Goal: Task Accomplishment & Management: Manage account settings

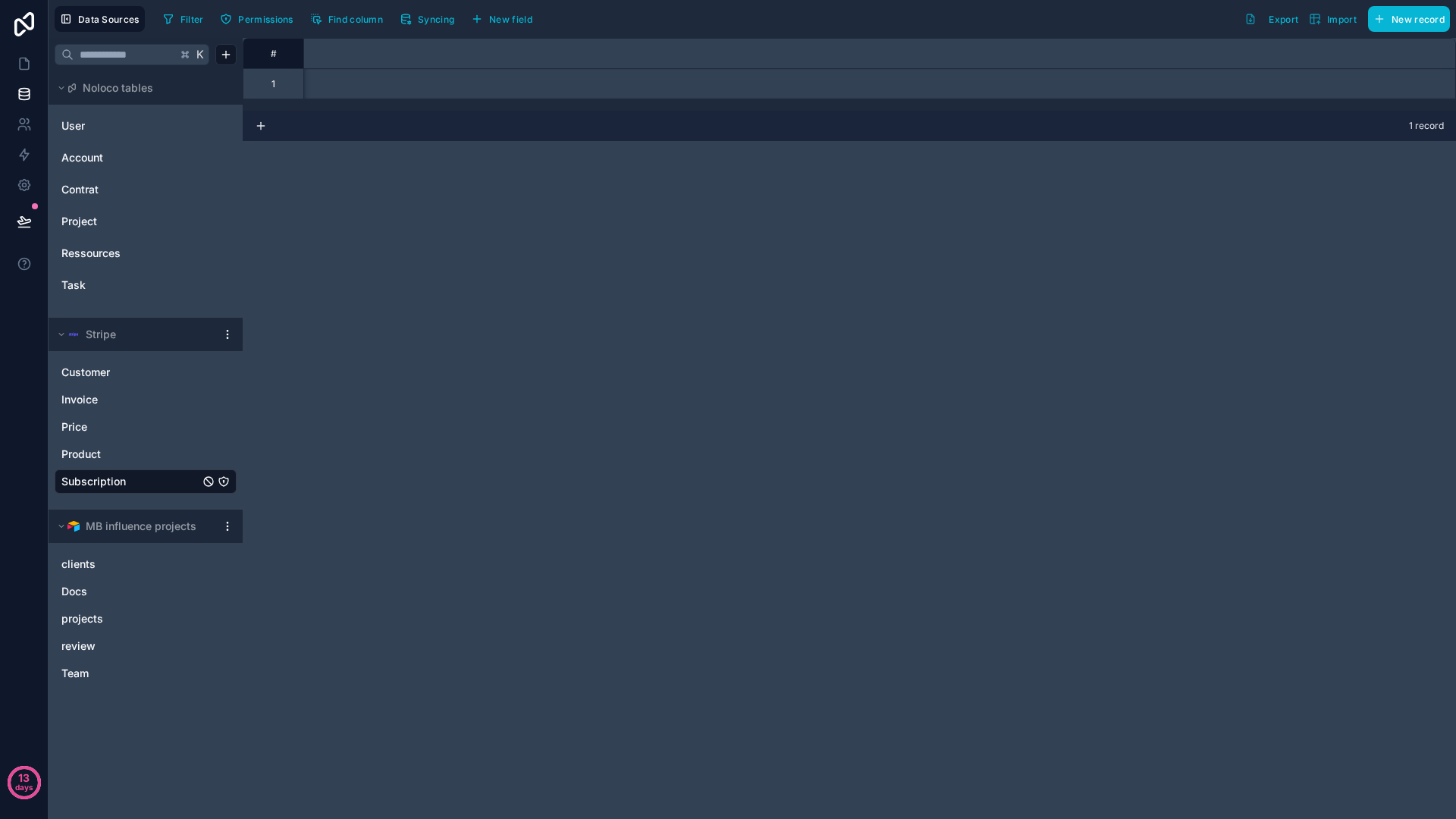
scroll to position [0, 1578]
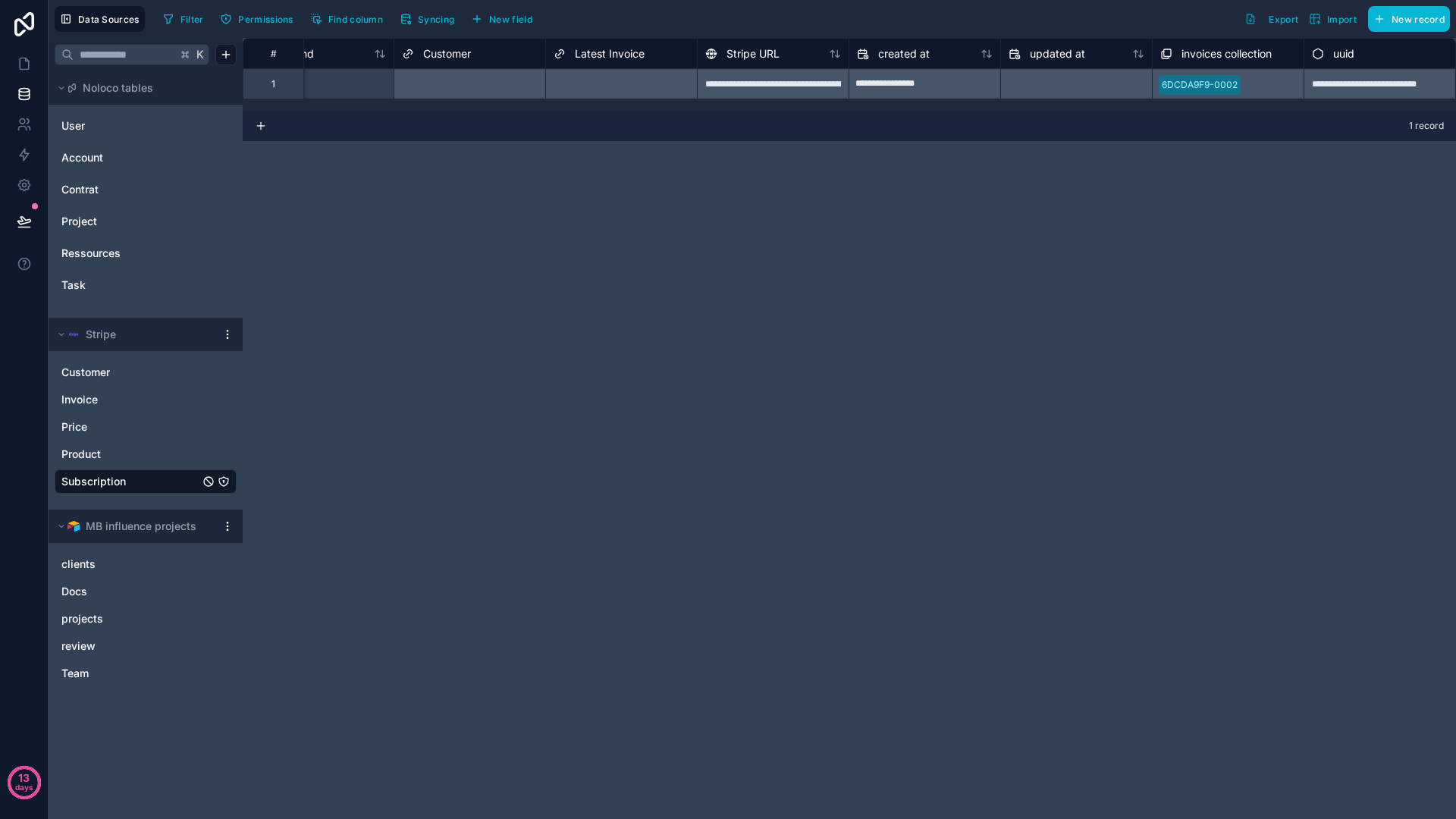
click at [655, 550] on div "**********" at bounding box center [849, 429] width 1213 height 781
click at [91, 130] on link "User" at bounding box center [123, 126] width 123 height 15
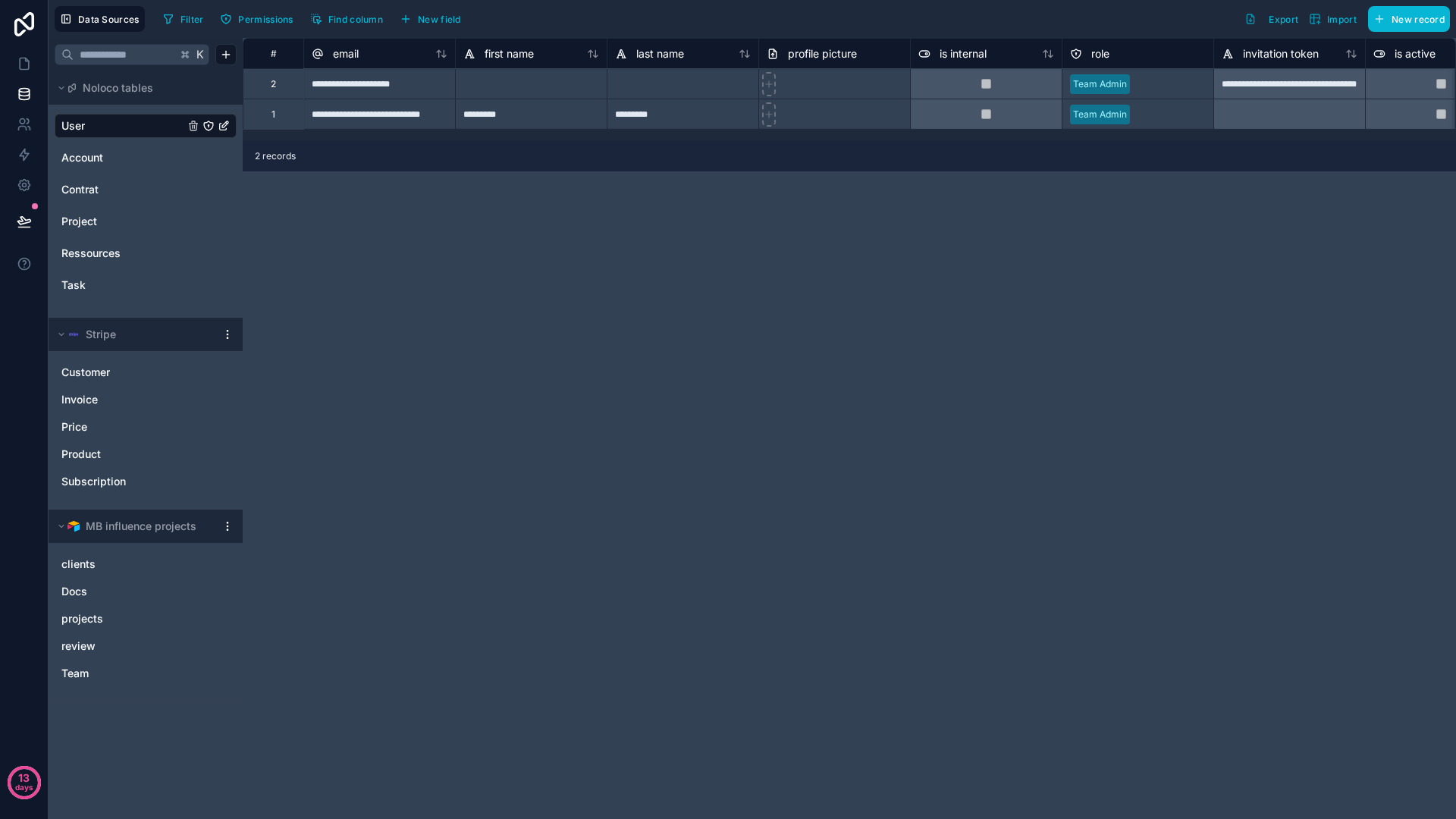
click at [426, 335] on div "**********" at bounding box center [849, 429] width 1213 height 781
click at [25, 68] on icon at bounding box center [24, 64] width 15 height 15
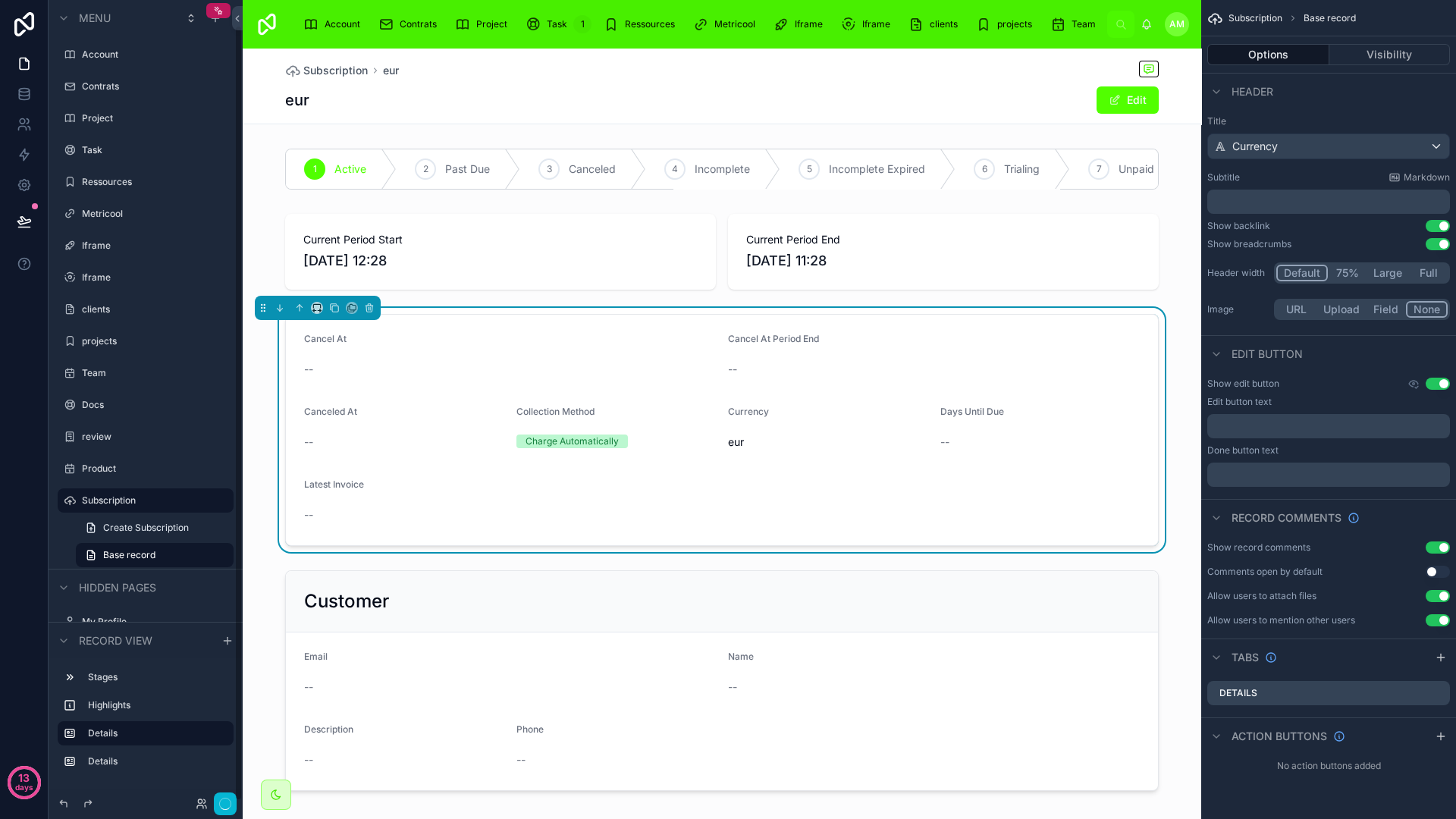
scroll to position [26, 0]
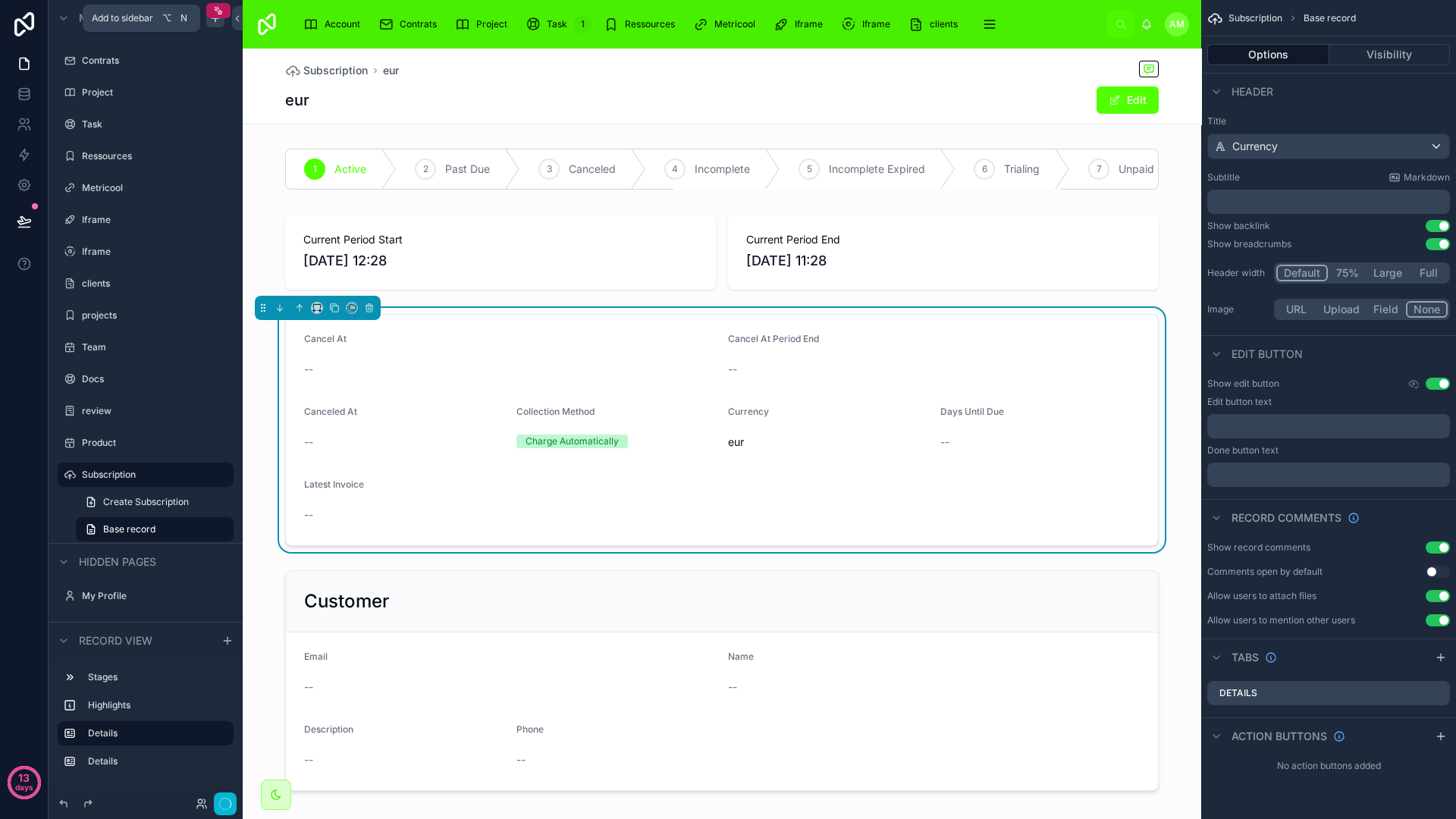
click at [216, 20] on icon "scrollable content" at bounding box center [216, 17] width 0 height 7
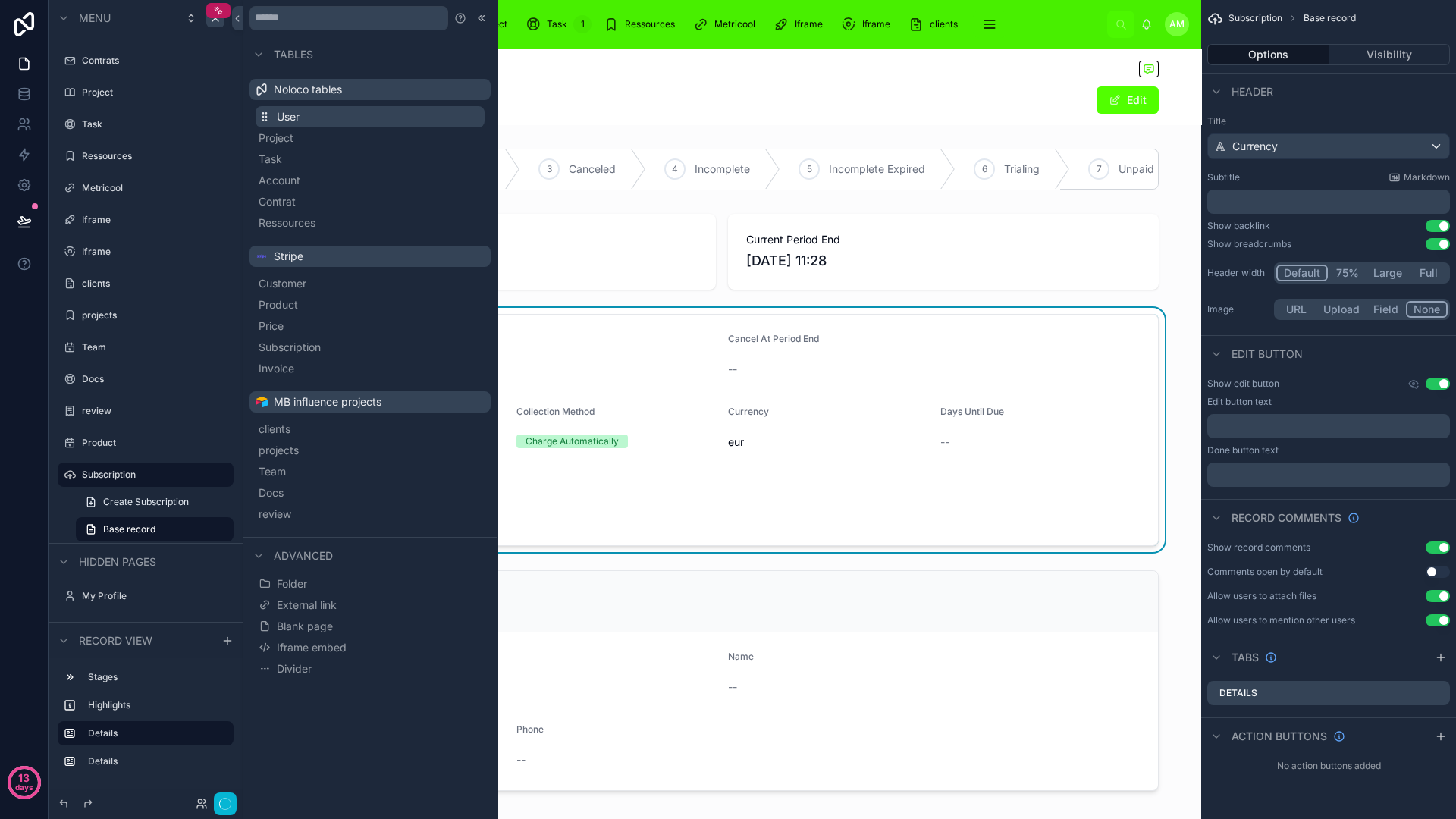
click at [285, 115] on span "User" at bounding box center [288, 117] width 22 height 15
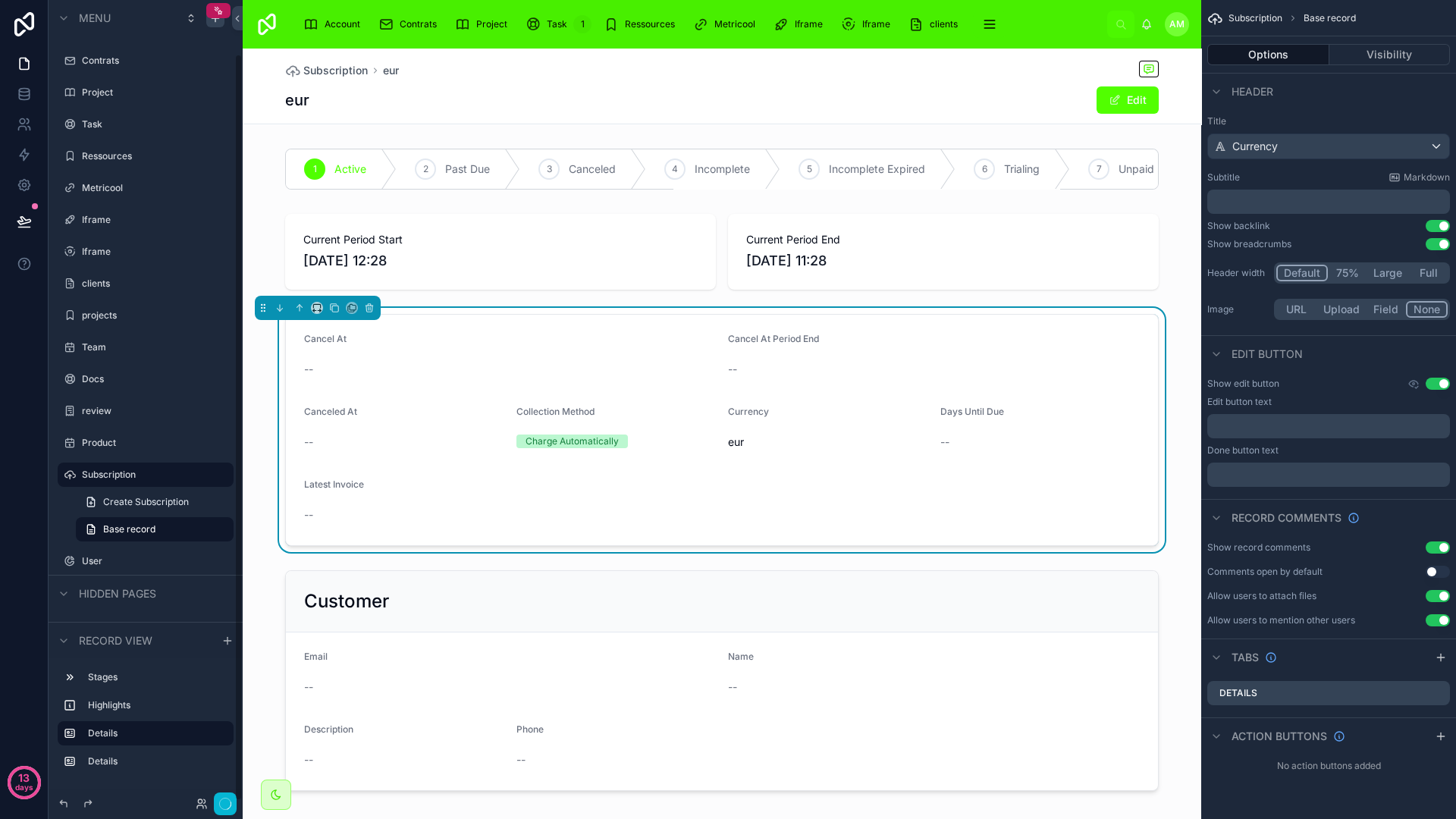
scroll to position [58, 0]
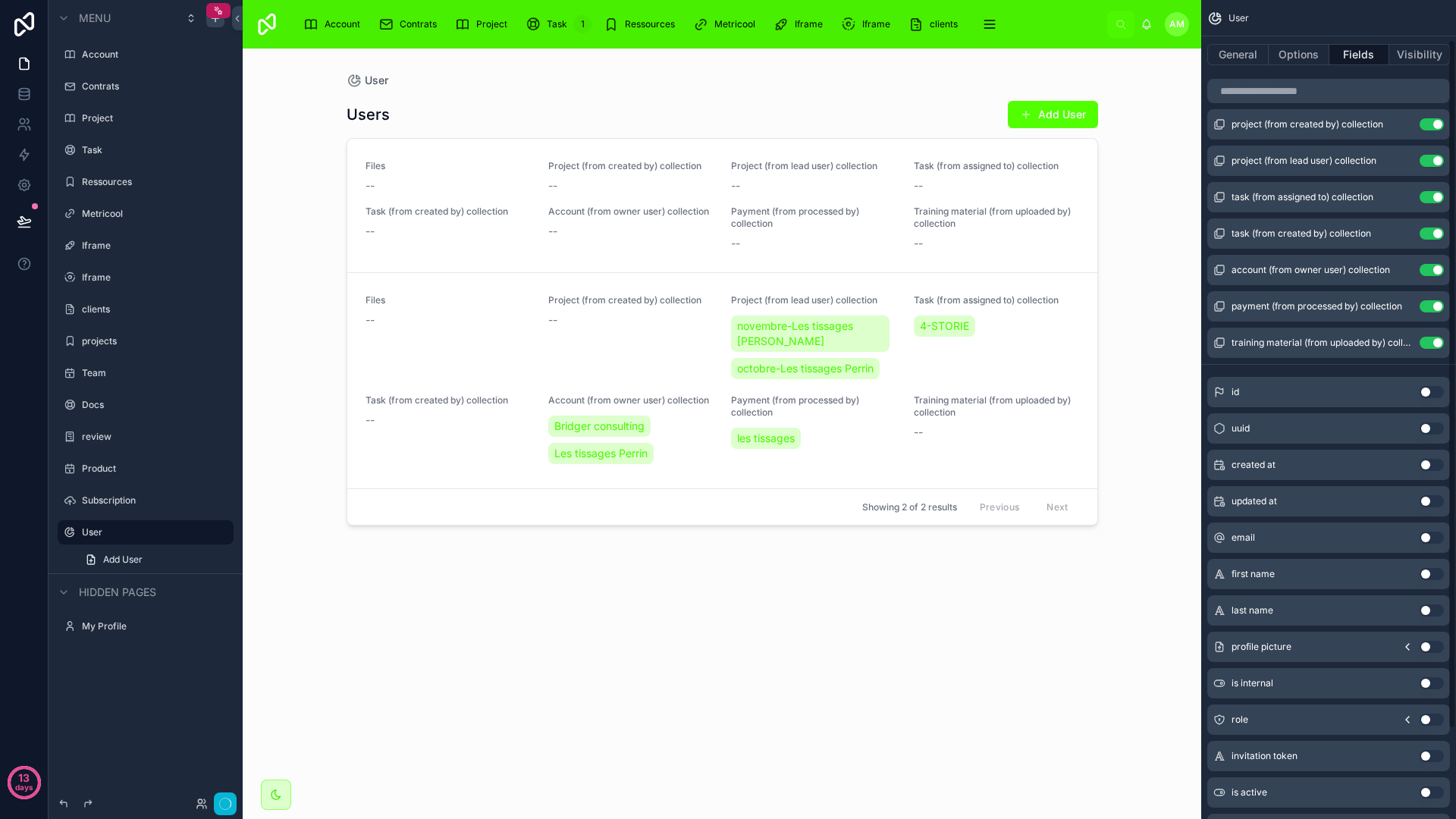
scroll to position [54, 0]
click at [1426, 425] on button "Use setting" at bounding box center [1432, 424] width 24 height 12
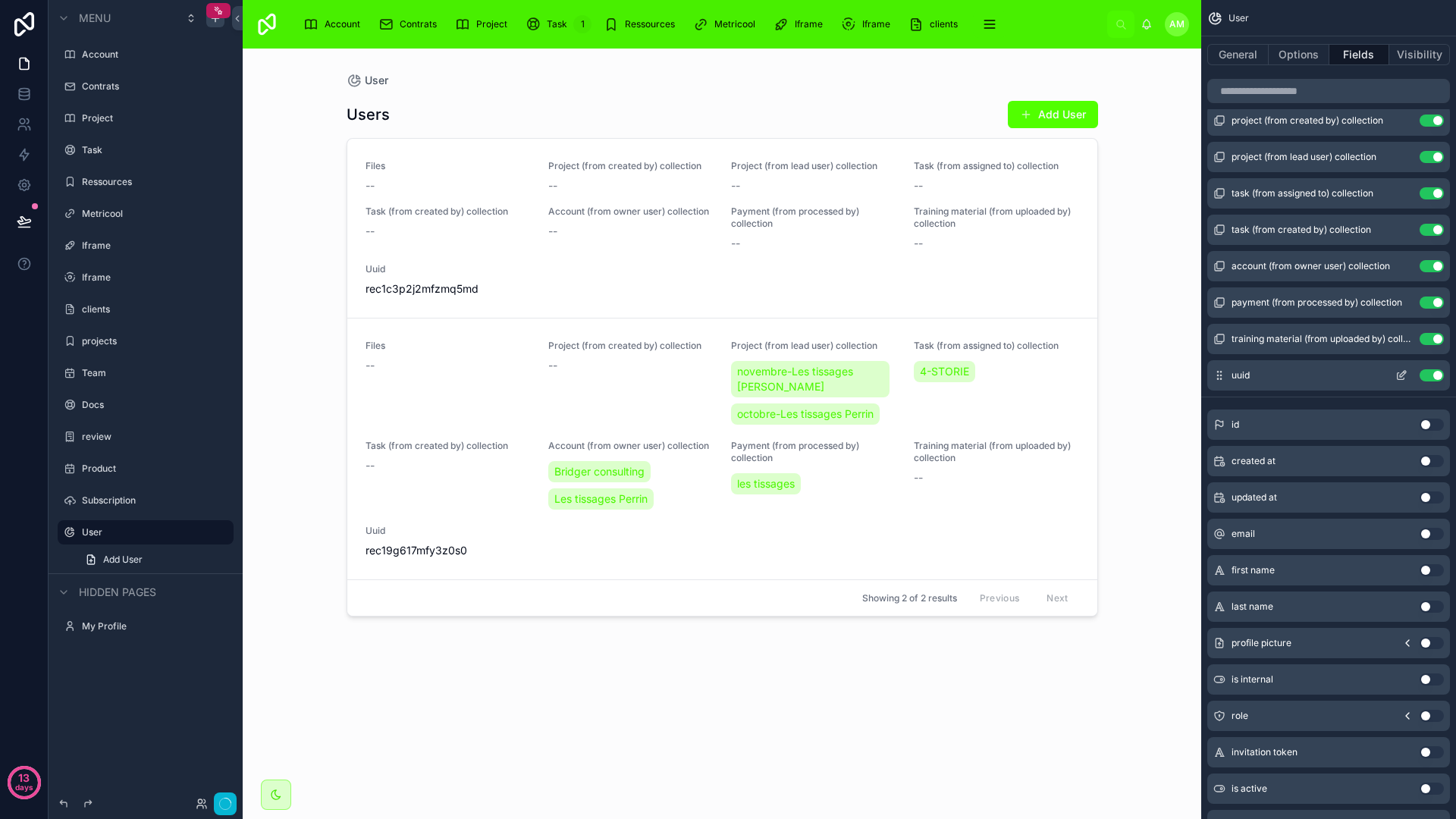
click at [1436, 381] on div "uuid Use setting" at bounding box center [1329, 375] width 243 height 30
click at [1436, 373] on button "Use setting" at bounding box center [1432, 374] width 24 height 12
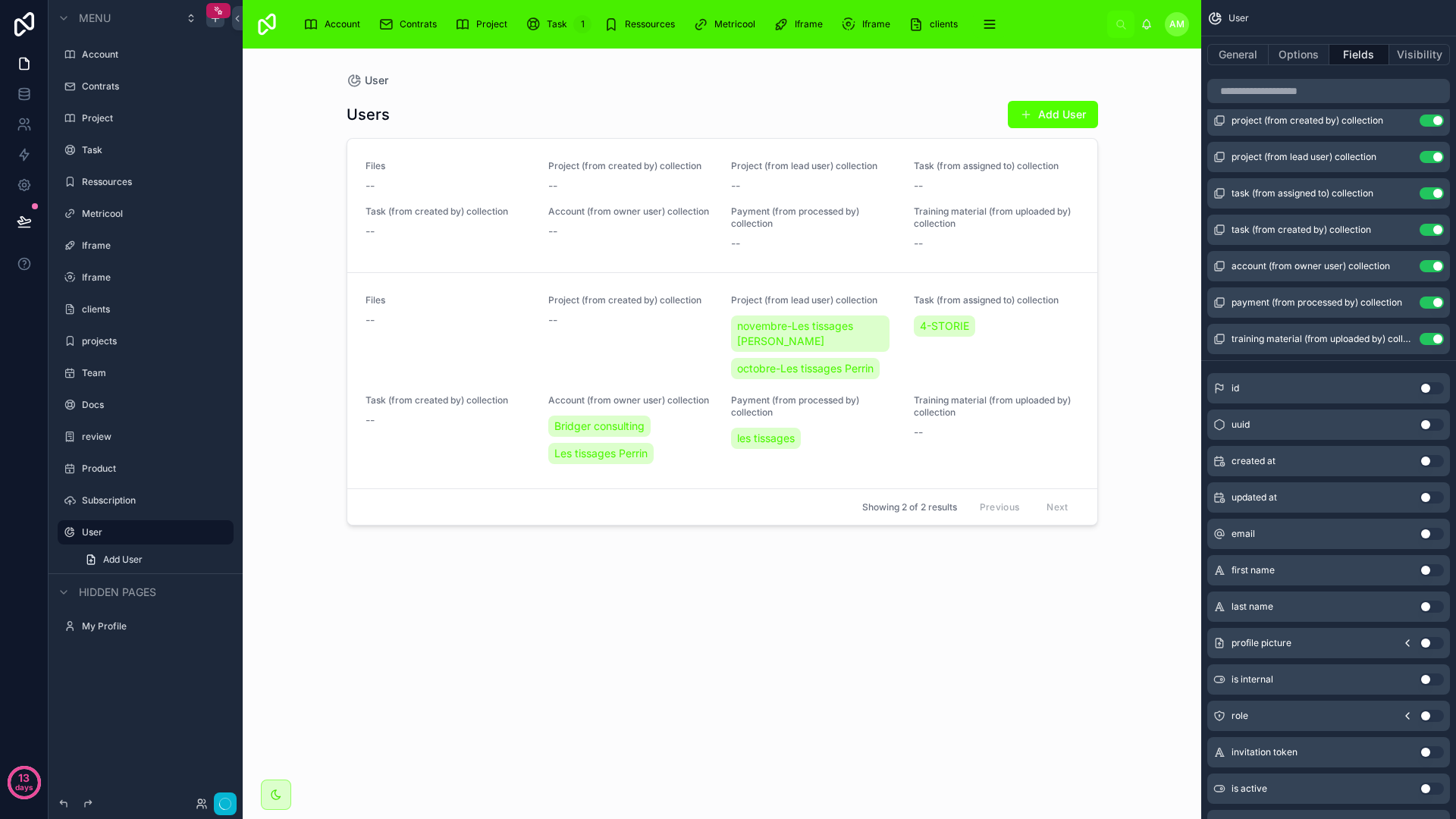
click at [1138, 338] on div "User Users Add User Files -- Project (from created by) collection -- Project (f…" at bounding box center [722, 433] width 958 height 770
click at [219, 530] on icon "scrollable content" at bounding box center [221, 531] width 12 height 12
click at [280, 550] on span "Remove" at bounding box center [290, 554] width 40 height 15
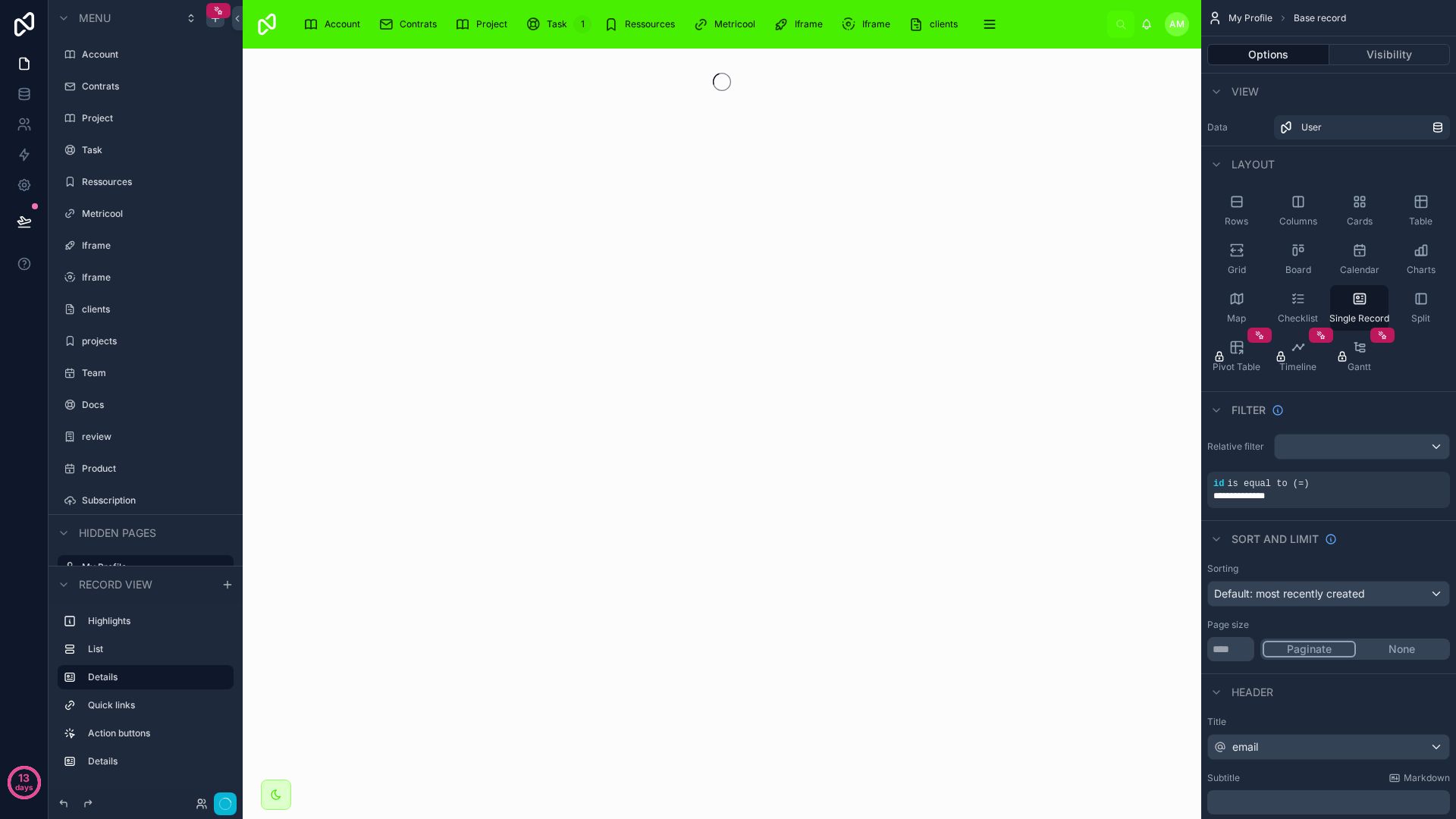
scroll to position [54, 0]
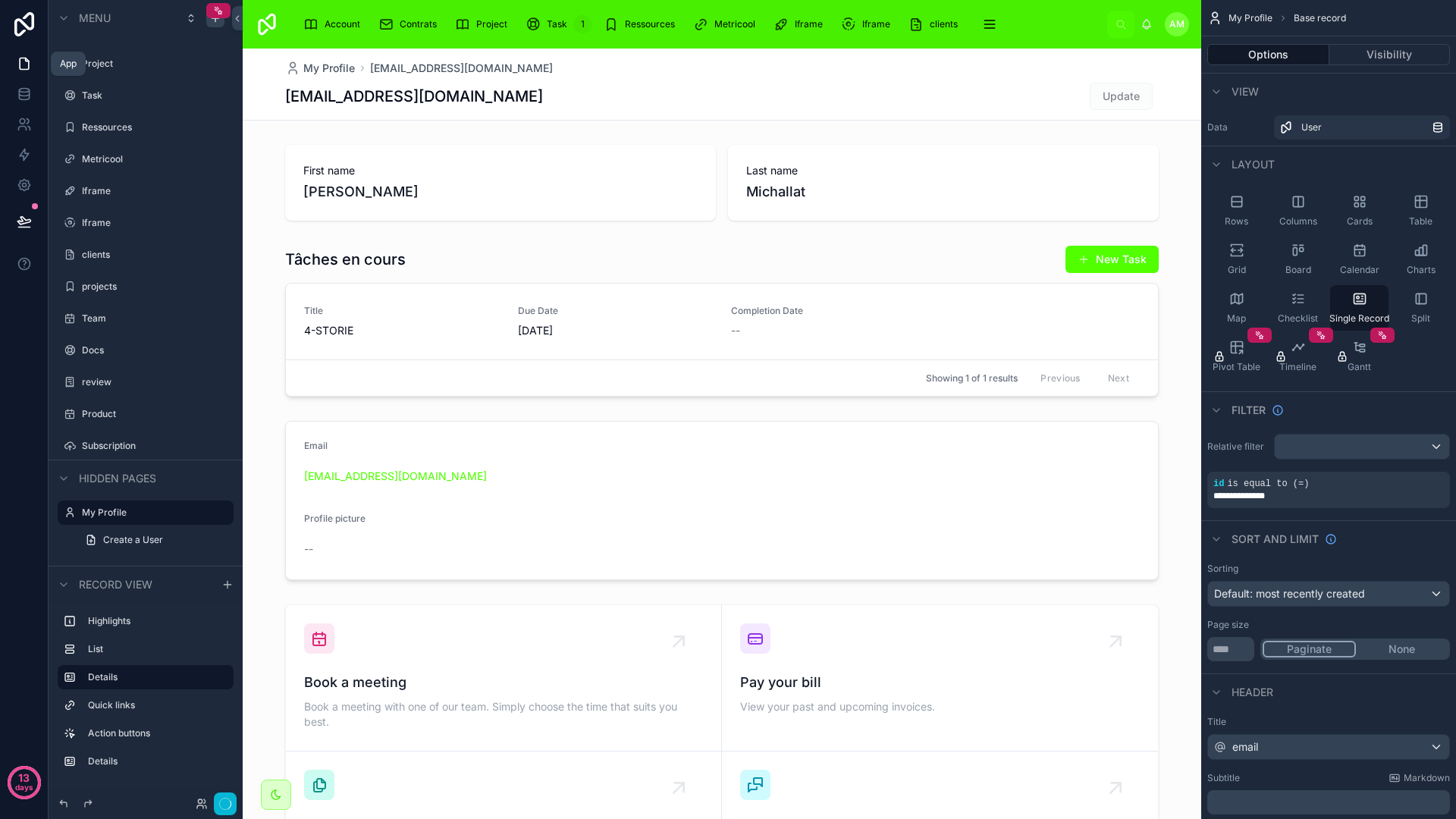
click at [26, 75] on link at bounding box center [23, 64] width 48 height 30
click at [22, 90] on icon at bounding box center [24, 94] width 15 height 15
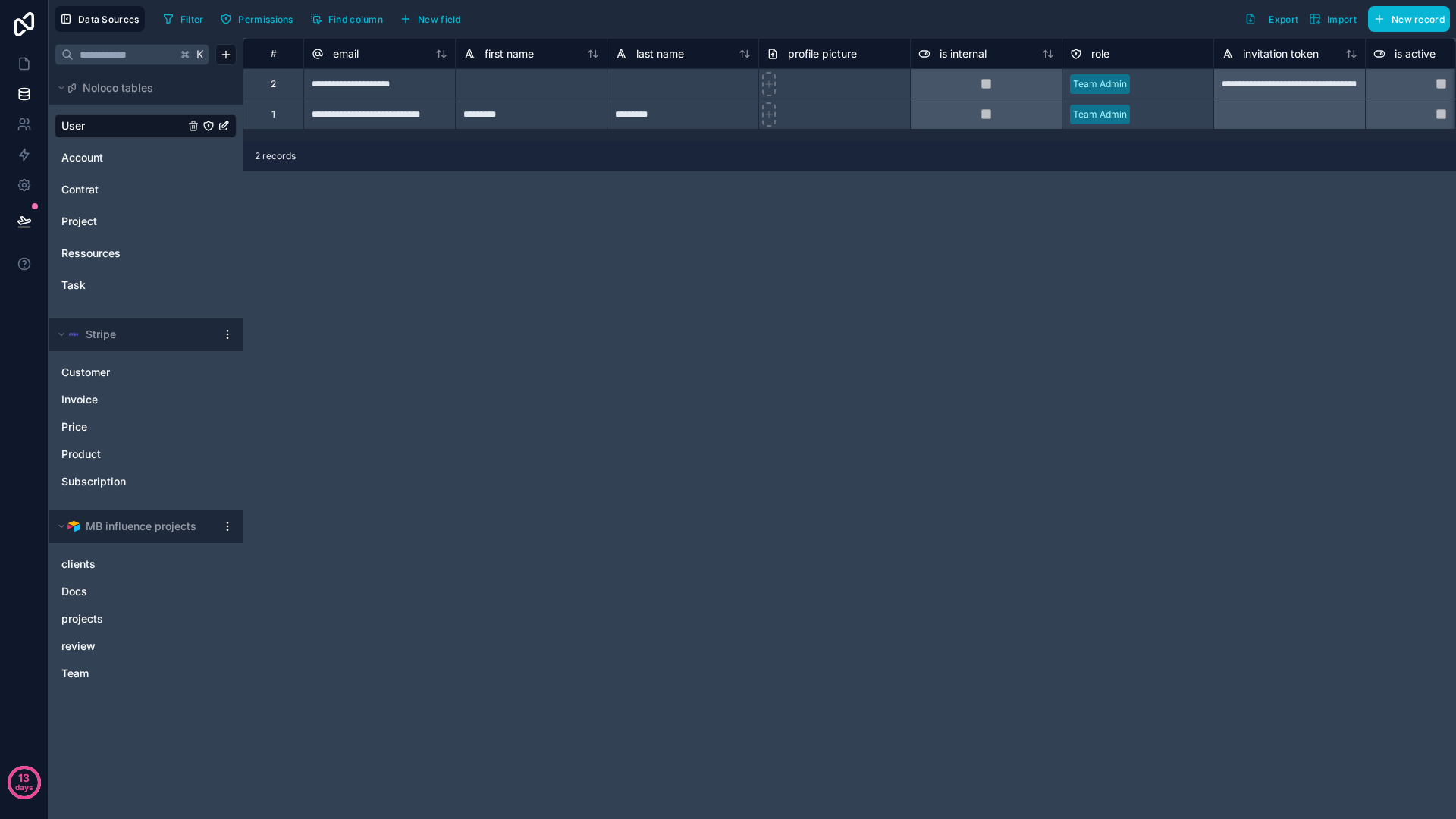
click at [585, 172] on div "**********" at bounding box center [849, 429] width 1213 height 781
click at [675, 370] on div "**********" at bounding box center [849, 429] width 1213 height 781
click at [413, 21] on button "New field" at bounding box center [430, 19] width 72 height 22
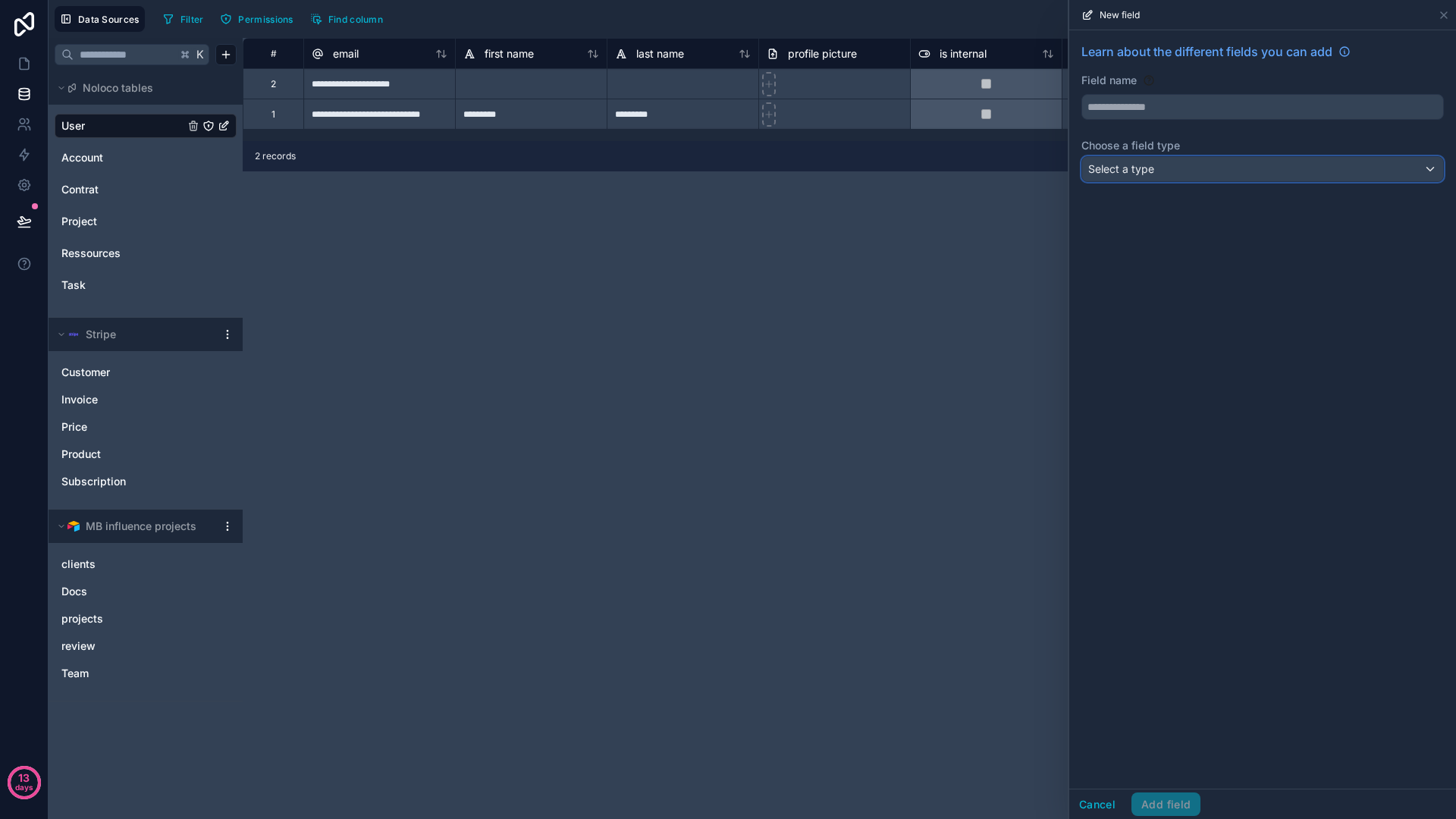
click at [1200, 164] on div "Select a type" at bounding box center [1263, 169] width 360 height 24
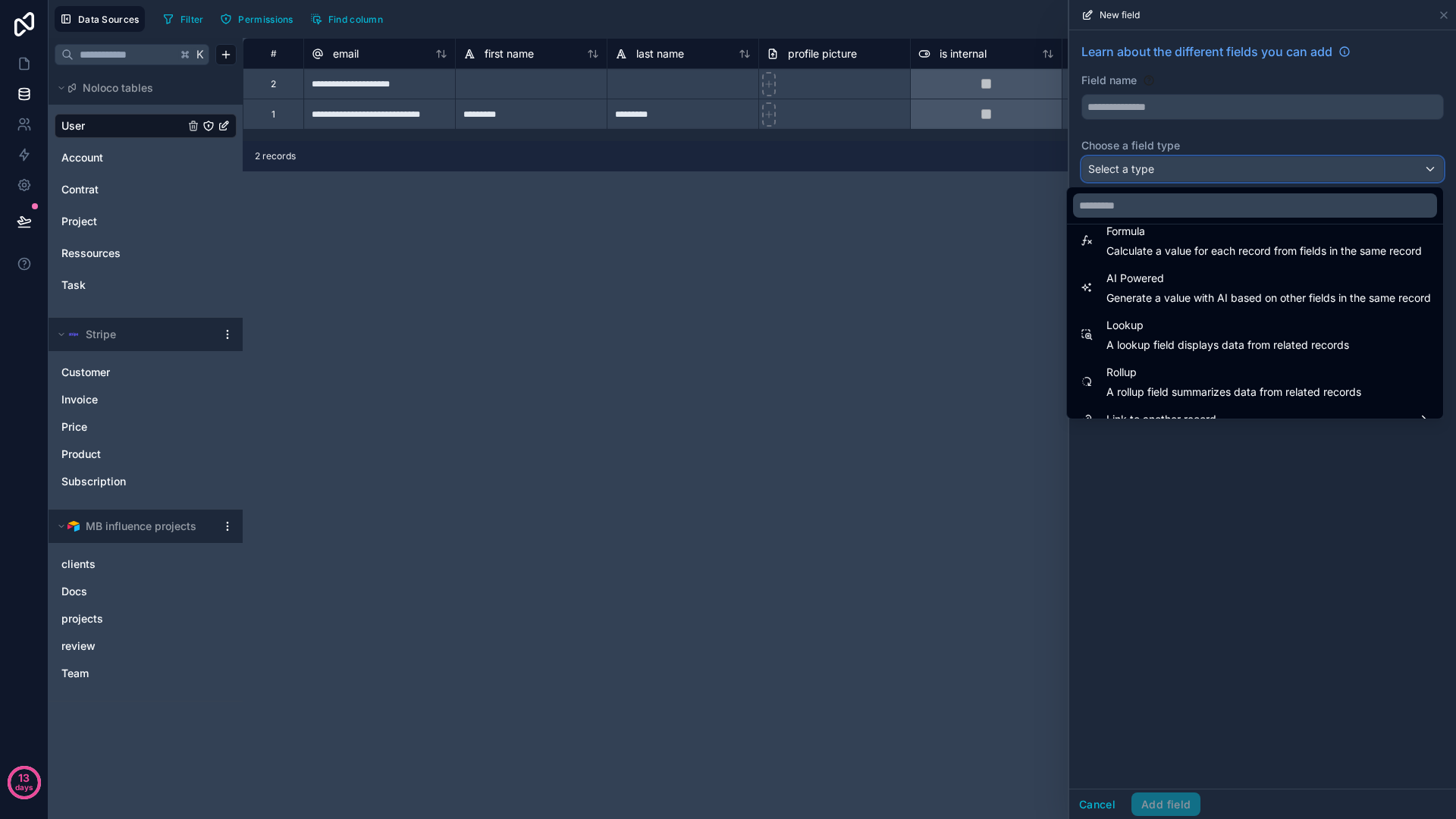
scroll to position [440, 0]
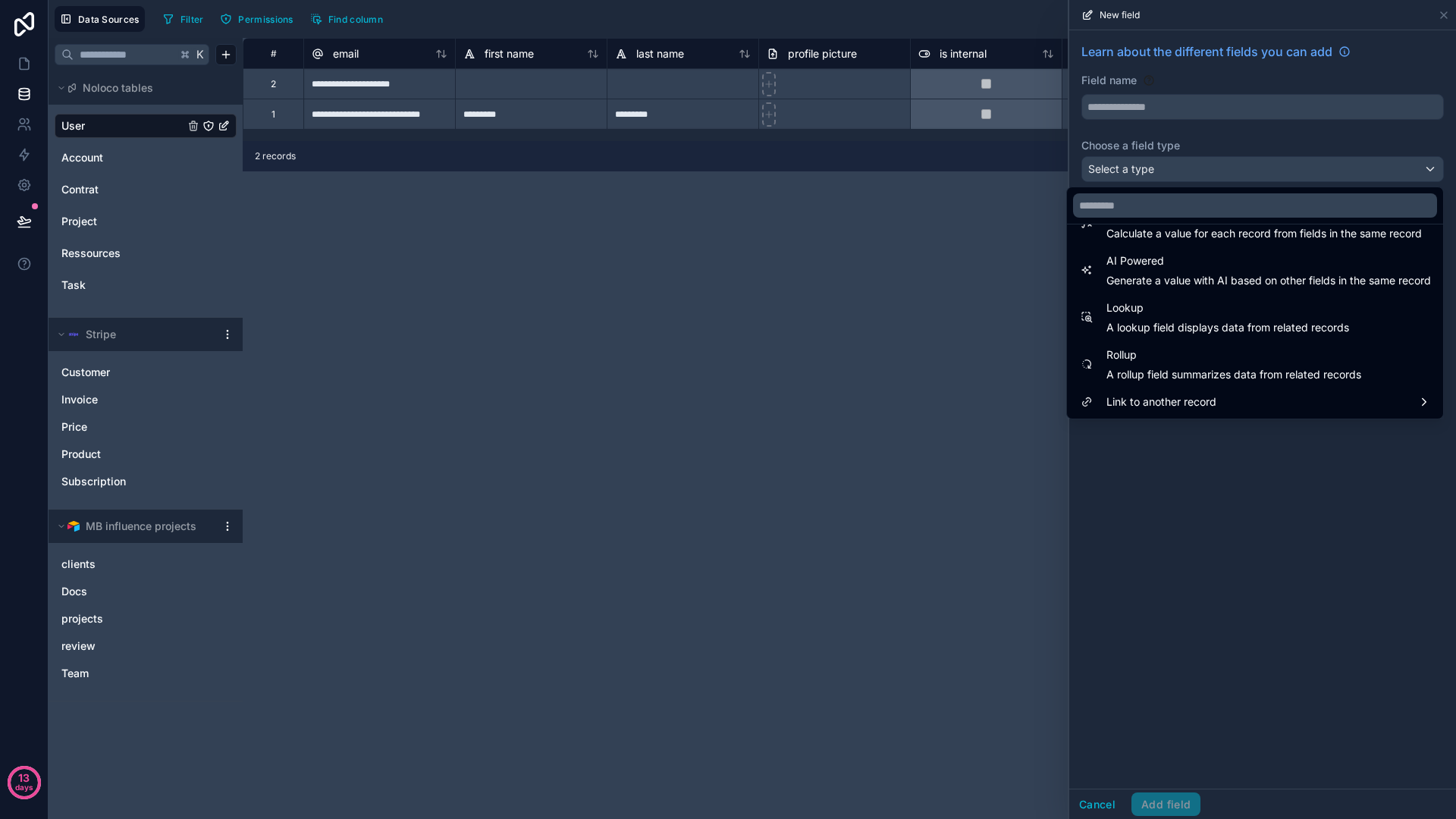
click at [1185, 487] on div at bounding box center [1263, 409] width 387 height 819
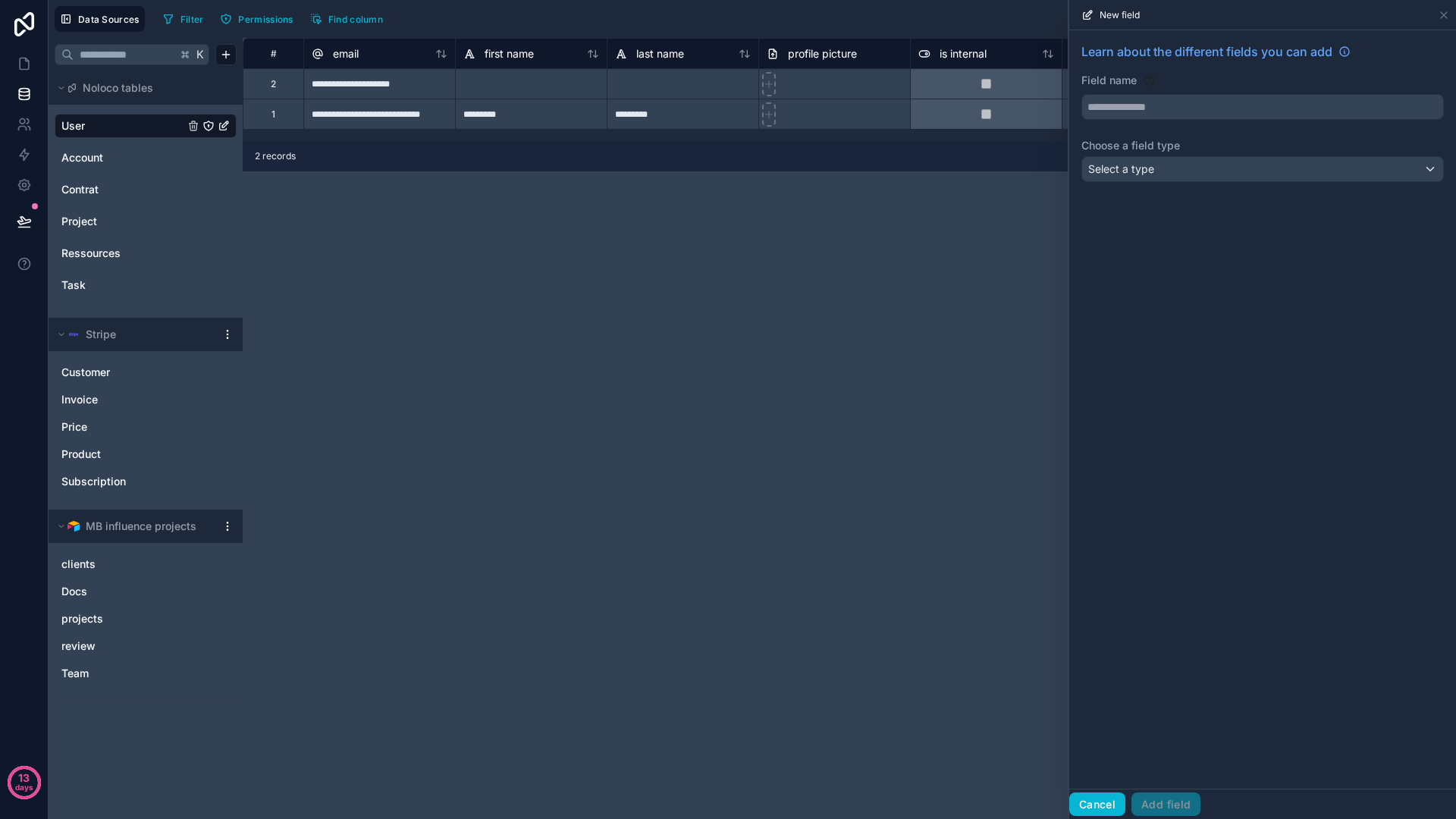
click at [1101, 808] on button "Cancel" at bounding box center [1097, 804] width 56 height 24
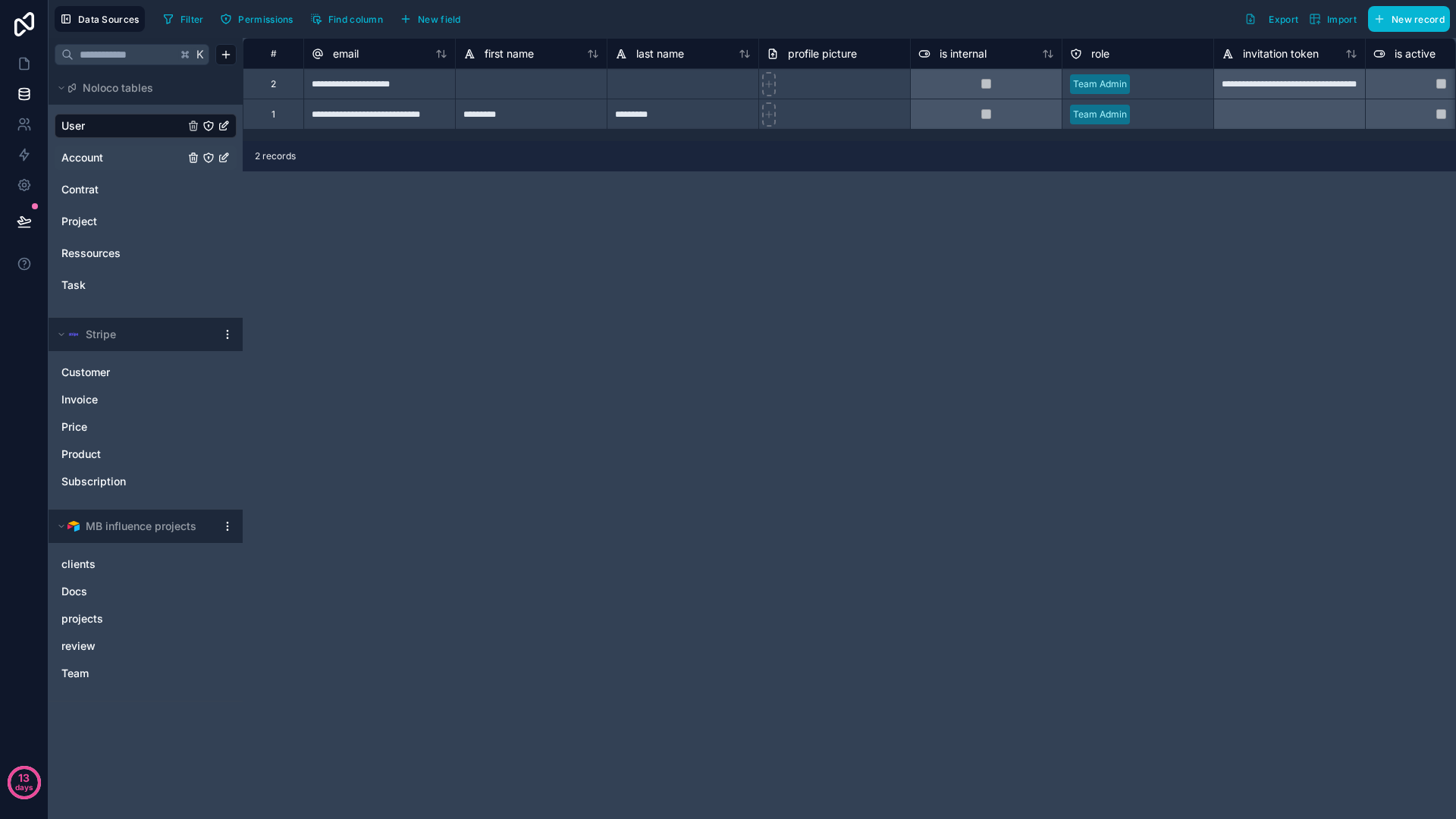
click at [92, 152] on span "Account" at bounding box center [82, 158] width 42 height 15
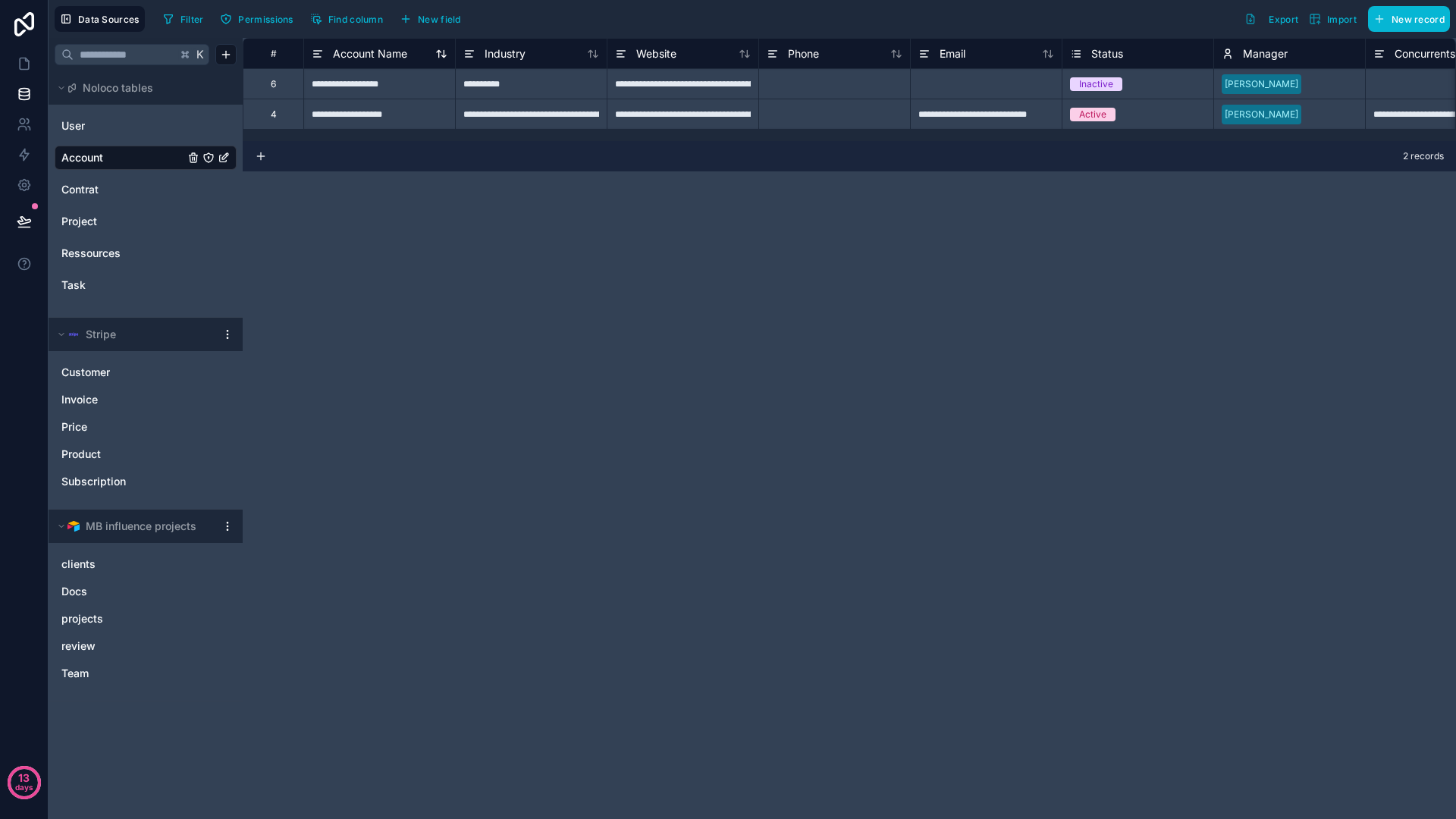
click at [394, 59] on span "Account Name" at bounding box center [370, 54] width 75 height 15
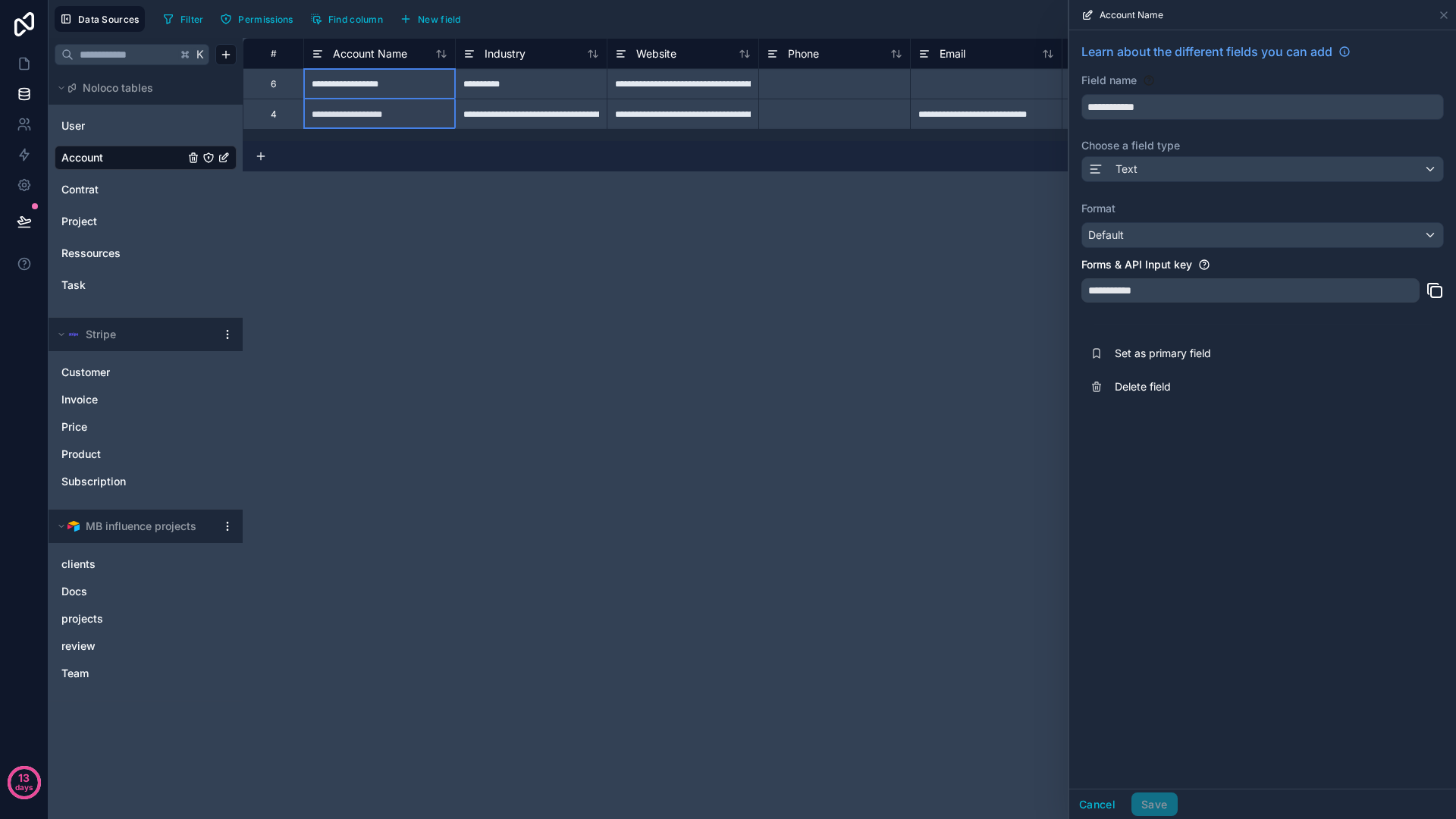
click at [1062, 459] on div "**********" at bounding box center [849, 429] width 1213 height 781
click at [1080, 803] on button "Cancel" at bounding box center [1097, 804] width 56 height 24
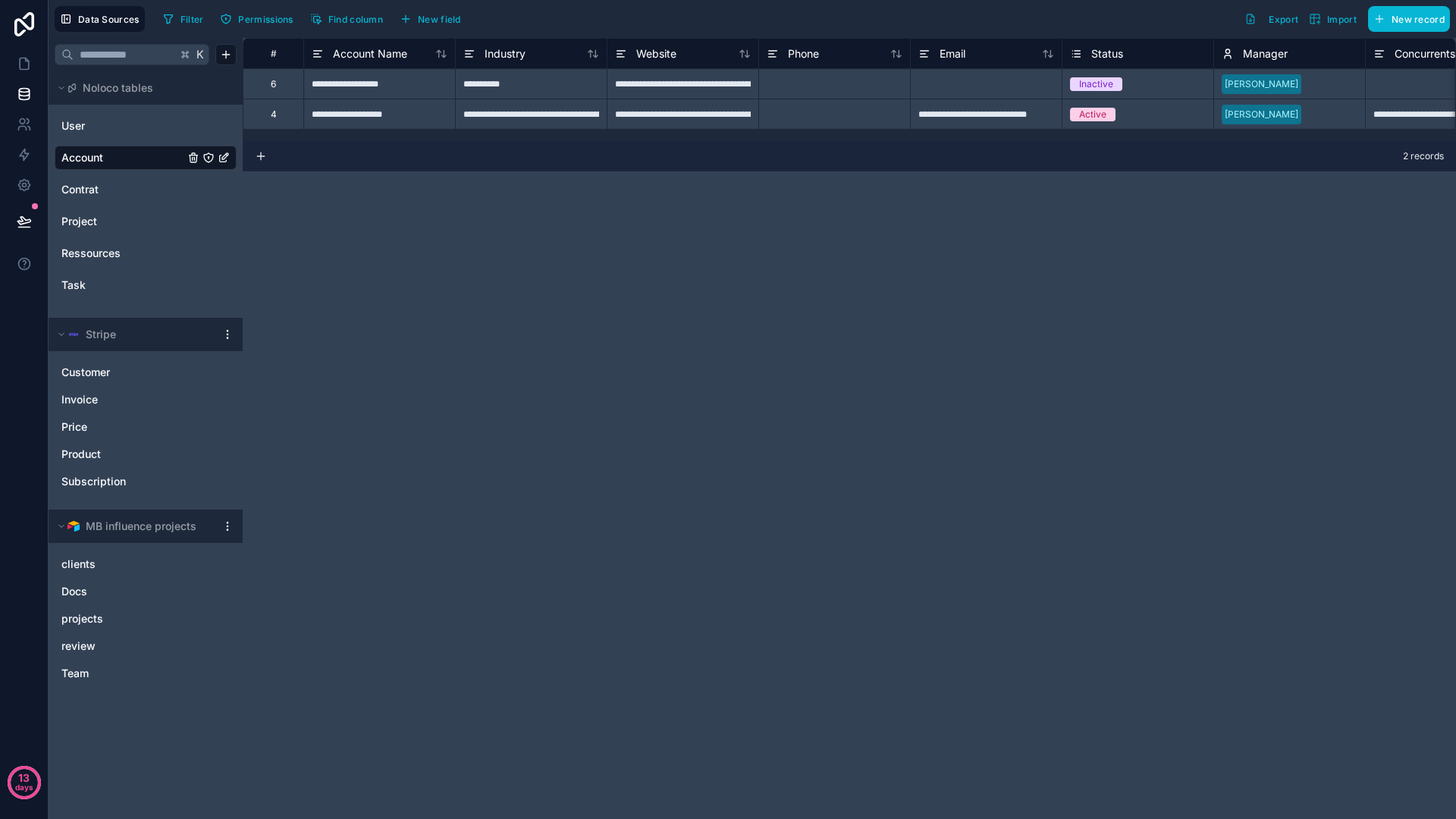
click at [532, 289] on div "**********" at bounding box center [849, 429] width 1213 height 781
click at [165, 219] on link "Project" at bounding box center [123, 221] width 123 height 15
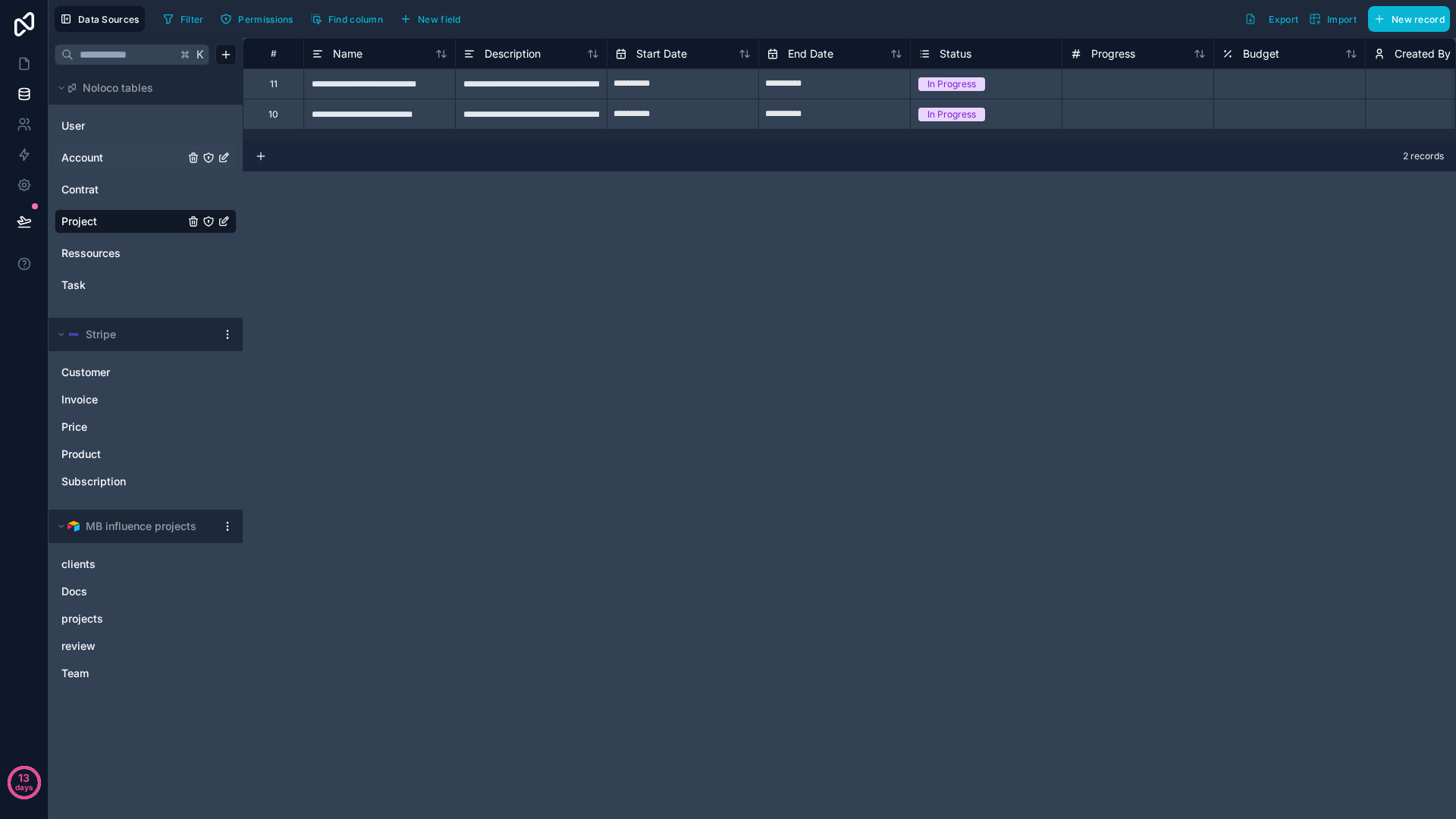
click at [598, 467] on div "**********" at bounding box center [849, 429] width 1213 height 781
drag, startPoint x: 558, startPoint y: 445, endPoint x: 502, endPoint y: 418, distance: 62.2
click at [502, 418] on div "**********" at bounding box center [849, 429] width 1213 height 781
click at [69, 421] on span "Price" at bounding box center [75, 427] width 26 height 15
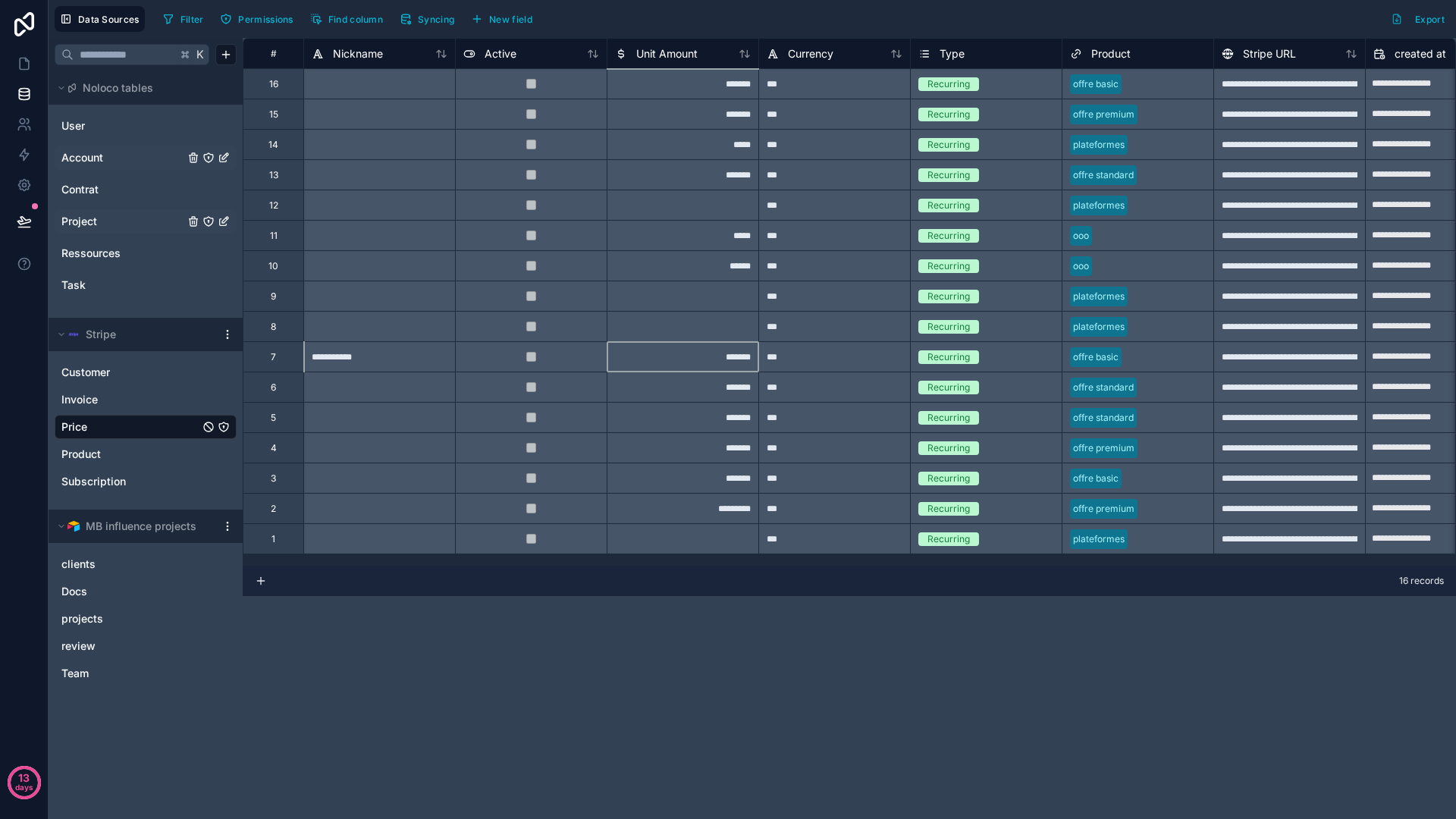
click at [680, 361] on div "*******" at bounding box center [683, 356] width 151 height 30
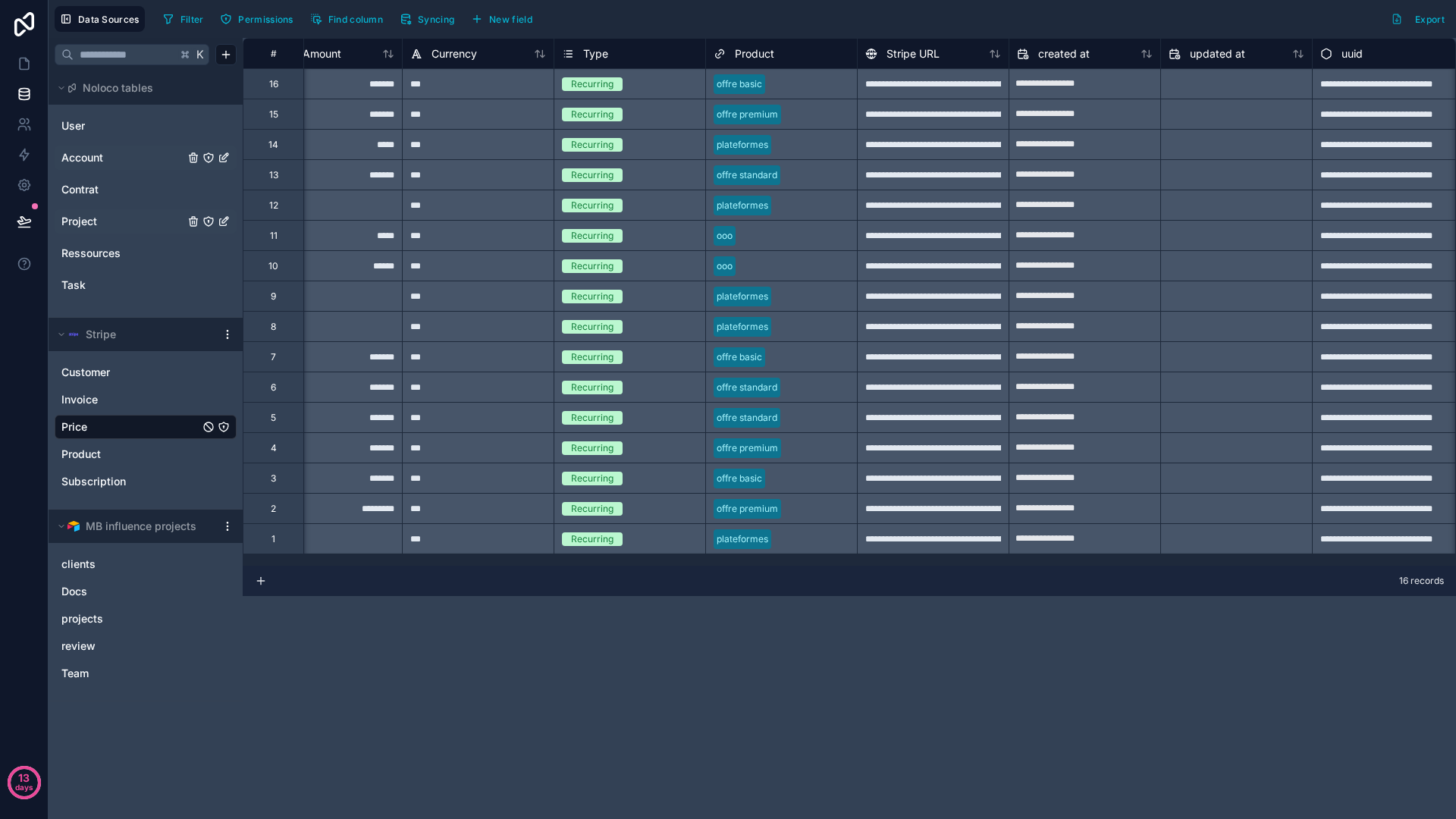
scroll to position [0, 365]
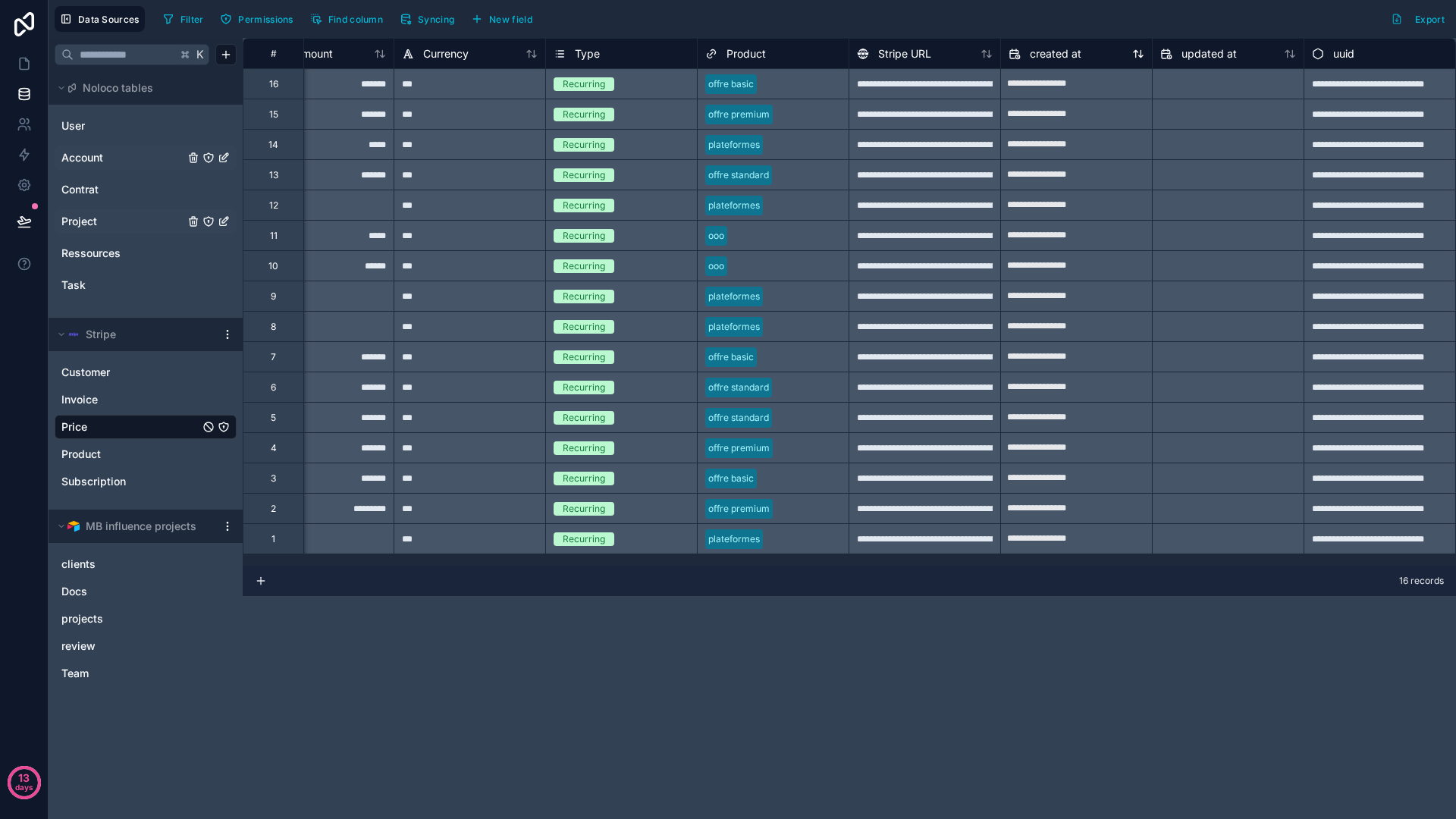
click at [1062, 45] on div "created at" at bounding box center [1045, 53] width 73 height 18
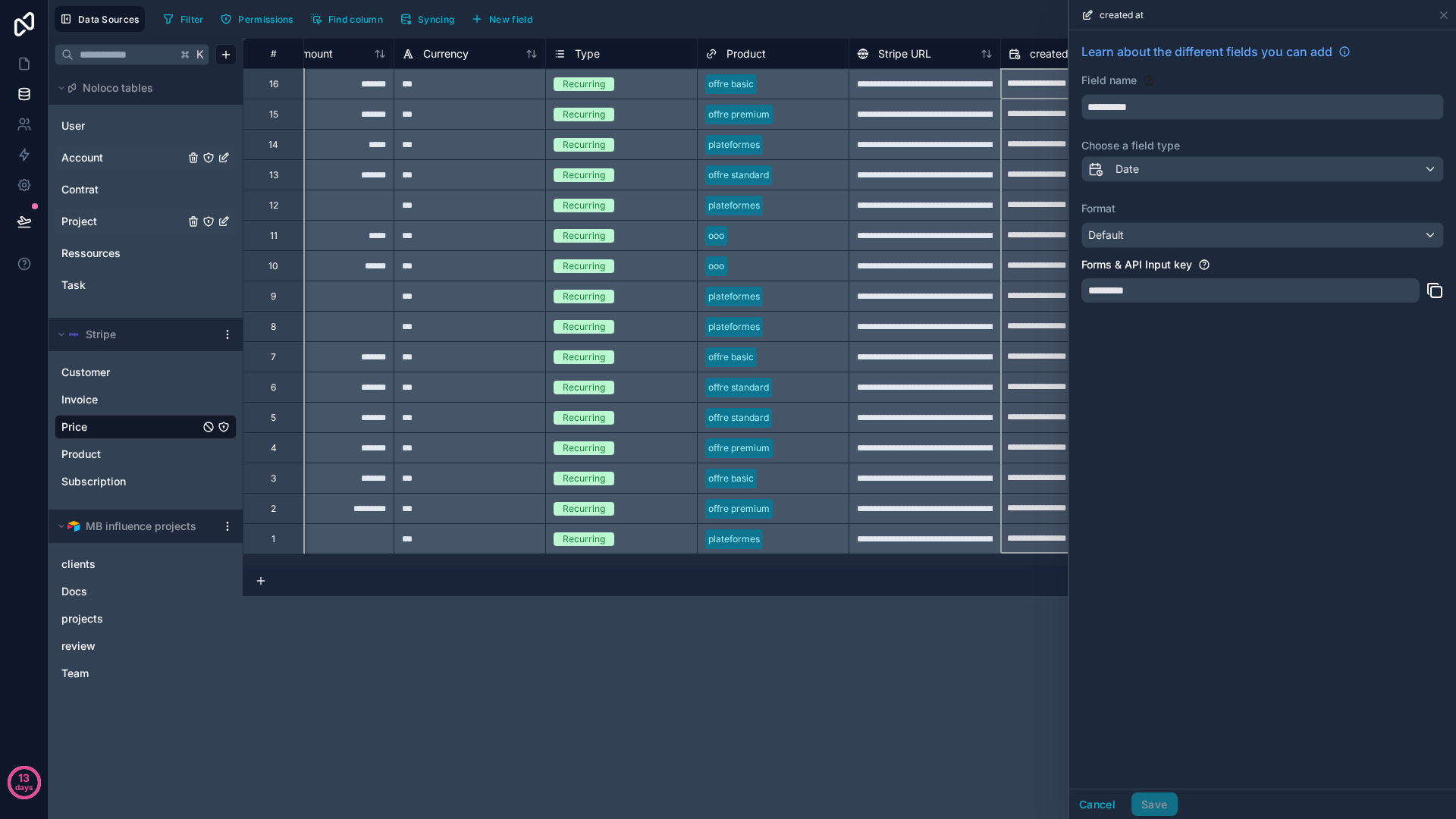
click at [984, 543] on div "**********" at bounding box center [925, 538] width 151 height 30
click at [1102, 806] on button "Cancel" at bounding box center [1097, 804] width 56 height 24
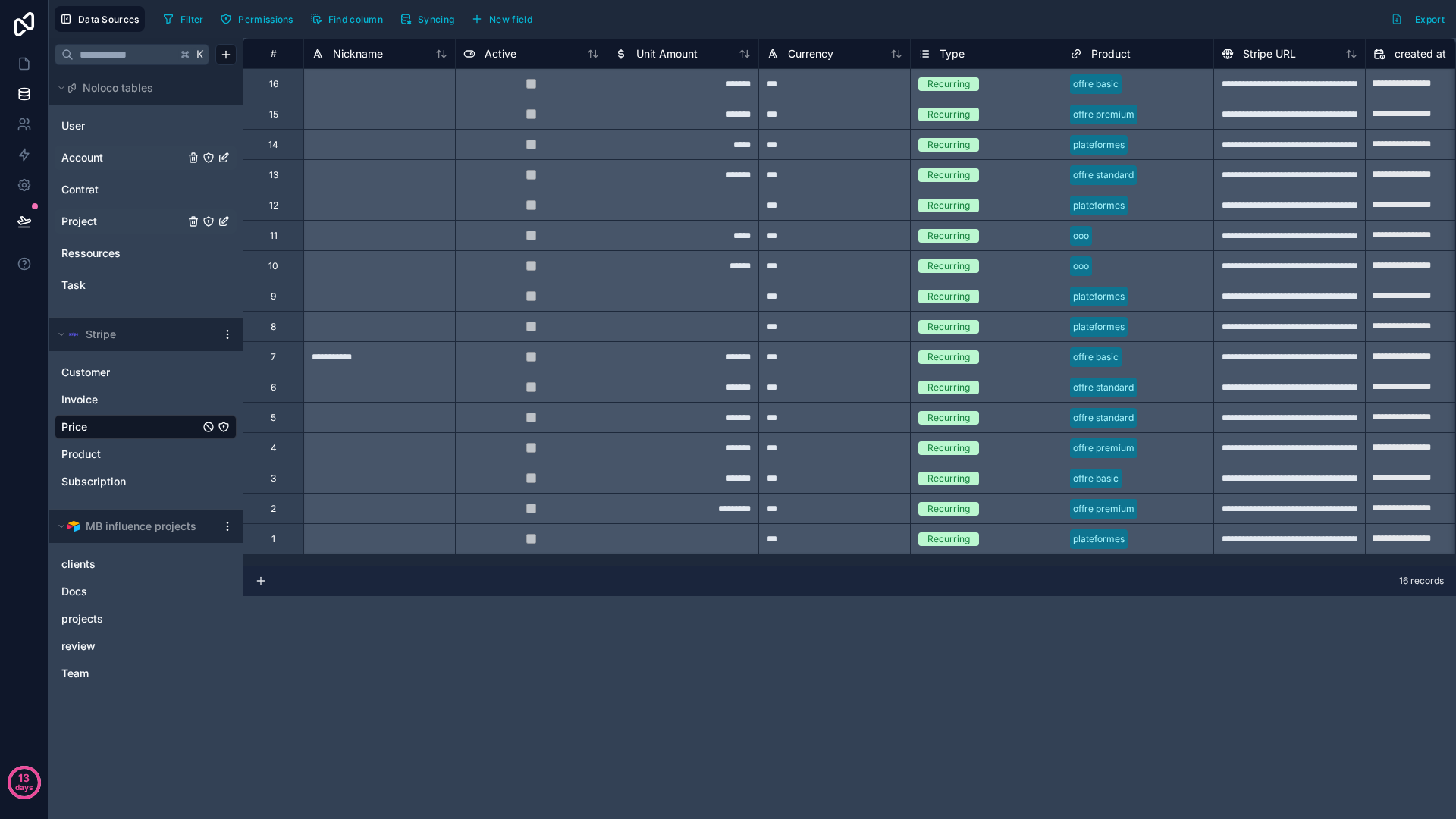
click at [584, 638] on div "**********" at bounding box center [849, 429] width 1213 height 781
click at [713, 86] on div "*******" at bounding box center [683, 83] width 151 height 30
click at [116, 455] on link "Product" at bounding box center [131, 454] width 138 height 15
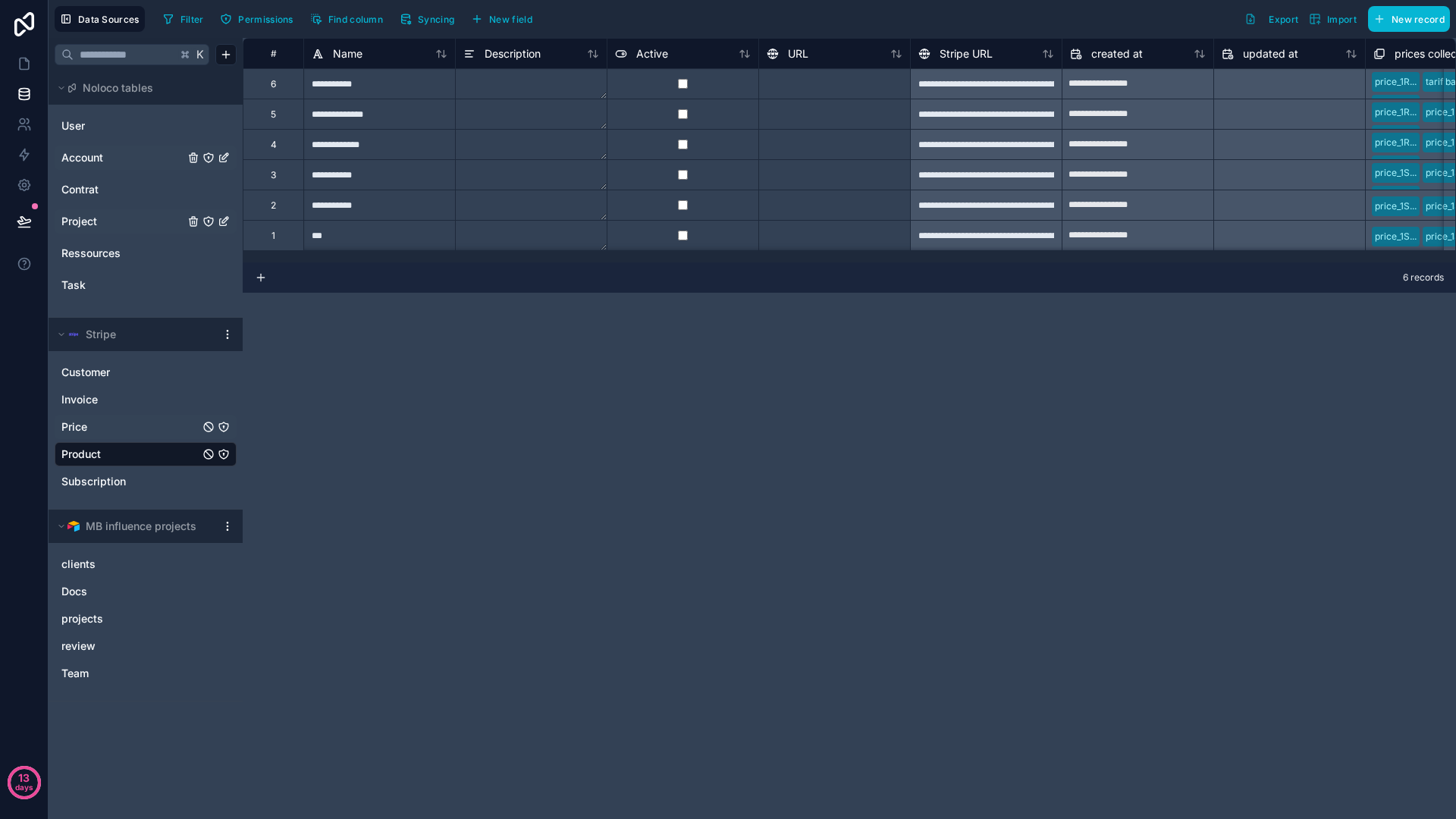
click at [115, 428] on link "Price" at bounding box center [131, 427] width 138 height 15
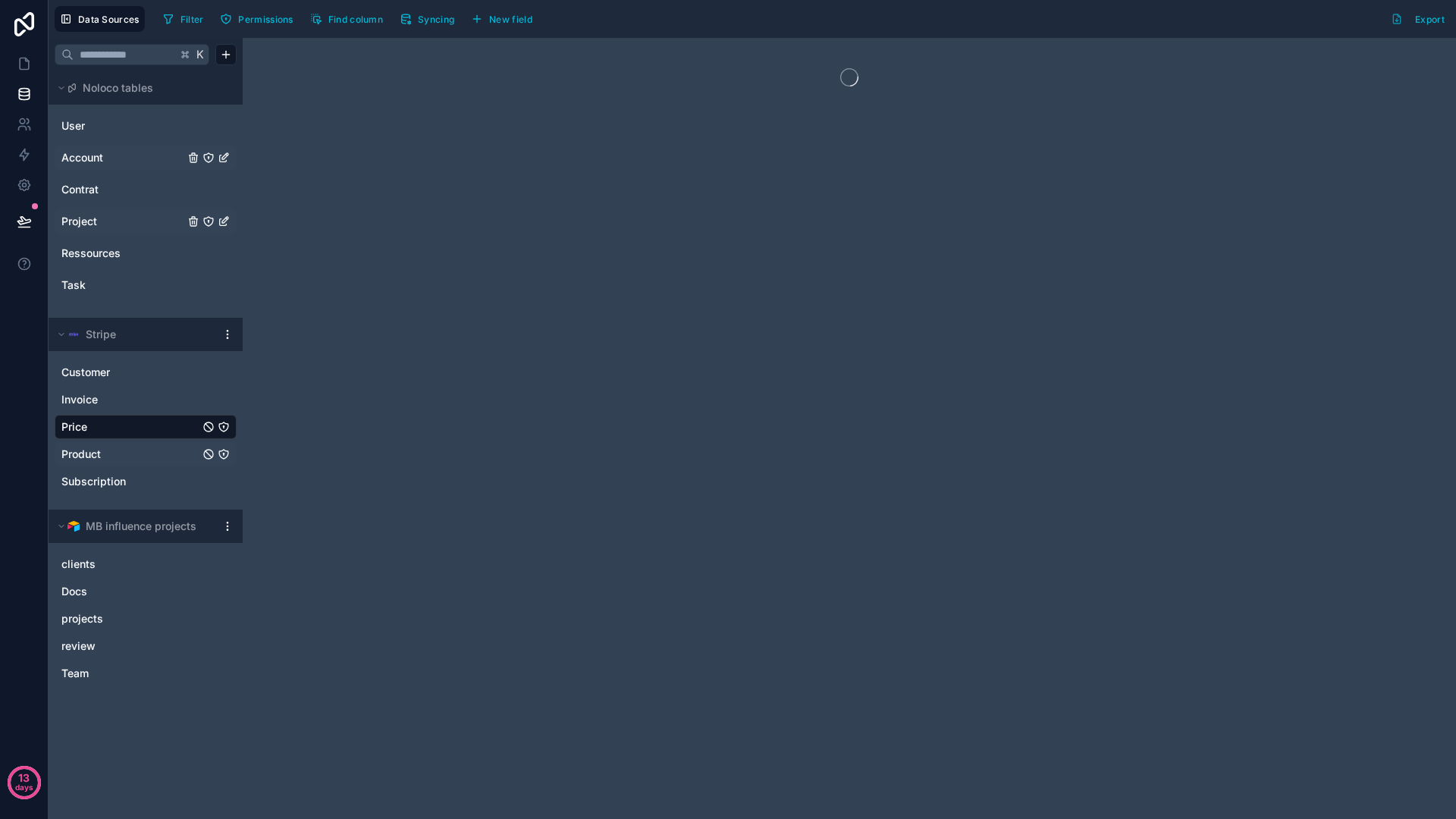
click at [634, 427] on div at bounding box center [849, 429] width 1213 height 781
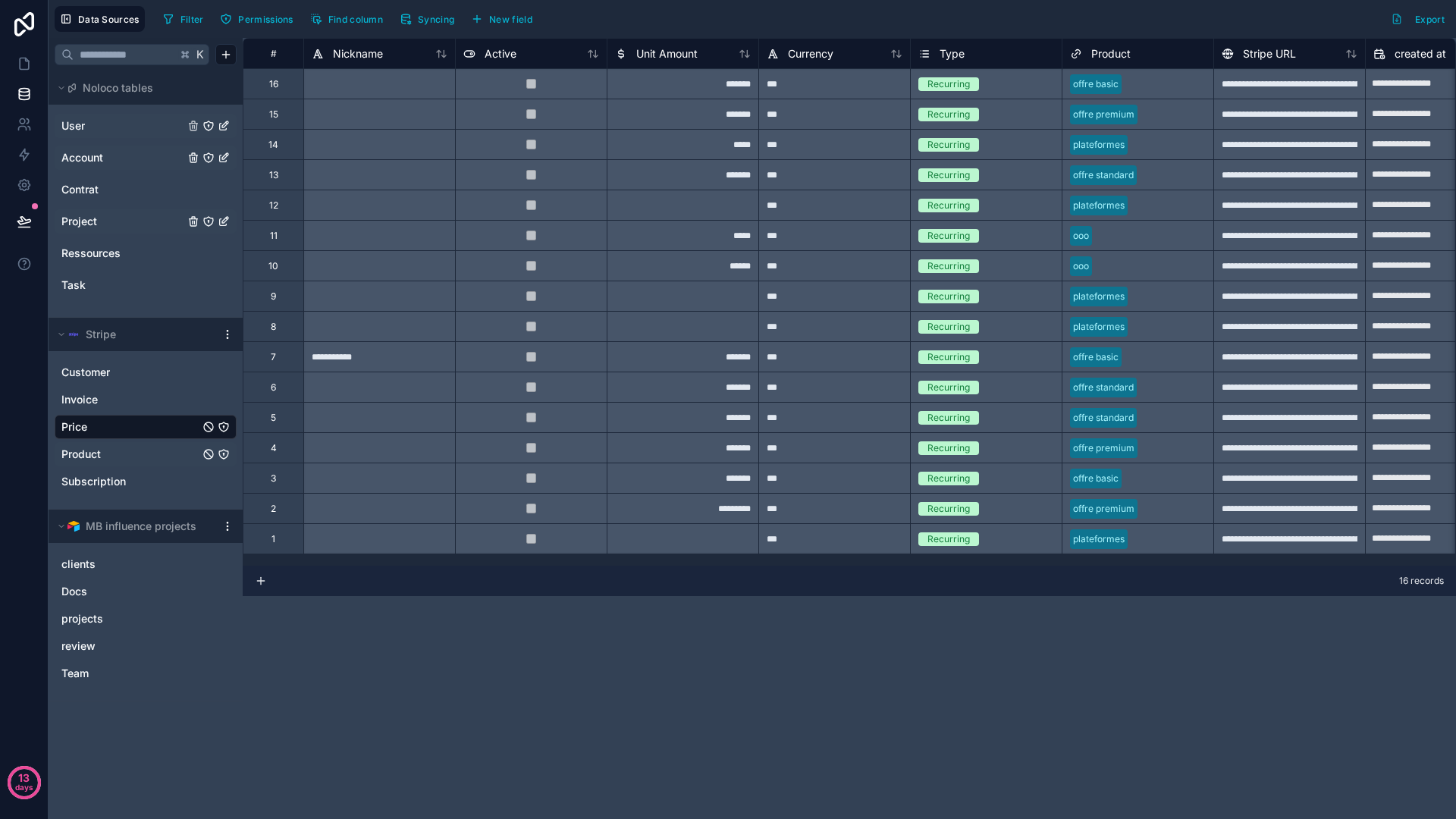
click at [80, 127] on span "User" at bounding box center [73, 126] width 23 height 15
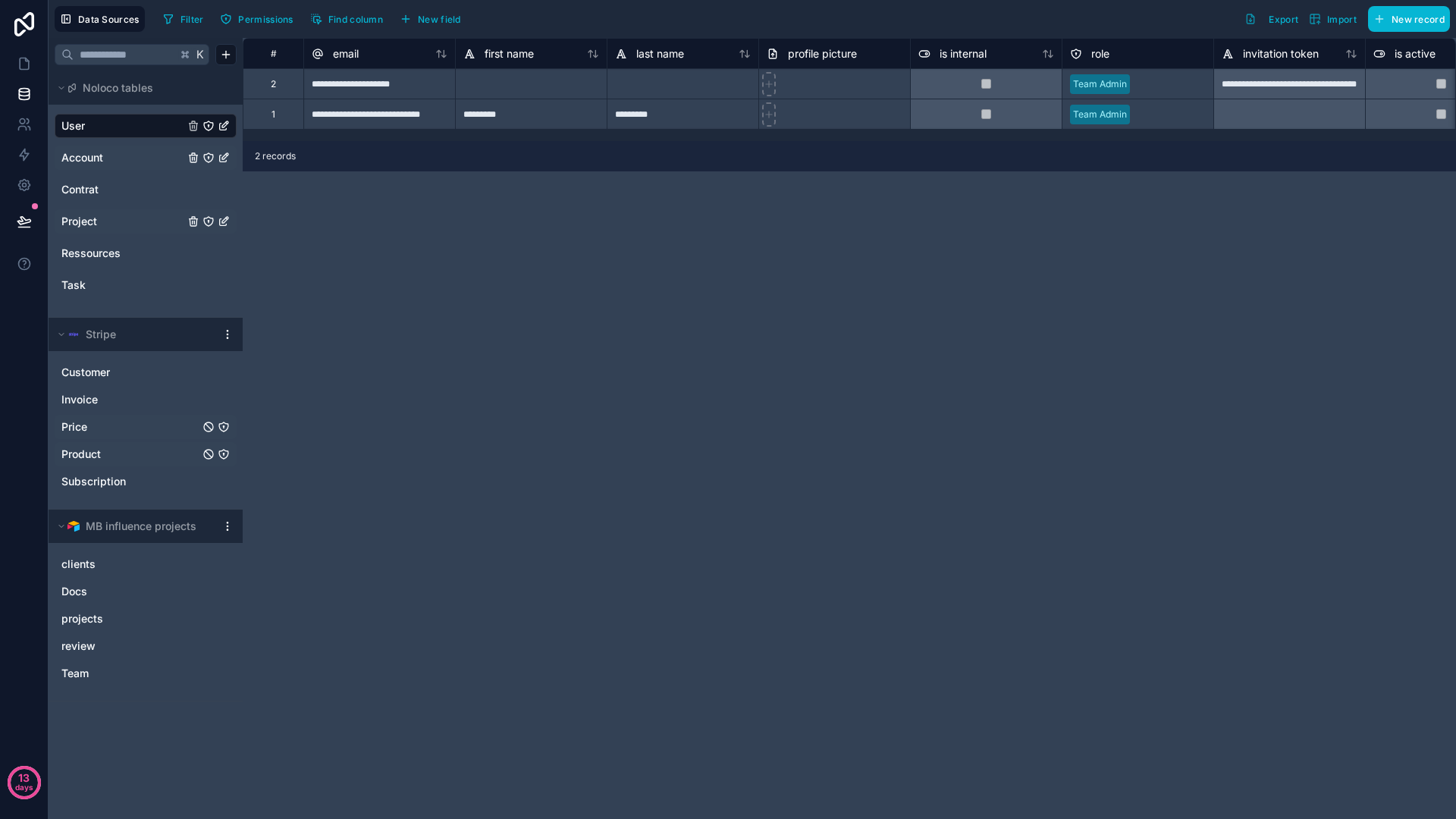
click at [630, 369] on div "**********" at bounding box center [849, 429] width 1213 height 781
click at [1106, 57] on span "role" at bounding box center [1099, 54] width 18 height 15
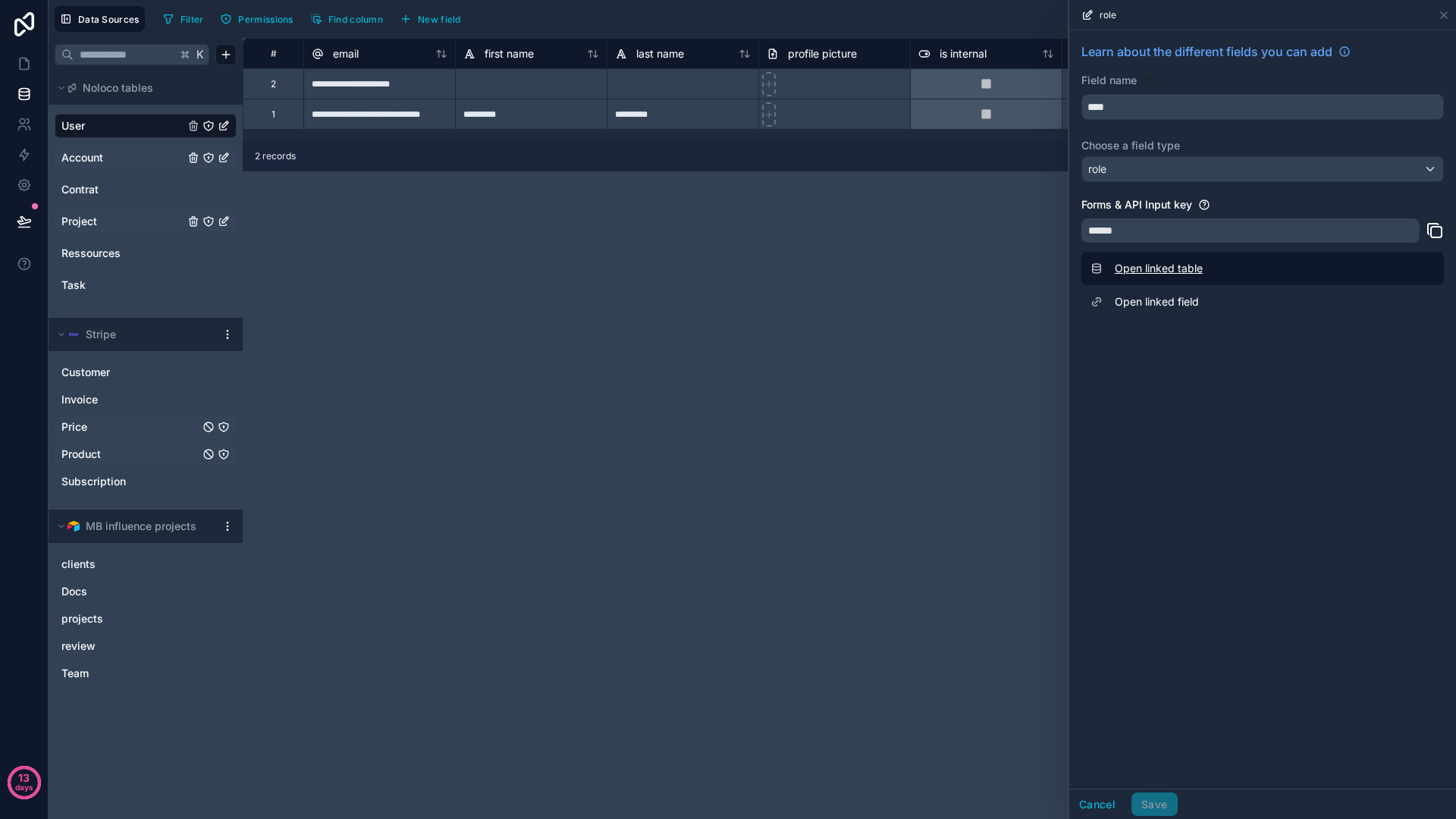
click at [1164, 267] on link "Open linked table" at bounding box center [1263, 269] width 362 height 34
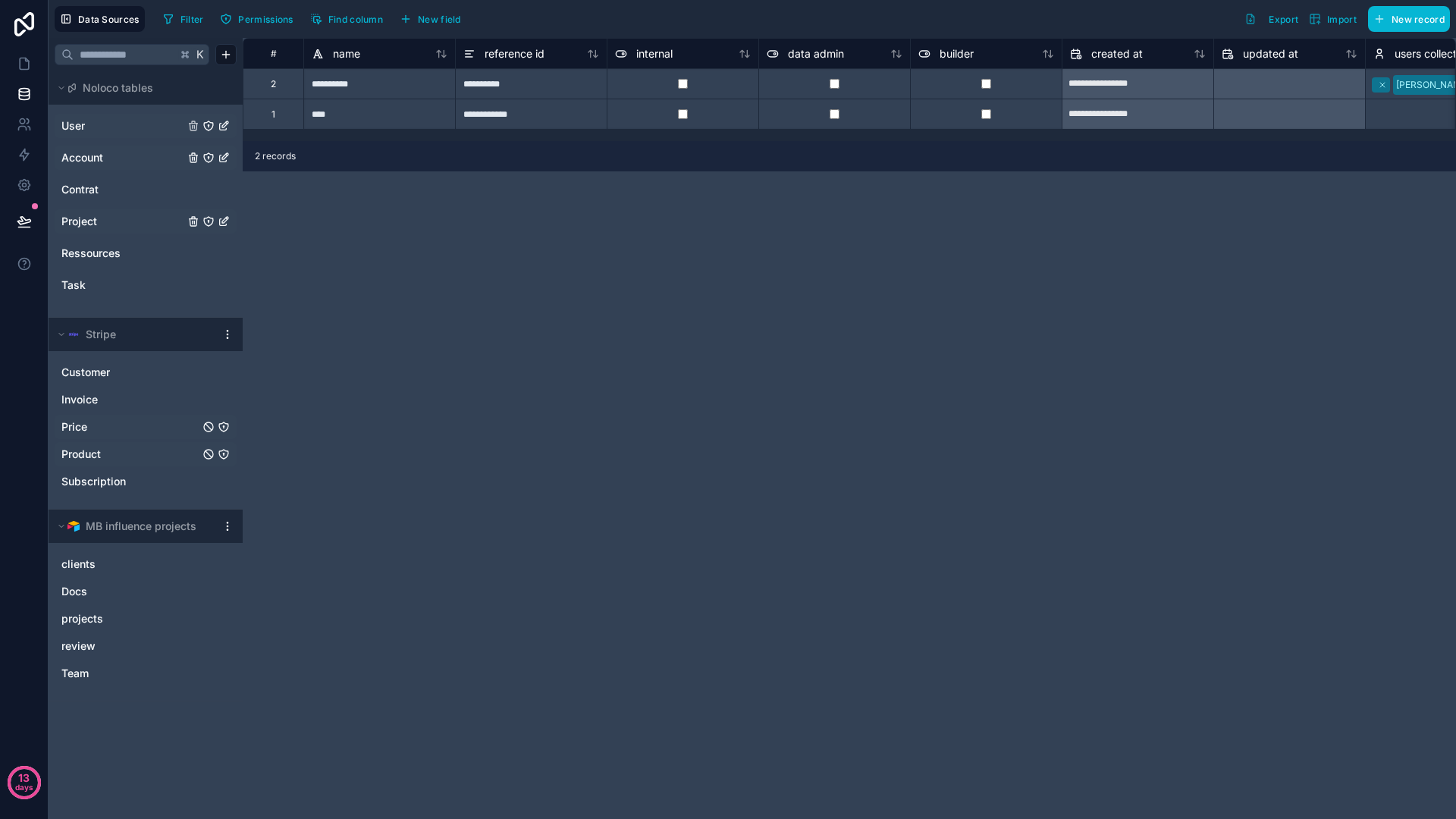
click at [372, 225] on div "**********" at bounding box center [849, 429] width 1213 height 781
click at [526, 48] on span "reference id" at bounding box center [515, 54] width 60 height 15
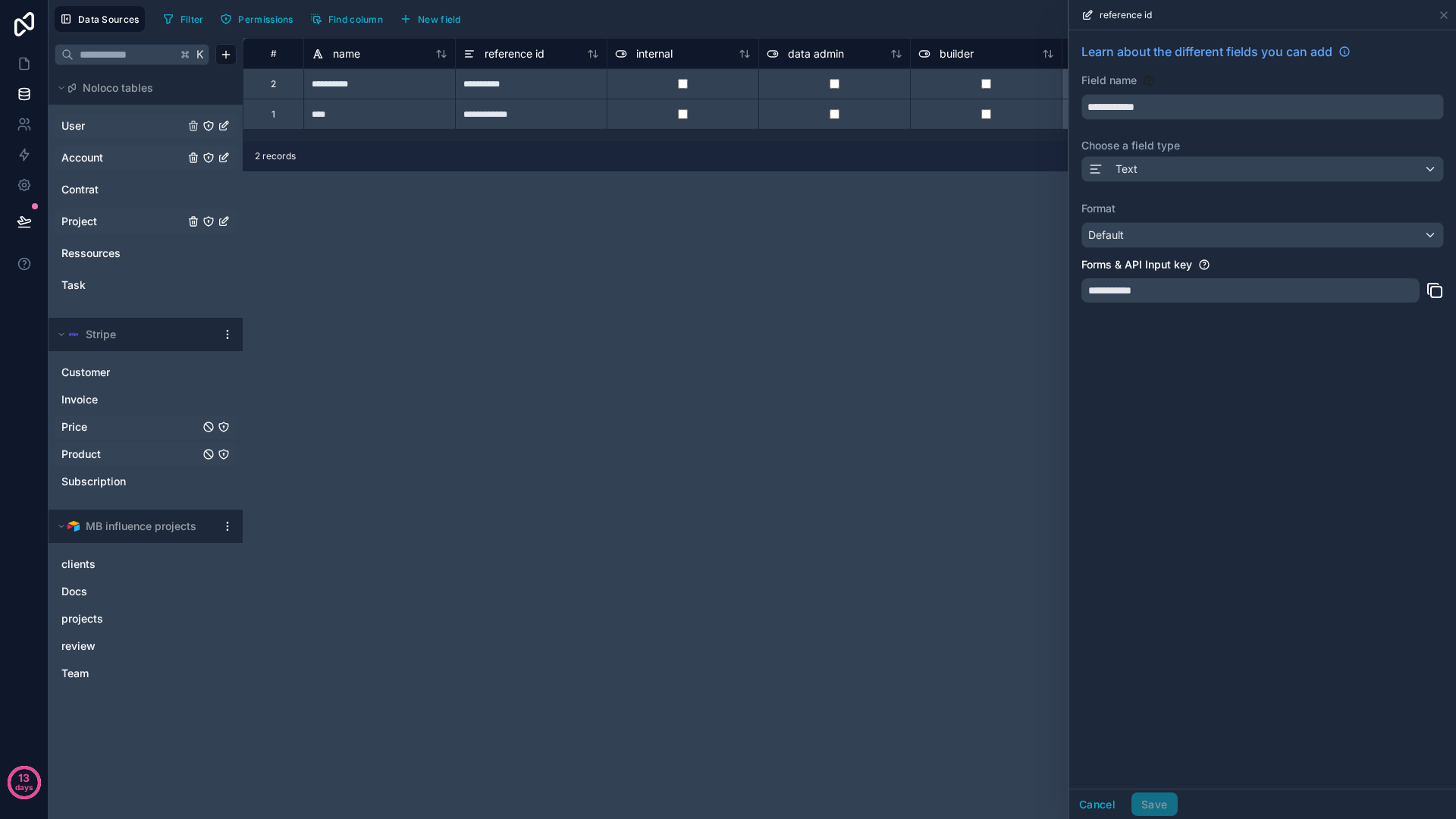
click at [714, 186] on div "**********" at bounding box center [849, 429] width 1213 height 781
click at [1092, 800] on button "Cancel" at bounding box center [1097, 804] width 56 height 24
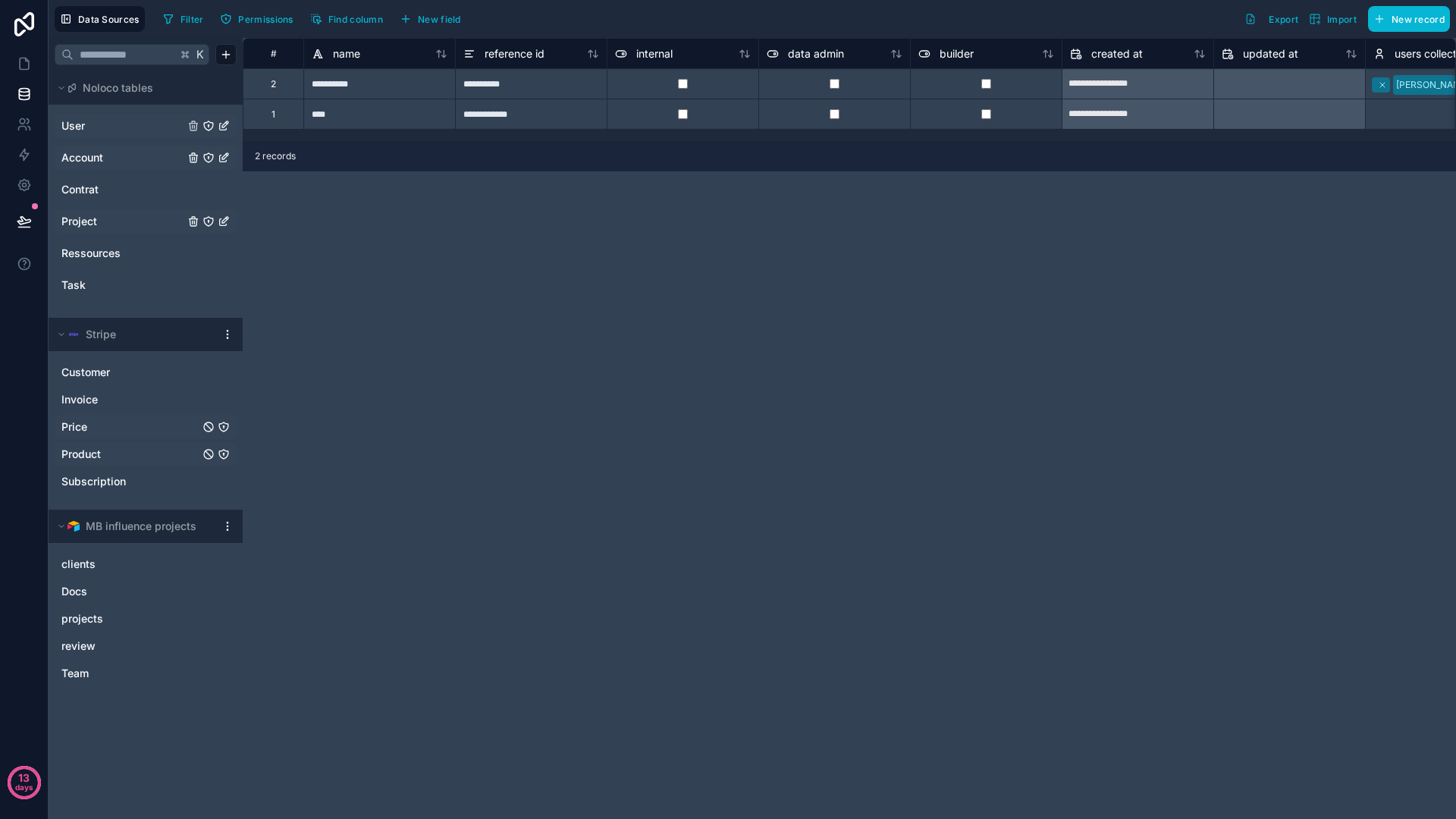
click at [437, 247] on div "**********" at bounding box center [849, 429] width 1213 height 781
click at [138, 85] on span "Noloco tables" at bounding box center [118, 88] width 71 height 15
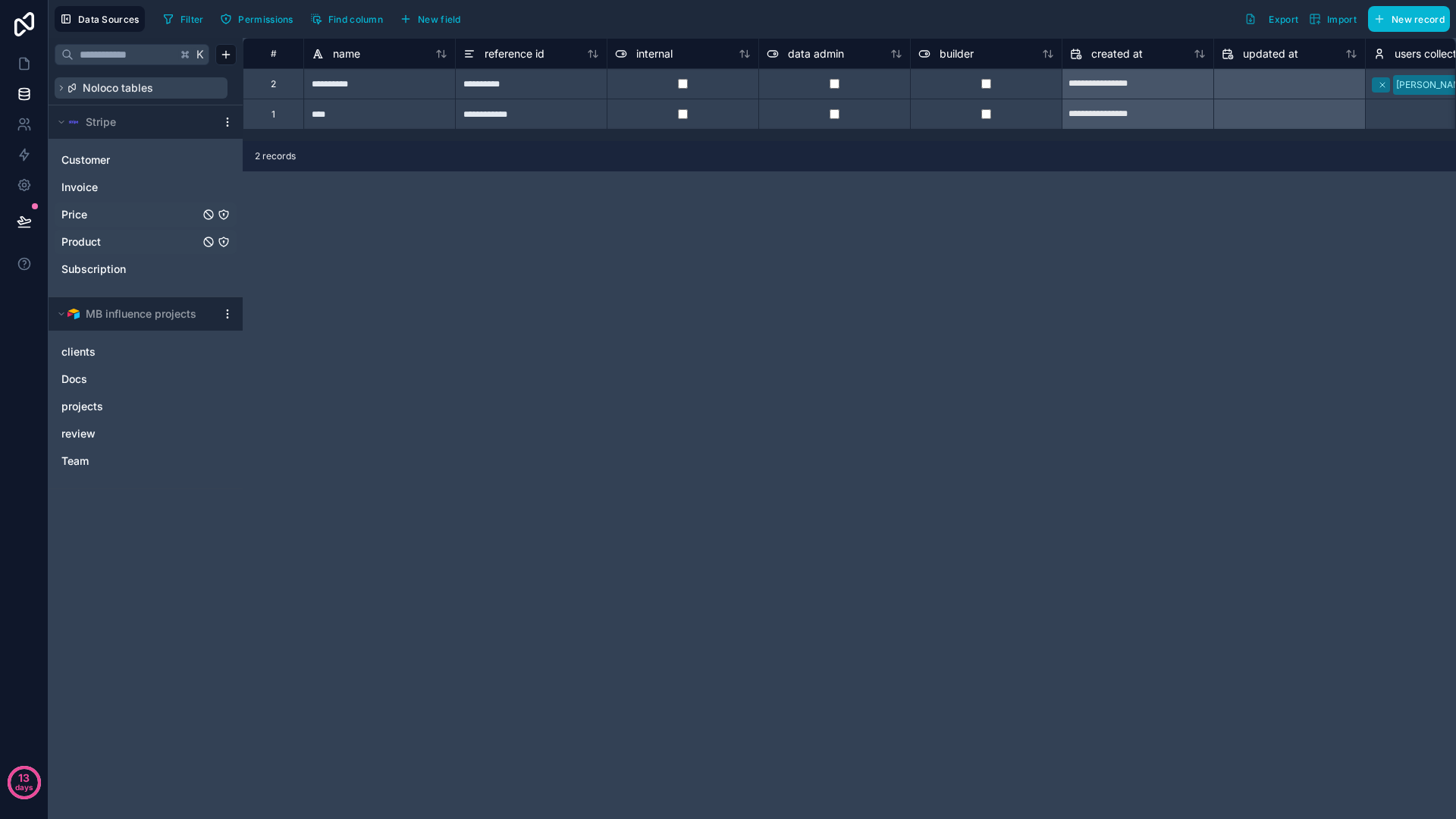
click at [138, 87] on span "Noloco tables" at bounding box center [118, 88] width 71 height 15
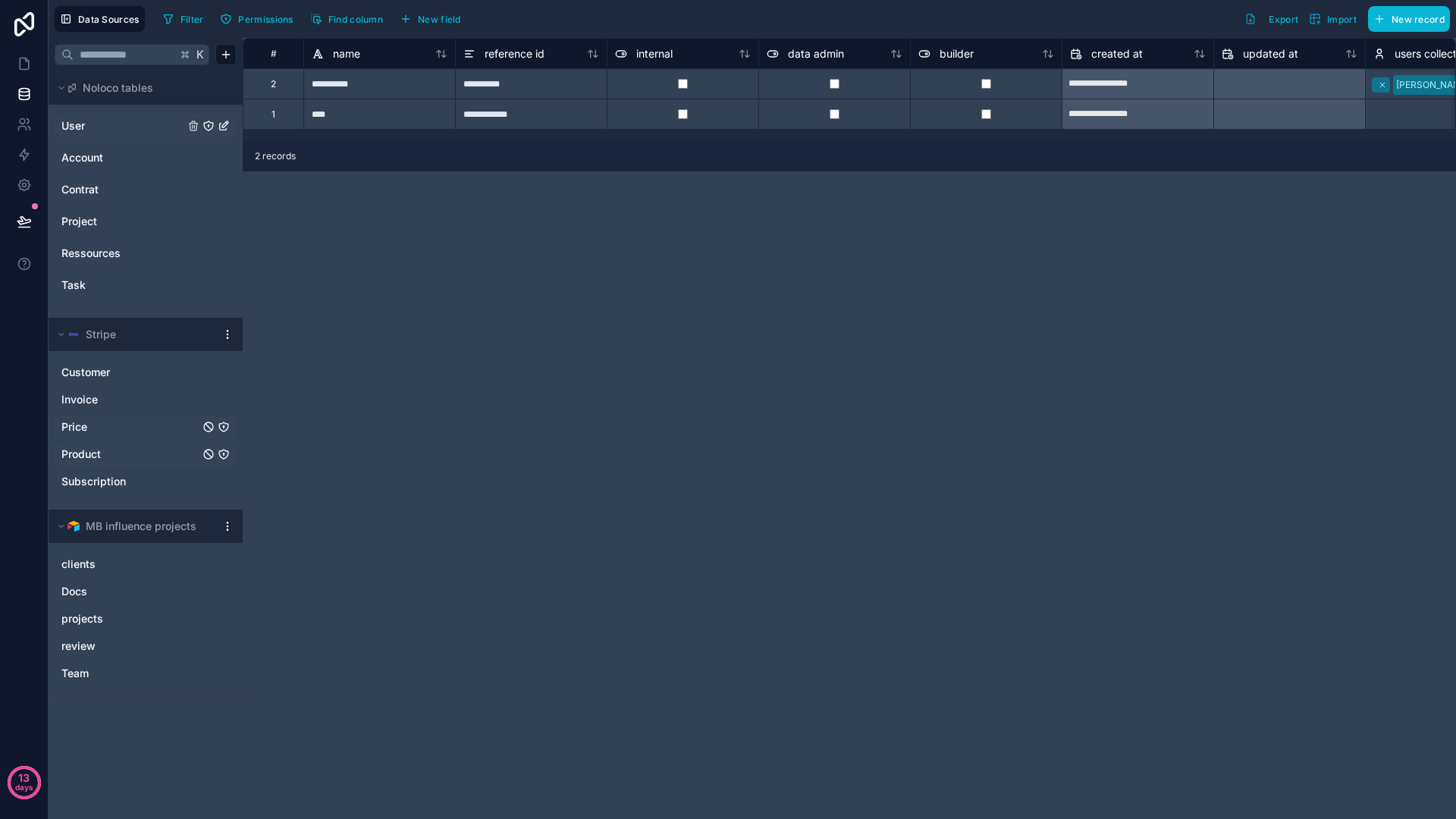
click at [95, 119] on link "User" at bounding box center [123, 126] width 123 height 15
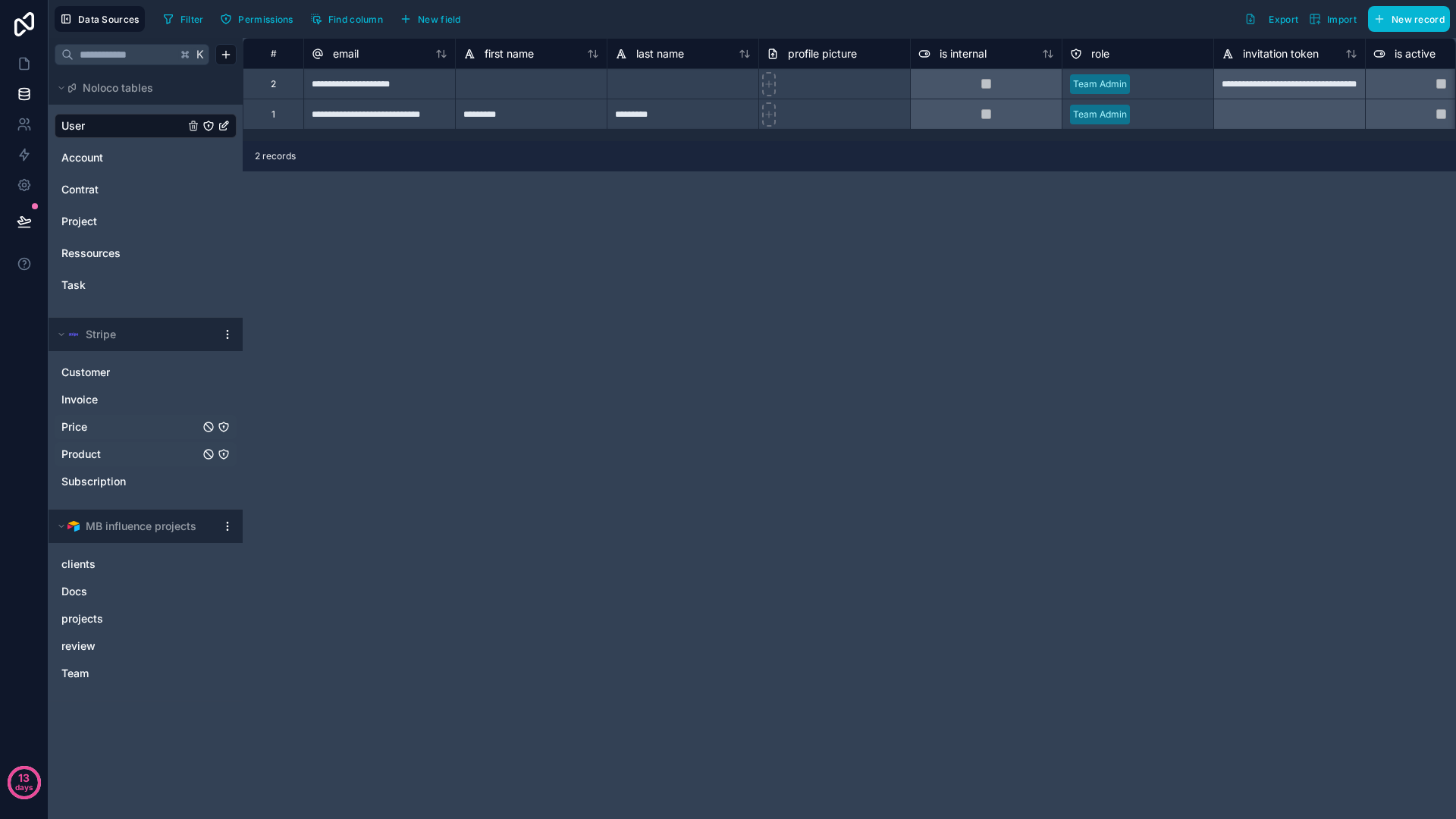
click at [229, 127] on icon "User" at bounding box center [223, 125] width 12 height 12
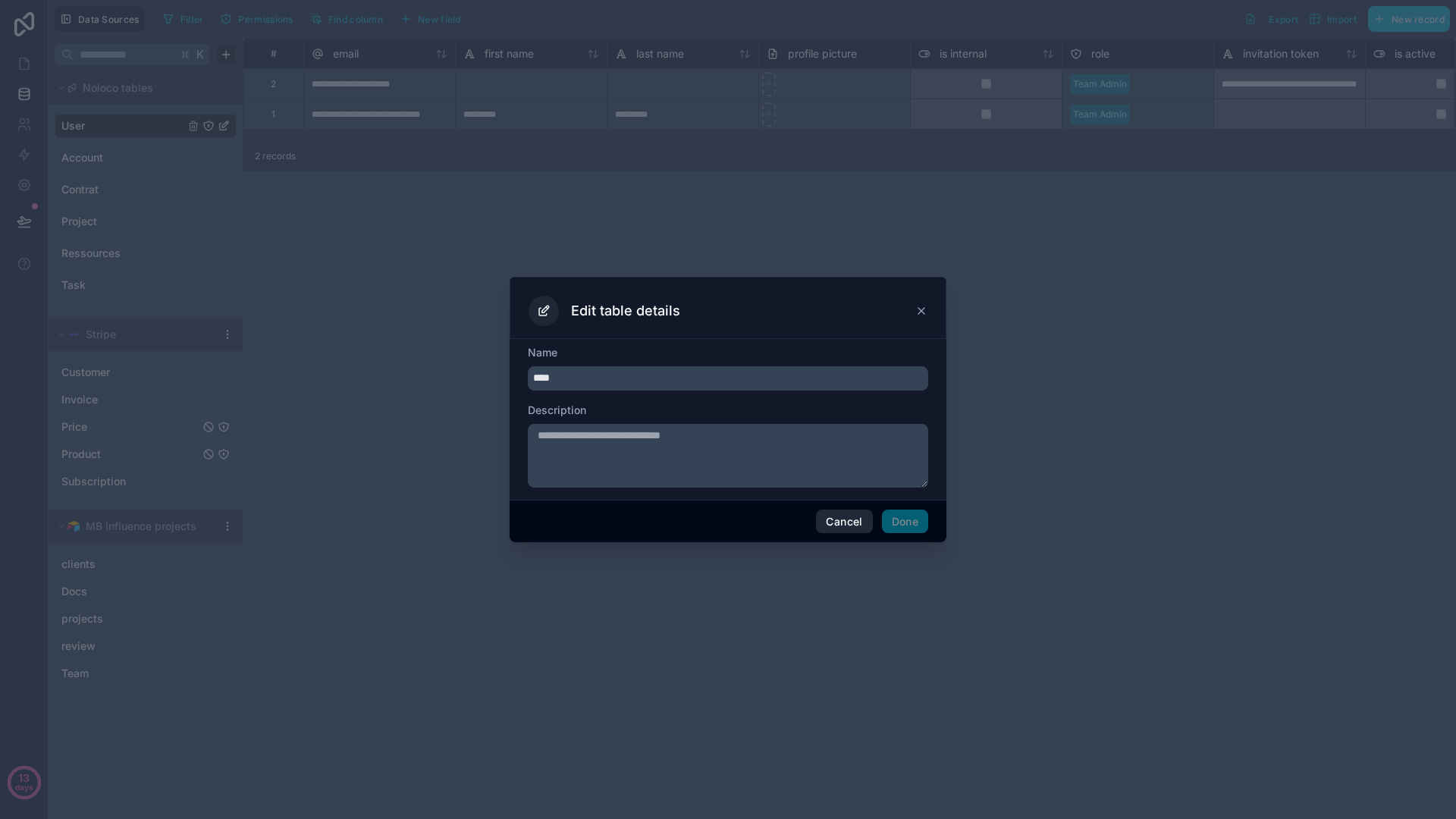
click at [832, 515] on button "Cancel" at bounding box center [844, 522] width 56 height 24
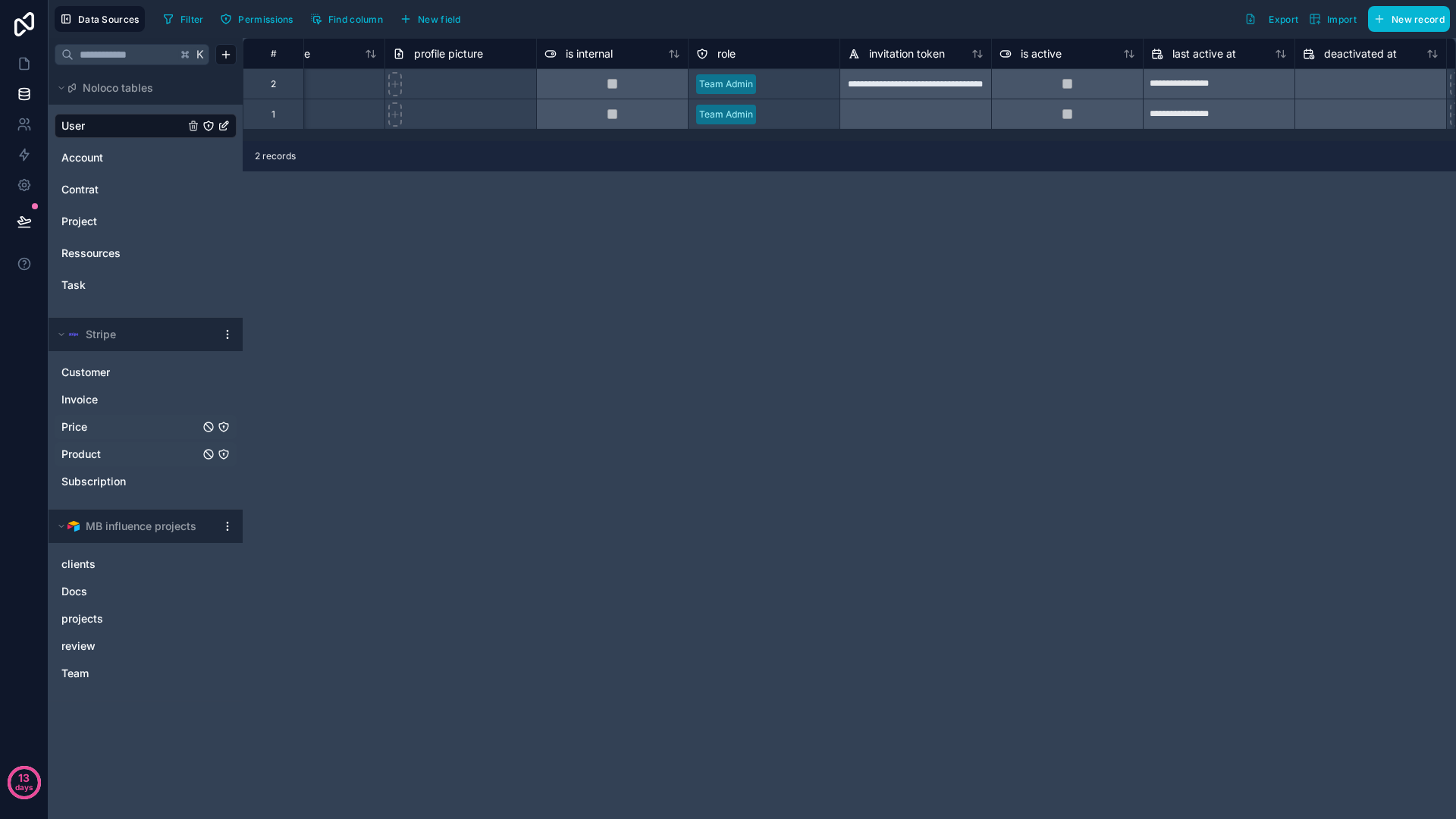
scroll to position [0, 381]
click at [728, 59] on span "role" at bounding box center [718, 54] width 18 height 15
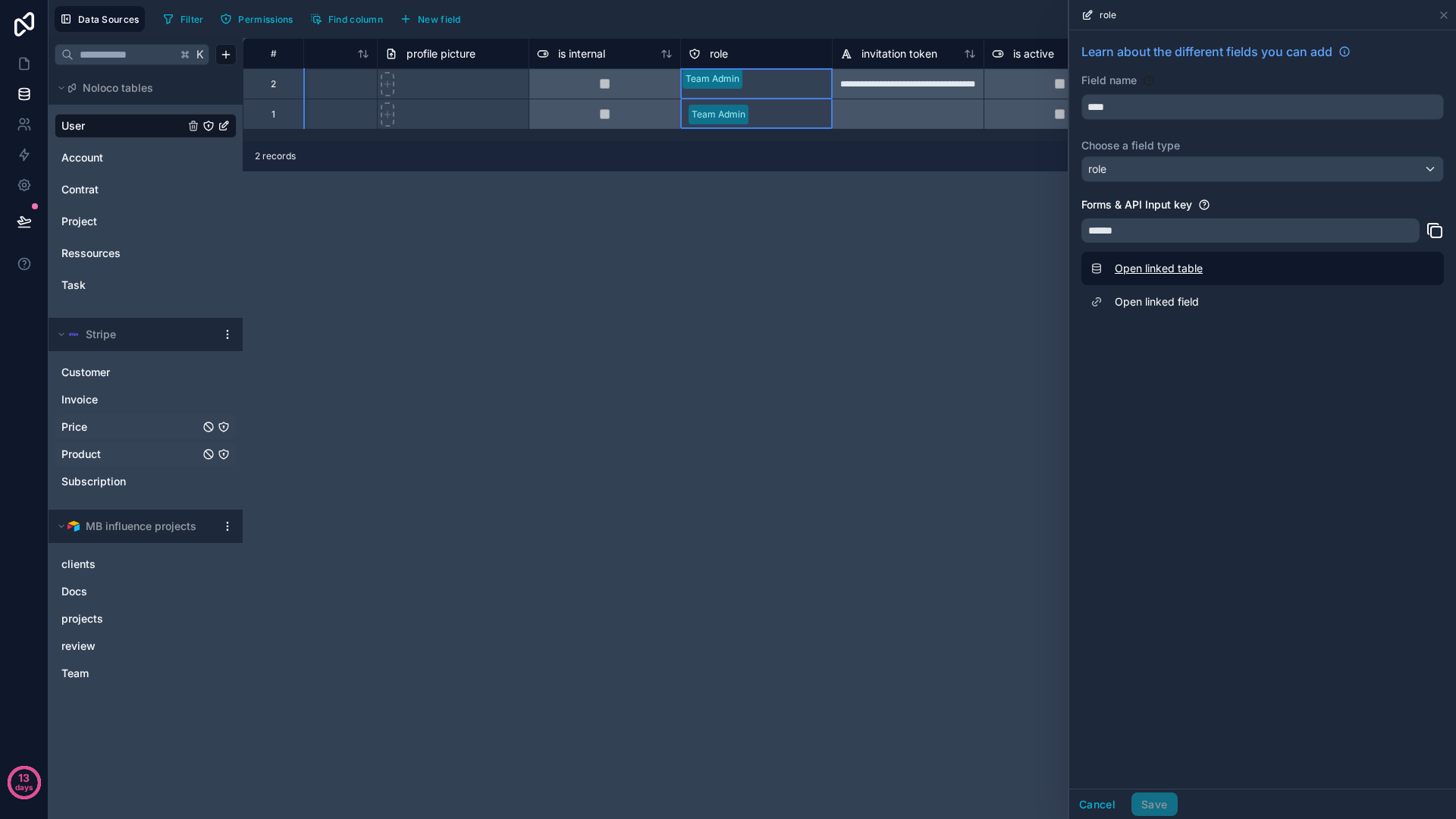
click at [1170, 269] on link "Open linked table" at bounding box center [1263, 269] width 362 height 34
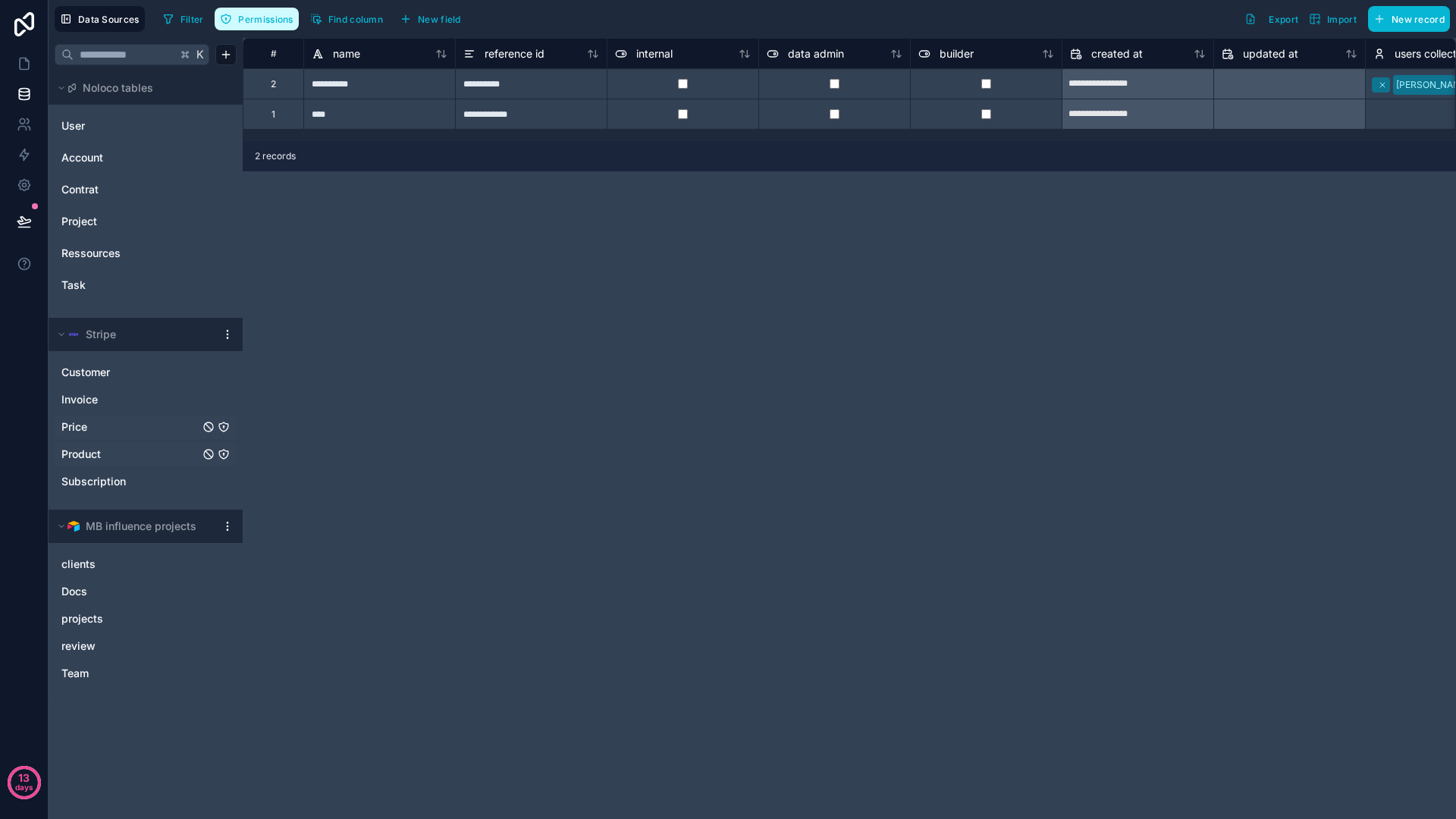
click at [264, 17] on span "Permissions" at bounding box center [265, 20] width 54 height 11
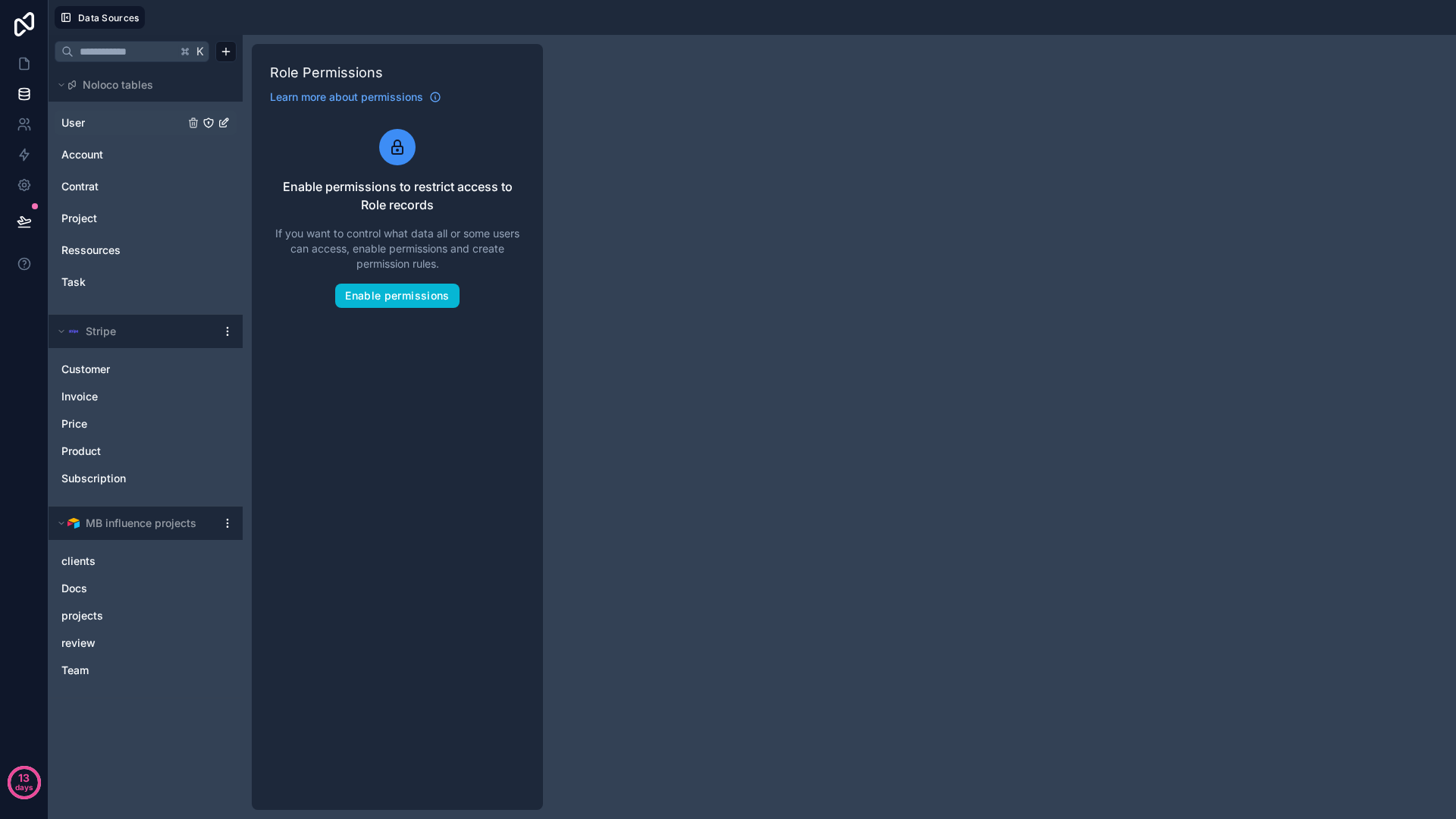
click at [135, 125] on link "User" at bounding box center [123, 122] width 123 height 15
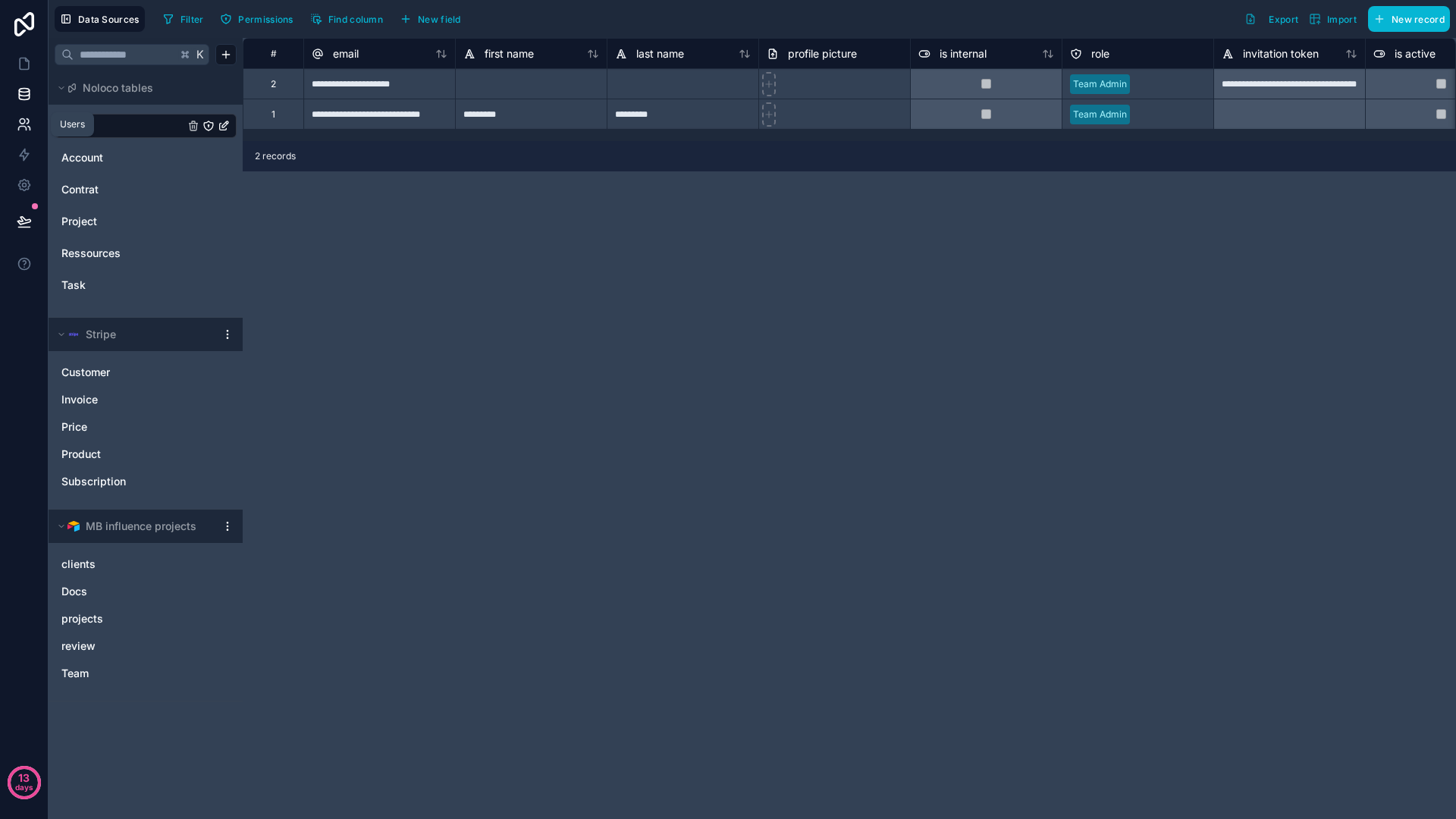
click at [23, 129] on icon at bounding box center [24, 124] width 15 height 15
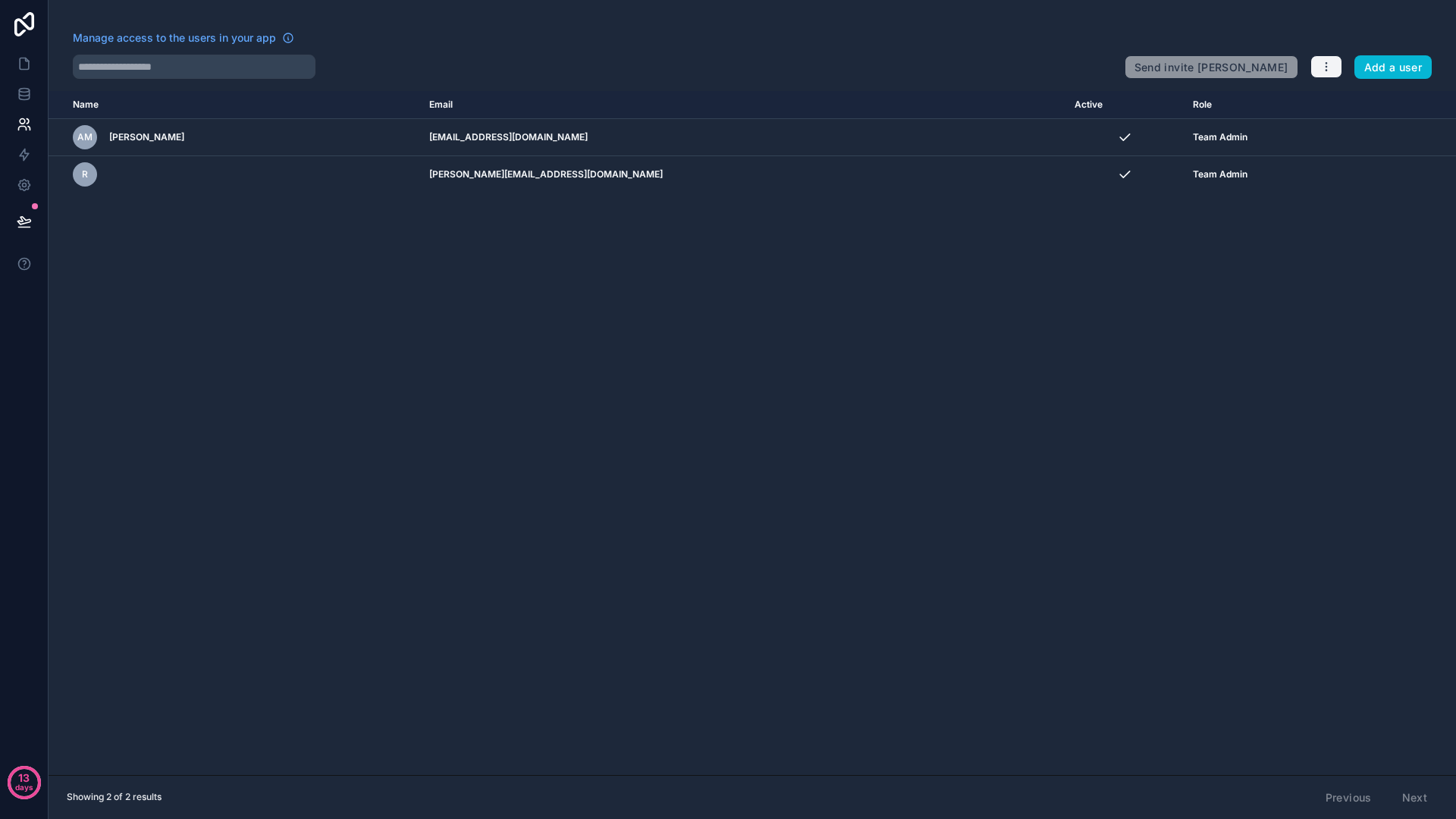
click at [1312, 65] on button "button" at bounding box center [1326, 66] width 32 height 22
click at [1353, 94] on link "Manage roles" at bounding box center [1362, 103] width 106 height 24
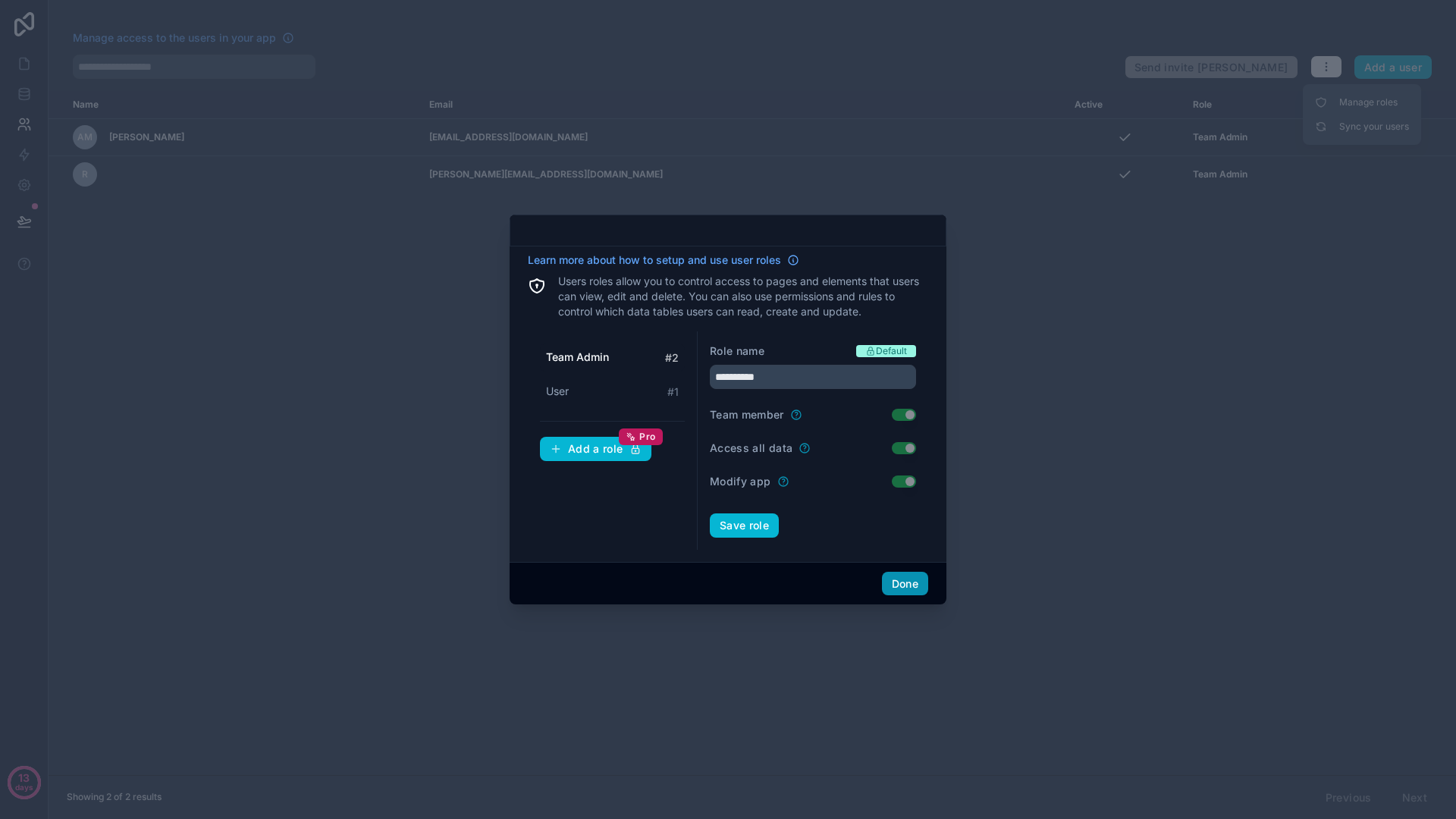
click at [892, 572] on button "Done" at bounding box center [905, 584] width 47 height 24
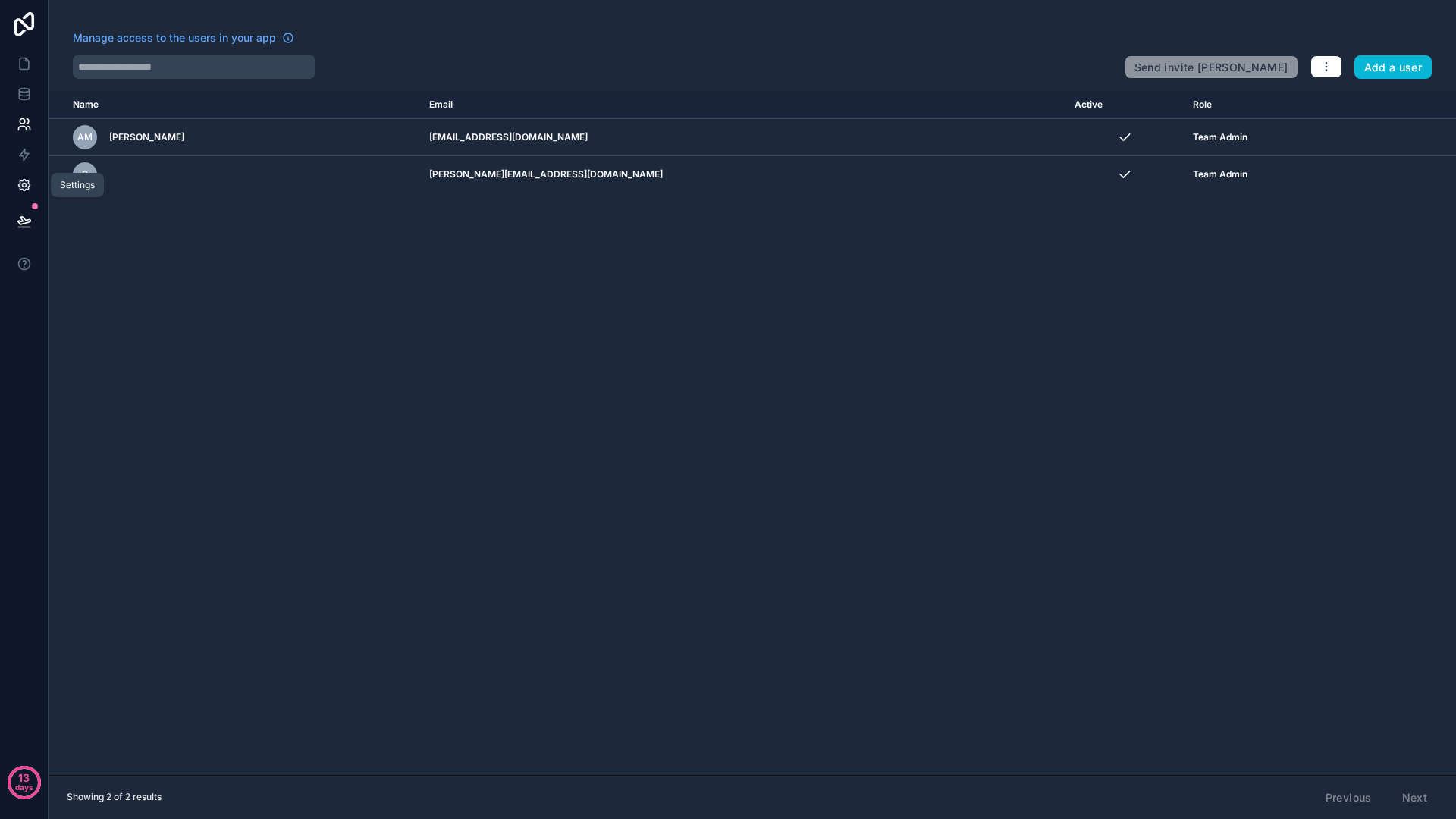
click at [17, 174] on link at bounding box center [23, 185] width 48 height 30
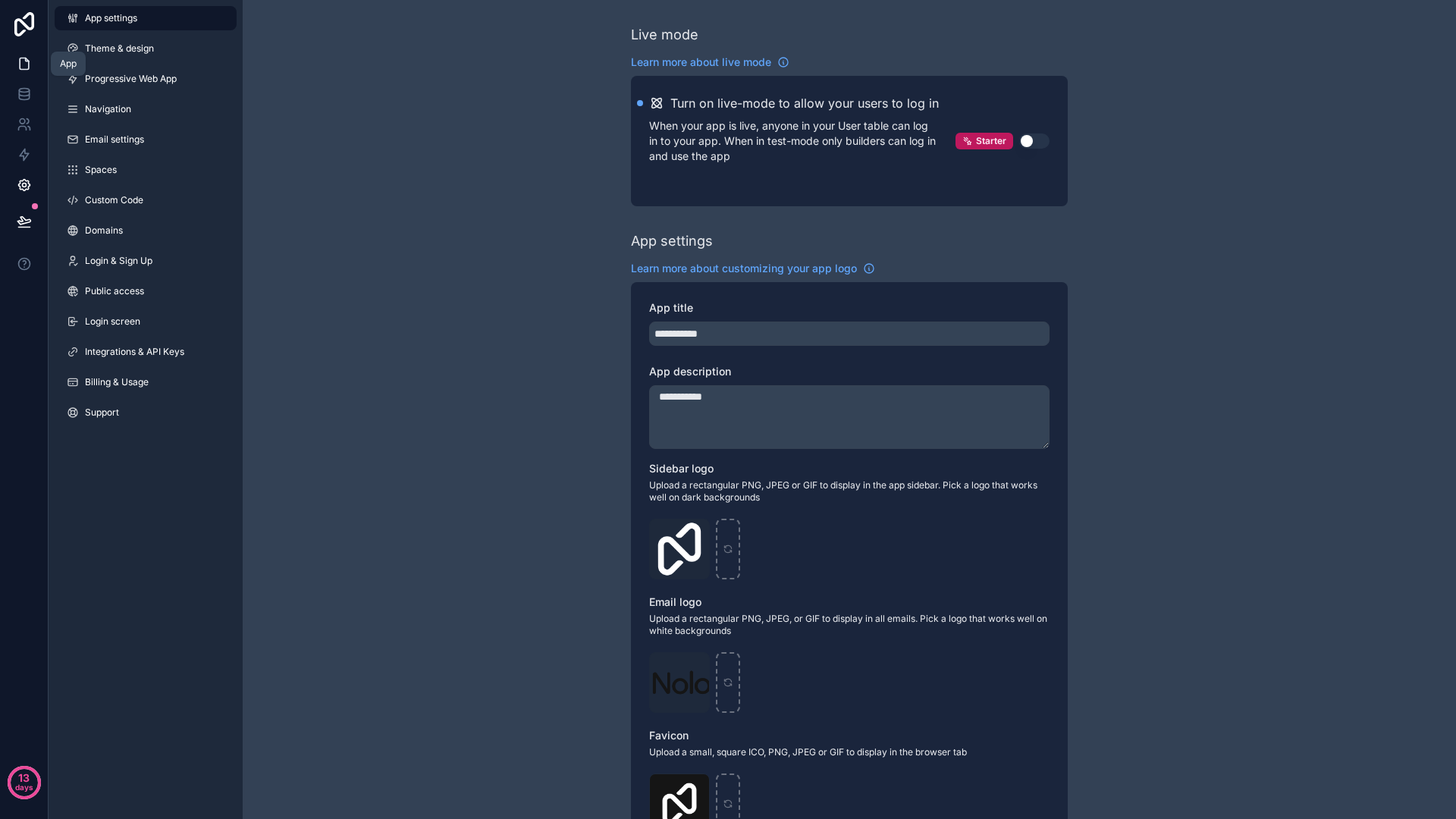
click at [23, 73] on link at bounding box center [23, 64] width 48 height 30
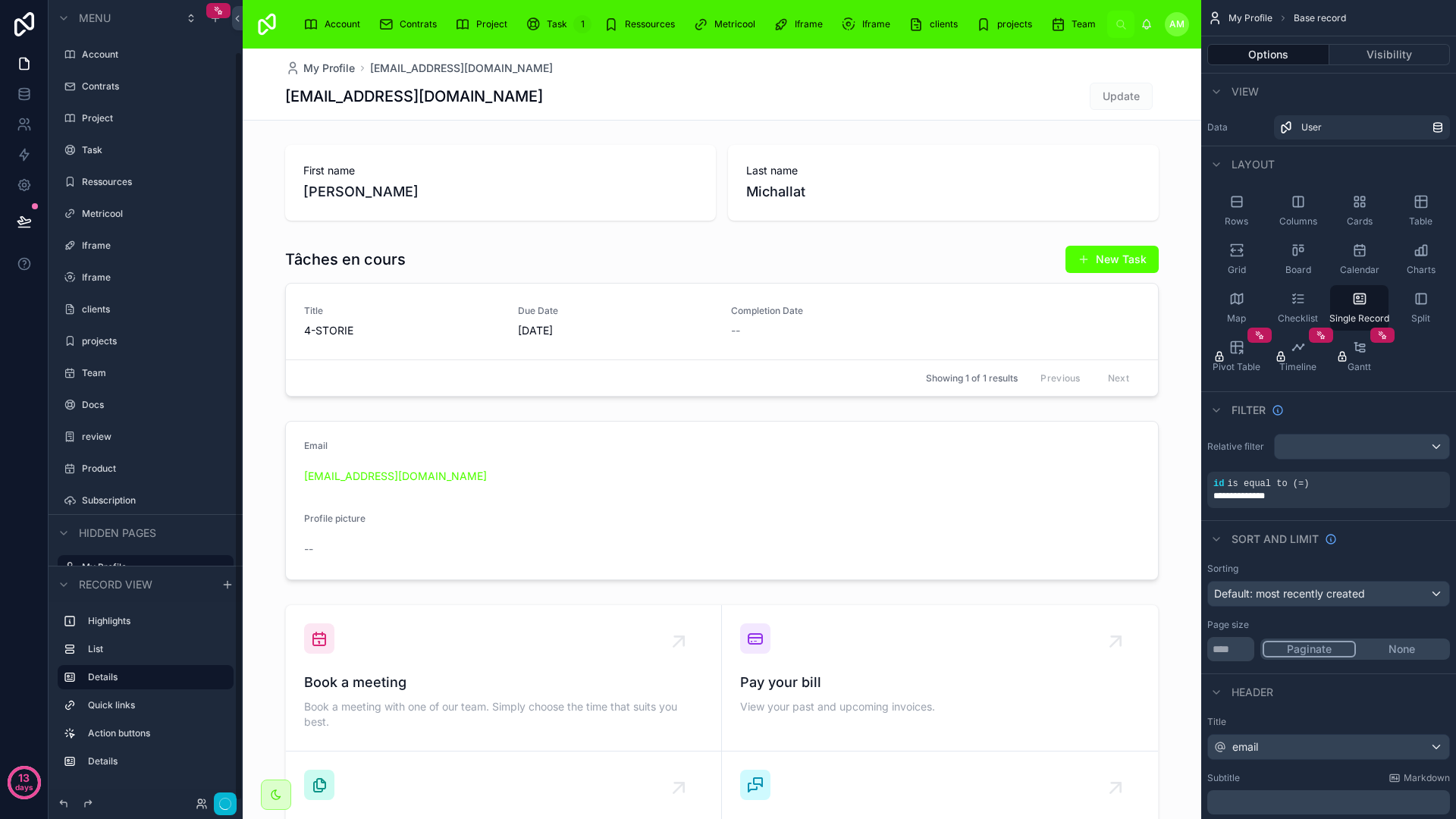
scroll to position [54, 0]
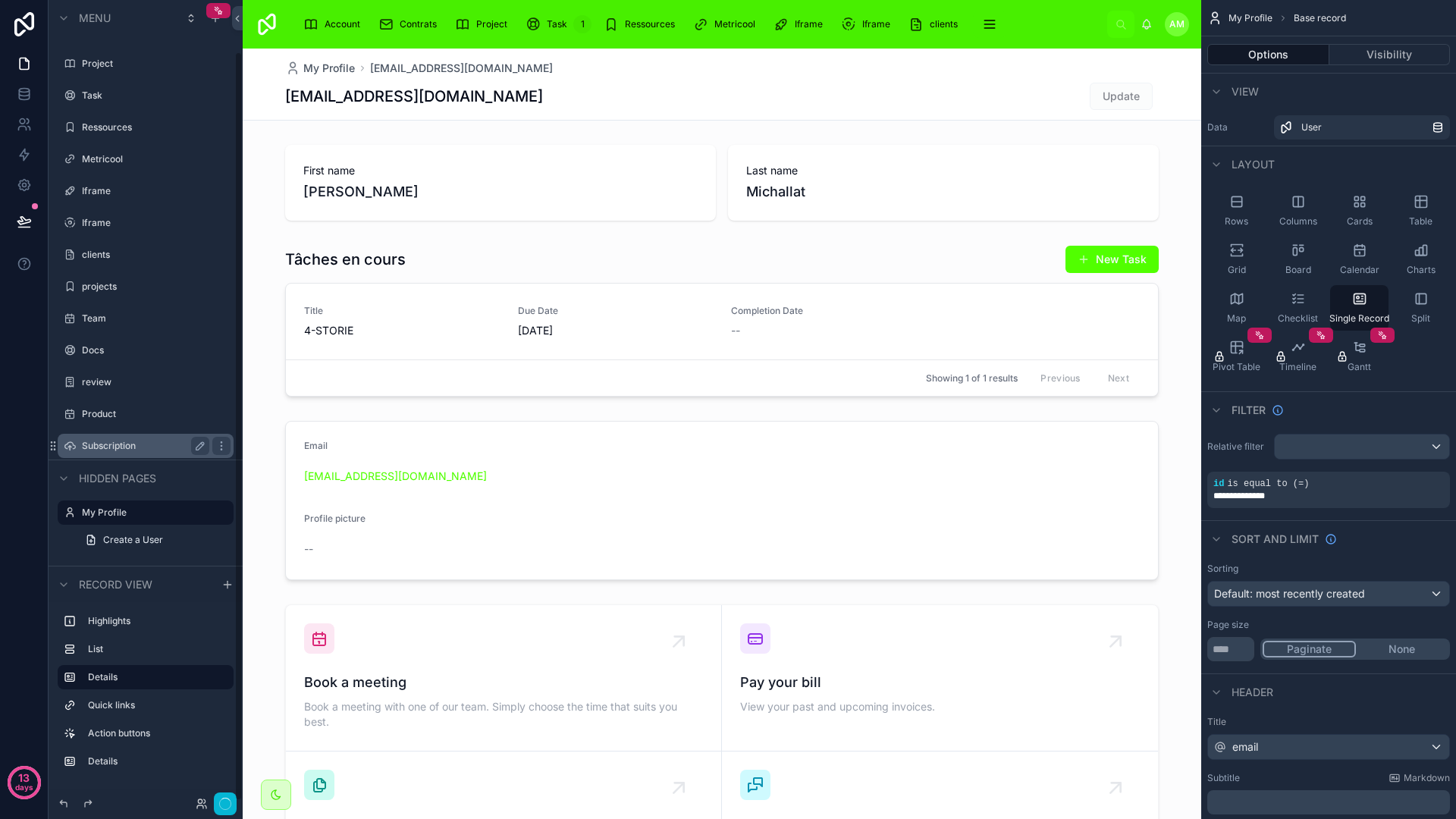
click at [116, 438] on div "Subscription" at bounding box center [146, 445] width 127 height 18
click at [113, 449] on label "Subscription" at bounding box center [143, 445] width 121 height 12
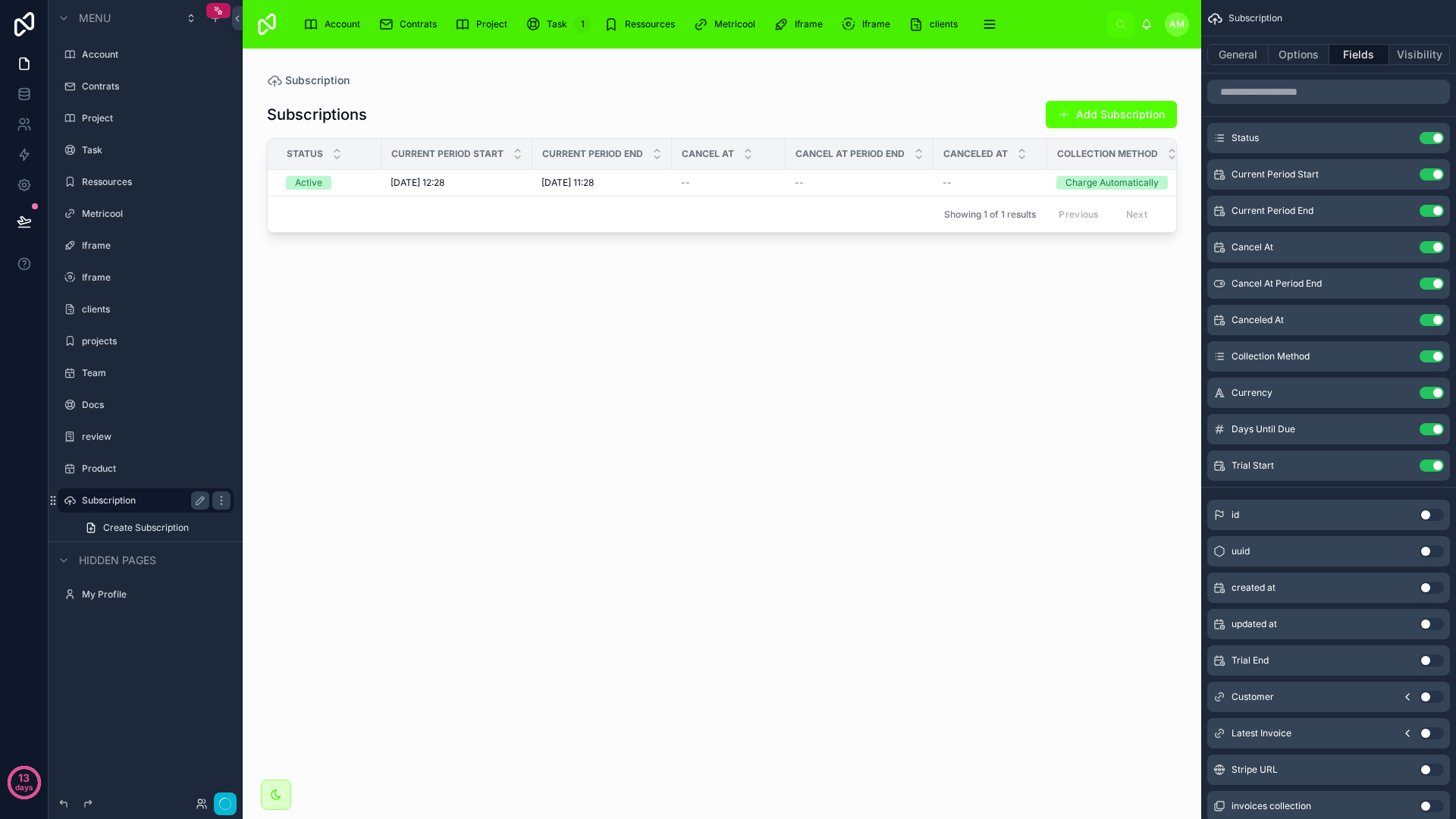
click at [583, 367] on div at bounding box center [722, 424] width 958 height 752
click at [614, 289] on div "Subscriptions Add Subscription Status Current Period Start Current Period End C…" at bounding box center [722, 444] width 910 height 713
click at [594, 177] on span "[DATE] 11:28" at bounding box center [568, 182] width 52 height 12
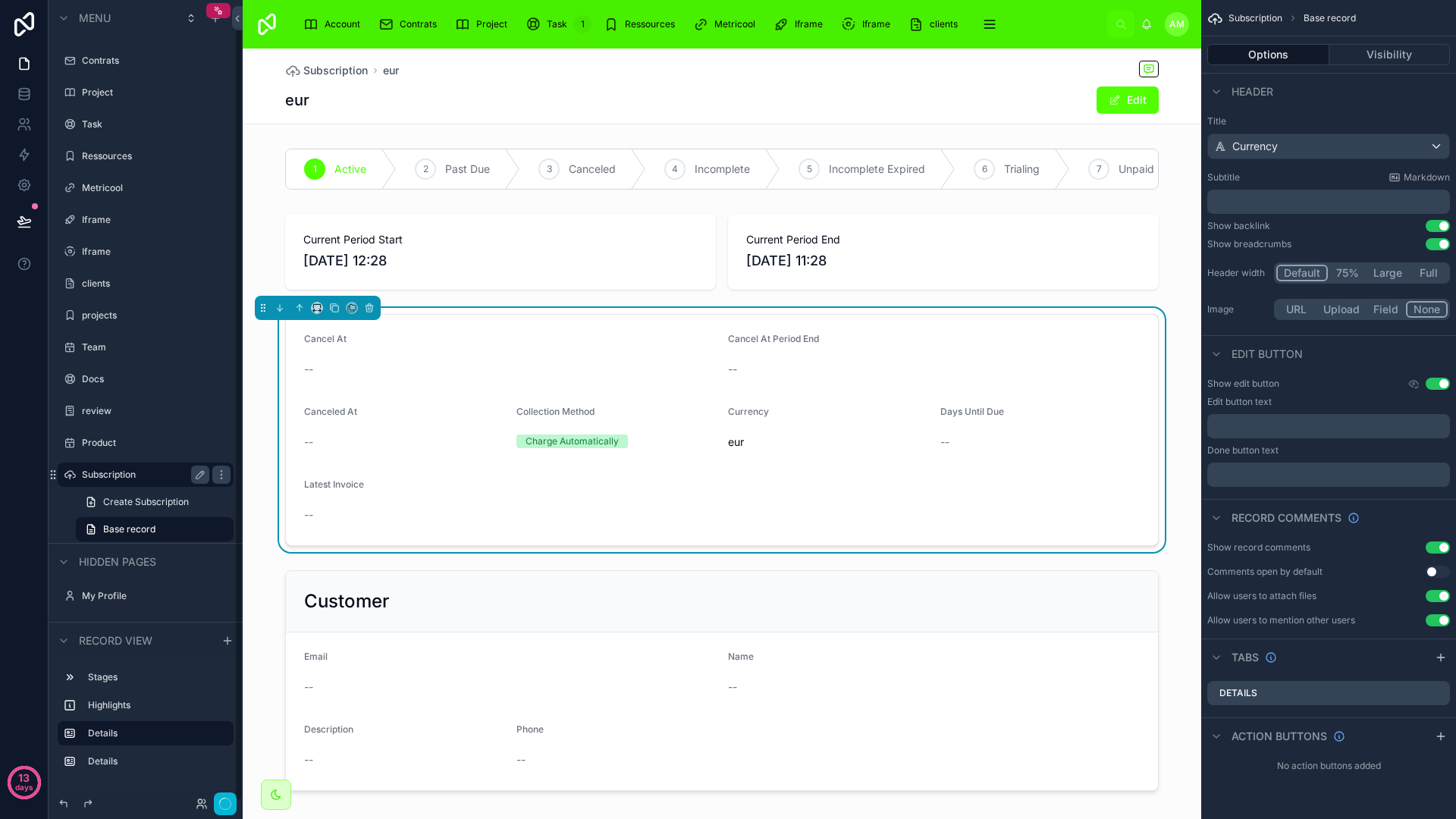
scroll to position [3, 0]
click at [643, 399] on form "Cancel At -- Cancel At Period End -- Canceled At -- Collection Method Charge Au…" at bounding box center [722, 427] width 872 height 231
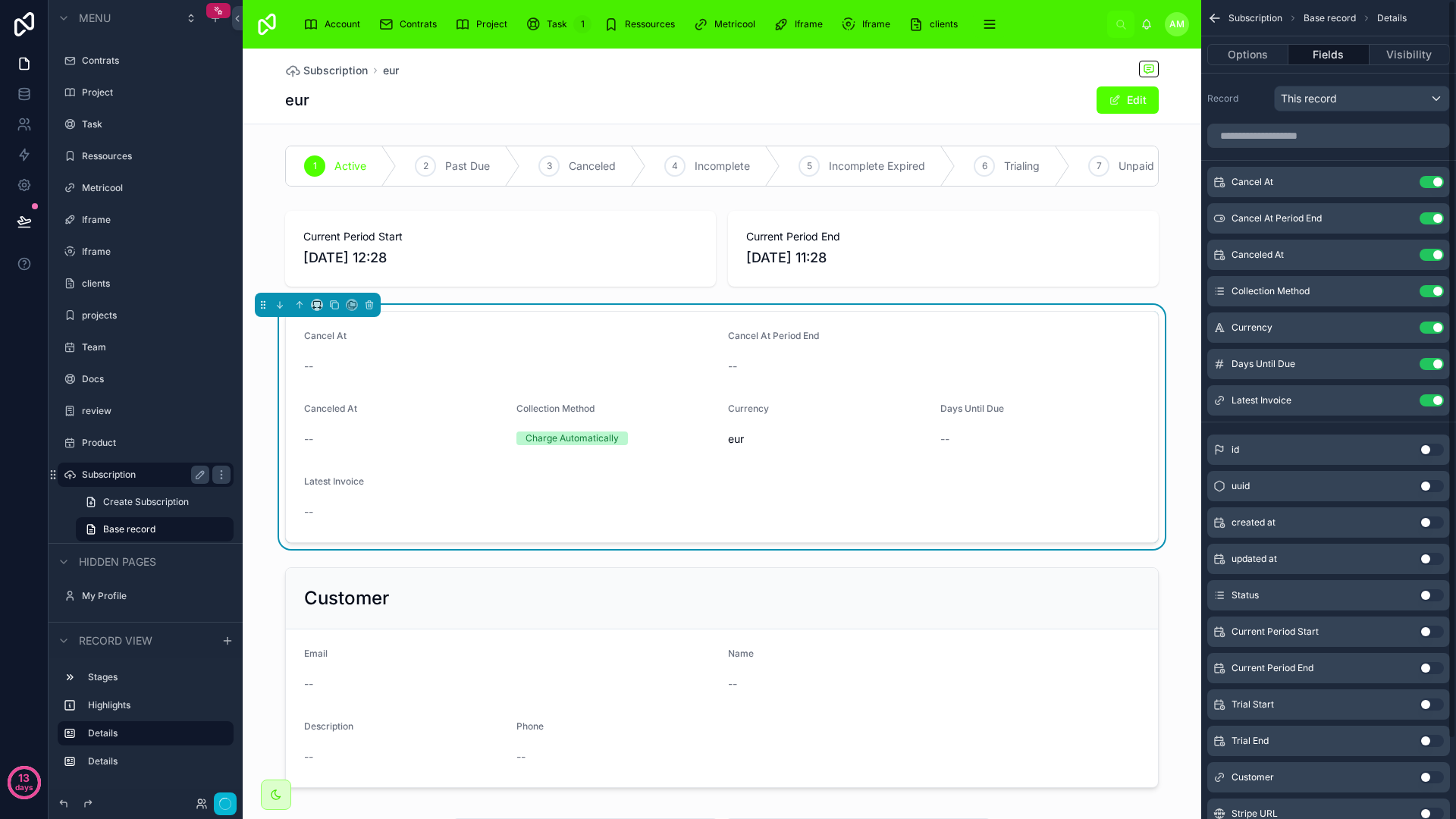
scroll to position [89, 0]
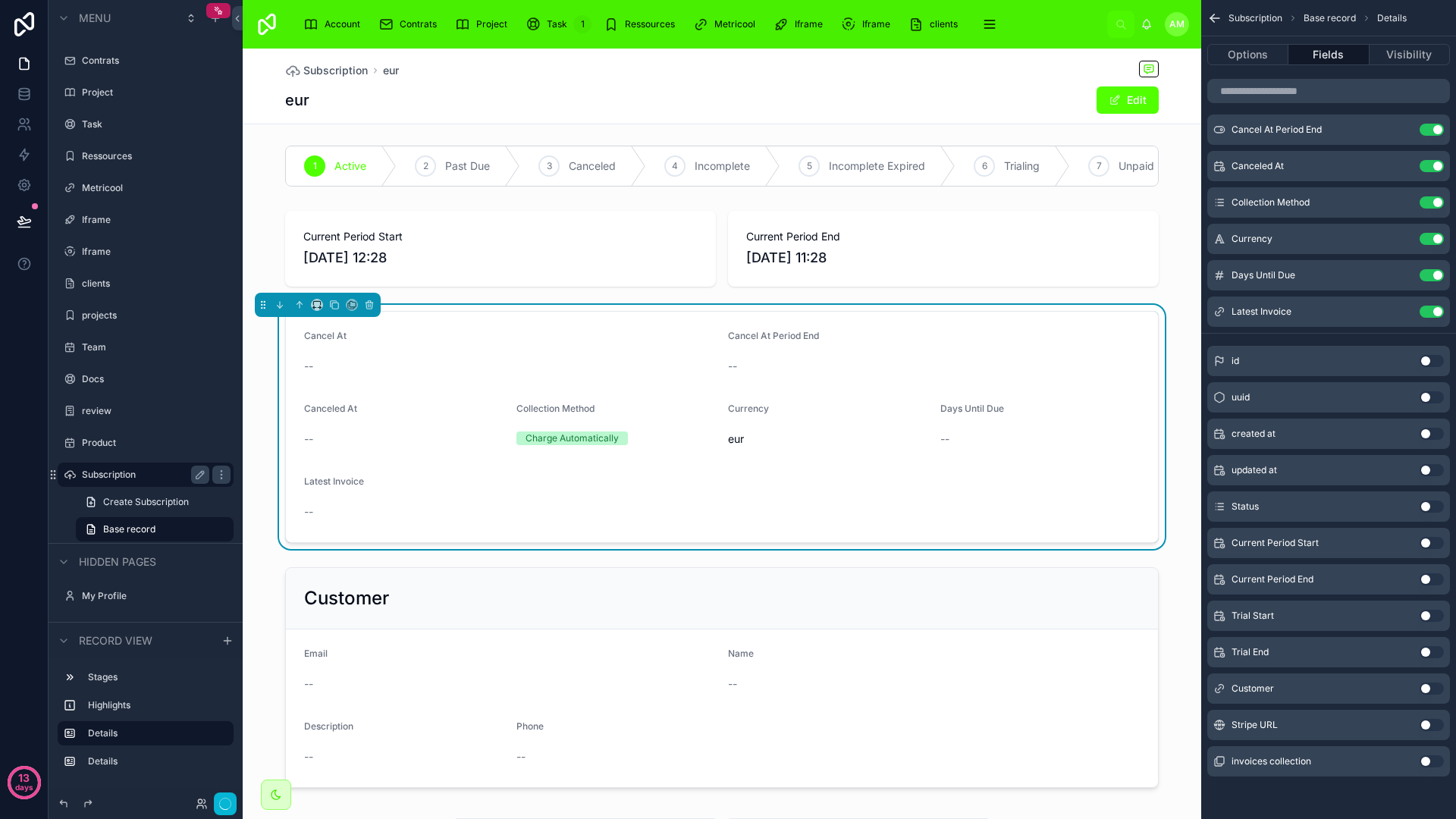
click at [1425, 764] on button "Use setting" at bounding box center [1432, 761] width 24 height 12
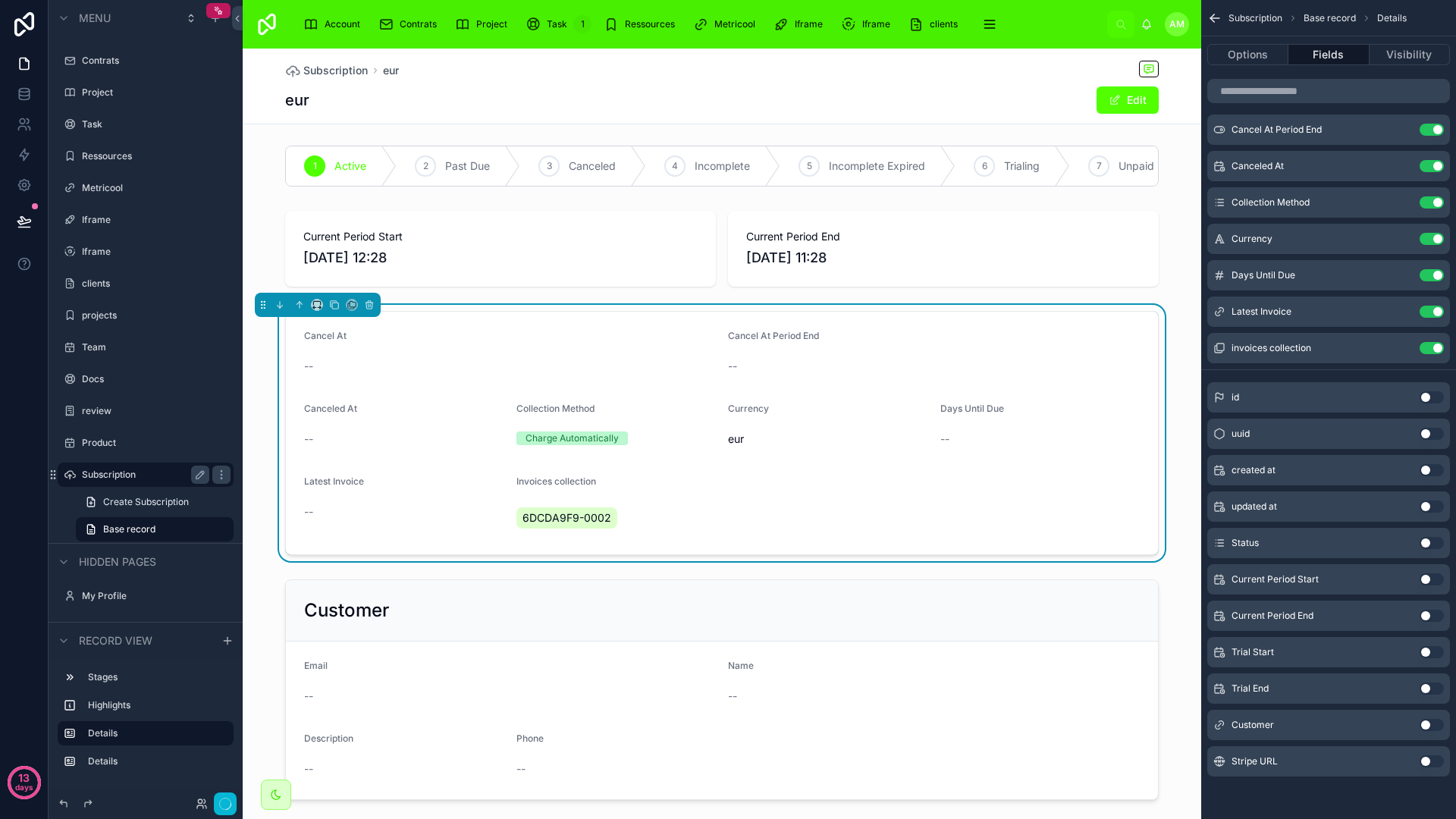
click at [526, 526] on span "6DCDA9F9-0002" at bounding box center [566, 517] width 89 height 15
click at [546, 526] on span "6DCDA9F9-0002" at bounding box center [566, 517] width 89 height 15
click at [683, 494] on div "Invoices collection" at bounding box center [616, 484] width 200 height 18
click at [228, 804] on icon "button" at bounding box center [225, 803] width 12 height 12
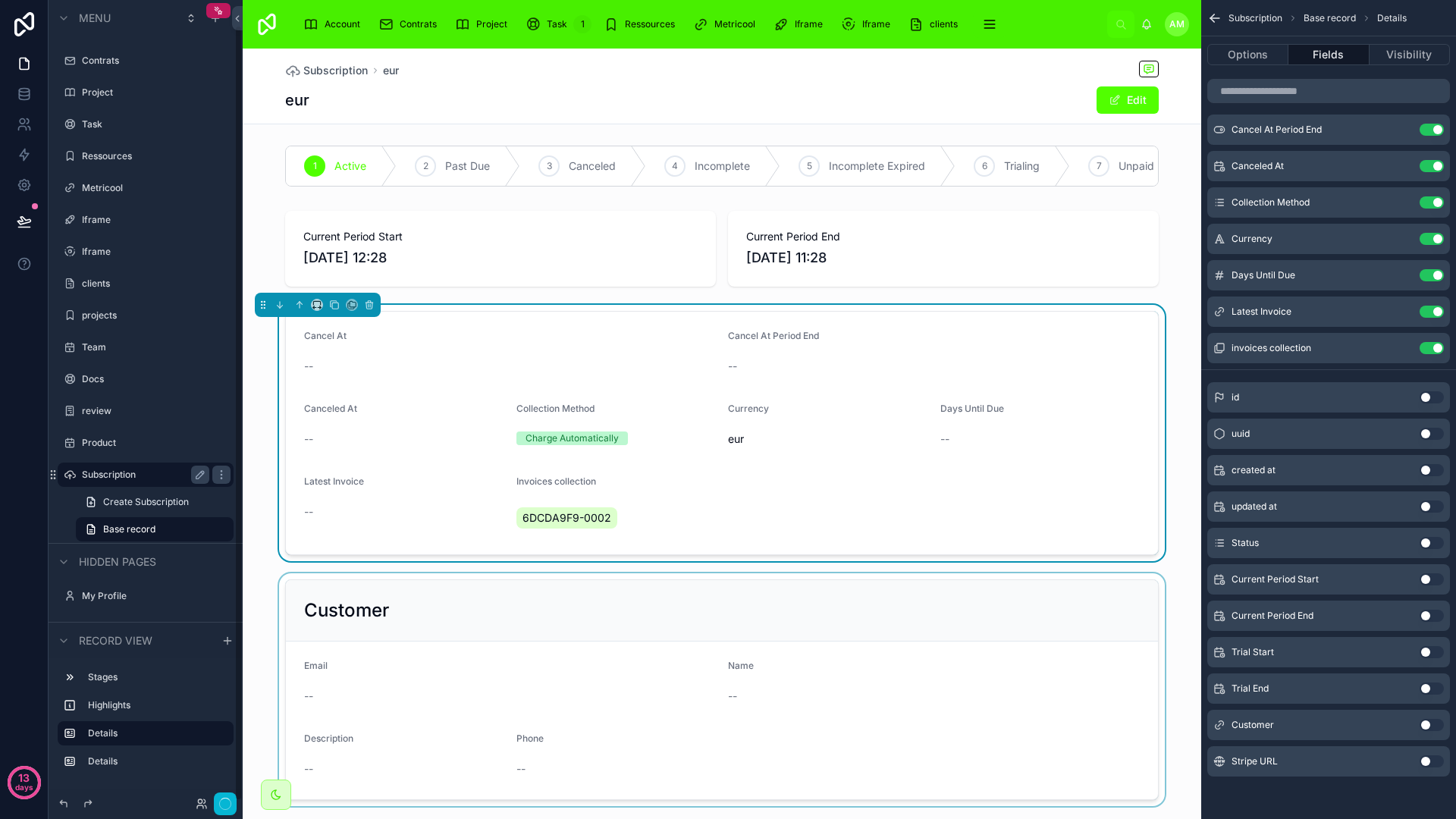
click at [491, 651] on div at bounding box center [722, 689] width 958 height 233
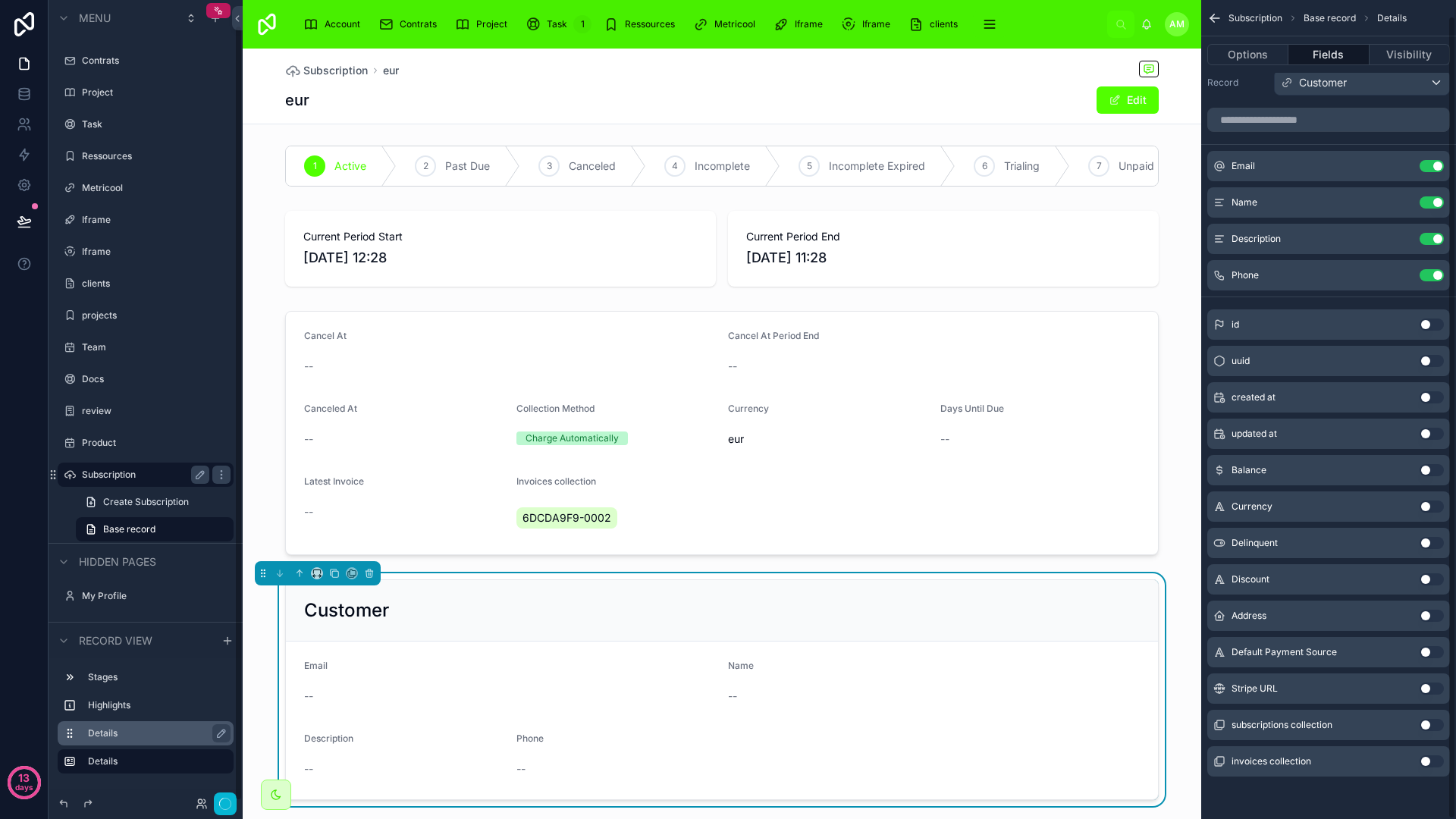
click at [112, 743] on div "Details" at bounding box center [146, 733] width 176 height 24
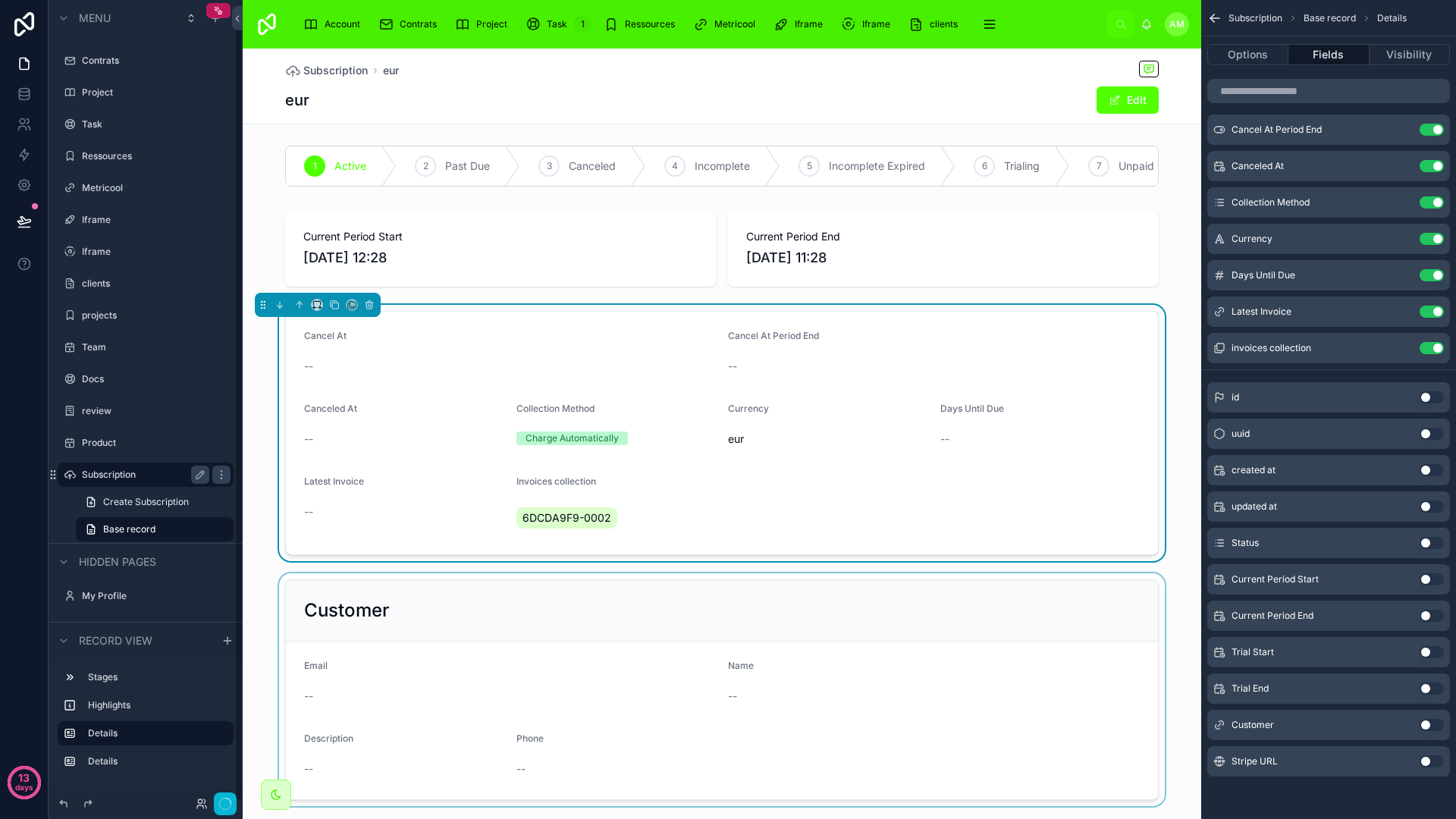
click at [703, 494] on div "Invoices collection" at bounding box center [616, 484] width 200 height 18
click at [1436, 351] on button "Use setting" at bounding box center [1432, 347] width 24 height 12
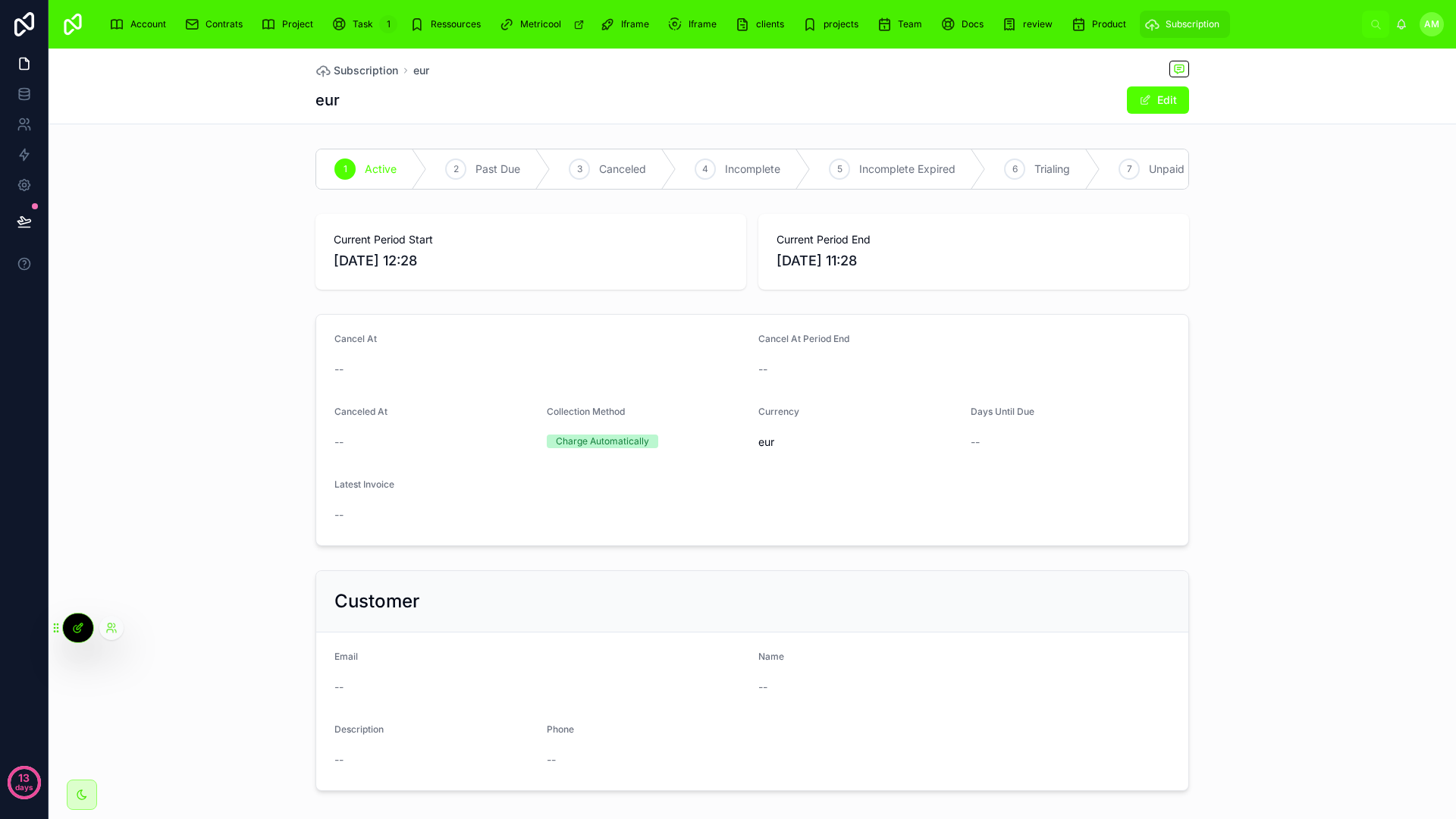
click at [82, 628] on icon at bounding box center [78, 628] width 12 height 12
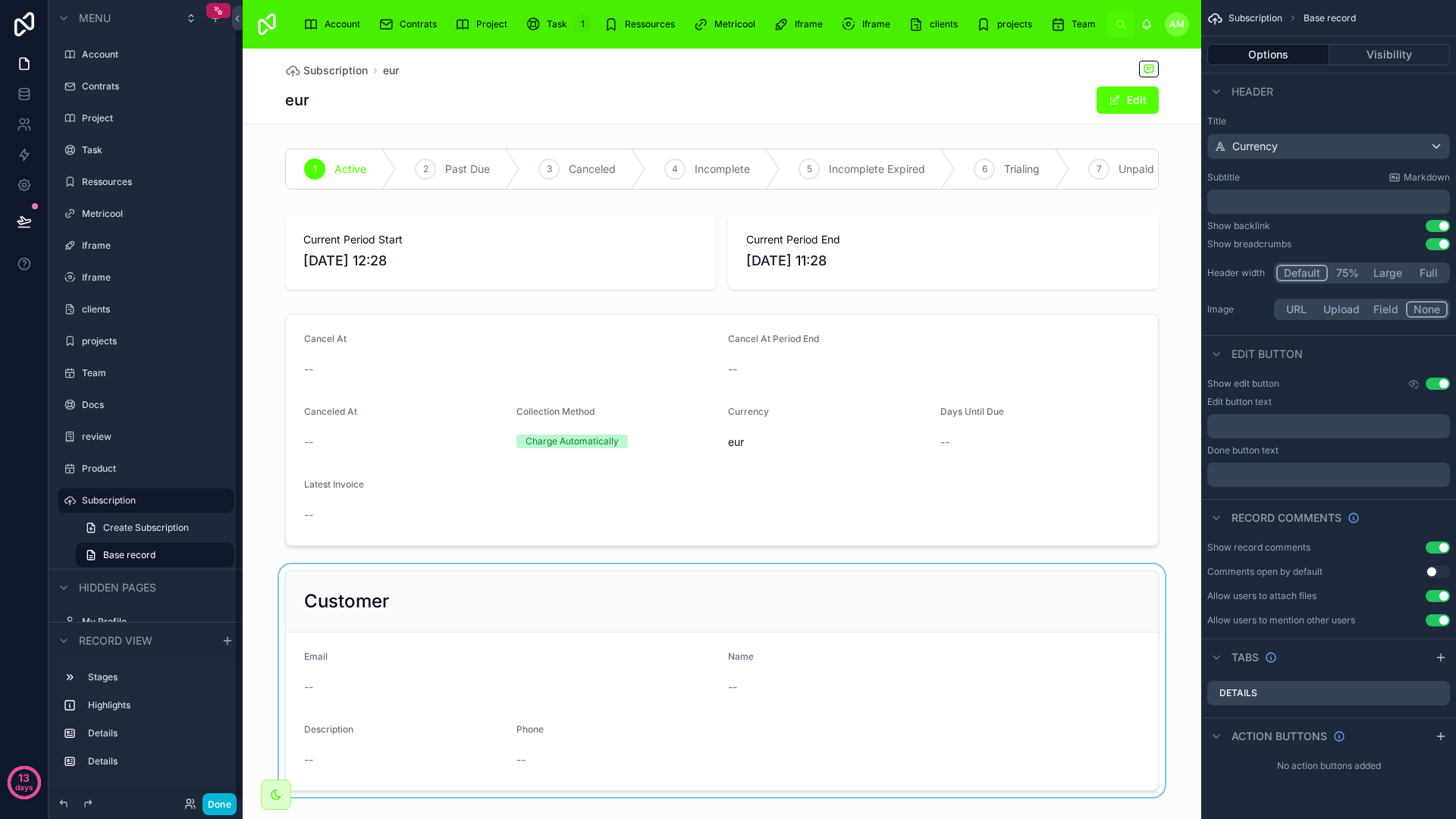
scroll to position [26, 0]
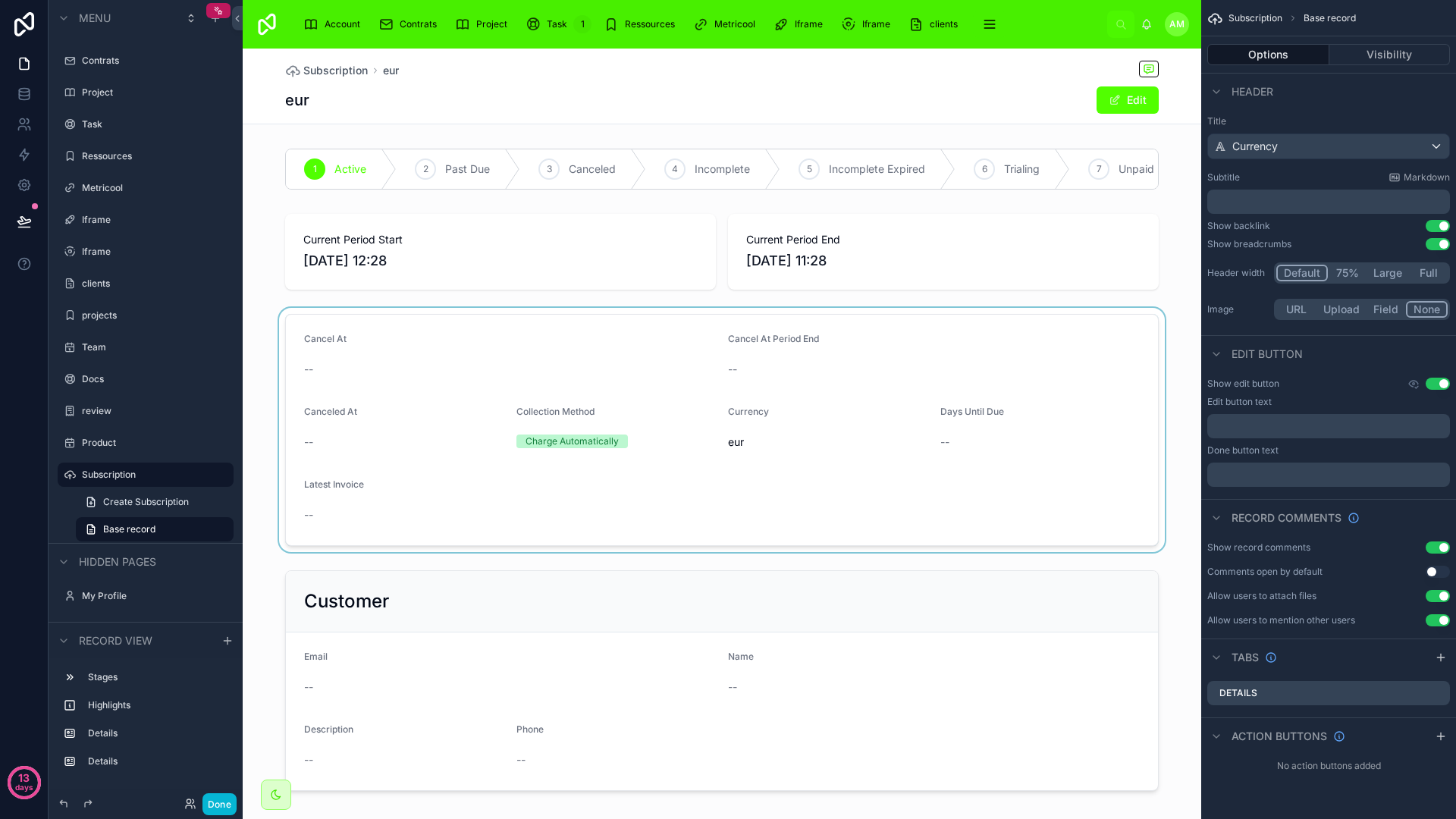
click at [472, 515] on div at bounding box center [722, 430] width 958 height 244
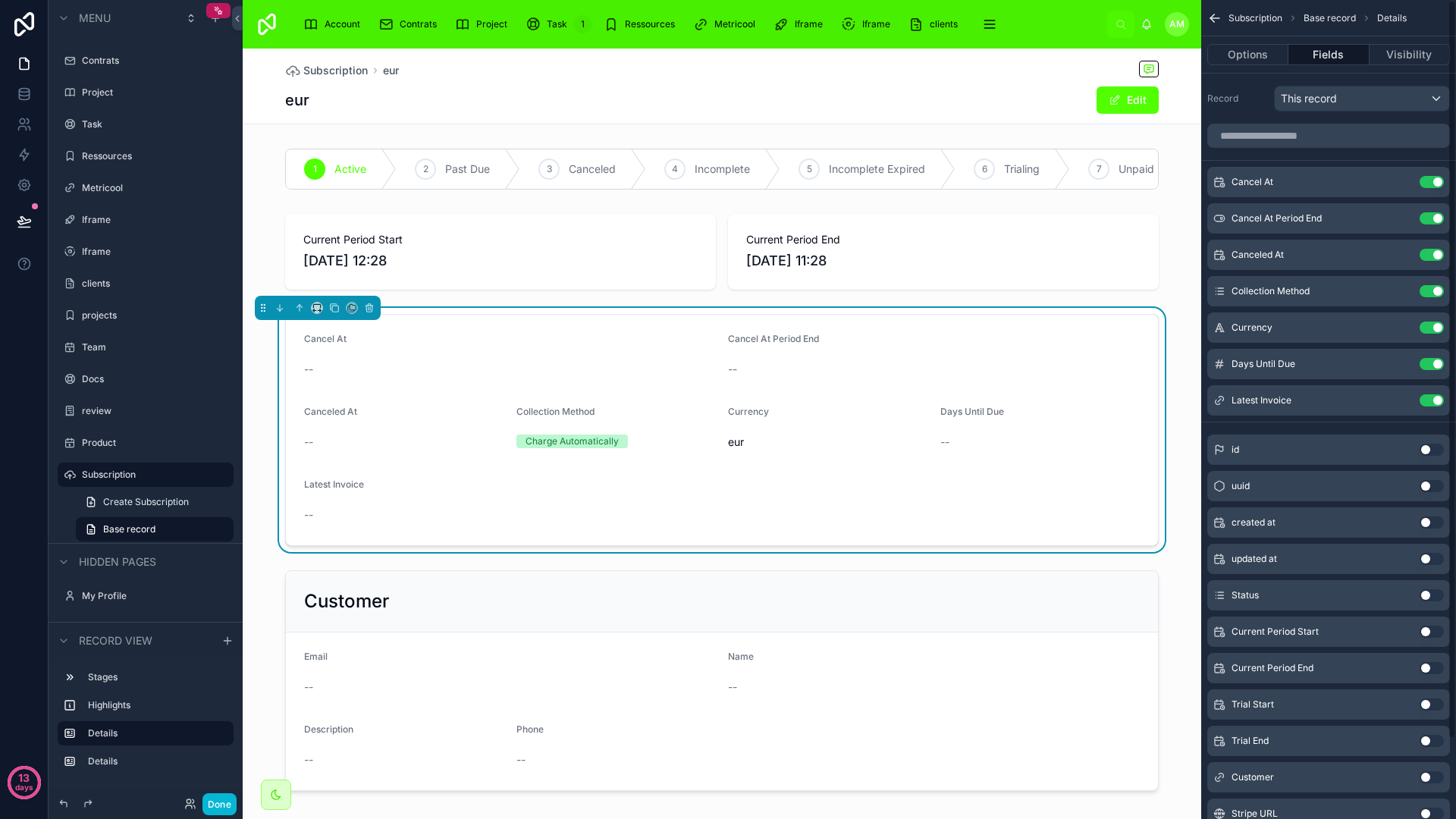
scroll to position [89, 0]
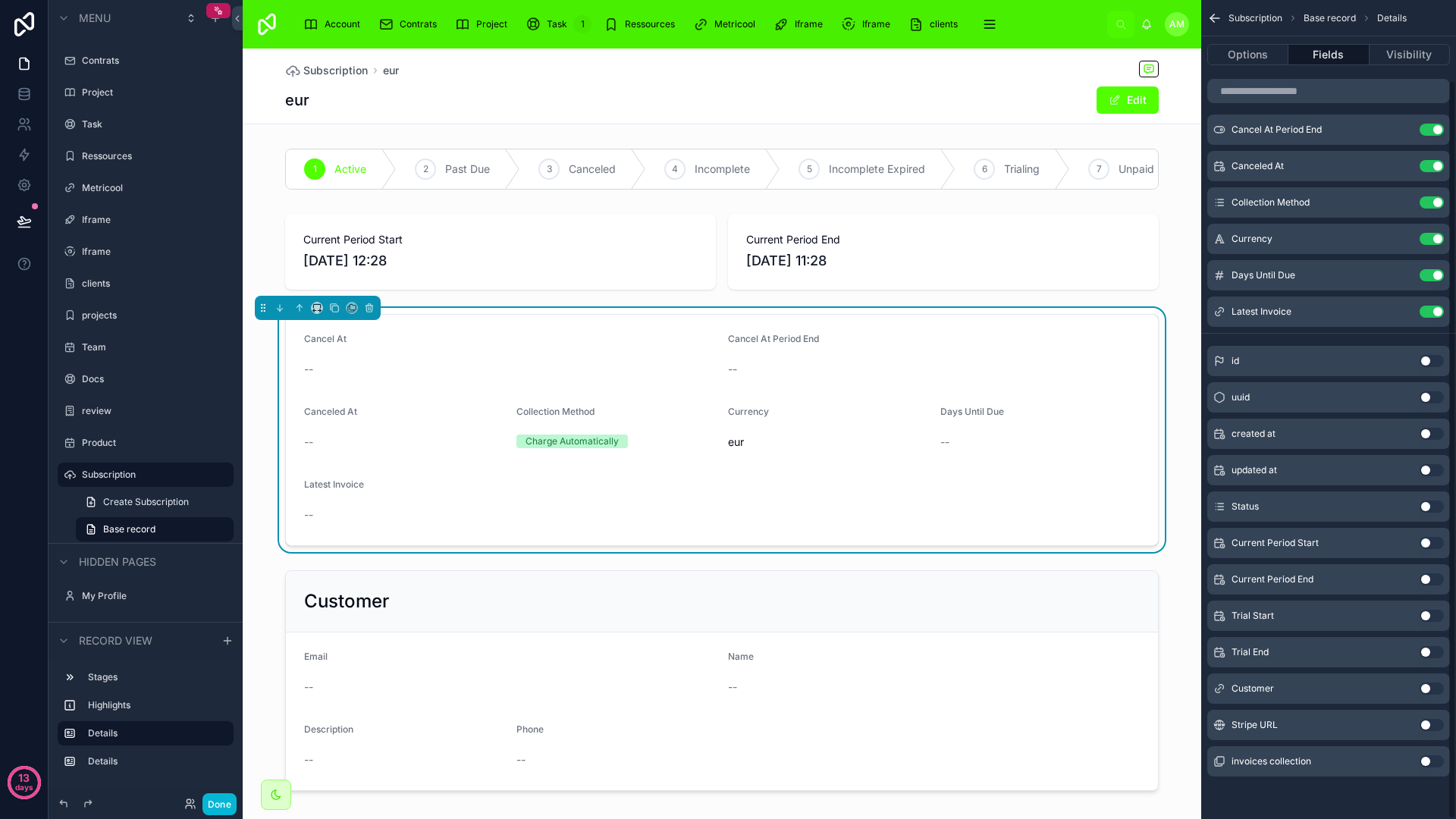
click at [1432, 755] on button "Use setting" at bounding box center [1432, 761] width 24 height 12
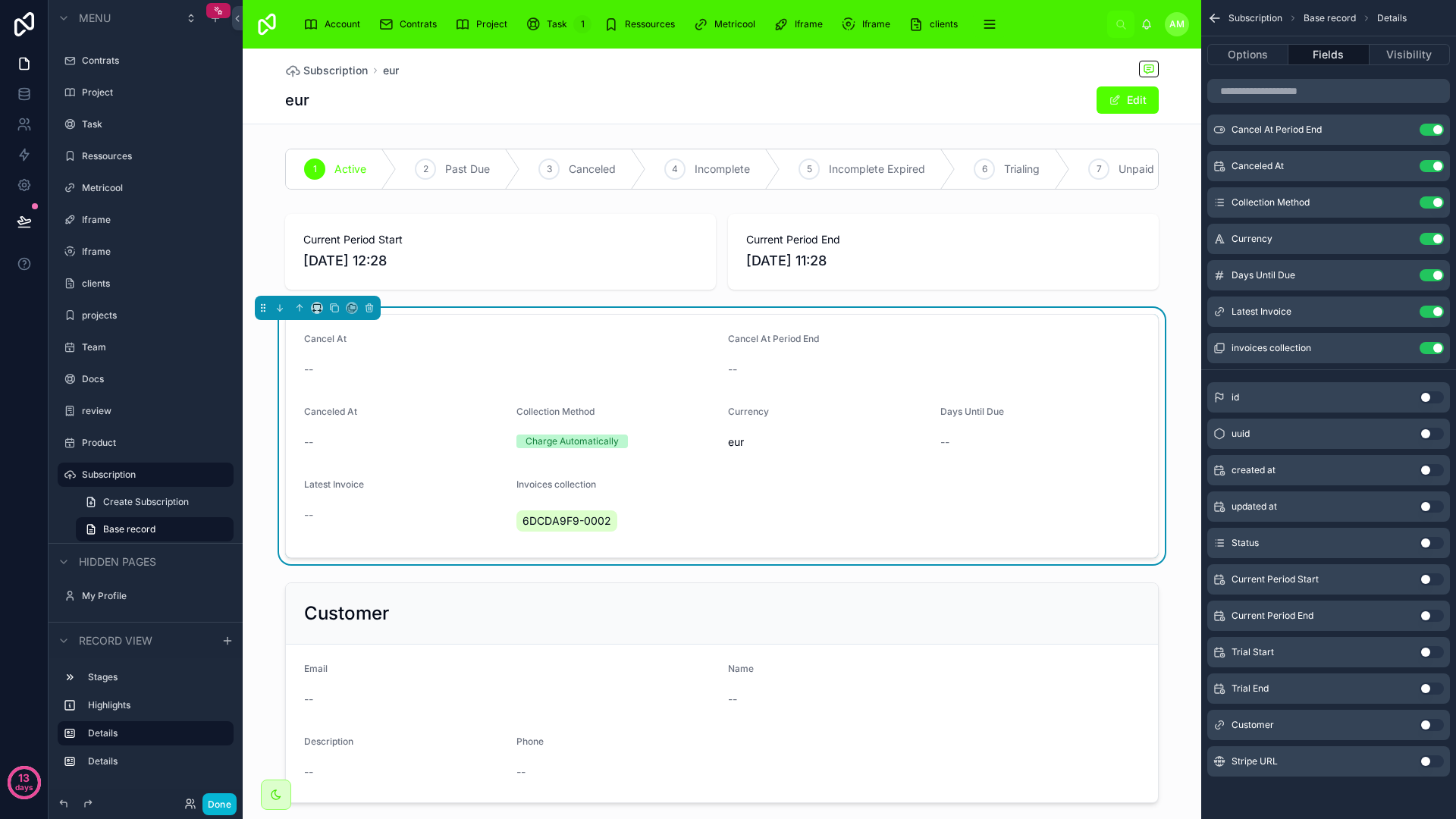
click at [758, 521] on form "Cancel At -- Cancel At Period End -- Canceled At -- Collection Method Charge Au…" at bounding box center [722, 436] width 872 height 243
click at [216, 798] on button "Done" at bounding box center [219, 804] width 35 height 22
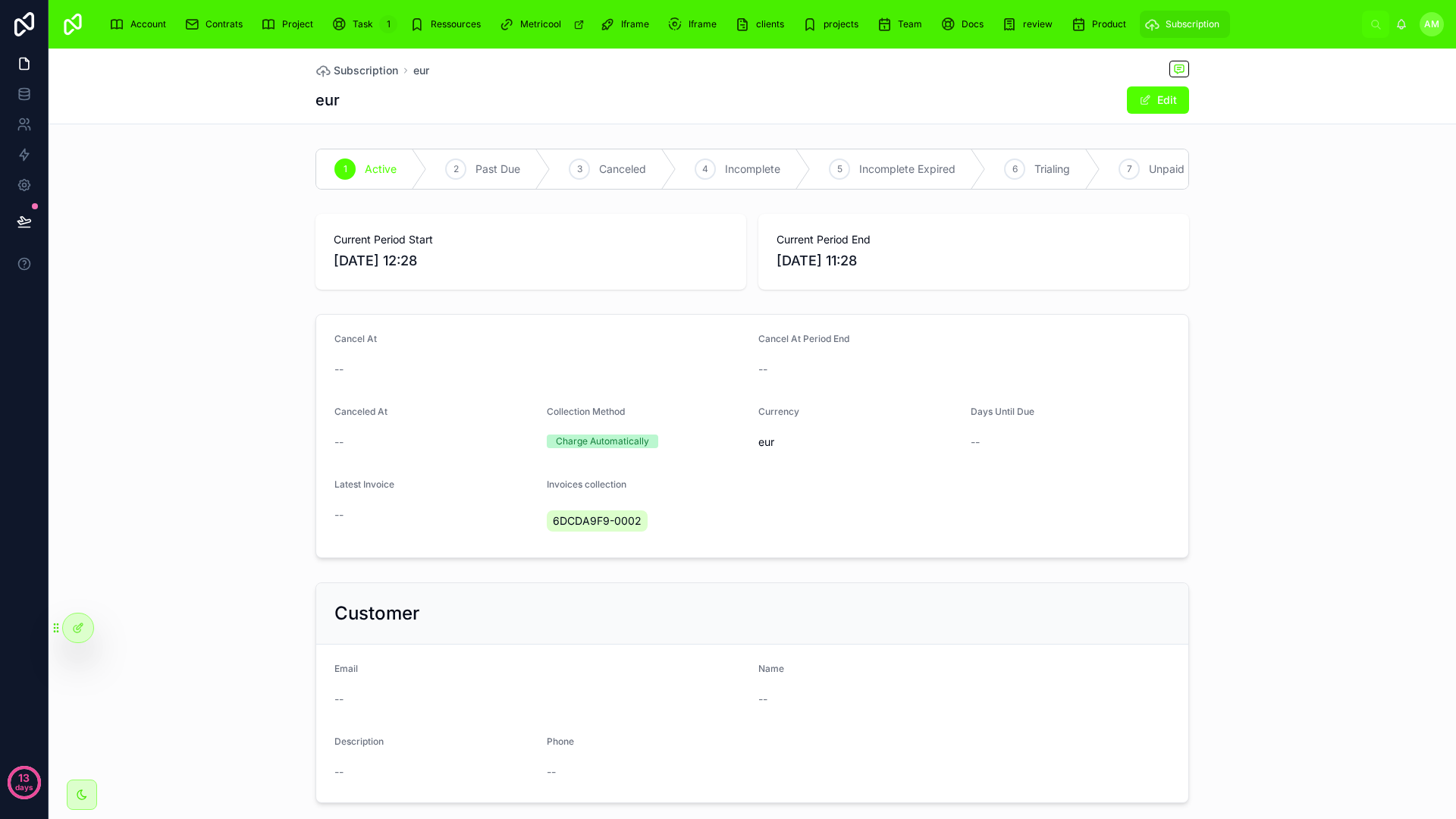
click at [602, 529] on span "6DCDA9F9-0002" at bounding box center [597, 521] width 89 height 15
click at [609, 529] on span "6DCDA9F9-0002" at bounding box center [597, 521] width 89 height 15
click at [797, 491] on form "Cancel At -- Cancel At Period End -- Canceled At -- Collection Method Charge Au…" at bounding box center [753, 436] width 872 height 243
click at [85, 616] on div at bounding box center [78, 628] width 30 height 29
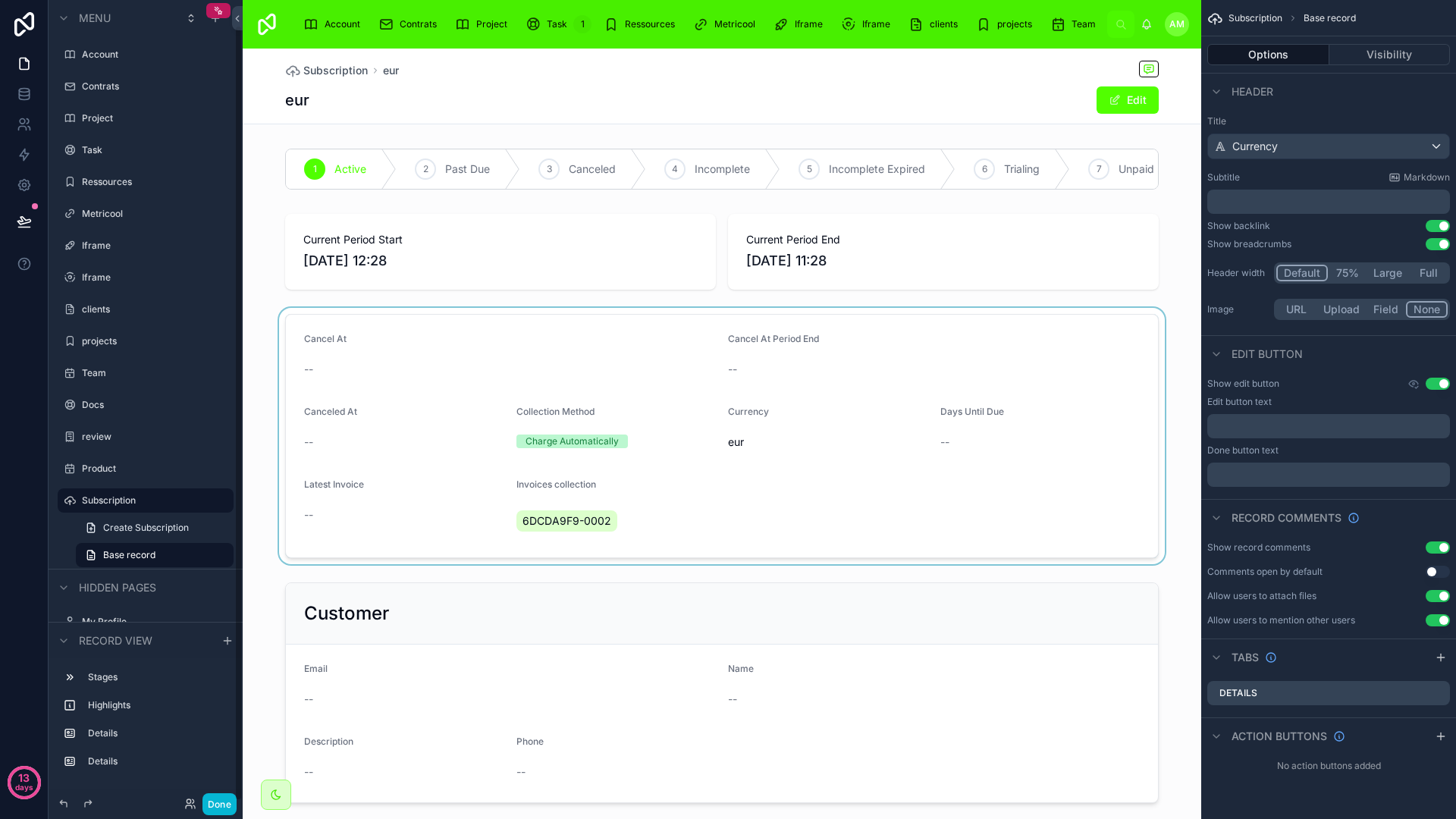
scroll to position [26, 0]
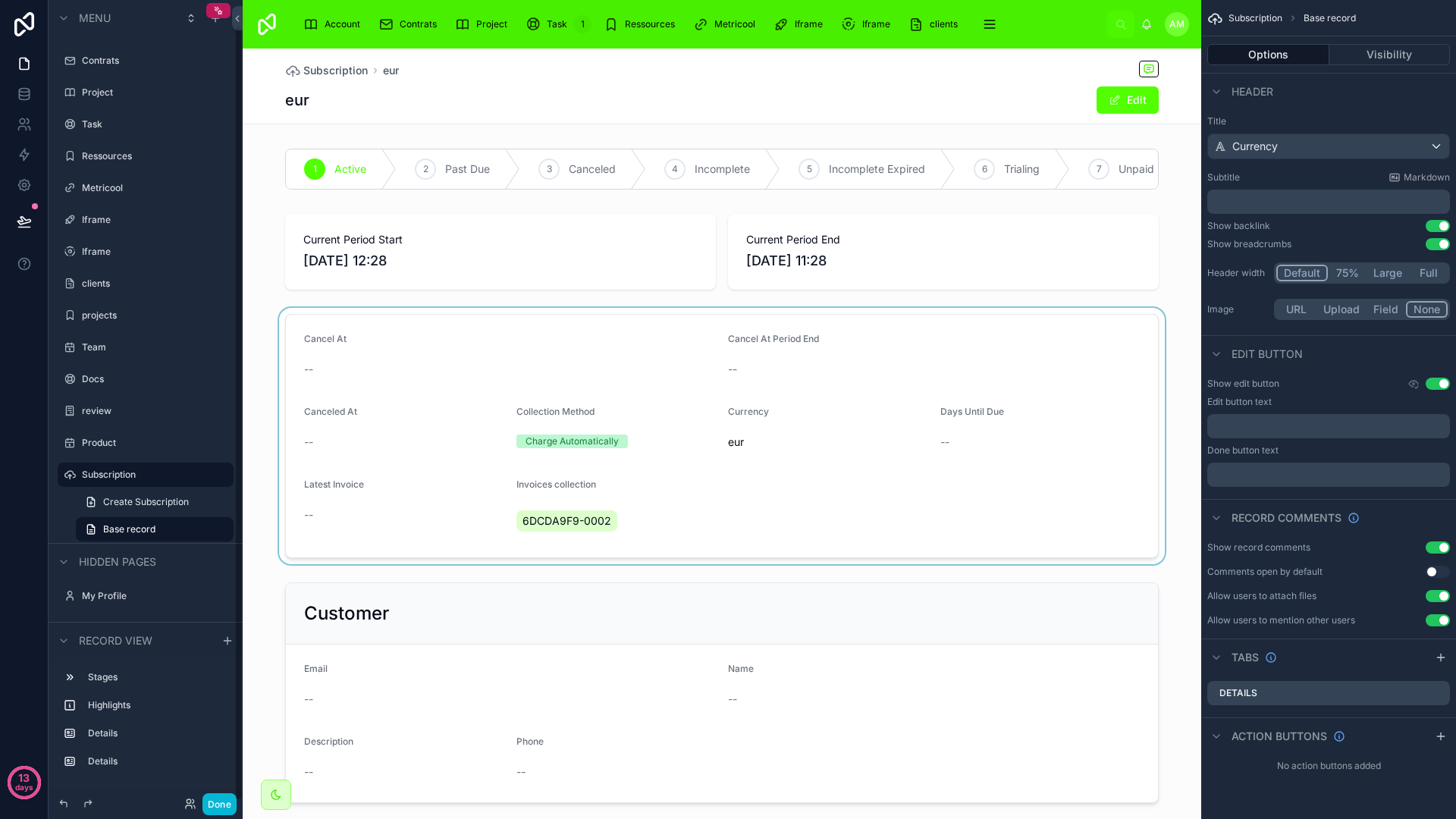
click at [756, 480] on div at bounding box center [722, 436] width 958 height 256
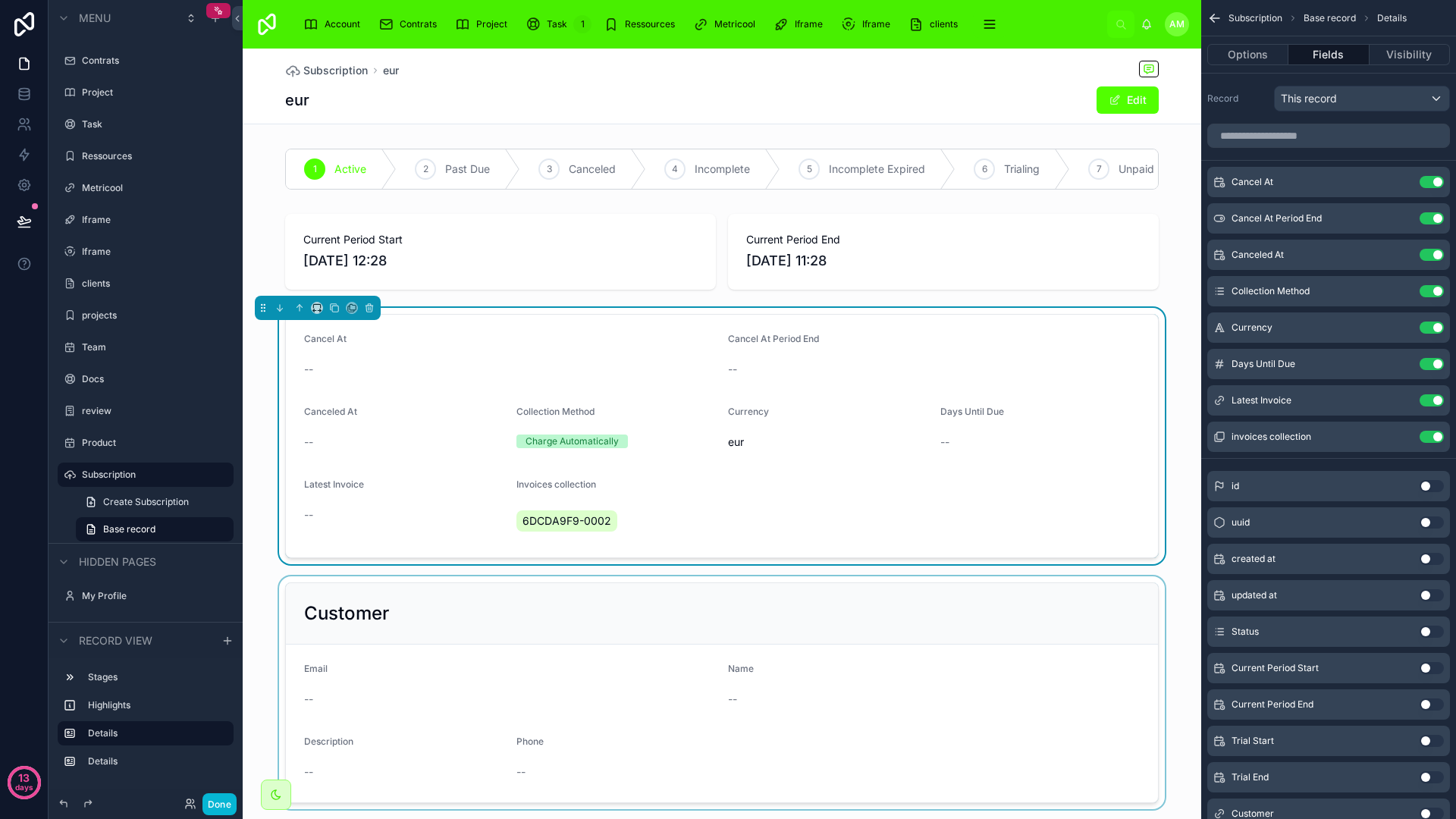
click at [672, 630] on div at bounding box center [722, 692] width 958 height 233
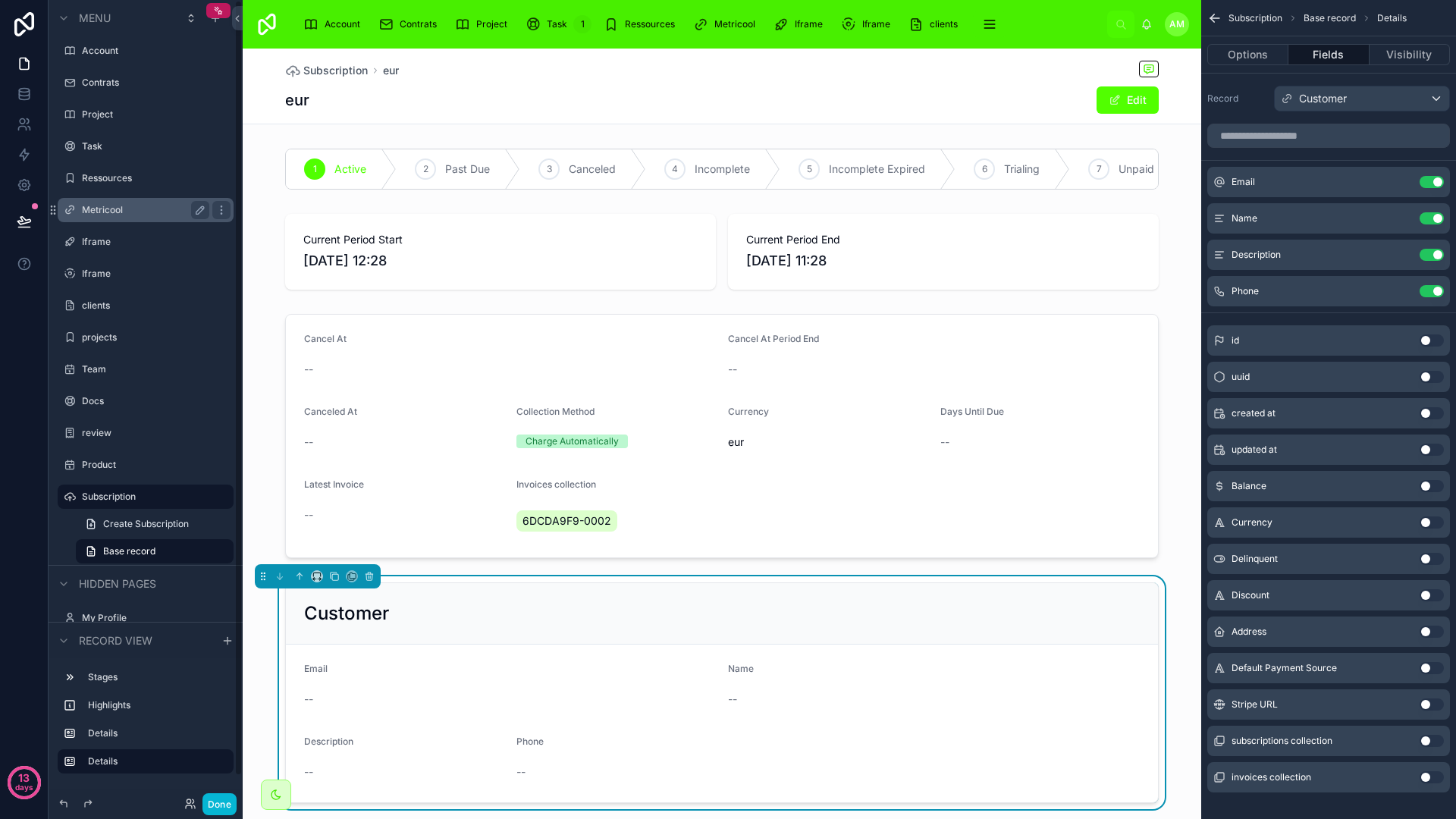
scroll to position [0, 0]
click at [324, 10] on link "Account" at bounding box center [334, 23] width 72 height 27
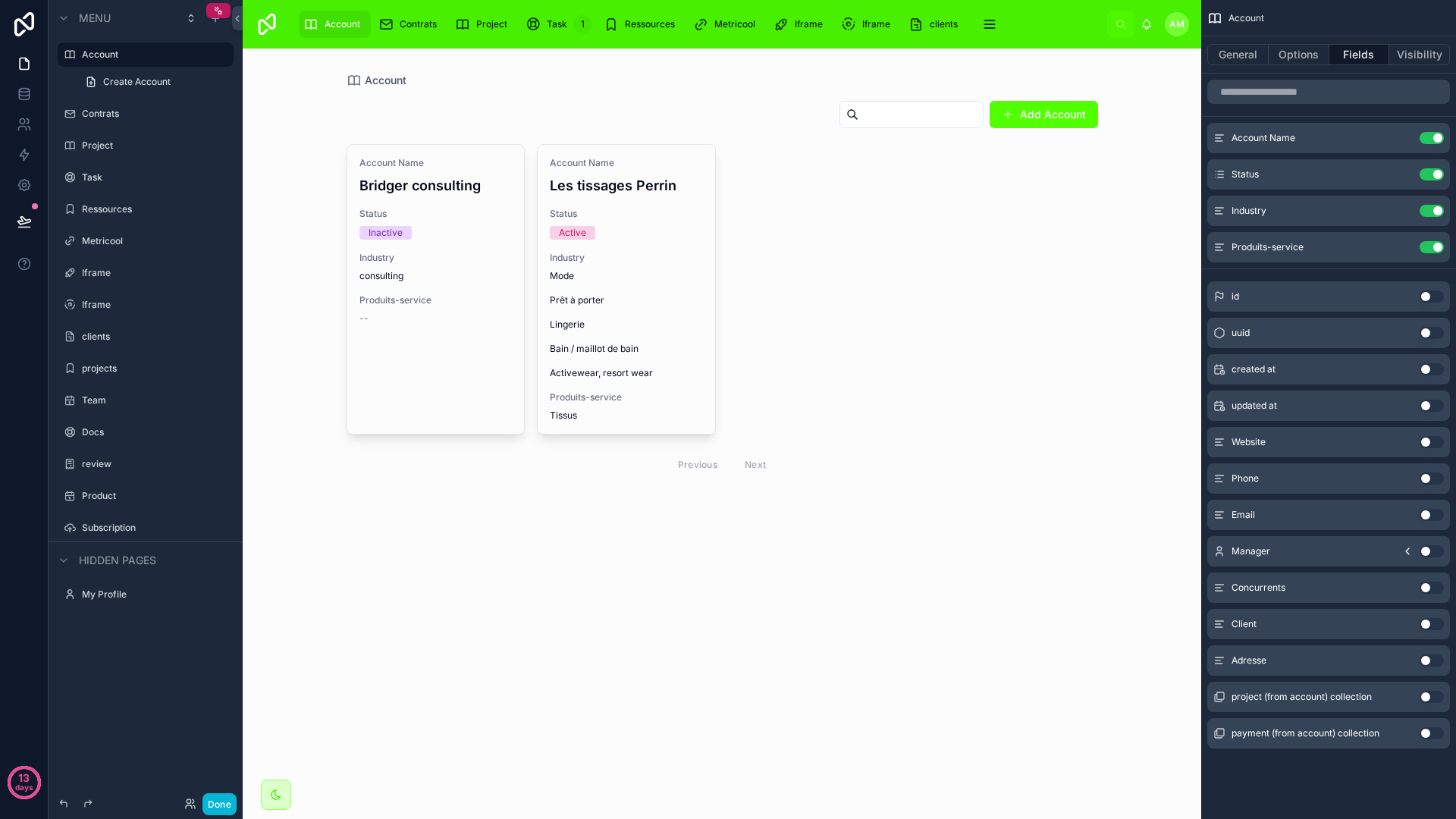
click at [869, 191] on div at bounding box center [722, 289] width 776 height 482
click at [766, 267] on div "Account Name Bridger consulting Status Inactive Industry consulting Produits-se…" at bounding box center [722, 313] width 752 height 338
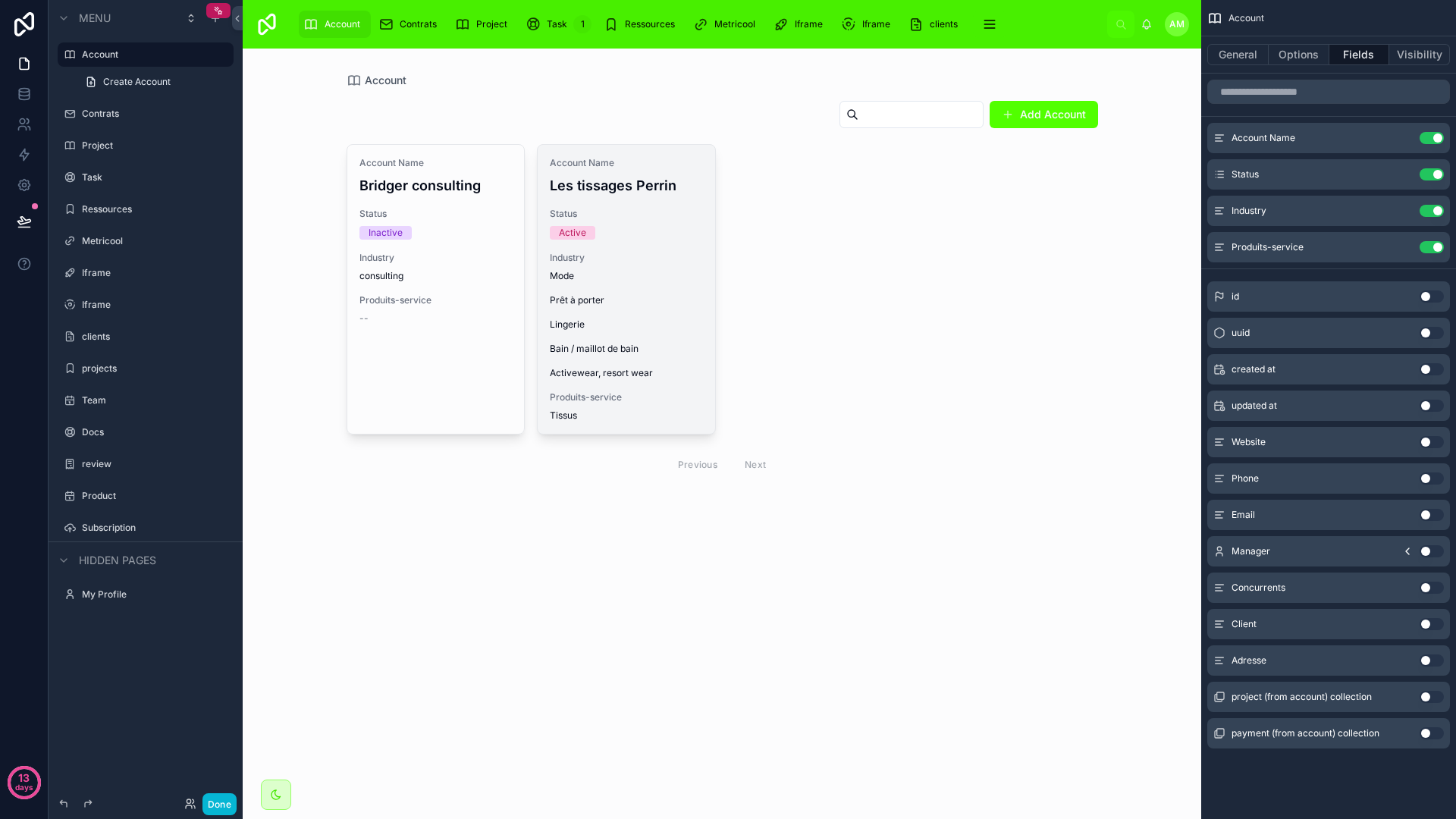
click at [622, 240] on div "Account Name Les tissages Perrin Status Active Industry Mode Prêt à porter Ling…" at bounding box center [627, 289] width 177 height 289
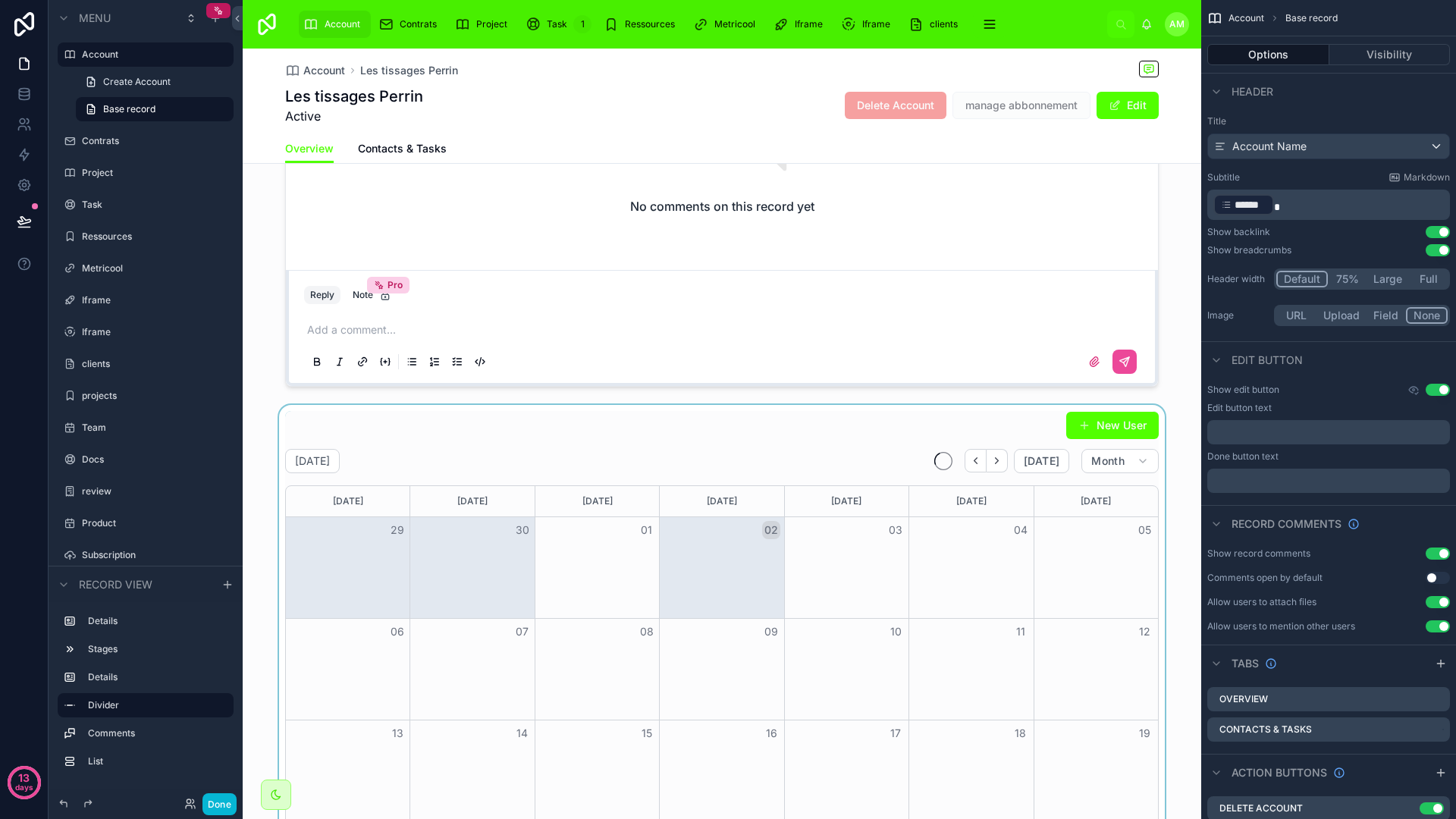
scroll to position [1035, 0]
click at [692, 413] on div at bounding box center [722, 721] width 958 height 627
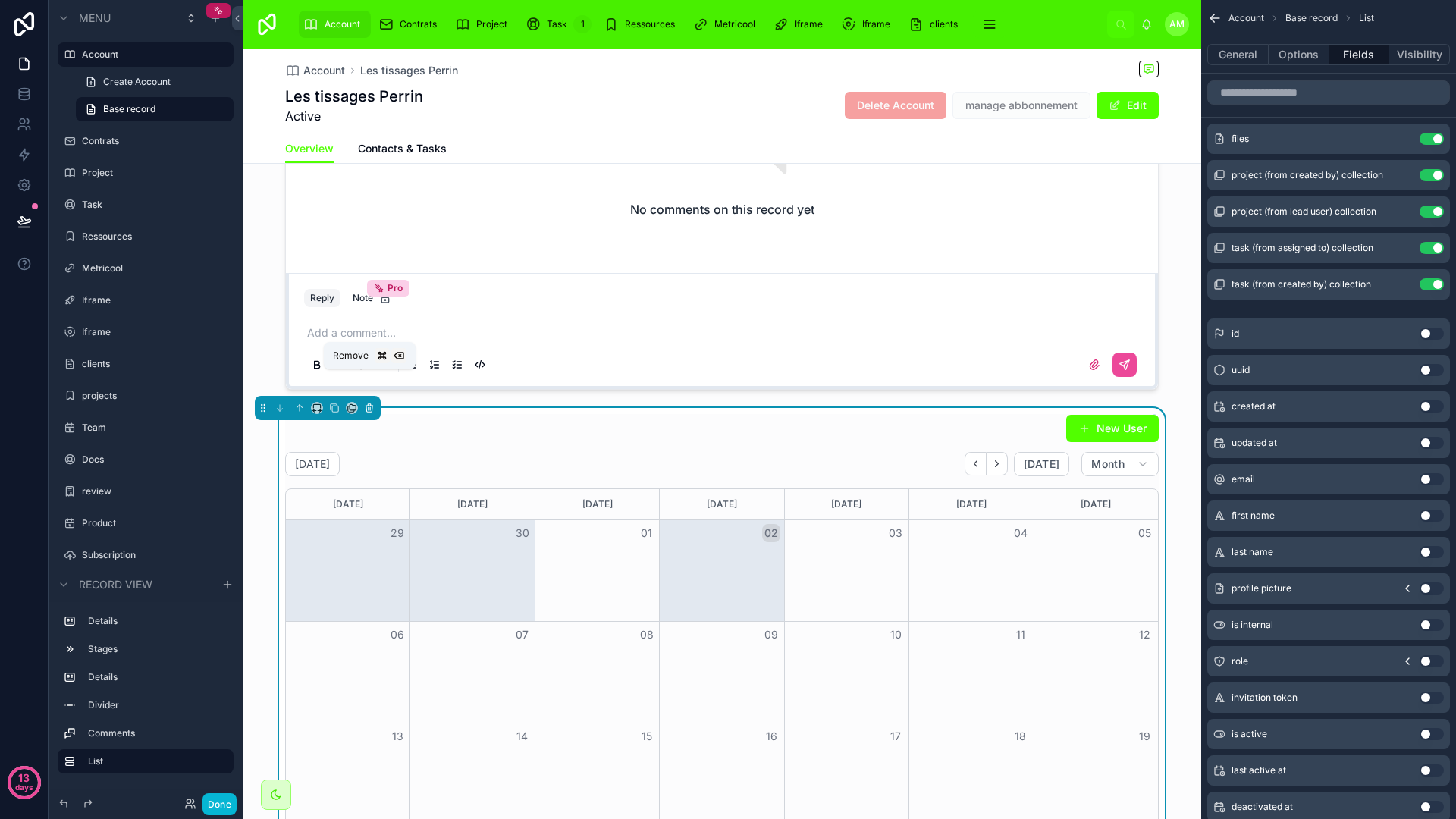
click at [368, 405] on icon at bounding box center [369, 408] width 6 height 6
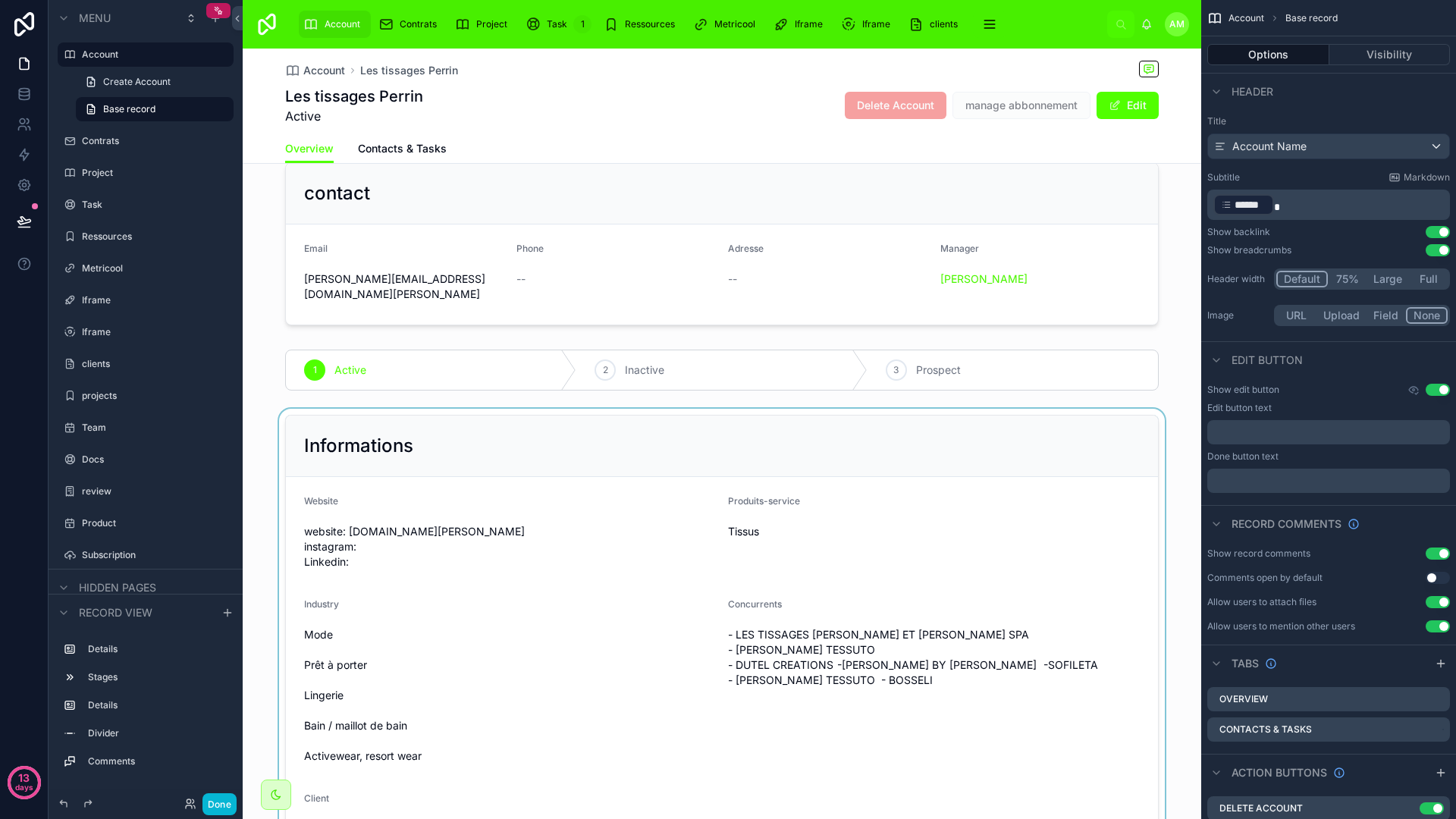
scroll to position [0, 0]
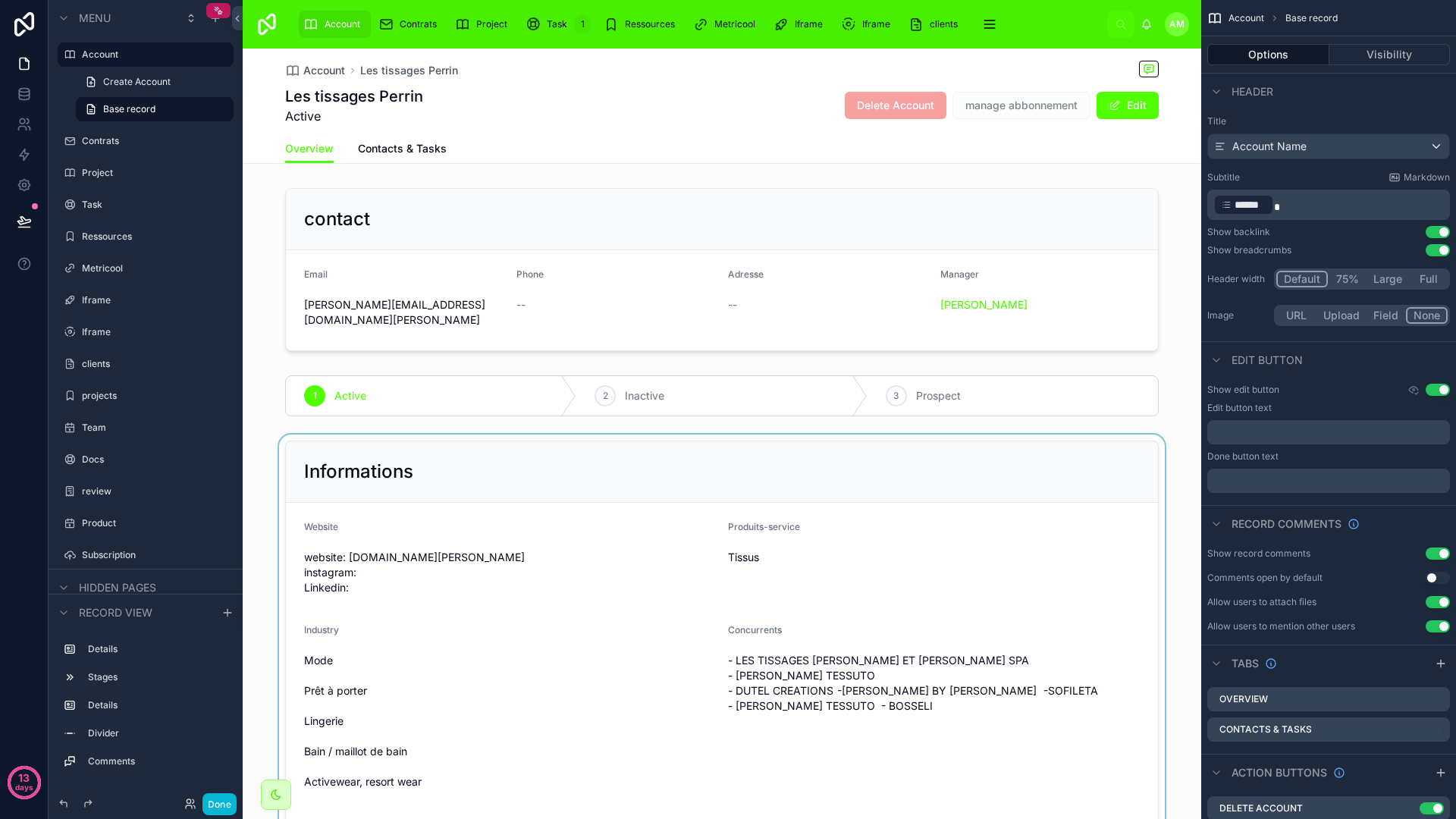
click at [700, 505] on div at bounding box center [722, 700] width 958 height 533
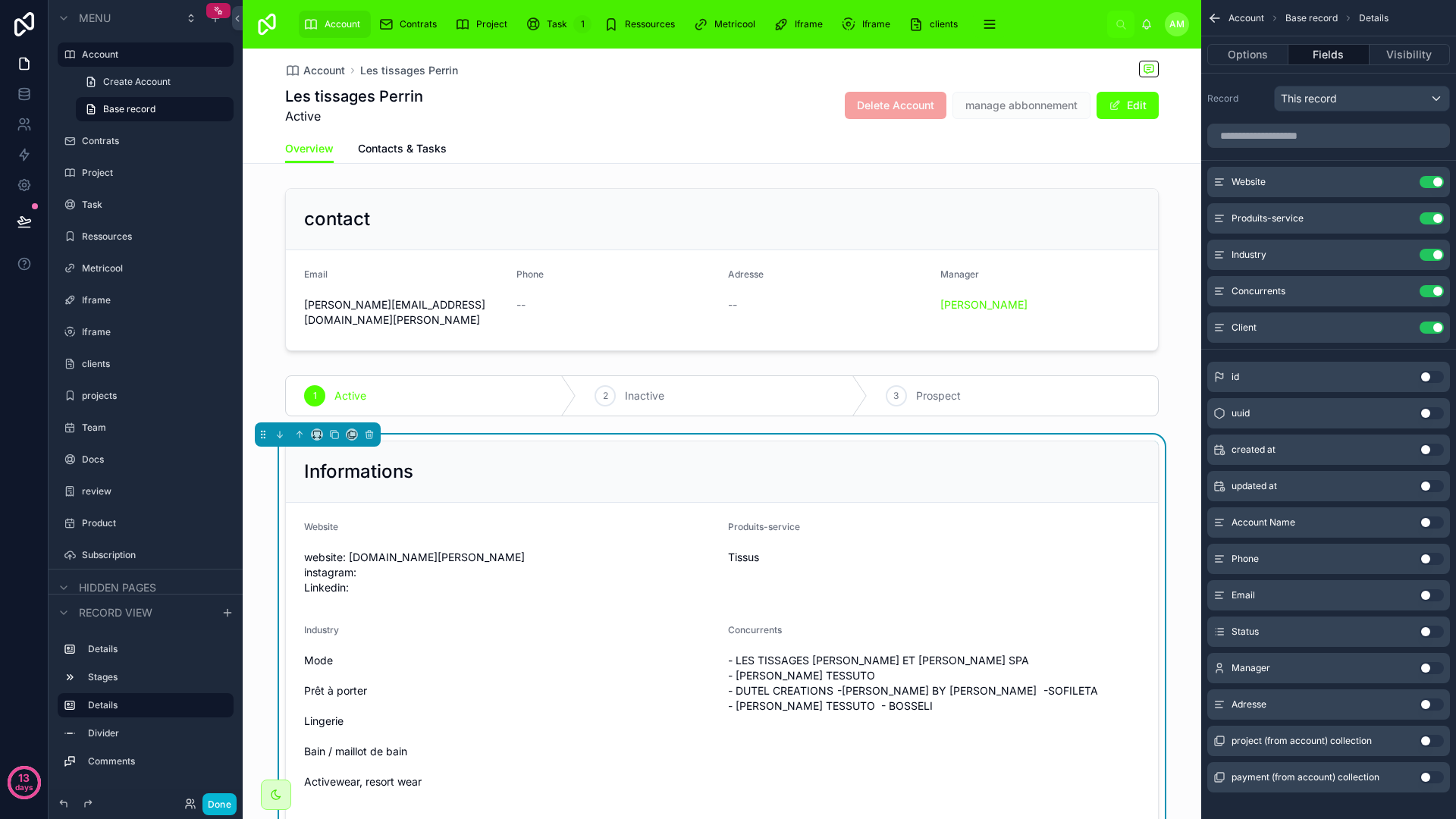
click at [1431, 410] on button "Use setting" at bounding box center [1432, 413] width 24 height 12
click at [1398, 369] on icon "scrollable content" at bounding box center [1401, 363] width 12 height 12
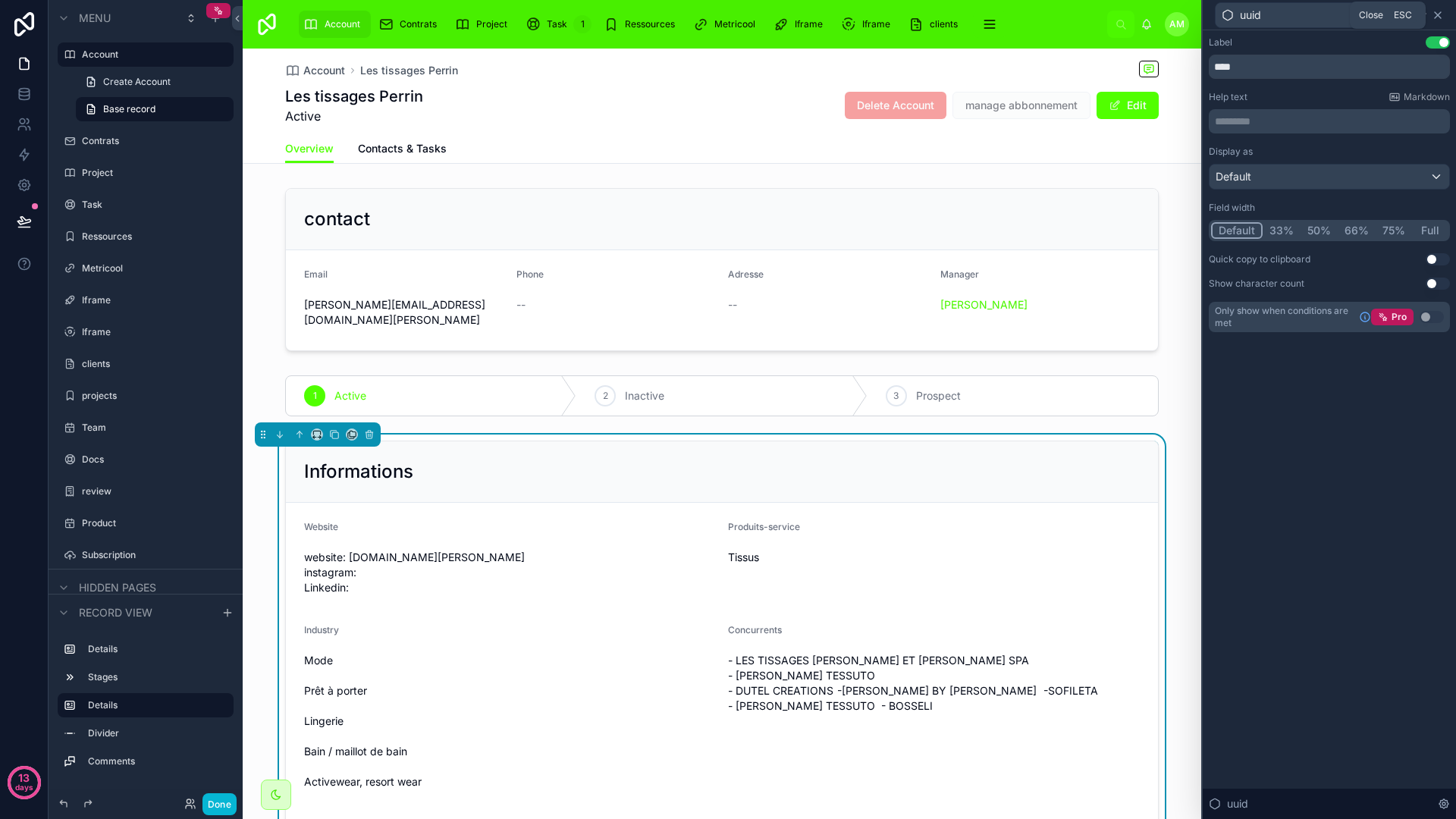
click at [1434, 15] on icon at bounding box center [1437, 15] width 12 height 12
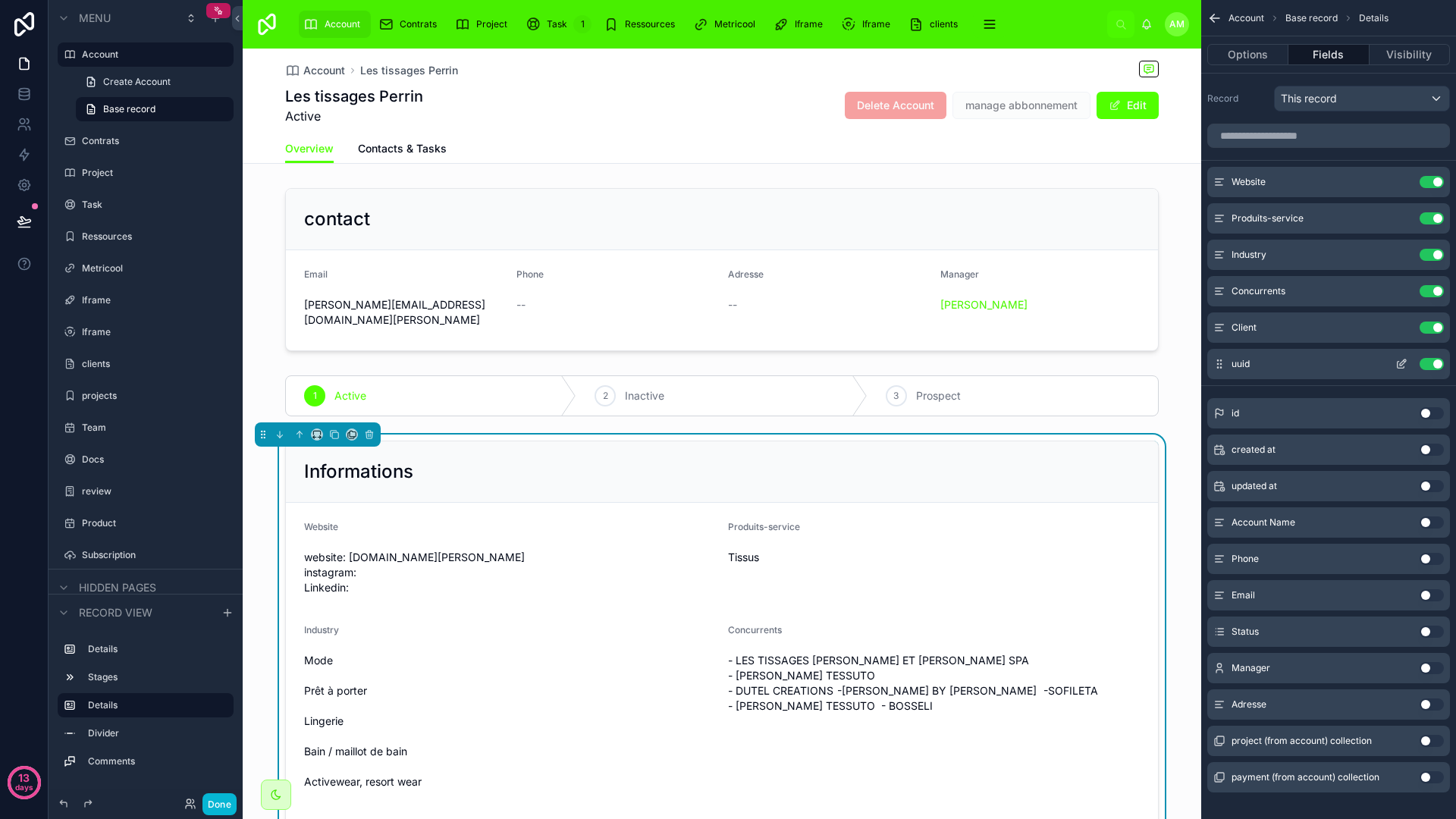
click at [1429, 365] on button "Use setting" at bounding box center [1432, 363] width 24 height 12
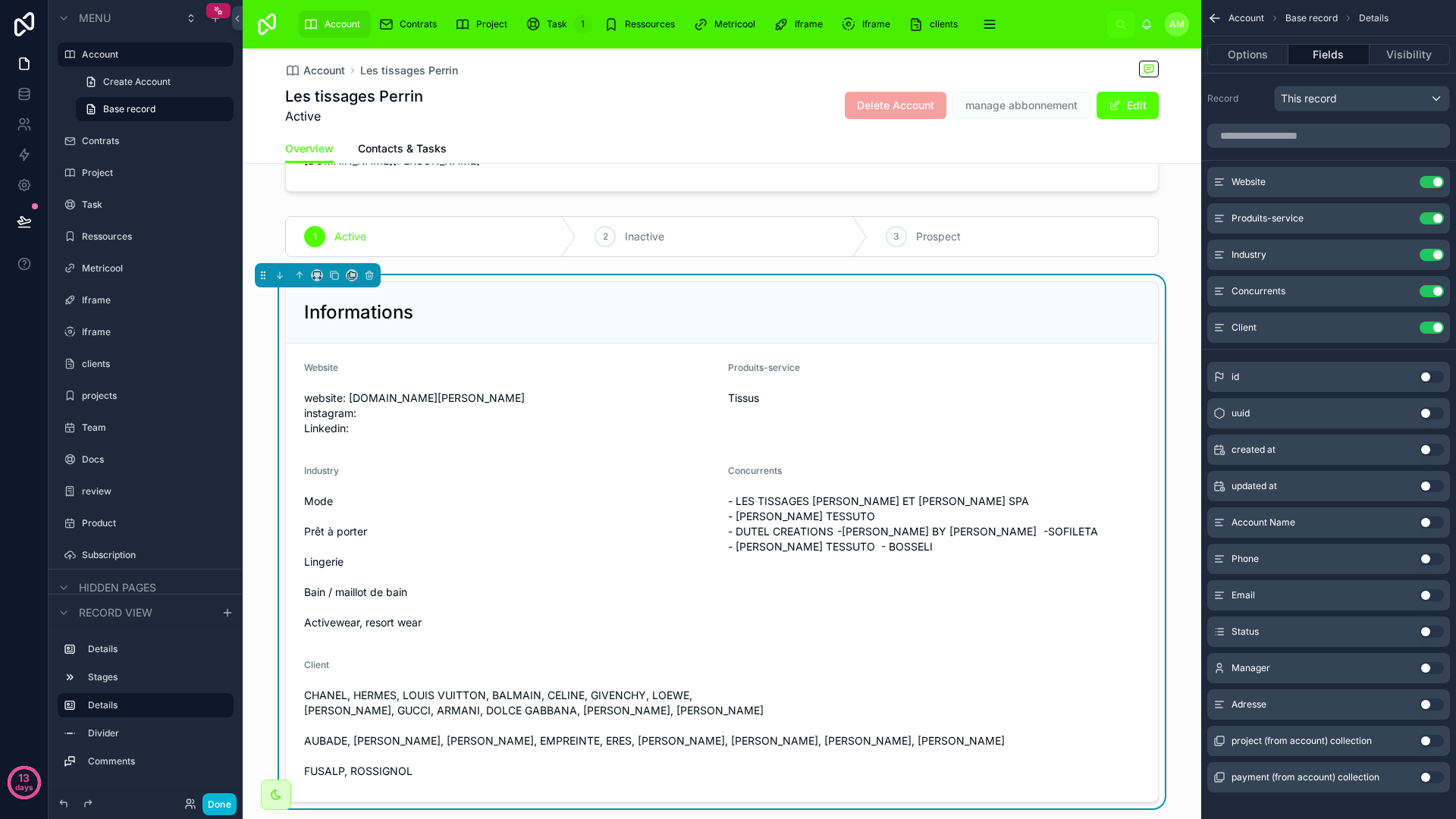
scroll to position [171, 0]
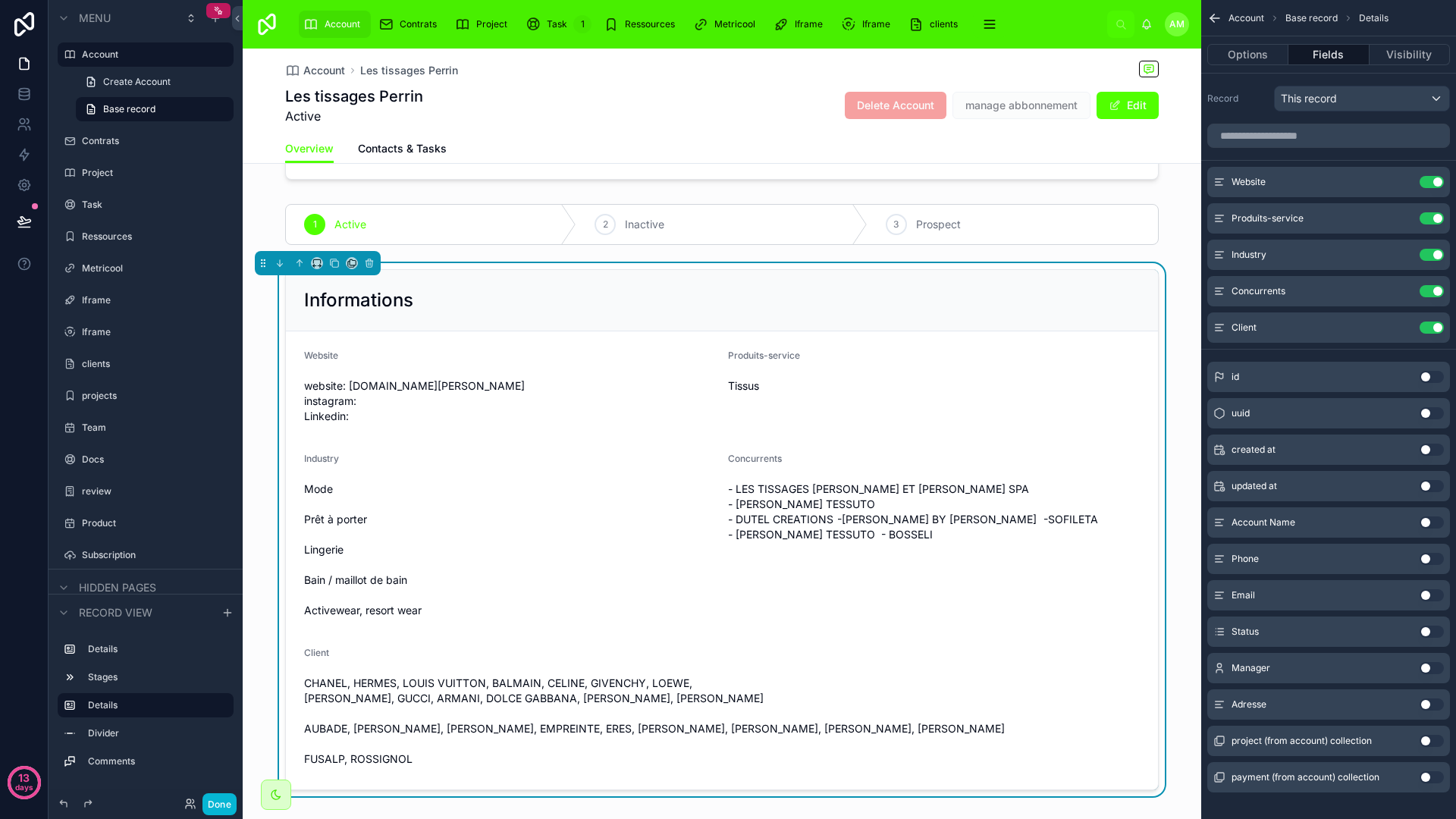
click at [710, 453] on form "Website website: www.tissages-perrin.com instagram: Linkedin: Produits-service …" at bounding box center [722, 560] width 872 height 458
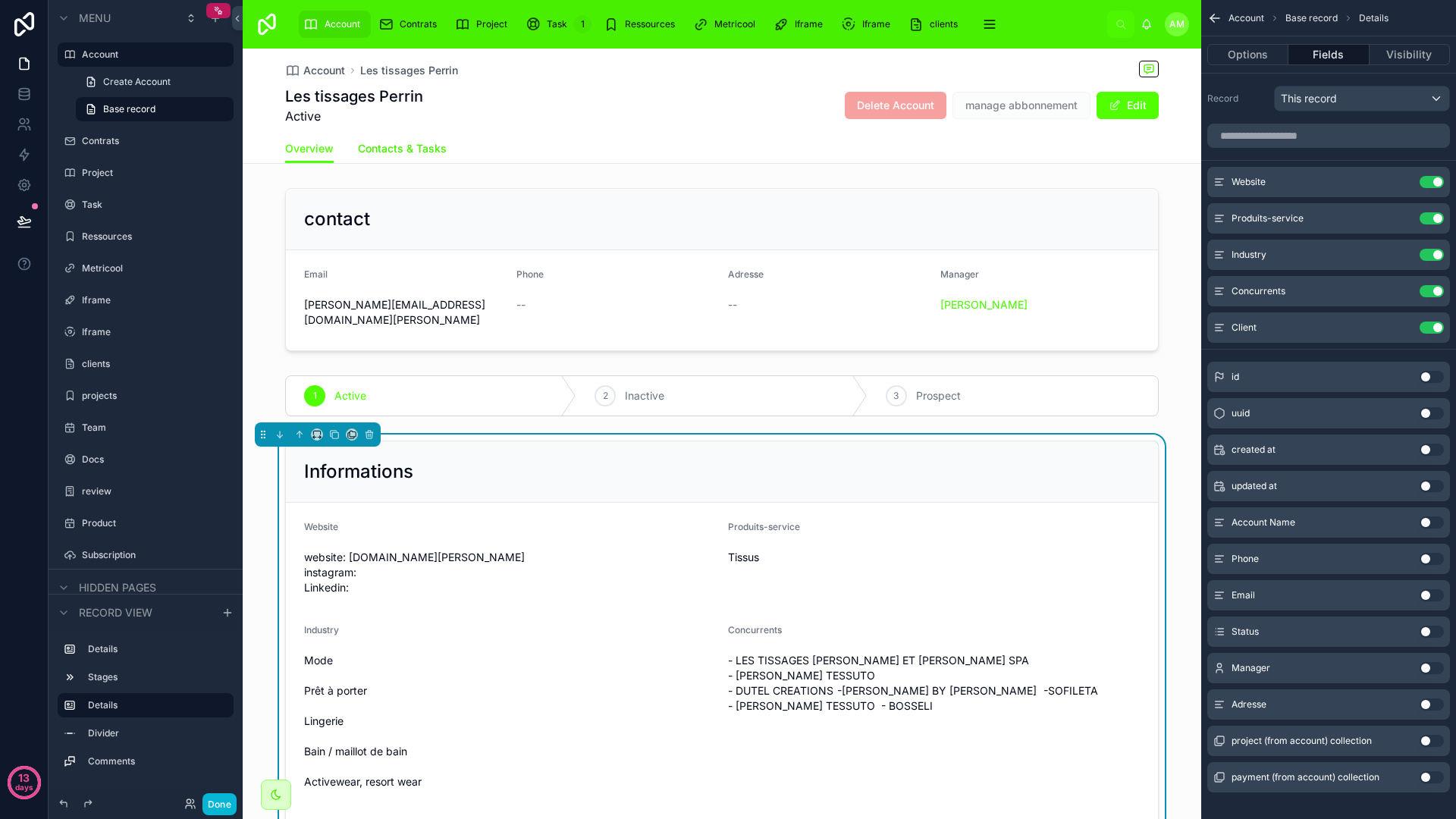
click at [411, 142] on span "Contacts & Tasks" at bounding box center [402, 148] width 89 height 15
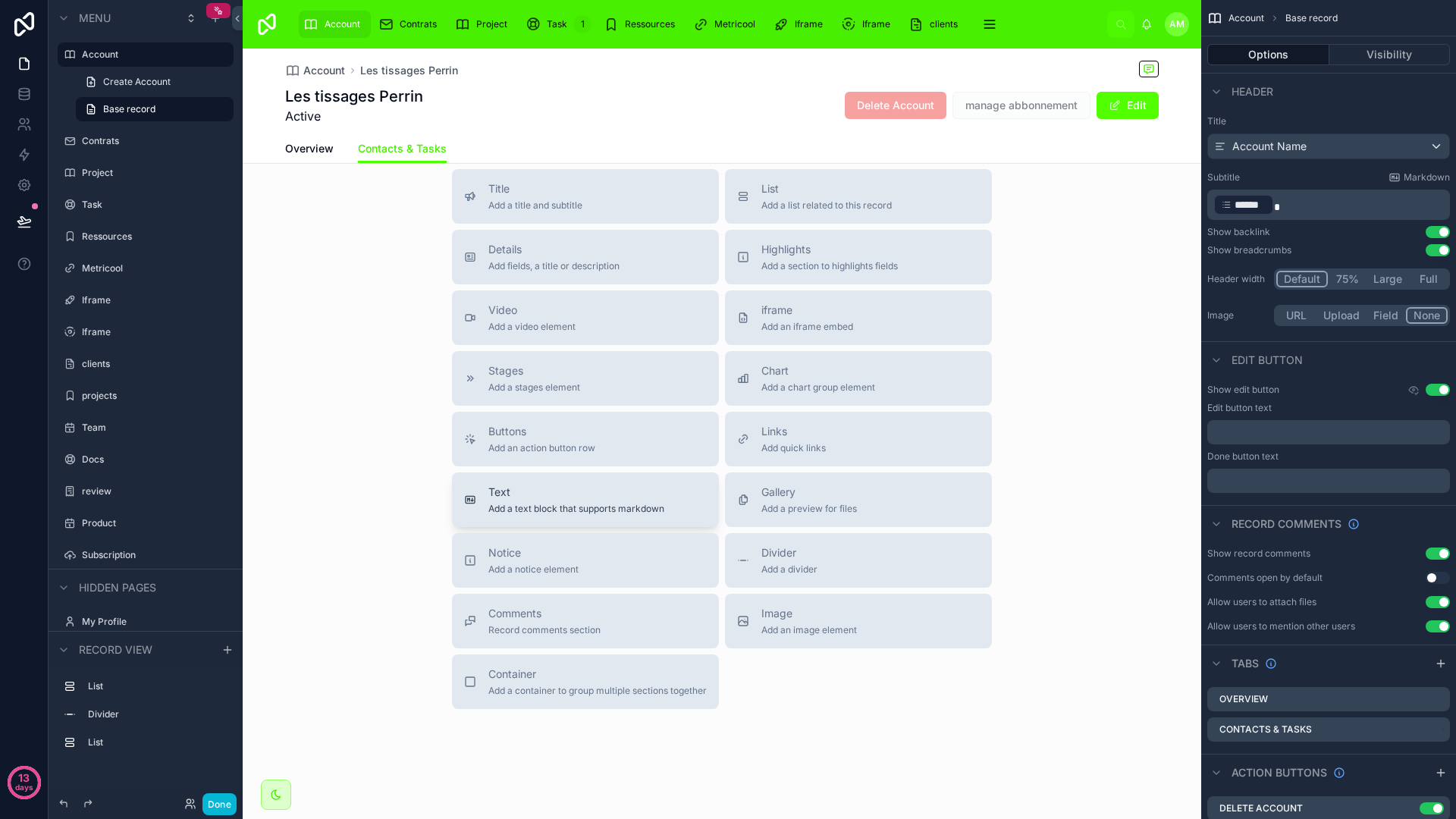
scroll to position [948, 0]
click at [533, 275] on button "Details Add fields, a title or description" at bounding box center [586, 258] width 267 height 54
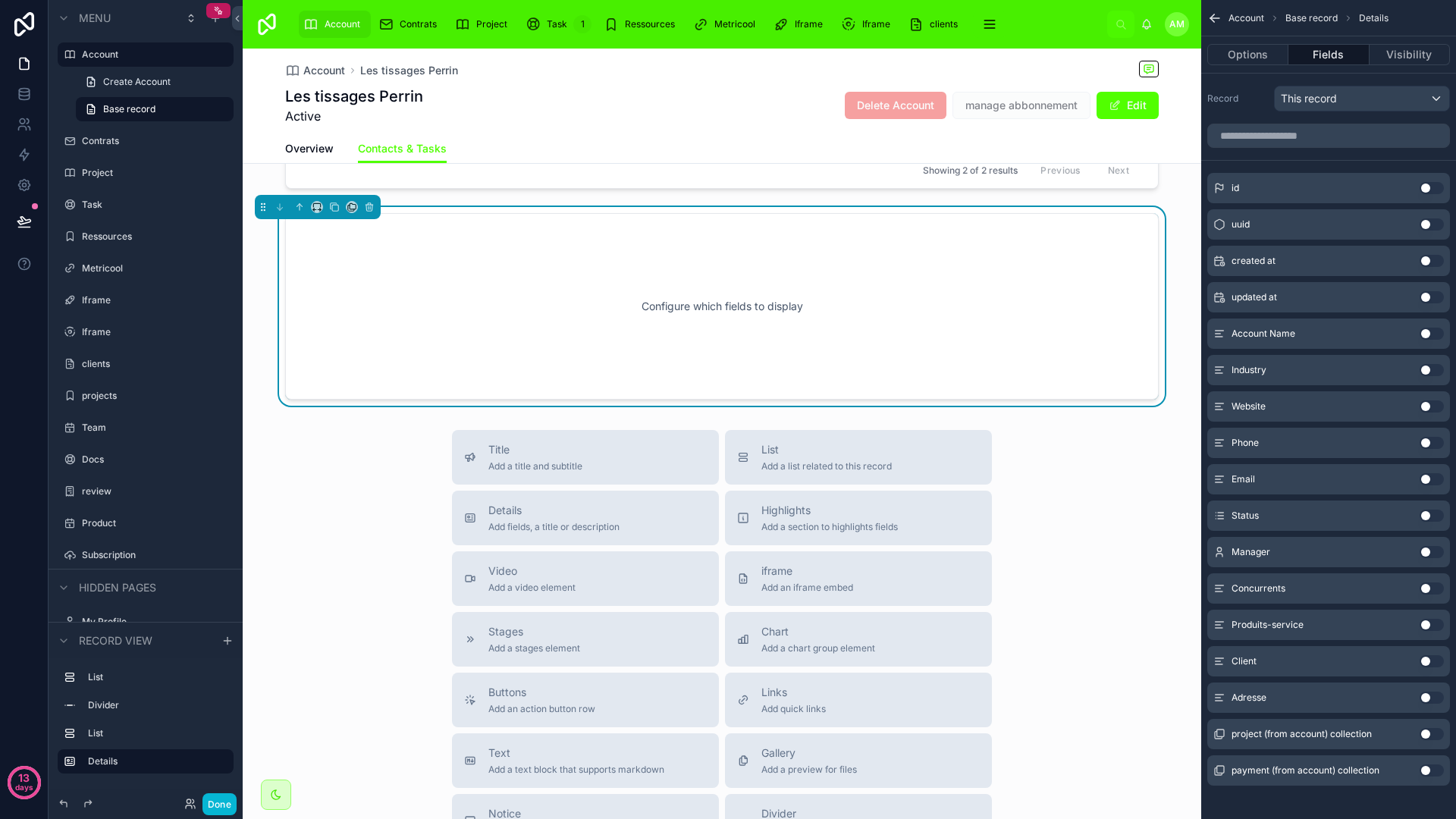
scroll to position [771, 0]
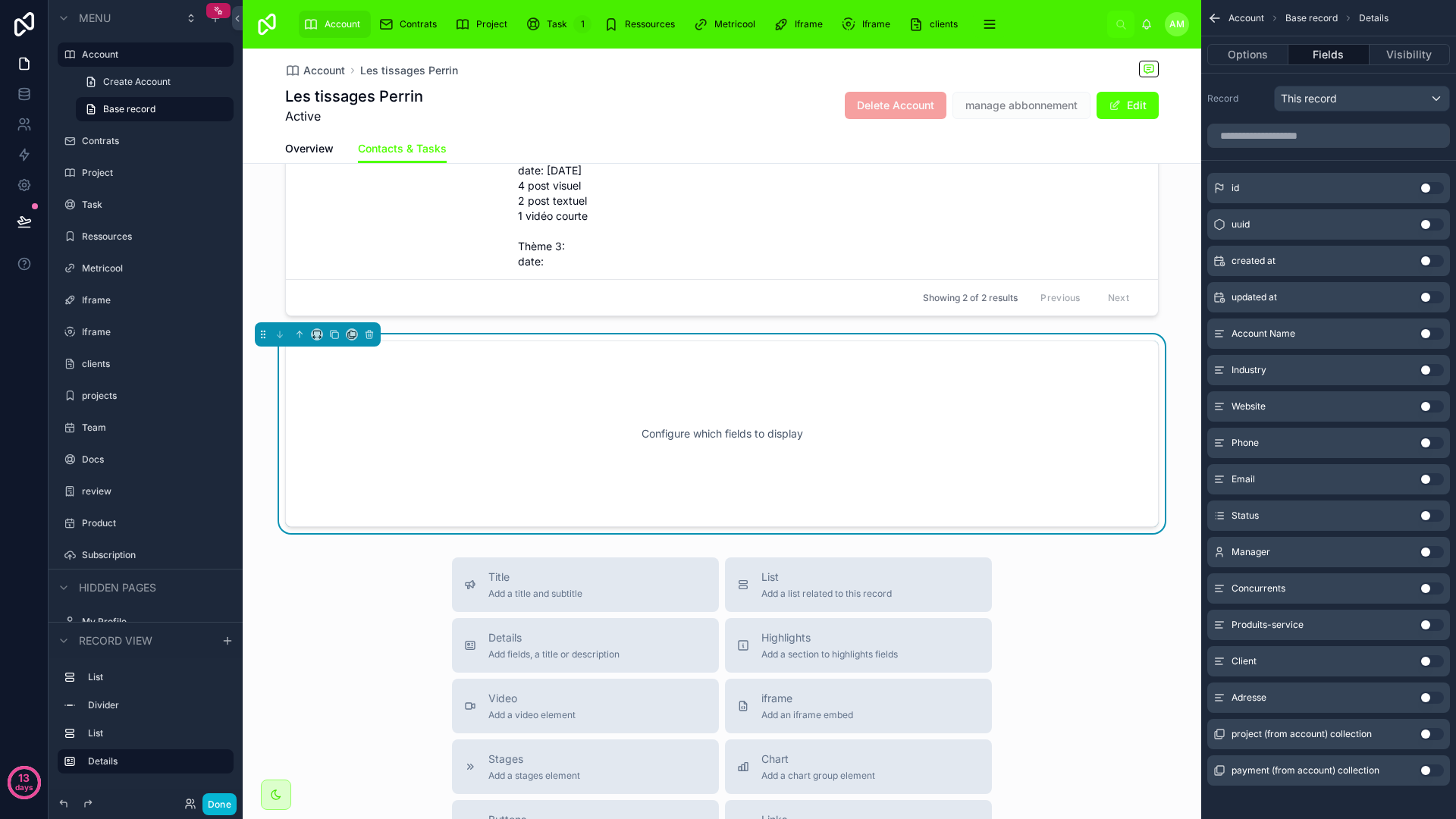
click at [635, 386] on div "Configure which fields to display" at bounding box center [722, 433] width 824 height 136
click at [1365, 101] on div "This record" at bounding box center [1362, 99] width 175 height 24
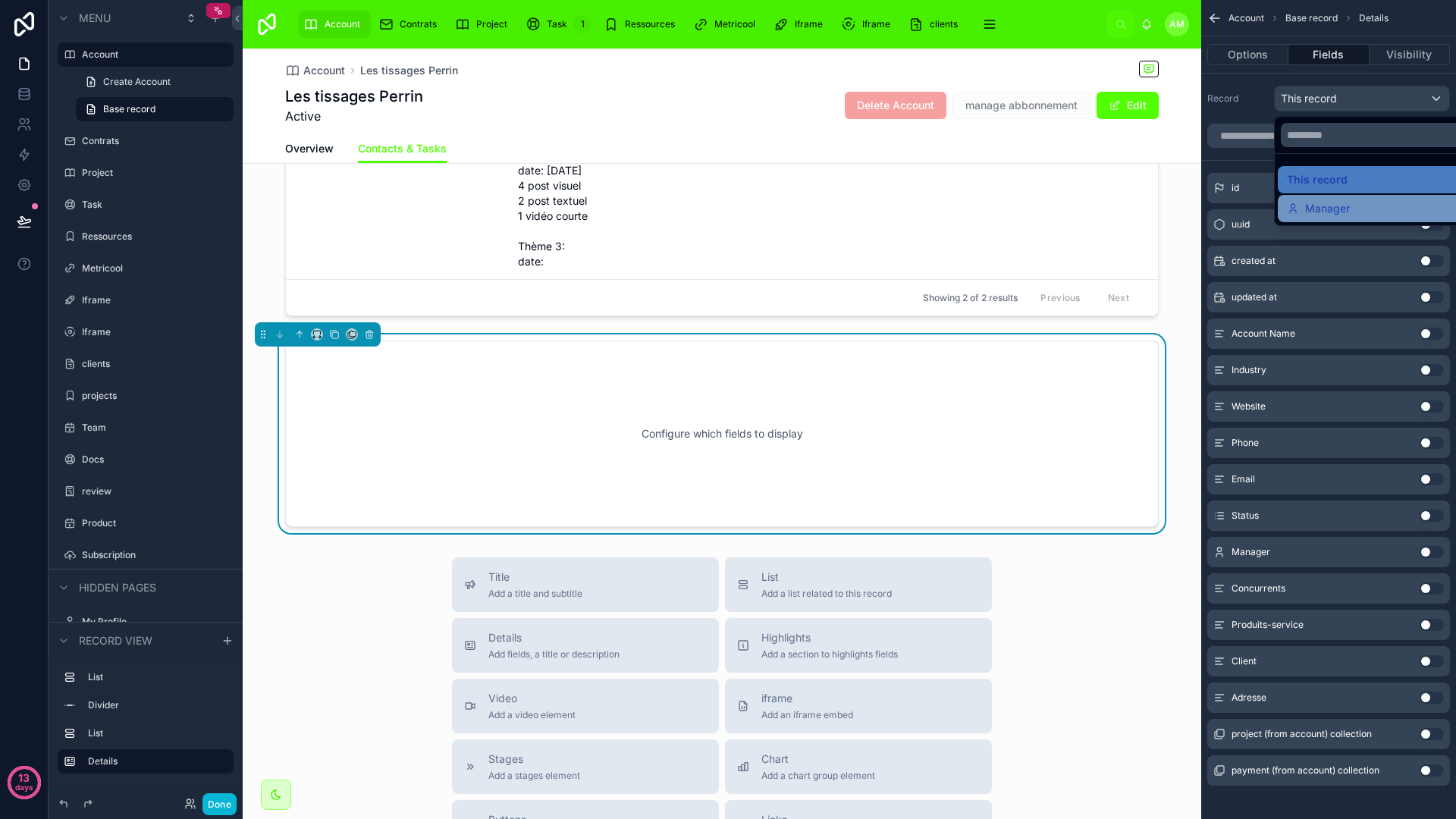
click at [1326, 200] on span "Manager" at bounding box center [1327, 208] width 45 height 18
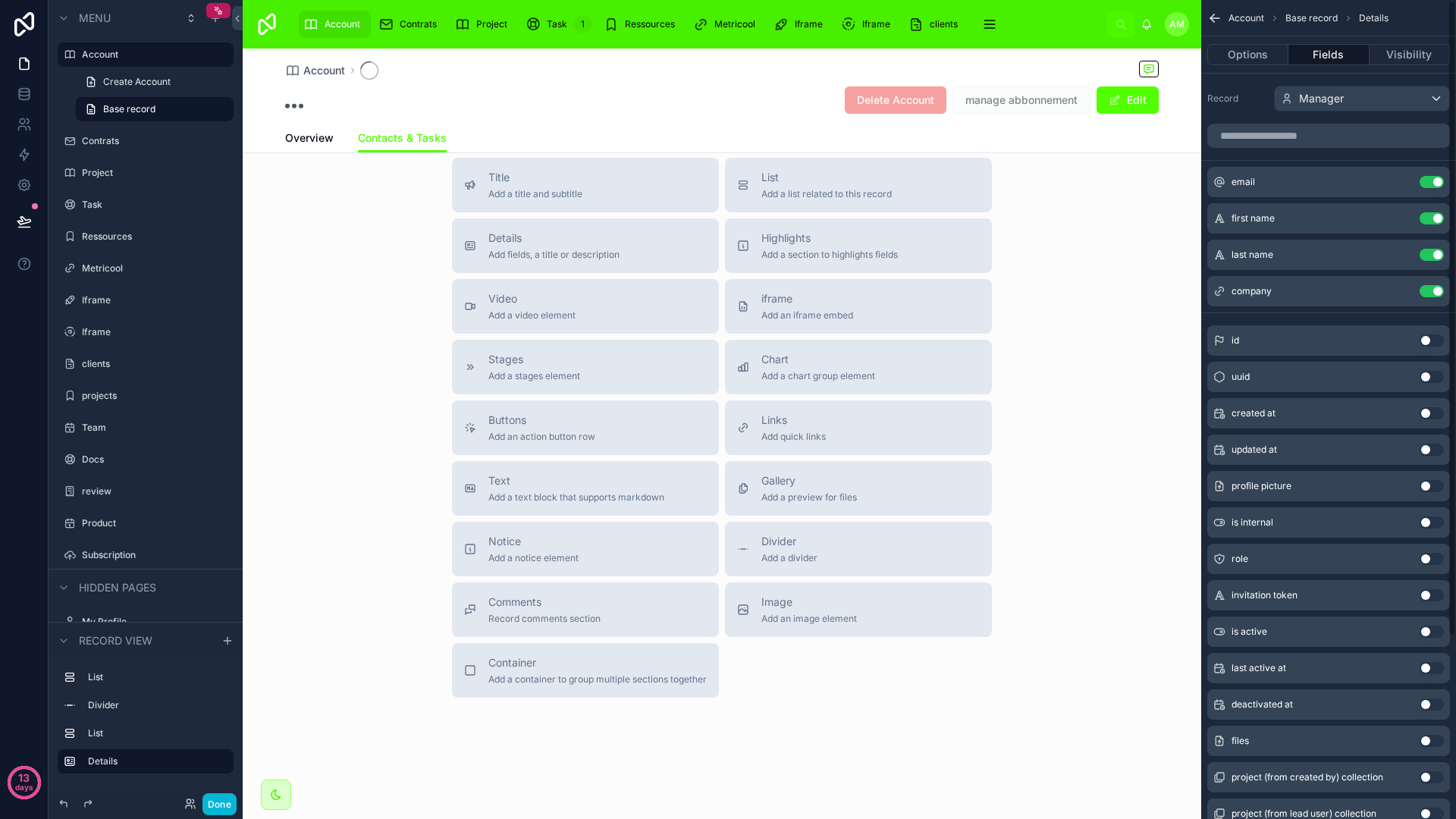
scroll to position [289, 0]
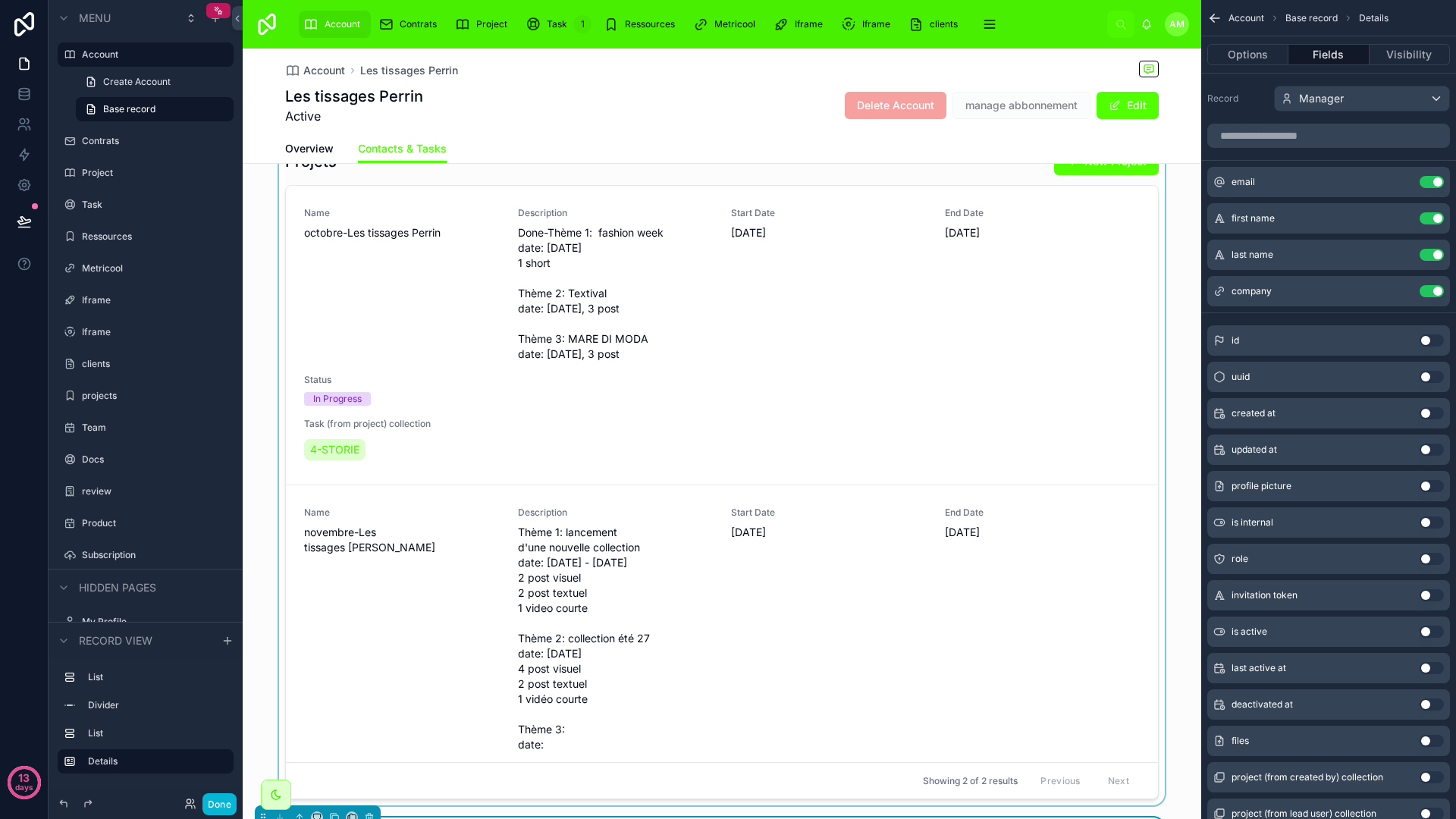
click at [820, 315] on div at bounding box center [722, 473] width 958 height 664
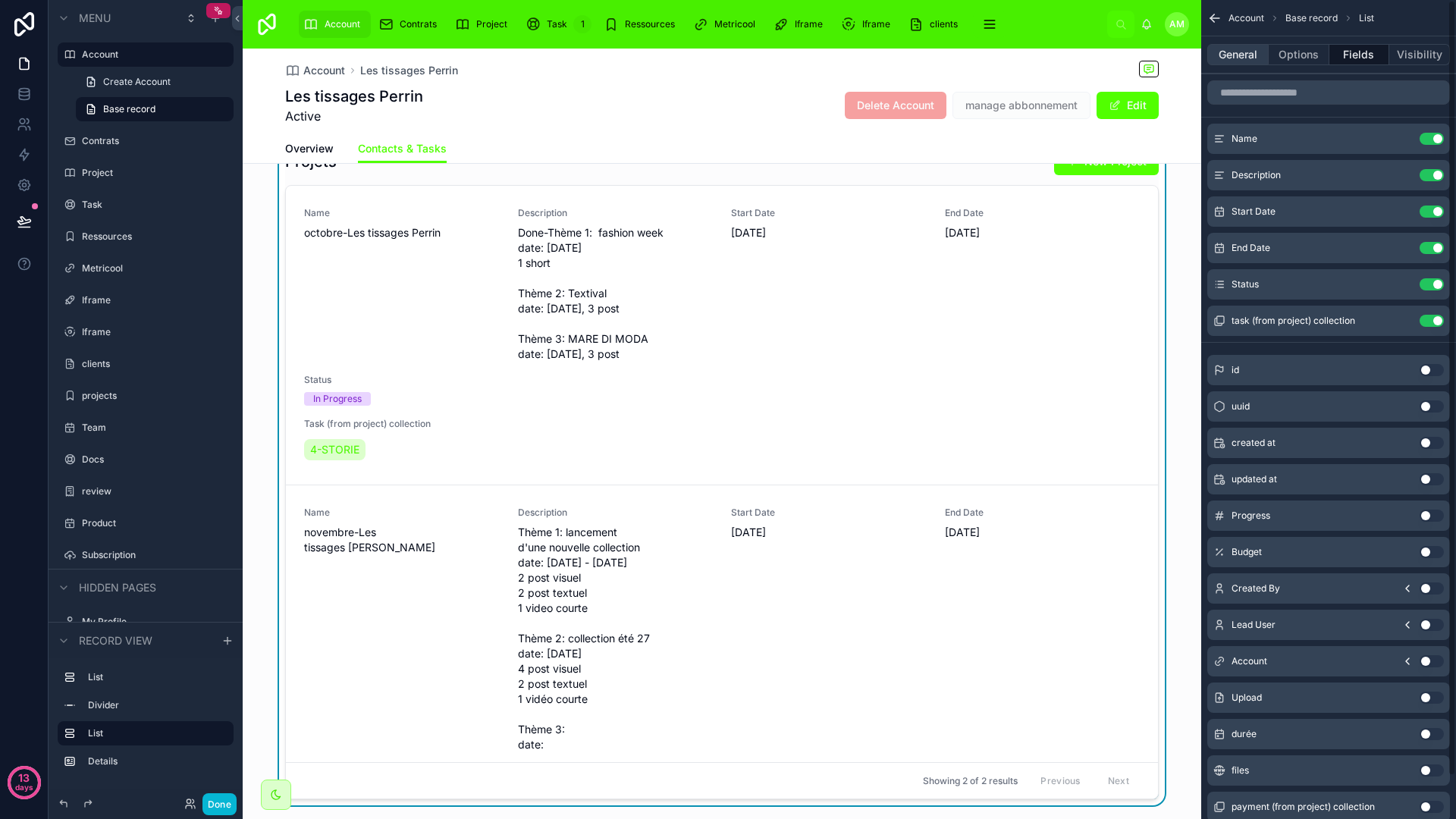
click at [1264, 54] on button "General" at bounding box center [1238, 54] width 62 height 21
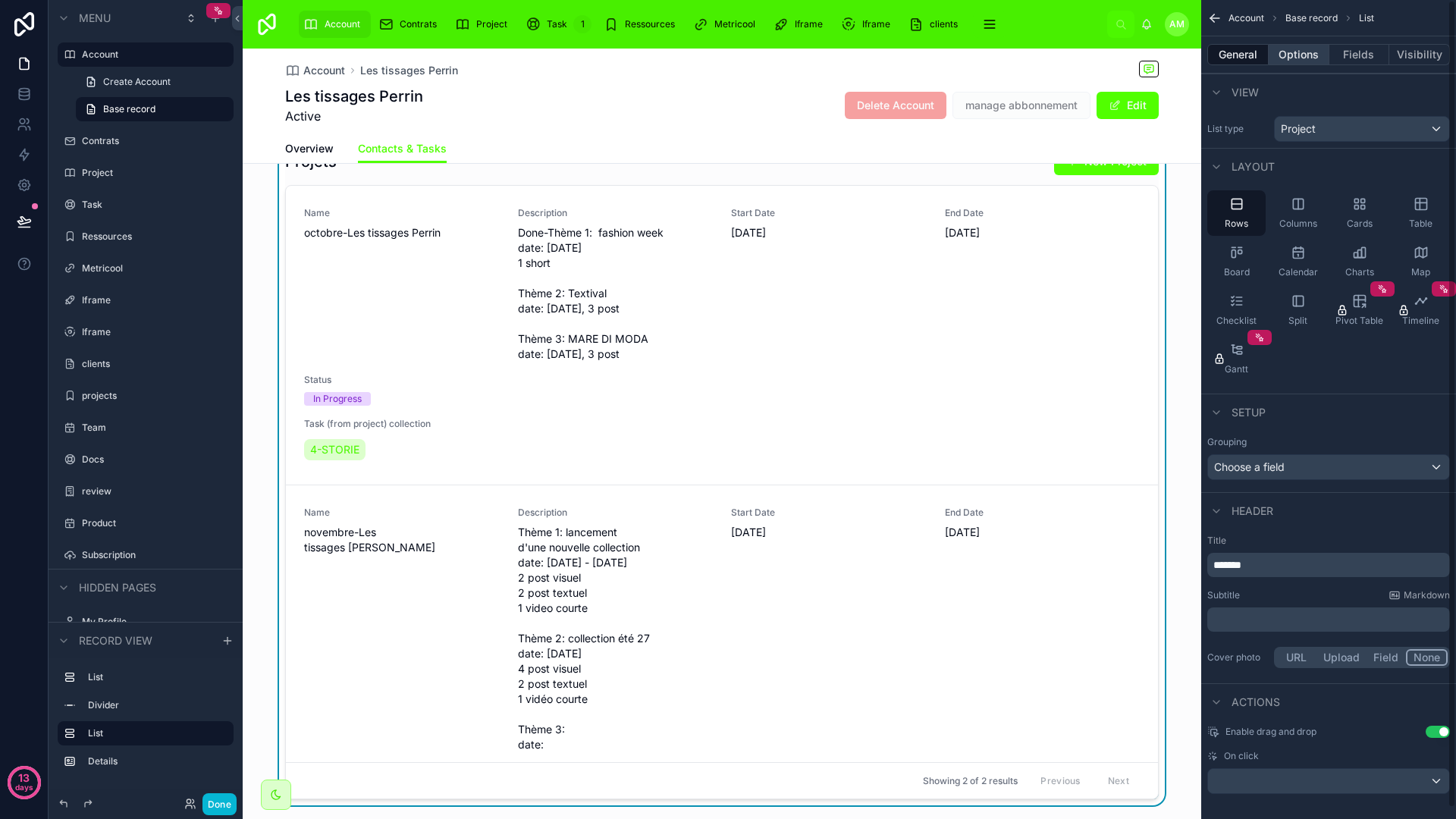
click at [1286, 48] on button "Options" at bounding box center [1298, 54] width 61 height 21
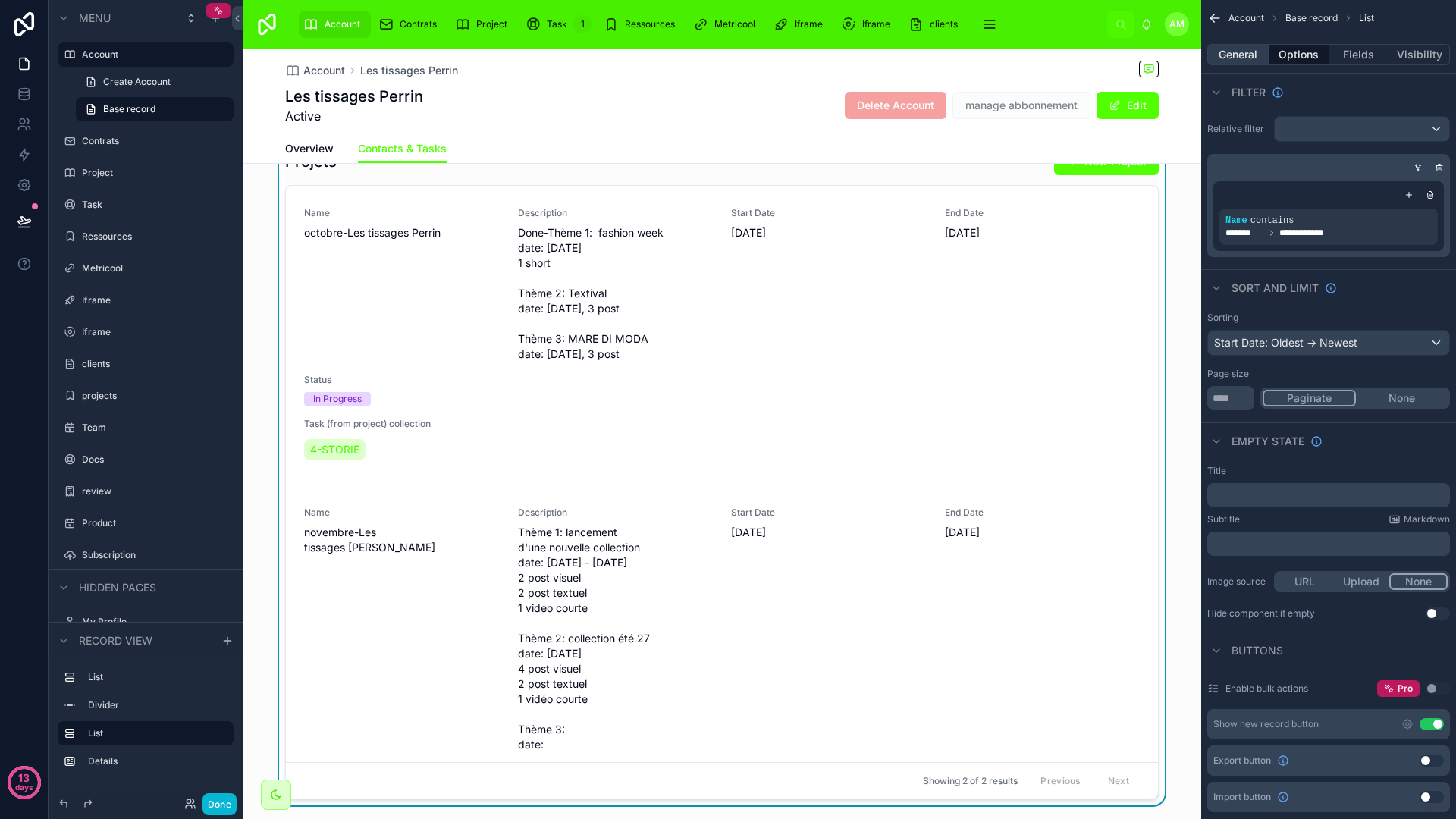
click at [1235, 51] on button "General" at bounding box center [1238, 54] width 62 height 21
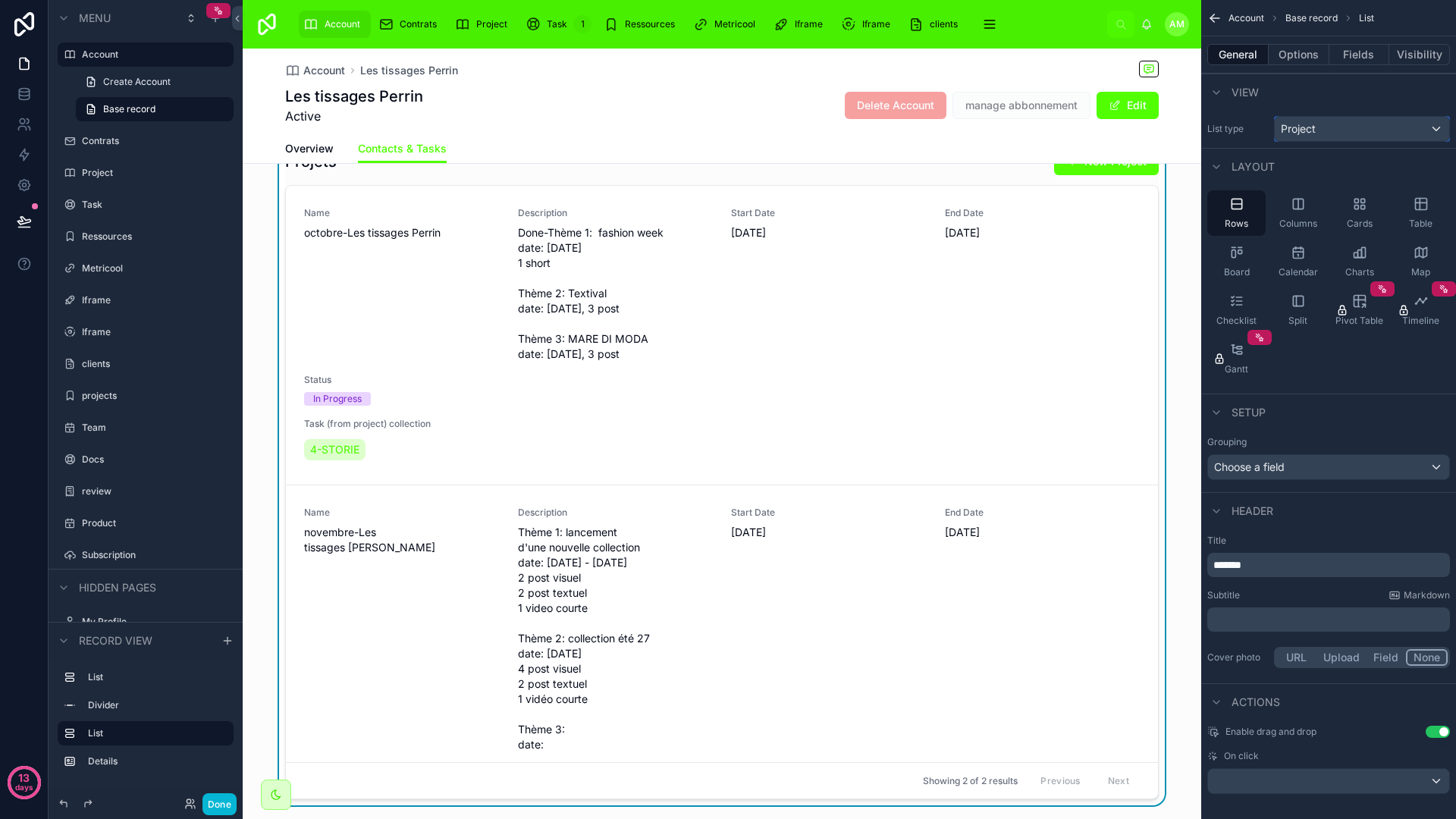
click at [1340, 121] on div "Project" at bounding box center [1362, 129] width 175 height 24
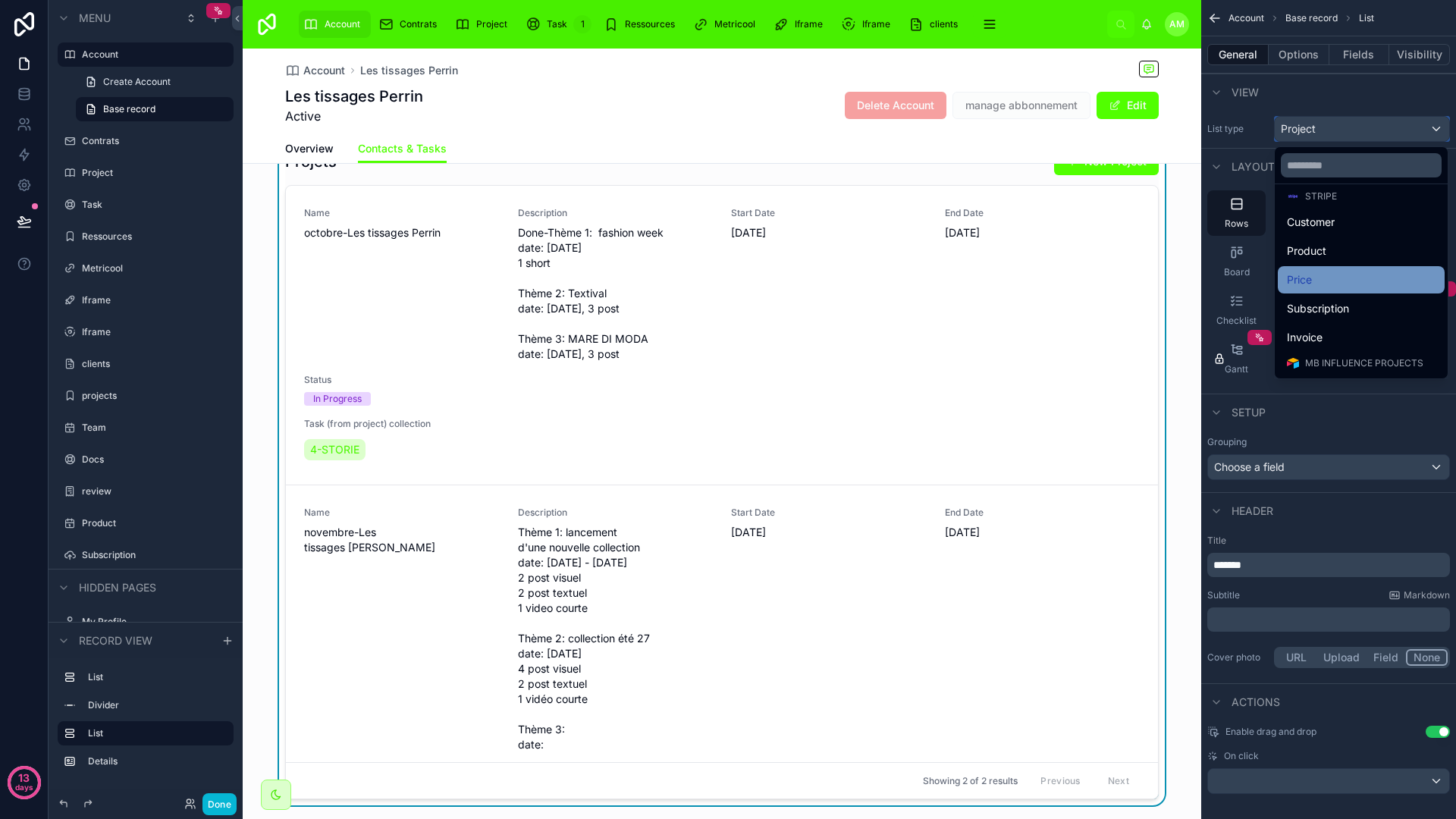
scroll to position [204, 0]
click at [1328, 306] on span "Subscription" at bounding box center [1318, 311] width 63 height 18
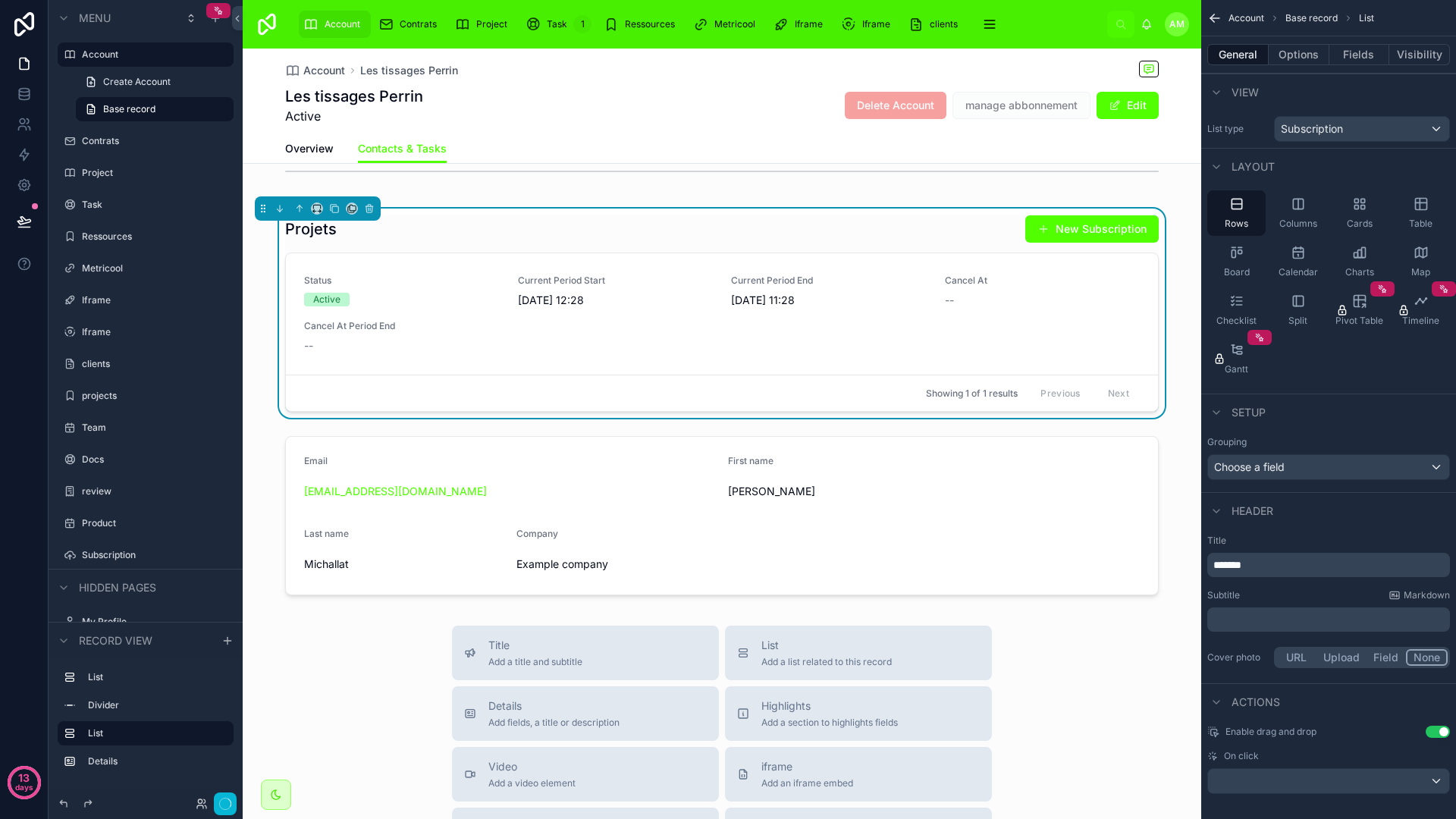
scroll to position [212, 0]
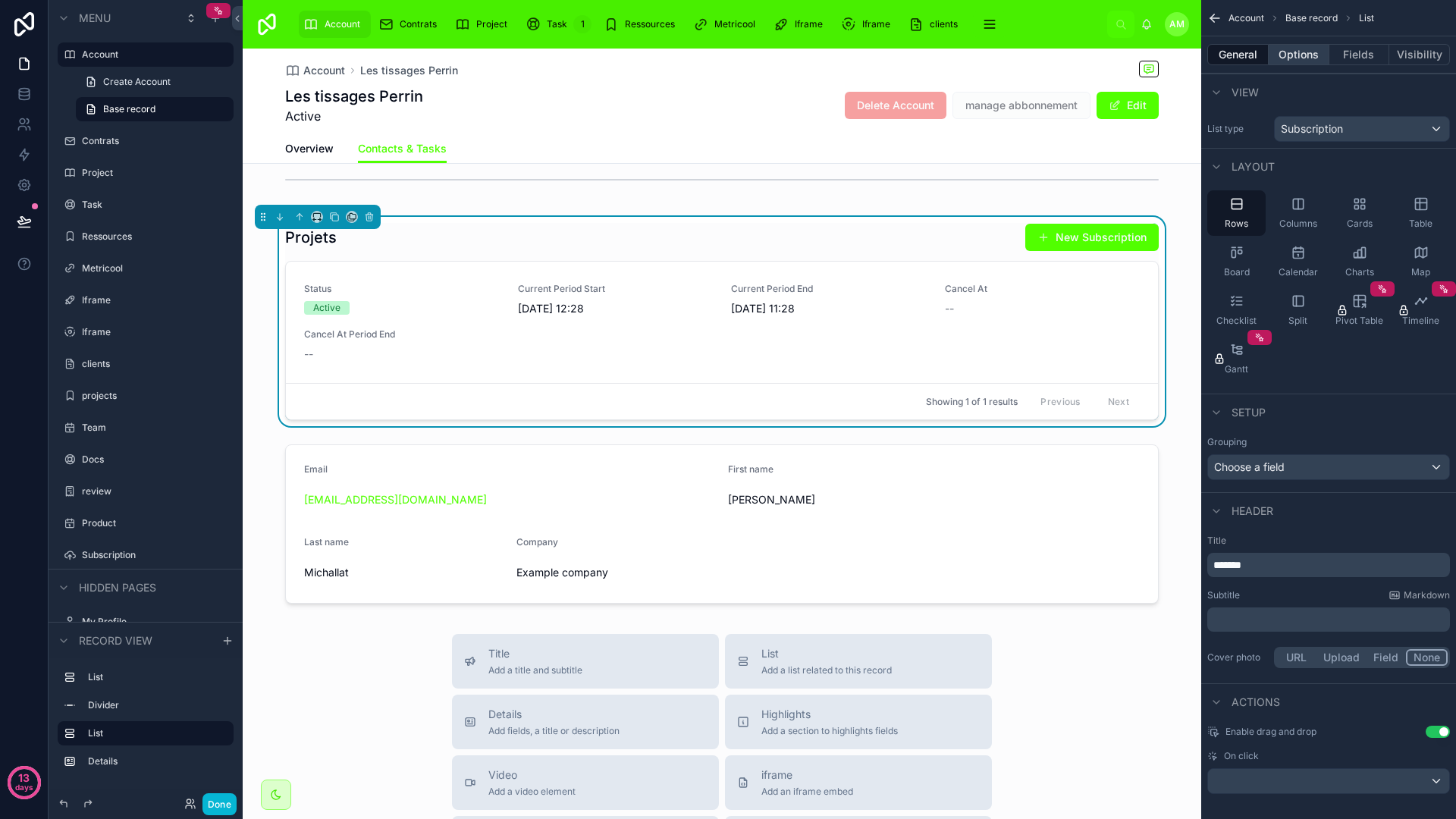
click at [1312, 50] on button "Options" at bounding box center [1298, 54] width 61 height 21
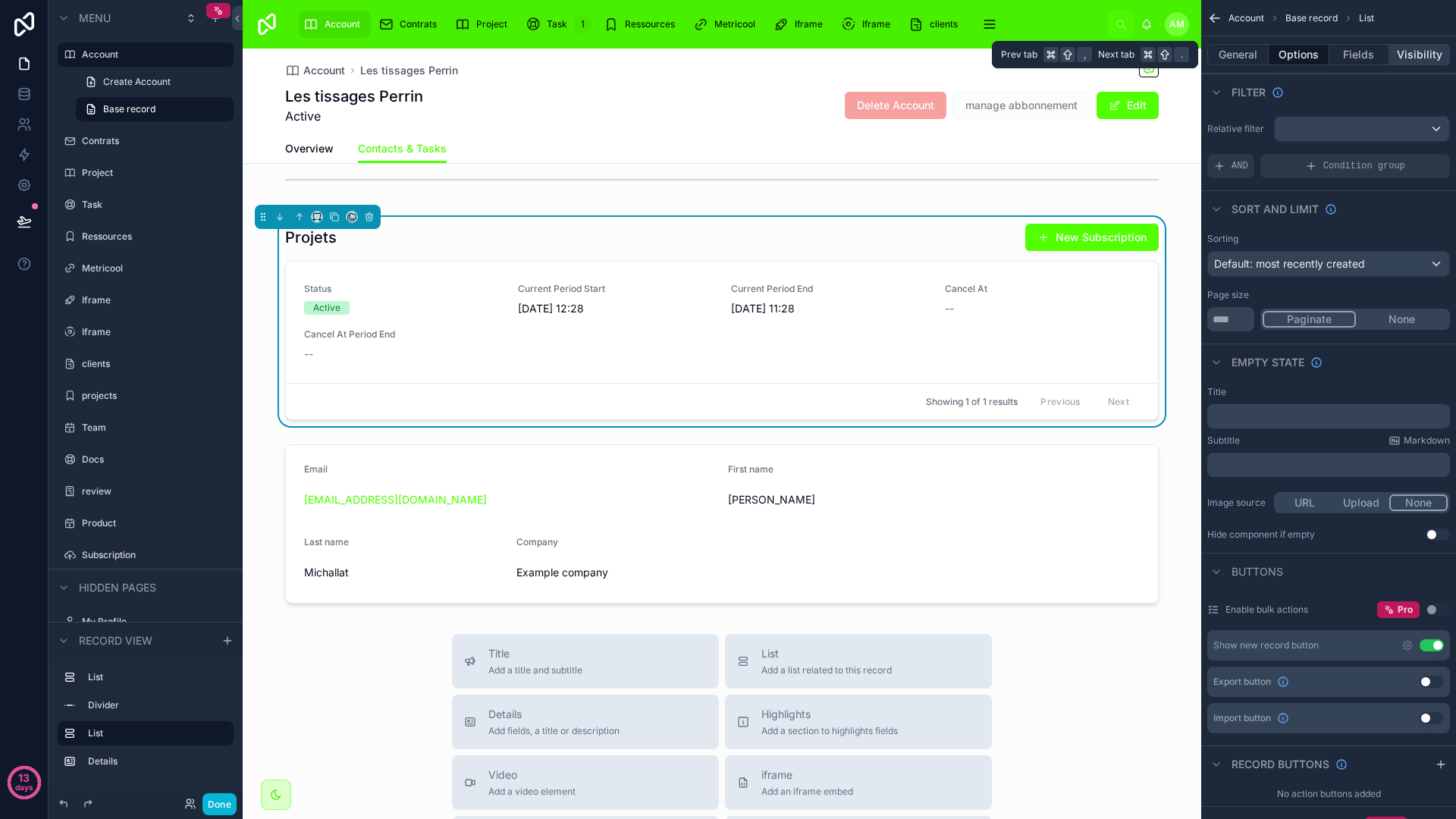
click at [1409, 47] on button "Visibility" at bounding box center [1419, 54] width 61 height 21
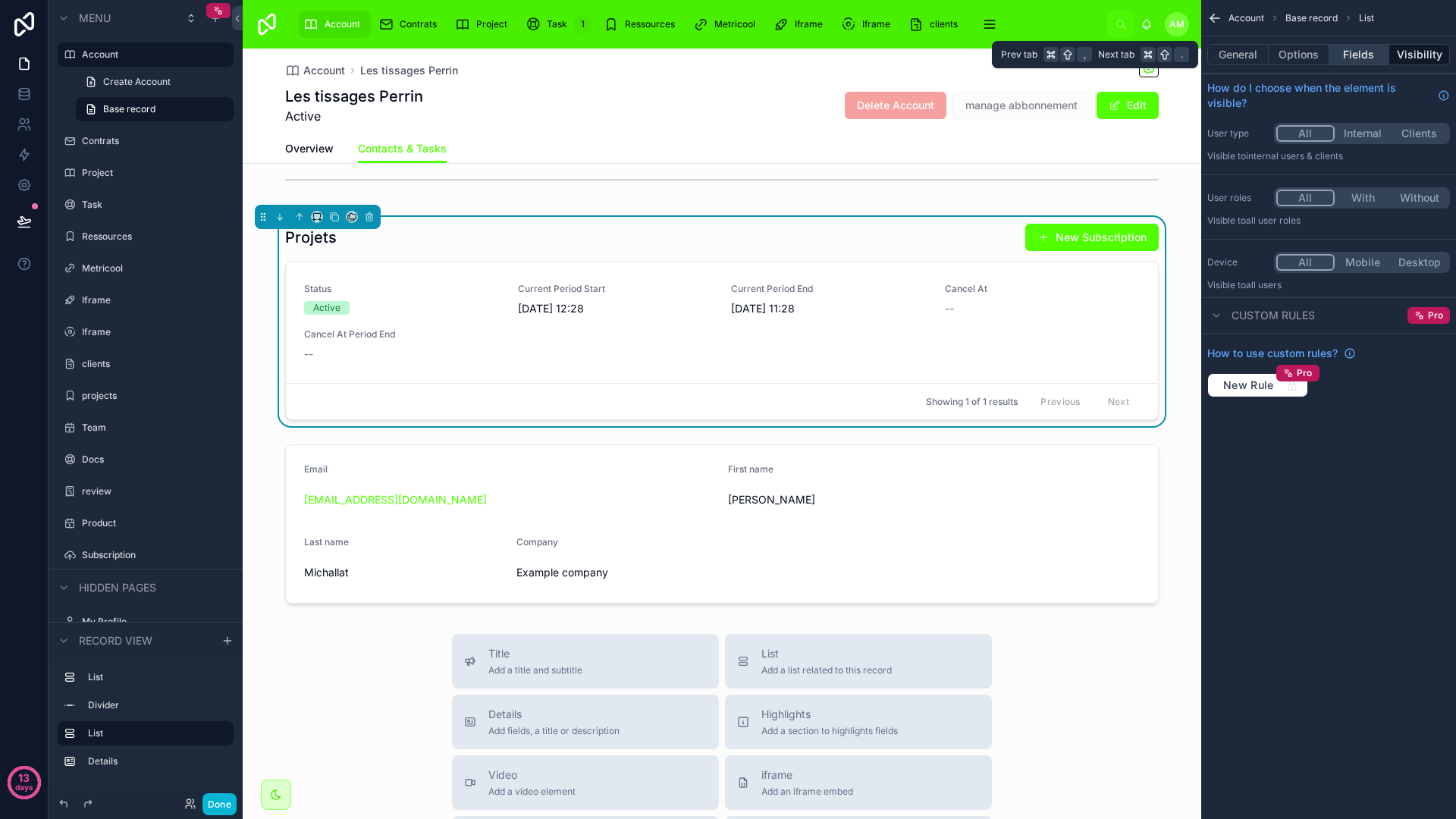
click at [1356, 49] on button "Fields" at bounding box center [1359, 54] width 61 height 21
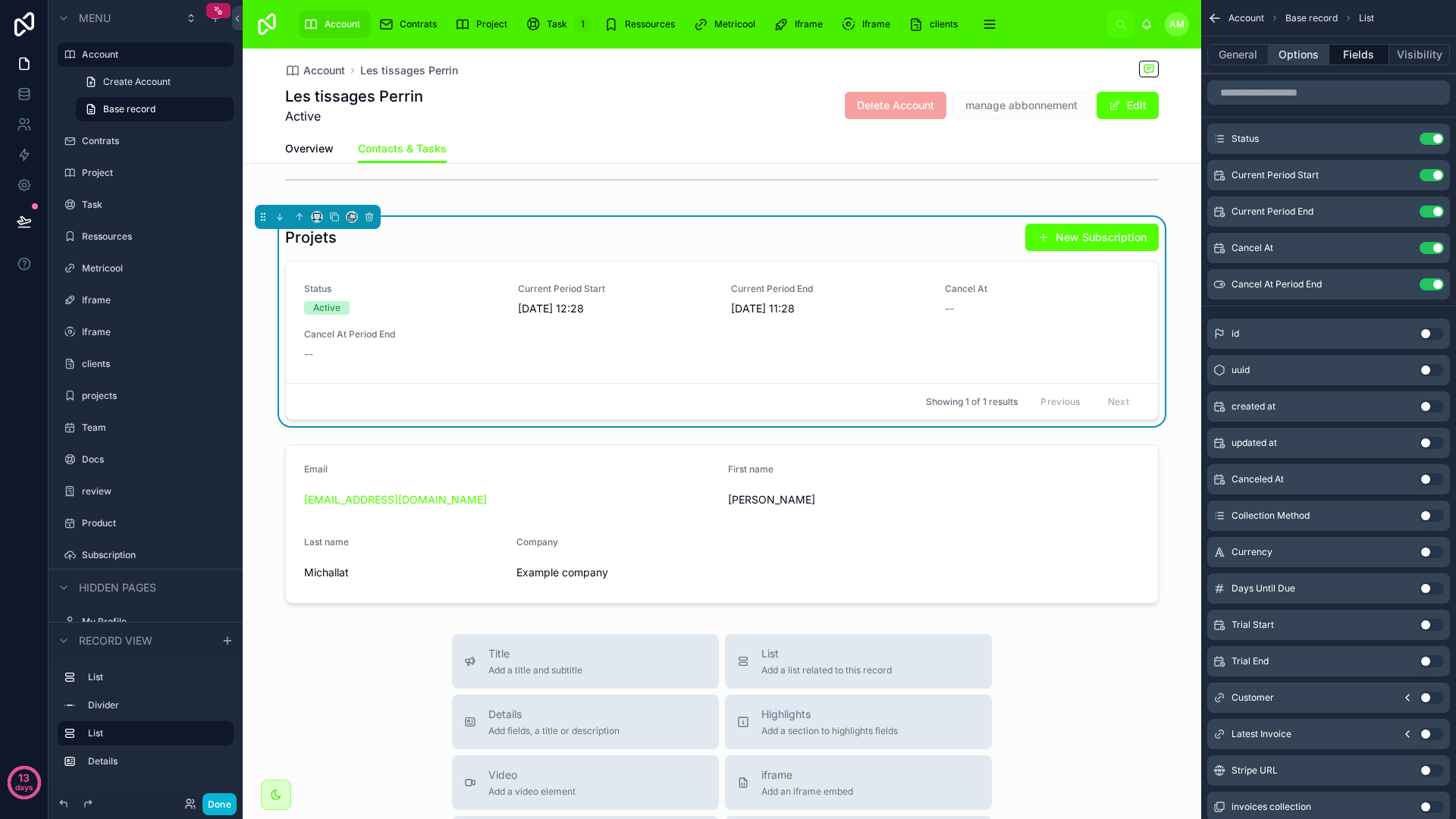
click at [1296, 56] on button "Options" at bounding box center [1298, 54] width 61 height 21
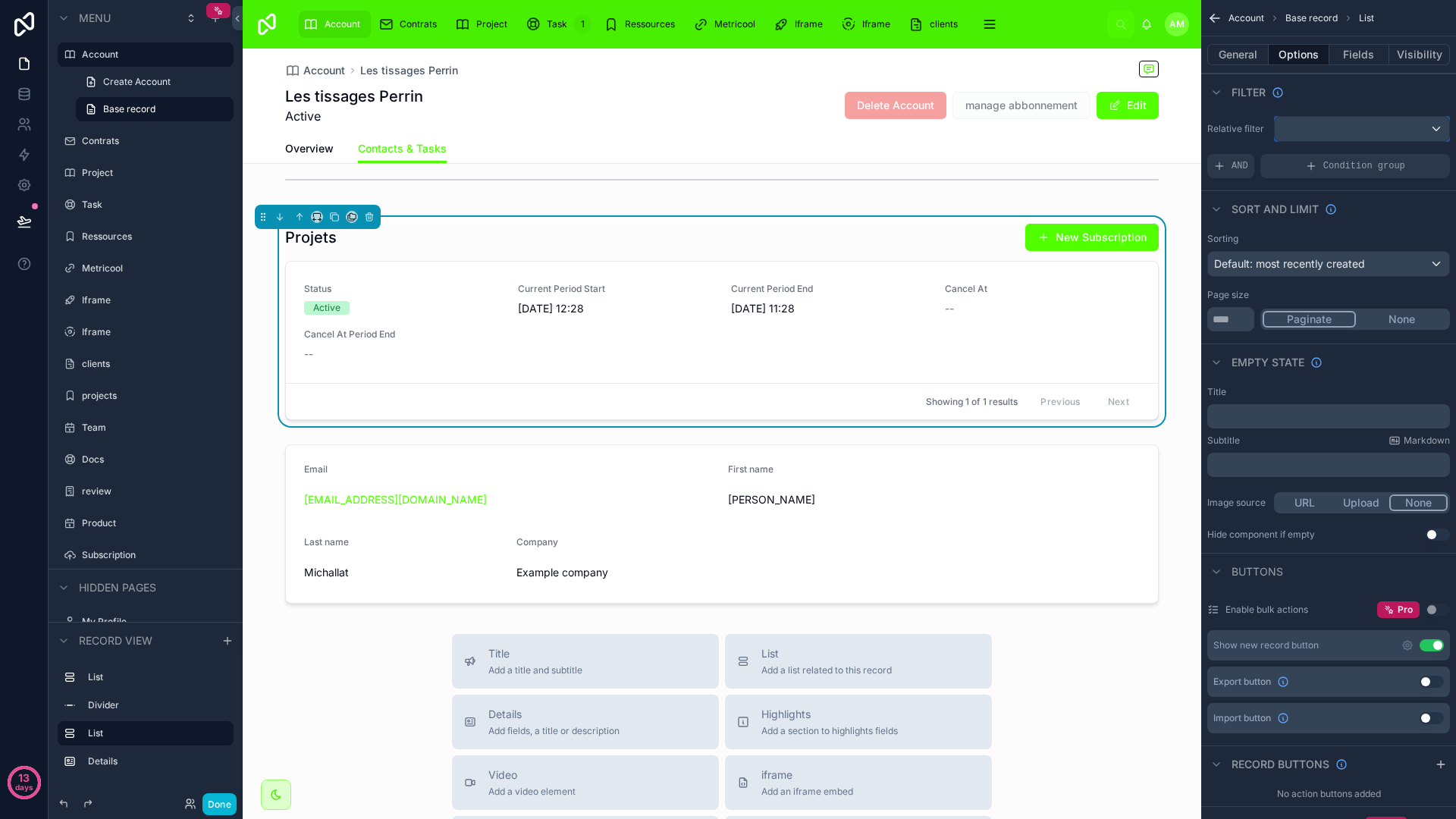
click at [1377, 133] on div "scrollable content" at bounding box center [1362, 129] width 175 height 24
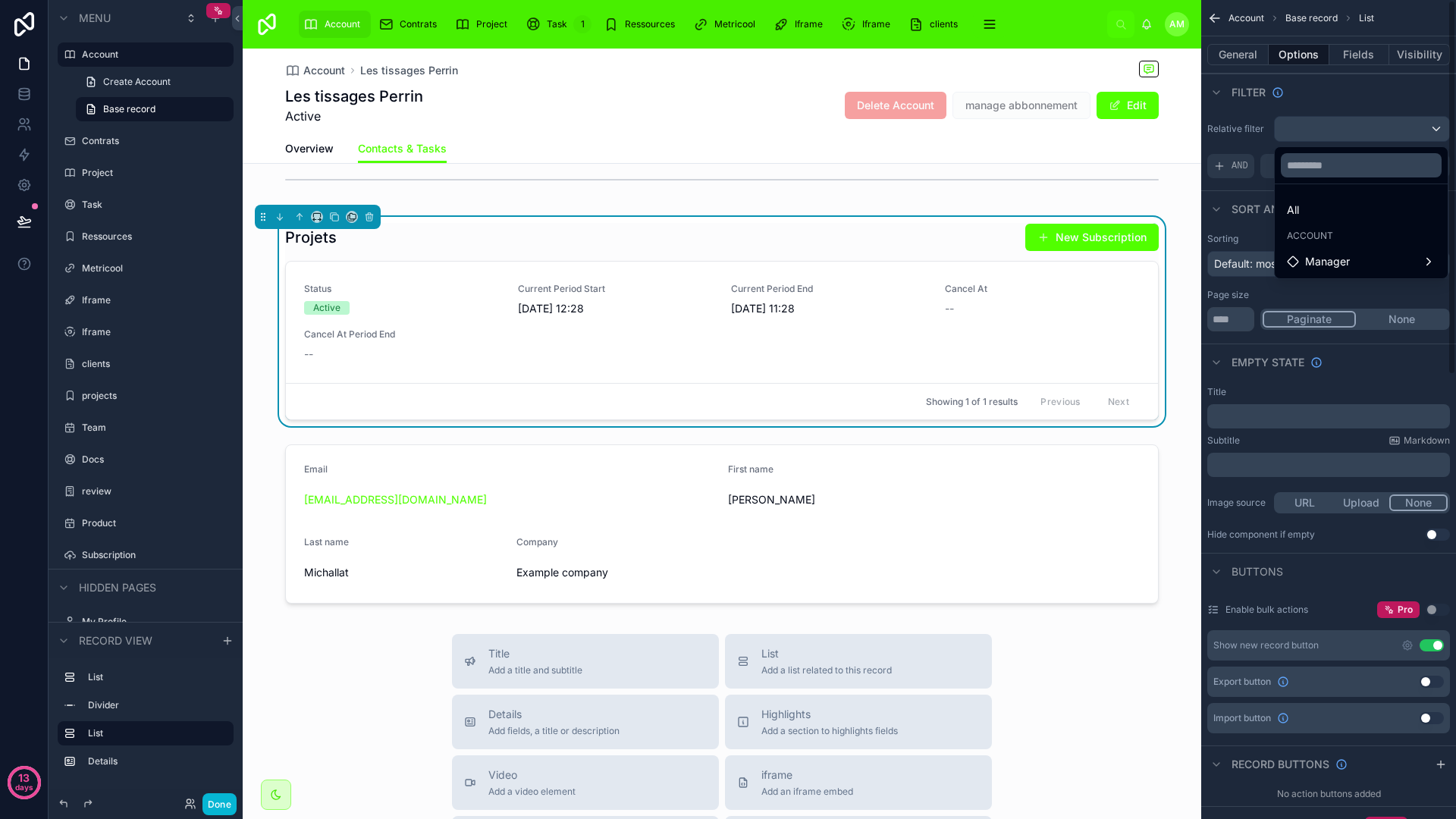
click at [1336, 129] on div "scrollable content" at bounding box center [728, 409] width 1456 height 819
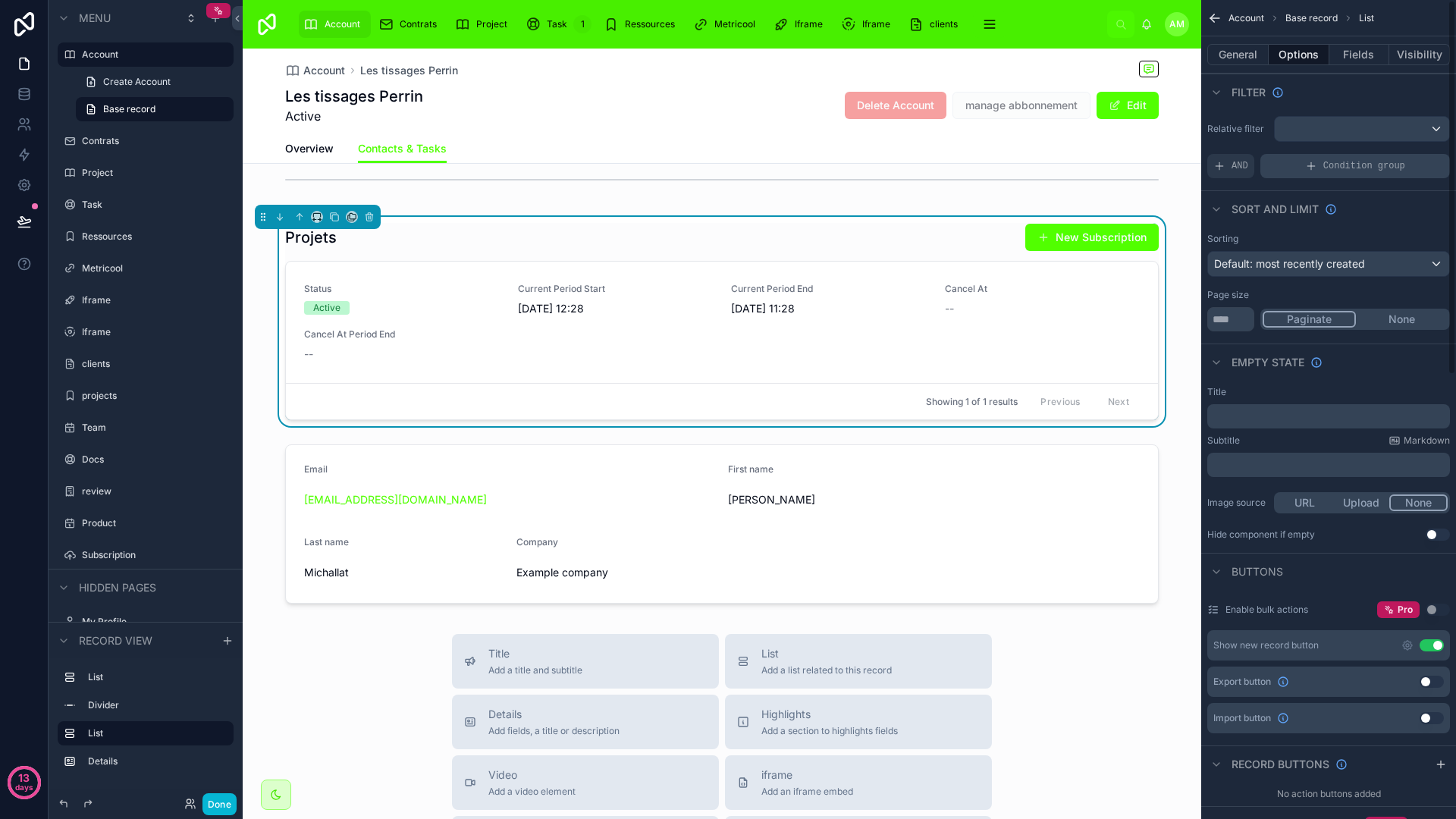
click at [1340, 164] on span "Condition group" at bounding box center [1364, 165] width 82 height 12
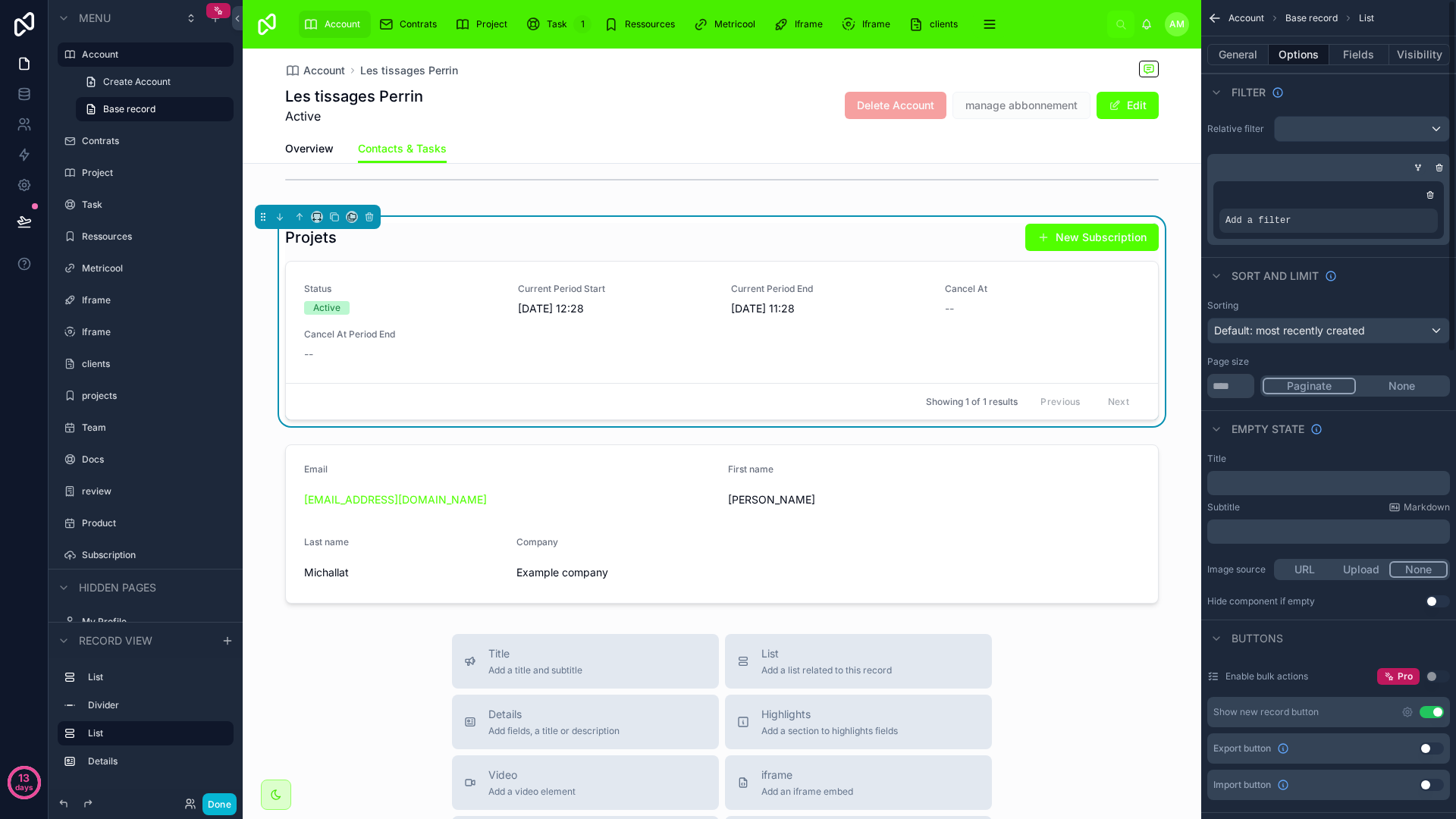
click at [1411, 168] on div "scrollable content" at bounding box center [1418, 167] width 15 height 15
click at [1350, 218] on div "Add a filter" at bounding box center [1329, 220] width 219 height 24
click at [1404, 206] on icon "scrollable content" at bounding box center [1400, 210] width 9 height 9
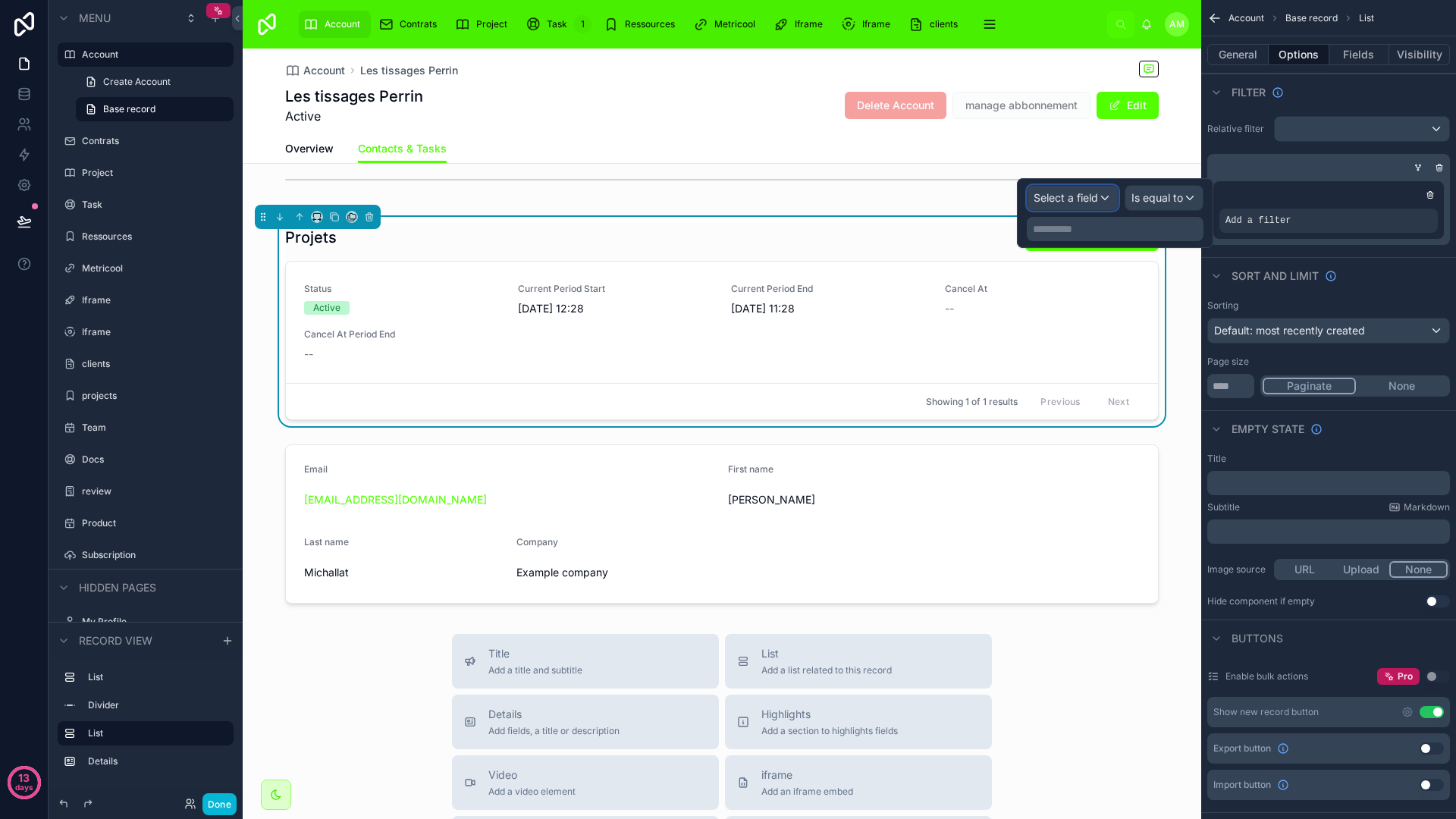
click at [1111, 204] on div "Select a field" at bounding box center [1072, 198] width 91 height 24
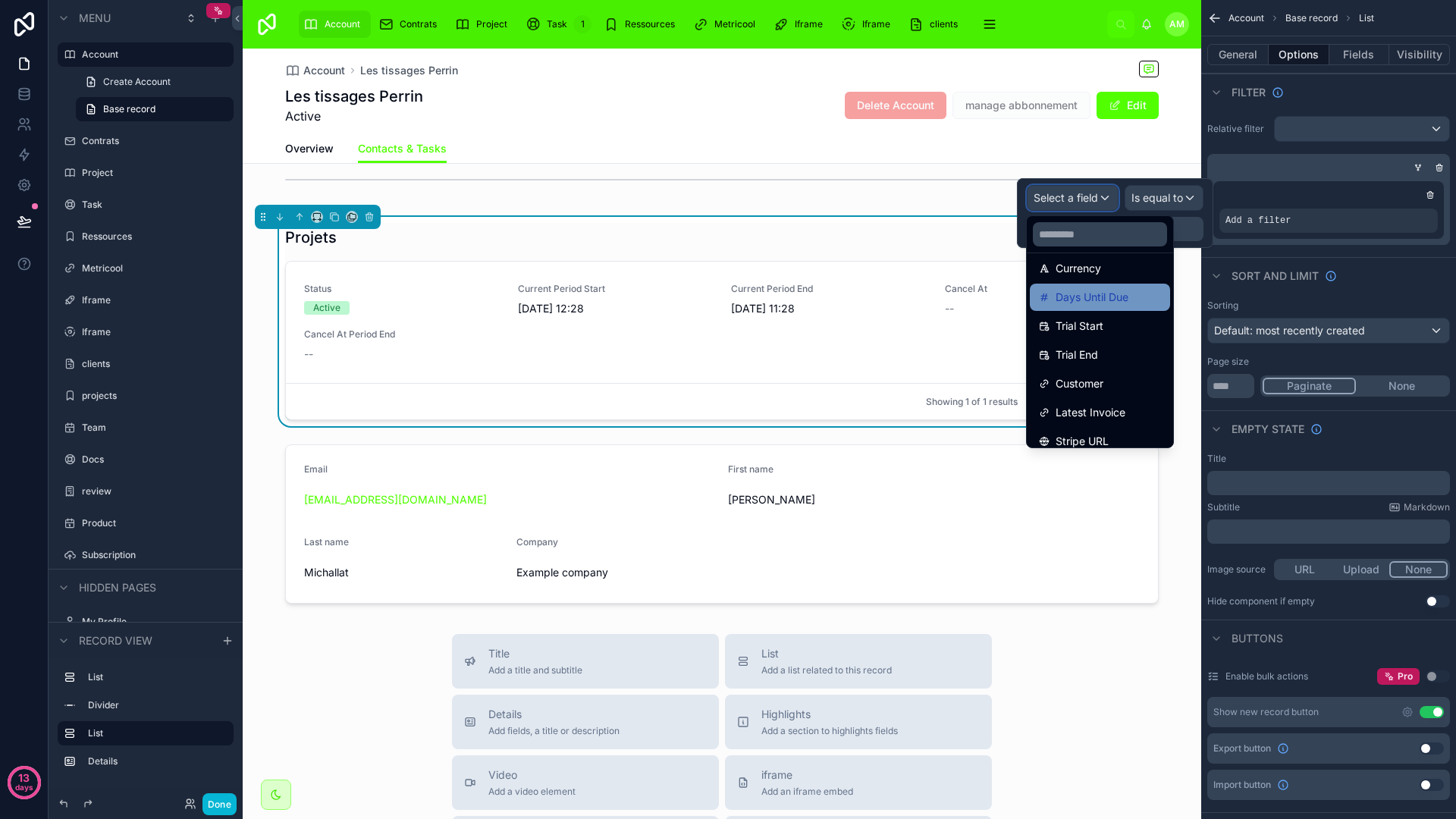
scroll to position [367, 0]
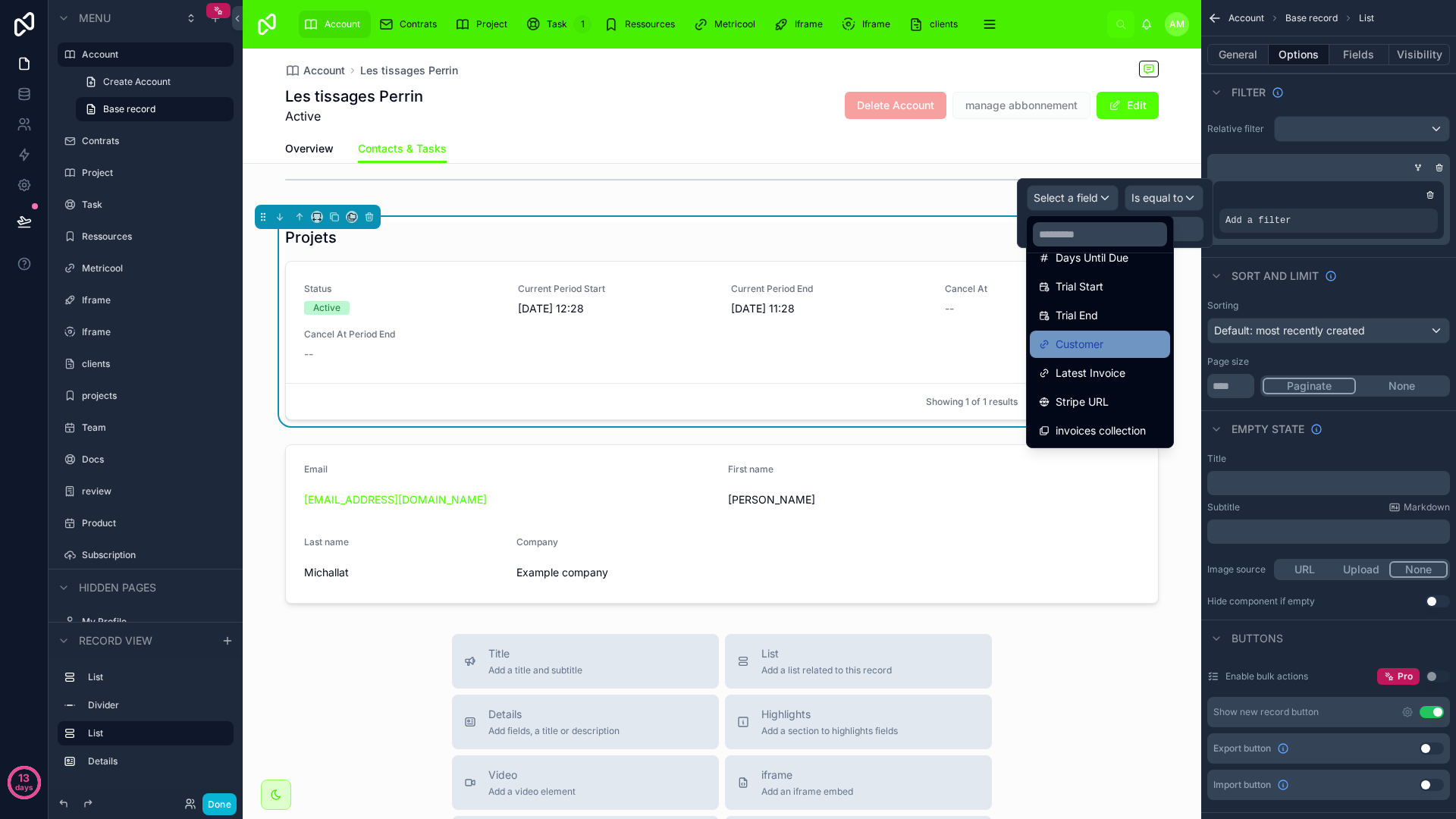
click at [1095, 351] on span "Customer" at bounding box center [1079, 344] width 48 height 18
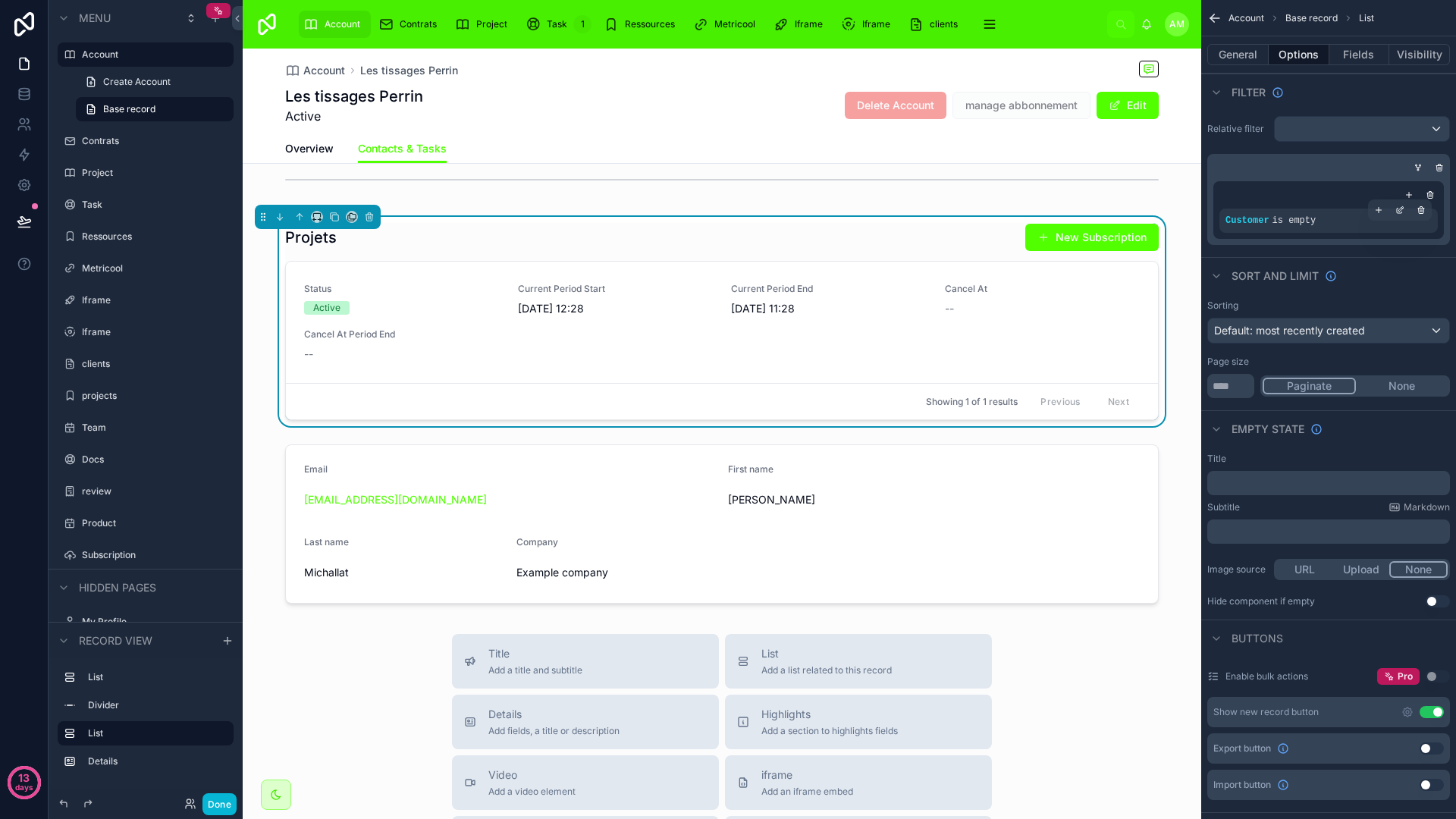
click at [1324, 220] on div "Customer is empty" at bounding box center [1328, 220] width 206 height 12
click at [1279, 219] on span "is empty" at bounding box center [1293, 220] width 44 height 10
drag, startPoint x: 1265, startPoint y: 219, endPoint x: 1388, endPoint y: 206, distance: 123.7
click at [1265, 219] on span "Customer" at bounding box center [1247, 220] width 44 height 10
click at [1402, 204] on div "scrollable content" at bounding box center [1399, 210] width 21 height 21
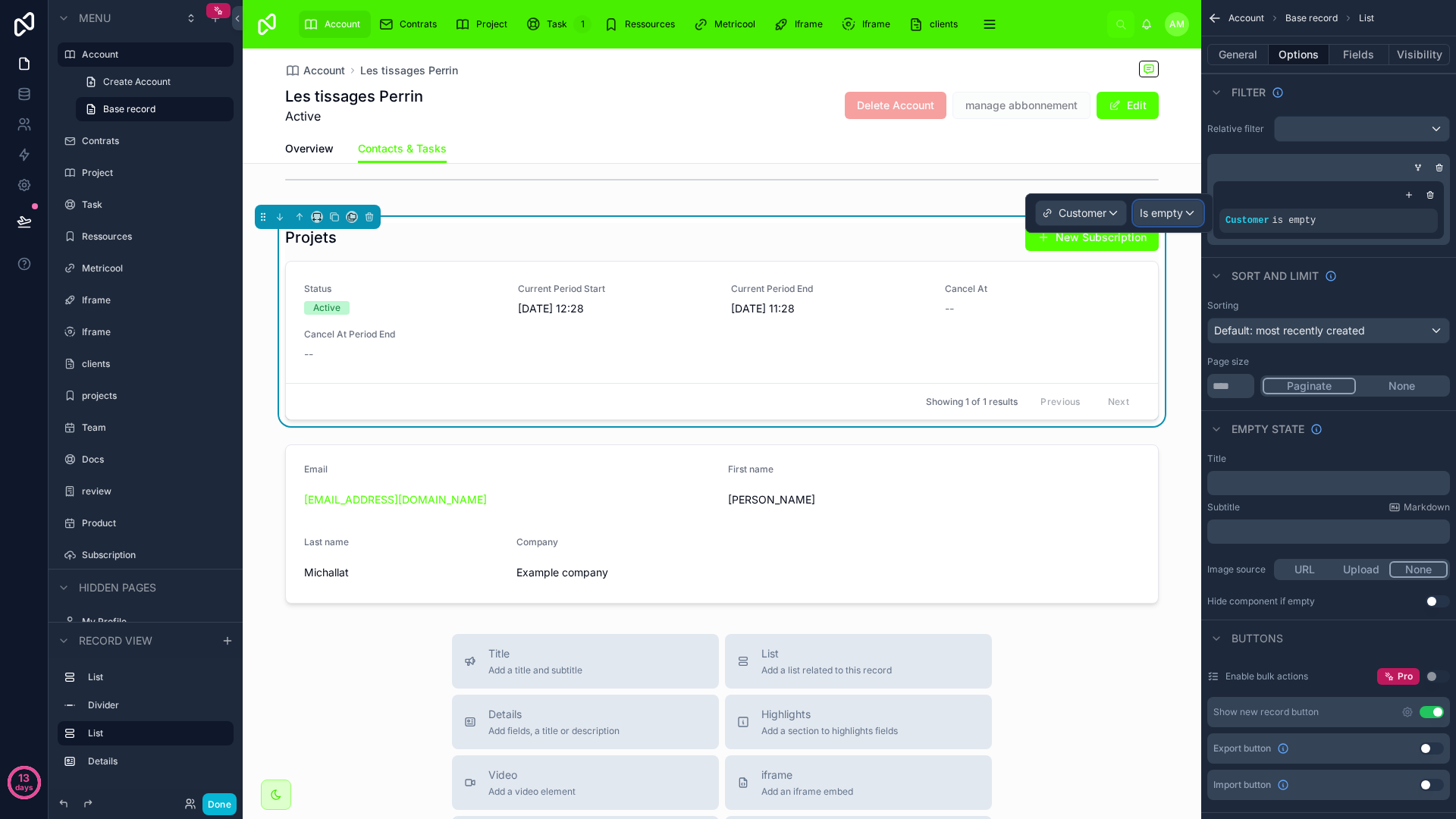
click at [1171, 214] on span "Is empty" at bounding box center [1161, 213] width 43 height 15
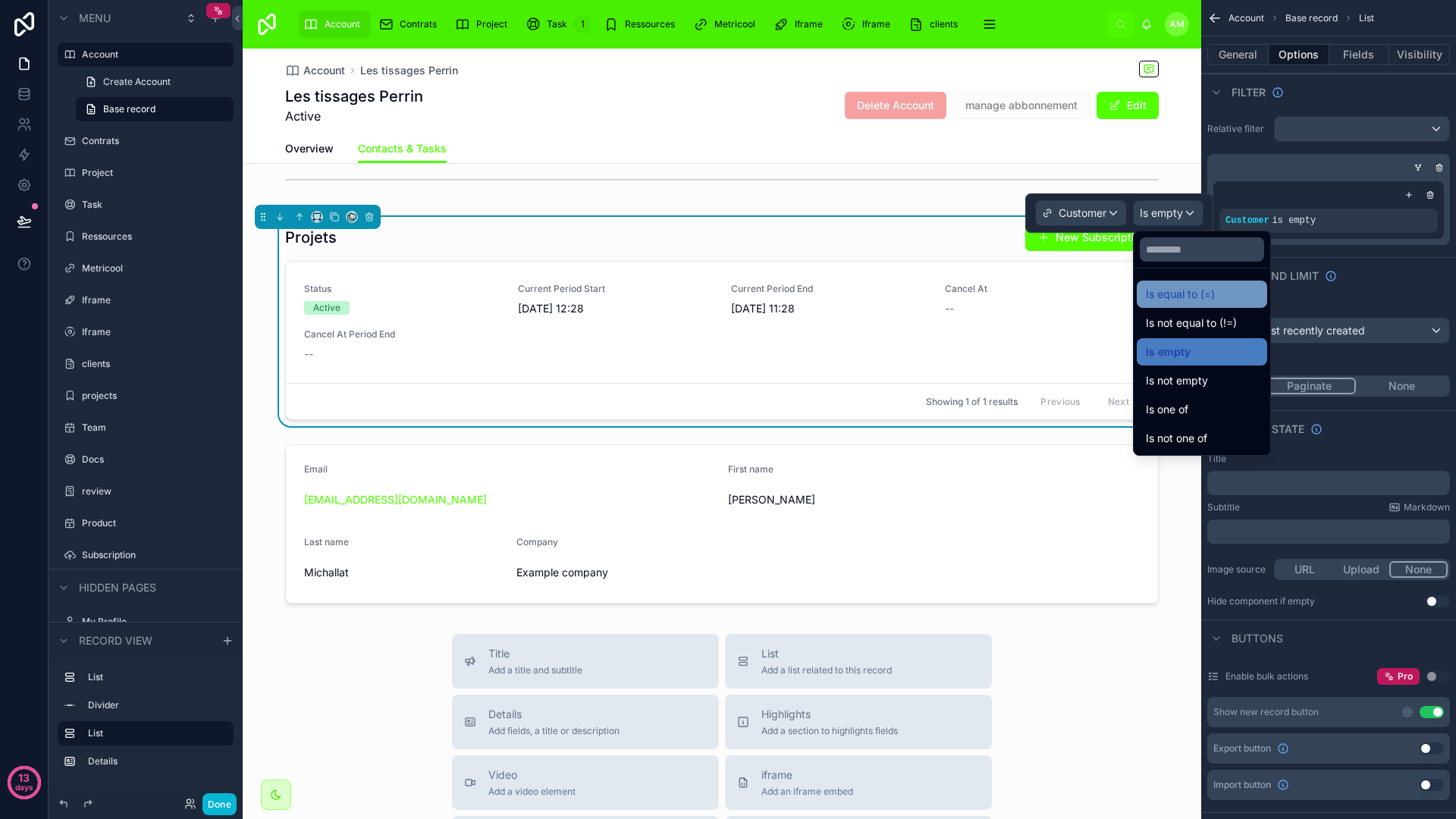
click at [1195, 303] on span "Is equal to (=)" at bounding box center [1180, 293] width 69 height 18
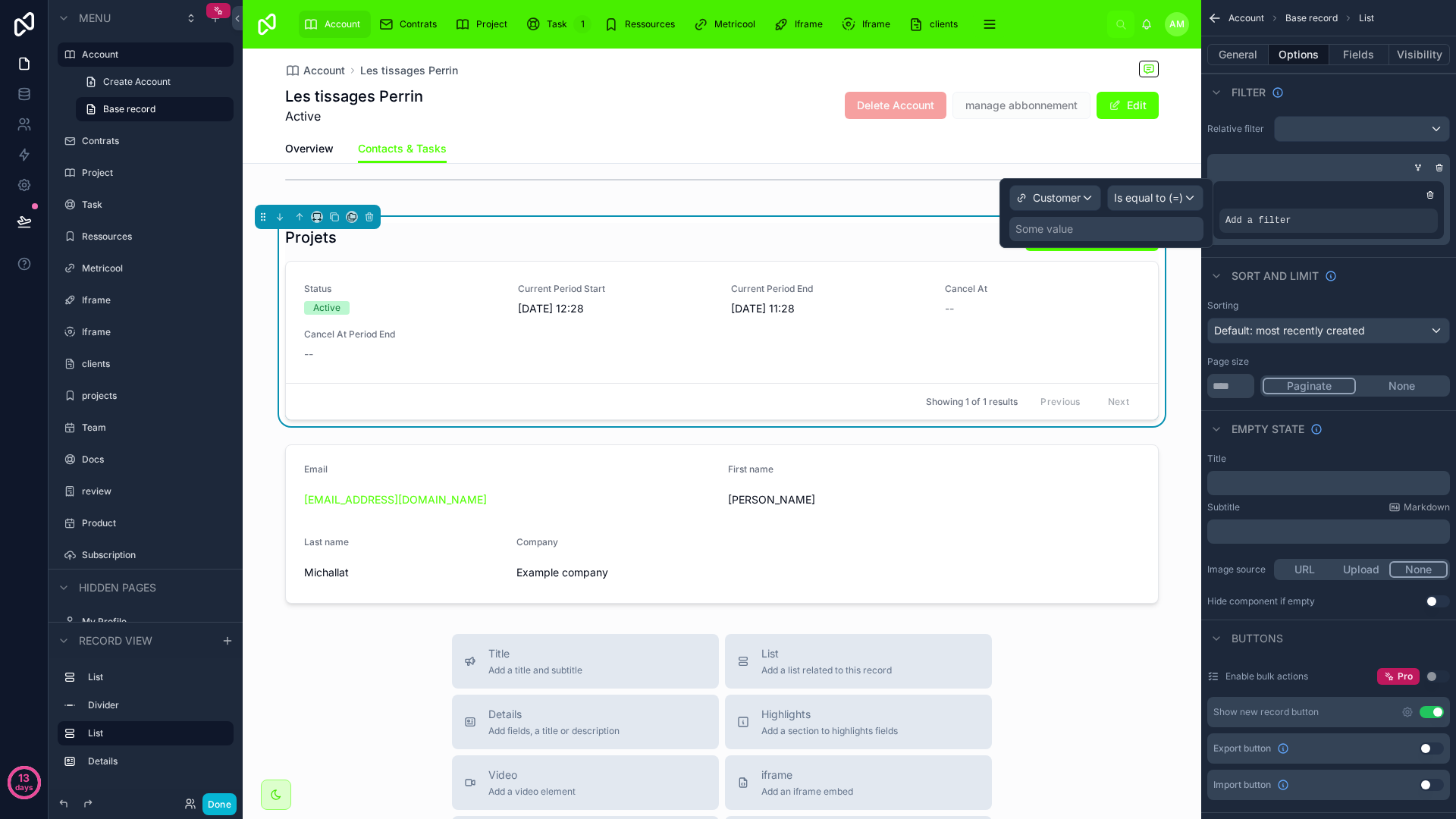
click at [1076, 233] on div "Some value" at bounding box center [1107, 229] width 194 height 24
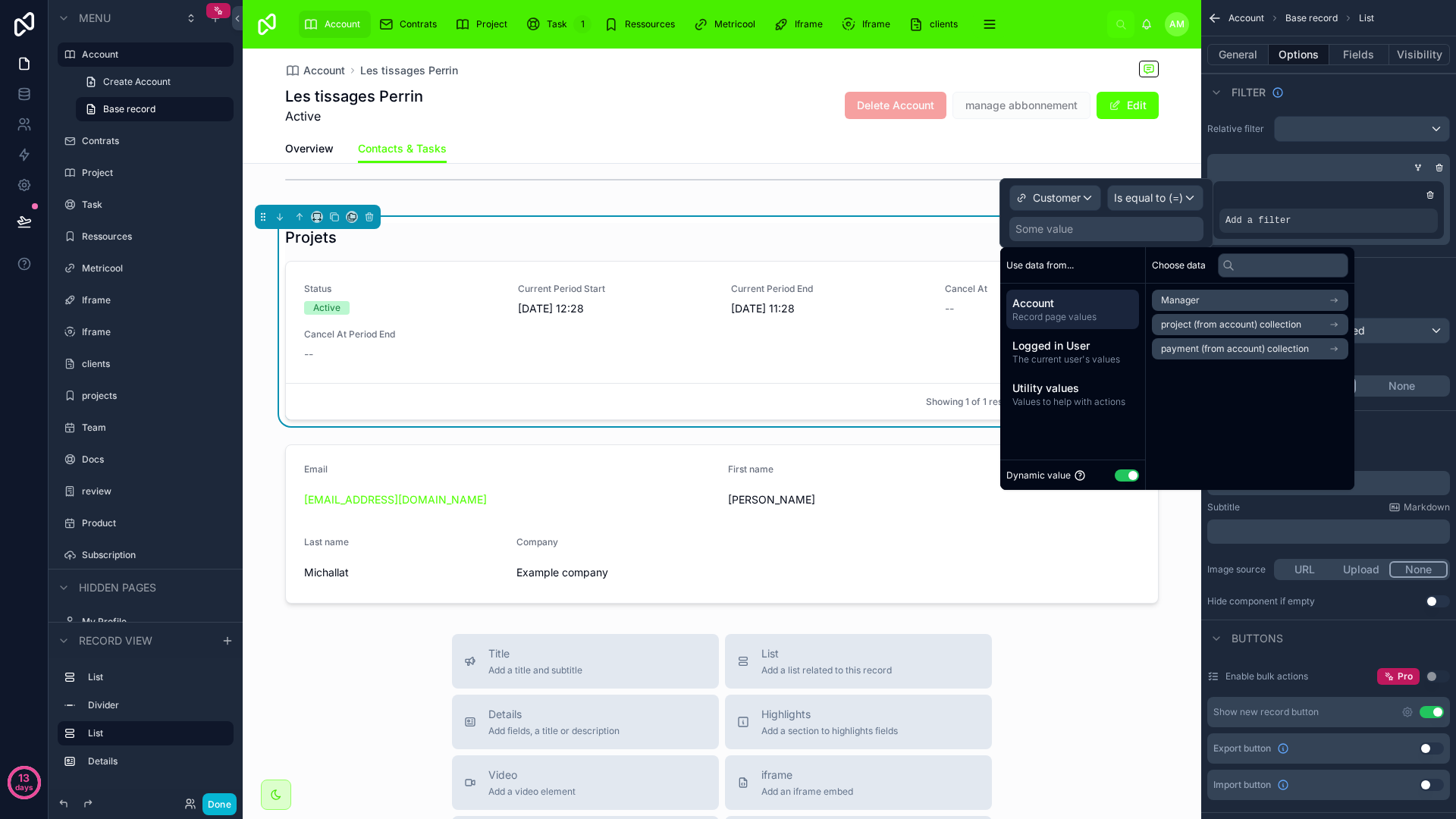
click at [1062, 319] on span "Record page values" at bounding box center [1072, 317] width 120 height 12
click at [1134, 470] on button "Use setting" at bounding box center [1127, 475] width 24 height 12
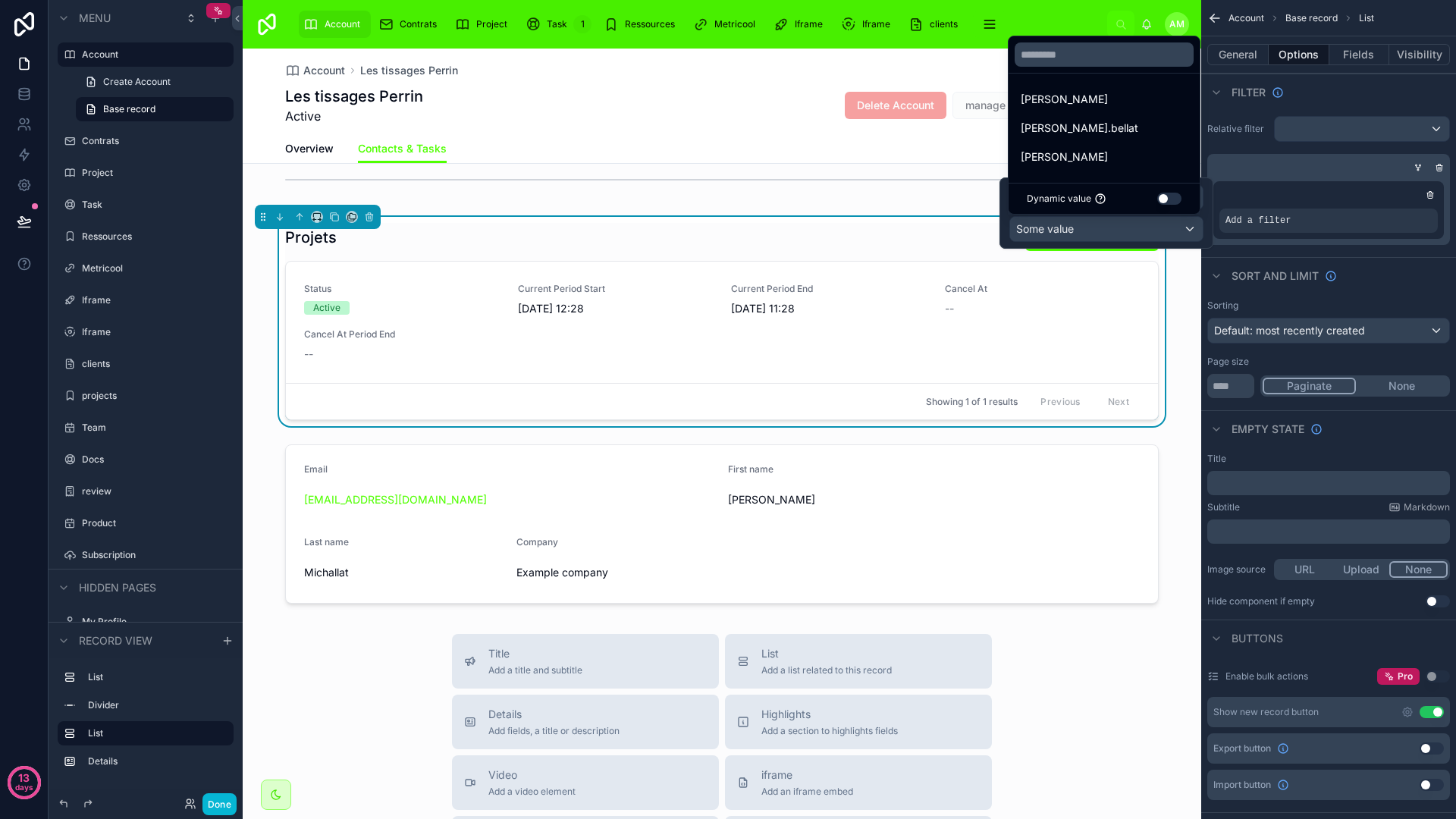
click at [1179, 196] on button "Use setting" at bounding box center [1169, 198] width 24 height 12
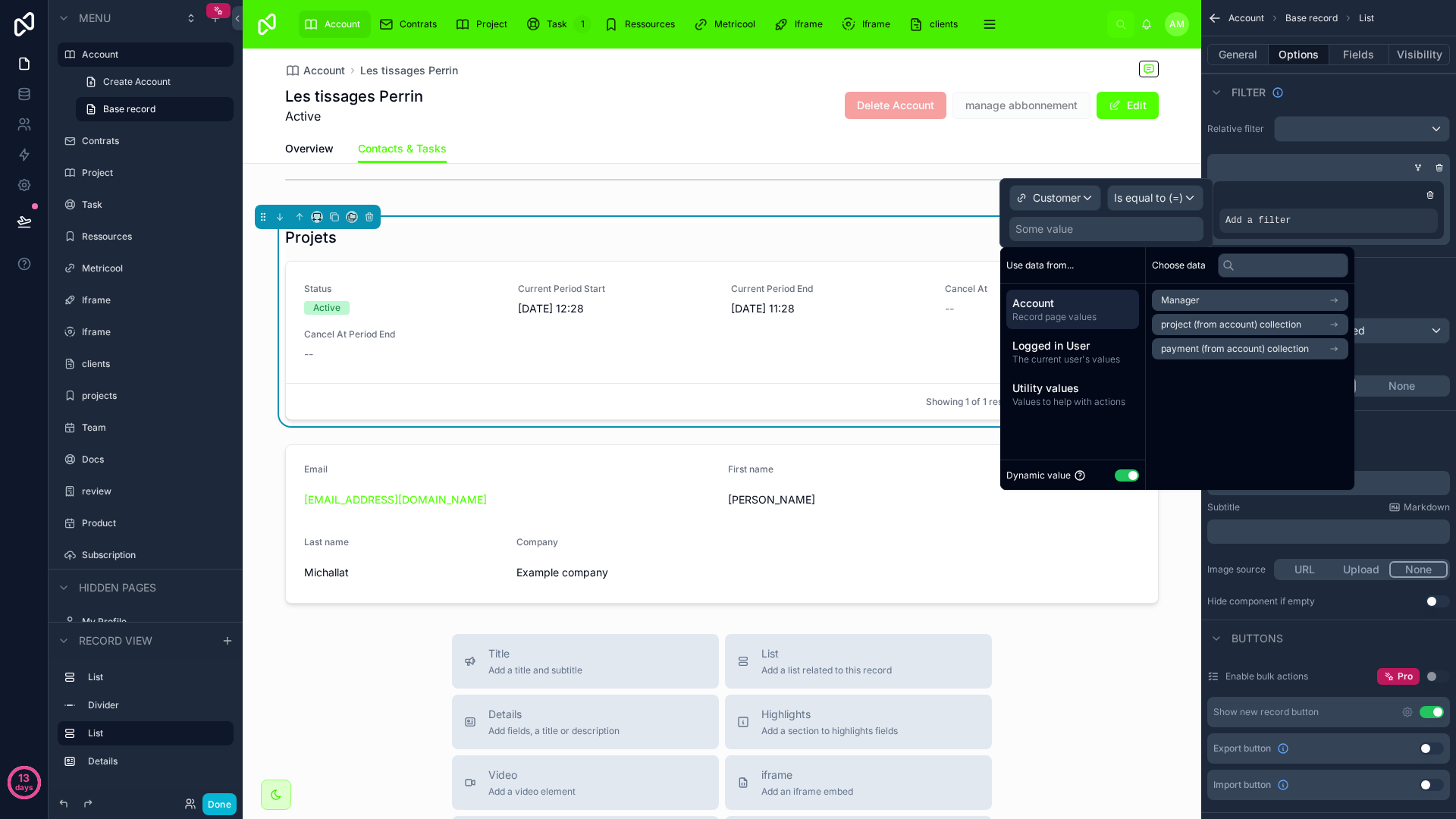
click at [1022, 302] on span "Account" at bounding box center [1072, 304] width 120 height 15
click at [1339, 304] on icon "scrollable content" at bounding box center [1333, 300] width 10 height 10
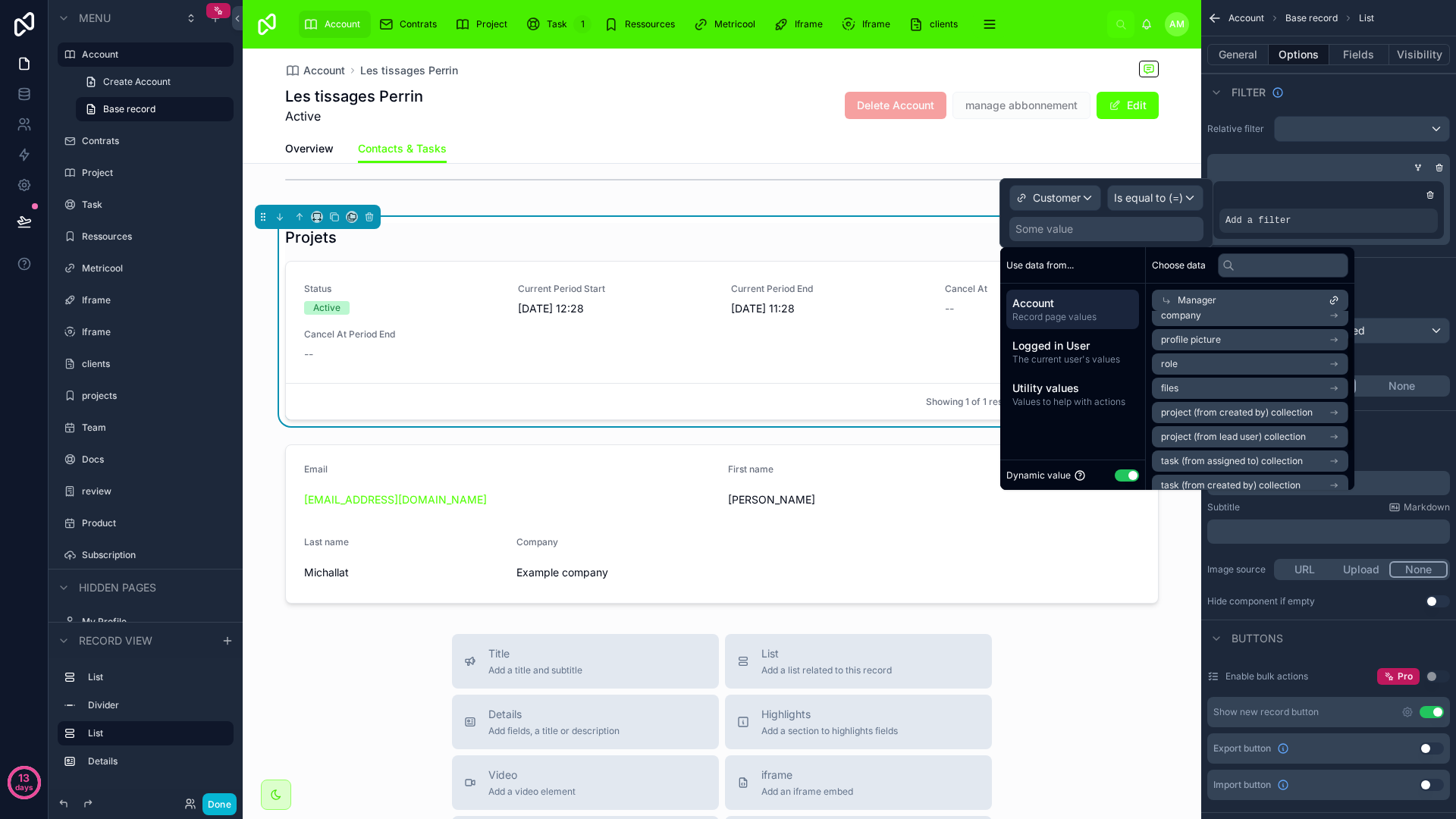
scroll to position [0, 0]
click at [1167, 295] on icon at bounding box center [1166, 300] width 10 height 10
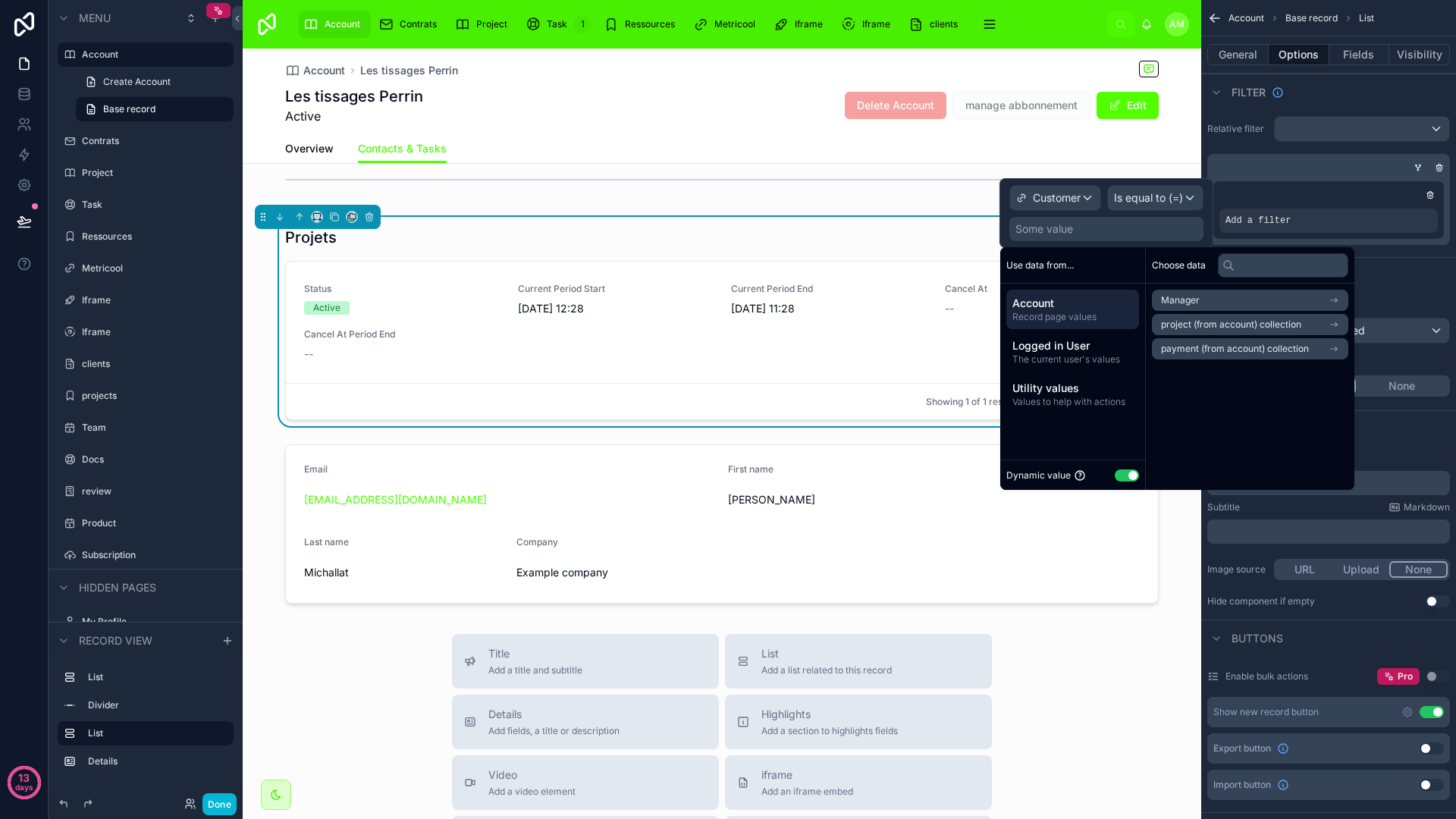
click at [1058, 308] on span "Account" at bounding box center [1072, 304] width 120 height 15
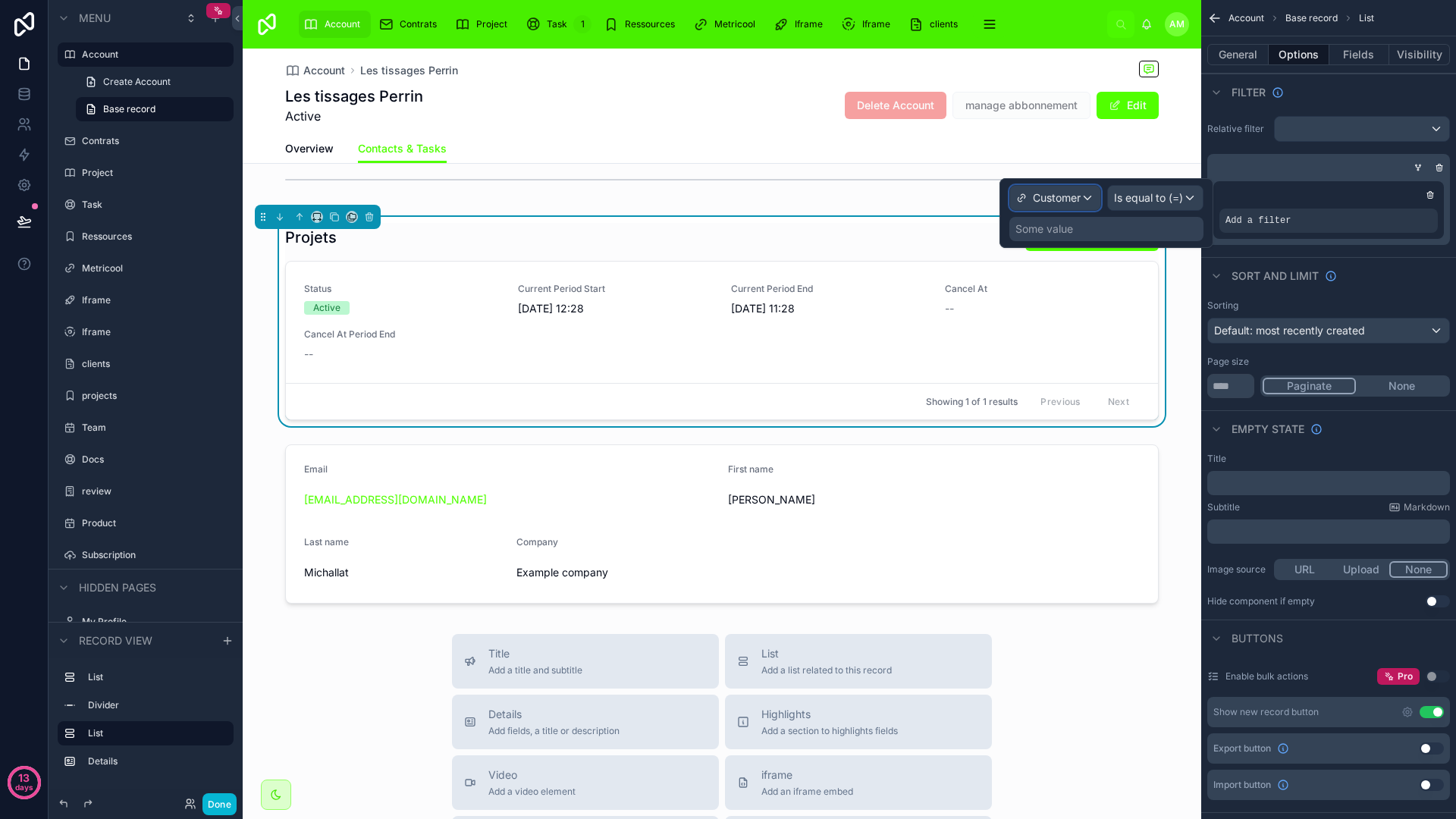
click at [1084, 200] on div "Customer" at bounding box center [1054, 198] width 91 height 24
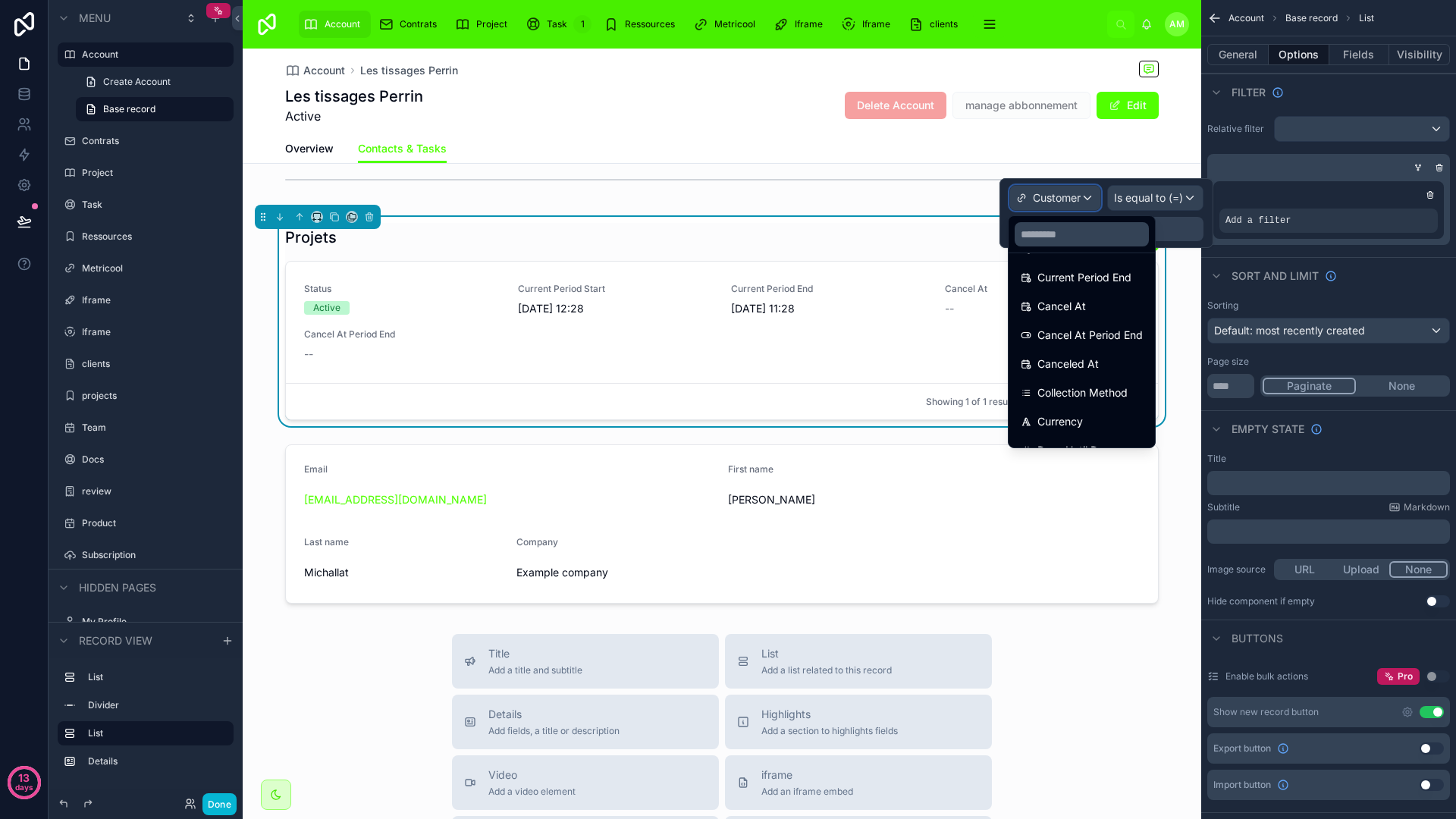
scroll to position [161, 0]
click at [1365, 297] on div "Sorting Default: most recently created Page size ** Paginate None" at bounding box center [1328, 348] width 255 height 111
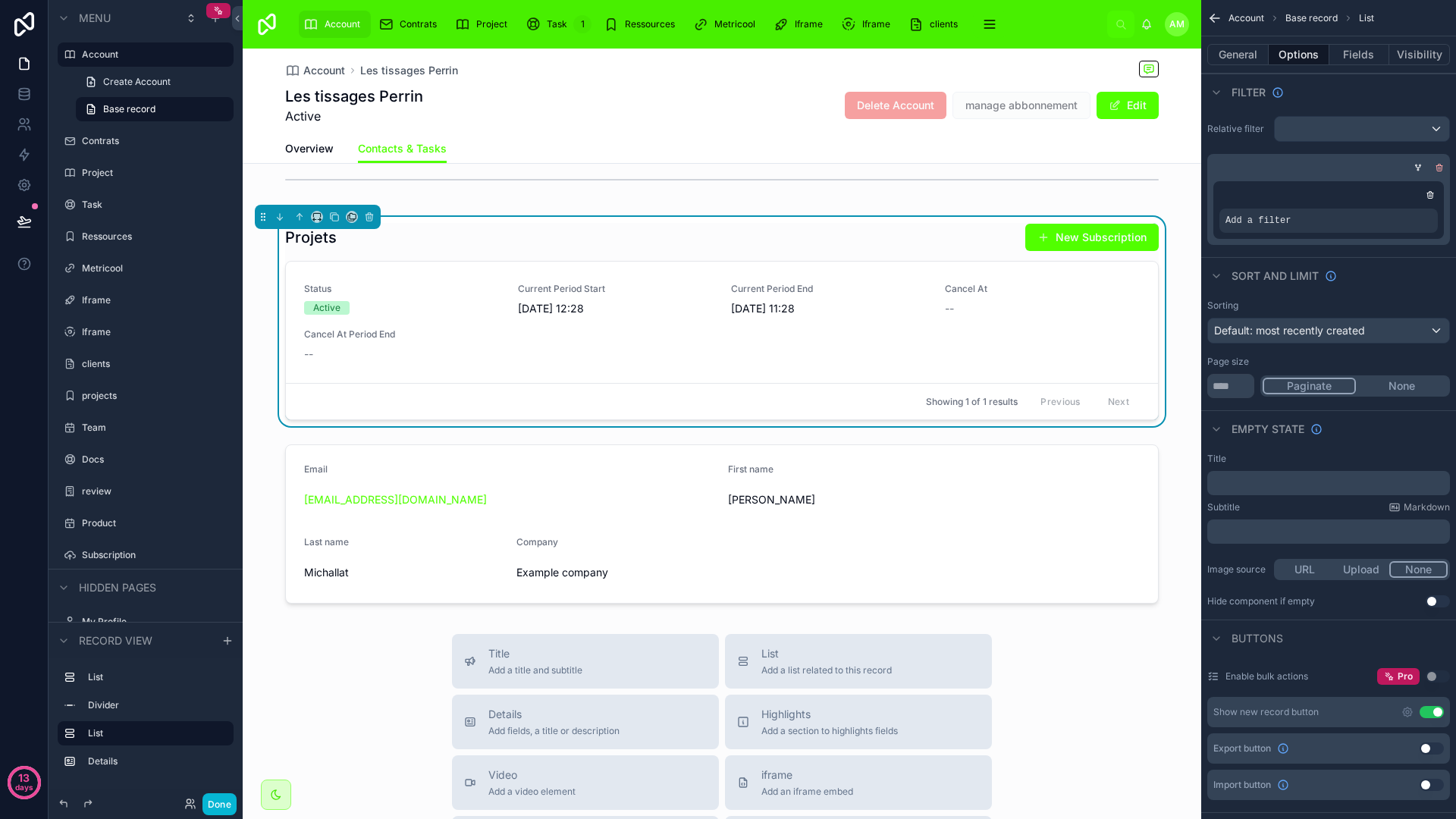
click at [1437, 167] on icon "scrollable content" at bounding box center [1439, 168] width 9 height 9
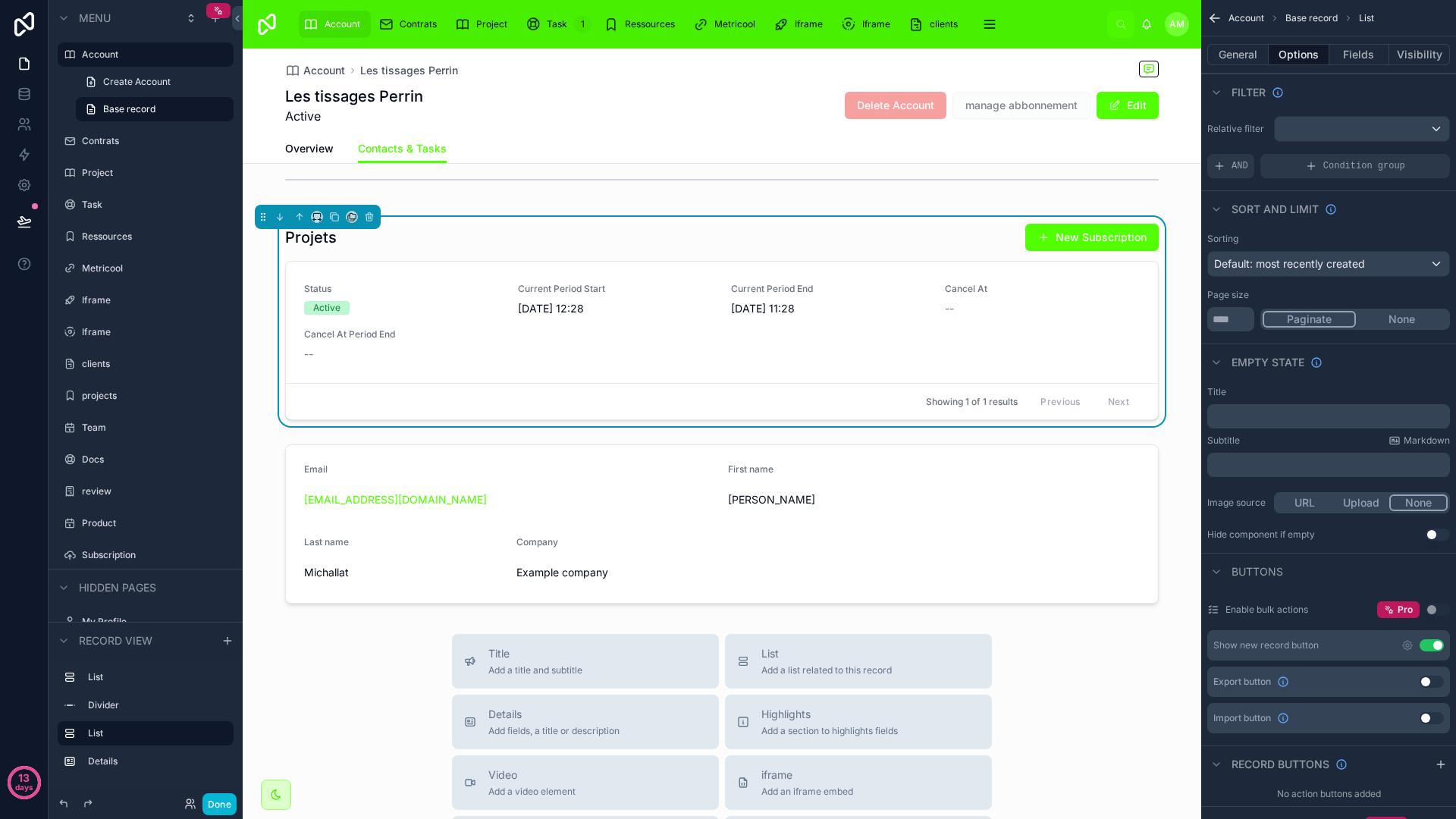
drag, startPoint x: 728, startPoint y: 155, endPoint x: 663, endPoint y: 0, distance: 168.1
click at [726, 139] on div "Overview Contacts & Tasks" at bounding box center [721, 148] width 873 height 29
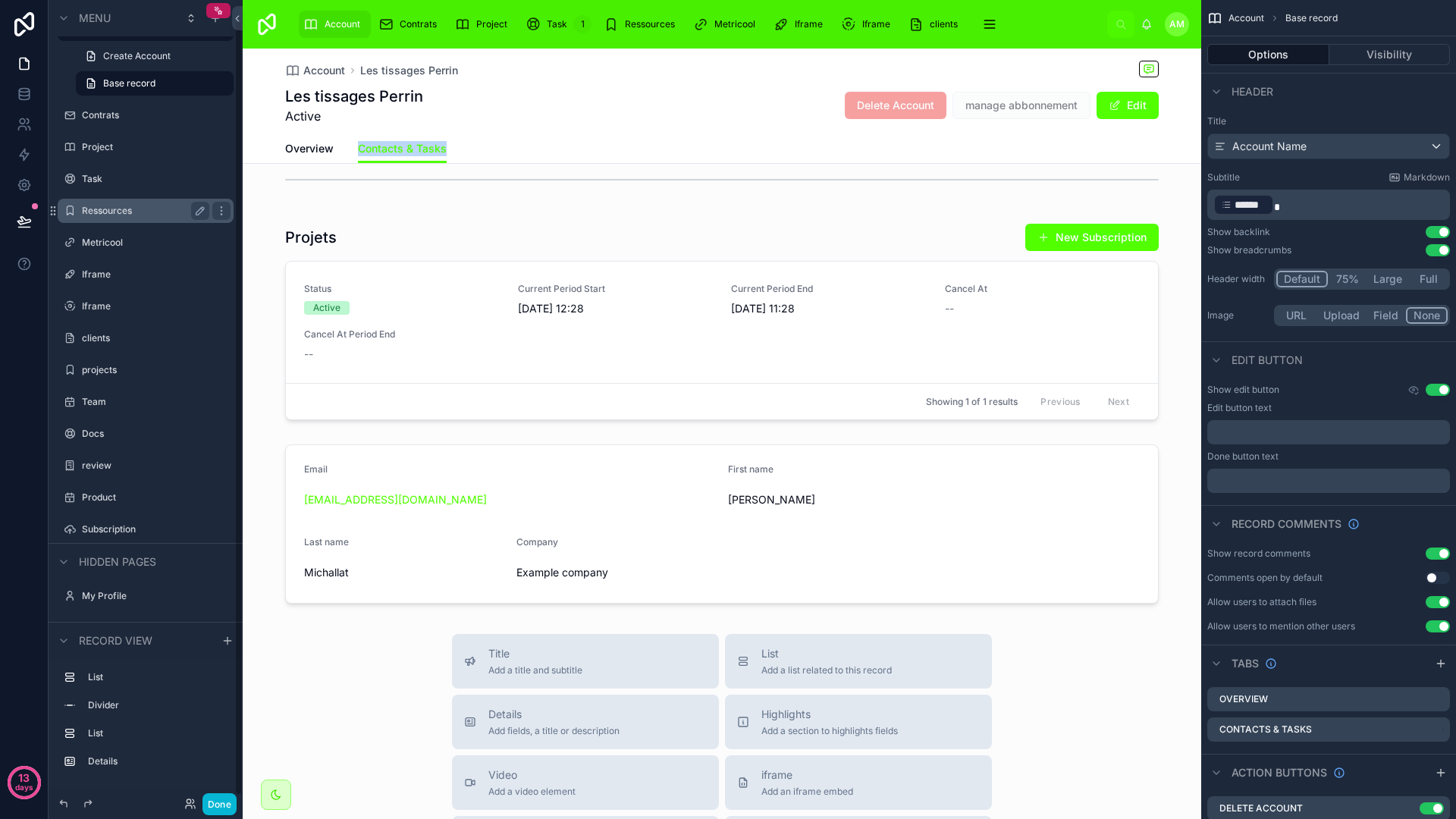
scroll to position [0, 0]
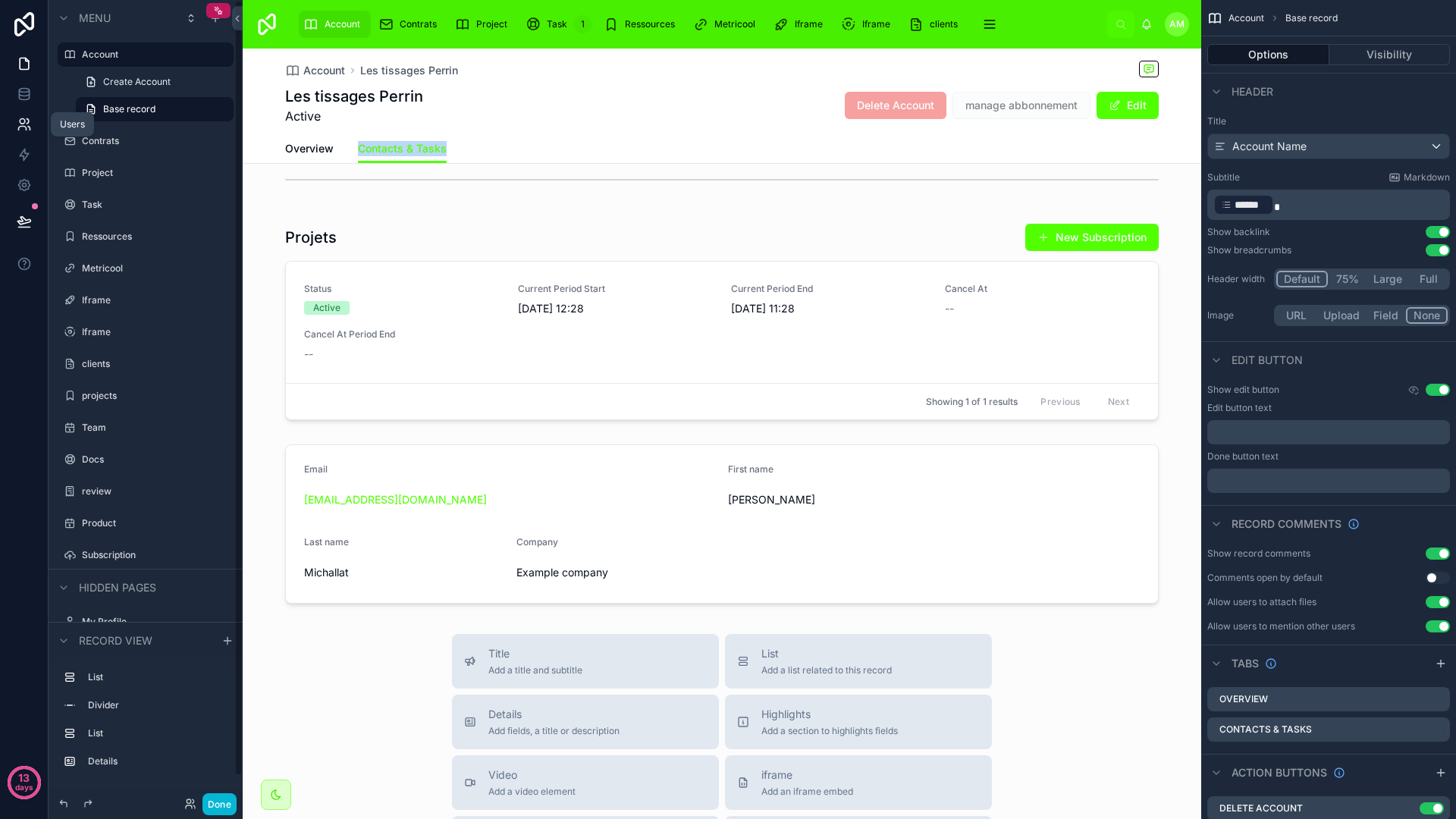
click at [27, 131] on icon at bounding box center [24, 124] width 15 height 15
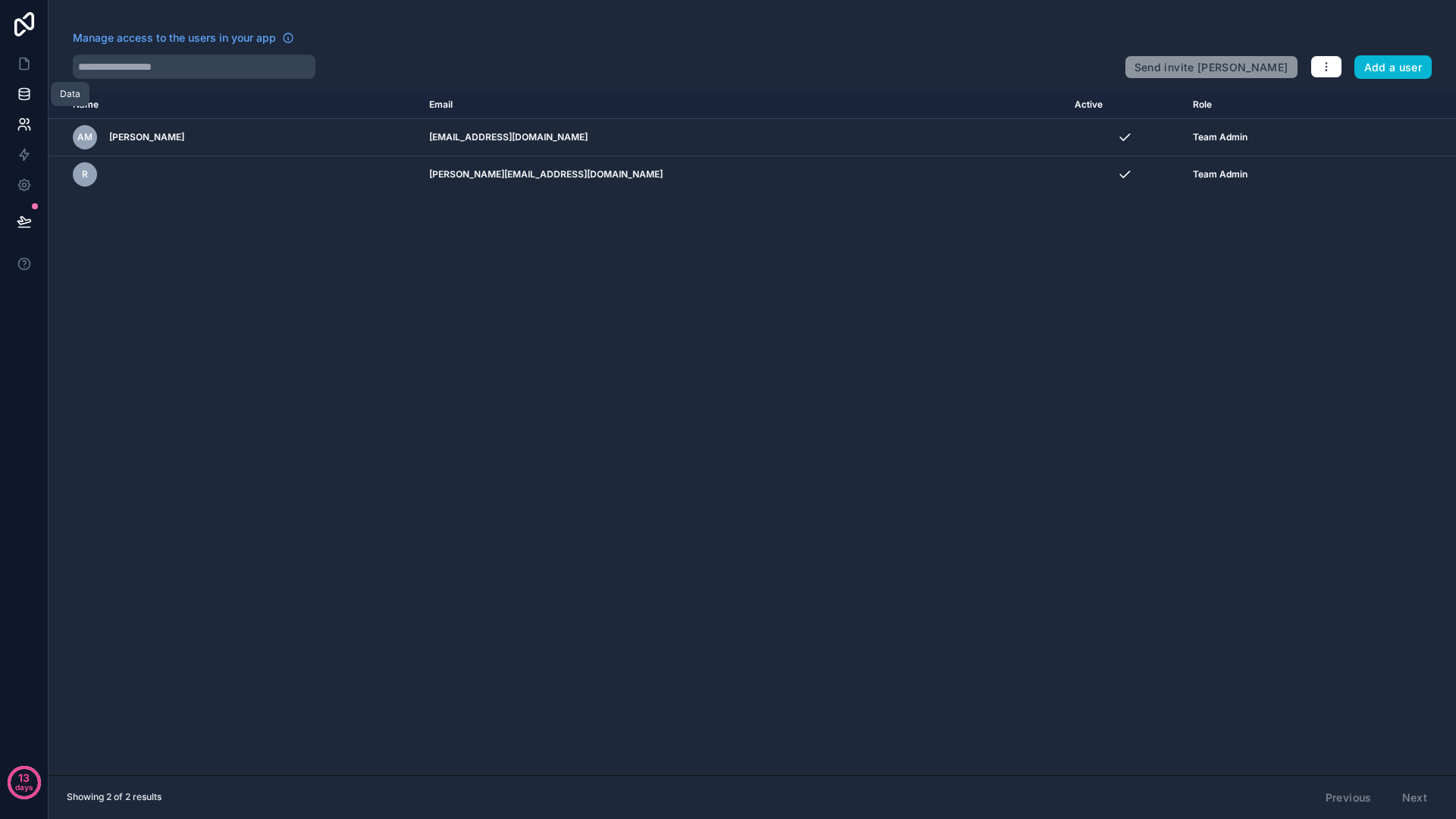
click at [30, 105] on link at bounding box center [23, 93] width 48 height 30
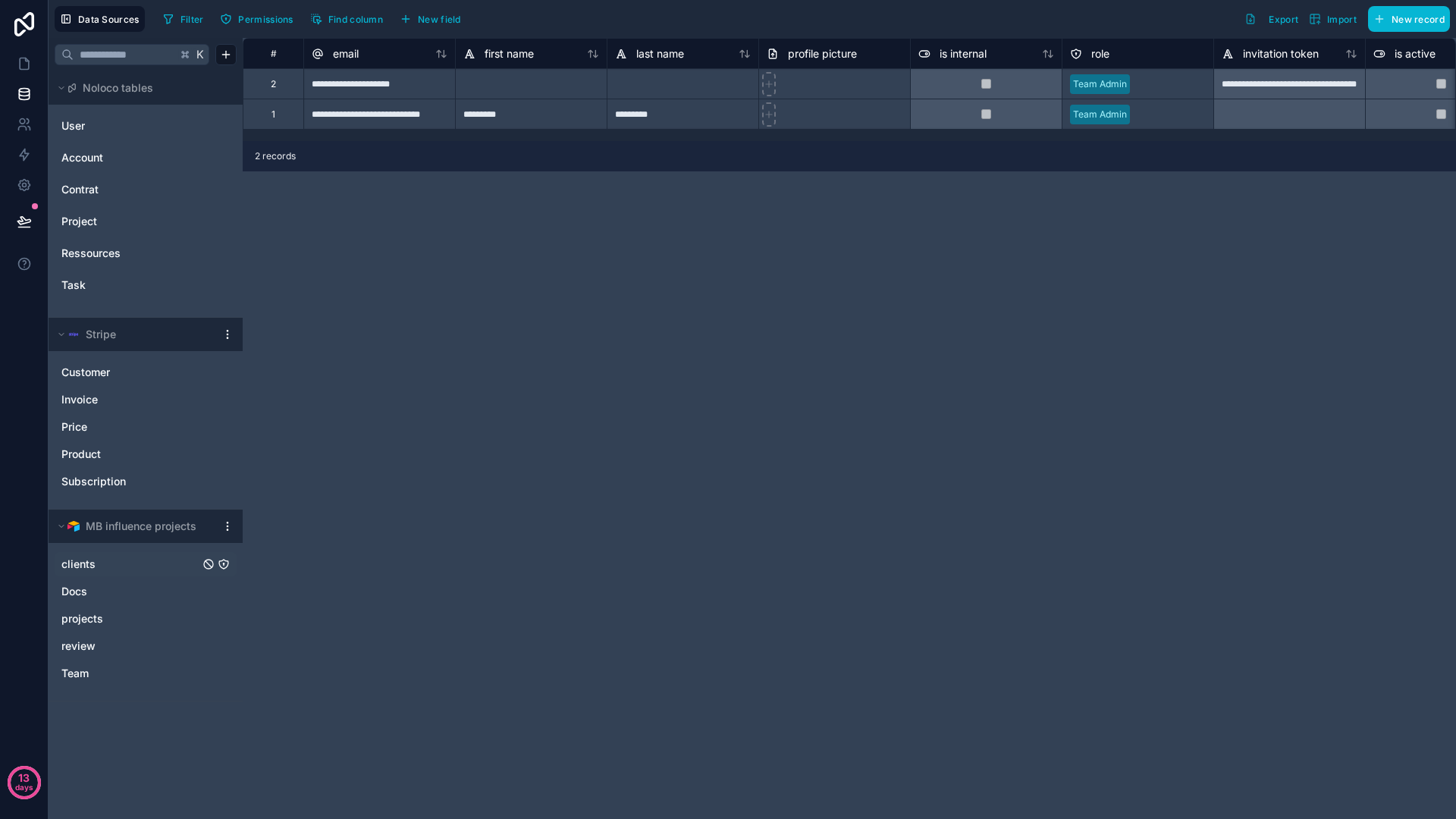
click at [93, 567] on span "clients" at bounding box center [78, 564] width 35 height 15
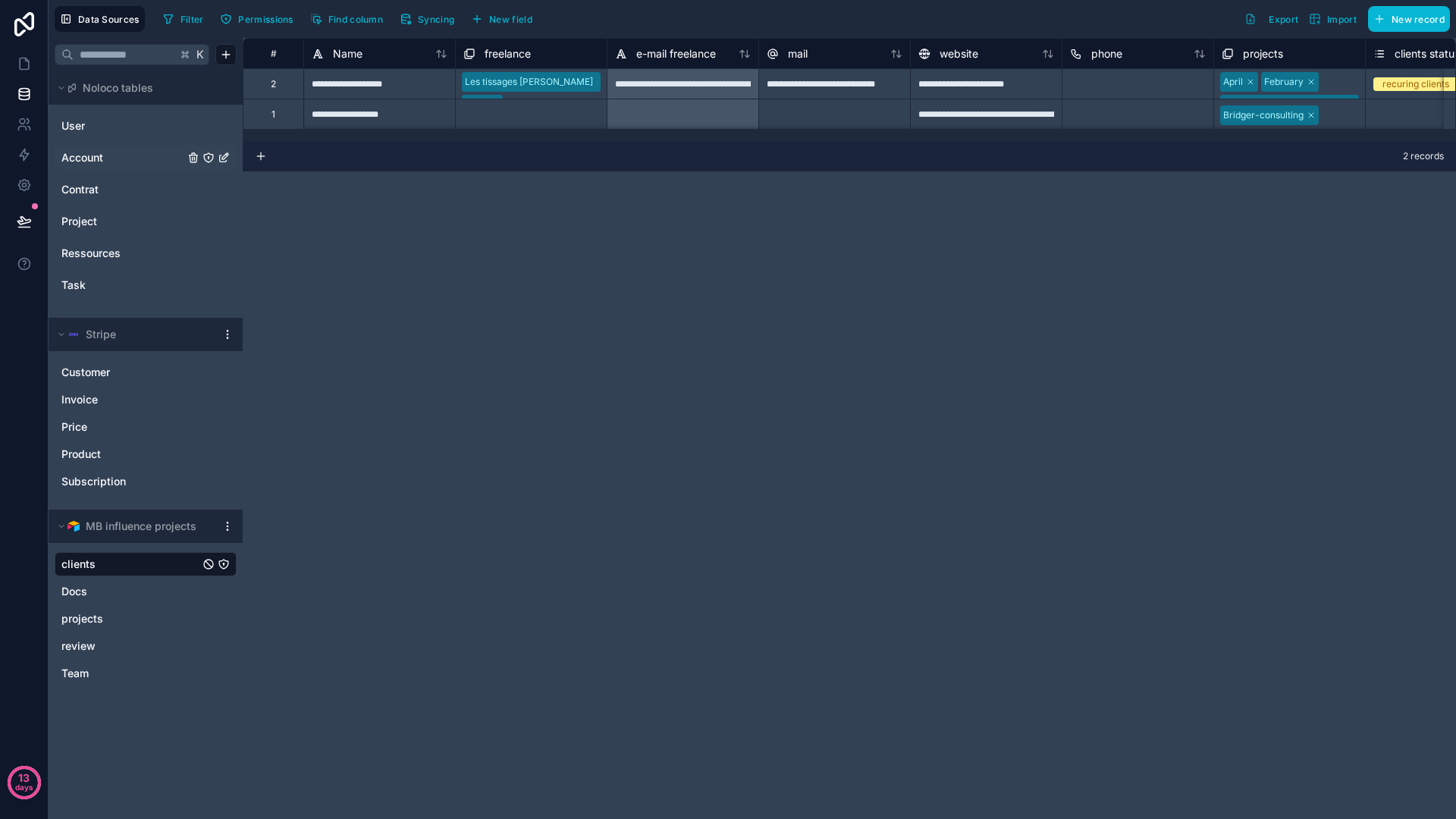
click at [79, 163] on span "Account" at bounding box center [82, 158] width 42 height 15
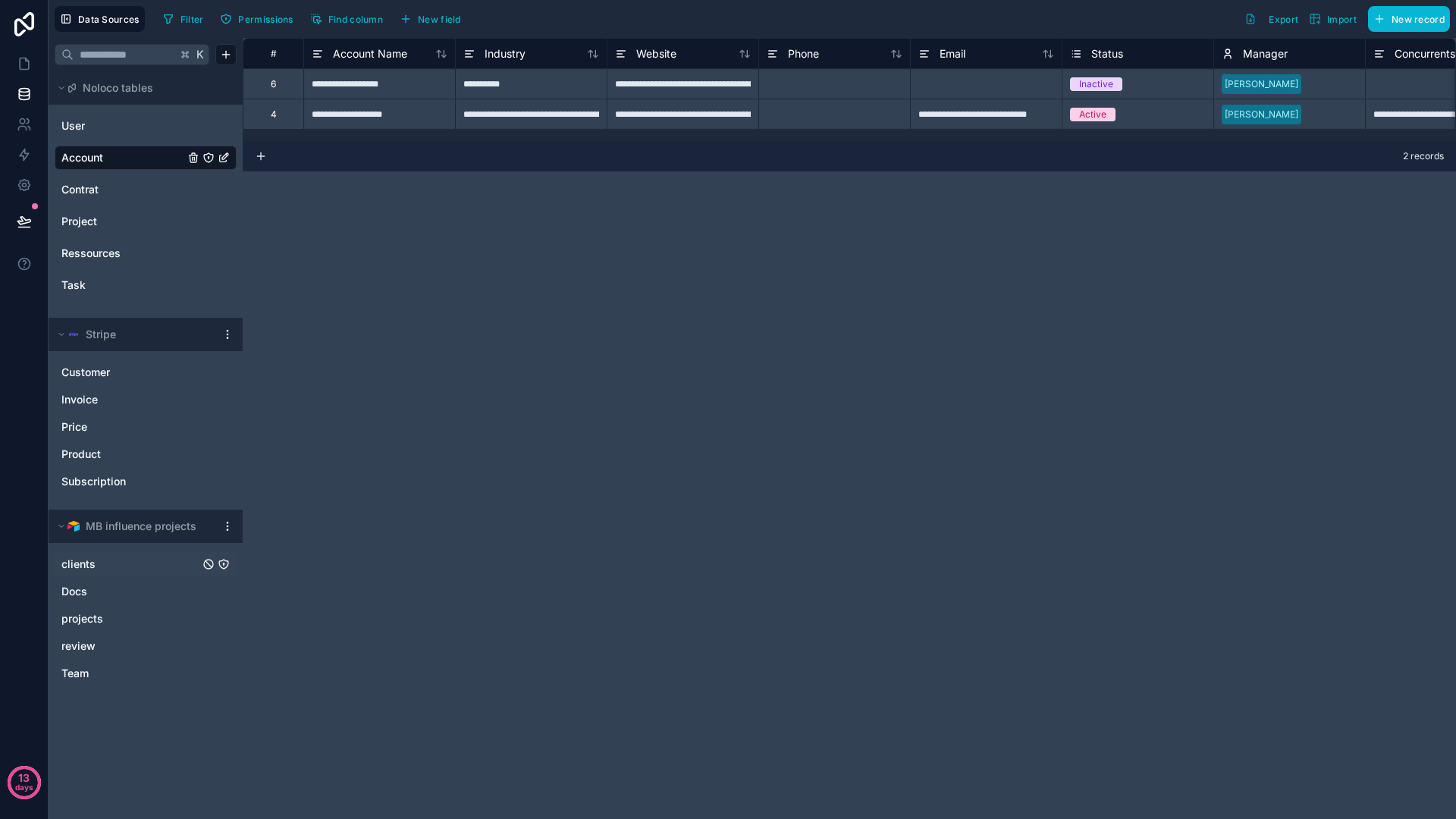
click at [683, 208] on div "**********" at bounding box center [849, 429] width 1213 height 781
click at [389, 50] on span "Account Name" at bounding box center [370, 54] width 75 height 15
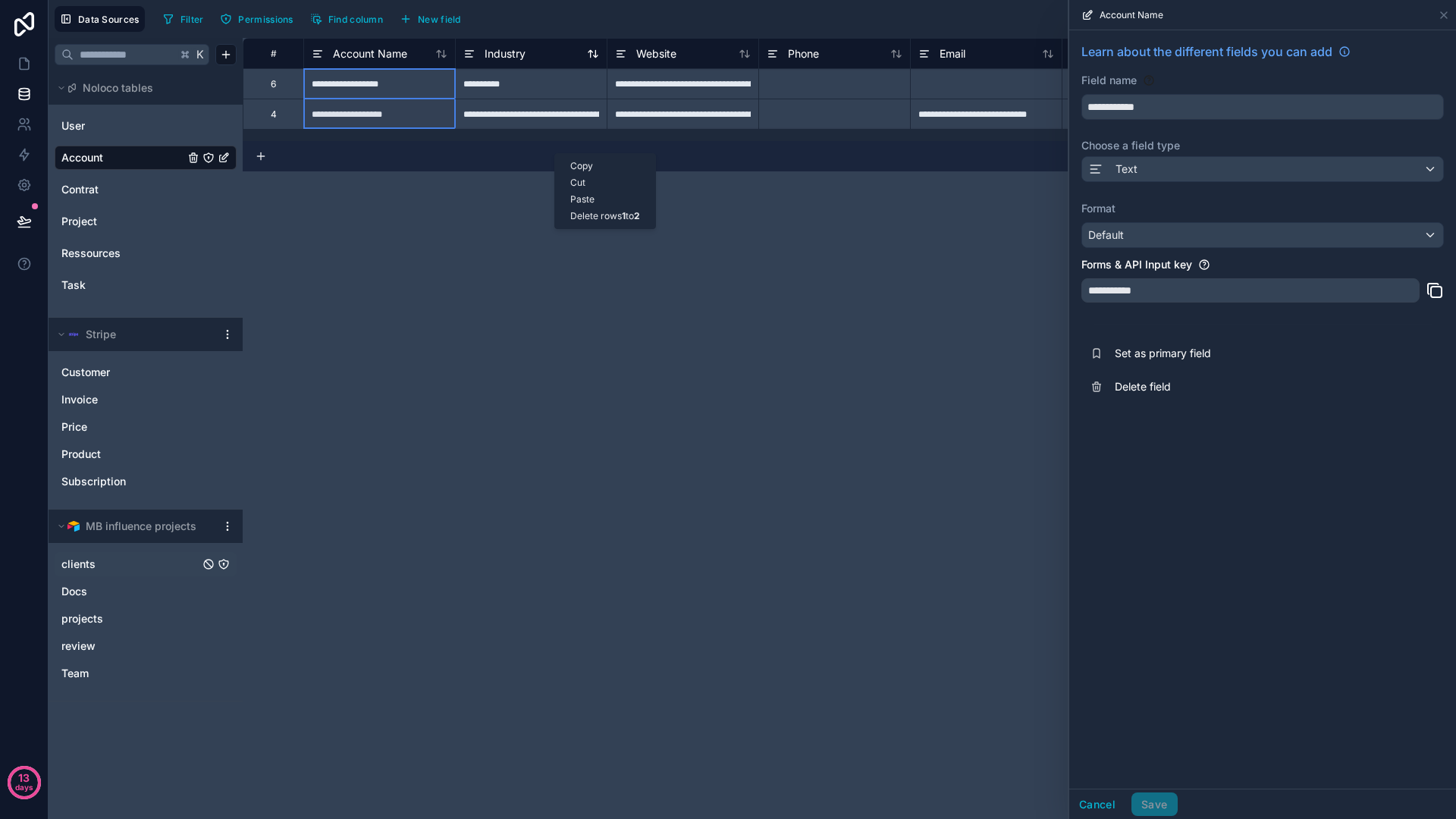
click at [503, 55] on span "Industry" at bounding box center [505, 54] width 41 height 15
click at [518, 528] on div "**********" at bounding box center [849, 429] width 1213 height 781
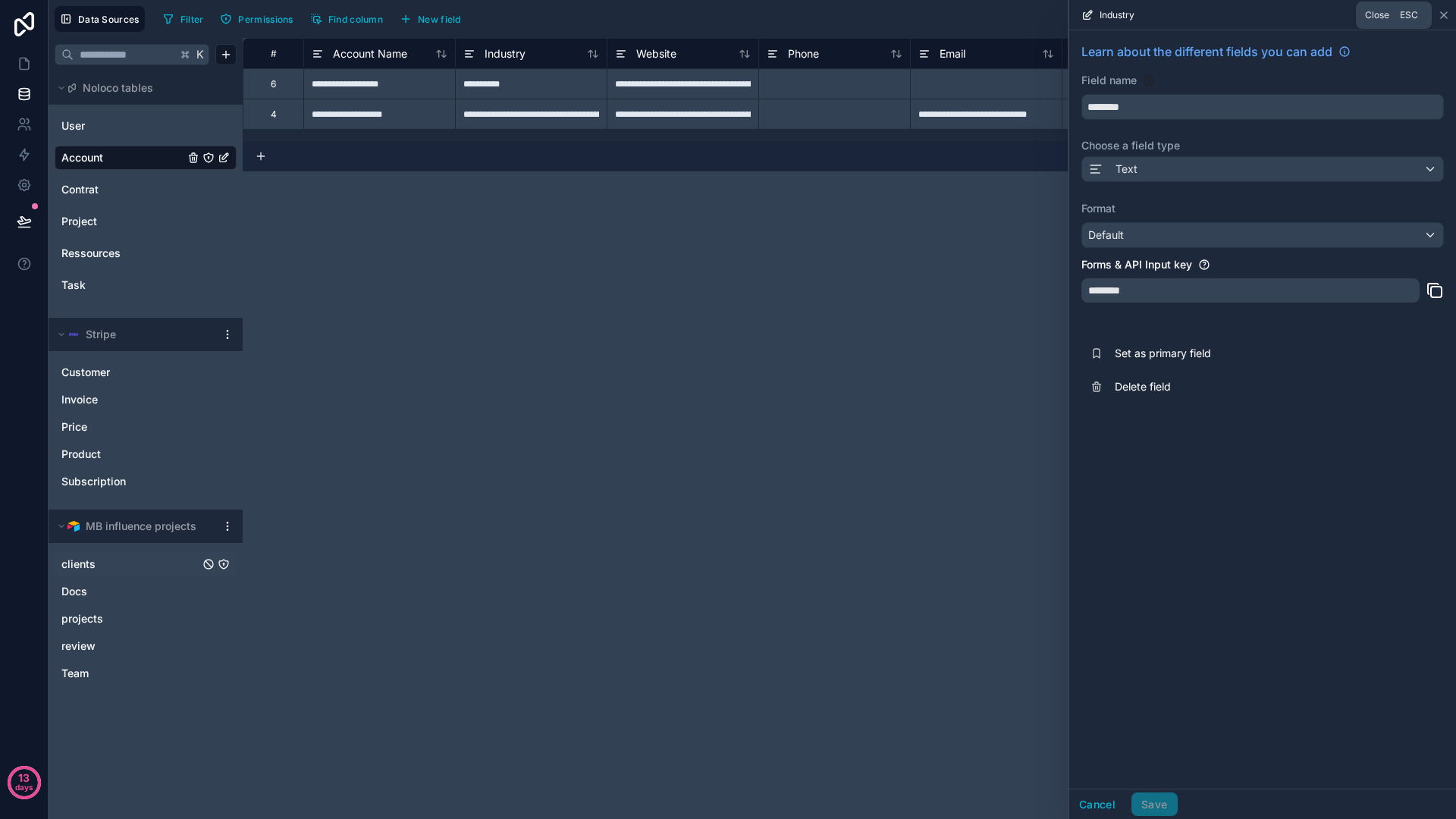
click at [1443, 18] on icon at bounding box center [1443, 15] width 12 height 12
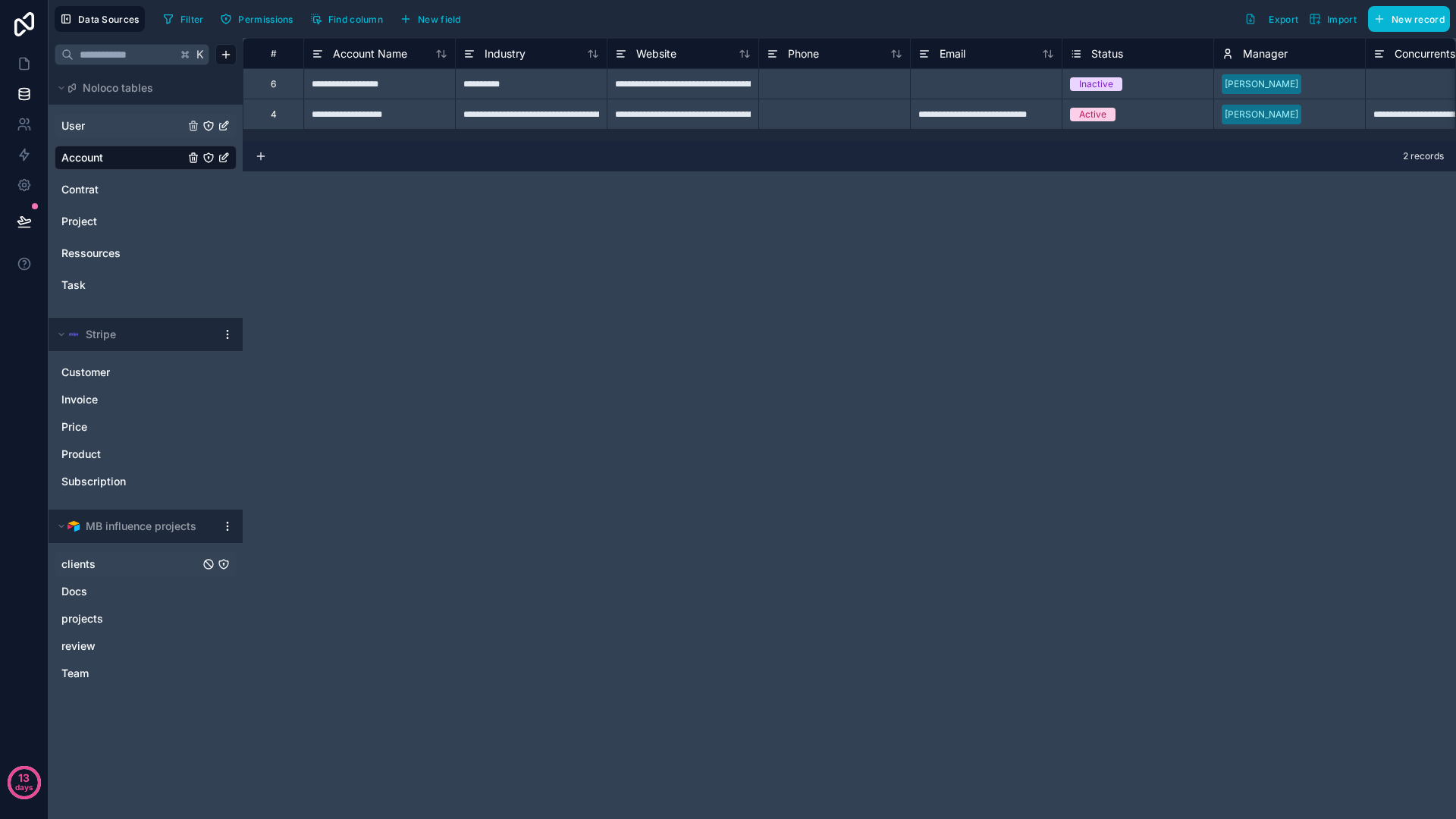
click at [135, 123] on link "User" at bounding box center [123, 126] width 123 height 15
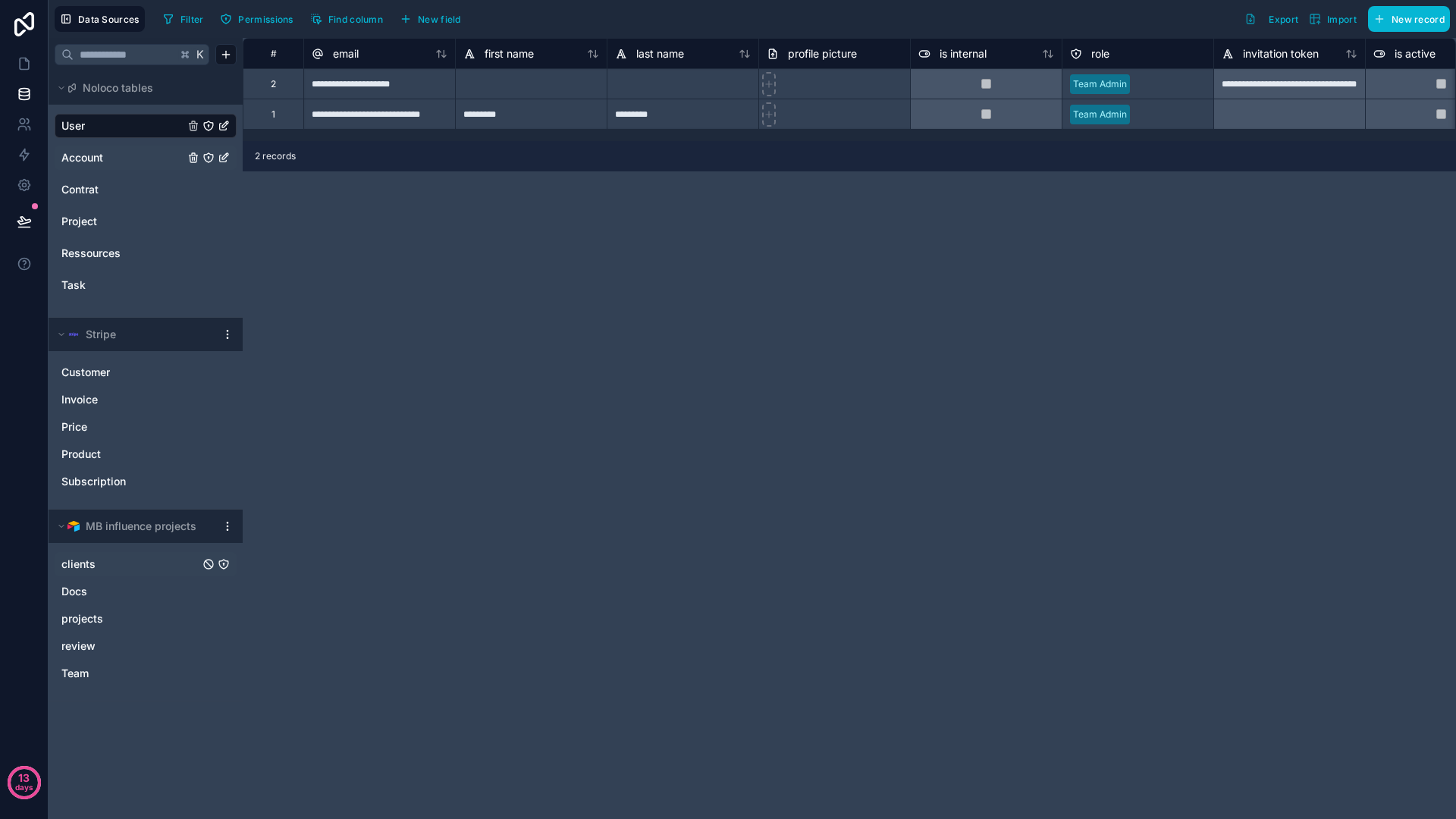
click at [131, 147] on div "Account" at bounding box center [145, 158] width 182 height 24
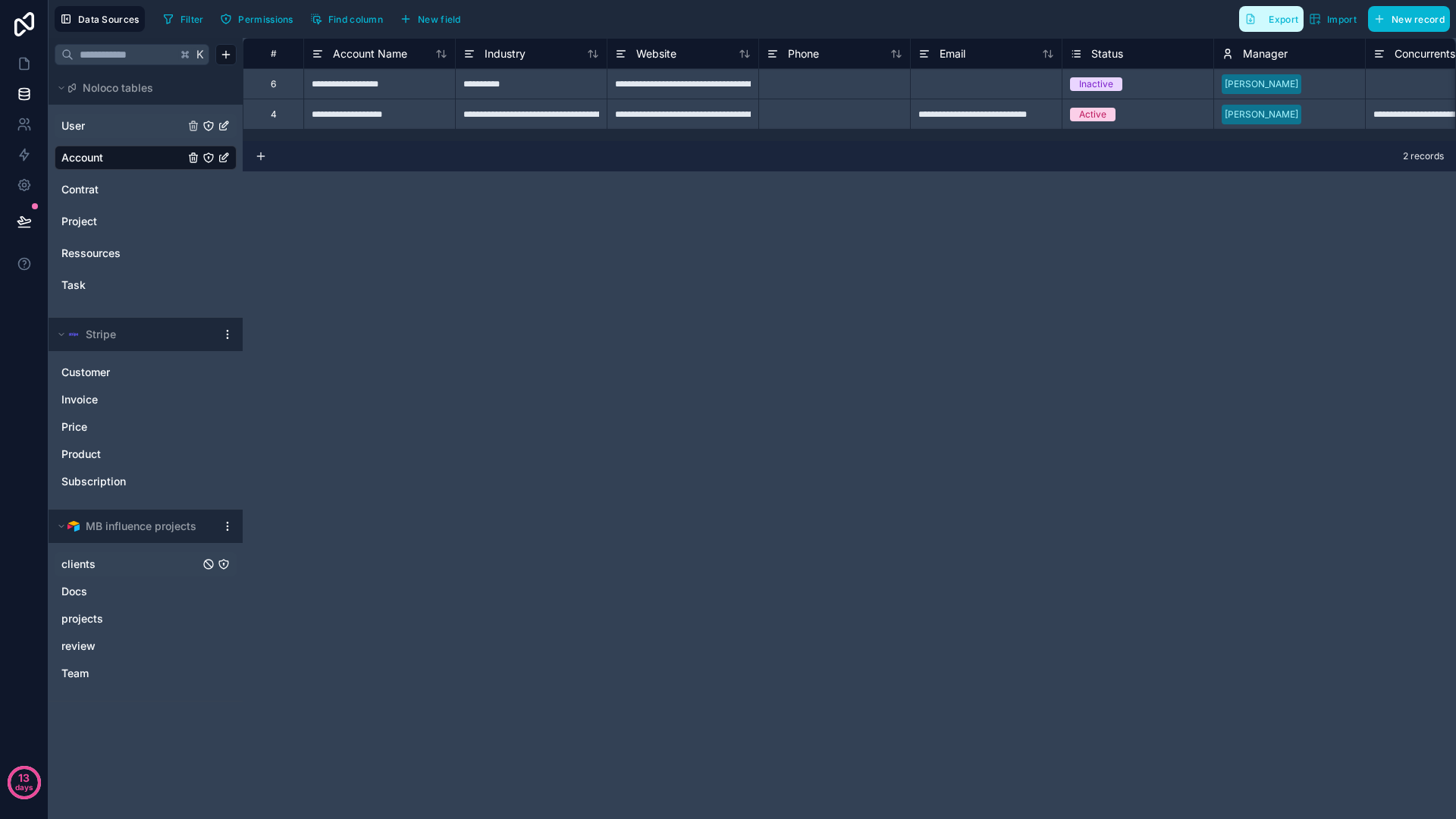
click at [1279, 22] on span "Export" at bounding box center [1283, 20] width 30 height 11
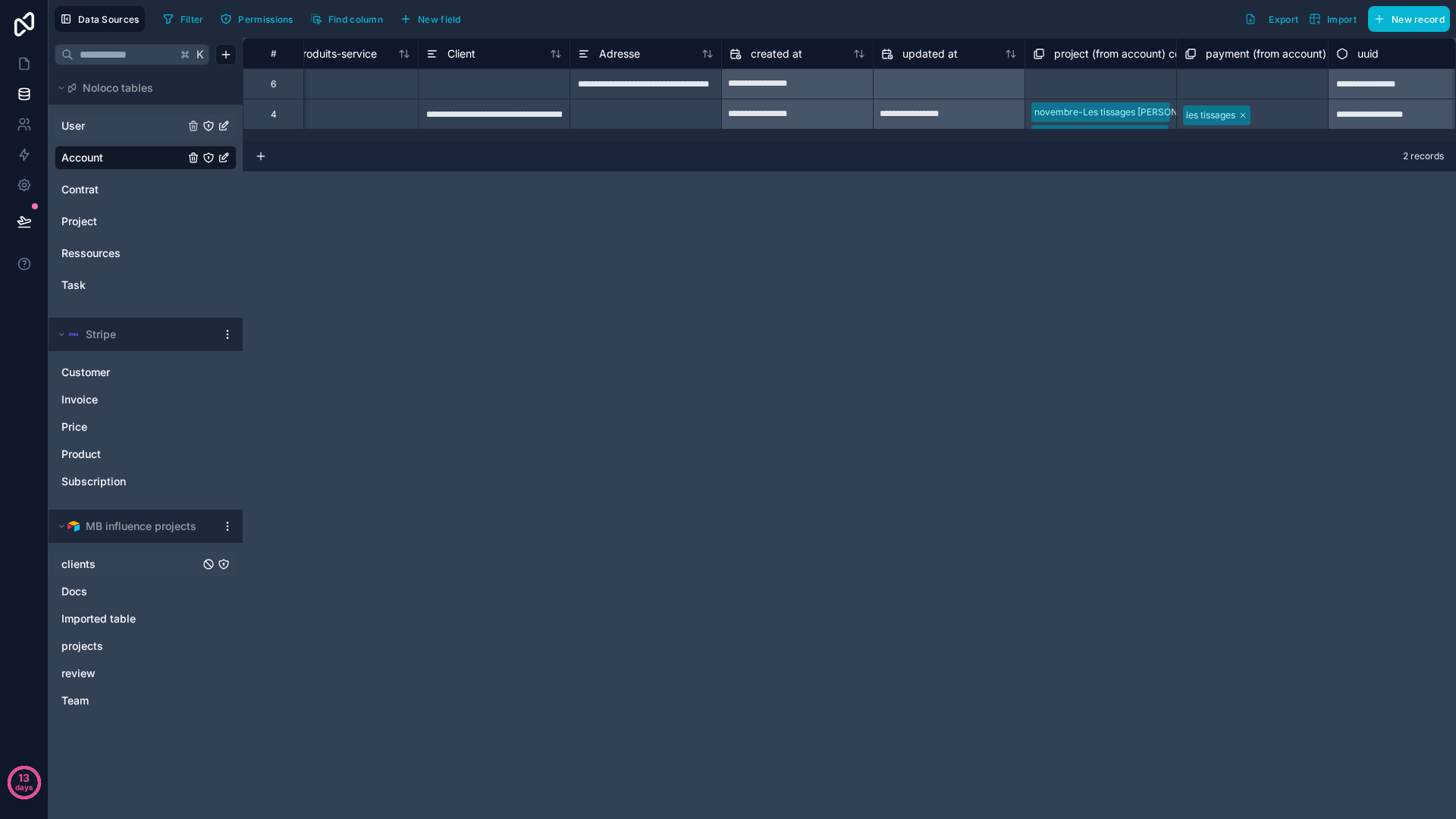
scroll to position [0, 1275]
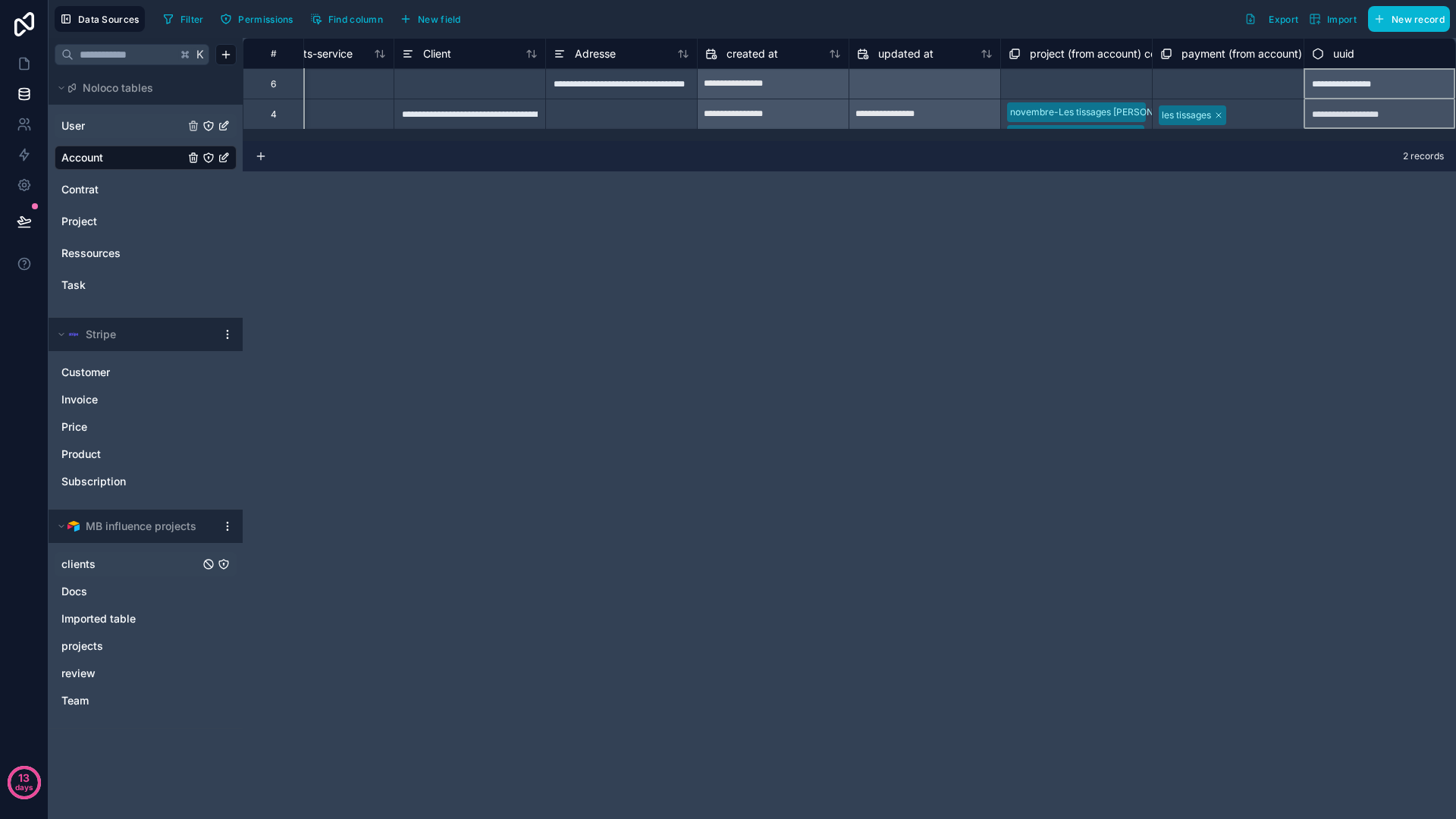
click at [1337, 55] on span "uuid" at bounding box center [1343, 54] width 21 height 15
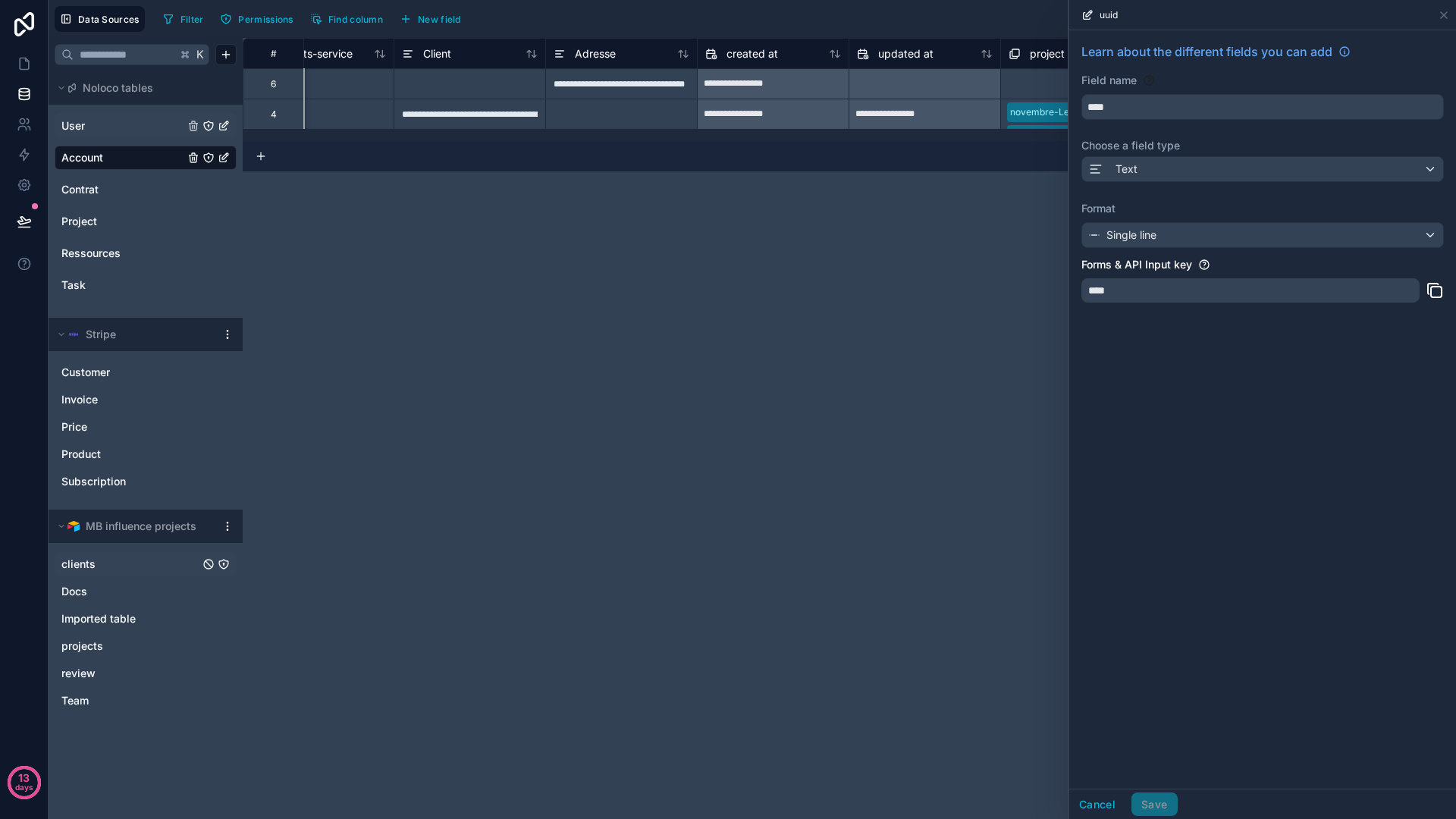
click at [502, 184] on div "**********" at bounding box center [849, 429] width 1213 height 781
click at [119, 154] on link "Account" at bounding box center [123, 158] width 123 height 15
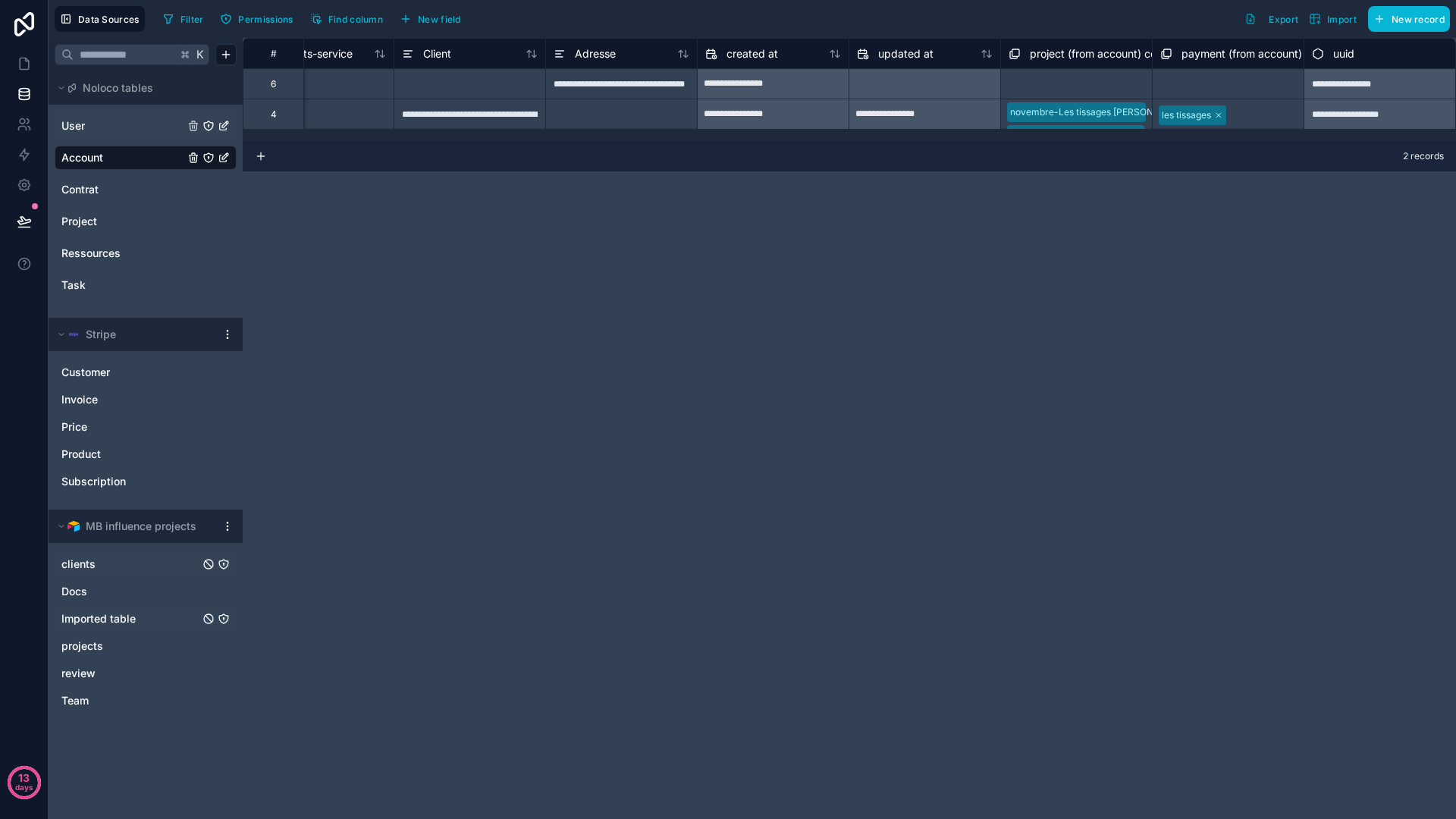
click at [1316, 59] on icon at bounding box center [1318, 53] width 12 height 18
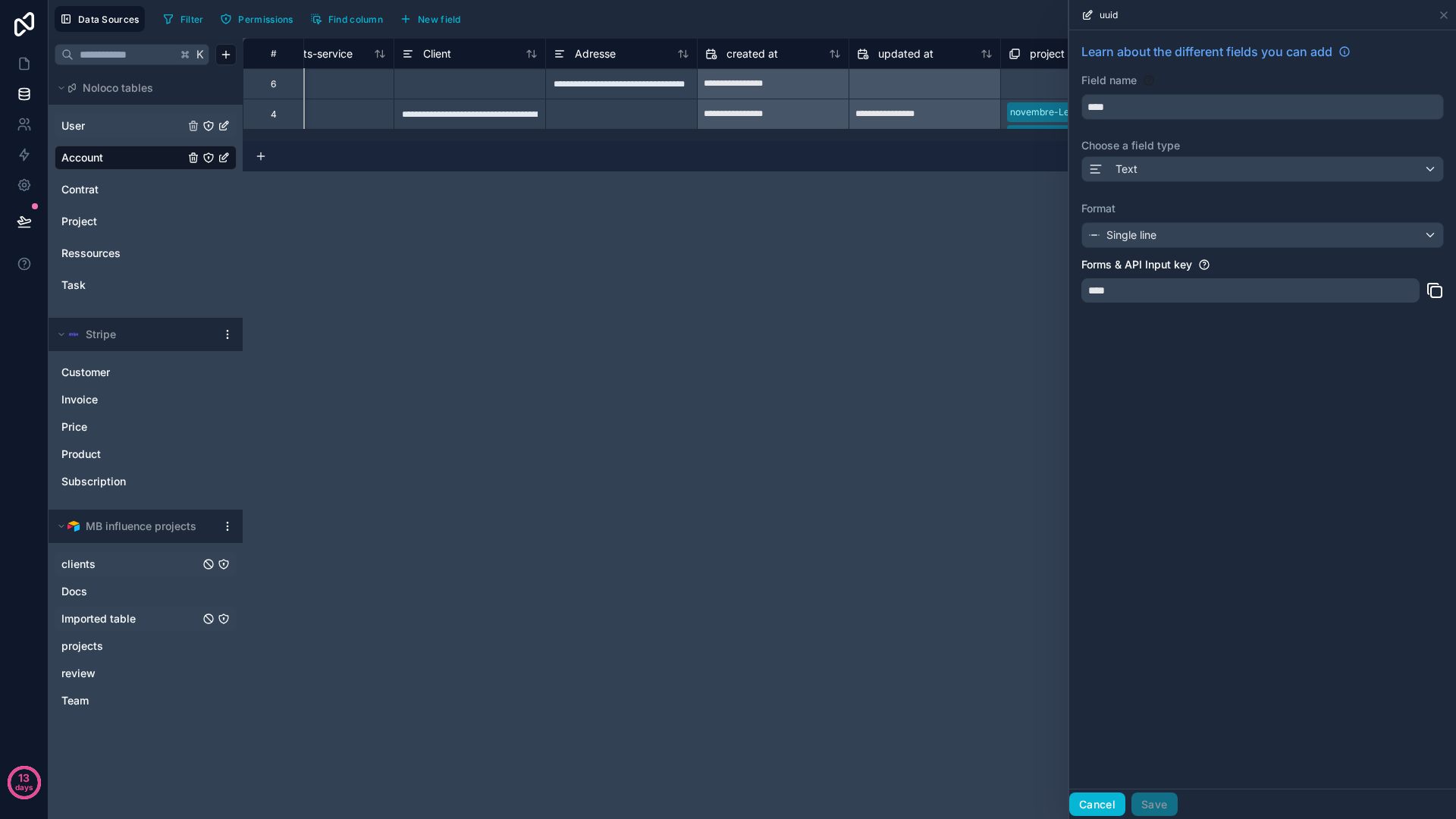
click at [1104, 810] on button "Cancel" at bounding box center [1097, 804] width 56 height 24
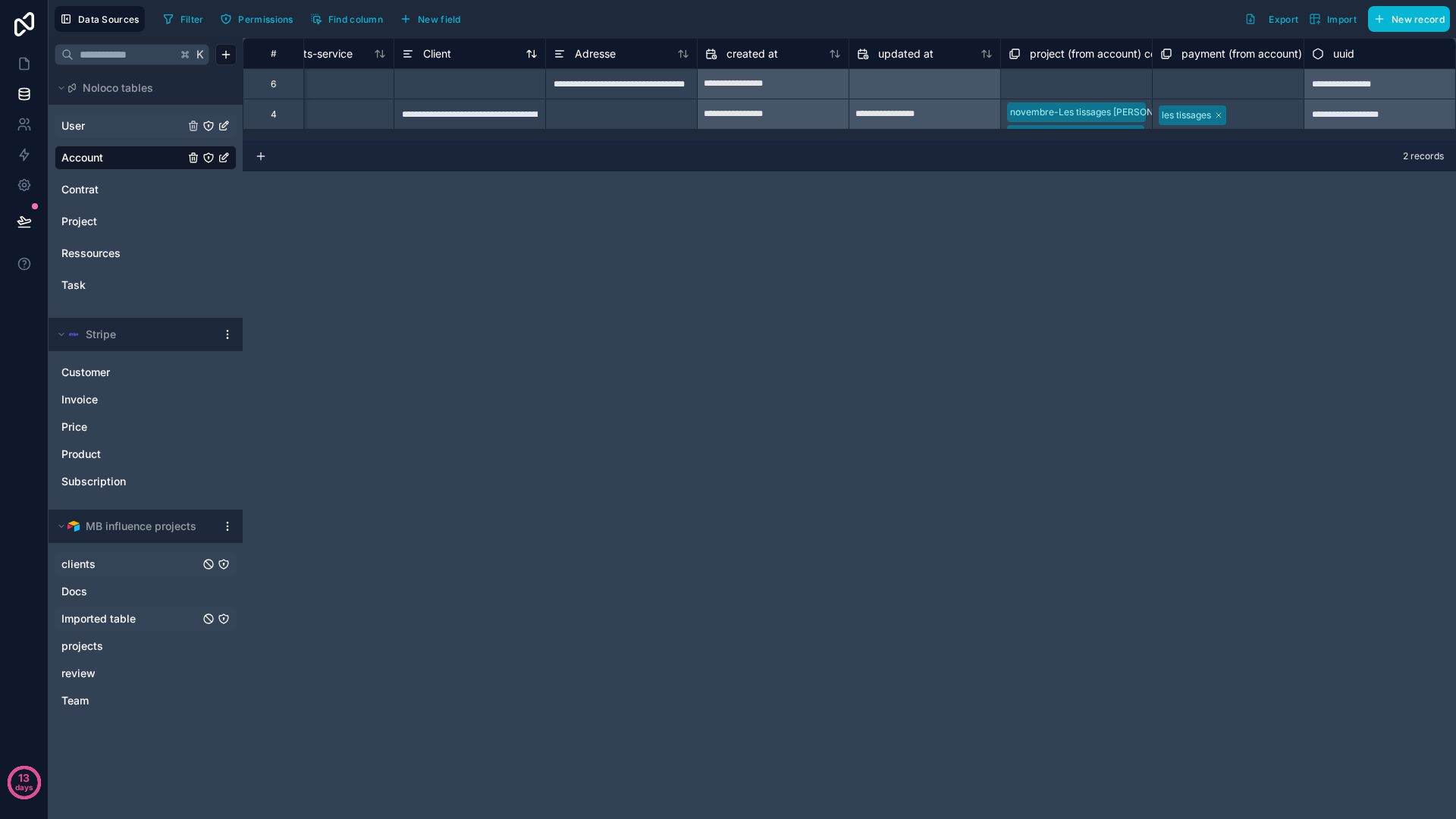
click at [433, 47] on span "Client" at bounding box center [437, 54] width 28 height 15
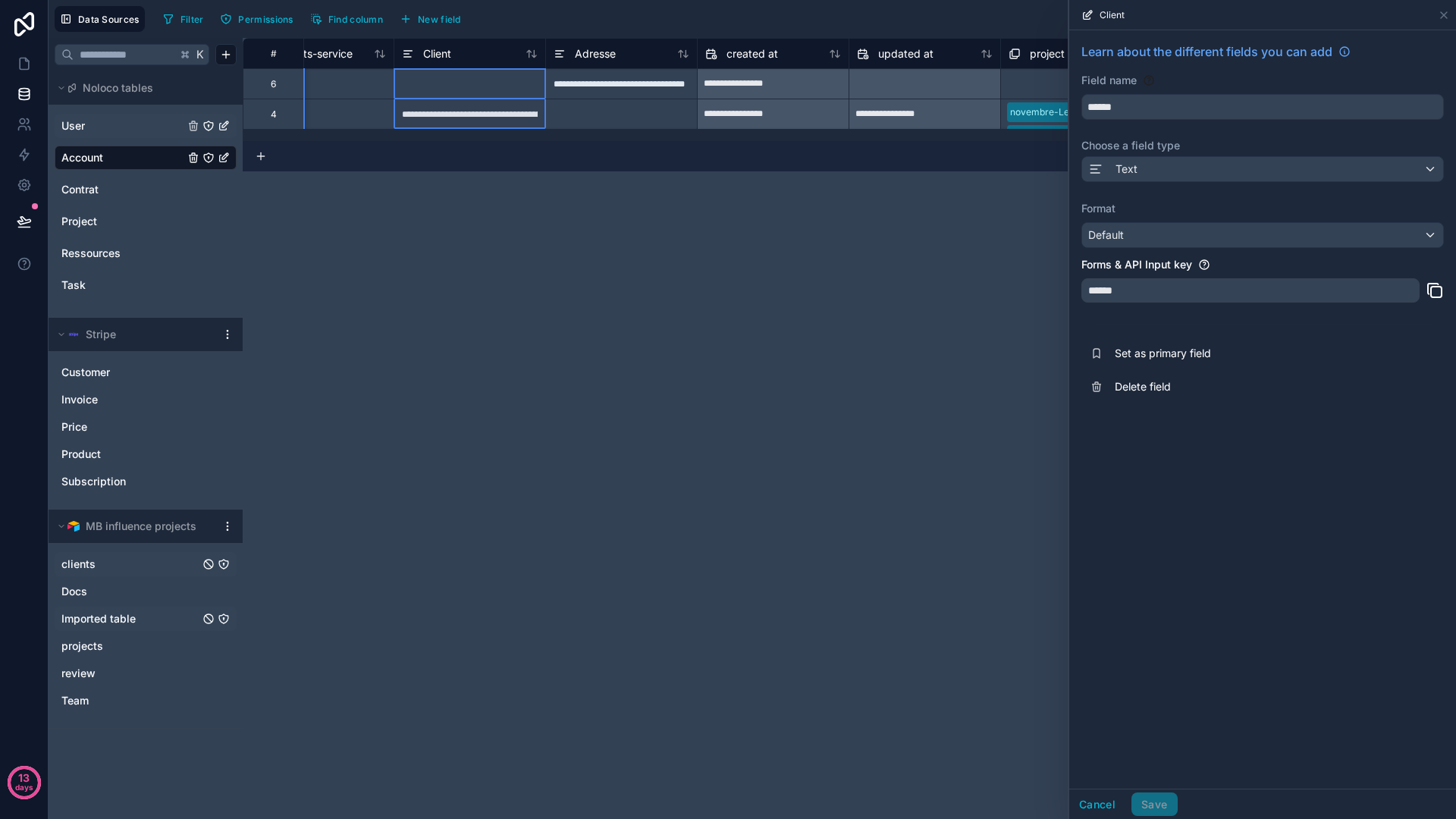
click at [985, 240] on div "**********" at bounding box center [849, 429] width 1213 height 781
click at [1444, 13] on icon at bounding box center [1443, 15] width 12 height 12
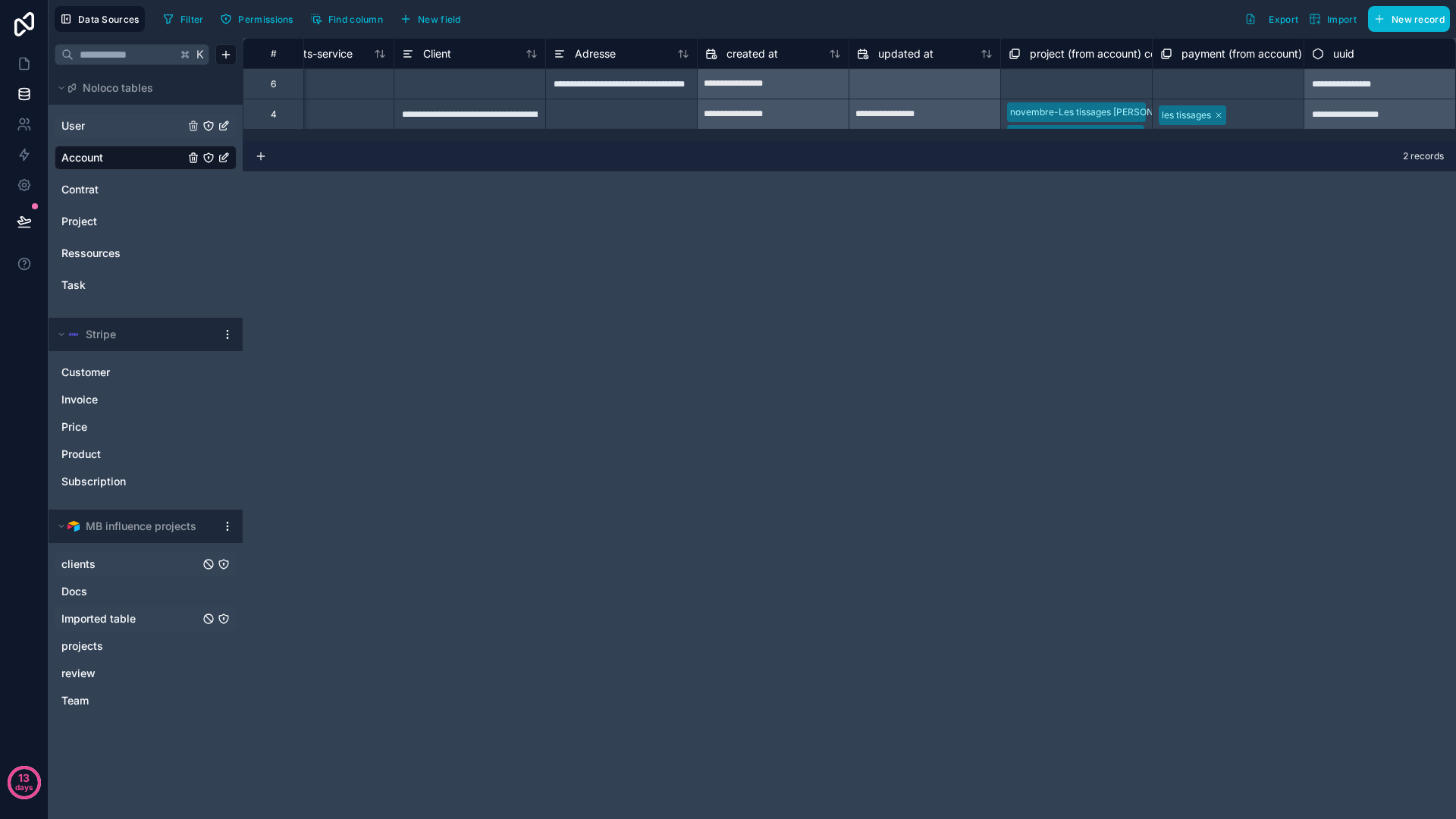
click at [673, 361] on div "**********" at bounding box center [849, 429] width 1213 height 781
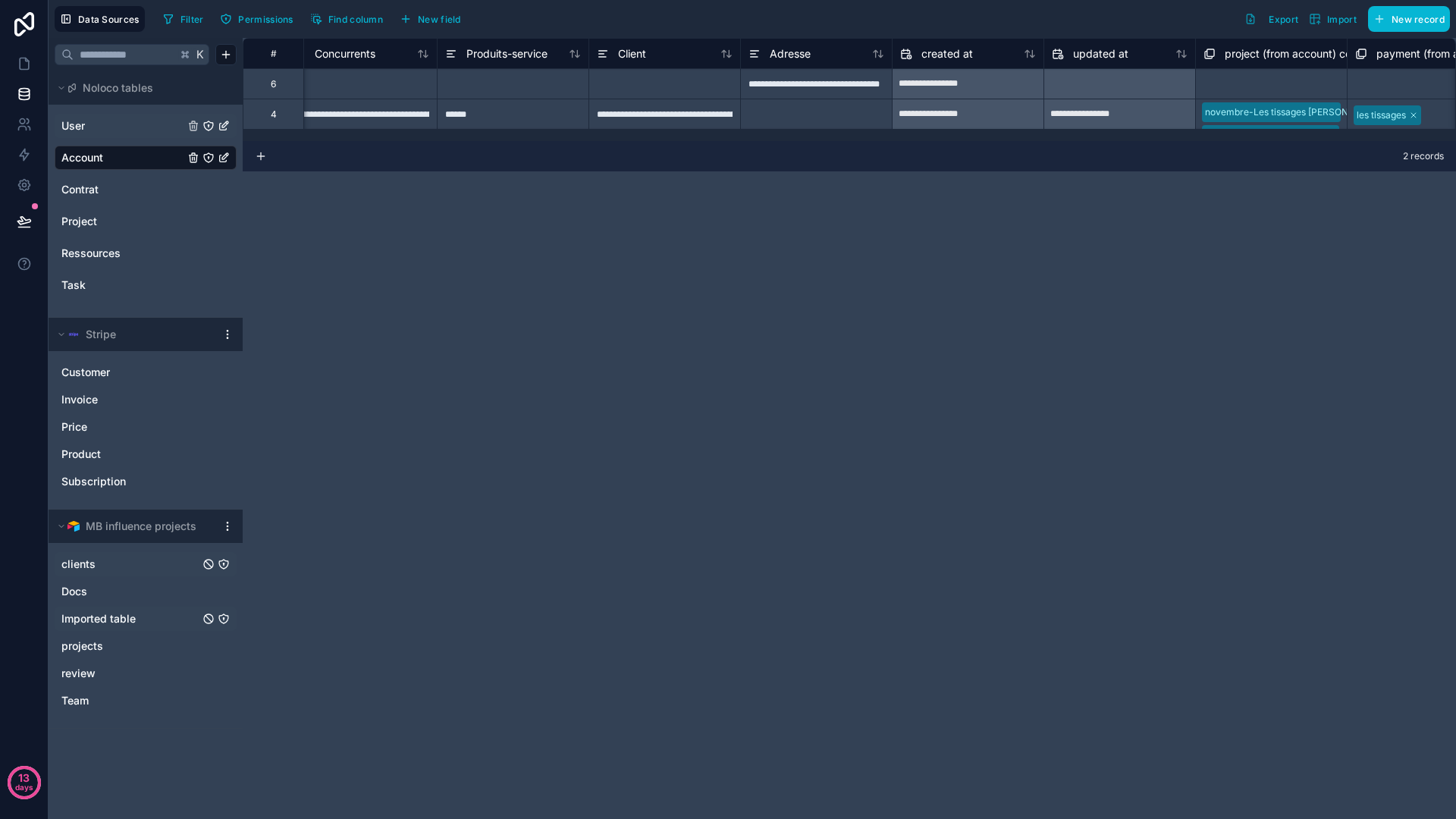
scroll to position [0, 1081]
click at [256, 150] on icon at bounding box center [261, 156] width 12 height 12
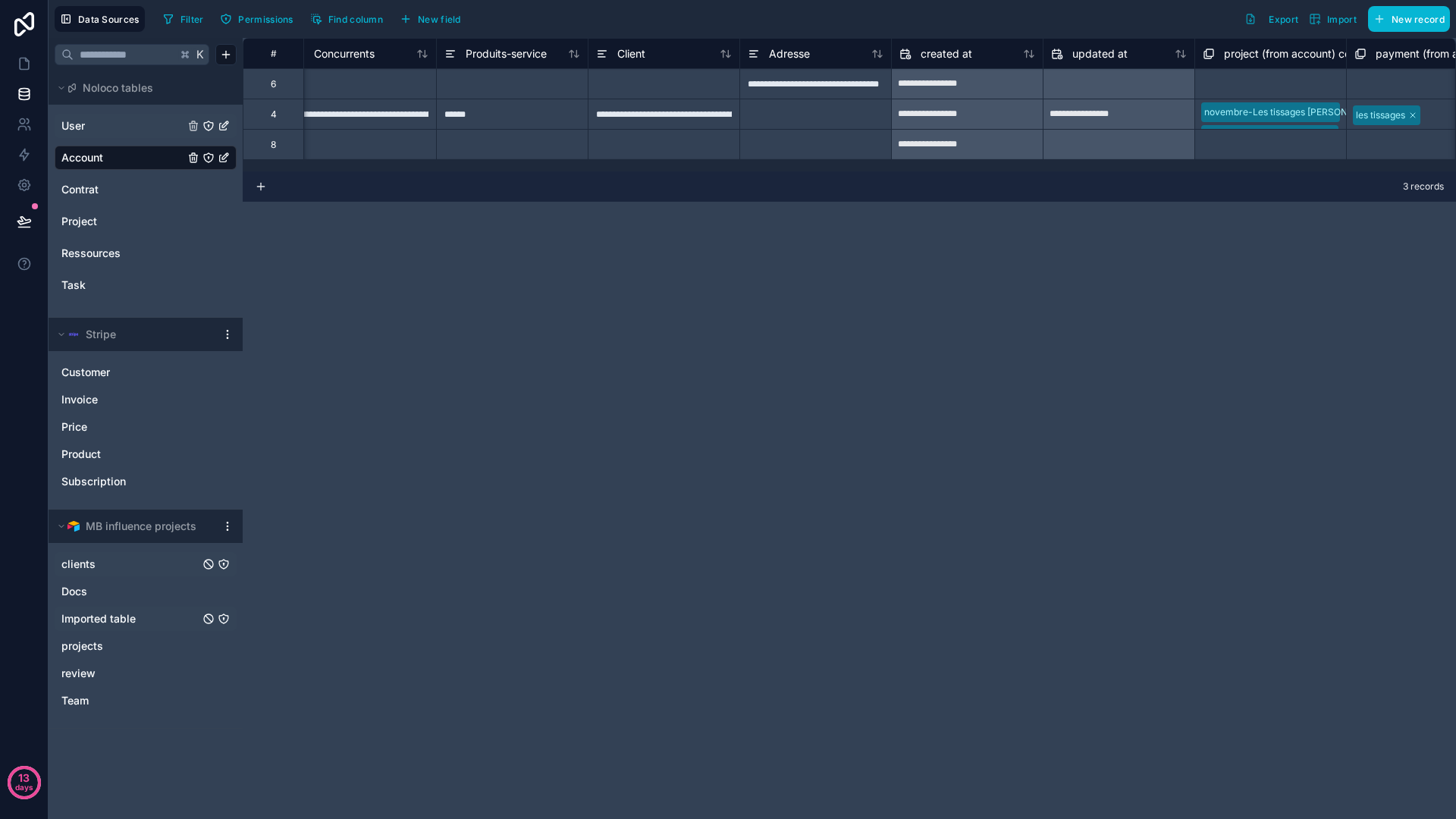
scroll to position [0, 1275]
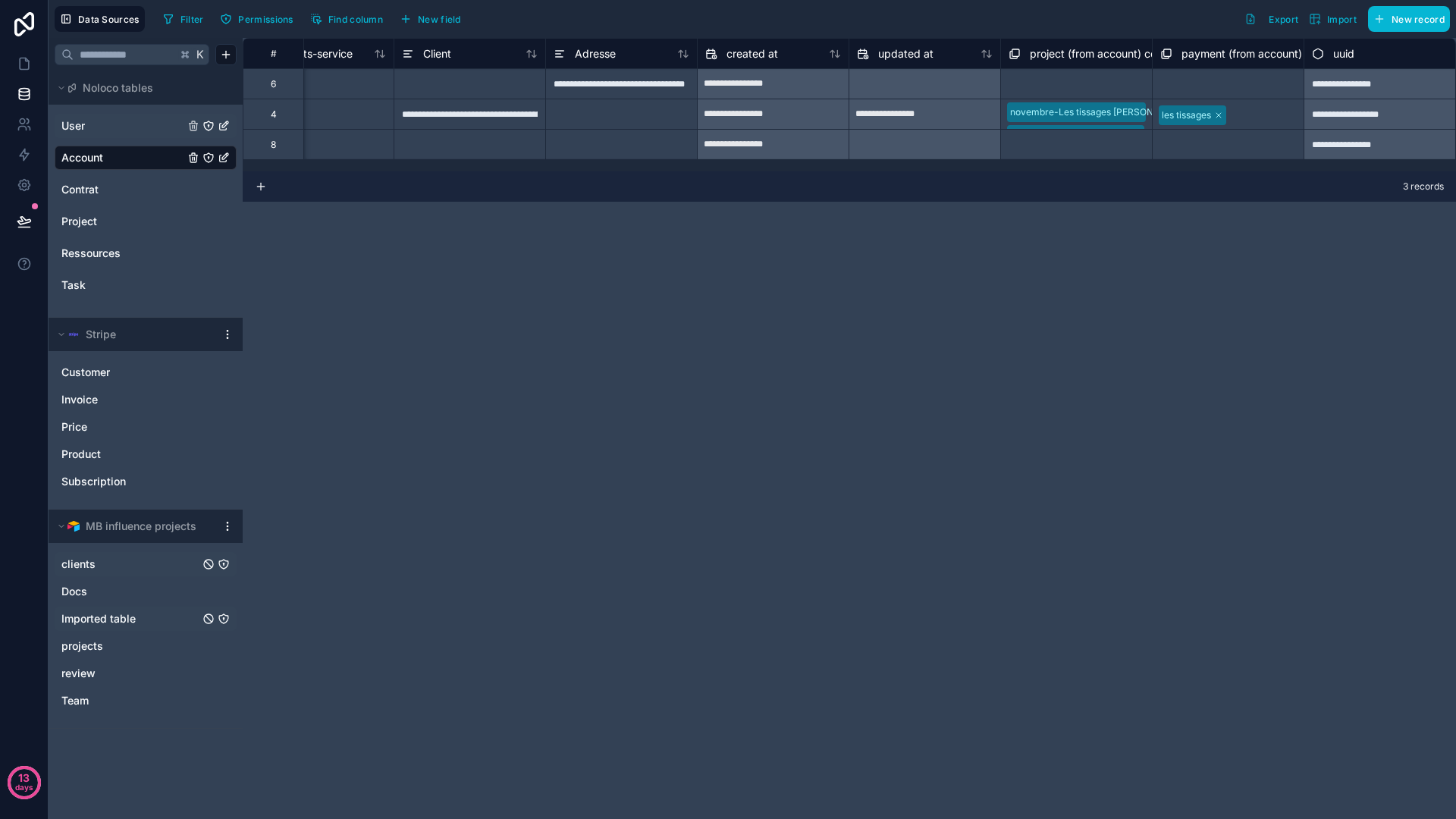
click at [1367, 86] on div "**********" at bounding box center [1379, 83] width 151 height 30
click at [1346, 78] on div "**********" at bounding box center [1379, 83] width 151 height 30
click at [817, 306] on div "**********" at bounding box center [849, 429] width 1213 height 781
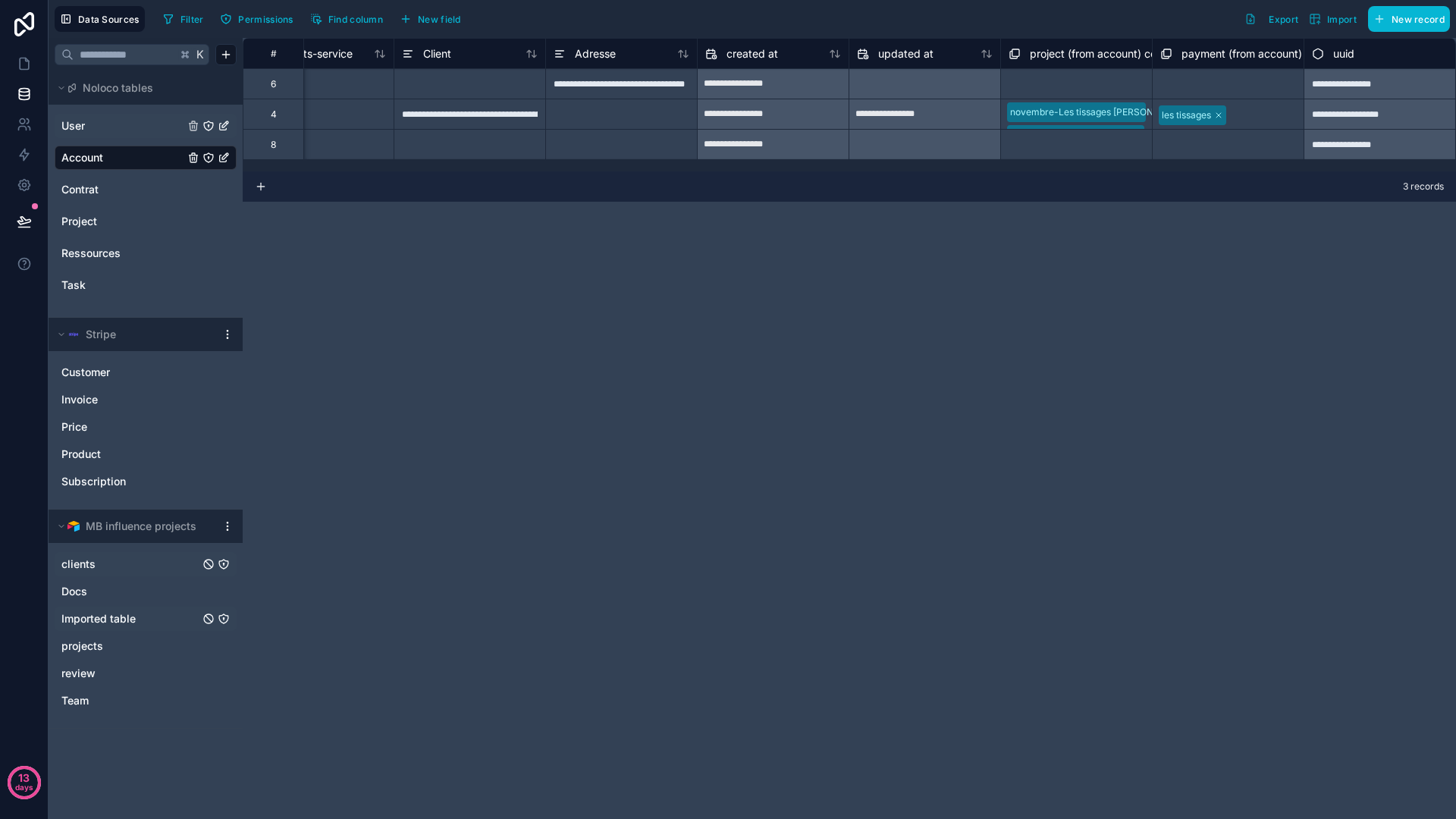
click at [478, 490] on div "**********" at bounding box center [849, 429] width 1213 height 781
click at [96, 111] on div "User Account Contrat Project Ressources Task" at bounding box center [145, 205] width 182 height 194
click at [98, 117] on div "User" at bounding box center [145, 126] width 182 height 24
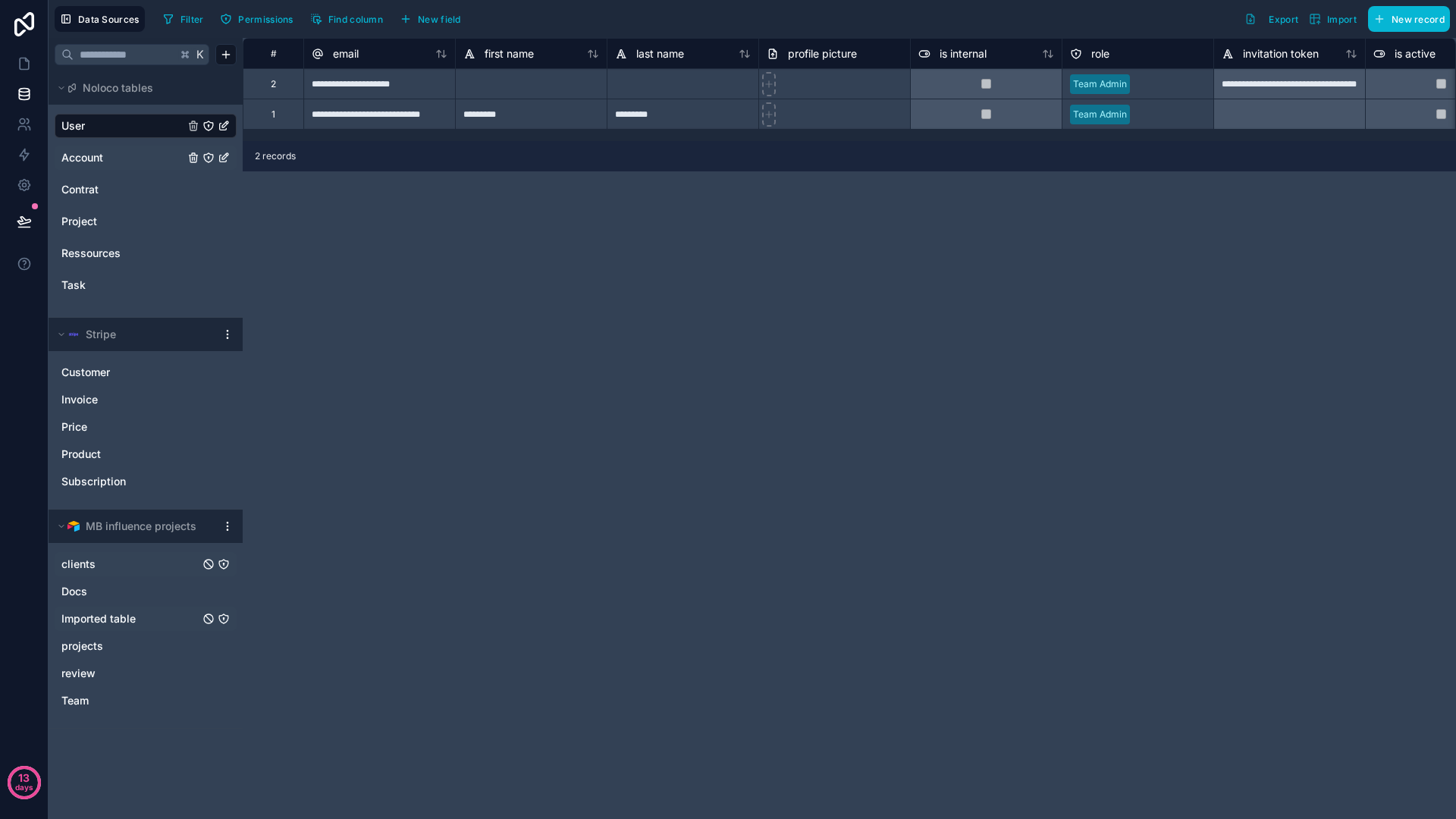
click at [514, 305] on div "**********" at bounding box center [849, 429] width 1213 height 781
click at [84, 154] on span "Account" at bounding box center [82, 158] width 42 height 15
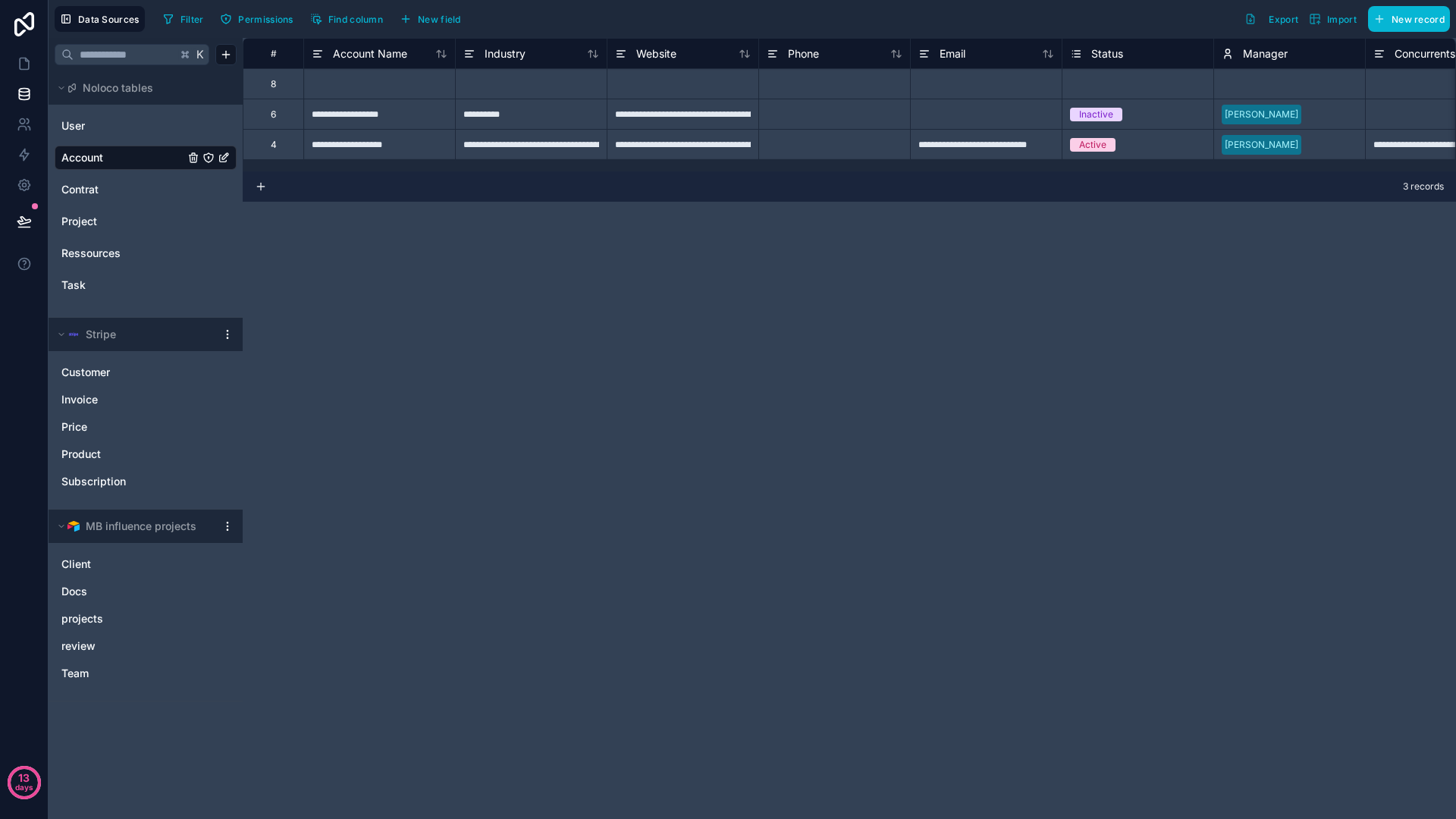
click at [455, 394] on div "**********" at bounding box center [849, 429] width 1213 height 781
click at [766, 241] on div "**********" at bounding box center [849, 429] width 1213 height 781
click at [79, 566] on span "Client" at bounding box center [77, 564] width 30 height 15
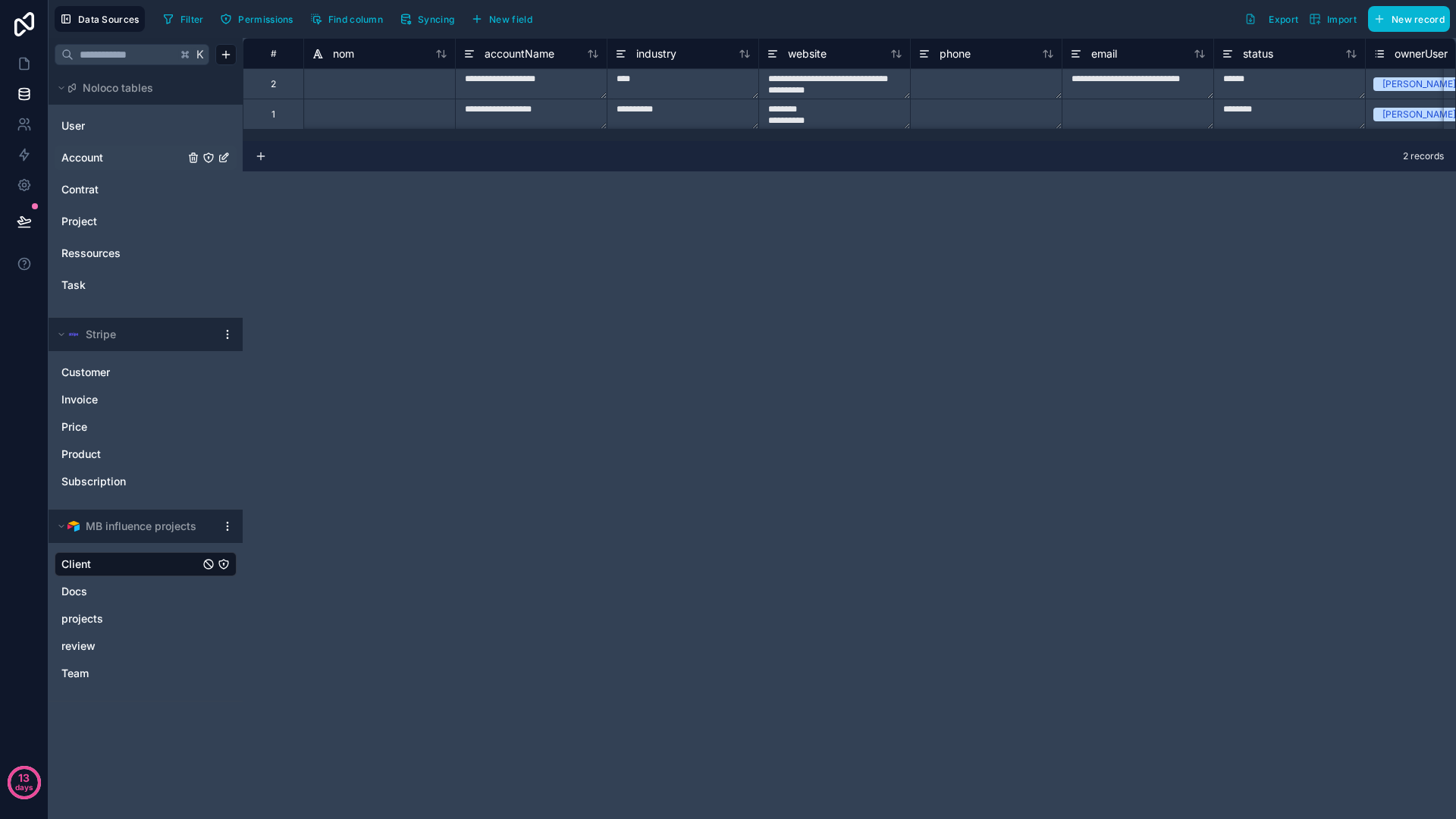
click at [387, 73] on div at bounding box center [379, 83] width 151 height 30
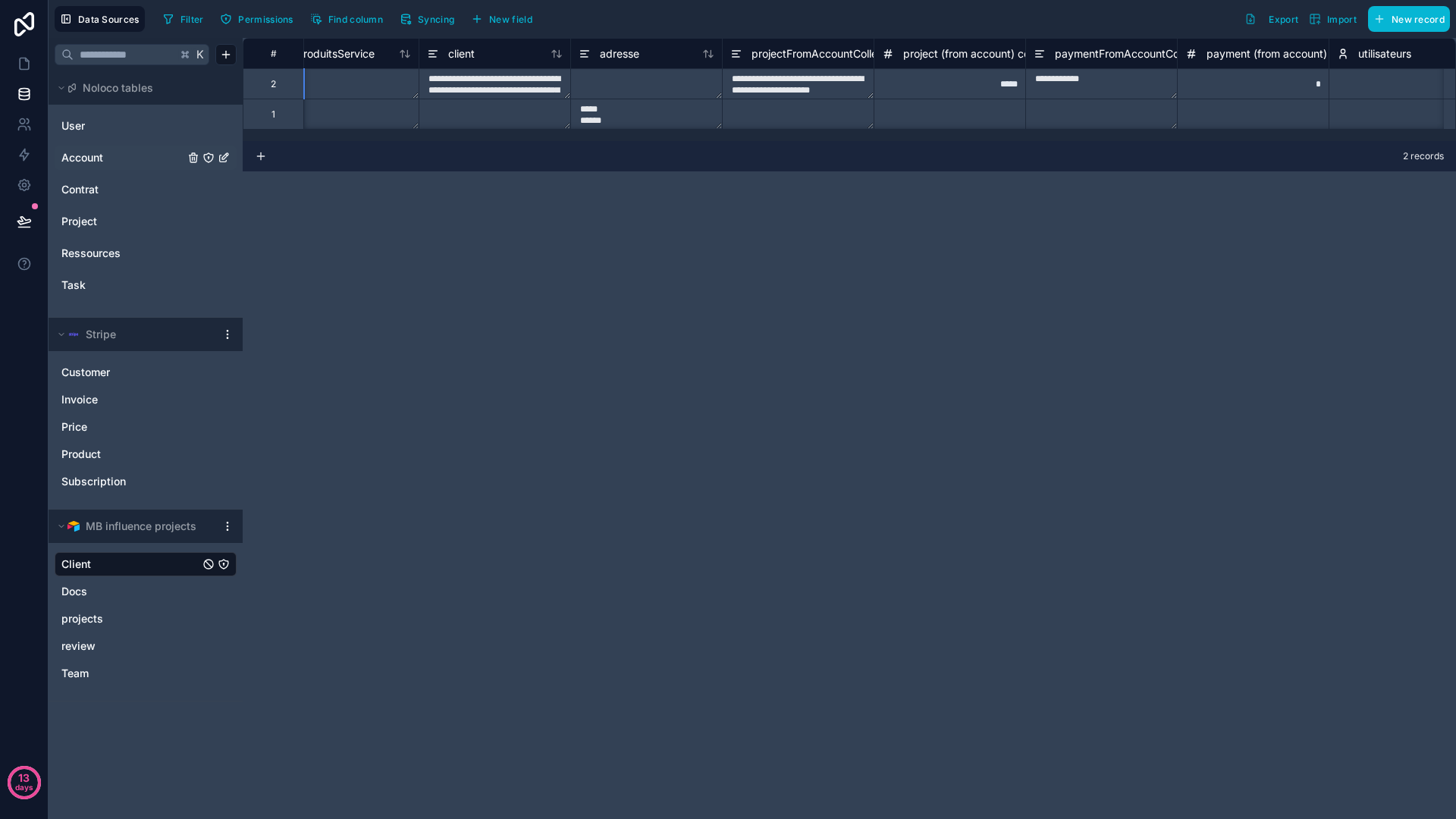
scroll to position [0, 2044]
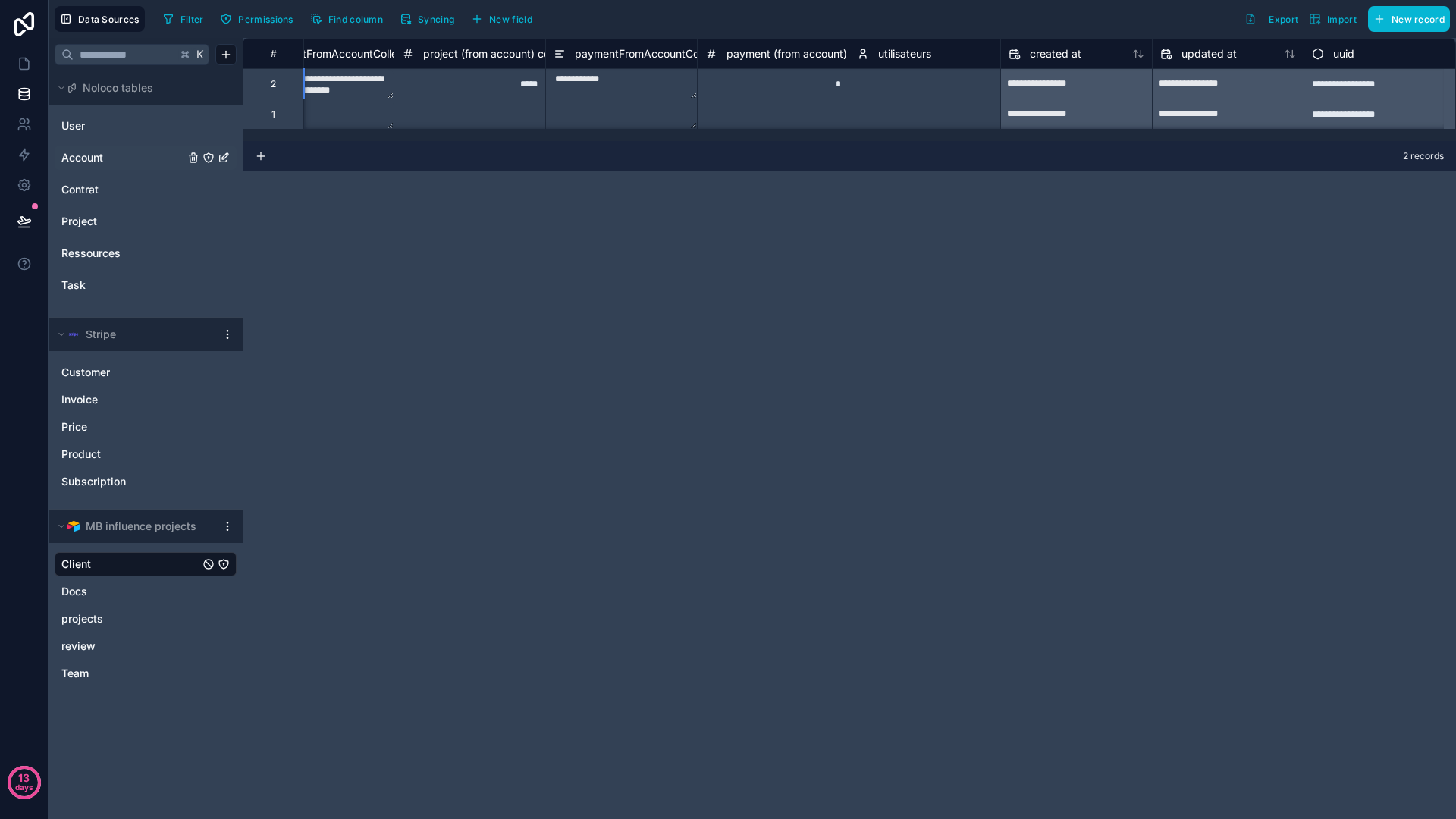
click at [936, 50] on div "utilisateurs" at bounding box center [924, 53] width 135 height 18
click at [884, 71] on div "Select a utilisateurs" at bounding box center [925, 84] width 151 height 30
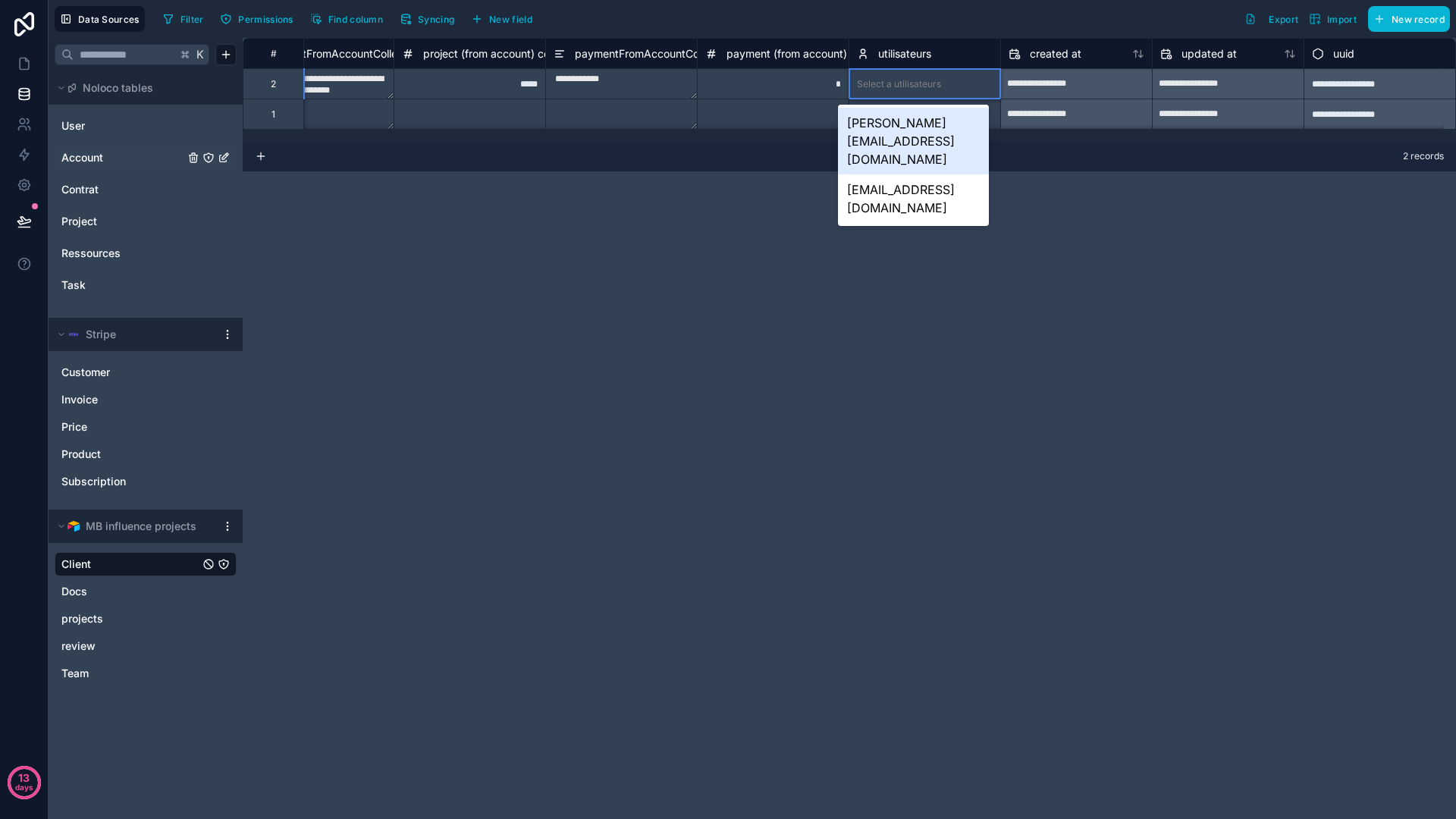
click at [884, 87] on div "Select a utilisateurs" at bounding box center [898, 84] width 84 height 12
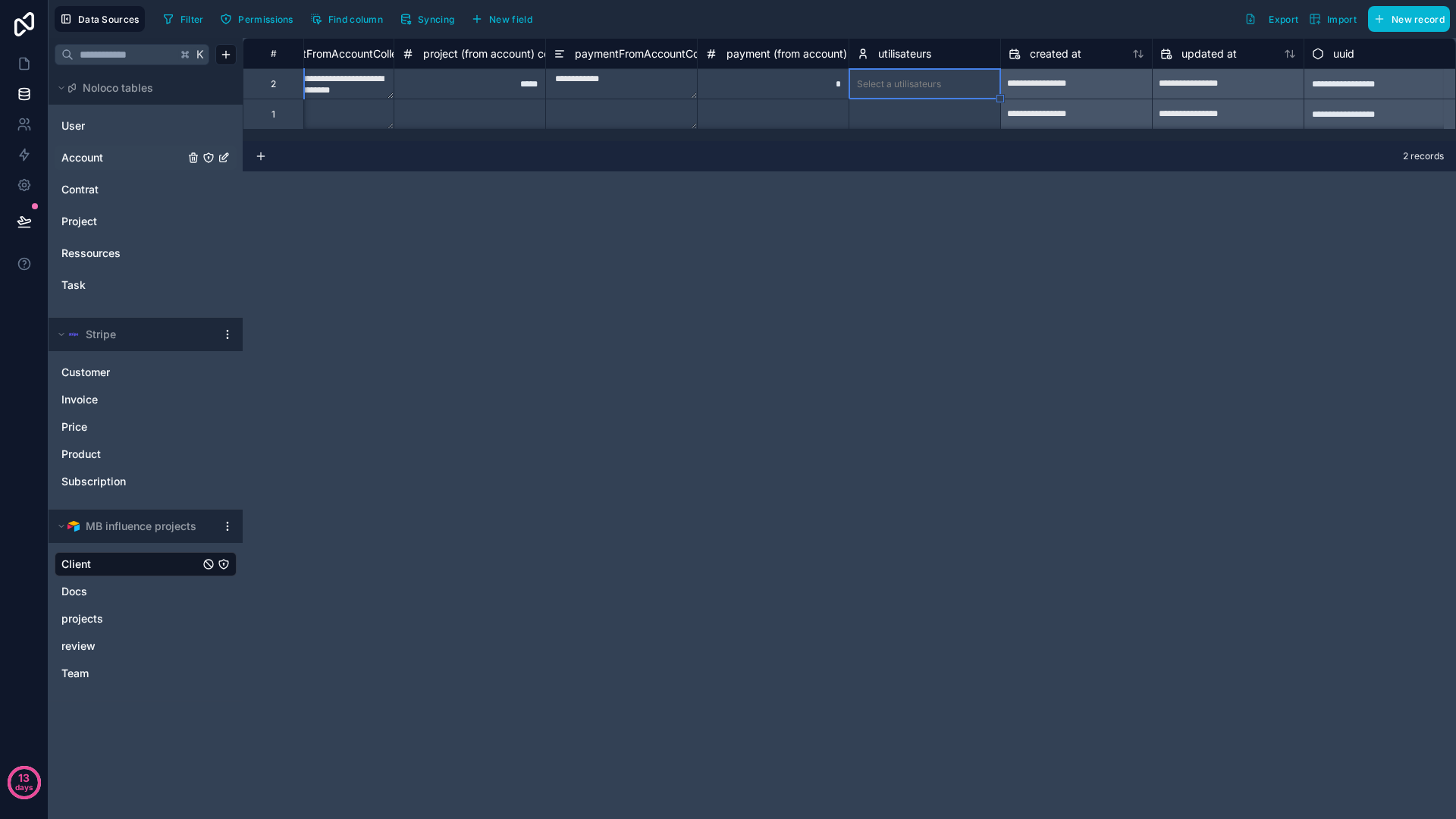
click at [884, 87] on div "Select a utilisateurs" at bounding box center [898, 84] width 84 height 12
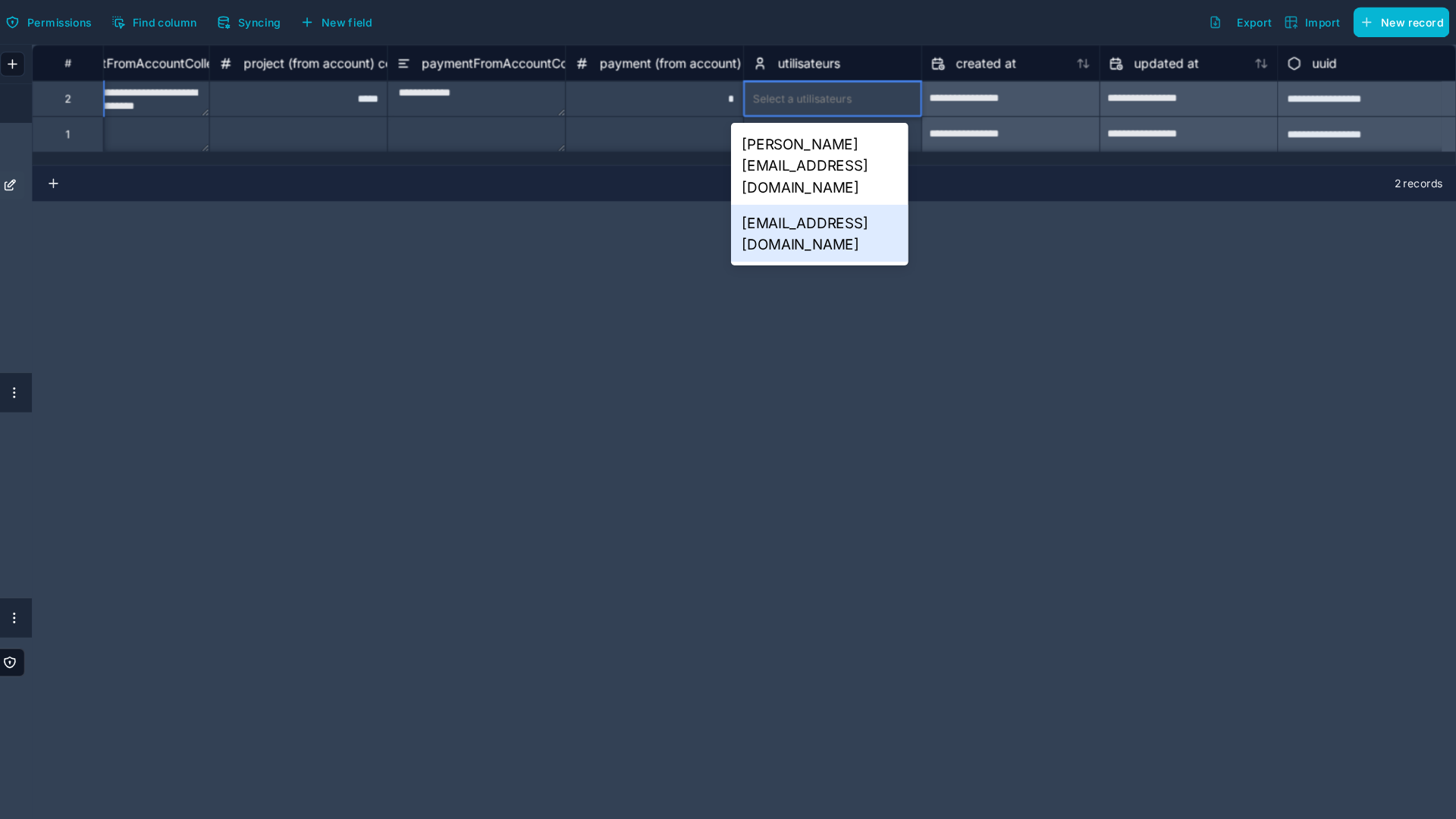
scroll to position [0, 0]
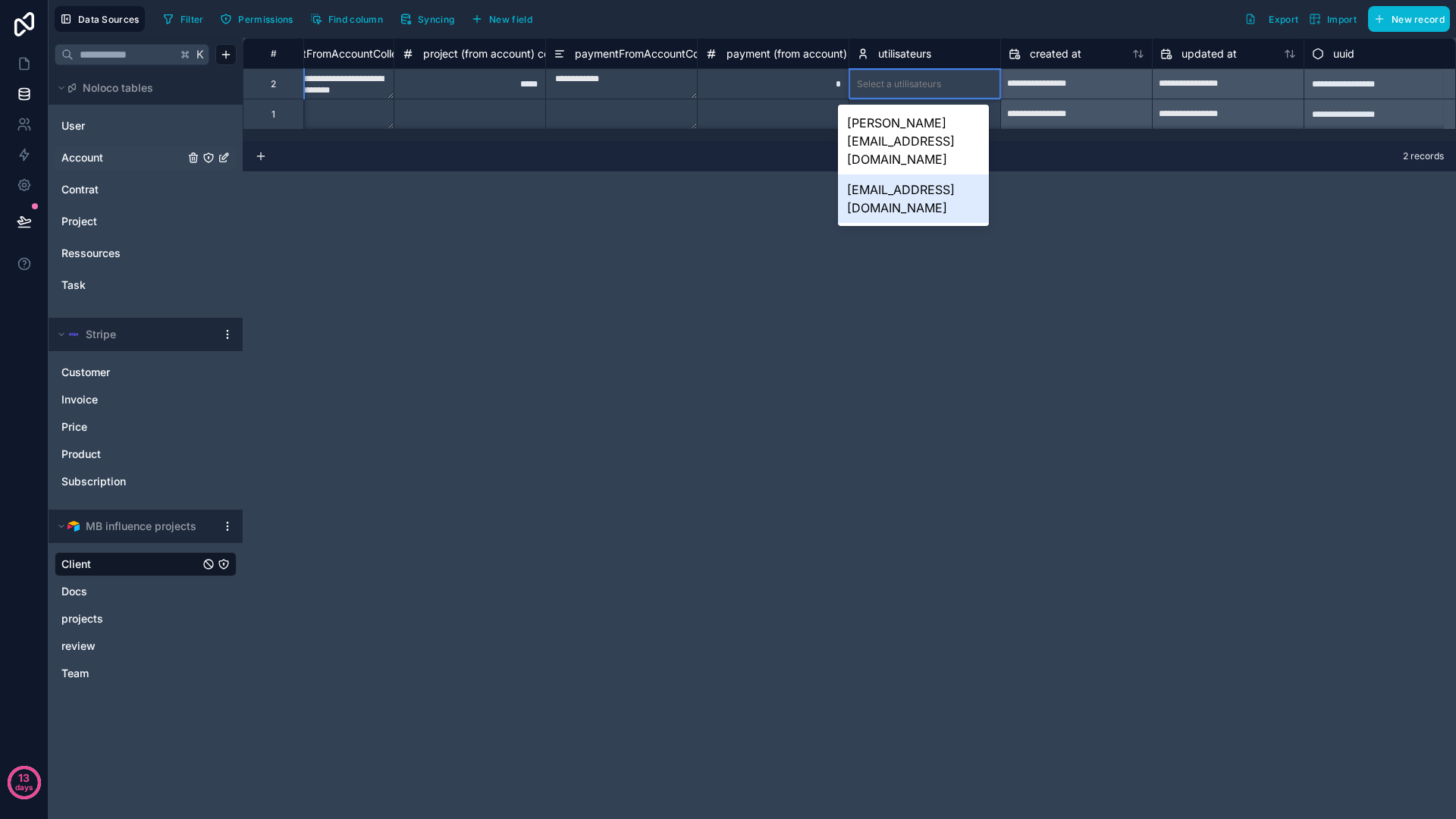
click at [910, 175] on div "contact-agence@mbinfluence.fr" at bounding box center [913, 199] width 151 height 49
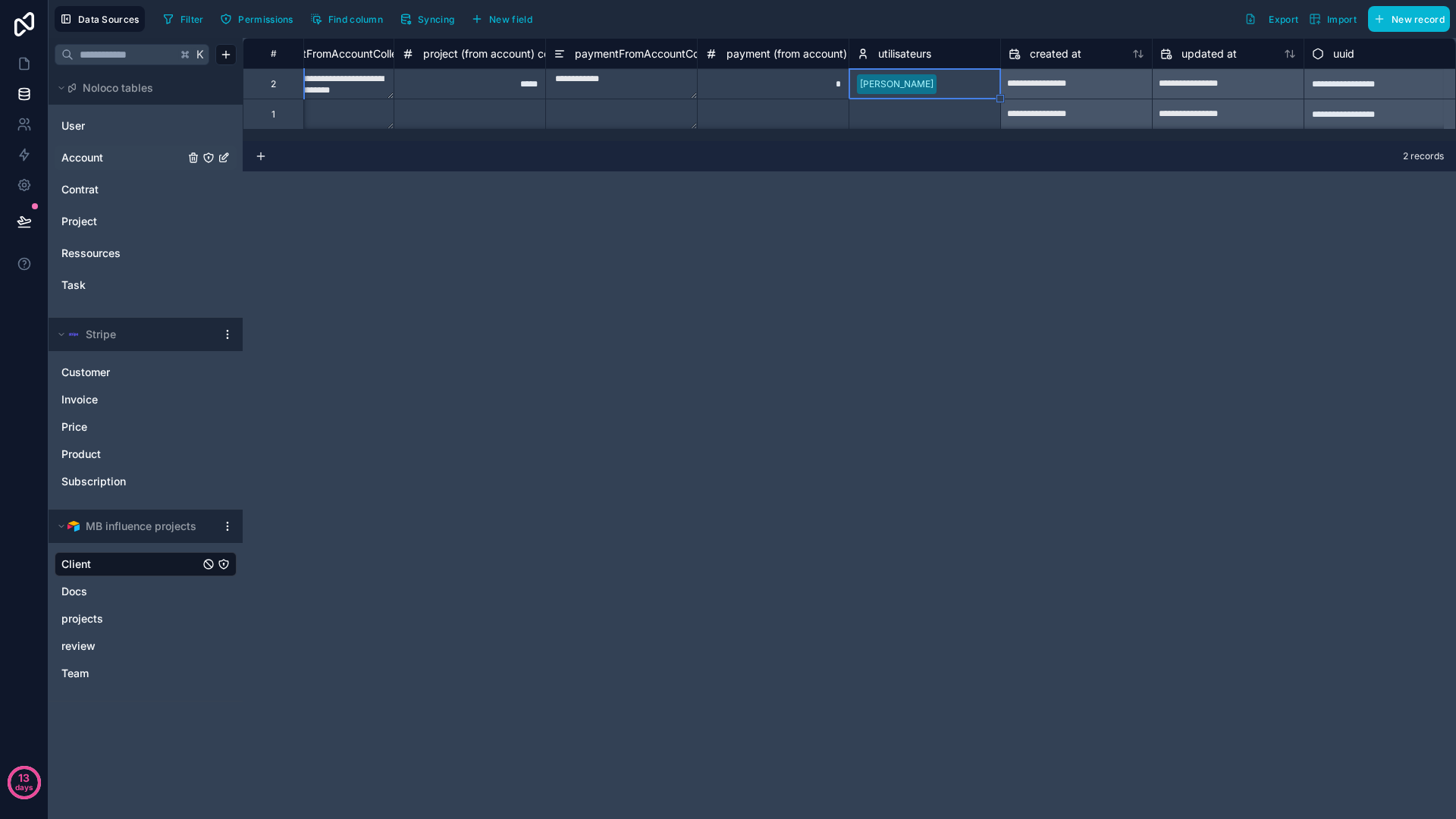
click at [948, 89] on div at bounding box center [968, 84] width 50 height 15
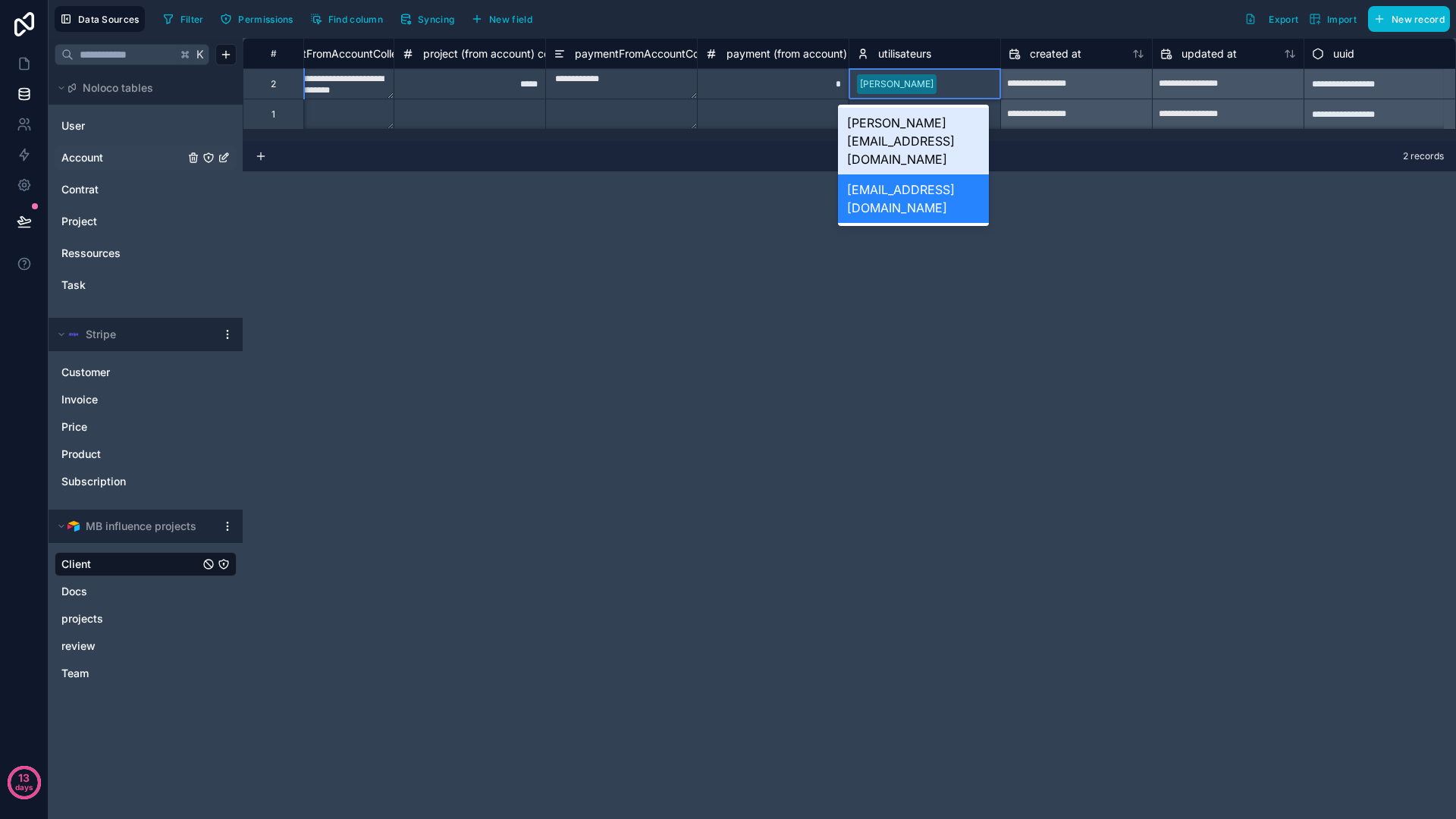
click at [919, 127] on div "rudy.bellat@gmail.com" at bounding box center [913, 140] width 151 height 66
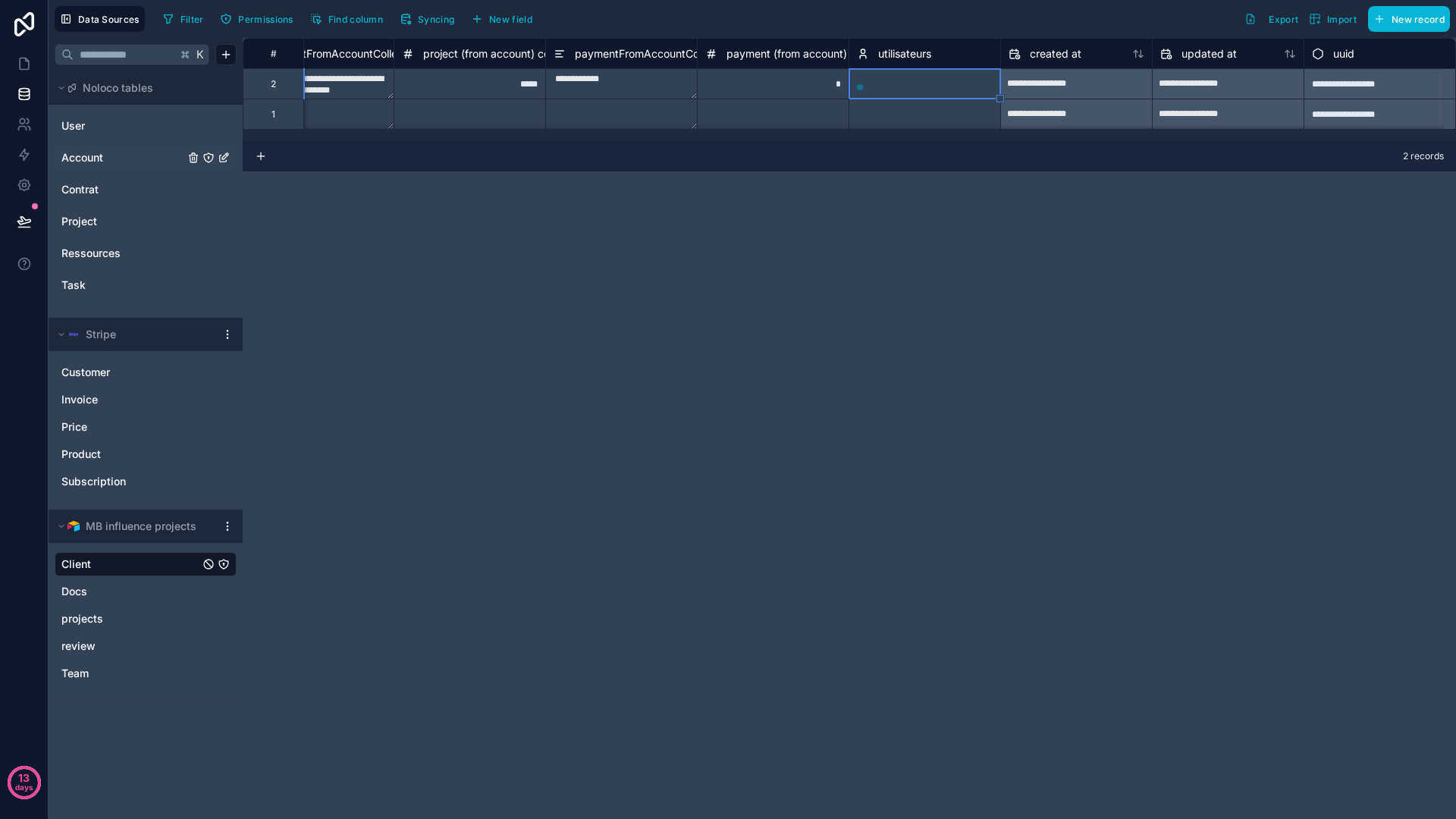
click at [907, 77] on div at bounding box center [930, 84] width 123 height 15
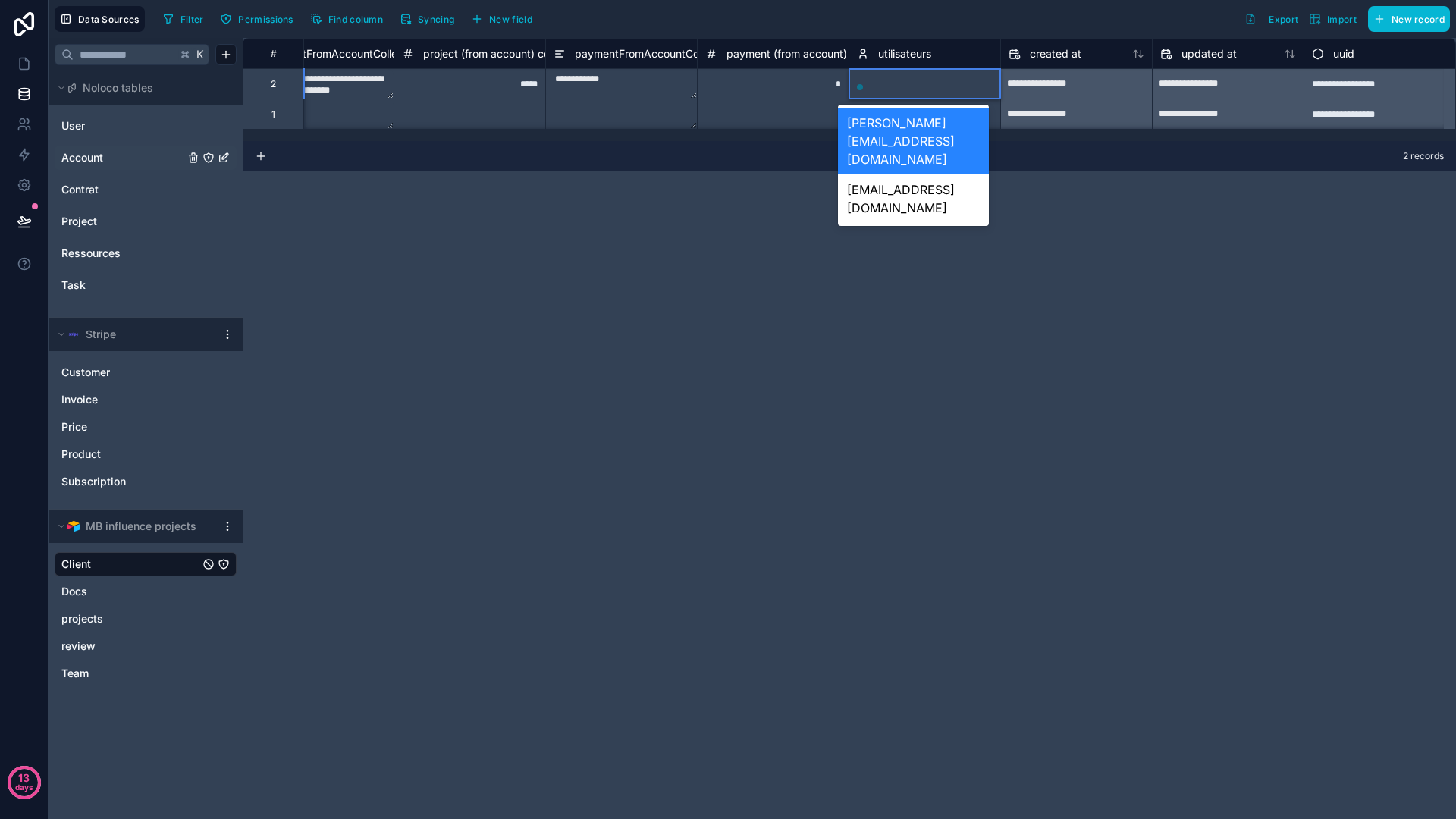
click at [888, 123] on div "rudy.bellat@gmail.com" at bounding box center [913, 140] width 151 height 66
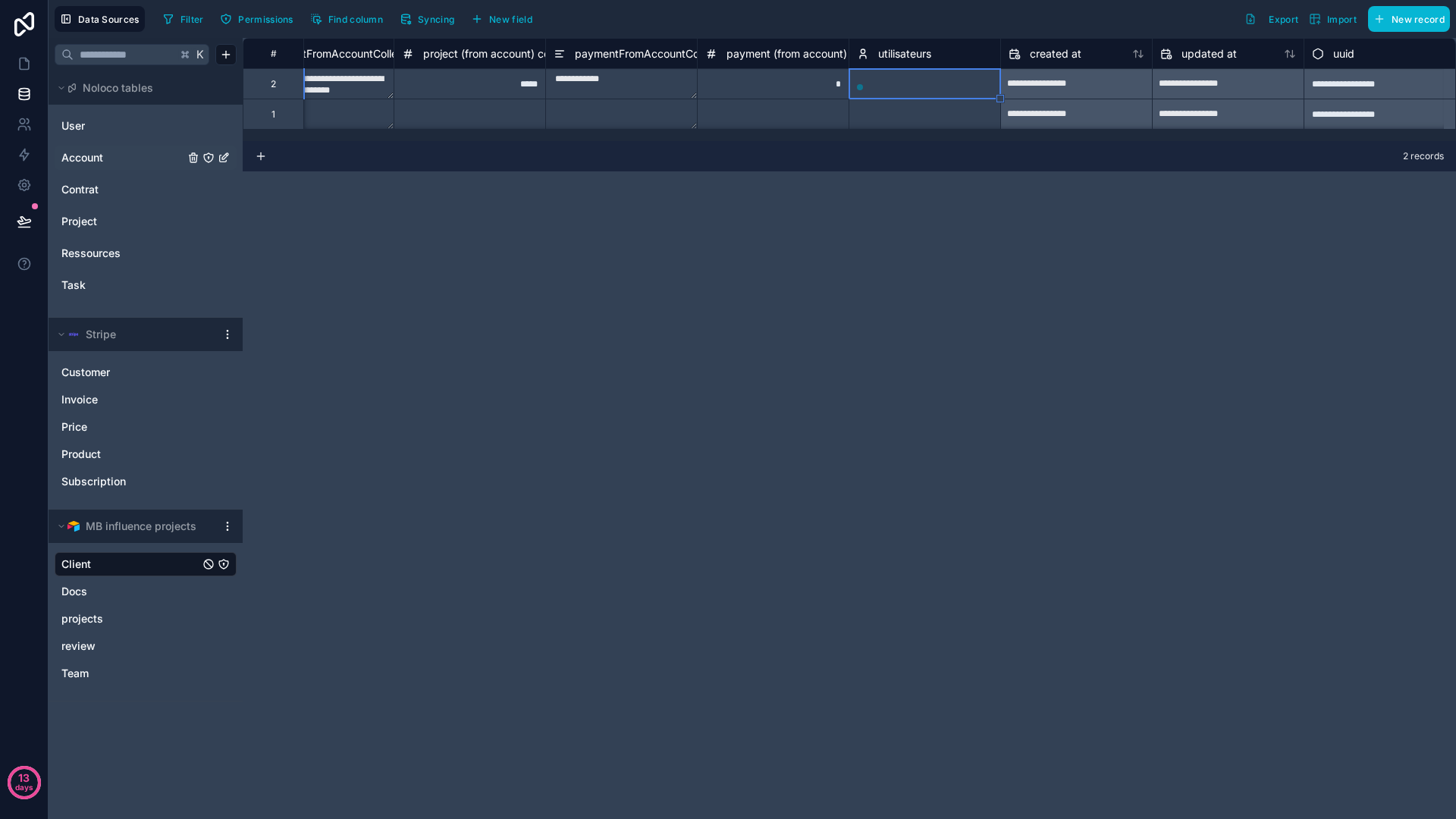
click at [841, 269] on div "**********" at bounding box center [849, 429] width 1213 height 781
click at [923, 57] on div "utilisateurs" at bounding box center [924, 53] width 135 height 18
click at [910, 45] on div "utilisateurs" at bounding box center [894, 53] width 75 height 18
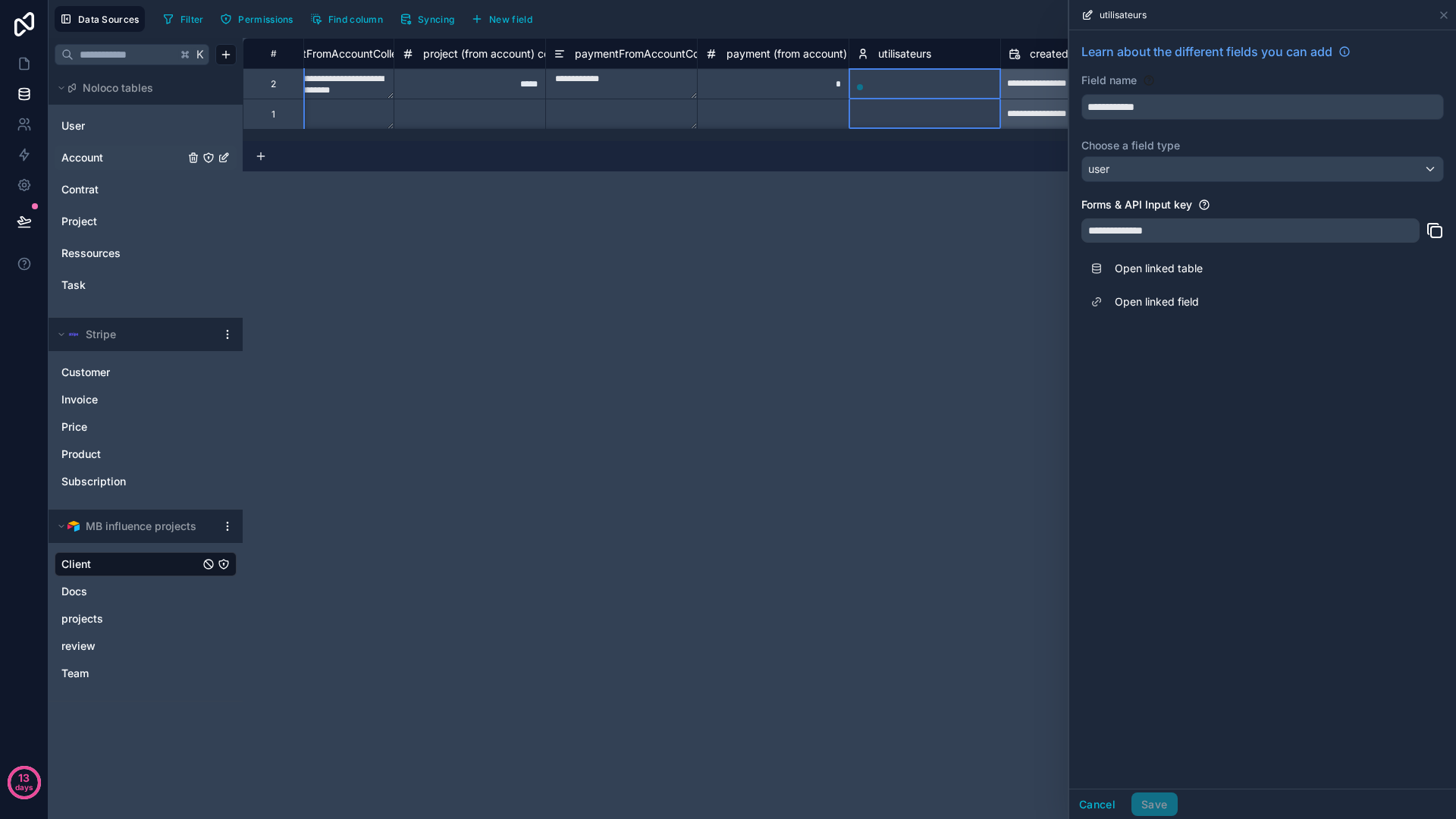
click at [917, 53] on span "utilisateurs" at bounding box center [904, 54] width 53 height 15
type input "**********"
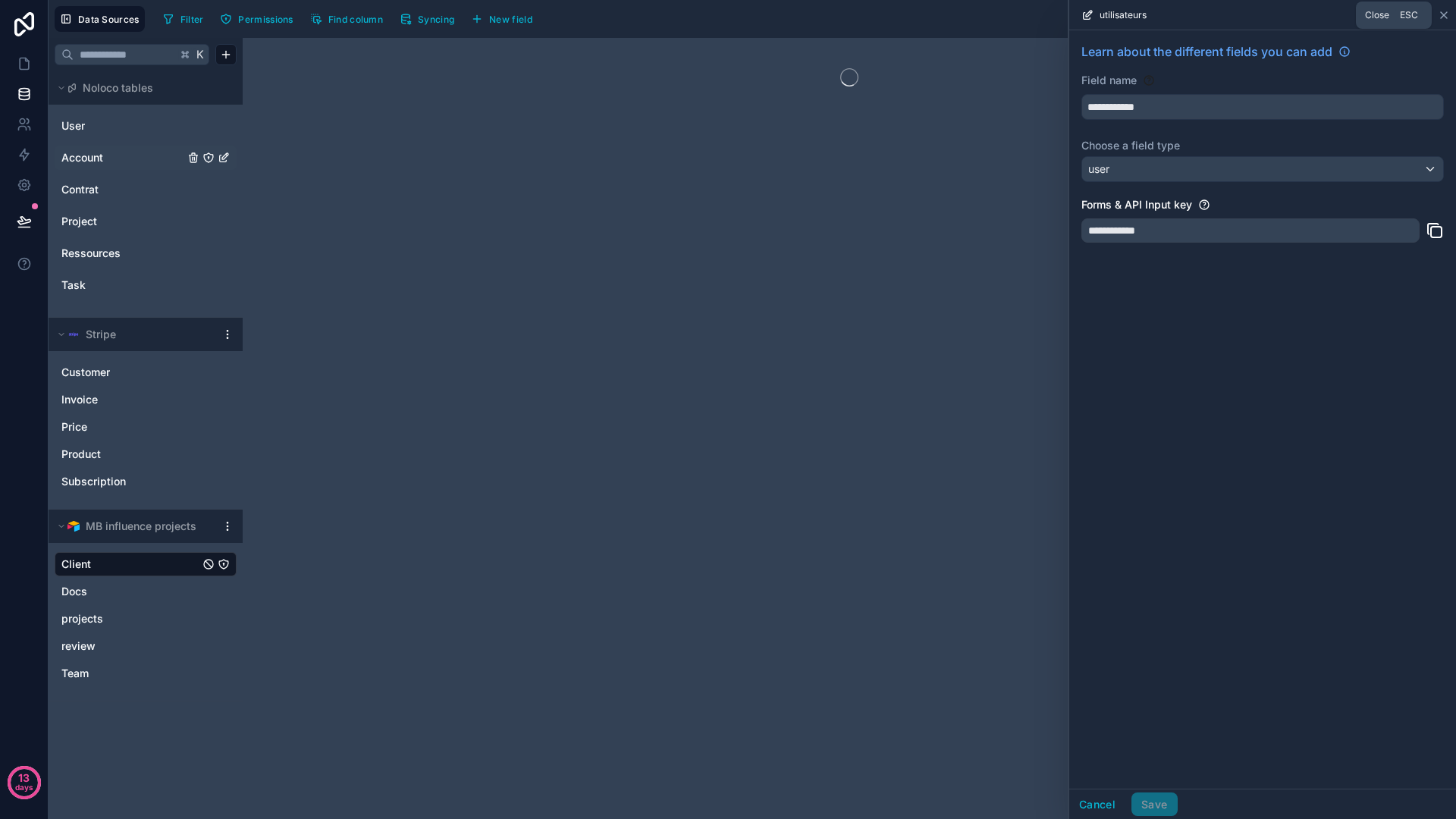
click at [1443, 17] on icon at bounding box center [1443, 15] width 12 height 12
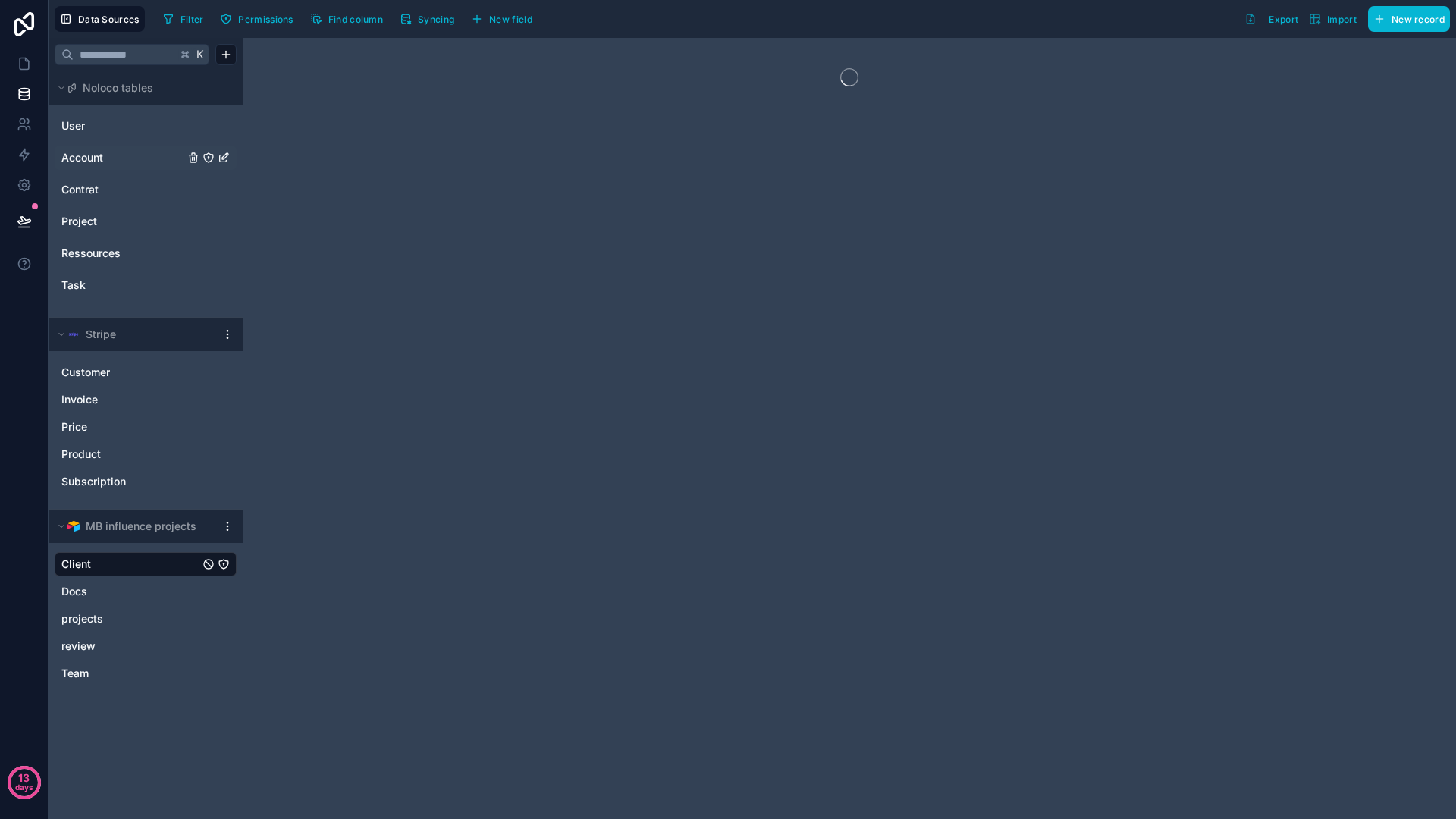
click at [905, 280] on div at bounding box center [849, 429] width 1213 height 781
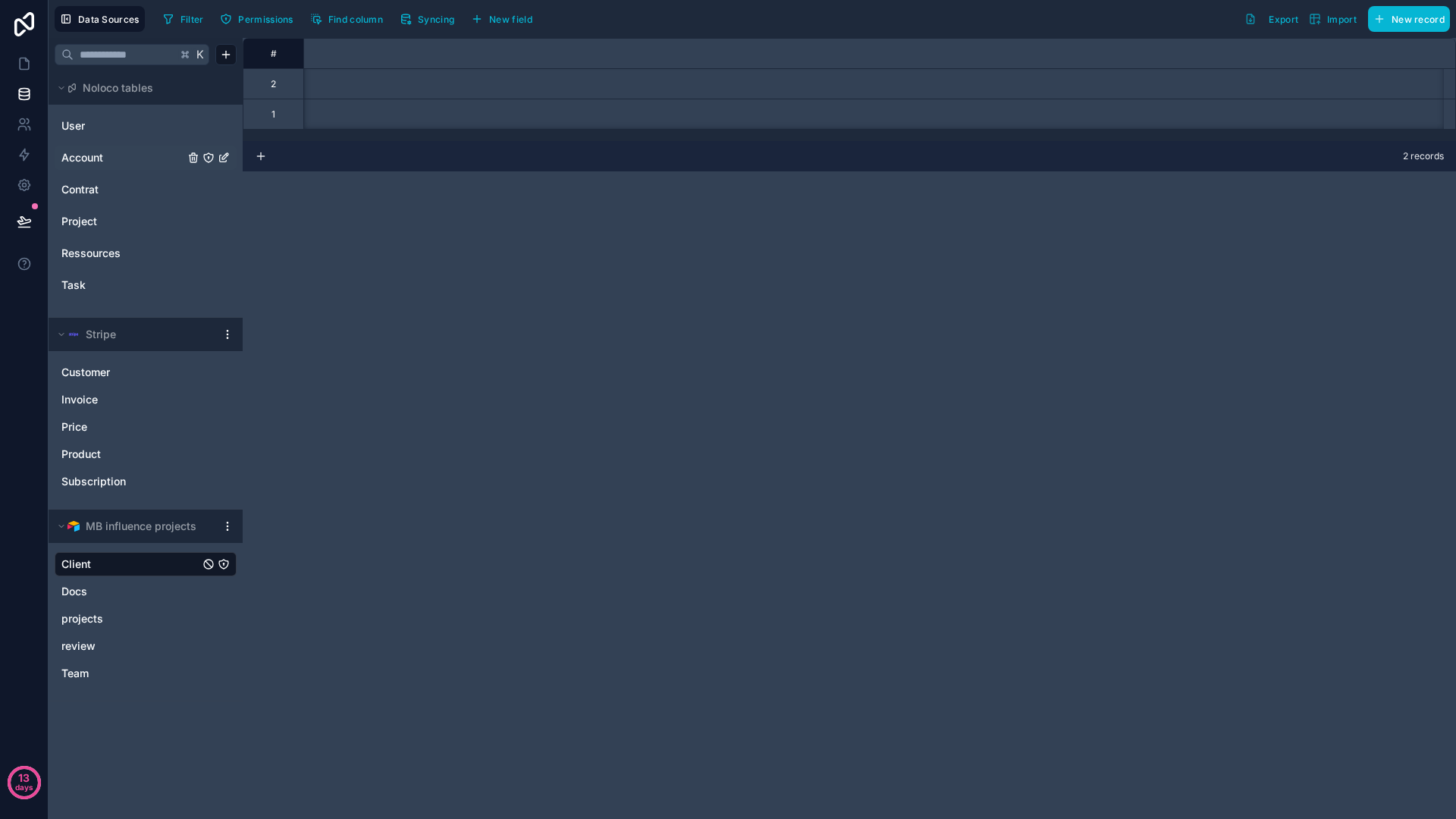
scroll to position [0, 2044]
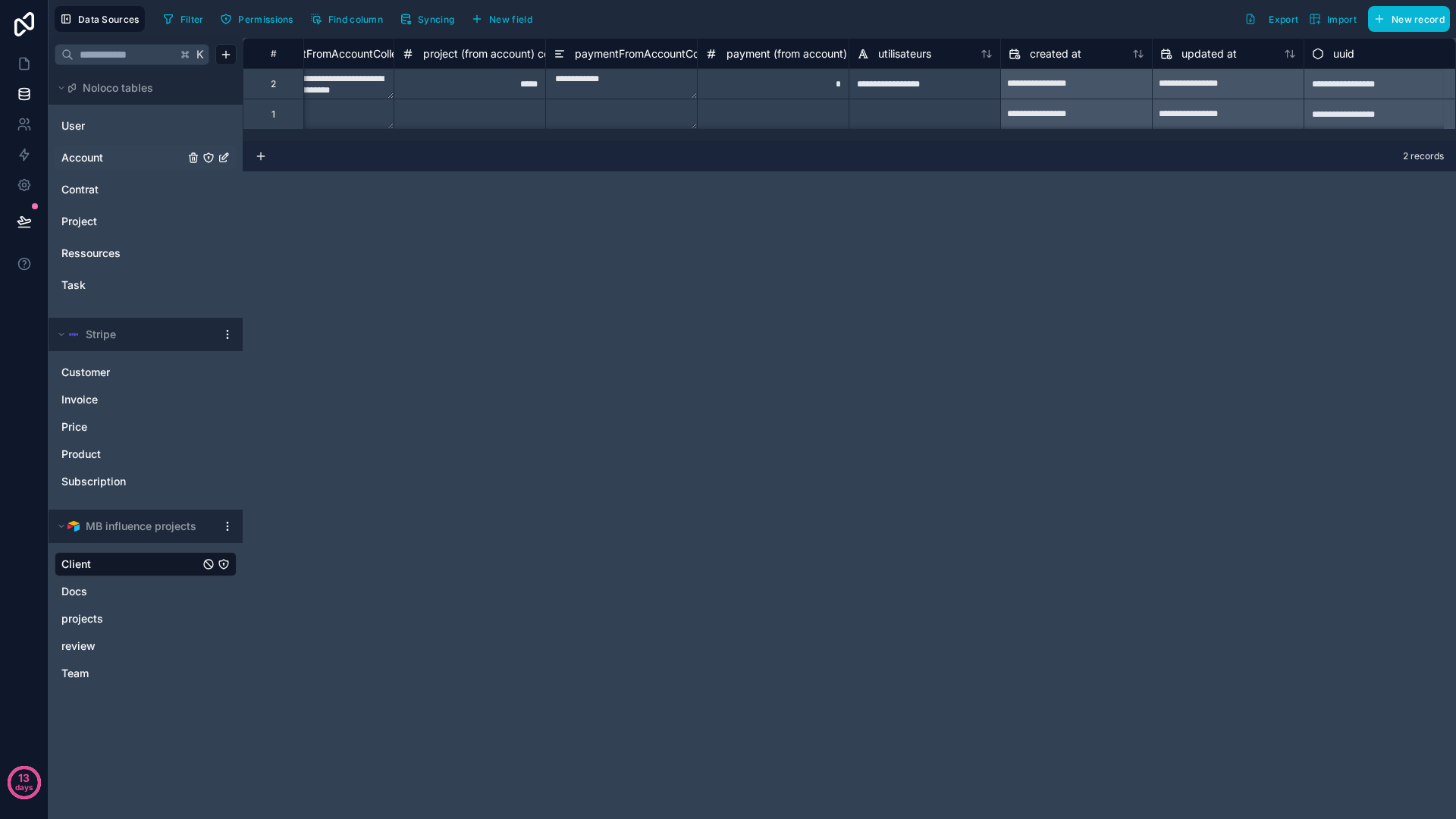
click at [900, 63] on div "utilisateurs" at bounding box center [925, 53] width 151 height 30
click at [922, 61] on div "utilisateurs" at bounding box center [924, 53] width 135 height 18
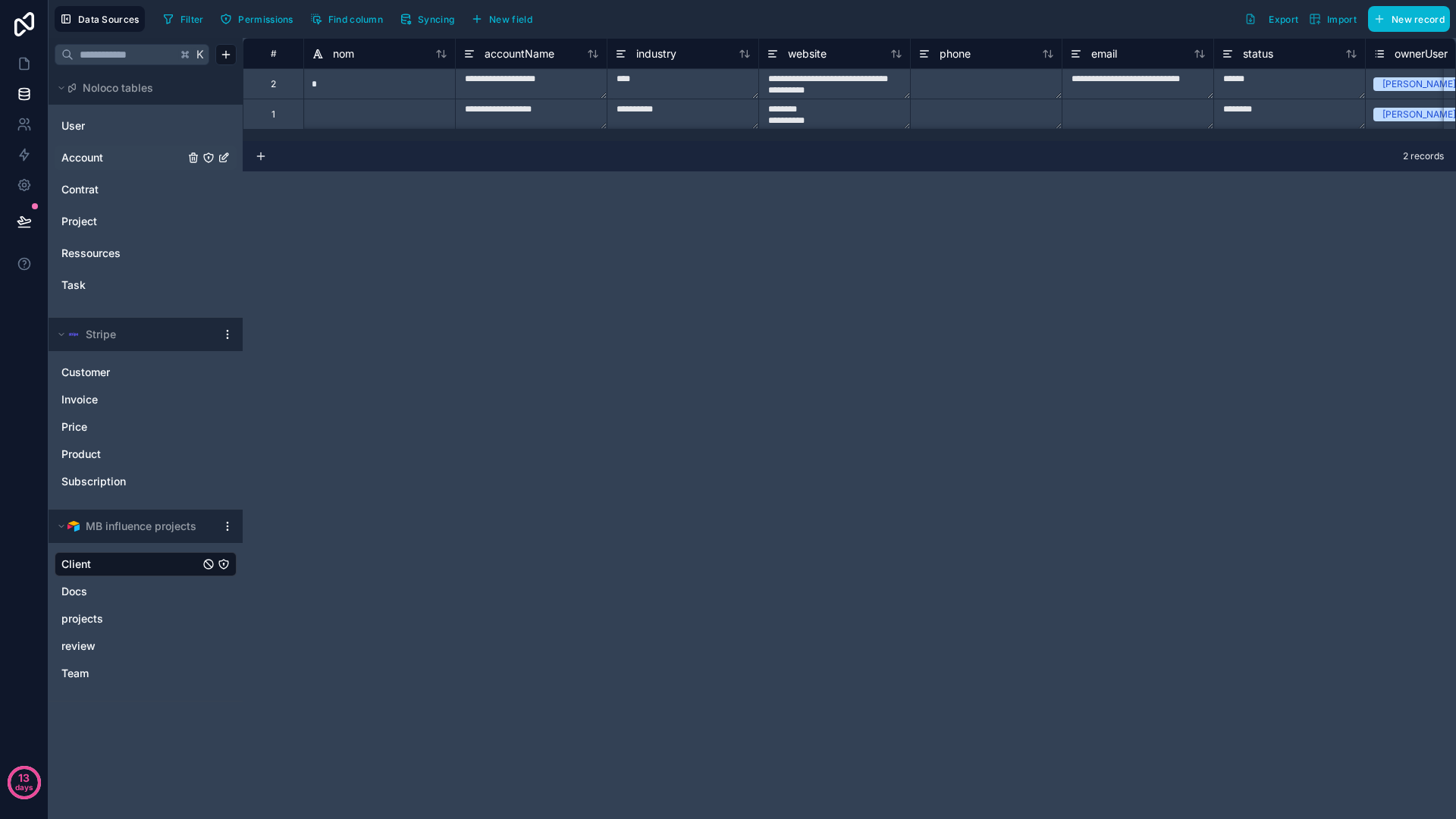
click at [485, 370] on div "**********" at bounding box center [849, 429] width 1213 height 781
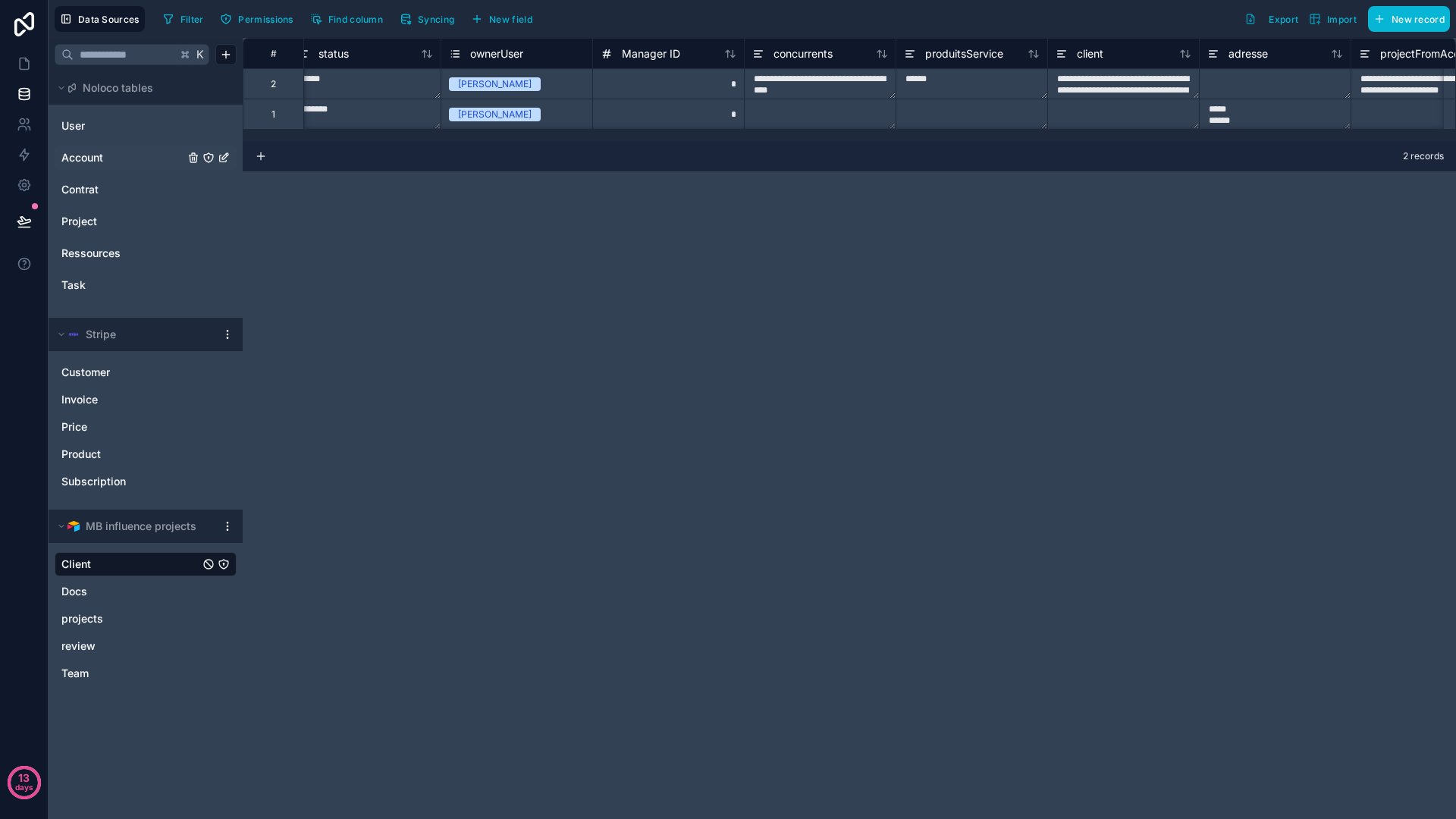
scroll to position [0, 925]
click at [92, 163] on span "Account" at bounding box center [82, 158] width 42 height 15
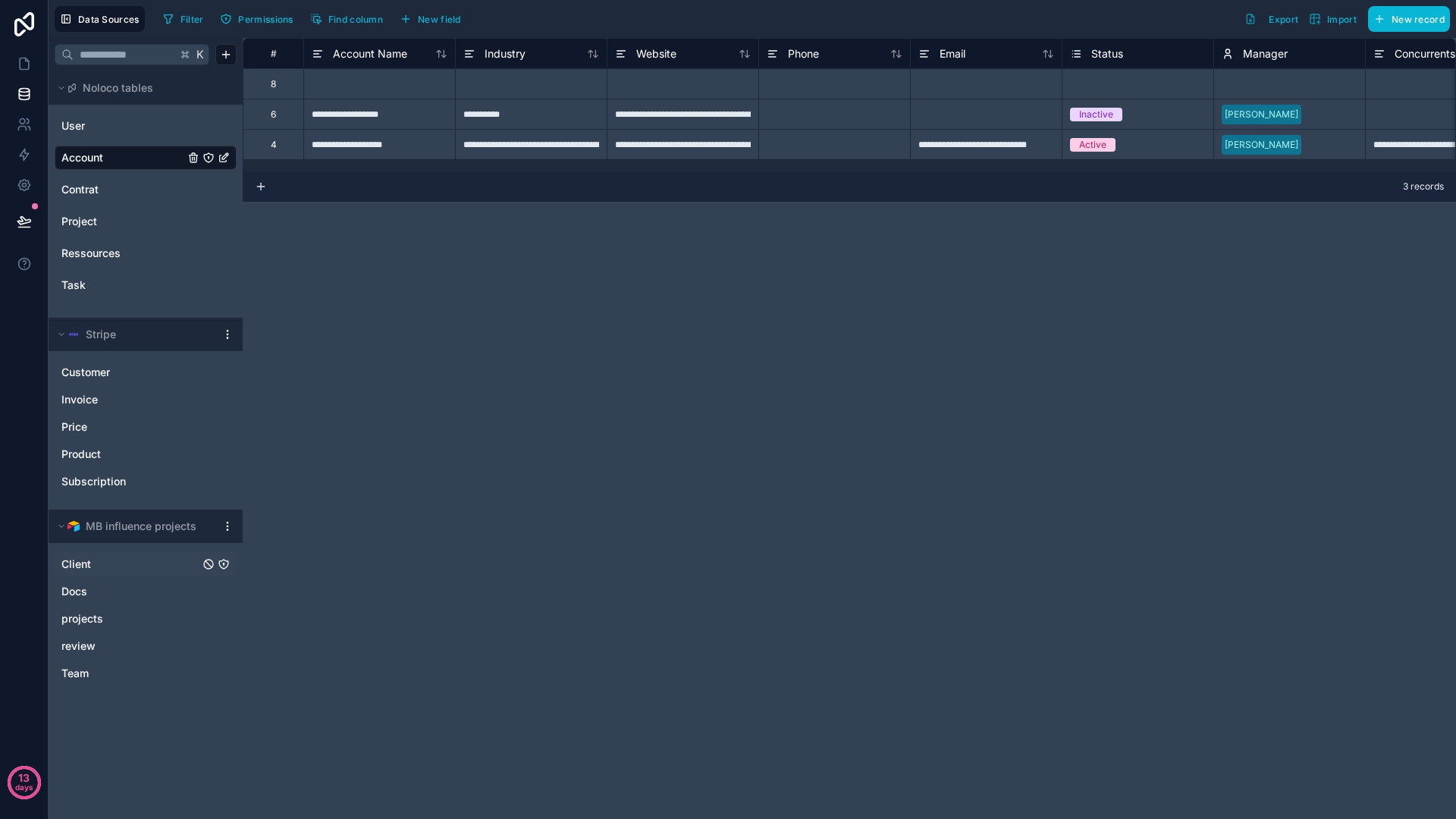
click at [82, 560] on span "Client" at bounding box center [77, 564] width 30 height 15
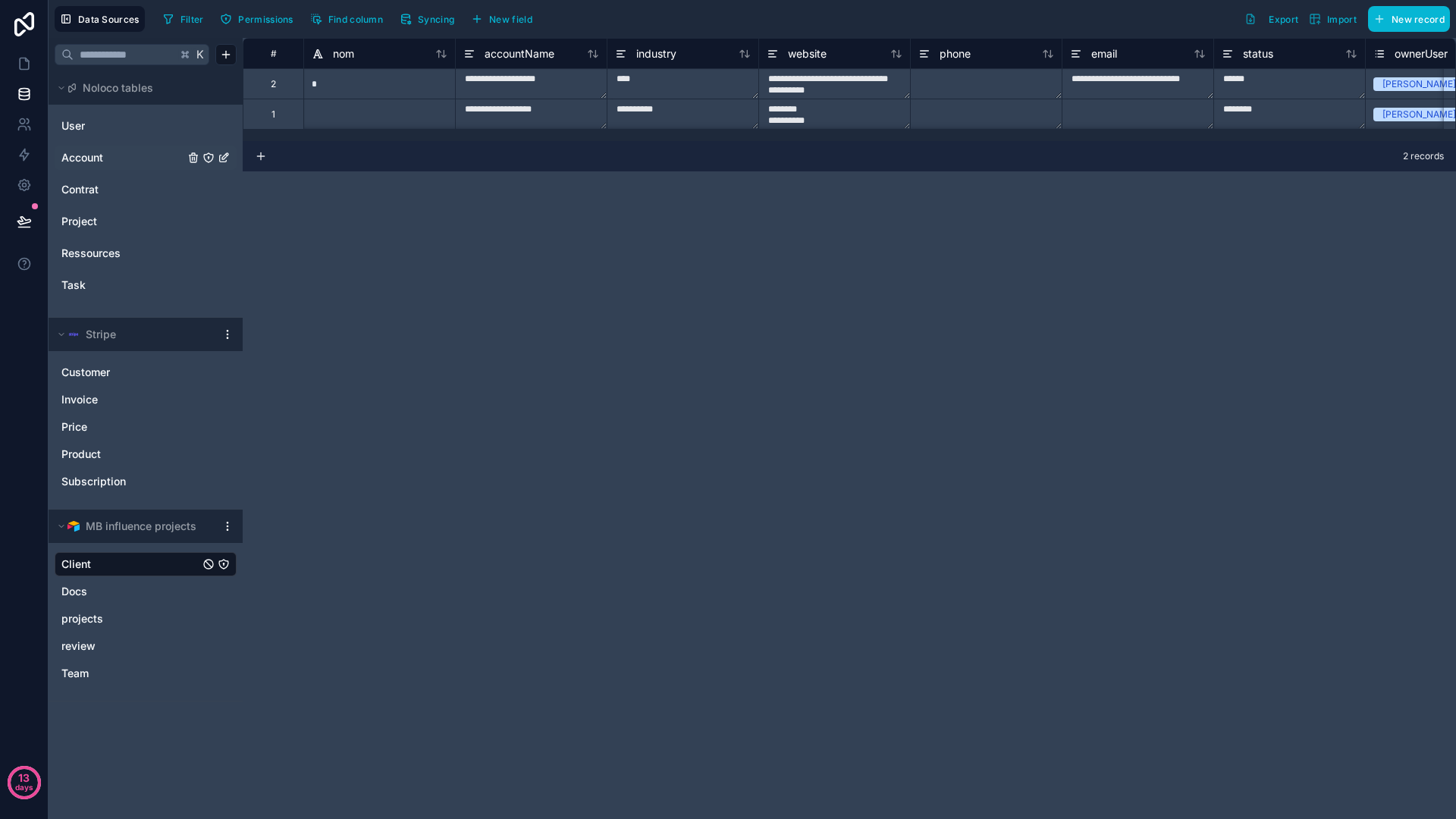
click at [746, 236] on div "**********" at bounding box center [849, 429] width 1213 height 781
click at [558, 247] on div "**********" at bounding box center [849, 429] width 1213 height 781
click at [414, 423] on div "**********" at bounding box center [849, 429] width 1213 height 781
click at [102, 366] on span "Customer" at bounding box center [86, 373] width 49 height 15
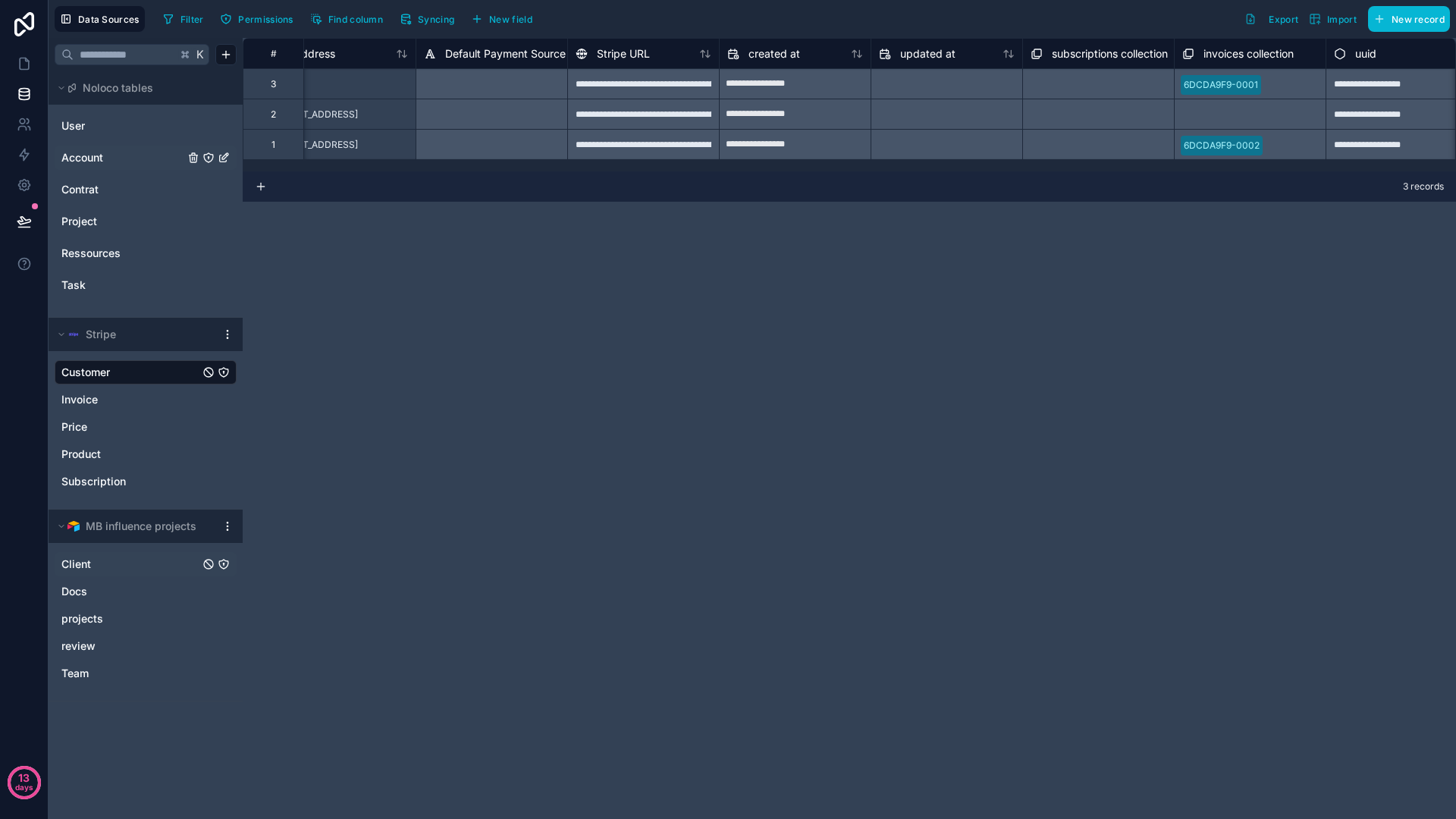
scroll to position [0, 1275]
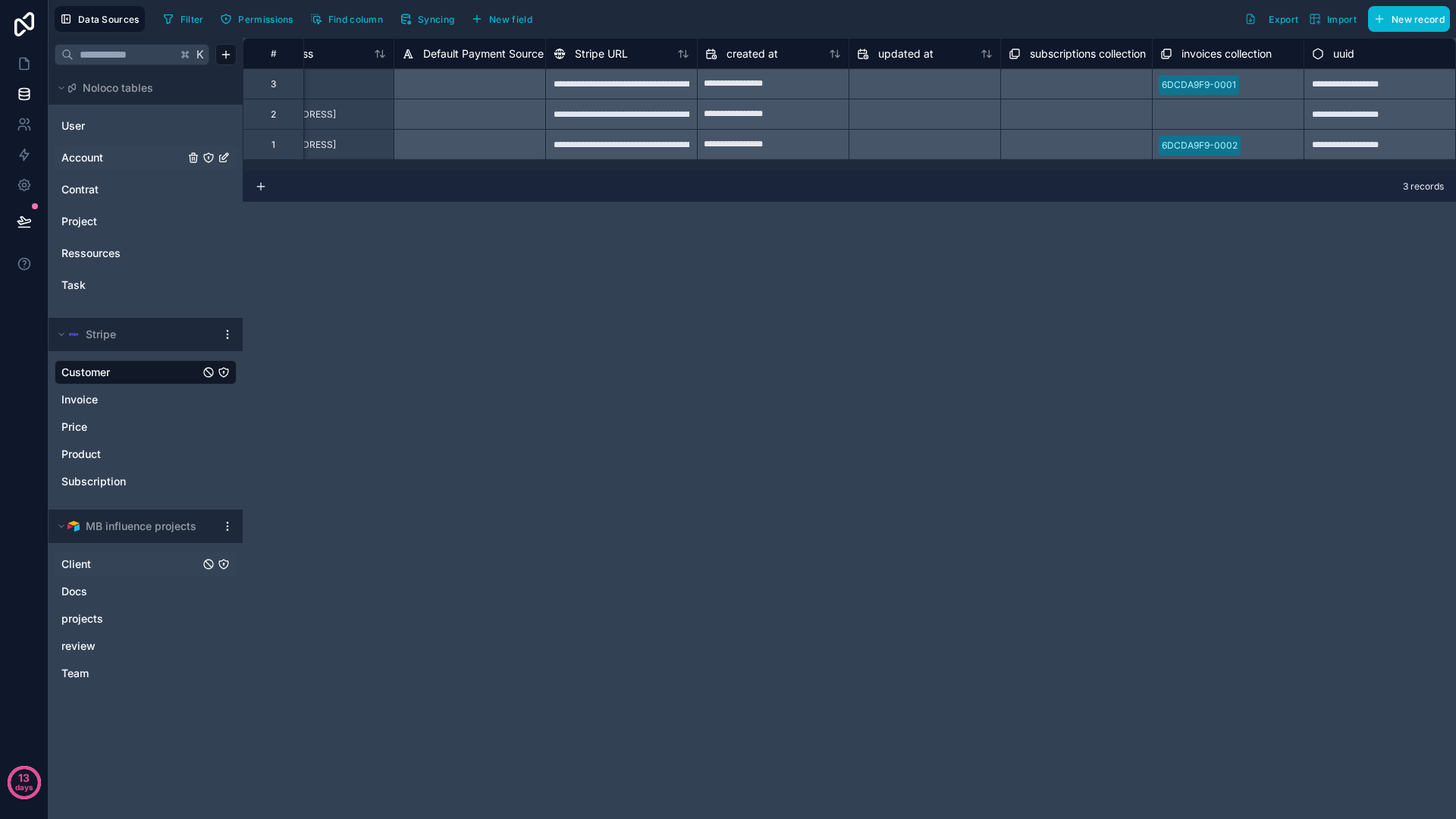
click at [1194, 176] on div "3 records" at bounding box center [849, 186] width 1213 height 30
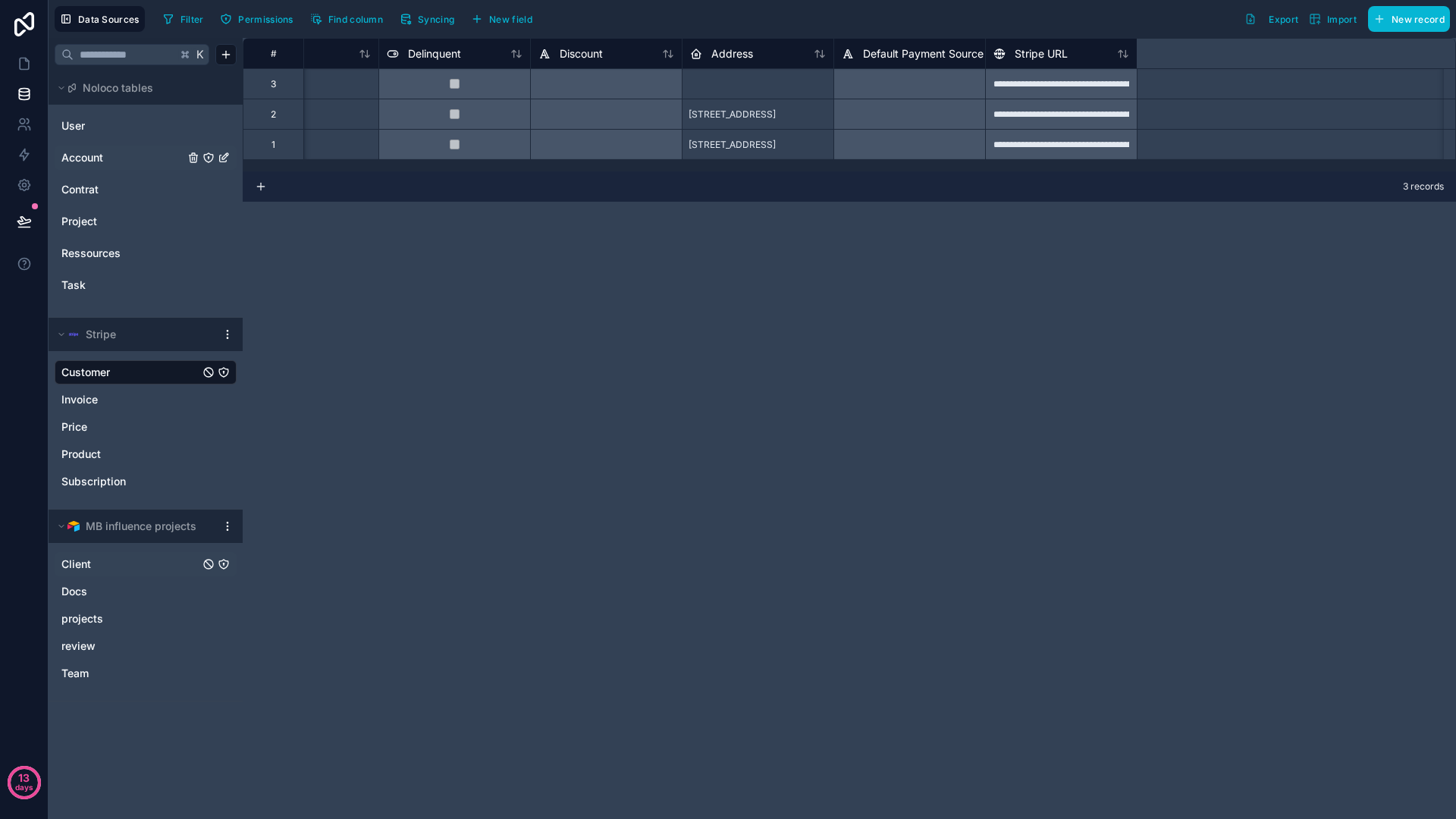
scroll to position [0, 0]
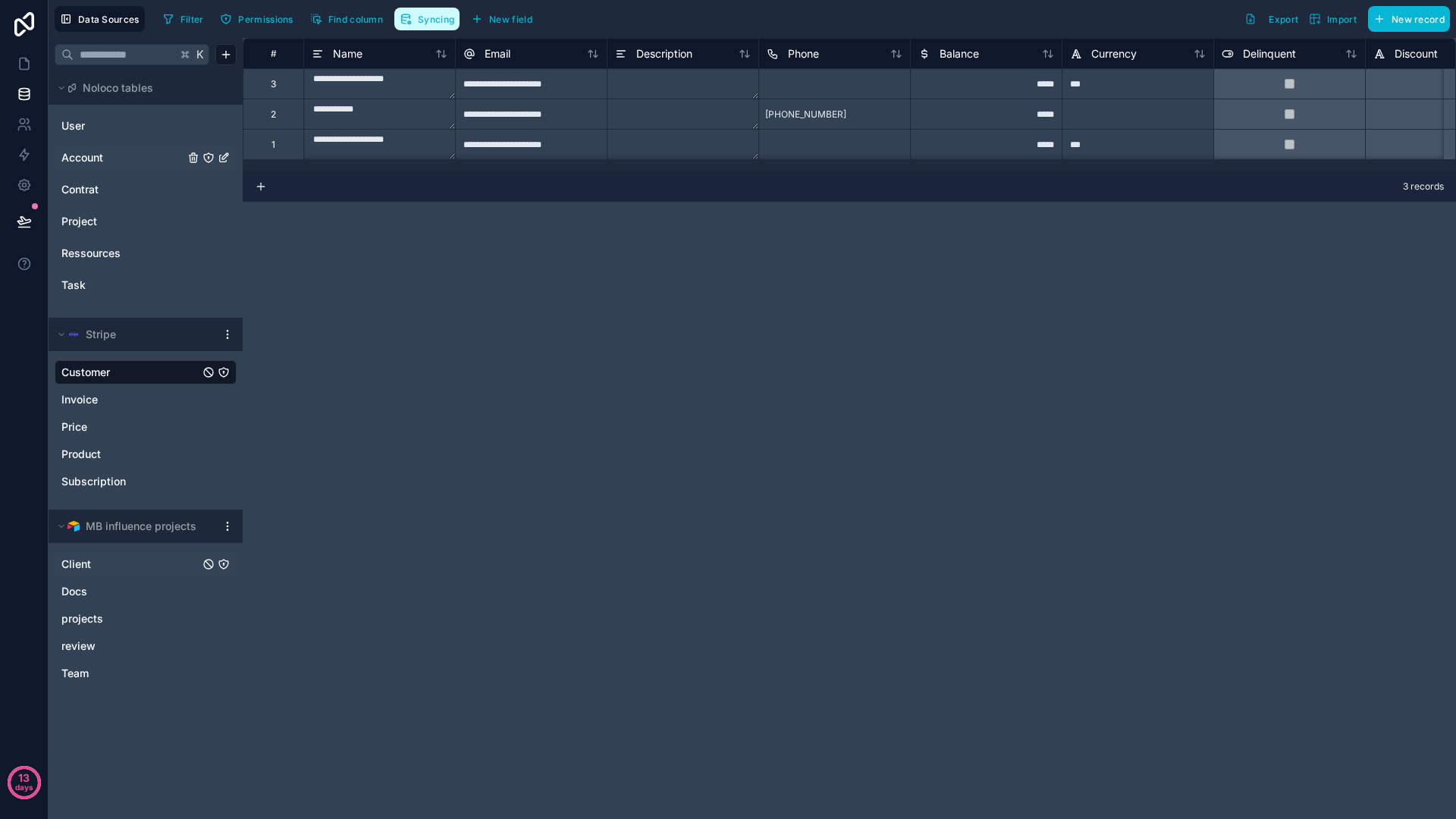
click at [417, 24] on button "Syncing" at bounding box center [427, 19] width 65 height 22
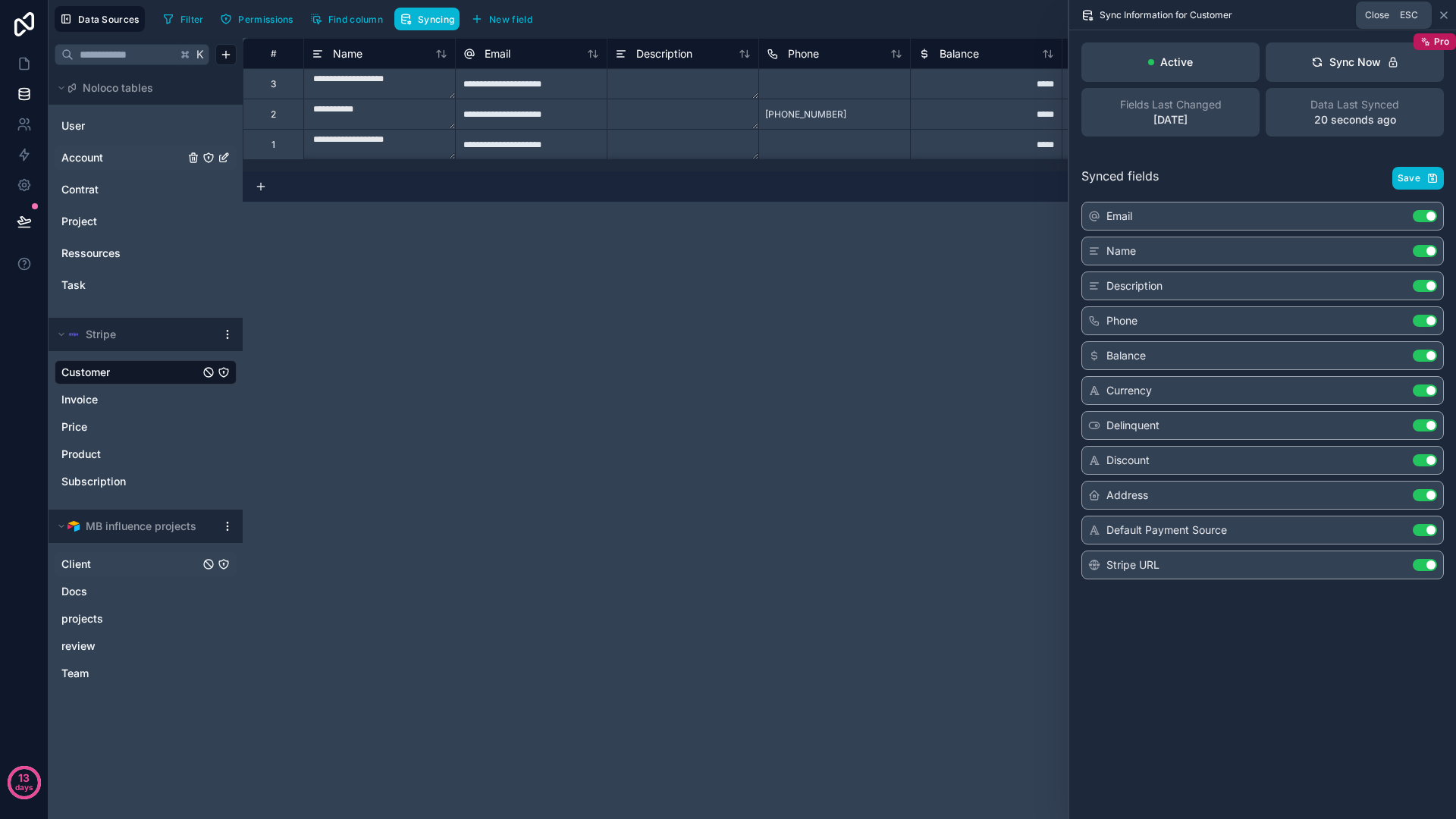
click at [1448, 15] on icon at bounding box center [1443, 15] width 12 height 12
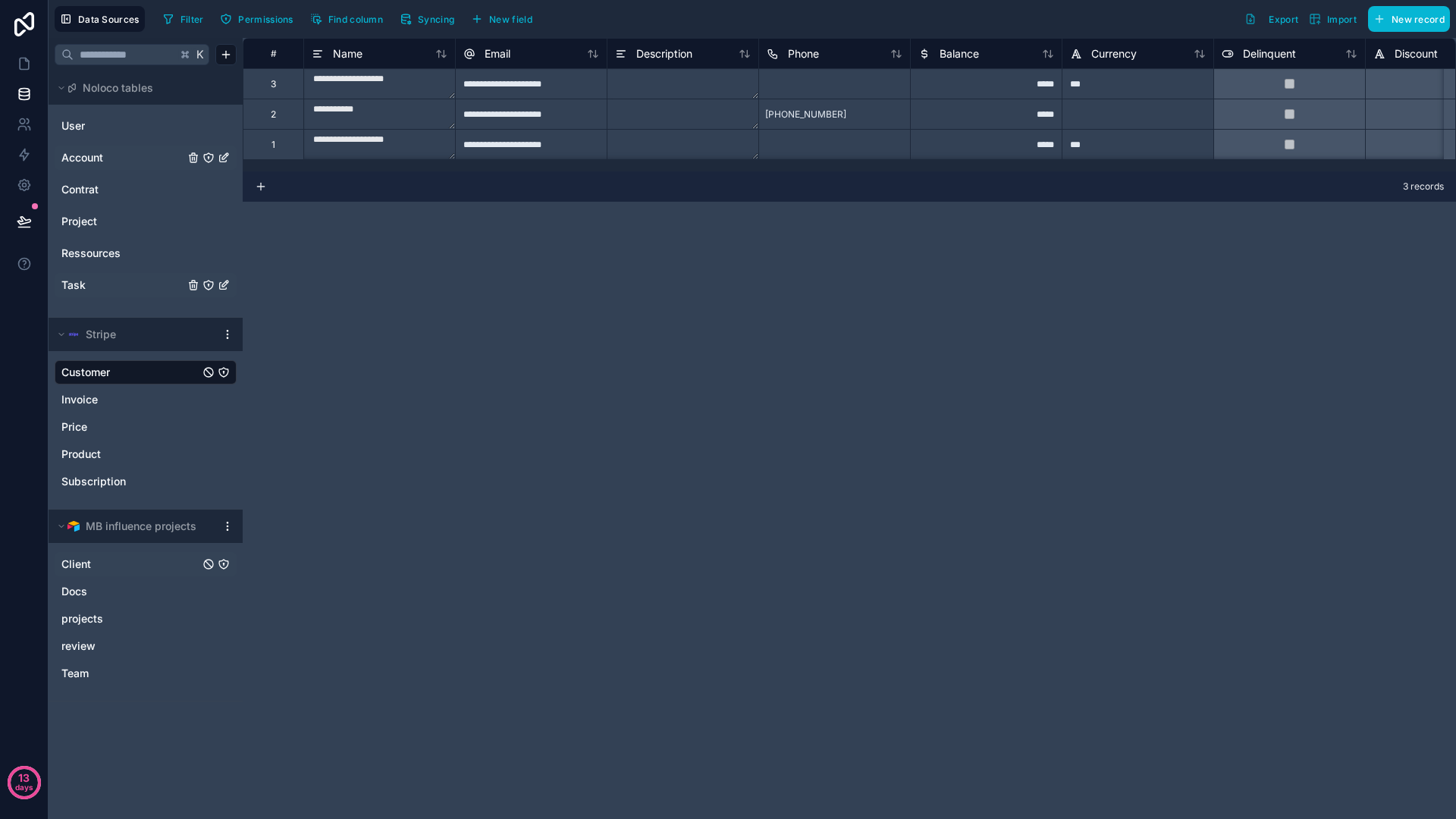
click at [125, 289] on link "Task" at bounding box center [123, 285] width 123 height 15
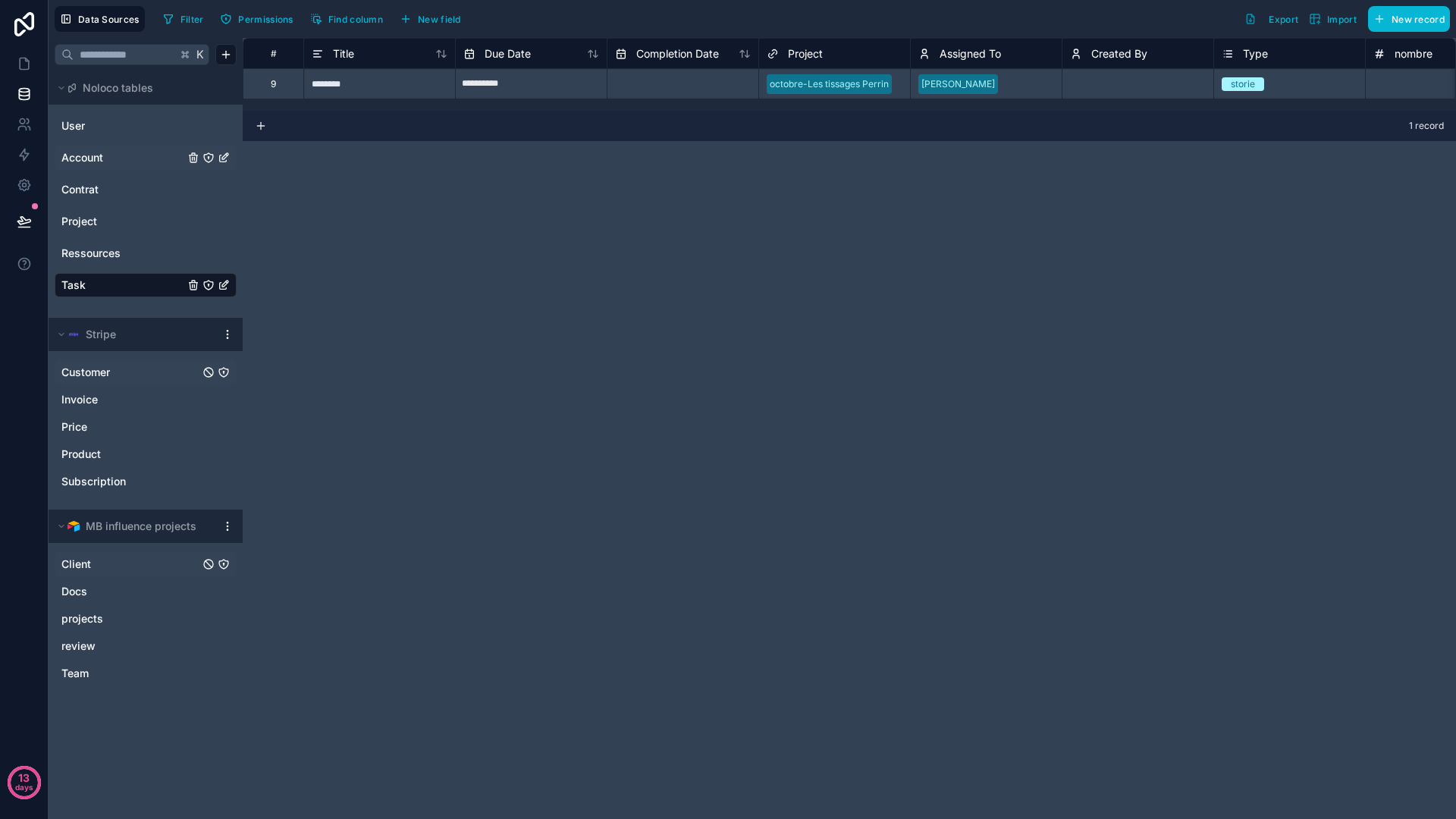
click at [125, 544] on div "Client Docs projects review Team" at bounding box center [146, 621] width 194 height 158
click at [123, 549] on div "Client Docs projects review Team" at bounding box center [145, 615] width 182 height 139
click at [111, 558] on link "Client" at bounding box center [131, 564] width 138 height 15
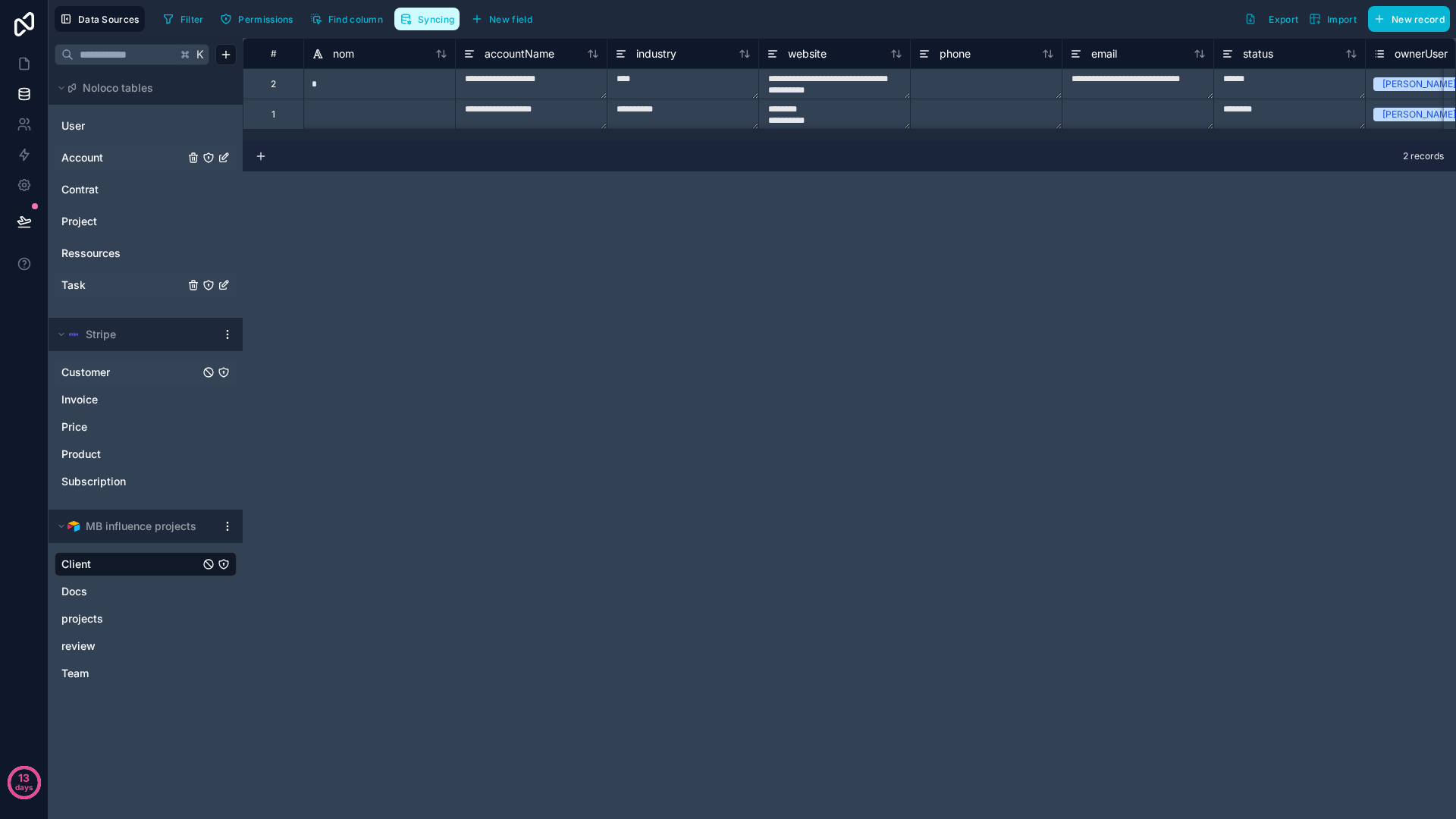
click at [429, 20] on span "Syncing" at bounding box center [435, 20] width 36 height 11
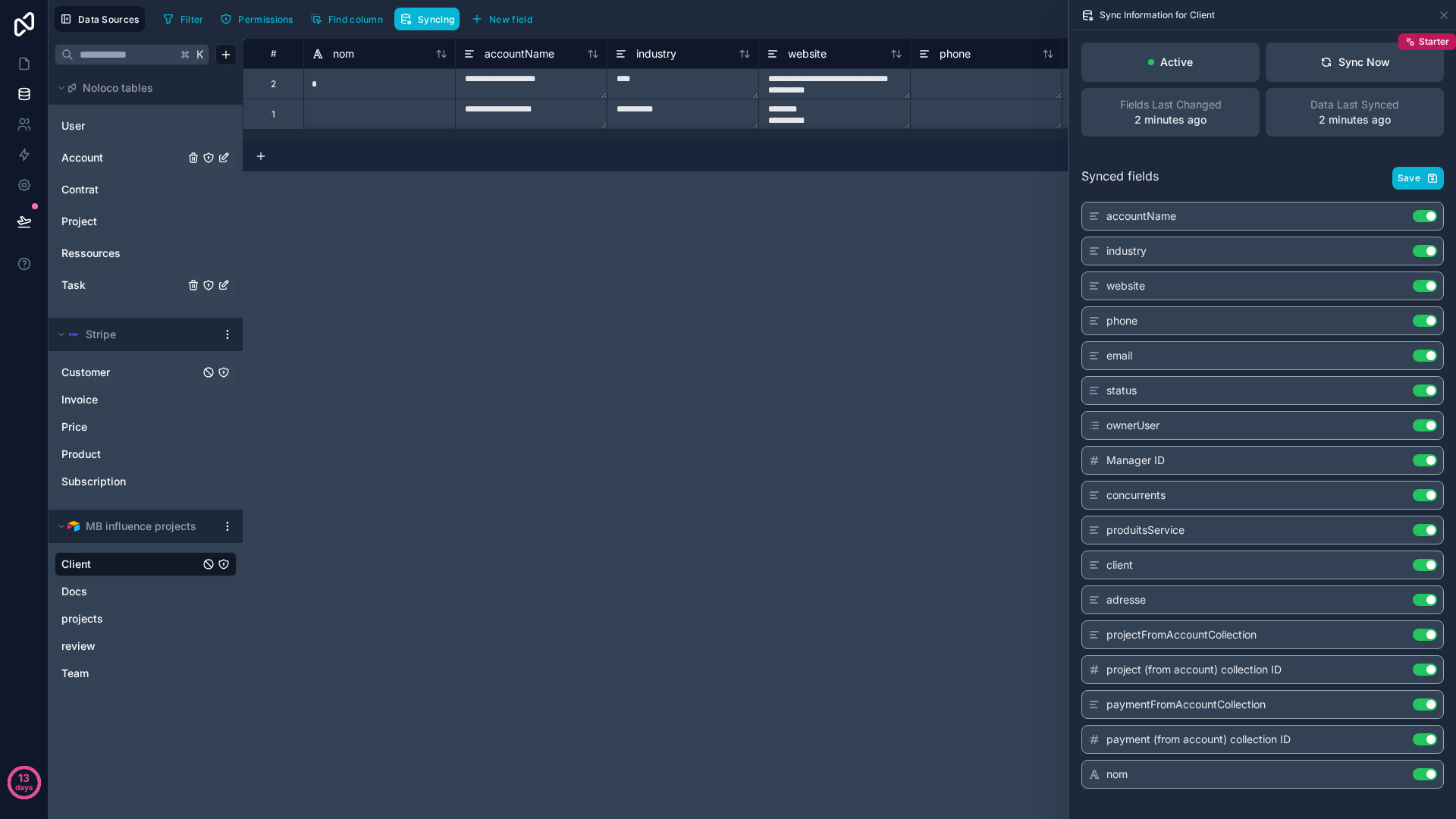
click at [1123, 221] on span "accountName" at bounding box center [1141, 216] width 70 height 15
drag, startPoint x: 1097, startPoint y: 219, endPoint x: 1114, endPoint y: 215, distance: 17.5
click at [1097, 219] on icon at bounding box center [1094, 216] width 12 height 12
click at [1437, 18] on icon at bounding box center [1443, 15] width 12 height 12
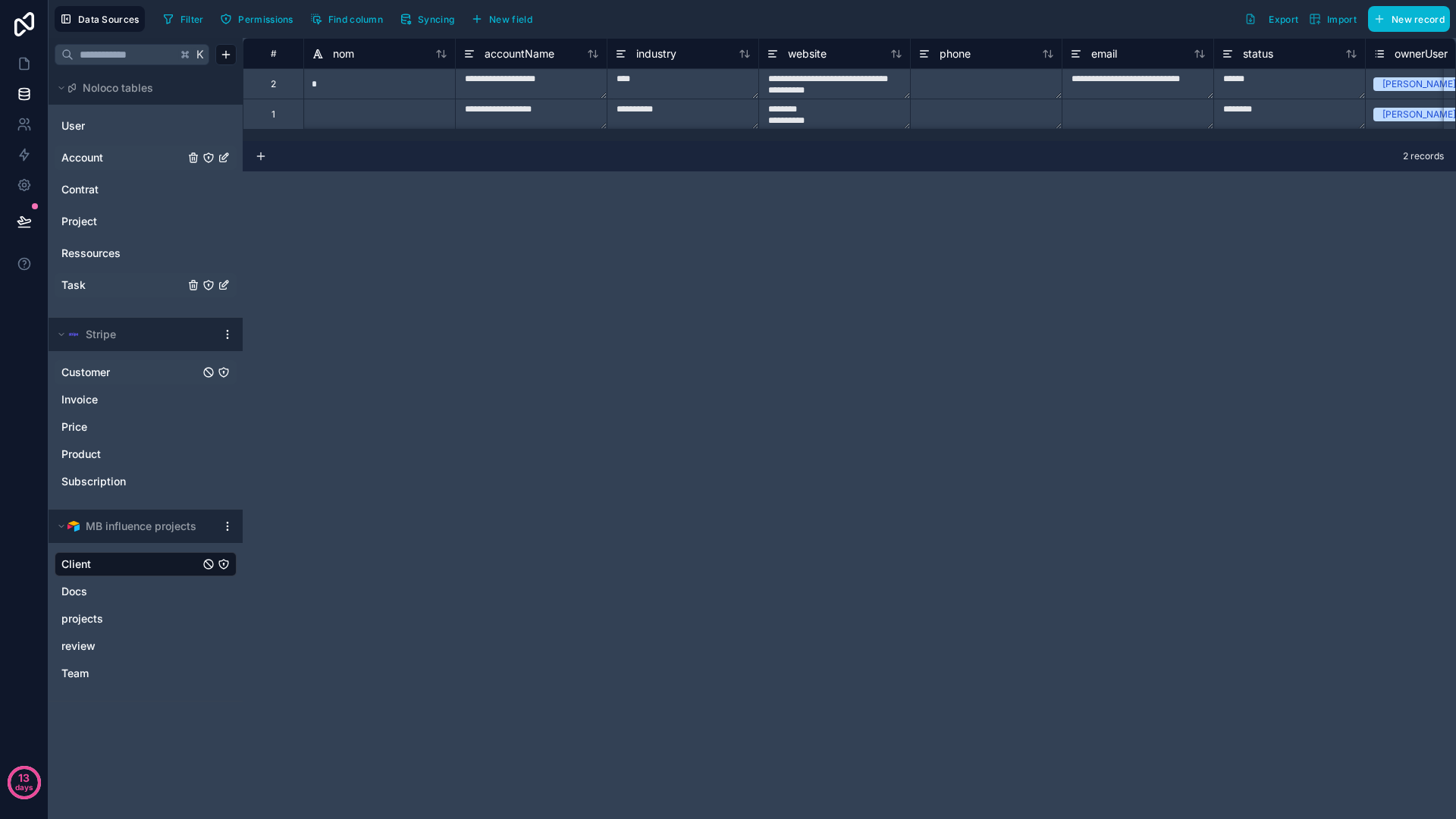
click at [333, 377] on div "**********" at bounding box center [849, 429] width 1213 height 781
click at [160, 568] on link "Client" at bounding box center [131, 564] width 138 height 15
click at [115, 375] on link "Customer" at bounding box center [131, 373] width 138 height 15
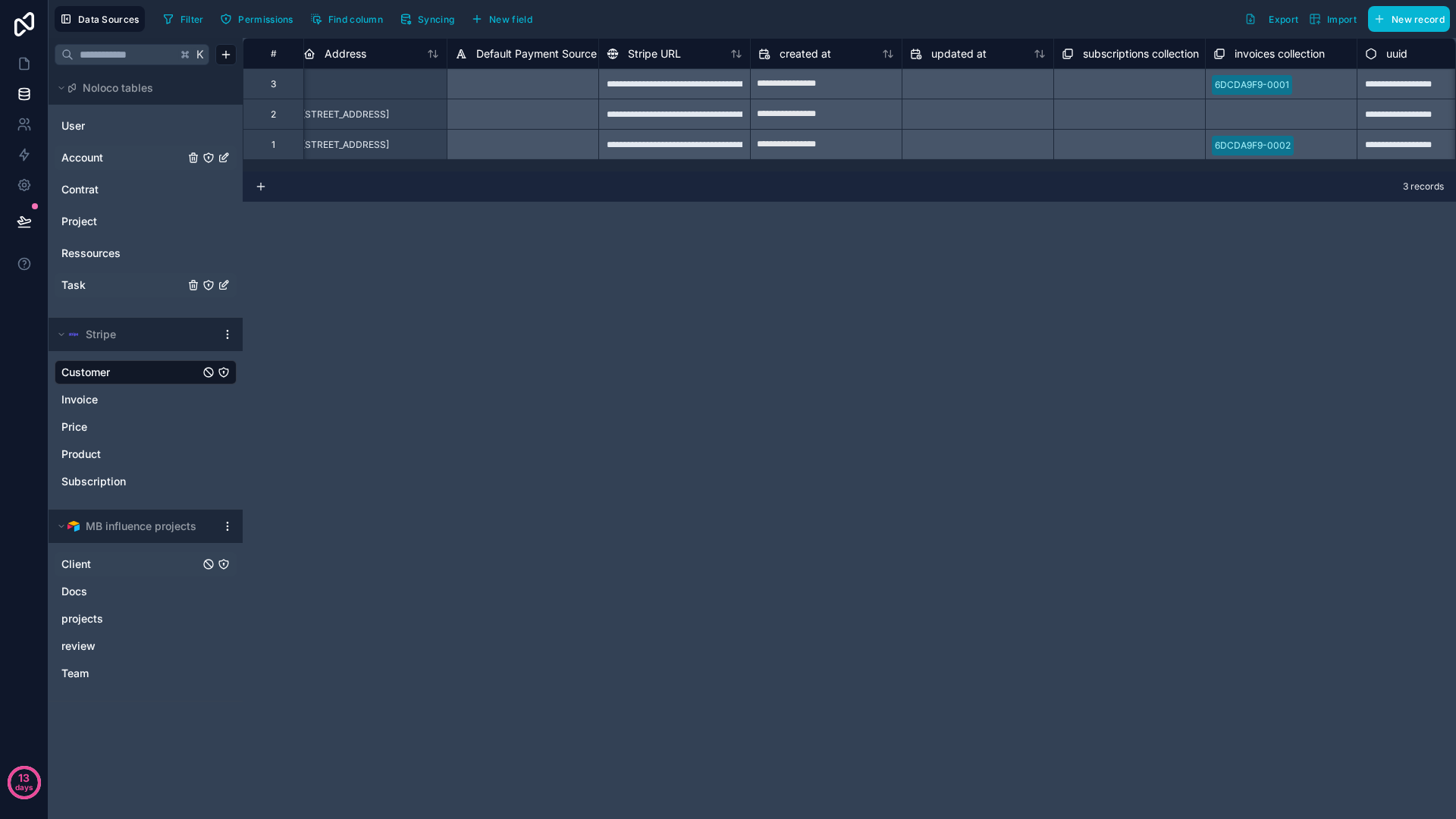
scroll to position [0, 1275]
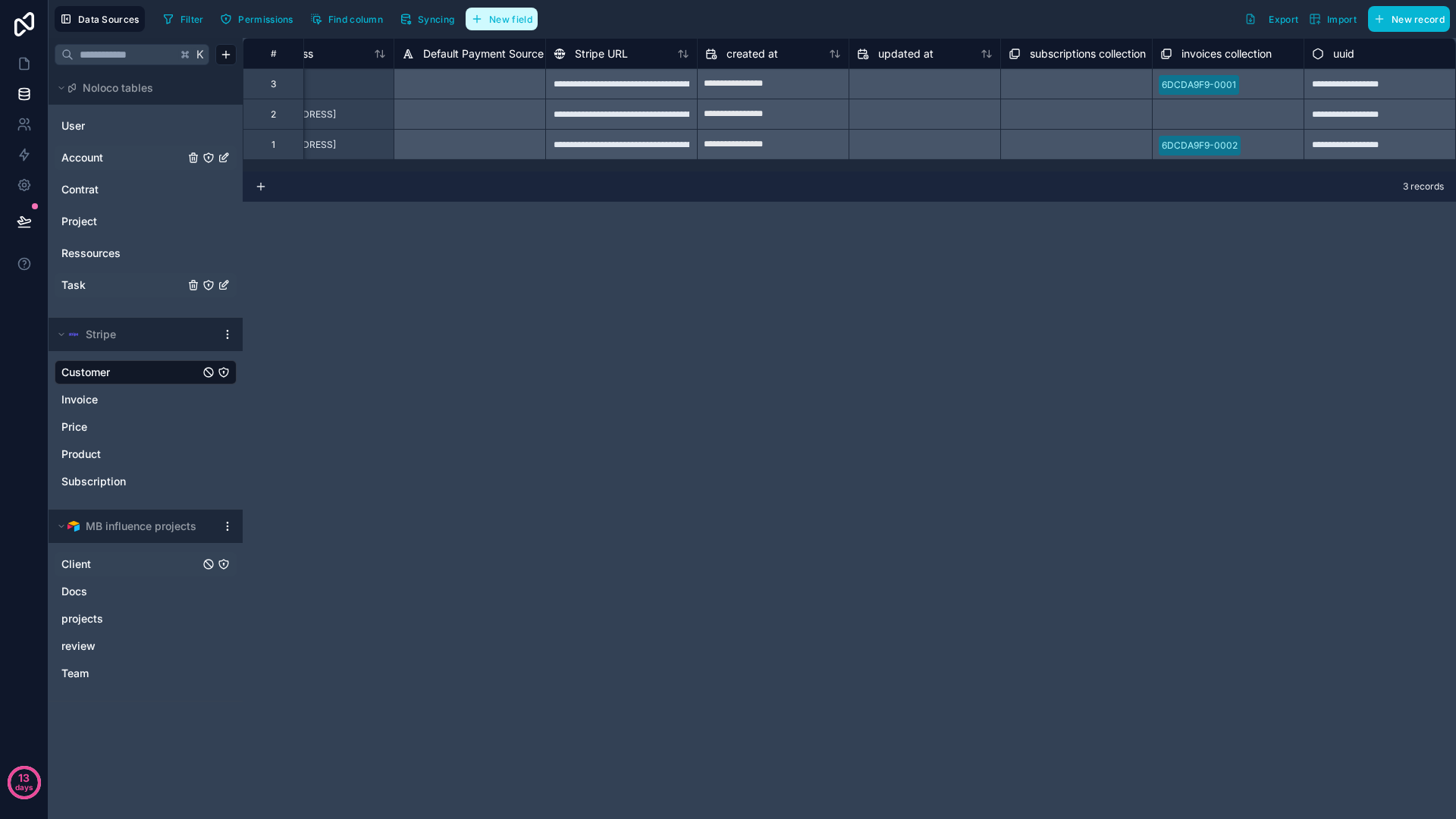
click at [525, 25] on button "New field" at bounding box center [502, 19] width 72 height 22
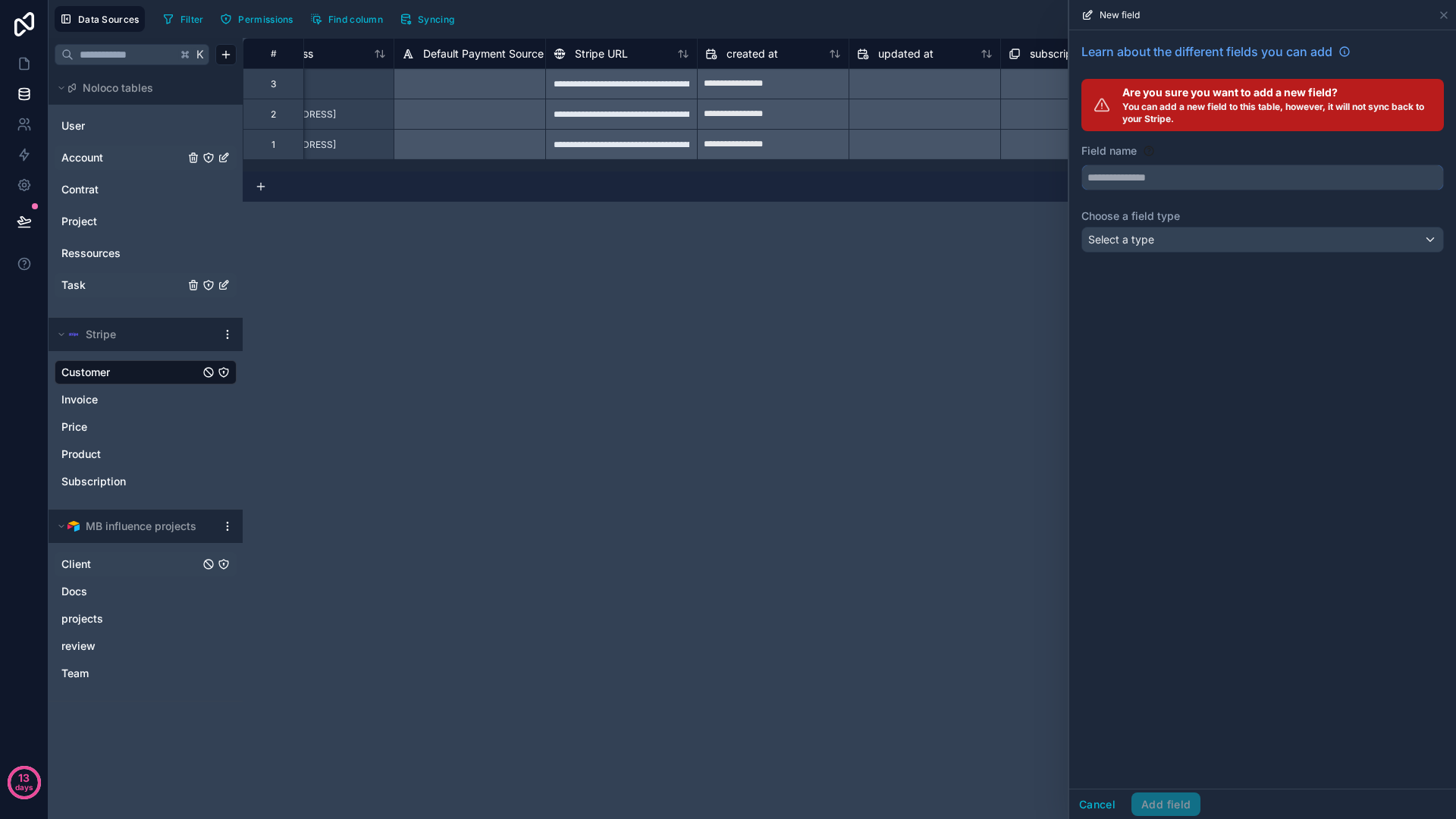
click at [1252, 179] on input "text" at bounding box center [1263, 177] width 360 height 24
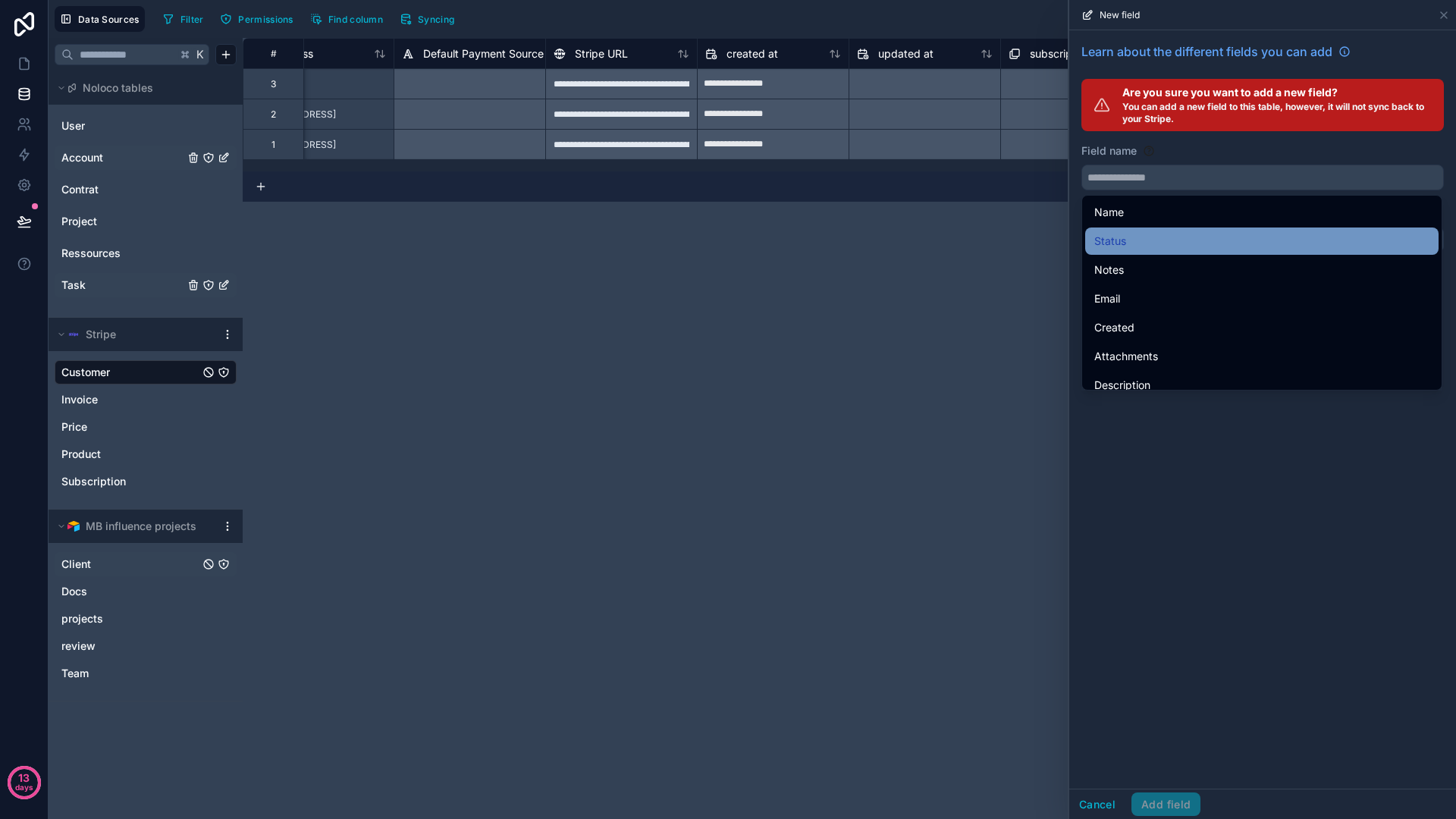
click at [1150, 233] on div "Status" at bounding box center [1262, 240] width 335 height 18
type input "******"
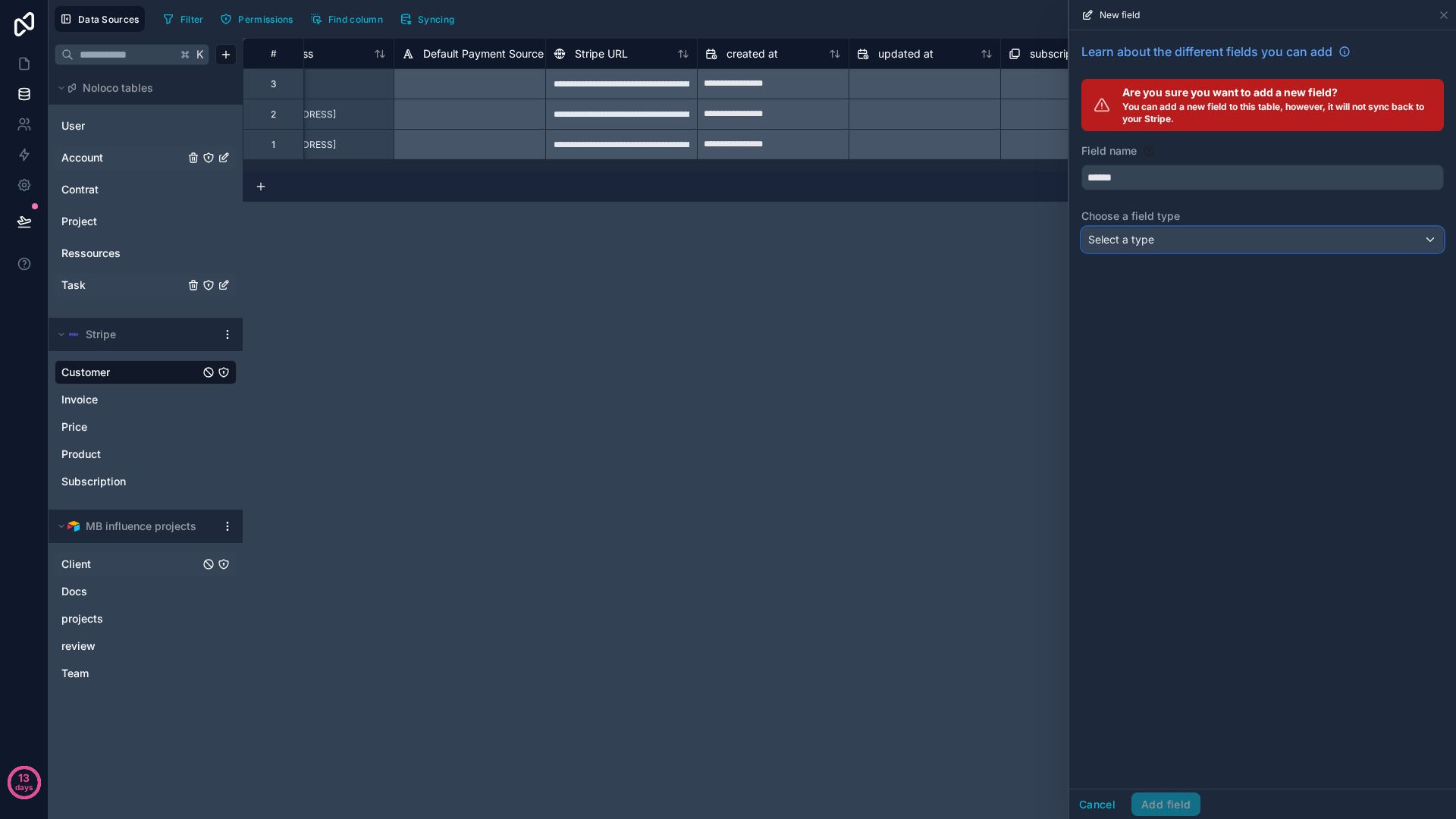
click at [1166, 238] on div "Select a type" at bounding box center [1263, 240] width 360 height 24
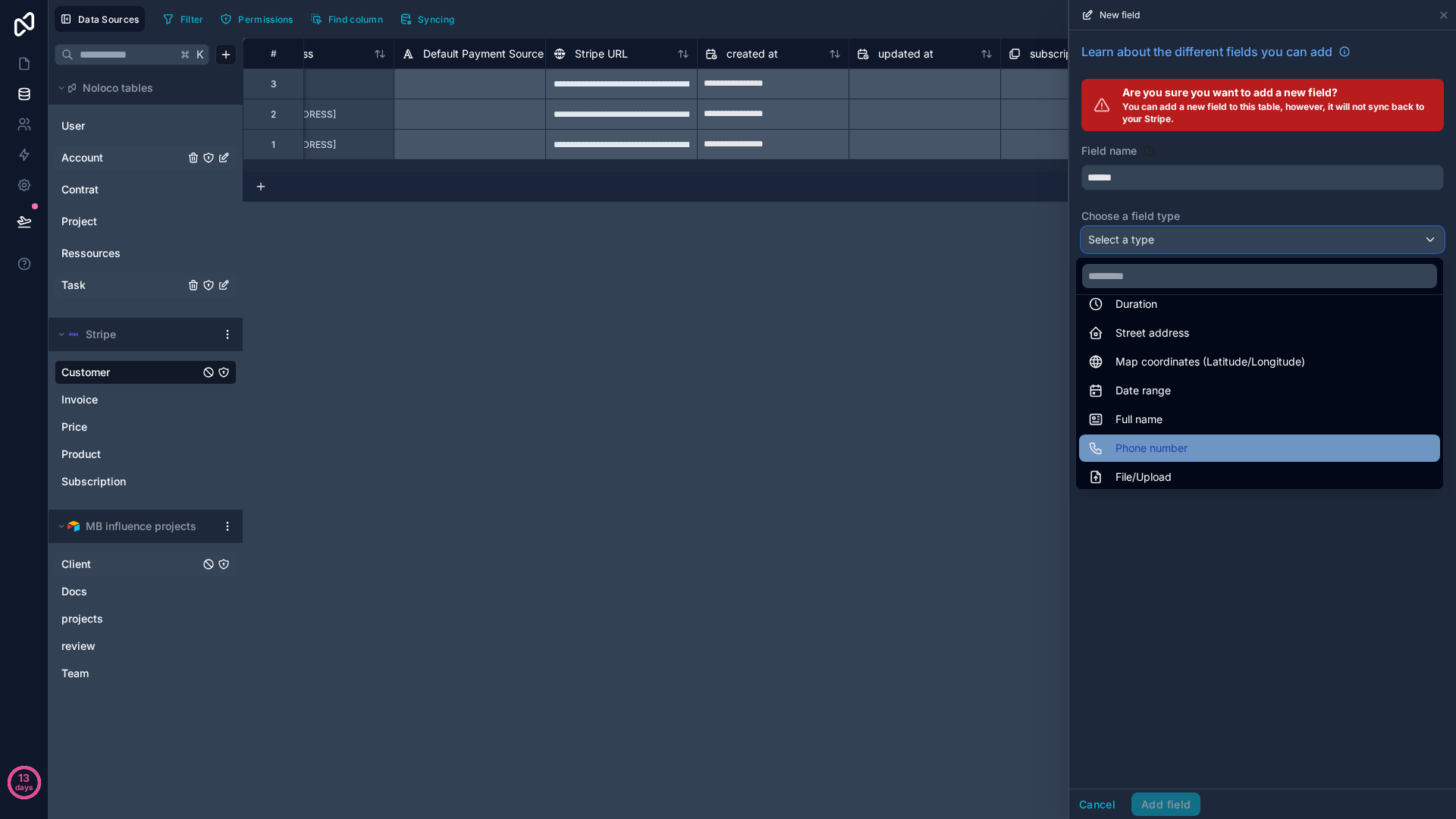
scroll to position [393, 0]
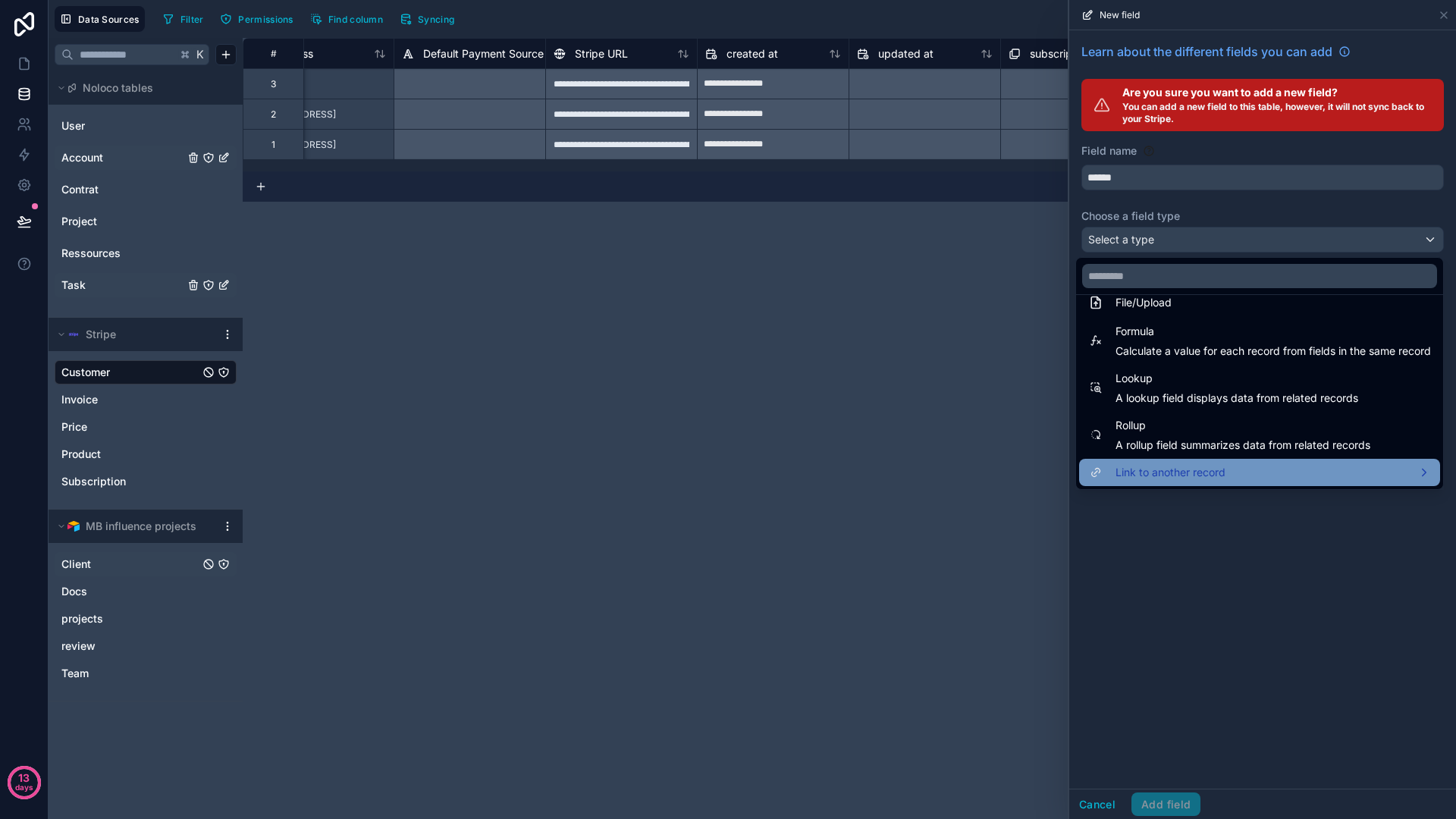
click at [1167, 461] on div "Link to another record" at bounding box center [1259, 472] width 360 height 27
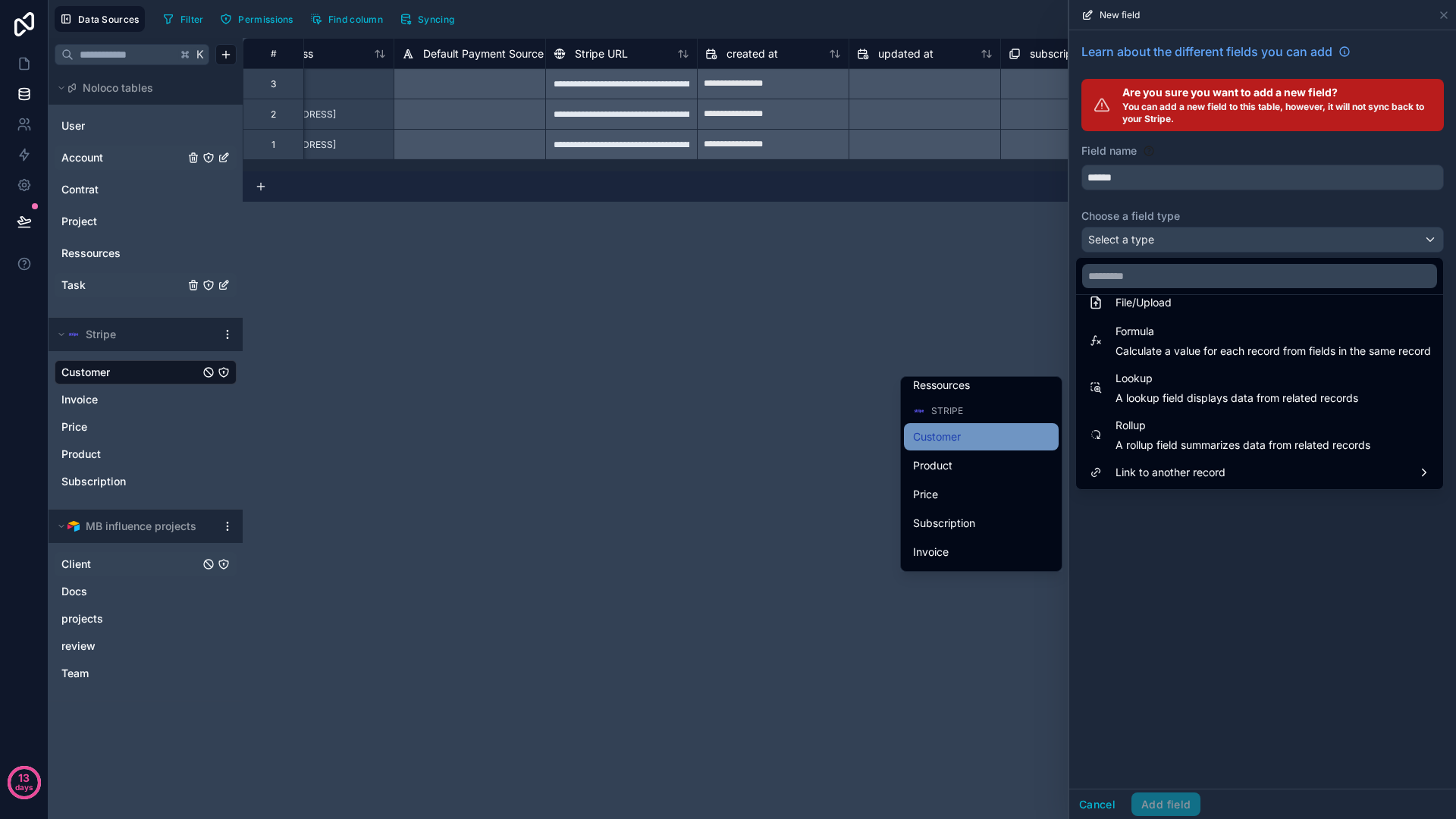
scroll to position [202, 0]
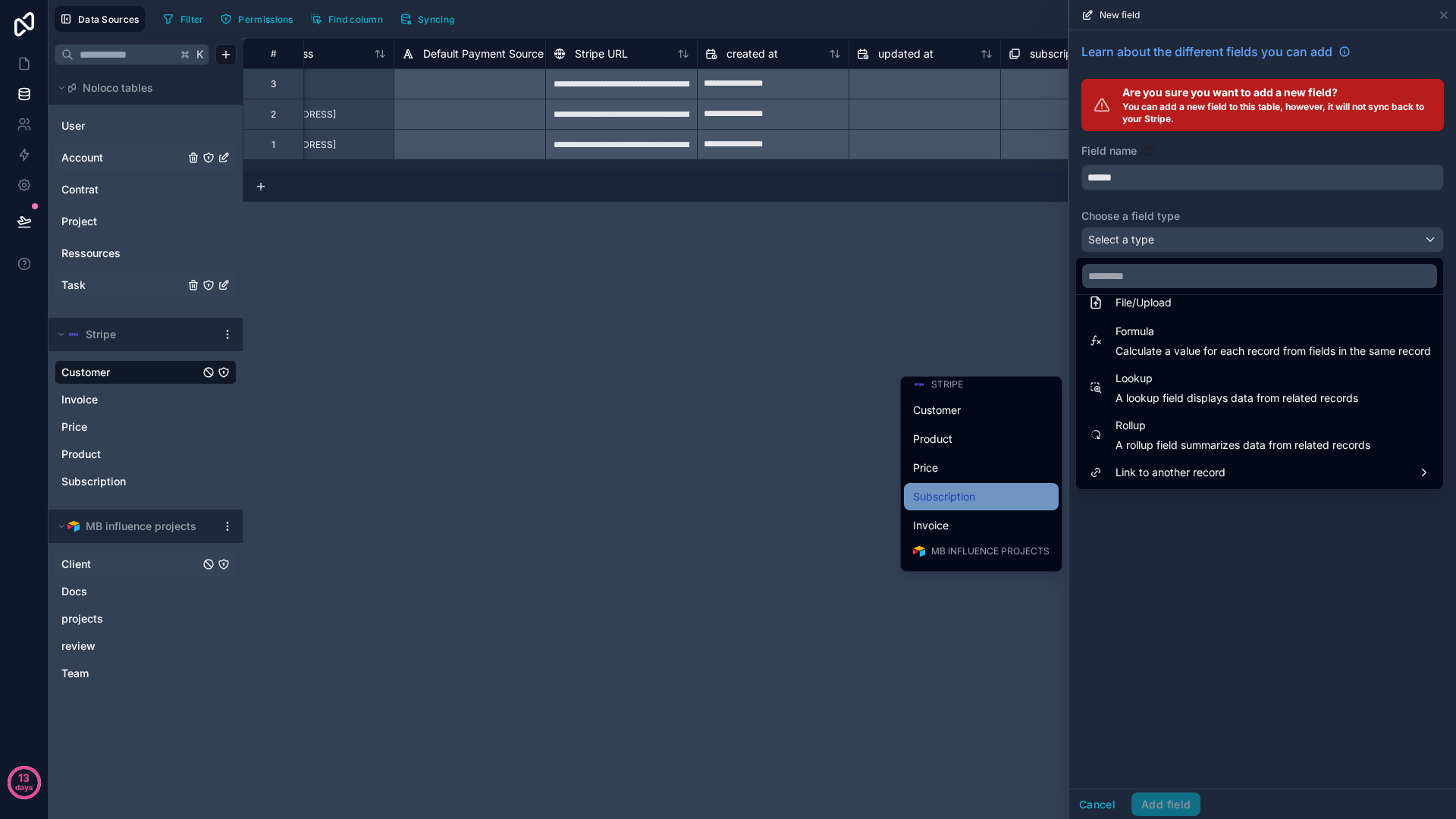
click at [936, 489] on span "Subscription" at bounding box center [944, 496] width 63 height 18
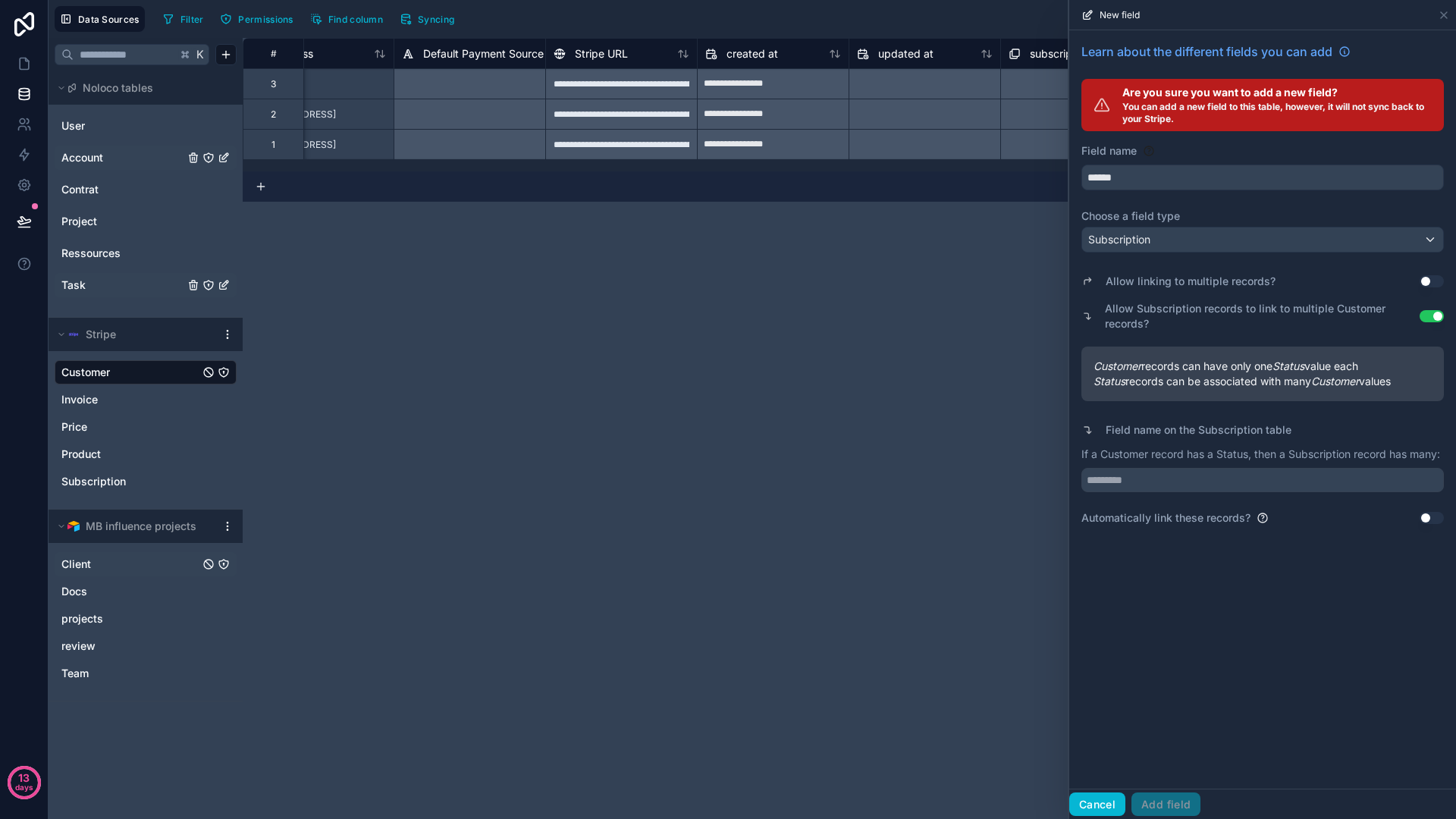
click at [1107, 797] on button "Cancel" at bounding box center [1097, 804] width 56 height 24
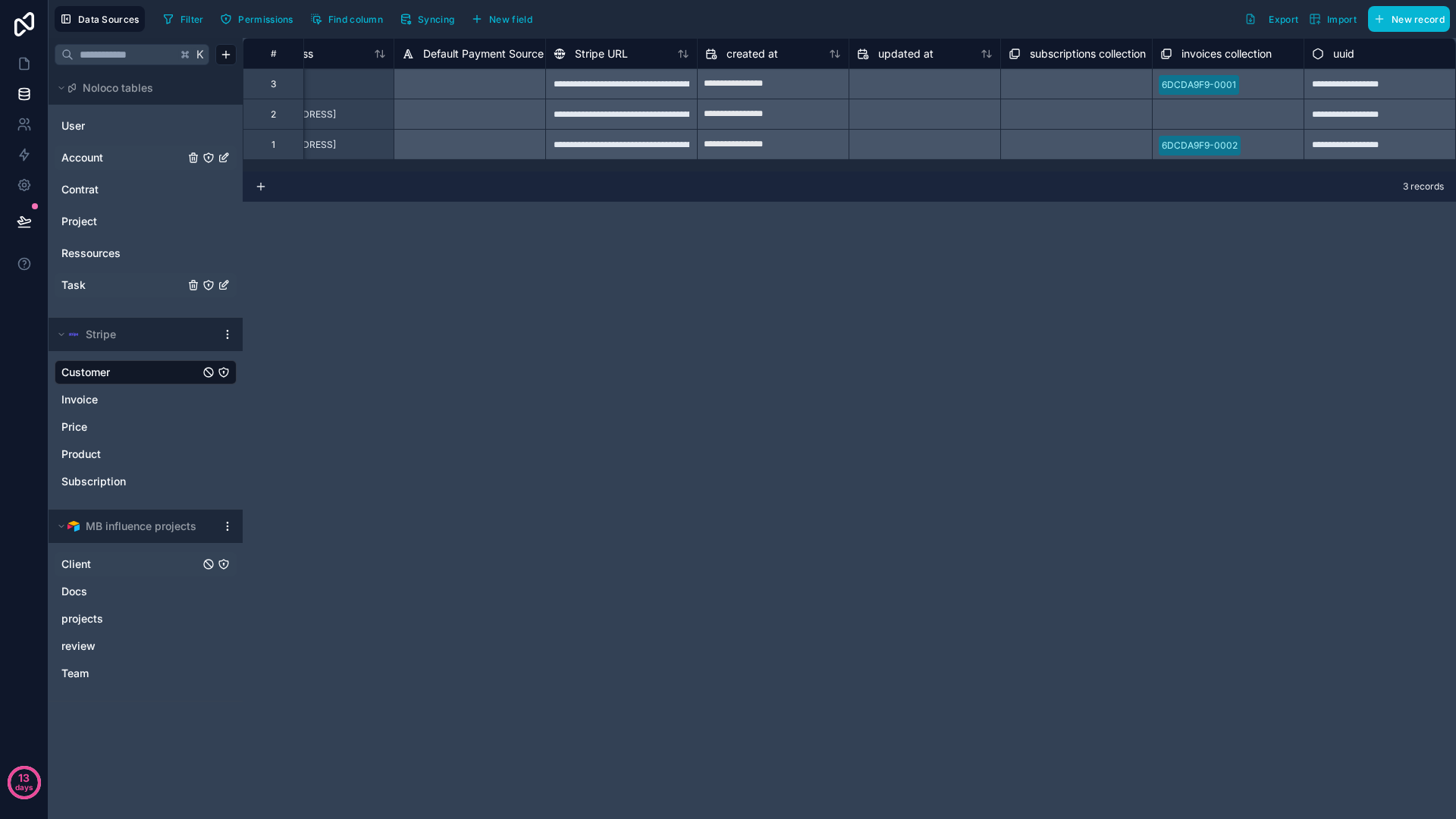
click at [705, 409] on div "**********" at bounding box center [849, 429] width 1213 height 781
click at [491, 351] on div "**********" at bounding box center [849, 429] width 1213 height 781
click at [231, 331] on html "**********" at bounding box center [728, 409] width 1456 height 819
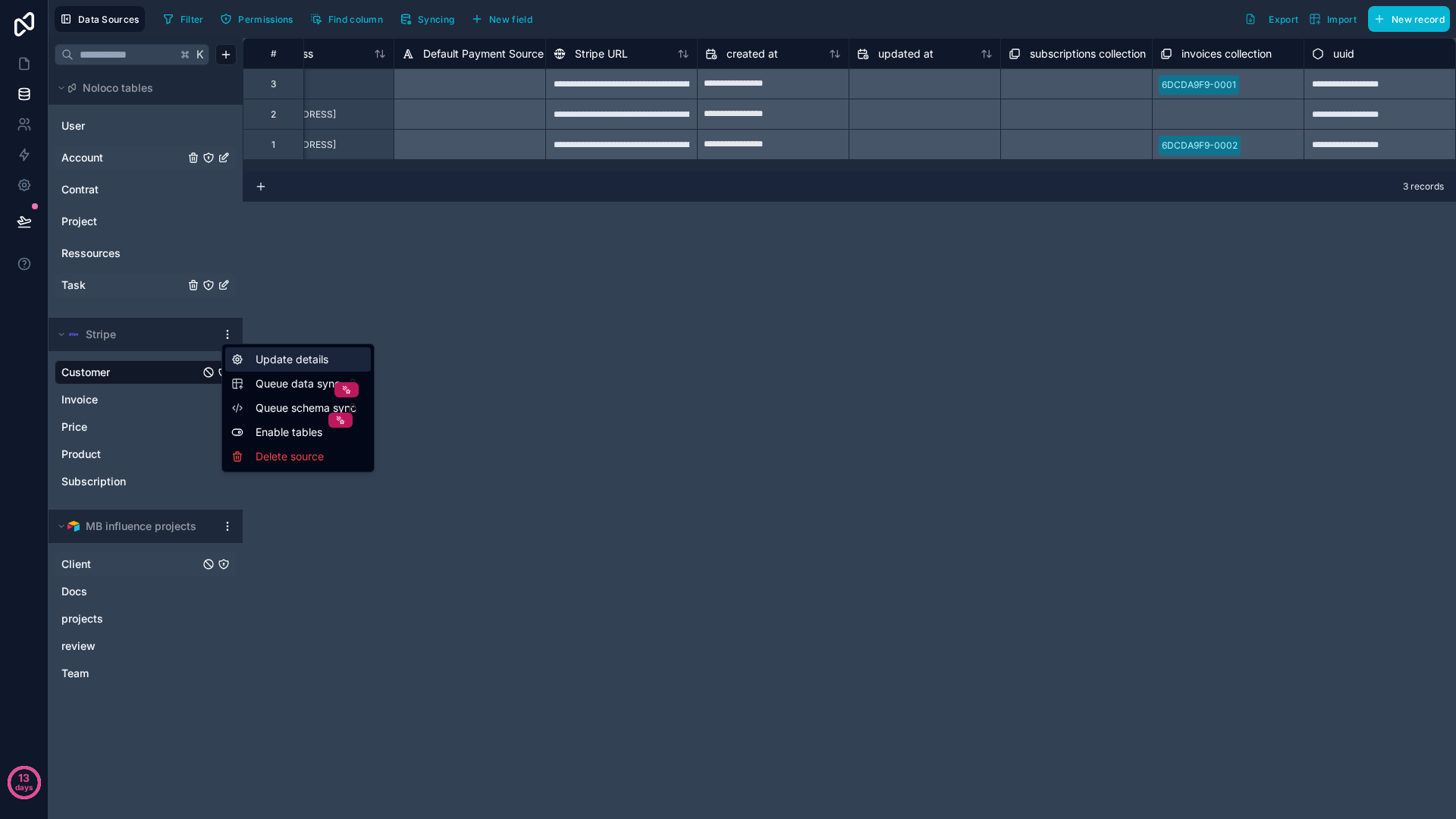
click at [337, 348] on div "Update details" at bounding box center [298, 360] width 146 height 24
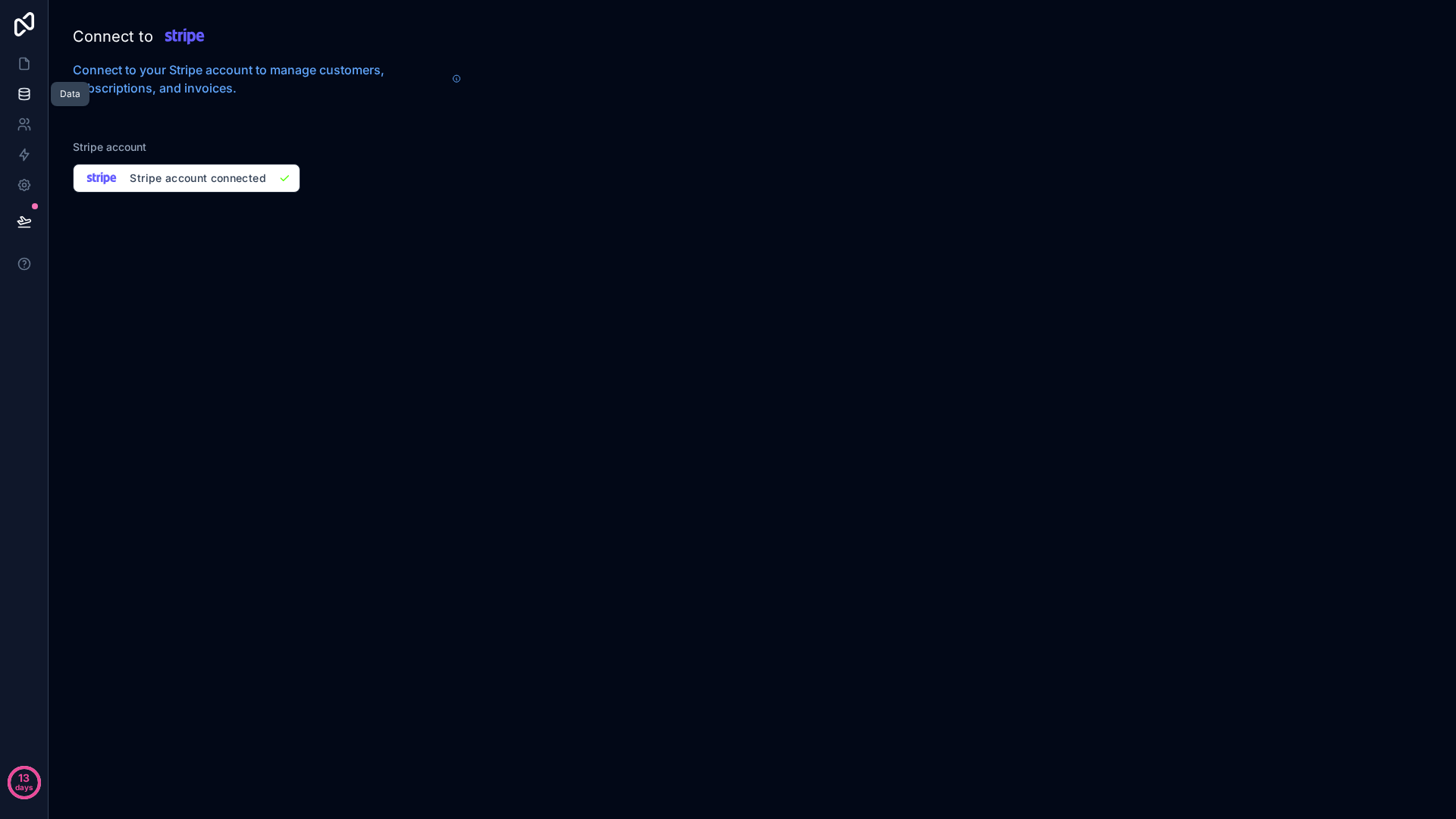
click at [34, 103] on link at bounding box center [23, 93] width 48 height 30
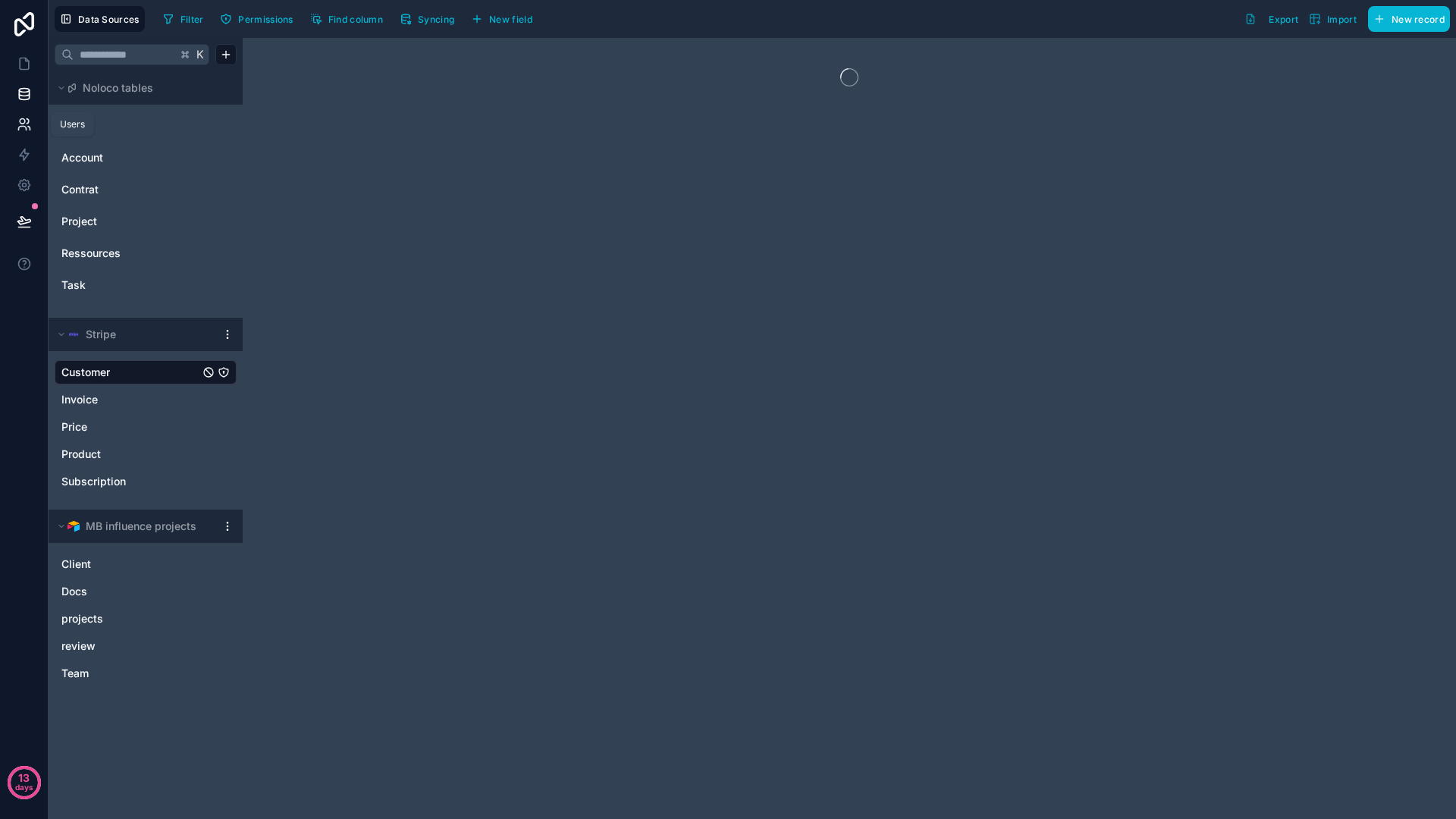
click at [30, 123] on icon at bounding box center [24, 124] width 15 height 15
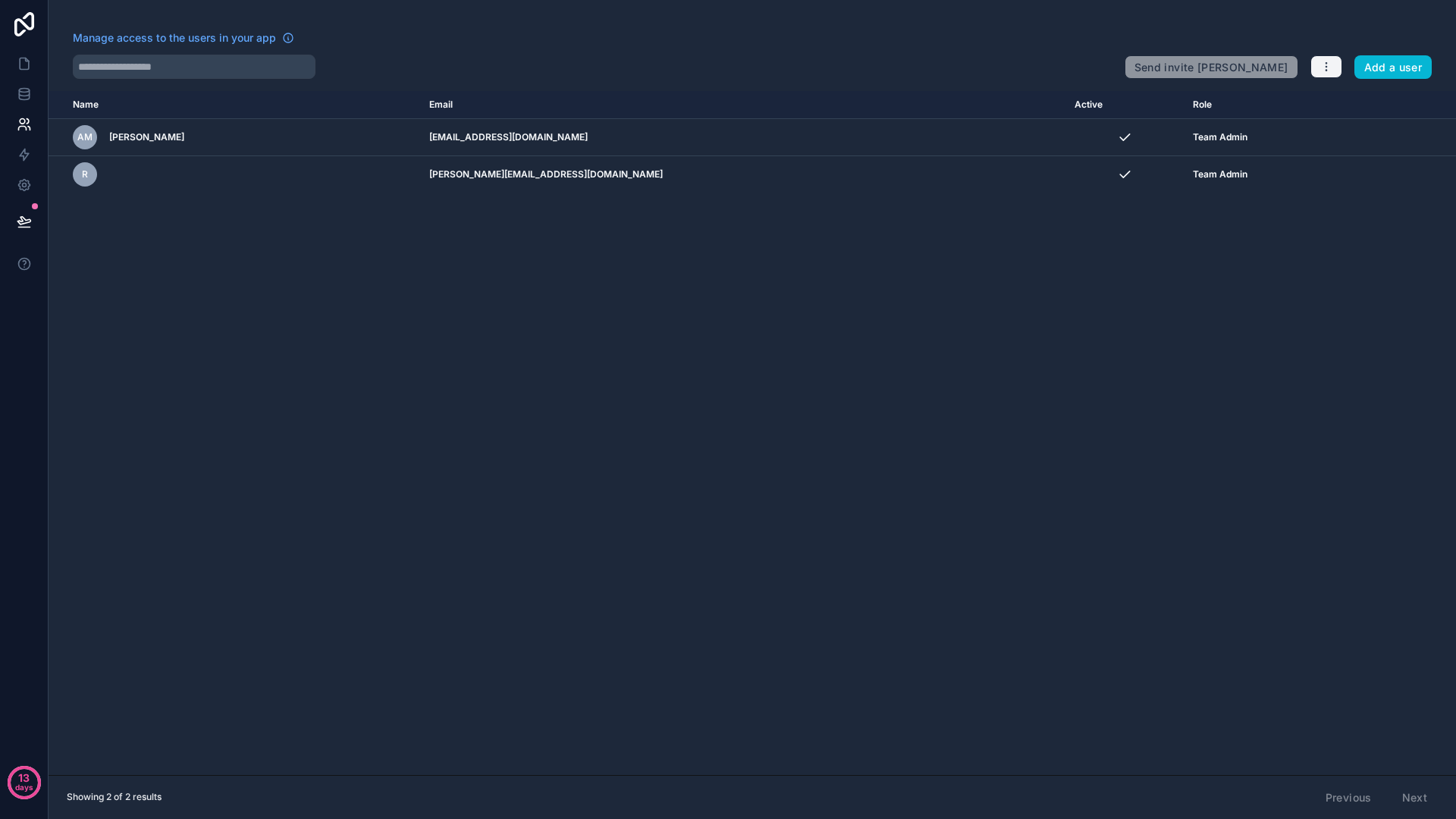
click at [1324, 63] on icon "button" at bounding box center [1326, 66] width 12 height 12
click at [468, 276] on div "Name Email Active Role userTable.email AM Alexandre Michallat contact-agence@mb…" at bounding box center [752, 432] width 1407 height 684
click at [492, 260] on div "Name Email Active Role userTable.email AM Alexandre Michallat contact-agence@mb…" at bounding box center [752, 432] width 1407 height 684
click at [1397, 57] on button "Add a user" at bounding box center [1393, 67] width 78 height 24
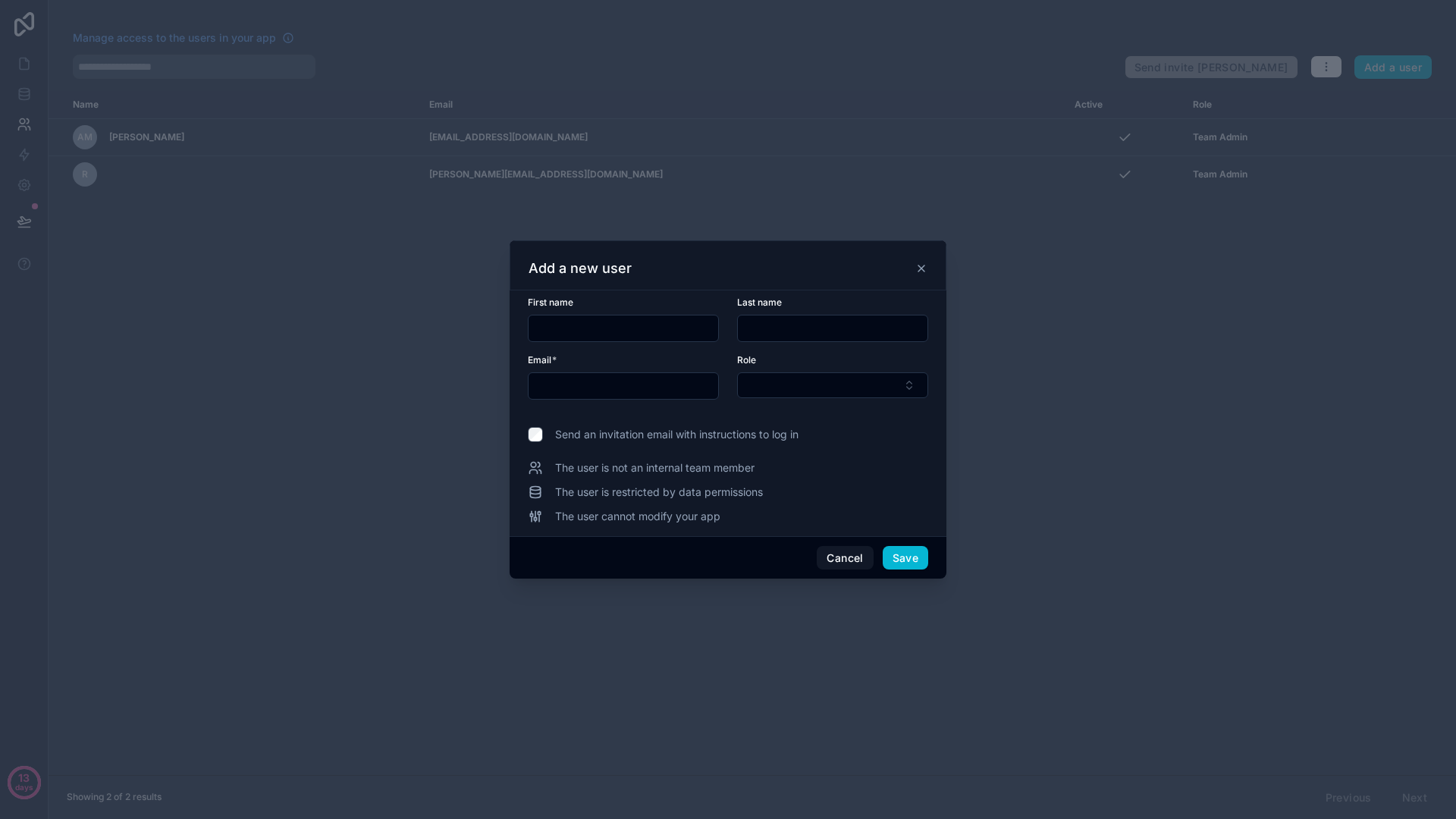
click at [652, 466] on span "The user is not an internal team member" at bounding box center [655, 468] width 200 height 15
click at [687, 391] on input "text" at bounding box center [623, 386] width 190 height 21
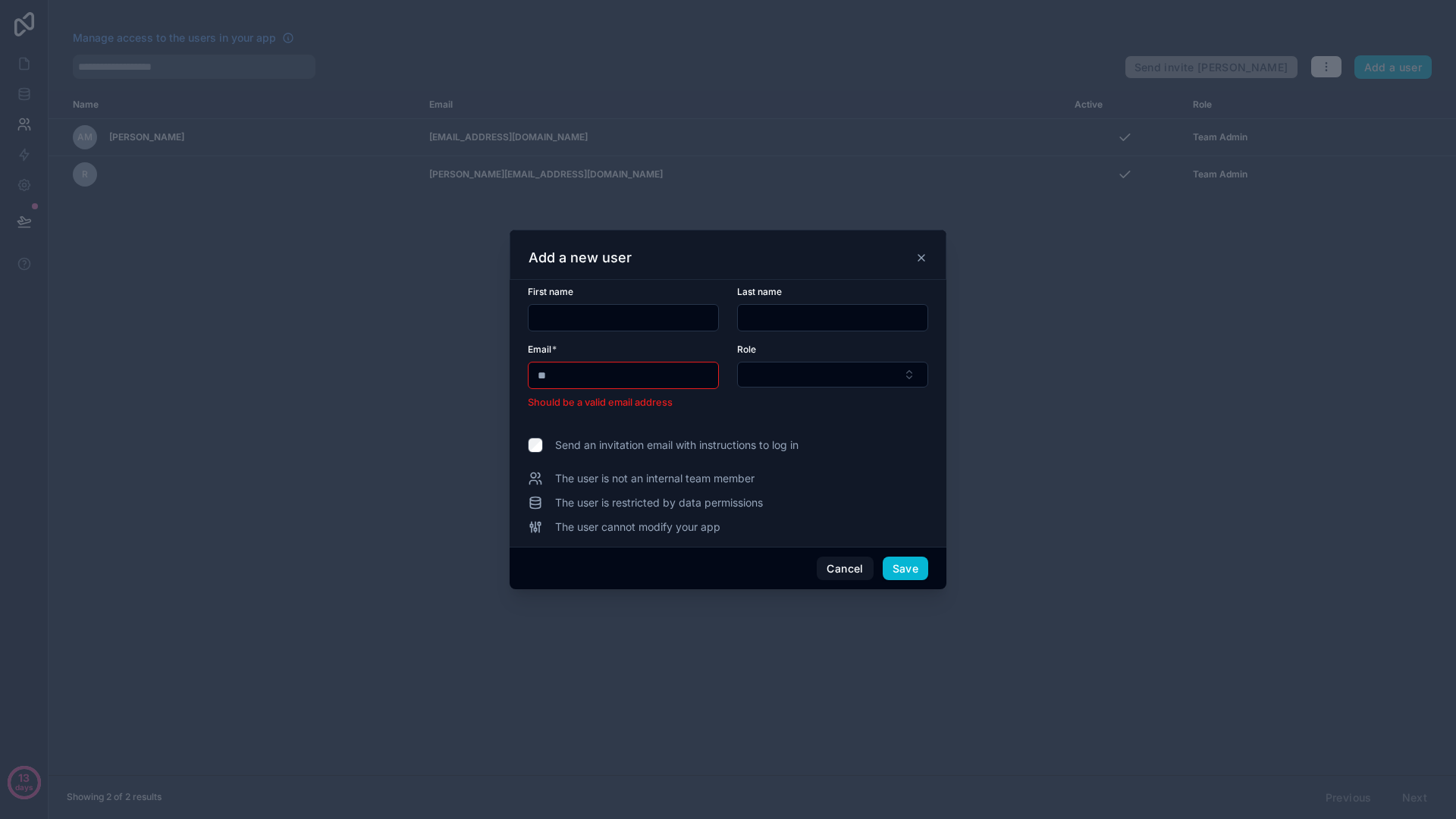
type input "*"
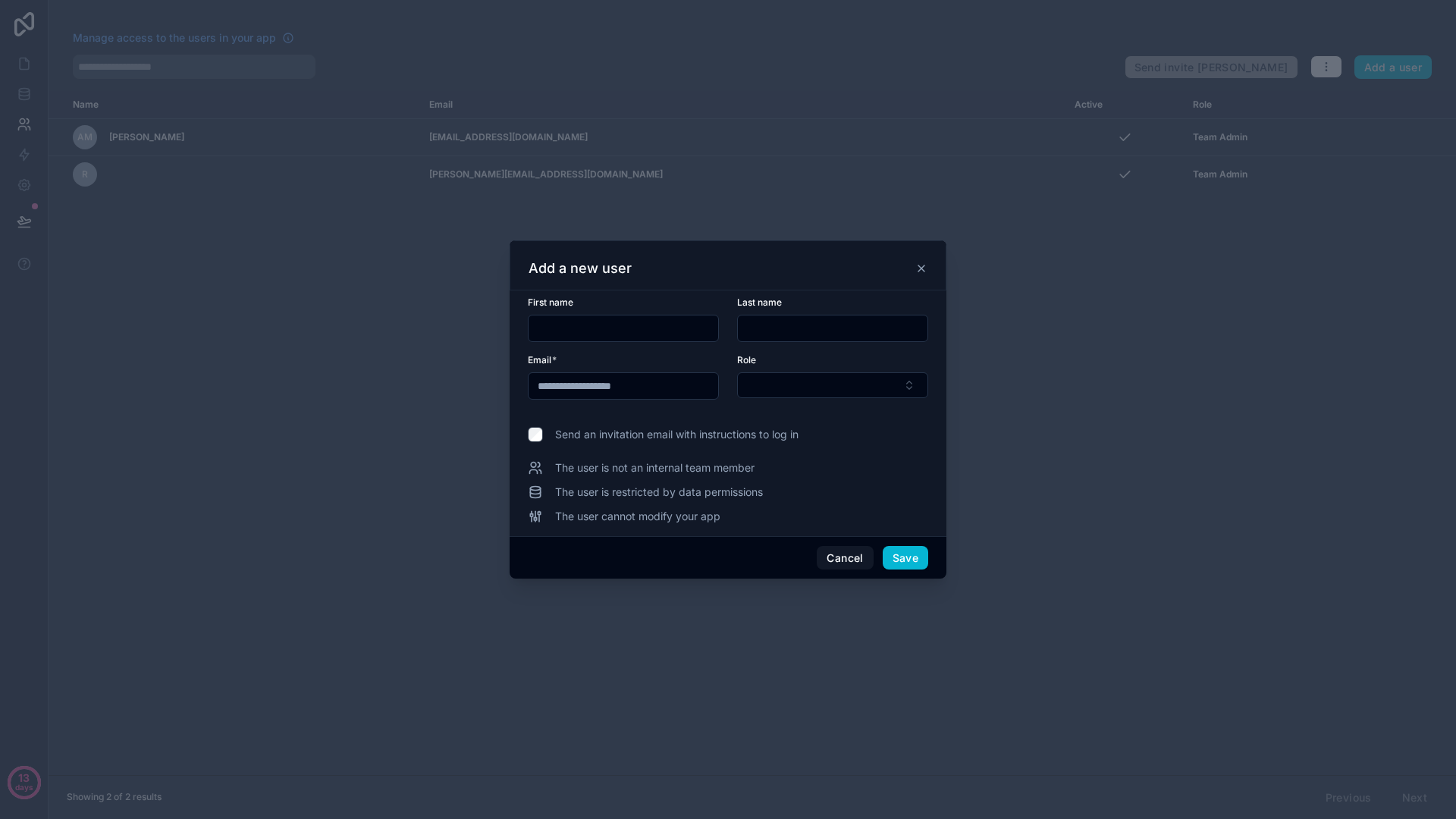
type input "**********"
click at [602, 470] on span "The user is not an internal team member" at bounding box center [655, 468] width 200 height 15
click at [742, 492] on span "The user is restricted by data permissions" at bounding box center [658, 492] width 207 height 15
click at [832, 551] on button "Cancel" at bounding box center [844, 558] width 56 height 24
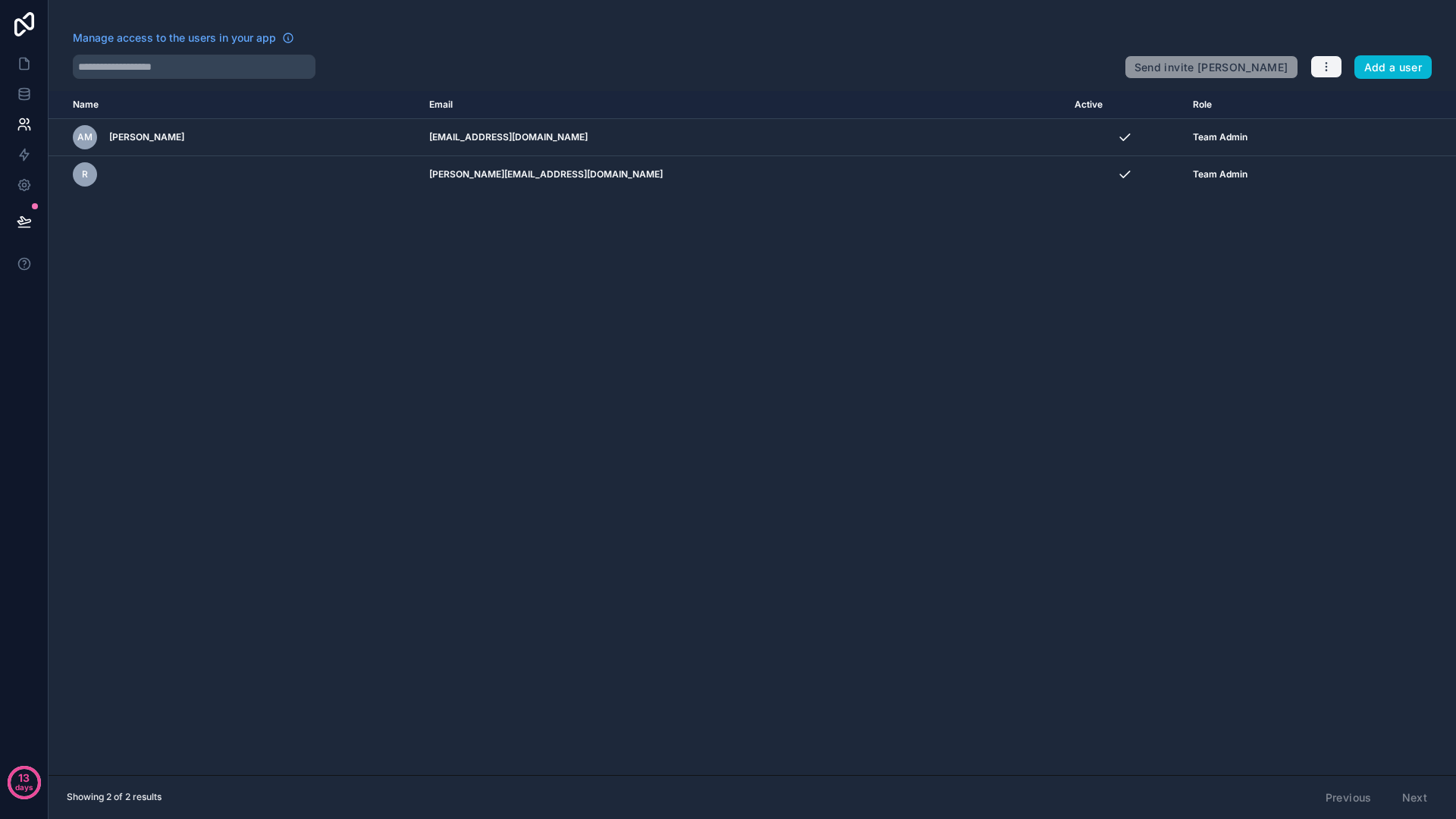
click at [1326, 66] on icon "button" at bounding box center [1325, 66] width 1 height 1
click at [1349, 106] on link "Manage roles" at bounding box center [1362, 103] width 106 height 24
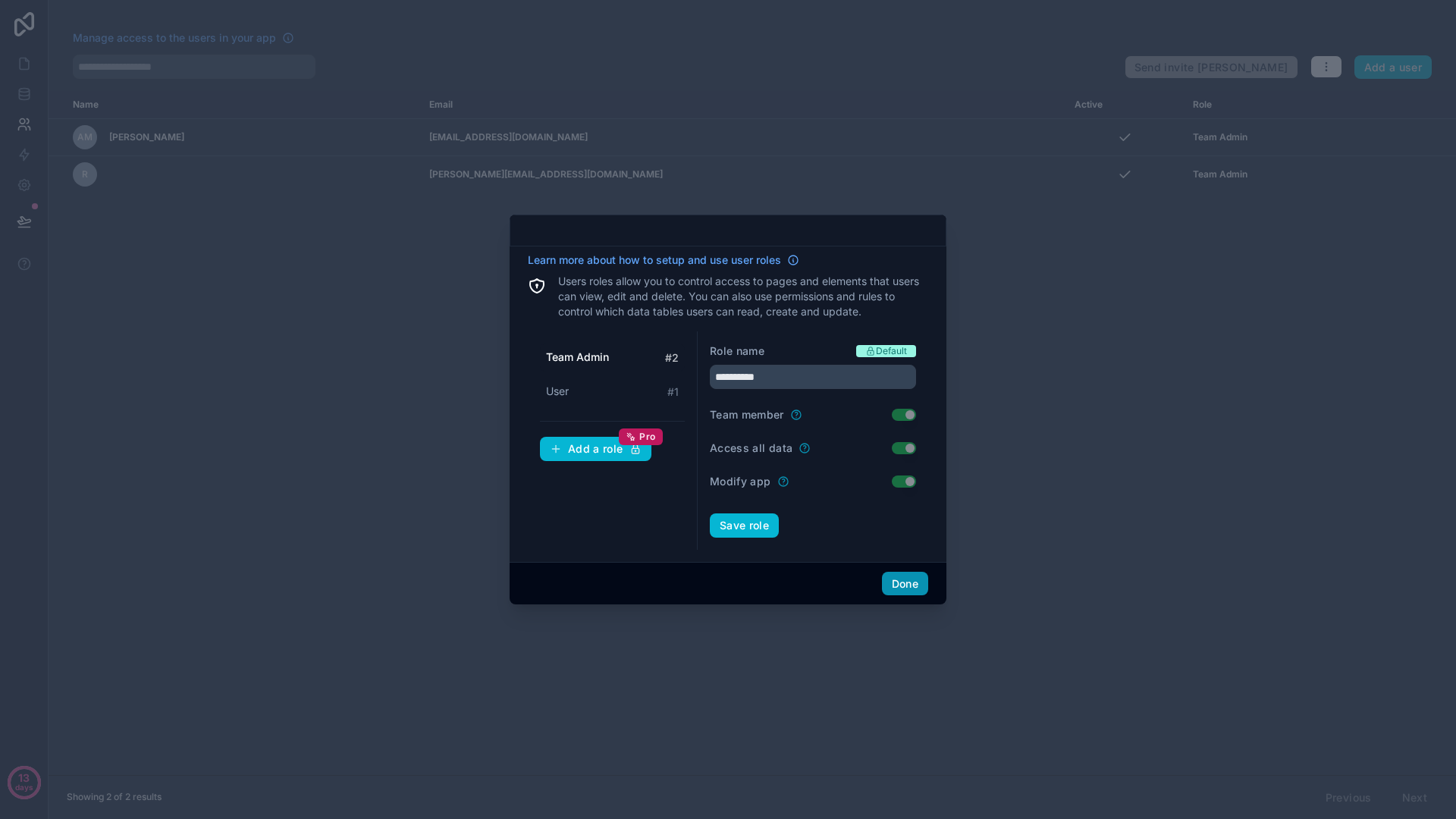
click at [907, 586] on button "Done" at bounding box center [905, 584] width 47 height 24
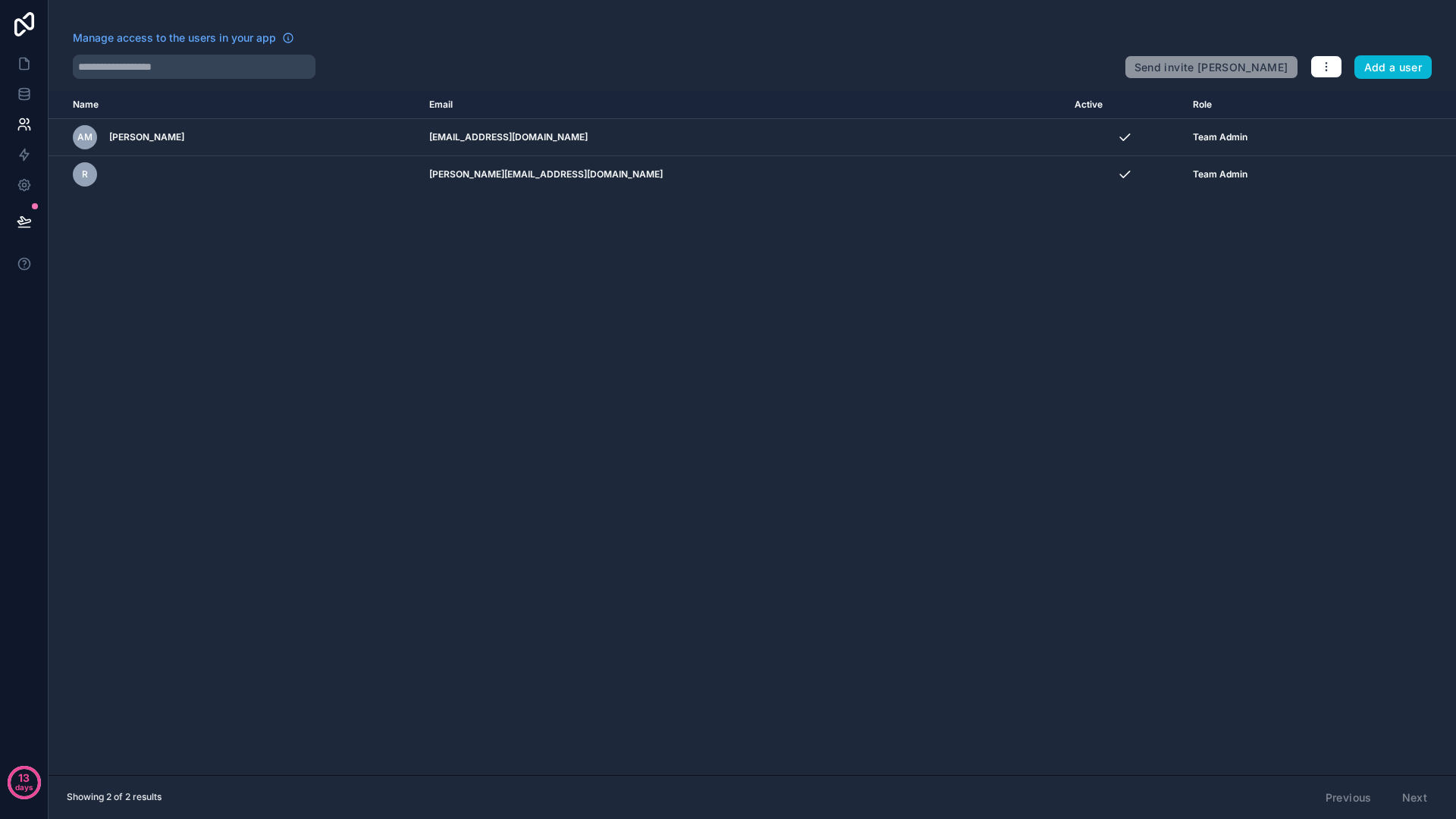
click at [434, 252] on div "Name Email Active Role userTable.email AM Alexandre Michallat contact-agence@mb…" at bounding box center [752, 432] width 1407 height 684
click at [397, 346] on div "Name Email Active Role userTable.email AM Alexandre Michallat contact-agence@mb…" at bounding box center [752, 432] width 1407 height 684
click at [19, 181] on icon at bounding box center [23, 185] width 11 height 11
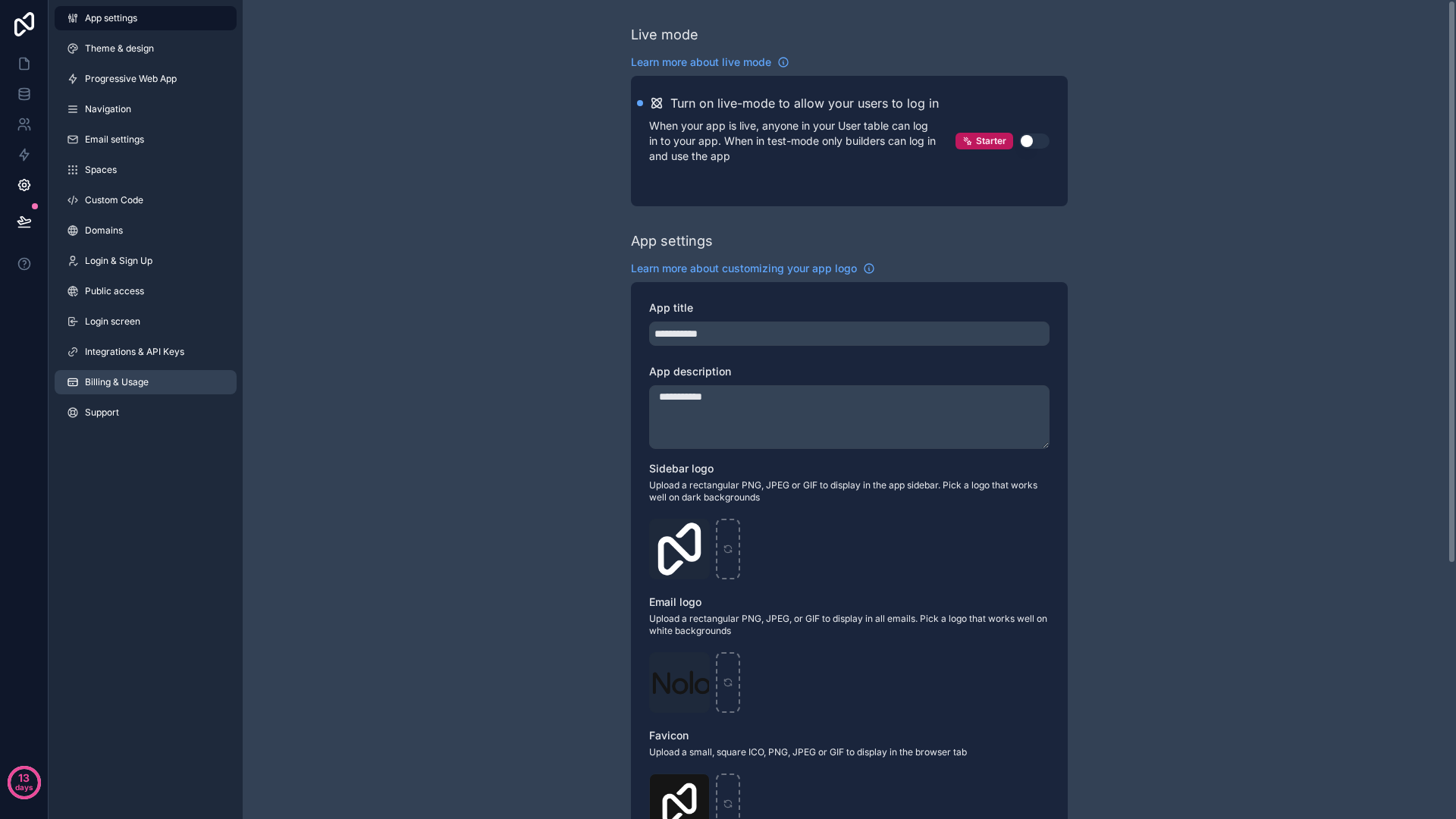
click at [116, 380] on span "Billing & Usage" at bounding box center [117, 382] width 64 height 12
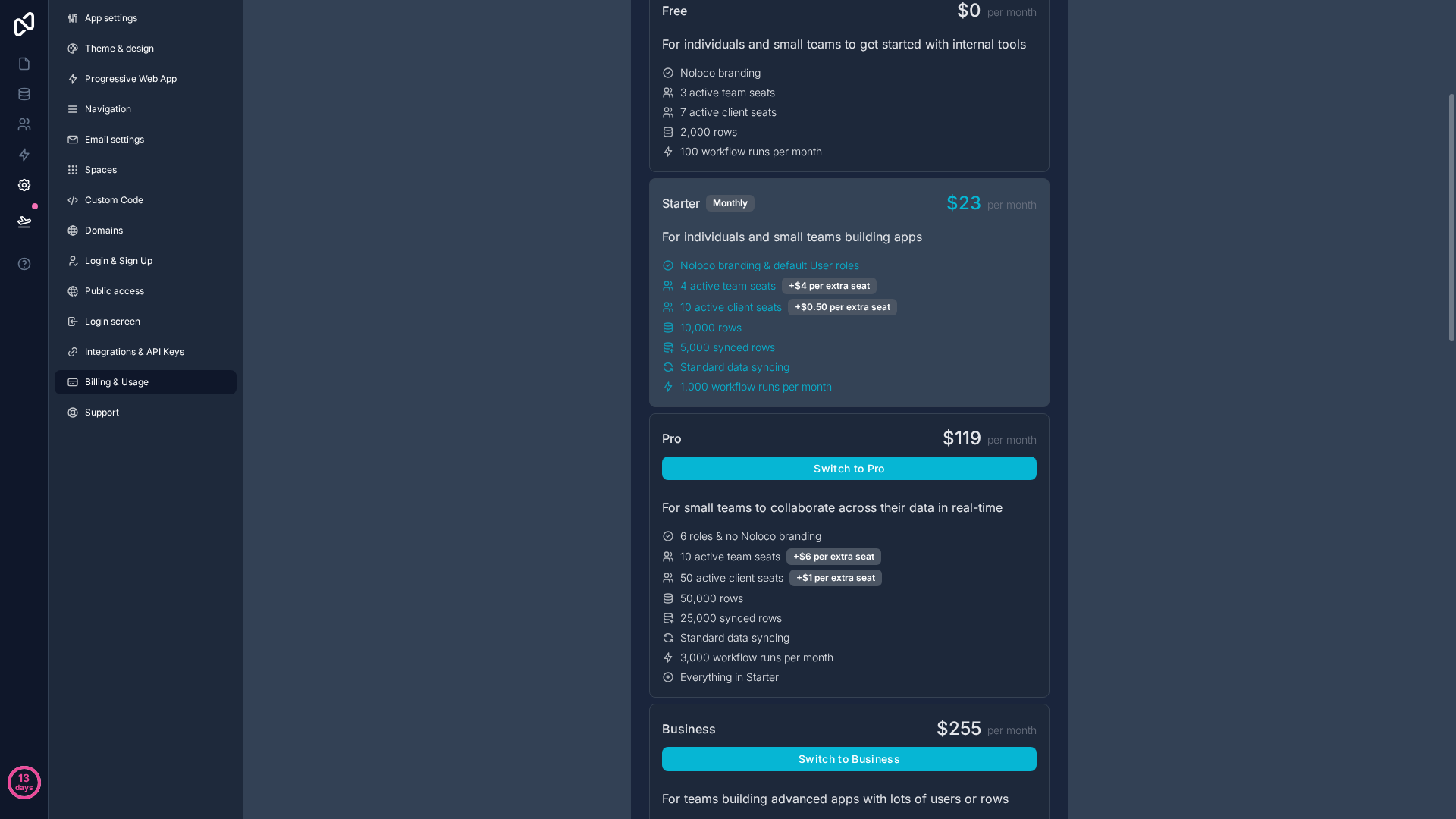
scroll to position [304, 0]
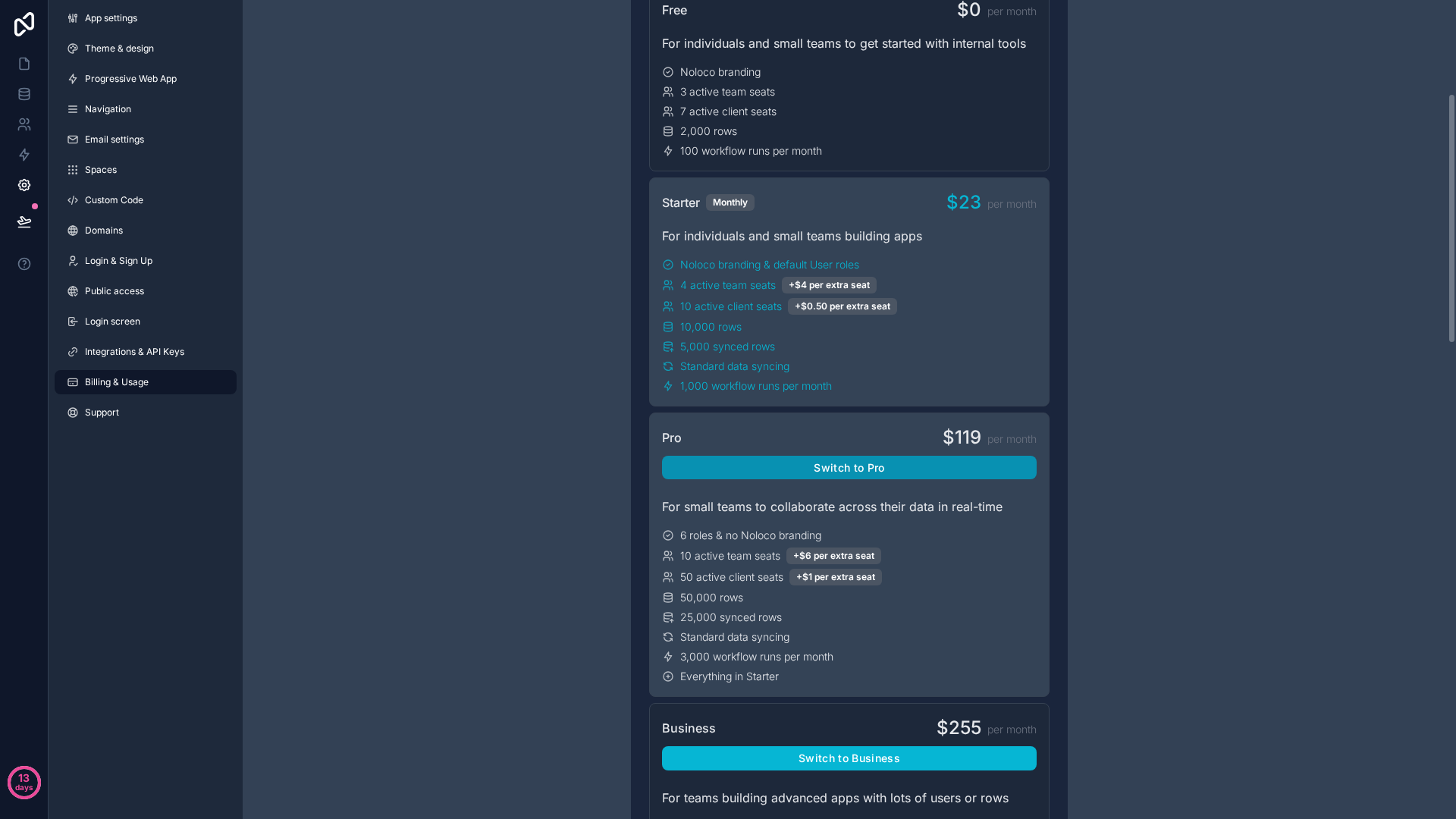
click at [838, 462] on button "Switch to Pro" at bounding box center [849, 468] width 375 height 24
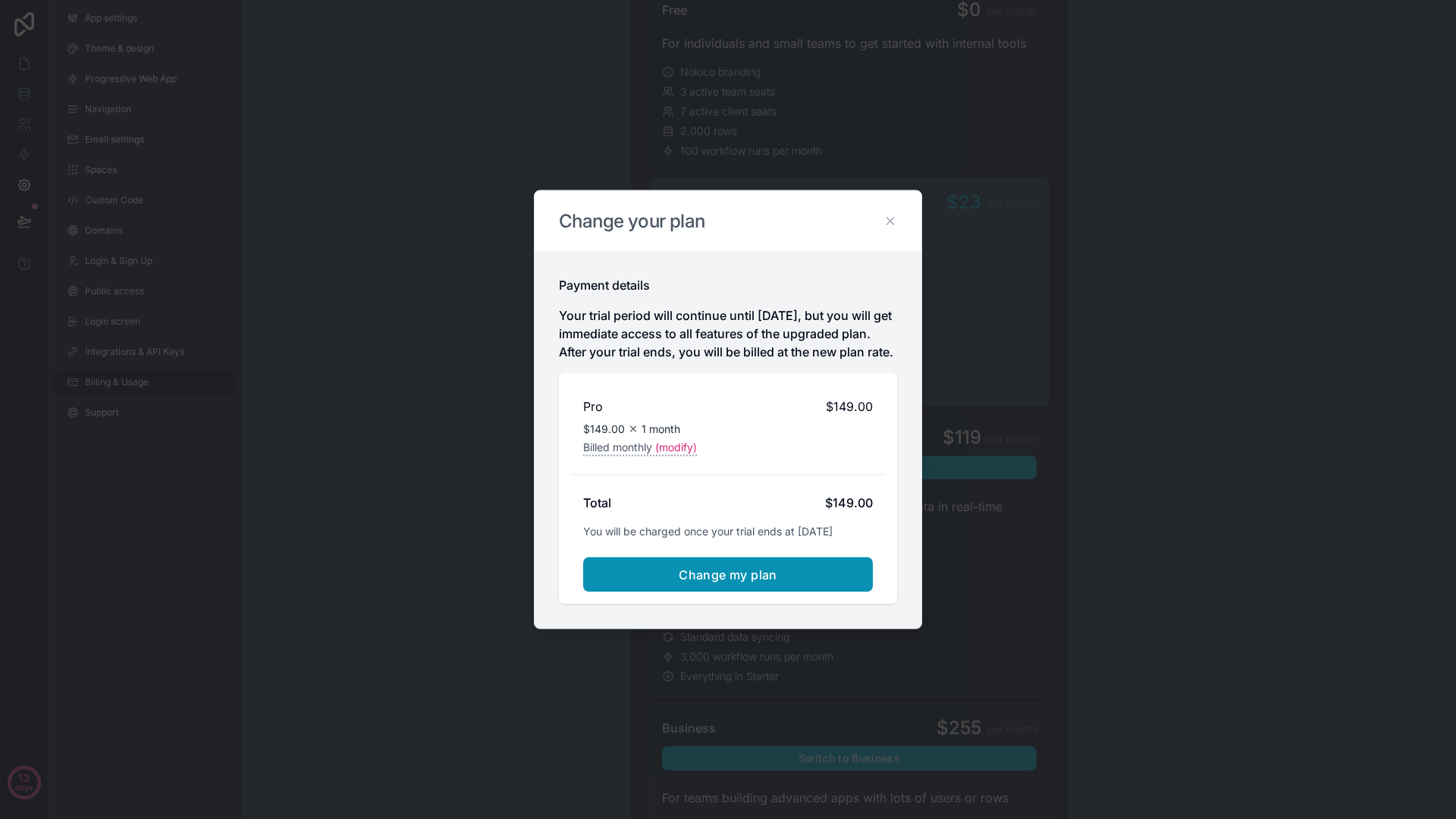
click at [726, 578] on span "Change my plan" at bounding box center [728, 574] width 99 height 15
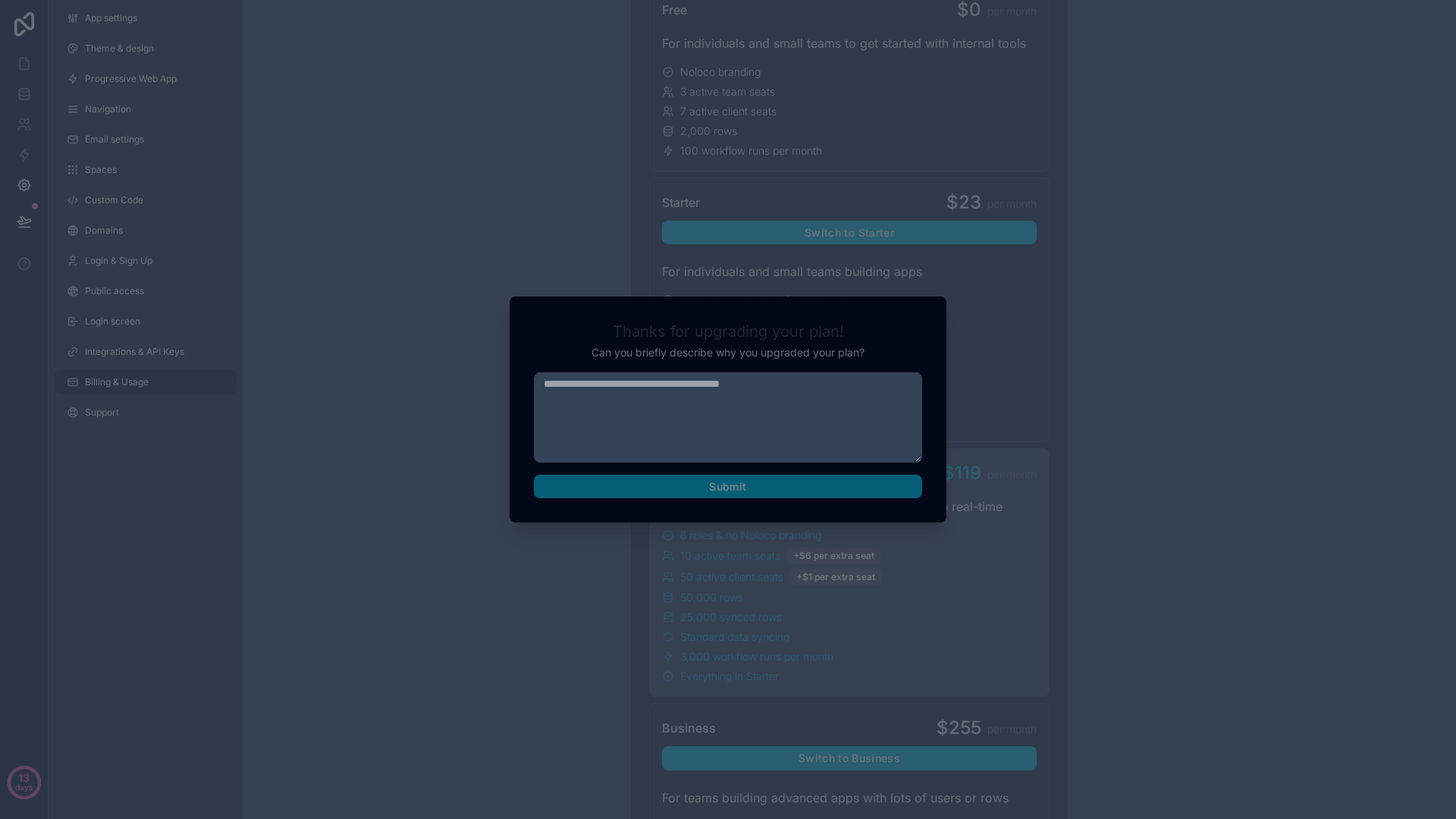
click at [730, 390] on textarea at bounding box center [728, 417] width 389 height 91
type textarea "**********"
click at [769, 503] on div "**********" at bounding box center [728, 409] width 437 height 227
click at [779, 489] on button "Submit" at bounding box center [728, 487] width 389 height 24
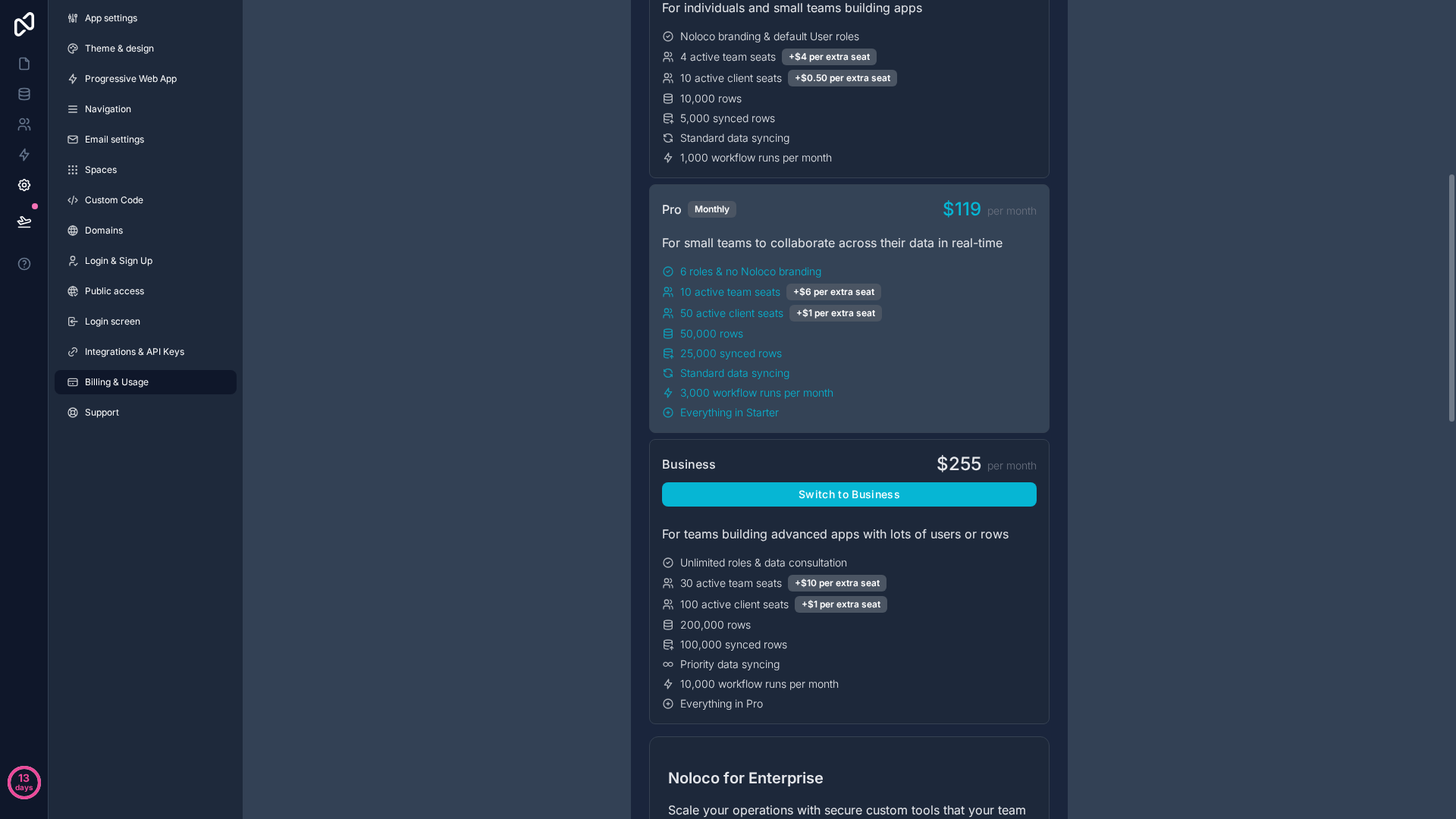
scroll to position [572, 0]
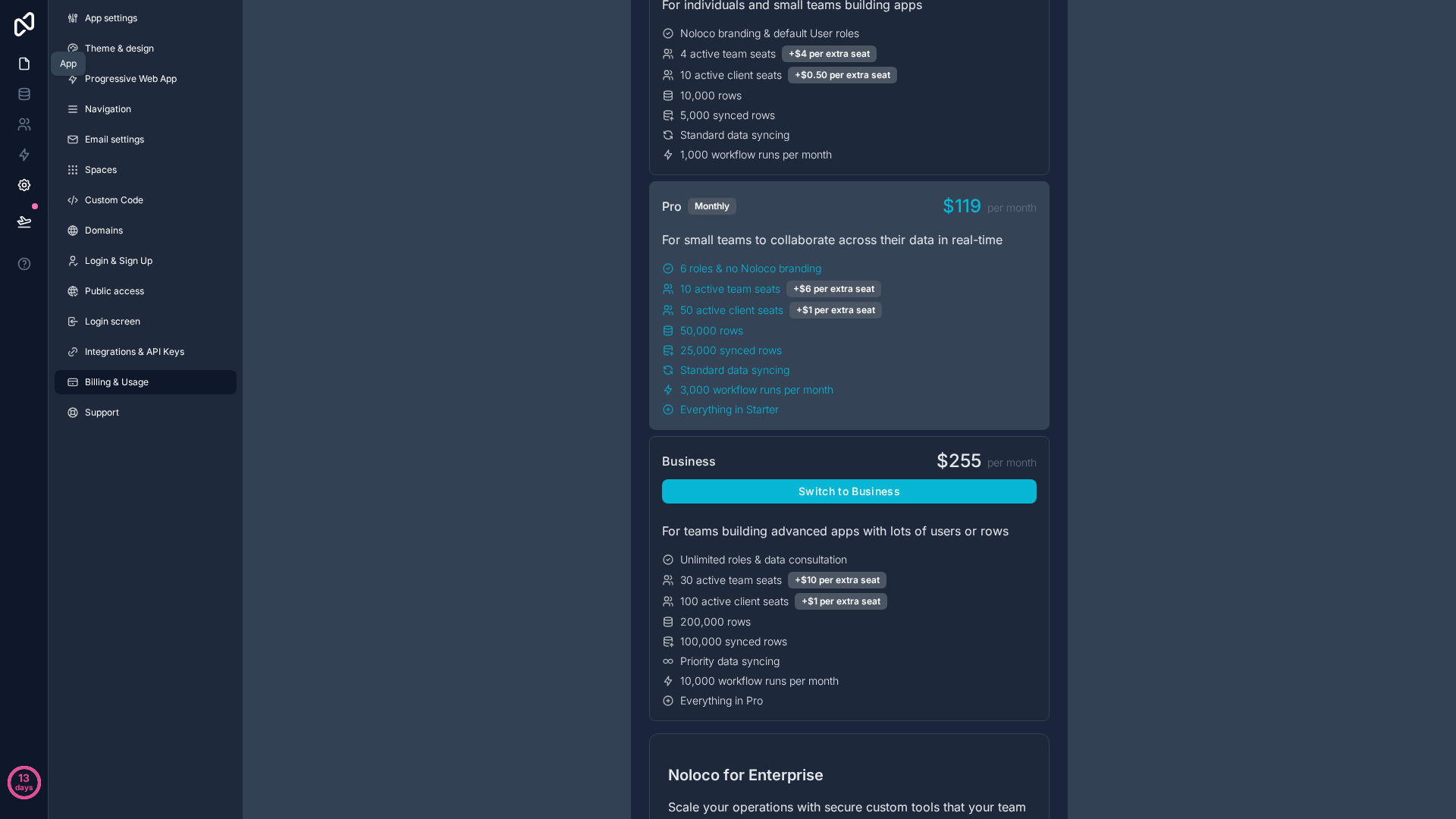
click at [28, 74] on link at bounding box center [23, 64] width 48 height 30
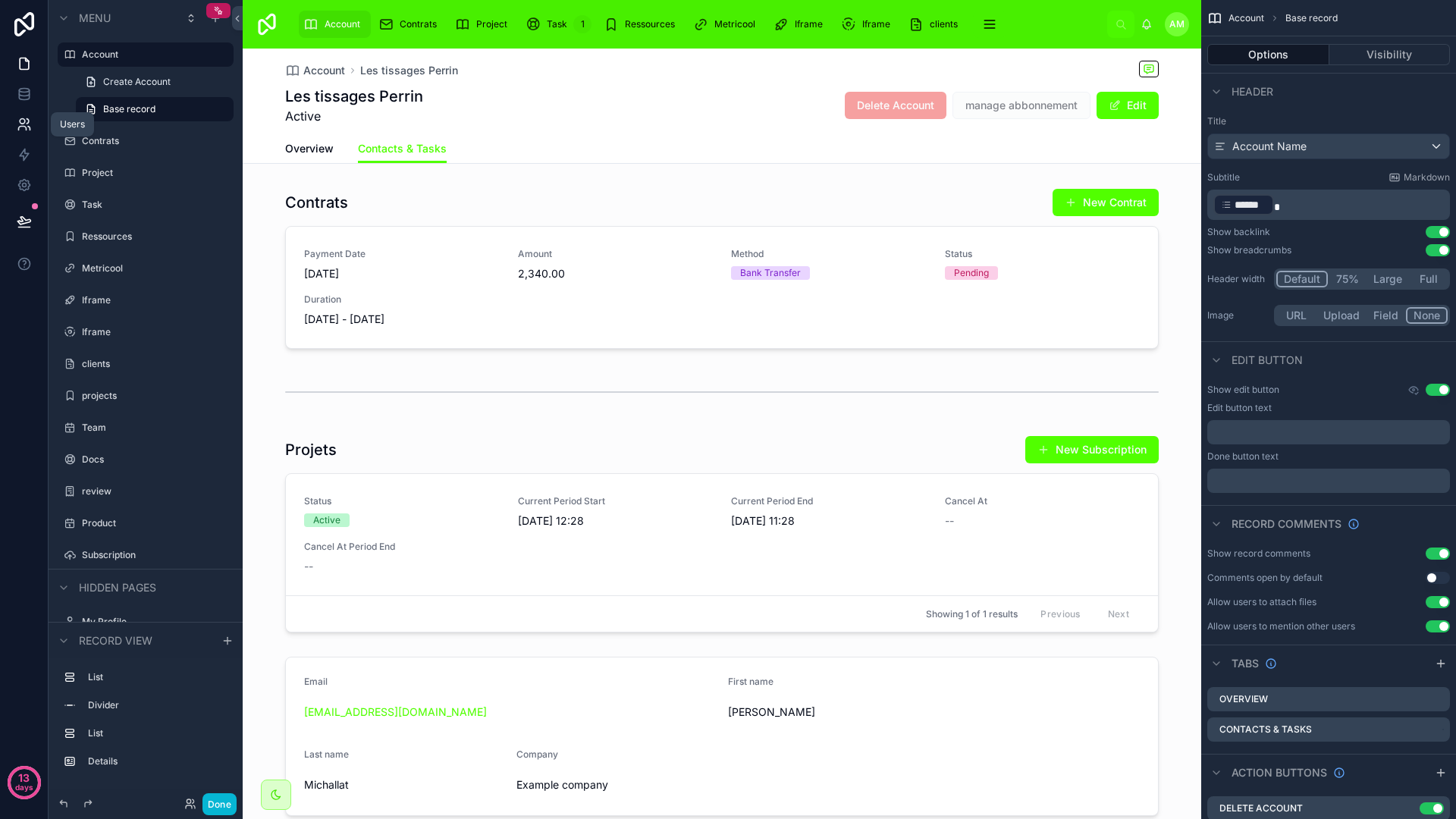
click at [18, 117] on icon at bounding box center [24, 124] width 15 height 15
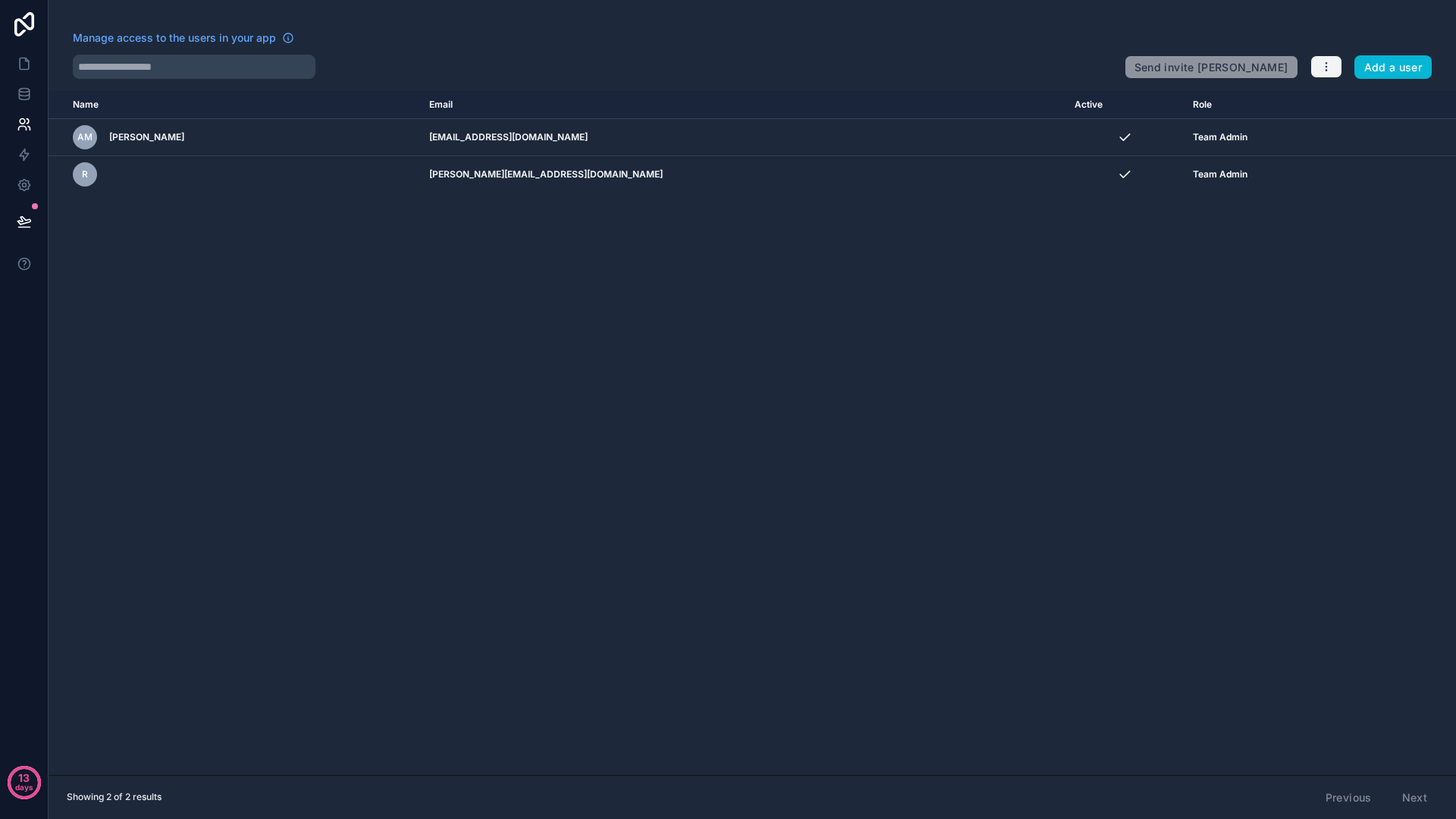
click at [1316, 63] on button "button" at bounding box center [1326, 66] width 32 height 22
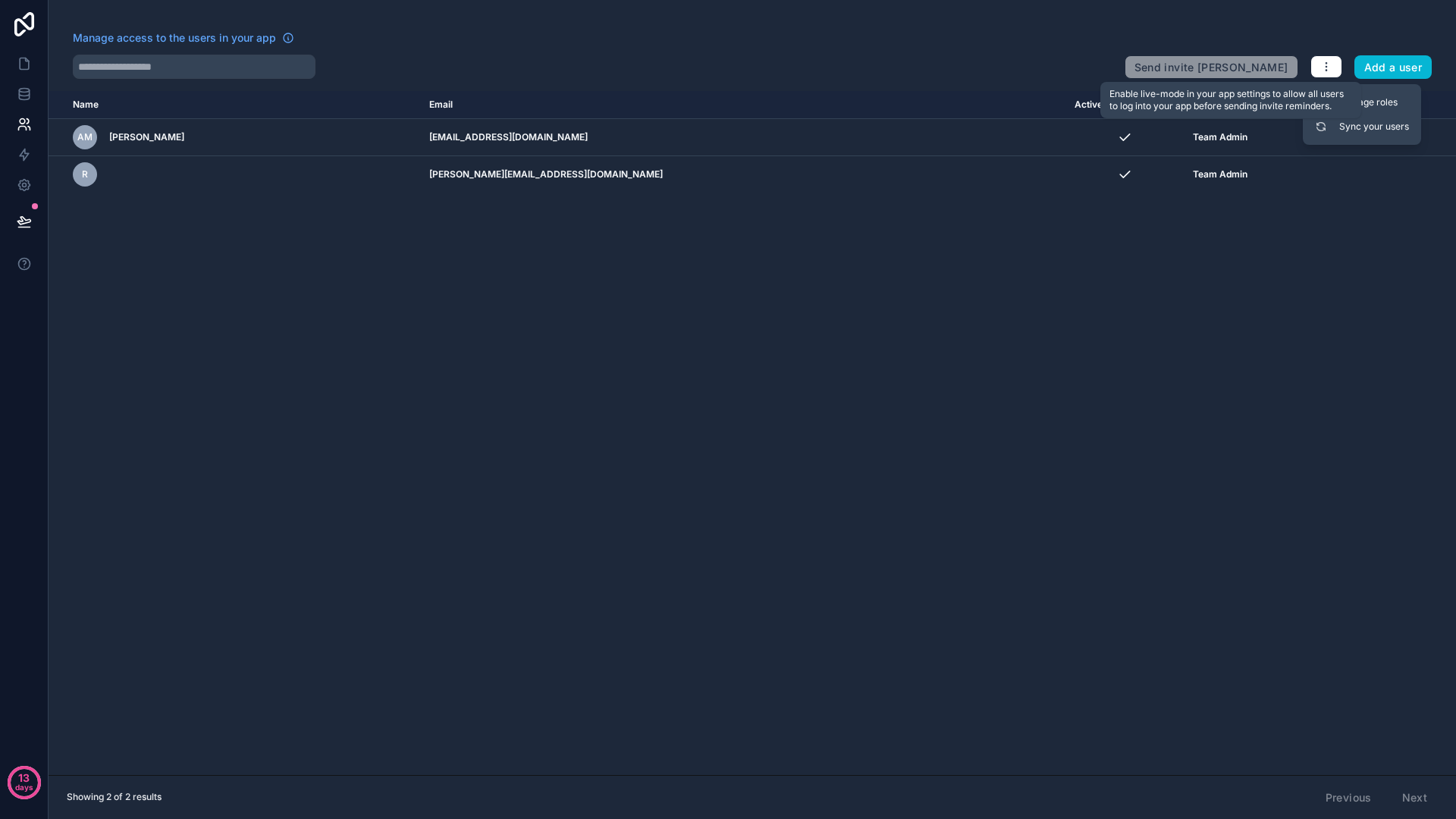
click at [1347, 98] on div "Enable live-mode in your app settings to allow all users to log into your app b…" at bounding box center [1231, 100] width 243 height 24
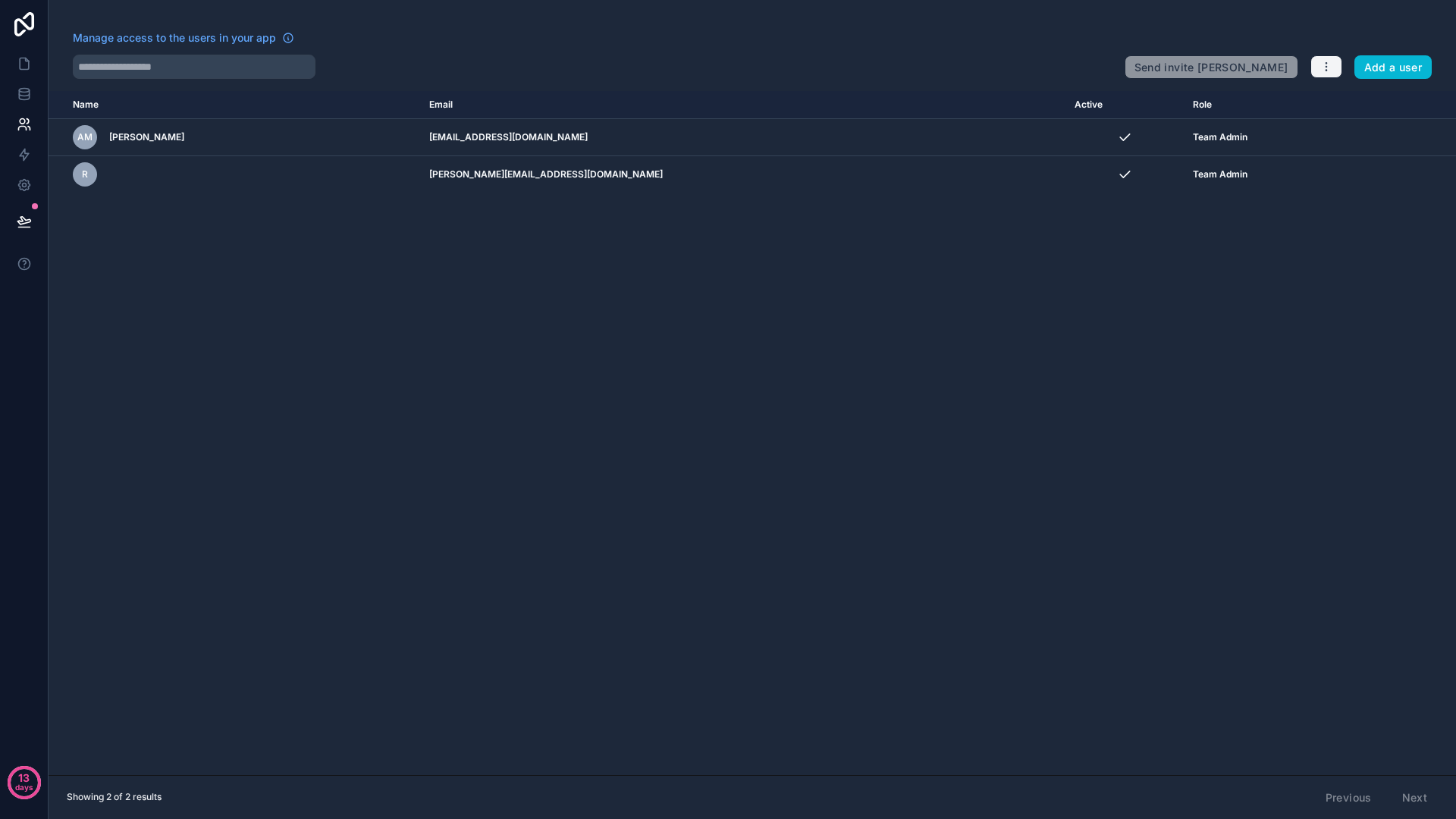
click at [1316, 75] on button "button" at bounding box center [1326, 66] width 32 height 22
click at [1354, 99] on link "Manage roles" at bounding box center [1362, 103] width 106 height 24
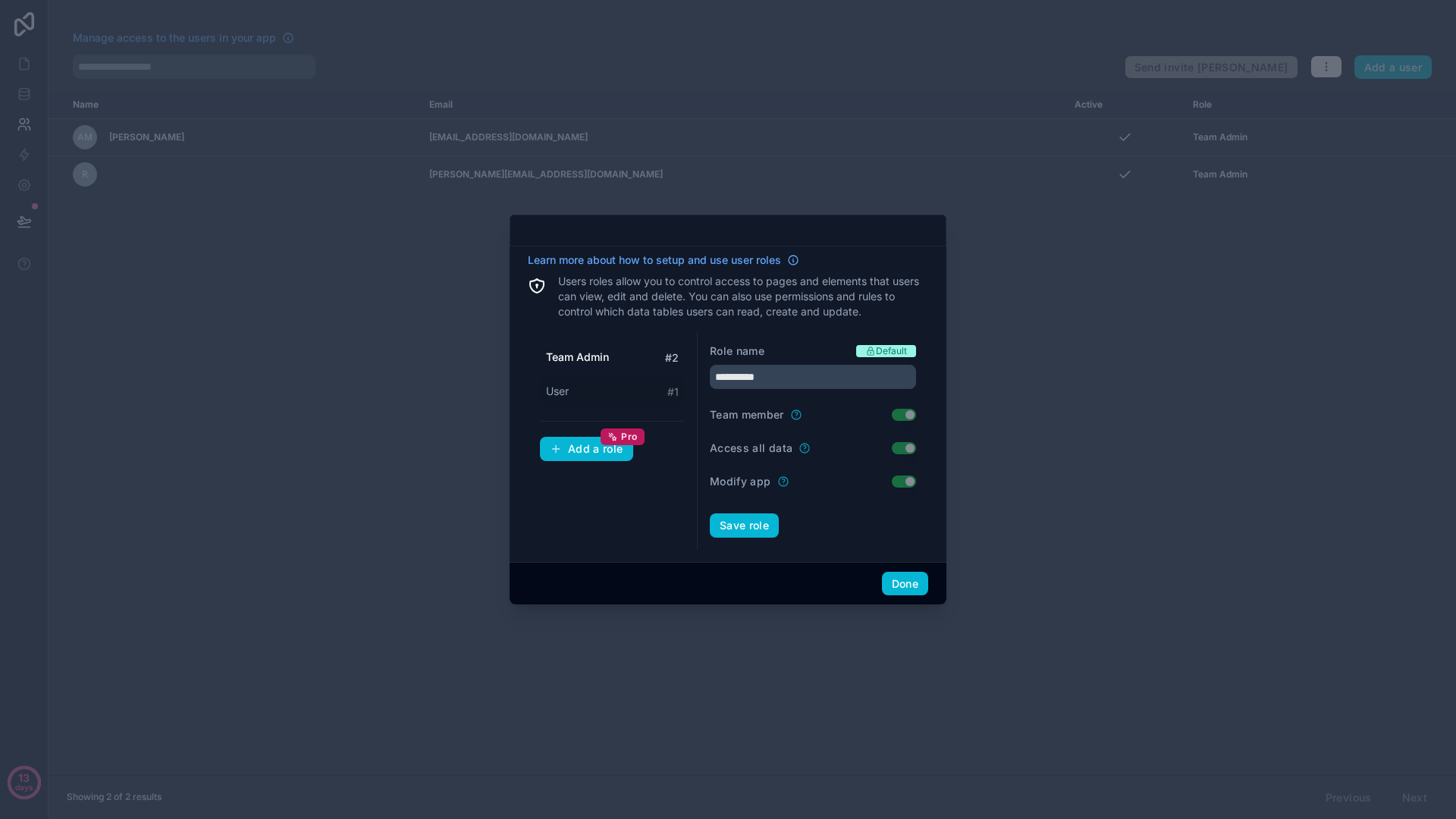
click at [566, 382] on div "User # 1" at bounding box center [612, 391] width 145 height 28
type input "****"
click at [599, 451] on div "Add a role Pro" at bounding box center [587, 448] width 74 height 14
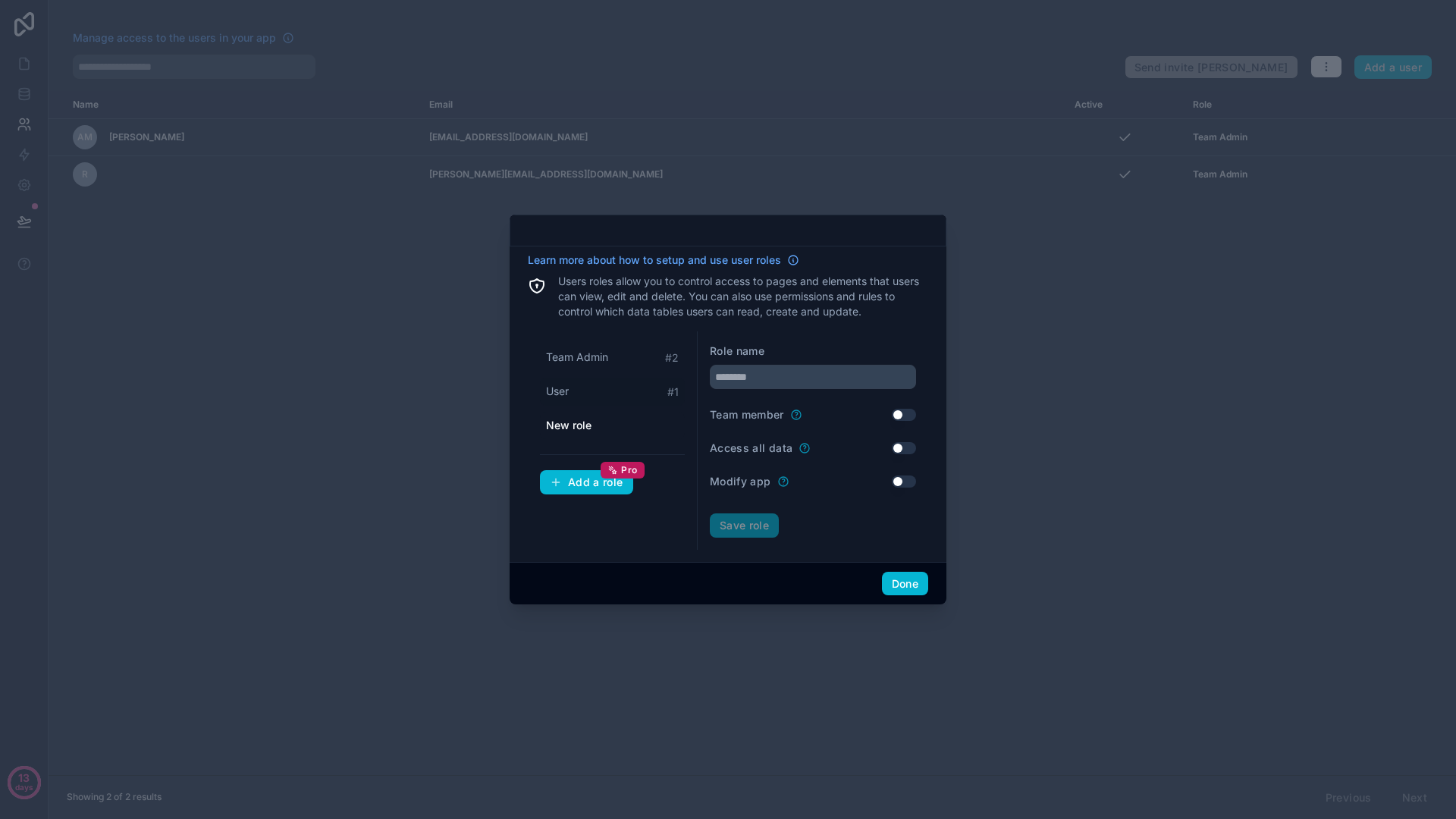
click at [596, 394] on div "User # 1" at bounding box center [612, 391] width 145 height 28
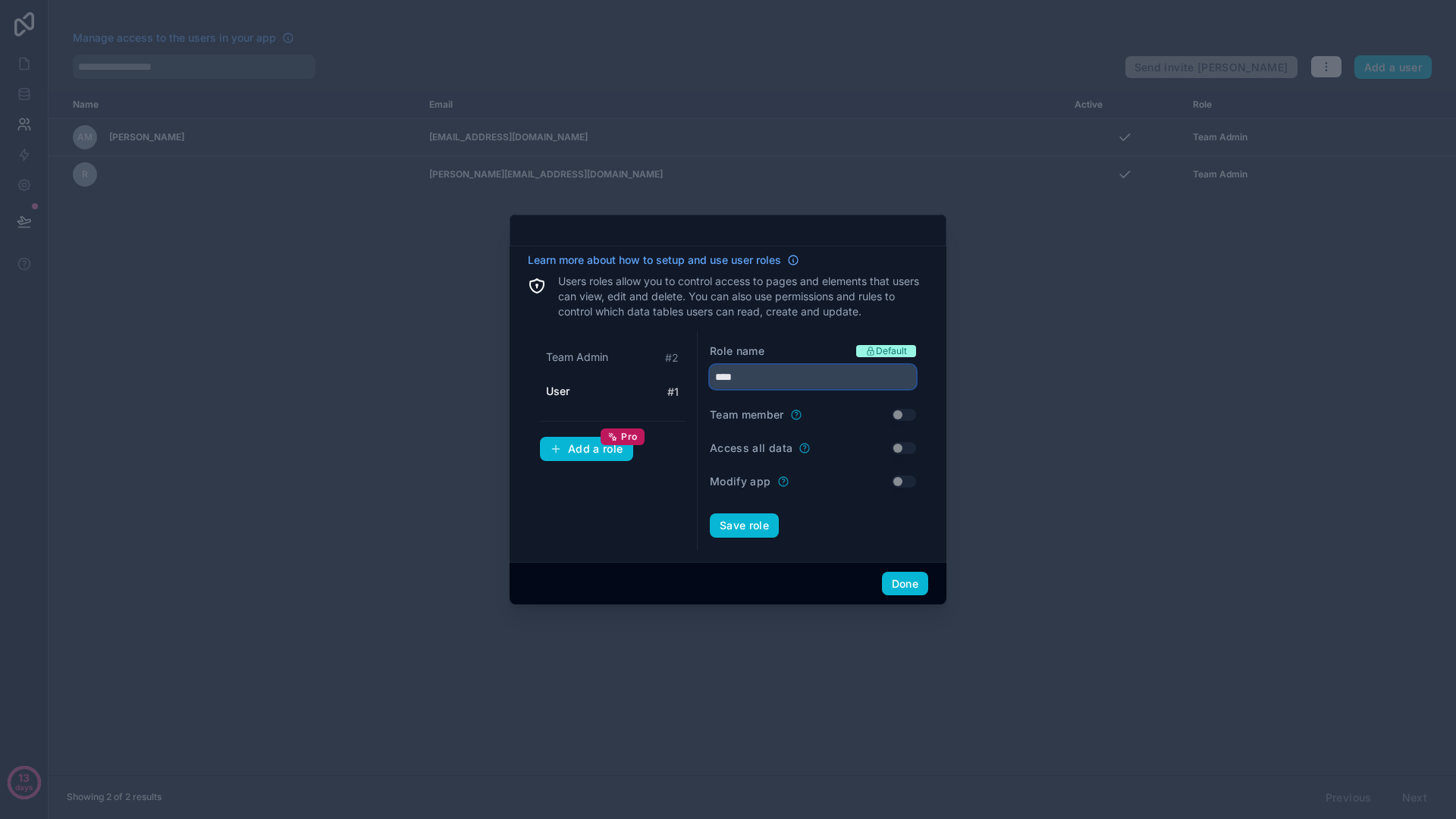
drag, startPoint x: 765, startPoint y: 370, endPoint x: 696, endPoint y: 370, distance: 69.0
click at [696, 370] on div "Team Admin # 2 User # 1 Add a role Pro Role name Default **** Team member Use s…" at bounding box center [728, 441] width 401 height 219
drag, startPoint x: 741, startPoint y: 375, endPoint x: 698, endPoint y: 375, distance: 43.0
click at [698, 375] on div "Role name Default **** Team member Use setting Access all data Use setting Modi…" at bounding box center [813, 441] width 231 height 219
type input "*******"
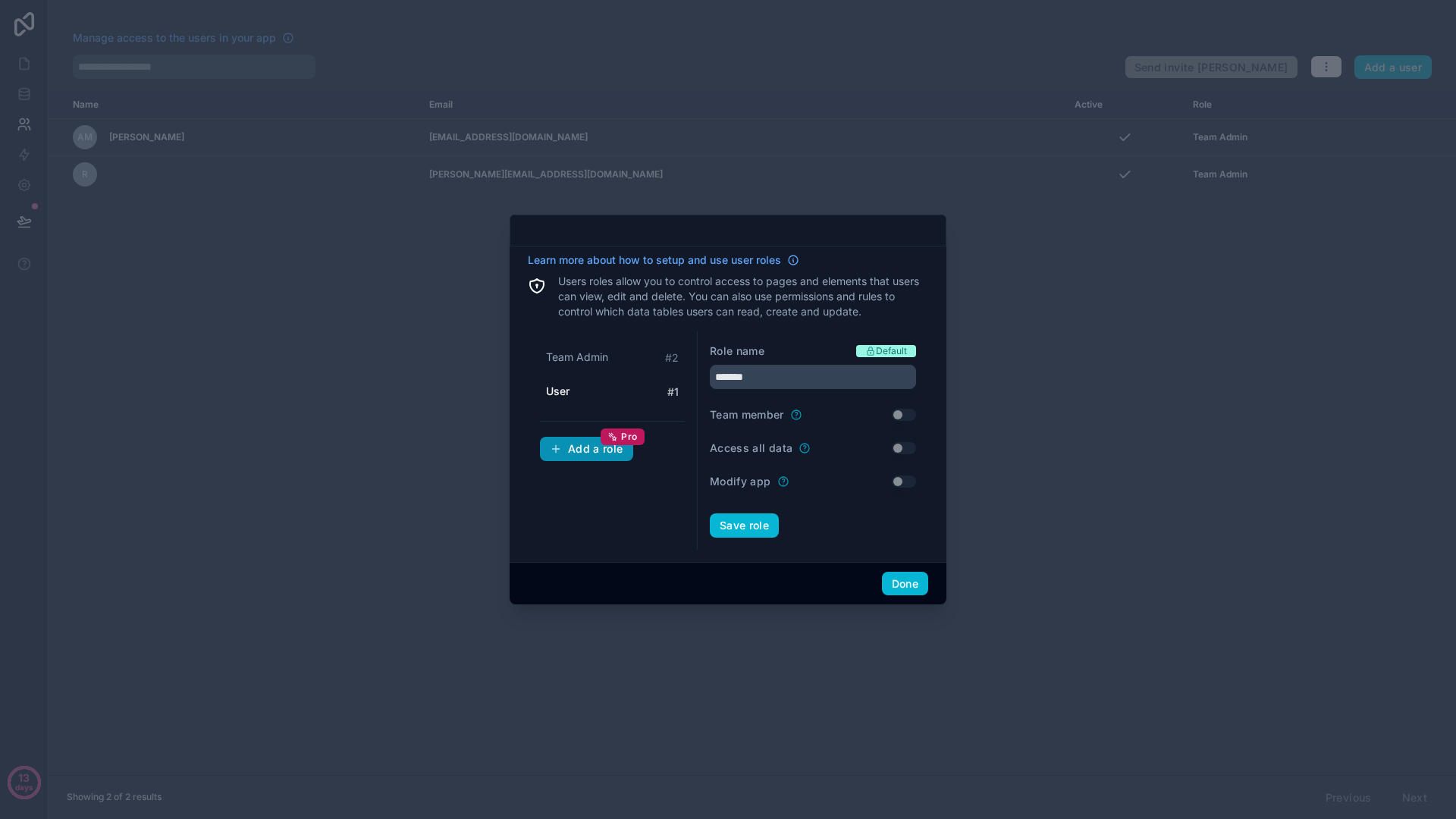
click at [582, 445] on div "Add a role Pro" at bounding box center [587, 448] width 74 height 14
click at [753, 382] on input "text" at bounding box center [813, 377] width 206 height 24
type input "*"
type input "******"
click at [599, 476] on div "Add a role Pro" at bounding box center [587, 482] width 74 height 14
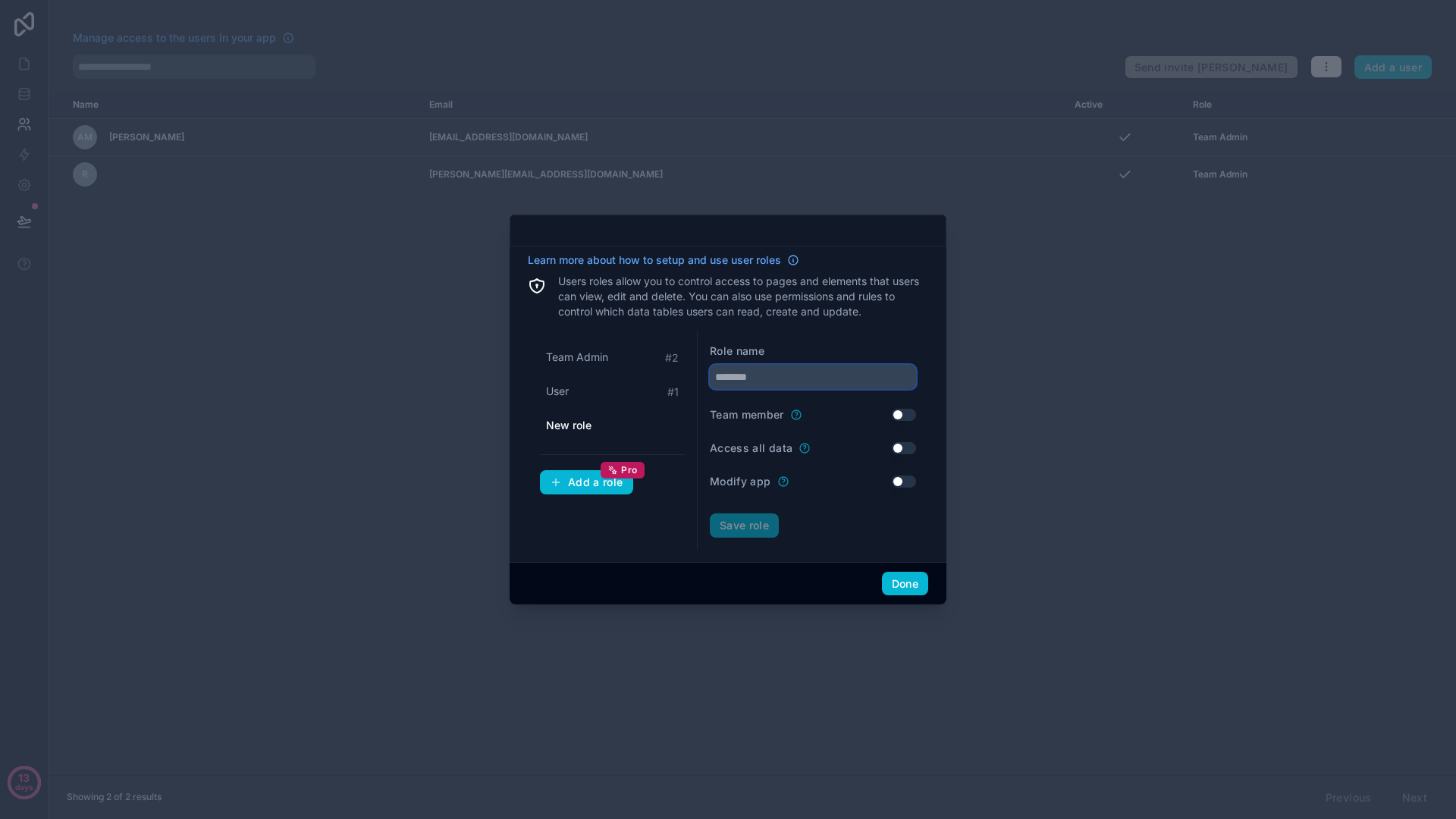
click at [772, 382] on input "text" at bounding box center [813, 377] width 206 height 24
click at [570, 391] on div "User # 1" at bounding box center [612, 391] width 145 height 28
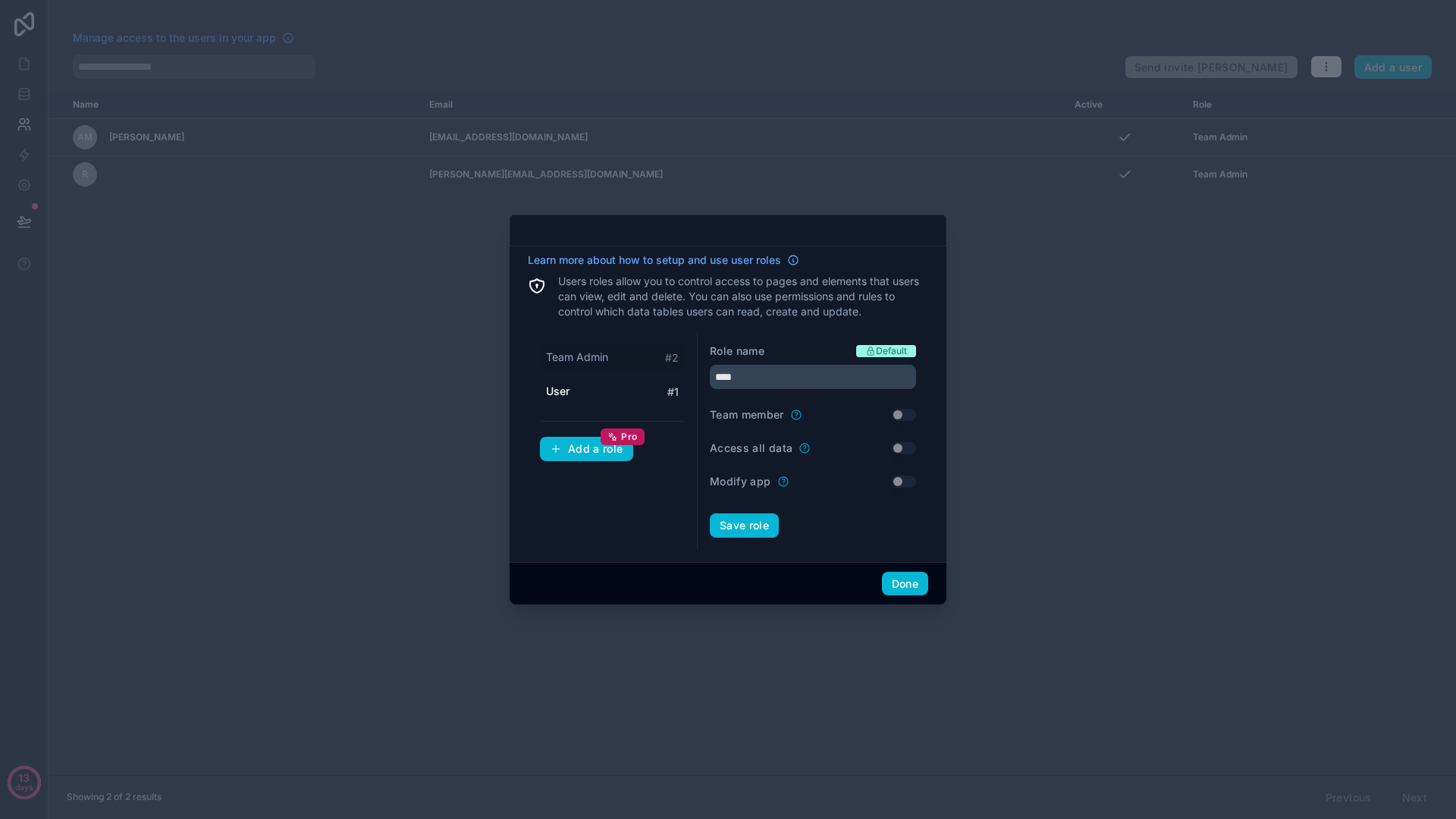
click at [595, 357] on span "Team Admin" at bounding box center [577, 357] width 63 height 15
click at [568, 384] on span "User" at bounding box center [558, 391] width 22 height 15
drag, startPoint x: 757, startPoint y: 376, endPoint x: 687, endPoint y: 376, distance: 70.0
click at [687, 376] on div "Team Admin # 2 User # 1 Add a role Pro Role name Default **** Team member Use s…" at bounding box center [728, 441] width 401 height 219
type input "******"
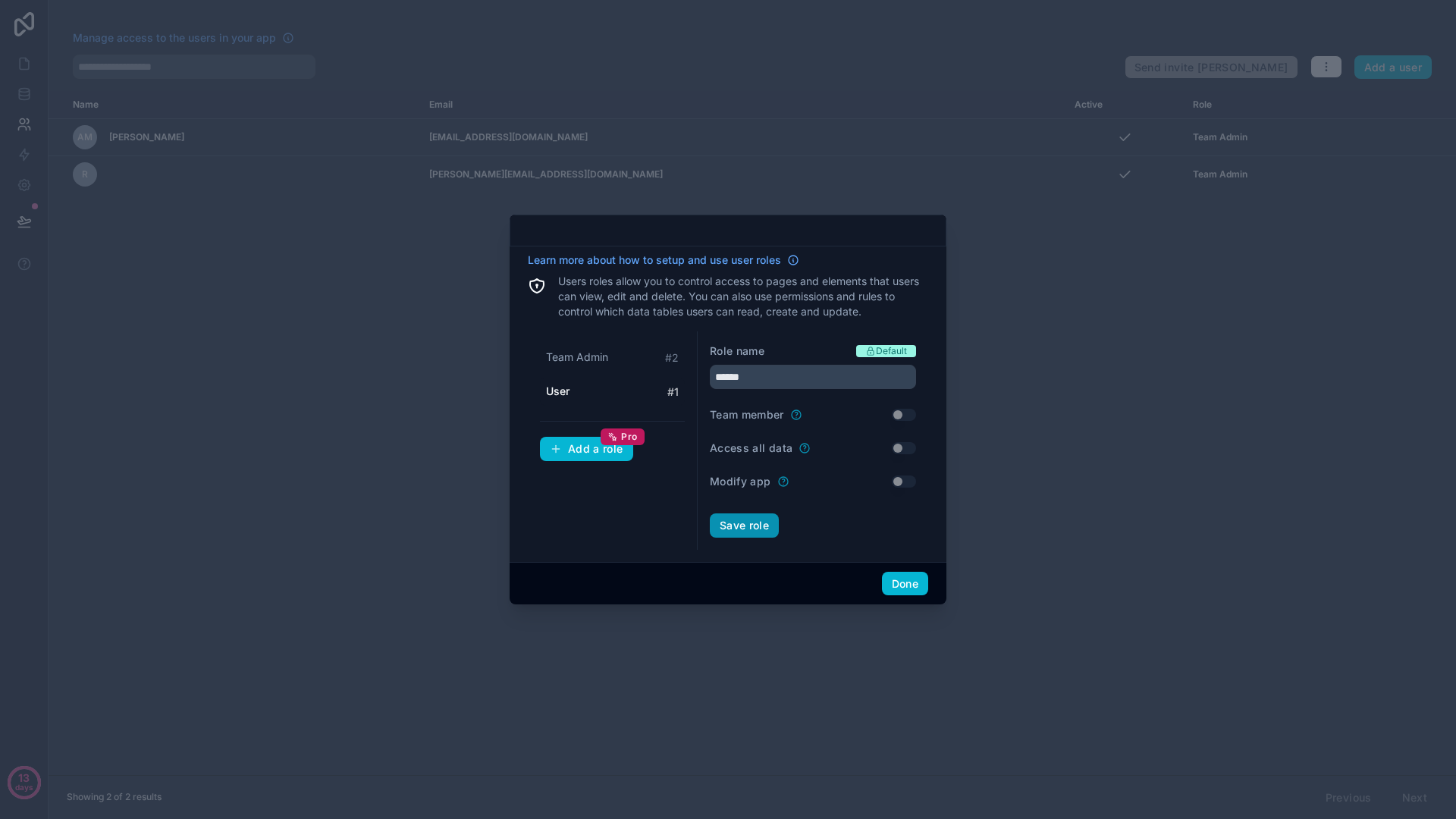
click at [744, 525] on button "Save role" at bounding box center [744, 526] width 69 height 24
click at [593, 446] on div "Add a role Pro" at bounding box center [587, 448] width 74 height 14
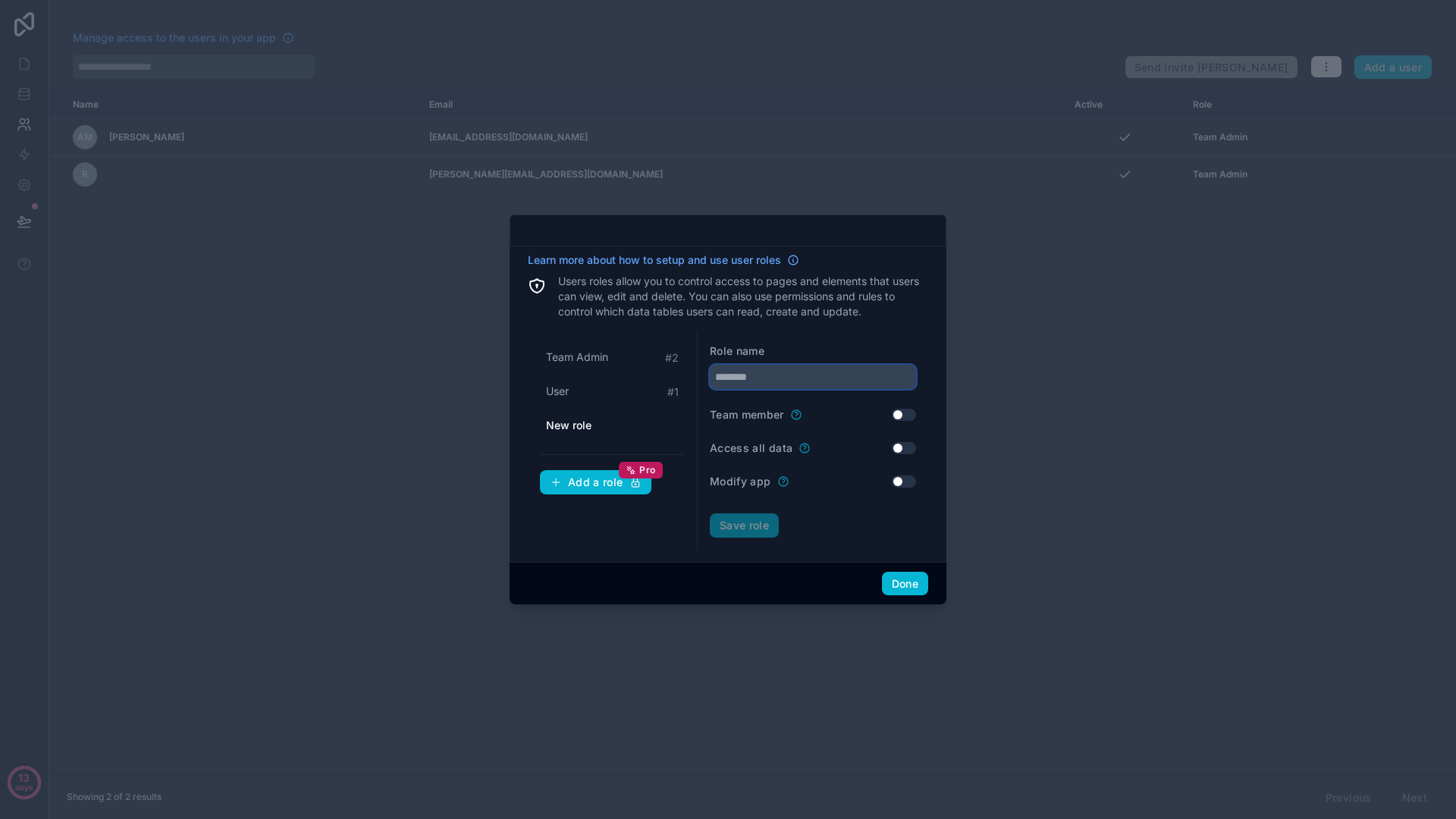
click at [759, 379] on input "text" at bounding box center [813, 377] width 206 height 24
type input "******"
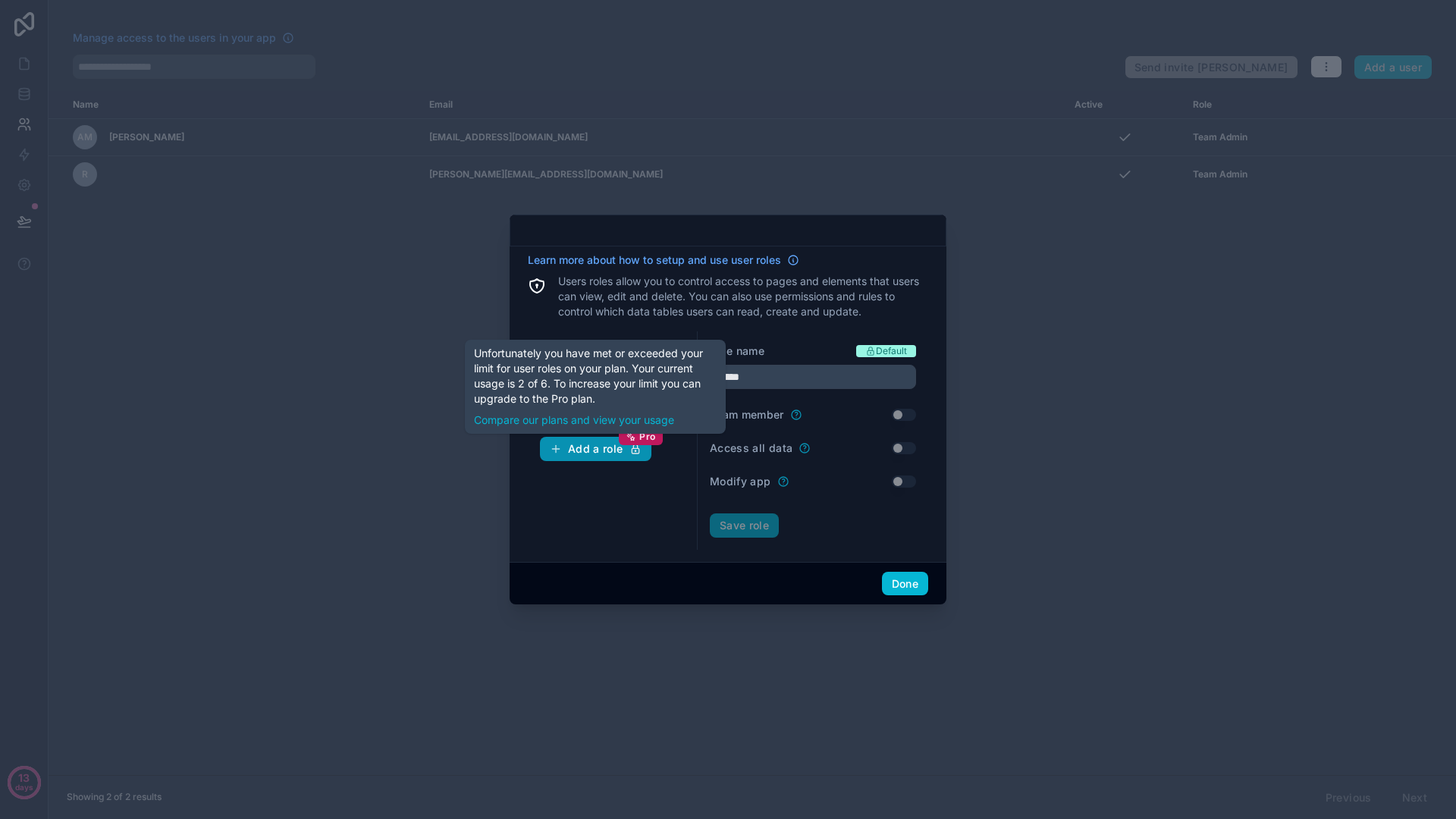
click at [607, 456] on button "Add a role Pro" at bounding box center [595, 449] width 111 height 24
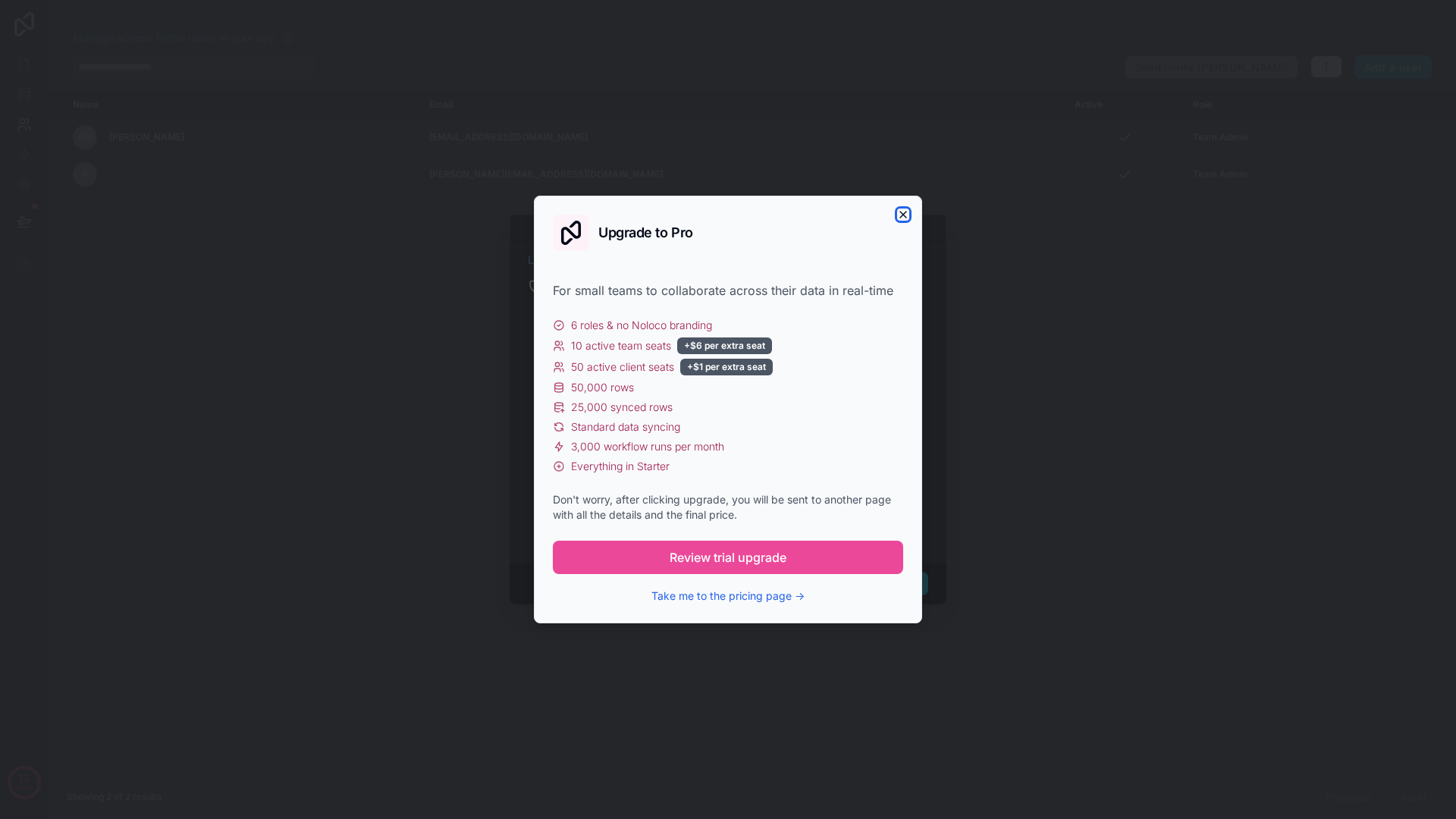
click at [901, 215] on icon "button" at bounding box center [902, 214] width 12 height 12
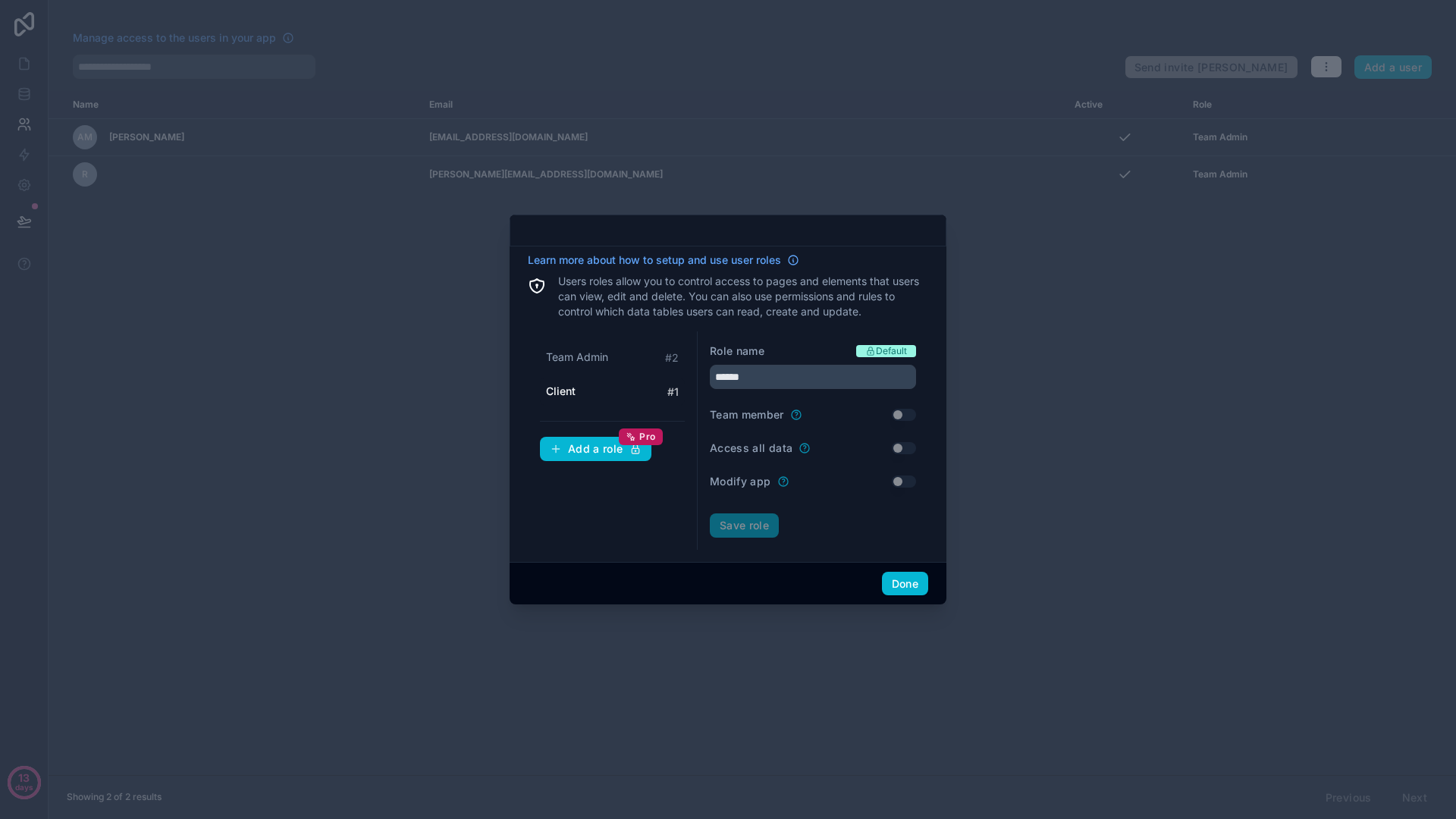
click at [610, 390] on div "Client # 1" at bounding box center [612, 391] width 145 height 28
click at [887, 583] on button "Done" at bounding box center [905, 584] width 47 height 24
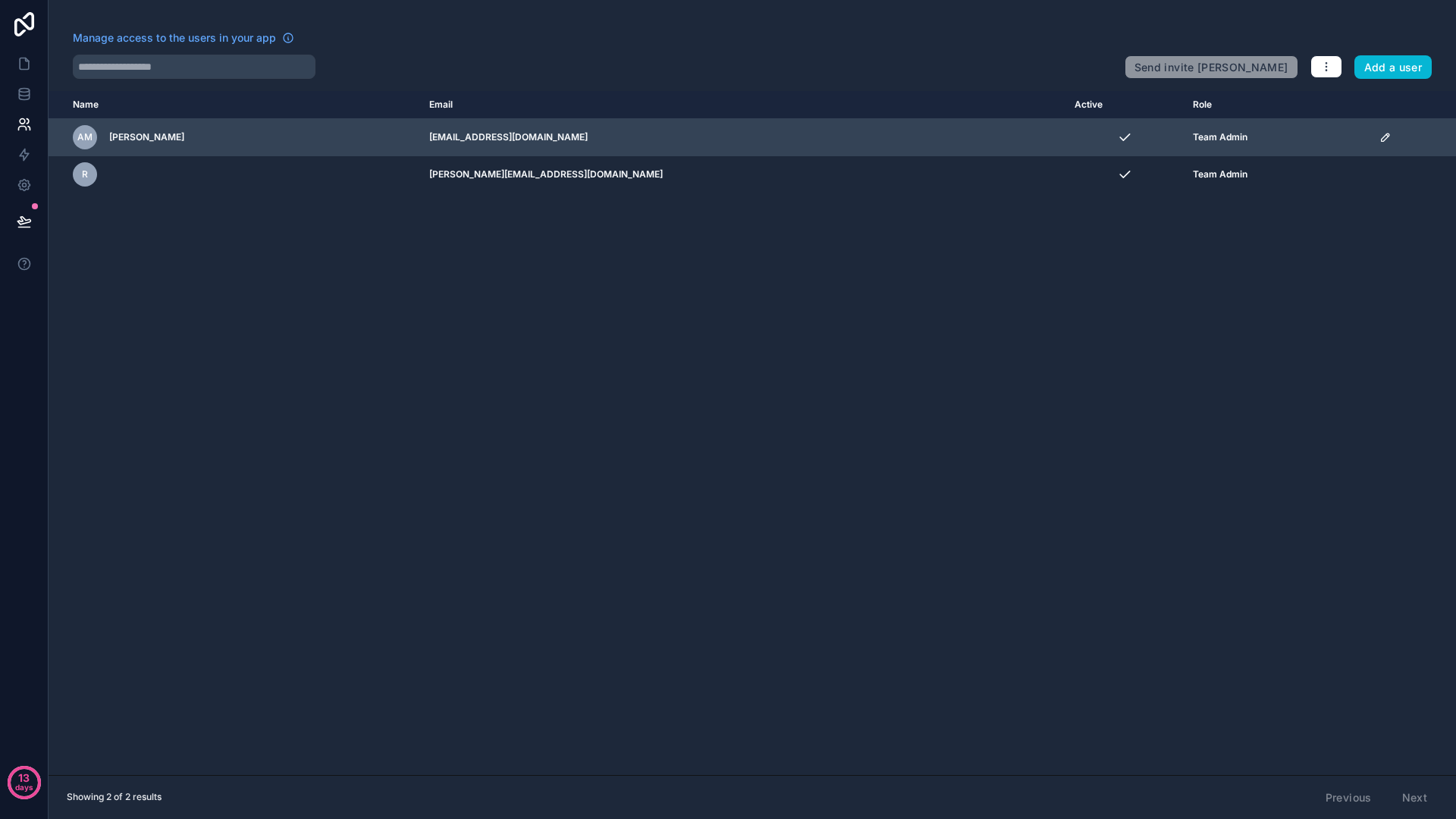
click at [1193, 134] on span "Team Admin" at bounding box center [1220, 136] width 54 height 12
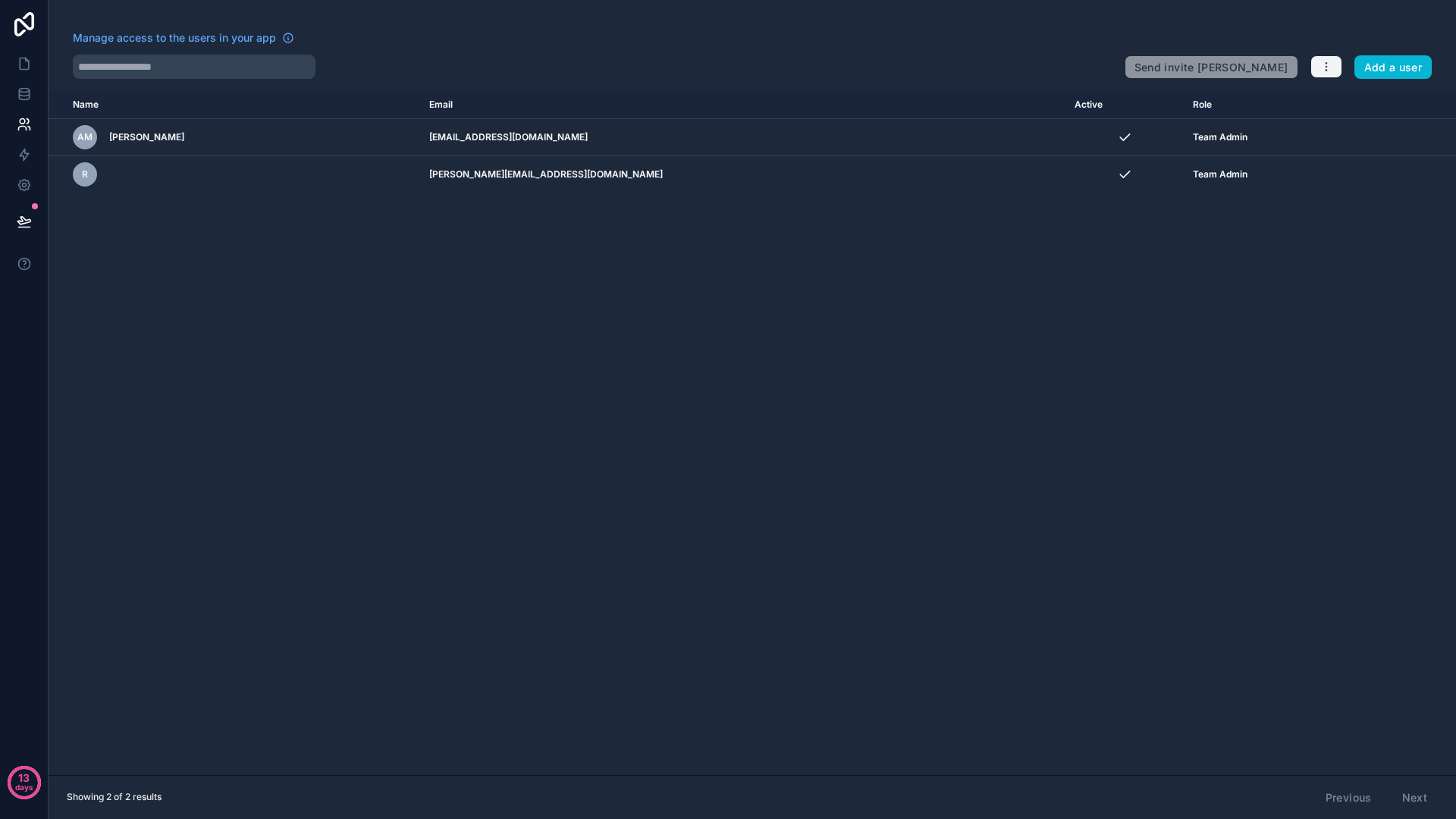
click at [1332, 65] on icon "button" at bounding box center [1326, 66] width 12 height 12
click at [1334, 99] on link "Manage roles" at bounding box center [1362, 103] width 106 height 24
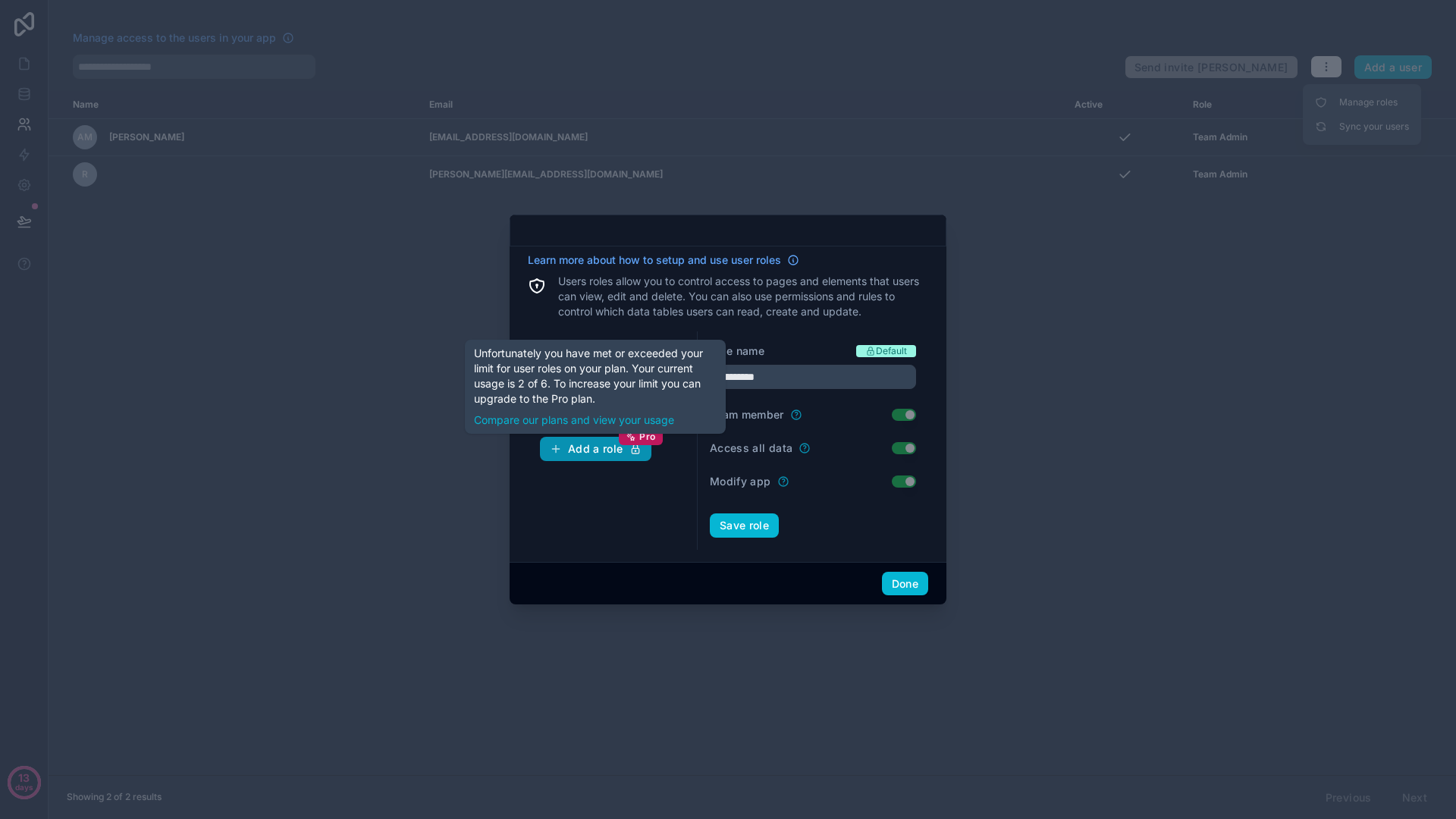
click at [610, 449] on div "Add a role Pro" at bounding box center [596, 448] width 92 height 14
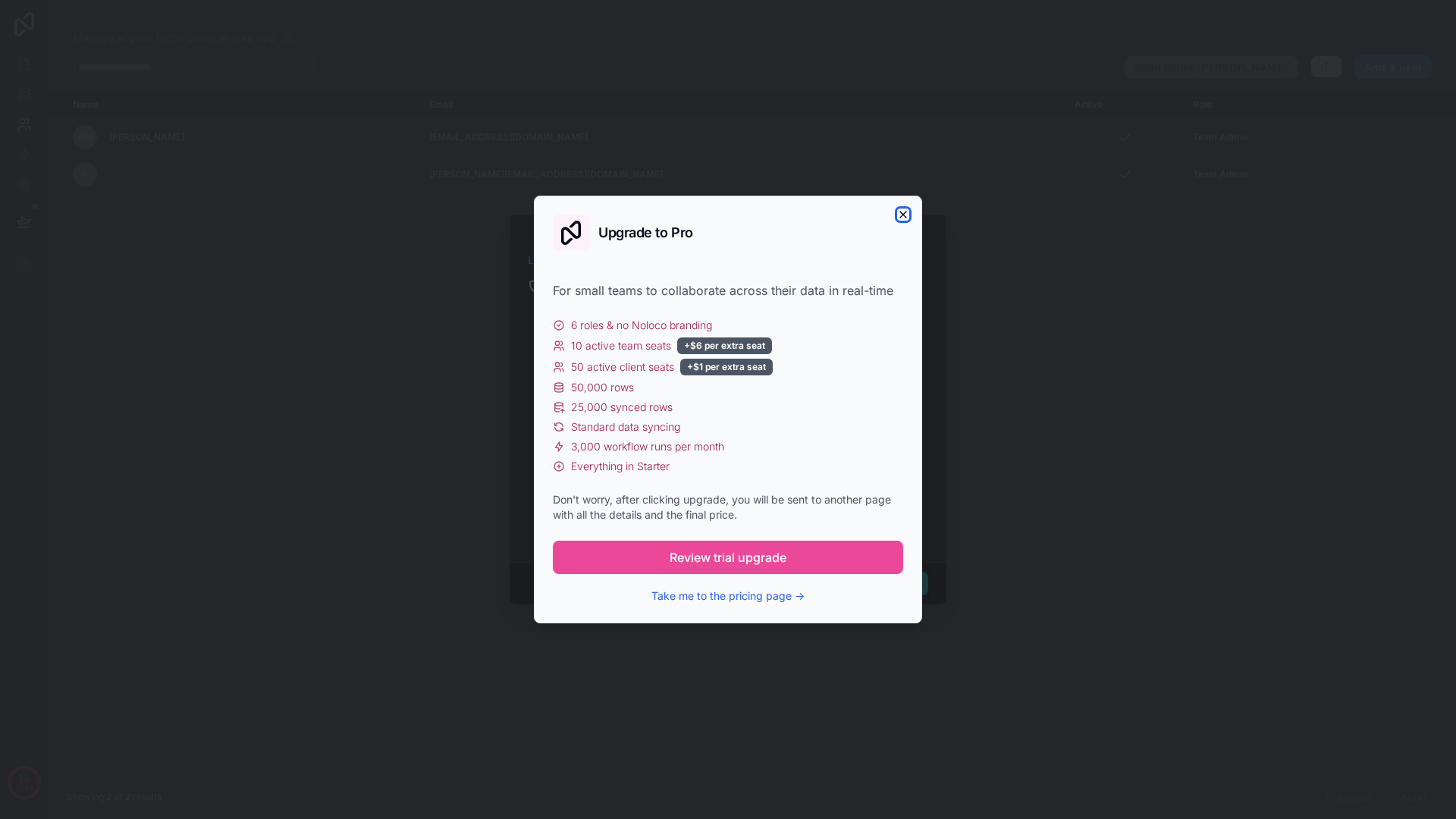
click at [900, 215] on icon "button" at bounding box center [902, 214] width 12 height 12
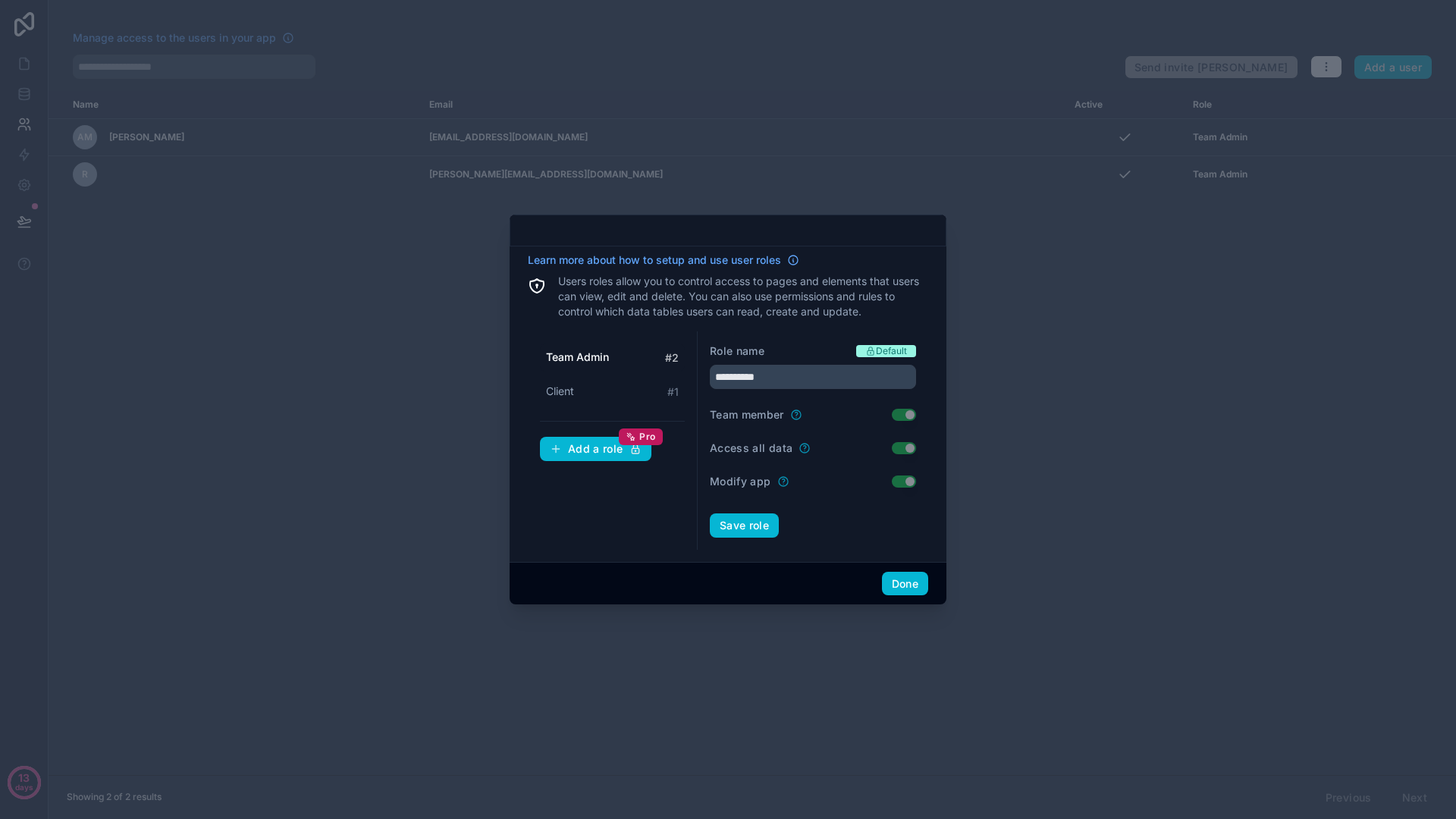
click at [880, 635] on div at bounding box center [728, 409] width 1456 height 819
click at [887, 596] on div "Done" at bounding box center [728, 584] width 437 height 43
click at [905, 587] on button "Done" at bounding box center [905, 584] width 47 height 24
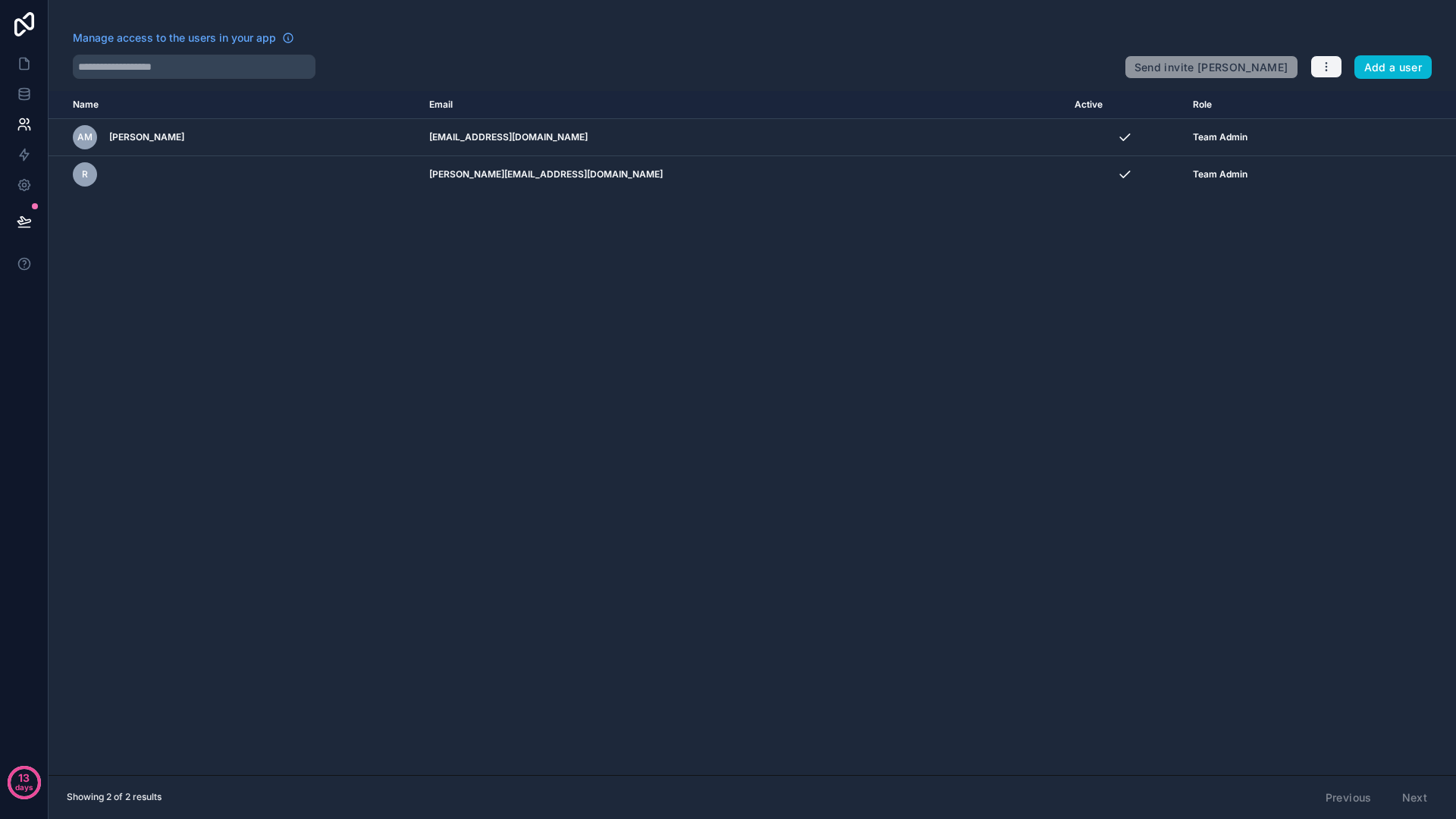
click at [1321, 66] on icon "button" at bounding box center [1326, 66] width 12 height 12
click at [1321, 102] on icon at bounding box center [1321, 102] width 12 height 12
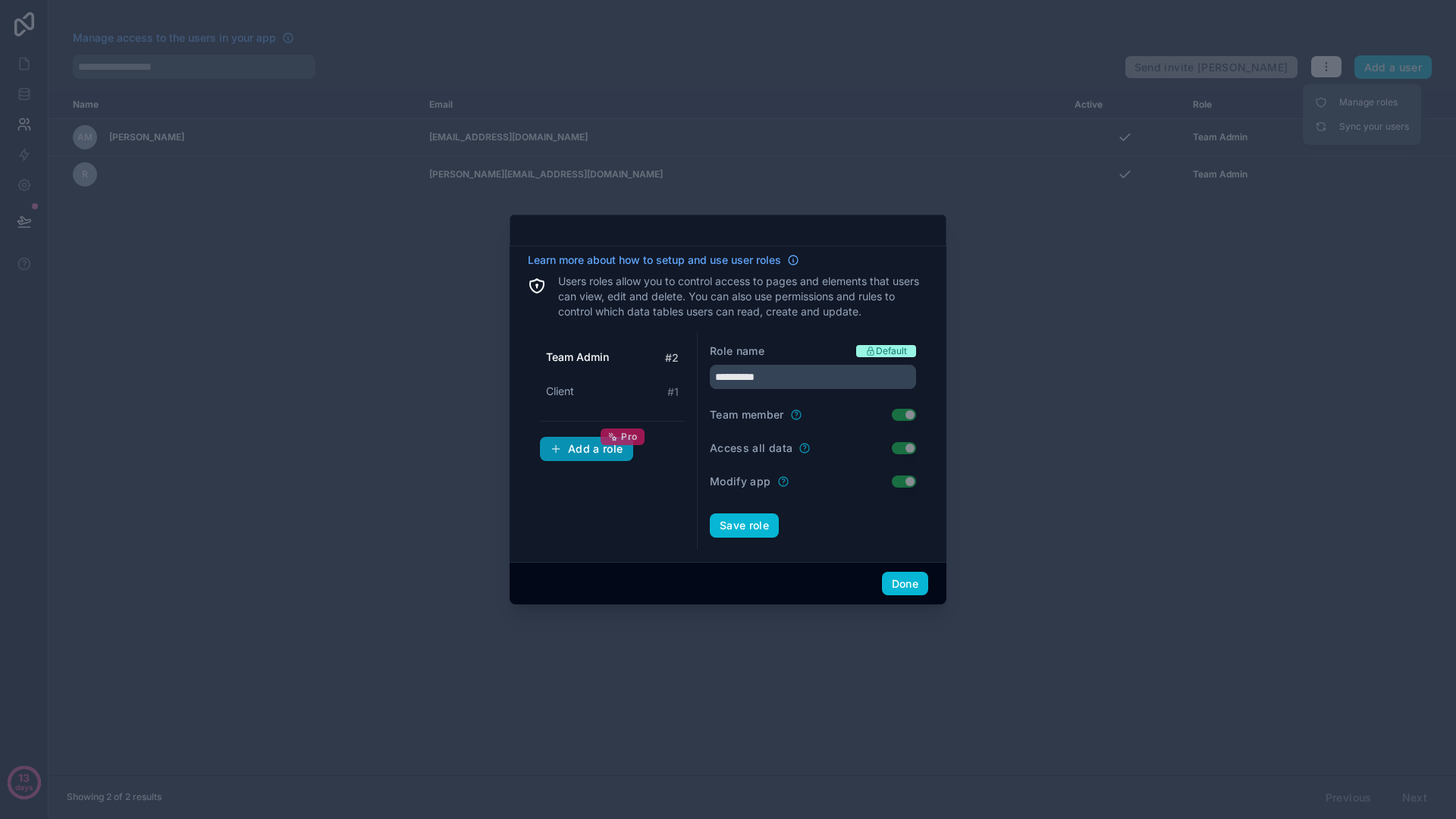
click at [605, 444] on div "Pro" at bounding box center [622, 437] width 43 height 17
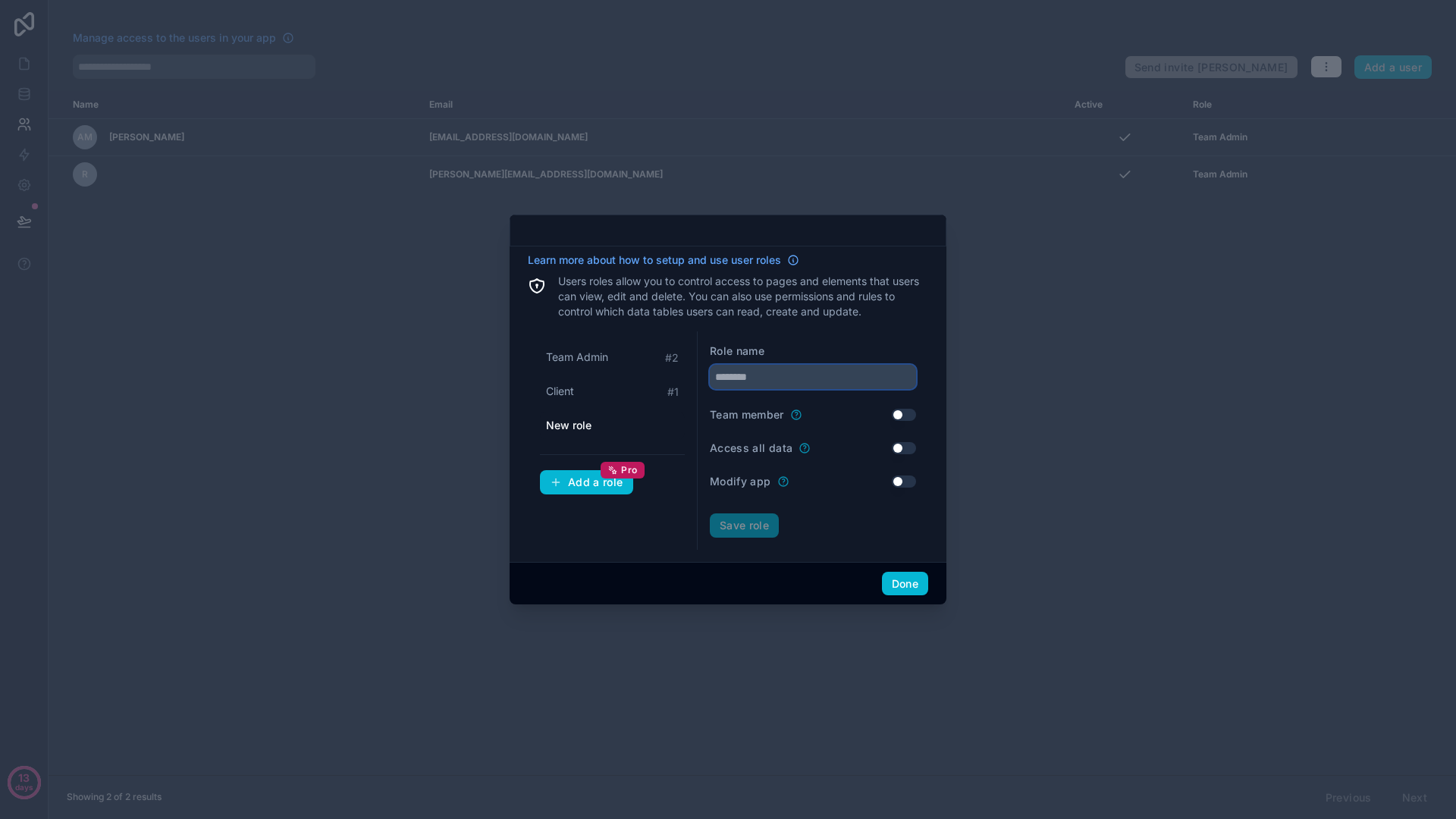
click at [813, 384] on input "text" at bounding box center [813, 377] width 206 height 24
click at [901, 411] on button "Use setting" at bounding box center [904, 415] width 24 height 12
click at [760, 530] on button "Save role" at bounding box center [744, 526] width 69 height 24
click at [580, 391] on span "Team Admin" at bounding box center [577, 391] width 63 height 15
click at [566, 419] on span "Client" at bounding box center [560, 425] width 28 height 15
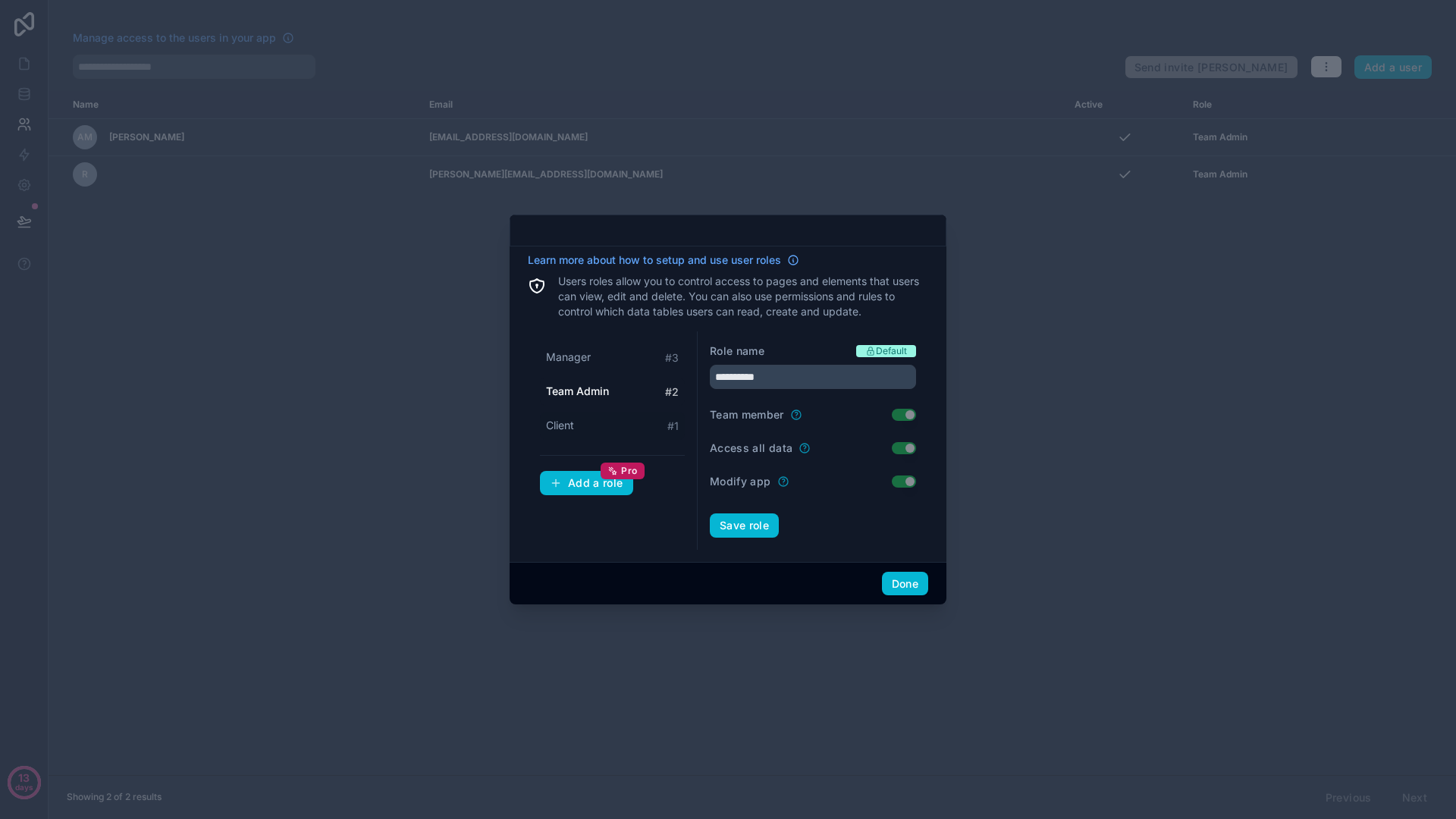
type input "******"
click at [587, 480] on div "Add a role Pro" at bounding box center [587, 483] width 74 height 14
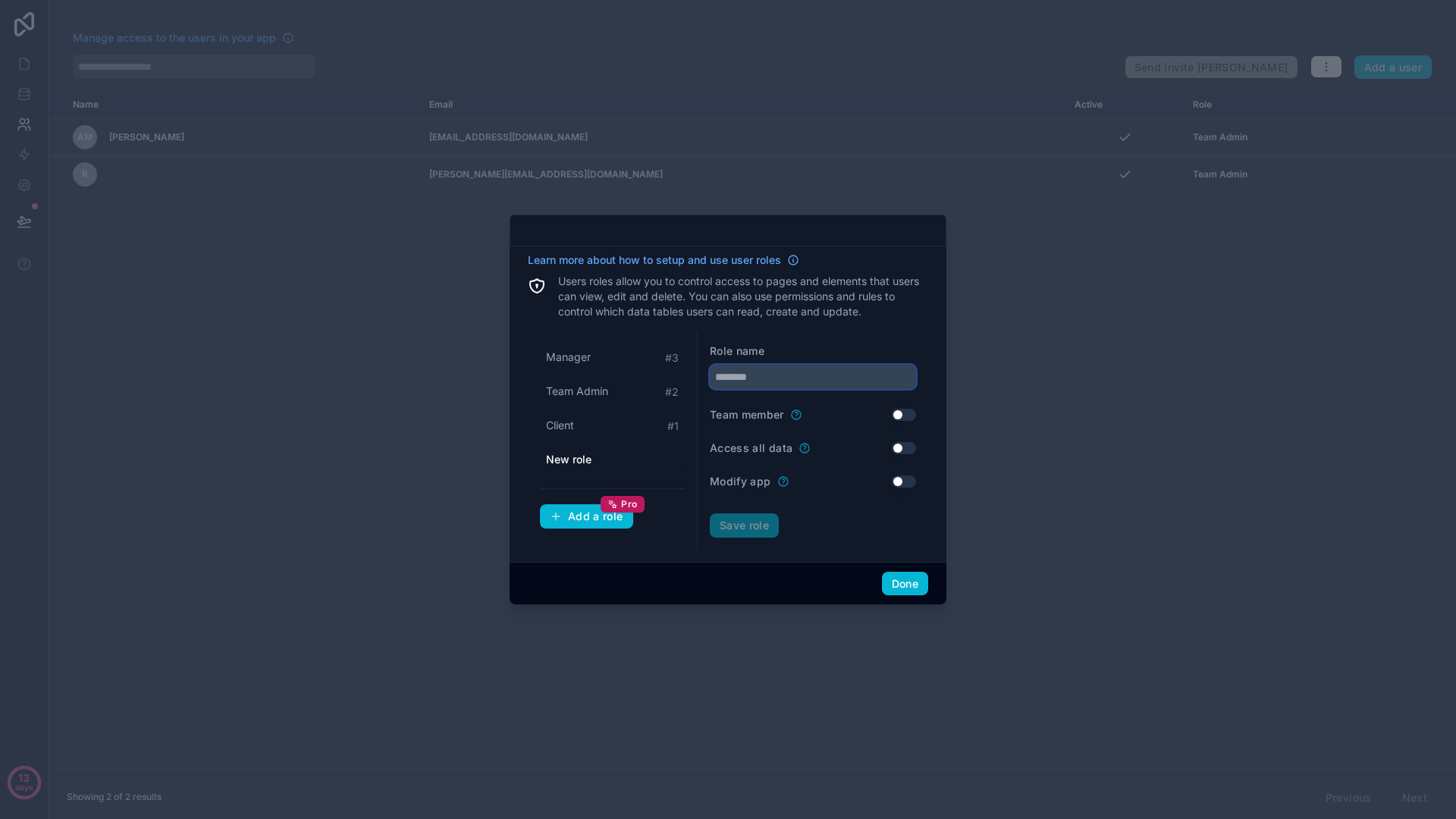
click at [778, 379] on input "text" at bounding box center [813, 377] width 206 height 24
click at [897, 413] on button "Use setting" at bounding box center [904, 415] width 24 height 12
click at [745, 528] on button "Save role" at bounding box center [744, 526] width 69 height 24
click at [559, 454] on span "Client" at bounding box center [560, 459] width 28 height 15
click at [585, 420] on span "Team Admin" at bounding box center [577, 425] width 63 height 15
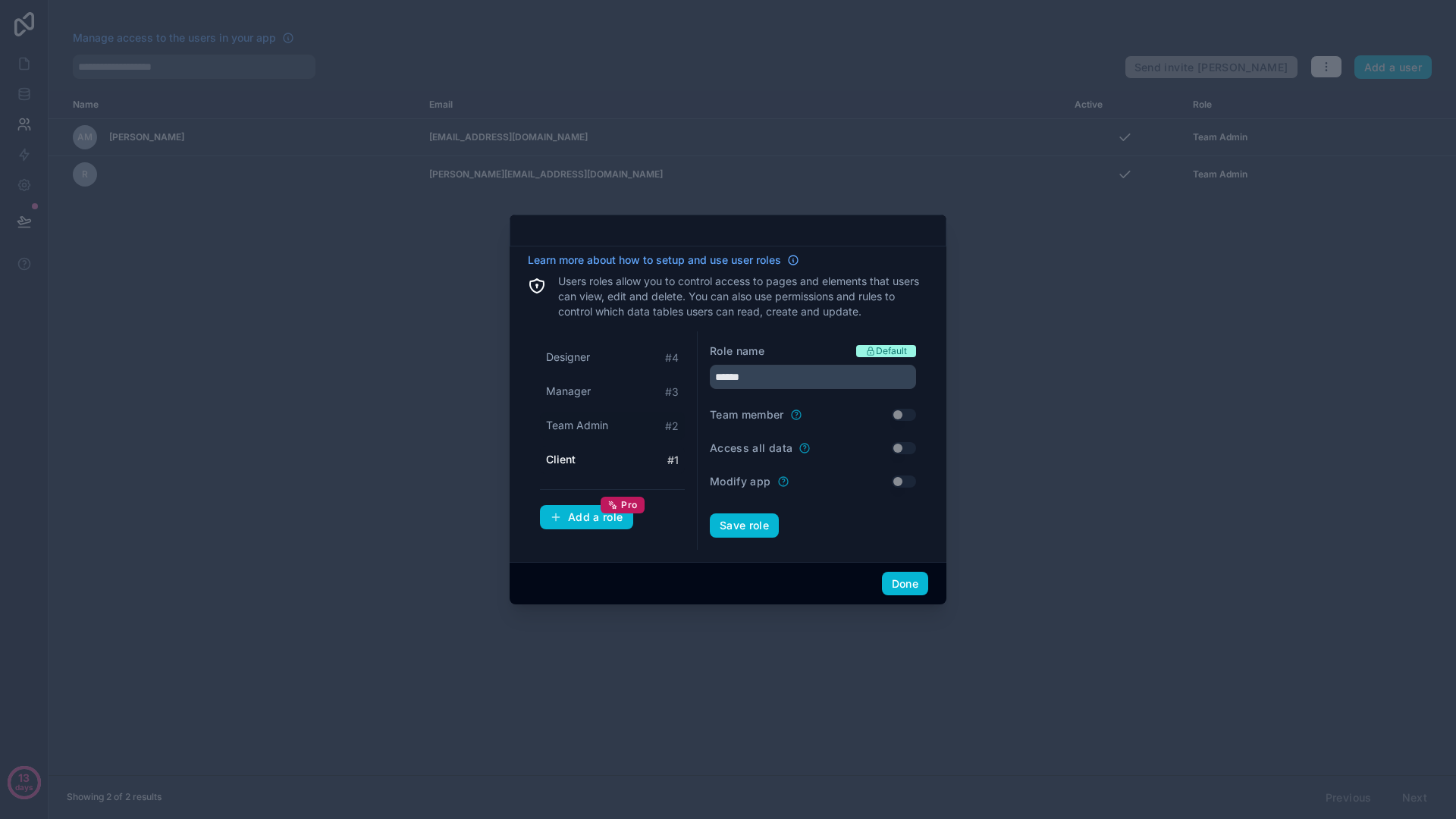
type input "**********"
click at [902, 586] on button "Done" at bounding box center [905, 584] width 47 height 24
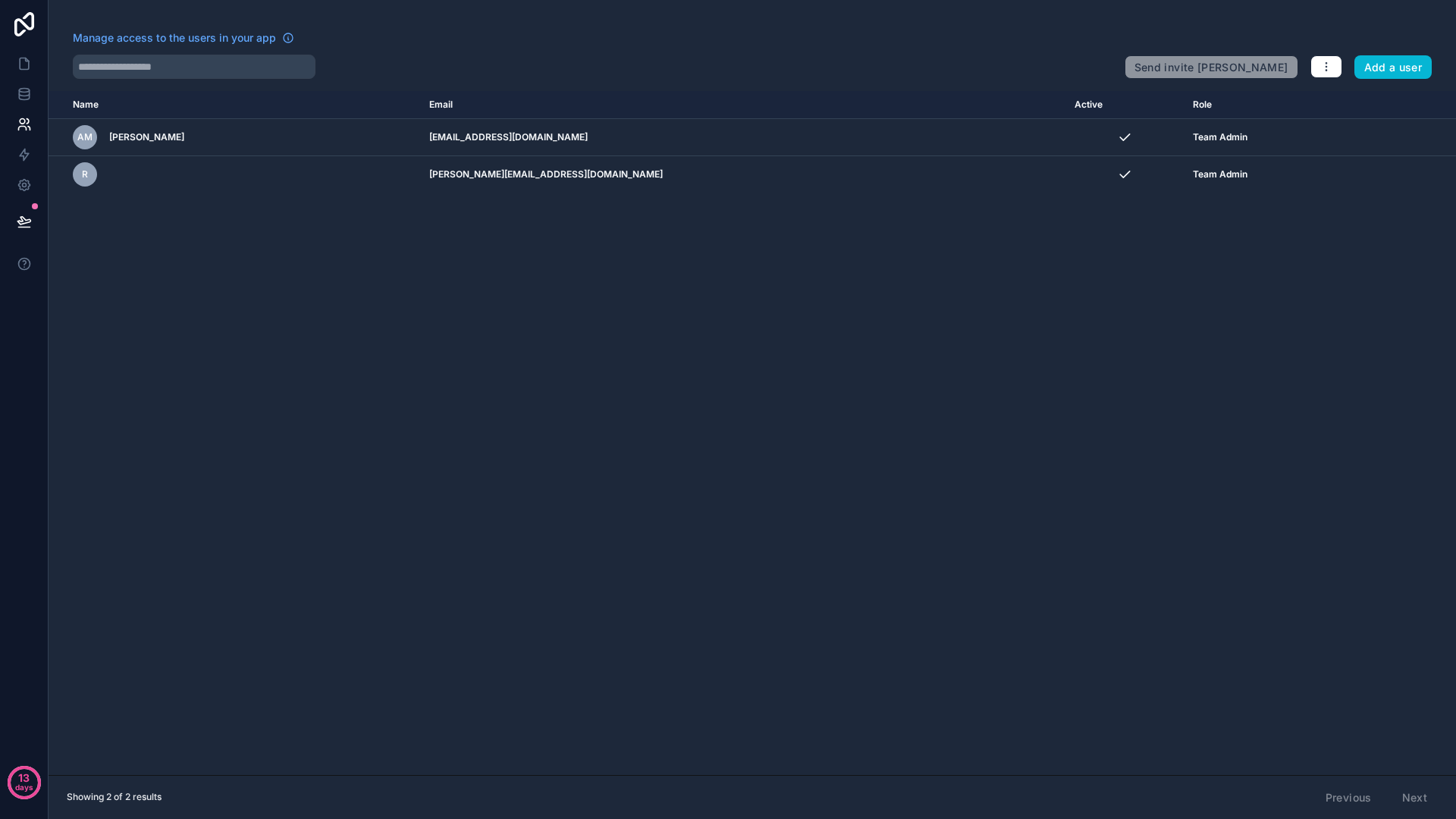
click at [679, 289] on div "Name Email Active Role [DOMAIN_NAME] AM [PERSON_NAME] [EMAIL_ADDRESS][DOMAIN_NA…" at bounding box center [752, 432] width 1407 height 684
click at [537, 370] on div "Name Email Active Role [DOMAIN_NAME] AM [PERSON_NAME] [EMAIL_ADDRESS][DOMAIN_NA…" at bounding box center [752, 432] width 1407 height 684
click at [35, 191] on link at bounding box center [23, 185] width 48 height 30
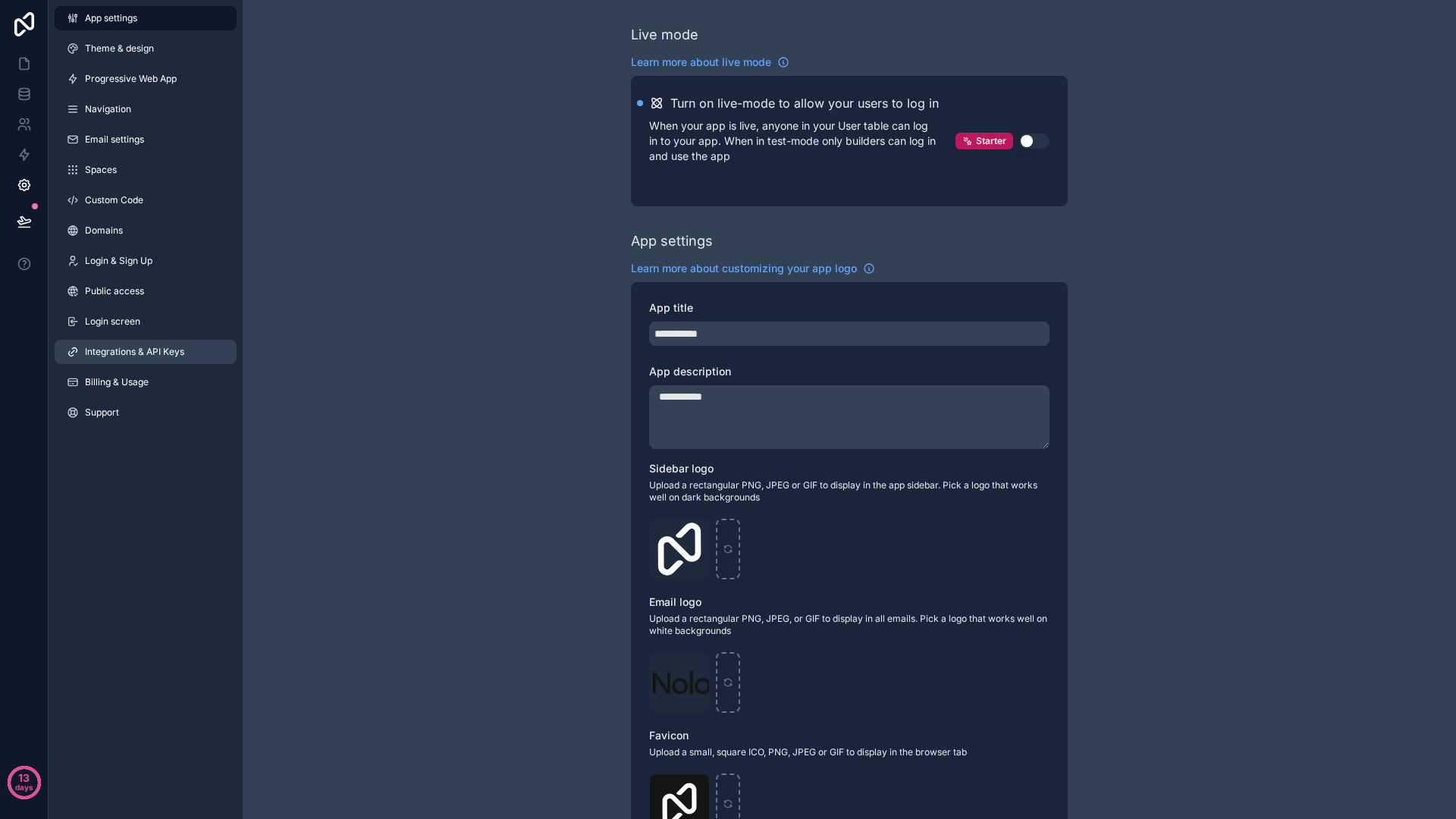
click at [126, 362] on link "Integrations & API Keys" at bounding box center [145, 352] width 182 height 24
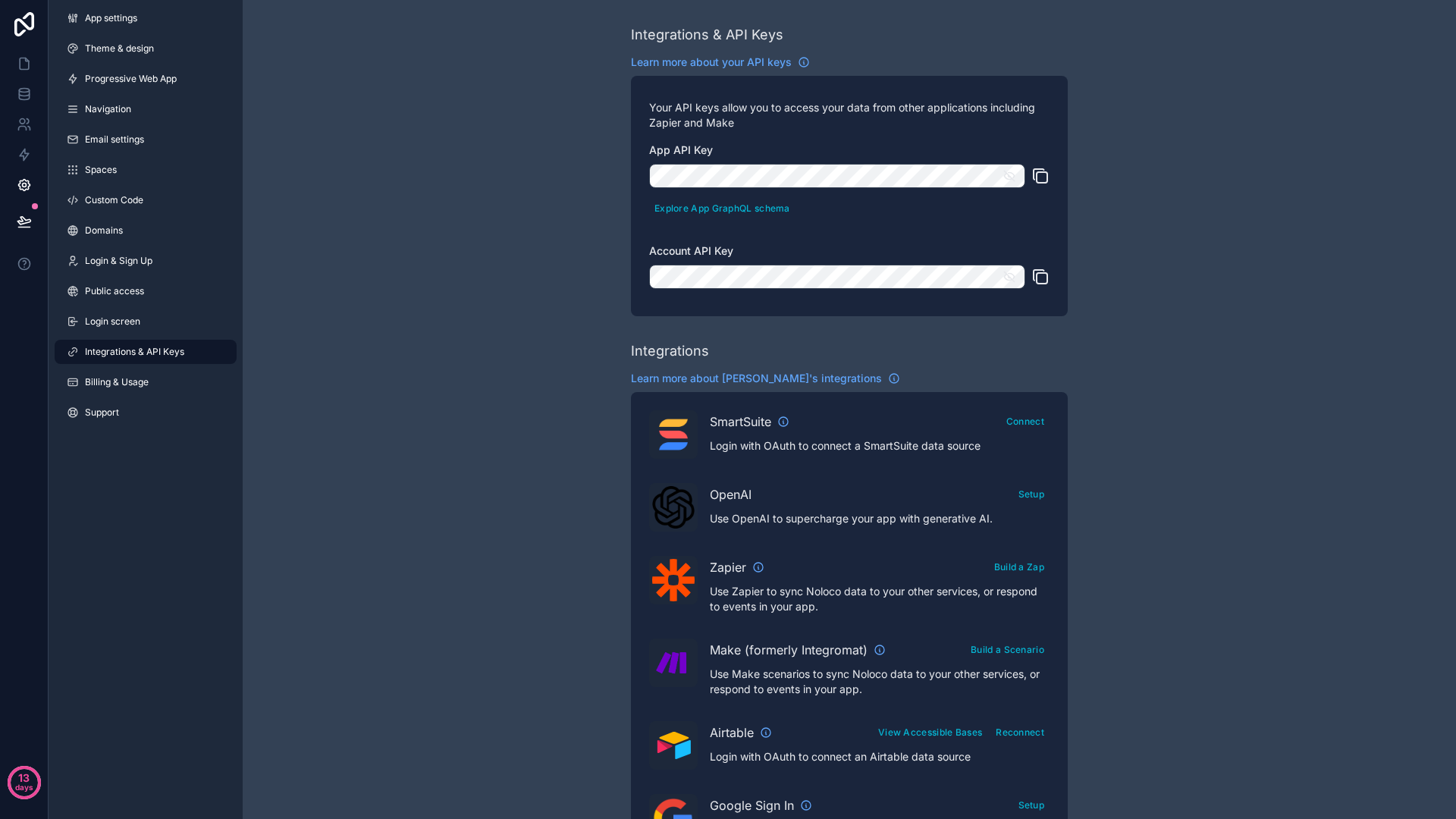
click at [1037, 268] on icon "scrollable content" at bounding box center [1039, 276] width 18 height 18
click at [18, 97] on icon at bounding box center [24, 94] width 15 height 15
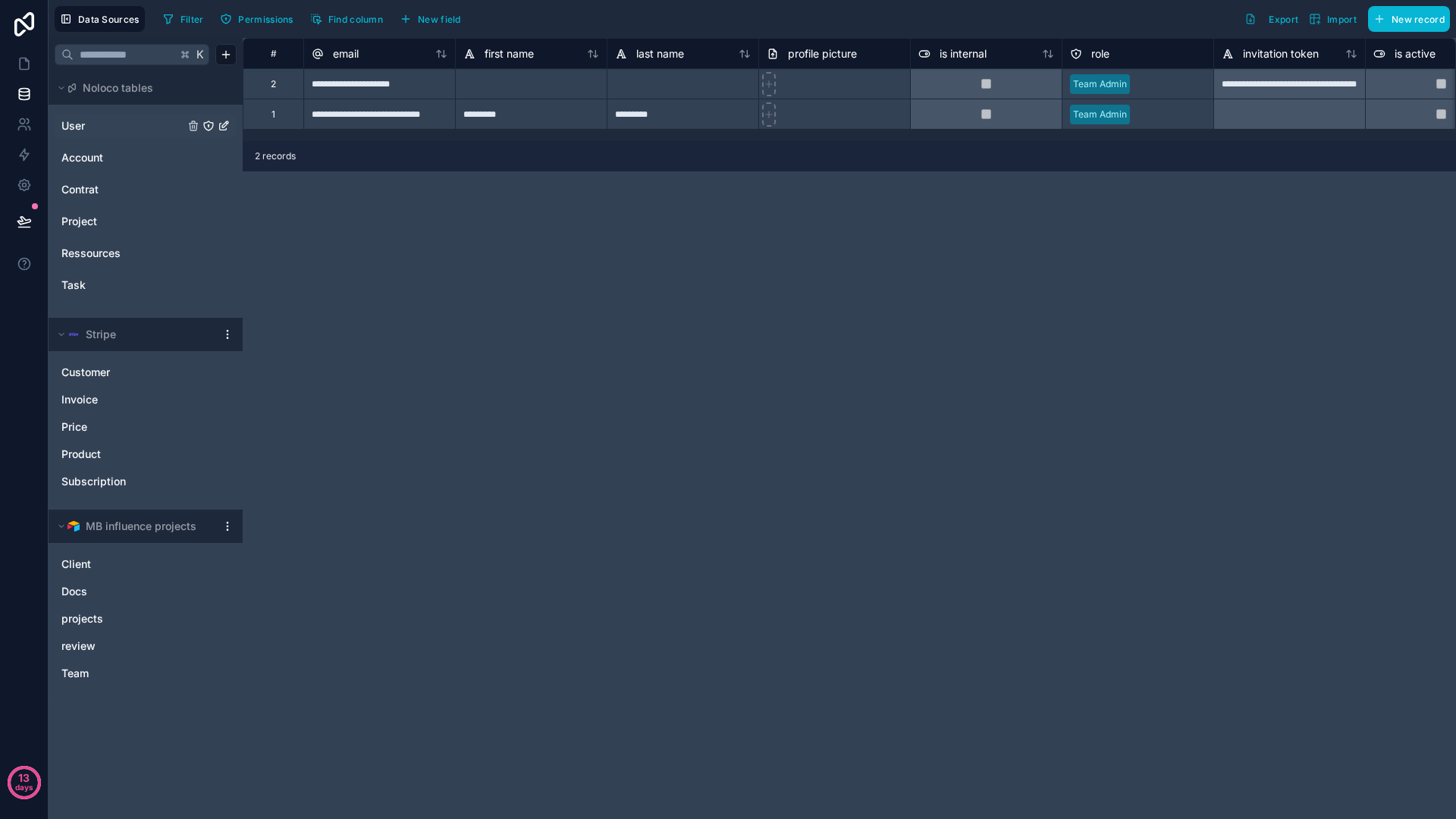
click at [117, 131] on link "User" at bounding box center [123, 126] width 123 height 15
click at [76, 129] on span "User" at bounding box center [73, 126] width 23 height 15
click at [225, 130] on icon "User" at bounding box center [222, 126] width 7 height 7
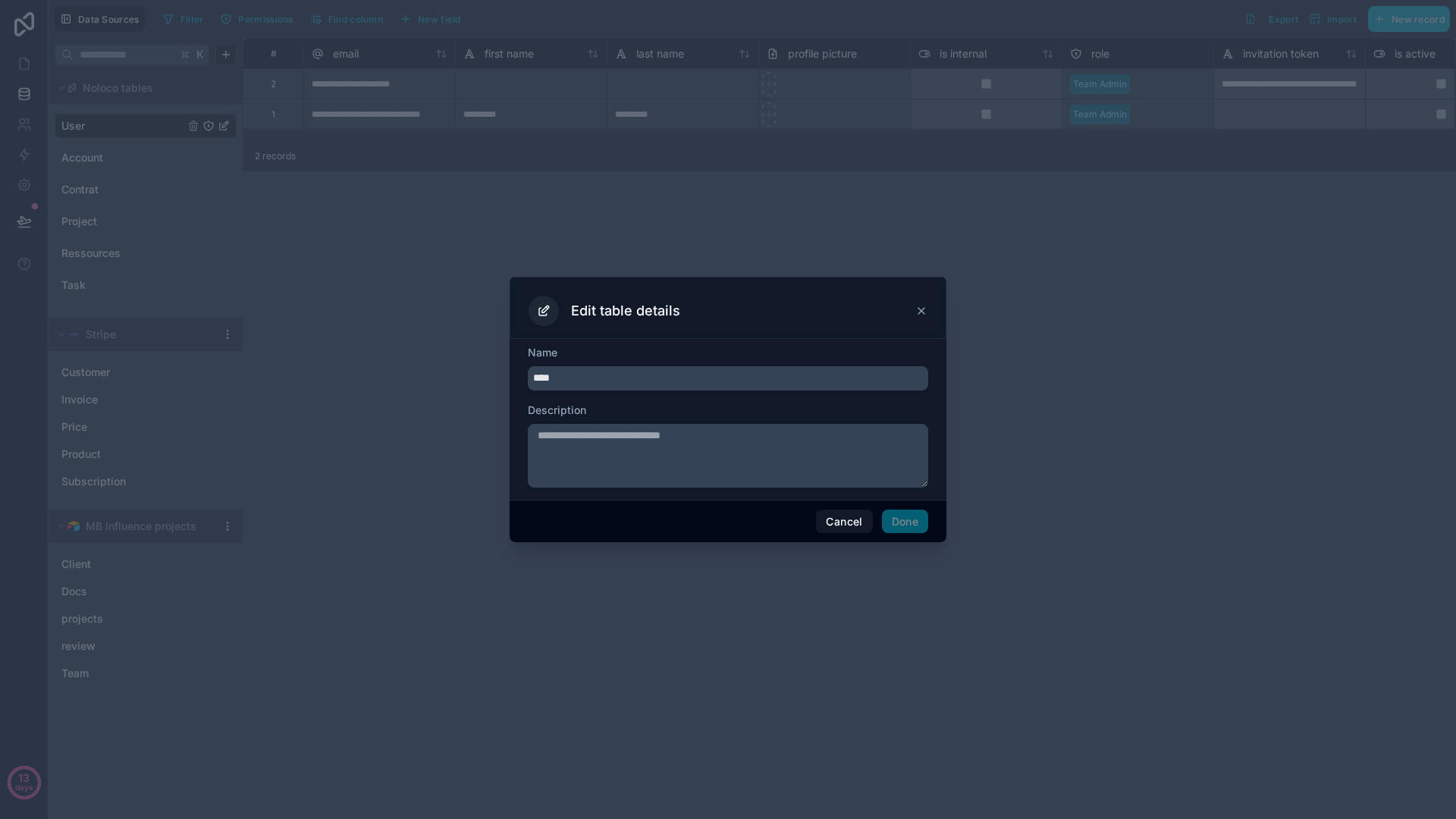
click at [920, 309] on icon at bounding box center [921, 311] width 6 height 6
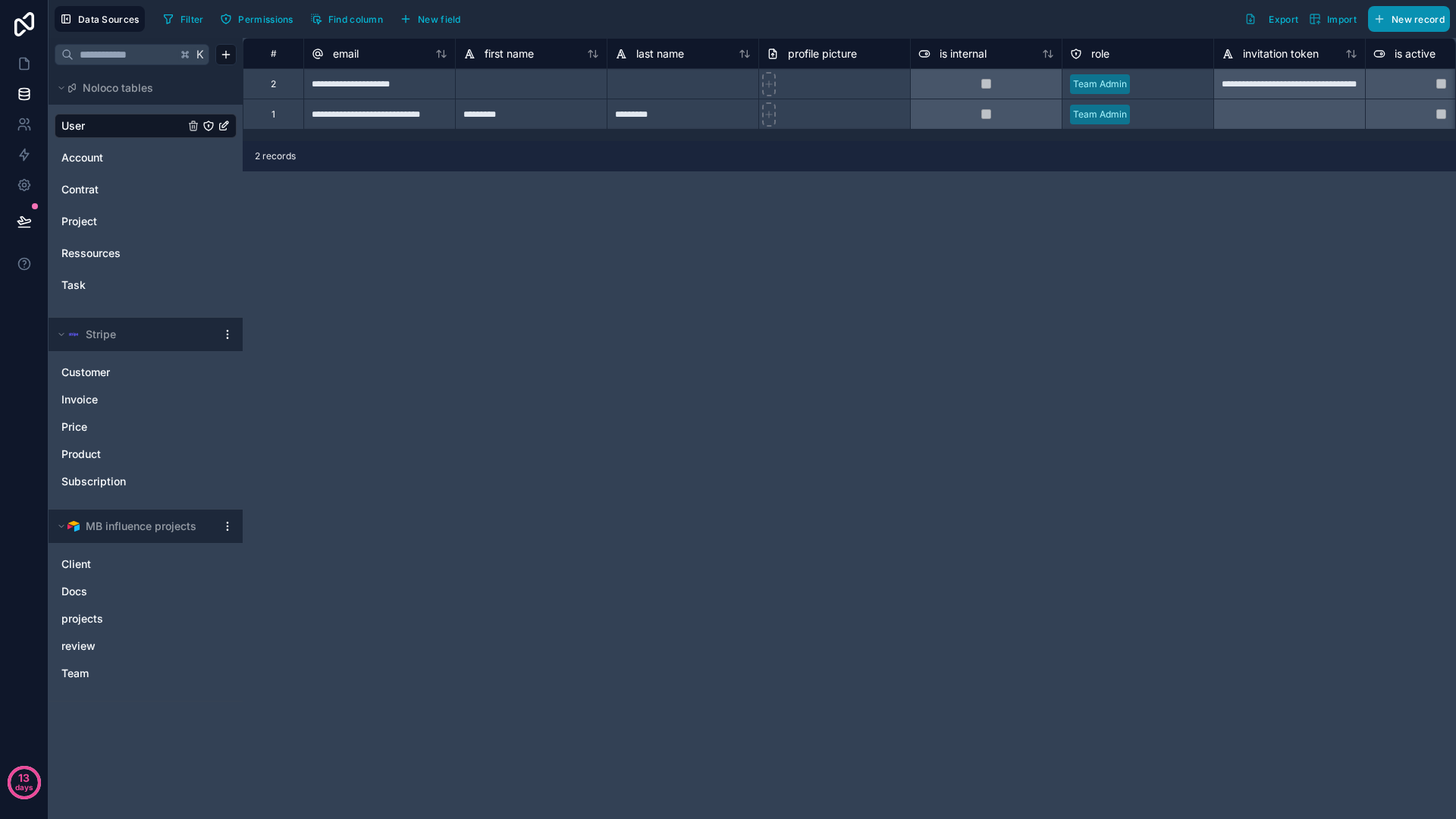
click at [1405, 21] on span "New record" at bounding box center [1418, 20] width 53 height 11
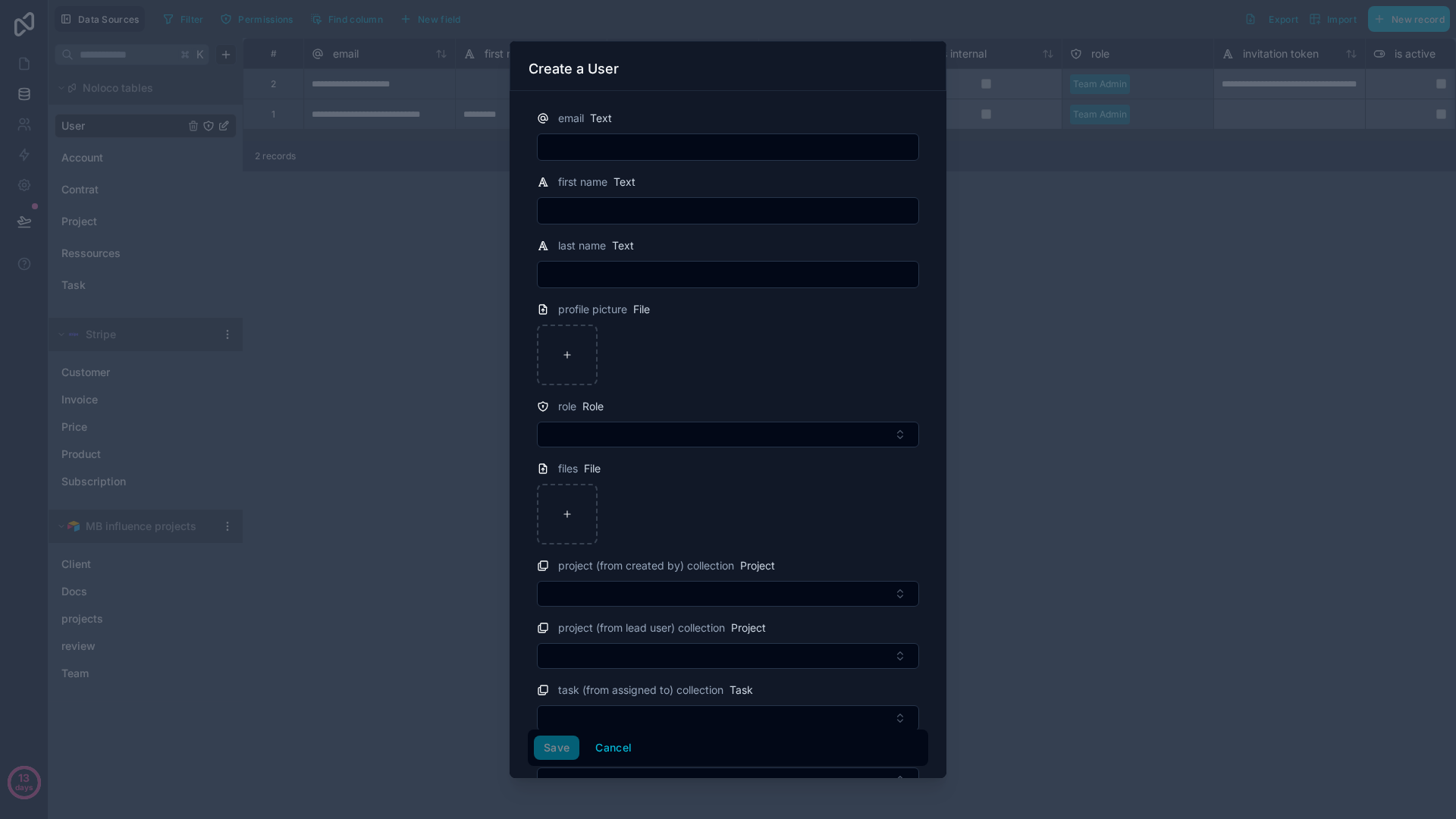
click at [797, 147] on input "text" at bounding box center [728, 147] width 381 height 21
click at [597, 147] on input "**********" at bounding box center [728, 147] width 381 height 21
type input "**********"
click at [622, 208] on input "text" at bounding box center [728, 210] width 381 height 21
type input "****"
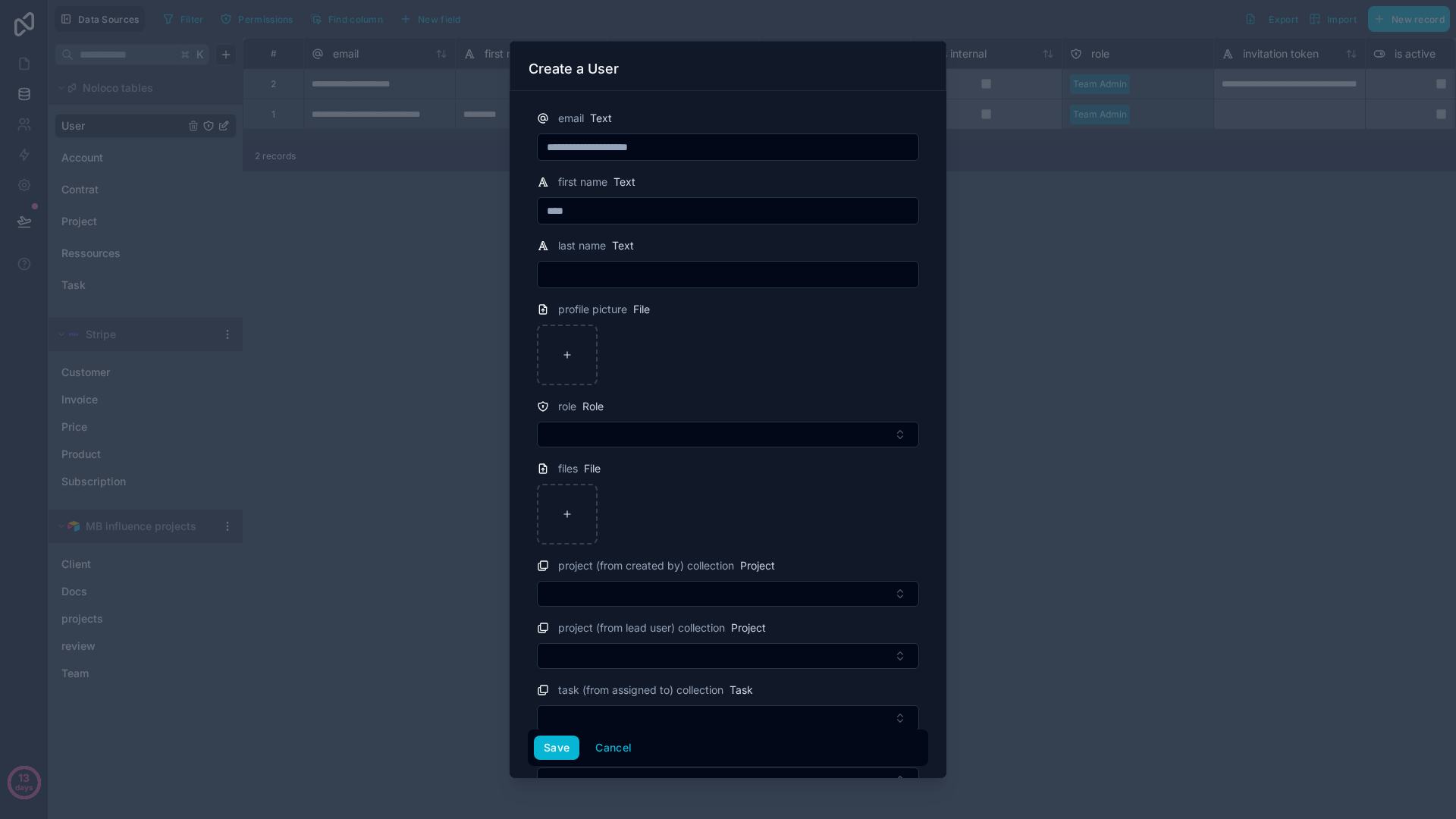
click at [615, 276] on input "text" at bounding box center [728, 275] width 381 height 21
type input "*"
type input "*****"
click at [651, 397] on div "role Role" at bounding box center [728, 405] width 382 height 18
click at [651, 429] on button "Select Button" at bounding box center [728, 434] width 382 height 26
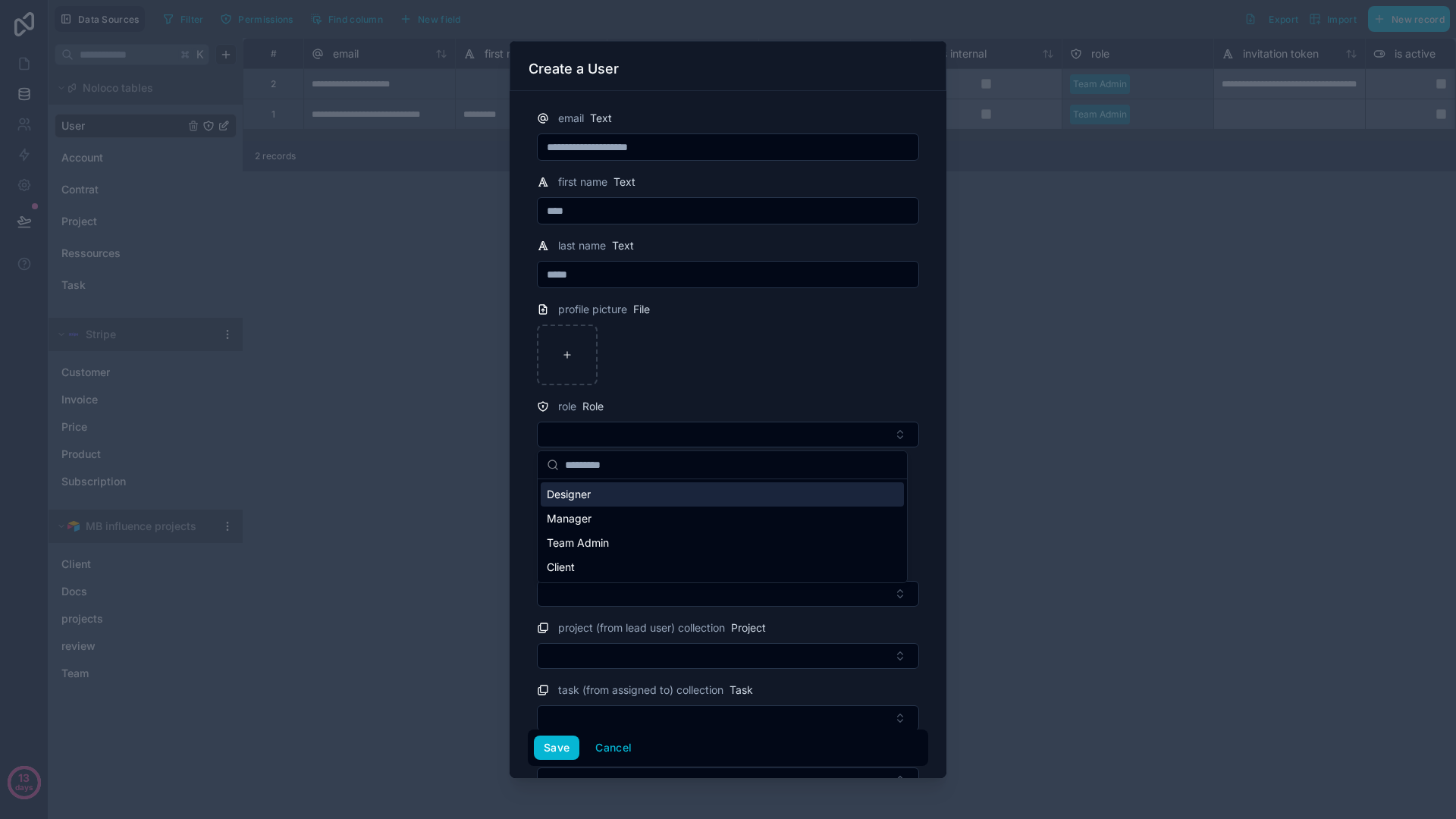
click at [577, 492] on span "Designer" at bounding box center [568, 494] width 44 height 15
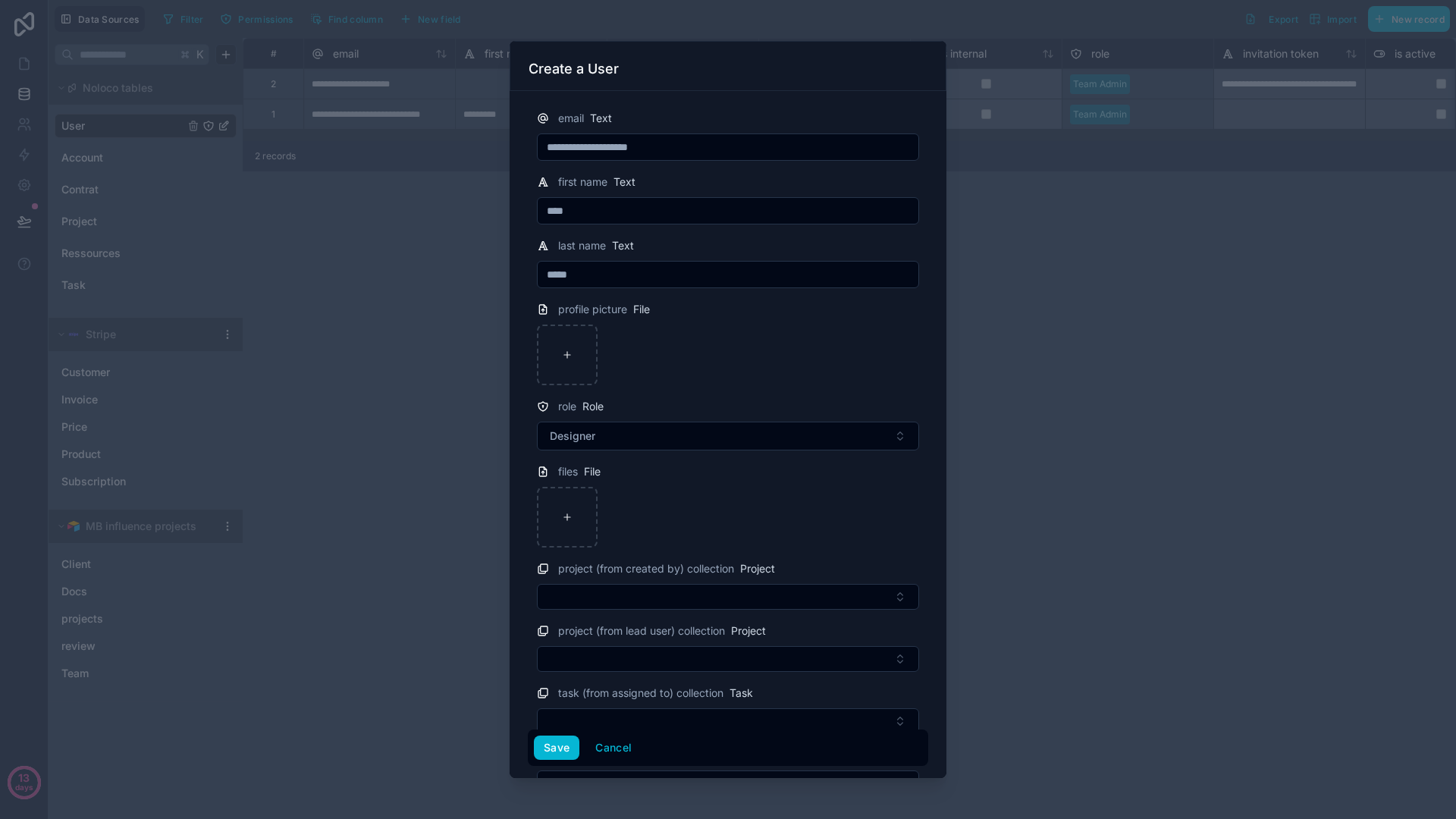
click at [804, 501] on div at bounding box center [728, 516] width 382 height 61
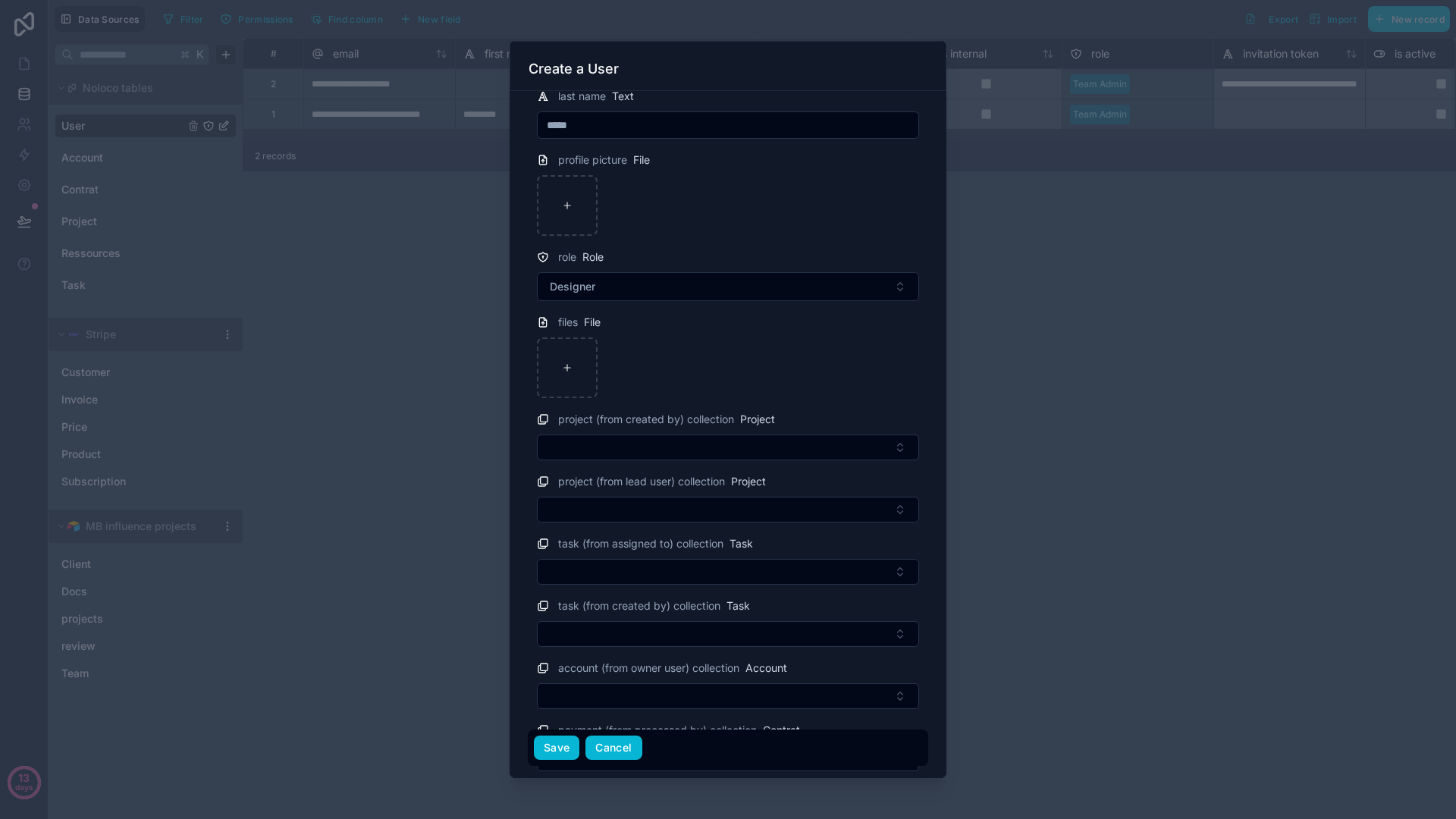
scroll to position [265, 0]
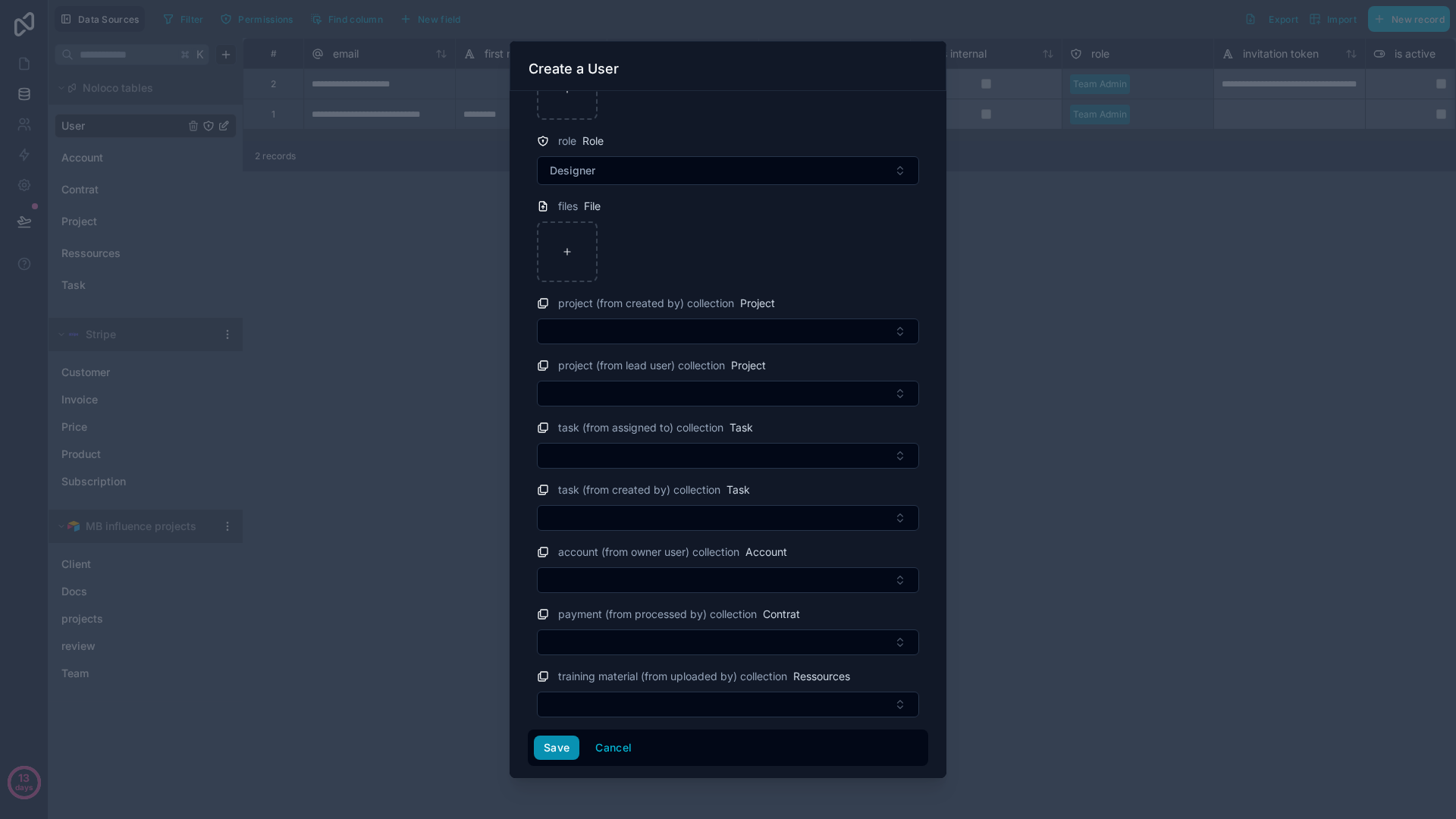
click at [568, 741] on button "Save" at bounding box center [557, 748] width 46 height 24
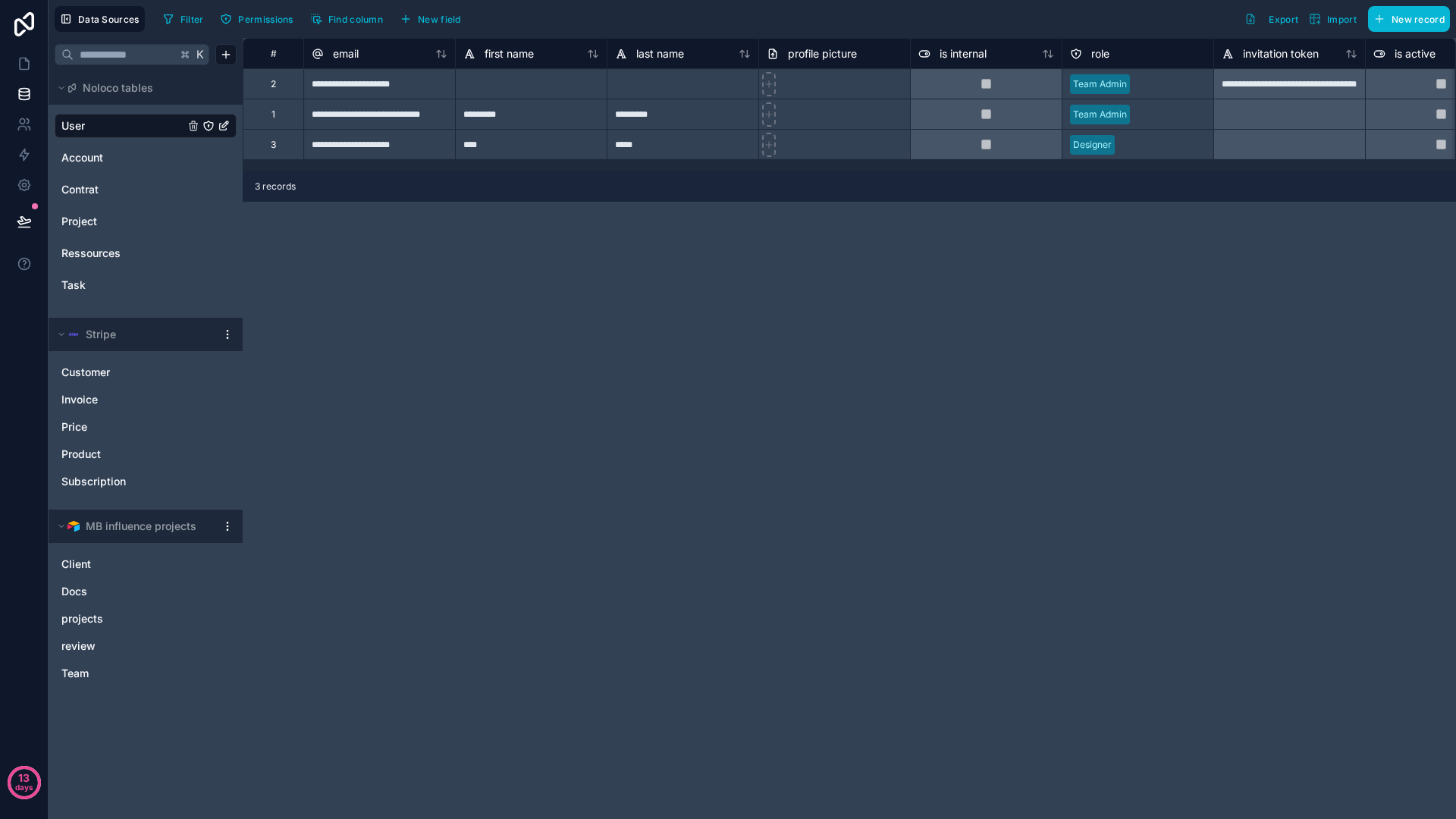
click at [1103, 52] on span "role" at bounding box center [1099, 54] width 18 height 15
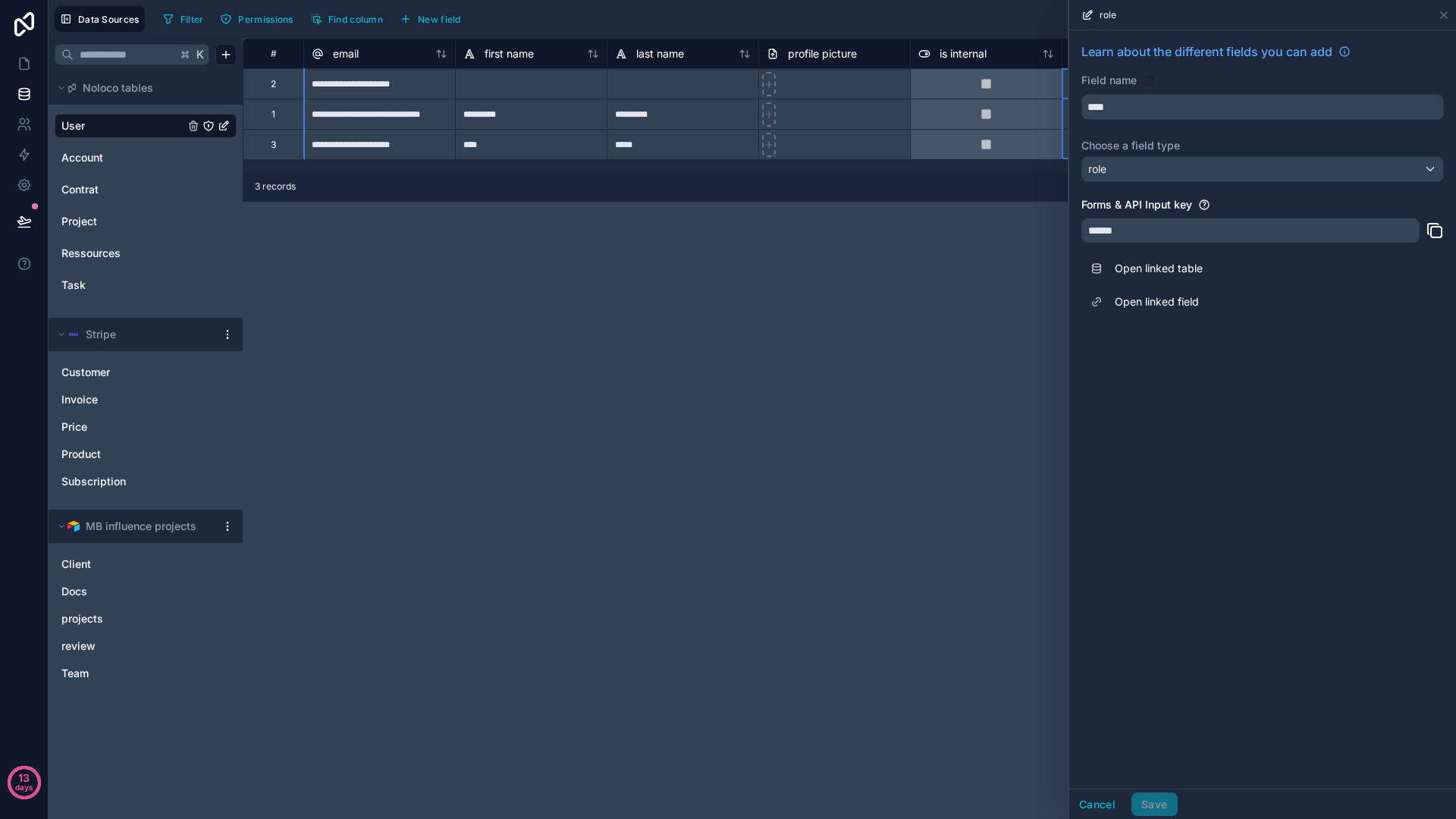
click at [1103, 52] on span "Learn about the different fields you can add" at bounding box center [1207, 50] width 251 height 18
click at [922, 351] on div "**********" at bounding box center [849, 429] width 1213 height 781
click at [1089, 808] on button "Cancel" at bounding box center [1097, 804] width 56 height 24
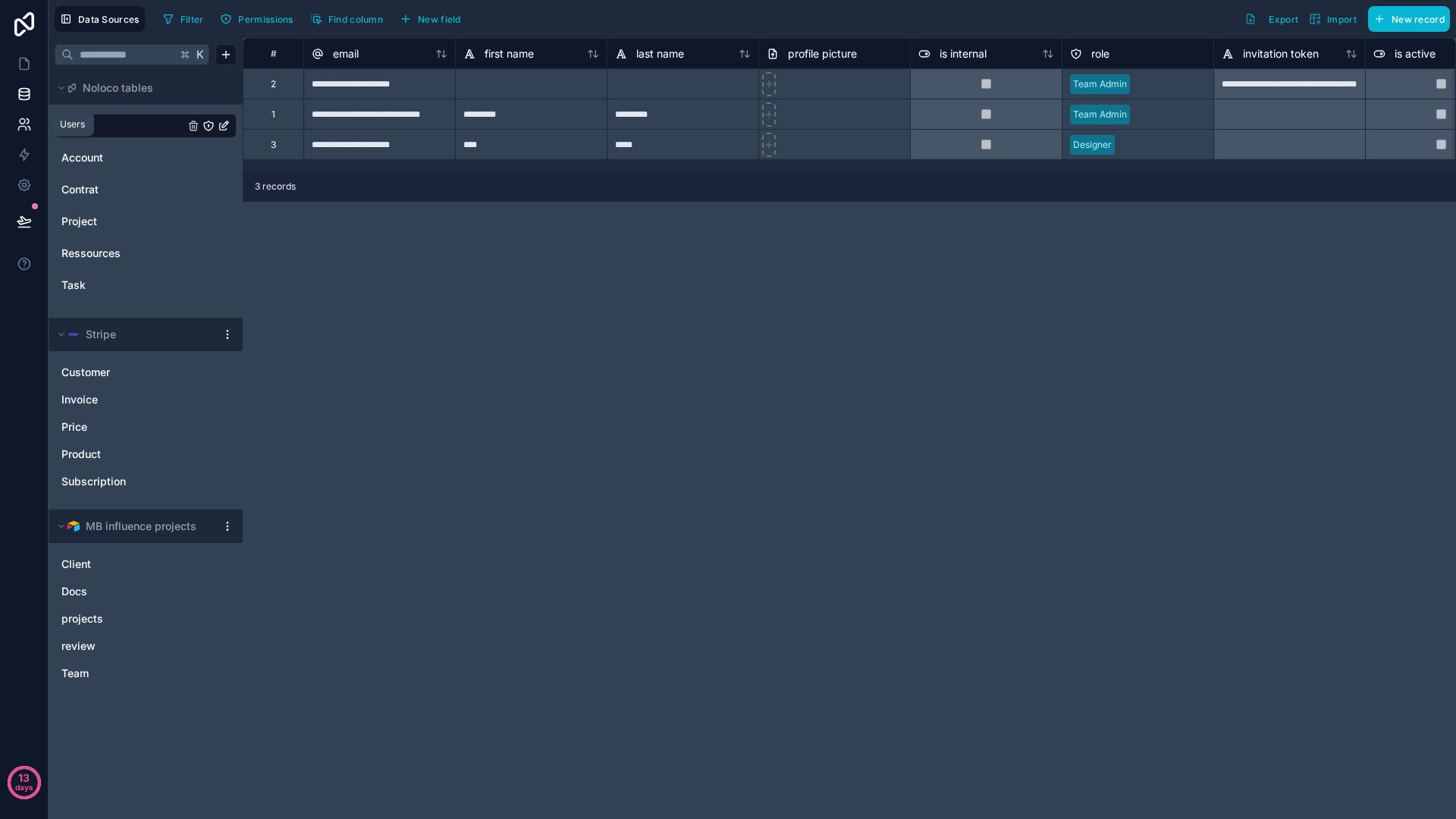
click at [31, 123] on link at bounding box center [23, 124] width 48 height 30
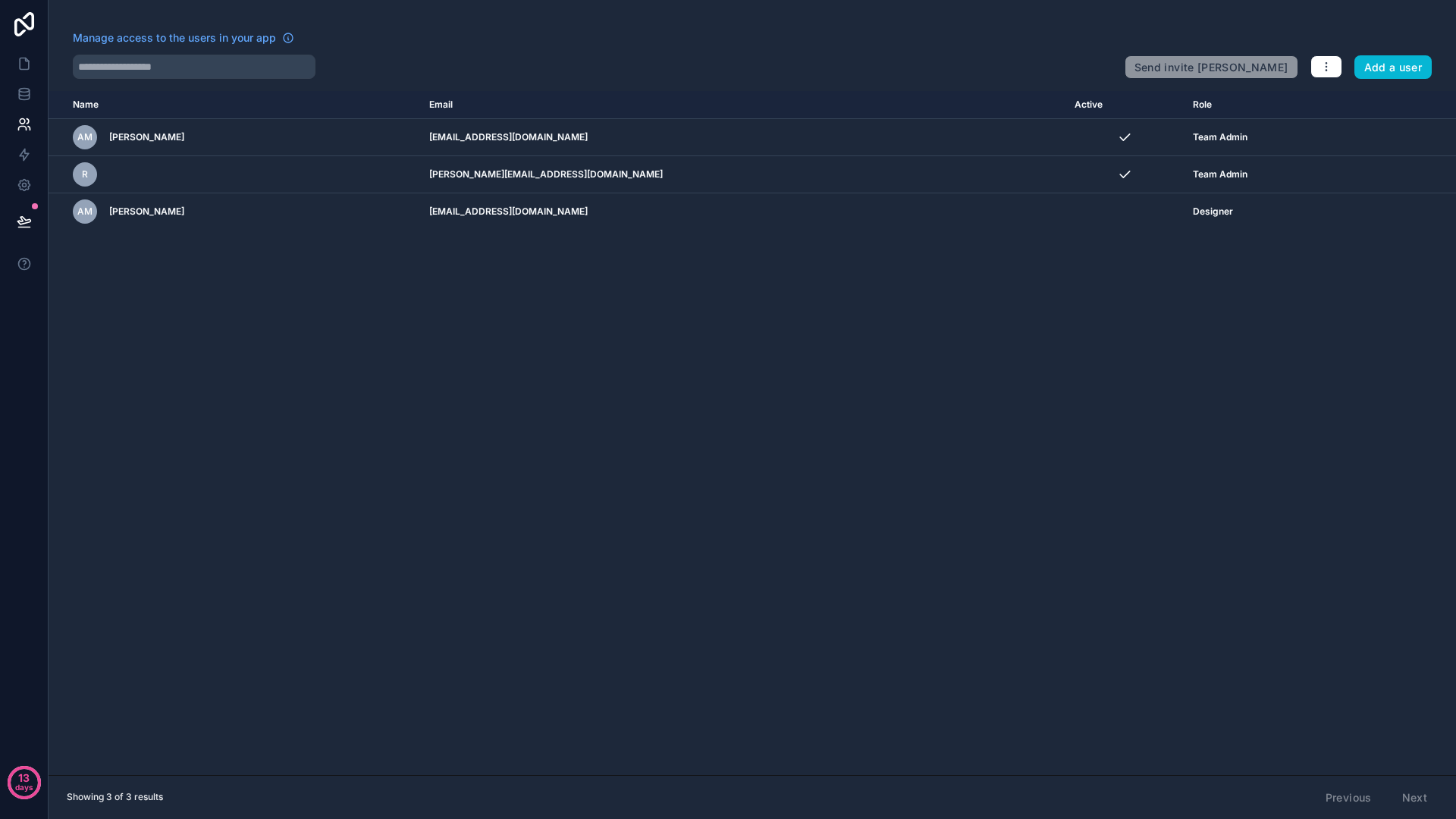
click at [503, 324] on div "Name Email Active Role [DOMAIN_NAME] AM [PERSON_NAME] [EMAIL_ADDRESS][DOMAIN_NA…" at bounding box center [752, 432] width 1407 height 684
click at [520, 303] on div "Name Email Active Role [DOMAIN_NAME] AM [PERSON_NAME] [EMAIL_ADDRESS][DOMAIN_NA…" at bounding box center [752, 432] width 1407 height 684
click at [35, 89] on link at bounding box center [23, 93] width 48 height 30
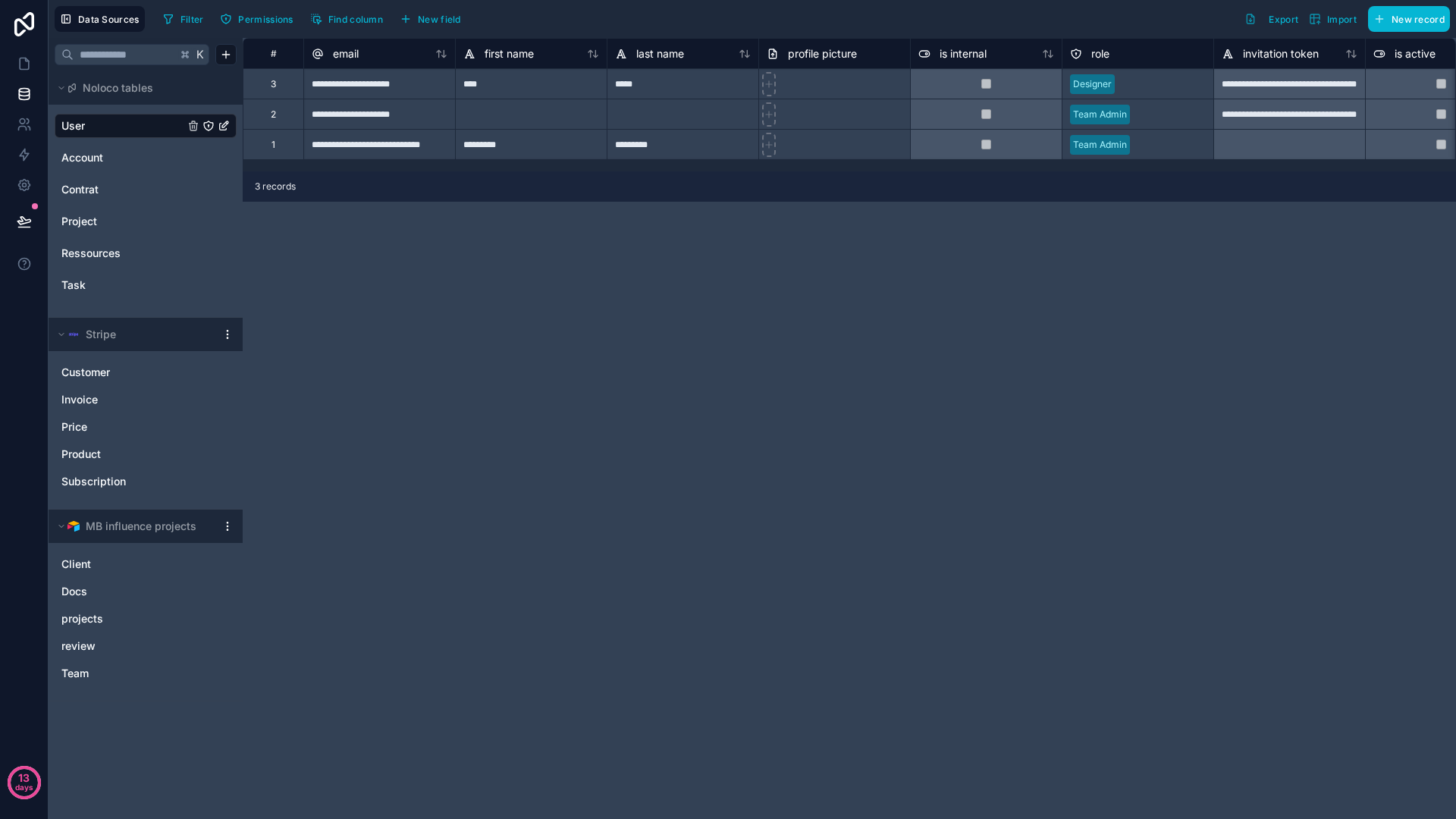
click at [344, 323] on div "**********" at bounding box center [849, 429] width 1213 height 781
click at [398, 292] on div "**********" at bounding box center [849, 429] width 1213 height 781
click at [590, 353] on div "**********" at bounding box center [849, 429] width 1213 height 781
click at [857, 373] on div "**********" at bounding box center [849, 429] width 1213 height 781
click at [687, 328] on div "**********" at bounding box center [849, 429] width 1213 height 781
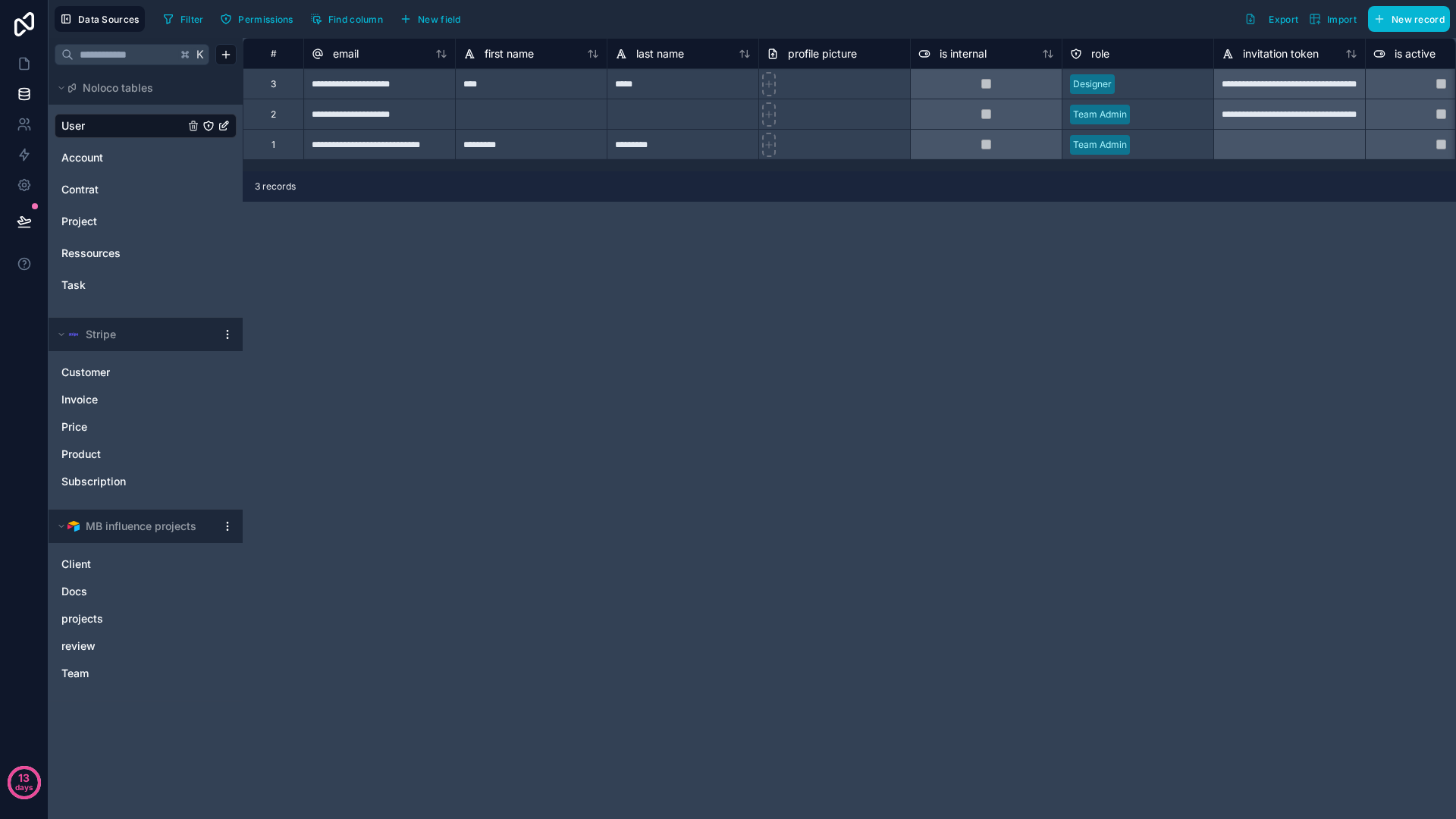
click at [233, 332] on div at bounding box center [227, 334] width 18 height 12
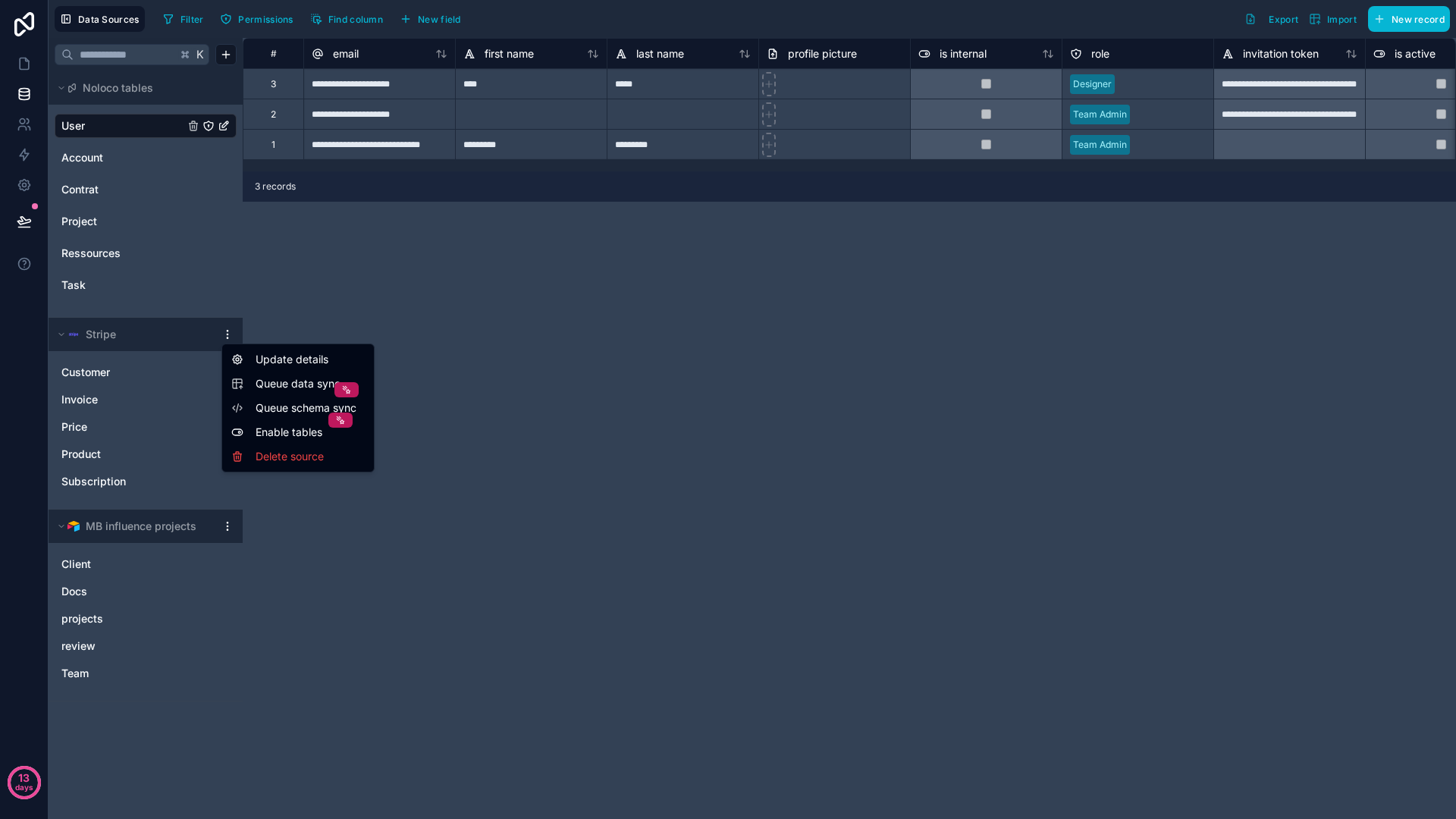
click at [227, 332] on html "**********" at bounding box center [728, 409] width 1456 height 819
click at [300, 429] on div "Enable tables" at bounding box center [298, 432] width 146 height 24
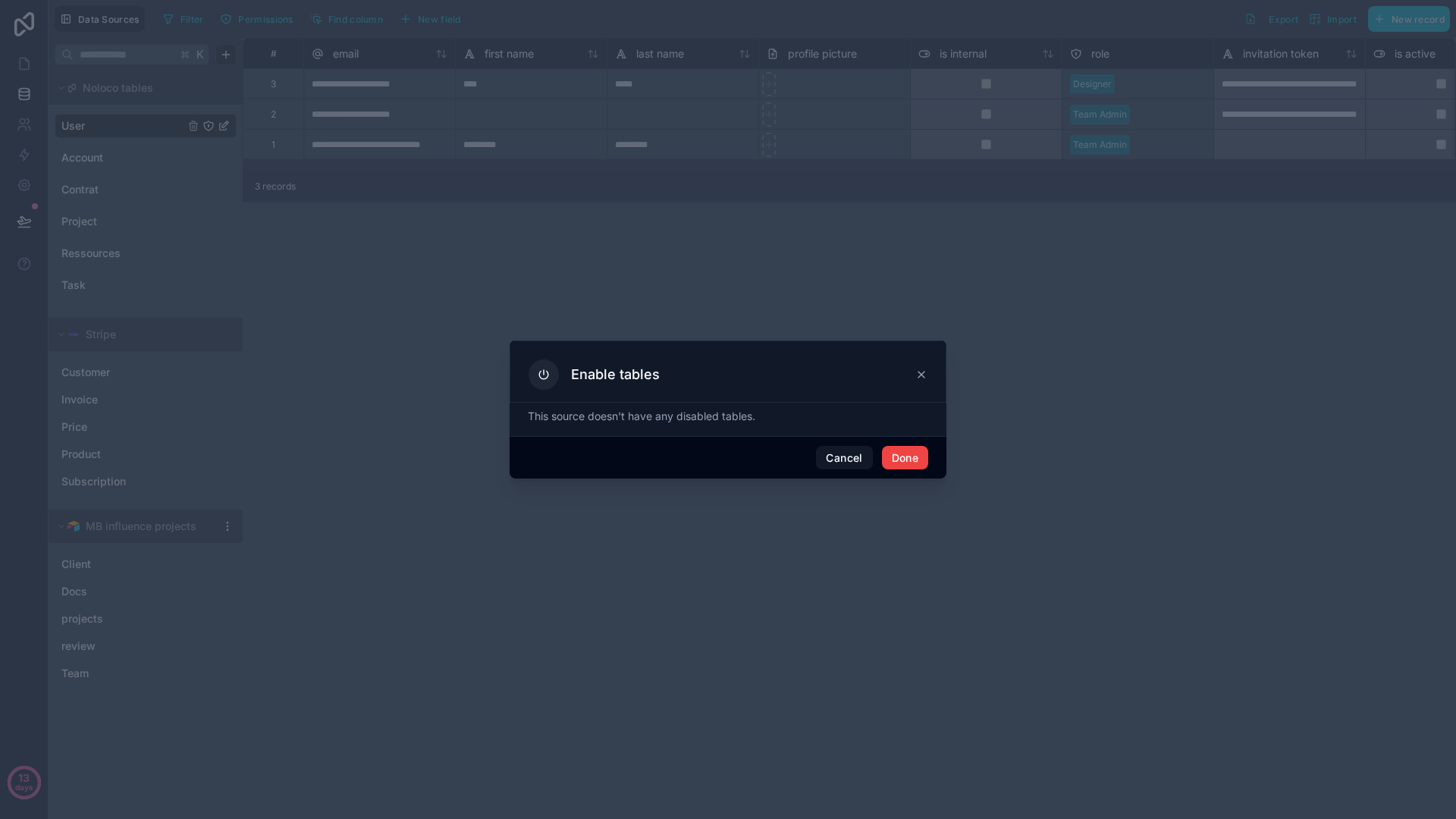
click at [919, 374] on icon at bounding box center [921, 374] width 12 height 12
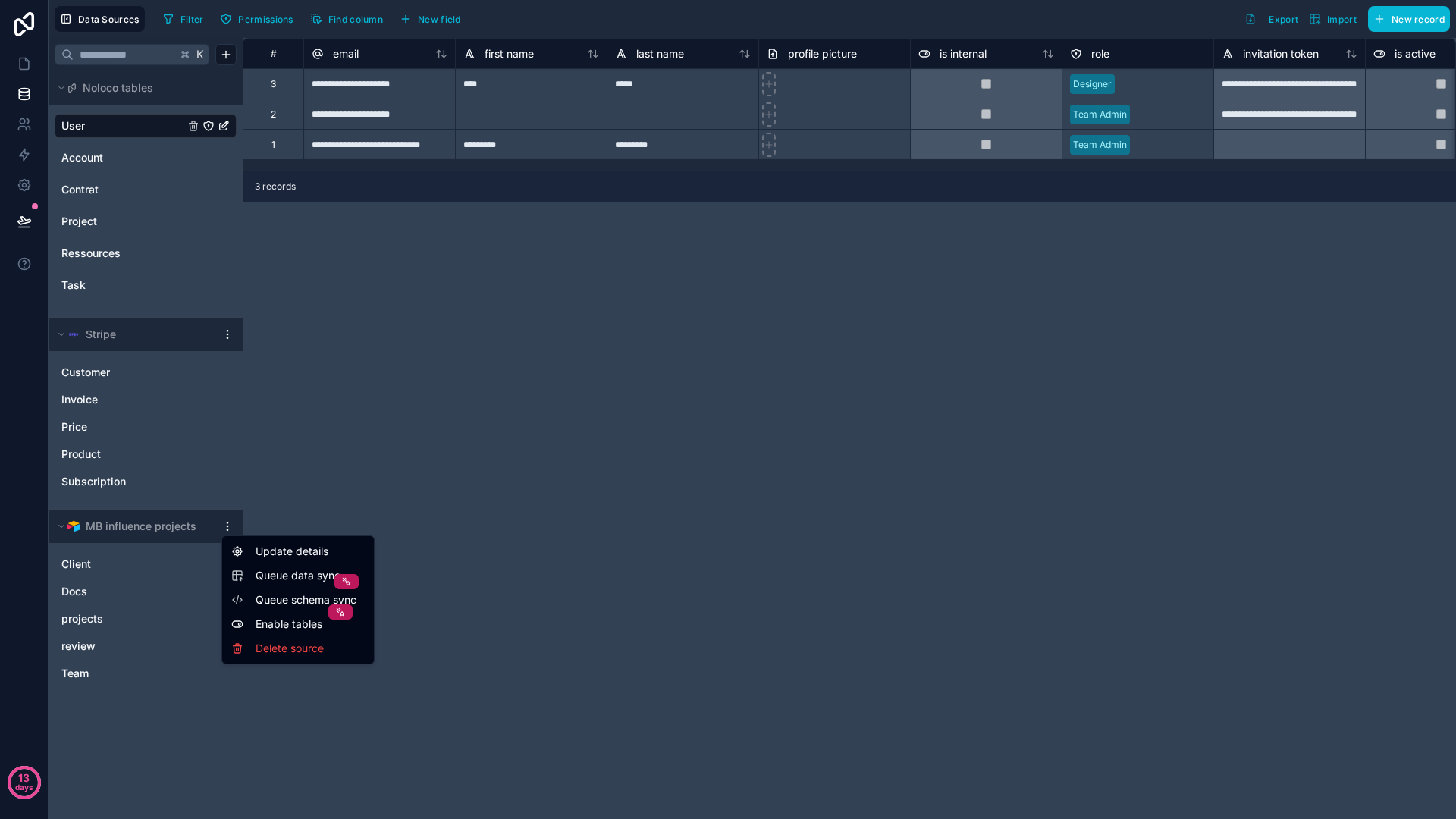
click at [228, 526] on html "**********" at bounding box center [728, 409] width 1456 height 819
click at [322, 507] on html "**********" at bounding box center [728, 409] width 1456 height 819
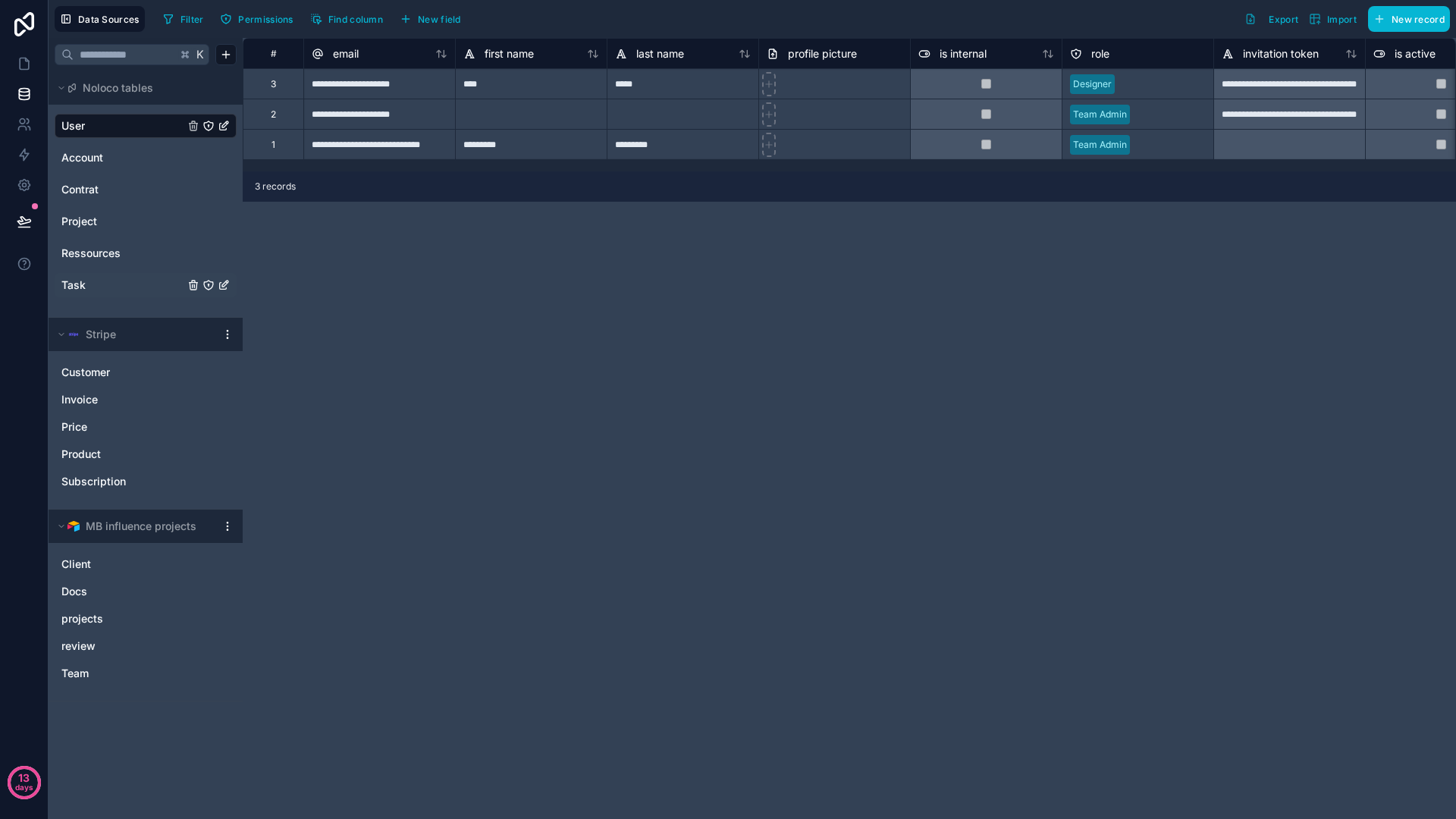
click at [212, 282] on icon "Task" at bounding box center [208, 285] width 9 height 9
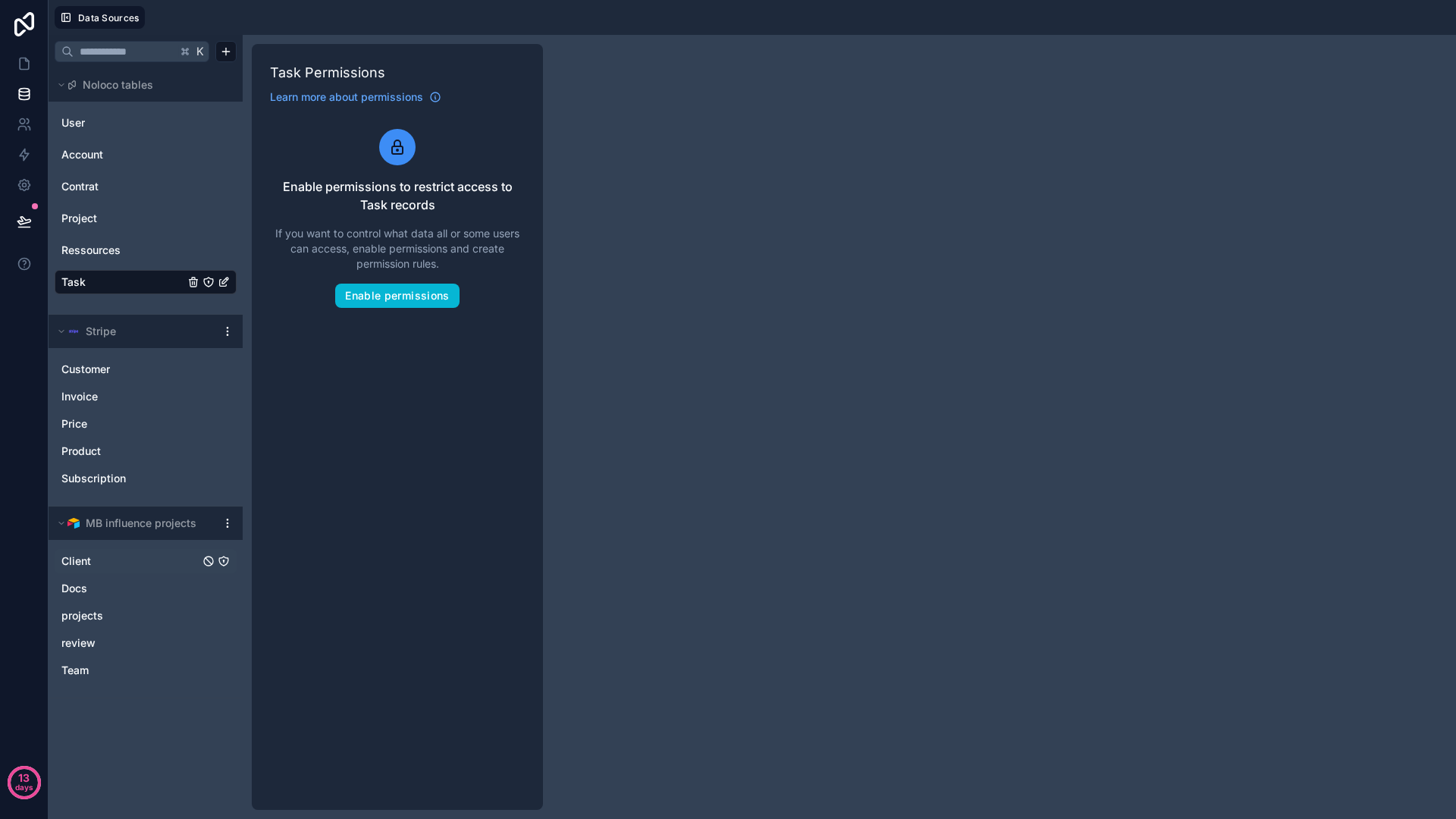
click at [141, 561] on link "Client" at bounding box center [131, 561] width 138 height 15
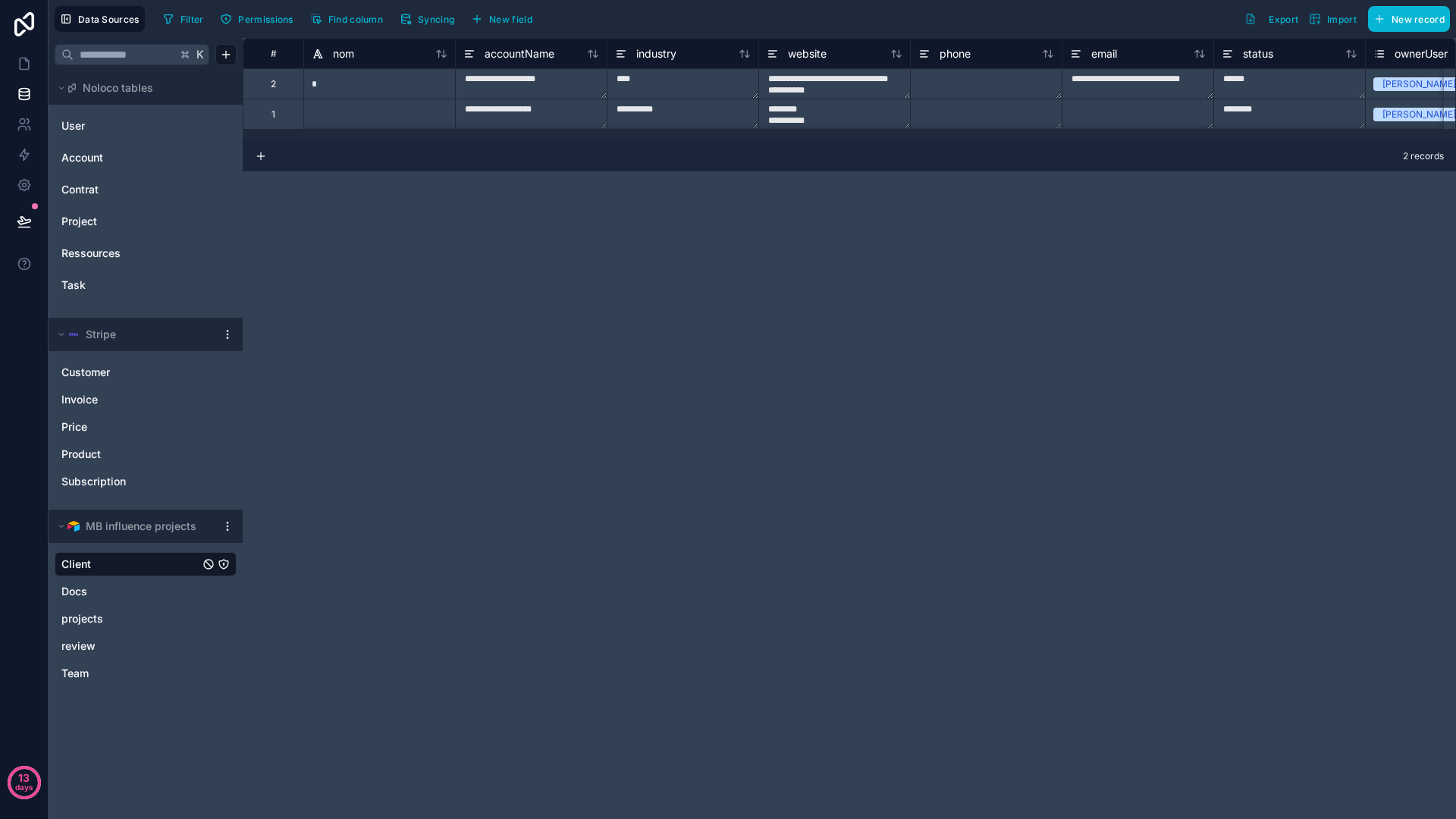
click at [224, 561] on icon "Client" at bounding box center [223, 564] width 12 height 12
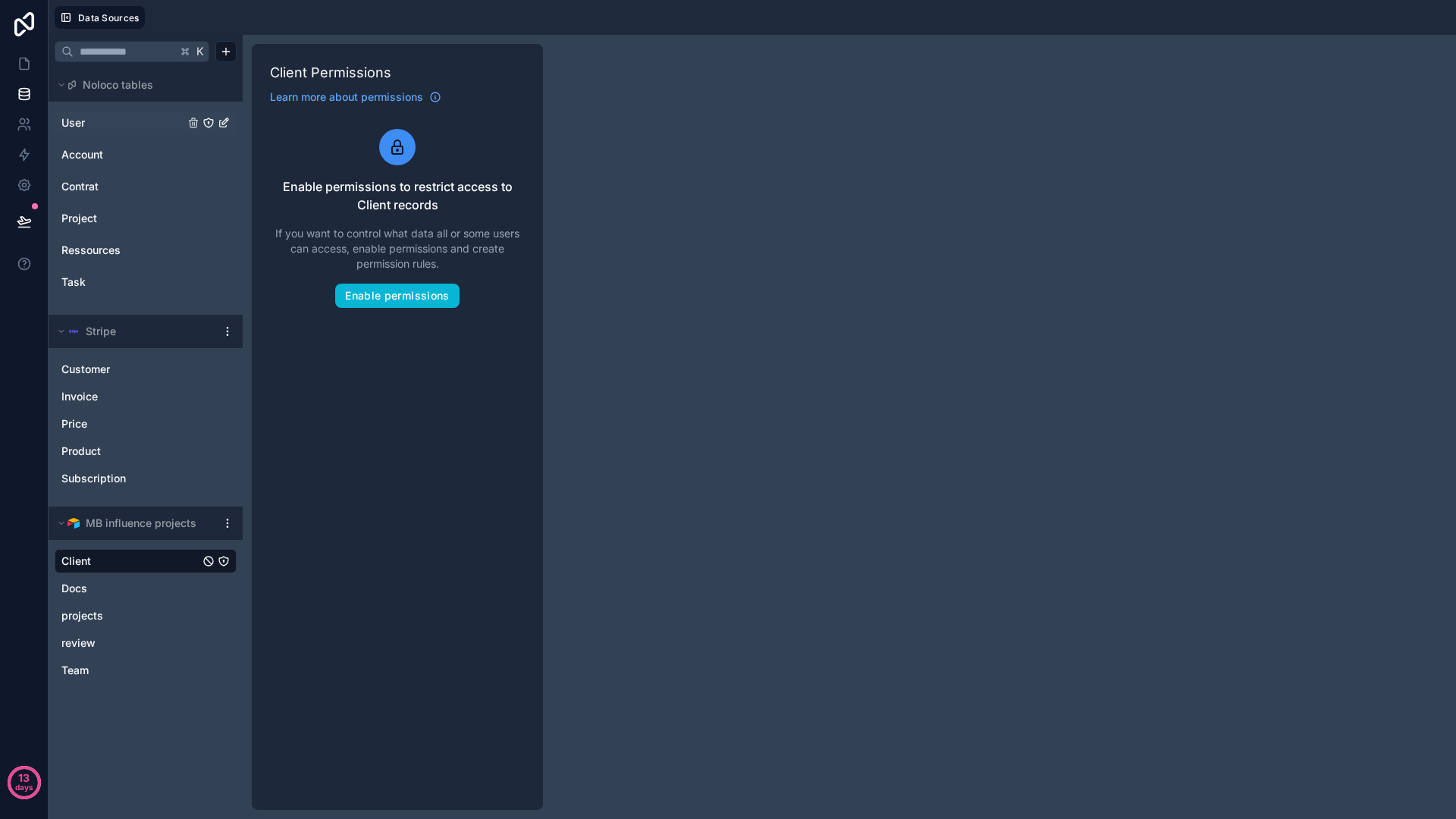
click at [140, 131] on div "User" at bounding box center [145, 123] width 182 height 24
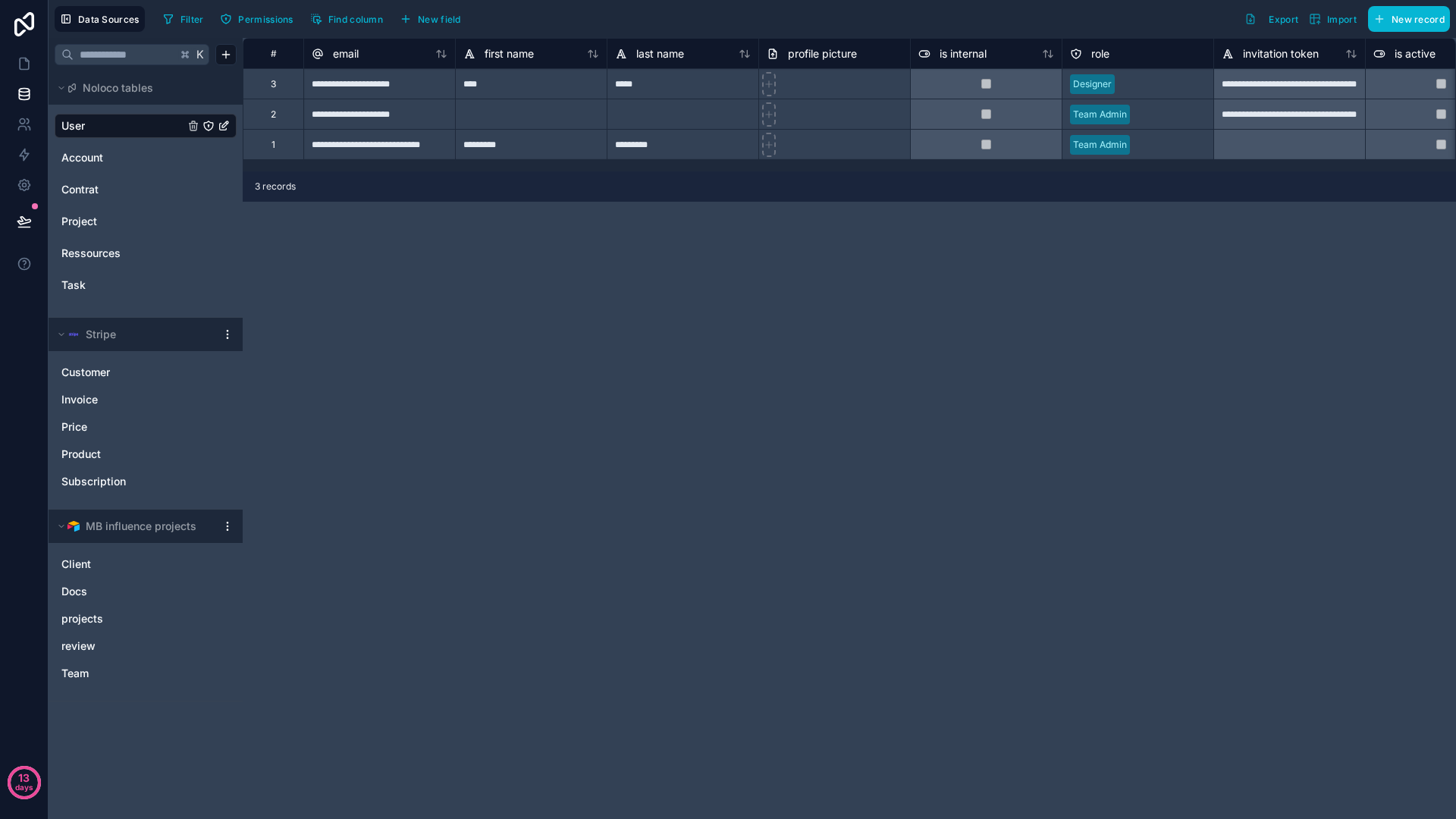
click at [558, 406] on div "**********" at bounding box center [849, 429] width 1213 height 781
click at [566, 394] on div "**********" at bounding box center [849, 429] width 1213 height 781
click at [94, 570] on link "Client" at bounding box center [131, 564] width 138 height 15
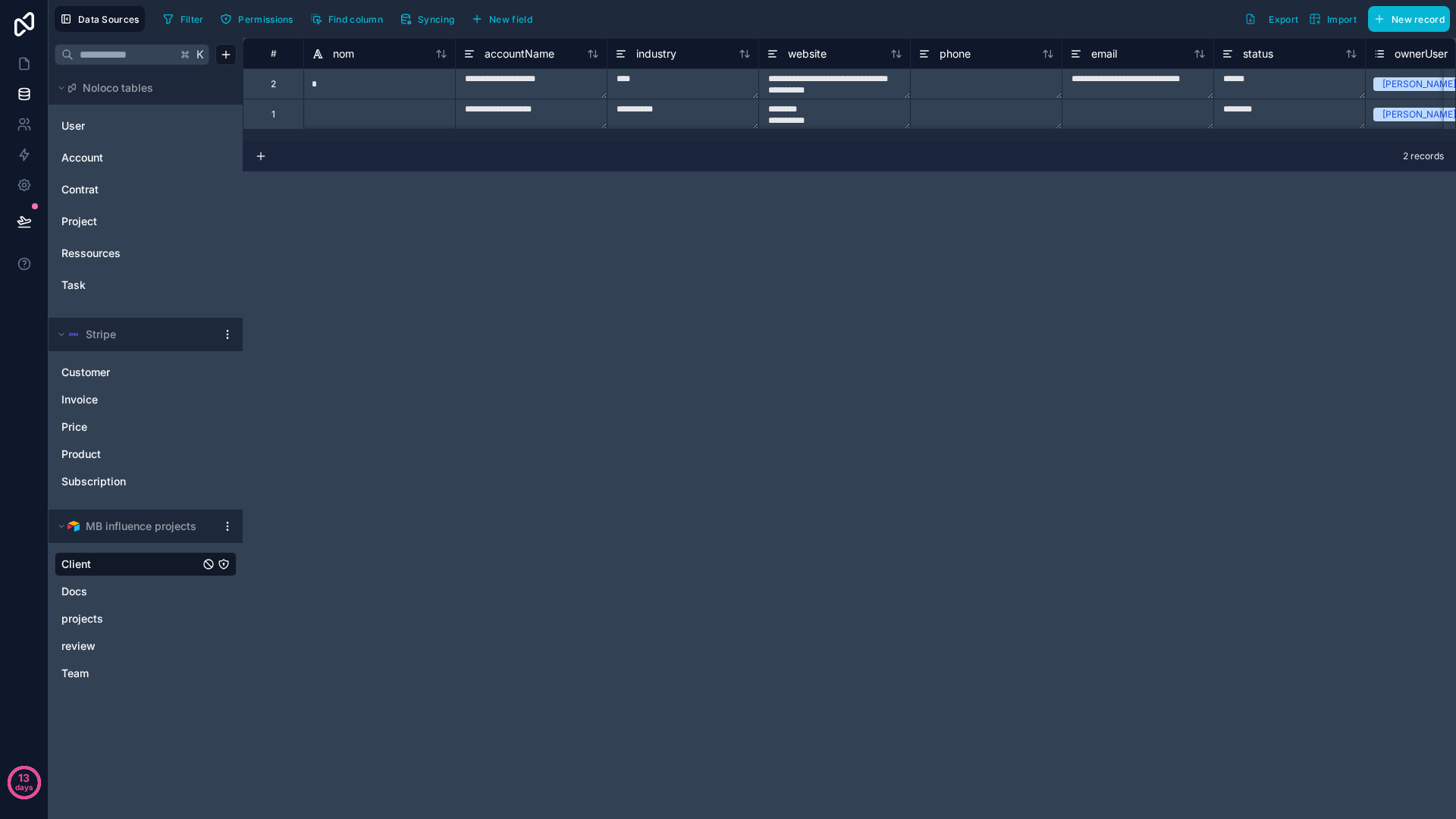
click at [527, 233] on div "**********" at bounding box center [849, 429] width 1213 height 781
click at [602, 327] on div "**********" at bounding box center [849, 429] width 1213 height 781
click at [110, 161] on link "Account" at bounding box center [123, 158] width 123 height 15
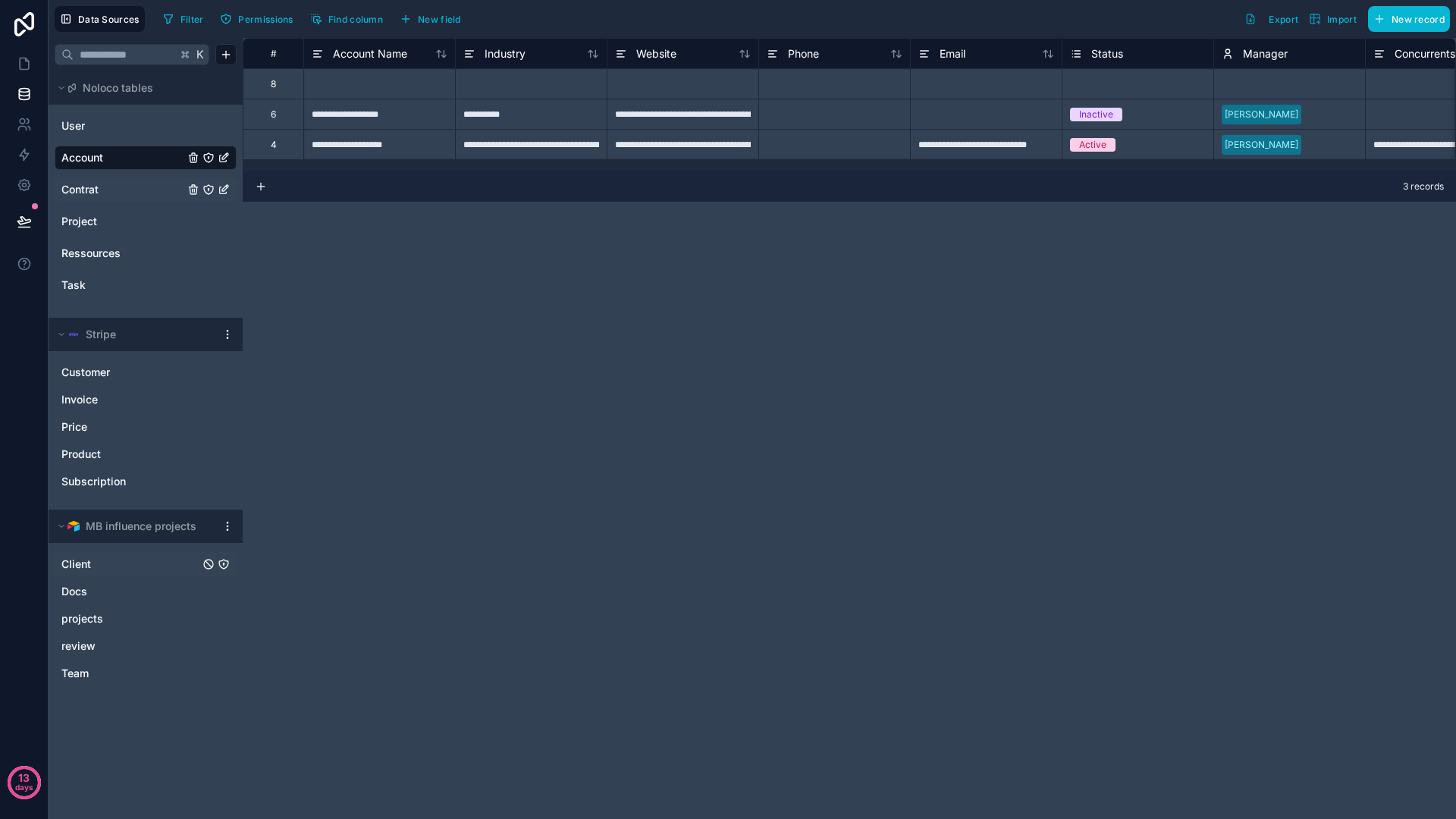
click at [88, 191] on span "Contrat" at bounding box center [80, 190] width 37 height 15
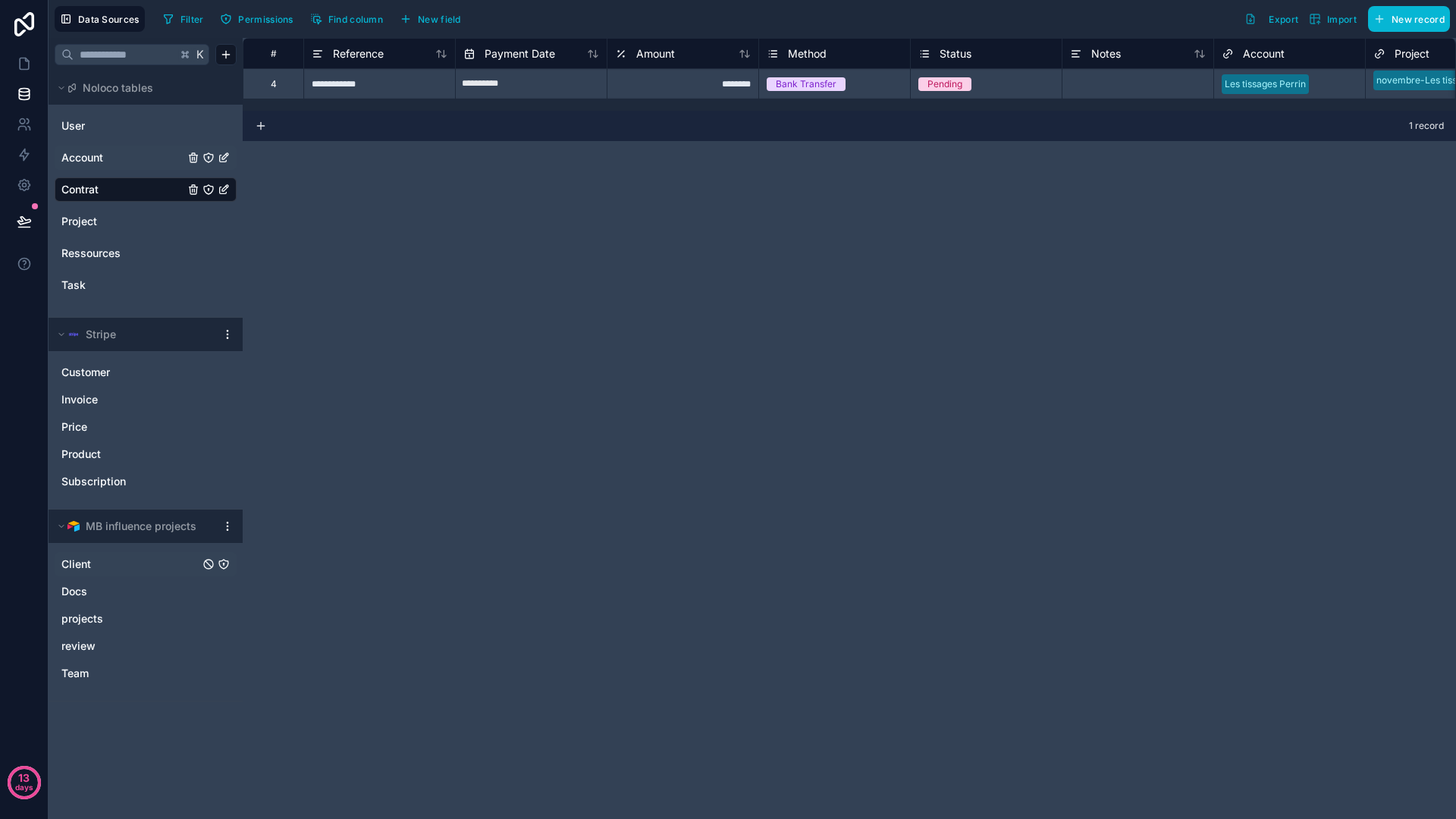
click at [615, 380] on div "**********" at bounding box center [849, 429] width 1213 height 781
click at [565, 436] on div "**********" at bounding box center [849, 429] width 1213 height 781
click at [26, 148] on icon at bounding box center [24, 155] width 15 height 15
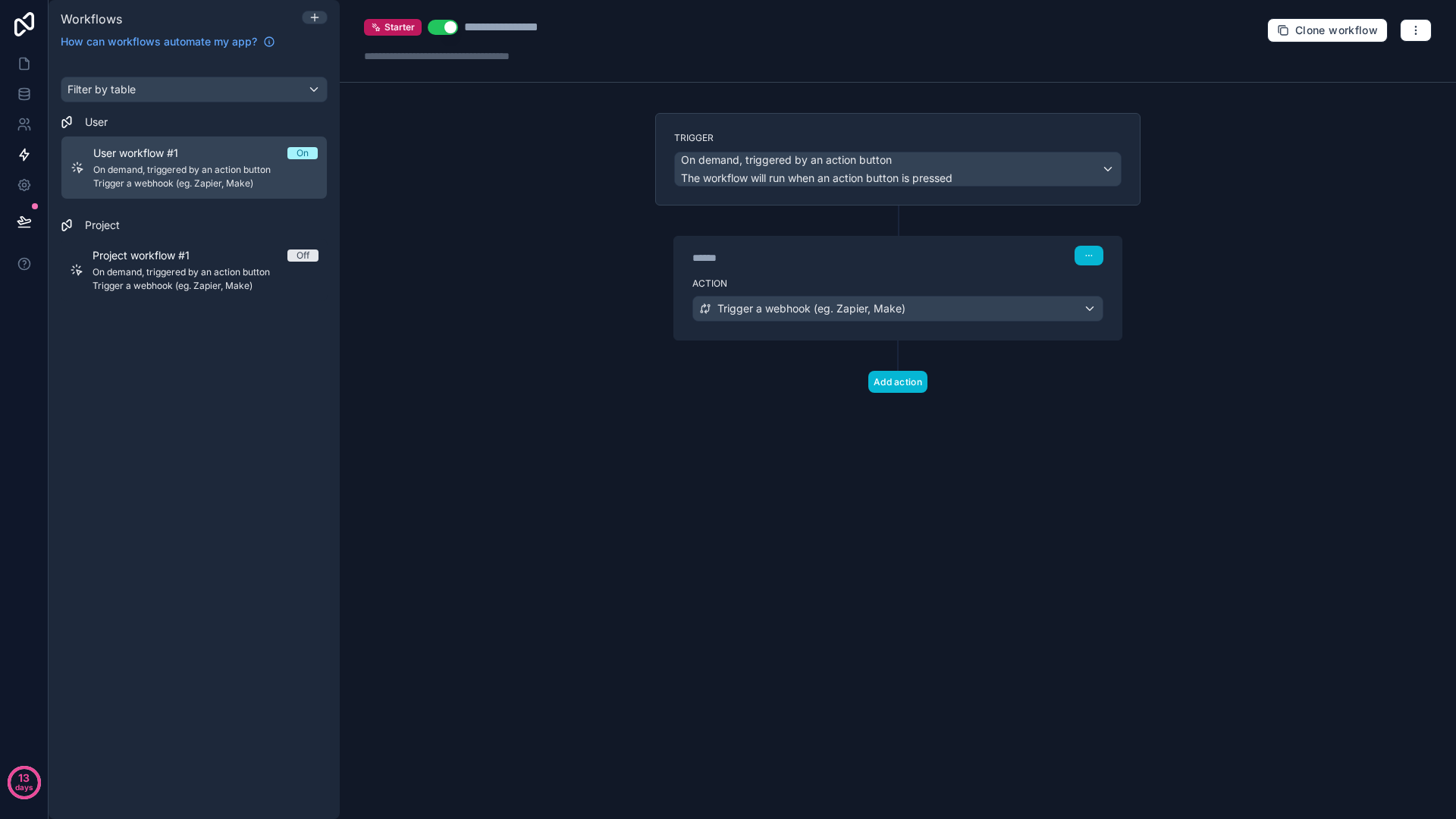
click at [1297, 250] on div "**********" at bounding box center [898, 409] width 1116 height 819
click at [501, 348] on div "**********" at bounding box center [898, 409] width 1116 height 819
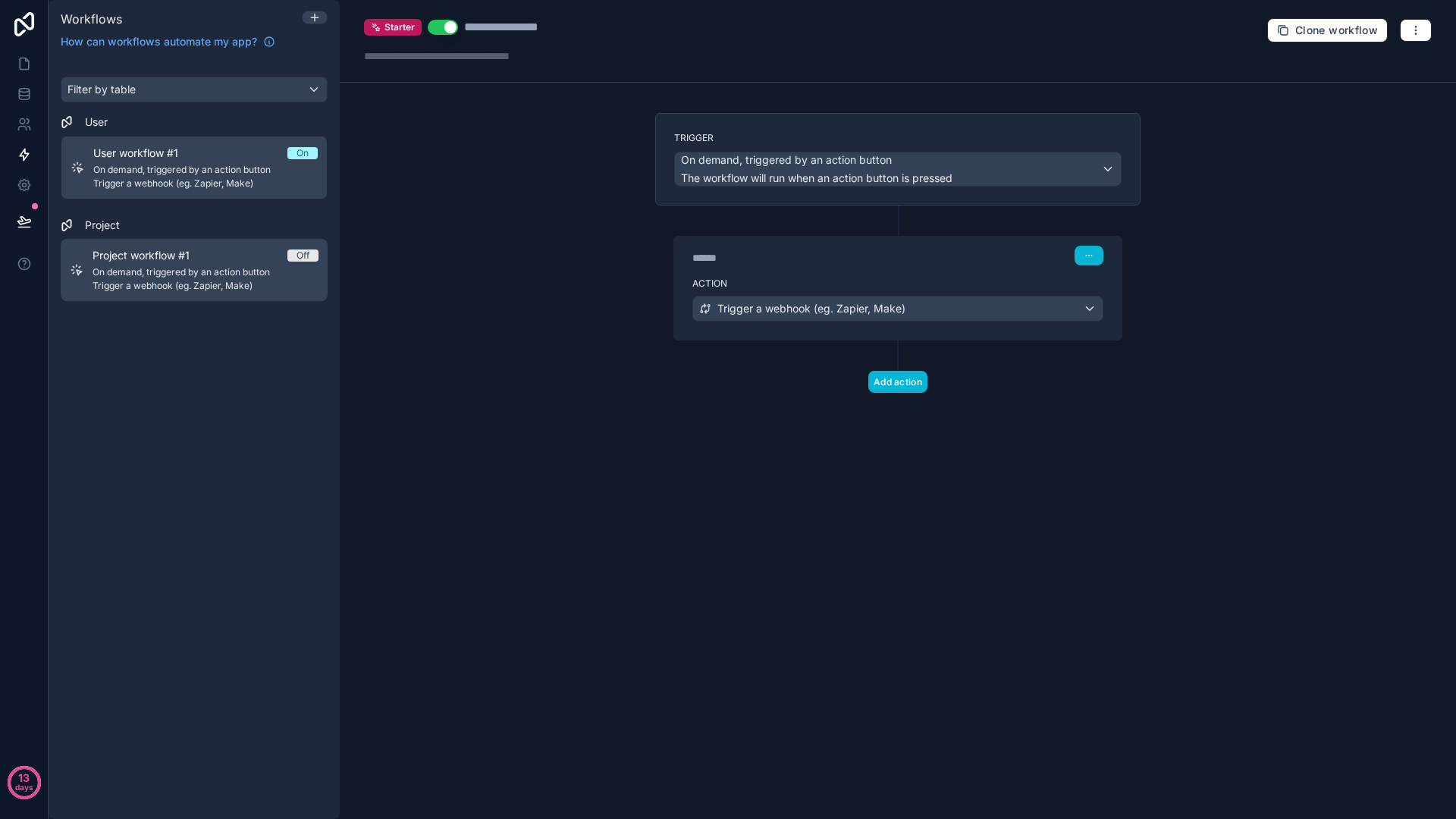
click at [188, 250] on span "Project workflow #1" at bounding box center [149, 255] width 115 height 15
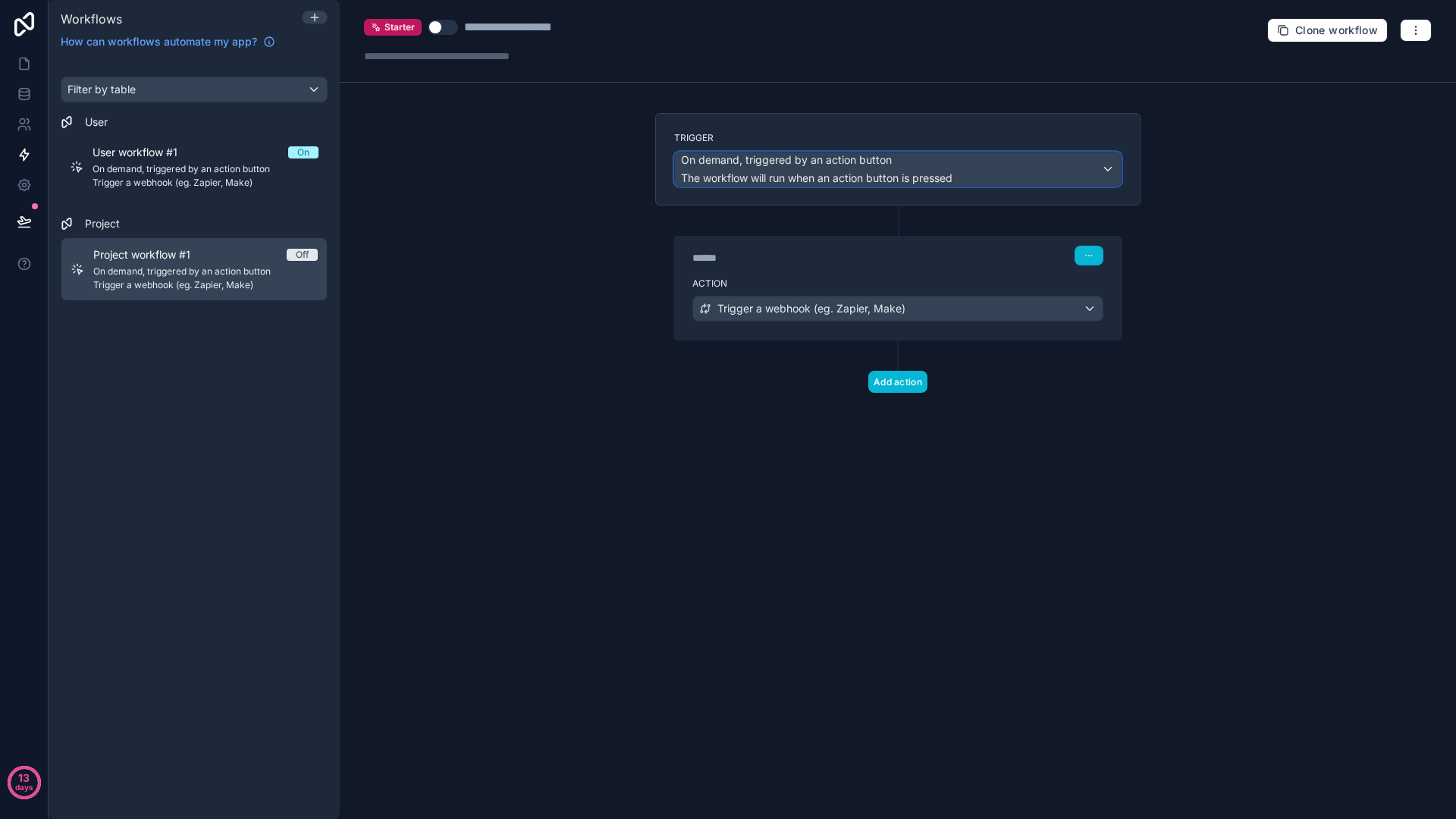
click at [841, 166] on span "On demand, triggered by an action button" at bounding box center [786, 160] width 211 height 15
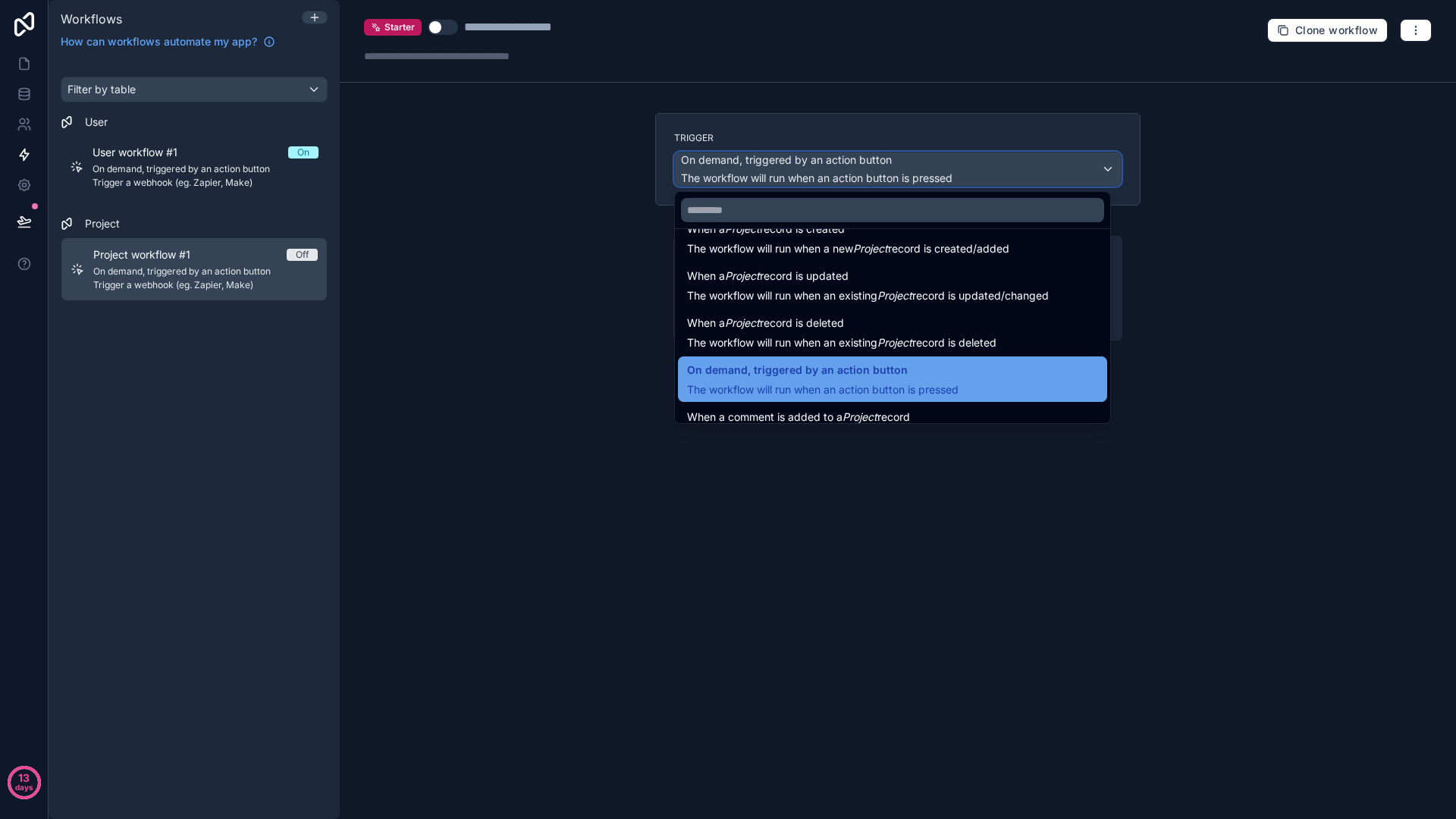
scroll to position [18, 0]
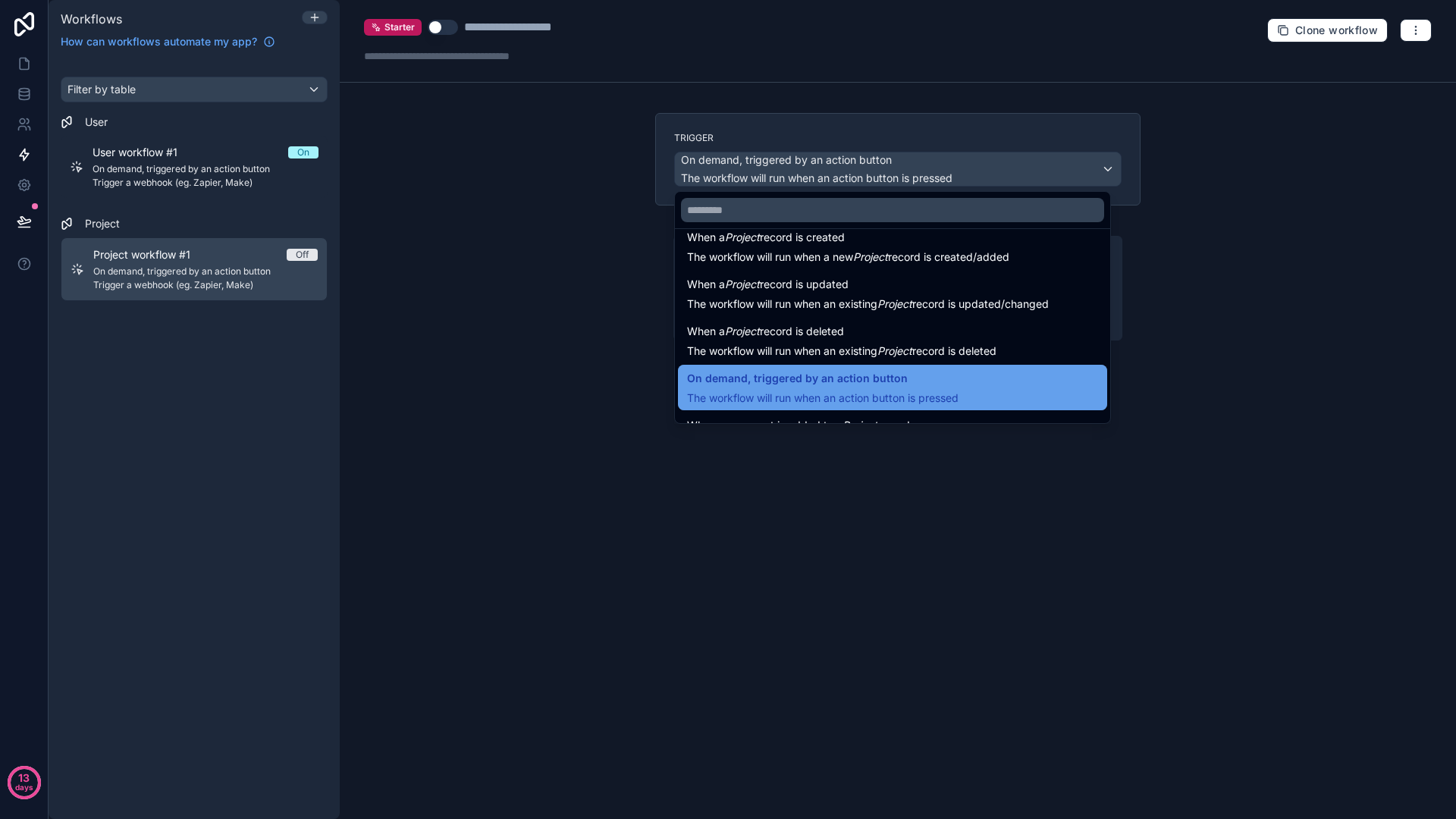
click at [805, 384] on span "On demand, triggered by an action button" at bounding box center [798, 377] width 220 height 18
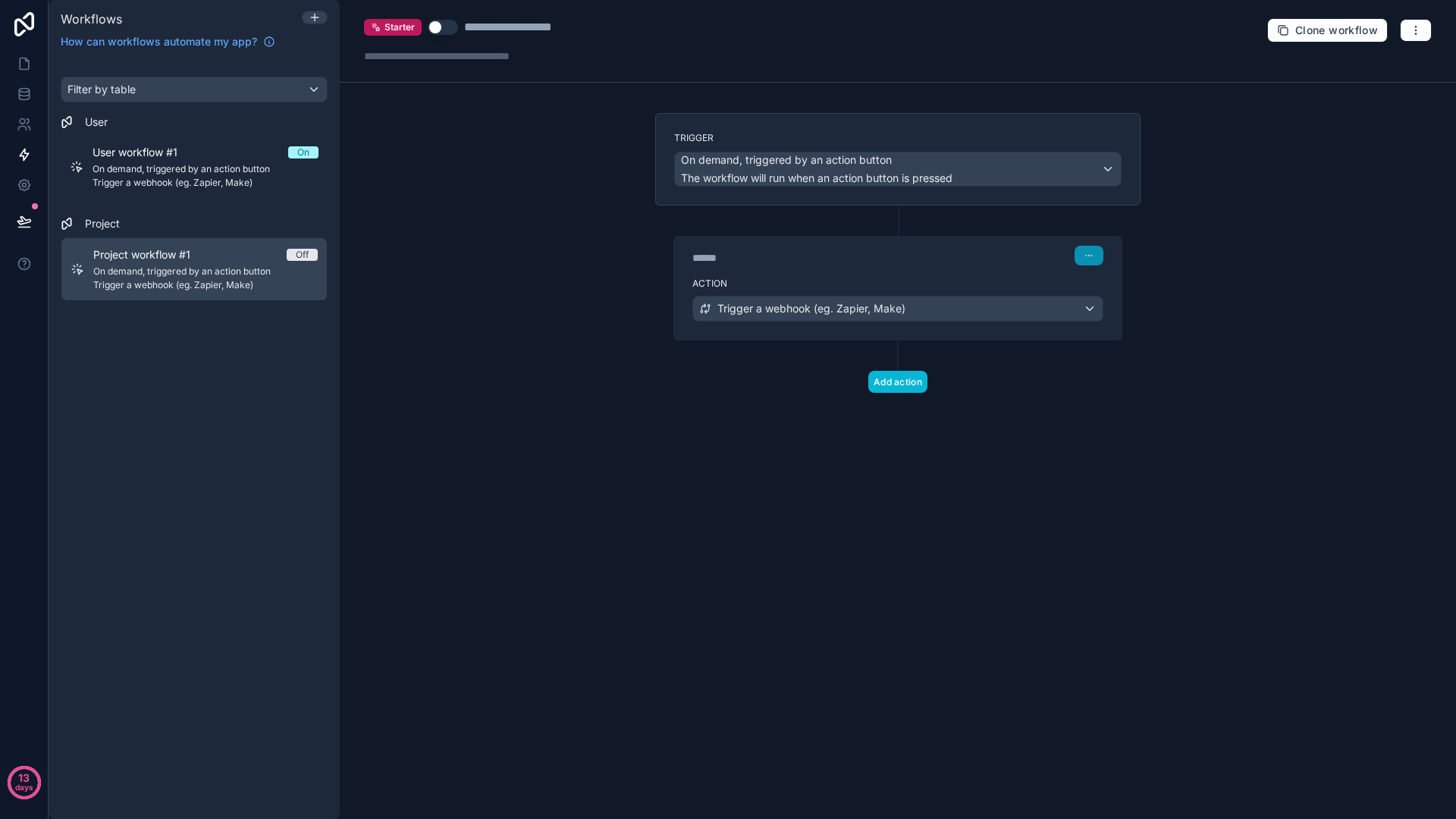
click at [1081, 259] on button "button" at bounding box center [1088, 255] width 29 height 20
click at [980, 259] on div "****** Step 1" at bounding box center [898, 255] width 411 height 20
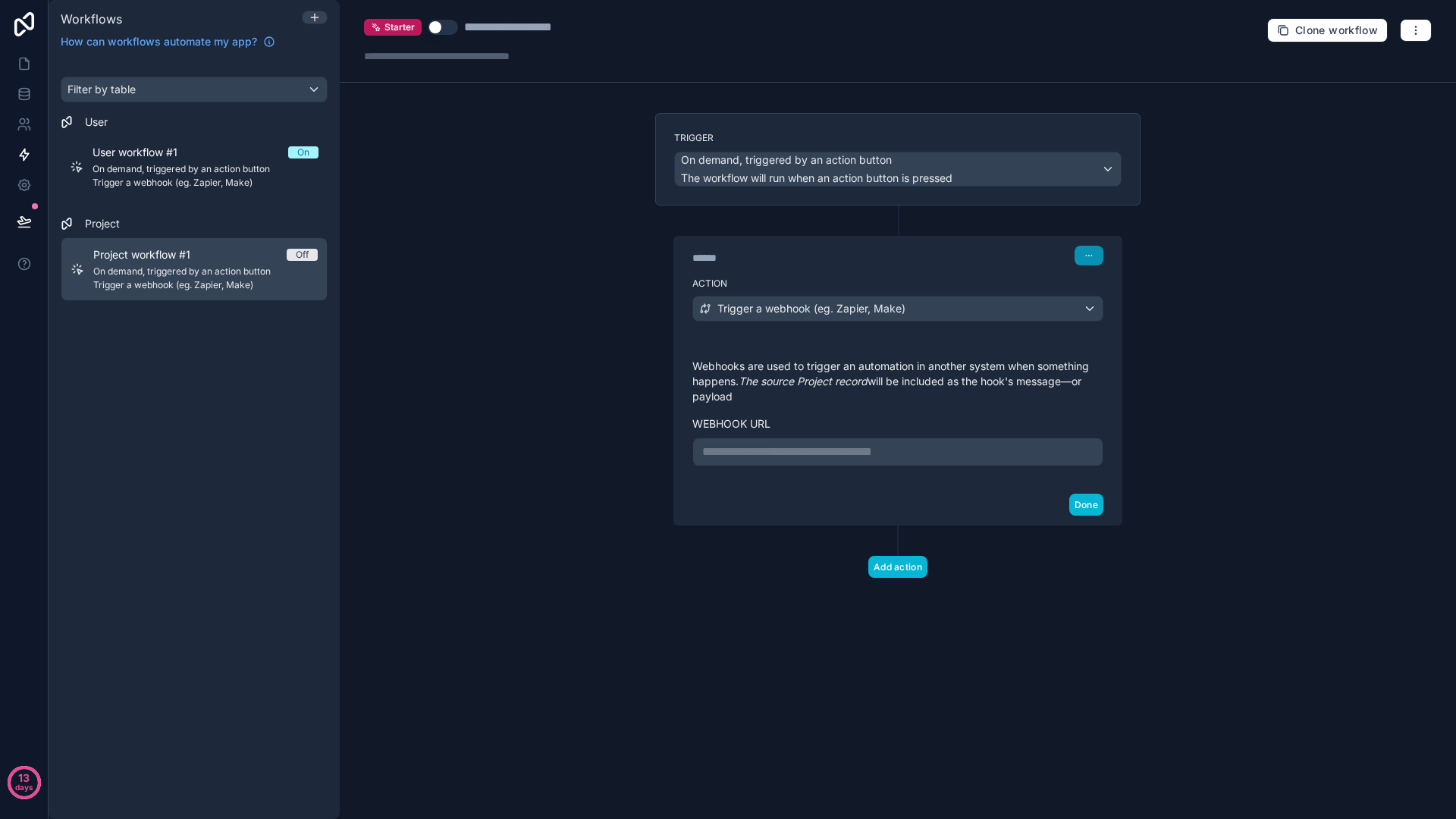
click at [1099, 251] on button "button" at bounding box center [1088, 255] width 29 height 20
click at [1108, 317] on span "Delete" at bounding box center [1117, 314] width 28 height 12
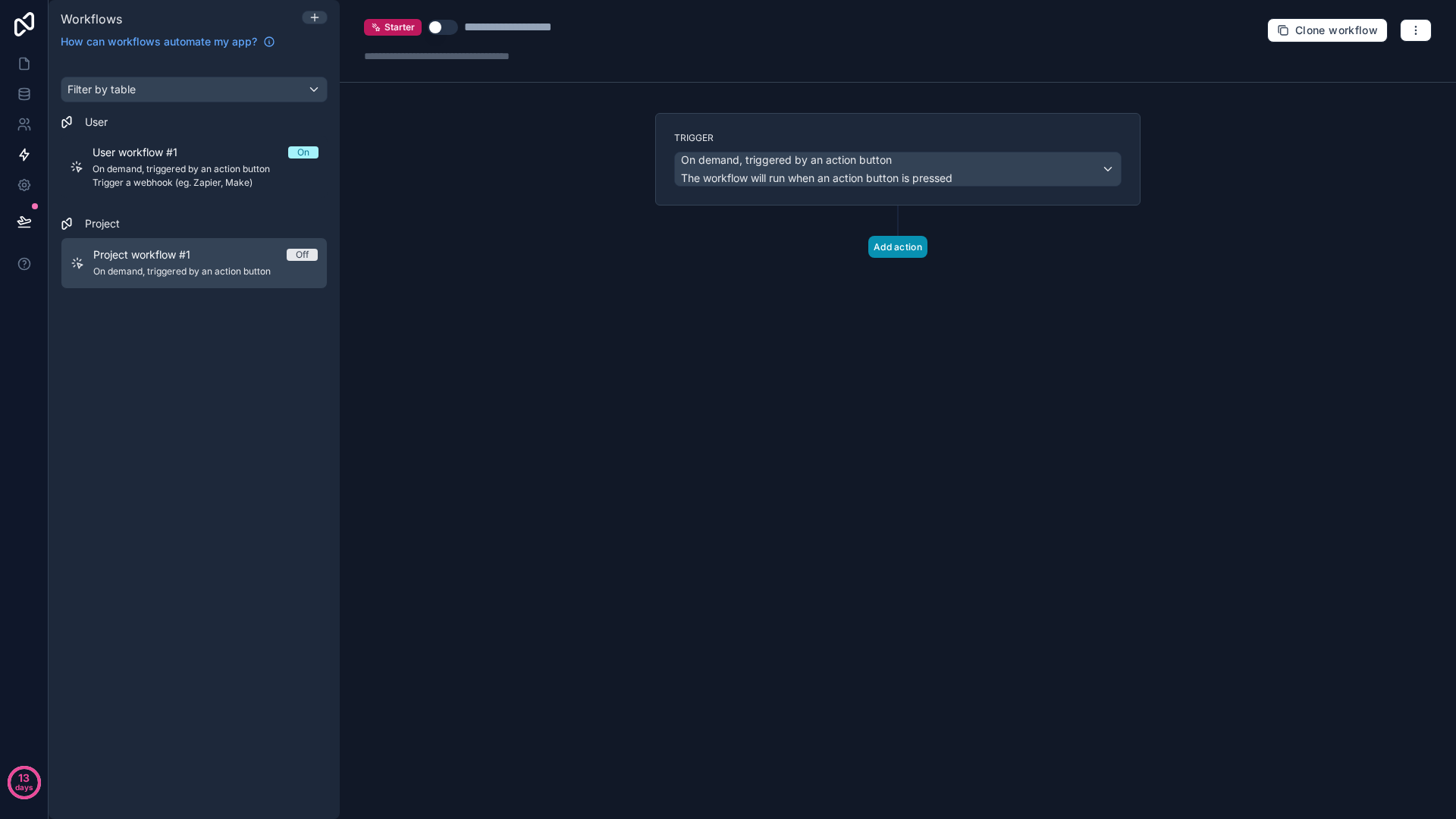
click at [906, 245] on button "Add action" at bounding box center [898, 247] width 59 height 22
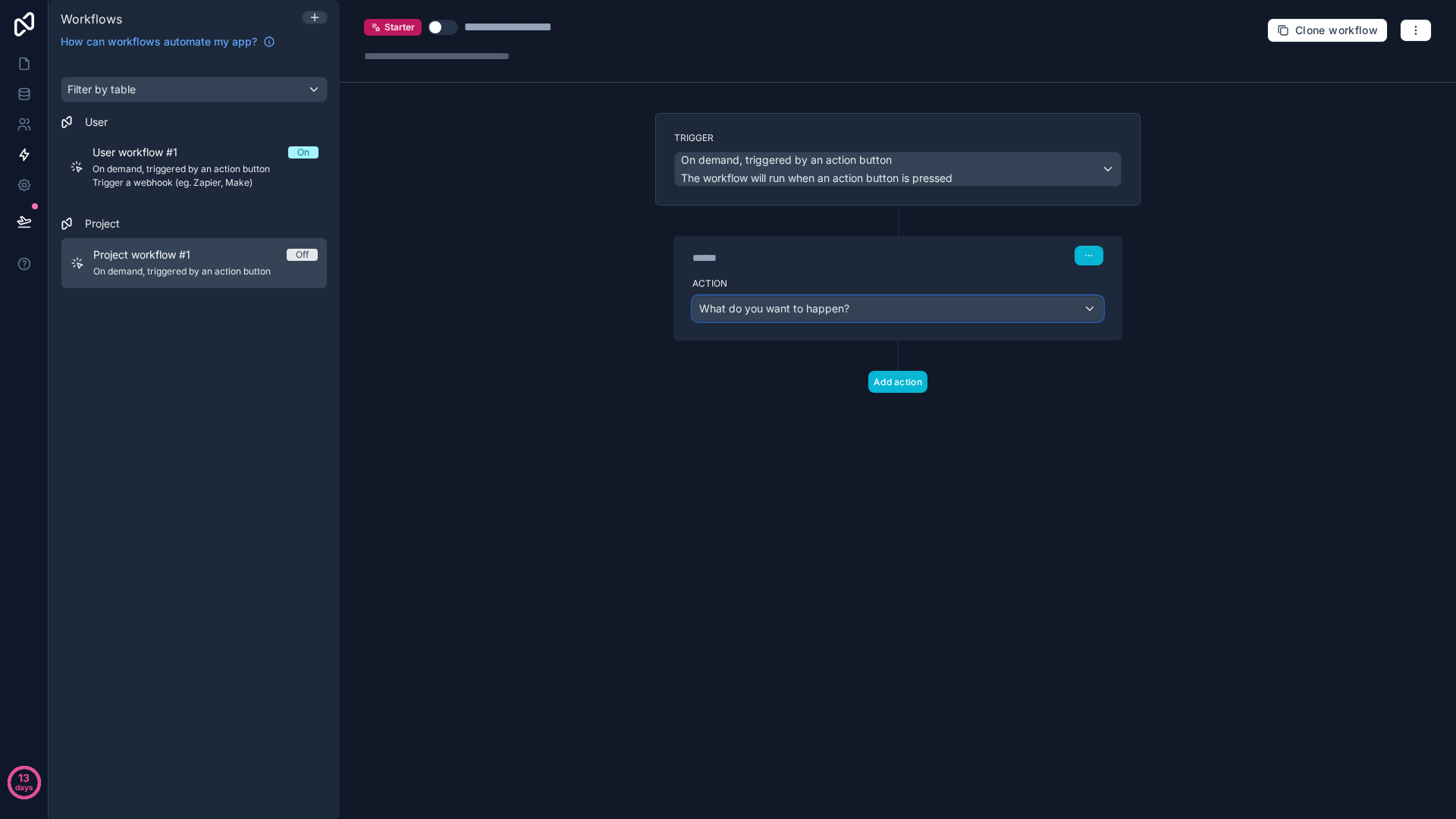
click at [860, 304] on div "What do you want to happen?" at bounding box center [898, 308] width 409 height 24
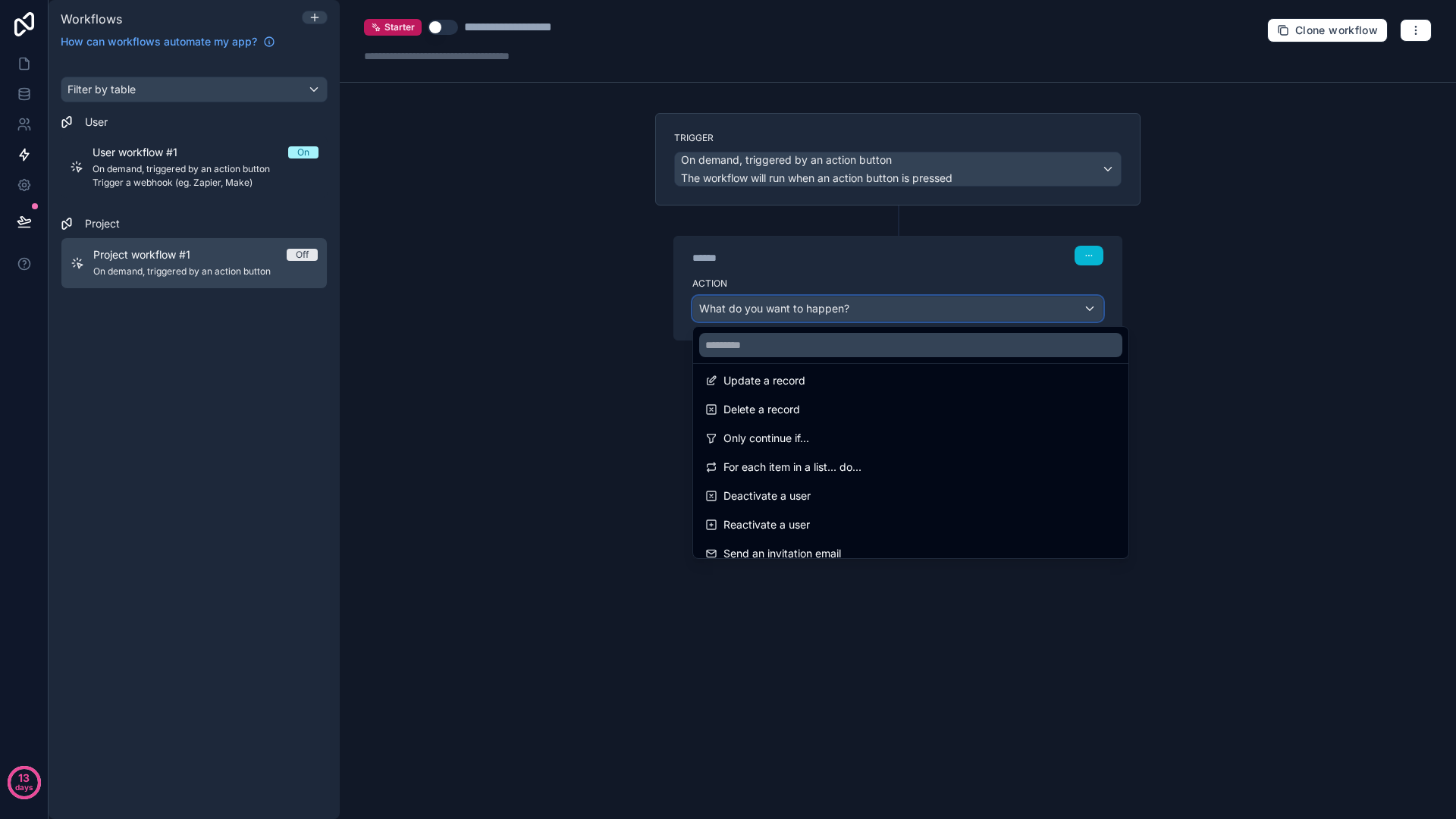
scroll to position [0, 0]
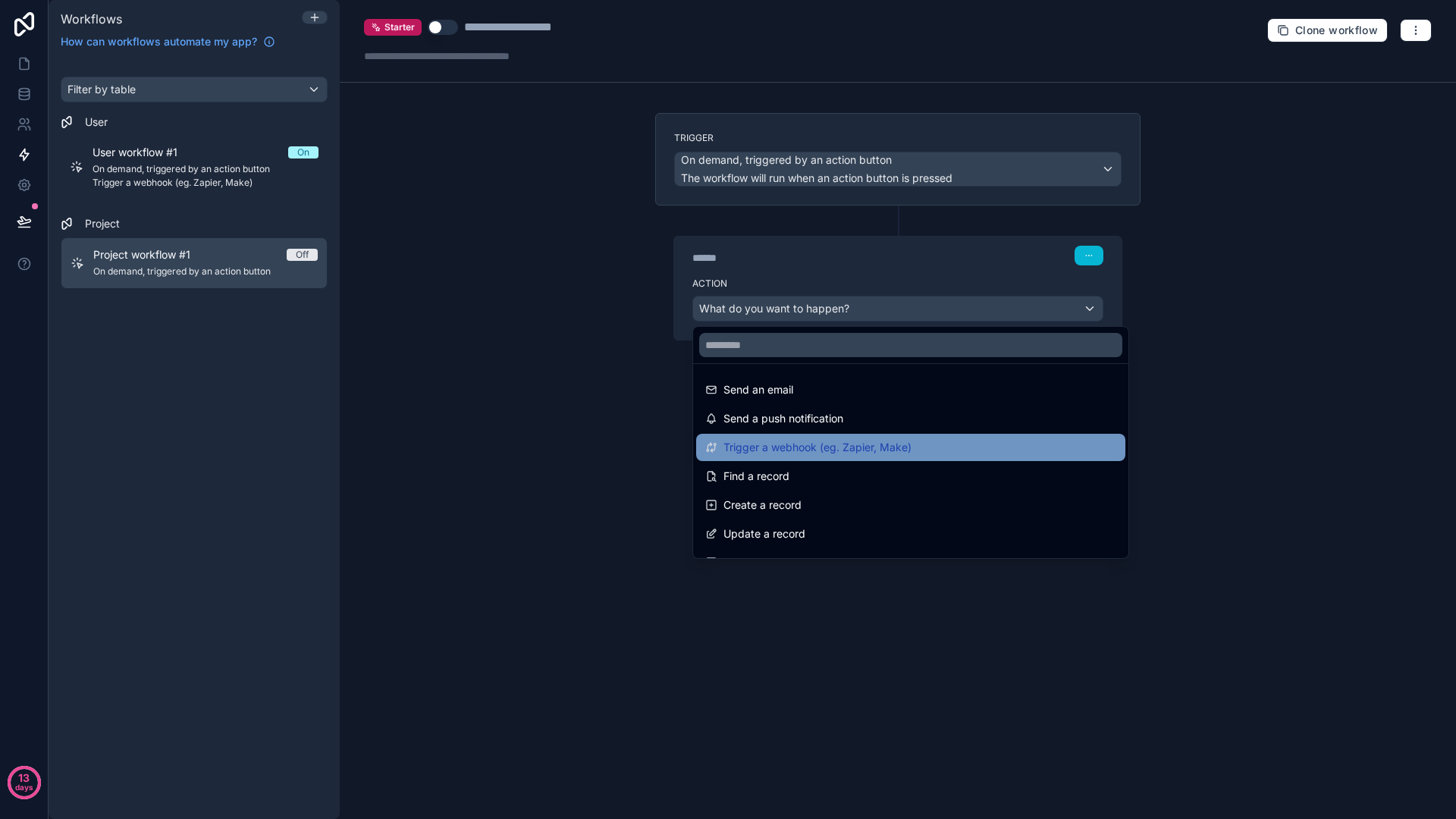
click at [837, 433] on div "Trigger a webhook (eg. Zapier, Make)" at bounding box center [911, 446] width 430 height 27
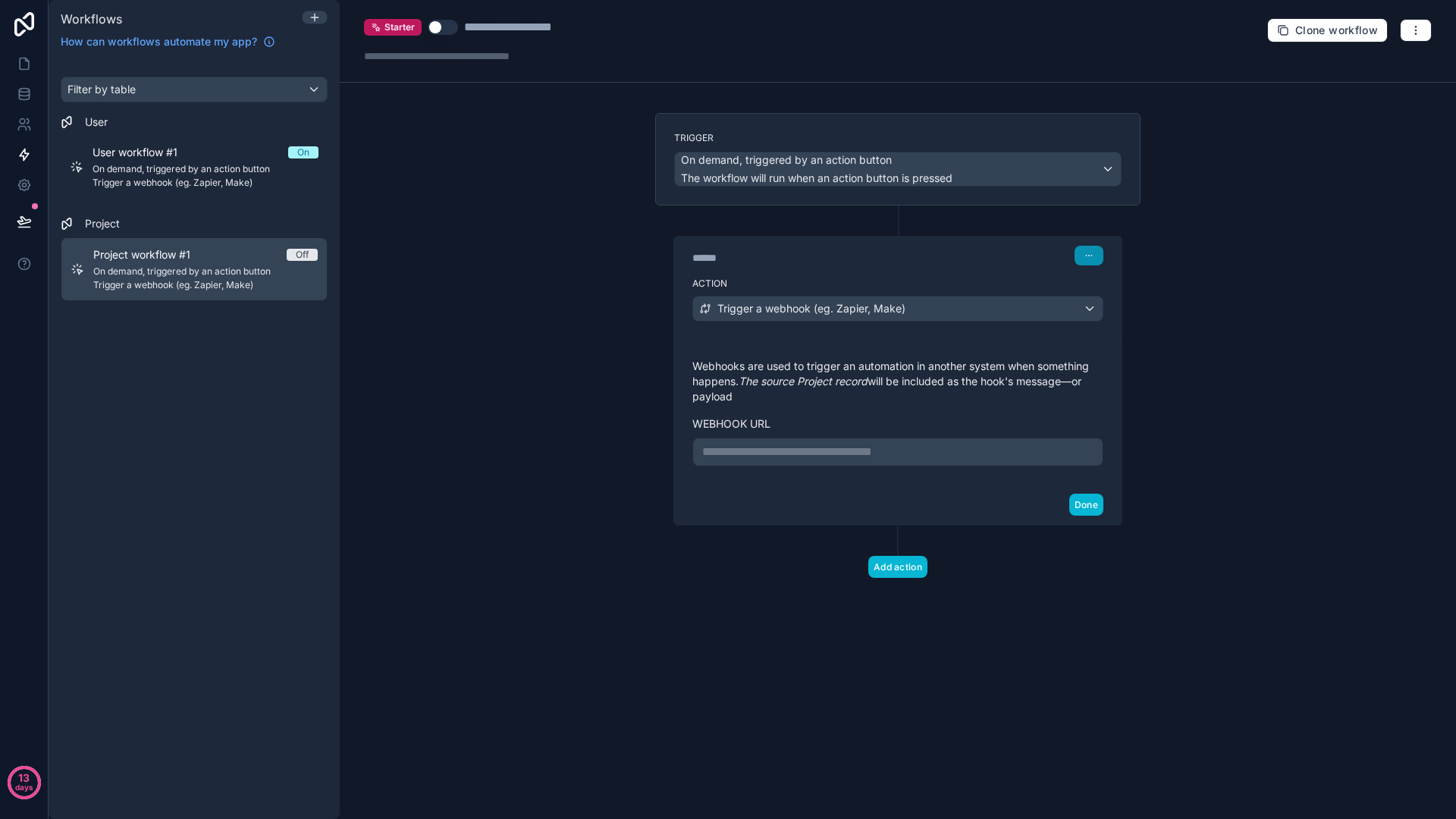
click at [1084, 257] on icon "button" at bounding box center [1089, 256] width 9 height 9
click at [960, 259] on div "****** Step 1" at bounding box center [898, 255] width 411 height 20
click at [1425, 35] on button "button" at bounding box center [1416, 30] width 32 height 22
click at [957, 352] on div "**********" at bounding box center [898, 412] width 447 height 145
click at [928, 168] on div "On demand, triggered by an action button The workflow will run when an action b…" at bounding box center [816, 169] width 272 height 34
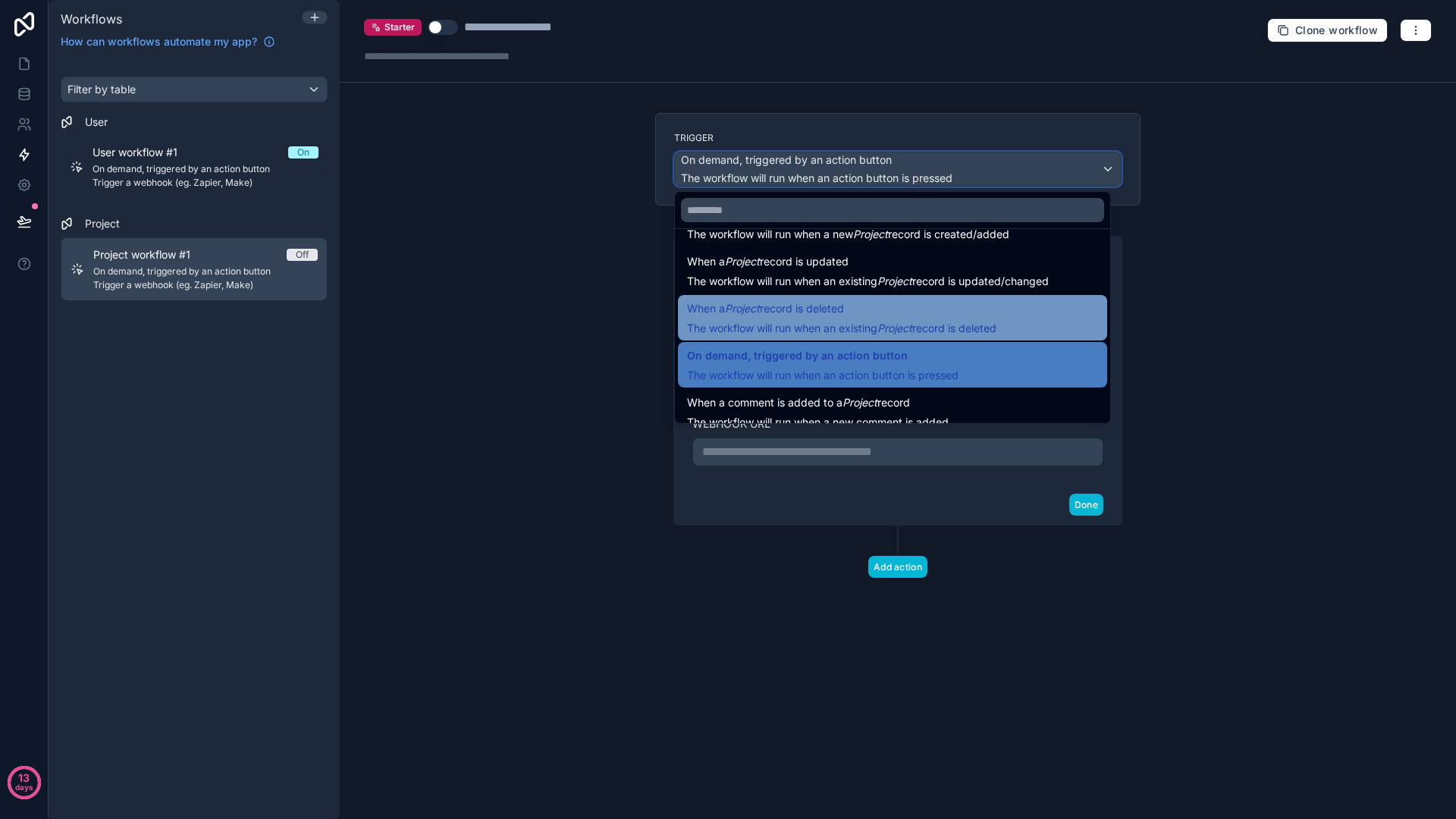
scroll to position [54, 0]
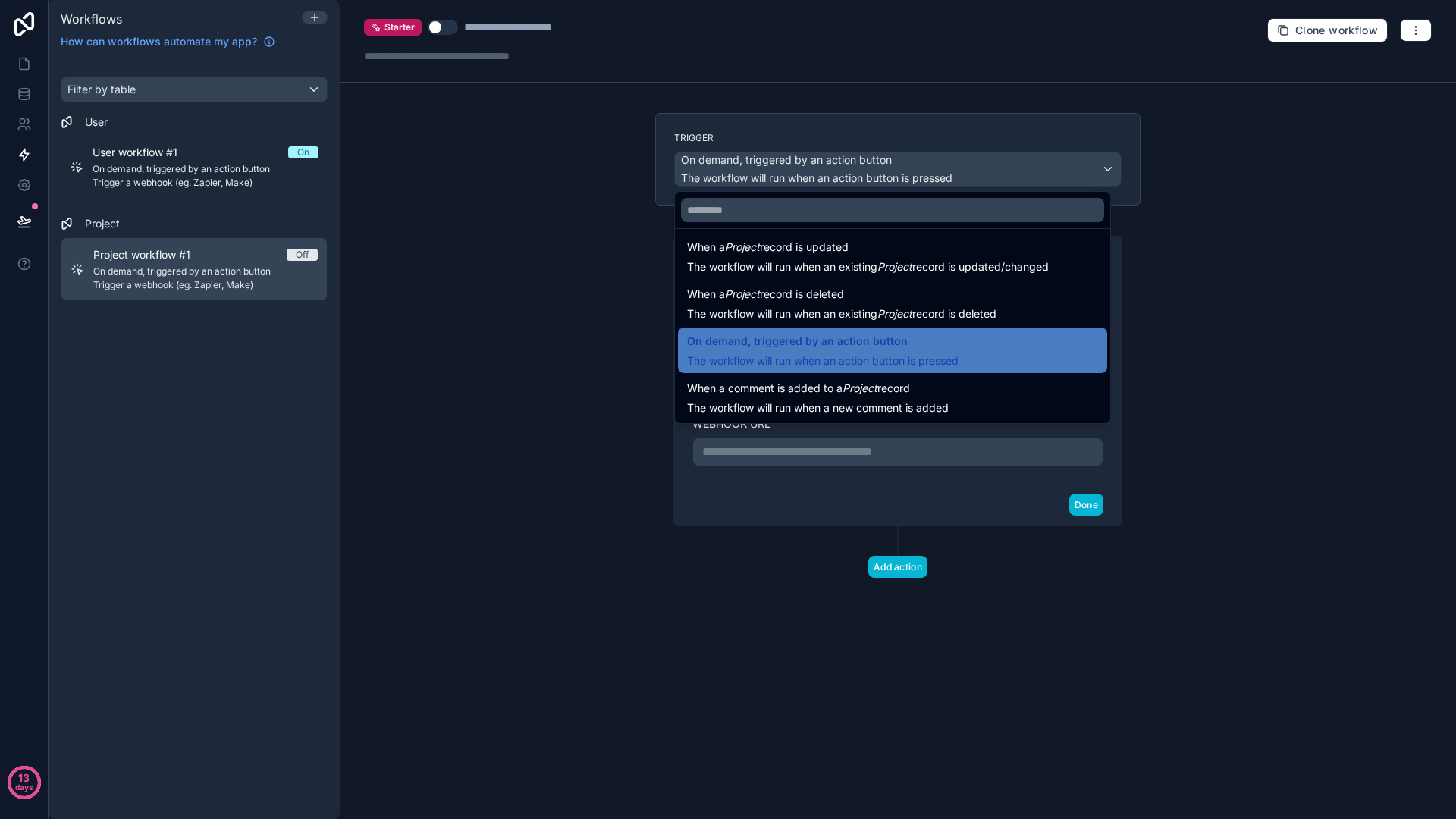
click at [983, 493] on div at bounding box center [728, 409] width 1456 height 819
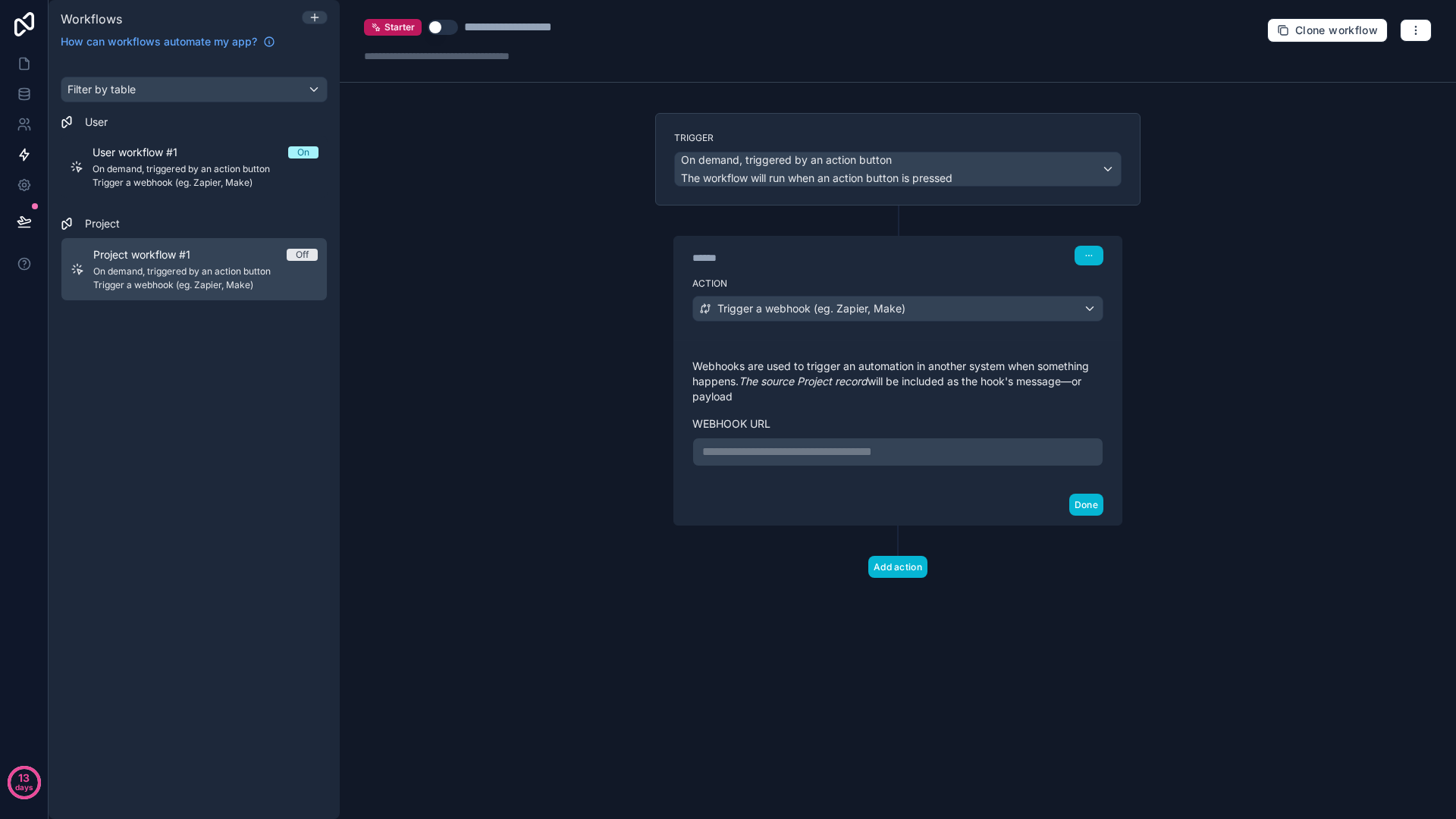
click at [1022, 452] on p "**********" at bounding box center [898, 451] width 391 height 18
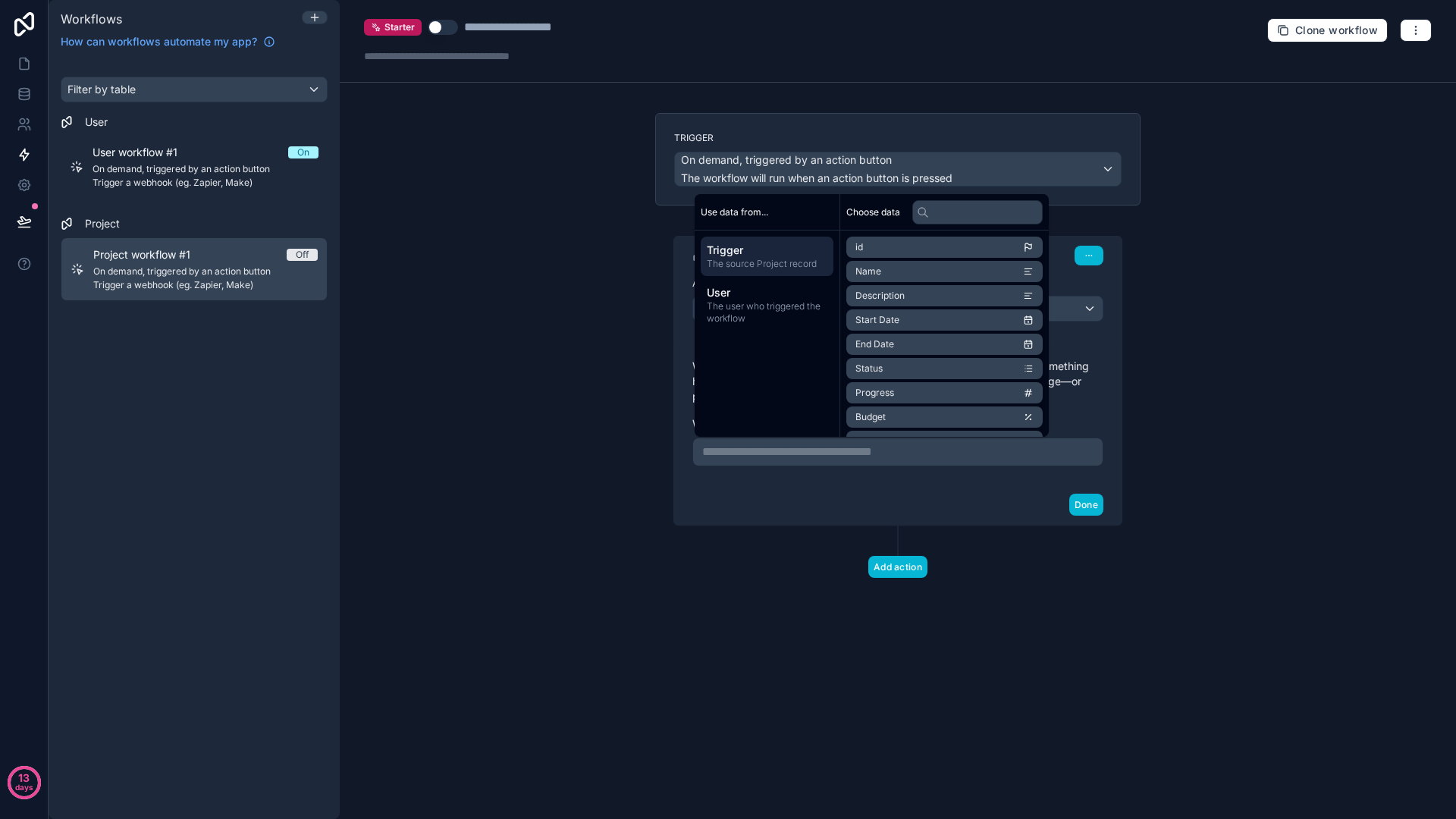
click at [1023, 502] on div "Done" at bounding box center [898, 504] width 447 height 40
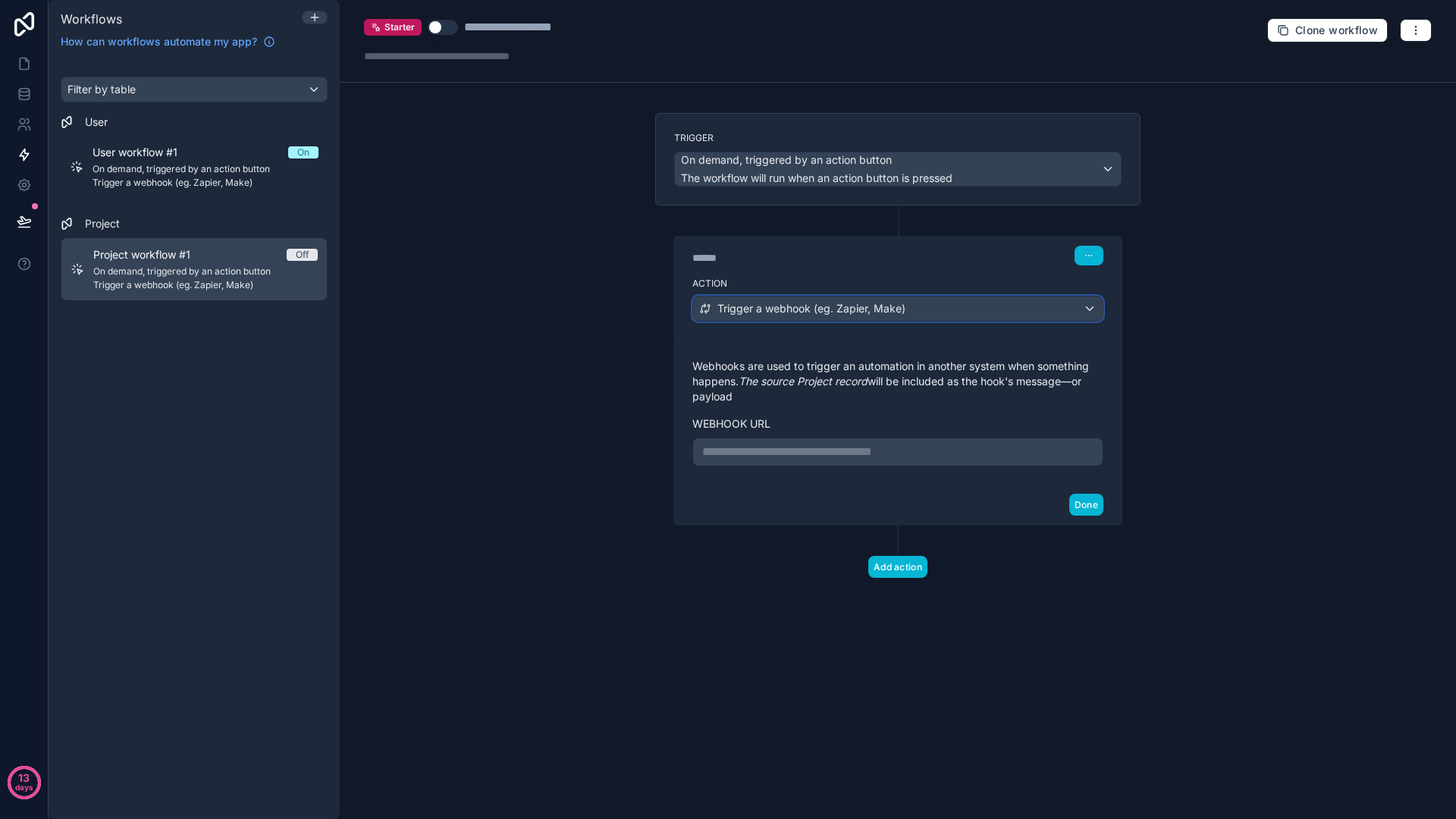
click at [818, 306] on span "Trigger a webhook (eg. Zapier, Make)" at bounding box center [811, 308] width 188 height 15
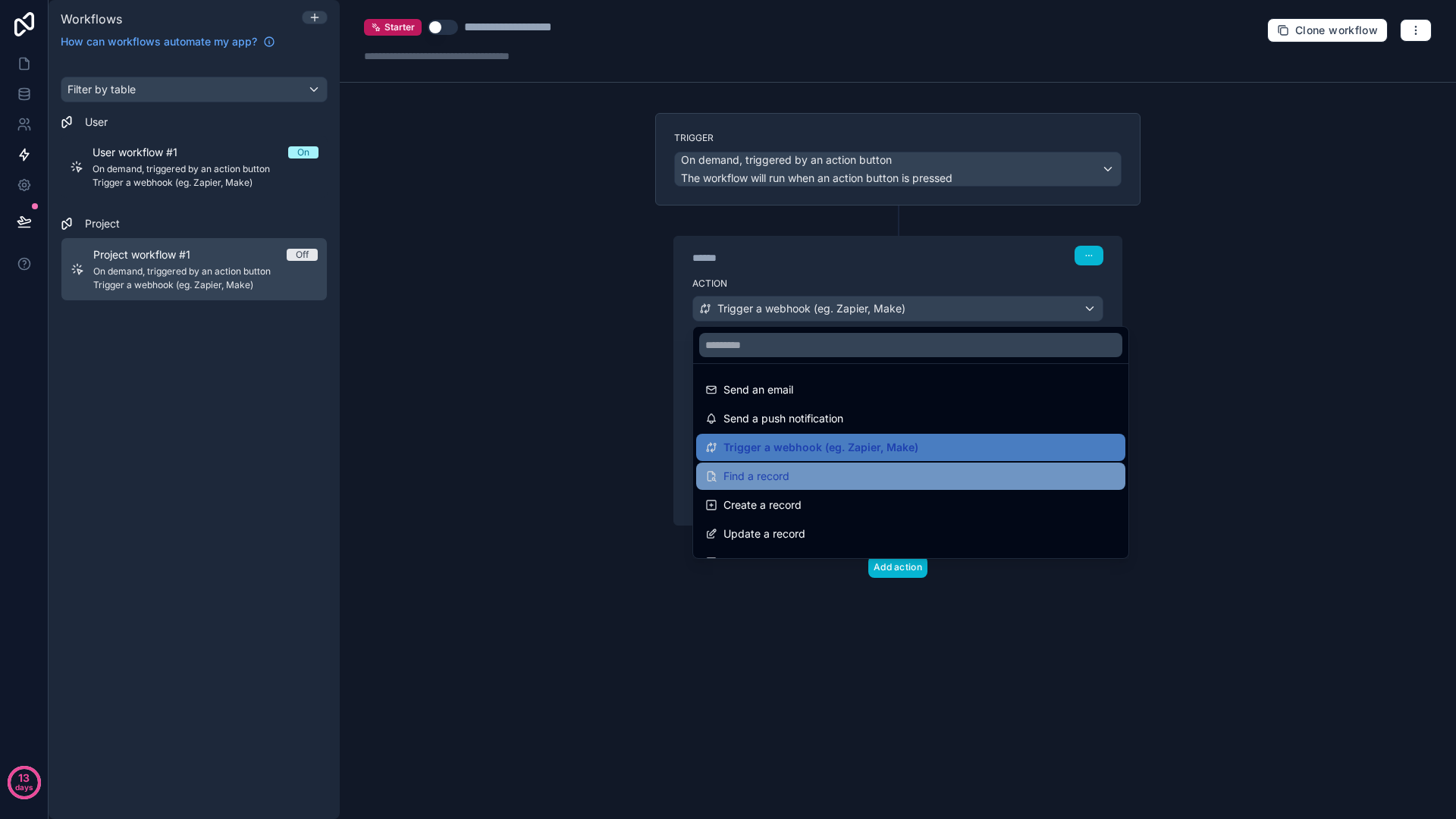
click at [808, 474] on div "Find a record" at bounding box center [911, 475] width 411 height 18
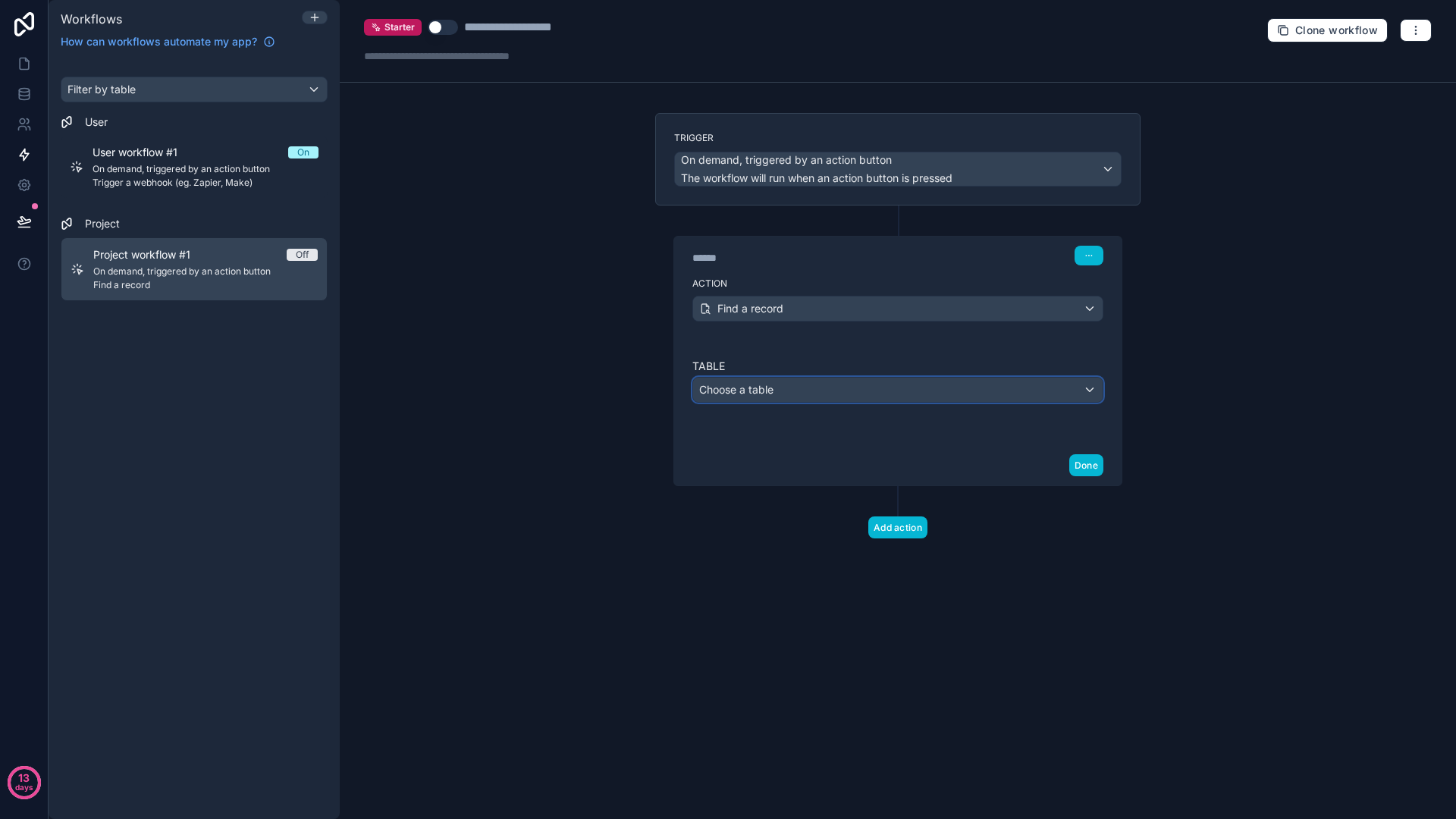
click at [890, 394] on div "Choose a table" at bounding box center [898, 389] width 409 height 24
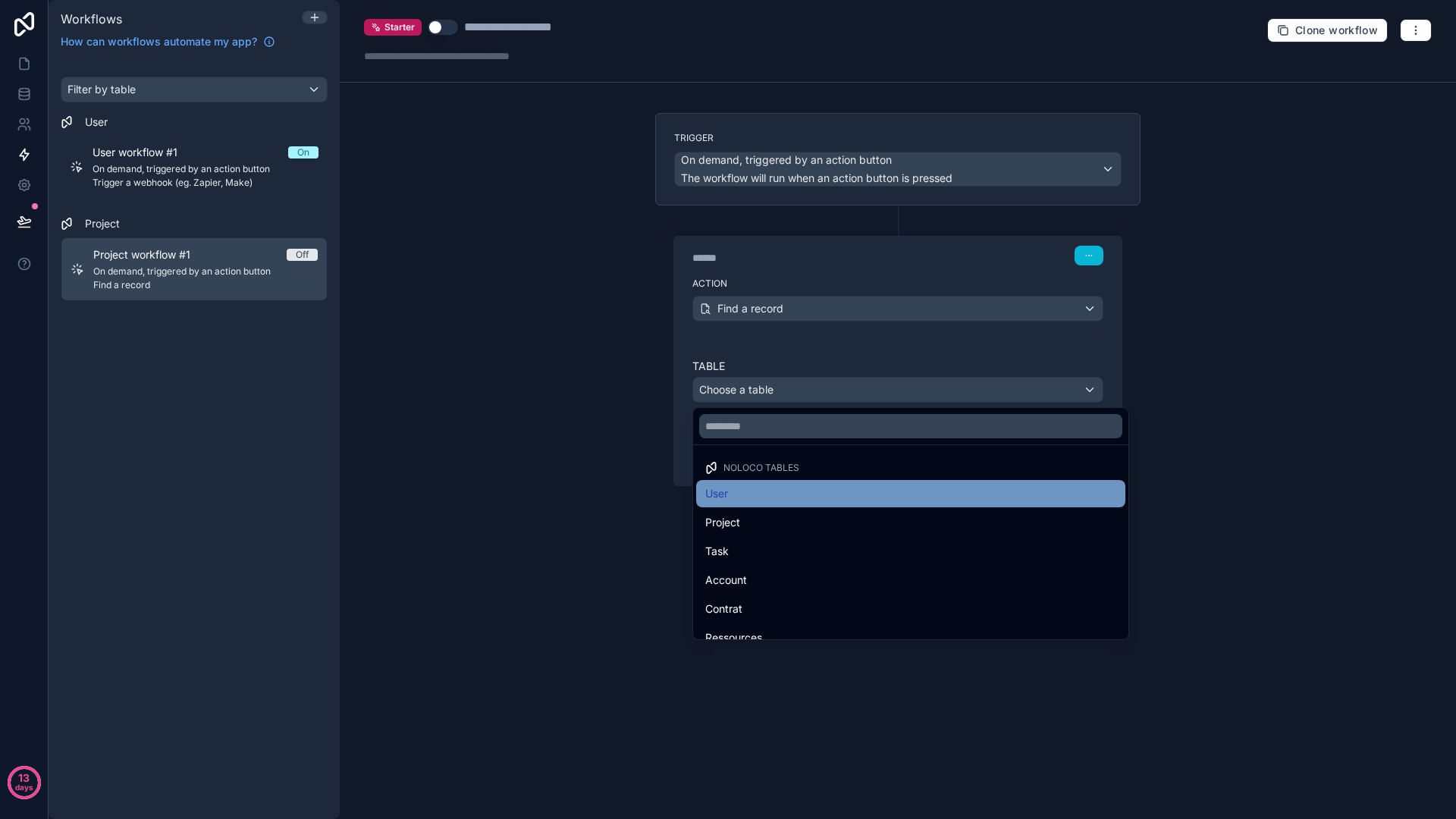
click at [841, 482] on div "User" at bounding box center [911, 493] width 430 height 27
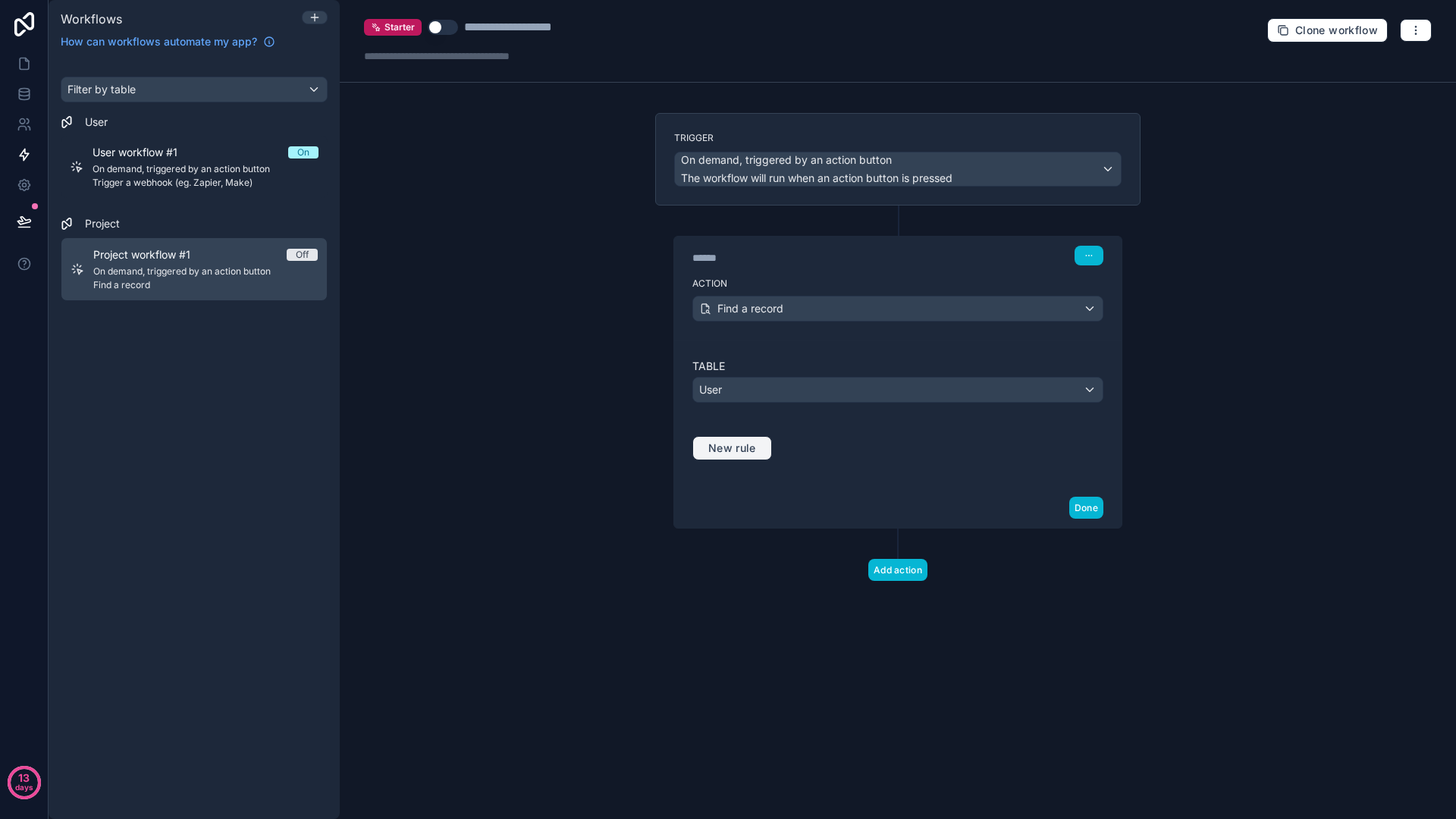
click at [752, 448] on span "New rule" at bounding box center [732, 448] width 60 height 14
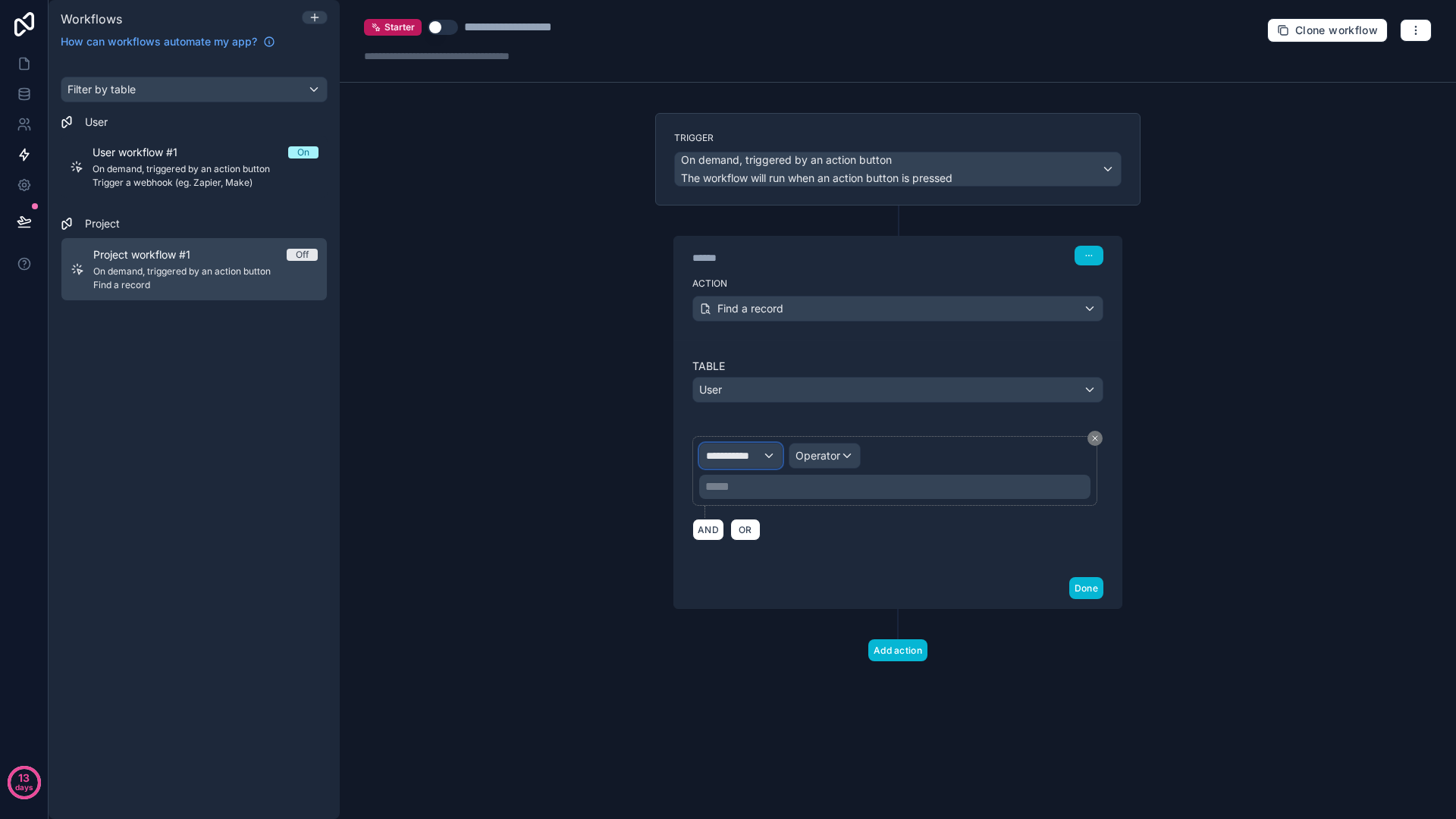
click at [752, 457] on span "**********" at bounding box center [734, 456] width 56 height 15
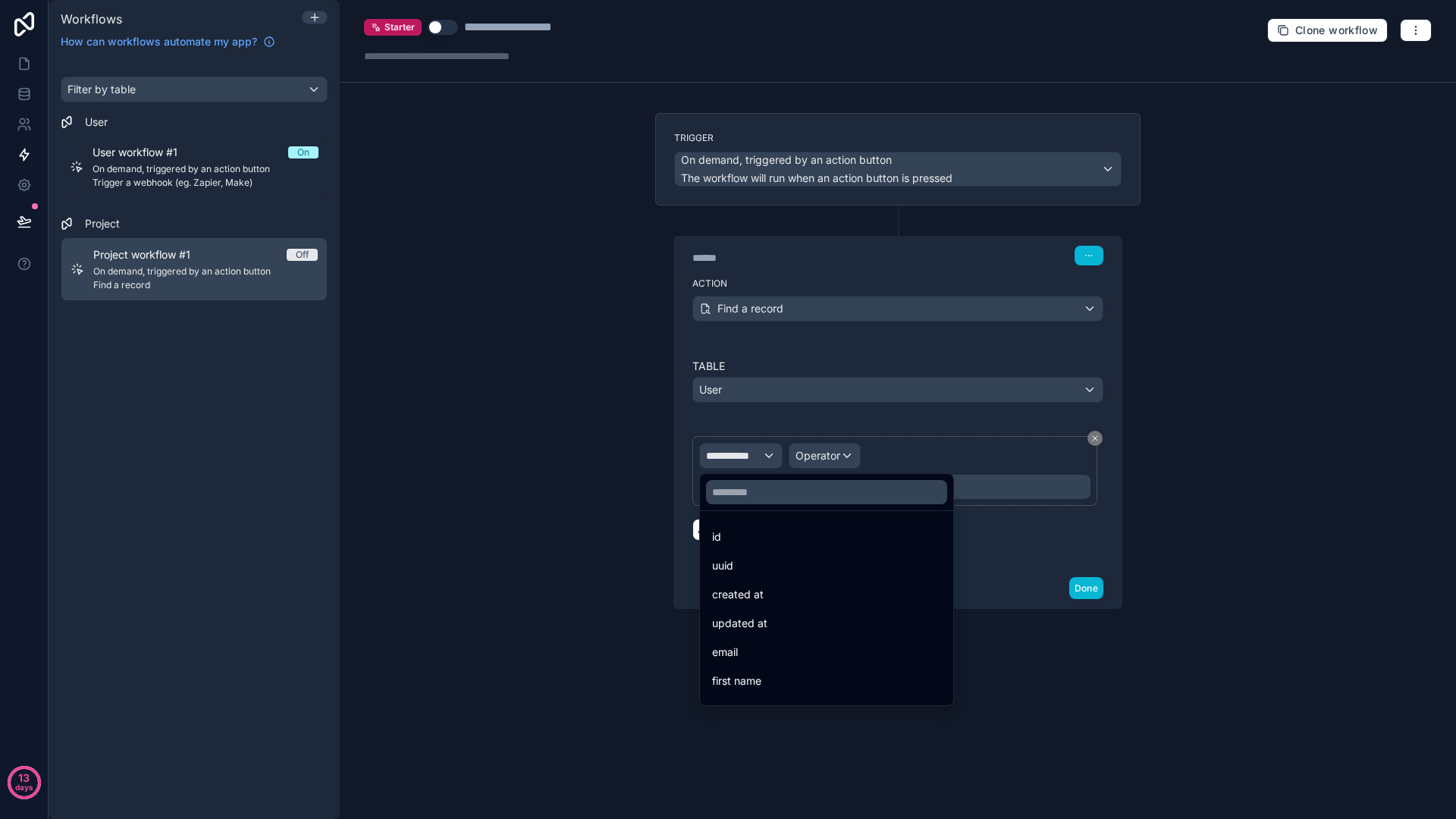
click at [752, 457] on div at bounding box center [728, 409] width 1456 height 819
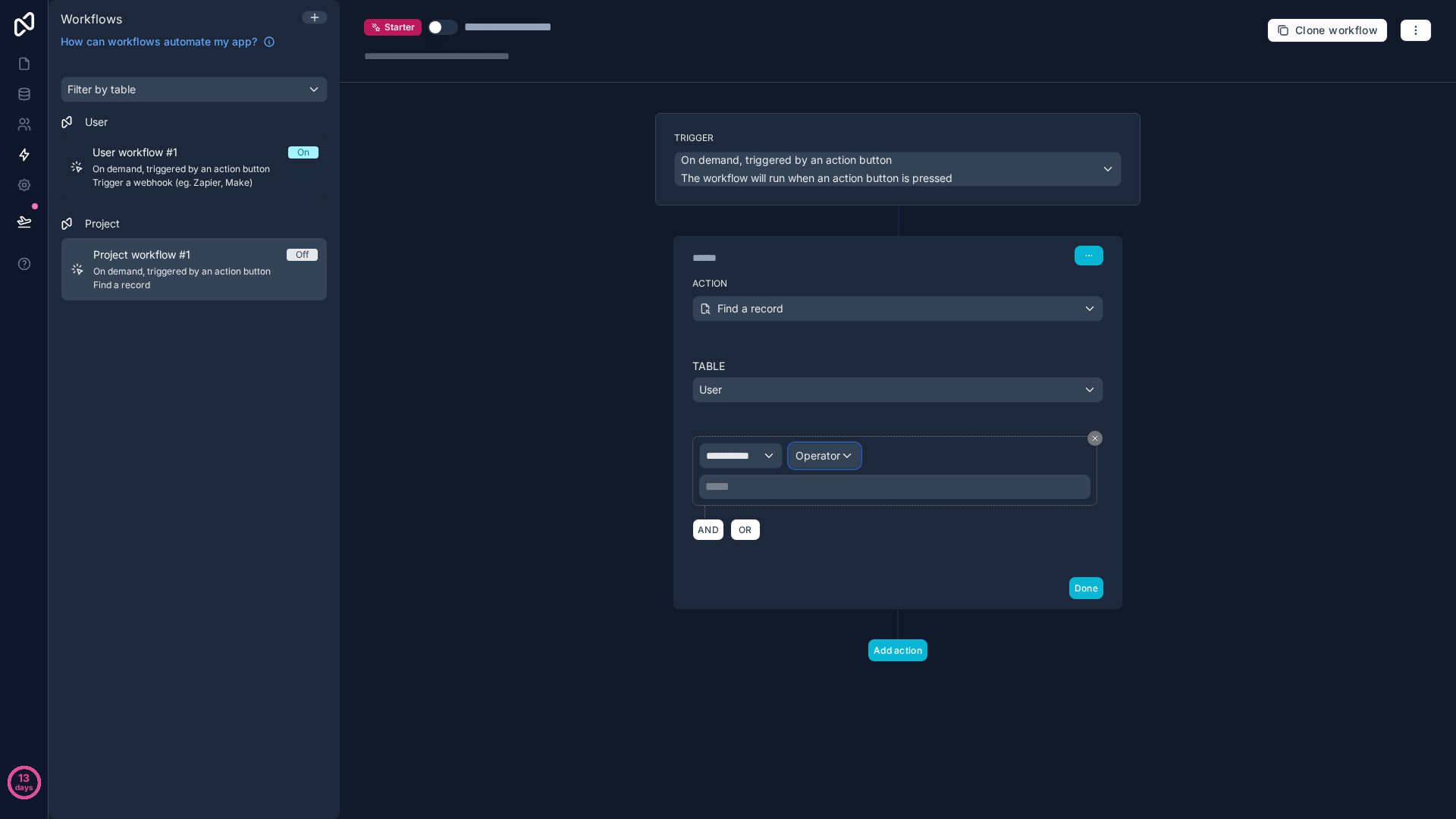
click at [822, 457] on span "Operator" at bounding box center [818, 456] width 45 height 13
click at [918, 453] on div at bounding box center [728, 409] width 1456 height 819
click at [1092, 257] on icon "button" at bounding box center [1089, 256] width 9 height 9
click at [1114, 314] on span "Delete" at bounding box center [1117, 314] width 28 height 12
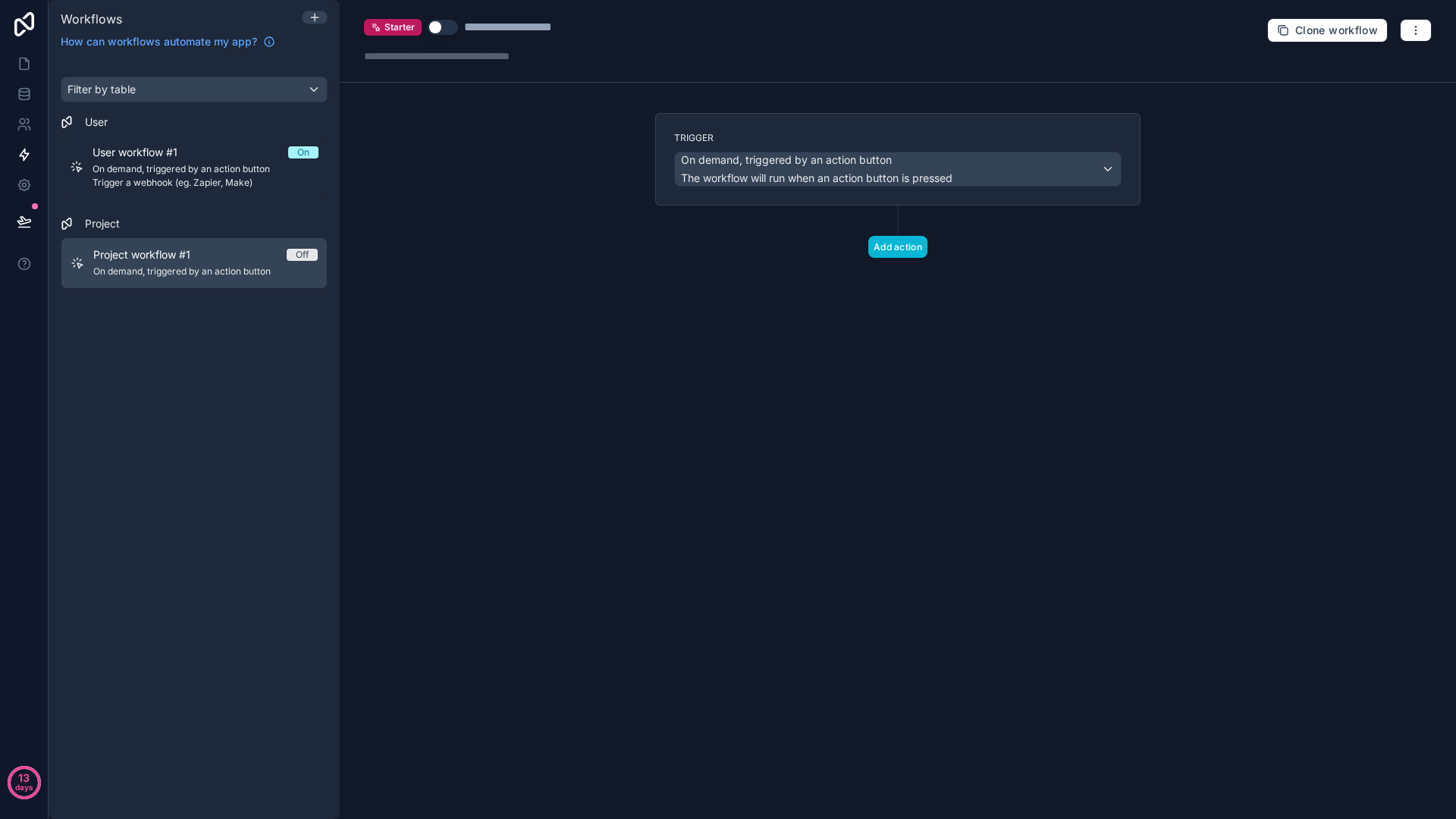
click at [497, 304] on div "**********" at bounding box center [898, 409] width 1116 height 819
click at [256, 204] on div "User workflow #1 On On demand, triggered by an action button Trigger a webhook …" at bounding box center [194, 167] width 267 height 75
click at [224, 184] on span "Trigger a webhook (eg. Zapier, Make)" at bounding box center [205, 182] width 226 height 12
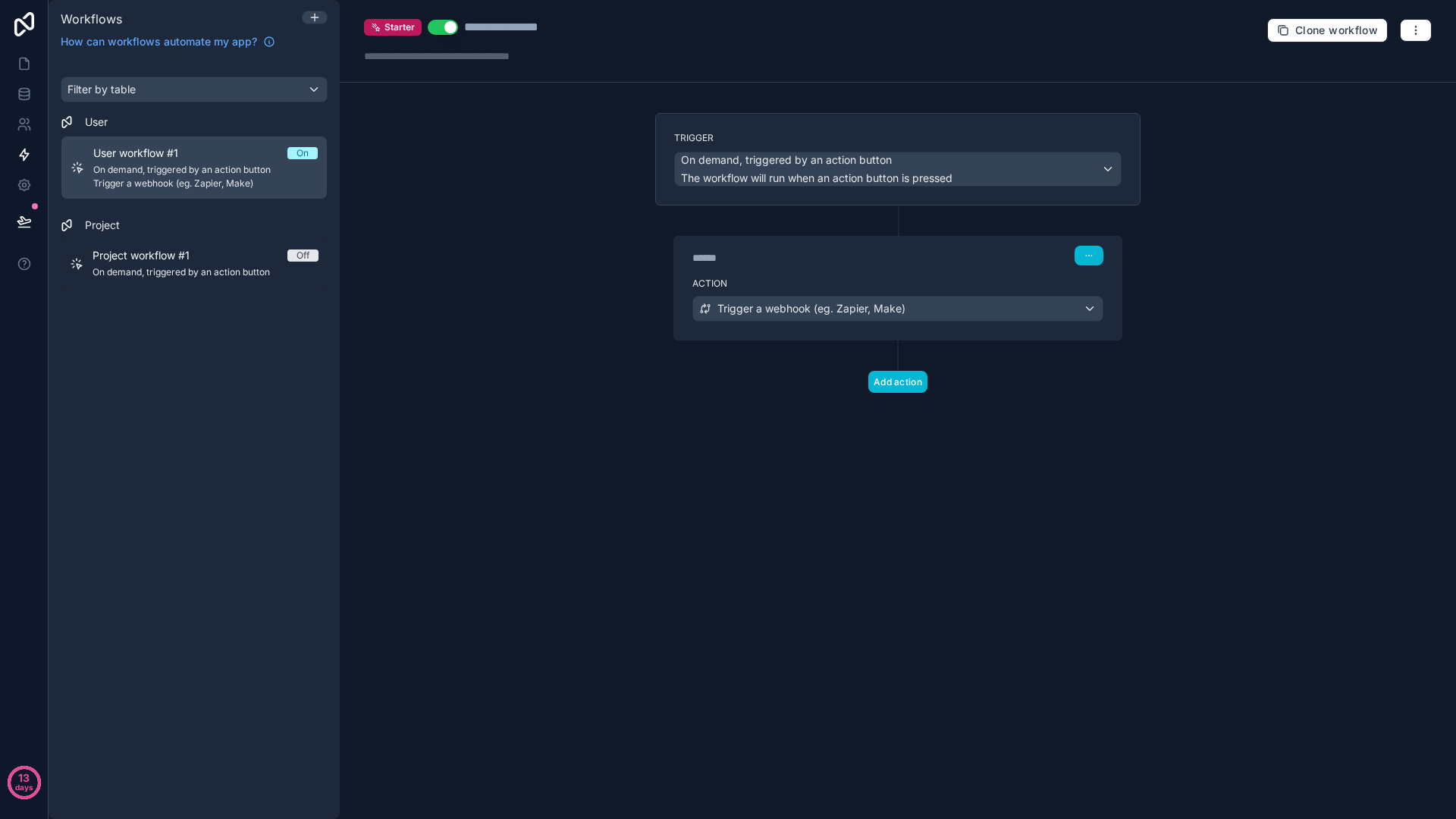
click at [474, 280] on div "**********" at bounding box center [898, 409] width 1116 height 819
click at [22, 60] on icon at bounding box center [24, 64] width 15 height 15
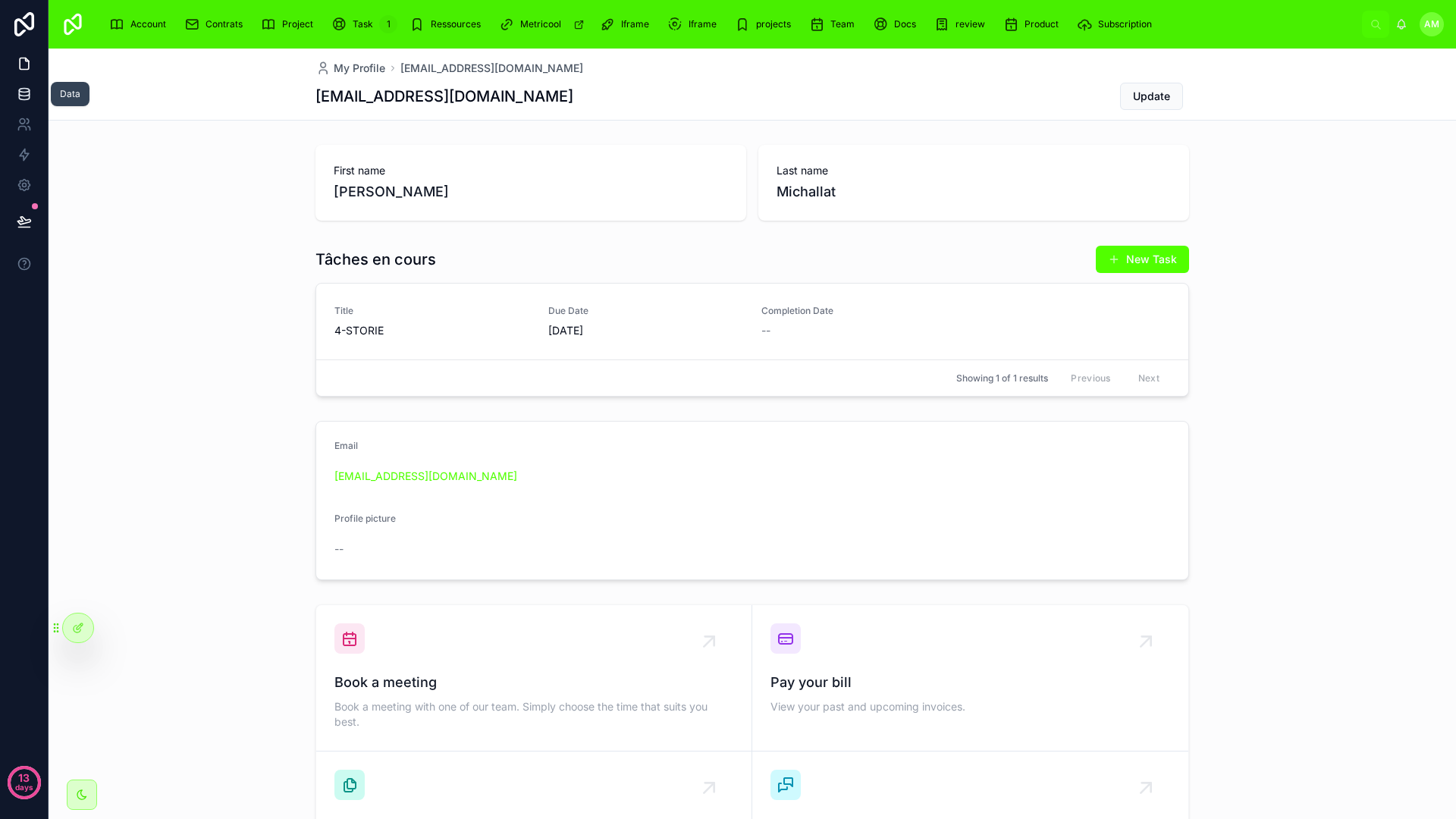
click at [37, 98] on link at bounding box center [23, 93] width 48 height 30
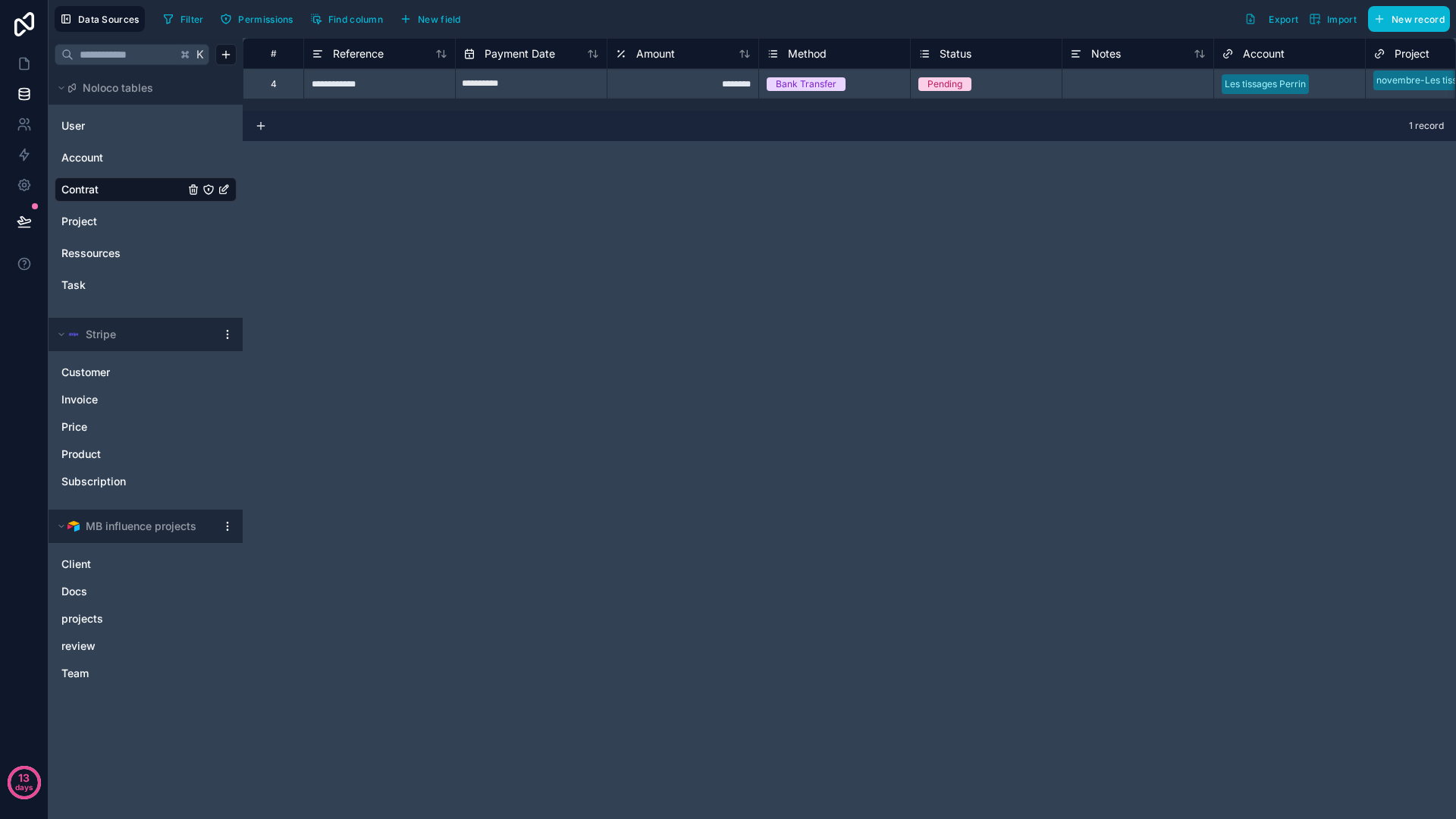
click at [378, 169] on div "**********" at bounding box center [849, 429] width 1213 height 781
click at [137, 126] on link "User" at bounding box center [123, 126] width 123 height 15
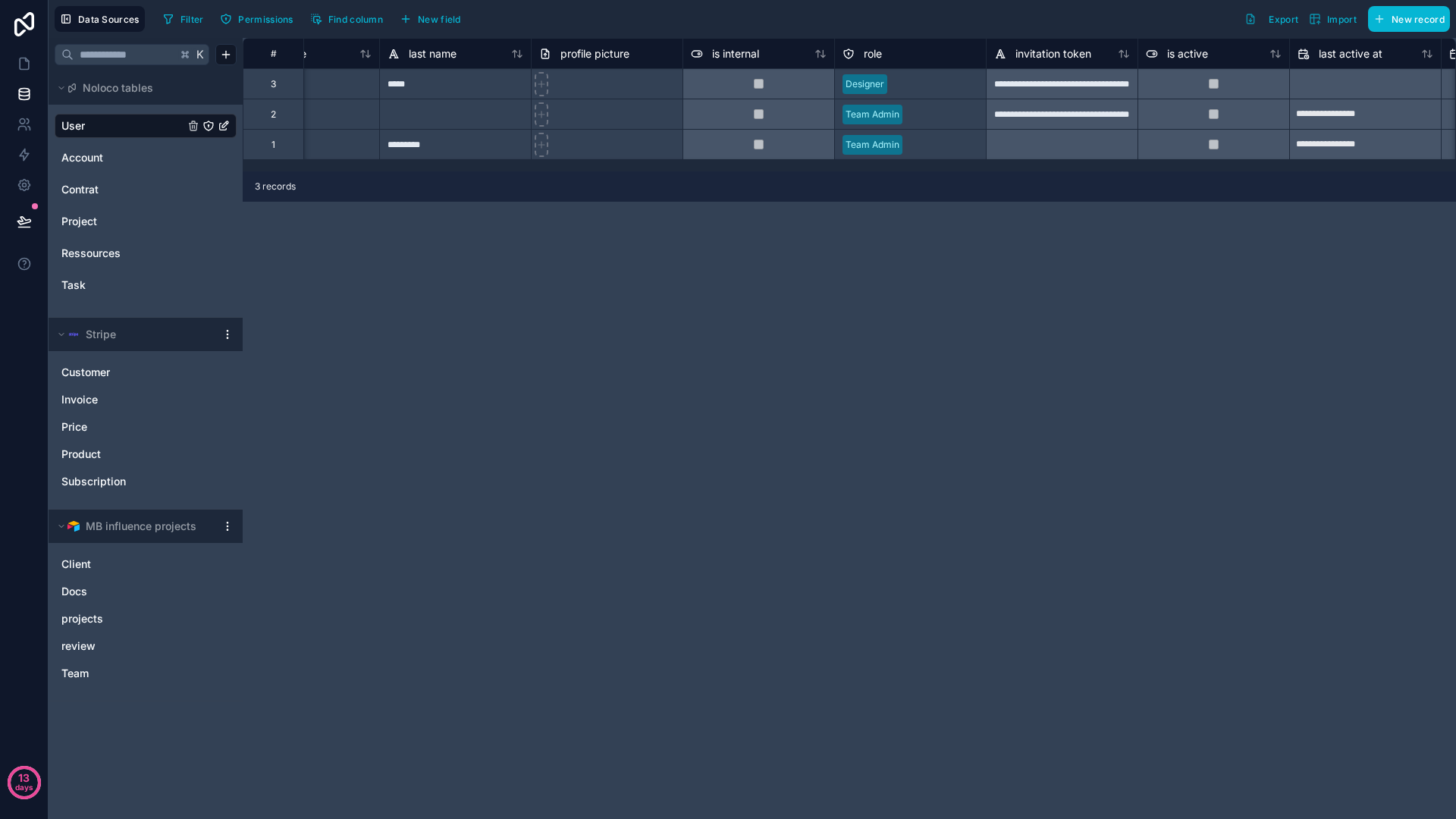
scroll to position [0, 233]
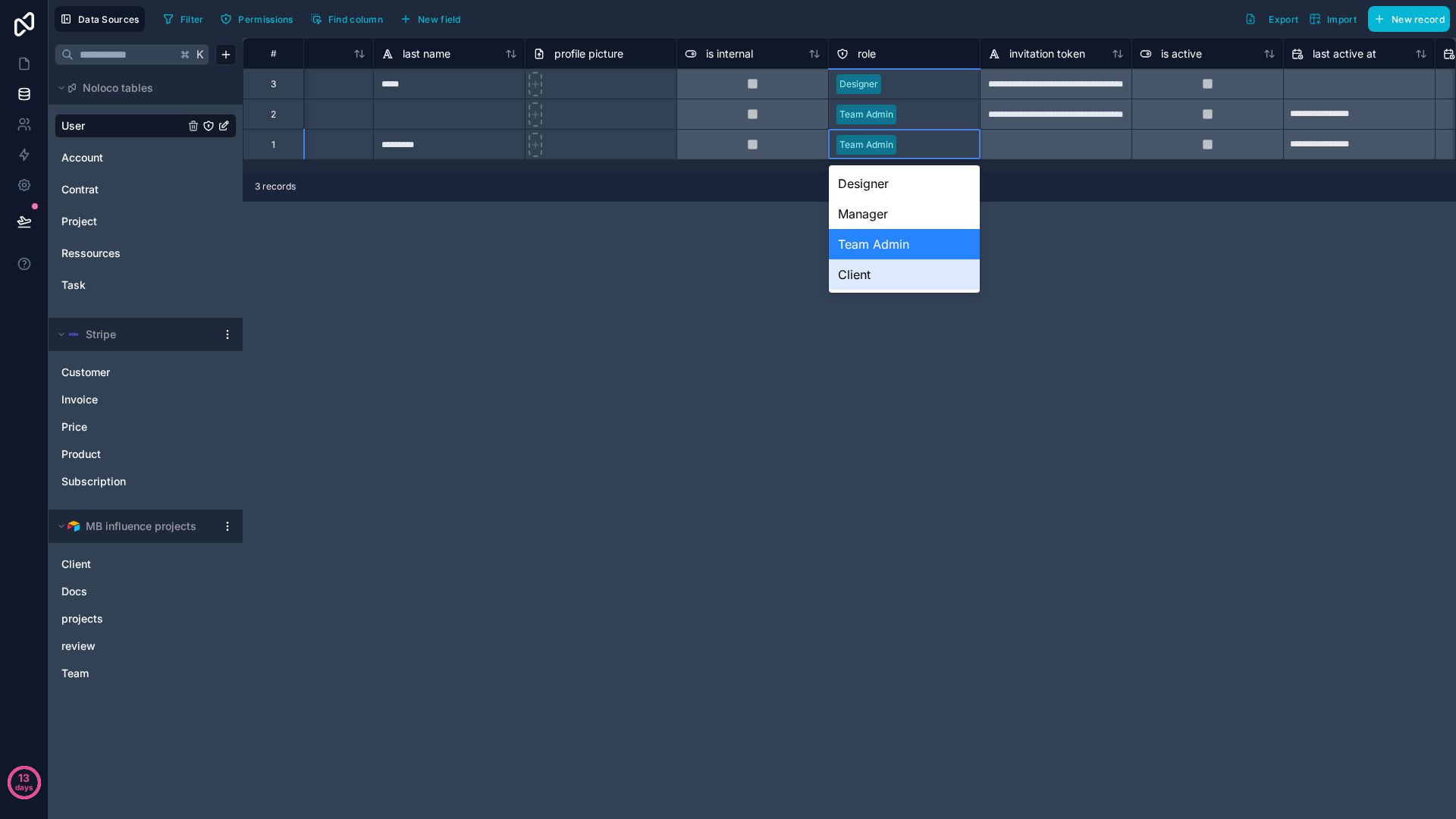
click at [871, 268] on div "Client" at bounding box center [904, 275] width 151 height 30
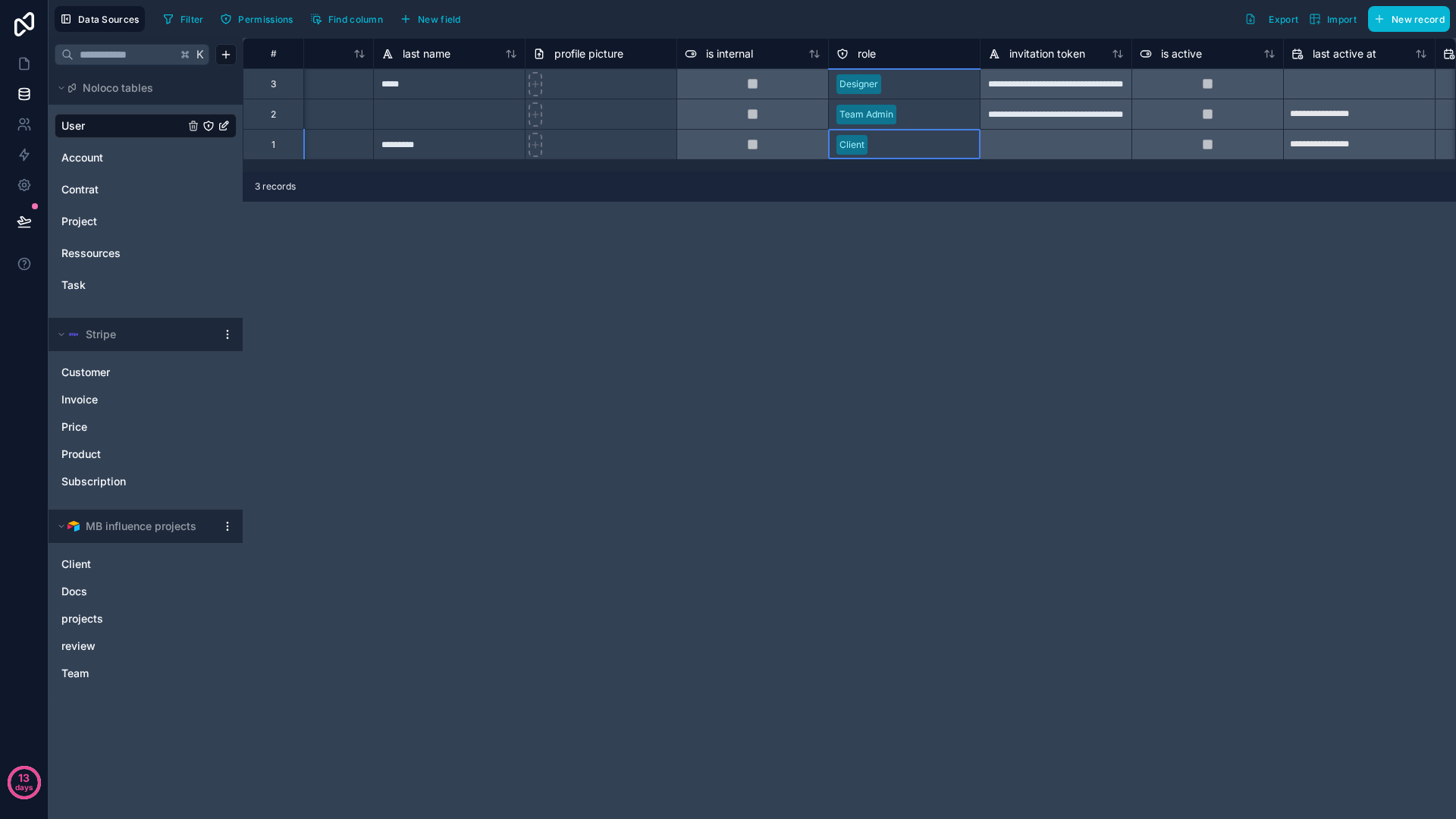
click at [743, 236] on div "**********" at bounding box center [849, 429] width 1213 height 781
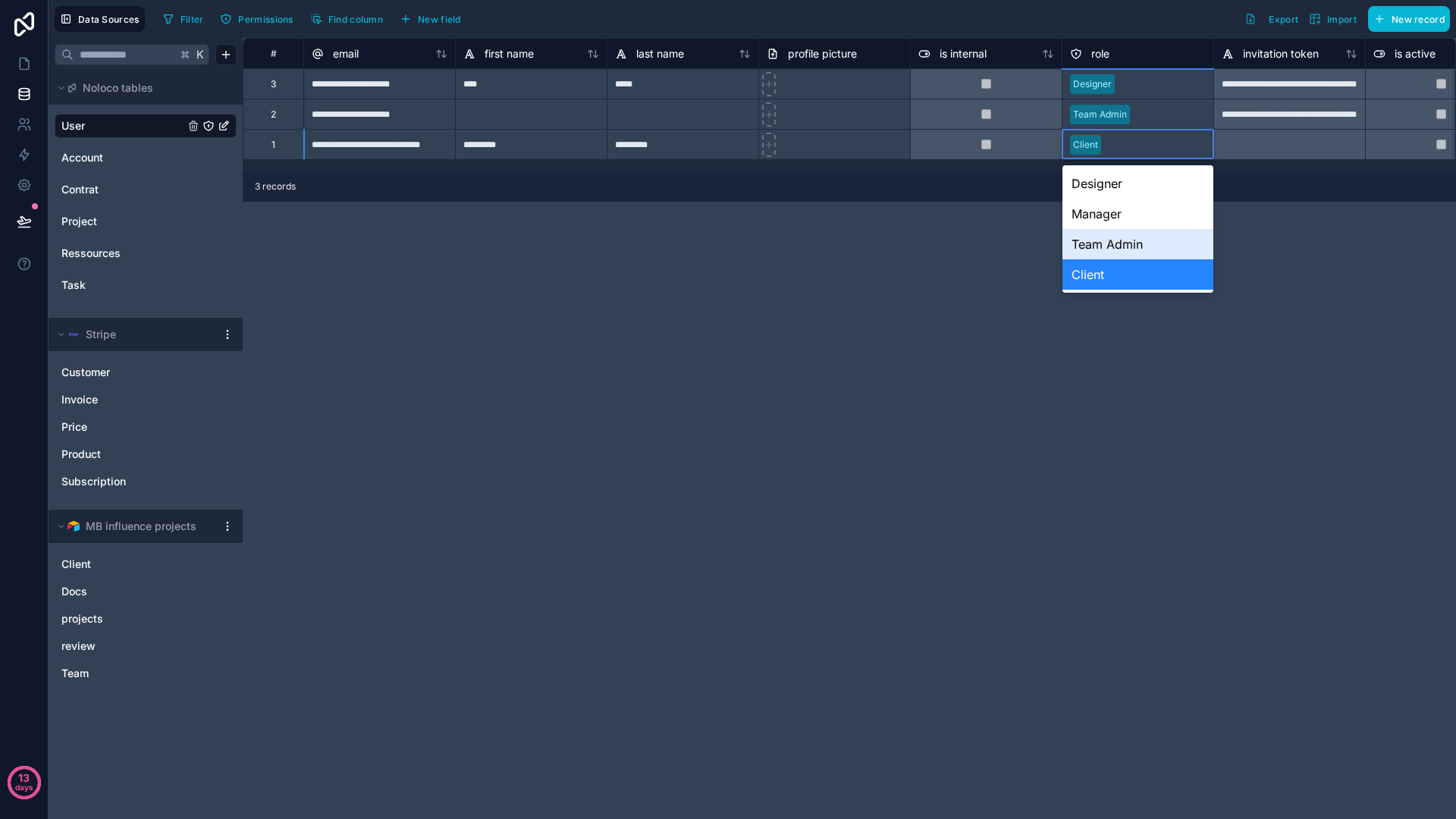
click at [1102, 234] on div "Team Admin" at bounding box center [1138, 244] width 151 height 30
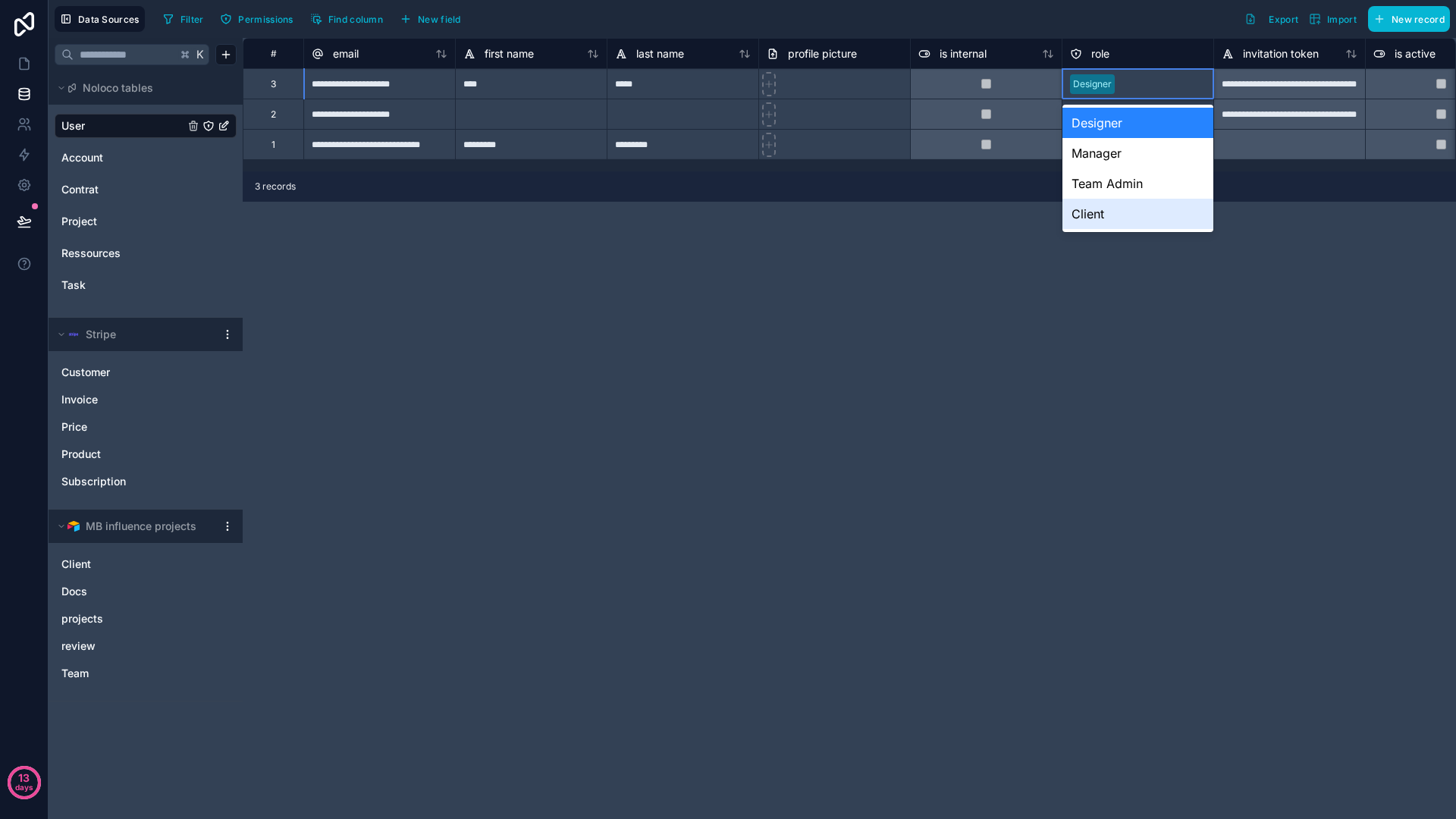
click at [1094, 207] on div "Client" at bounding box center [1138, 214] width 151 height 30
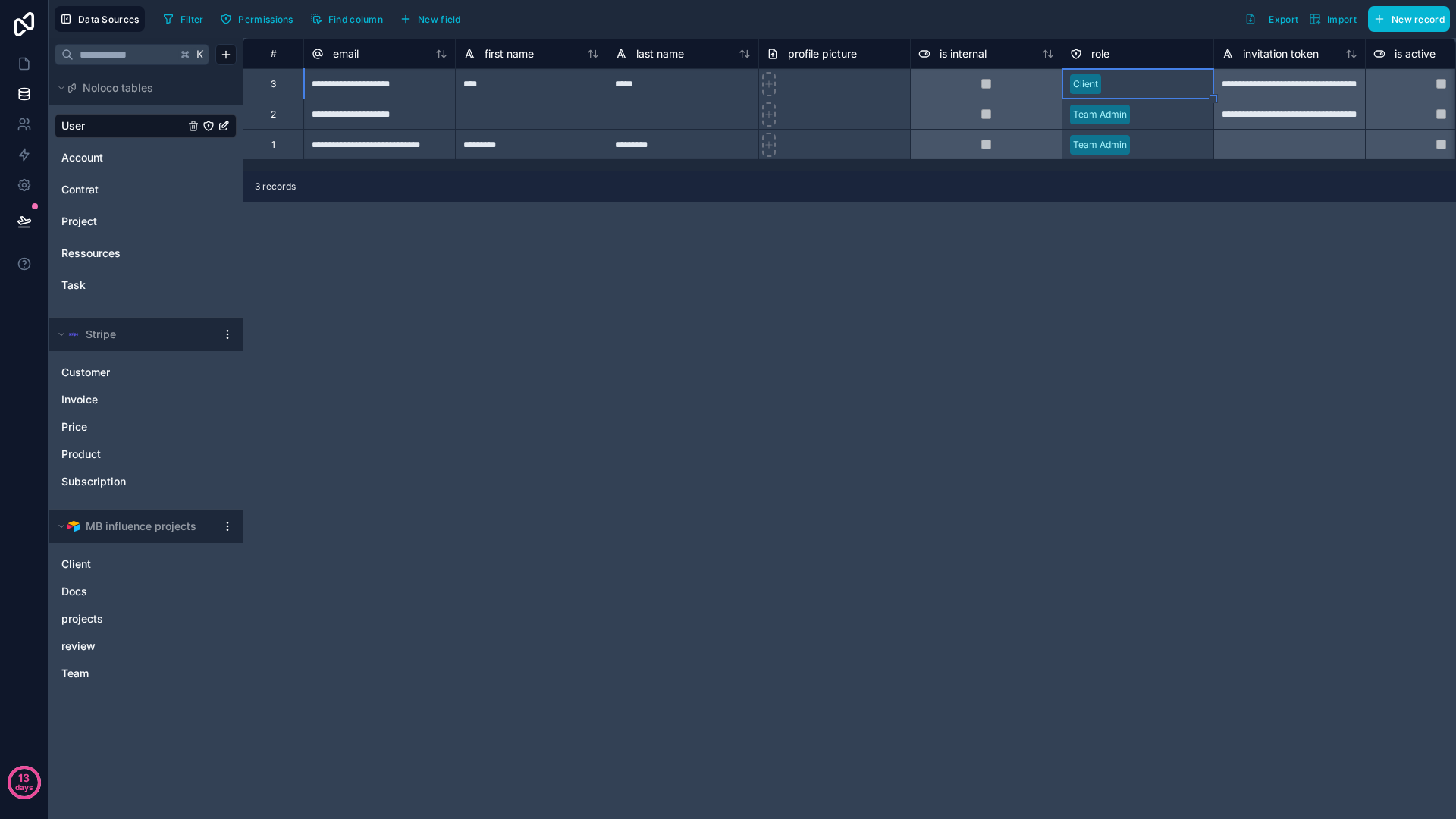
click at [945, 247] on div "**********" at bounding box center [849, 429] width 1213 height 781
click at [29, 127] on icon at bounding box center [29, 129] width 2 height 4
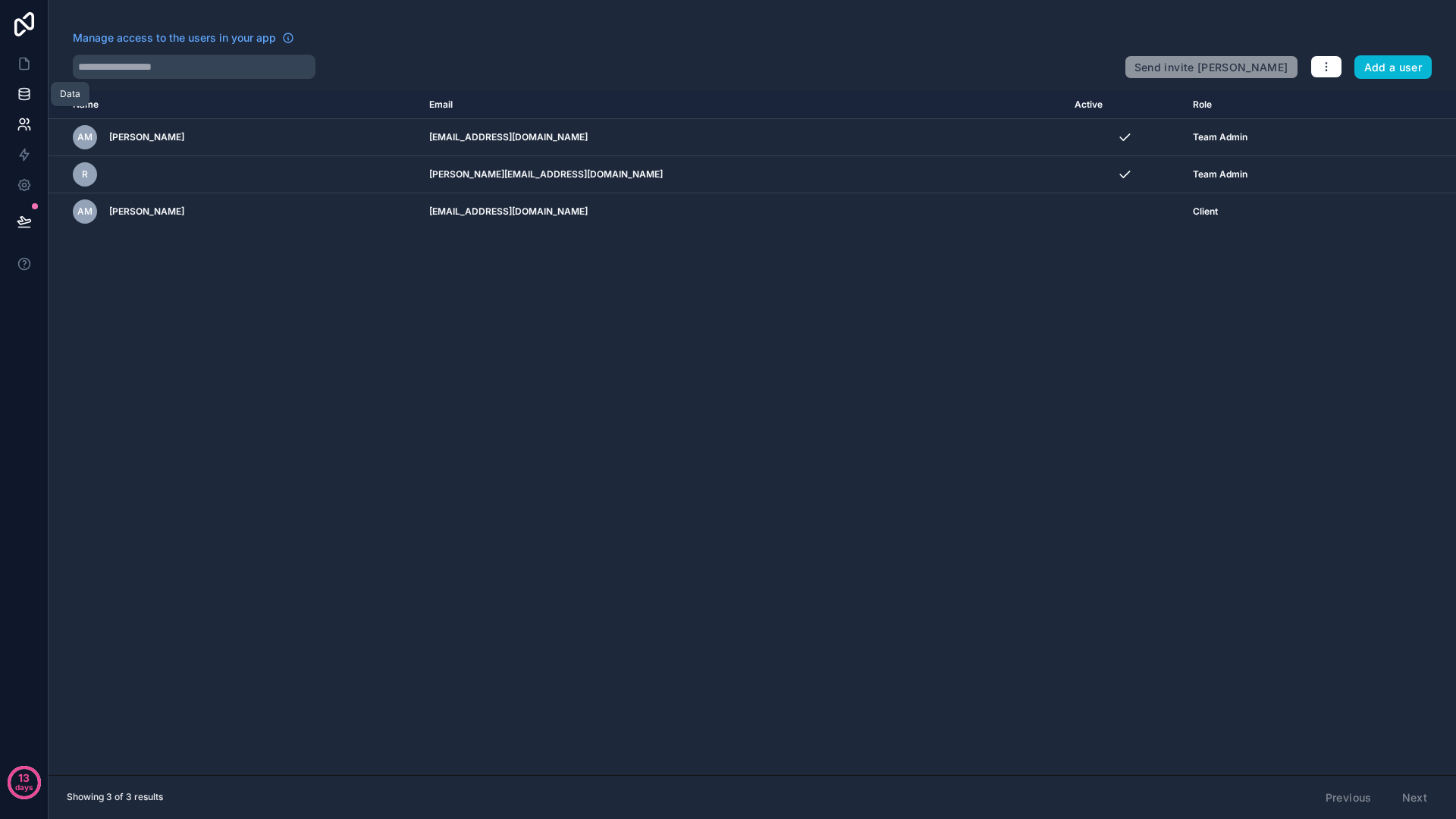
click at [25, 94] on icon at bounding box center [23, 93] width 10 height 6
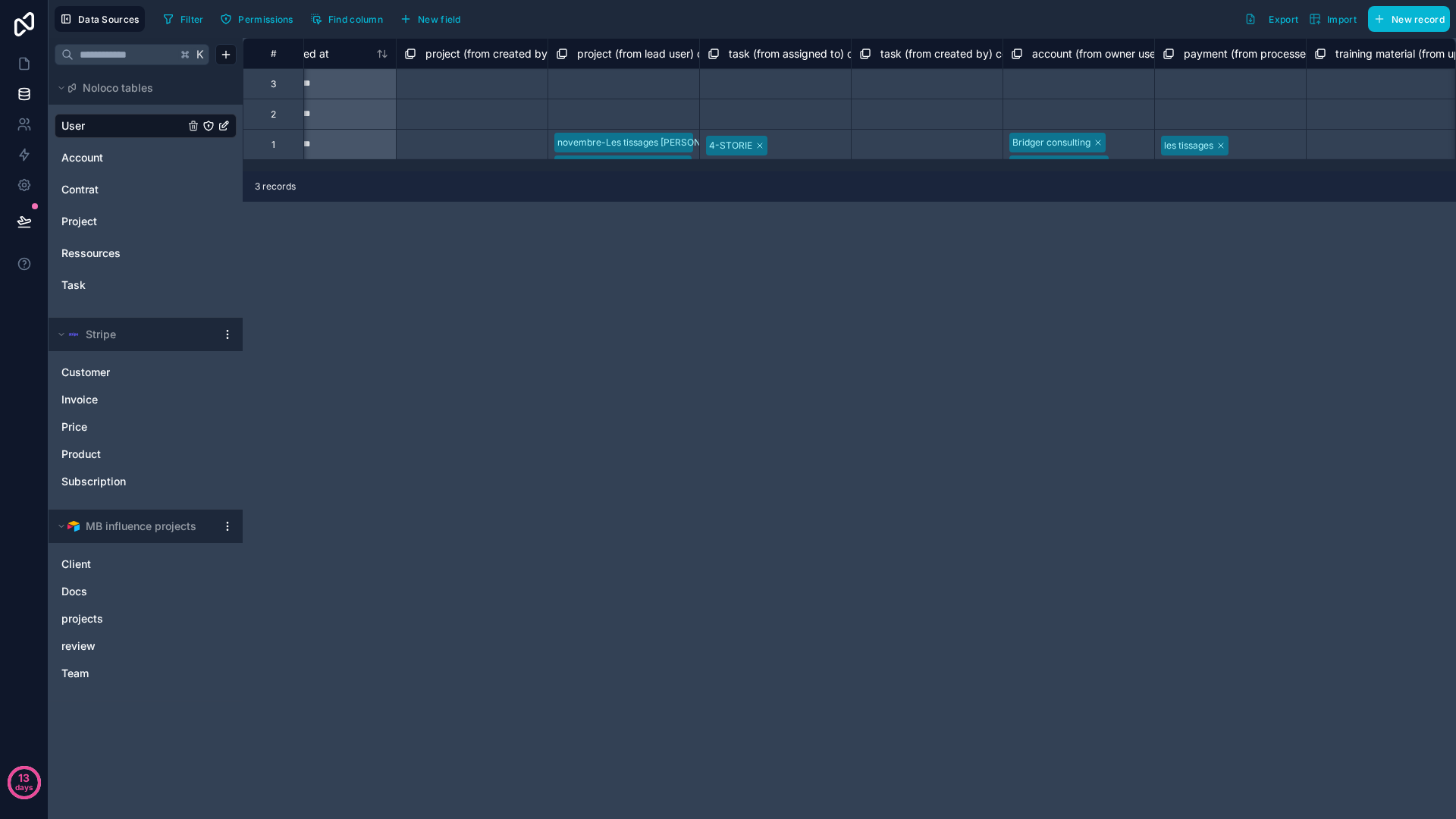
scroll to position [0, 2033]
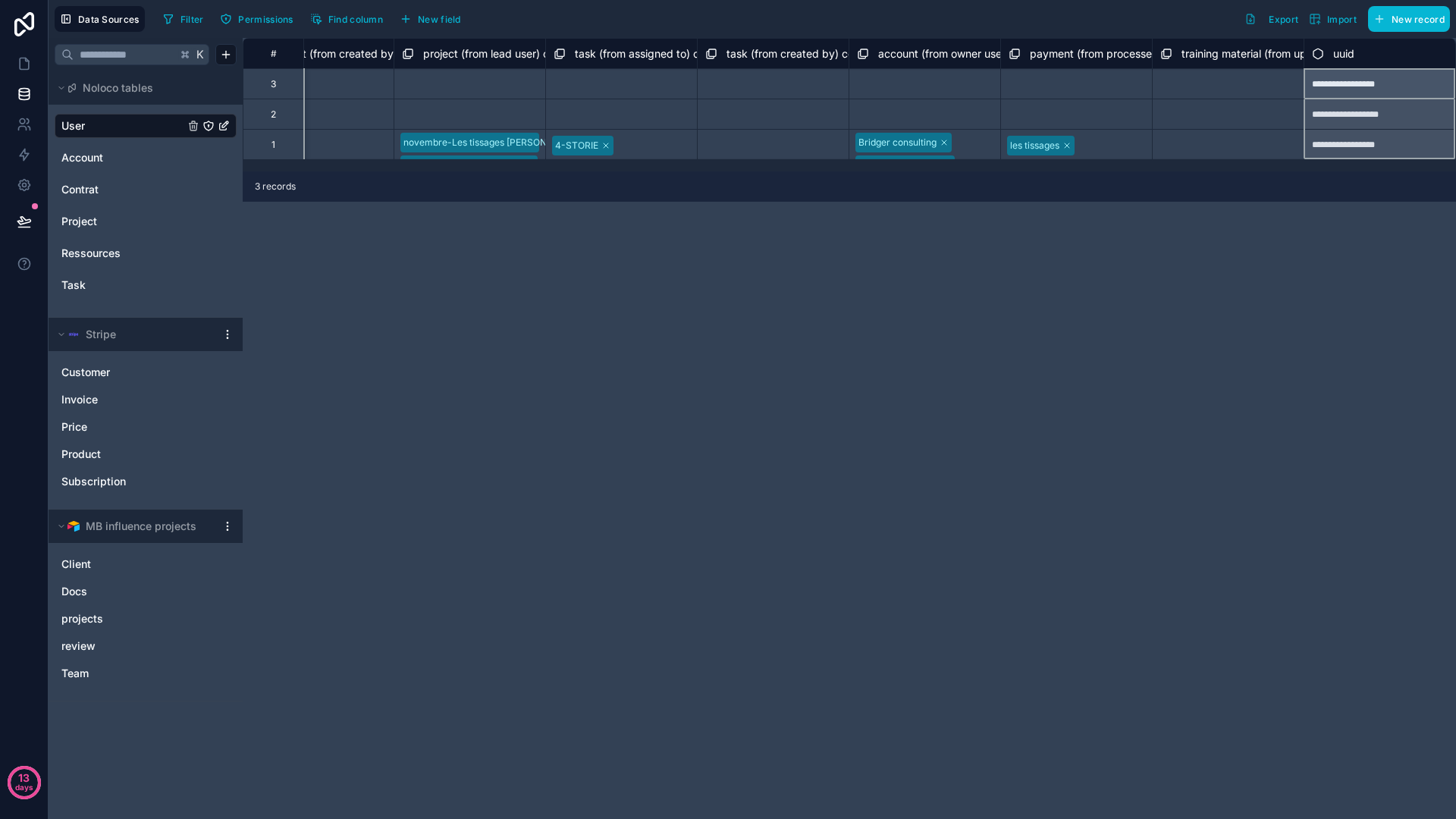
drag, startPoint x: 1347, startPoint y: 49, endPoint x: 1331, endPoint y: 58, distance: 18.4
click at [1325, 59] on div "uuid" at bounding box center [1333, 53] width 42 height 18
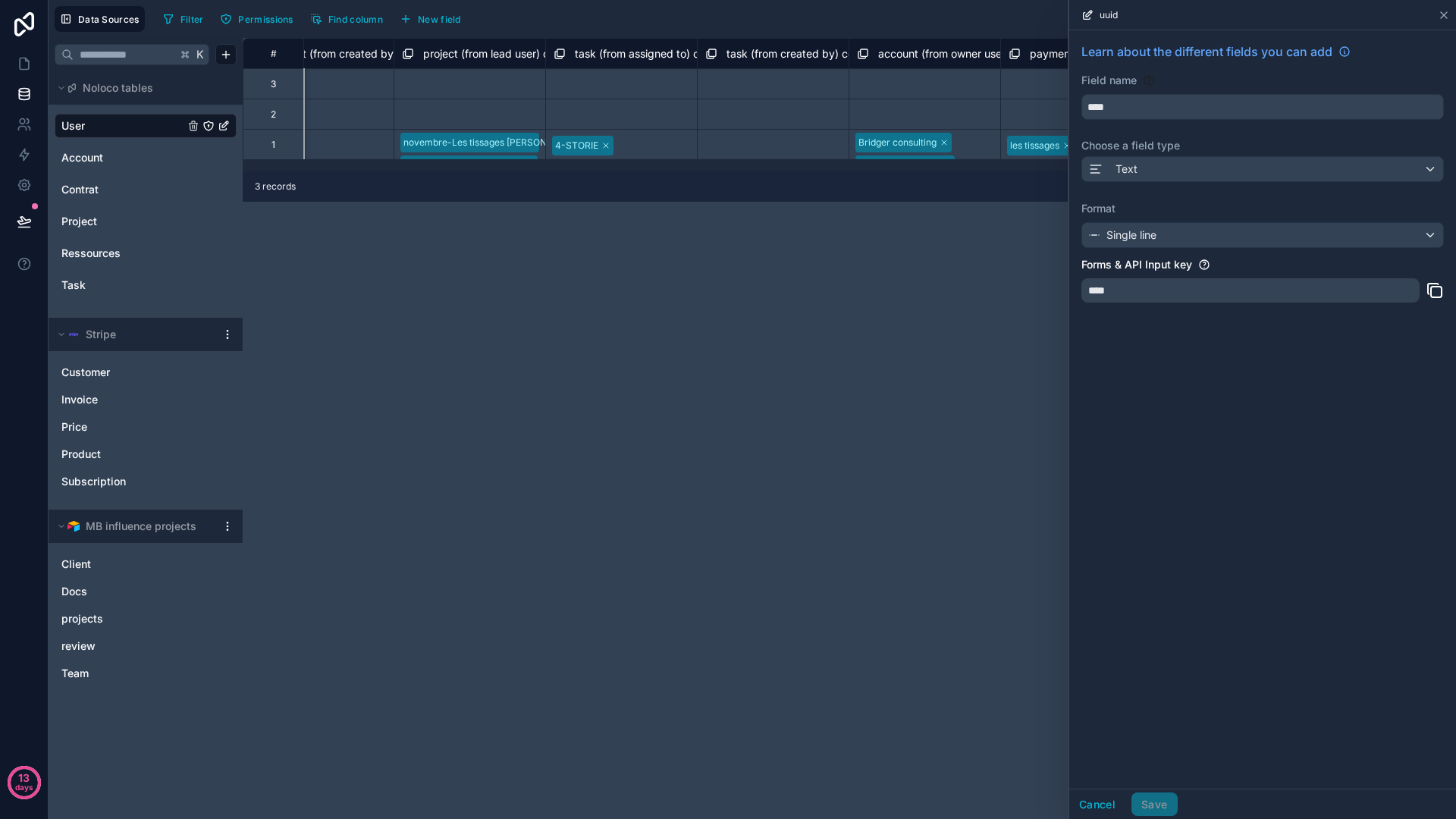
click at [1439, 21] on div "uuid" at bounding box center [1262, 15] width 375 height 30
drag, startPoint x: 1443, startPoint y: 20, endPoint x: 1428, endPoint y: 22, distance: 15.1
click at [1443, 20] on icon at bounding box center [1443, 15] width 12 height 12
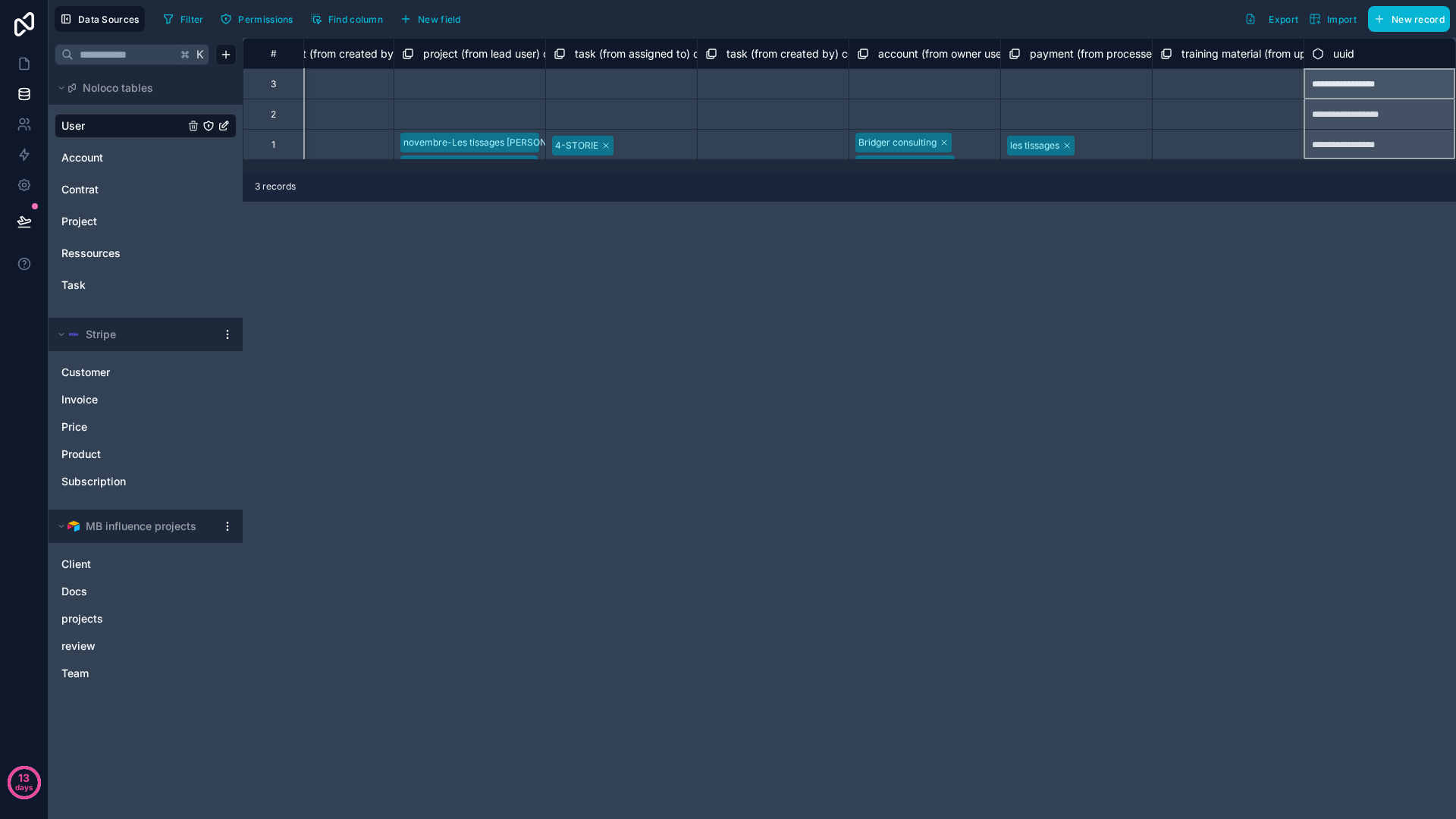
drag, startPoint x: 1388, startPoint y: 50, endPoint x: 1348, endPoint y: 50, distance: 40.0
click at [1342, 50] on div "uuid" at bounding box center [1379, 53] width 135 height 18
drag, startPoint x: 1345, startPoint y: 50, endPoint x: 1333, endPoint y: 65, distance: 19.2
click at [1333, 65] on div "uuid" at bounding box center [1379, 53] width 151 height 30
drag, startPoint x: 1339, startPoint y: 58, endPoint x: 1038, endPoint y: 78, distance: 301.7
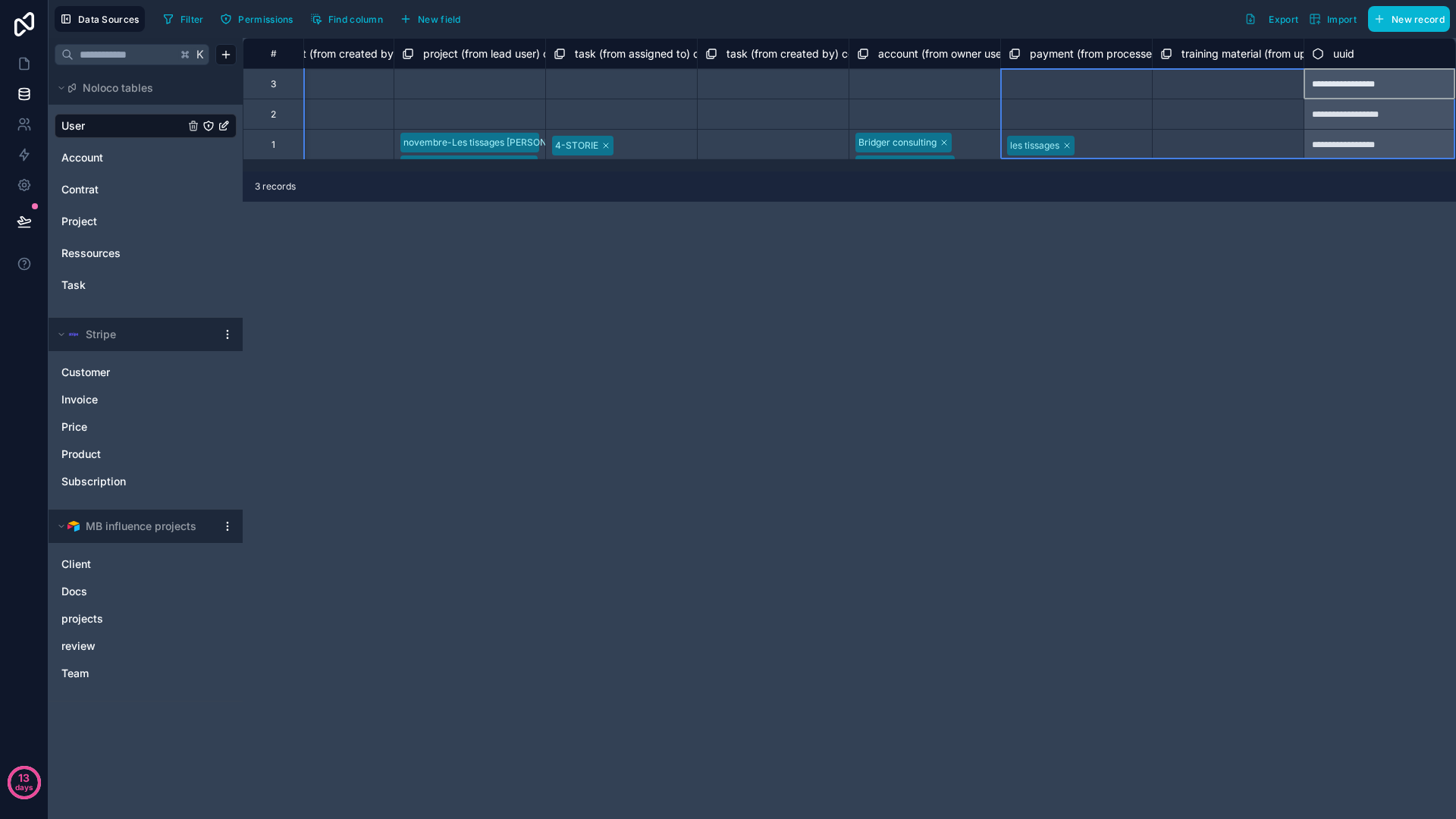
click at [1225, 195] on div "3 records" at bounding box center [849, 186] width 1213 height 30
click at [449, 284] on div "**********" at bounding box center [849, 429] width 1213 height 781
click at [224, 530] on html "**********" at bounding box center [728, 409] width 1456 height 819
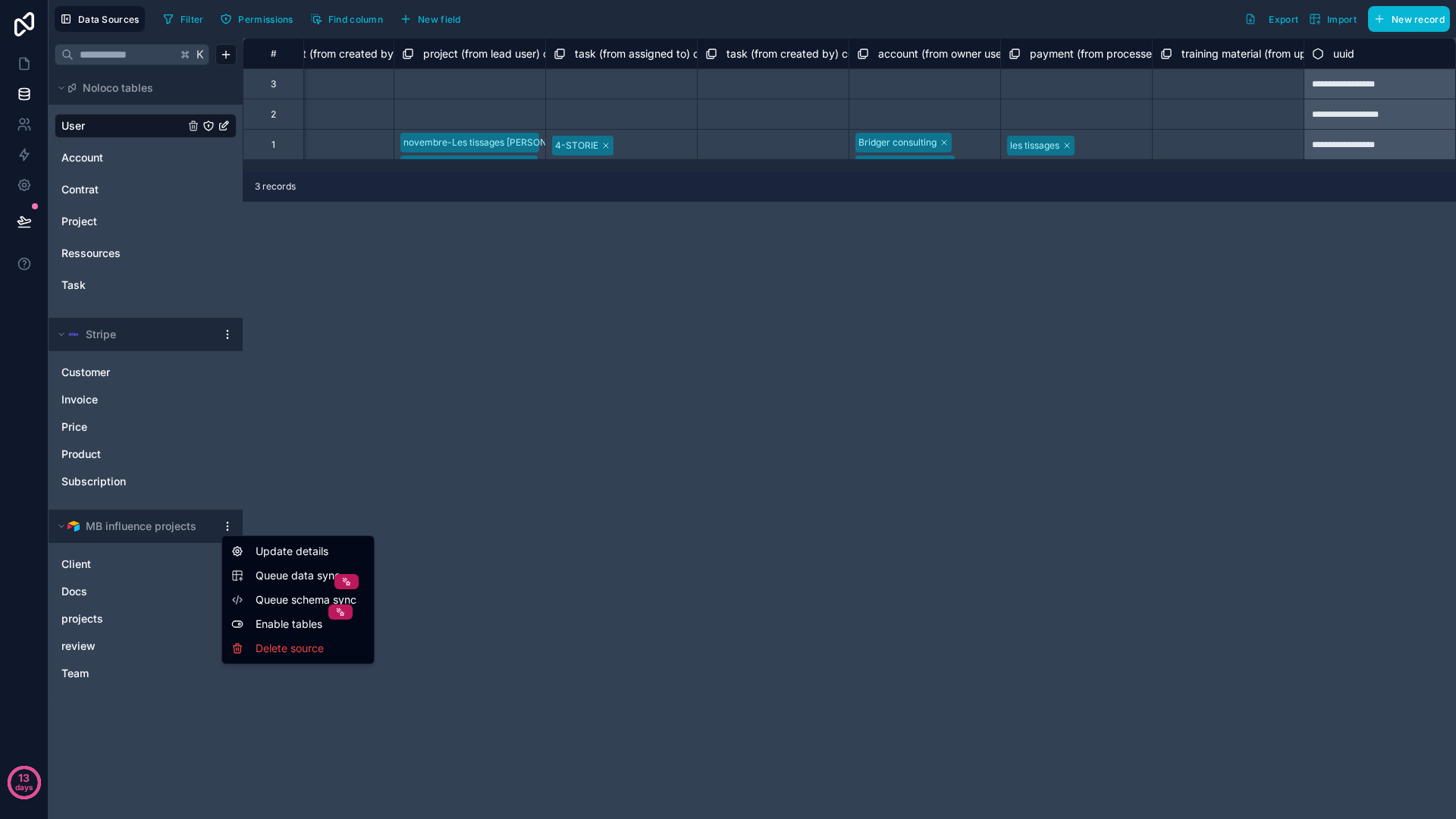
click at [225, 528] on html "**********" at bounding box center [728, 409] width 1456 height 819
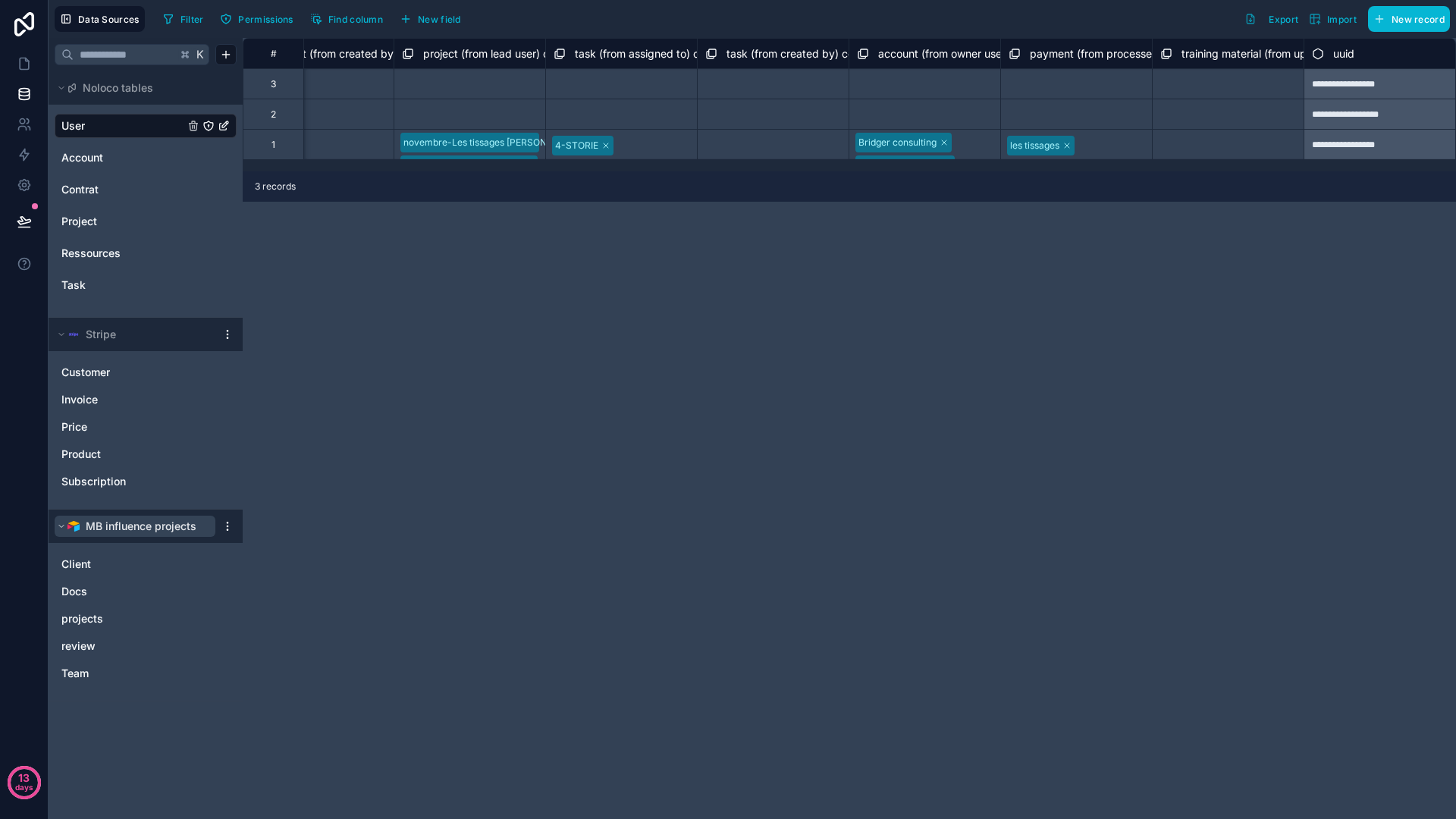
click at [59, 530] on icon at bounding box center [62, 527] width 9 height 9
click at [344, 317] on div "**********" at bounding box center [849, 429] width 1213 height 781
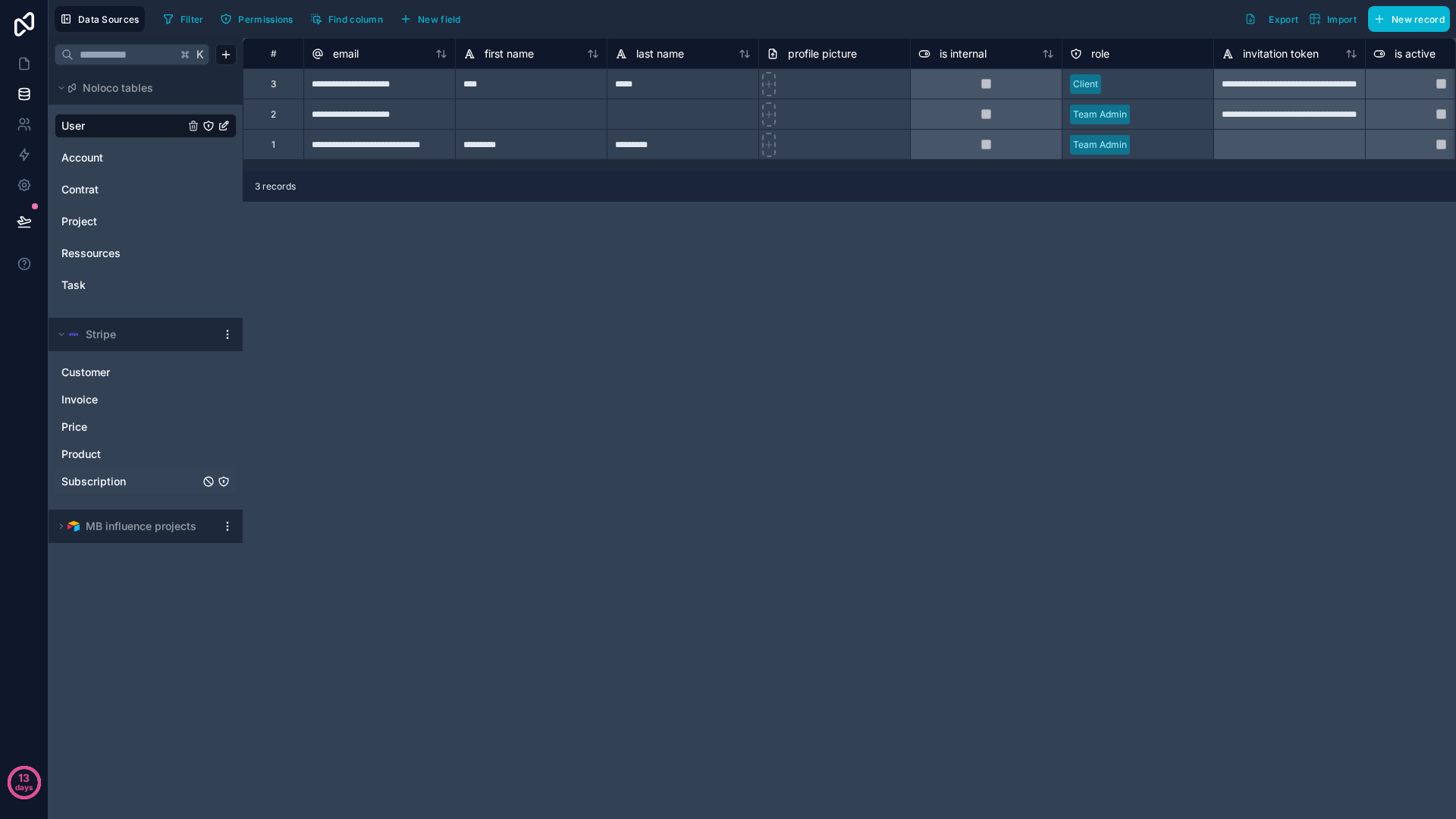
click at [104, 473] on span "Subscription" at bounding box center [93, 481] width 64 height 15
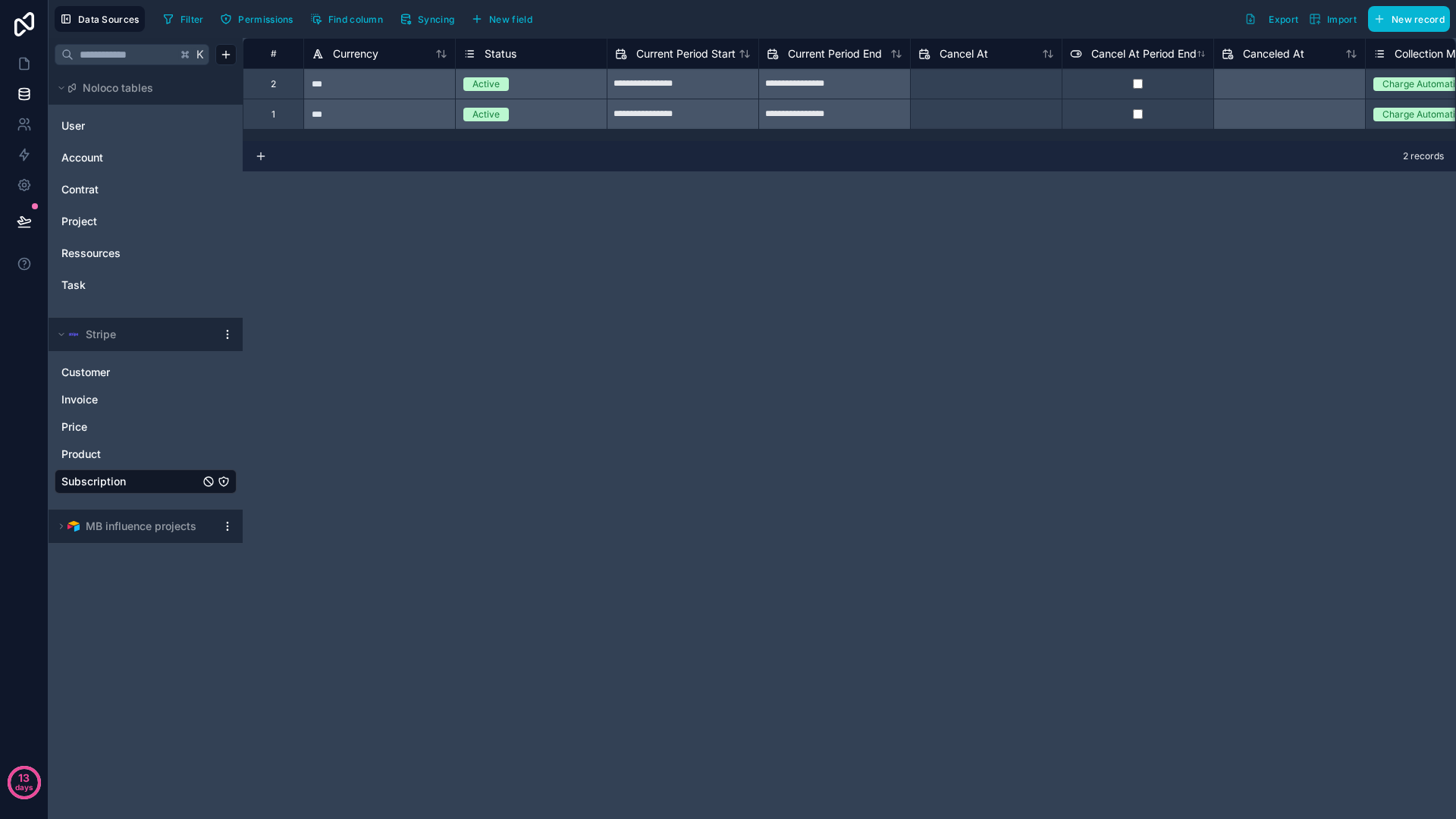
click at [790, 397] on div "**********" at bounding box center [849, 429] width 1213 height 781
click at [634, 317] on div "**********" at bounding box center [849, 429] width 1213 height 781
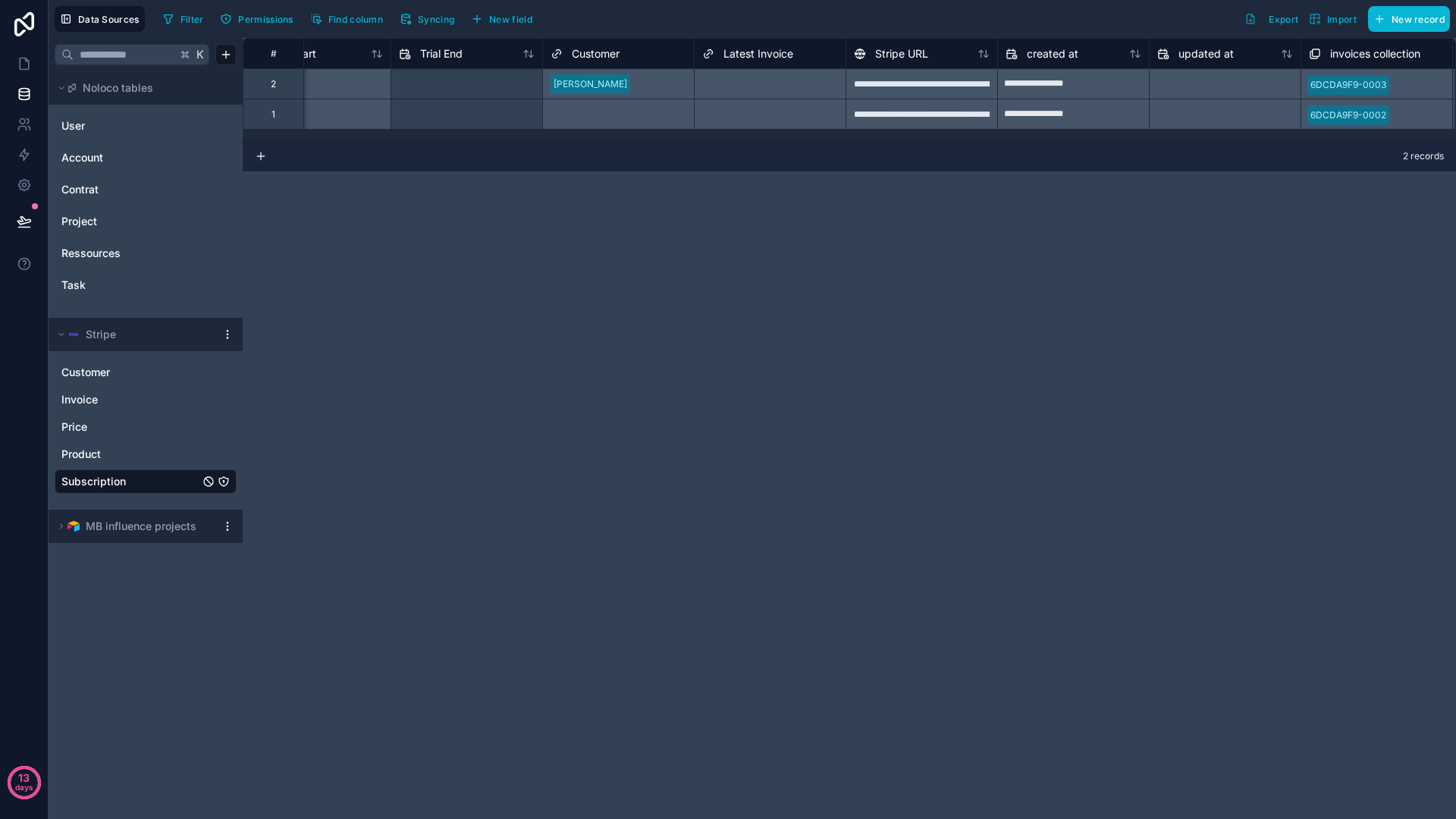
scroll to position [0, 1437]
click at [643, 107] on div "Select a Customer" at bounding box center [610, 114] width 151 height 30
click at [646, 83] on div "[PERSON_NAME]" at bounding box center [610, 83] width 151 height 30
click at [614, 83] on div "[PERSON_NAME]" at bounding box center [610, 83] width 151 height 30
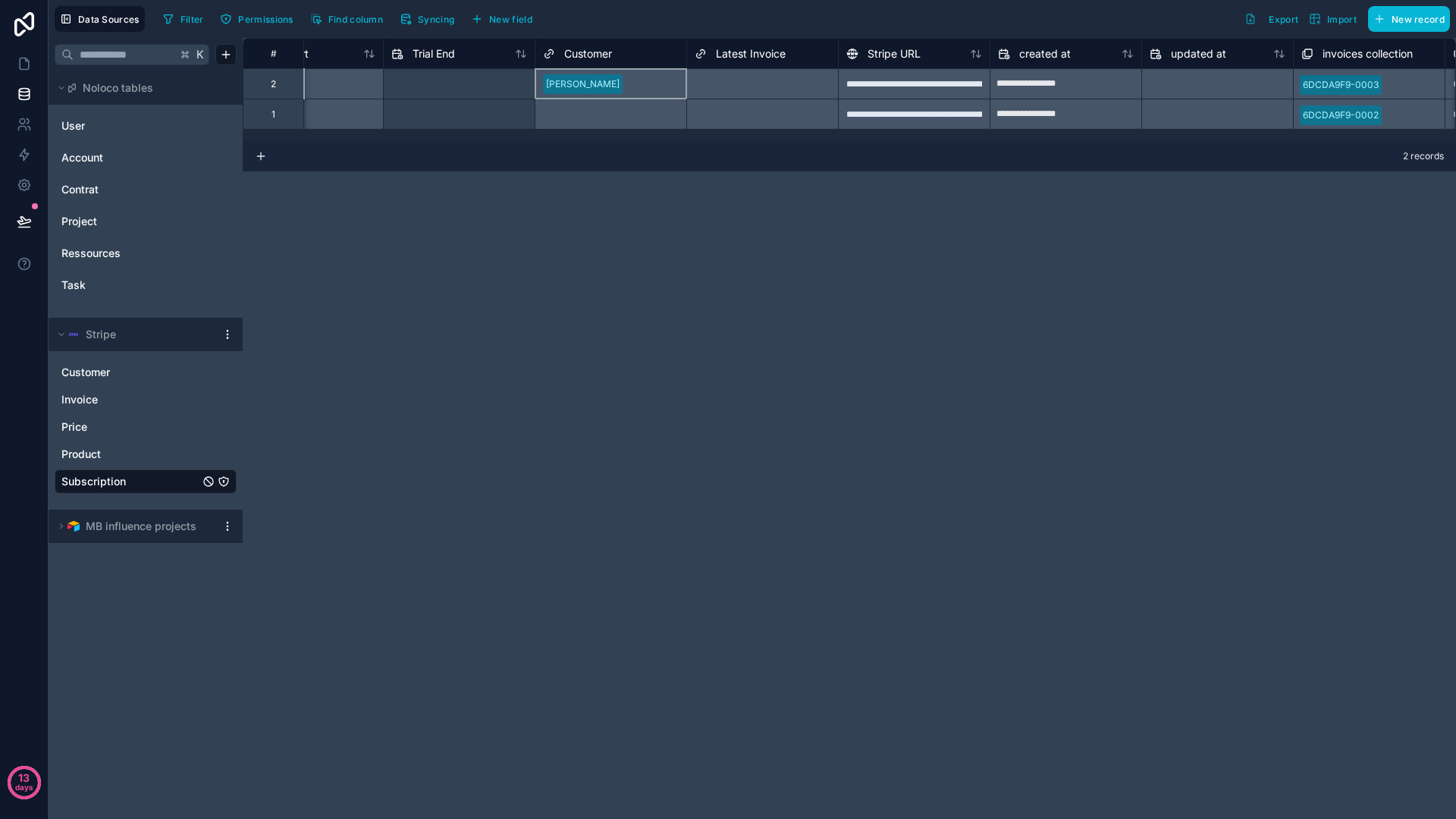
click at [614, 83] on div "[PERSON_NAME]" at bounding box center [610, 83] width 151 height 30
click at [648, 82] on div "[PERSON_NAME]" at bounding box center [610, 83] width 151 height 30
click at [623, 111] on div "Select a Customer" at bounding box center [610, 114] width 151 height 30
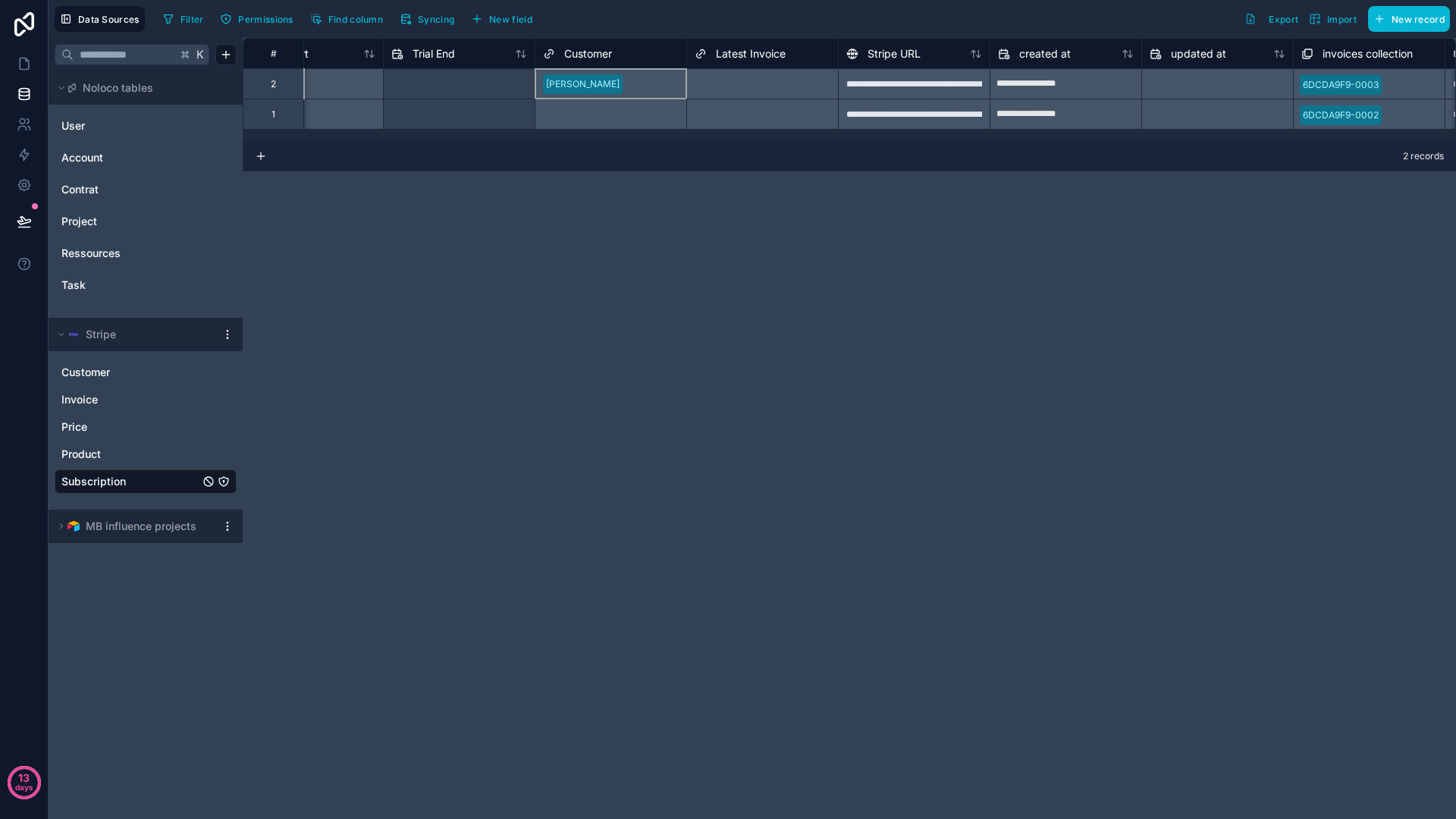
click at [623, 111] on div "Select a Customer" at bounding box center [610, 114] width 151 height 30
click at [755, 245] on div "**********" at bounding box center [849, 429] width 1213 height 781
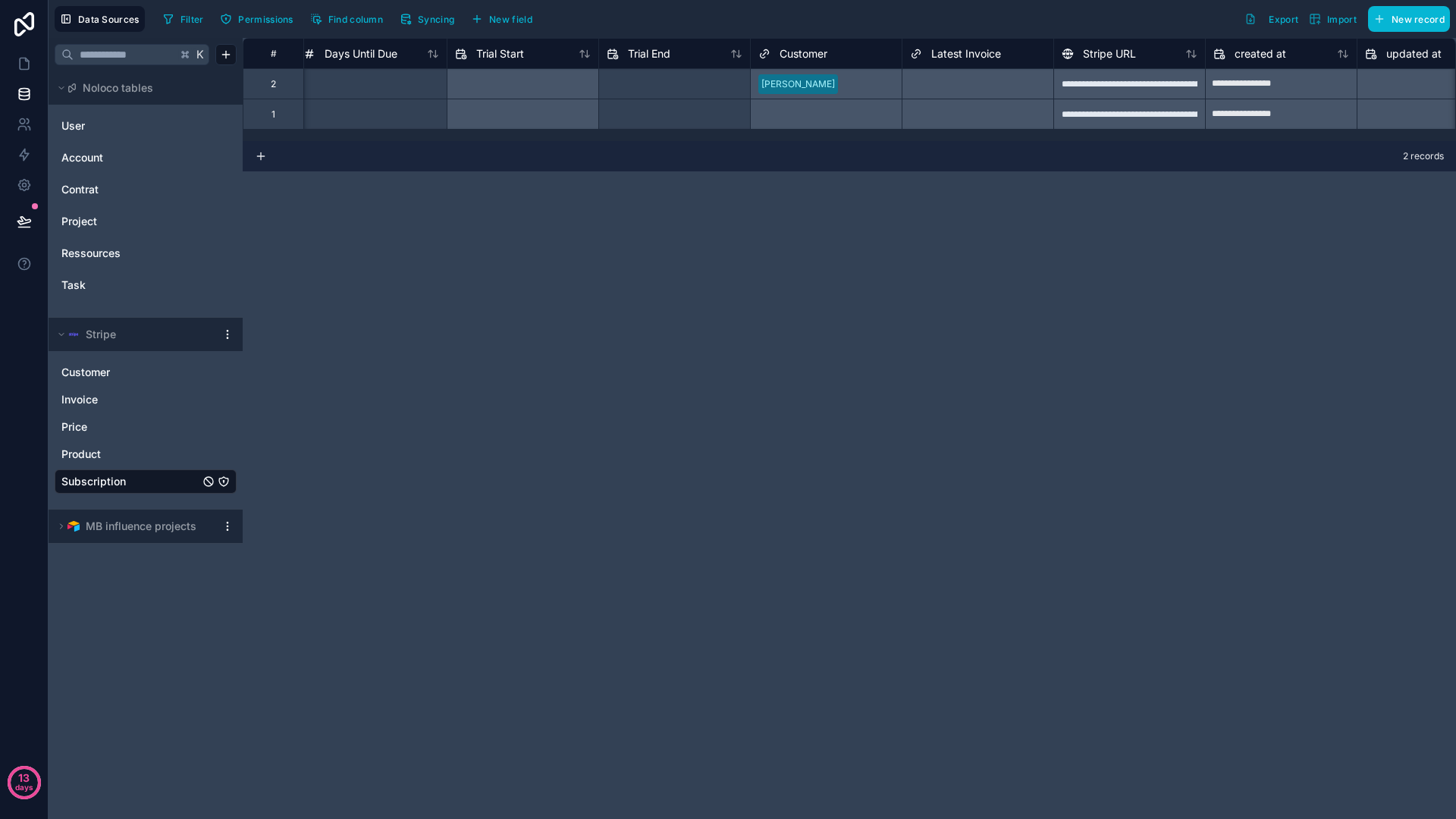
scroll to position [0, 1124]
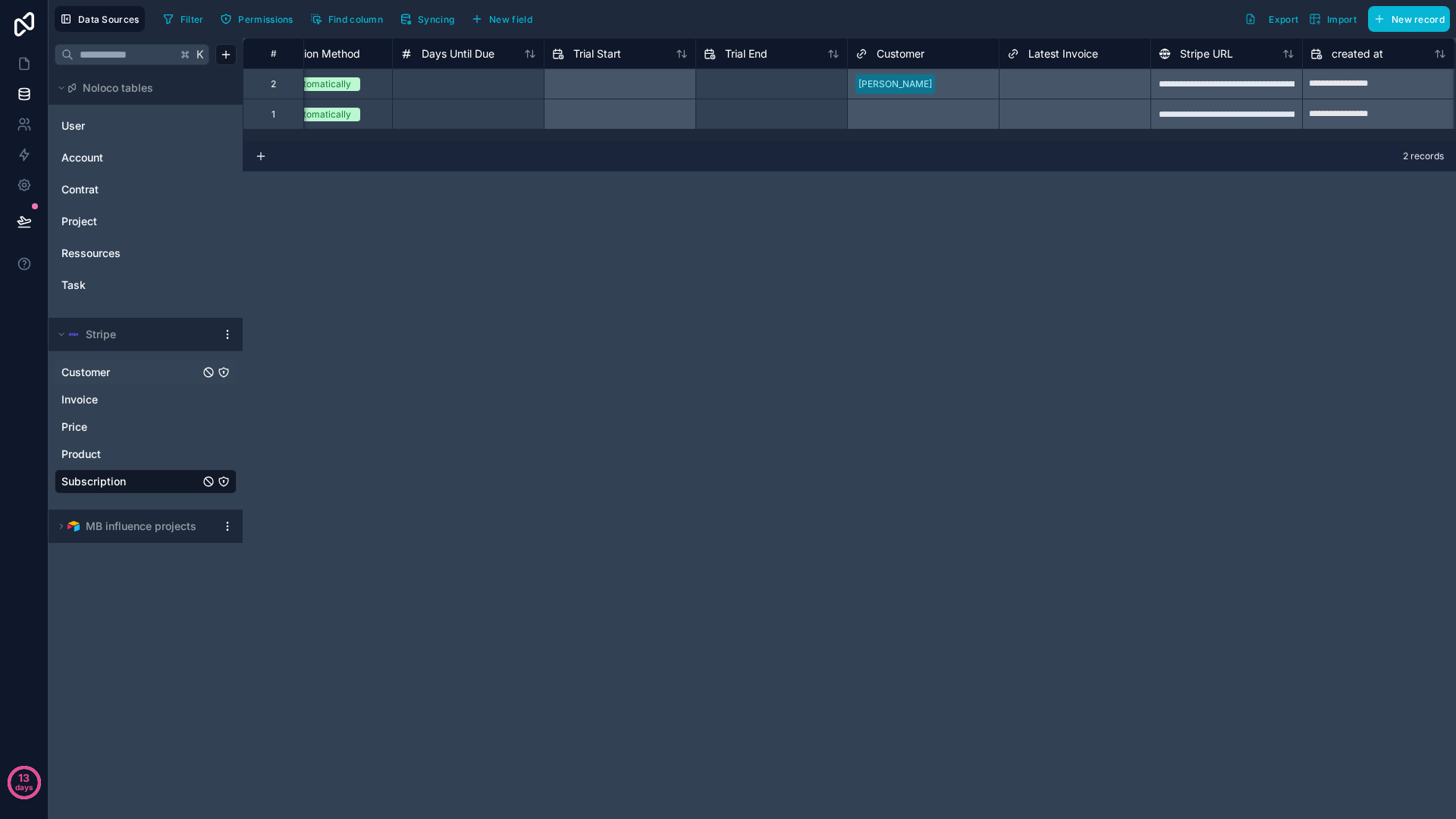
click at [105, 365] on span "Customer" at bounding box center [86, 373] width 49 height 15
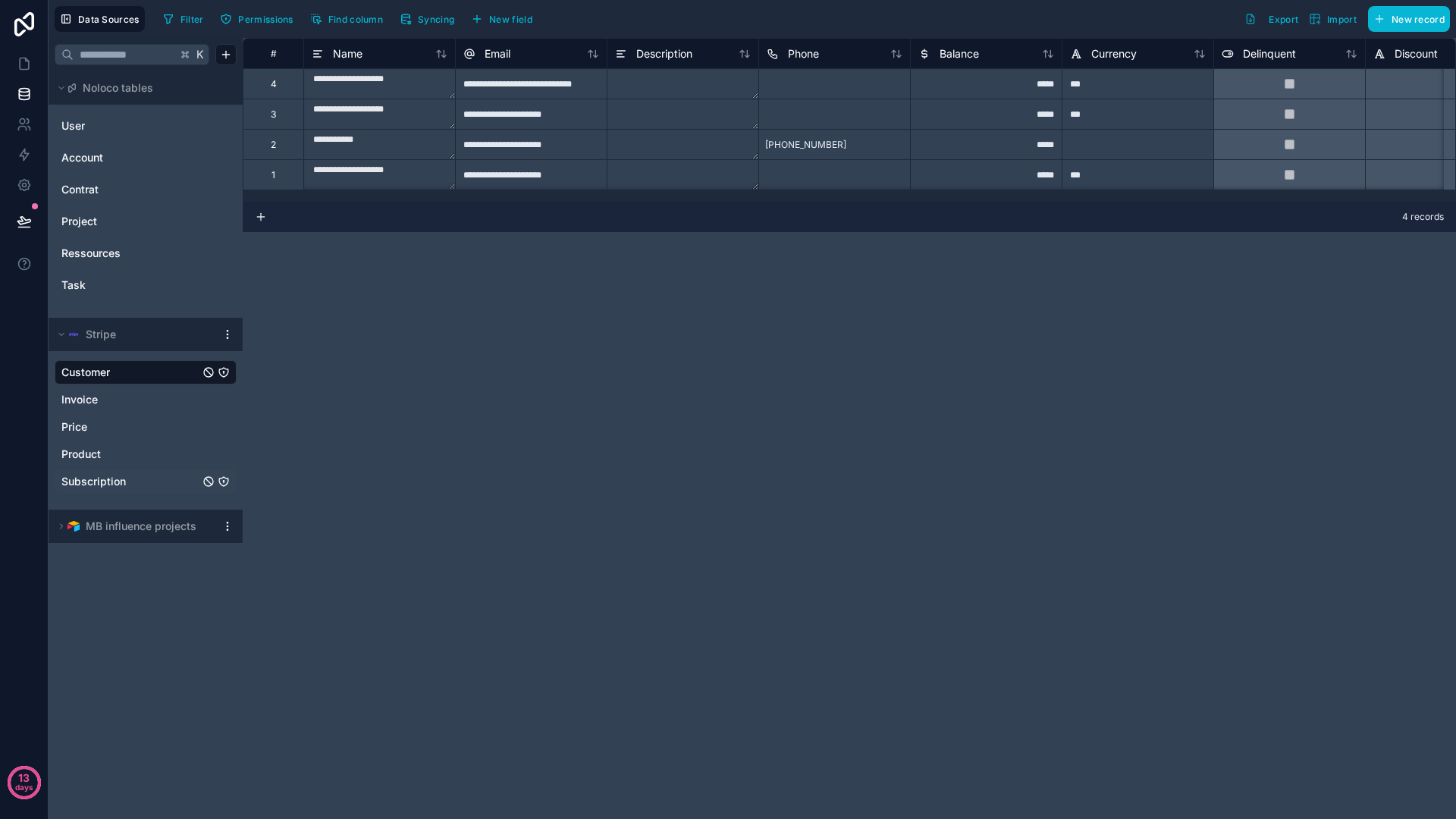
click at [110, 477] on span "Subscription" at bounding box center [93, 481] width 64 height 15
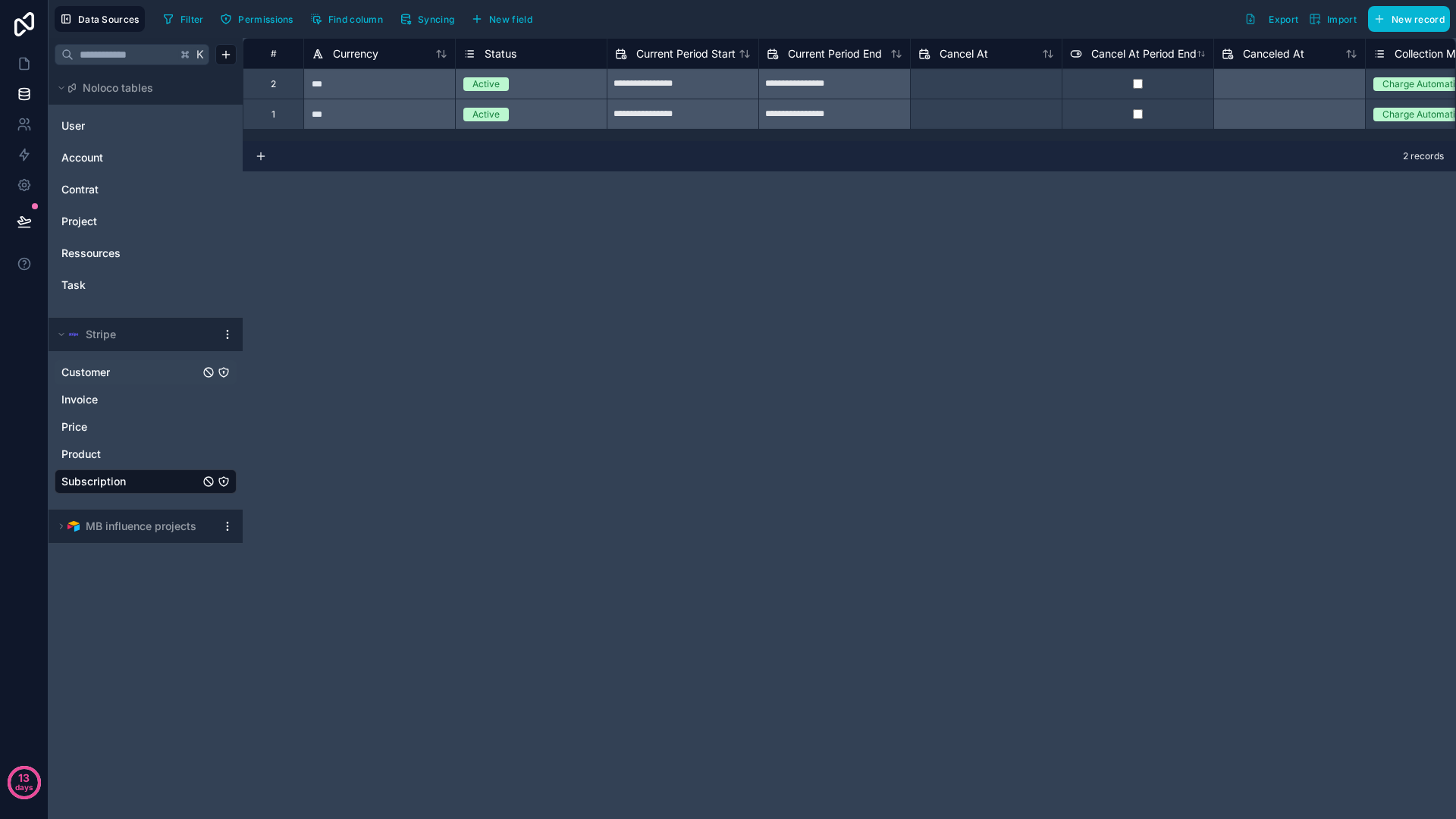
drag, startPoint x: 448, startPoint y: 140, endPoint x: 635, endPoint y: 139, distance: 187.0
click at [635, 139] on div "**********" at bounding box center [849, 90] width 1213 height 103
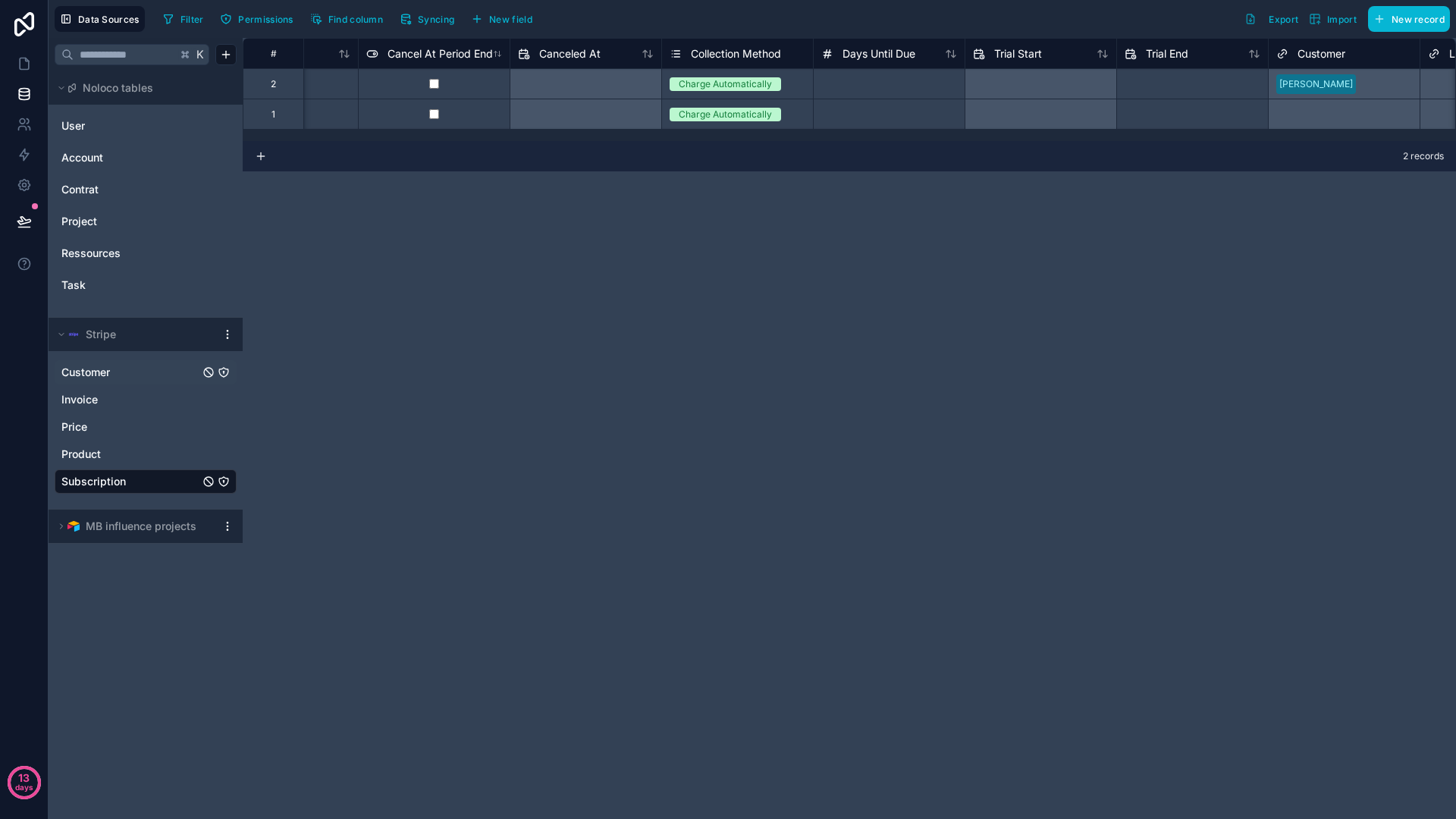
scroll to position [0, 730]
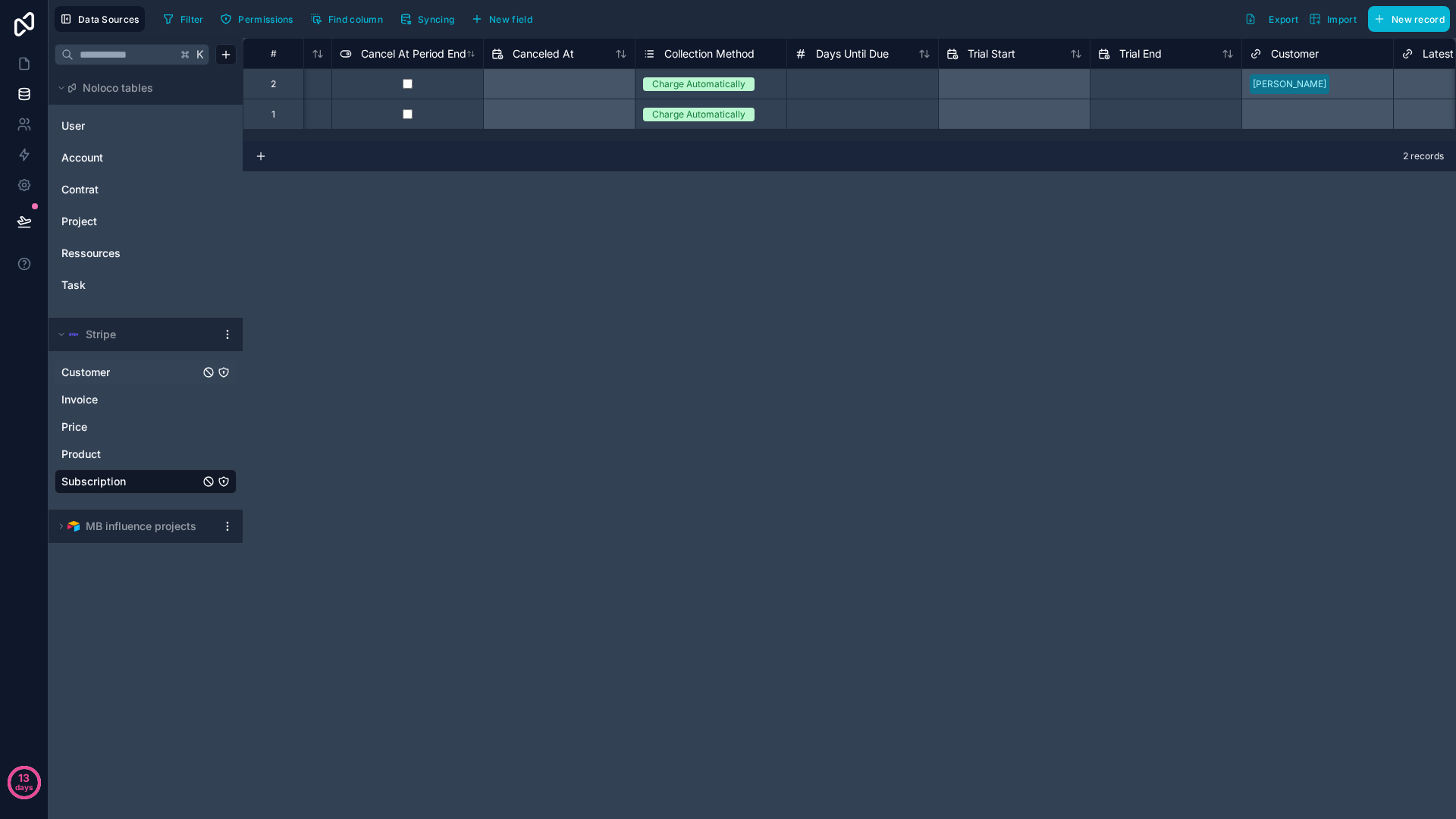
click at [891, 346] on div "**********" at bounding box center [849, 429] width 1213 height 781
click at [675, 258] on div "**********" at bounding box center [849, 429] width 1213 height 781
click at [544, 292] on div "**********" at bounding box center [849, 429] width 1213 height 781
click at [735, 260] on div "**********" at bounding box center [849, 429] width 1213 height 781
click at [10, 60] on link at bounding box center [23, 64] width 48 height 30
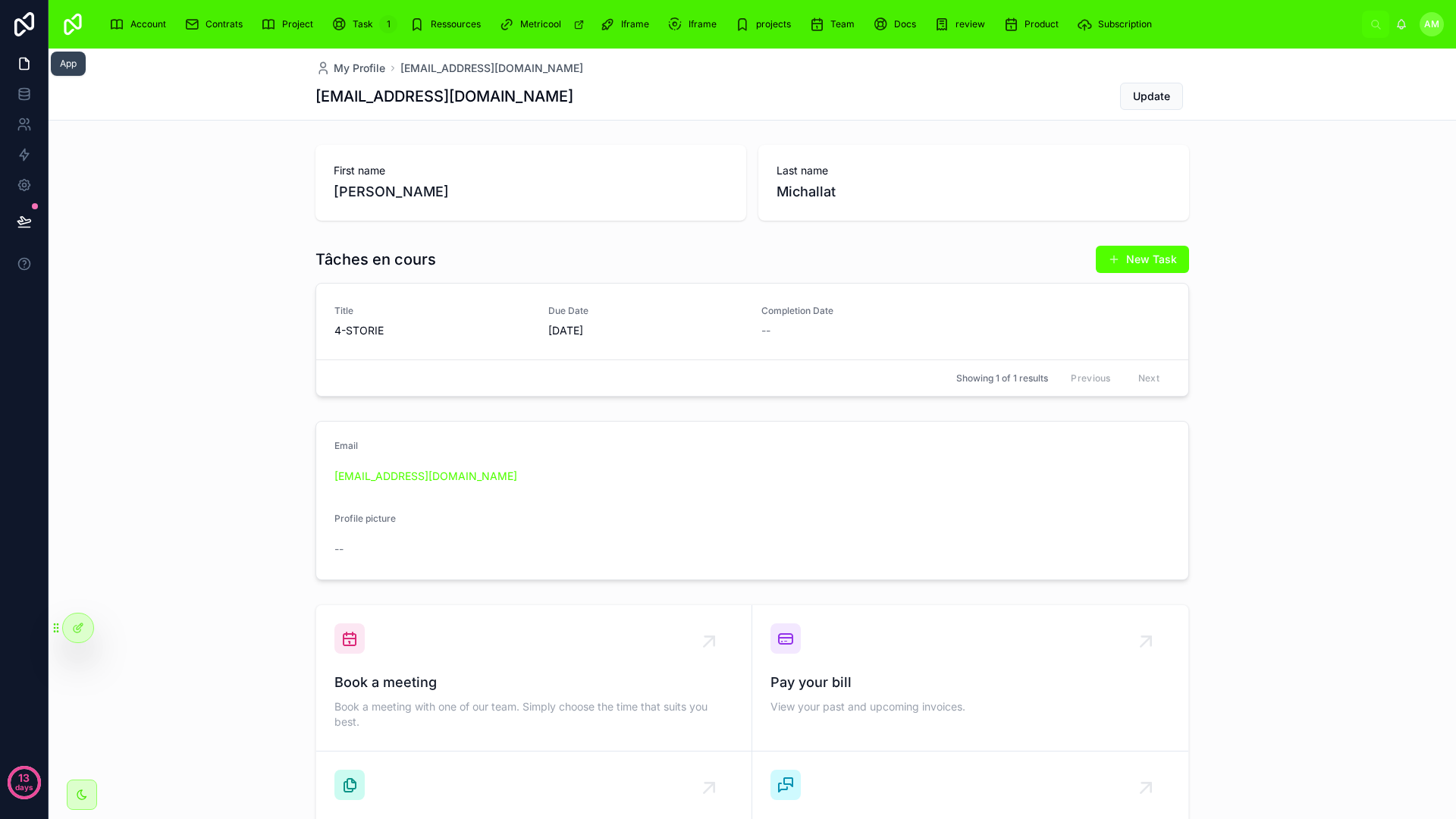
click at [27, 66] on icon at bounding box center [24, 64] width 9 height 11
click at [75, 628] on icon at bounding box center [78, 628] width 12 height 12
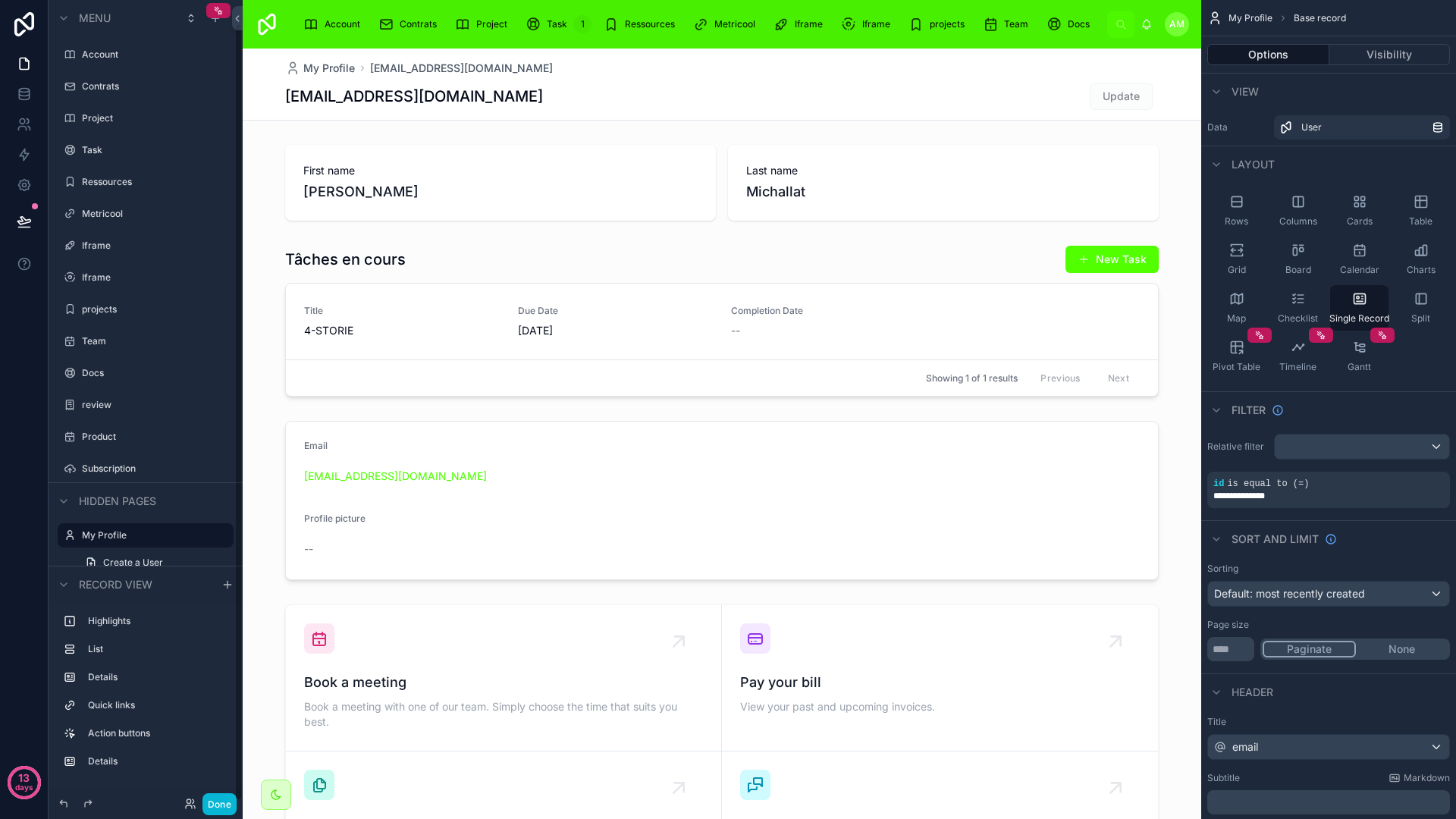
scroll to position [22, 0]
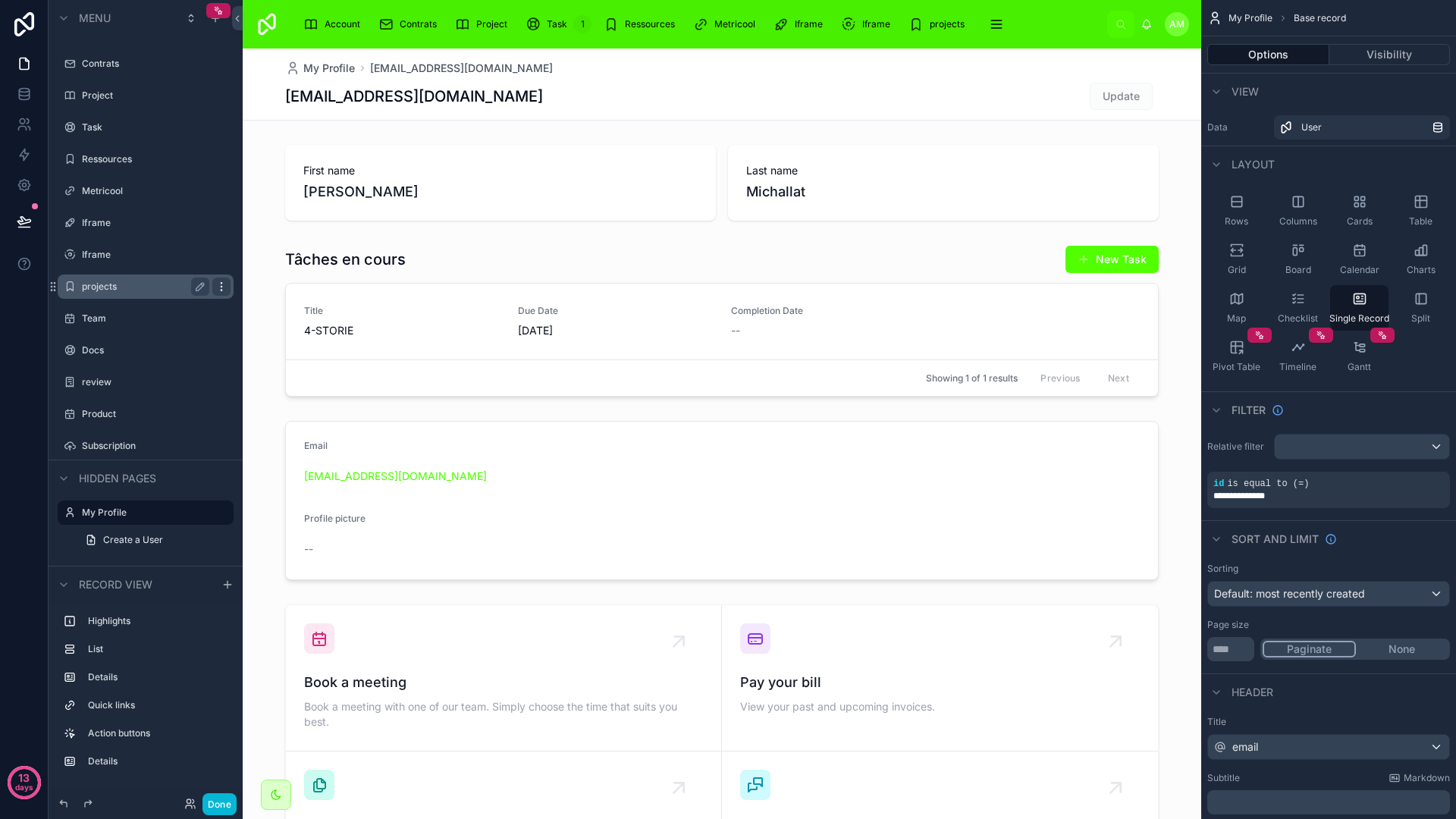
click at [221, 289] on icon "scrollable content" at bounding box center [221, 286] width 12 height 12
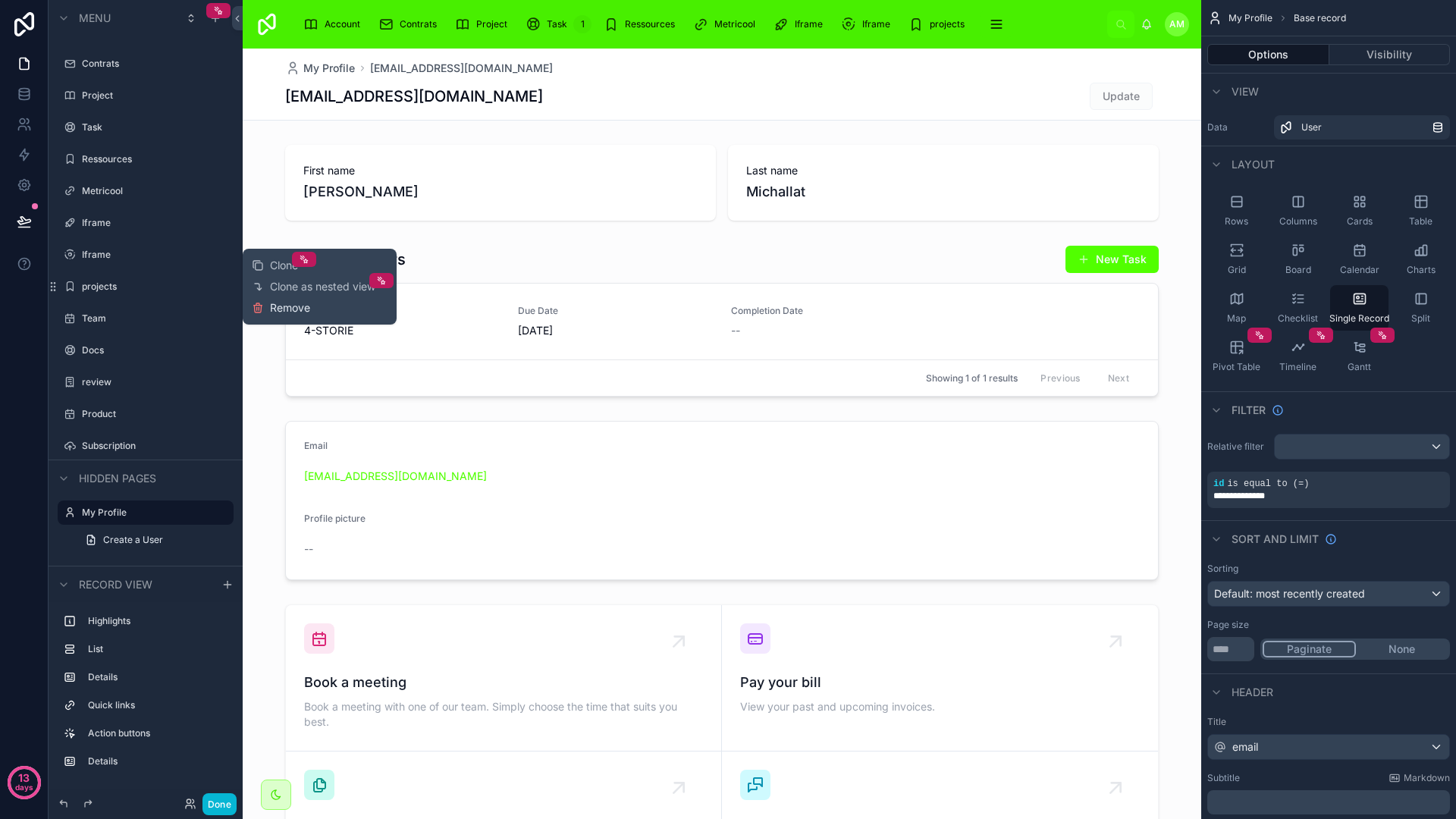
click at [266, 315] on button "Remove" at bounding box center [281, 308] width 59 height 15
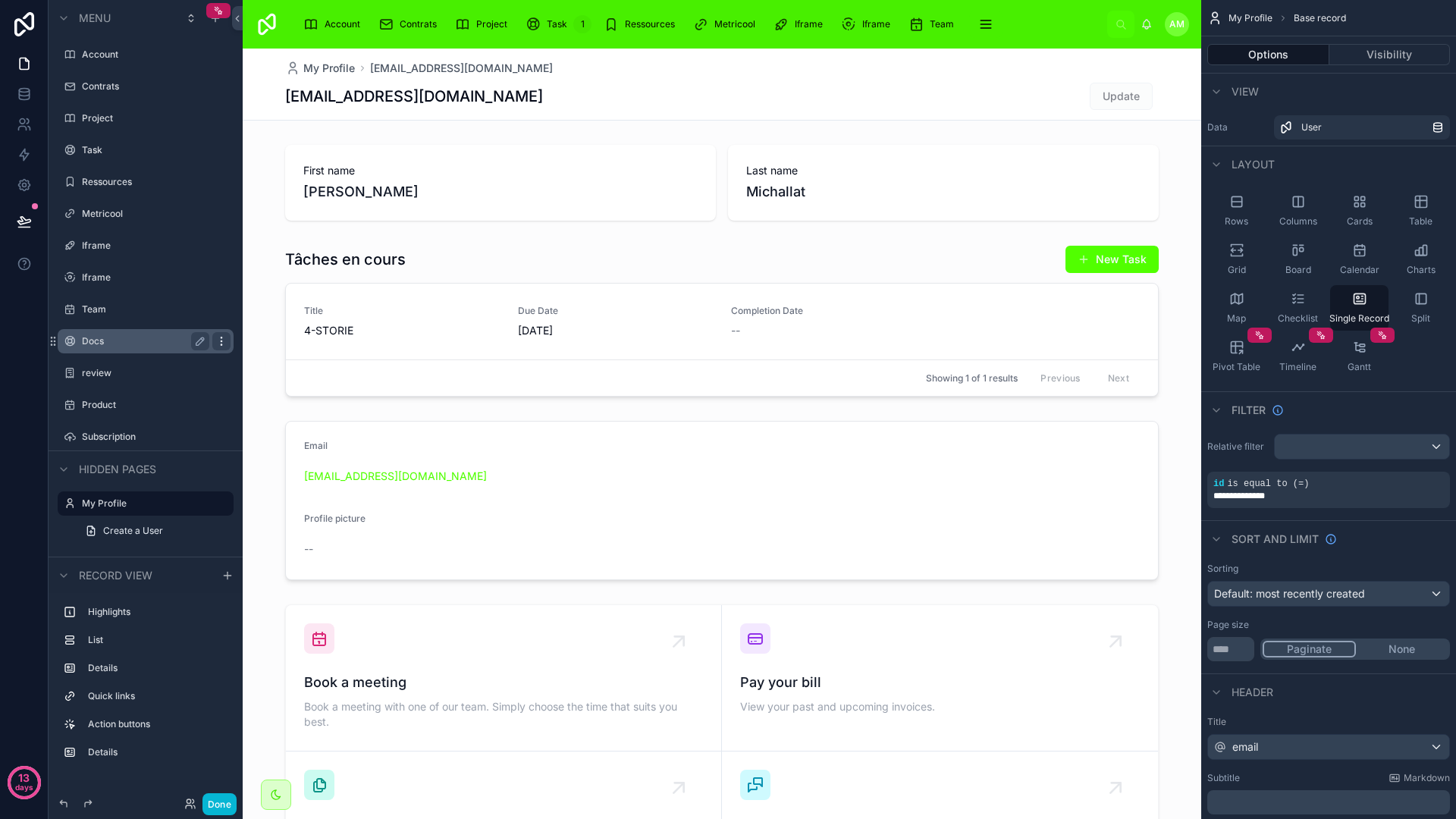
click at [219, 341] on icon "scrollable content" at bounding box center [221, 341] width 12 height 12
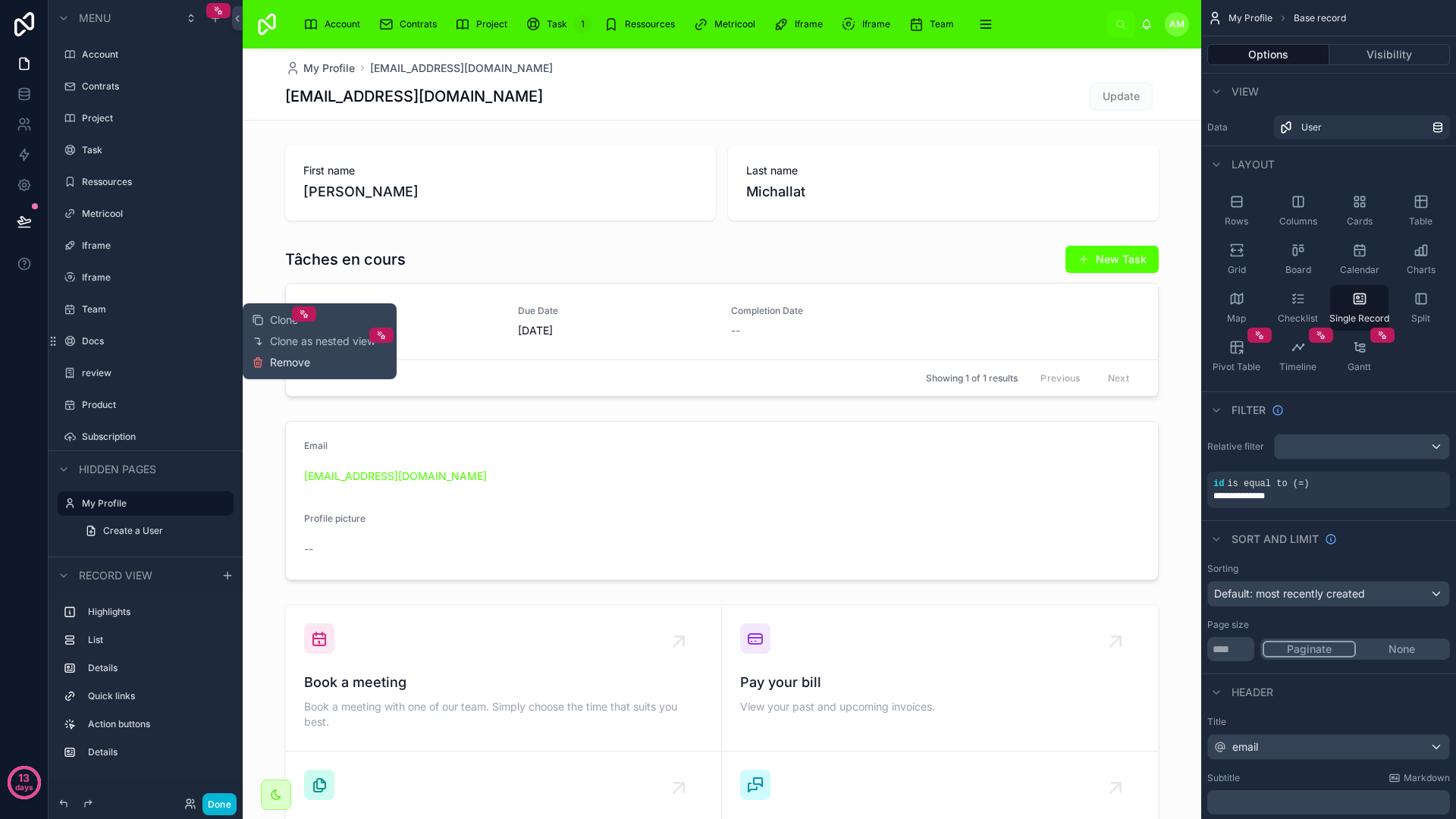
click at [258, 360] on icon at bounding box center [258, 362] width 12 height 12
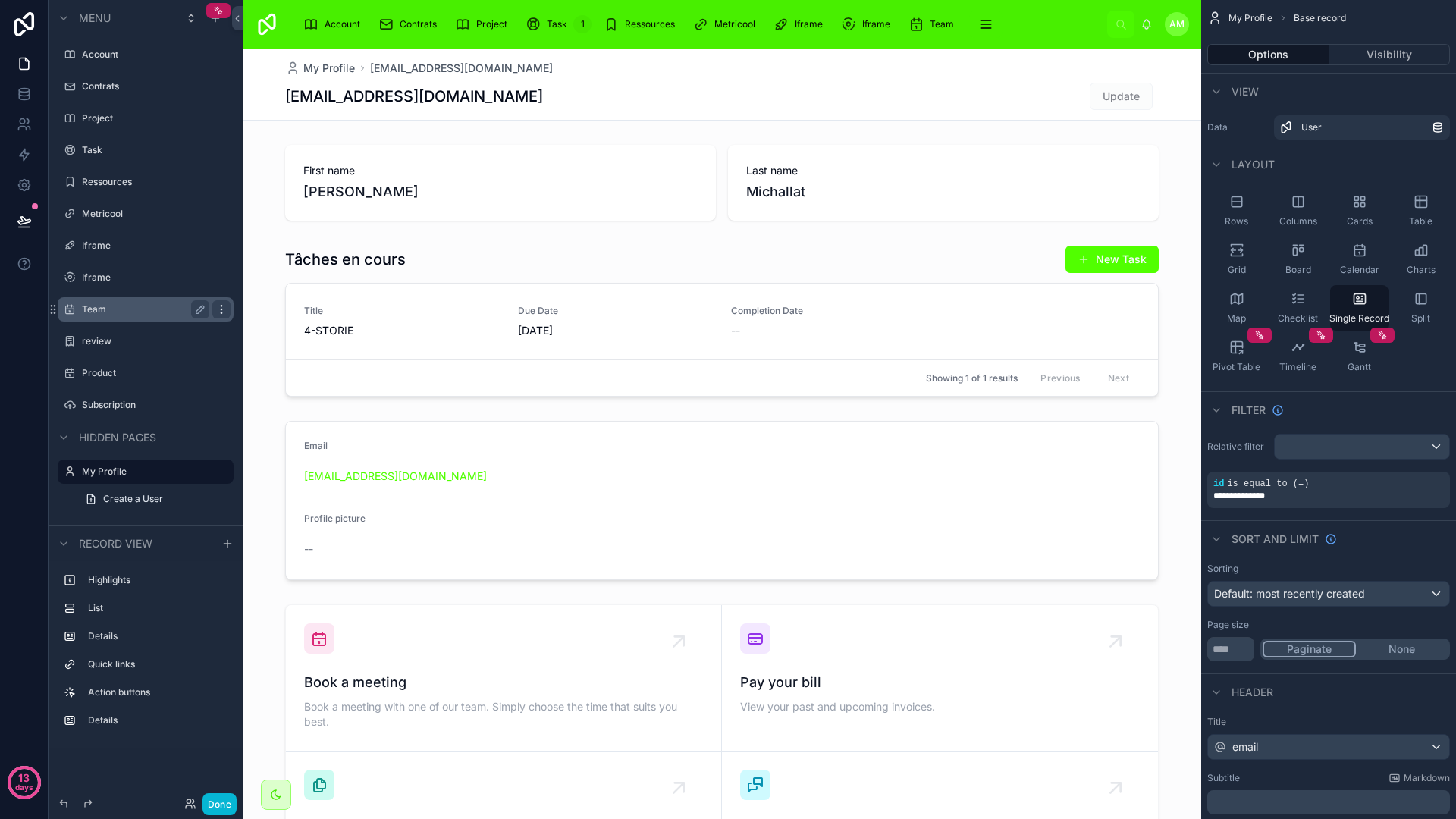
click at [222, 313] on icon "scrollable content" at bounding box center [221, 309] width 12 height 12
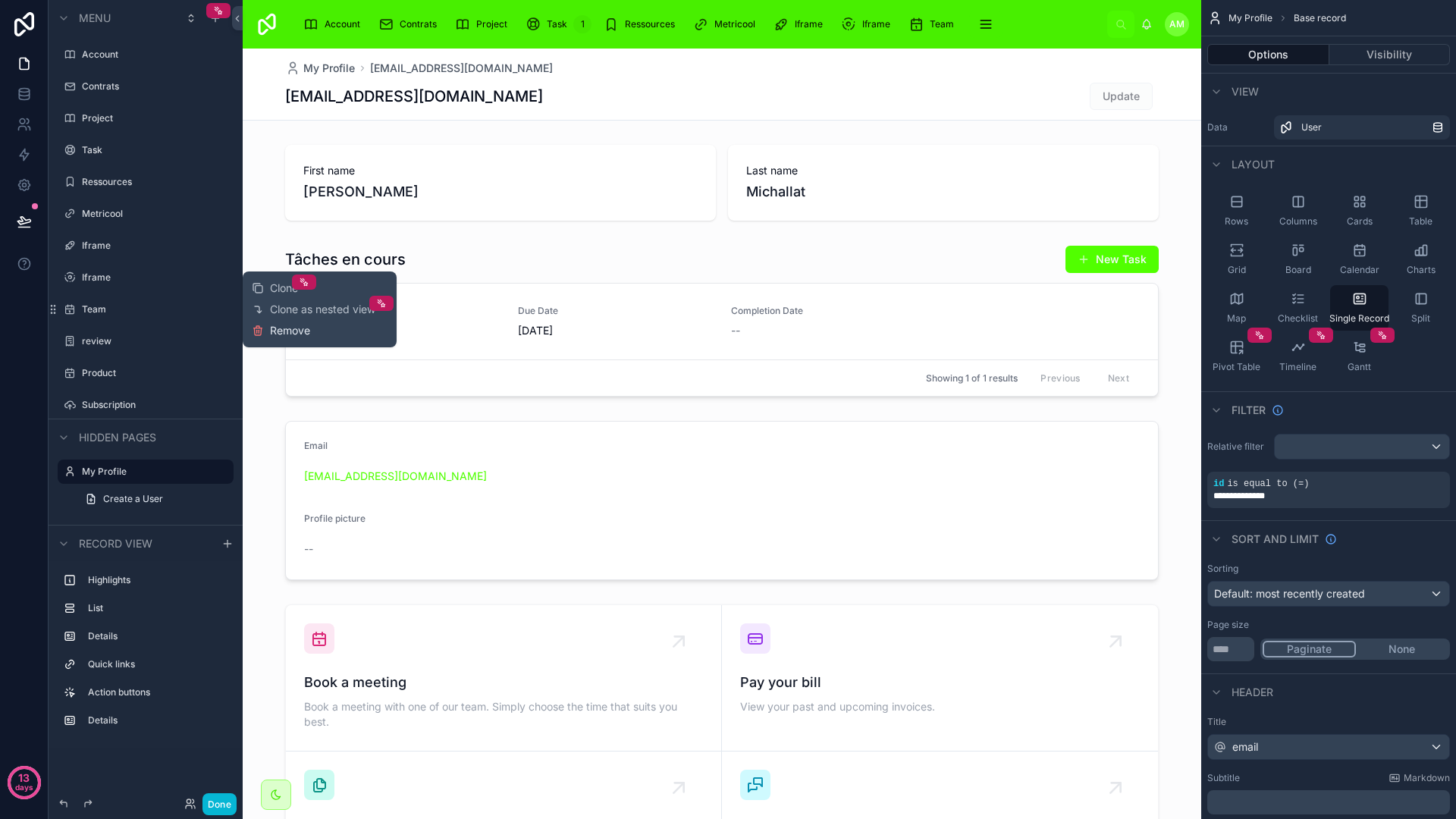
click at [273, 336] on span "Remove" at bounding box center [290, 331] width 40 height 15
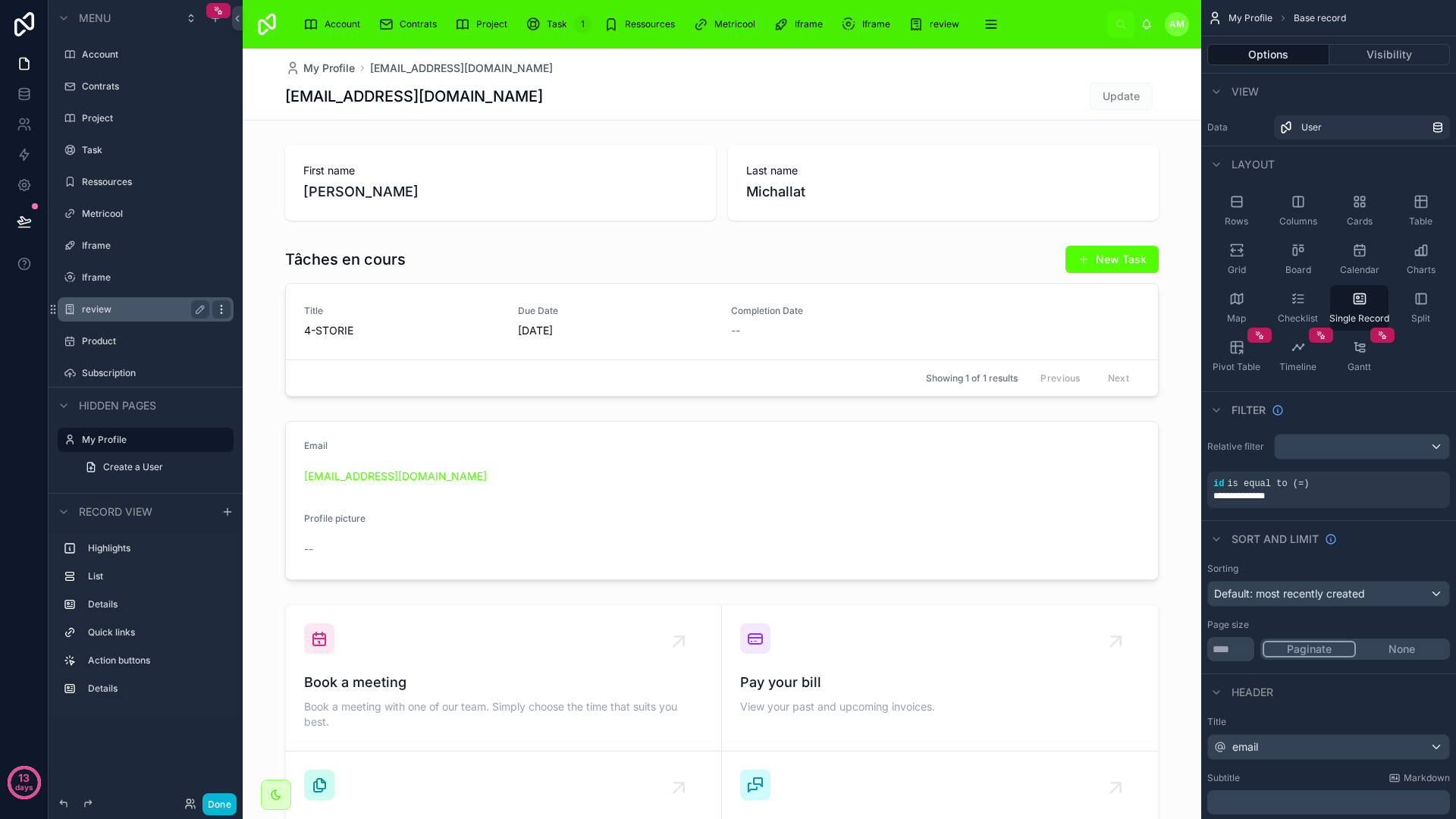
click at [227, 309] on icon "scrollable content" at bounding box center [221, 309] width 12 height 12
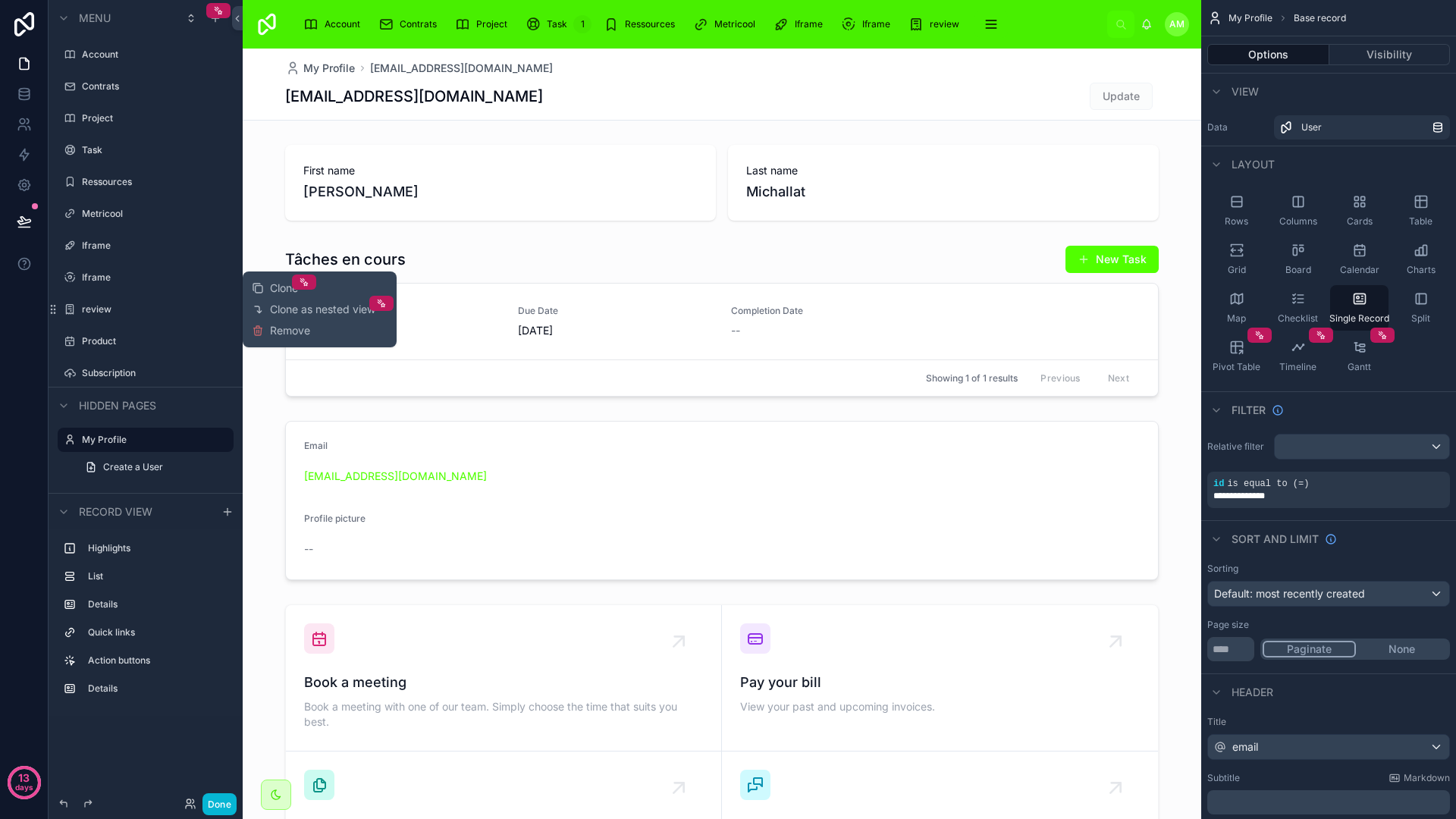
click at [291, 339] on div "Clone Clone as nested view Remove" at bounding box center [319, 309] width 135 height 64
click at [279, 329] on span "Remove" at bounding box center [290, 331] width 40 height 15
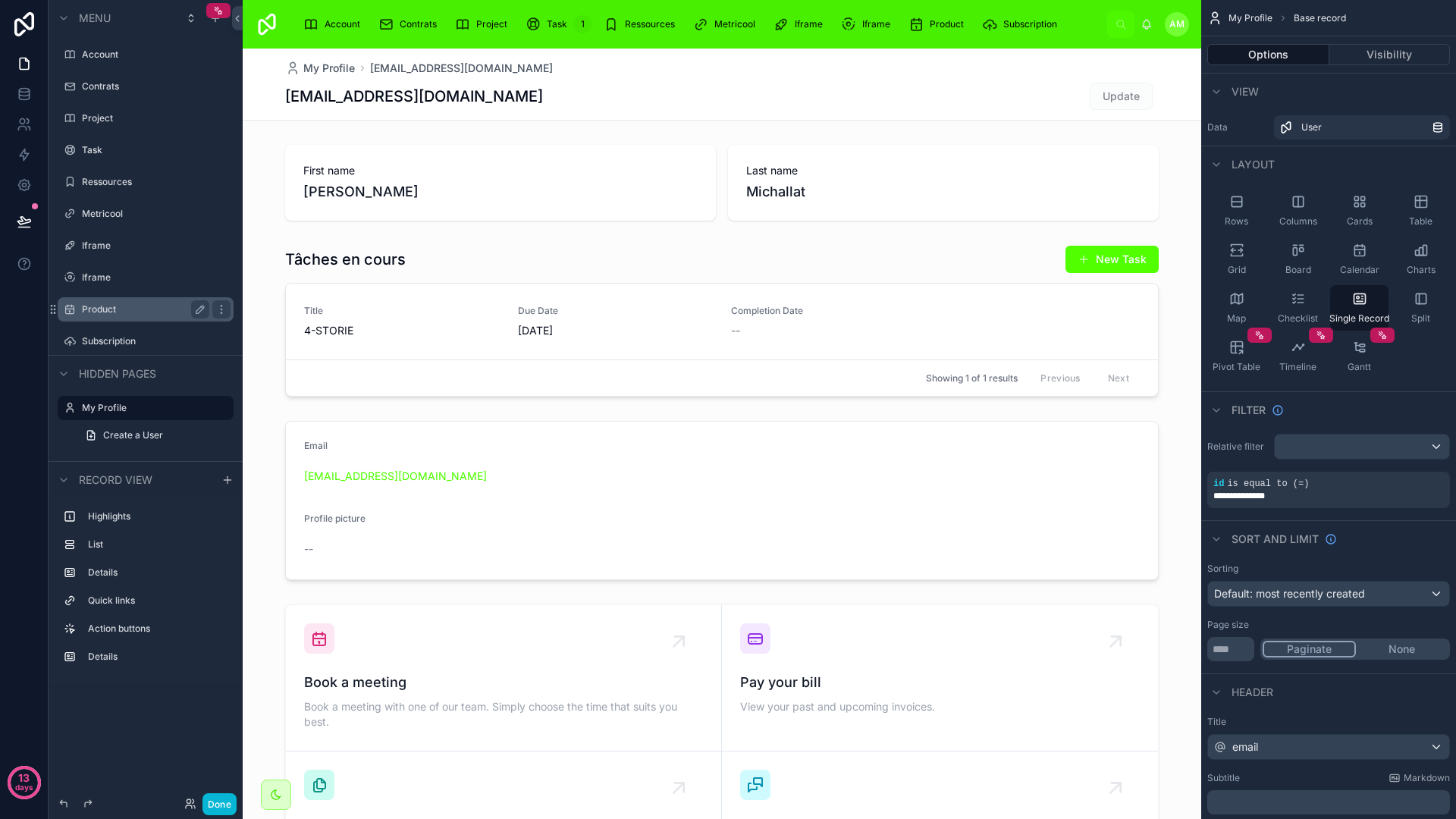
click at [127, 312] on label "Product" at bounding box center [143, 309] width 121 height 12
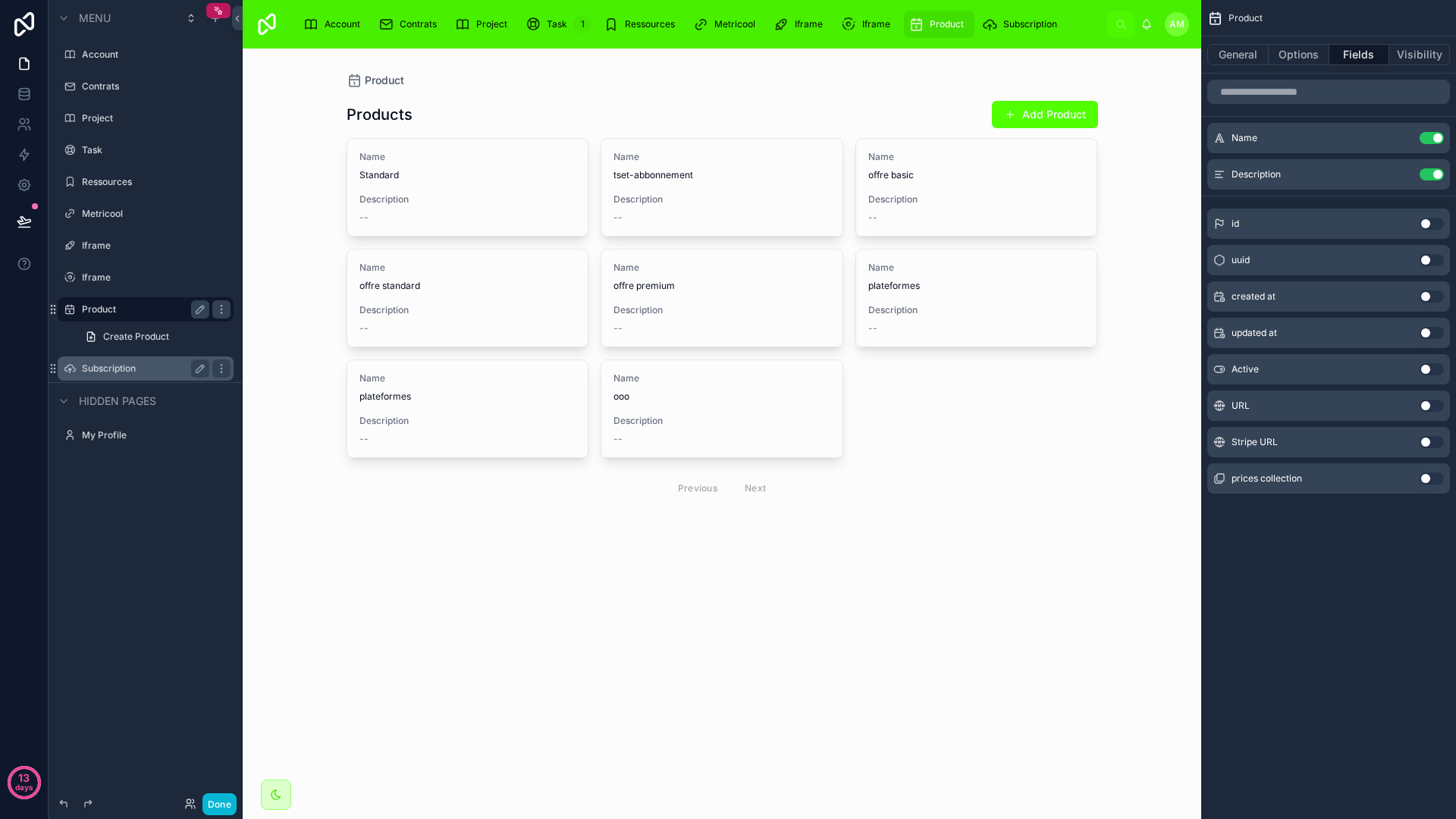
click at [109, 373] on label "Subscription" at bounding box center [143, 368] width 121 height 12
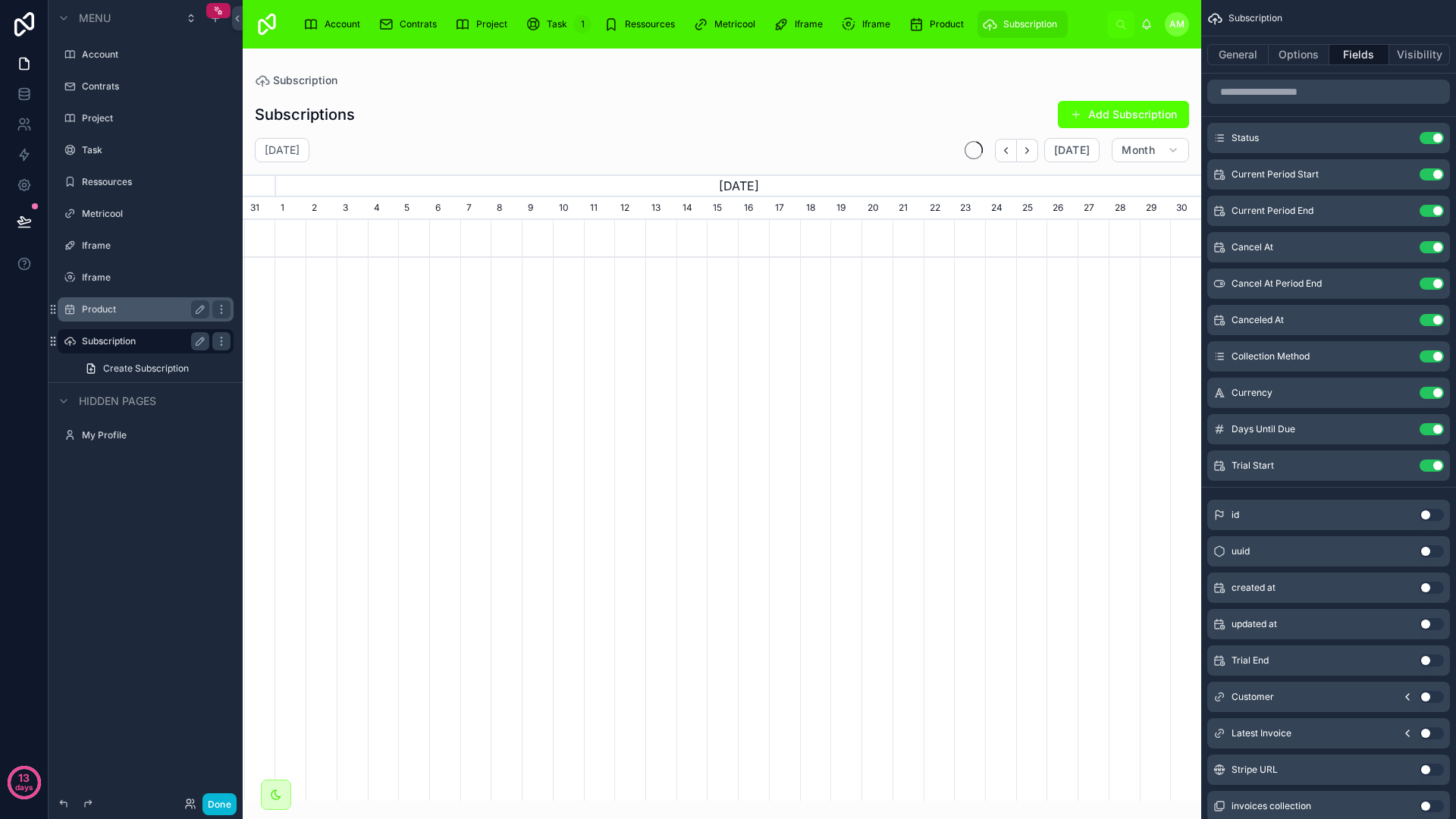
scroll to position [0, 958]
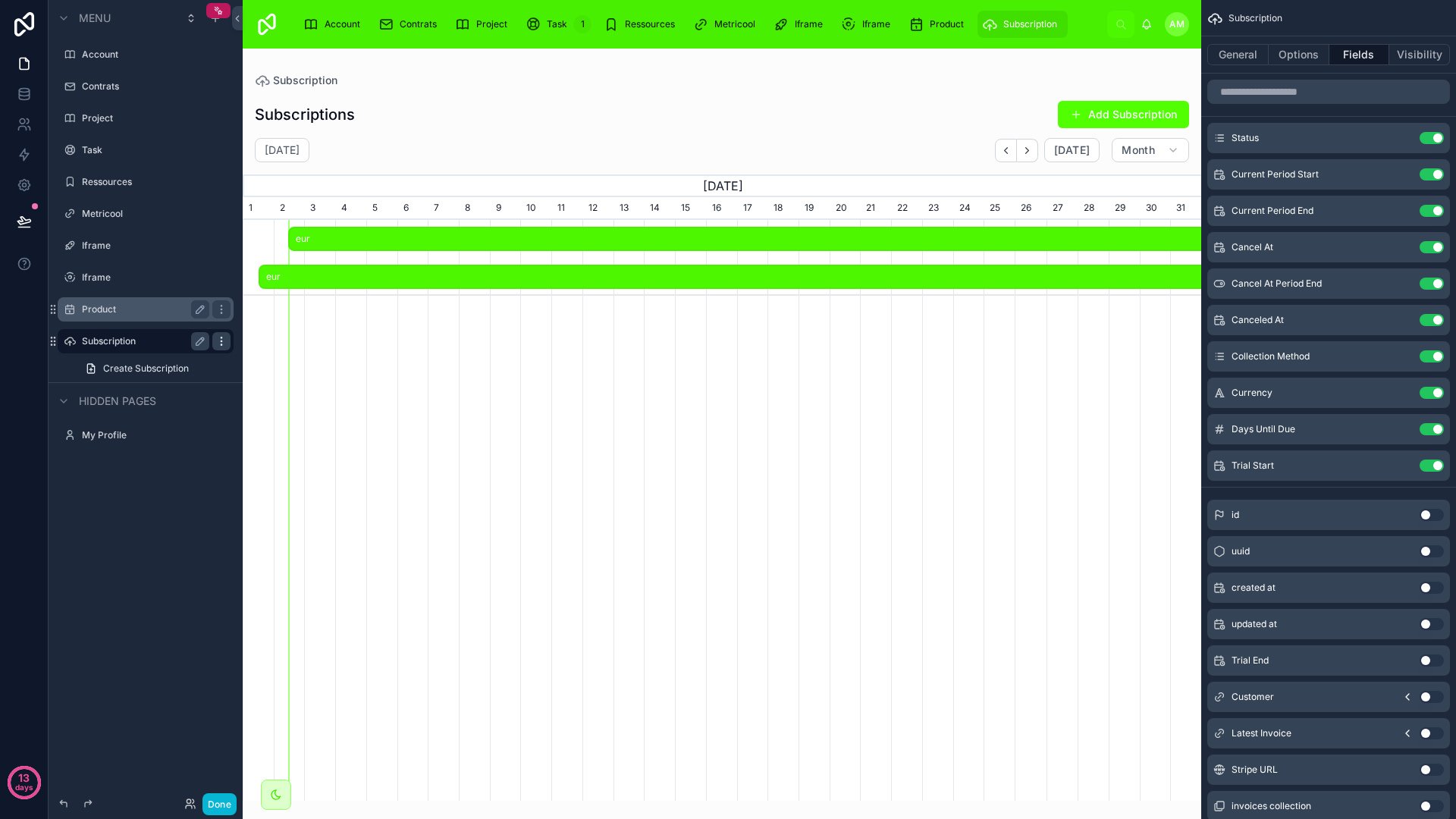
click at [219, 339] on icon "scrollable content" at bounding box center [221, 341] width 12 height 12
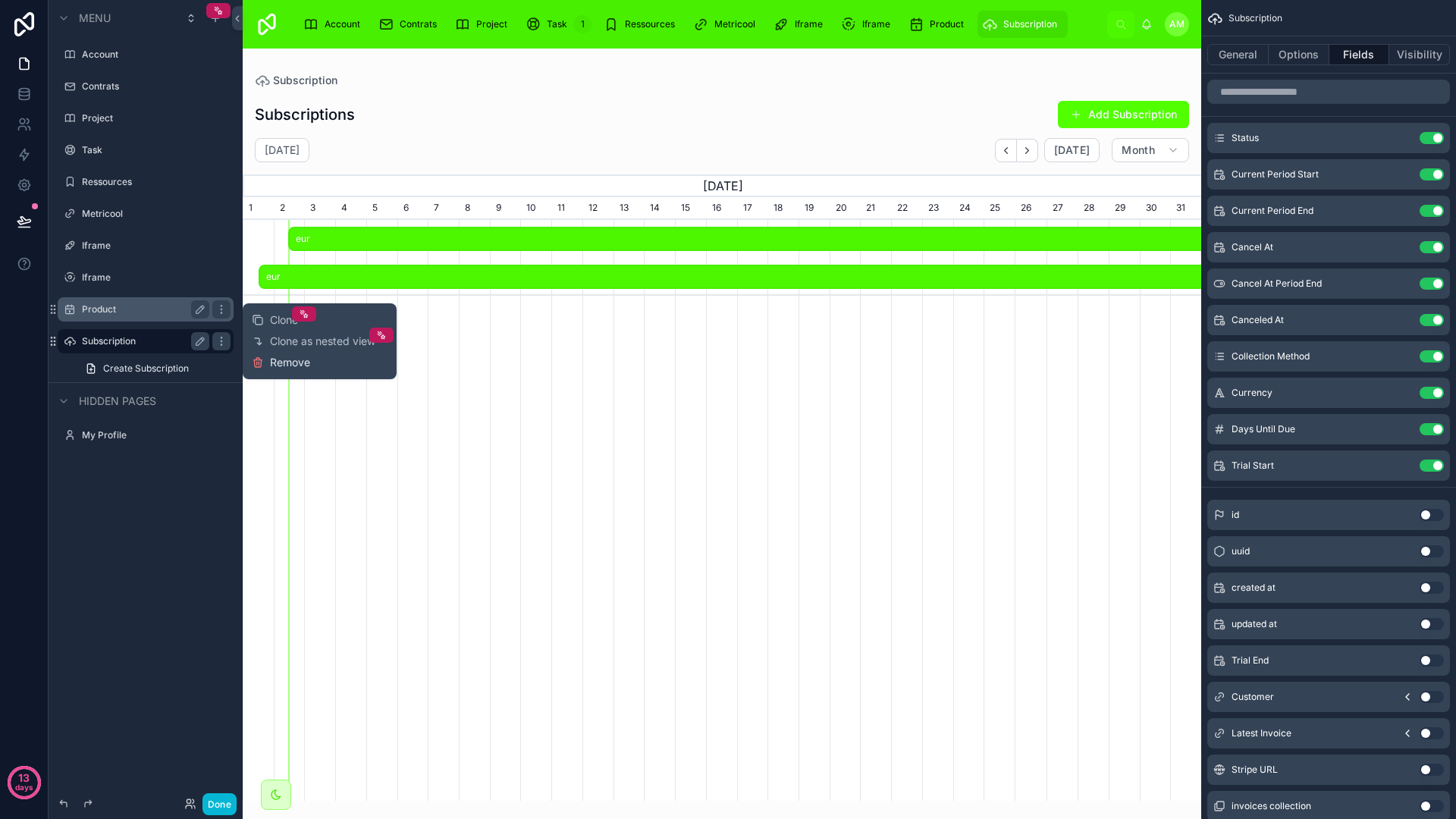
click at [283, 362] on span "Remove" at bounding box center [290, 362] width 40 height 15
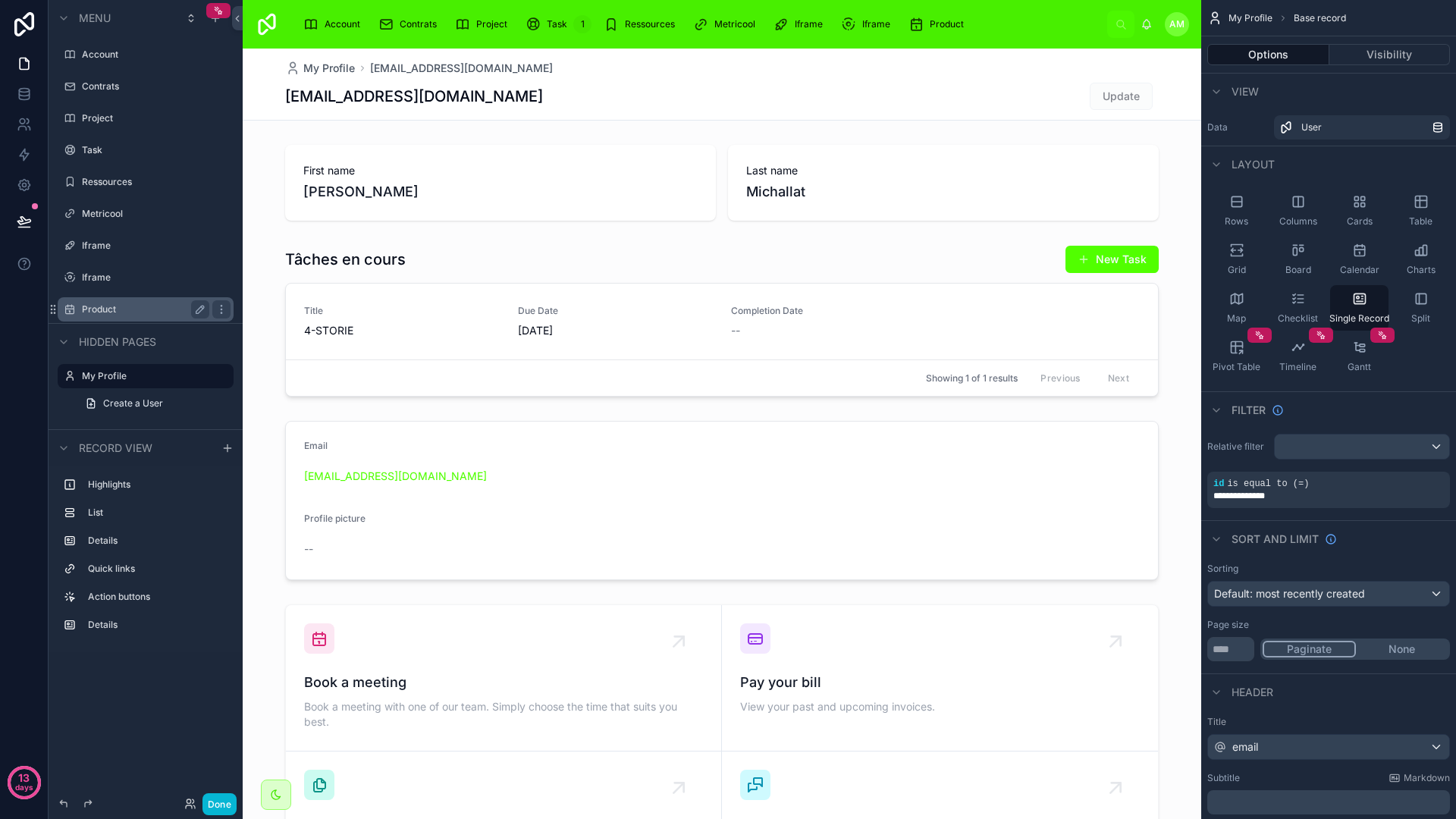
click at [93, 305] on label "Product" at bounding box center [143, 309] width 121 height 12
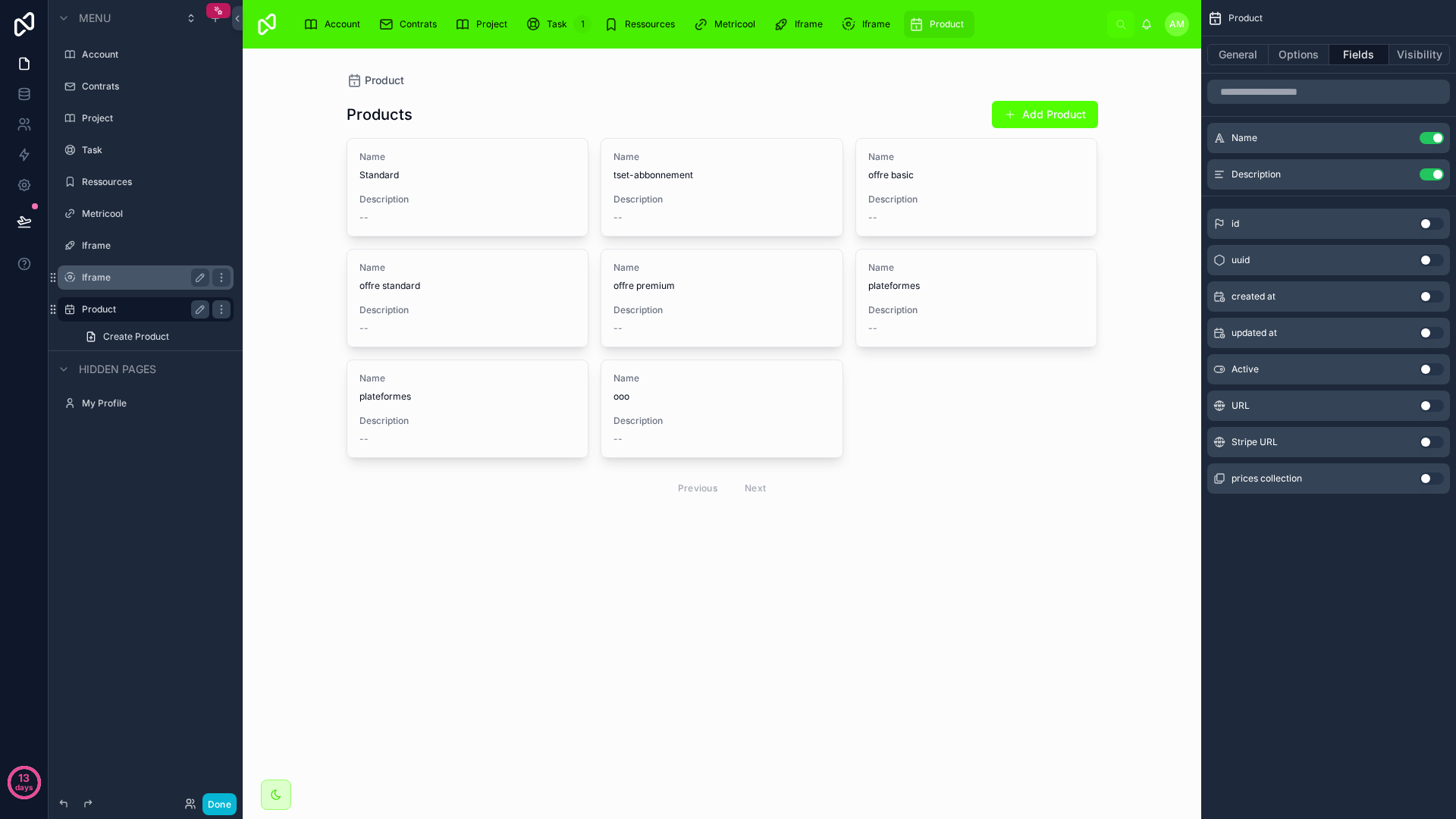
click at [156, 276] on label "Iframe" at bounding box center [143, 277] width 121 height 12
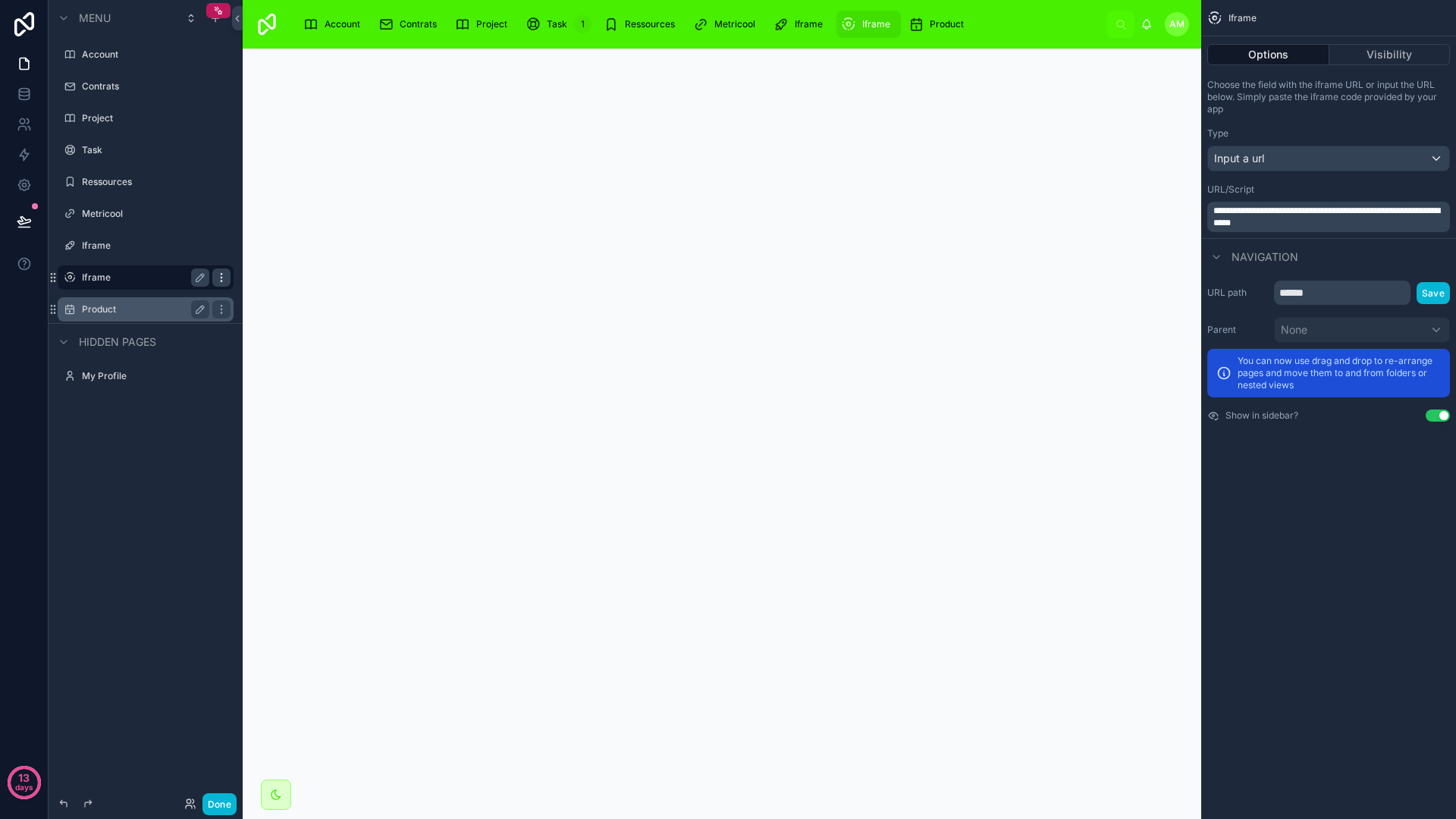
click at [216, 276] on icon "scrollable content" at bounding box center [221, 277] width 12 height 12
click at [133, 254] on div "Iframe" at bounding box center [146, 245] width 127 height 18
click at [175, 247] on label "Iframe" at bounding box center [143, 246] width 121 height 12
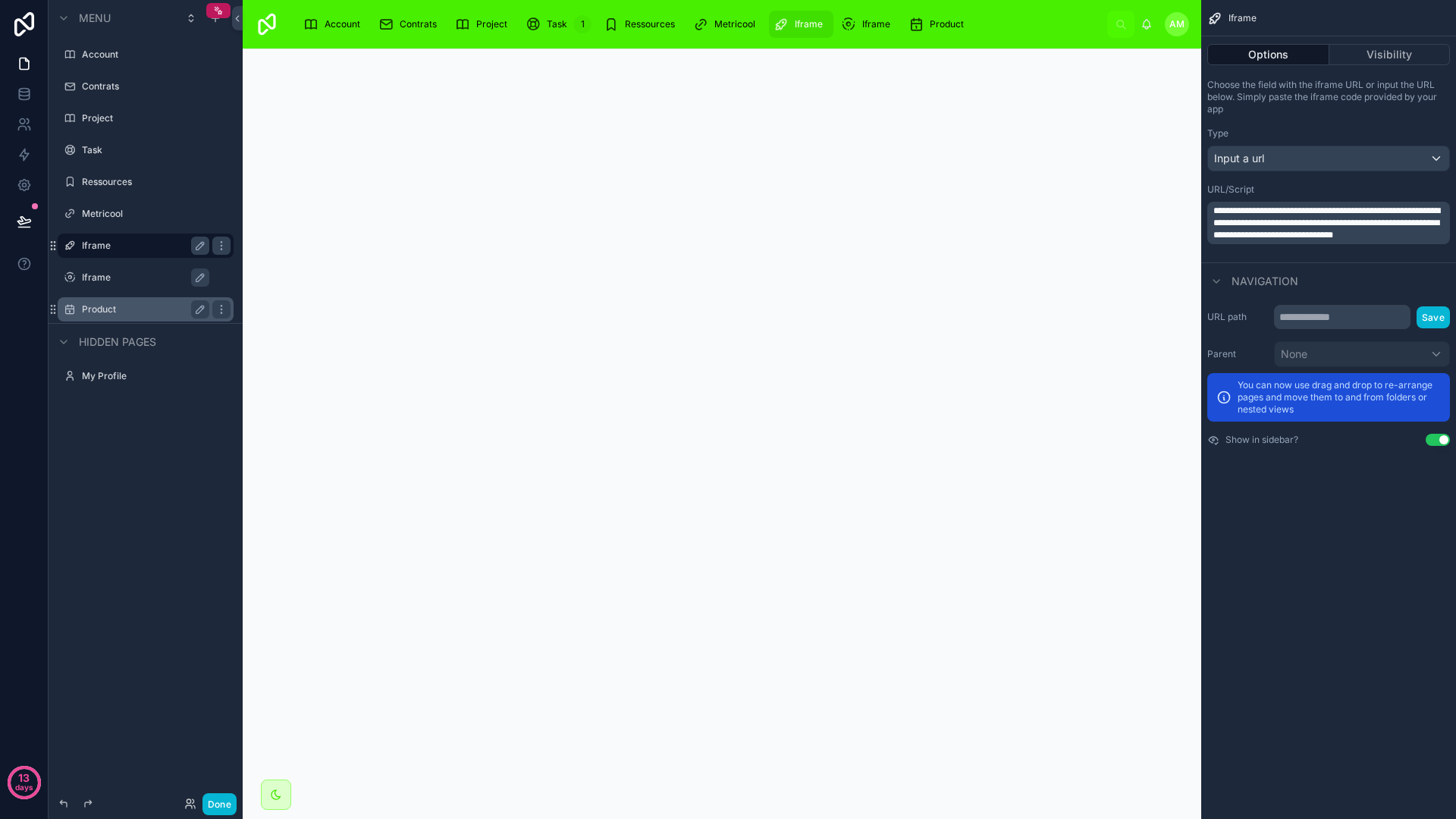
click at [233, 246] on div "Iframe" at bounding box center [146, 245] width 194 height 27
click at [223, 246] on icon "scrollable content" at bounding box center [221, 246] width 12 height 12
click at [130, 211] on label "Metricool" at bounding box center [143, 213] width 121 height 12
click at [139, 185] on label "Ressources" at bounding box center [143, 181] width 121 height 12
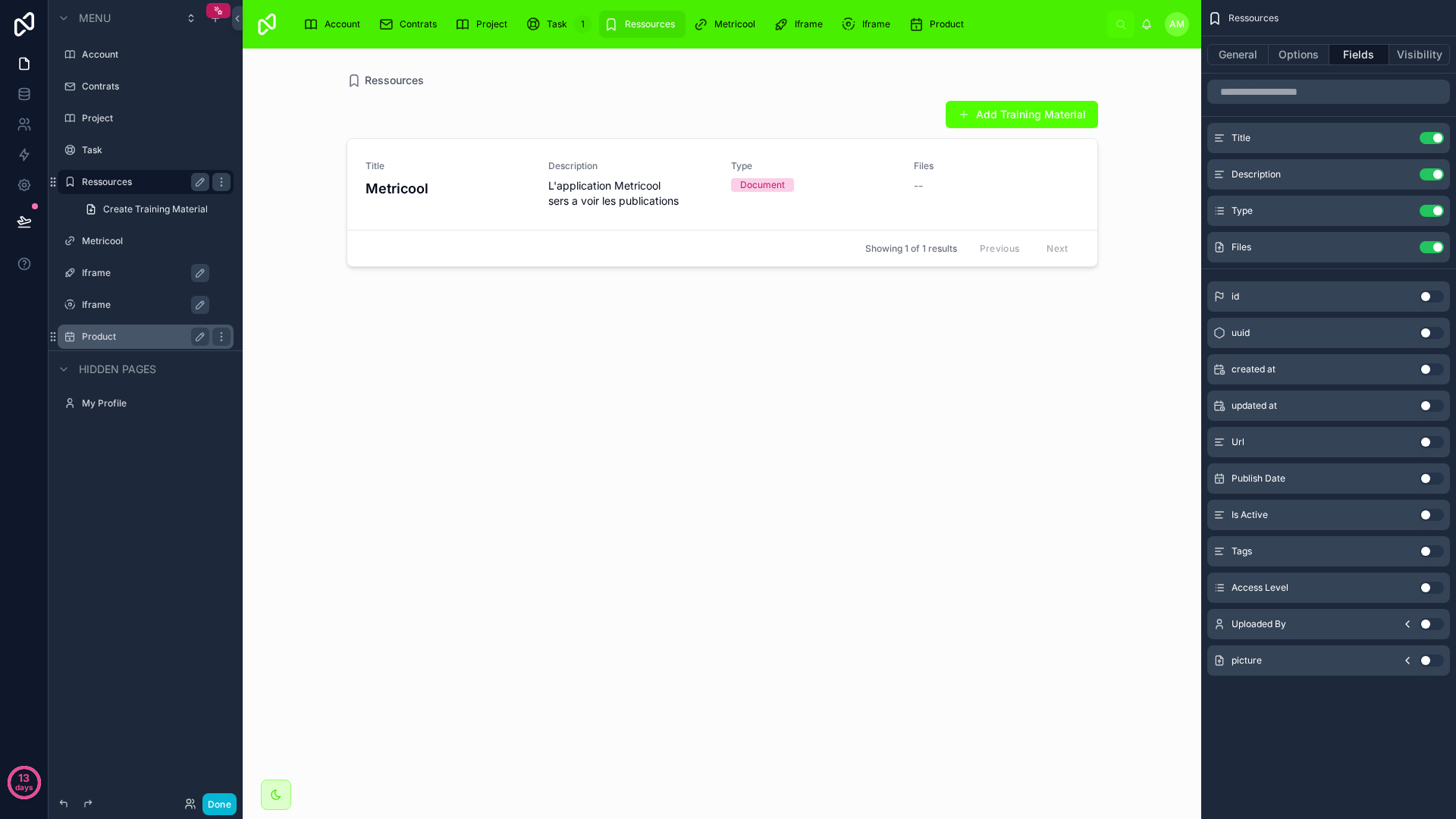
click at [714, 450] on div at bounding box center [722, 424] width 776 height 752
click at [556, 585] on div "Add Training Material Title Metricool Description L'application Metricool sers …" at bounding box center [722, 444] width 752 height 713
click at [564, 545] on div "Add Training Material Title Metricool Description L'application Metricool sers …" at bounding box center [722, 444] width 752 height 713
click at [392, 336] on div "Add Training Material Title Metricool Description L'application Metricool sers …" at bounding box center [722, 444] width 752 height 713
click at [99, 47] on div "Account" at bounding box center [146, 54] width 127 height 18
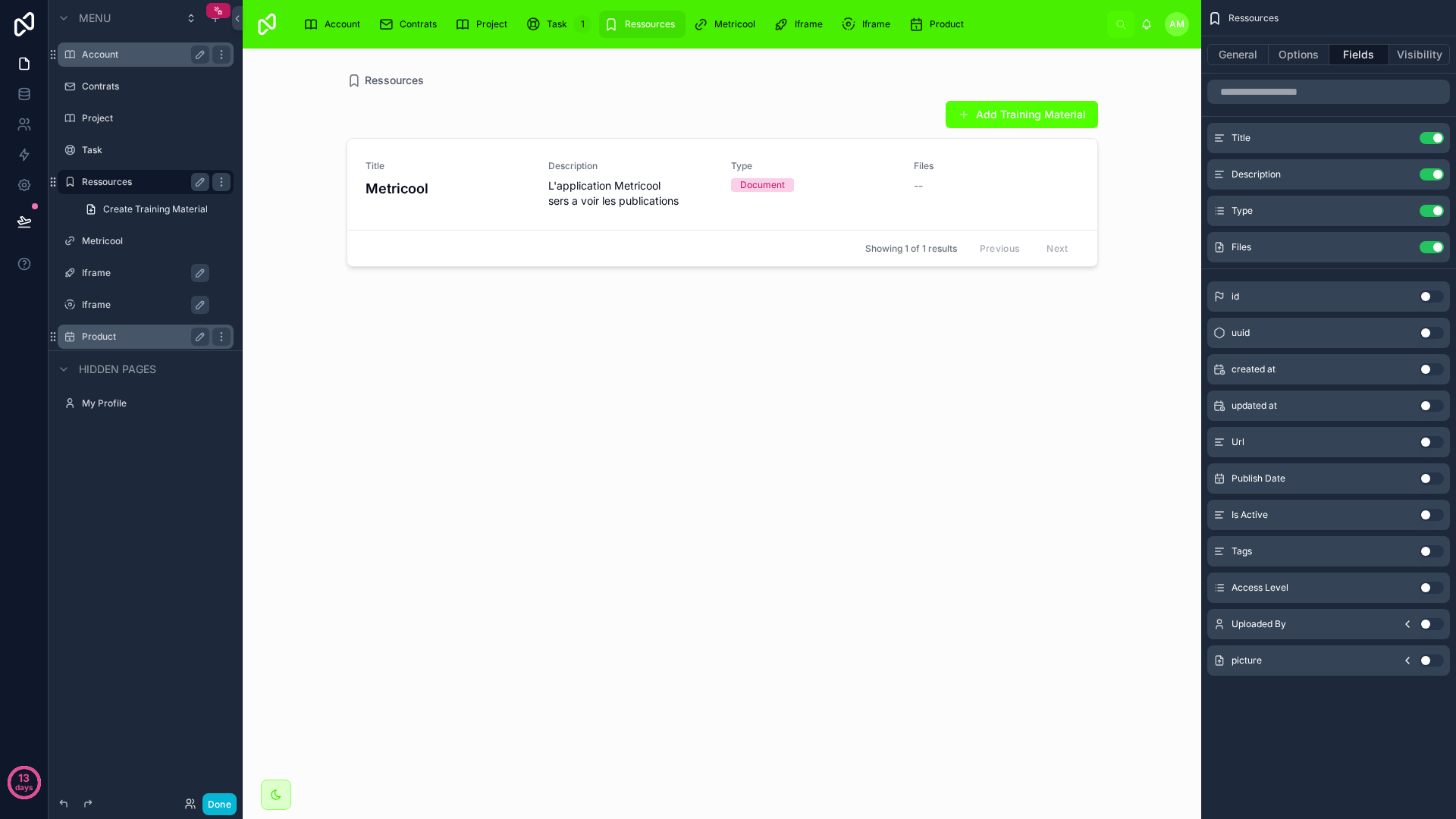
click at [99, 58] on label "Account" at bounding box center [143, 54] width 121 height 12
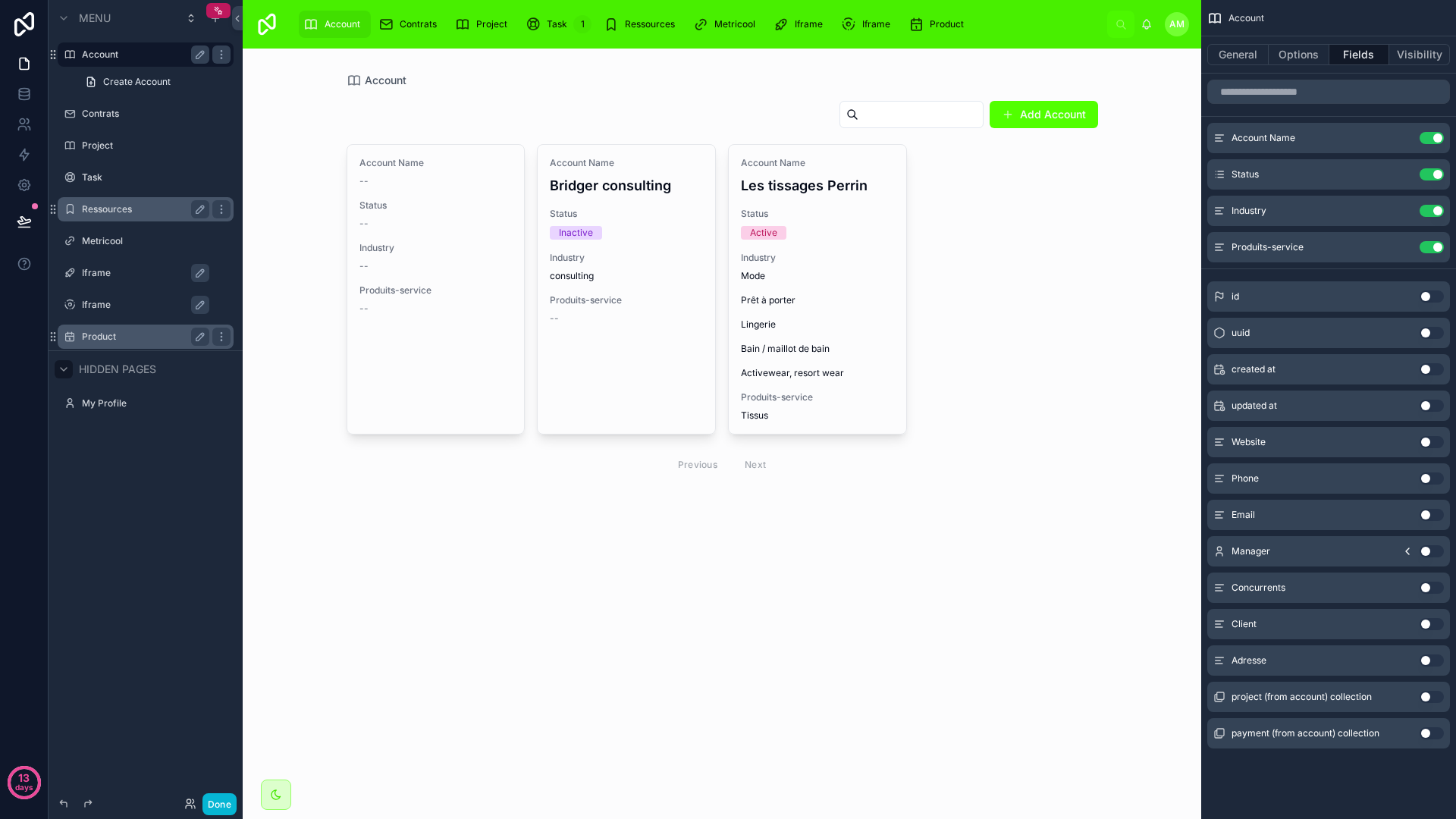
click at [68, 365] on icon "scrollable content" at bounding box center [64, 369] width 12 height 12
click at [84, 398] on label "My Profile" at bounding box center [143, 402] width 121 height 12
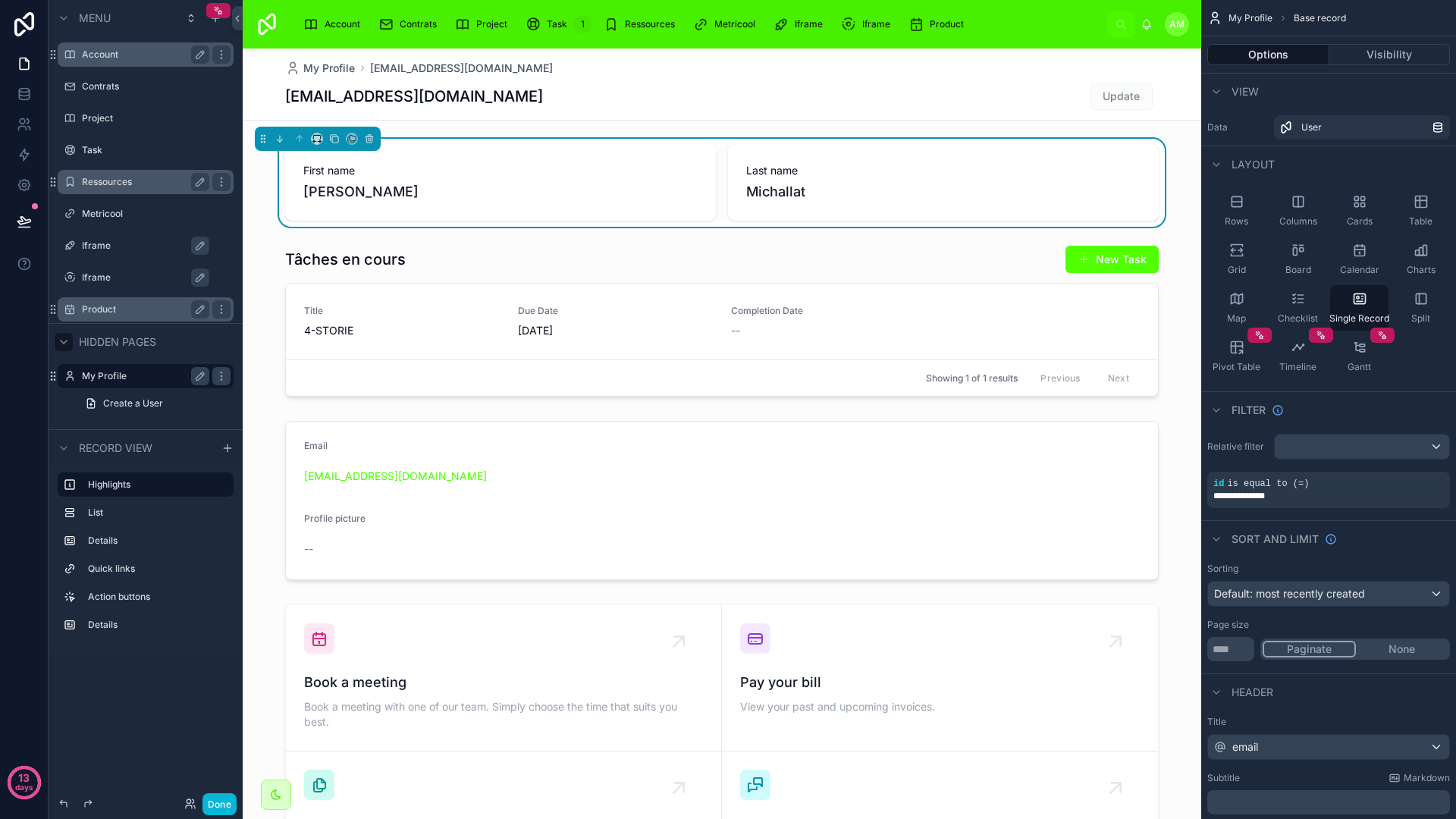
click at [111, 372] on label "My Profile" at bounding box center [143, 375] width 121 height 12
click at [269, 24] on img at bounding box center [267, 24] width 24 height 24
click at [111, 62] on div "Account" at bounding box center [146, 54] width 127 height 18
click at [106, 54] on label "Account" at bounding box center [143, 54] width 121 height 12
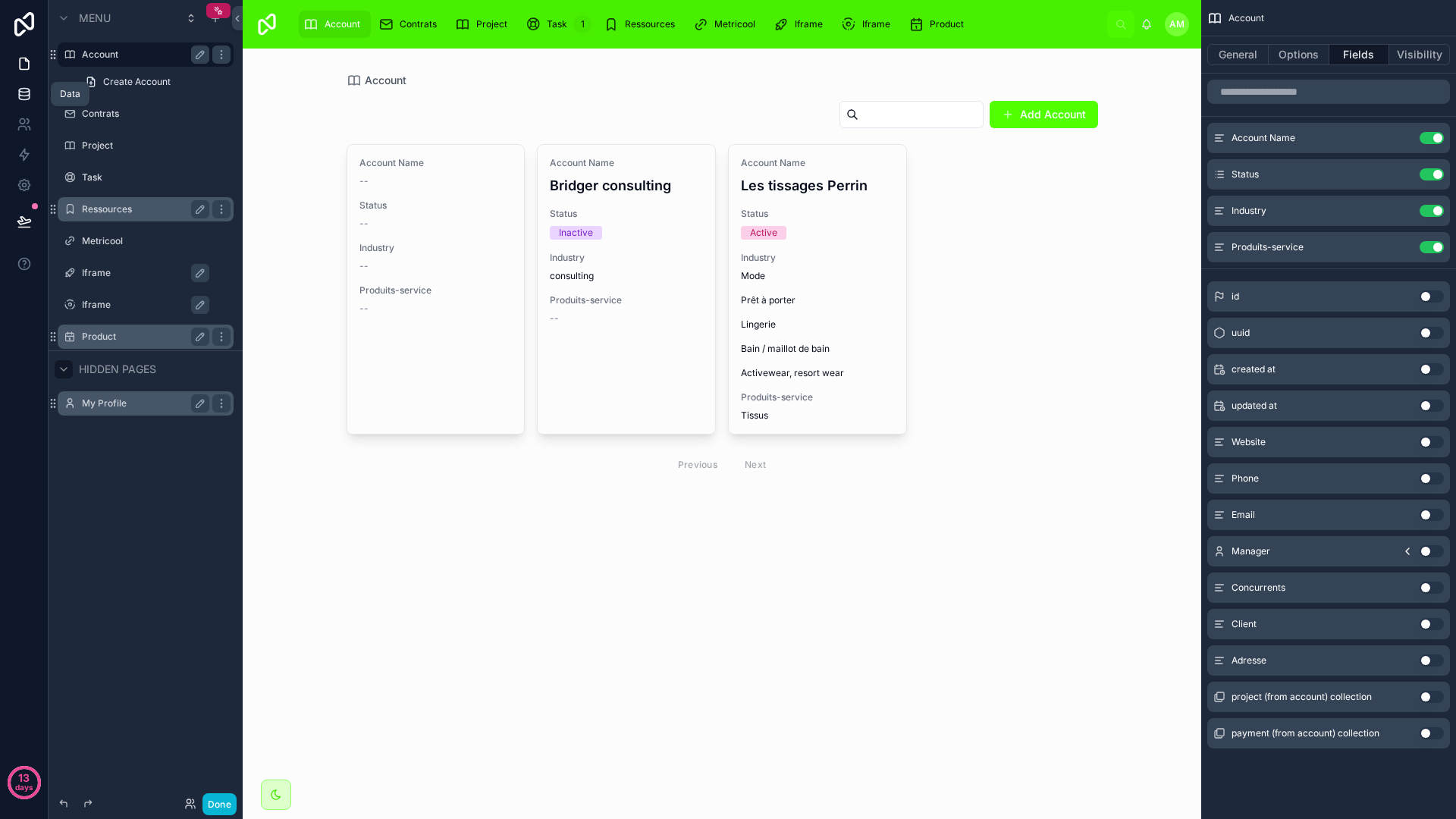
click at [23, 102] on link at bounding box center [23, 93] width 48 height 30
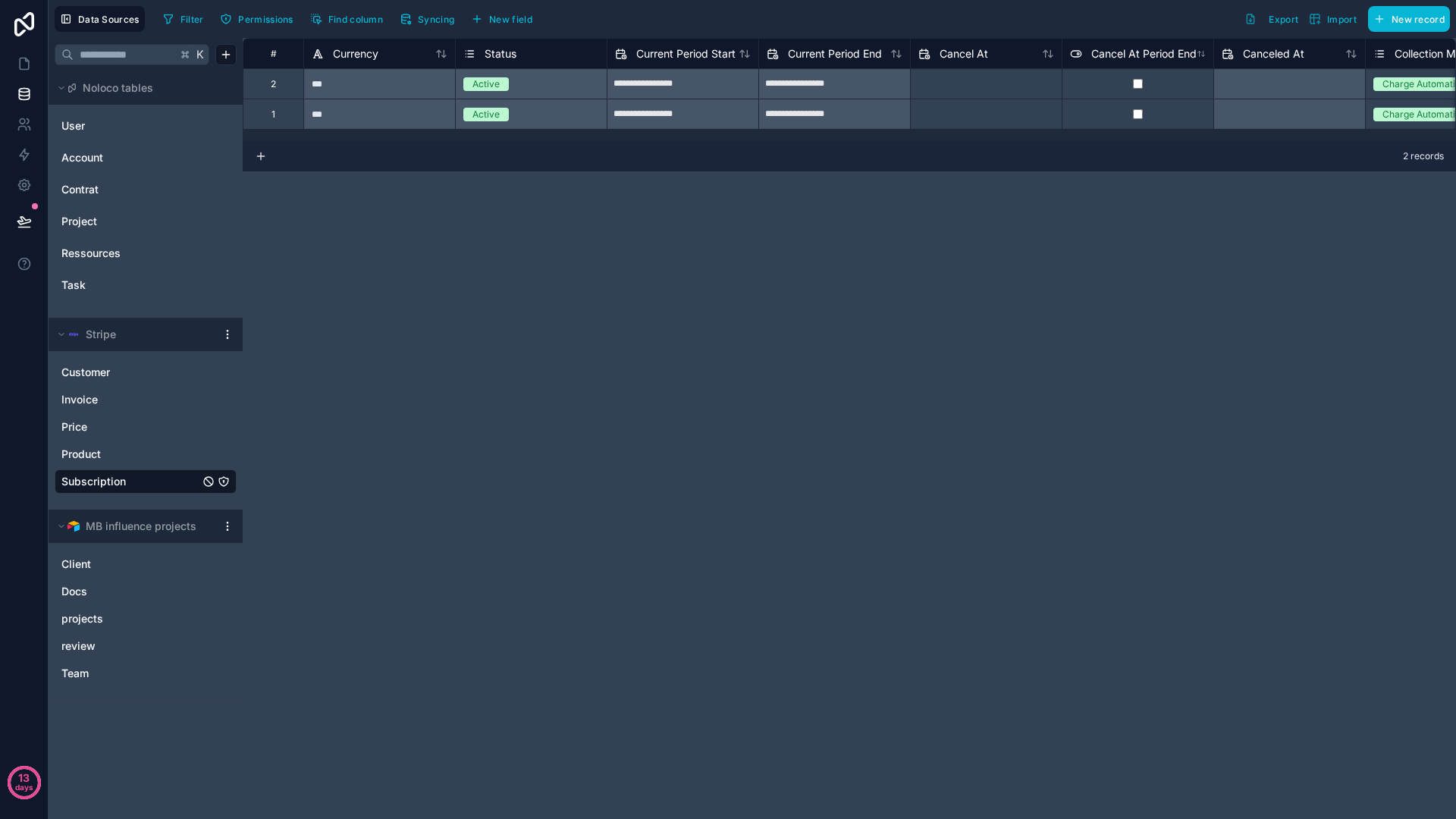
click at [582, 273] on div "**********" at bounding box center [849, 429] width 1213 height 781
click at [28, 66] on icon at bounding box center [24, 64] width 9 height 11
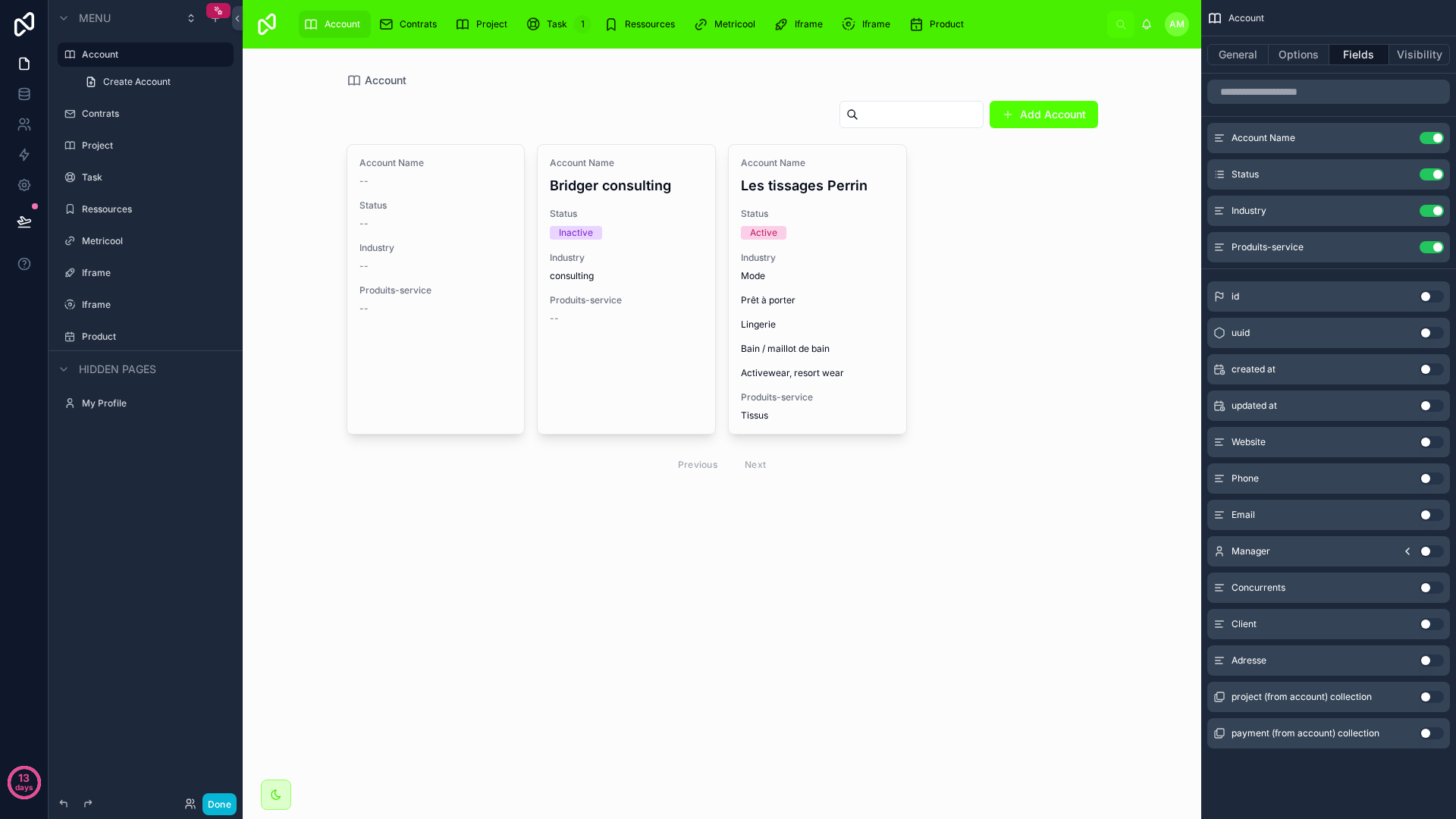
click at [827, 241] on div at bounding box center [722, 289] width 776 height 482
click at [827, 241] on div "Account Name Les tissages Perrin Status Active Industry Mode Prêt à porter Ling…" at bounding box center [817, 289] width 177 height 289
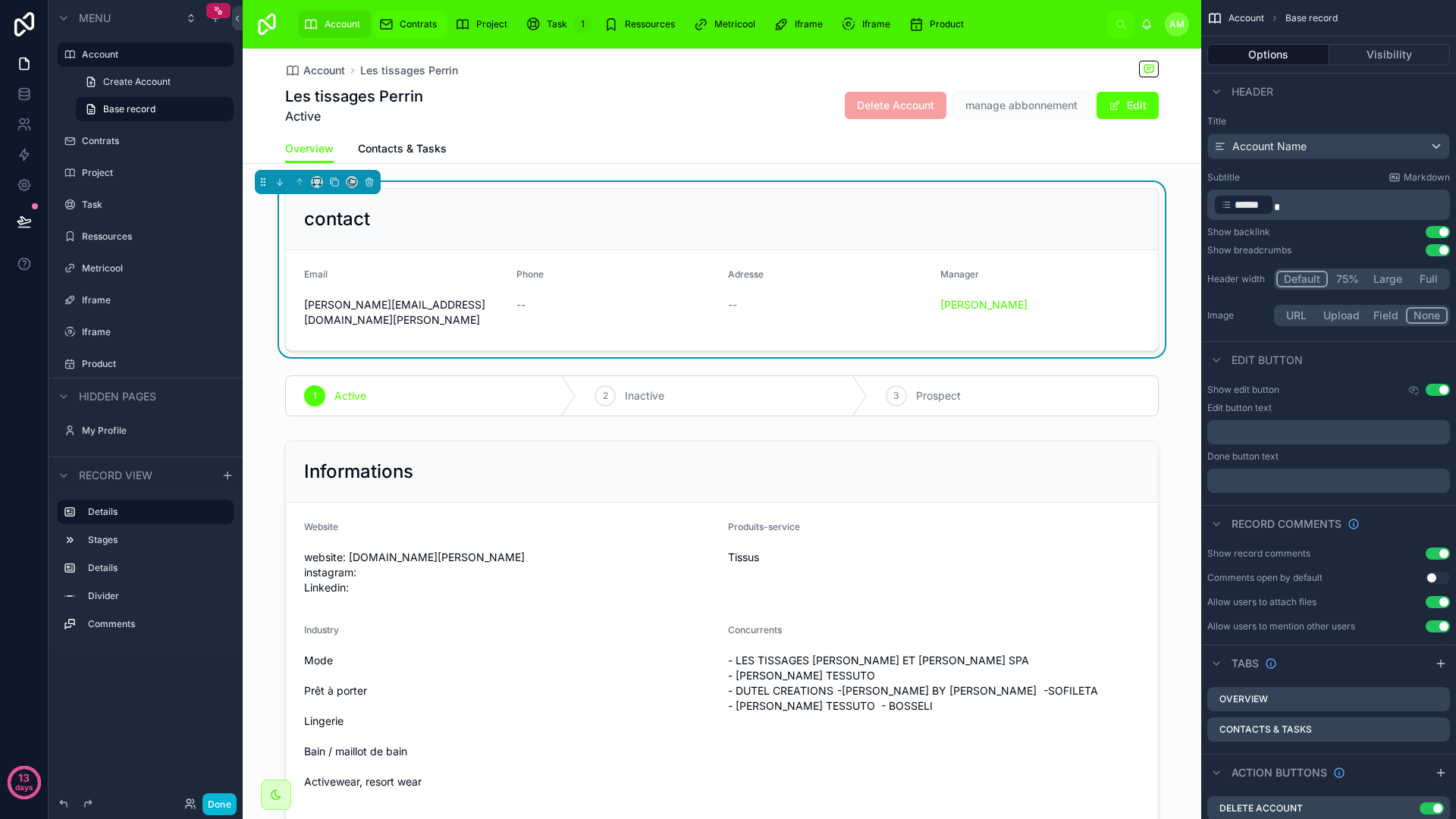
click at [416, 22] on span "Contrats" at bounding box center [418, 23] width 37 height 12
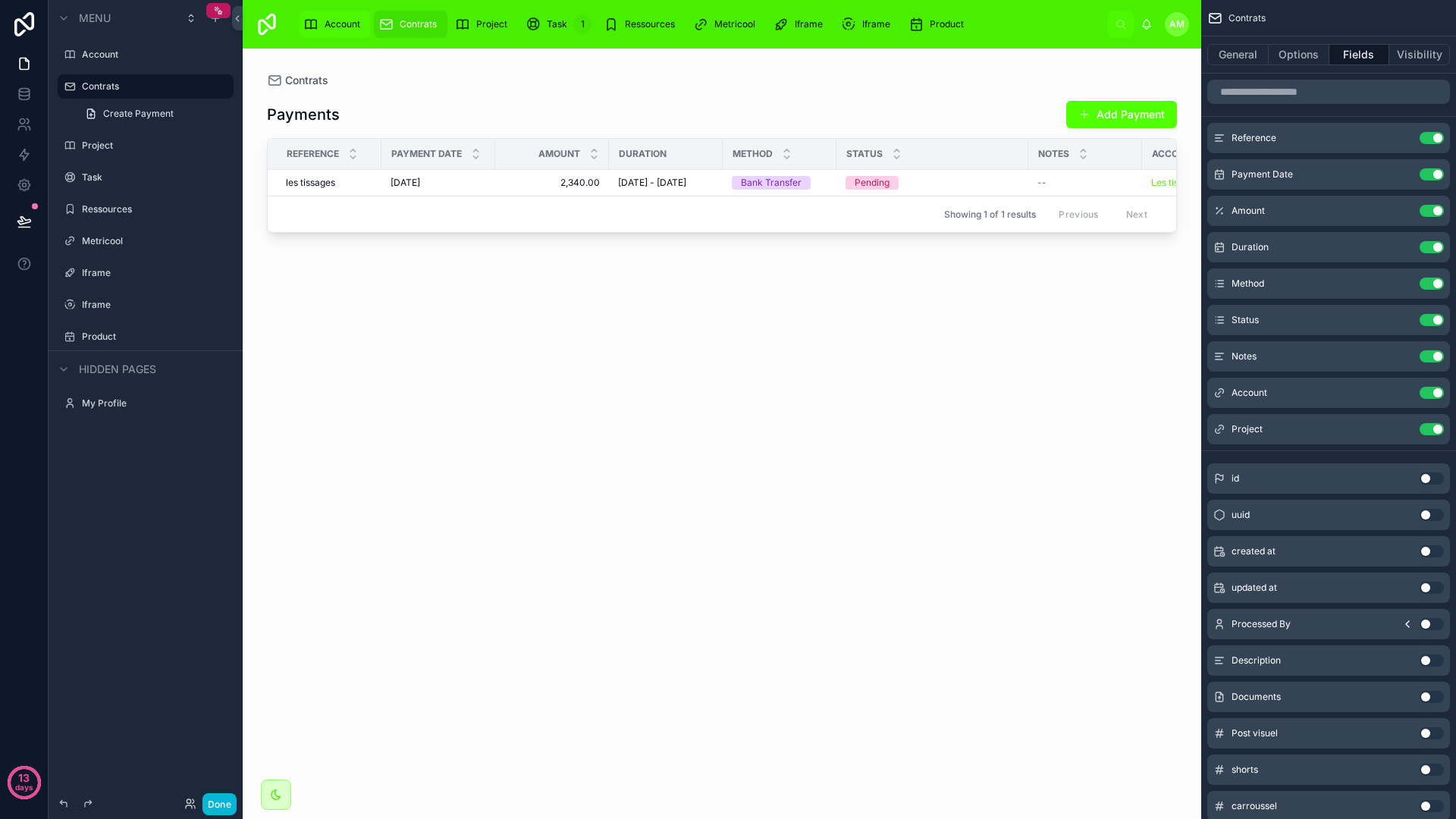
click at [362, 24] on div "Account" at bounding box center [334, 24] width 63 height 24
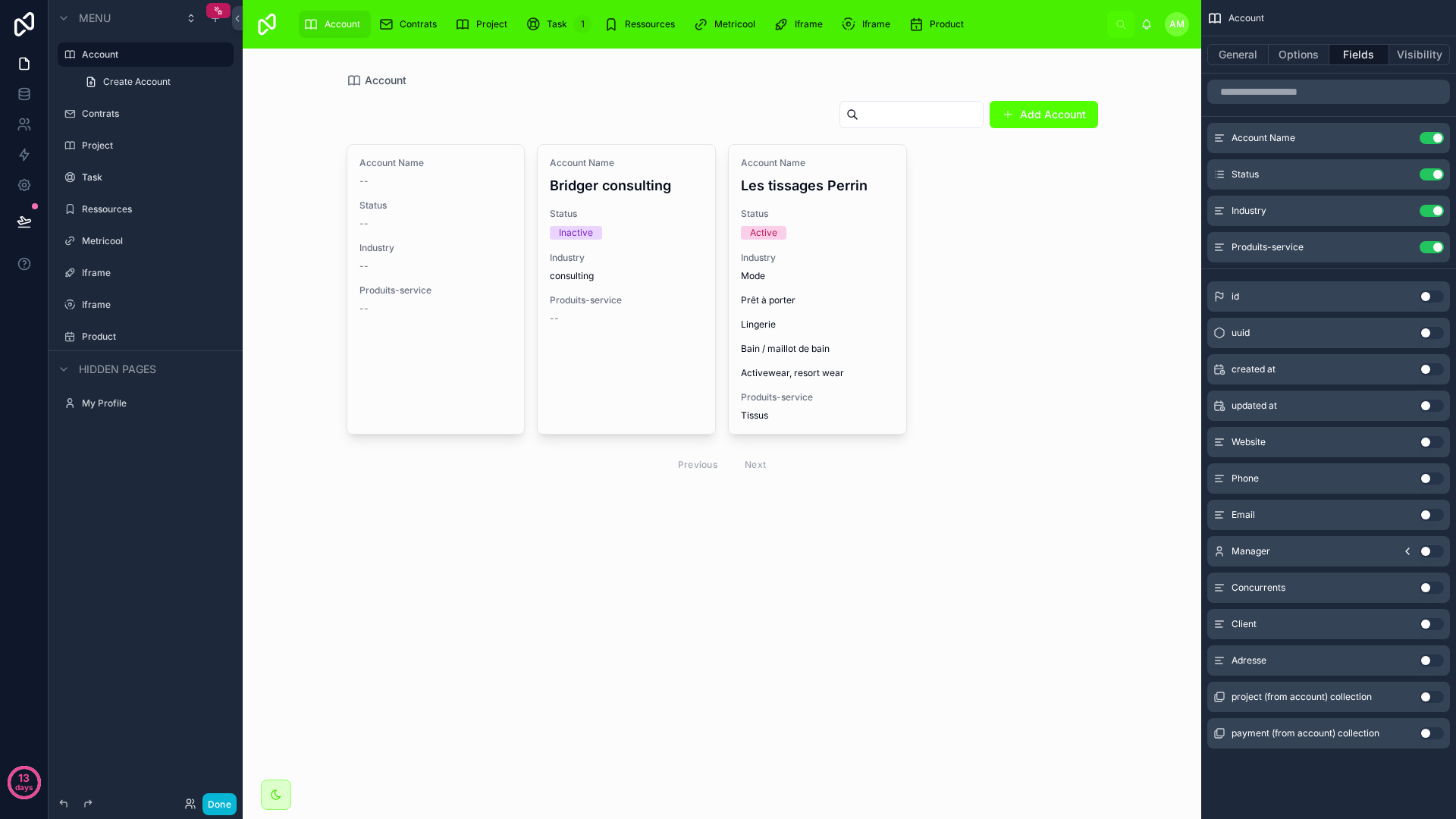
click at [937, 199] on div "Account Name -- Status -- Industry -- Produits-service -- Account Name Bridger …" at bounding box center [722, 313] width 752 height 338
click at [957, 293] on div "Account Name -- Status -- Industry -- Produits-service -- Account Name Bridger …" at bounding box center [722, 313] width 752 height 338
click at [426, 19] on span "Contrats" at bounding box center [418, 23] width 37 height 12
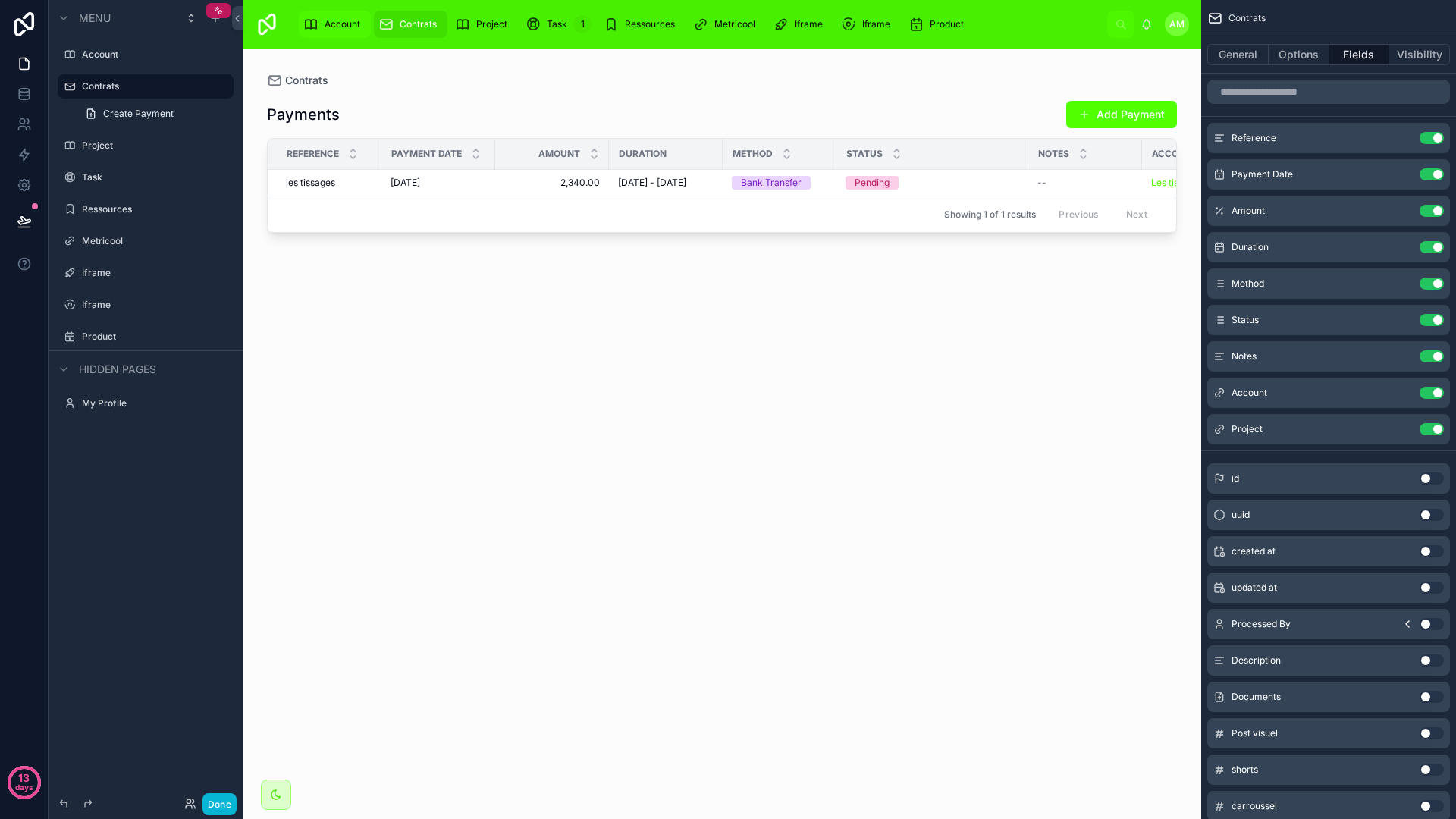
click at [319, 19] on div "Account" at bounding box center [334, 24] width 63 height 24
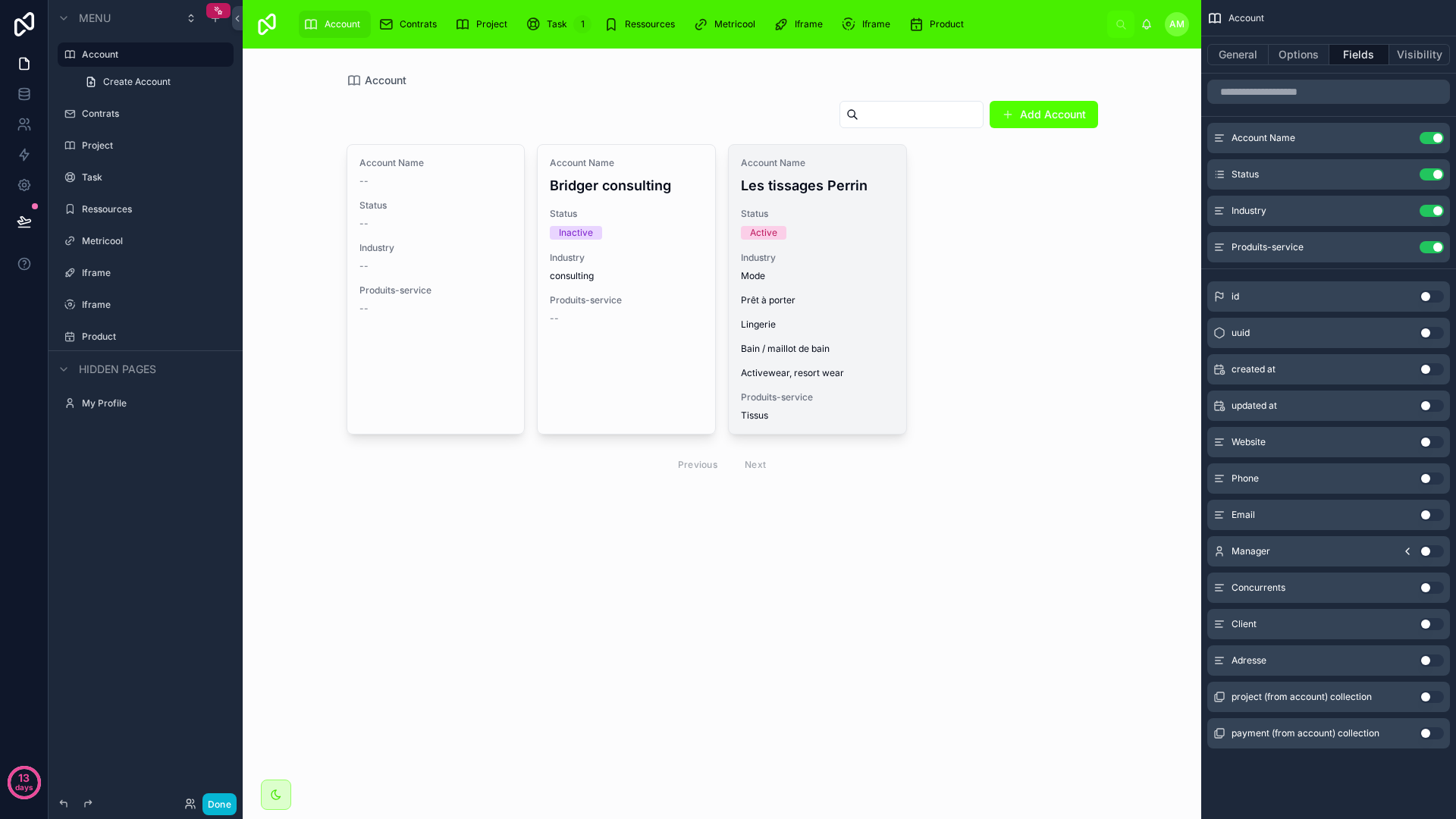
click at [797, 234] on div "Active" at bounding box center [817, 233] width 153 height 14
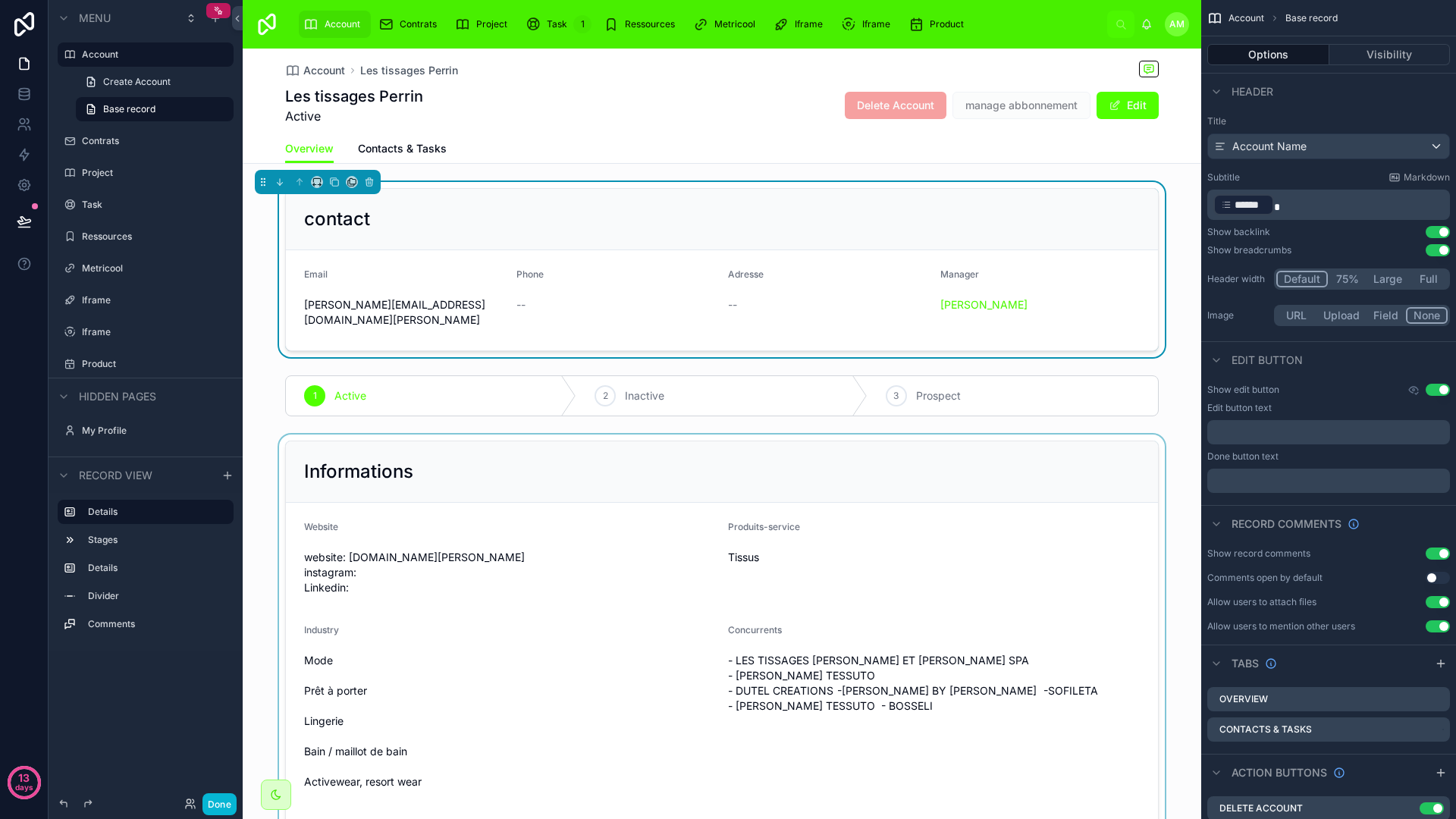
click at [663, 522] on div at bounding box center [722, 700] width 958 height 533
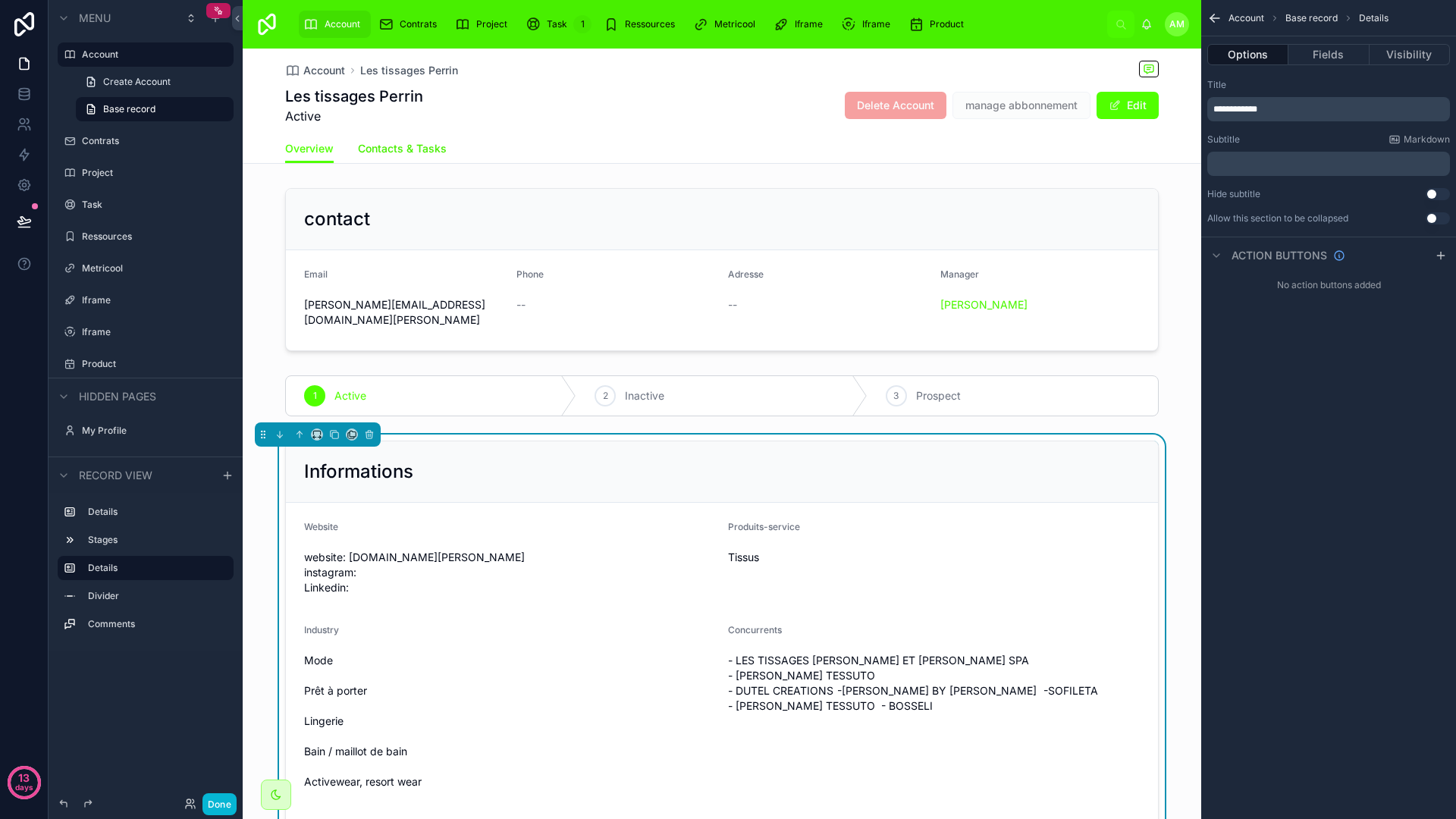
click at [410, 155] on span "Contacts & Tasks" at bounding box center [402, 148] width 89 height 15
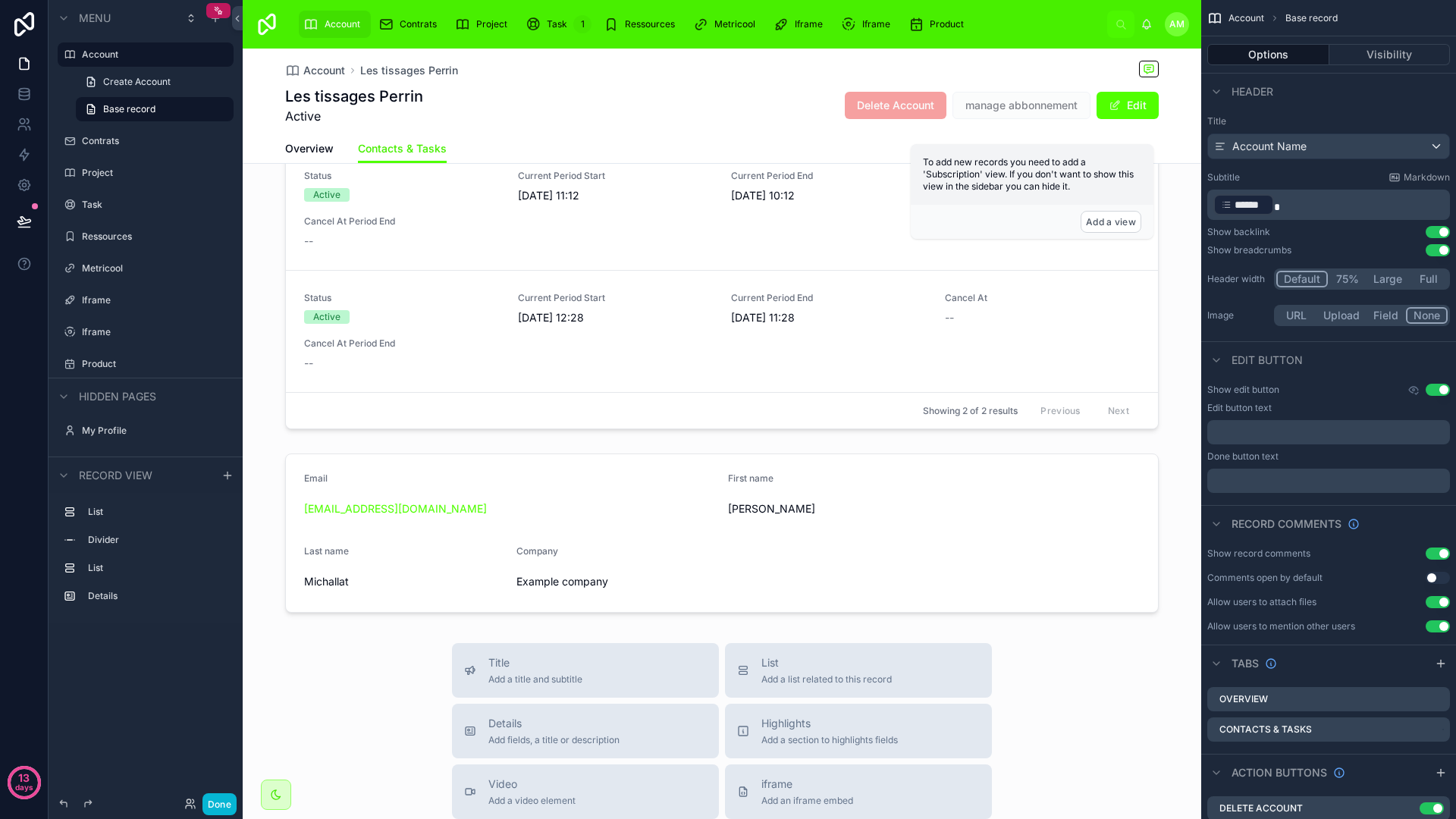
scroll to position [322, 0]
click at [26, 93] on icon at bounding box center [24, 94] width 15 height 15
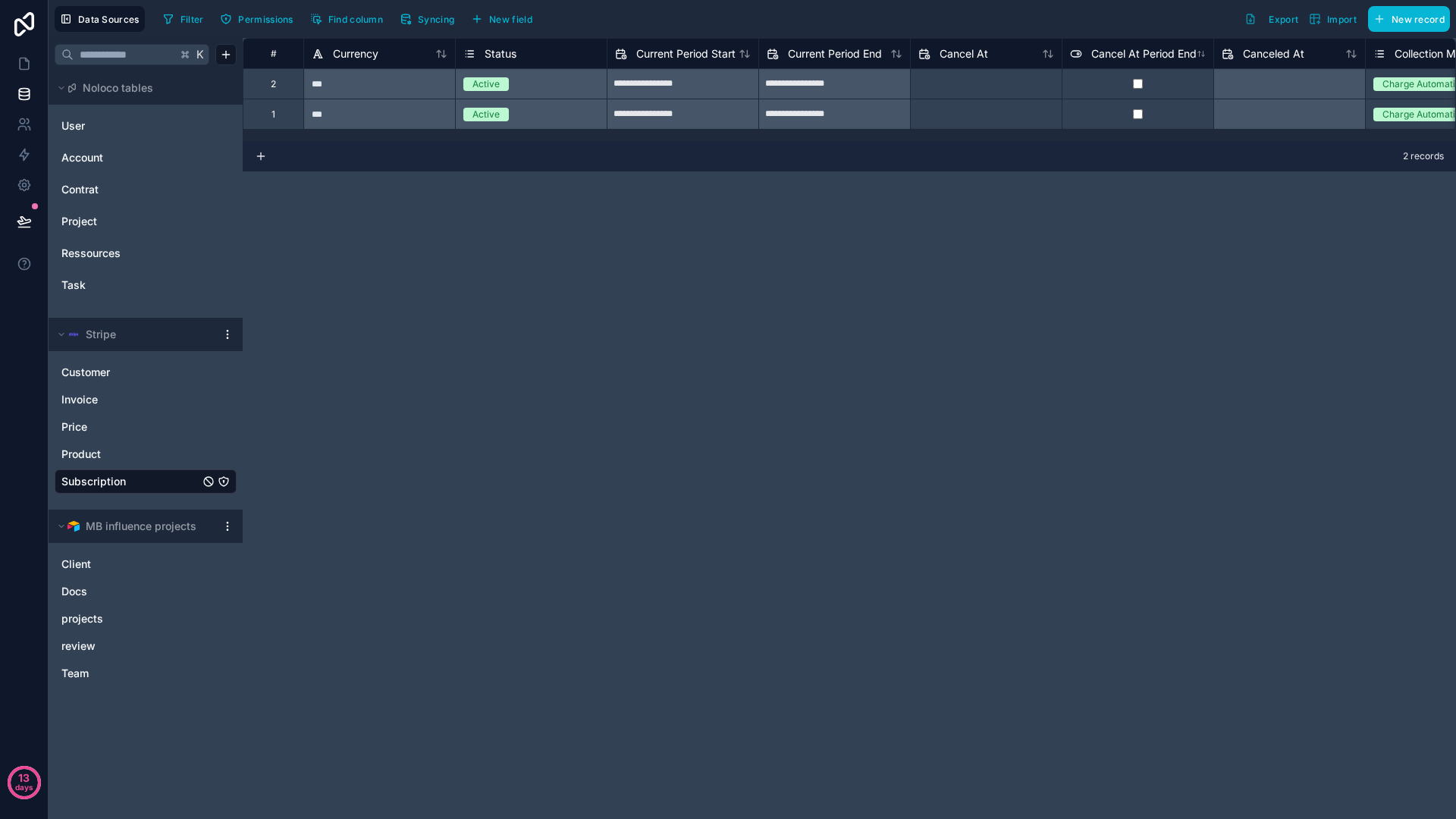
click at [120, 473] on span "Subscription" at bounding box center [93, 481] width 64 height 15
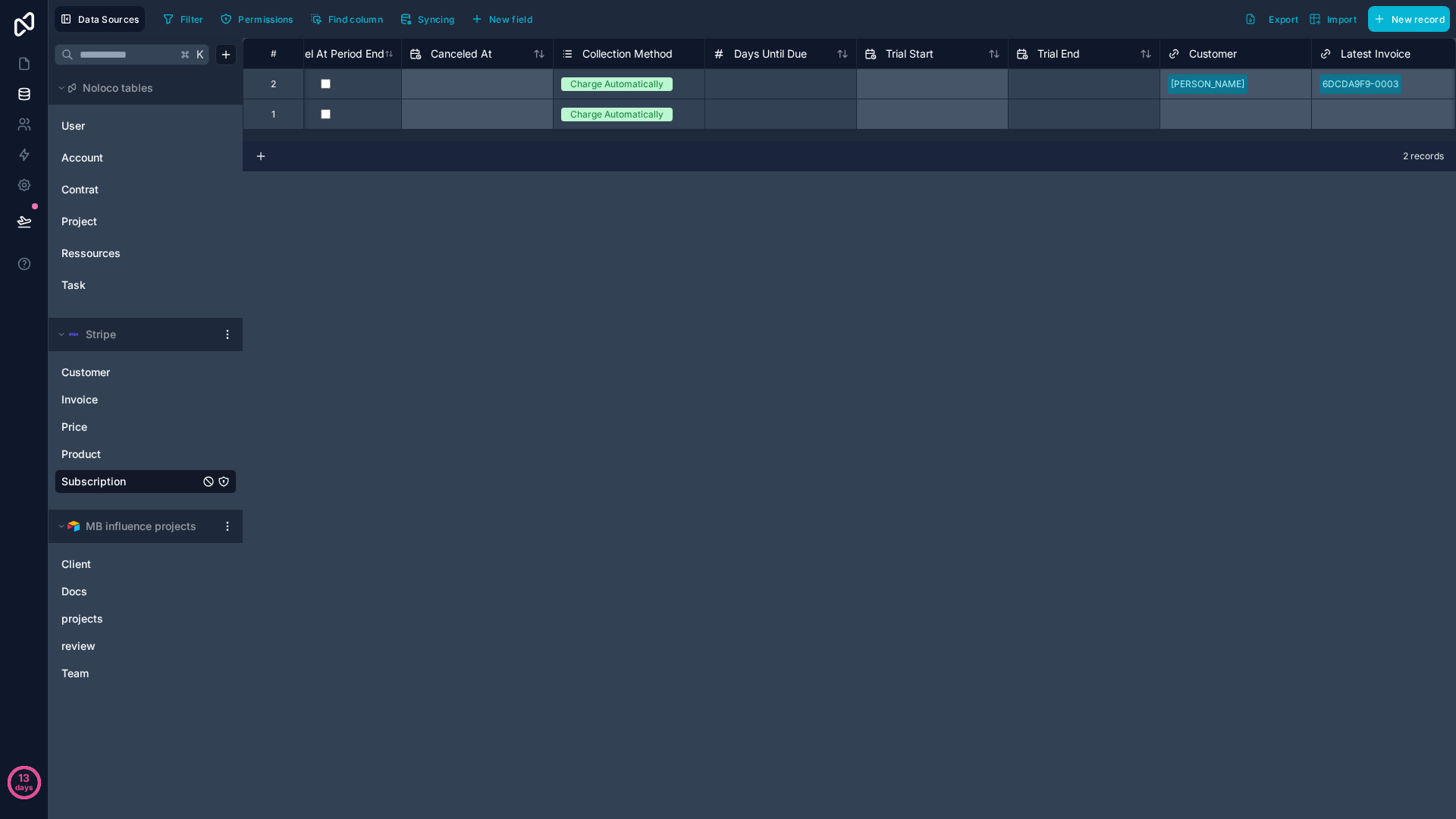
scroll to position [0, 714]
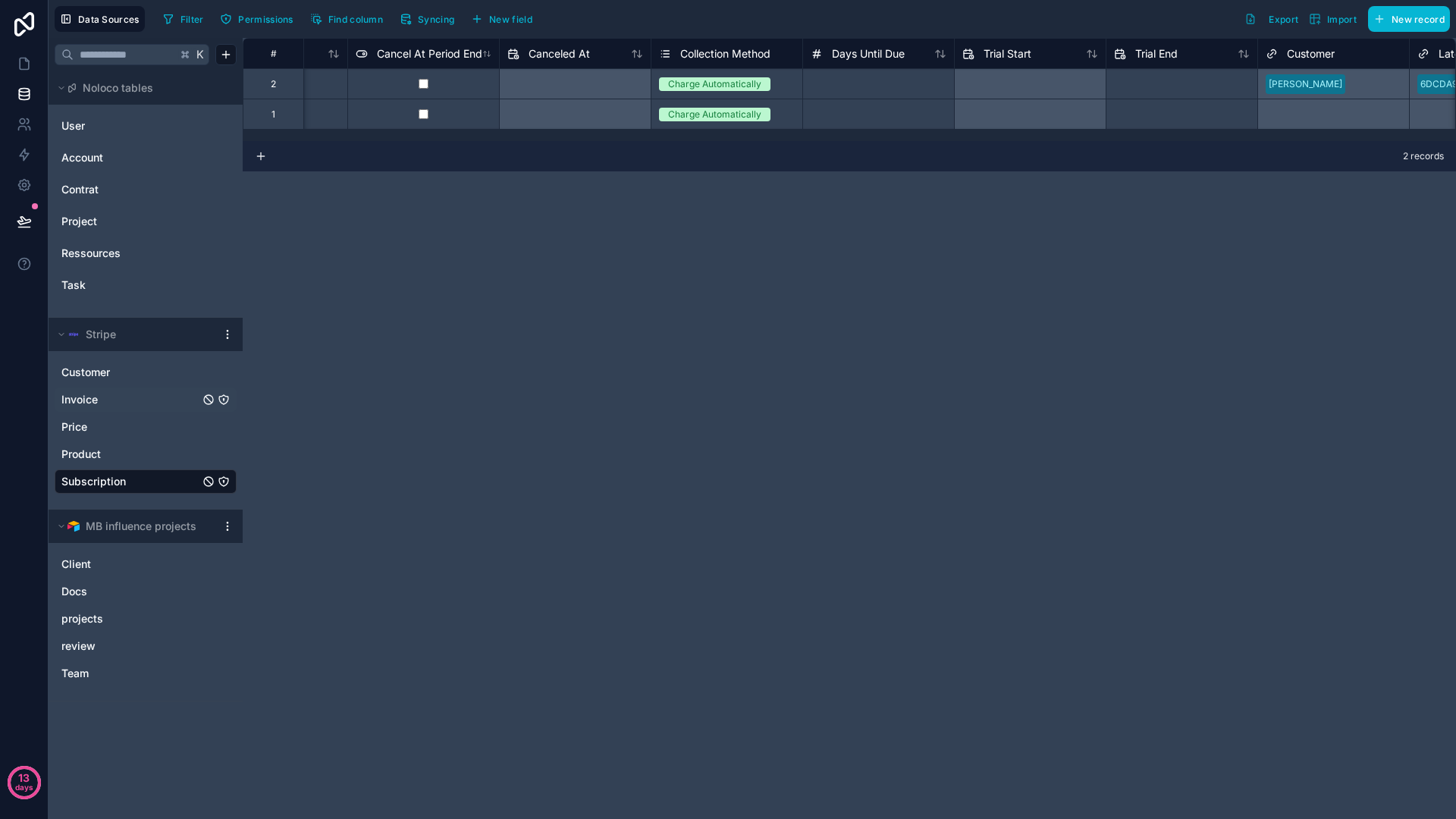
click at [99, 408] on div "Invoice" at bounding box center [145, 400] width 182 height 24
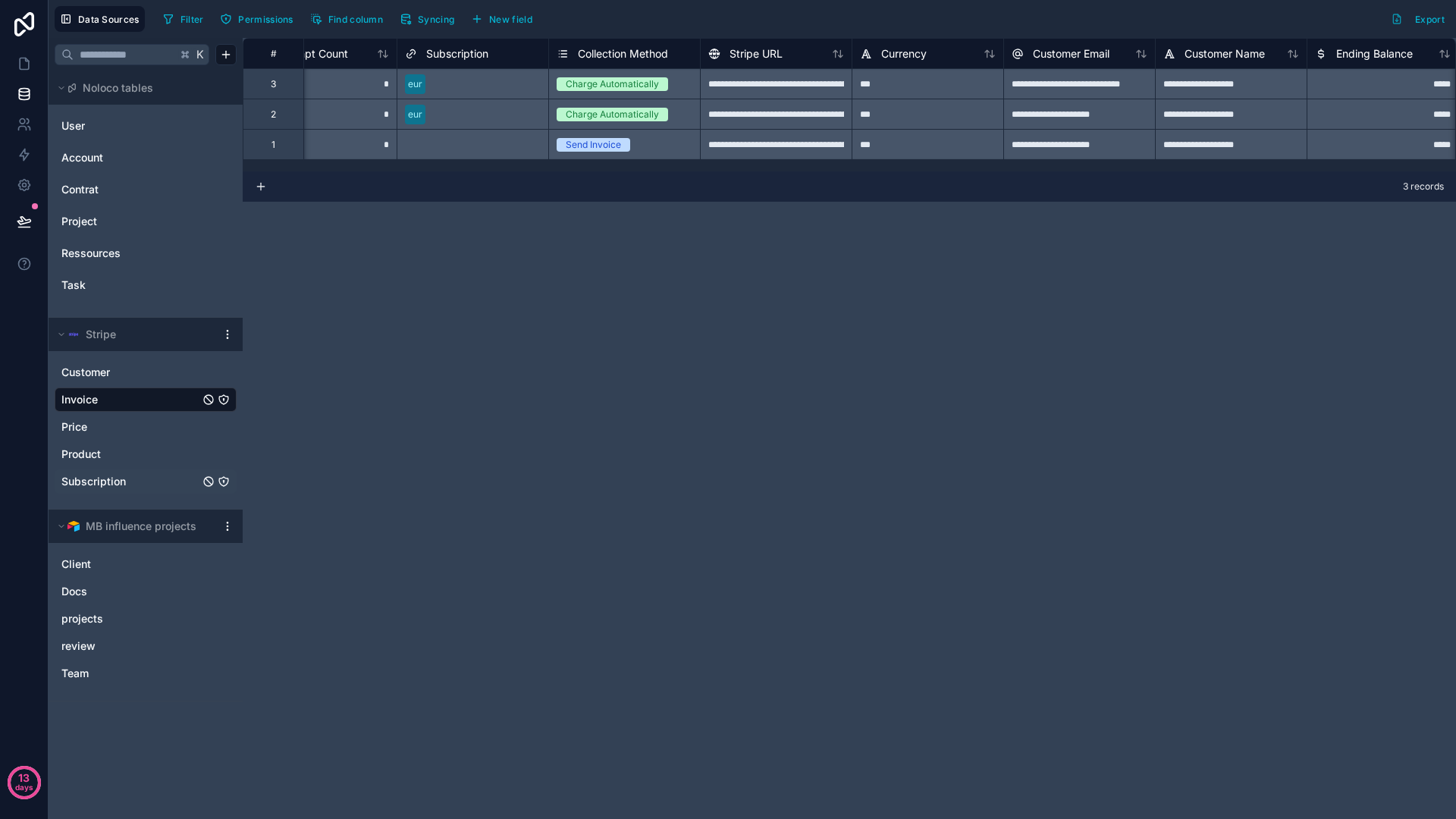
scroll to position [0, 1373]
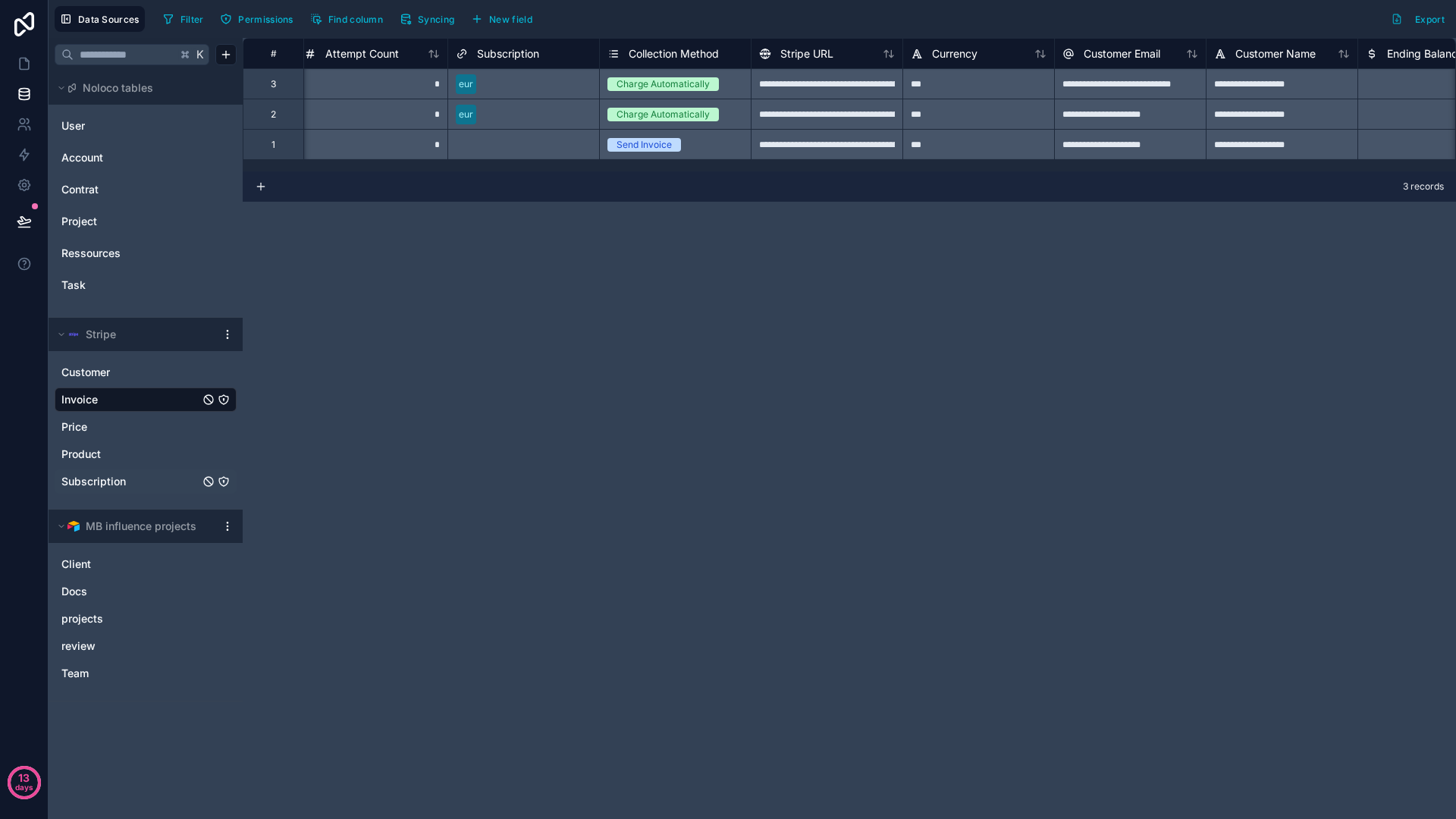
drag, startPoint x: 896, startPoint y: 171, endPoint x: 1106, endPoint y: 171, distance: 210.0
click at [1107, 171] on div "**********" at bounding box center [849, 105] width 1213 height 134
click at [103, 451] on link "Product" at bounding box center [131, 454] width 138 height 15
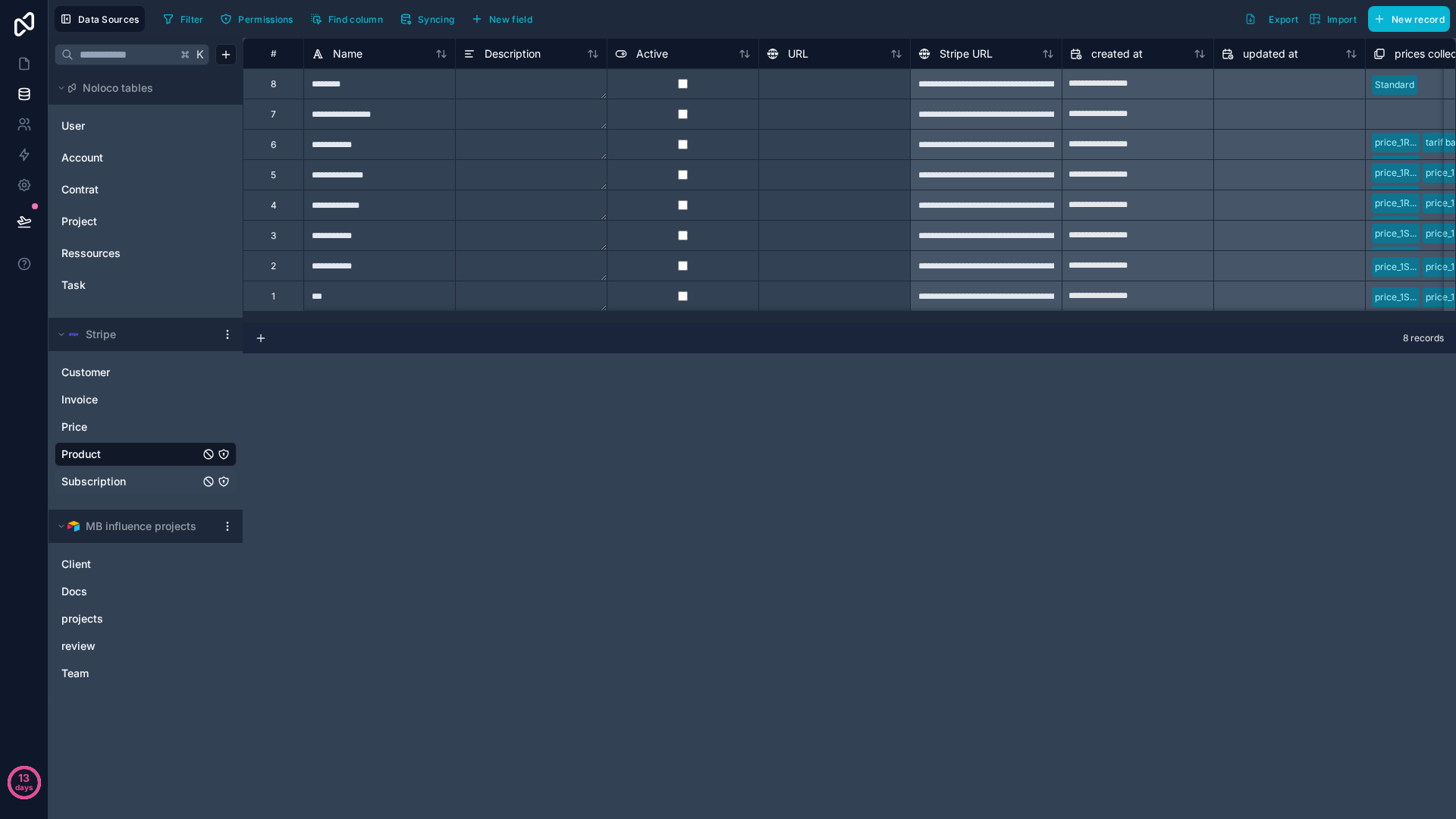
click at [474, 401] on div "**********" at bounding box center [849, 429] width 1213 height 781
click at [2, 65] on link at bounding box center [23, 64] width 48 height 30
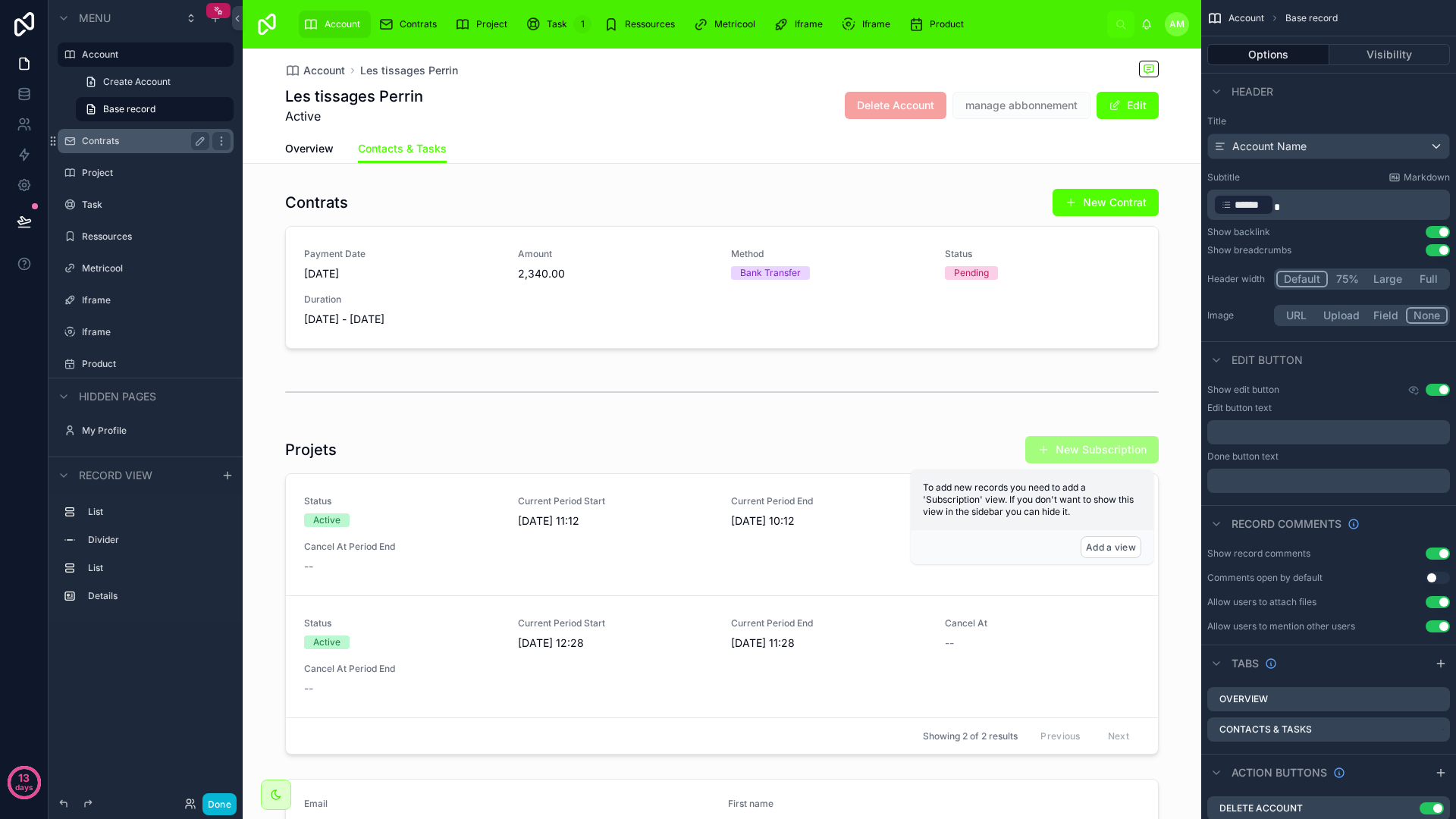
click at [114, 138] on label "Contrats" at bounding box center [143, 141] width 121 height 12
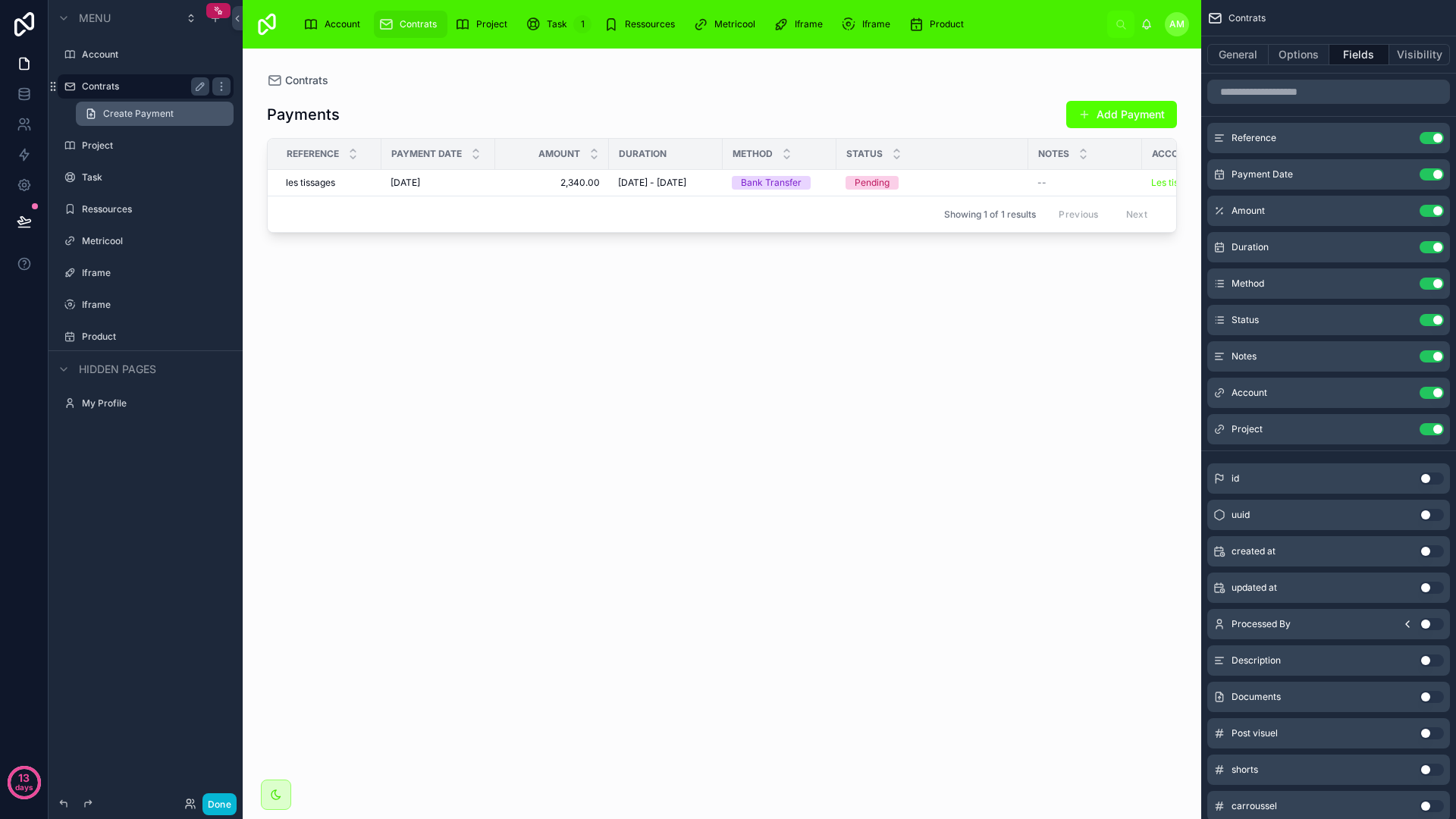
click at [127, 116] on span "Create Payment" at bounding box center [138, 113] width 71 height 12
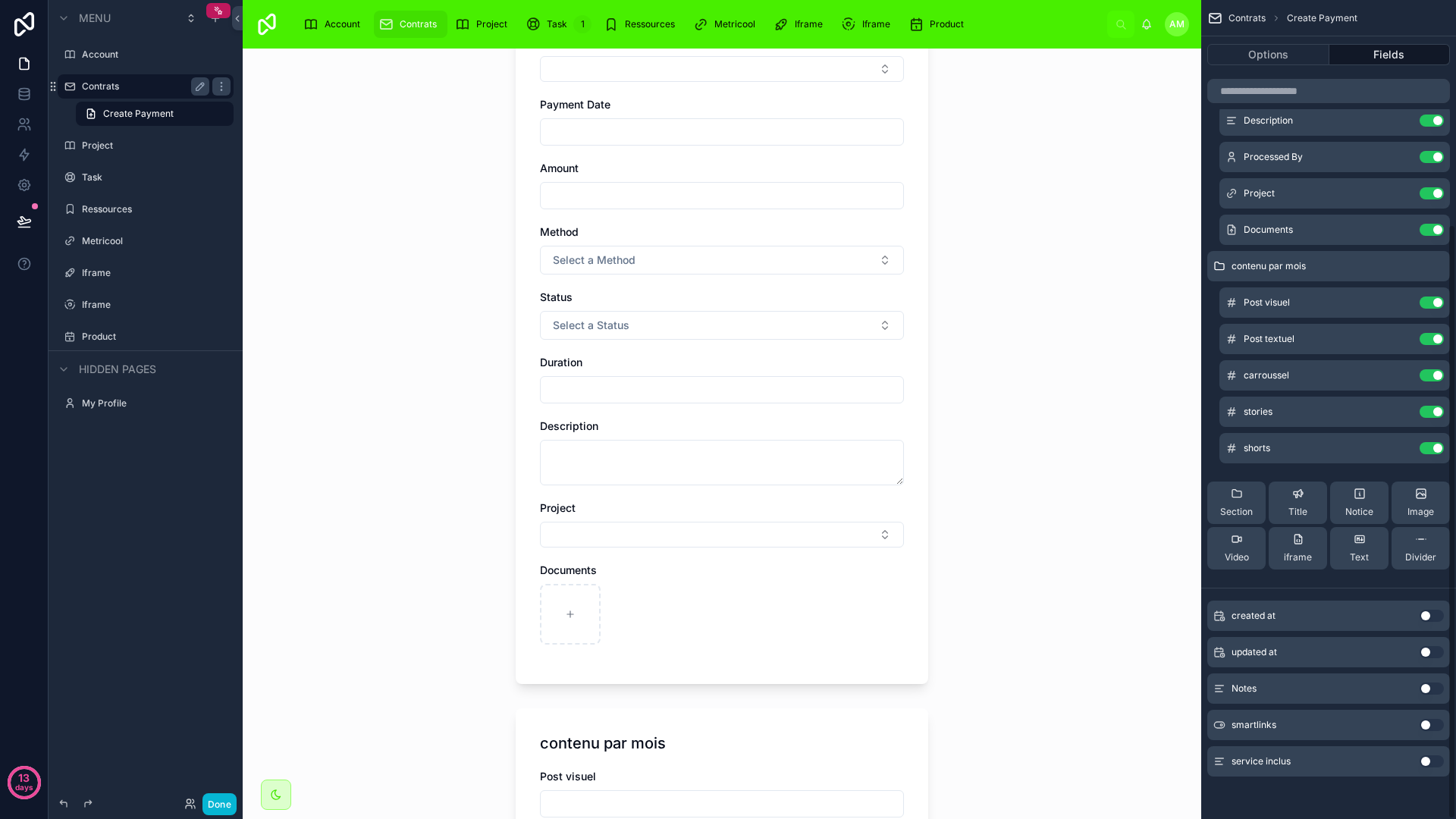
scroll to position [595, 0]
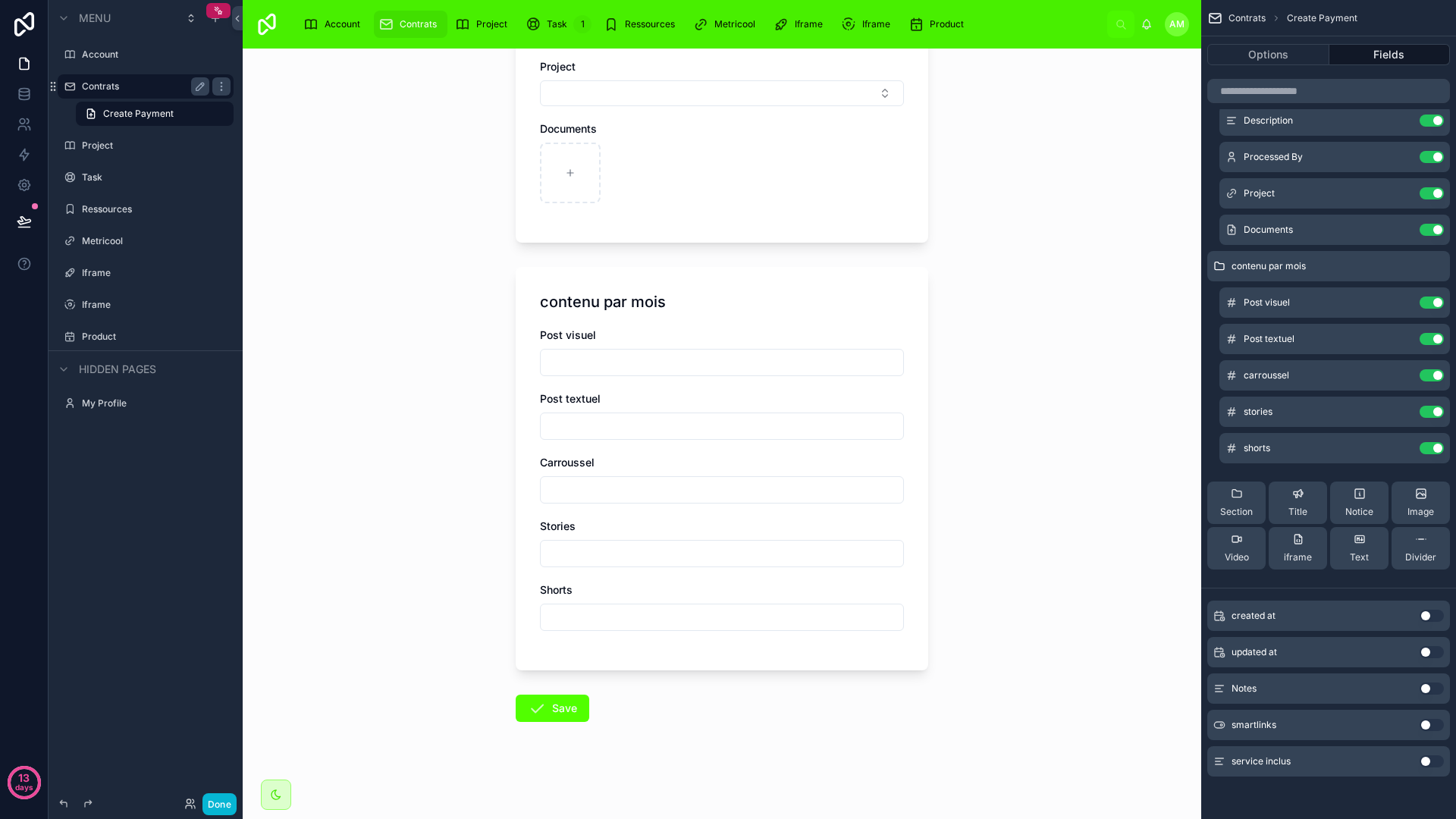
click at [1147, 341] on div "Contrats Create Payment Create Payment Account Payment Date Amount Method Selec…" at bounding box center [722, 433] width 958 height 770
click at [1103, 333] on div "Contrats Create Payment Create Payment Account Payment Date Amount Method Selec…" at bounding box center [722, 433] width 958 height 770
click at [461, 191] on div "Contrats Create Payment Create Payment Account Payment Date Amount Method Selec…" at bounding box center [722, 433] width 958 height 770
click at [1022, 383] on div "Contrats Create Payment Create Payment Account Payment Date Amount Method Selec…" at bounding box center [722, 433] width 958 height 770
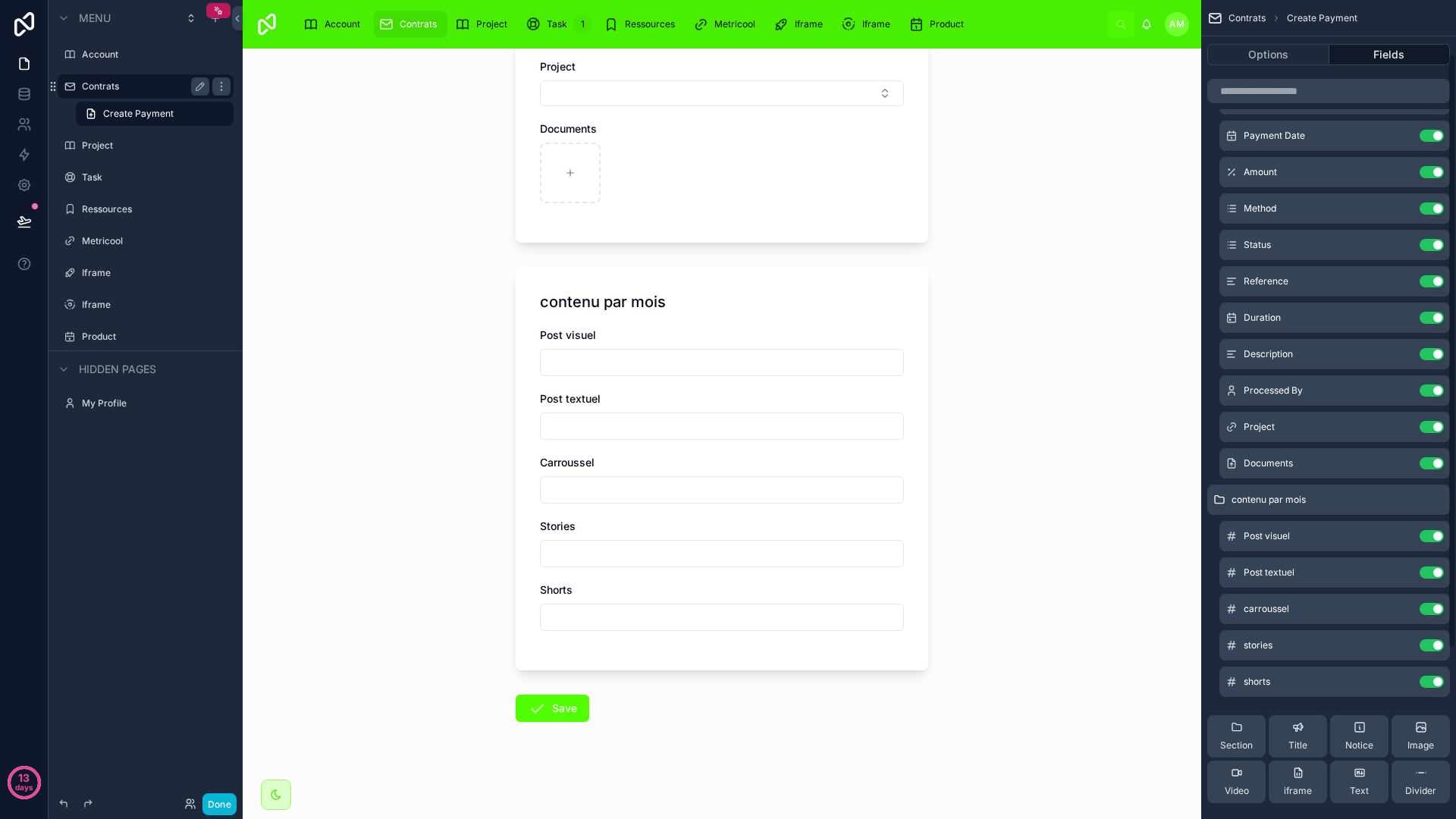
scroll to position [71, 0]
click at [30, 102] on link at bounding box center [23, 93] width 48 height 30
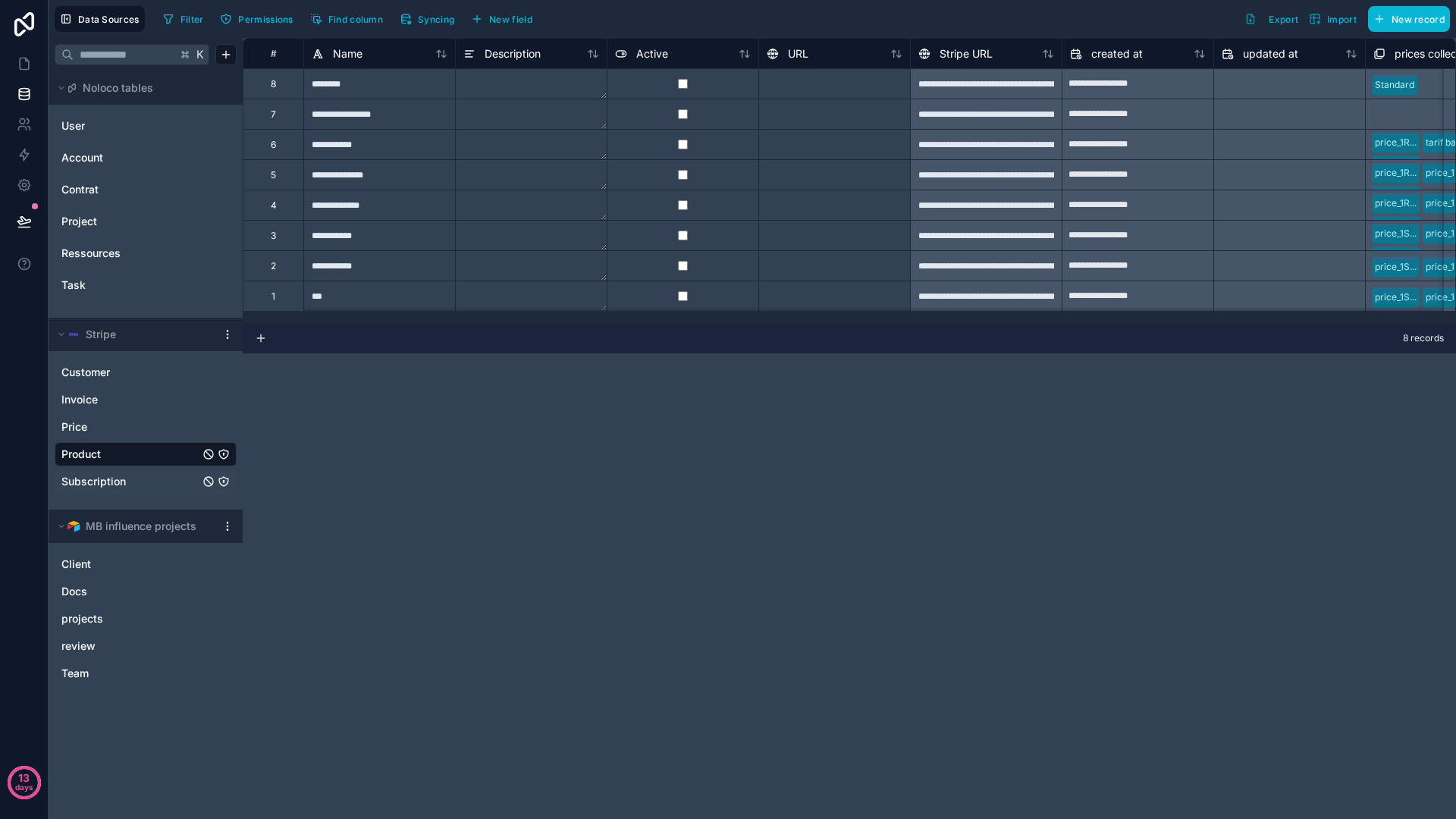
click at [108, 474] on span "Subscription" at bounding box center [93, 481] width 64 height 15
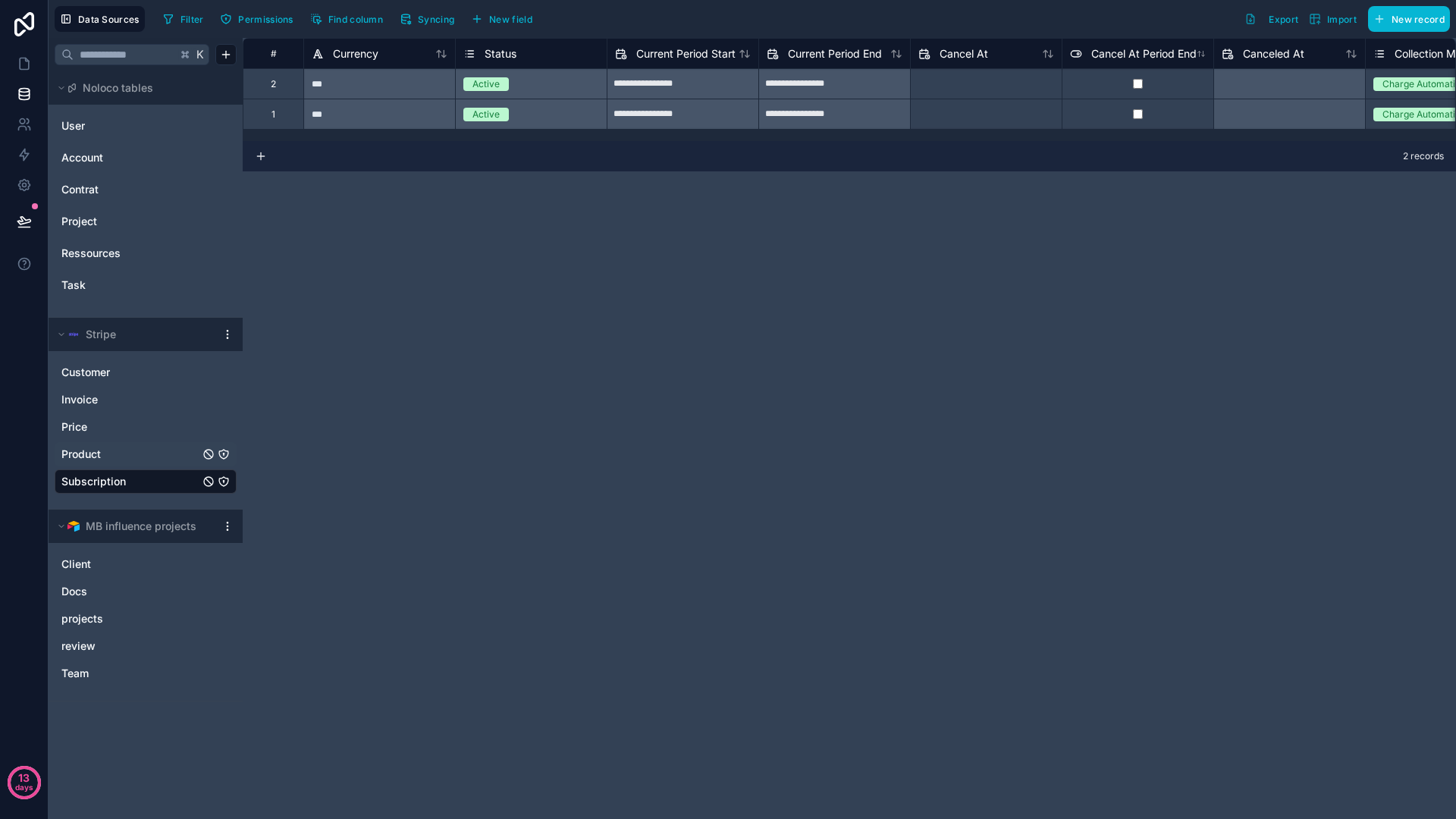
click at [94, 447] on span "Product" at bounding box center [81, 454] width 39 height 15
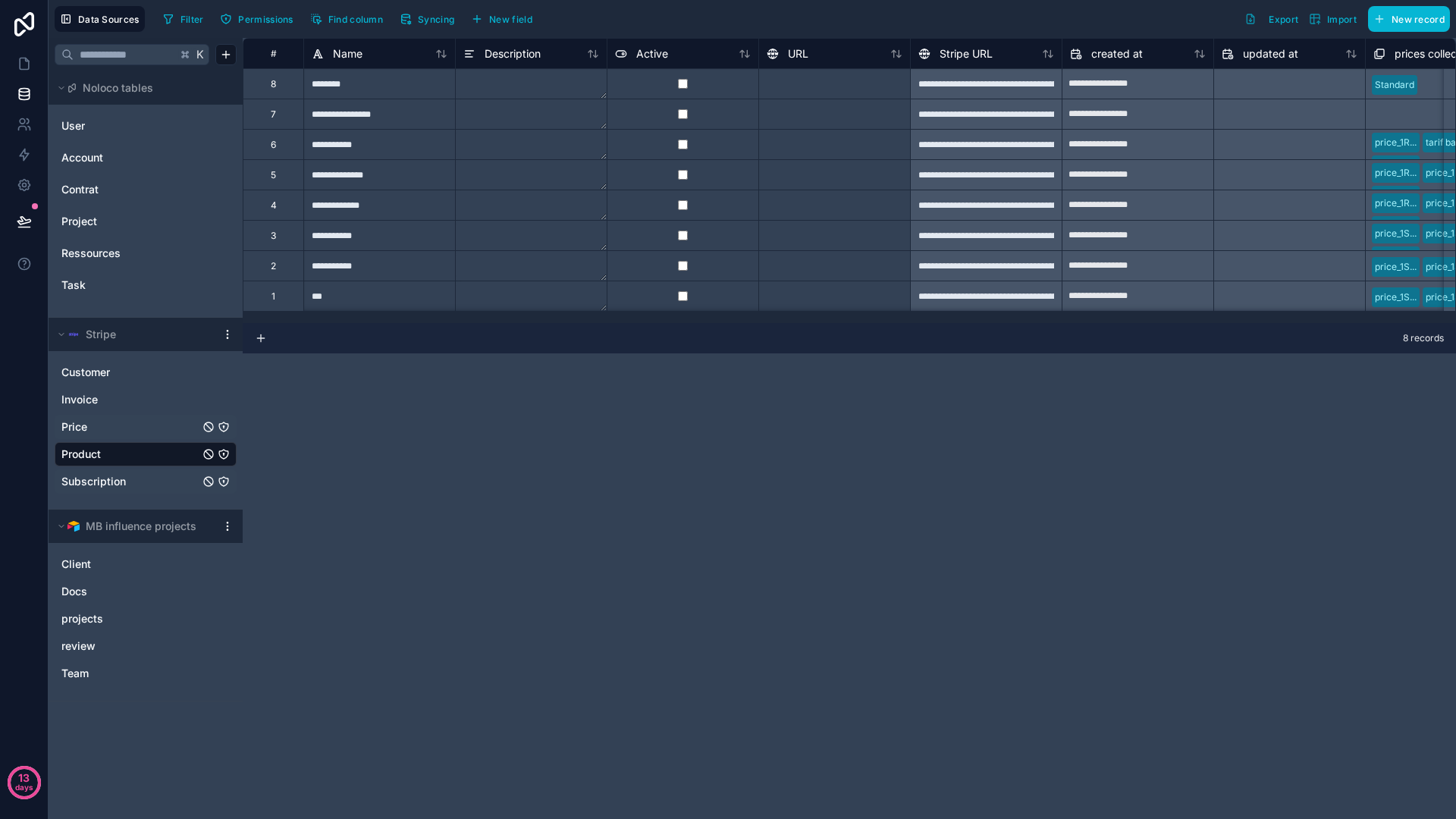
click at [109, 427] on link "Price" at bounding box center [131, 427] width 138 height 15
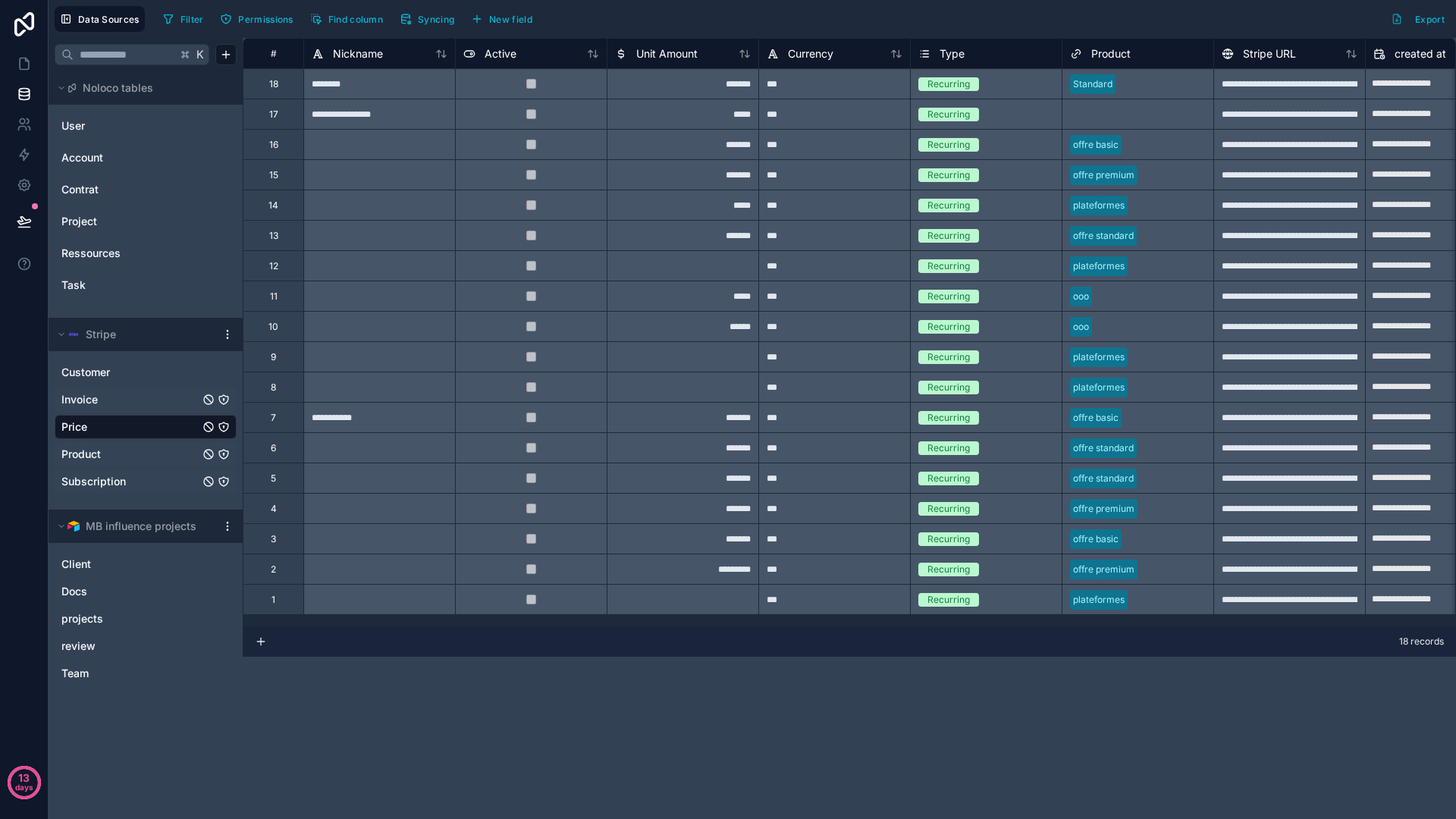
click at [96, 394] on span "Invoice" at bounding box center [79, 400] width 36 height 15
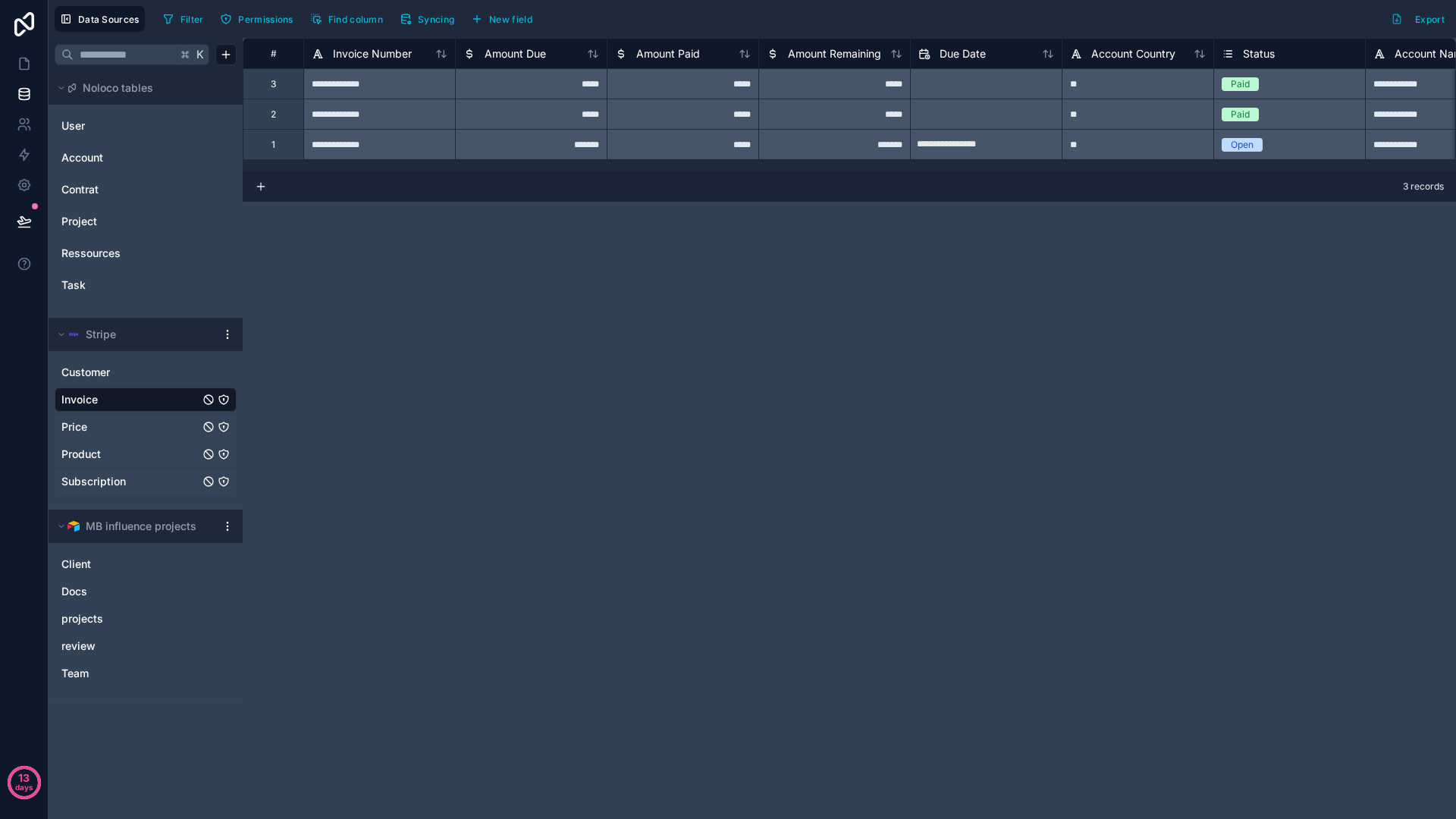
click at [498, 148] on div "*******" at bounding box center [530, 144] width 151 height 30
click at [718, 301] on div "**********" at bounding box center [849, 429] width 1213 height 781
click at [520, 321] on div "**********" at bounding box center [849, 429] width 1213 height 781
click at [445, 286] on div "**********" at bounding box center [849, 429] width 1213 height 781
click at [91, 487] on span "Subscription" at bounding box center [93, 481] width 64 height 15
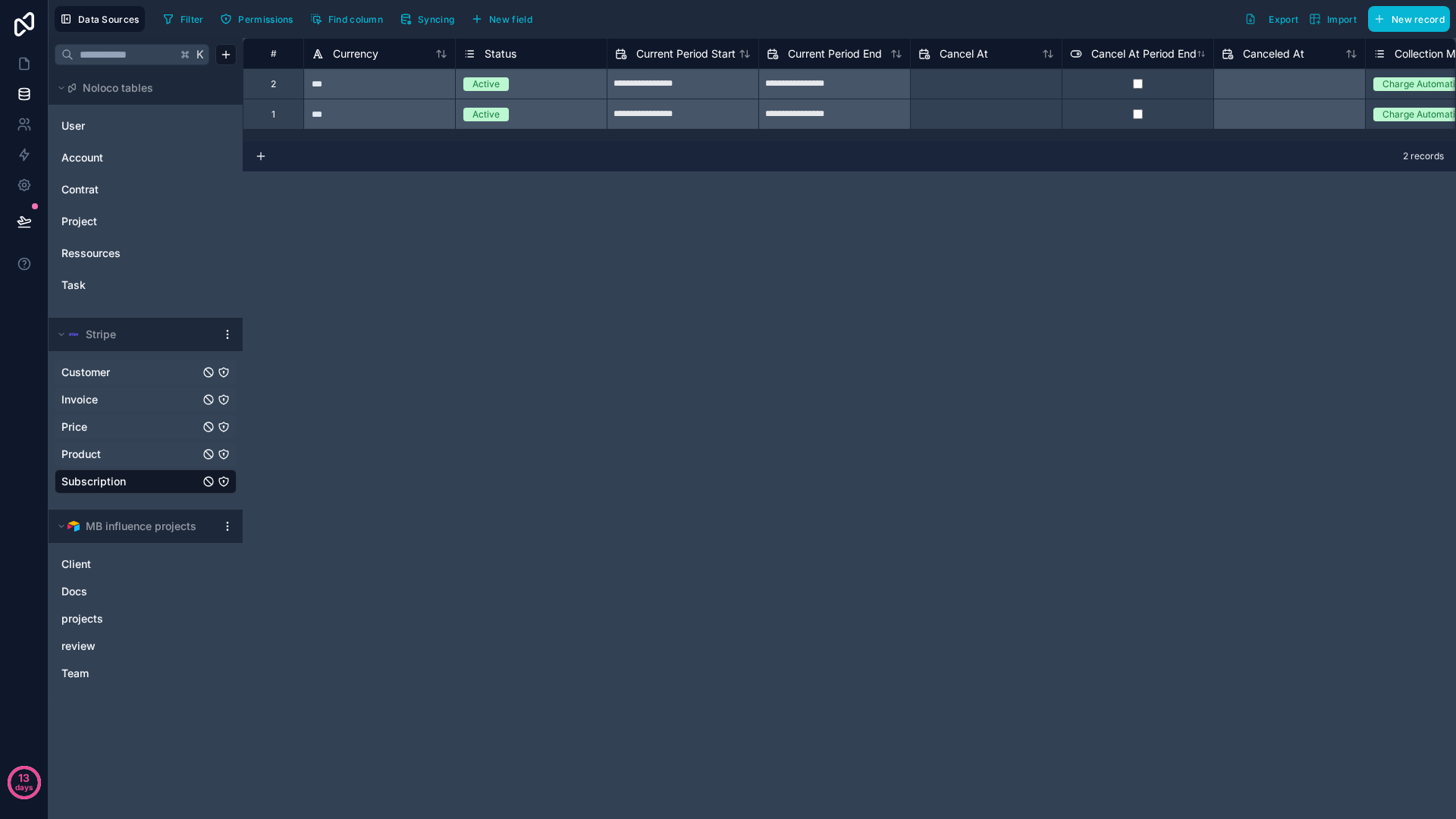
click at [85, 381] on div "Customer" at bounding box center [145, 373] width 182 height 24
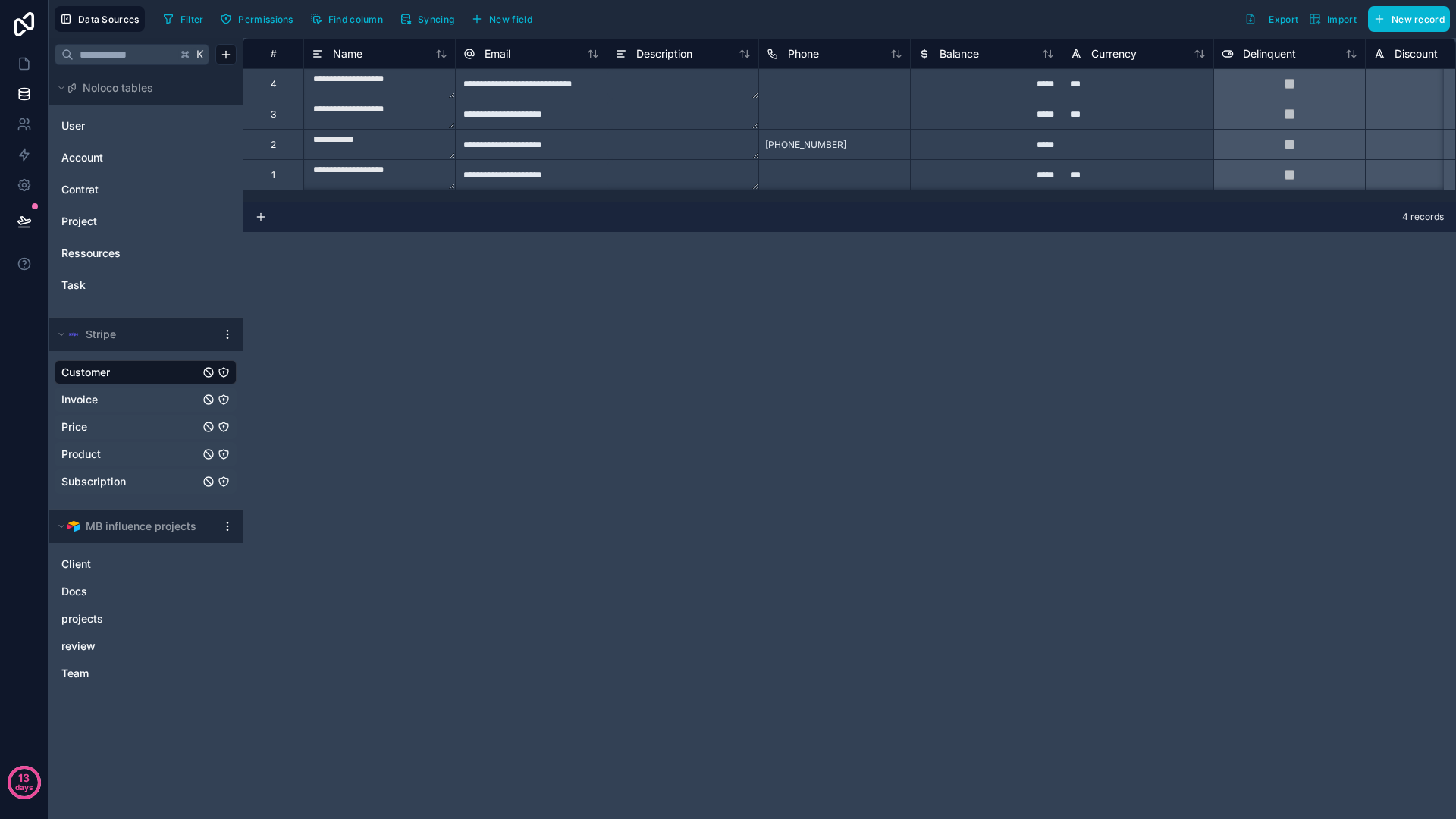
click at [558, 449] on div "**********" at bounding box center [849, 429] width 1213 height 781
click at [561, 417] on div "**********" at bounding box center [849, 429] width 1213 height 781
click at [134, 488] on link "Subscription" at bounding box center [131, 481] width 138 height 15
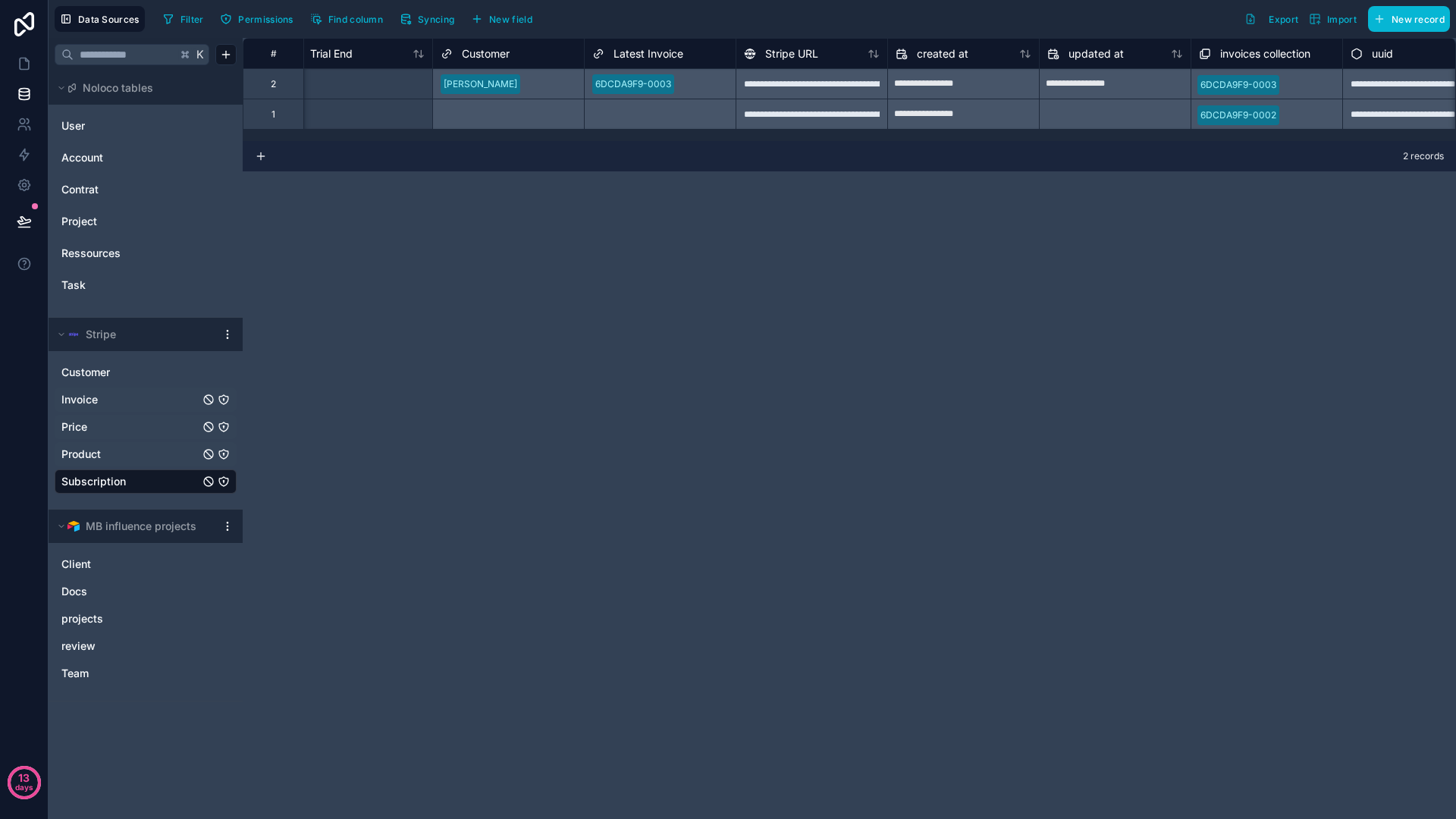
scroll to position [0, 1578]
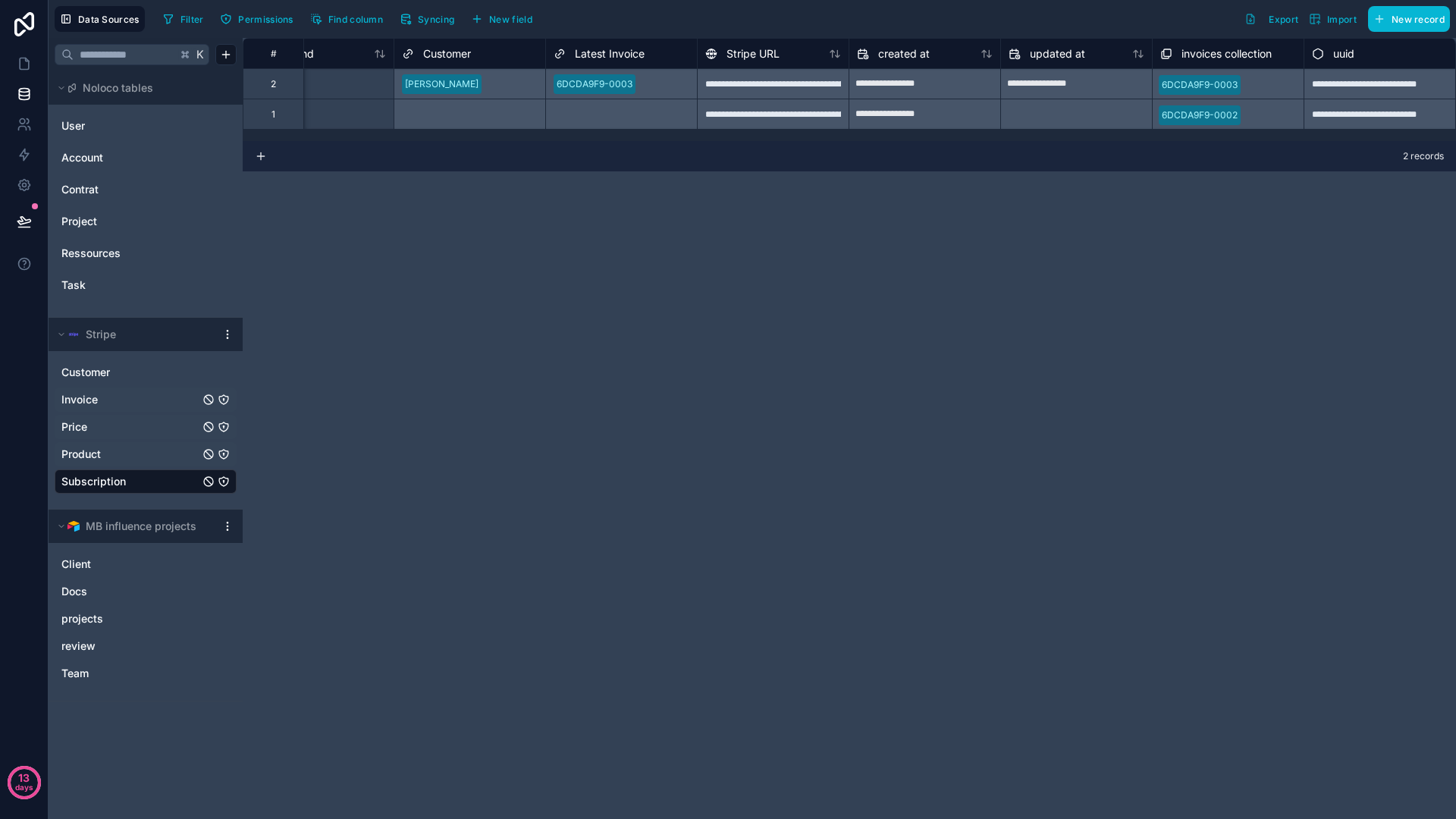
click at [113, 388] on div "Invoice" at bounding box center [145, 400] width 182 height 24
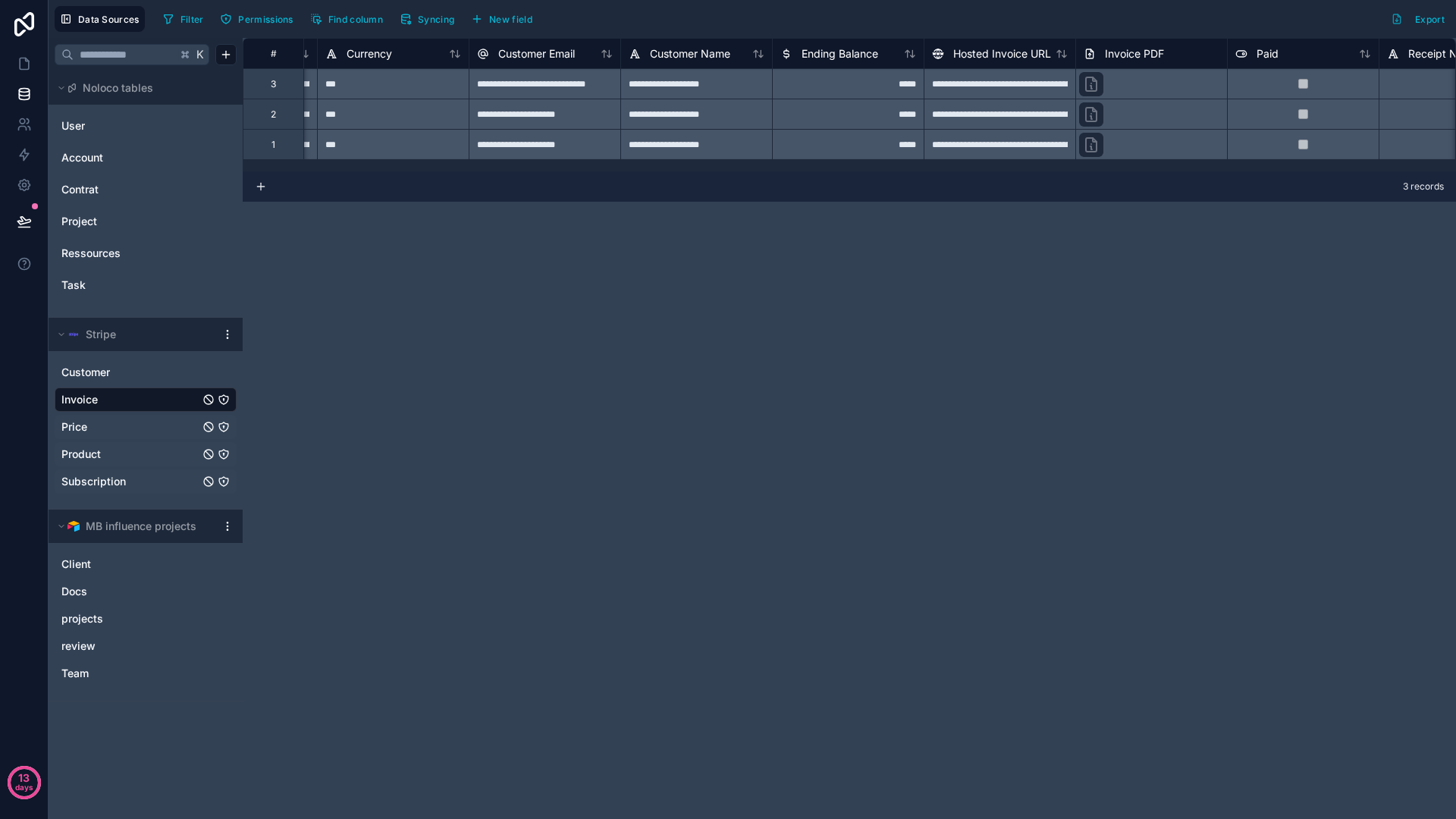
scroll to position [0, 1939]
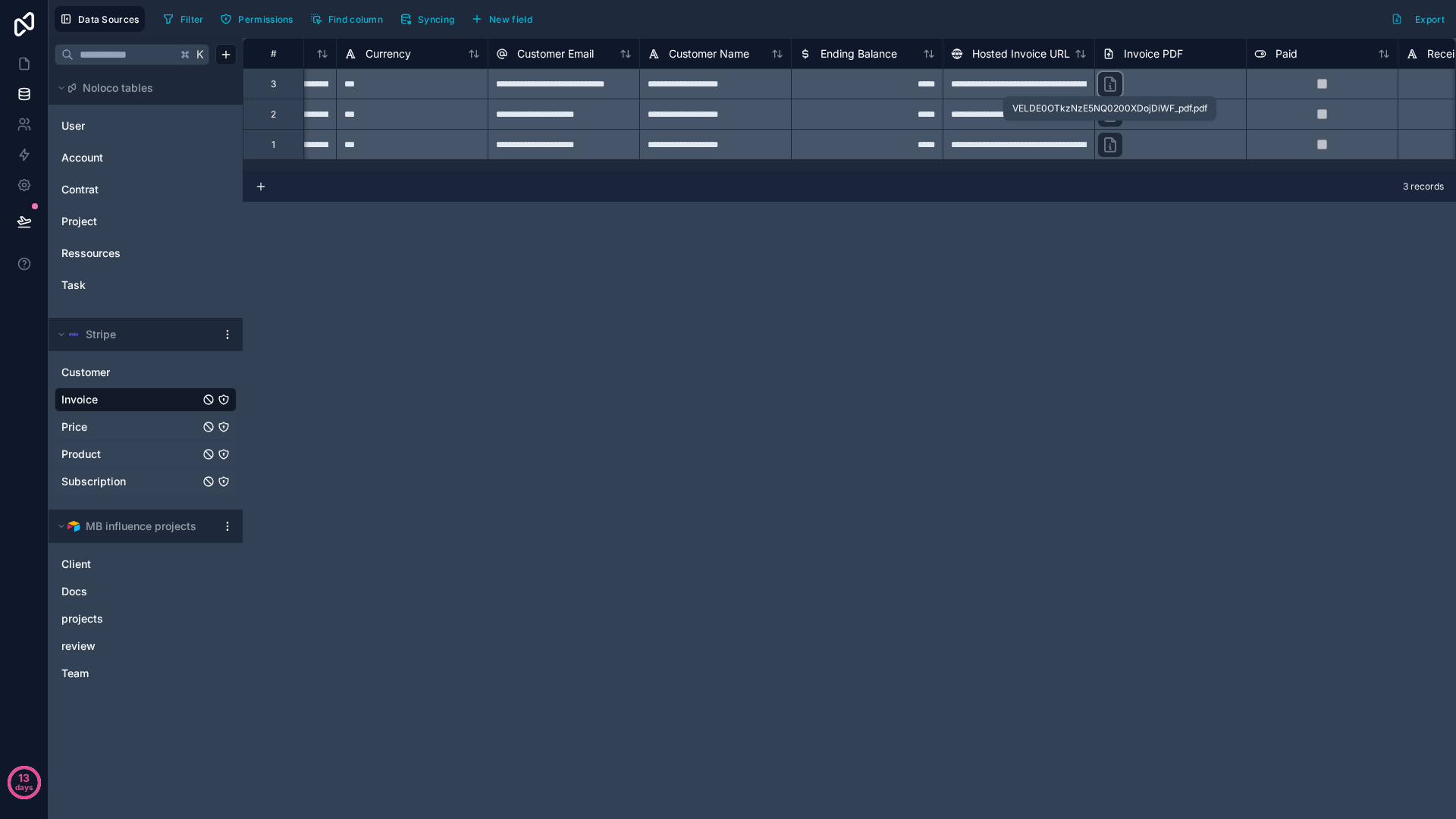
click at [1114, 86] on icon at bounding box center [1110, 83] width 18 height 18
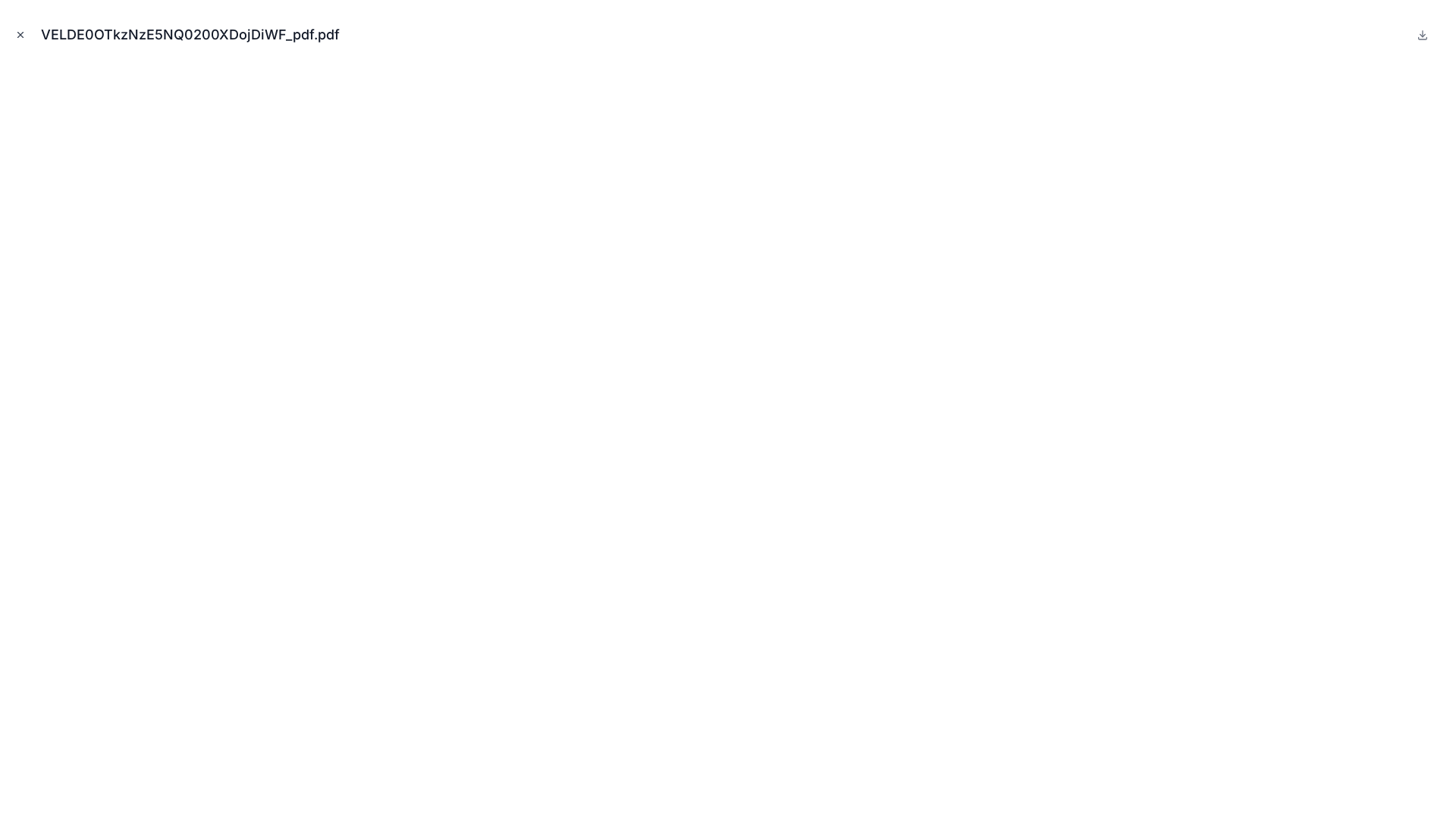
click at [23, 33] on icon "Close modal" at bounding box center [20, 35] width 10 height 10
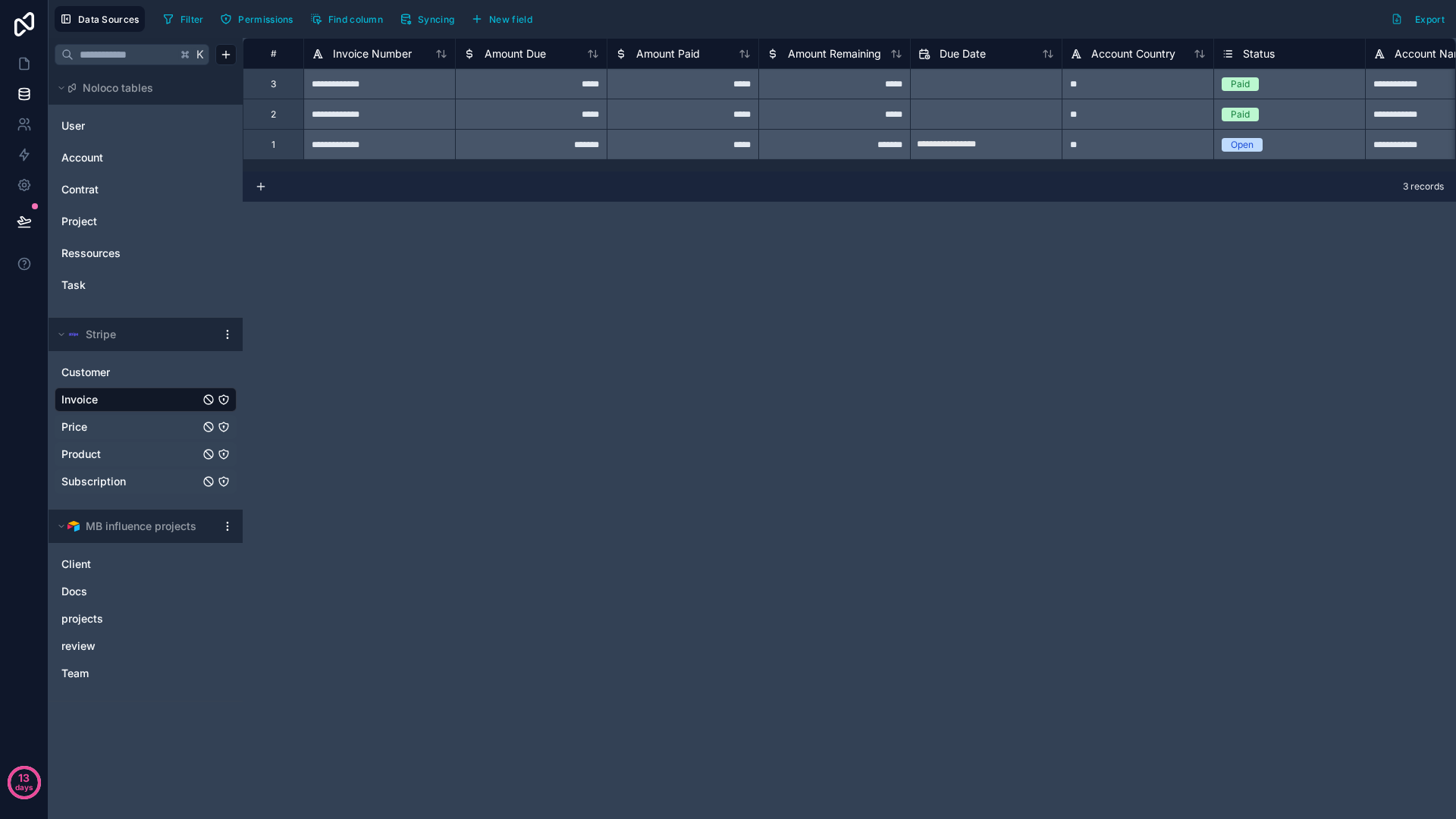
click at [580, 256] on div "**********" at bounding box center [849, 429] width 1213 height 781
click at [607, 219] on div "**********" at bounding box center [849, 429] width 1213 height 781
click at [558, 139] on div "*******" at bounding box center [530, 144] width 151 height 30
click at [548, 216] on div "**********" at bounding box center [849, 429] width 1213 height 781
click at [564, 194] on div "3 records" at bounding box center [849, 186] width 1213 height 30
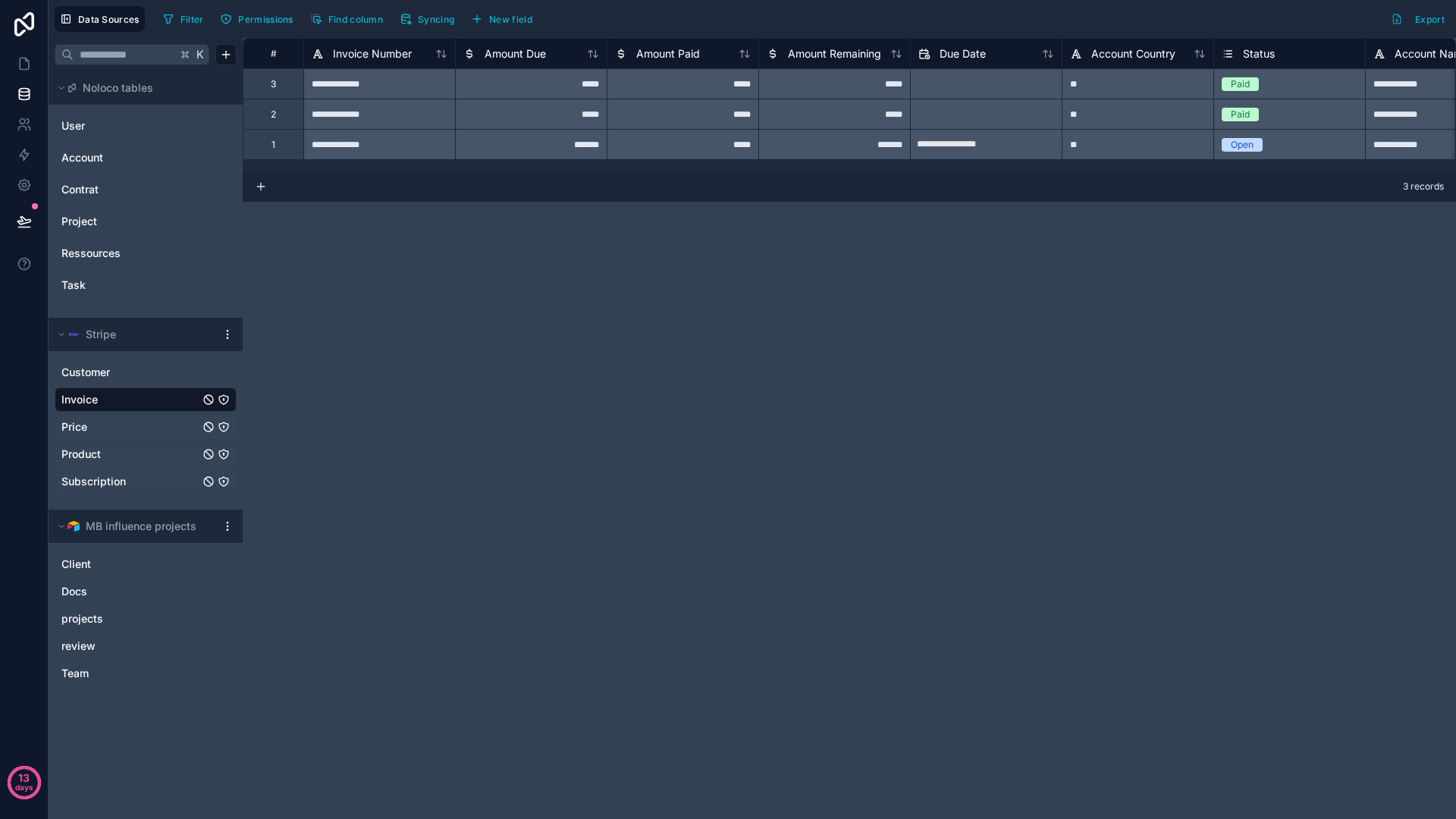
click at [82, 412] on div "Customer Invoice Price Product Subscription" at bounding box center [145, 423] width 182 height 139
click at [80, 422] on span "Price" at bounding box center [75, 427] width 26 height 15
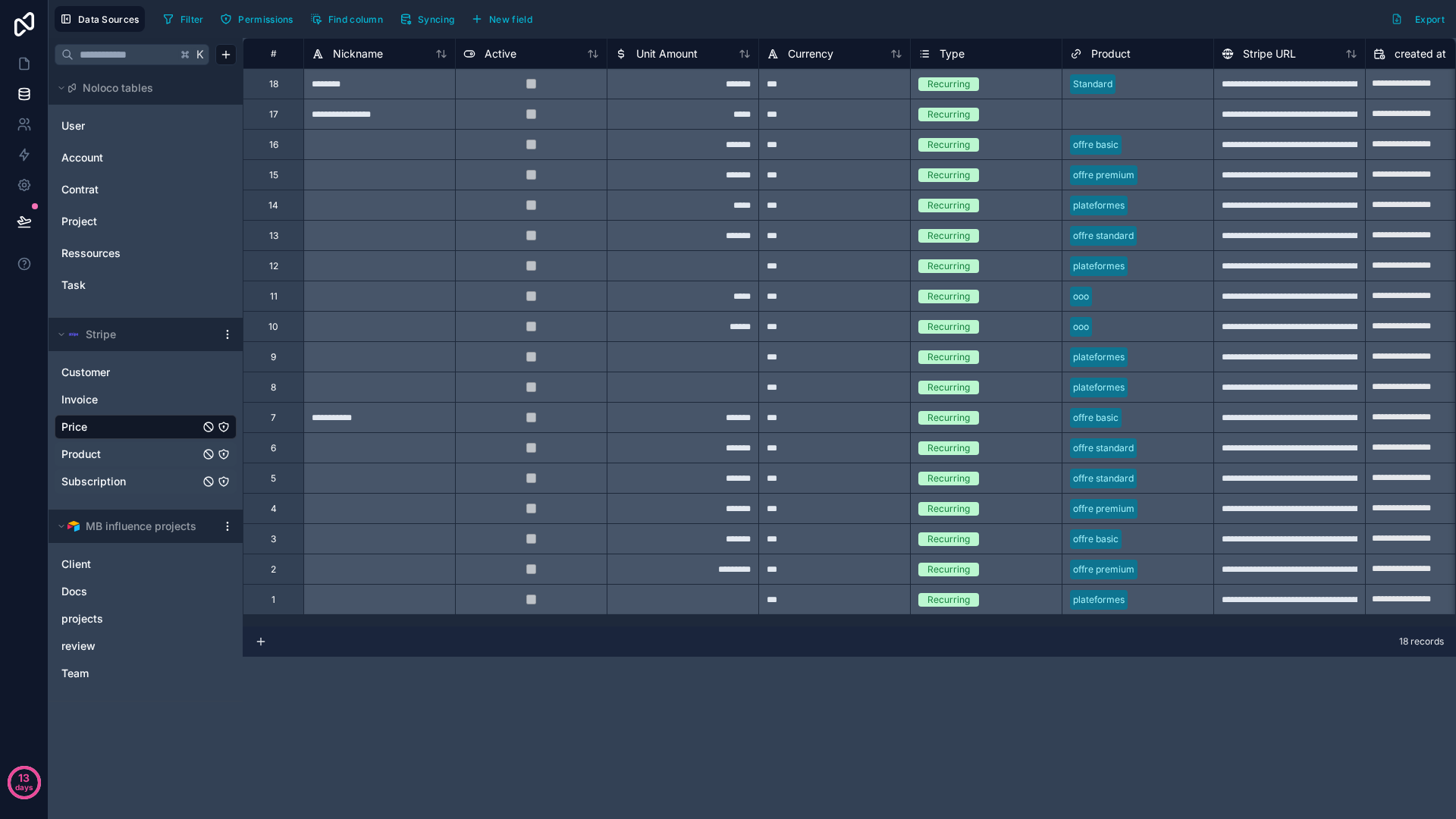
click at [94, 456] on span "Product" at bounding box center [81, 454] width 39 height 15
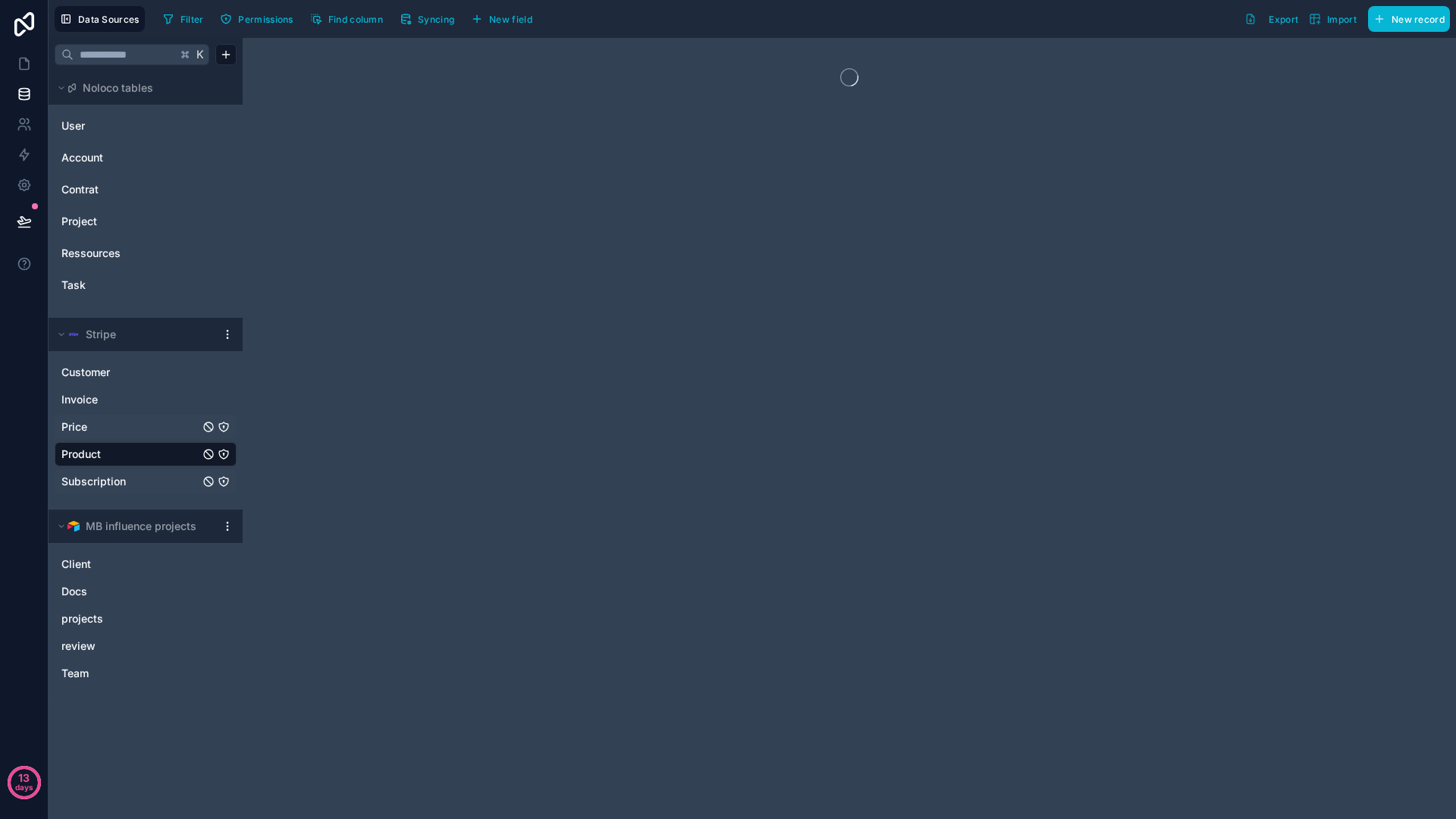
click at [651, 240] on div at bounding box center [849, 429] width 1213 height 781
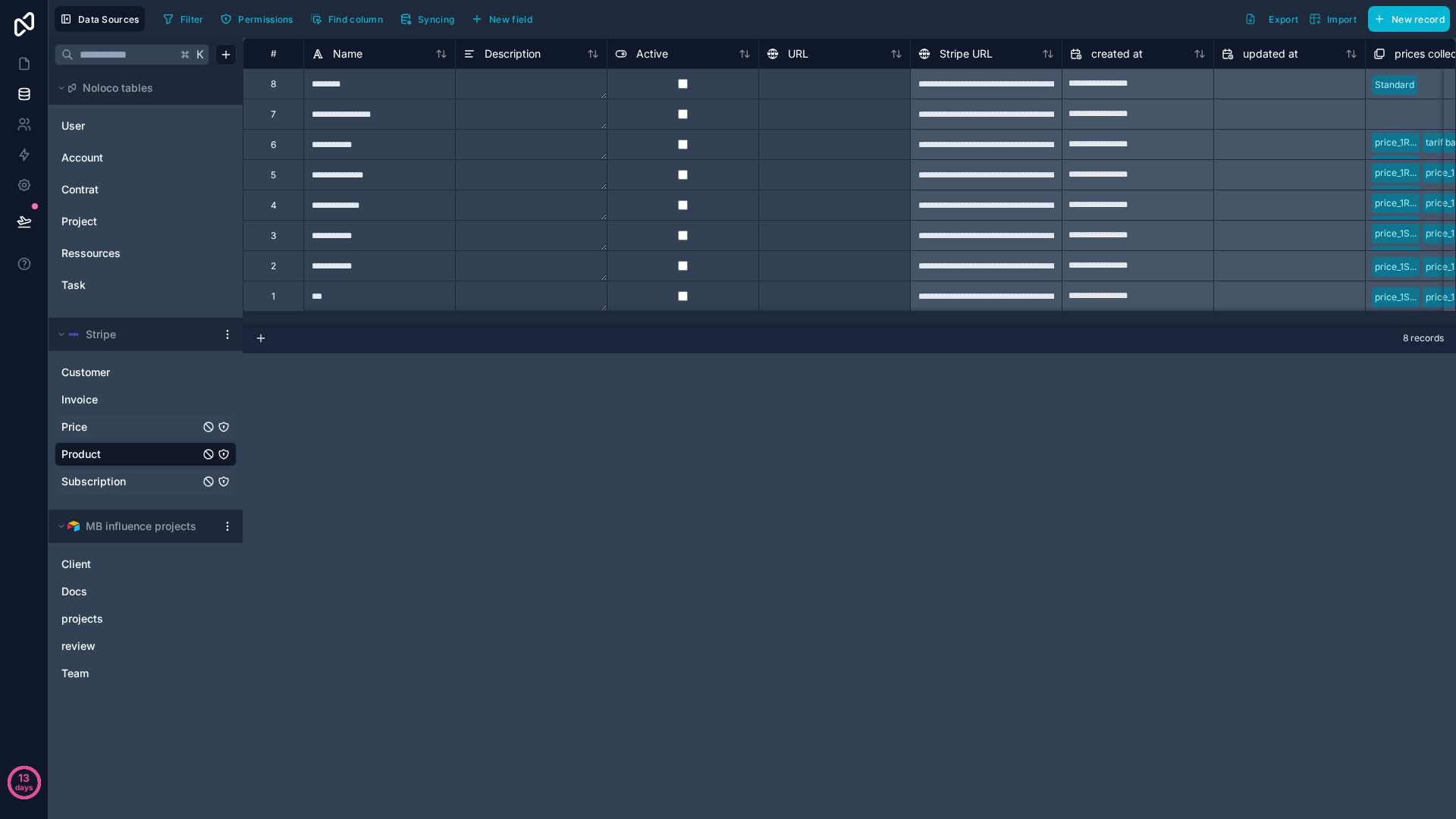
click at [795, 497] on div "**********" at bounding box center [849, 429] width 1213 height 781
click at [682, 499] on div "**********" at bounding box center [849, 429] width 1213 height 781
drag, startPoint x: 670, startPoint y: 441, endPoint x: 678, endPoint y: 451, distance: 12.8
click at [670, 442] on div "**********" at bounding box center [849, 429] width 1213 height 781
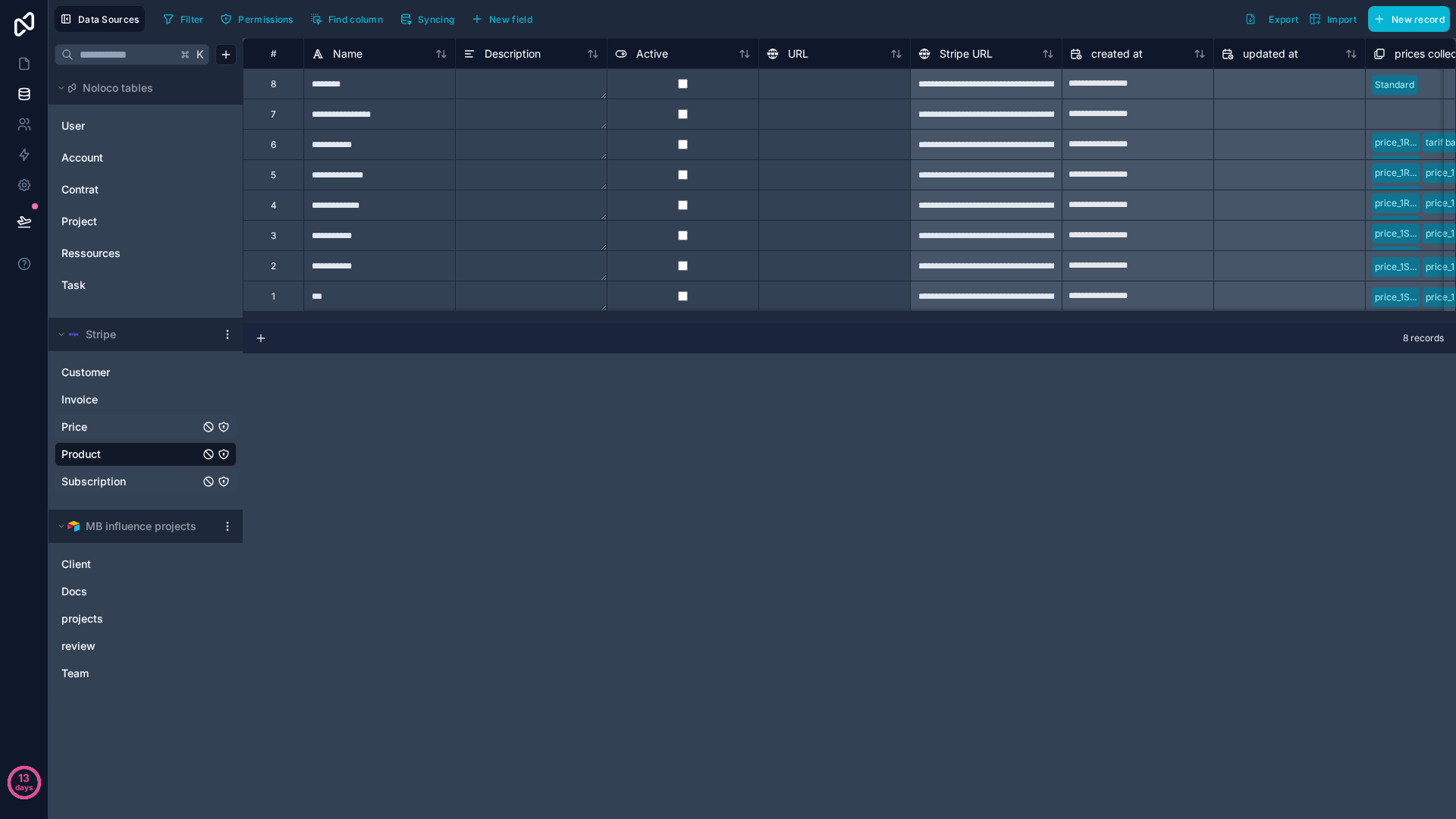
click at [226, 330] on html "**********" at bounding box center [728, 409] width 1456 height 819
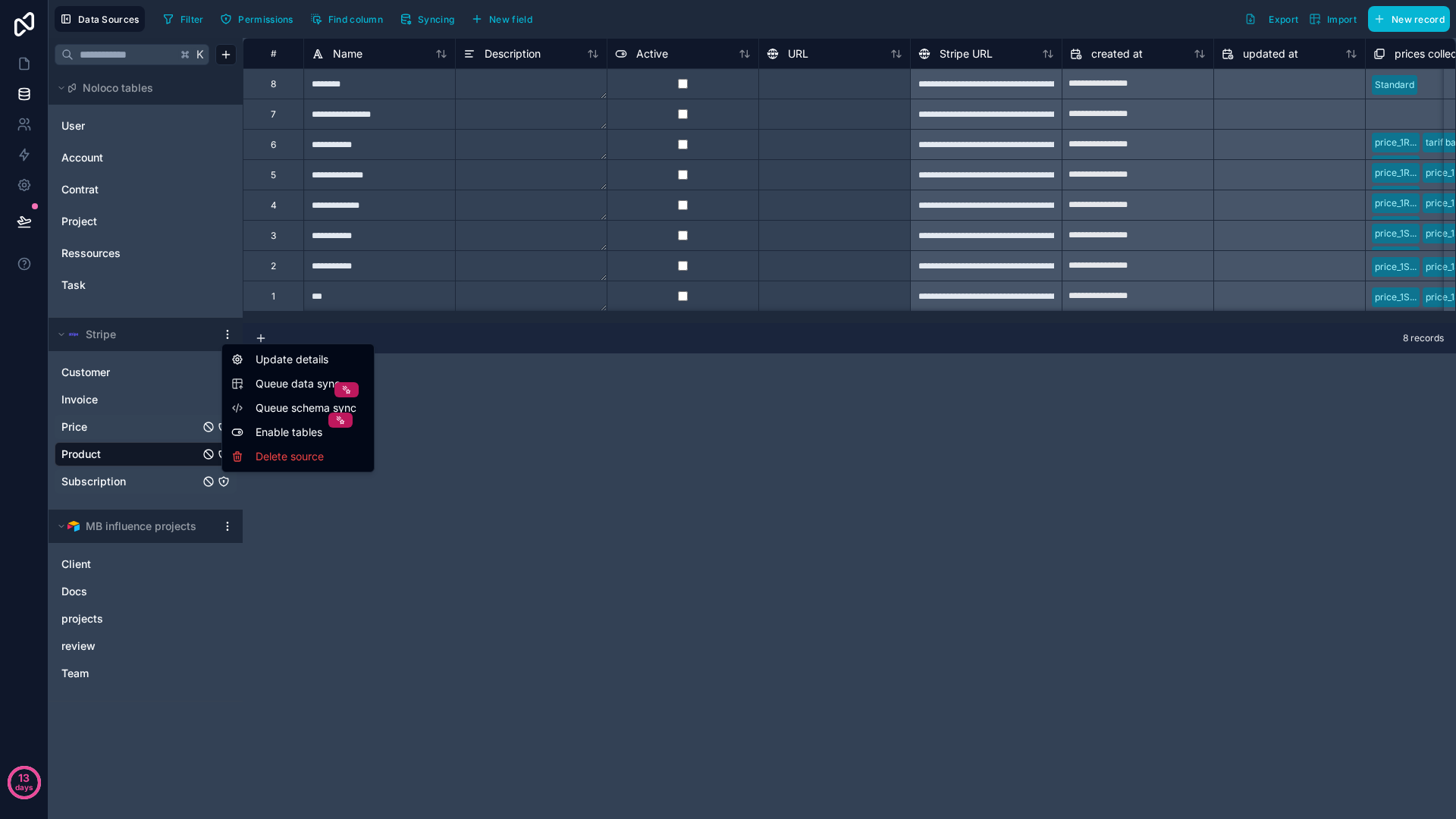
click at [549, 431] on html "**********" at bounding box center [728, 409] width 1456 height 819
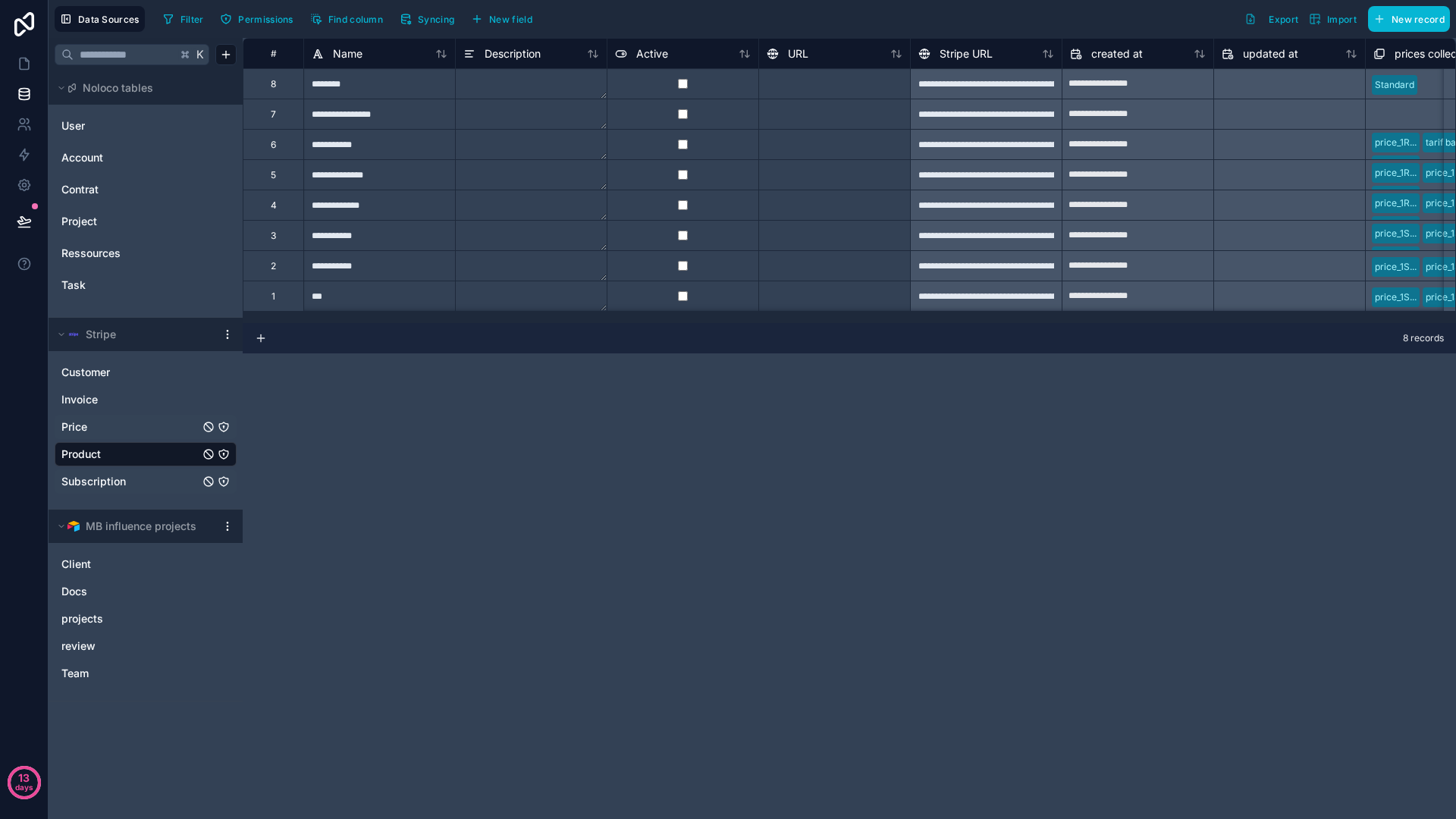
click at [226, 332] on html "**********" at bounding box center [728, 409] width 1456 height 819
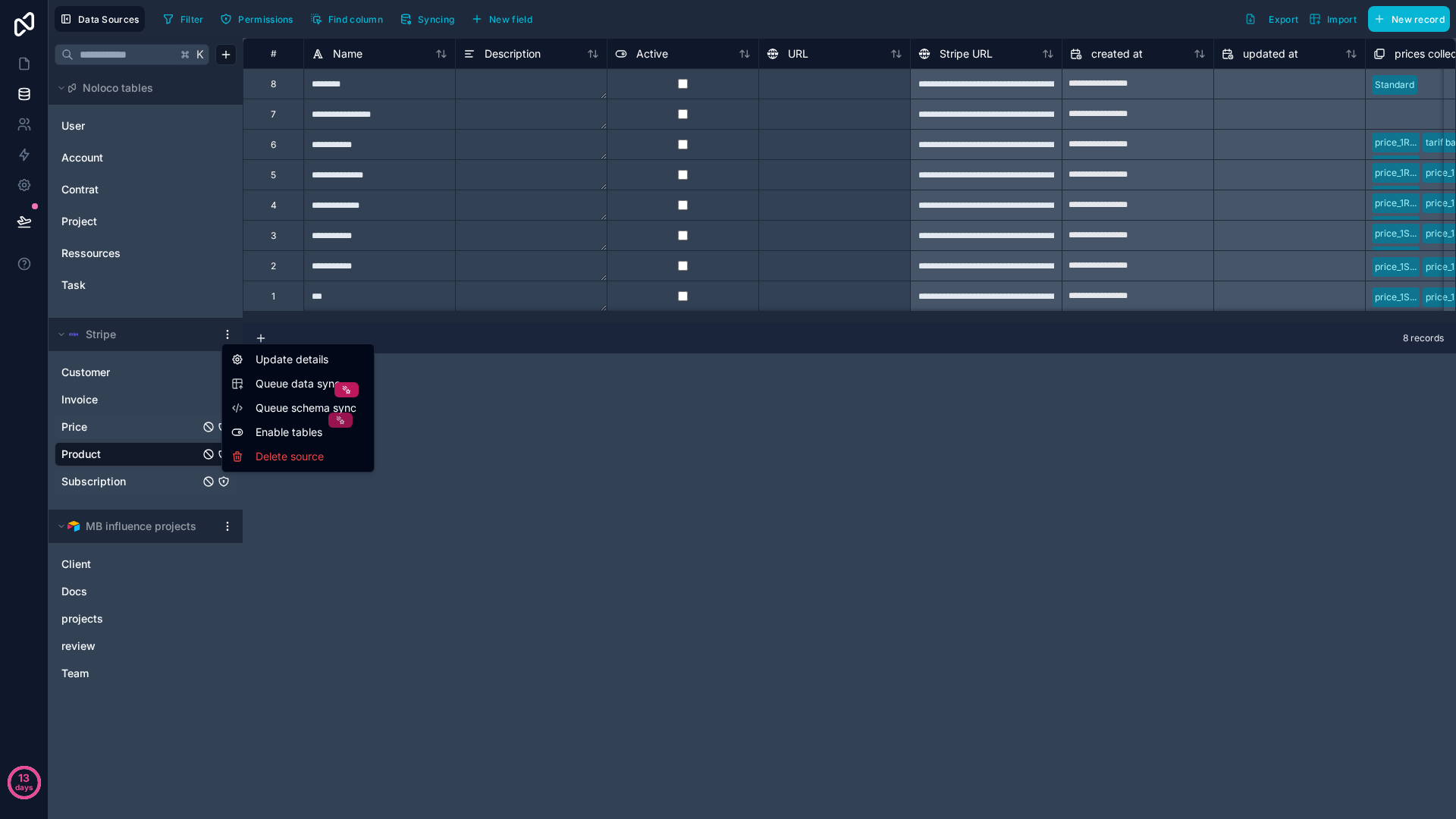
click at [341, 418] on icon at bounding box center [340, 419] width 10 height 10
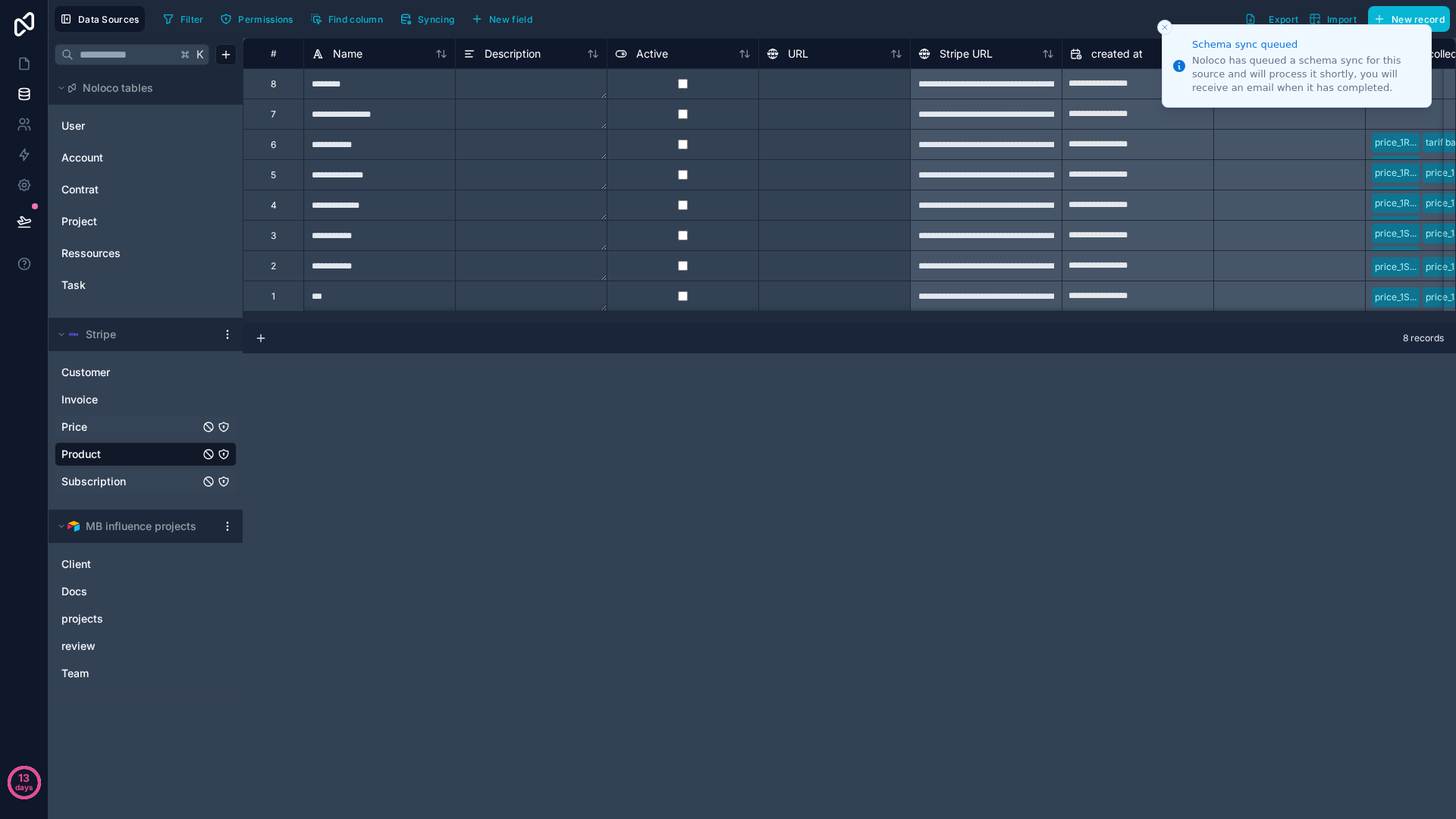
click at [1163, 30] on icon "Close toast" at bounding box center [1165, 27] width 9 height 9
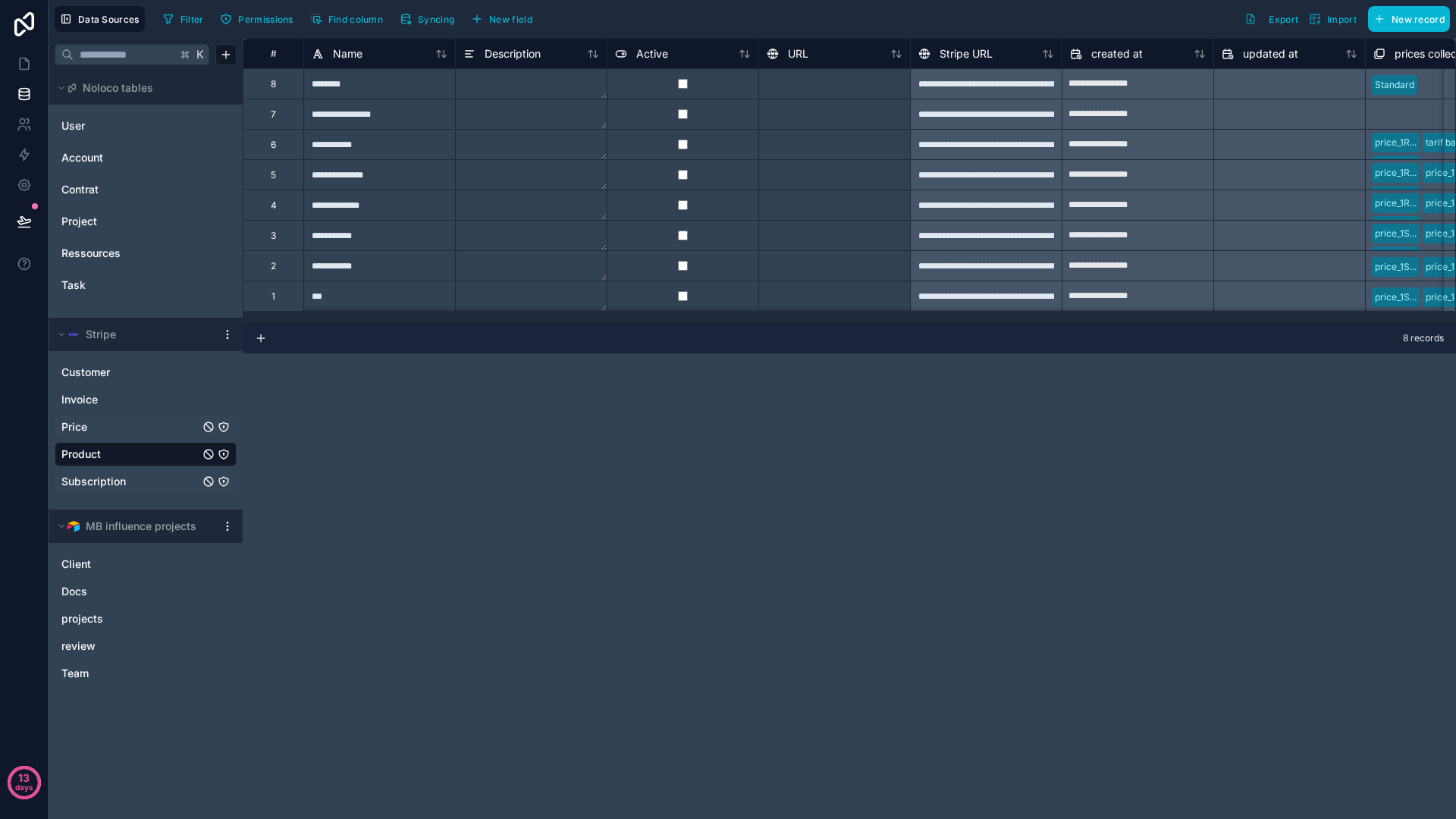
click at [656, 433] on div "**********" at bounding box center [849, 429] width 1213 height 781
click at [194, 428] on div "Disable this table" at bounding box center [208, 432] width 73 height 12
click at [93, 433] on link "Price" at bounding box center [131, 427] width 138 height 15
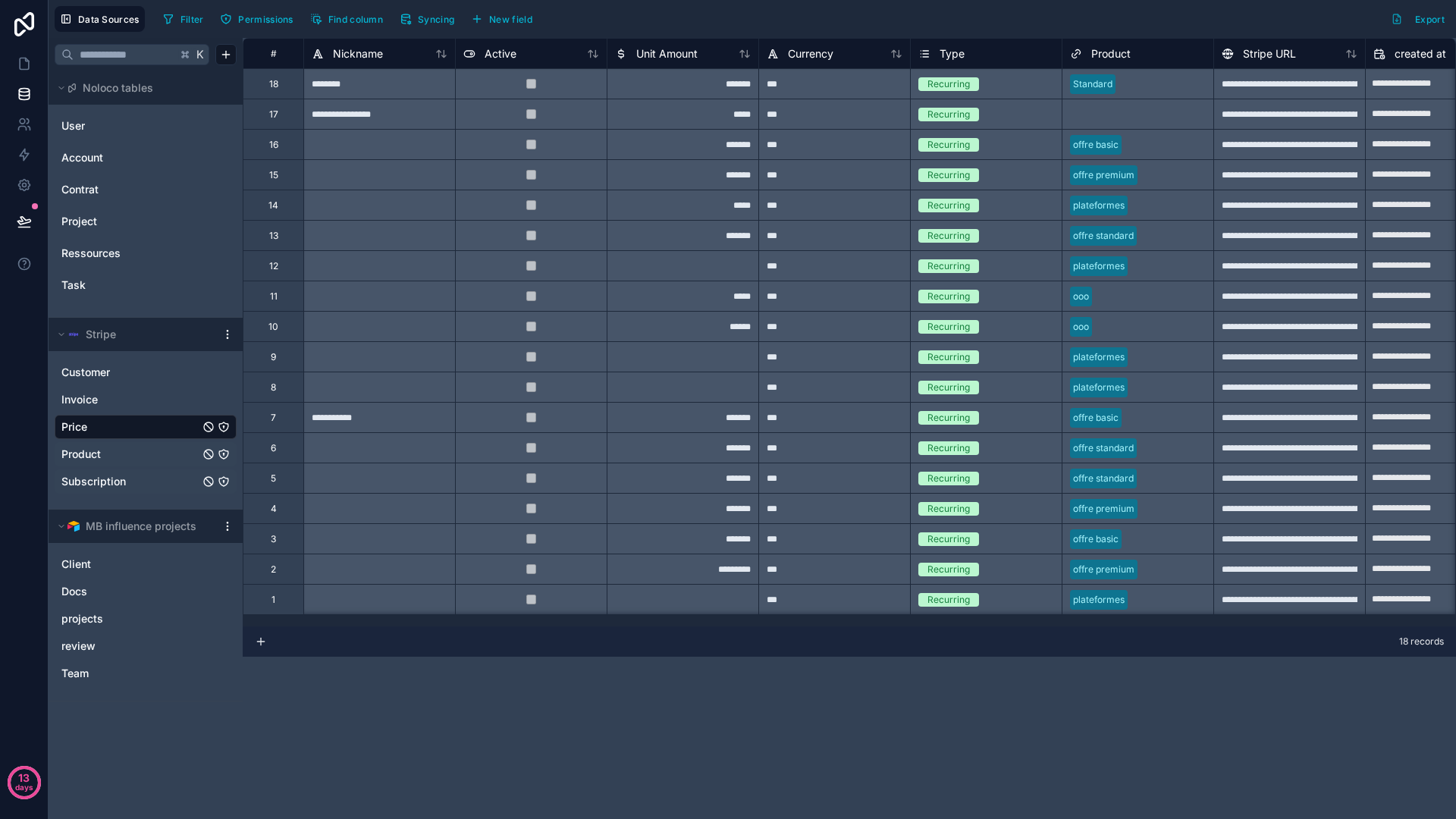
click at [179, 451] on link "Product" at bounding box center [131, 454] width 138 height 15
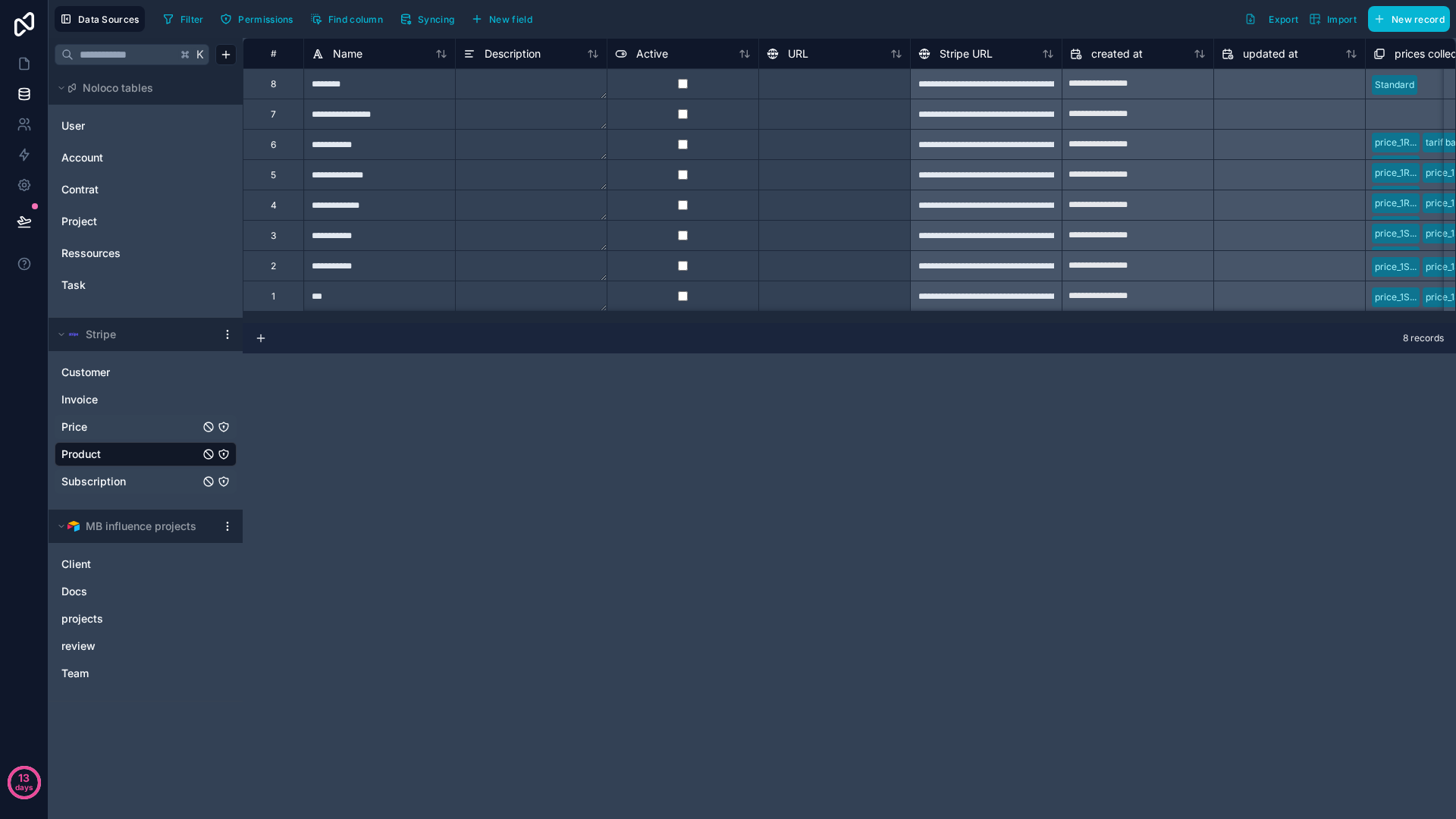
click at [224, 333] on html "**********" at bounding box center [728, 409] width 1456 height 819
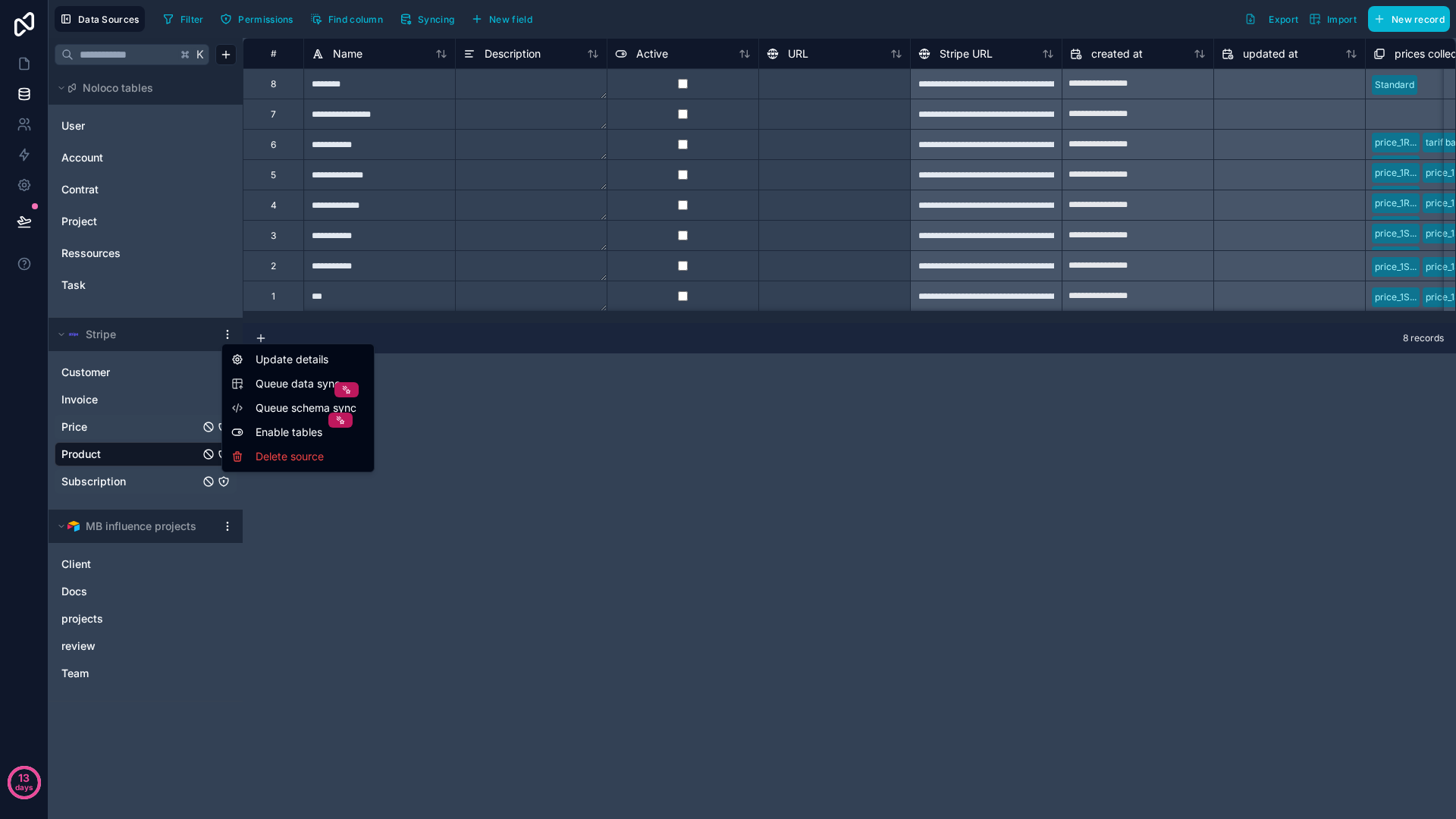
click at [568, 402] on html "**********" at bounding box center [728, 409] width 1456 height 819
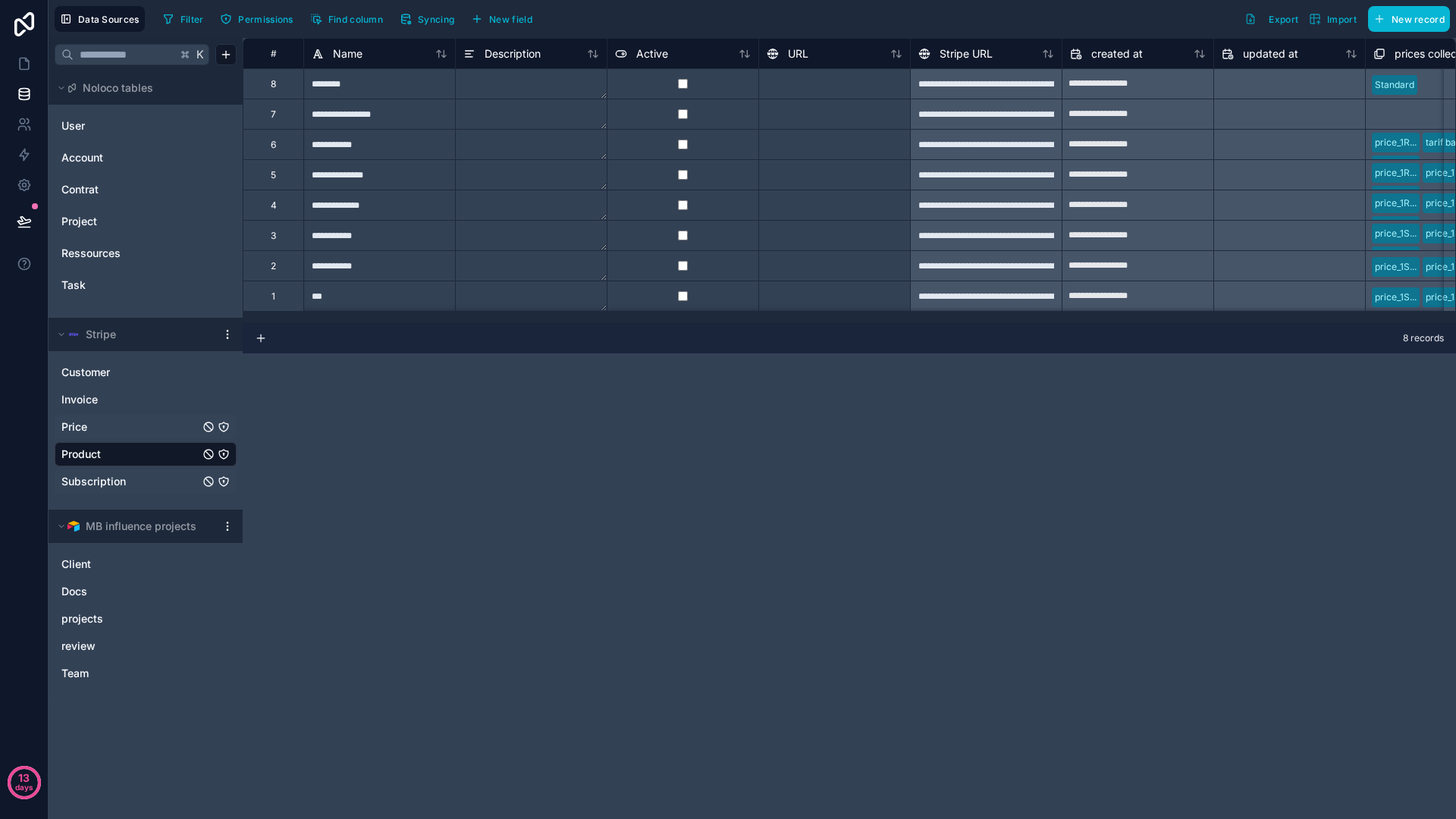
click at [653, 383] on div "**********" at bounding box center [849, 429] width 1213 height 781
click at [111, 474] on span "Subscription" at bounding box center [93, 481] width 64 height 15
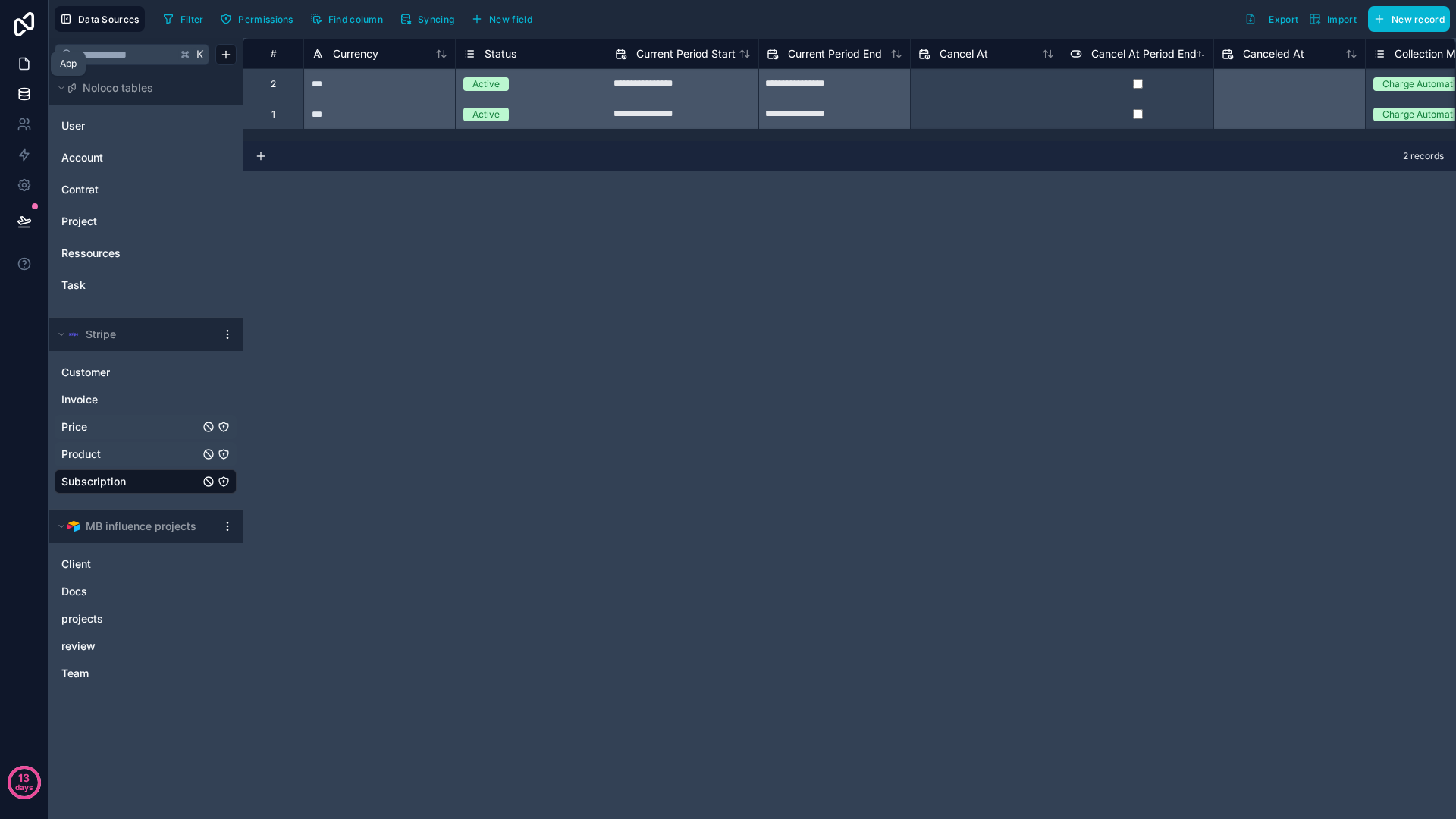
click at [18, 71] on icon at bounding box center [24, 64] width 15 height 15
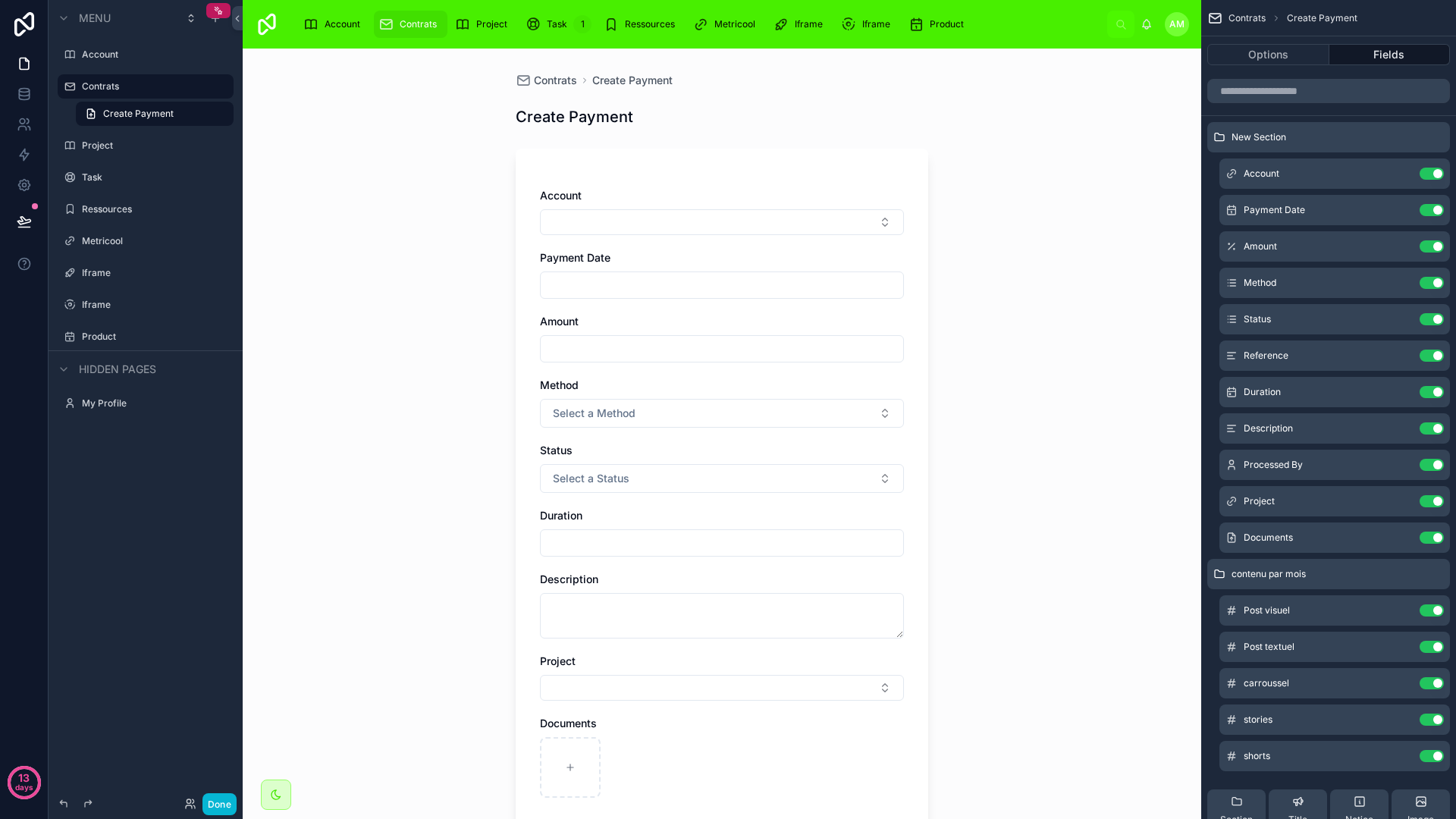
click at [360, 241] on div "Contrats Create Payment Create Payment Account Payment Date Amount Method Selec…" at bounding box center [722, 433] width 958 height 770
click at [26, 94] on icon at bounding box center [24, 94] width 15 height 15
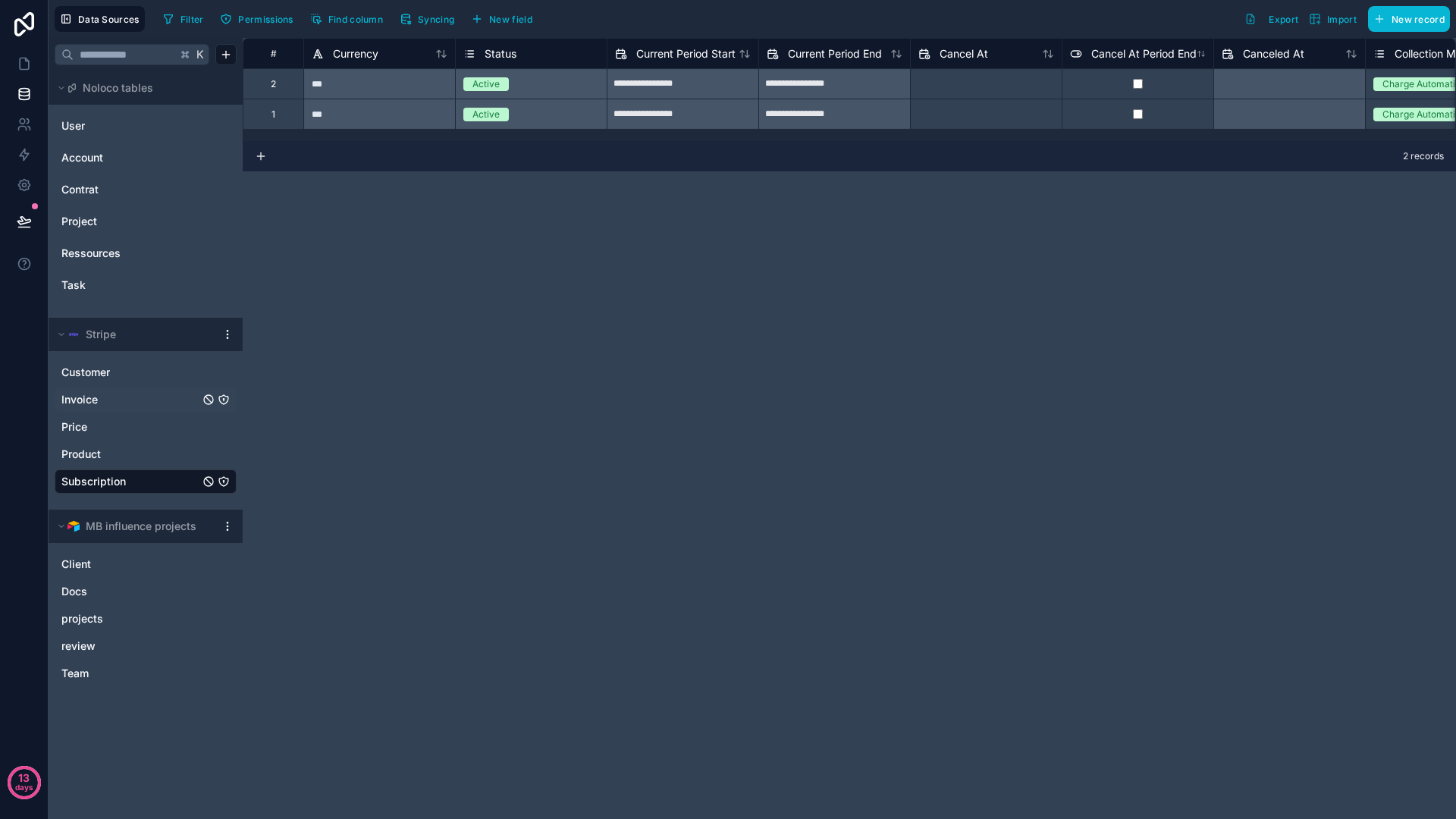
click at [120, 397] on link "Invoice" at bounding box center [131, 400] width 138 height 15
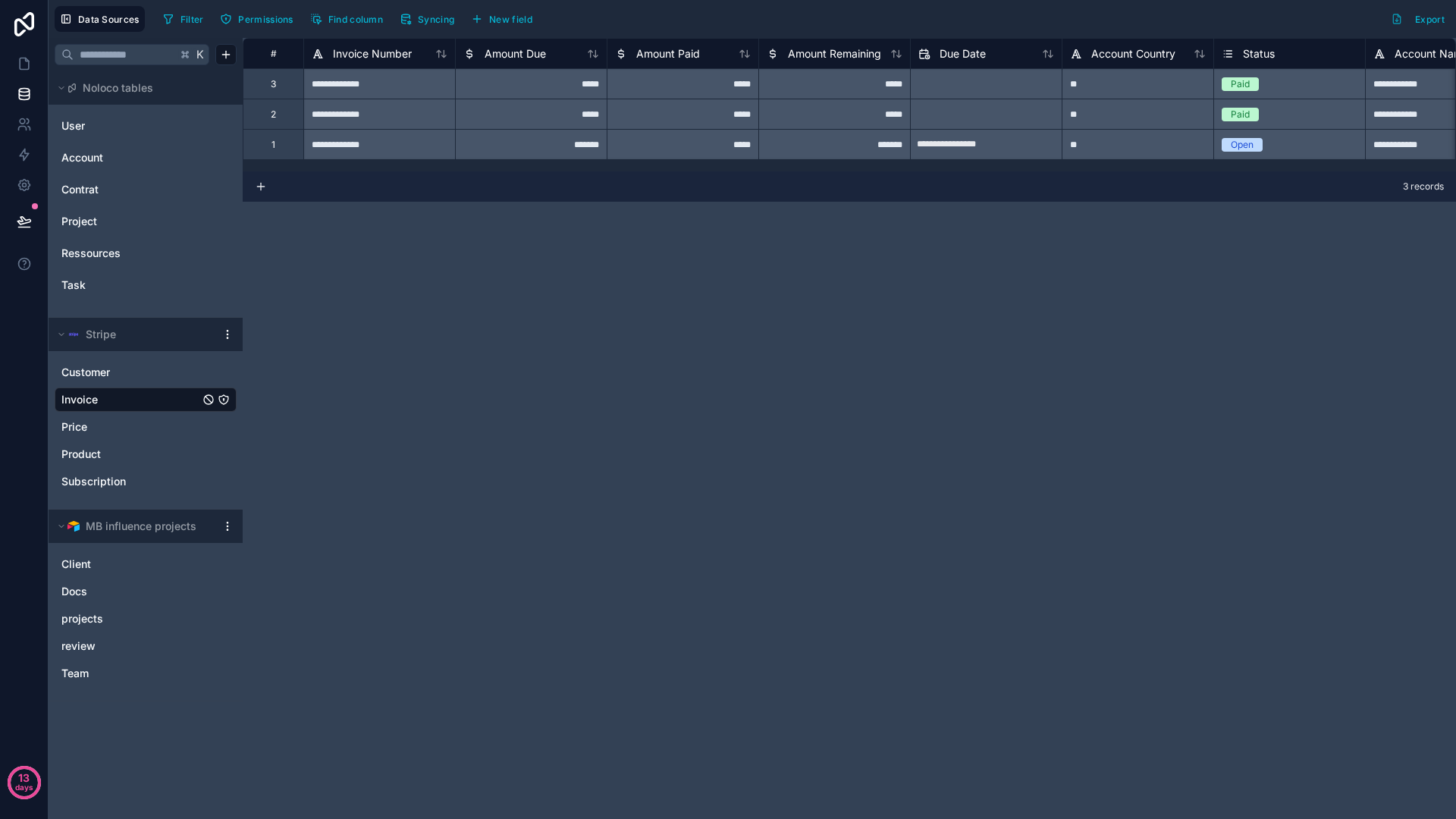
click at [450, 253] on div "**********" at bounding box center [849, 429] width 1213 height 781
click at [228, 522] on html "**********" at bounding box center [728, 409] width 1456 height 819
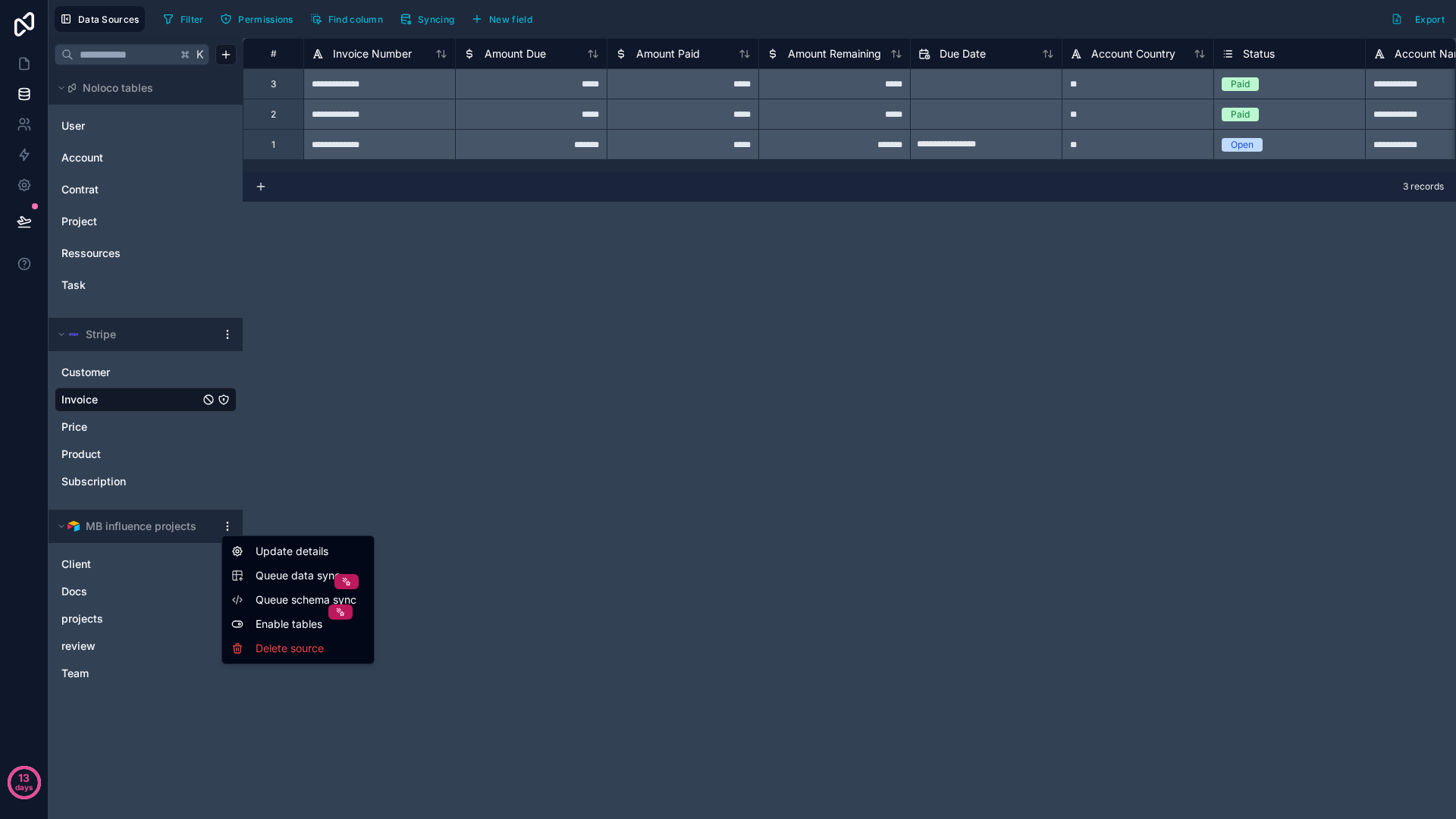
click at [195, 527] on html "**********" at bounding box center [728, 409] width 1456 height 819
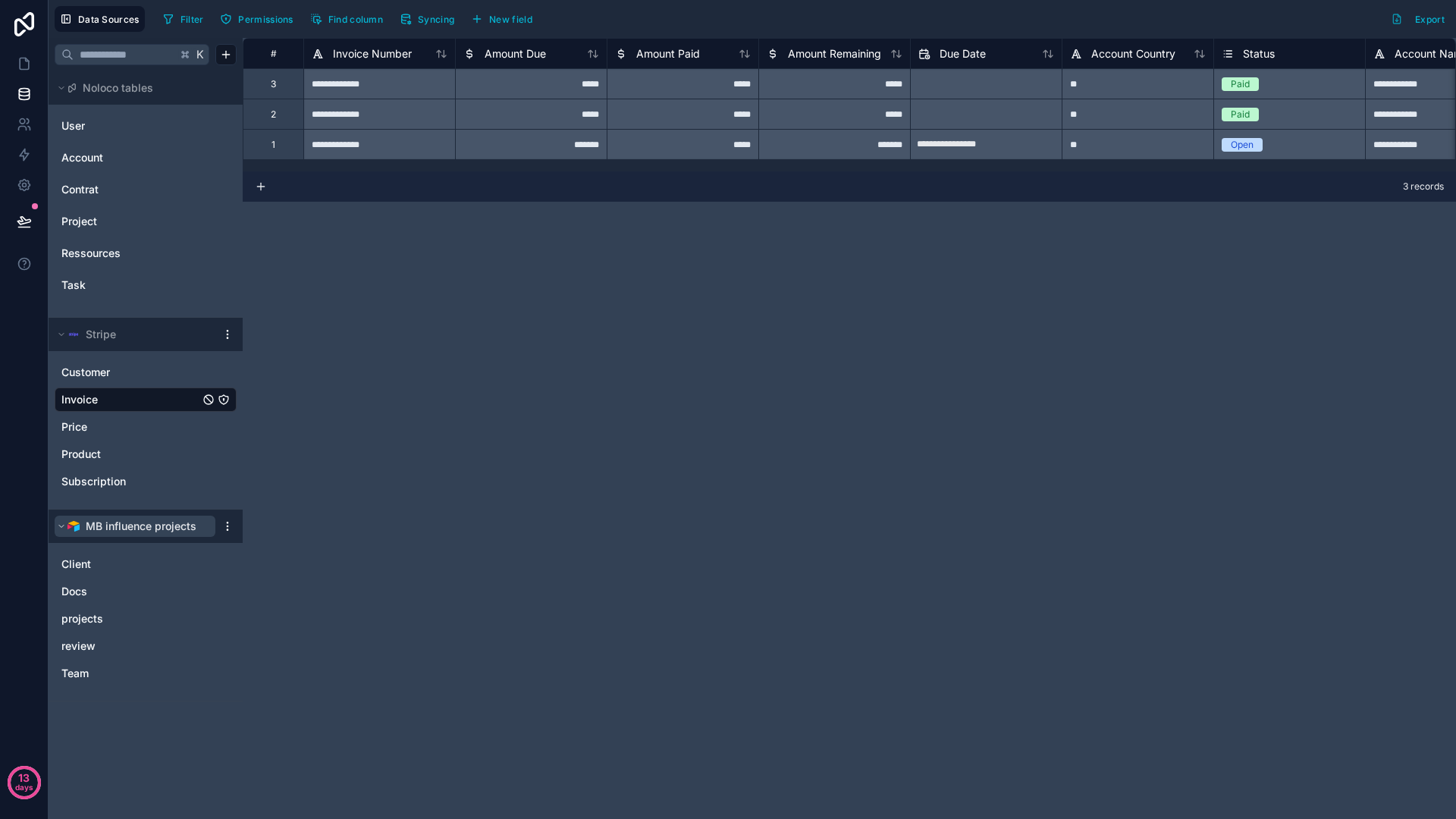
click at [64, 527] on icon at bounding box center [62, 527] width 9 height 9
click at [505, 391] on div "**********" at bounding box center [849, 429] width 1213 height 781
click at [443, 301] on div "**********" at bounding box center [849, 429] width 1213 height 781
click at [651, 248] on div "**********" at bounding box center [849, 429] width 1213 height 781
click at [434, 24] on button "Syncing" at bounding box center [427, 19] width 65 height 22
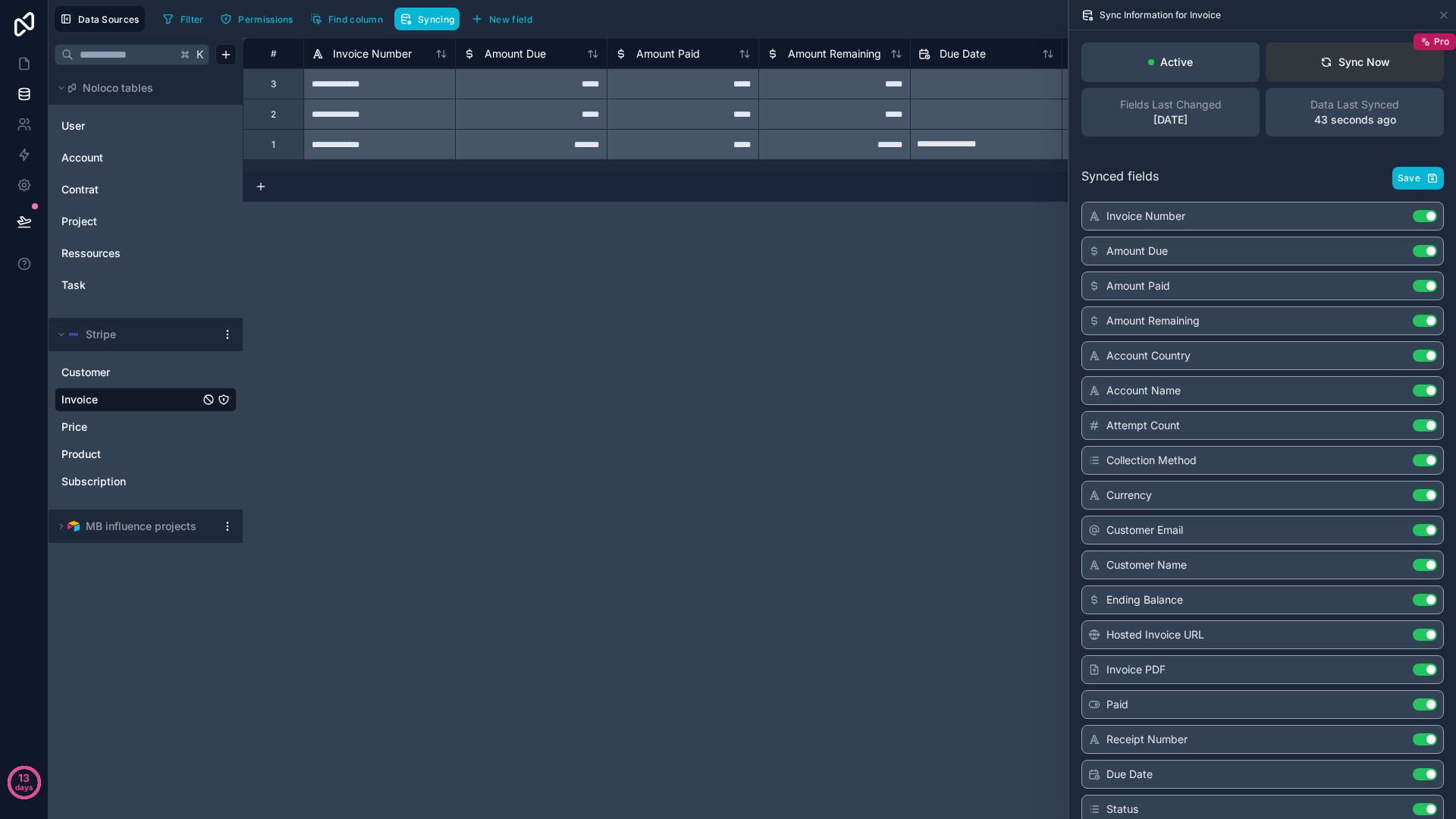
click at [1364, 63] on div "Sync Now" at bounding box center [1355, 62] width 70 height 15
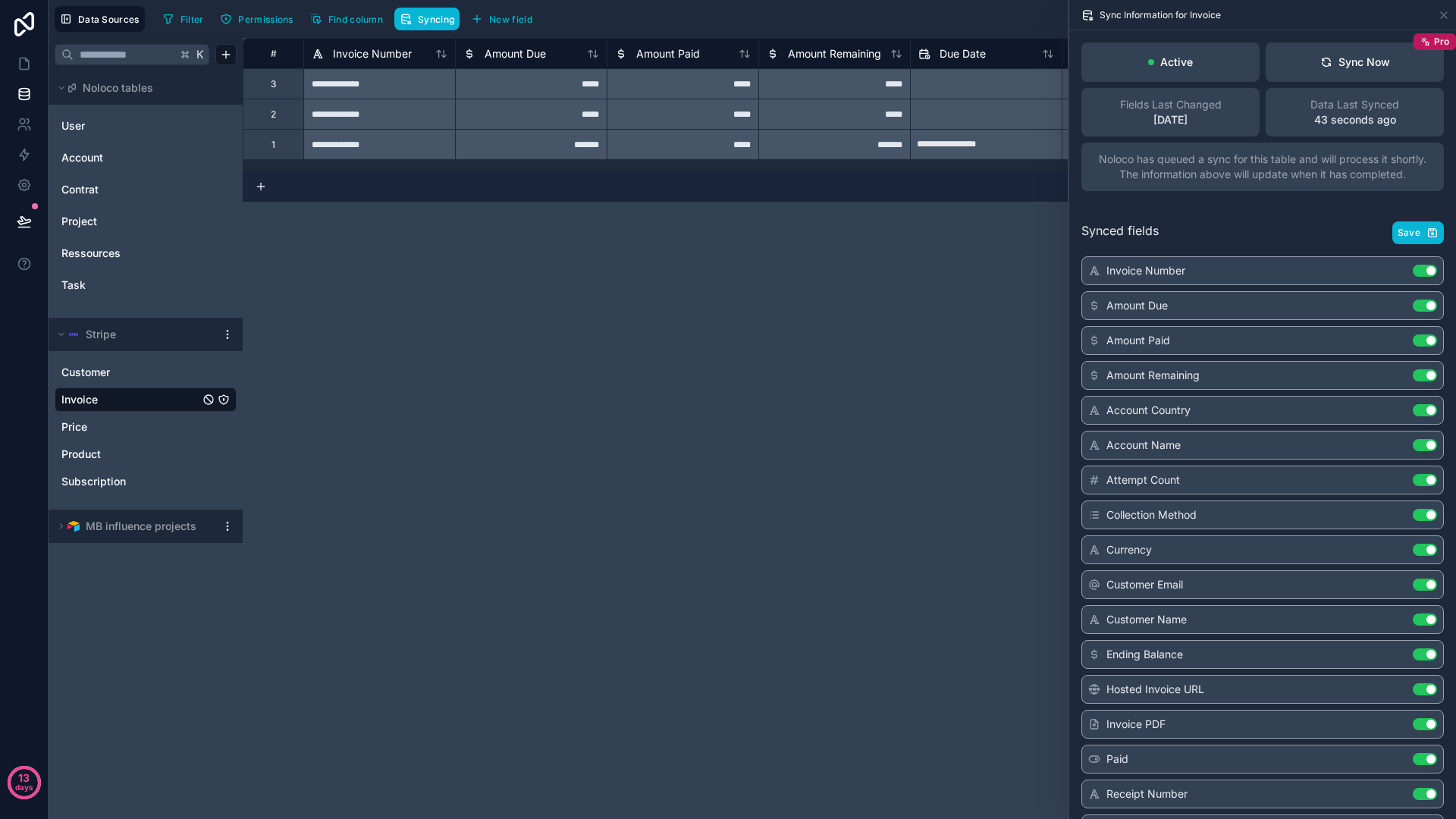
click at [762, 219] on div "**********" at bounding box center [849, 429] width 1213 height 781
click at [1444, 14] on icon at bounding box center [1444, 15] width 6 height 6
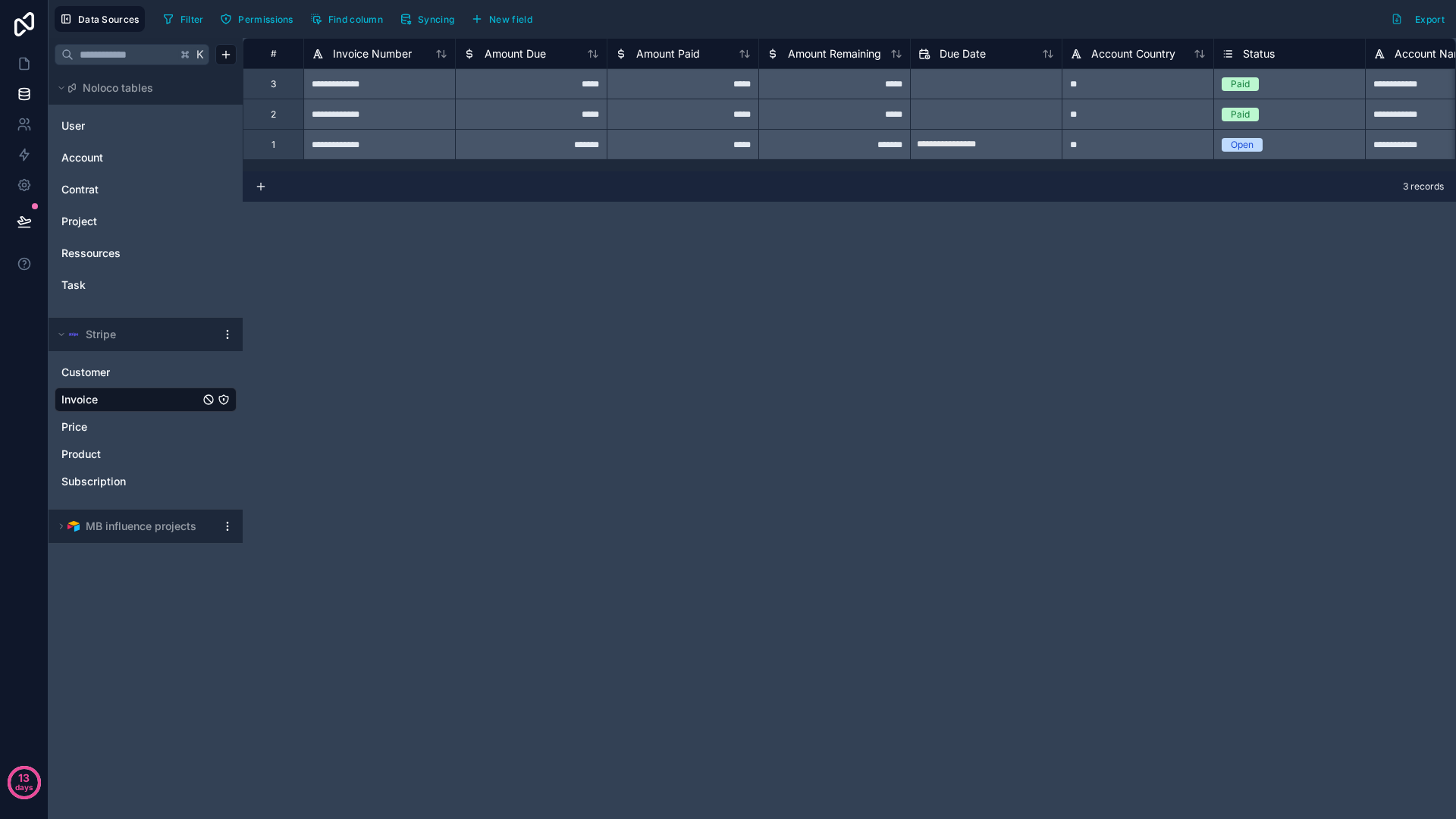
click at [398, 151] on div "**********" at bounding box center [379, 144] width 151 height 30
click at [643, 235] on div "**********" at bounding box center [849, 429] width 1213 height 781
click at [99, 365] on span "Customer" at bounding box center [86, 373] width 49 height 15
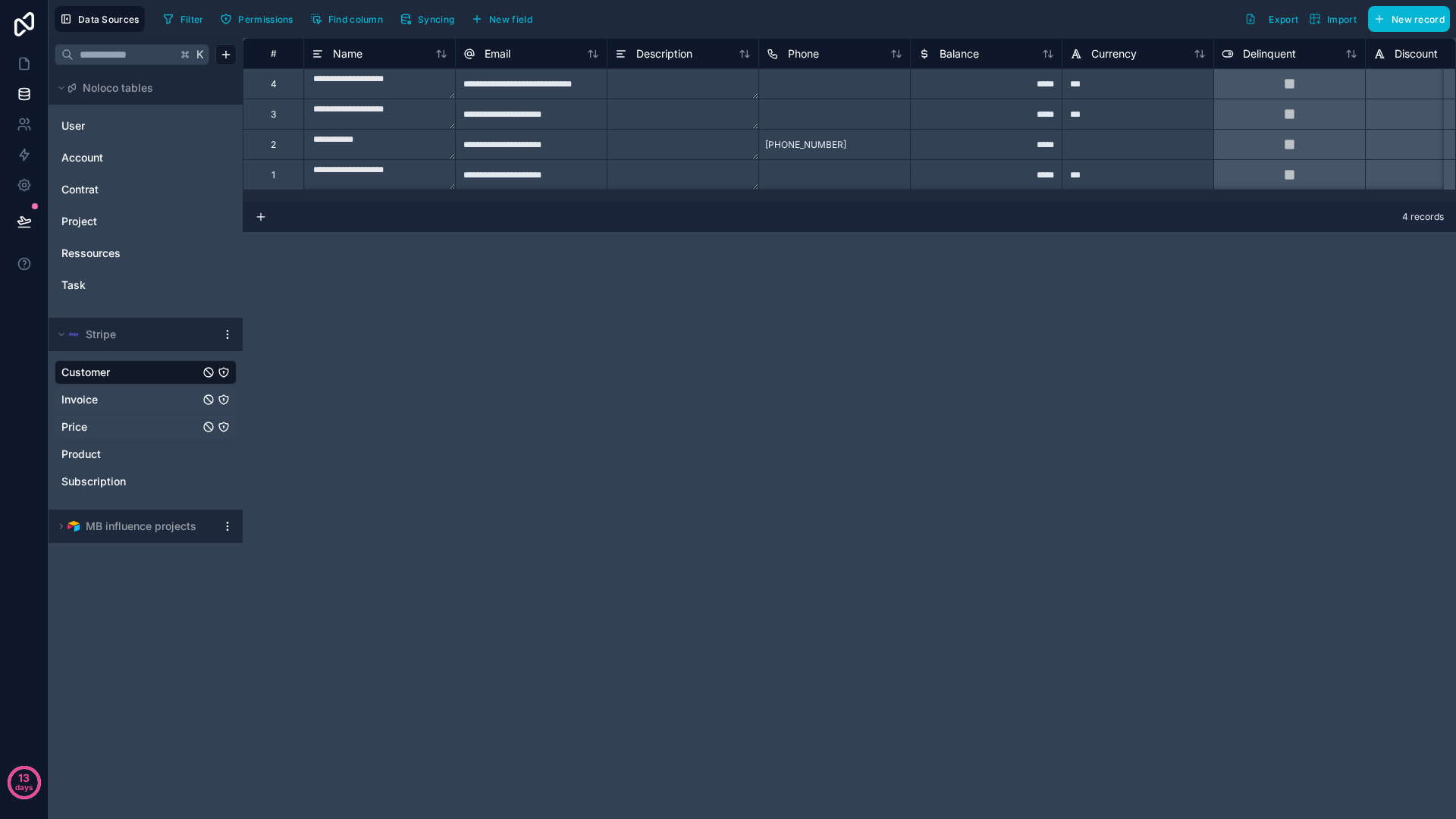
click at [100, 421] on link "Price" at bounding box center [131, 427] width 138 height 15
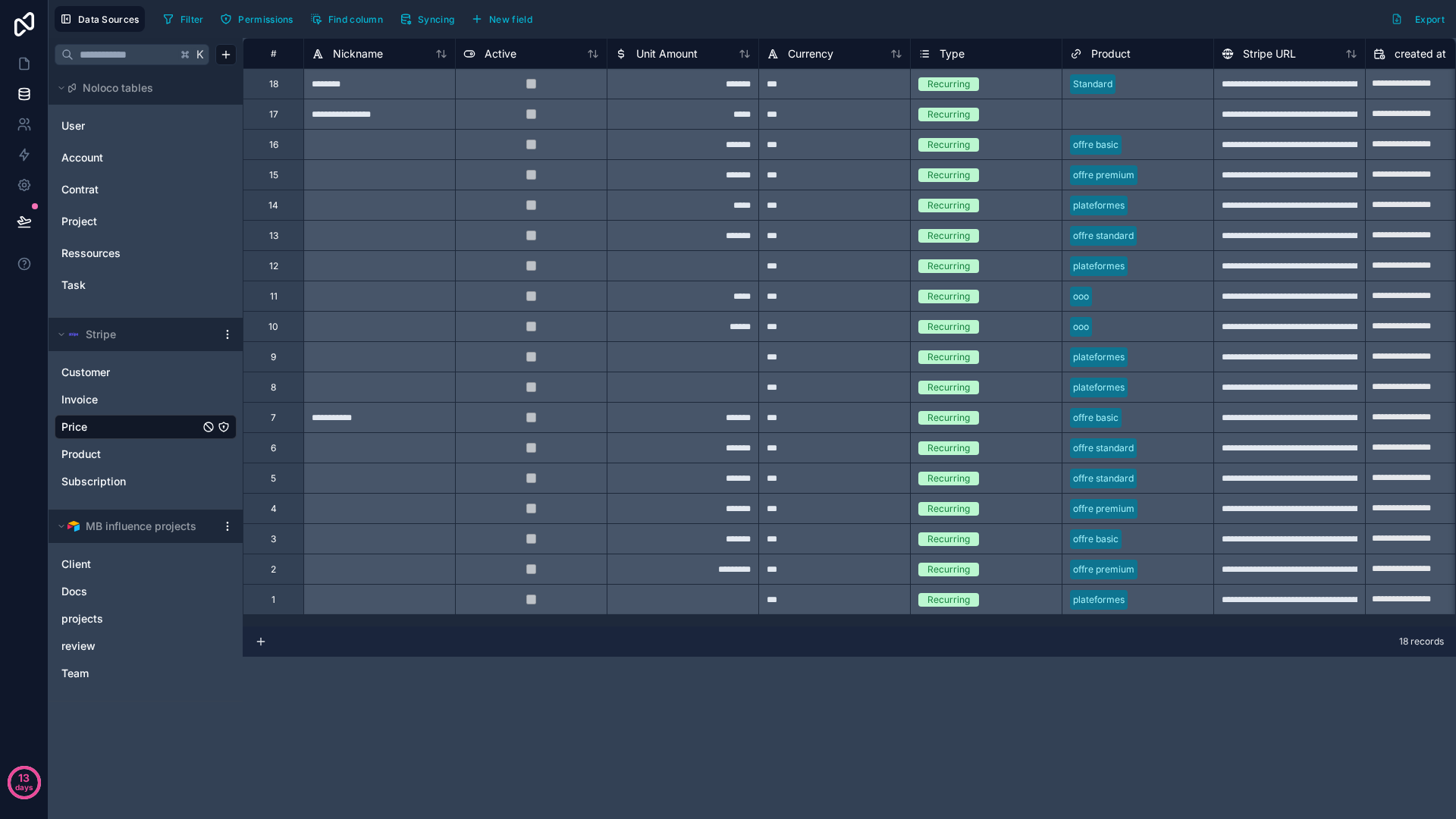
click at [507, 705] on div "**********" at bounding box center [849, 429] width 1213 height 781
click at [126, 484] on link "Subscription" at bounding box center [131, 481] width 138 height 15
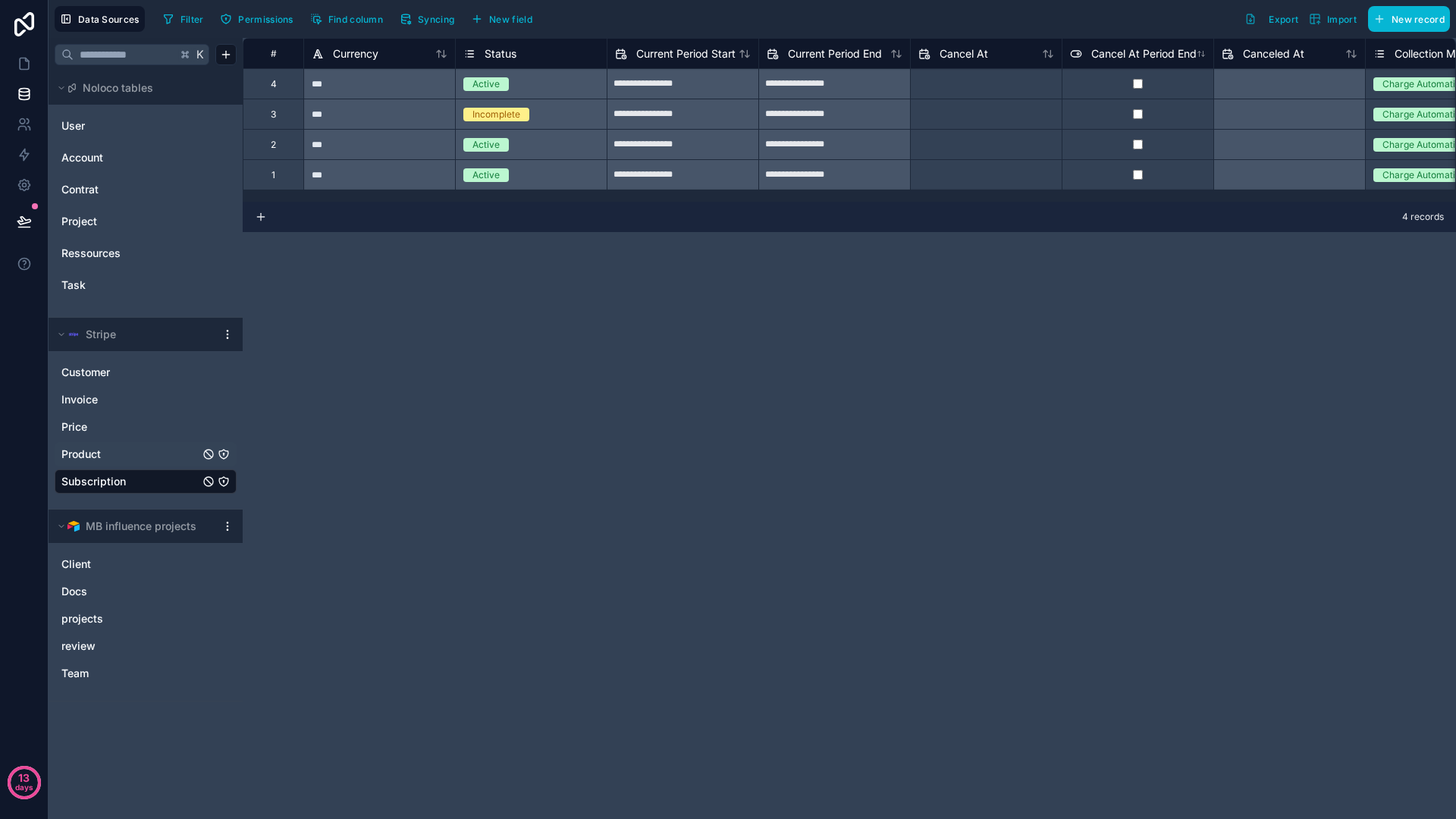
click at [129, 450] on link "Product" at bounding box center [131, 454] width 138 height 15
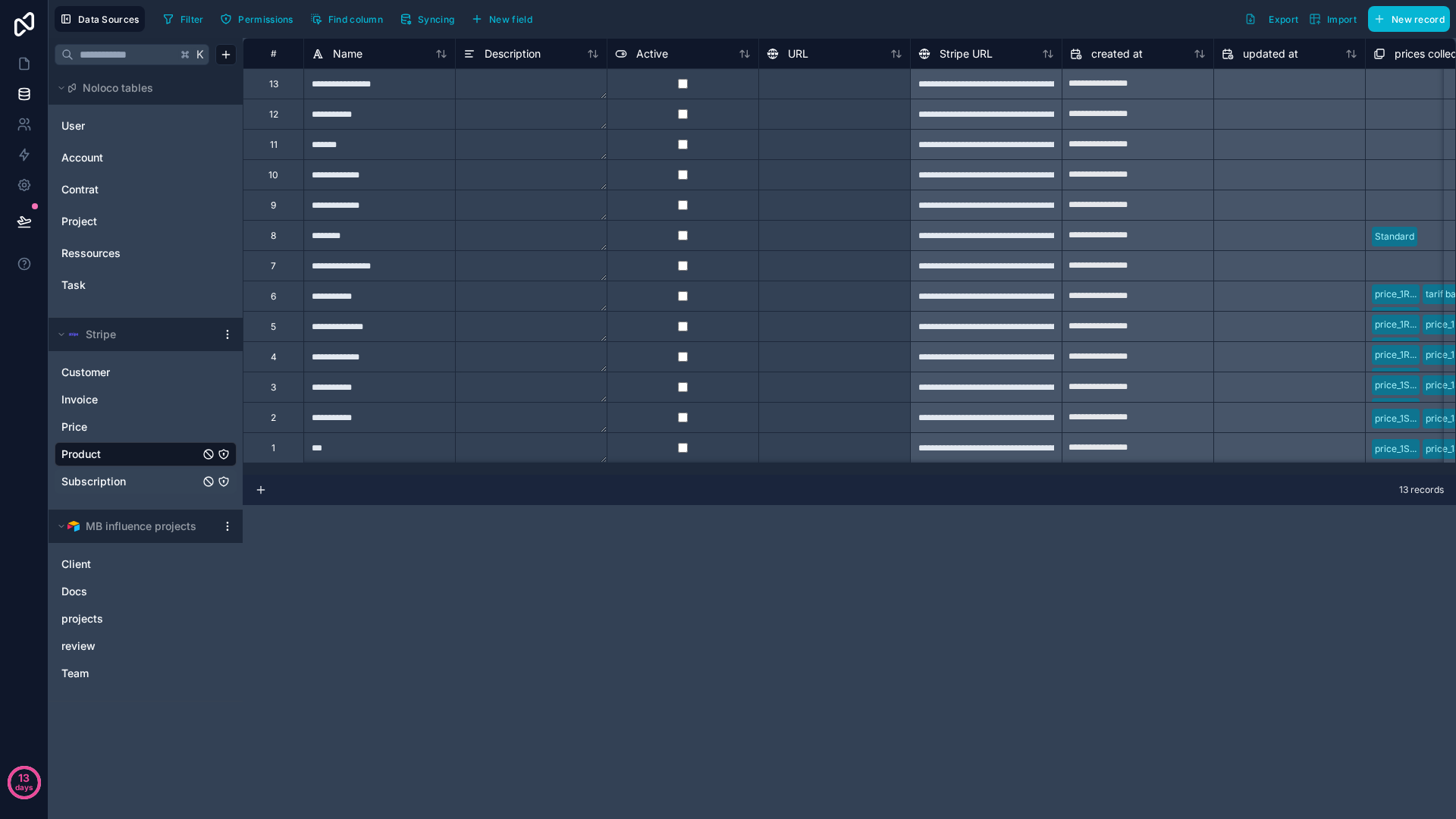
click at [84, 483] on span "Subscription" at bounding box center [93, 481] width 64 height 15
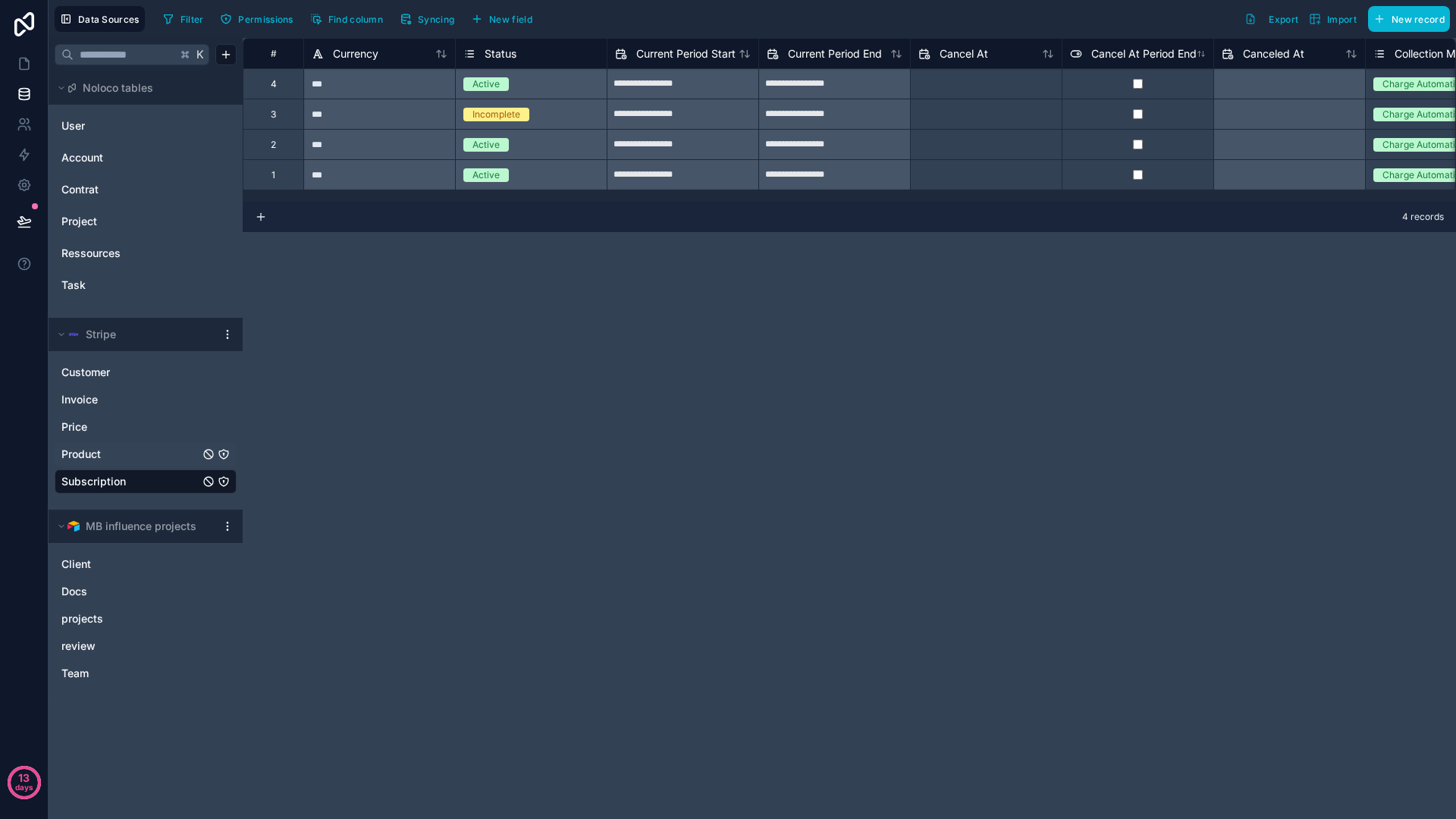
click at [574, 328] on div "**********" at bounding box center [849, 429] width 1213 height 781
click at [679, 635] on div "**********" at bounding box center [849, 429] width 1213 height 781
click at [99, 452] on span "Product" at bounding box center [81, 454] width 39 height 15
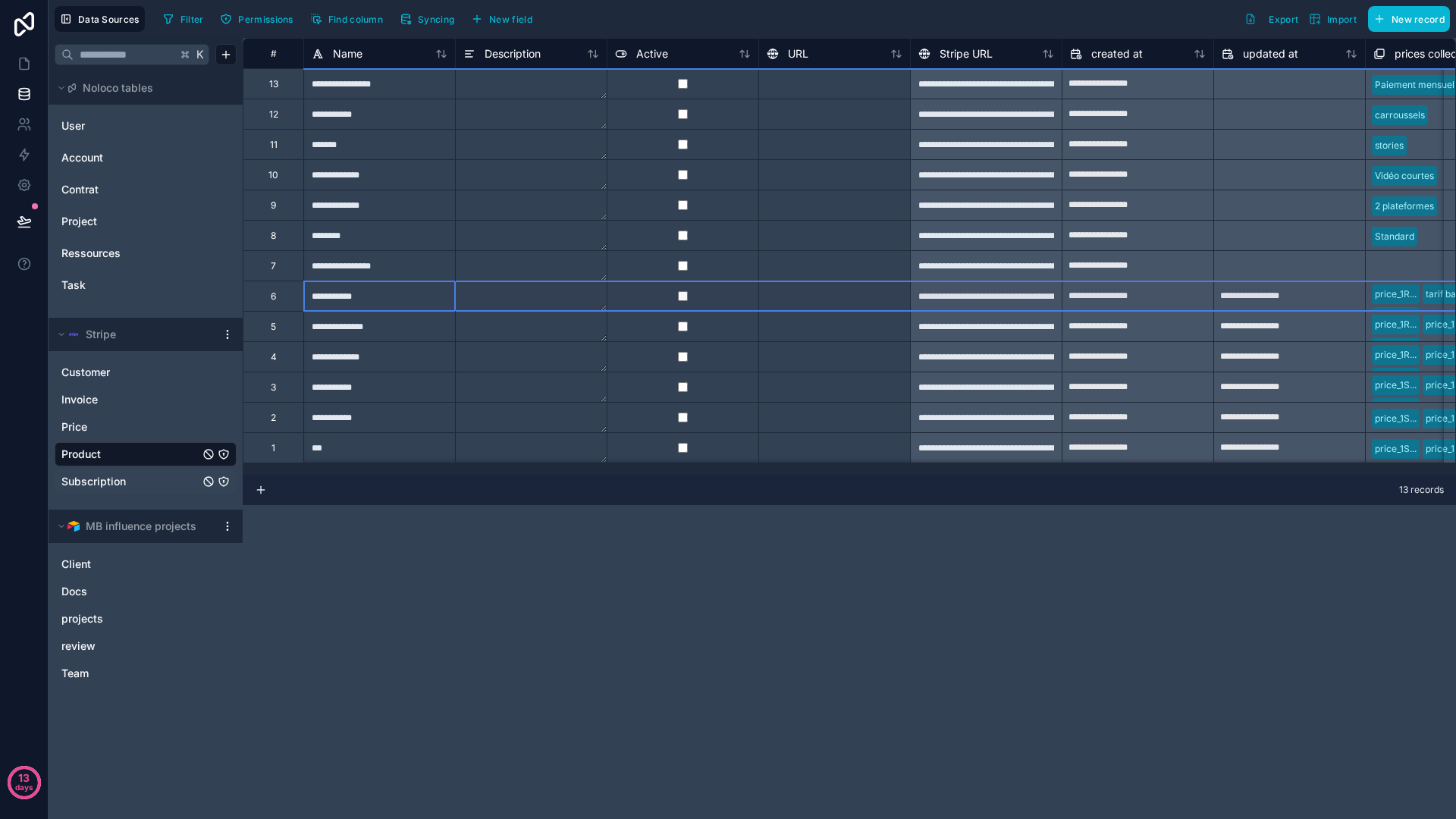
click at [277, 303] on div "6" at bounding box center [273, 295] width 61 height 30
click at [435, 594] on div "**********" at bounding box center [849, 429] width 1213 height 781
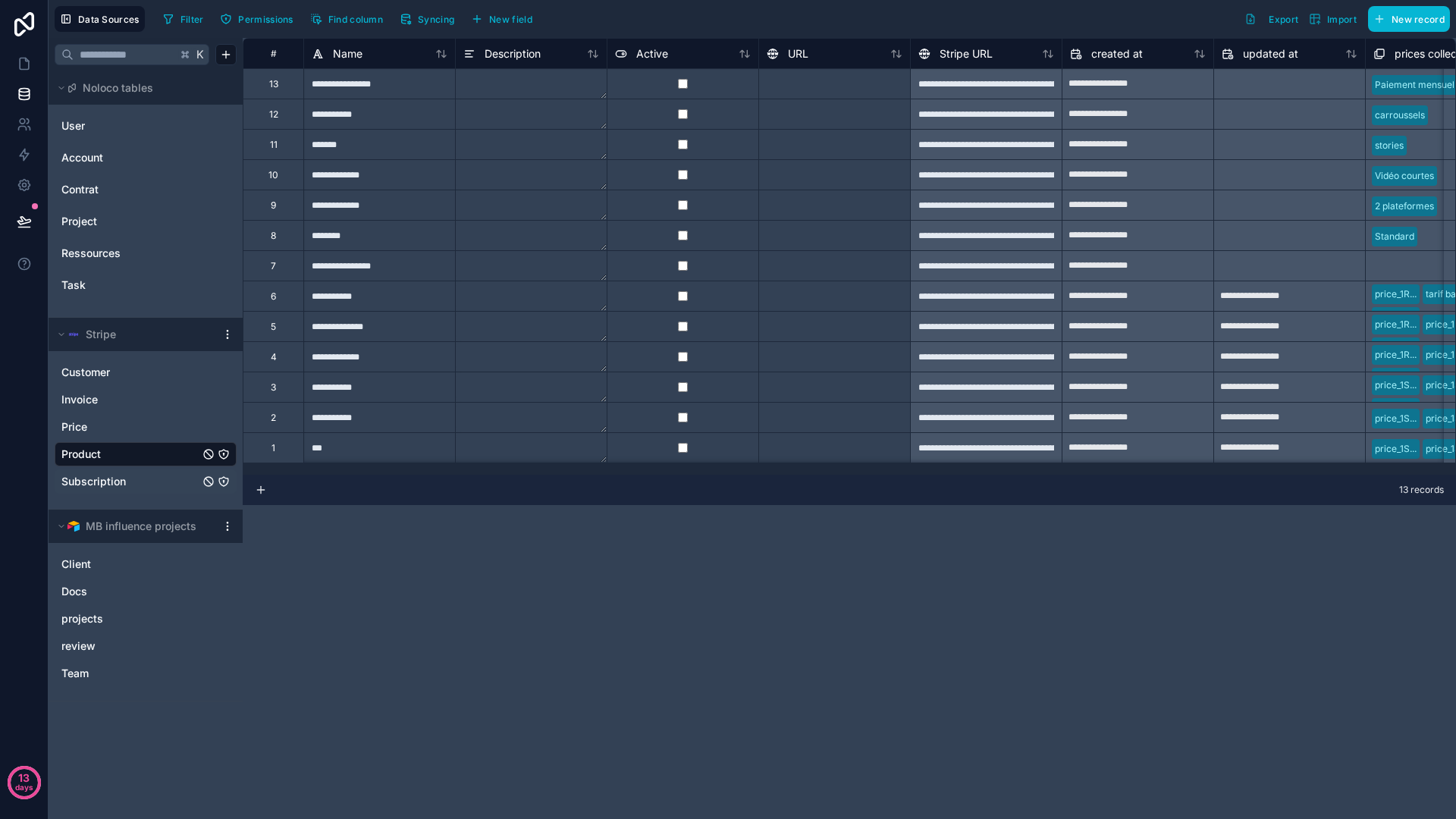
click at [552, 508] on div "**********" at bounding box center [849, 429] width 1213 height 781
click at [146, 473] on link "Subscription" at bounding box center [131, 481] width 138 height 15
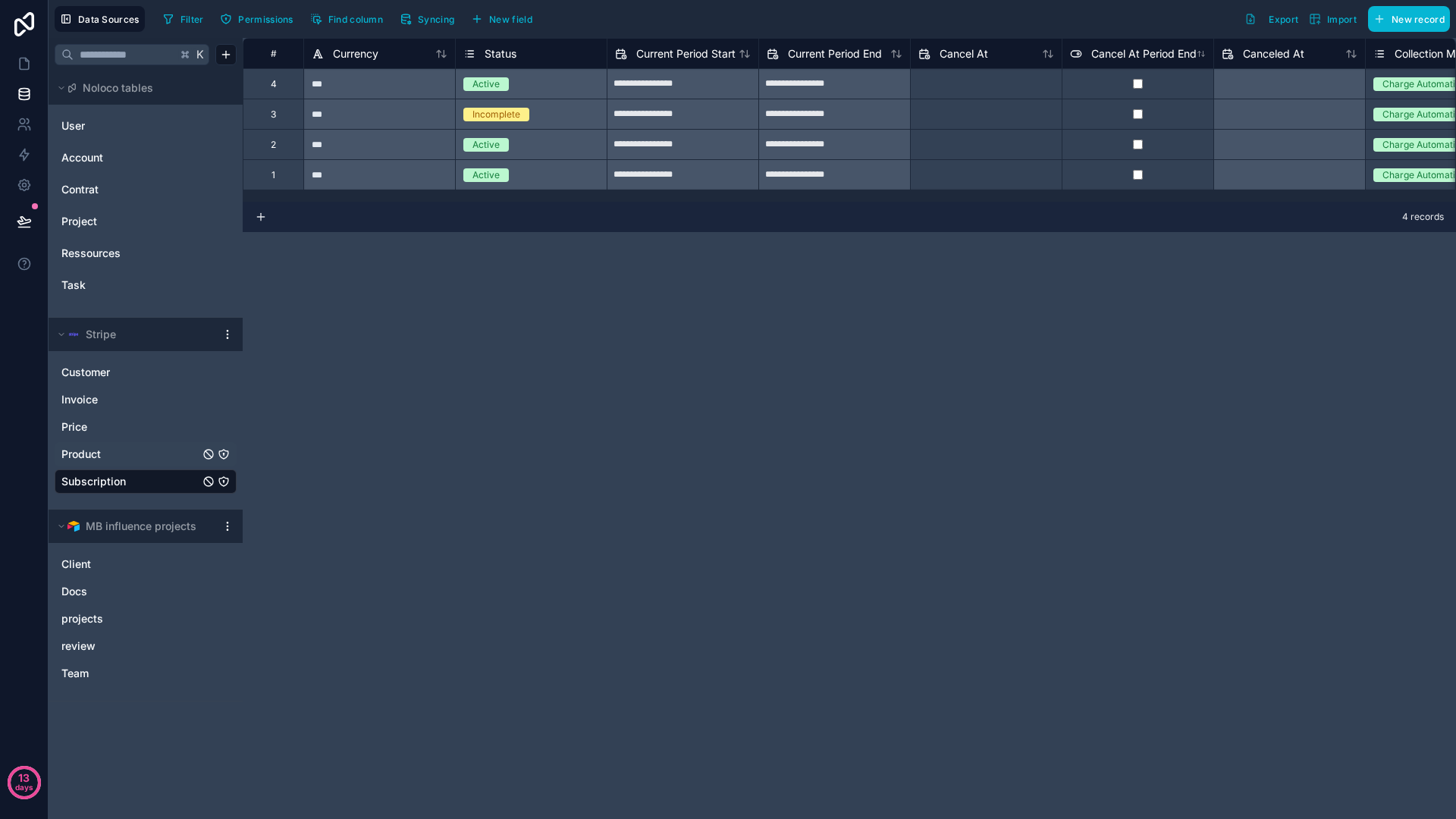
click at [139, 449] on link "Product" at bounding box center [131, 454] width 138 height 15
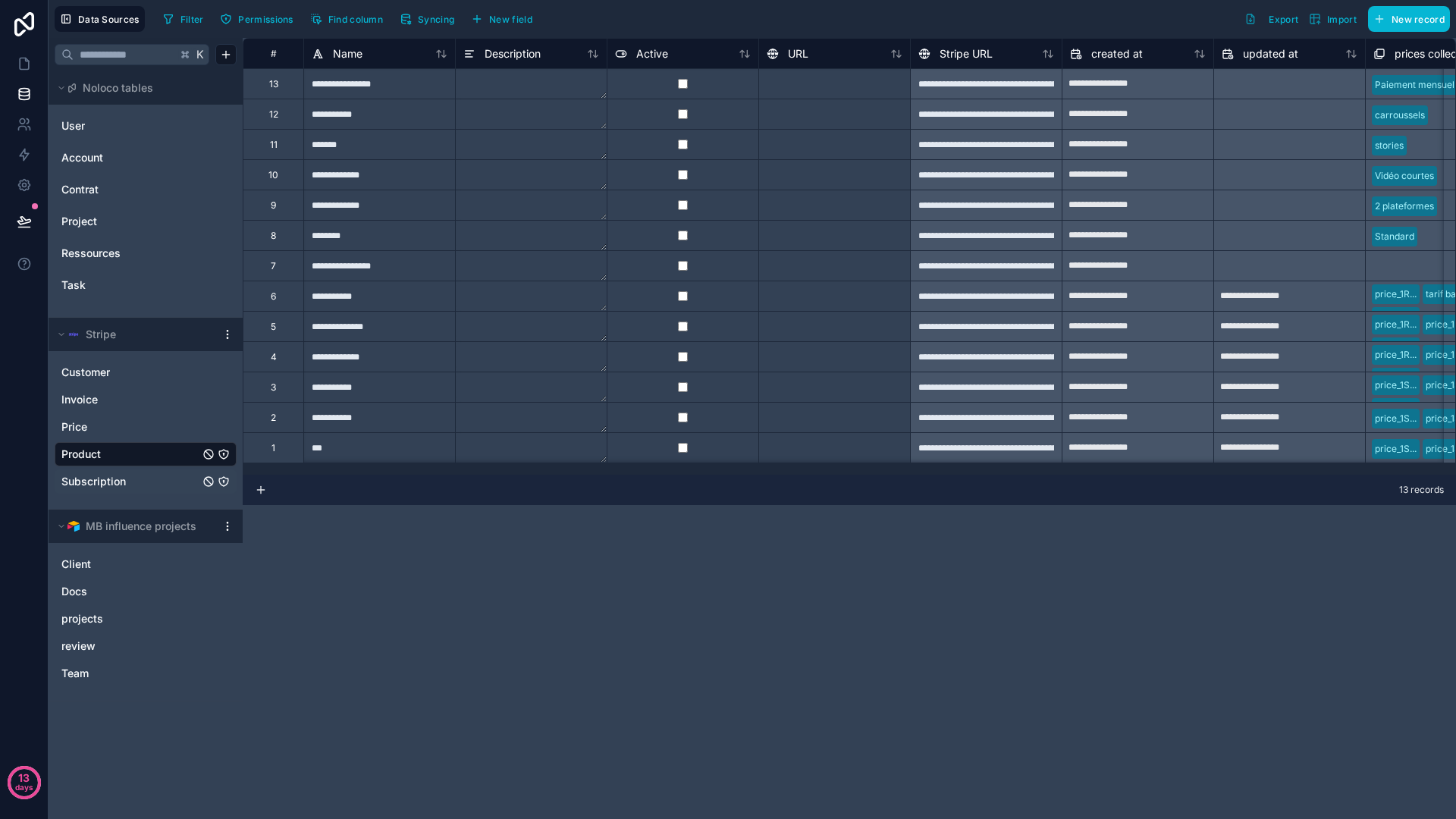
click at [235, 332] on div at bounding box center [227, 334] width 18 height 12
click at [232, 332] on html "**********" at bounding box center [728, 409] width 1456 height 819
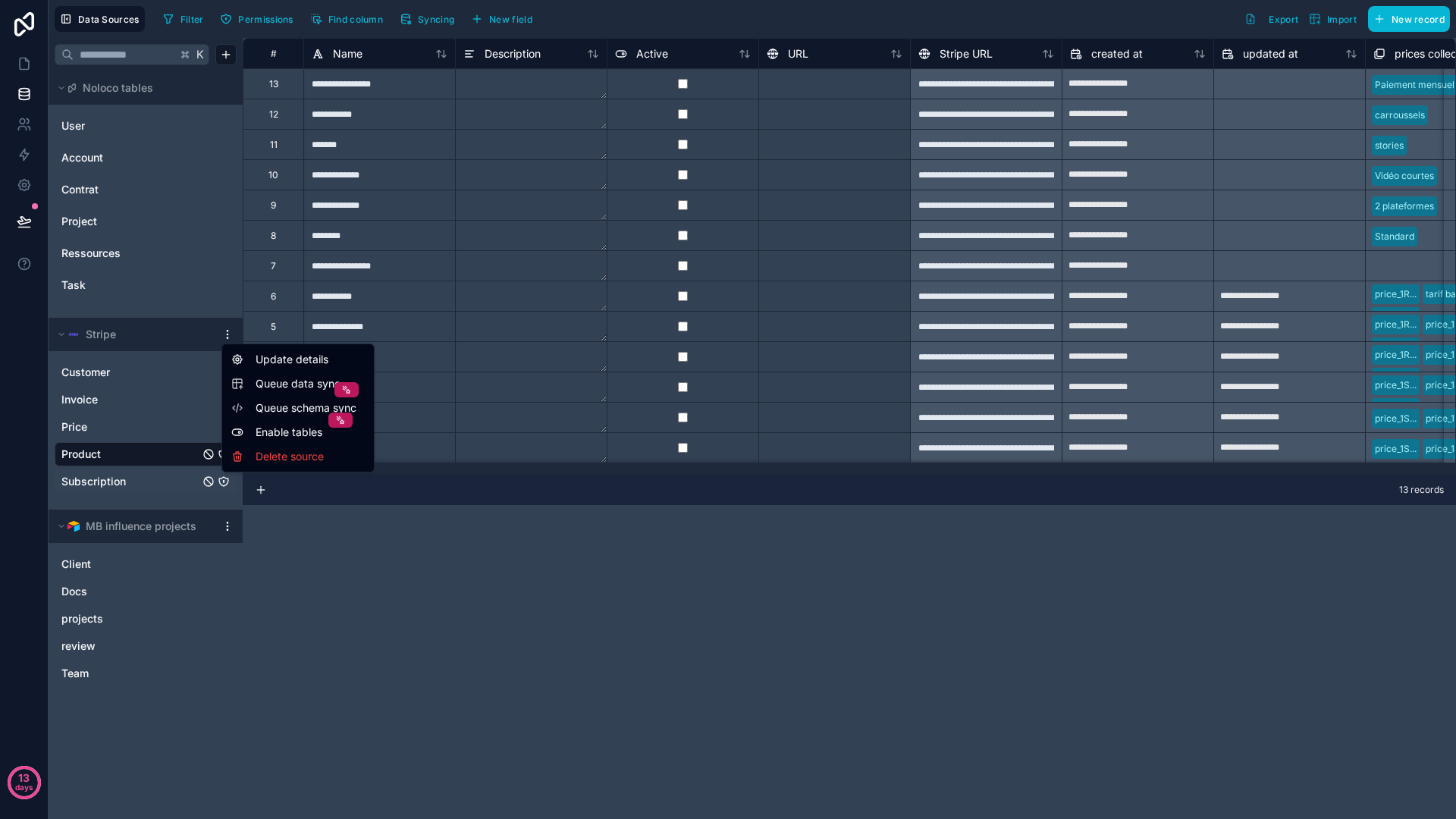
click at [197, 334] on html "**********" at bounding box center [728, 409] width 1456 height 819
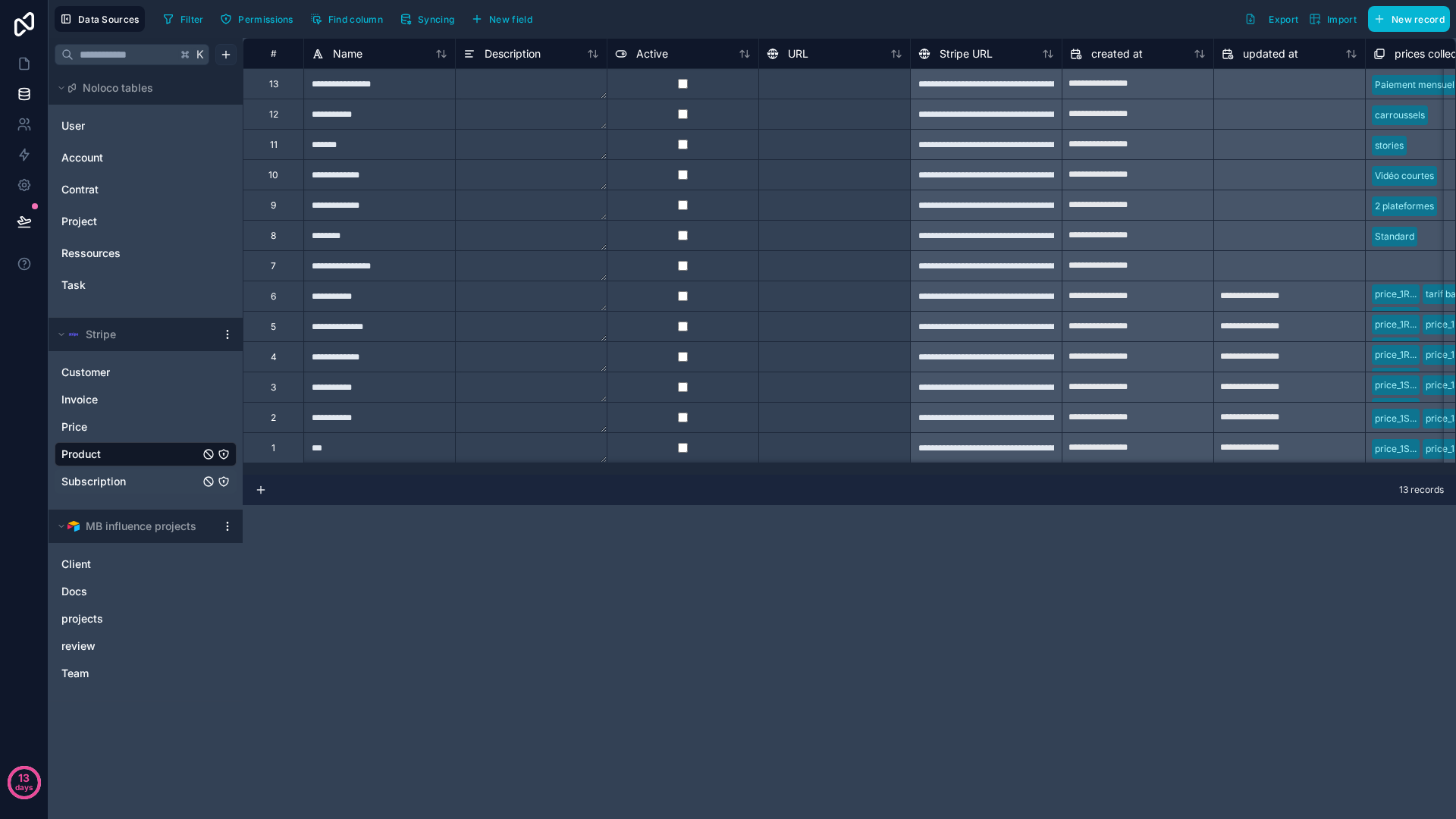
click at [224, 56] on html "**********" at bounding box center [728, 409] width 1456 height 819
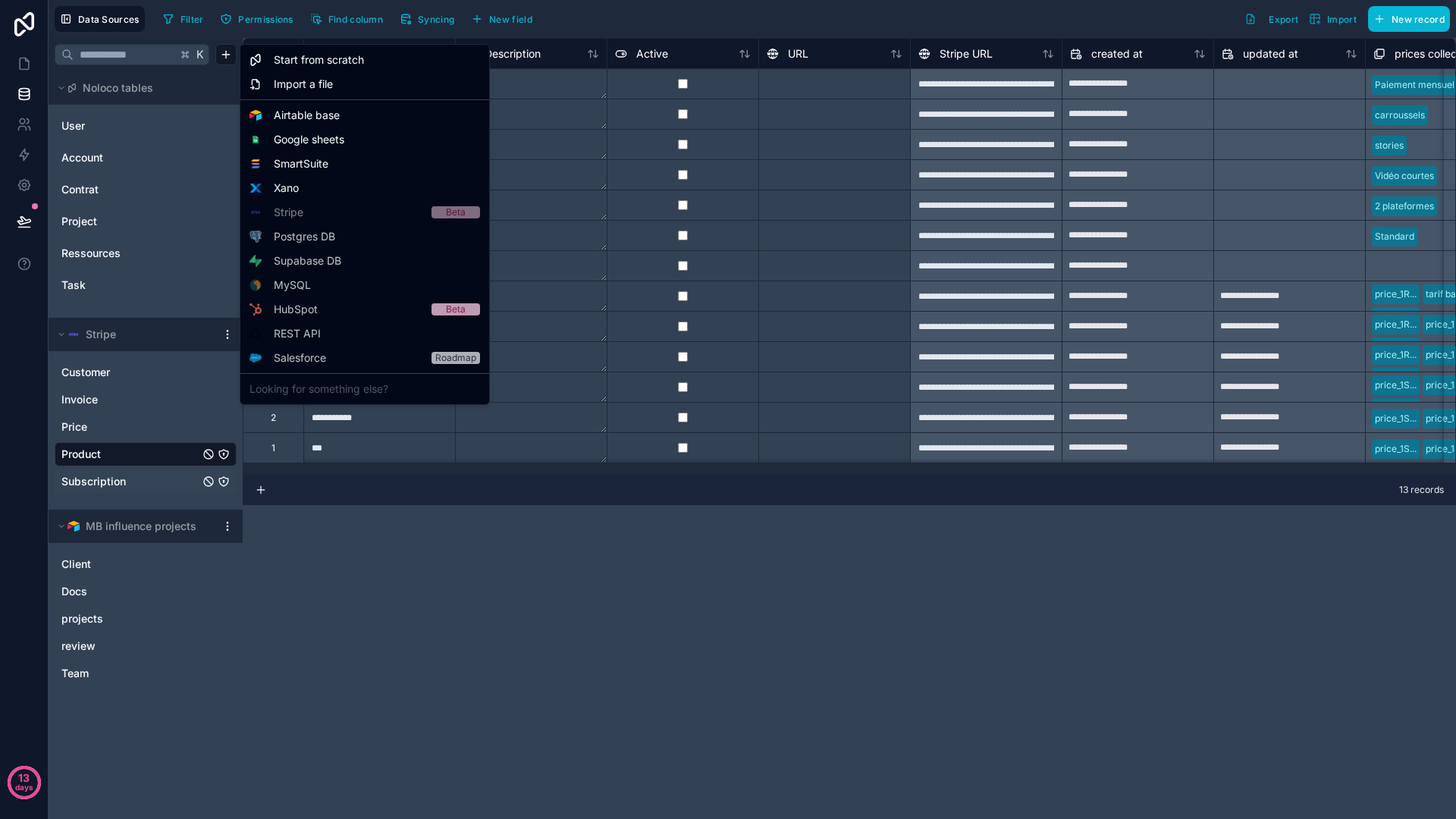
click at [335, 534] on html "**********" at bounding box center [728, 409] width 1456 height 819
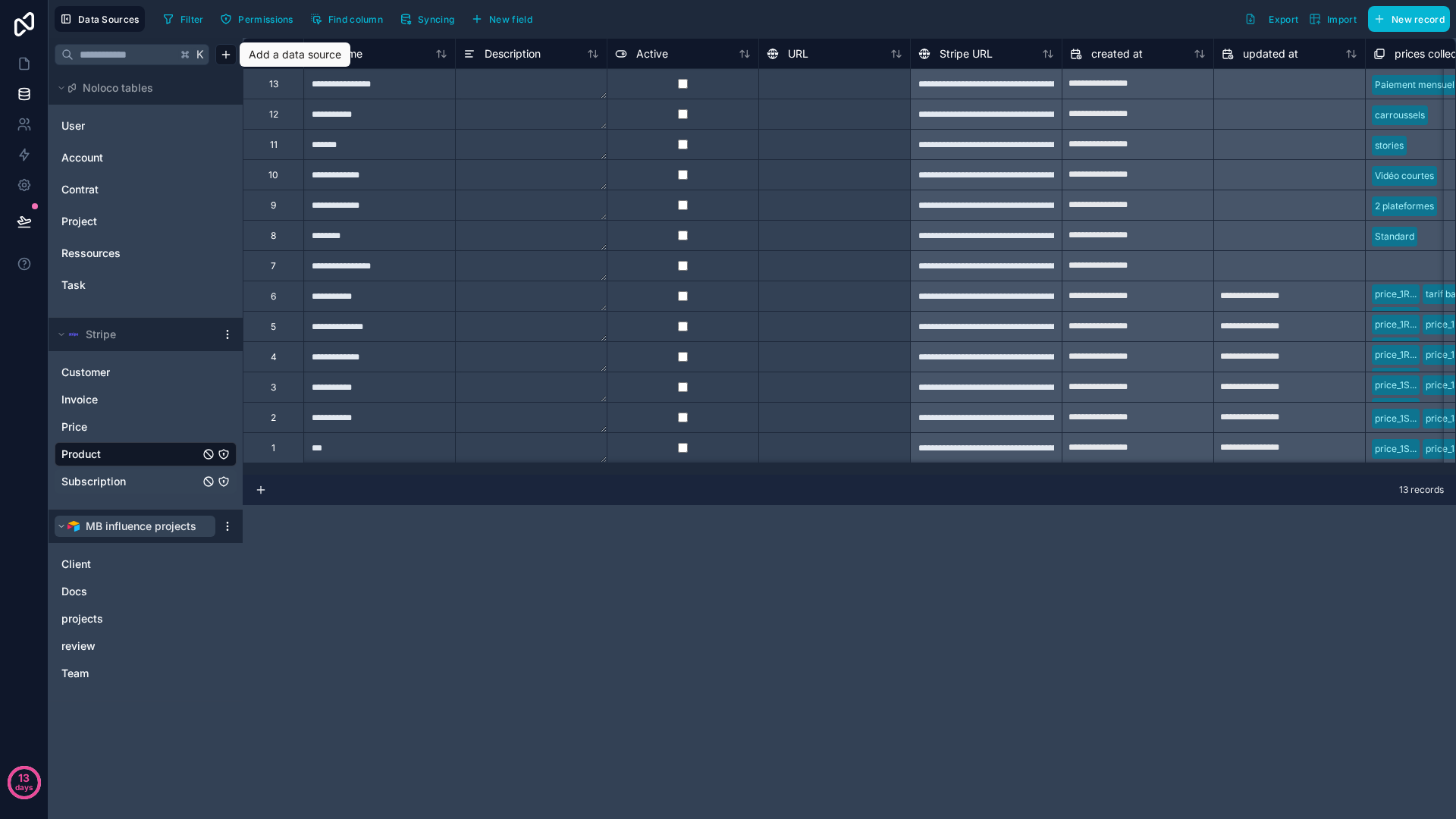
click at [61, 523] on icon at bounding box center [62, 527] width 9 height 9
click at [232, 523] on html "**********" at bounding box center [728, 409] width 1456 height 819
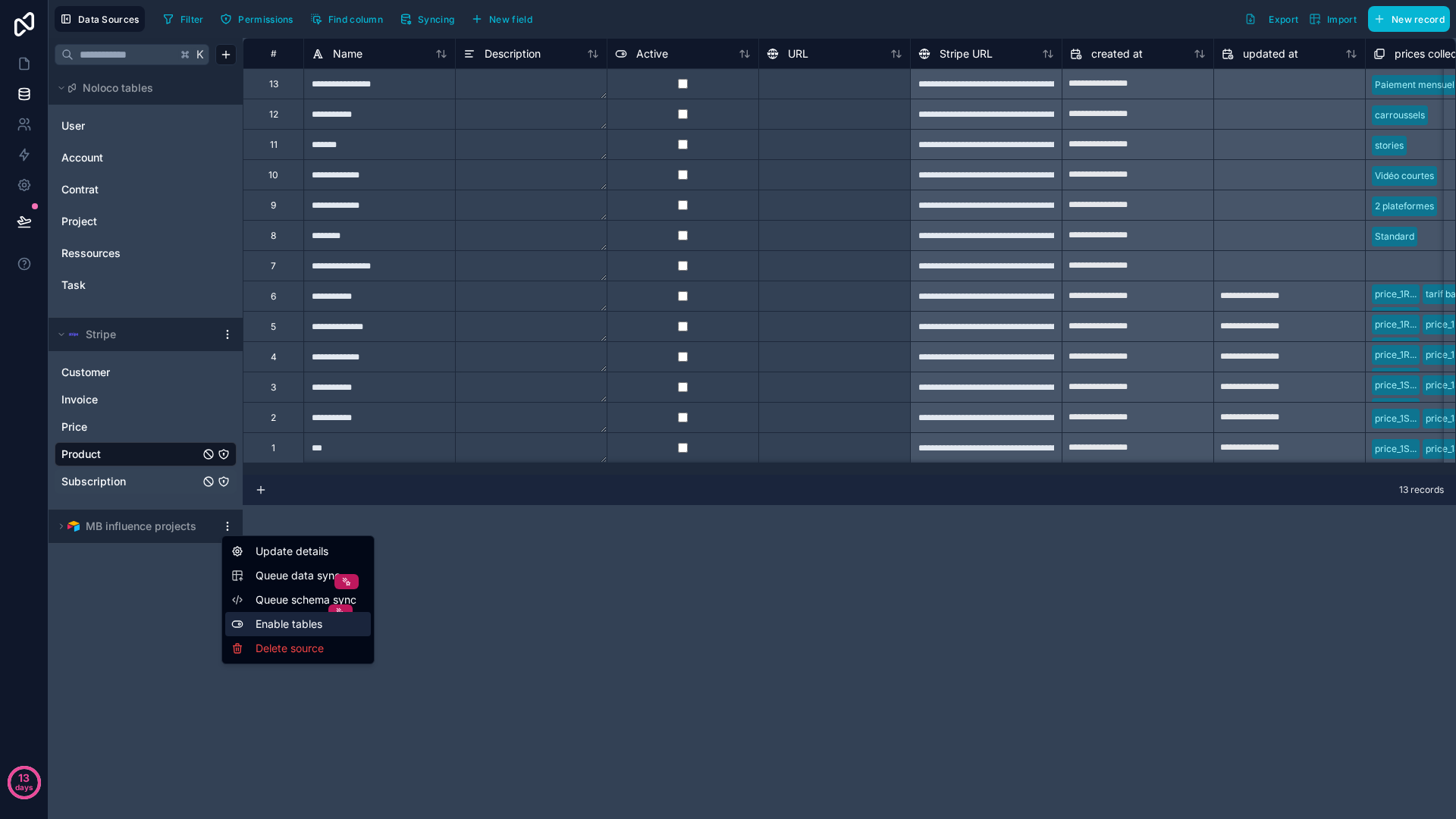
click at [240, 627] on icon at bounding box center [237, 624] width 12 height 12
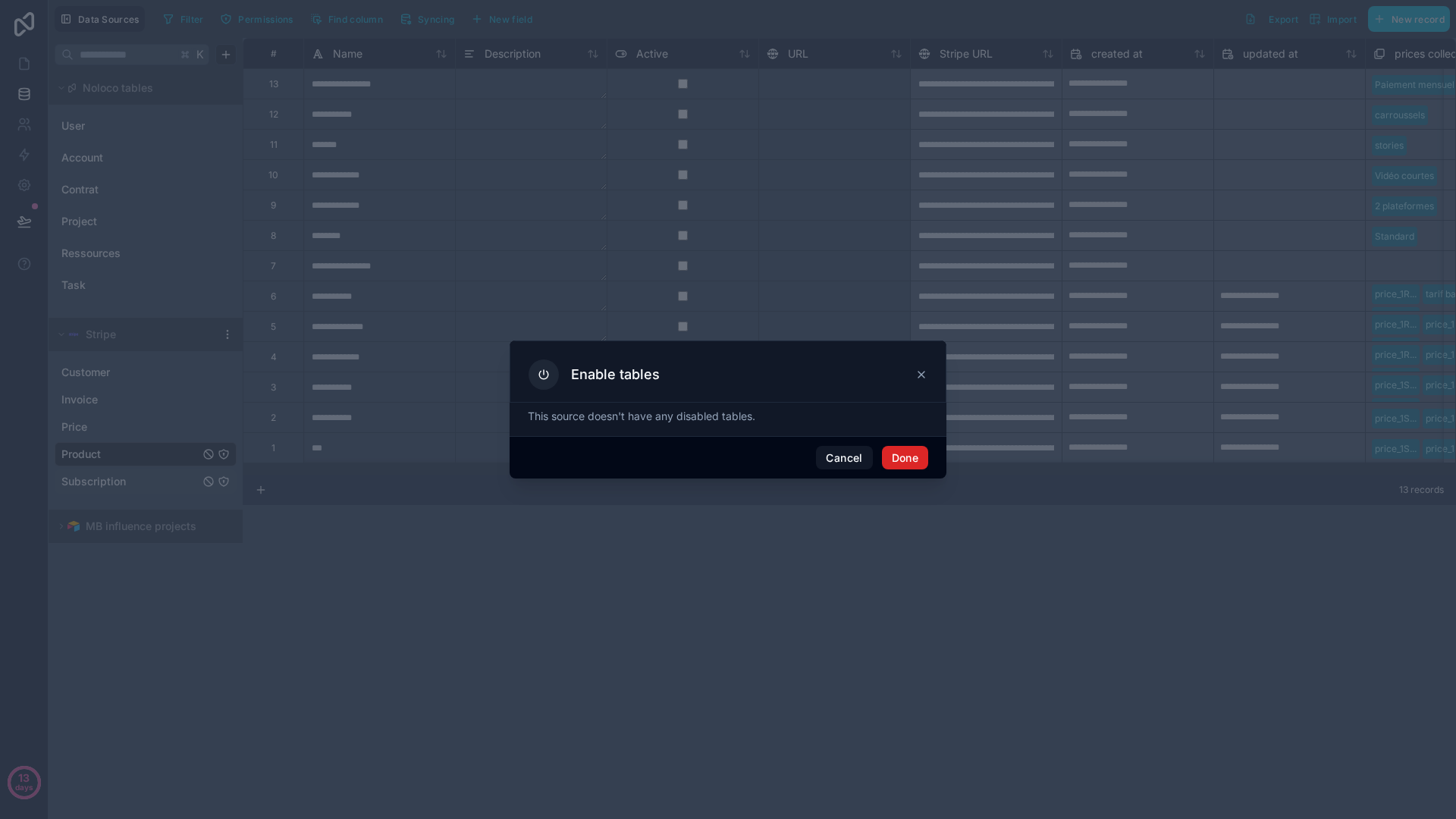
click at [905, 458] on button "Done" at bounding box center [905, 458] width 47 height 24
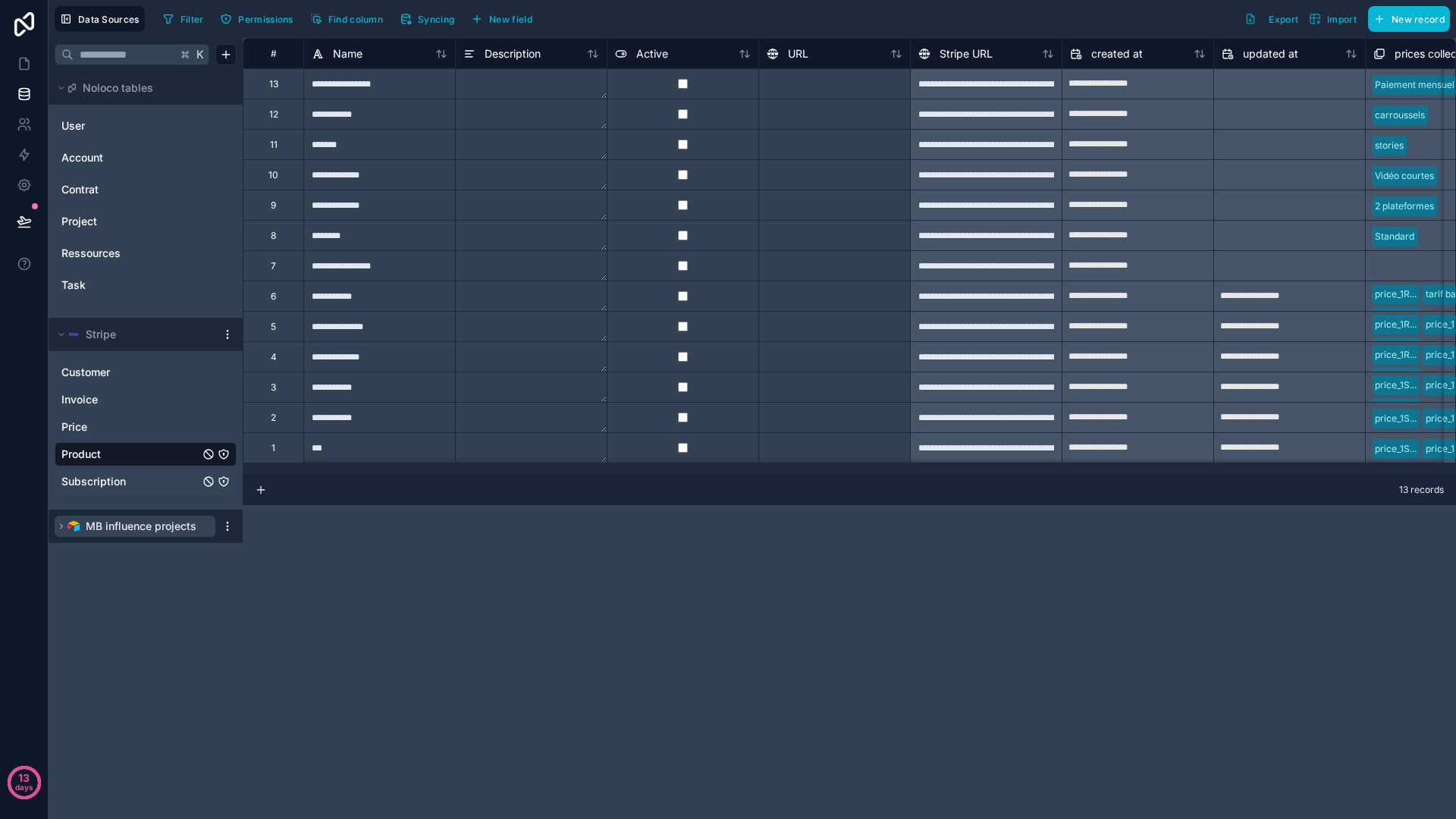
click at [204, 530] on button "MB influence projects" at bounding box center [134, 526] width 161 height 21
click at [236, 520] on div at bounding box center [227, 526] width 18 height 12
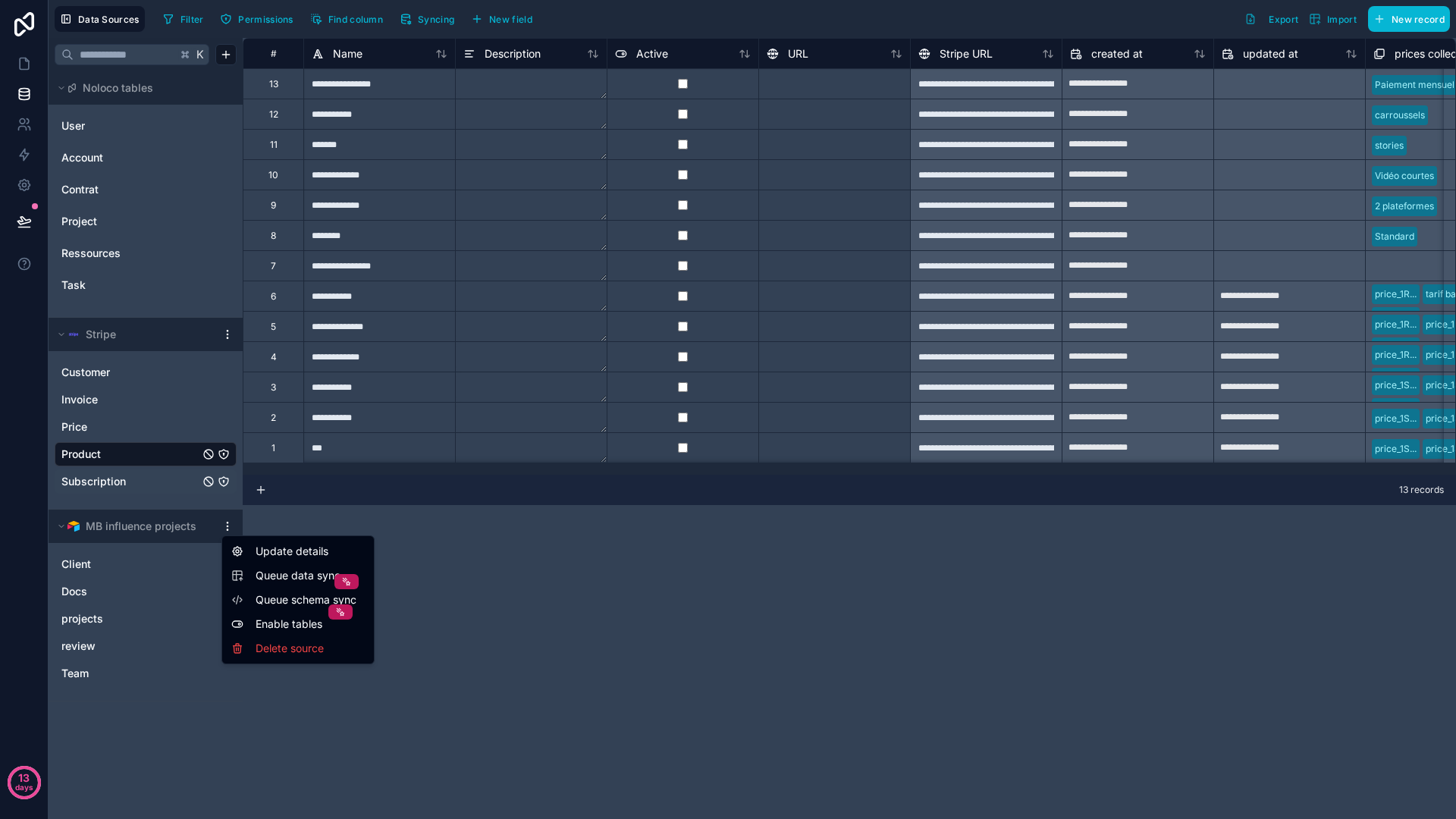
click at [231, 522] on html "**********" at bounding box center [728, 409] width 1456 height 819
click at [218, 529] on html "**********" at bounding box center [728, 409] width 1456 height 819
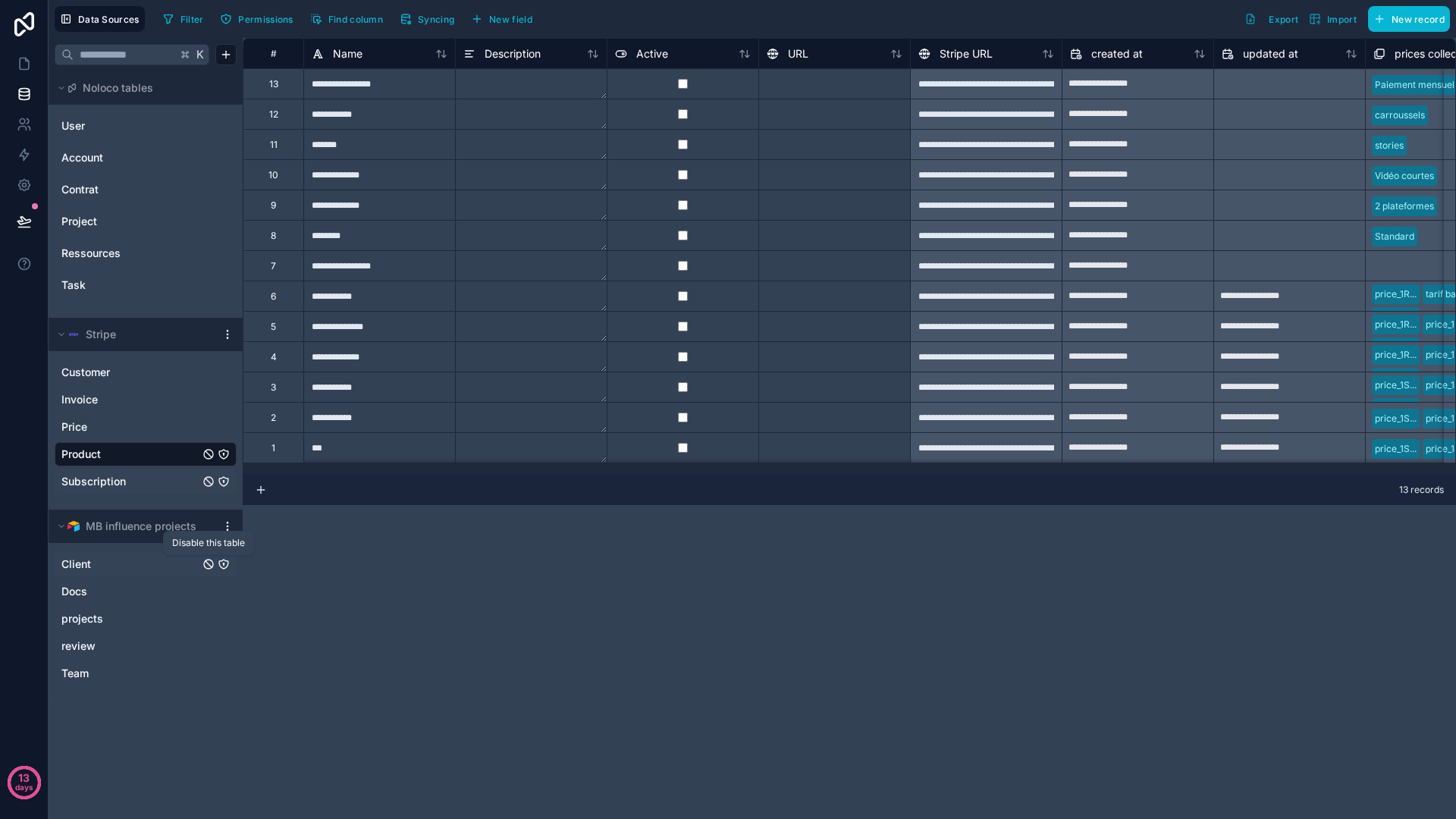
click at [204, 562] on icon "Client" at bounding box center [208, 564] width 9 height 9
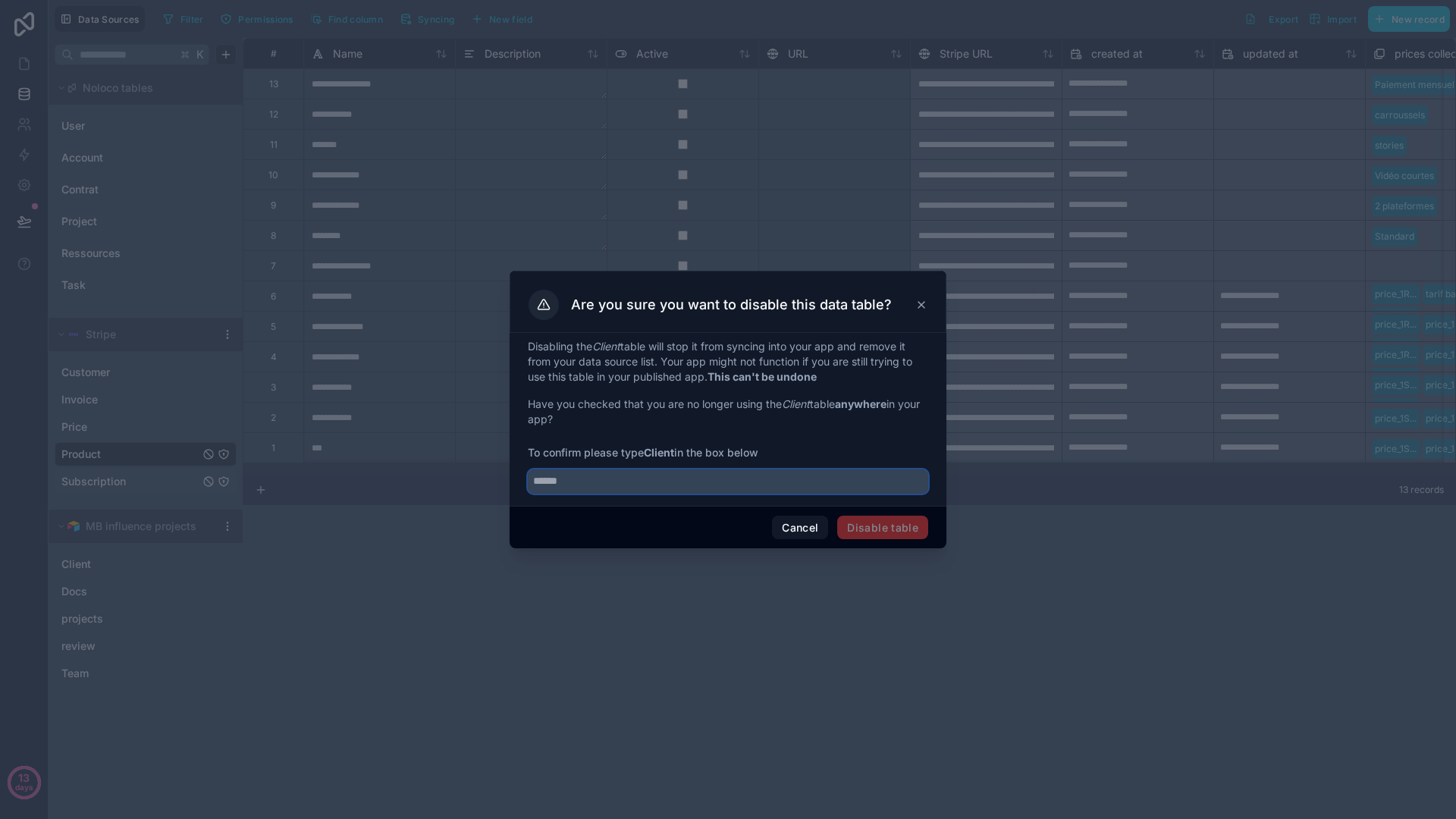
click at [614, 482] on input "text" at bounding box center [728, 482] width 401 height 24
click at [830, 448] on span "To confirm please type Client in the box below" at bounding box center [728, 453] width 401 height 15
click at [918, 303] on icon at bounding box center [921, 304] width 12 height 12
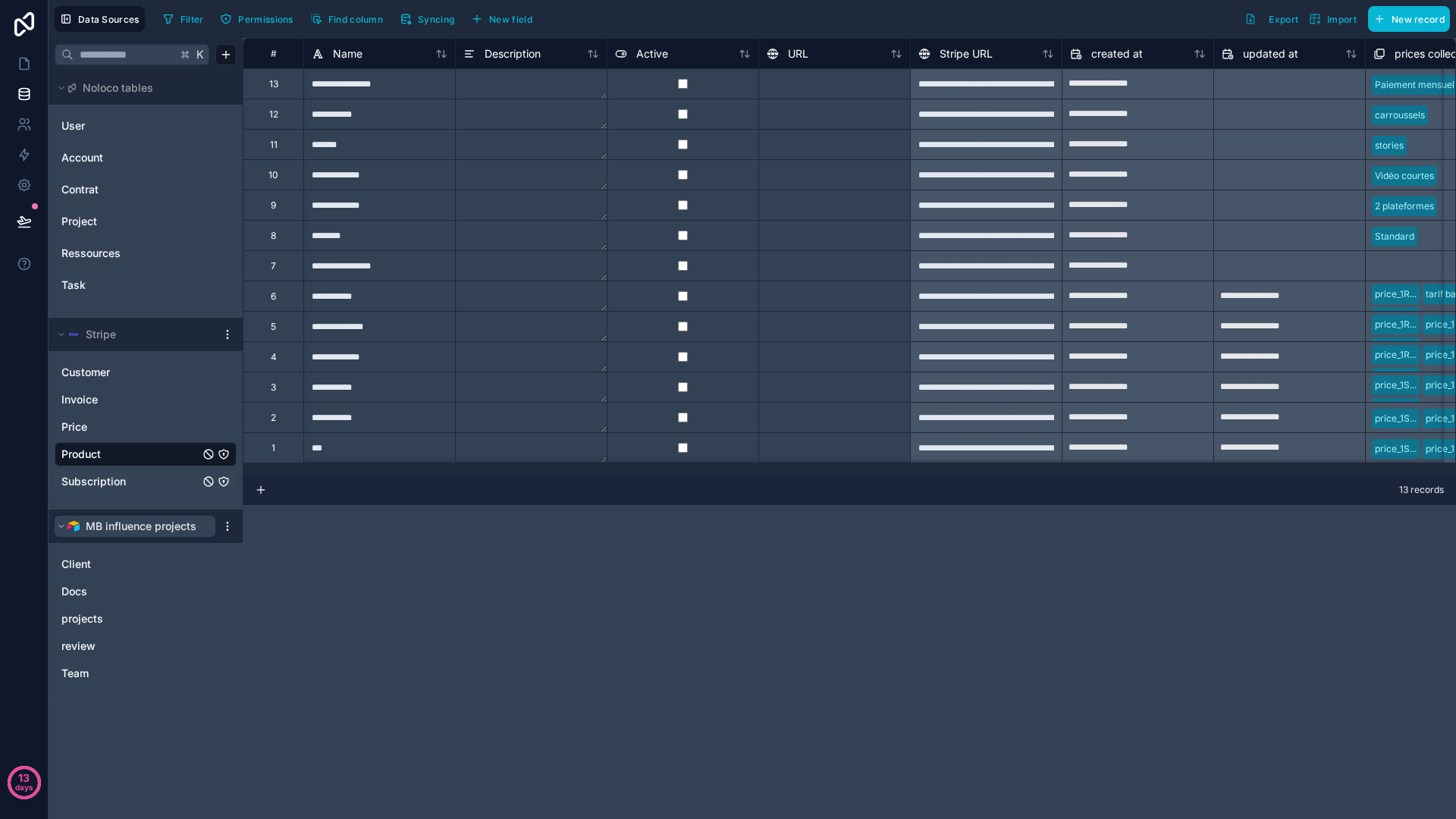
drag, startPoint x: 153, startPoint y: 530, endPoint x: 161, endPoint y: 530, distance: 8.0
click at [154, 530] on span "MB influence projects" at bounding box center [141, 526] width 111 height 15
click at [223, 522] on html "**********" at bounding box center [728, 409] width 1456 height 819
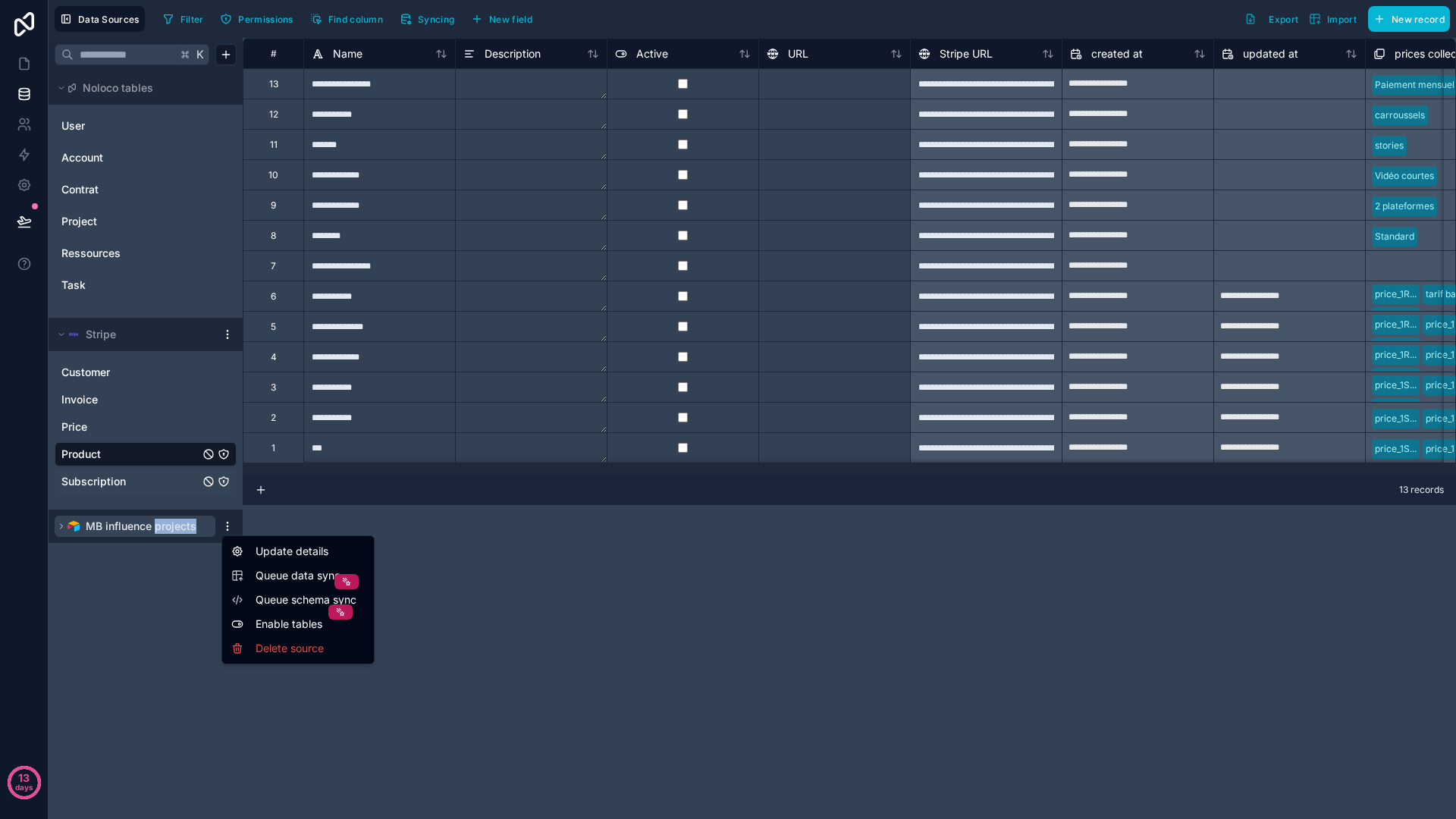
drag, startPoint x: 192, startPoint y: 524, endPoint x: 176, endPoint y: 526, distance: 16.1
click at [192, 524] on html "**********" at bounding box center [728, 409] width 1456 height 819
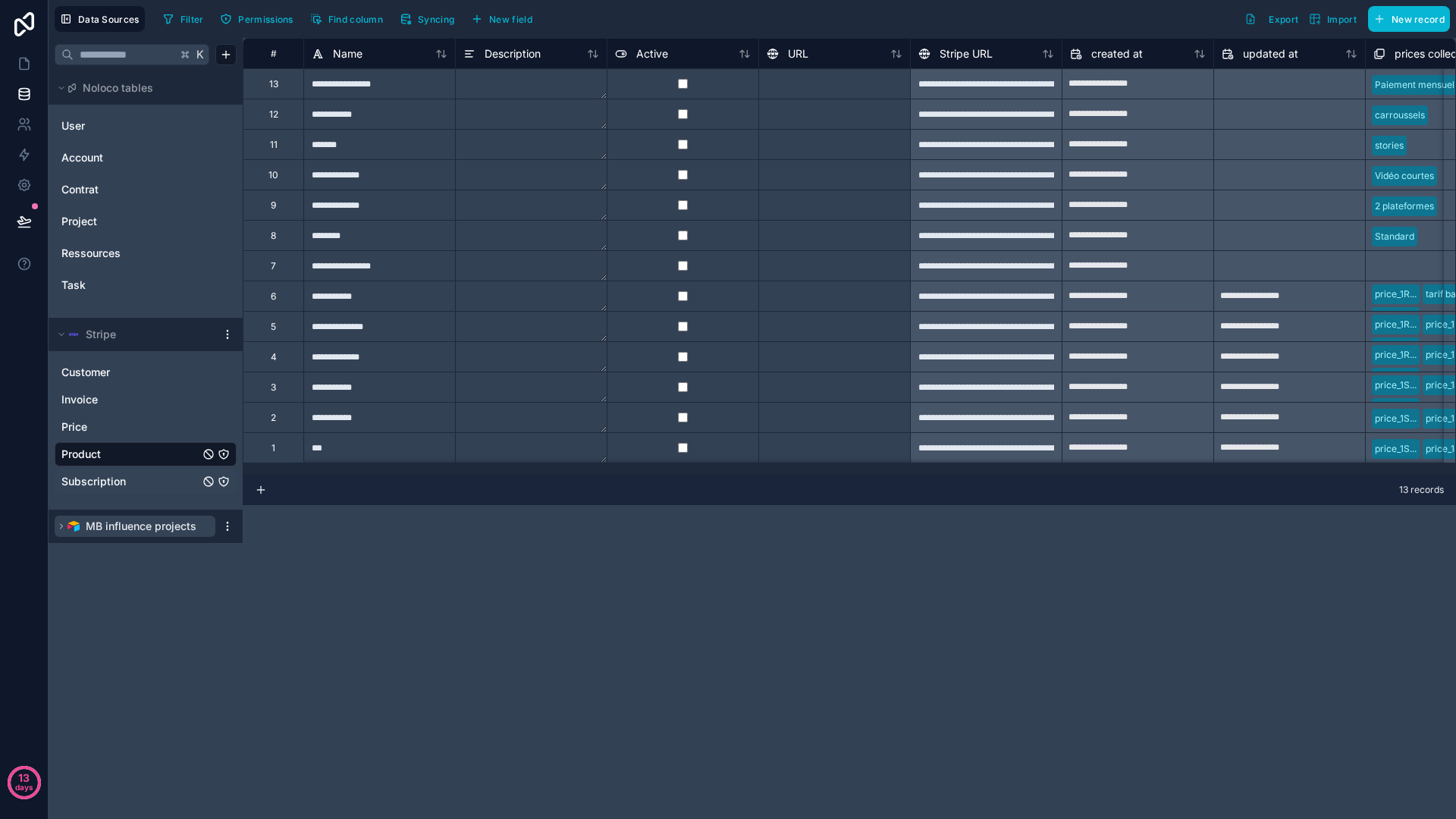
click at [135, 532] on span "MB influence projects" at bounding box center [141, 526] width 111 height 15
click at [23, 191] on icon at bounding box center [24, 185] width 15 height 15
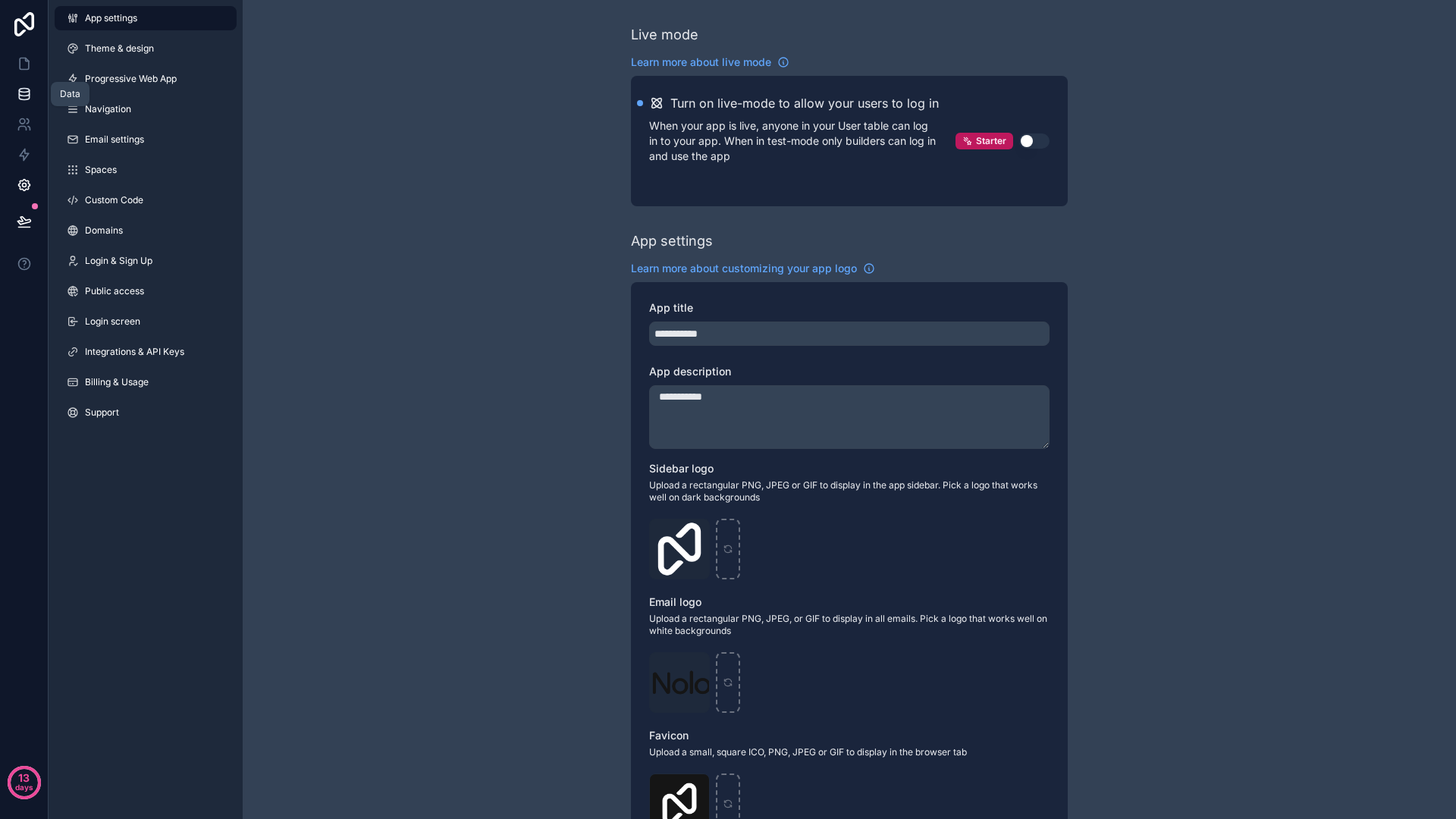
click at [27, 87] on icon at bounding box center [24, 94] width 15 height 15
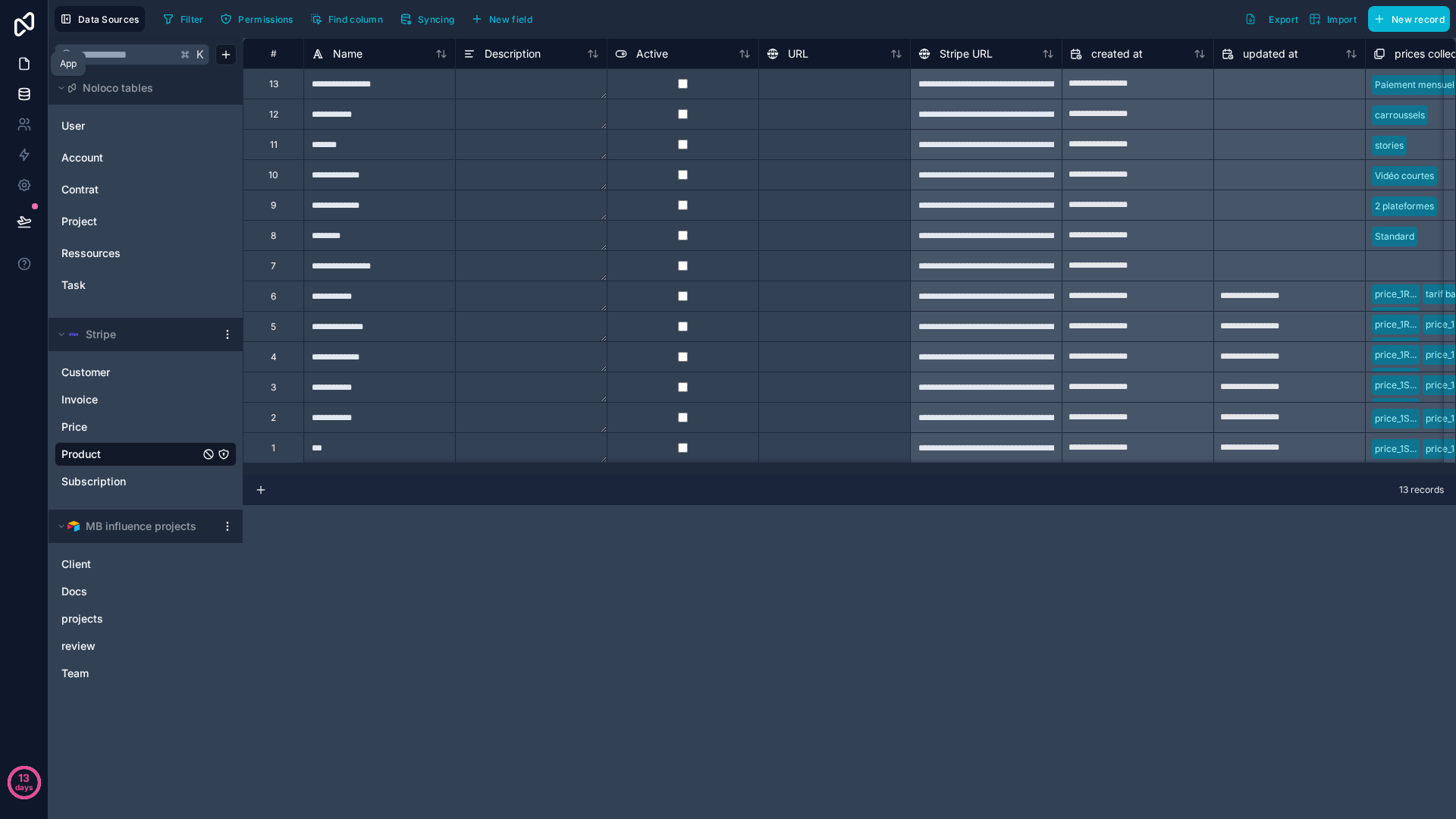
click at [36, 66] on link at bounding box center [23, 64] width 48 height 30
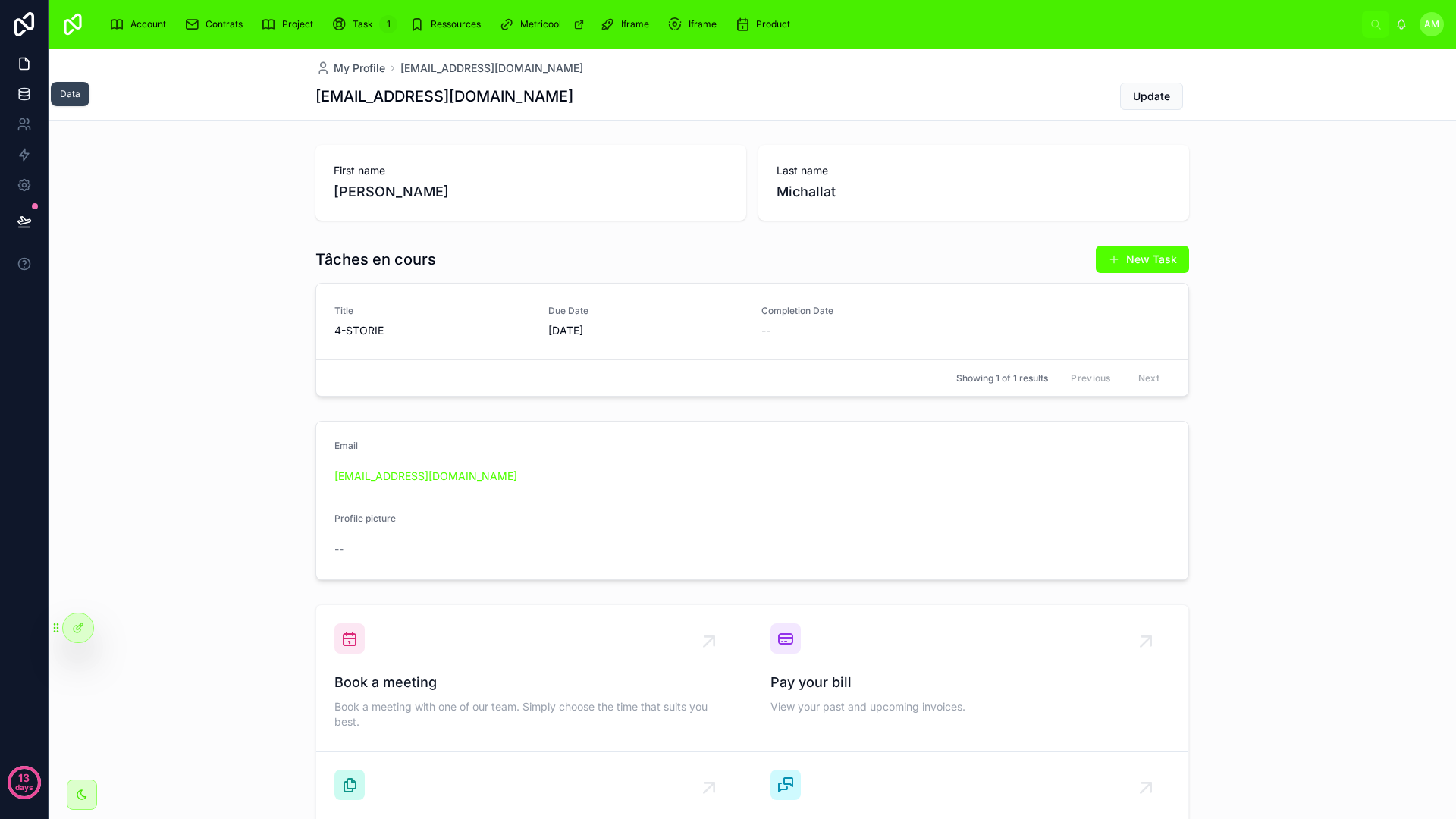
click at [22, 103] on link at bounding box center [23, 93] width 48 height 30
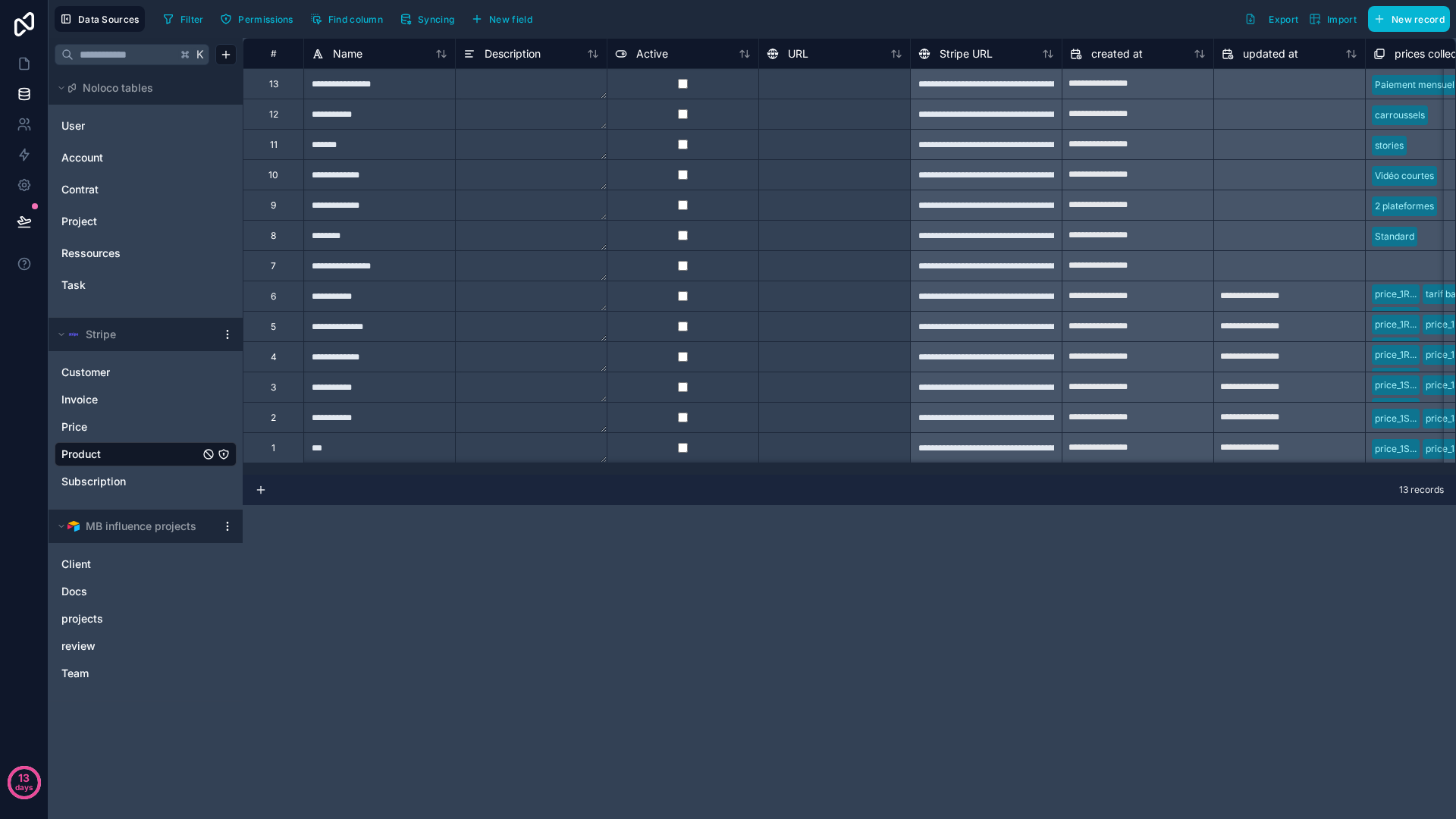
drag, startPoint x: 631, startPoint y: 590, endPoint x: 631, endPoint y: 574, distance: 16.0
click at [631, 574] on div "**********" at bounding box center [849, 429] width 1213 height 781
click at [561, 526] on div "**********" at bounding box center [849, 429] width 1213 height 781
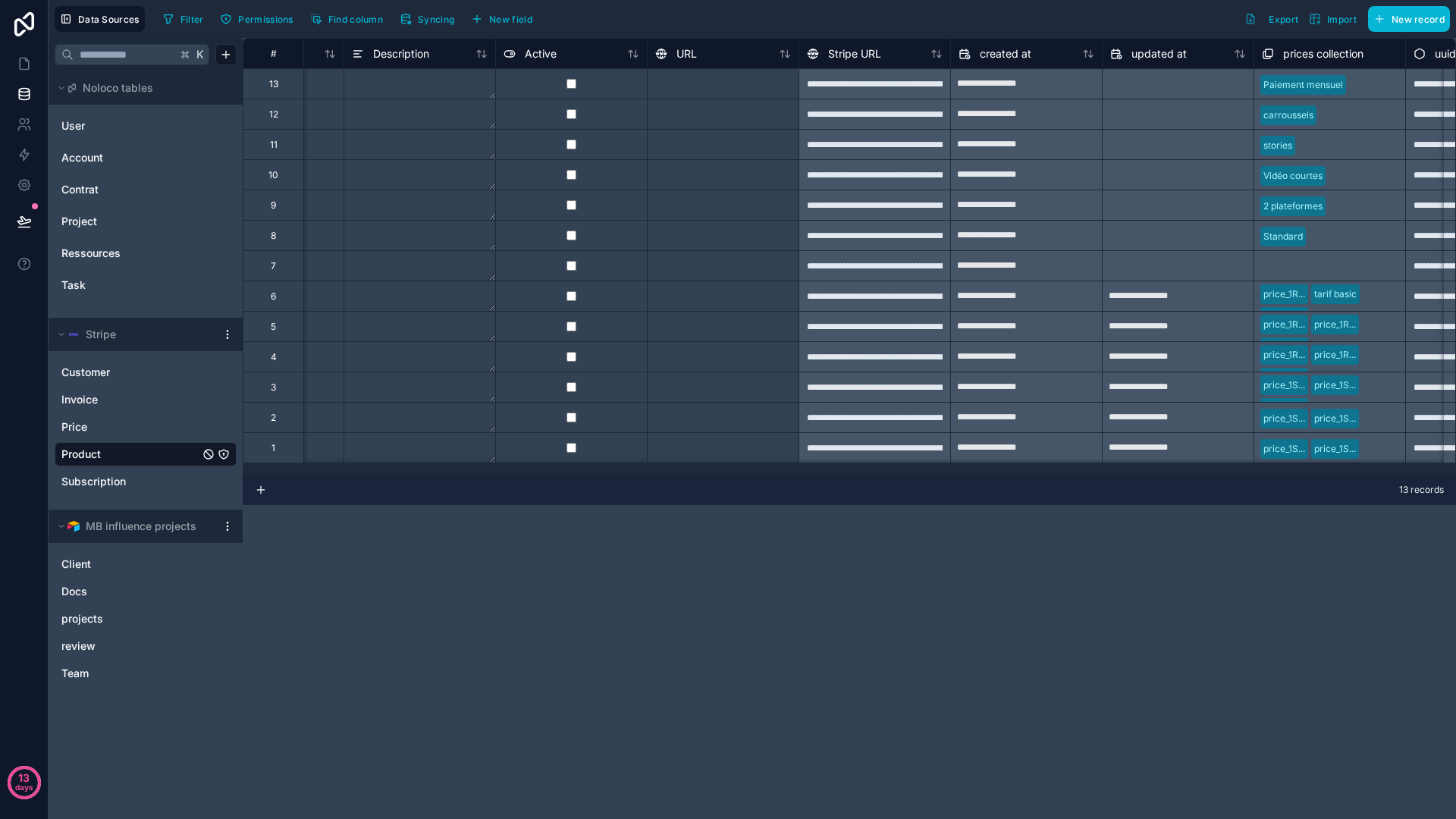
scroll to position [0, 224]
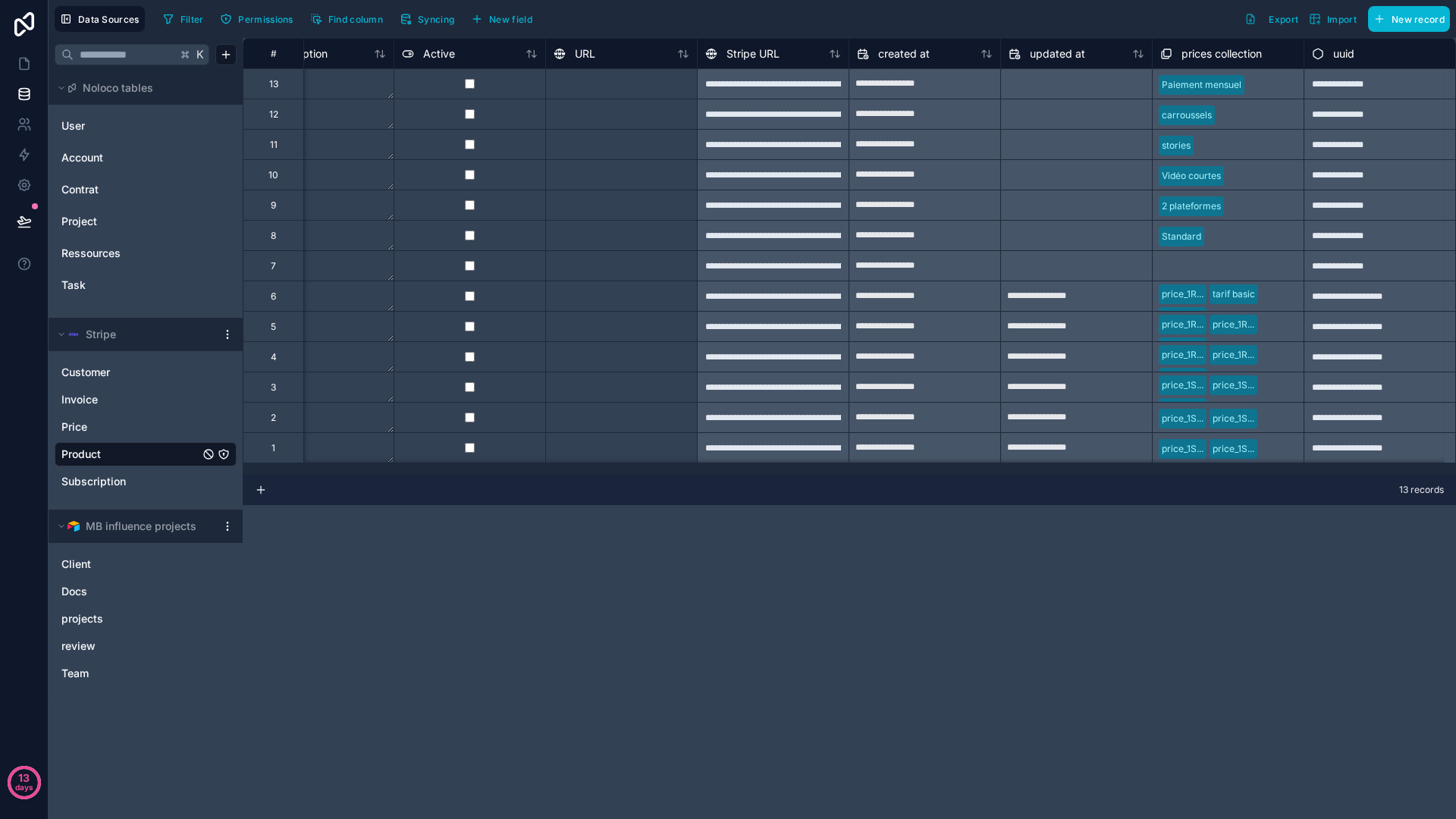
click at [986, 482] on div "13 records" at bounding box center [849, 489] width 1213 height 30
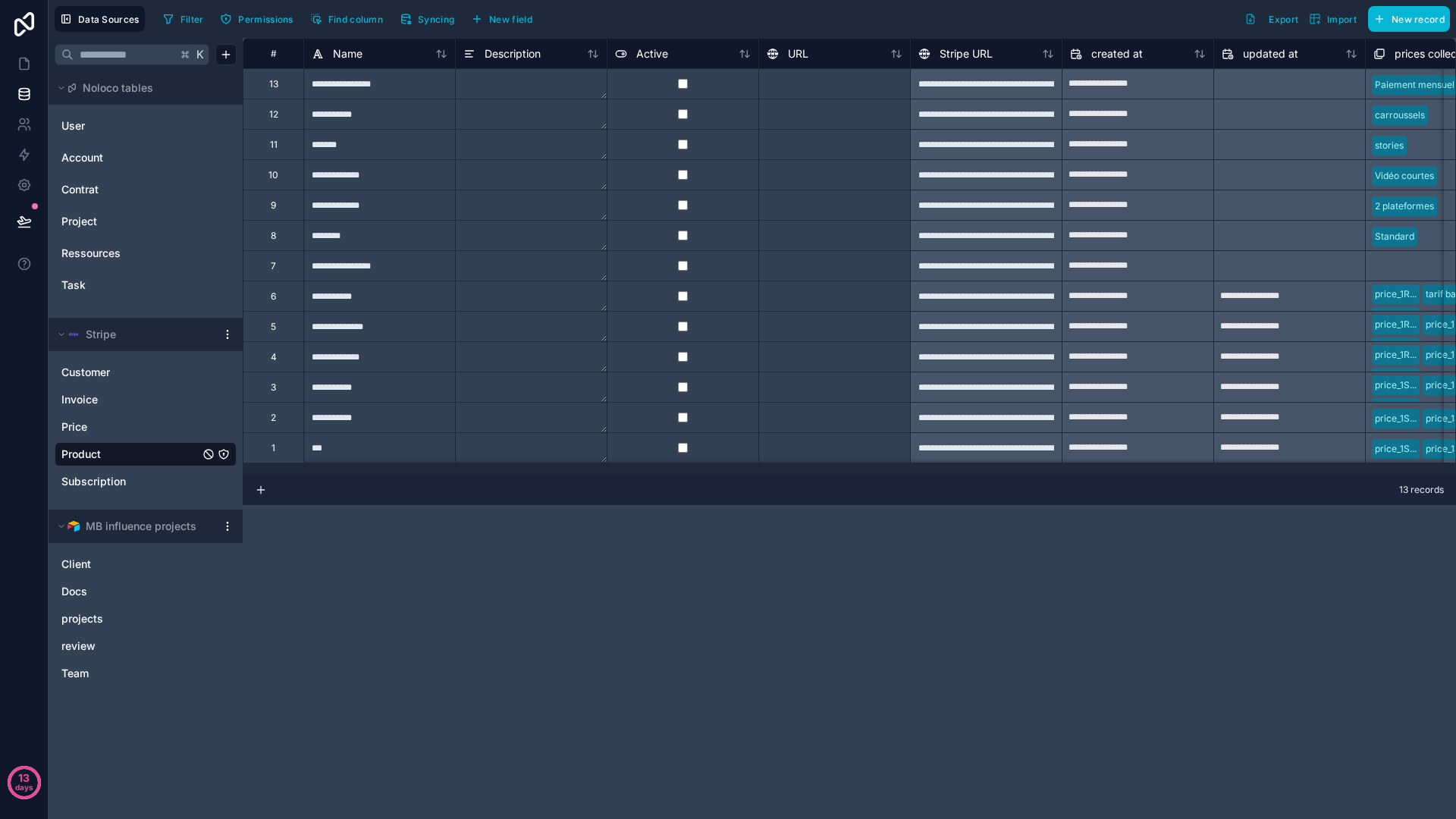
click at [345, 534] on div "**********" at bounding box center [849, 429] width 1213 height 781
click at [127, 478] on link "Subscription" at bounding box center [131, 481] width 138 height 15
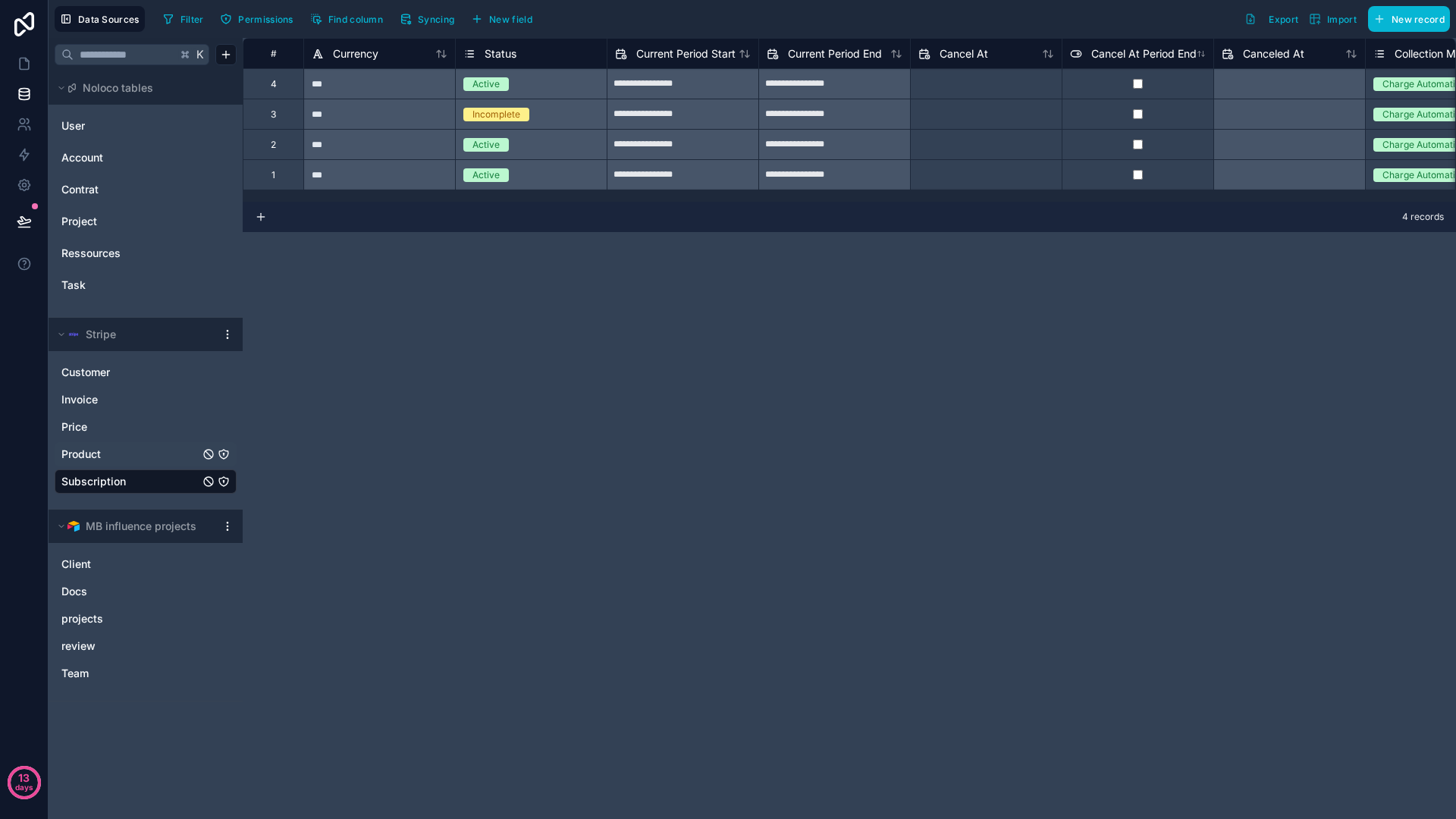
click at [121, 447] on link "Product" at bounding box center [131, 454] width 138 height 15
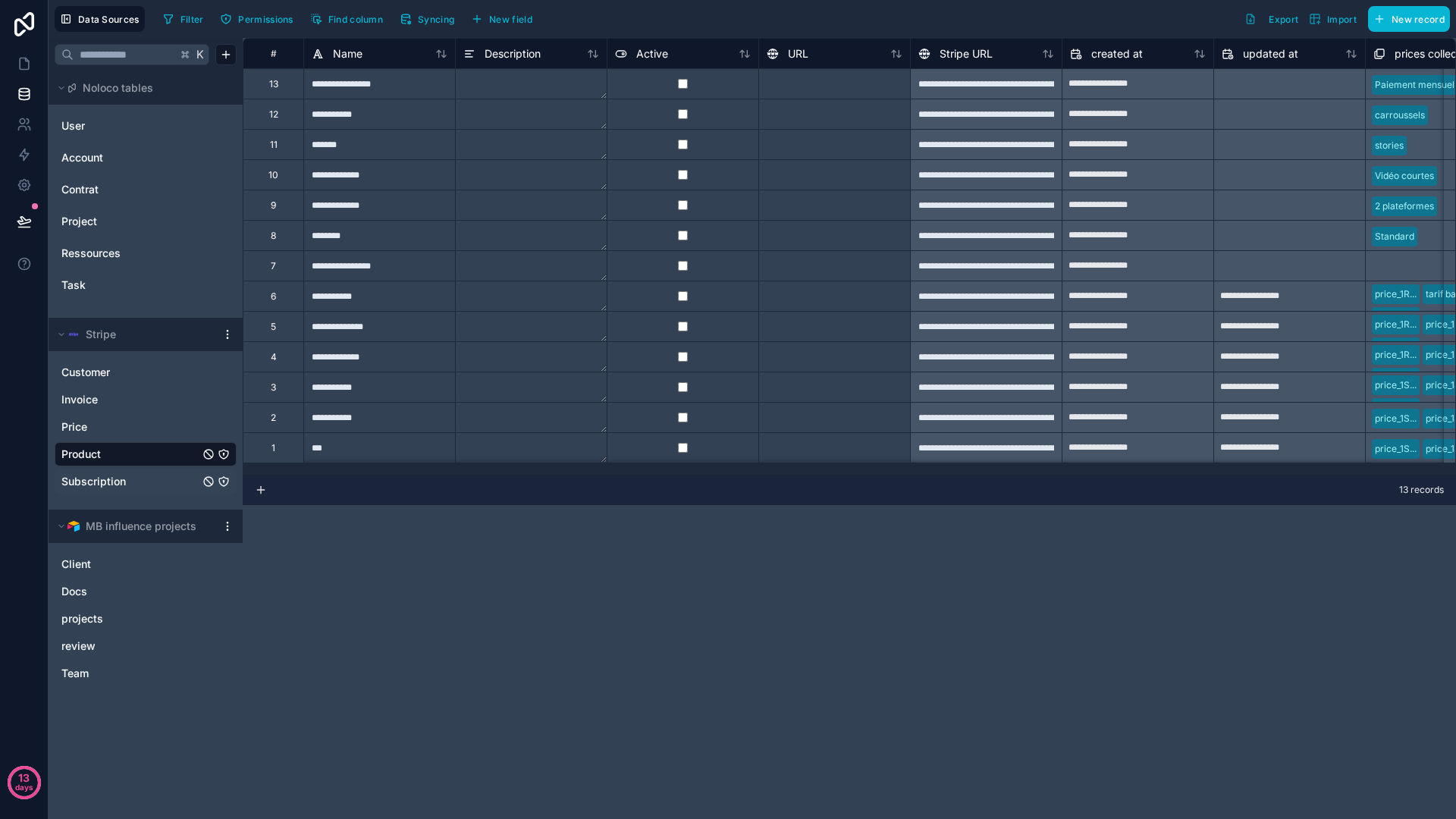
click at [513, 501] on div "13 records" at bounding box center [849, 489] width 1213 height 30
click at [503, 547] on div "**********" at bounding box center [849, 429] width 1213 height 781
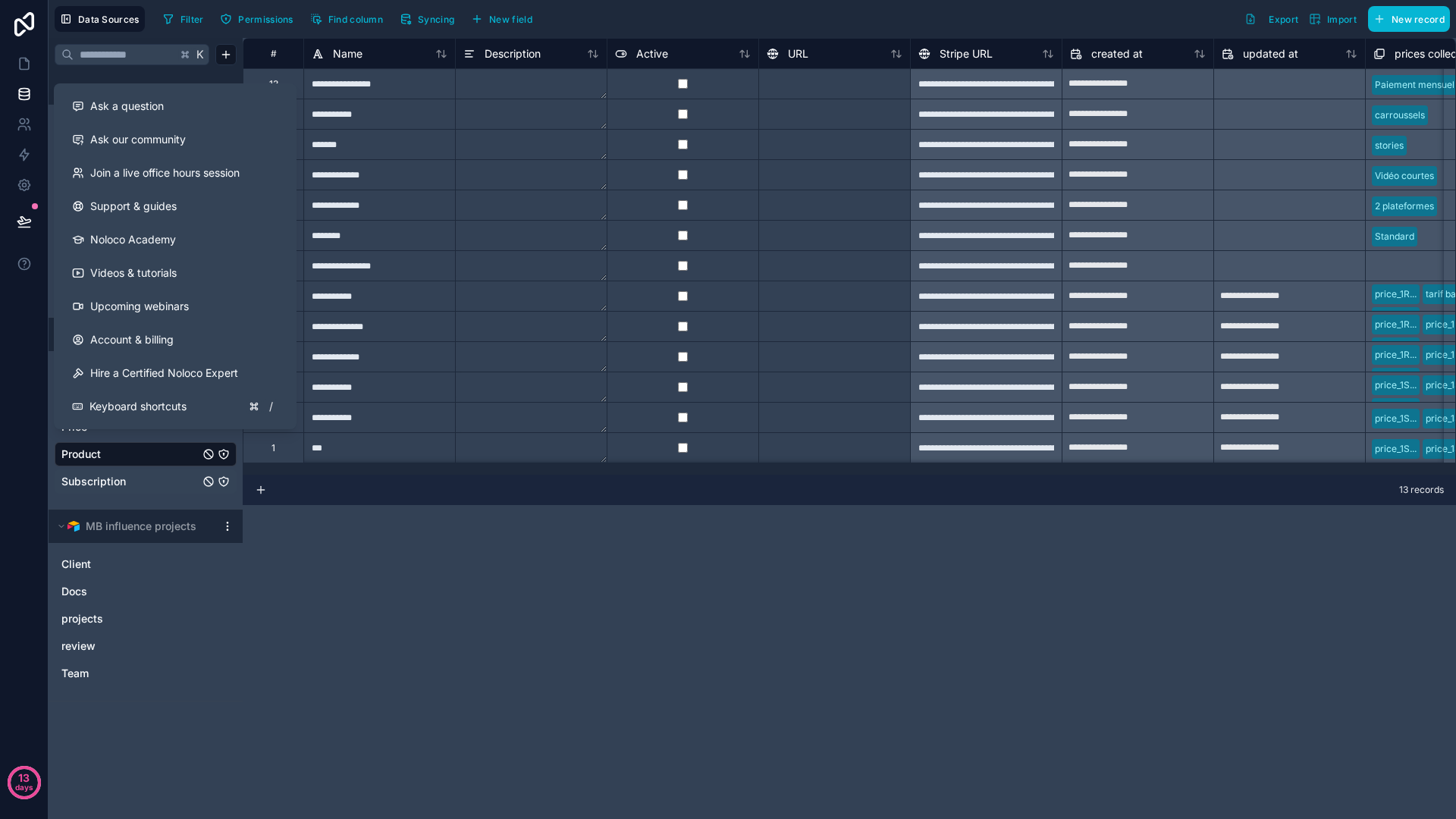
scroll to position [3, 0]
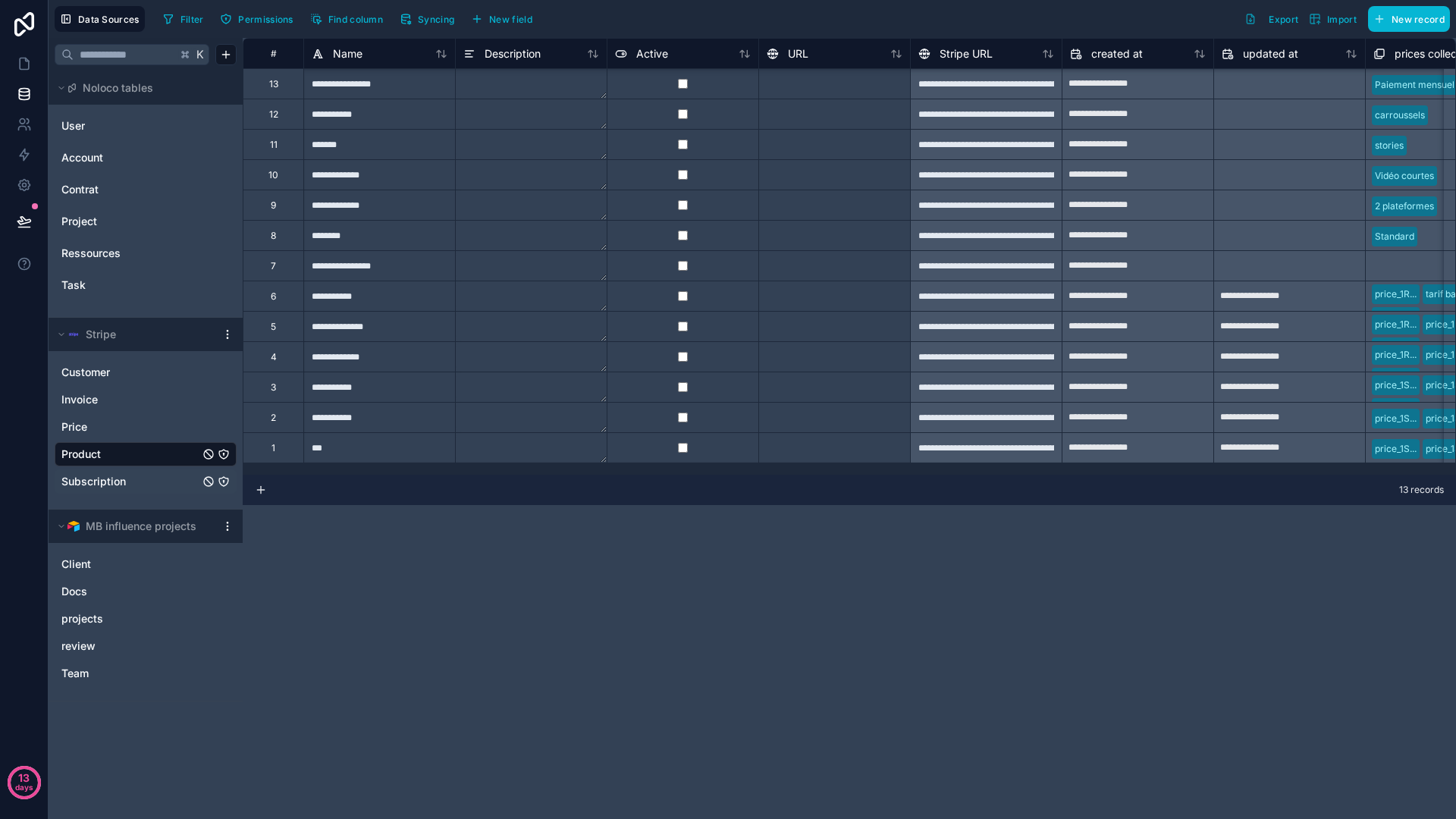
click at [508, 532] on div "**********" at bounding box center [849, 429] width 1213 height 781
click at [134, 470] on div "Subscription" at bounding box center [145, 482] width 182 height 24
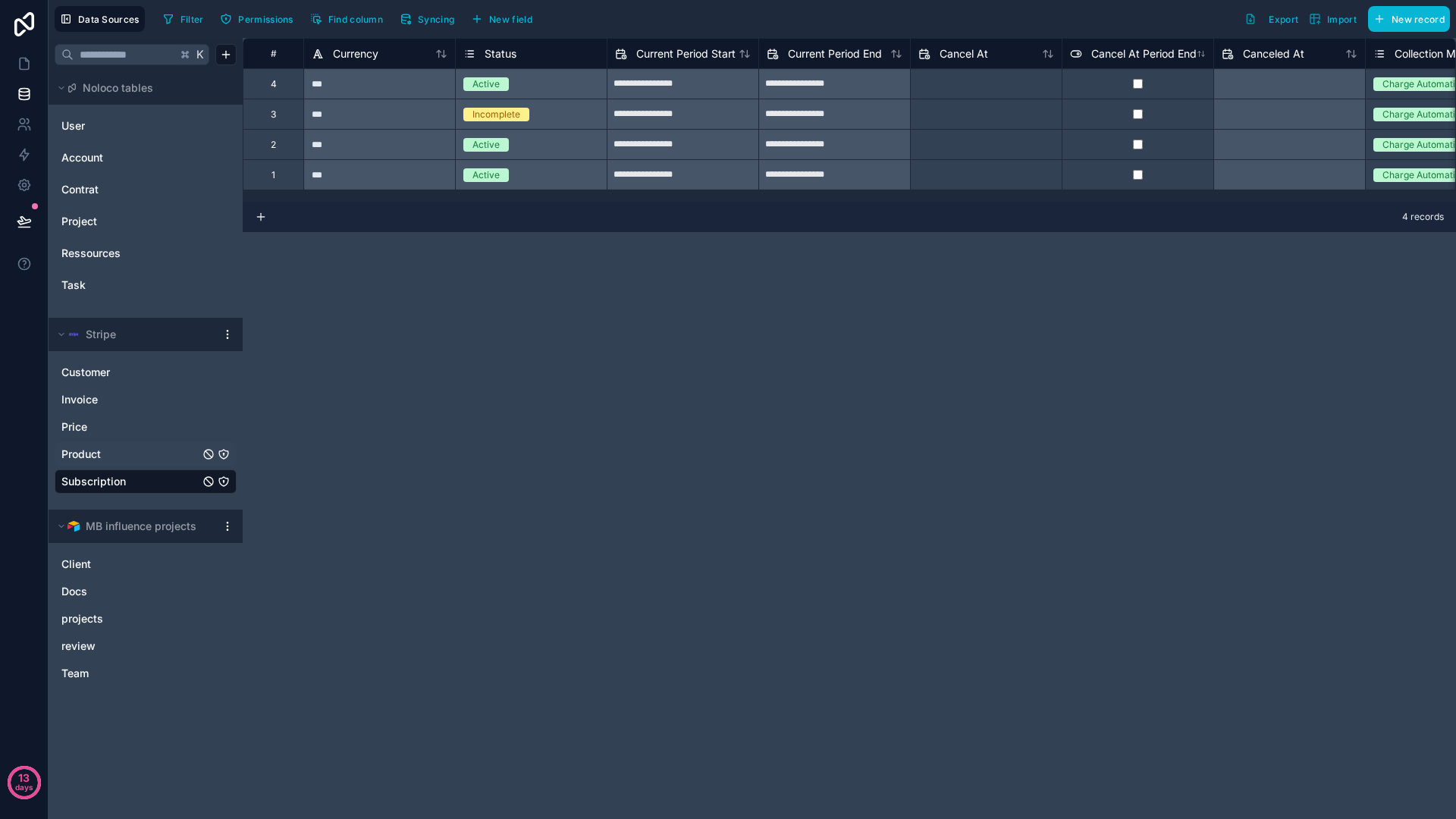
scroll to position [0, 6]
click at [480, 19] on icon "button" at bounding box center [476, 19] width 7 height 0
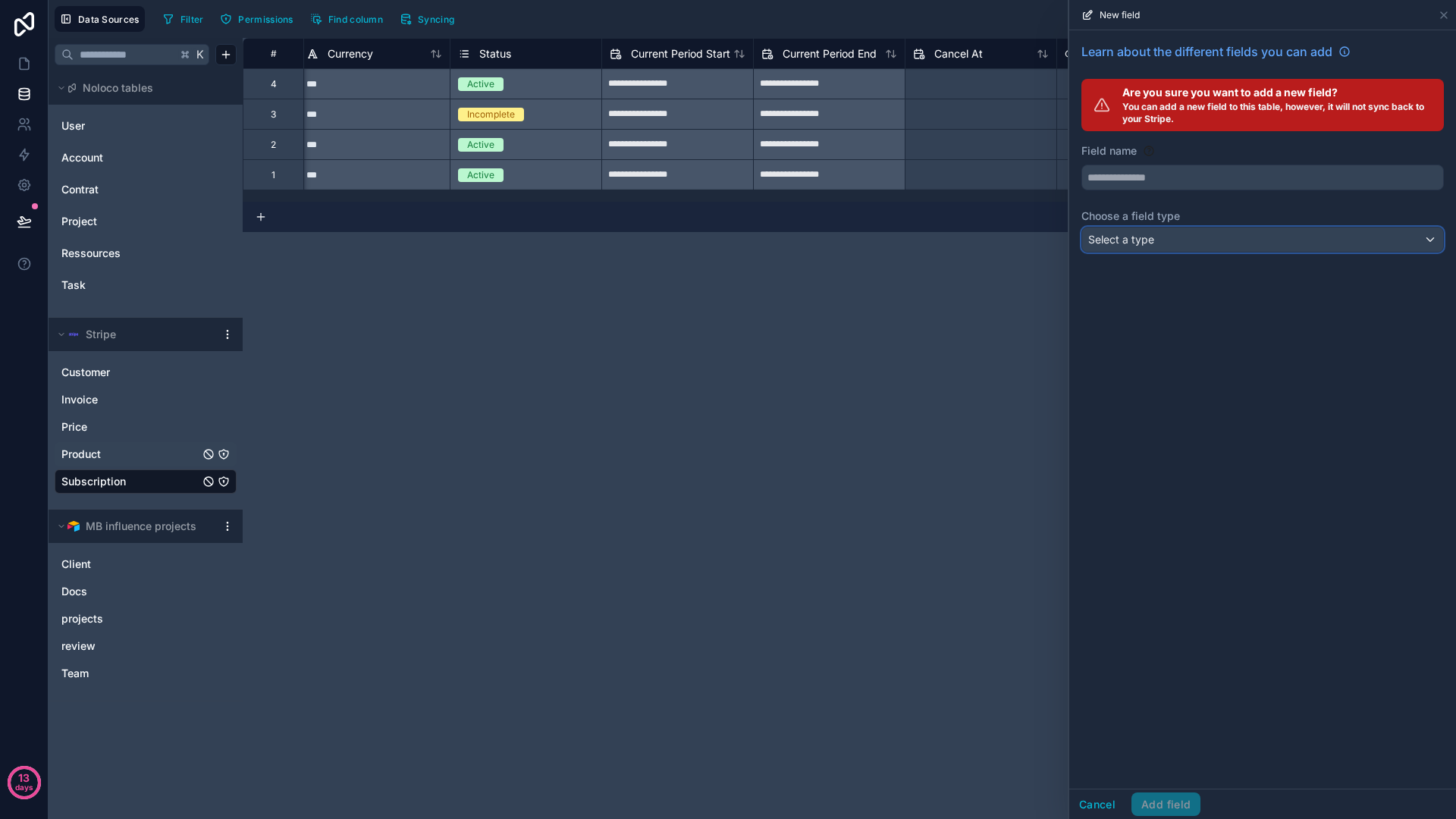
click at [1166, 244] on div "Select a type" at bounding box center [1263, 240] width 360 height 24
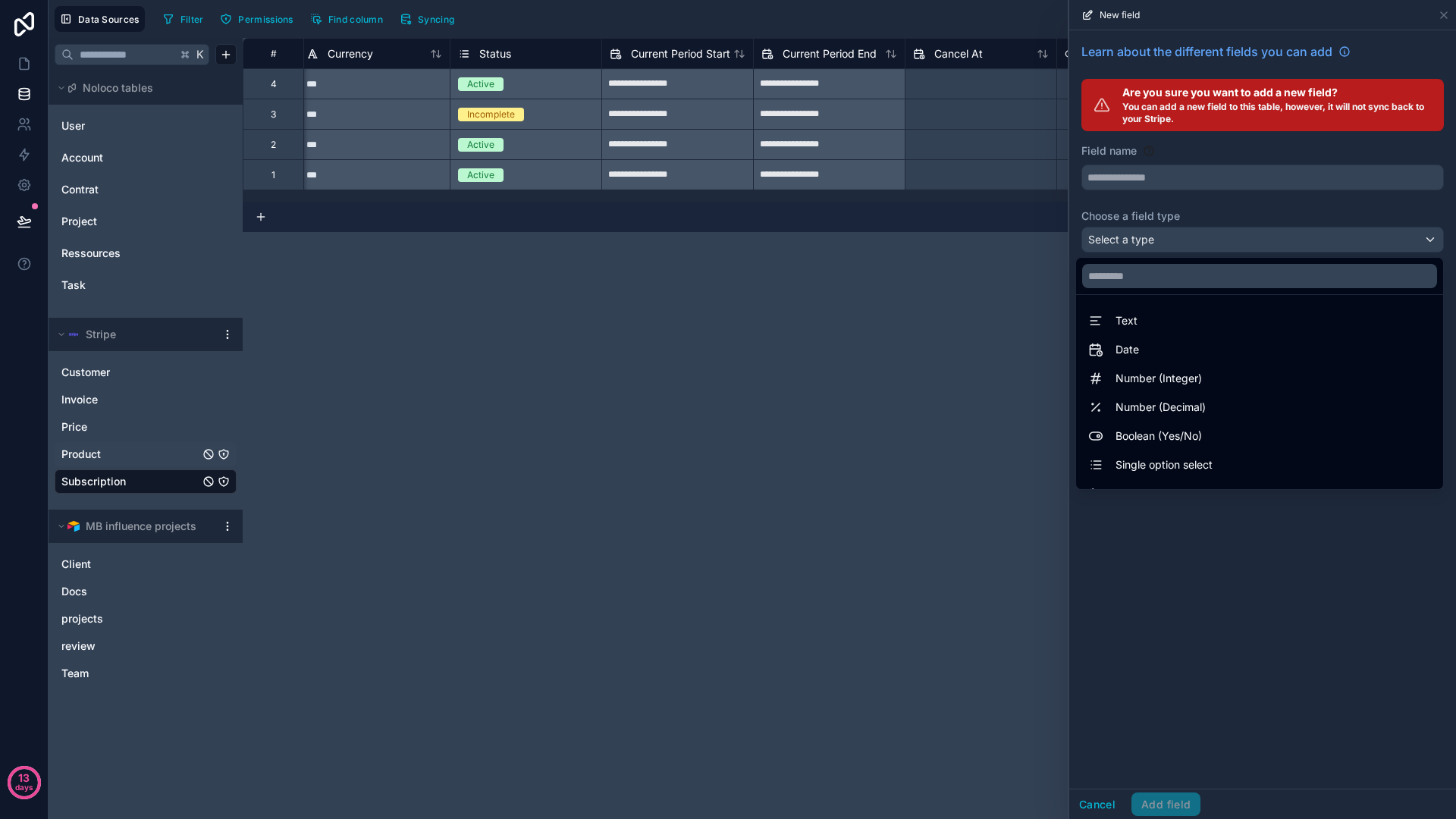
click at [1172, 184] on div at bounding box center [1263, 409] width 387 height 819
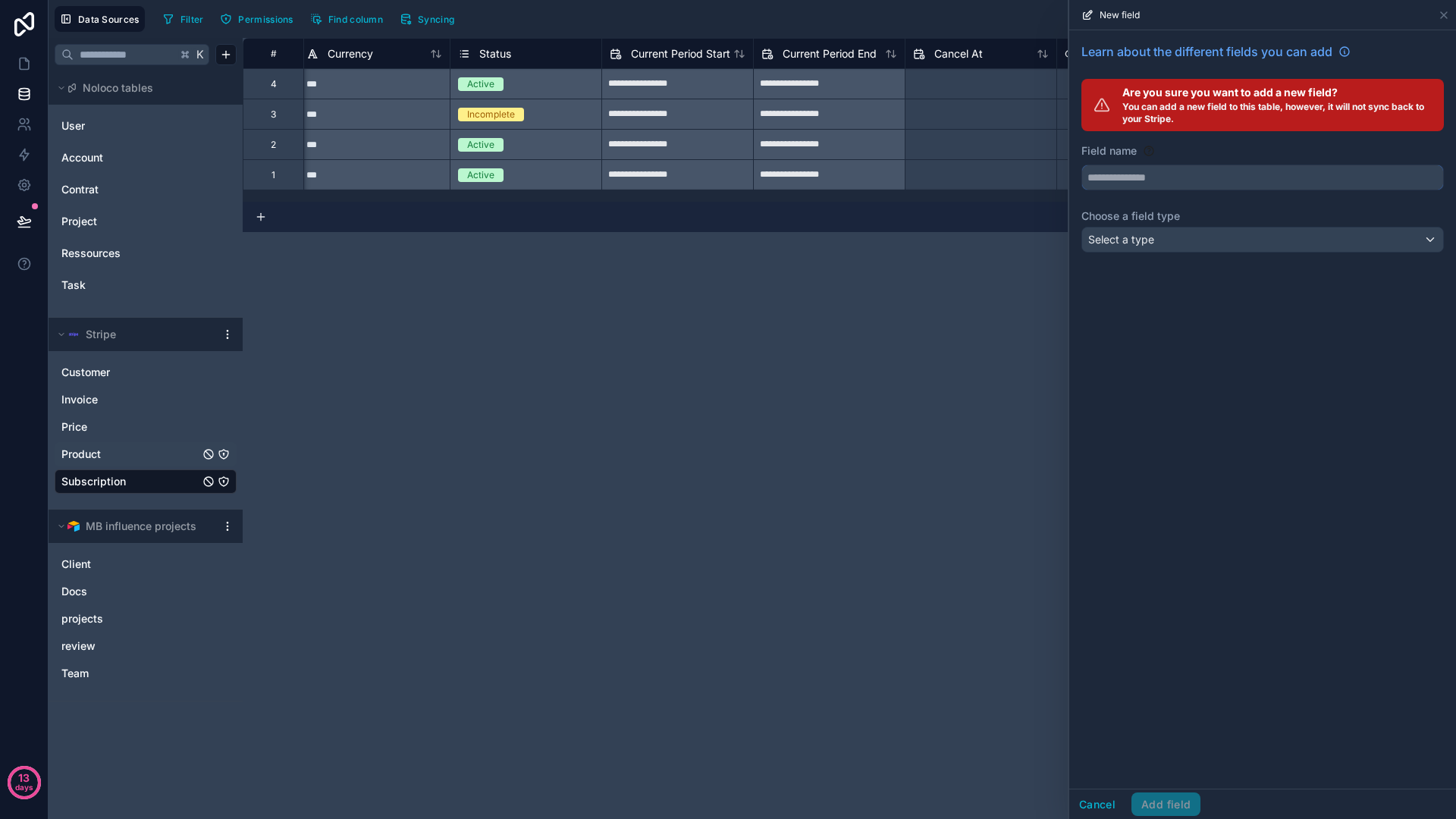
click at [1172, 180] on input "text" at bounding box center [1263, 177] width 360 height 24
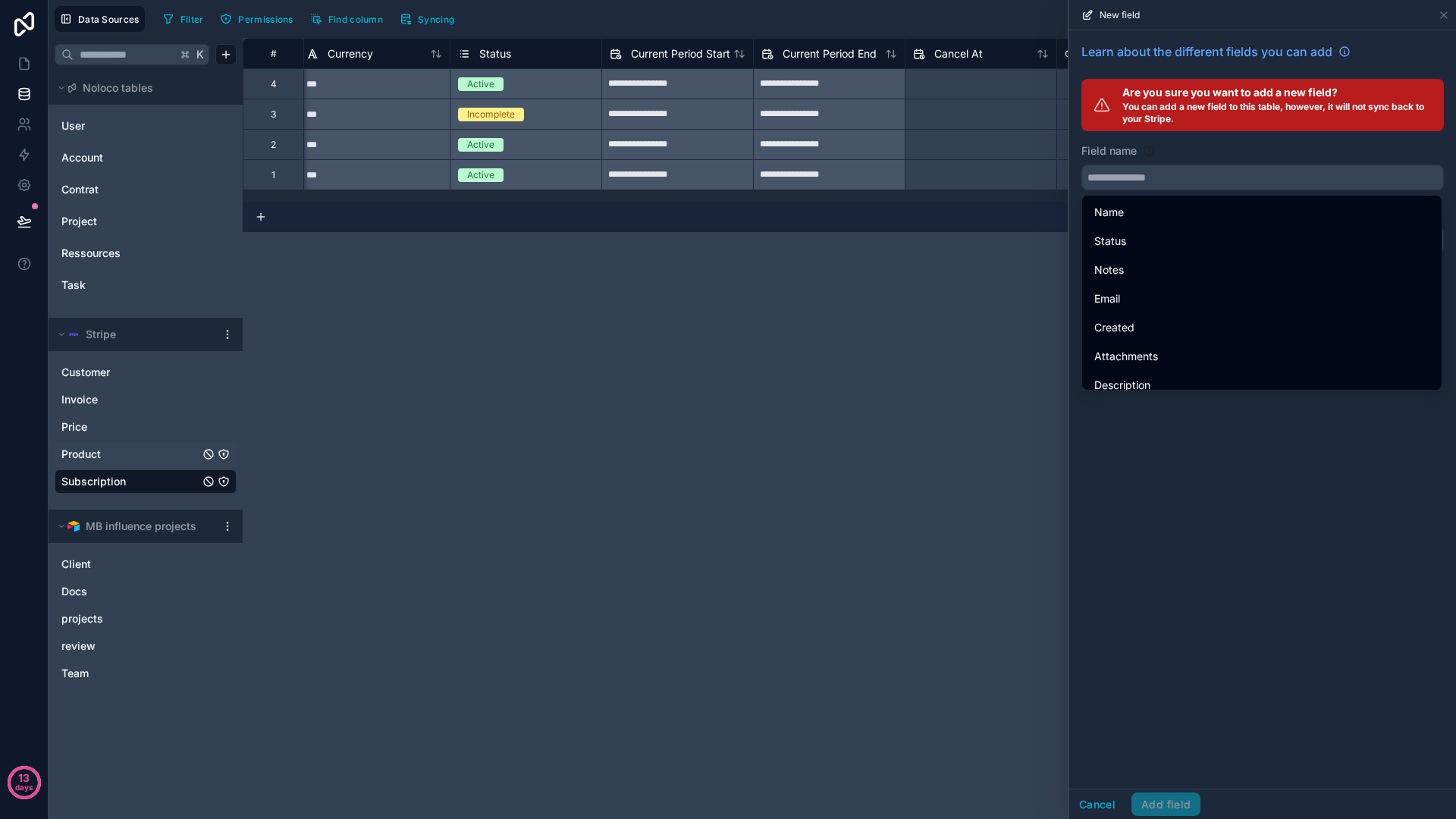
click at [1237, 501] on div "Learn about the different fields you can add Are you sure you want to add a new…" at bounding box center [1263, 409] width 387 height 758
click at [1104, 795] on button "Cancel" at bounding box center [1097, 804] width 56 height 24
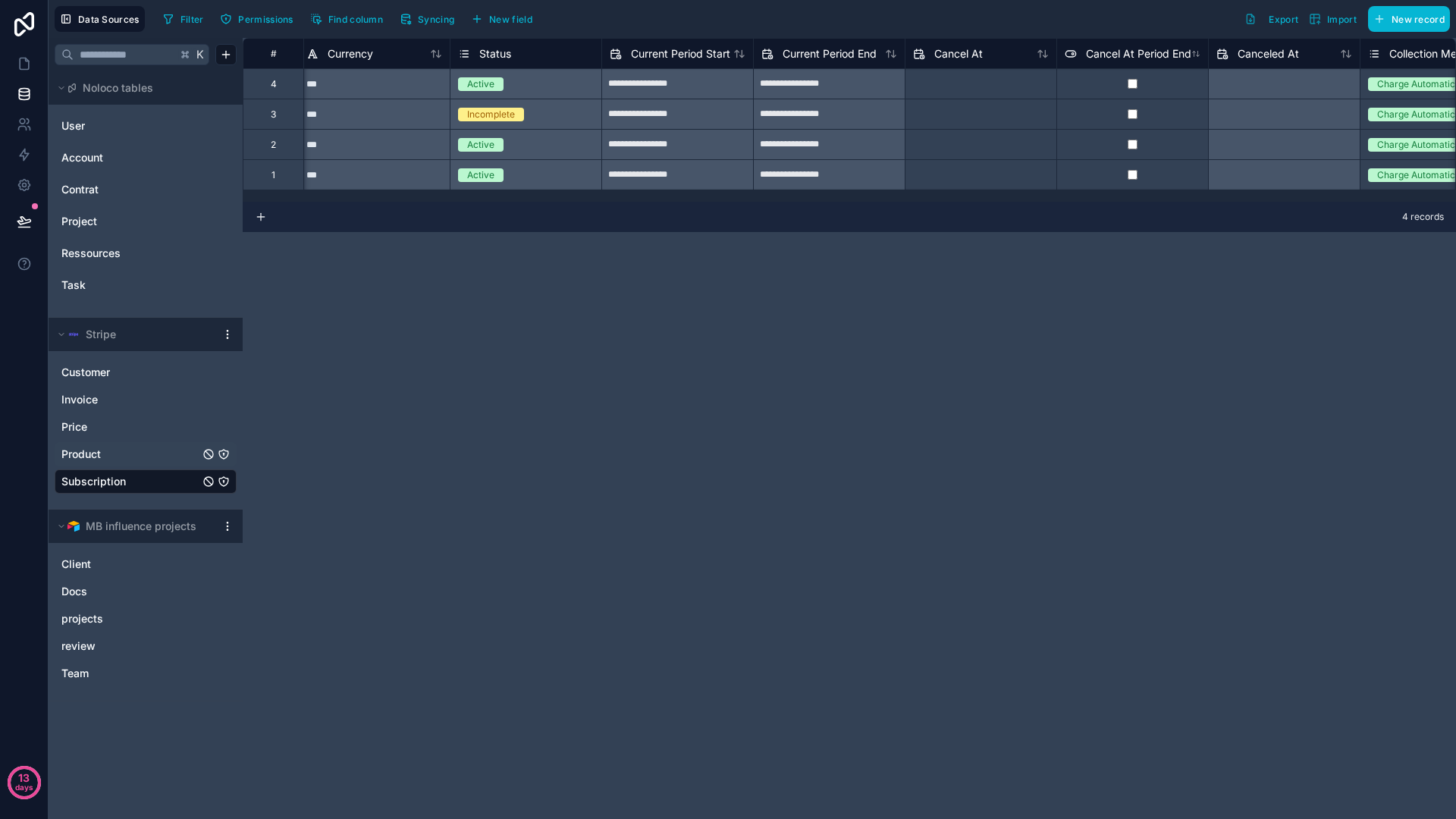
click at [477, 238] on div "**********" at bounding box center [849, 429] width 1213 height 781
click at [433, 268] on div "**********" at bounding box center [849, 429] width 1213 height 781
click at [424, 268] on div "**********" at bounding box center [849, 429] width 1213 height 781
drag, startPoint x: 532, startPoint y: 459, endPoint x: 510, endPoint y: 334, distance: 126.9
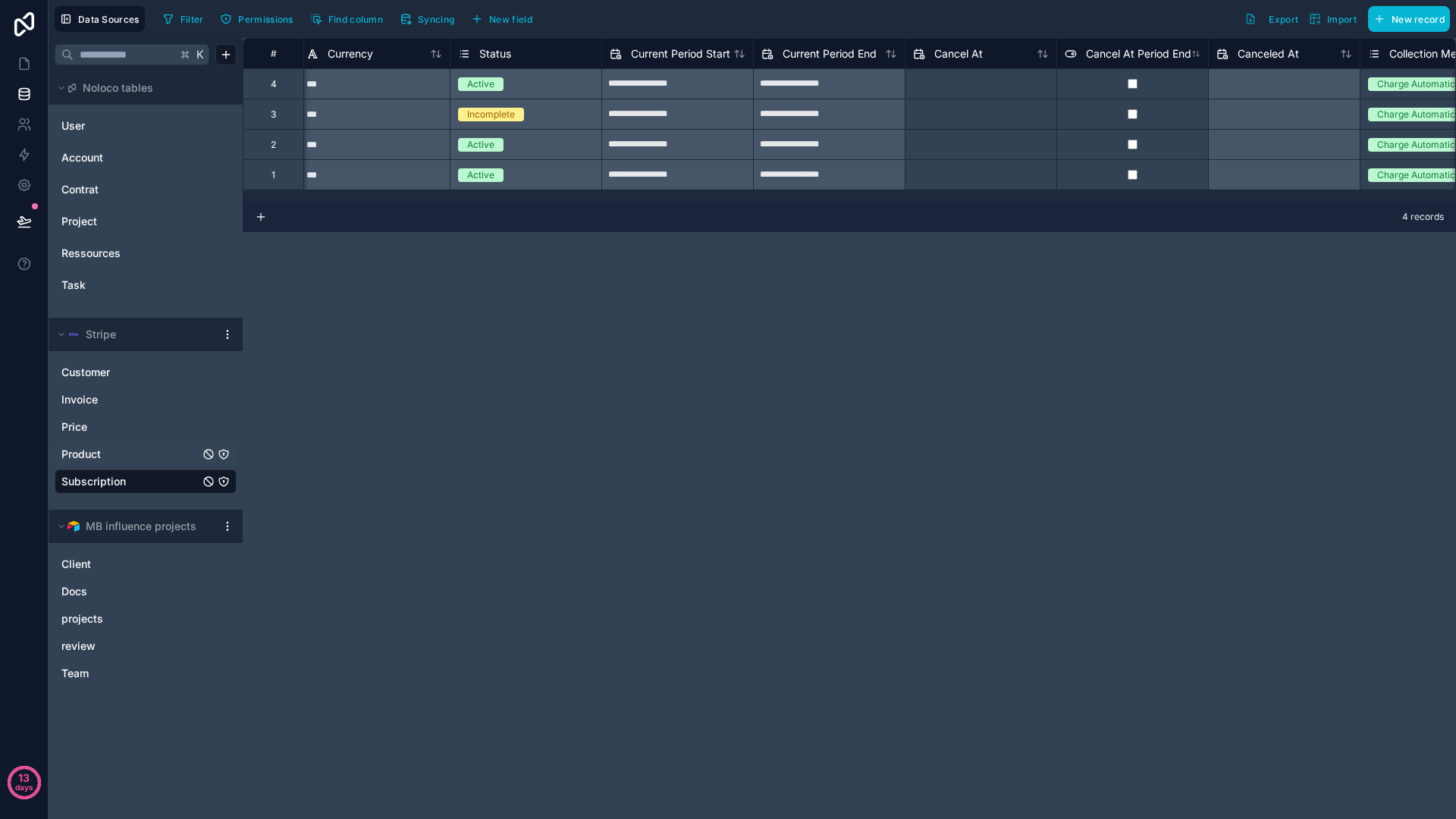
click at [532, 447] on div "**********" at bounding box center [849, 429] width 1213 height 781
drag, startPoint x: 724, startPoint y: 487, endPoint x: 672, endPoint y: 396, distance: 104.8
click at [719, 481] on div "**********" at bounding box center [849, 429] width 1213 height 781
click at [712, 364] on div "**********" at bounding box center [849, 429] width 1213 height 781
drag, startPoint x: 924, startPoint y: 383, endPoint x: 856, endPoint y: 381, distance: 68.0
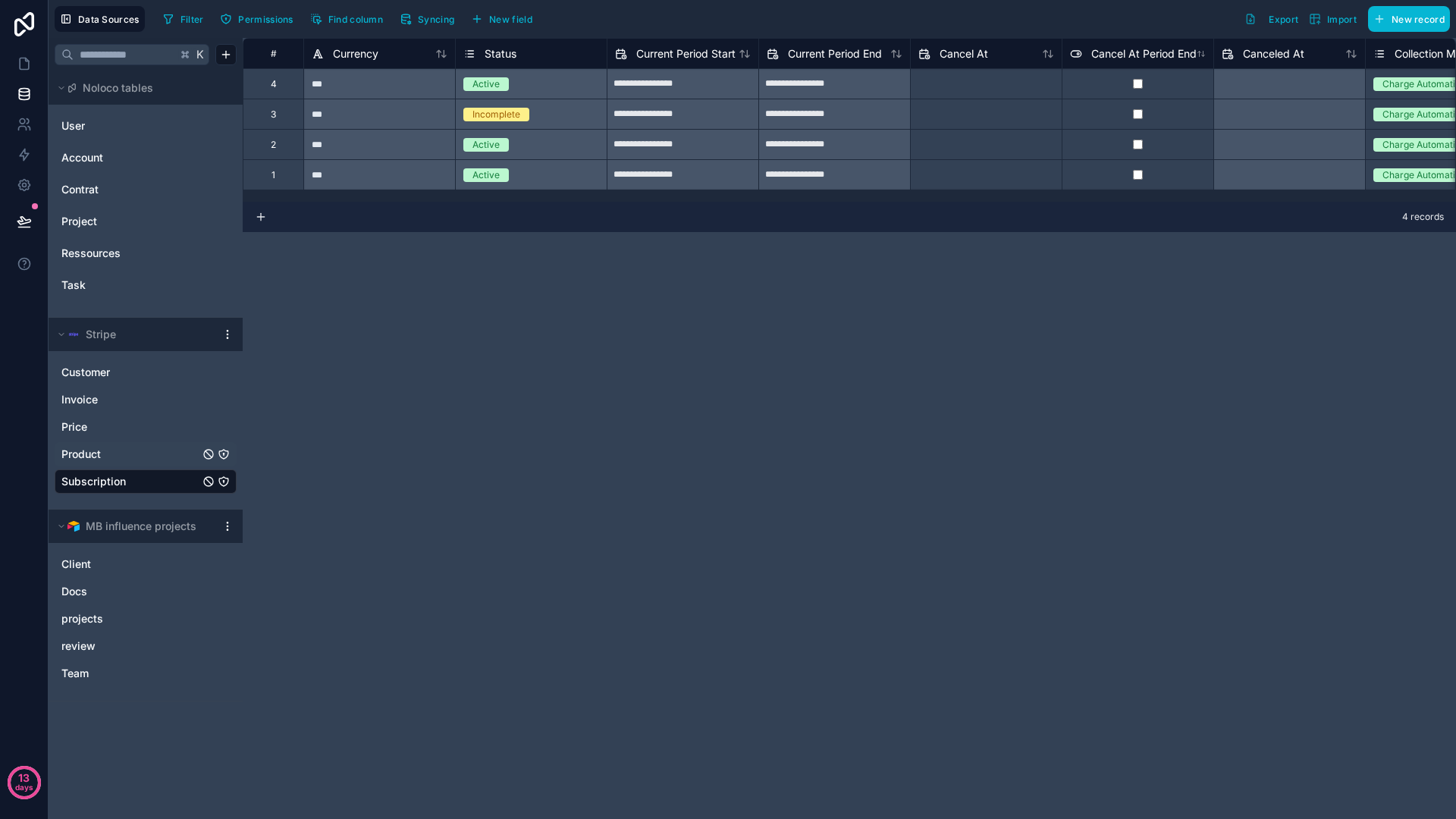
click at [887, 383] on div "**********" at bounding box center [849, 429] width 1213 height 781
drag, startPoint x: 841, startPoint y: 379, endPoint x: 662, endPoint y: 478, distance: 204.6
click at [669, 446] on div "**********" at bounding box center [849, 429] width 1213 height 781
click at [131, 362] on div "Customer" at bounding box center [145, 373] width 182 height 24
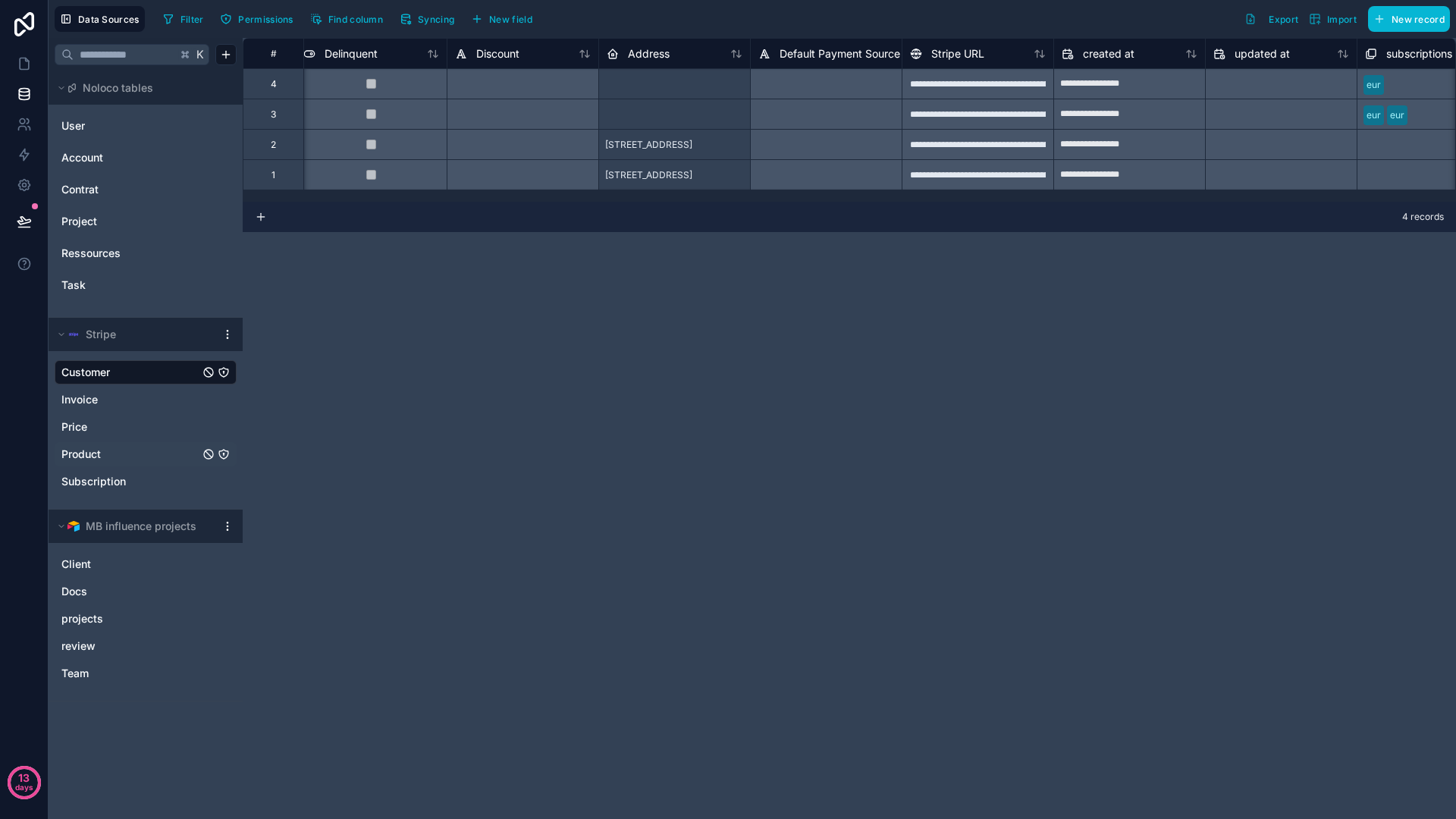
scroll to position [0, 913]
click at [698, 174] on span "[STREET_ADDRESS]" at bounding box center [654, 175] width 87 height 12
click at [901, 260] on div "**********" at bounding box center [849, 429] width 1213 height 781
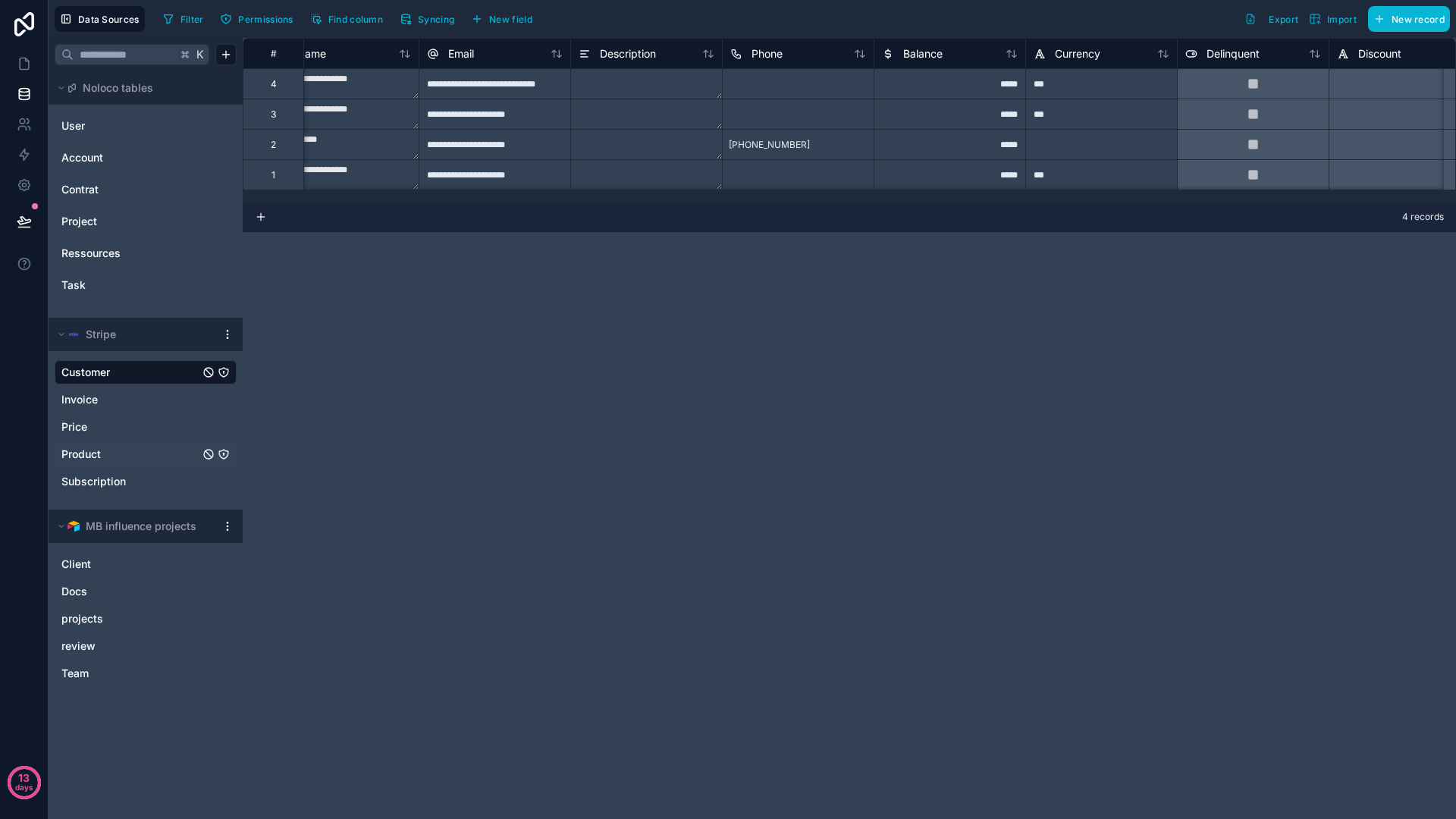
scroll to position [0, 0]
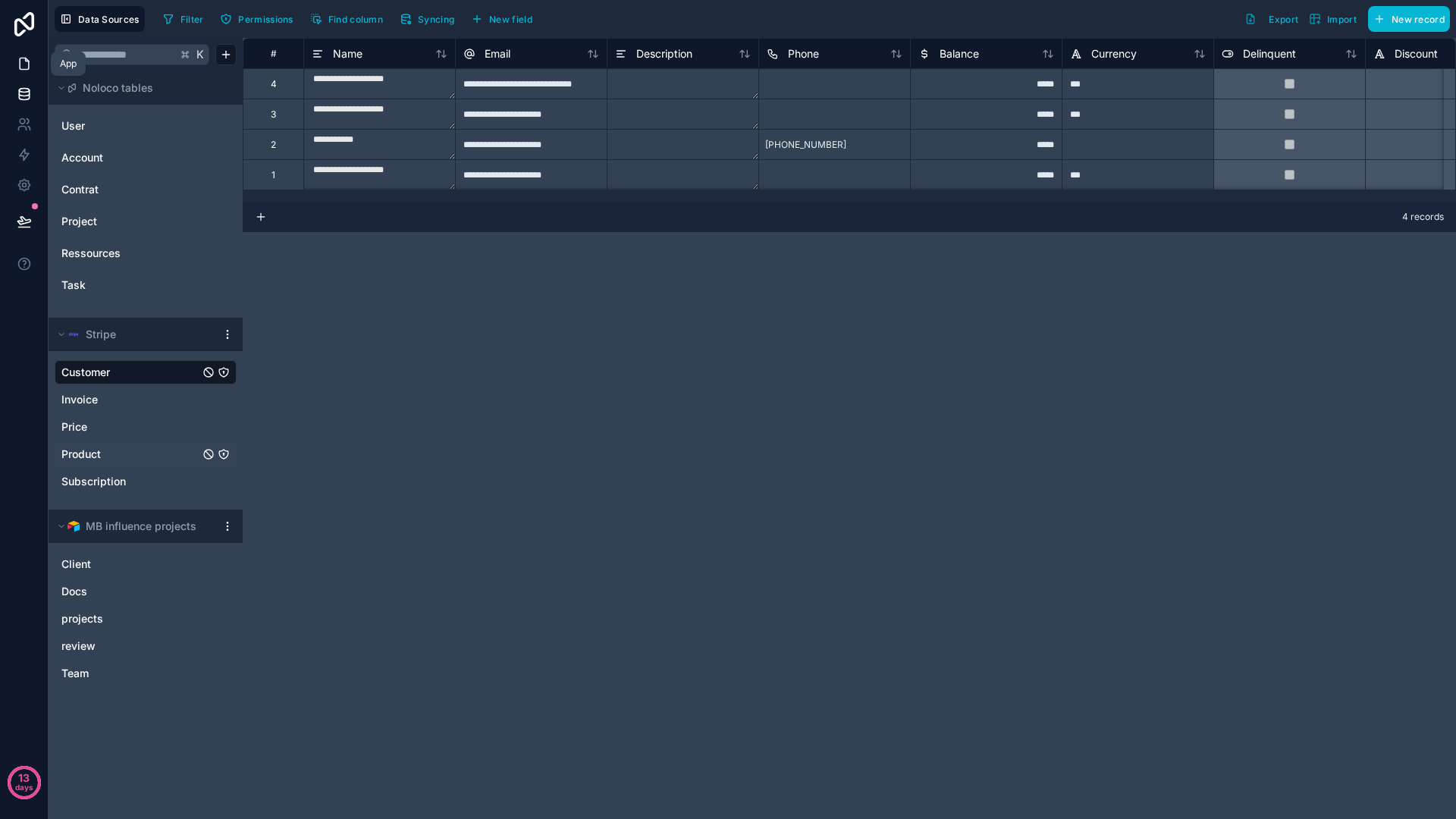
click at [26, 63] on icon at bounding box center [24, 64] width 15 height 15
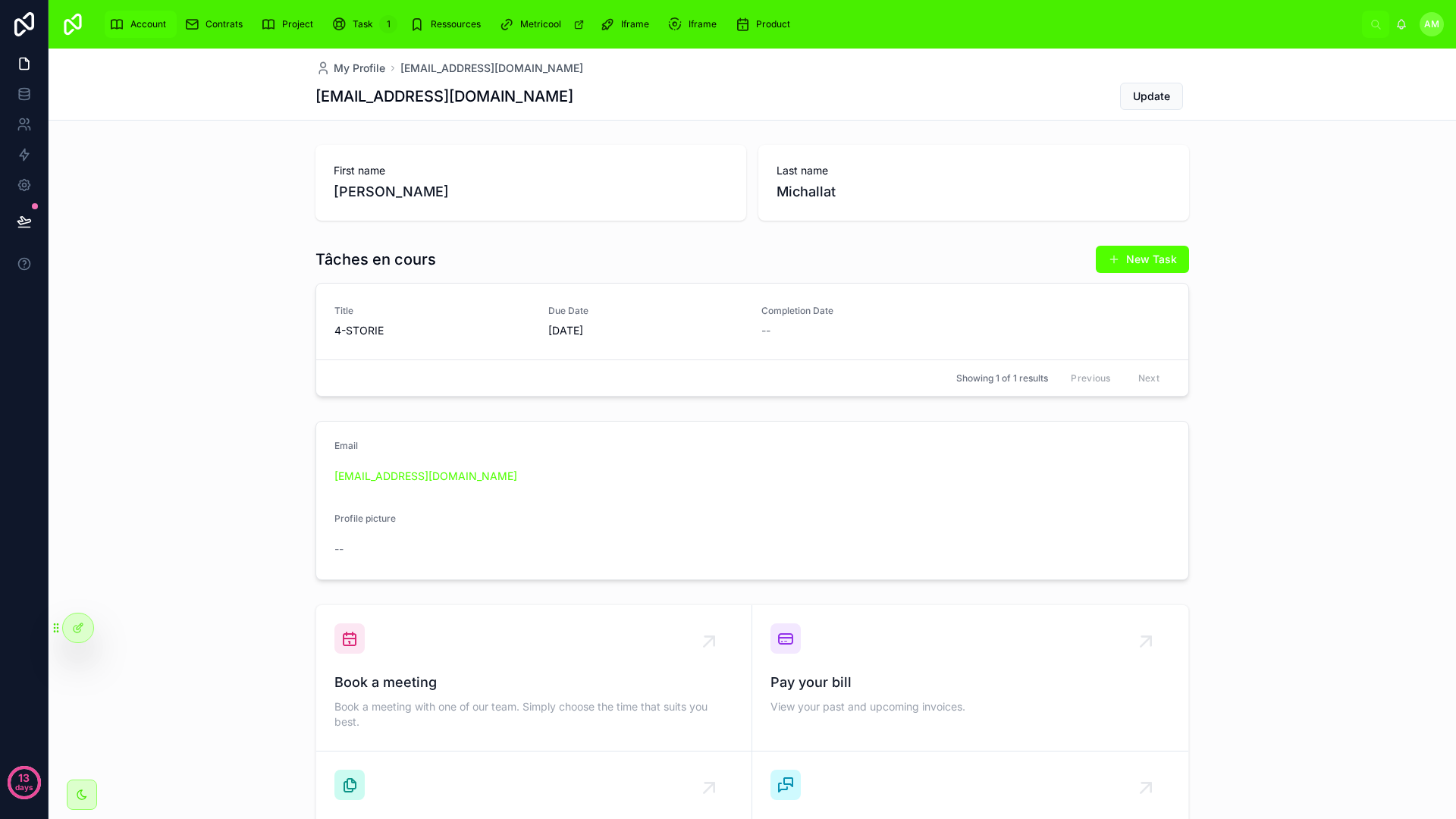
click at [146, 20] on span "Account" at bounding box center [148, 23] width 35 height 12
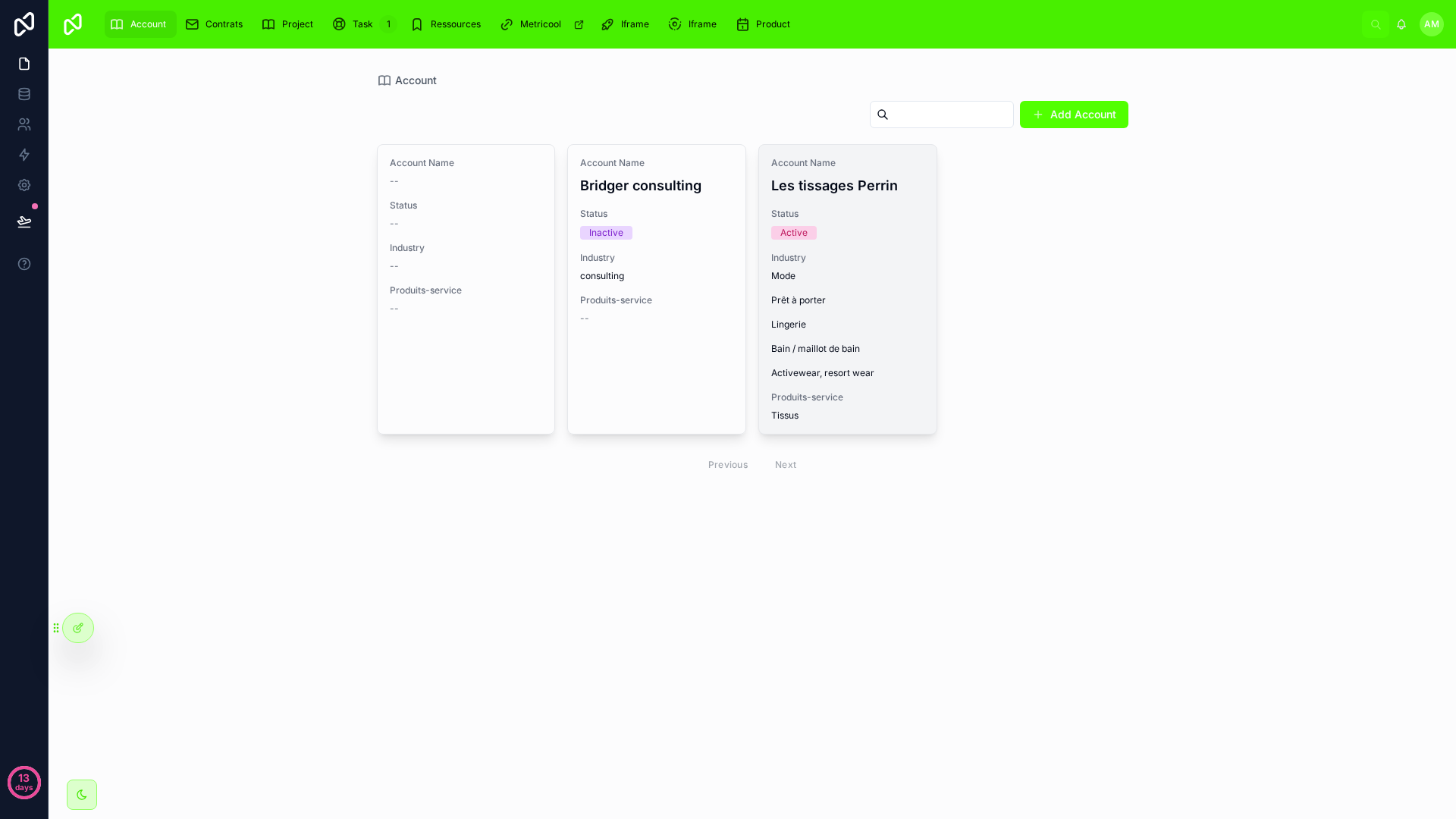
click at [825, 196] on div "Account Name Les tissages Perrin Status Active Industry Mode Prêt à porter Ling…" at bounding box center [848, 289] width 177 height 289
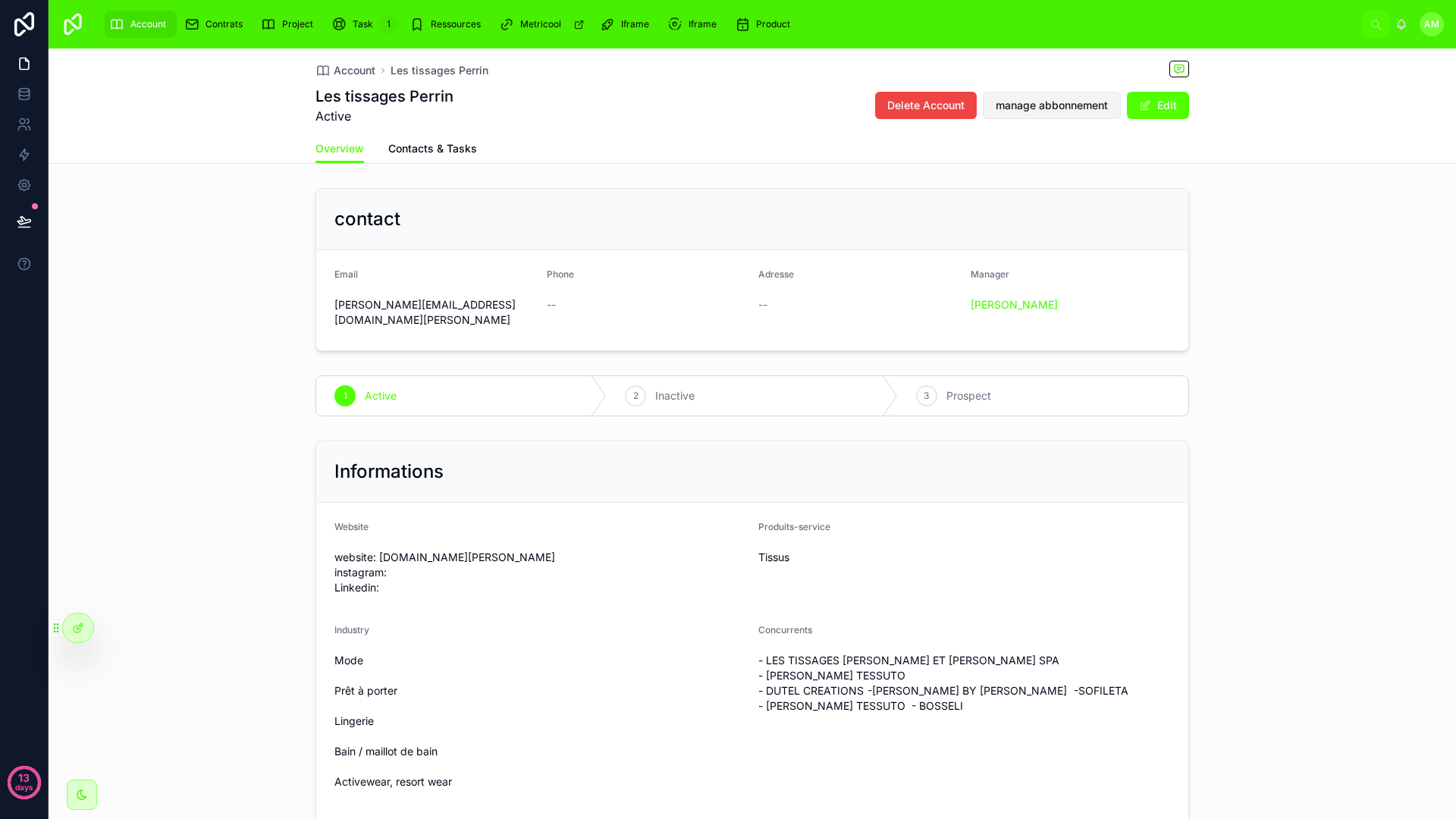
click at [1026, 103] on span "manage abbonnement" at bounding box center [1052, 106] width 112 height 15
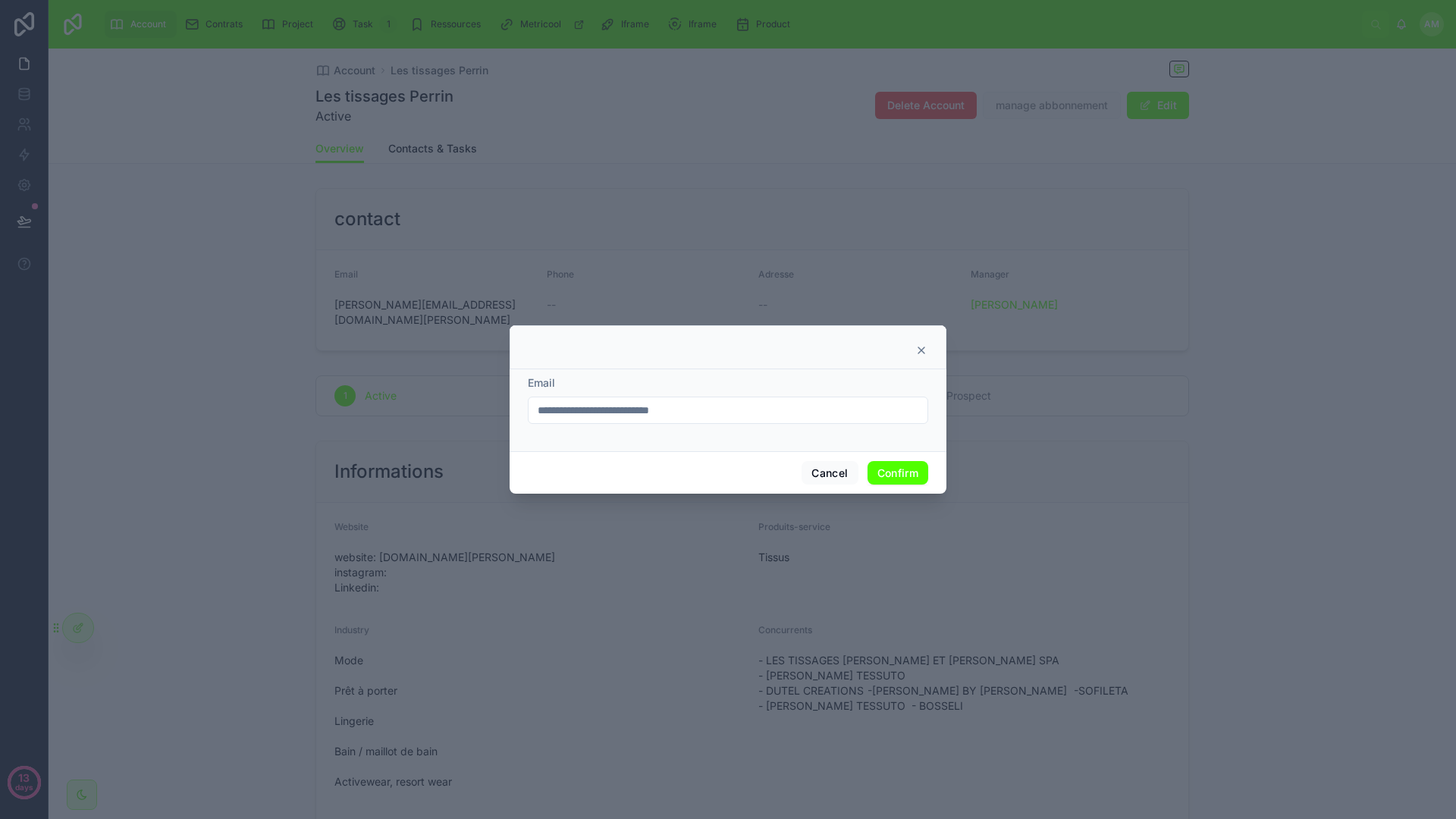
click at [926, 343] on div at bounding box center [728, 346] width 437 height 44
click at [922, 353] on icon at bounding box center [921, 350] width 12 height 12
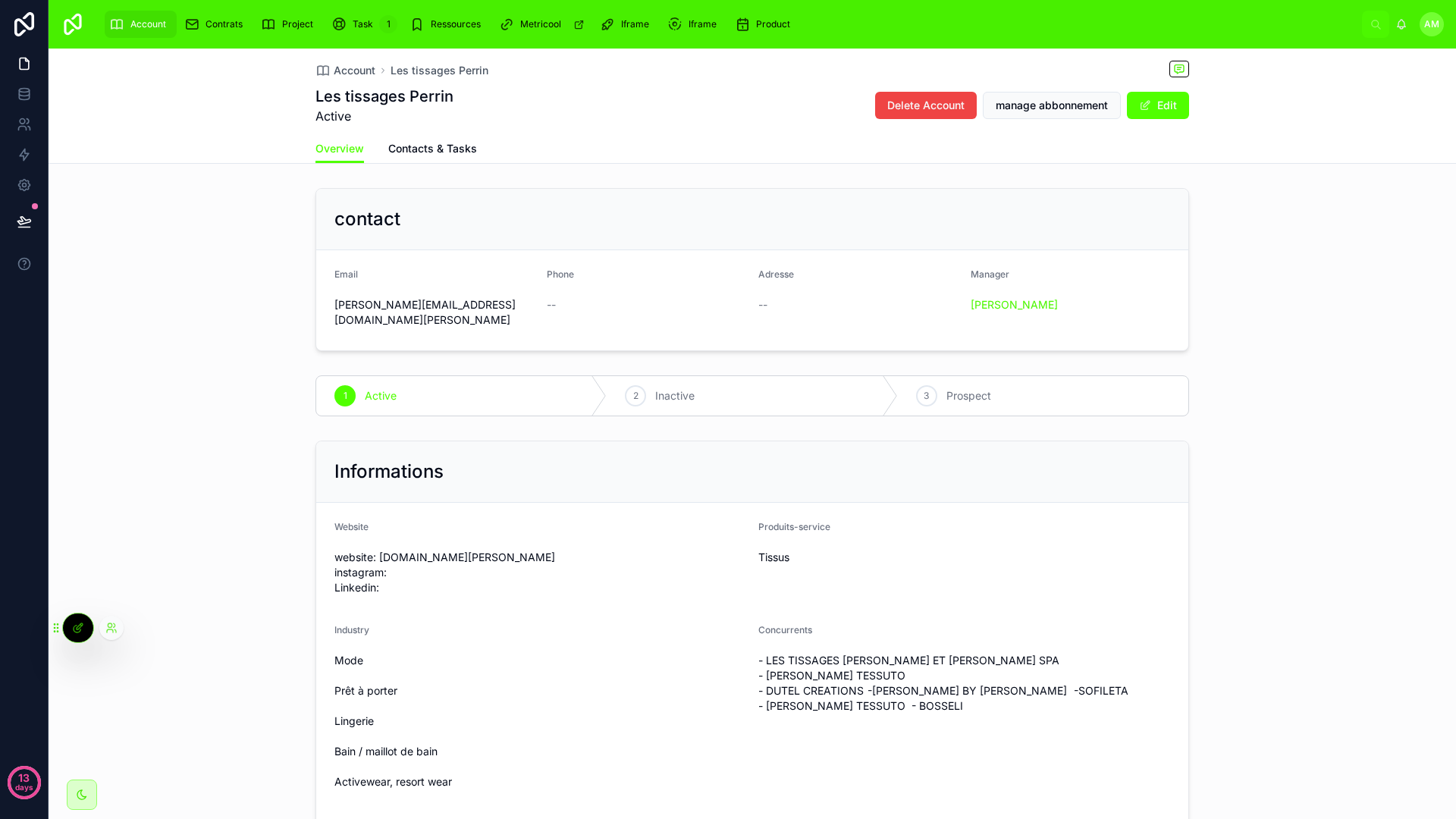
click at [93, 632] on div at bounding box center [108, 628] width 30 height 24
click at [144, 204] on div "contact Email l.bernard@tissages-perrin.com Phone -- Adresse -- Manager Alexand…" at bounding box center [752, 270] width 1407 height 176
click at [18, 148] on icon at bounding box center [24, 155] width 15 height 15
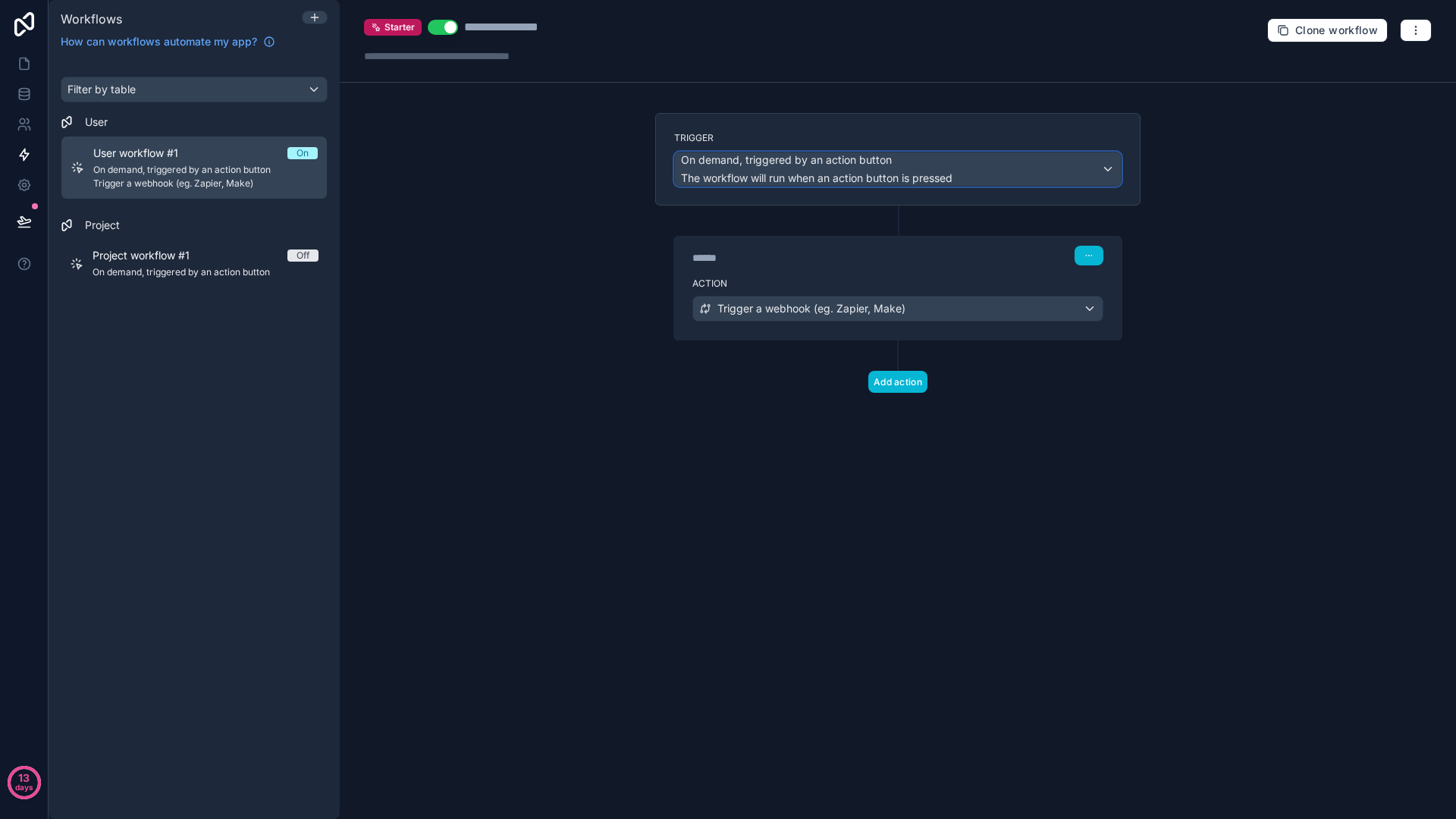
click at [879, 179] on span "The workflow will run when an action button is pressed" at bounding box center [816, 177] width 272 height 13
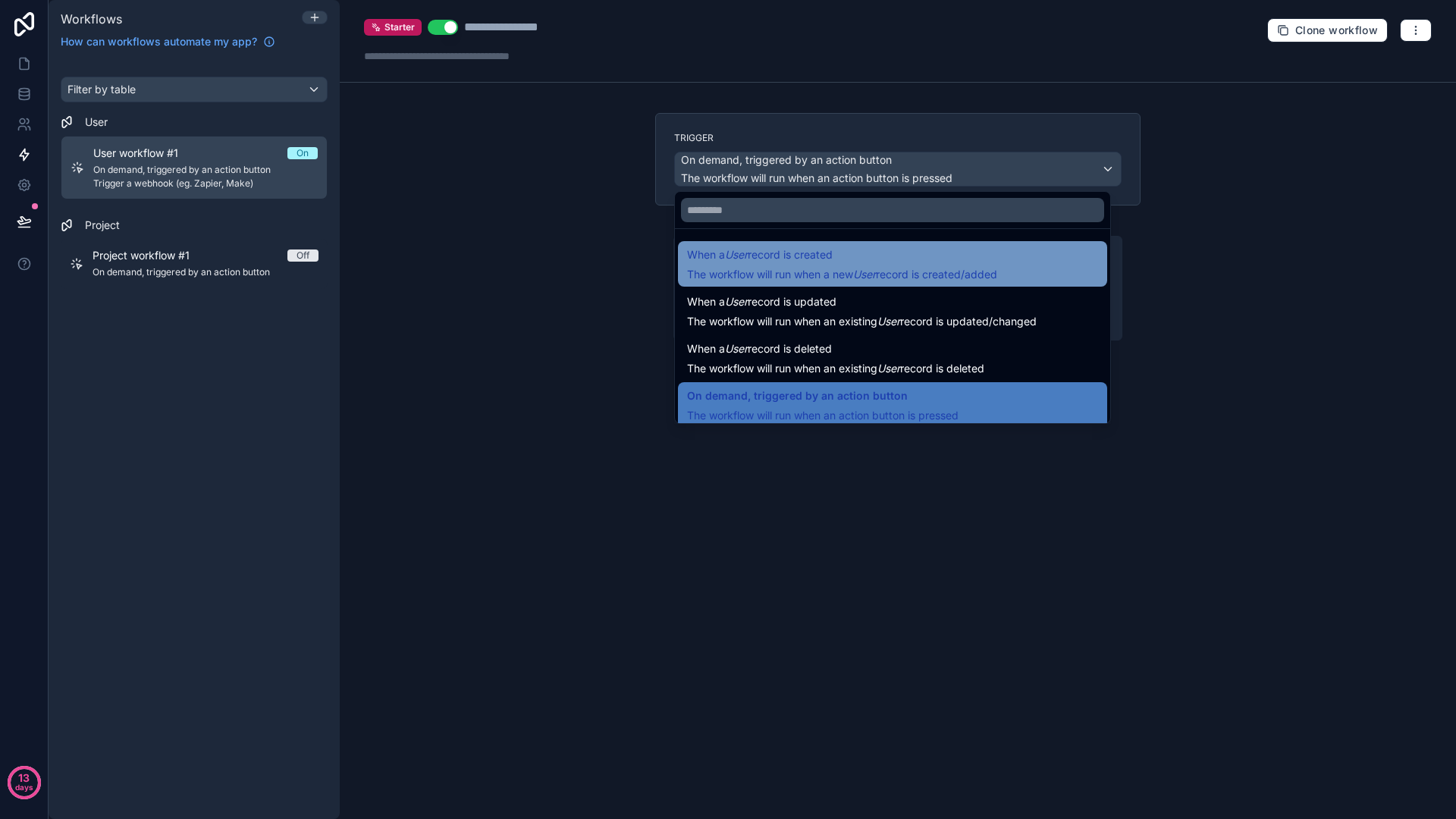
click at [801, 252] on span "When a User record is created" at bounding box center [760, 254] width 146 height 18
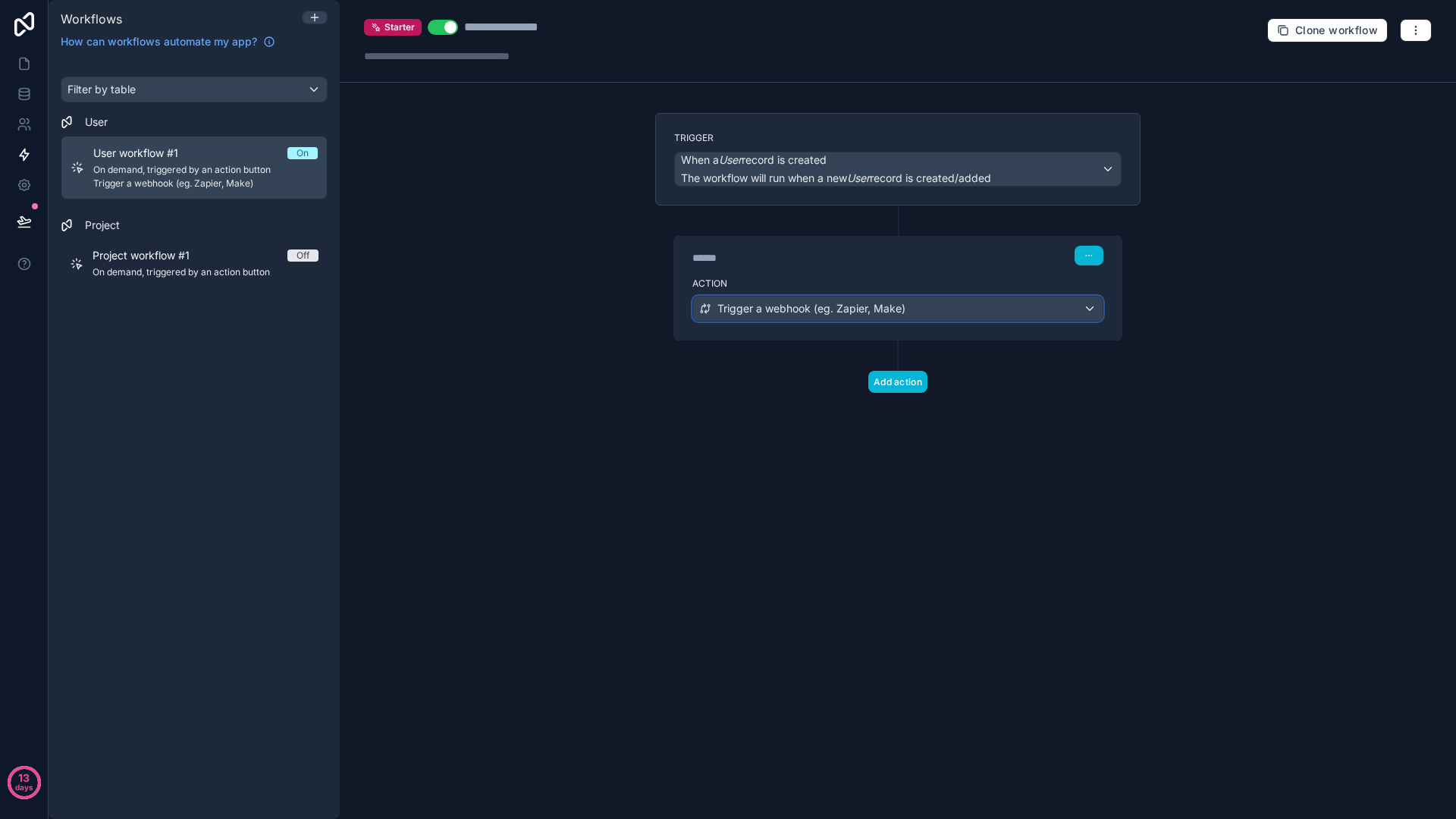
click at [941, 304] on div "Trigger a webhook (eg. Zapier, Make)" at bounding box center [898, 308] width 409 height 24
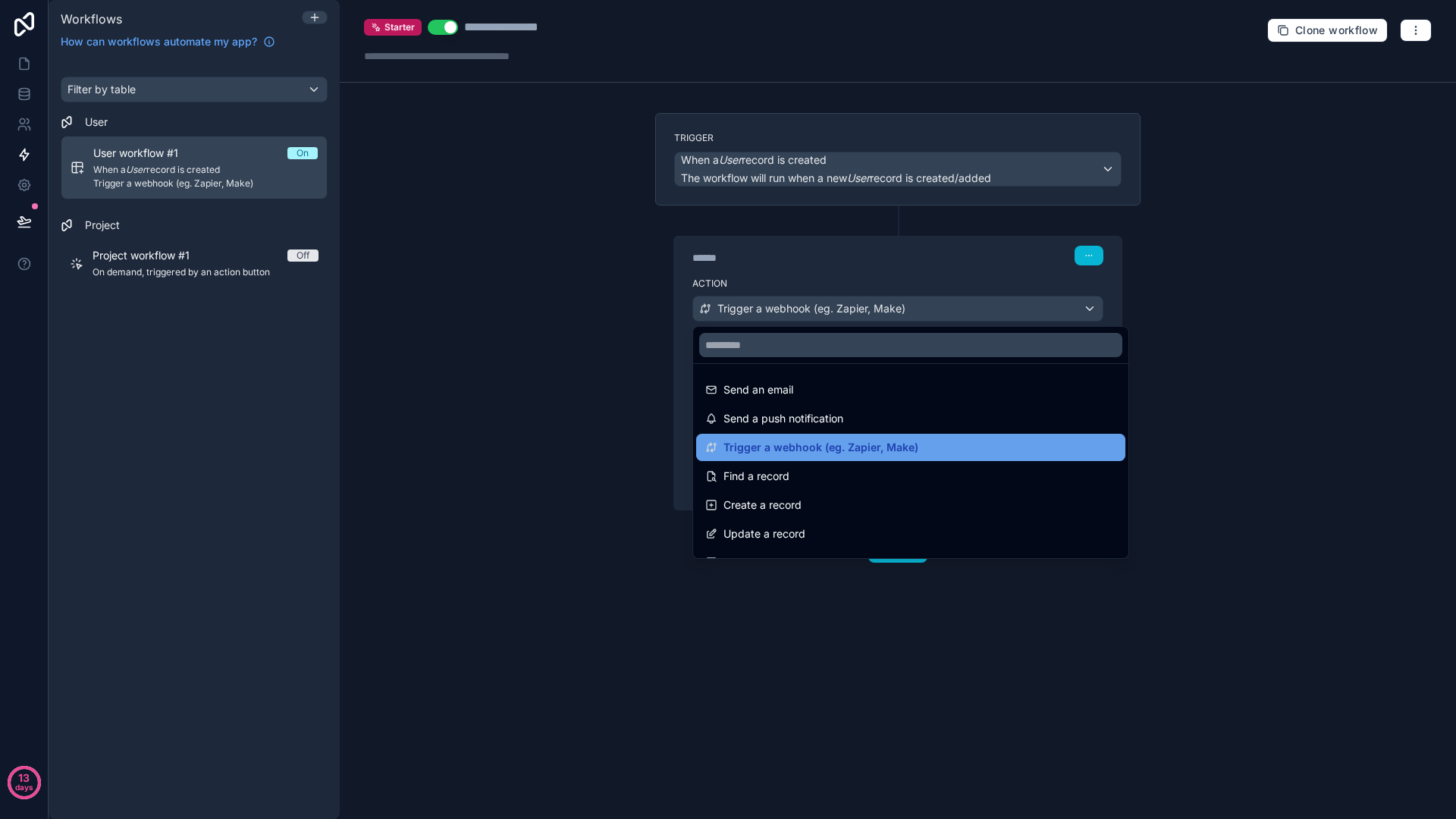
click at [858, 439] on span "Trigger a webhook (eg. Zapier, Make)" at bounding box center [821, 446] width 195 height 18
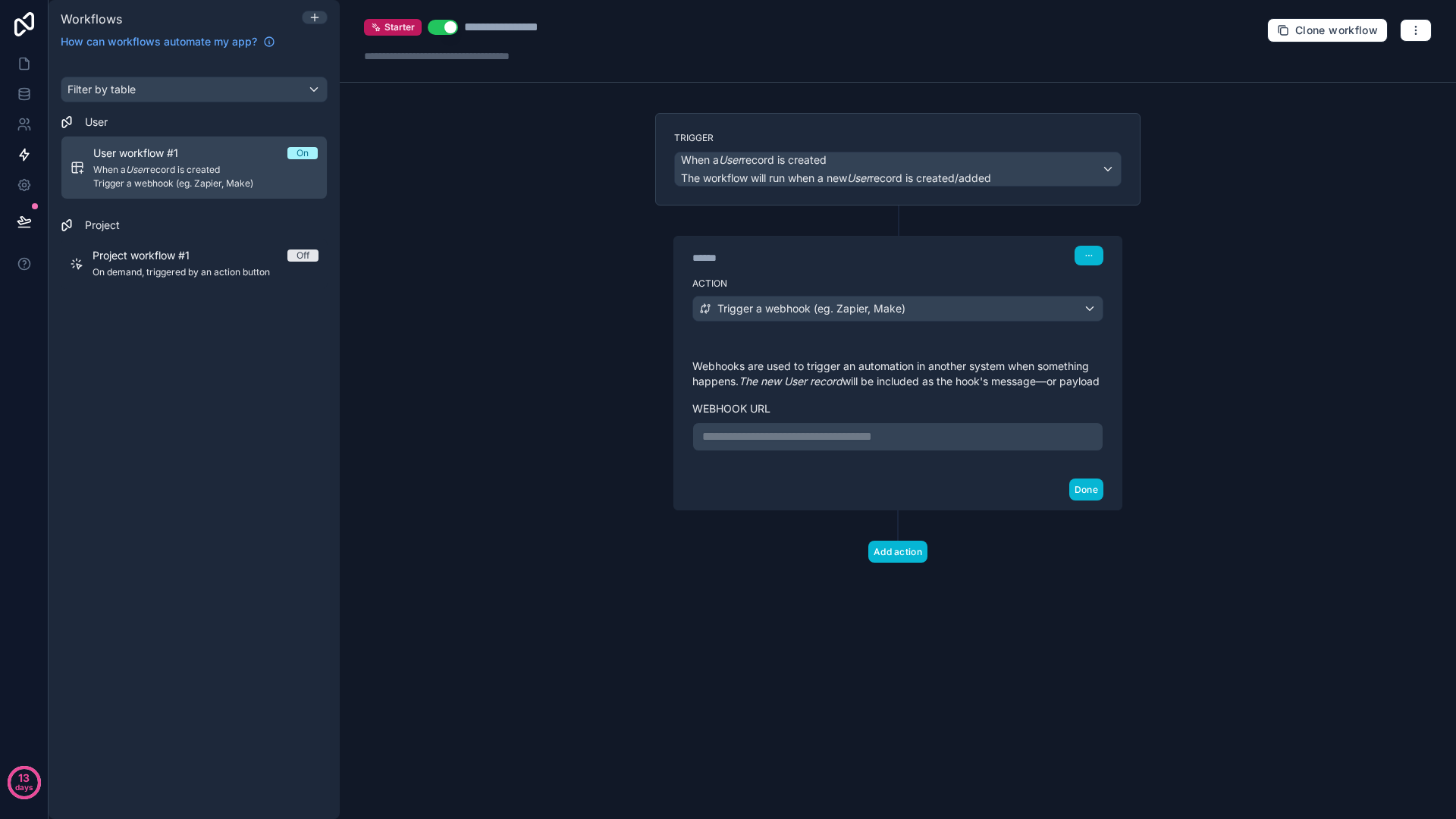
click at [855, 443] on p "**********" at bounding box center [898, 436] width 391 height 18
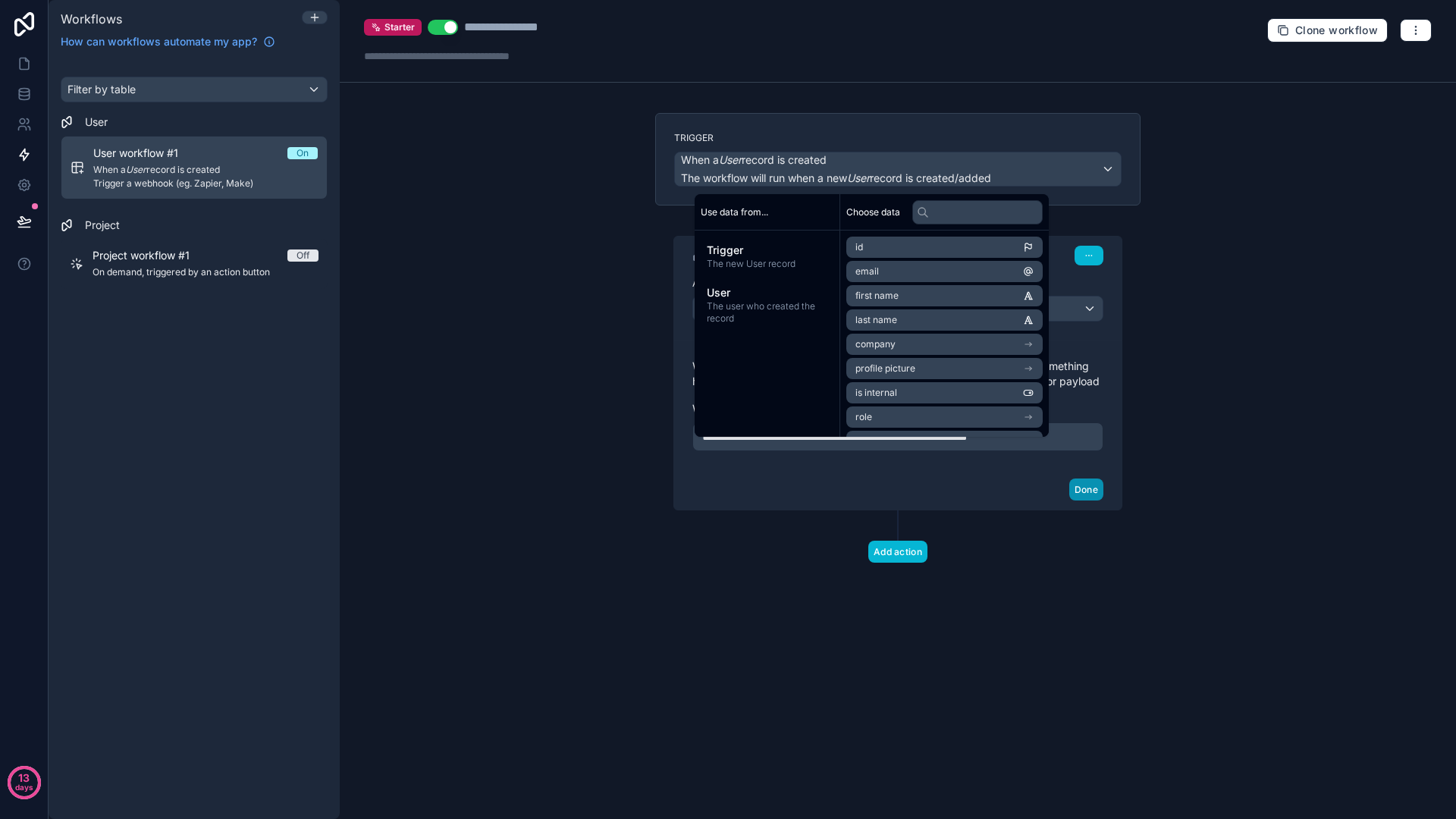
click at [1092, 498] on button "Done" at bounding box center [1086, 489] width 35 height 22
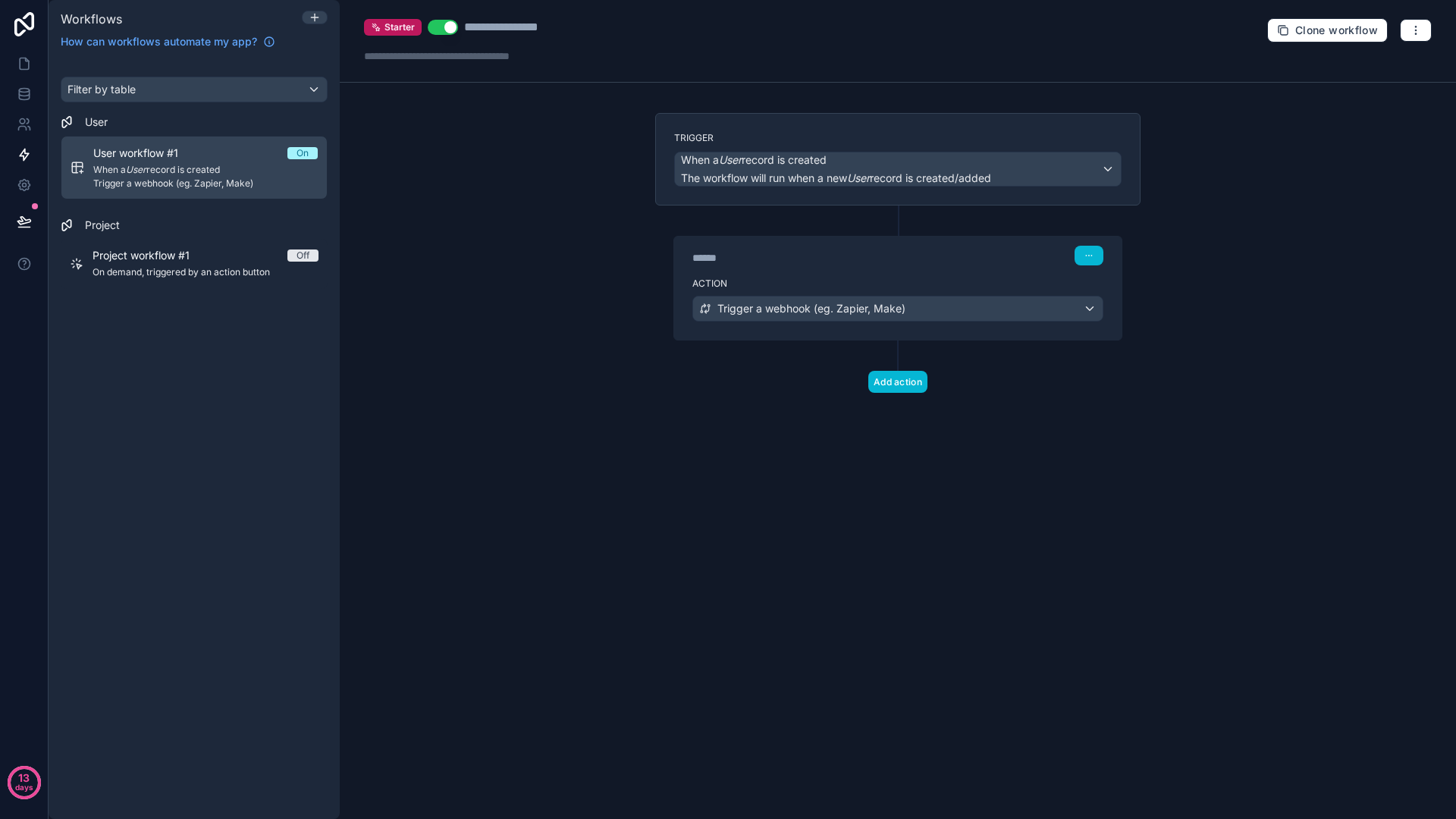
click at [907, 463] on div "**********" at bounding box center [898, 409] width 1116 height 819
click at [908, 177] on span "The workflow will run when a new User record is created/added" at bounding box center [836, 177] width 310 height 13
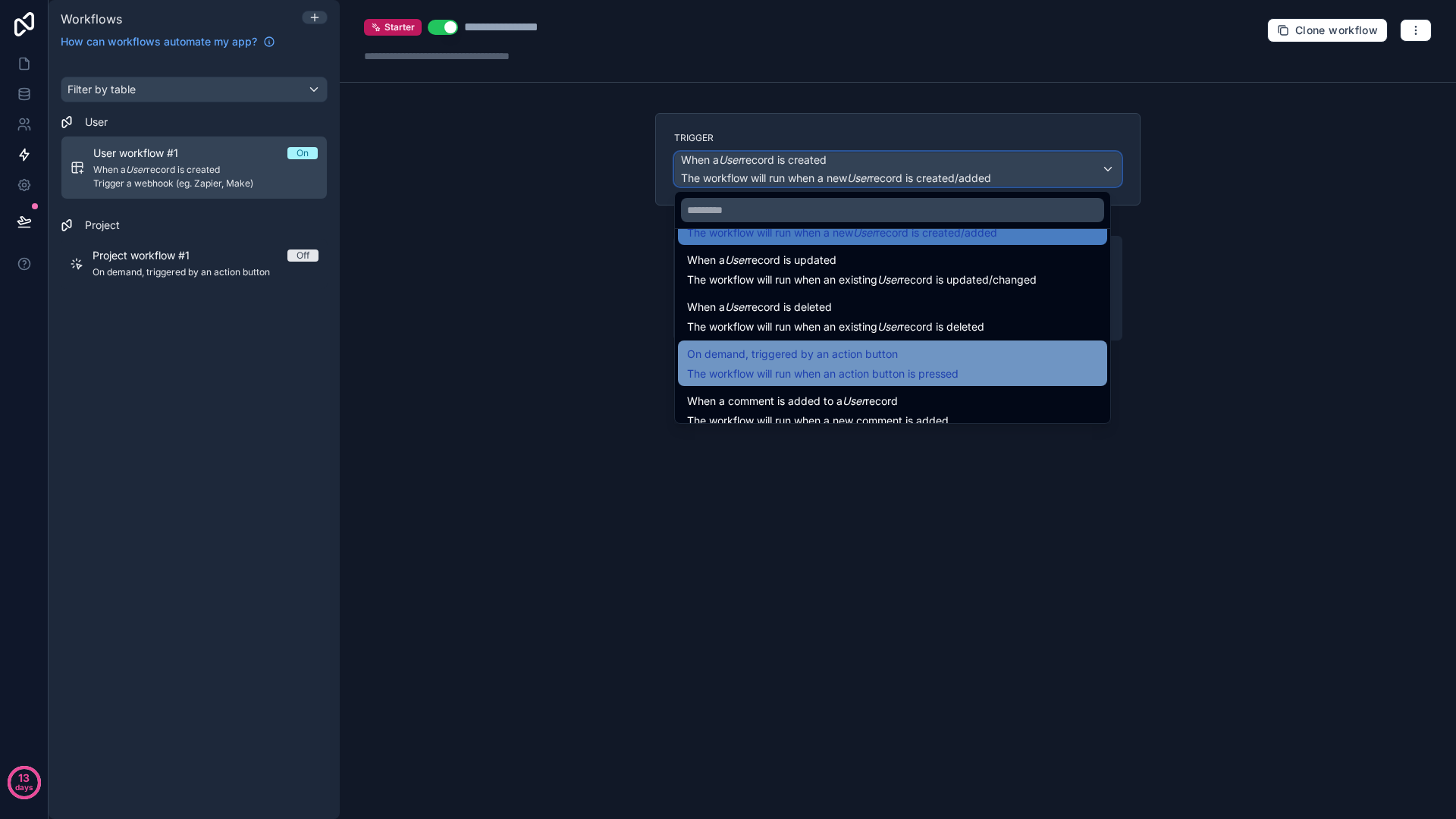
scroll to position [51, 0]
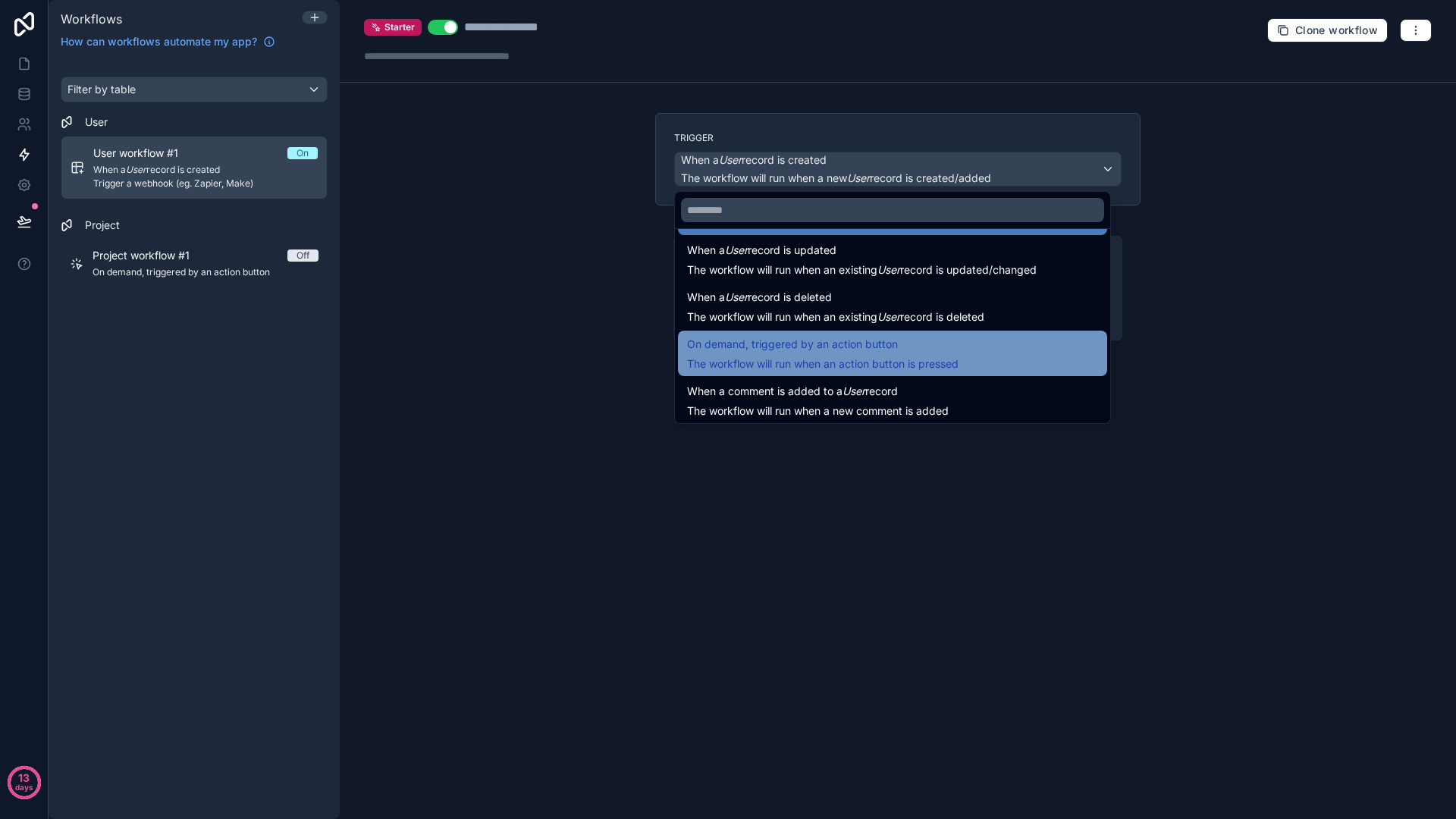
click at [855, 344] on span "On demand, triggered by an action button" at bounding box center [793, 344] width 211 height 18
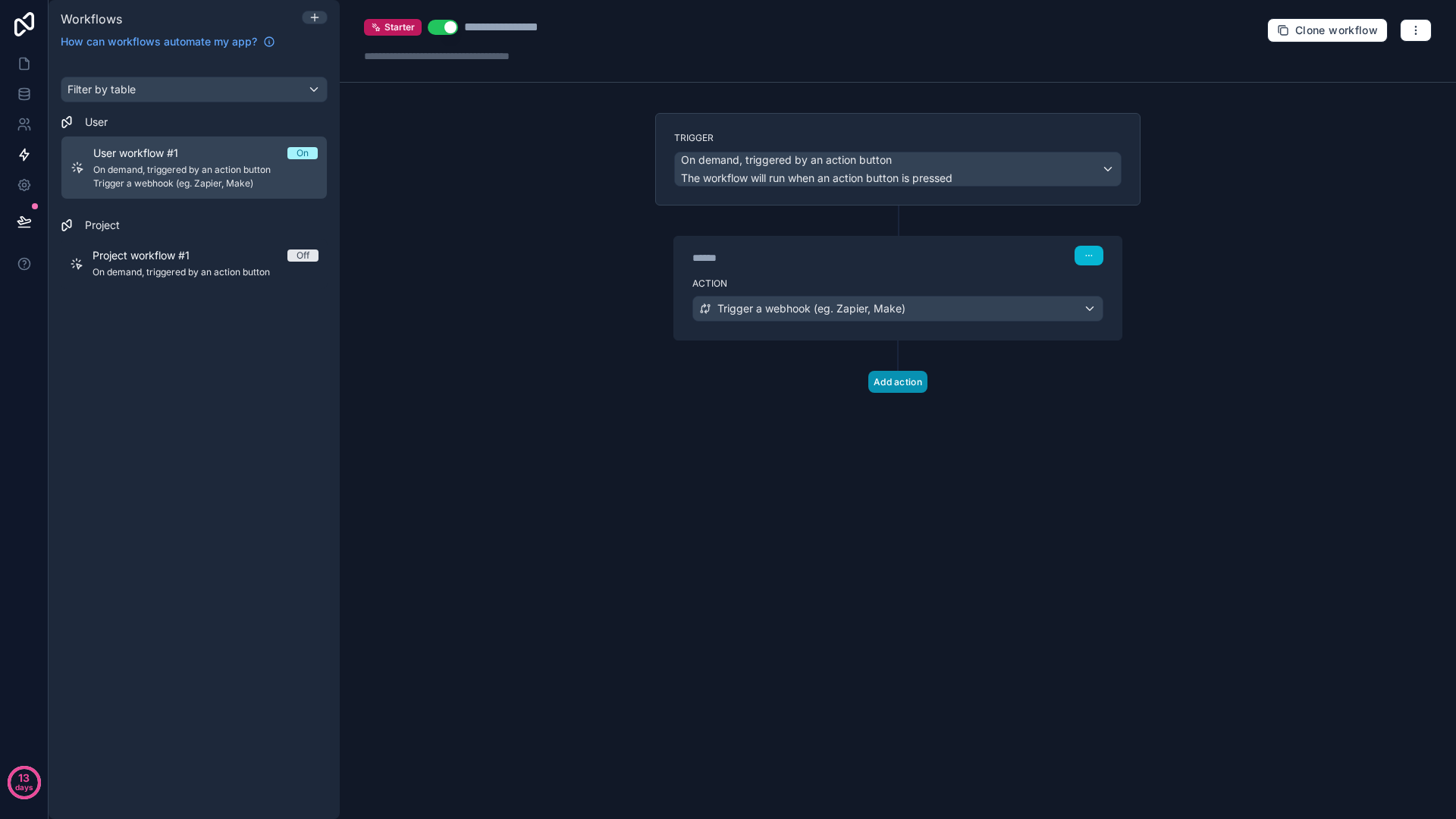
click at [884, 380] on button "Add action" at bounding box center [898, 382] width 59 height 22
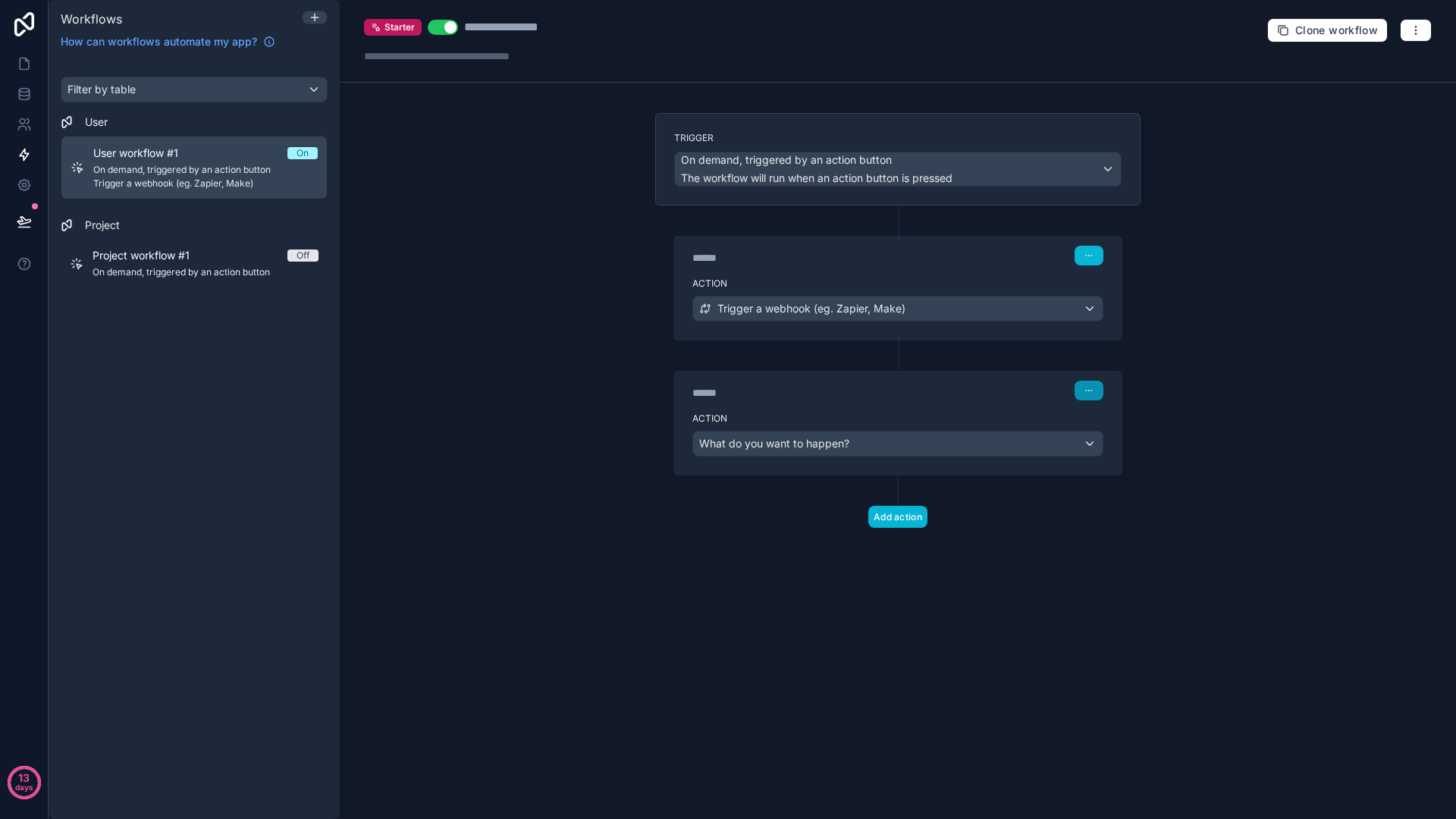
click at [1086, 389] on icon "button" at bounding box center [1089, 390] width 9 height 9
click at [1092, 456] on button "Delete" at bounding box center [1124, 449] width 104 height 24
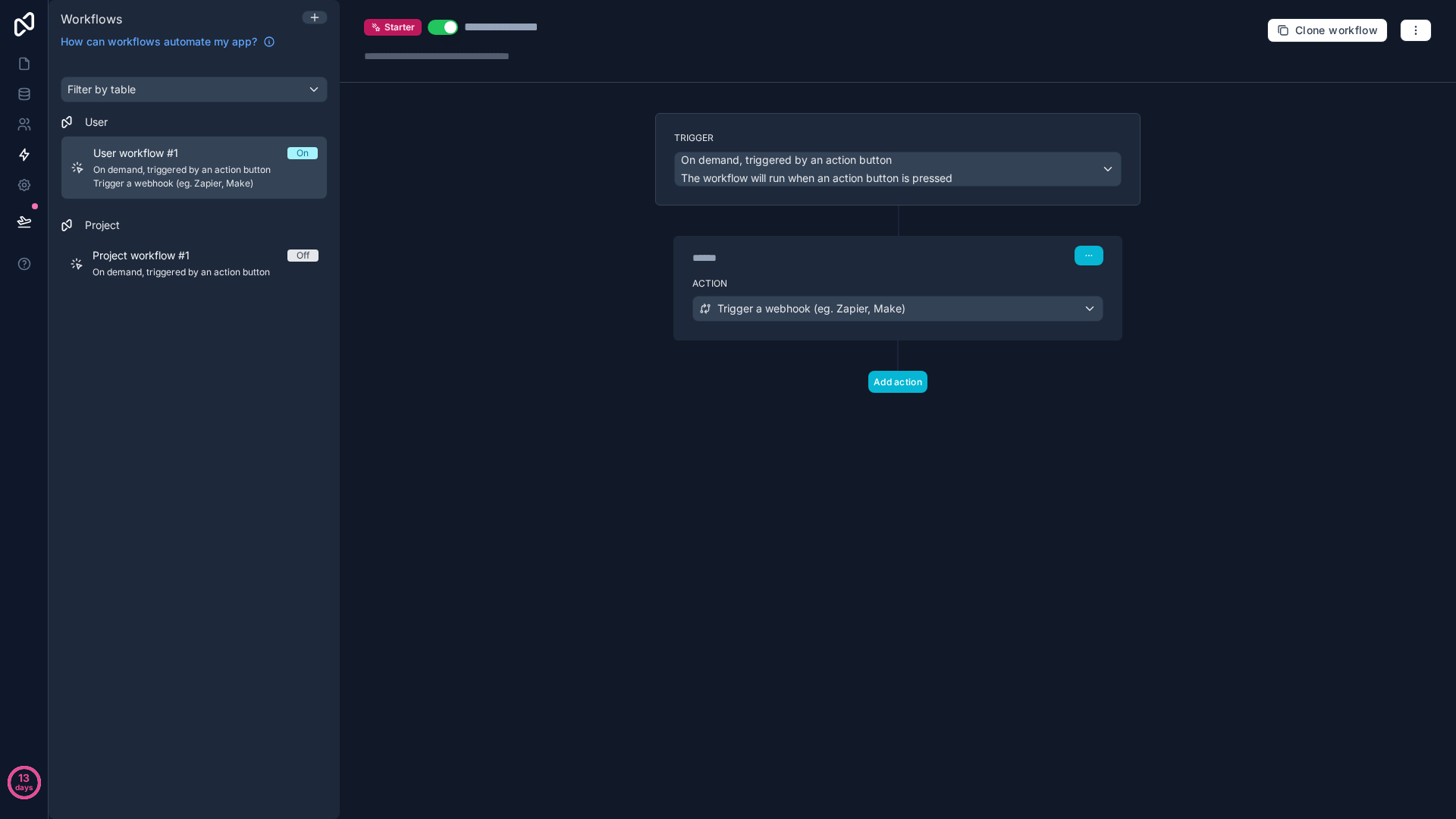
click at [1046, 388] on div "Add action" at bounding box center [898, 367] width 486 height 52
click at [26, 71] on icon at bounding box center [24, 64] width 15 height 15
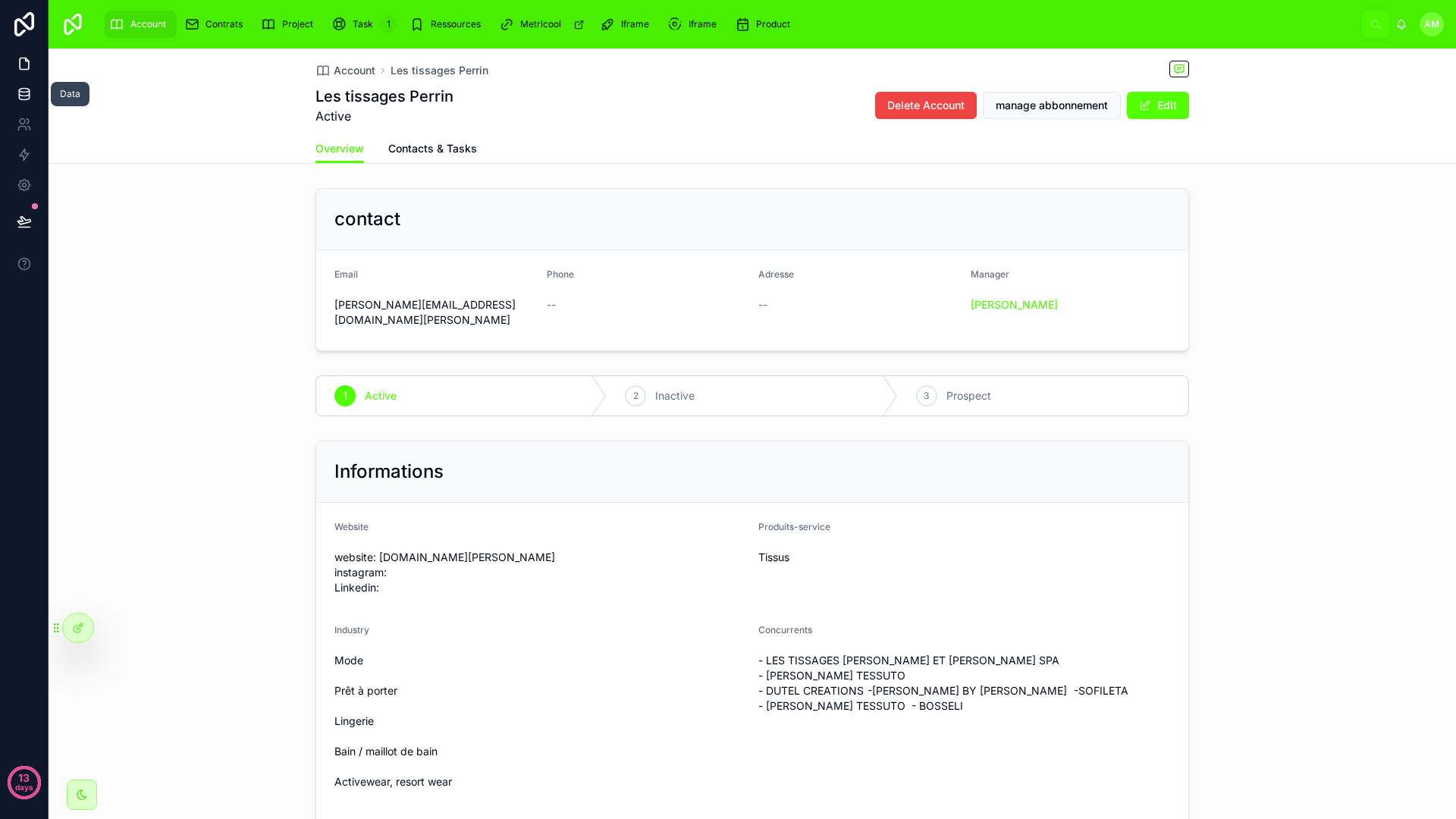
click at [30, 89] on icon at bounding box center [24, 94] width 15 height 15
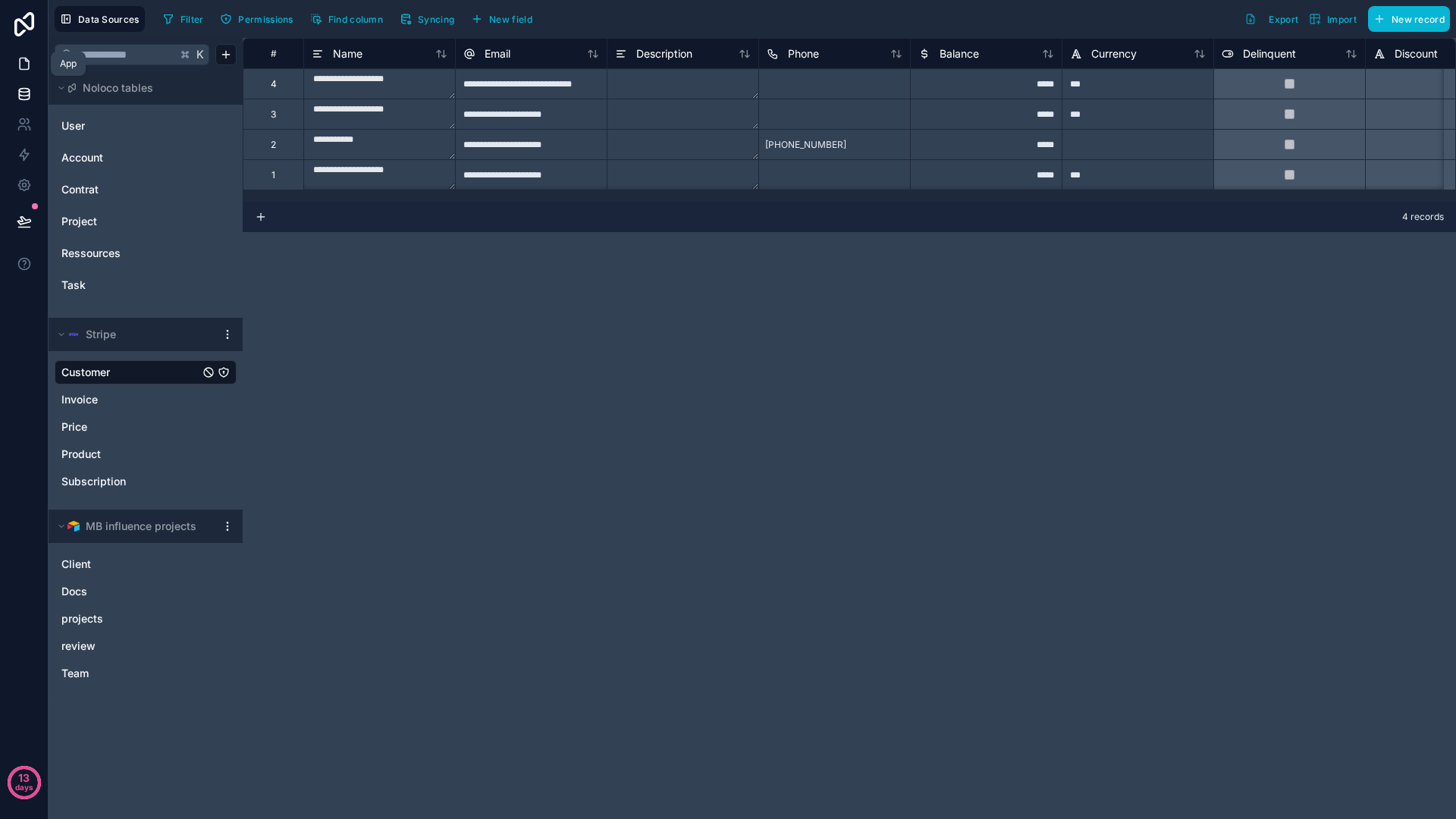
click at [24, 56] on icon at bounding box center [24, 64] width 15 height 15
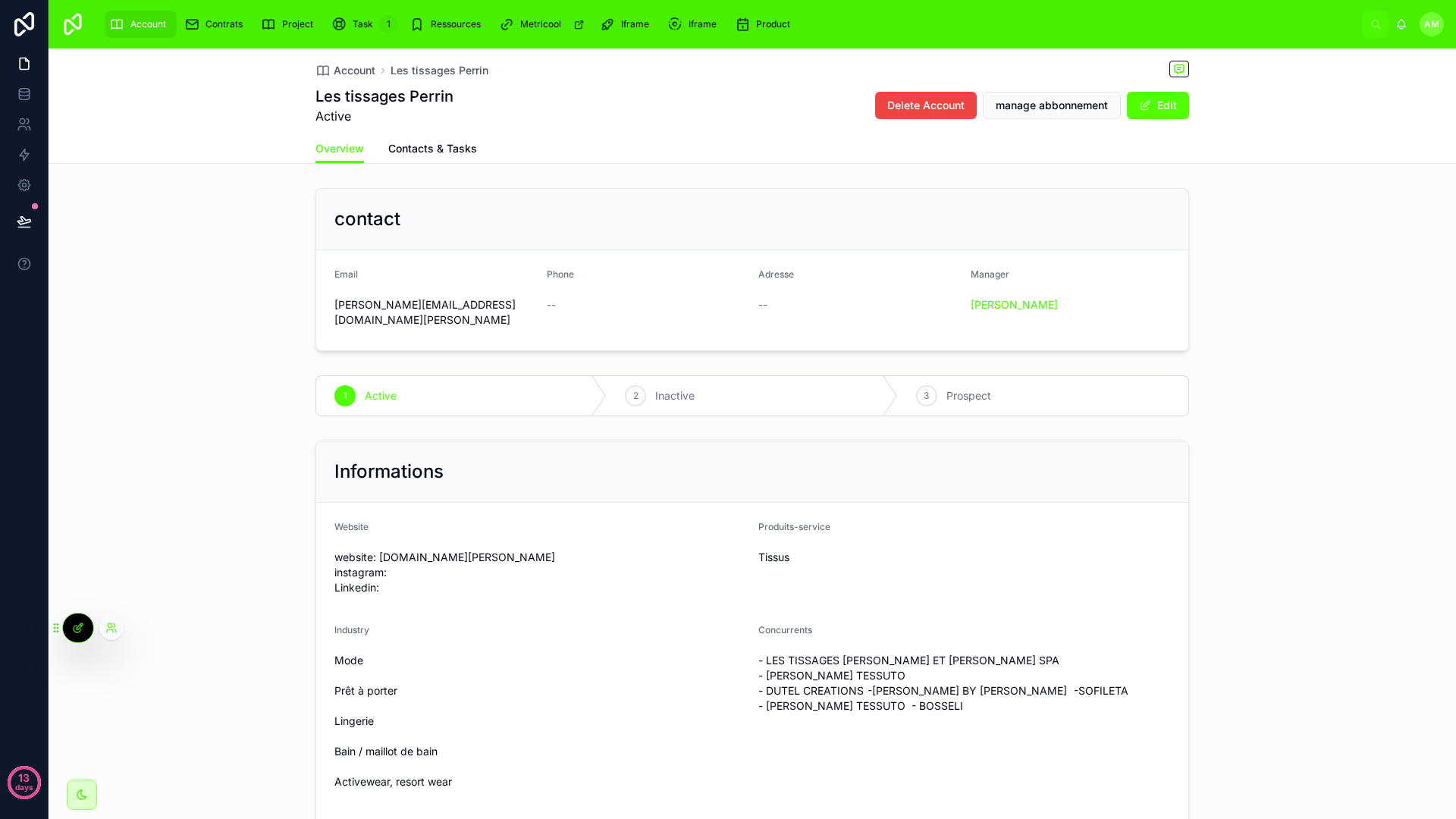
click at [82, 634] on div at bounding box center [78, 628] width 30 height 29
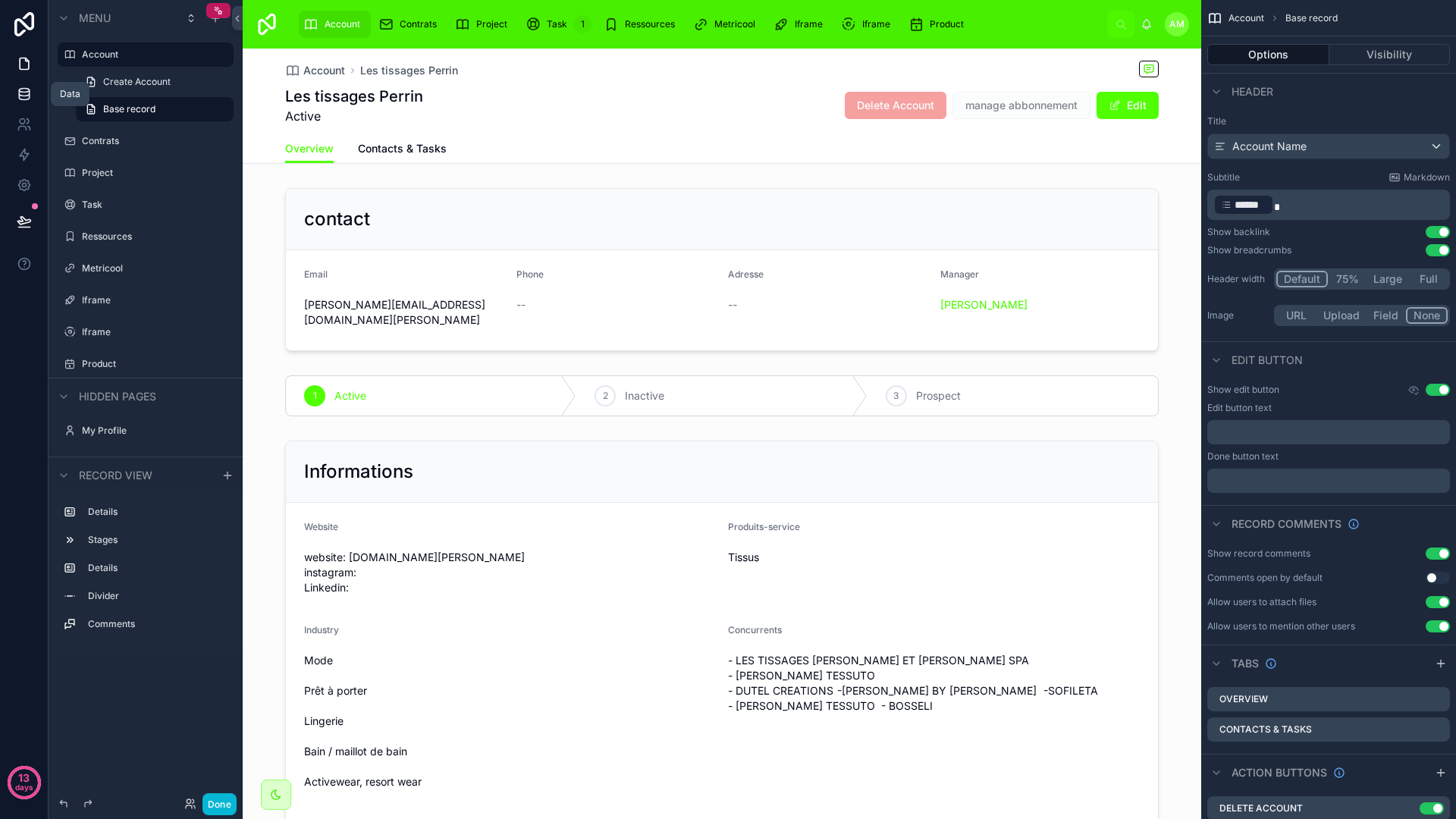
click at [35, 88] on link at bounding box center [23, 93] width 48 height 30
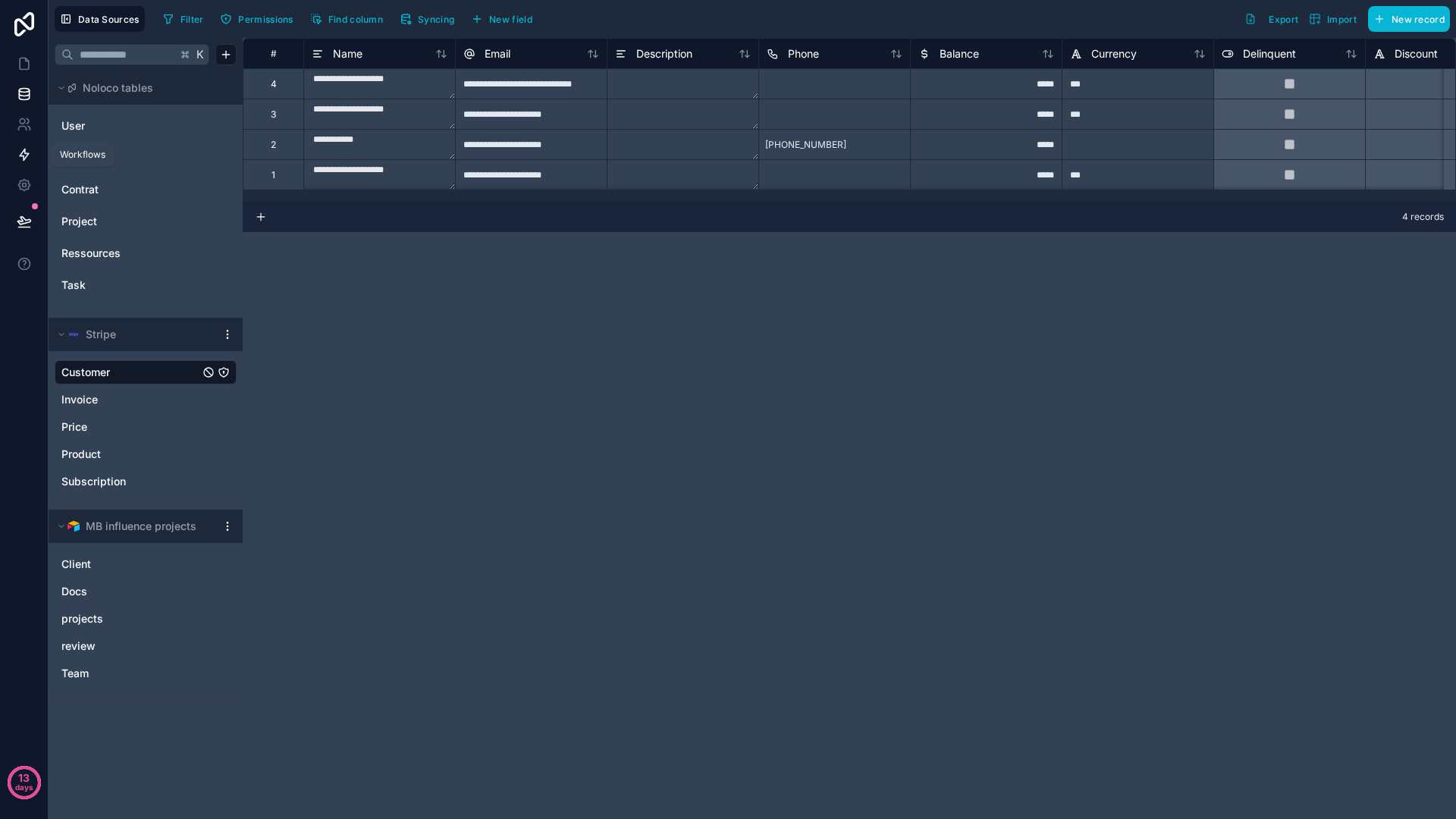
click at [36, 148] on link at bounding box center [23, 154] width 48 height 30
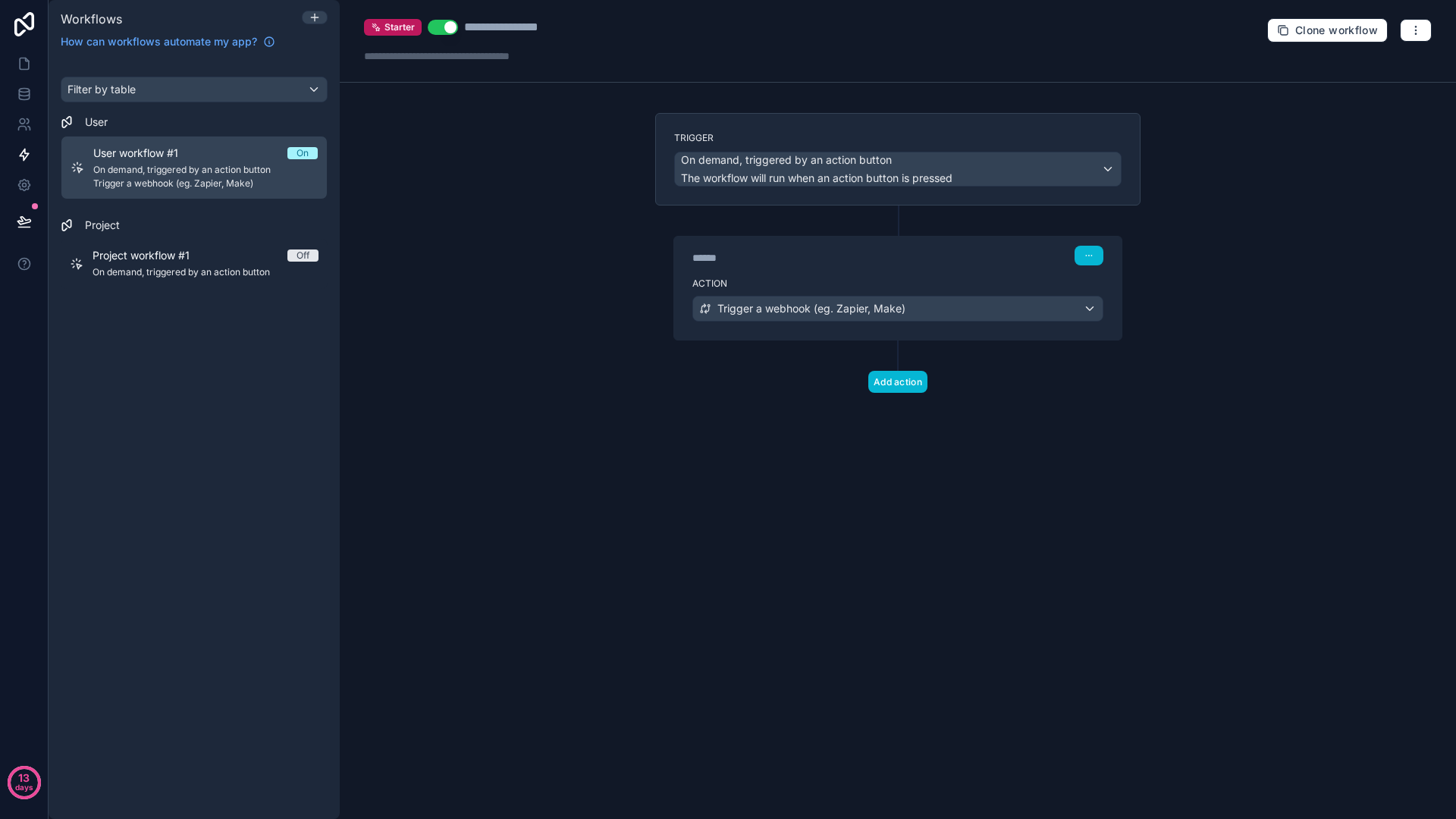
click at [261, 165] on span "On demand, triggered by an action button" at bounding box center [205, 169] width 224 height 12
click at [150, 329] on div "Filter by table User User workflow #1 On On demand, triggered by an action butt…" at bounding box center [194, 439] width 291 height 760
click at [200, 91] on div "Filter by table" at bounding box center [194, 90] width 265 height 24
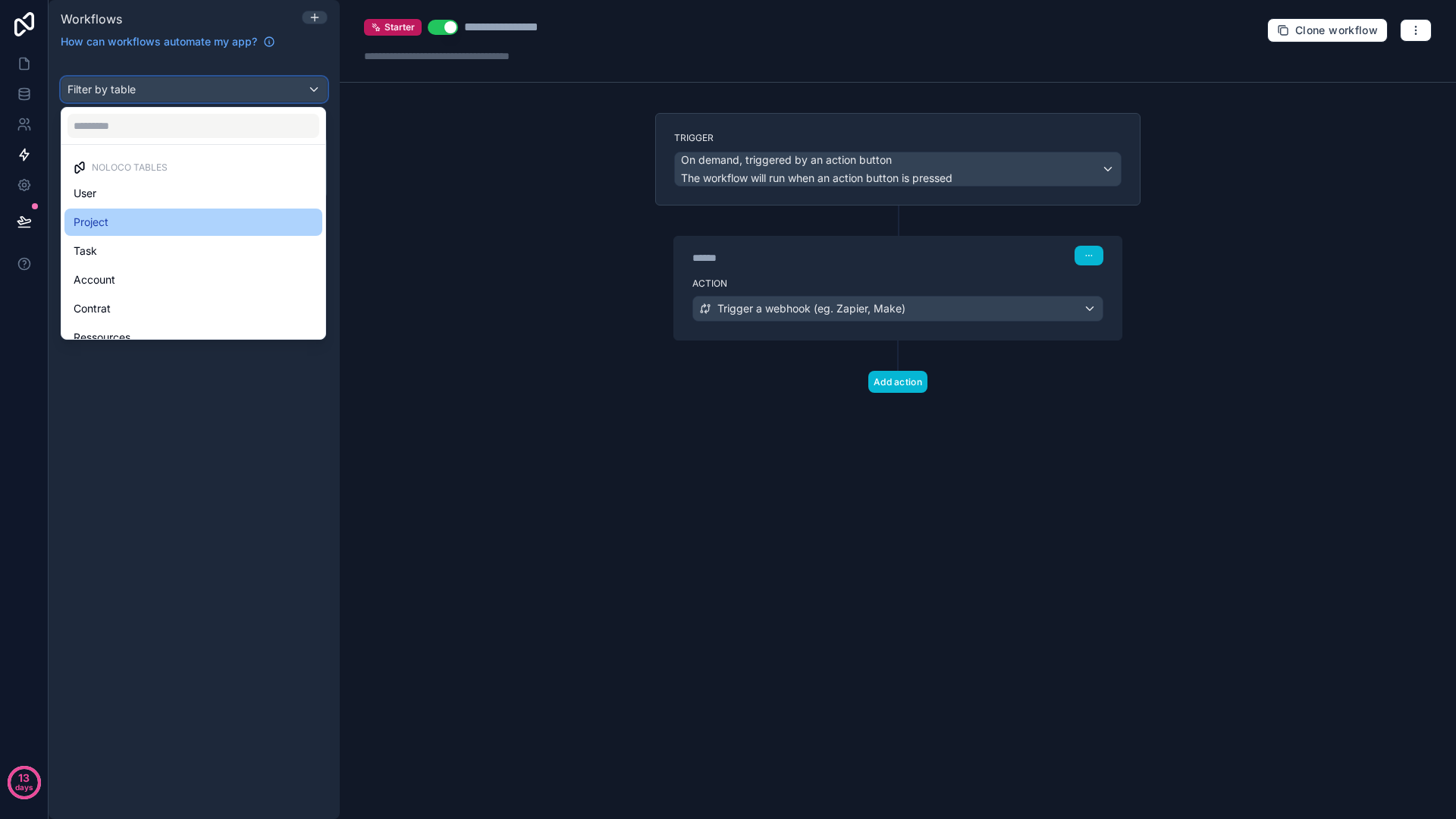
scroll to position [3, 0]
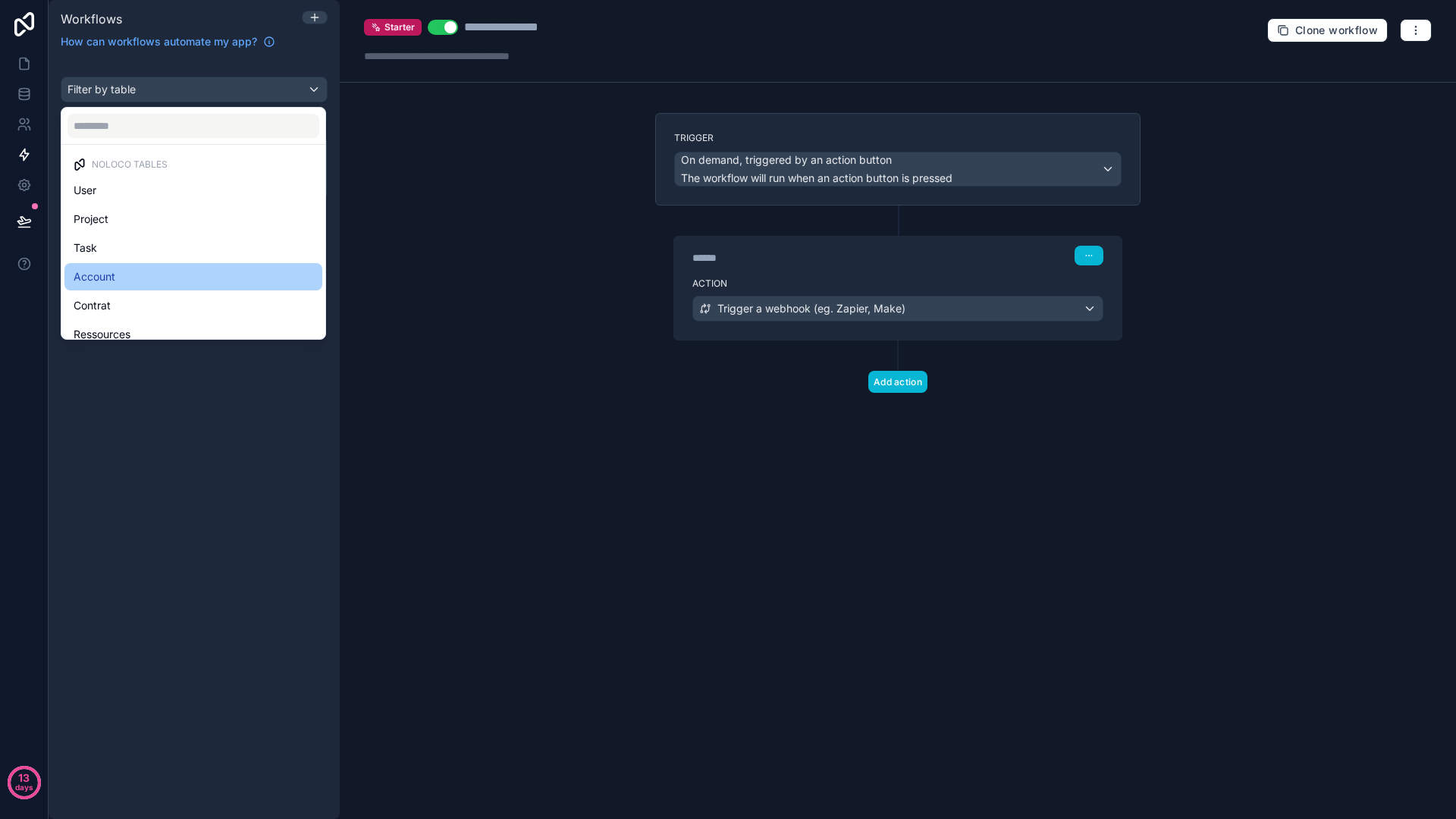
click at [145, 273] on div "Account" at bounding box center [193, 276] width 240 height 18
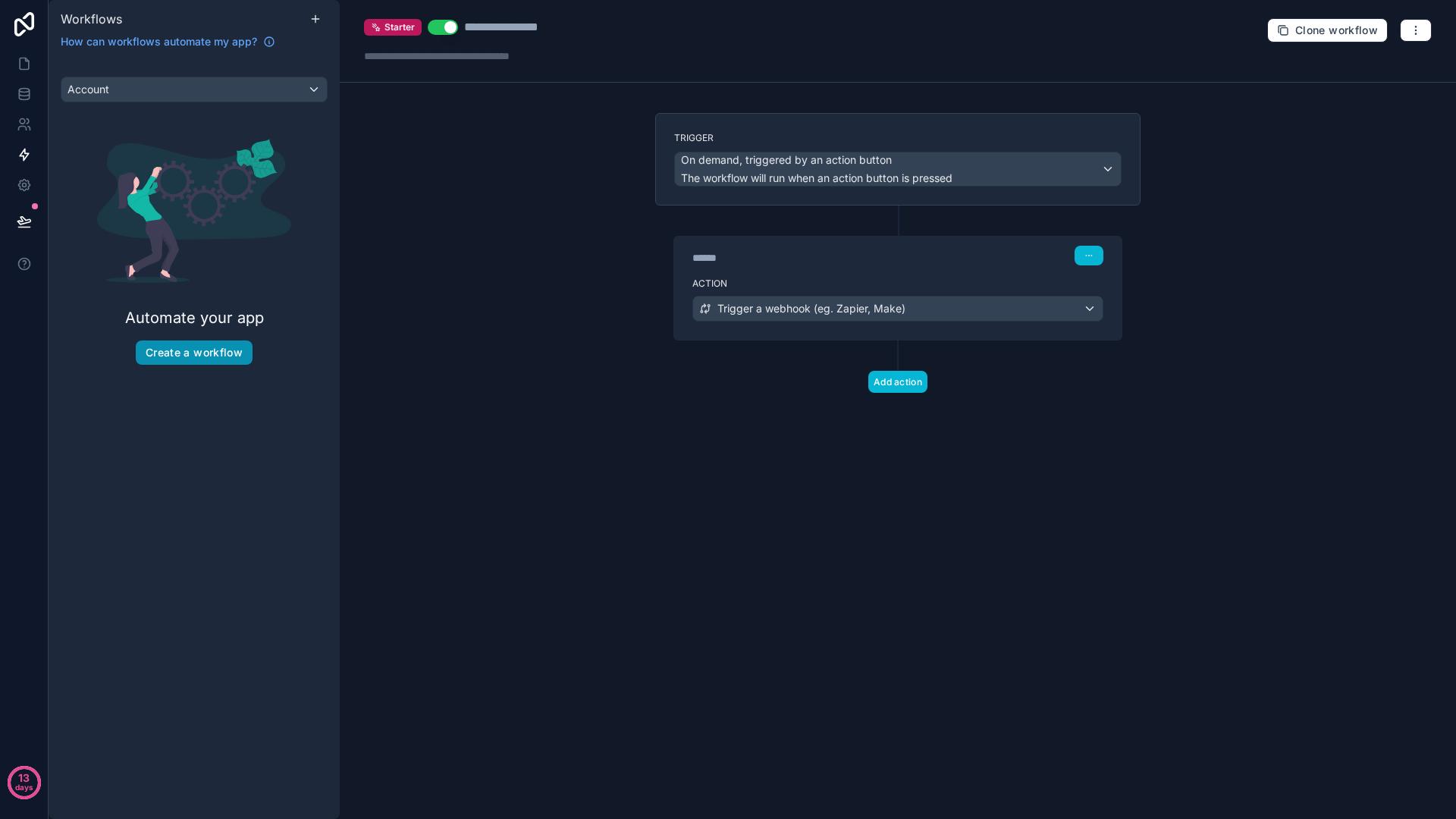
click at [207, 342] on button "Create a workflow" at bounding box center [193, 353] width 117 height 24
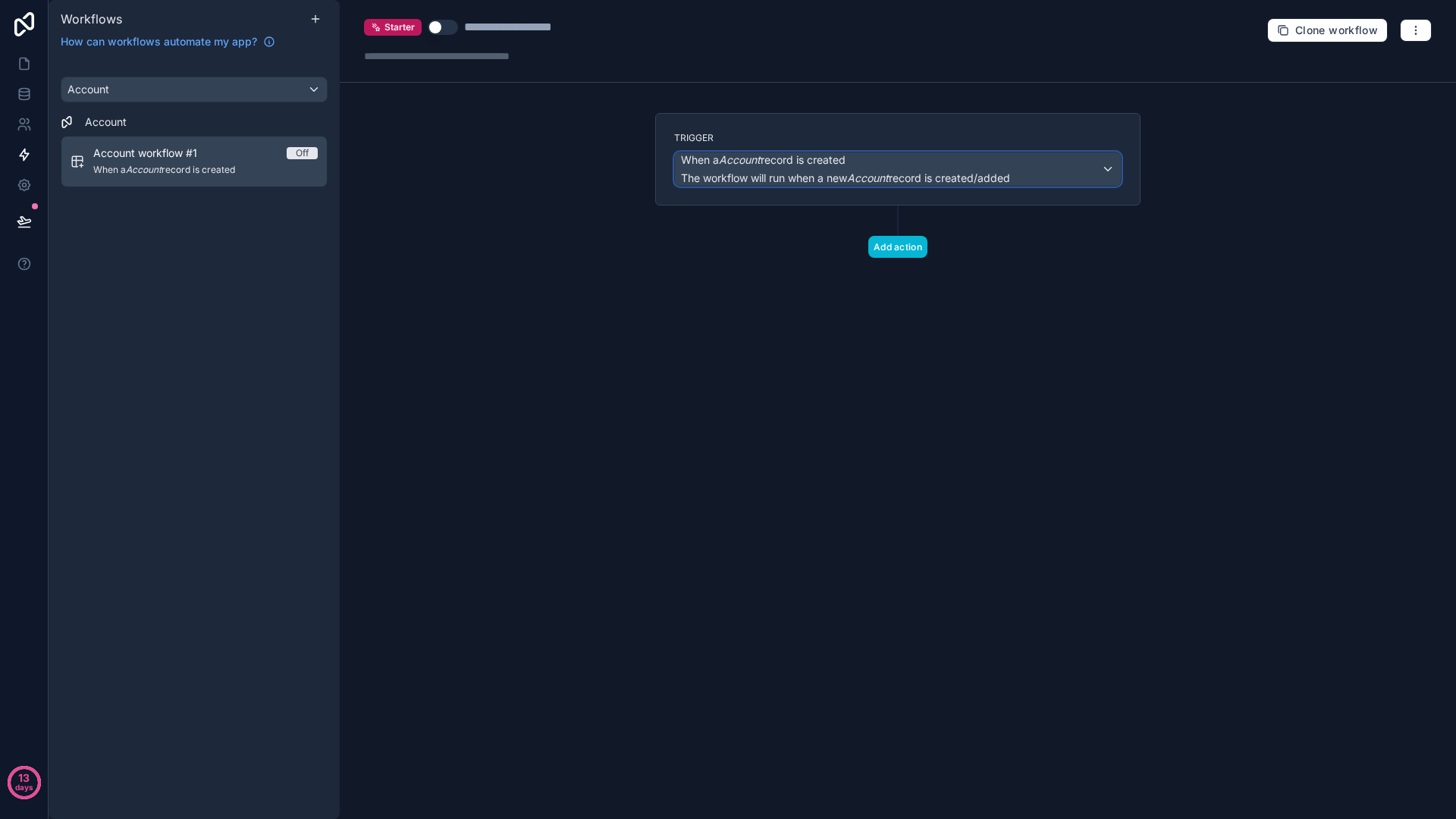
click at [776, 167] on span "When a Account record is created" at bounding box center [763, 160] width 164 height 15
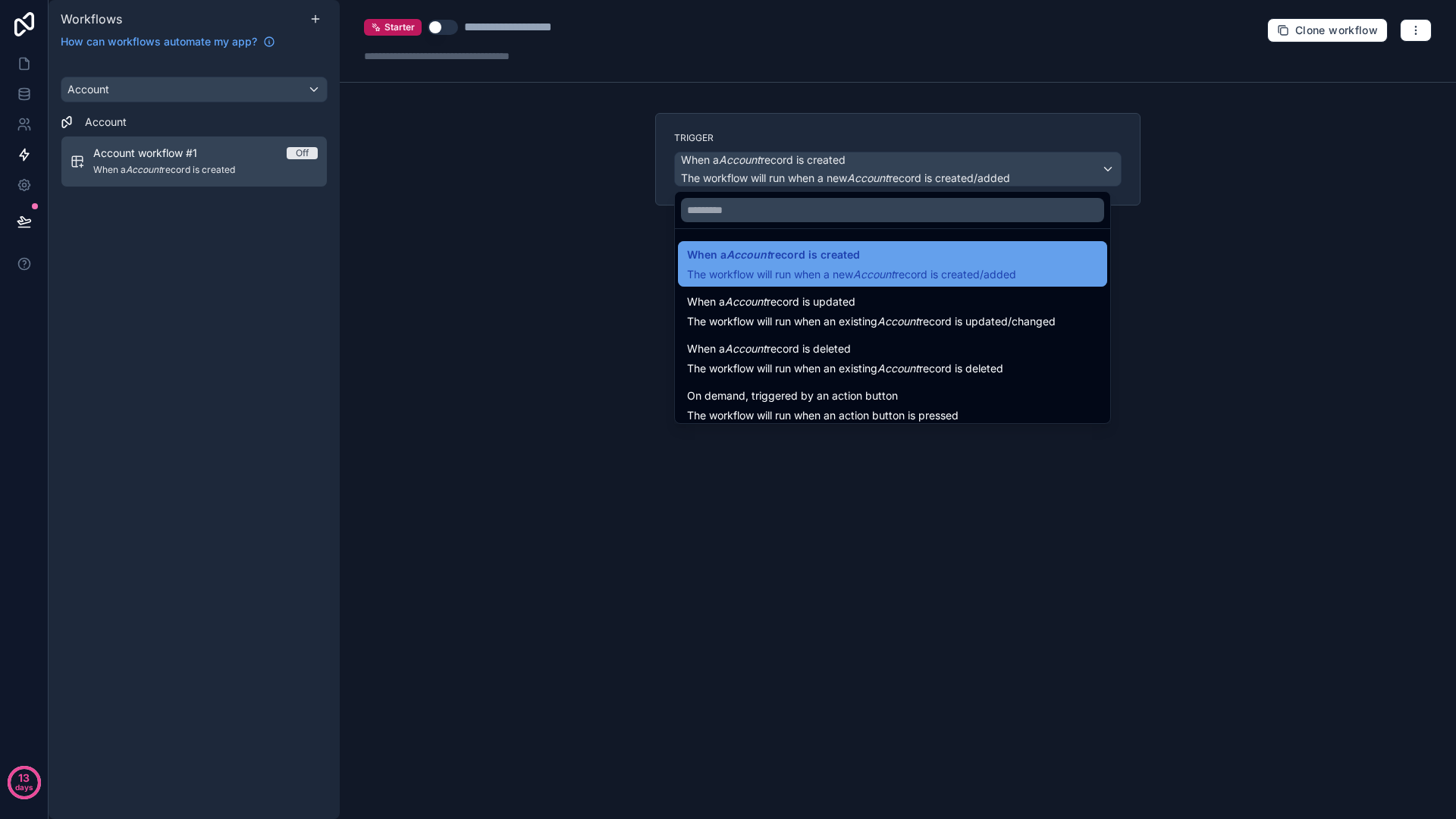
click at [825, 264] on div "When a Account record is created The workflow will run when a new Account recor…" at bounding box center [852, 263] width 329 height 36
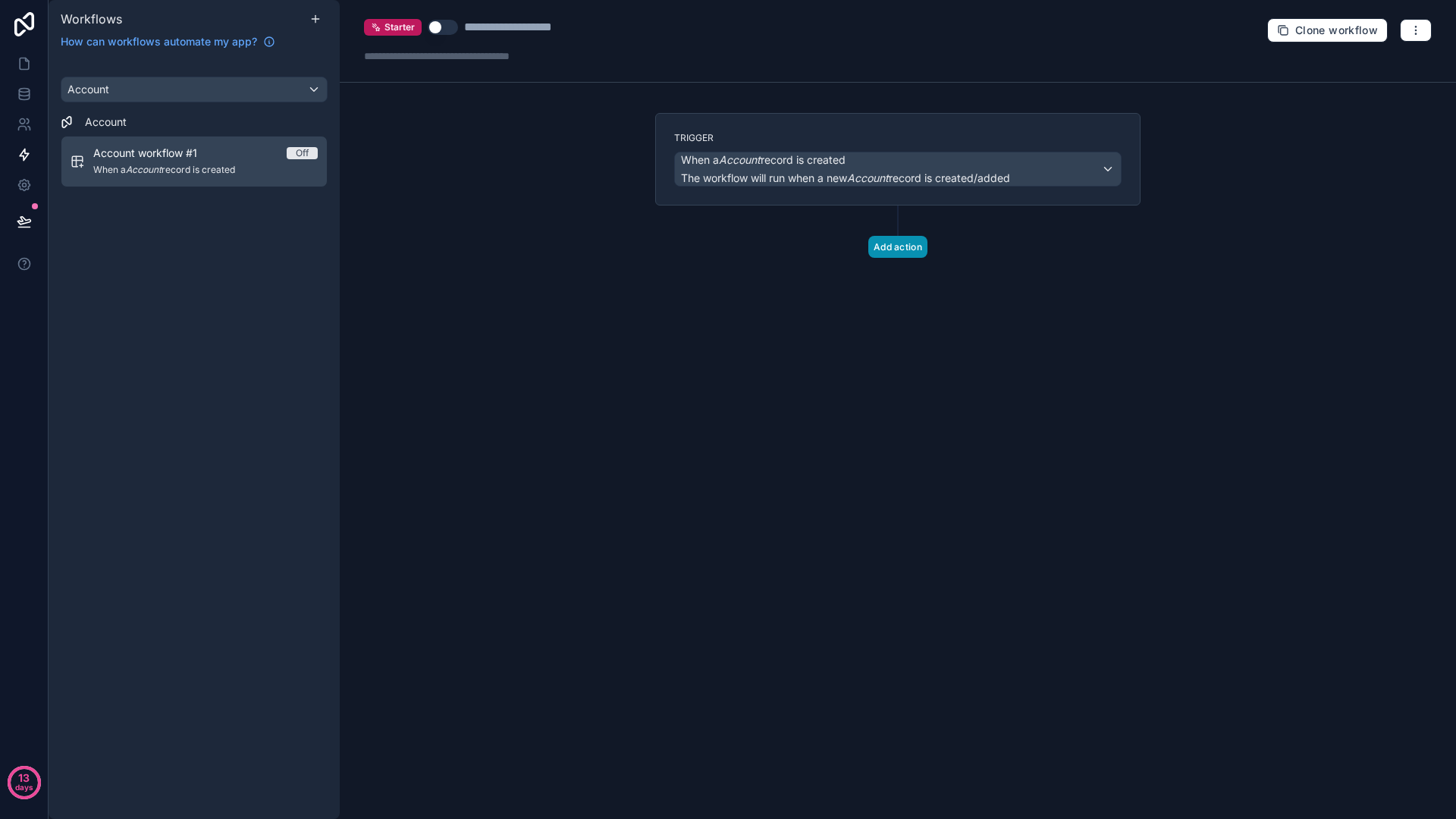
click at [880, 243] on button "Add action" at bounding box center [898, 247] width 59 height 22
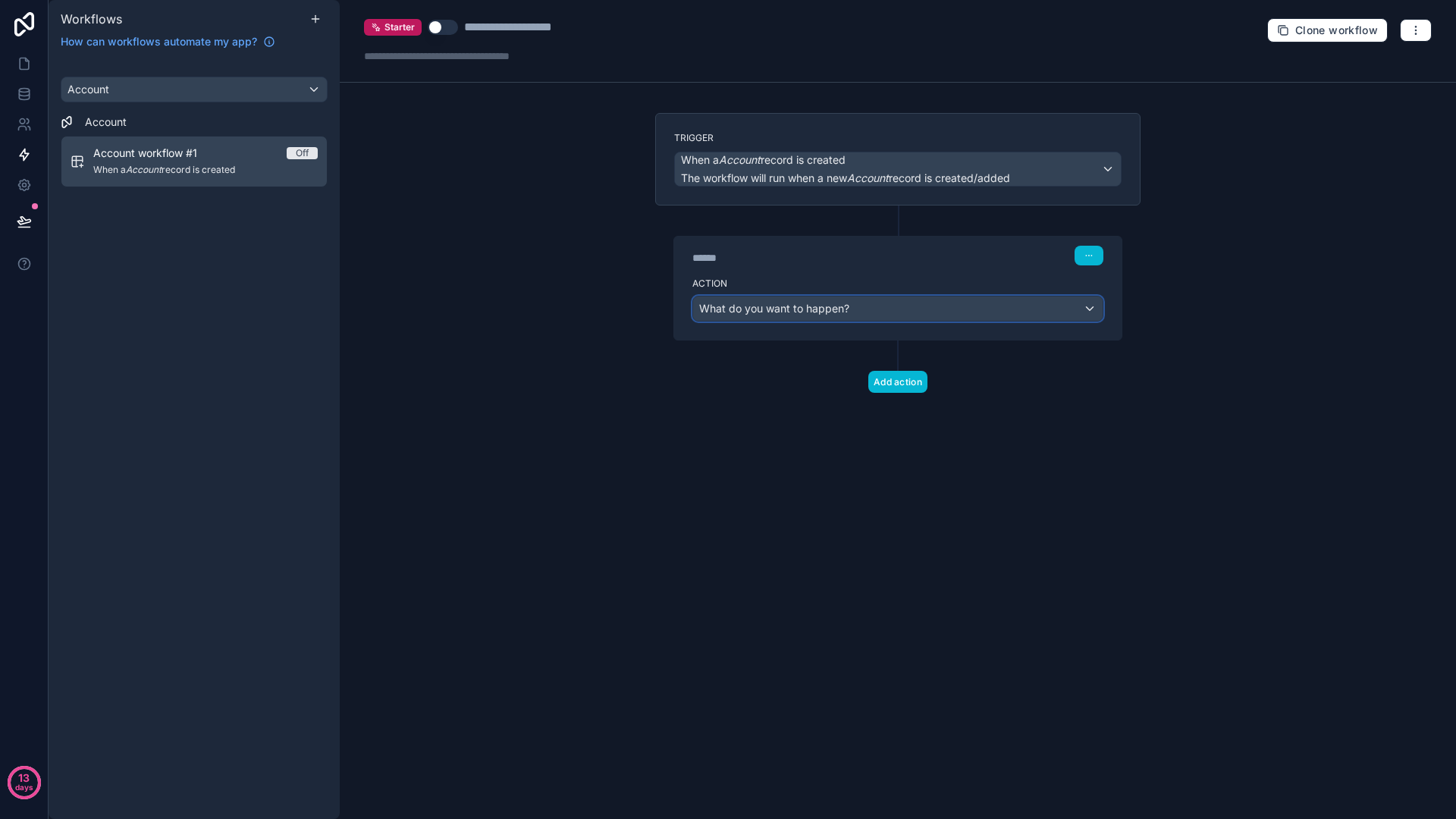
click at [831, 304] on span "What do you want to happen?" at bounding box center [774, 308] width 150 height 13
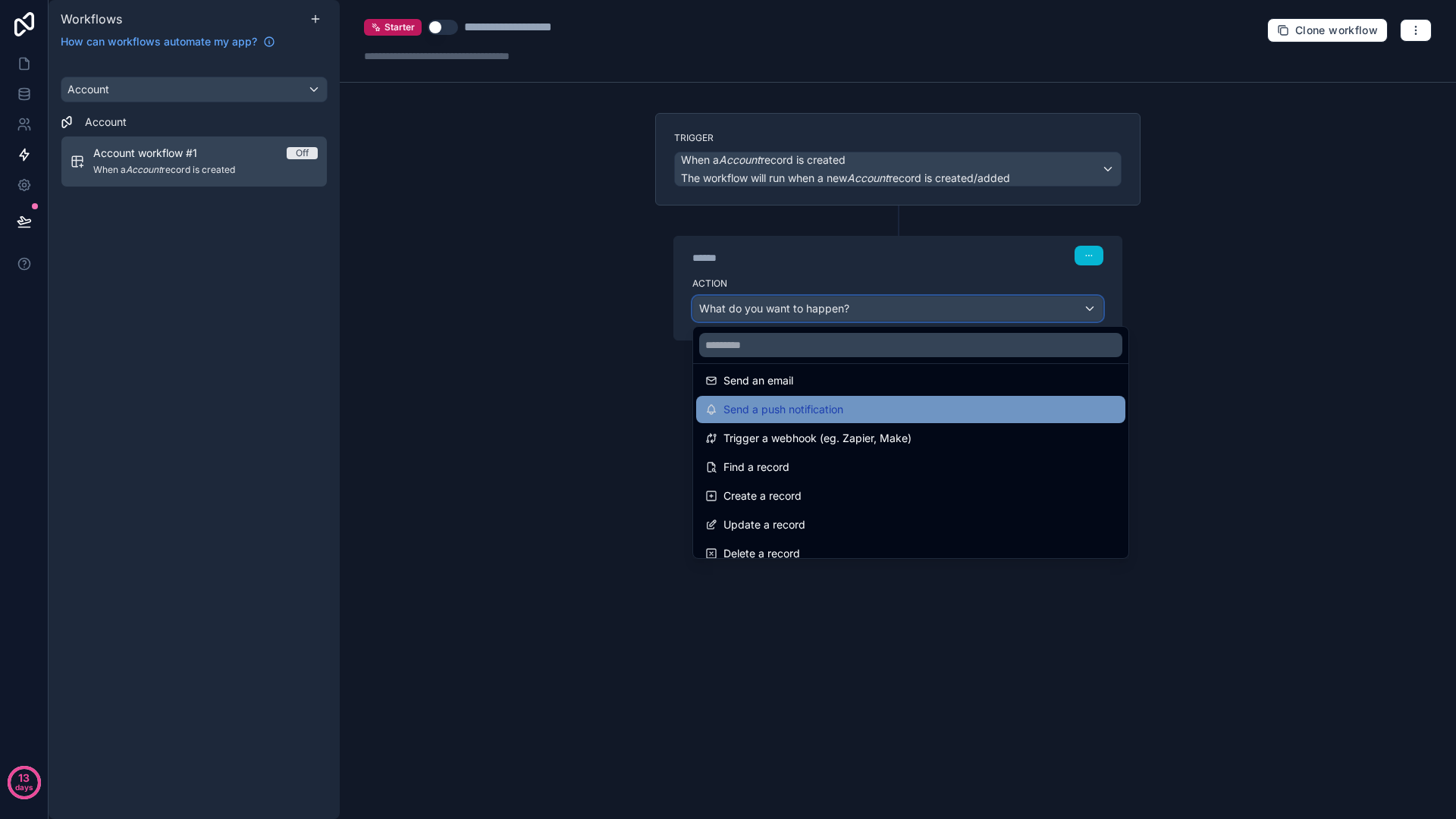
scroll to position [18, 0]
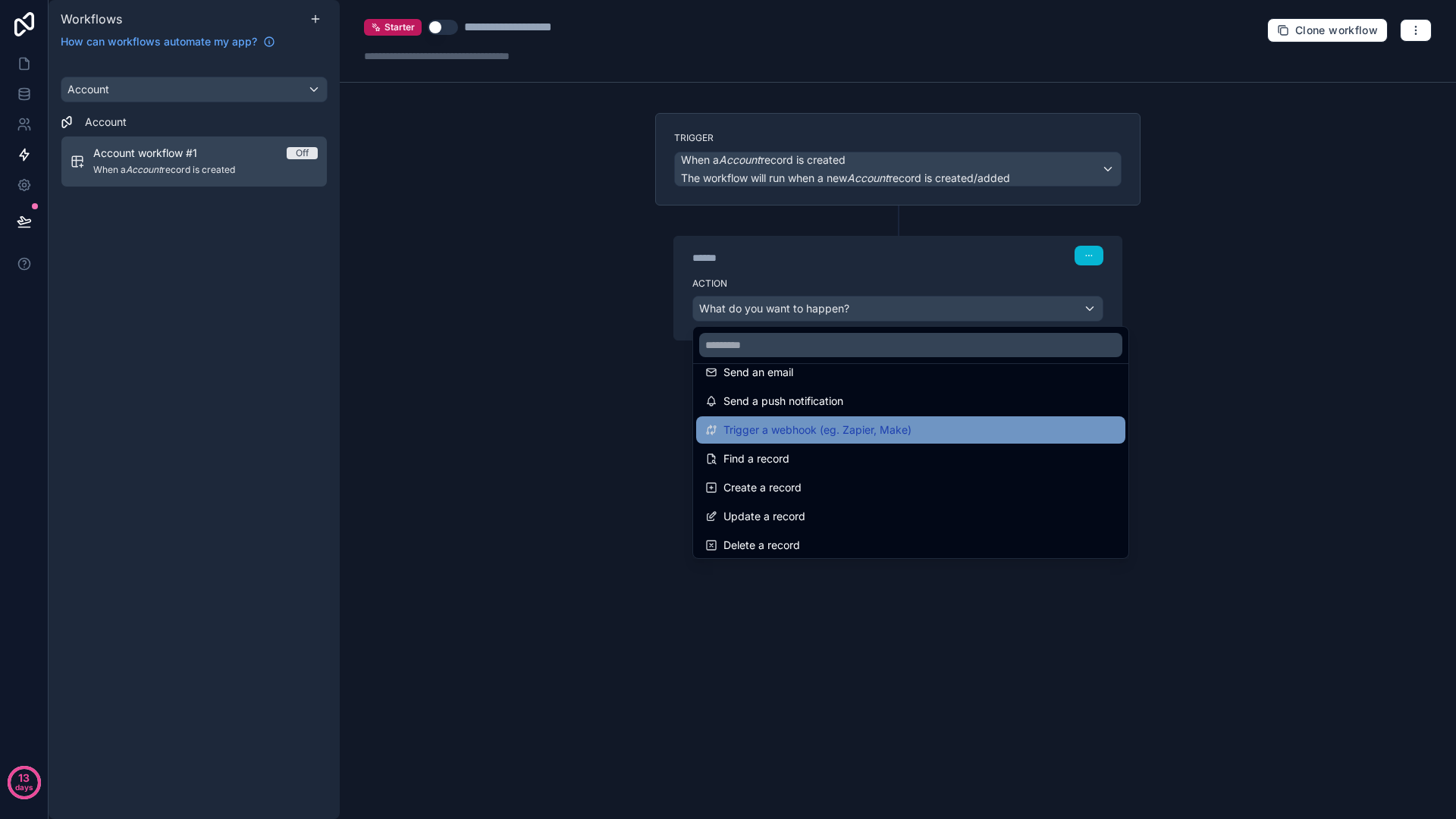
click at [823, 421] on span "Trigger a webhook (eg. Zapier, Make)" at bounding box center [817, 430] width 188 height 18
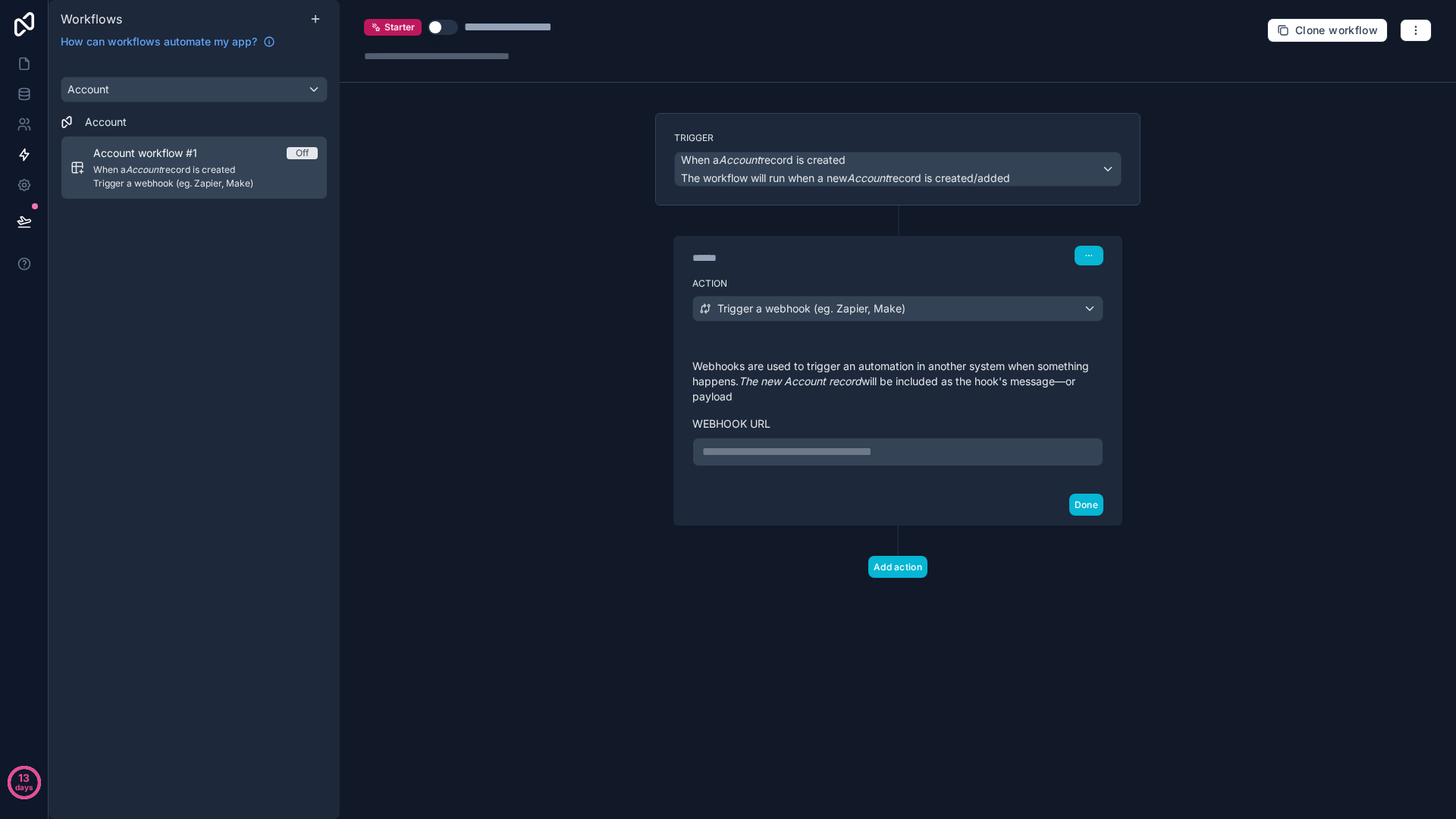
click at [845, 448] on p "**********" at bounding box center [898, 451] width 391 height 18
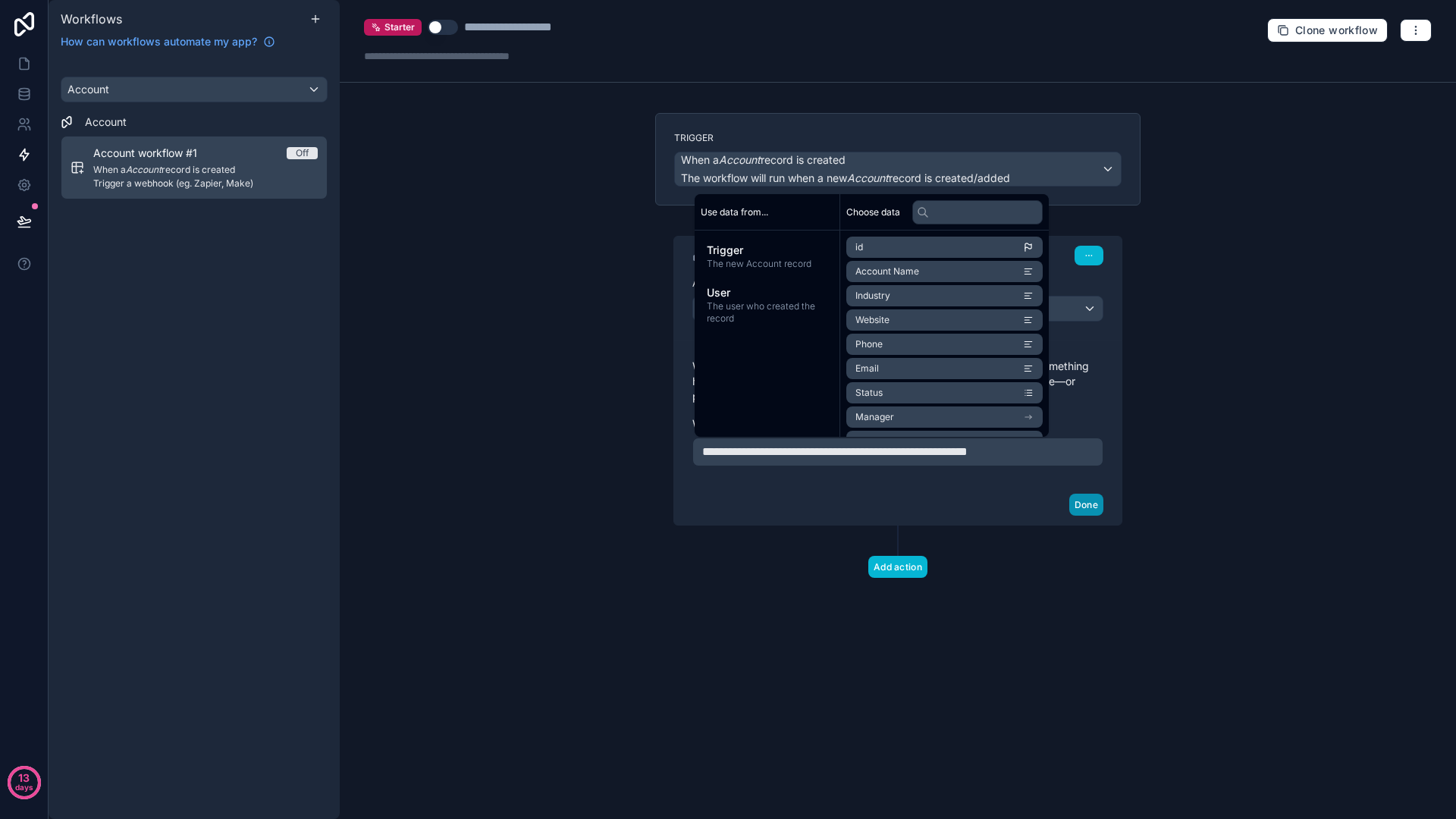
click at [1095, 509] on button "Done" at bounding box center [1086, 505] width 35 height 22
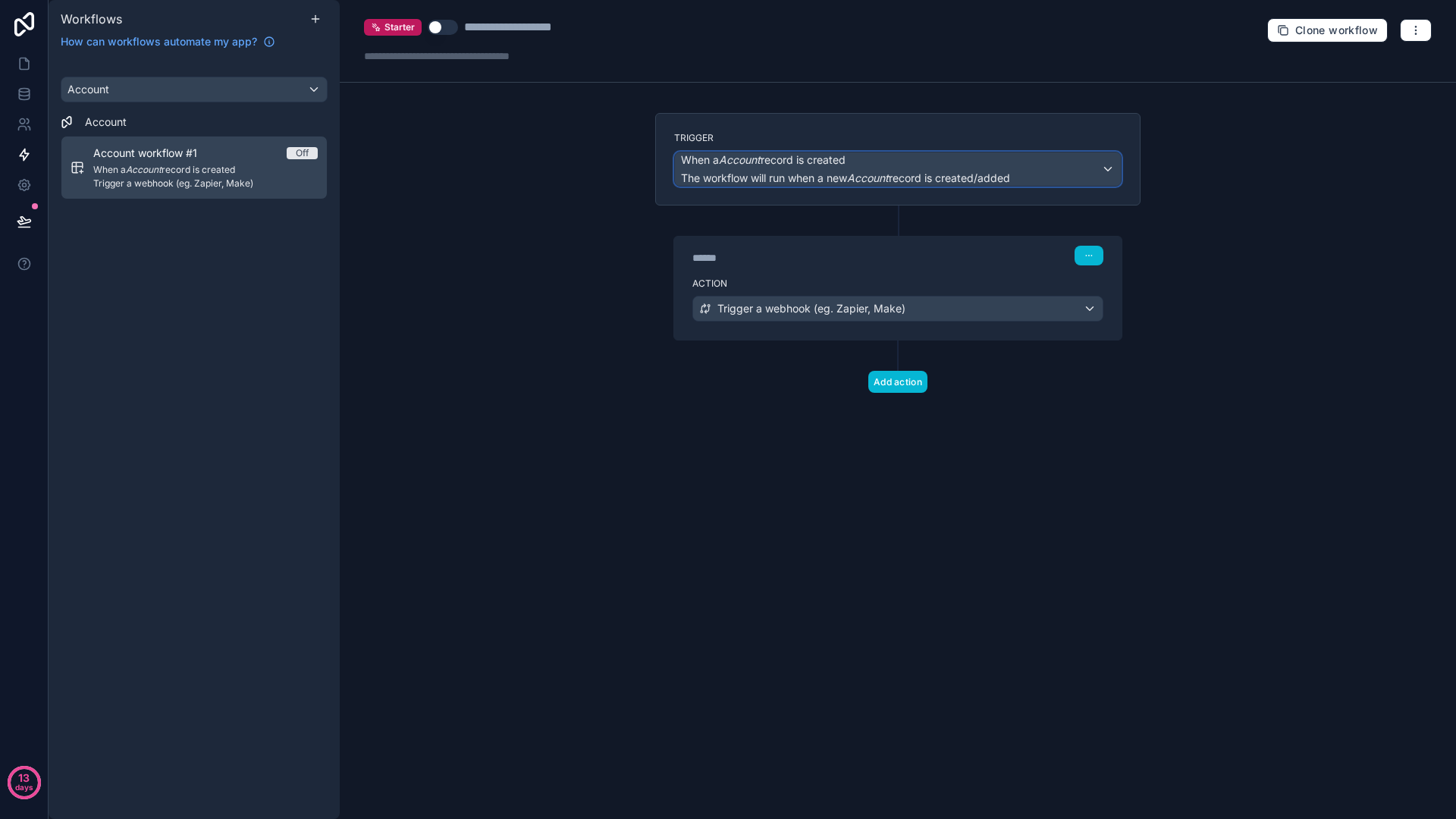
click at [775, 180] on span "The workflow will run when a new Account record is created/added" at bounding box center [845, 177] width 329 height 13
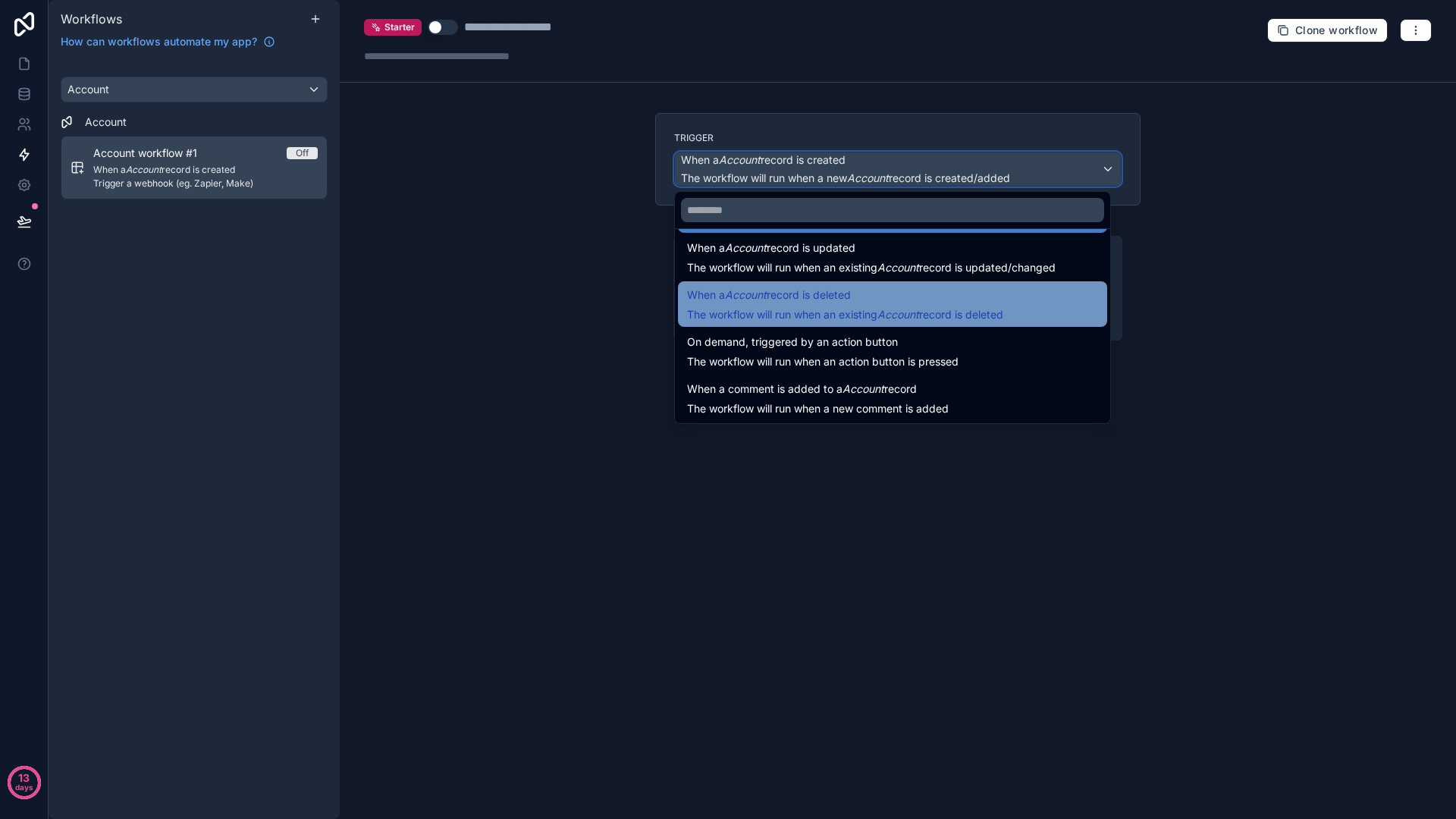
scroll to position [54, 0]
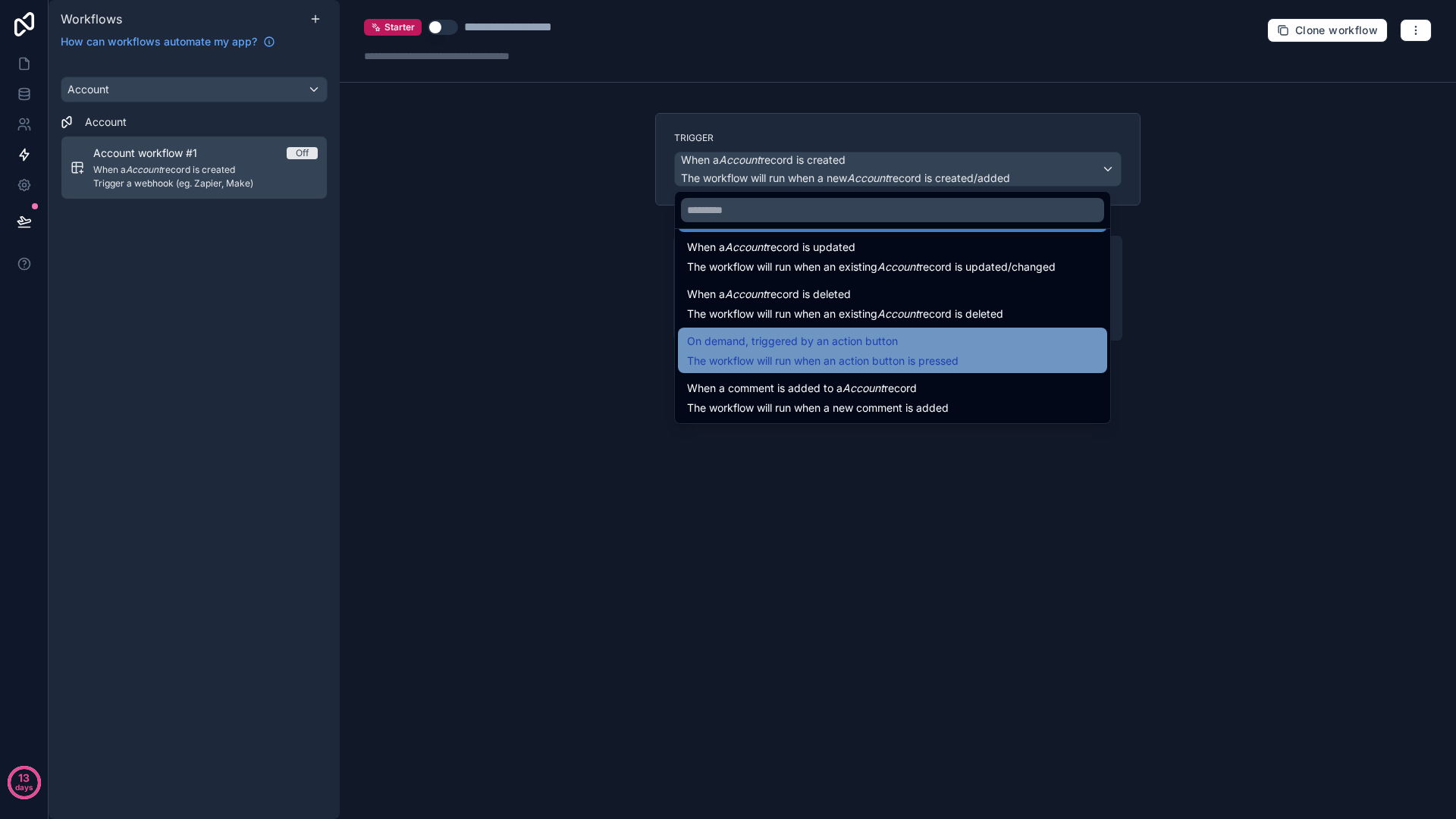
click at [865, 354] on span "The workflow will run when an action button is pressed" at bounding box center [823, 360] width 272 height 13
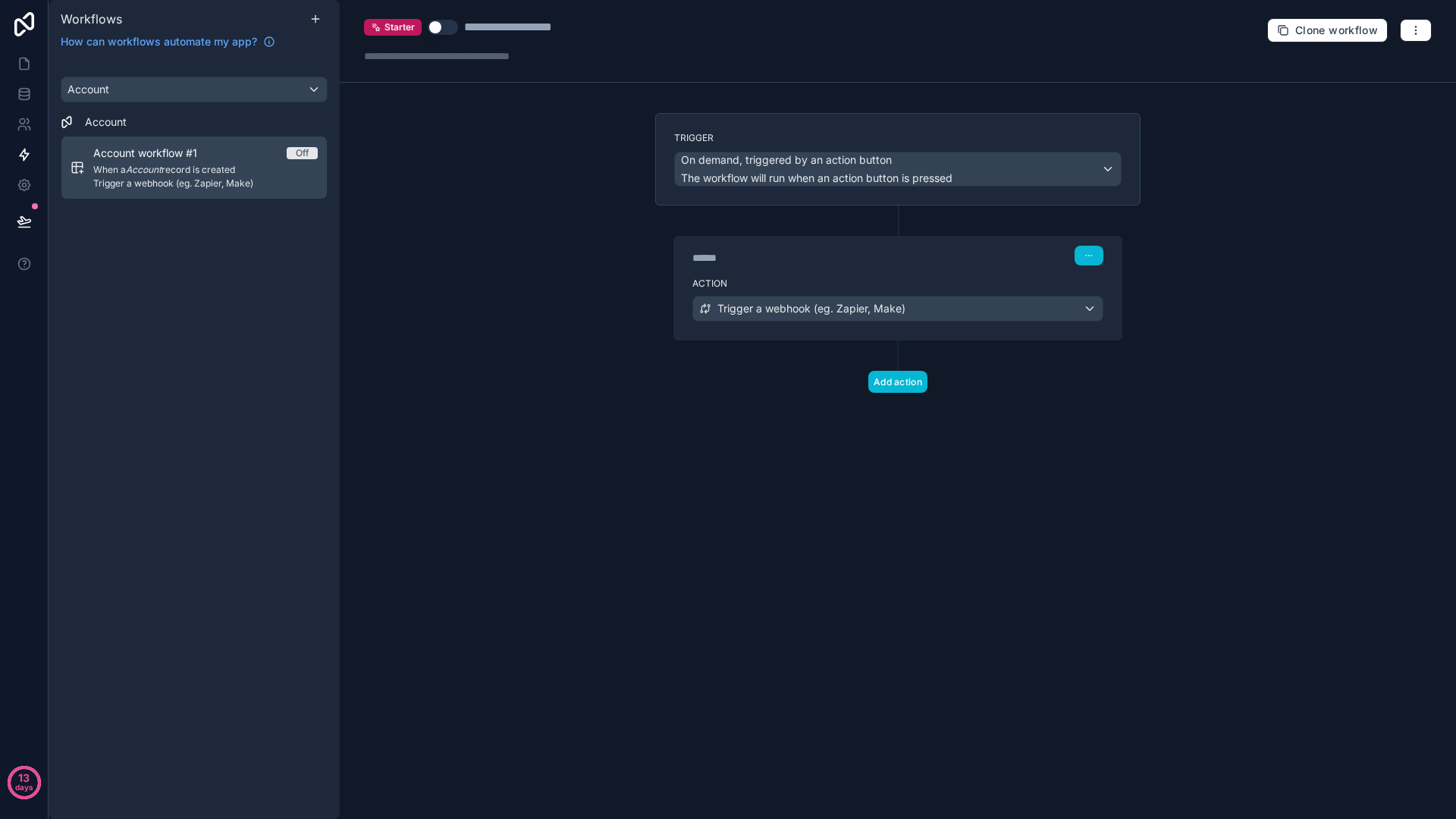
click at [984, 386] on div "Add action" at bounding box center [898, 367] width 486 height 52
click at [537, 219] on div "**********" at bounding box center [898, 409] width 1116 height 819
click at [435, 30] on button "Use setting" at bounding box center [443, 27] width 30 height 15
click at [17, 90] on icon at bounding box center [24, 94] width 15 height 15
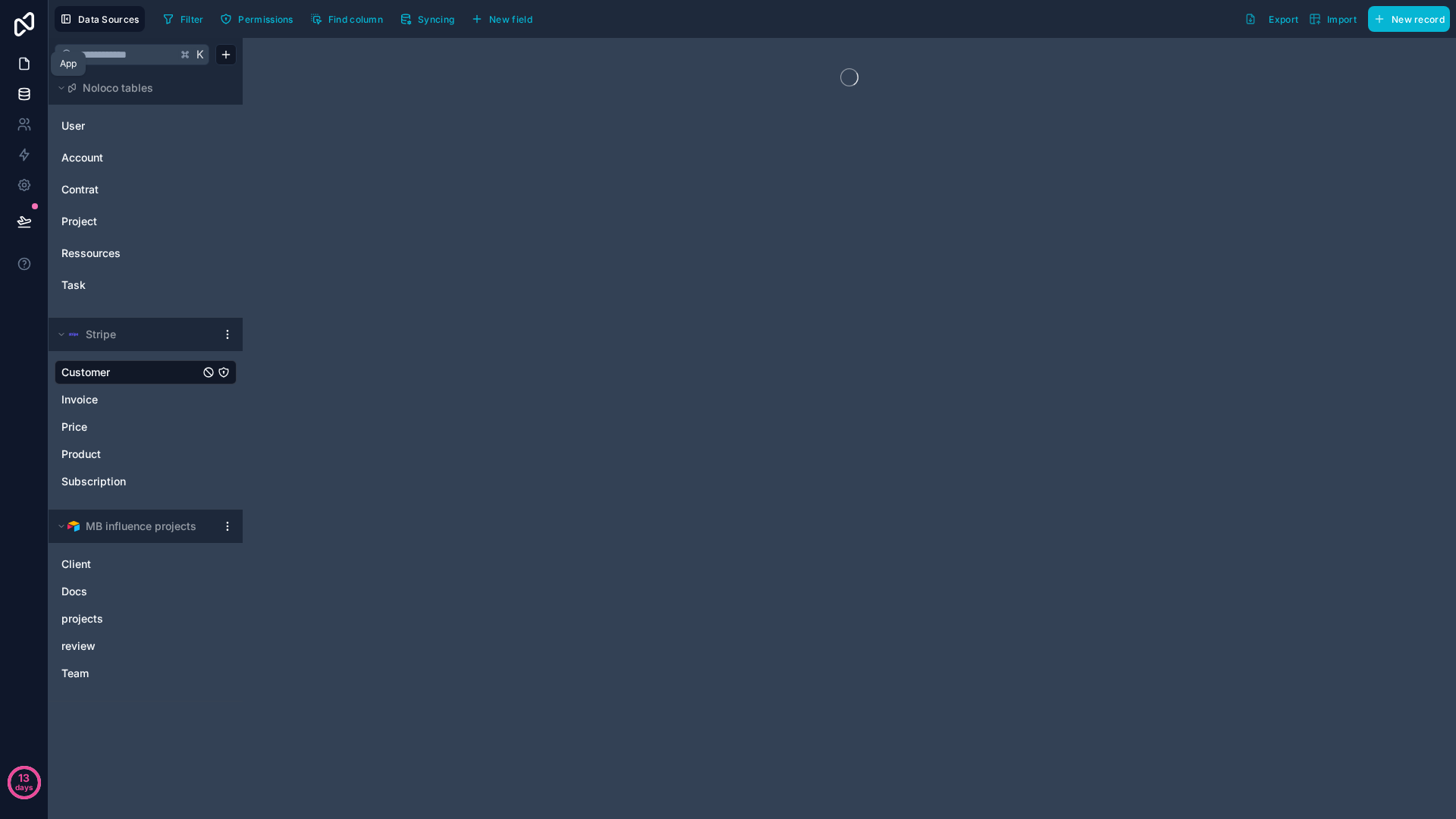
click at [27, 58] on icon at bounding box center [24, 64] width 15 height 15
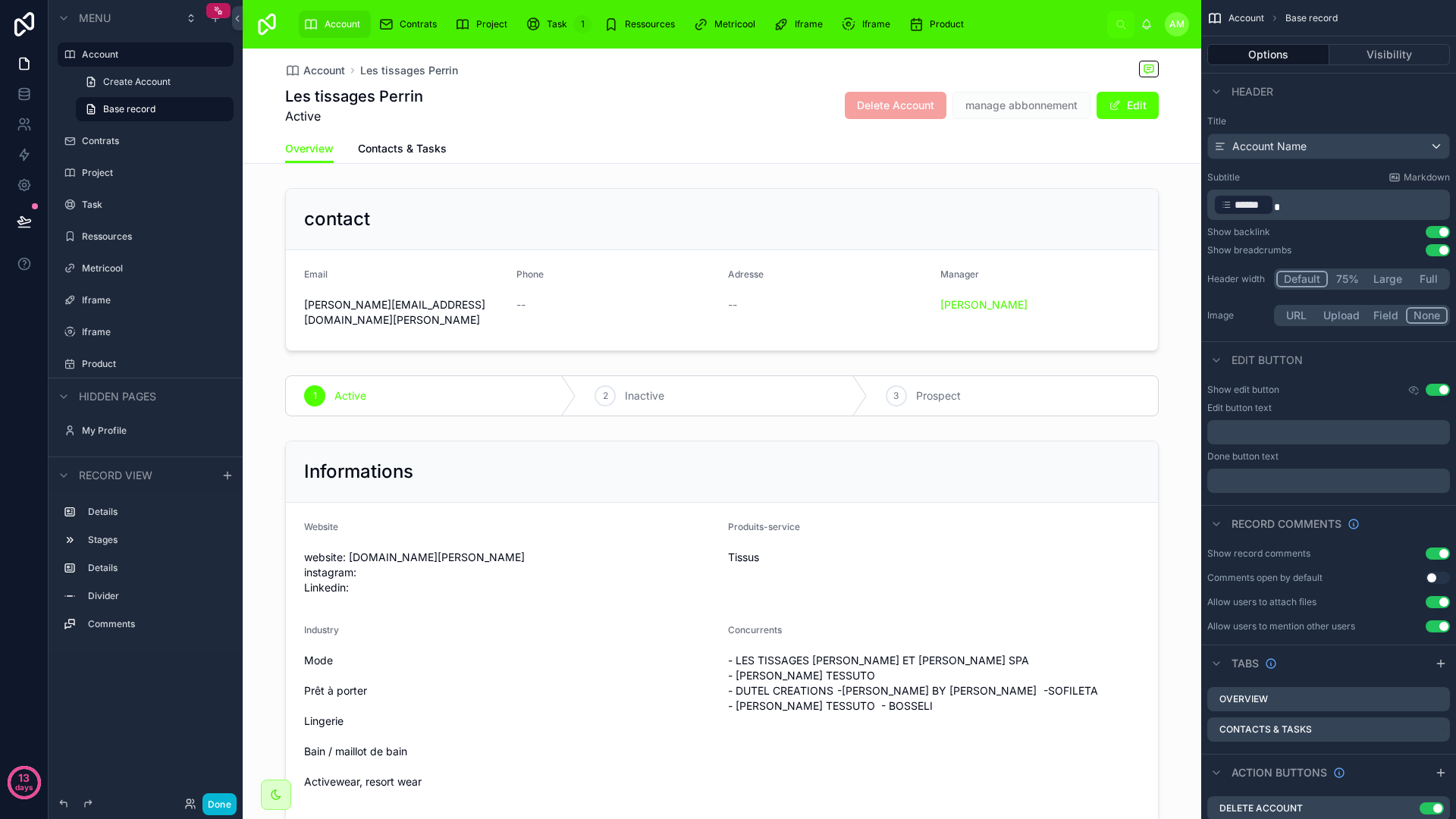
click at [974, 139] on div "Overview Contacts & Tasks" at bounding box center [721, 148] width 873 height 29
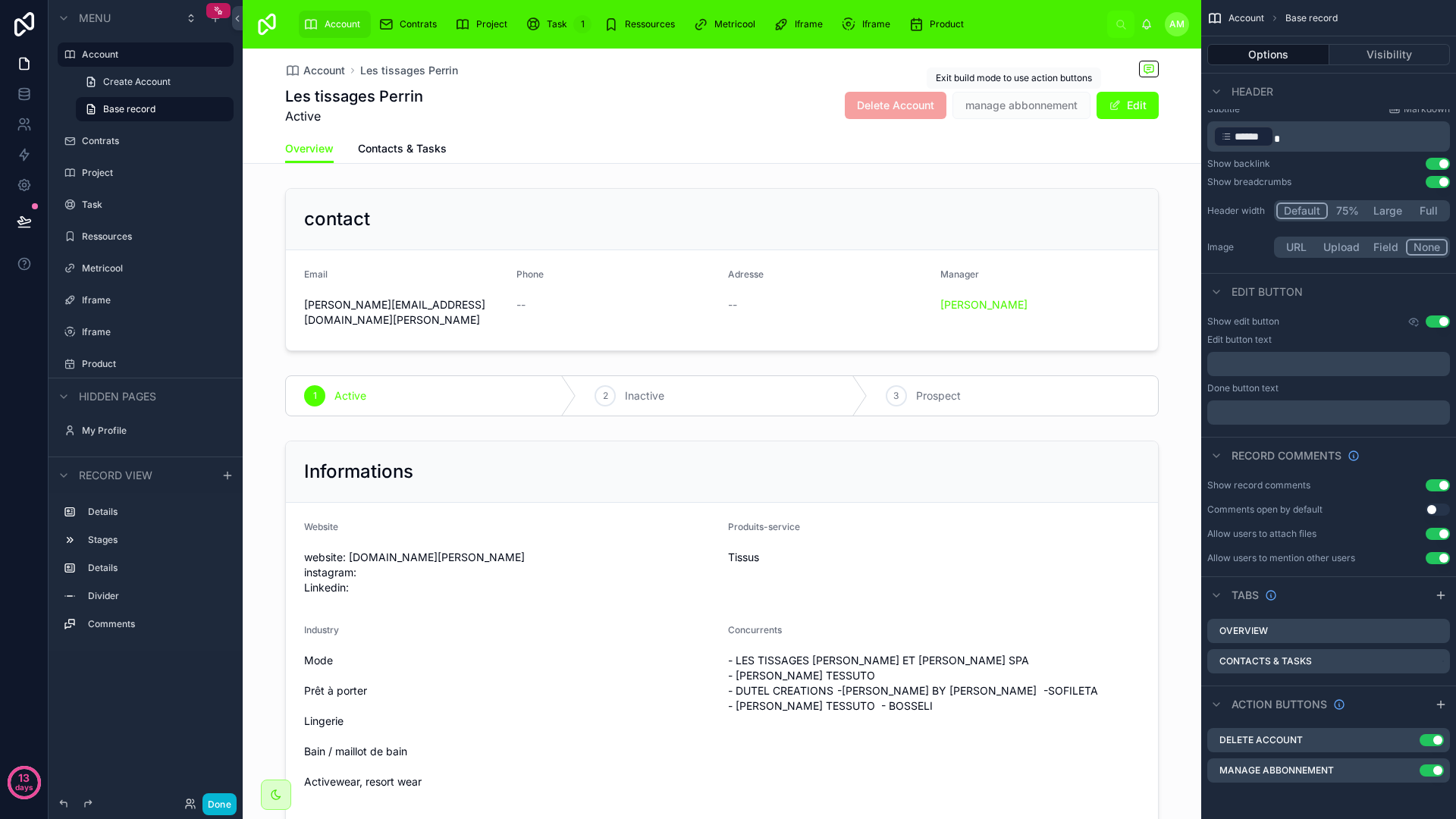
click at [1002, 111] on span "manage abbonnement" at bounding box center [1022, 105] width 138 height 27
click at [1407, 768] on icon "scrollable content" at bounding box center [1408, 769] width 6 height 6
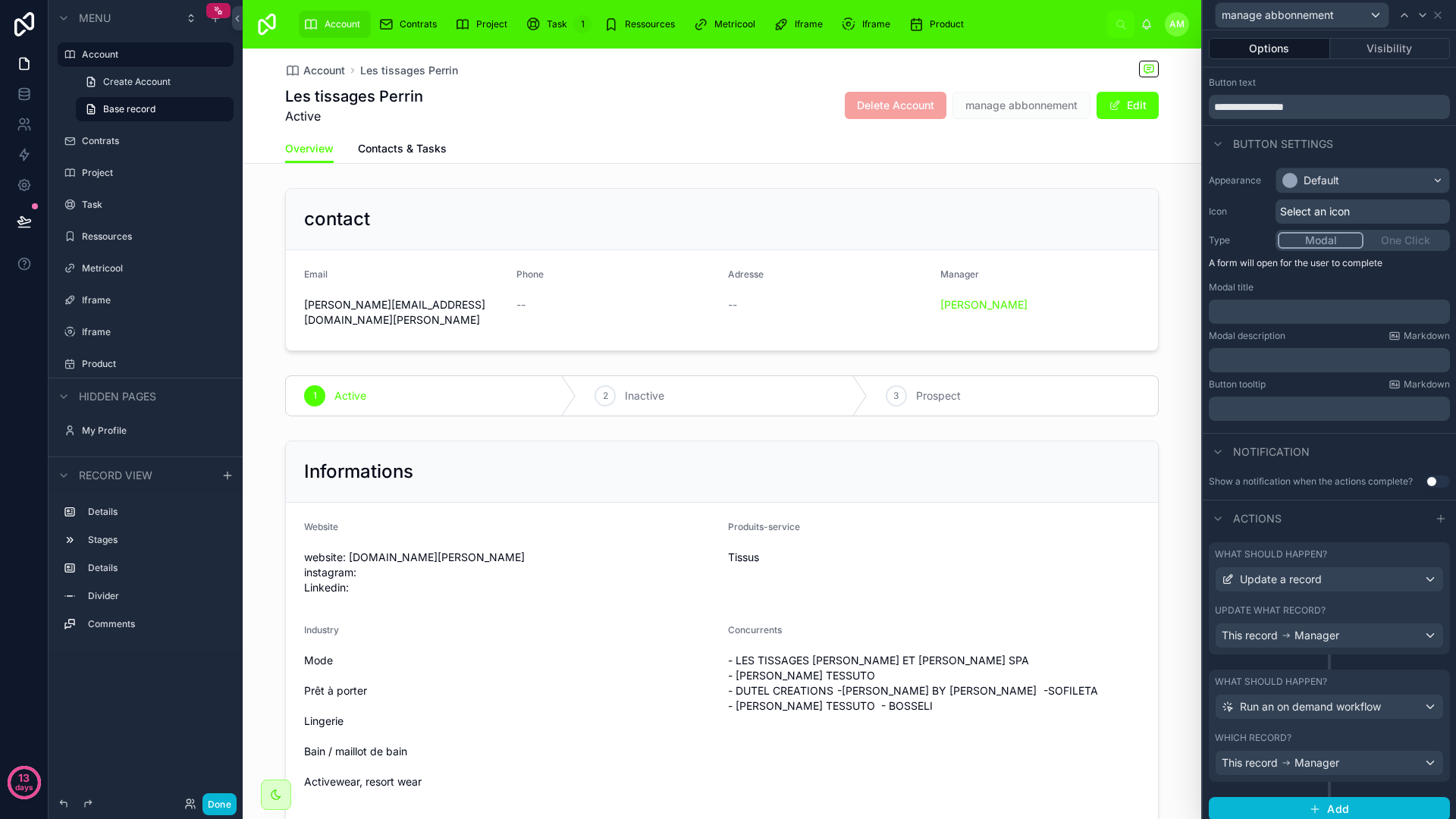
scroll to position [35, 0]
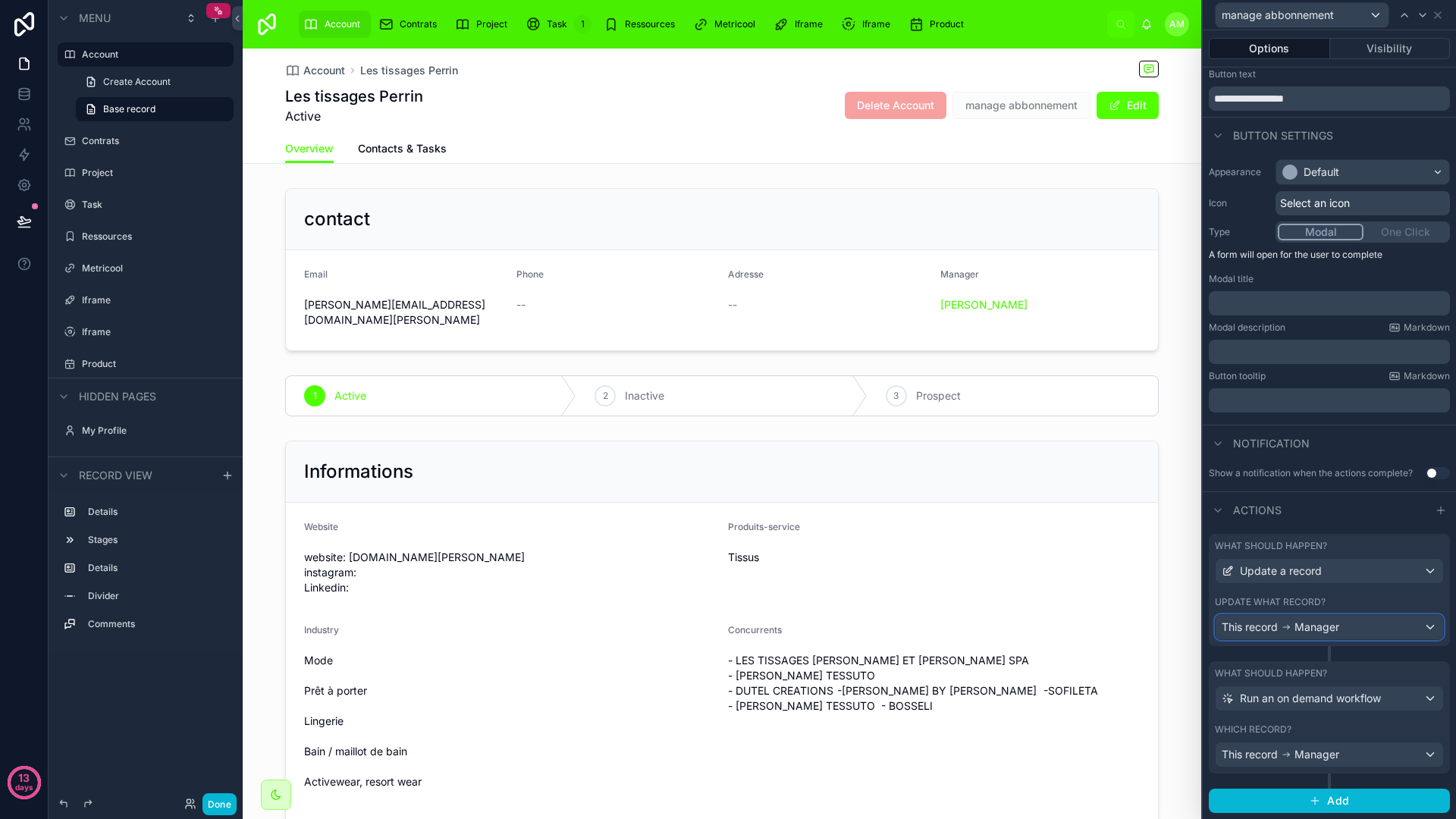
click at [1309, 631] on span "Manager" at bounding box center [1317, 627] width 45 height 15
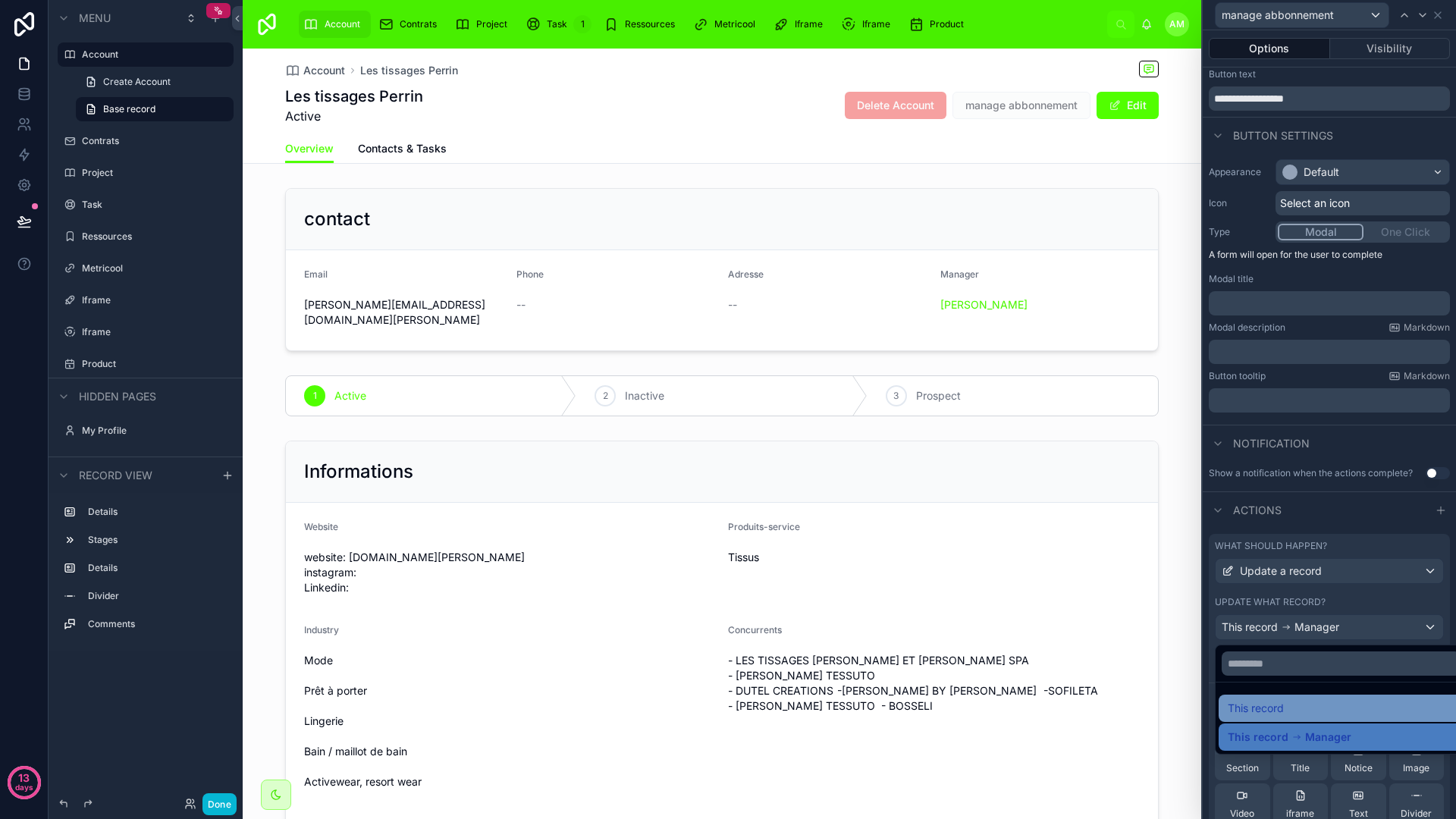
click at [1287, 715] on div "This record" at bounding box center [1340, 708] width 227 height 18
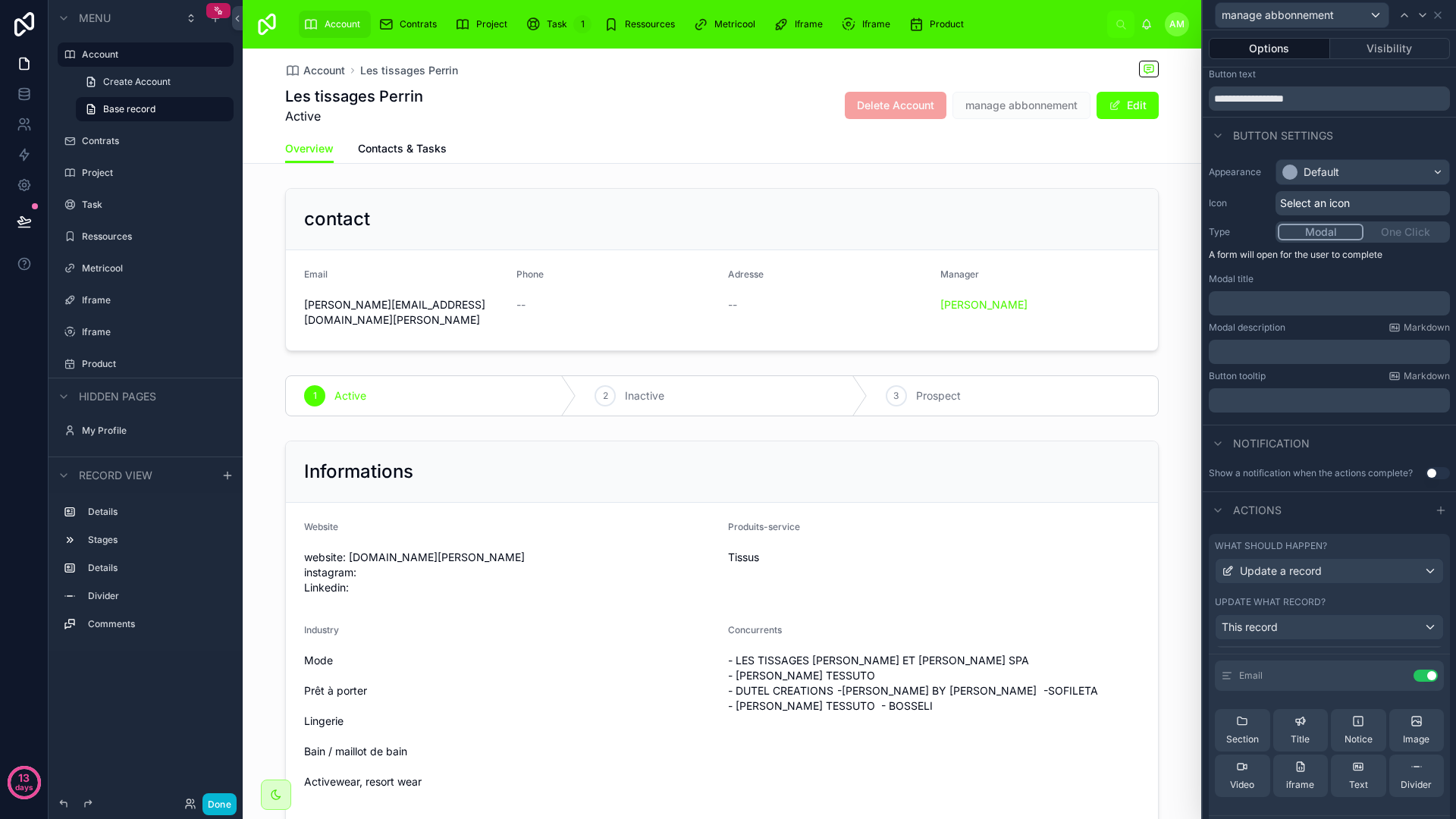
scroll to position [0, 0]
click at [1296, 674] on input "text" at bounding box center [1329, 664] width 229 height 24
click at [1290, 633] on div "This record" at bounding box center [1329, 627] width 228 height 24
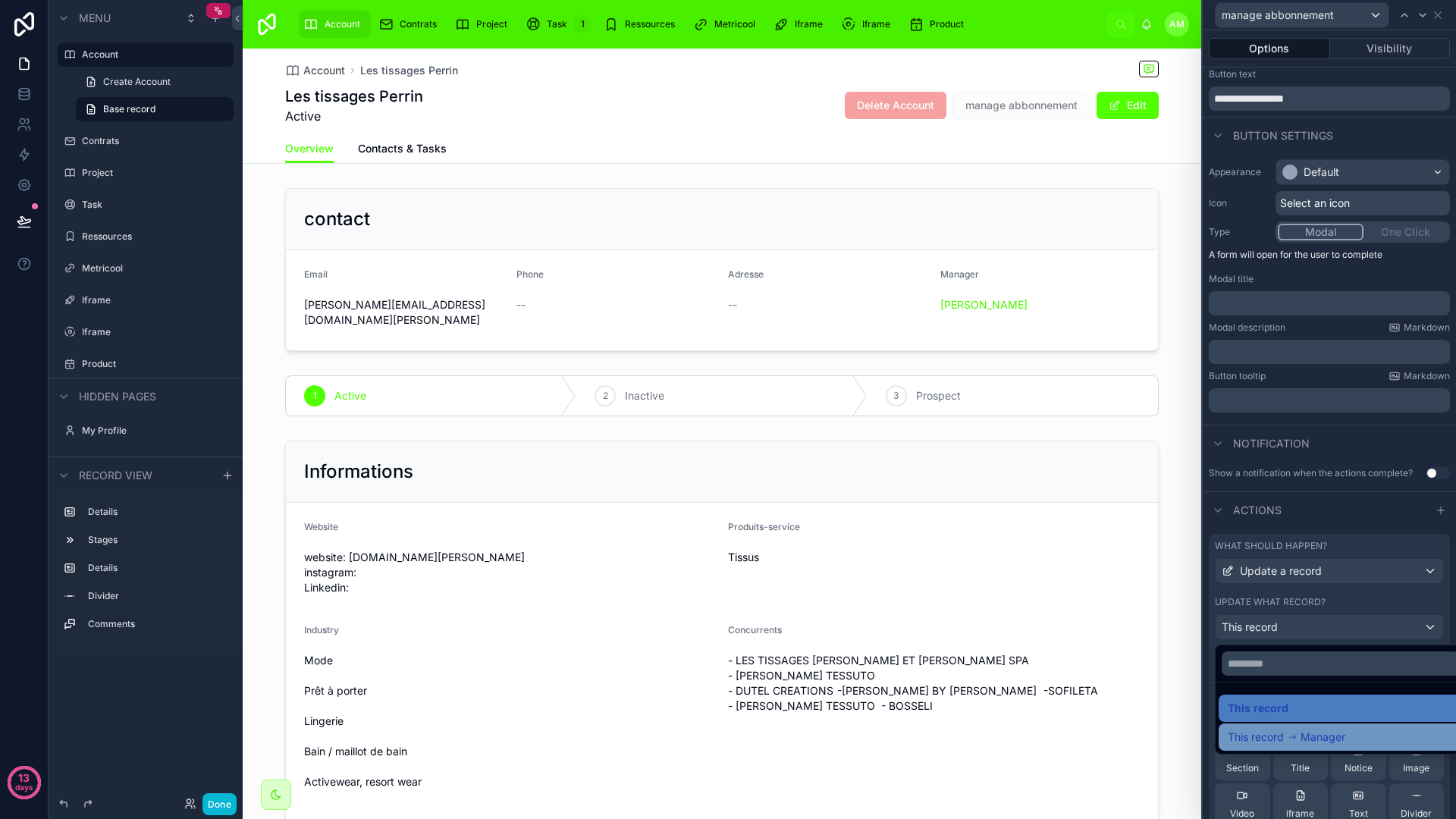
click at [1288, 742] on div "This record Manager" at bounding box center [1286, 736] width 118 height 18
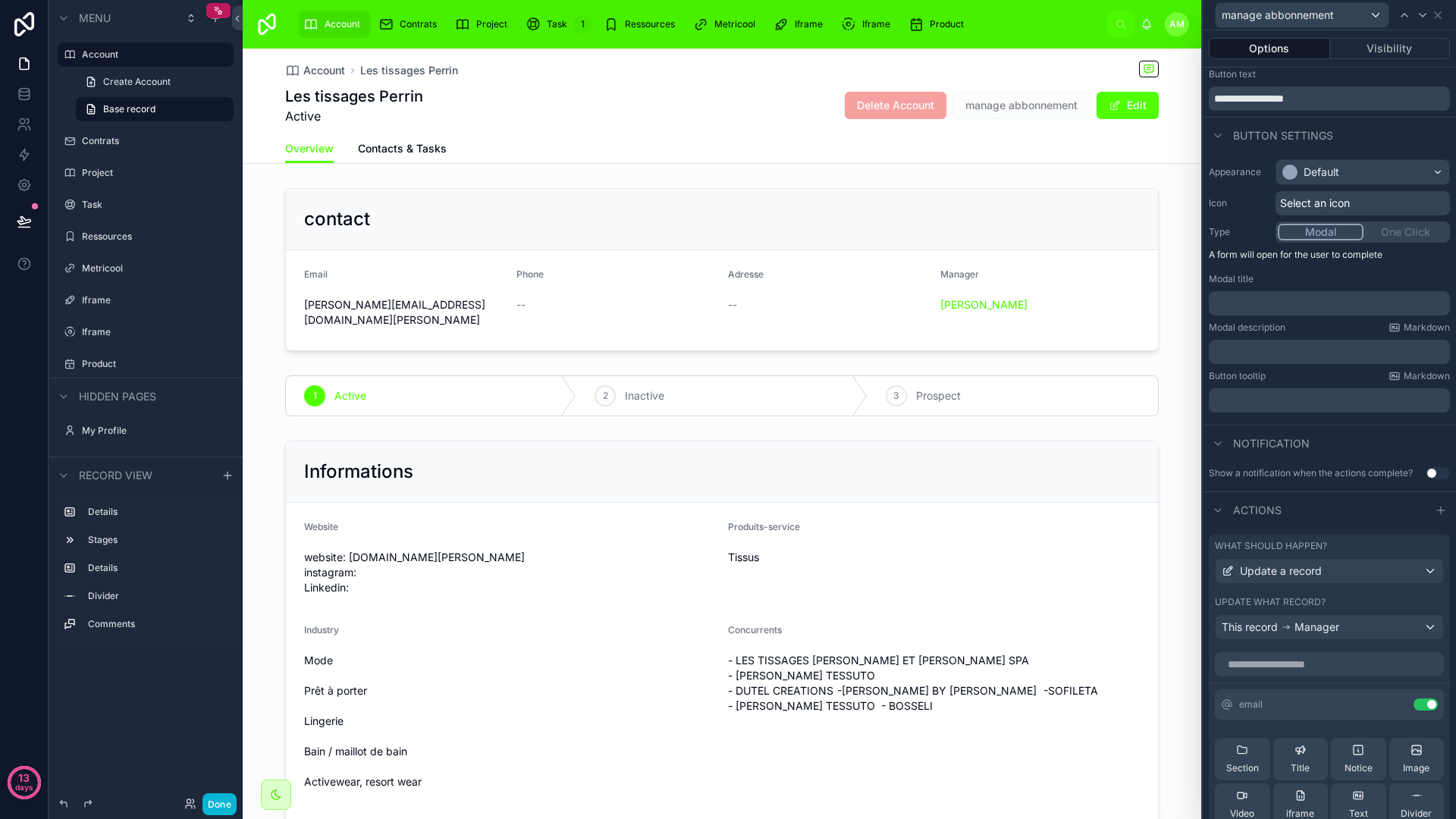
click at [1285, 538] on div "What should happen? Update a record Update what record? This record Manager" at bounding box center [1329, 590] width 241 height 112
click at [1292, 561] on div "Update a record" at bounding box center [1329, 571] width 228 height 24
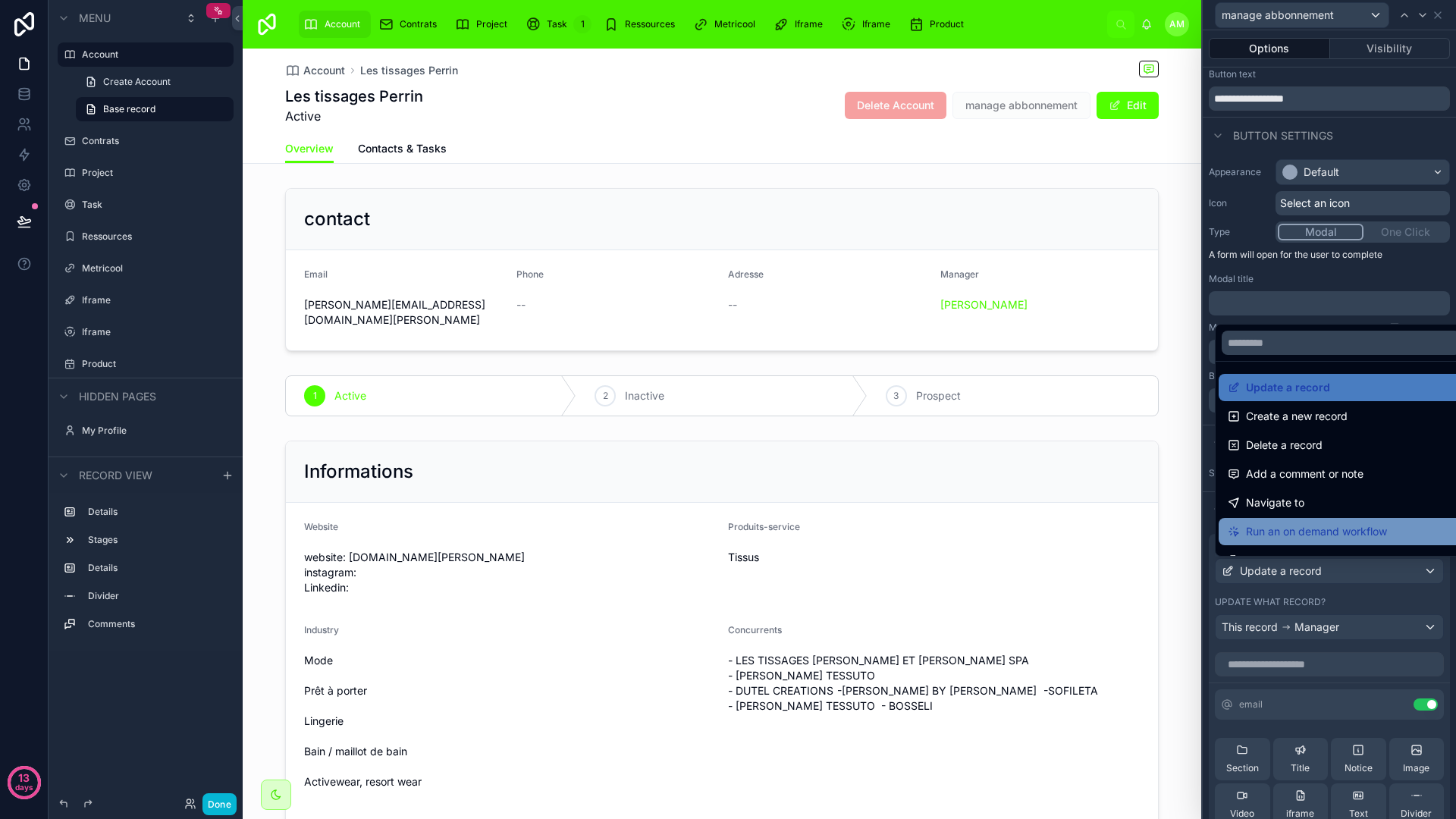
click at [1293, 534] on span "Run an on demand workflow" at bounding box center [1316, 530] width 141 height 18
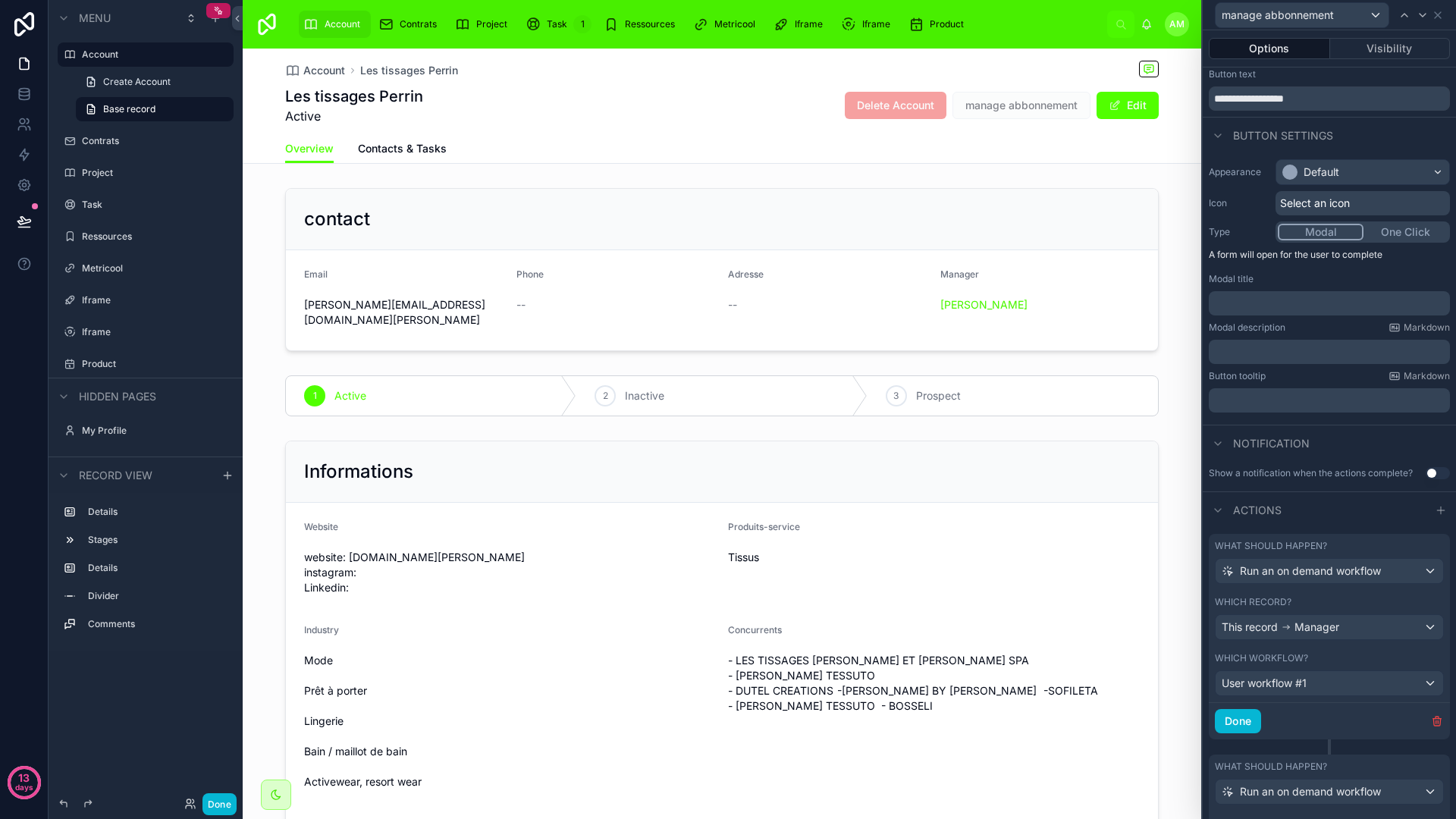
scroll to position [56, 0]
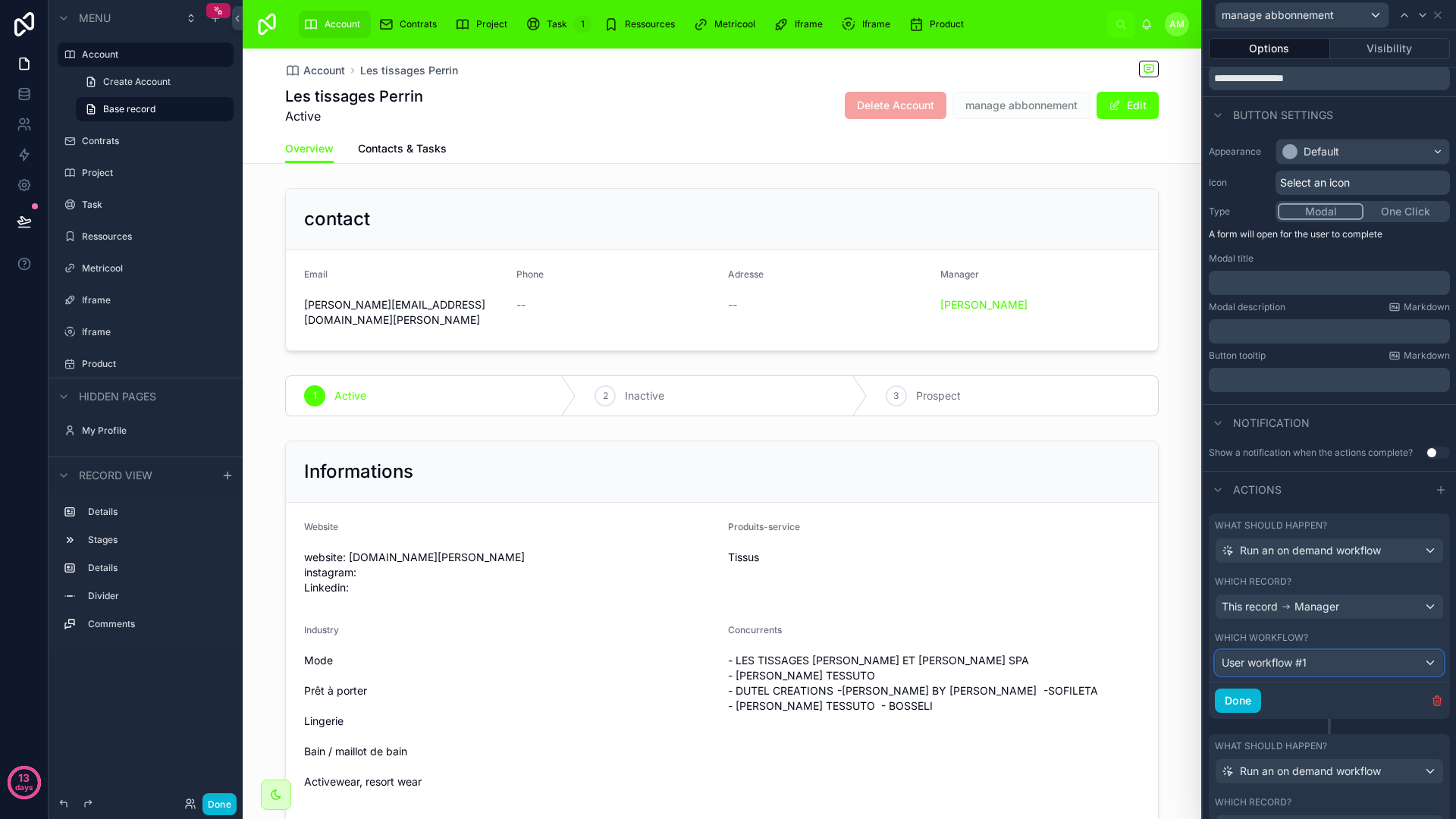
click at [1303, 670] on span "User workflow #1" at bounding box center [1264, 662] width 85 height 15
click at [1309, 636] on div at bounding box center [1329, 409] width 253 height 819
click at [1306, 613] on span "Manager" at bounding box center [1317, 606] width 45 height 15
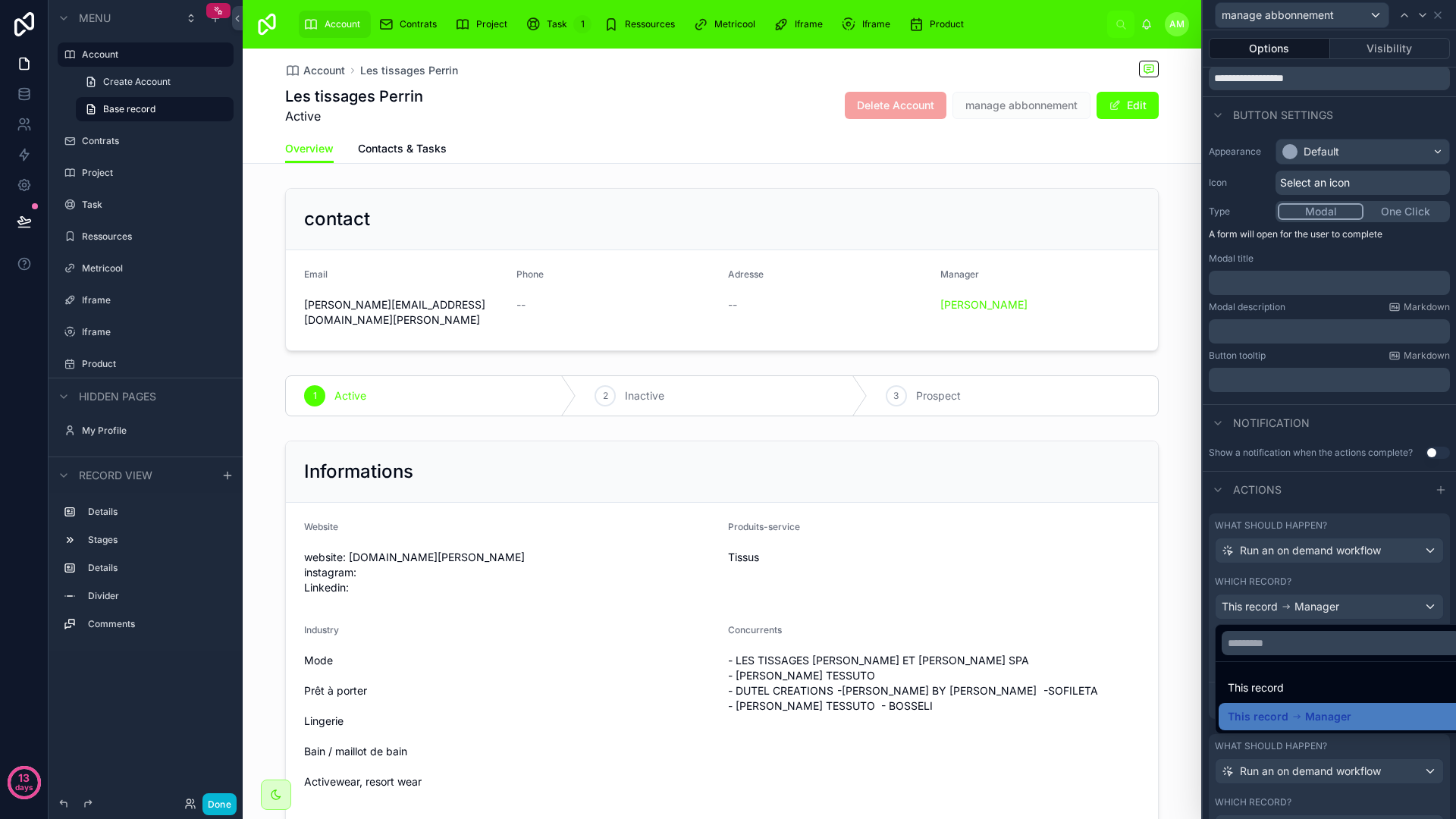
click at [1283, 672] on ul "This record This record Manager" at bounding box center [1340, 698] width 251 height 71
click at [1286, 684] on div "This record" at bounding box center [1340, 687] width 227 height 18
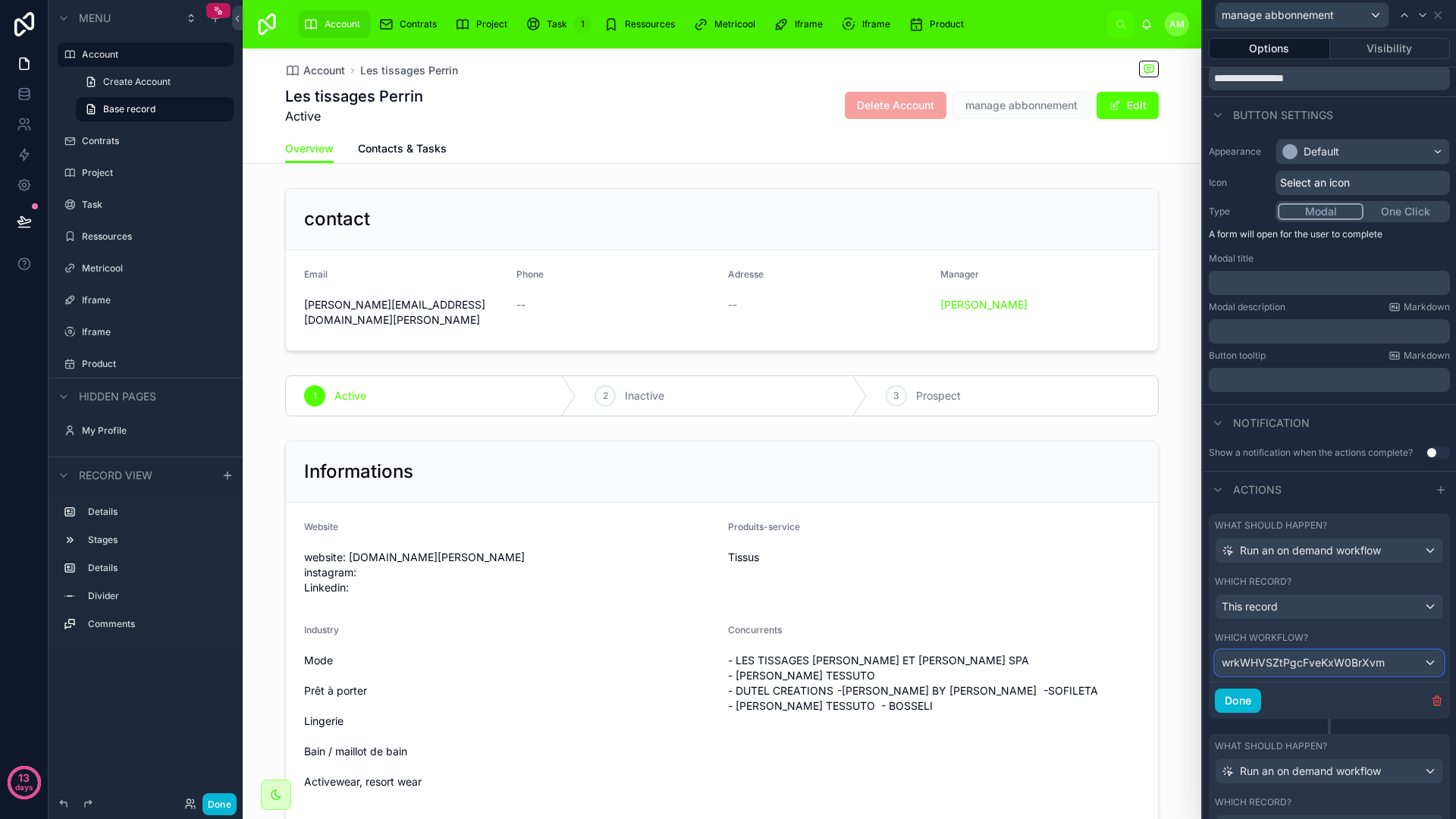
click at [1390, 657] on div "wrkWHVSZtPgcFveKxW0BrXvm" at bounding box center [1329, 663] width 228 height 24
click at [1311, 741] on span "Account workflow #1" at bounding box center [1279, 743] width 104 height 18
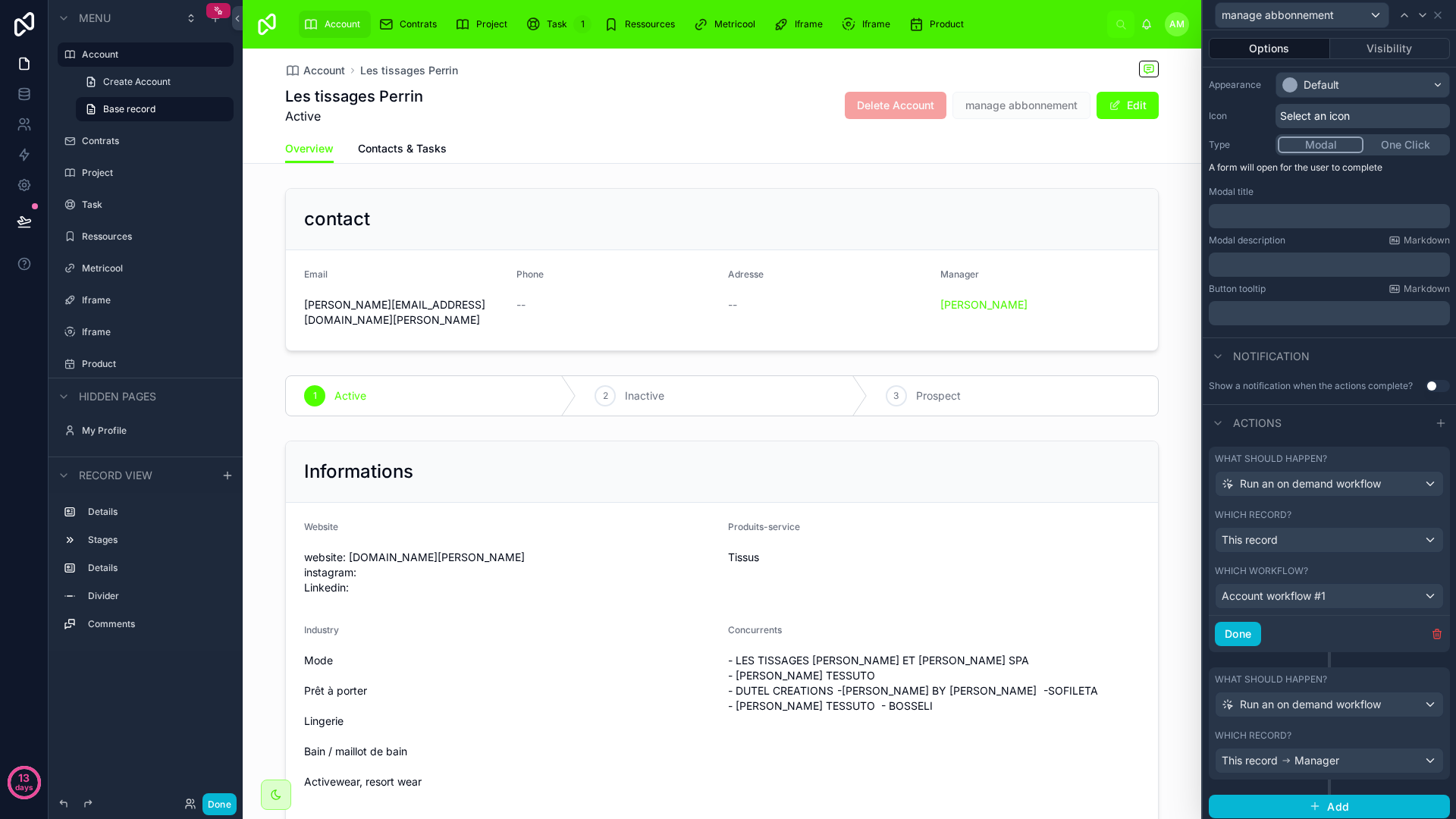
scroll to position [128, 0]
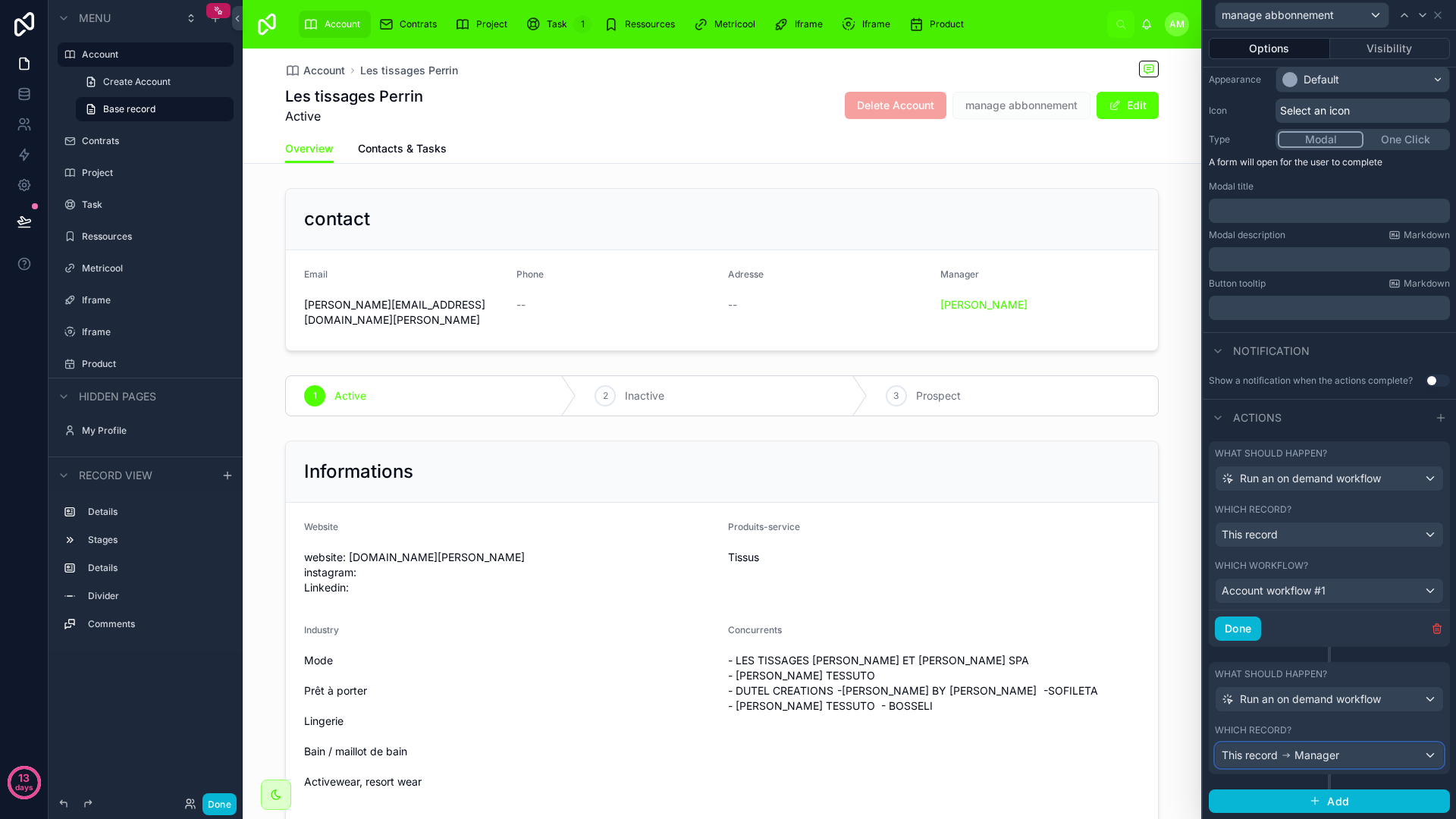
click at [1305, 751] on span "Manager" at bounding box center [1317, 755] width 45 height 15
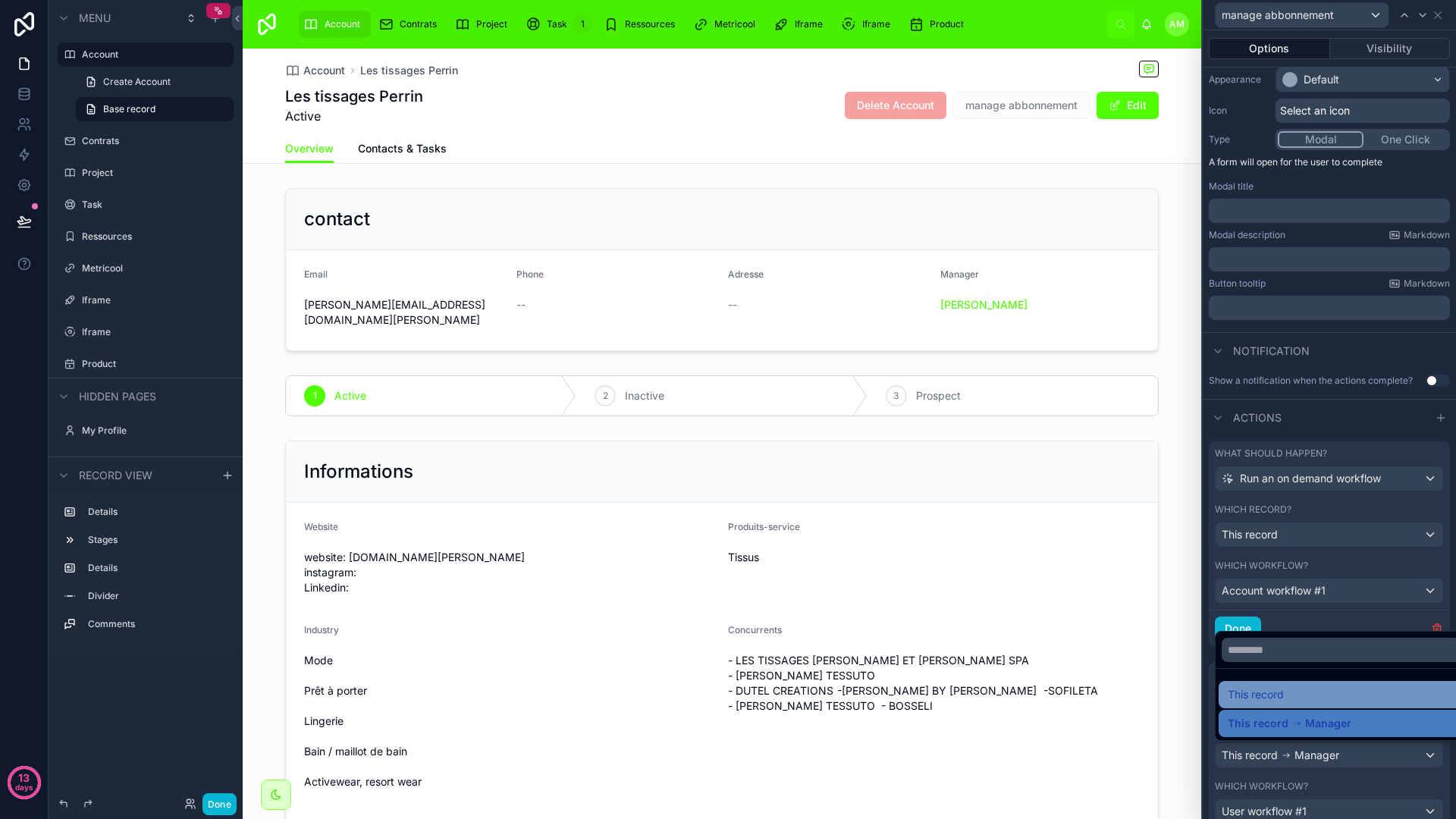
click at [1296, 701] on div "This record" at bounding box center [1340, 694] width 227 height 18
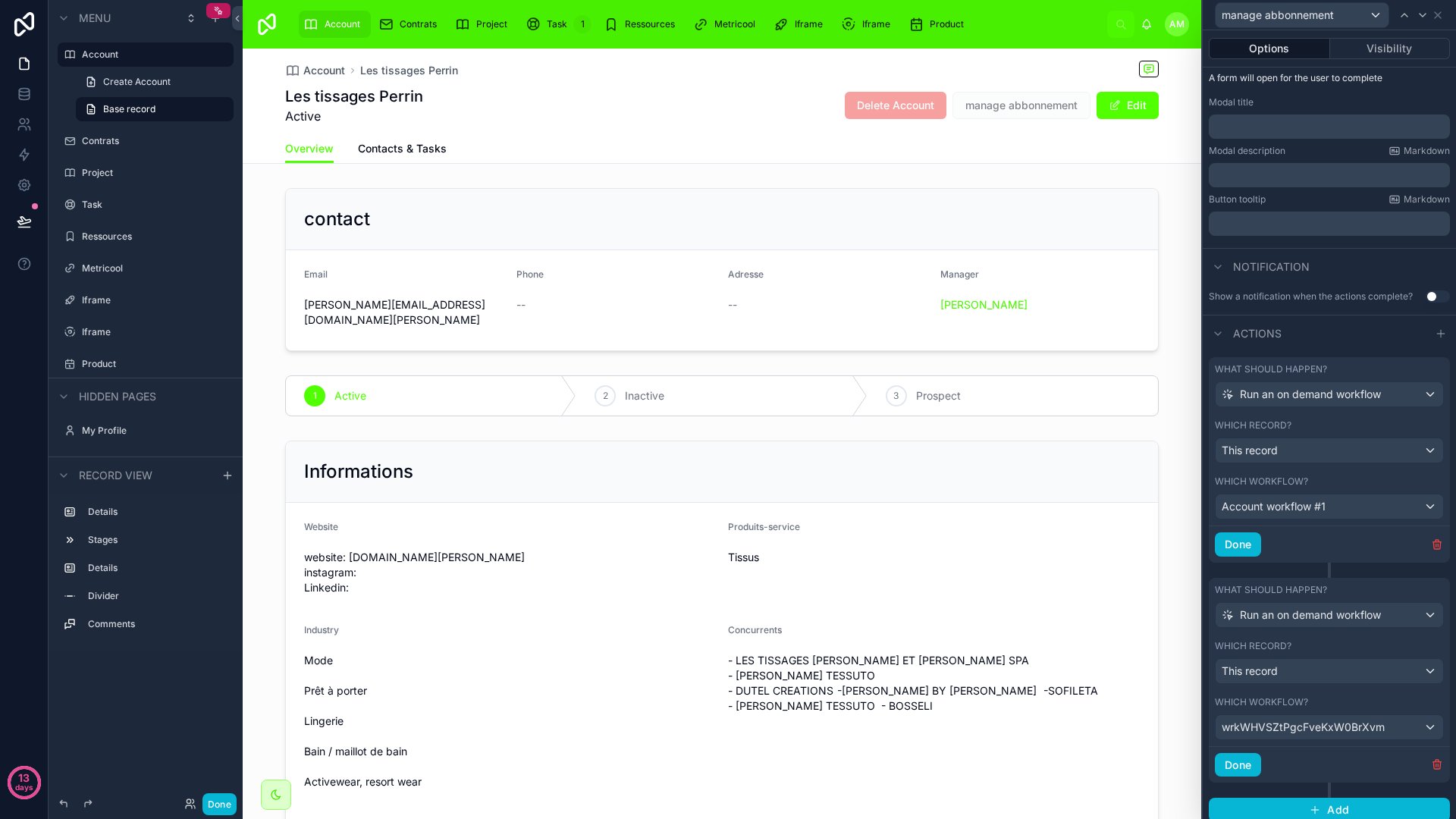
scroll to position [221, 0]
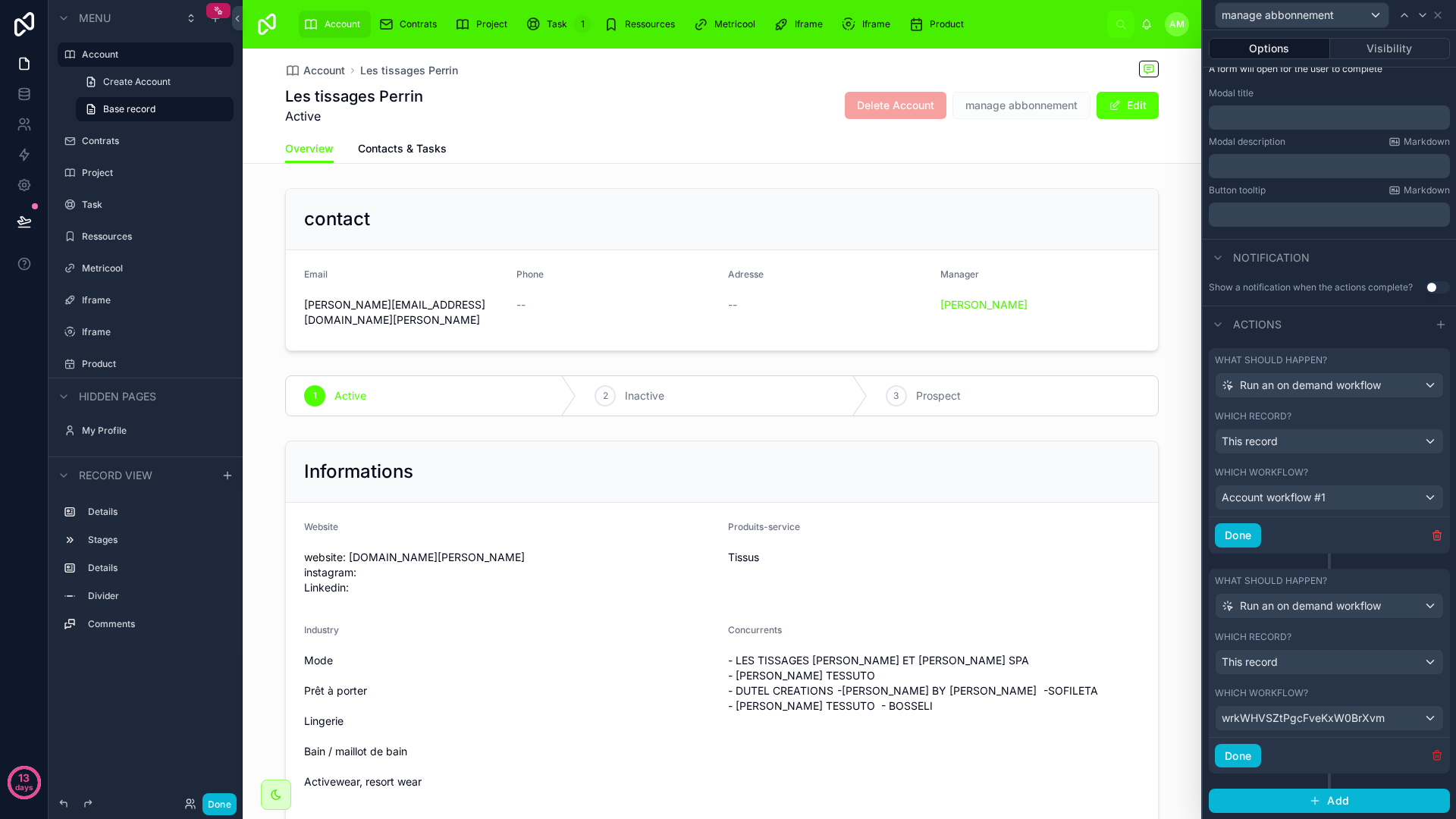
click at [1431, 752] on icon "button" at bounding box center [1436, 755] width 12 height 12
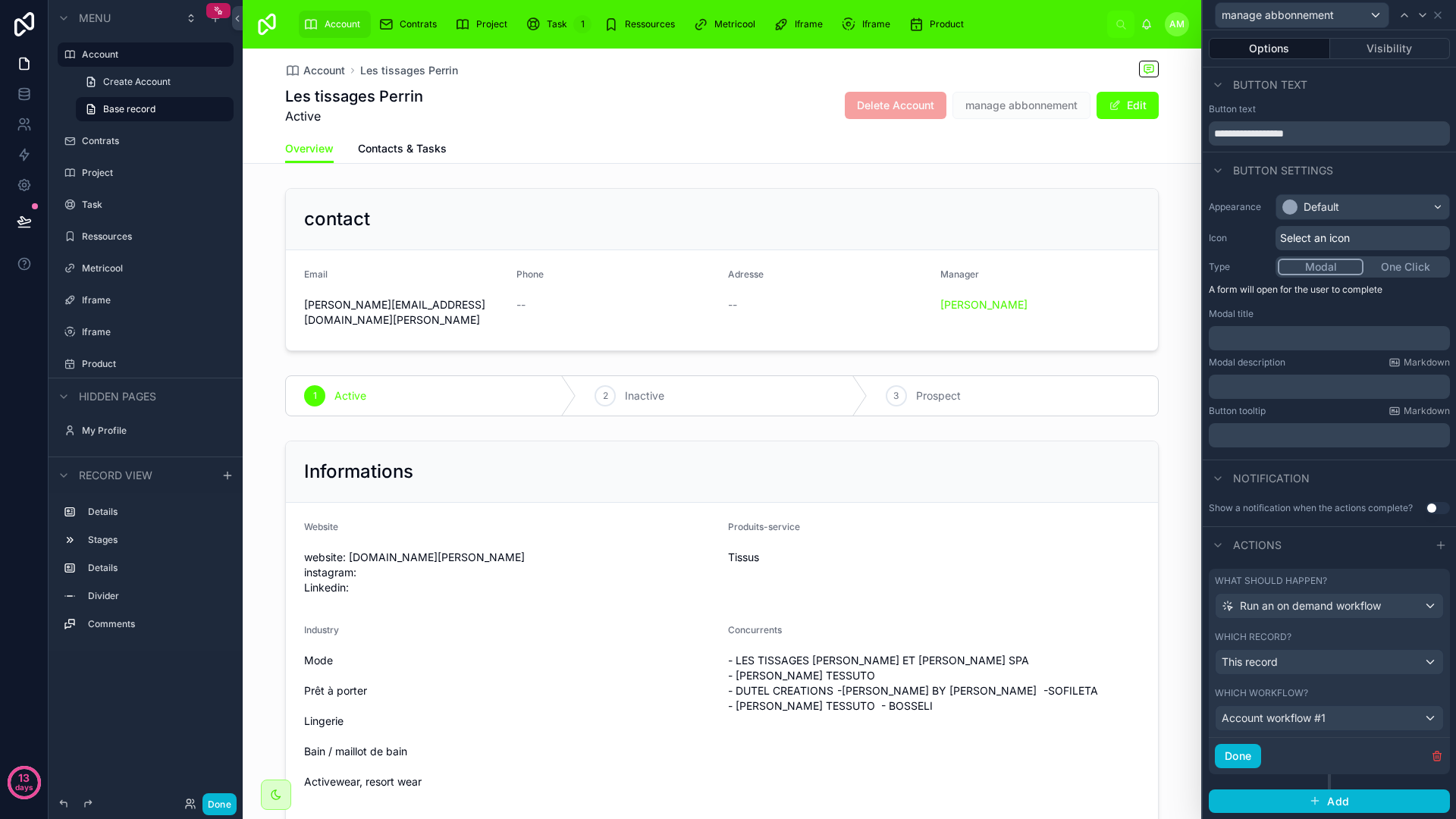
scroll to position [1, 0]
click at [1306, 695] on label "Which workflow?" at bounding box center [1262, 693] width 93 height 12
click at [1308, 720] on span "Account workflow #1" at bounding box center [1273, 718] width 104 height 15
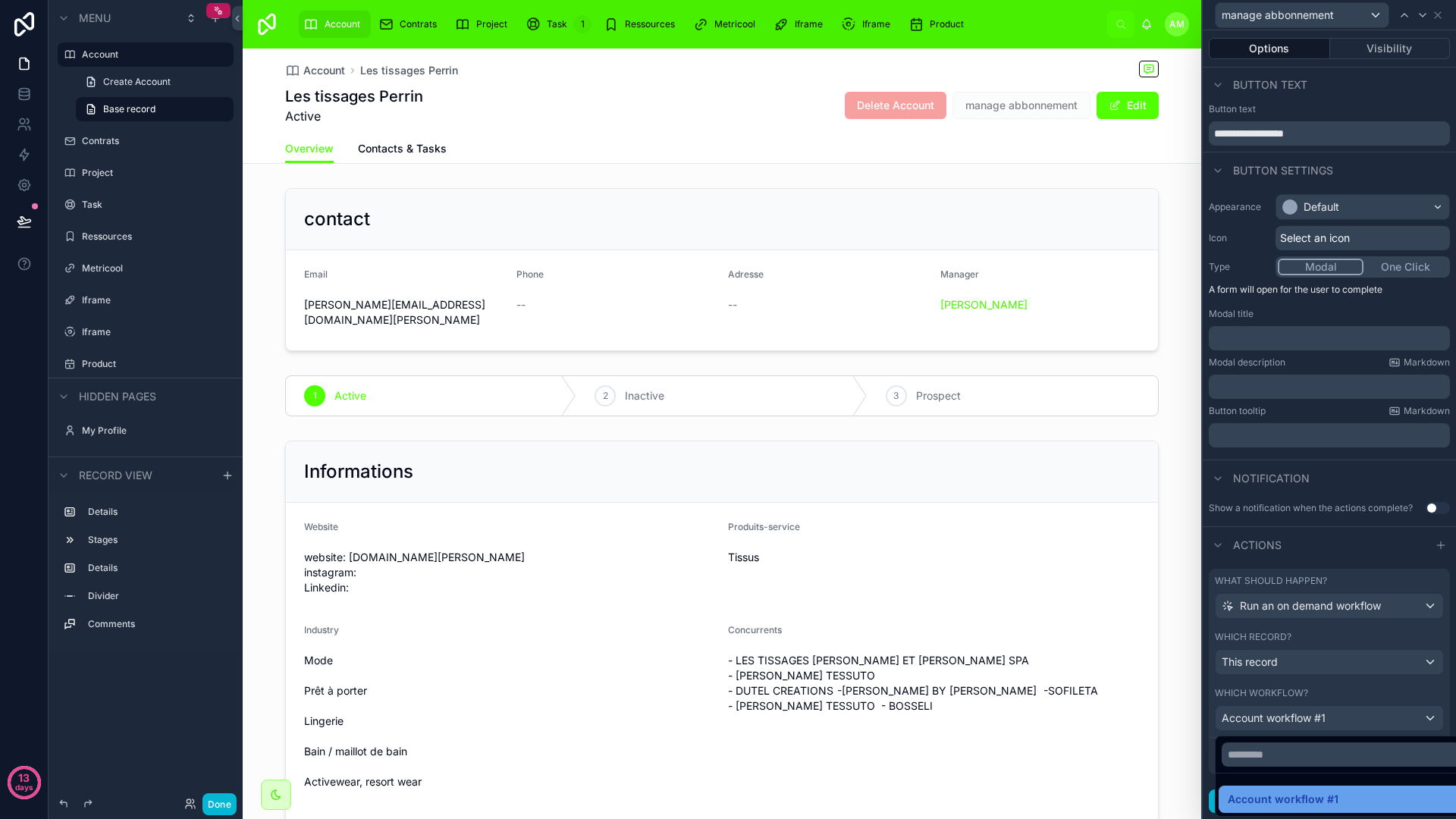
click at [1327, 790] on span "Account workflow #1" at bounding box center [1282, 798] width 111 height 18
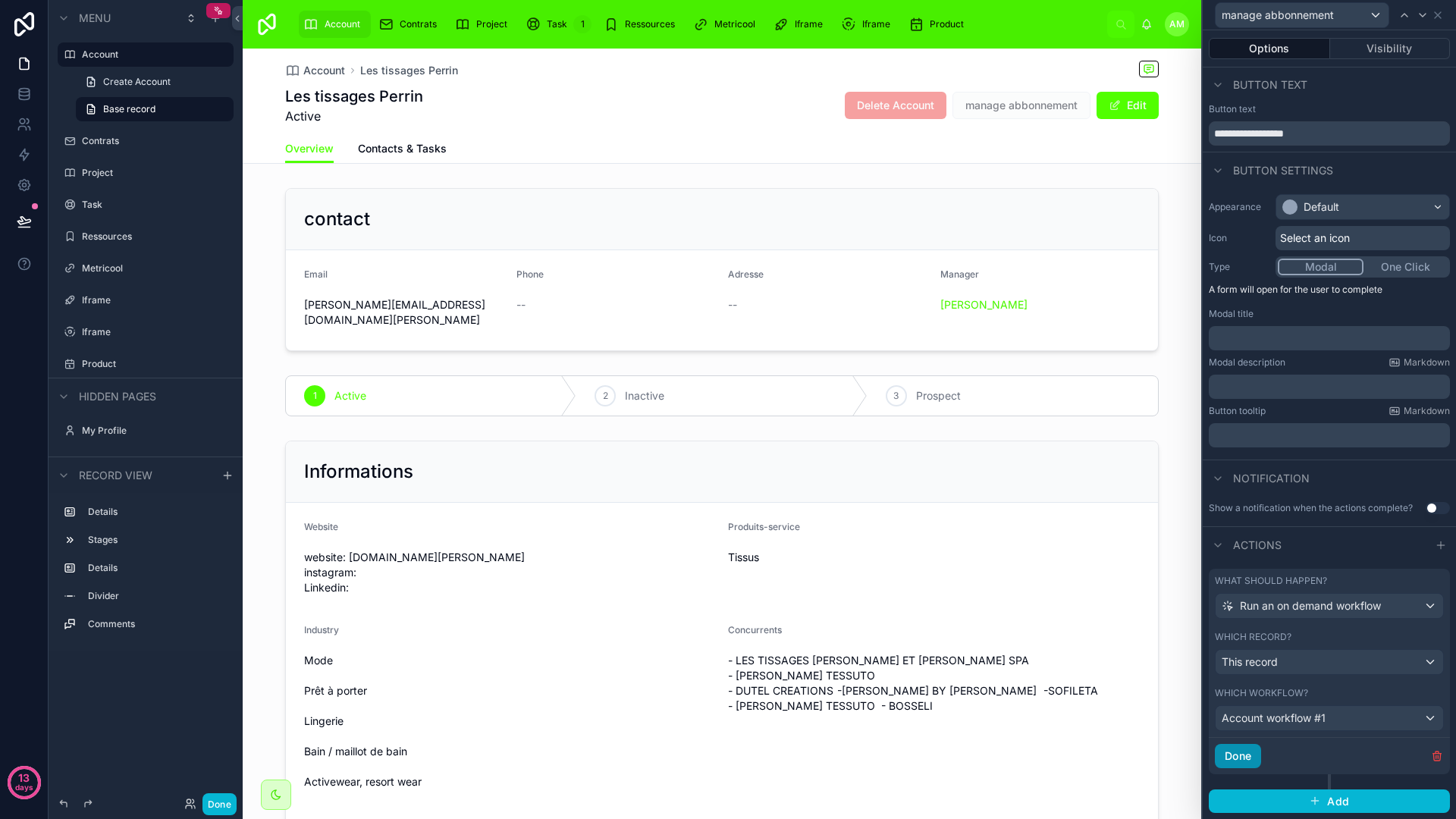
click at [1251, 757] on button "Done" at bounding box center [1238, 755] width 47 height 24
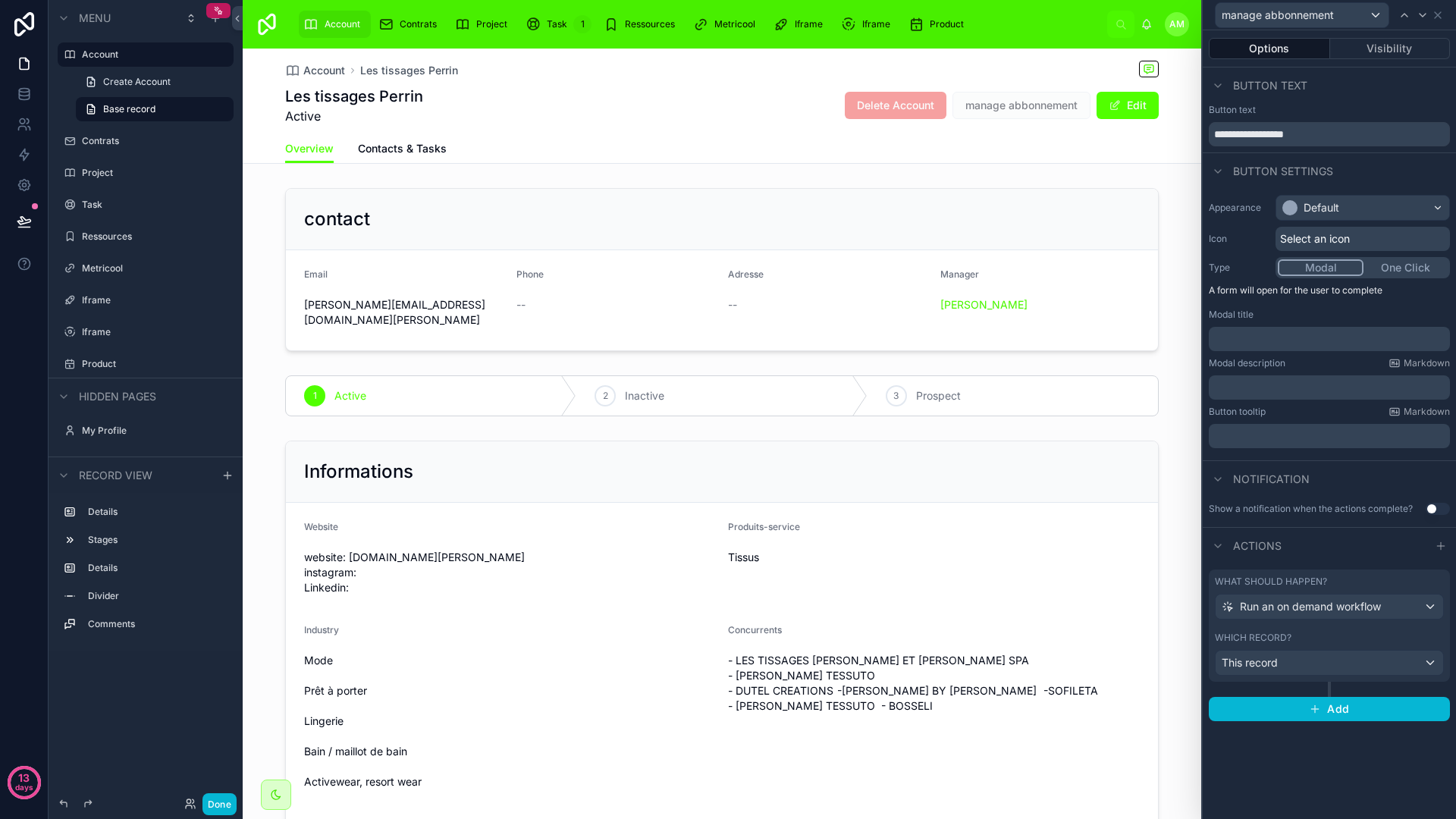
scroll to position [0, 0]
click at [233, 798] on button "Done" at bounding box center [219, 804] width 35 height 22
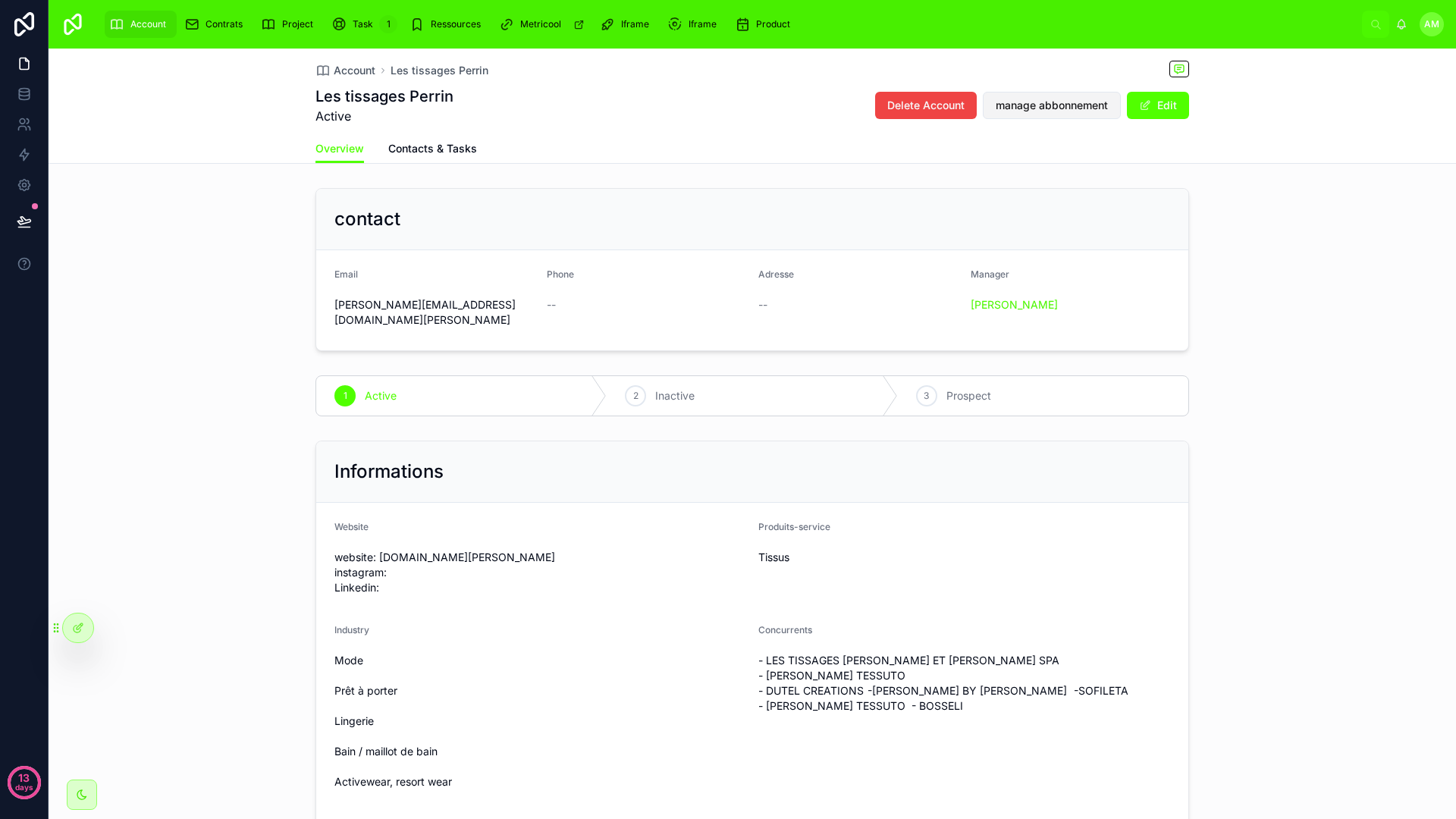
click at [1062, 103] on span "manage abbonnement" at bounding box center [1052, 106] width 112 height 15
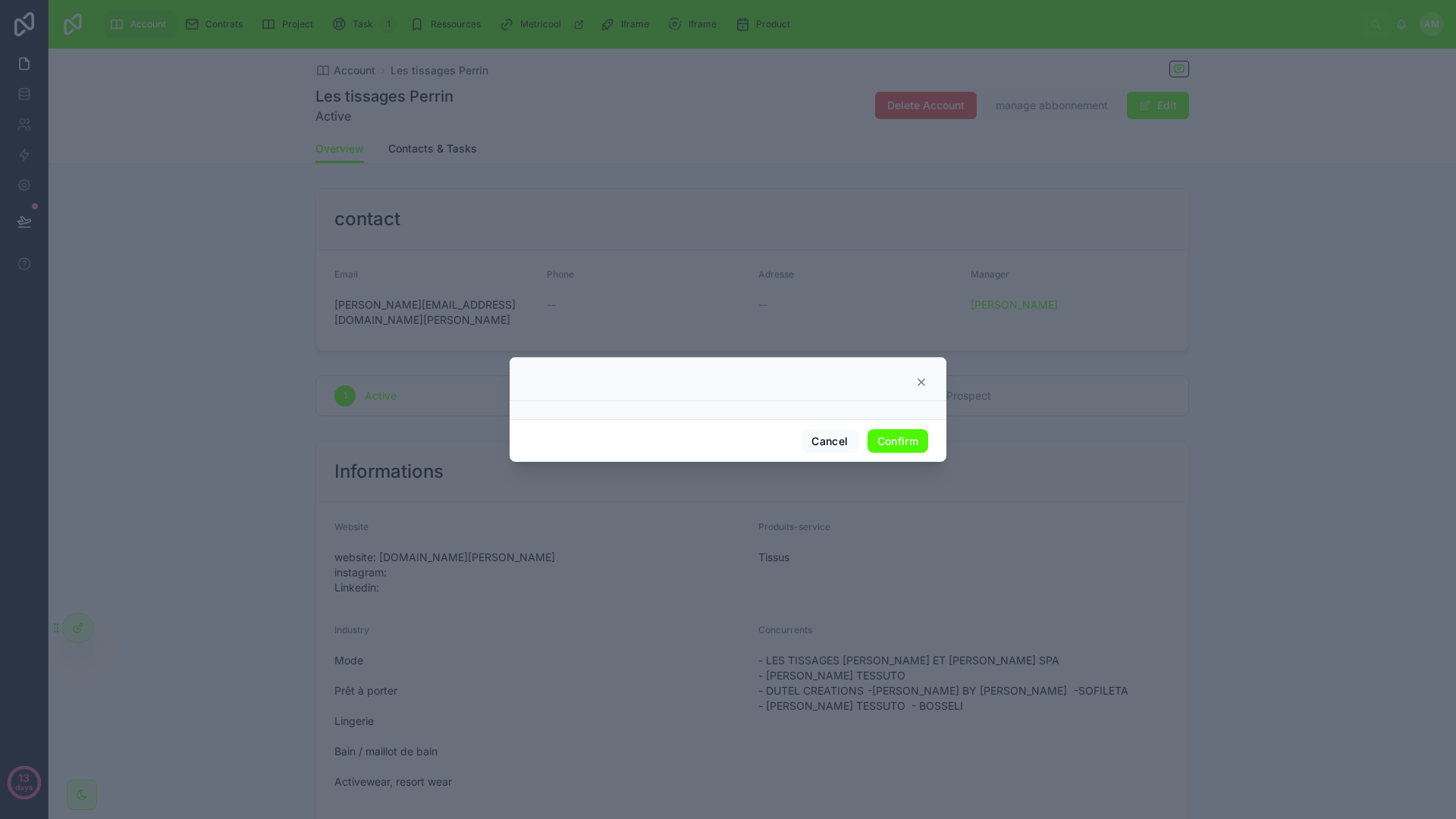
click at [902, 433] on button "Confirm" at bounding box center [898, 442] width 61 height 24
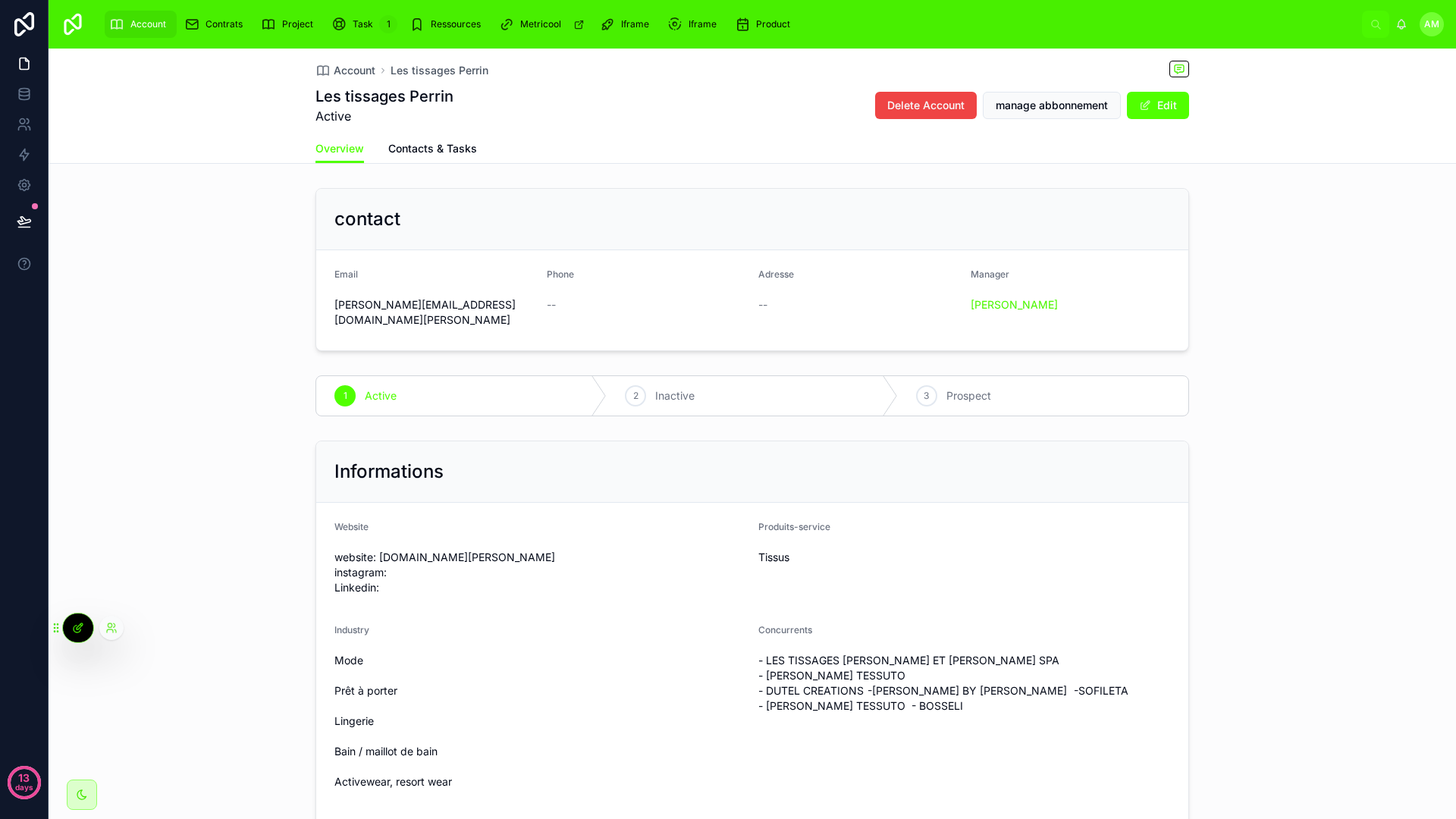
click at [76, 626] on icon at bounding box center [77, 628] width 7 height 7
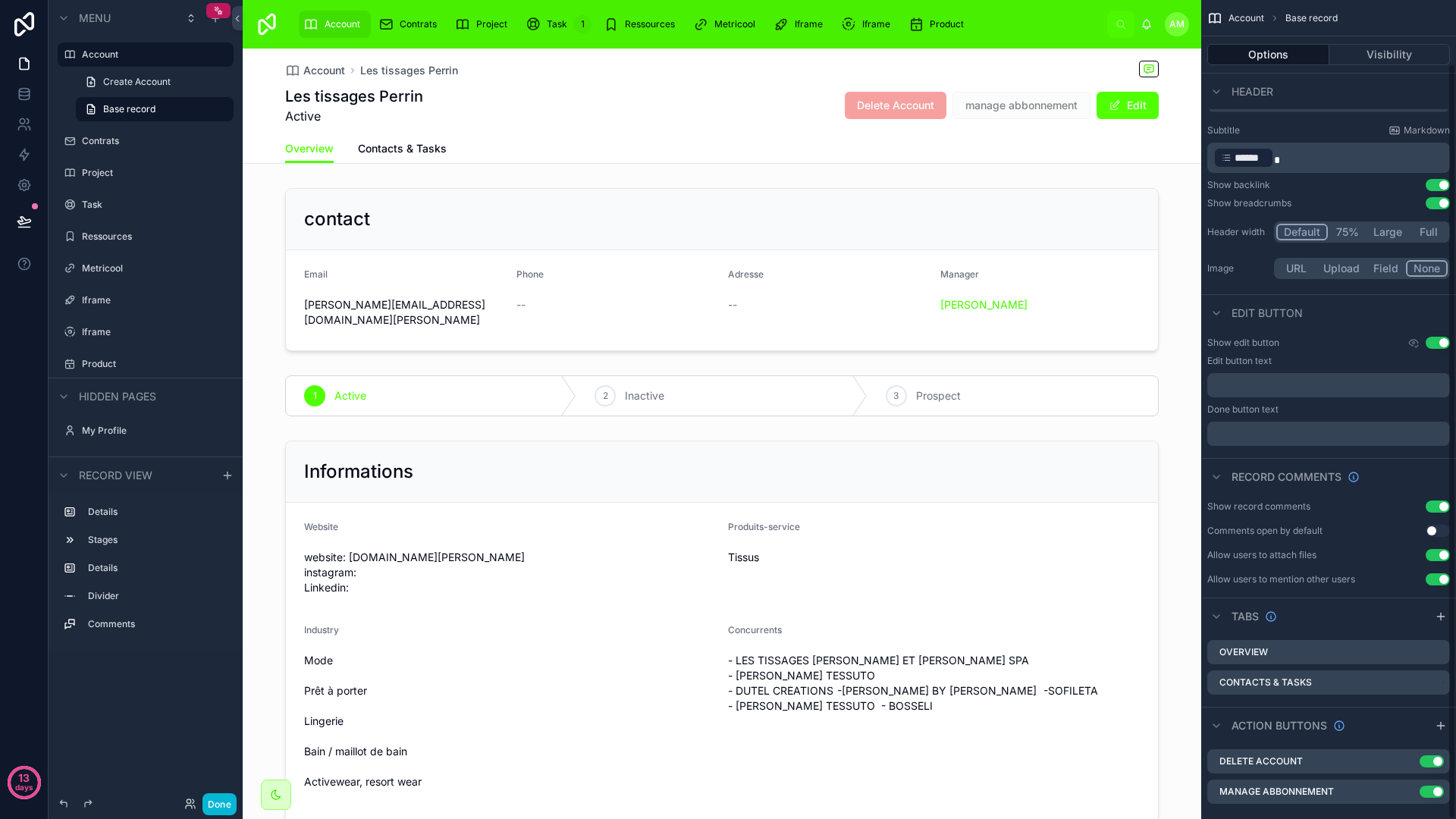
scroll to position [68, 0]
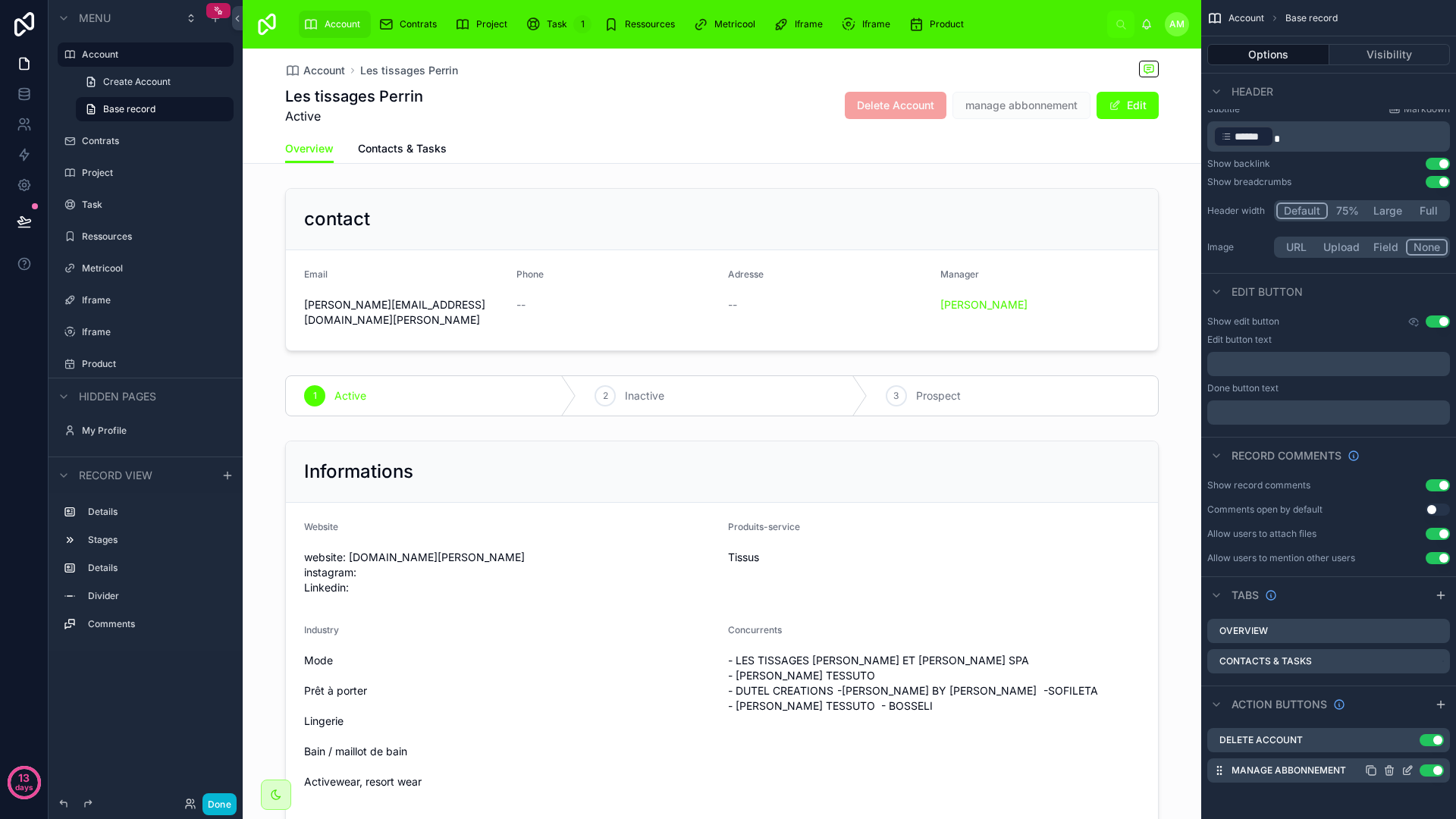
click at [1399, 768] on div "Use setting" at bounding box center [1404, 770] width 78 height 12
click at [1401, 768] on icon "scrollable content" at bounding box center [1407, 770] width 12 height 12
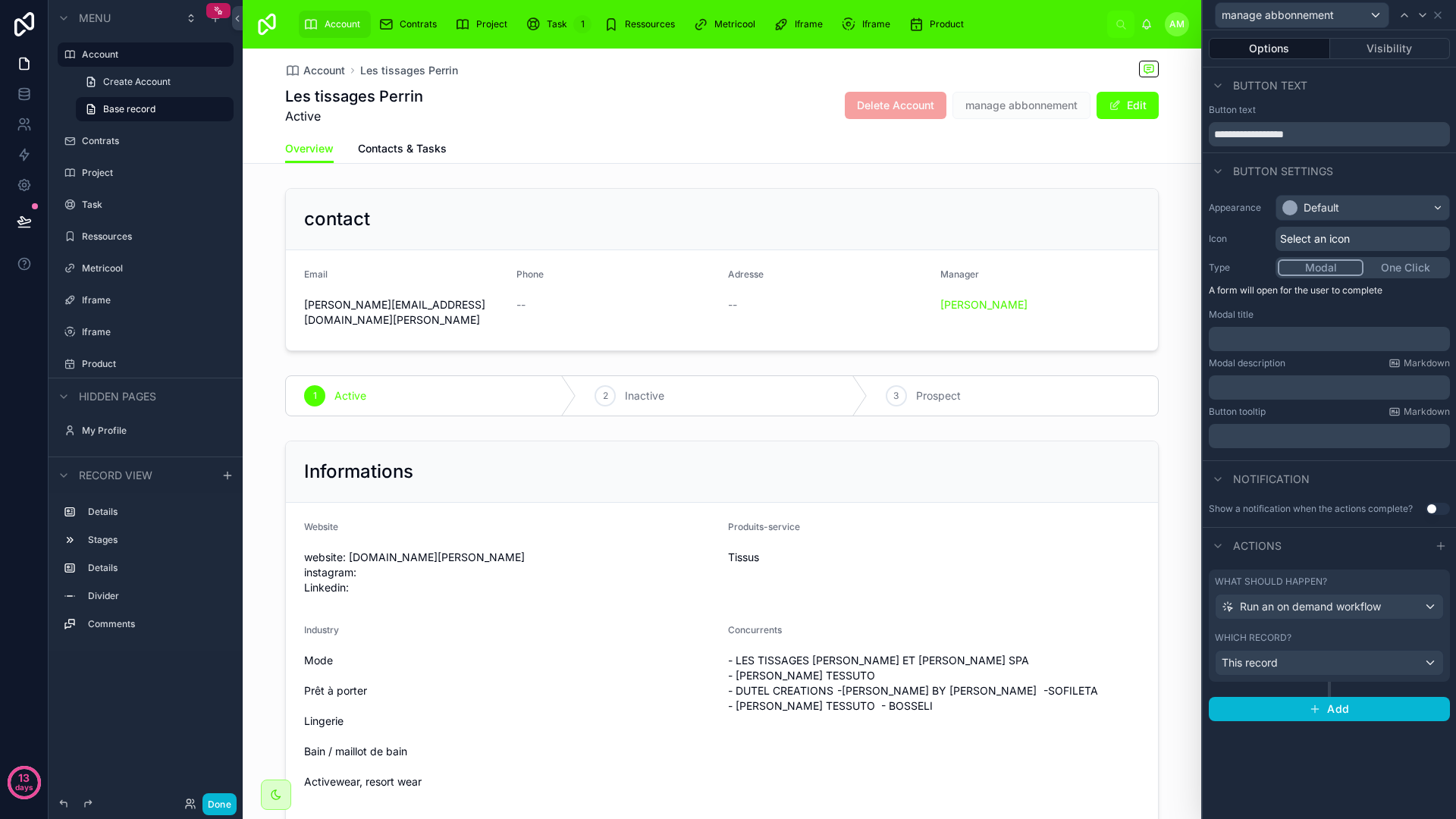
click at [1379, 274] on button "One Click" at bounding box center [1406, 268] width 84 height 17
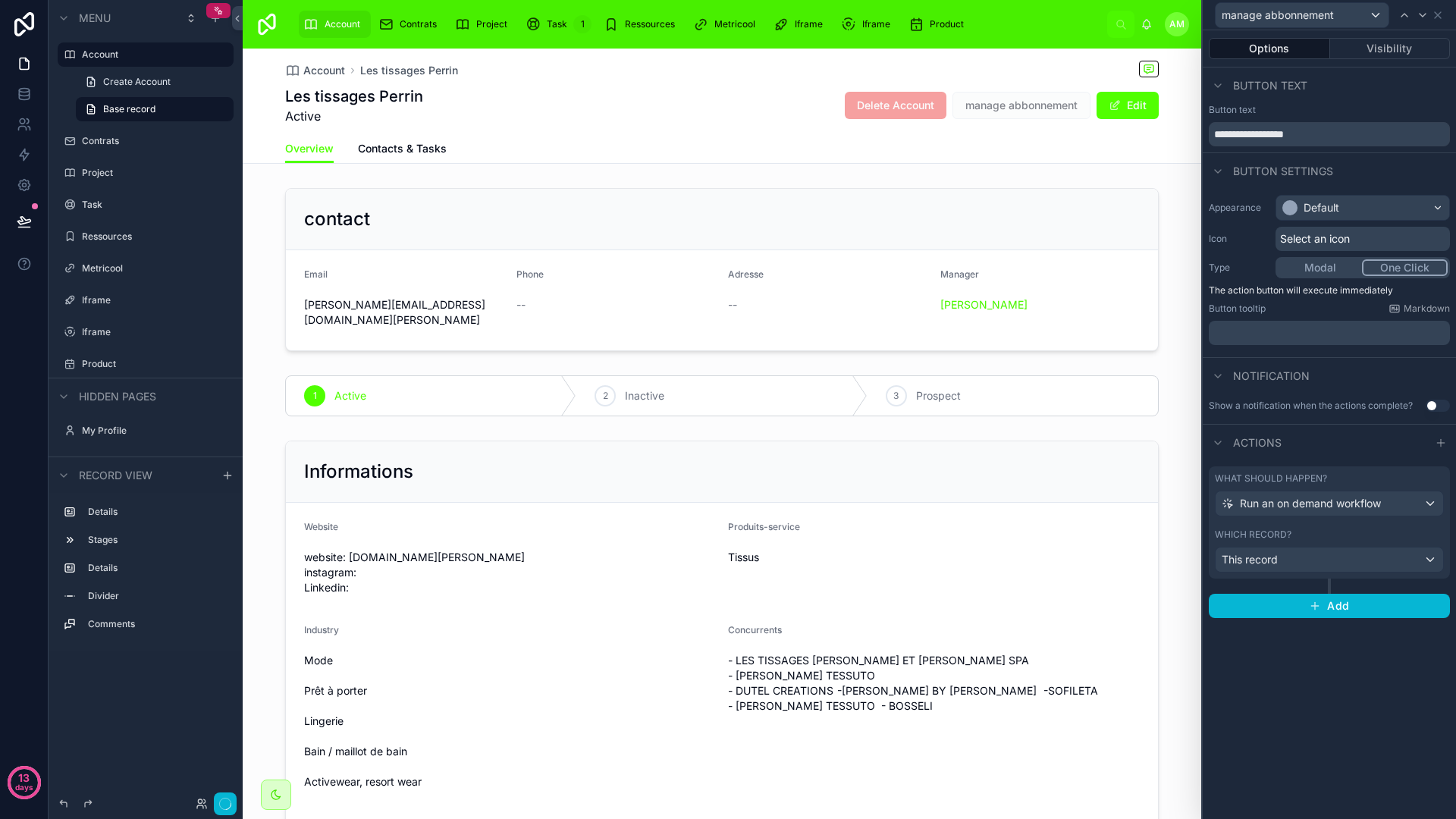
click at [1379, 260] on button "One Click" at bounding box center [1405, 268] width 86 height 17
click at [1436, 18] on icon at bounding box center [1437, 15] width 12 height 12
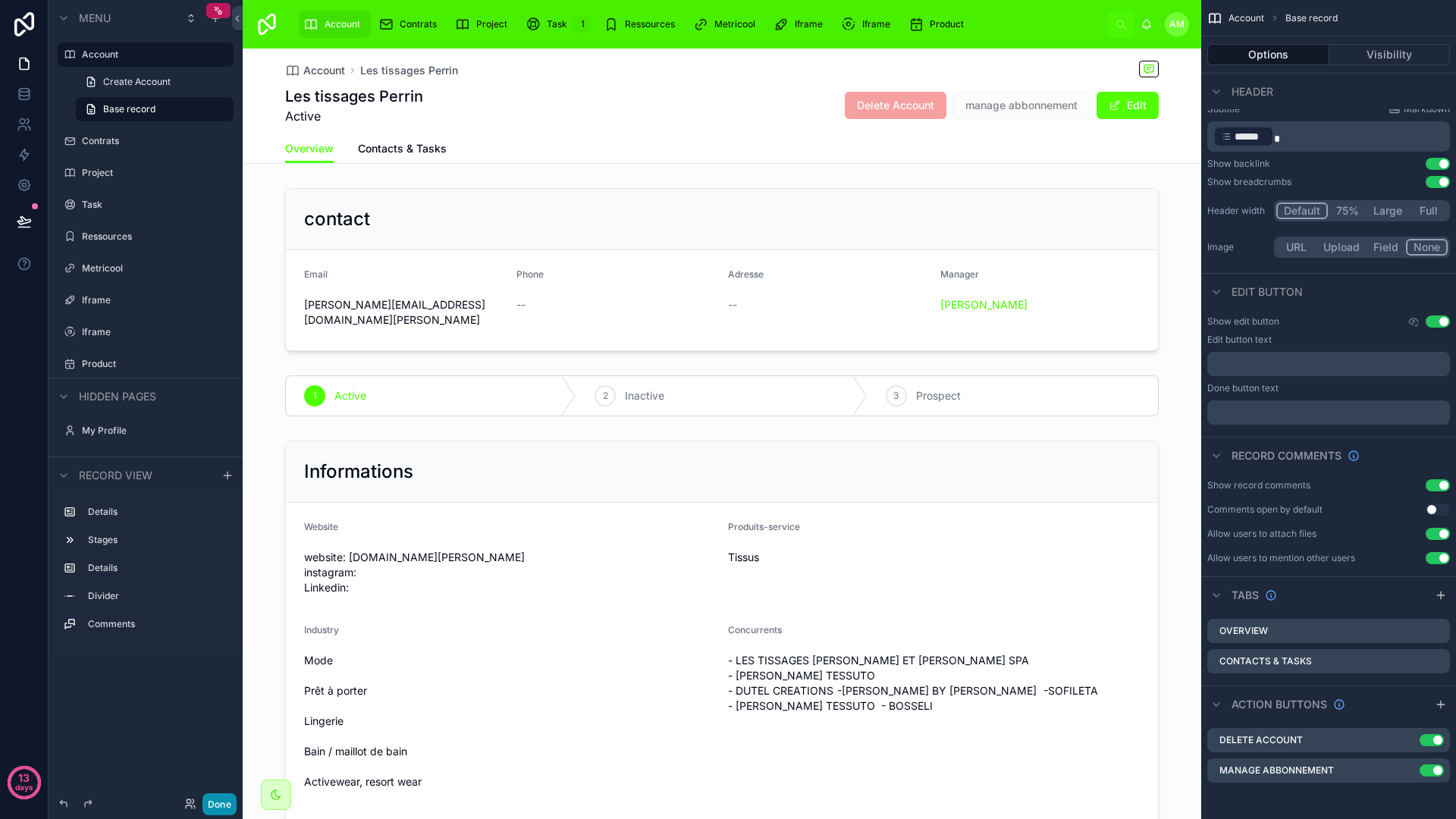
click at [227, 808] on button "Done" at bounding box center [219, 804] width 35 height 22
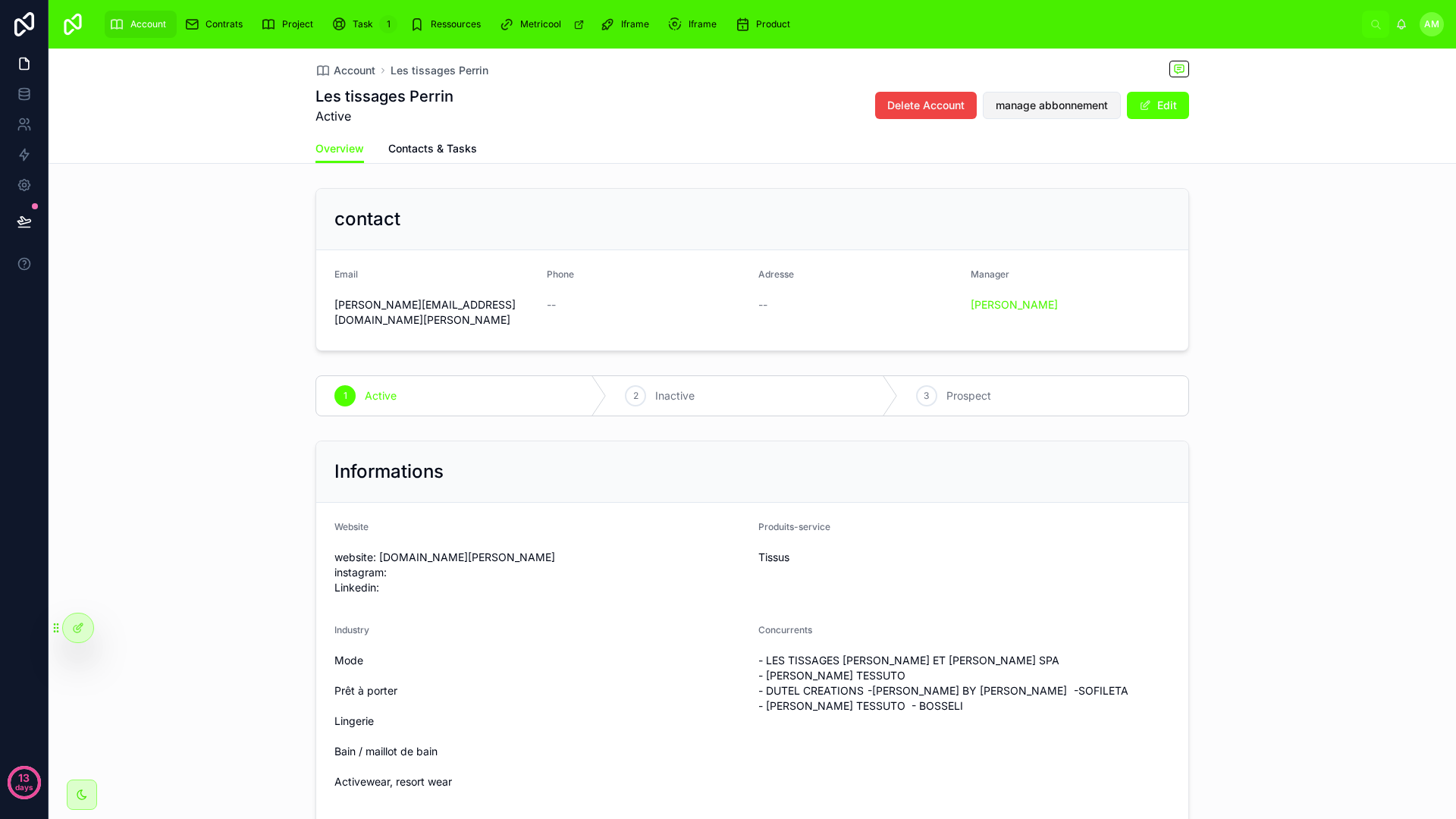
click at [1025, 107] on span "manage abbonnement" at bounding box center [1052, 106] width 112 height 15
click at [28, 152] on icon at bounding box center [24, 155] width 9 height 11
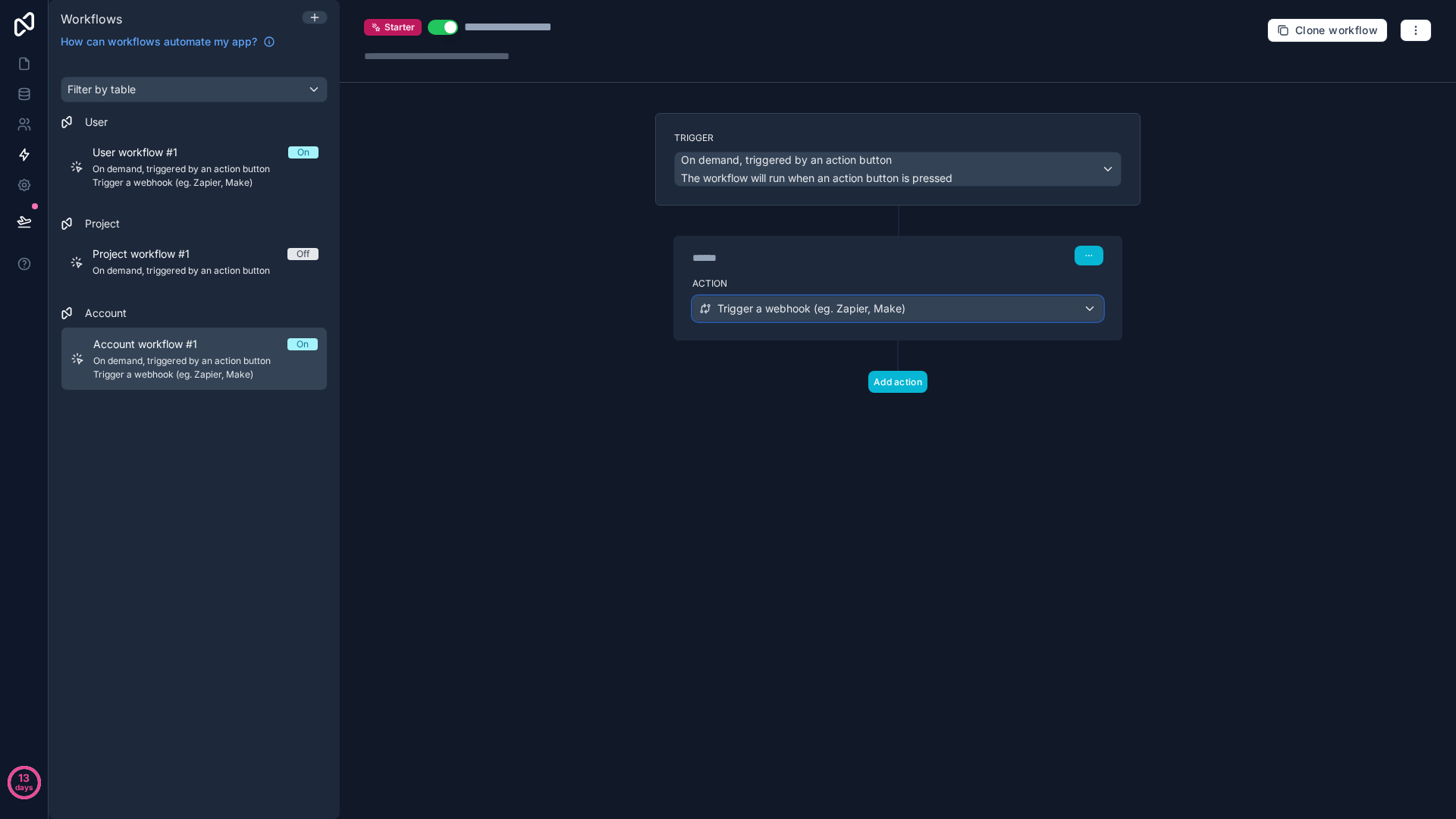
click at [974, 313] on div "Trigger a webhook (eg. Zapier, Make)" at bounding box center [898, 308] width 409 height 24
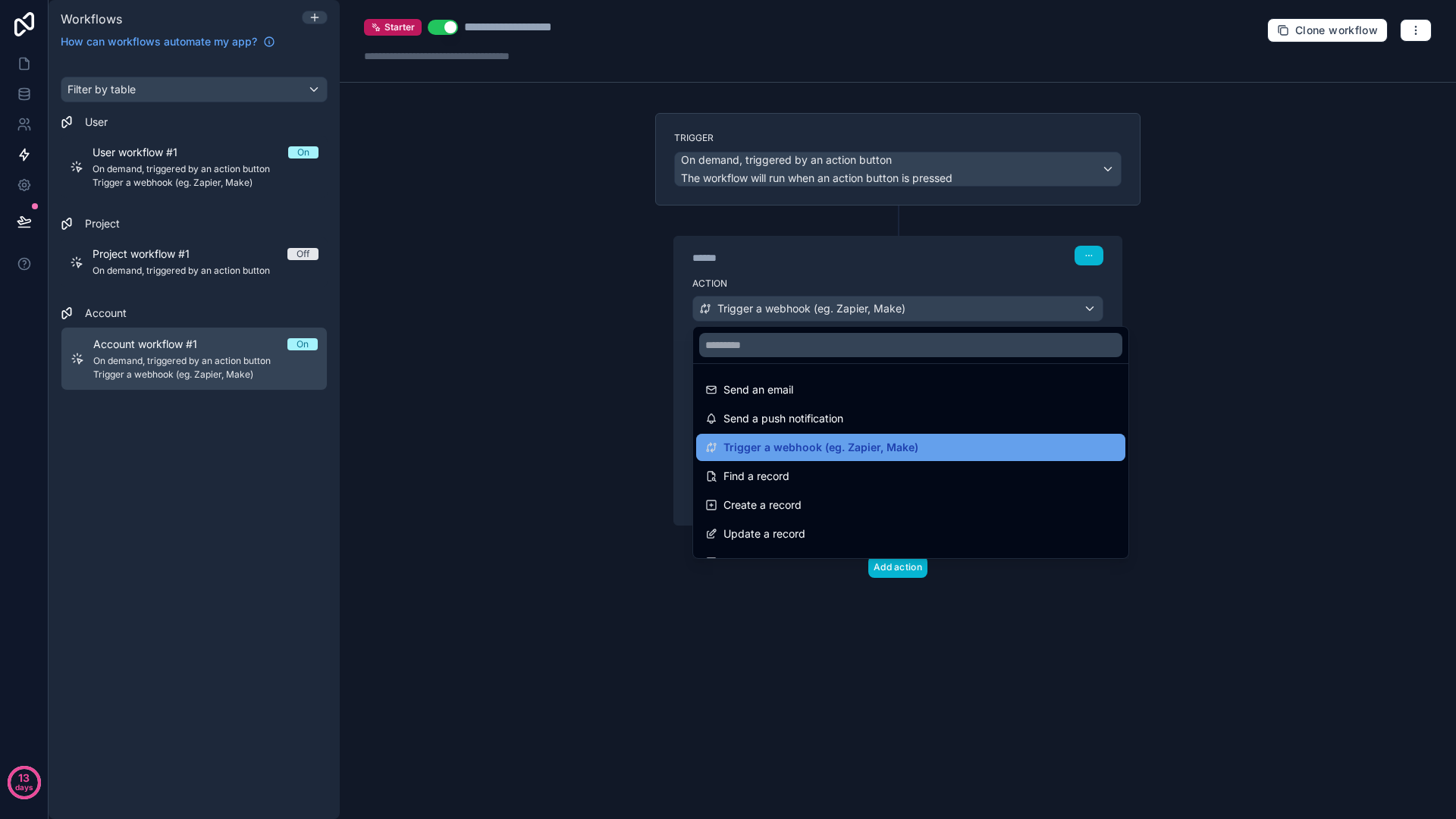
click at [869, 441] on span "Trigger a webhook (eg. Zapier, Make)" at bounding box center [821, 446] width 195 height 18
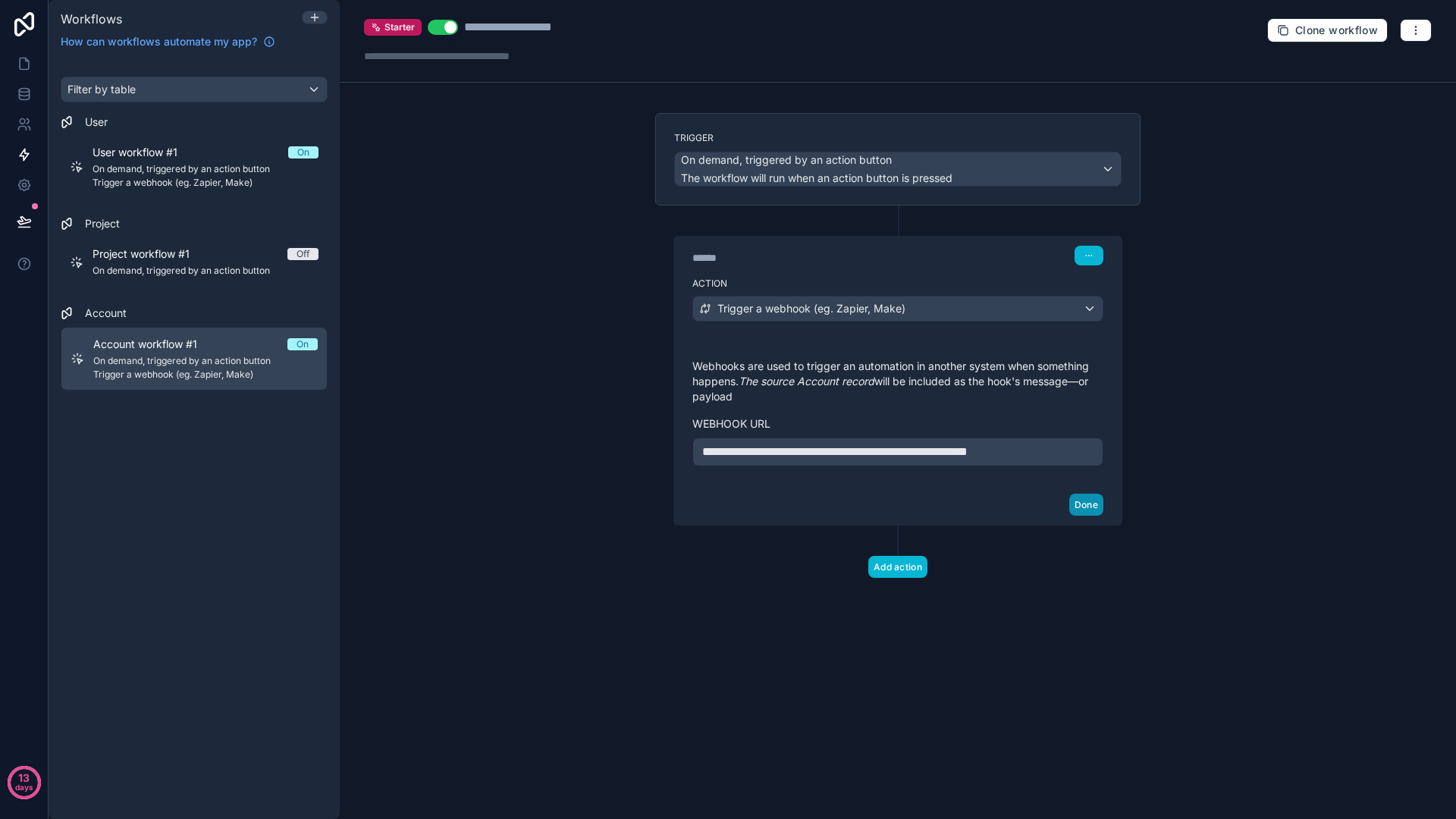
click at [1089, 504] on button "Done" at bounding box center [1086, 505] width 35 height 22
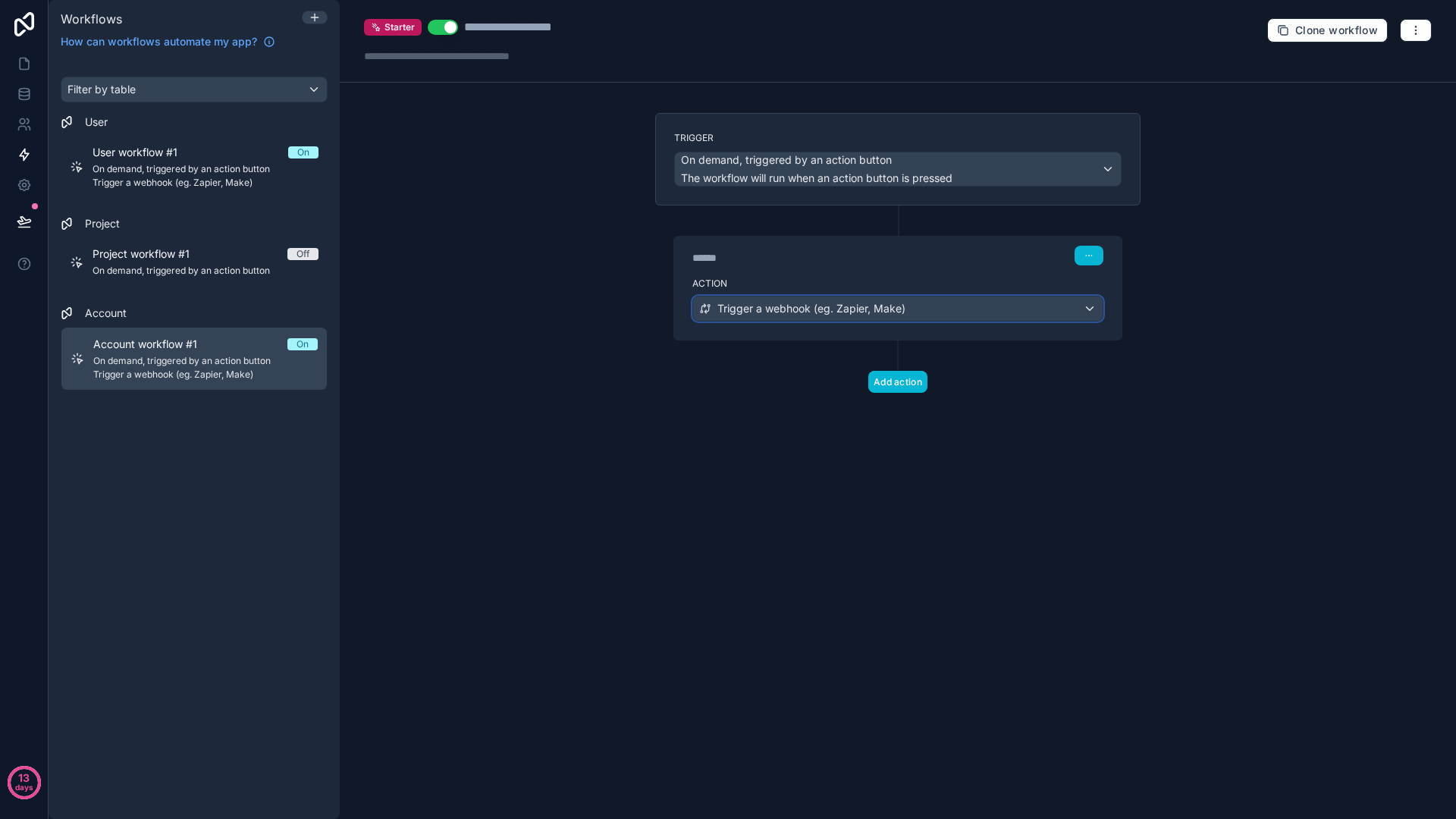
click at [1081, 308] on div "Trigger a webhook (eg. Zapier, Make)" at bounding box center [898, 308] width 409 height 24
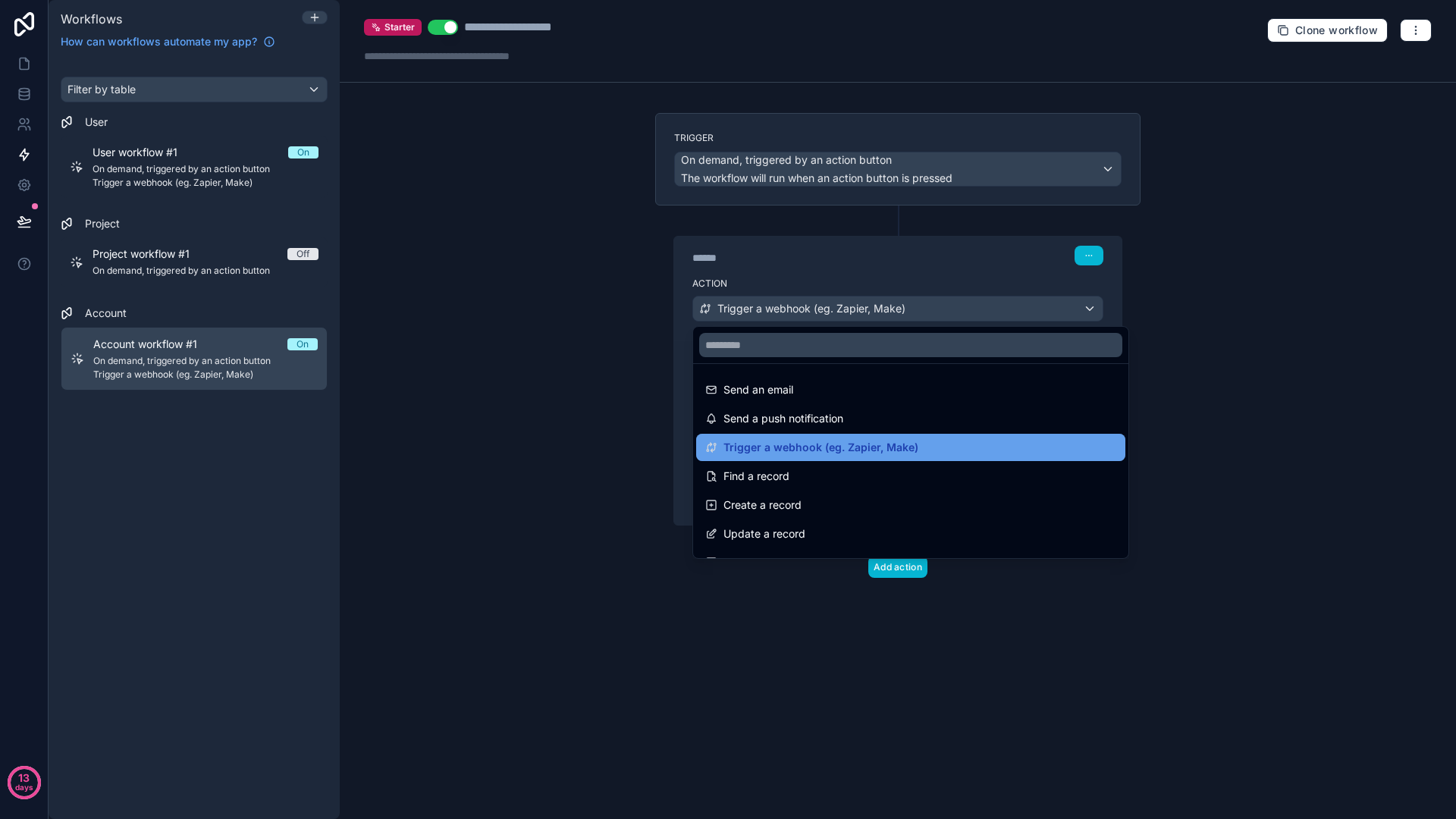
click at [952, 442] on div "Trigger a webhook (eg. Zapier, Make)" at bounding box center [911, 446] width 411 height 18
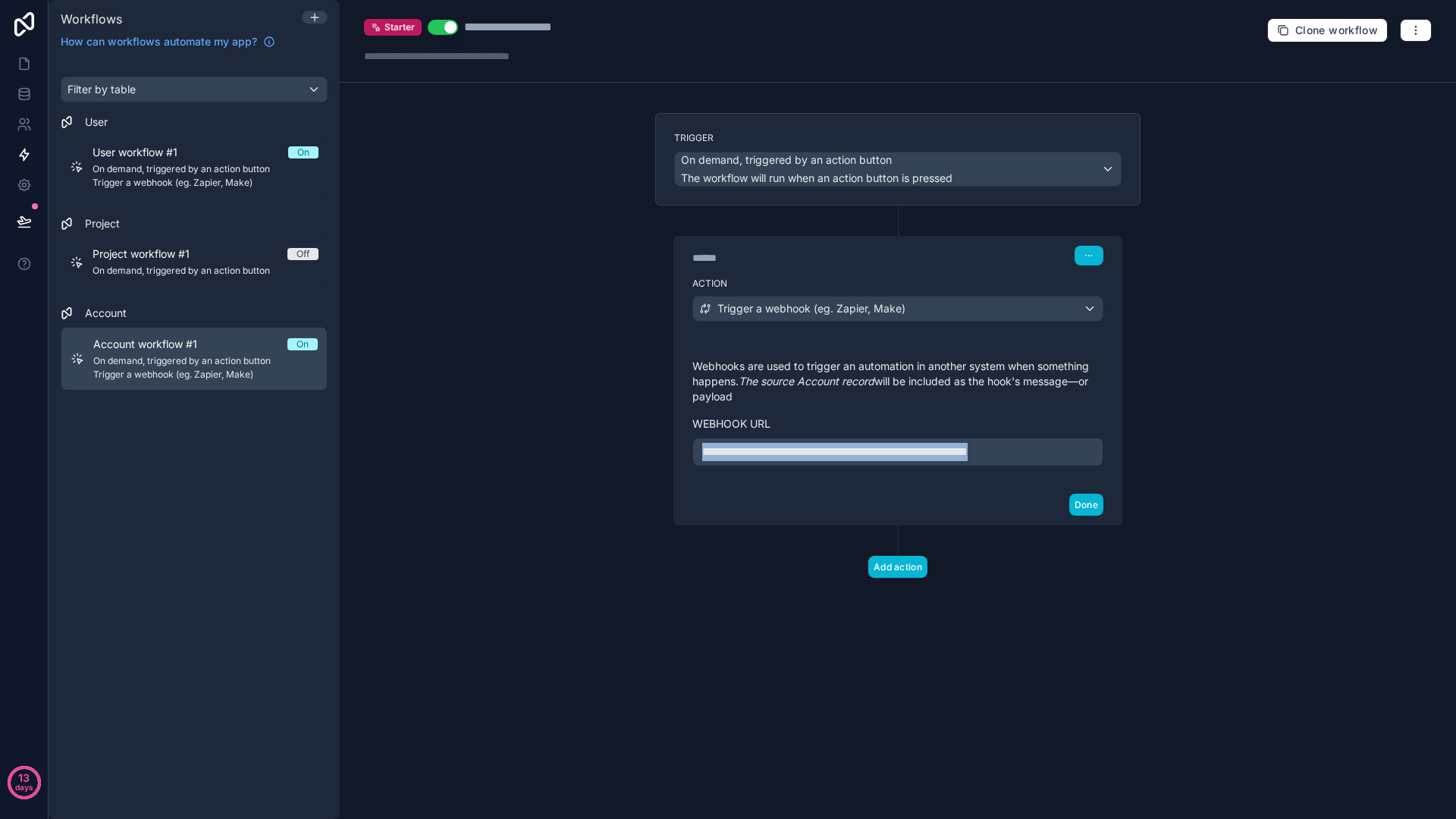
drag, startPoint x: 1082, startPoint y: 452, endPoint x: 630, endPoint y: 437, distance: 452.2
click at [630, 437] on div "**********" at bounding box center [898, 409] width 1116 height 819
click at [1080, 499] on button "Done" at bounding box center [1086, 505] width 35 height 22
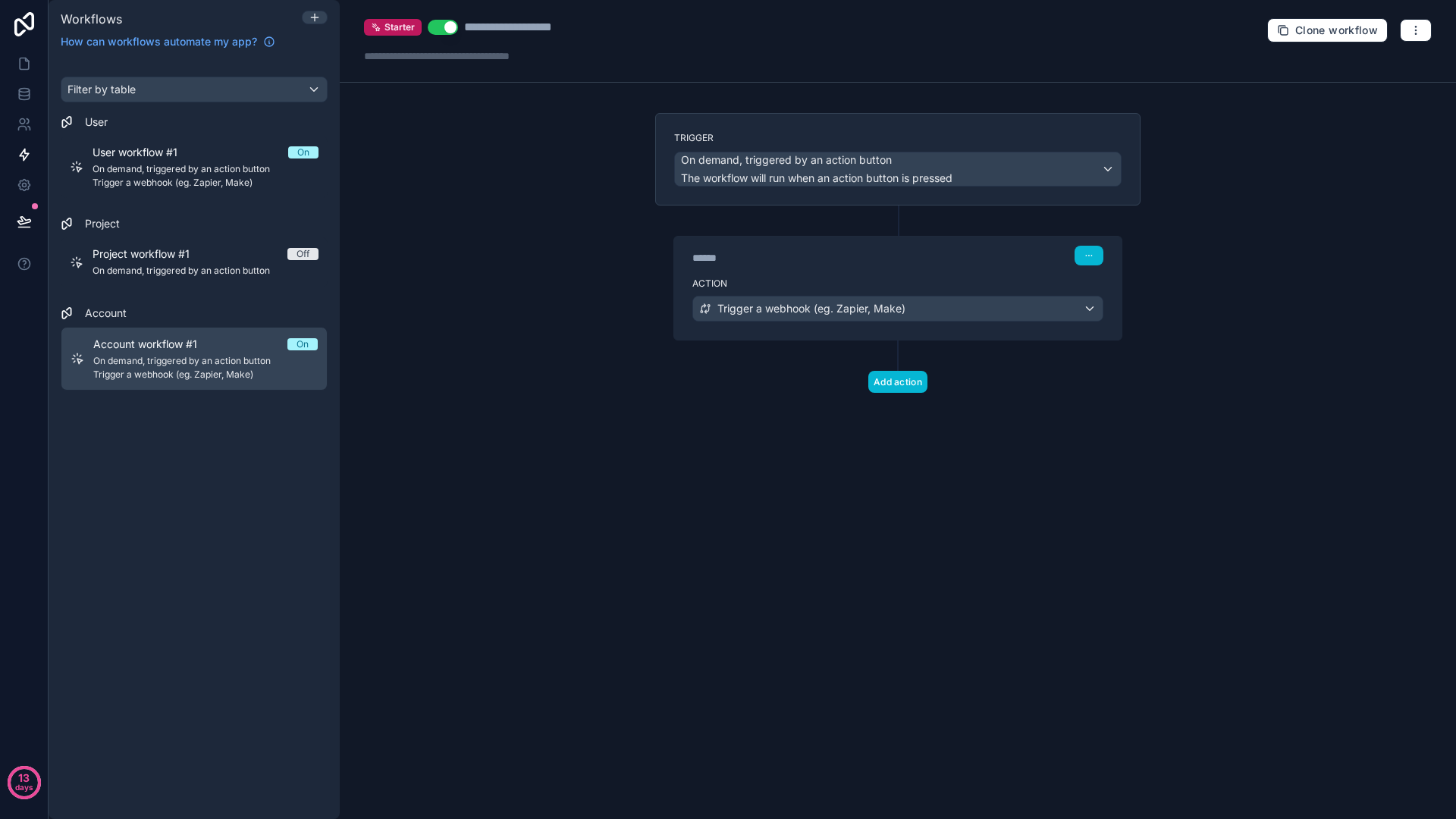
click at [774, 473] on div "**********" at bounding box center [898, 409] width 1116 height 819
click at [229, 464] on div "Filter by table User User workflow #1 On On demand, triggered by an action butt…" at bounding box center [194, 439] width 291 height 760
click at [24, 70] on icon at bounding box center [24, 64] width 15 height 15
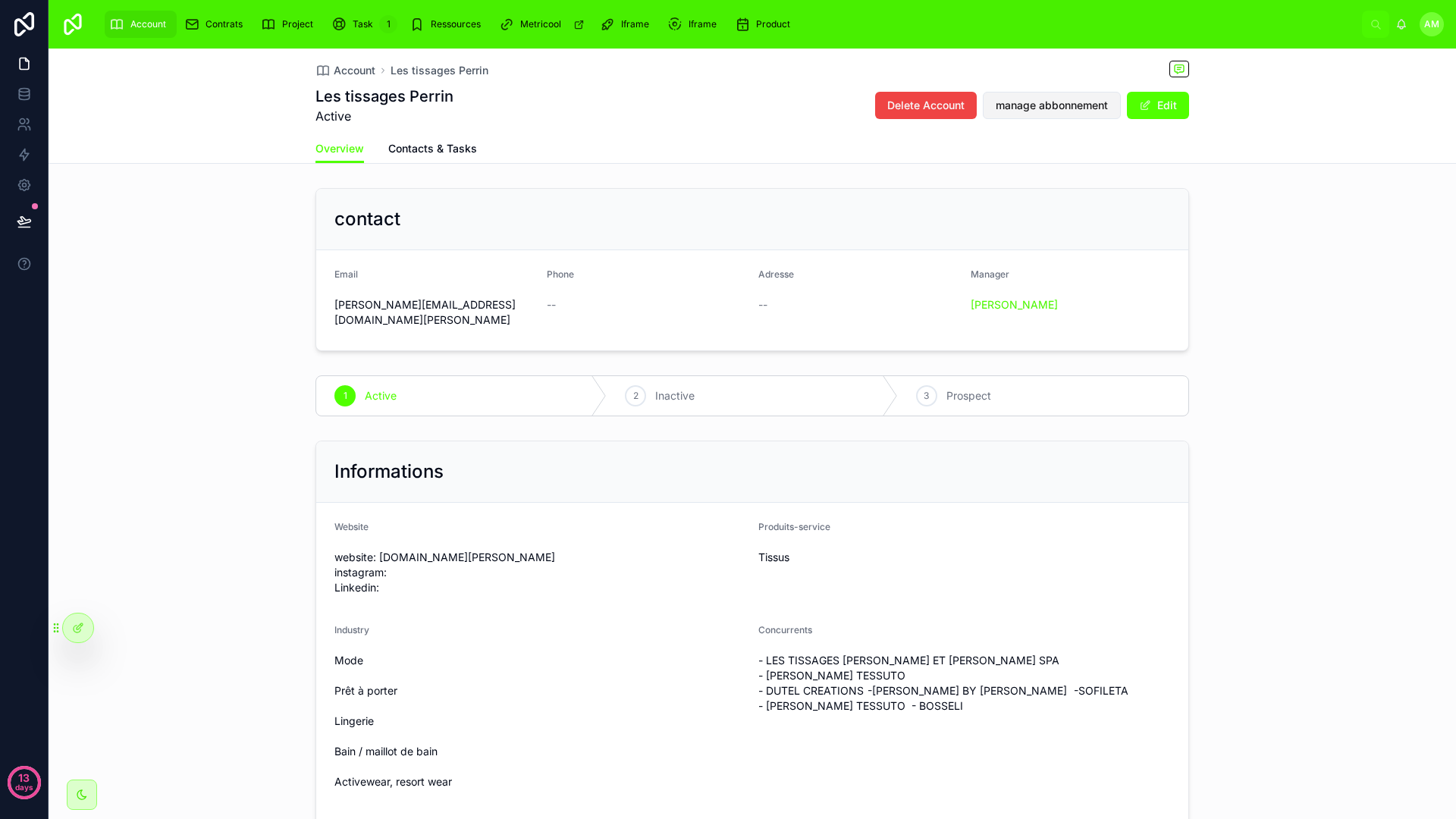
click at [1041, 96] on button "manage abbonnement" at bounding box center [1052, 105] width 138 height 27
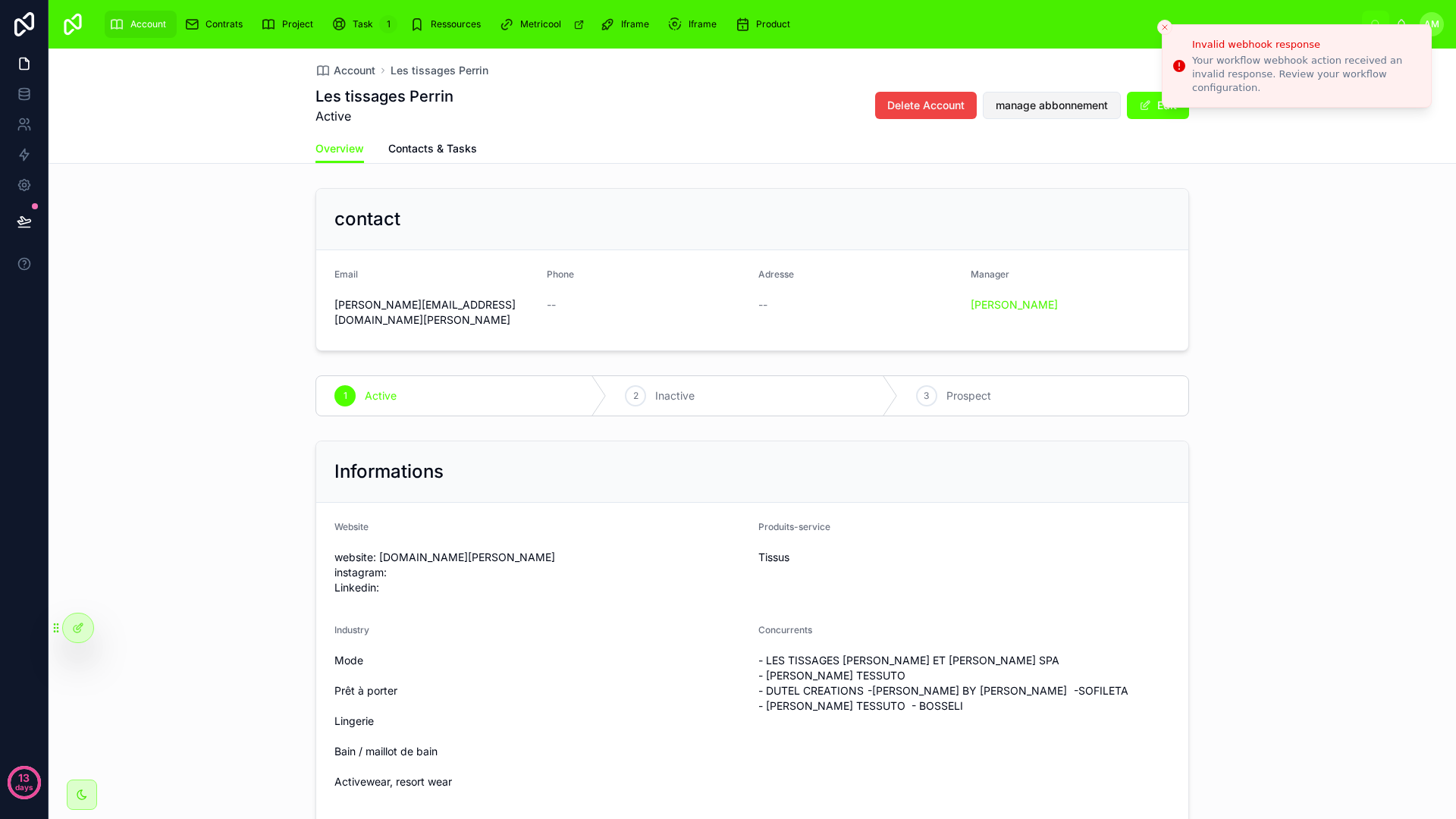
click at [1034, 101] on span "manage abbonnement" at bounding box center [1052, 106] width 112 height 15
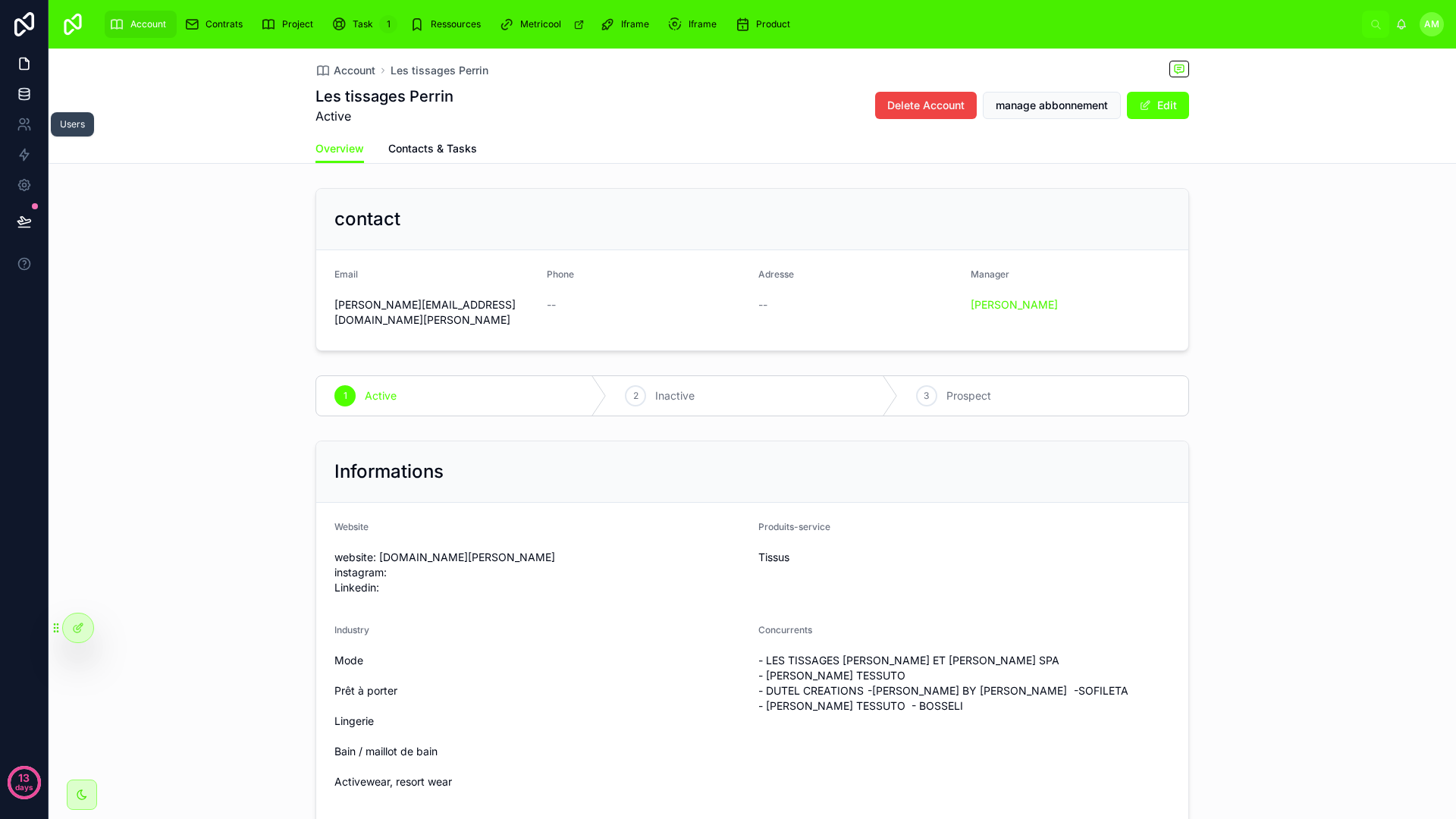
click at [30, 106] on link at bounding box center [23, 93] width 48 height 30
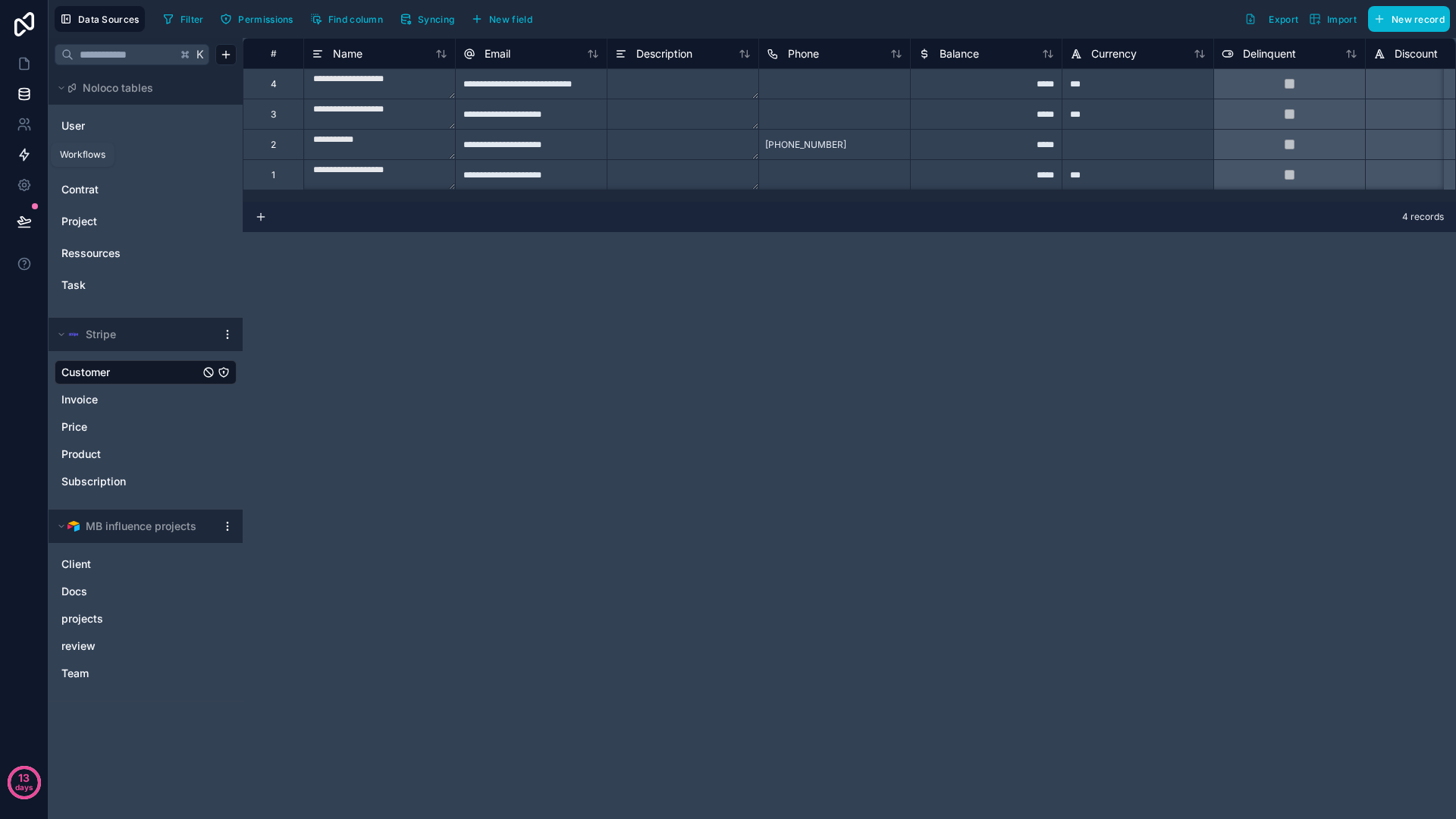
click at [24, 154] on icon at bounding box center [24, 155] width 15 height 15
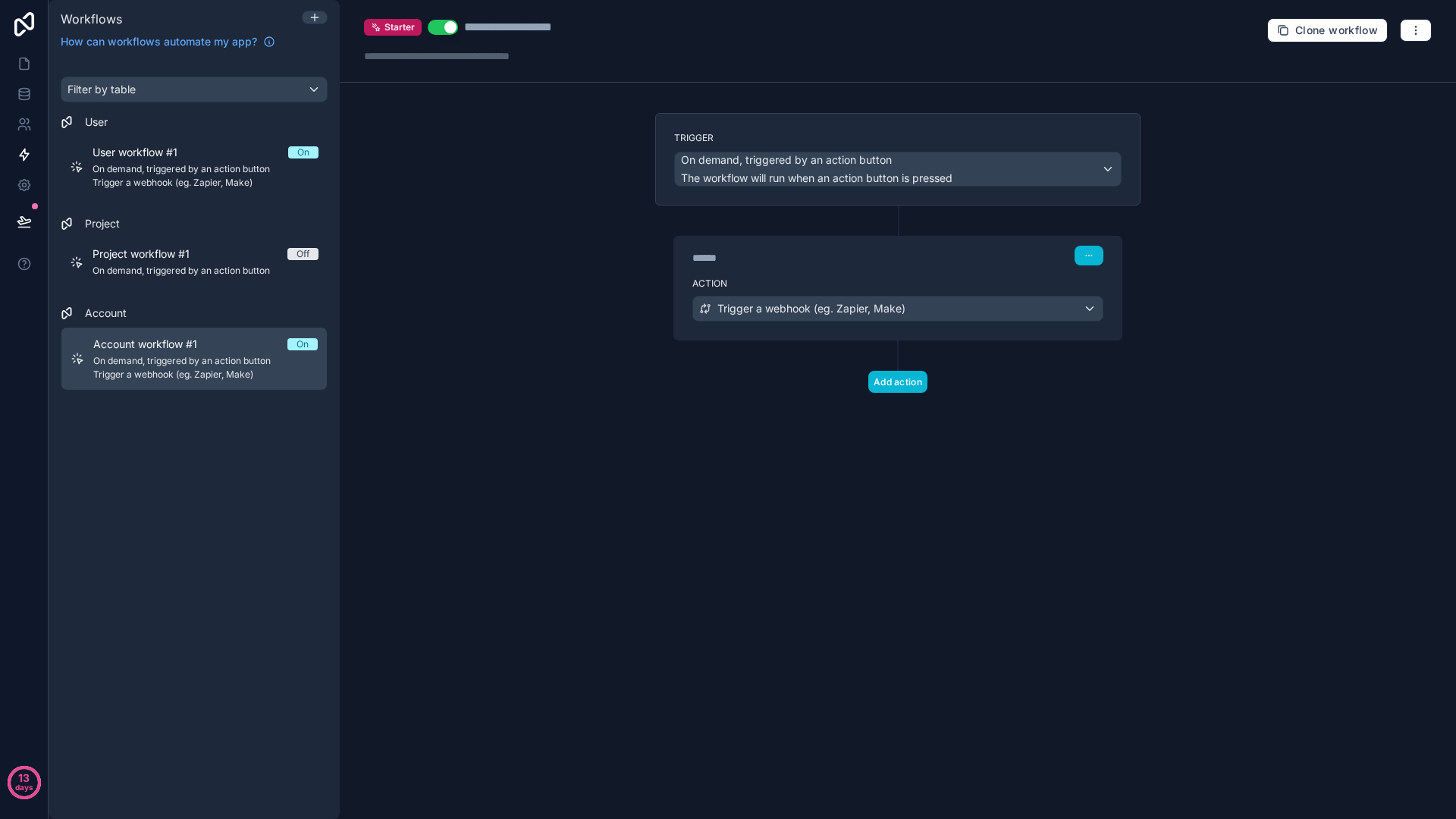
click at [841, 336] on div "Action Trigger a webhook (eg. Zapier, Make)" at bounding box center [898, 305] width 447 height 68
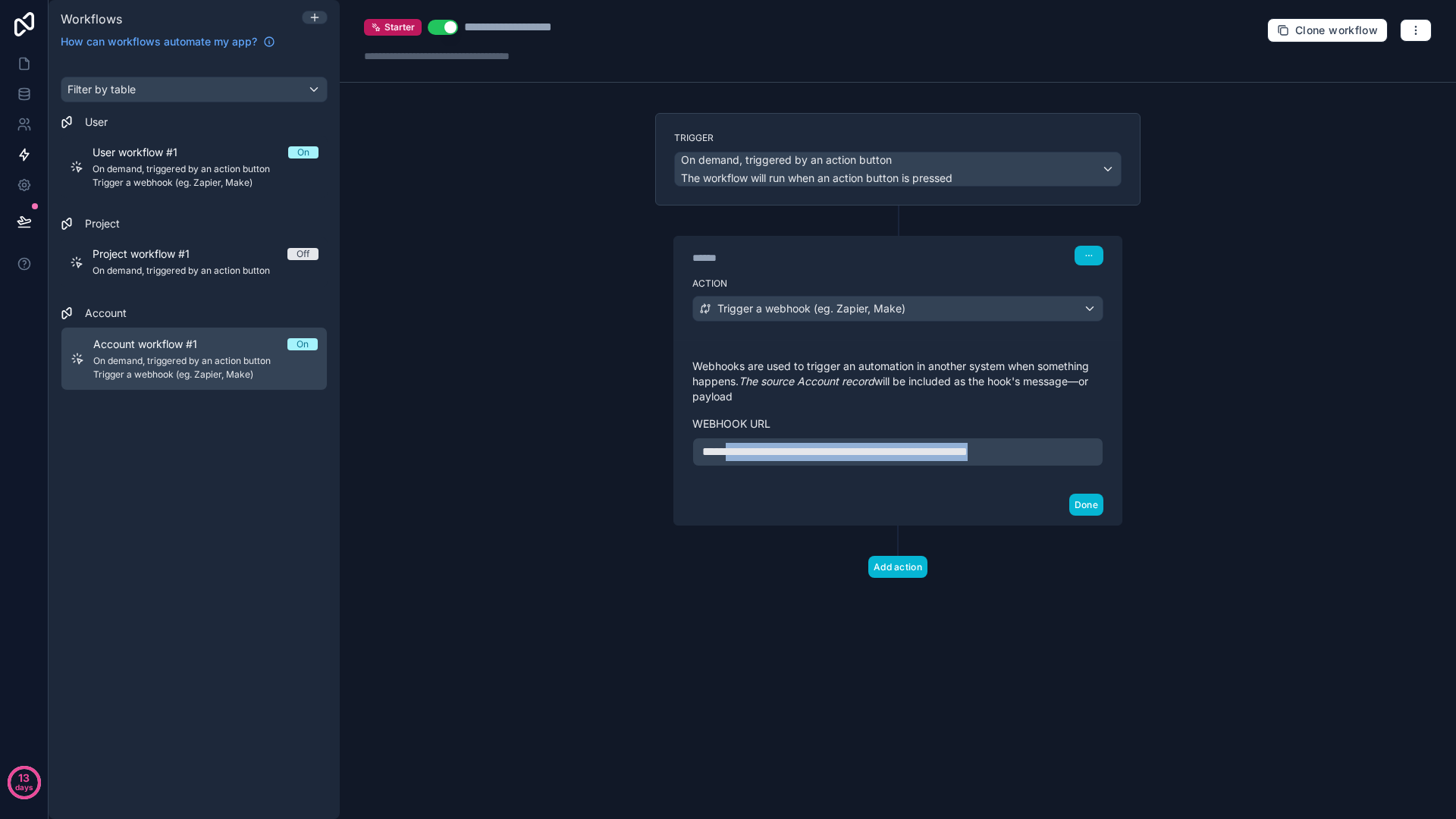
drag, startPoint x: 1074, startPoint y: 445, endPoint x: 724, endPoint y: 444, distance: 350.0
click at [724, 444] on p "**********" at bounding box center [898, 451] width 391 height 18
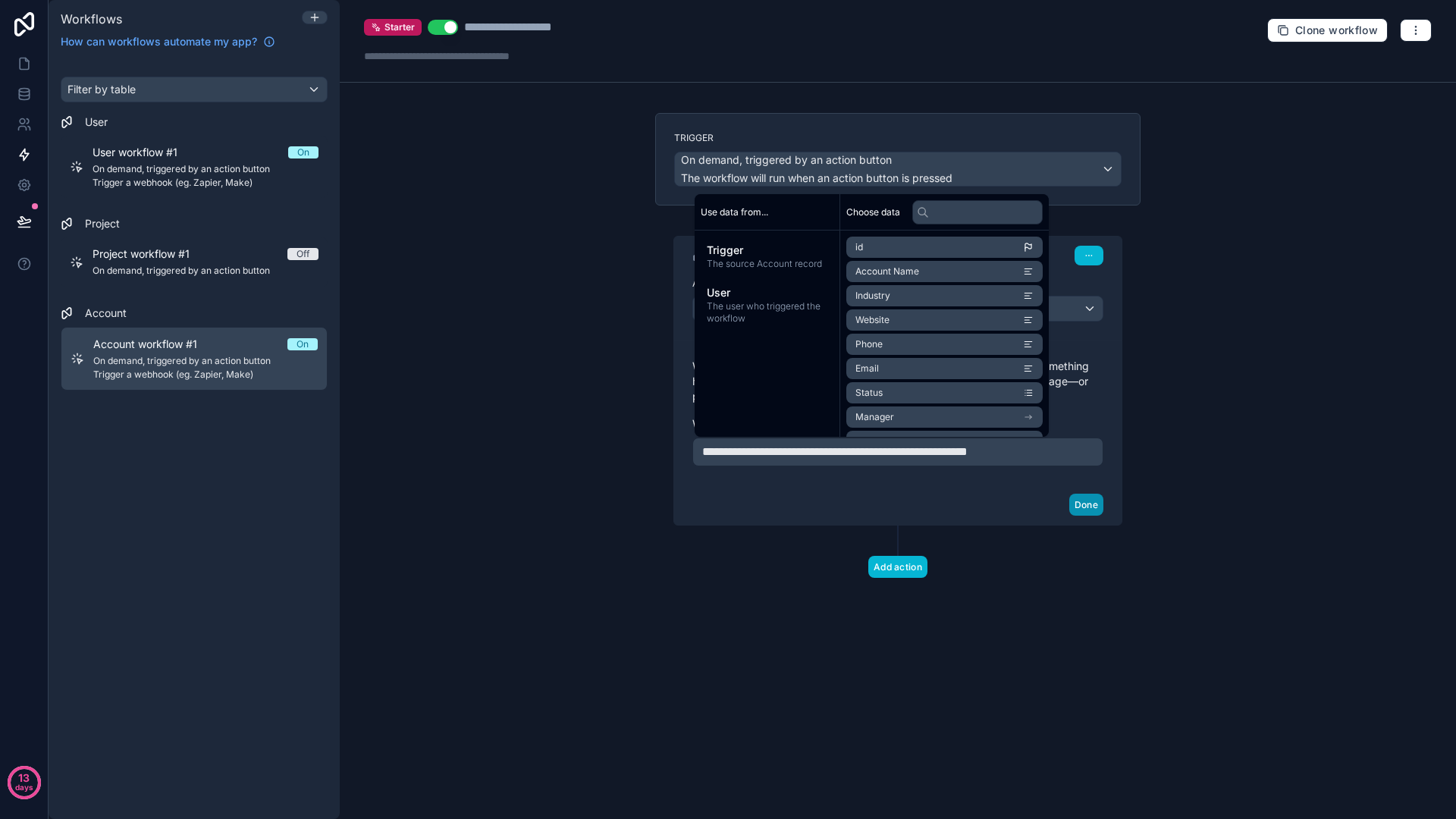
click at [1094, 509] on button "Done" at bounding box center [1086, 505] width 35 height 22
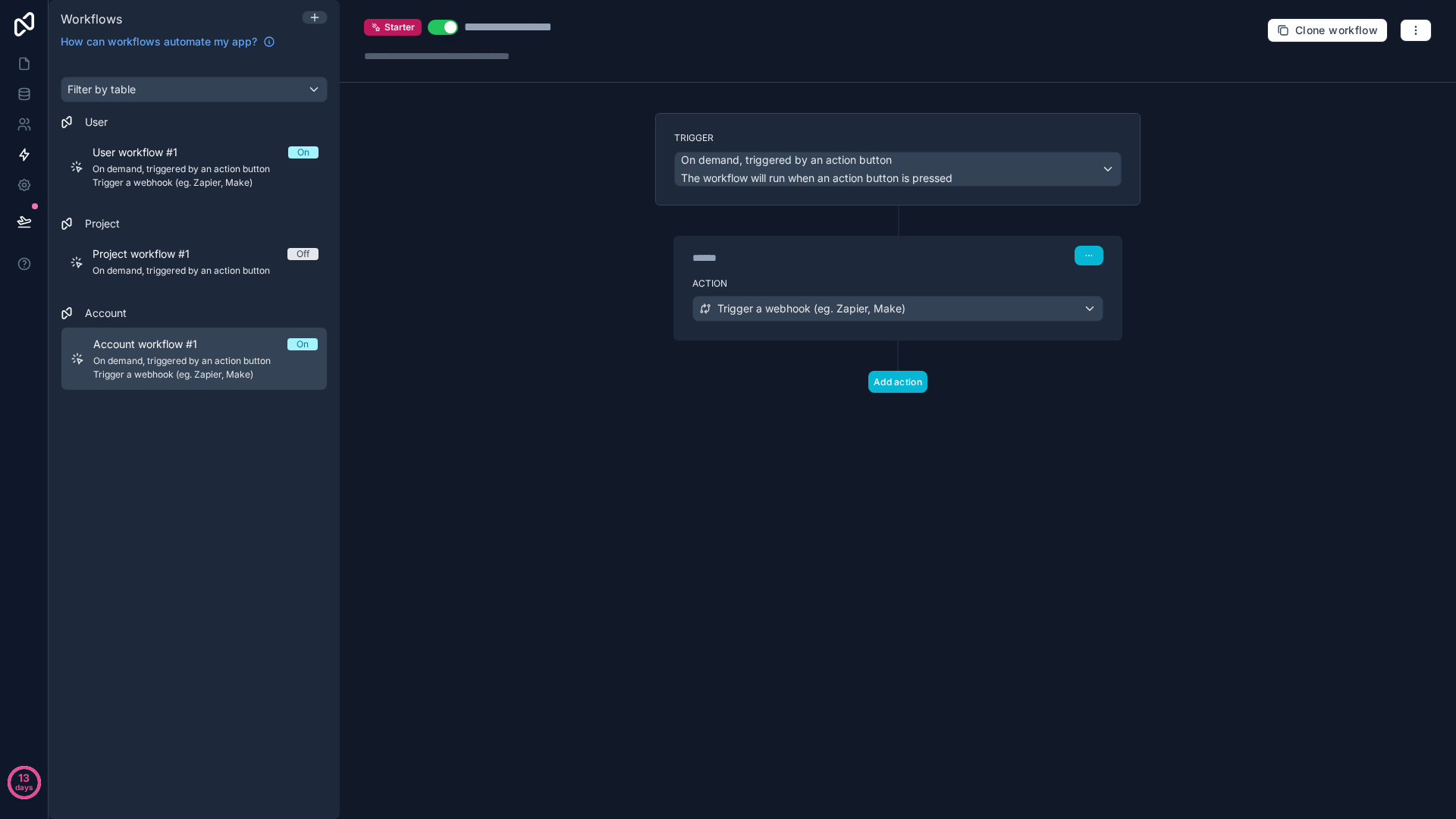
click at [693, 375] on div "Add action" at bounding box center [898, 367] width 486 height 52
click at [34, 59] on link at bounding box center [23, 64] width 48 height 30
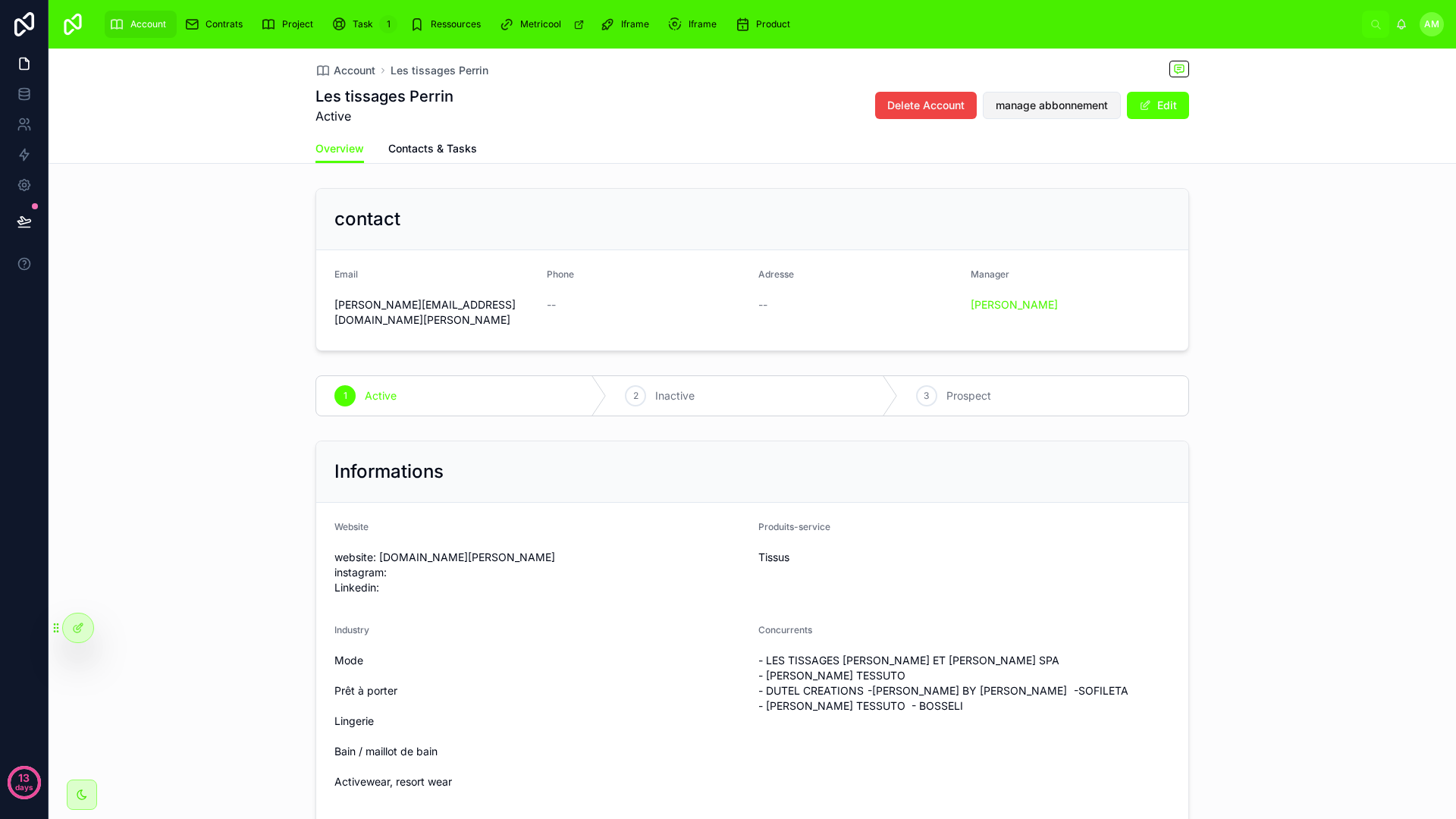
click at [1002, 100] on span "manage abbonnement" at bounding box center [1052, 106] width 112 height 15
click at [30, 97] on icon at bounding box center [24, 94] width 15 height 15
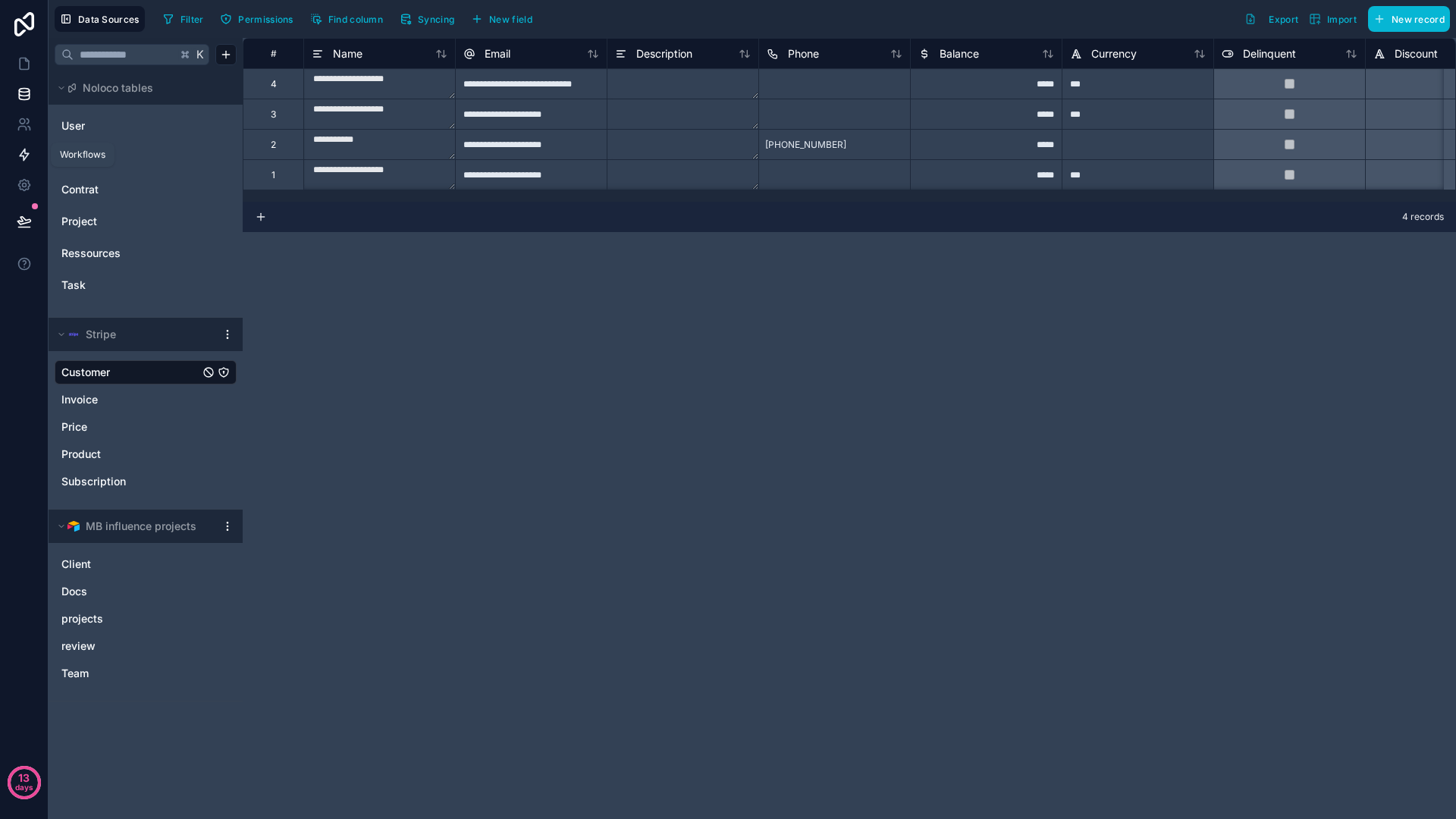
click at [36, 144] on link at bounding box center [23, 154] width 48 height 30
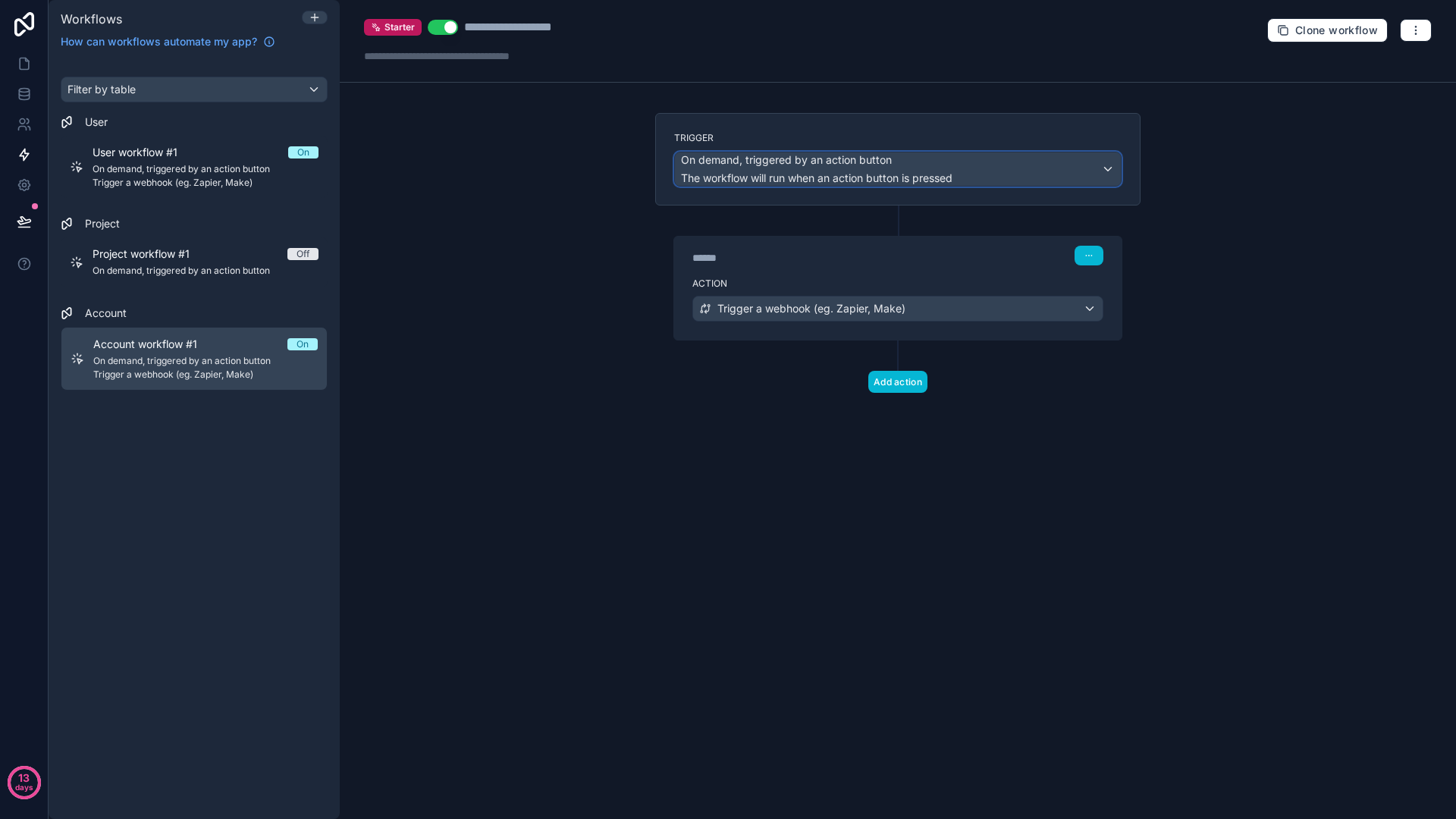
click at [1093, 171] on div "On demand, triggered by an action button The workflow will run when an action b…" at bounding box center [898, 169] width 445 height 34
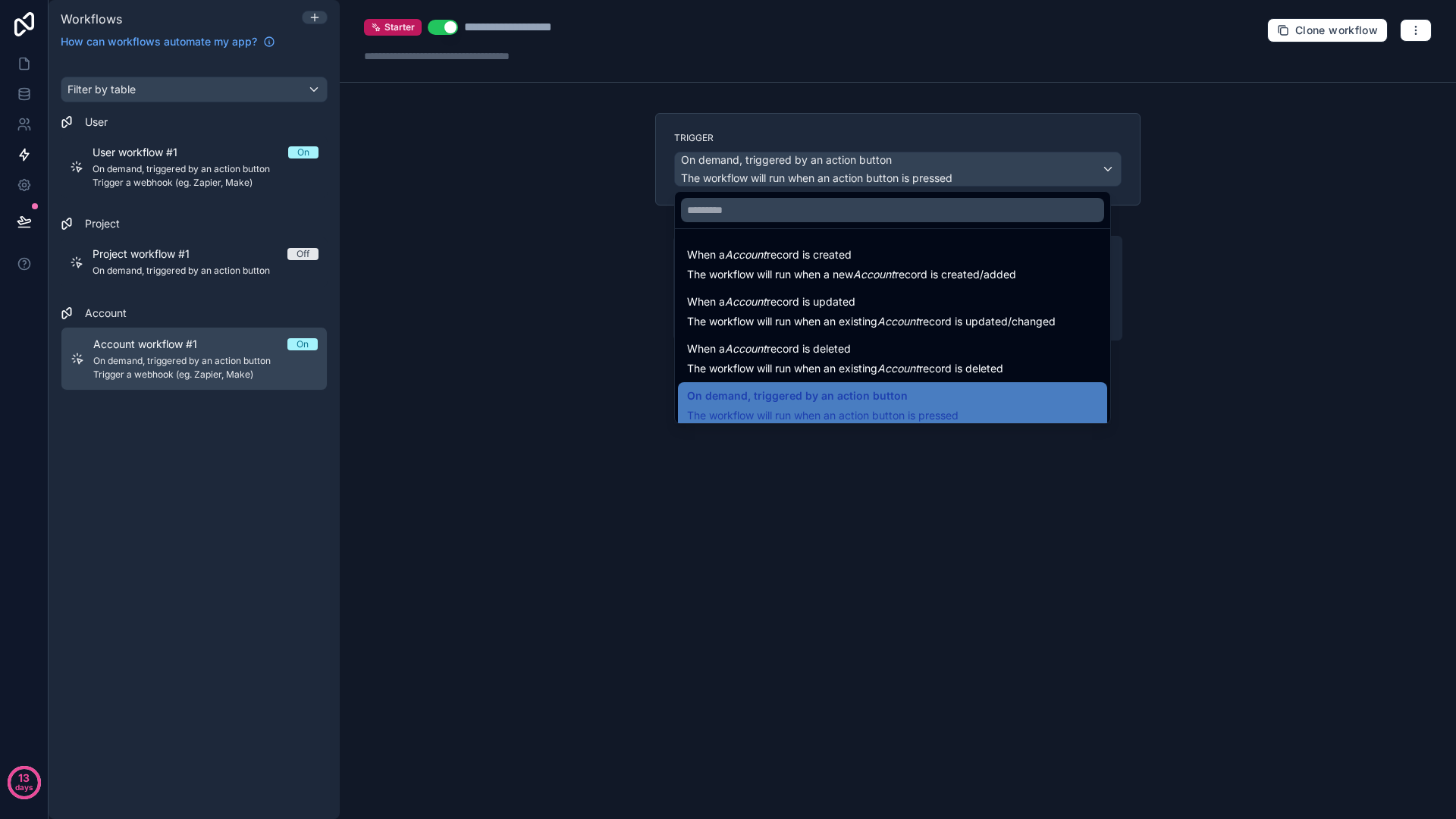
click at [941, 137] on div at bounding box center [728, 409] width 1456 height 819
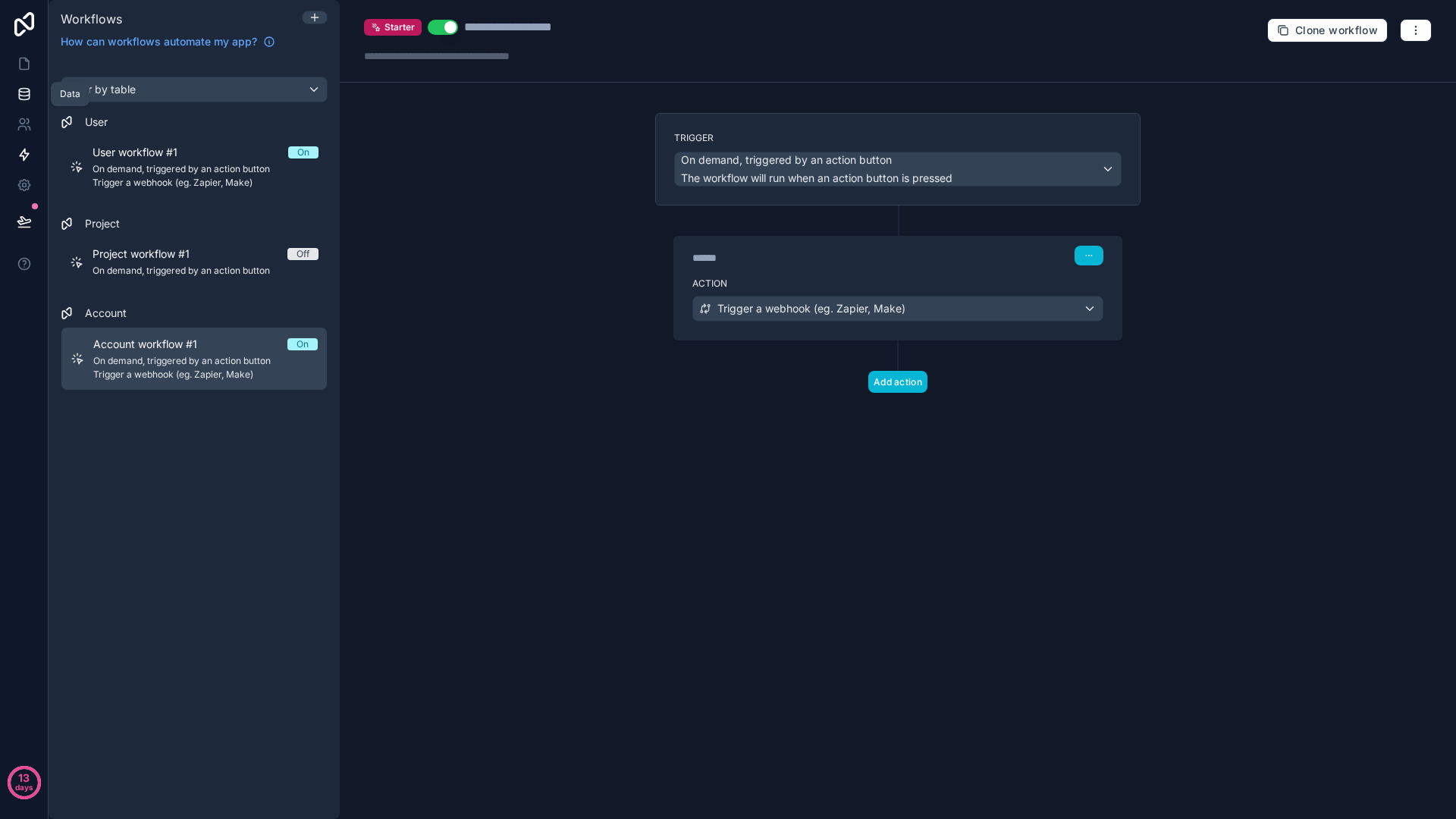
click at [30, 103] on link at bounding box center [23, 93] width 48 height 30
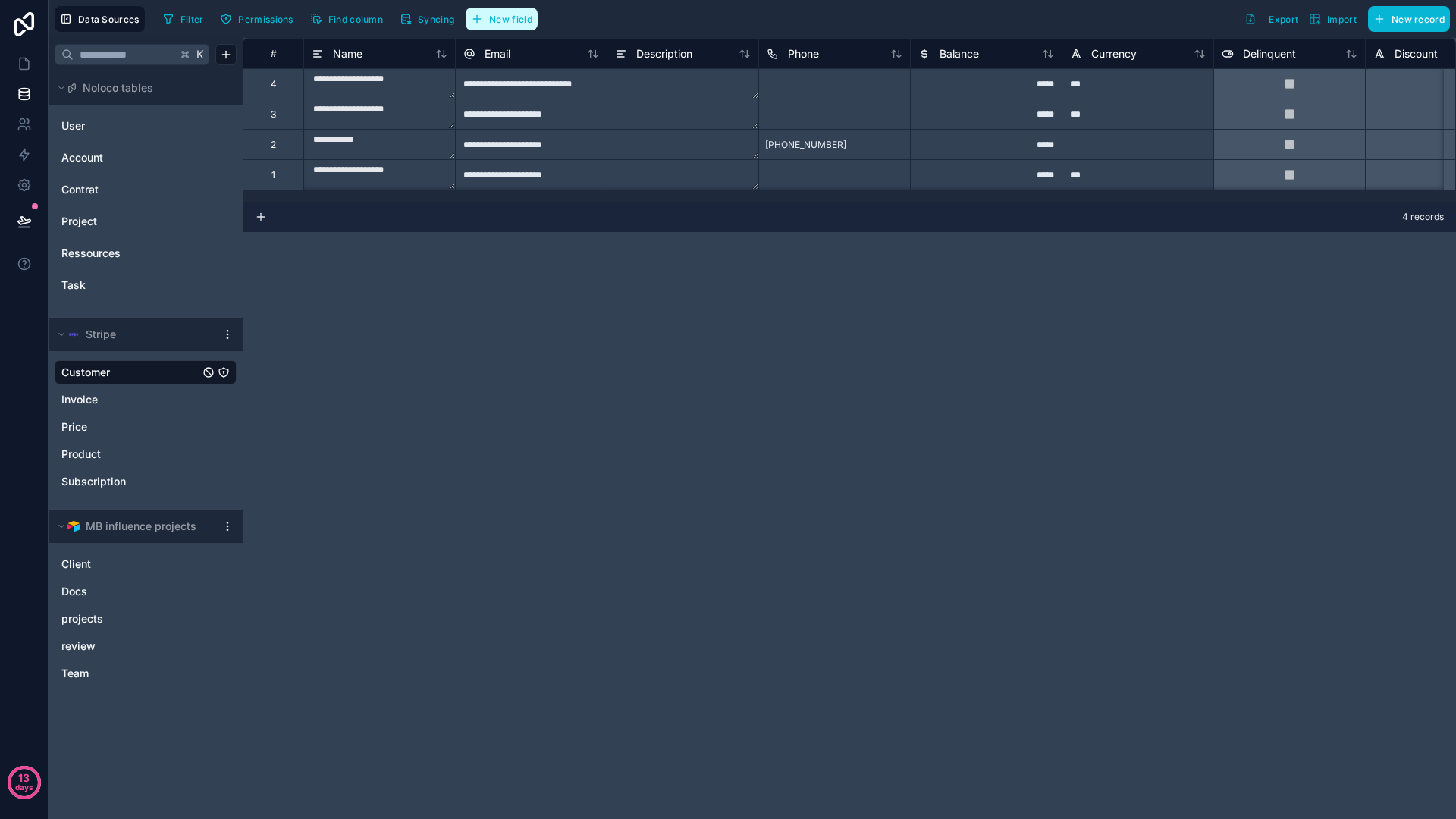
click at [510, 27] on button "New field" at bounding box center [502, 19] width 72 height 22
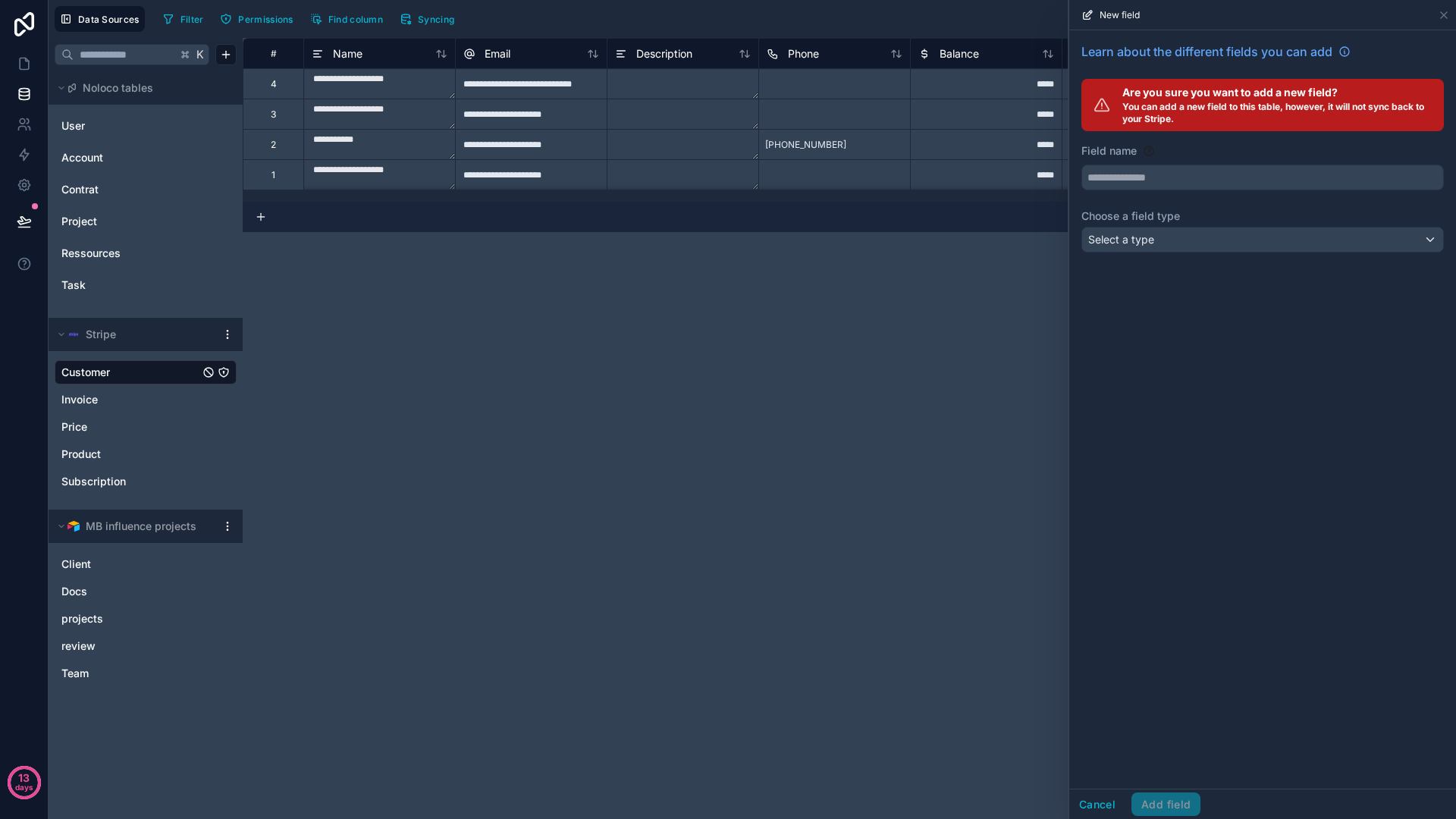
click at [1163, 259] on div "Learn about the different fields you can add Are you sure you want to add a new…" at bounding box center [1263, 149] width 387 height 240
click at [1175, 246] on div "Select a type" at bounding box center [1263, 240] width 360 height 24
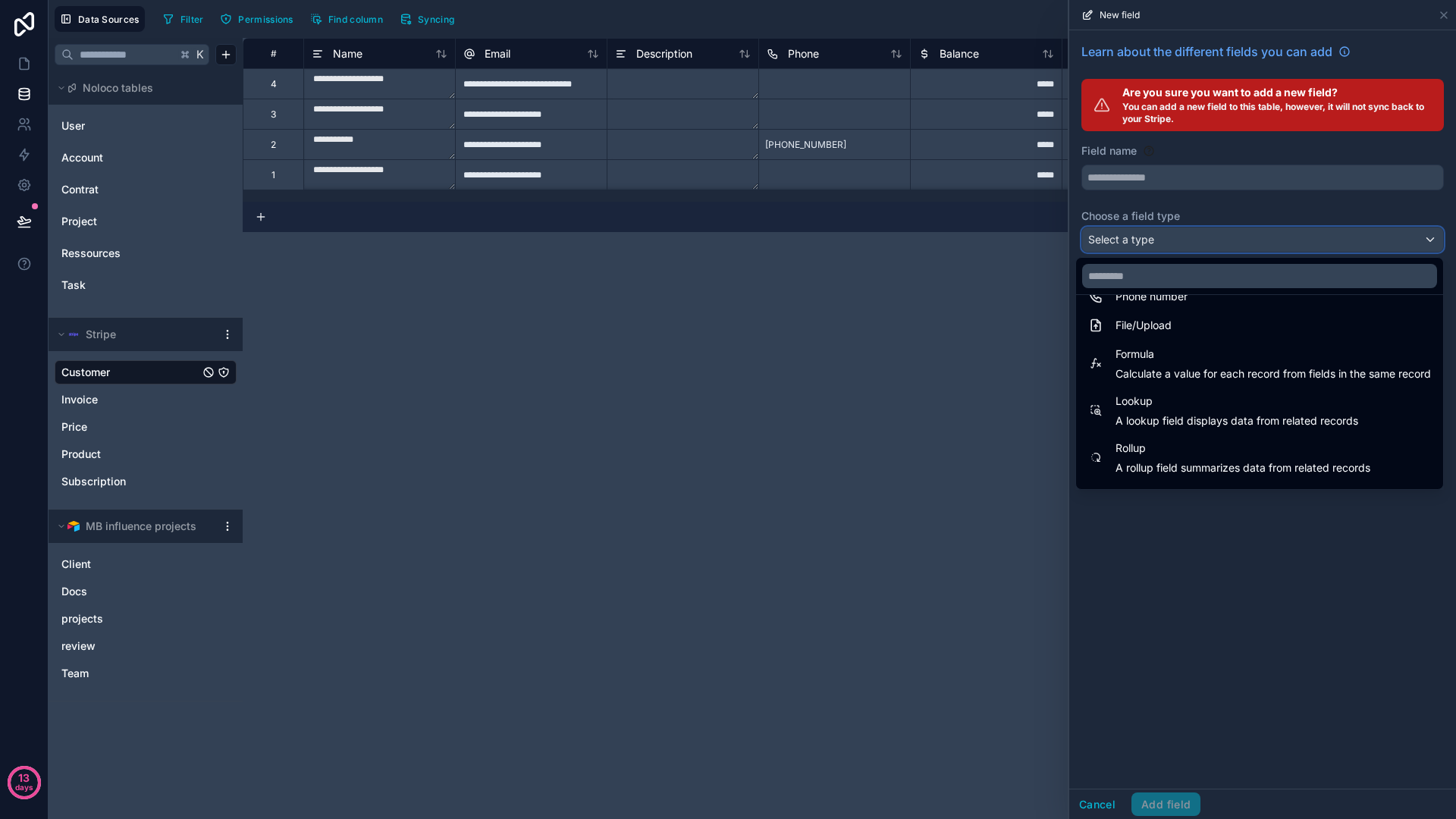
scroll to position [393, 0]
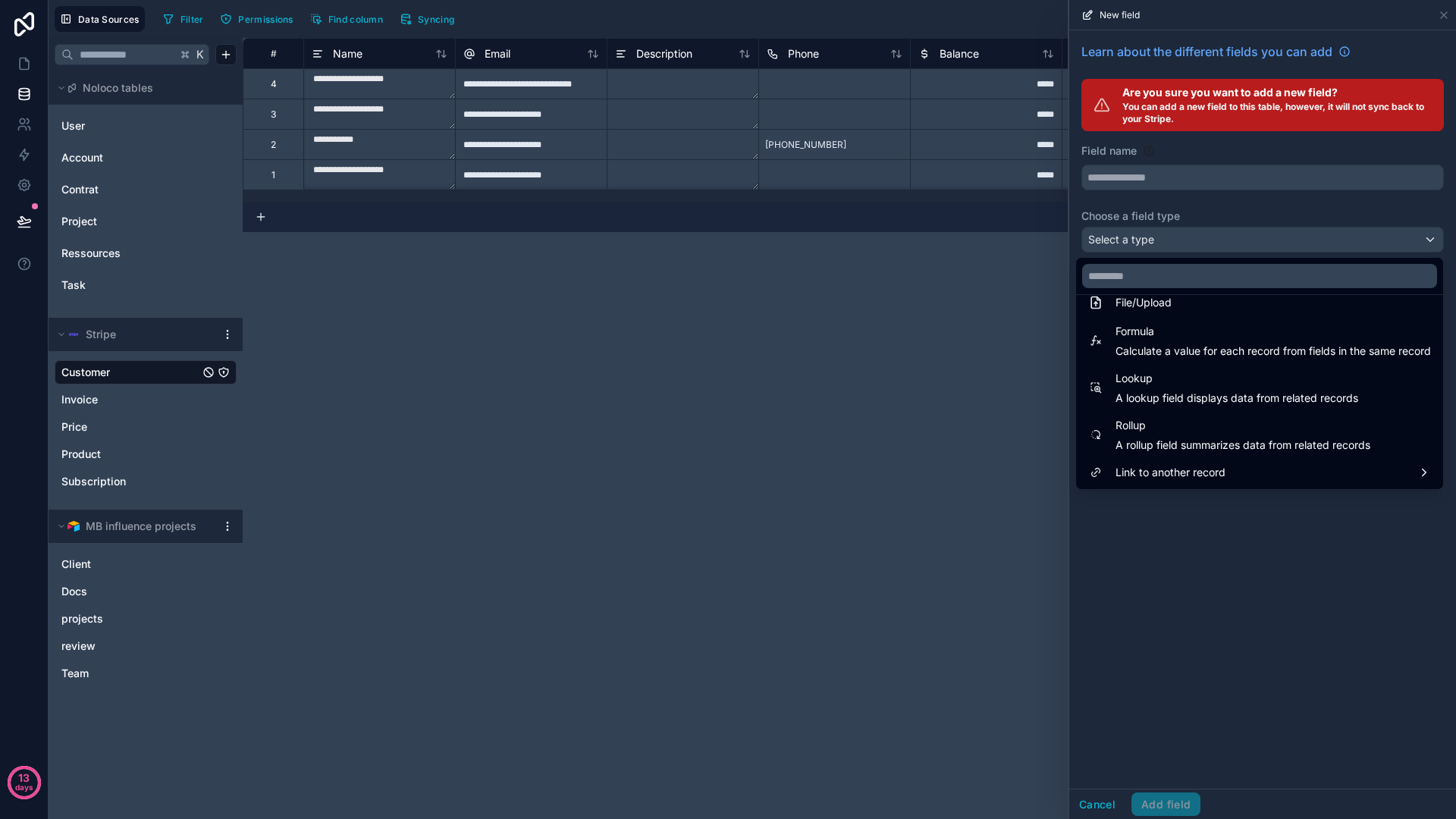
click at [1197, 562] on div at bounding box center [1263, 409] width 387 height 819
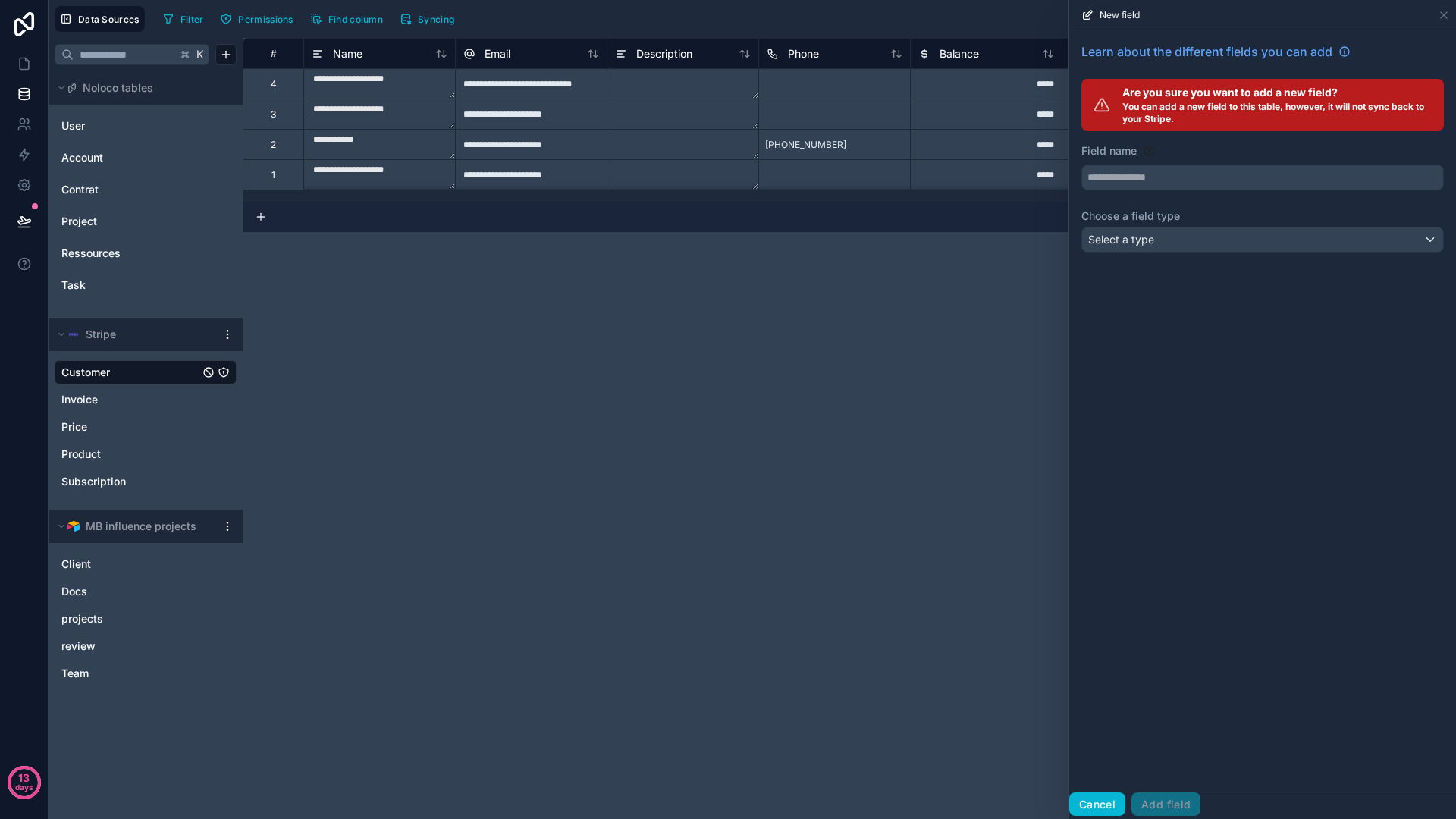
click at [1104, 804] on button "Cancel" at bounding box center [1097, 804] width 56 height 24
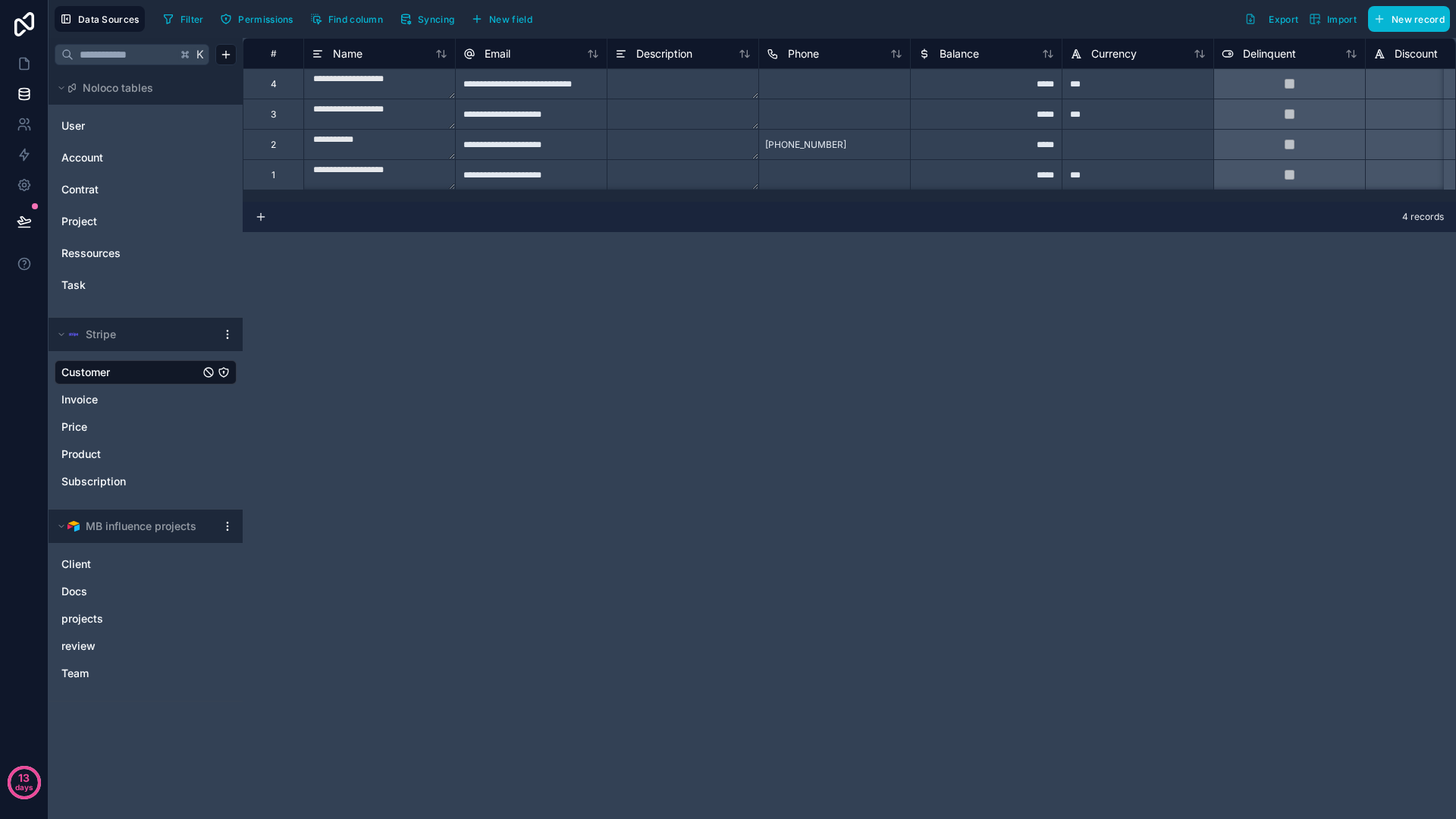
click at [715, 495] on div "**********" at bounding box center [849, 429] width 1213 height 781
click at [474, 348] on div "**********" at bounding box center [849, 429] width 1213 height 781
click at [106, 473] on span "Subscription" at bounding box center [93, 481] width 64 height 15
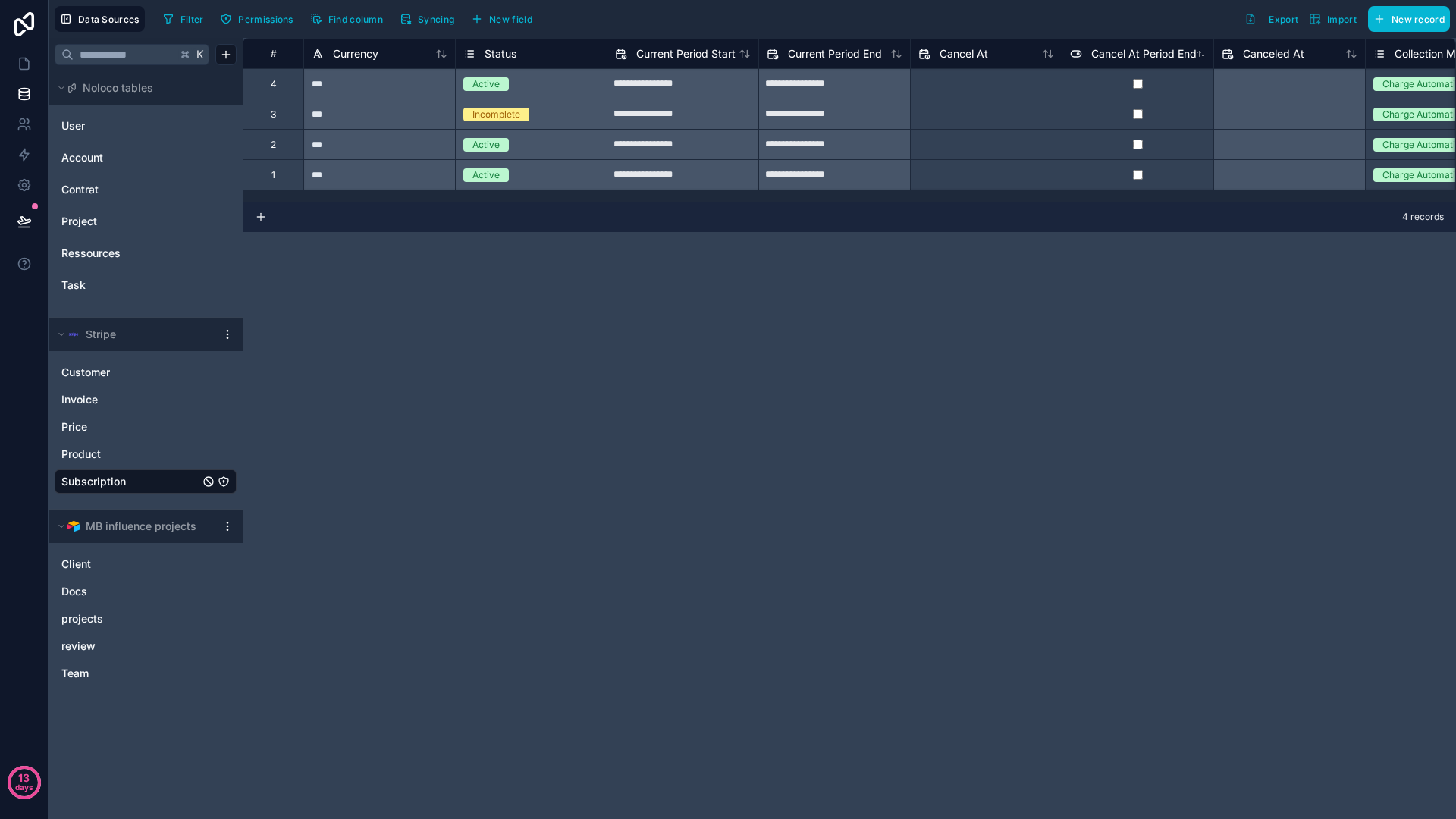
click at [462, 380] on div "**********" at bounding box center [849, 429] width 1213 height 781
click at [38, 73] on link at bounding box center [23, 64] width 48 height 30
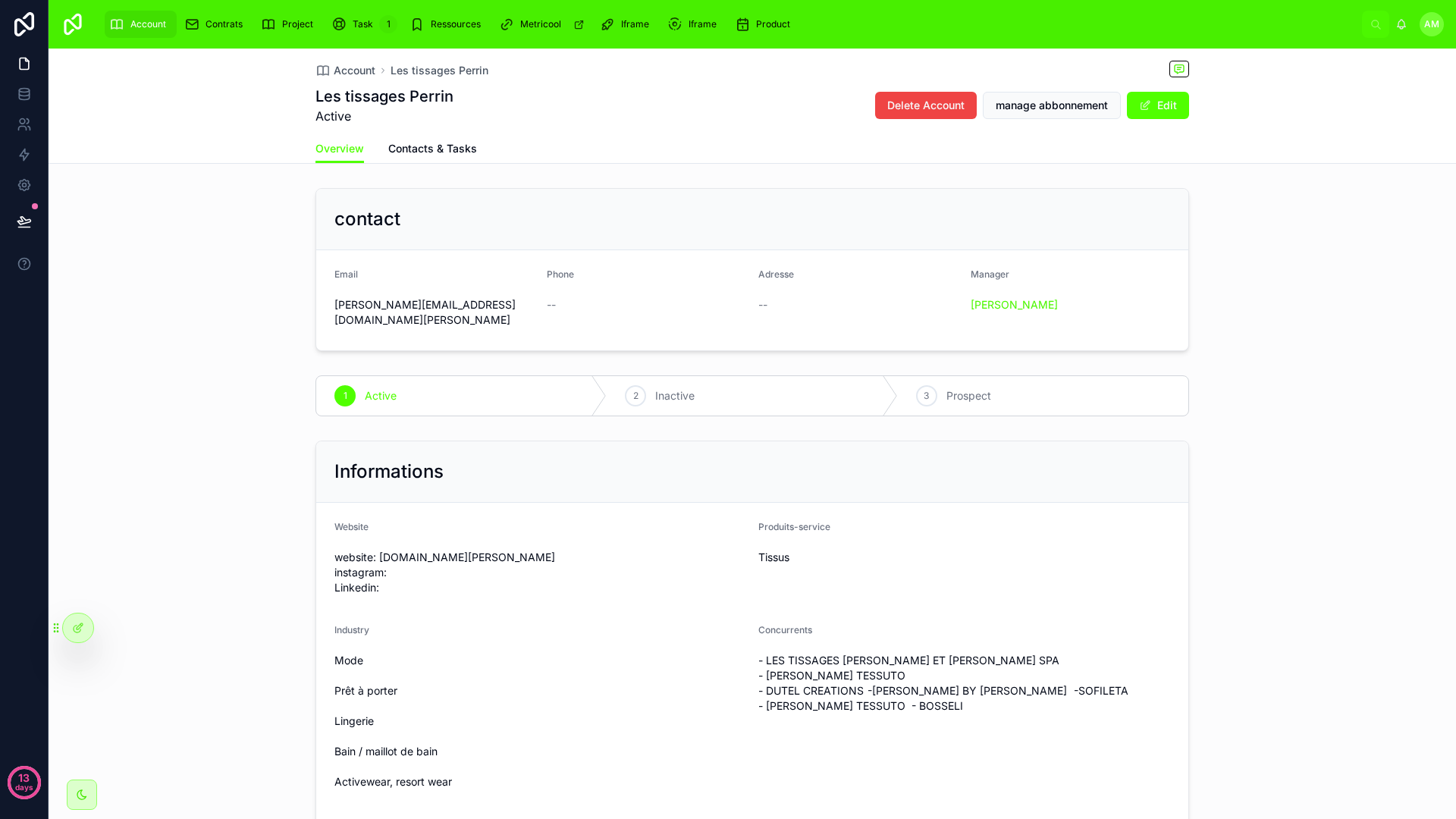
click at [684, 80] on div "Account Les tissages Perrin Les tissages Perrin Active Delete Account manage ab…" at bounding box center [752, 92] width 873 height 86
click at [762, 24] on span "Product" at bounding box center [772, 23] width 35 height 12
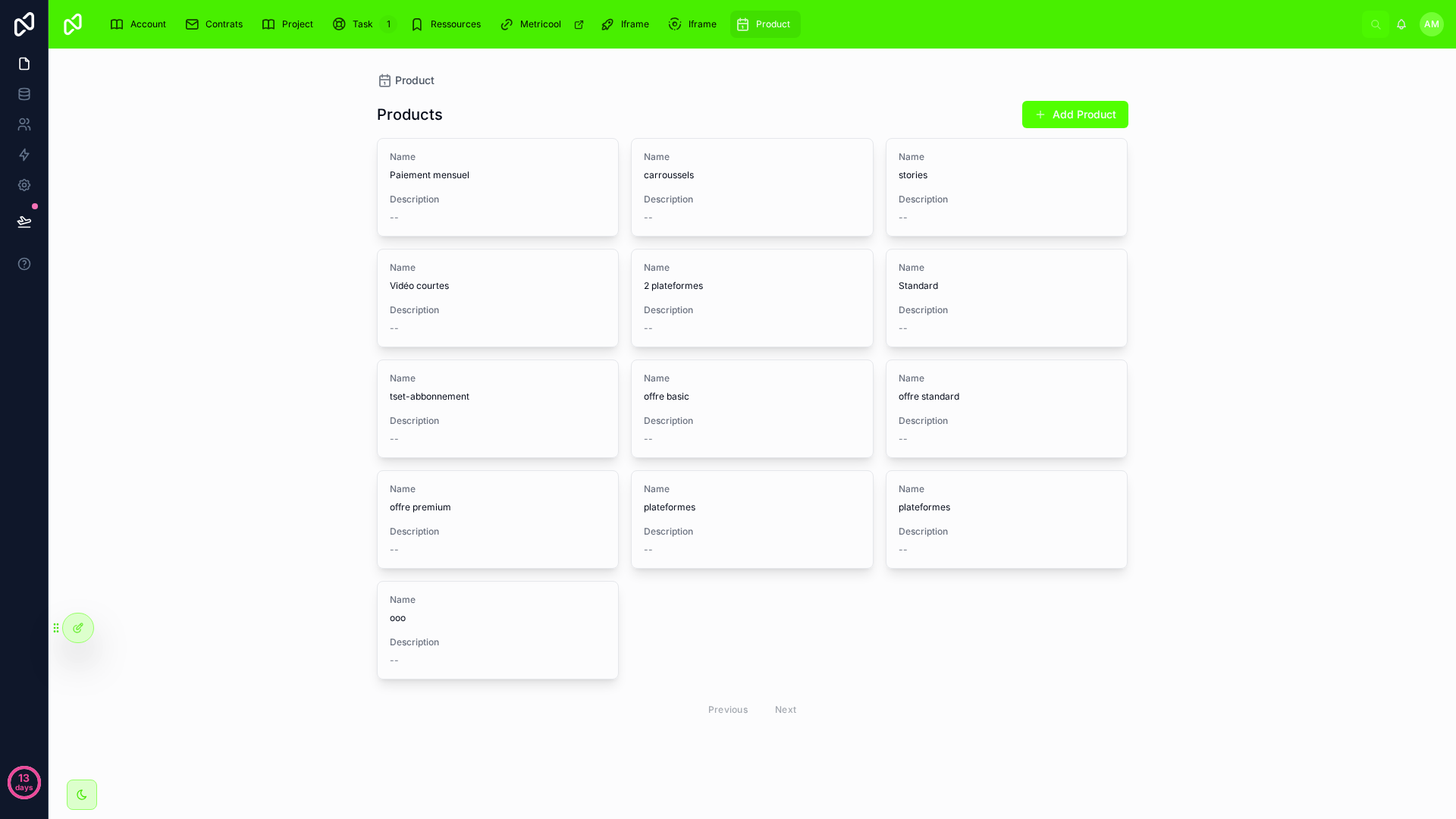
click at [712, 118] on div "Products Add Product" at bounding box center [753, 114] width 752 height 29
click at [520, 162] on span "Name" at bounding box center [498, 157] width 217 height 12
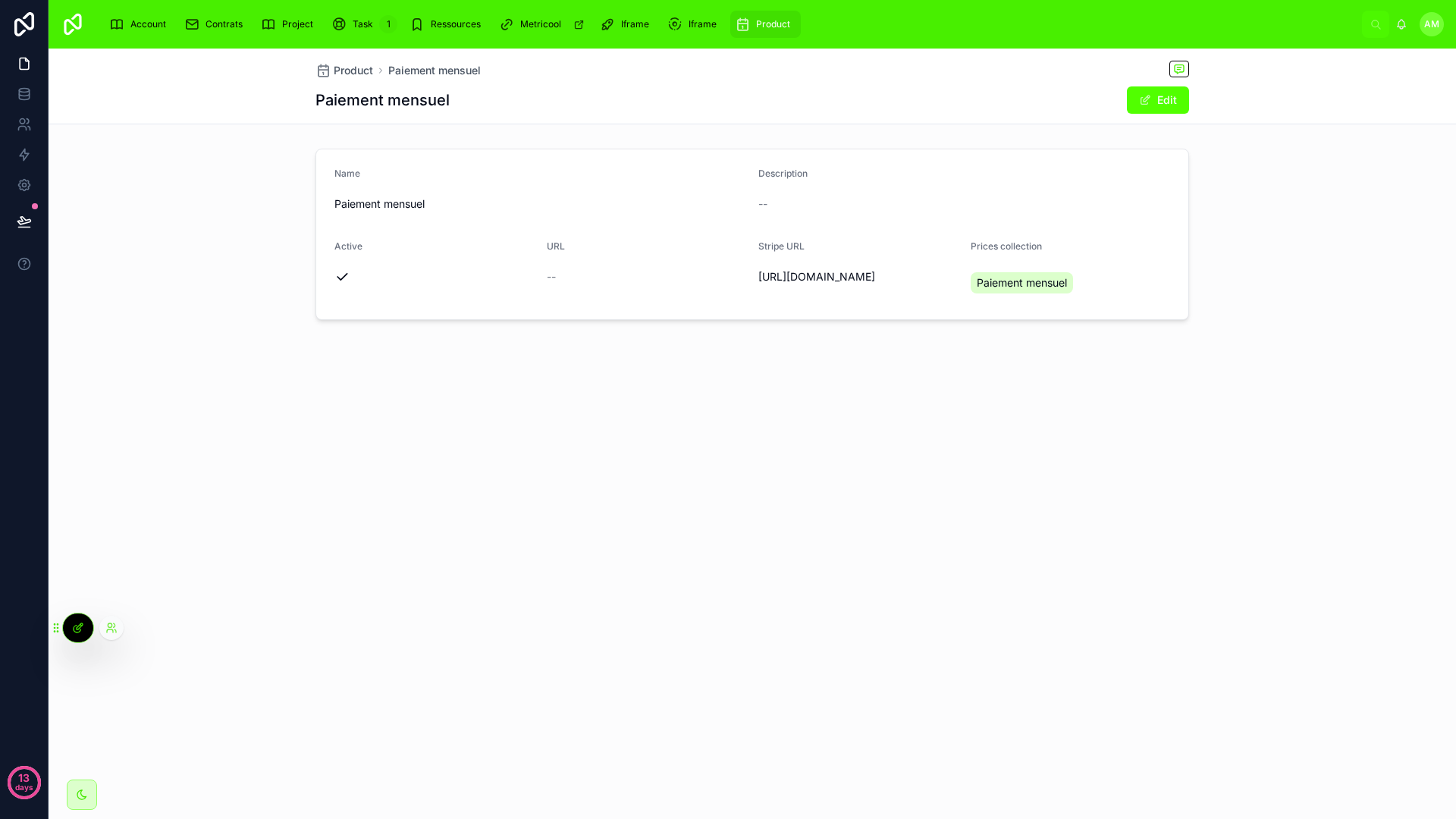
click at [89, 628] on div at bounding box center [78, 628] width 30 height 29
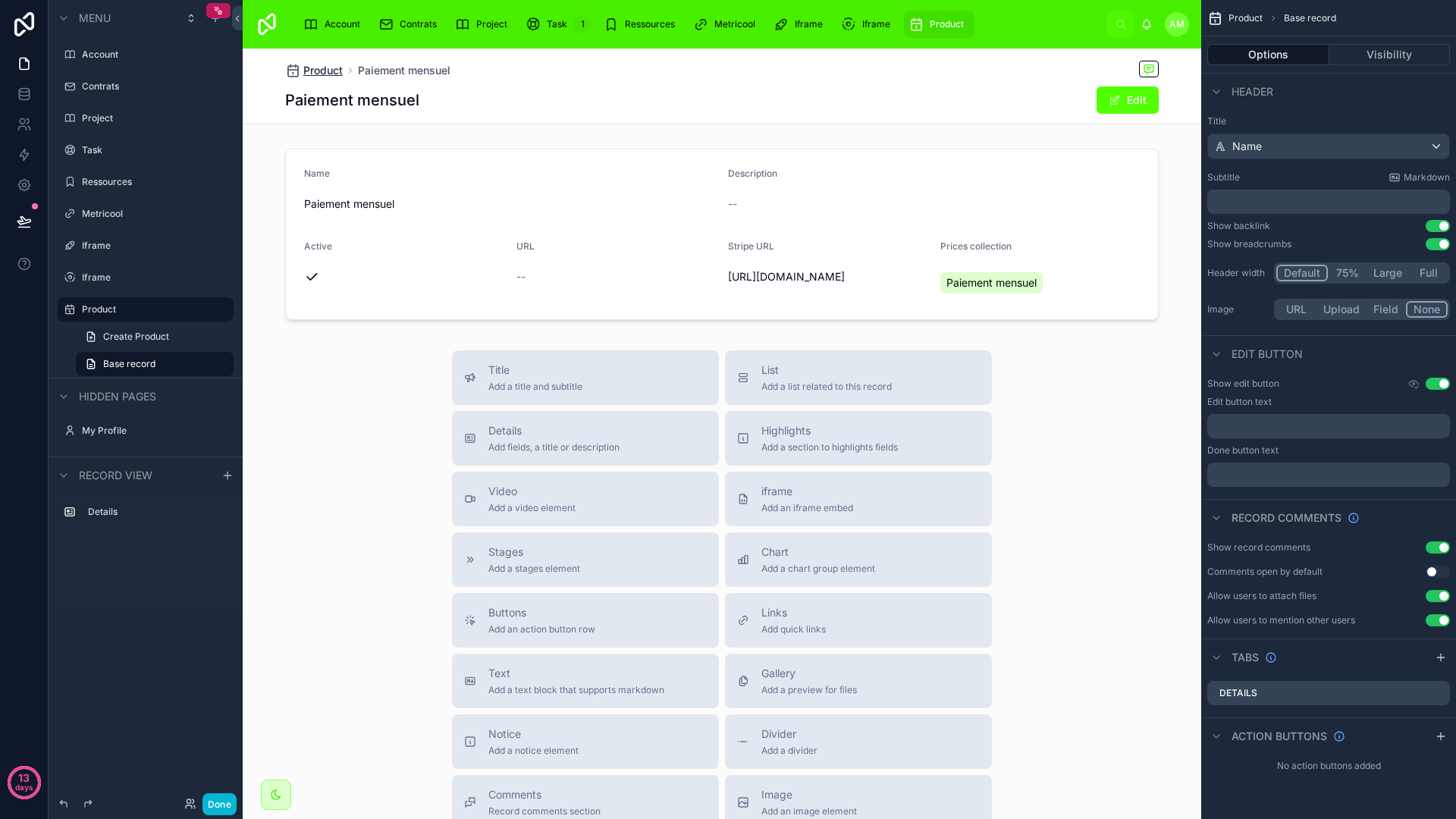
click at [328, 70] on span "Product" at bounding box center [323, 70] width 39 height 15
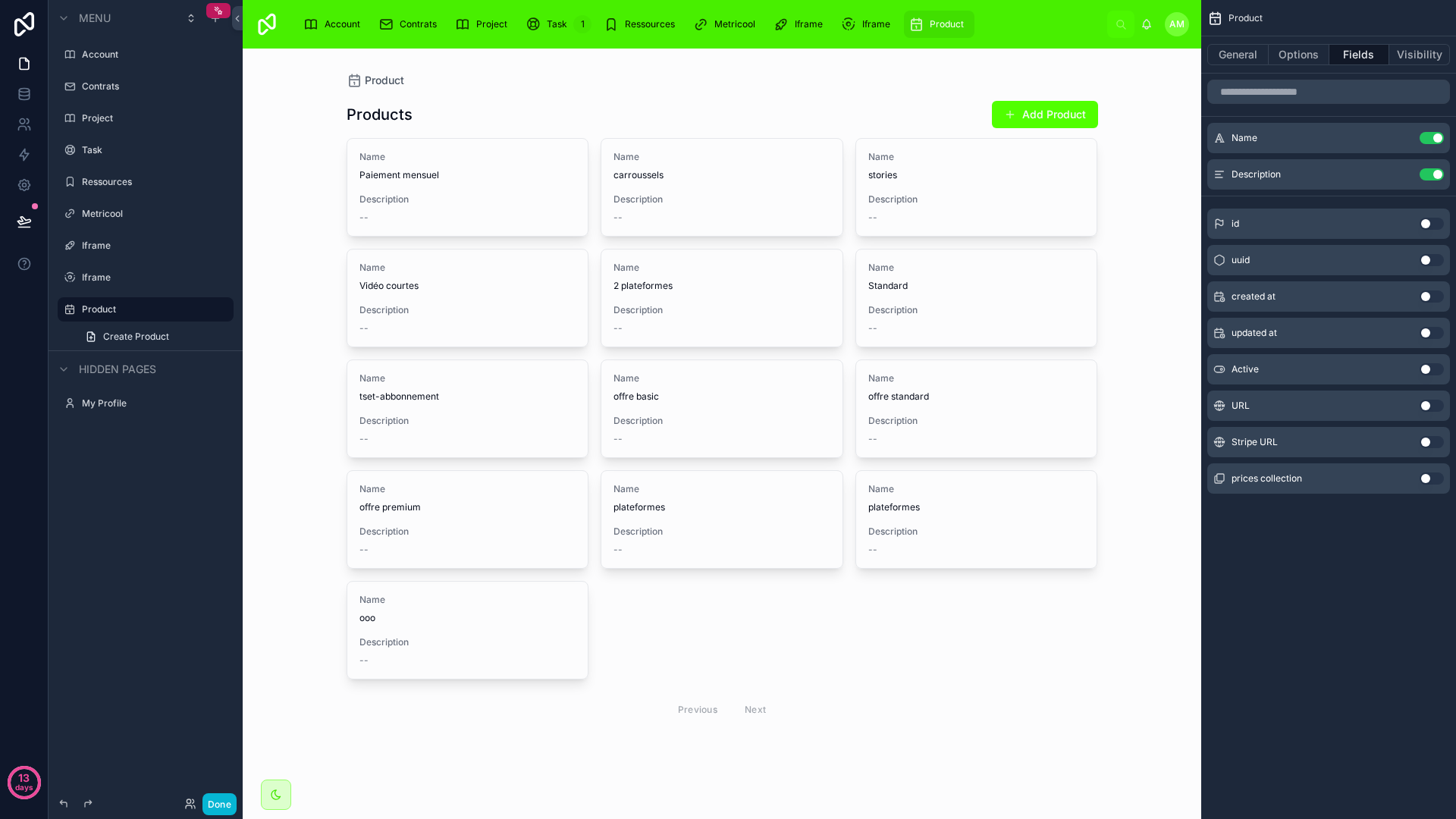
click at [1432, 478] on button "Use setting" at bounding box center [1432, 478] width 24 height 12
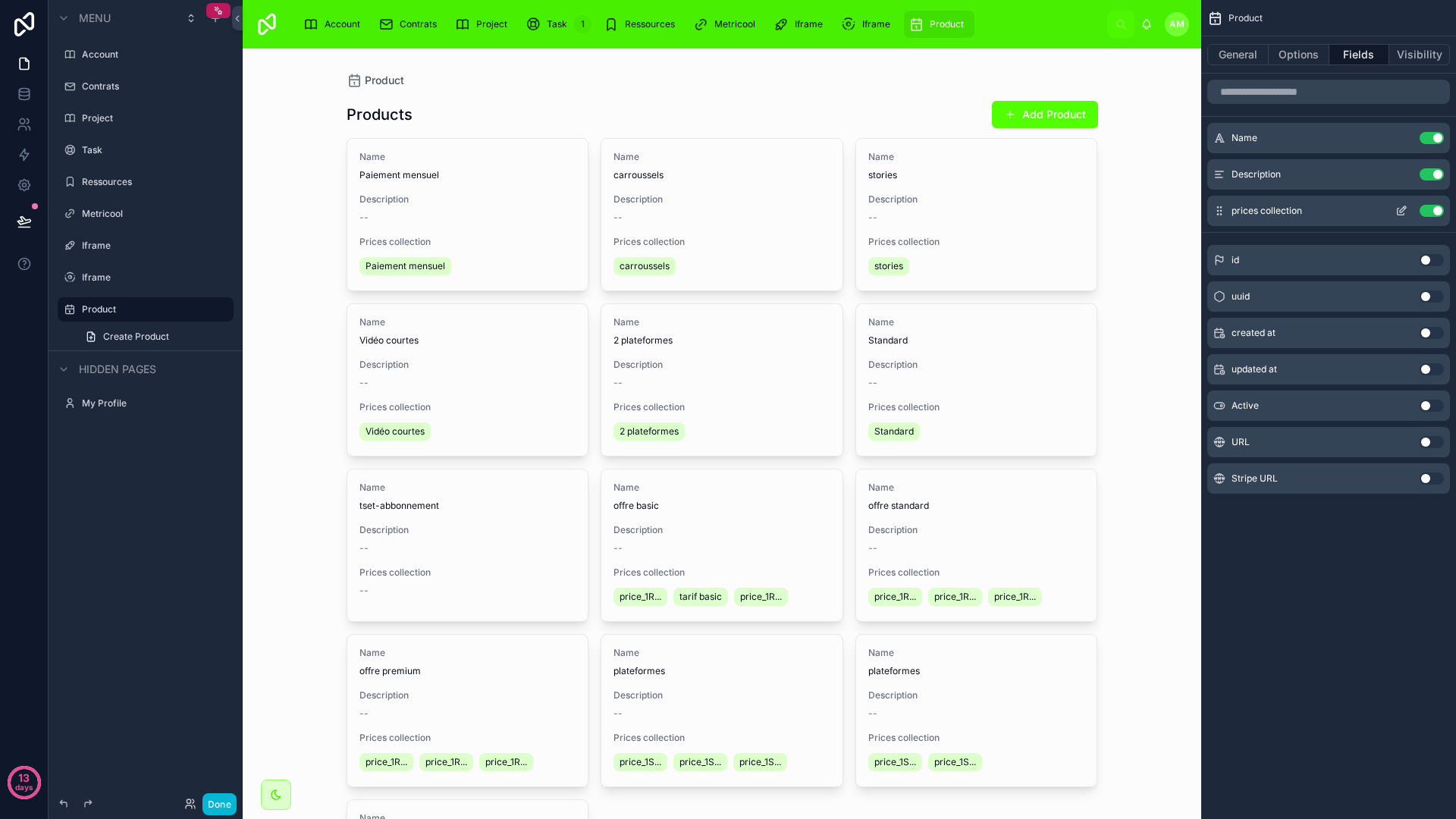
click at [1433, 212] on button "Use setting" at bounding box center [1432, 210] width 24 height 12
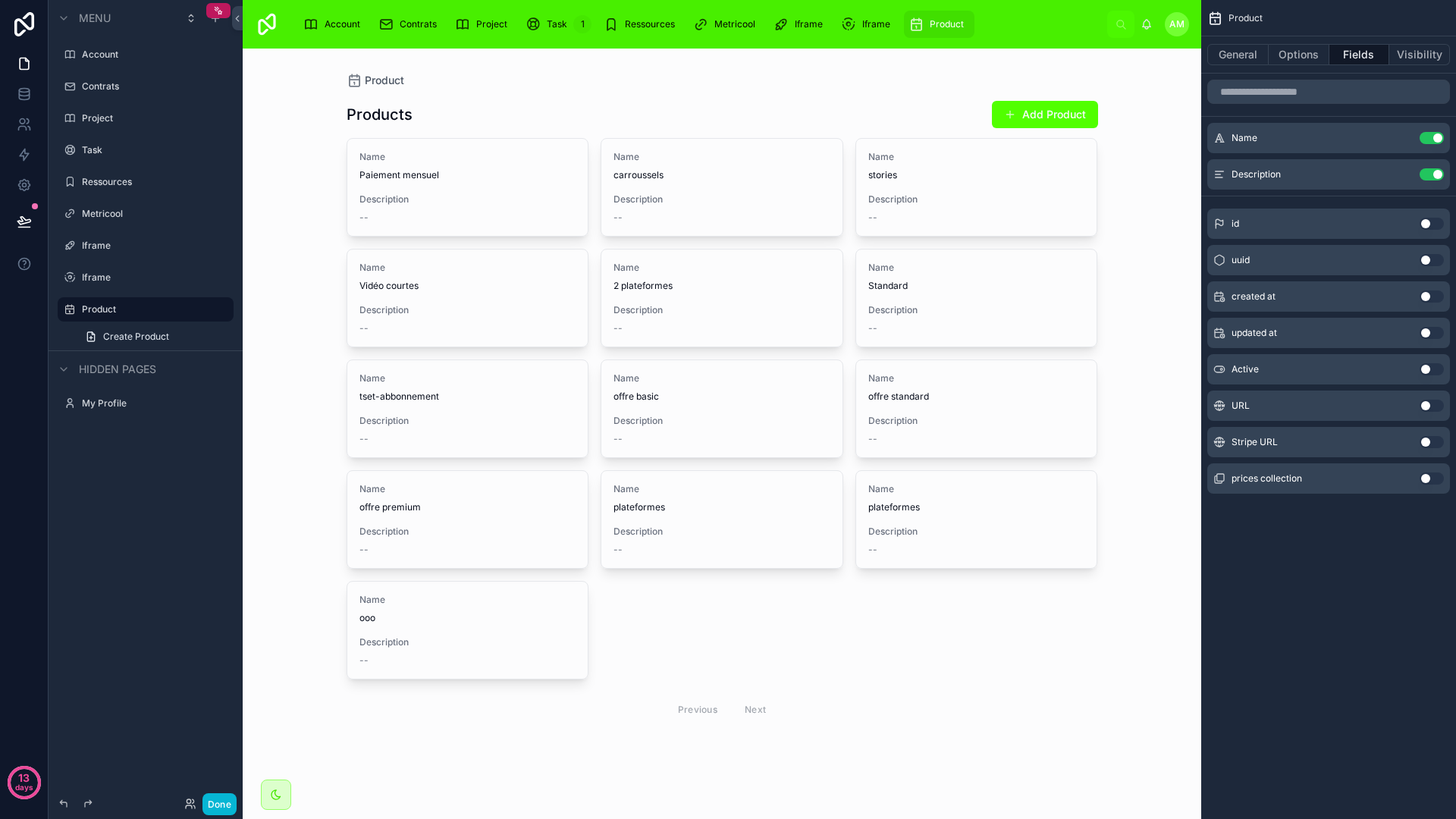
click at [1431, 371] on button "Use setting" at bounding box center [1432, 369] width 24 height 12
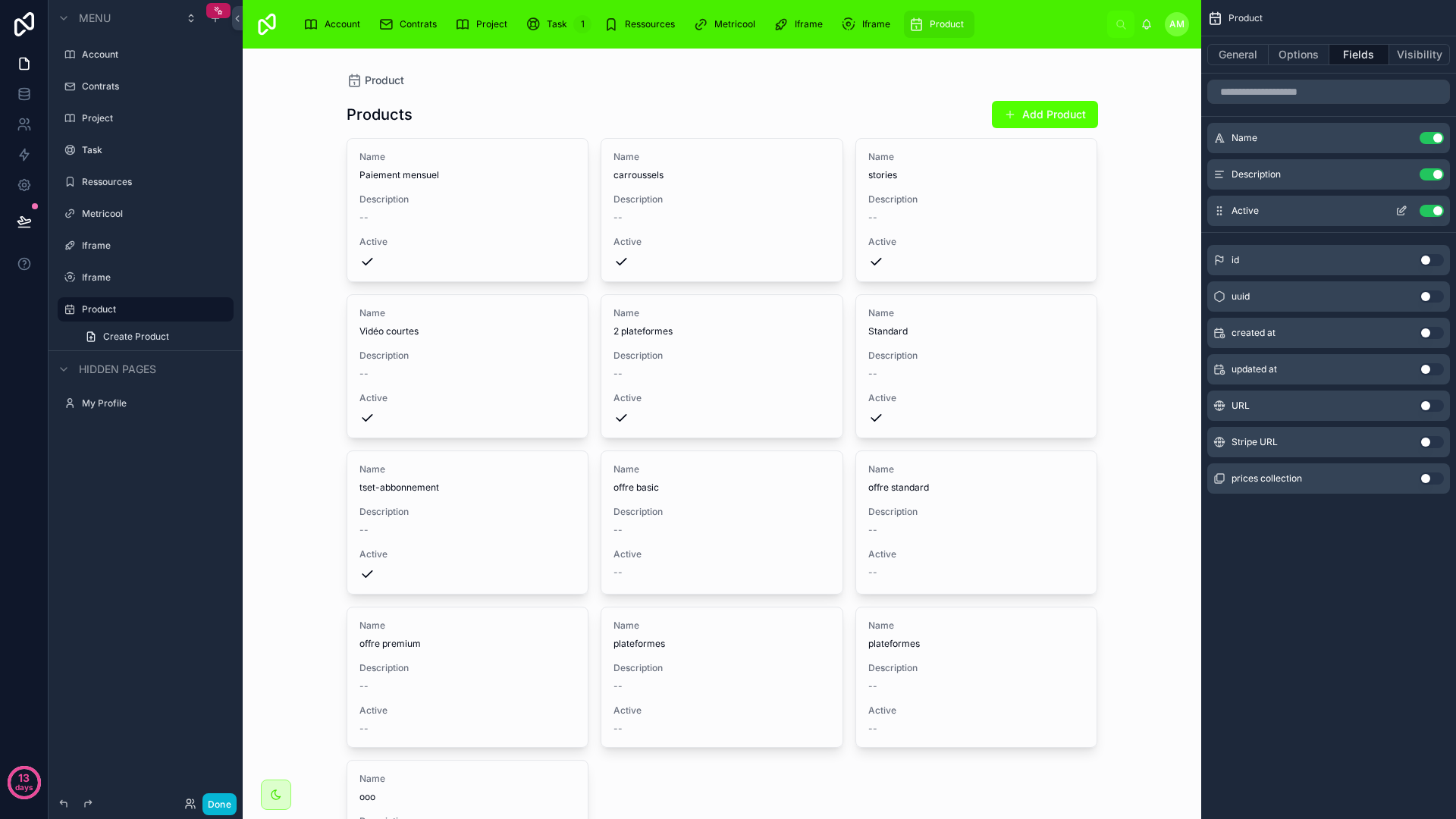
click at [1435, 213] on button "Use setting" at bounding box center [1432, 210] width 24 height 12
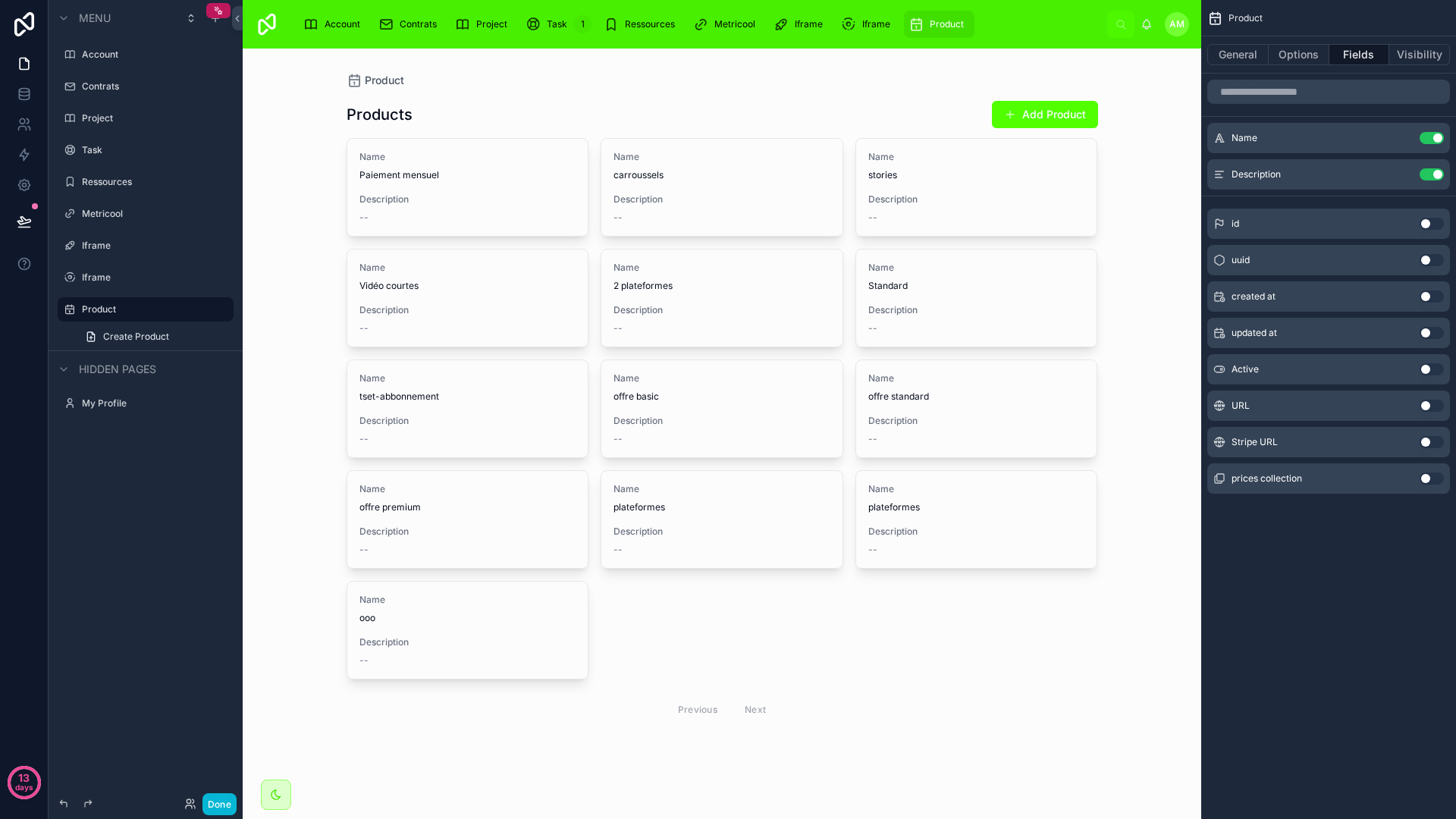
click at [1269, 614] on div "Product General Options Fields Visibility Name Use setting Description Use sett…" at bounding box center [1328, 409] width 255 height 819
click at [1284, 582] on div "Product General Options Fields Visibility Name Use setting Description Use sett…" at bounding box center [1328, 409] width 255 height 819
click at [660, 99] on div "Products Add Product Name Paiement mensuel Description -- Name carroussels Desc…" at bounding box center [722, 431] width 752 height 687
drag, startPoint x: 111, startPoint y: 307, endPoint x: 102, endPoint y: 301, distance: 10.8
click at [326, 36] on link "Account" at bounding box center [334, 23] width 72 height 27
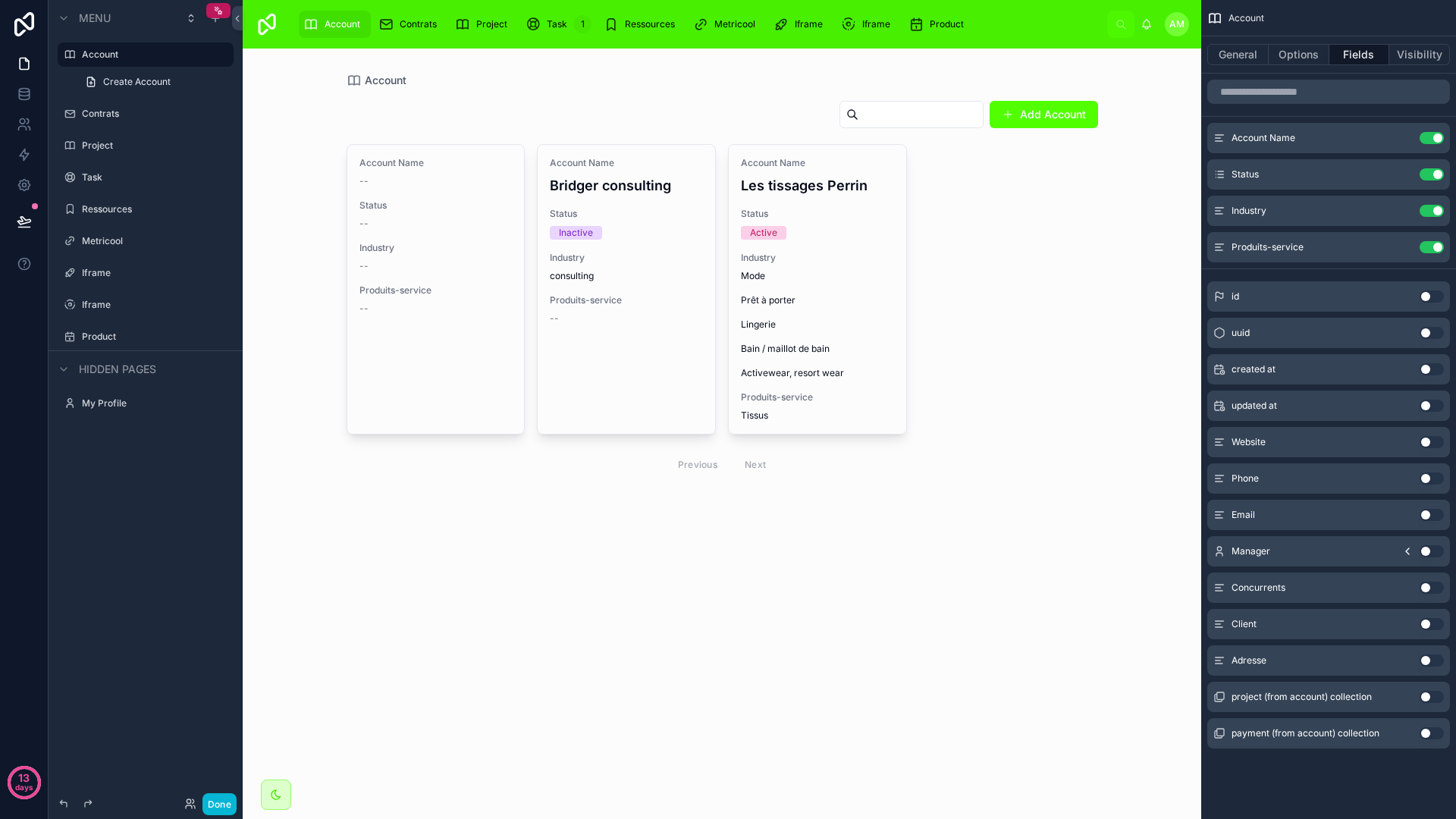
click at [840, 333] on div at bounding box center [722, 289] width 776 height 482
click at [840, 333] on span "Mode Prêt à porter Lingerie Bain / maillot de bain Activewear, resort wear" at bounding box center [817, 324] width 153 height 109
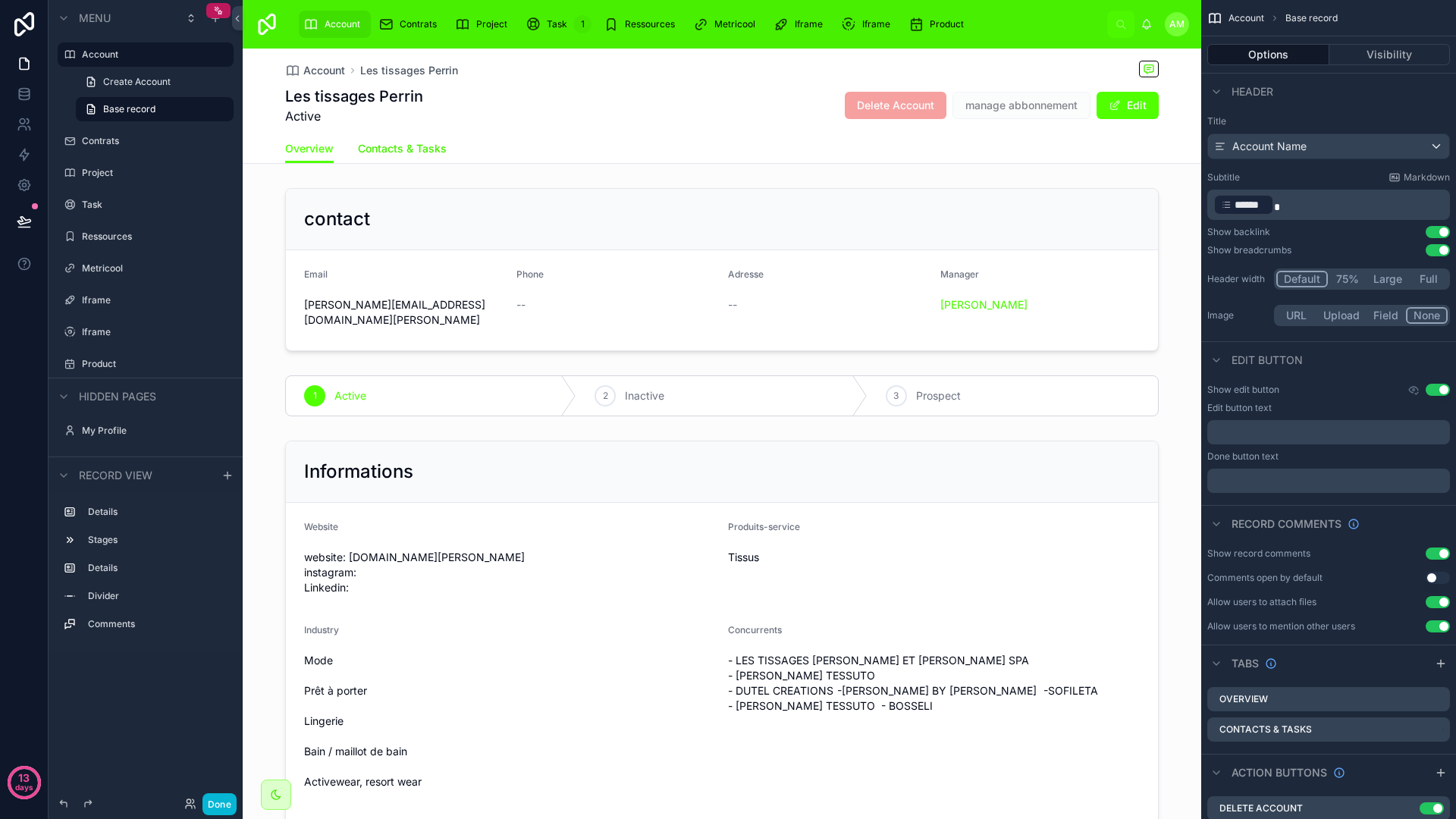
click at [393, 151] on span "Contacts & Tasks" at bounding box center [402, 148] width 89 height 15
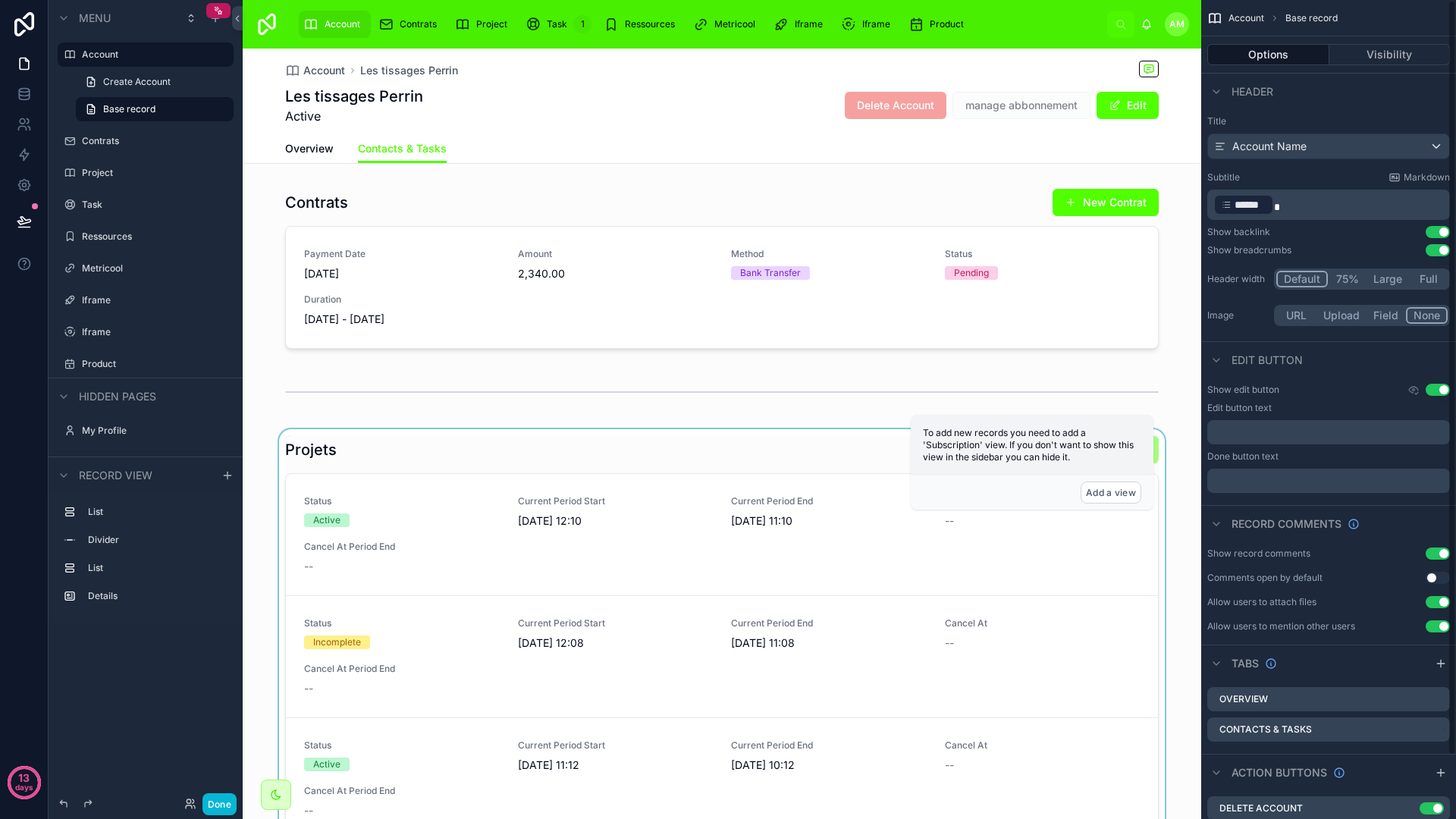
click at [793, 463] on div at bounding box center [722, 717] width 958 height 575
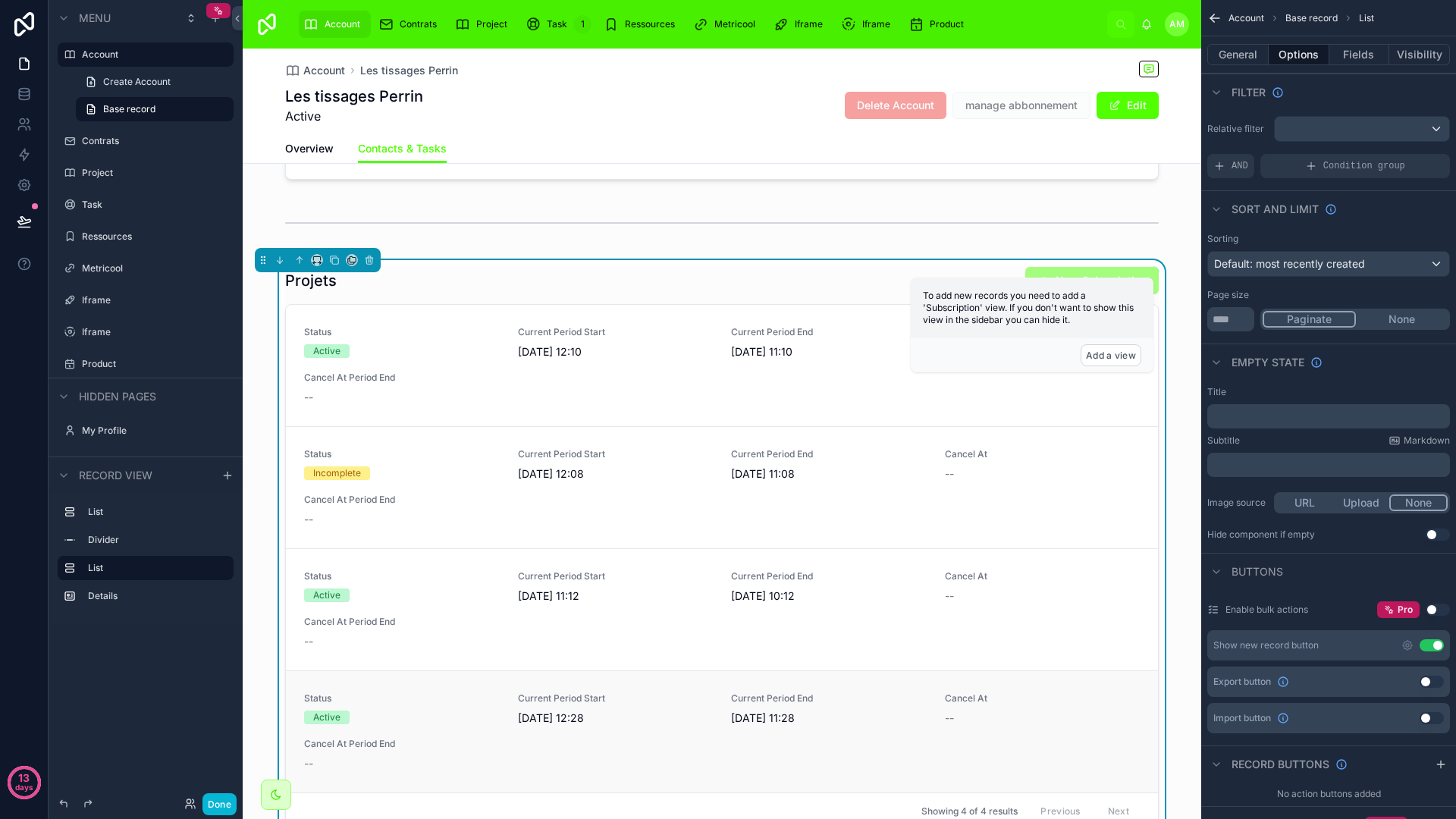
scroll to position [123, 0]
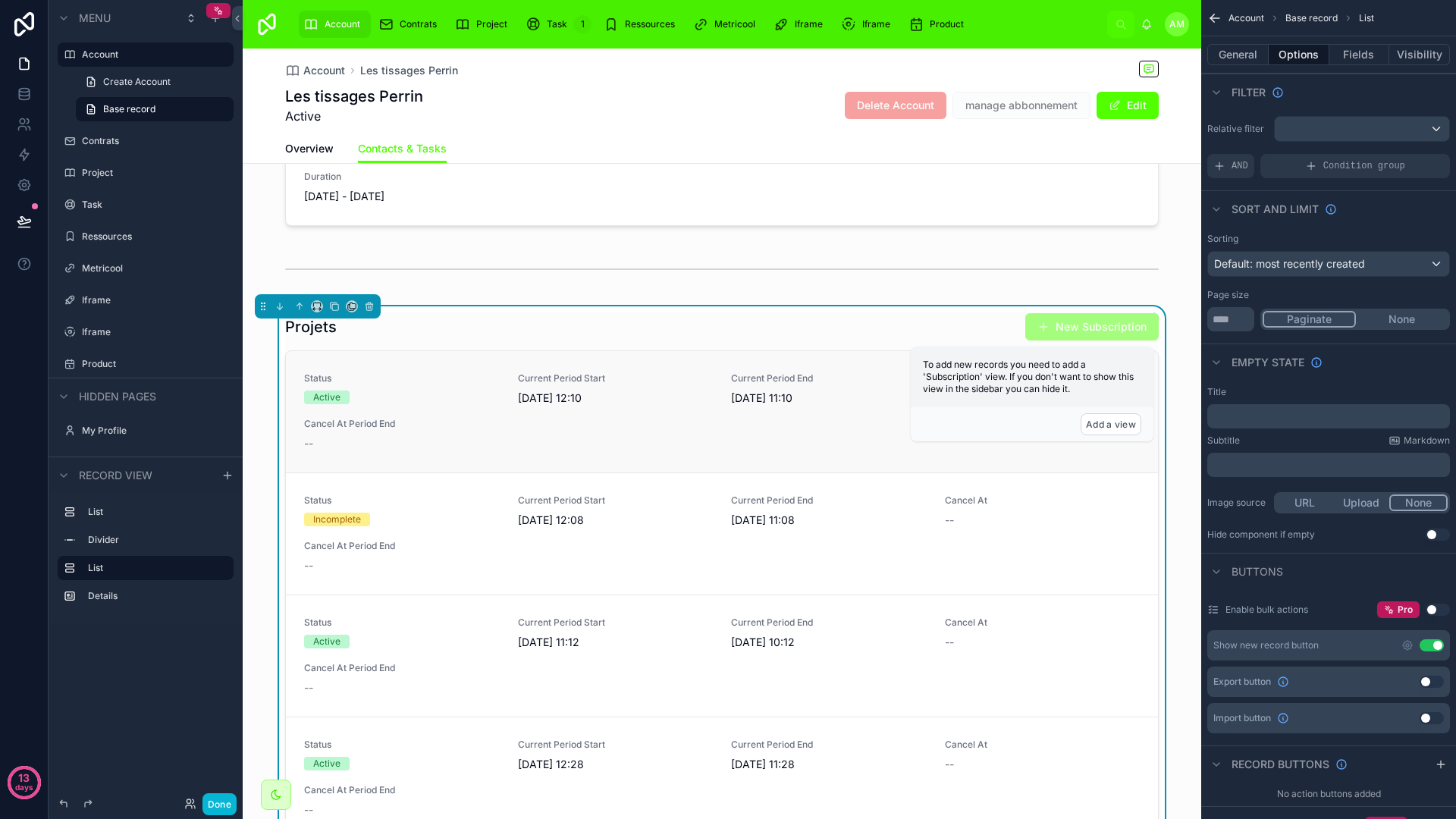
click at [674, 404] on span "02/10/2025 12:10" at bounding box center [615, 398] width 195 height 15
click at [627, 389] on div "Current Period Start 02/10/2025 12:10" at bounding box center [615, 389] width 195 height 34
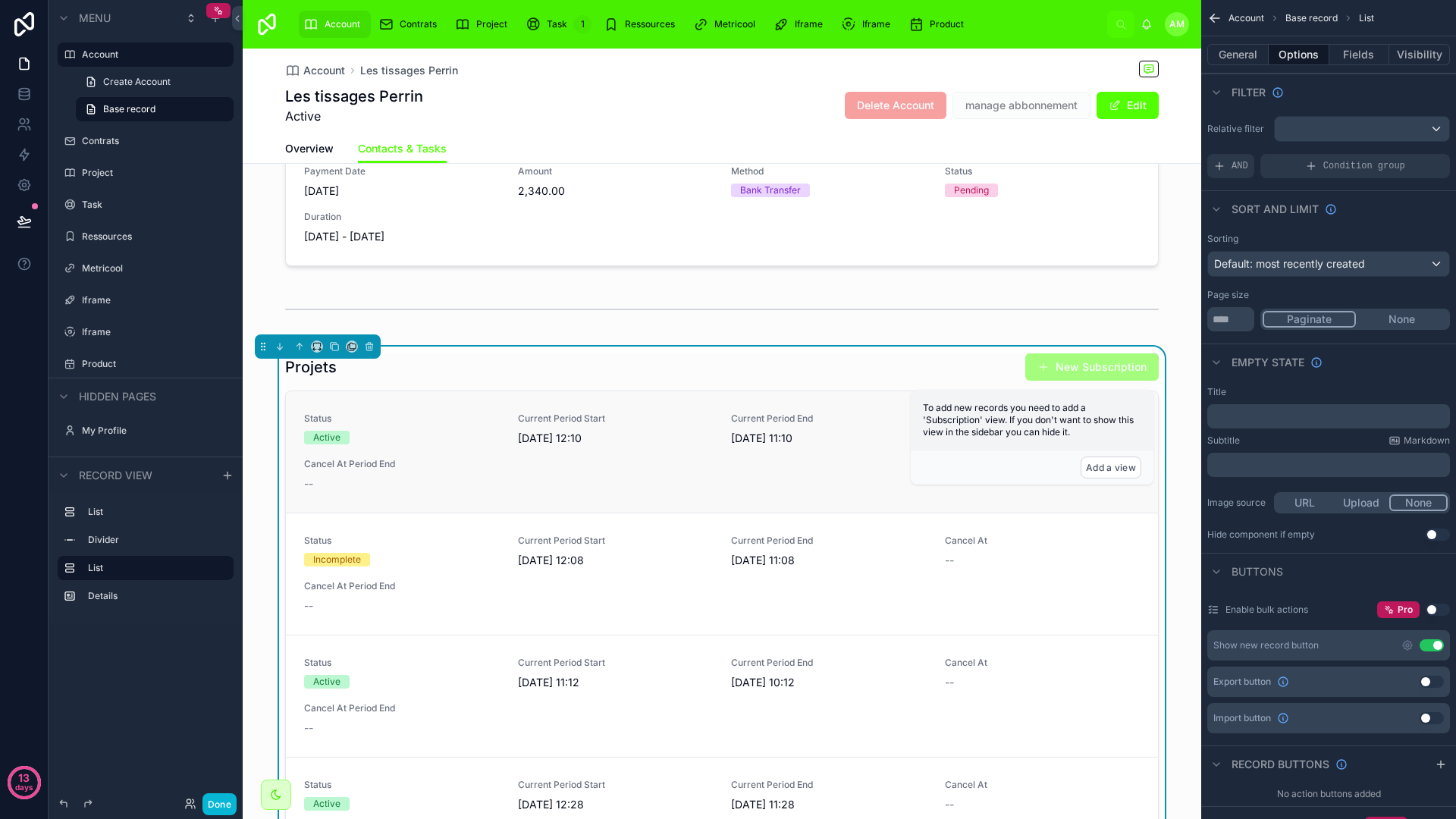
scroll to position [78, 0]
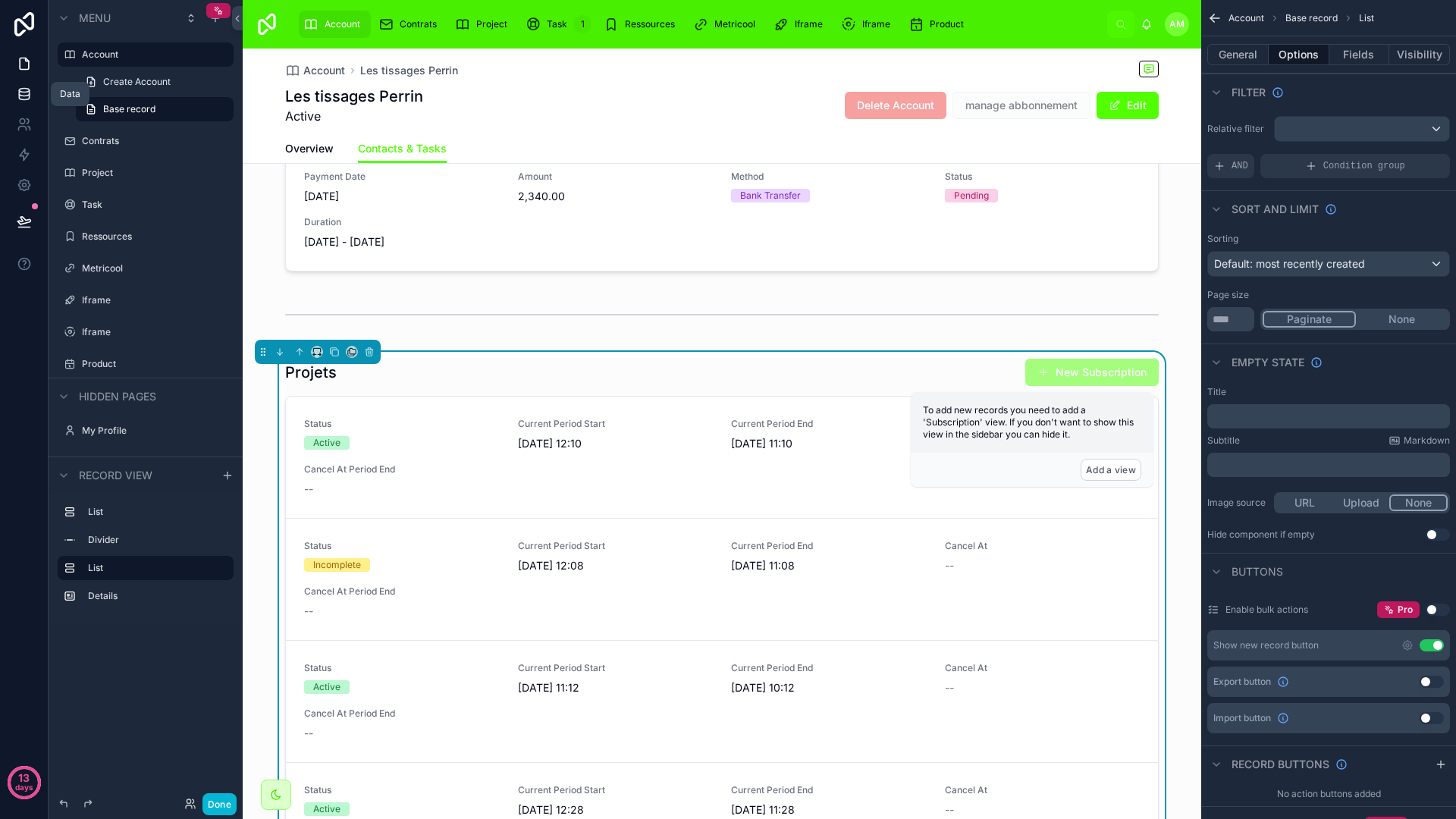
click at [35, 102] on link at bounding box center [23, 93] width 48 height 30
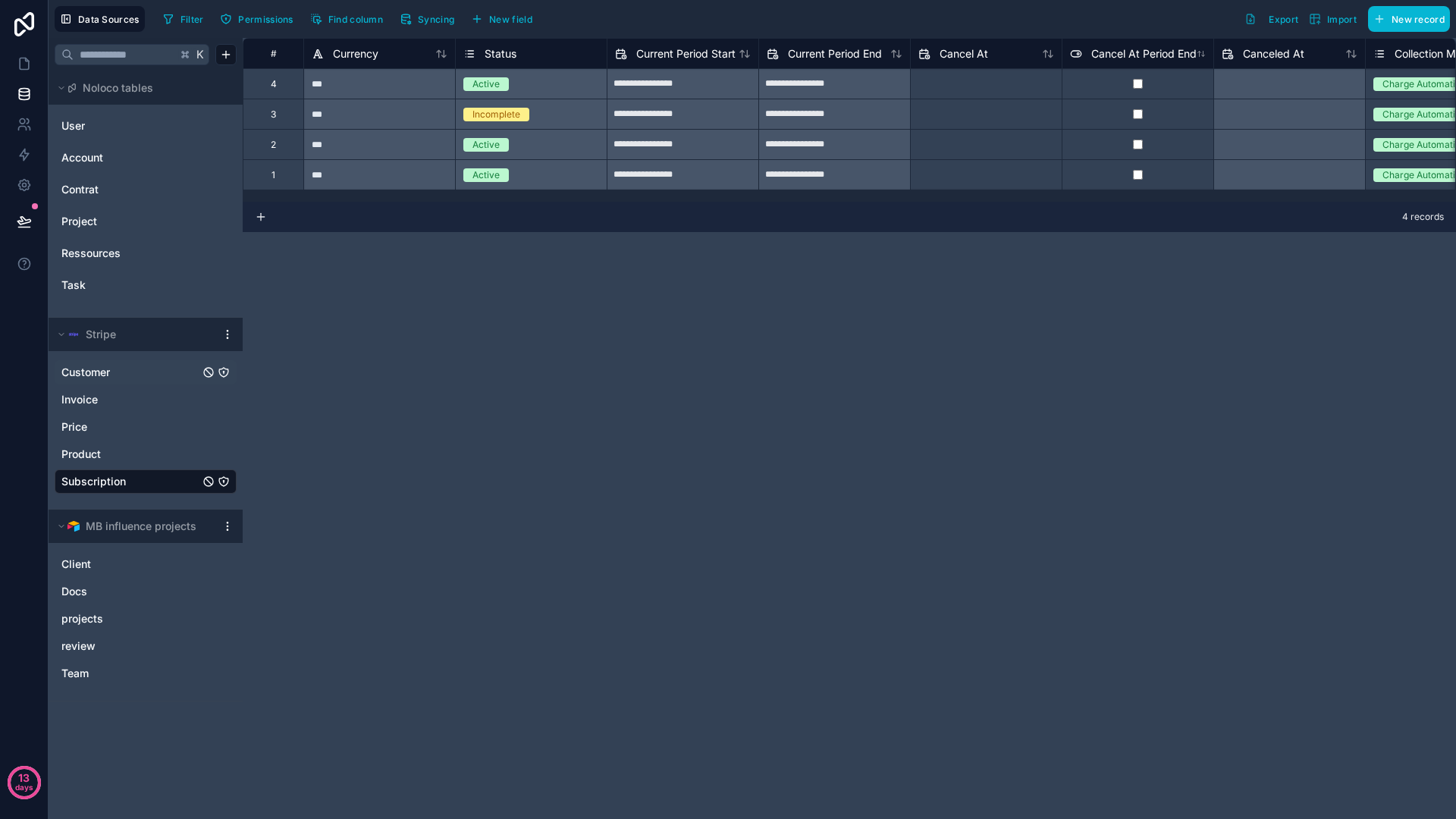
click at [119, 369] on link "Customer" at bounding box center [131, 373] width 138 height 15
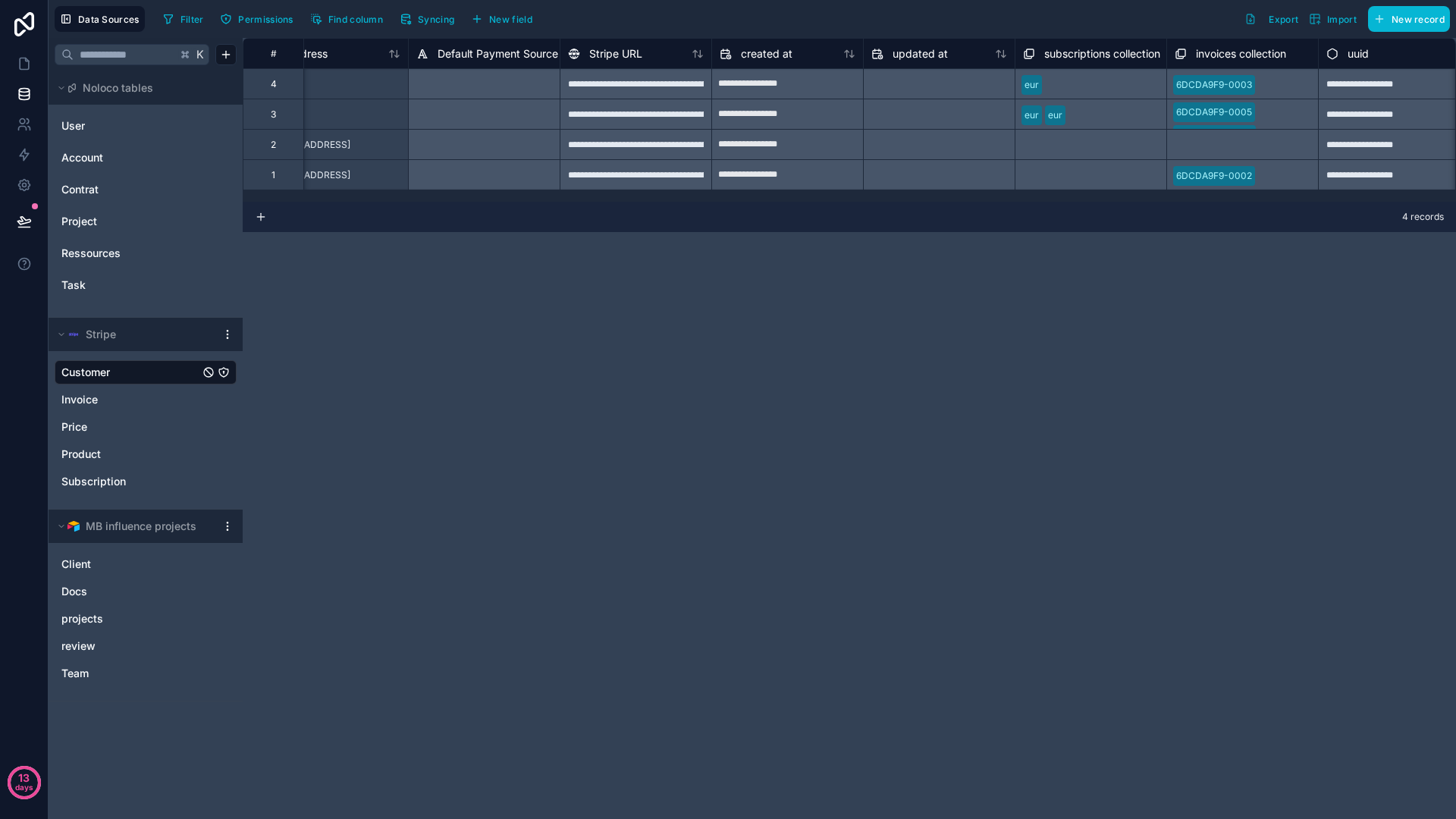
scroll to position [0, 1275]
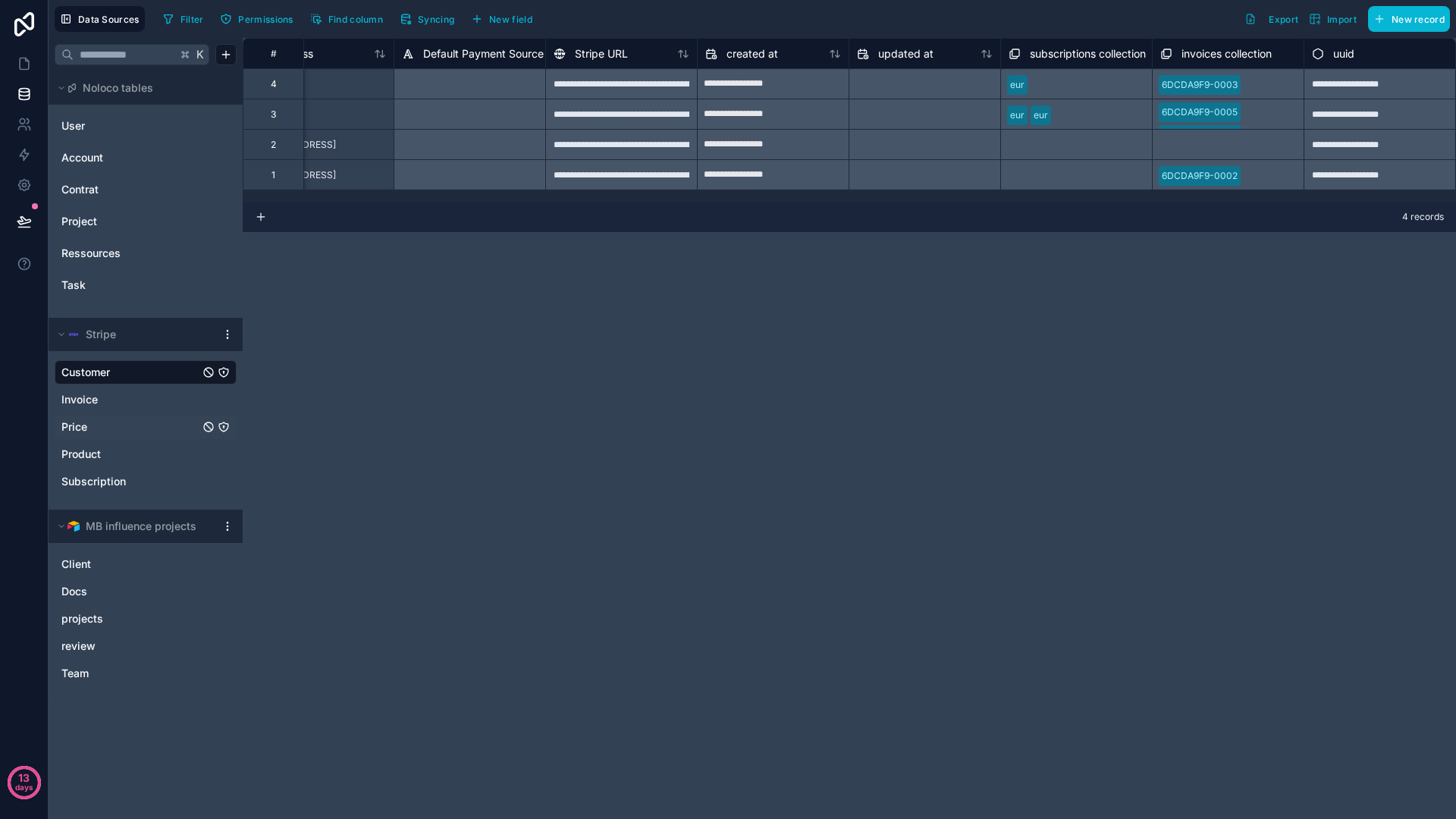
click at [88, 427] on link "Price" at bounding box center [131, 427] width 138 height 15
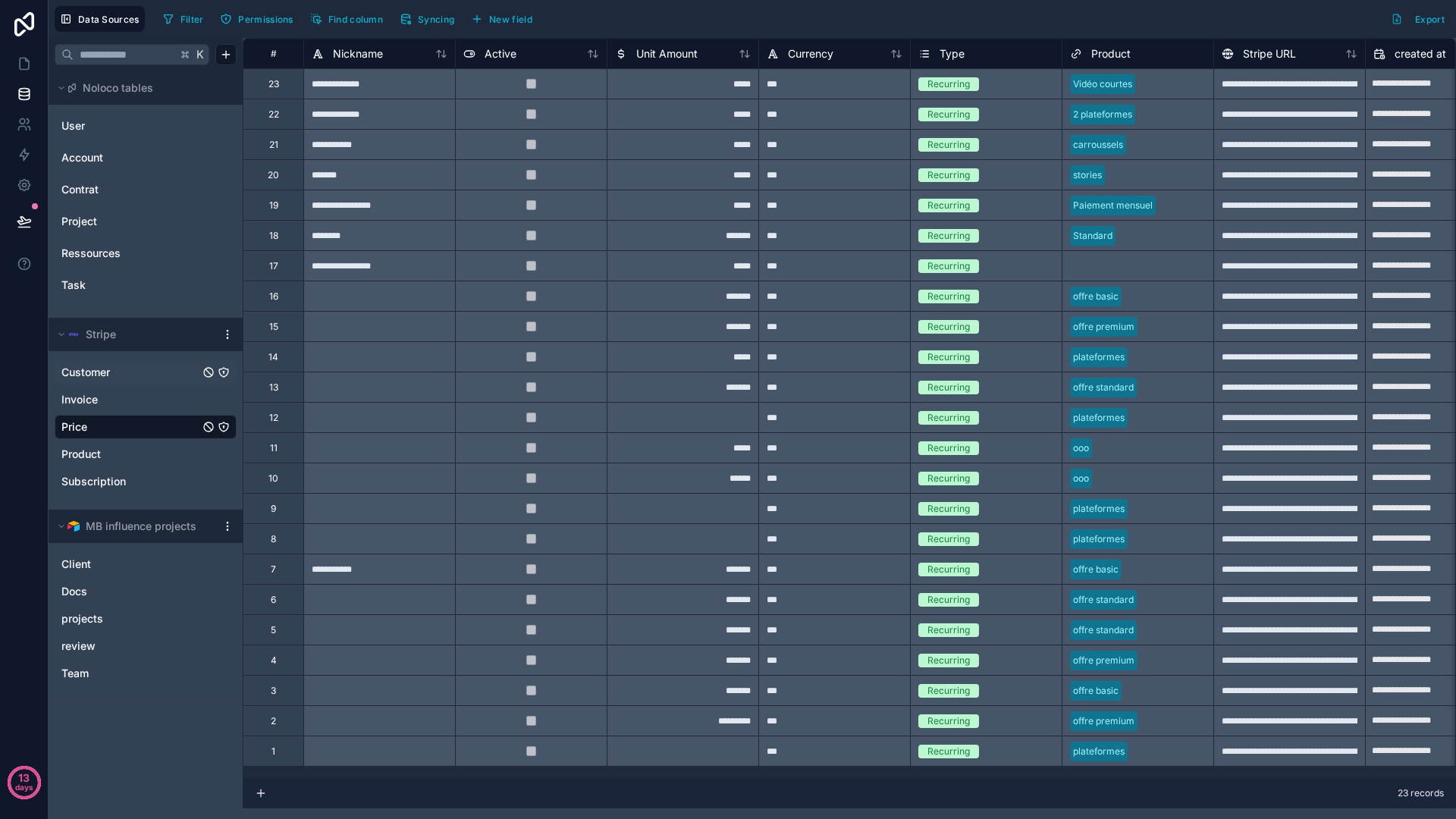
scroll to position [0, 365]
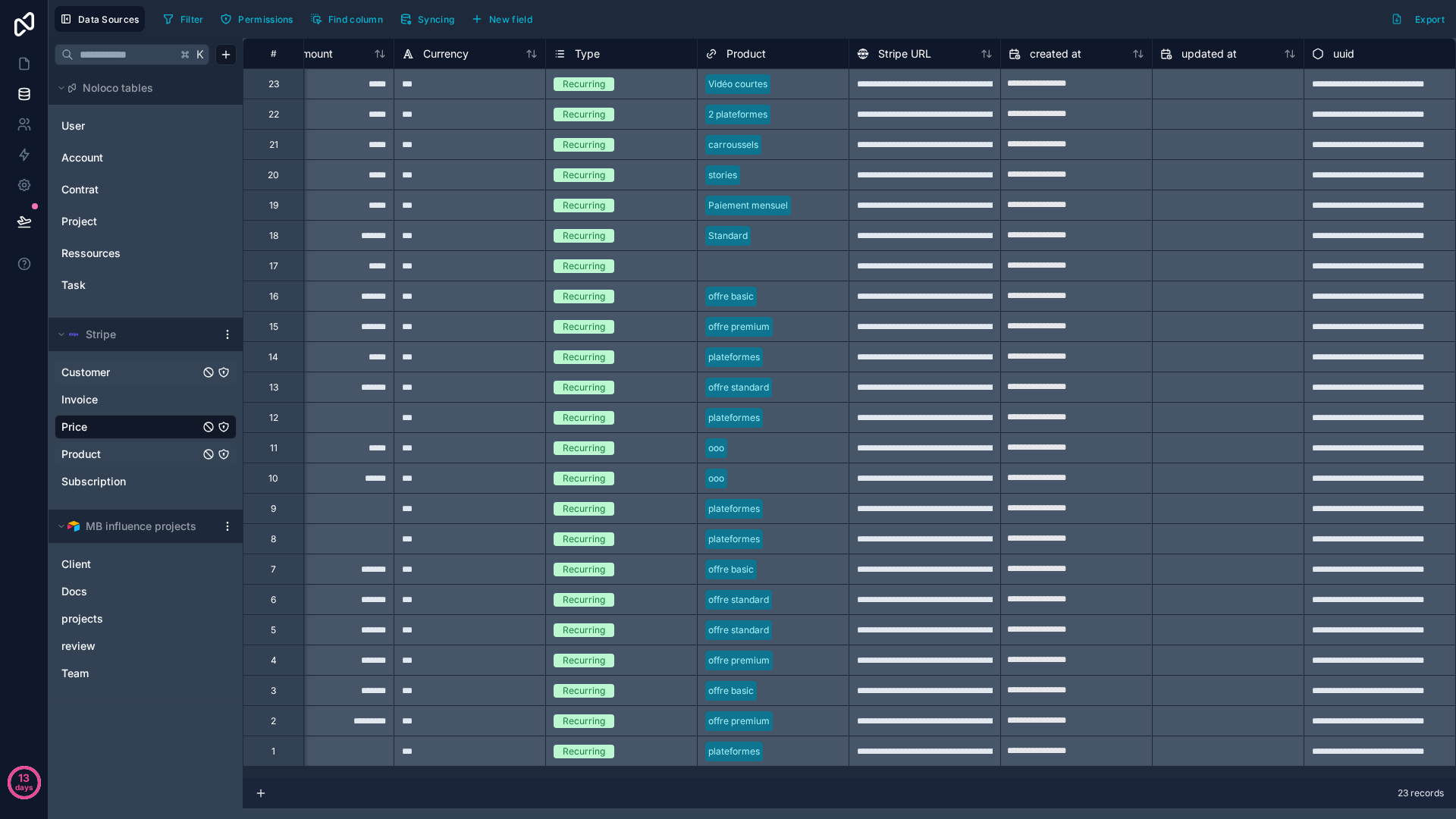
click at [78, 454] on span "Product" at bounding box center [81, 454] width 39 height 15
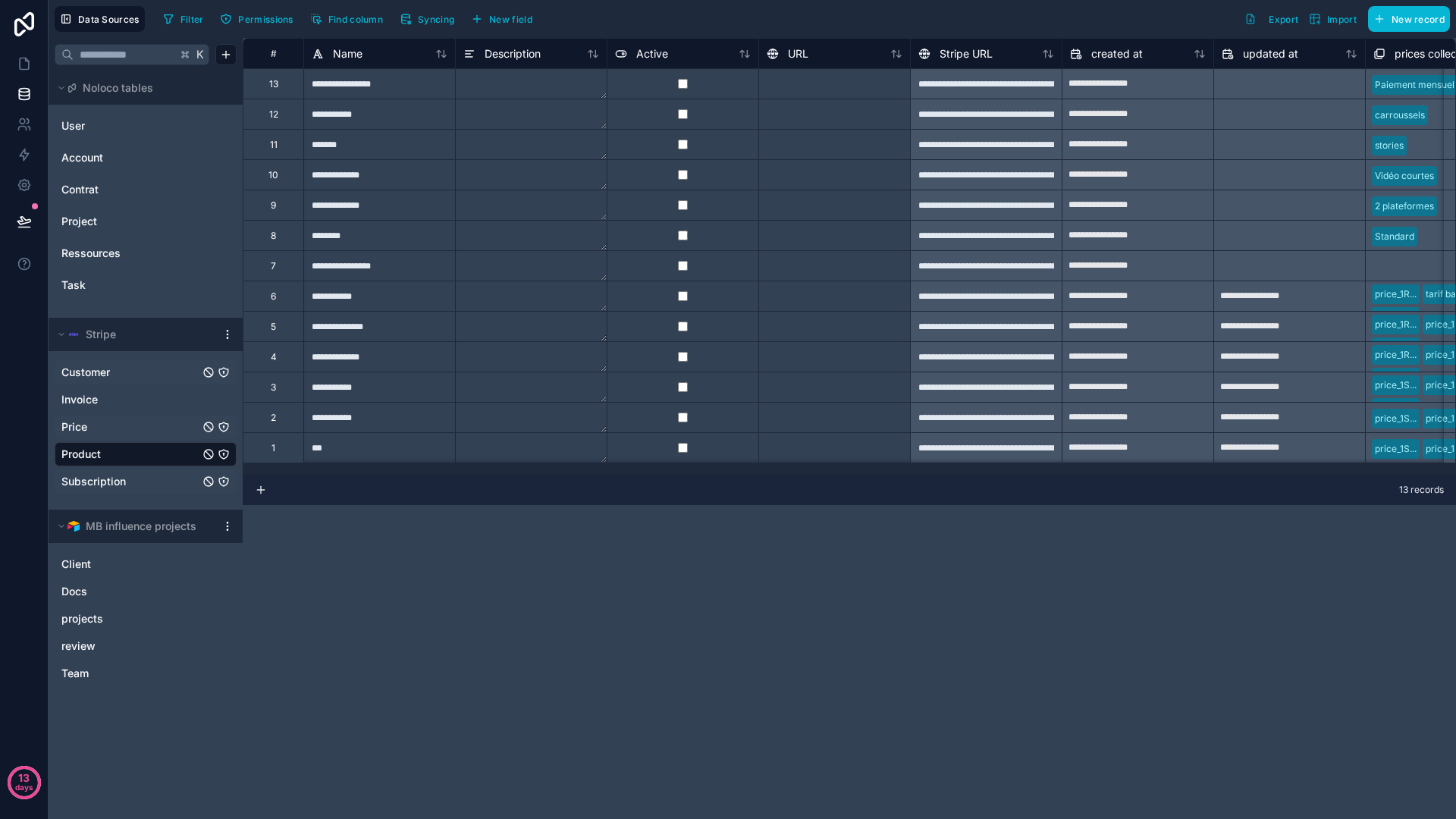
click at [114, 483] on span "Subscription" at bounding box center [93, 481] width 64 height 15
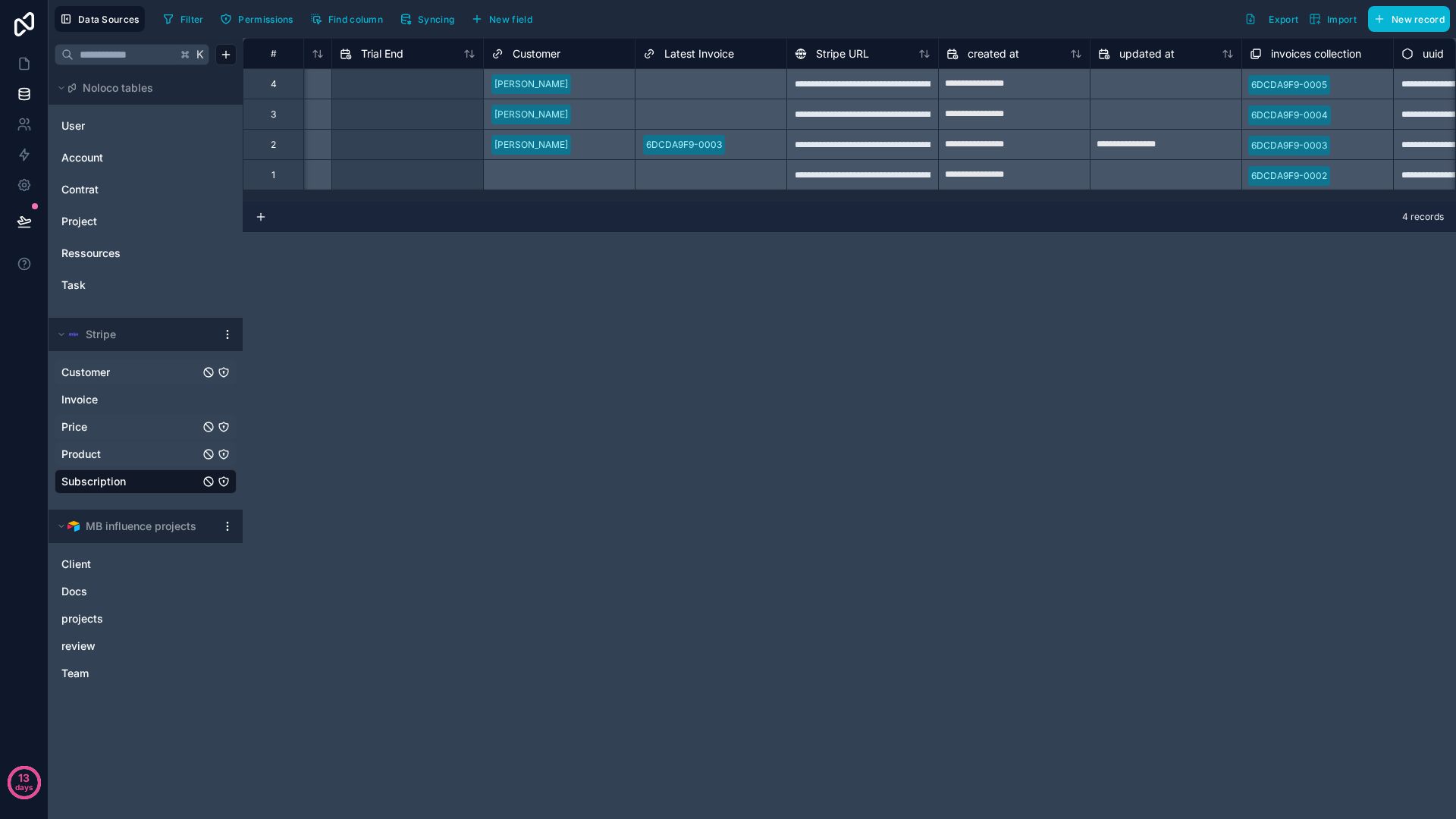
scroll to position [0, 1578]
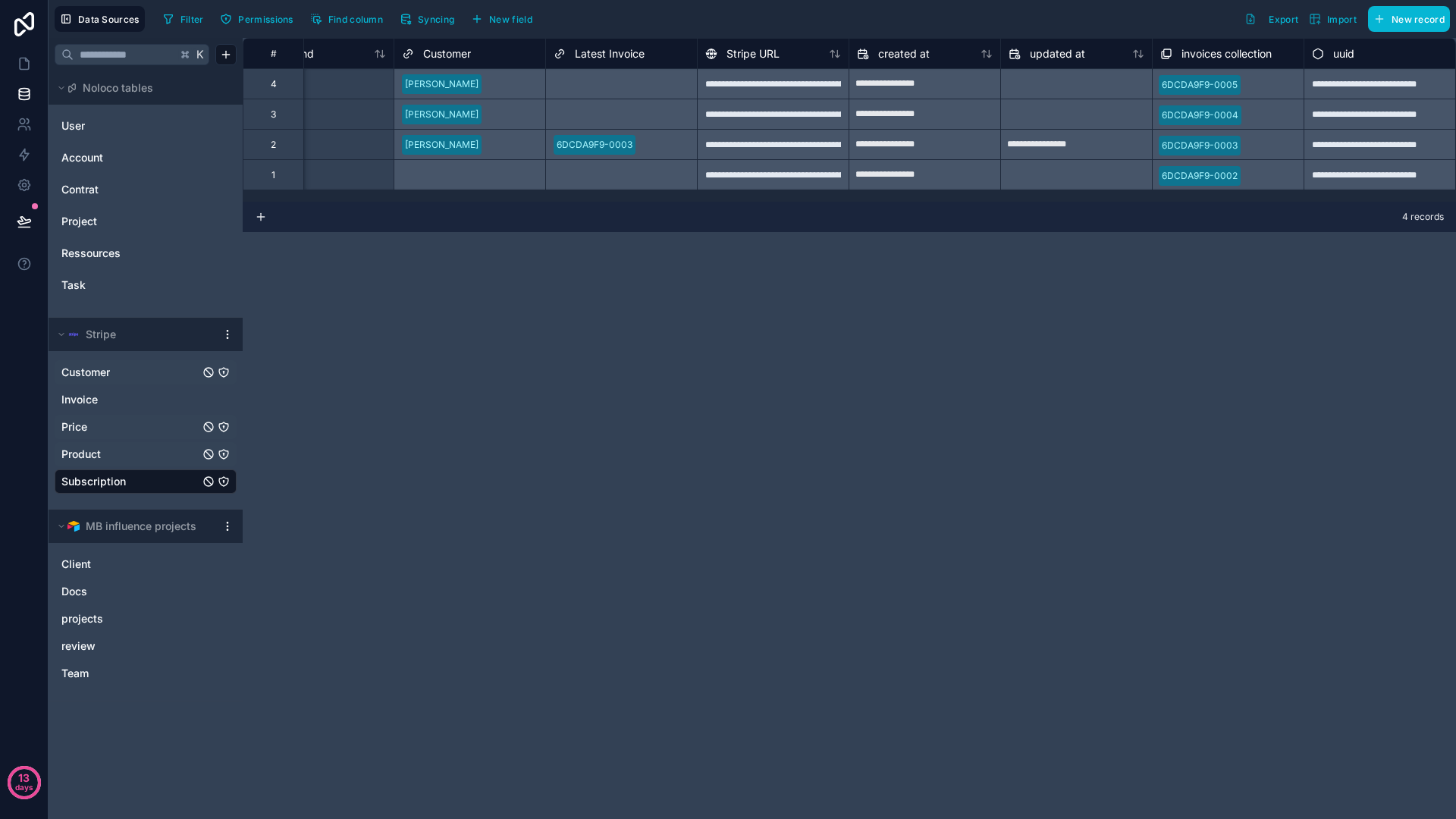
click at [1199, 175] on div "6DCDA9F9-0002" at bounding box center [1227, 175] width 151 height 30
click at [1064, 172] on div at bounding box center [1077, 176] width 151 height 24
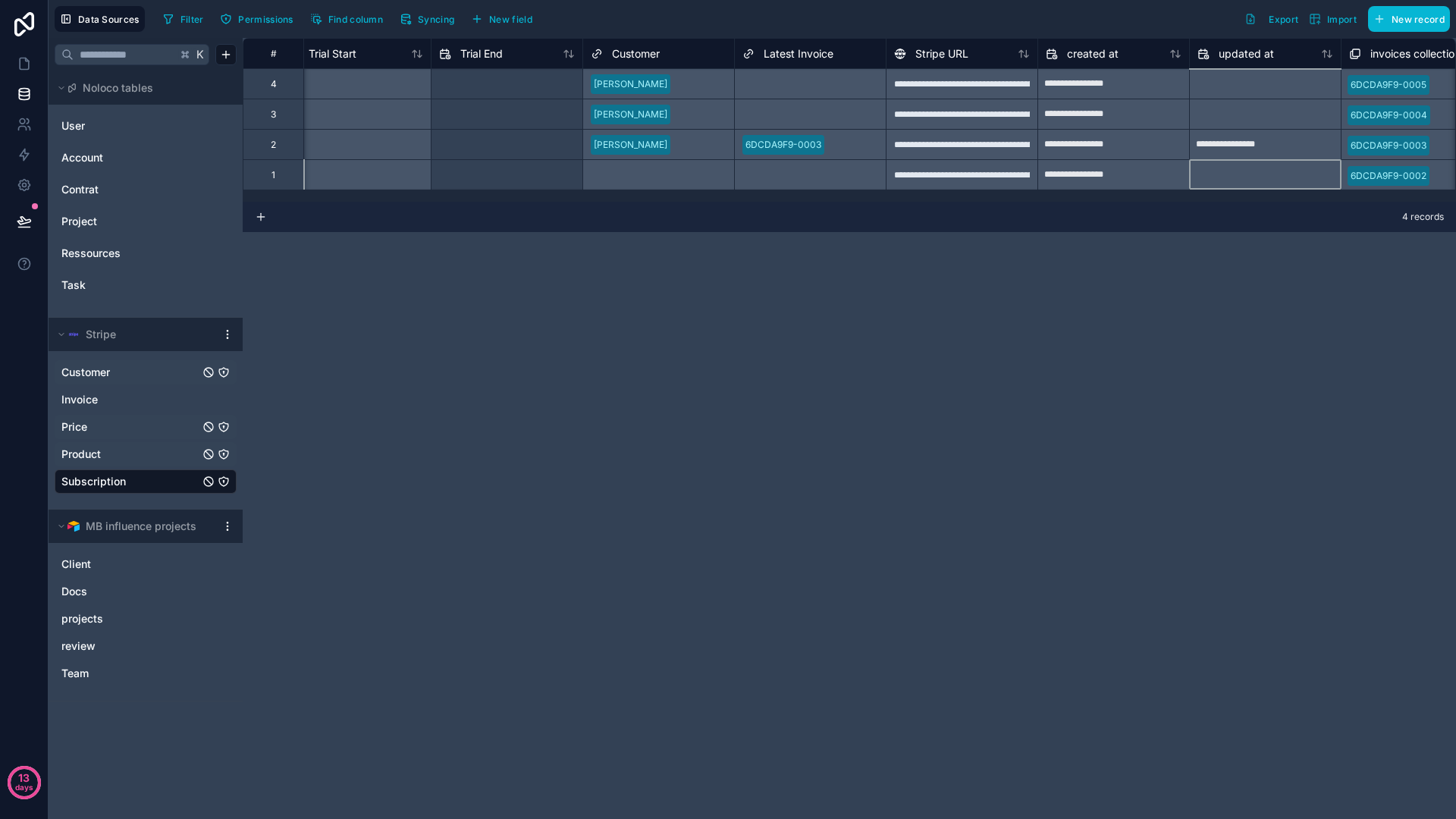
scroll to position [0, 1376]
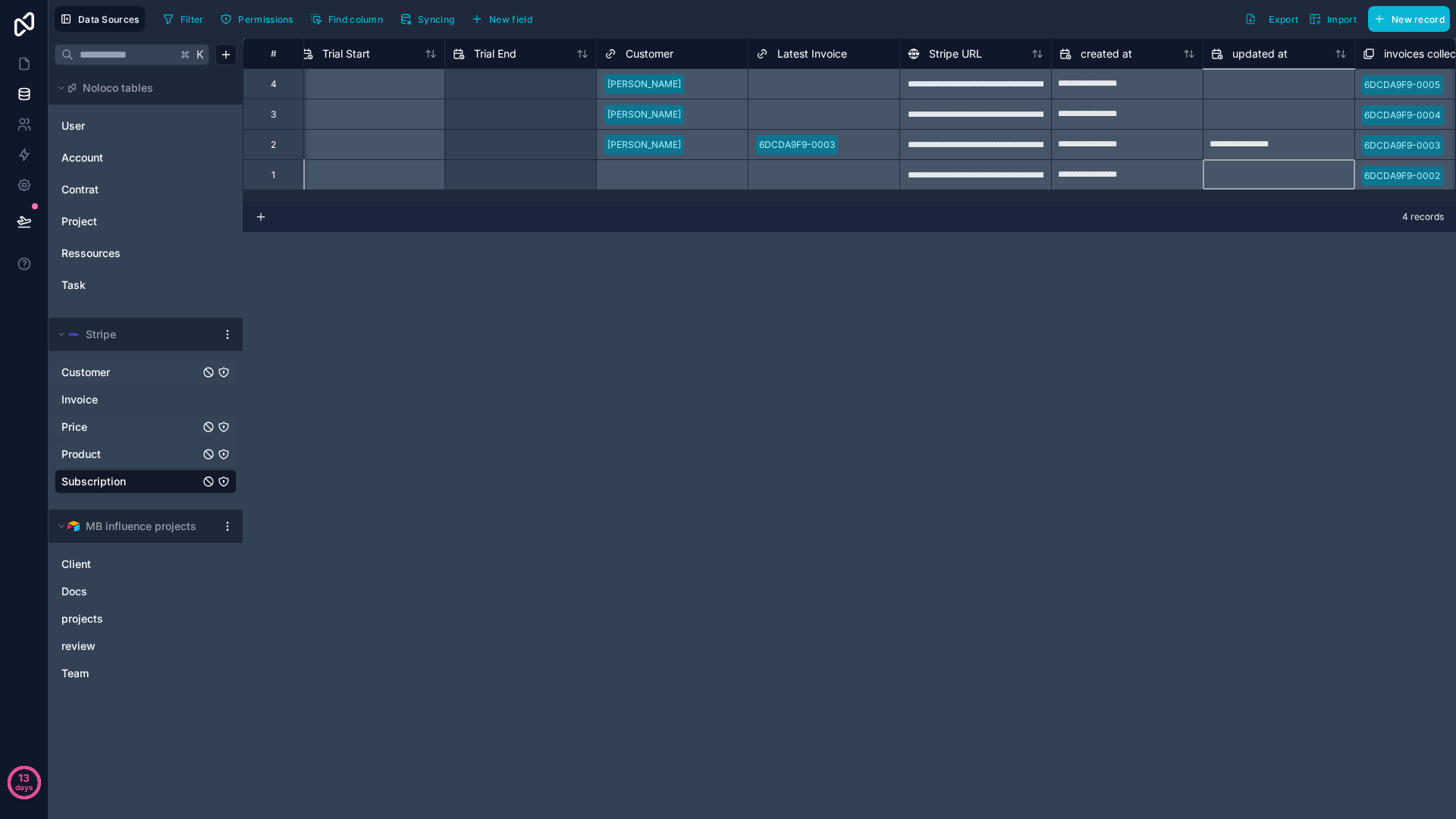
click at [857, 171] on div "Select a Latest Invoice" at bounding box center [824, 175] width 151 height 30
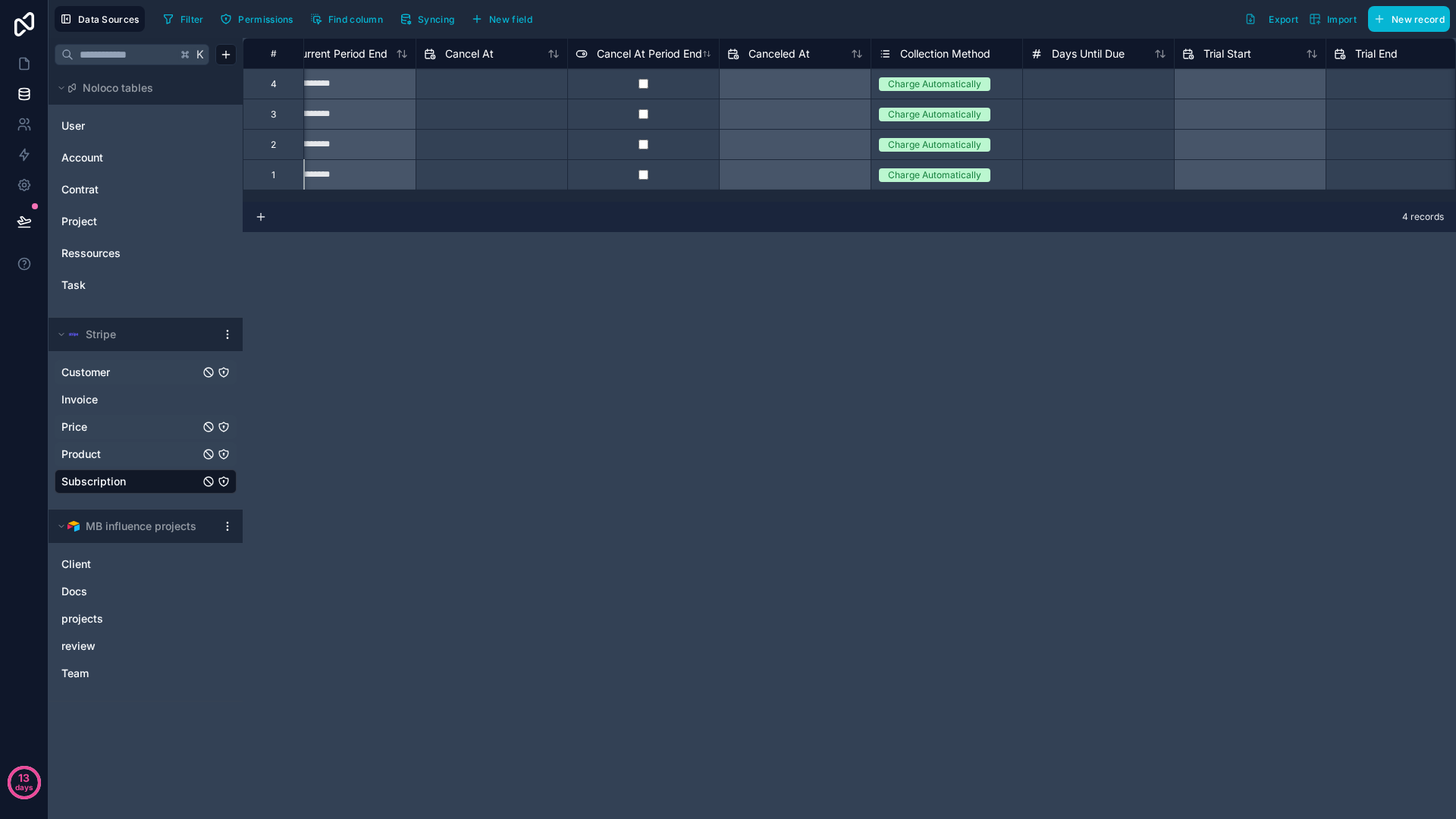
scroll to position [0, 492]
click at [506, 14] on span "New field" at bounding box center [511, 20] width 43 height 11
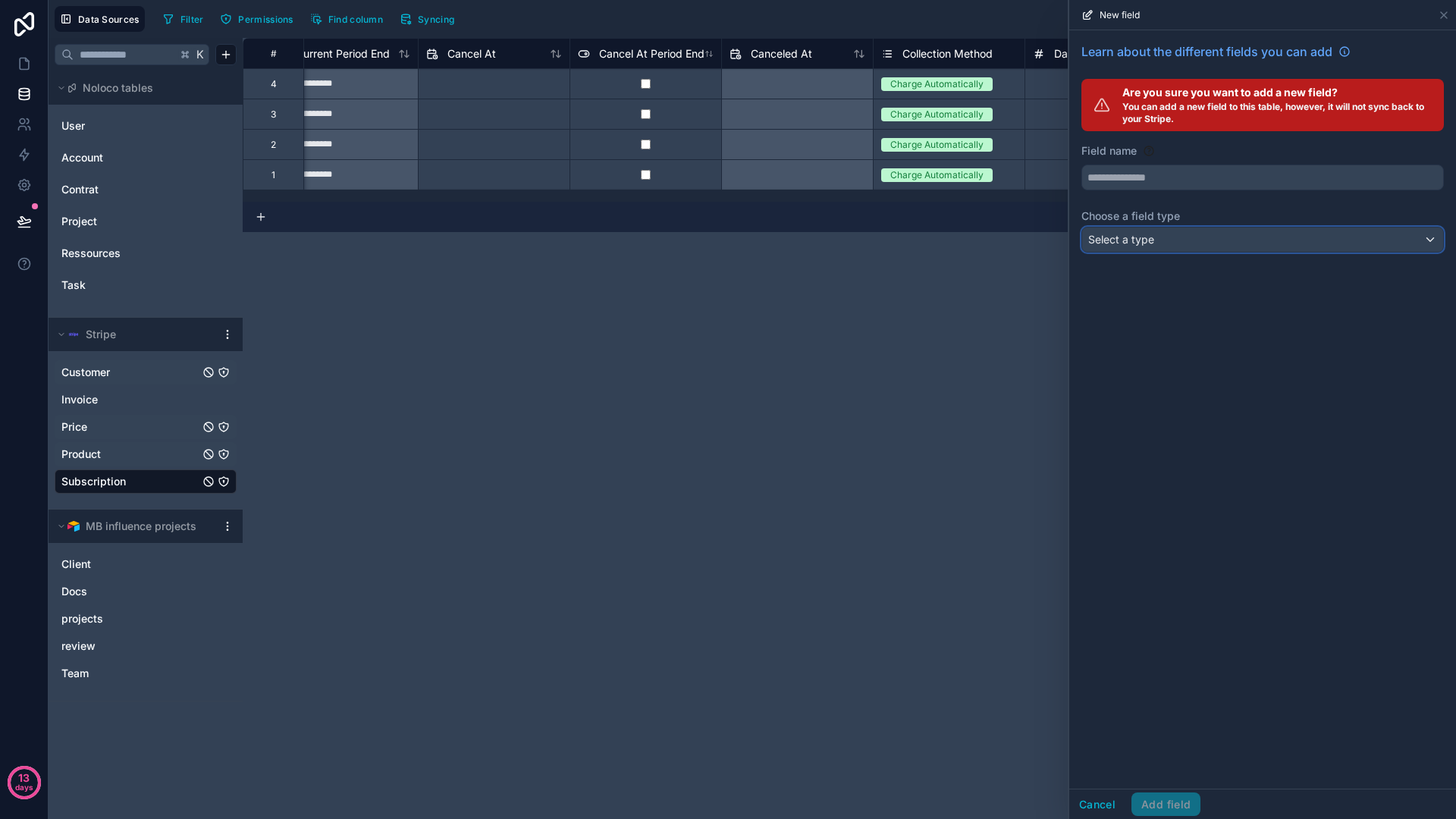
click at [1143, 240] on span "Select a type" at bounding box center [1121, 239] width 66 height 13
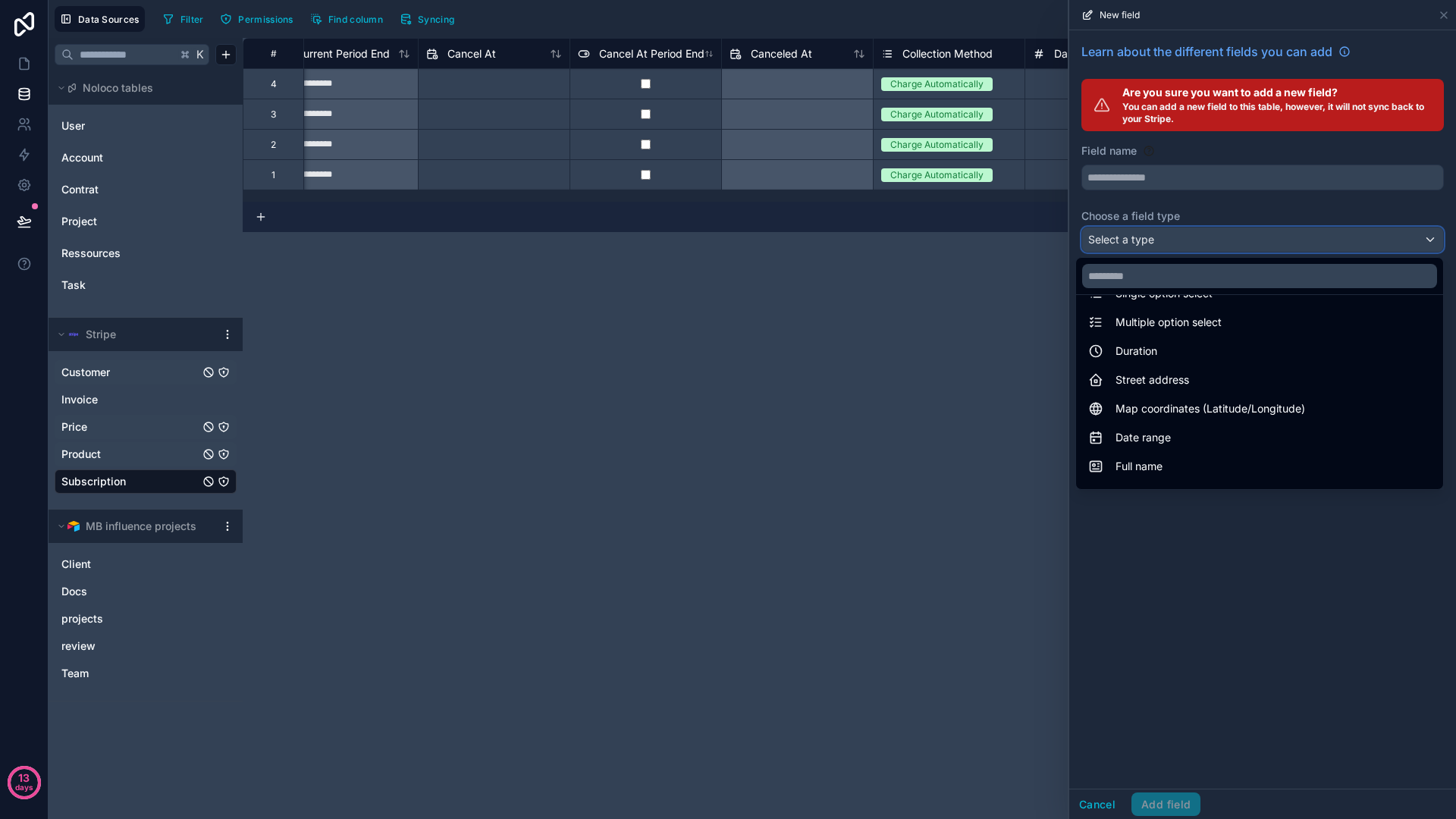
scroll to position [176, 0]
click at [1158, 589] on div at bounding box center [1263, 409] width 387 height 819
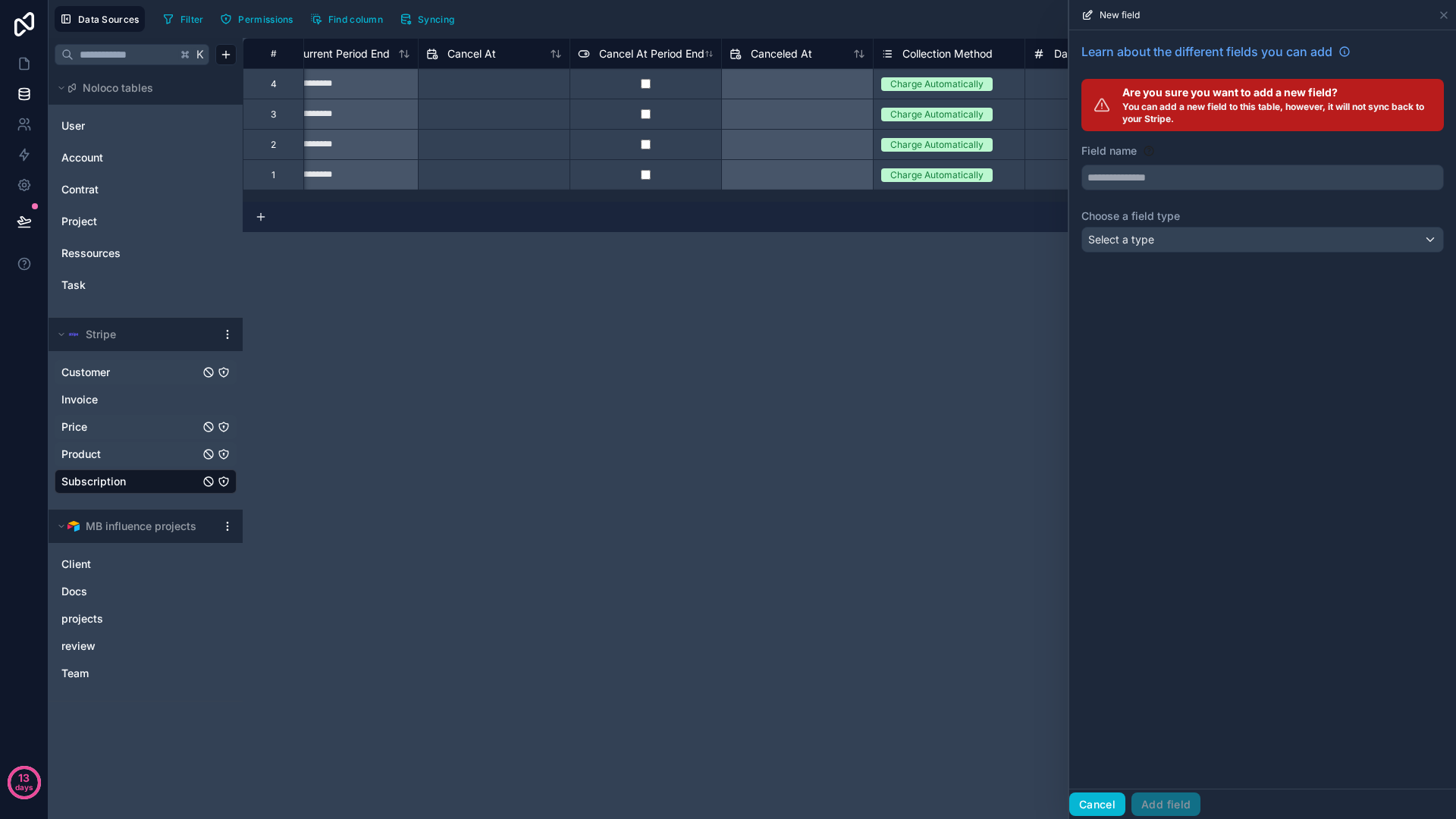
click at [1098, 795] on button "Cancel" at bounding box center [1097, 804] width 56 height 24
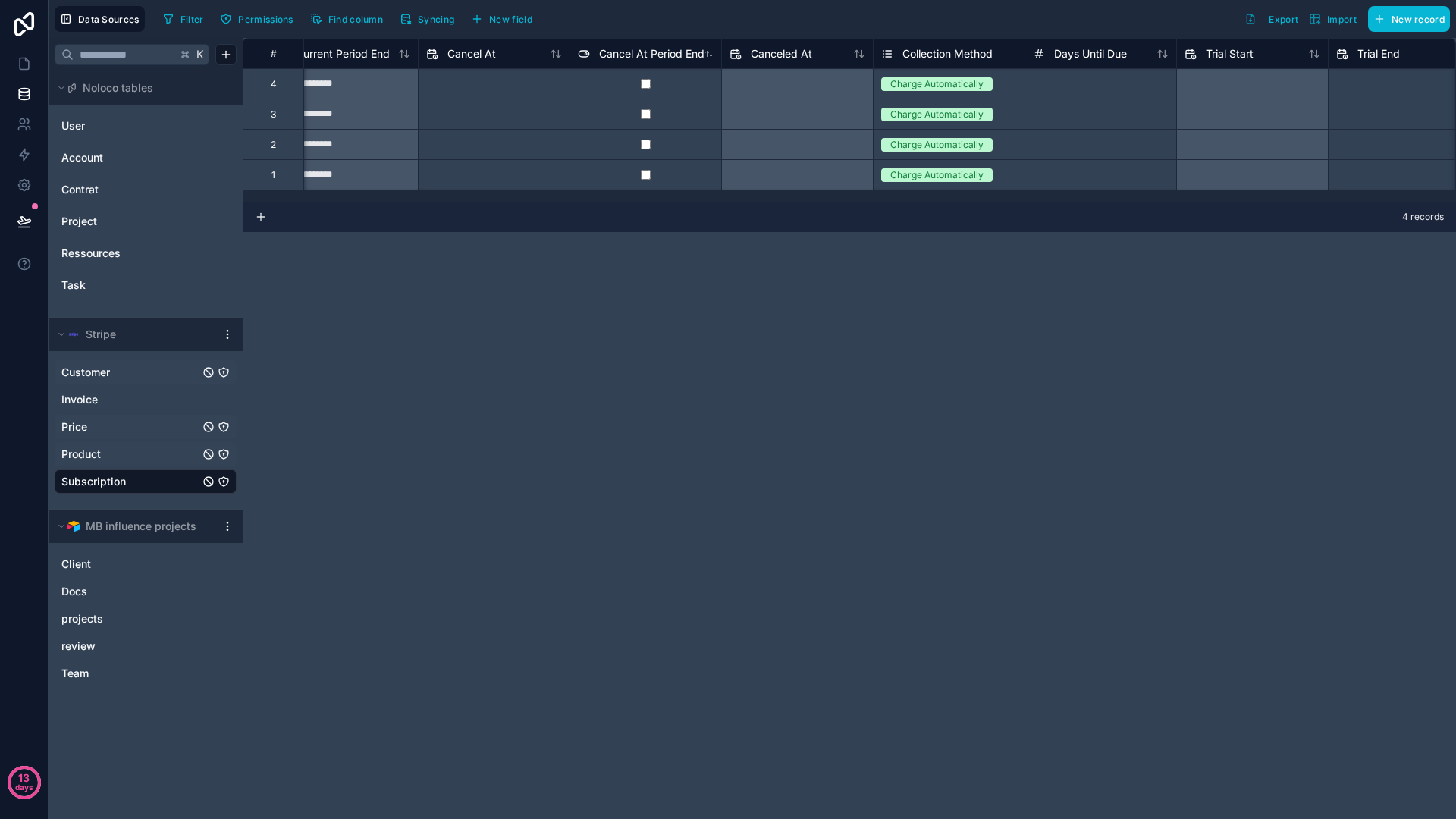
click at [969, 235] on div "**********" at bounding box center [849, 429] width 1213 height 781
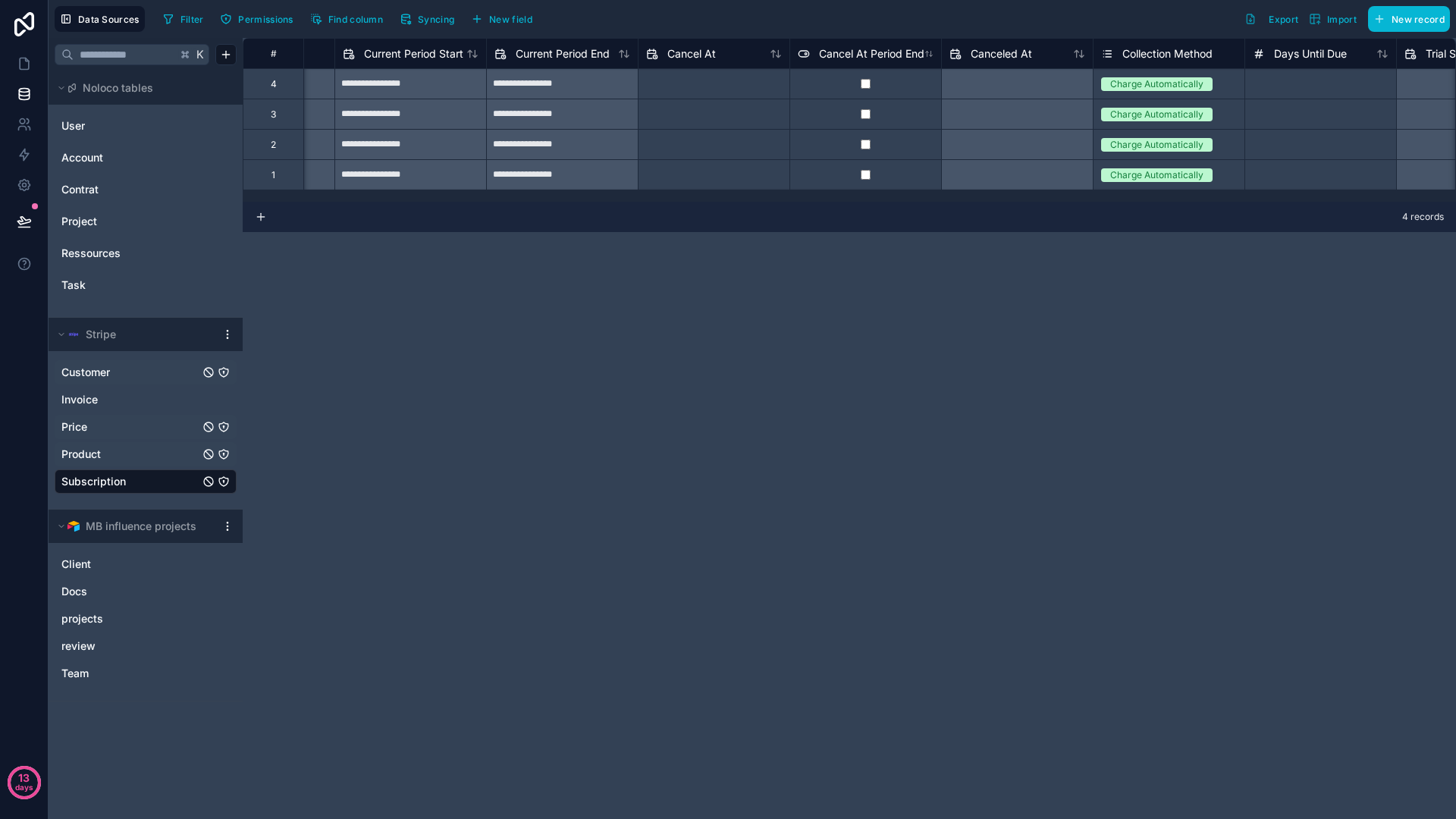
scroll to position [0, 514]
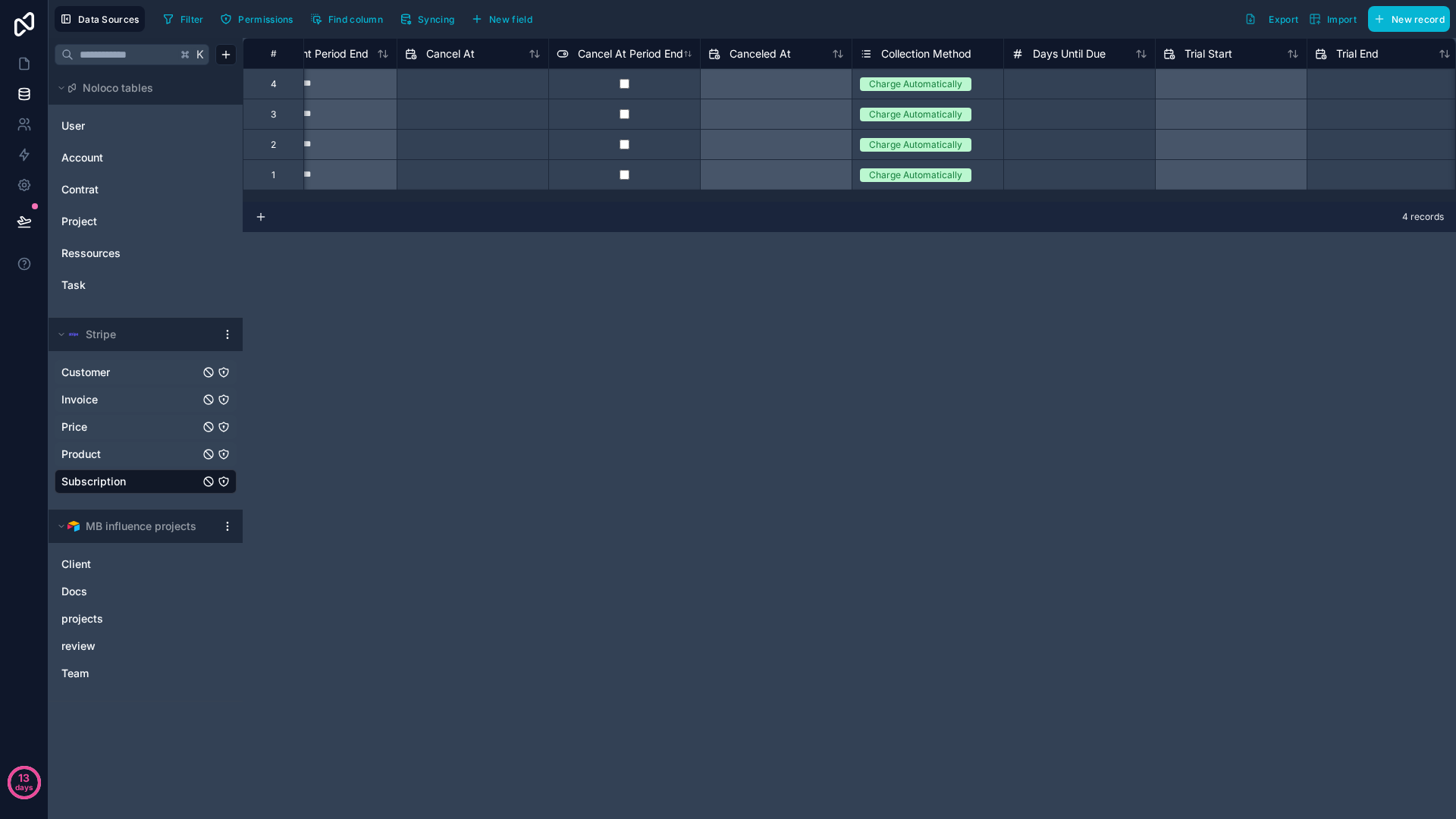
click at [129, 388] on div "Invoice" at bounding box center [145, 400] width 182 height 24
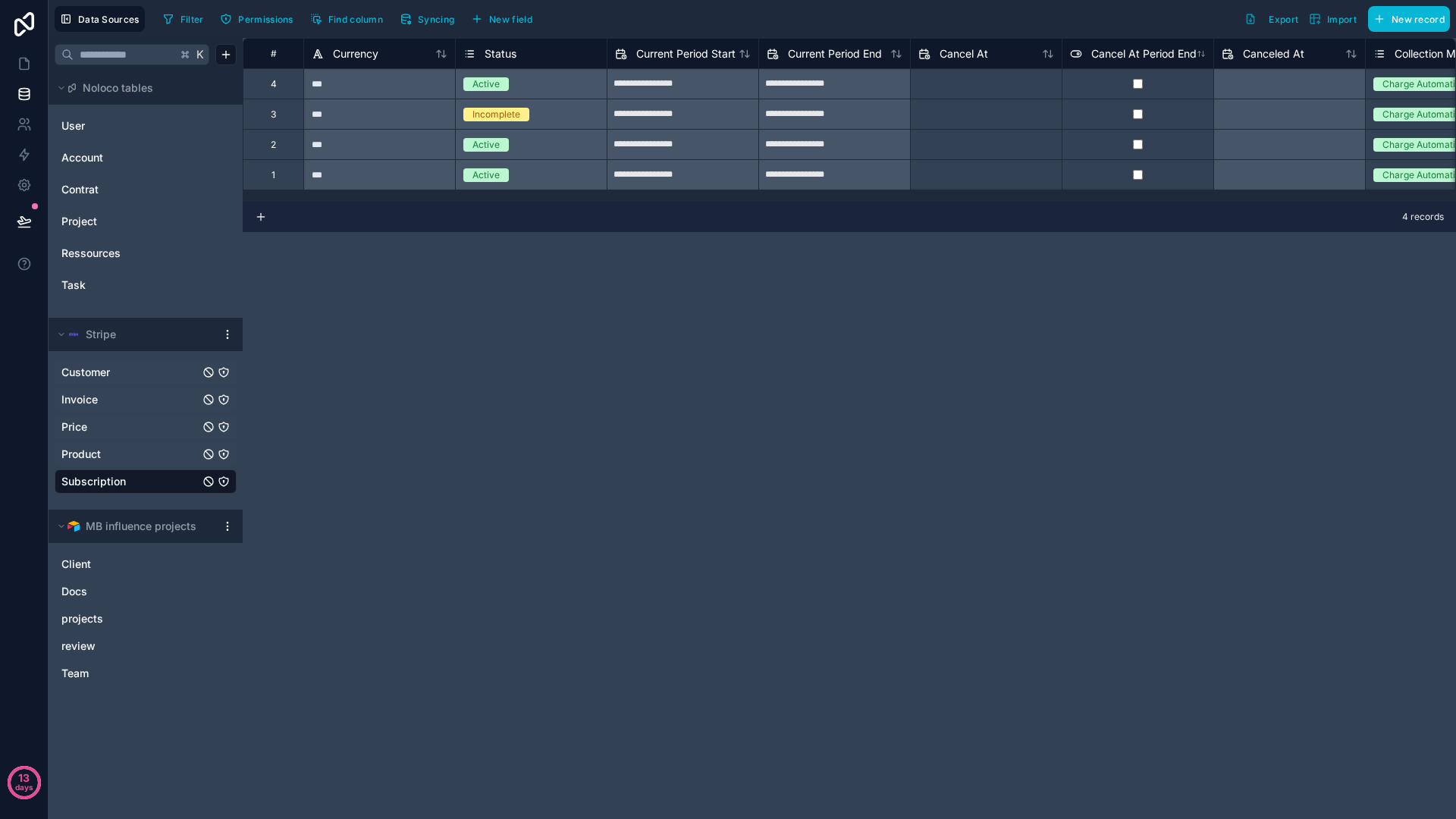
click at [96, 393] on span "Invoice" at bounding box center [79, 400] width 36 height 15
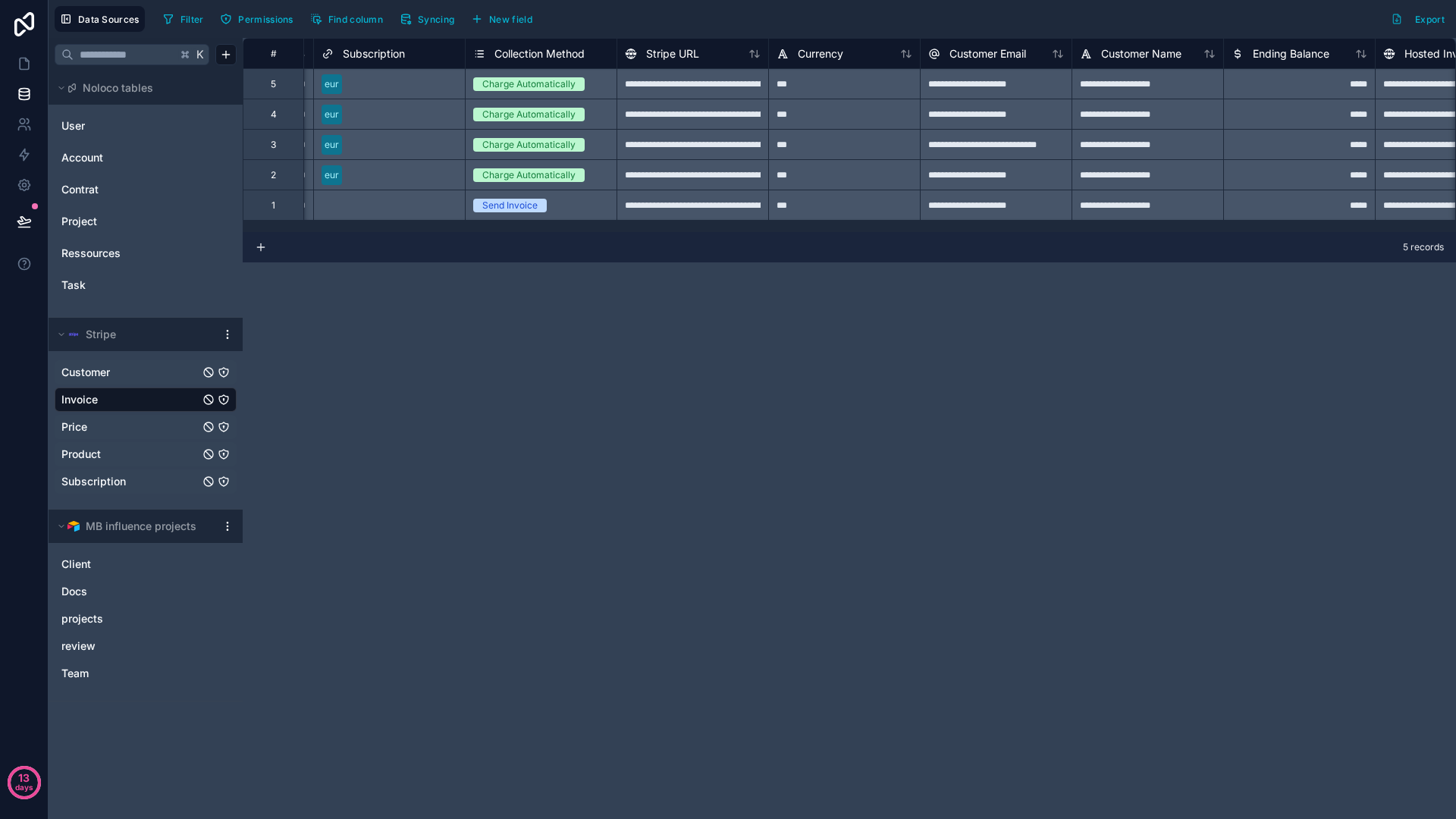
scroll to position [0, 1571]
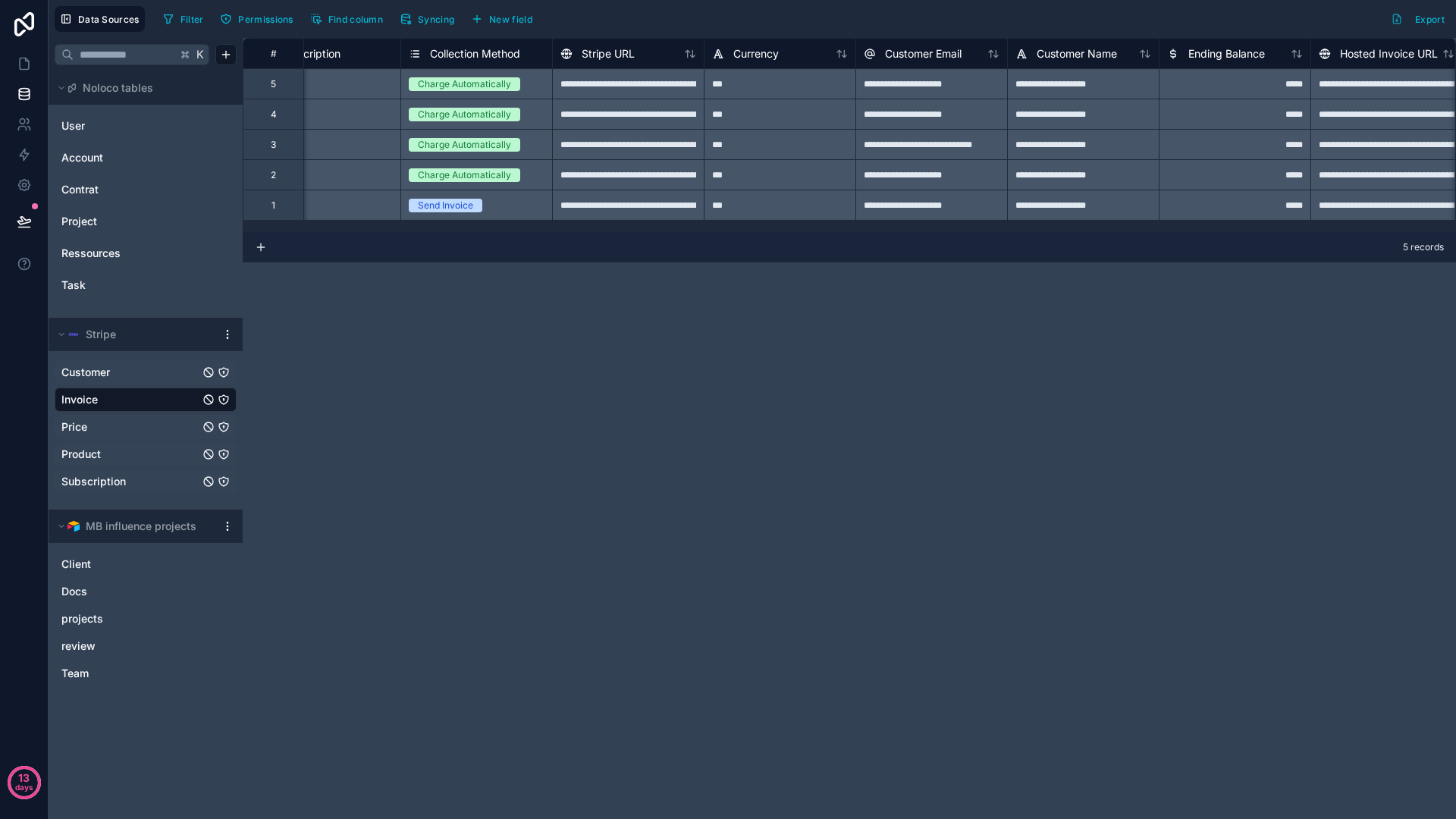
click at [635, 87] on div "**********" at bounding box center [628, 83] width 151 height 30
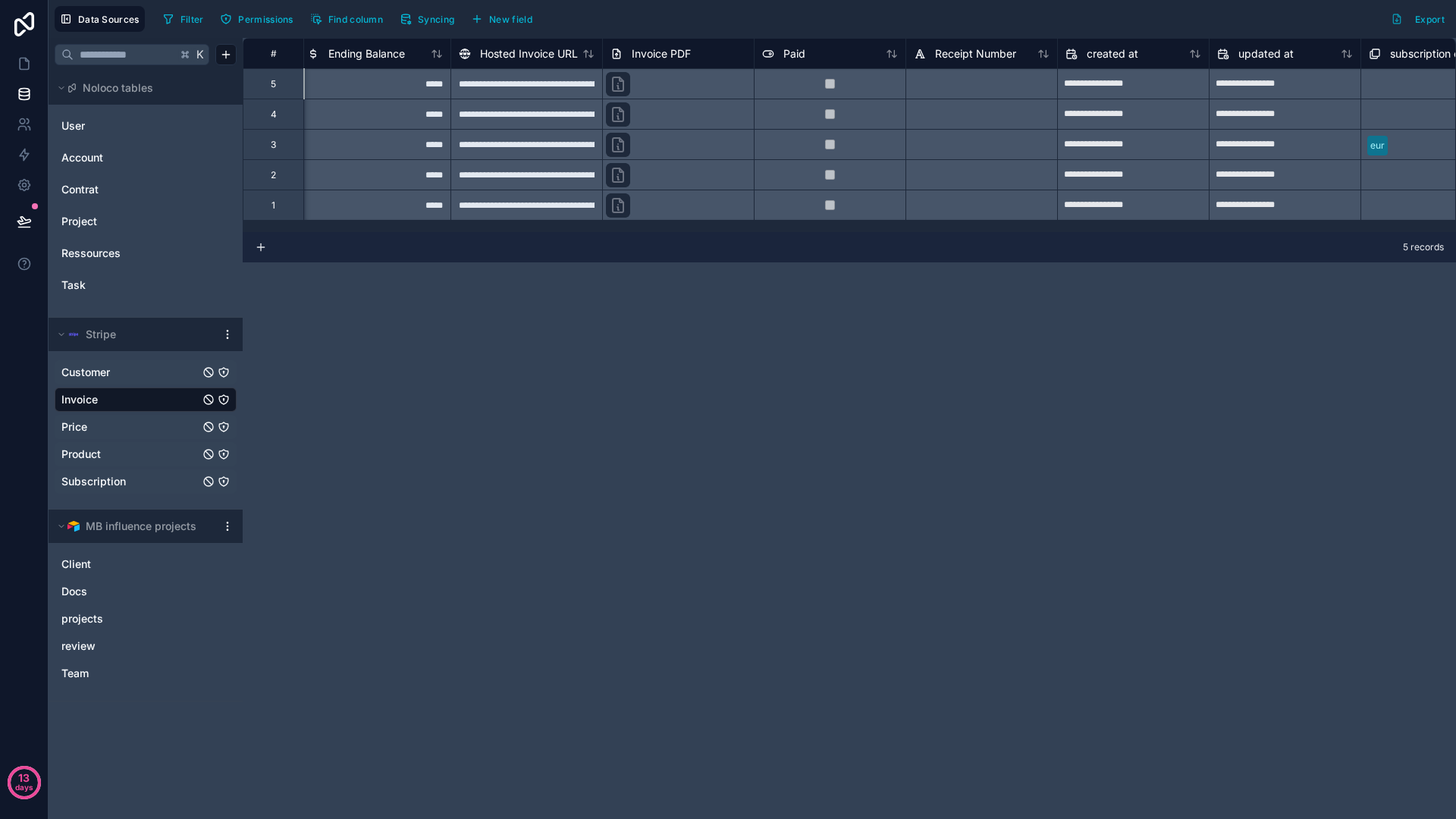
scroll to position [0, 2416]
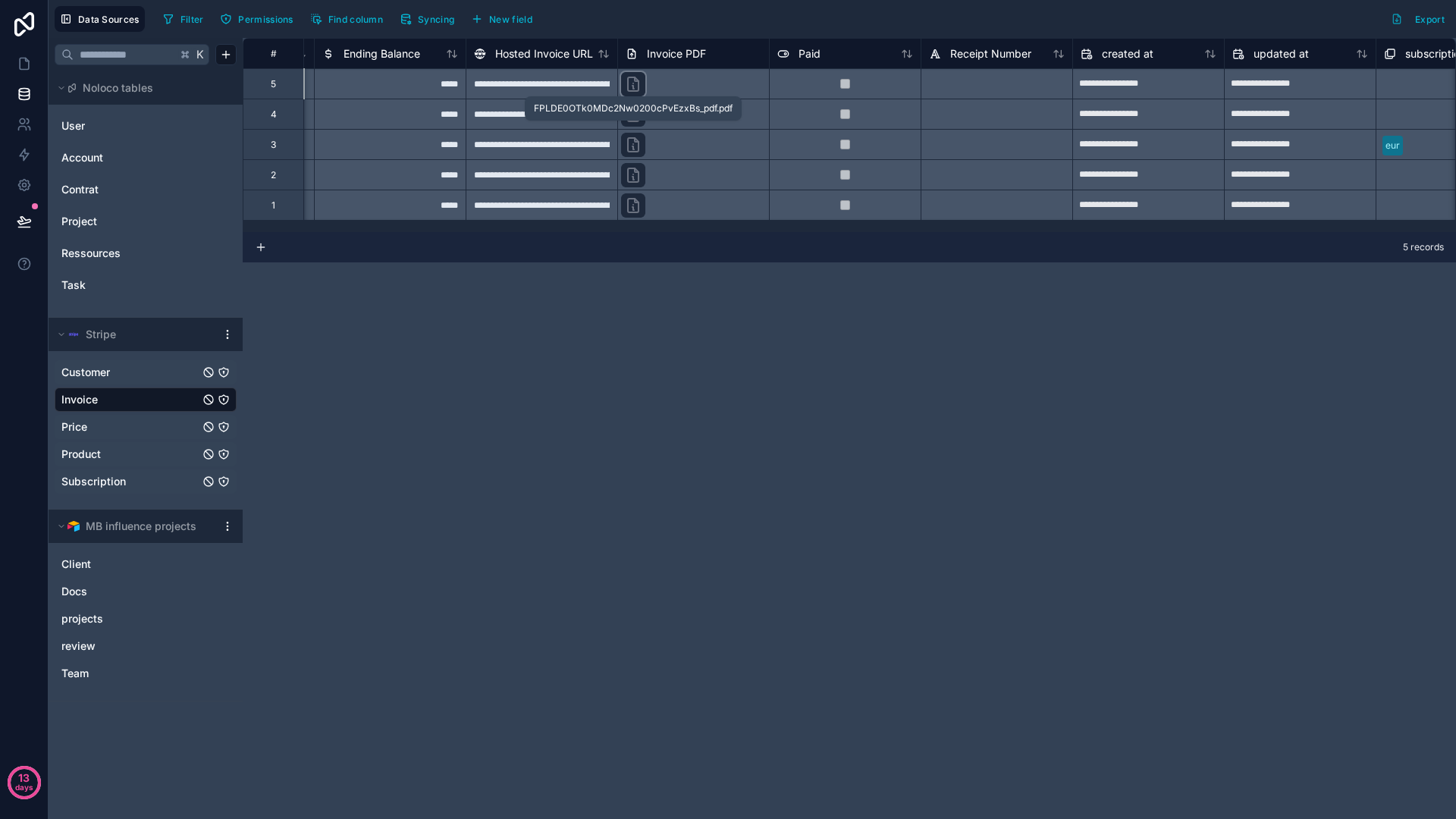
click at [636, 78] on icon at bounding box center [632, 84] width 10 height 14
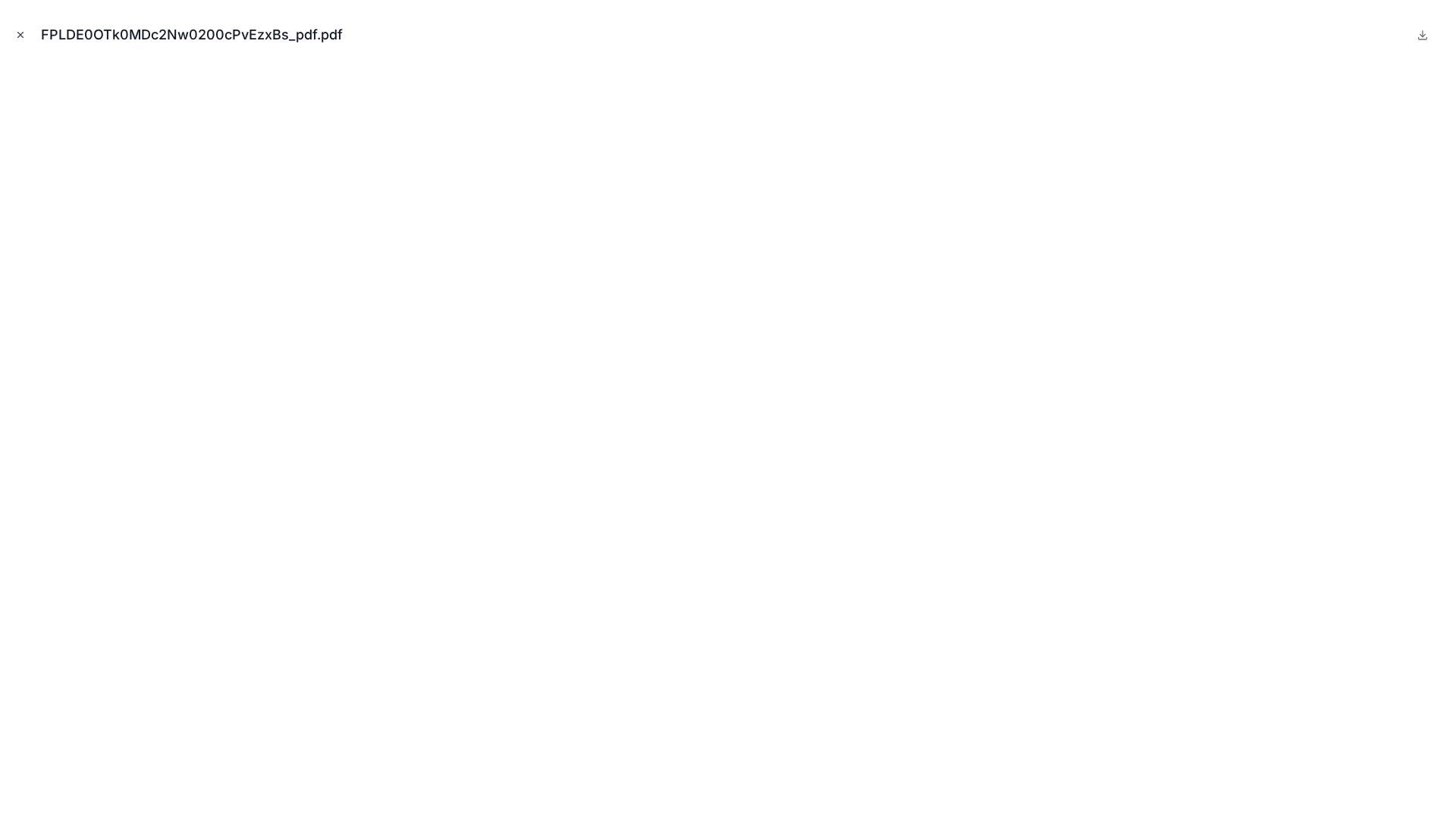
click at [23, 38] on icon "Close modal" at bounding box center [20, 35] width 10 height 10
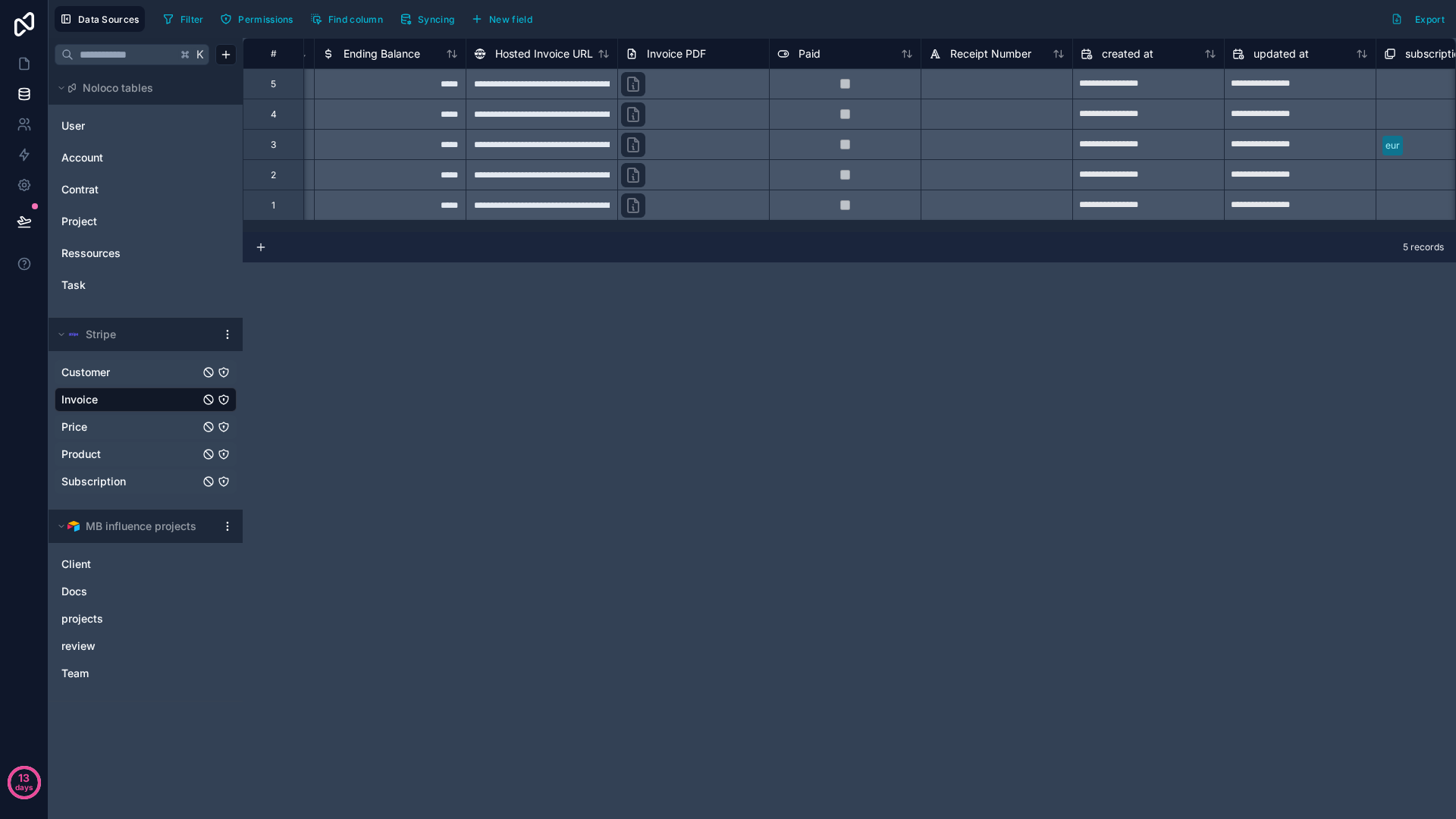
click at [546, 376] on div "**********" at bounding box center [849, 429] width 1213 height 781
click at [88, 423] on link "Price" at bounding box center [131, 427] width 138 height 15
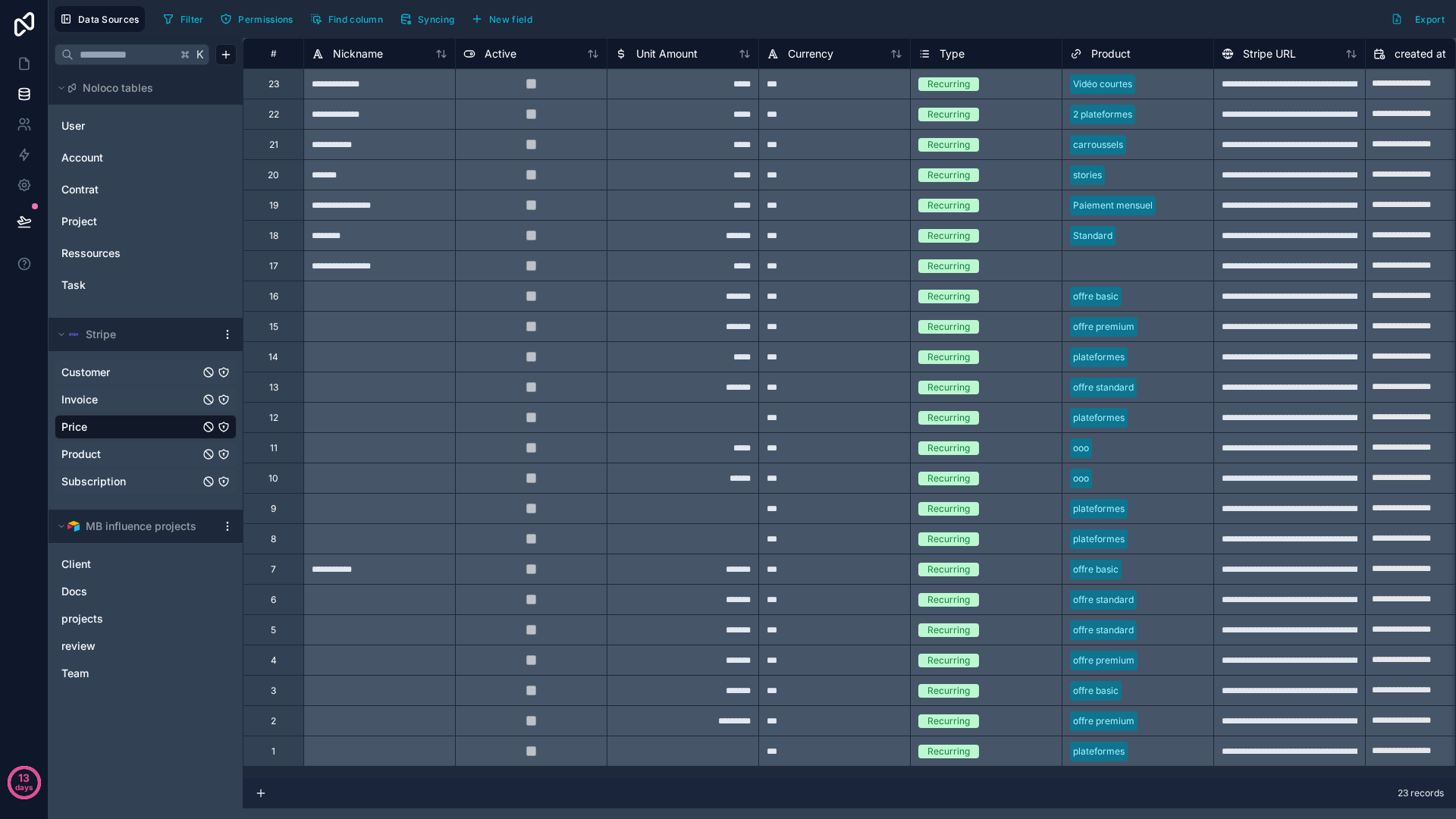
click at [106, 408] on div "Invoice" at bounding box center [145, 400] width 182 height 24
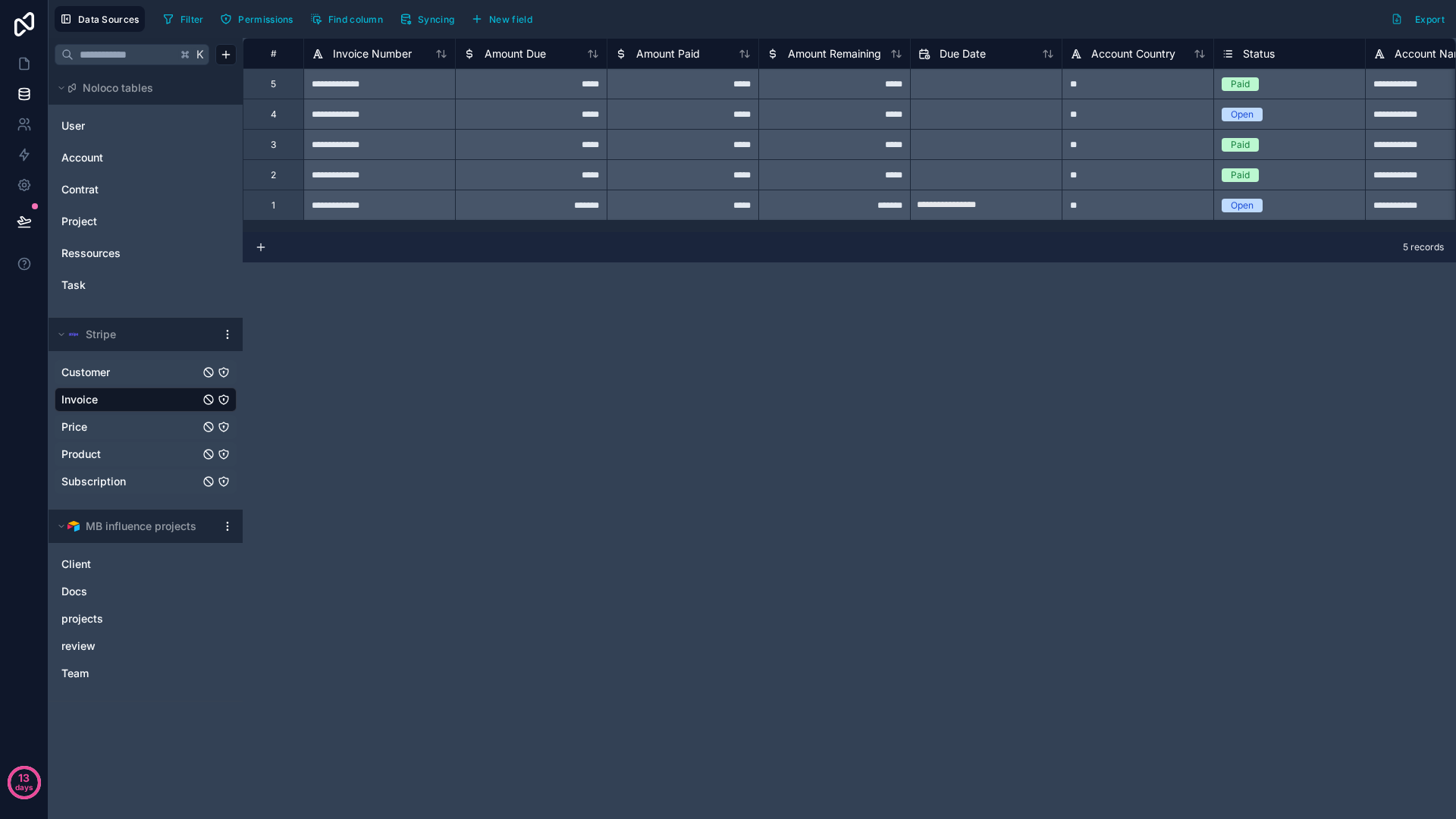
click at [381, 304] on div "**********" at bounding box center [849, 429] width 1213 height 781
click at [331, 347] on div "**********" at bounding box center [849, 429] width 1213 height 781
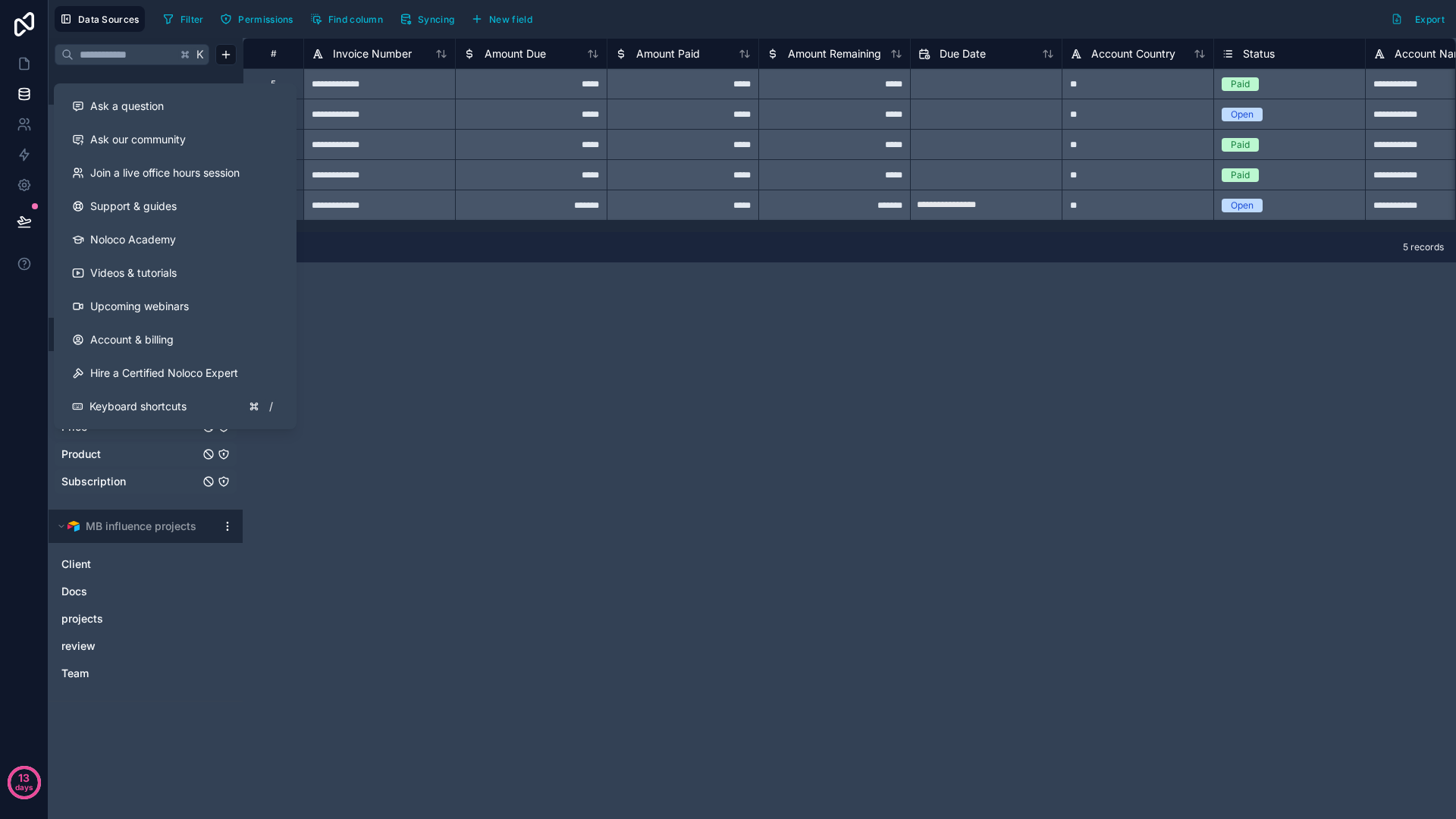
click at [488, 488] on div "**********" at bounding box center [849, 429] width 1213 height 781
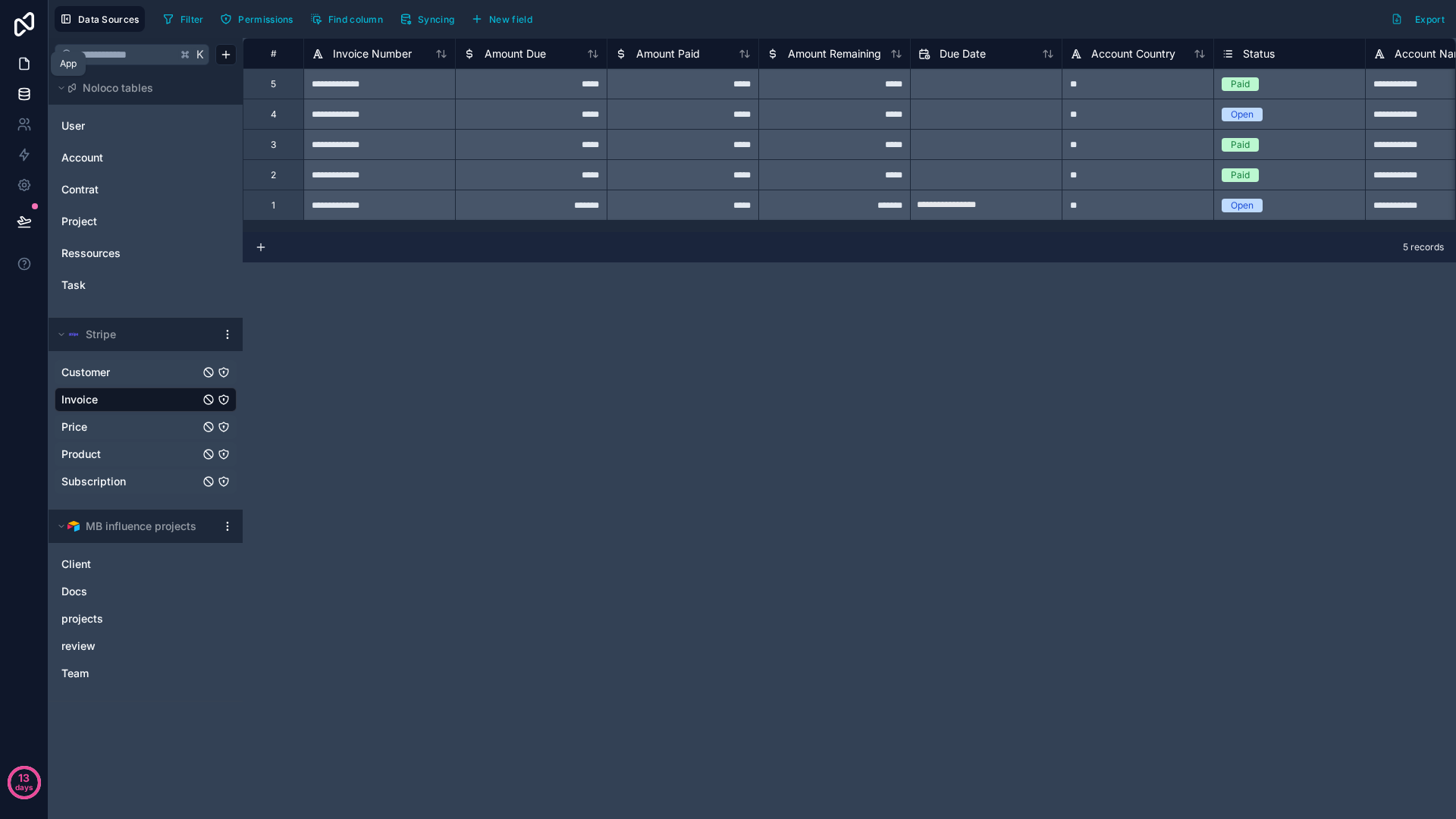
click at [25, 73] on link at bounding box center [23, 64] width 48 height 30
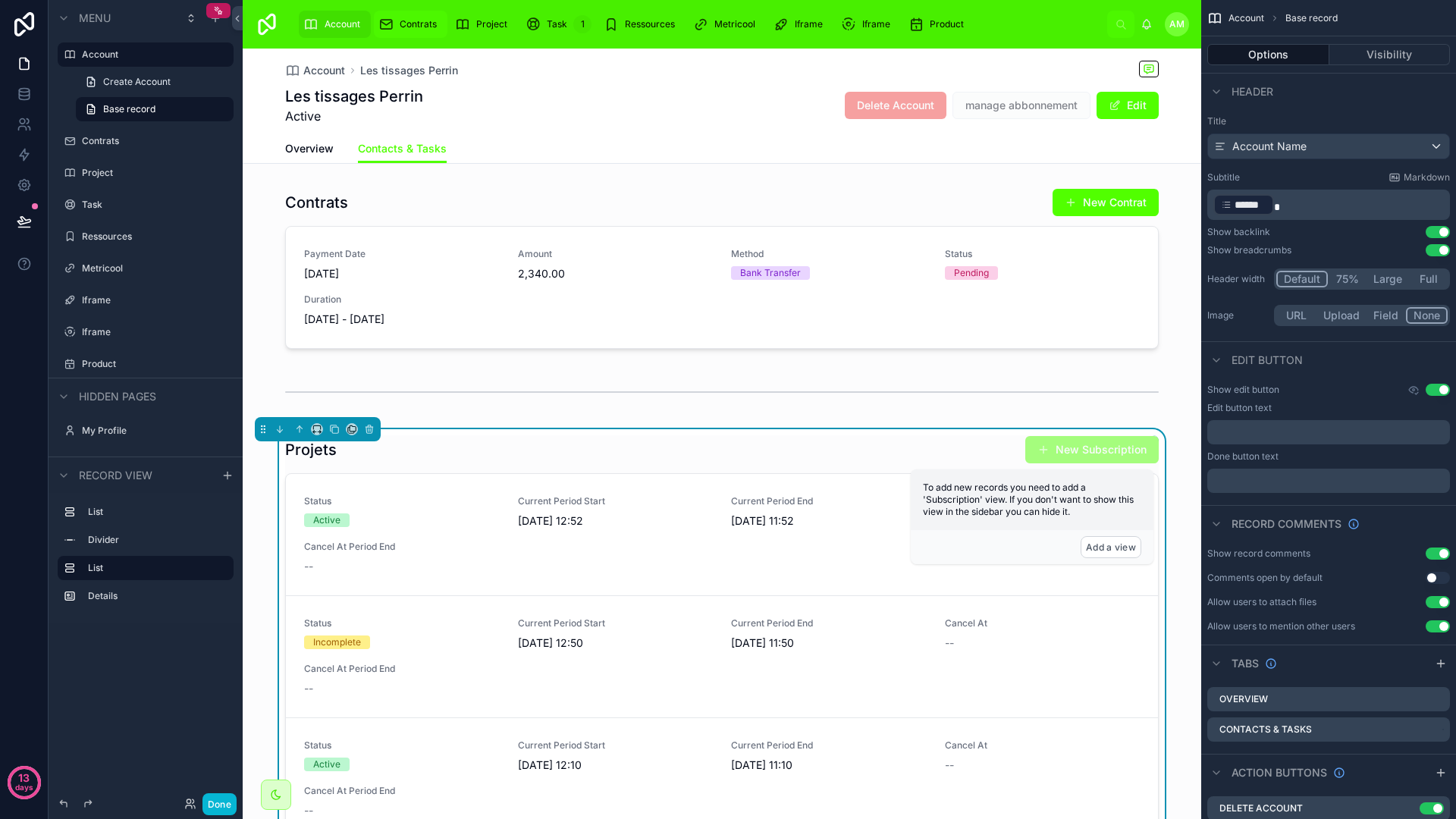
click at [416, 26] on span "Contrats" at bounding box center [418, 23] width 37 height 12
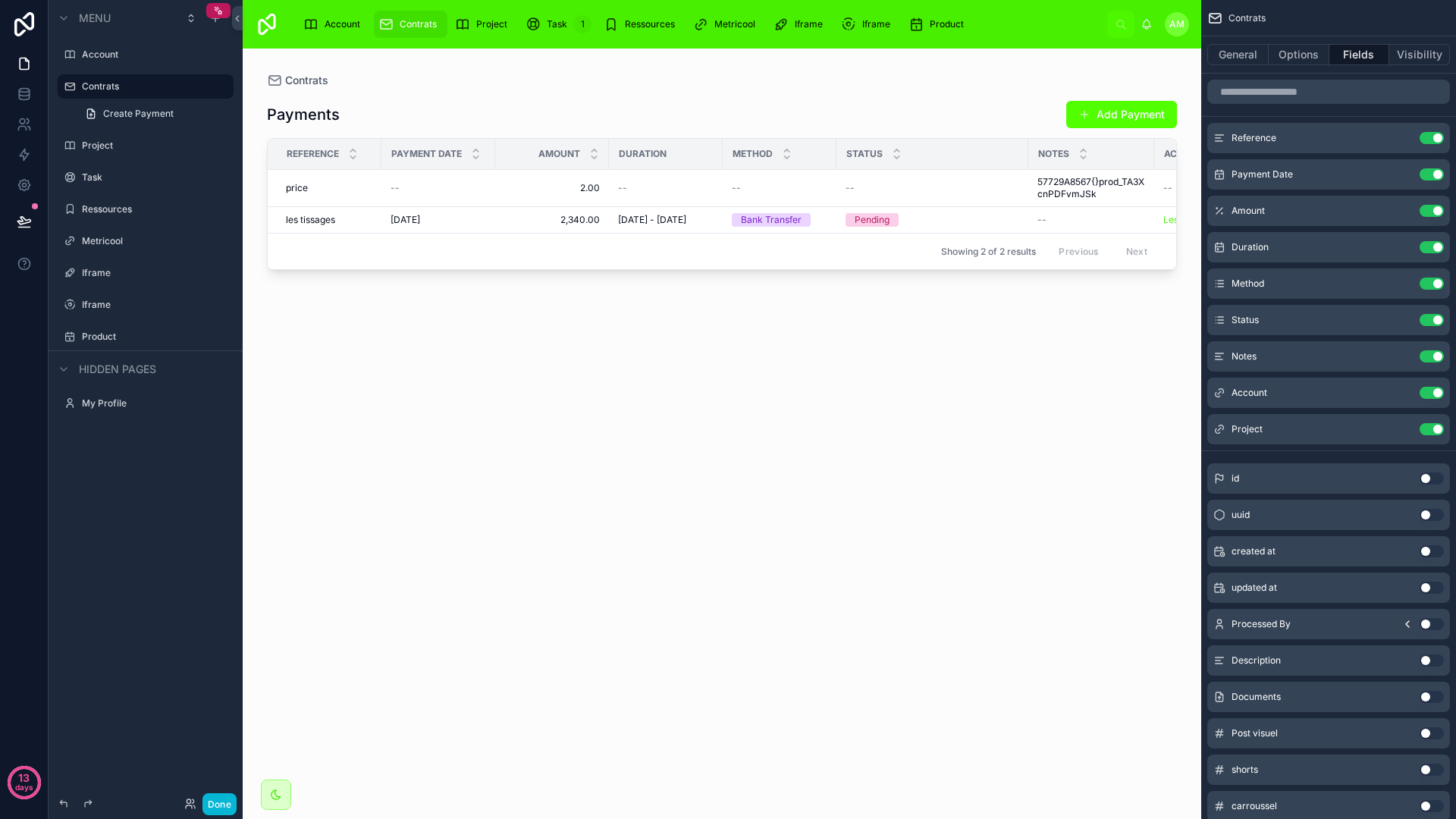
click at [640, 191] on div at bounding box center [722, 424] width 958 height 752
click at [626, 188] on span "--" at bounding box center [623, 188] width 9 height 12
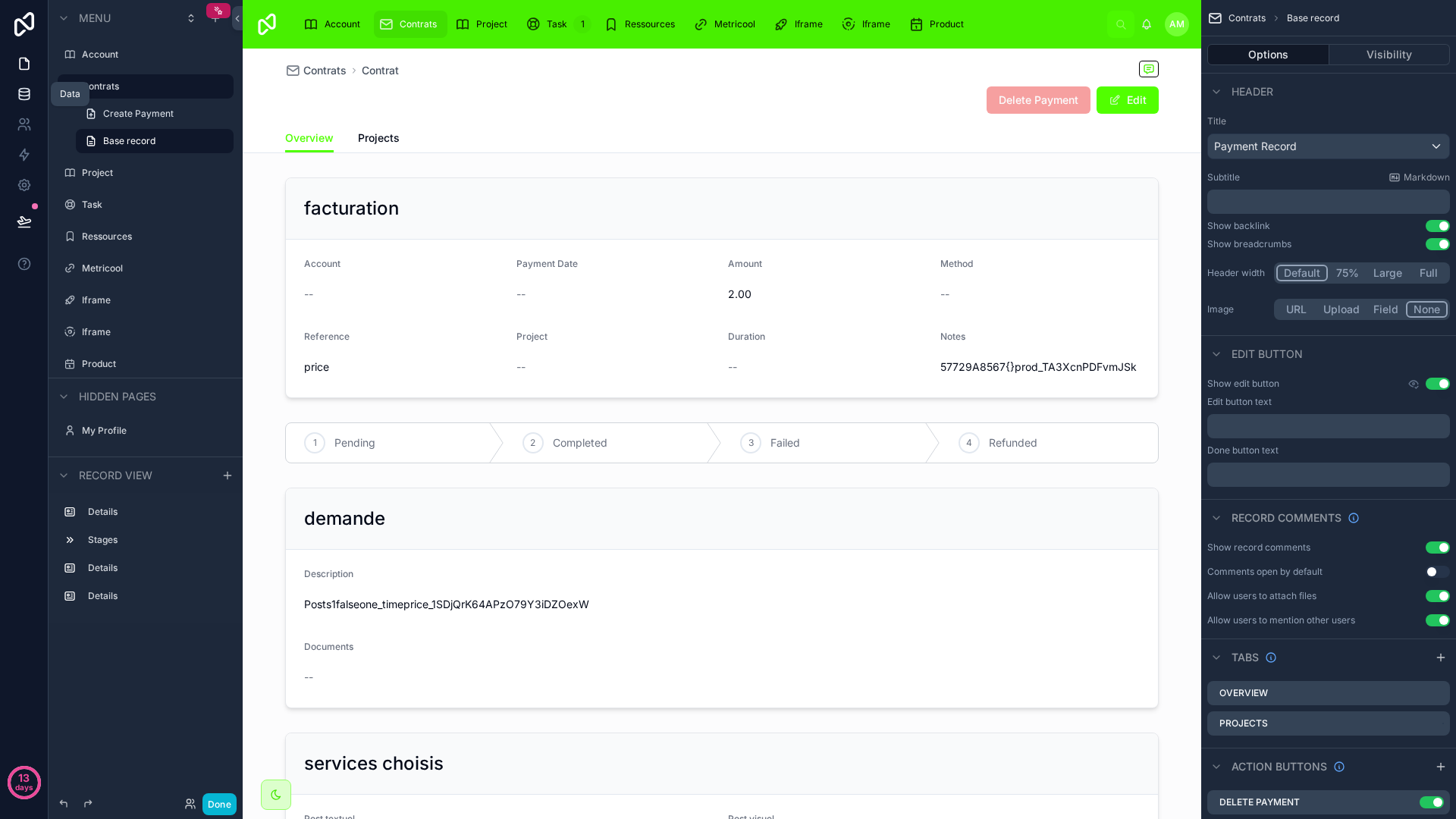
click at [37, 98] on link at bounding box center [23, 93] width 48 height 30
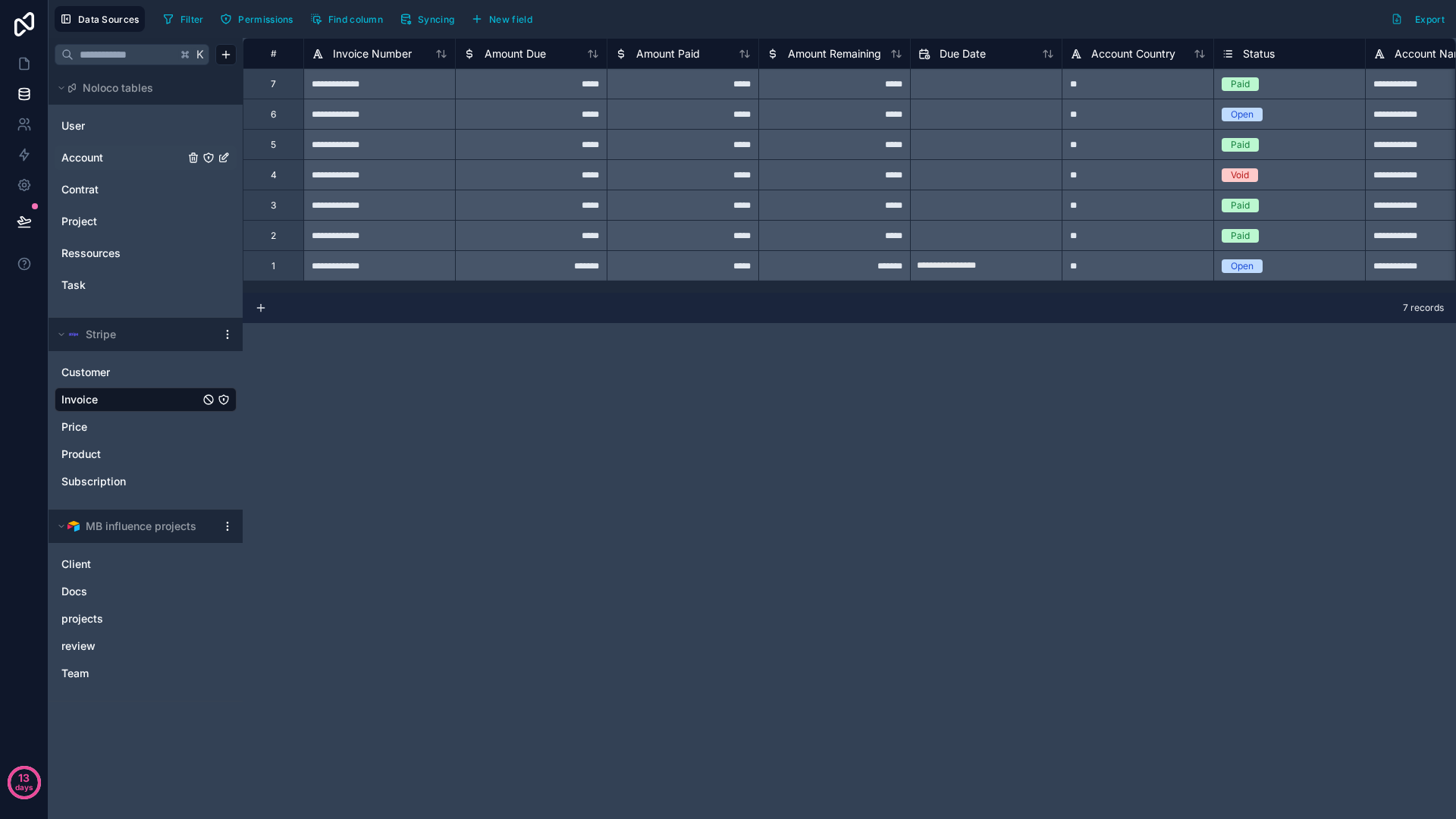
click at [88, 162] on span "Account" at bounding box center [82, 158] width 42 height 15
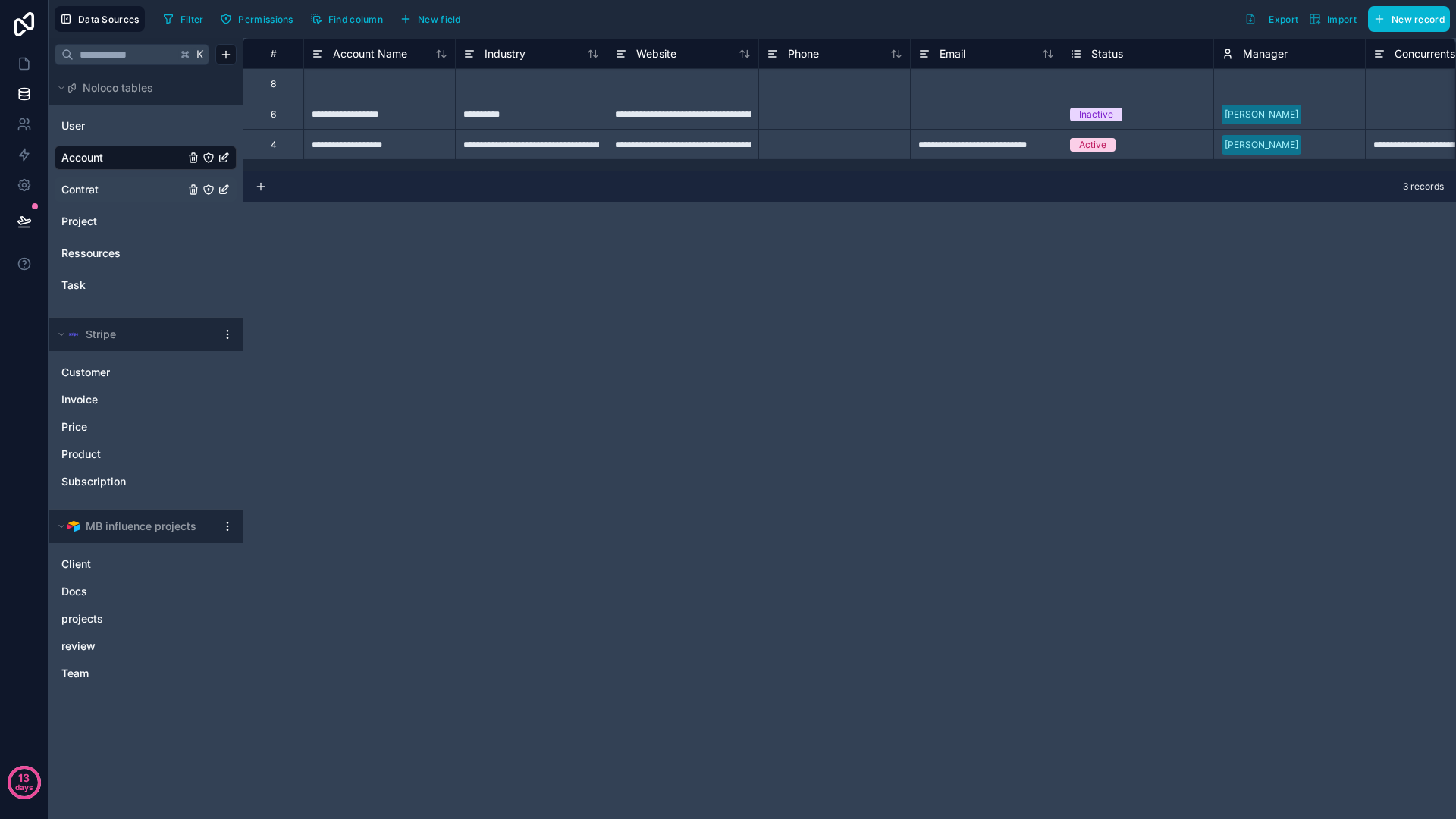
click at [88, 191] on span "Contrat" at bounding box center [80, 190] width 37 height 15
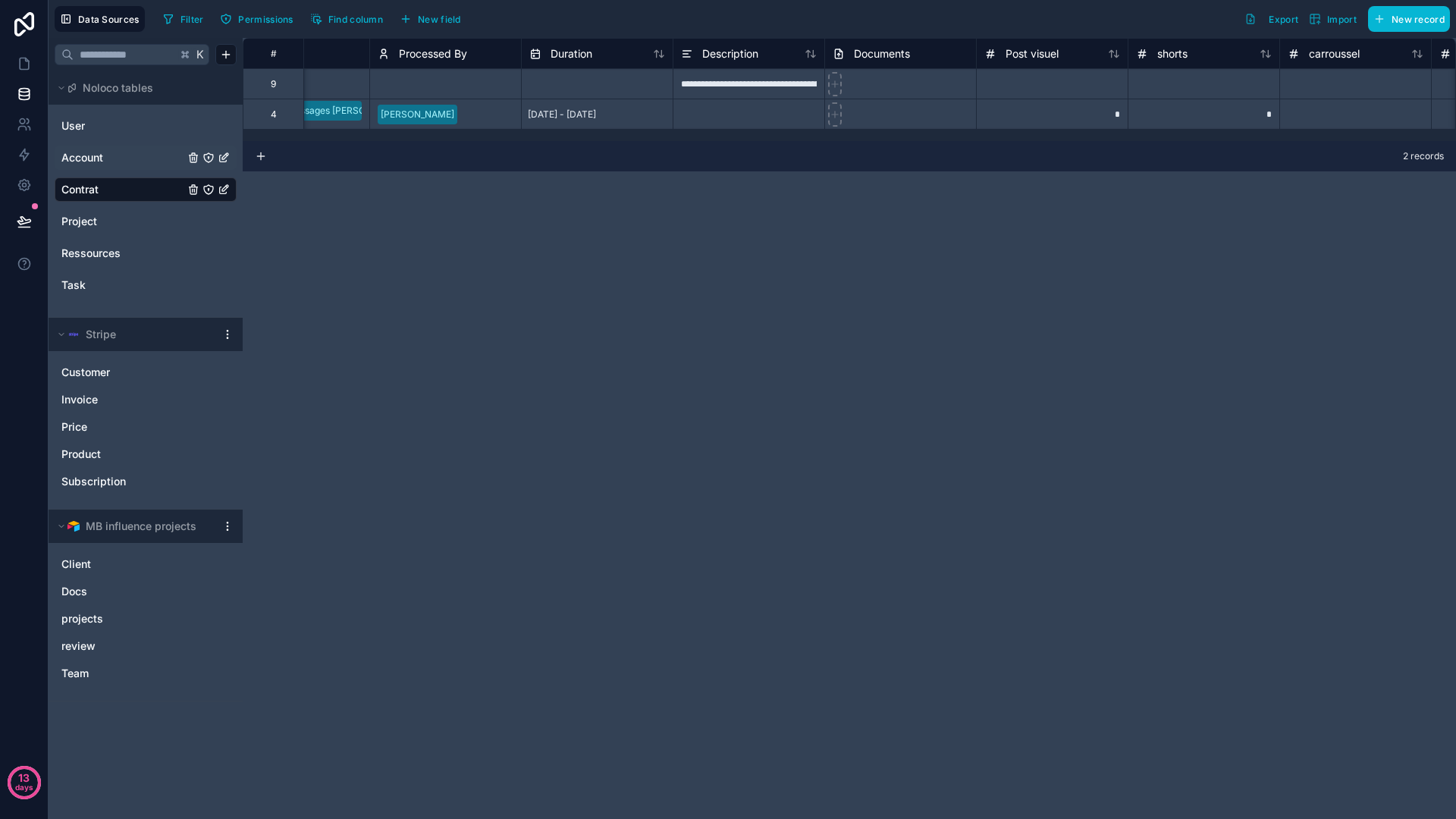
scroll to position [0, 1152]
click at [770, 93] on div "**********" at bounding box center [743, 83] width 151 height 30
click at [772, 90] on div "**********" at bounding box center [743, 83] width 151 height 30
click at [772, 90] on input "**********" at bounding box center [744, 84] width 151 height 30
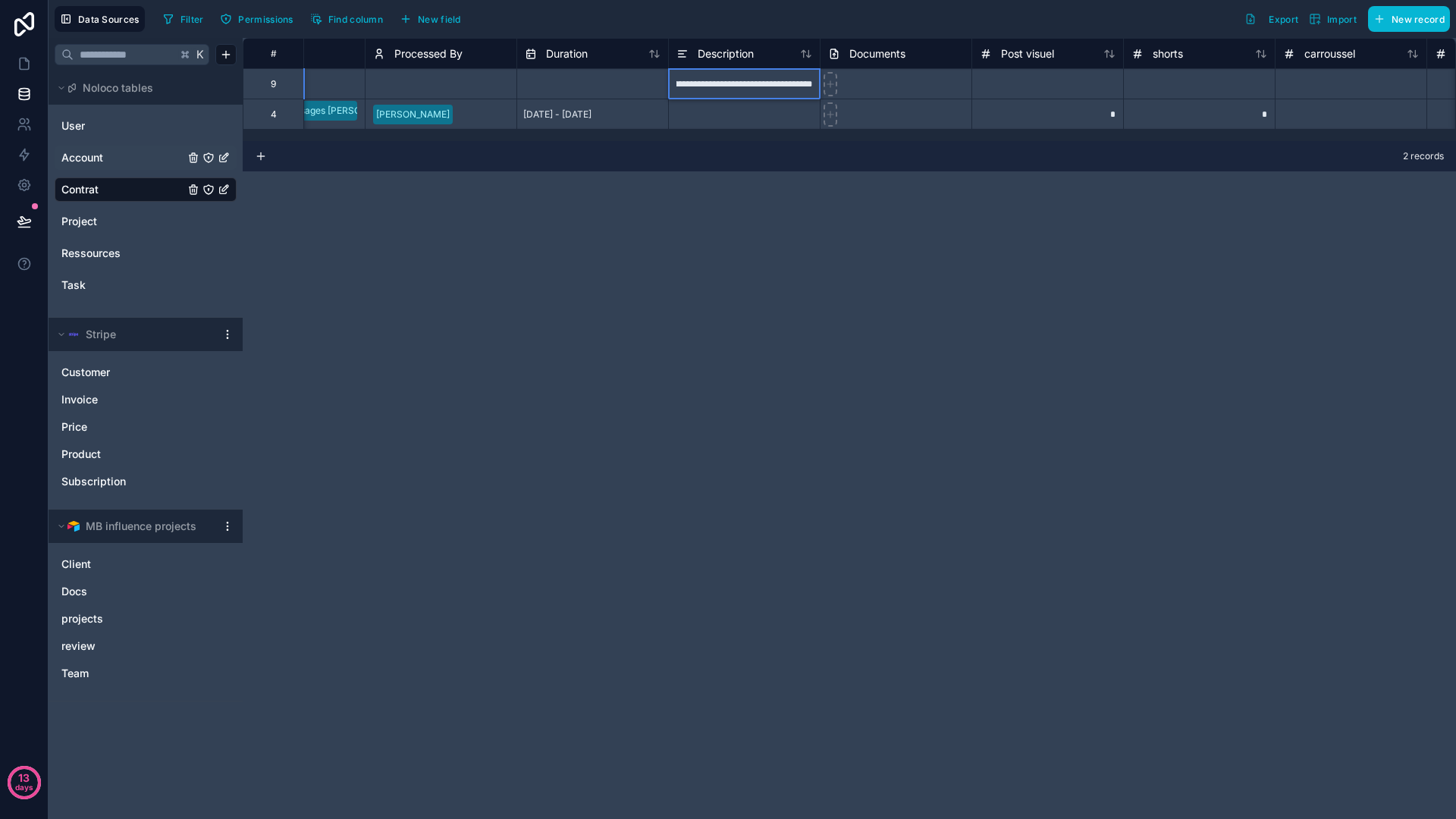
click at [776, 93] on input "**********" at bounding box center [744, 84] width 151 height 30
drag, startPoint x: 802, startPoint y: 174, endPoint x: 800, endPoint y: 135, distance: 39.1
click at [802, 175] on div "**********" at bounding box center [849, 429] width 1213 height 781
click at [813, 94] on div "**********" at bounding box center [743, 83] width 151 height 30
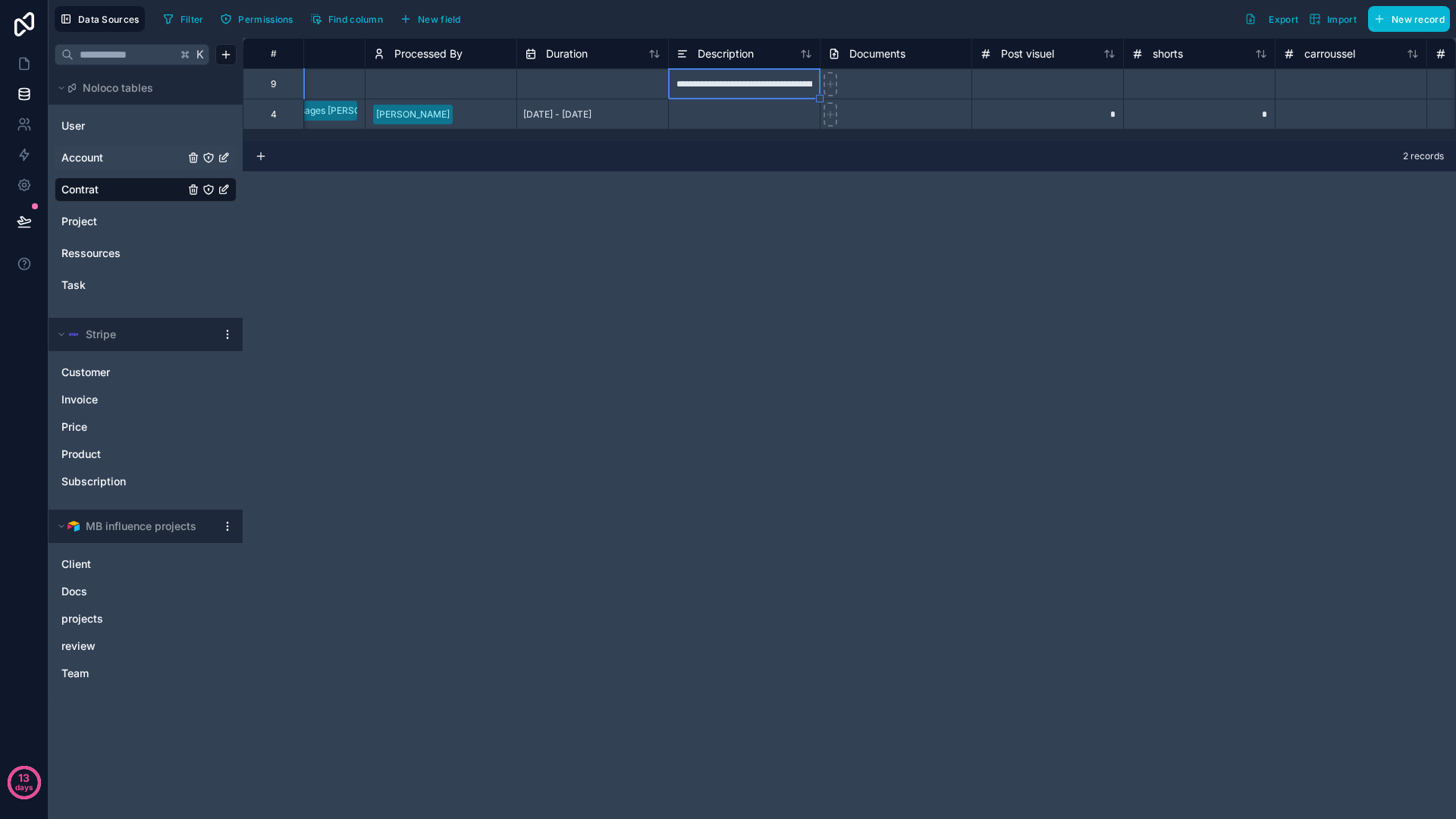
click at [820, 99] on div at bounding box center [820, 98] width 7 height 7
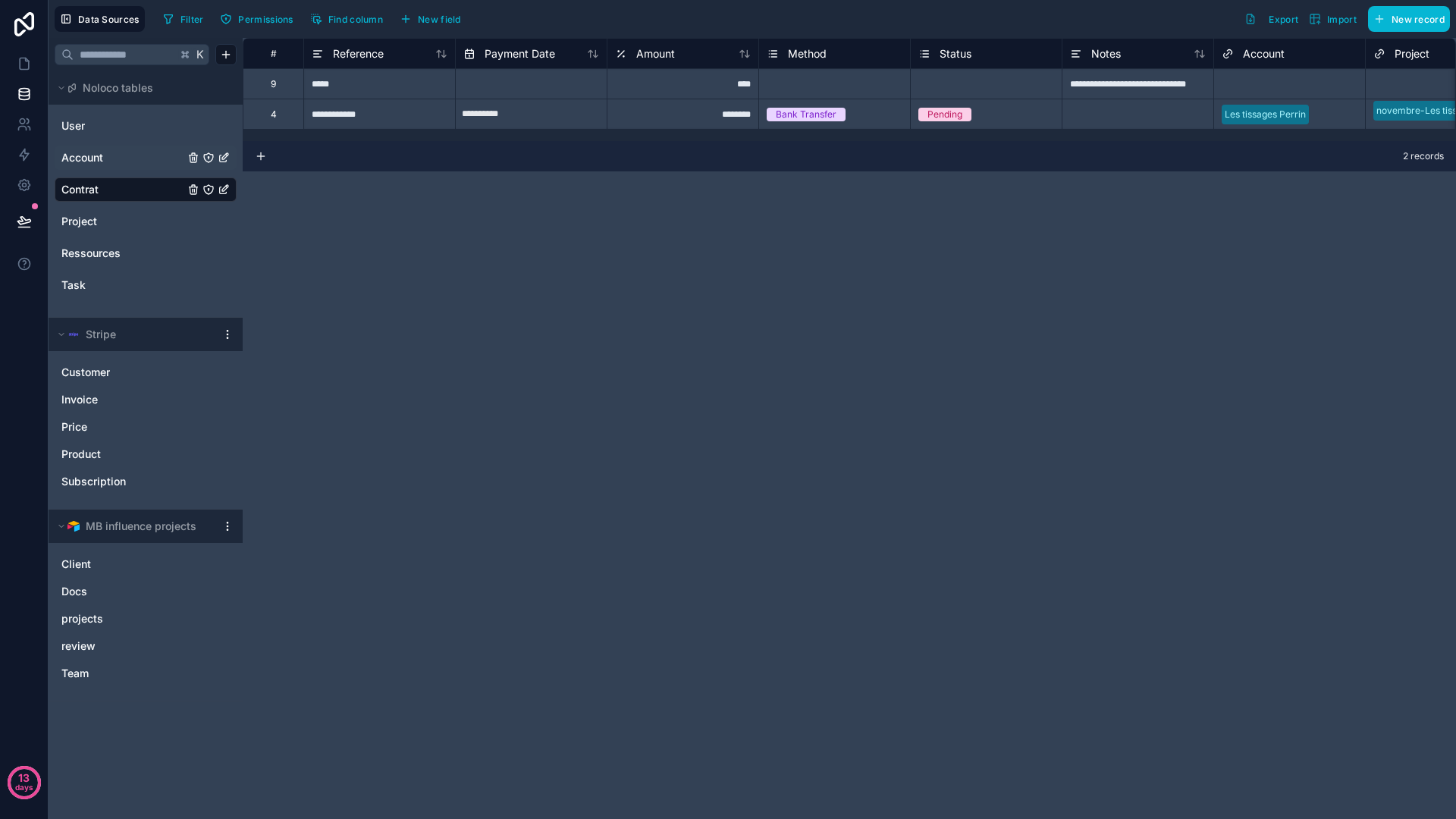
click at [106, 182] on link "Contrat" at bounding box center [123, 190] width 123 height 15
click at [40, 66] on link at bounding box center [23, 64] width 48 height 30
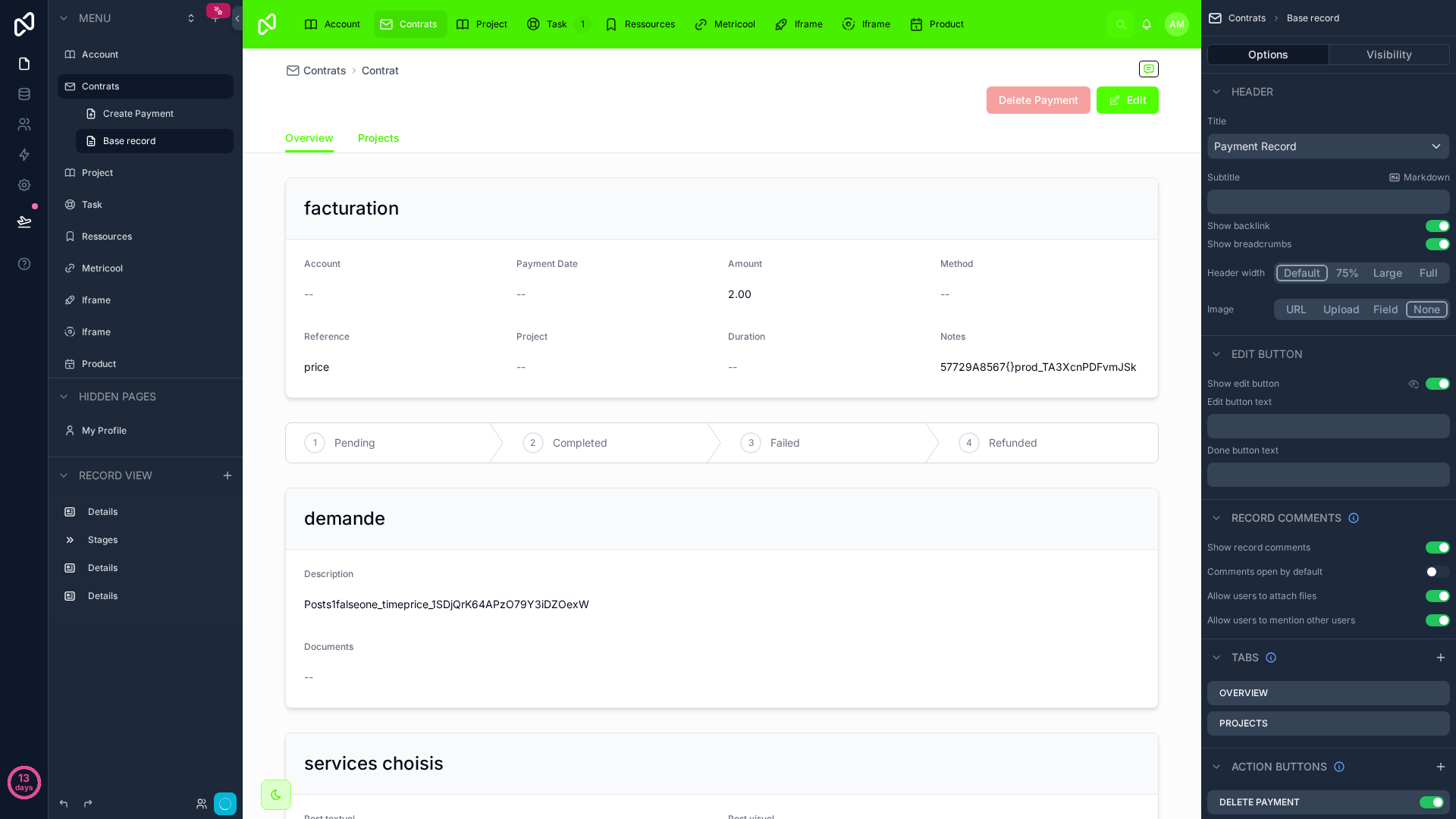
click at [375, 143] on span "Projects" at bounding box center [378, 138] width 42 height 15
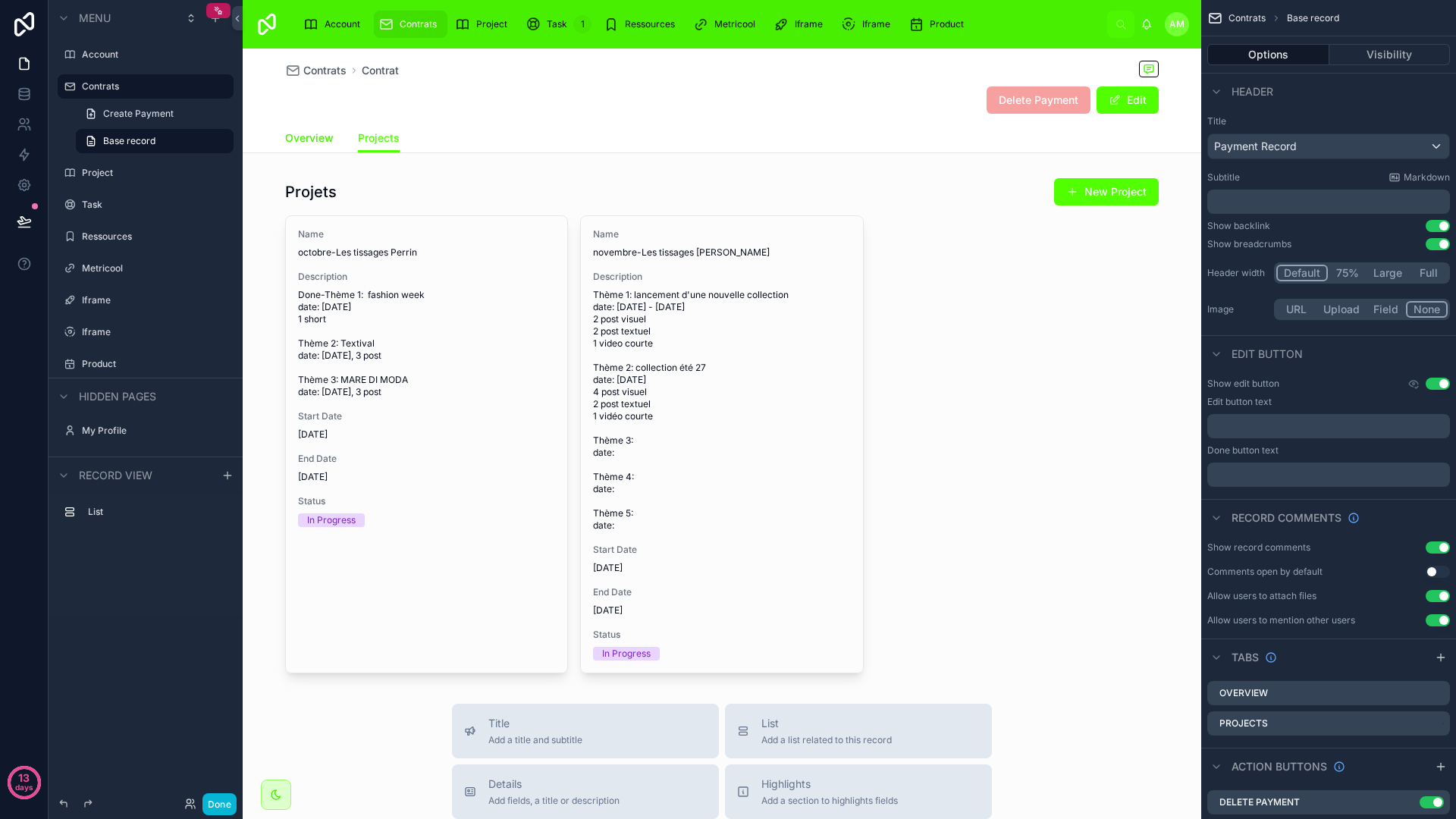
click at [291, 139] on span "Overview" at bounding box center [309, 138] width 49 height 15
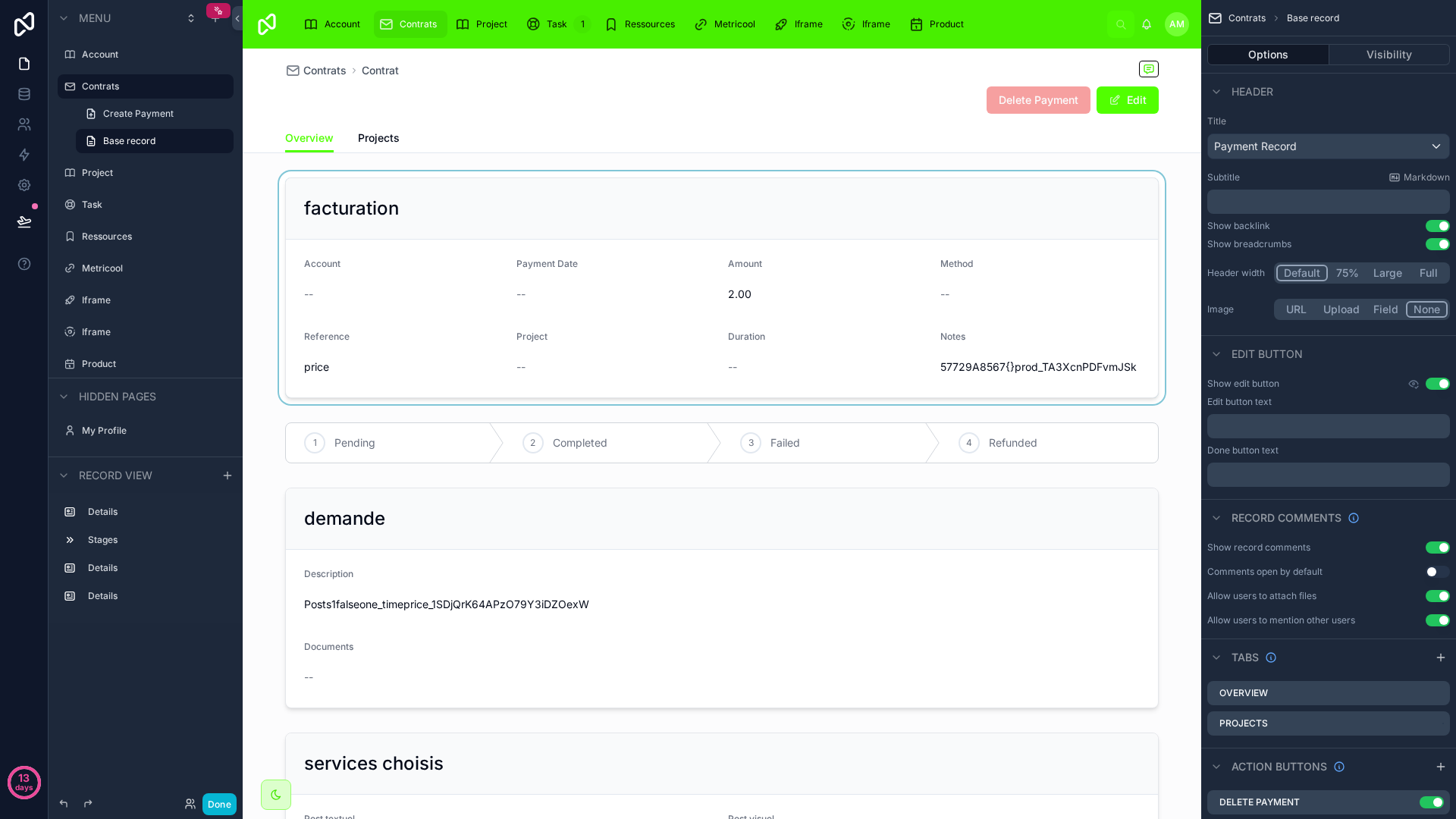
click at [881, 329] on div at bounding box center [722, 287] width 958 height 233
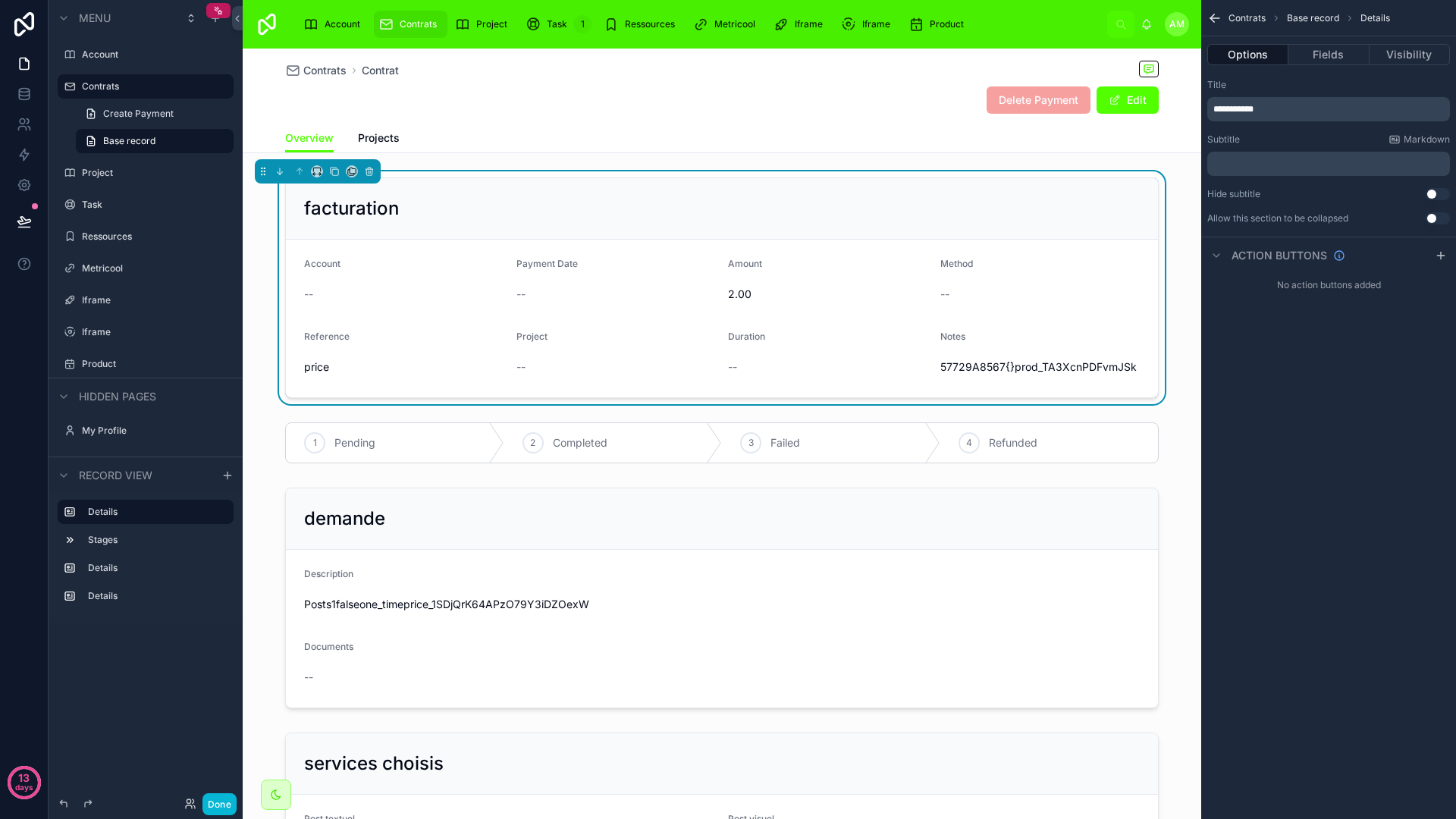
click at [1011, 357] on div "57729A8567{}prod_TA3XcnPDFvmJSk" at bounding box center [1040, 367] width 200 height 24
click at [817, 315] on form "Account -- Payment Date -- Amount 2.00 Method -- Reference price Project -- Dur…" at bounding box center [722, 318] width 872 height 158
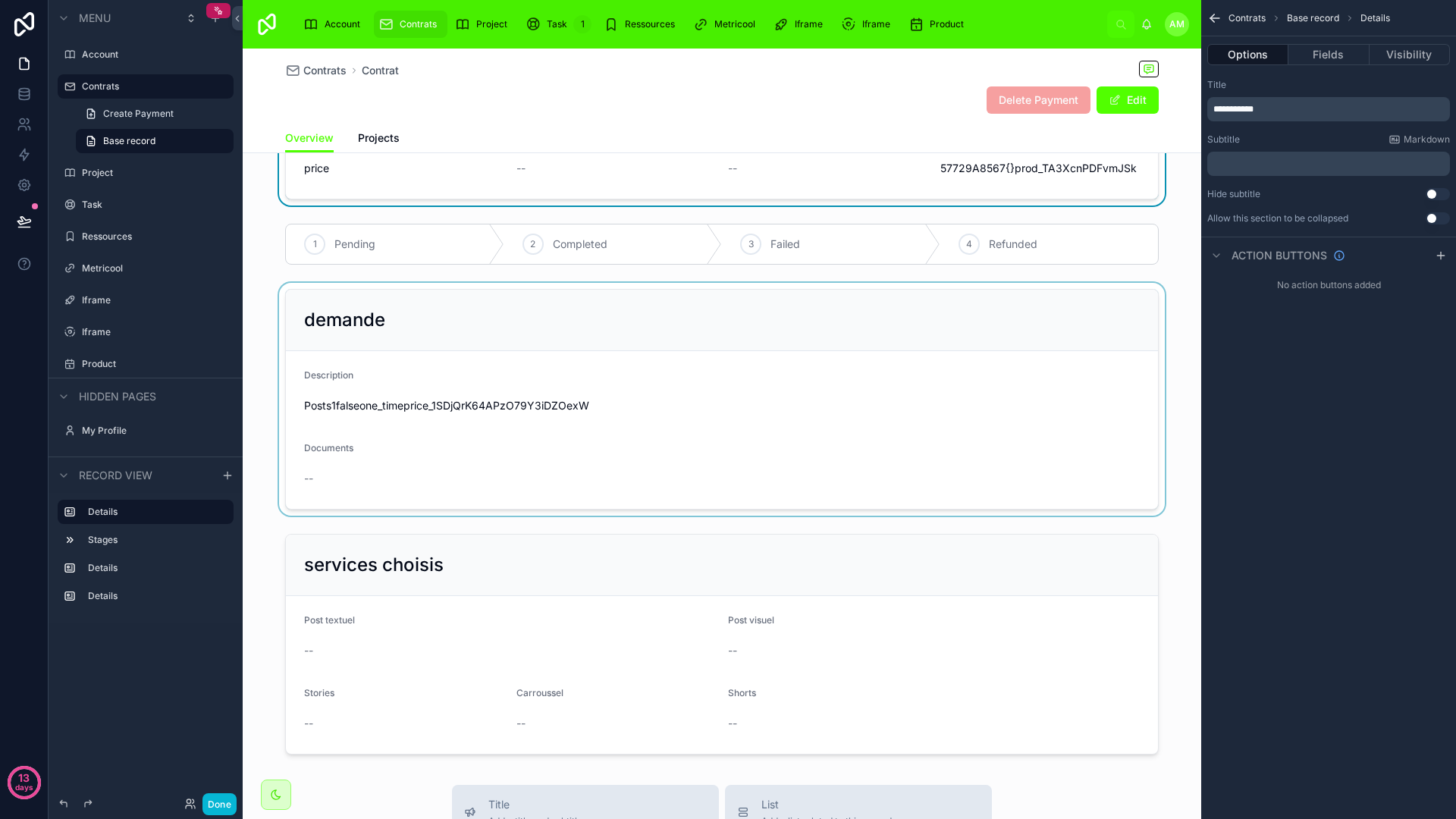
click at [623, 413] on div at bounding box center [722, 399] width 958 height 233
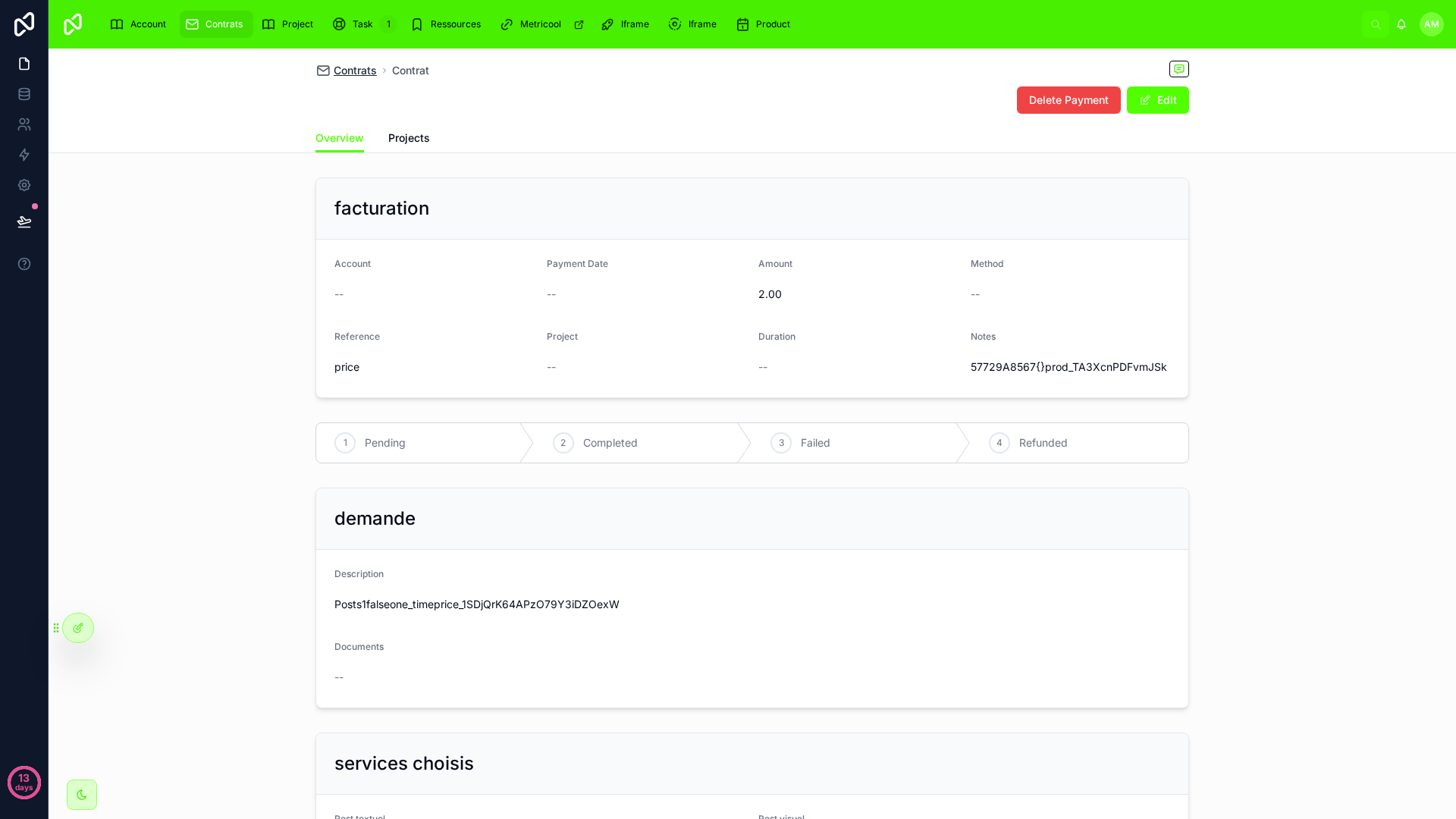
click at [360, 66] on span "Contrats" at bounding box center [355, 70] width 43 height 15
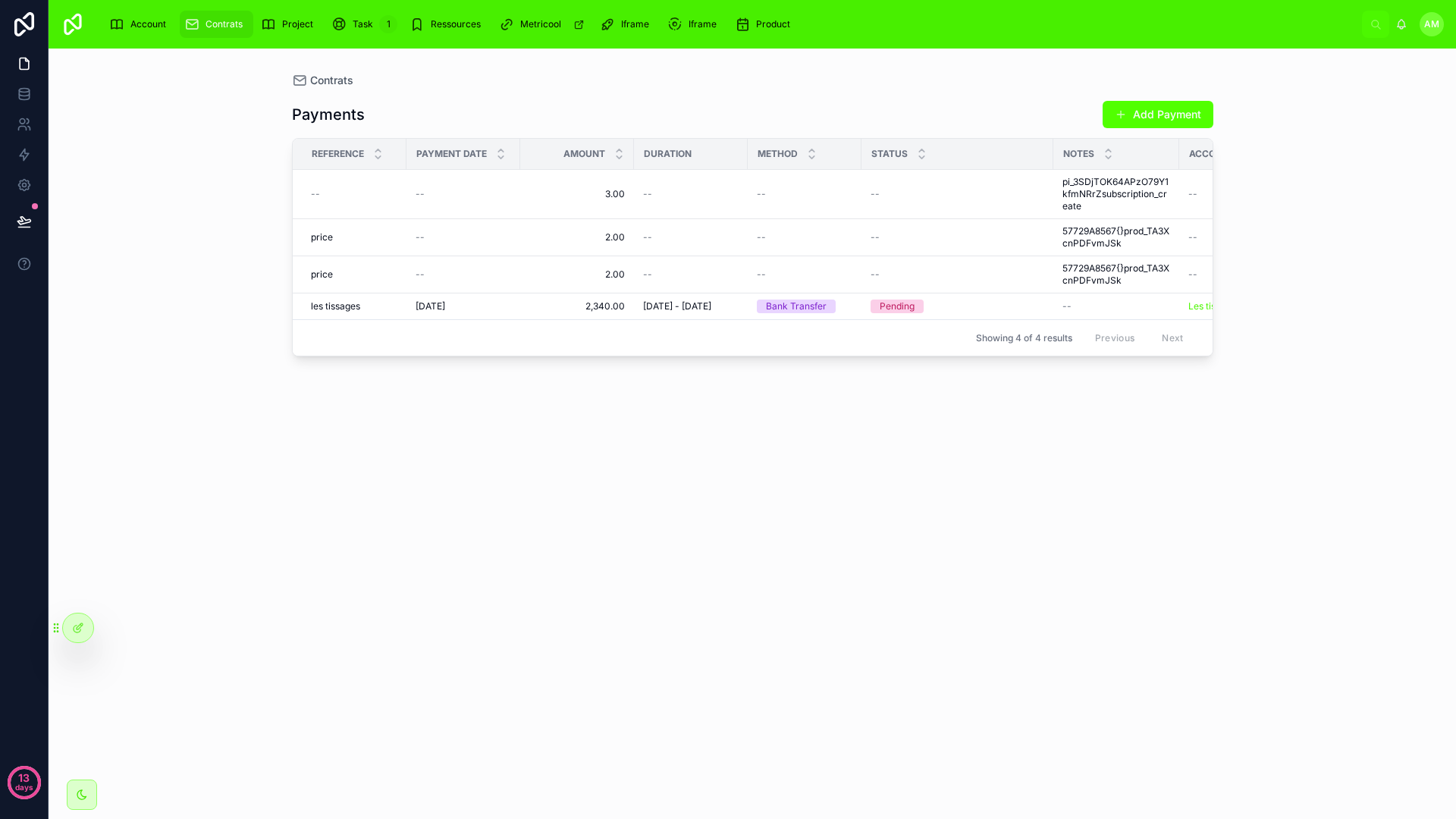
click at [722, 450] on div "Payments Add Payment Reference Payment Date Amount Duration Method Status Notes…" at bounding box center [753, 444] width 921 height 713
click at [627, 200] on td "3.00 3.00" at bounding box center [577, 194] width 114 height 49
click at [625, 196] on td "3.00 3.00" at bounding box center [577, 194] width 114 height 49
click at [613, 196] on span "3.00" at bounding box center [577, 193] width 95 height 12
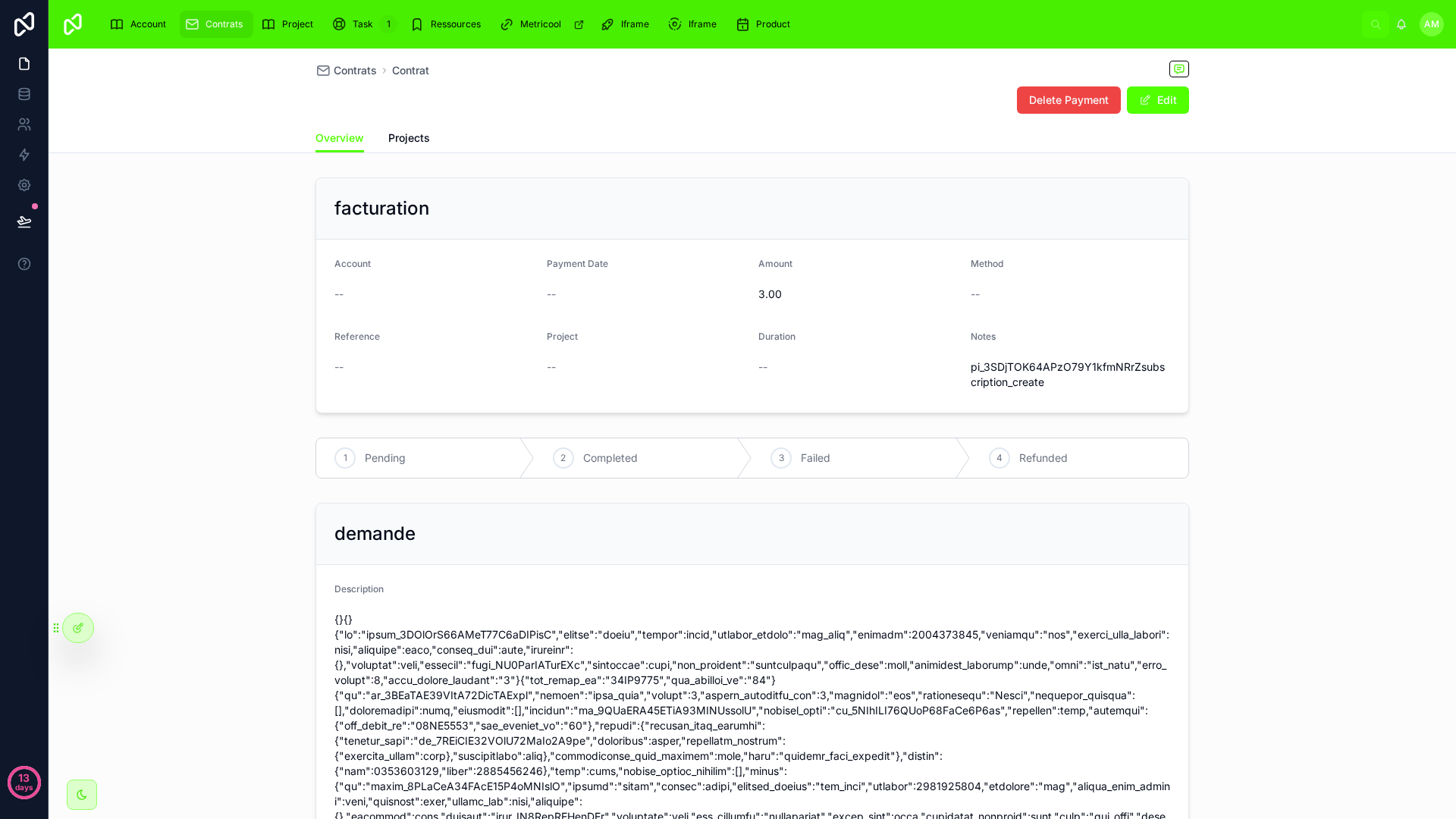
click at [1038, 380] on span "pi_3SDjTOK64APzO79Y1kfmNRrZsubscription_create" at bounding box center [1070, 374] width 200 height 30
click at [15, 94] on link at bounding box center [23, 93] width 48 height 30
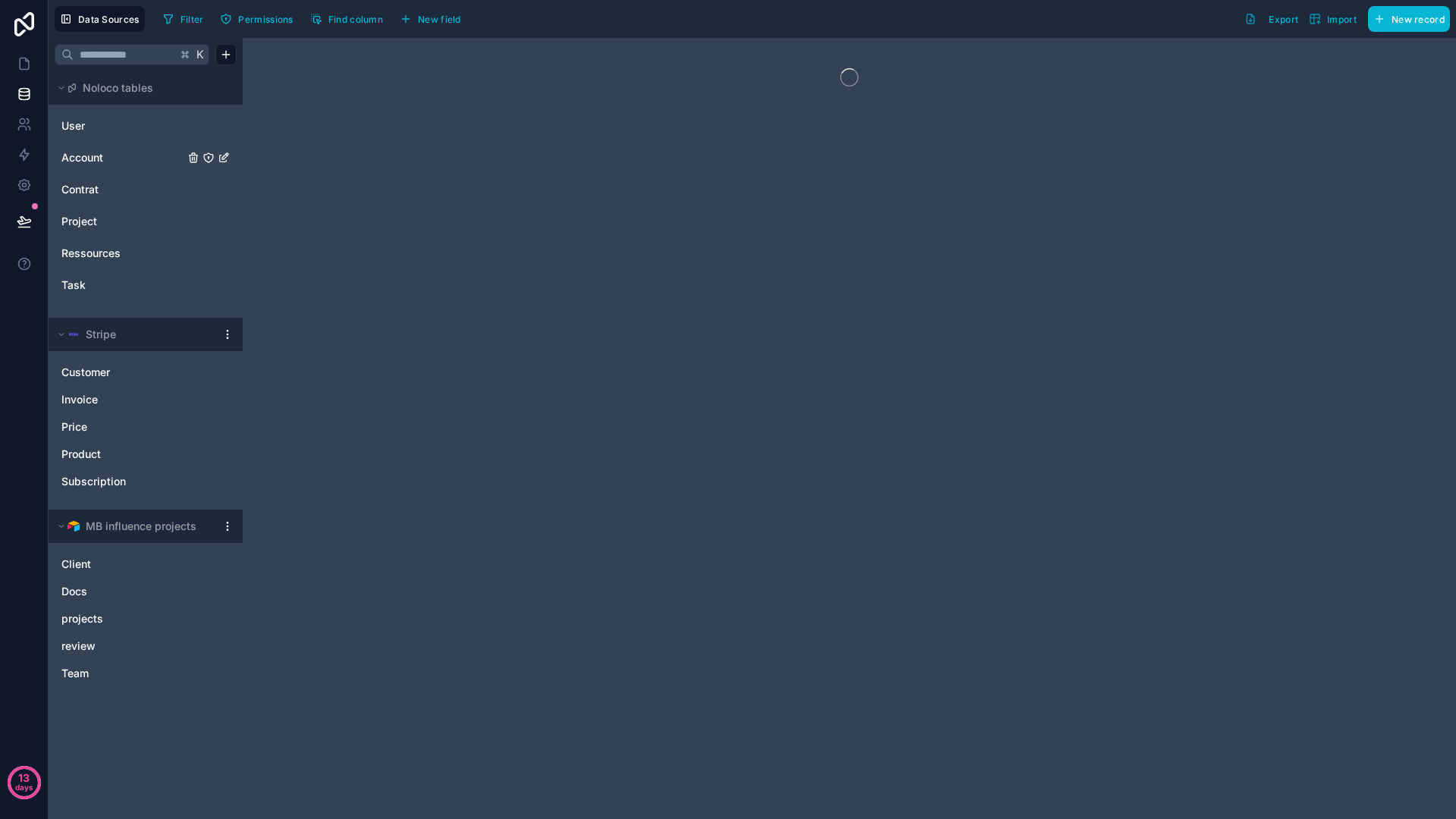
click at [103, 159] on span "Account" at bounding box center [82, 158] width 42 height 15
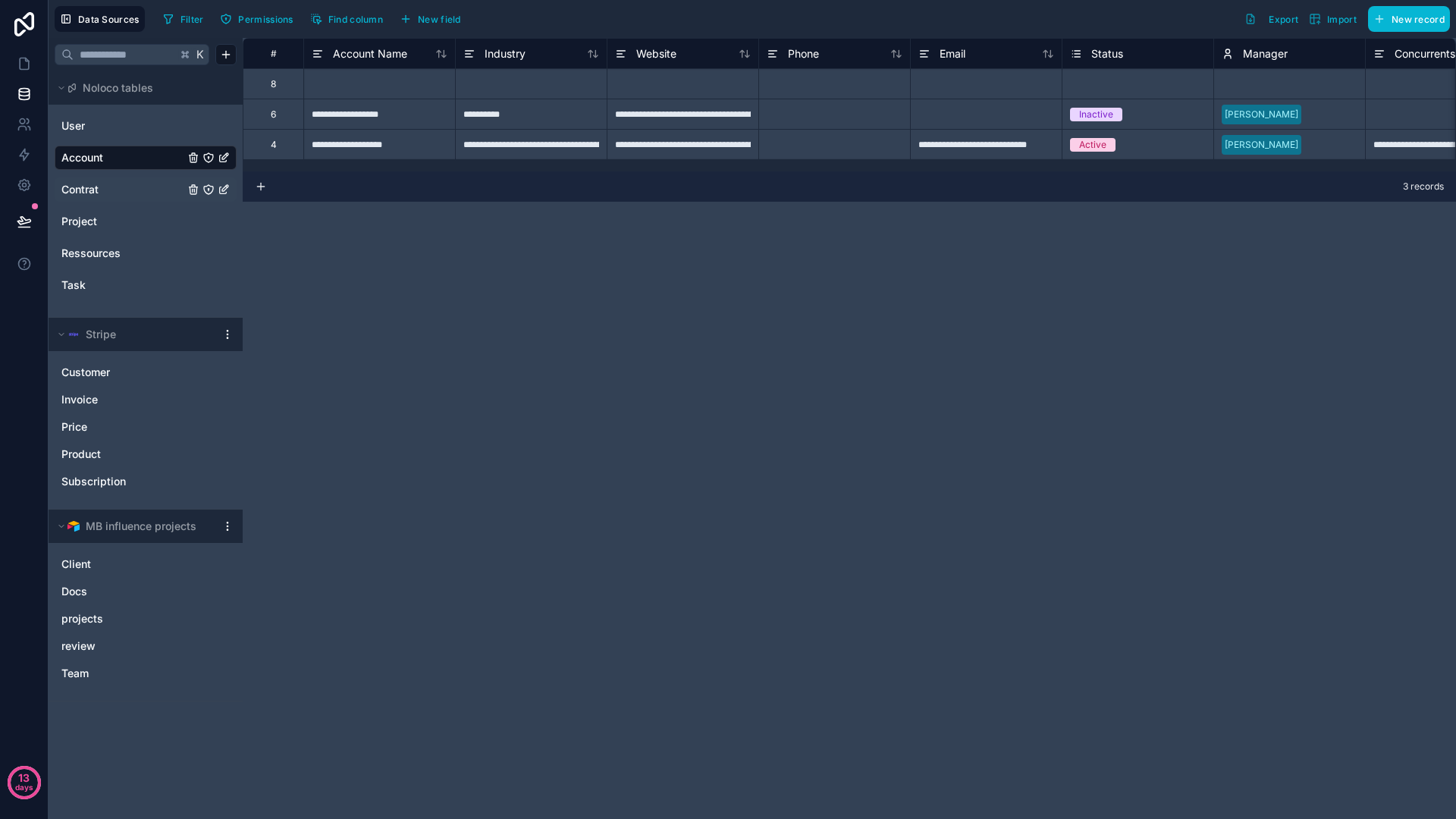
click at [113, 191] on link "Contrat" at bounding box center [123, 190] width 123 height 15
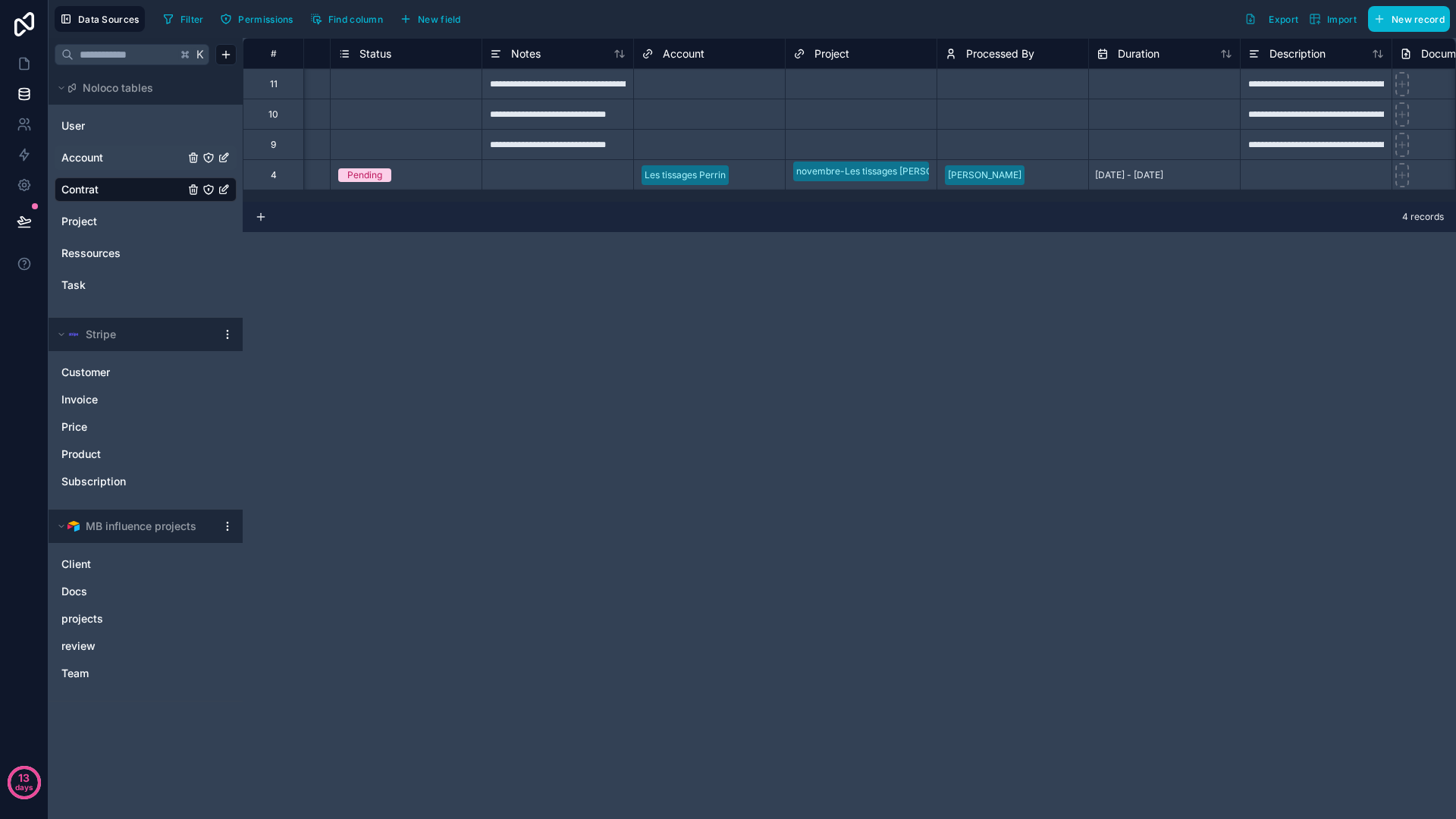
scroll to position [0, 566]
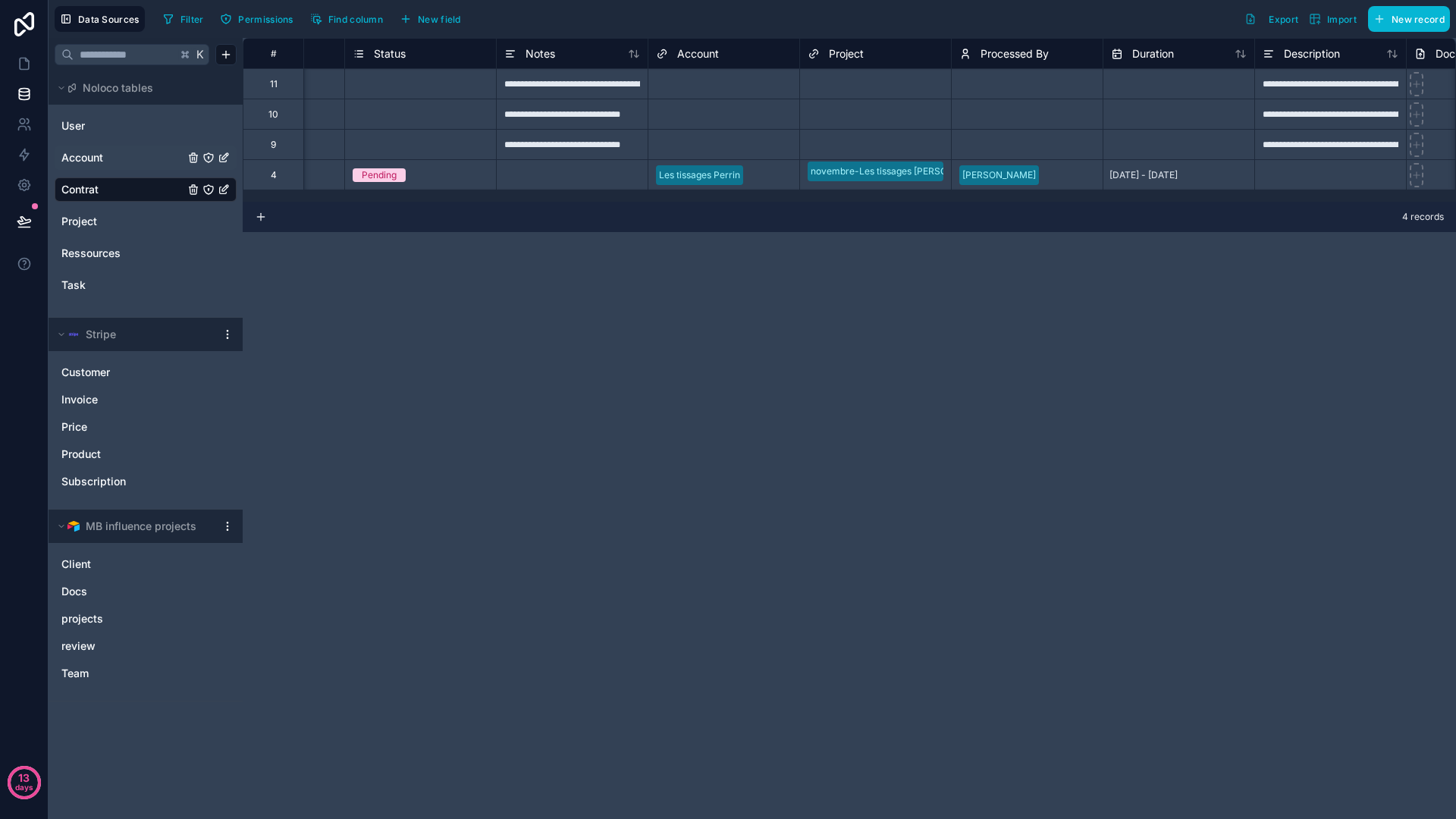
click at [581, 91] on div "**********" at bounding box center [572, 83] width 151 height 30
click at [645, 97] on div at bounding box center [647, 98] width 7 height 7
drag, startPoint x: 645, startPoint y: 97, endPoint x: 590, endPoint y: 99, distance: 55.0
click at [589, 99] on div "**********" at bounding box center [1375, 114] width 3397 height 151
drag, startPoint x: 647, startPoint y: 127, endPoint x: 639, endPoint y: 94, distance: 34.0
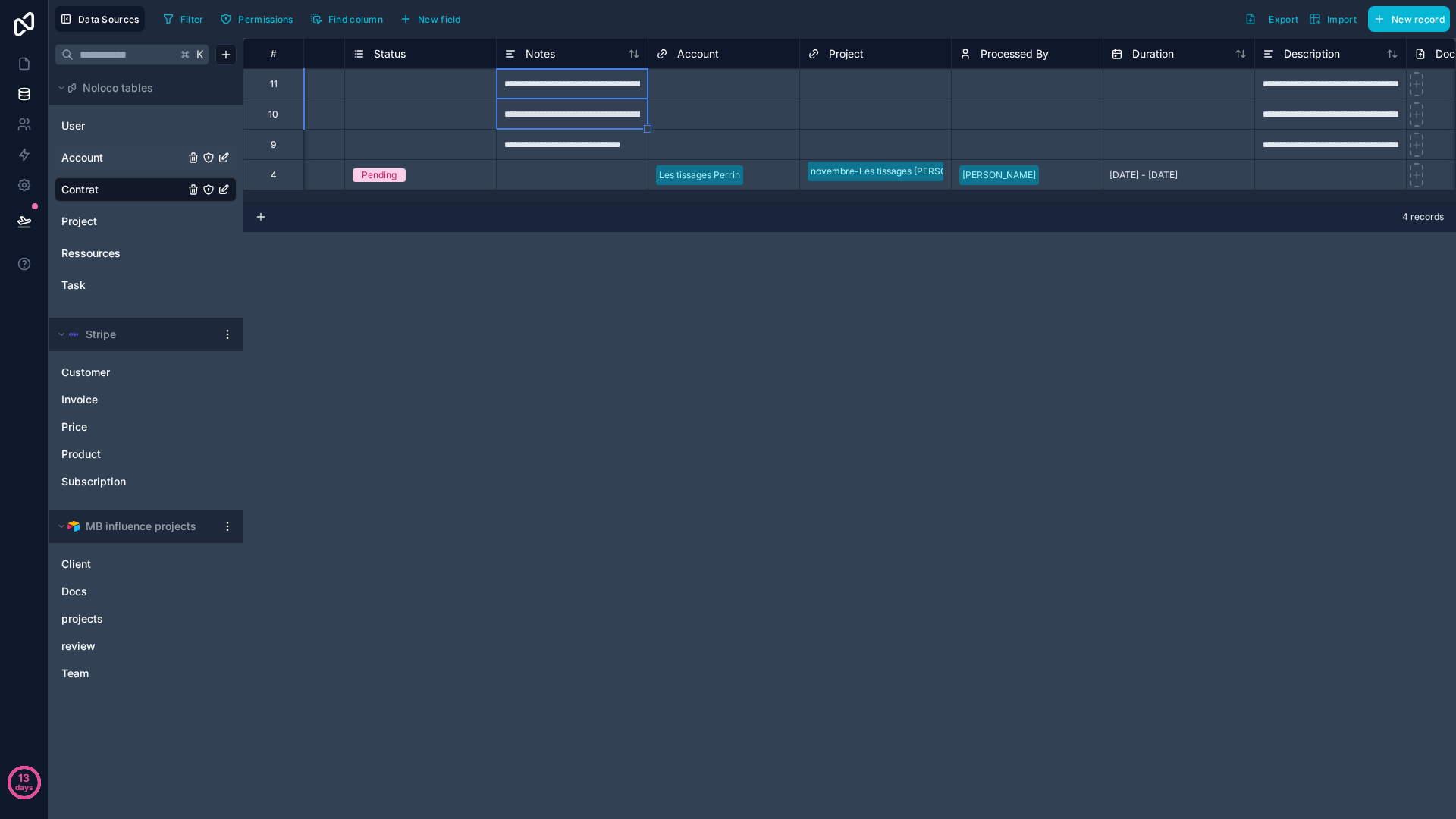
click at [639, 94] on div "**********" at bounding box center [1375, 114] width 3397 height 151
click at [582, 246] on div "**********" at bounding box center [849, 429] width 1213 height 781
click at [566, 85] on div "**********" at bounding box center [572, 83] width 151 height 30
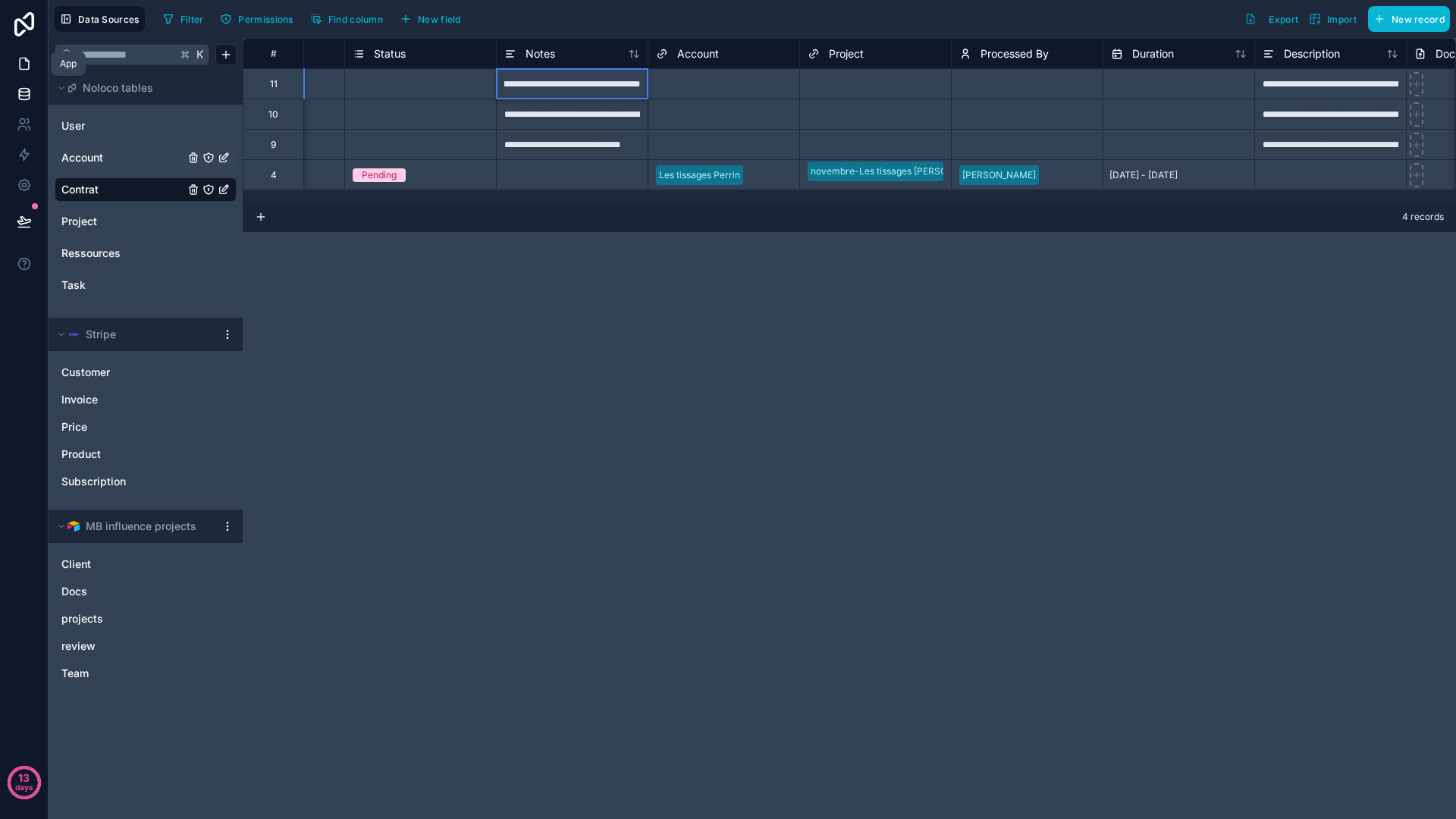
click at [40, 73] on link at bounding box center [23, 64] width 48 height 30
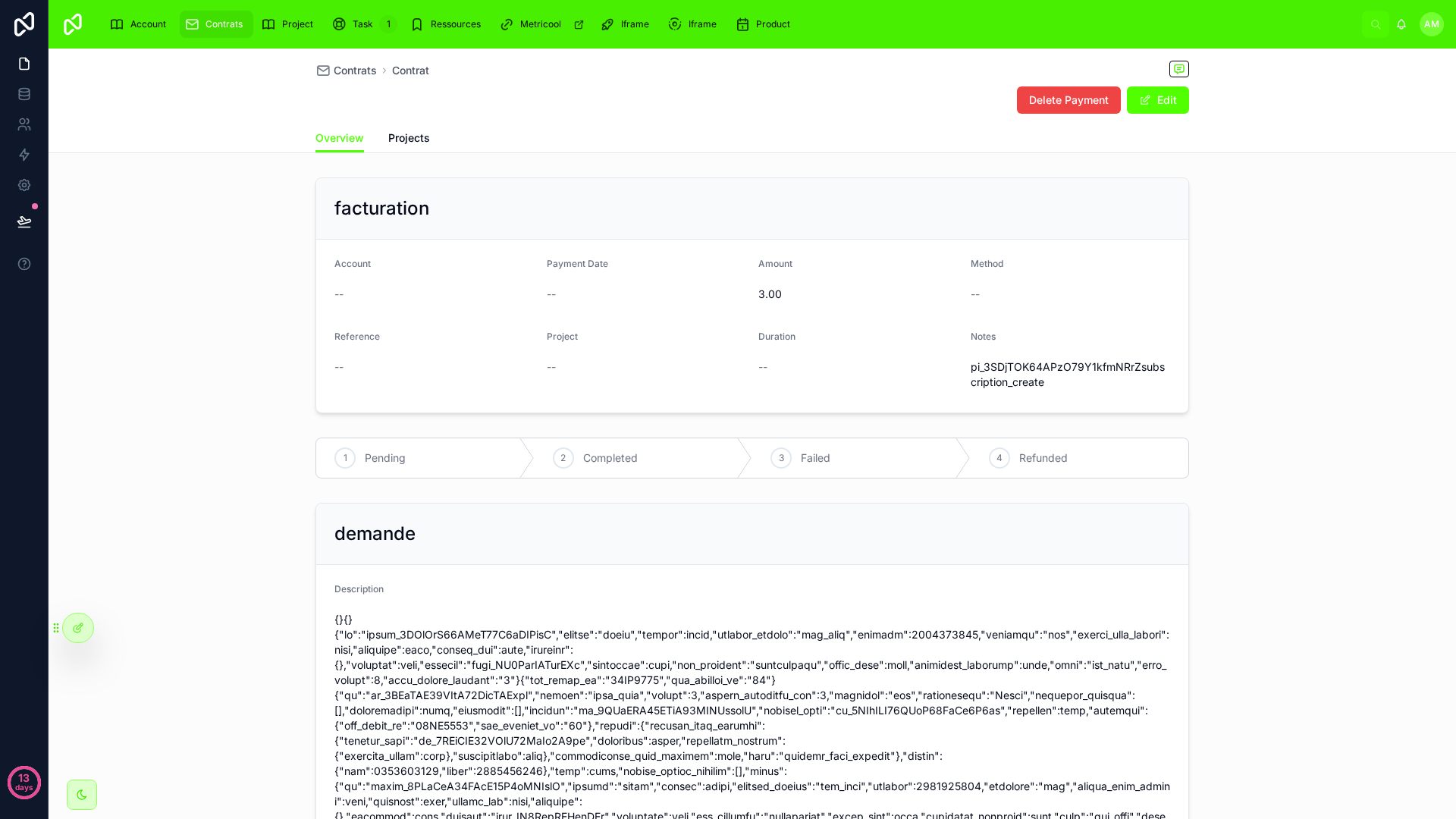
scroll to position [3, 0]
click at [994, 369] on span "pi_3SDjTOK64APzO79Y1kfmNRrZsubscription_create" at bounding box center [1070, 372] width 200 height 30
click at [1039, 380] on span "pi_3SDjTOK64APzO79Y1kfmNRrZsubscription_create" at bounding box center [1070, 372] width 200 height 30
click at [64, 617] on div at bounding box center [78, 628] width 32 height 30
click at [74, 619] on div at bounding box center [78, 628] width 30 height 29
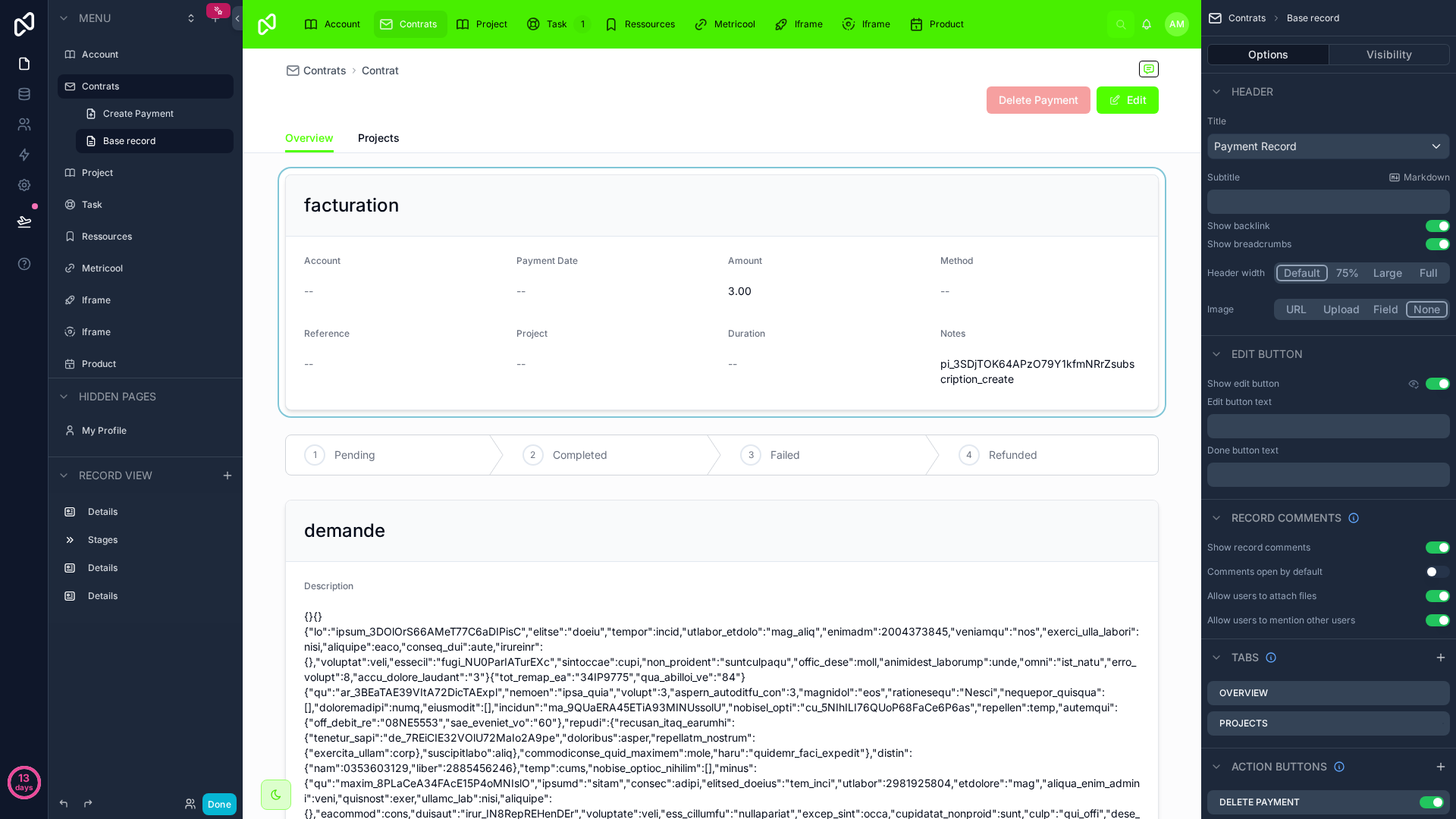
click at [974, 341] on div at bounding box center [722, 291] width 958 height 247
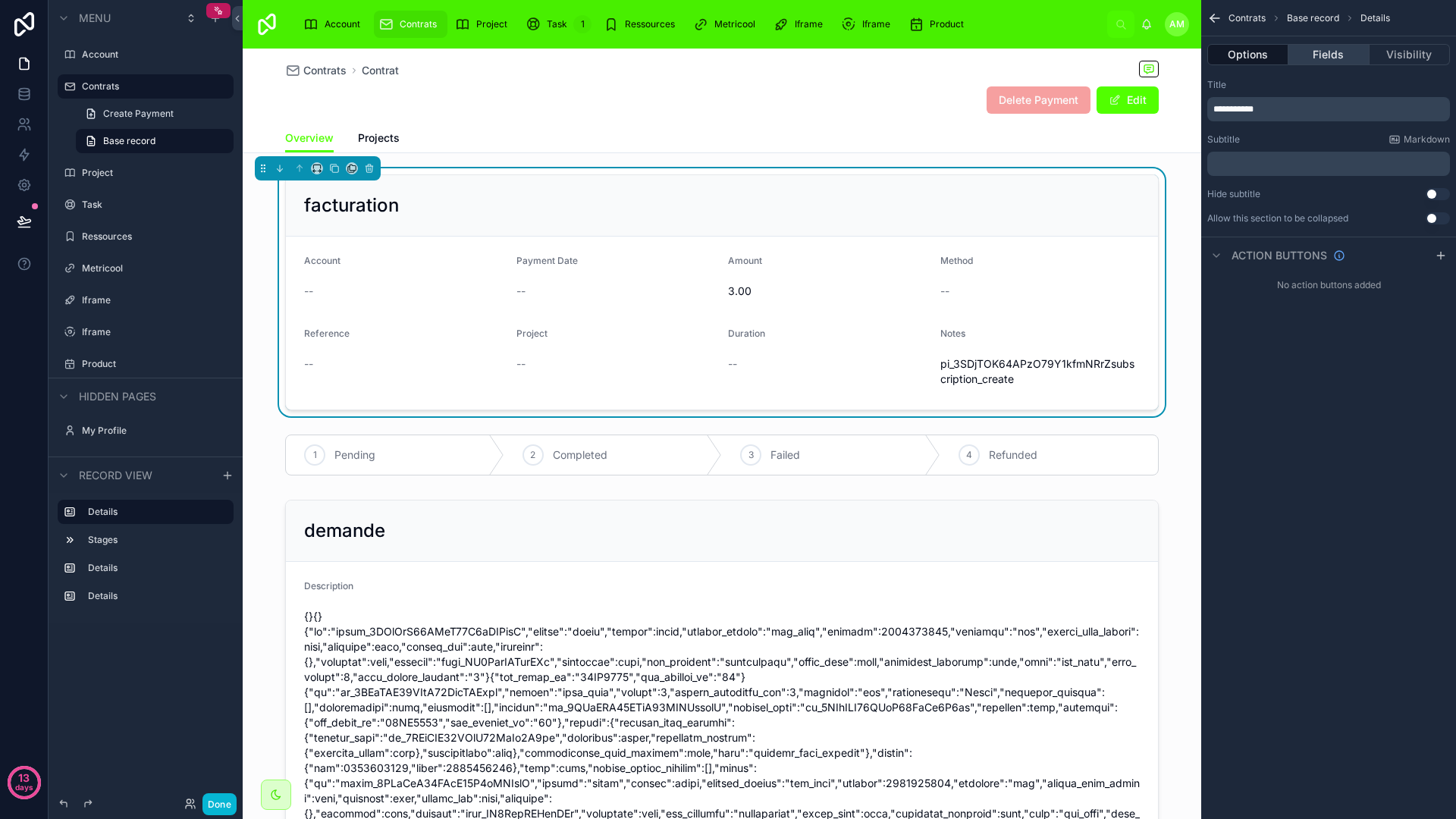
click at [1316, 51] on button "Fields" at bounding box center [1328, 54] width 80 height 21
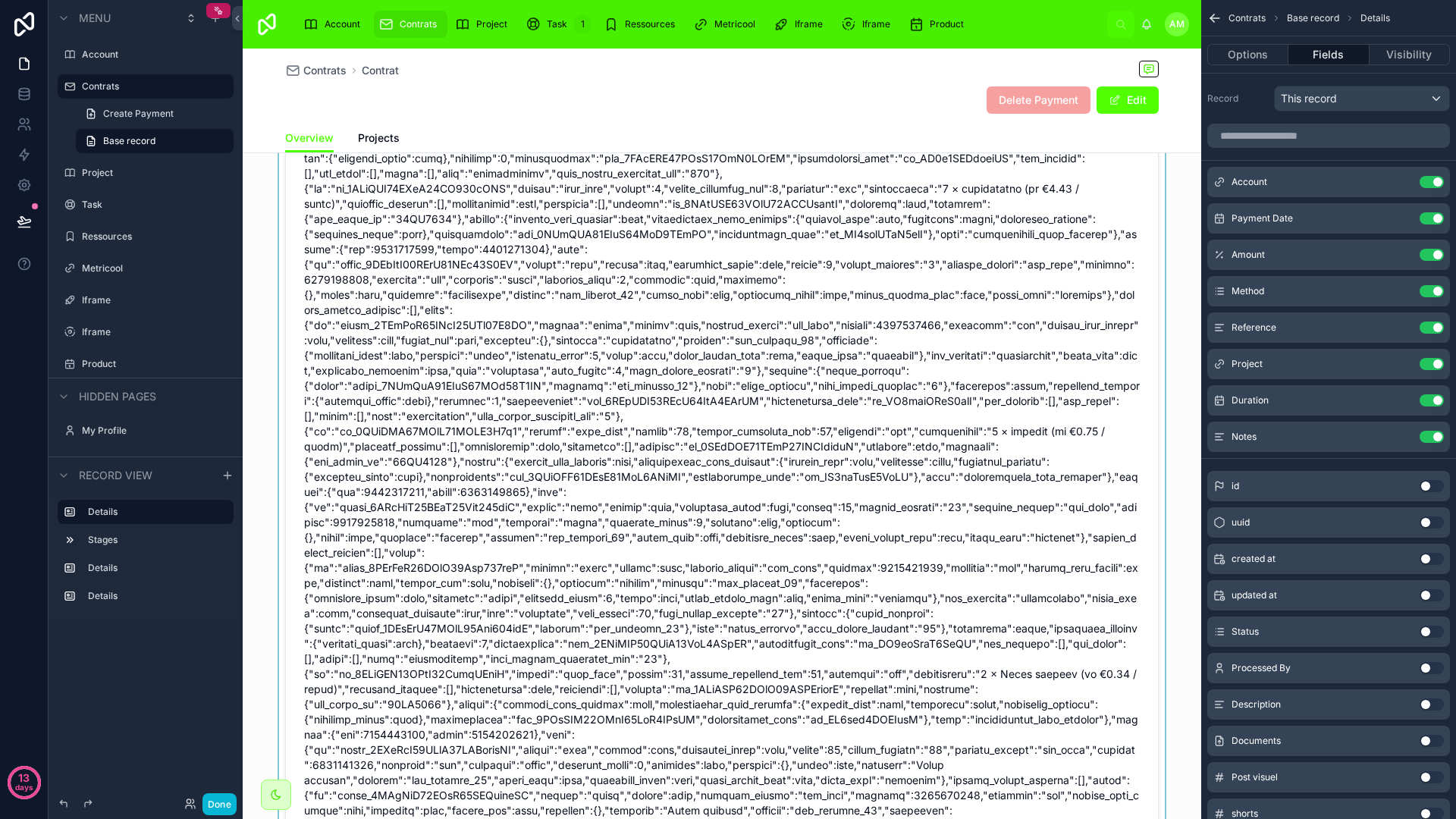
scroll to position [2463, 0]
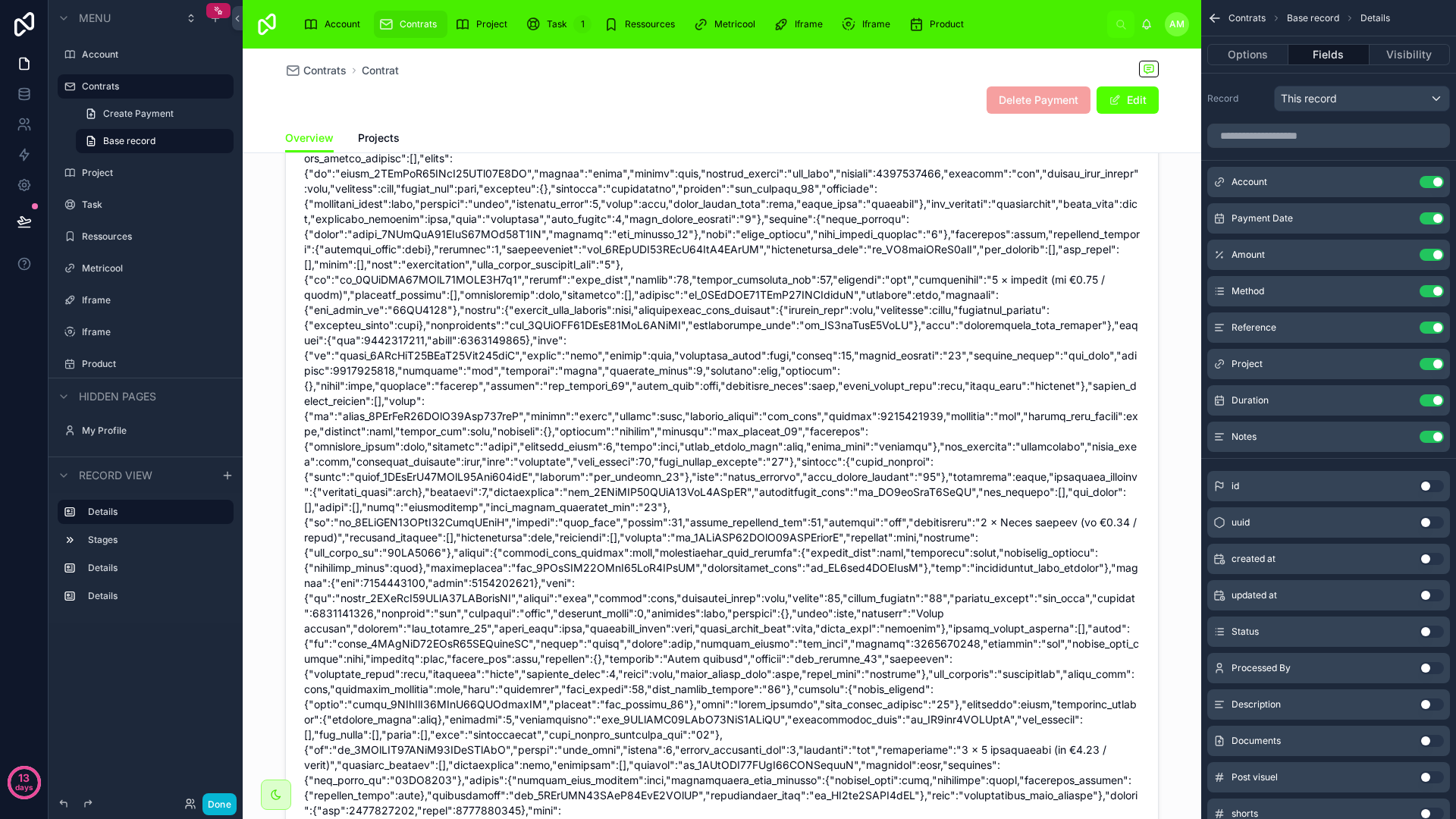
click at [342, 62] on div "Contrats Contrat" at bounding box center [721, 70] width 873 height 19
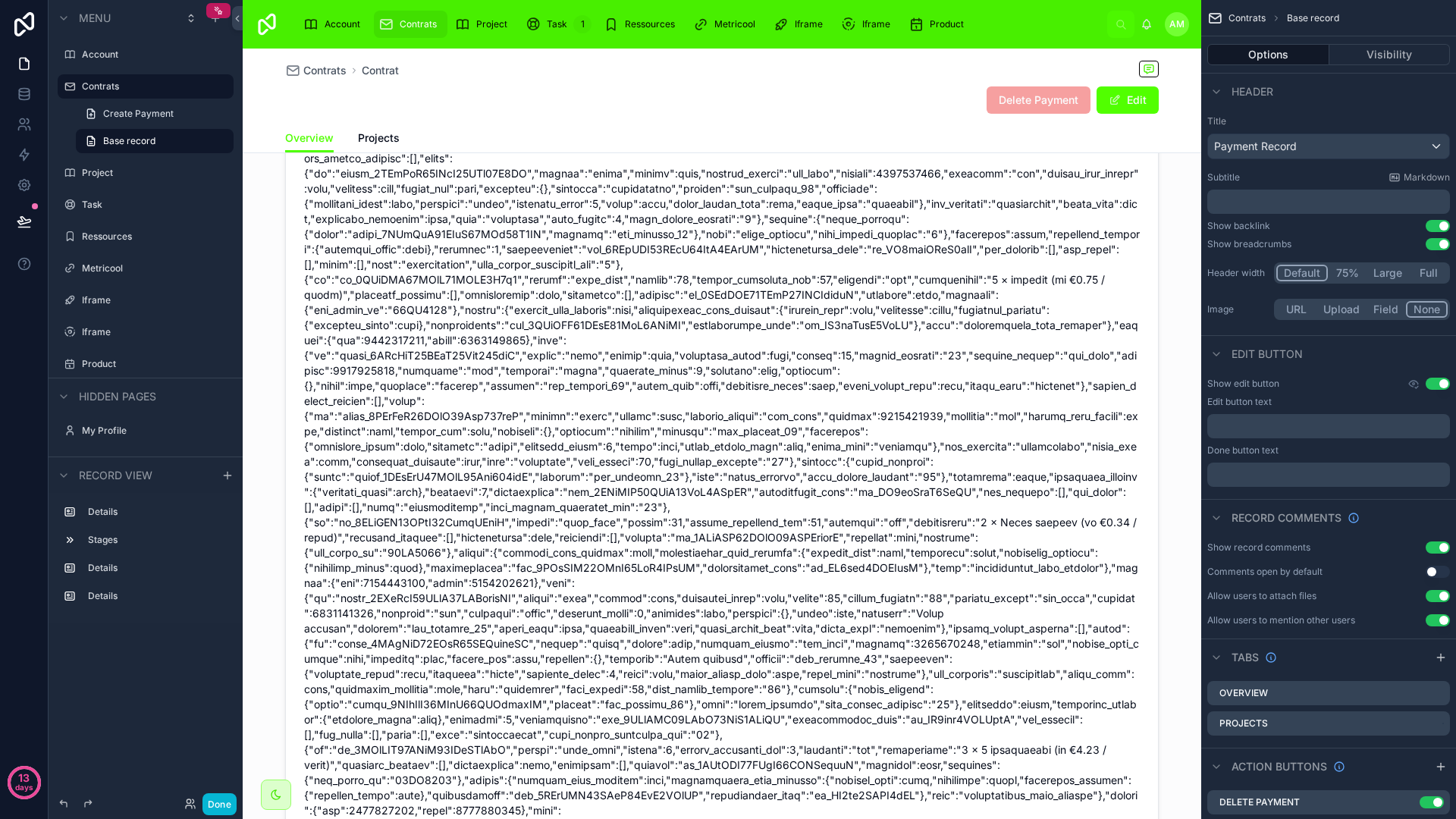
click at [314, 81] on div "Contrats Contrat Delete Payment Edit" at bounding box center [721, 86] width 873 height 75
click at [317, 78] on span "Contrats" at bounding box center [325, 70] width 43 height 15
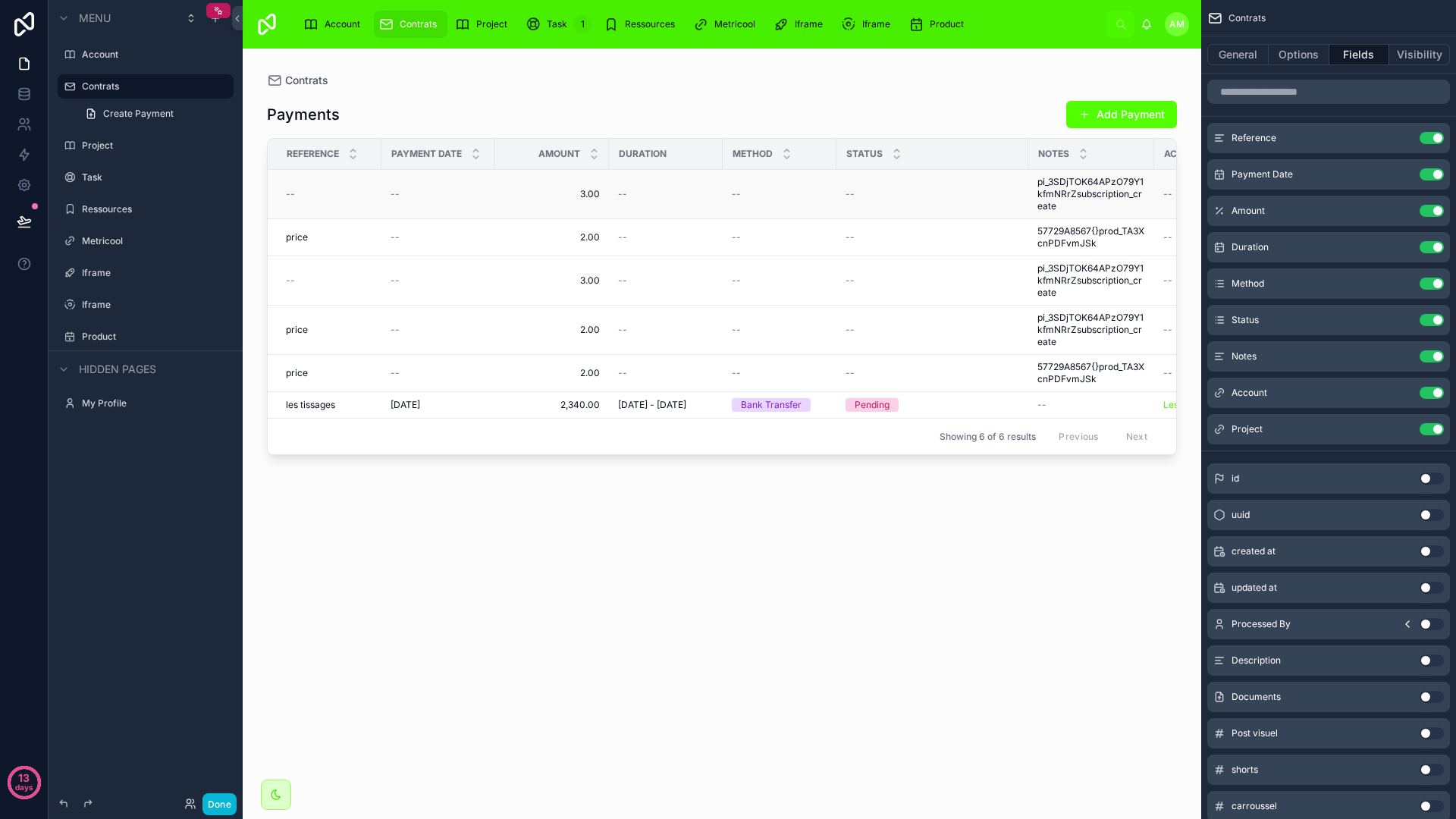
click at [555, 202] on td "3.00 3.00" at bounding box center [552, 194] width 114 height 49
click at [575, 191] on span "3.00" at bounding box center [552, 193] width 95 height 12
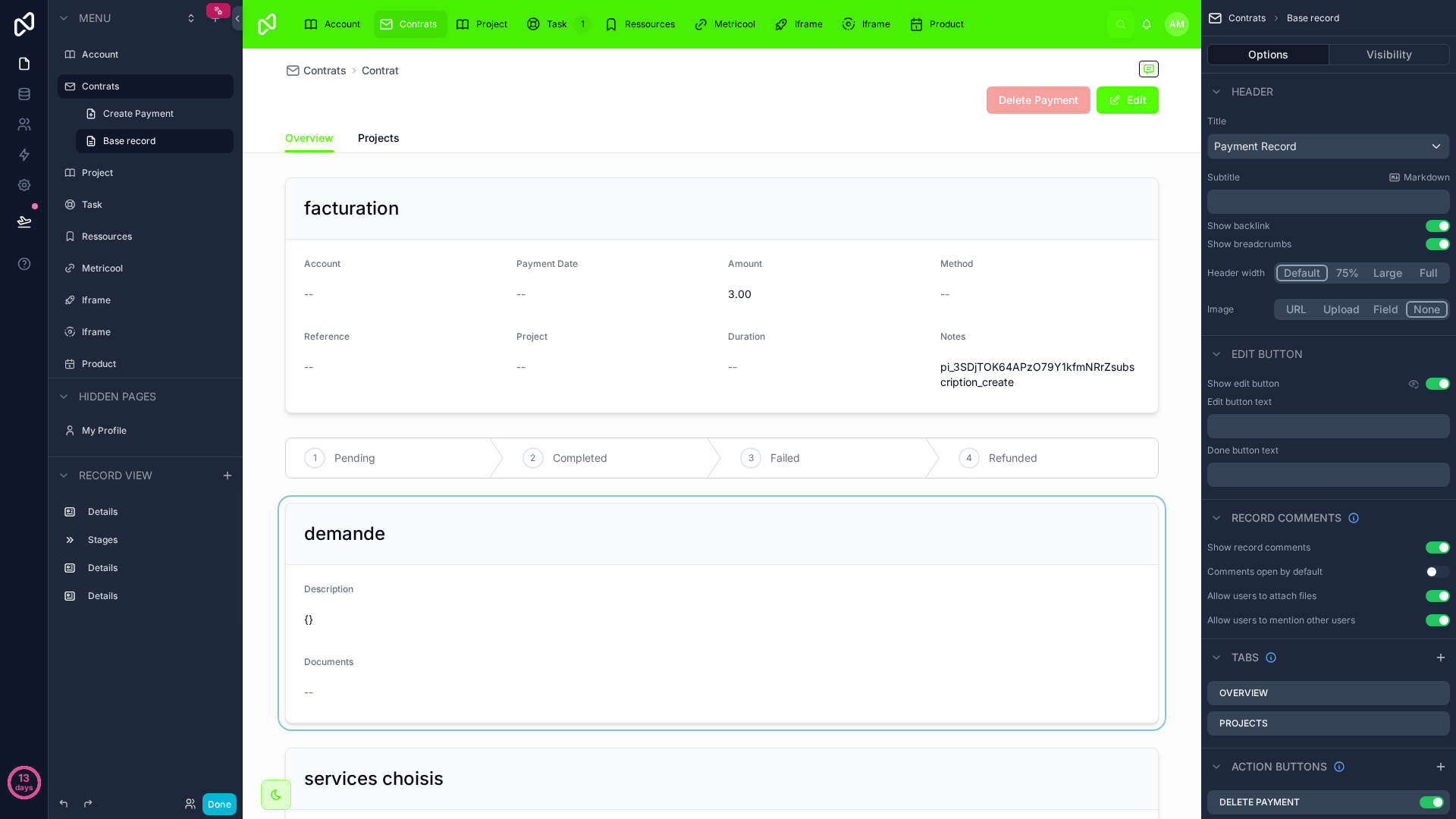
click at [692, 552] on div at bounding box center [722, 613] width 958 height 233
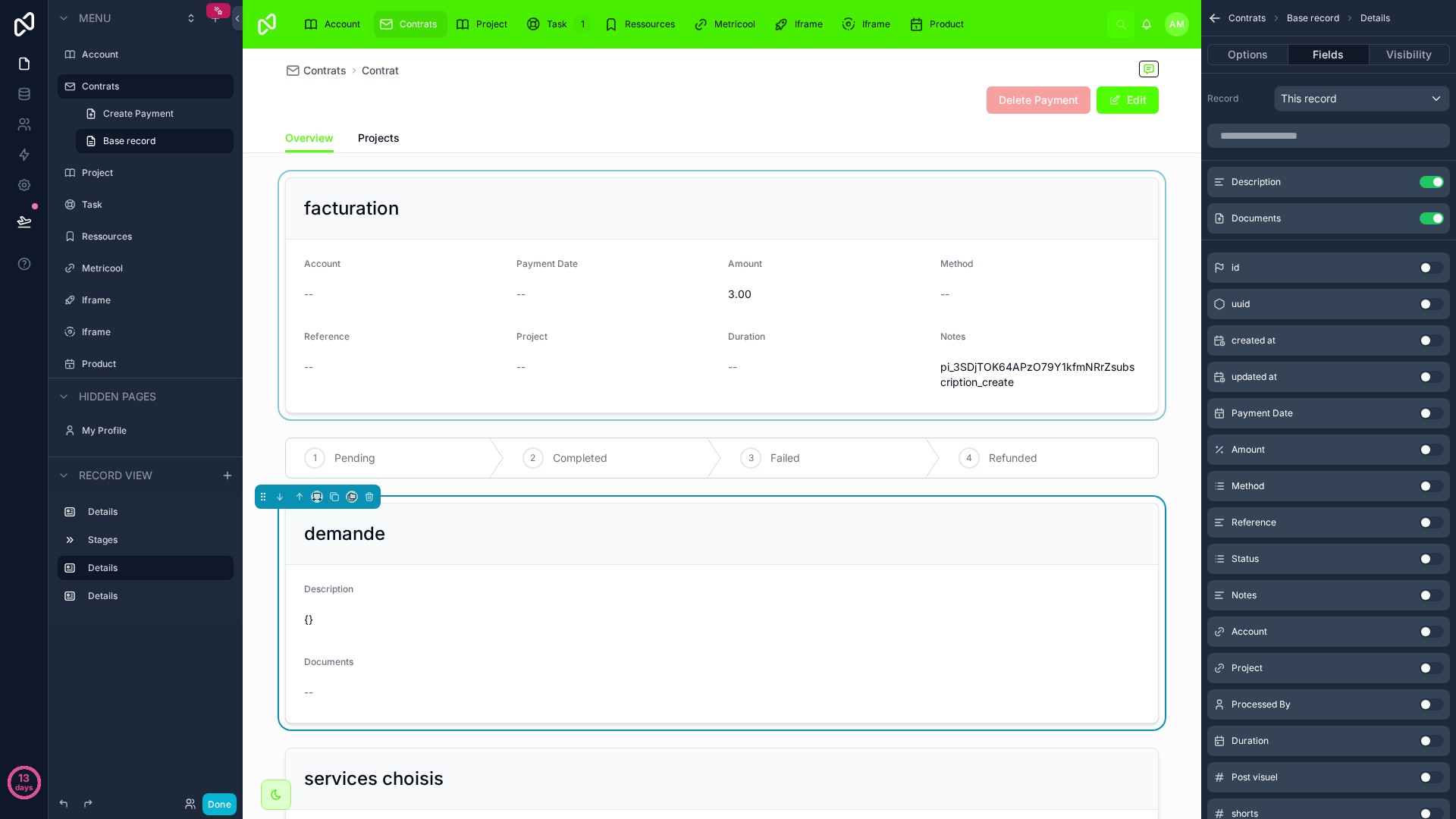
click at [760, 368] on div at bounding box center [722, 294] width 958 height 247
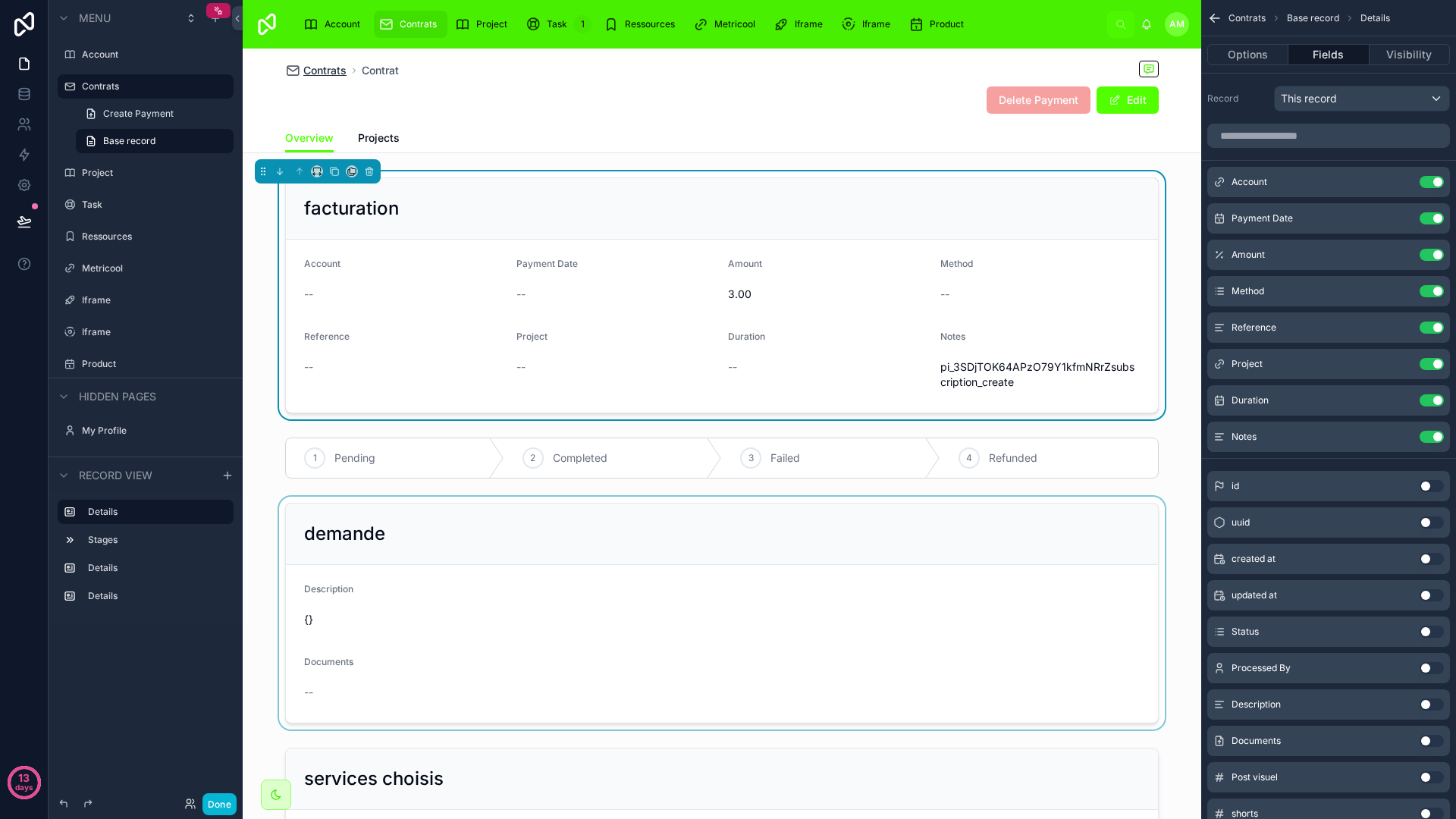
click at [328, 75] on span "Contrats" at bounding box center [325, 70] width 43 height 15
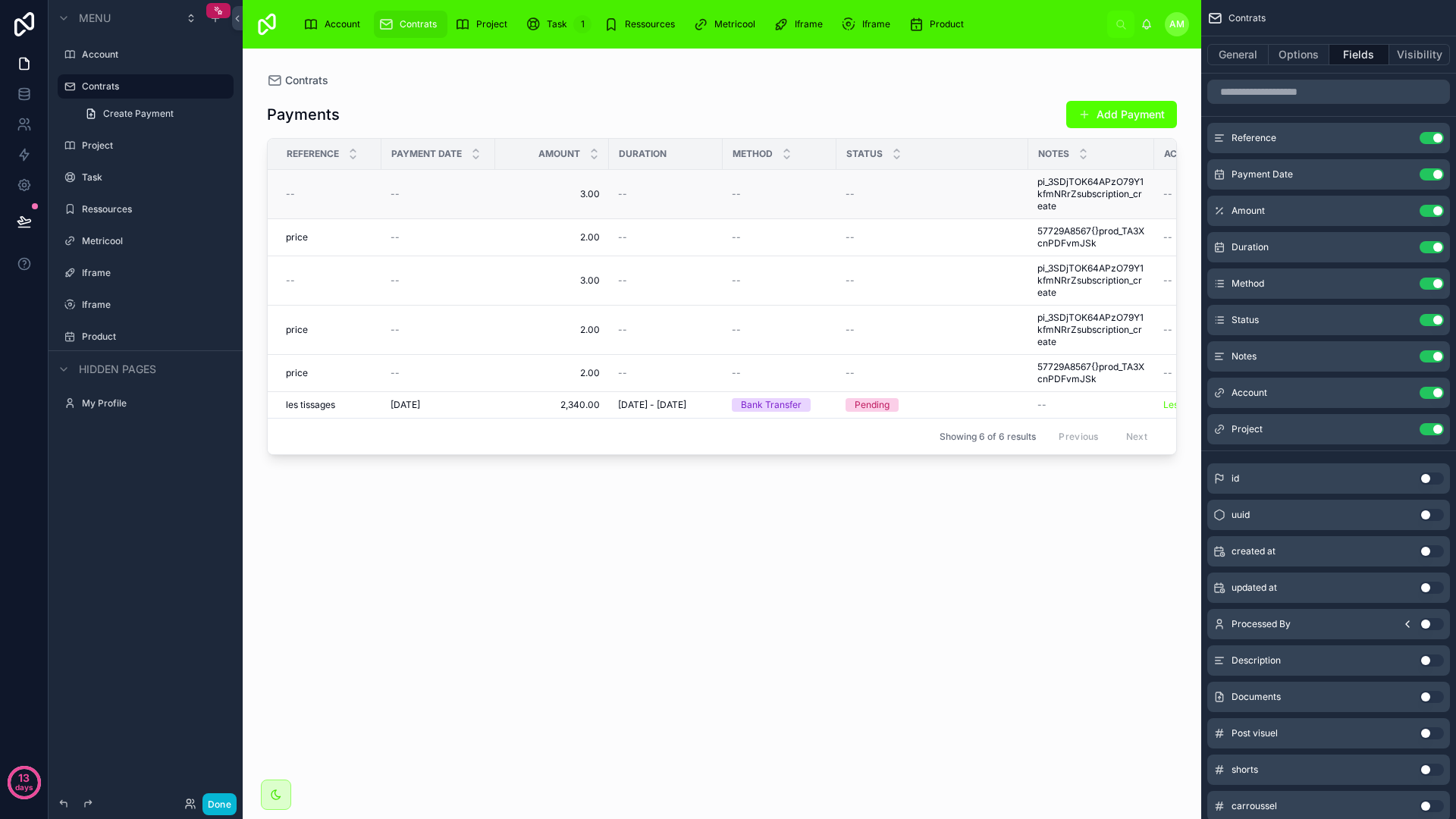
click at [489, 191] on td "--" at bounding box center [438, 194] width 114 height 49
click at [488, 191] on td "--" at bounding box center [438, 194] width 114 height 49
click at [489, 192] on td "--" at bounding box center [438, 194] width 114 height 49
drag, startPoint x: 587, startPoint y: 193, endPoint x: 627, endPoint y: 193, distance: 40.0
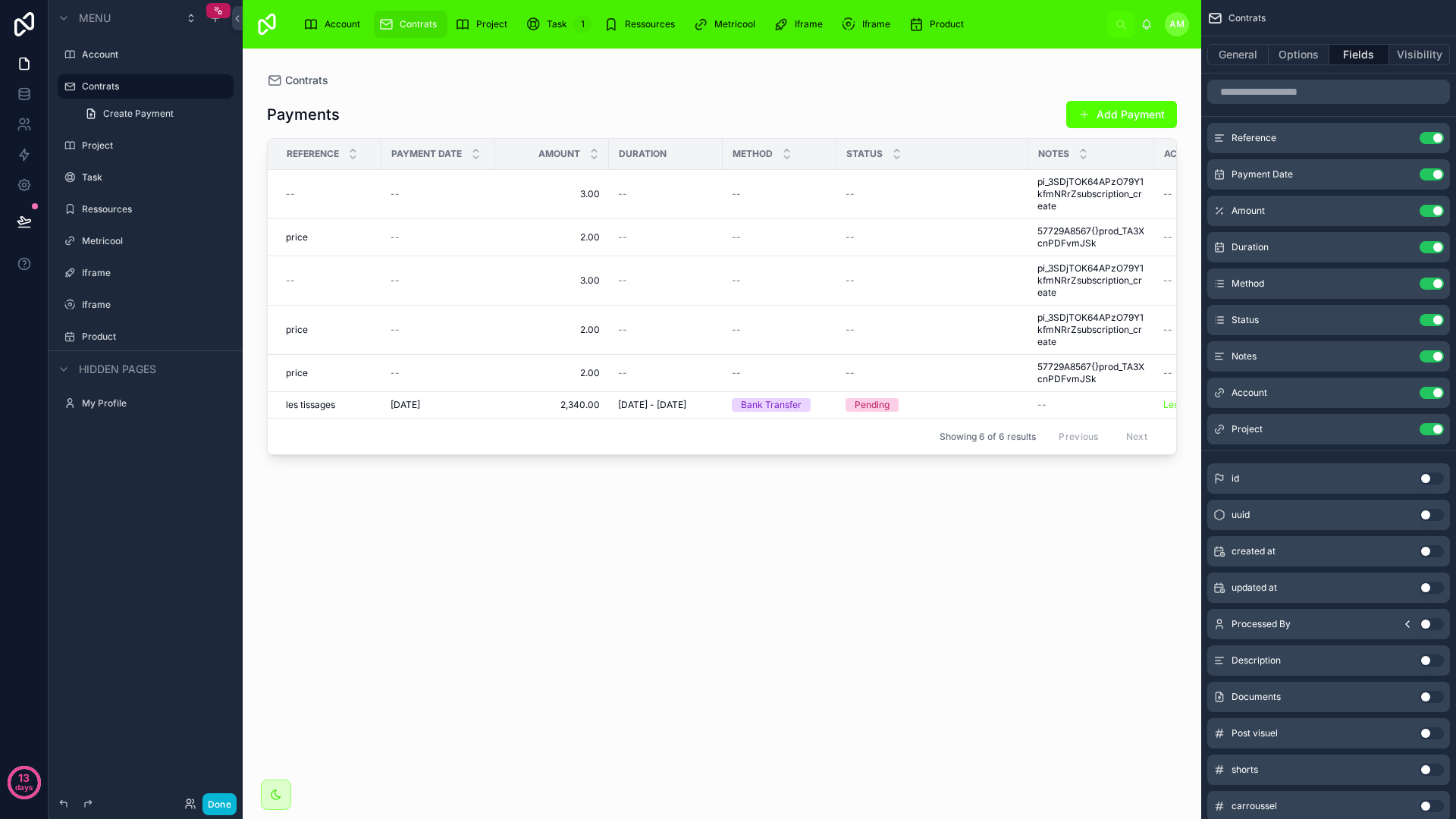
click at [586, 193] on span "3.00" at bounding box center [552, 193] width 95 height 12
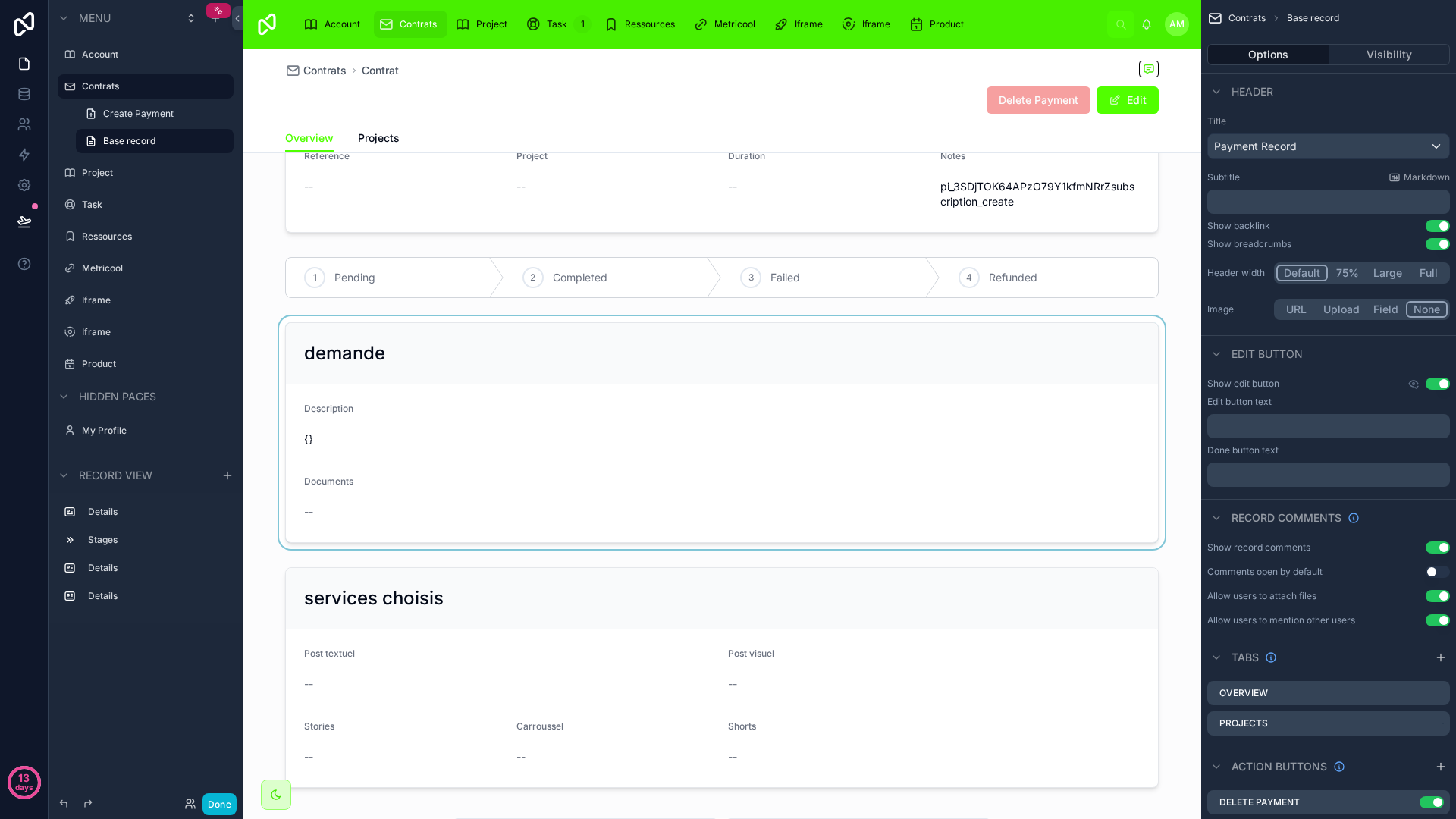
click at [708, 436] on div at bounding box center [722, 432] width 958 height 233
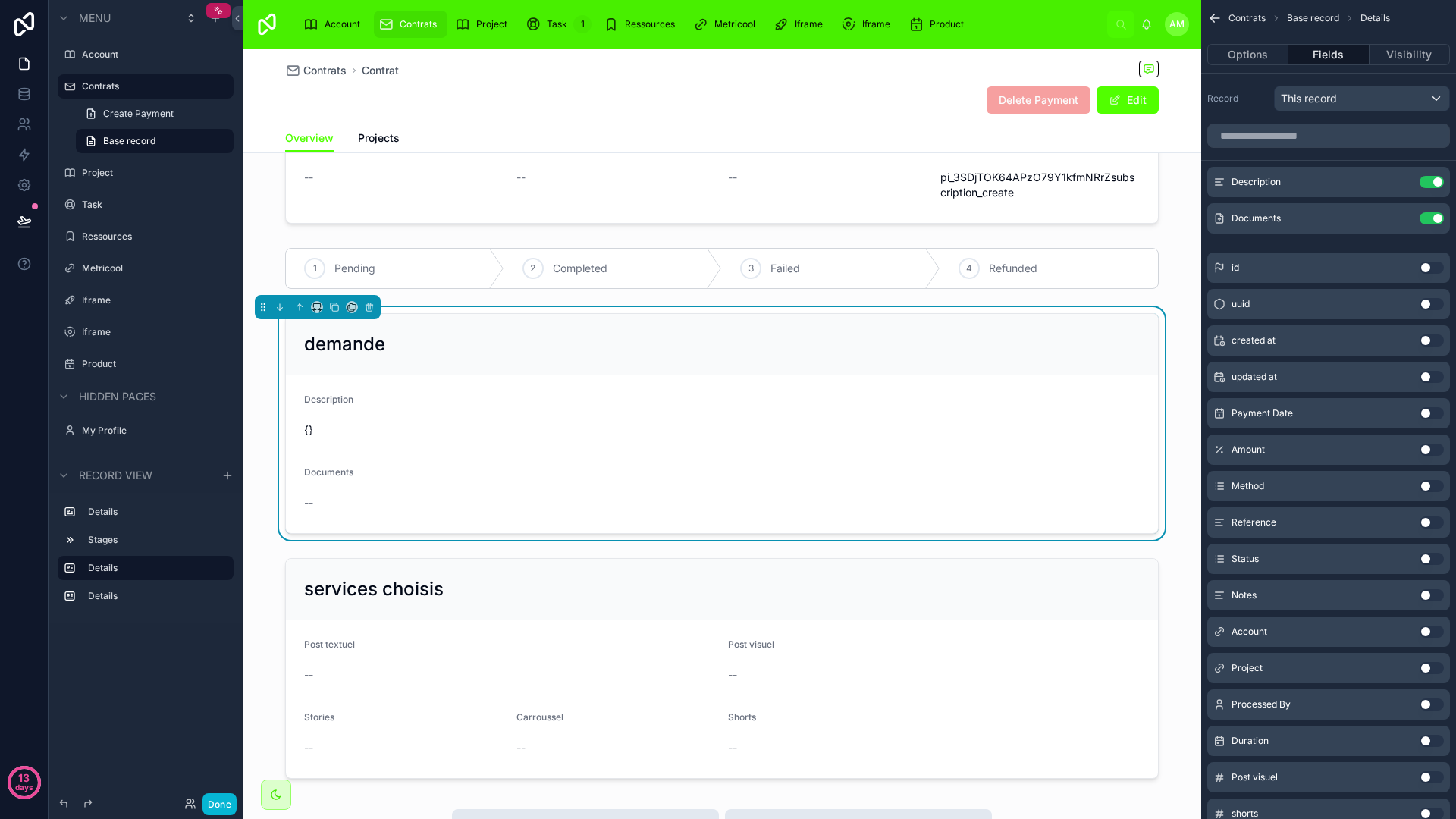
scroll to position [150, 0]
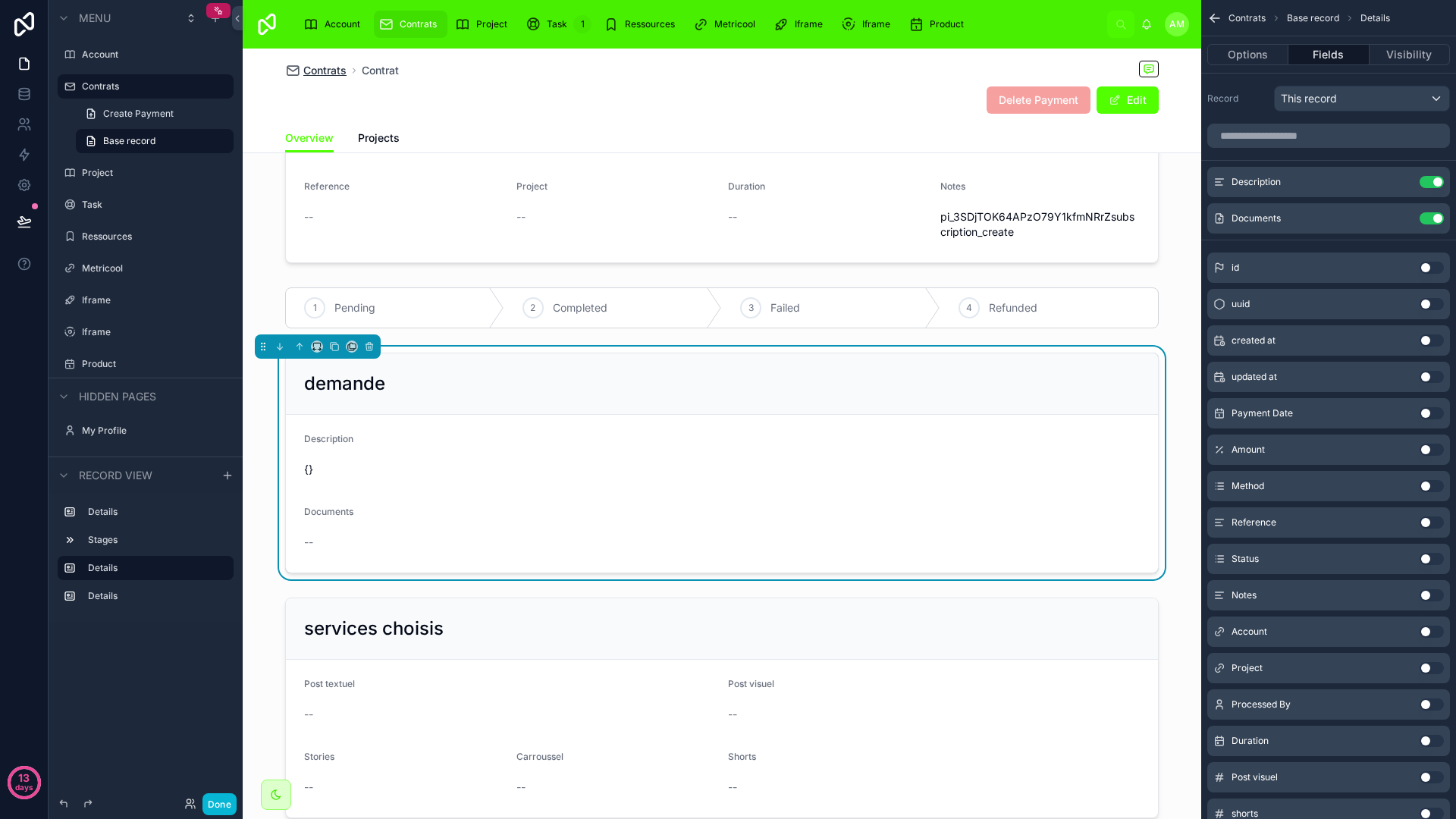
click at [304, 66] on span "Contrats" at bounding box center [325, 70] width 43 height 15
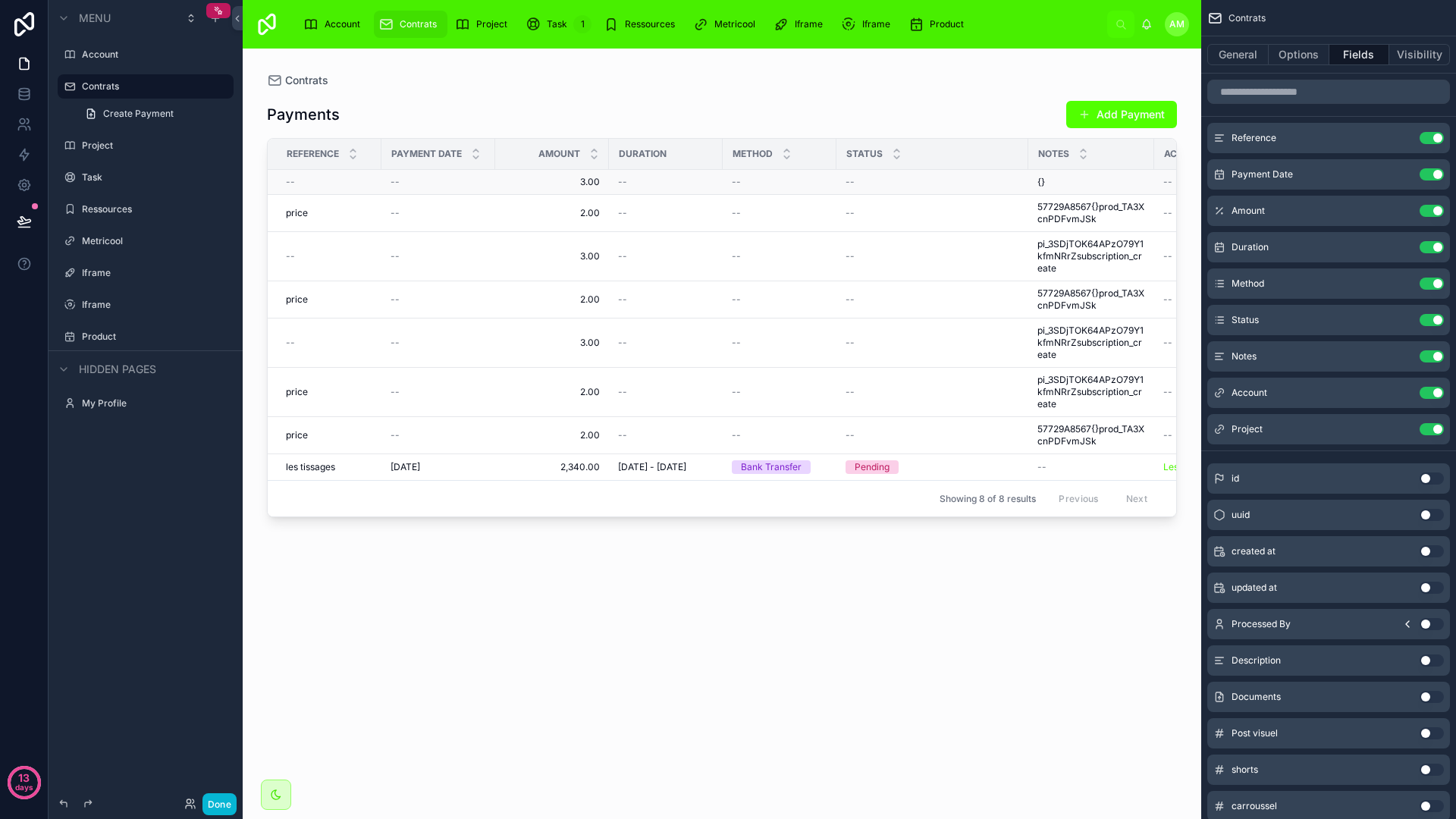
click at [504, 184] on span "3.00" at bounding box center [552, 181] width 95 height 12
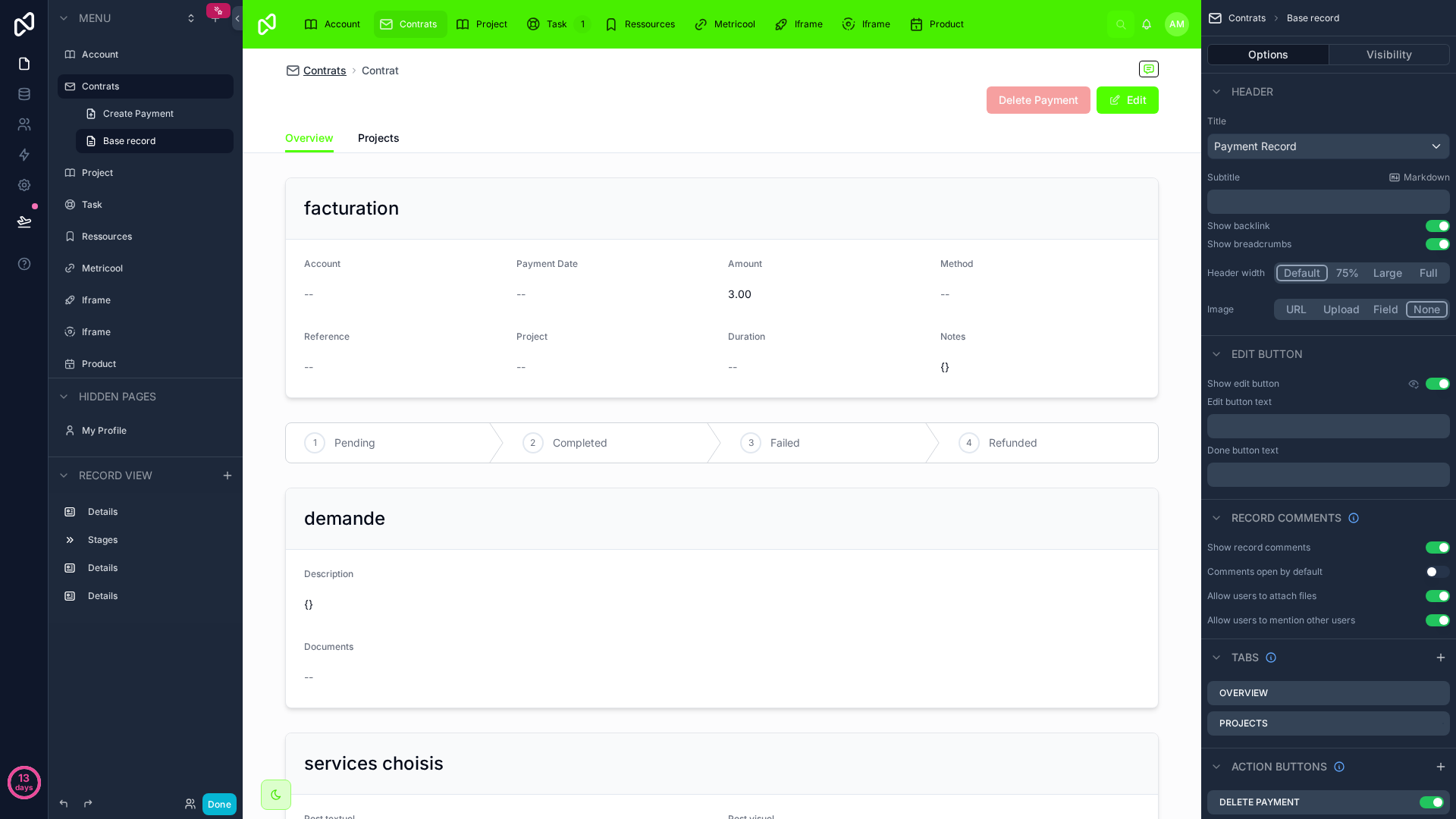
click at [334, 76] on span "Contrats" at bounding box center [325, 70] width 43 height 15
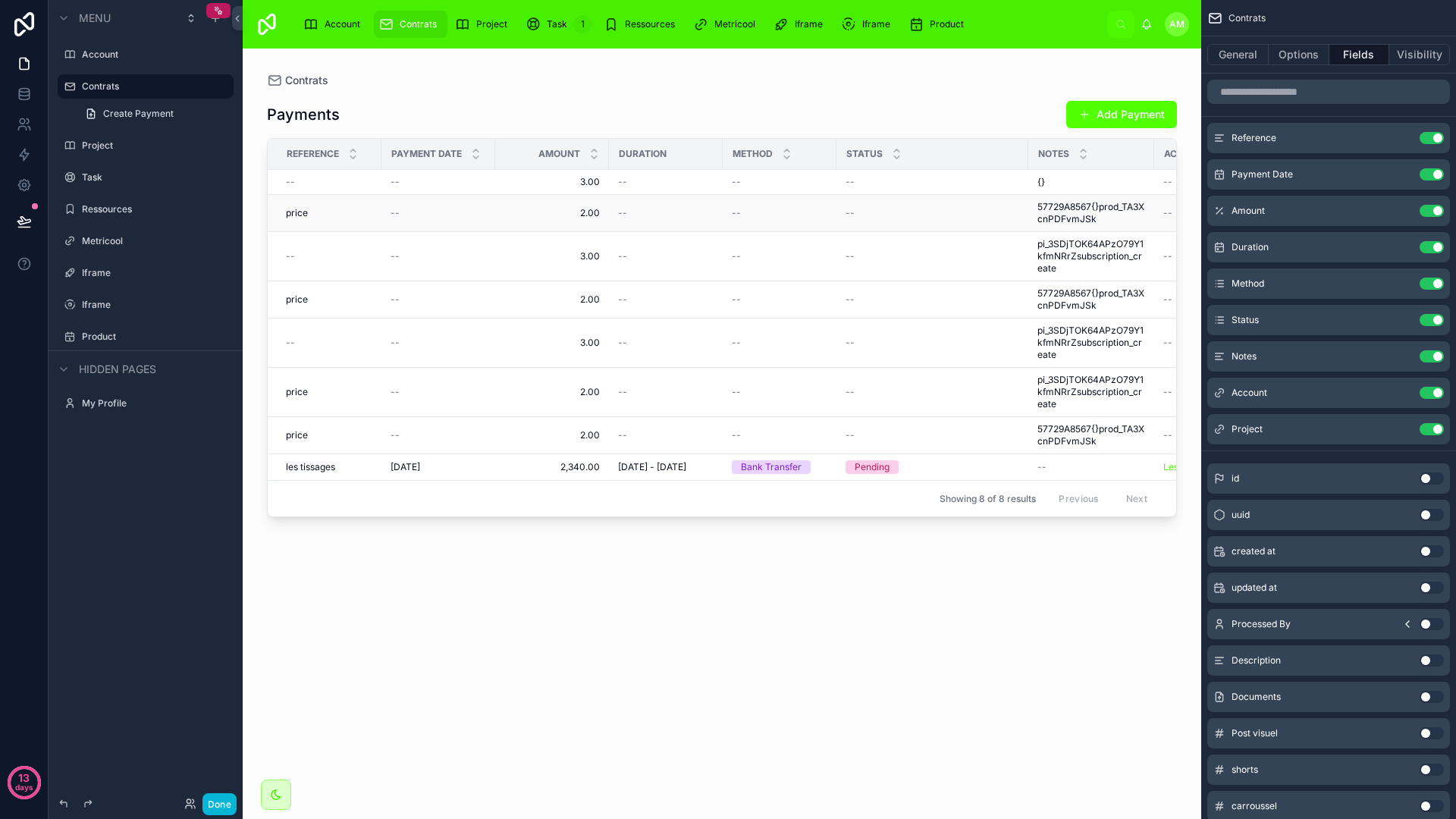
click at [823, 213] on div "--" at bounding box center [779, 213] width 95 height 12
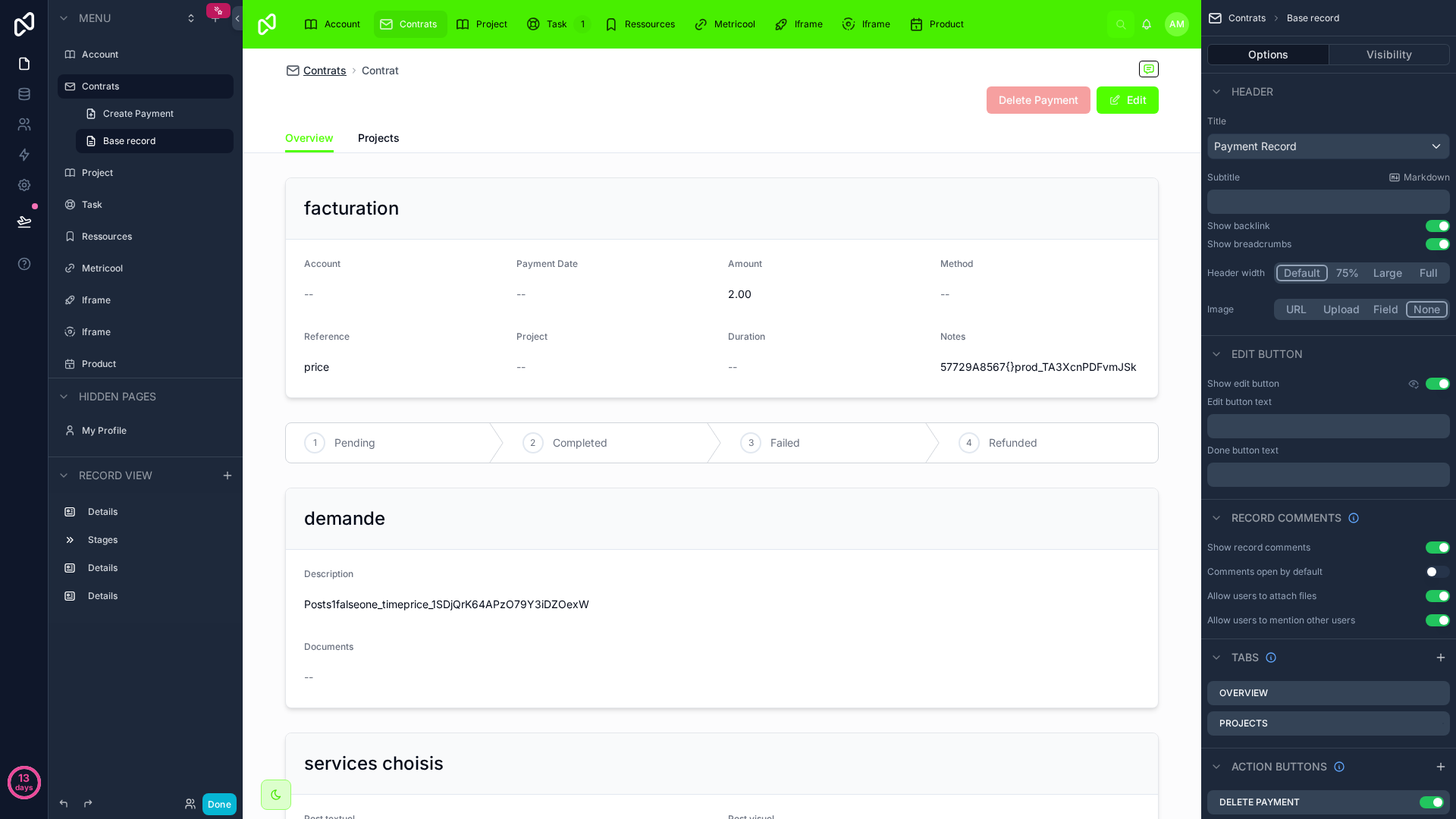
click at [332, 75] on span "Contrats" at bounding box center [325, 70] width 43 height 15
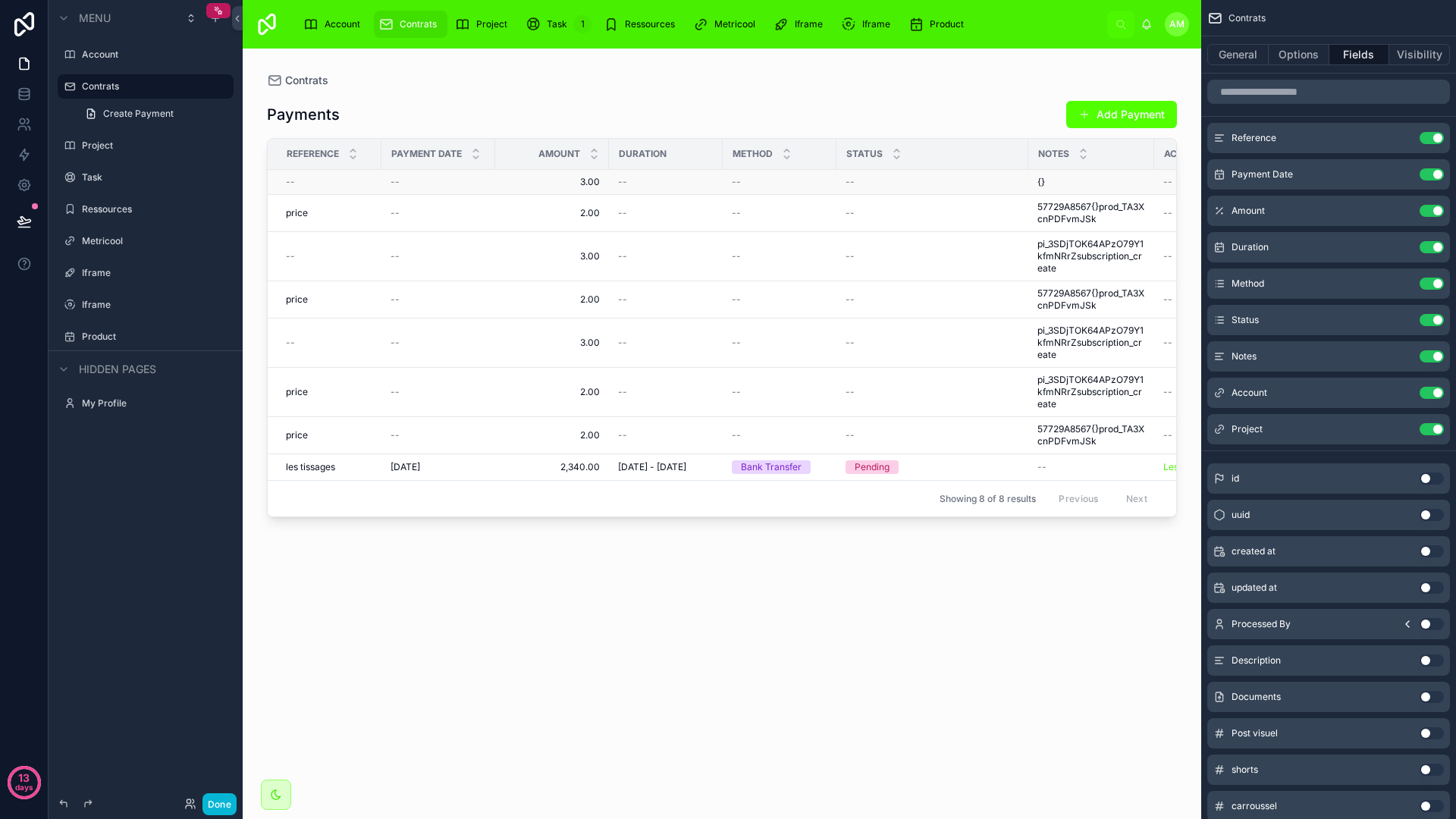
click at [741, 177] on span "--" at bounding box center [736, 181] width 9 height 12
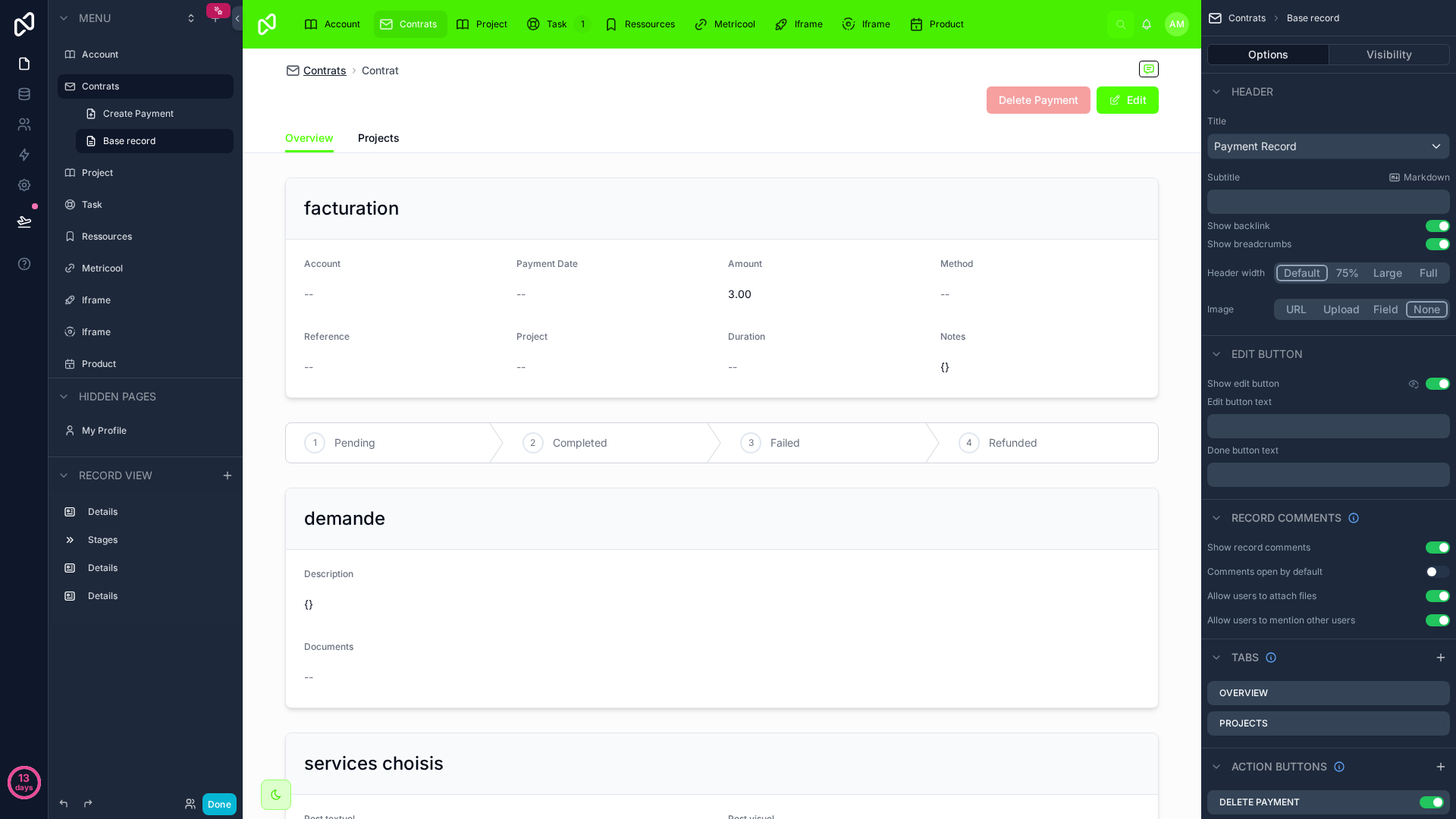
click at [317, 70] on span "Contrats" at bounding box center [325, 70] width 43 height 15
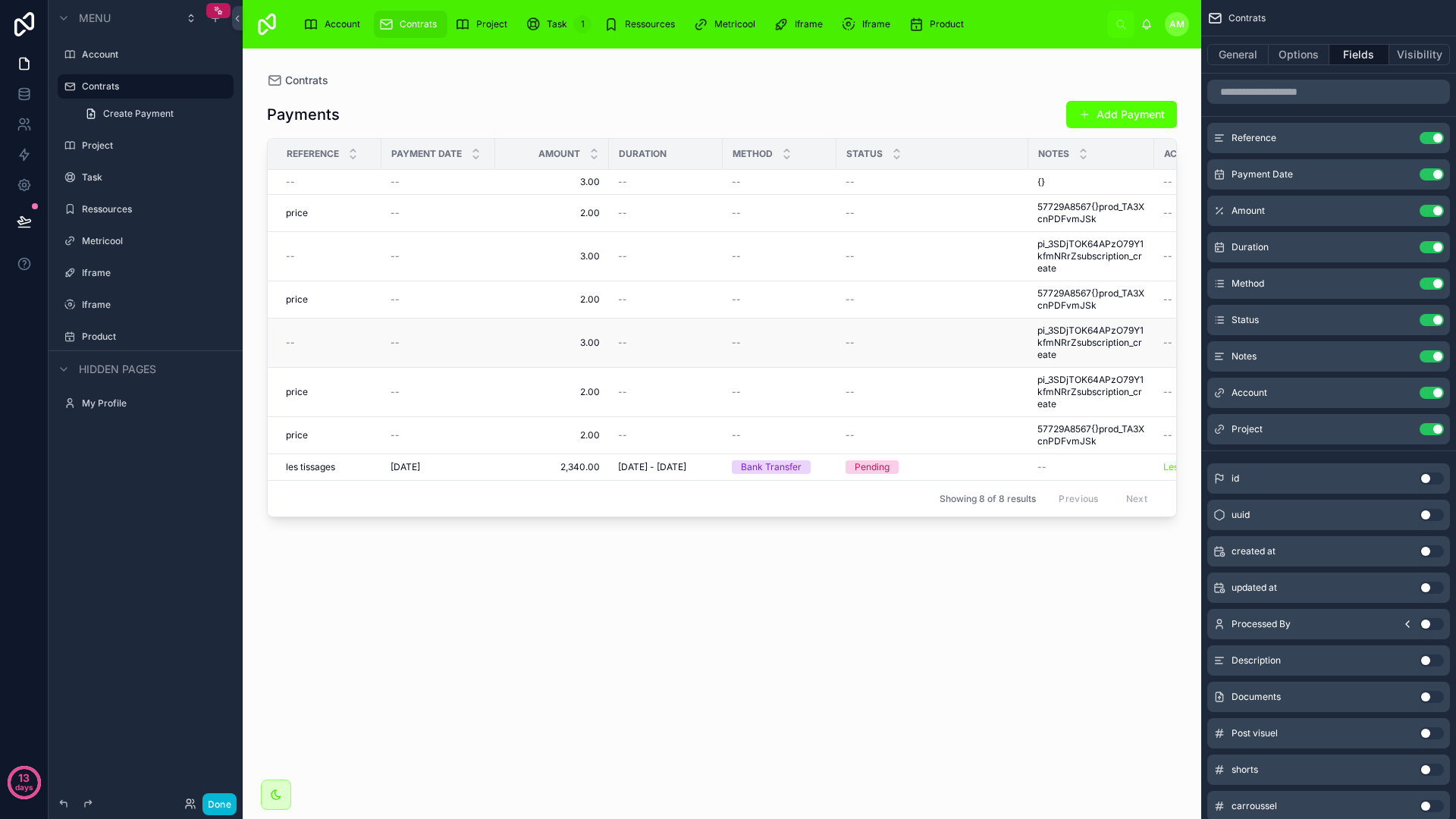
click at [599, 339] on span "3.00" at bounding box center [552, 342] width 95 height 12
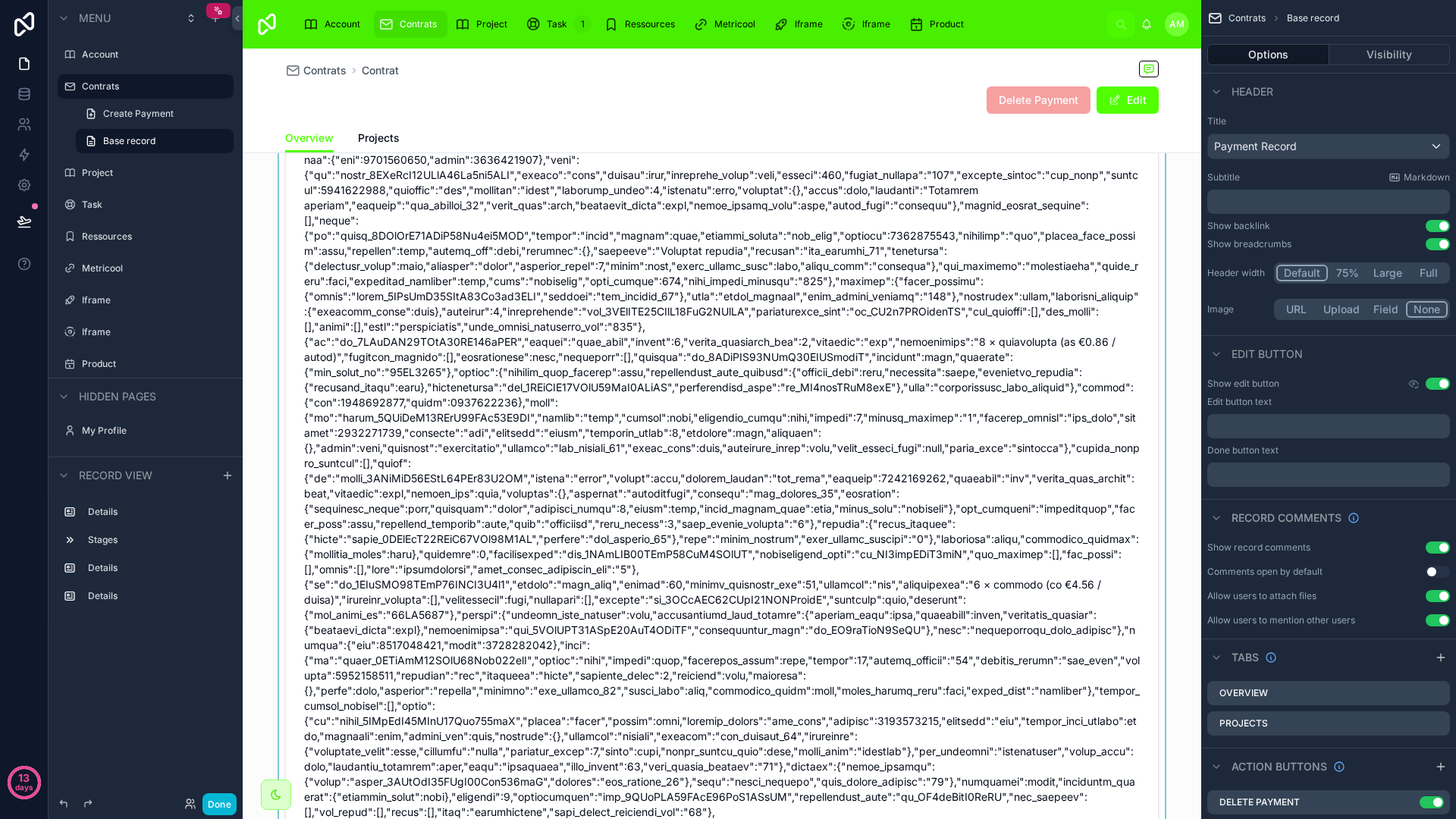
scroll to position [779, 0]
click at [311, 68] on span "Contrats" at bounding box center [325, 70] width 43 height 15
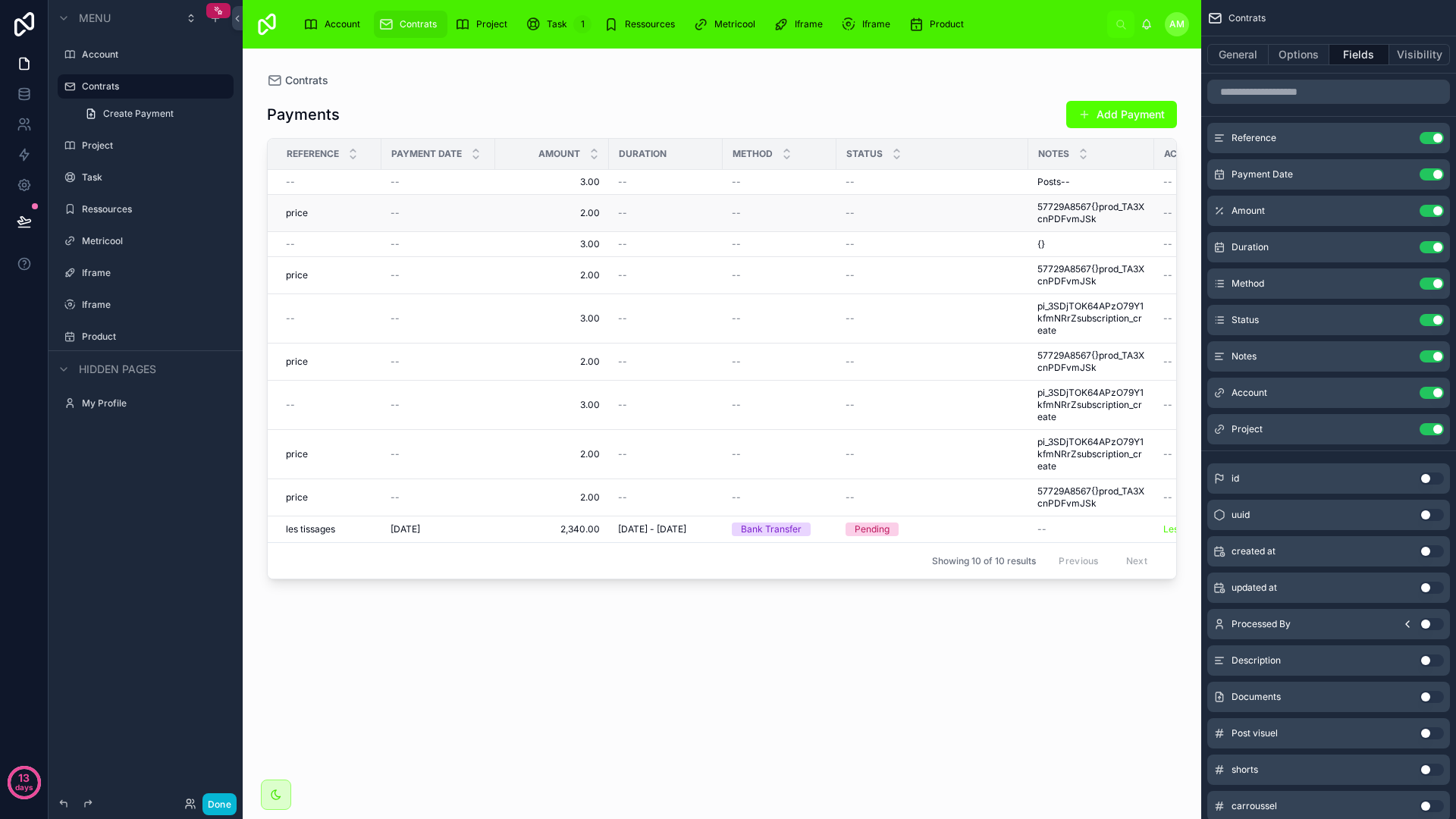
click at [604, 215] on td "2.00 2.00" at bounding box center [552, 214] width 114 height 37
click at [587, 185] on span "3.00" at bounding box center [552, 181] width 95 height 12
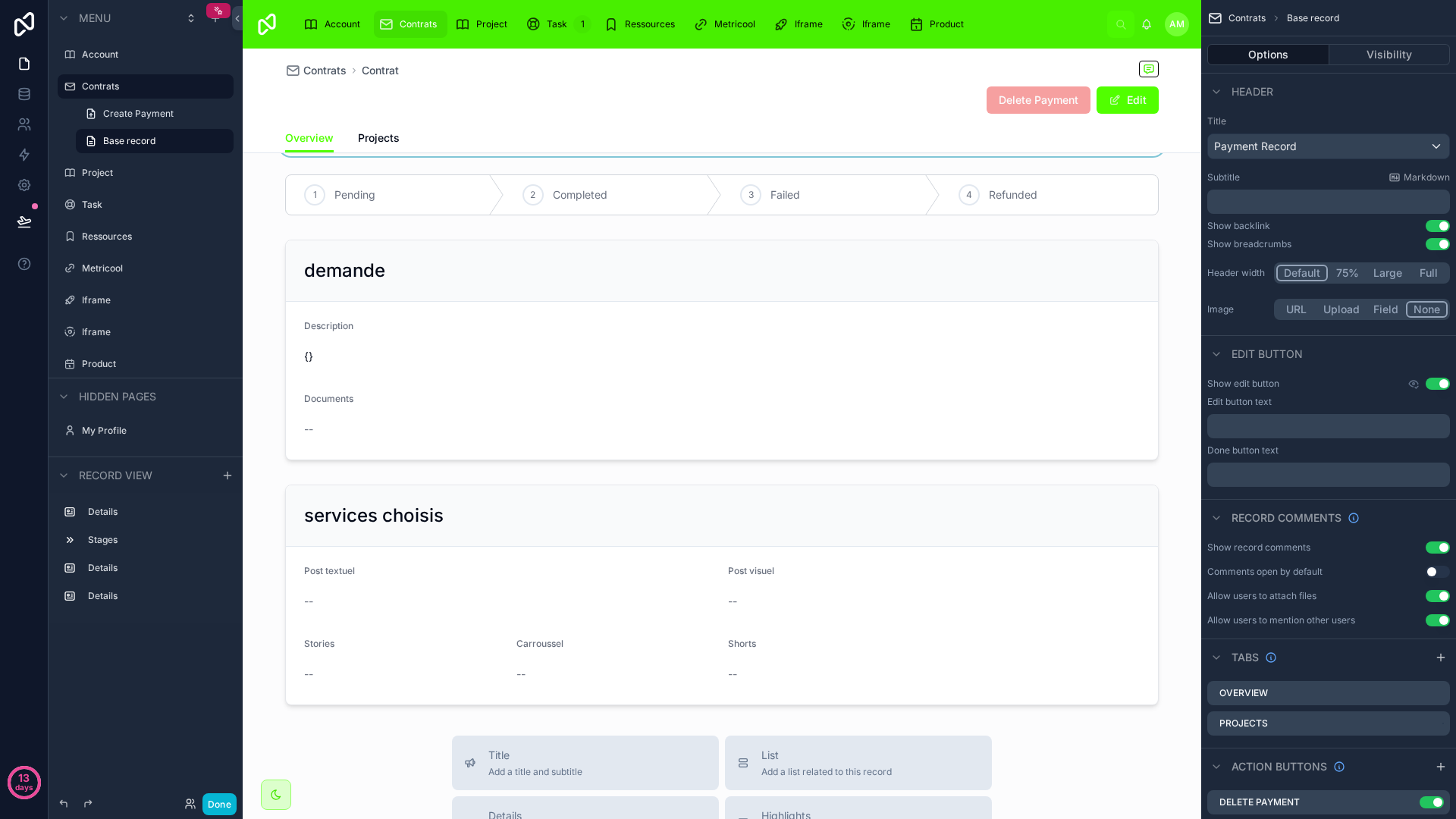
scroll to position [292, 0]
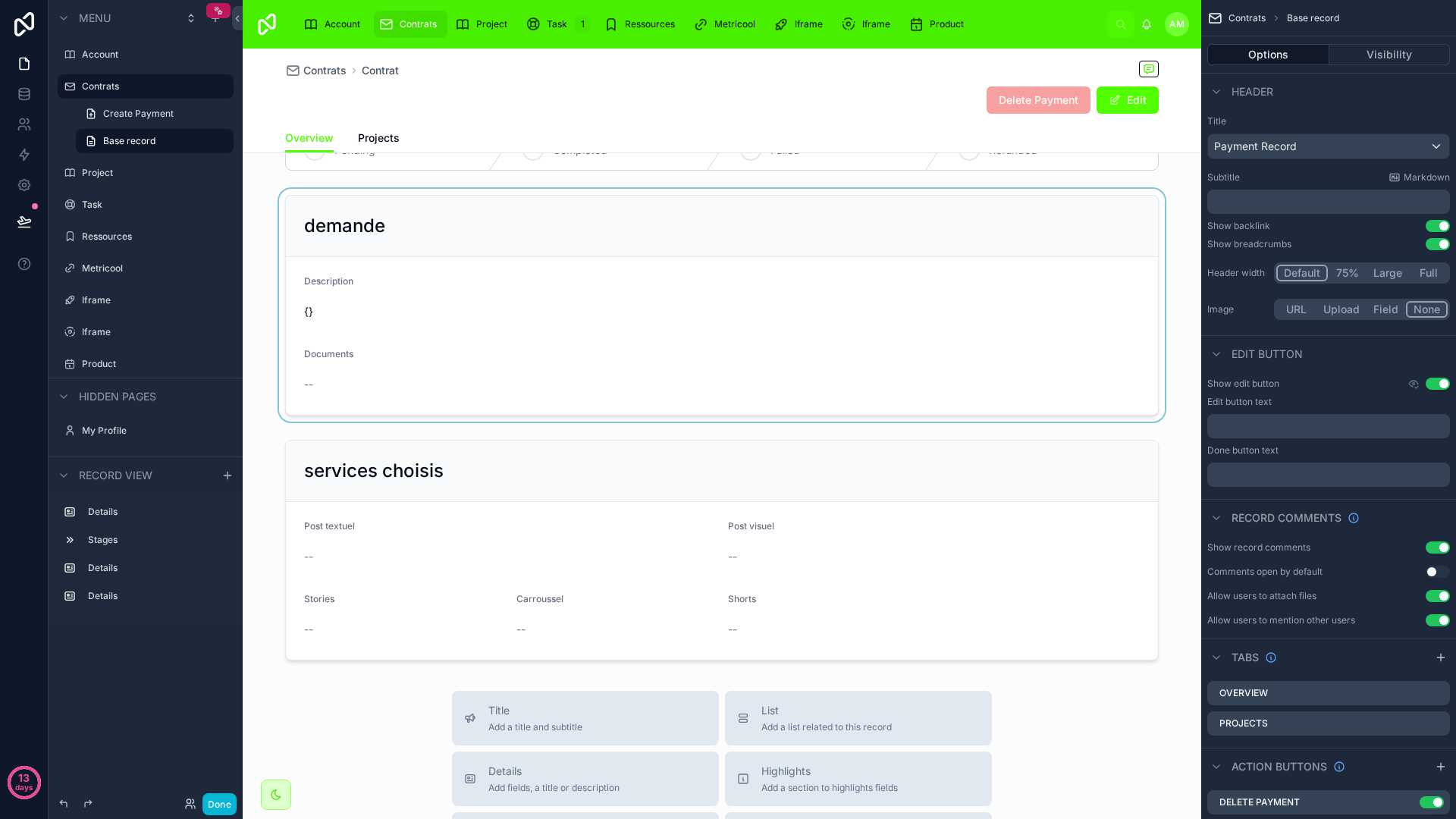
click at [679, 365] on div at bounding box center [722, 304] width 958 height 233
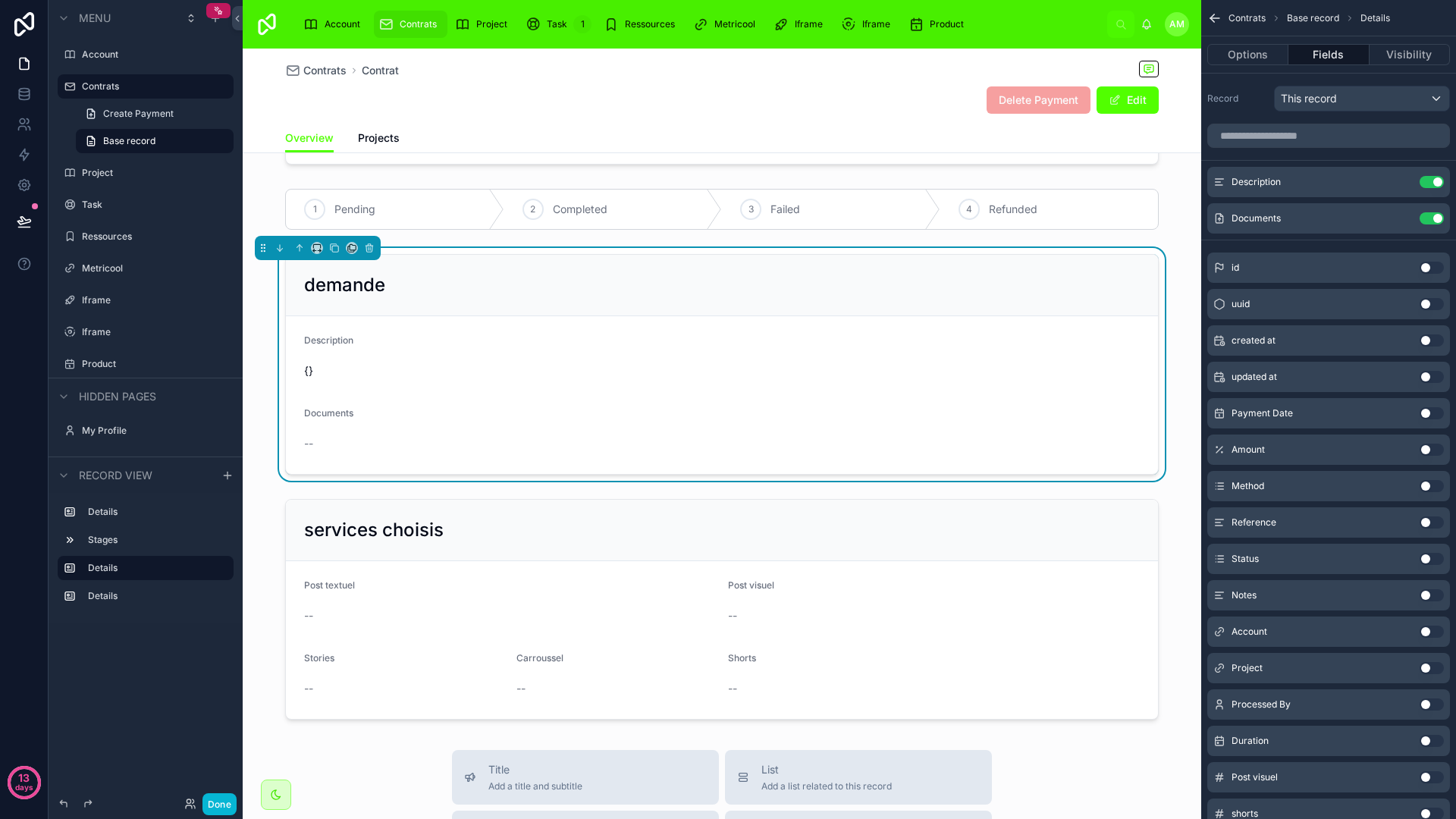
scroll to position [0, 0]
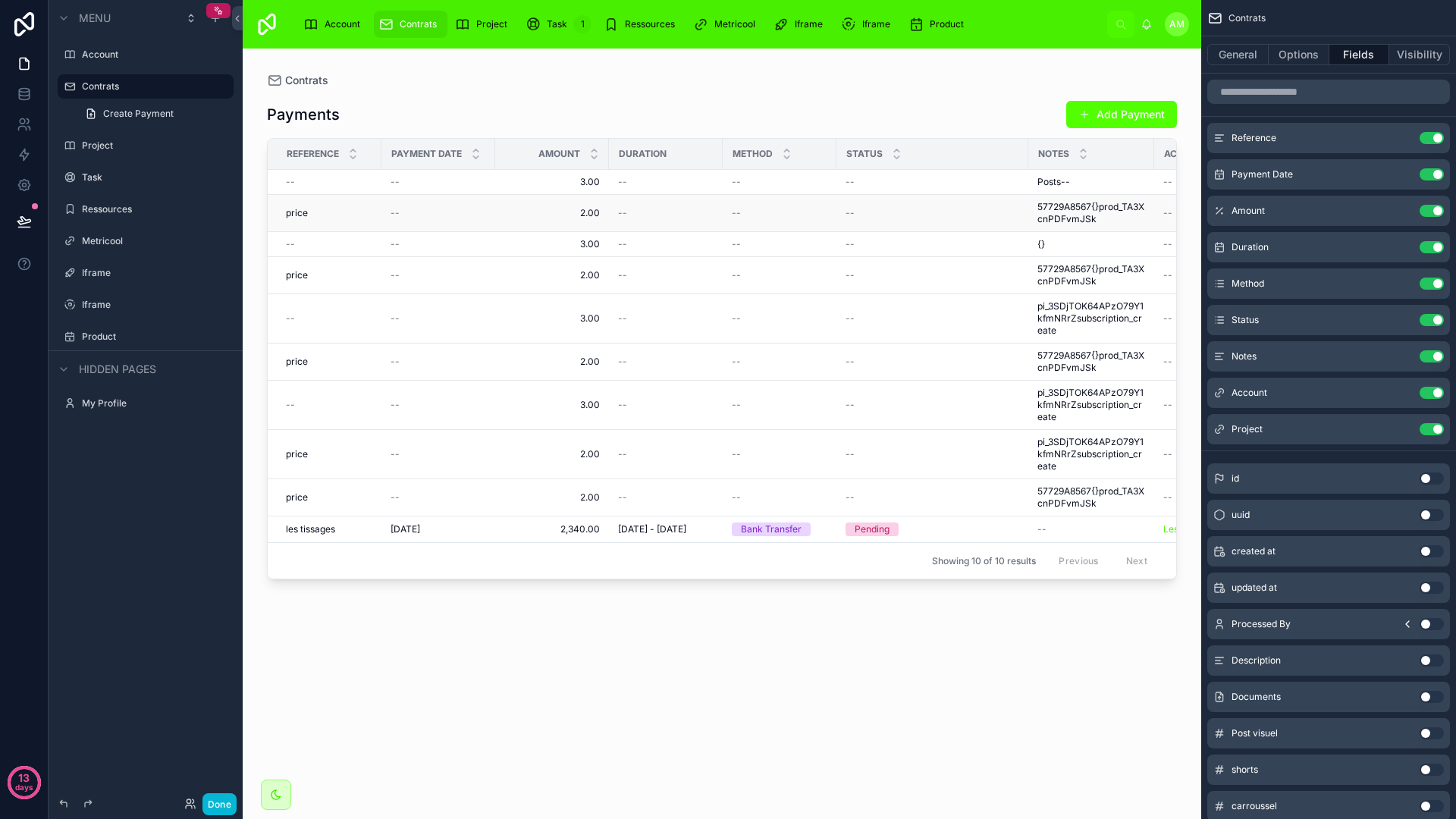
click at [972, 216] on div "--" at bounding box center [932, 213] width 174 height 12
click at [35, 102] on link at bounding box center [23, 93] width 48 height 30
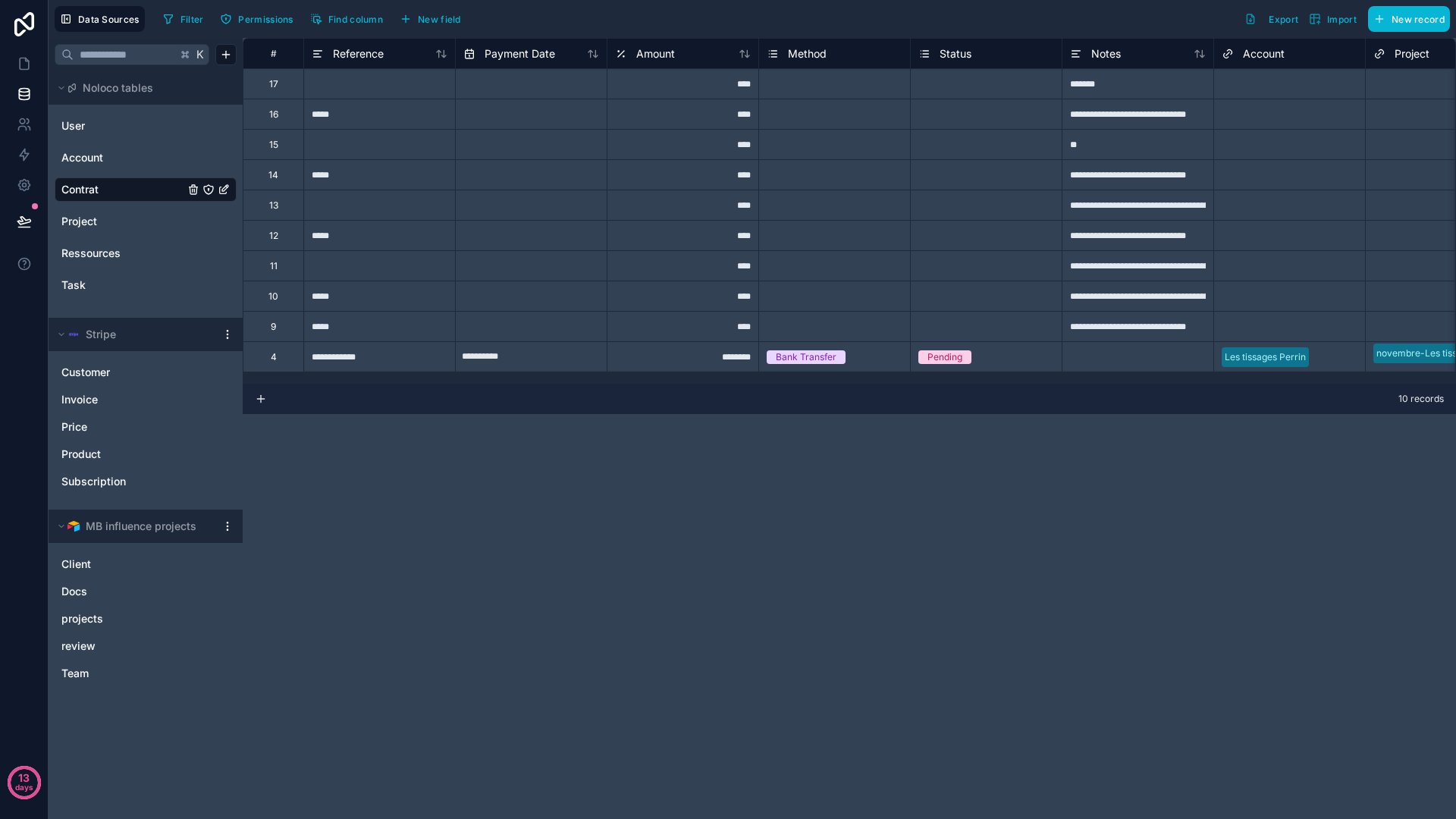
click at [125, 191] on link "Contrat" at bounding box center [123, 190] width 123 height 15
click at [274, 290] on div "10" at bounding box center [273, 296] width 10 height 12
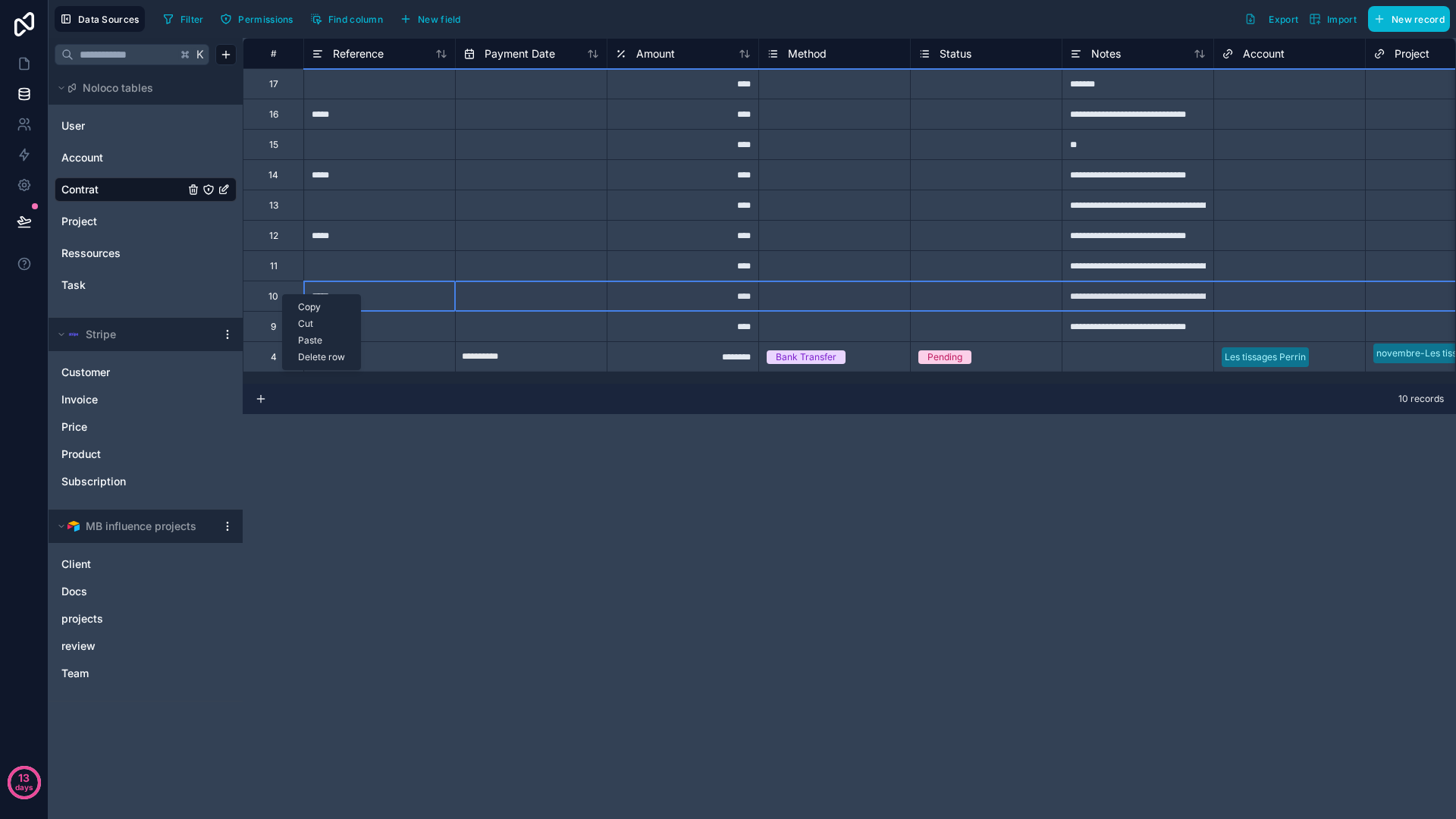
click at [313, 356] on div "Delete row" at bounding box center [321, 357] width 78 height 17
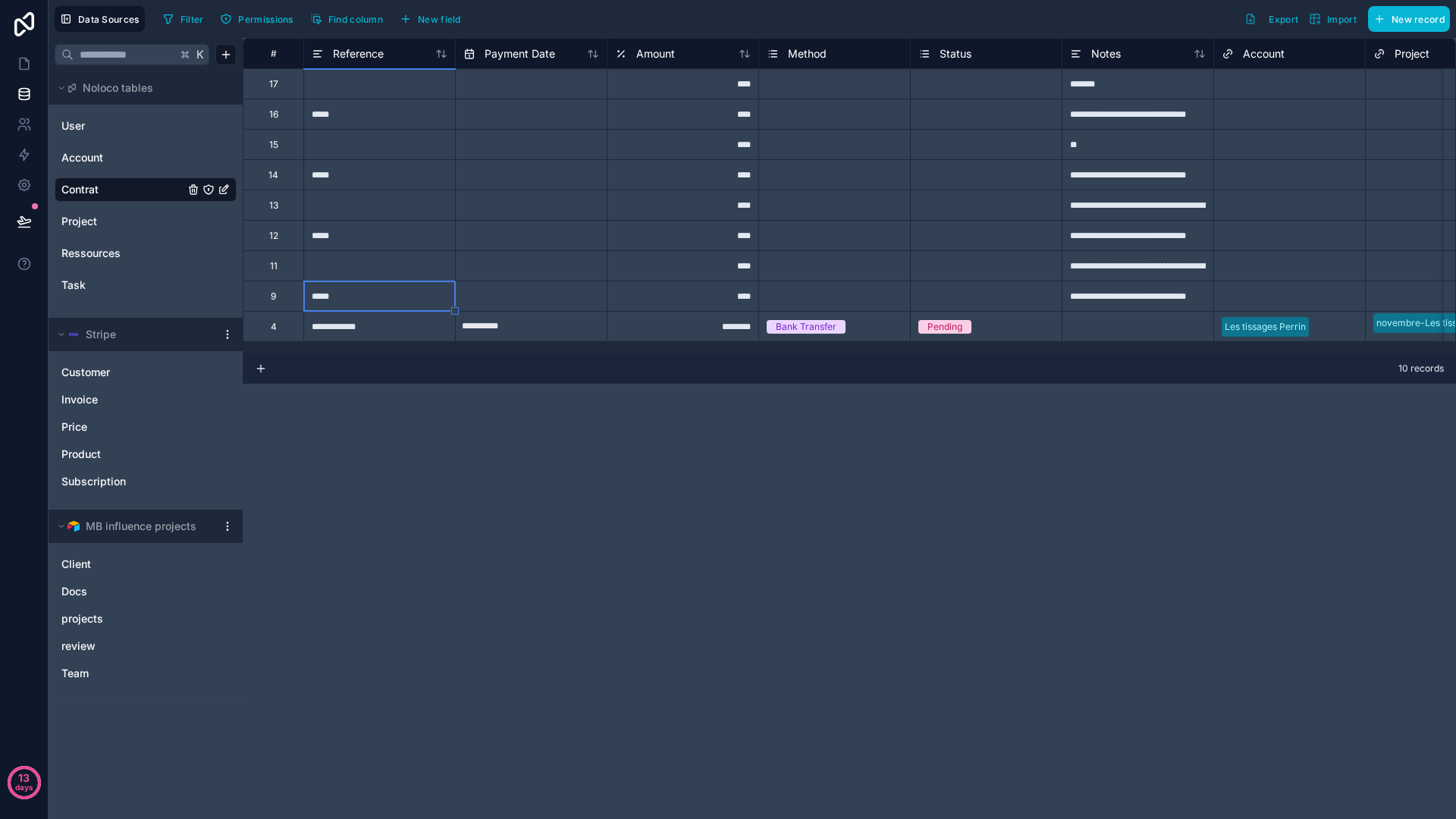
type input "**********"
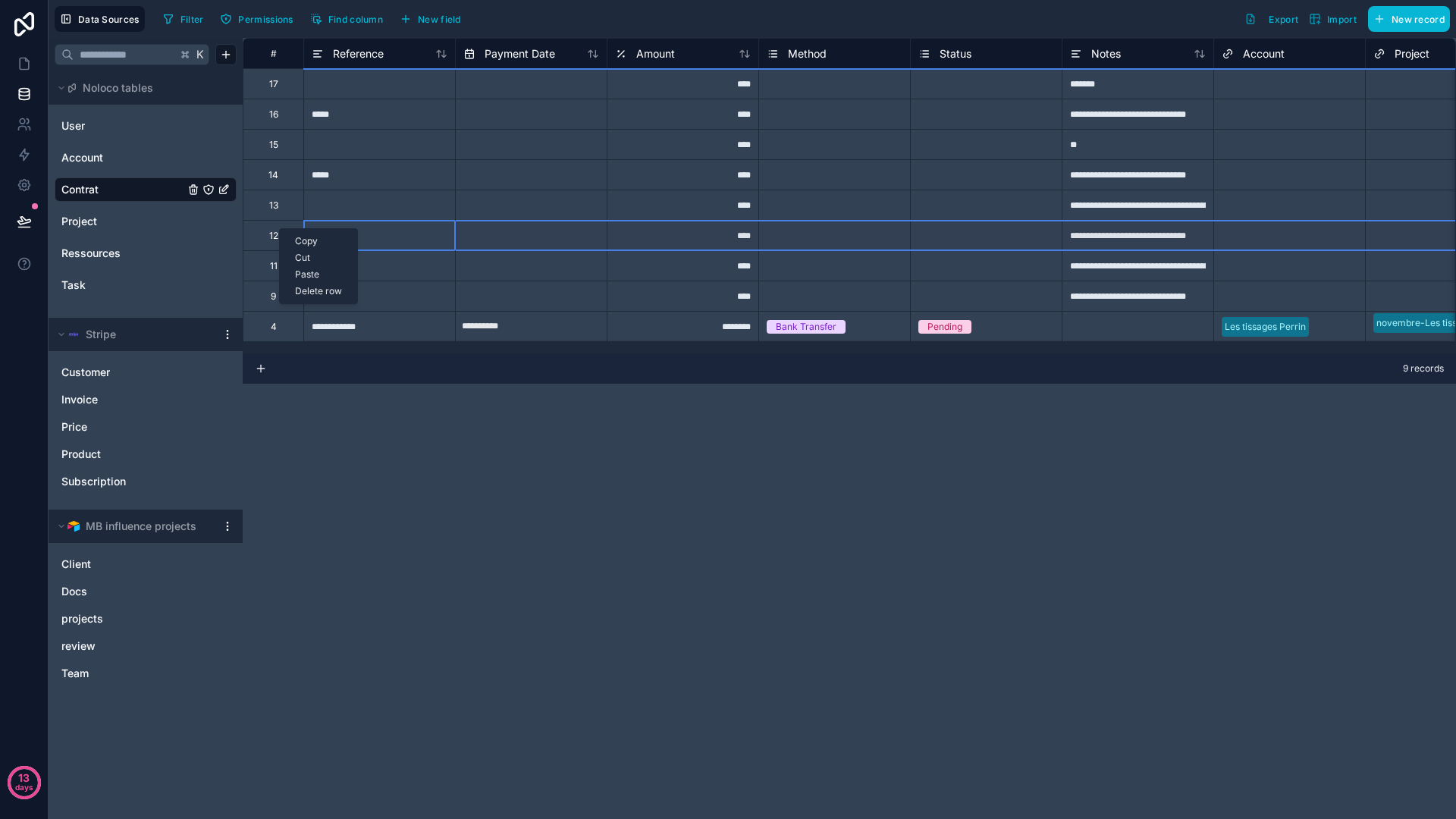
click at [303, 286] on div "Delete row" at bounding box center [318, 291] width 78 height 17
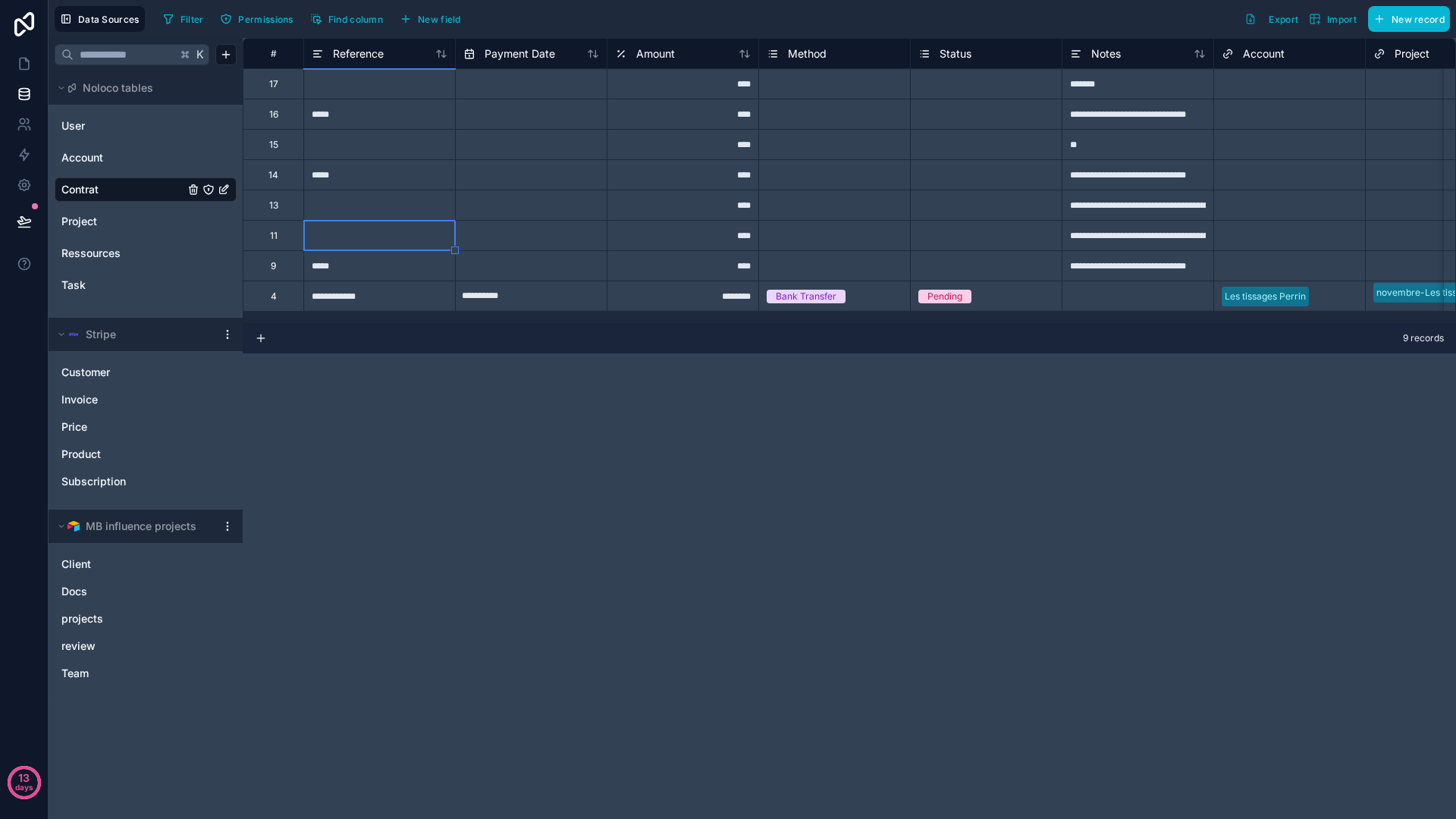
type input "**********"
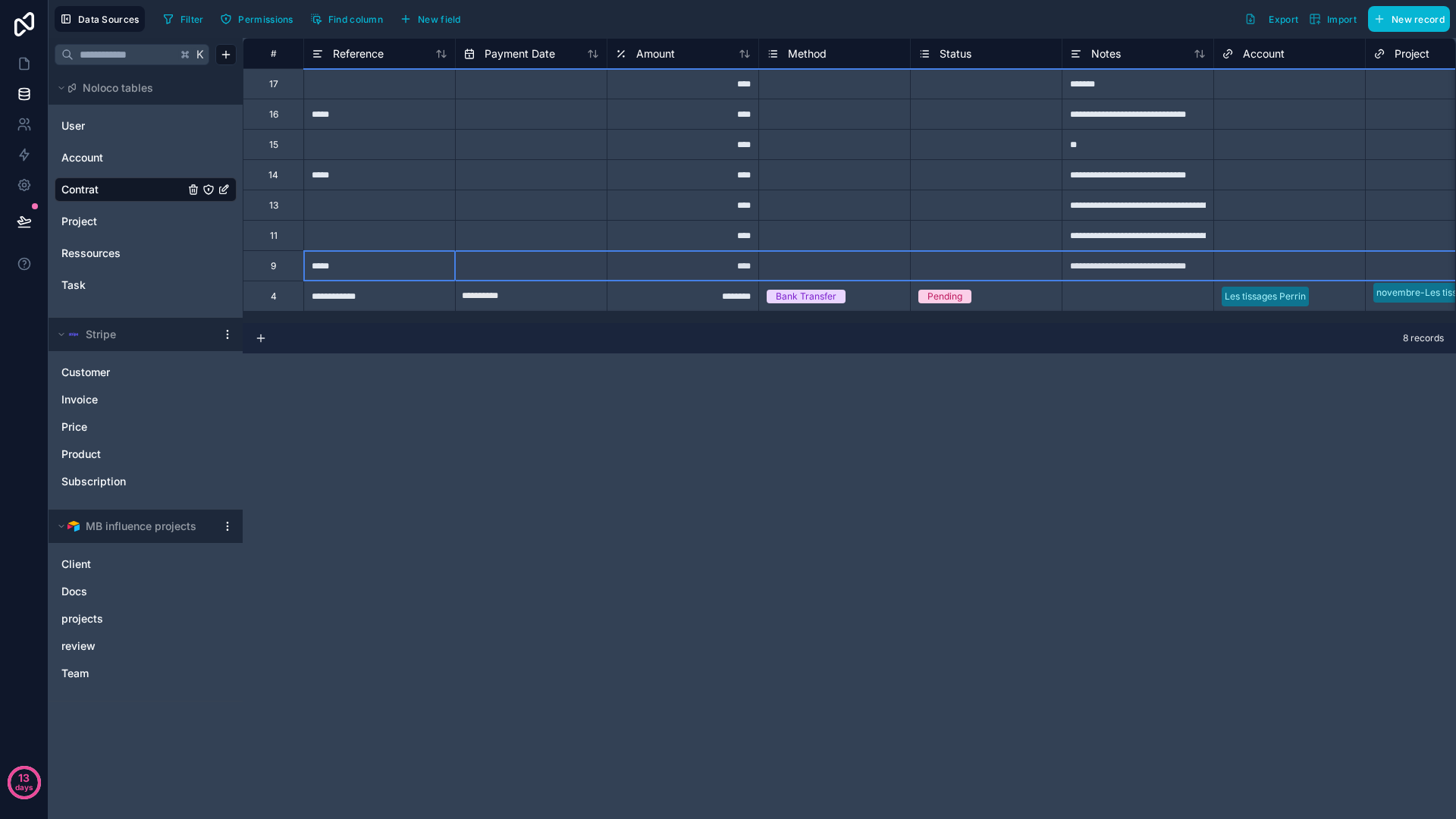
click at [280, 270] on div "9" at bounding box center [273, 265] width 61 height 30
click at [285, 87] on div "17" at bounding box center [273, 83] width 61 height 30
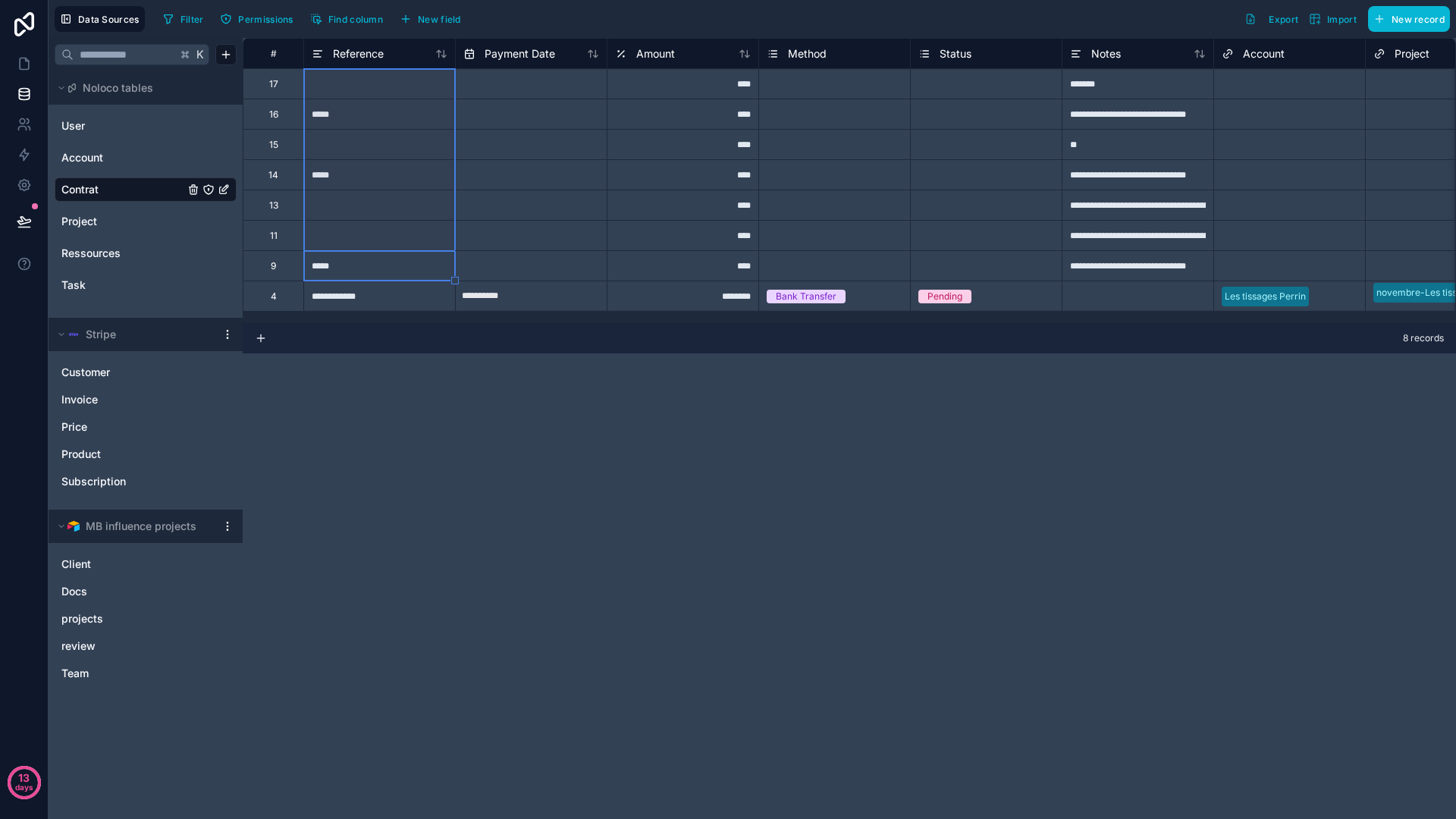
click at [278, 261] on div "9" at bounding box center [273, 265] width 61 height 30
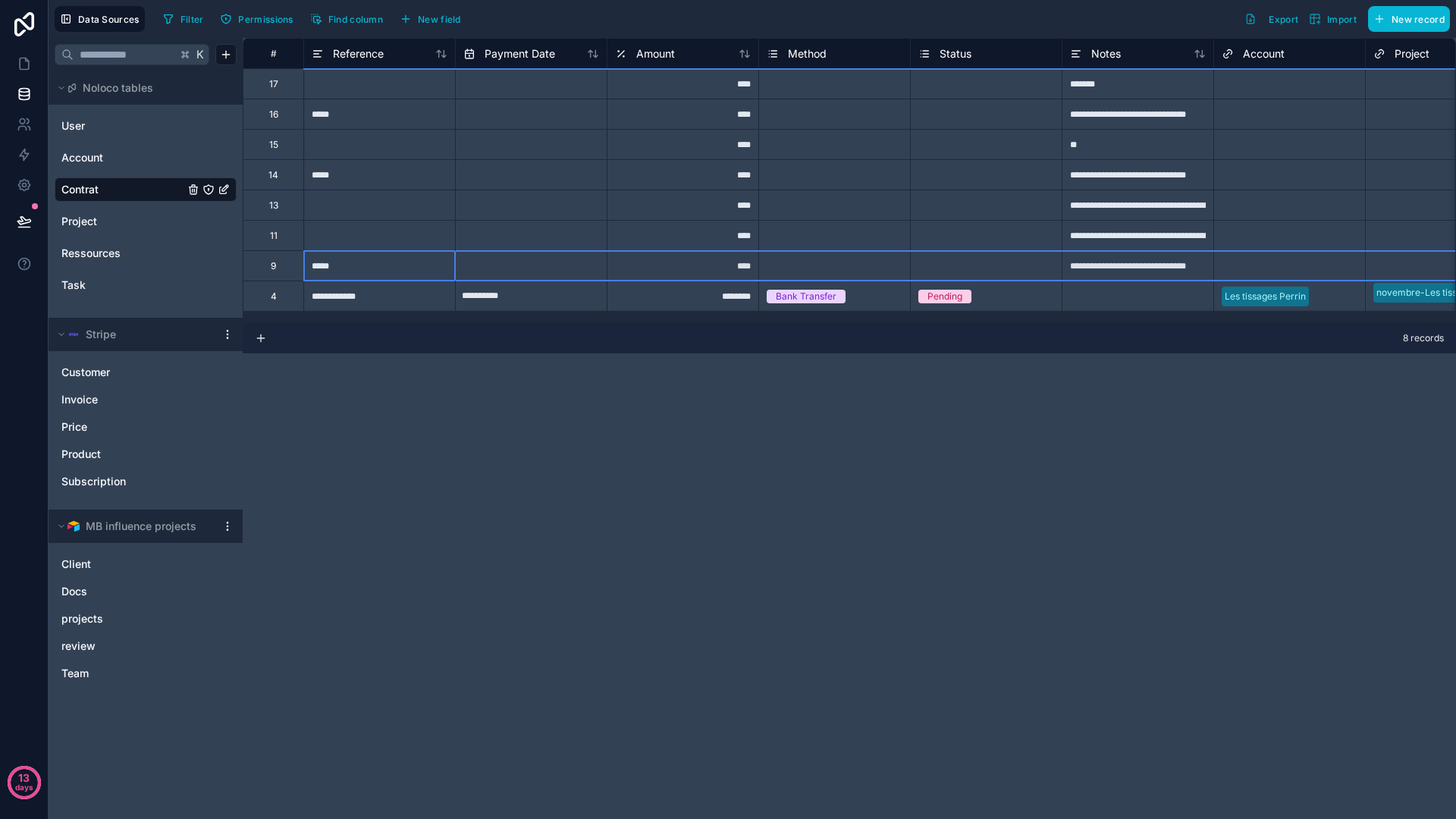
click at [276, 134] on div "15" at bounding box center [273, 144] width 61 height 30
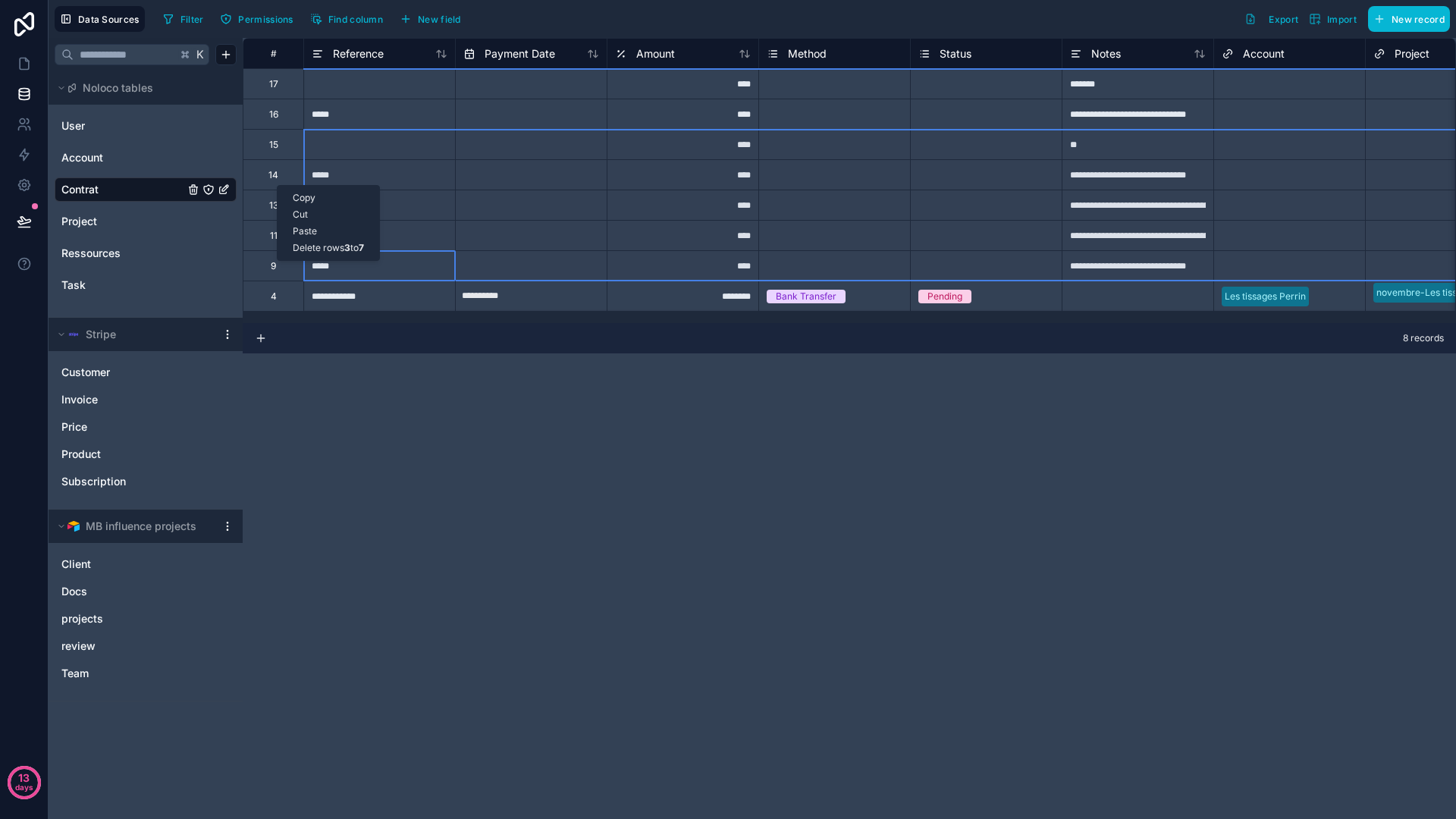
click at [318, 247] on div "Delete rows 3 to 7" at bounding box center [328, 248] width 102 height 17
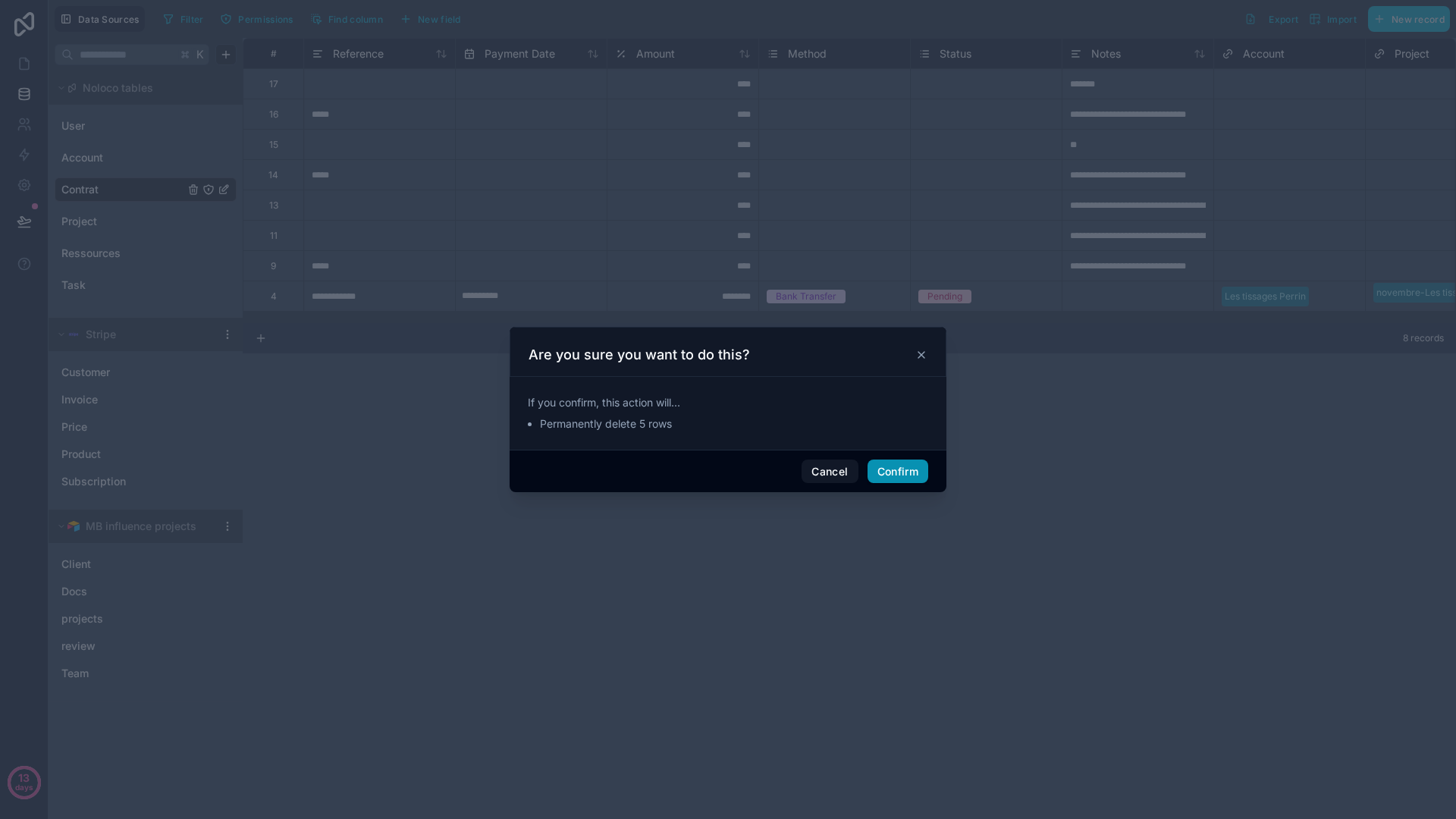
click at [900, 468] on button "Confirm" at bounding box center [898, 472] width 61 height 24
type input "**********"
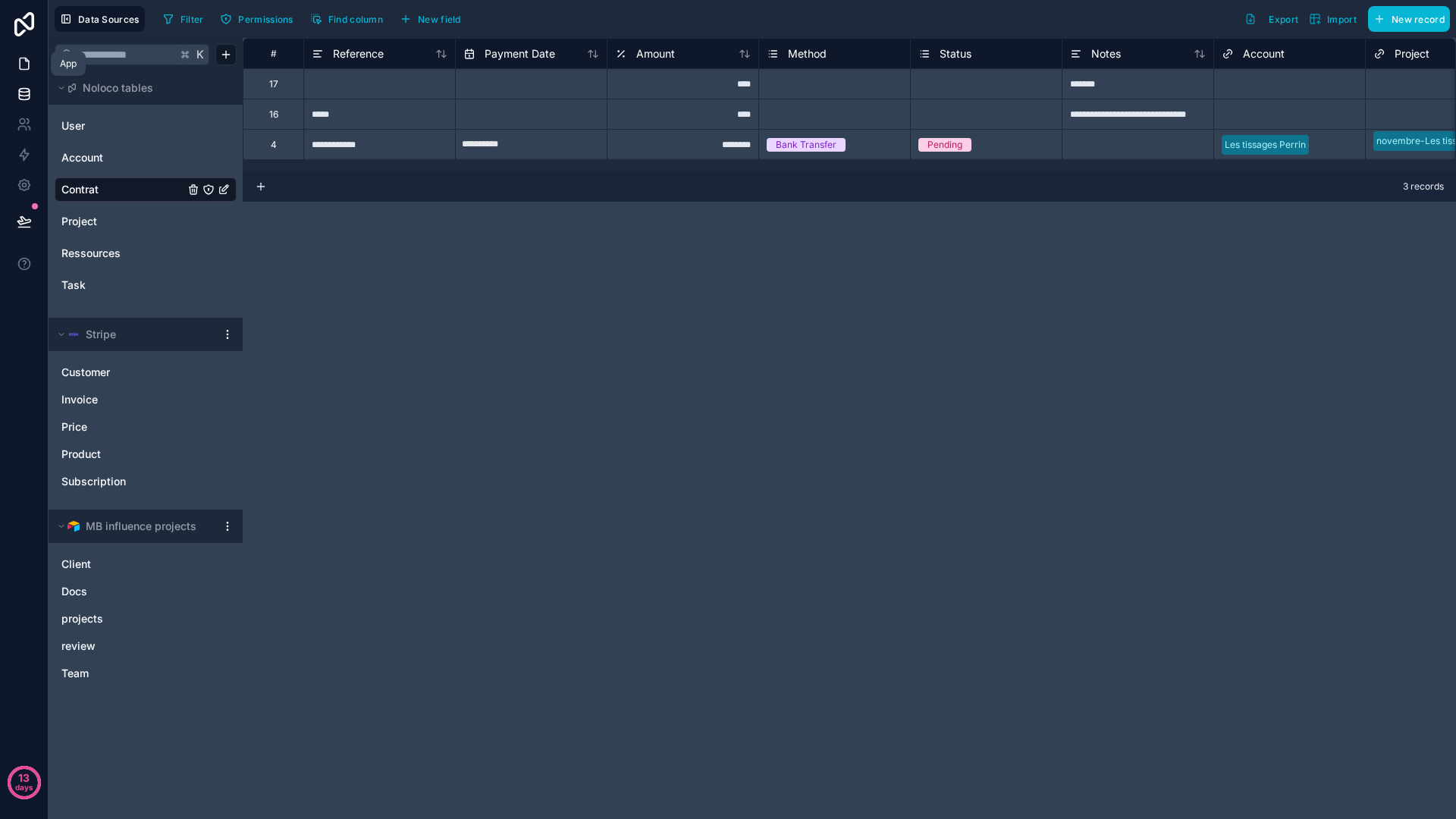
click at [26, 68] on icon at bounding box center [24, 64] width 9 height 11
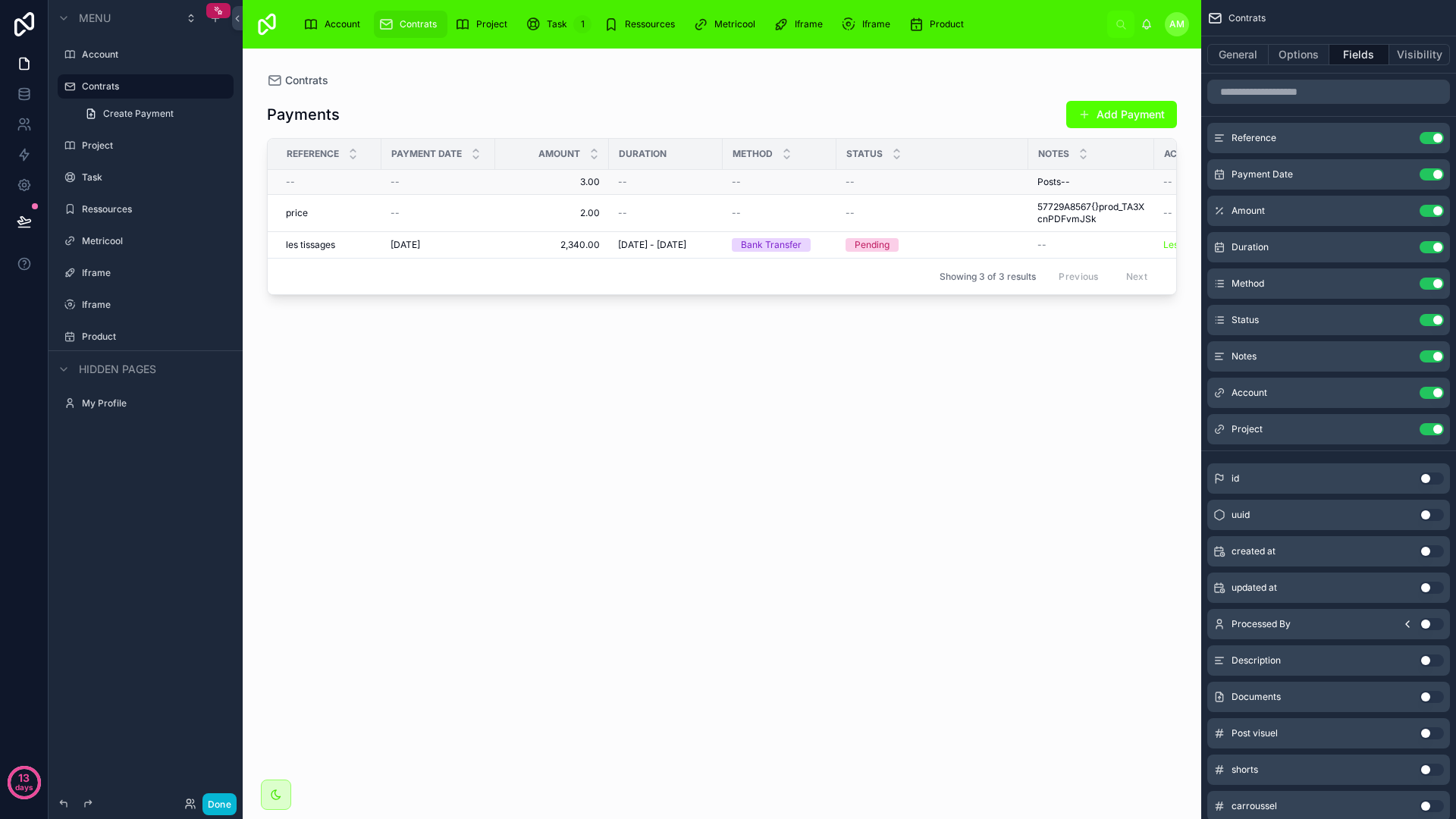
click at [761, 191] on td "--" at bounding box center [780, 182] width 114 height 25
click at [706, 190] on td "--" at bounding box center [666, 182] width 114 height 25
click at [661, 184] on div "--" at bounding box center [666, 181] width 95 height 12
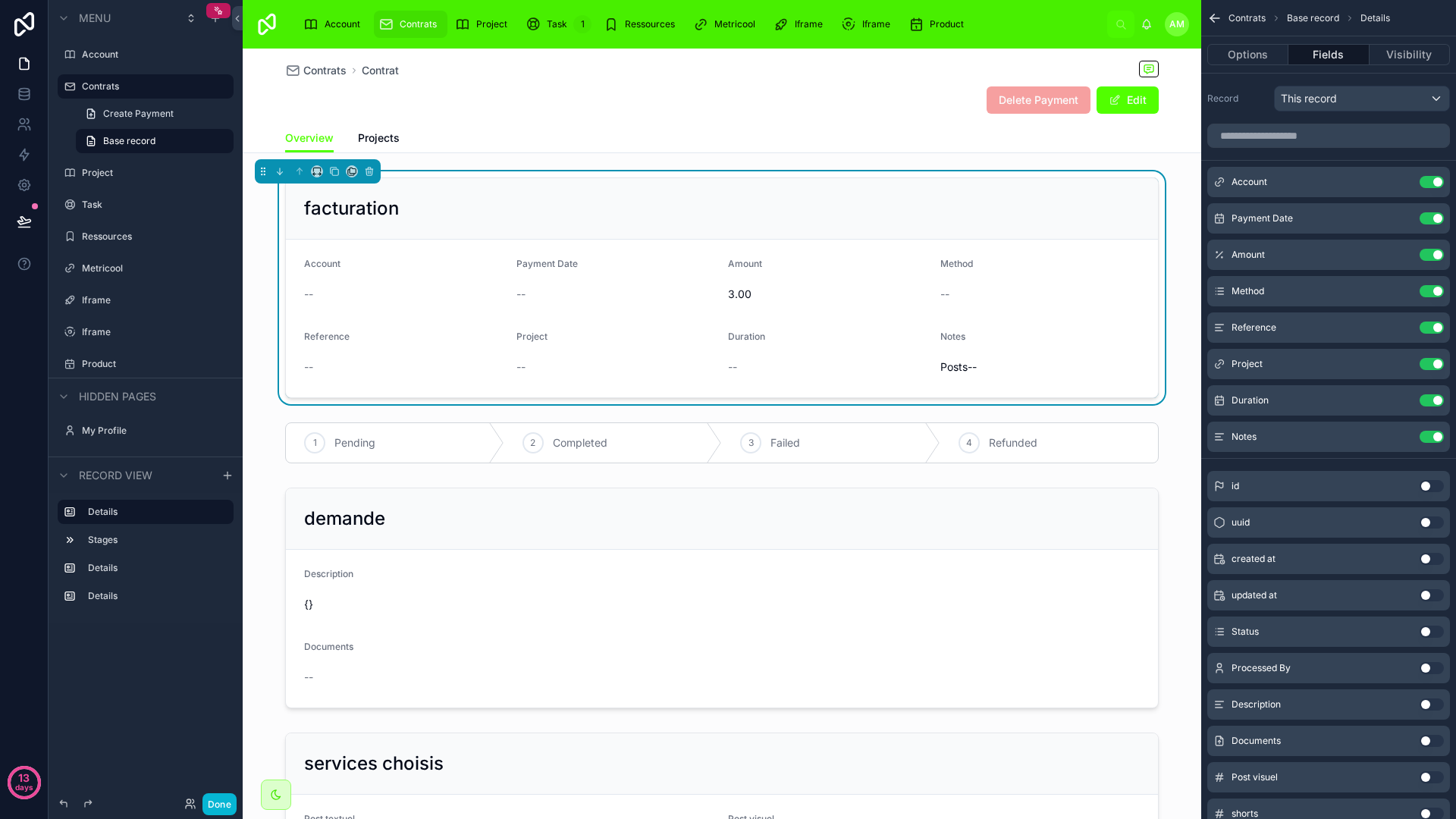
click at [844, 328] on form "Account -- Payment Date -- Amount 3.00 Method -- Reference -- Project -- Durati…" at bounding box center [722, 318] width 872 height 158
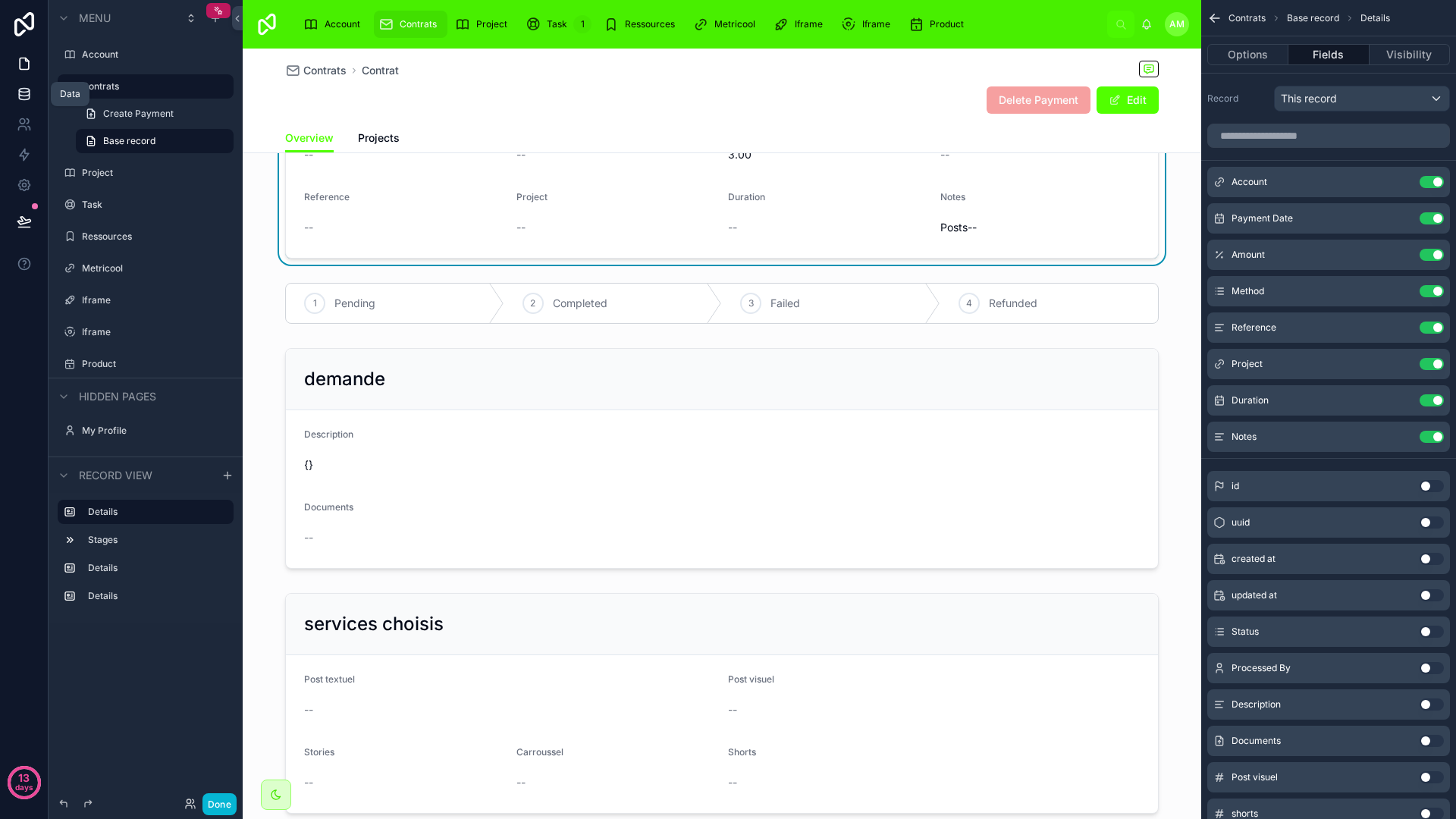
click at [29, 103] on link at bounding box center [23, 93] width 48 height 30
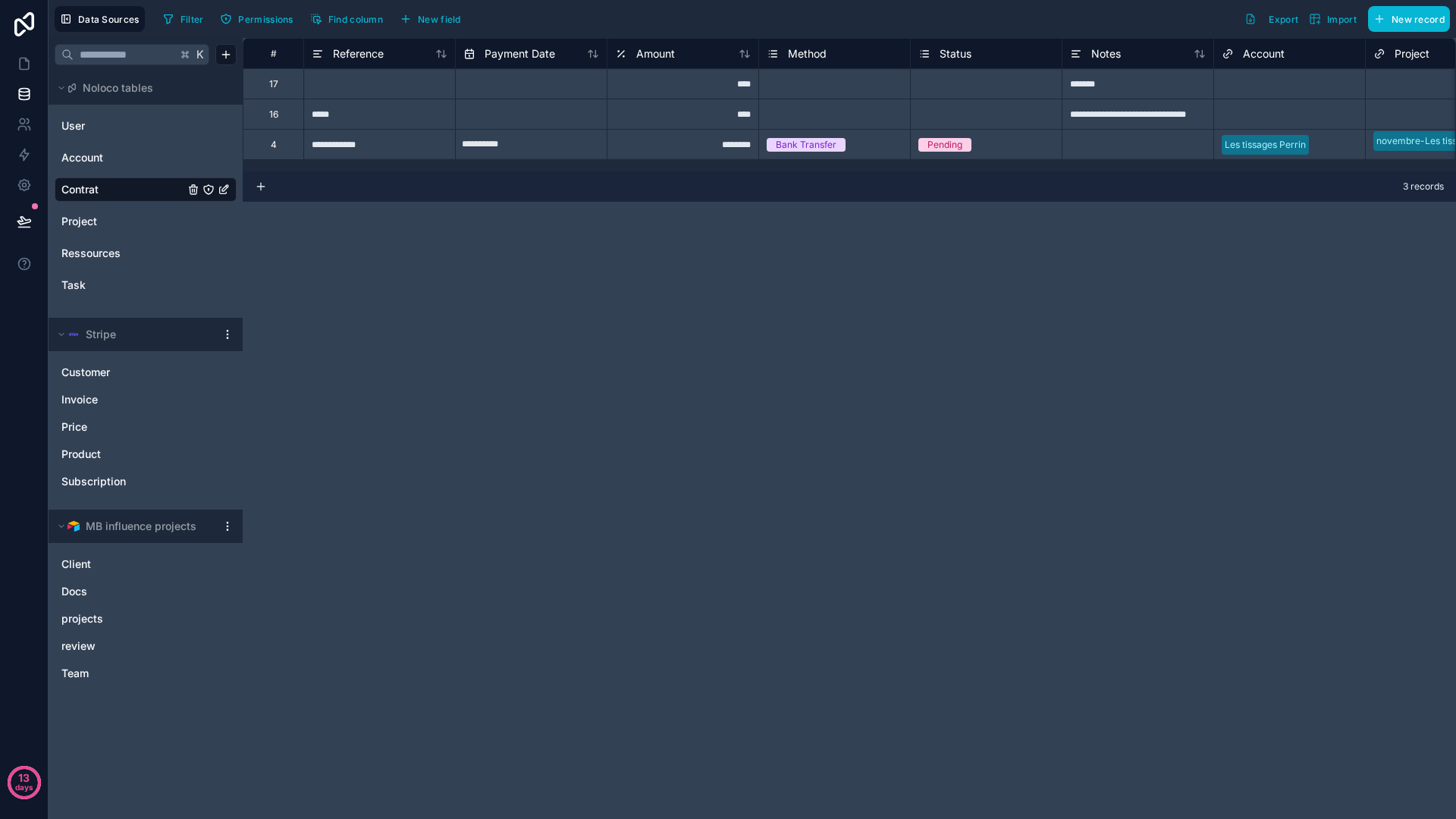
click at [317, 280] on div "**********" at bounding box center [849, 429] width 1213 height 781
click at [226, 51] on html "**********" at bounding box center [728, 409] width 1456 height 819
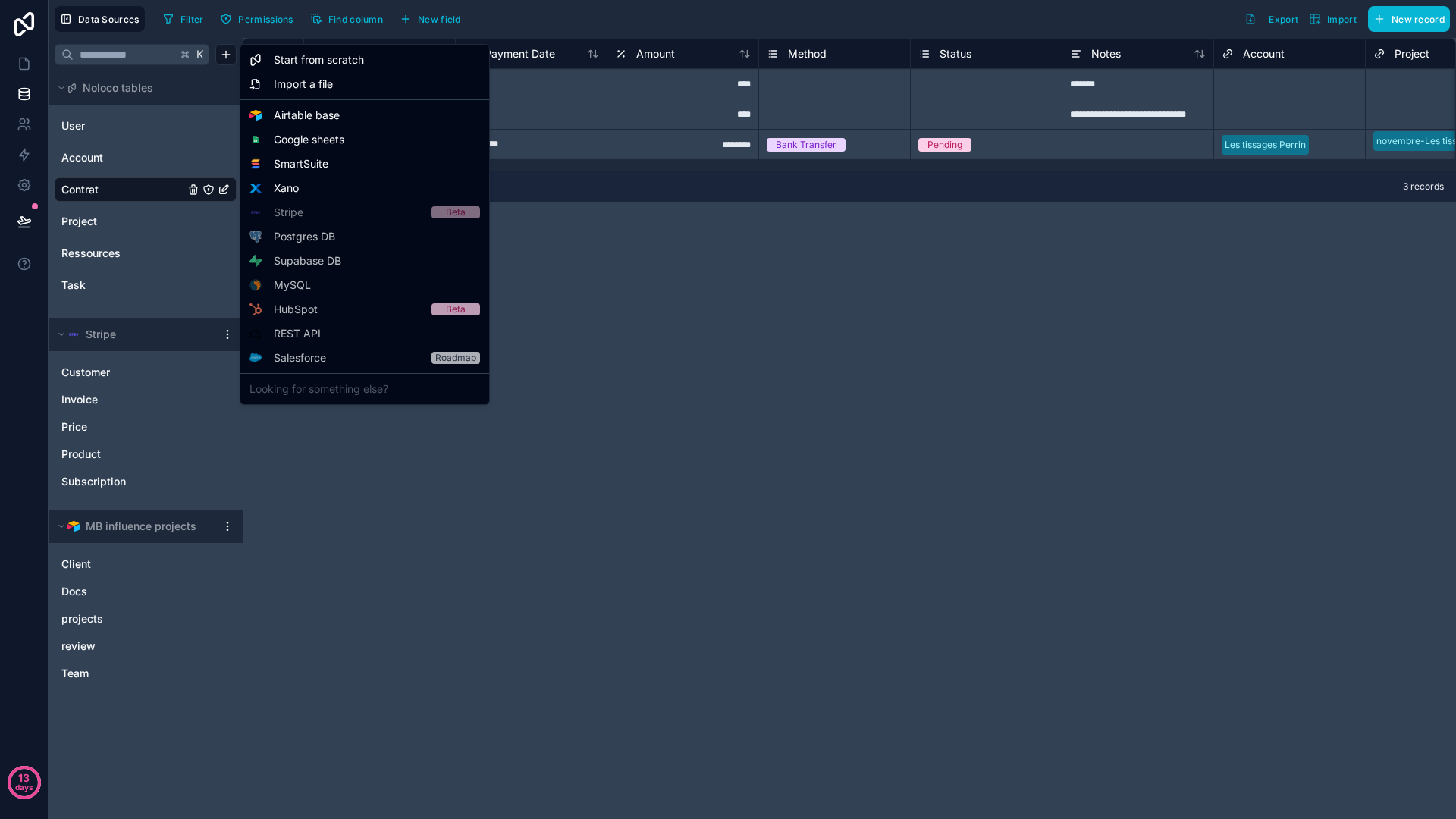
click at [573, 308] on html "**********" at bounding box center [728, 409] width 1456 height 819
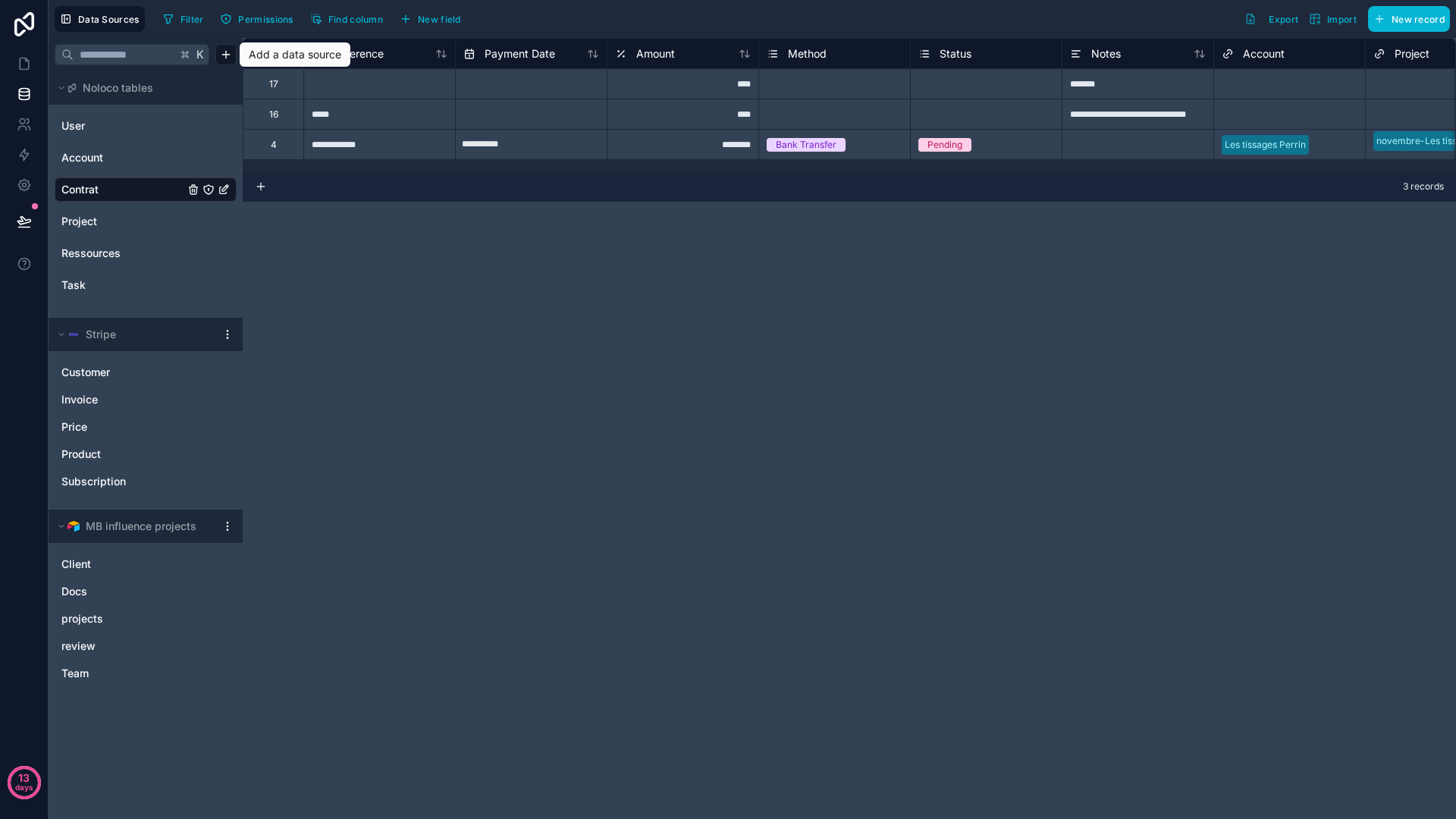
click at [221, 188] on icon "Contrat" at bounding box center [223, 189] width 12 height 12
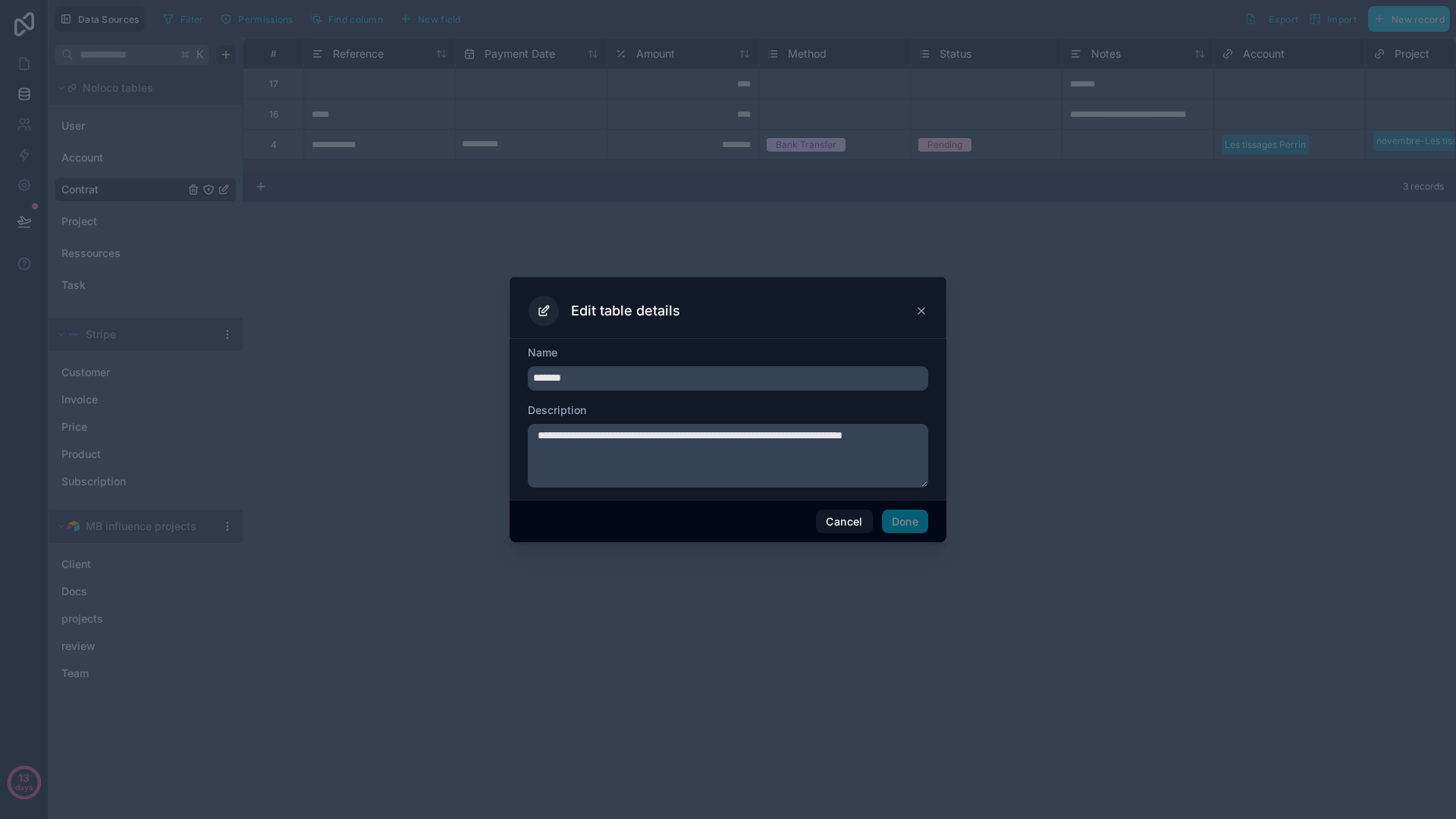
click at [919, 306] on icon at bounding box center [921, 310] width 12 height 12
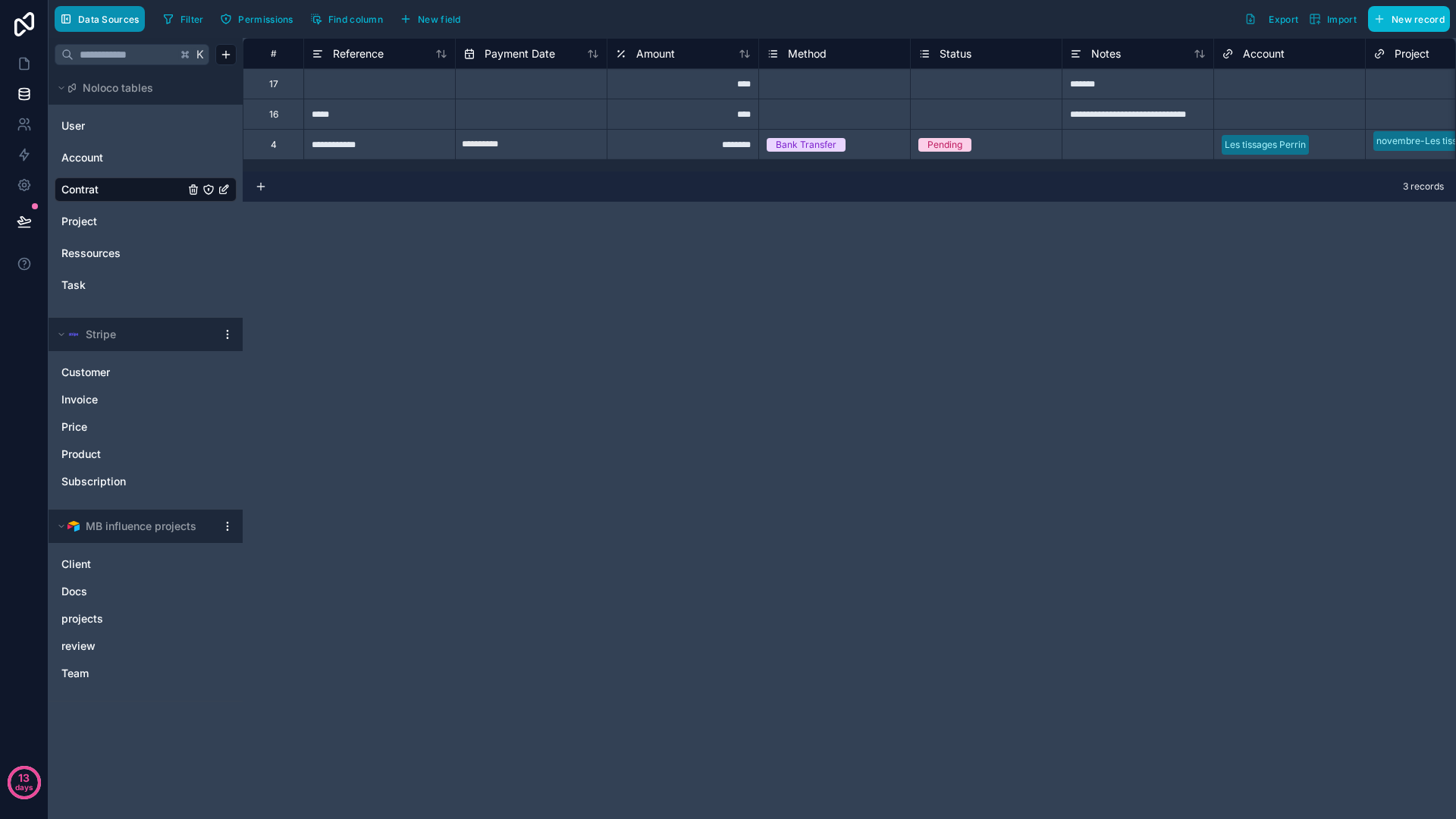
click at [127, 14] on span "Data Sources" at bounding box center [109, 20] width 62 height 11
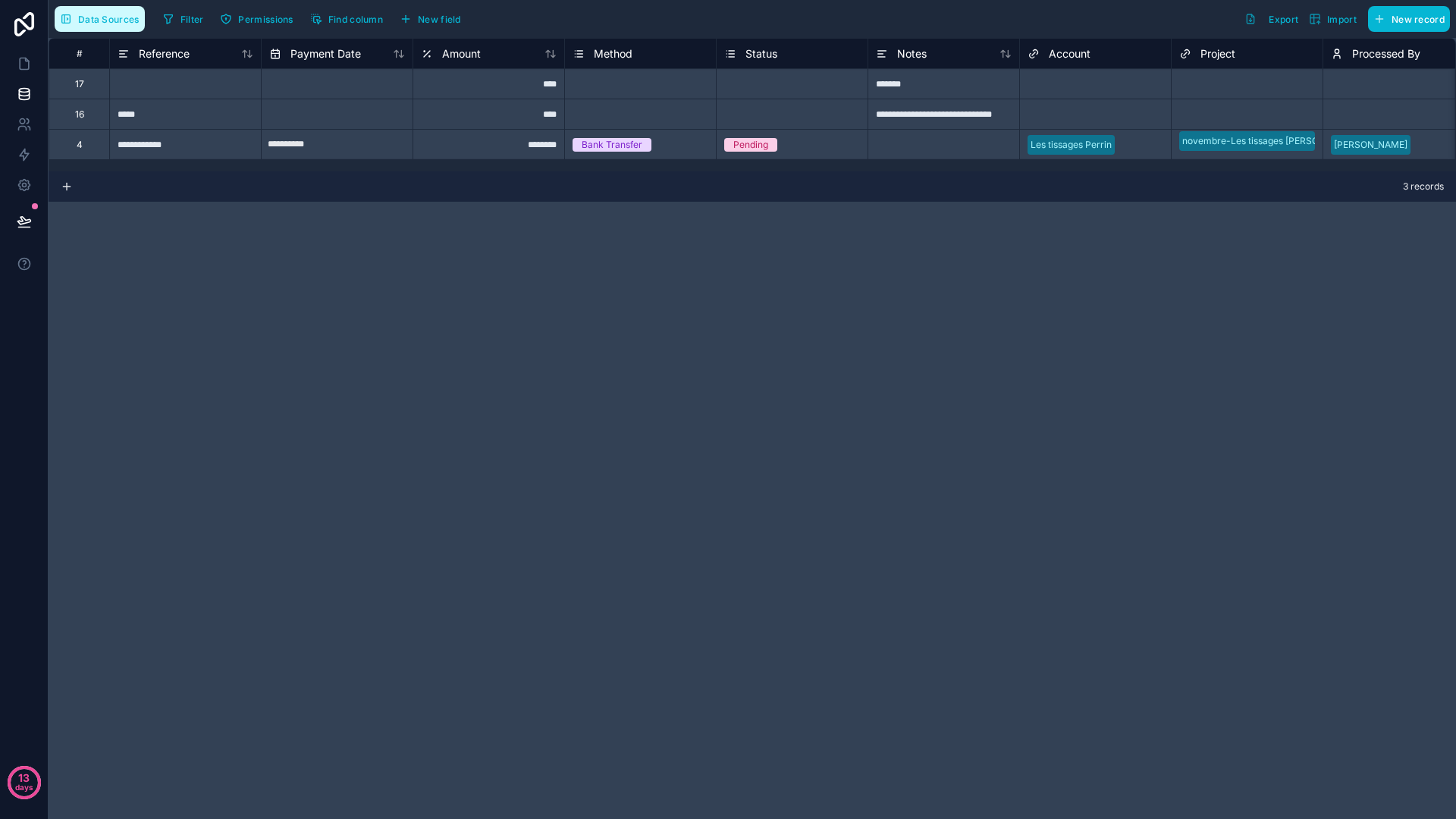
click at [125, 18] on span "Data Sources" at bounding box center [109, 20] width 62 height 11
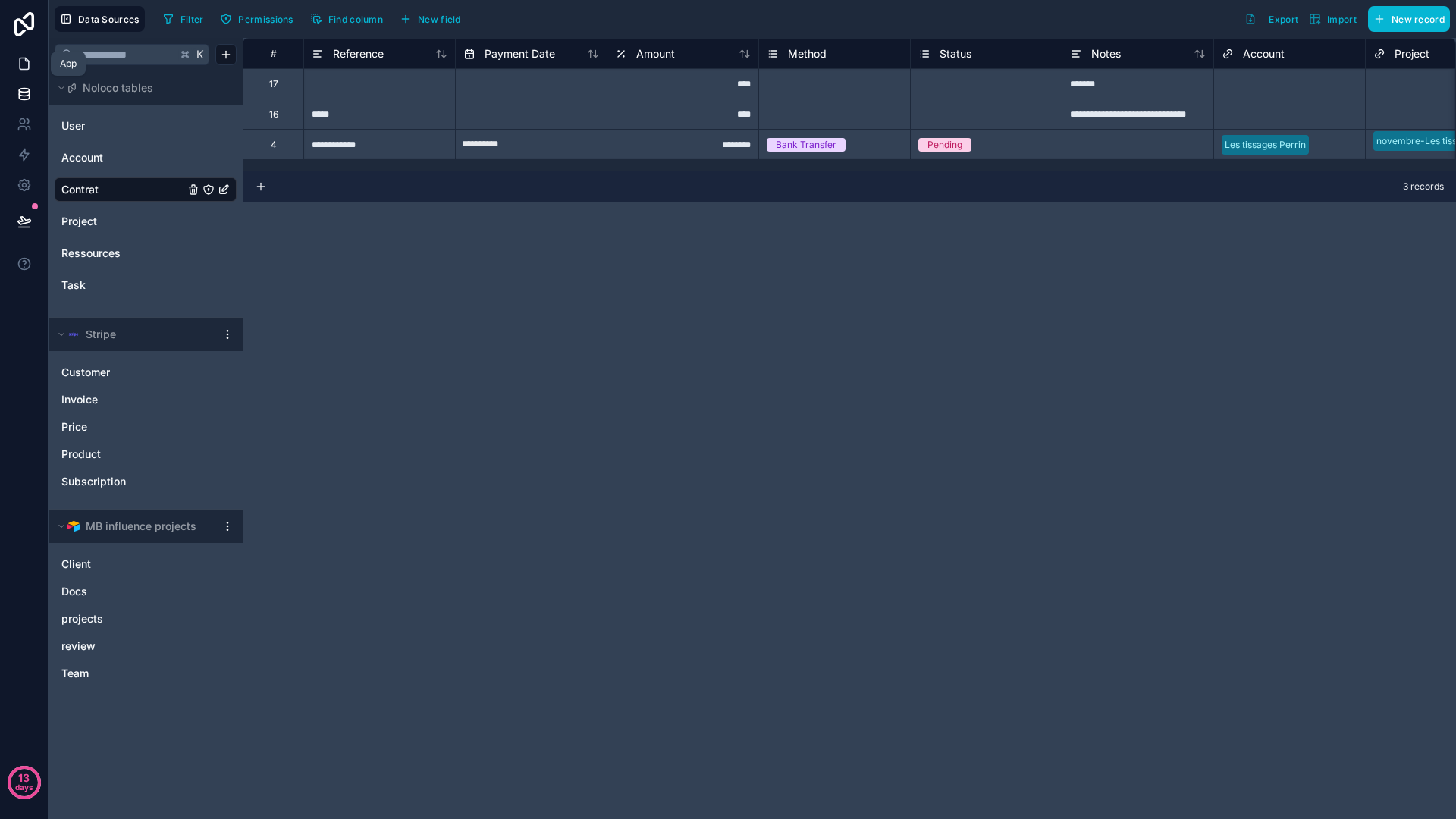
click at [21, 63] on icon at bounding box center [24, 64] width 15 height 15
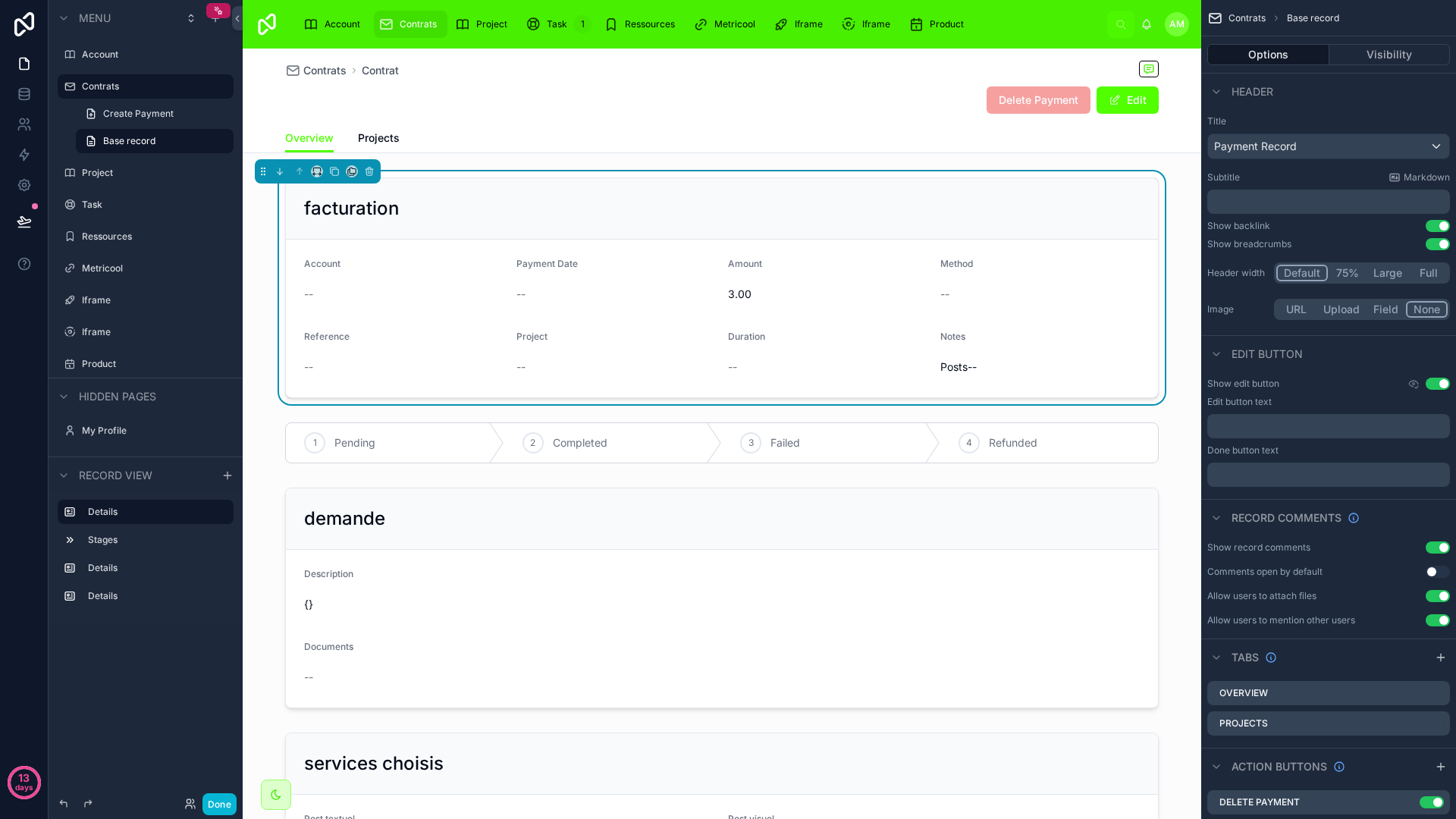
click at [945, 349] on div "Notes Posts--" at bounding box center [1040, 355] width 200 height 49
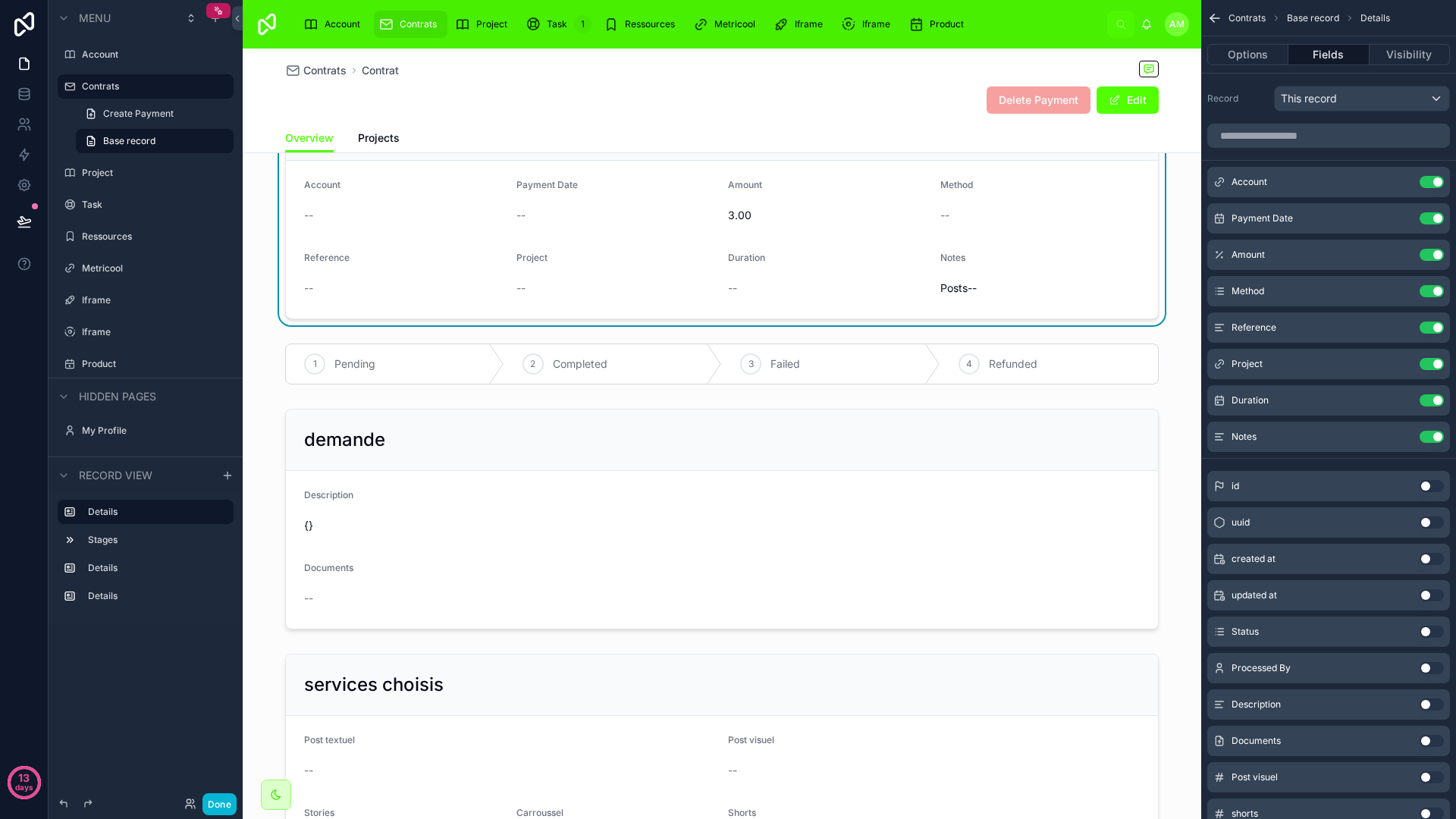
scroll to position [78, 0]
click at [352, 26] on span "Account" at bounding box center [342, 23] width 35 height 12
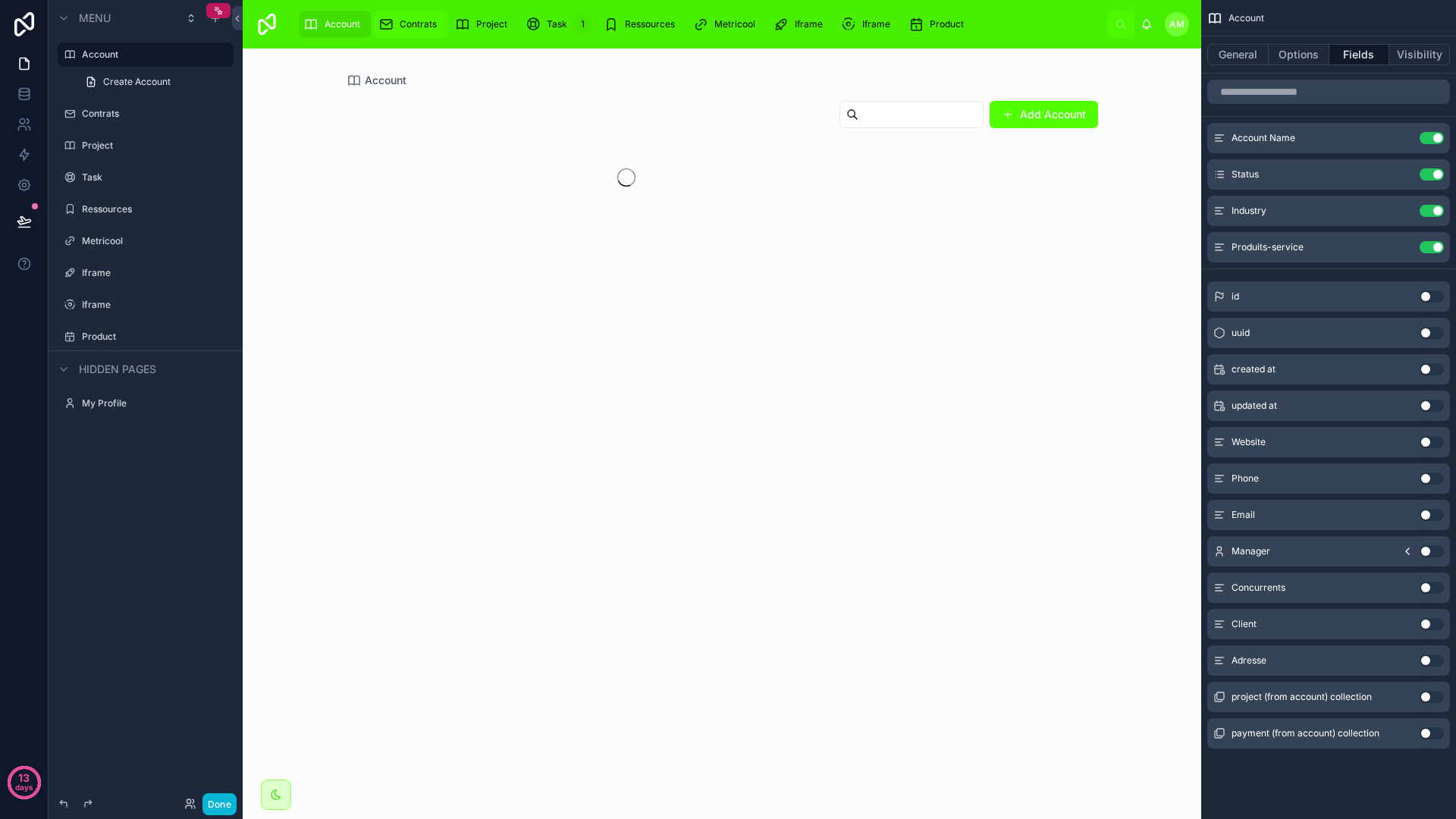
click at [414, 28] on span "Contrats" at bounding box center [418, 23] width 37 height 12
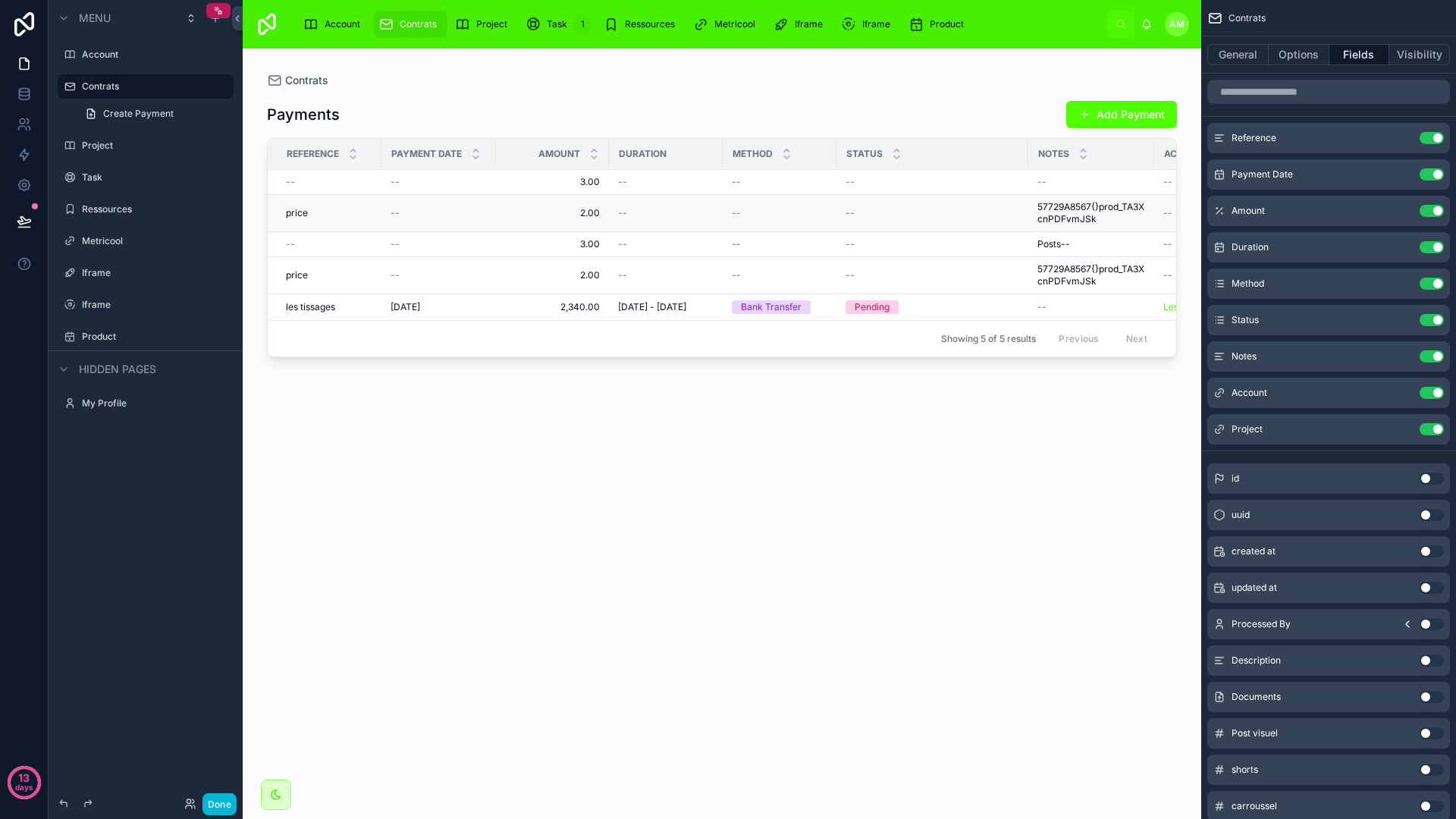
click at [479, 215] on div "--" at bounding box center [438, 213] width 95 height 12
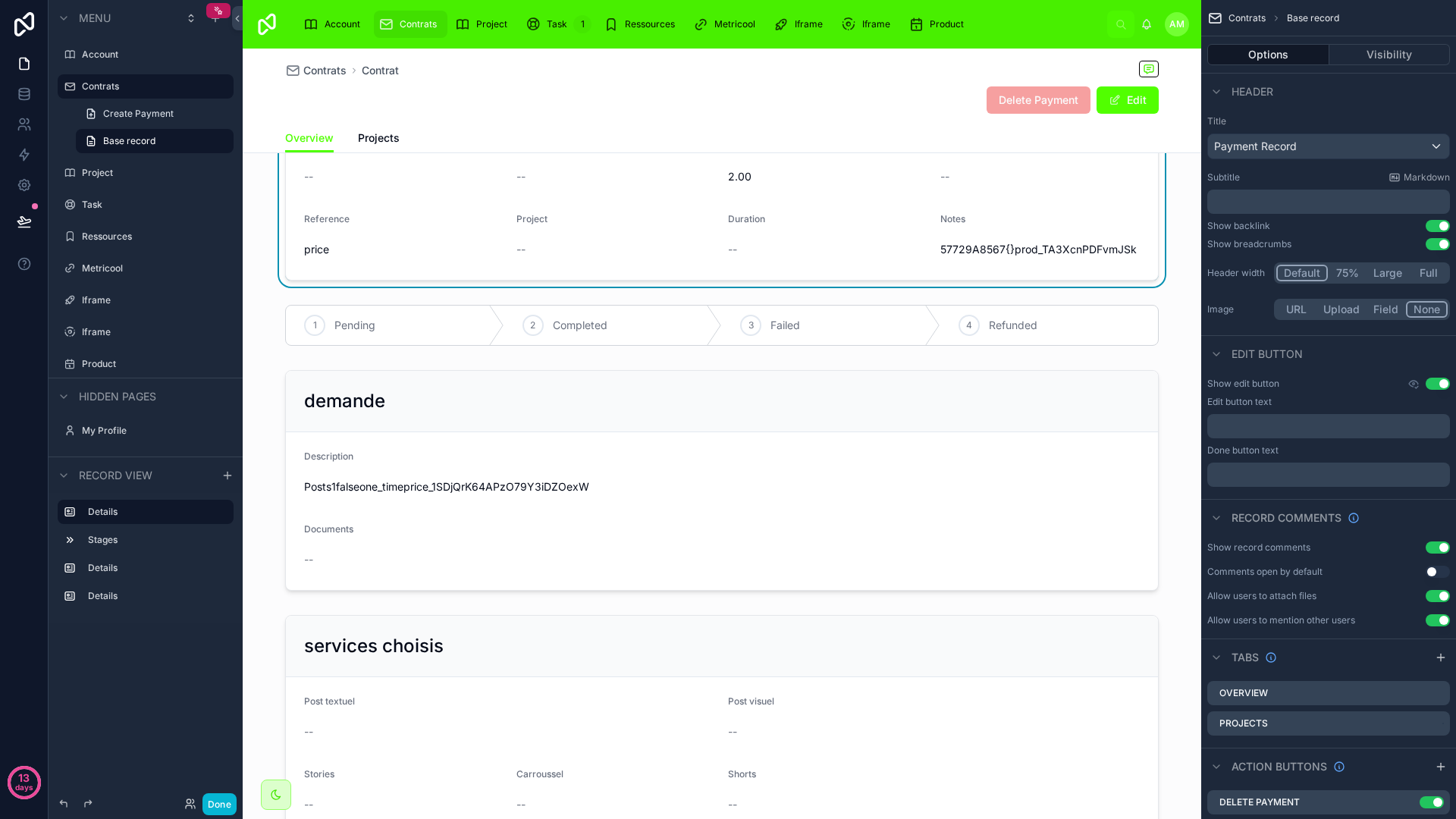
scroll to position [120, 0]
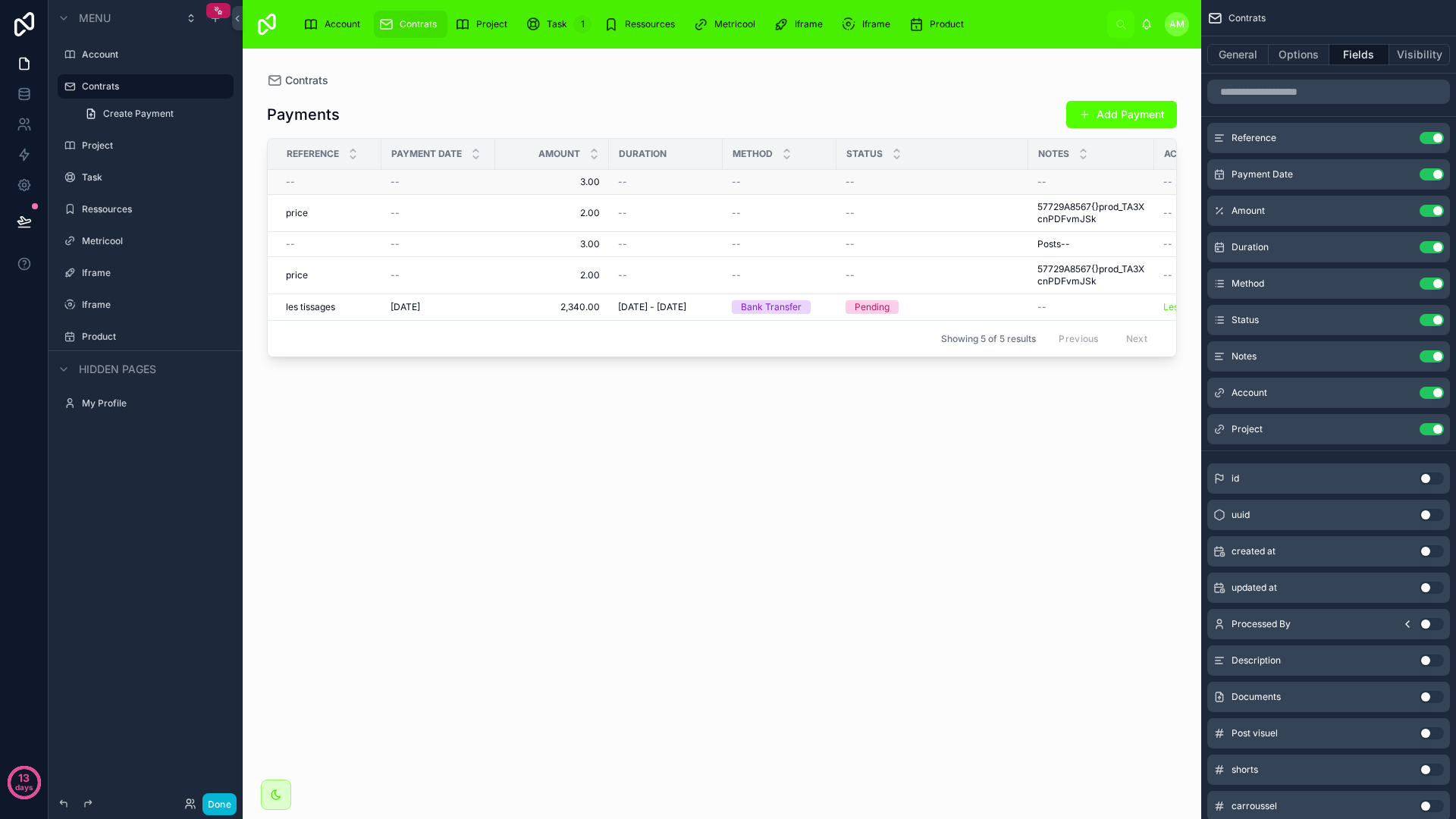
click at [463, 183] on div "--" at bounding box center [438, 181] width 95 height 12
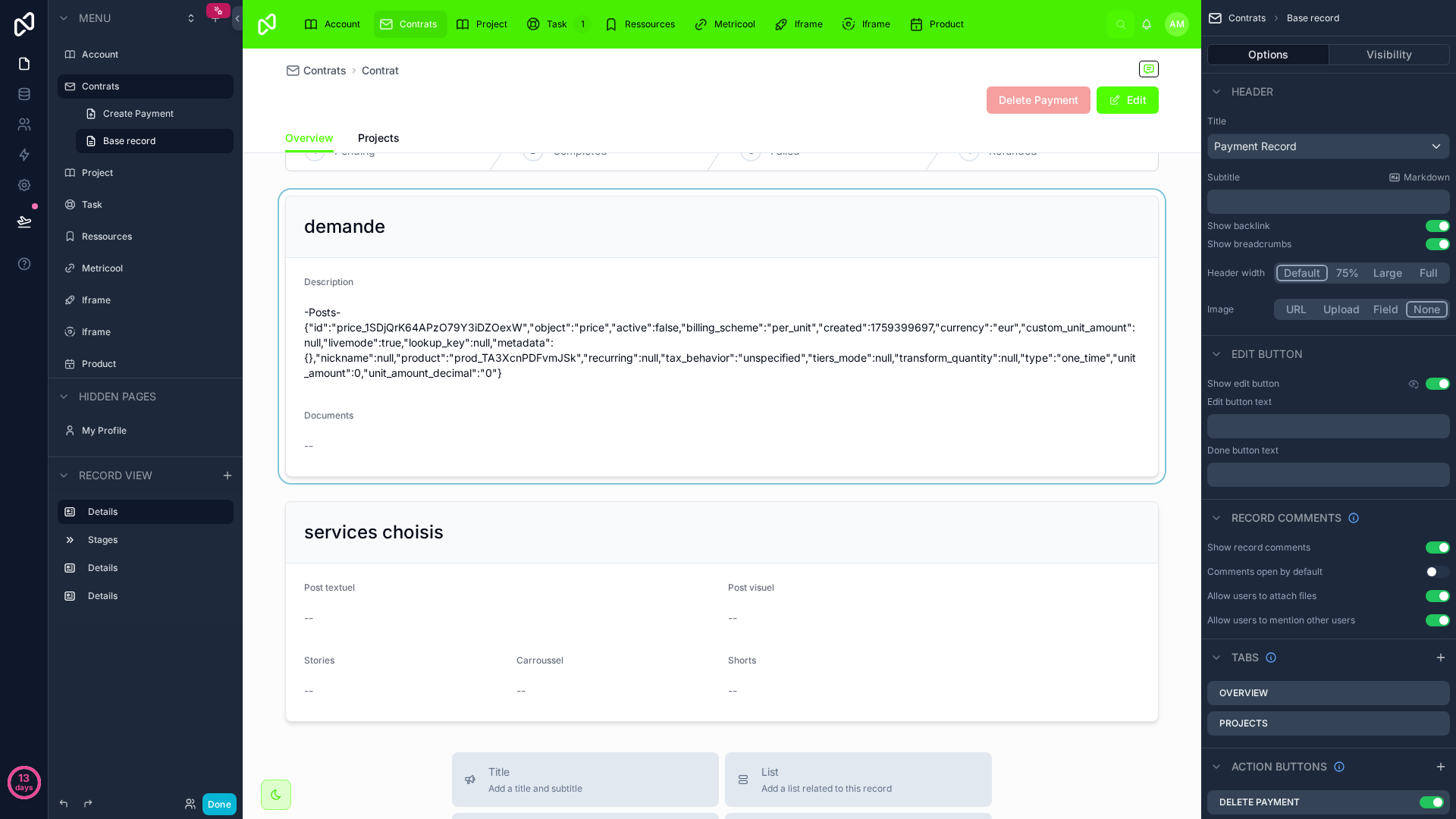
scroll to position [300, 0]
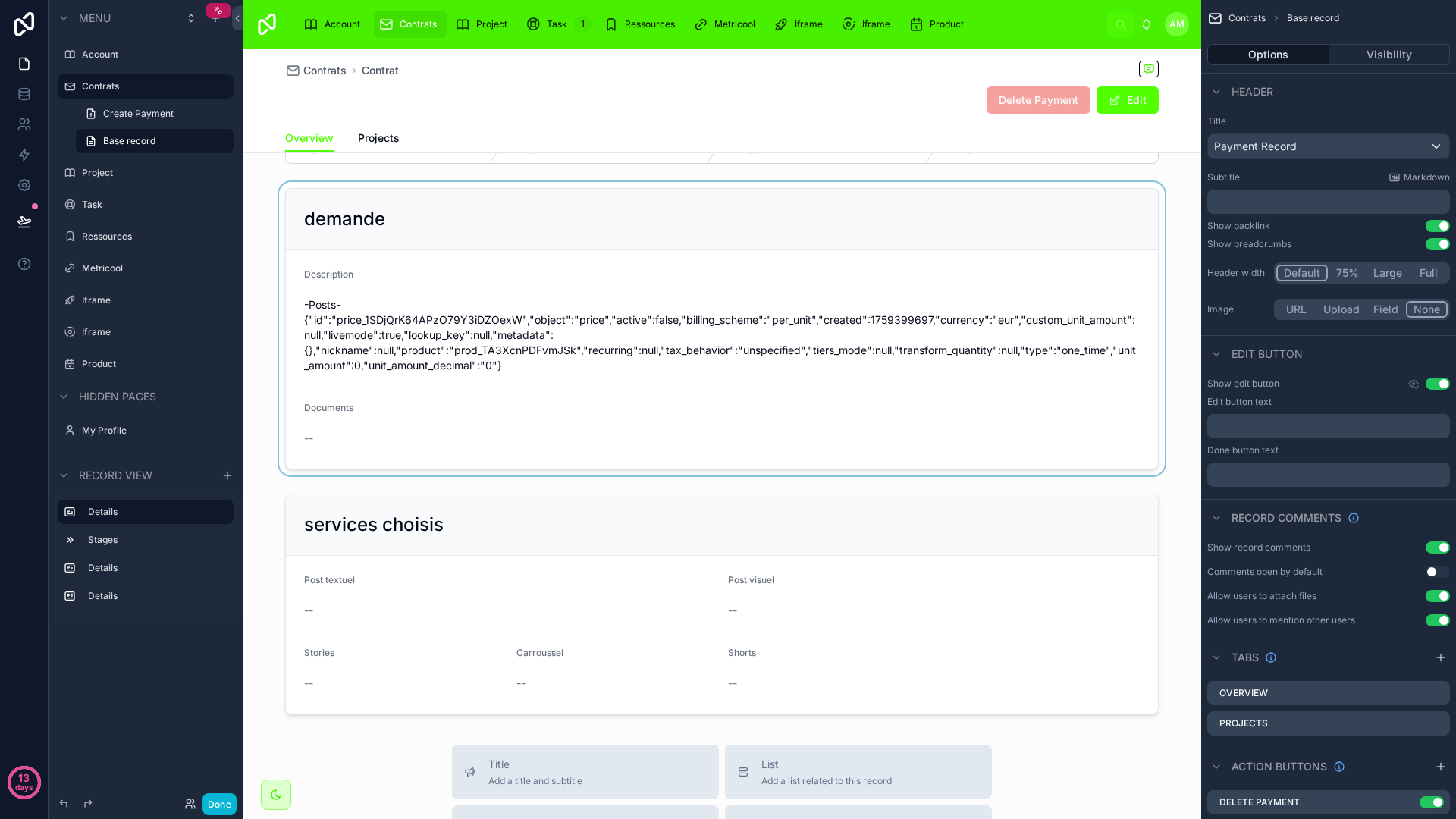
click at [703, 396] on div at bounding box center [722, 329] width 958 height 293
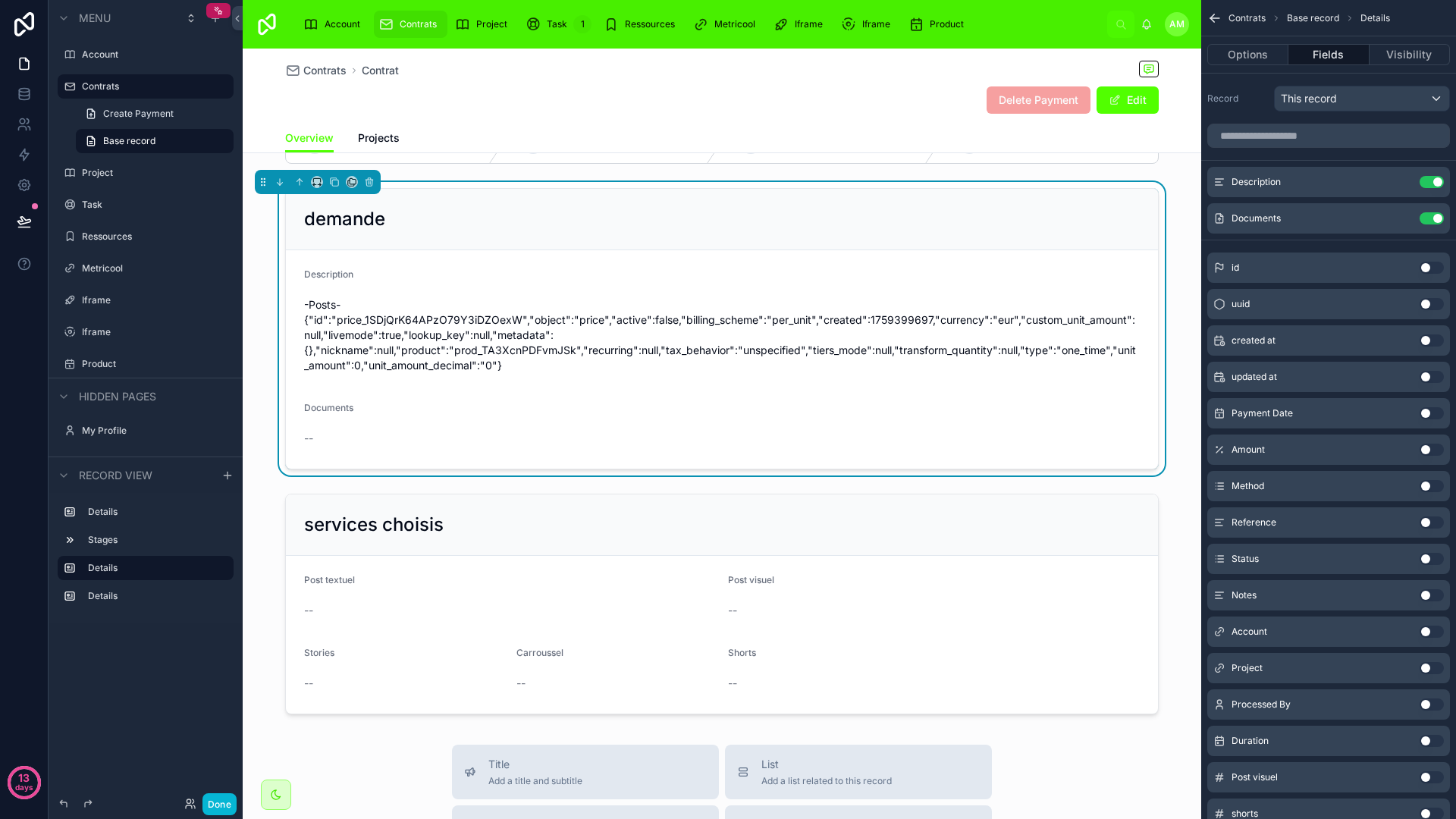
click at [634, 388] on form "Description -Posts-{"id":"price_1SDjQrK64APzO79Y3iDZOexW","object":"price","act…" at bounding box center [722, 360] width 872 height 219
click at [673, 410] on form "Description -Posts-{"id":"price_1SDjQrK64APzO79Y3iDZOexW","object":"price","act…" at bounding box center [722, 360] width 872 height 219
click at [523, 149] on div "Overview Projects" at bounding box center [721, 137] width 873 height 29
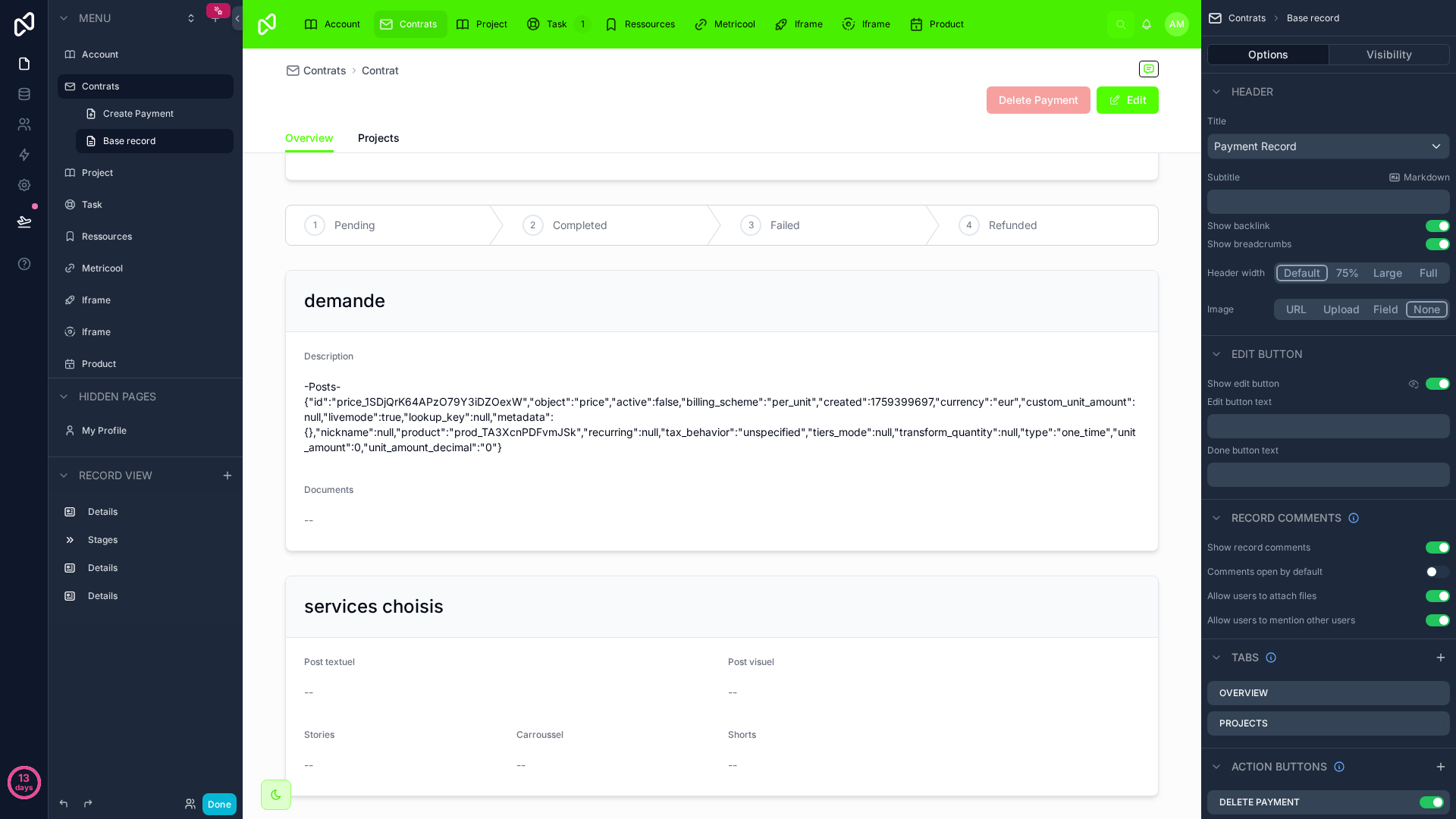
scroll to position [0, 0]
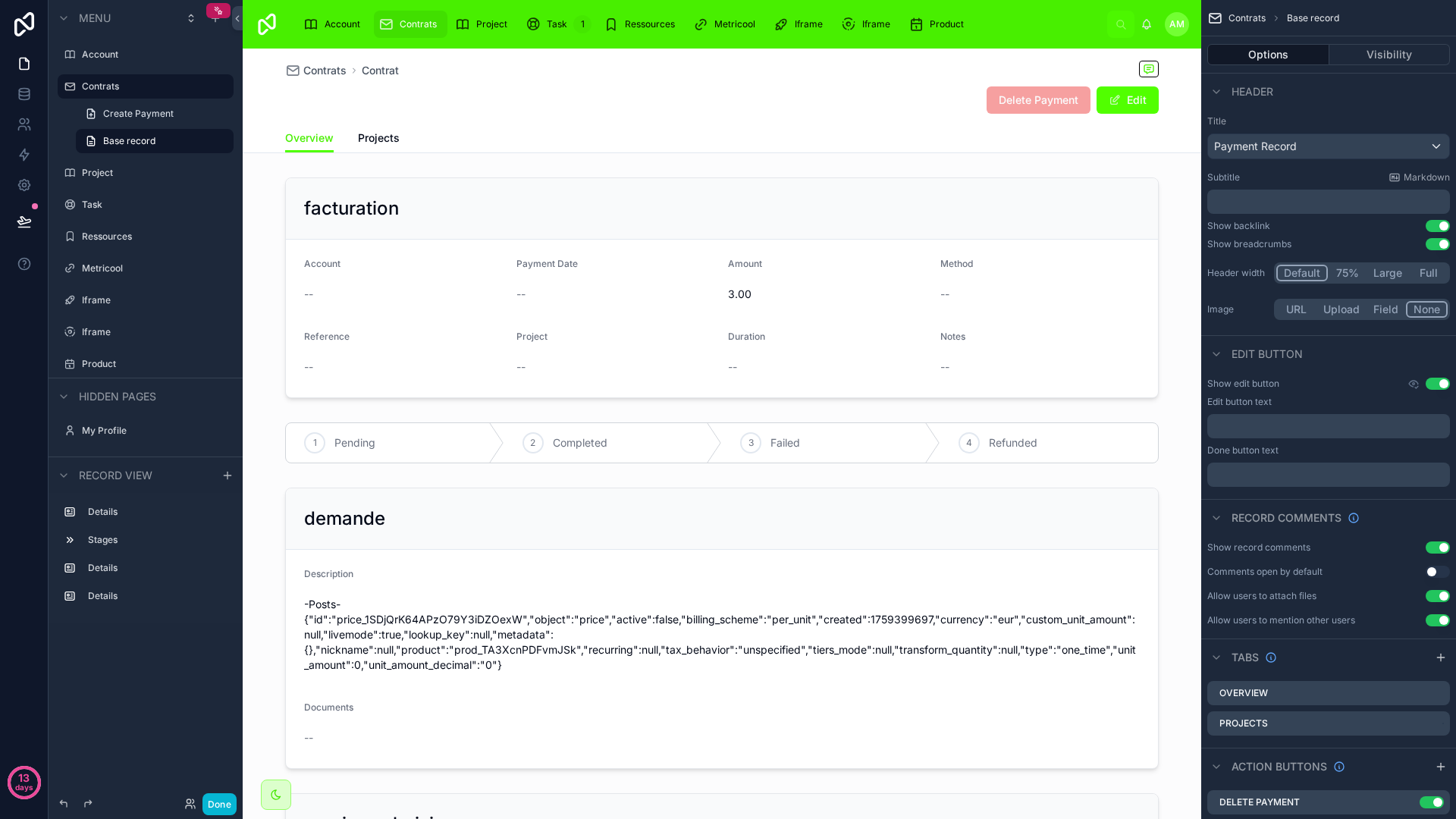
click at [310, 142] on span "Overview" at bounding box center [309, 138] width 49 height 15
click at [341, 66] on span "Contrats" at bounding box center [325, 70] width 43 height 15
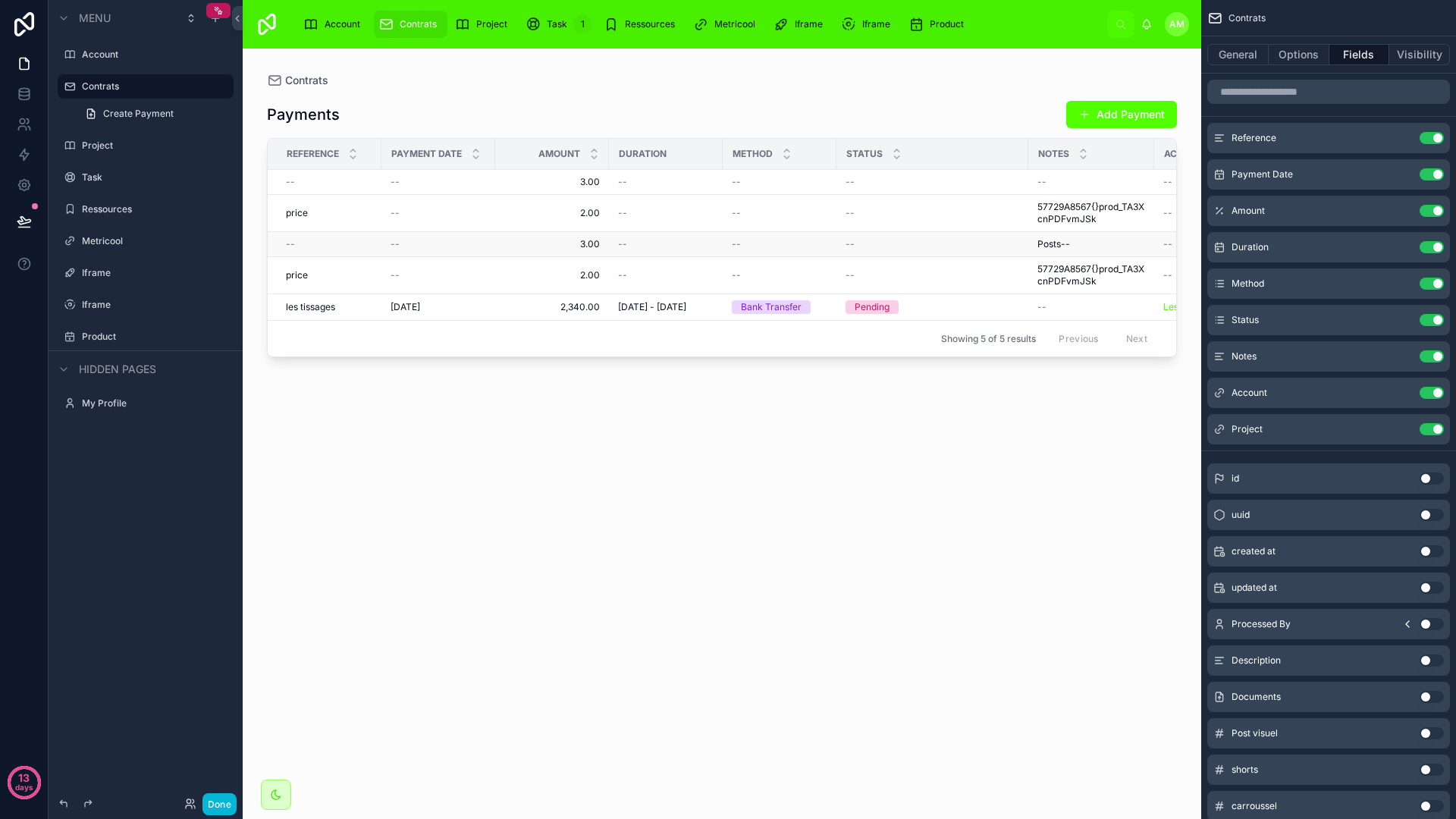
click at [607, 236] on td "3.00 3.00" at bounding box center [552, 244] width 114 height 25
click at [603, 238] on td "3.00 3.00" at bounding box center [552, 244] width 114 height 25
click at [599, 241] on span "3.00" at bounding box center [552, 244] width 95 height 12
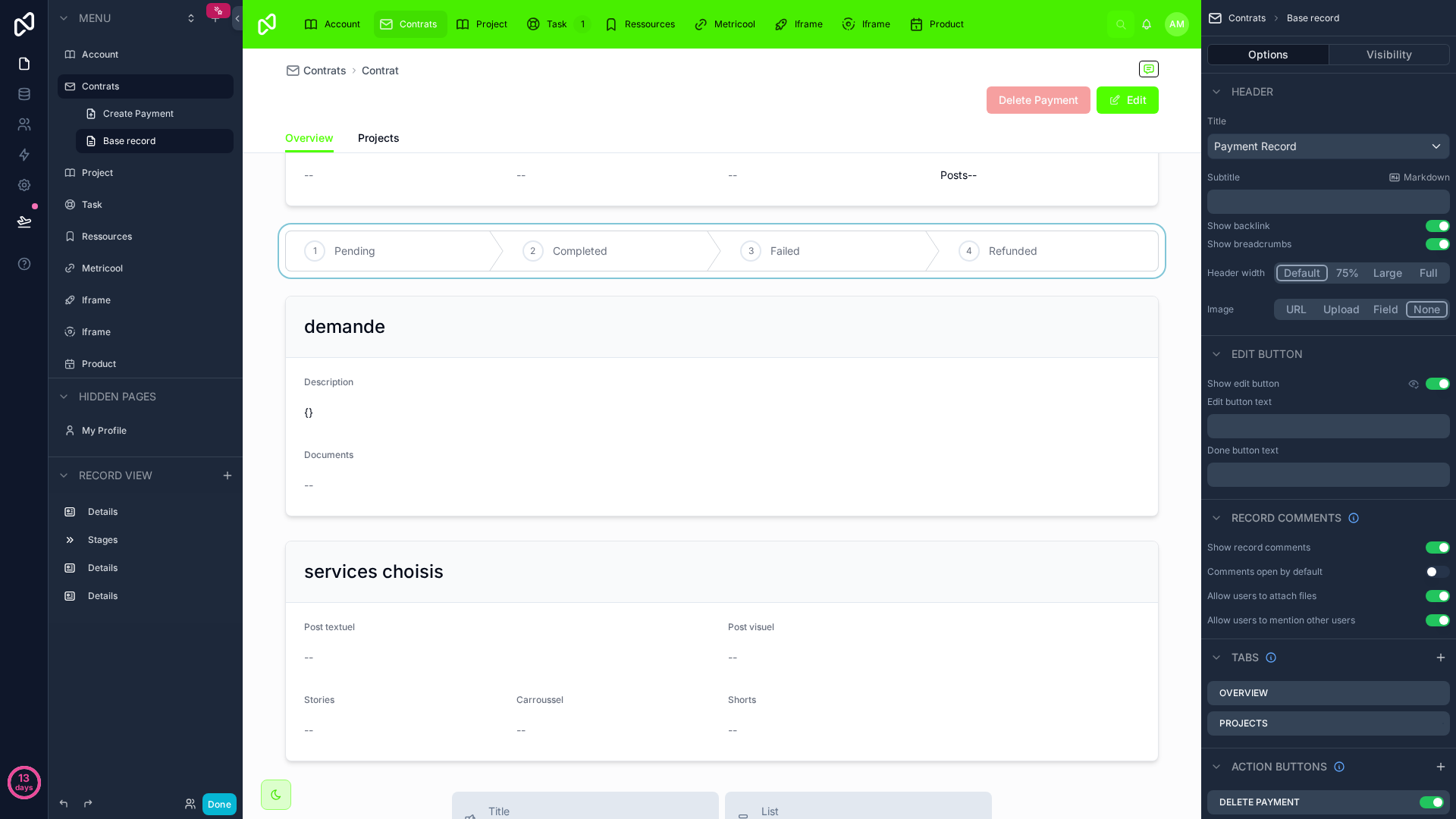
scroll to position [220, 0]
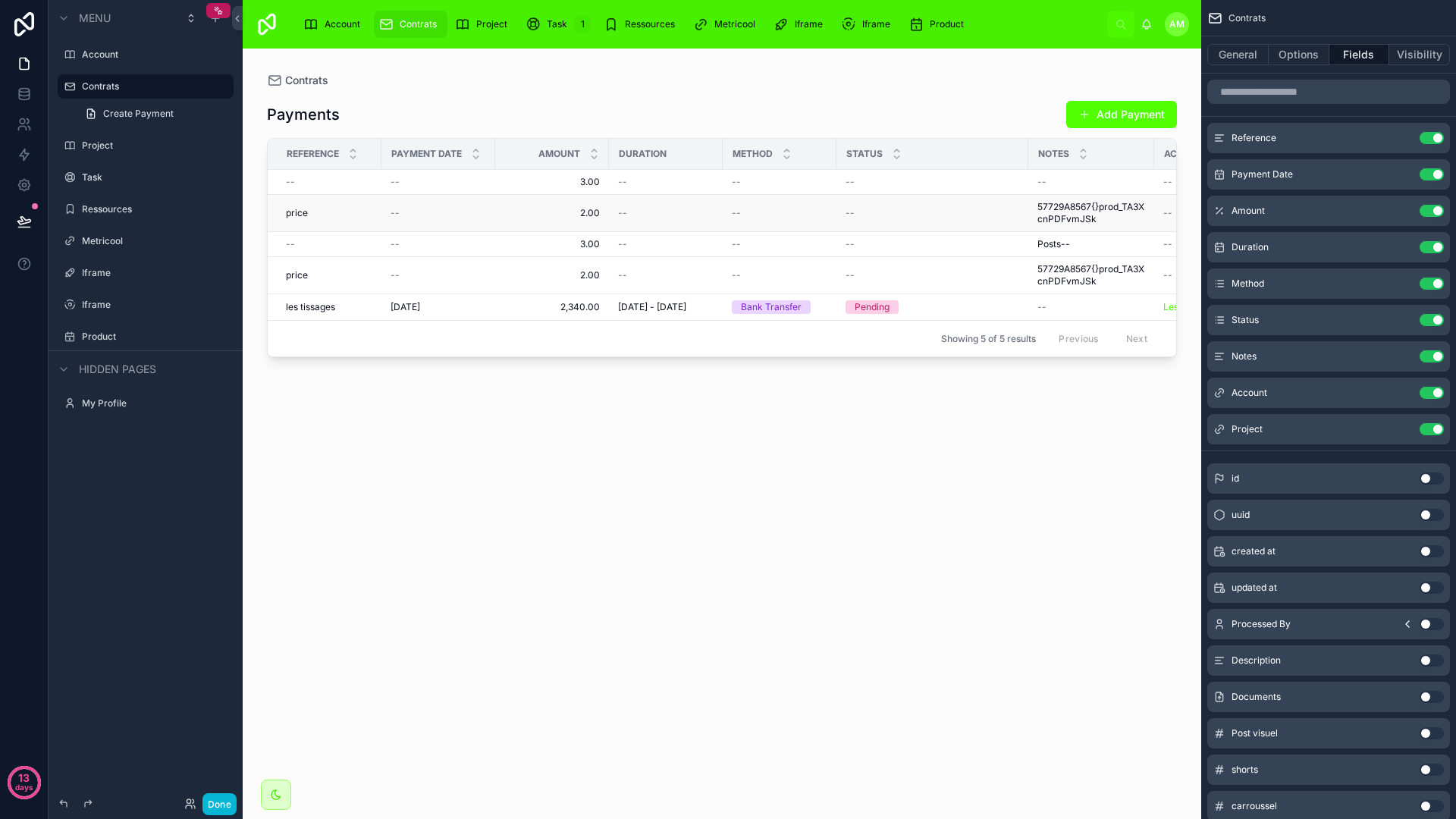
click at [584, 214] on span "2.00" at bounding box center [552, 213] width 95 height 12
click at [655, 181] on div "--" at bounding box center [666, 181] width 95 height 12
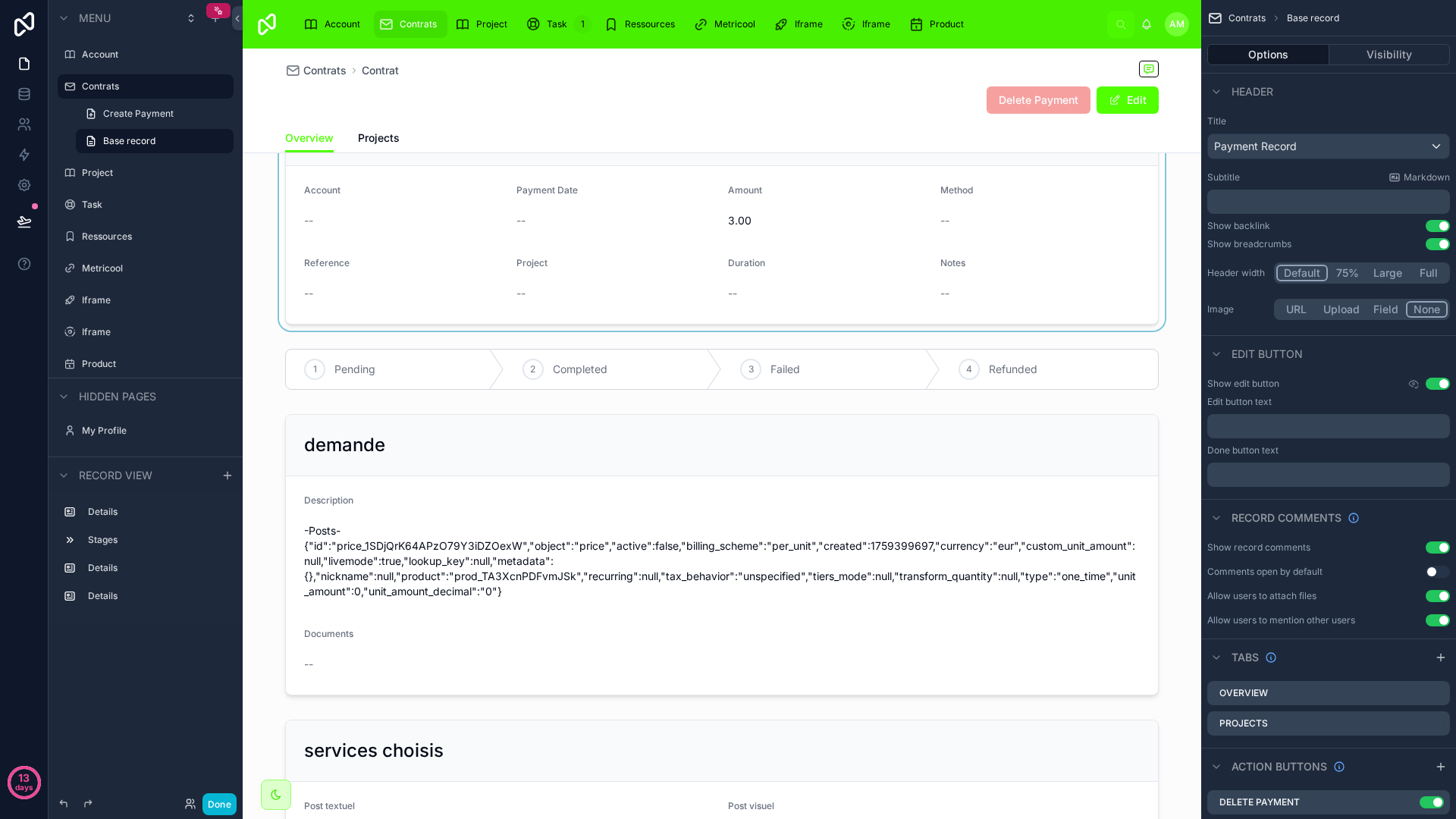
scroll to position [289, 0]
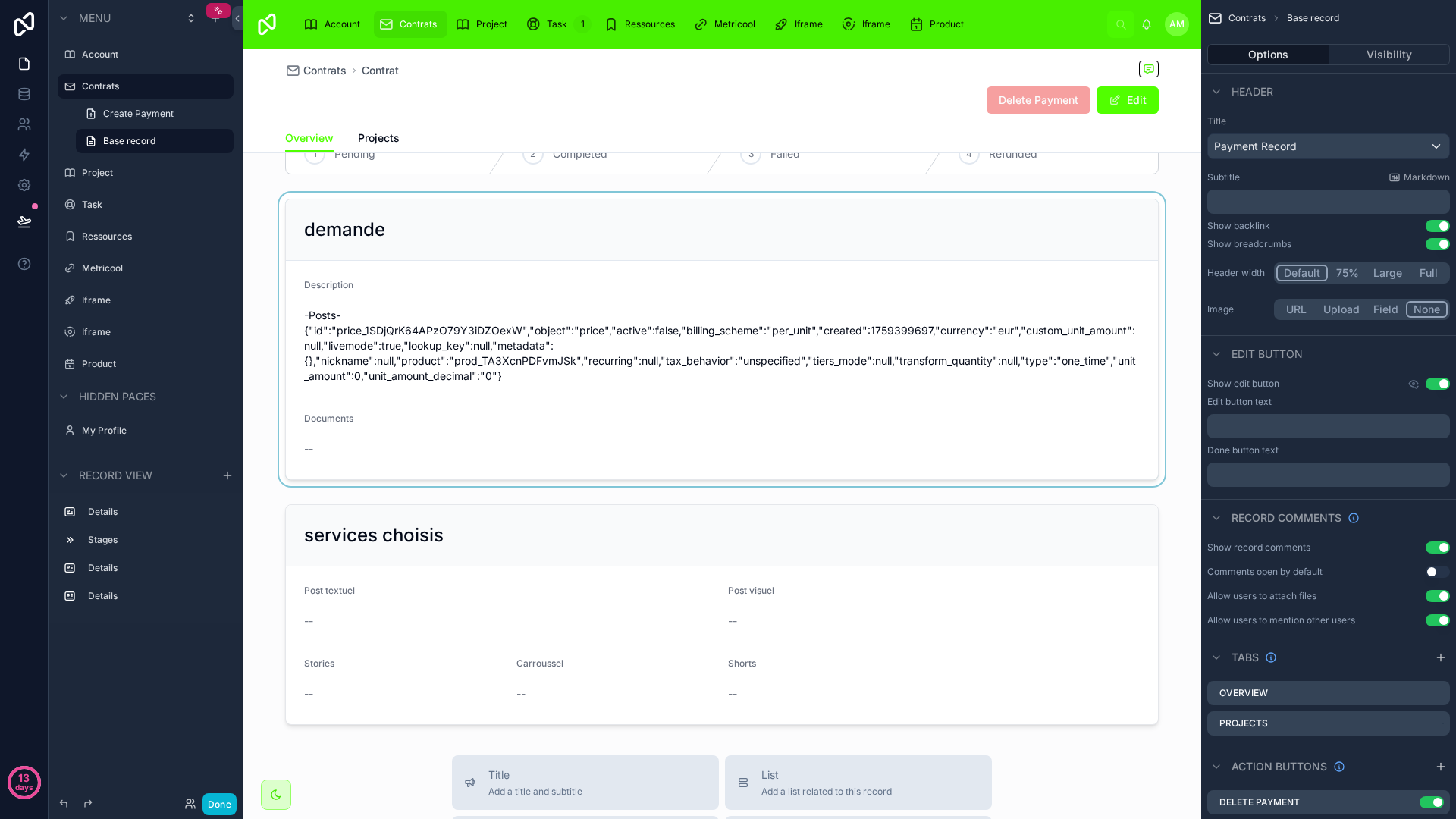
click at [636, 402] on div at bounding box center [722, 339] width 958 height 293
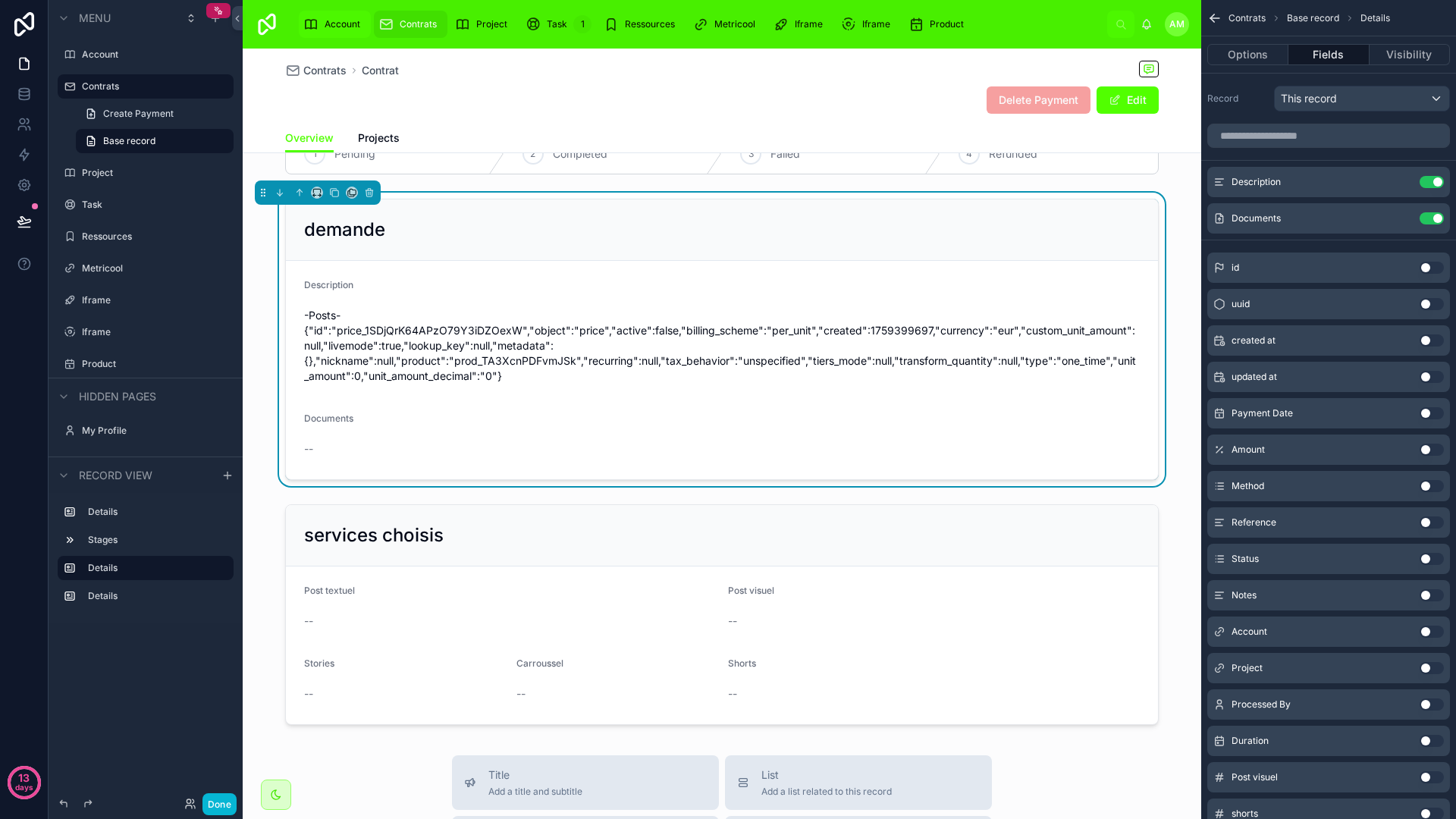
click at [332, 19] on span "Account" at bounding box center [342, 23] width 35 height 12
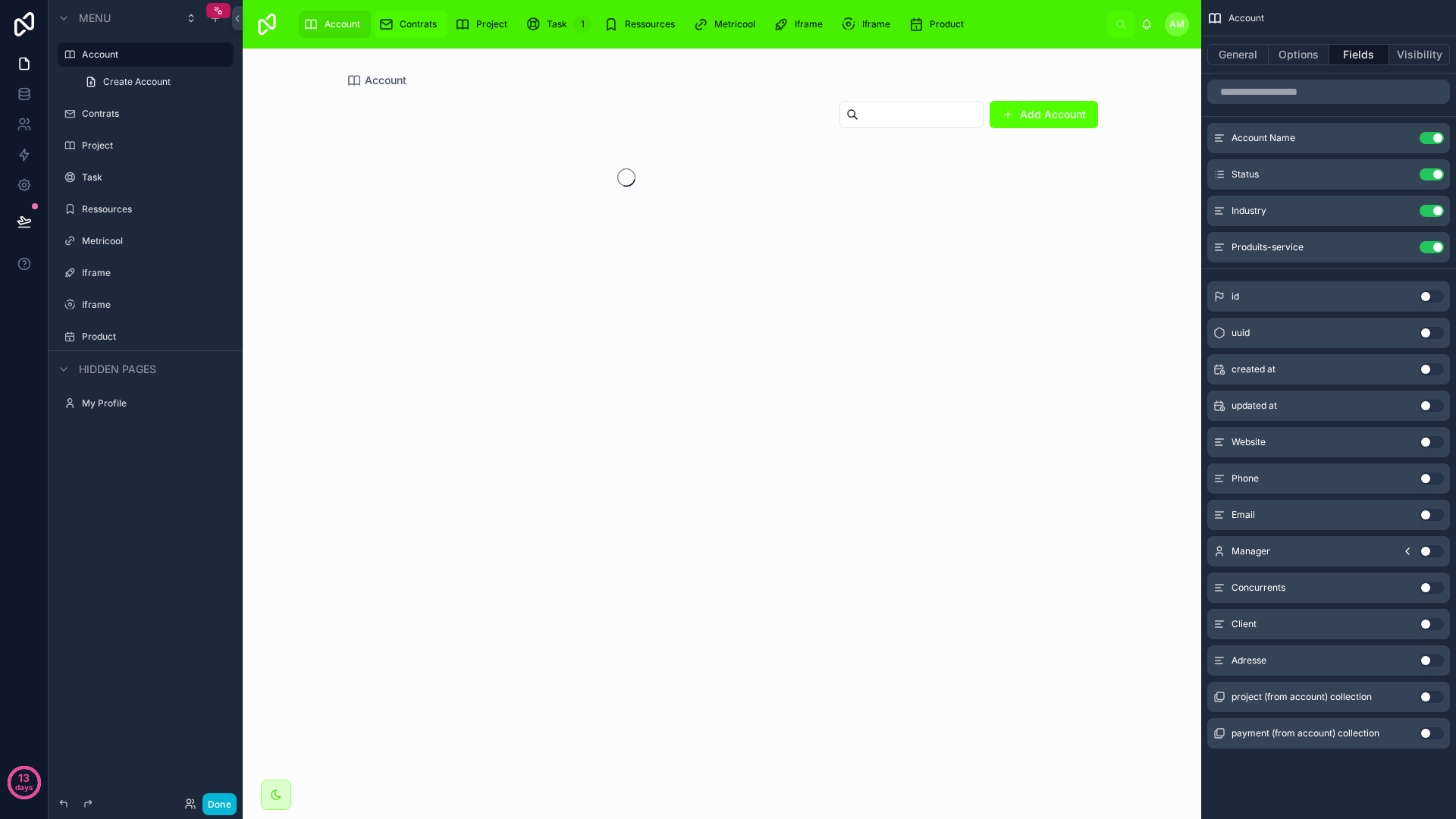
click at [398, 24] on div "Contrats" at bounding box center [410, 24] width 64 height 24
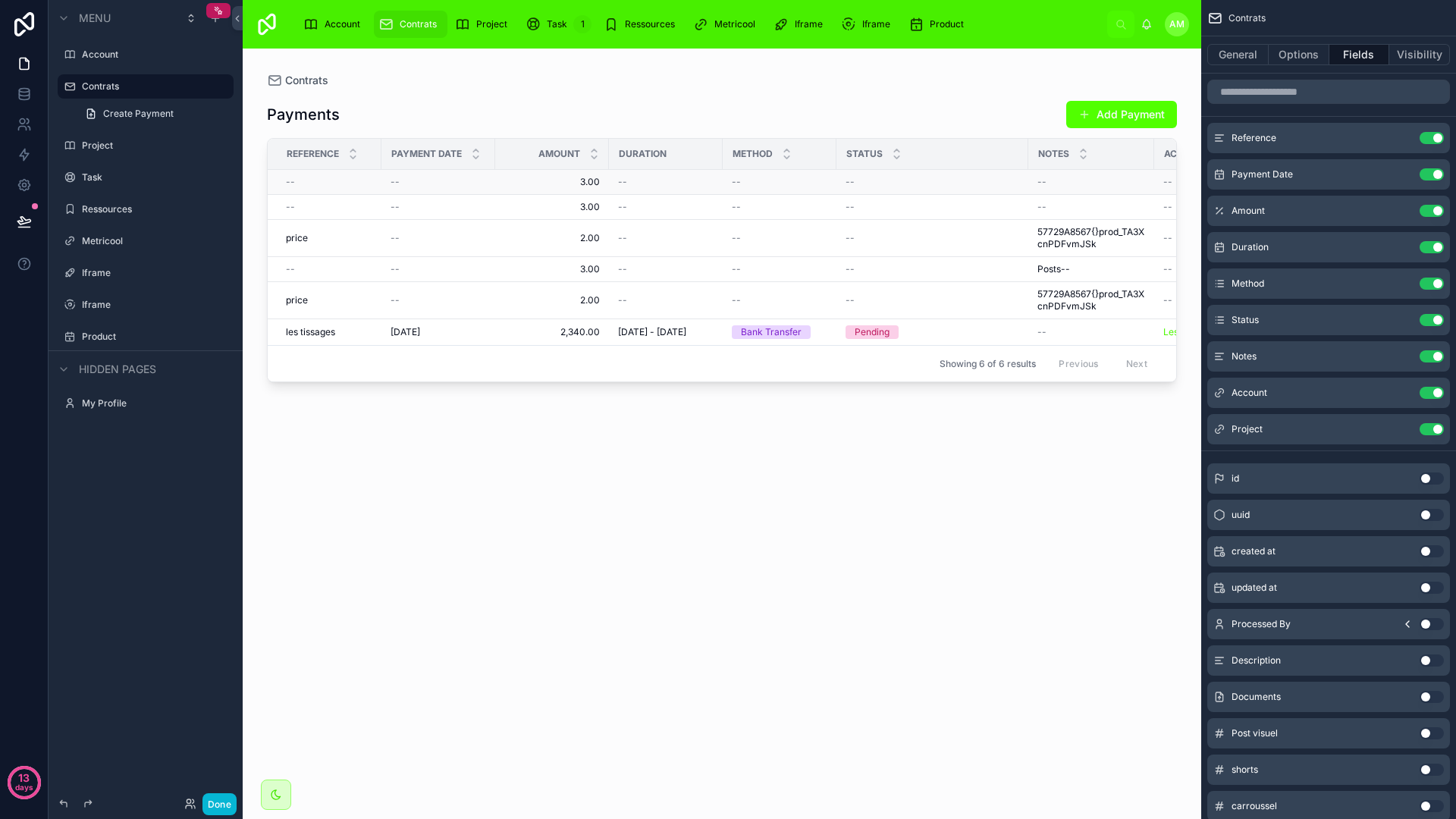
click at [567, 184] on span "3.00" at bounding box center [552, 181] width 95 height 12
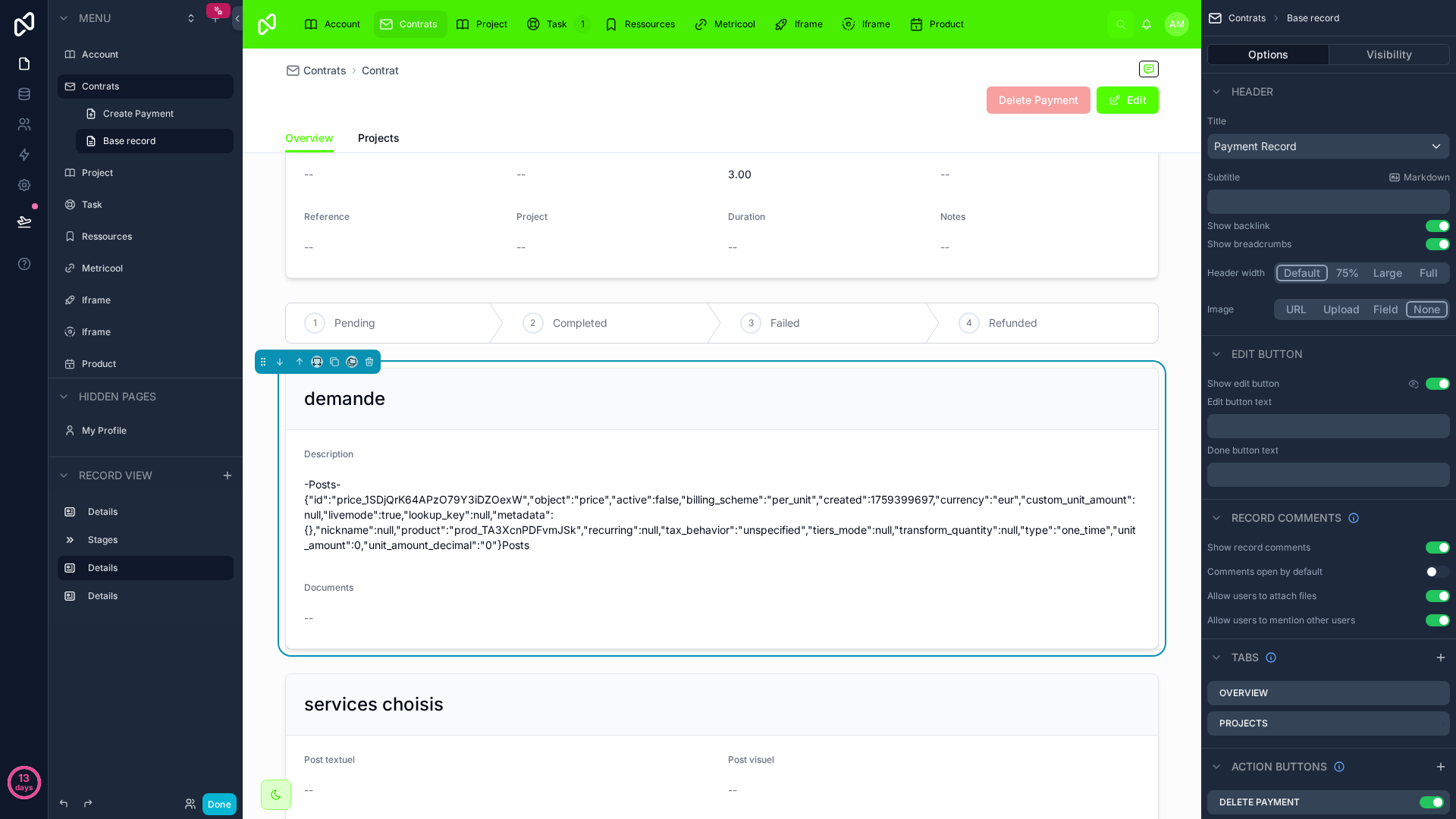
scroll to position [155, 0]
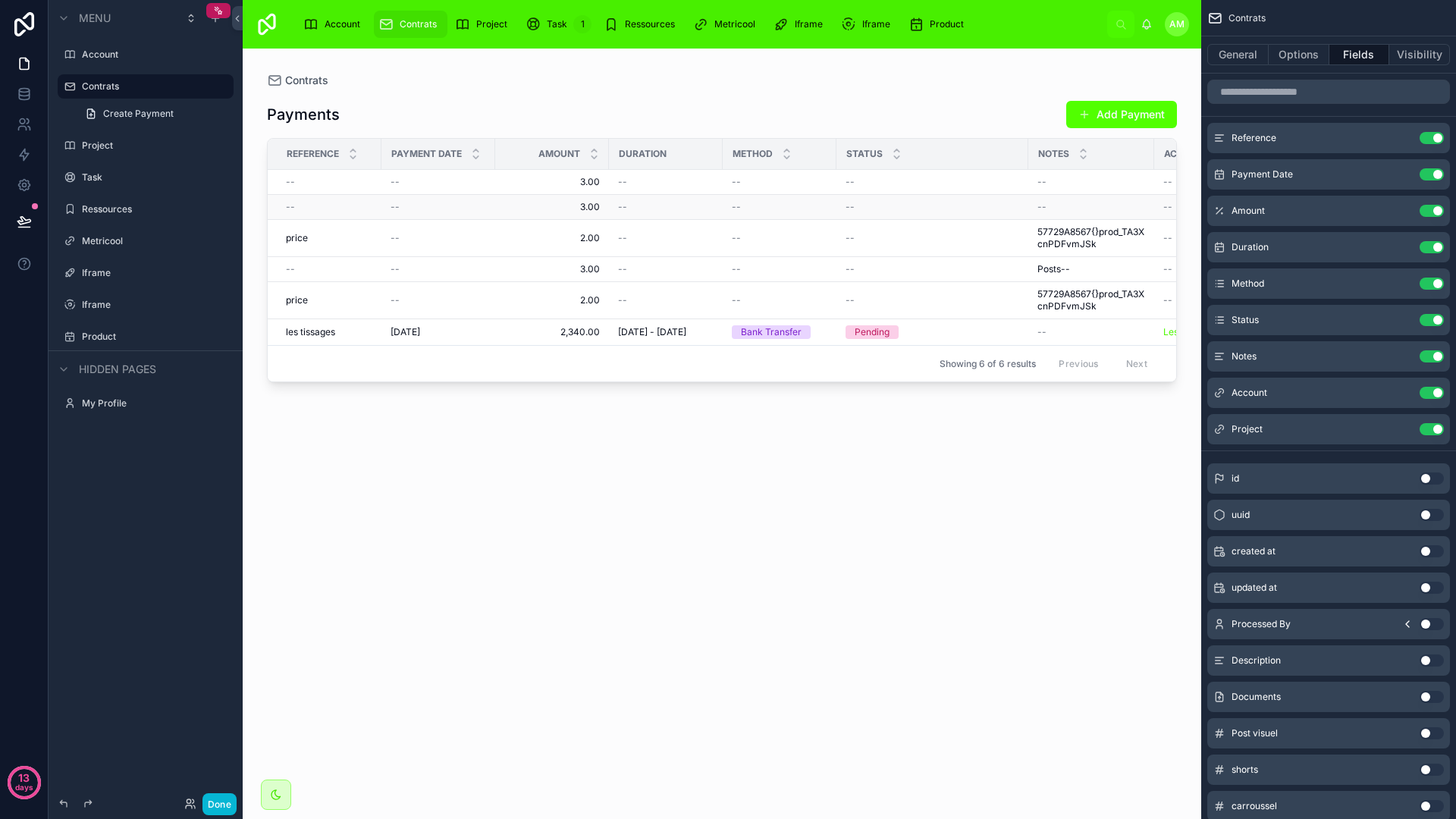
click at [708, 214] on td "--" at bounding box center [666, 207] width 114 height 25
click at [753, 213] on td "--" at bounding box center [780, 207] width 114 height 25
click at [573, 218] on td "3.00 3.00" at bounding box center [552, 207] width 114 height 25
click at [588, 211] on span "3.00" at bounding box center [552, 206] width 95 height 12
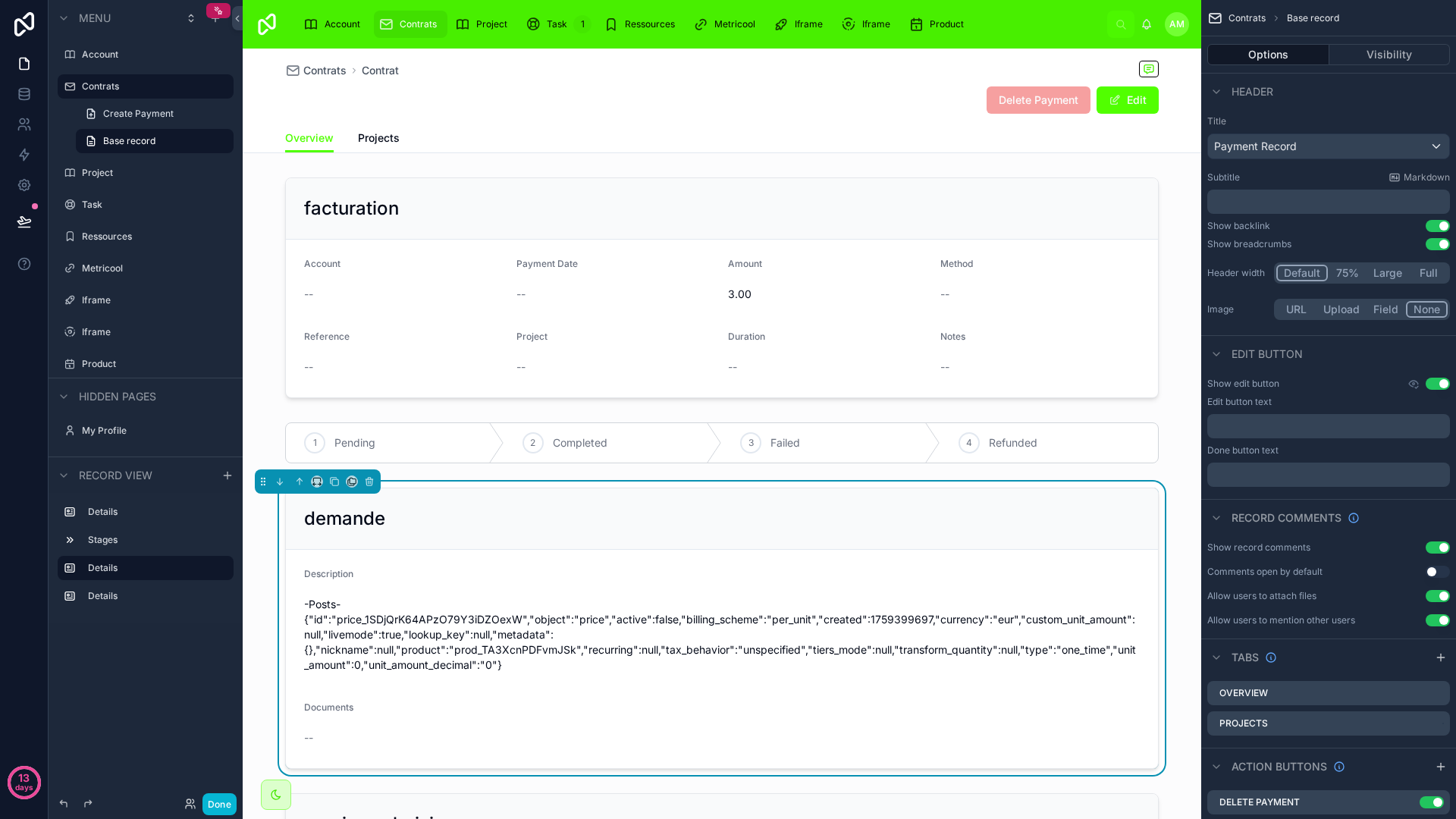
click at [740, 552] on form "Description -Posts-{"id":"price_1SDjQrK64APzO79Y3iDZOexW","object":"price","act…" at bounding box center [722, 659] width 872 height 219
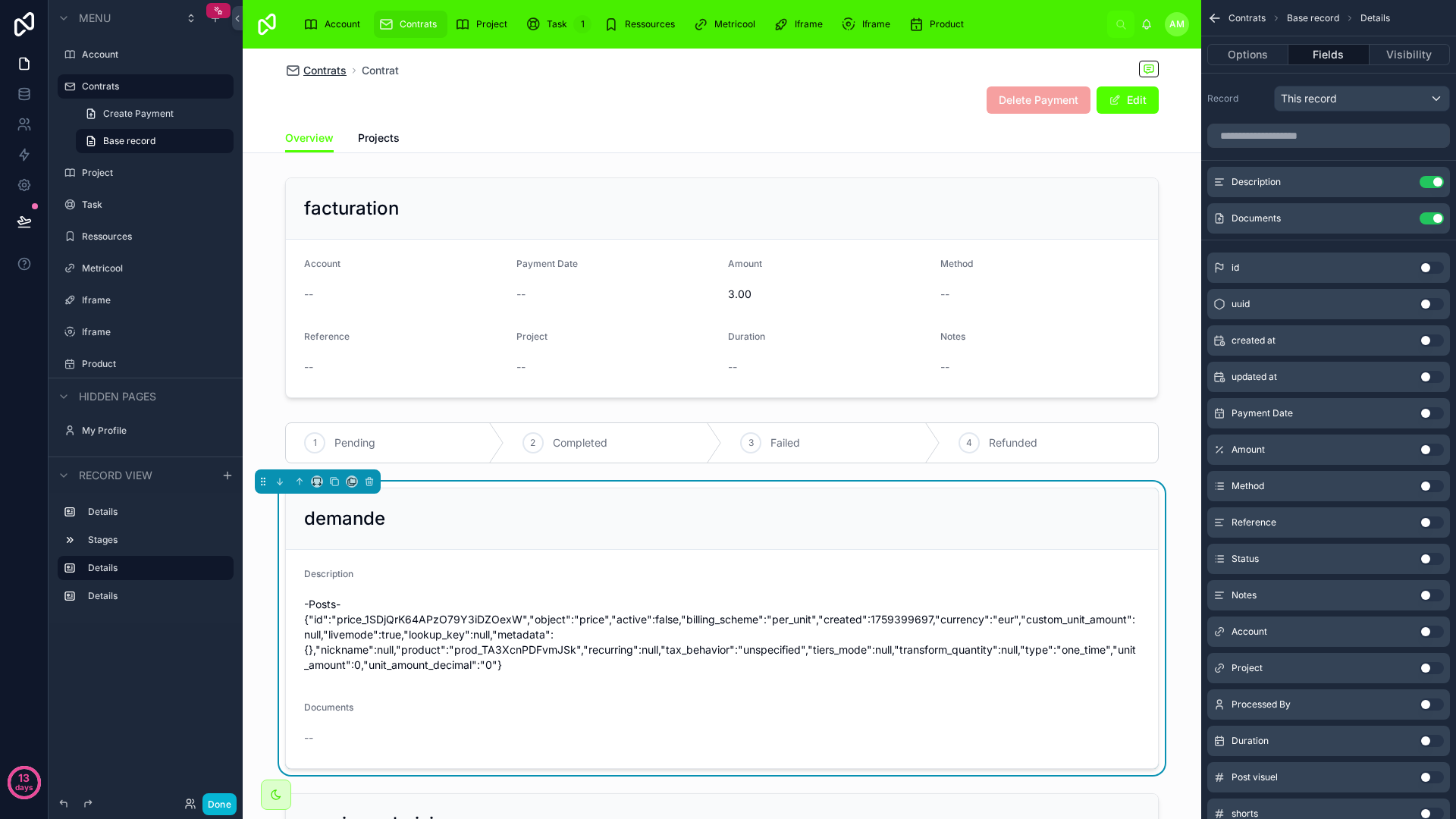
click at [331, 77] on span "Contrats" at bounding box center [325, 70] width 43 height 15
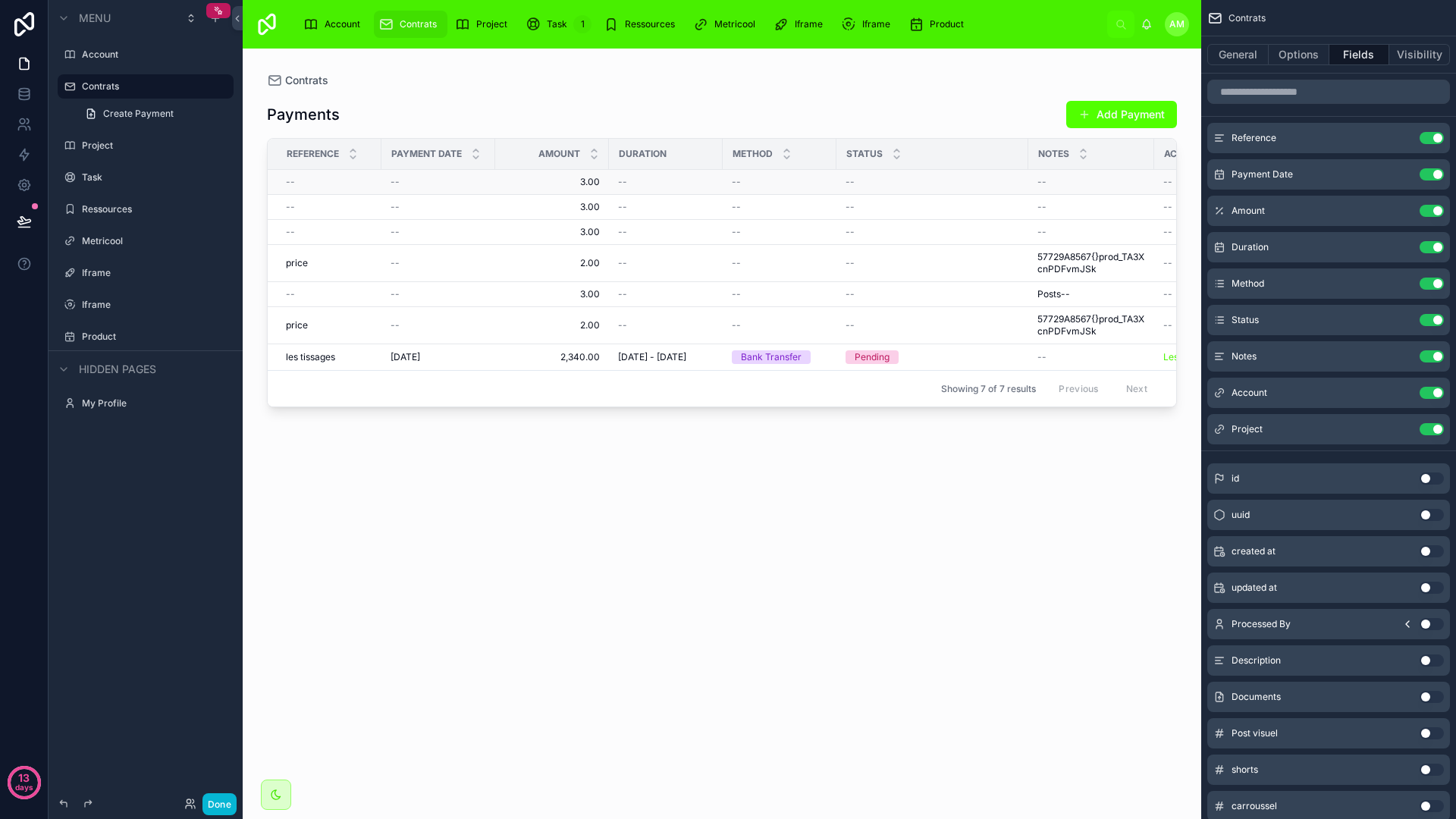
click at [615, 179] on td "--" at bounding box center [666, 182] width 114 height 25
click at [596, 185] on span "3.00" at bounding box center [552, 181] width 95 height 12
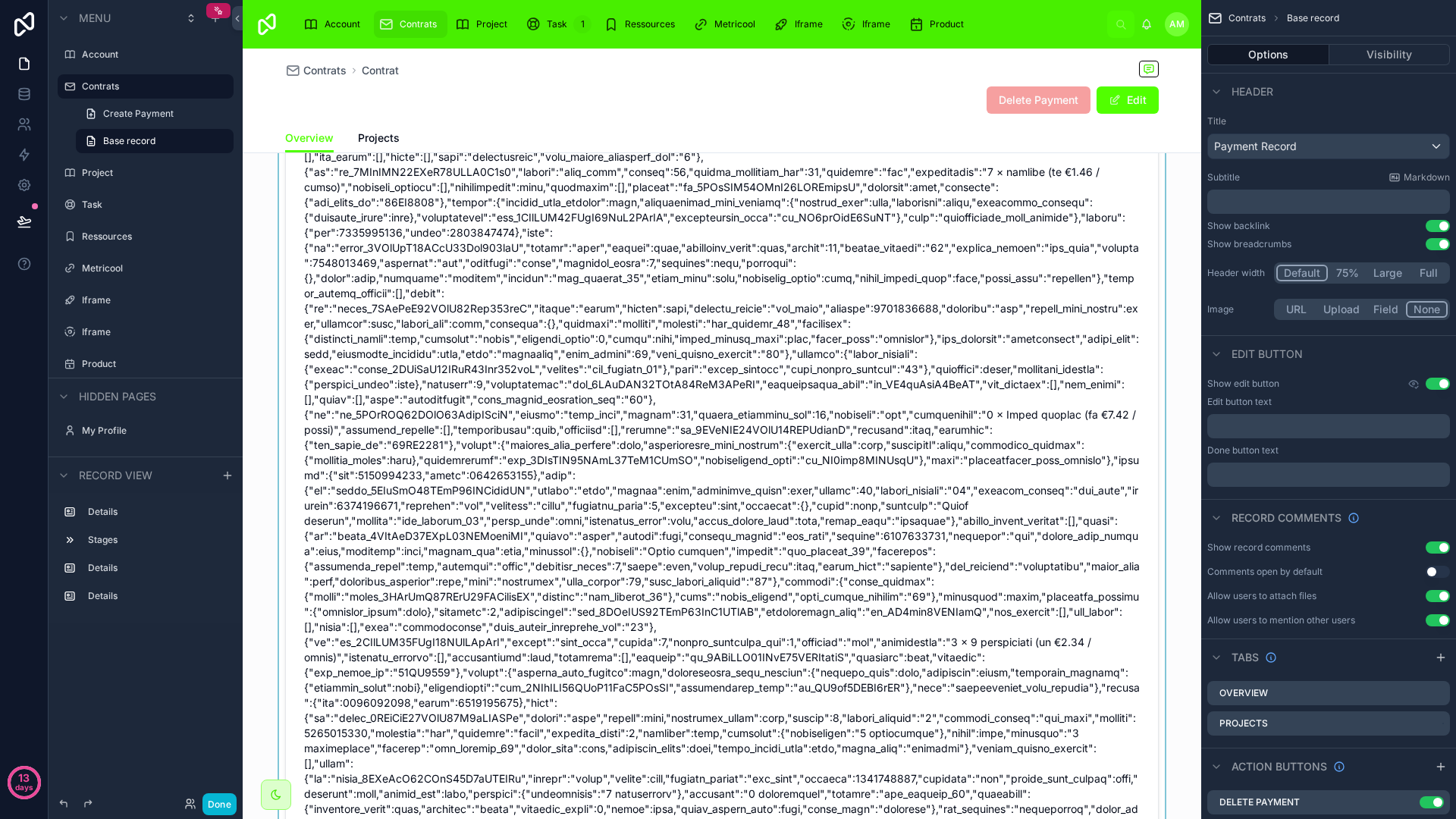
scroll to position [1103, 0]
click at [326, 71] on span "Contrats" at bounding box center [325, 70] width 43 height 15
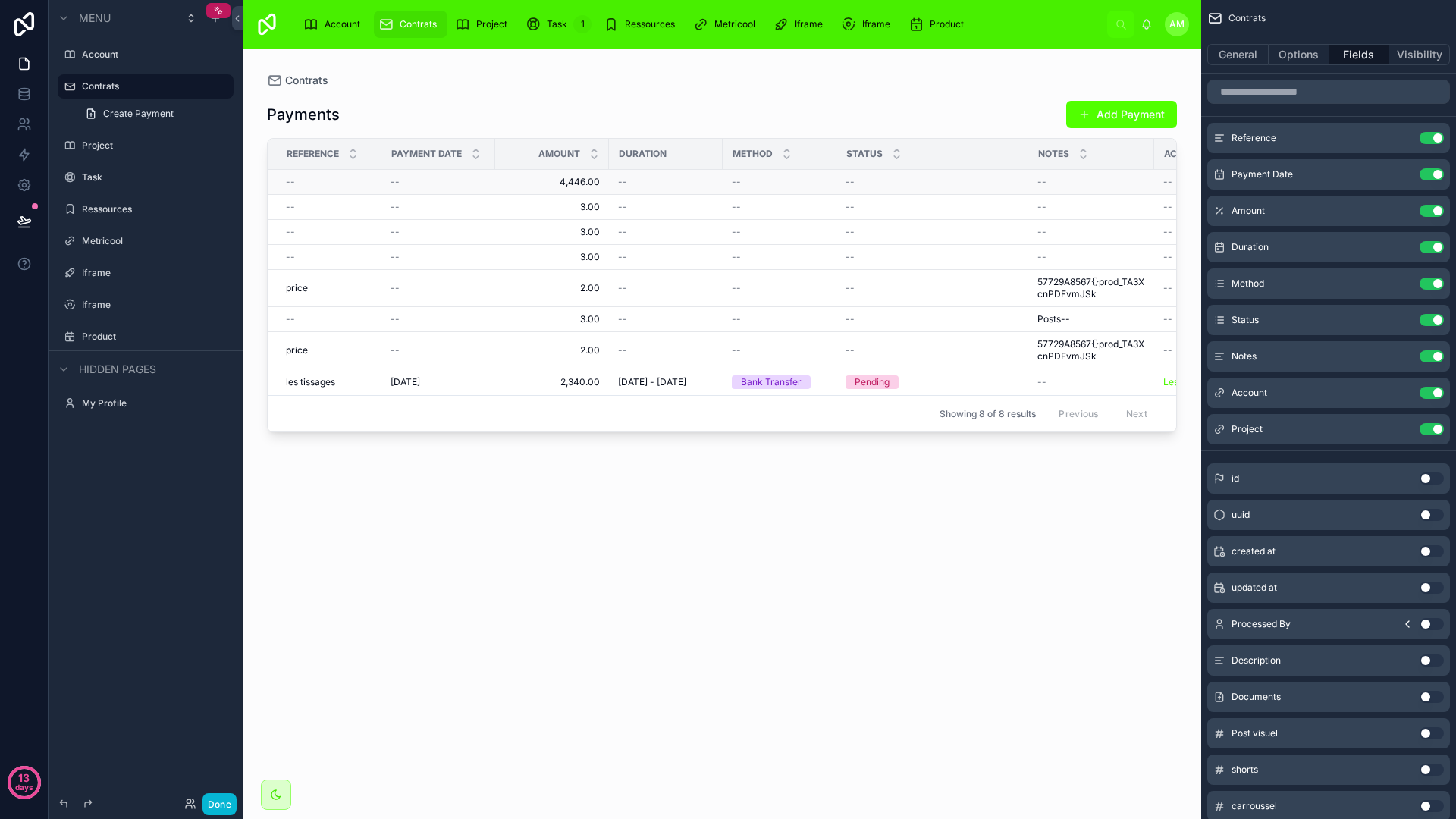
click at [567, 178] on span "4,446.00" at bounding box center [552, 181] width 95 height 12
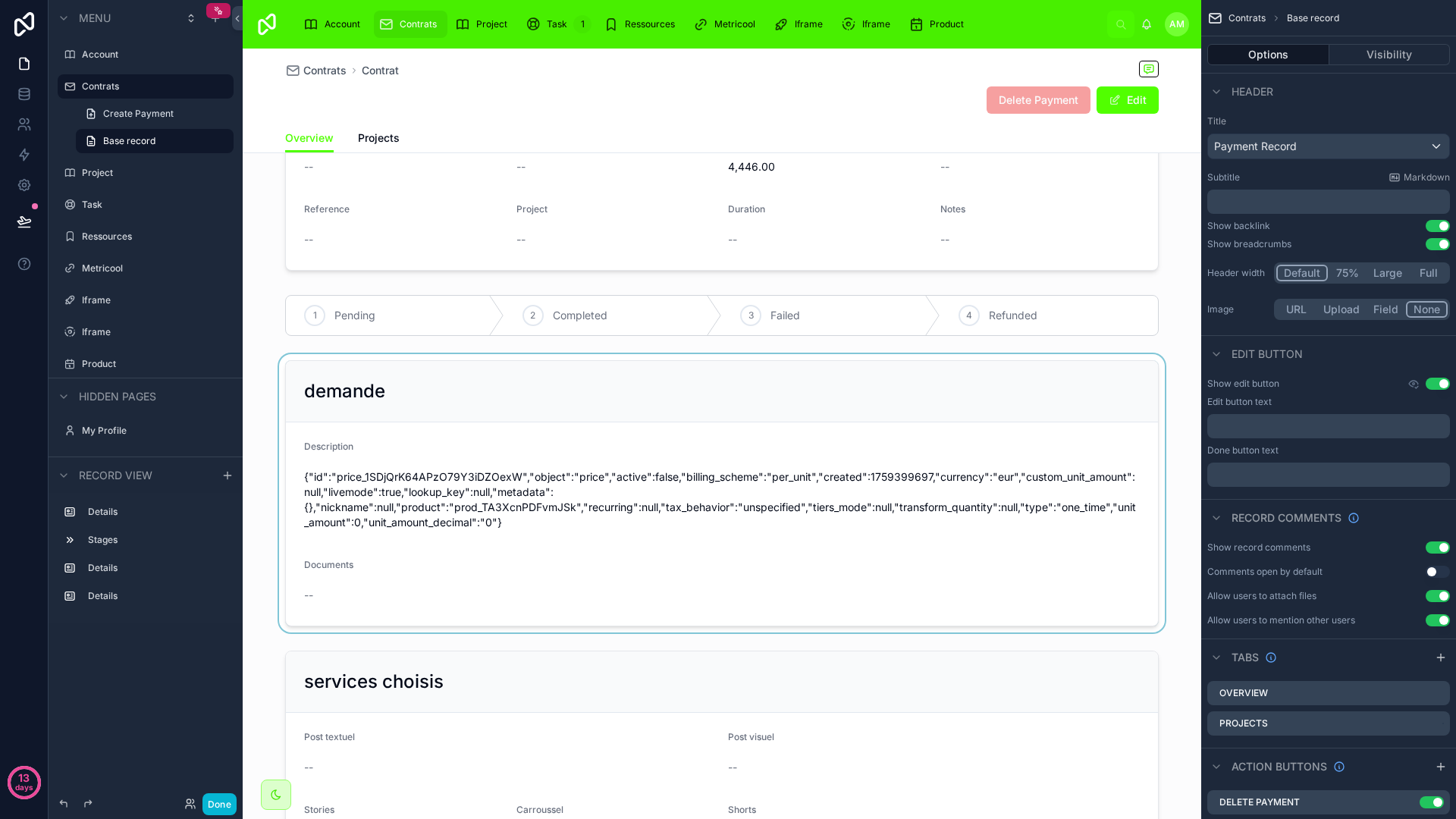
scroll to position [196, 0]
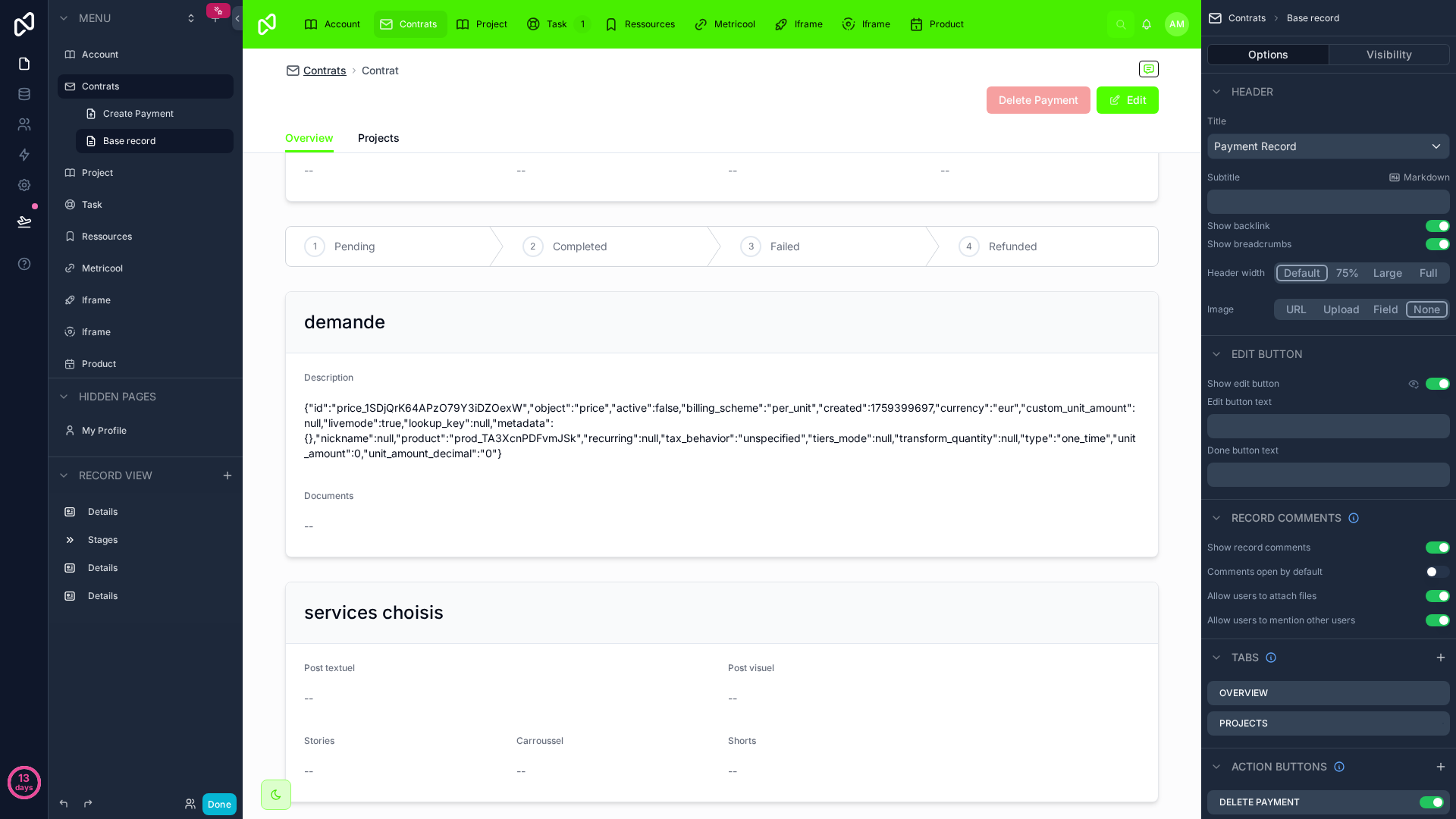
click at [322, 63] on span "Contrats" at bounding box center [325, 70] width 43 height 15
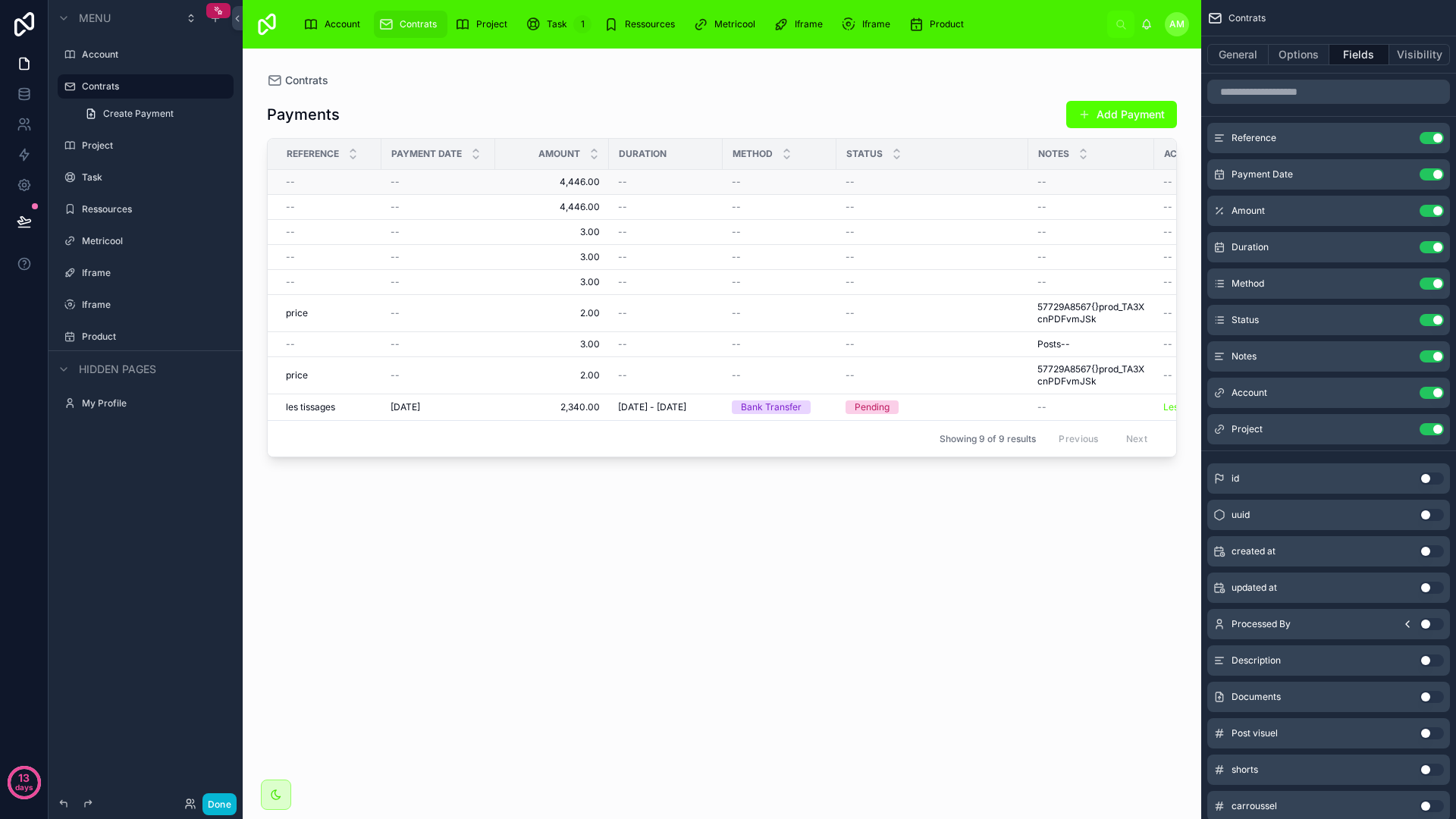
click at [555, 181] on span "4,446.00" at bounding box center [552, 181] width 95 height 12
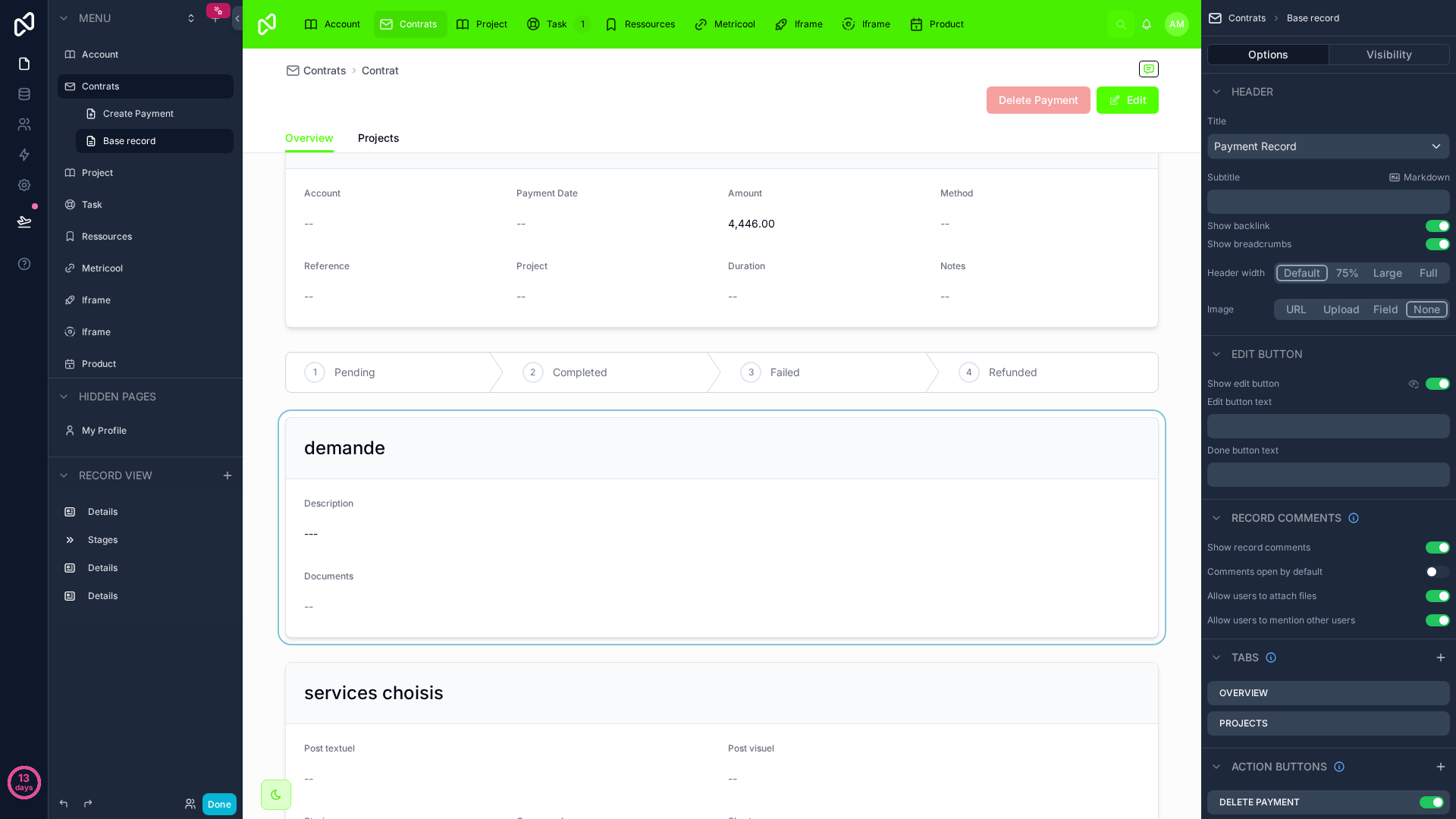
scroll to position [66, 0]
click at [708, 484] on div at bounding box center [722, 530] width 958 height 233
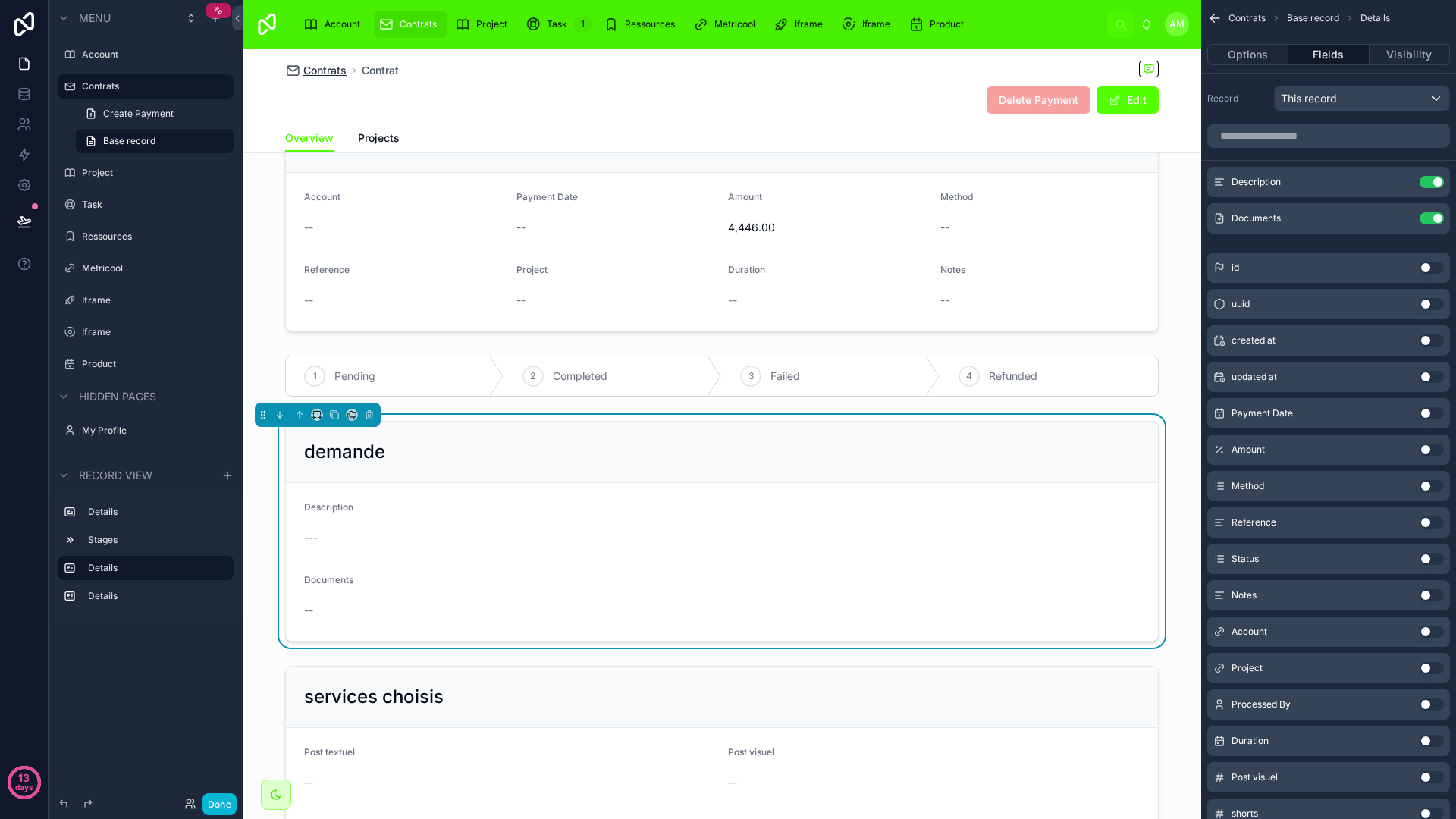
click at [323, 74] on span "Contrats" at bounding box center [325, 70] width 43 height 15
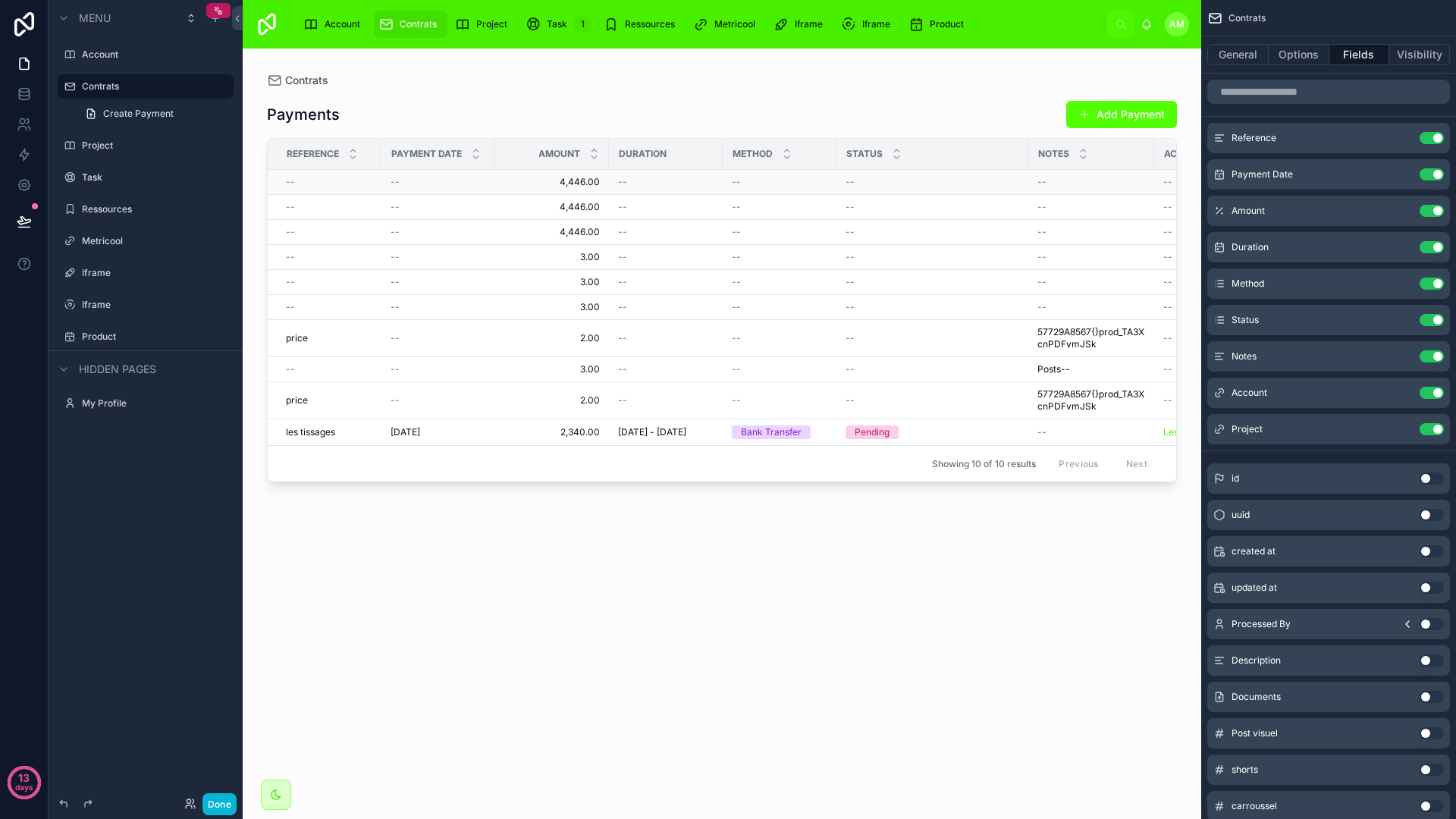
click at [630, 176] on div "--" at bounding box center [666, 181] width 95 height 12
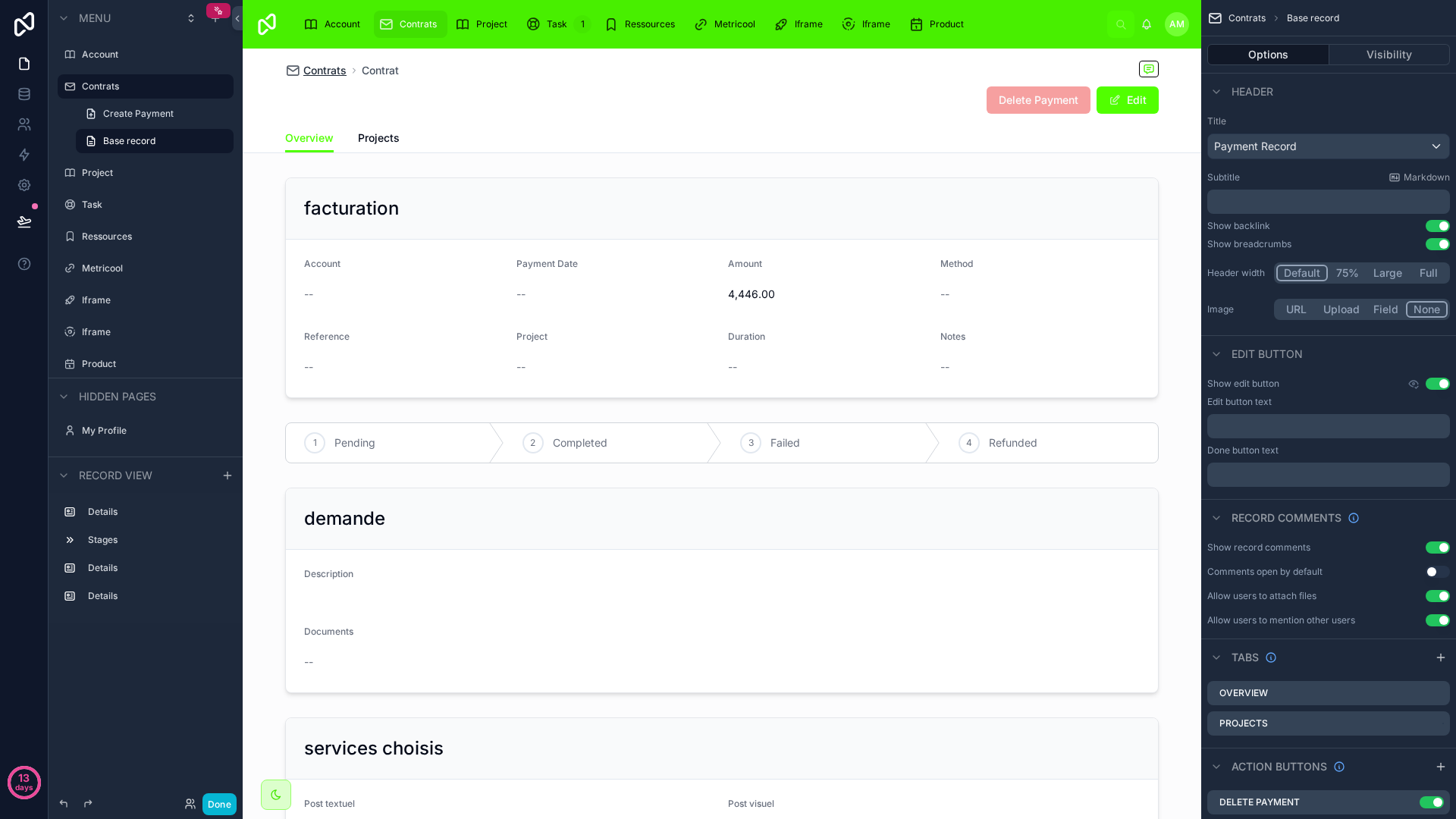
click at [323, 71] on span "Contrats" at bounding box center [325, 70] width 43 height 15
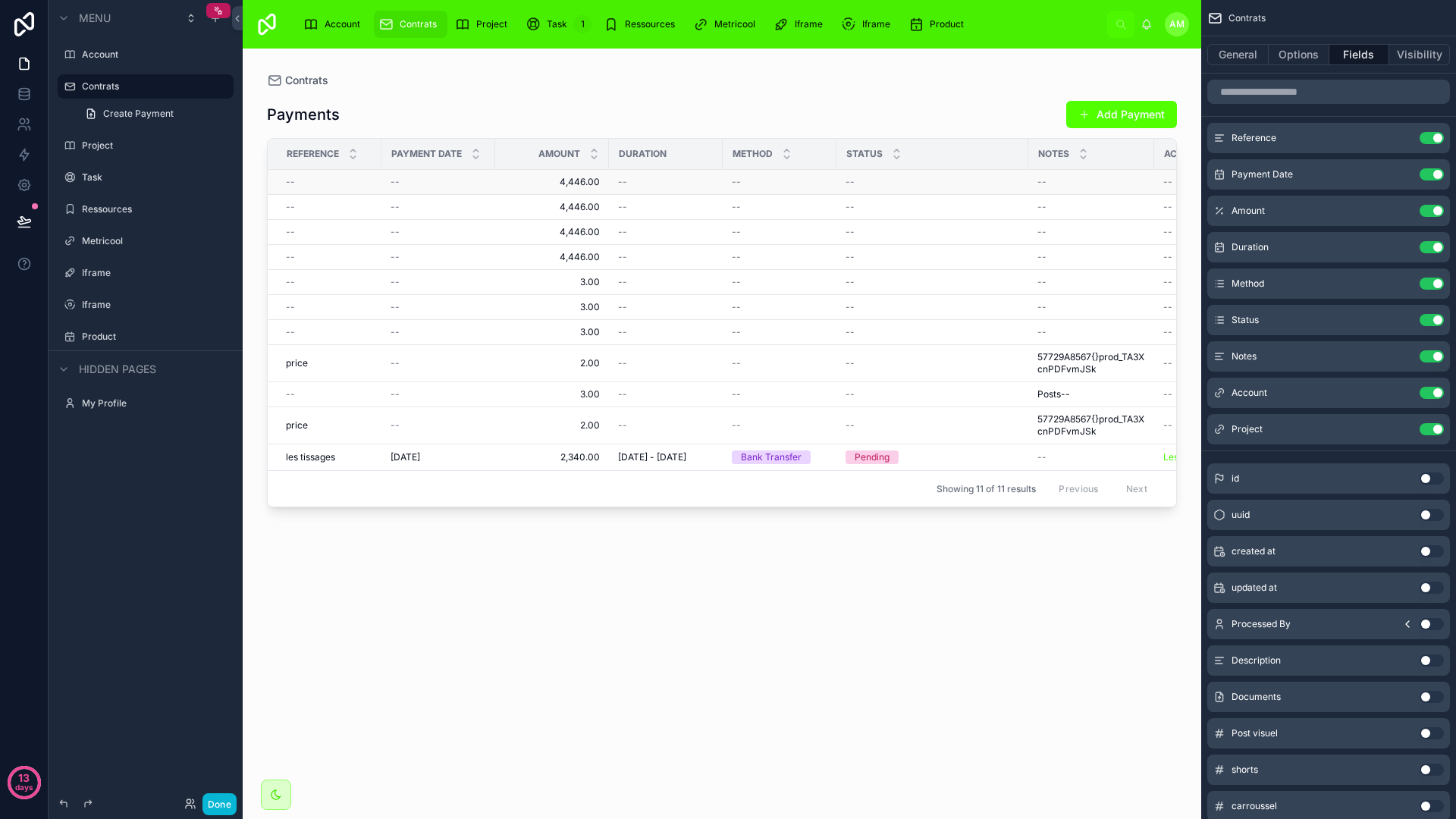
click at [596, 177] on span "4,446.00" at bounding box center [552, 181] width 95 height 12
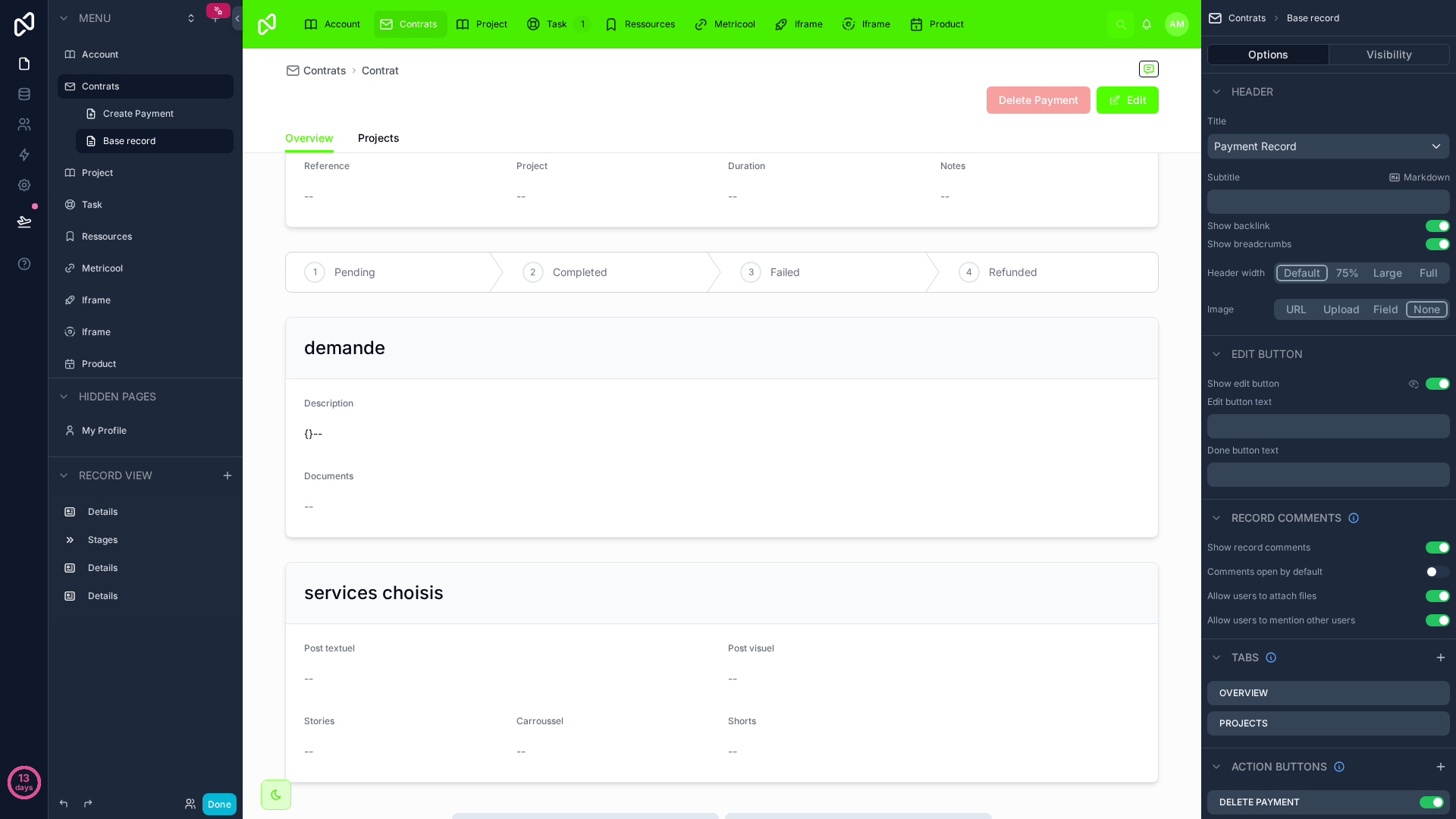
scroll to position [175, 0]
click at [321, 71] on span "Contrats" at bounding box center [325, 70] width 43 height 15
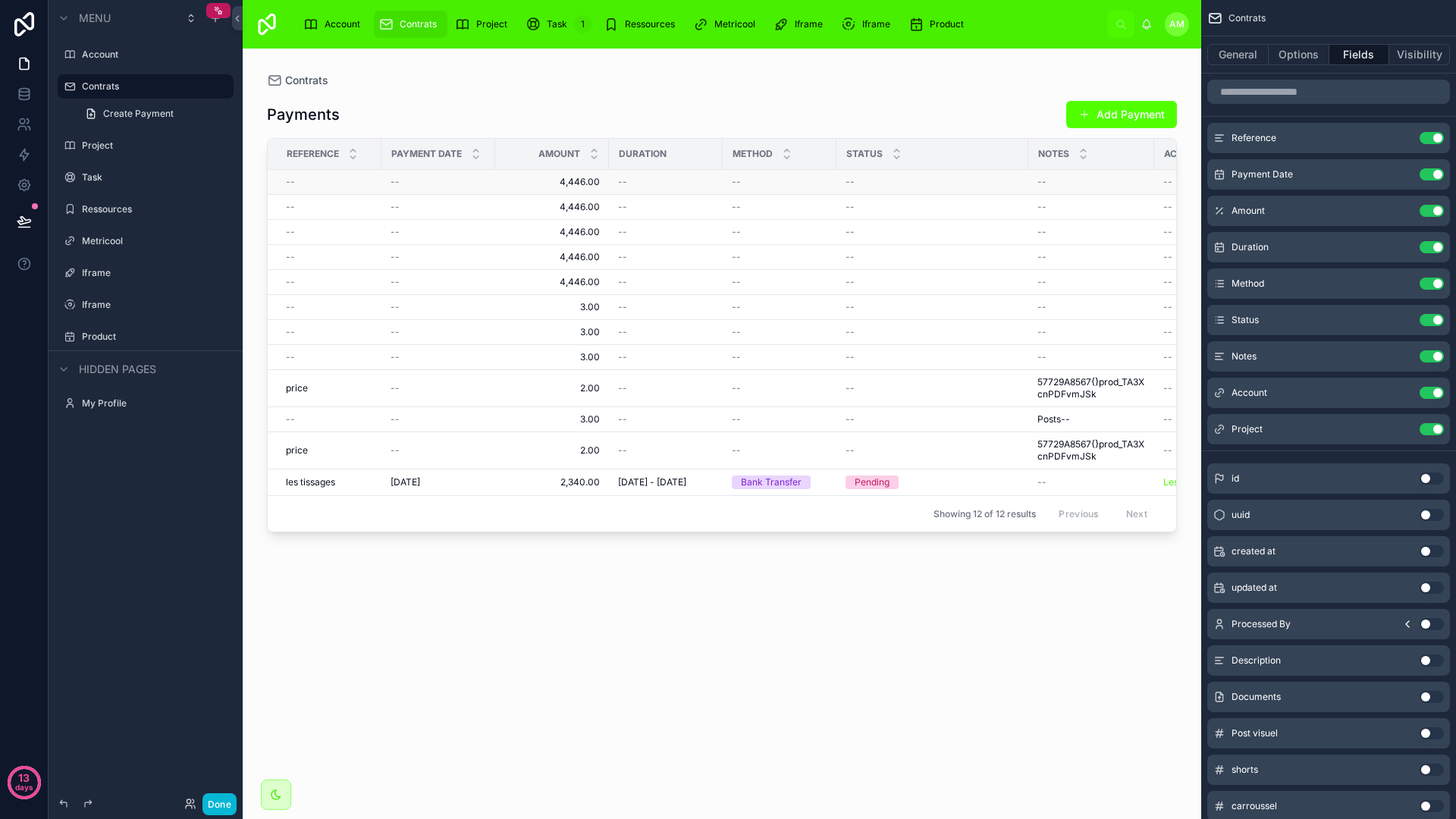
click at [675, 179] on div "--" at bounding box center [666, 181] width 95 height 12
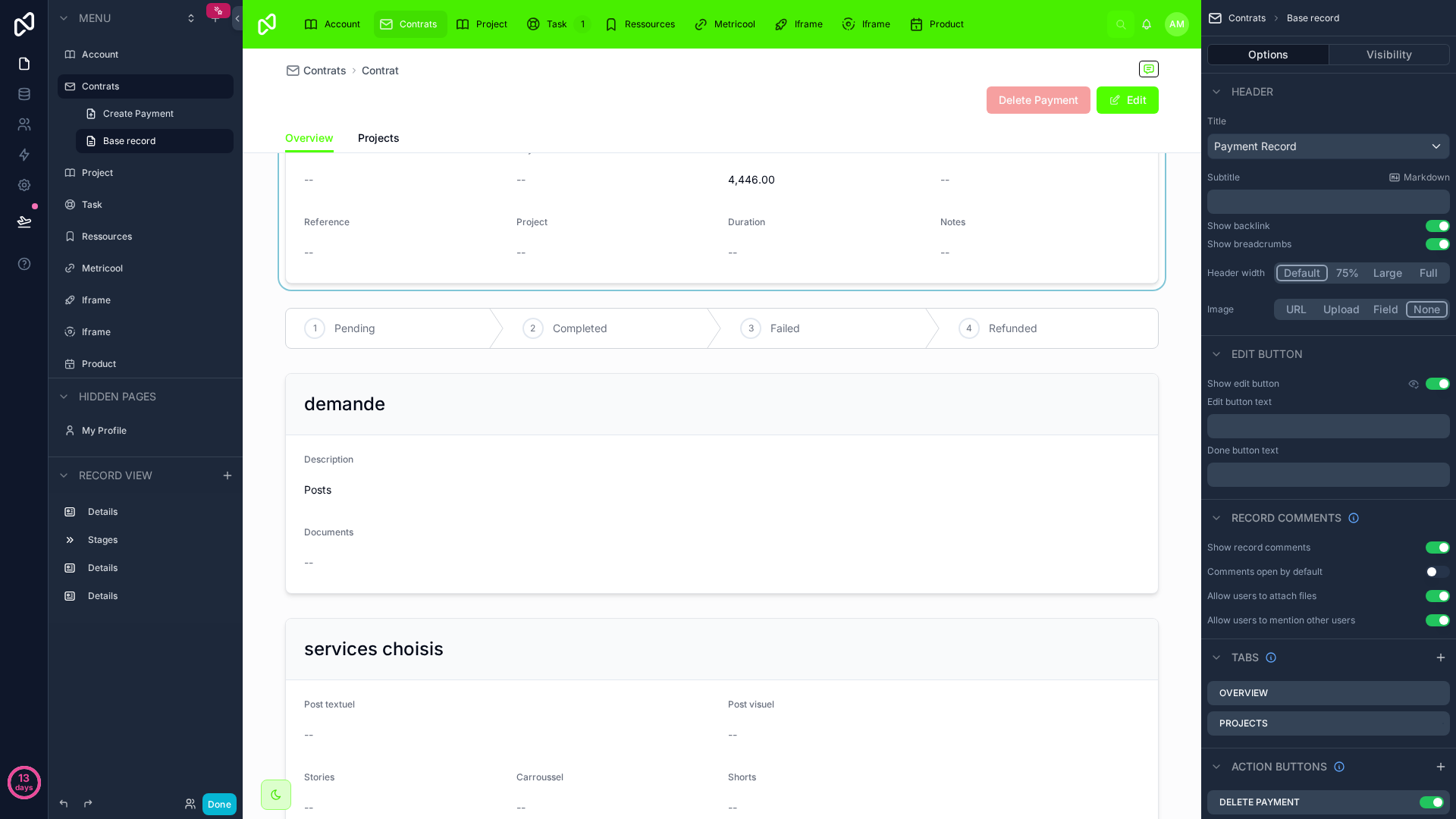
scroll to position [127, 0]
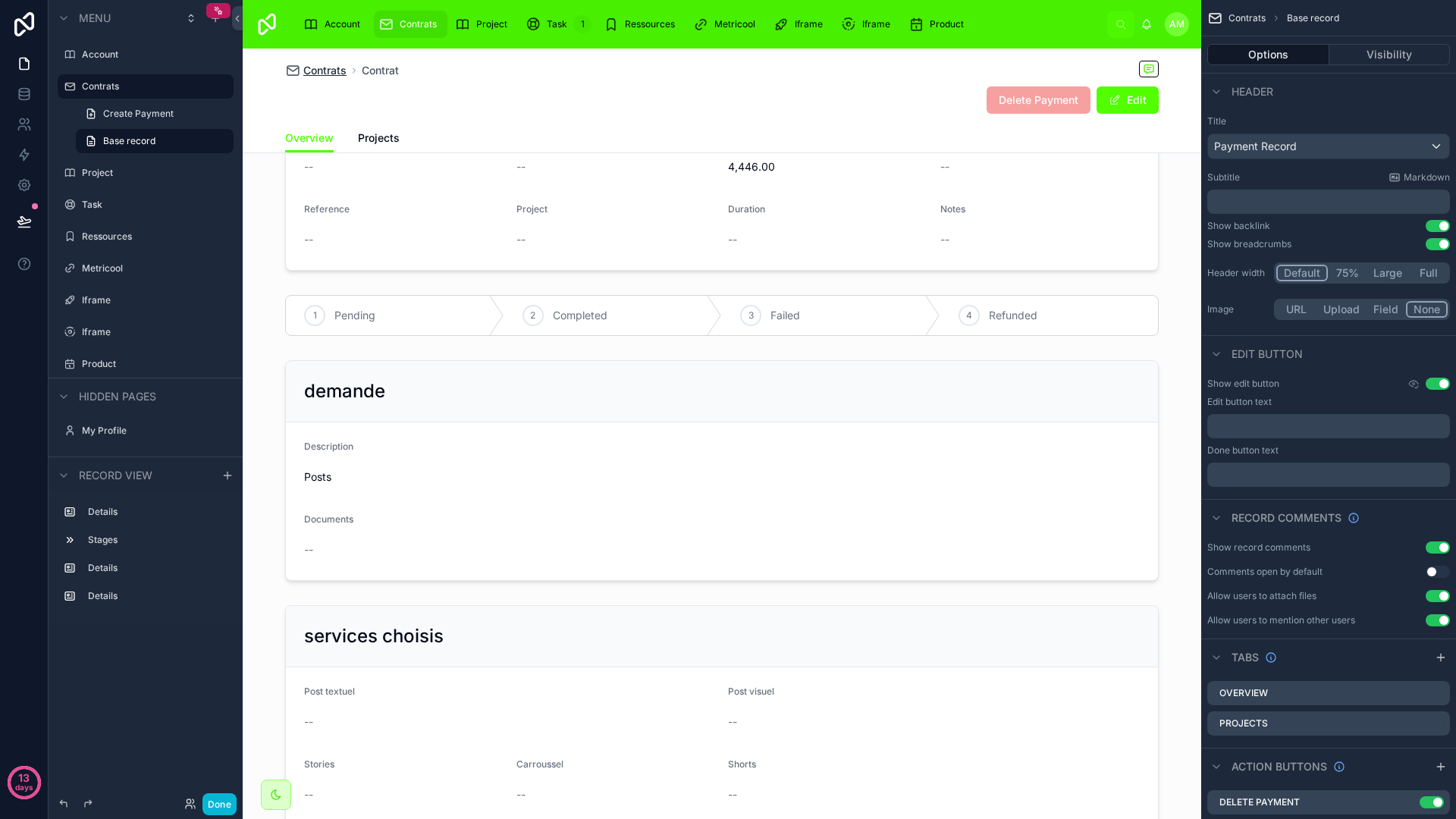
click at [316, 77] on span "Contrats" at bounding box center [325, 70] width 43 height 15
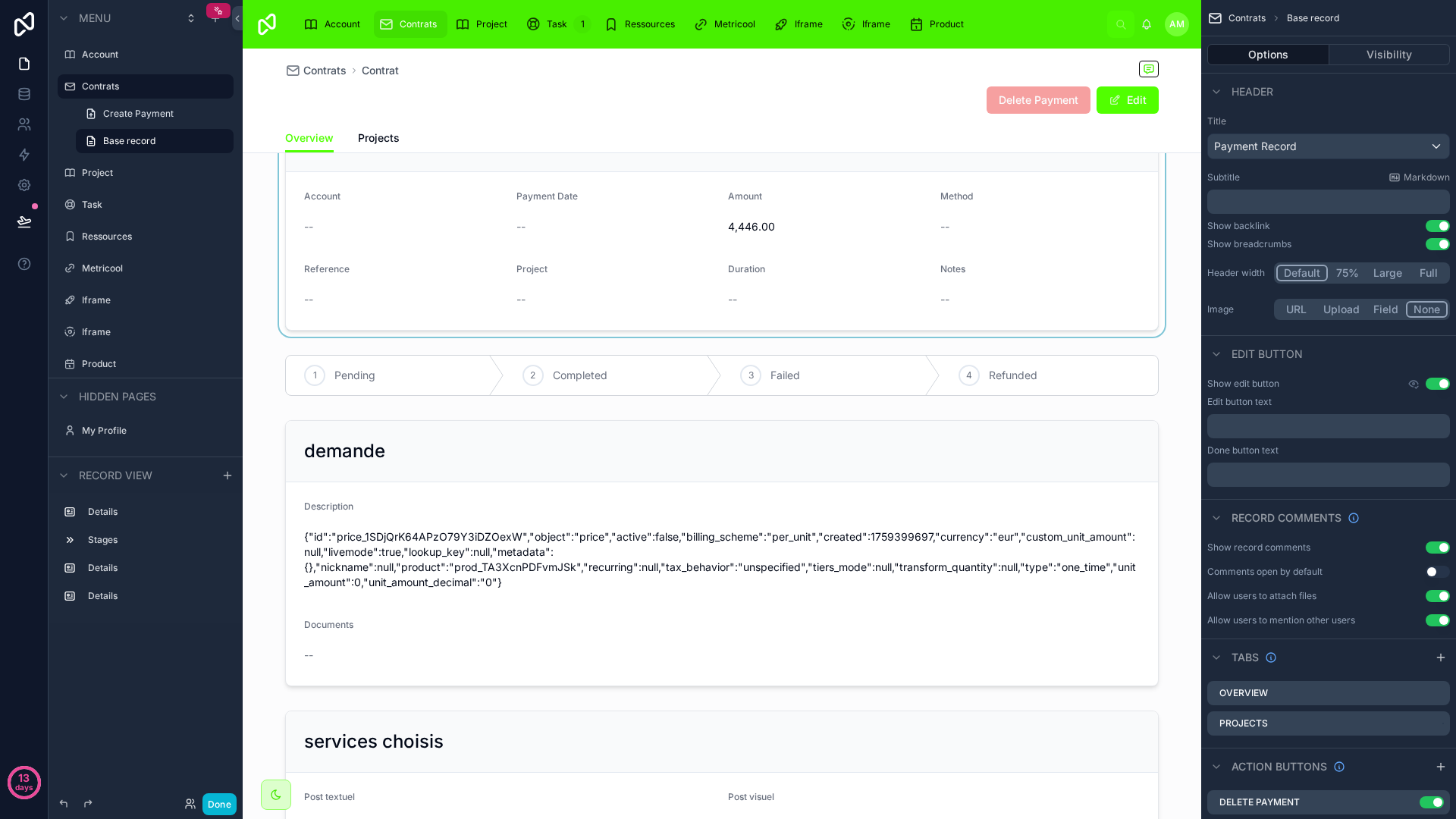
scroll to position [67, 0]
click at [318, 66] on span "Contrats" at bounding box center [325, 70] width 43 height 15
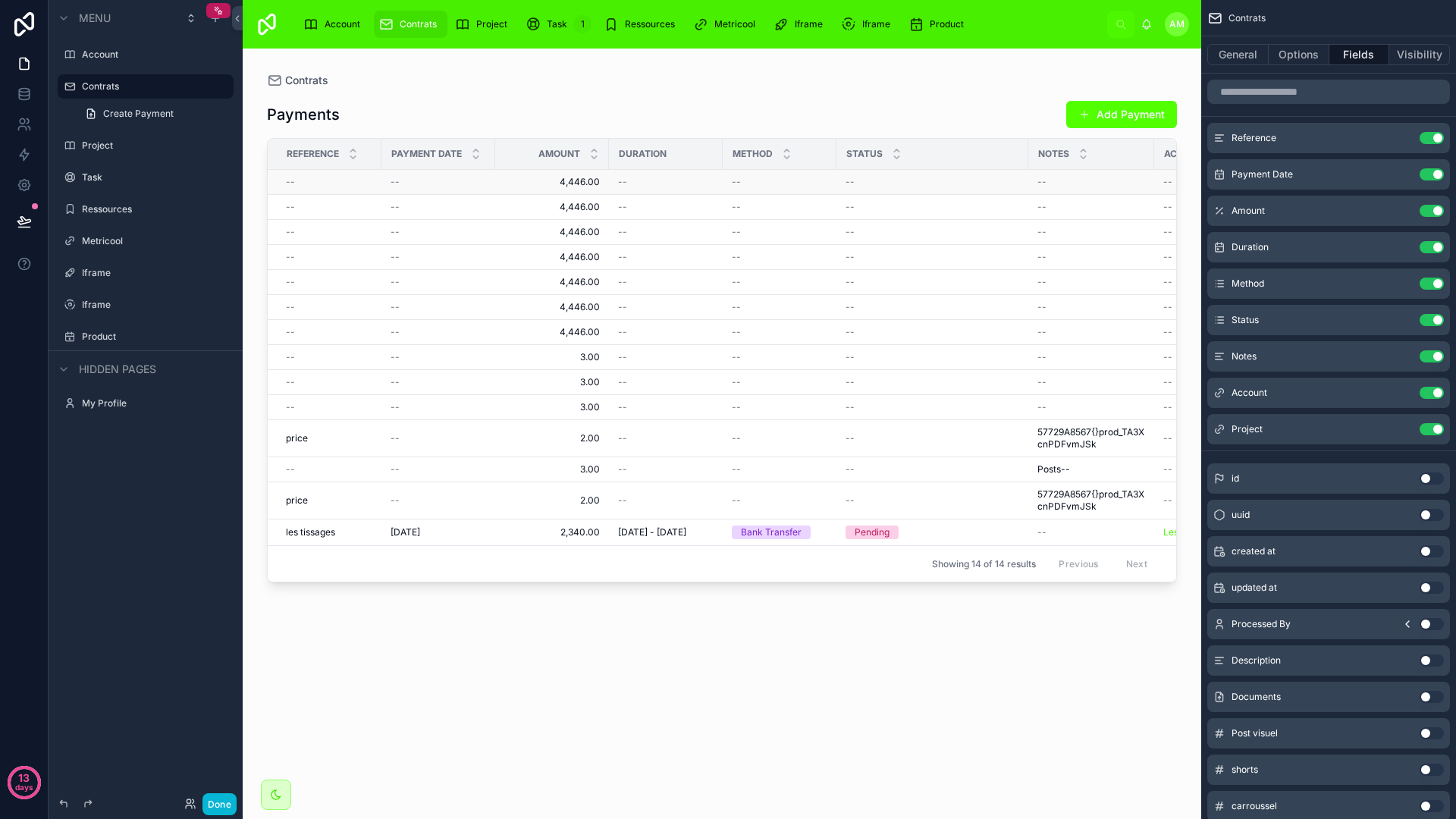
click at [576, 173] on td "4,446.00 4,446.00" at bounding box center [552, 182] width 114 height 25
click at [591, 176] on span "4,446.00" at bounding box center [552, 181] width 95 height 12
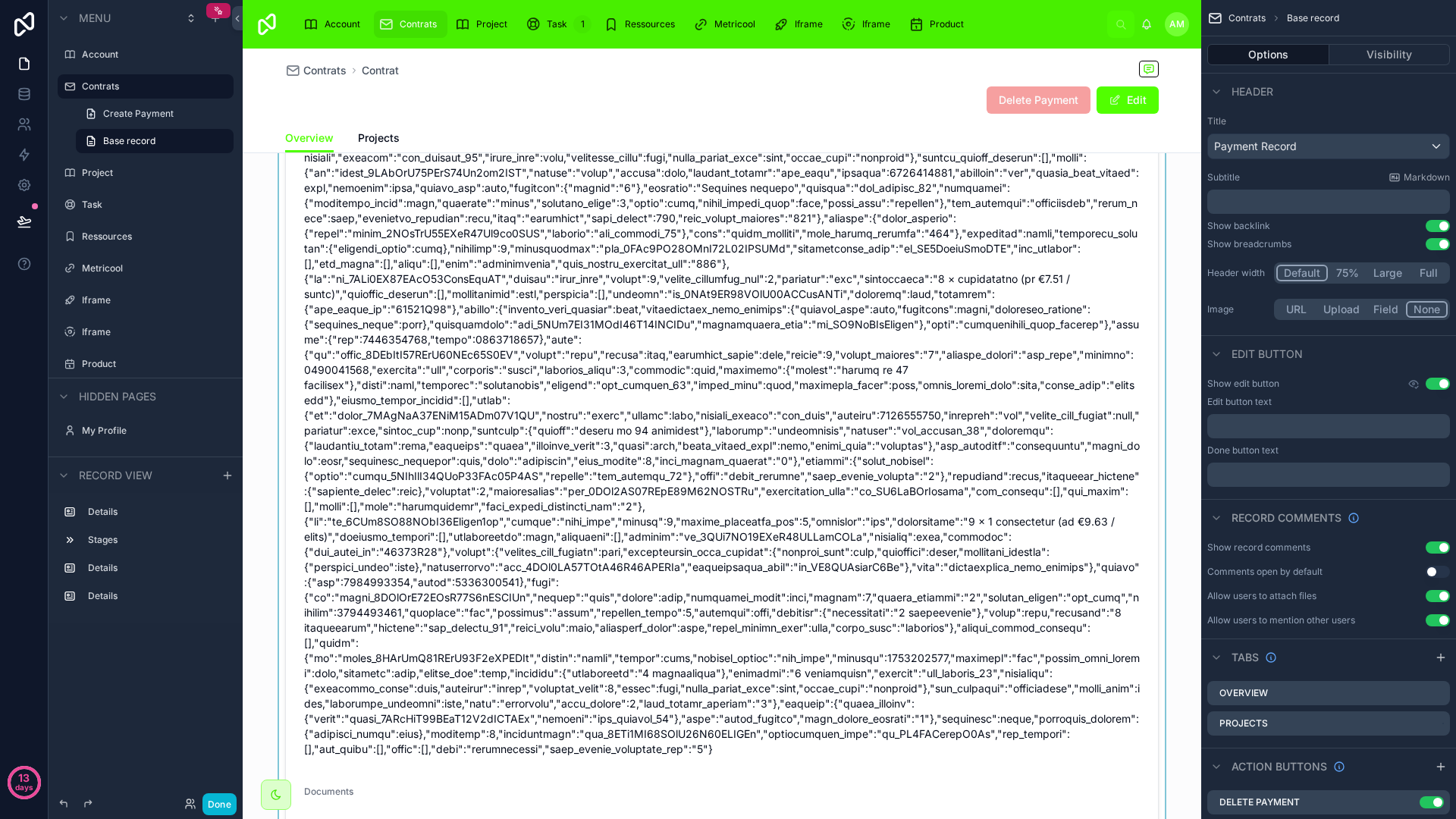
scroll to position [754, 0]
click at [323, 72] on span "Contrats" at bounding box center [325, 70] width 43 height 15
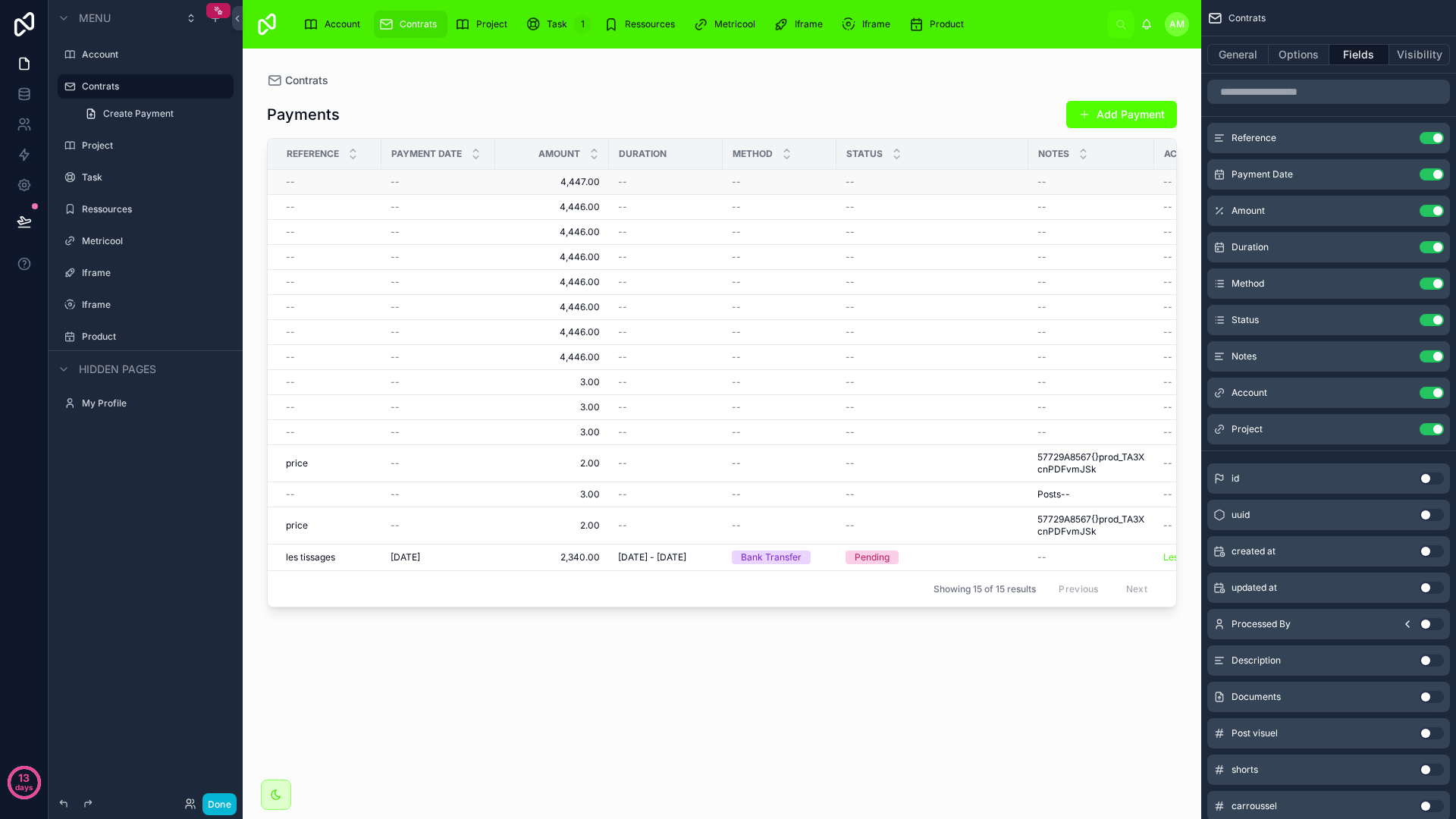
click at [591, 189] on td "4,447.00 4,447.00" at bounding box center [552, 182] width 114 height 25
click at [574, 187] on span "4,447.00" at bounding box center [552, 181] width 95 height 12
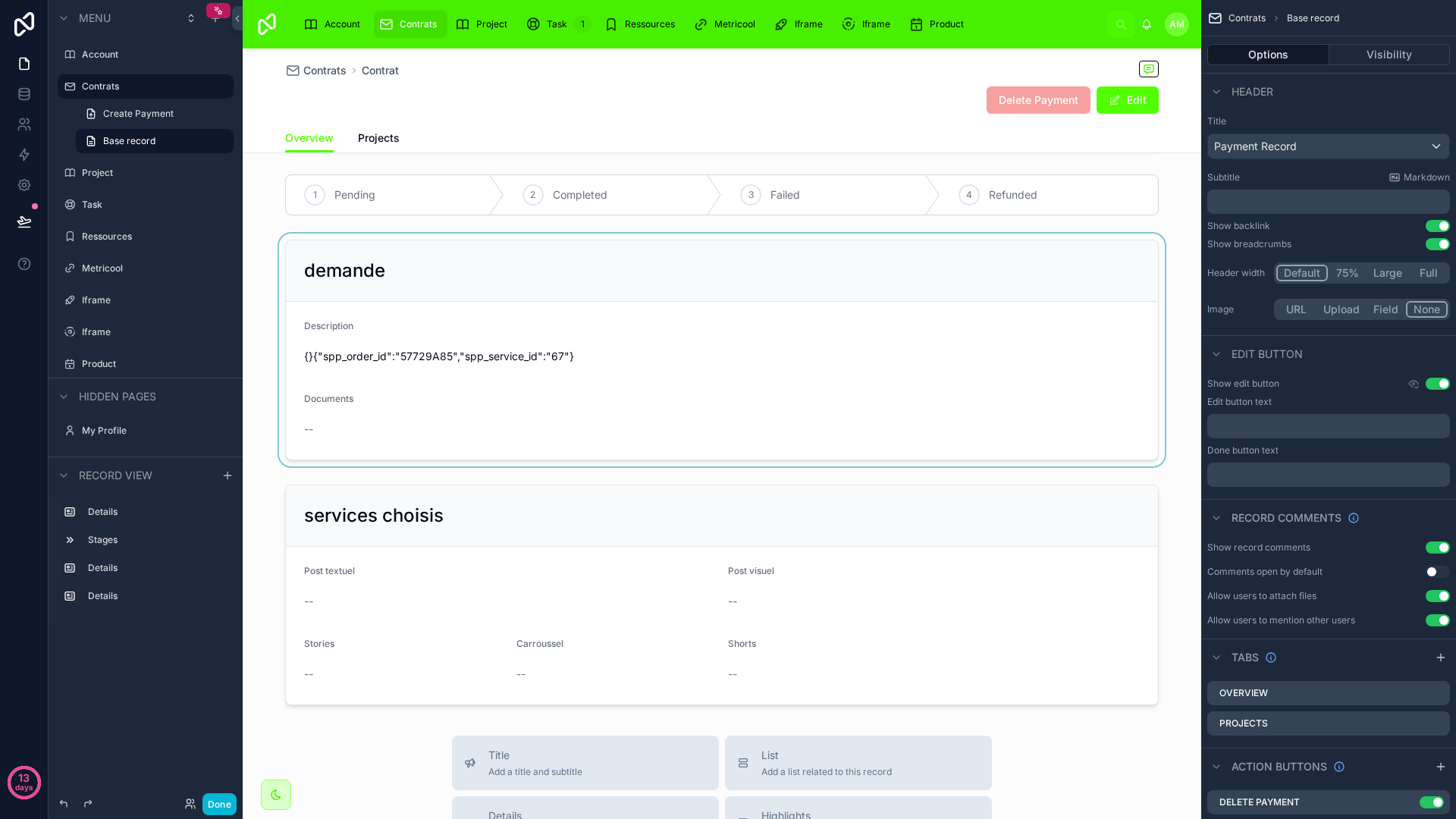
scroll to position [320, 0]
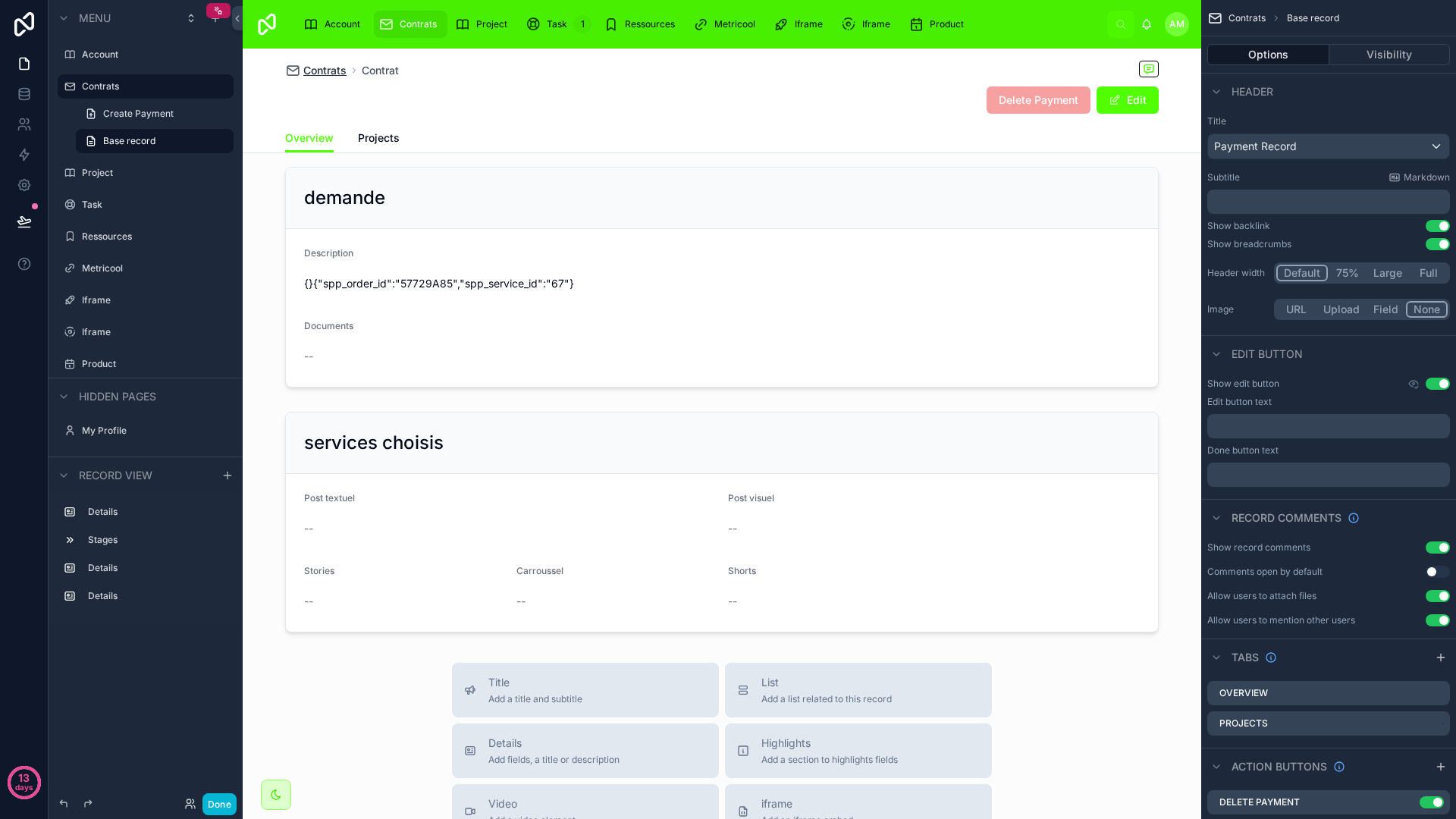
click at [305, 64] on span "Contrats" at bounding box center [325, 70] width 43 height 15
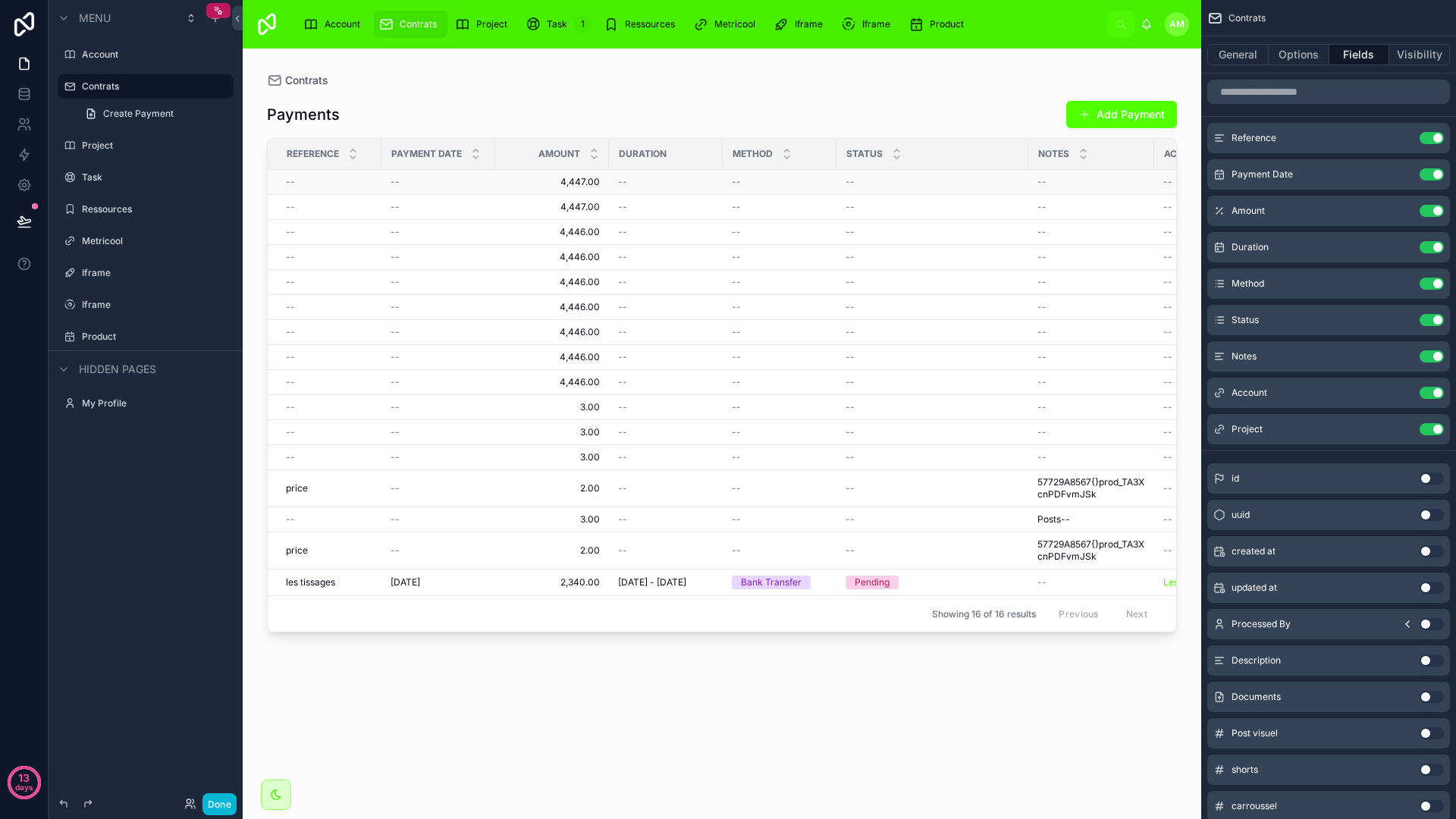
click at [723, 181] on td "--" at bounding box center [666, 182] width 114 height 25
click at [589, 183] on span "4,447.00" at bounding box center [552, 181] width 95 height 12
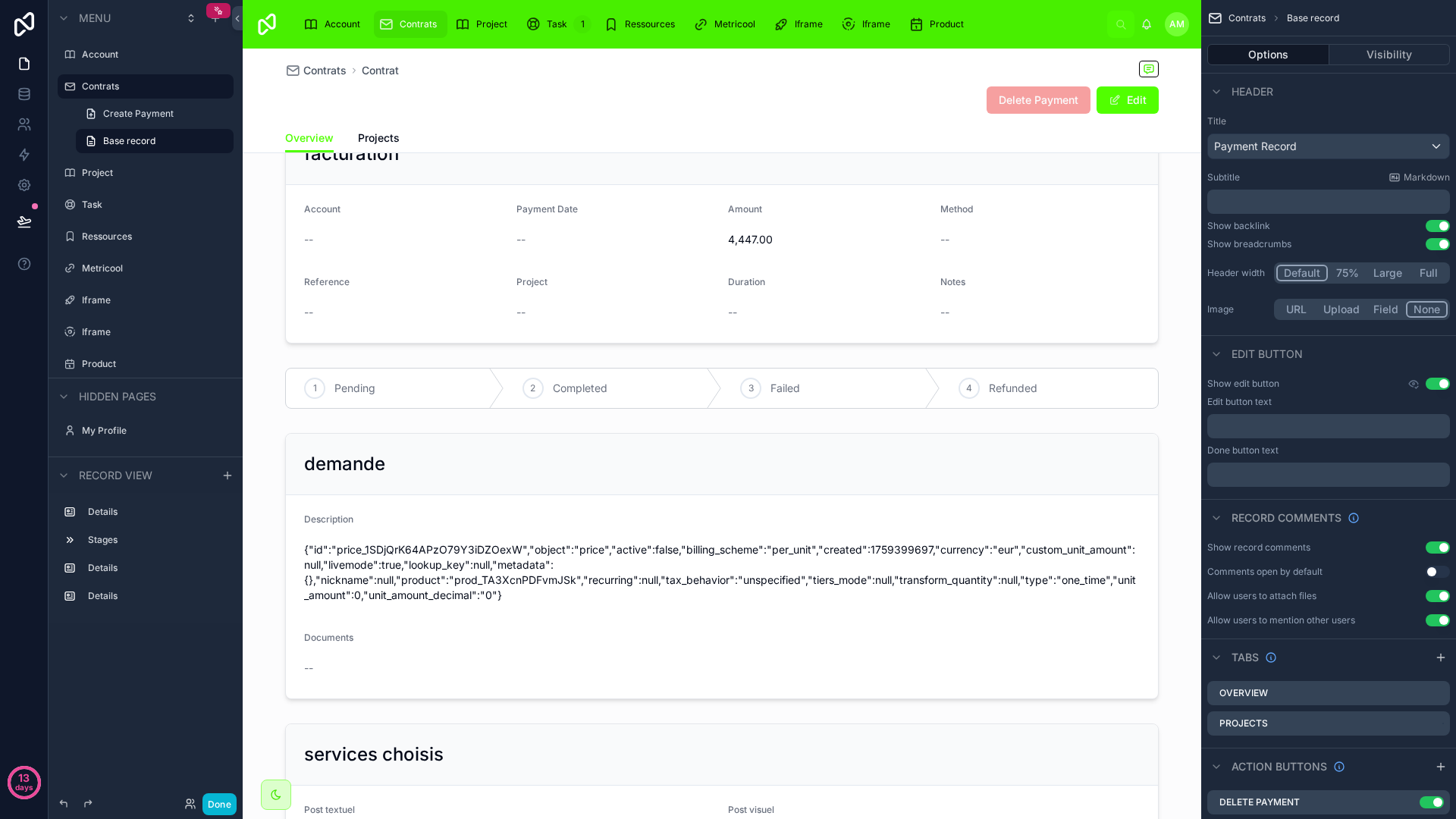
scroll to position [55, 0]
click at [332, 68] on span "Contrats" at bounding box center [325, 70] width 43 height 15
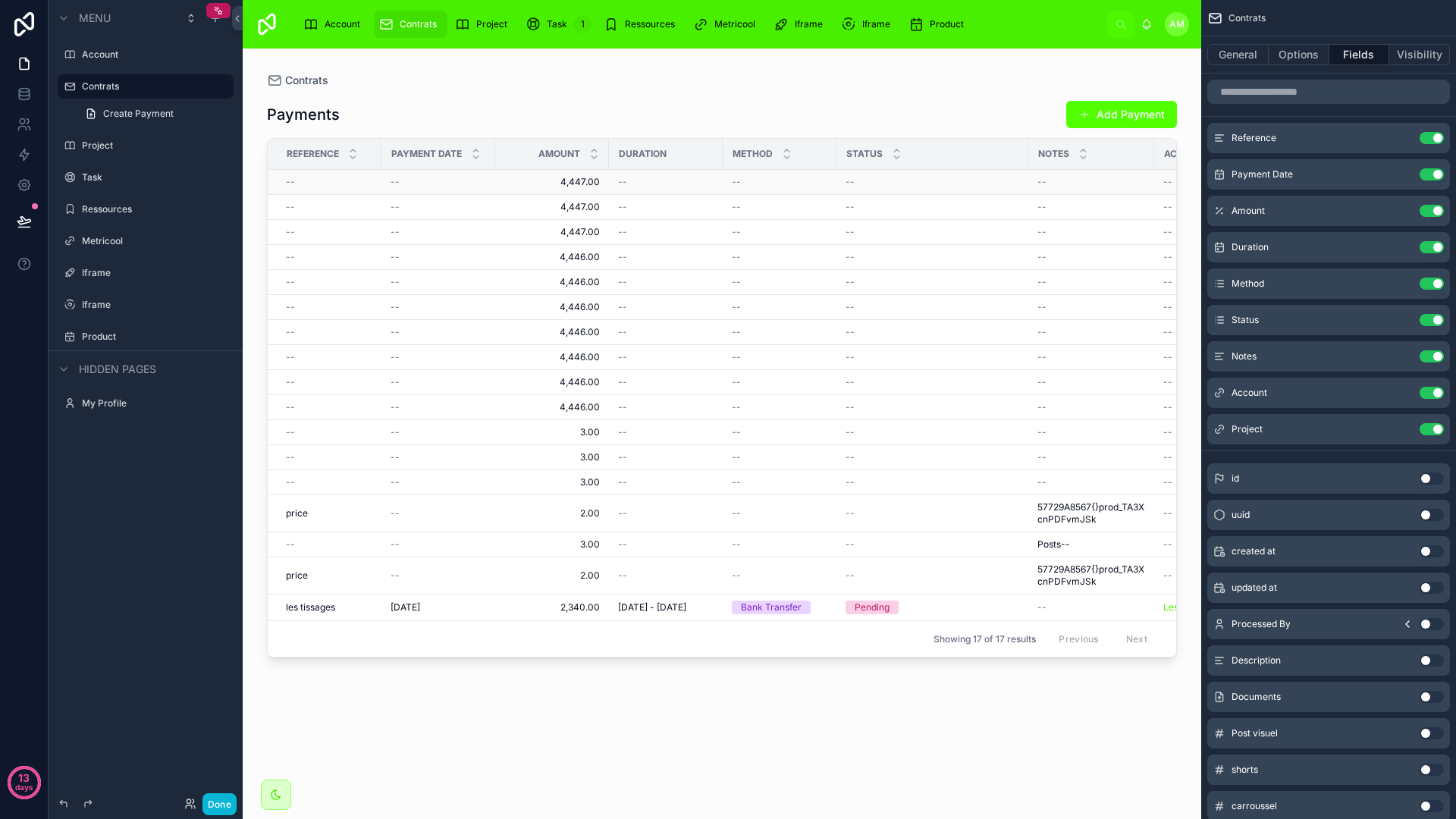
click at [613, 183] on td "--" at bounding box center [666, 182] width 114 height 25
click at [573, 182] on span "4,447.00" at bounding box center [552, 181] width 95 height 12
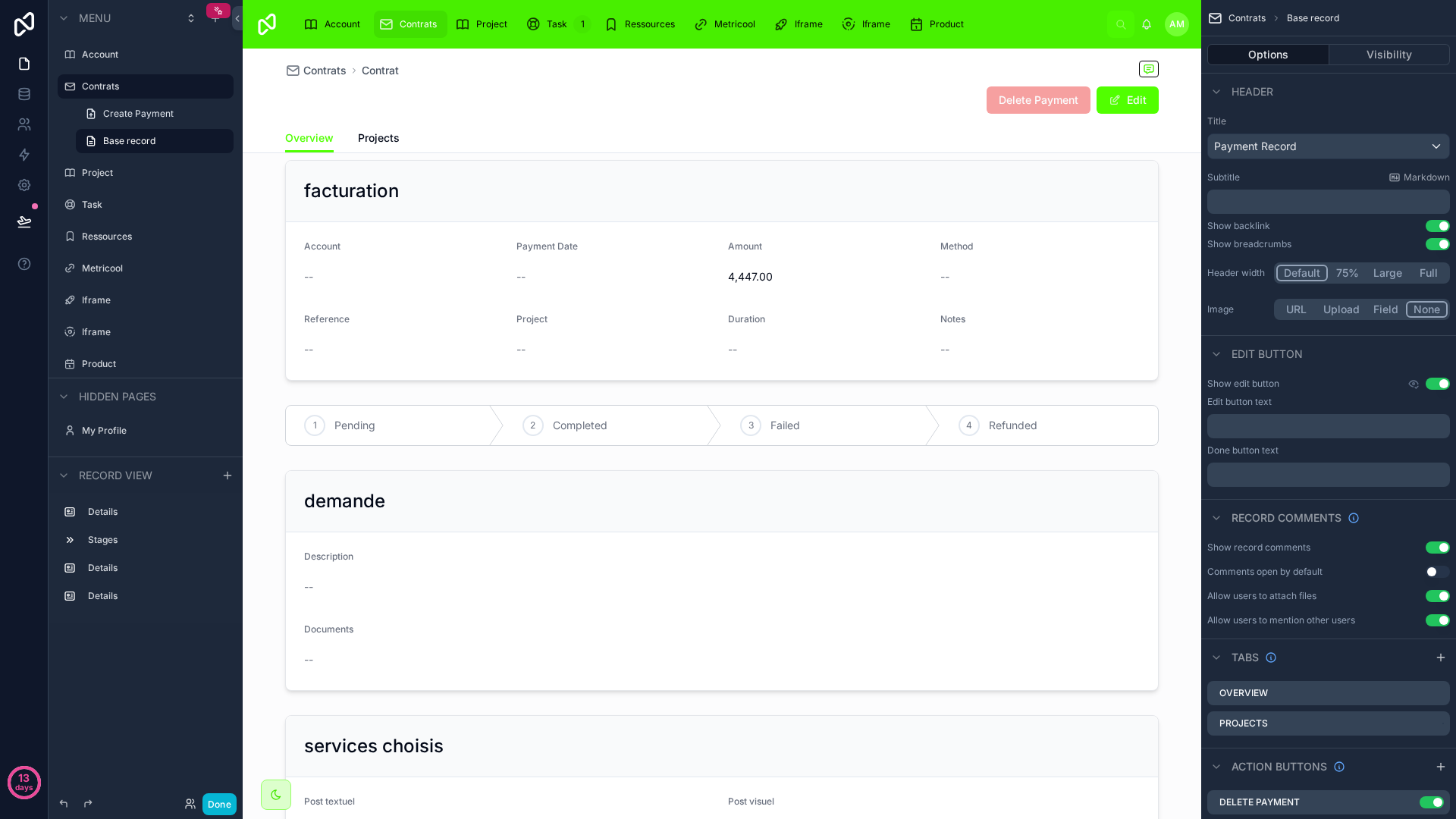
scroll to position [52, 0]
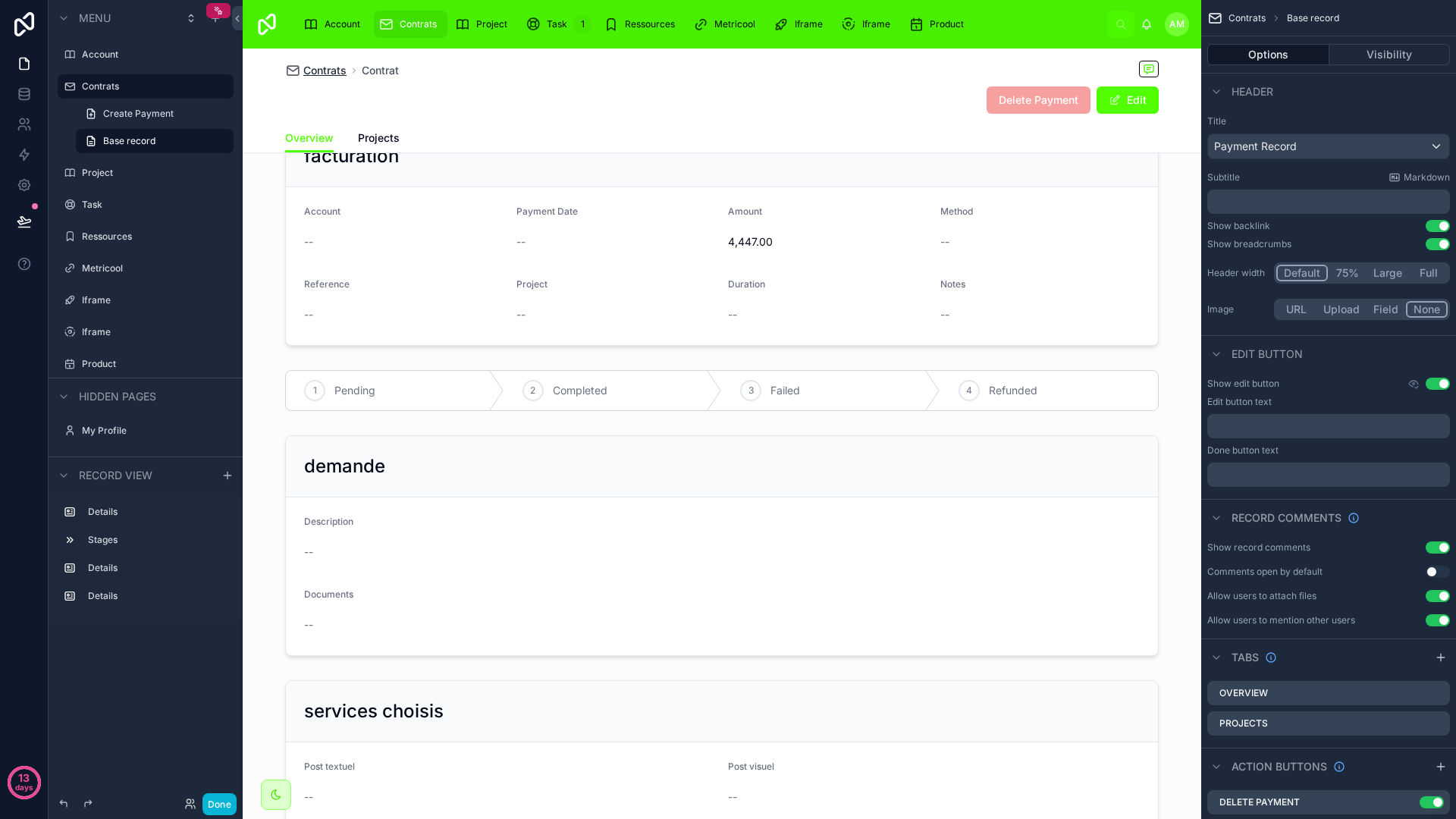
click at [306, 75] on span "Contrats" at bounding box center [325, 70] width 43 height 15
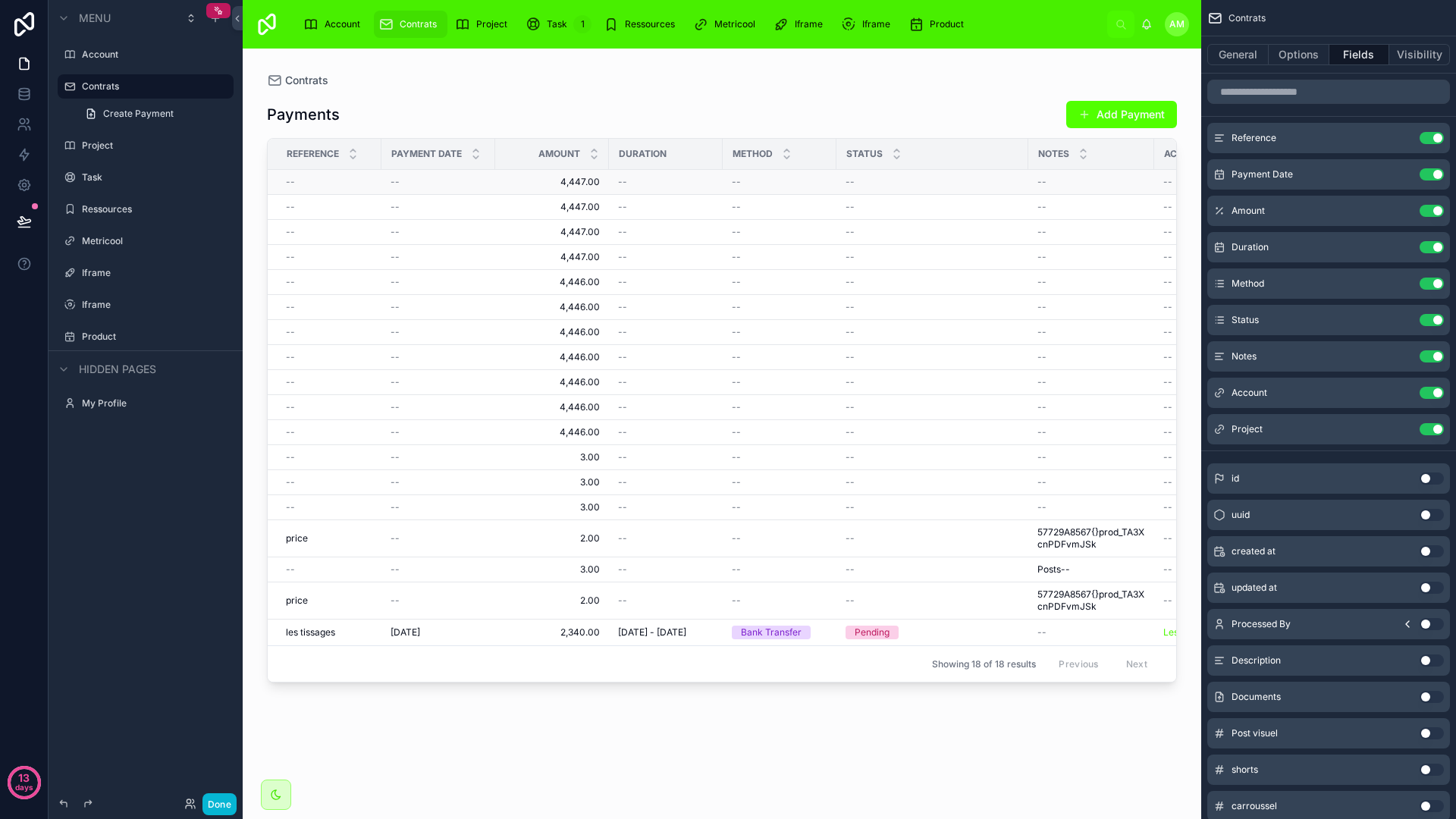
click at [587, 174] on td "4,447.00 4,447.00" at bounding box center [552, 182] width 114 height 25
click at [590, 180] on span "4,447.00" at bounding box center [552, 181] width 95 height 12
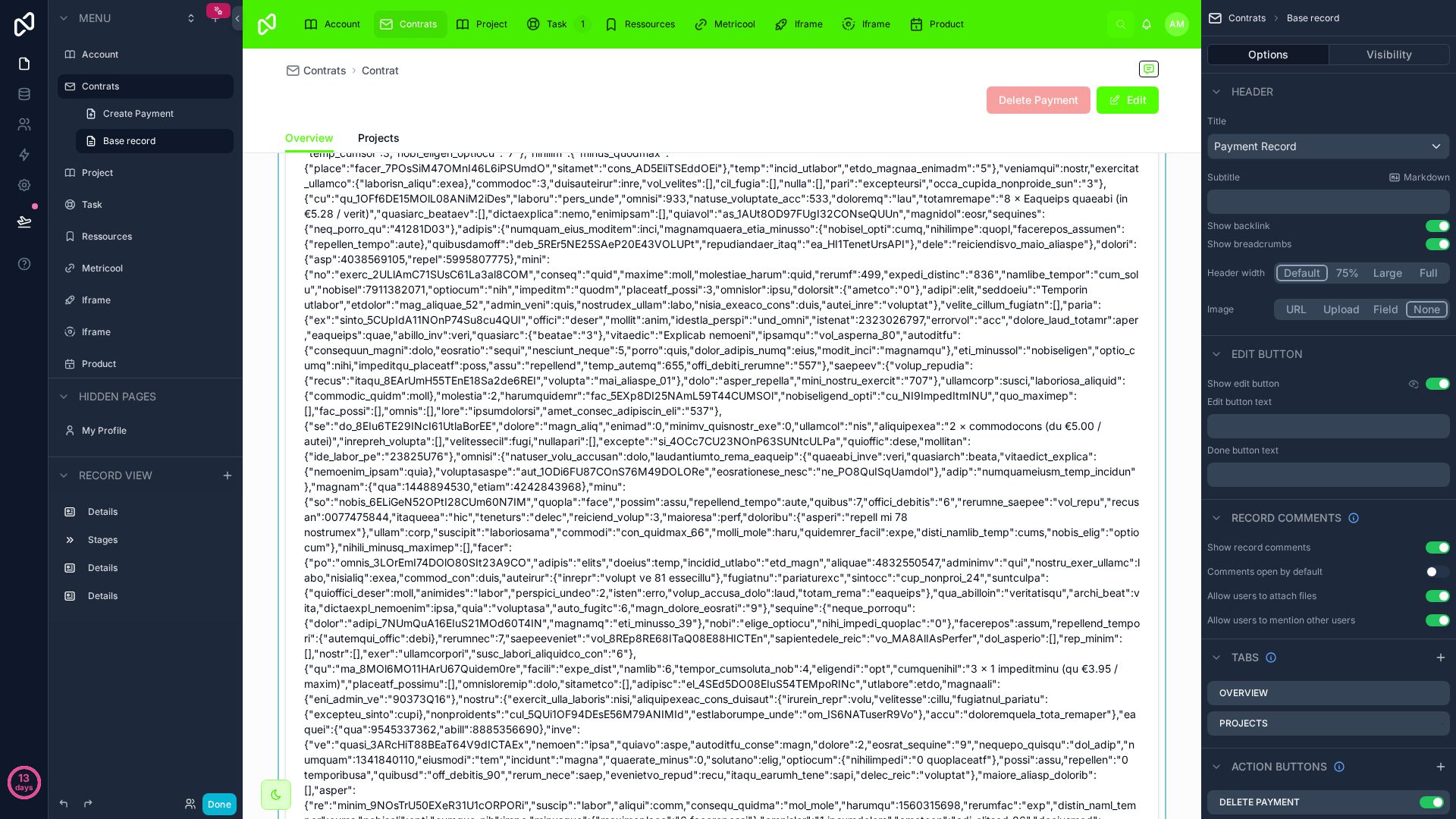
scroll to position [610, 0]
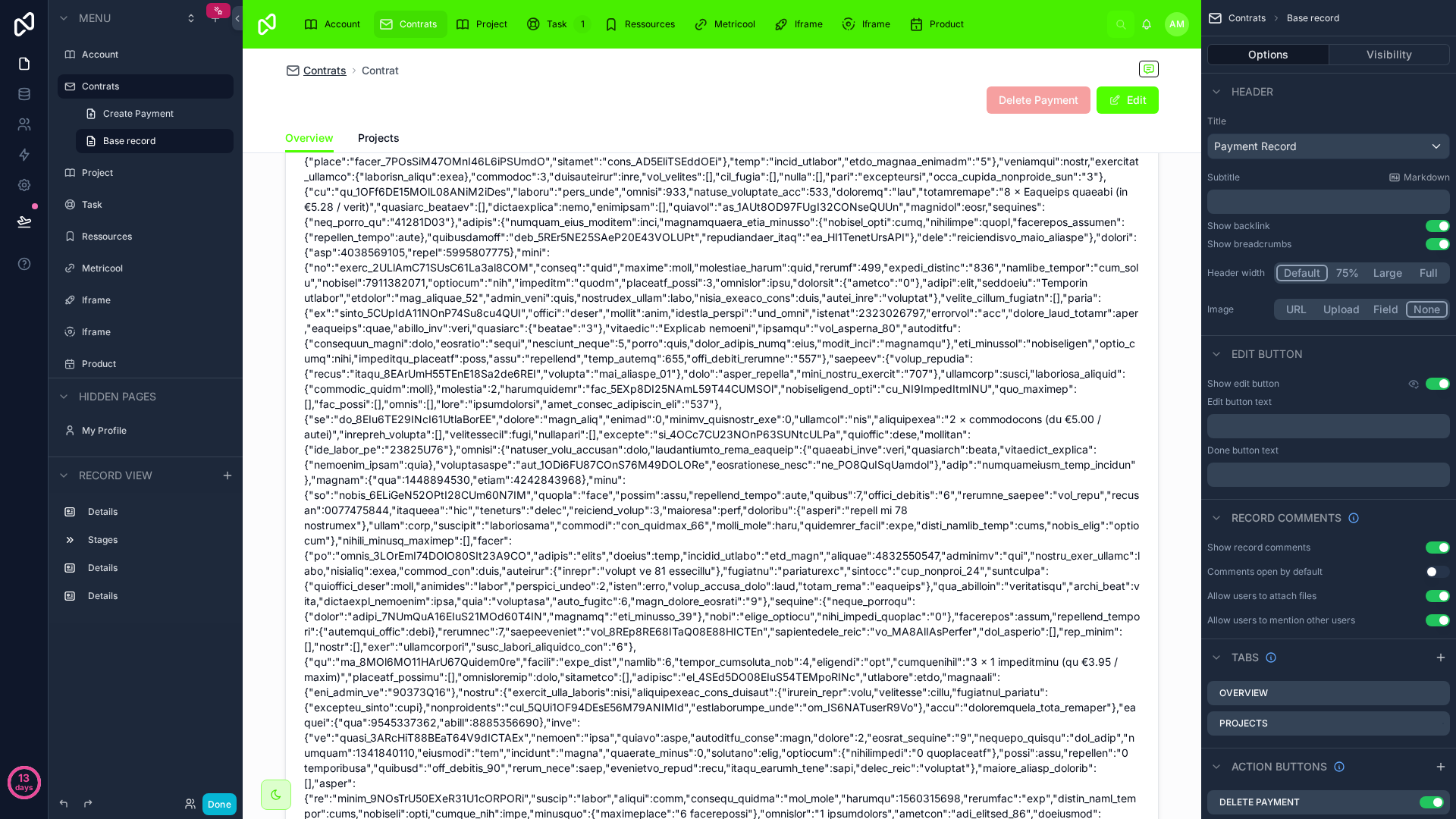
click at [316, 72] on span "Contrats" at bounding box center [325, 70] width 43 height 15
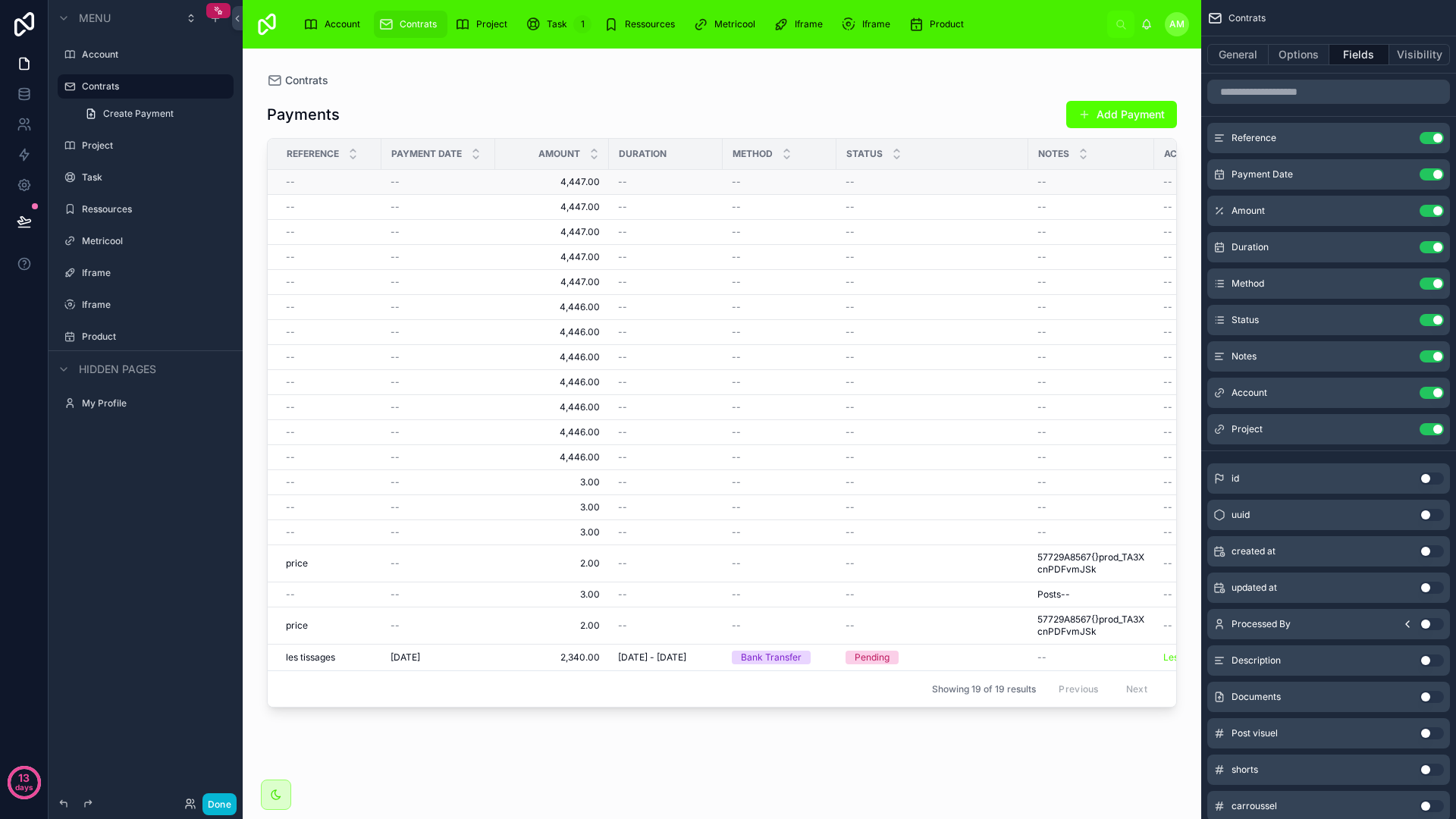
click at [574, 176] on span "4,447.00" at bounding box center [552, 181] width 95 height 12
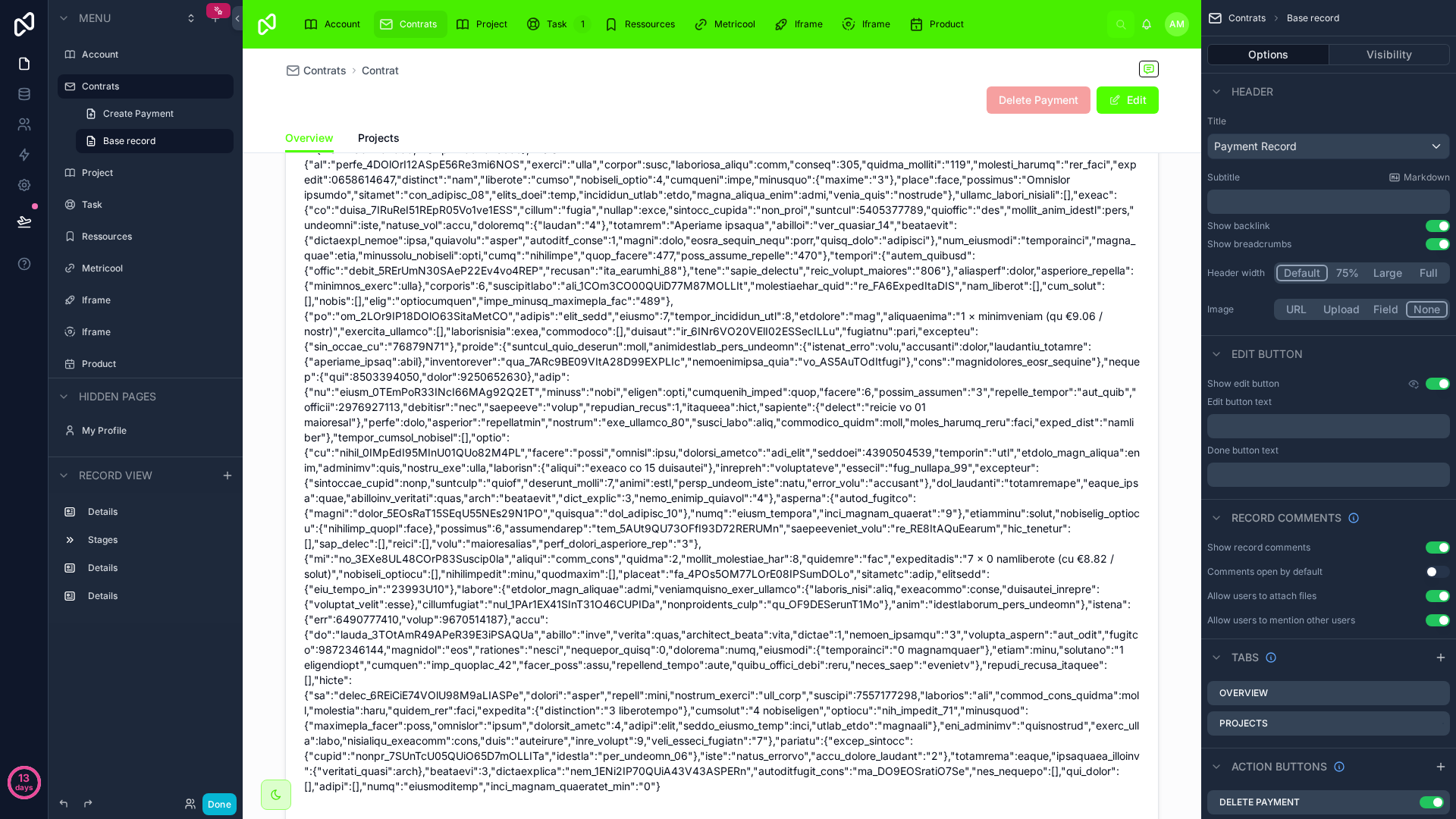
scroll to position [698, 0]
click at [314, 71] on span "Contrats" at bounding box center [325, 70] width 43 height 15
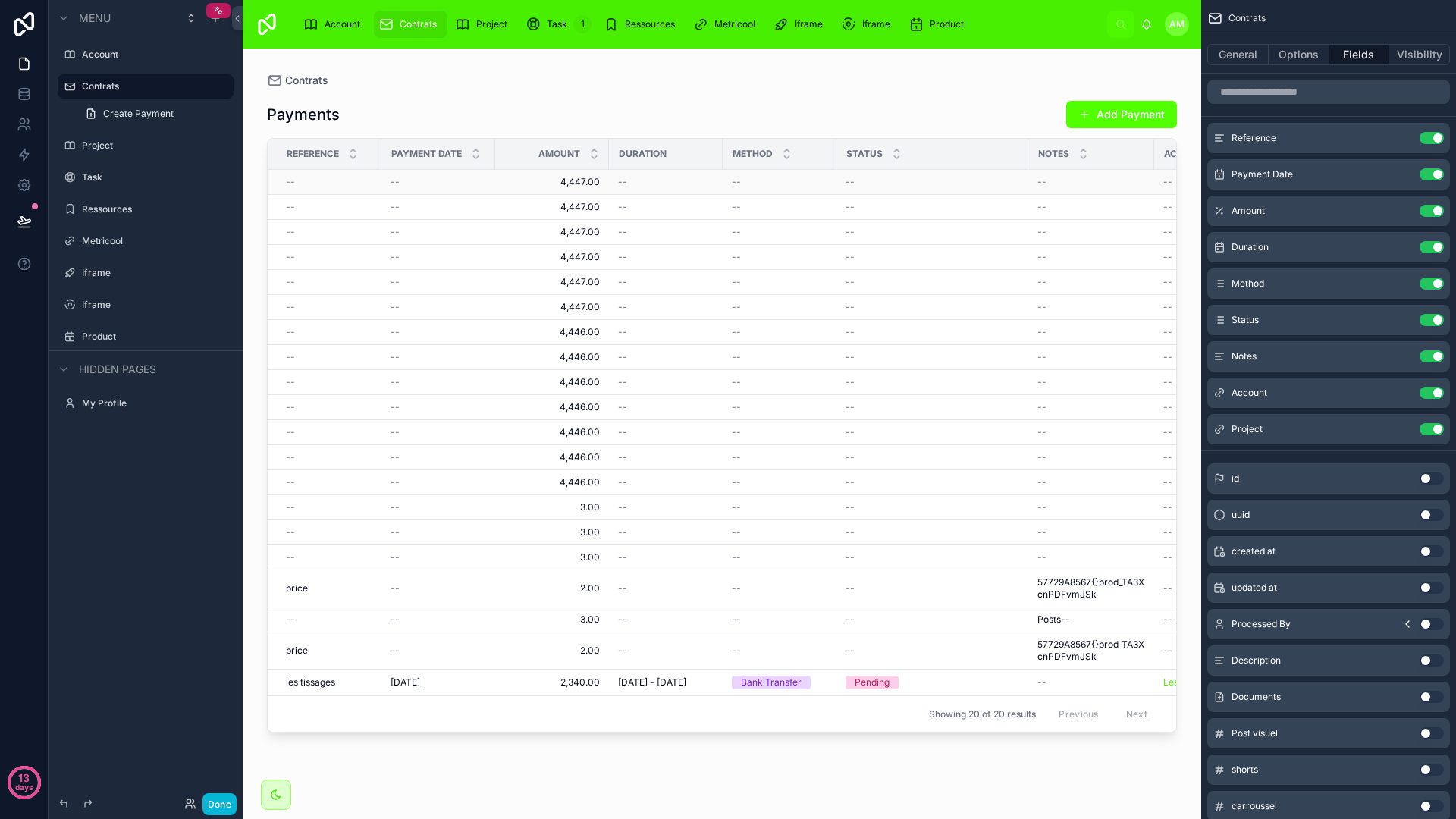
click at [576, 176] on span "4,447.00" at bounding box center [552, 181] width 95 height 12
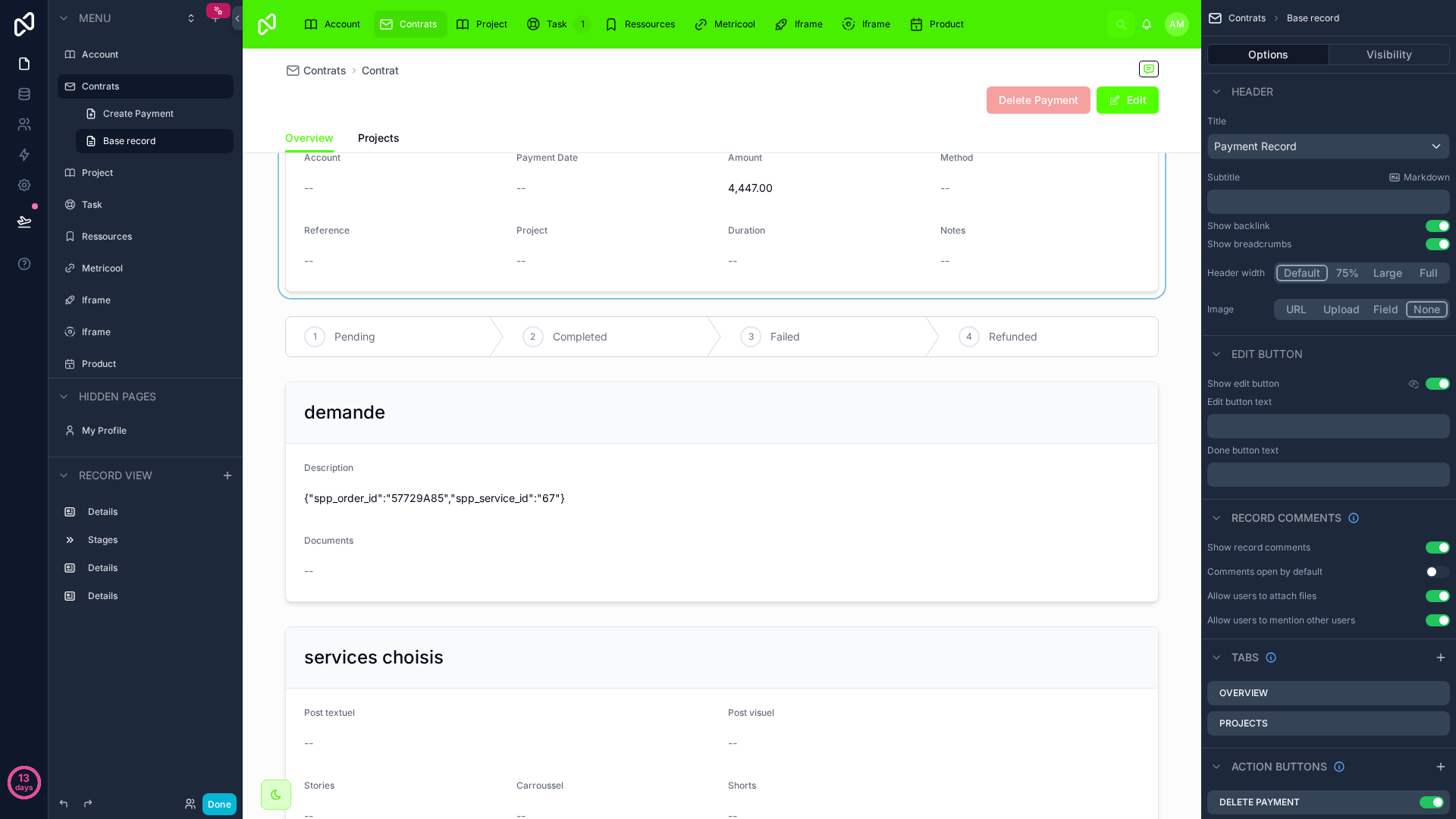
scroll to position [113, 0]
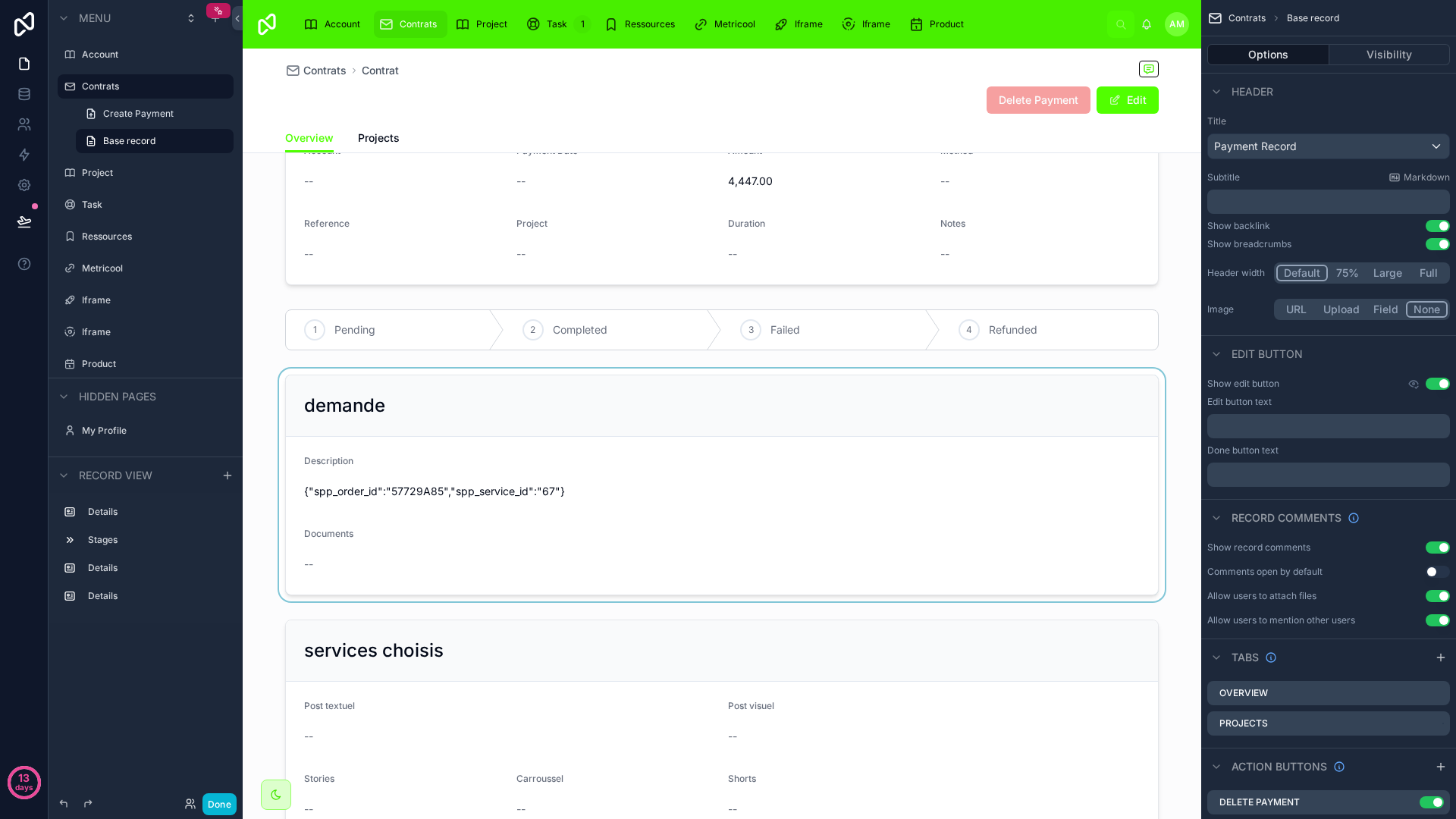
click at [659, 511] on div at bounding box center [722, 485] width 958 height 233
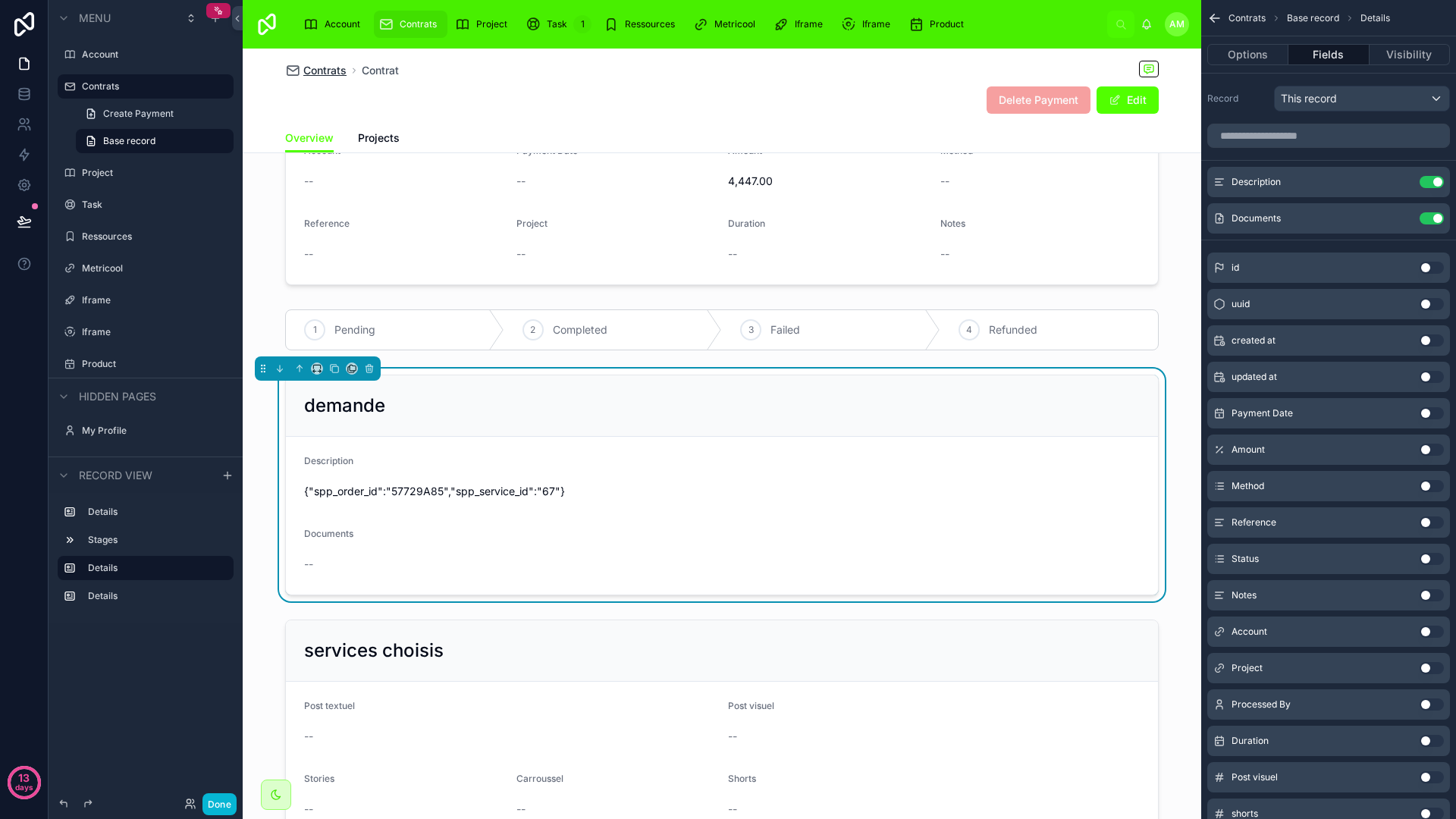
click at [327, 74] on span "Contrats" at bounding box center [325, 70] width 43 height 15
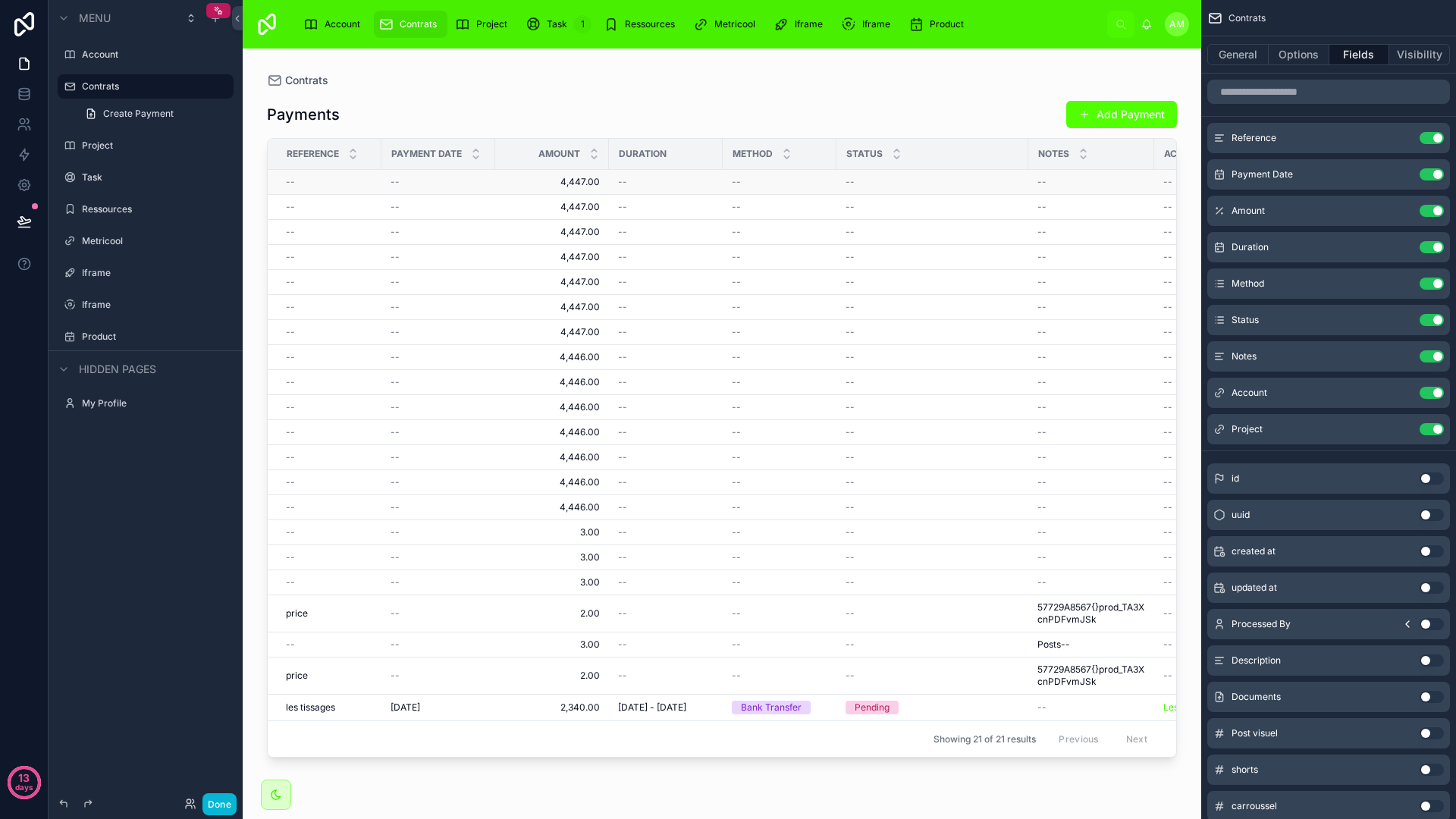
click at [574, 177] on span "4,447.00" at bounding box center [552, 181] width 95 height 12
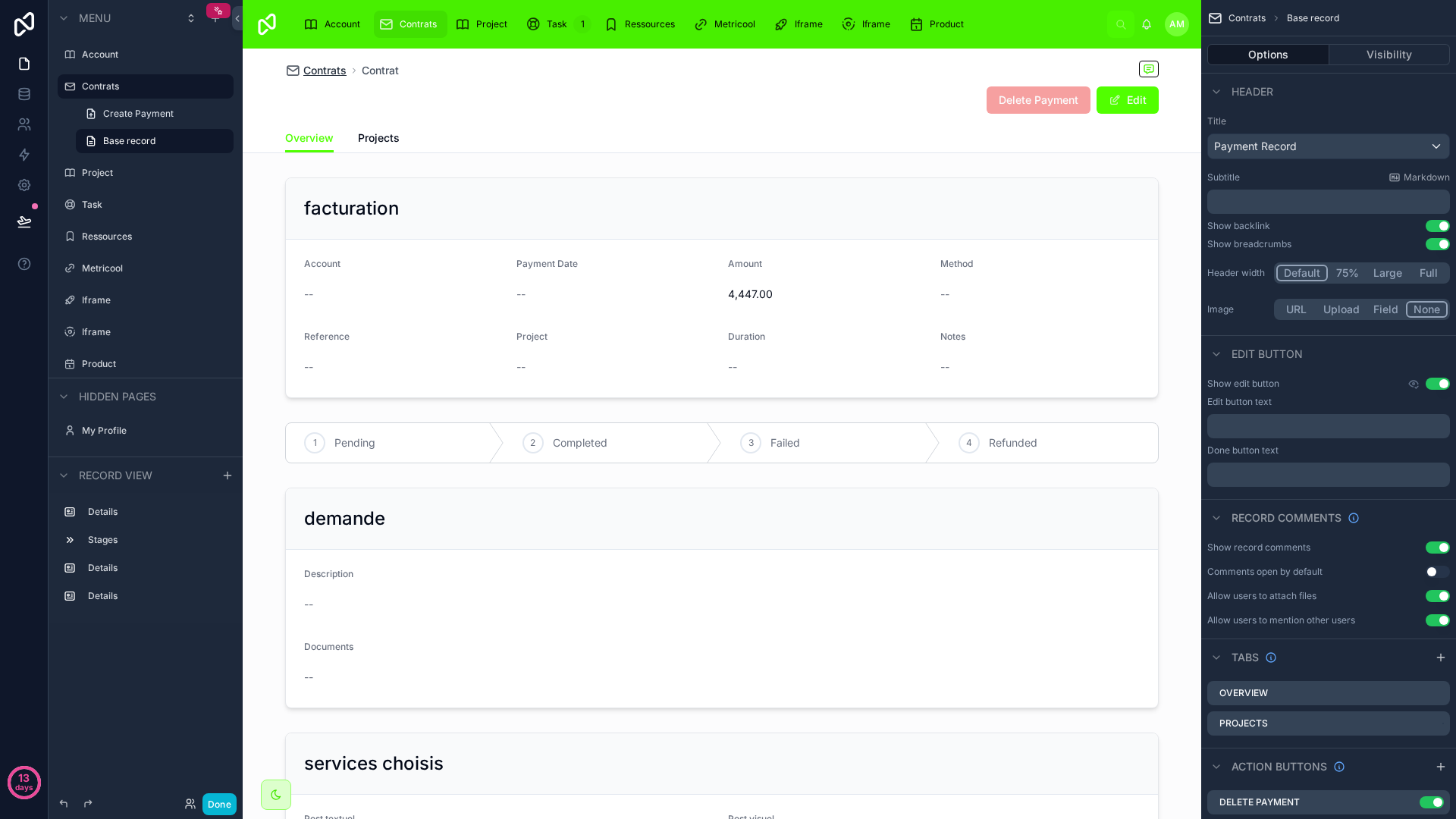
click at [328, 72] on span "Contrats" at bounding box center [325, 70] width 43 height 15
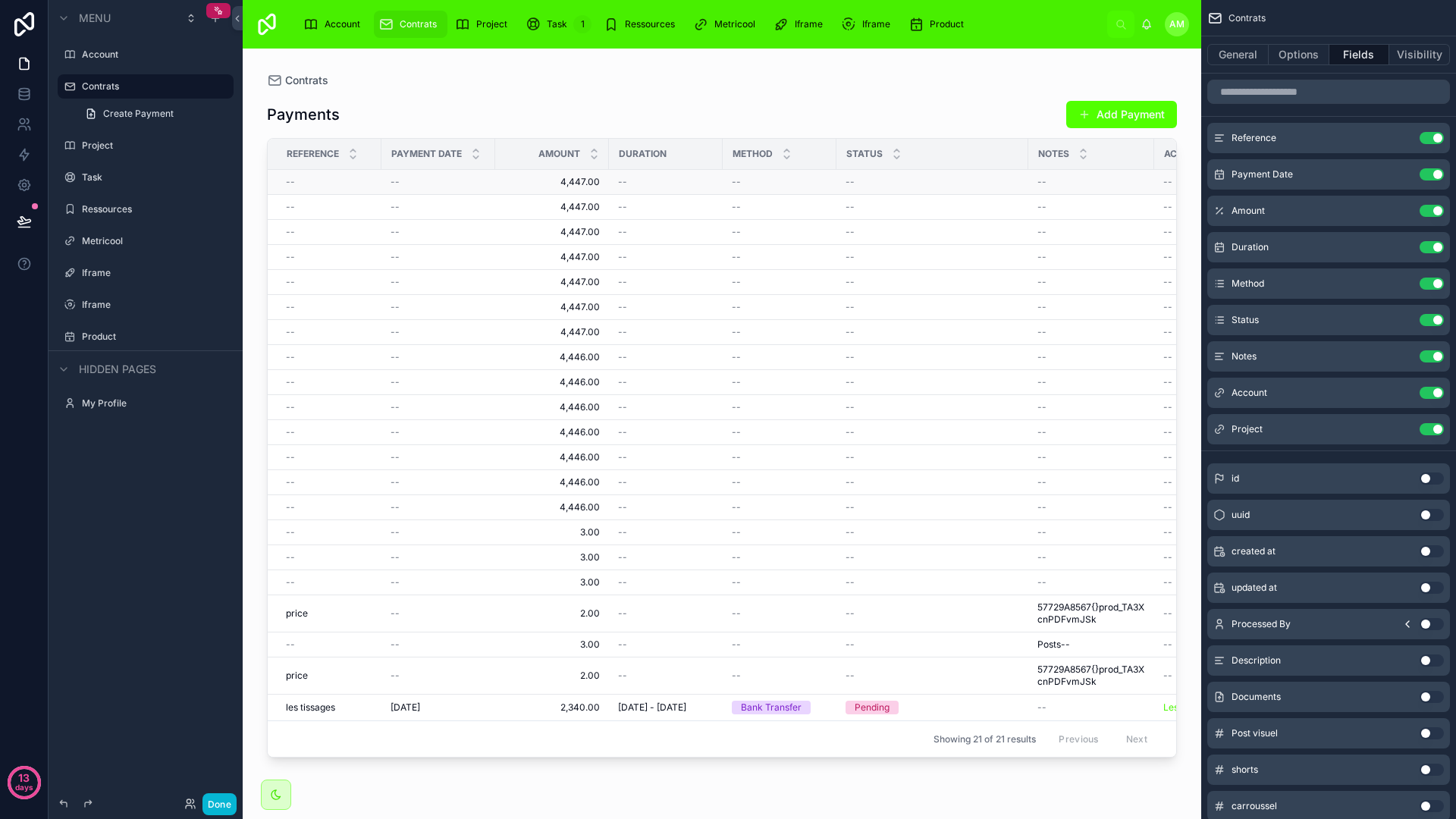
click at [573, 177] on span "4,447.00" at bounding box center [552, 181] width 95 height 12
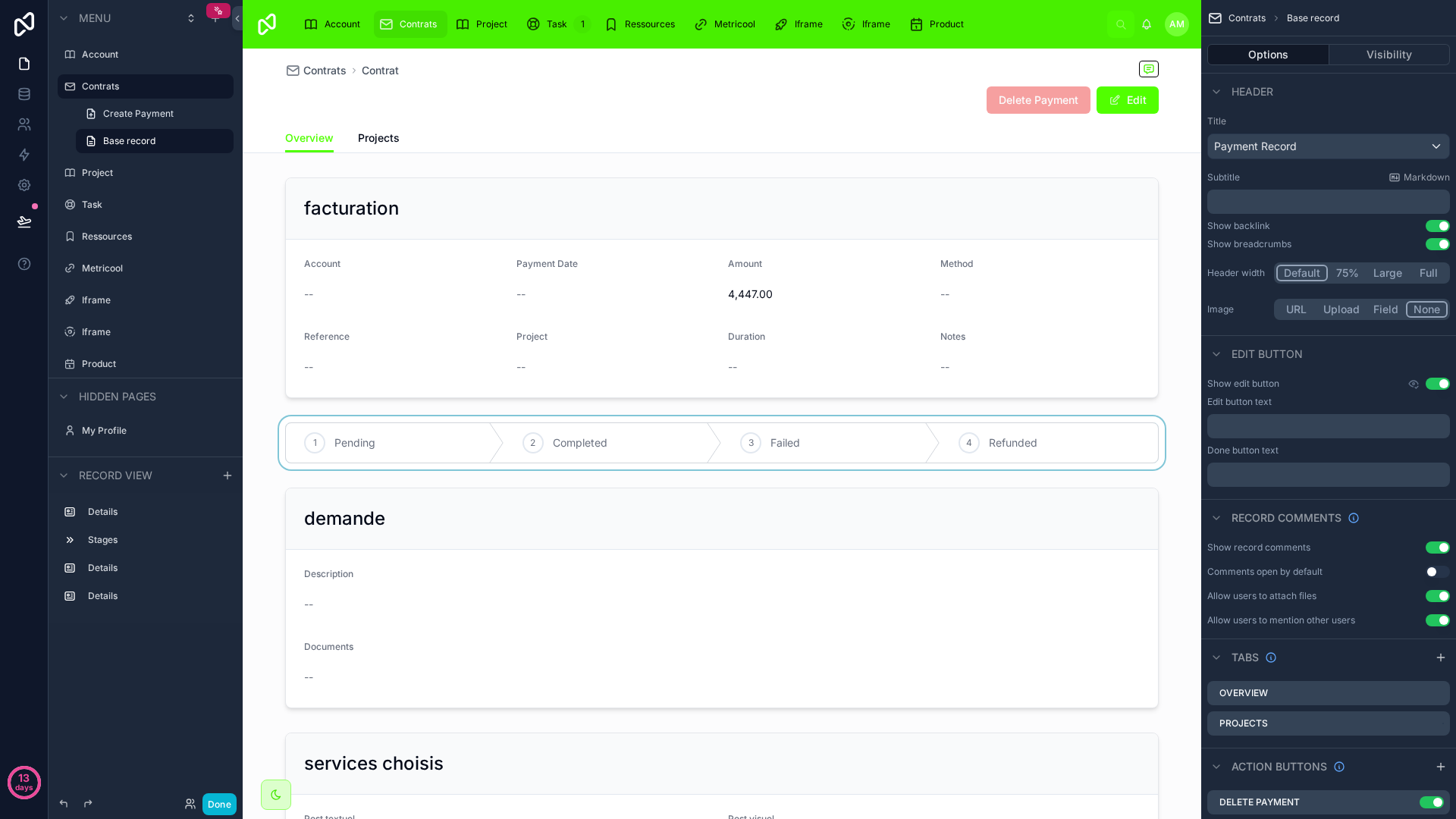
scroll to position [12, 0]
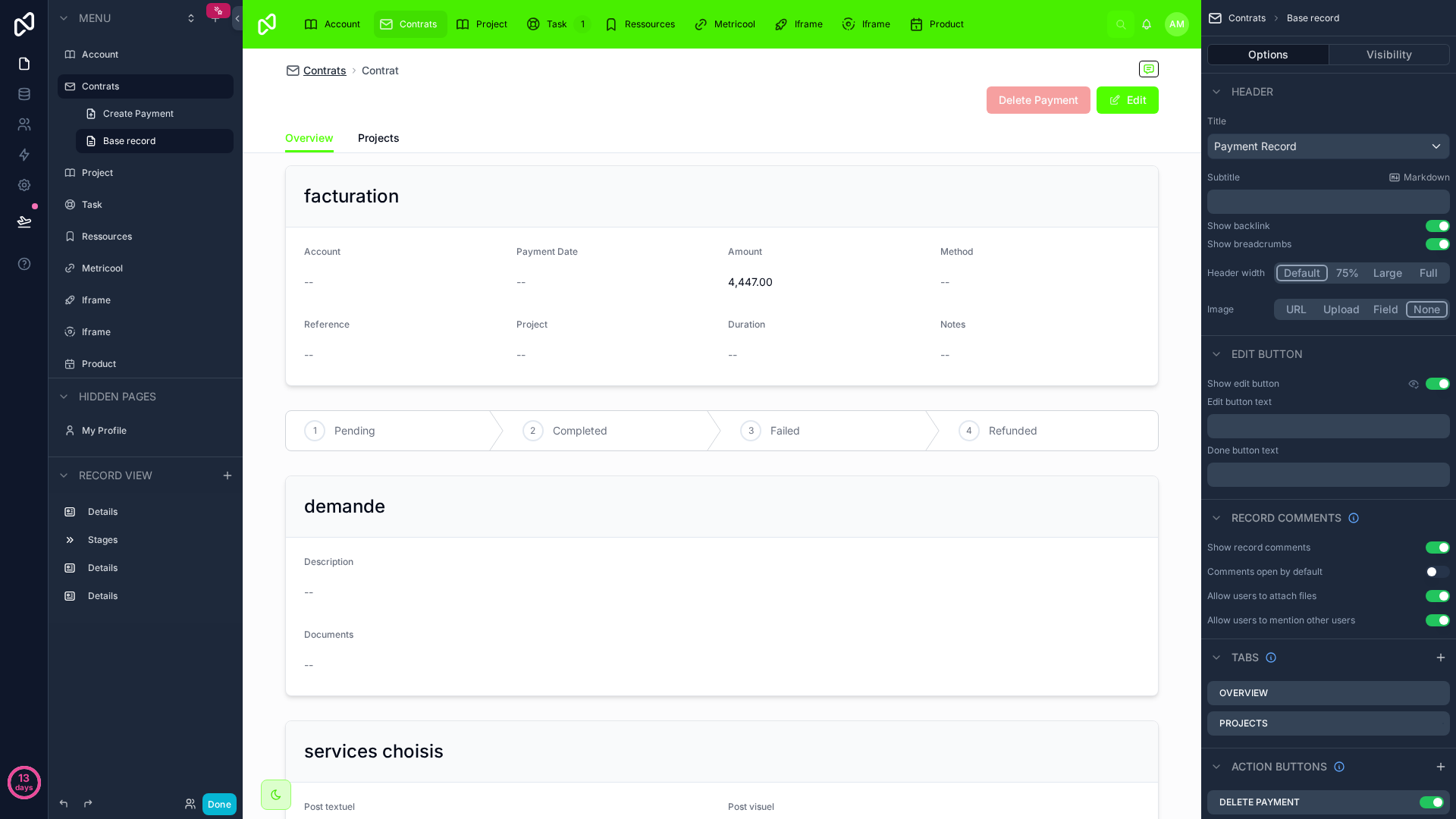
click at [310, 69] on span "Contrats" at bounding box center [325, 70] width 43 height 15
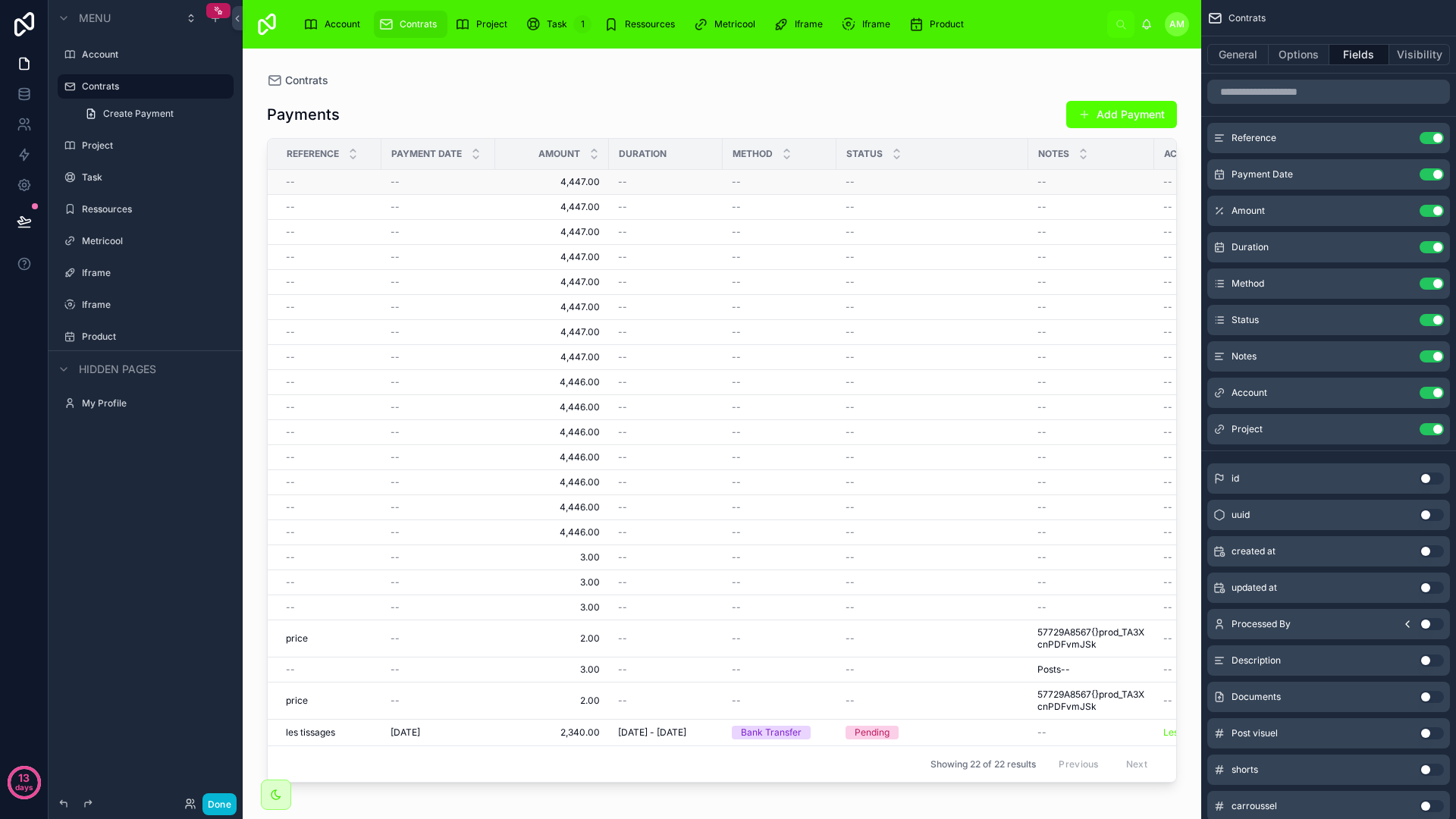
click at [591, 188] on span "4,447.00" at bounding box center [552, 181] width 95 height 12
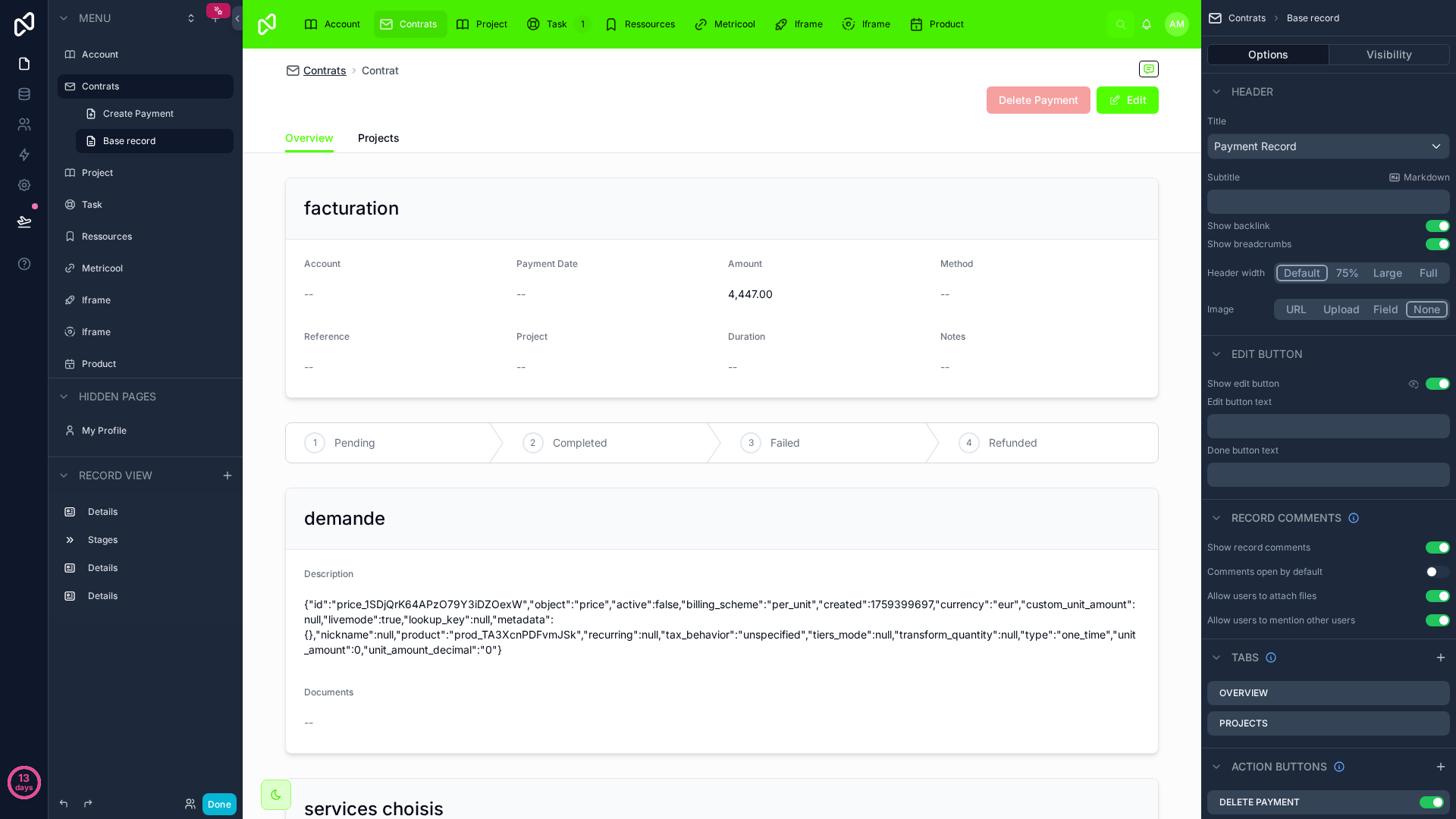
click at [313, 71] on span "Contrats" at bounding box center [325, 70] width 43 height 15
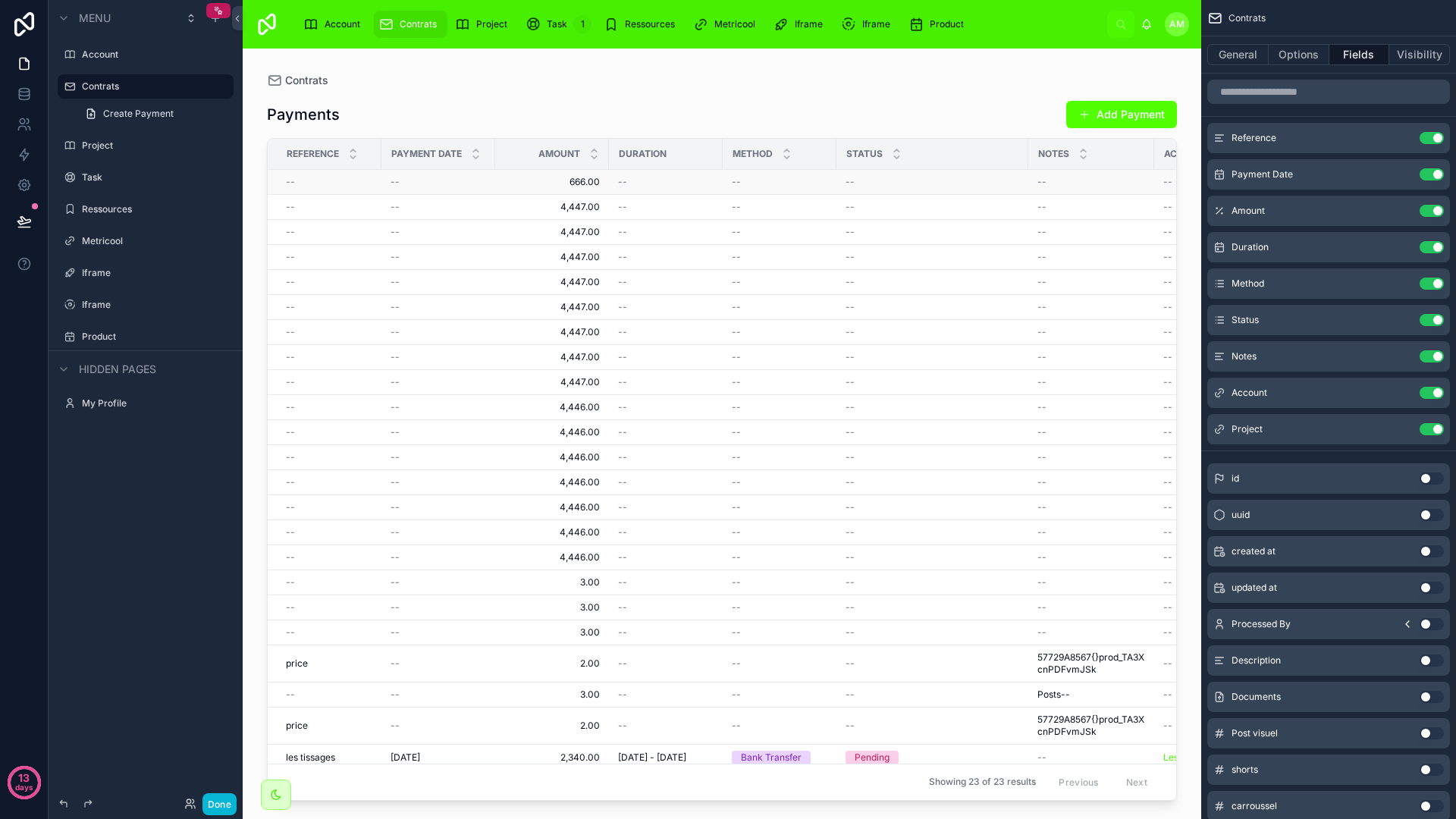
click at [691, 179] on div "--" at bounding box center [666, 181] width 95 height 12
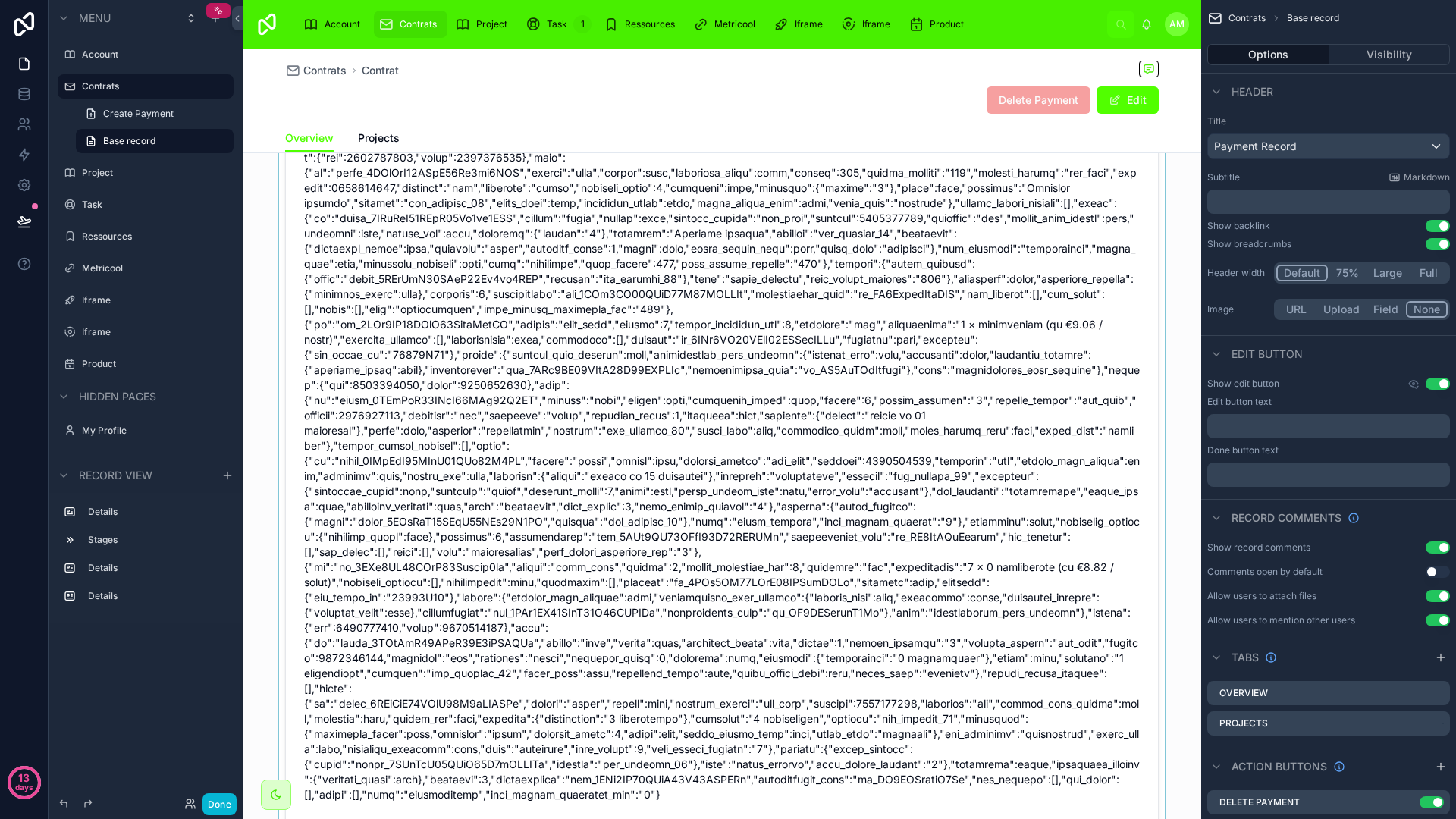
scroll to position [686, 0]
click at [643, 461] on div at bounding box center [722, 351] width 958 height 1112
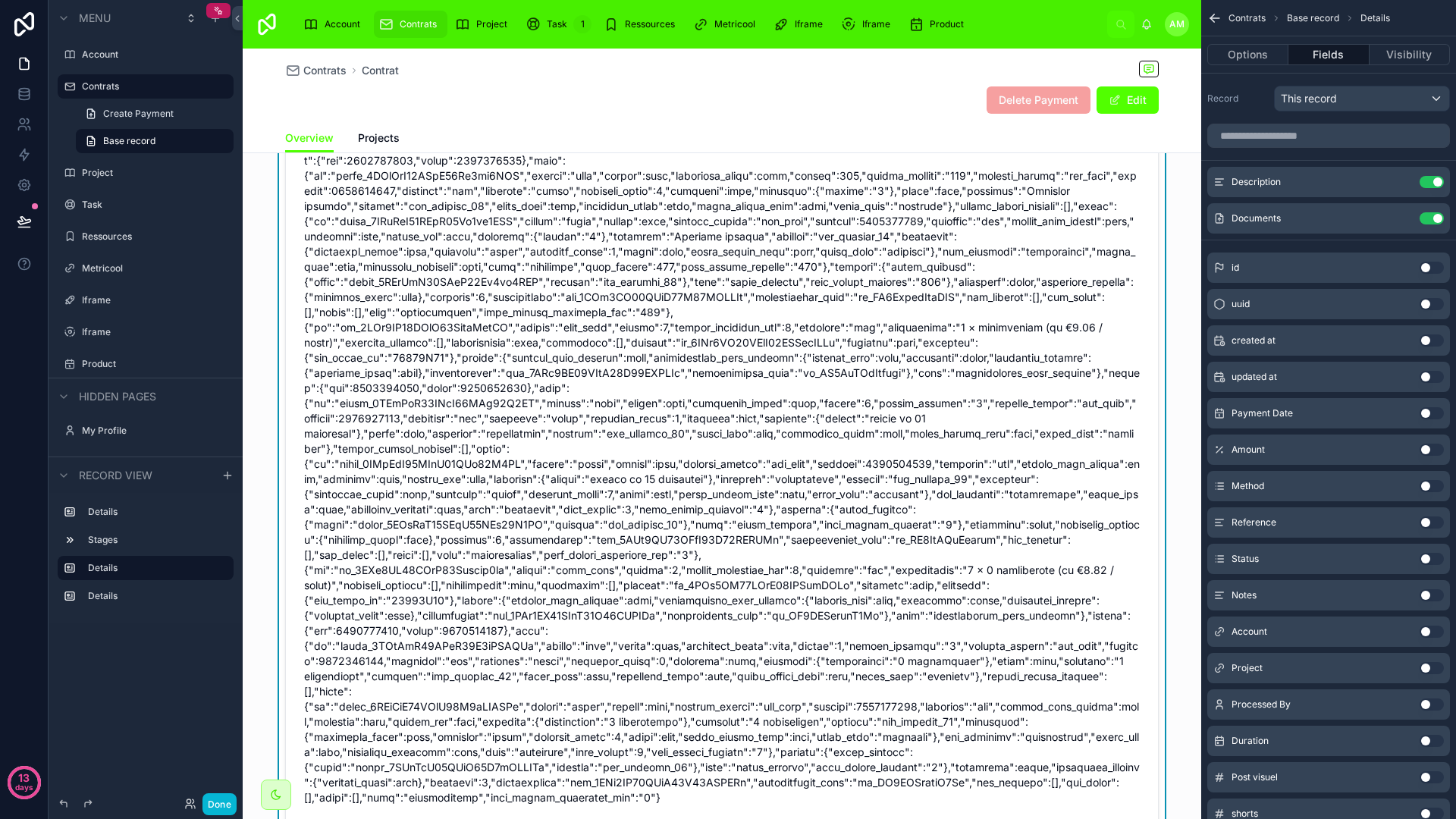
click at [658, 461] on span at bounding box center [722, 358] width 836 height 895
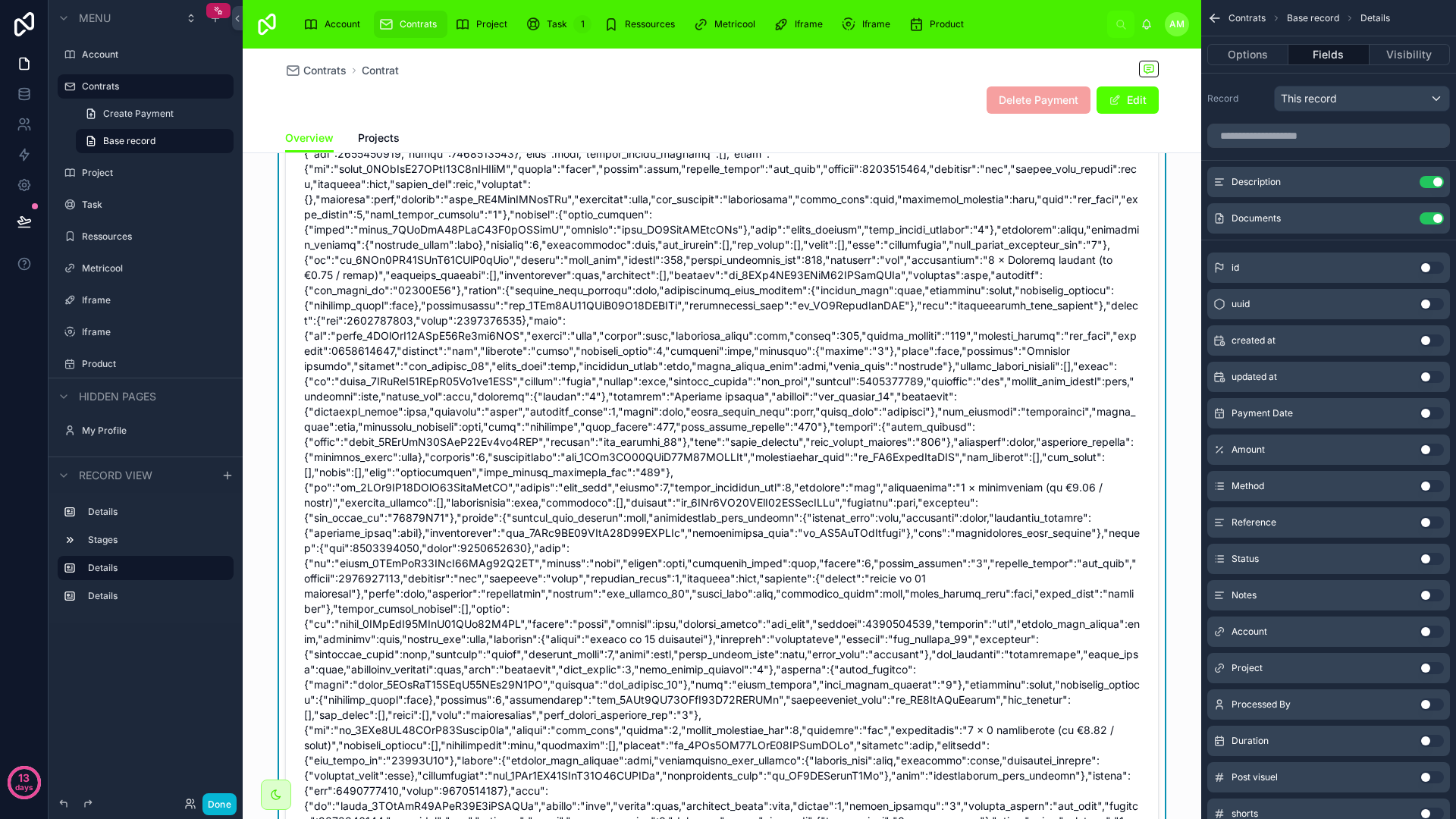
scroll to position [538, 0]
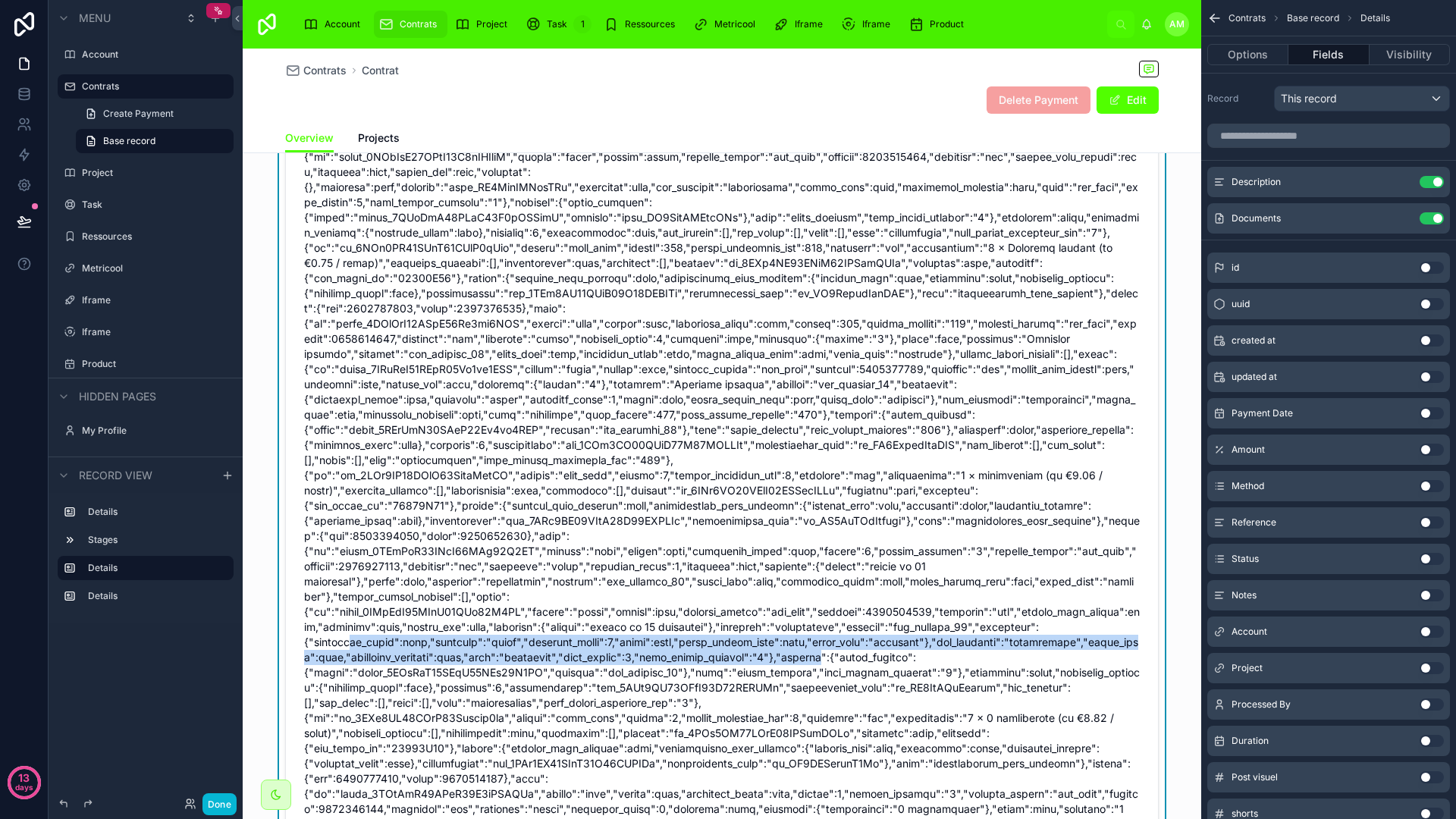
drag, startPoint x: 346, startPoint y: 643, endPoint x: 803, endPoint y: 651, distance: 457.1
click at [803, 651] on span at bounding box center [722, 506] width 836 height 895
click at [716, 657] on span at bounding box center [722, 506] width 836 height 895
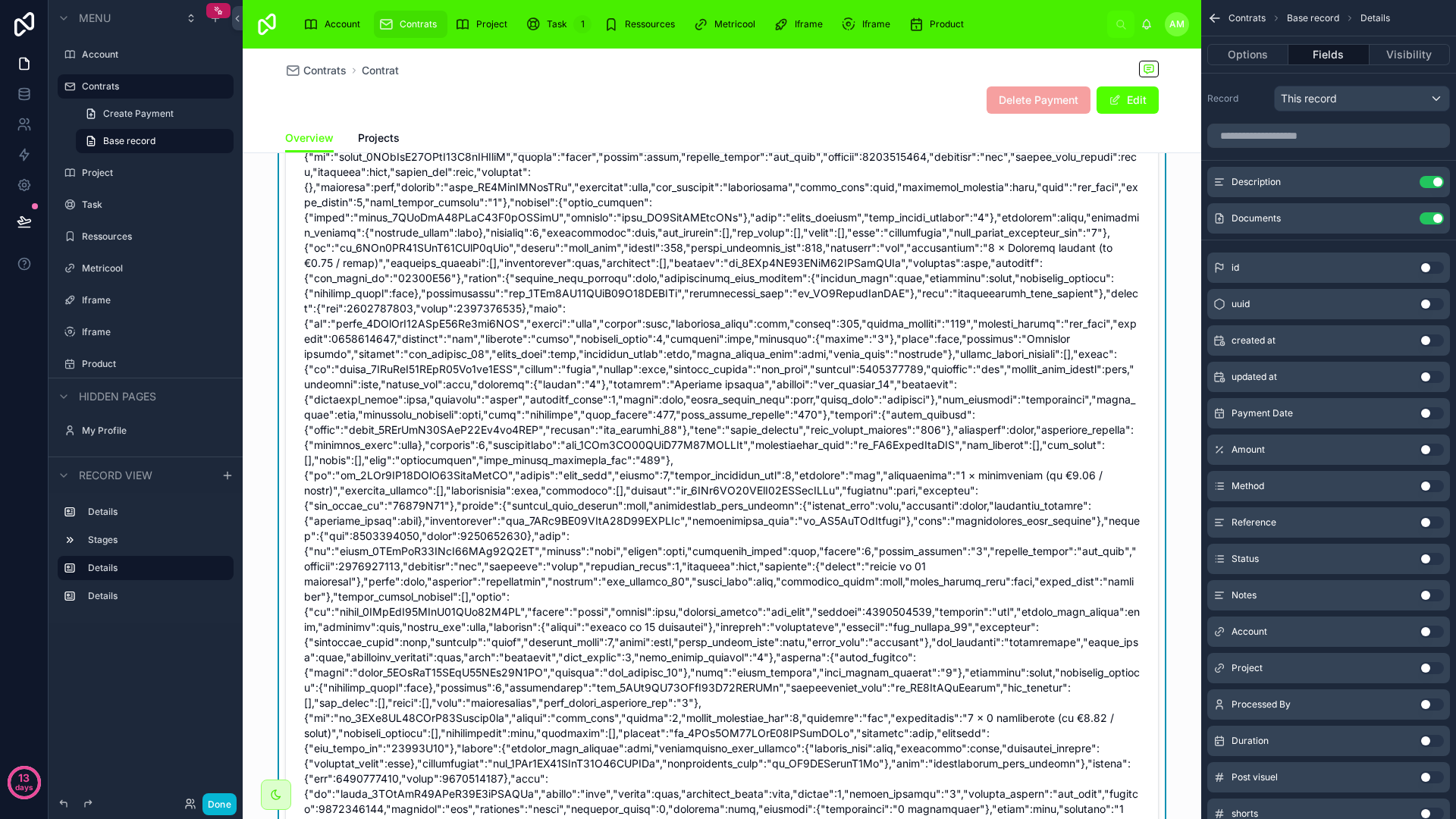
click at [890, 655] on span at bounding box center [722, 506] width 836 height 895
drag, startPoint x: 641, startPoint y: 705, endPoint x: 569, endPoint y: 698, distance: 72.3
click at [568, 699] on span at bounding box center [722, 506] width 836 height 895
click at [658, 704] on span at bounding box center [722, 506] width 836 height 895
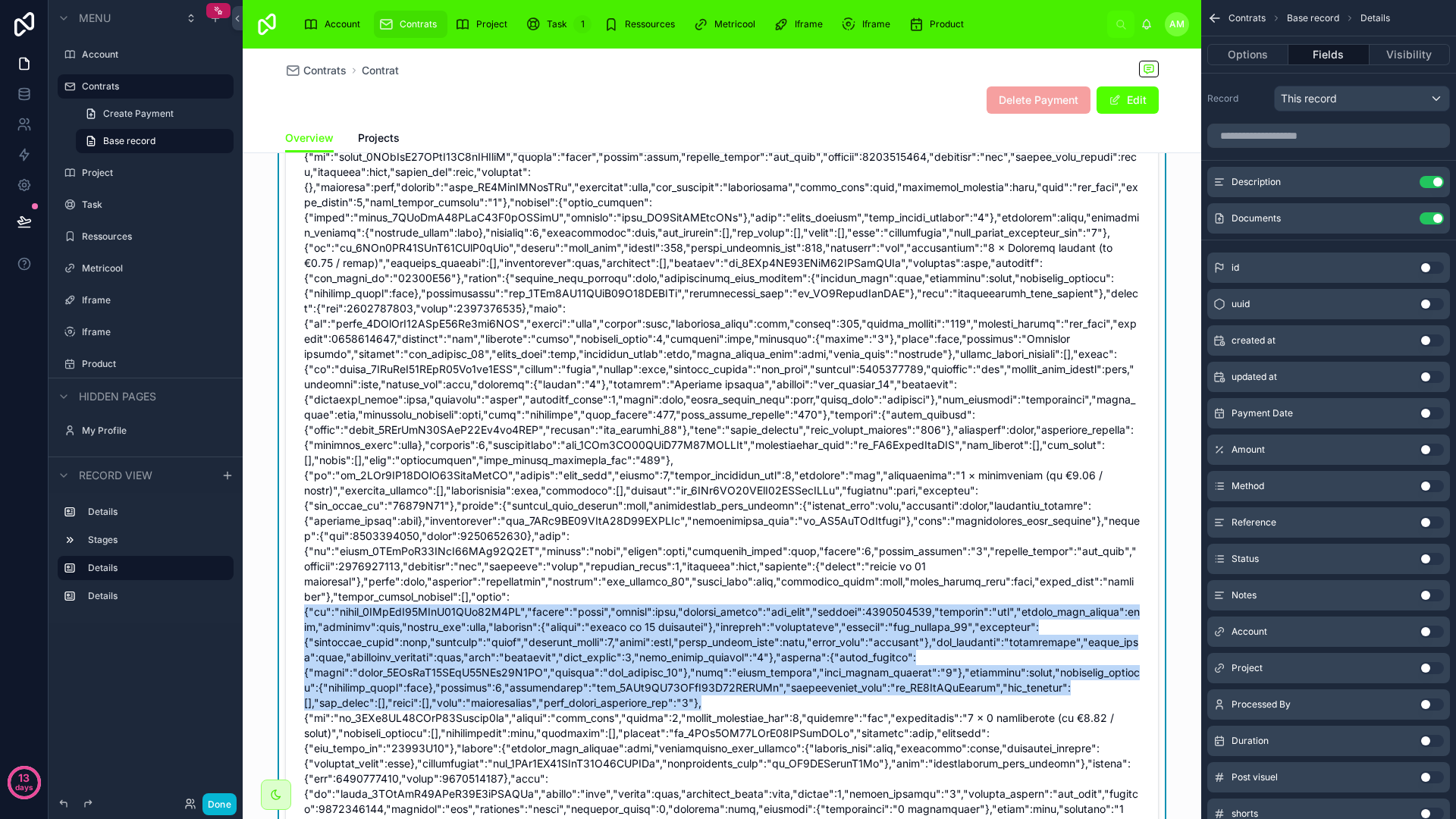
drag, startPoint x: 639, startPoint y: 703, endPoint x: 296, endPoint y: 617, distance: 353.6
click at [296, 617] on form "Description Documents --" at bounding box center [722, 530] width 872 height 1038
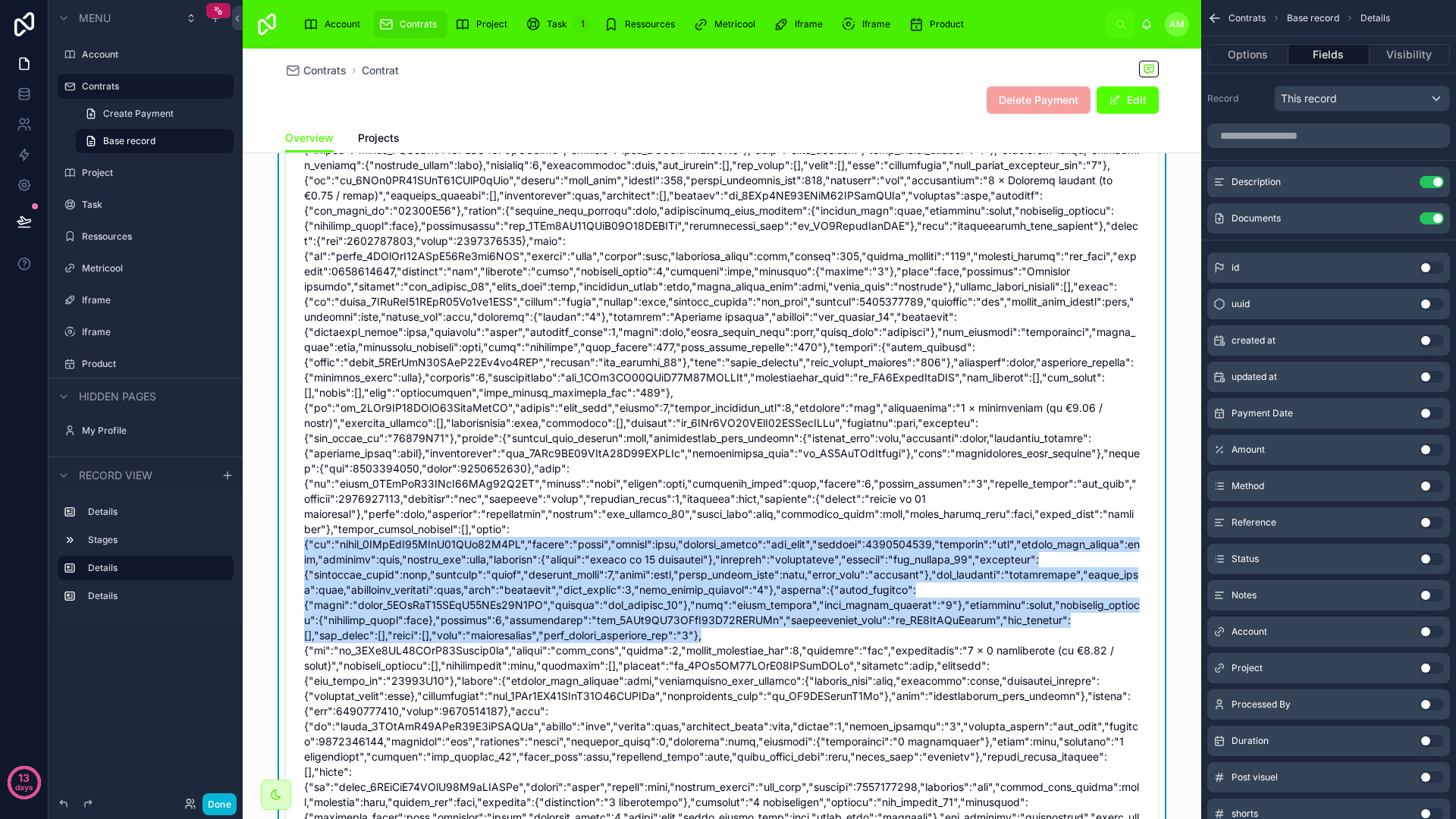
scroll to position [605, 0]
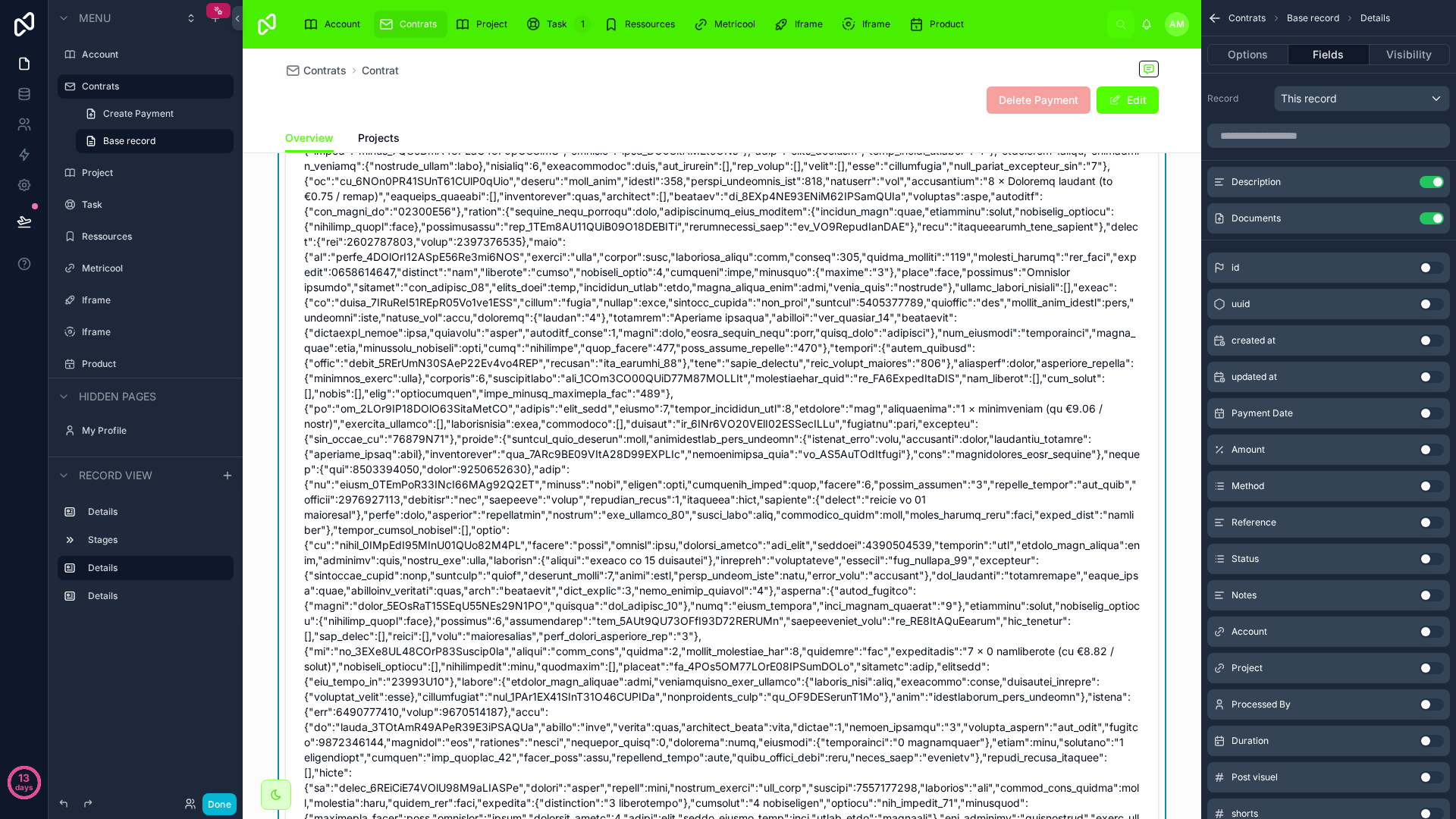
drag, startPoint x: 575, startPoint y: 559, endPoint x: 671, endPoint y: 559, distance: 96.0
click at [671, 559] on span at bounding box center [722, 439] width 836 height 895
drag, startPoint x: 555, startPoint y: 561, endPoint x: 635, endPoint y: 555, distance: 80.2
click at [635, 555] on span at bounding box center [722, 439] width 836 height 895
drag, startPoint x: 641, startPoint y: 635, endPoint x: 286, endPoint y: 610, distance: 355.9
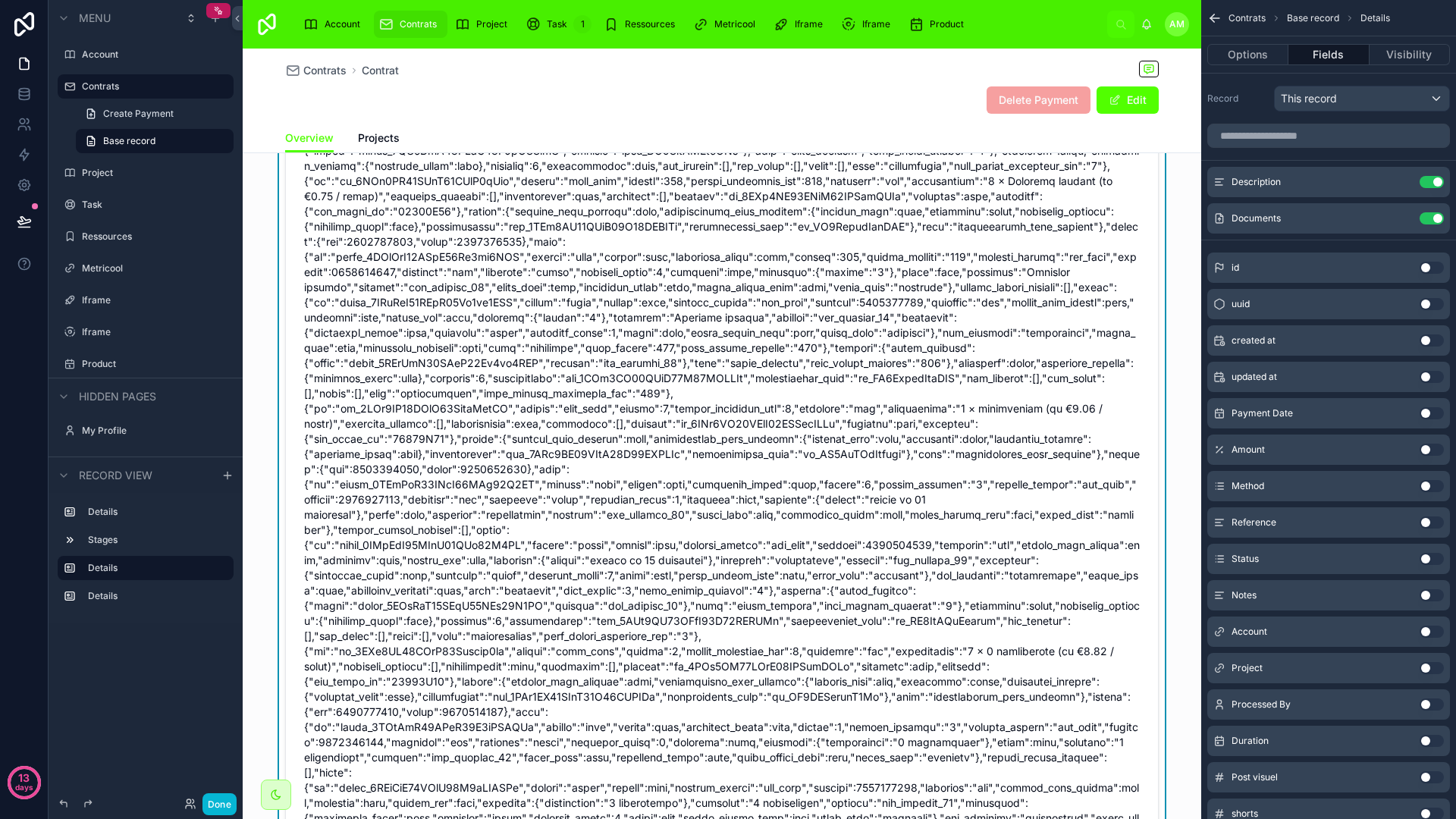
click at [646, 634] on span at bounding box center [722, 439] width 836 height 895
click at [647, 635] on span at bounding box center [722, 439] width 836 height 895
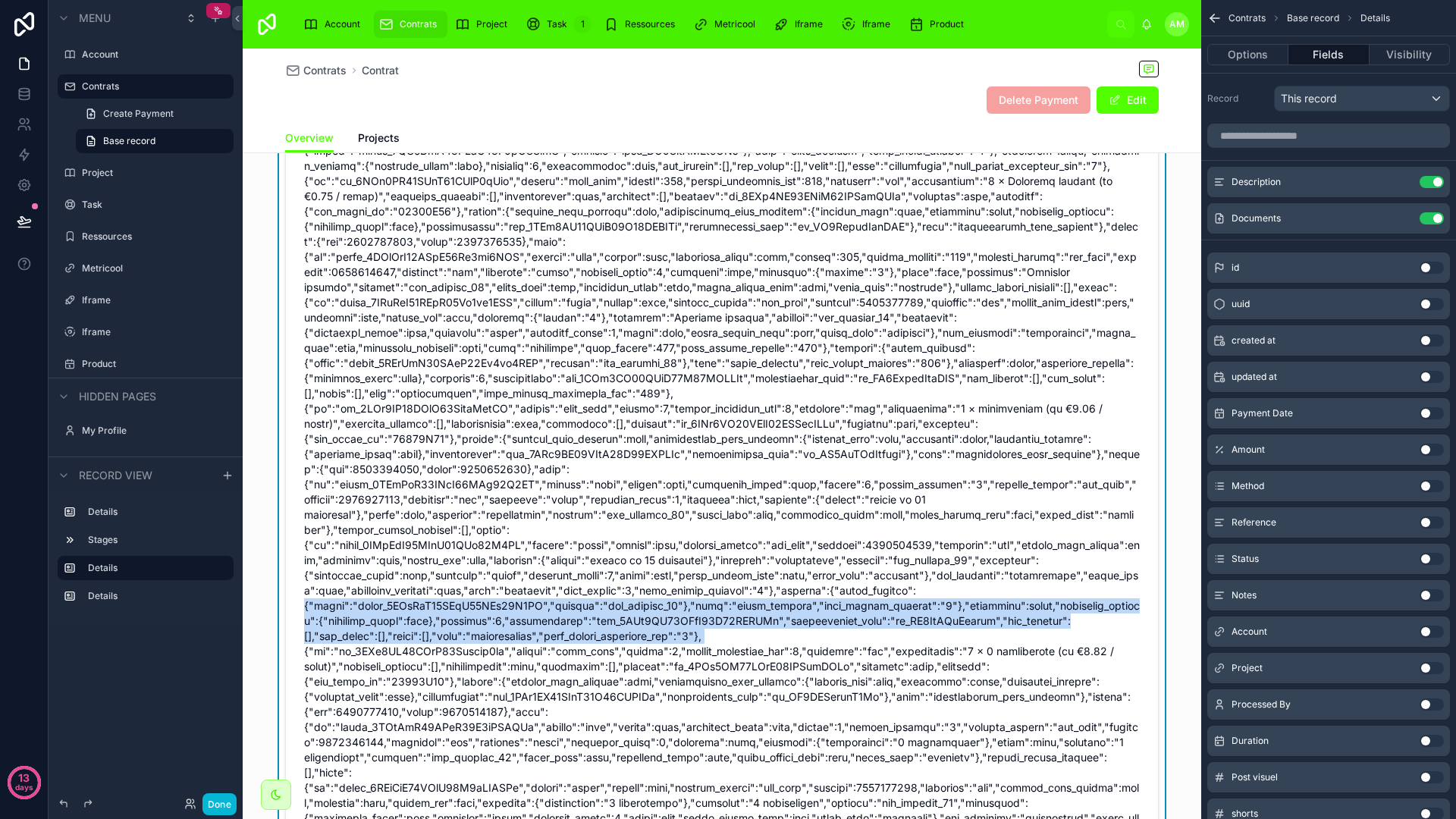
drag, startPoint x: 651, startPoint y: 634, endPoint x: 296, endPoint y: 609, distance: 355.9
click at [296, 609] on form "Description Documents --" at bounding box center [722, 463] width 872 height 1038
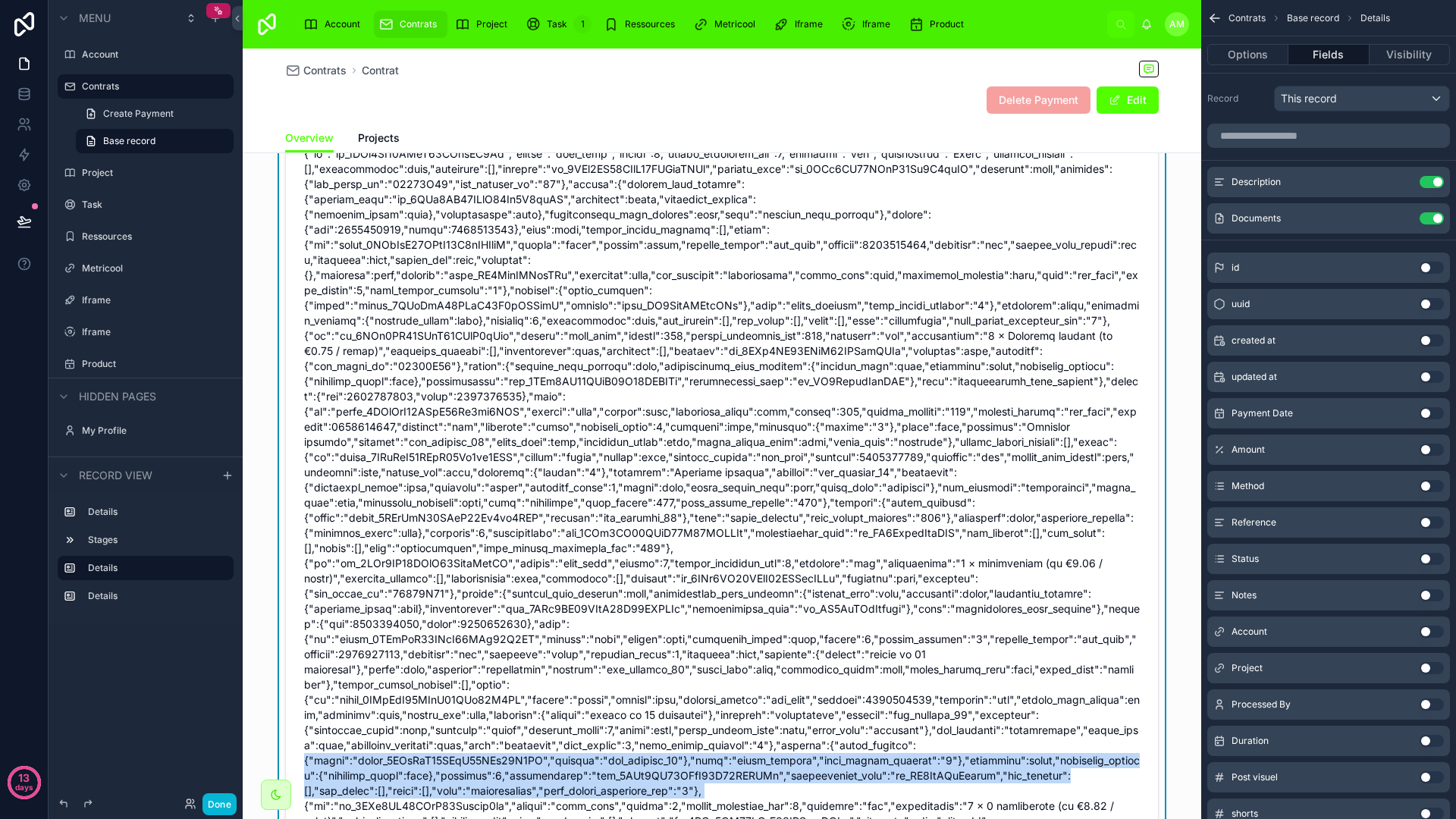
scroll to position [470, 0]
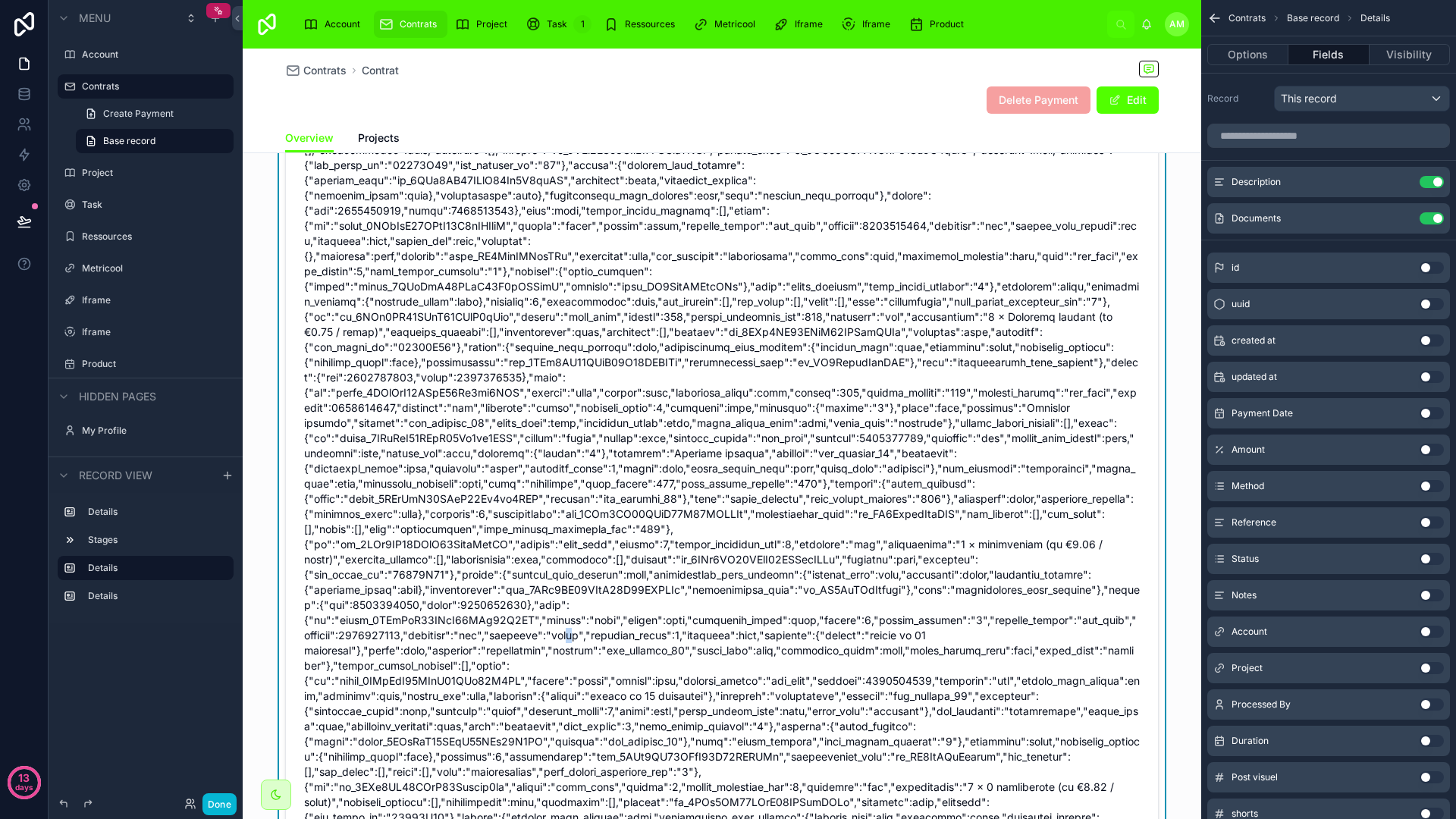
click at [534, 636] on span at bounding box center [722, 574] width 836 height 895
click at [545, 606] on span at bounding box center [722, 574] width 836 height 895
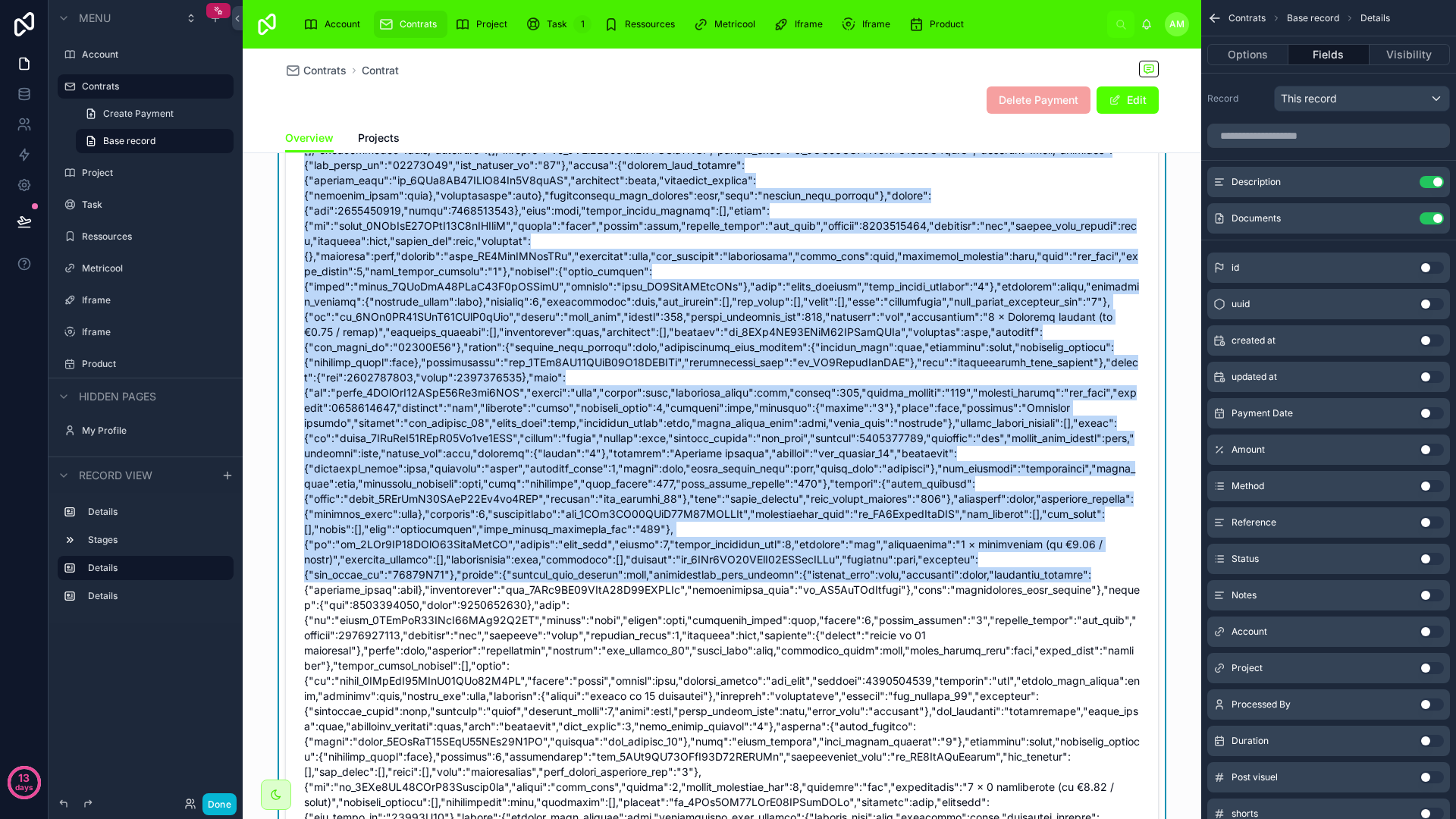
drag, startPoint x: 299, startPoint y: 545, endPoint x: 1050, endPoint y: 578, distance: 751.7
click at [1049, 580] on span at bounding box center [722, 574] width 836 height 895
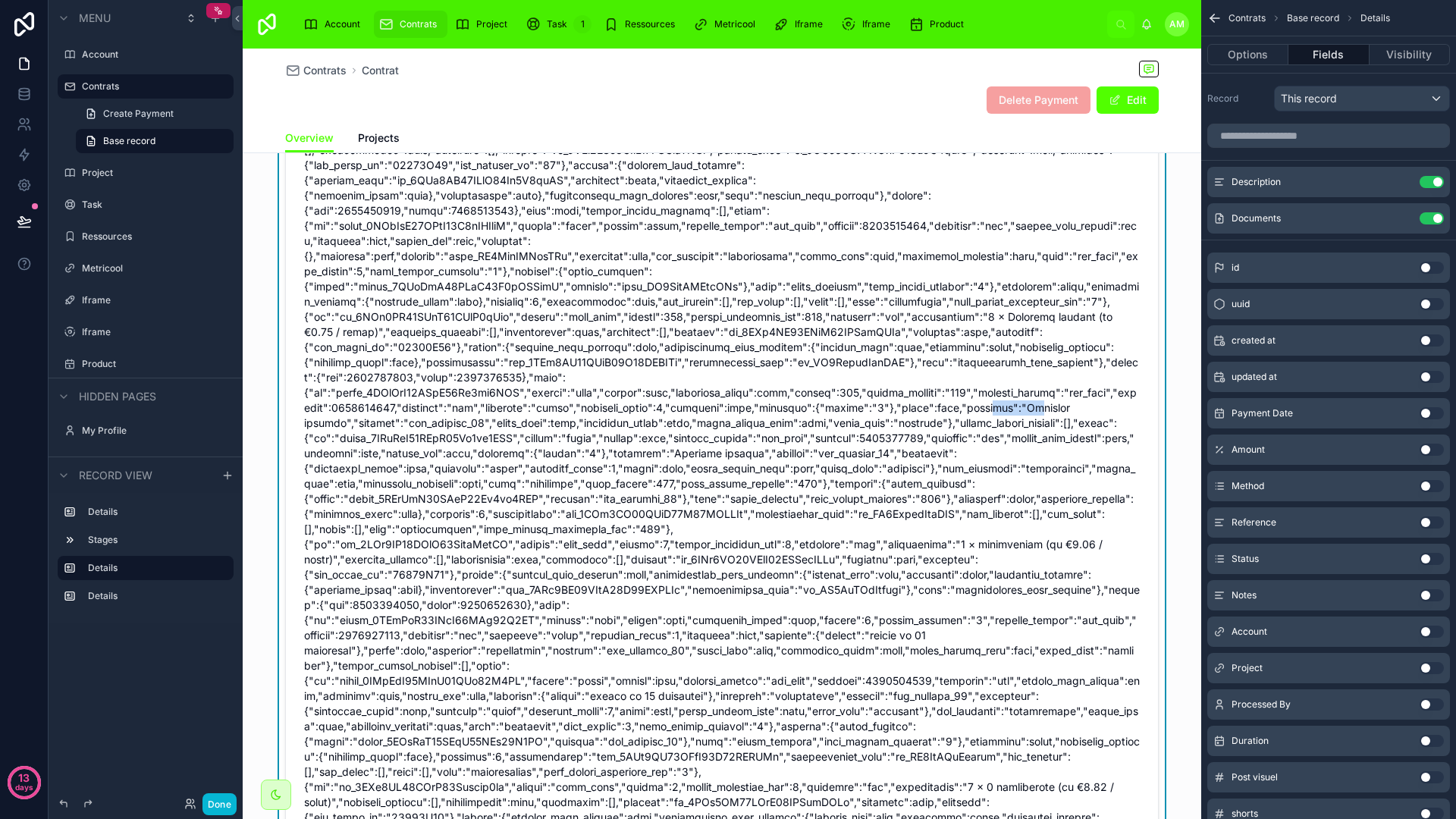
drag, startPoint x: 1026, startPoint y: 408, endPoint x: 980, endPoint y: 406, distance: 46.0
click at [980, 406] on span at bounding box center [722, 574] width 836 height 895
click at [946, 406] on span at bounding box center [722, 574] width 836 height 895
drag, startPoint x: 1011, startPoint y: 405, endPoint x: 1033, endPoint y: 414, distance: 23.8
click at [1033, 414] on span at bounding box center [722, 574] width 836 height 895
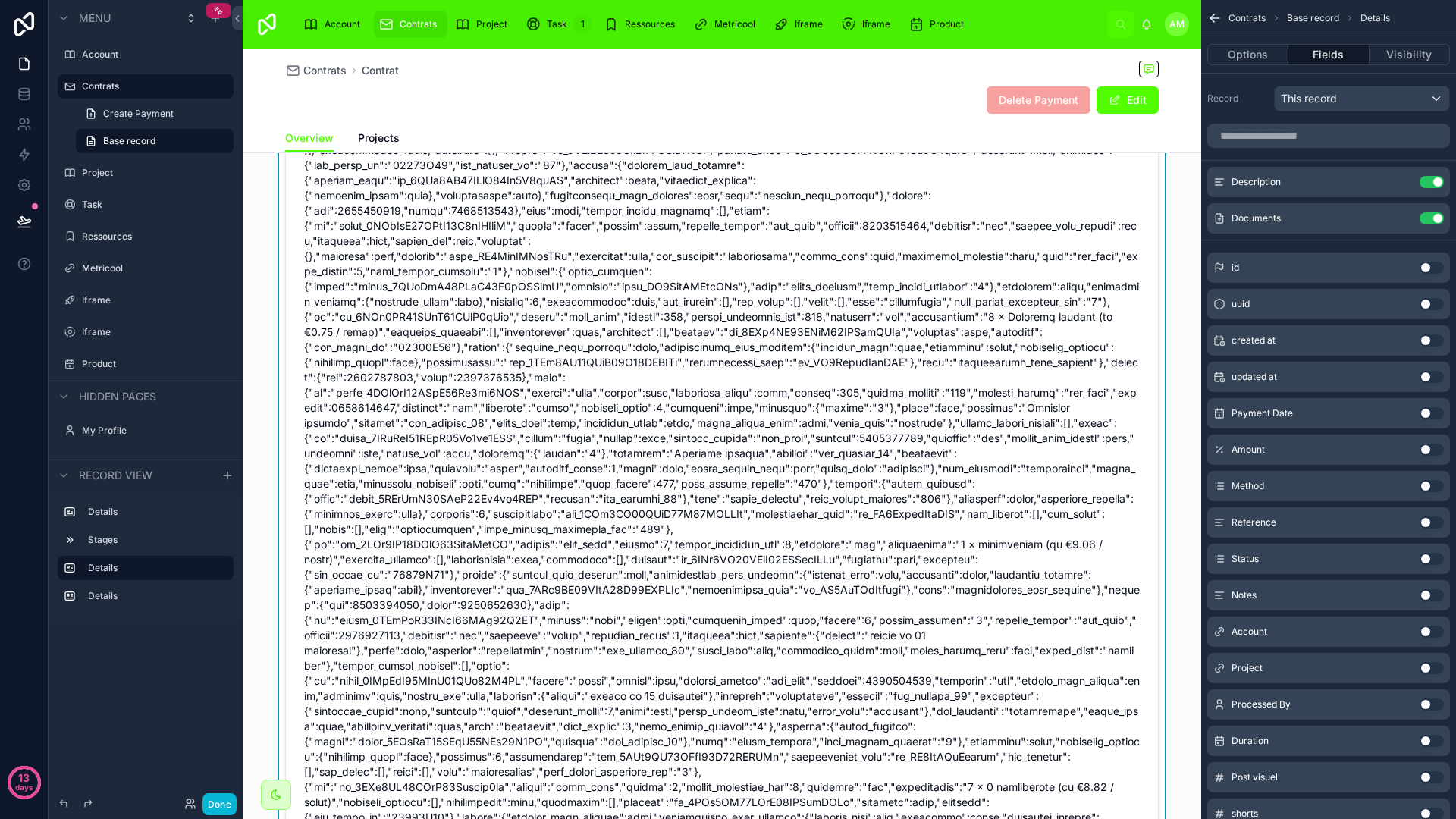
click at [368, 533] on span at bounding box center [722, 574] width 836 height 895
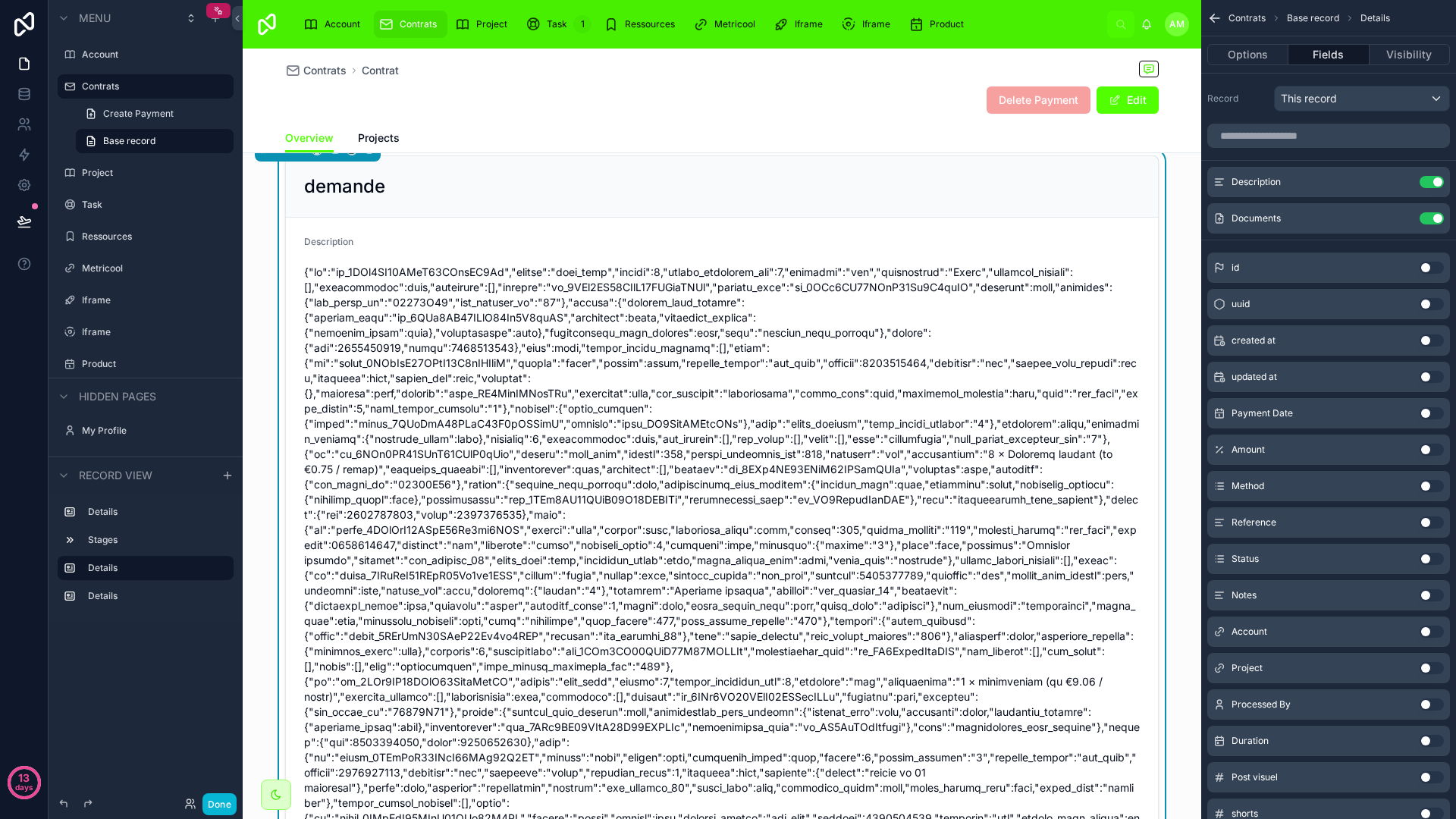
scroll to position [329, 0]
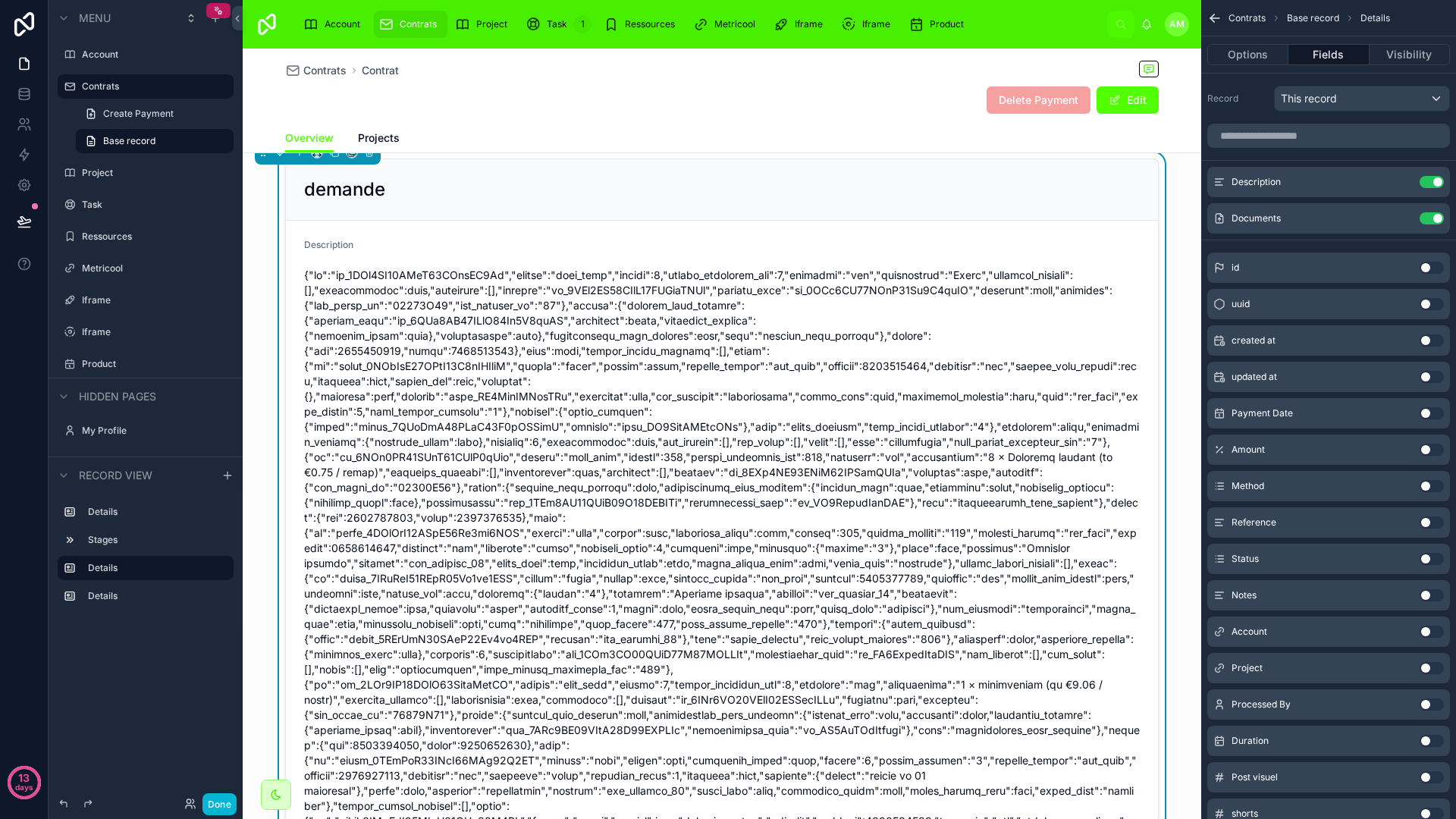
click at [993, 454] on span at bounding box center [722, 715] width 836 height 895
click at [546, 461] on span at bounding box center [722, 715] width 836 height 895
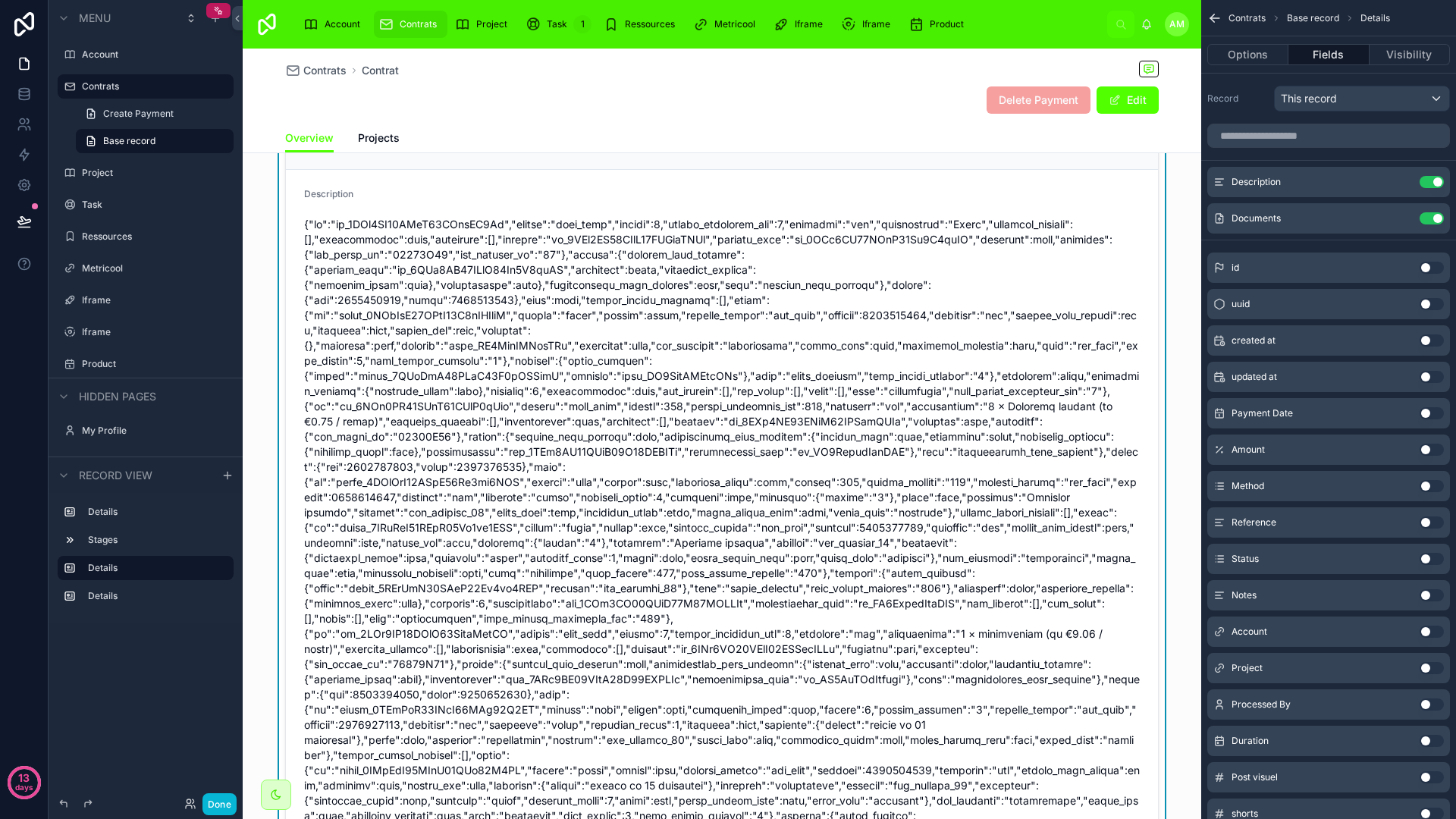
scroll to position [388, 0]
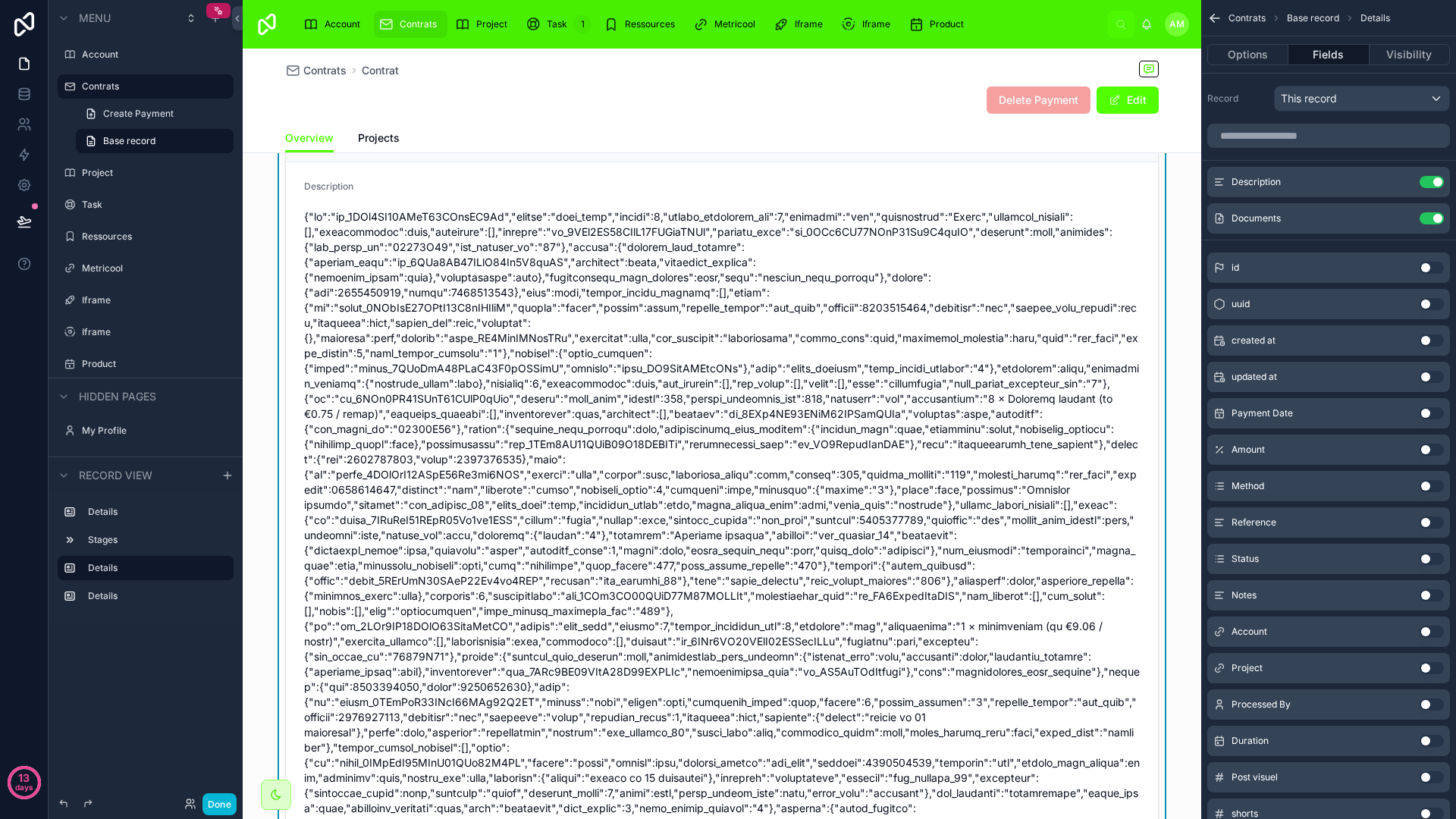
click at [542, 459] on span at bounding box center [722, 657] width 836 height 895
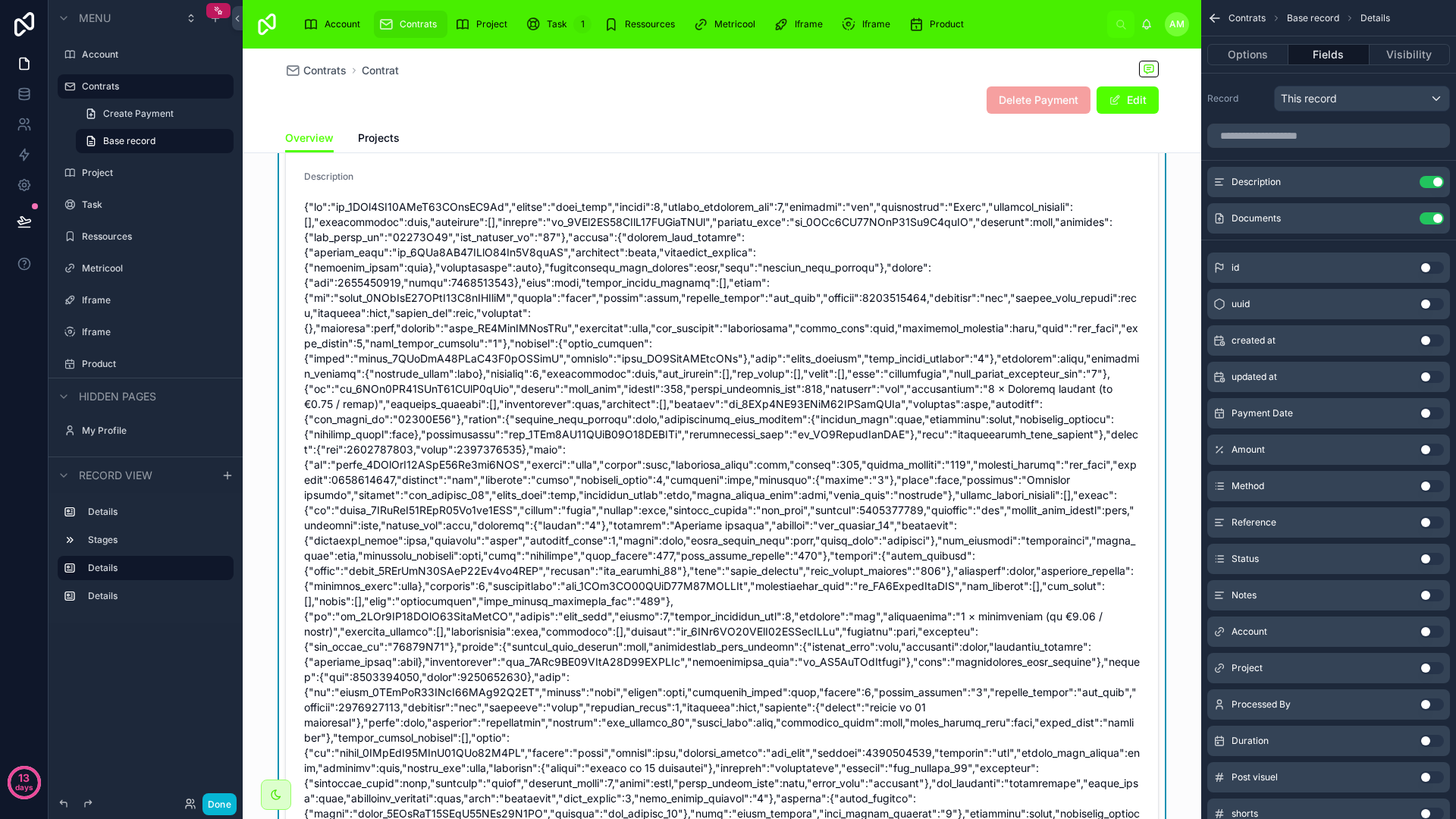
scroll to position [399, 0]
click at [318, 75] on span "Contrats" at bounding box center [325, 70] width 43 height 15
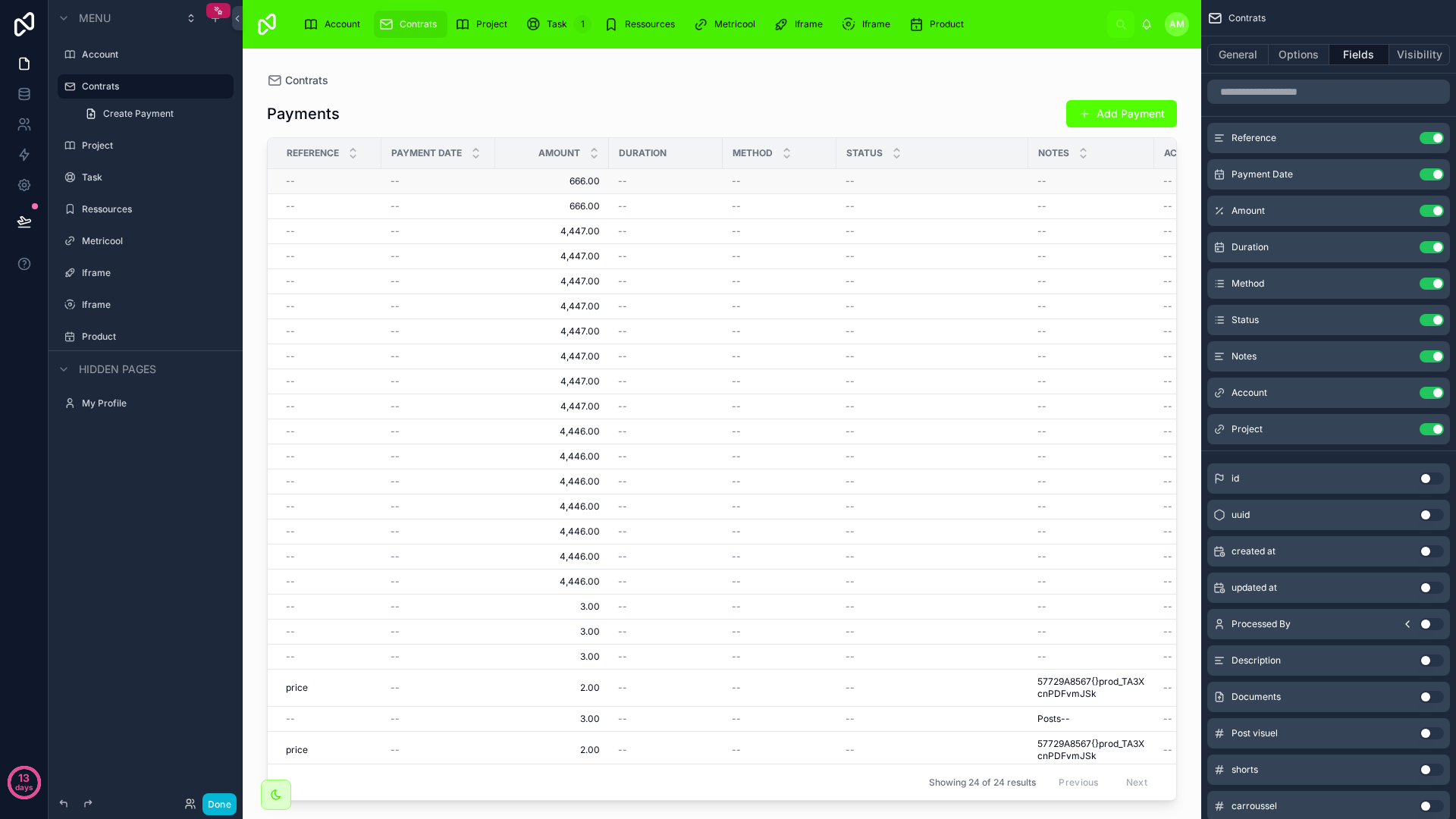
click at [532, 178] on span "666.00" at bounding box center [552, 181] width 95 height 12
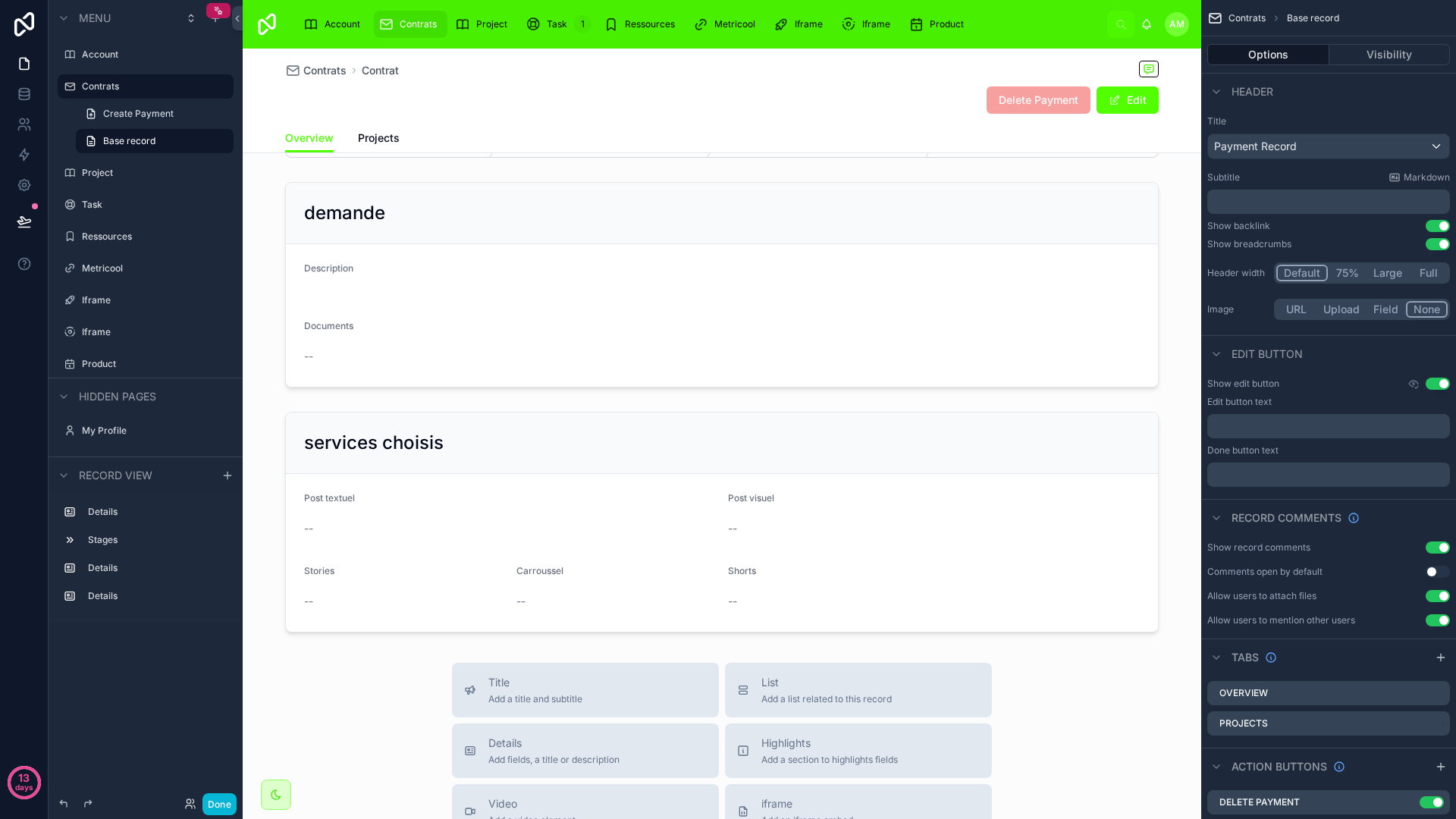
scroll to position [318, 0]
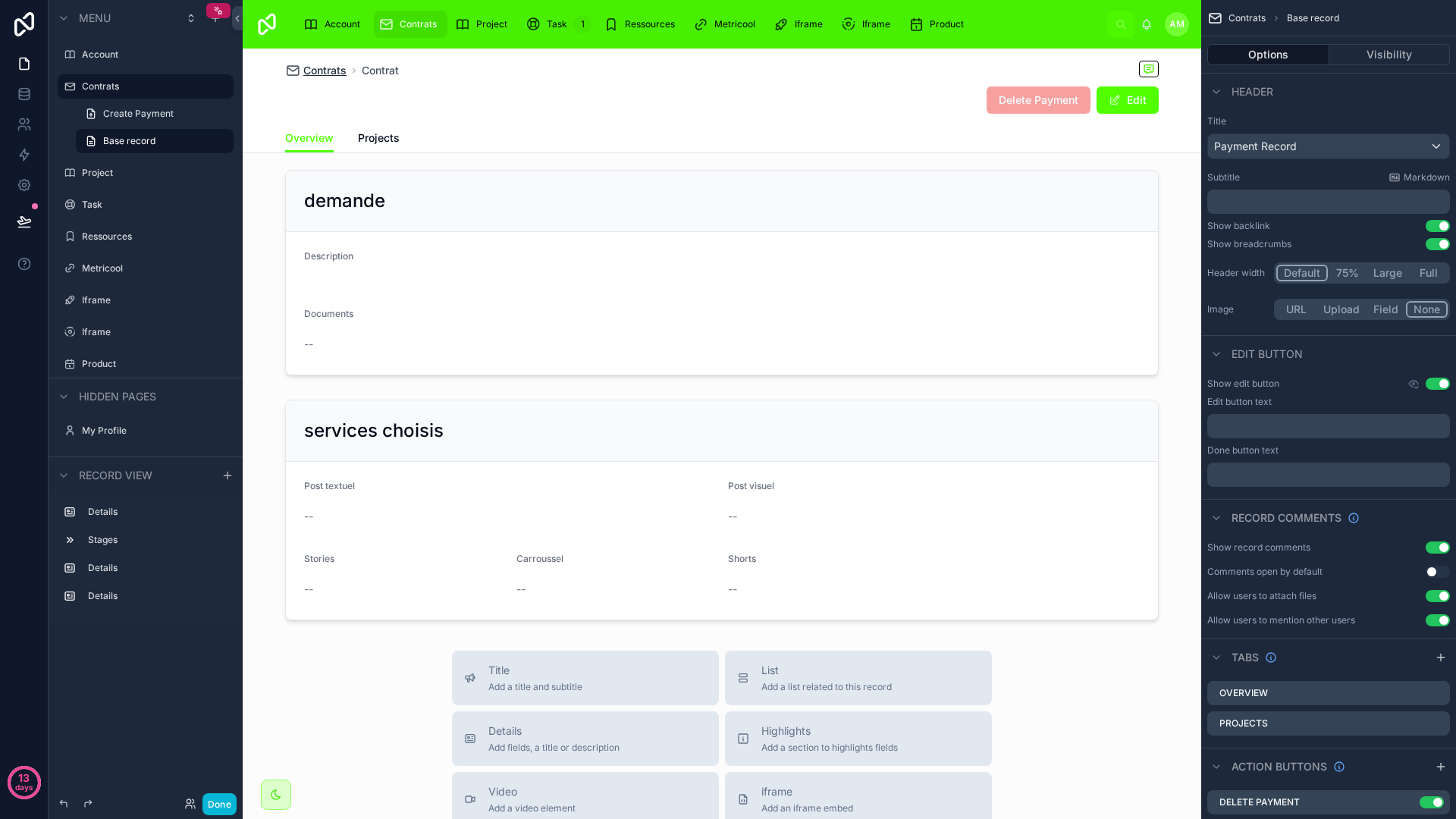
click at [326, 67] on span "Contrats" at bounding box center [325, 70] width 43 height 15
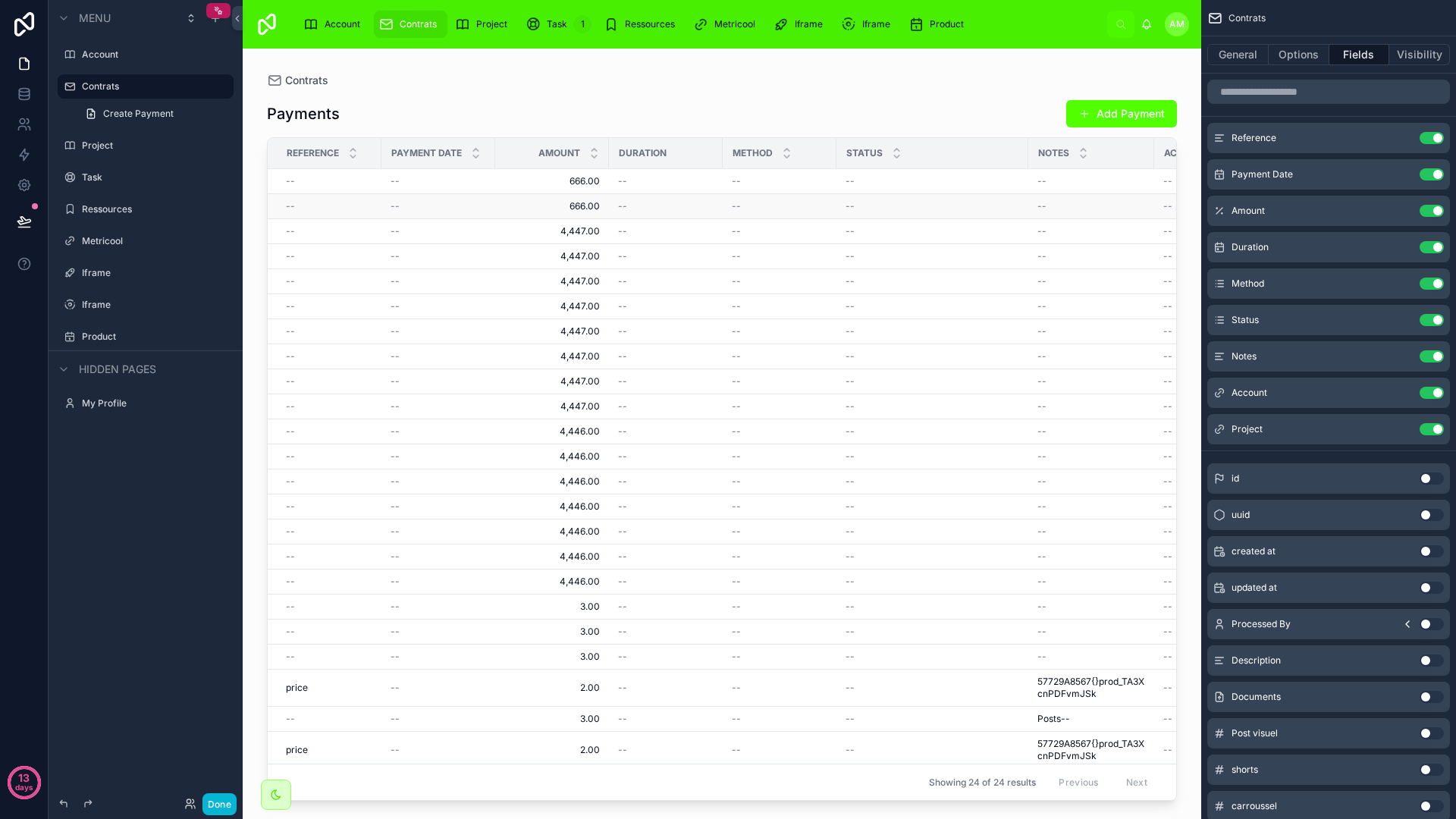
click at [589, 206] on span "666.00" at bounding box center [552, 205] width 95 height 12
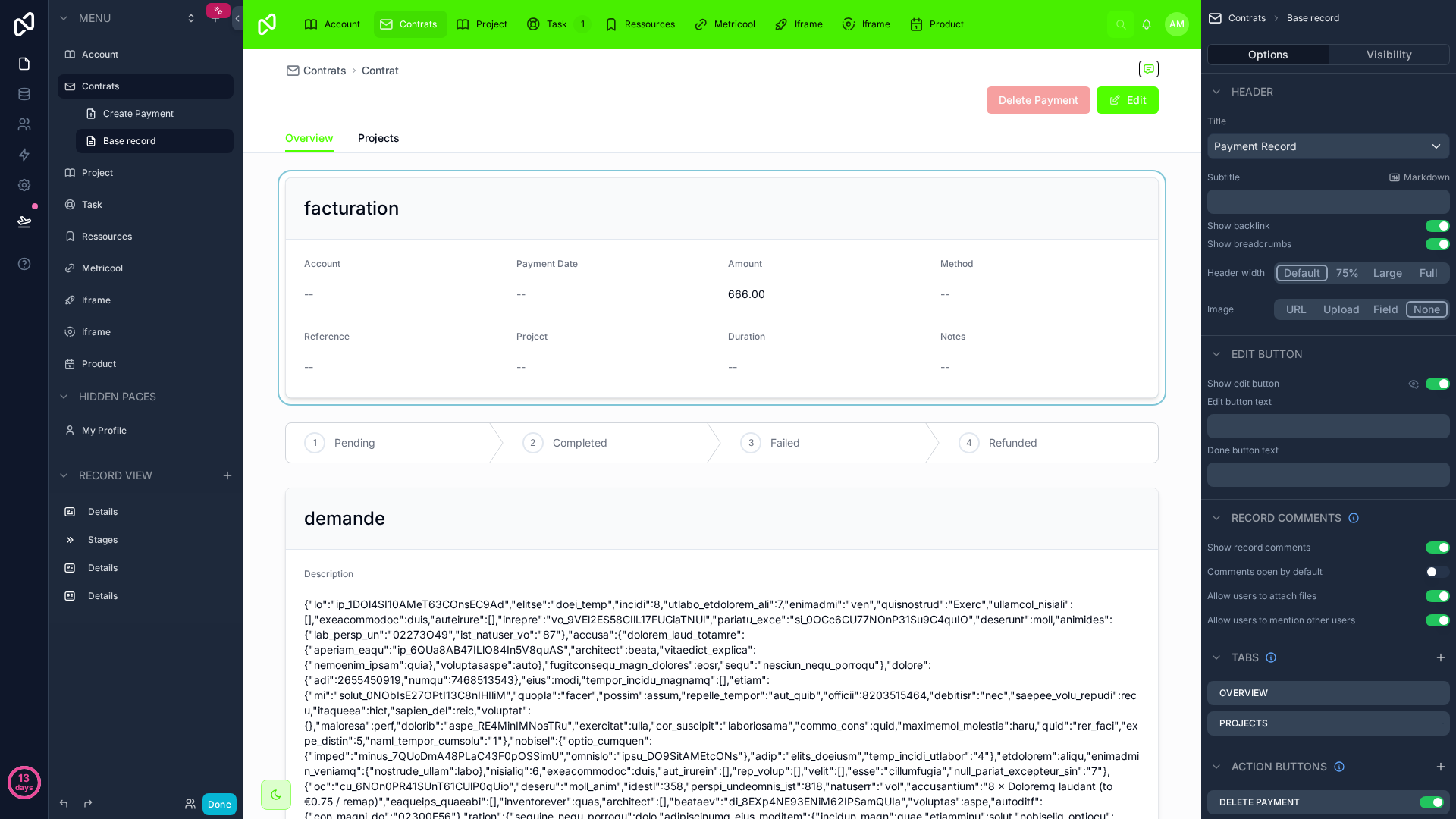
click at [985, 309] on div at bounding box center [722, 287] width 958 height 233
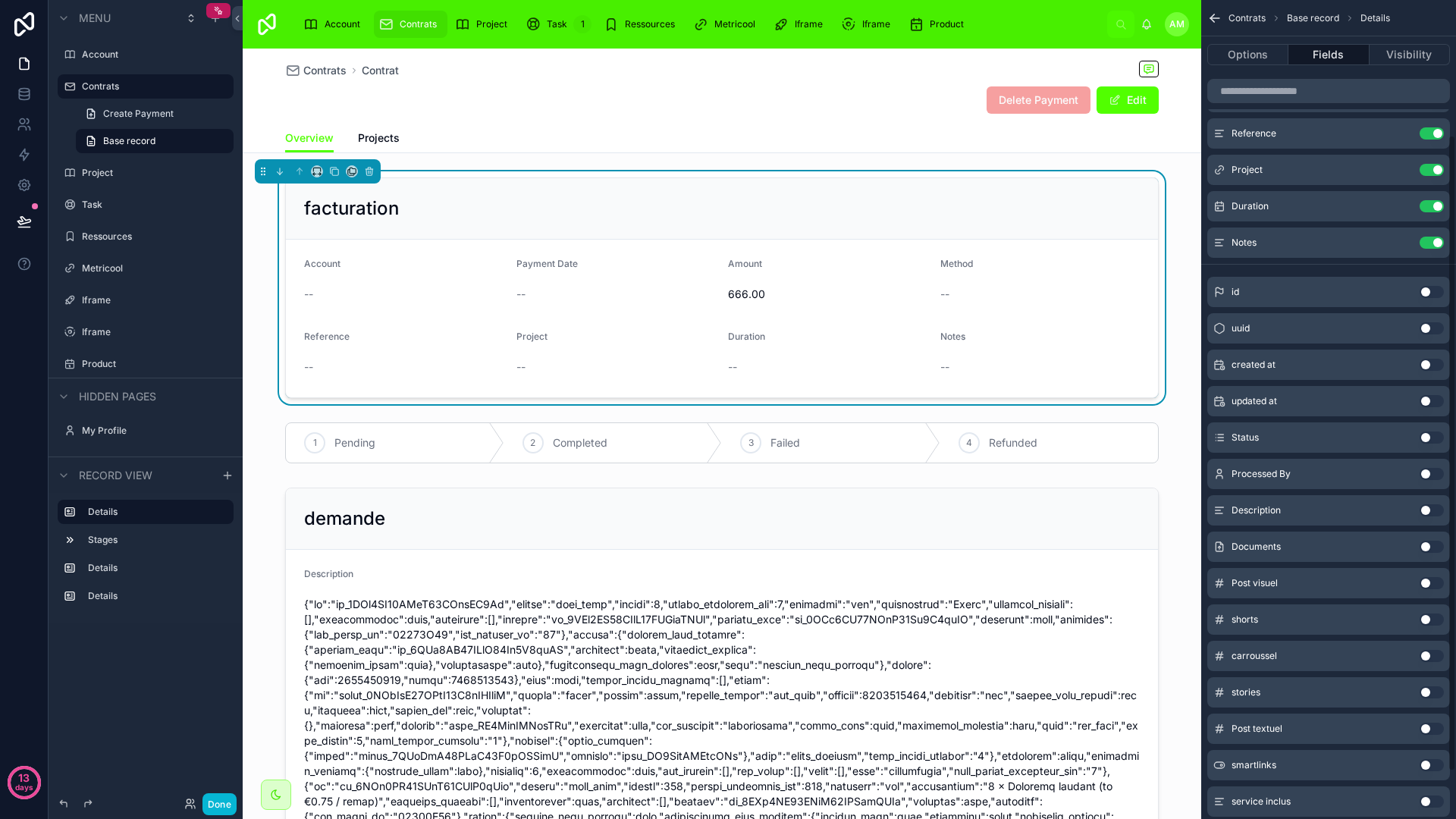
scroll to position [234, 0]
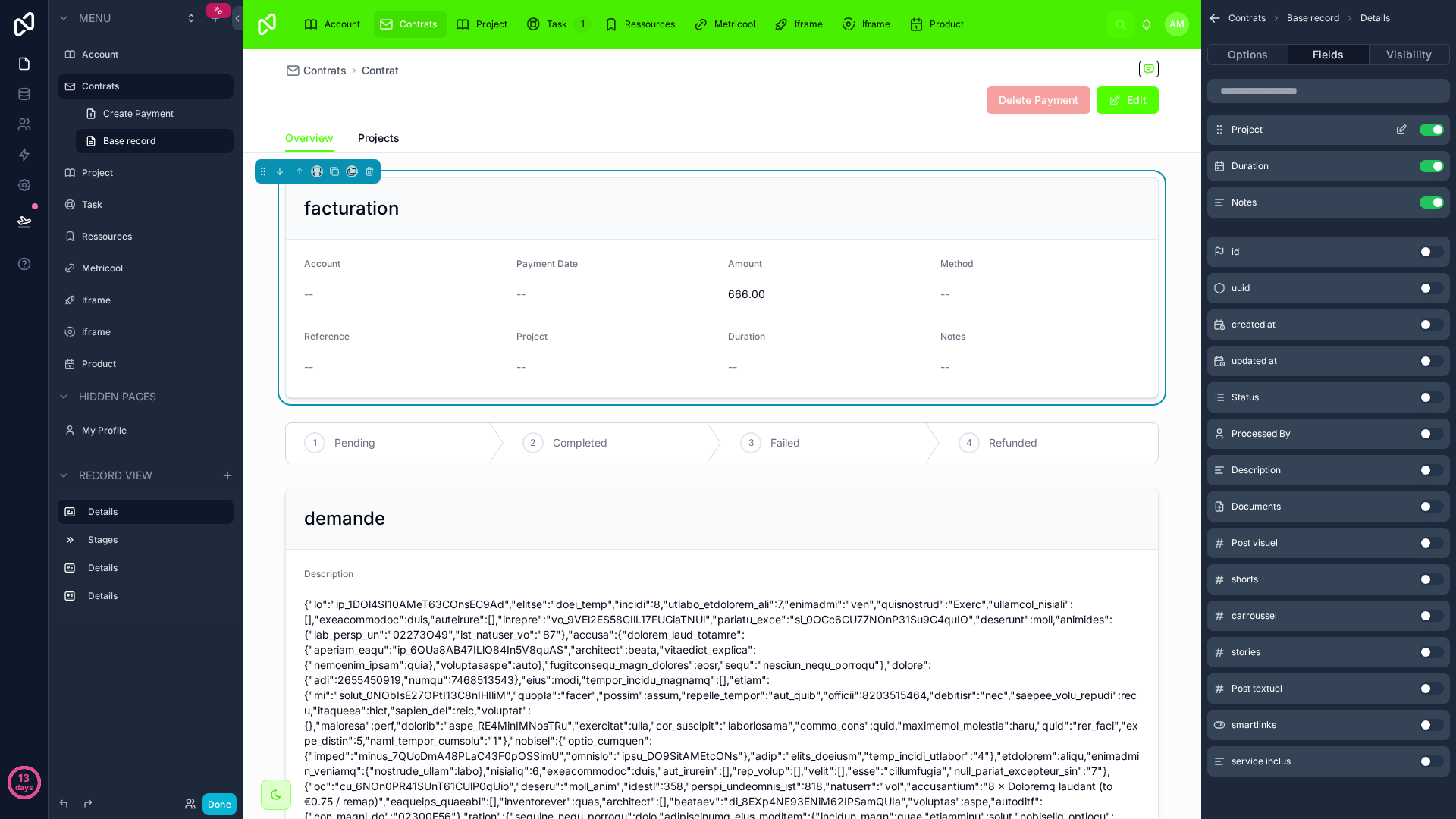
click at [1405, 135] on div "Project Use setting" at bounding box center [1329, 130] width 243 height 30
click at [1402, 133] on icon "scrollable content" at bounding box center [1401, 129] width 12 height 12
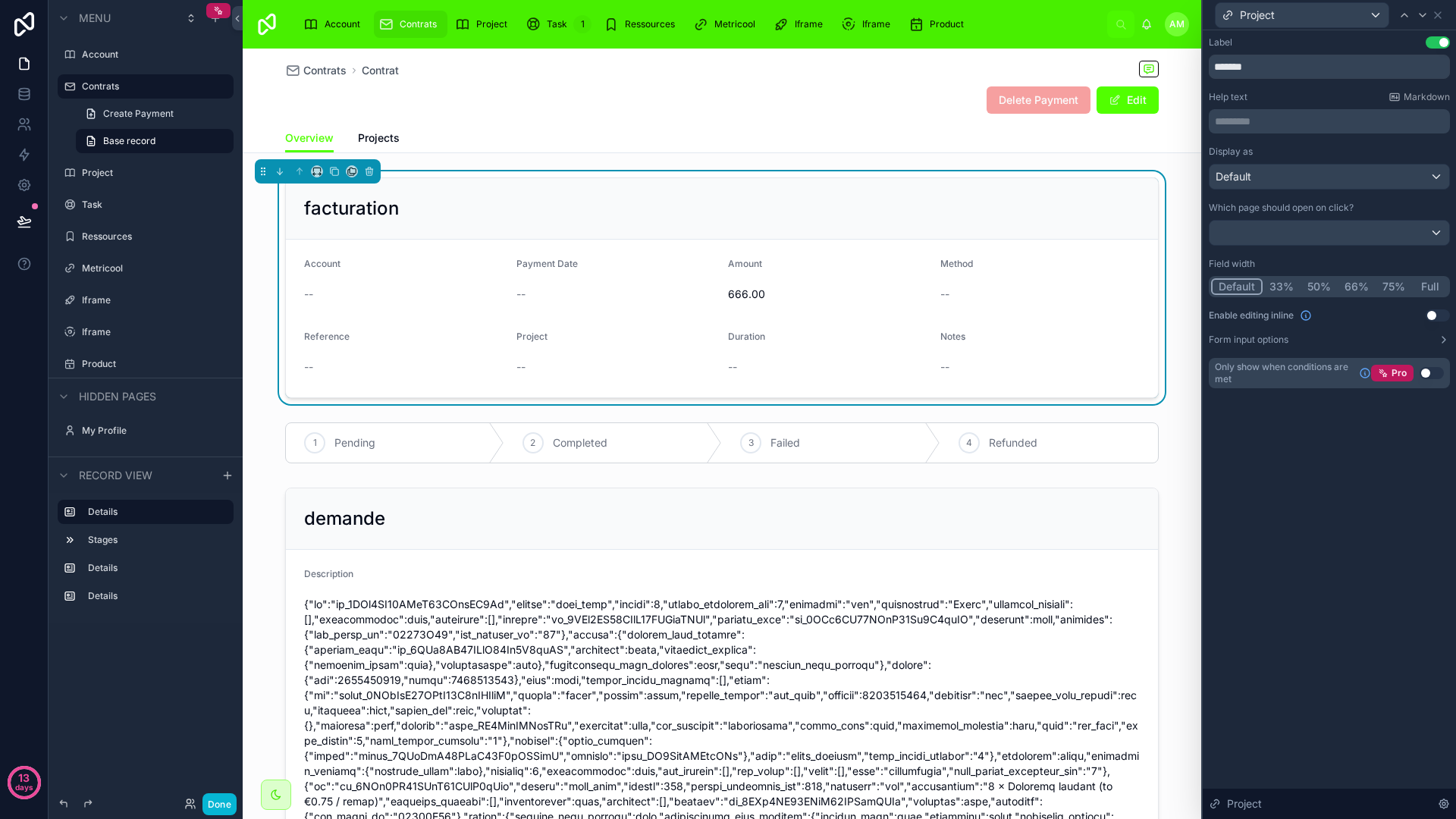
click at [1296, 127] on p "********* ﻿" at bounding box center [1331, 121] width 232 height 15
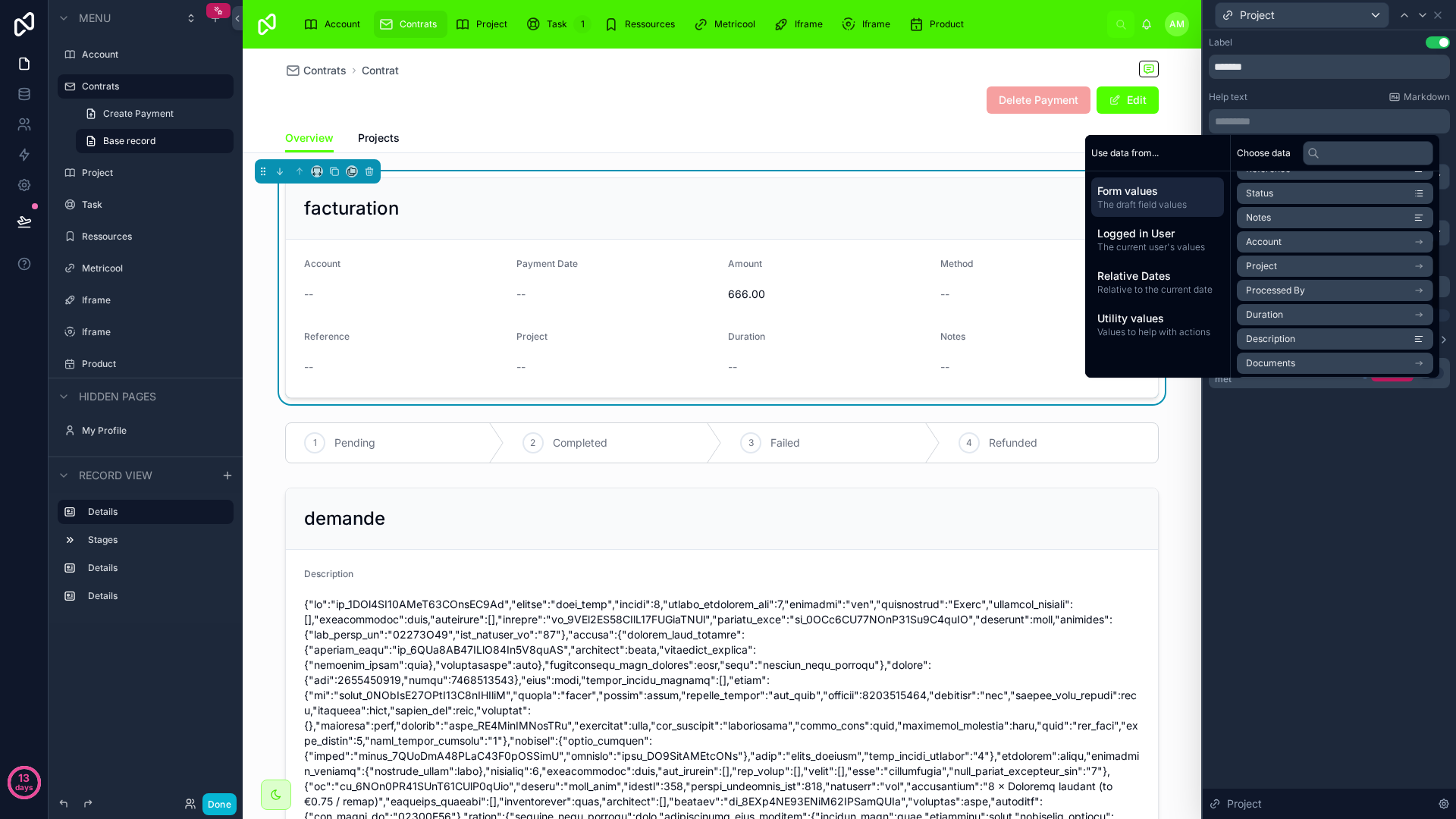
scroll to position [194, 0]
click at [1281, 328] on span "Description" at bounding box center [1270, 333] width 49 height 12
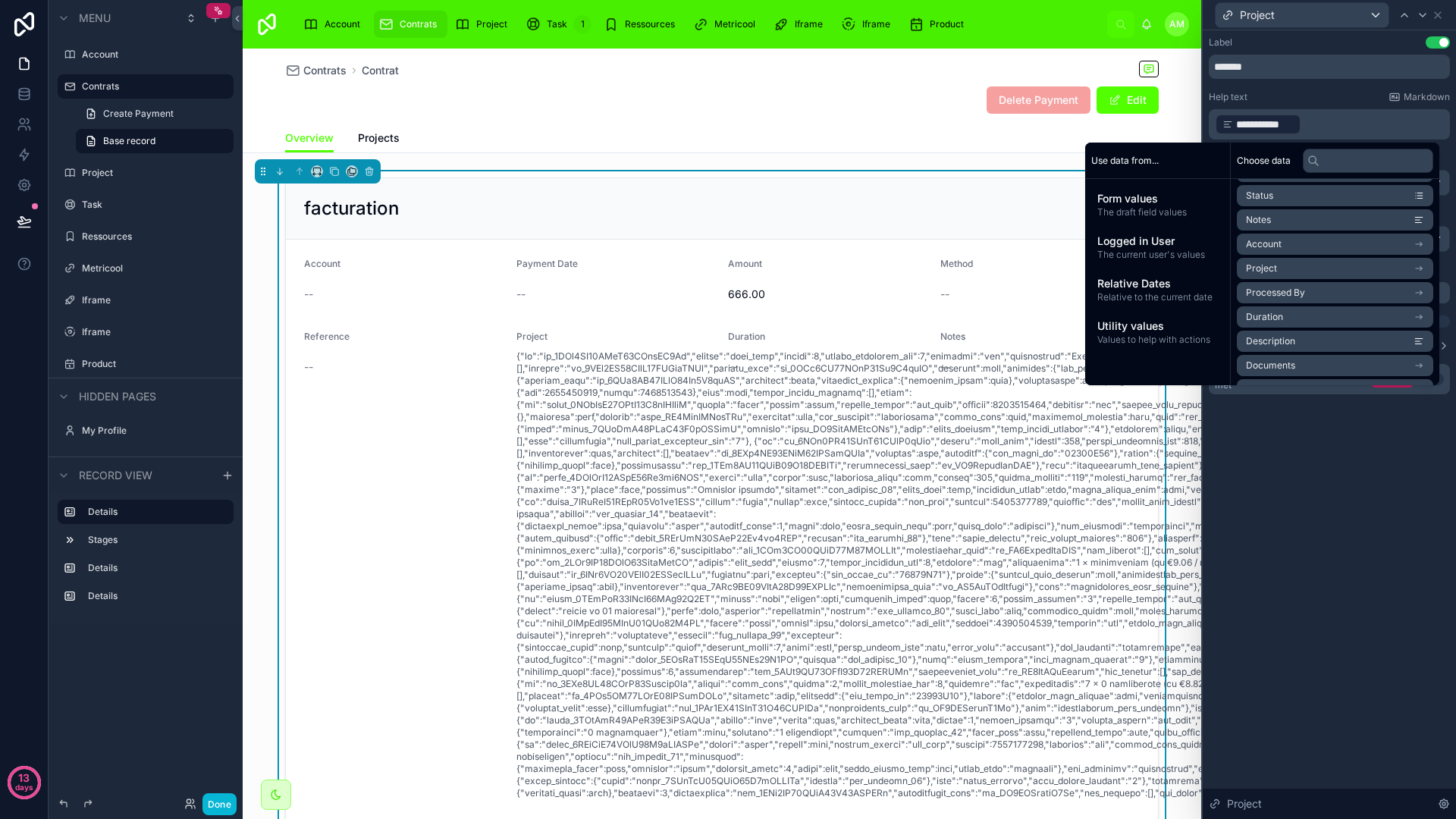
click at [1311, 129] on p "**********" at bounding box center [1331, 124] width 232 height 24
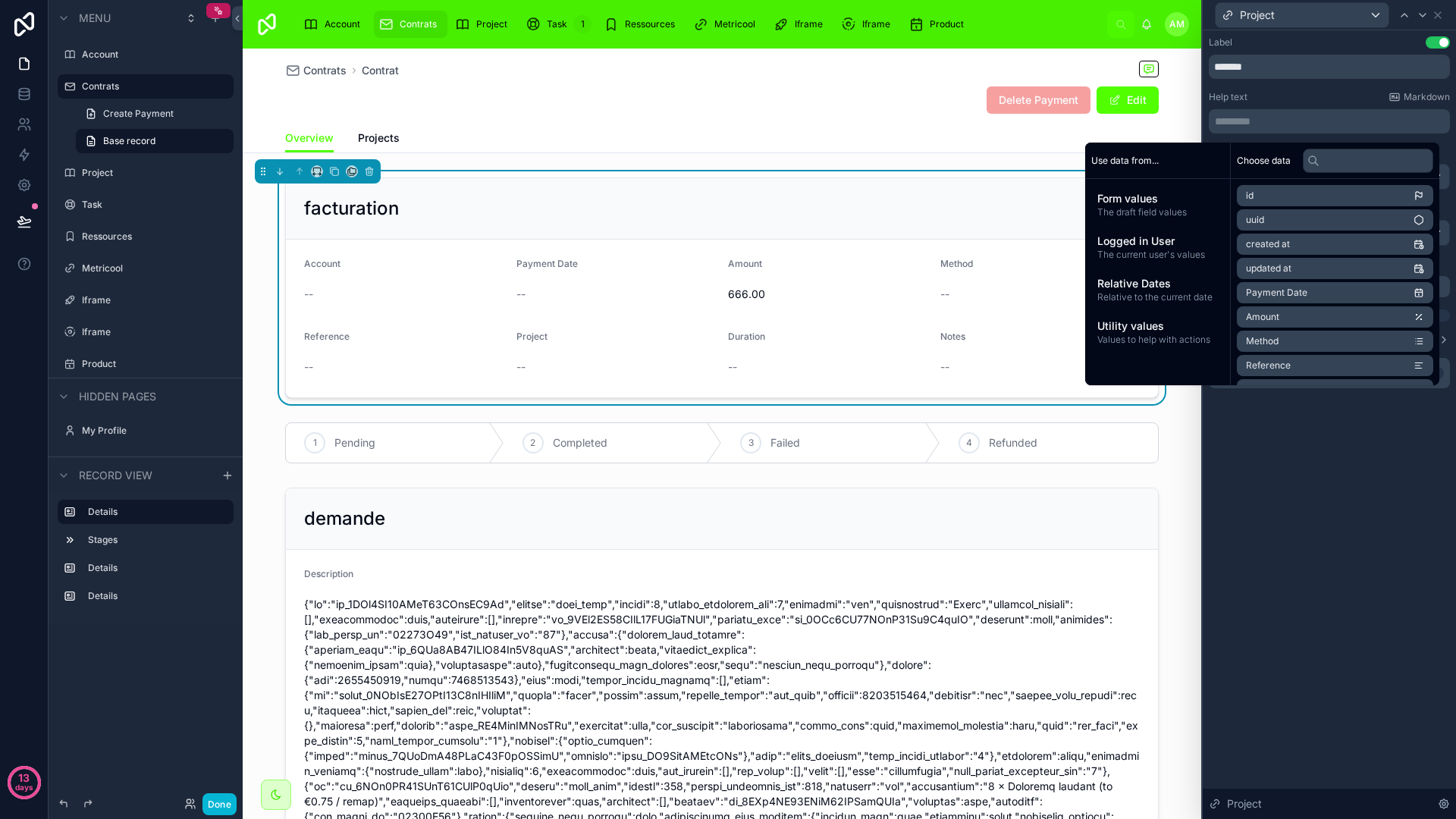
click at [1322, 494] on div "Label Use setting ******* Help text Markdown ********* ﻿ Display as Default Whi…" at bounding box center [1329, 424] width 253 height 788
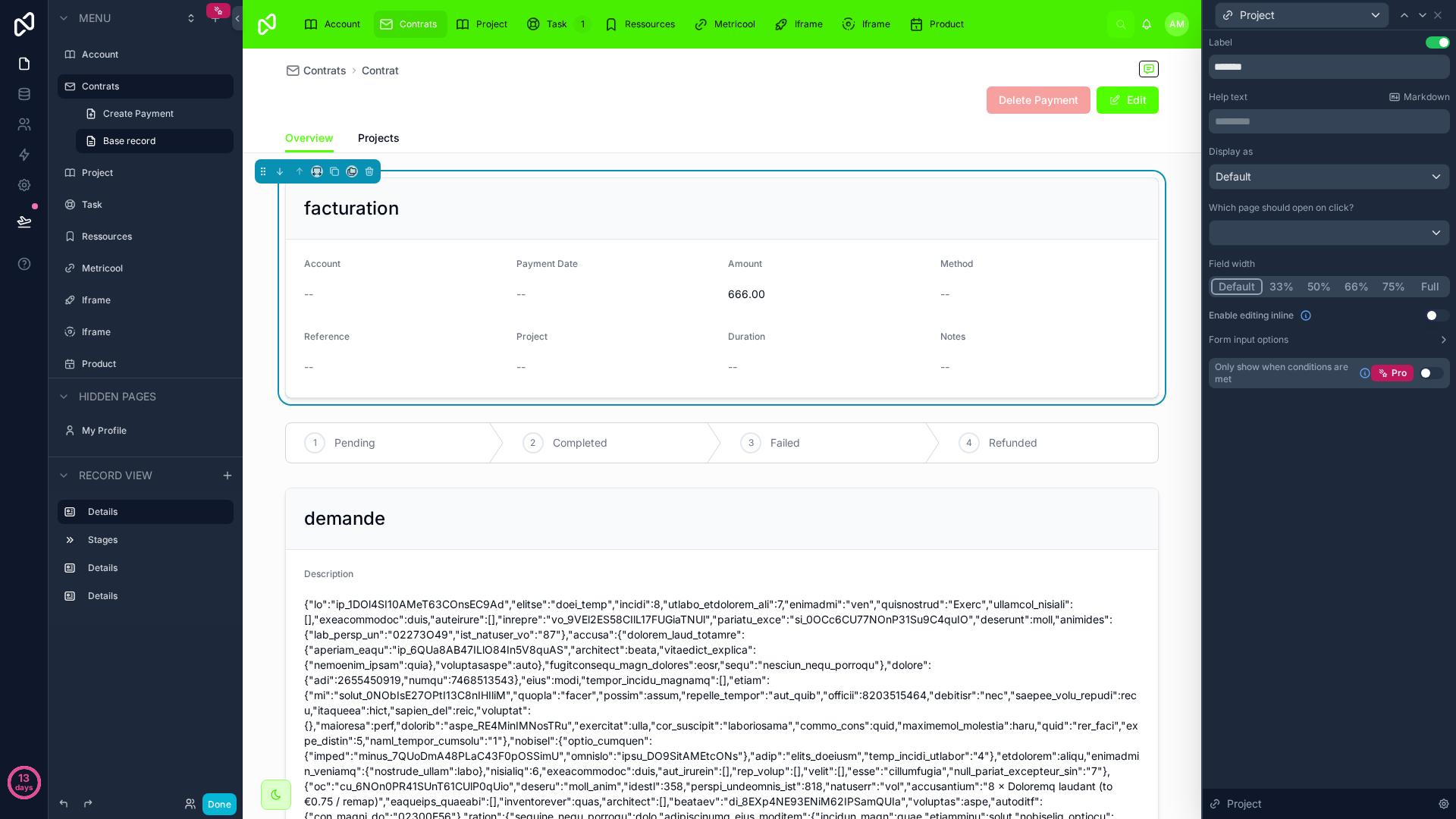
click at [1299, 508] on div "Label Use setting ******* Help text Markdown ********* ﻿ Display as Default Whi…" at bounding box center [1329, 424] width 253 height 788
click at [1318, 118] on p "********* ﻿" at bounding box center [1331, 121] width 232 height 15
click at [1328, 572] on div "Label Use setting ******* Help text Markdown ********* ﻿ Display as Default Whi…" at bounding box center [1329, 424] width 253 height 788
click at [1266, 44] on div "Label Use setting" at bounding box center [1329, 42] width 241 height 12
click at [1130, 276] on div "Method --" at bounding box center [1040, 282] width 200 height 49
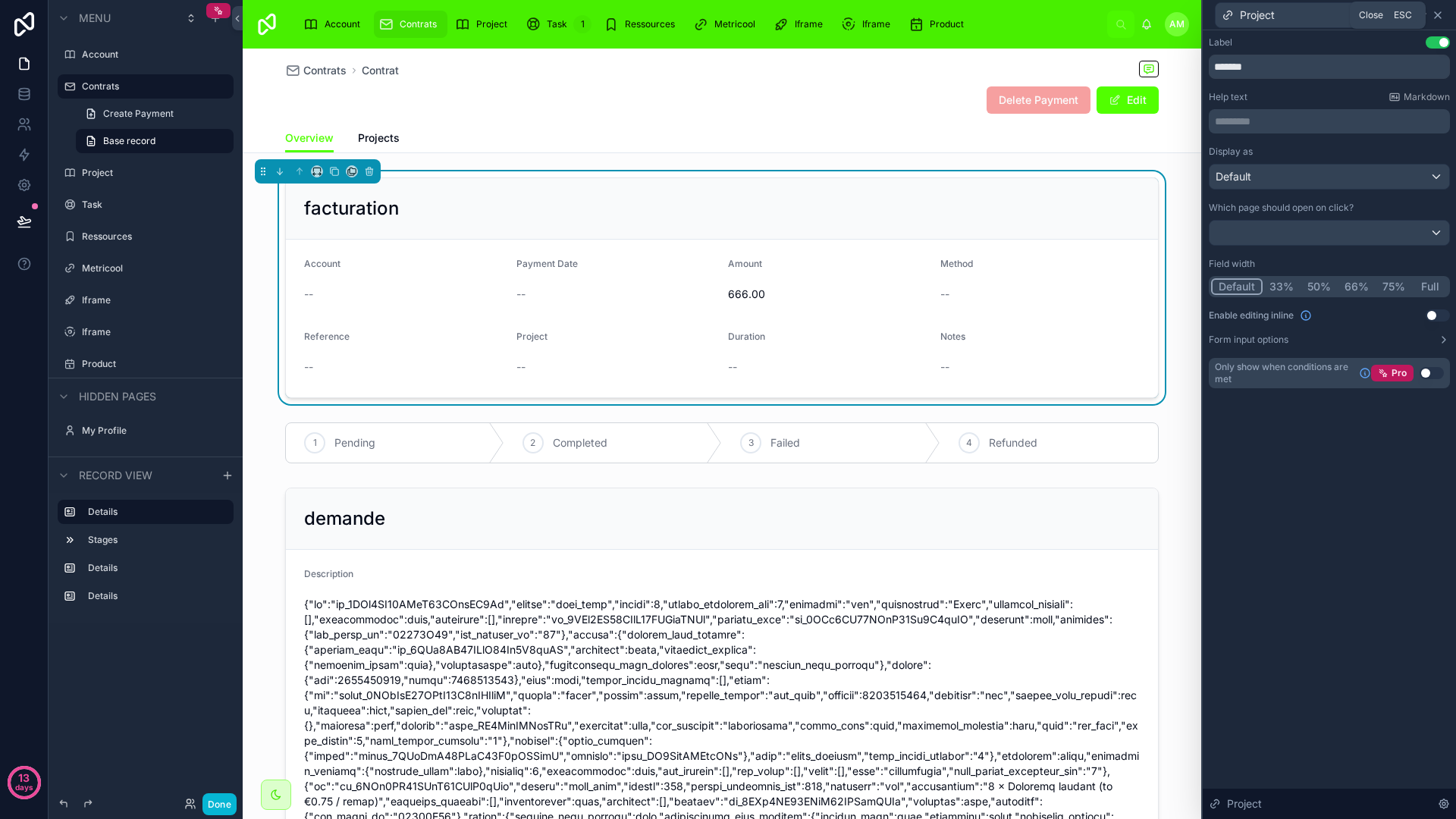
click at [1437, 10] on icon at bounding box center [1437, 15] width 12 height 12
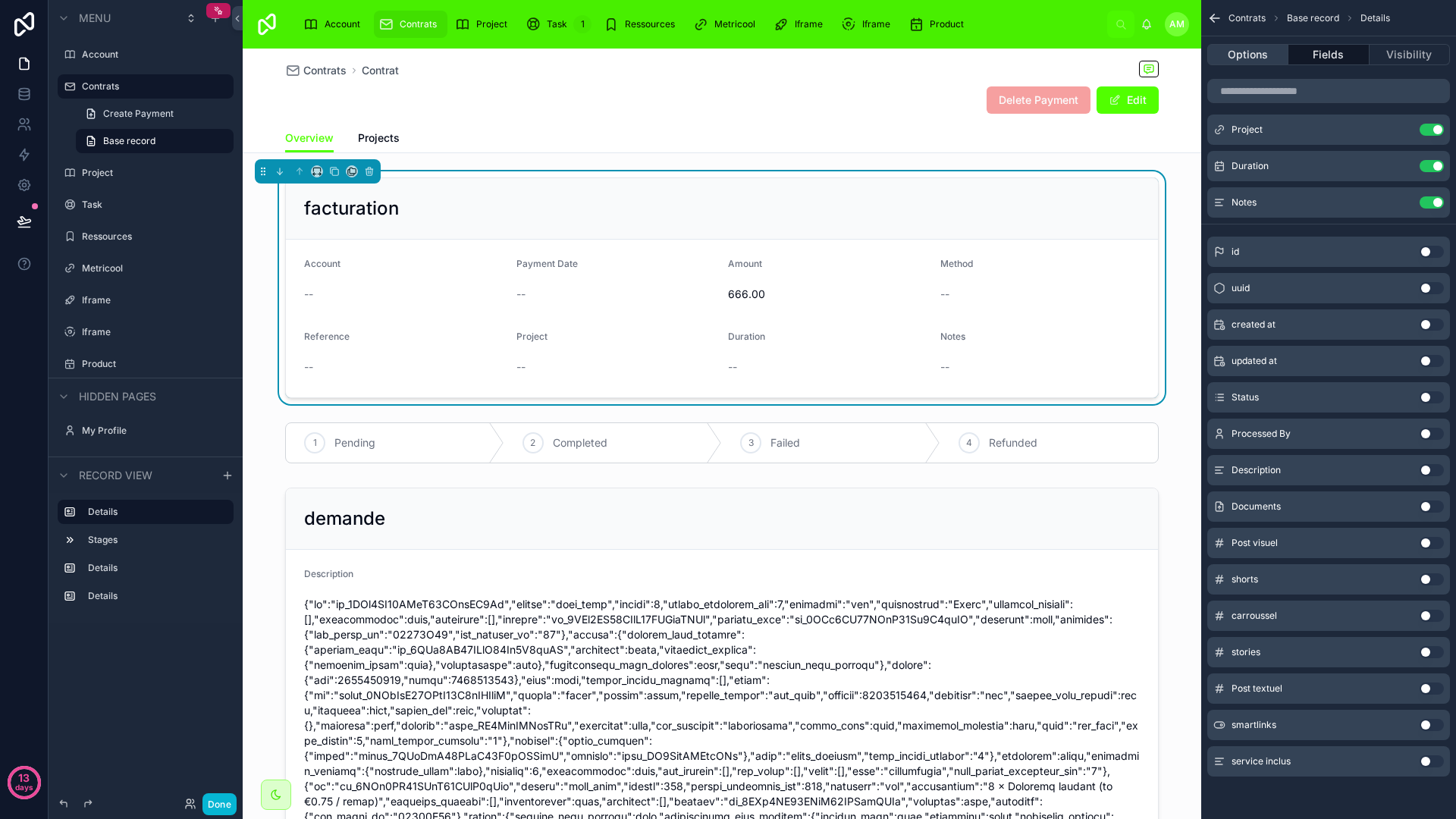
click at [1253, 61] on button "Options" at bounding box center [1248, 54] width 81 height 21
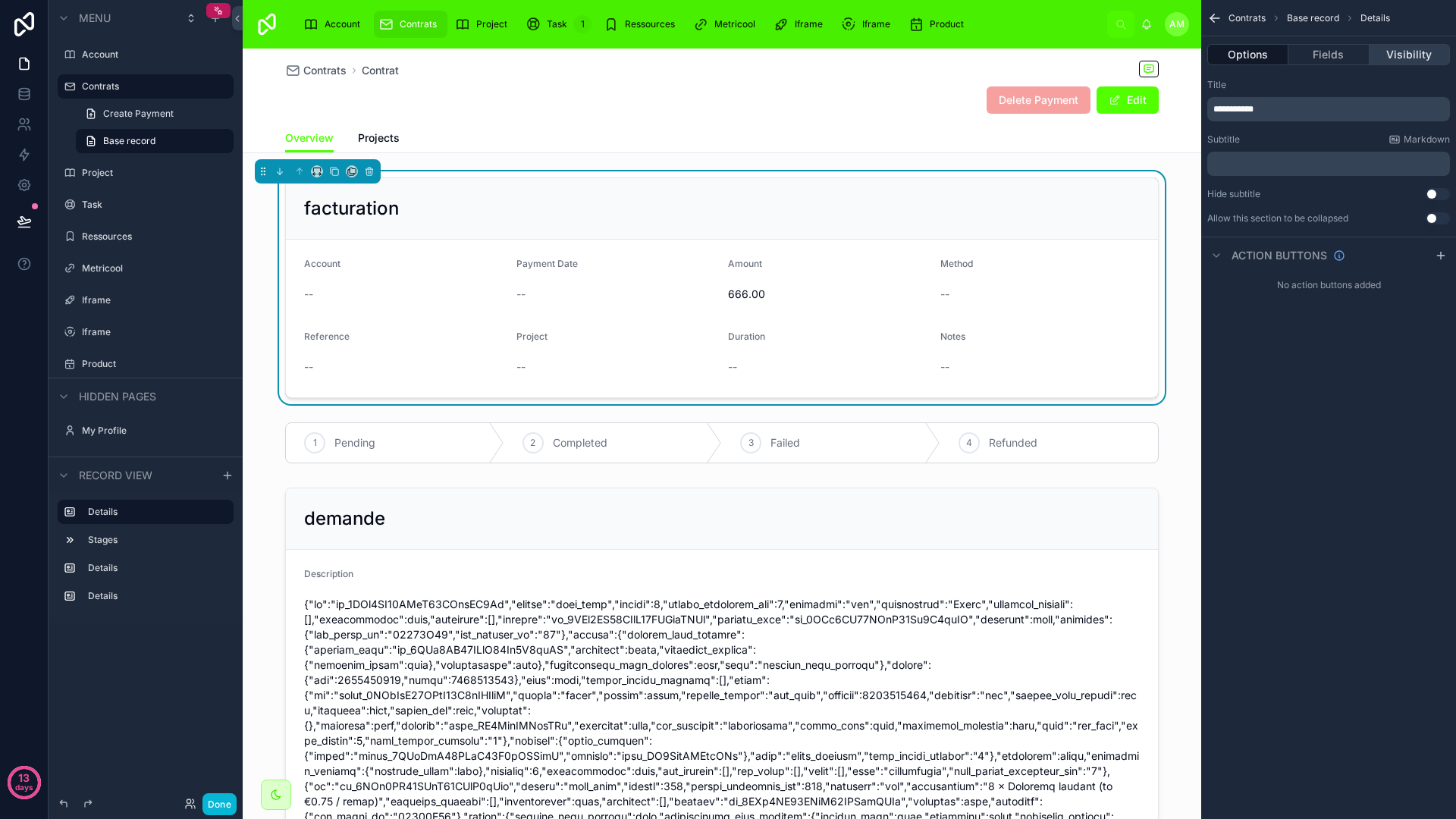
click at [1408, 50] on button "Visibility" at bounding box center [1409, 54] width 80 height 21
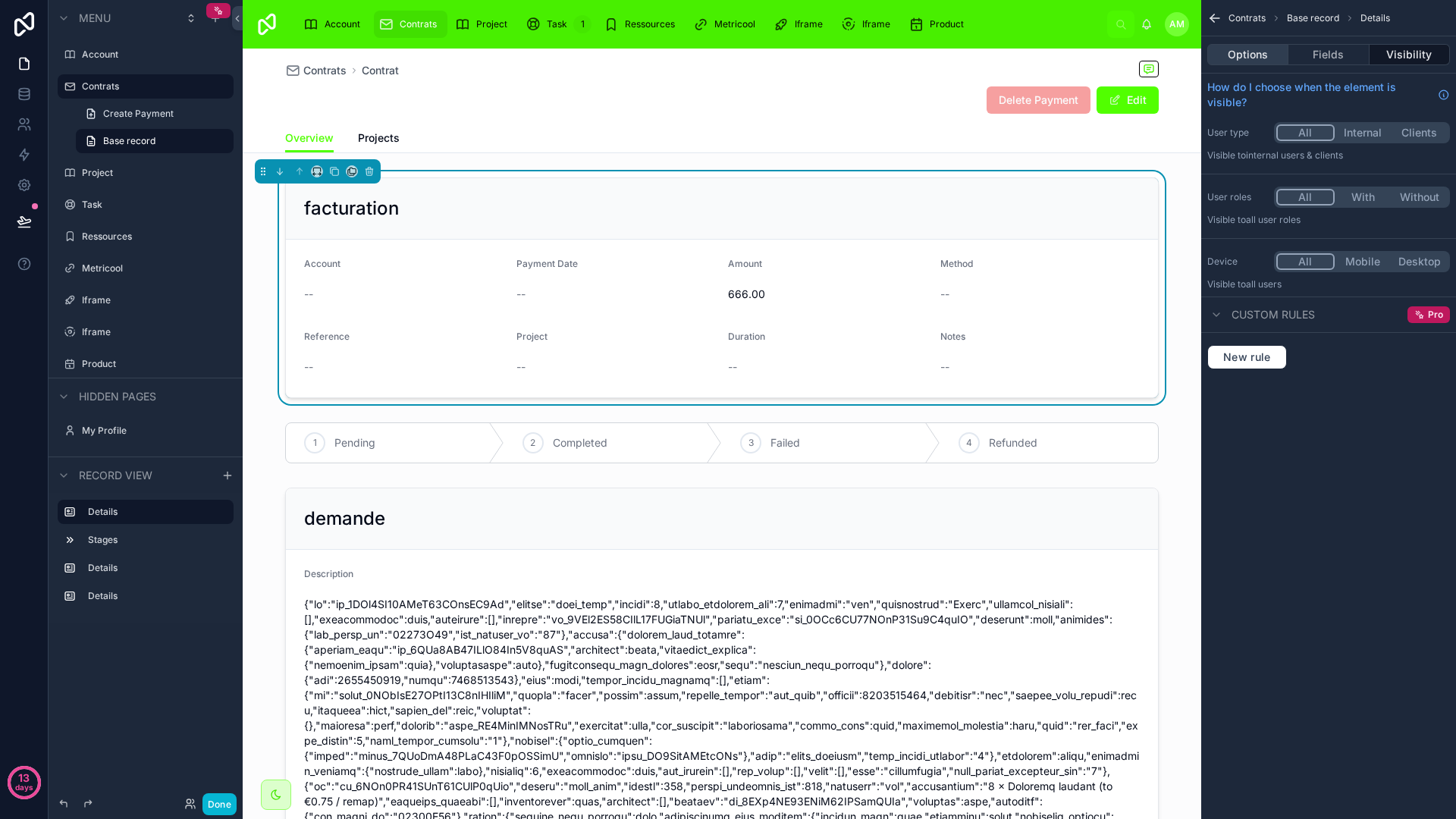
click at [1253, 61] on button "Options" at bounding box center [1248, 54] width 81 height 21
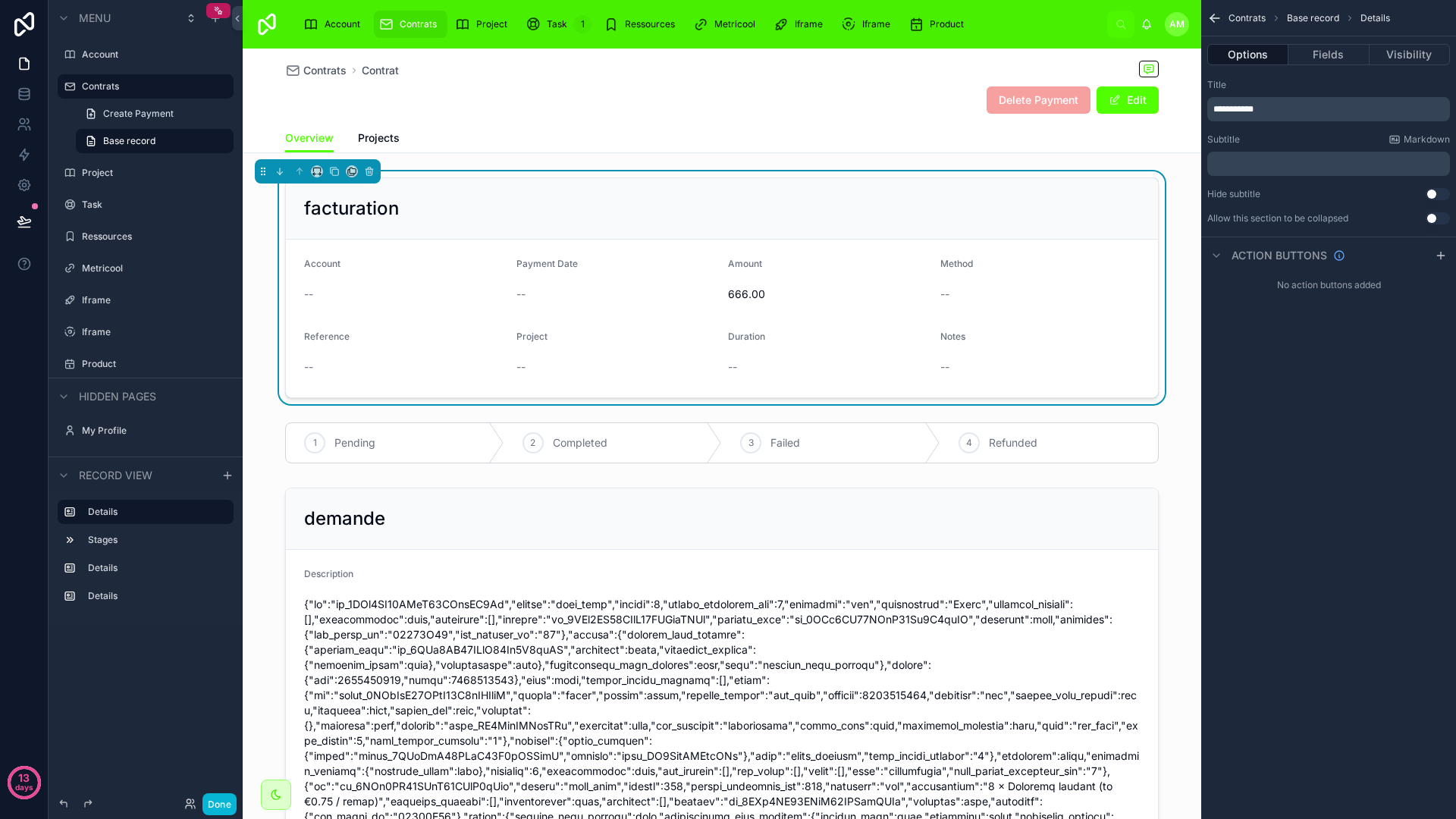
click at [1360, 162] on p "﻿" at bounding box center [1330, 163] width 233 height 12
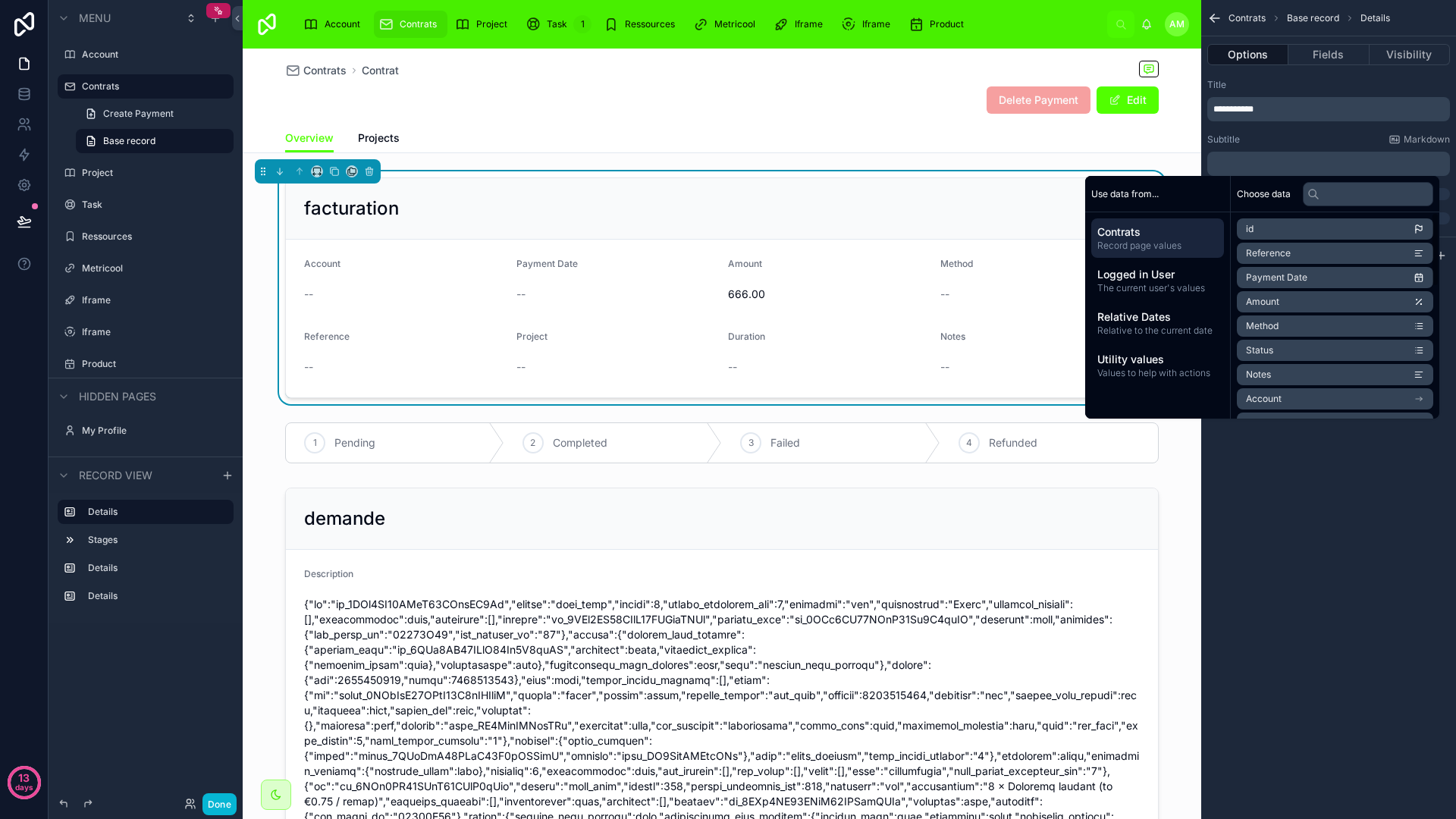
click at [1345, 463] on div "**********" at bounding box center [1328, 409] width 255 height 819
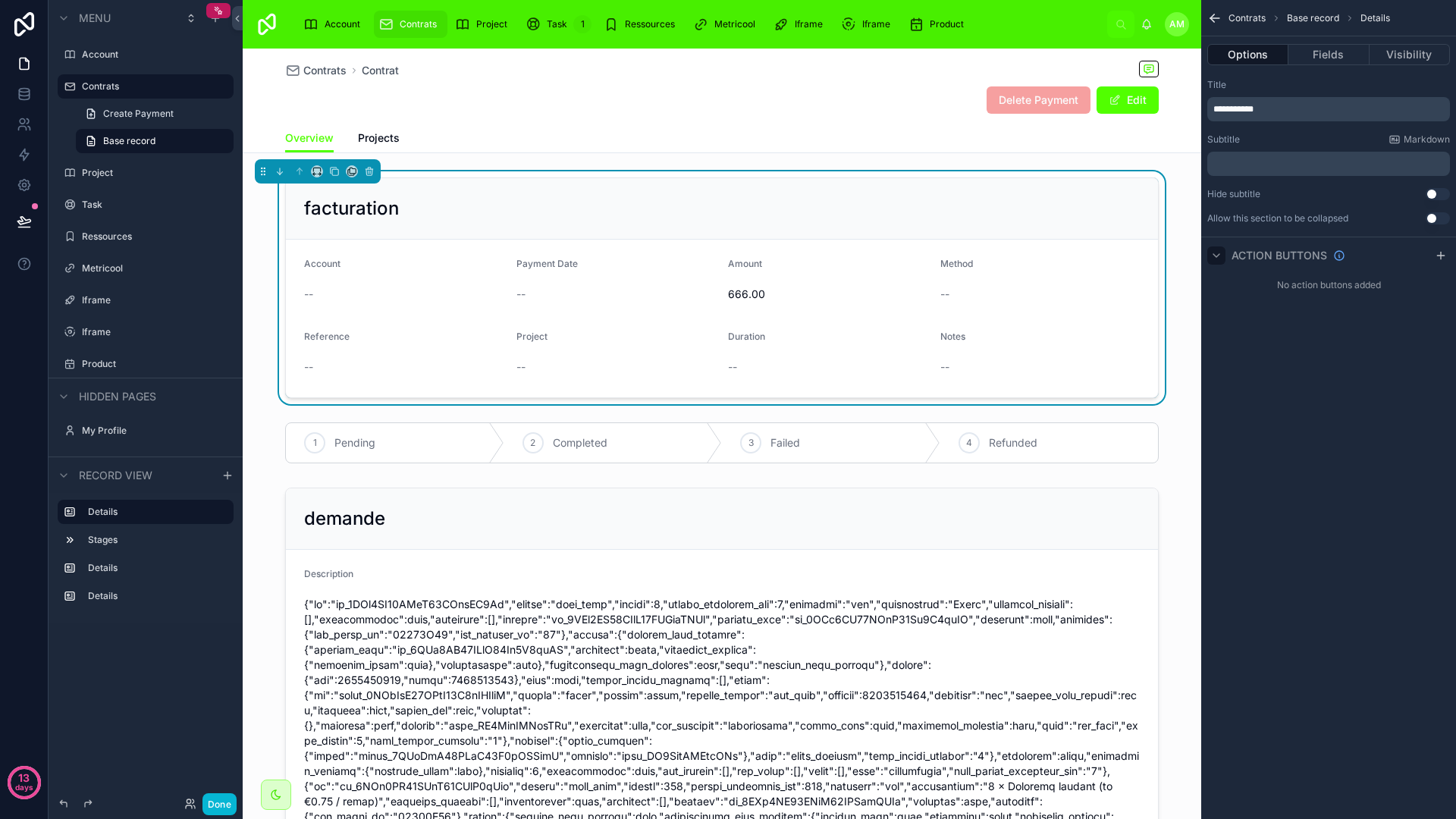
click at [1220, 257] on icon "scrollable content" at bounding box center [1216, 255] width 12 height 12
click at [1317, 58] on button "Fields" at bounding box center [1328, 54] width 80 height 21
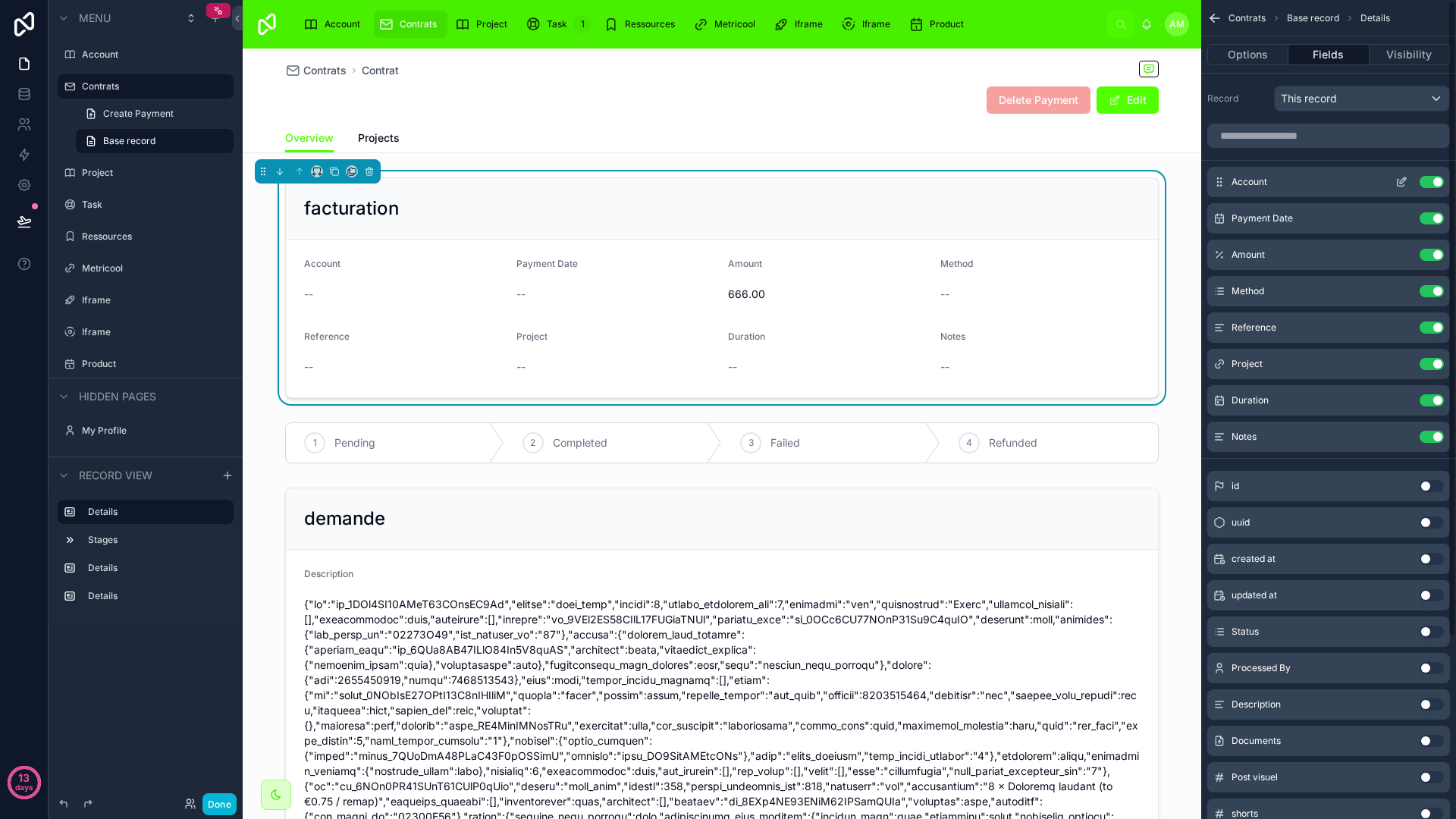
click at [1396, 182] on icon "scrollable content" at bounding box center [1401, 181] width 12 height 12
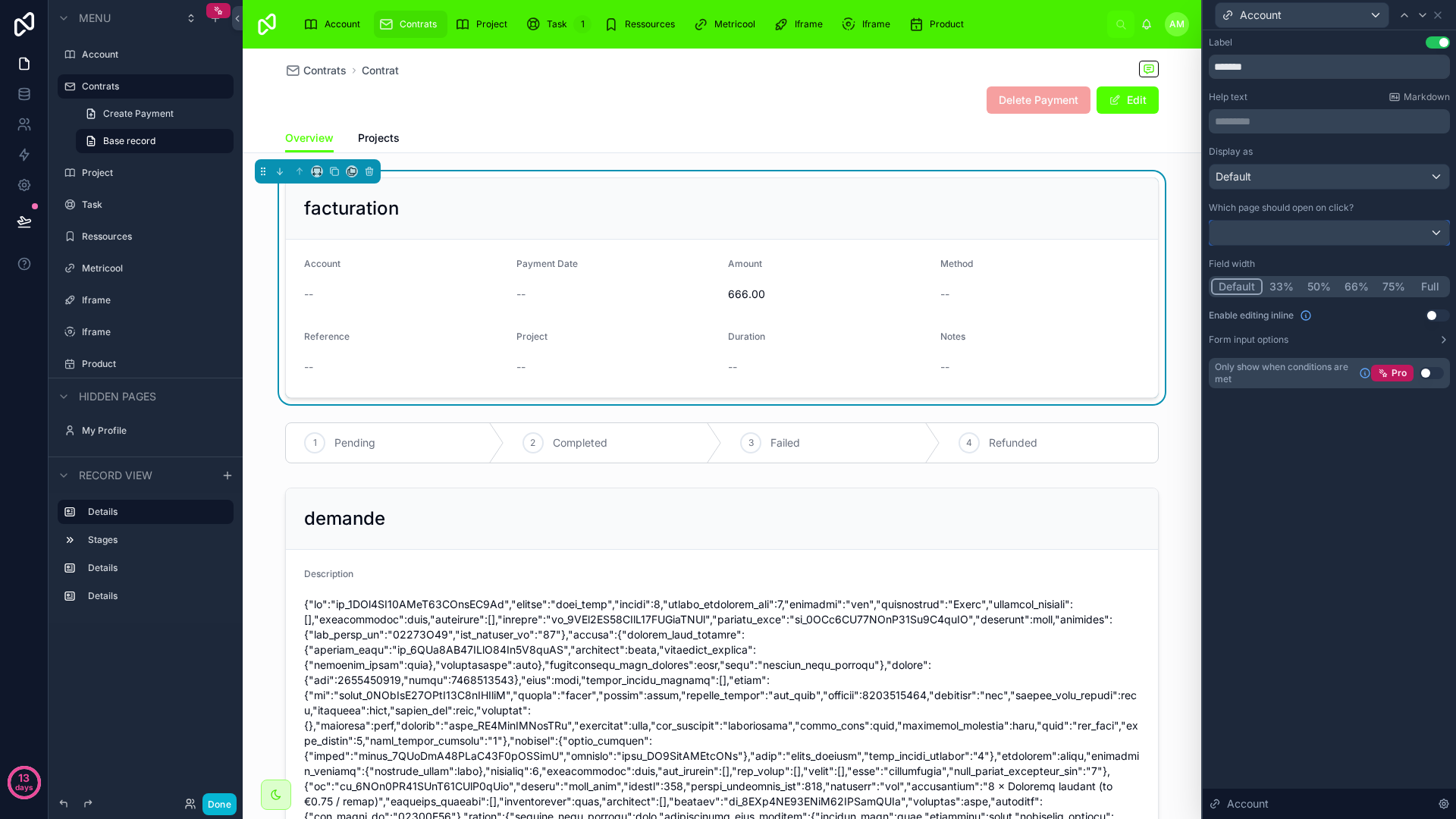
click at [1360, 235] on div at bounding box center [1329, 233] width 240 height 24
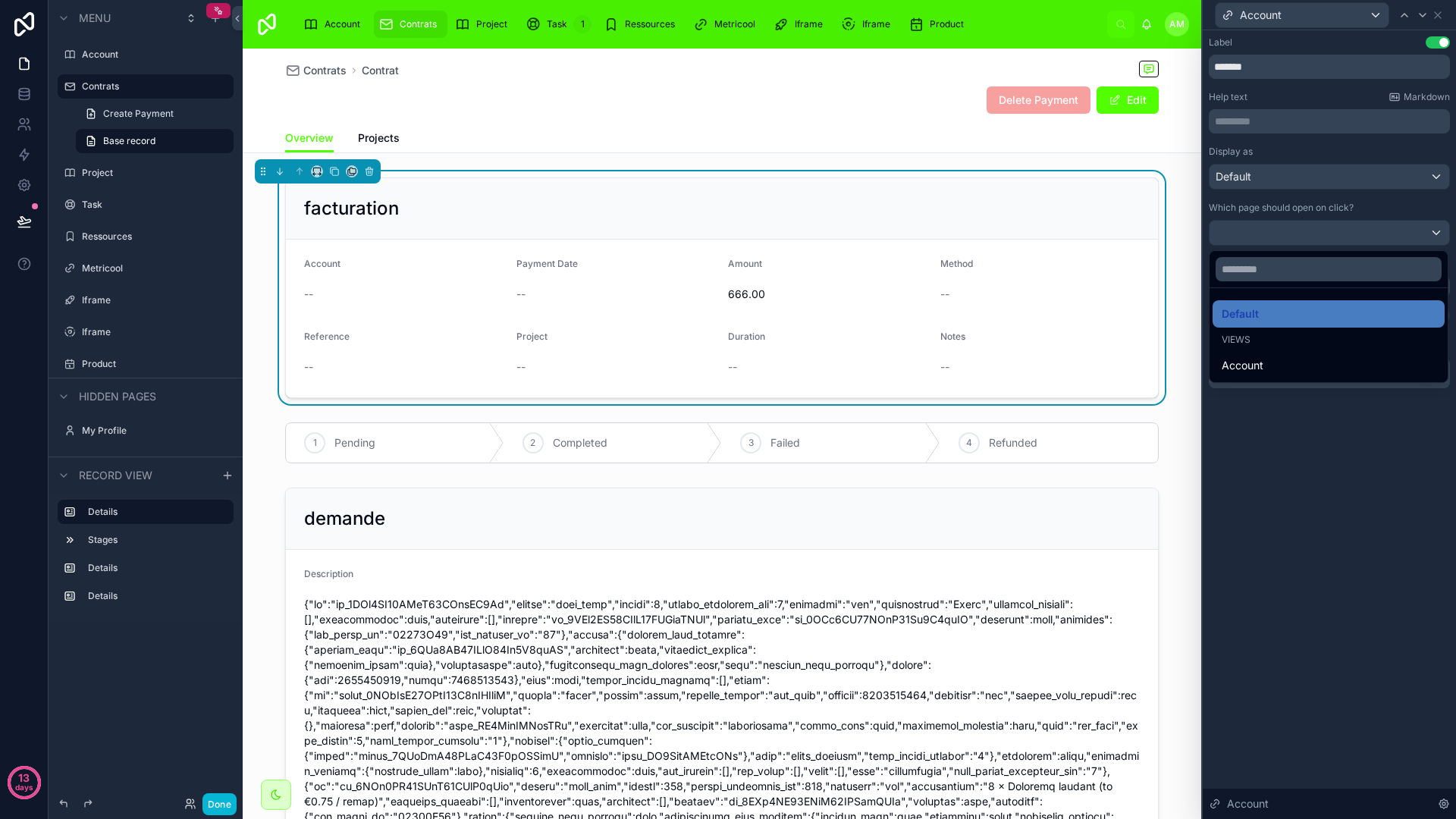
click at [1405, 208] on div at bounding box center [1329, 409] width 253 height 819
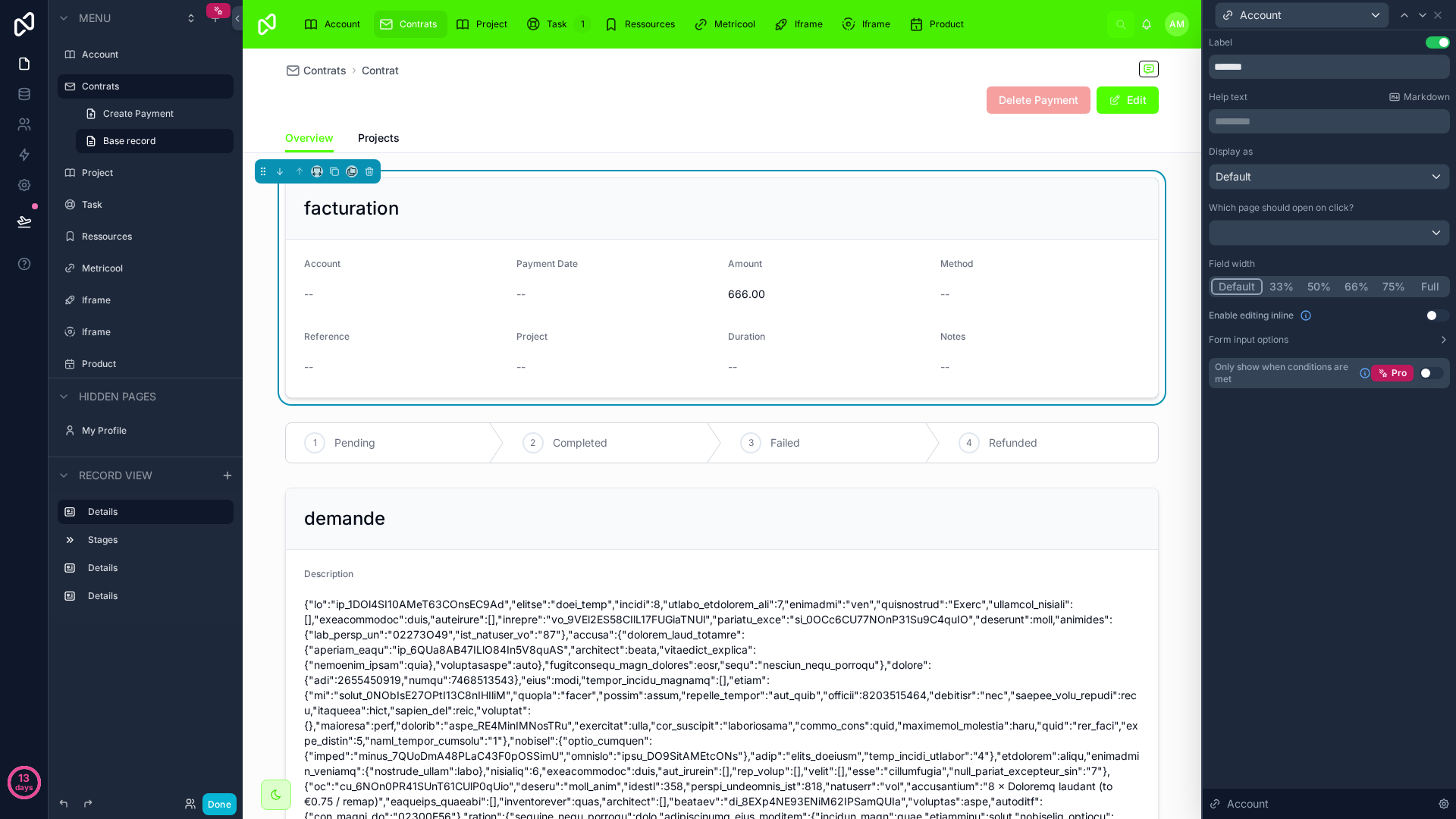
click at [1378, 123] on p "********* ﻿" at bounding box center [1331, 121] width 232 height 15
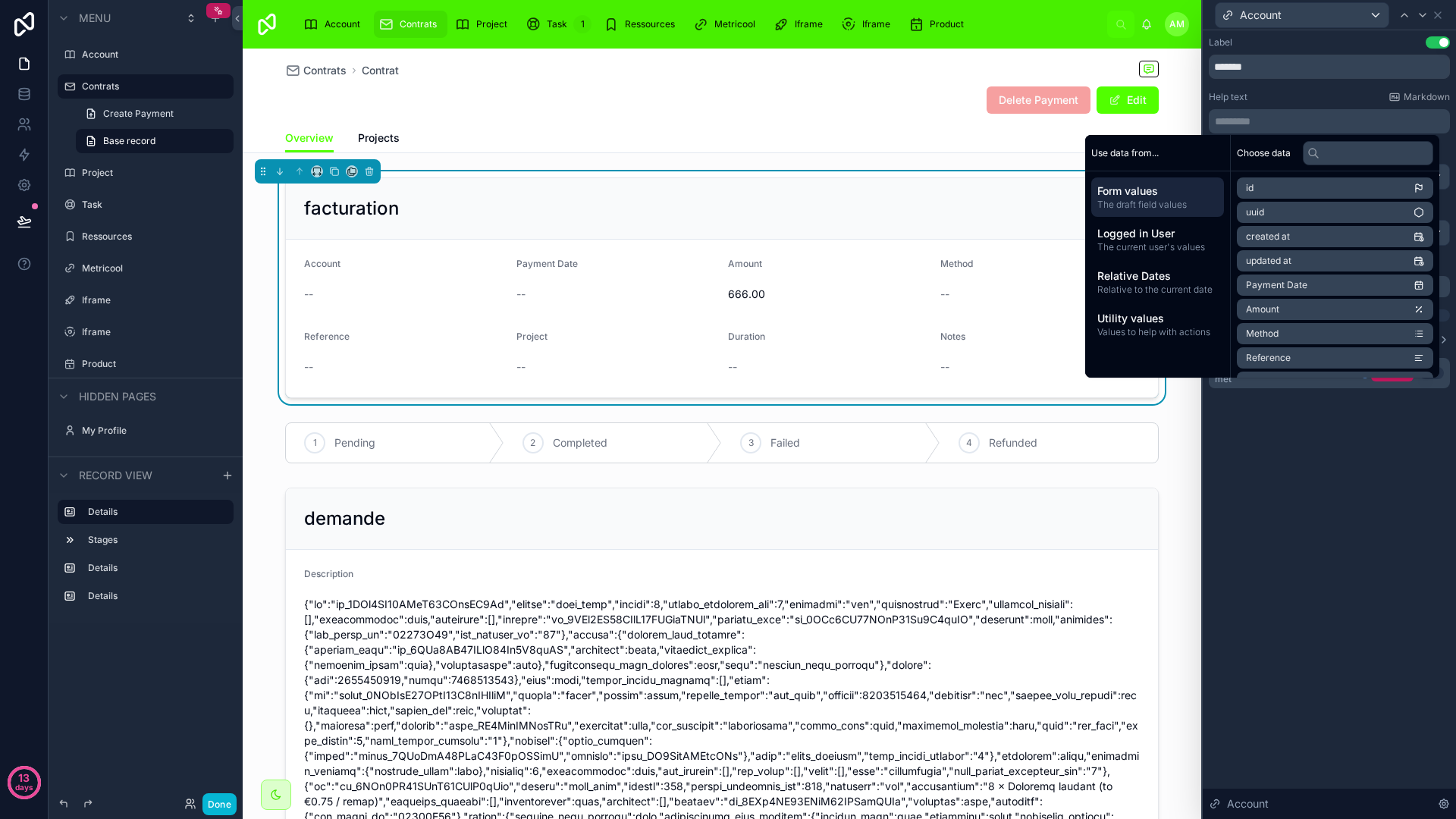
click at [1302, 440] on div "Label Use setting ******* Help text Markdown ********* ﻿ Display as Default Whi…" at bounding box center [1329, 424] width 253 height 788
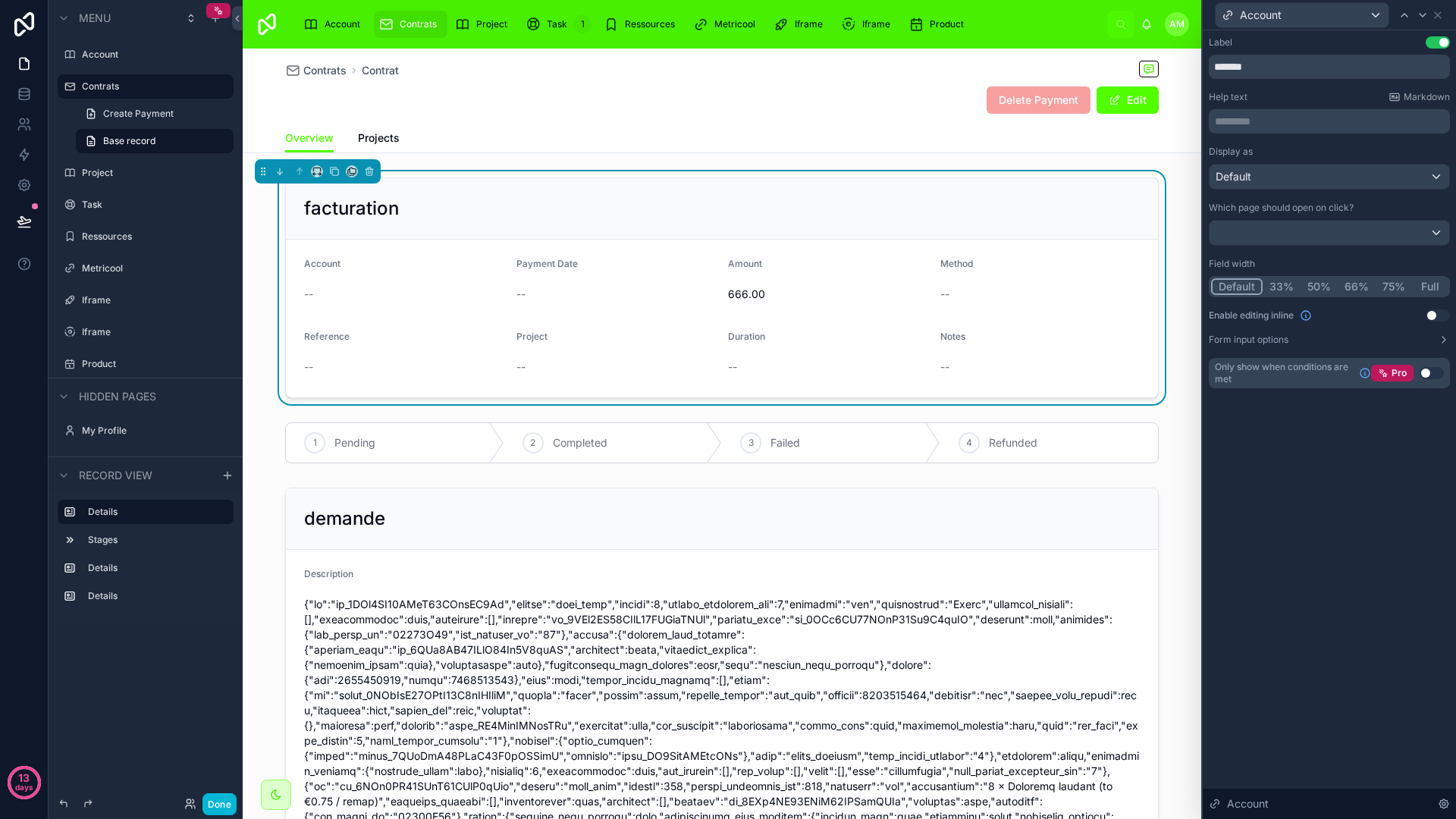
click at [1359, 441] on div "Label Use setting ******* Help text Markdown ********* ﻿ Display as Default Whi…" at bounding box center [1329, 424] width 253 height 788
click at [306, 65] on span "Contrats" at bounding box center [325, 70] width 43 height 15
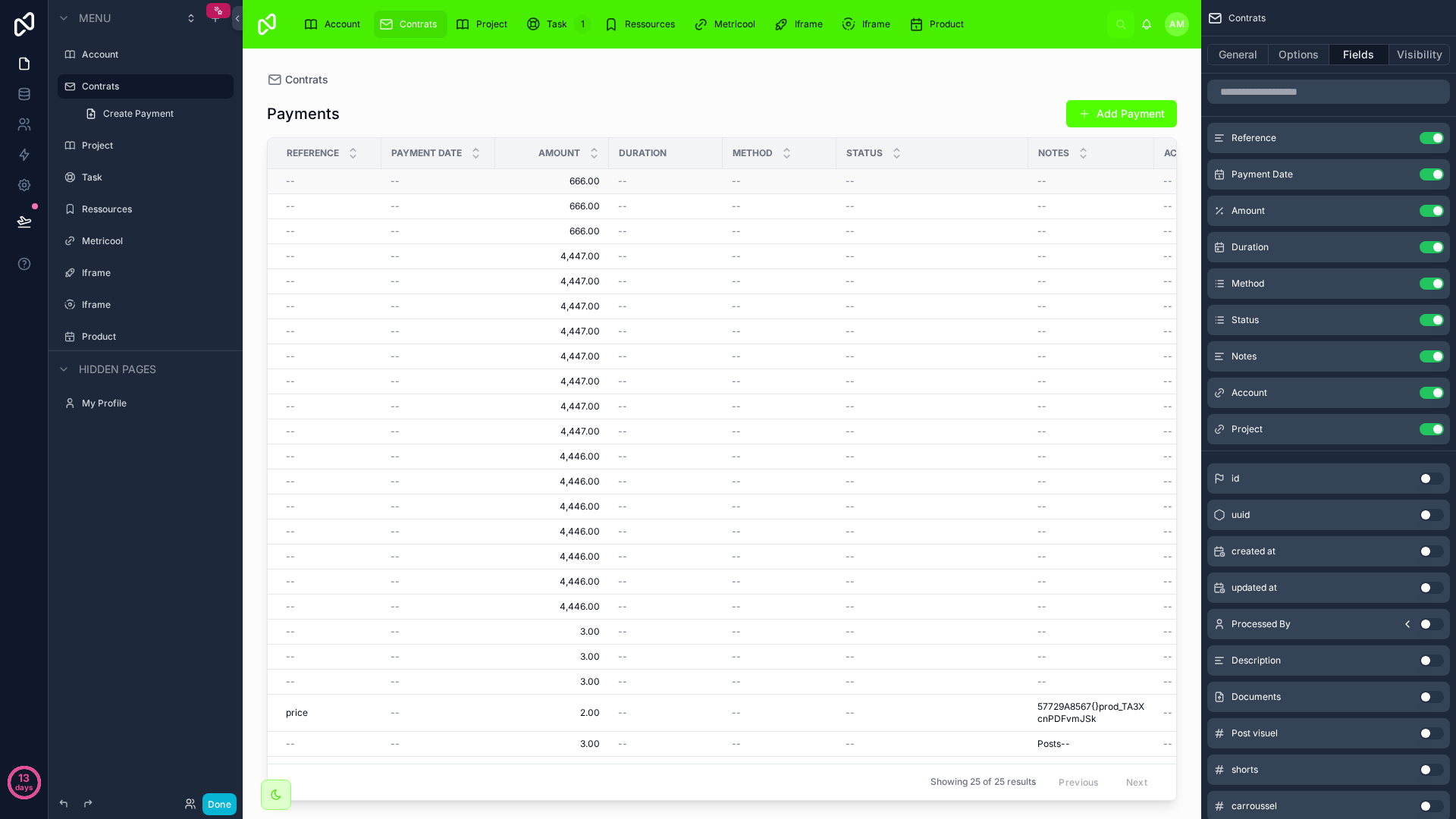
click at [642, 182] on div "--" at bounding box center [666, 181] width 95 height 12
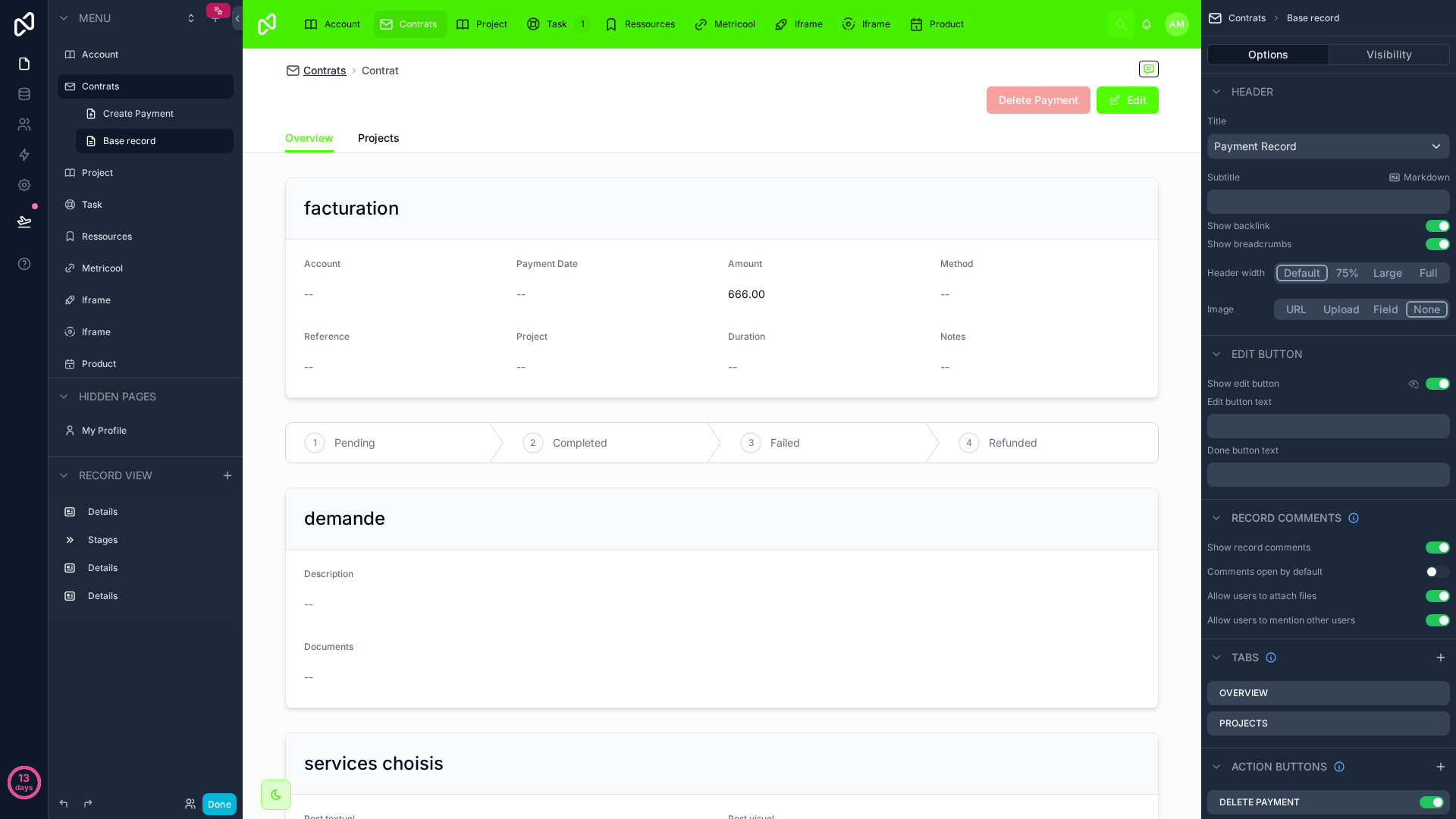
click at [318, 75] on span "Contrats" at bounding box center [325, 70] width 43 height 15
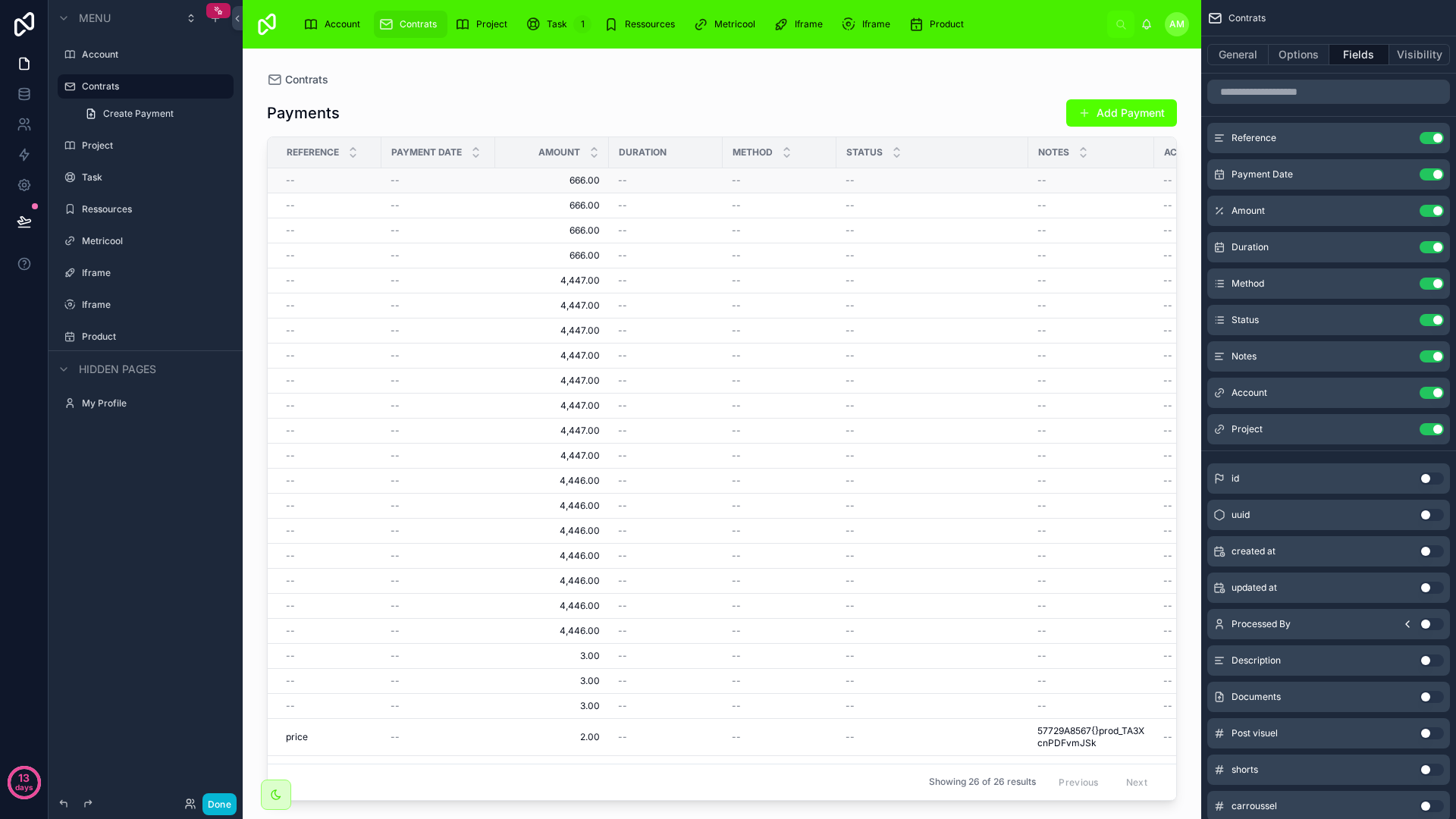
click at [584, 176] on span "666.00" at bounding box center [552, 180] width 95 height 12
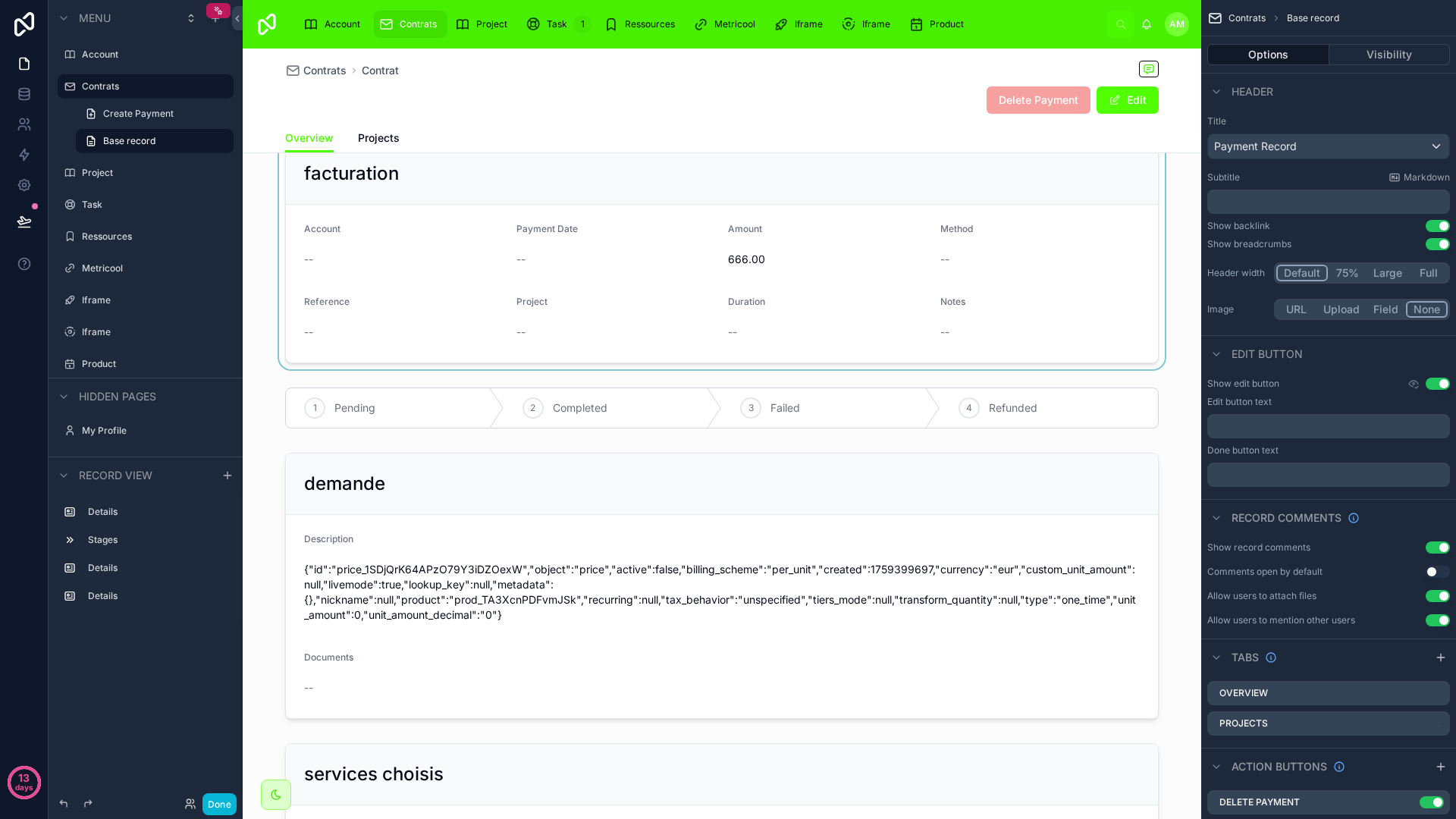
scroll to position [80, 0]
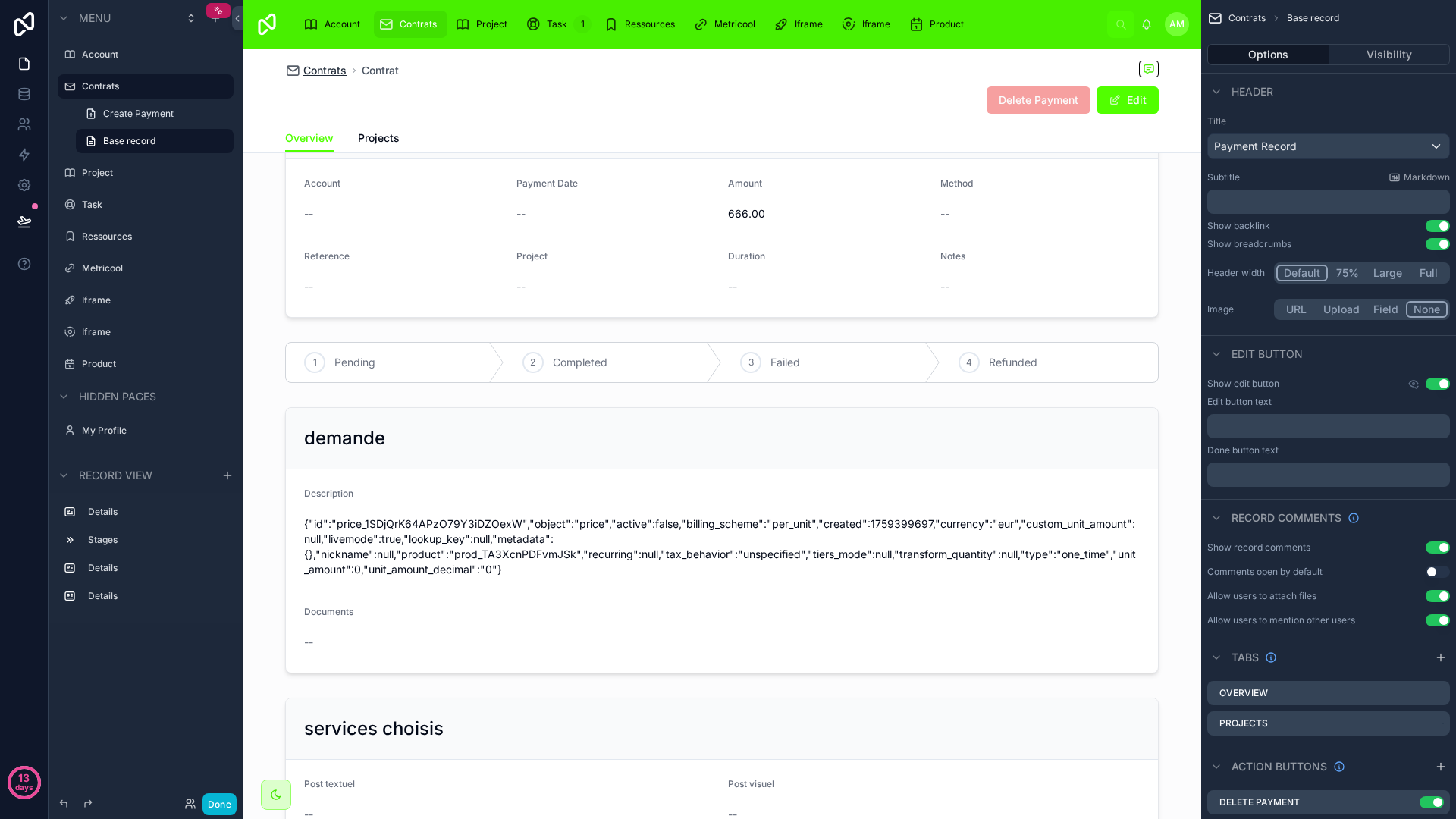
click at [317, 71] on span "Contrats" at bounding box center [325, 70] width 43 height 15
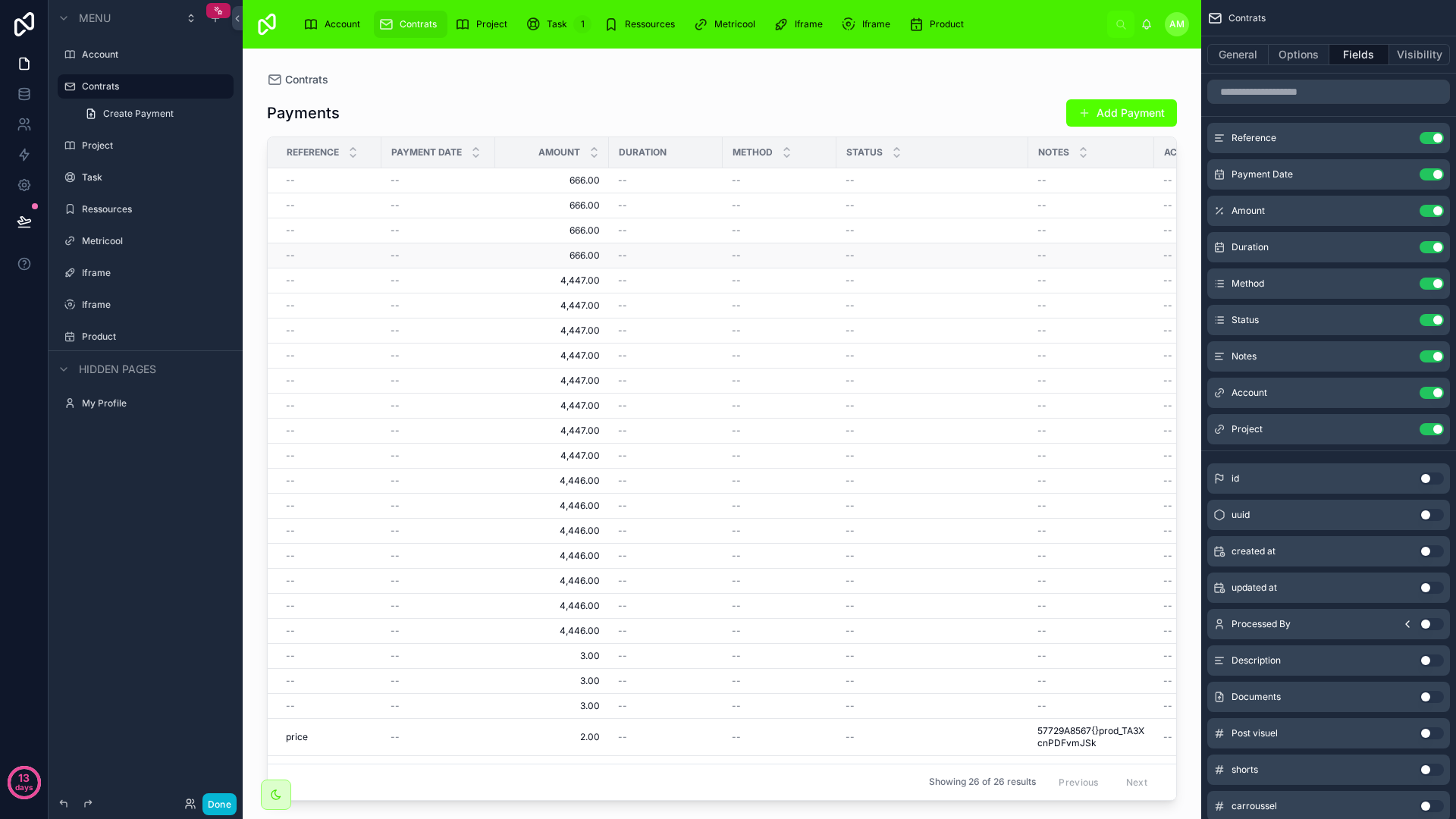
click at [577, 244] on td "666.00 666.00" at bounding box center [552, 255] width 114 height 25
click at [579, 228] on span "666.00" at bounding box center [552, 230] width 95 height 12
click at [580, 256] on span "666.00" at bounding box center [552, 255] width 95 height 12
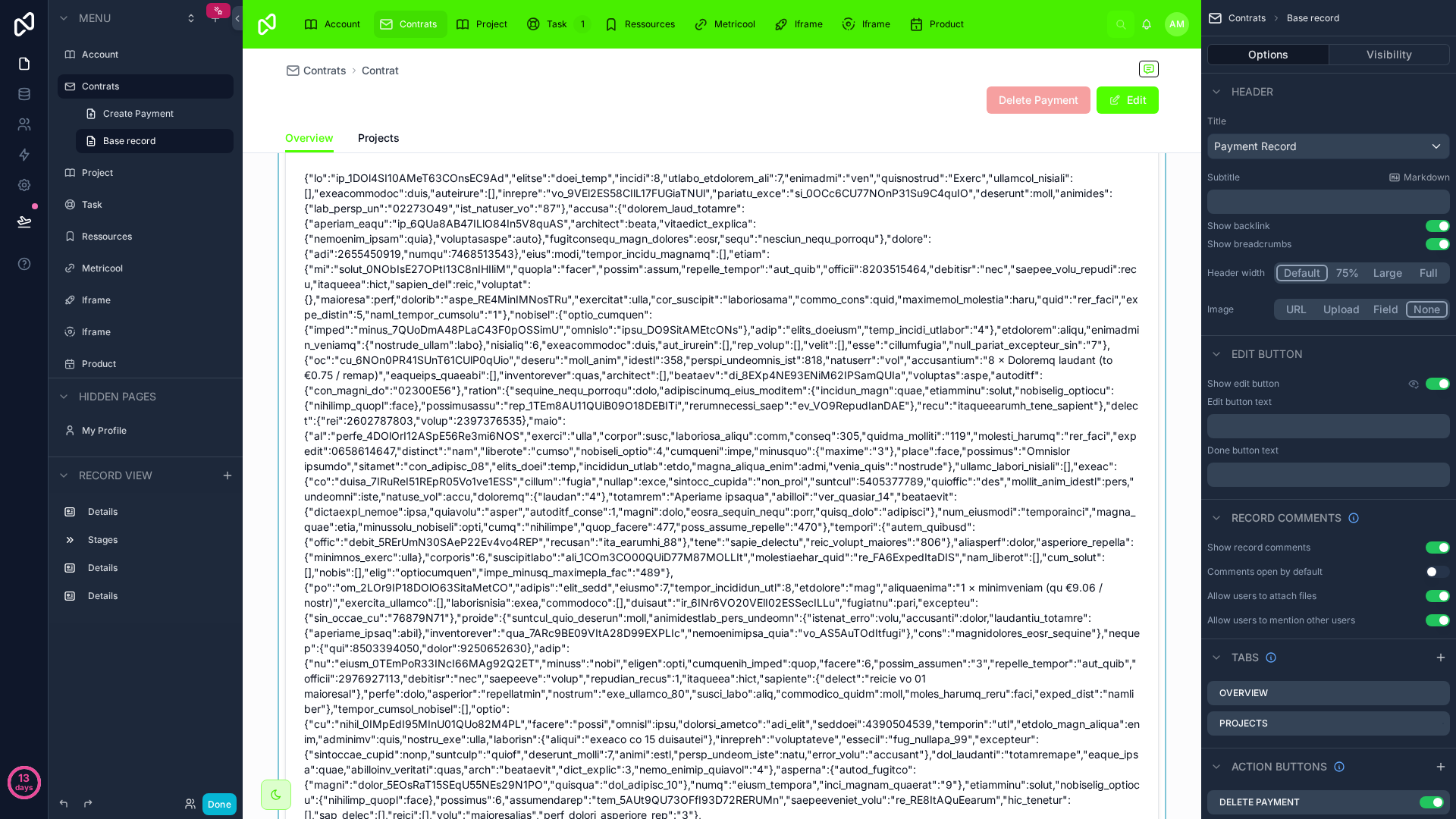
scroll to position [994, 0]
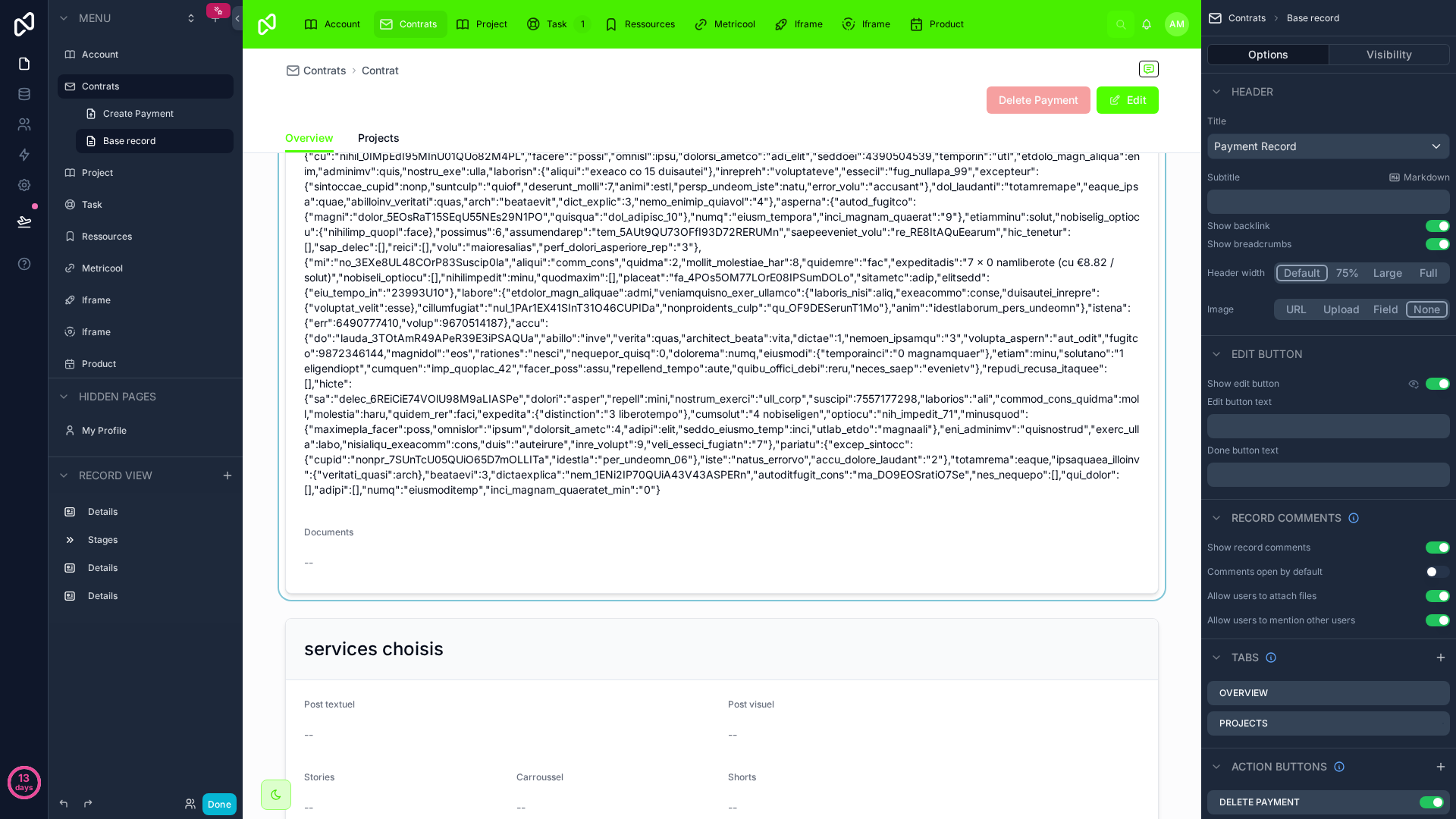
click at [692, 381] on div at bounding box center [722, 43] width 958 height 1112
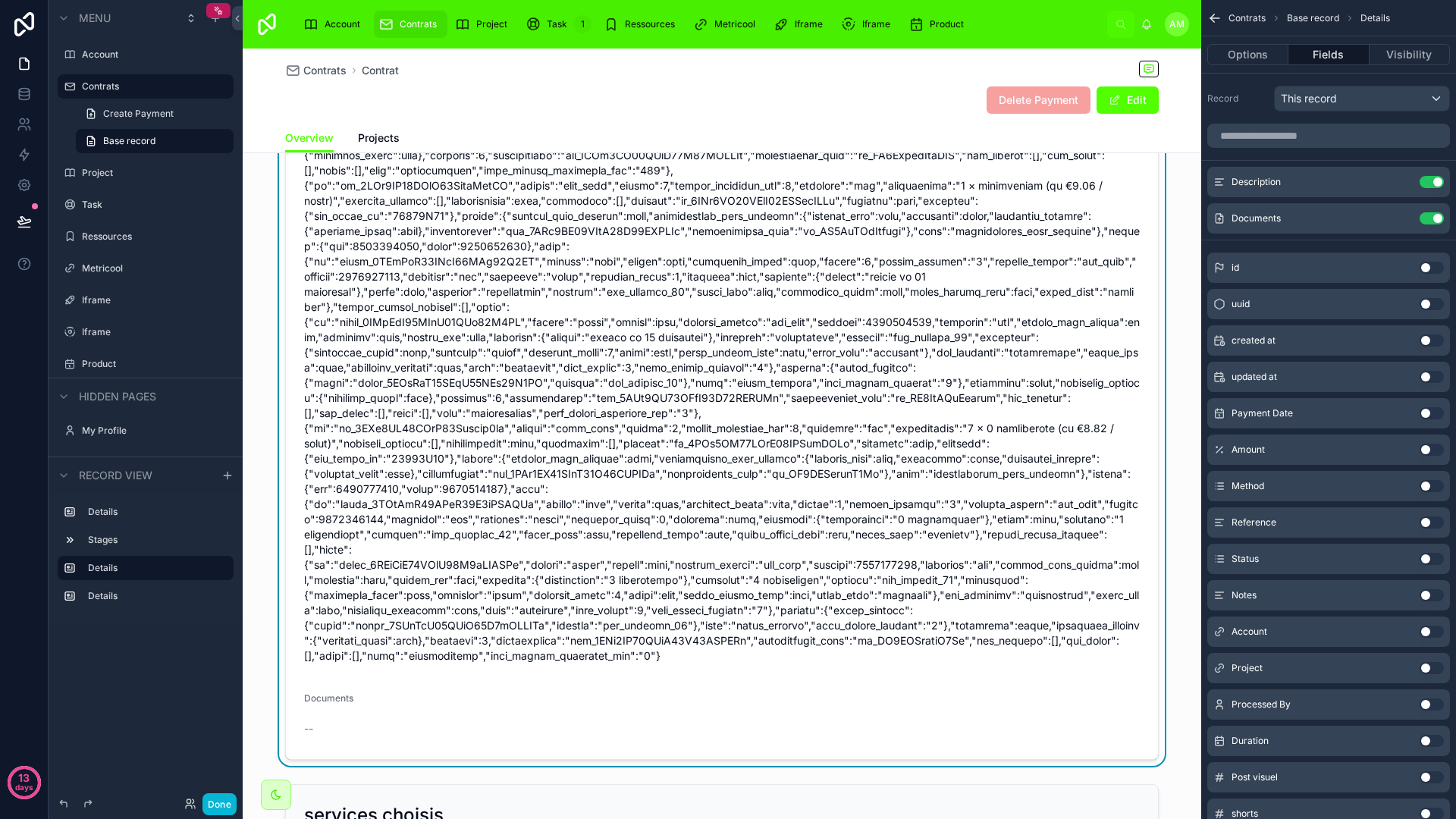
scroll to position [764, 0]
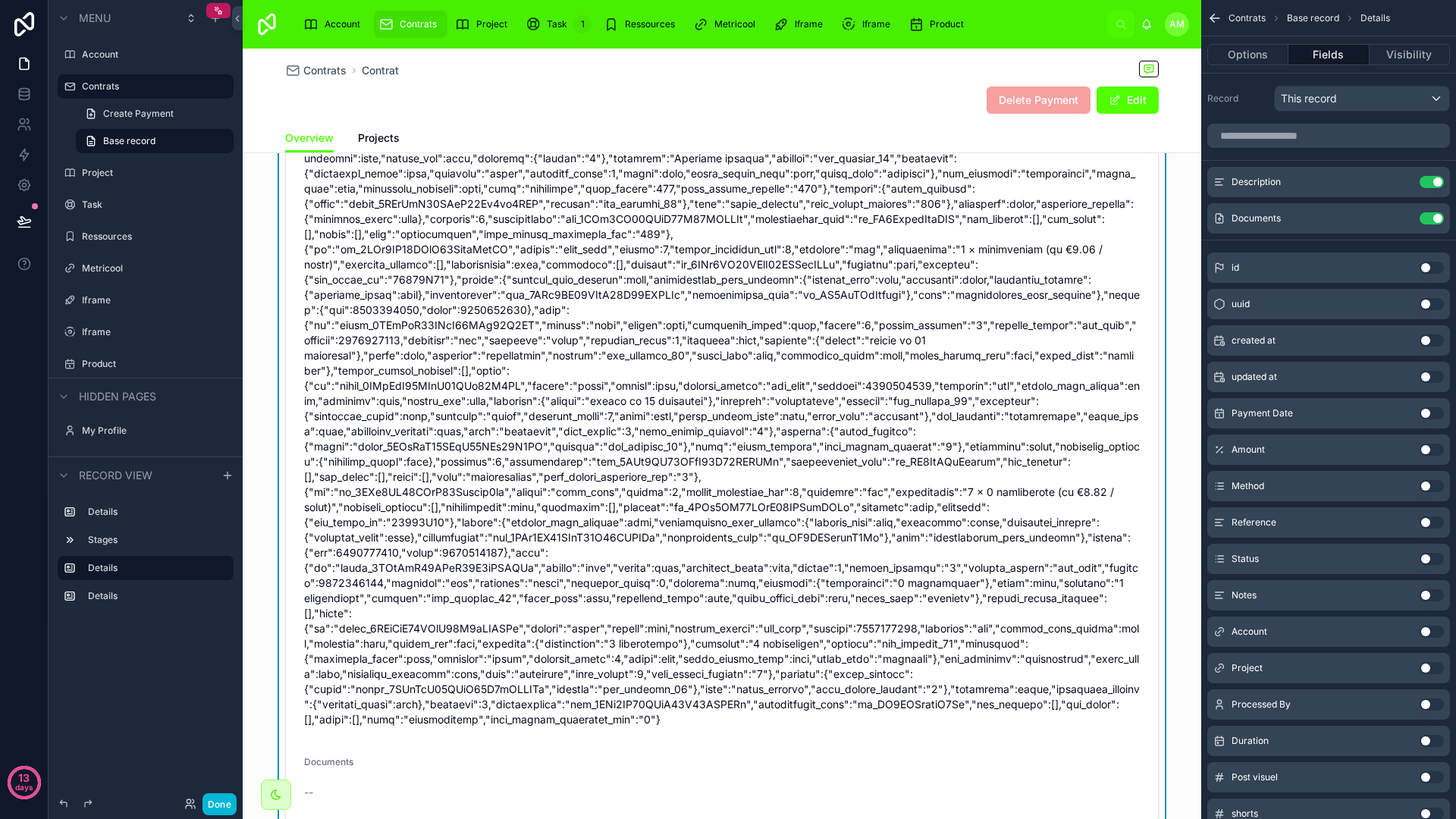
click at [687, 370] on span at bounding box center [722, 280] width 836 height 895
click at [661, 446] on span at bounding box center [722, 280] width 836 height 895
click at [618, 526] on span at bounding box center [722, 280] width 836 height 895
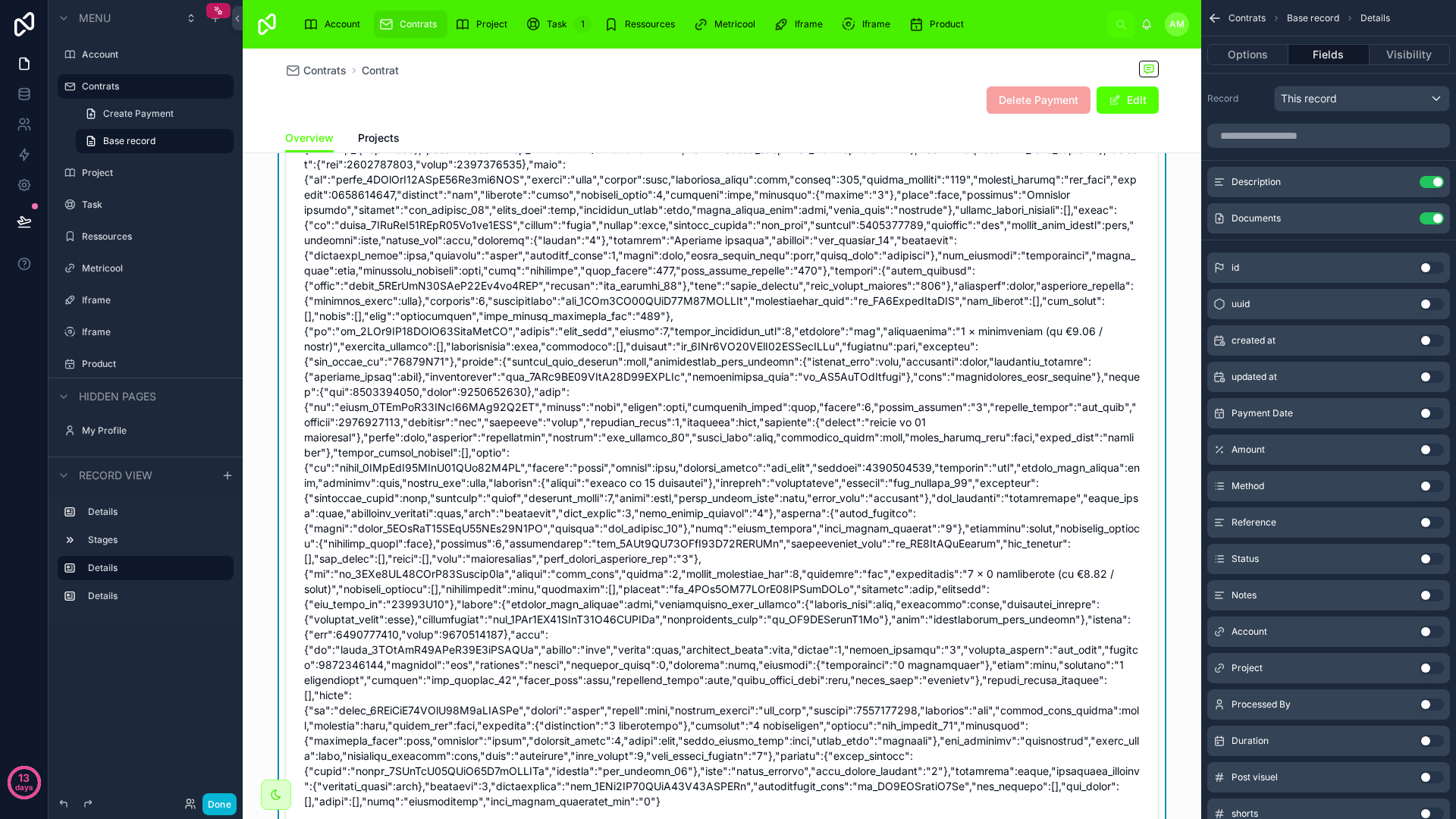
scroll to position [676, 0]
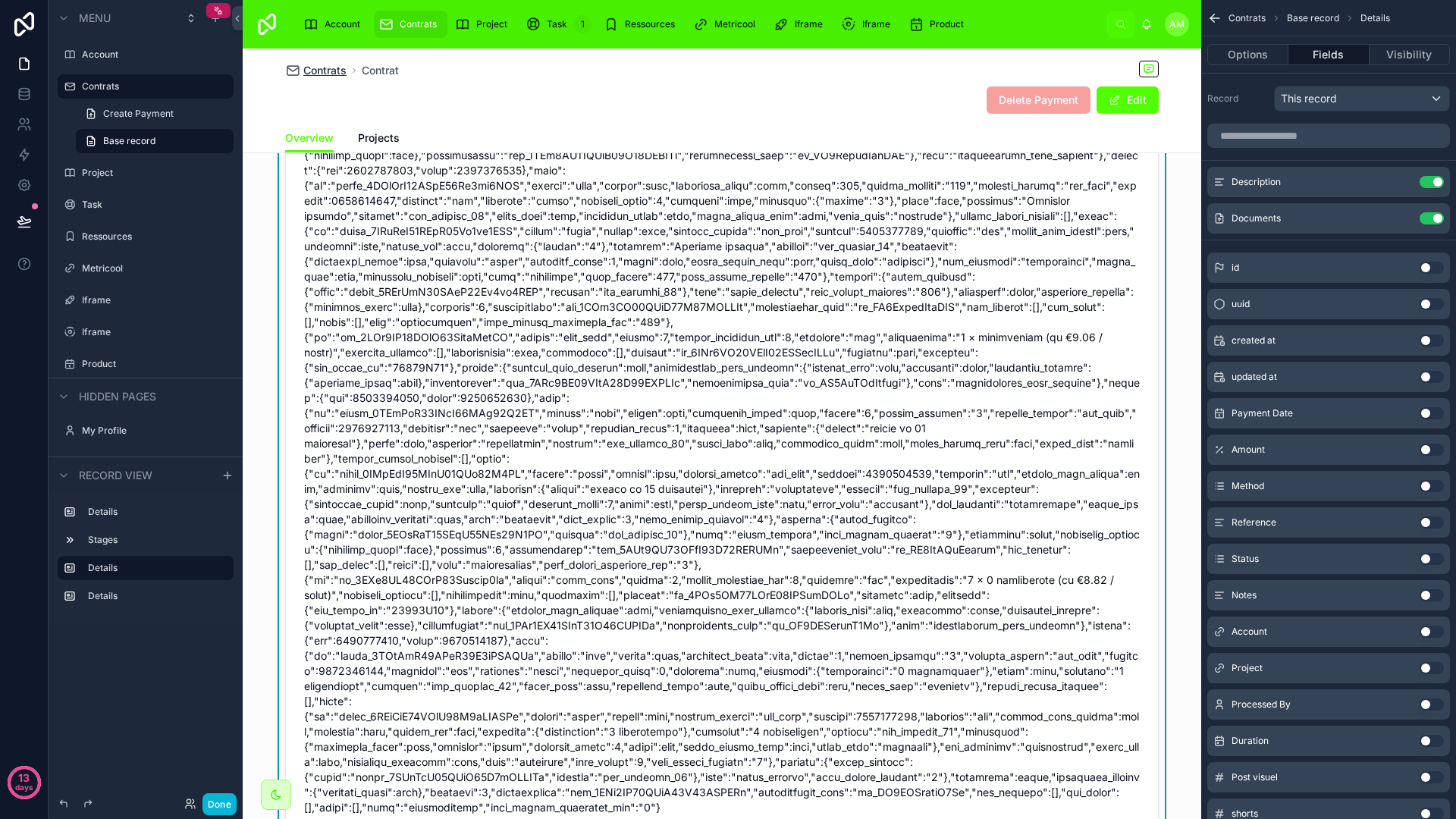
click at [318, 68] on span "Contrats" at bounding box center [325, 70] width 43 height 15
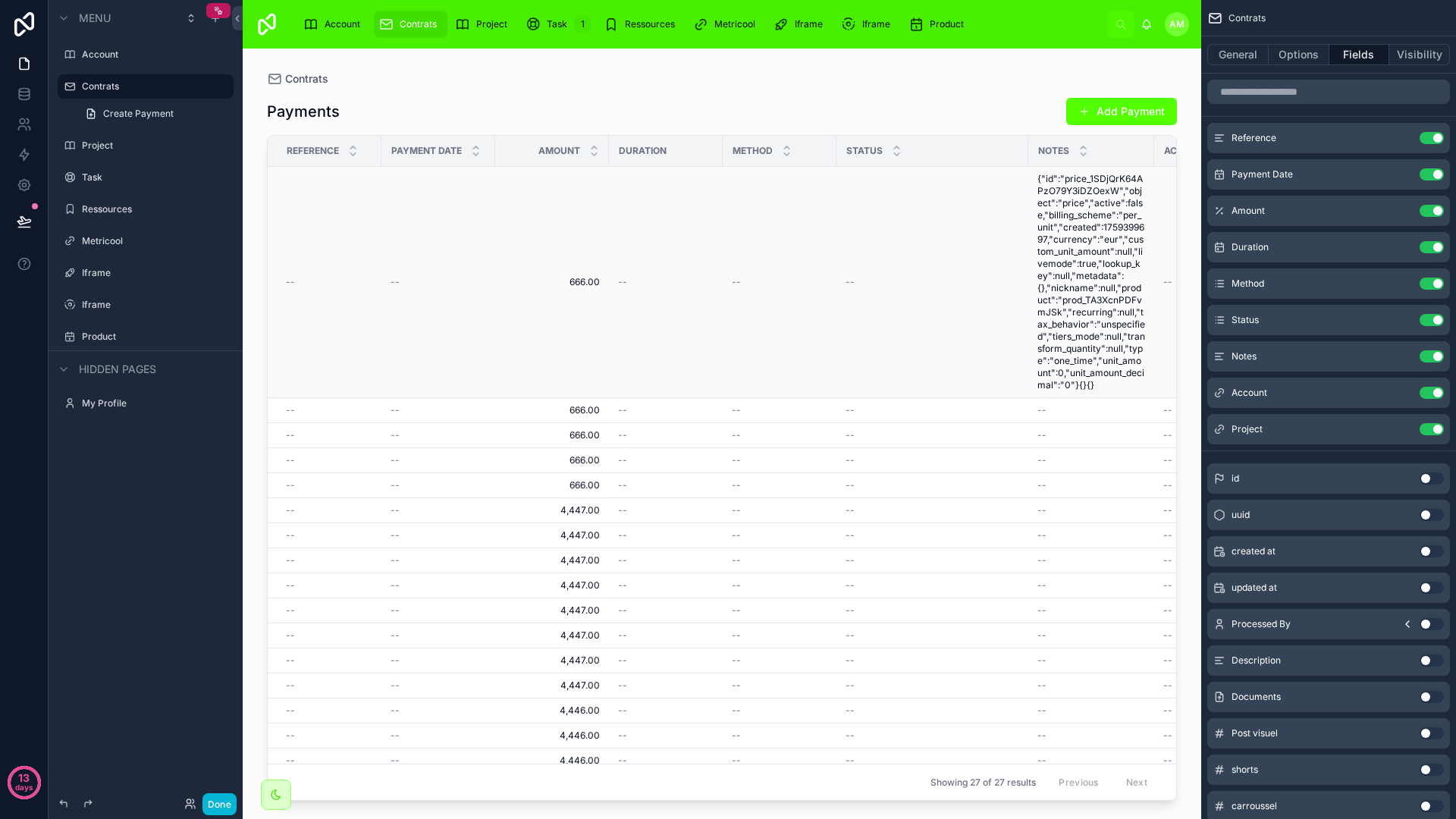
click at [583, 264] on td "666.00 666.00" at bounding box center [552, 283] width 114 height 232
click at [590, 280] on span "666.00" at bounding box center [552, 282] width 95 height 12
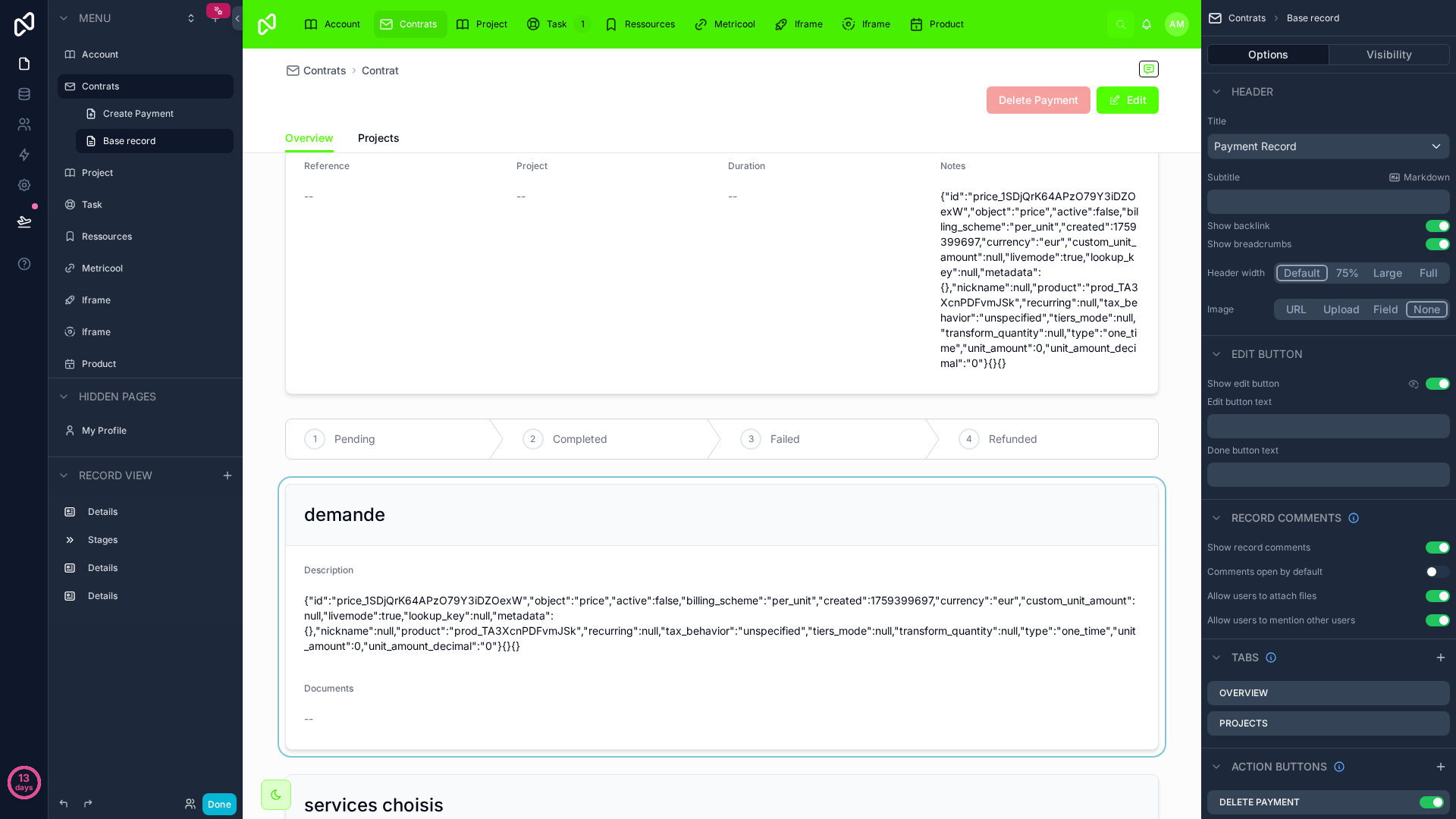
scroll to position [169, 0]
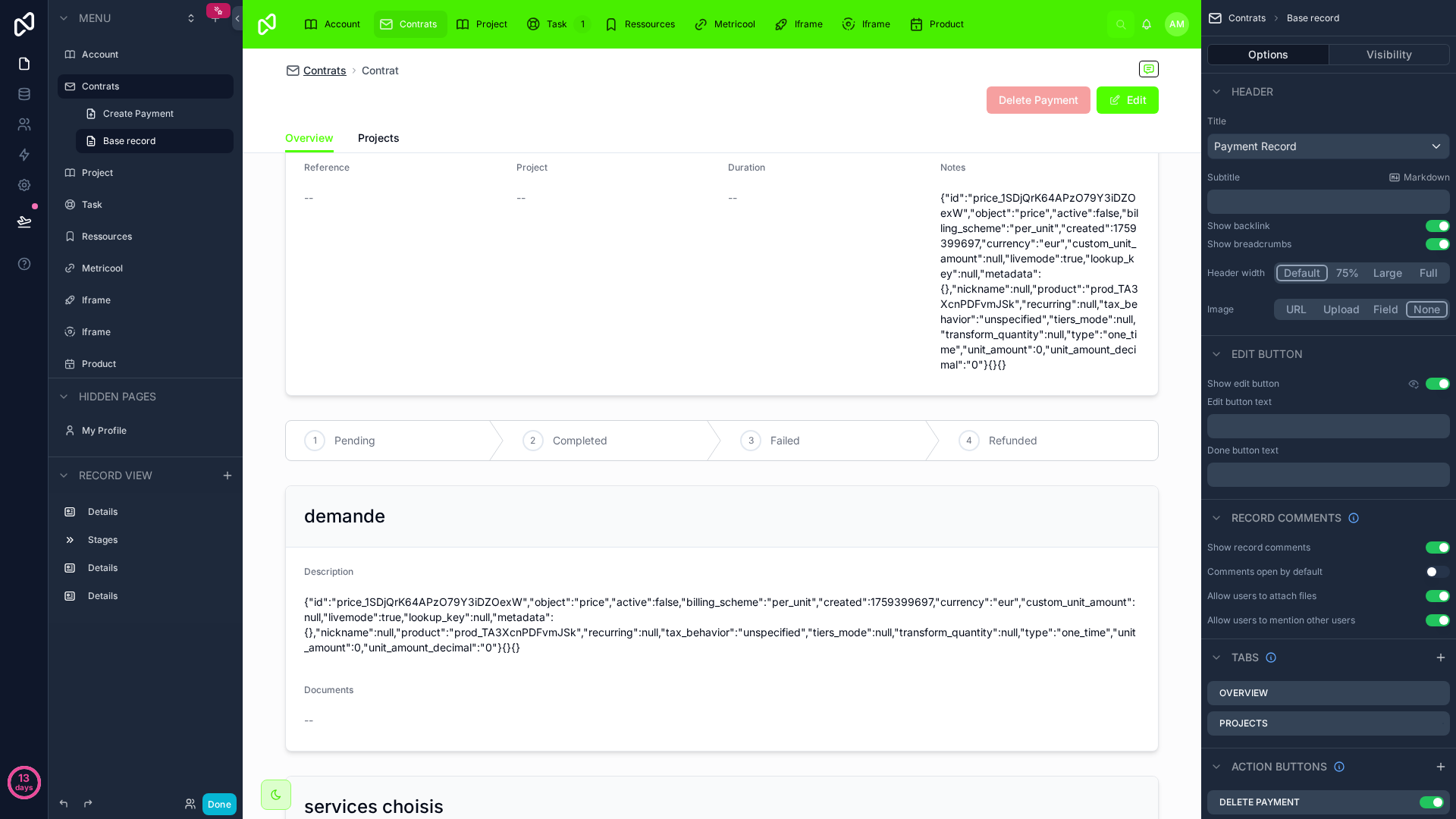
click at [332, 69] on span "Contrats" at bounding box center [325, 70] width 43 height 15
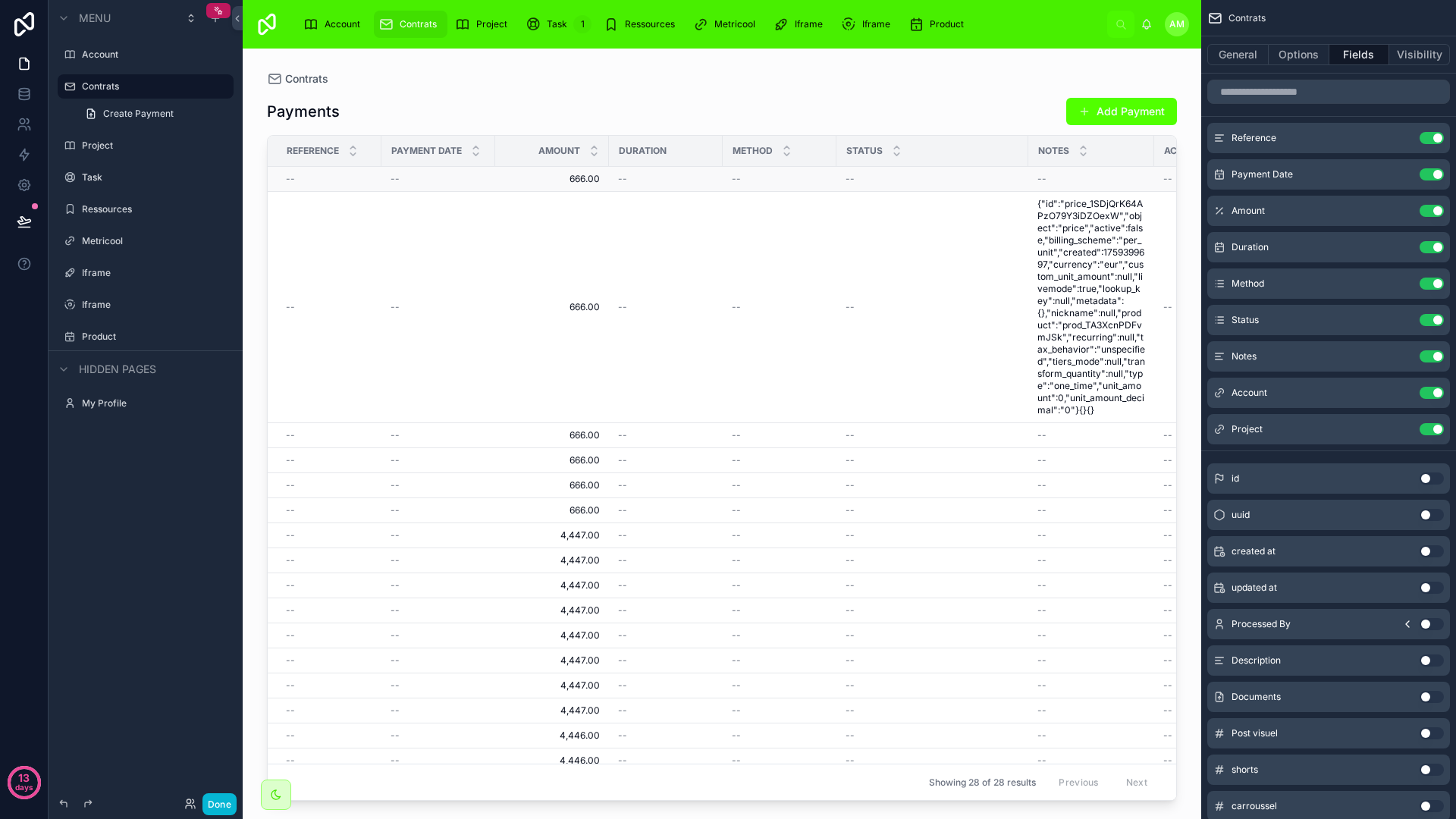
click at [714, 177] on div "--" at bounding box center [666, 178] width 95 height 12
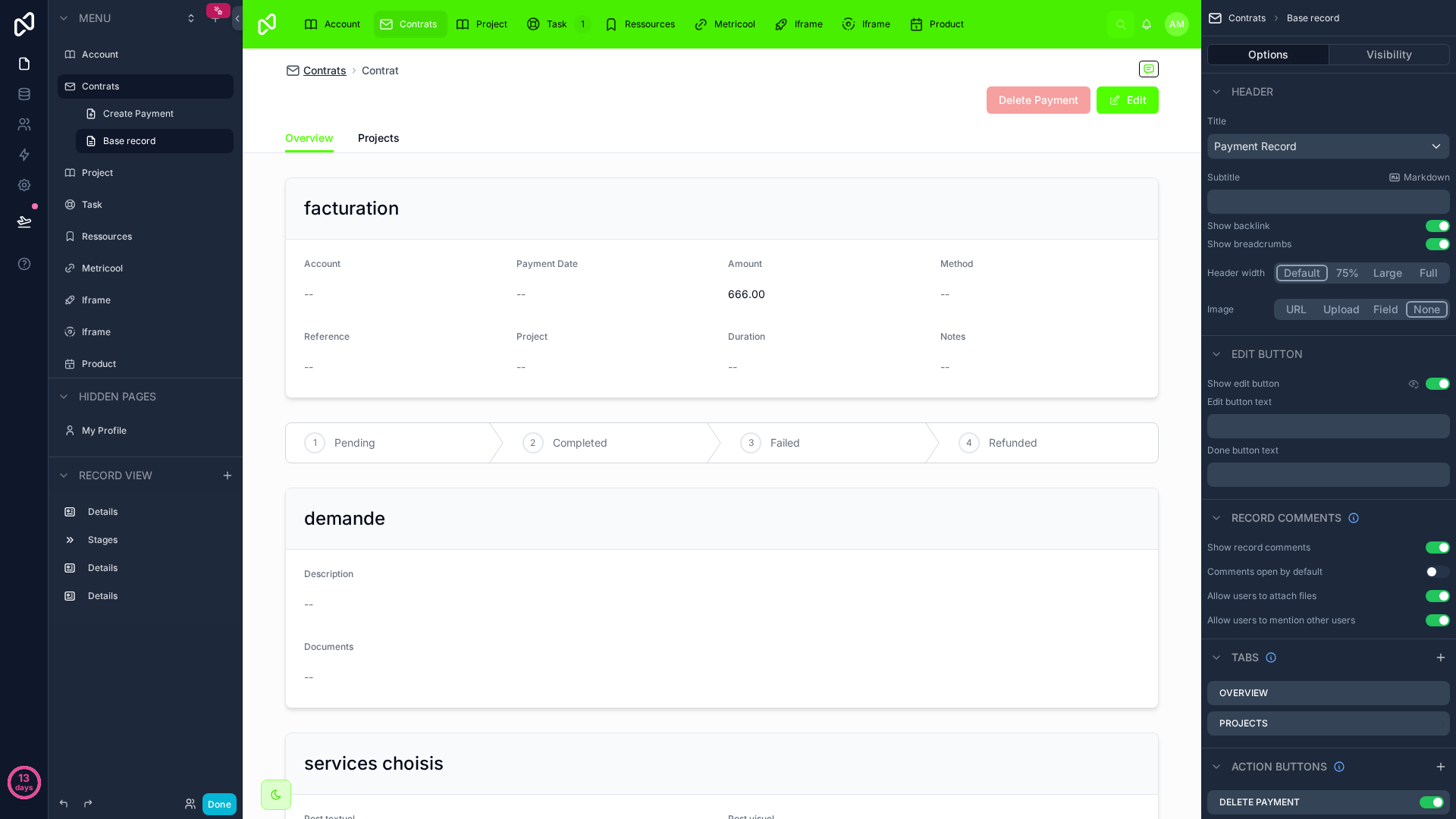
click at [332, 74] on span "Contrats" at bounding box center [325, 70] width 43 height 15
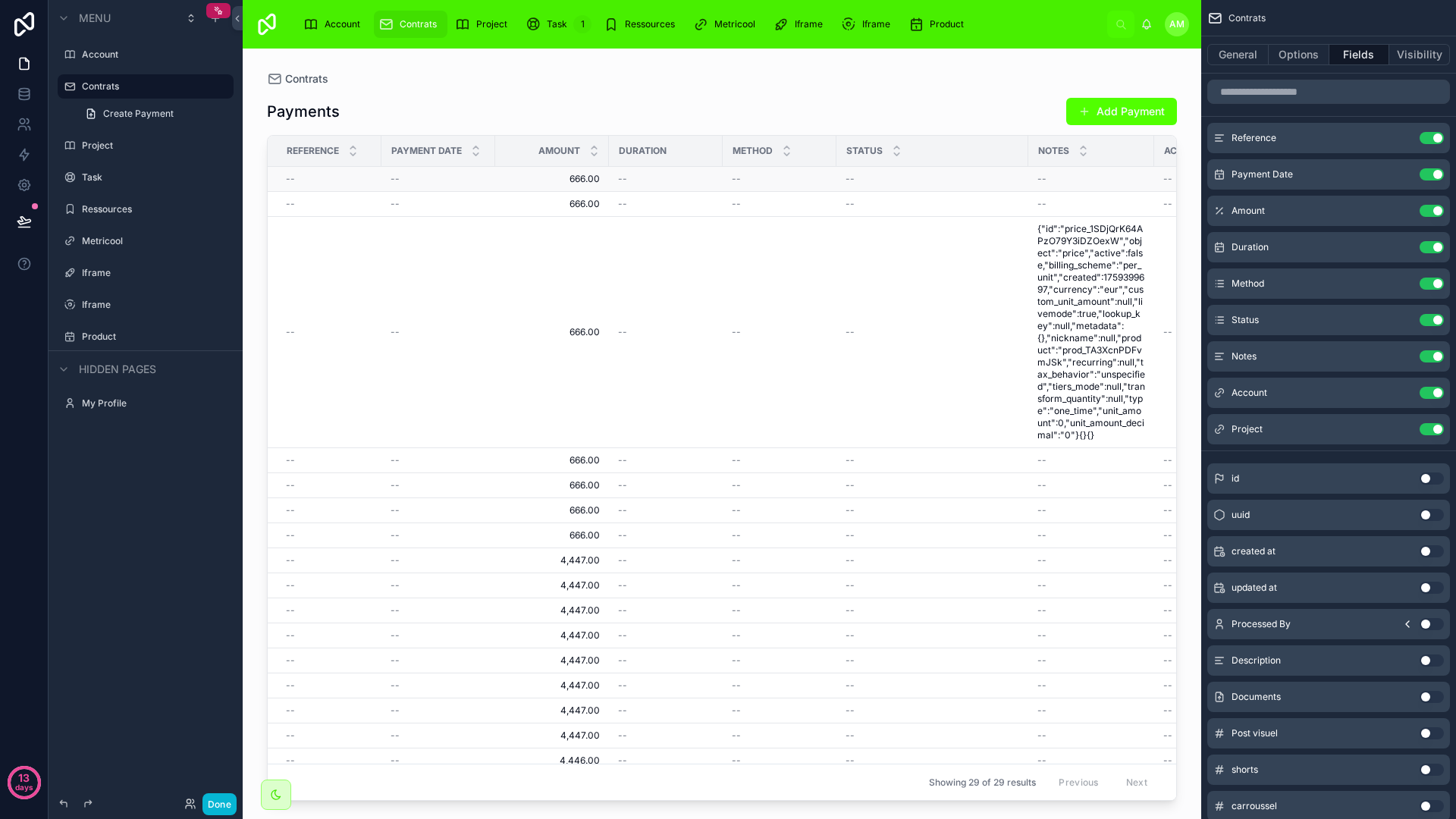
click at [686, 180] on div "--" at bounding box center [666, 178] width 95 height 12
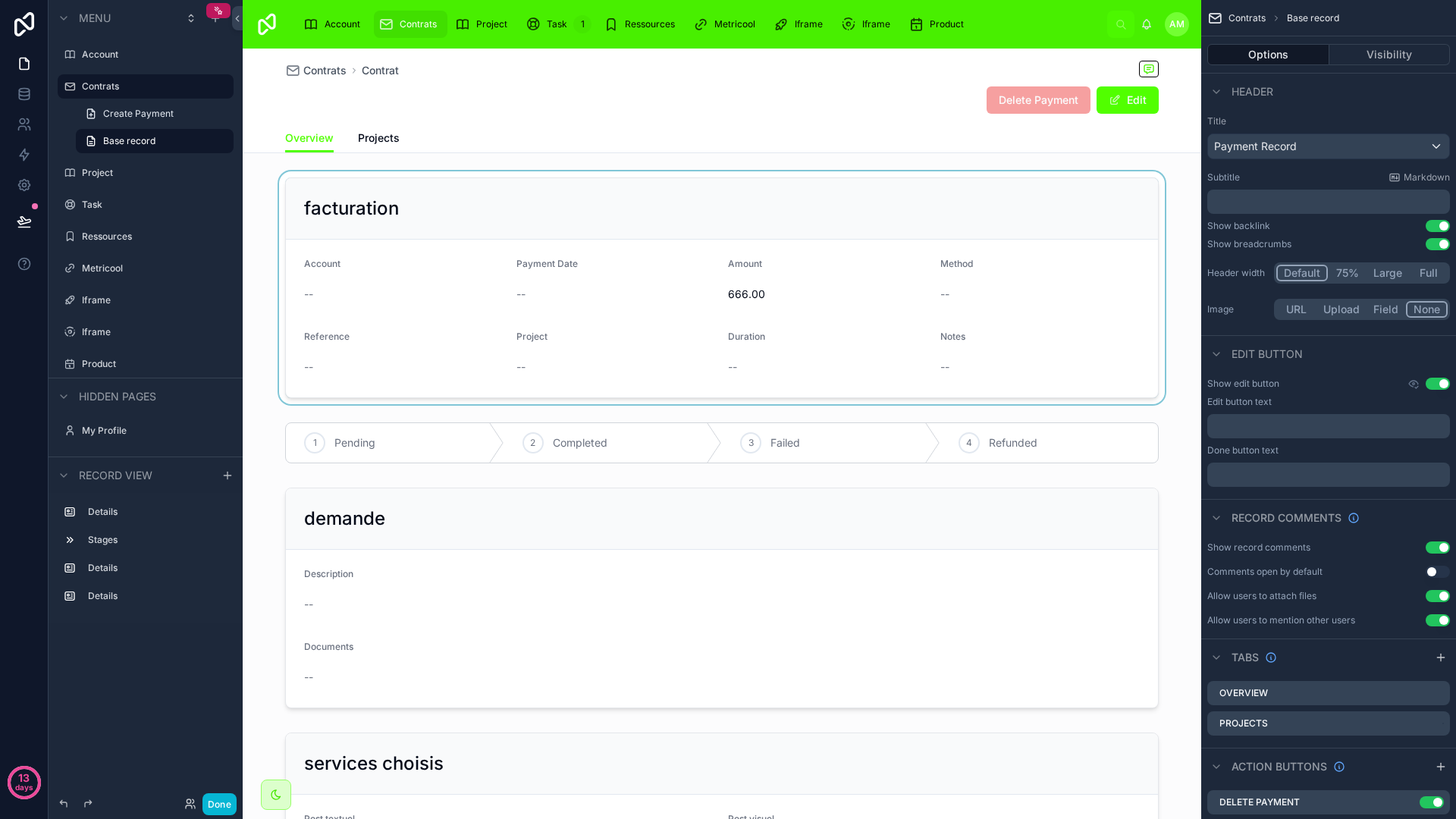
click at [447, 191] on div at bounding box center [722, 287] width 958 height 233
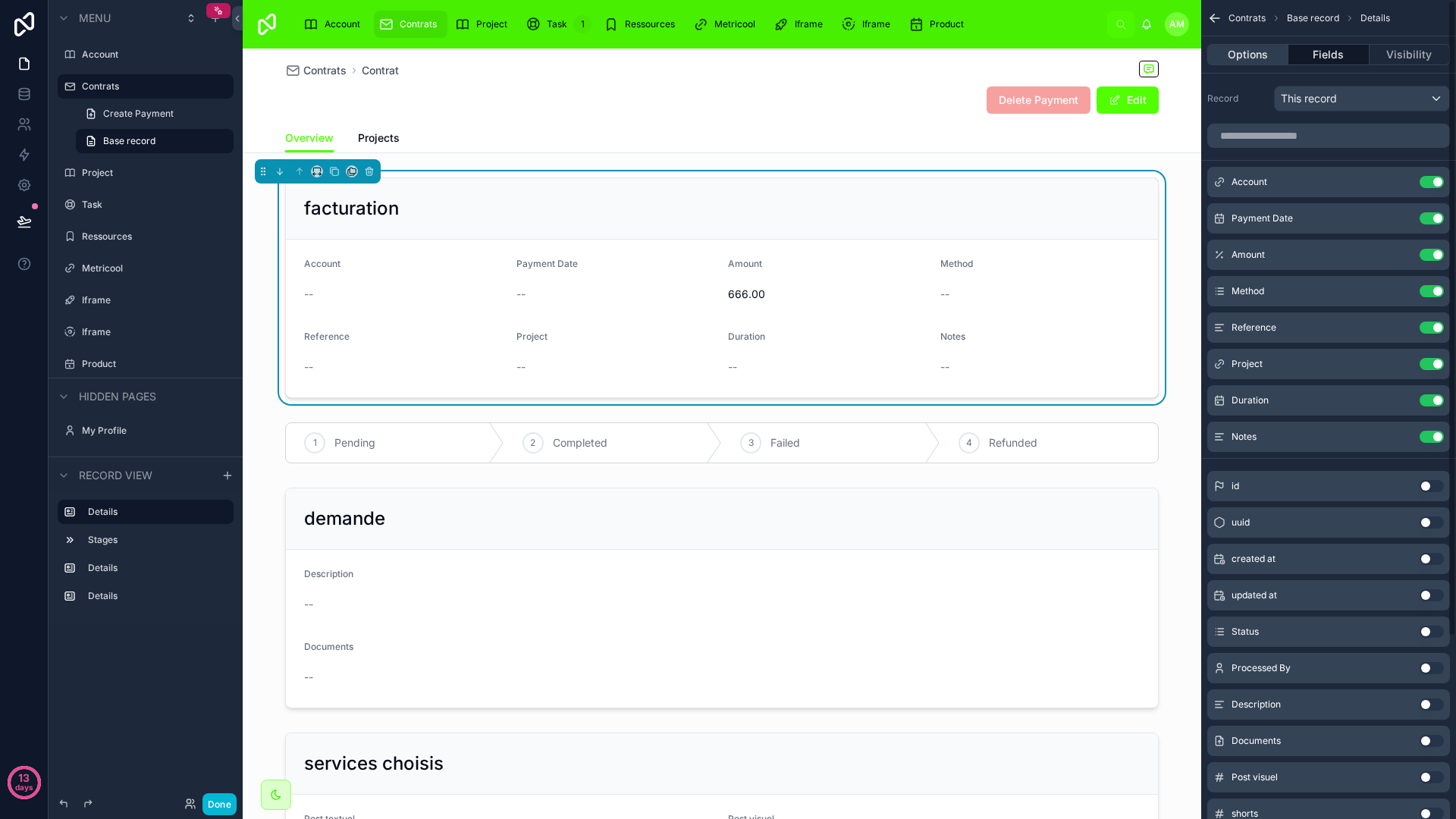
click at [1253, 53] on button "Options" at bounding box center [1248, 54] width 81 height 21
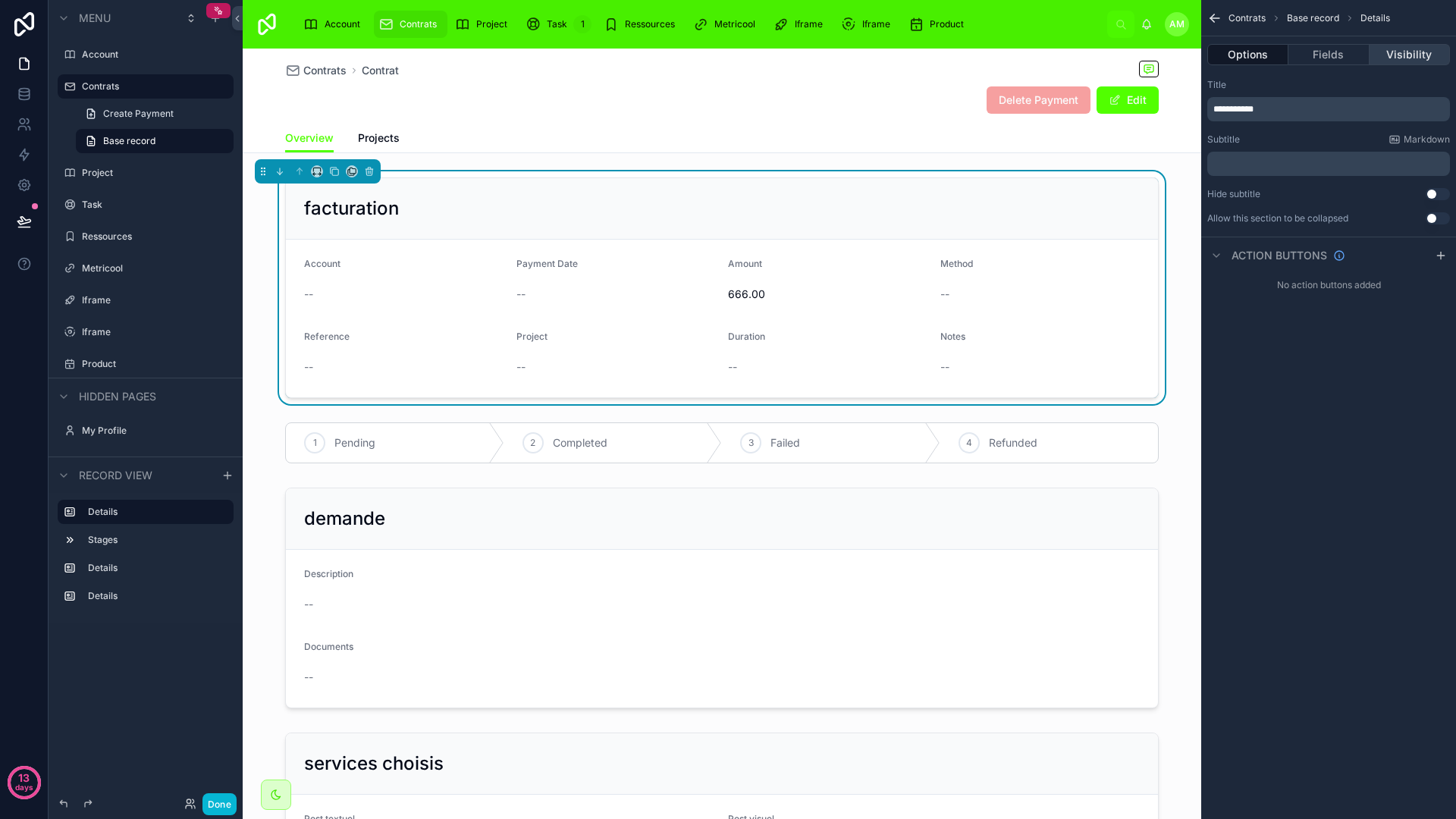
click at [1409, 62] on button "Visibility" at bounding box center [1409, 54] width 80 height 21
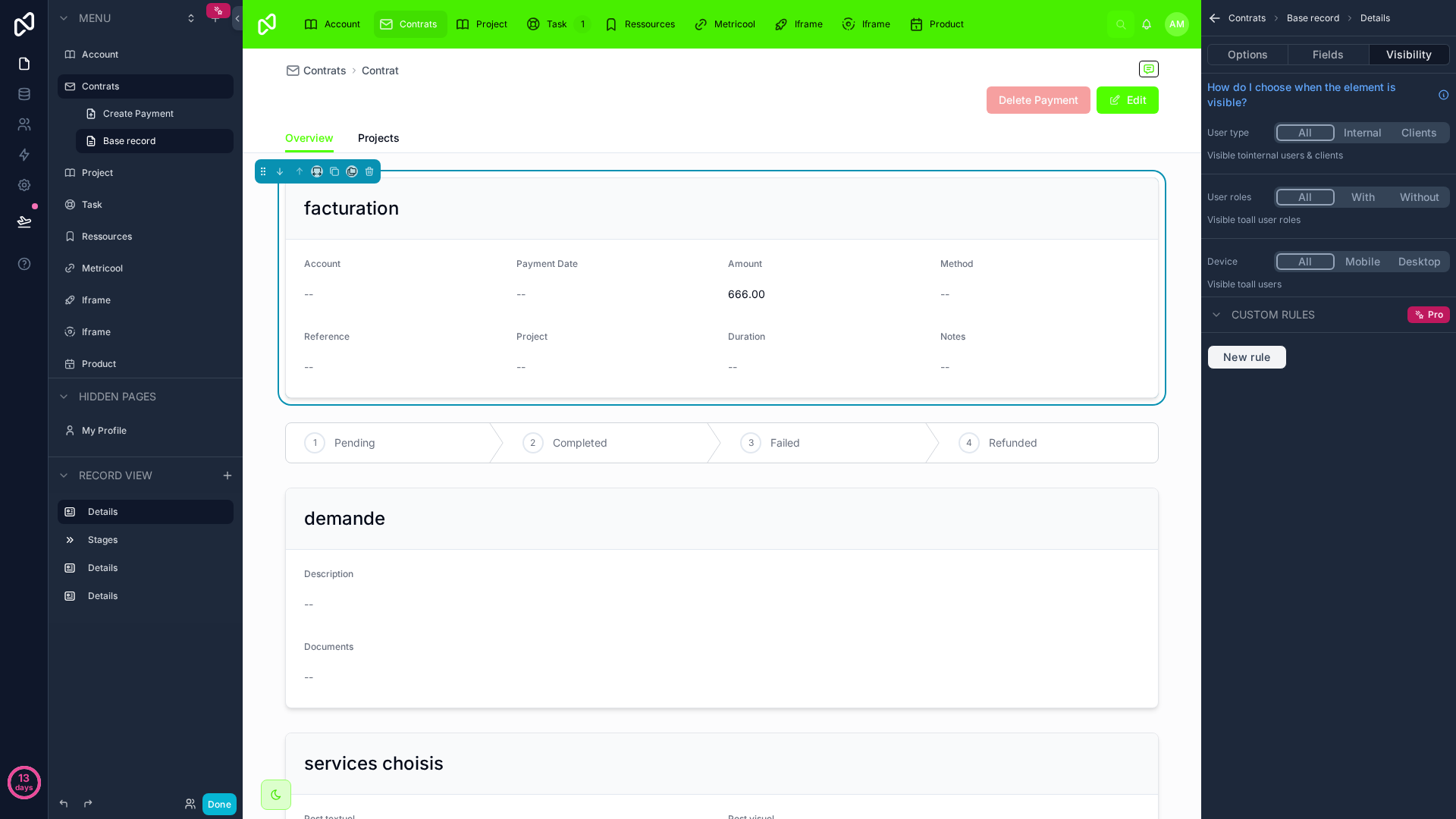
click at [1250, 365] on button "New rule" at bounding box center [1247, 357] width 79 height 24
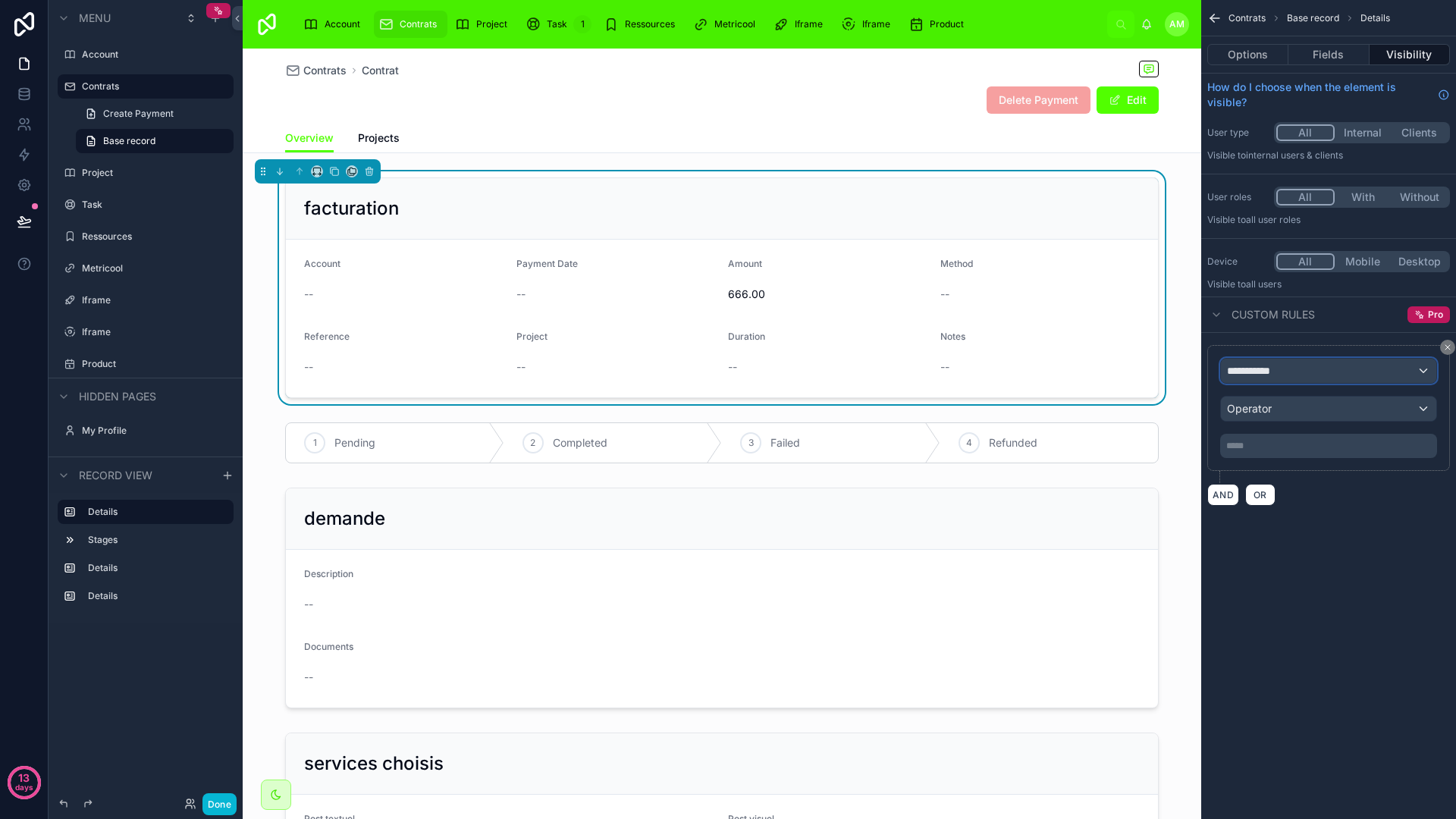
click at [1303, 370] on div "**********" at bounding box center [1328, 371] width 216 height 24
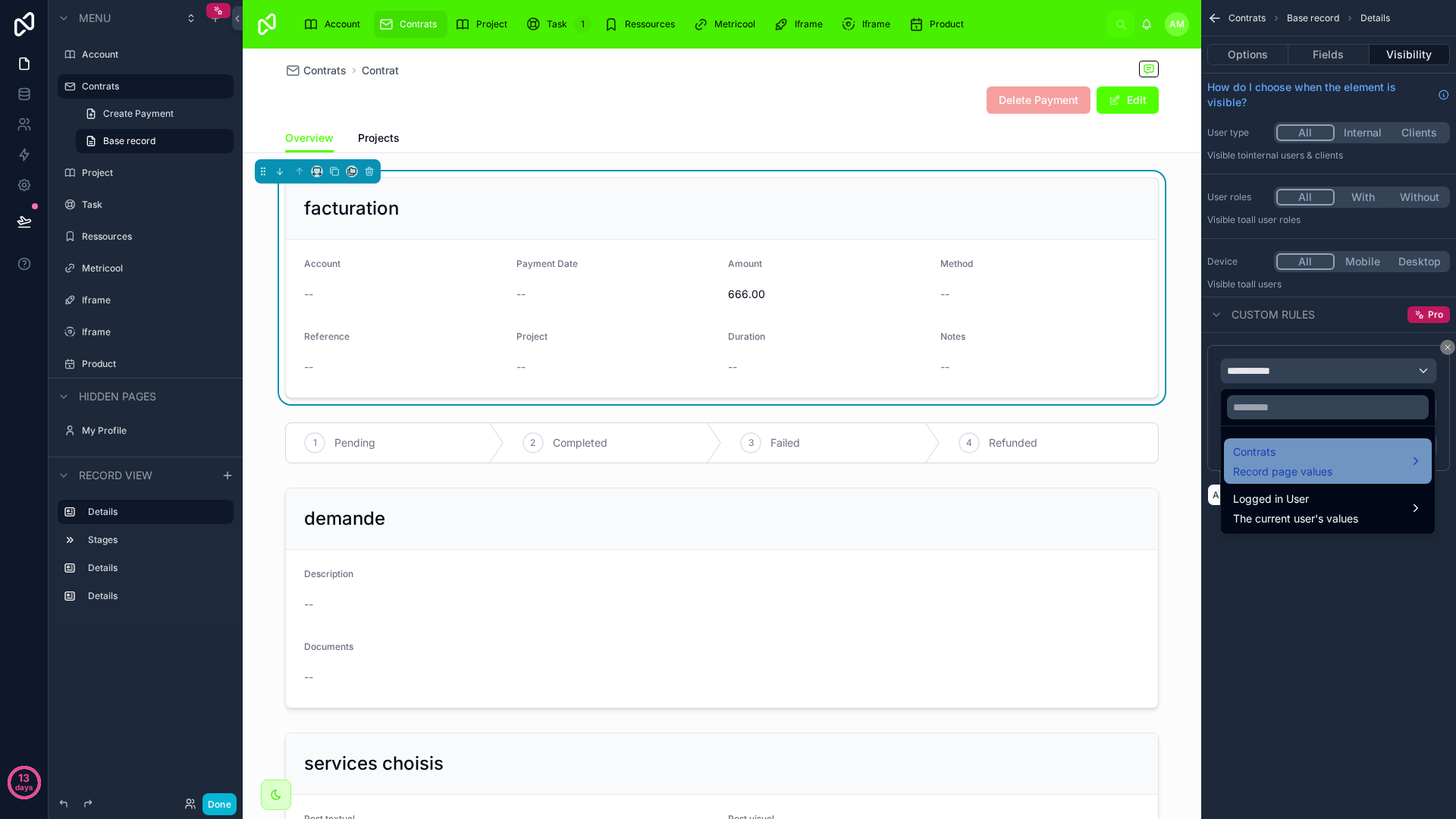
click at [1363, 464] on div "Contrats Record page values" at bounding box center [1327, 460] width 190 height 36
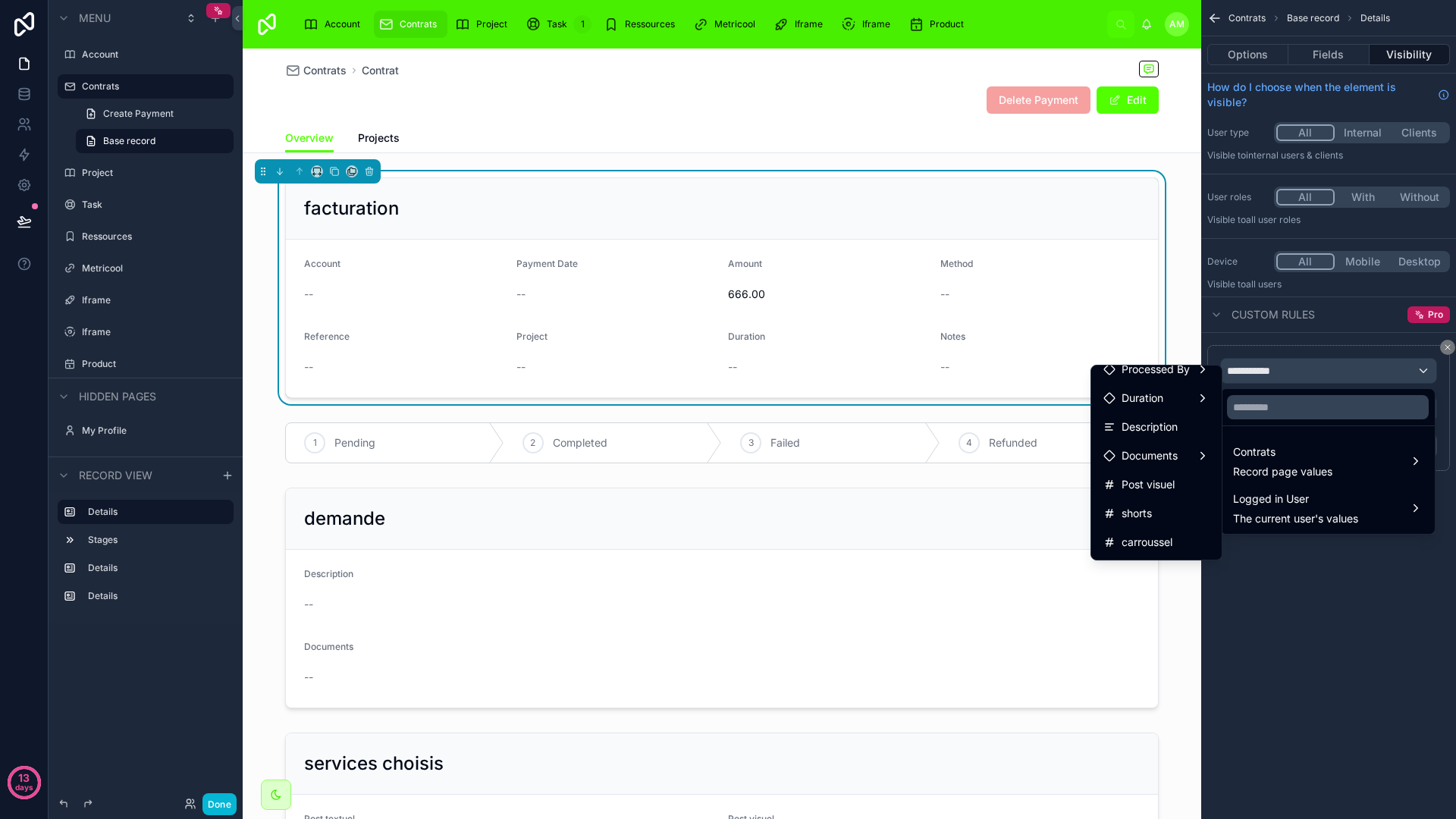
scroll to position [275, 0]
click at [1138, 427] on span "Description" at bounding box center [1150, 424] width 56 height 18
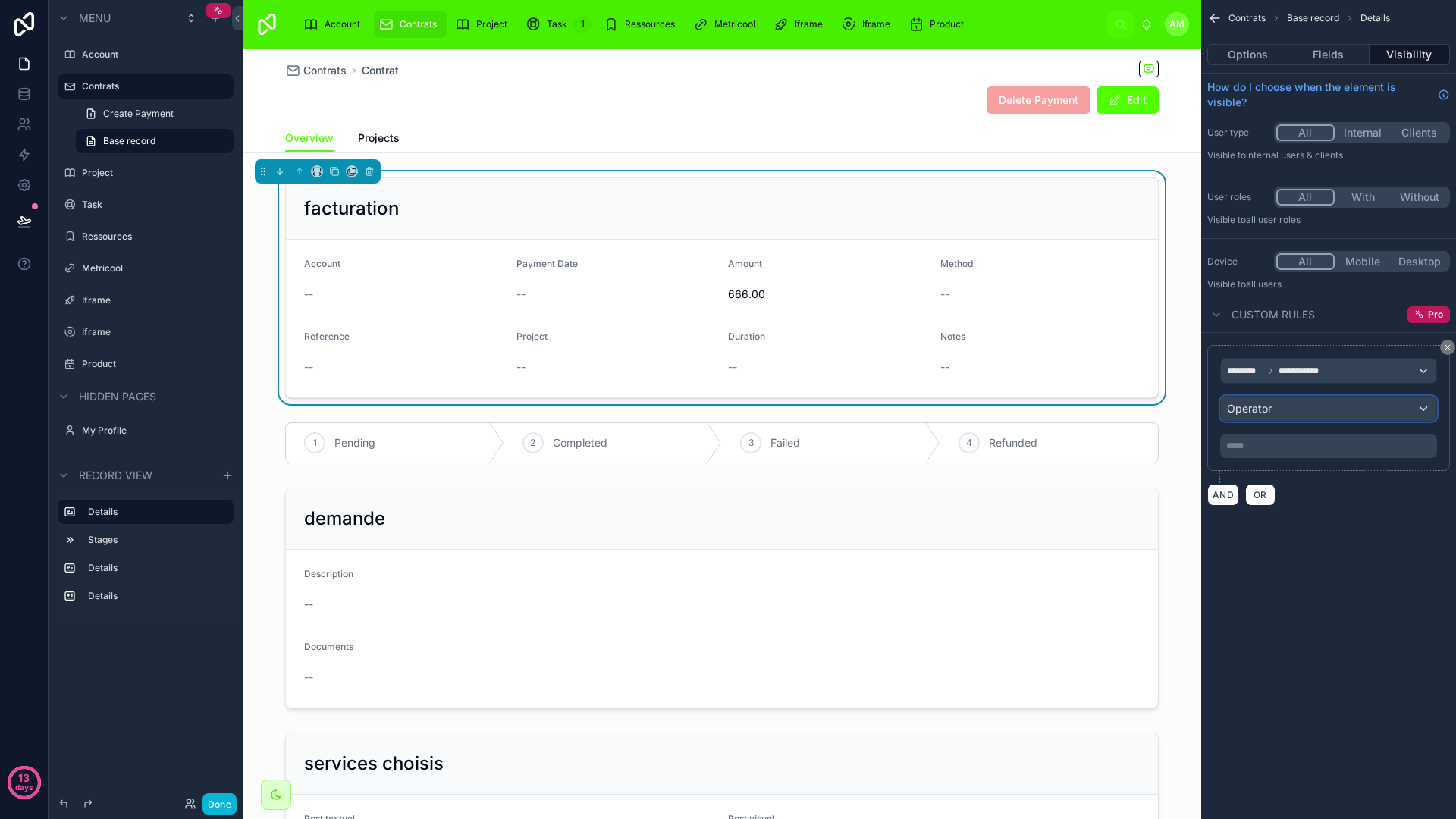
click at [1306, 412] on div "Operator" at bounding box center [1328, 409] width 216 height 24
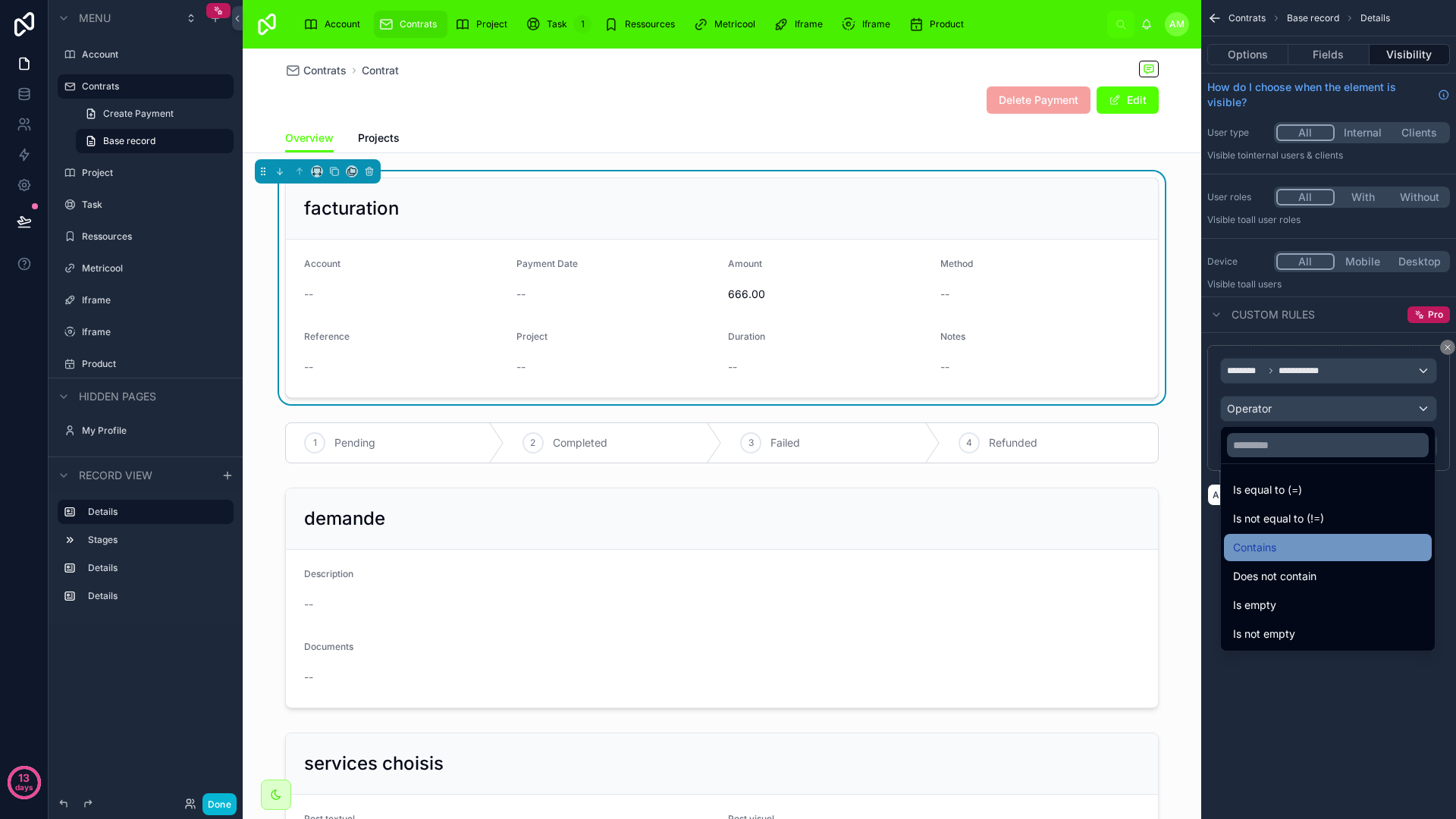
click at [1288, 550] on div "Contains" at bounding box center [1327, 546] width 190 height 18
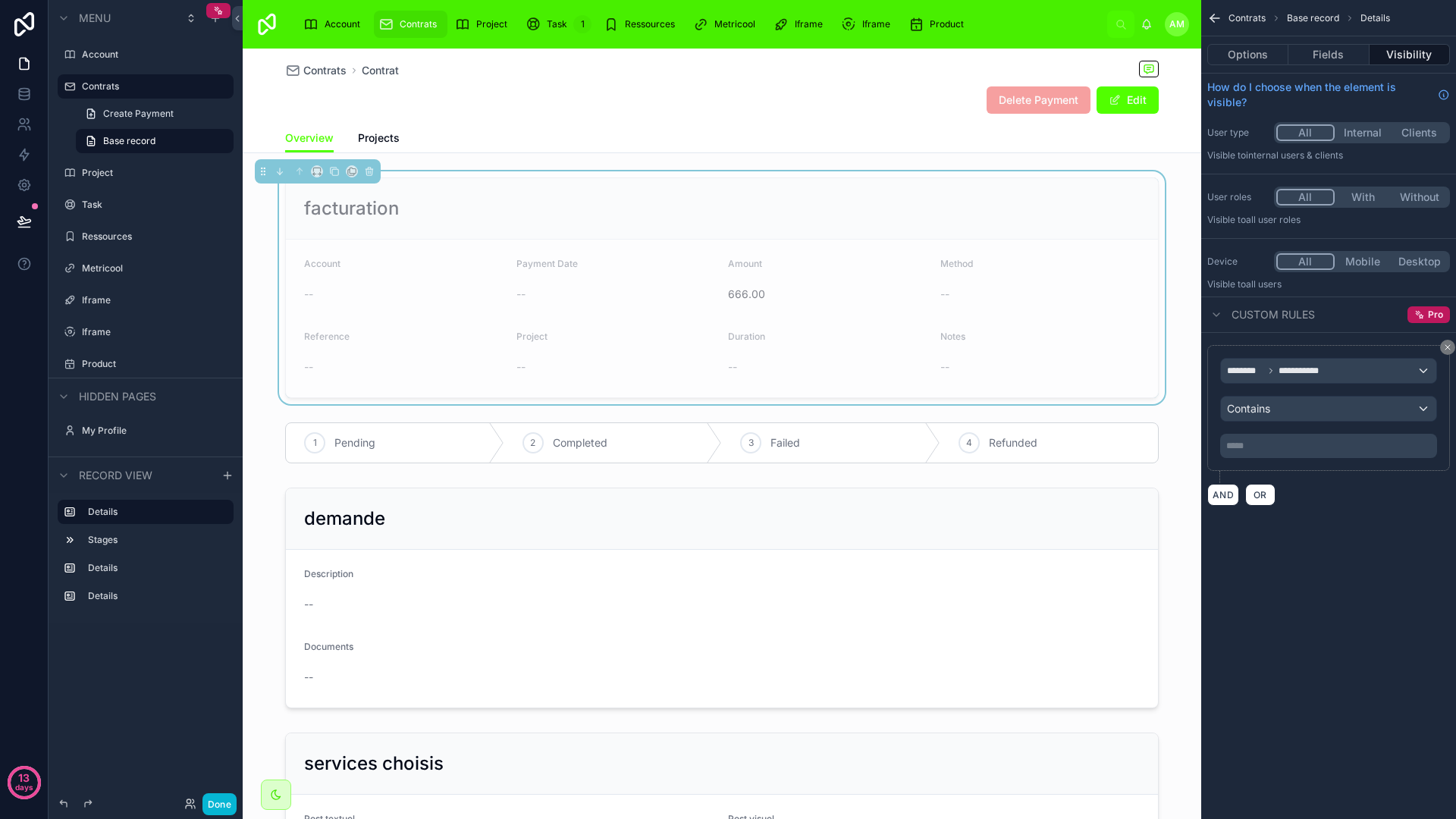
click at [1307, 442] on p "***** ﻿" at bounding box center [1330, 445] width 207 height 12
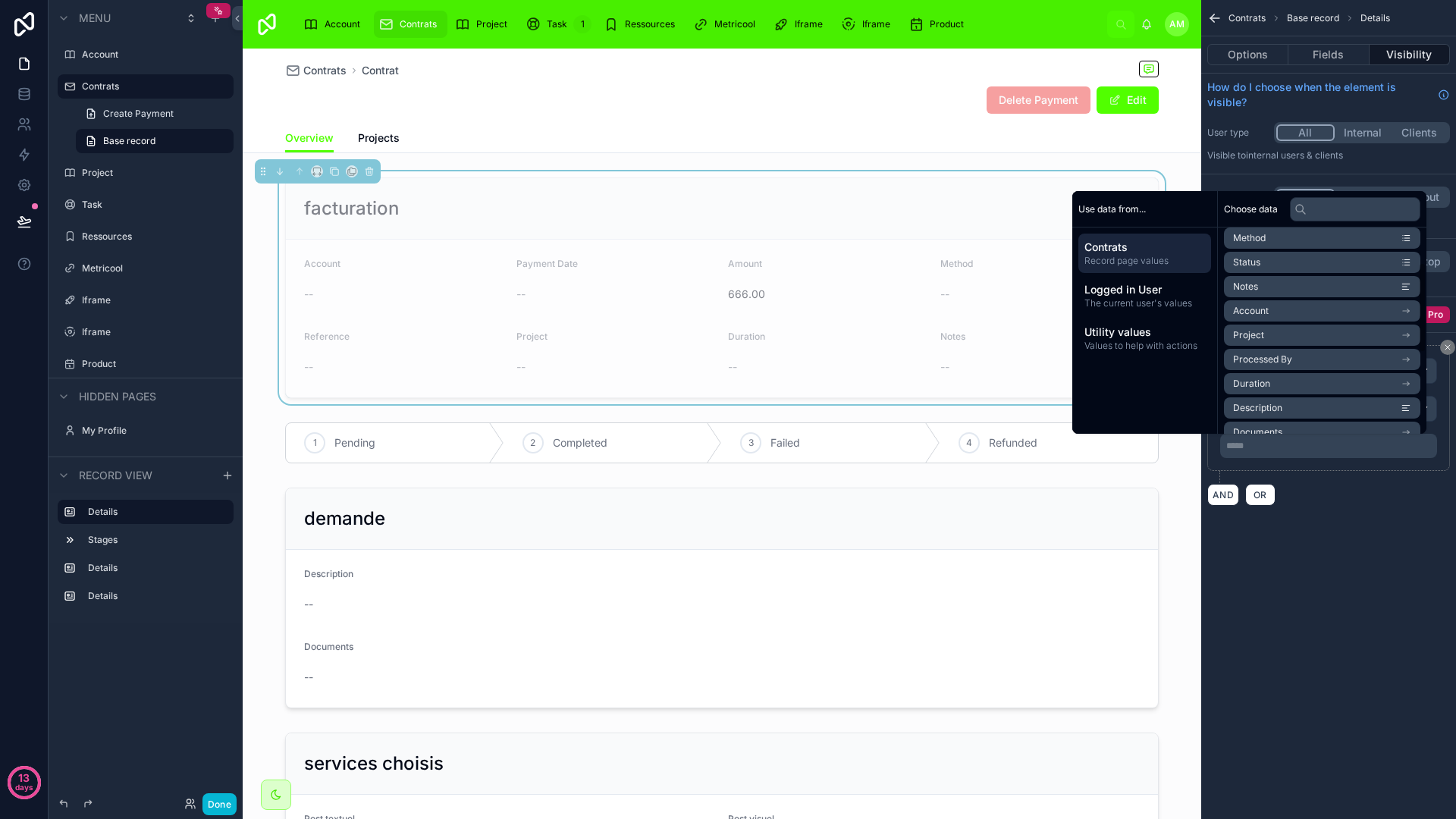
scroll to position [81, 0]
click at [1407, 332] on icon "scrollable content" at bounding box center [1408, 332] width 2 height 2
click at [1403, 289] on icon "scrollable content" at bounding box center [1406, 285] width 10 height 10
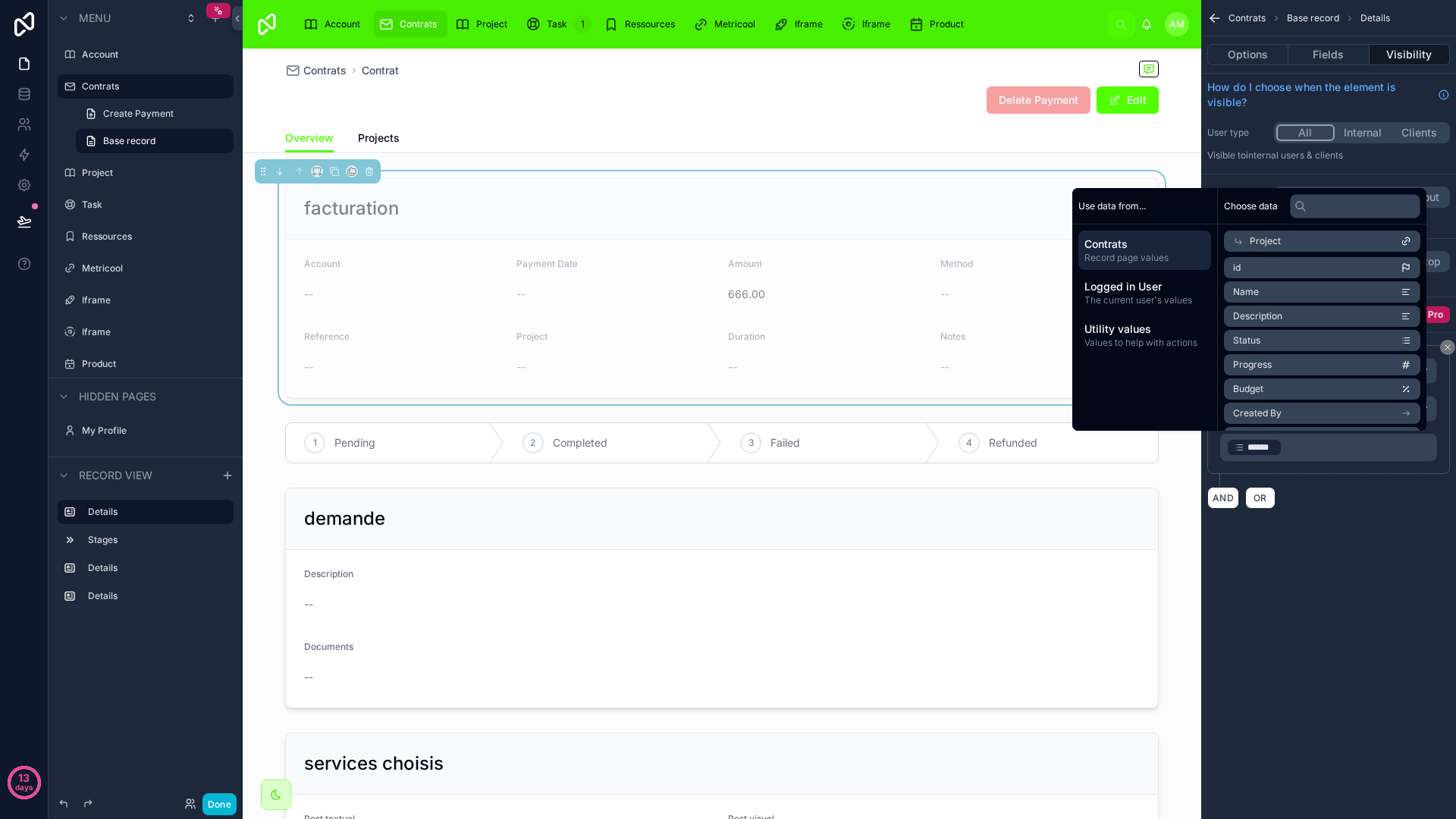
scroll to position [194, 0]
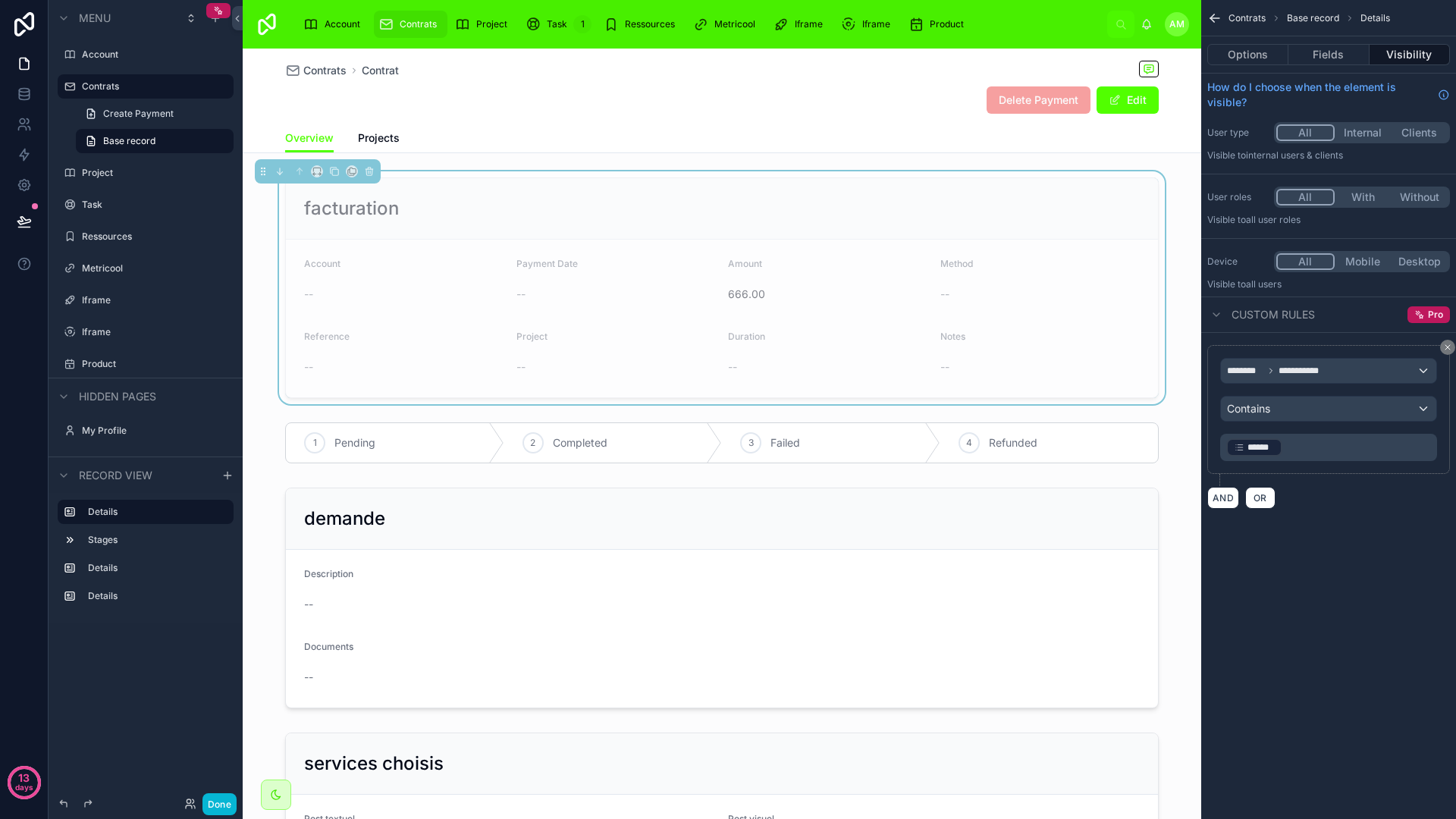
click at [1298, 451] on p "﻿ ****** ﻿ ﻿" at bounding box center [1330, 447] width 207 height 21
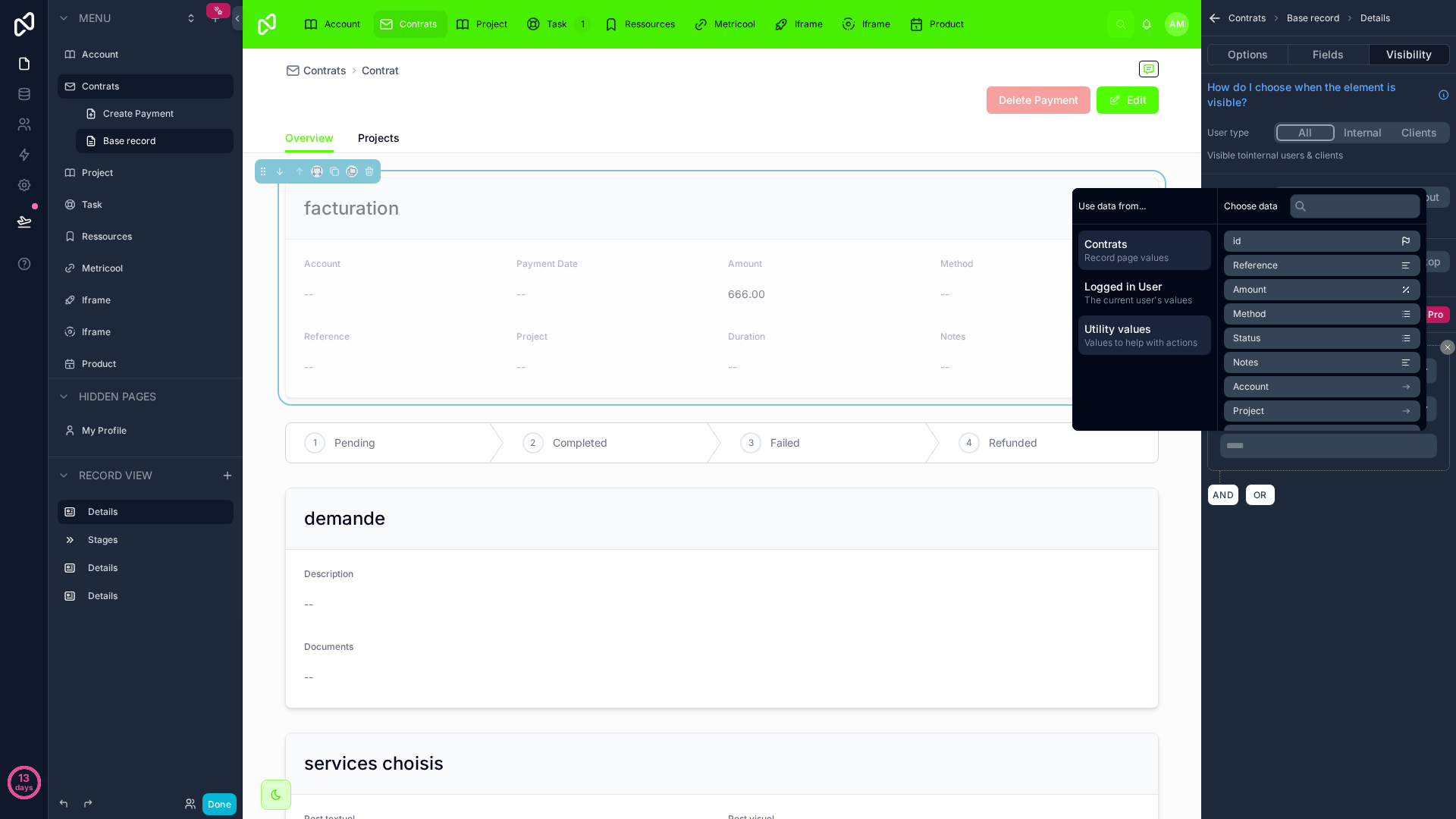
click at [1145, 339] on span "Values to help with actions" at bounding box center [1144, 342] width 120 height 12
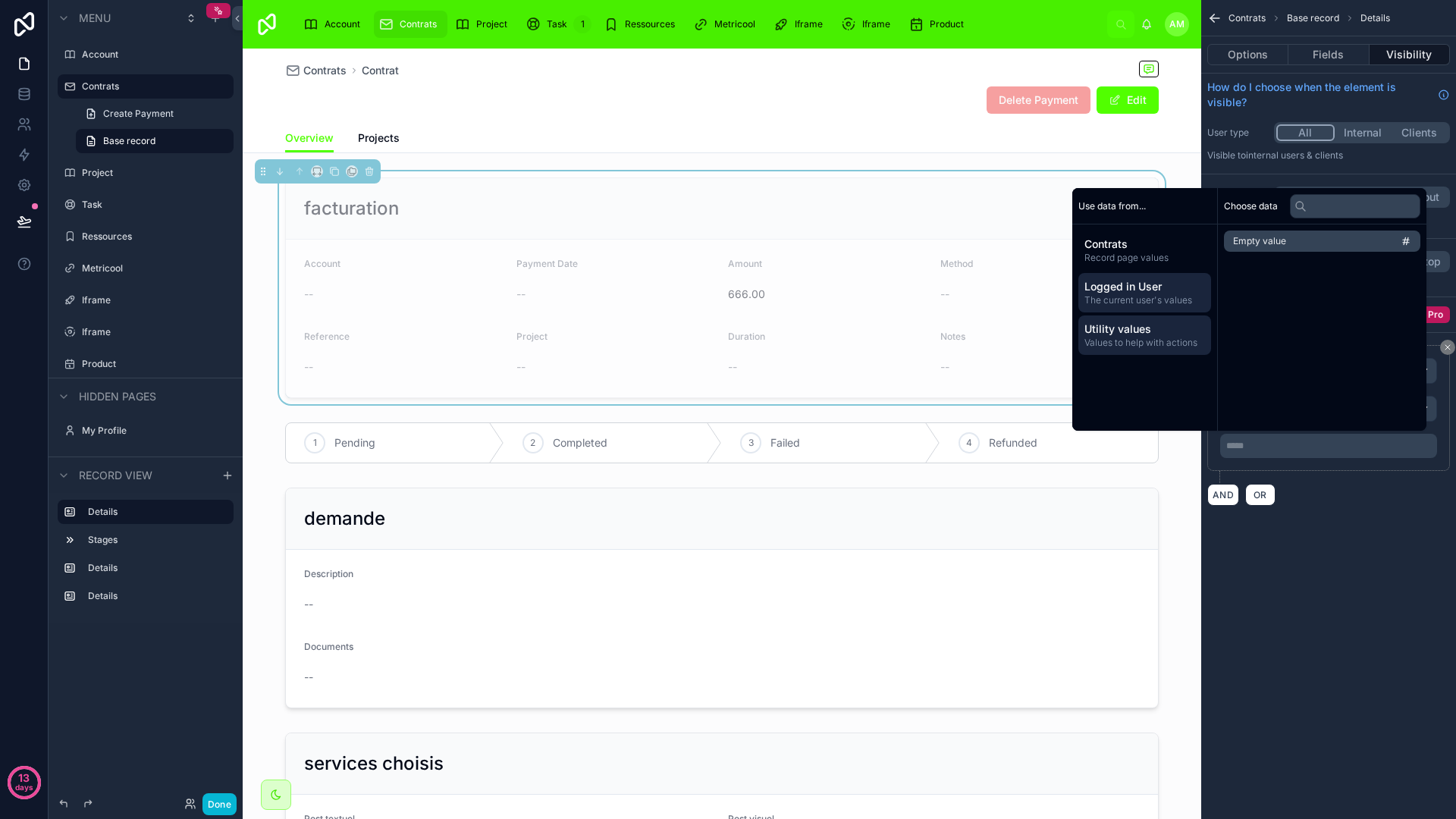
click at [1129, 295] on span "The current user's values" at bounding box center [1144, 300] width 120 height 12
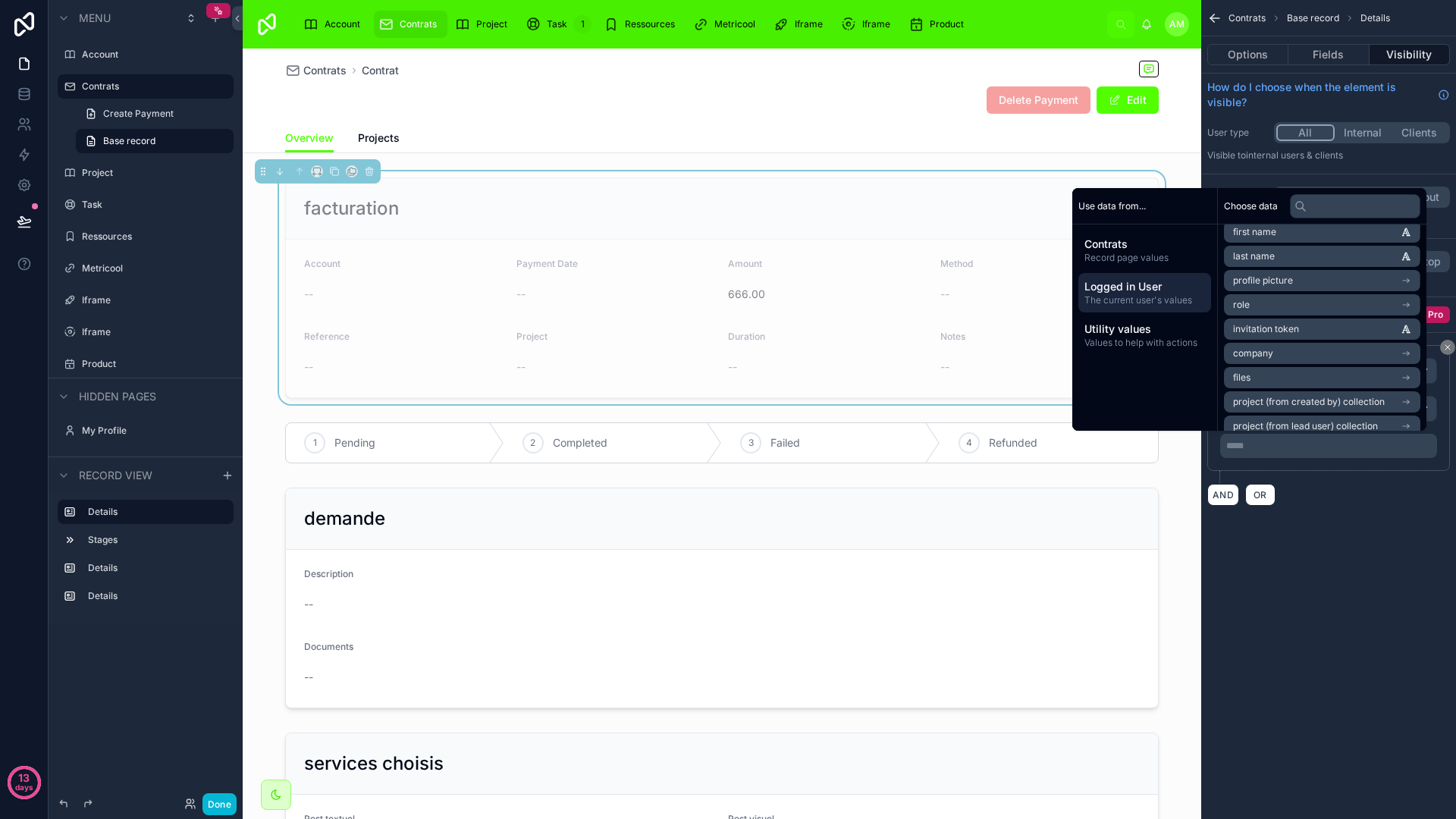
scroll to position [216, 0]
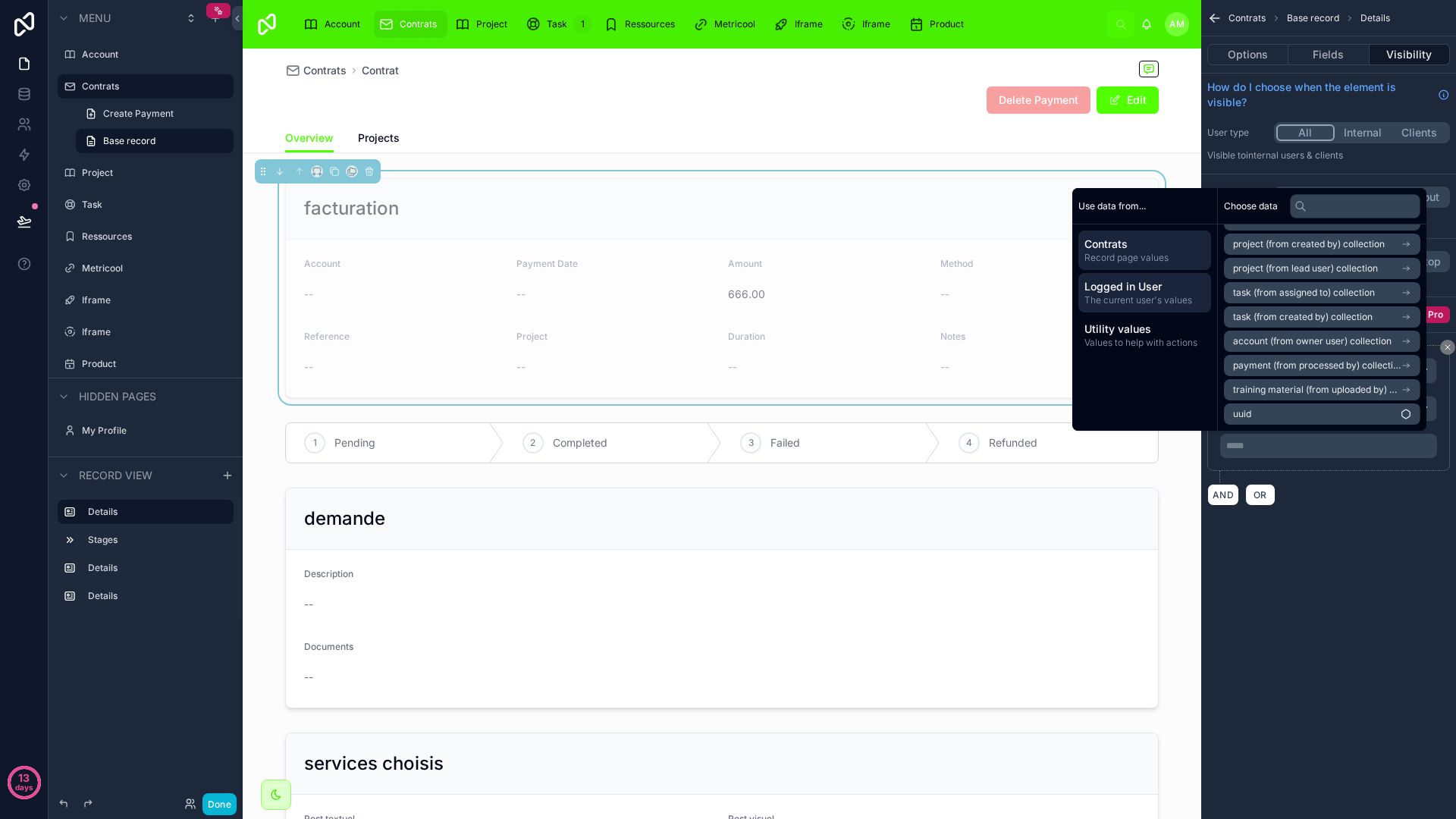
click at [1147, 244] on span "Contrats" at bounding box center [1144, 244] width 120 height 15
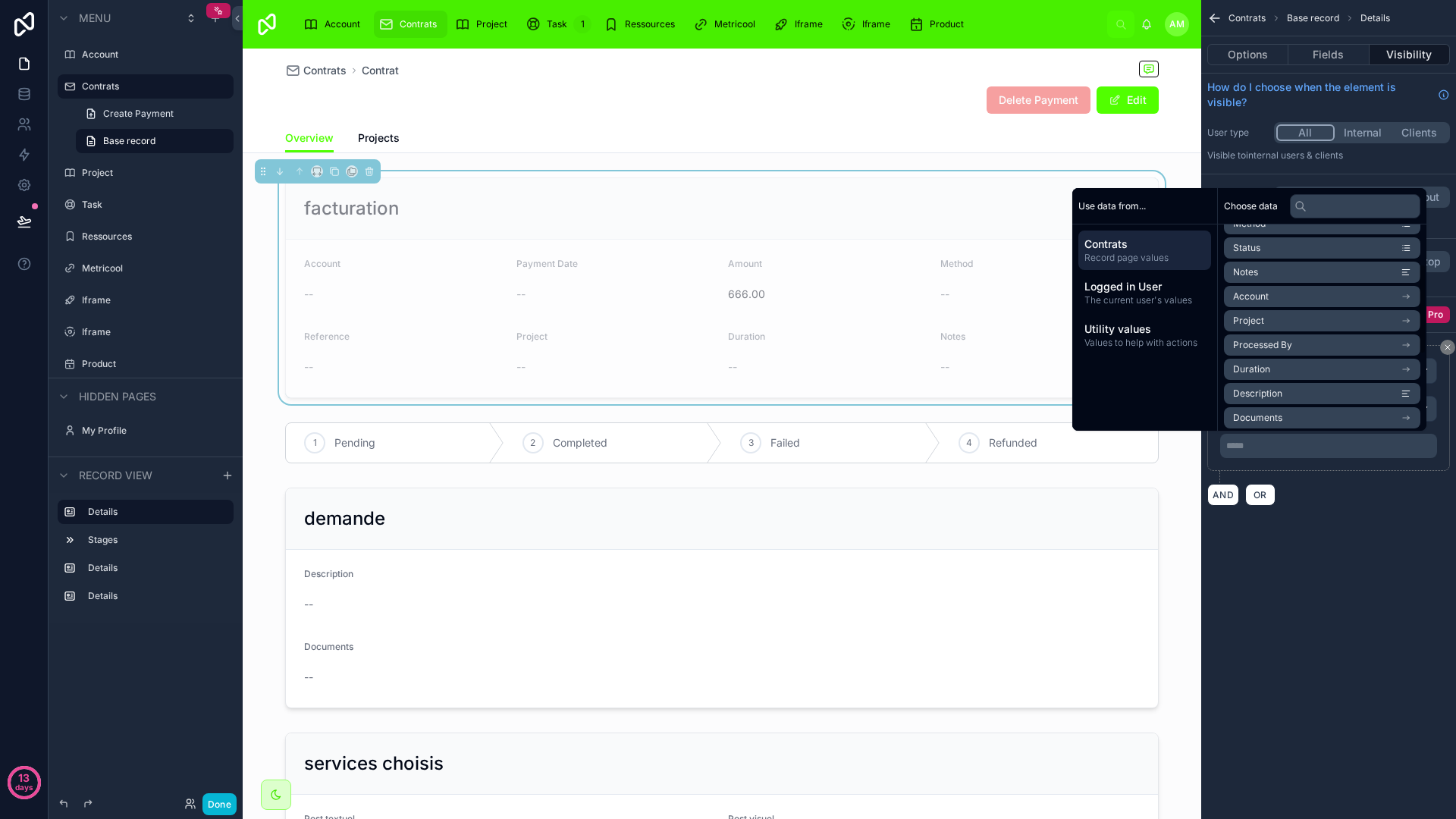
scroll to position [93, 0]
click at [1333, 301] on li "Account" at bounding box center [1322, 293] width 196 height 21
click at [1340, 311] on li "Manager" at bounding box center [1322, 311] width 196 height 21
click at [1250, 241] on span "Account" at bounding box center [1267, 241] width 35 height 12
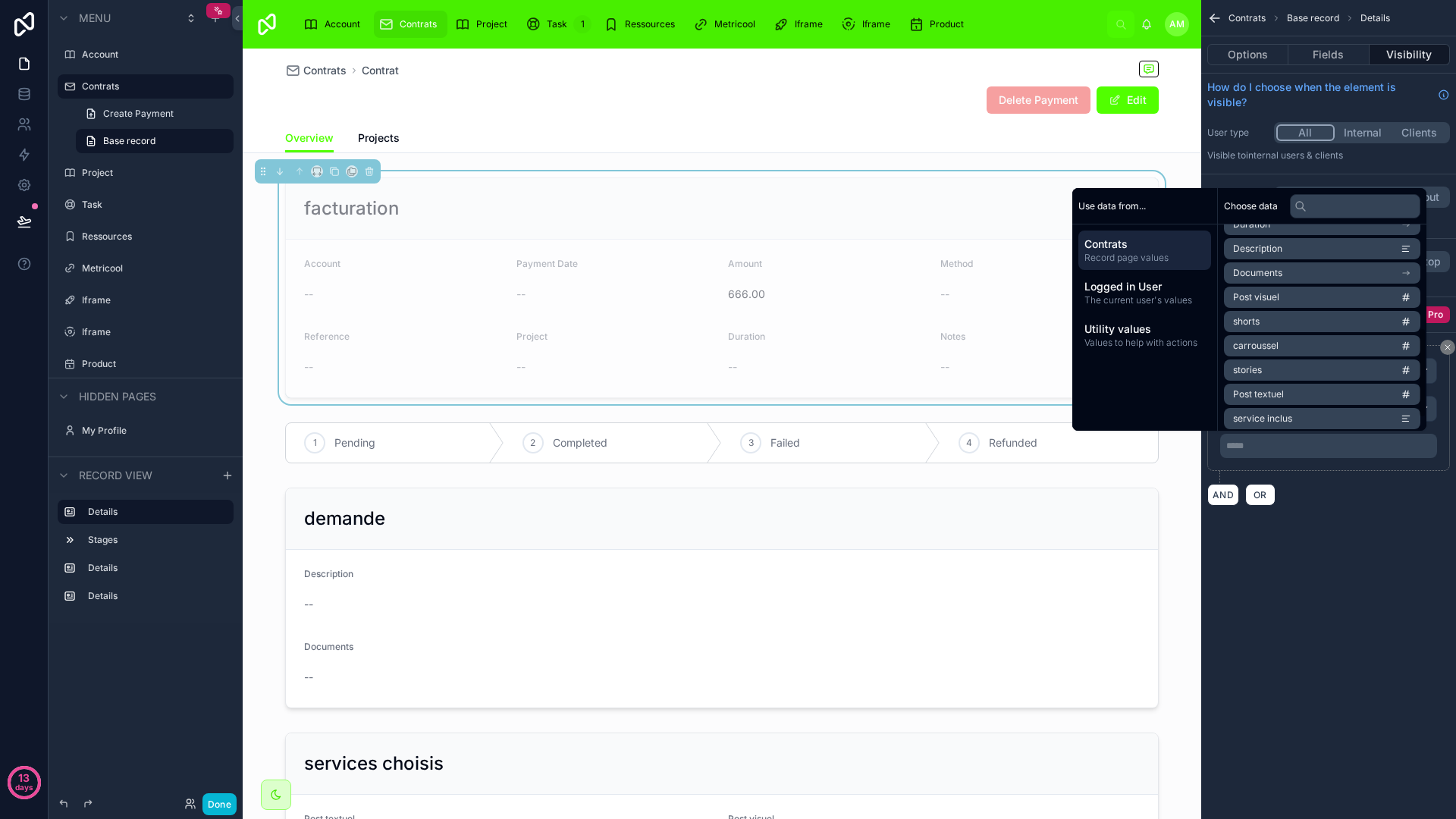
scroll to position [233, 0]
click at [1333, 591] on div "**********" at bounding box center [1328, 409] width 255 height 819
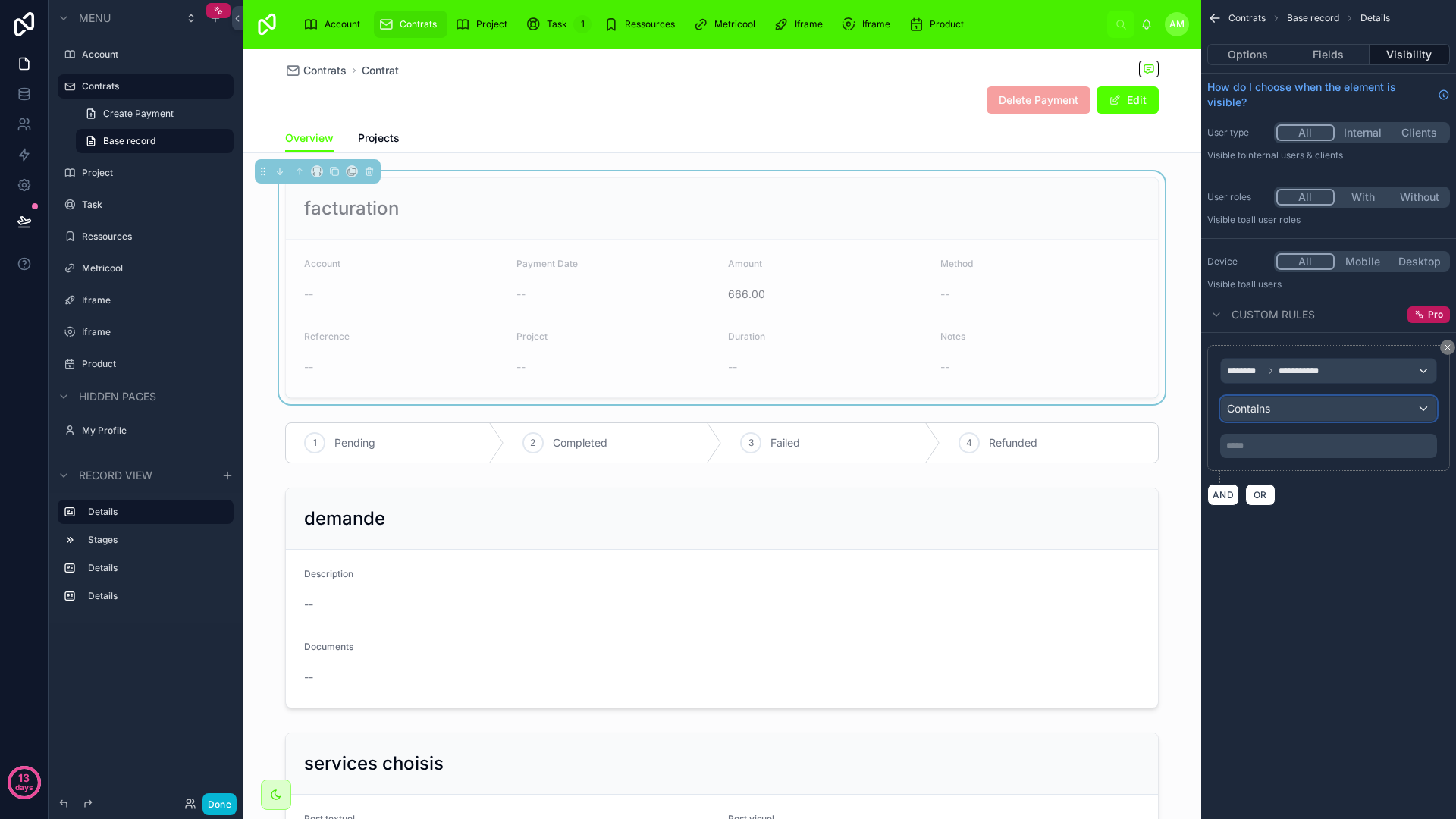
click at [1333, 417] on div "Contains" at bounding box center [1328, 409] width 216 height 24
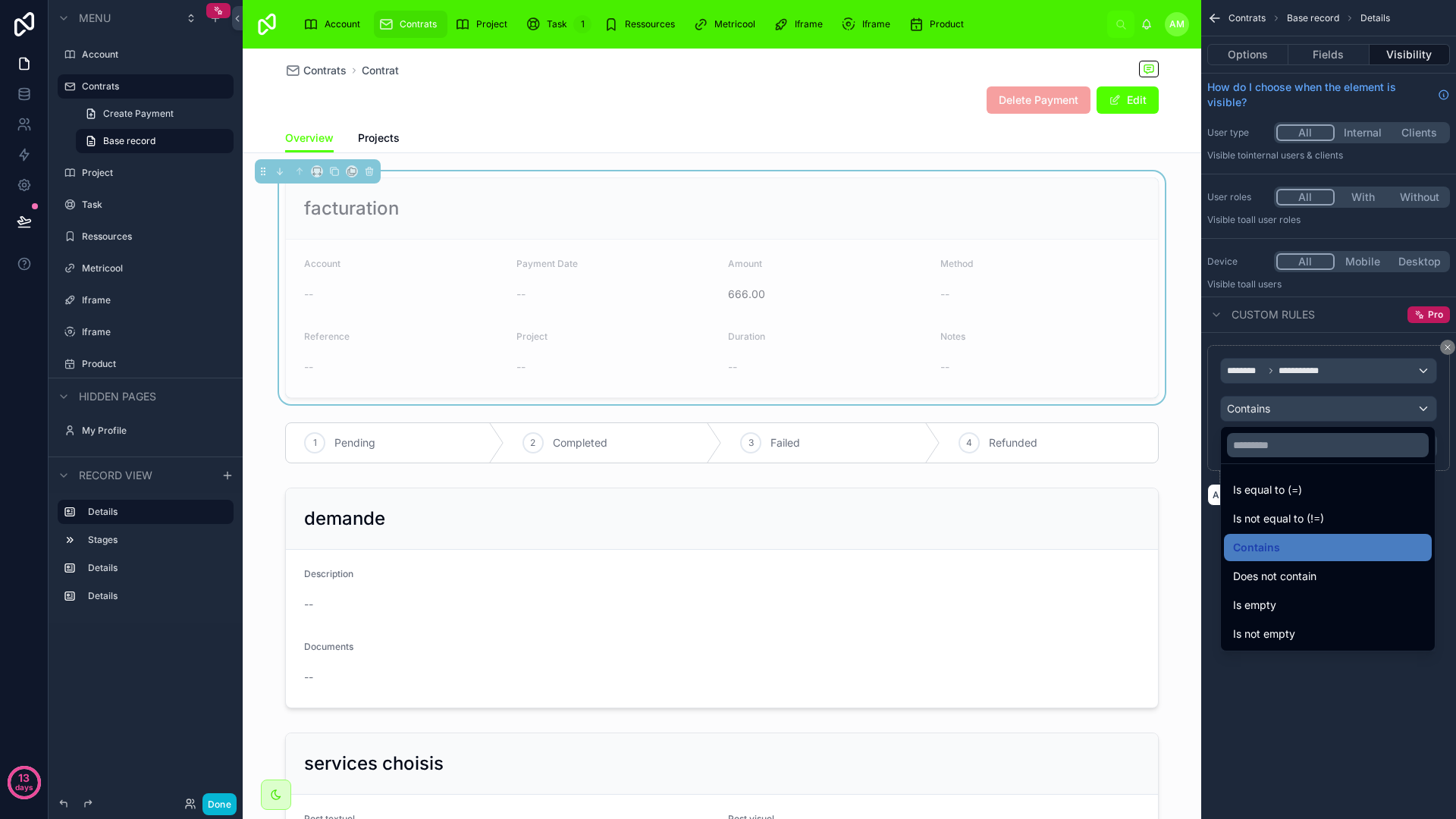
click at [1299, 671] on div "scrollable content" at bounding box center [728, 409] width 1456 height 819
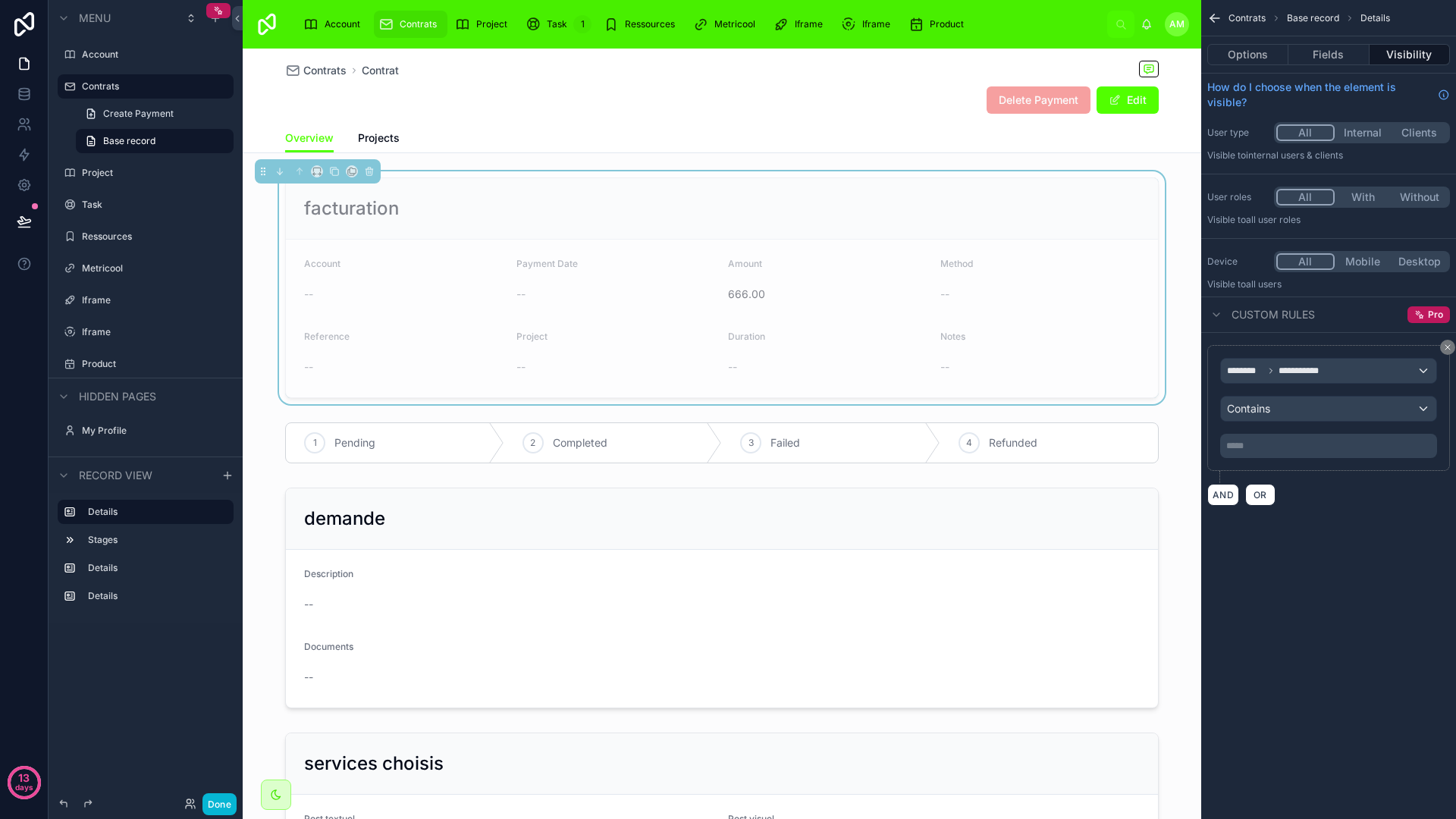
click at [1373, 627] on div "**********" at bounding box center [1328, 409] width 255 height 819
click at [1372, 551] on div "**********" at bounding box center [1328, 409] width 255 height 819
click at [1341, 555] on div "**********" at bounding box center [1328, 409] width 255 height 819
click at [1340, 542] on div "**********" at bounding box center [1328, 409] width 255 height 819
click at [870, 243] on form "Account -- Payment Date -- Amount 666.00 Method -- Reference -- Project -- Dura…" at bounding box center [722, 318] width 872 height 158
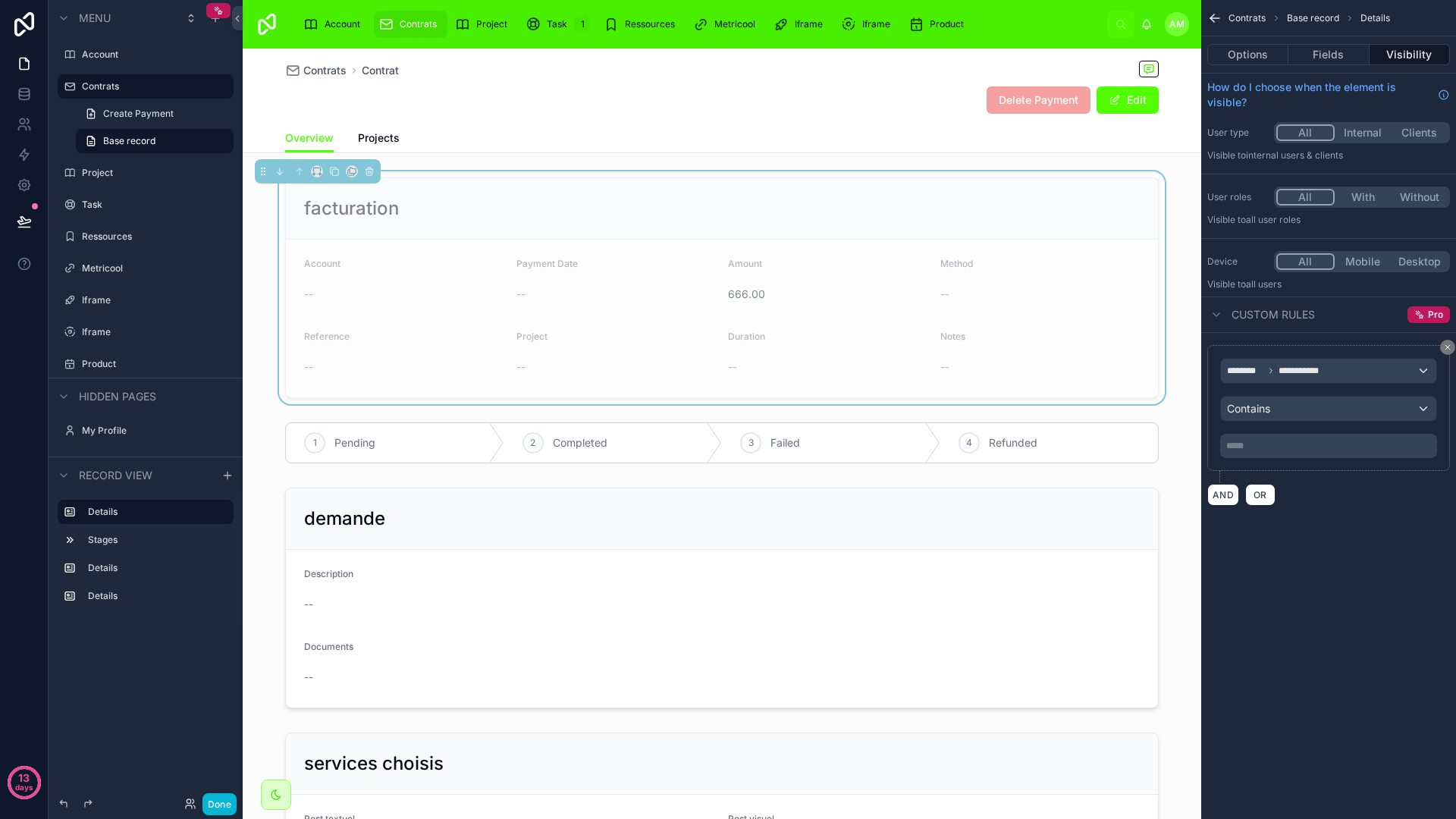
click at [844, 242] on form "Account -- Payment Date -- Amount 666.00 Method -- Reference -- Project -- Dura…" at bounding box center [722, 318] width 872 height 158
click at [1304, 570] on div "**********" at bounding box center [1328, 409] width 255 height 819
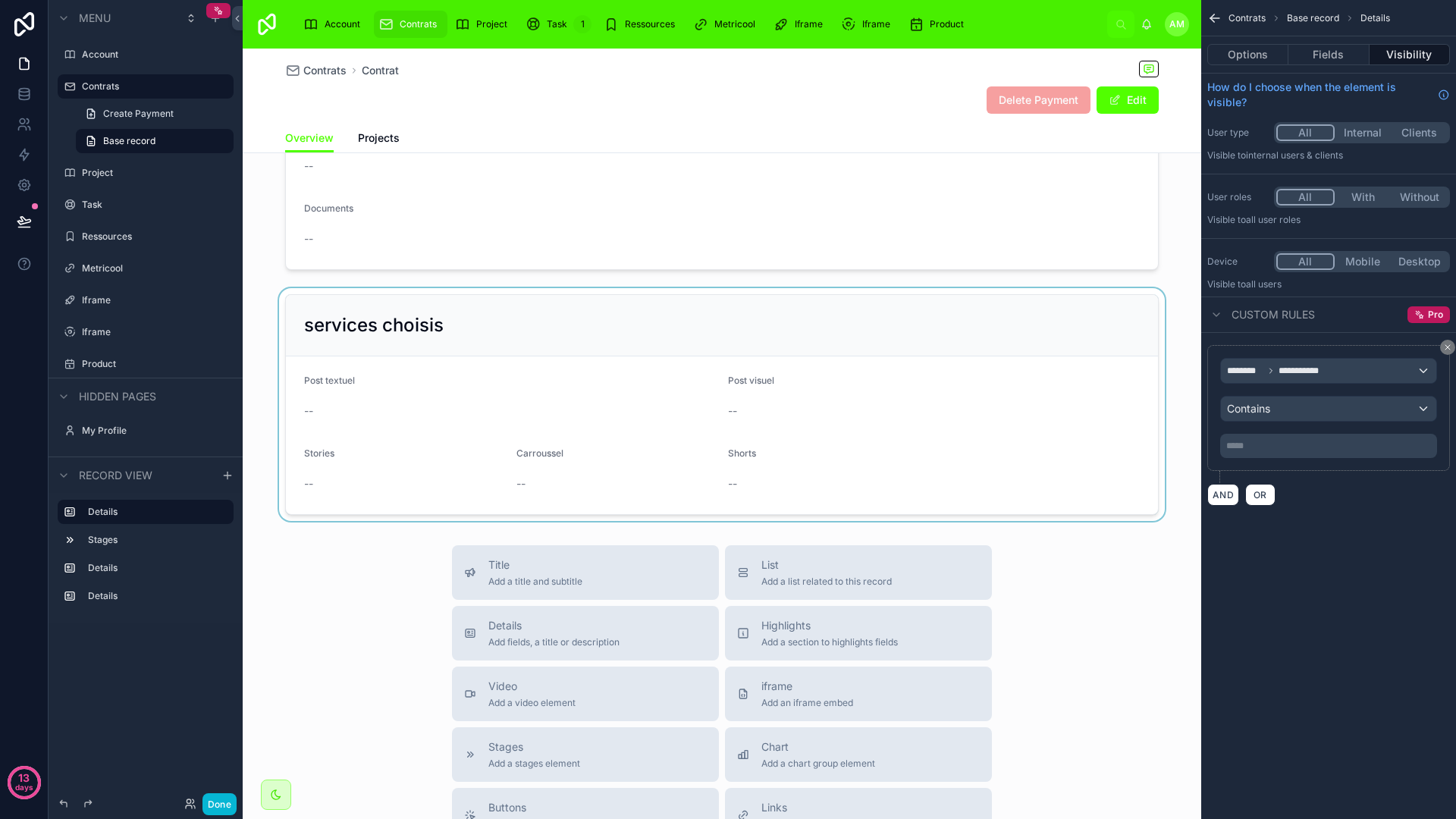
scroll to position [428, 0]
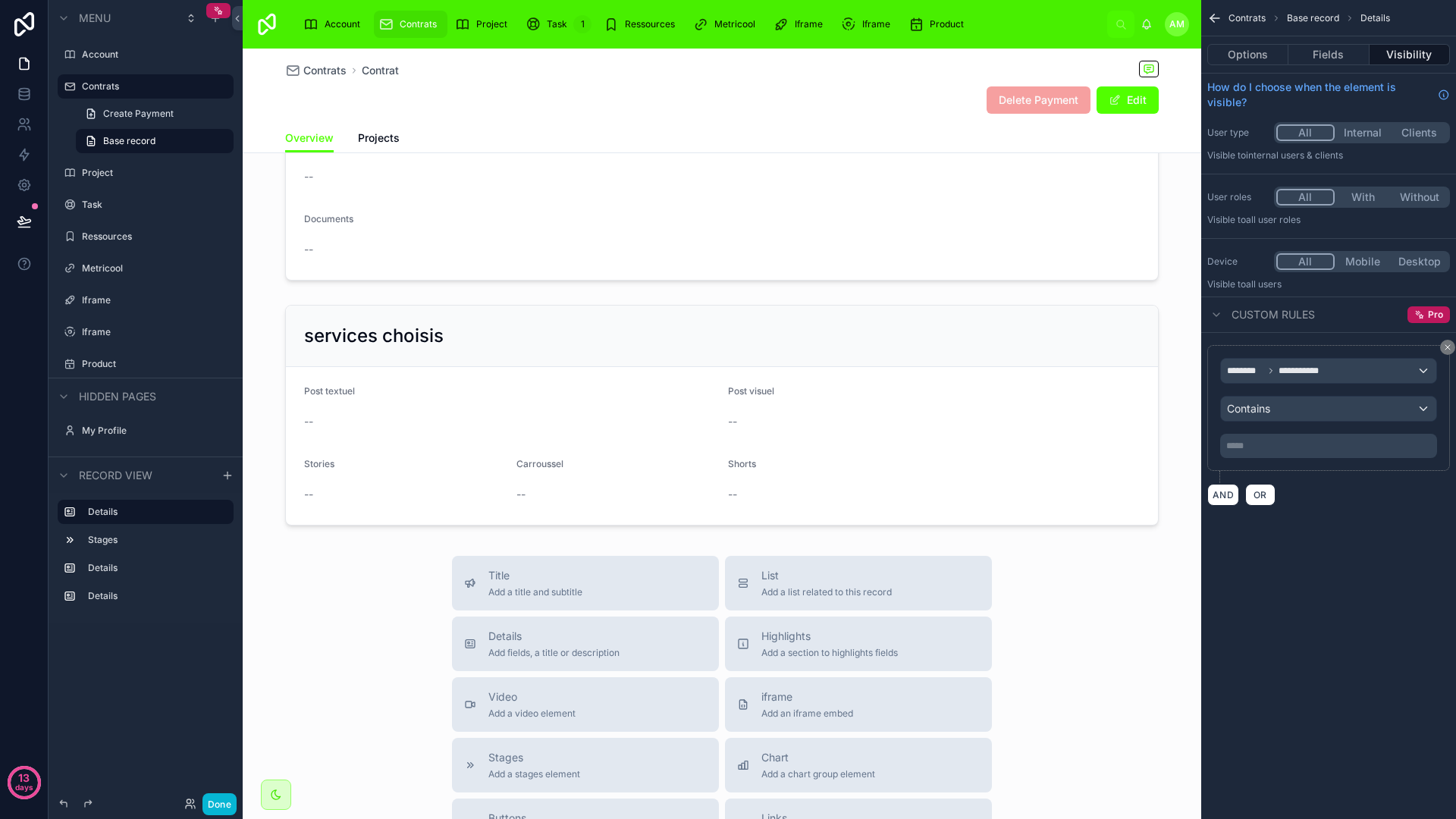
click at [319, 78] on div "Contrats Contrat" at bounding box center [721, 70] width 873 height 19
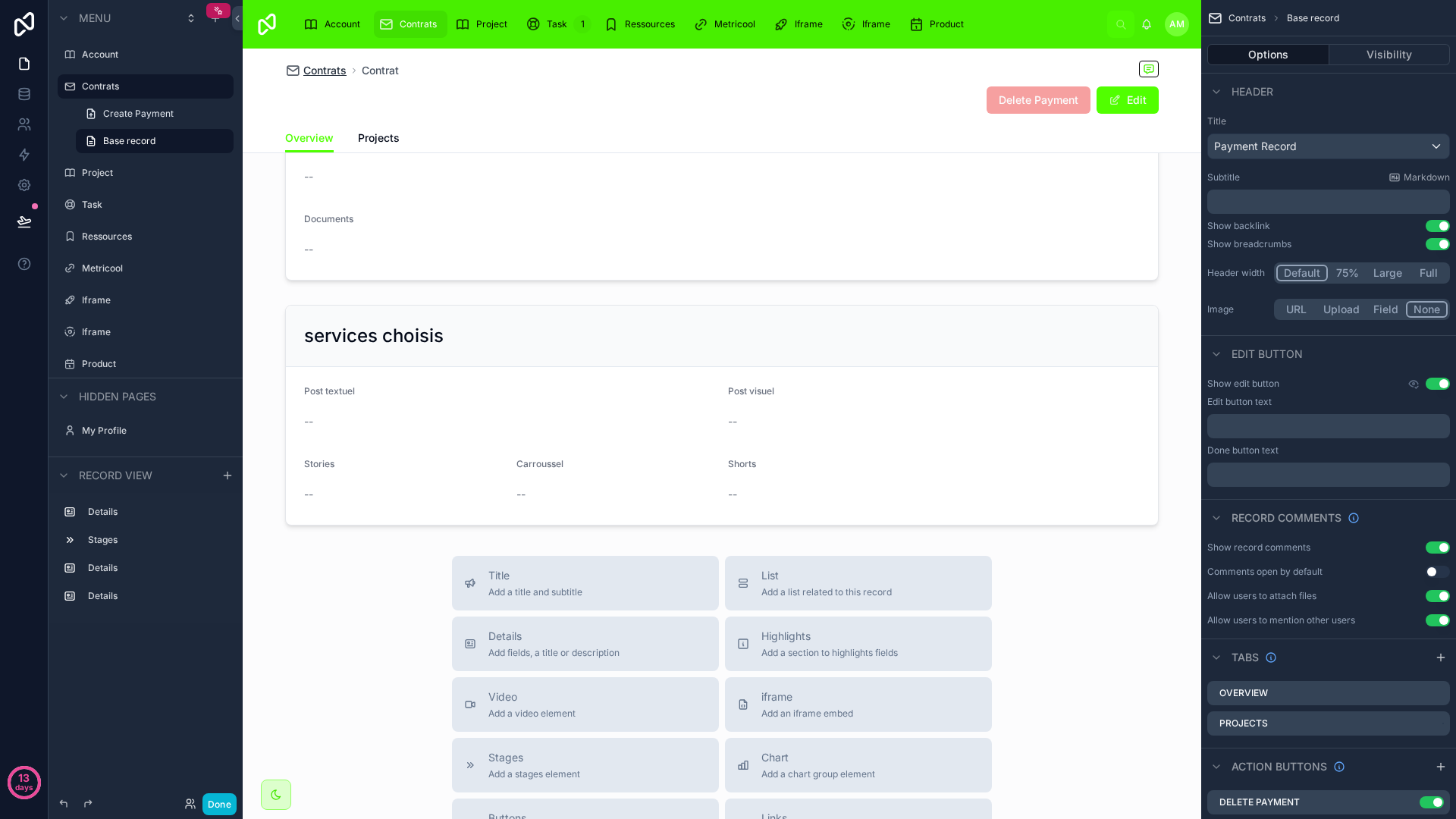
click at [325, 67] on span "Contrats" at bounding box center [325, 70] width 43 height 15
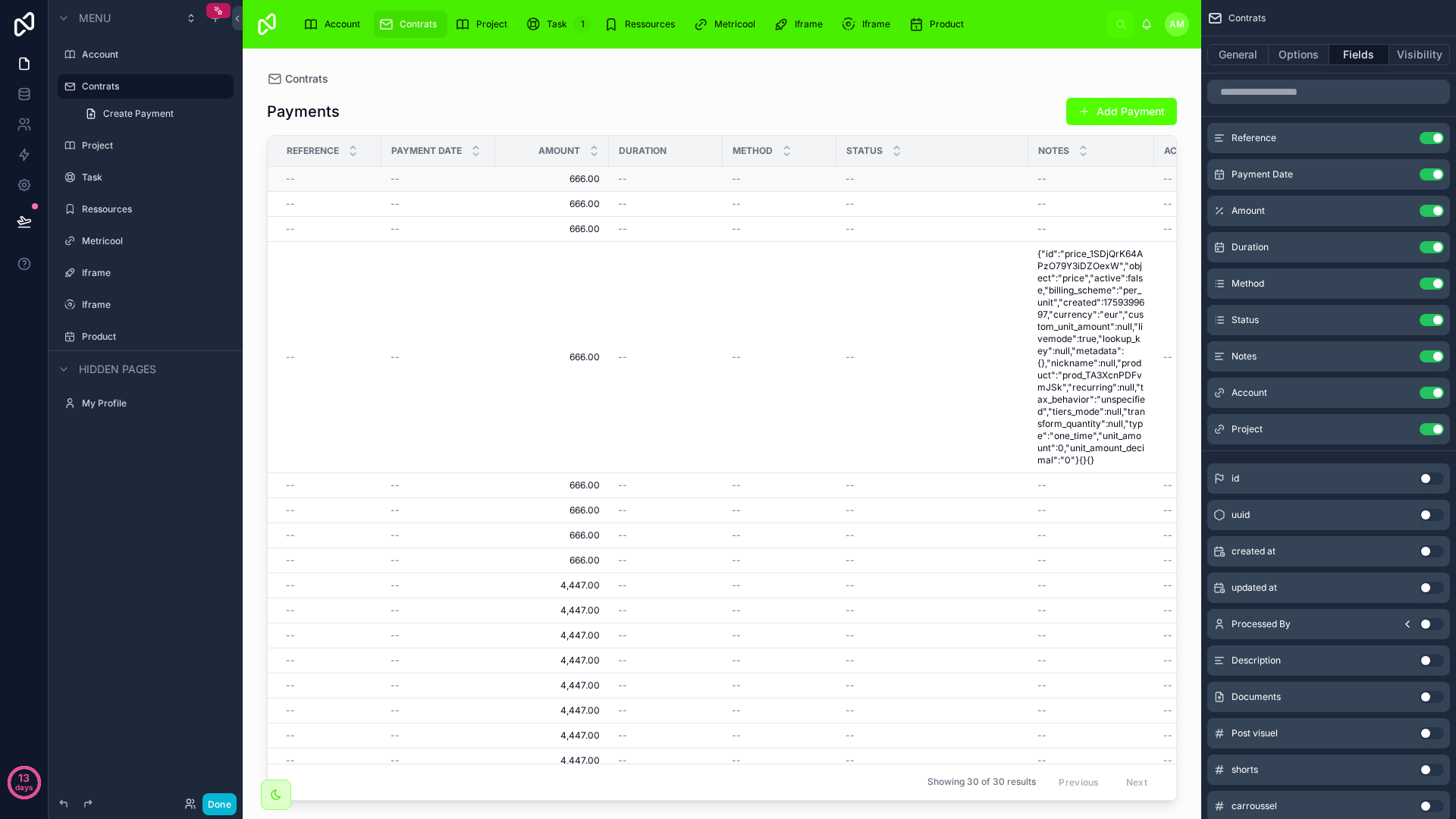
click at [622, 186] on td "--" at bounding box center [666, 179] width 114 height 25
click at [598, 182] on span "666.00" at bounding box center [552, 178] width 95 height 12
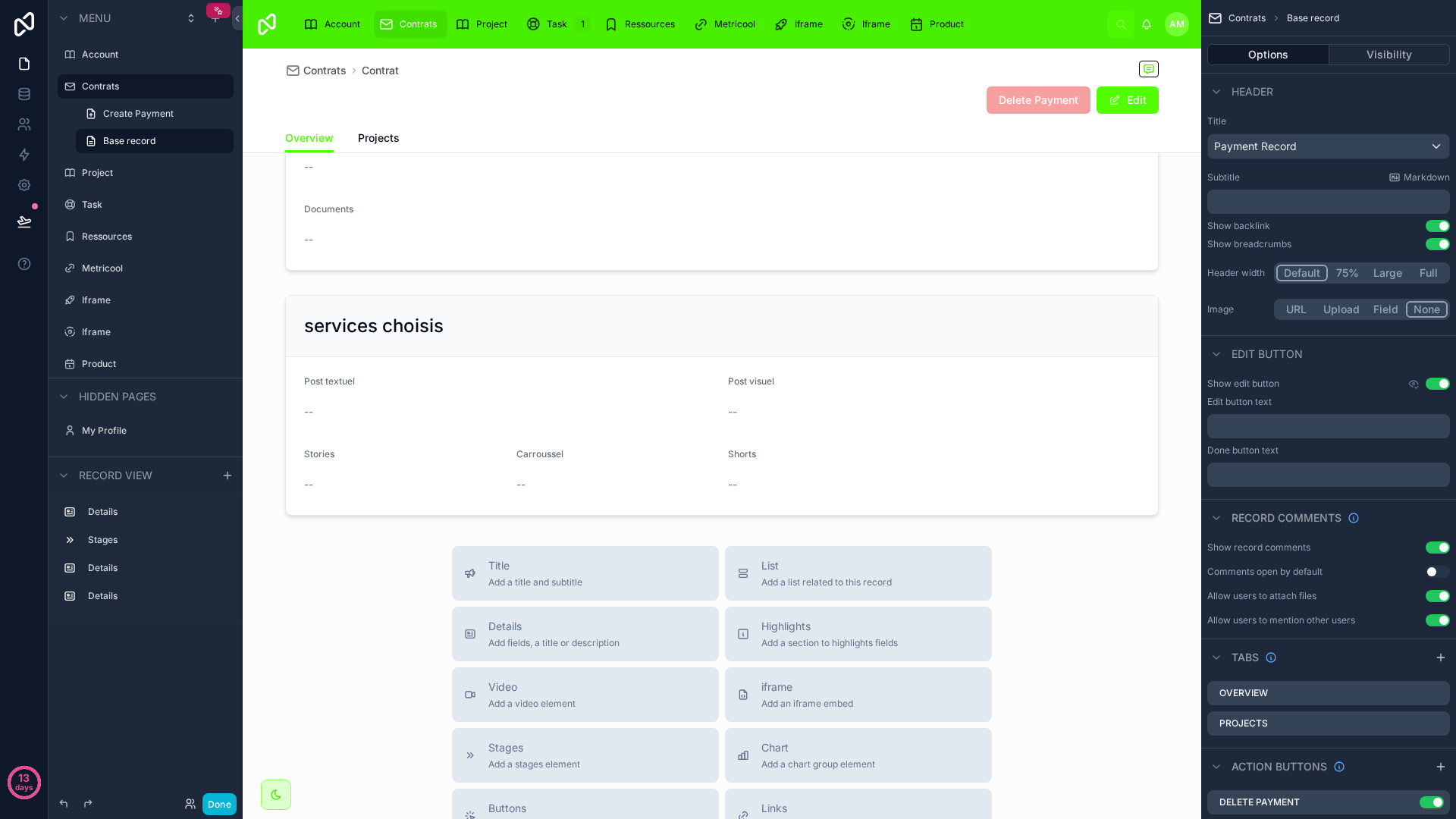
scroll to position [453, 0]
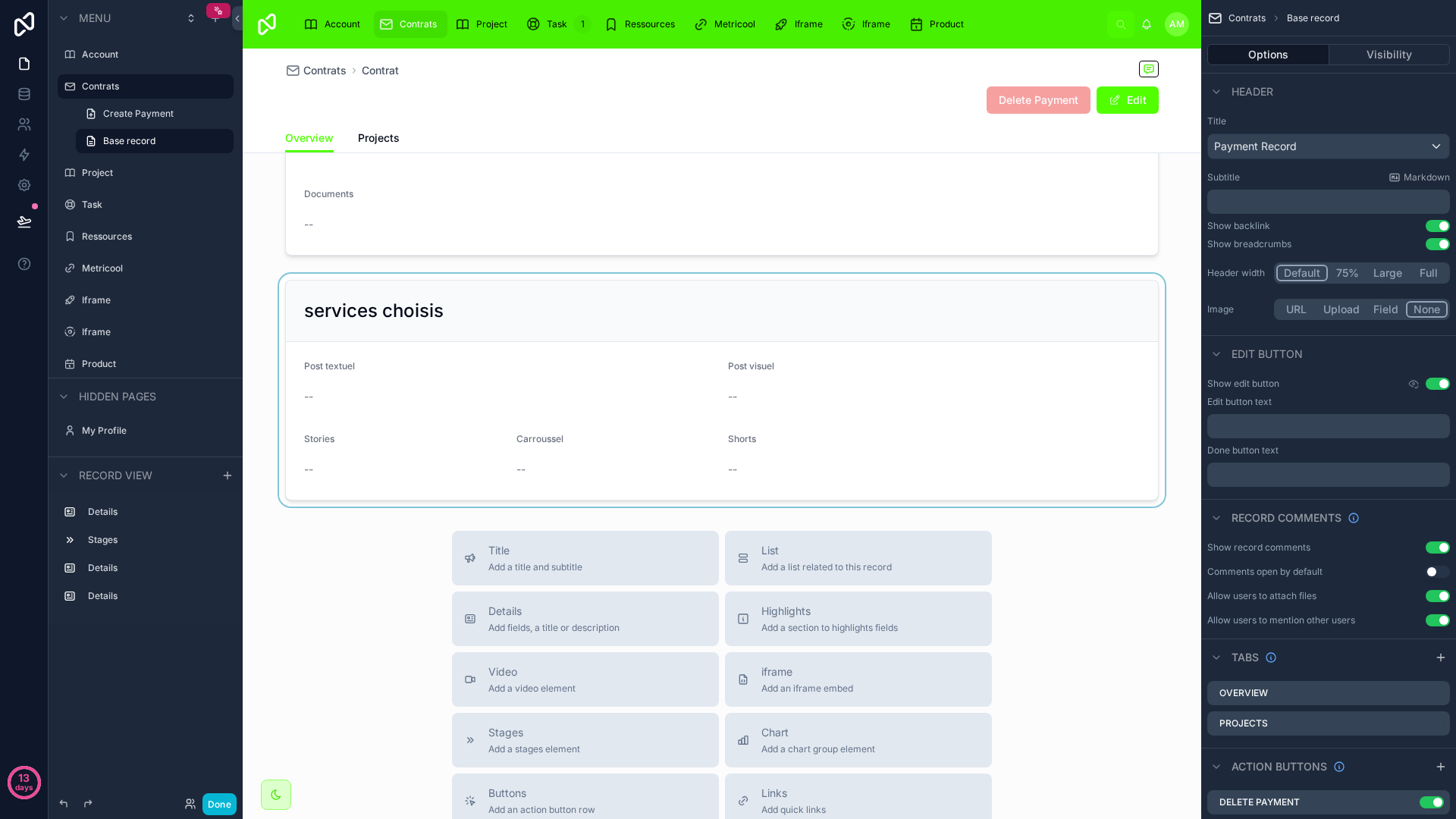
click at [671, 413] on div at bounding box center [722, 389] width 958 height 233
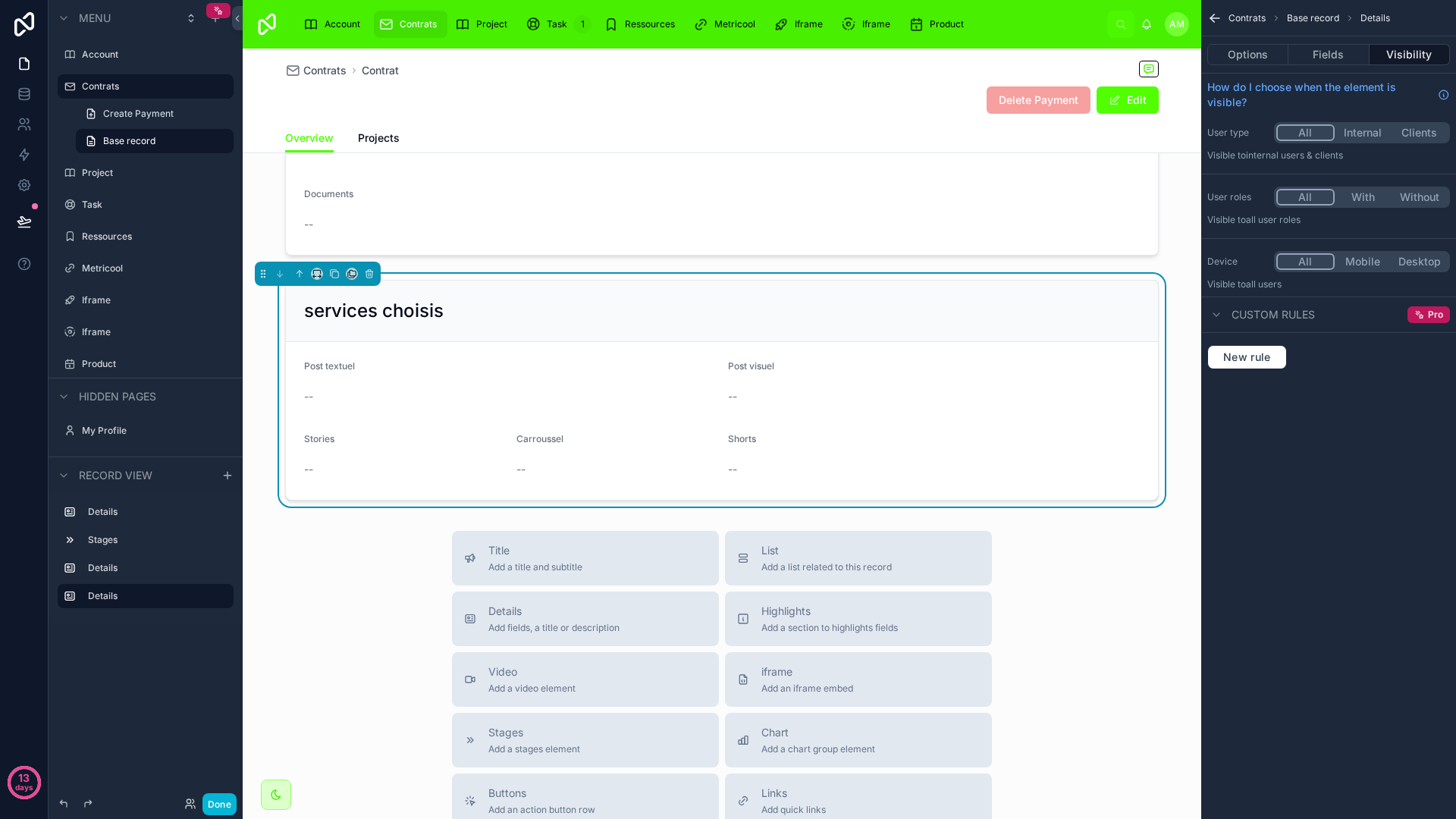
click at [671, 413] on form "Post textuel -- Post visuel -- Stories -- Carroussel -- Shorts --" at bounding box center [722, 420] width 872 height 158
click at [667, 416] on form "Post textuel -- Post visuel -- Stories -- Carroussel -- Shorts --" at bounding box center [722, 420] width 872 height 158
click at [310, 59] on div "Contrats Contrat Delete Payment Edit" at bounding box center [721, 86] width 873 height 75
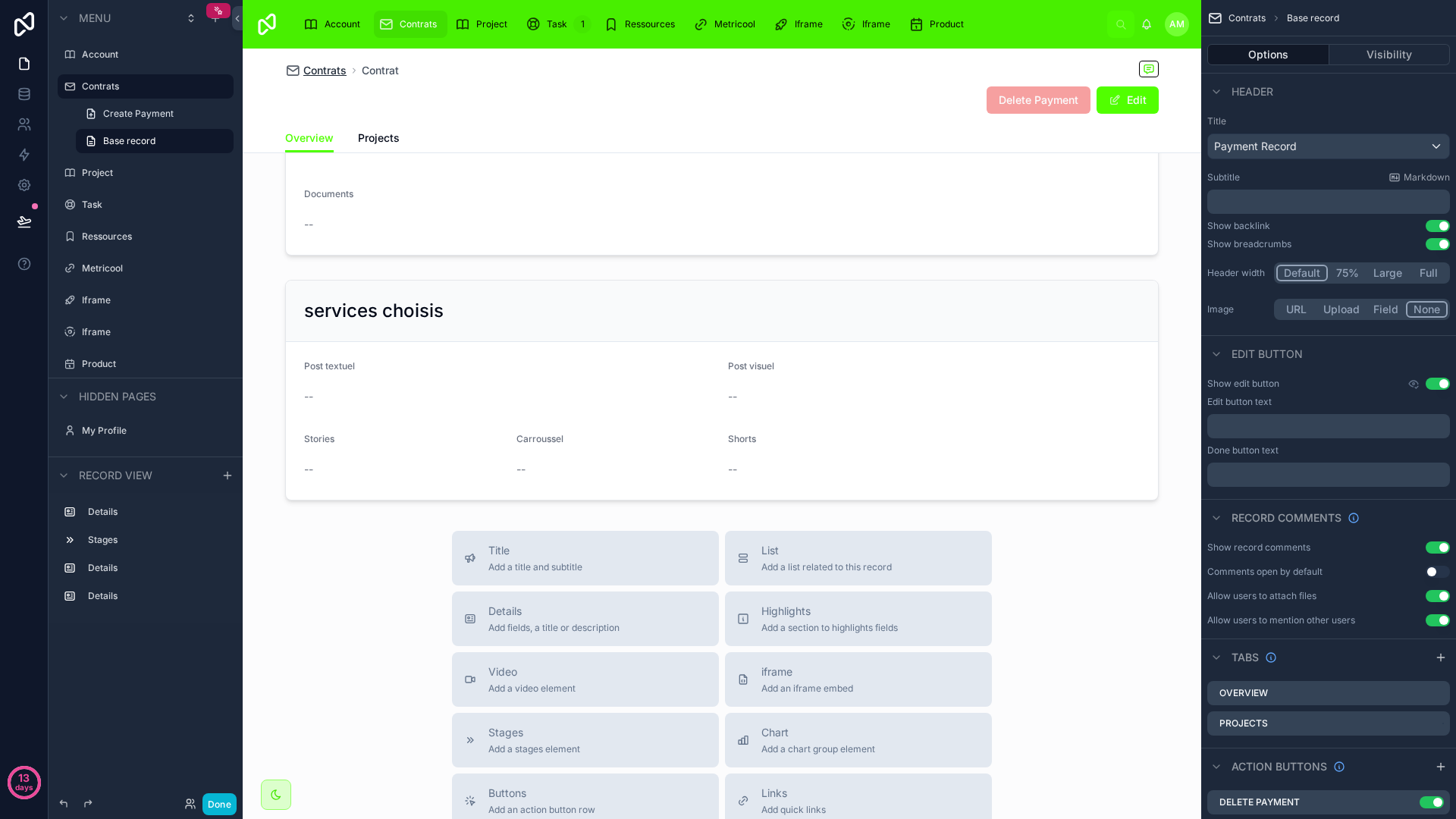
click at [310, 63] on span "Contrats" at bounding box center [325, 70] width 43 height 15
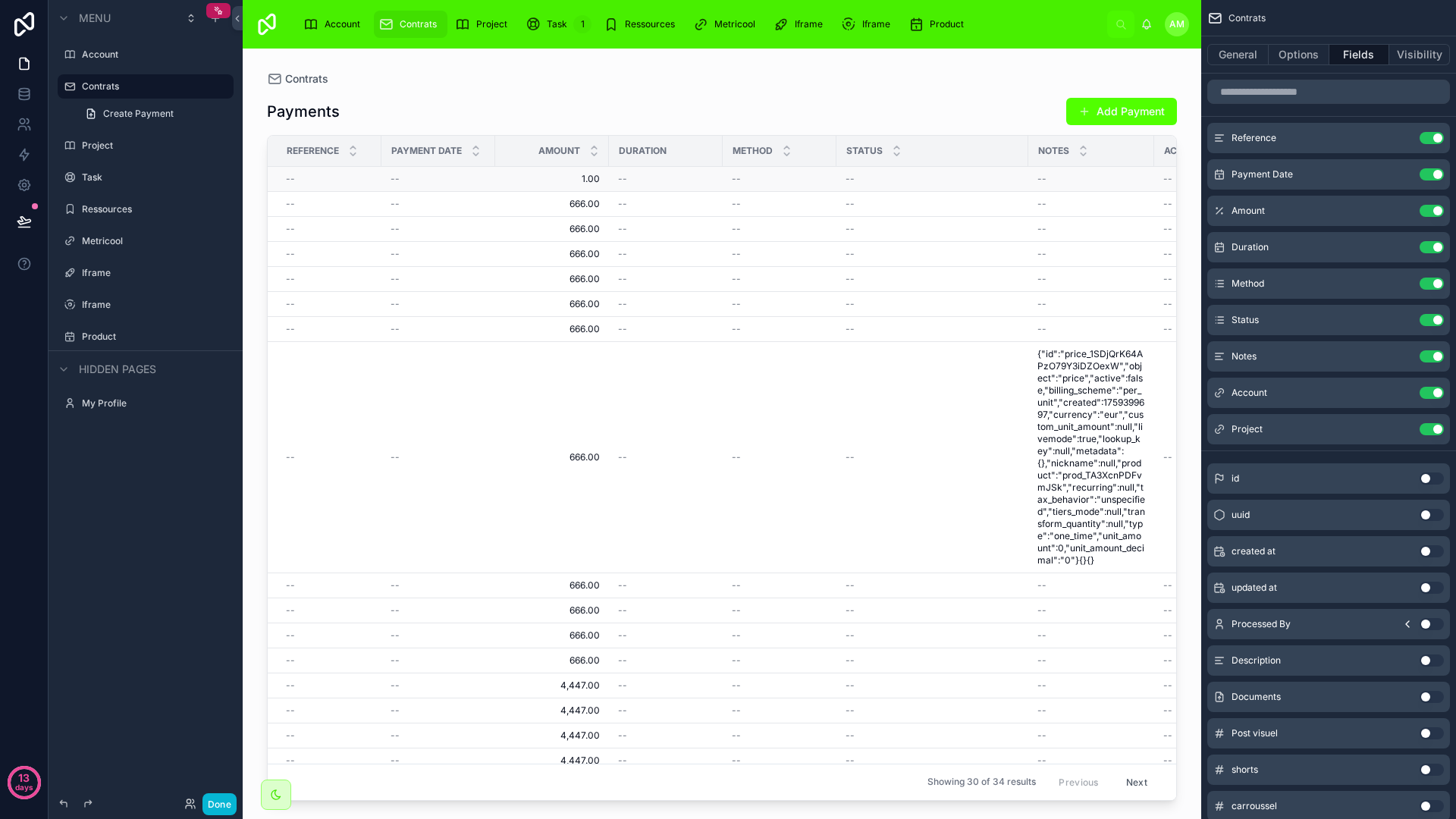
click at [585, 176] on span "1.00" at bounding box center [552, 178] width 95 height 12
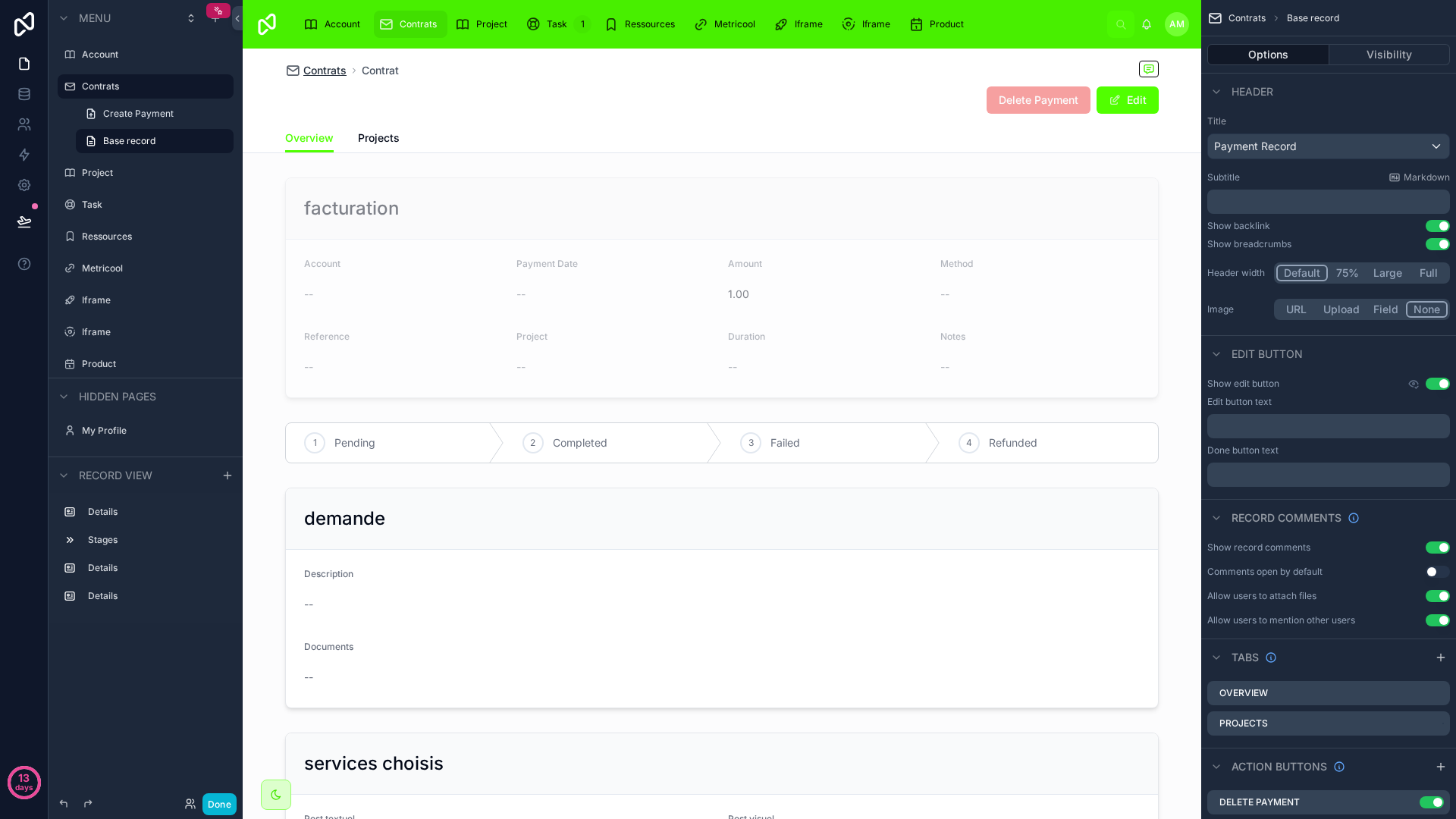
click at [324, 75] on span "Contrats" at bounding box center [325, 70] width 43 height 15
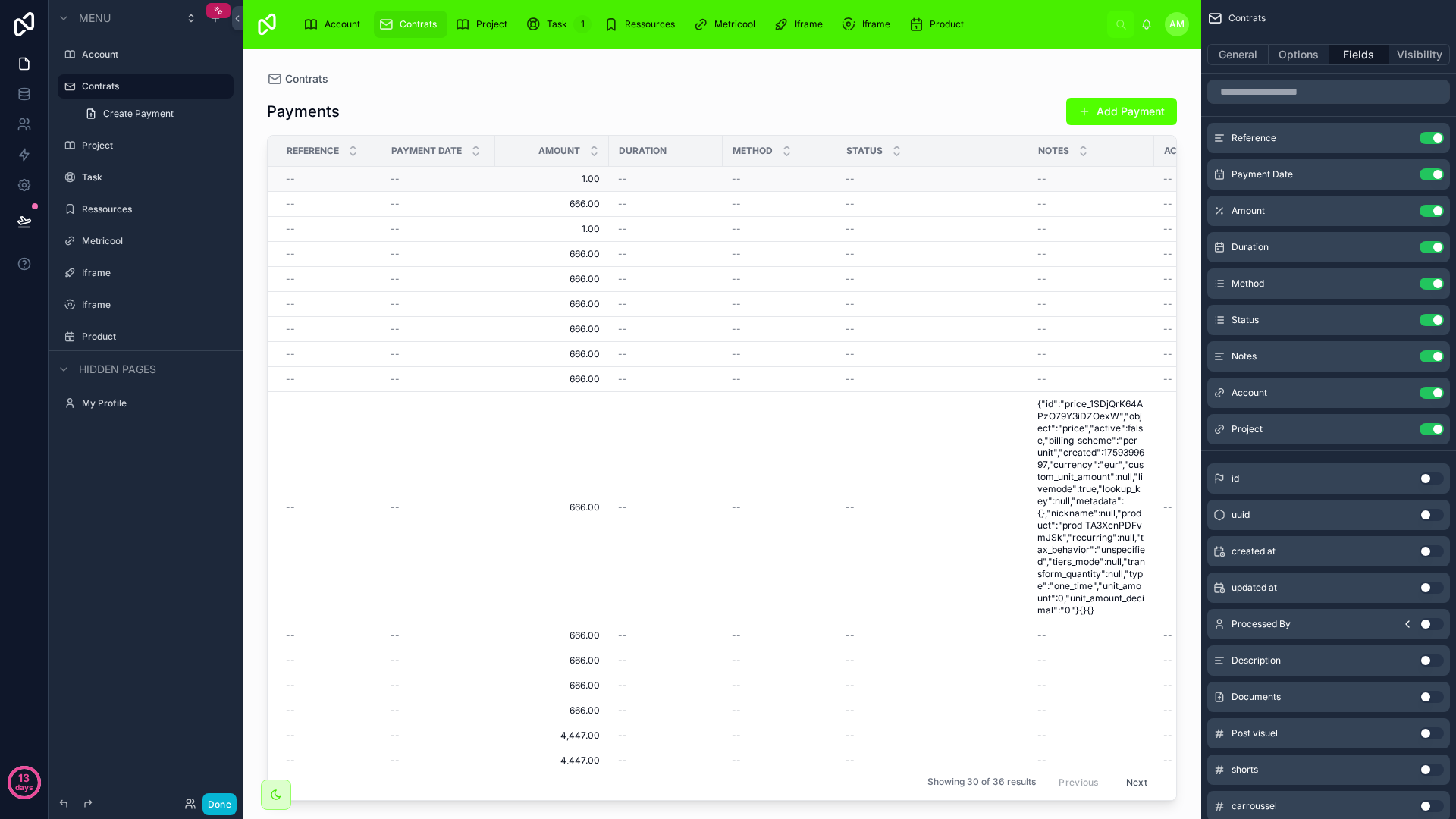
click at [590, 179] on span "1.00" at bounding box center [552, 178] width 95 height 12
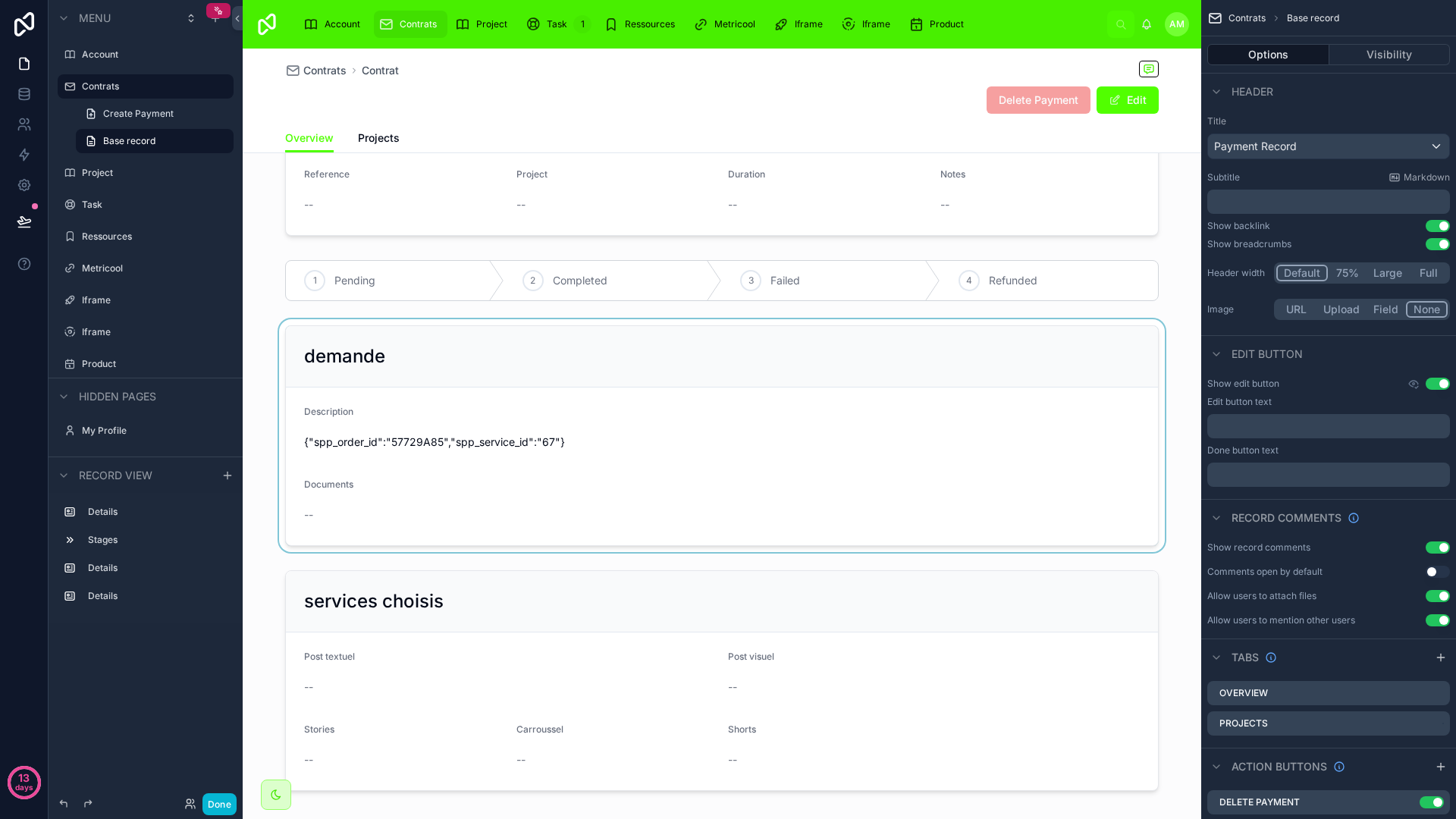
scroll to position [161, 0]
click at [318, 78] on div "Contrats Contrat" at bounding box center [721, 70] width 873 height 19
click at [322, 71] on span "Contrats" at bounding box center [325, 70] width 43 height 15
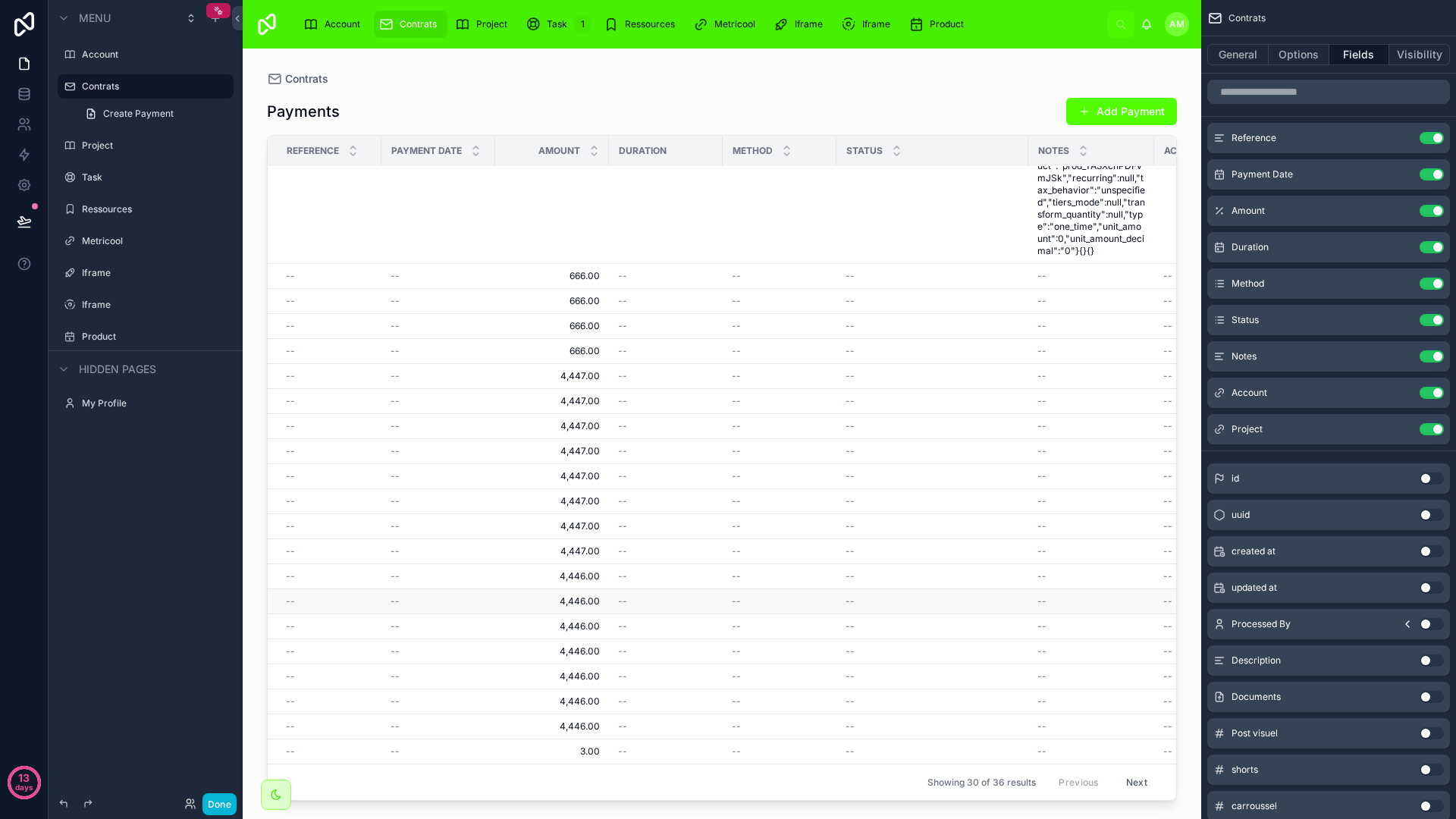
scroll to position [371, 0]
click at [581, 745] on span "3.00" at bounding box center [552, 751] width 95 height 12
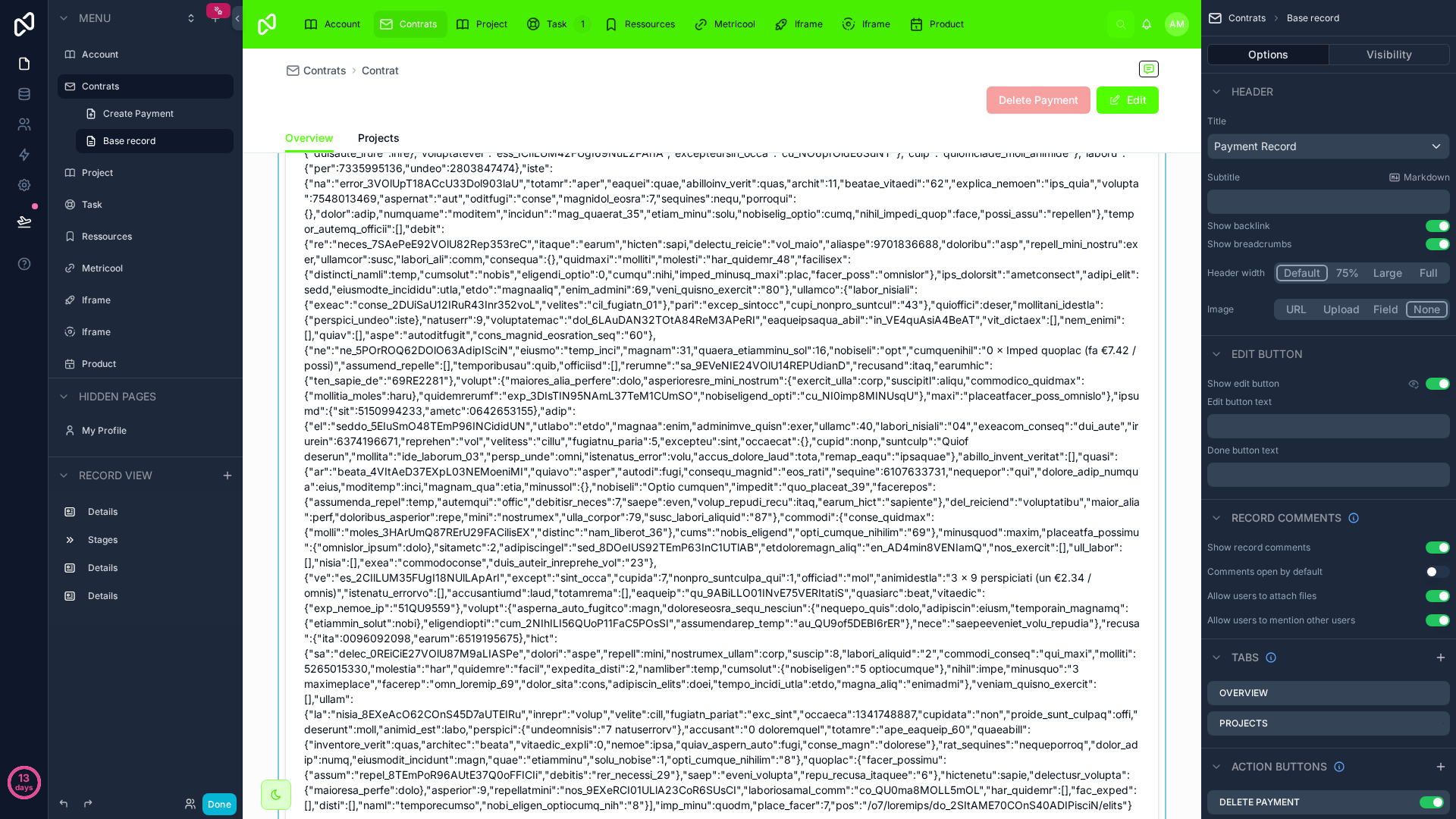
scroll to position [1163, 0]
click at [772, 99] on div "Delete Payment Edit" at bounding box center [721, 100] width 873 height 29
click at [670, 336] on div at bounding box center [722, 117] width 958 height 1598
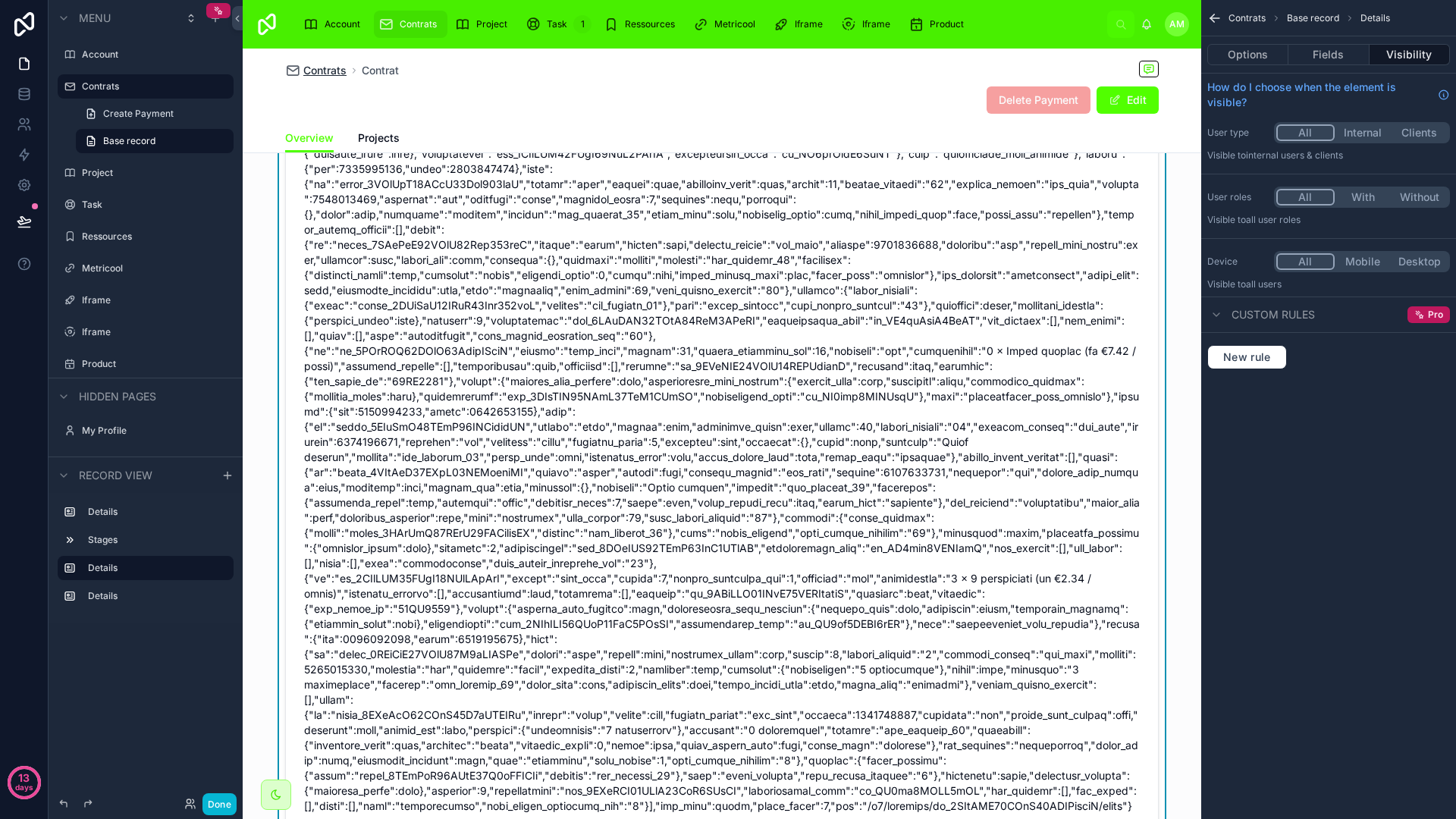
click at [327, 78] on span "Contrats" at bounding box center [325, 70] width 43 height 15
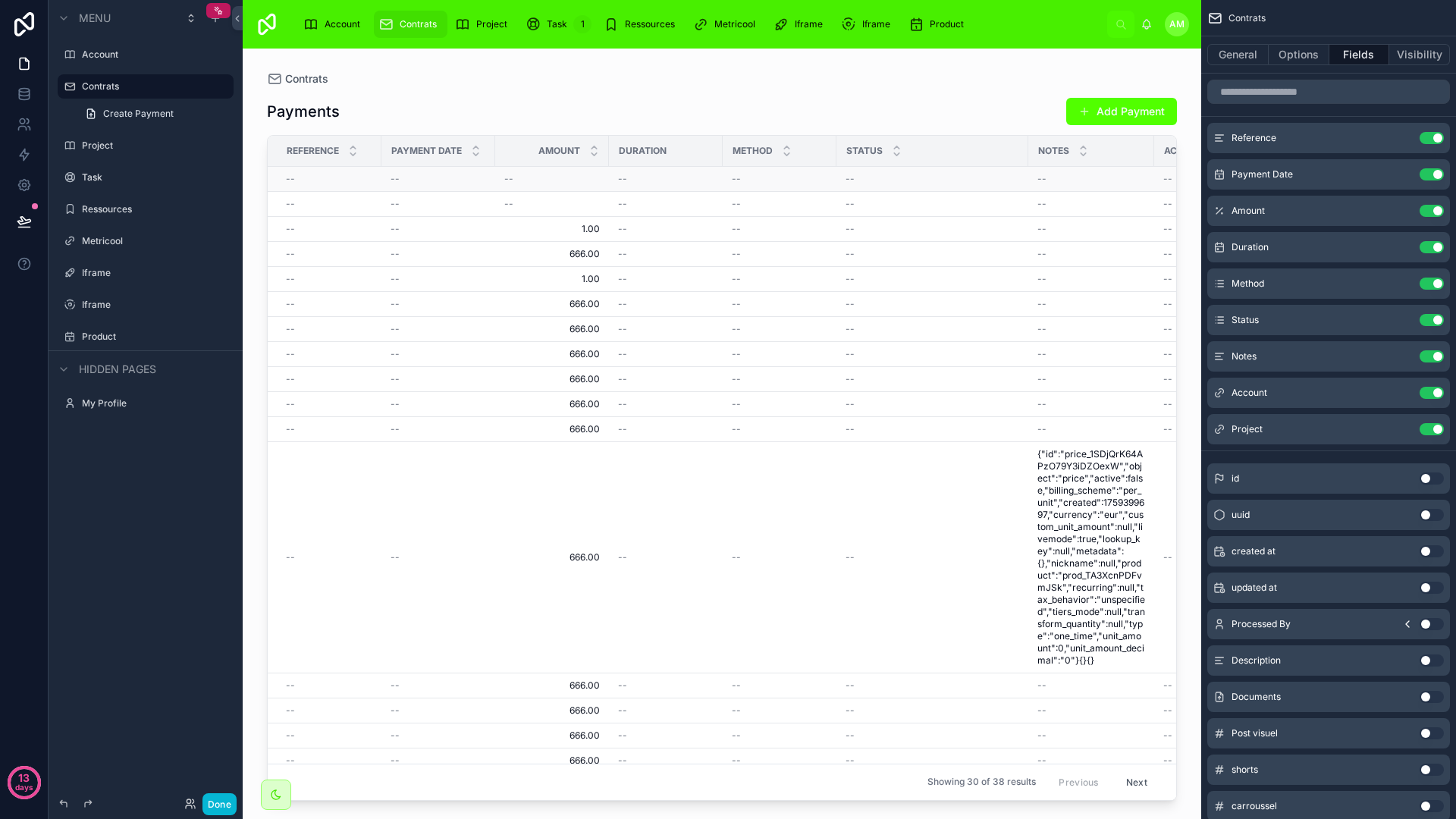
click at [542, 173] on div "--" at bounding box center [552, 178] width 95 height 12
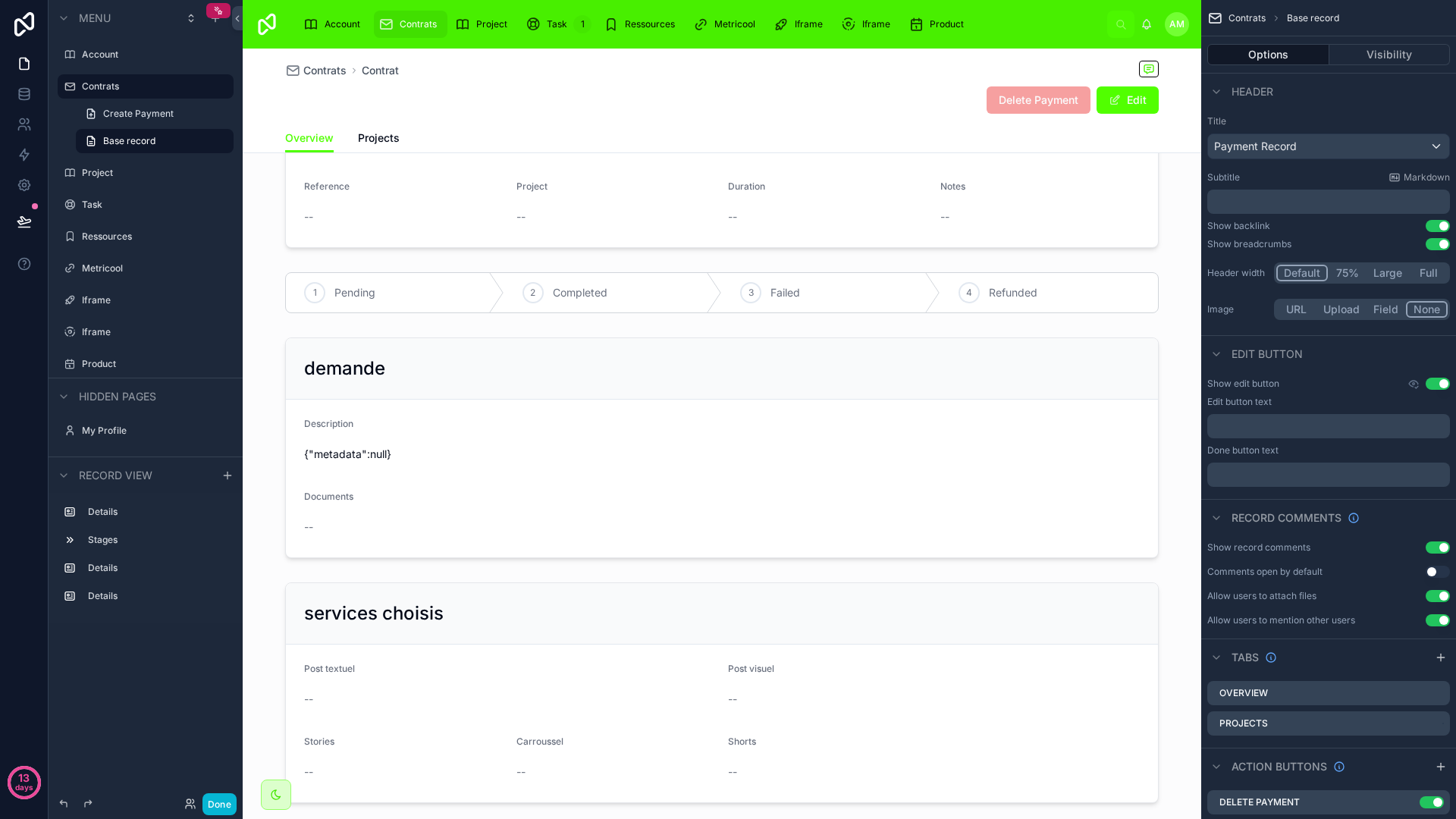
scroll to position [400, 0]
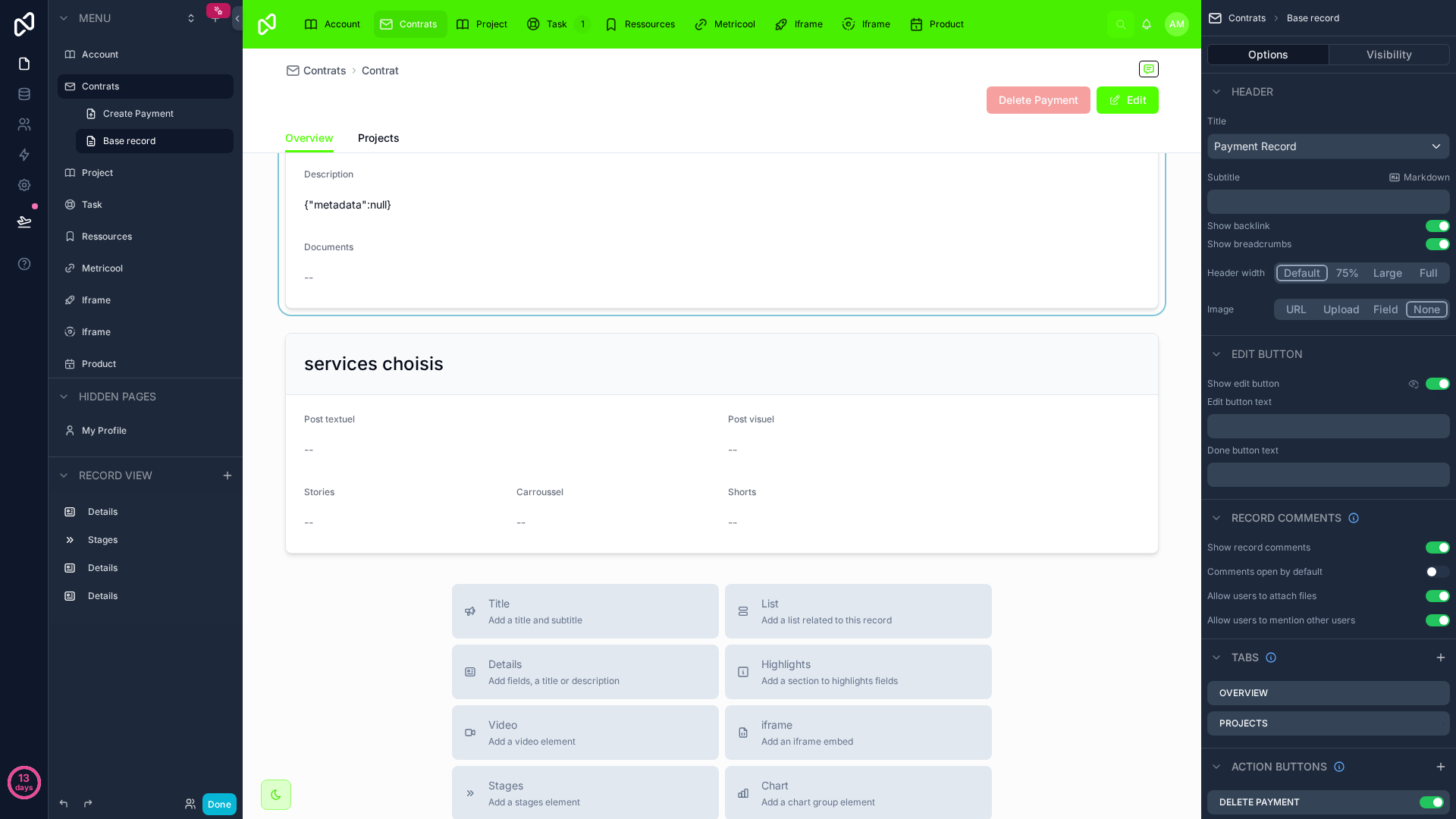
click at [736, 275] on div at bounding box center [722, 198] width 958 height 233
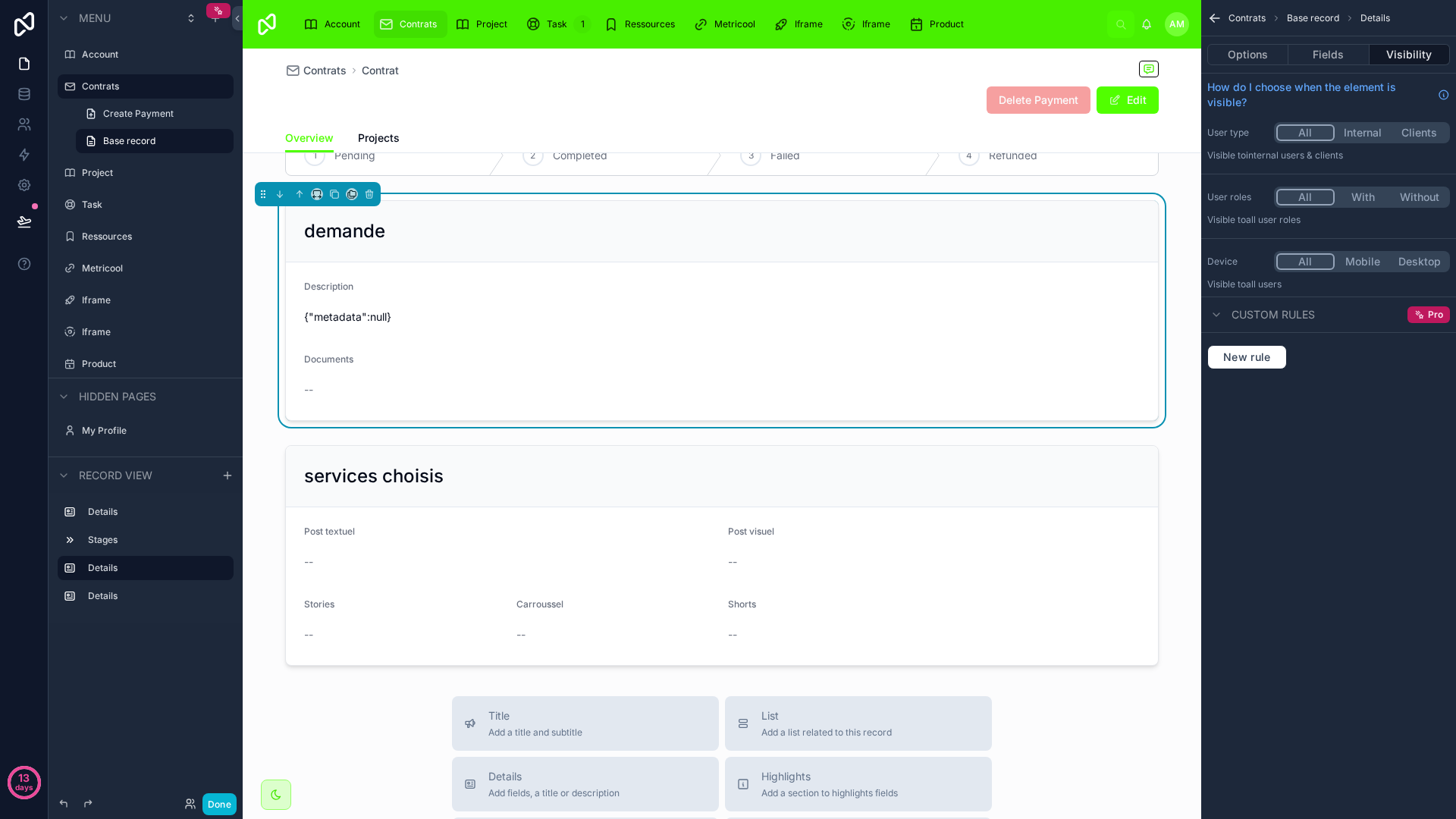
scroll to position [0, 0]
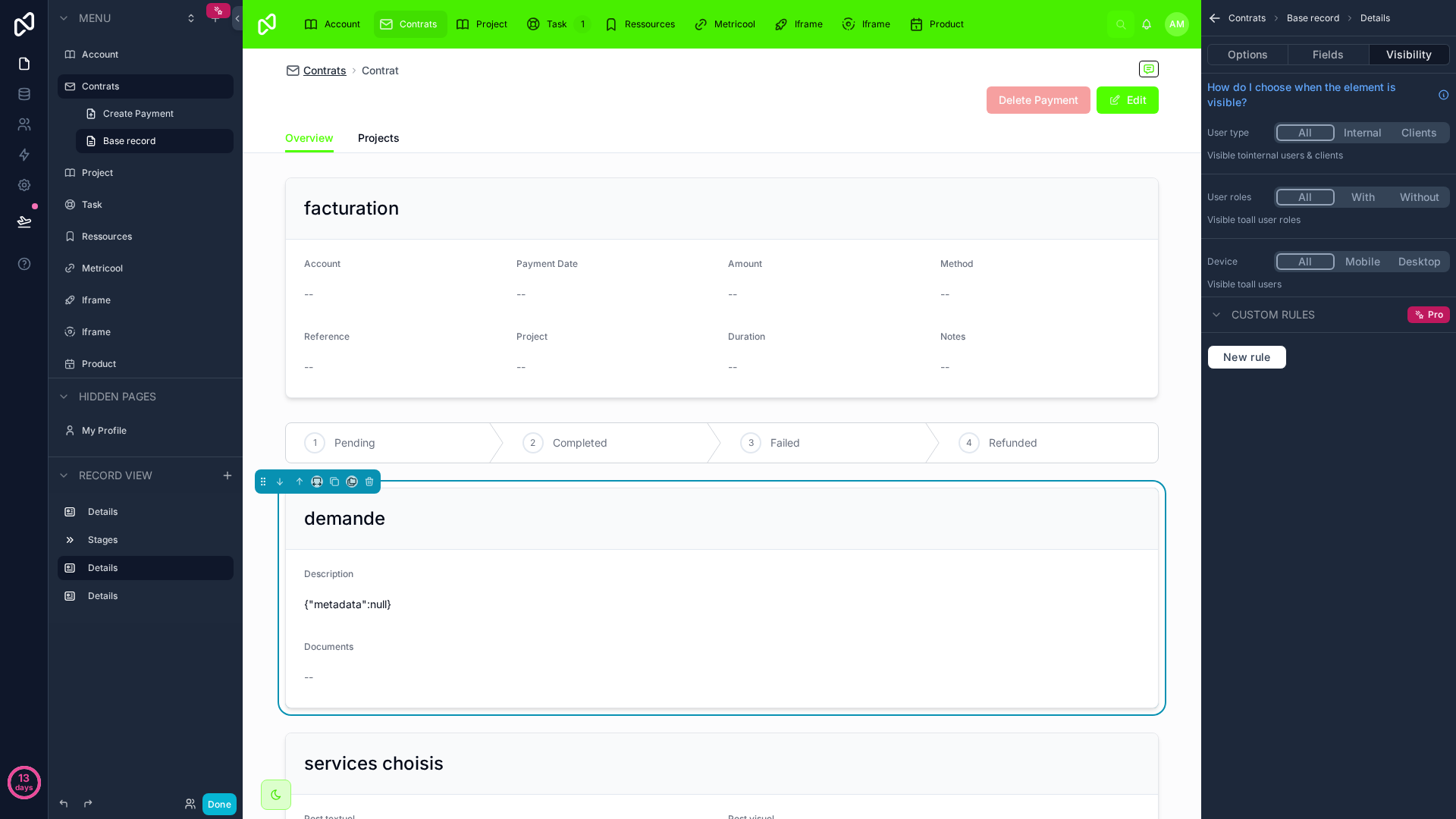
click at [313, 68] on span "Contrats" at bounding box center [325, 70] width 43 height 15
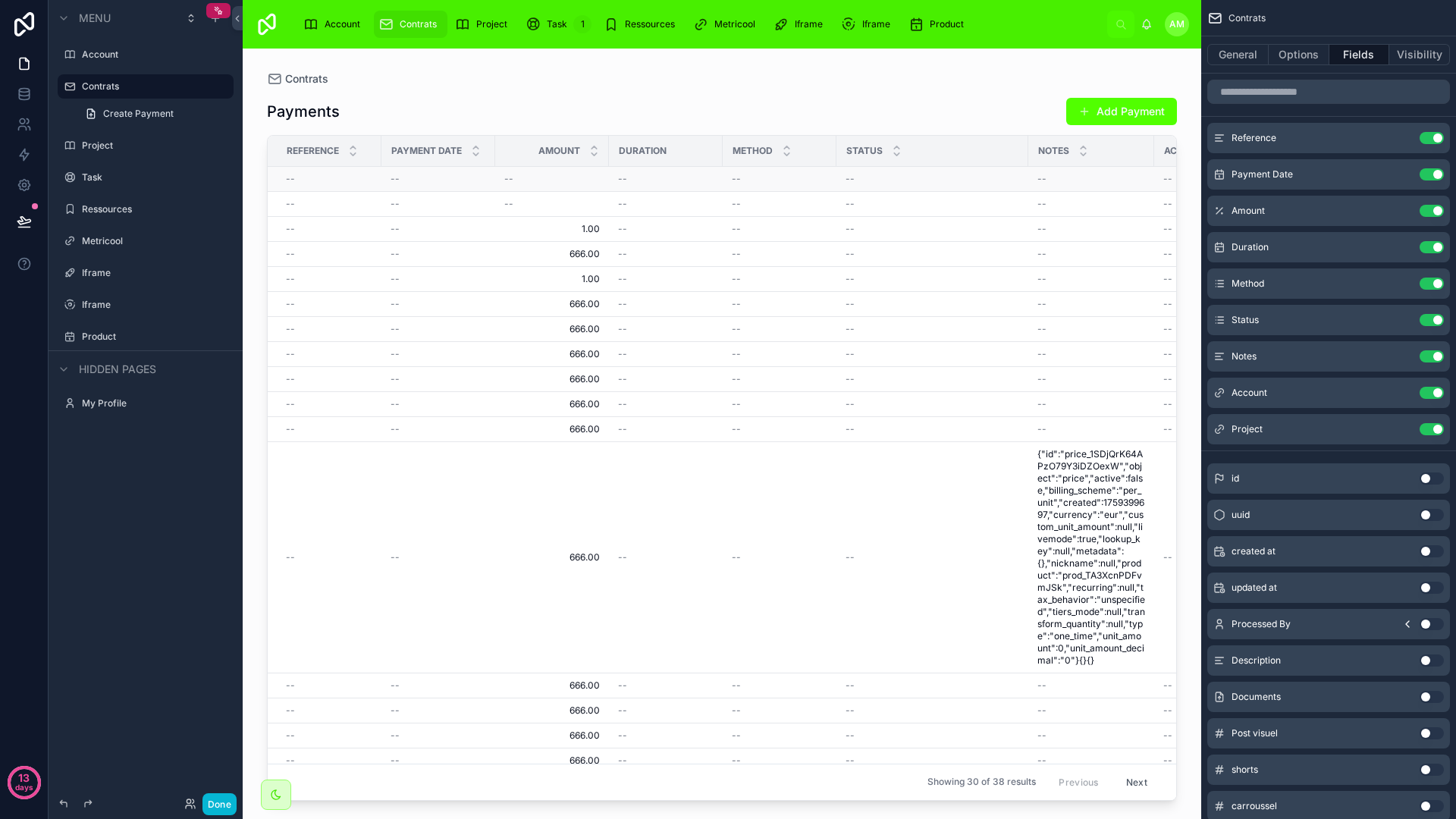
click at [642, 173] on div "--" at bounding box center [666, 178] width 95 height 12
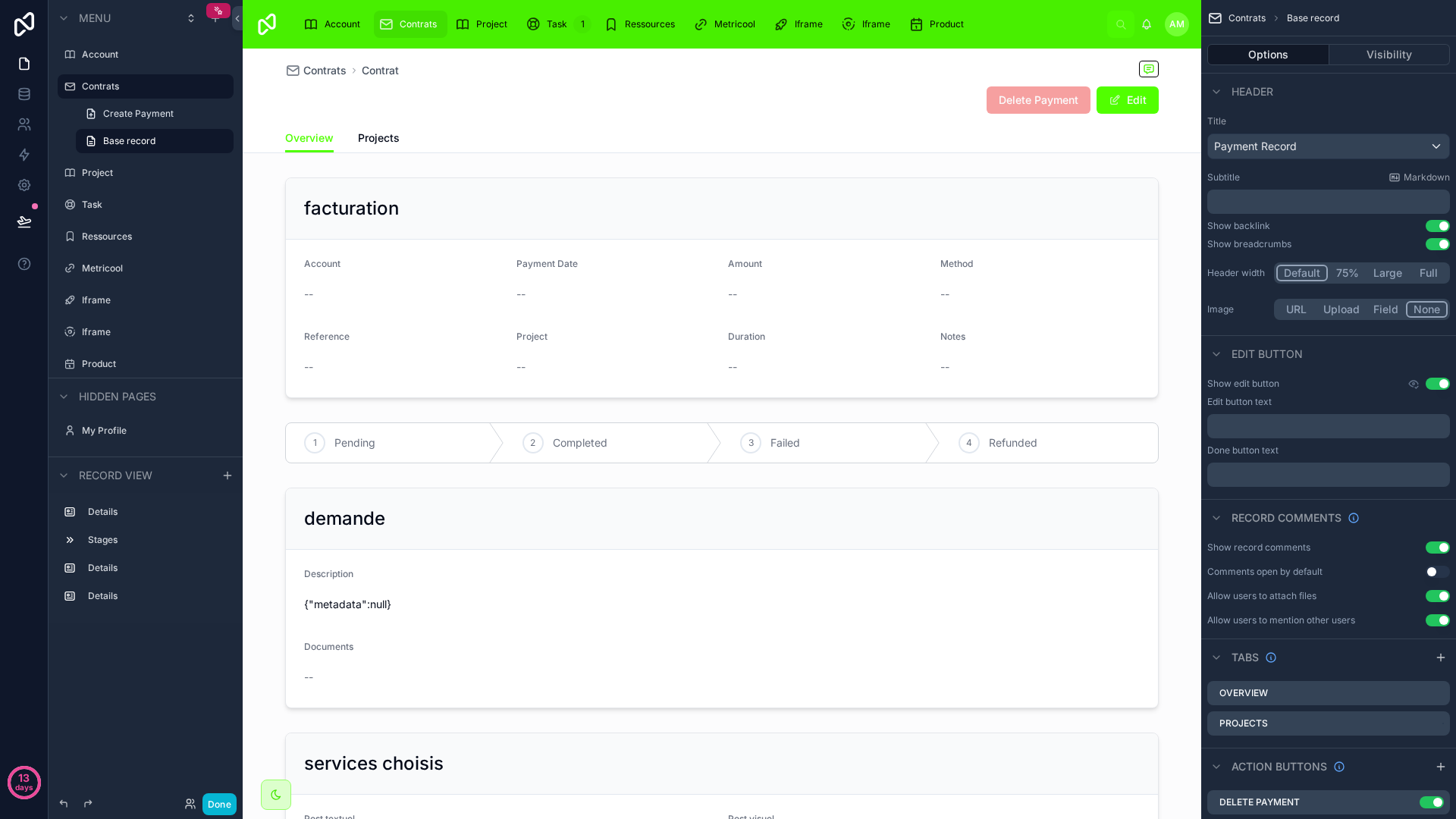
click at [343, 74] on div "Contrats Contrat" at bounding box center [342, 70] width 114 height 15
click at [328, 74] on span "Contrats" at bounding box center [325, 70] width 43 height 15
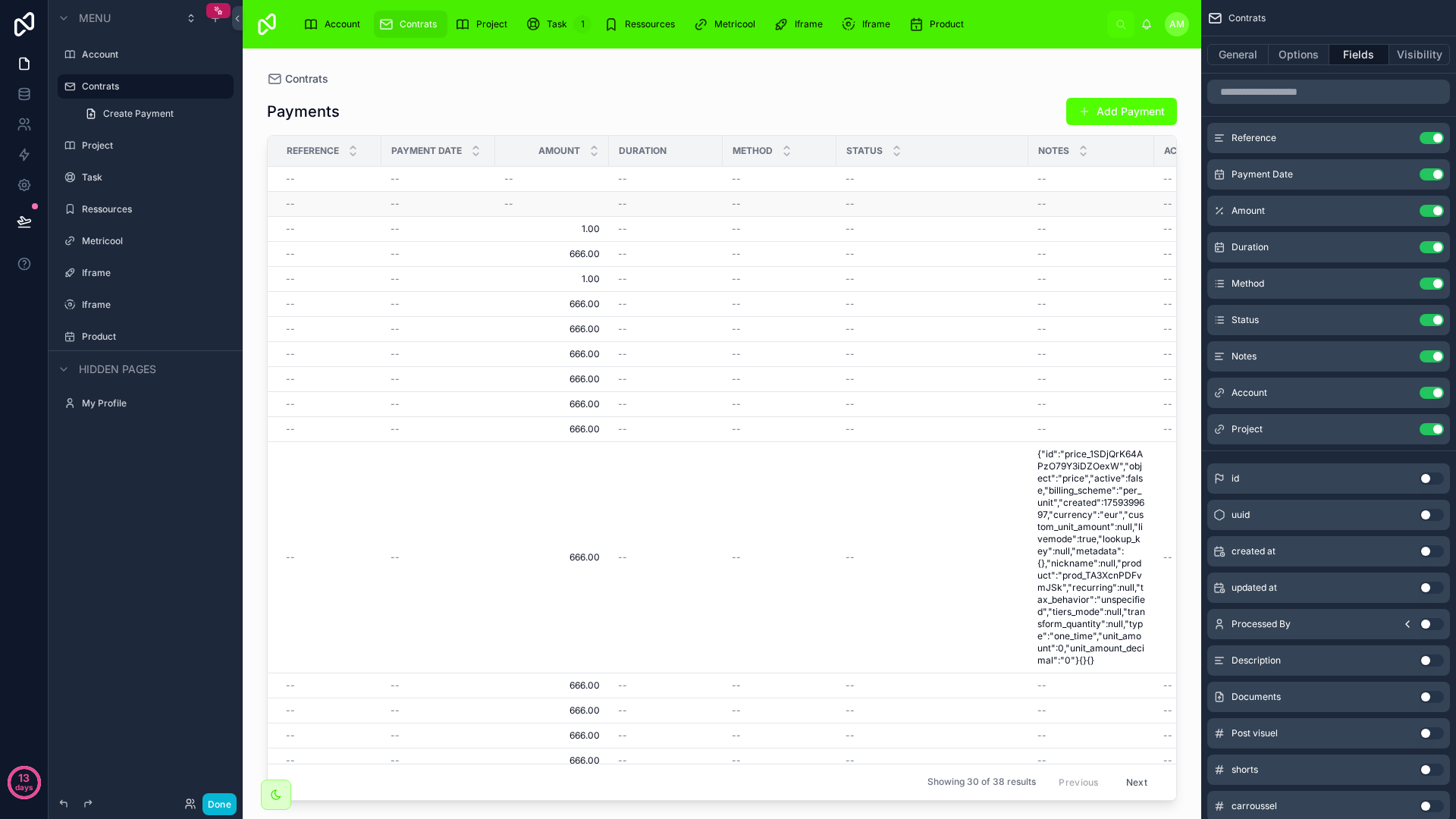
click at [596, 214] on td "--" at bounding box center [552, 204] width 114 height 25
click at [615, 200] on td "--" at bounding box center [666, 204] width 114 height 25
click at [625, 212] on td "--" at bounding box center [666, 204] width 114 height 25
click at [317, 78] on span "Contrats" at bounding box center [306, 78] width 43 height 15
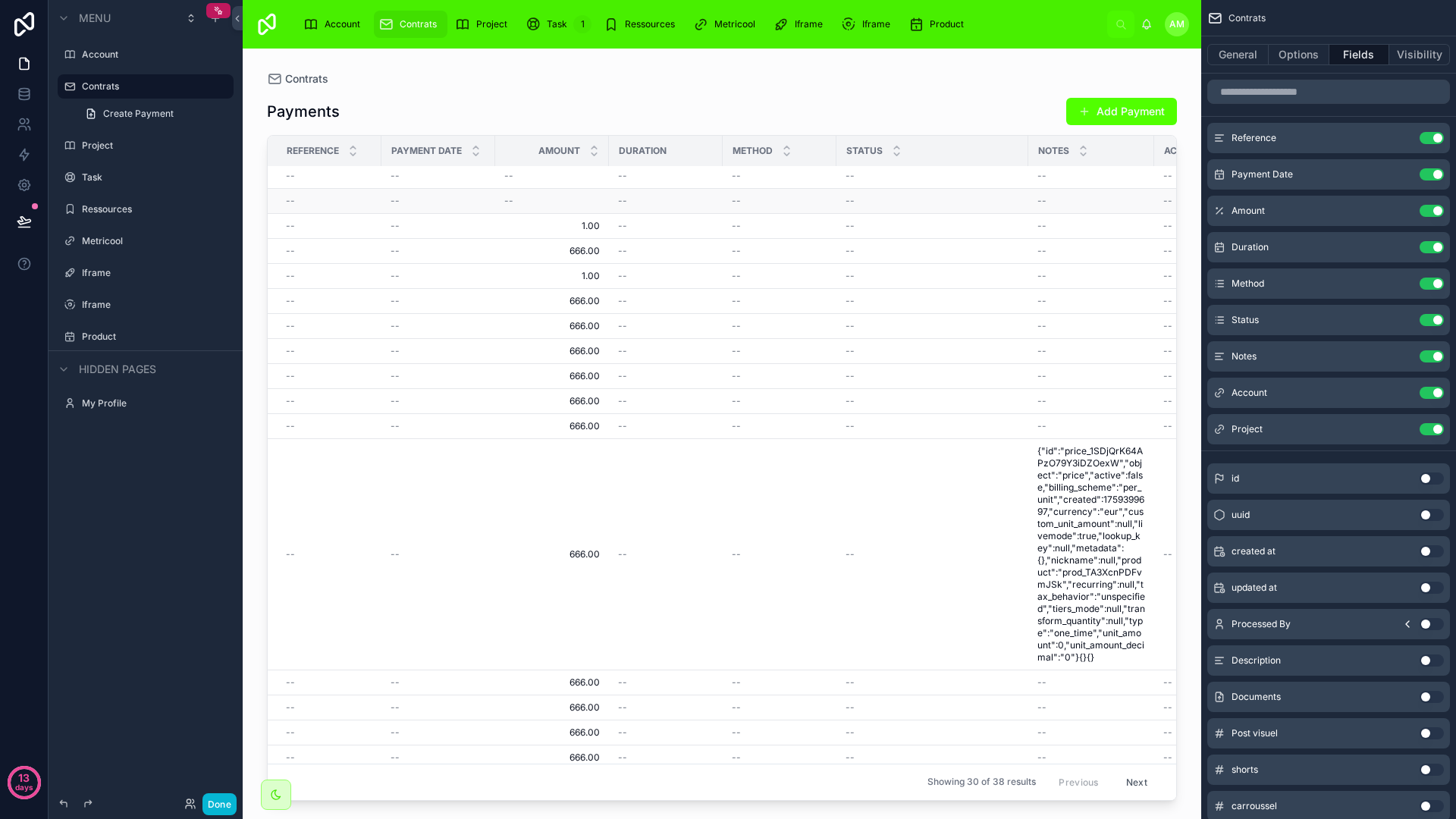
click at [620, 195] on span "--" at bounding box center [623, 201] width 9 height 12
click at [623, 183] on span "--" at bounding box center [623, 178] width 9 height 12
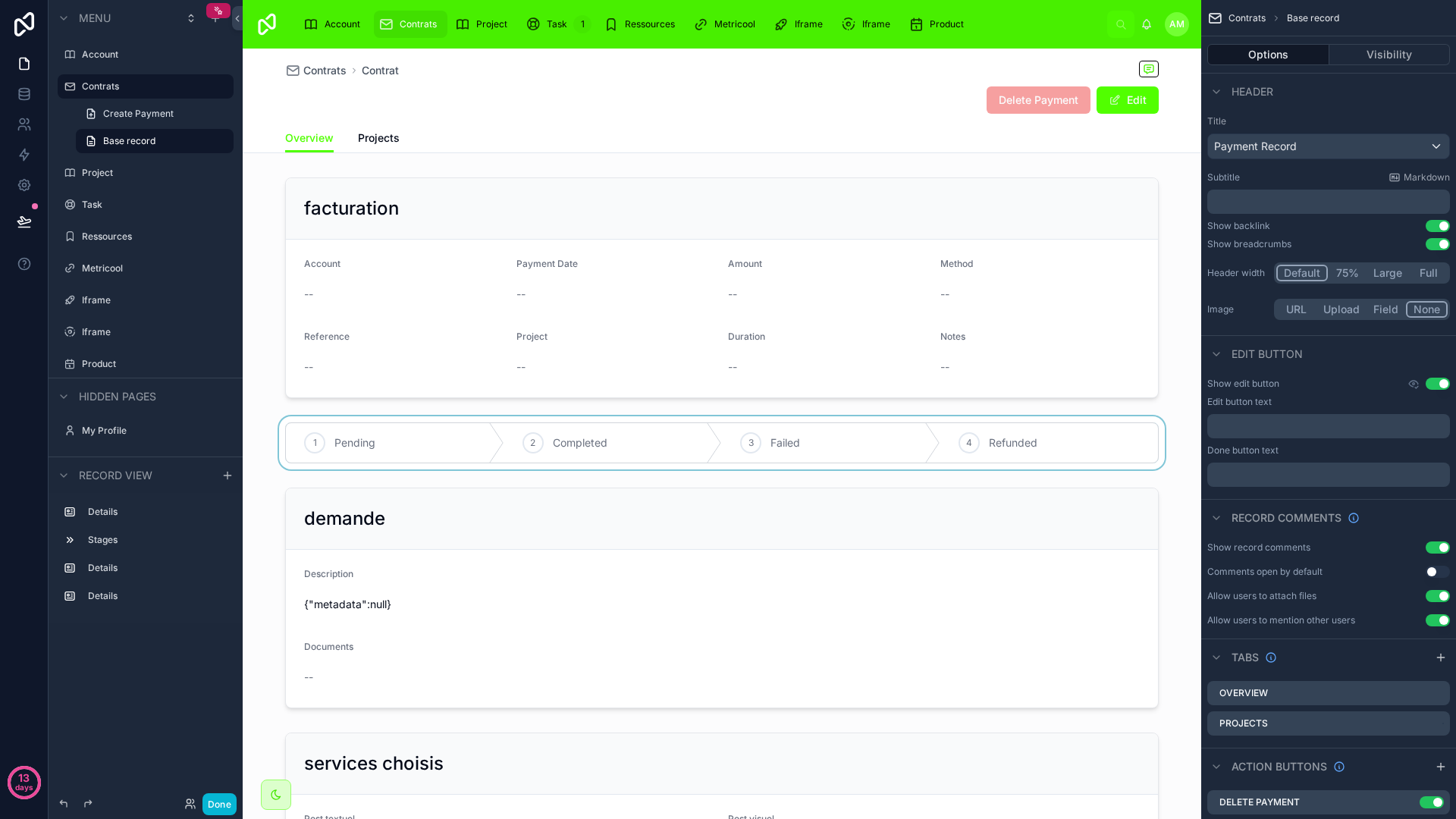
click at [448, 424] on div at bounding box center [722, 443] width 958 height 53
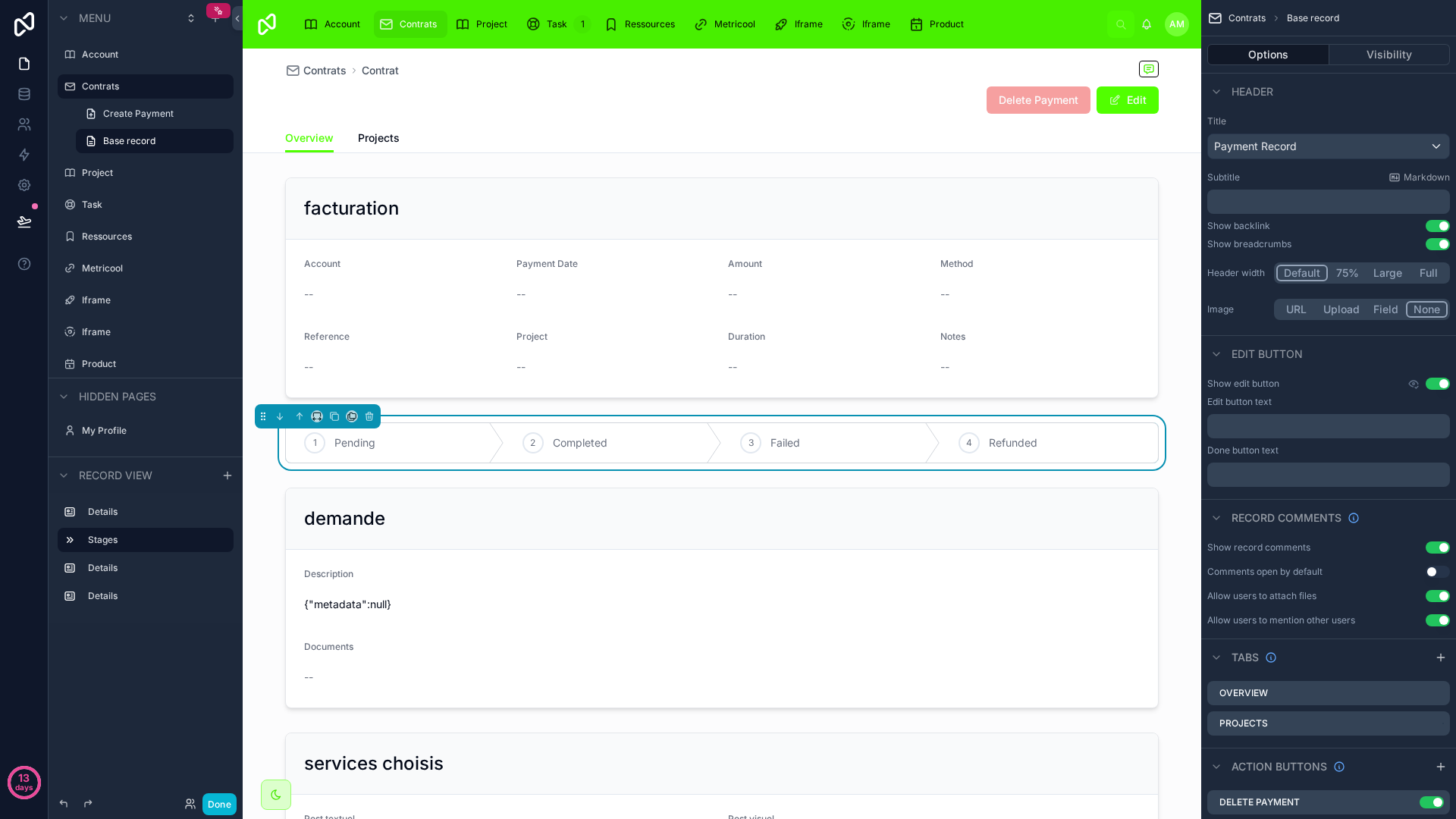
click at [304, 84] on div "Contrats Contrat Delete Payment Edit" at bounding box center [721, 86] width 873 height 75
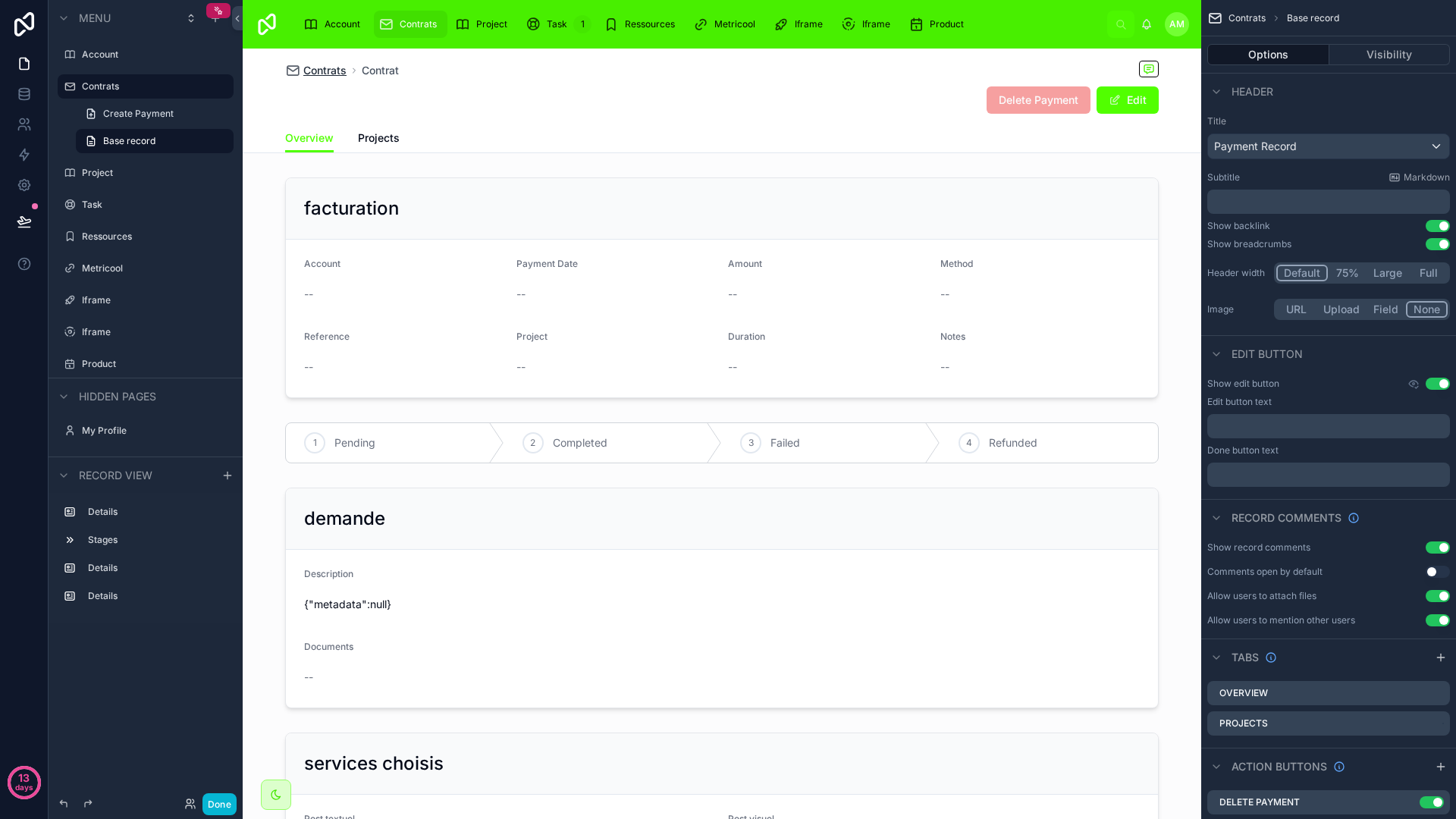
click at [318, 74] on span "Contrats" at bounding box center [325, 70] width 43 height 15
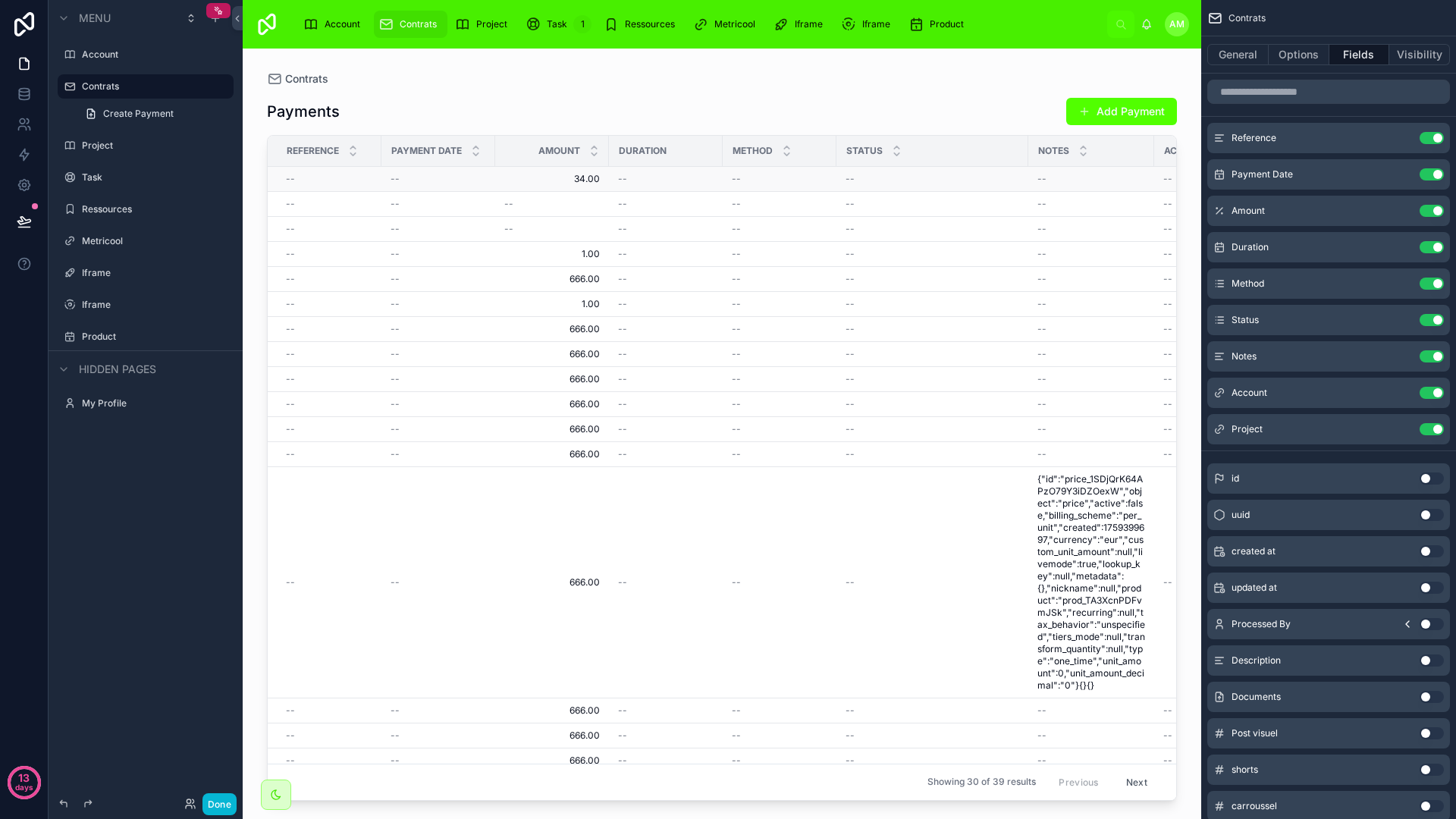
click at [590, 183] on span "34.00" at bounding box center [552, 178] width 95 height 12
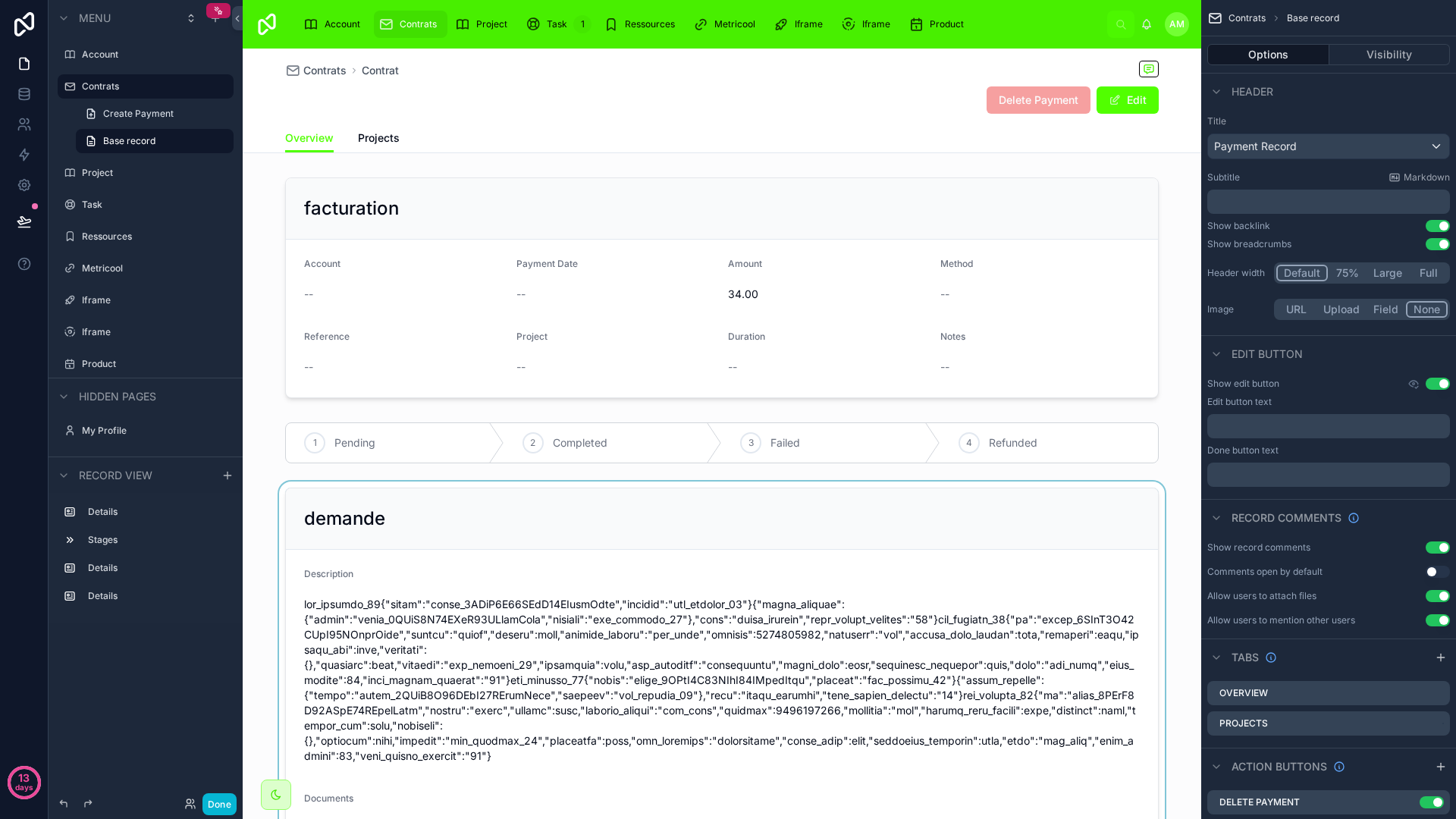
scroll to position [261, 0]
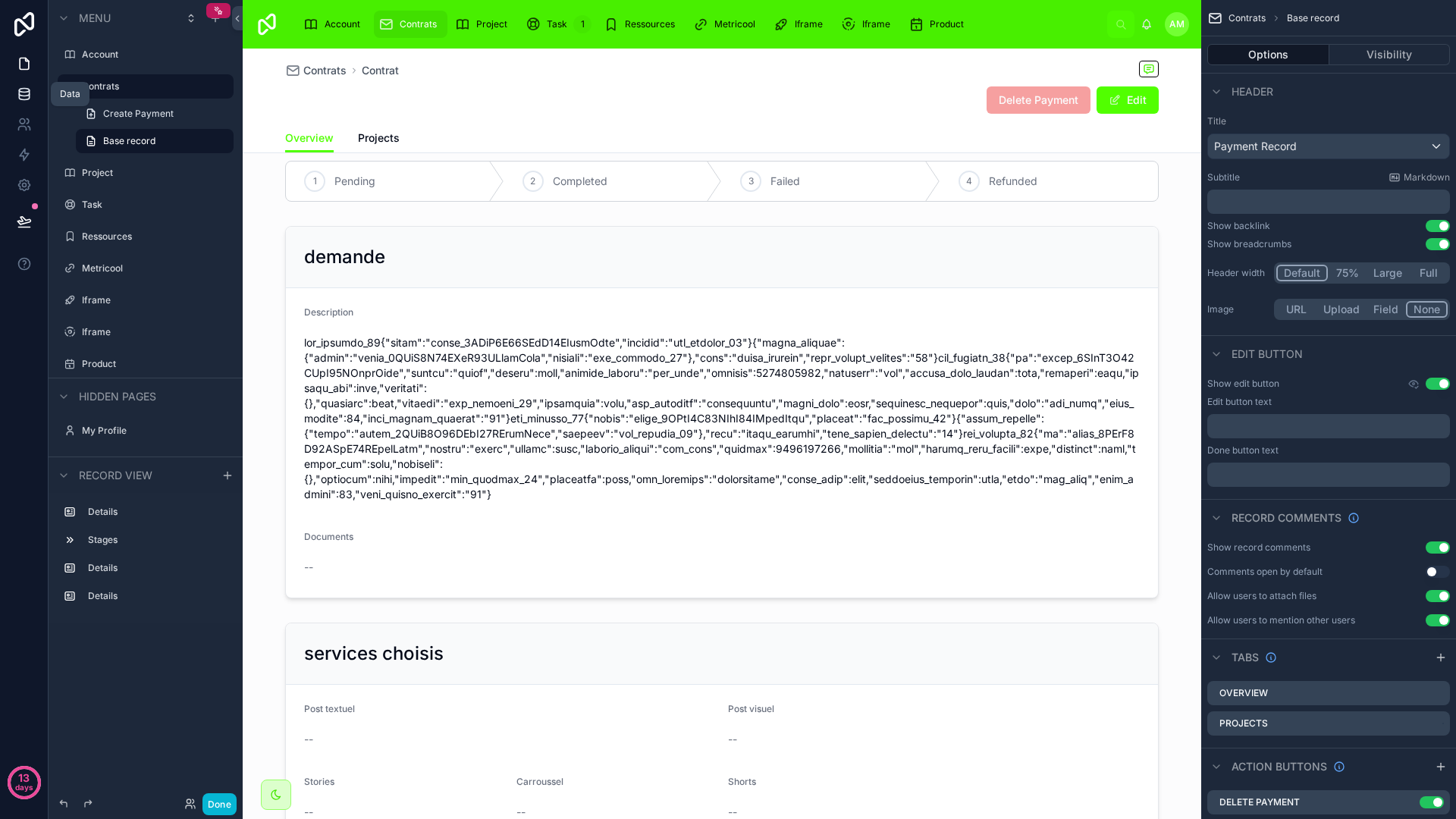
click at [22, 103] on link at bounding box center [23, 93] width 48 height 30
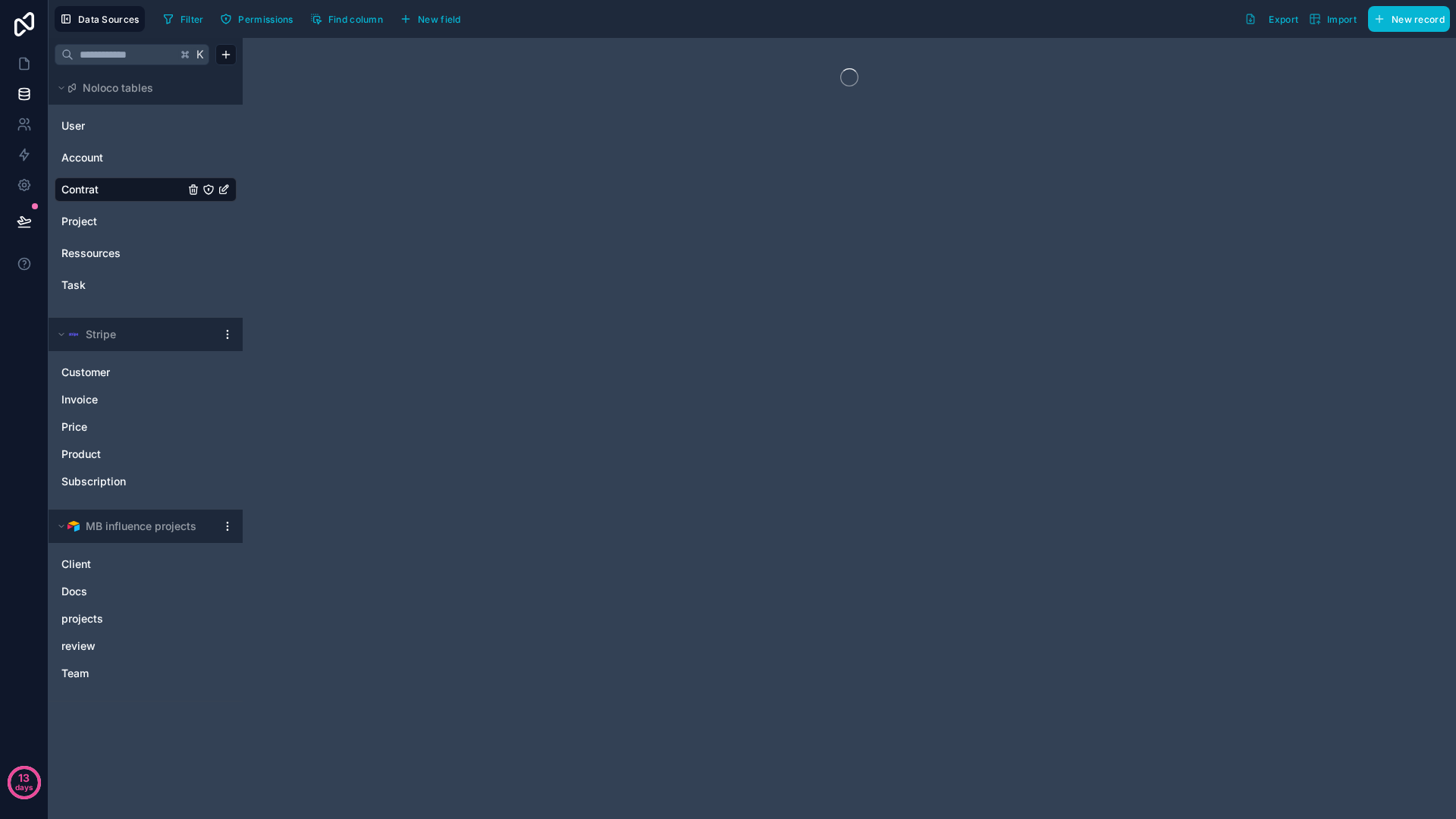
click at [129, 356] on div "Customer Invoice Price Product Subscription" at bounding box center [145, 423] width 182 height 139
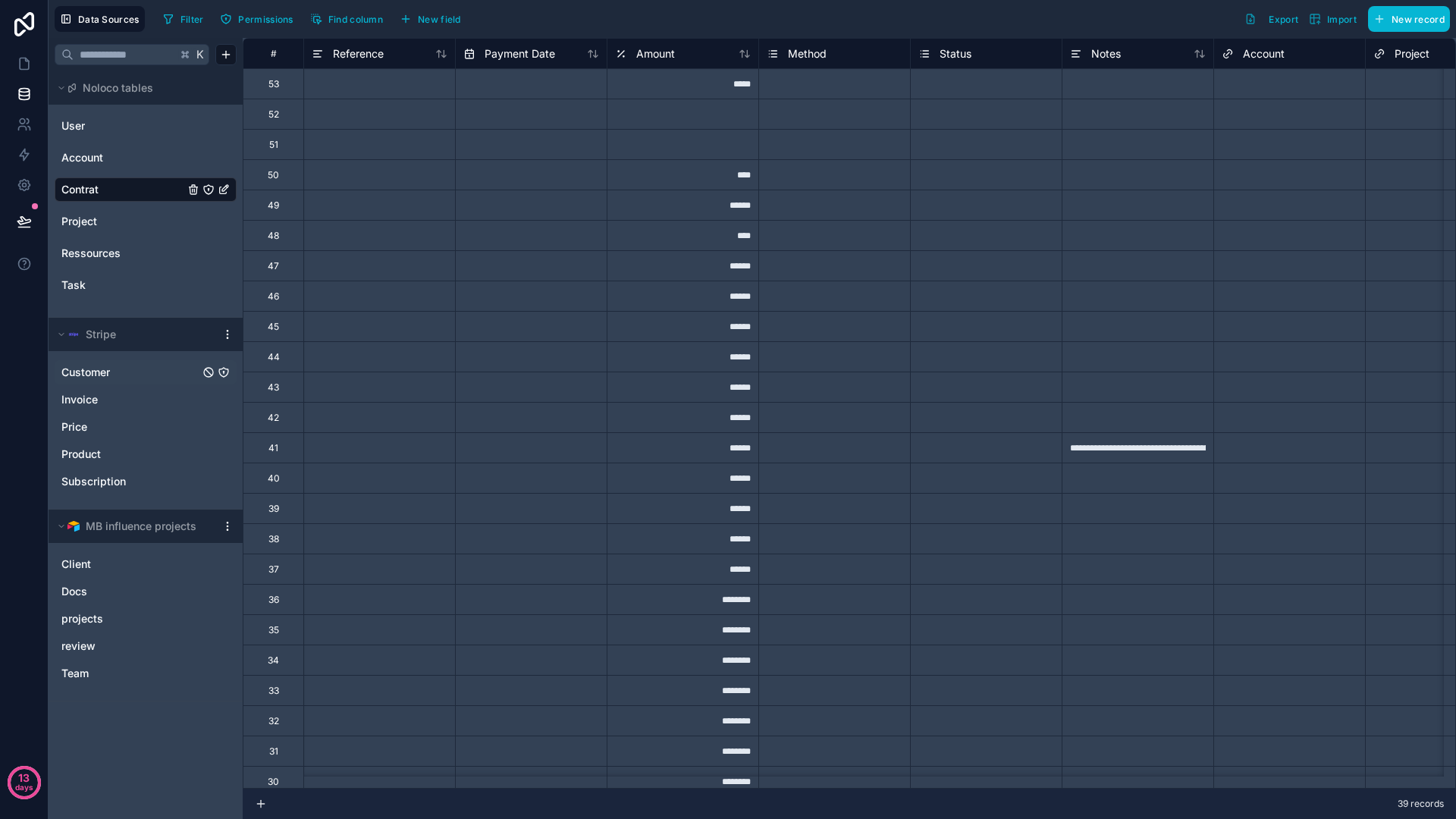
click at [121, 366] on link "Customer" at bounding box center [131, 373] width 138 height 15
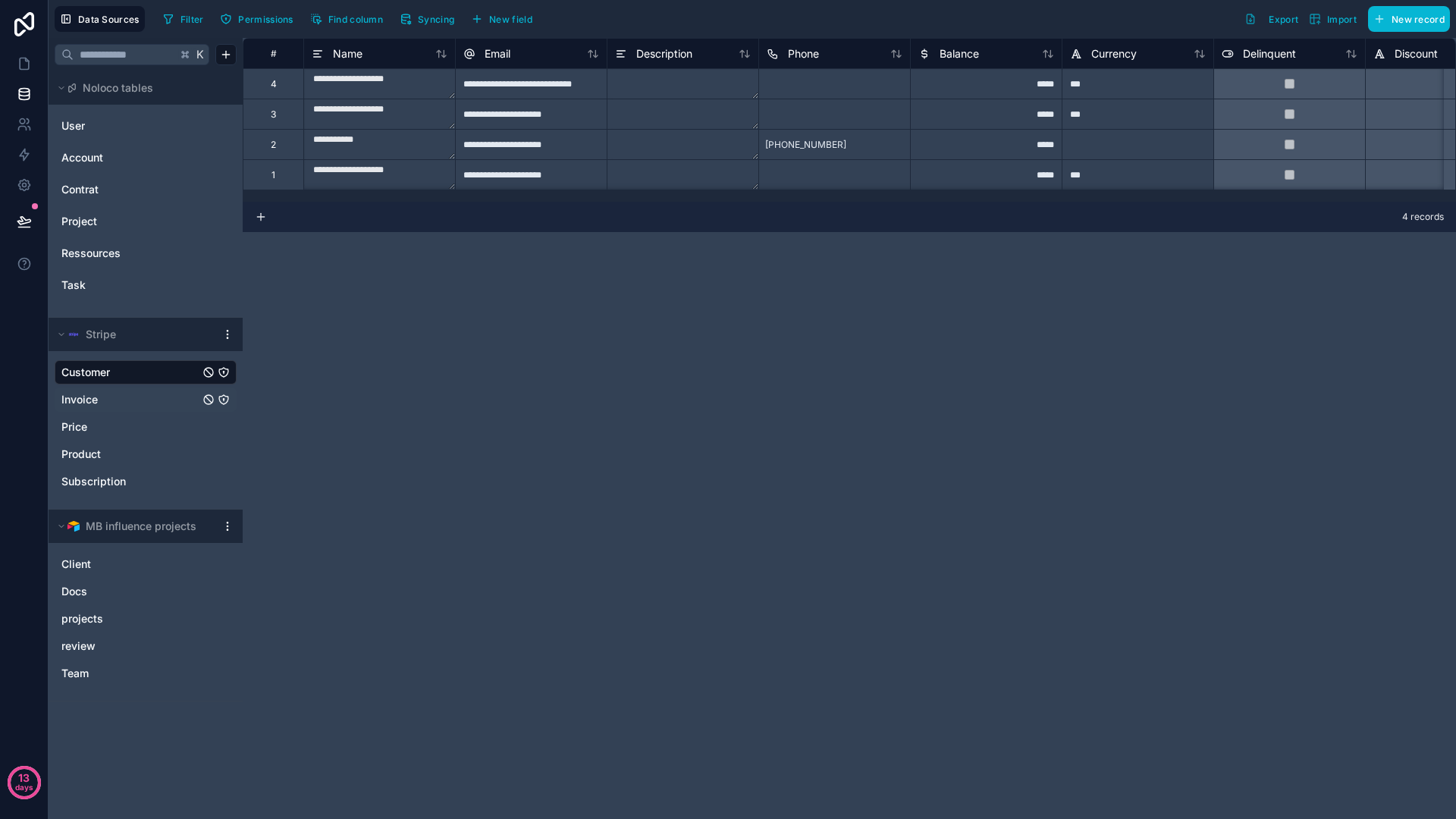
click at [103, 399] on link "Invoice" at bounding box center [131, 400] width 138 height 15
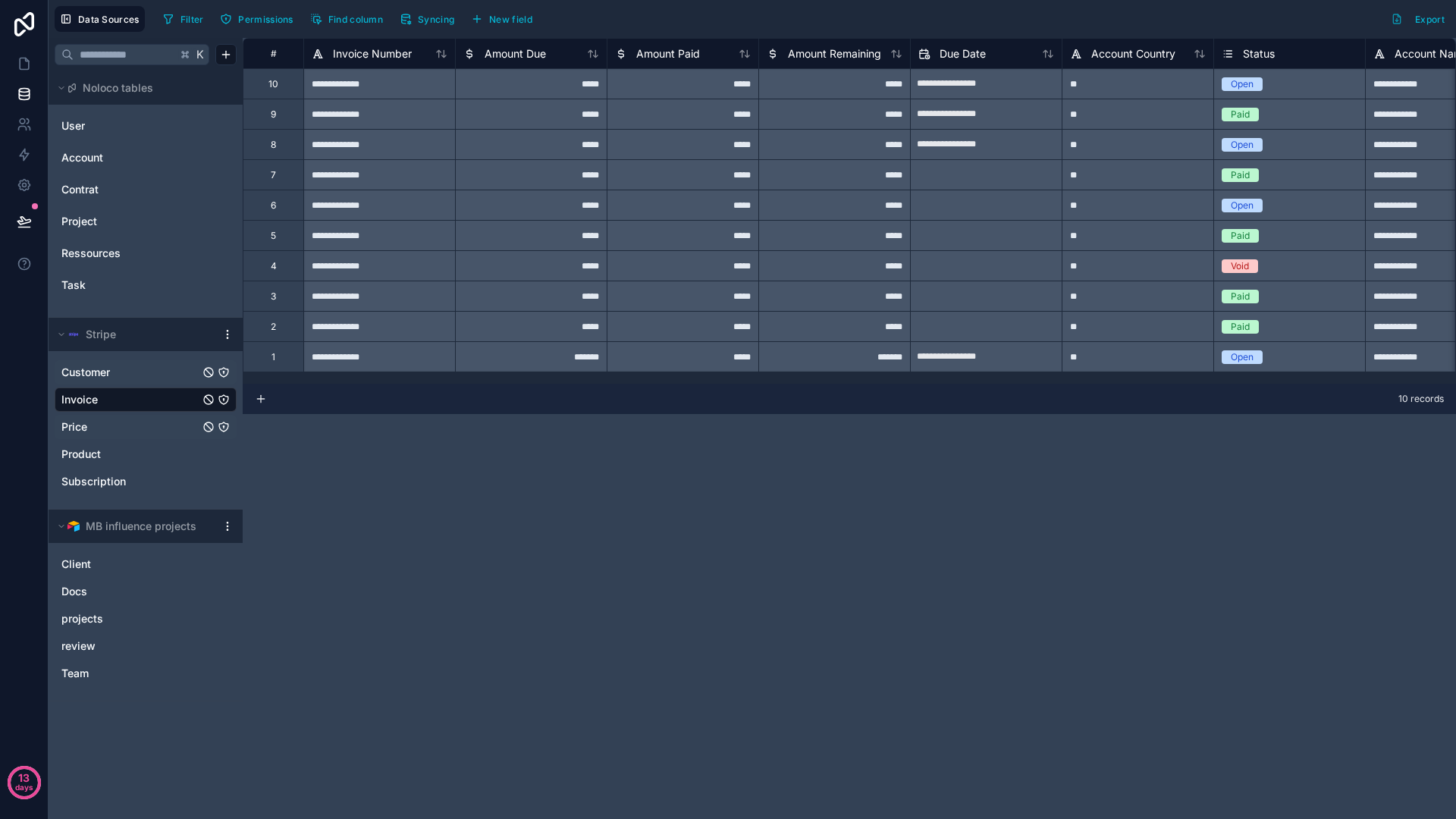
click at [103, 421] on link "Price" at bounding box center [131, 427] width 138 height 15
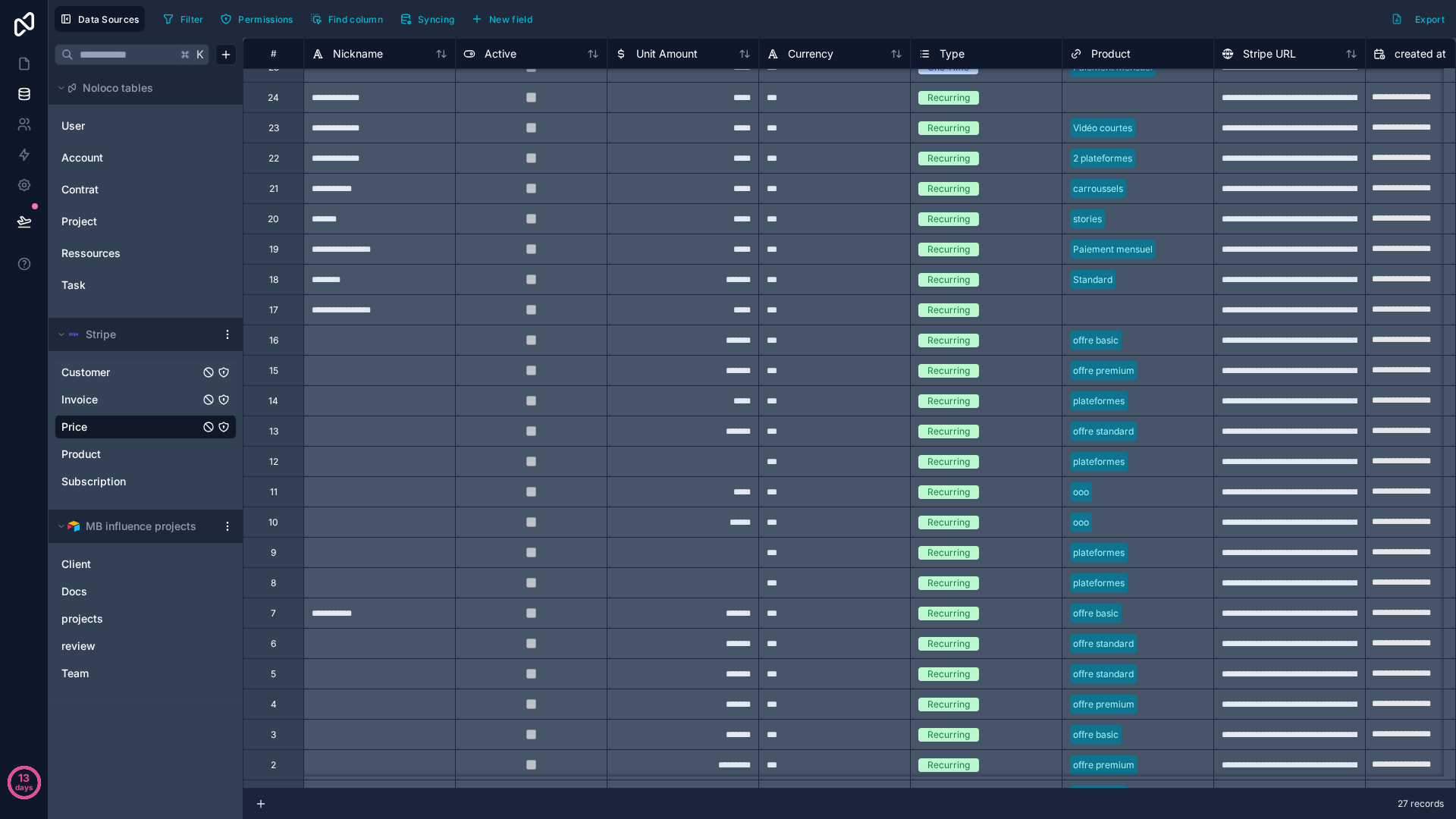
scroll to position [111, 0]
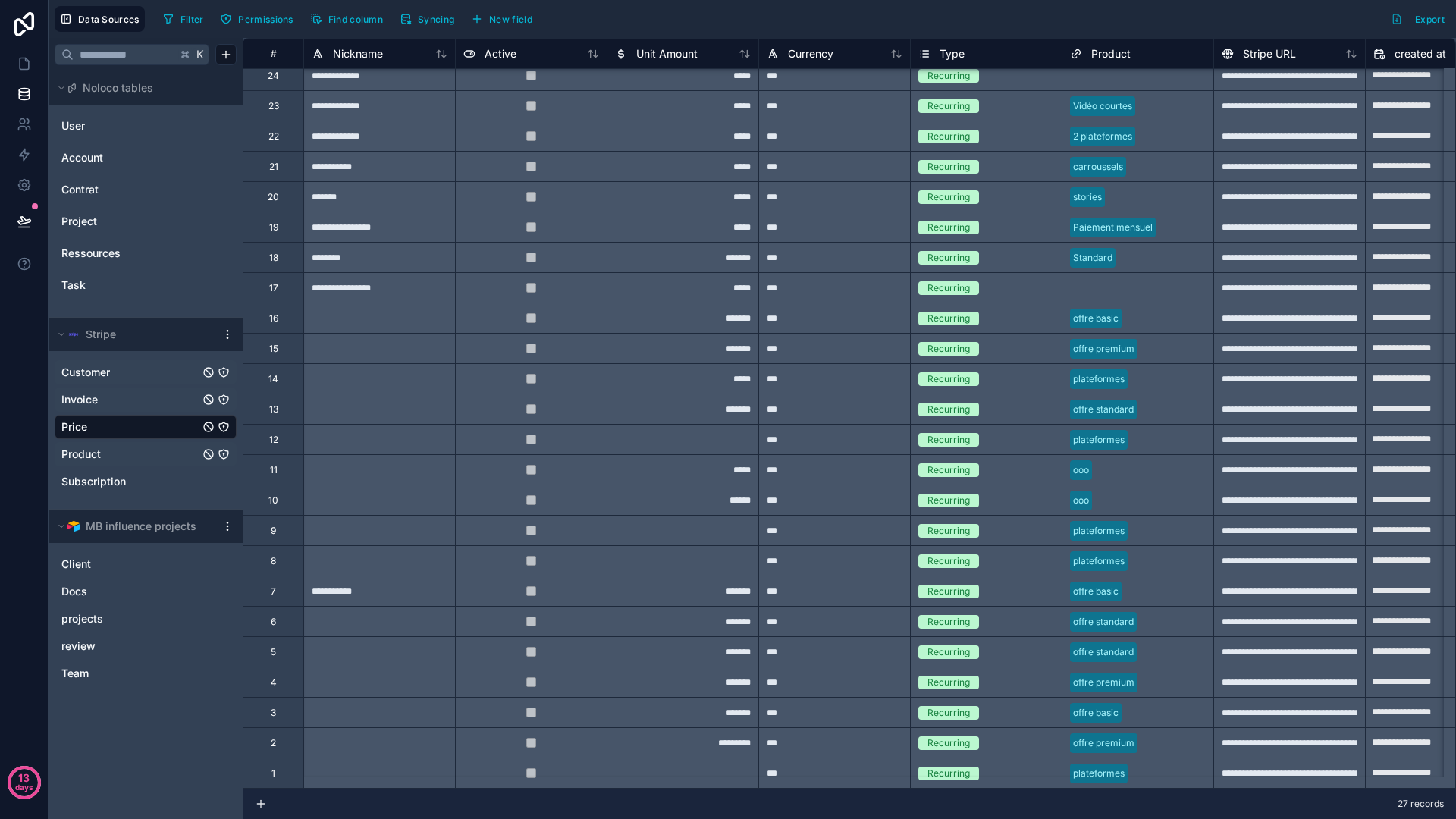
click at [163, 446] on link "Product" at bounding box center [131, 454] width 138 height 15
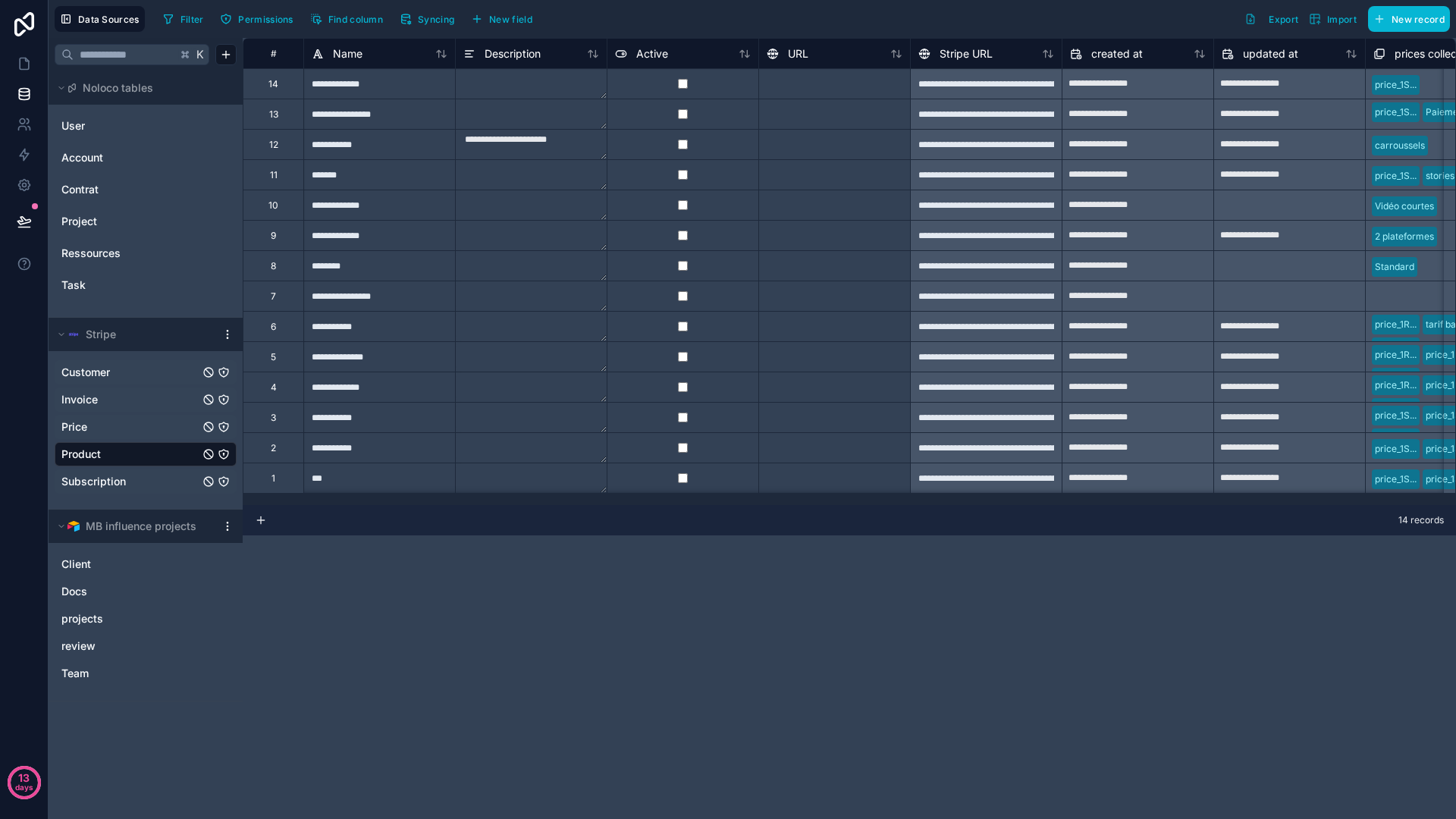
click at [121, 477] on span "Subscription" at bounding box center [93, 481] width 64 height 15
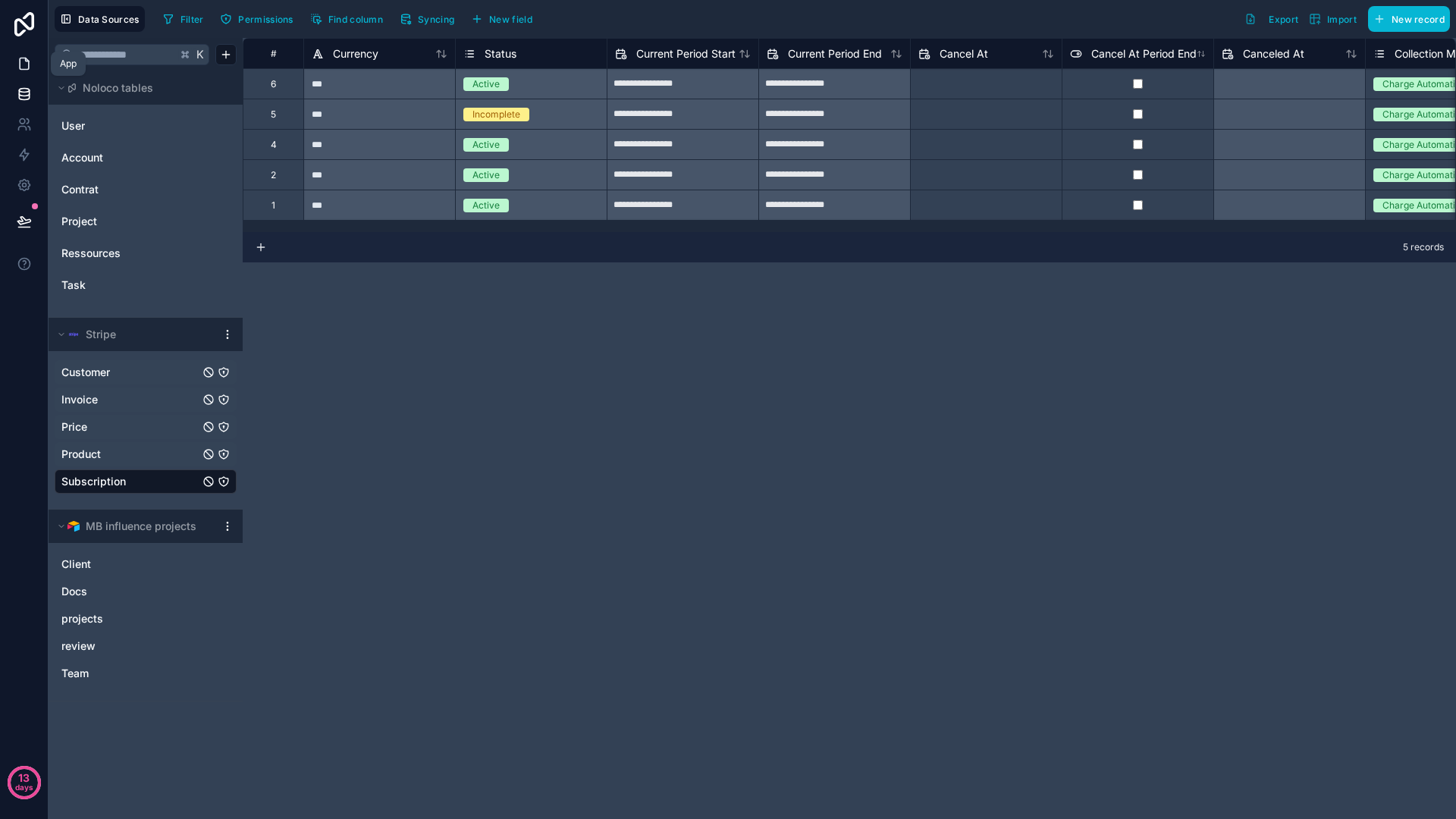
click at [28, 57] on icon at bounding box center [24, 64] width 15 height 15
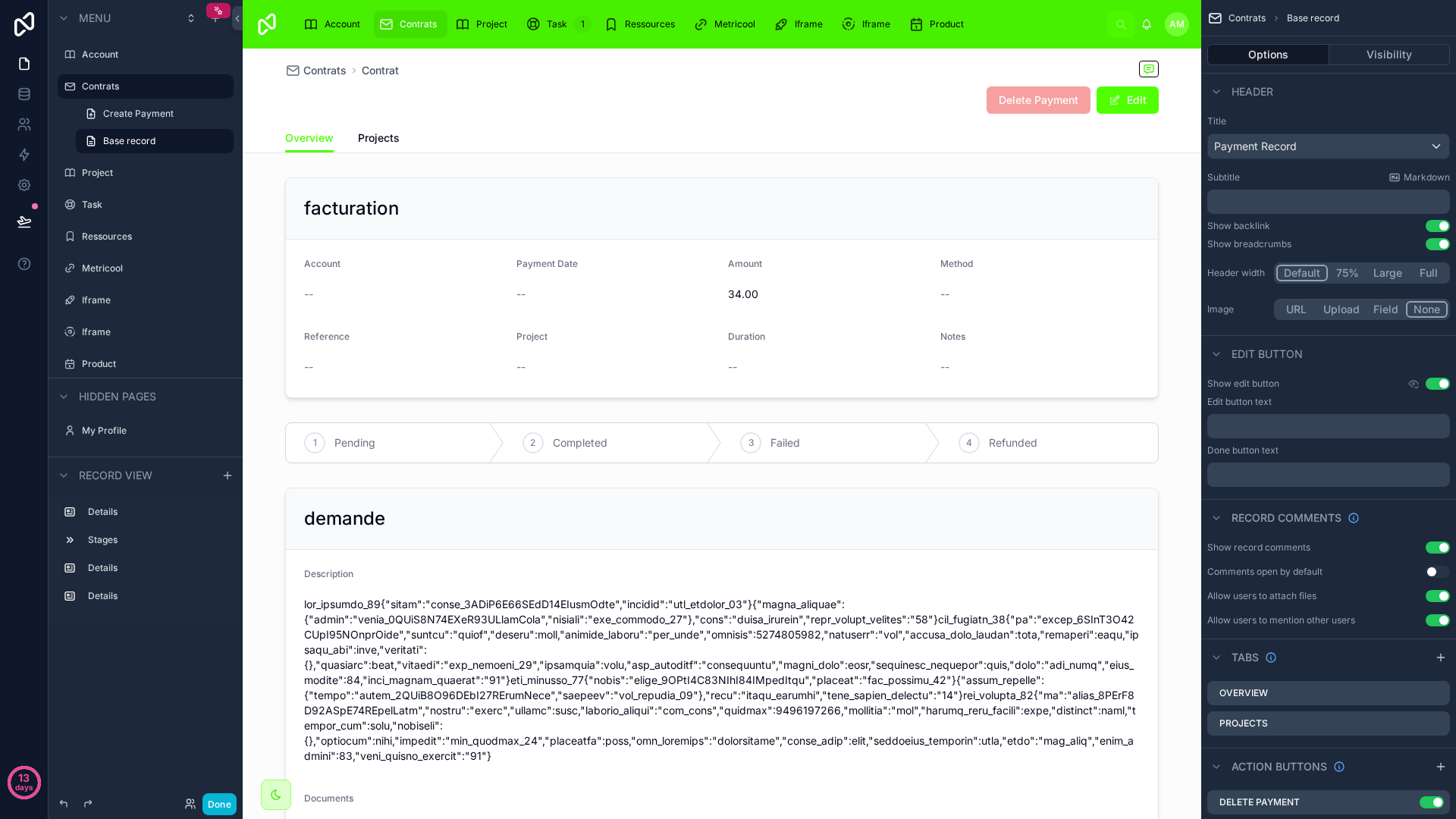
click at [329, 81] on div "Contrats Contrat Delete Payment Edit" at bounding box center [721, 86] width 873 height 75
click at [320, 69] on span "Contrats" at bounding box center [325, 70] width 43 height 15
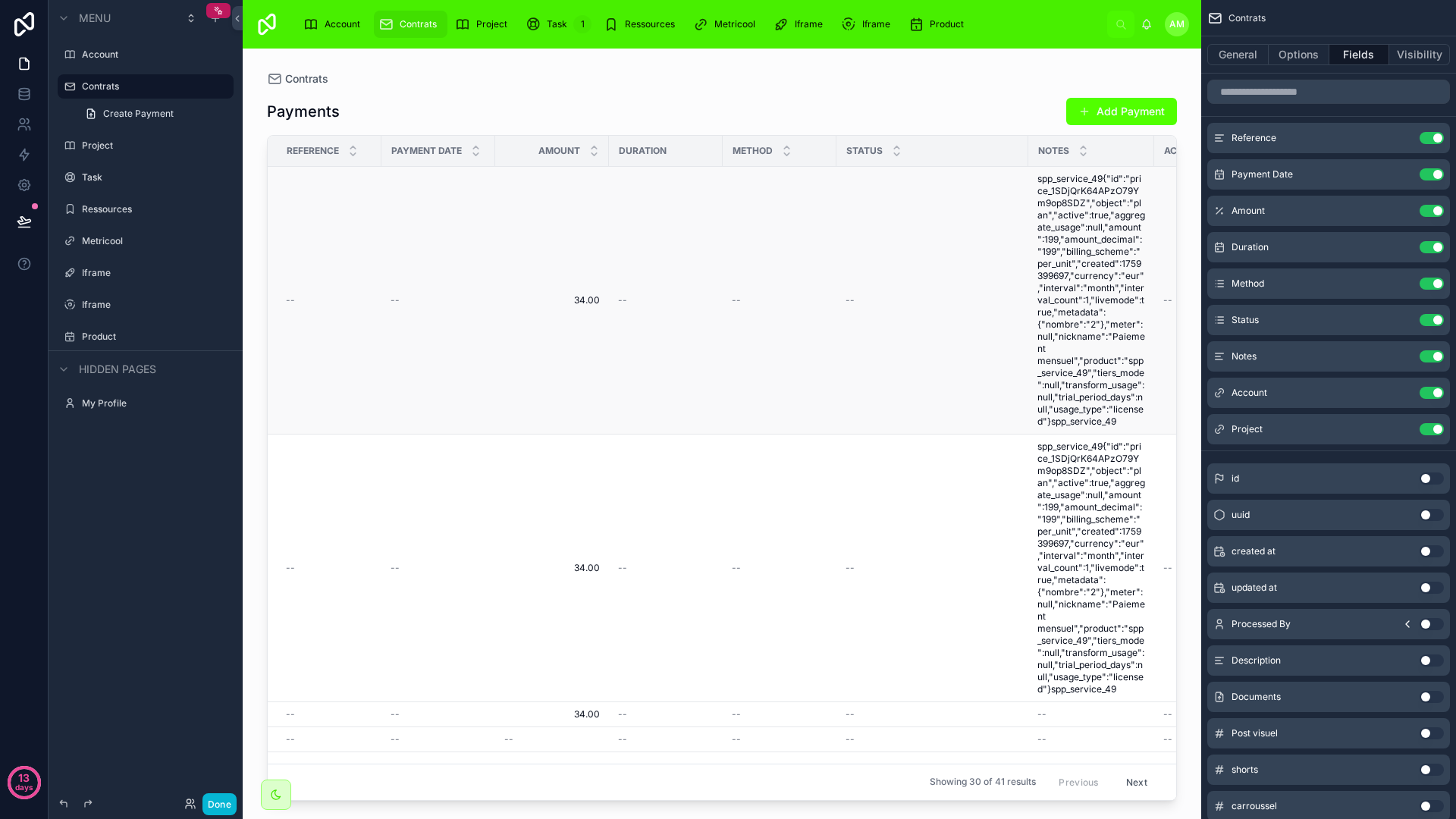
click at [604, 275] on td "34.00 34.00" at bounding box center [552, 301] width 114 height 268
click at [594, 289] on td "34.00 34.00" at bounding box center [552, 301] width 114 height 268
click at [623, 277] on td "--" at bounding box center [666, 301] width 114 height 268
click at [580, 310] on td "34.00 34.00" at bounding box center [552, 301] width 114 height 268
click at [584, 306] on td "34.00 34.00" at bounding box center [552, 301] width 114 height 268
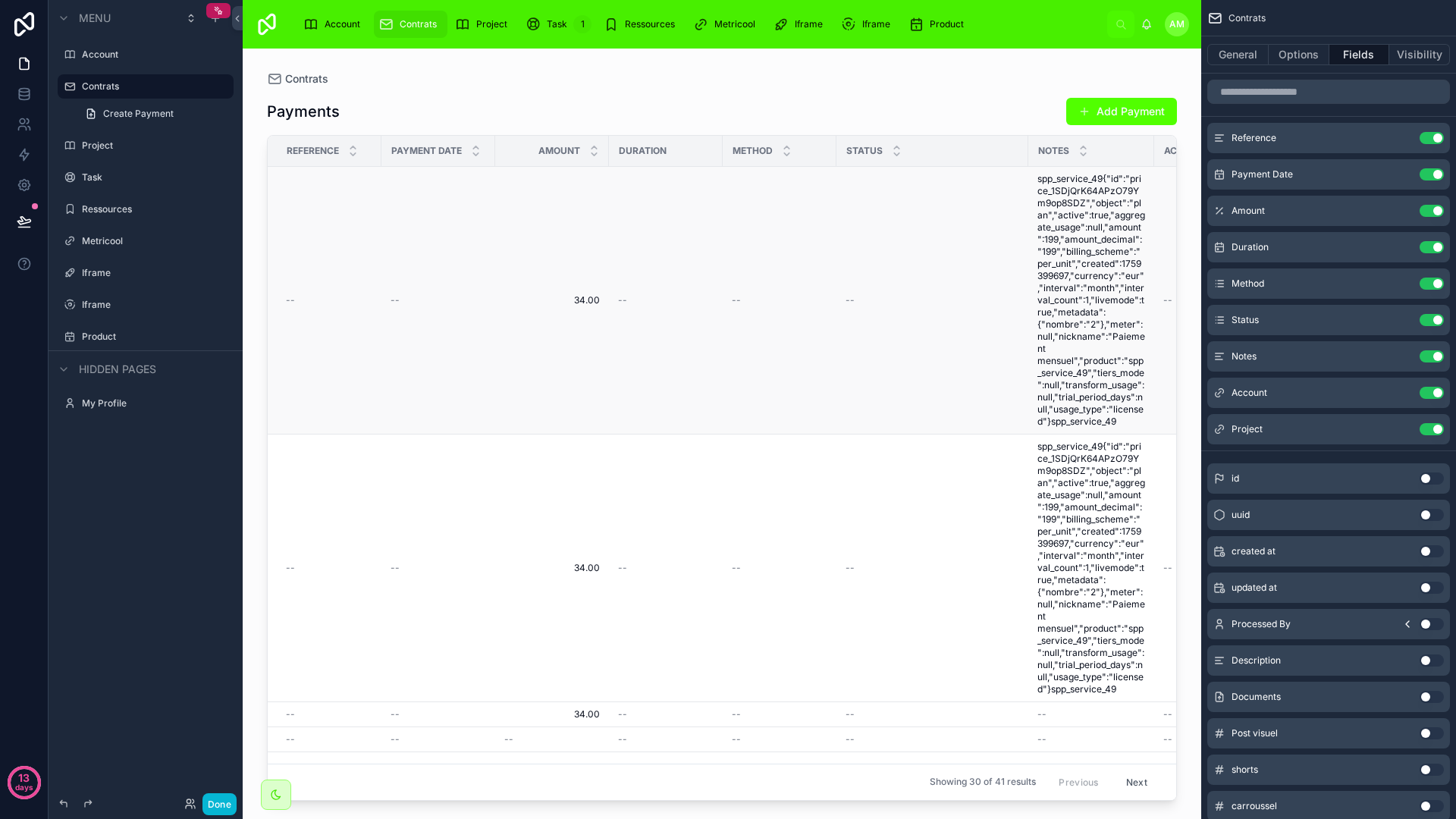
click at [590, 298] on span "34.00" at bounding box center [552, 300] width 95 height 12
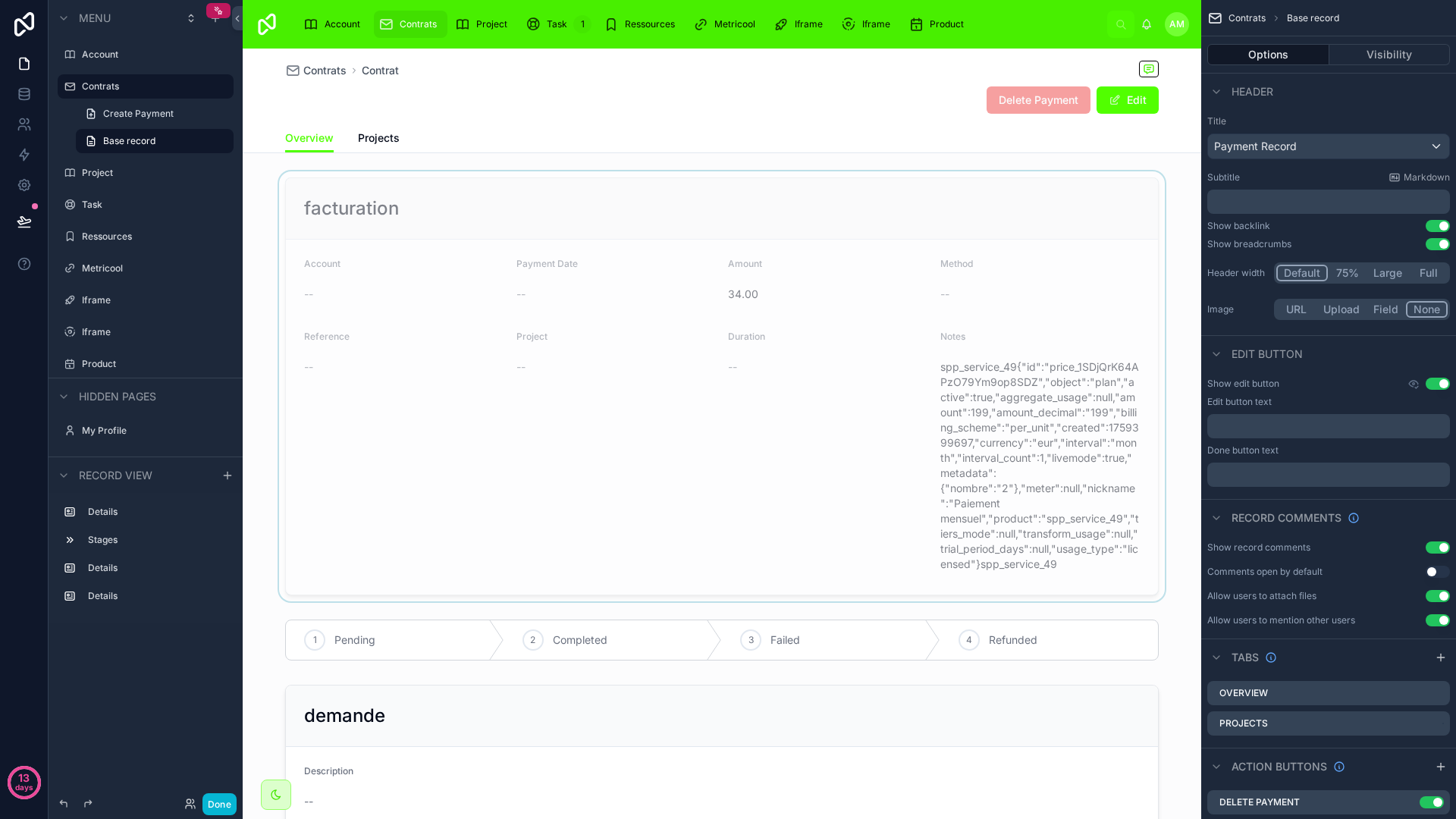
click at [731, 388] on div at bounding box center [722, 386] width 958 height 430
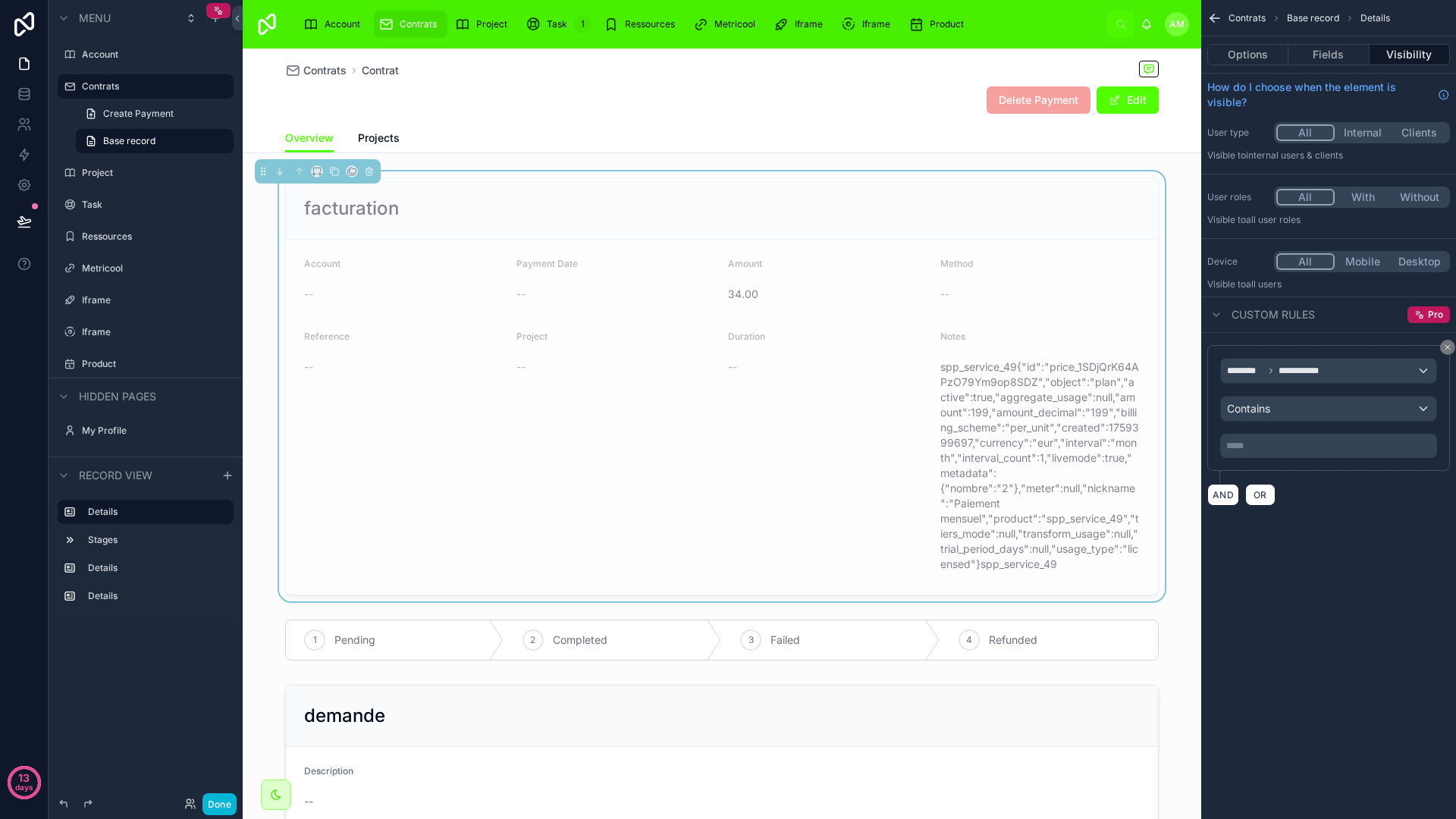
click at [885, 437] on div "Duration --" at bounding box center [827, 453] width 200 height 246
click at [966, 440] on span "spp_service_49{"id":"price_1SDjQrK64APzO79Ym9op8SDZ","object":"plan","active":t…" at bounding box center [1040, 465] width 200 height 212
click at [901, 514] on div "Duration --" at bounding box center [827, 453] width 200 height 246
click at [967, 481] on span "spp_service_49{"id":"price_1SDjQrK64APzO79Ym9op8SDZ","object":"plan","active":t…" at bounding box center [1040, 465] width 200 height 212
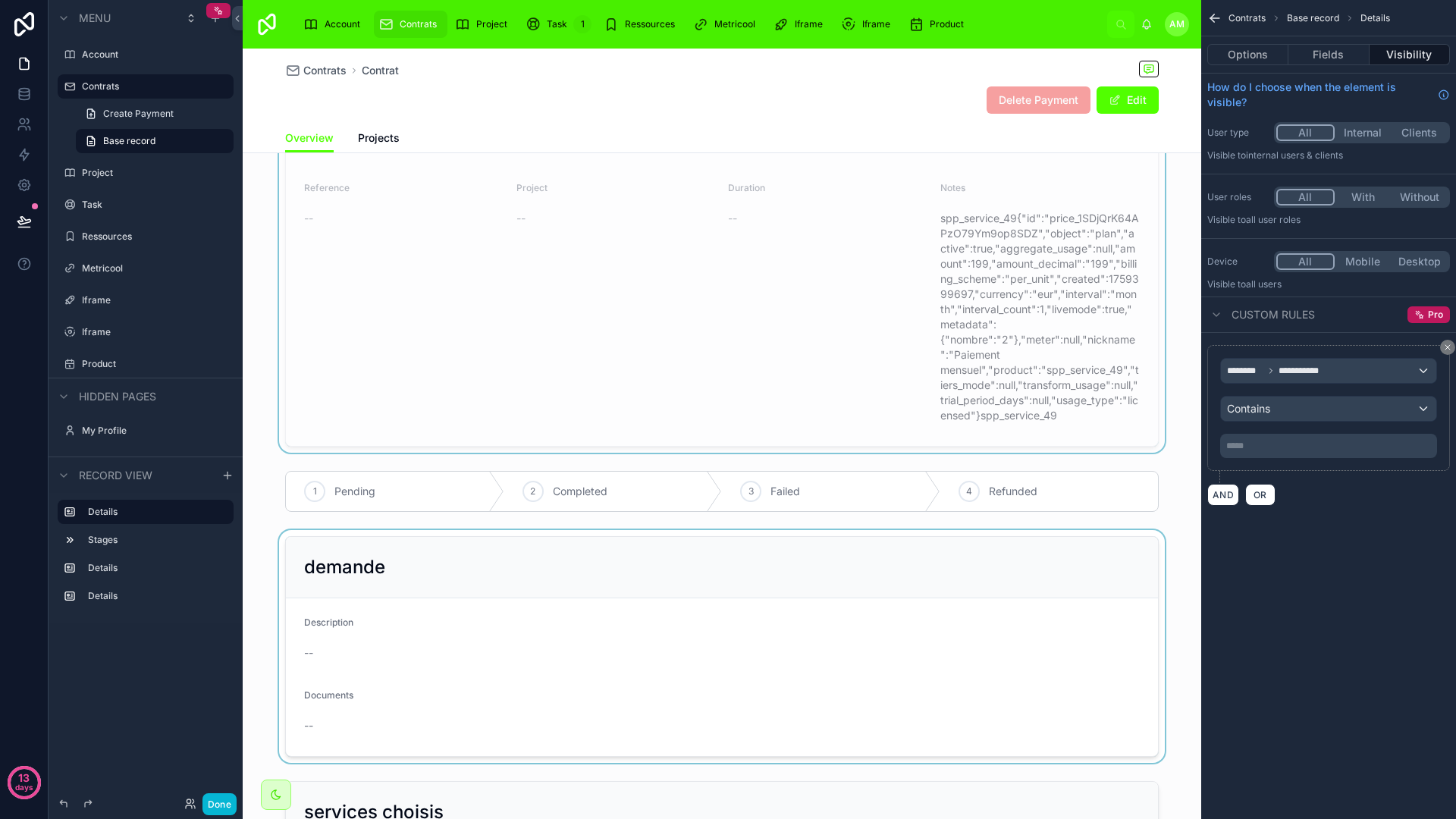
scroll to position [213, 0]
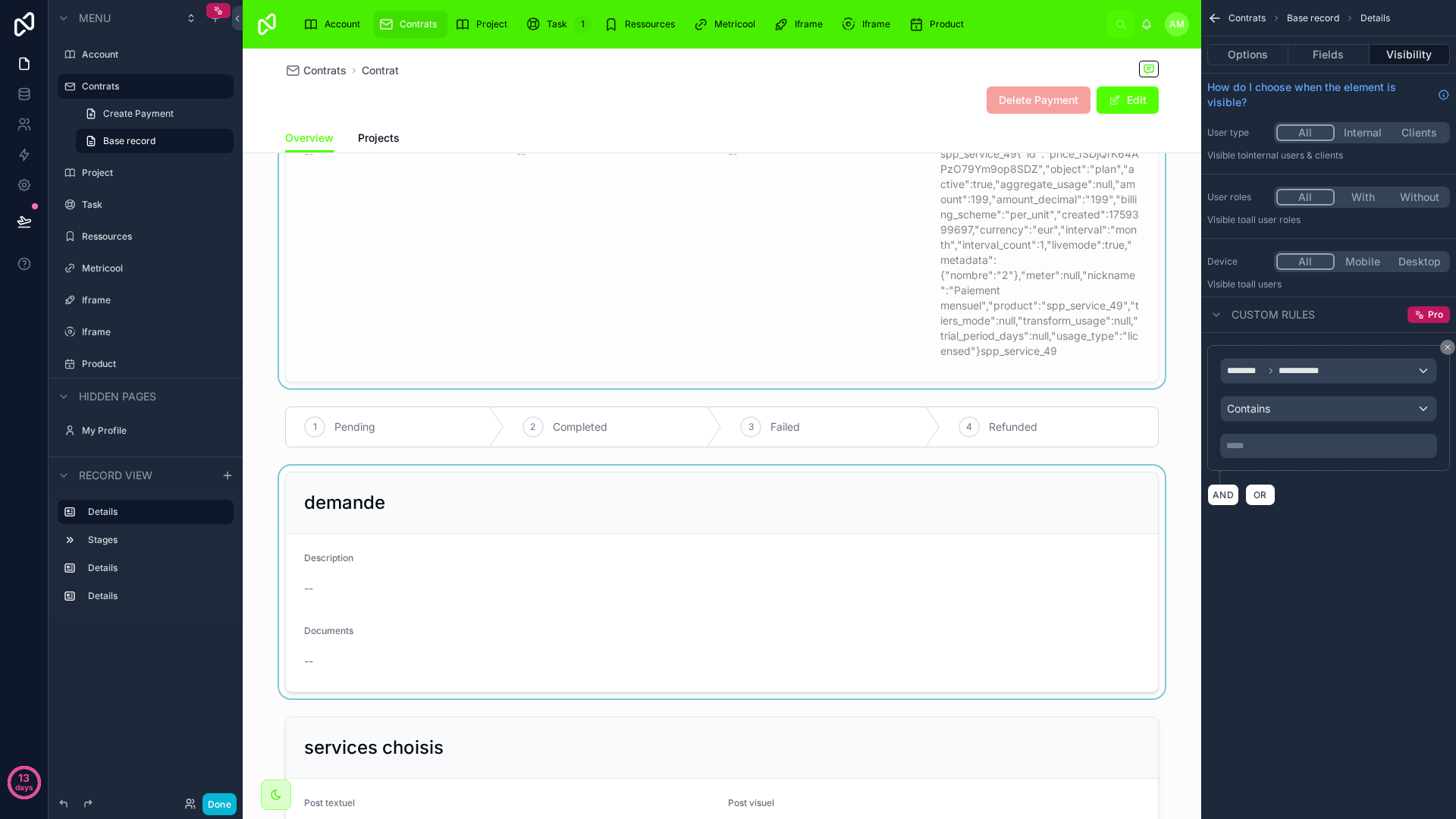
click at [638, 650] on div at bounding box center [722, 582] width 958 height 233
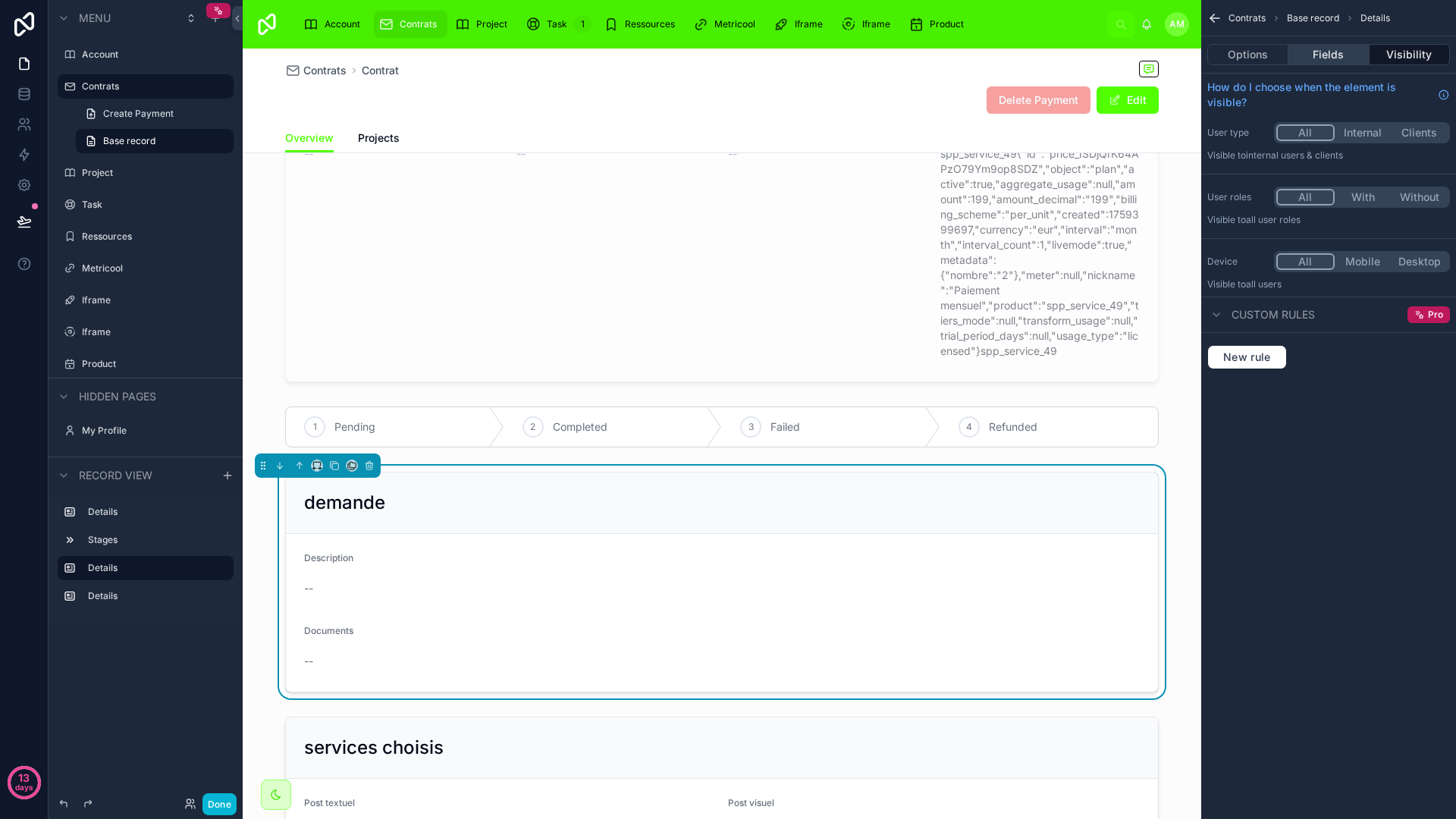
click at [1336, 59] on button "Fields" at bounding box center [1328, 54] width 80 height 21
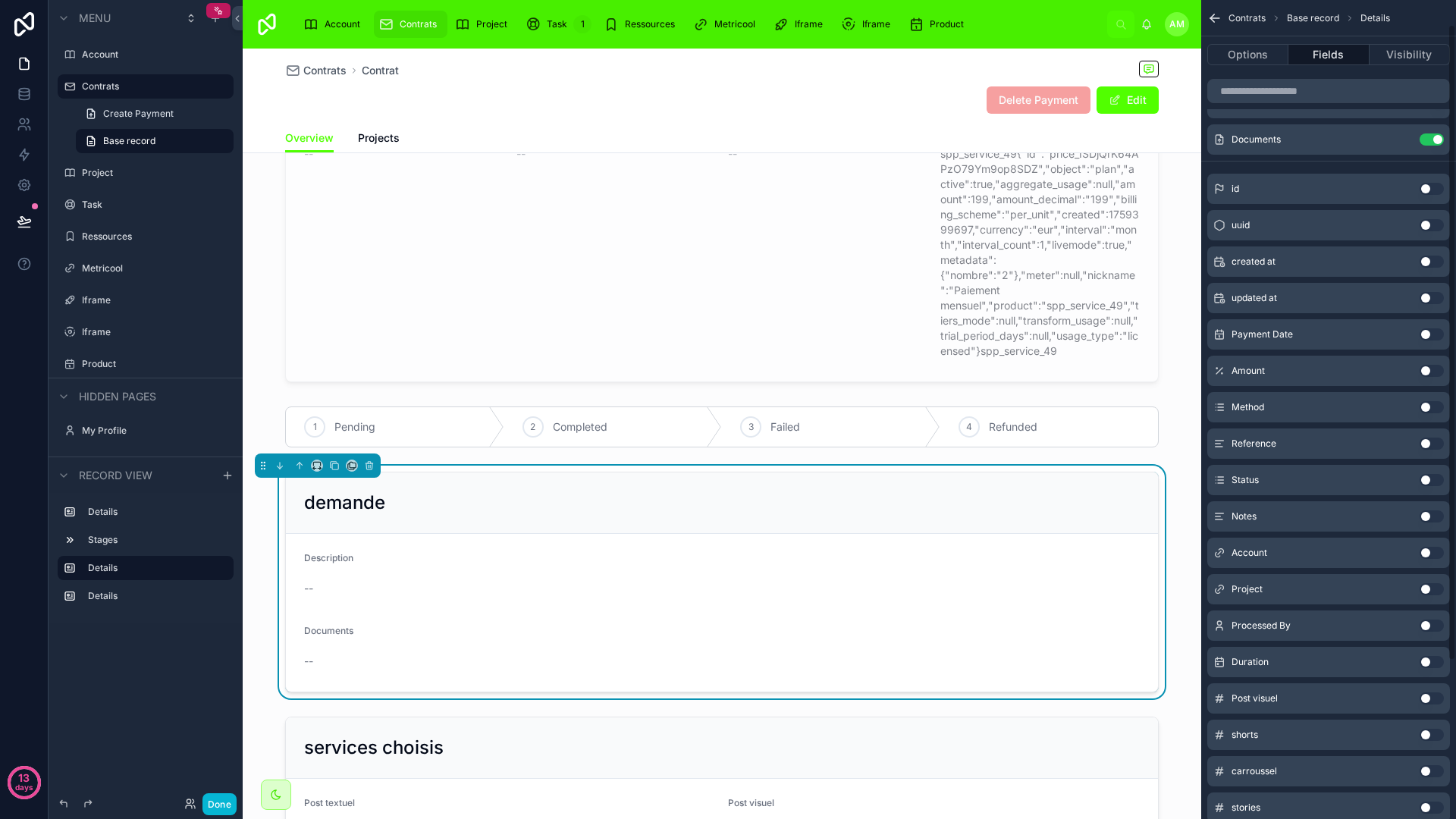
scroll to position [82, 0]
click at [1431, 515] on button "Use setting" at bounding box center [1432, 513] width 24 height 12
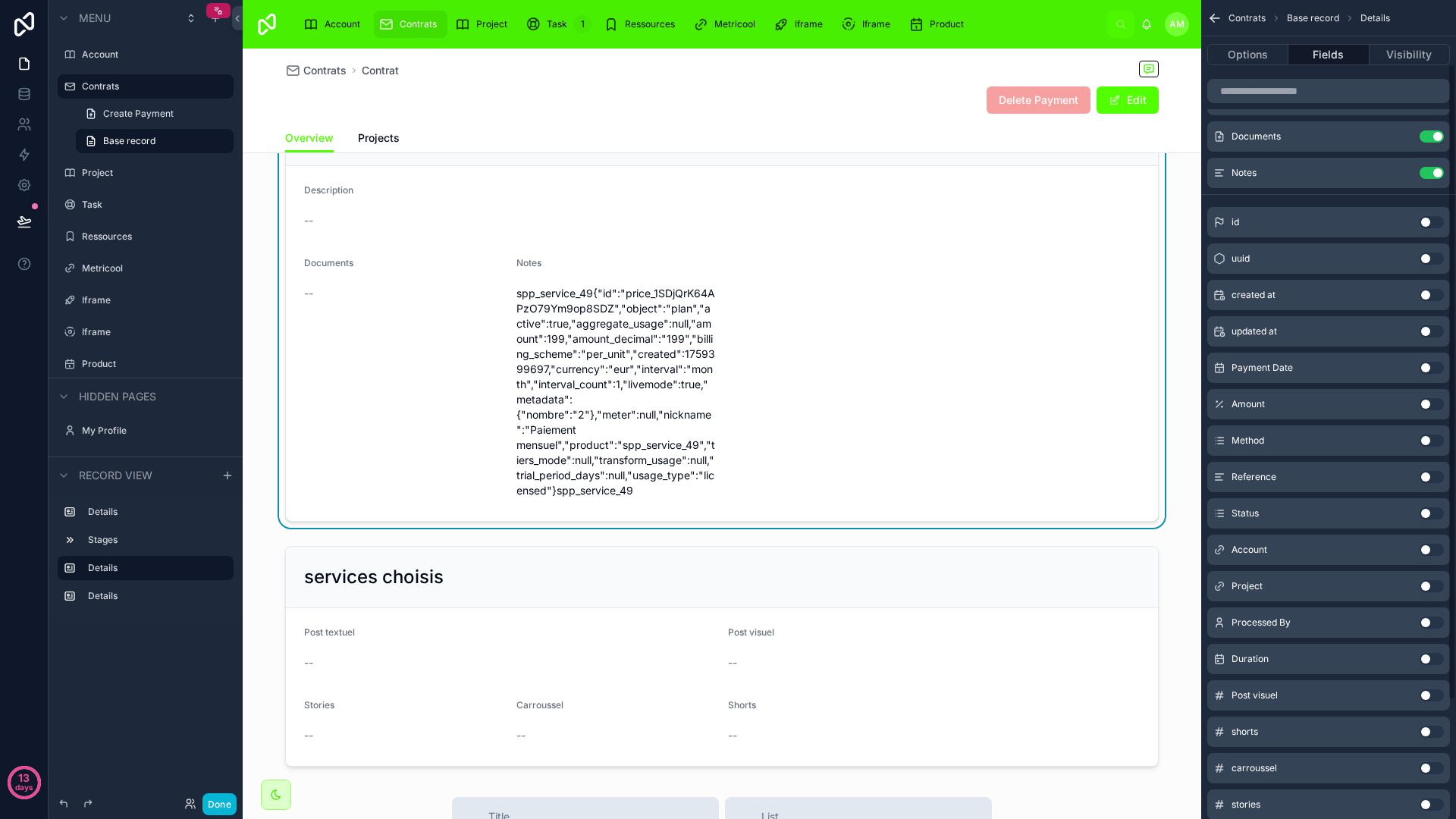
scroll to position [586, 0]
click at [324, 70] on span "Contrats" at bounding box center [325, 70] width 43 height 15
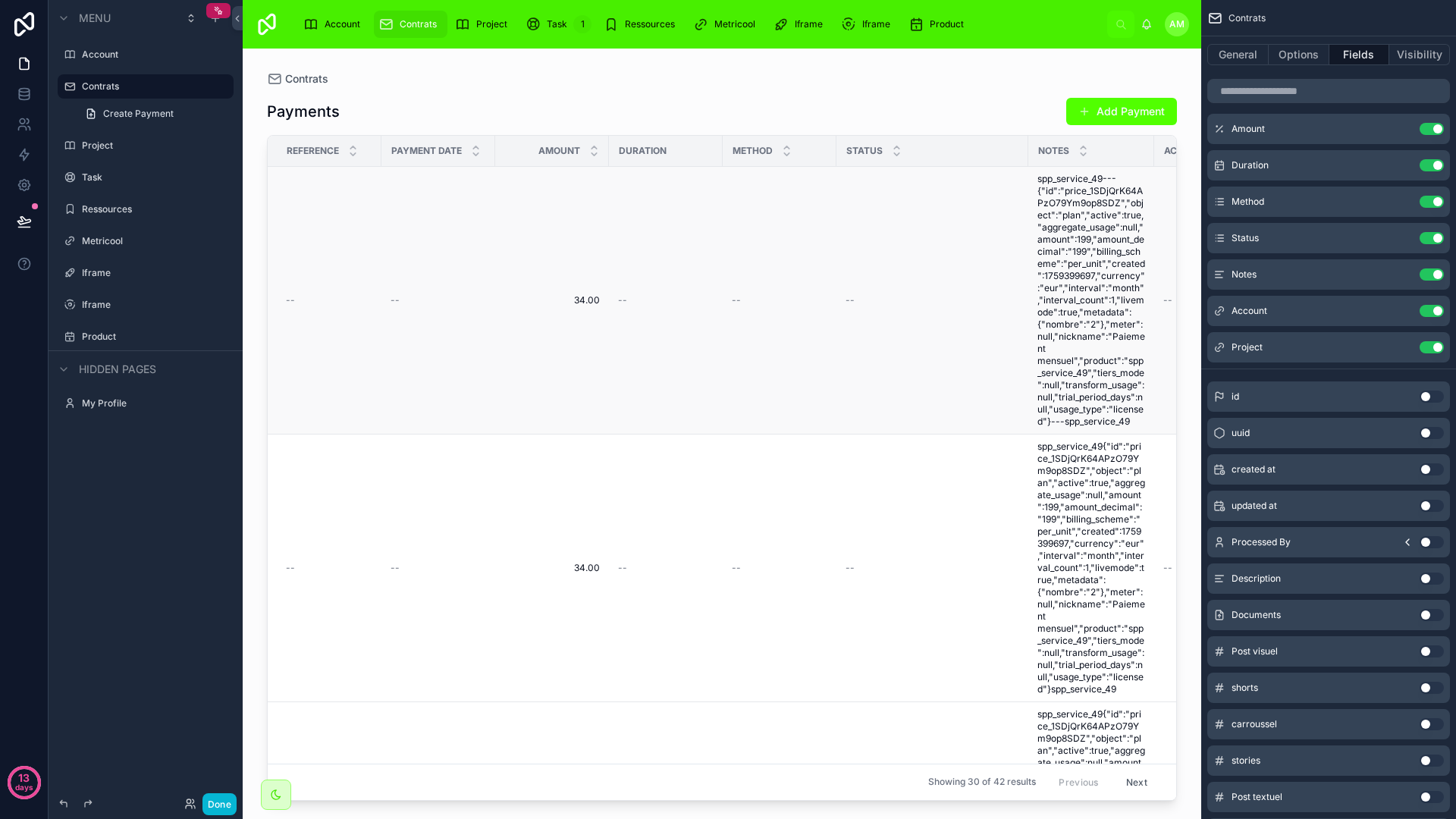
click at [590, 298] on span "34.00" at bounding box center [552, 300] width 95 height 12
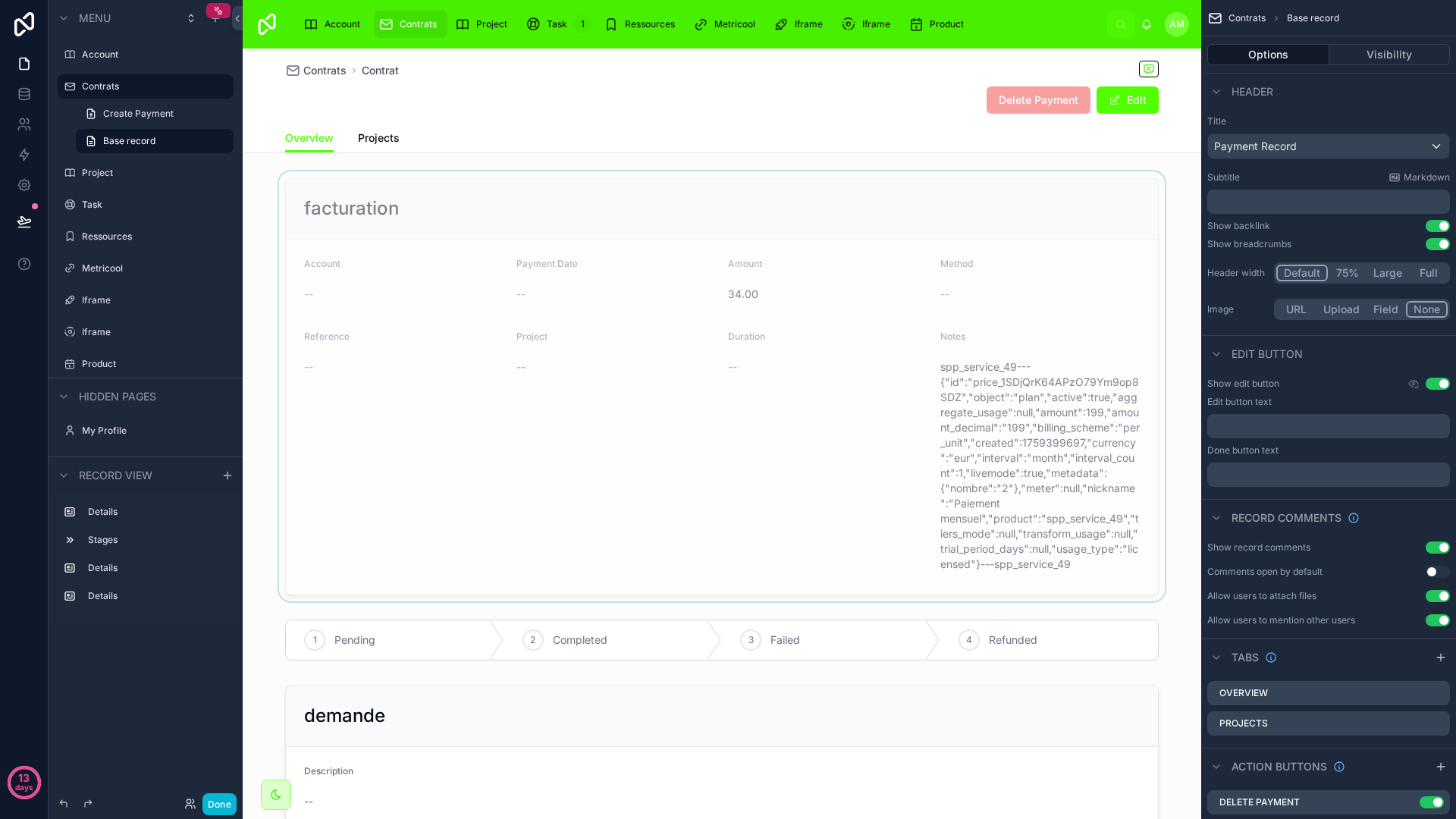
click at [788, 430] on div at bounding box center [722, 386] width 958 height 430
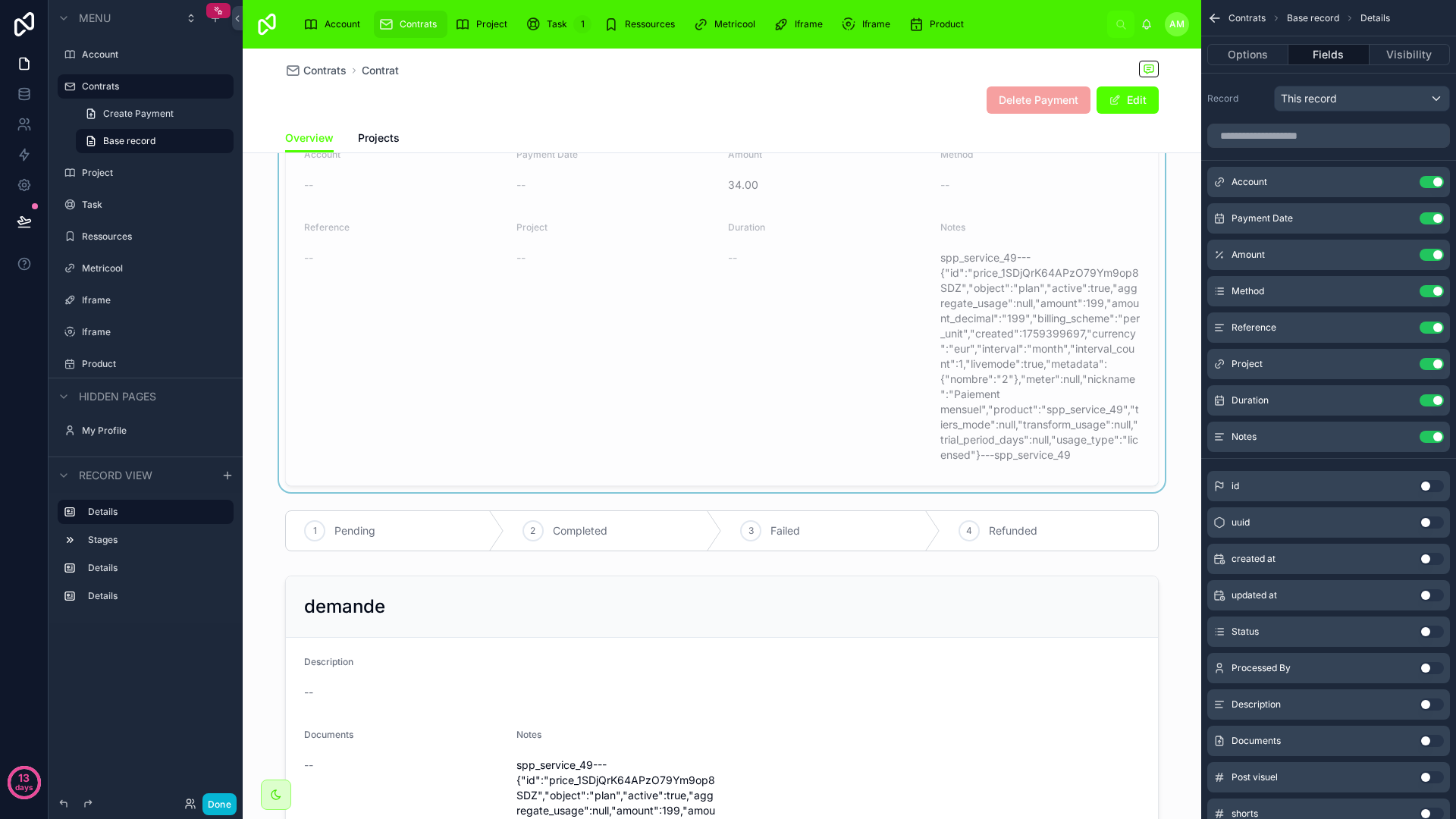
scroll to position [325, 0]
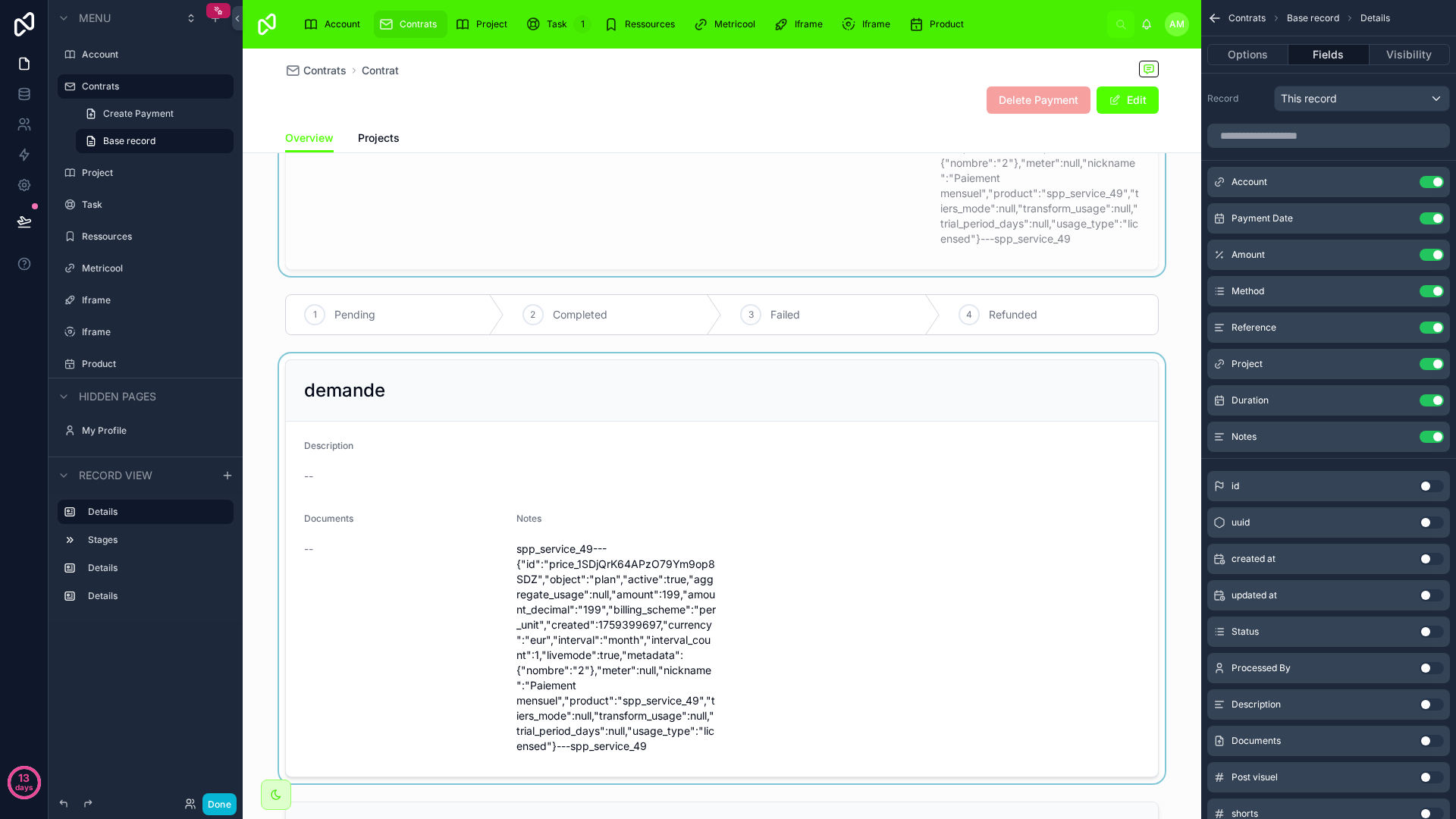
click at [773, 549] on div at bounding box center [722, 568] width 958 height 430
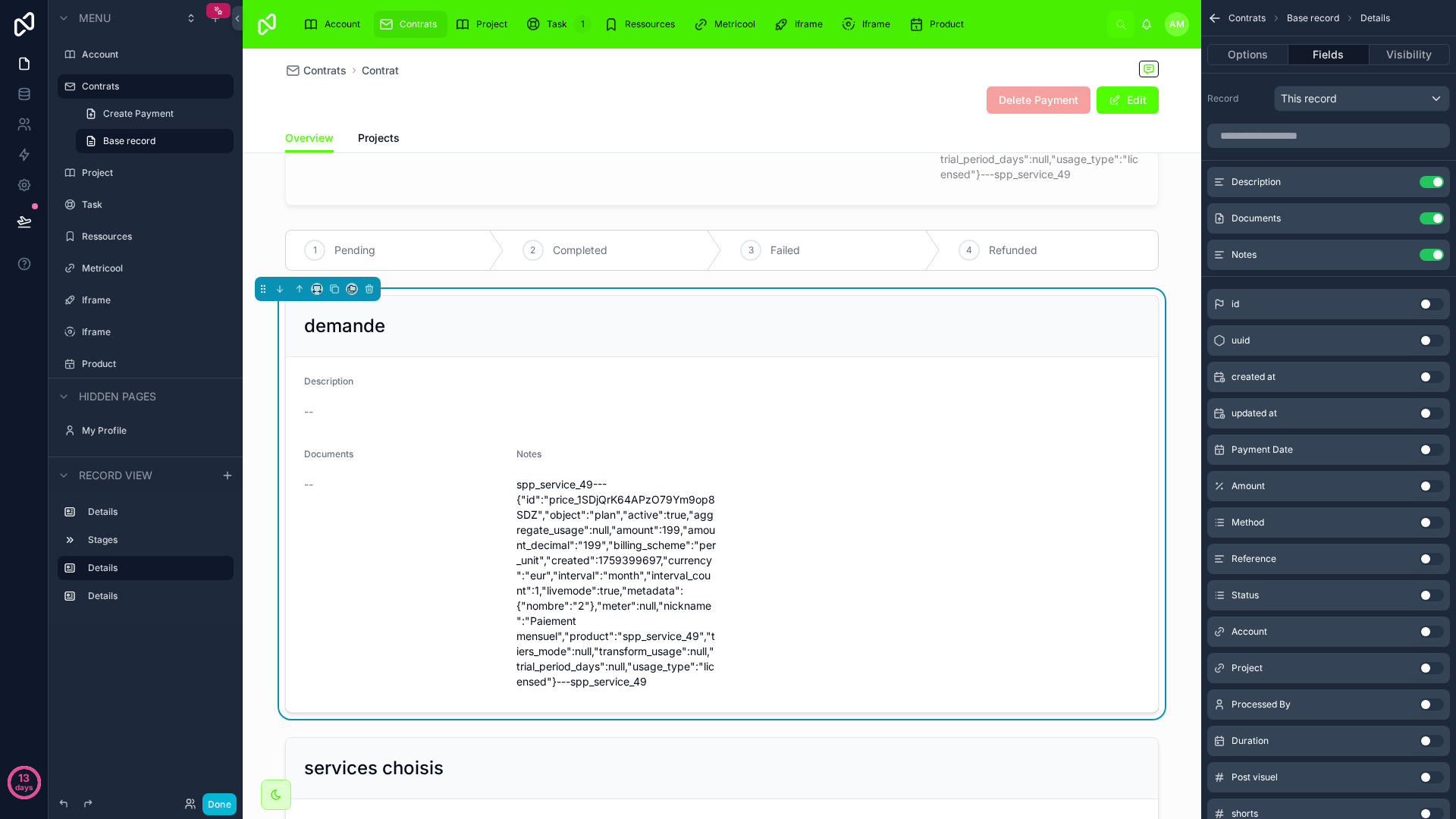
scroll to position [443, 0]
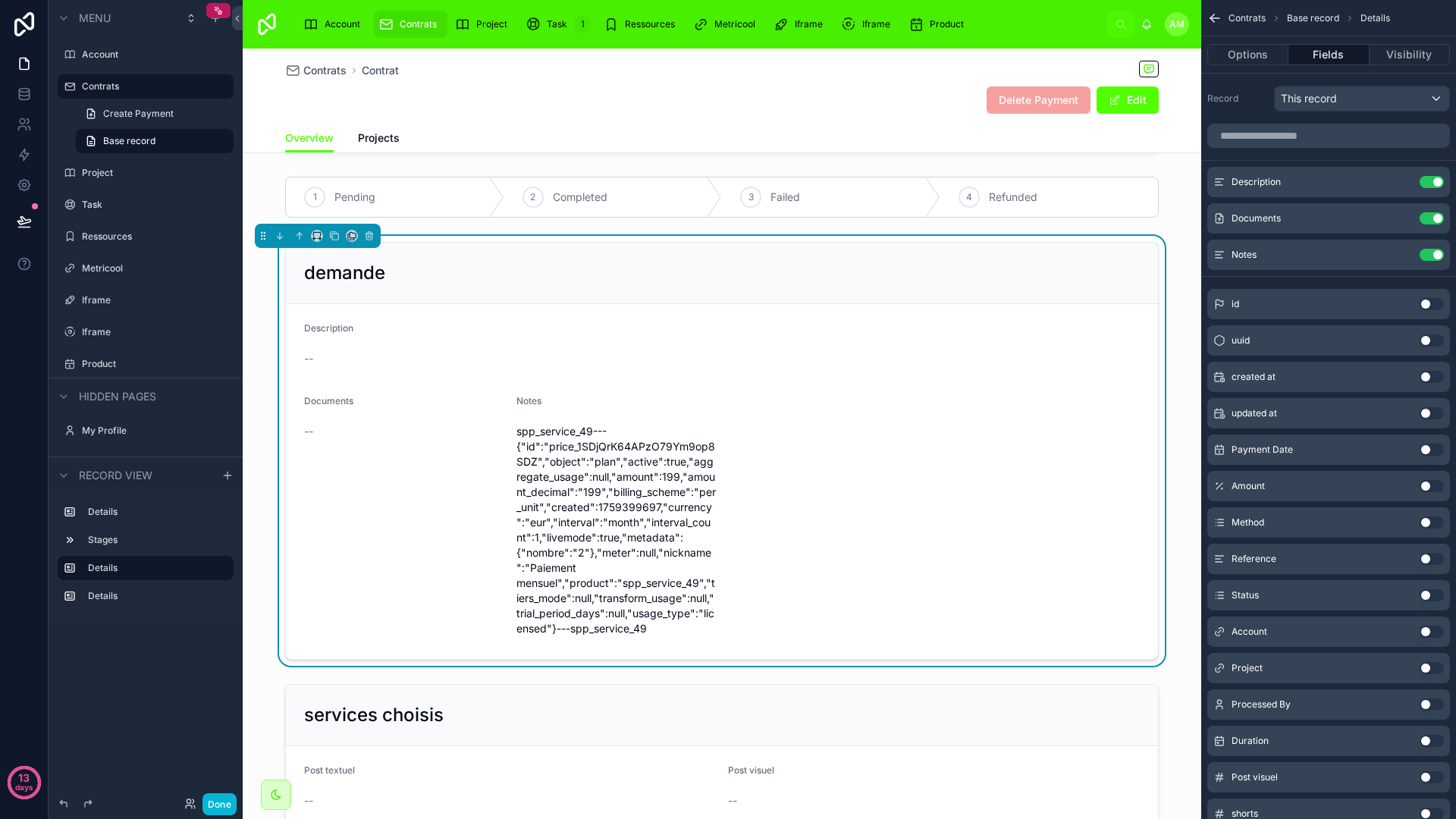
click at [751, 442] on form "Description -- Documents -- Notes spp_service_49---{"id":"price_1SDjQrK64APzO79…" at bounding box center [722, 482] width 872 height 355
click at [832, 479] on form "Description -- Documents -- Notes spp_service_49---{"id":"price_1SDjQrK64APzO79…" at bounding box center [722, 482] width 872 height 355
click at [629, 454] on span "spp_service_49---{"id":"price_1SDjQrK64APzO79Ym9op8SDZ","object":"plan","active…" at bounding box center [616, 530] width 200 height 212
click at [645, 317] on form "Description -- Documents -- Notes spp_service_49---{"id":"price_1SDjQrK64APzO79…" at bounding box center [722, 482] width 872 height 355
click at [665, 123] on div "Overview Projects" at bounding box center [721, 137] width 873 height 29
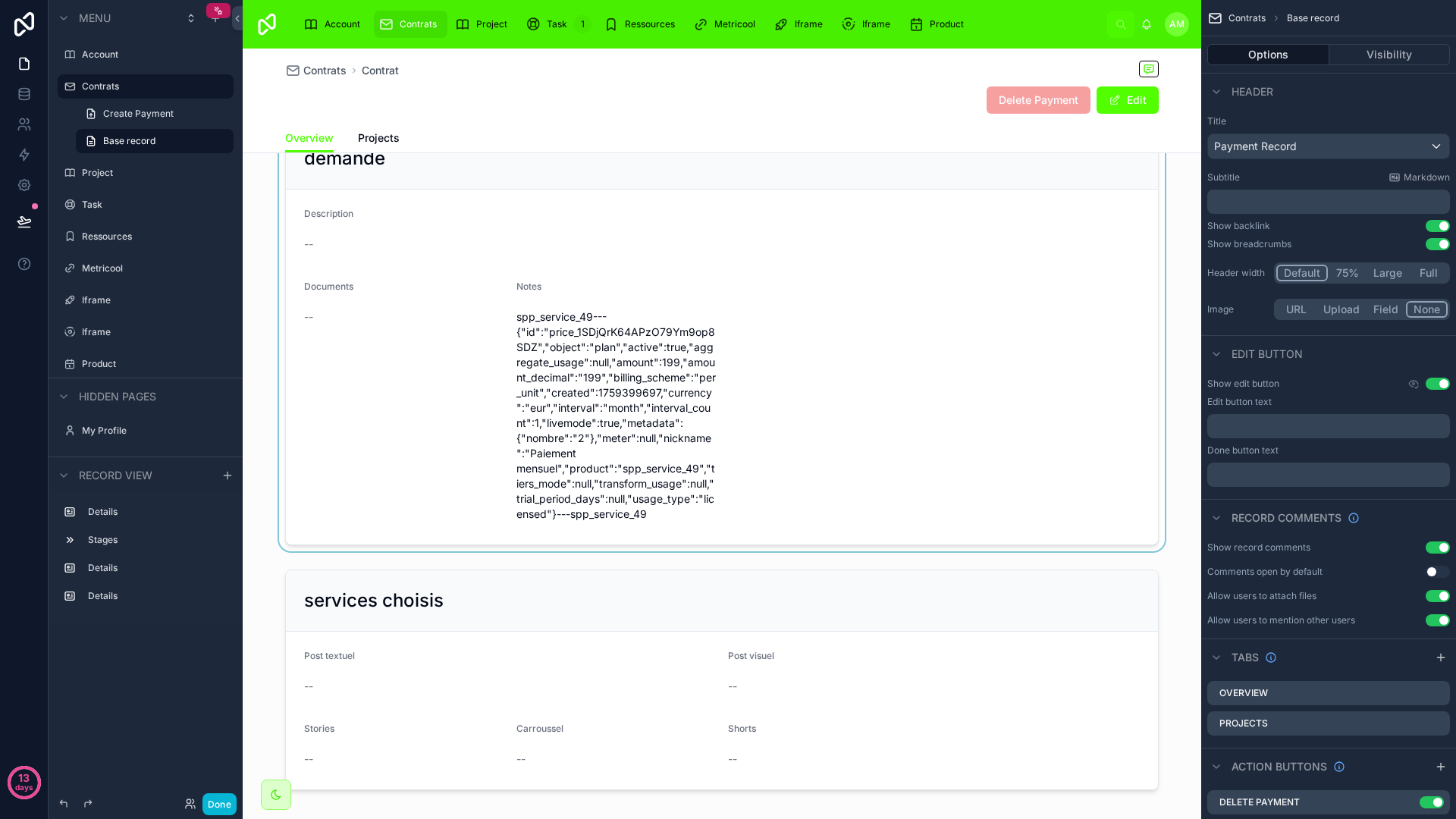
scroll to position [575, 0]
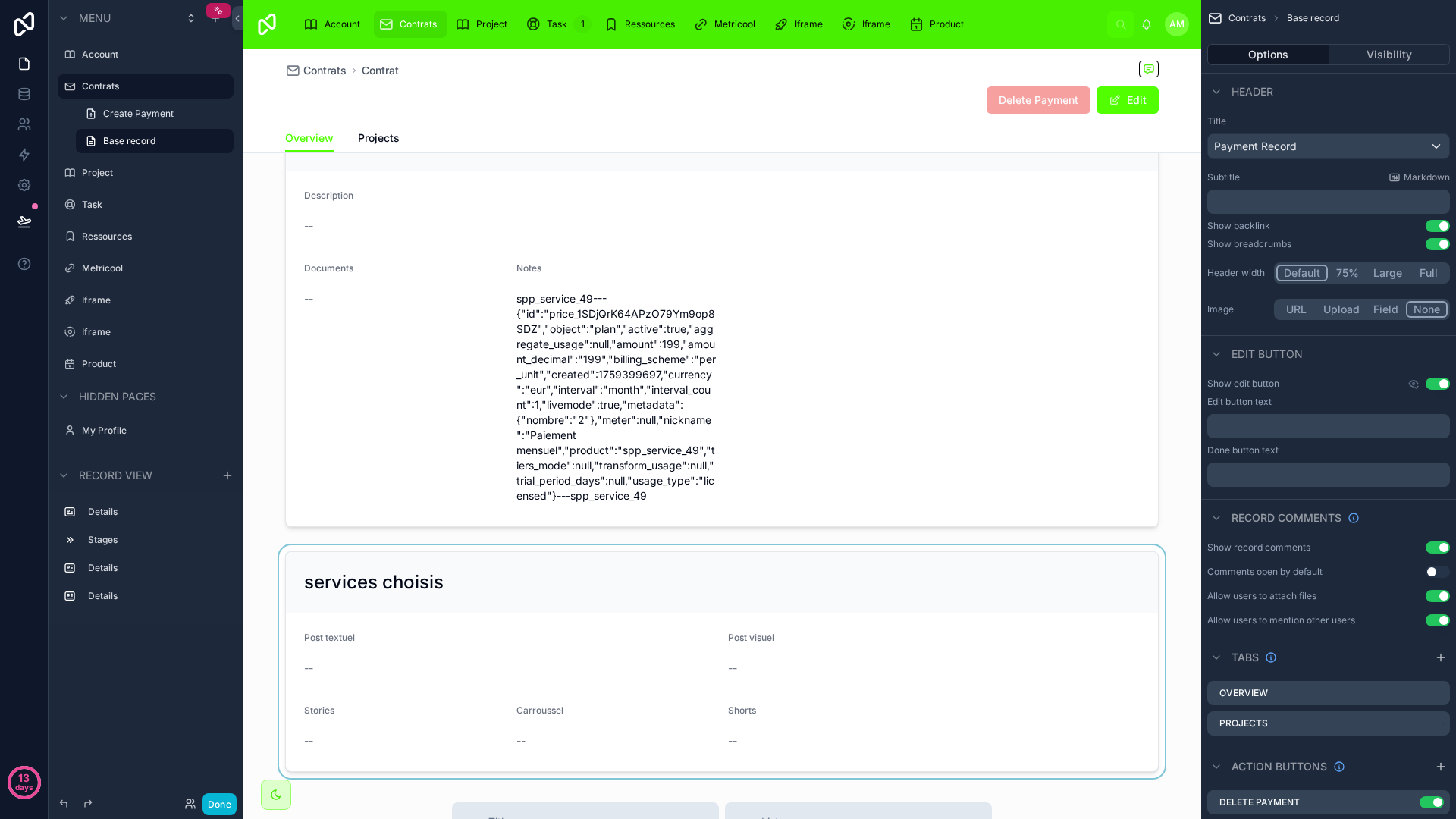
click at [610, 577] on div at bounding box center [722, 661] width 958 height 233
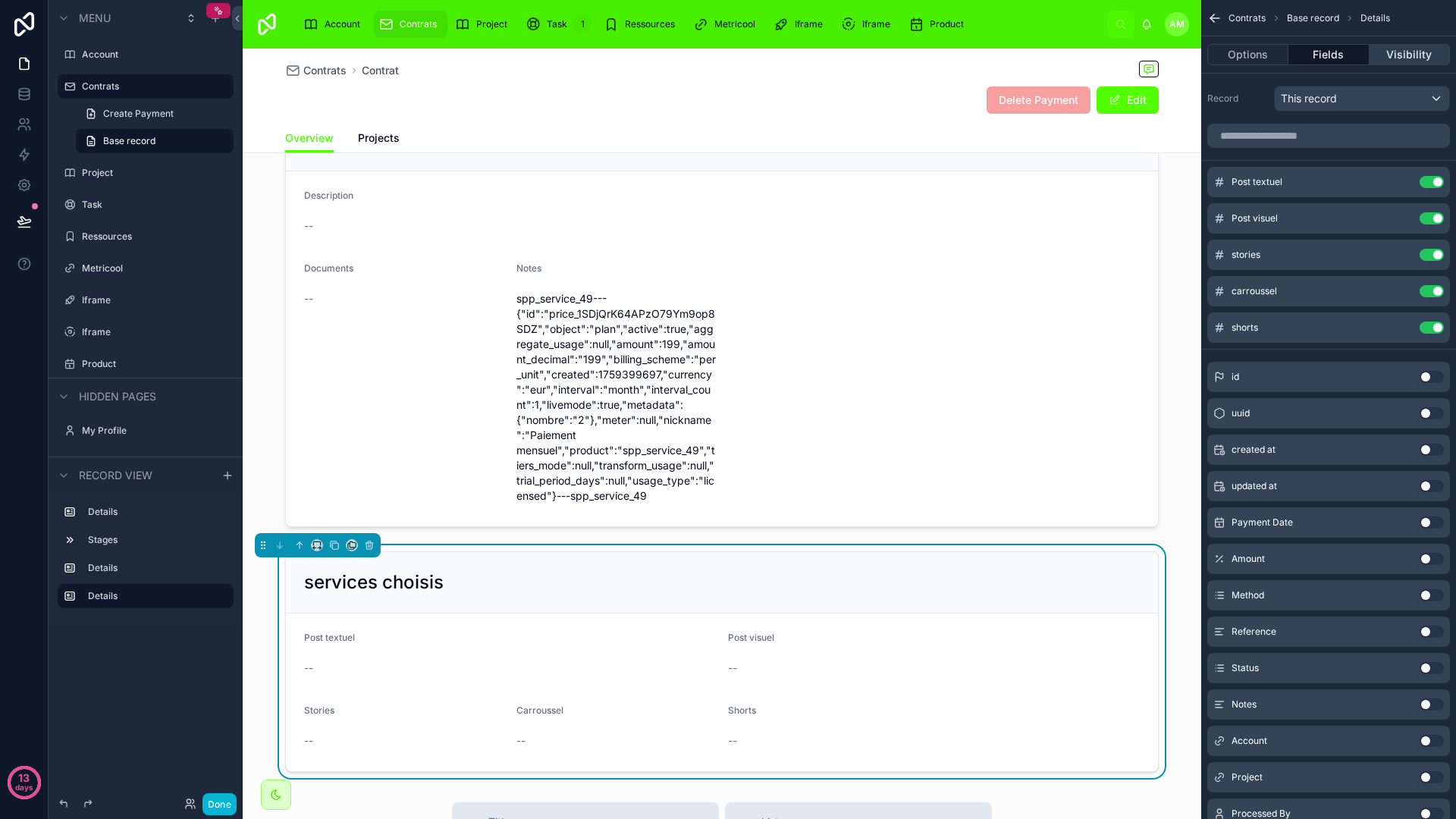
click at [1404, 62] on button "Visibility" at bounding box center [1409, 54] width 80 height 21
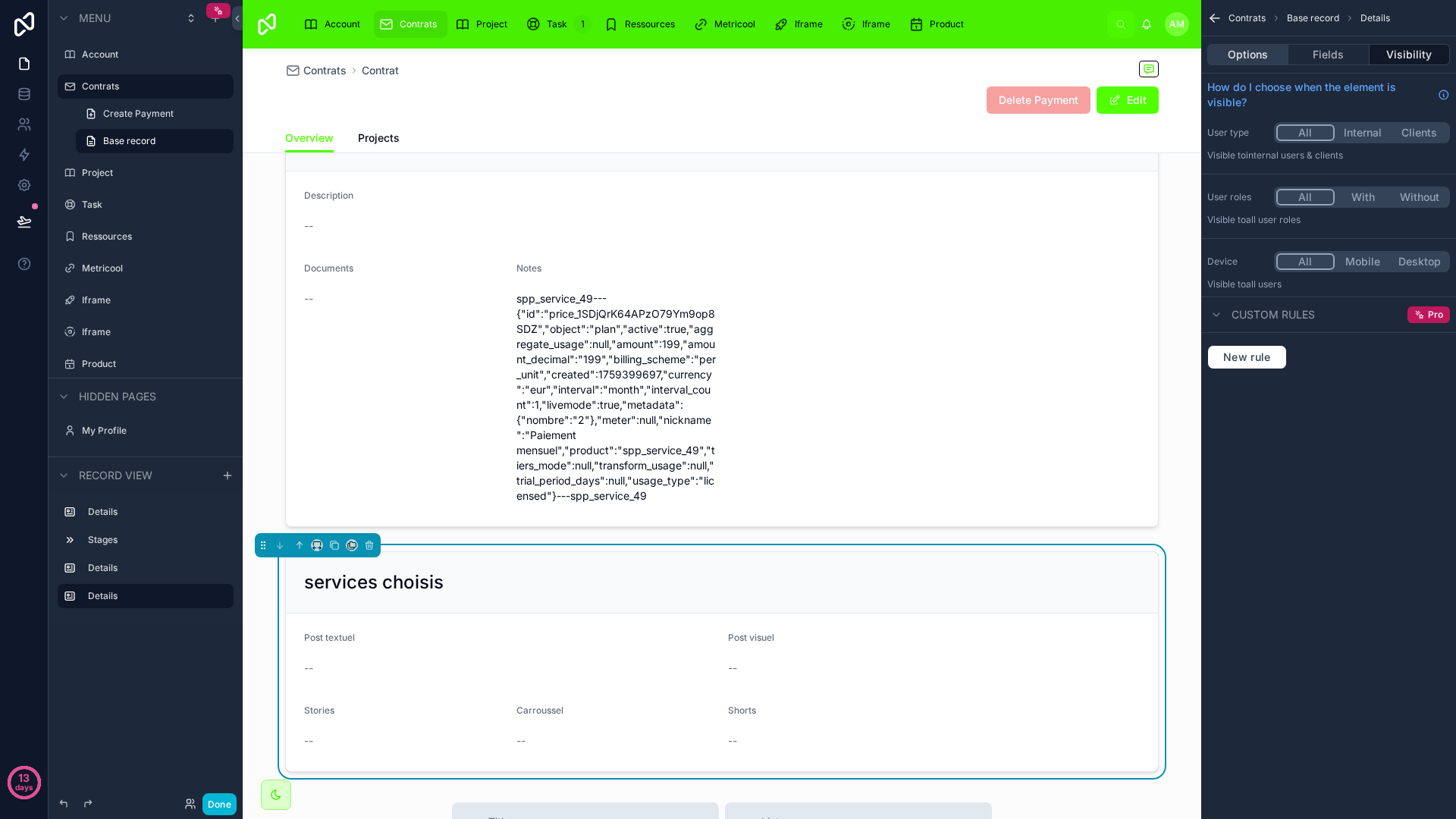
click at [1257, 51] on button "Options" at bounding box center [1248, 54] width 81 height 21
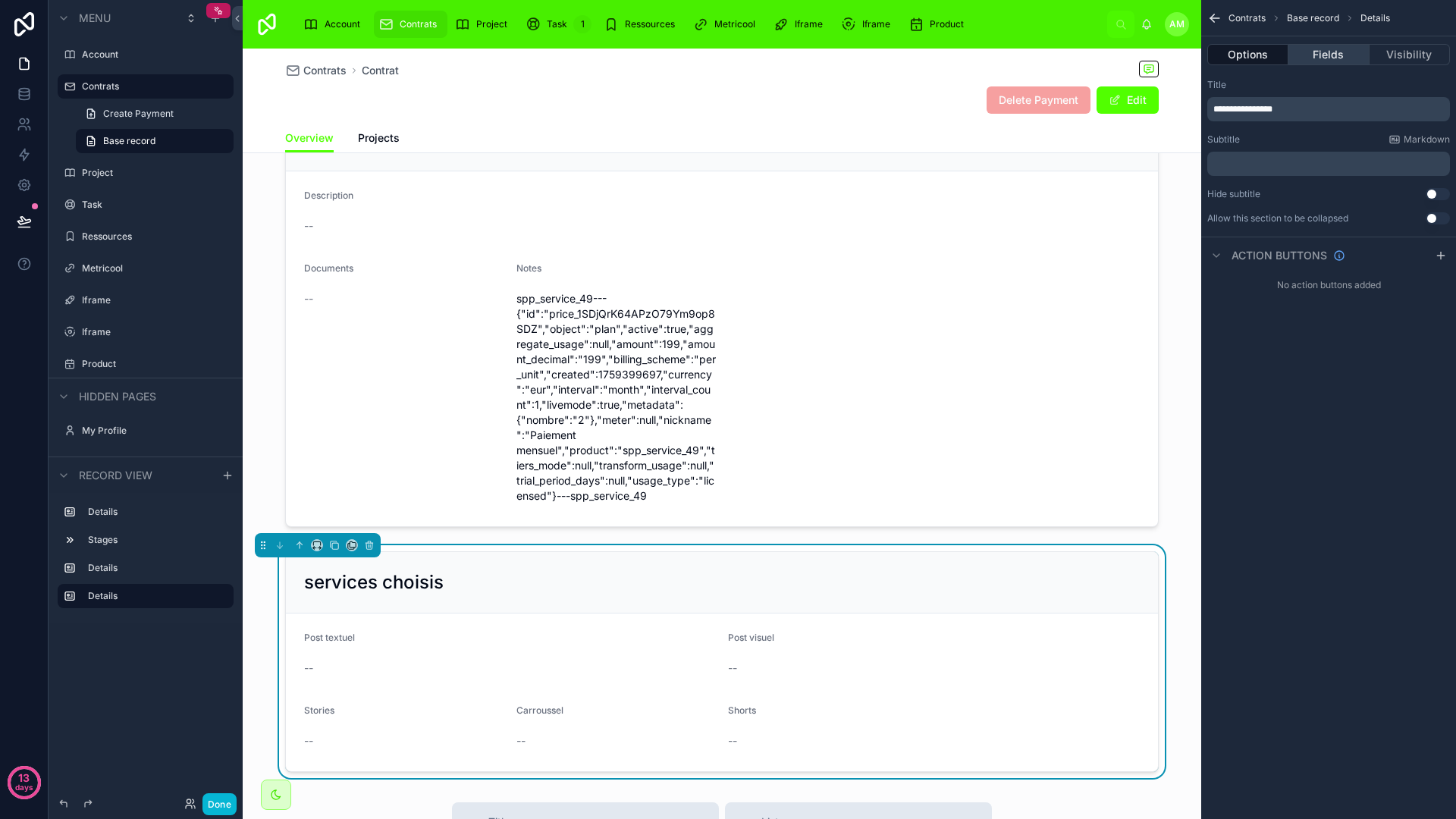
click at [1328, 47] on button "Fields" at bounding box center [1328, 54] width 80 height 21
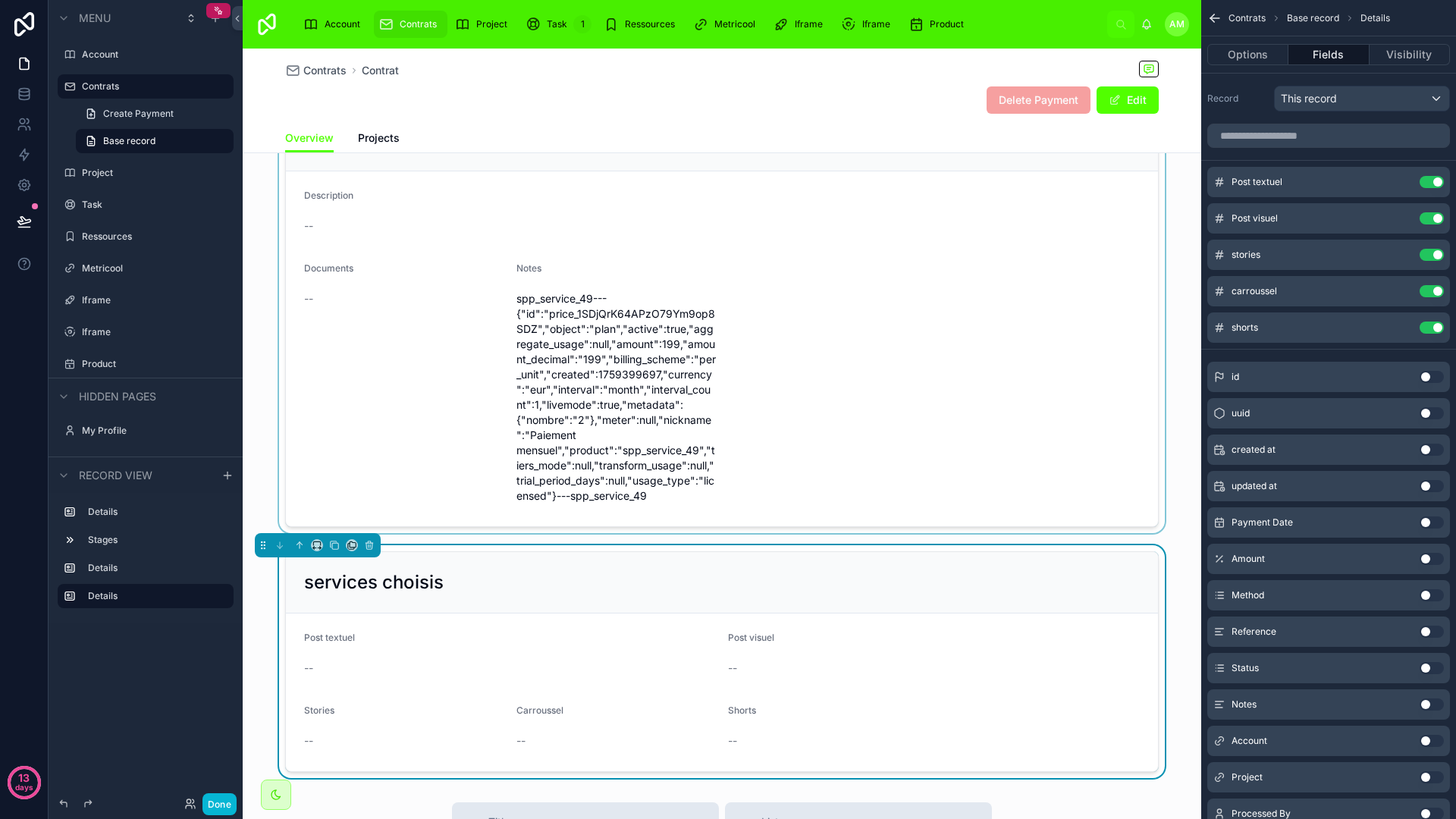
scroll to position [0, 0]
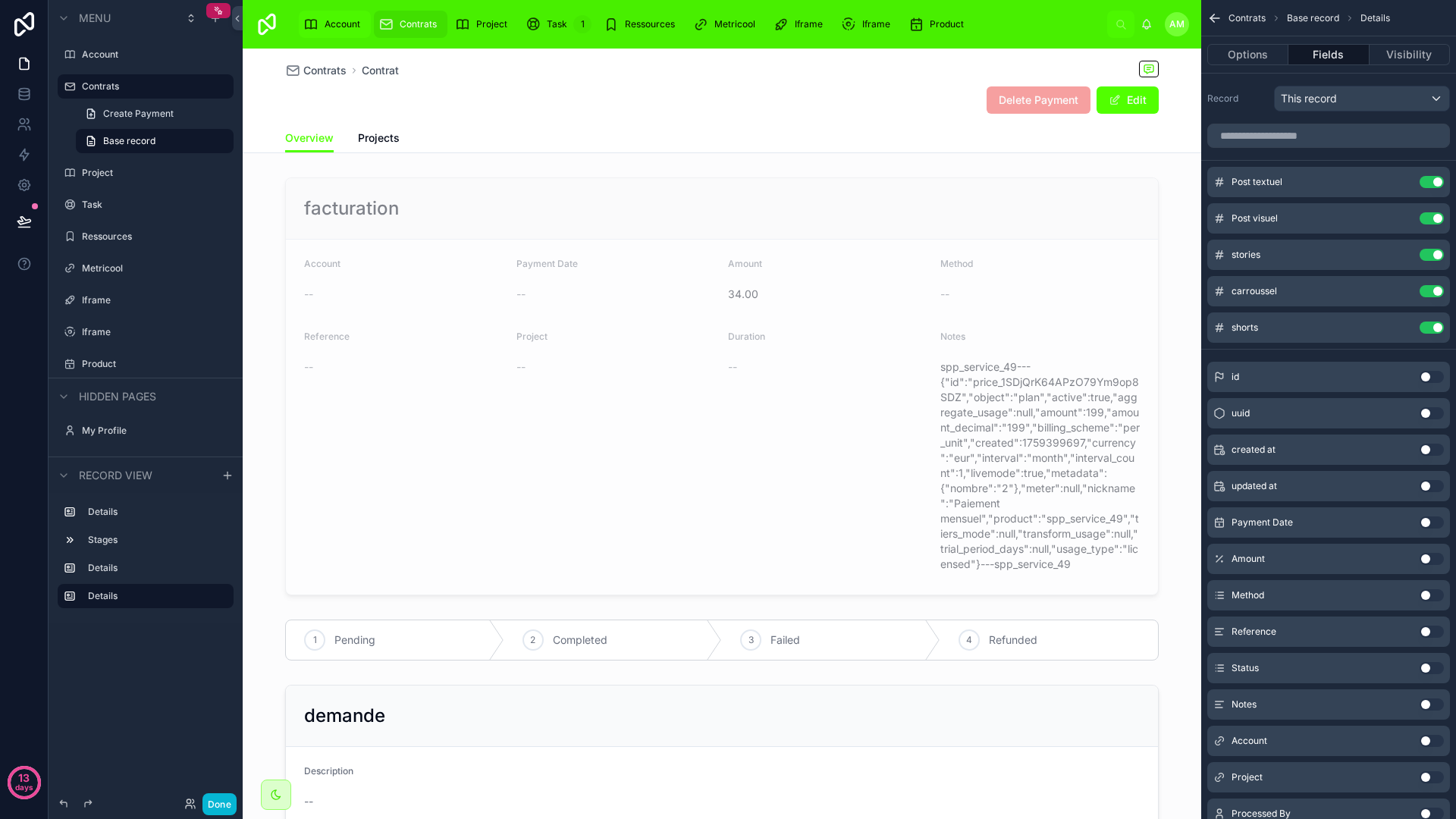
click at [336, 22] on span "Account" at bounding box center [342, 23] width 35 height 12
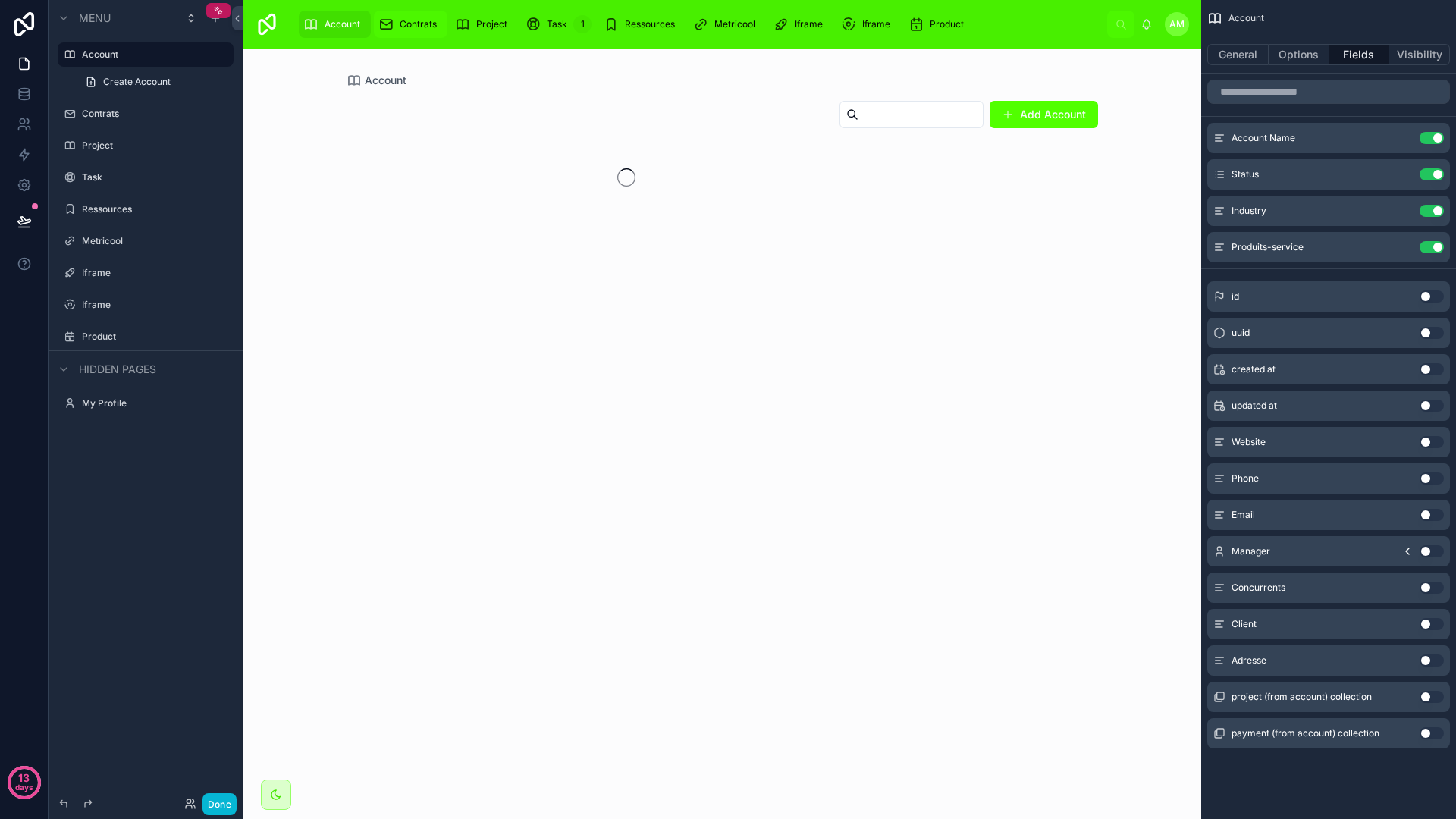
click at [412, 18] on span "Contrats" at bounding box center [418, 23] width 37 height 12
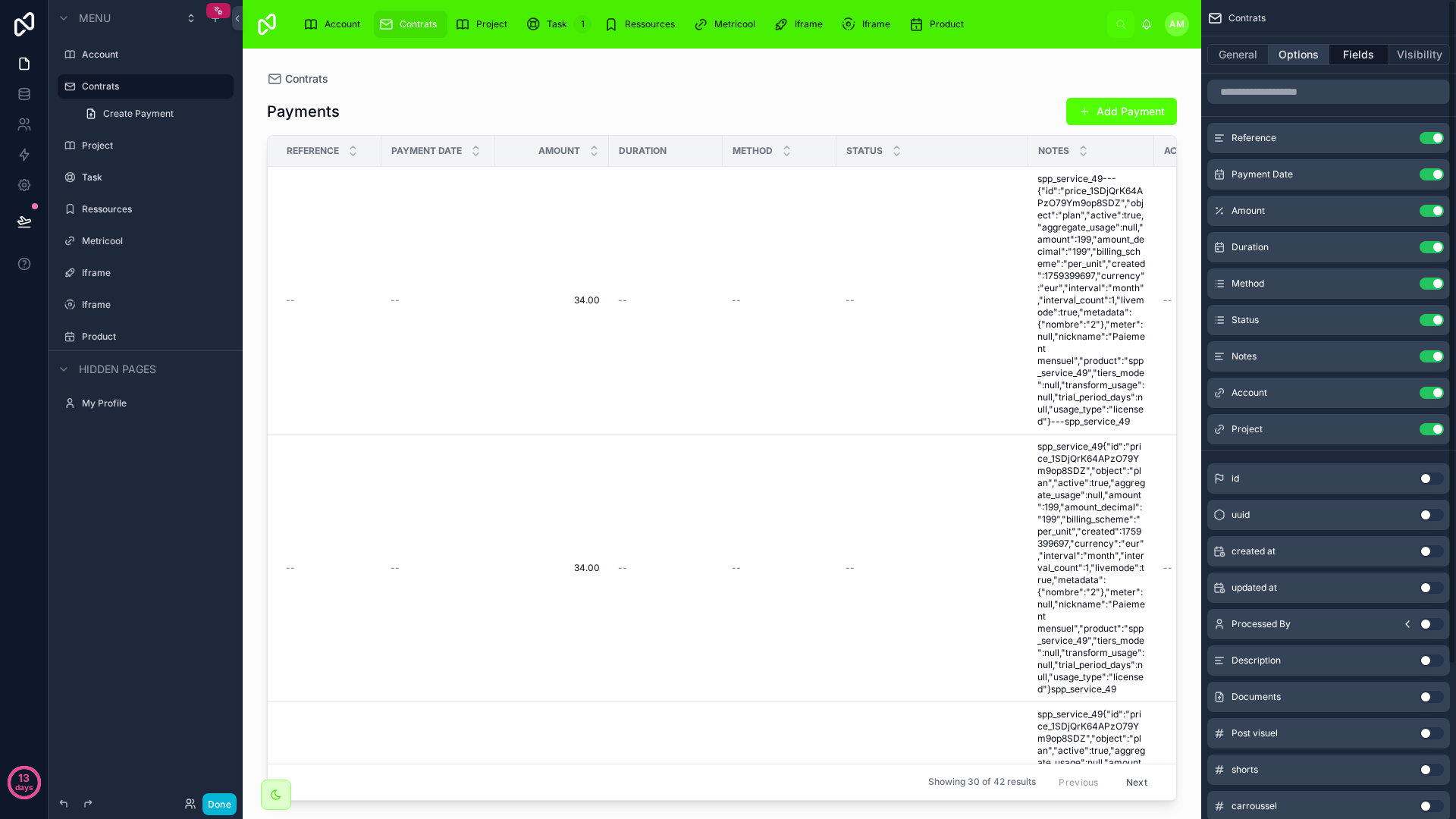
click at [1285, 57] on button "Options" at bounding box center [1298, 54] width 61 height 21
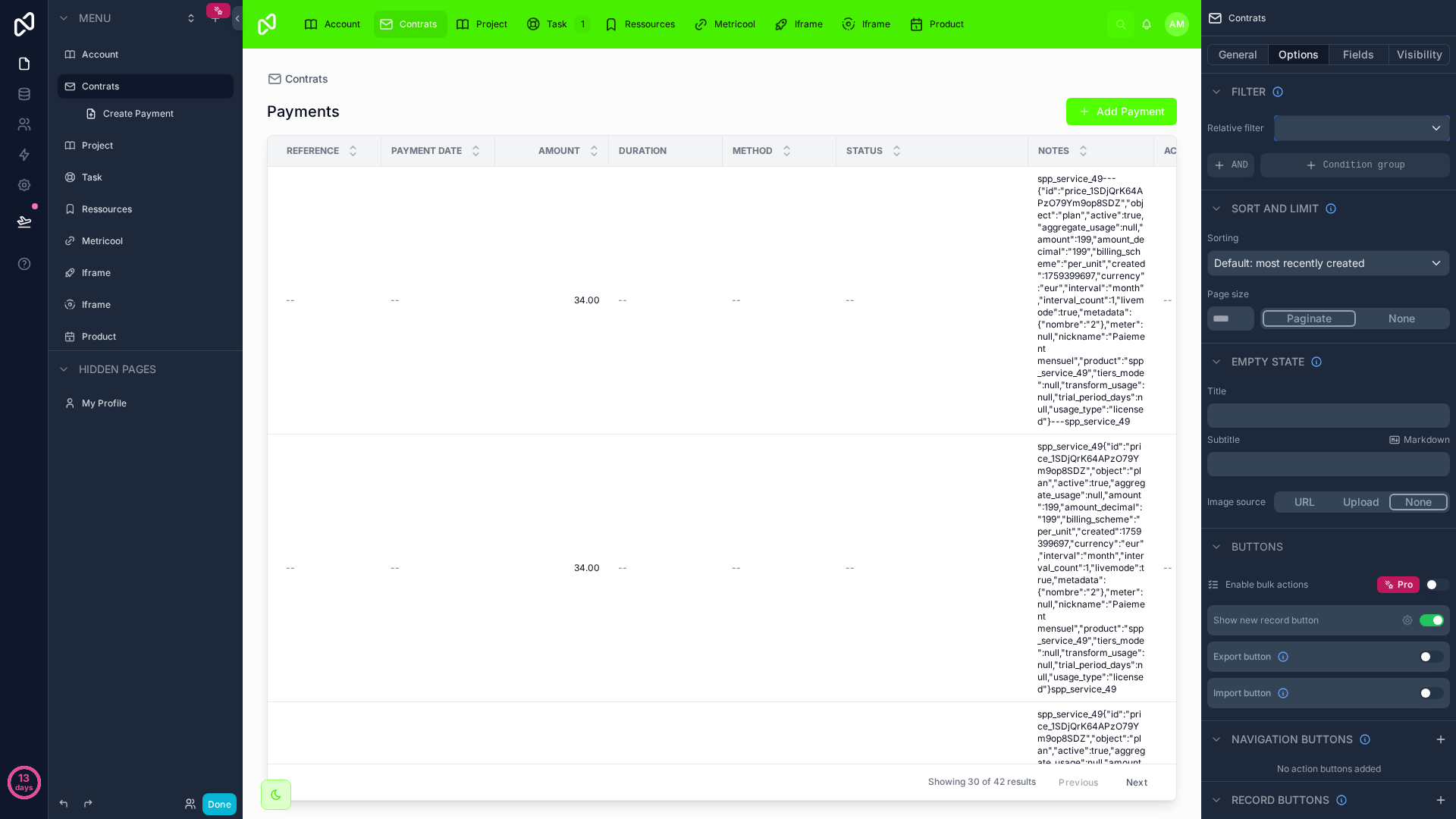
click at [1435, 129] on div "scrollable content" at bounding box center [1362, 128] width 175 height 24
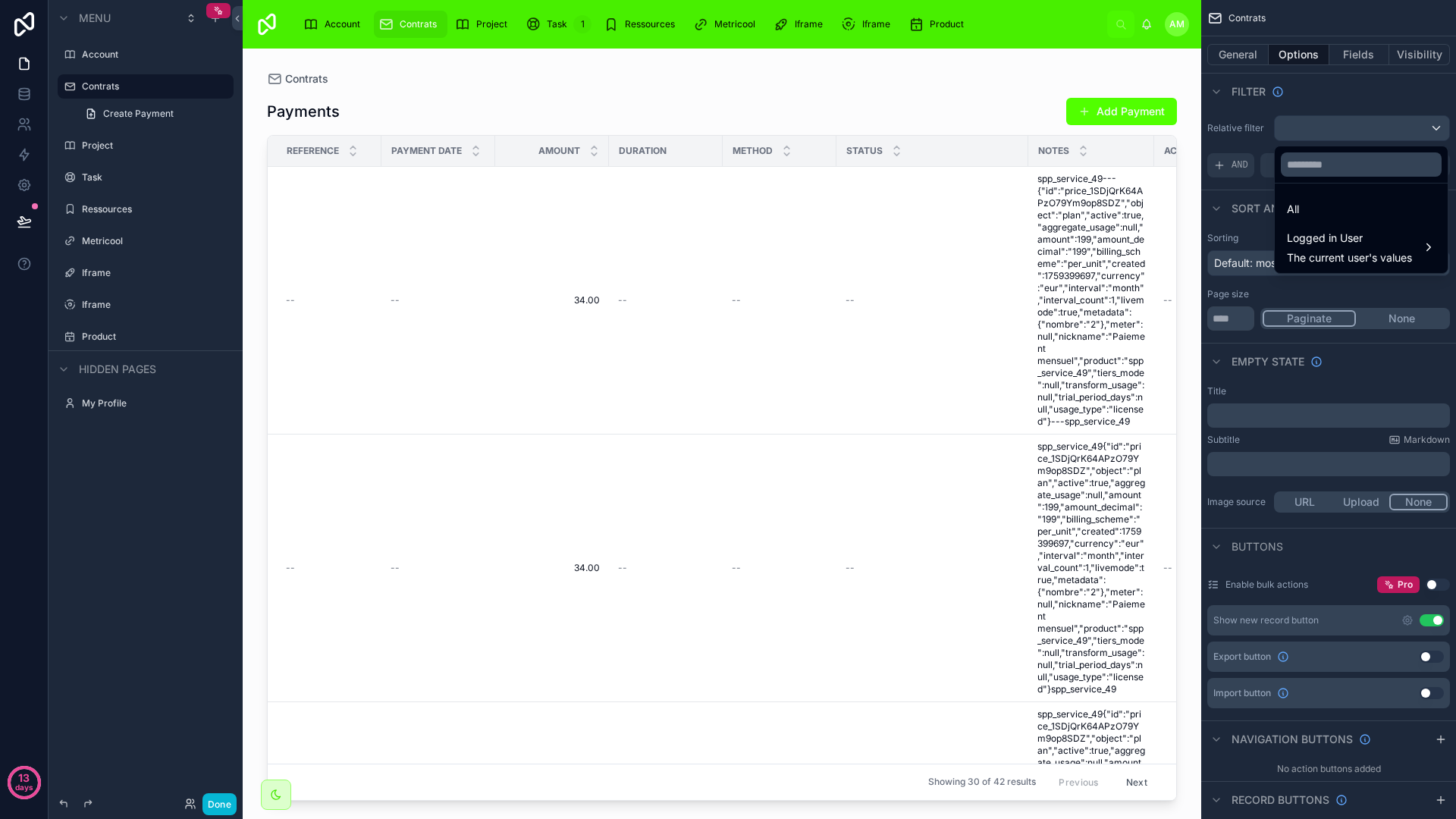
click at [1435, 129] on div "scrollable content" at bounding box center [728, 409] width 1456 height 819
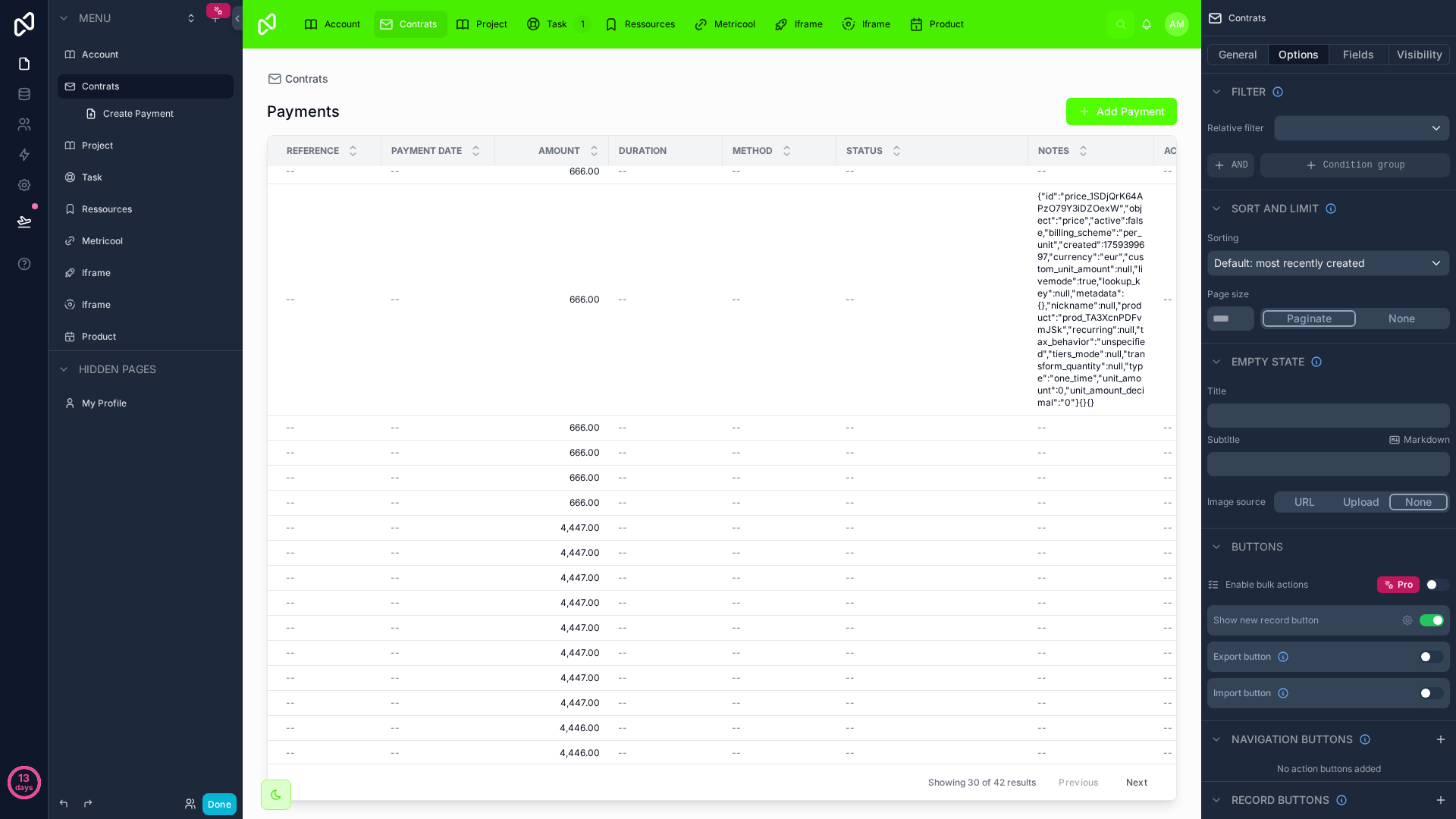
scroll to position [1098, 0]
click at [359, 35] on div "Account" at bounding box center [334, 24] width 63 height 24
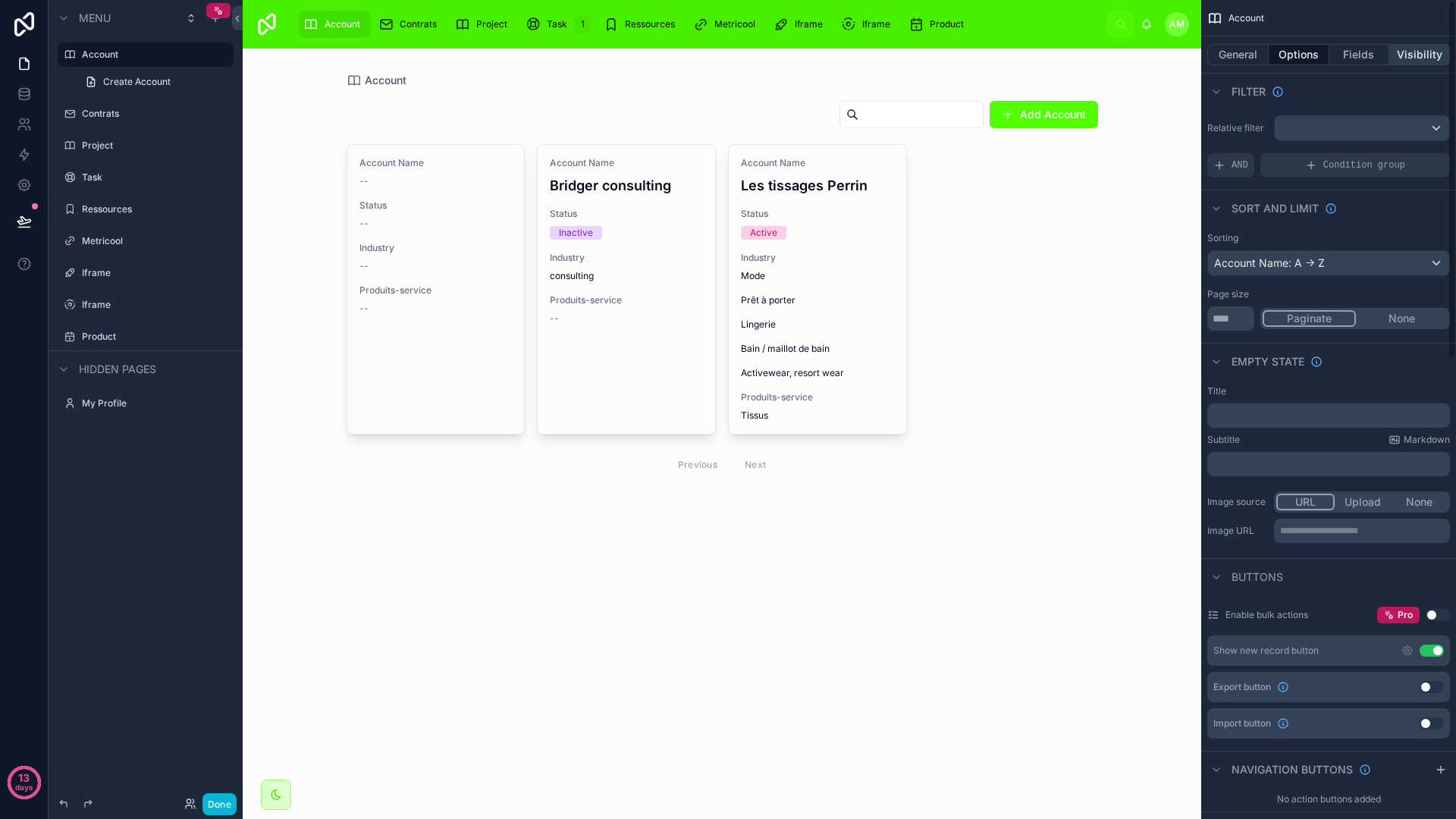
click at [1404, 56] on button "Visibility" at bounding box center [1419, 54] width 61 height 21
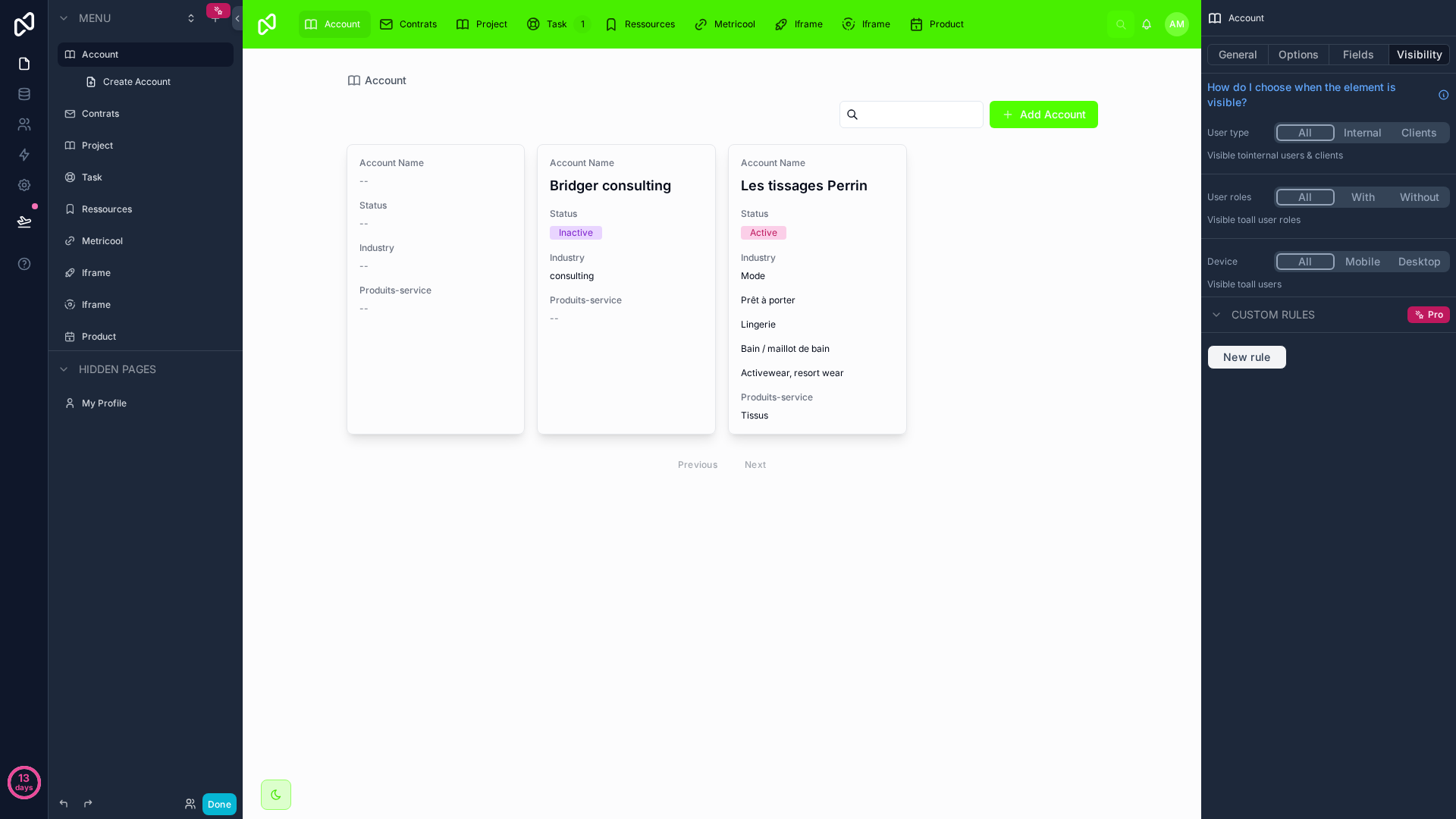
click at [1264, 354] on span "New rule" at bounding box center [1247, 357] width 60 height 14
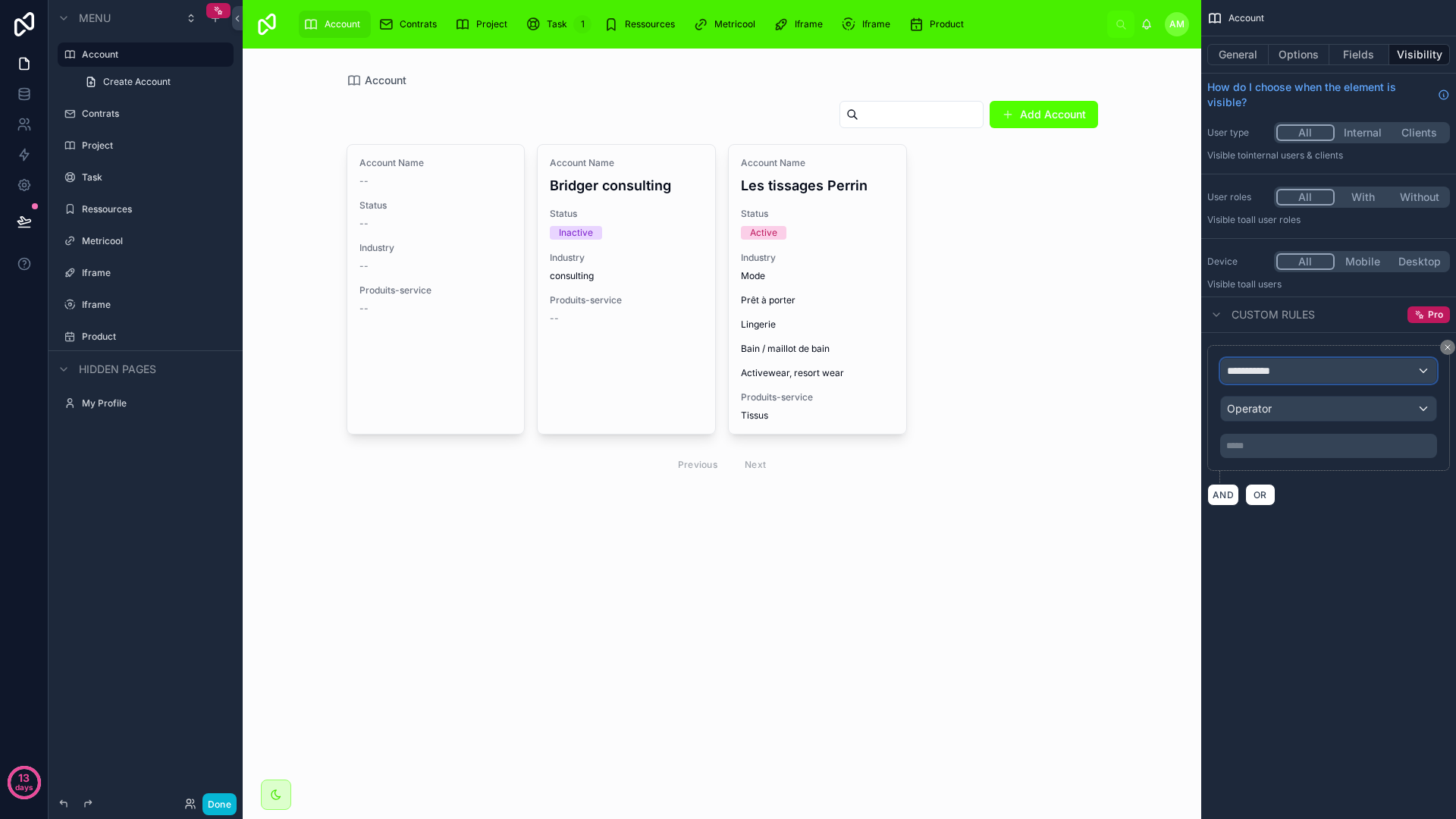
click at [1298, 368] on div "**********" at bounding box center [1328, 371] width 216 height 24
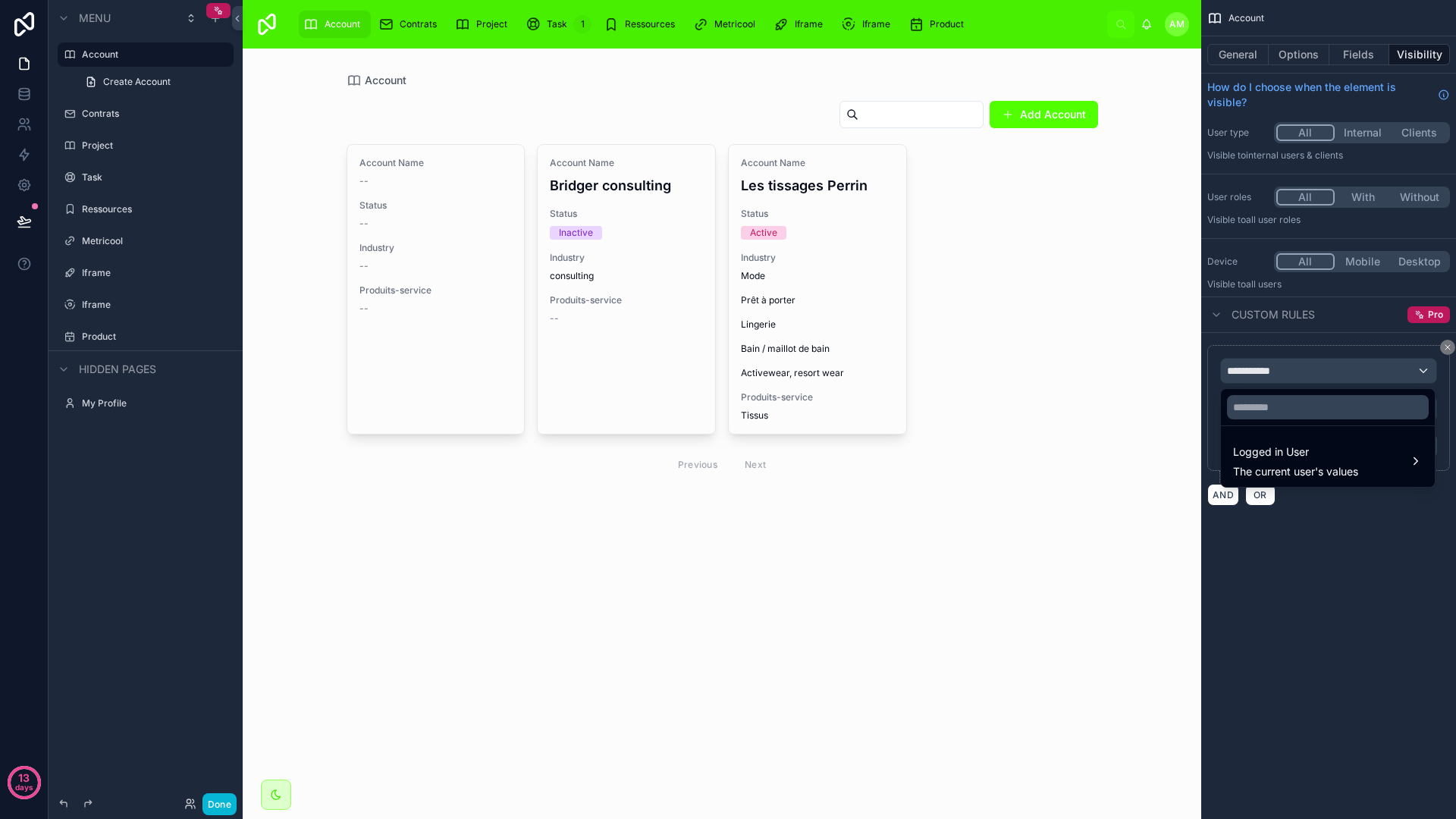
click at [1320, 551] on div "scrollable content" at bounding box center [728, 409] width 1456 height 819
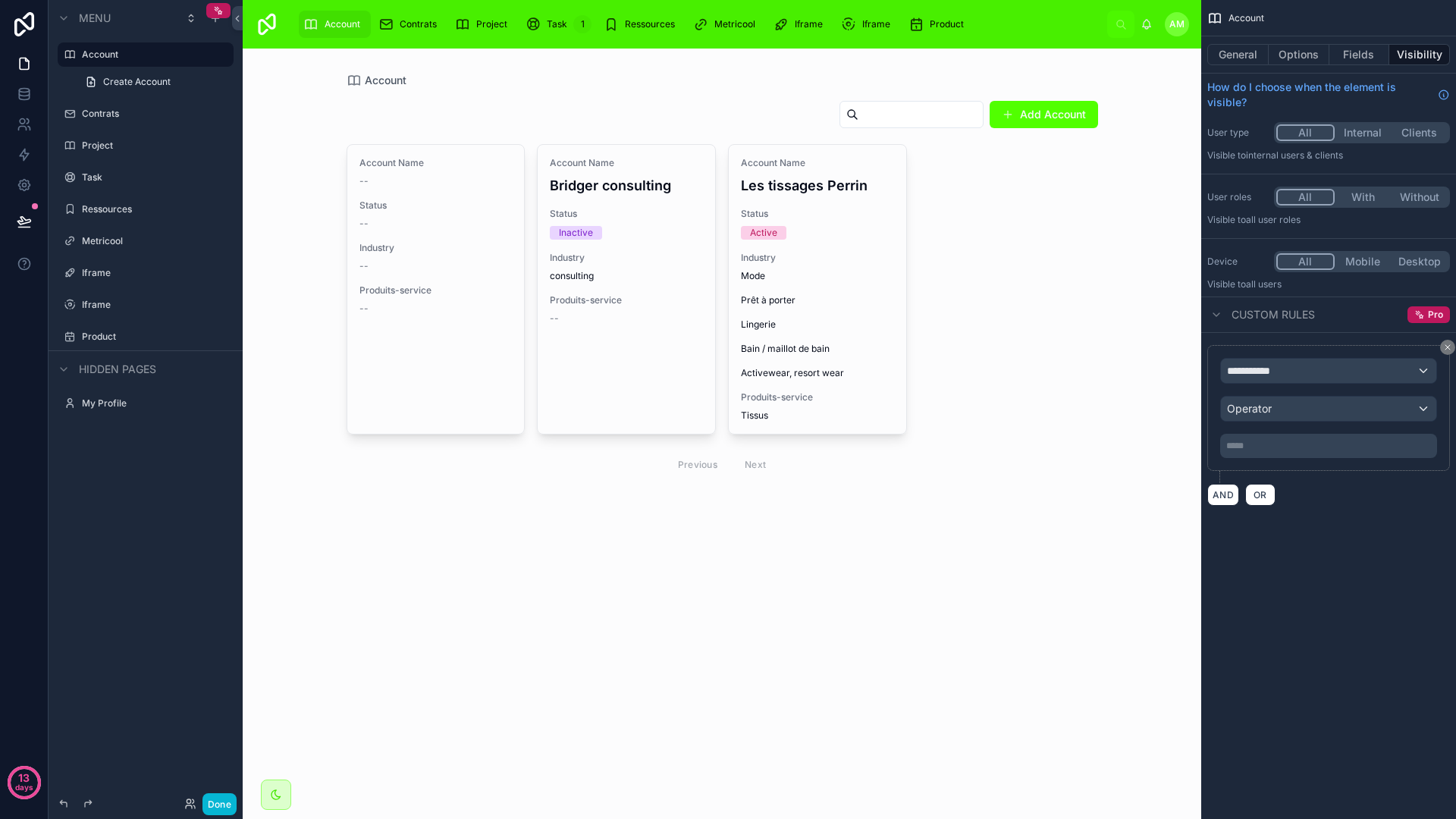
click at [813, 251] on div at bounding box center [722, 289] width 776 height 482
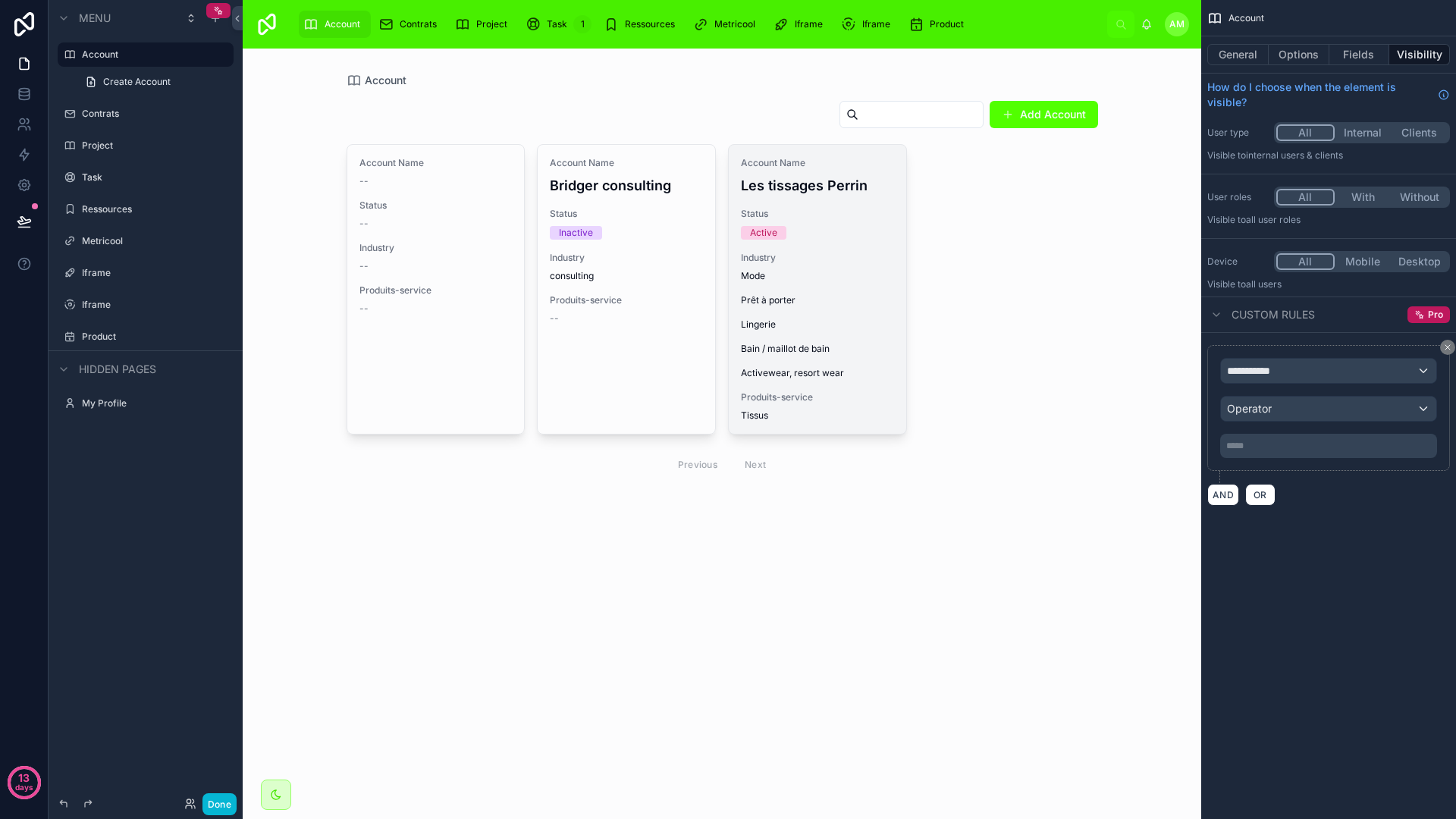
click at [808, 264] on div "Industry Mode Prêt à porter Lingerie Bain / maillot de bain Activewear, resort …" at bounding box center [817, 316] width 153 height 127
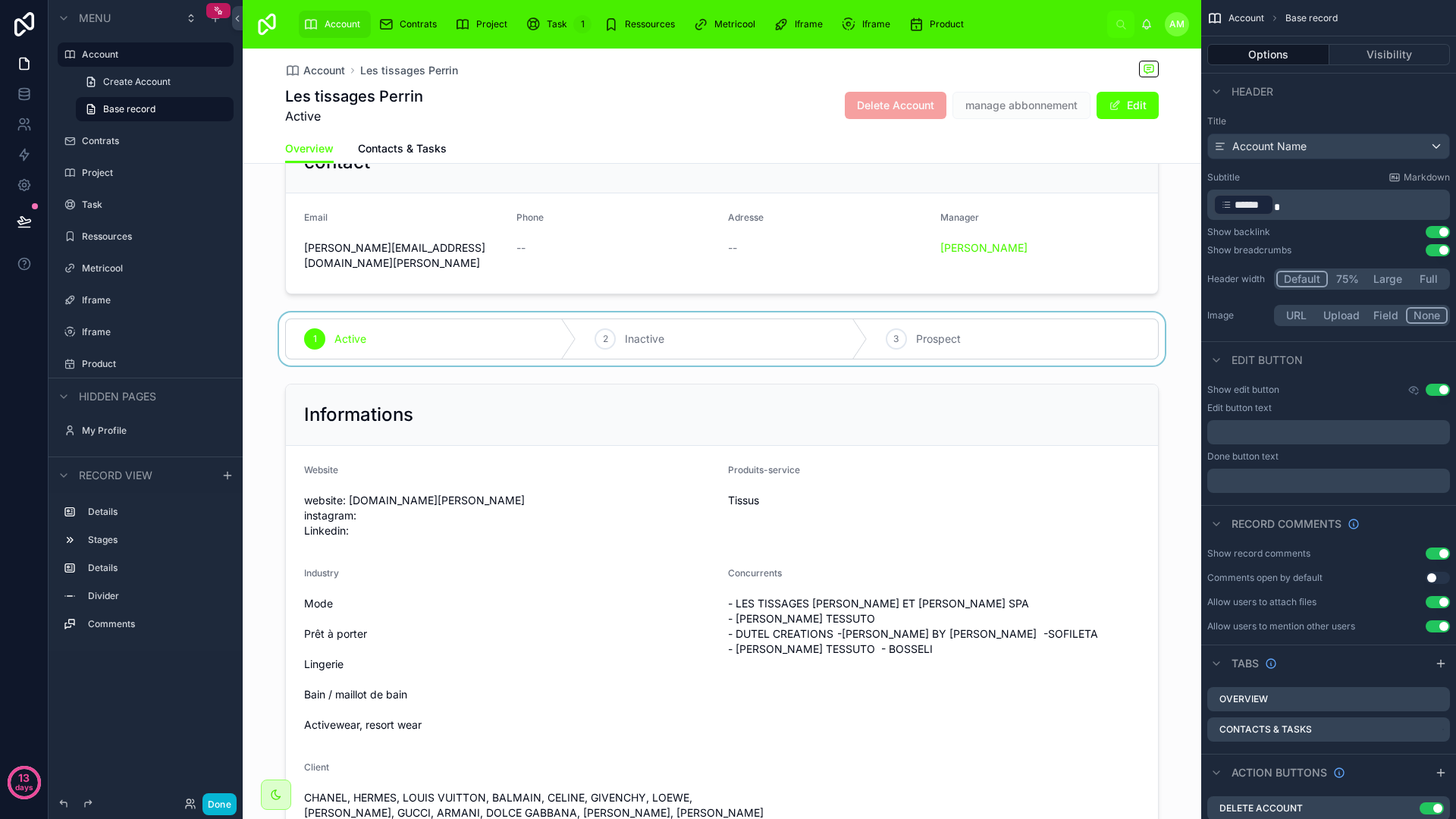
scroll to position [64, 0]
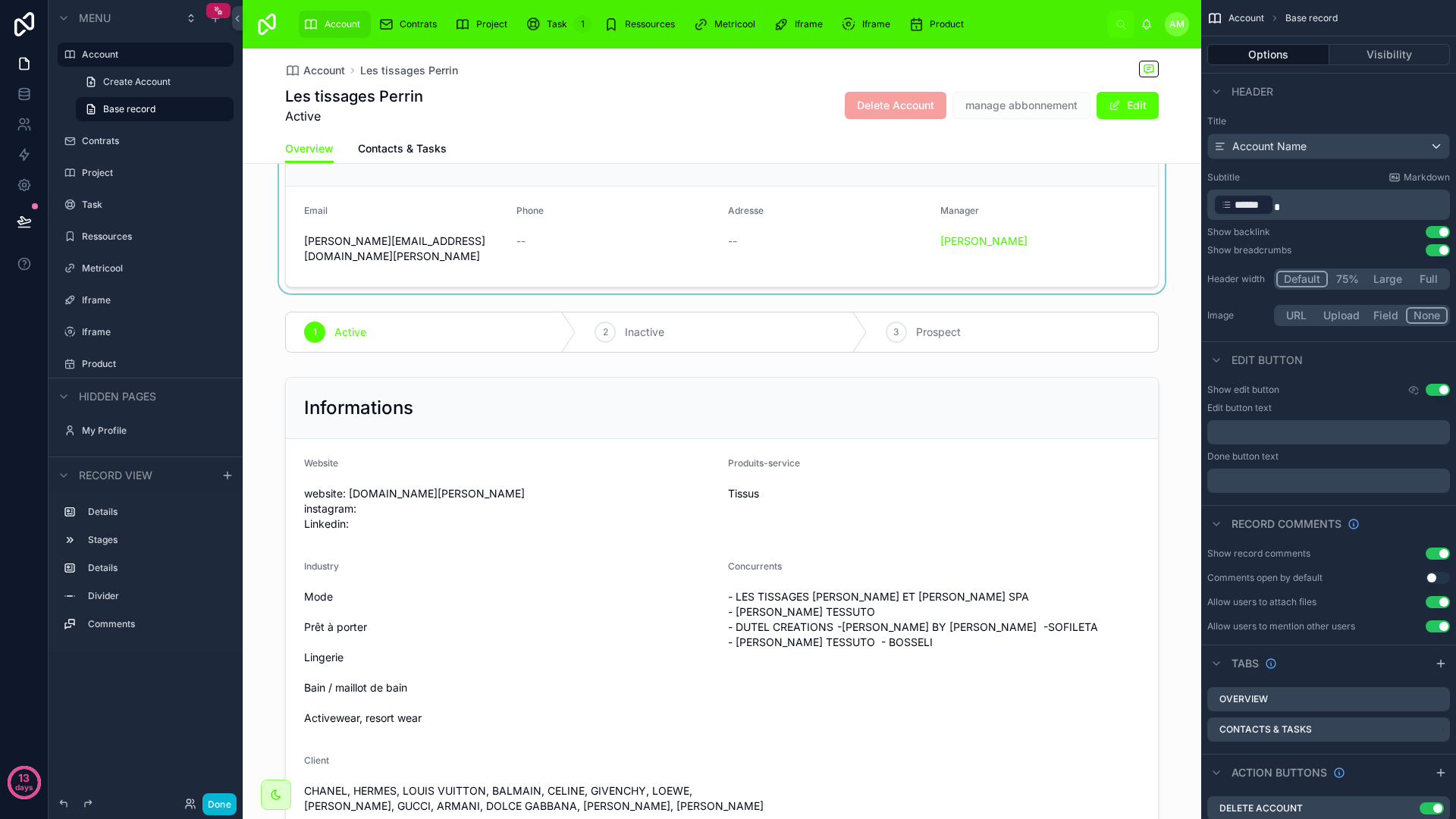
click at [756, 222] on div at bounding box center [722, 206] width 958 height 176
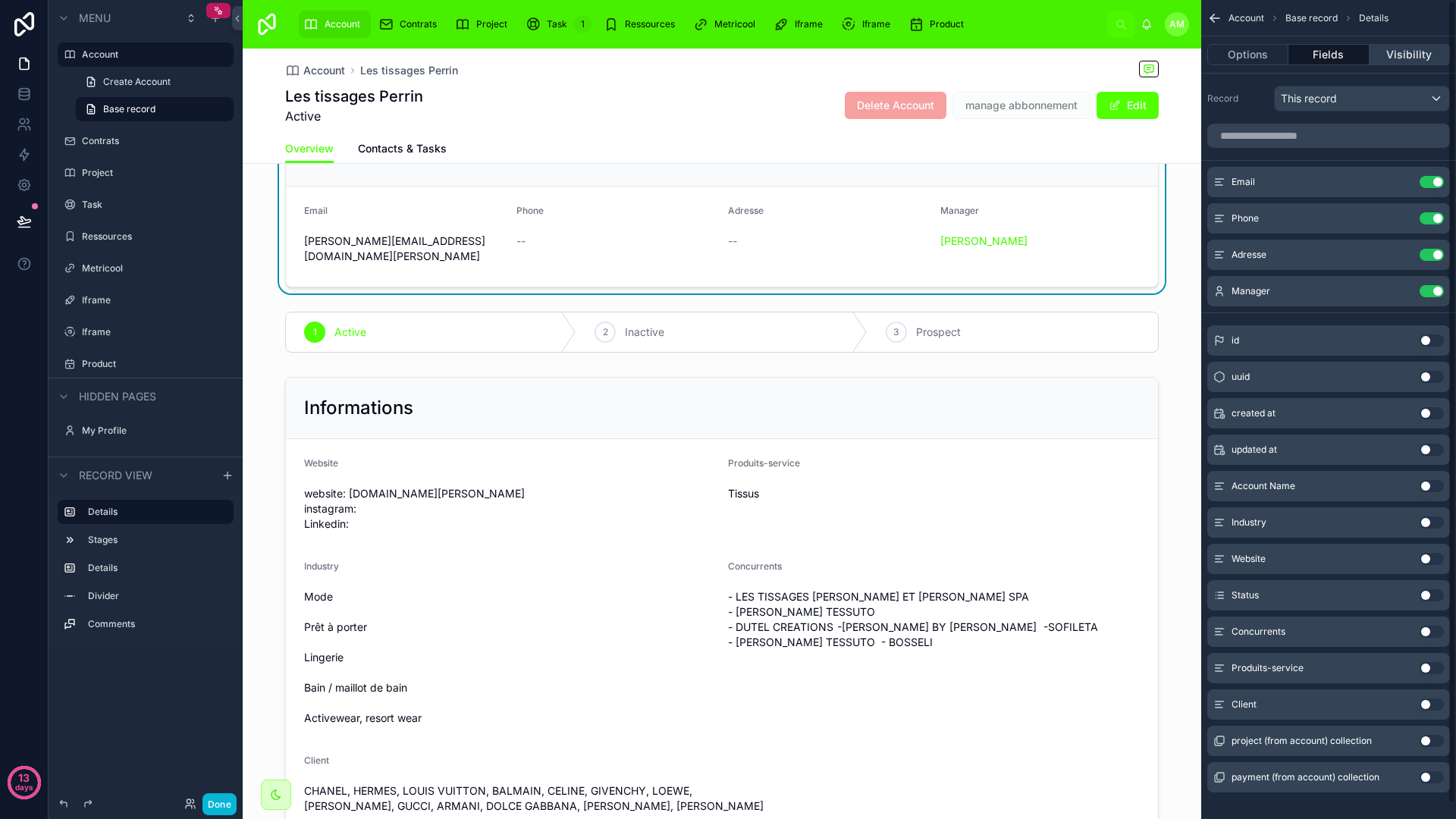
click at [1404, 54] on button "Visibility" at bounding box center [1409, 54] width 80 height 21
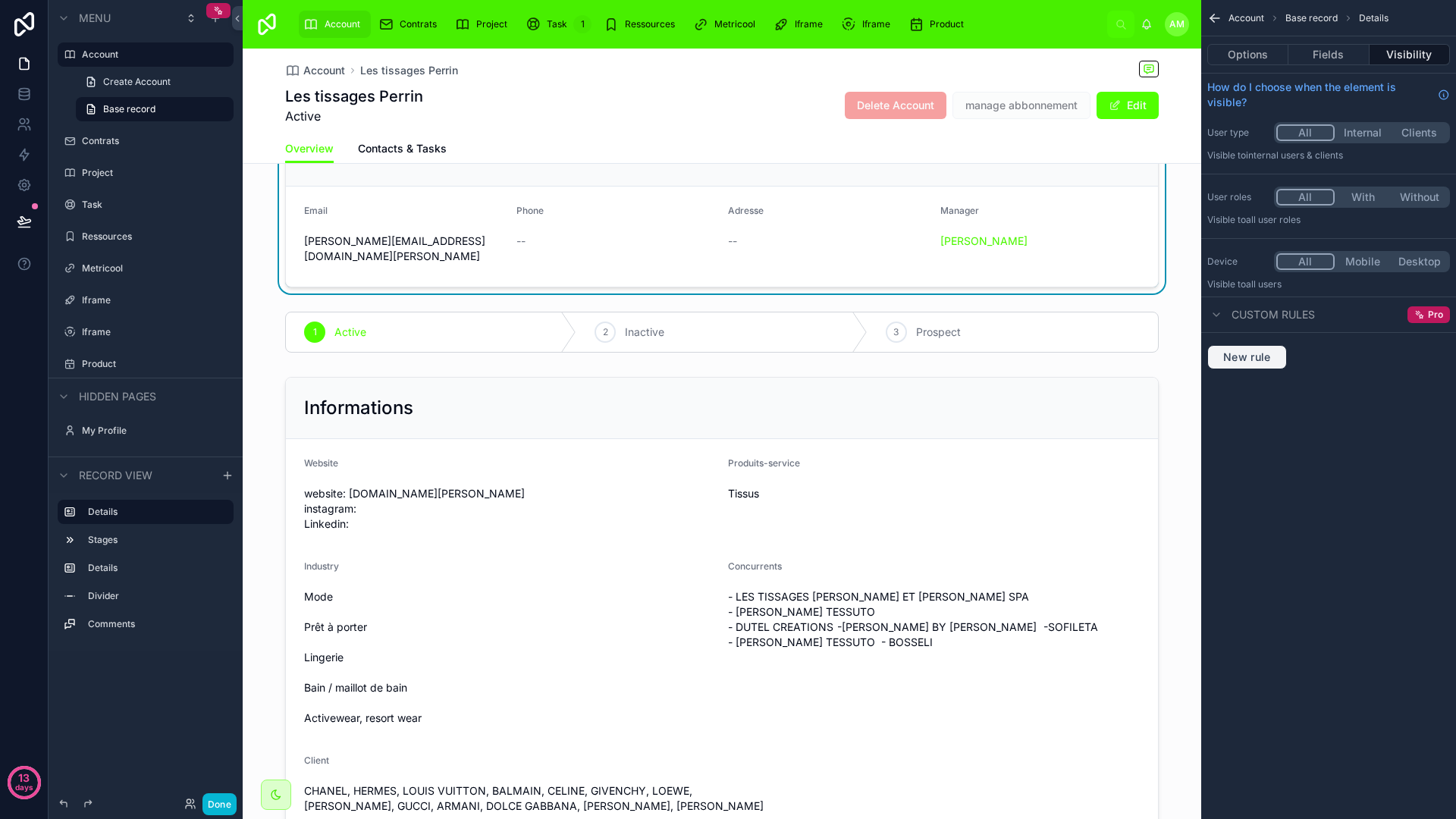
click at [1237, 360] on span "New rule" at bounding box center [1247, 357] width 60 height 14
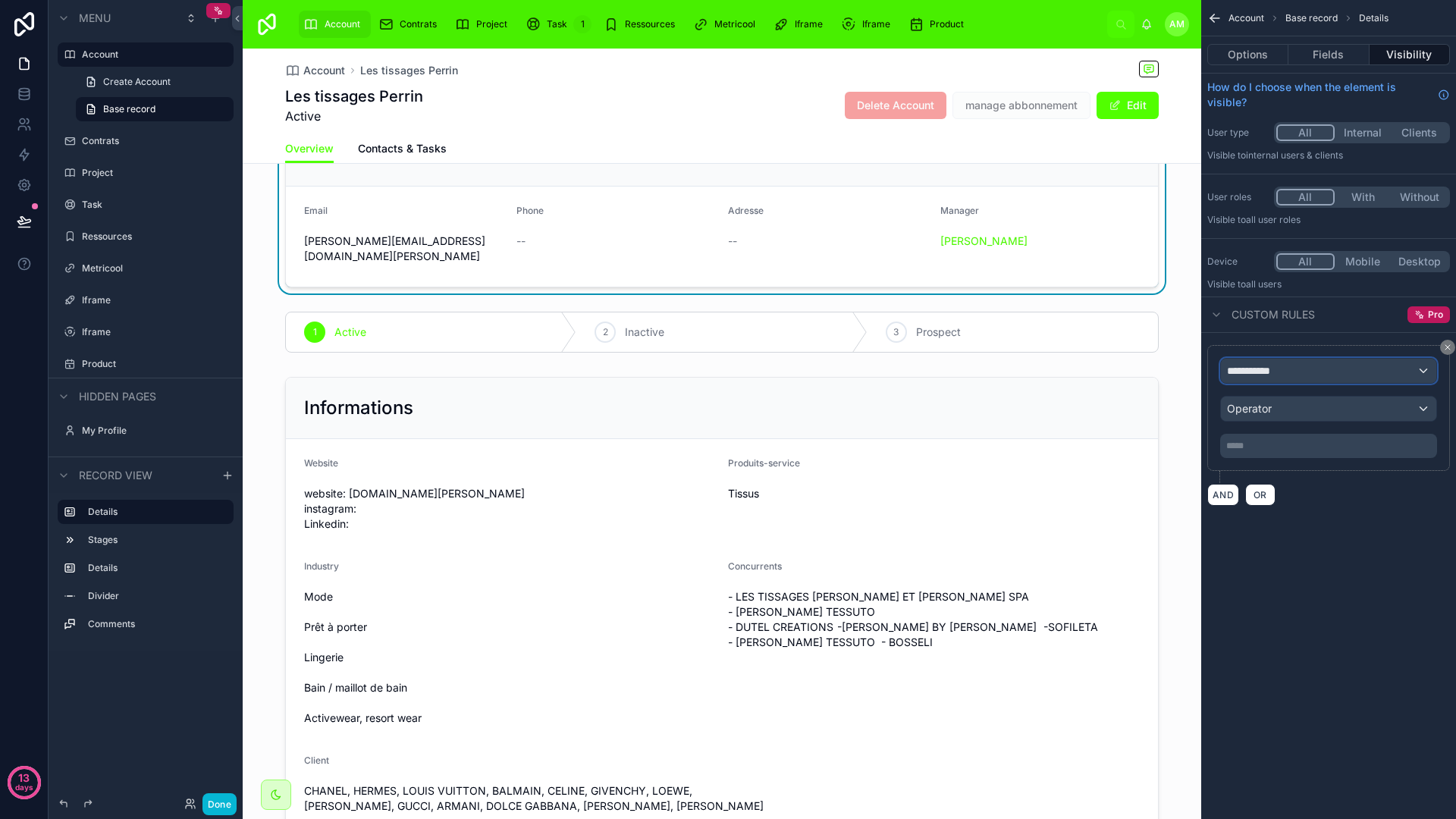
click at [1269, 366] on span "**********" at bounding box center [1255, 371] width 56 height 15
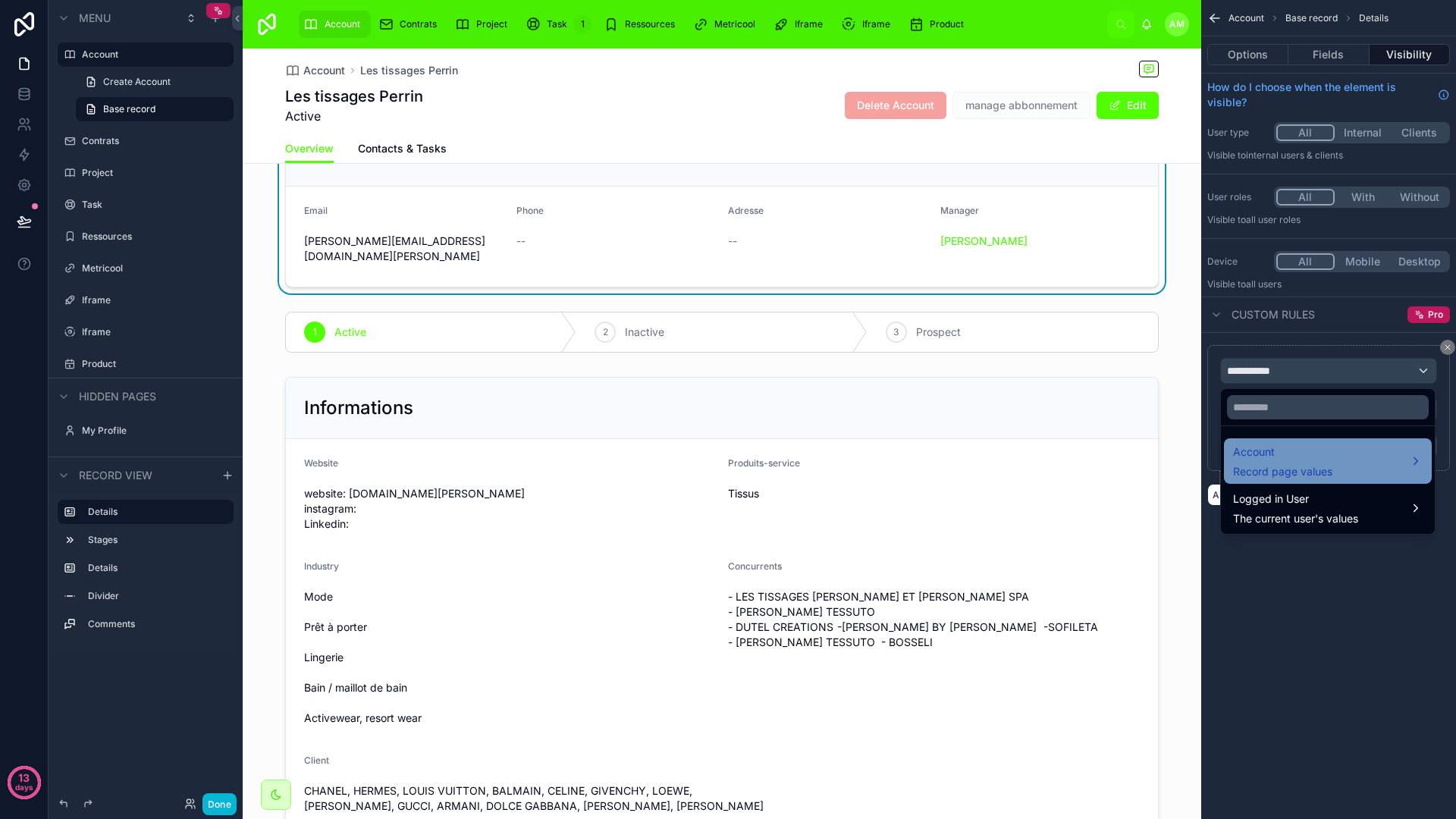
click at [1368, 454] on div "Account Record page values" at bounding box center [1327, 460] width 190 height 36
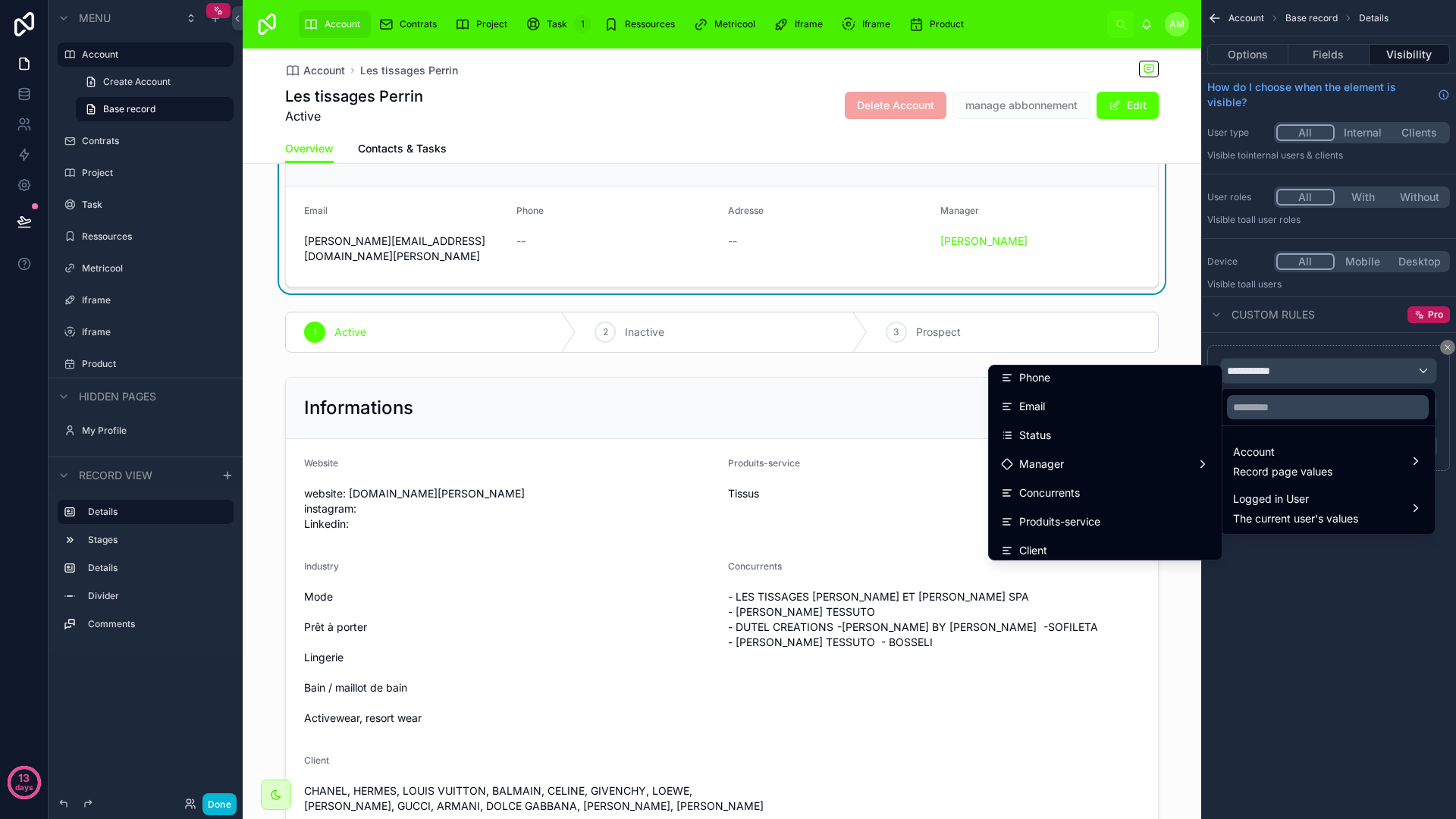
scroll to position [120, 0]
click at [694, 409] on div at bounding box center [722, 637] width 958 height 533
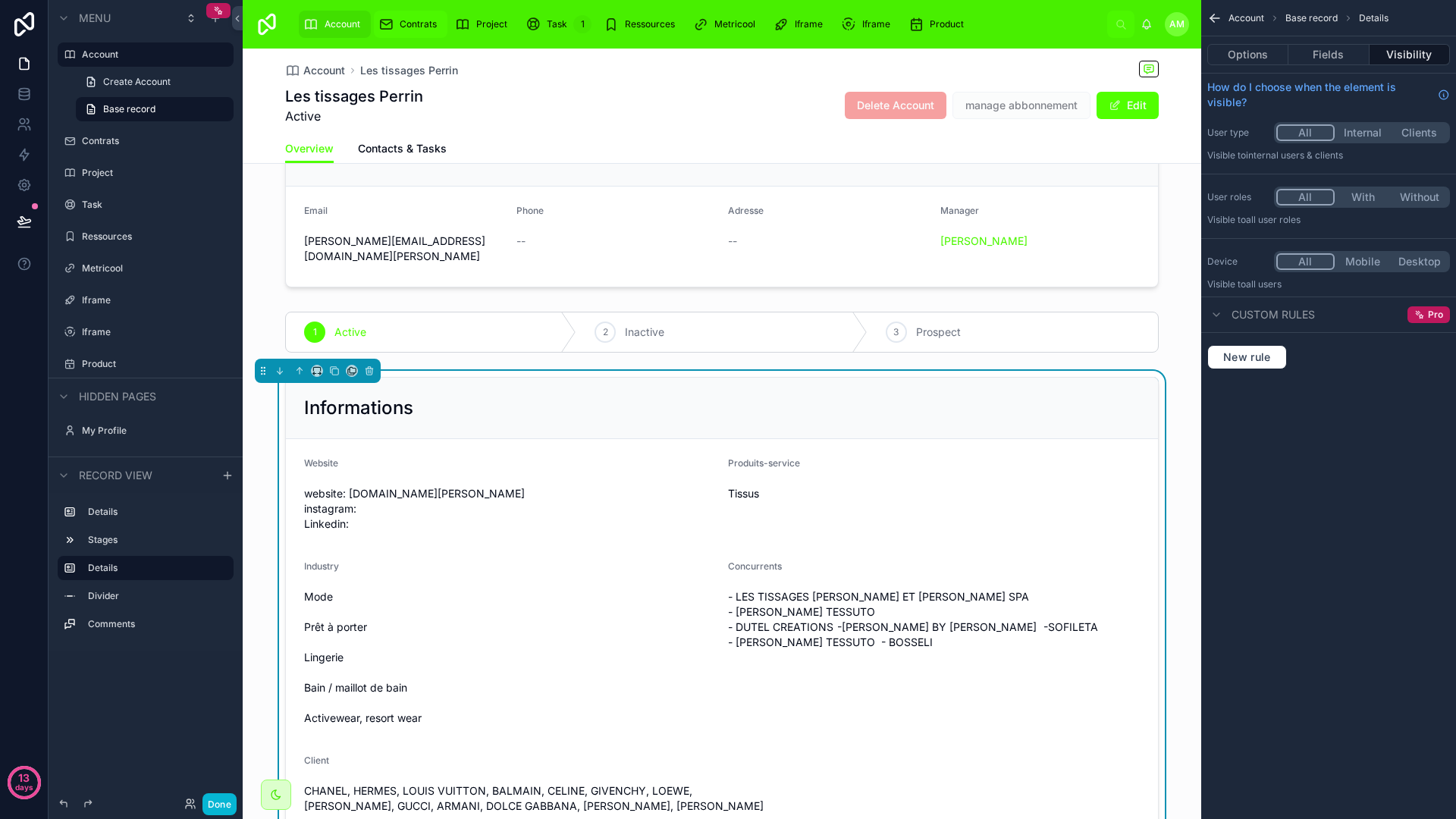
click at [401, 22] on span "Contrats" at bounding box center [418, 23] width 37 height 12
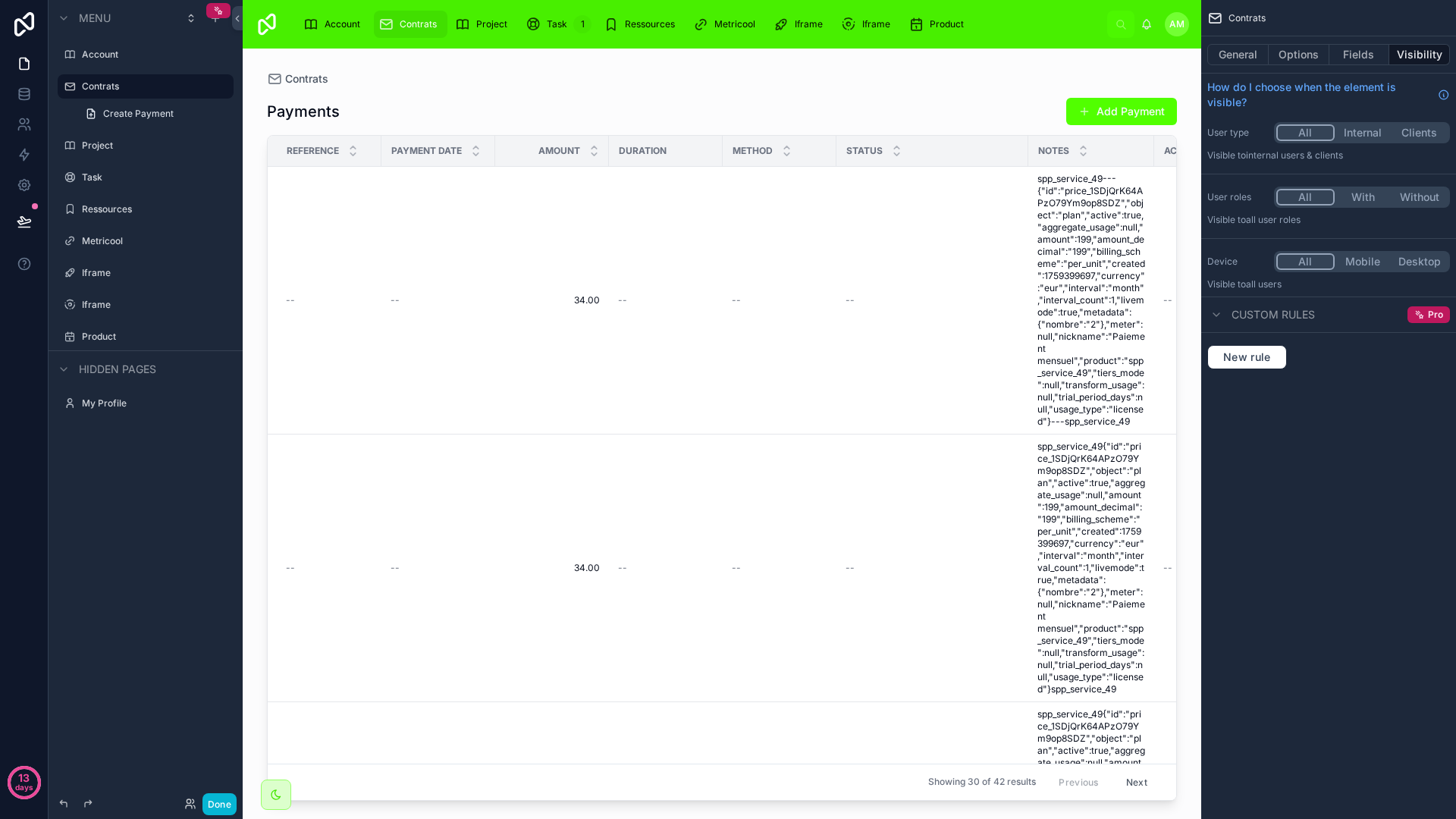
click at [649, 256] on div at bounding box center [722, 424] width 958 height 752
click at [588, 284] on td "34.00 34.00" at bounding box center [552, 301] width 114 height 268
click at [586, 290] on td "34.00 34.00" at bounding box center [552, 301] width 114 height 268
click at [590, 294] on span "34.00" at bounding box center [552, 300] width 95 height 12
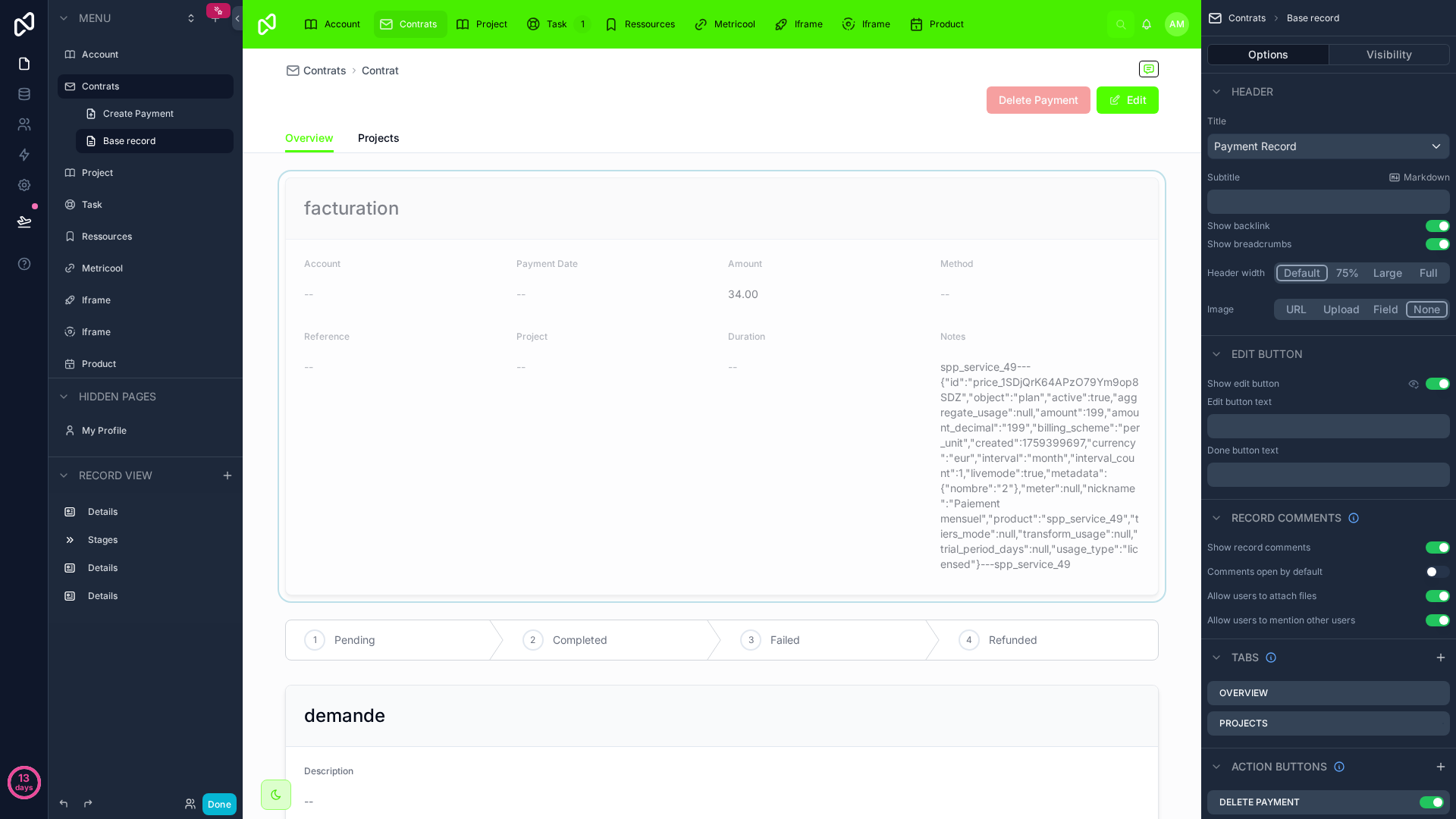
click at [682, 381] on div at bounding box center [722, 386] width 958 height 430
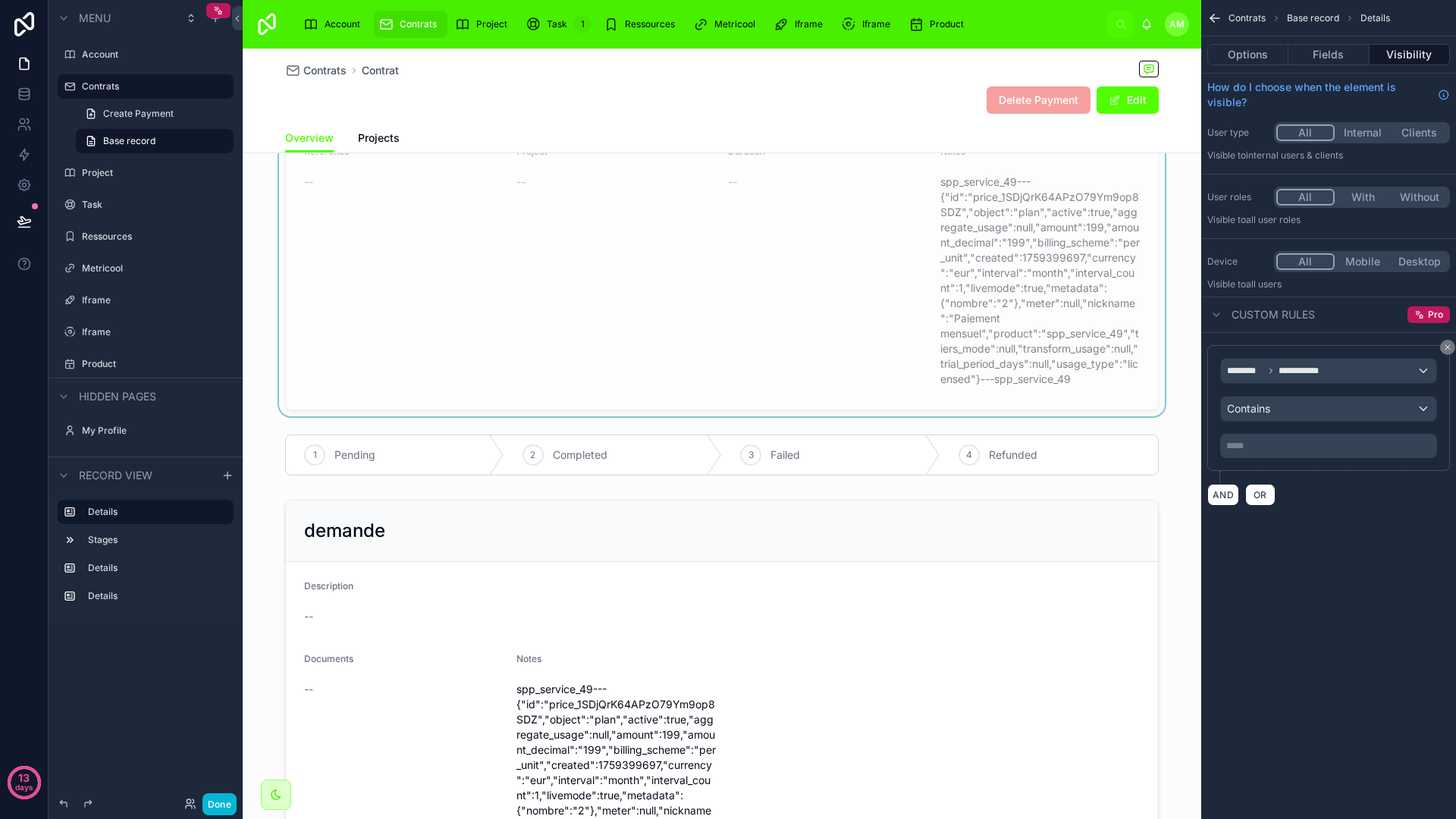
scroll to position [191, 0]
click at [1444, 344] on icon "scrollable content" at bounding box center [1448, 347] width 9 height 9
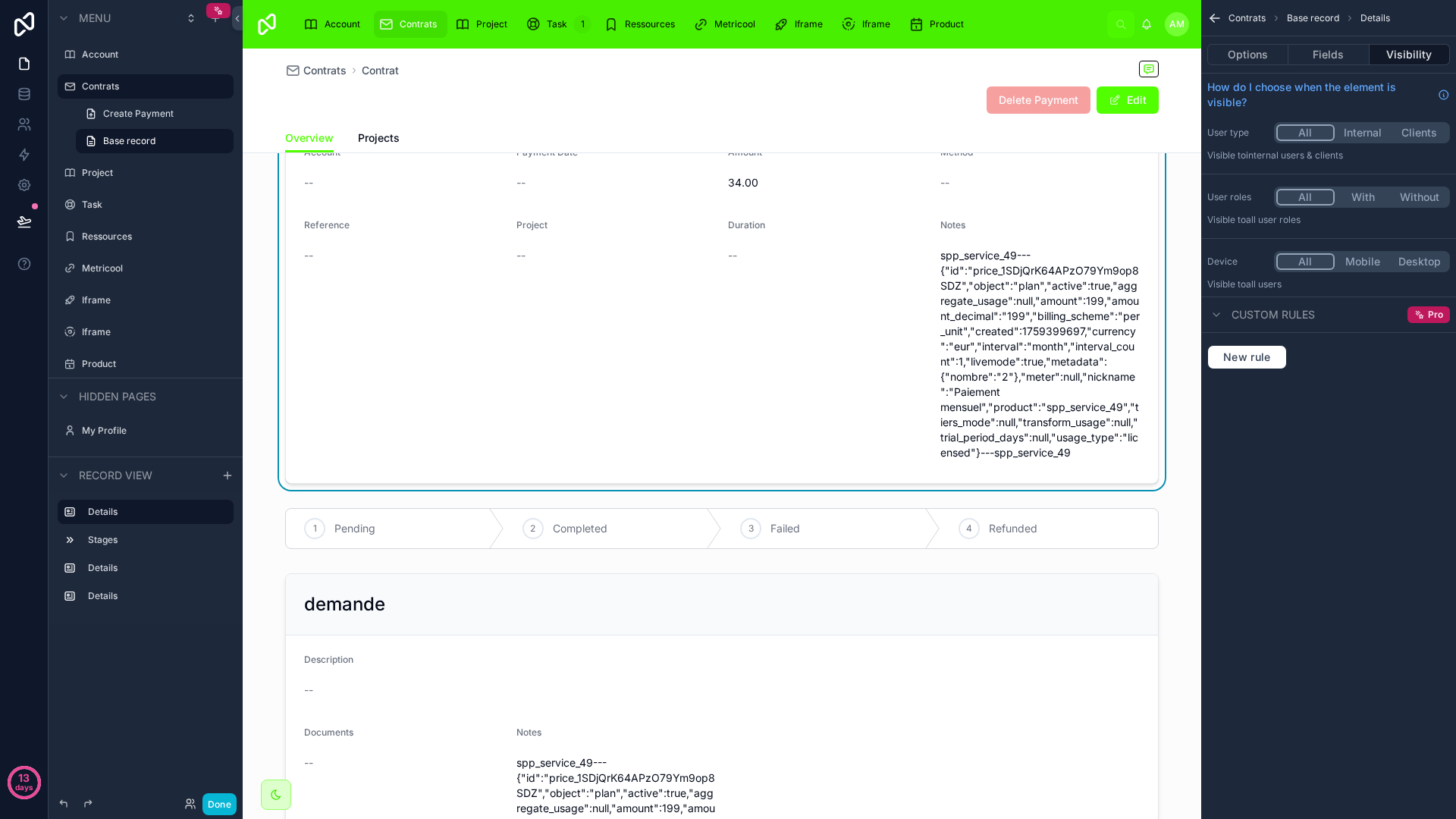
click at [797, 348] on div "Duration --" at bounding box center [827, 342] width 200 height 246
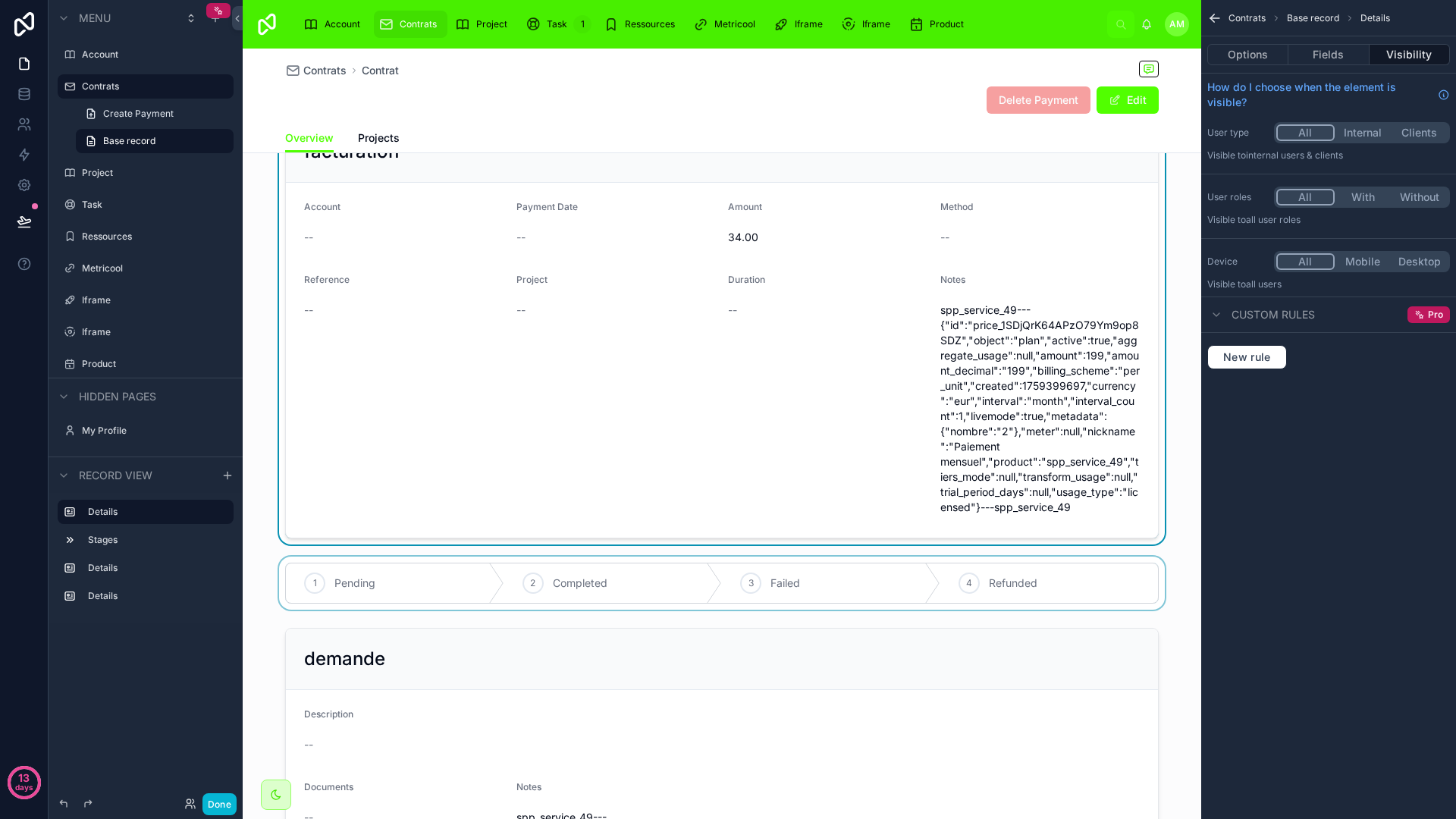
scroll to position [91, 0]
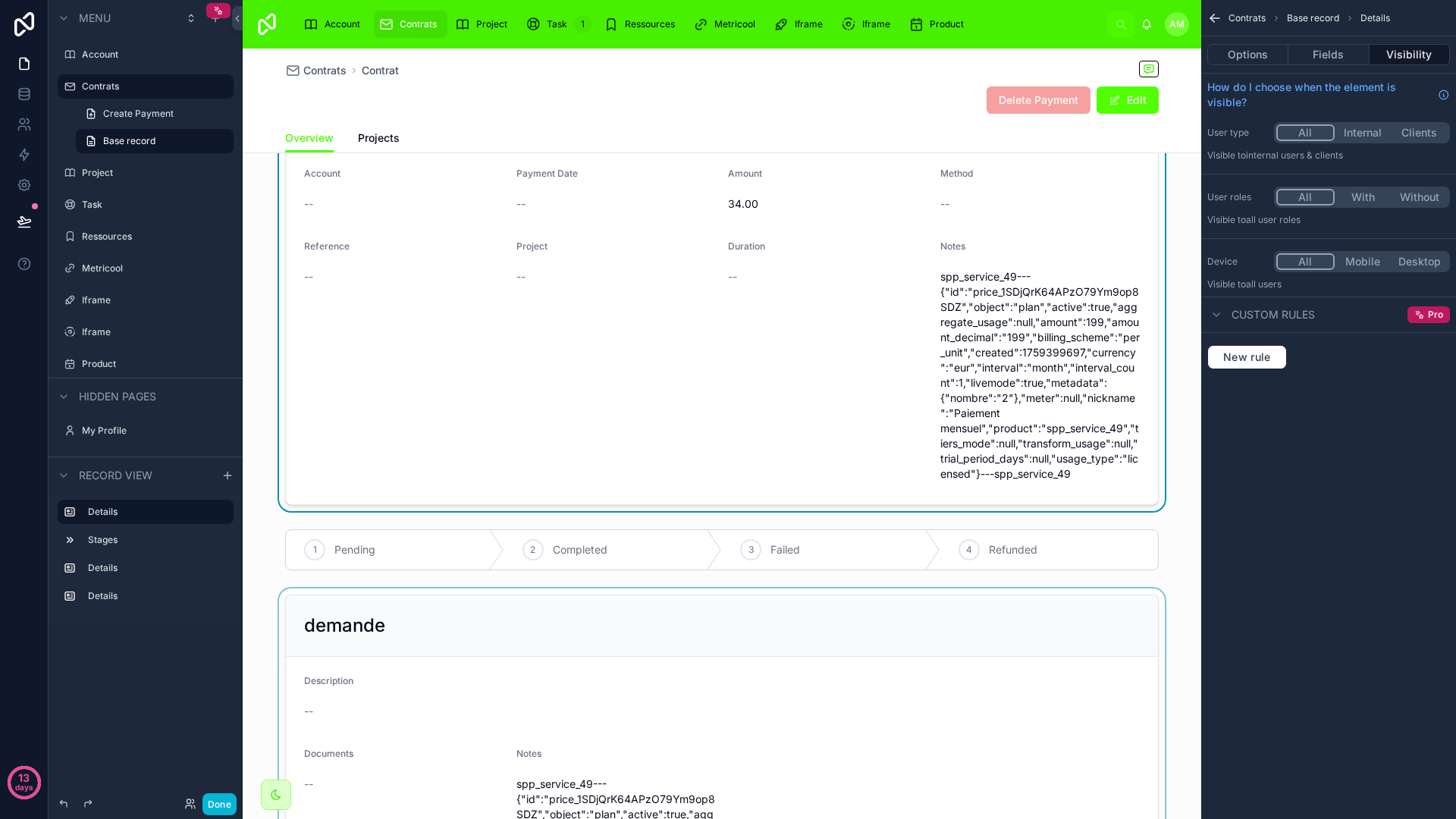
click at [756, 604] on div at bounding box center [722, 803] width 958 height 430
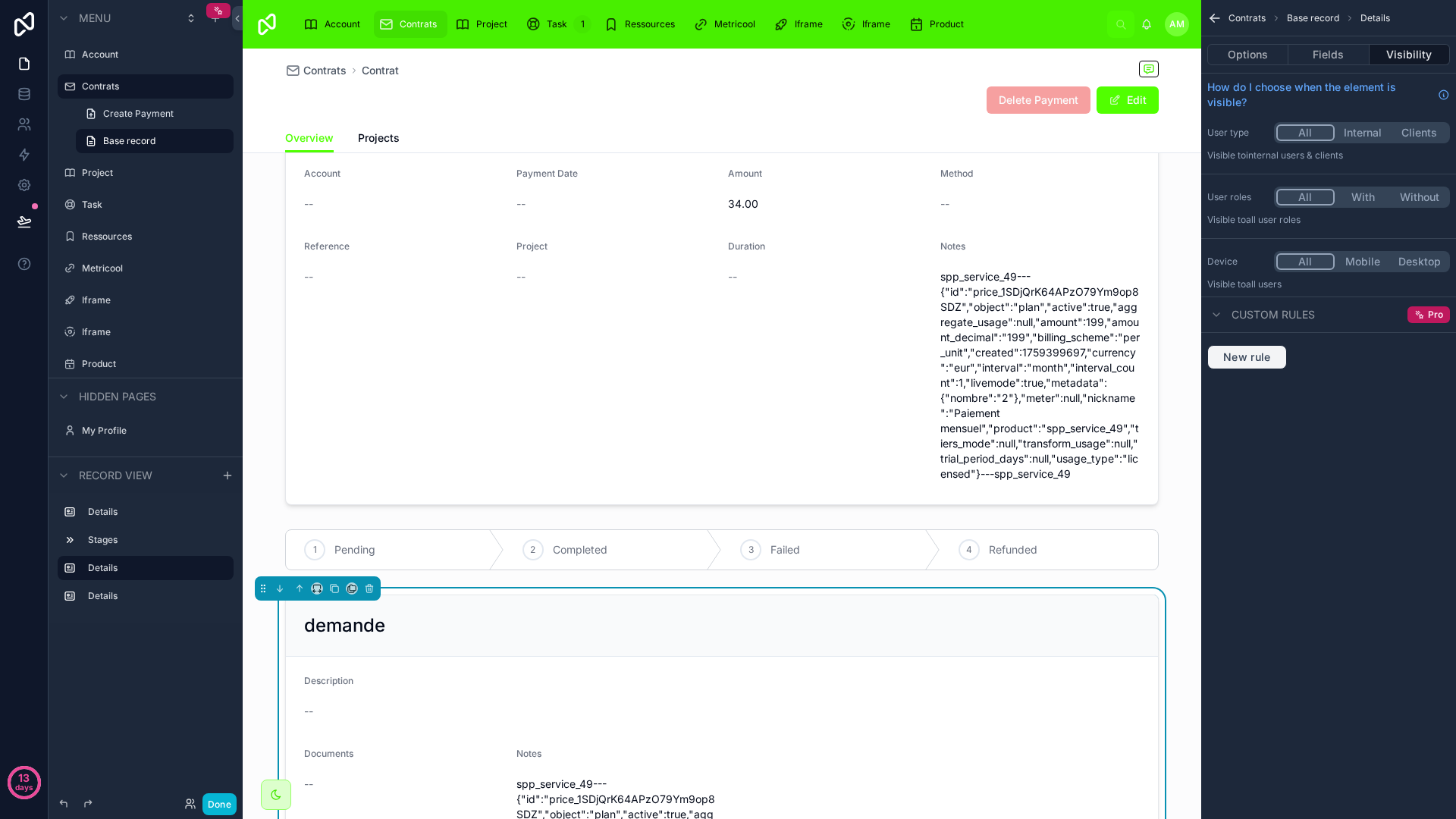
click at [1256, 353] on span "New rule" at bounding box center [1247, 357] width 60 height 14
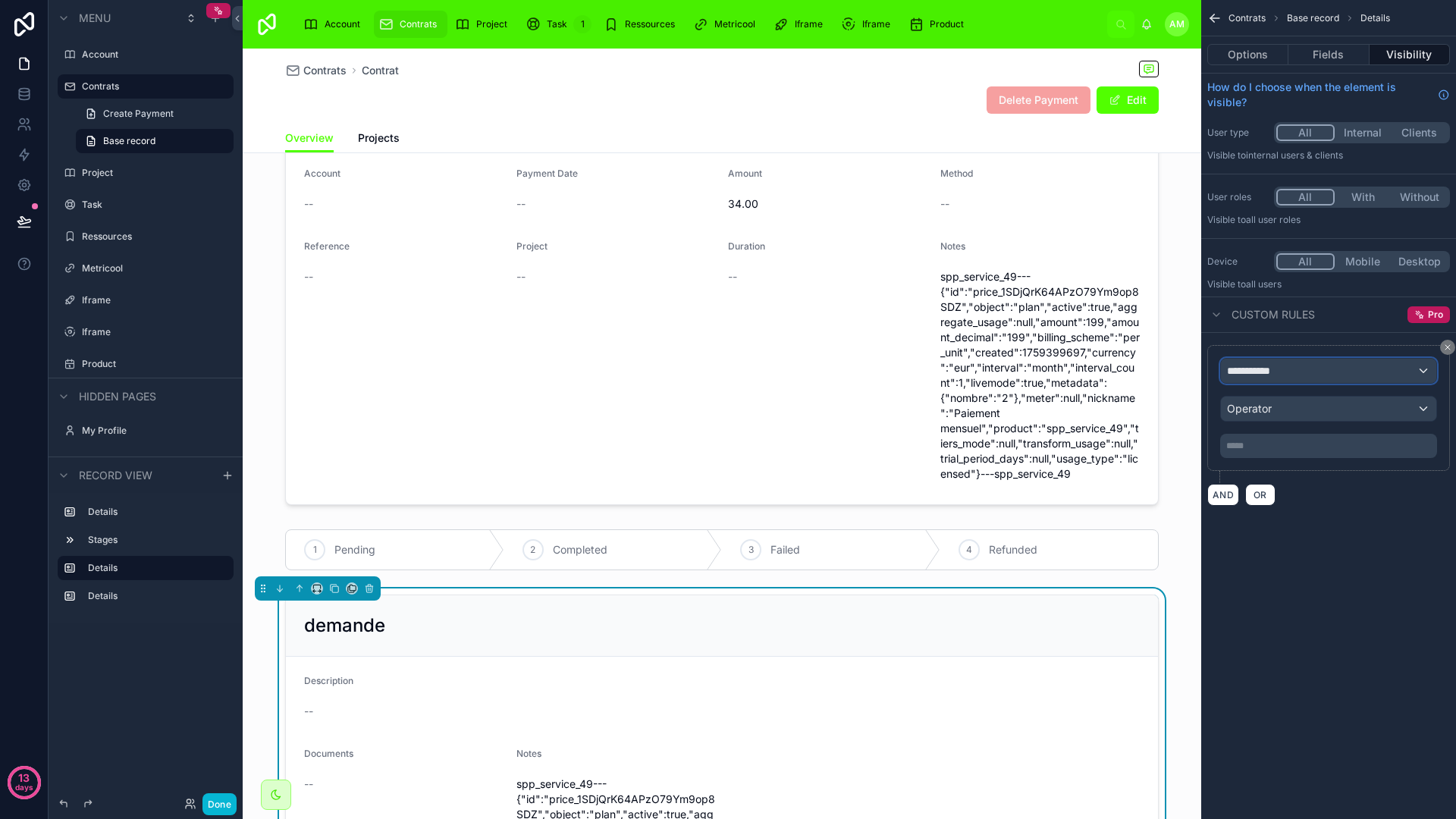
click at [1278, 367] on span "**********" at bounding box center [1255, 371] width 56 height 15
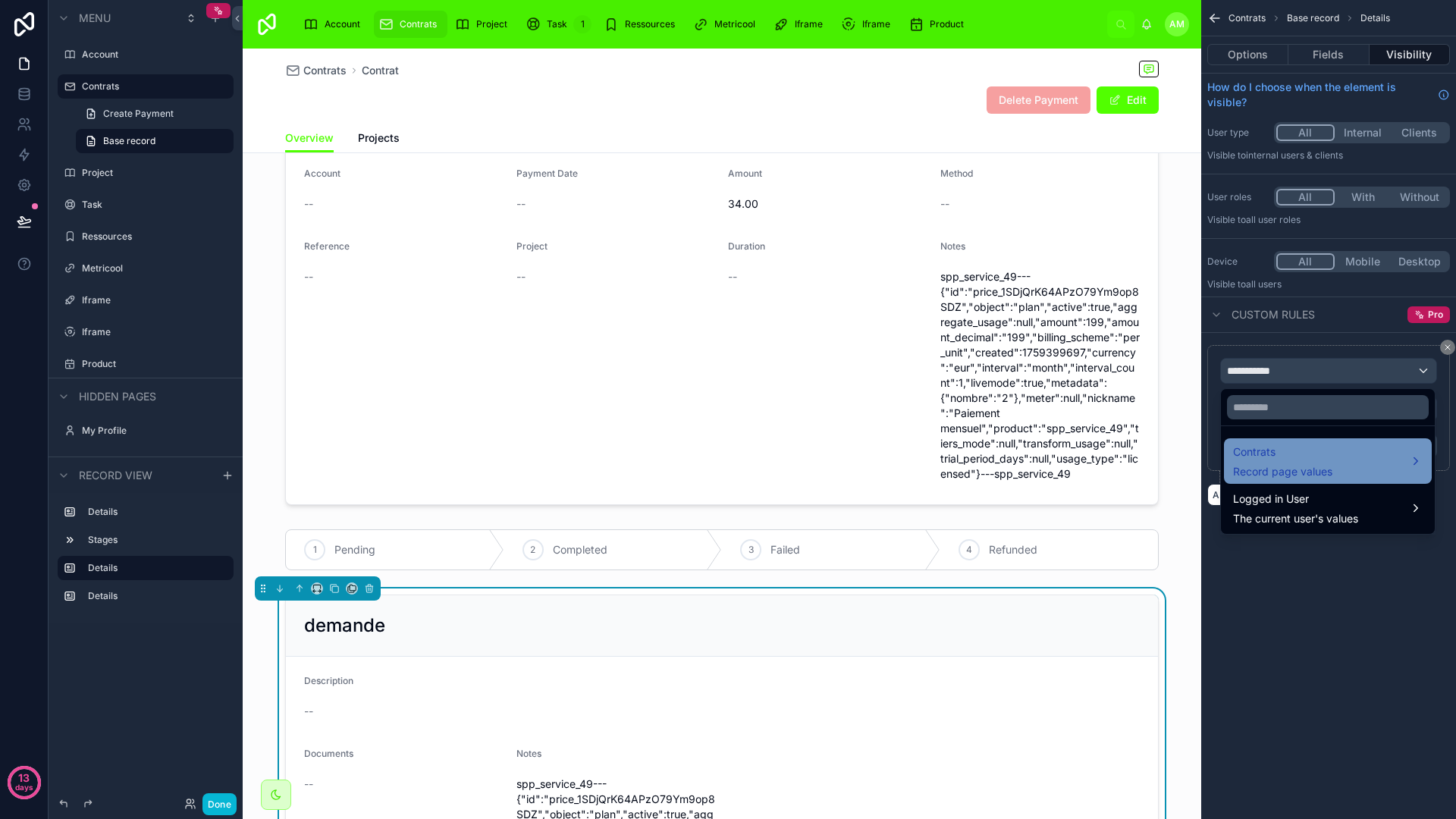
click at [1289, 464] on span "Record page values" at bounding box center [1282, 472] width 99 height 15
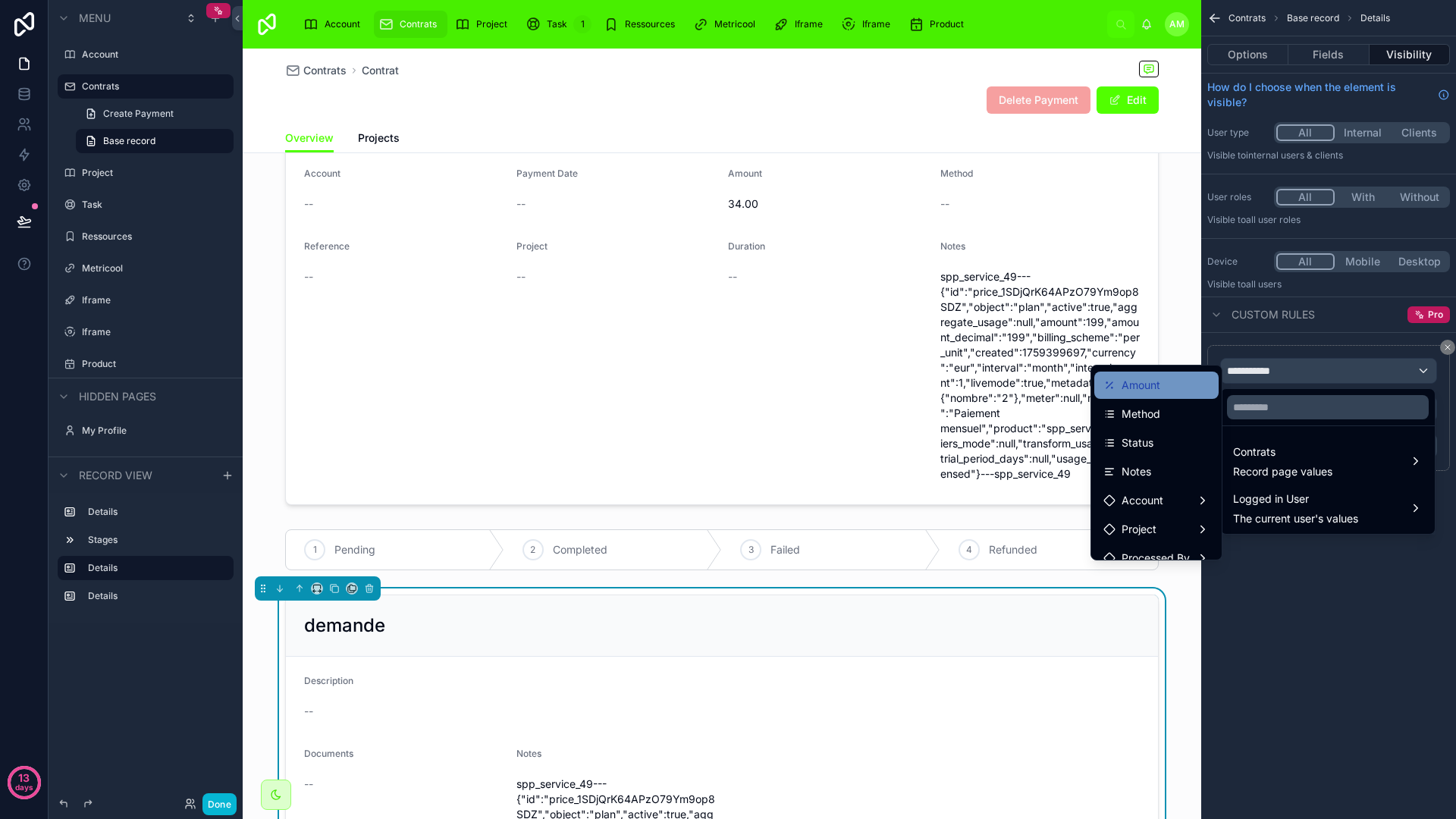
scroll to position [103, 0]
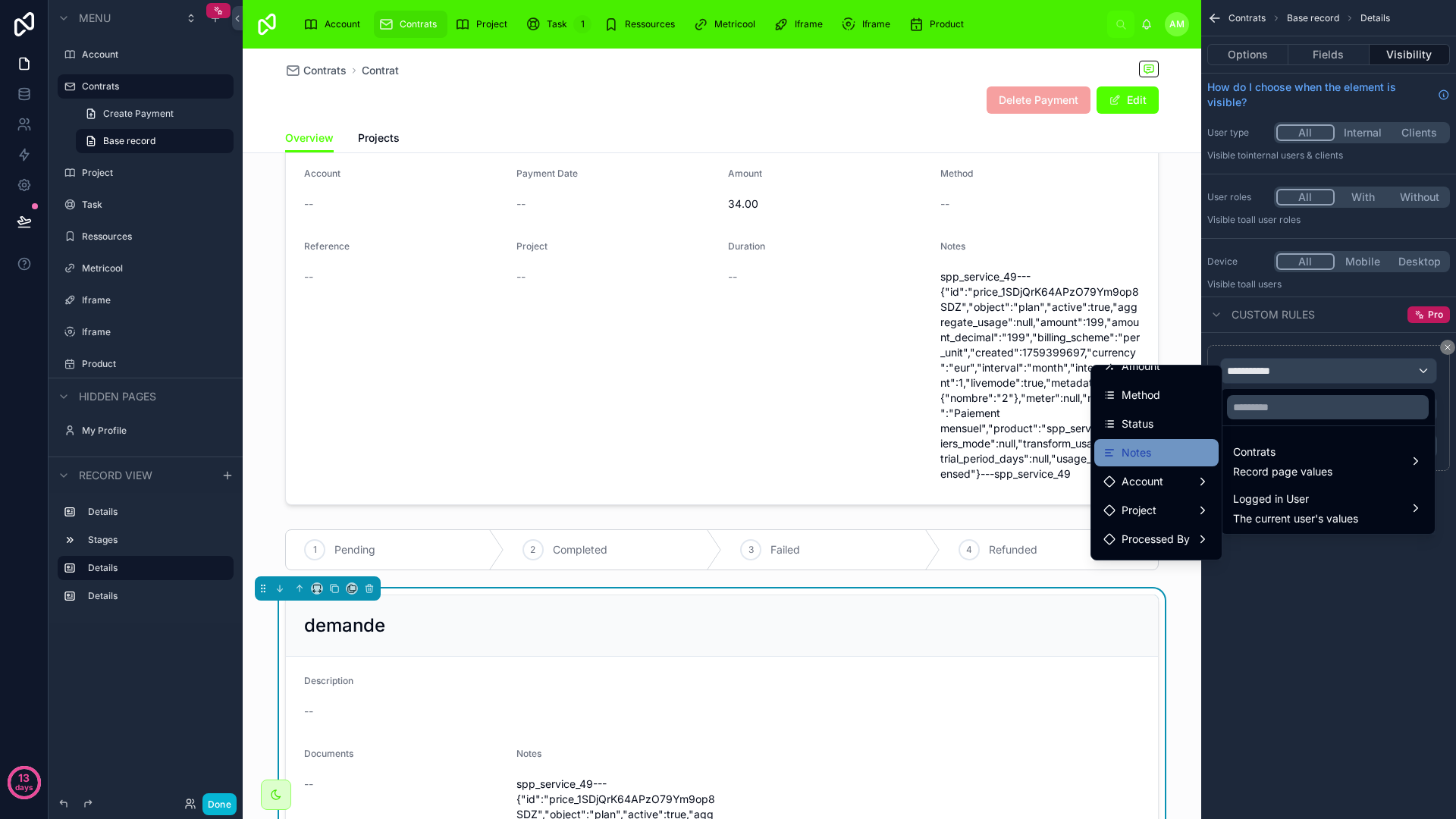
click at [1135, 455] on span "Notes" at bounding box center [1137, 452] width 30 height 18
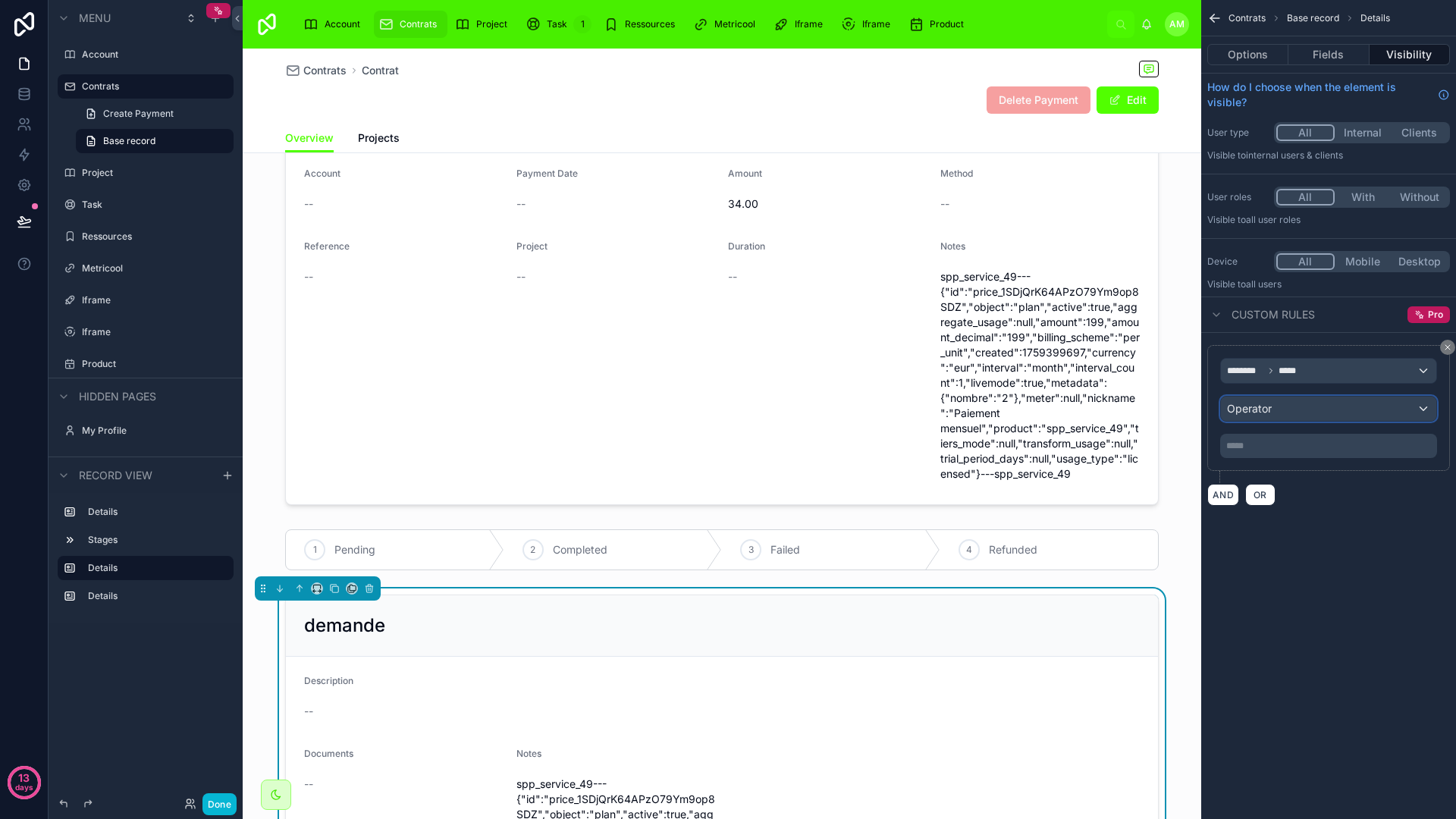
click at [1307, 415] on div "Operator" at bounding box center [1328, 409] width 216 height 24
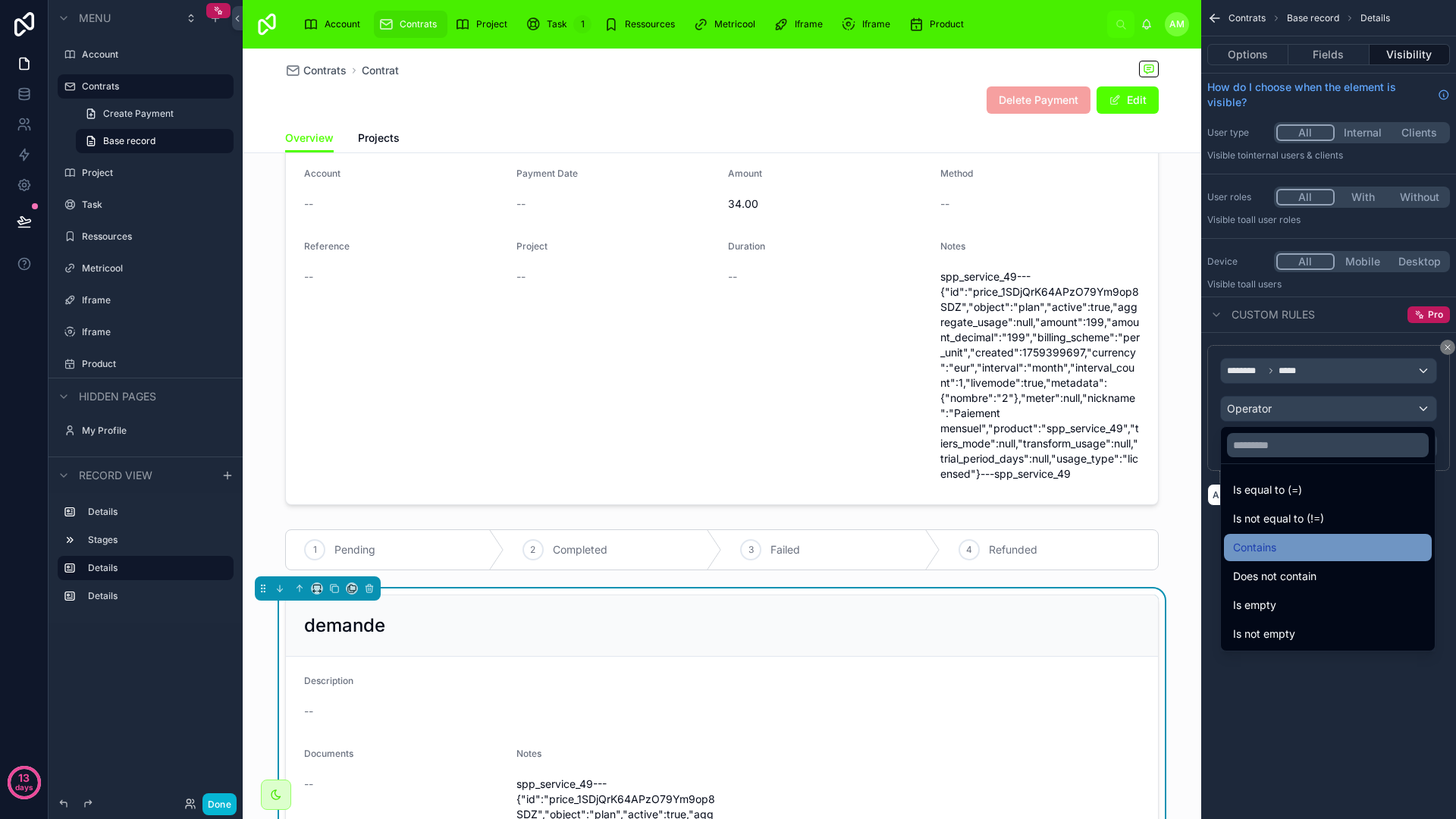
click at [1283, 546] on div "Contains" at bounding box center [1327, 546] width 190 height 18
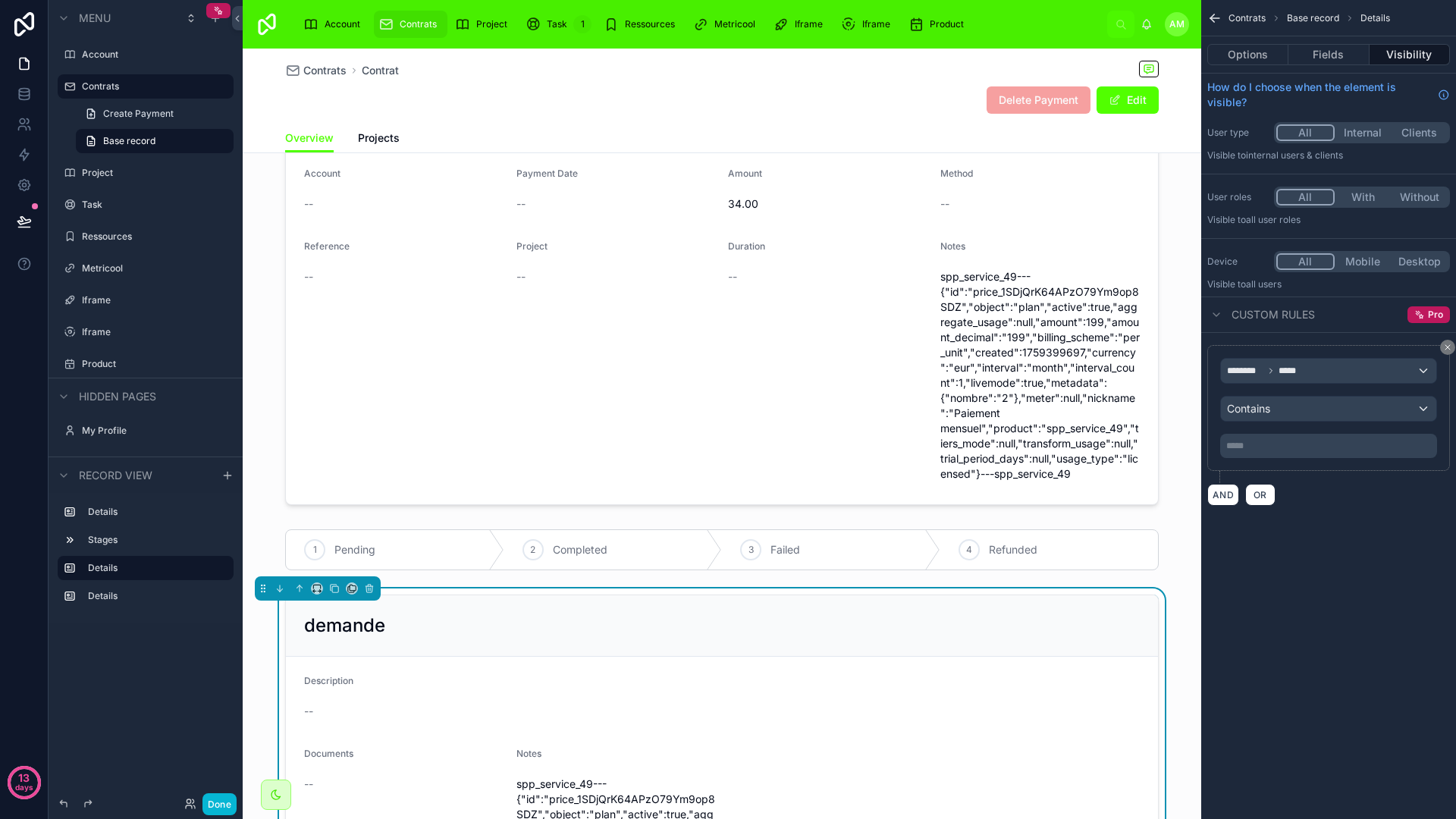
click at [1304, 445] on p "***** ﻿" at bounding box center [1330, 445] width 207 height 12
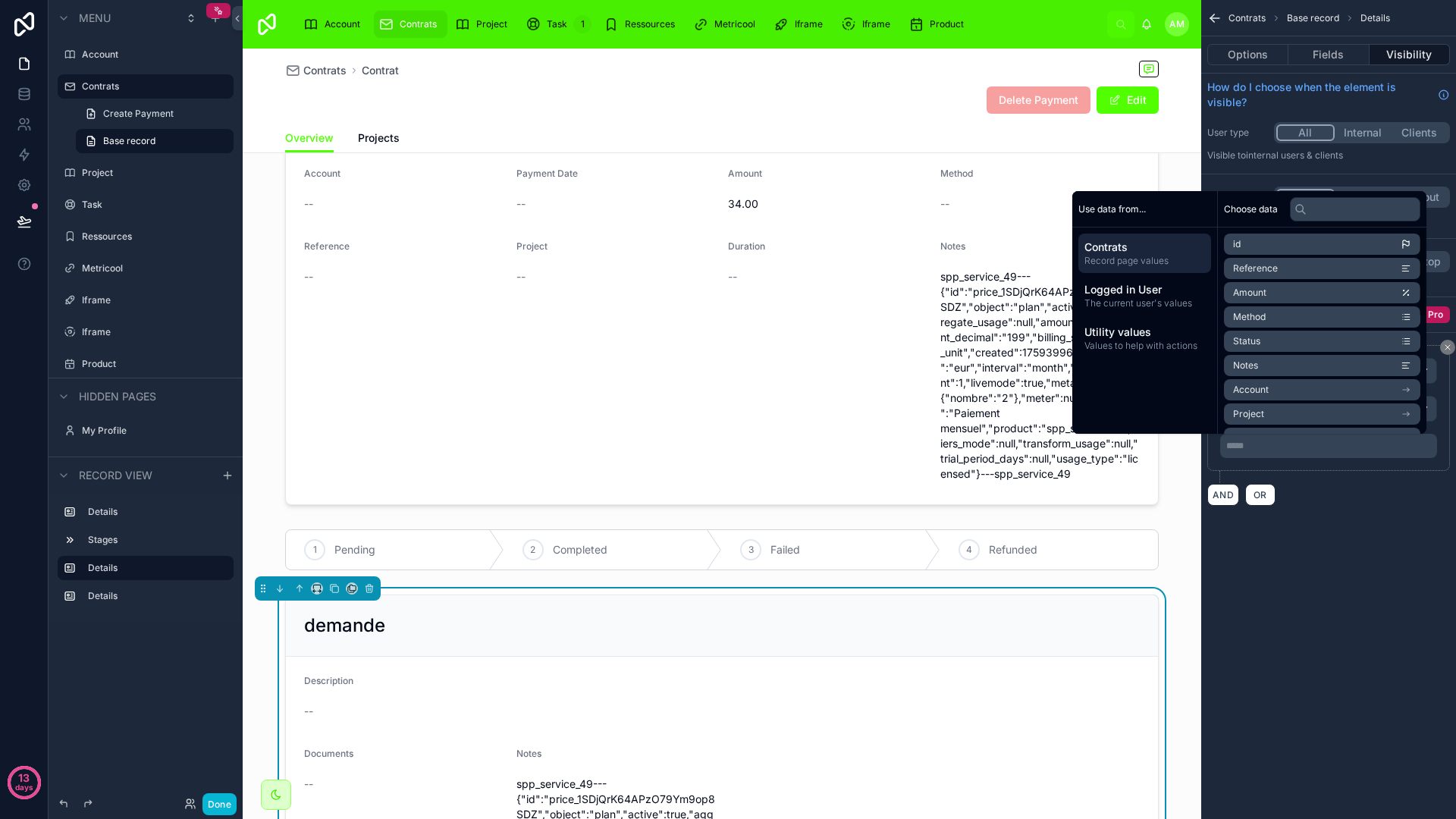
click at [1119, 247] on span "Contrats" at bounding box center [1144, 247] width 120 height 15
click at [1264, 368] on span "Post textuel" at bounding box center [1258, 368] width 50 height 12
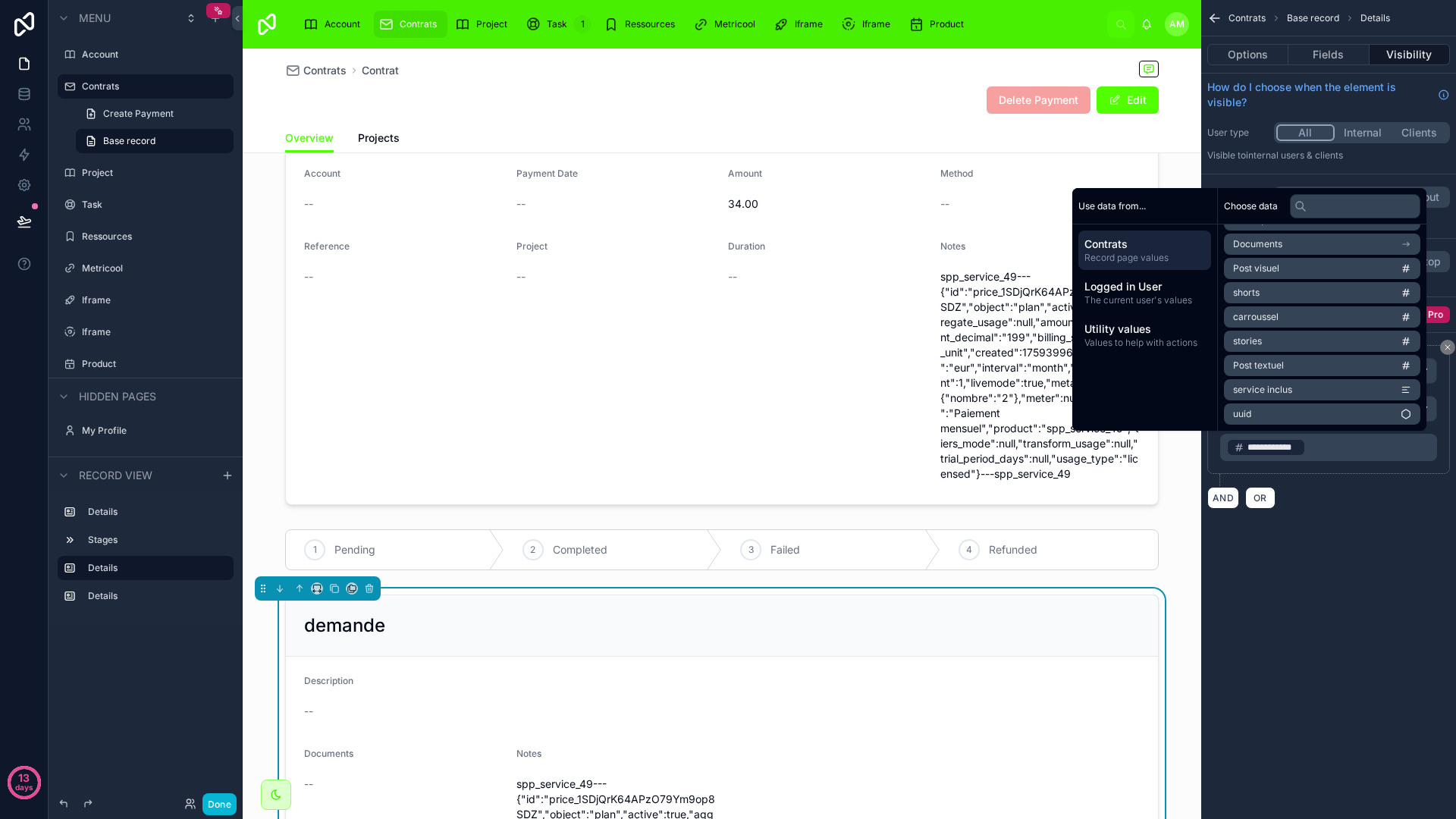
click at [1321, 450] on p "**********" at bounding box center [1330, 447] width 207 height 21
click at [1321, 448] on p "**********" at bounding box center [1330, 447] width 207 height 21
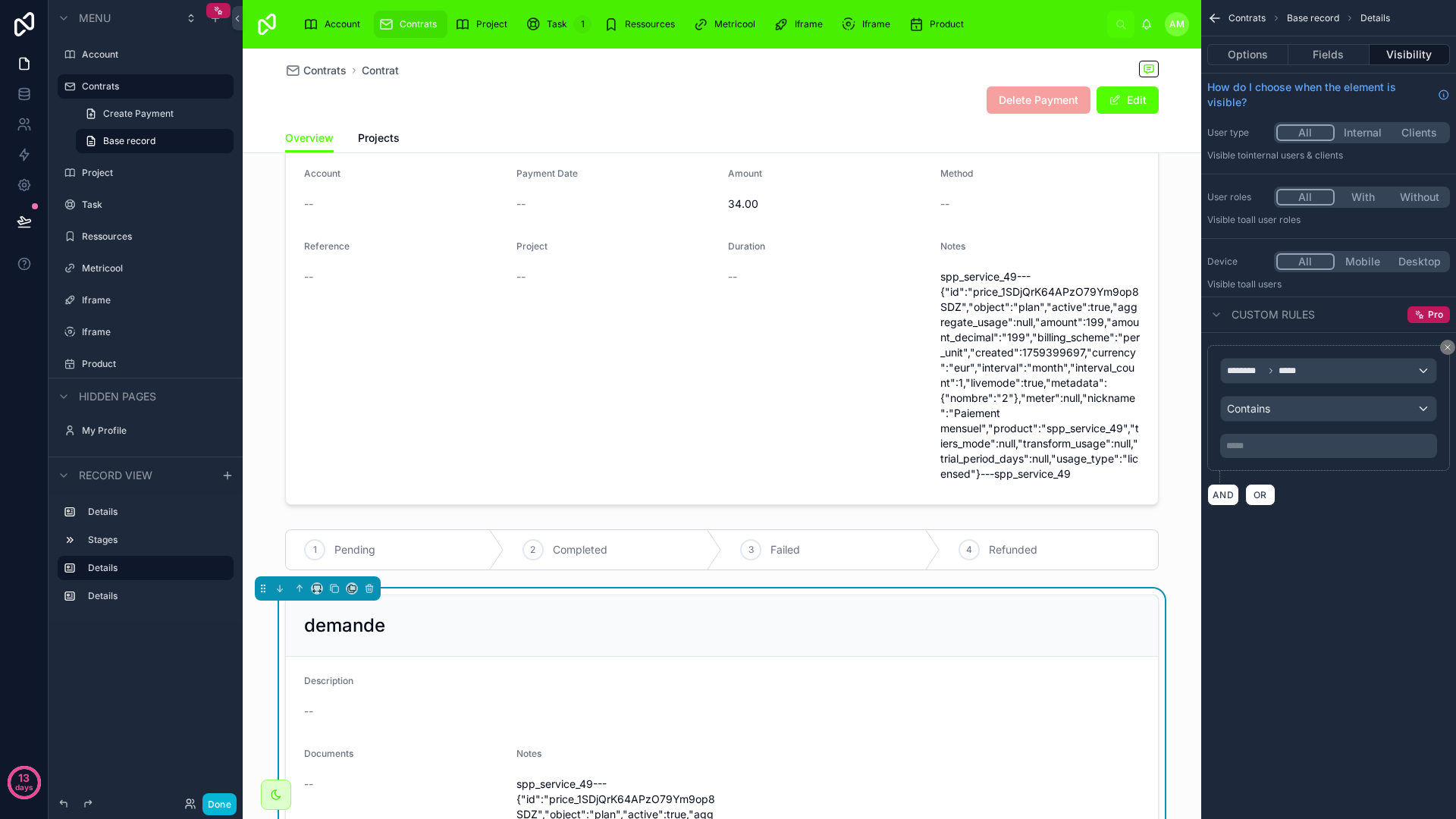
click at [1356, 540] on div "Contrats Base record Details Options Fields Visibility How do I choose when the…" at bounding box center [1328, 271] width 255 height 543
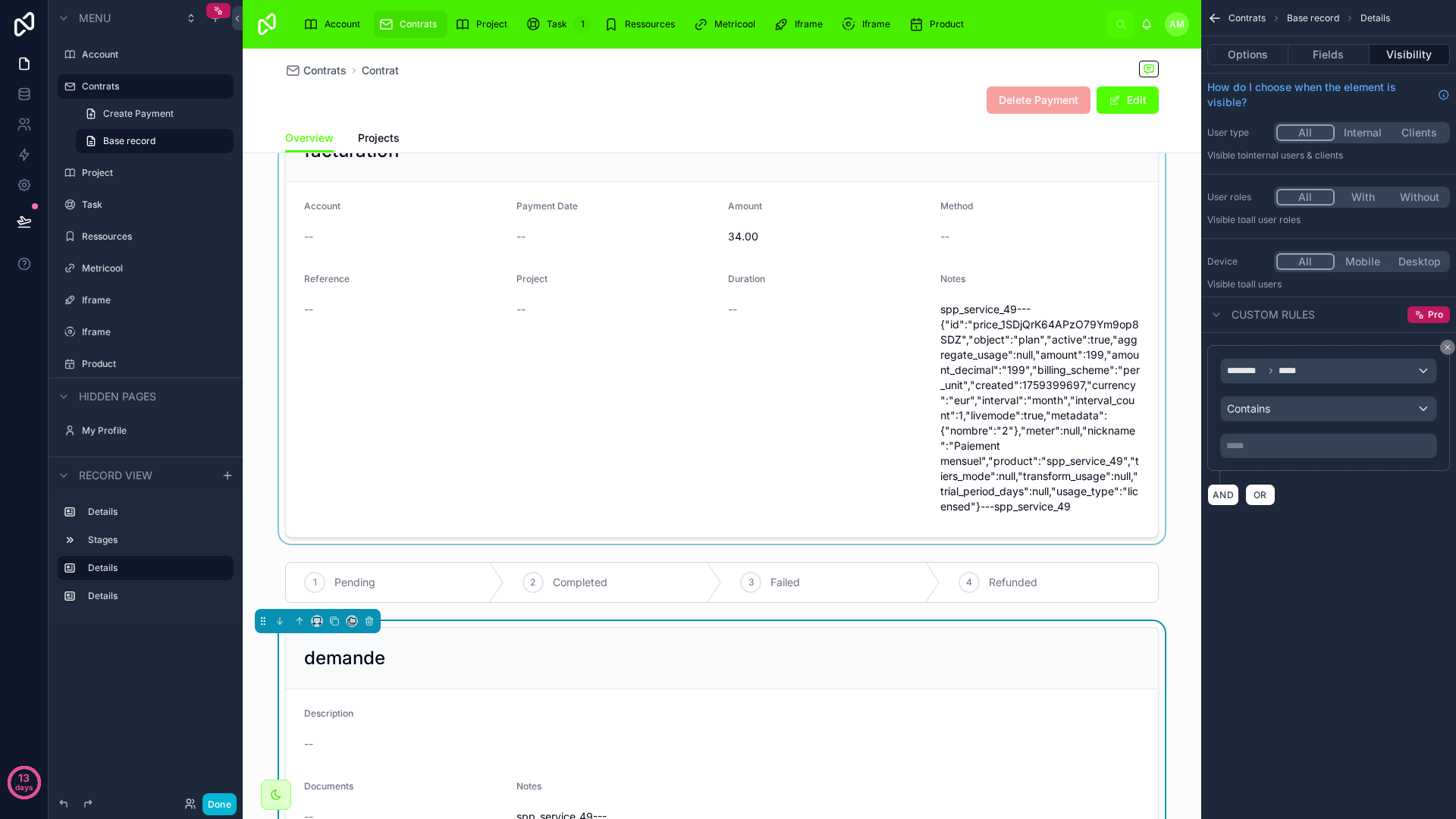
scroll to position [0, 0]
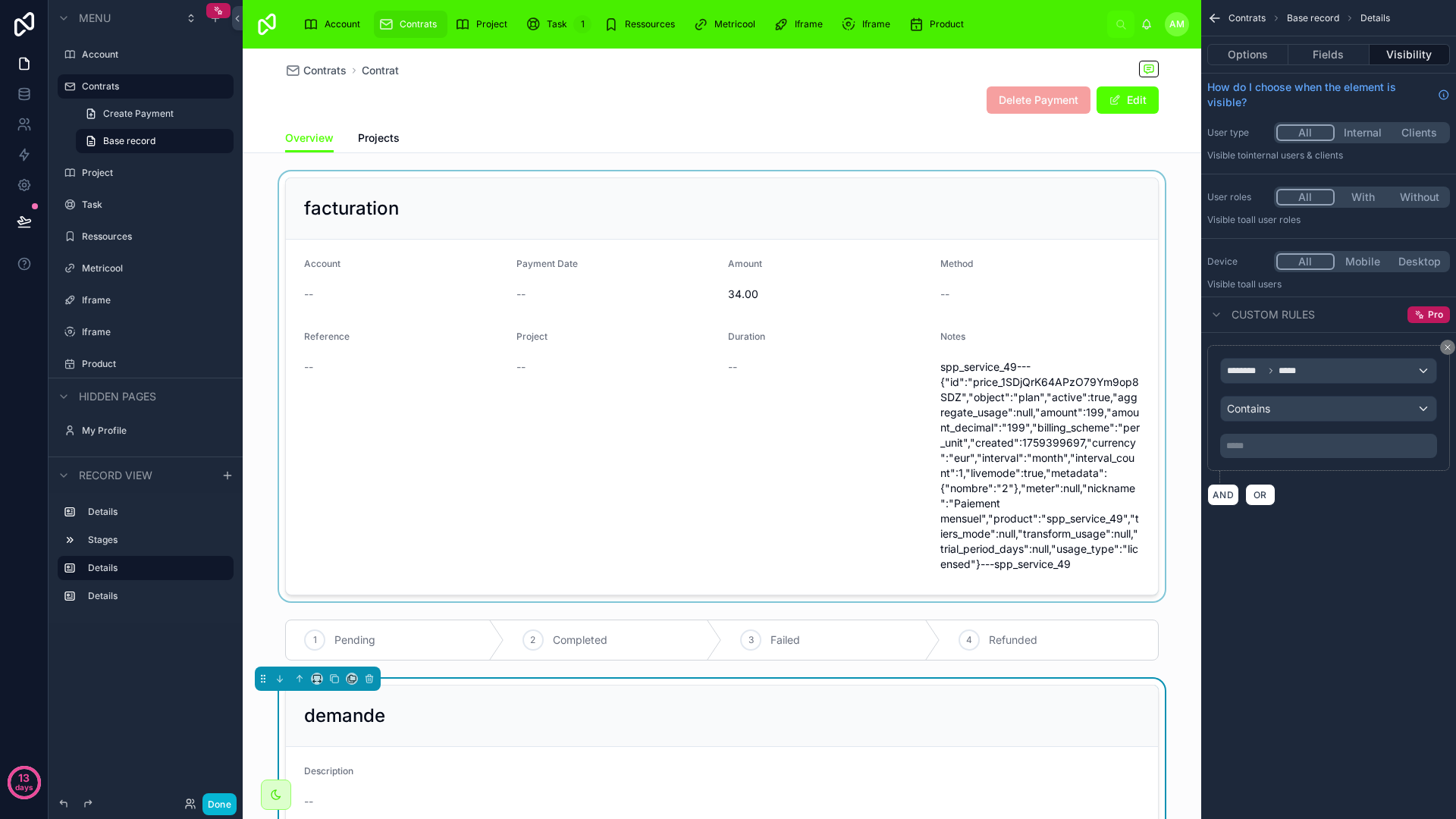
click at [588, 386] on div at bounding box center [722, 386] width 958 height 430
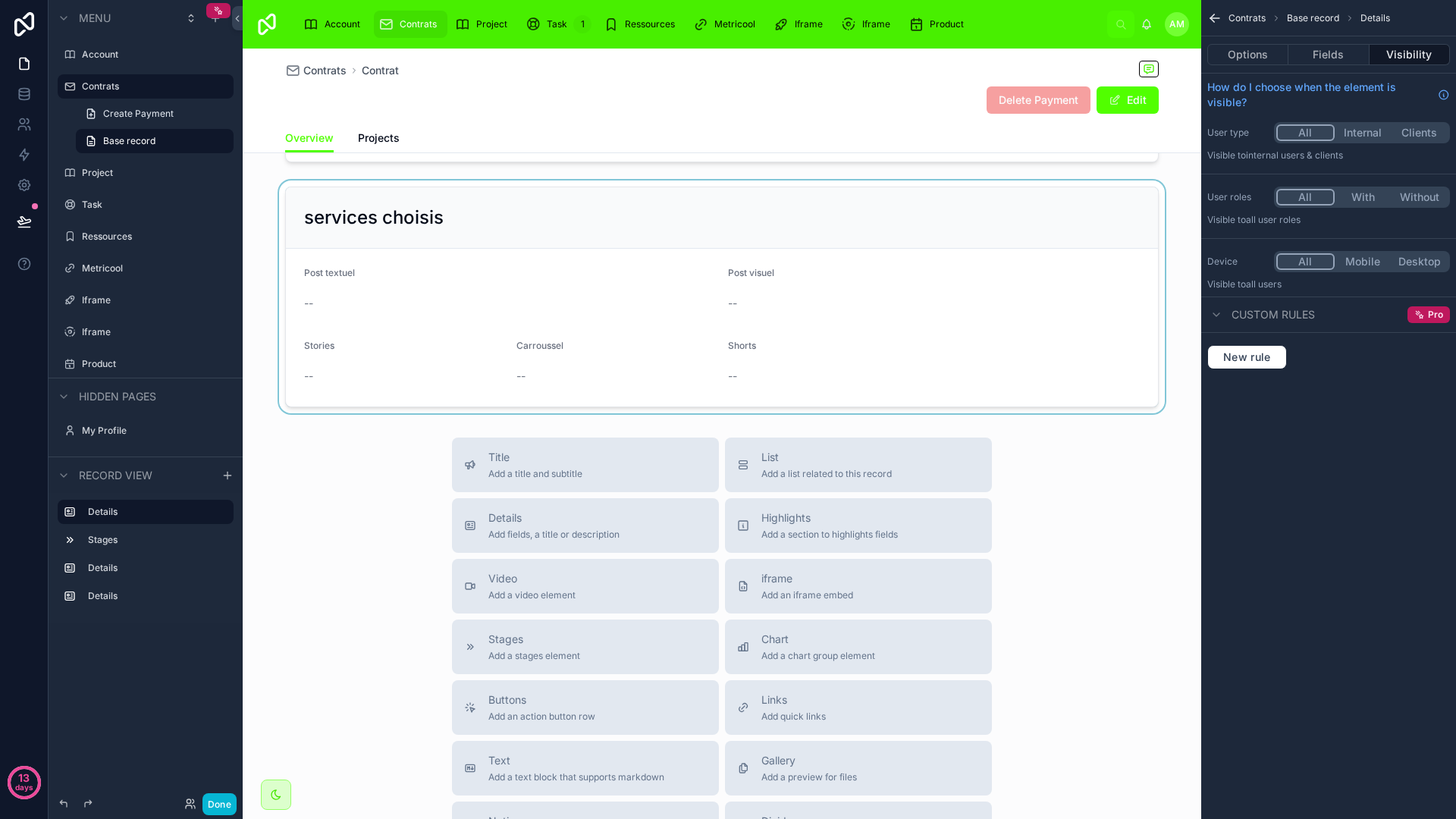
click at [599, 354] on div at bounding box center [722, 296] width 958 height 233
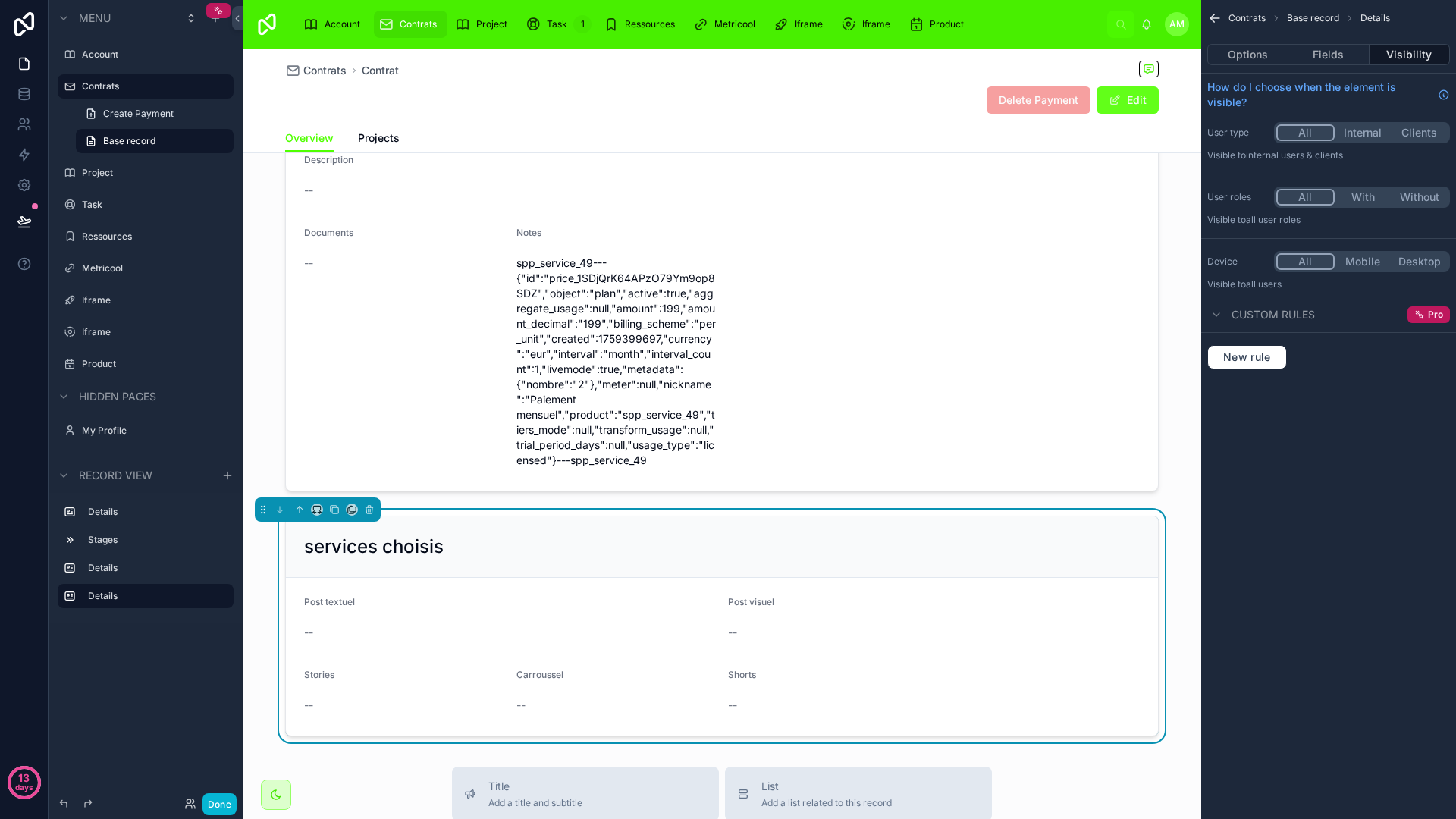
click at [1124, 114] on div "Delete Payment Edit" at bounding box center [1066, 100] width 184 height 29
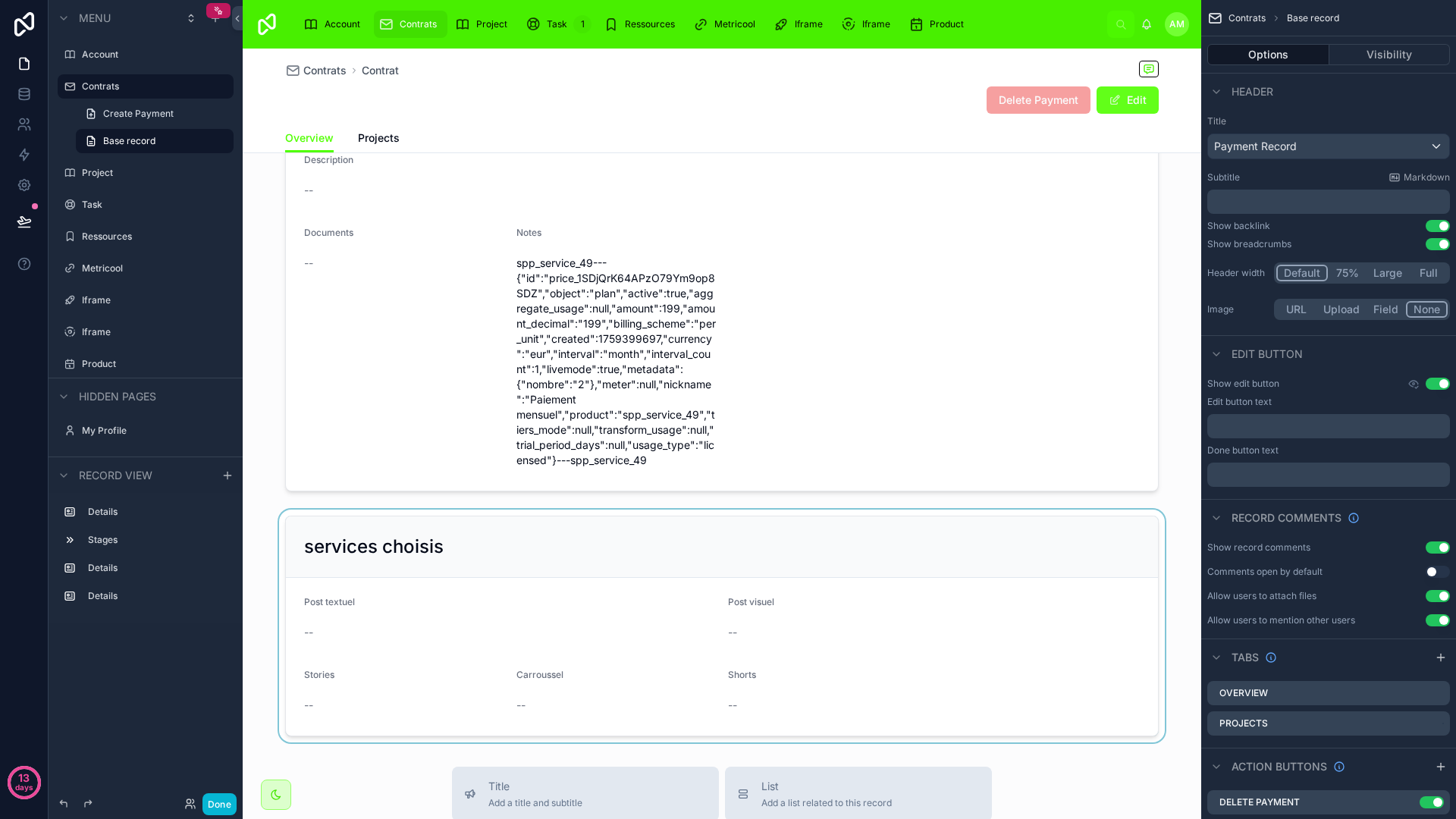
click at [1124, 106] on button "Edit" at bounding box center [1127, 100] width 63 height 27
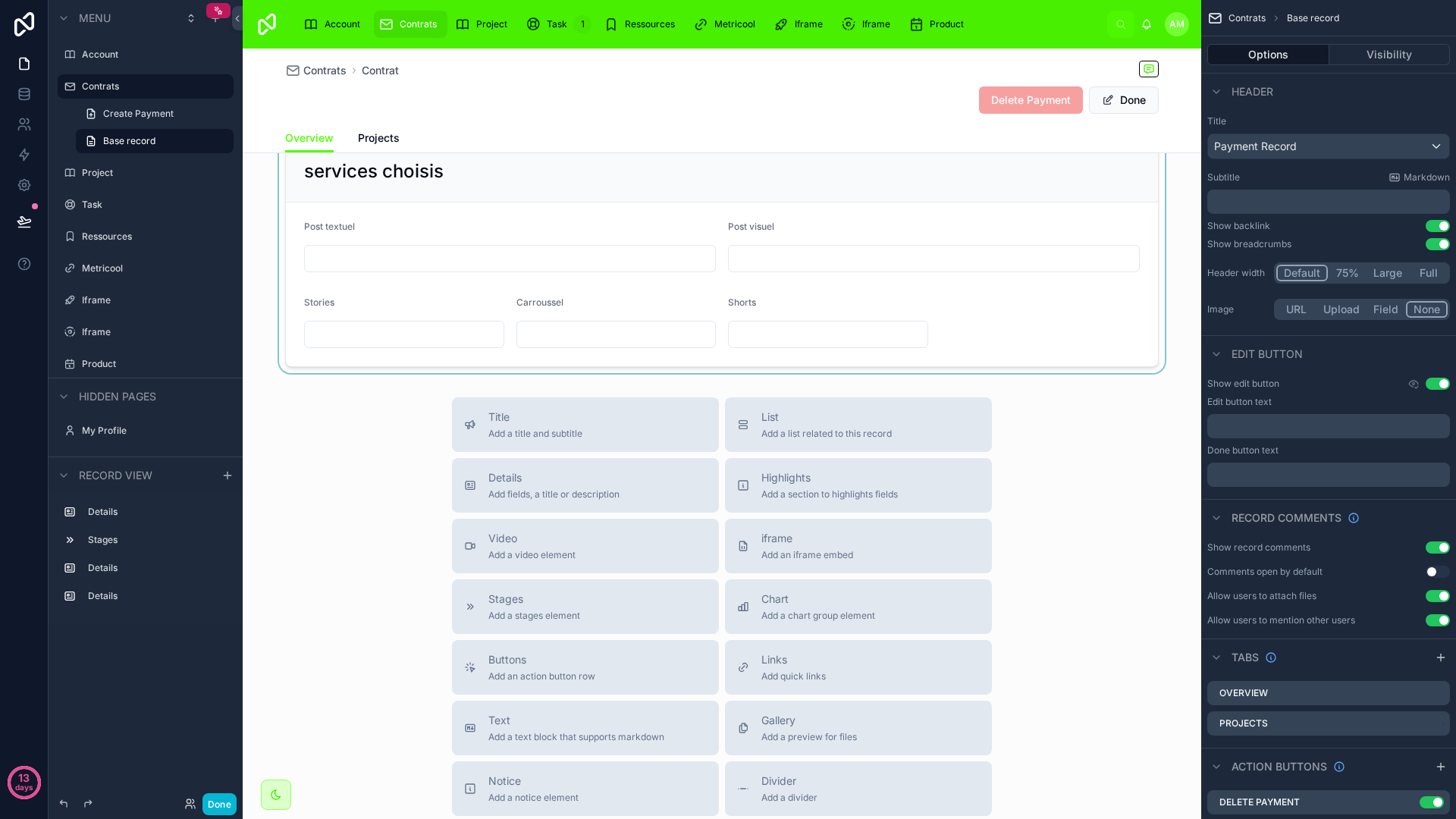
click at [431, 257] on div at bounding box center [722, 254] width 958 height 239
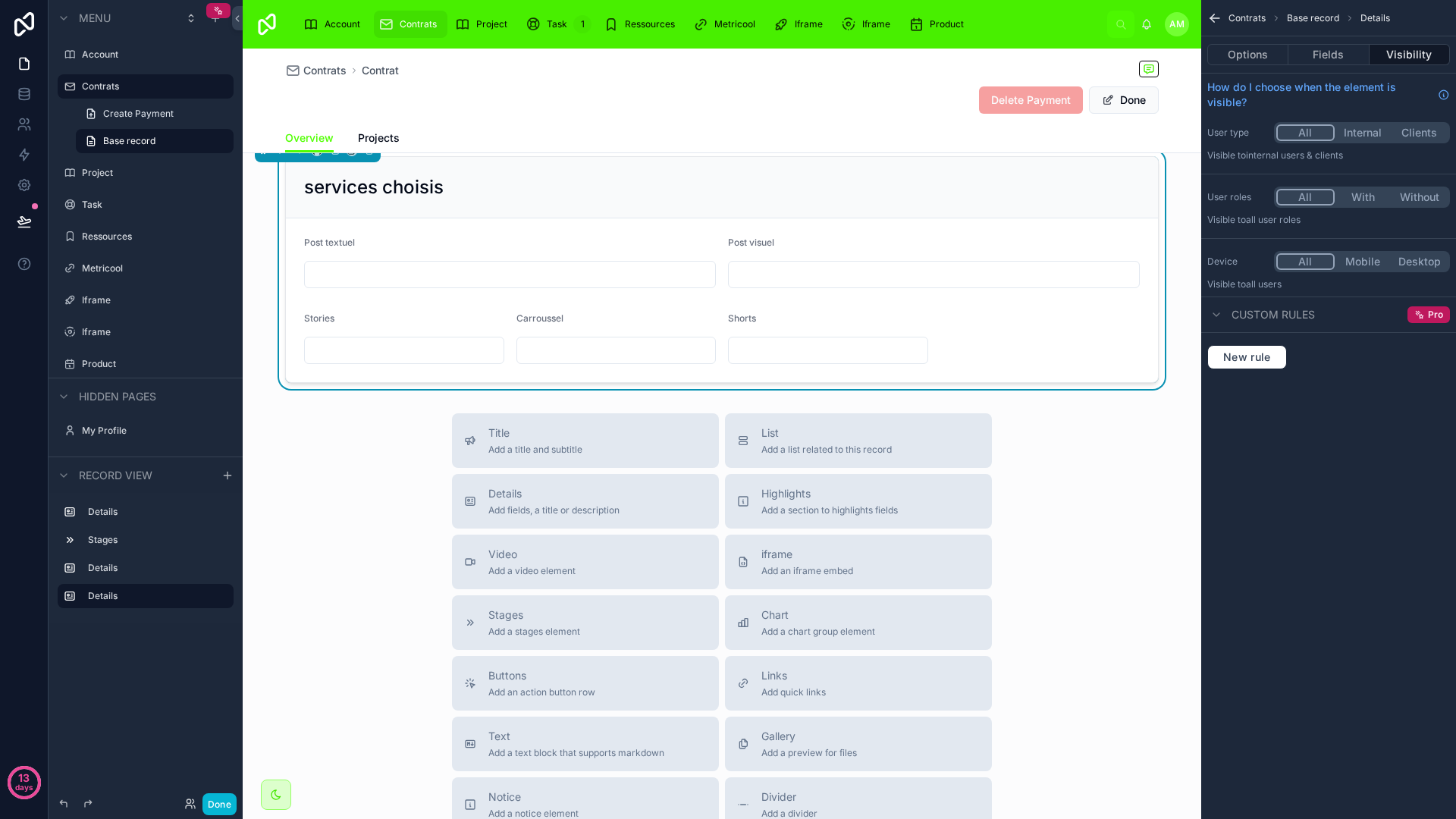
scroll to position [1297, 0]
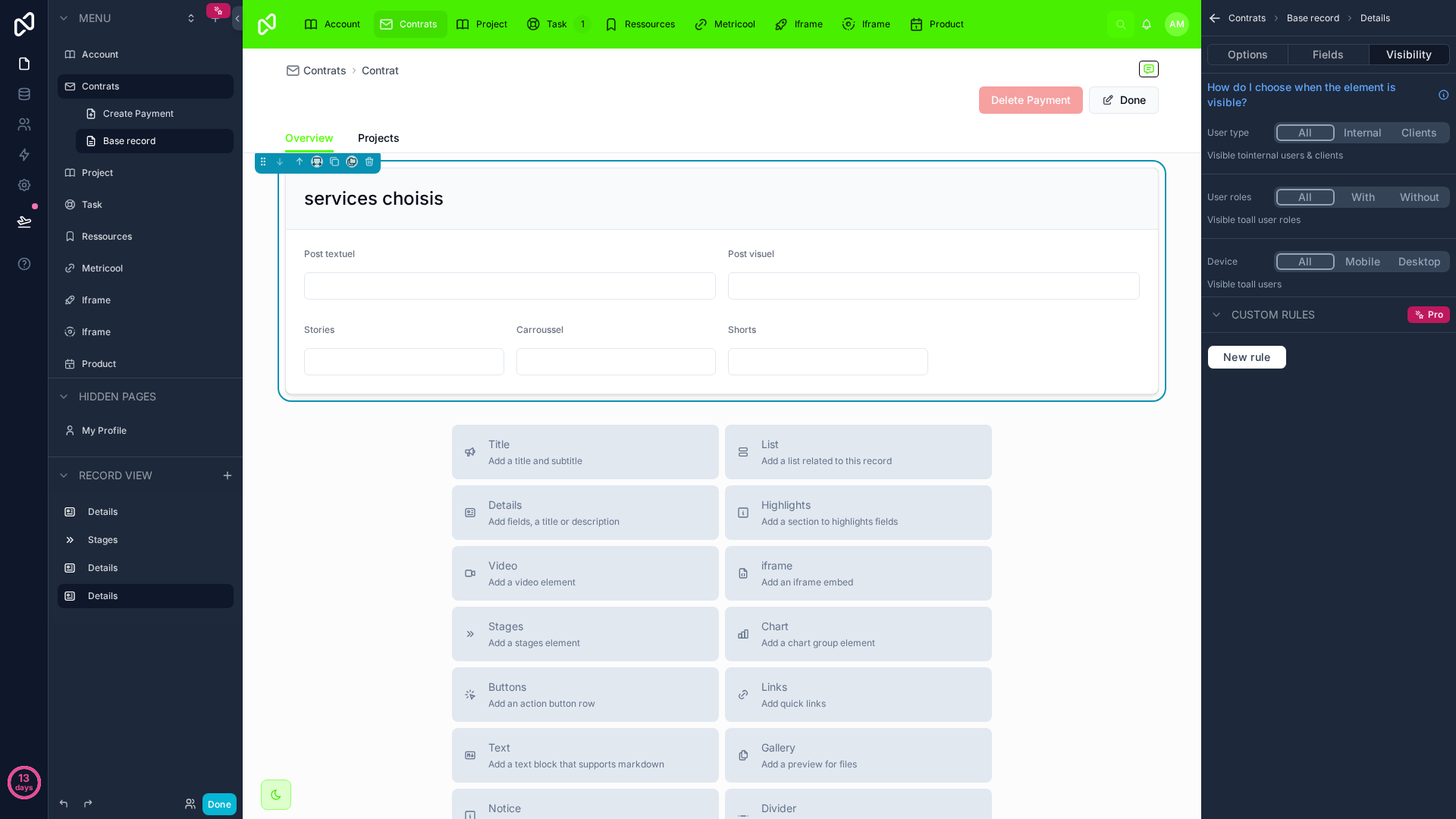
click at [516, 294] on input "text" at bounding box center [509, 286] width 410 height 21
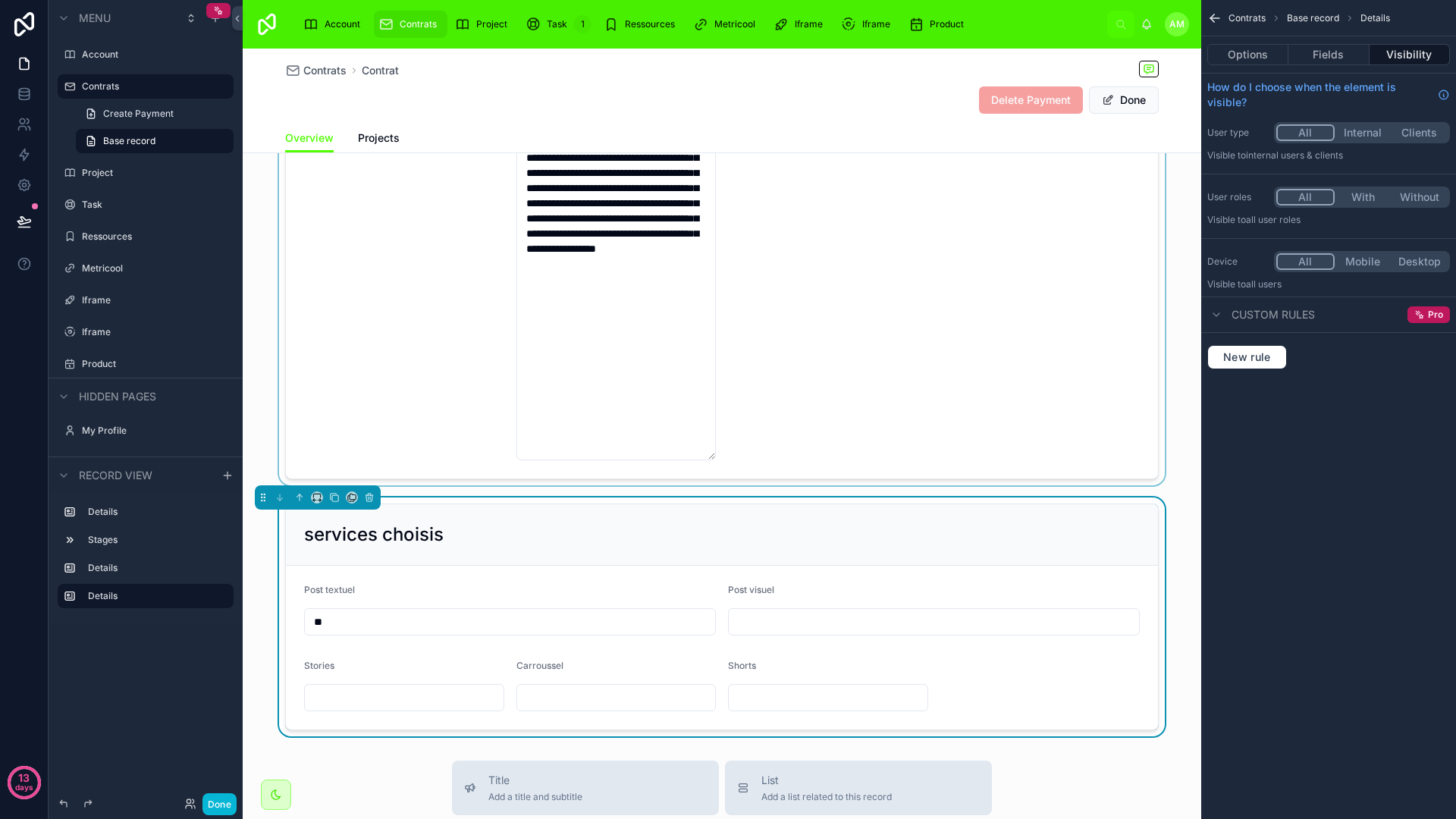
scroll to position [908, 0]
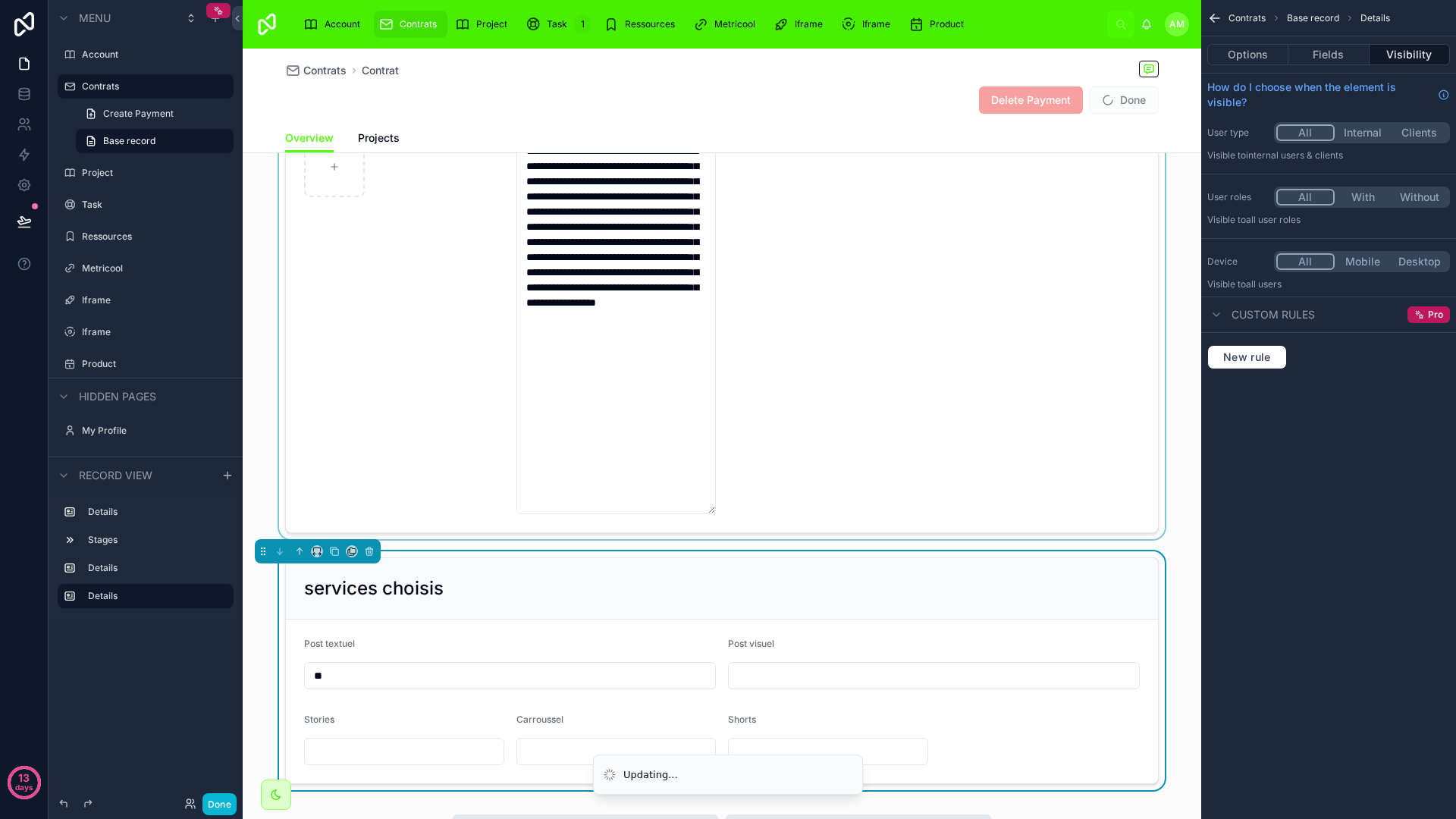
type input "**"
click at [765, 360] on div at bounding box center [722, 235] width 958 height 607
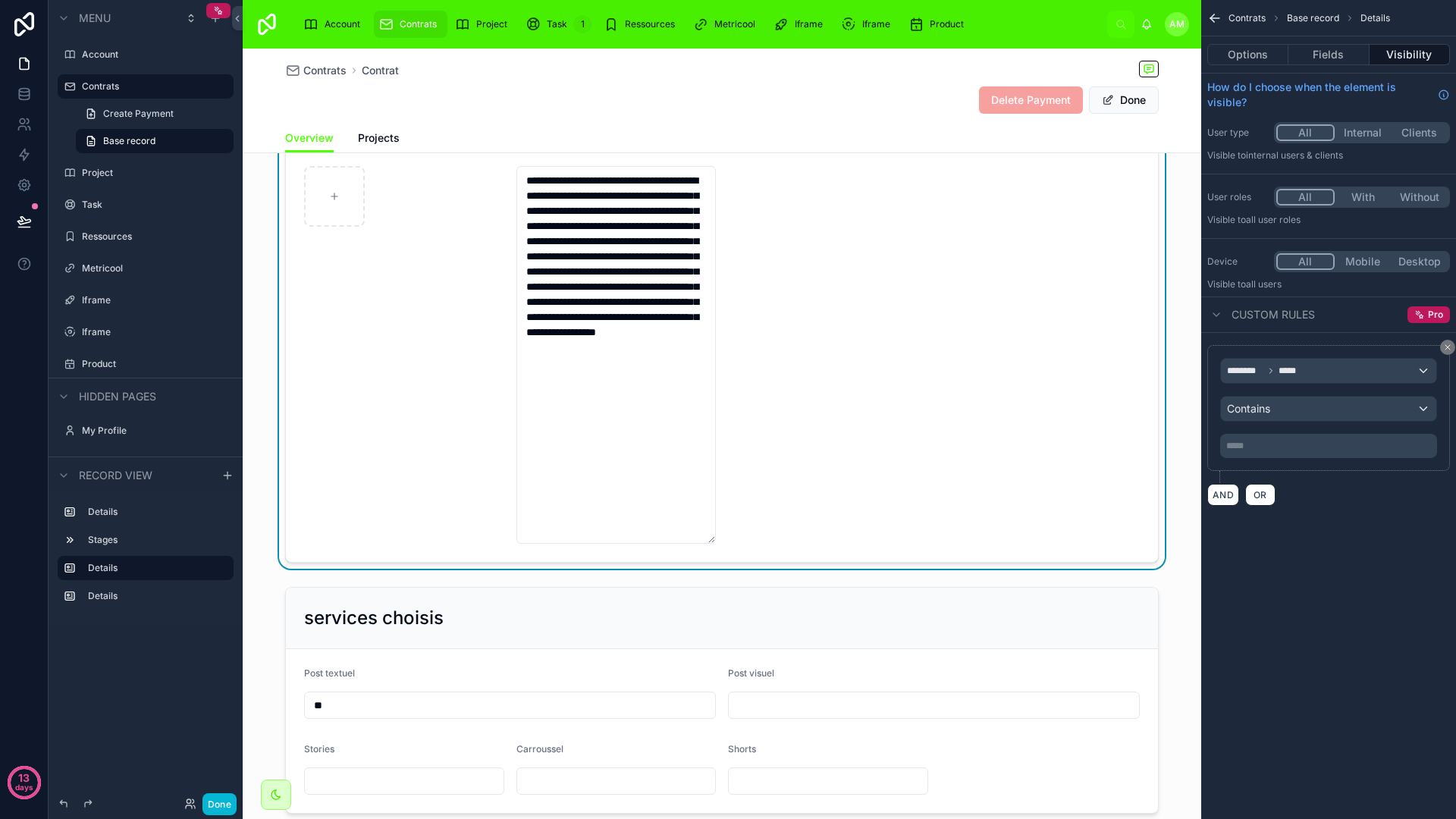
scroll to position [877, 0]
click at [787, 598] on div at bounding box center [722, 701] width 958 height 239
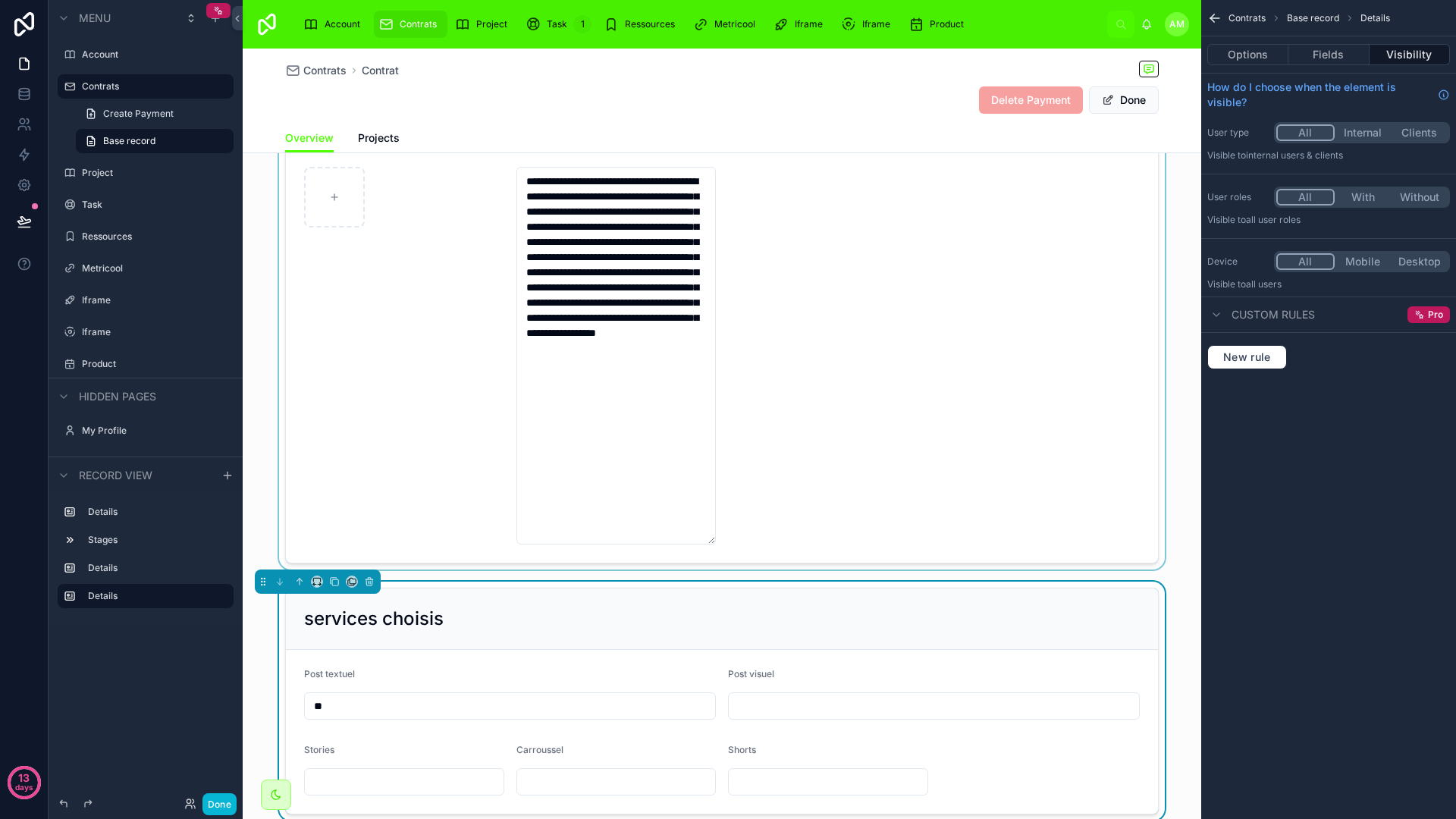
click at [811, 286] on div at bounding box center [722, 265] width 958 height 607
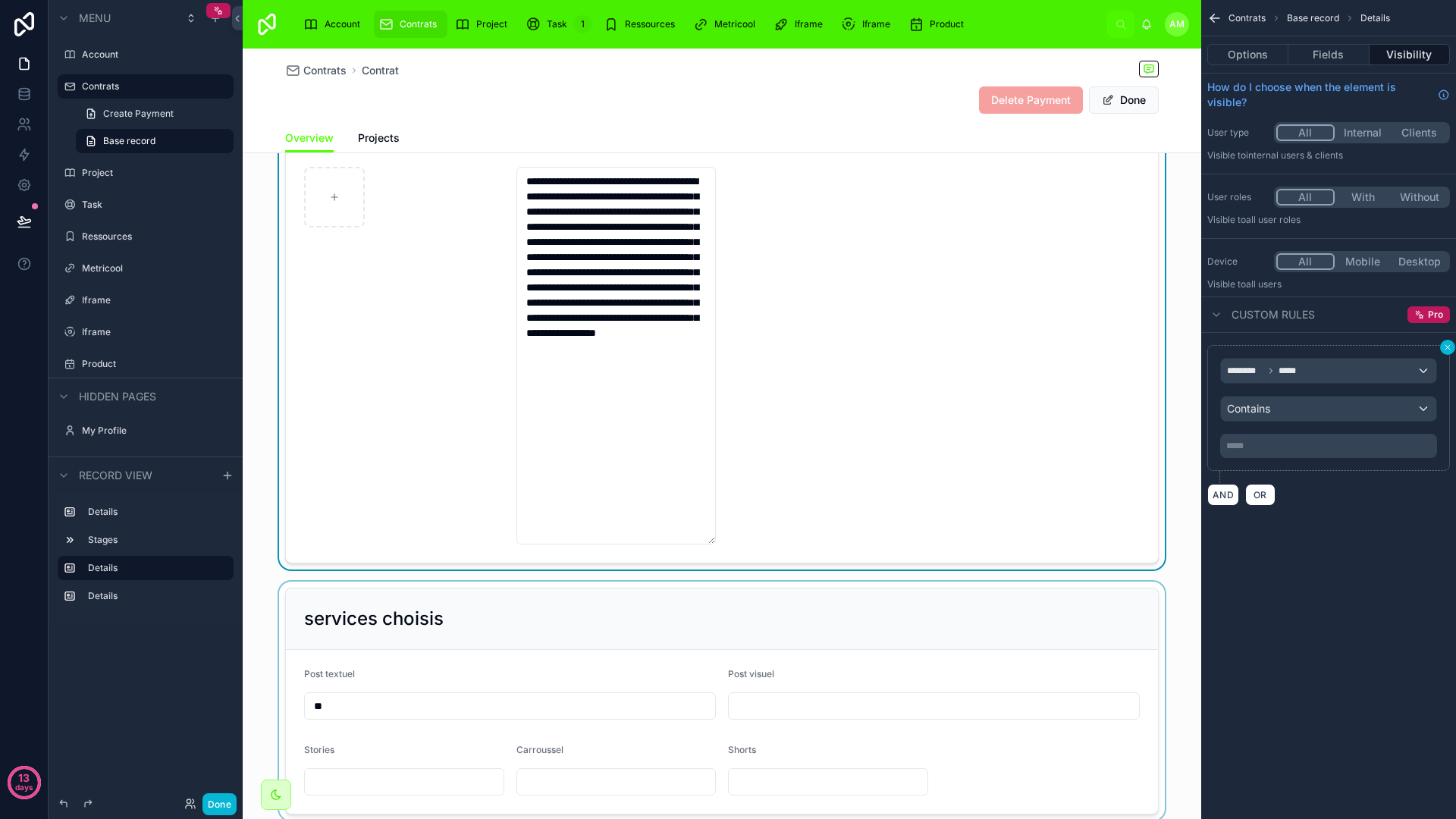
click at [1453, 349] on button "scrollable content" at bounding box center [1448, 347] width 15 height 15
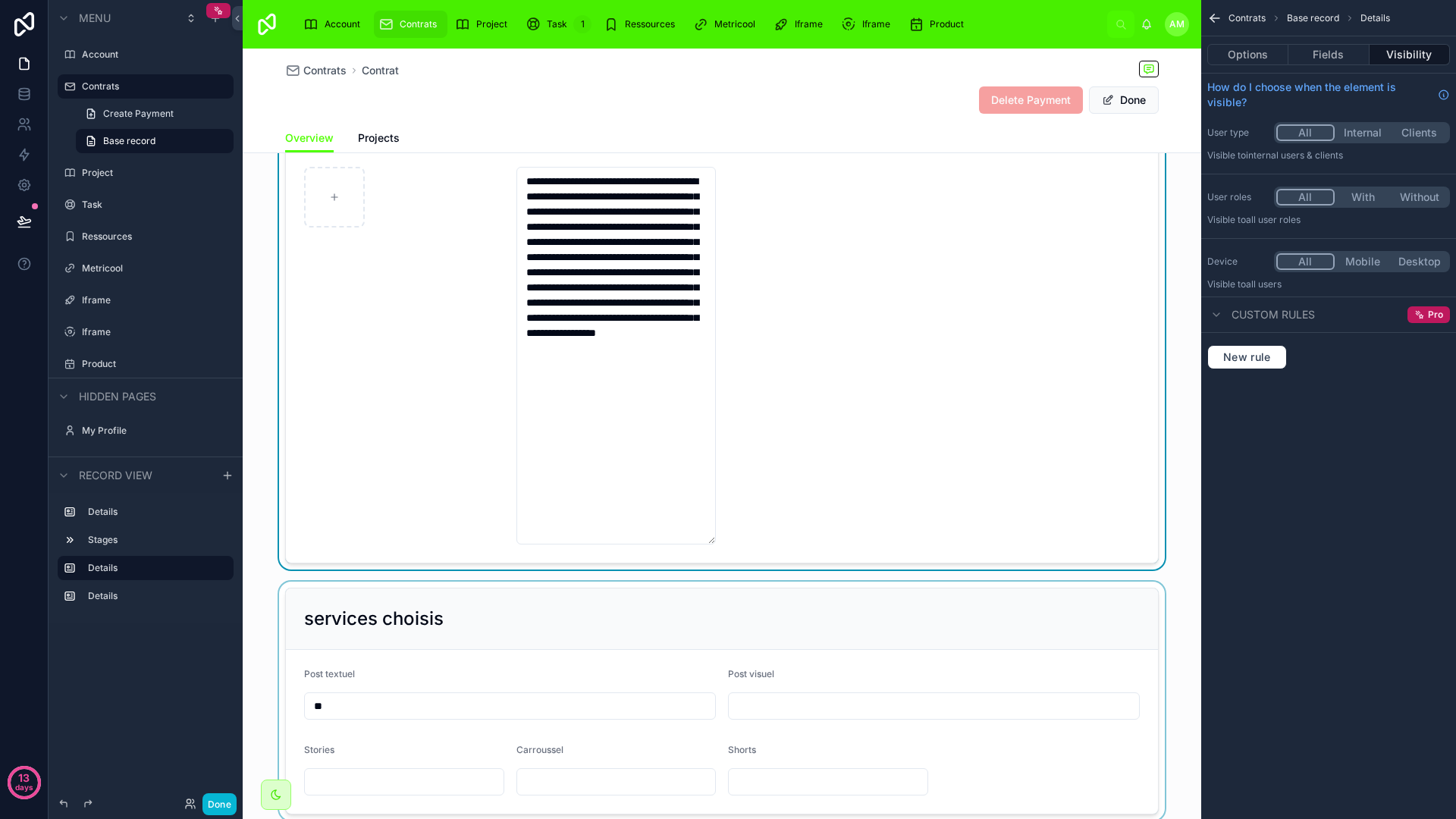
click at [536, 635] on div at bounding box center [722, 701] width 958 height 239
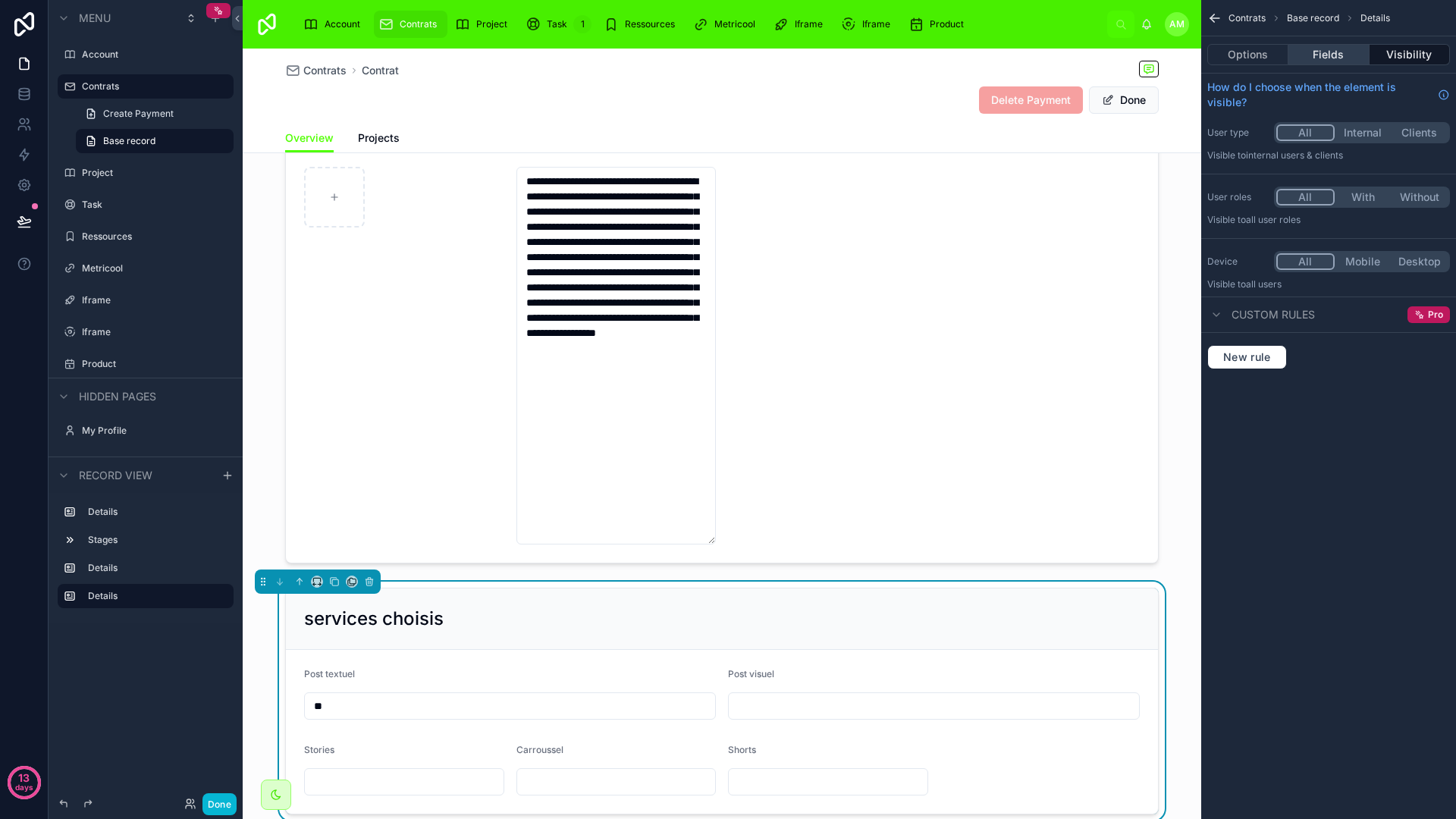
click at [1333, 62] on button "Fields" at bounding box center [1328, 54] width 80 height 21
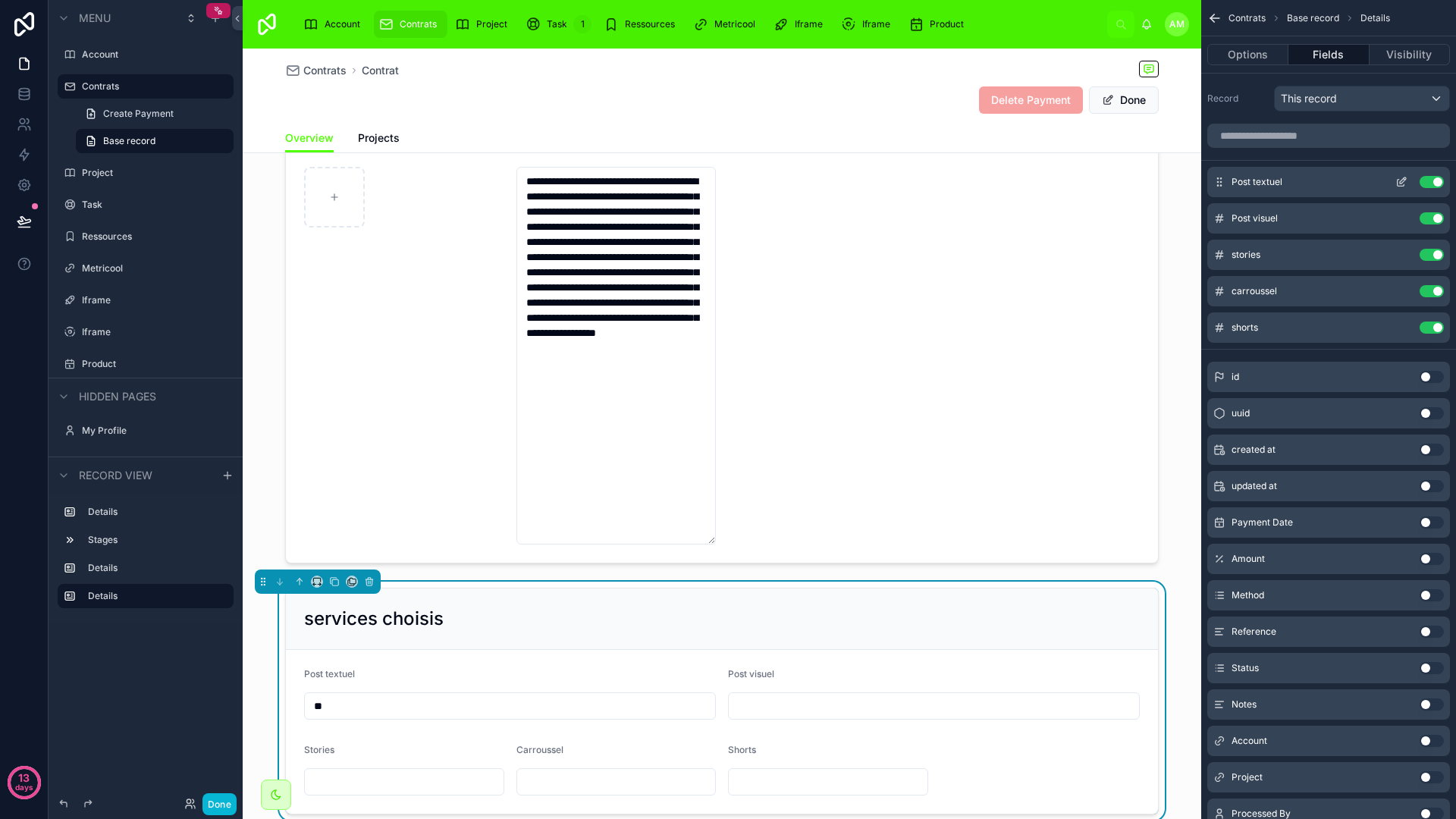
click at [1403, 184] on icon "scrollable content" at bounding box center [1401, 181] width 12 height 12
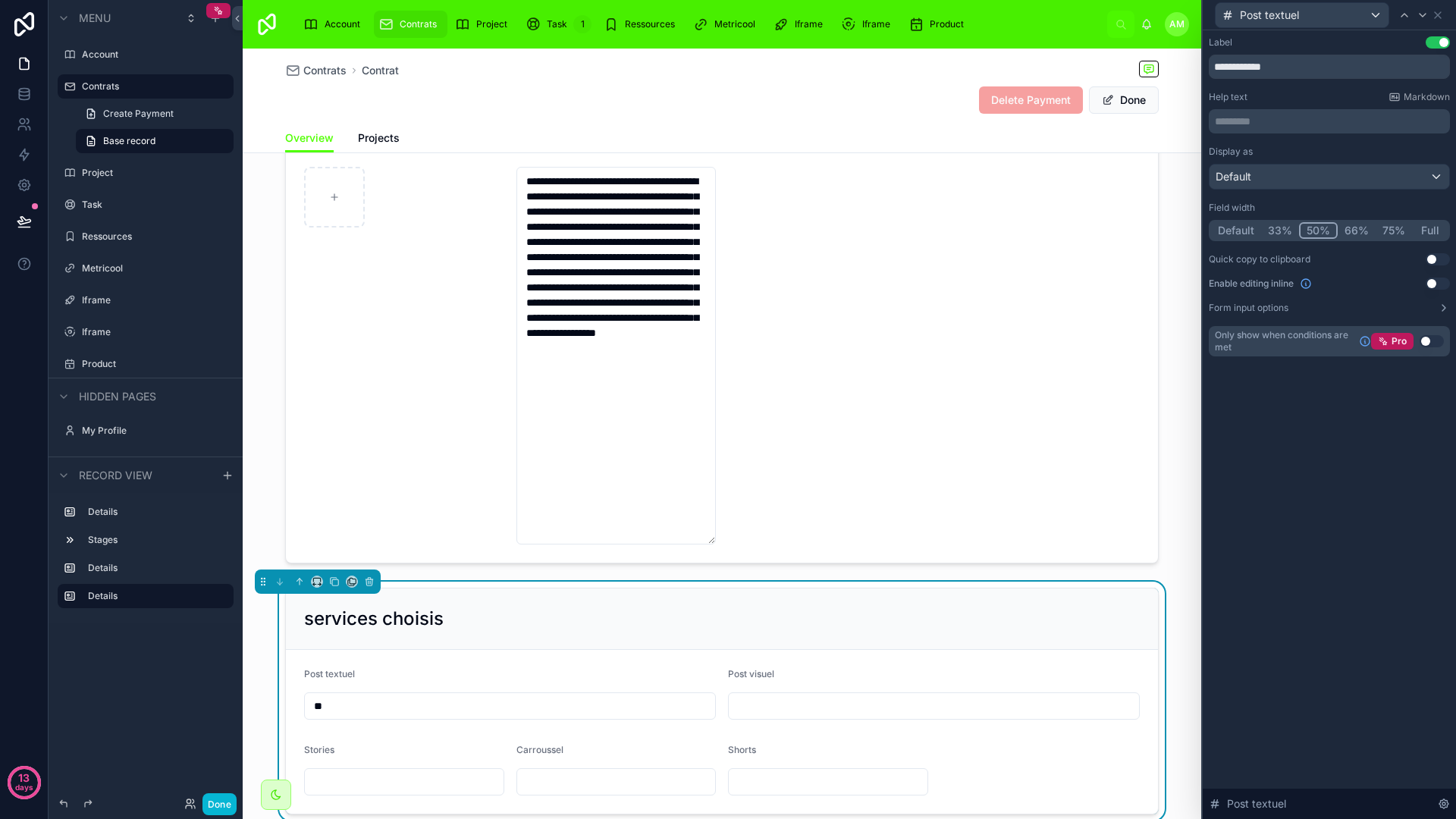
click at [1426, 340] on button "Use setting" at bounding box center [1432, 341] width 24 height 12
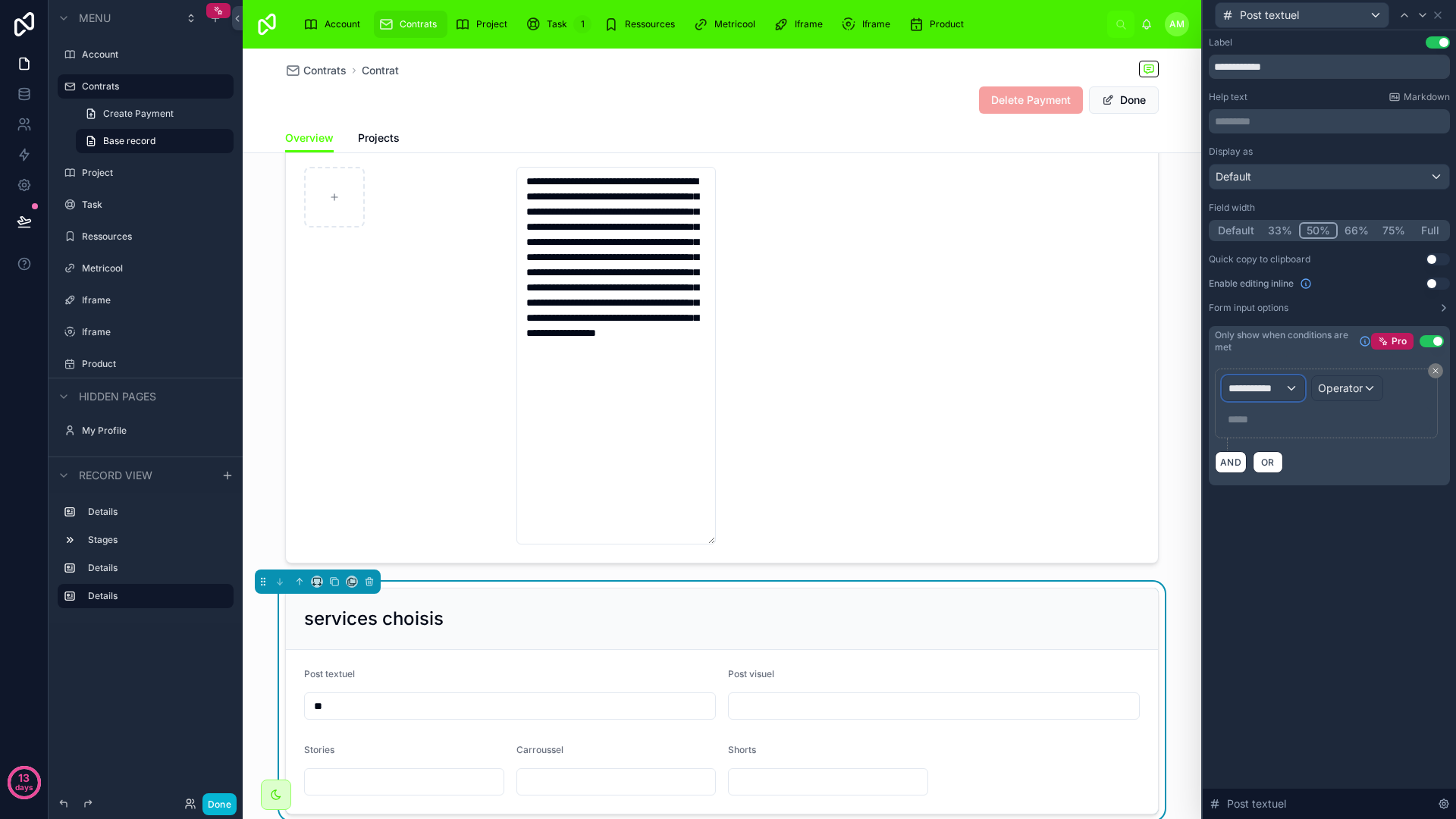
click at [1284, 394] on span "**********" at bounding box center [1256, 388] width 56 height 15
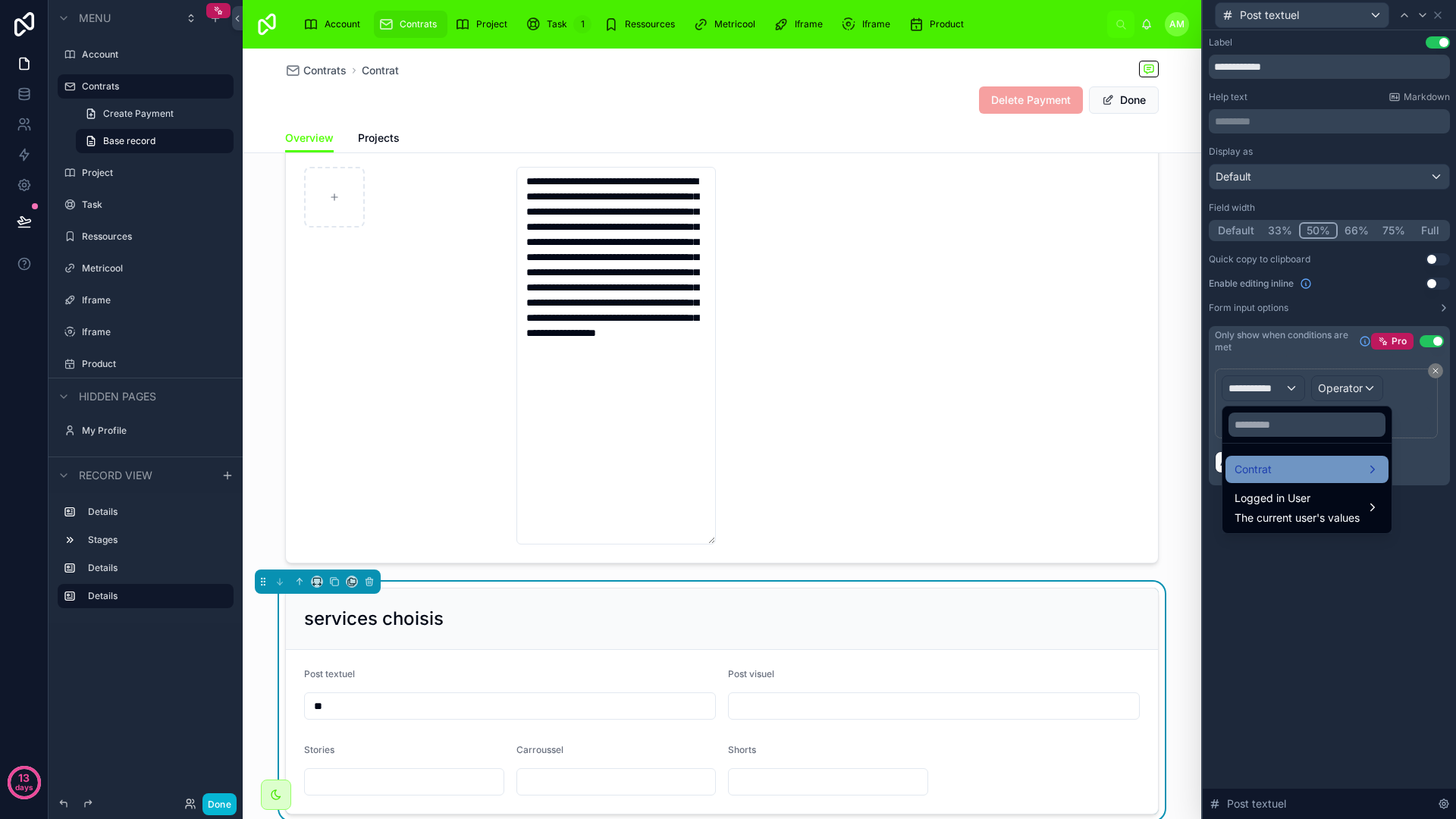
click at [1288, 470] on div "Contrat" at bounding box center [1307, 469] width 145 height 18
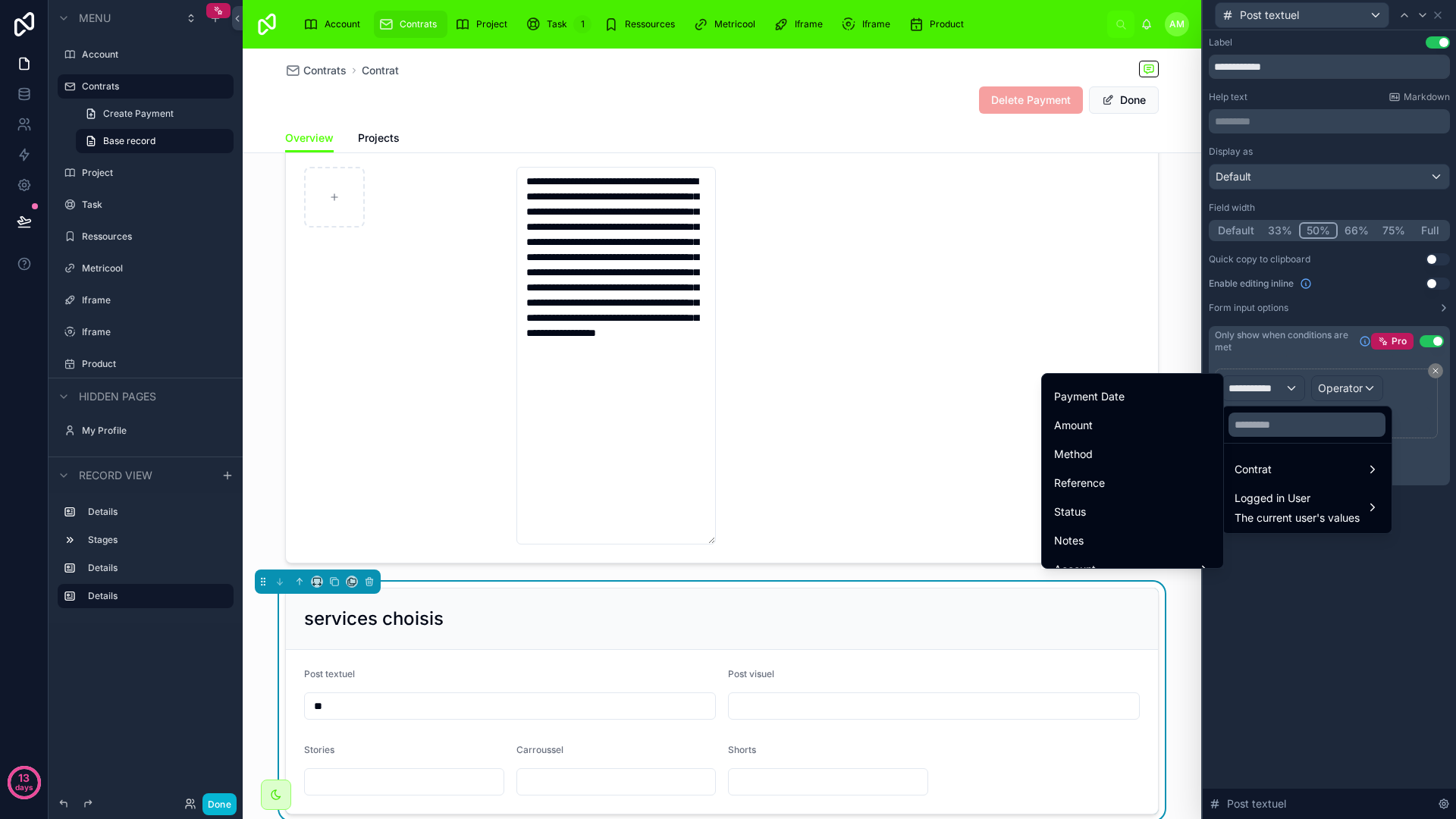
scroll to position [117, 0]
click at [1078, 519] on div "Notes" at bounding box center [1133, 532] width 176 height 27
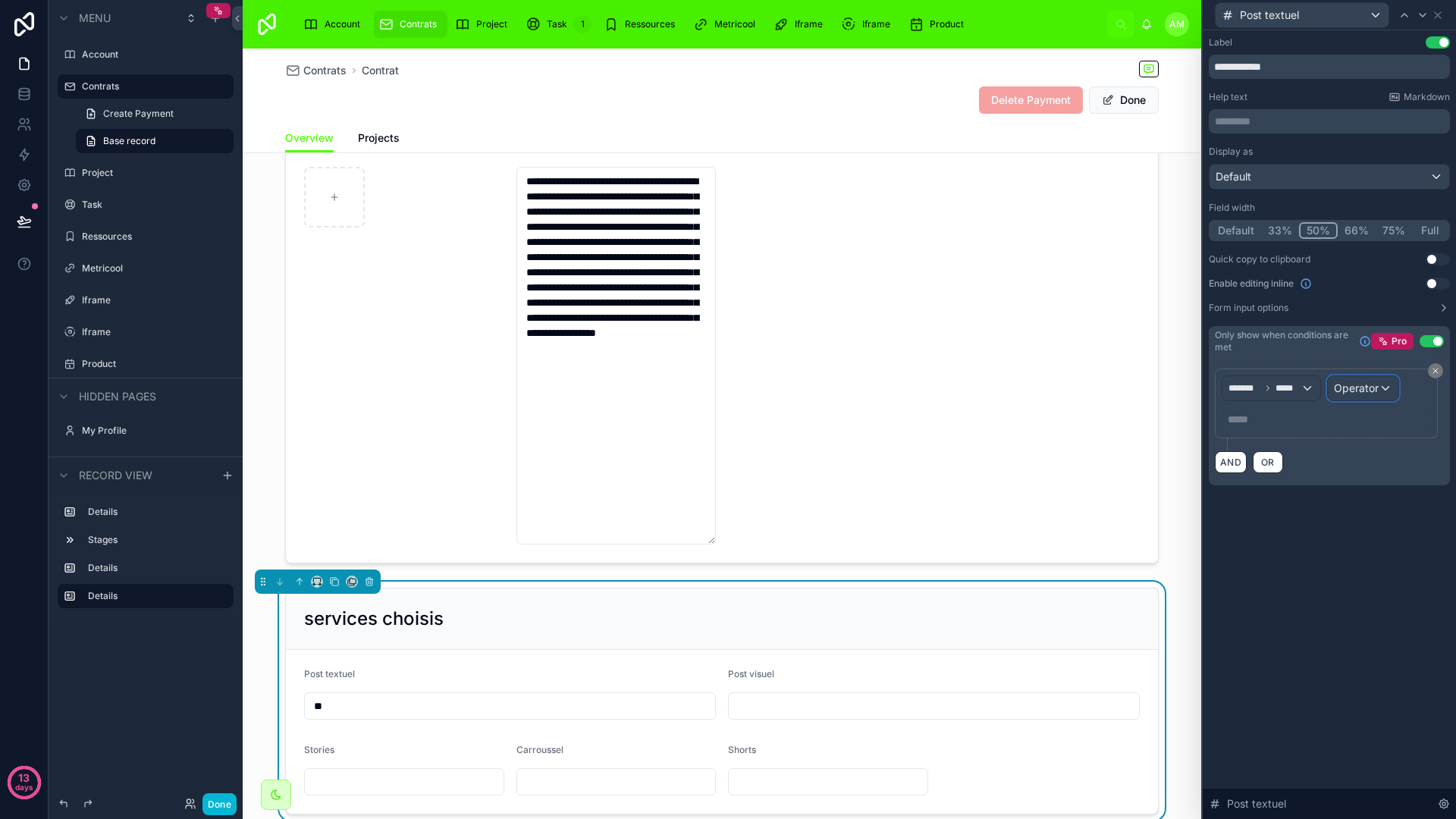
click at [1351, 395] on span "Operator" at bounding box center [1356, 388] width 45 height 15
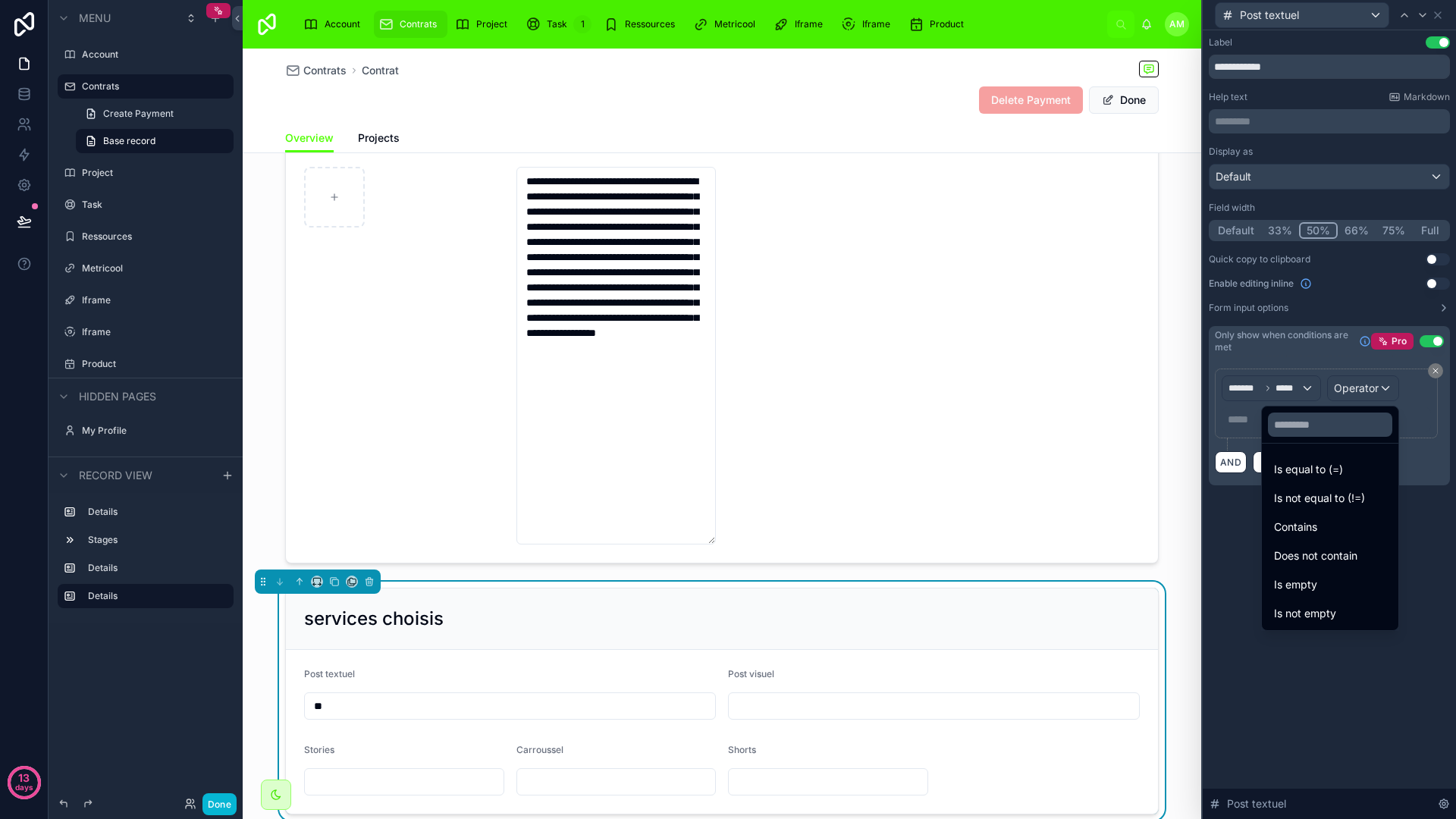
click at [1315, 531] on div "Contains" at bounding box center [1330, 527] width 112 height 18
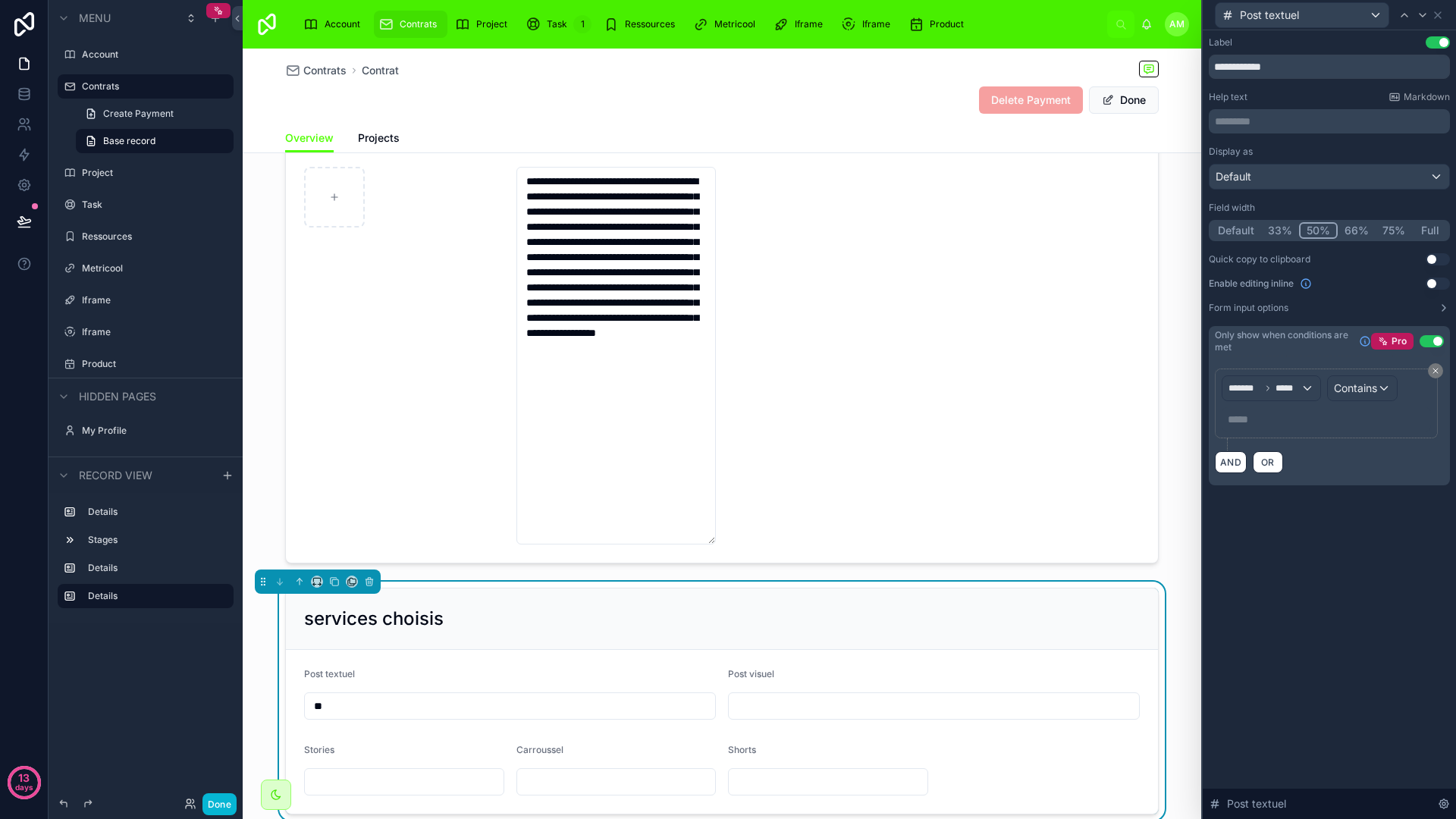
click at [1265, 414] on p "***** ﻿" at bounding box center [1327, 419] width 200 height 15
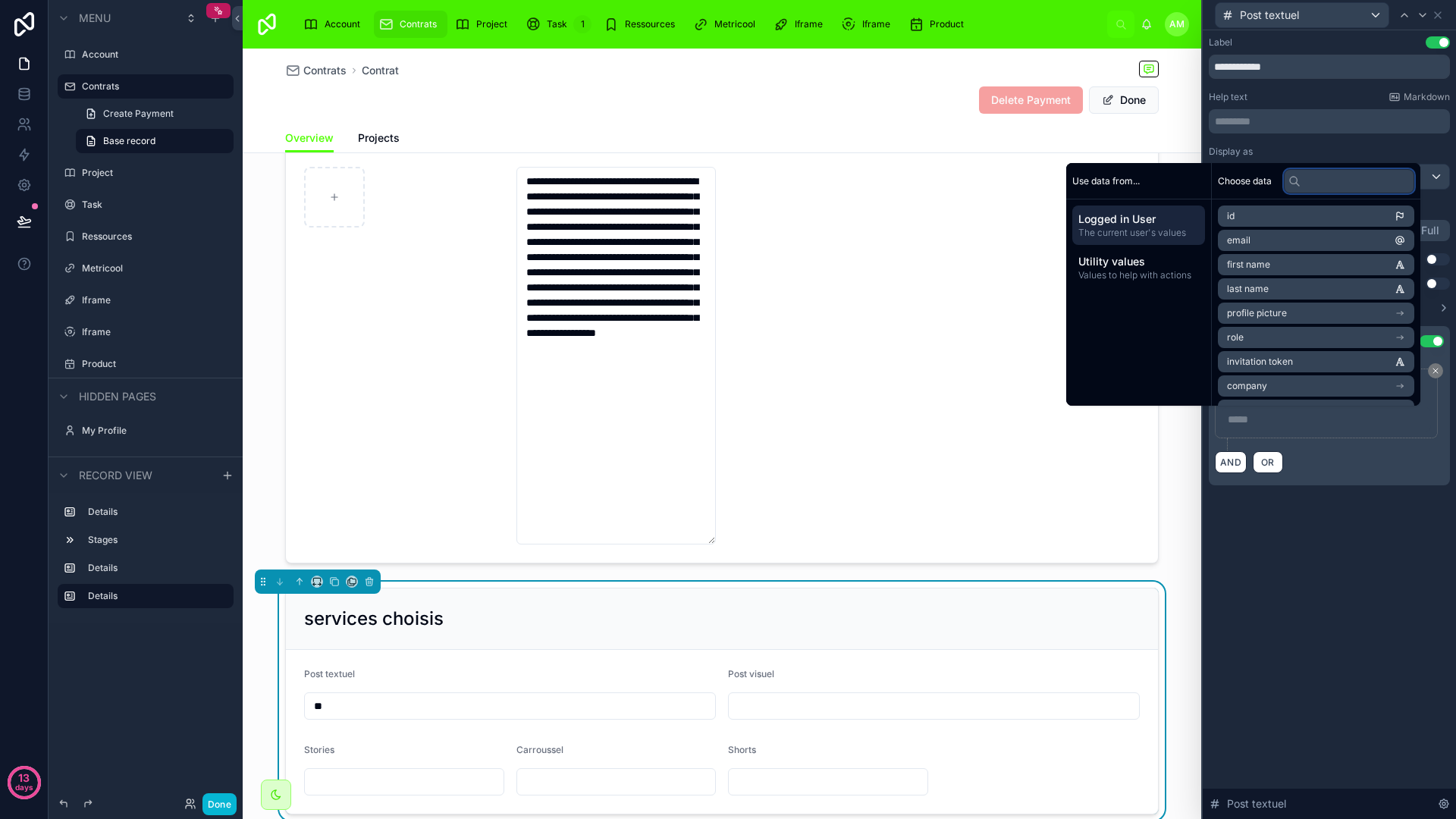
click at [1308, 181] on input "text" at bounding box center [1350, 181] width 131 height 24
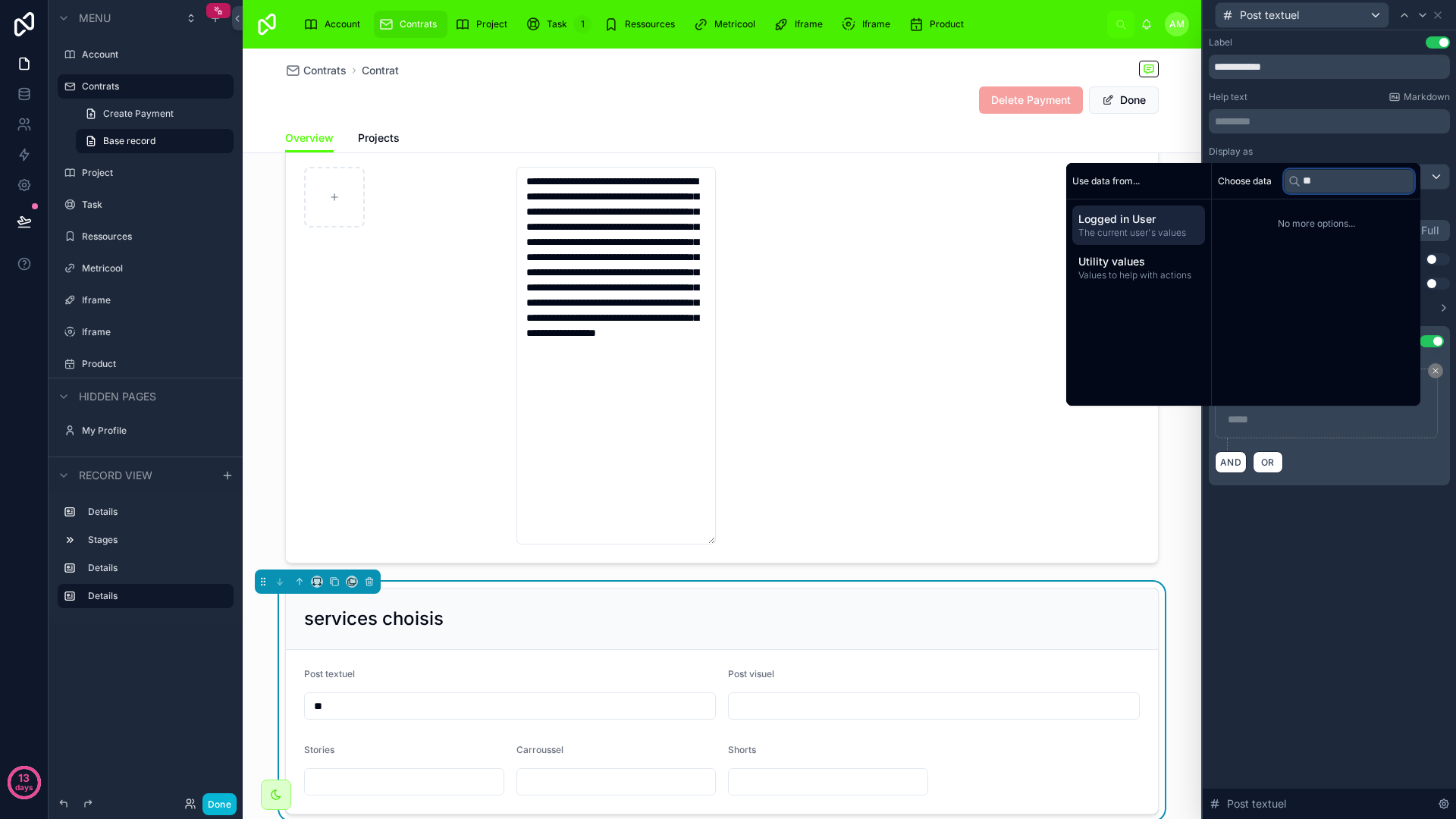
type input "*"
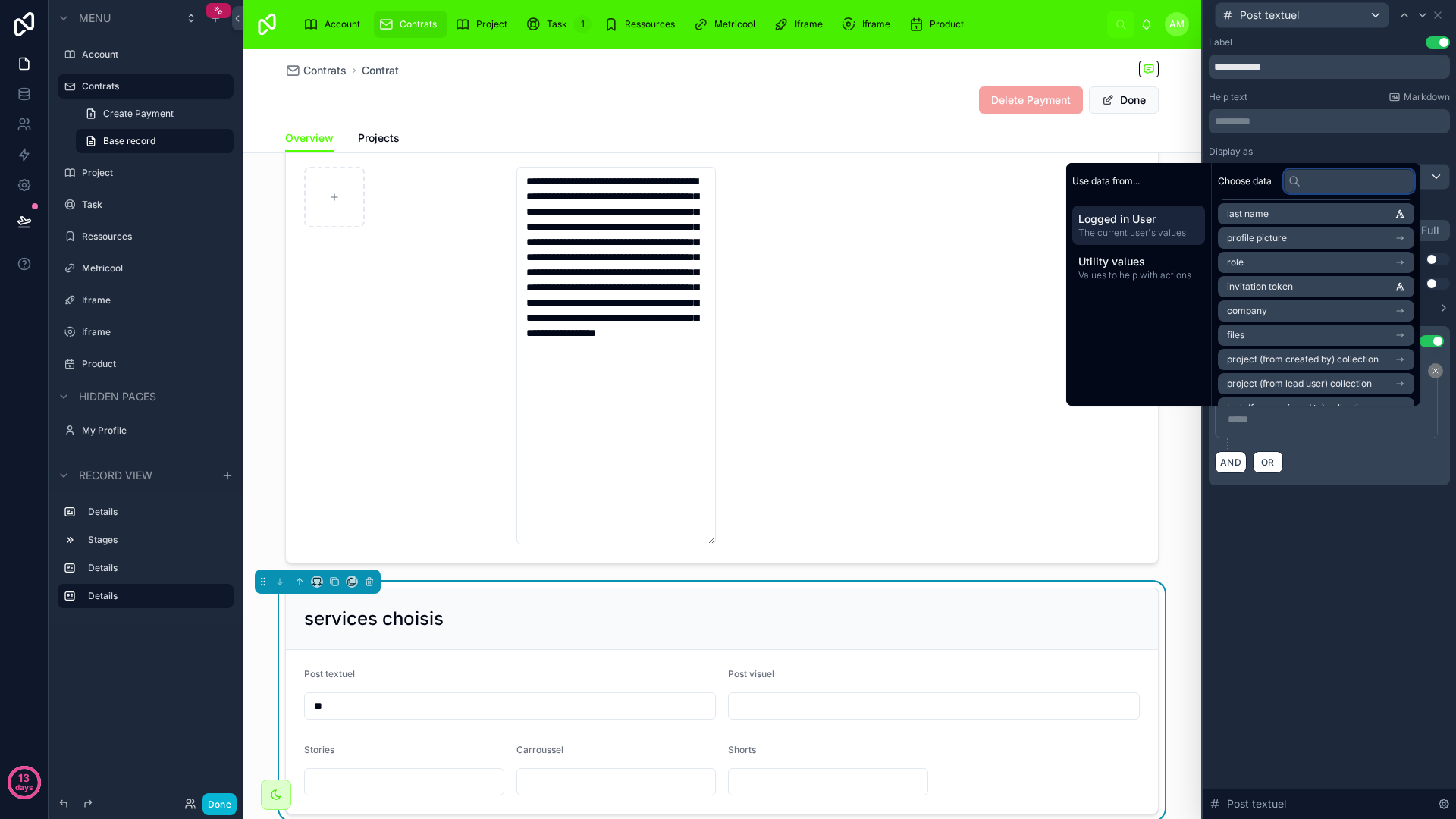
scroll to position [77, 0]
click at [1131, 216] on span "Logged in User" at bounding box center [1138, 219] width 120 height 15
click at [1119, 255] on span "Utility values" at bounding box center [1138, 261] width 120 height 15
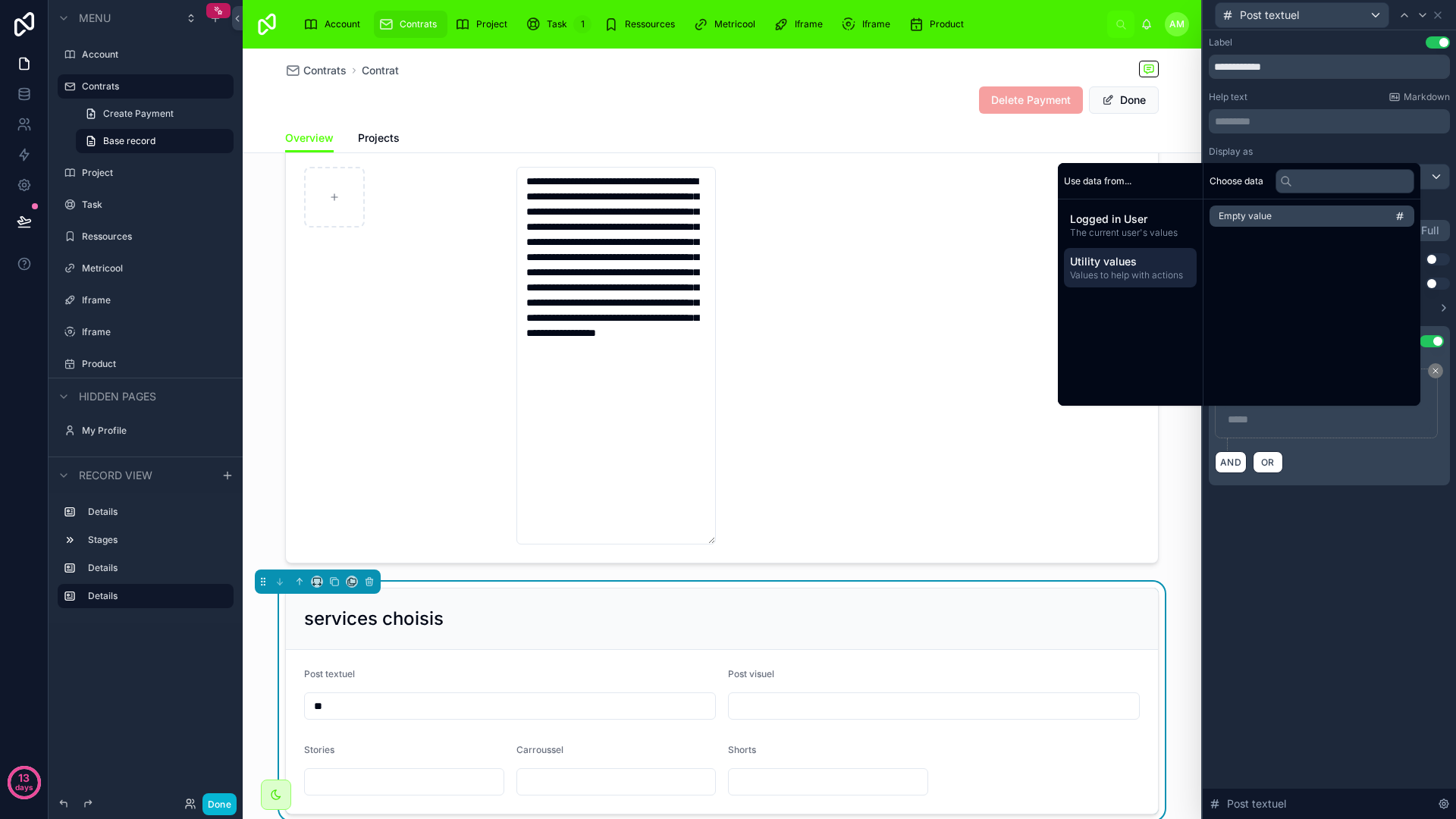
scroll to position [0, 0]
click at [1136, 227] on span "The current user's values" at bounding box center [1138, 233] width 120 height 12
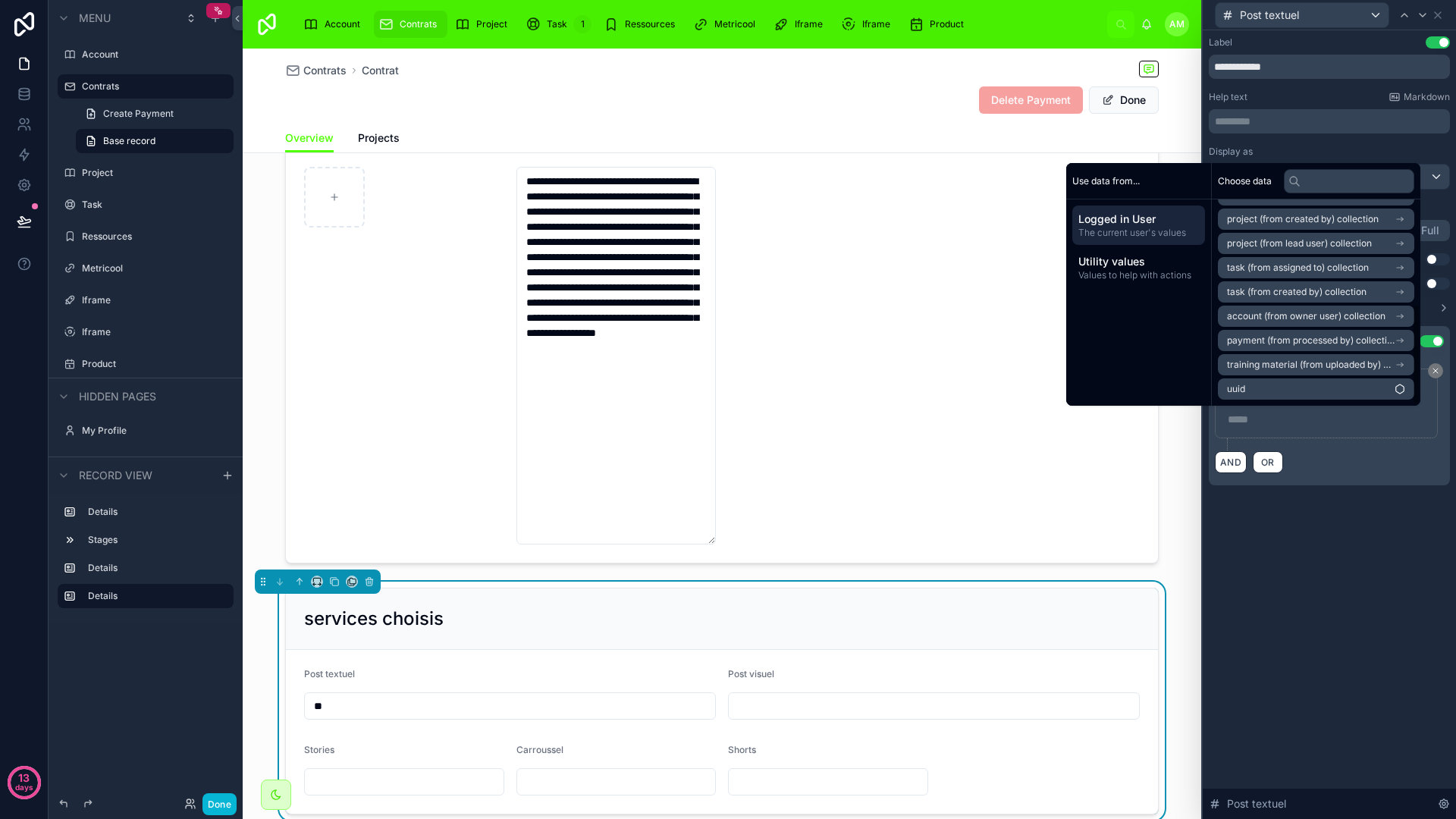
scroll to position [197, 0]
click at [1293, 359] on span "payment (from processed by) collection" at bounding box center [1310, 359] width 167 height 12
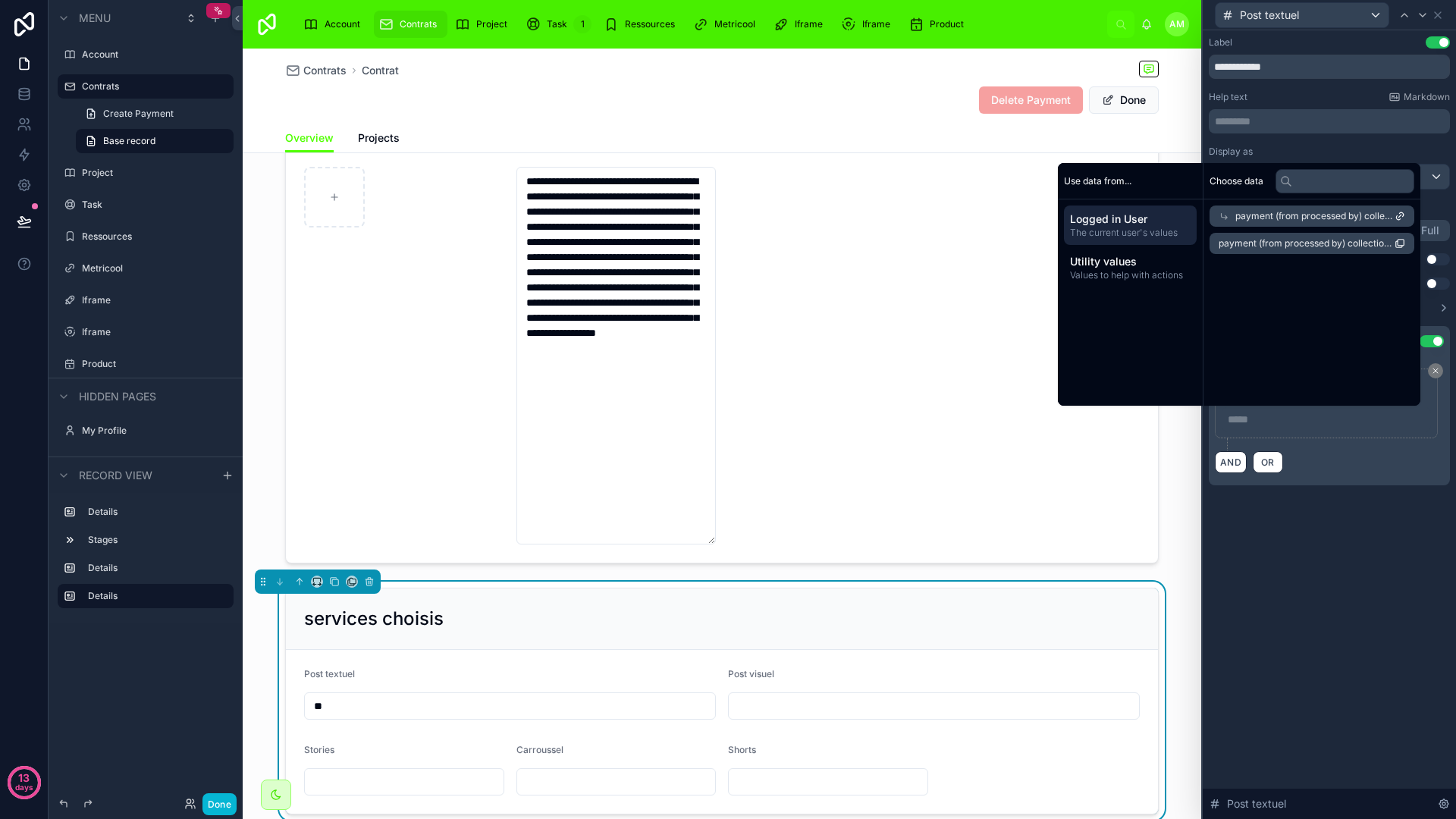
click at [1334, 532] on div "**********" at bounding box center [1329, 424] width 253 height 788
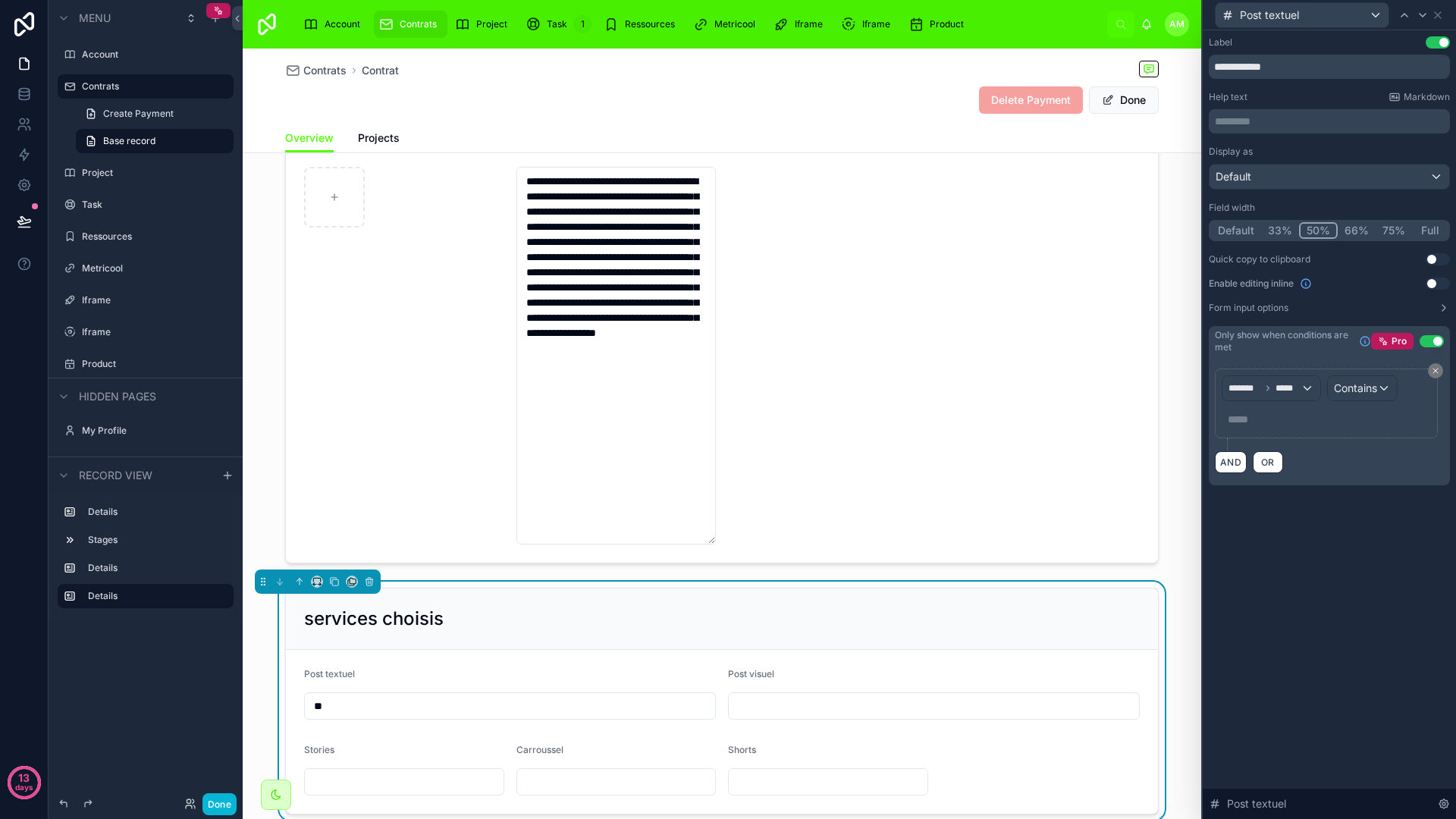
click at [1272, 428] on div "***** ﻿" at bounding box center [1326, 419] width 209 height 24
click at [1261, 417] on p "***** ﻿" at bounding box center [1327, 419] width 200 height 15
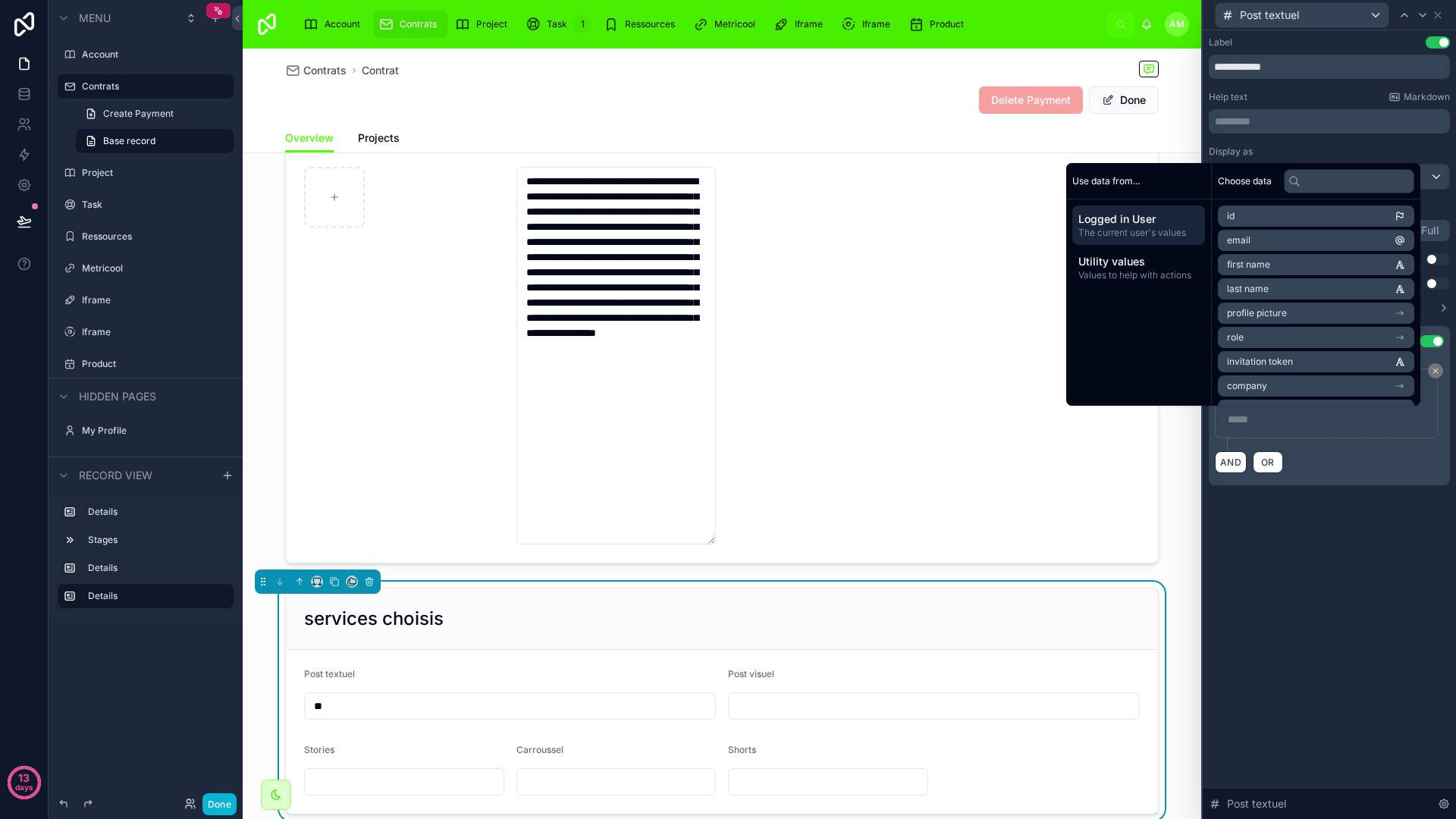
click at [1308, 538] on div "**********" at bounding box center [1329, 424] width 253 height 788
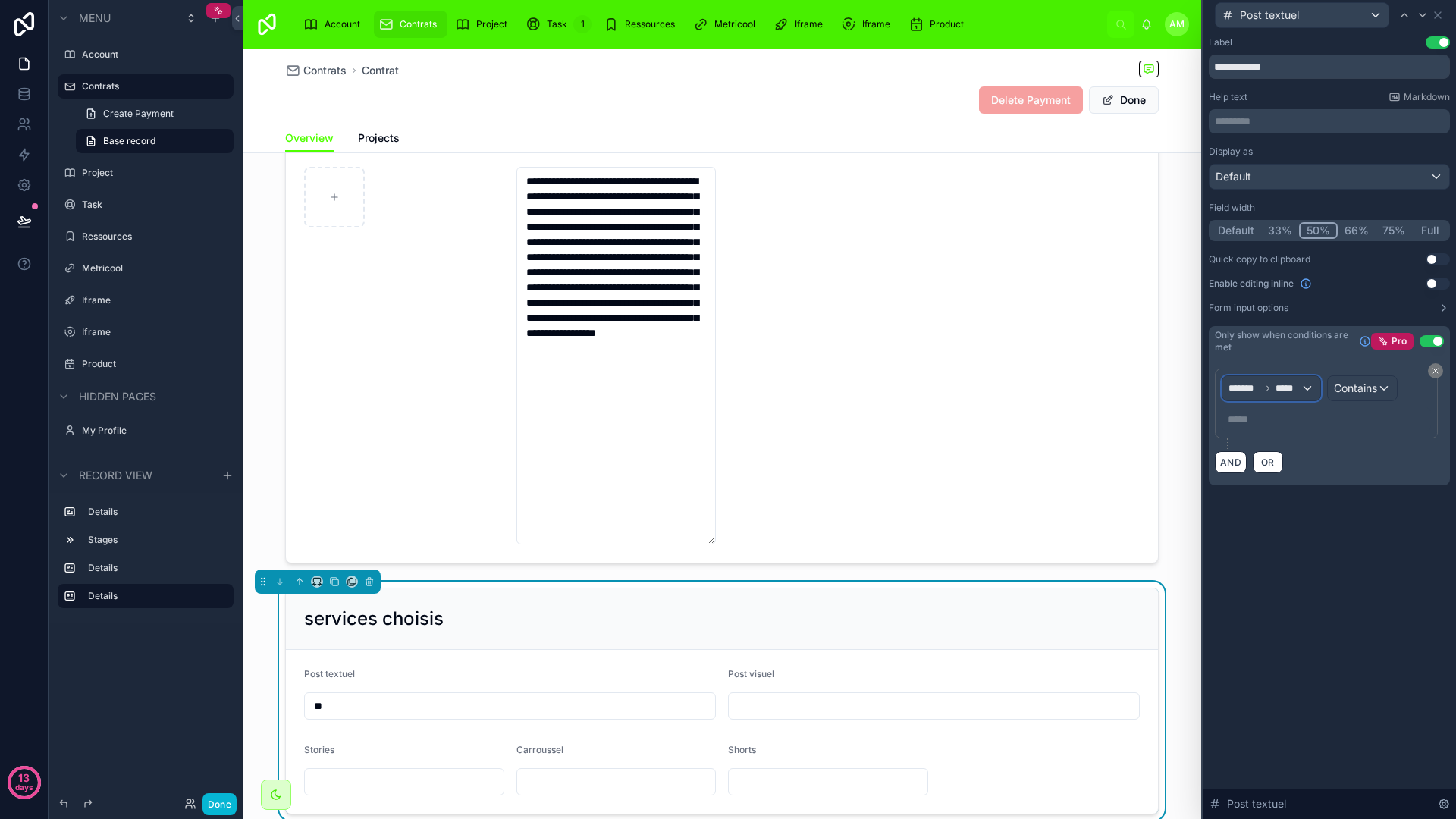
click at [1251, 385] on span "*******" at bounding box center [1244, 388] width 32 height 12
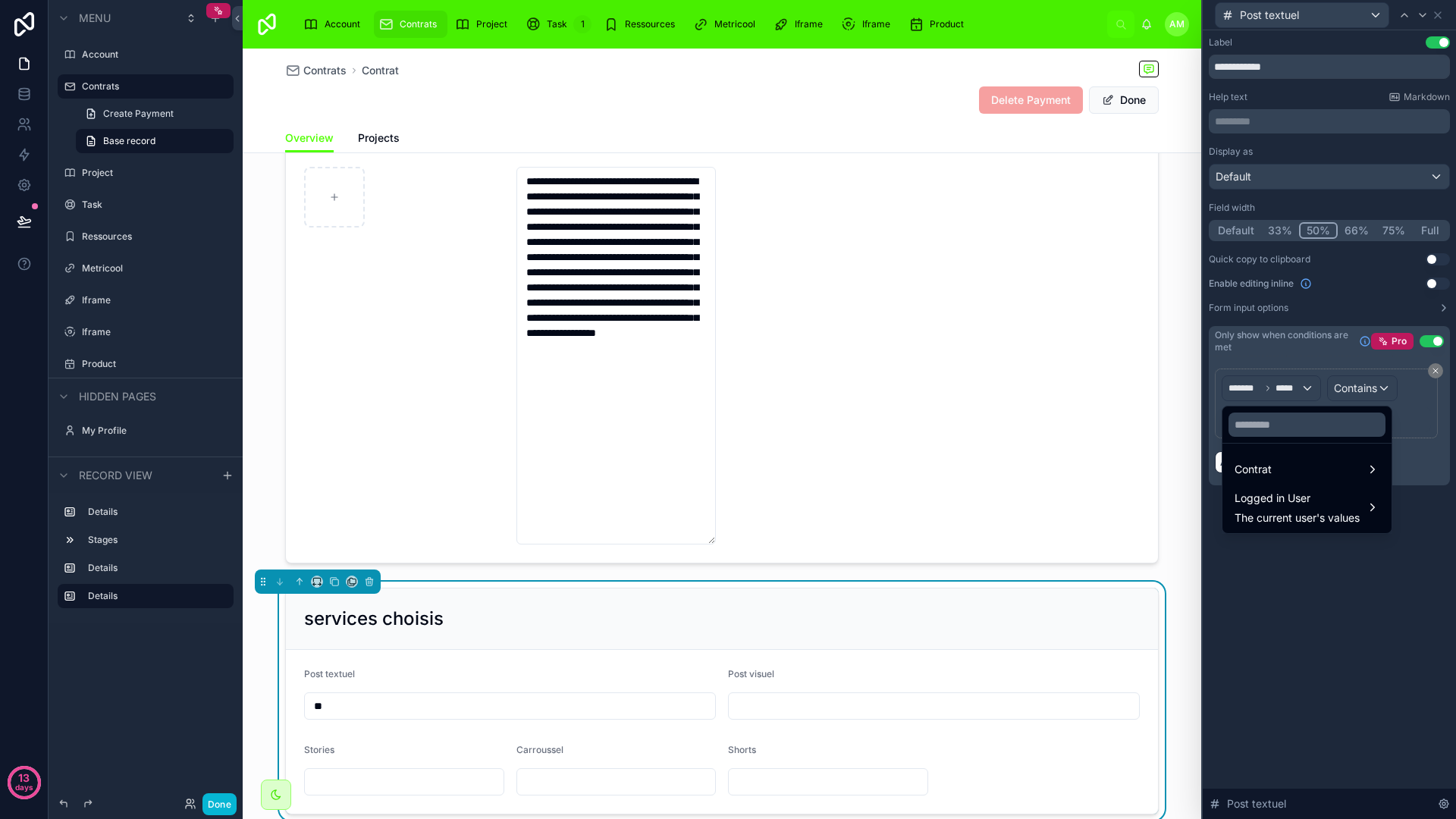
click at [1300, 357] on div at bounding box center [1329, 409] width 253 height 819
